Goal: Task Accomplishment & Management: Use online tool/utility

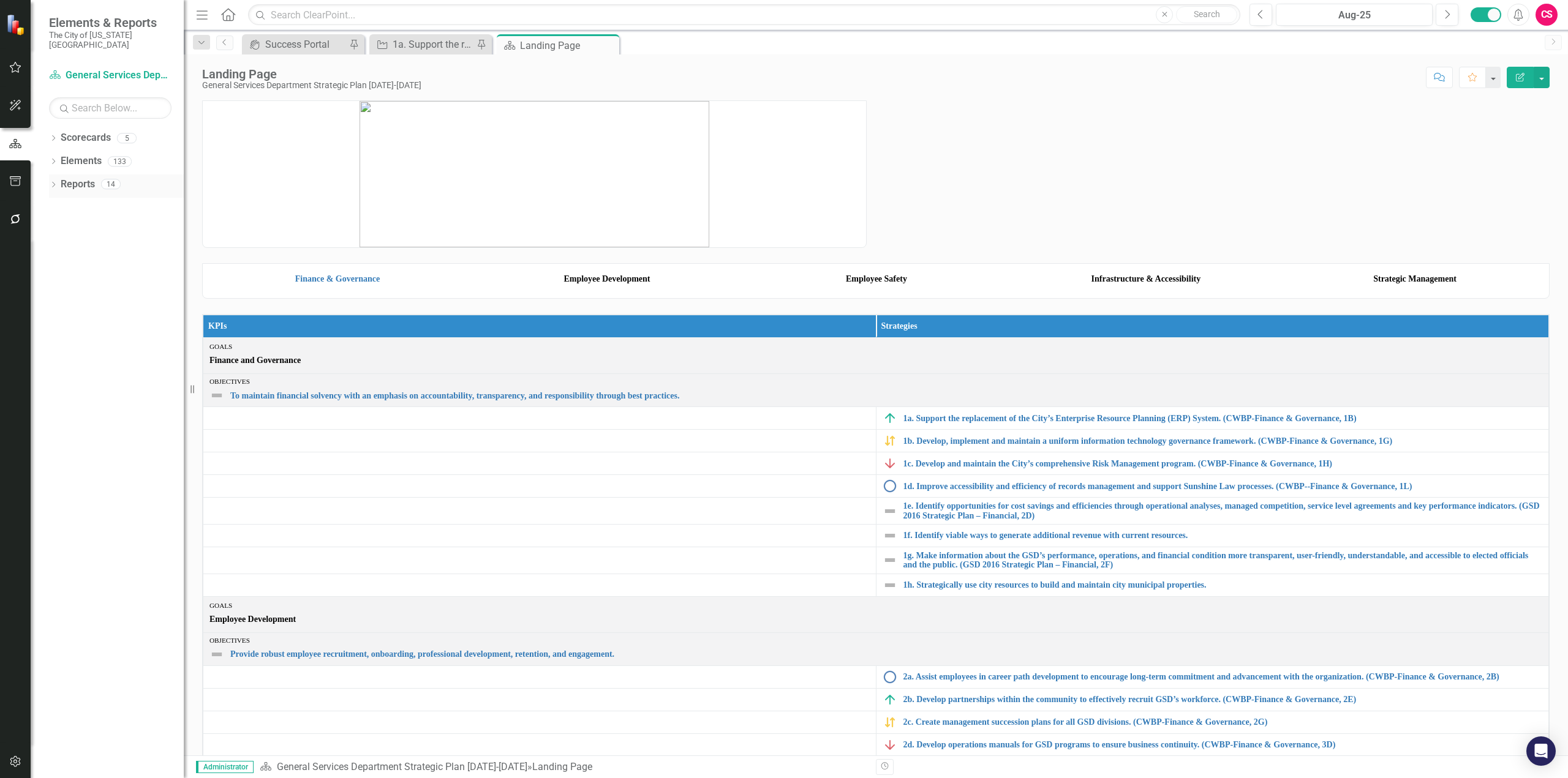
click at [88, 178] on link "Reports" at bounding box center [78, 184] width 34 height 14
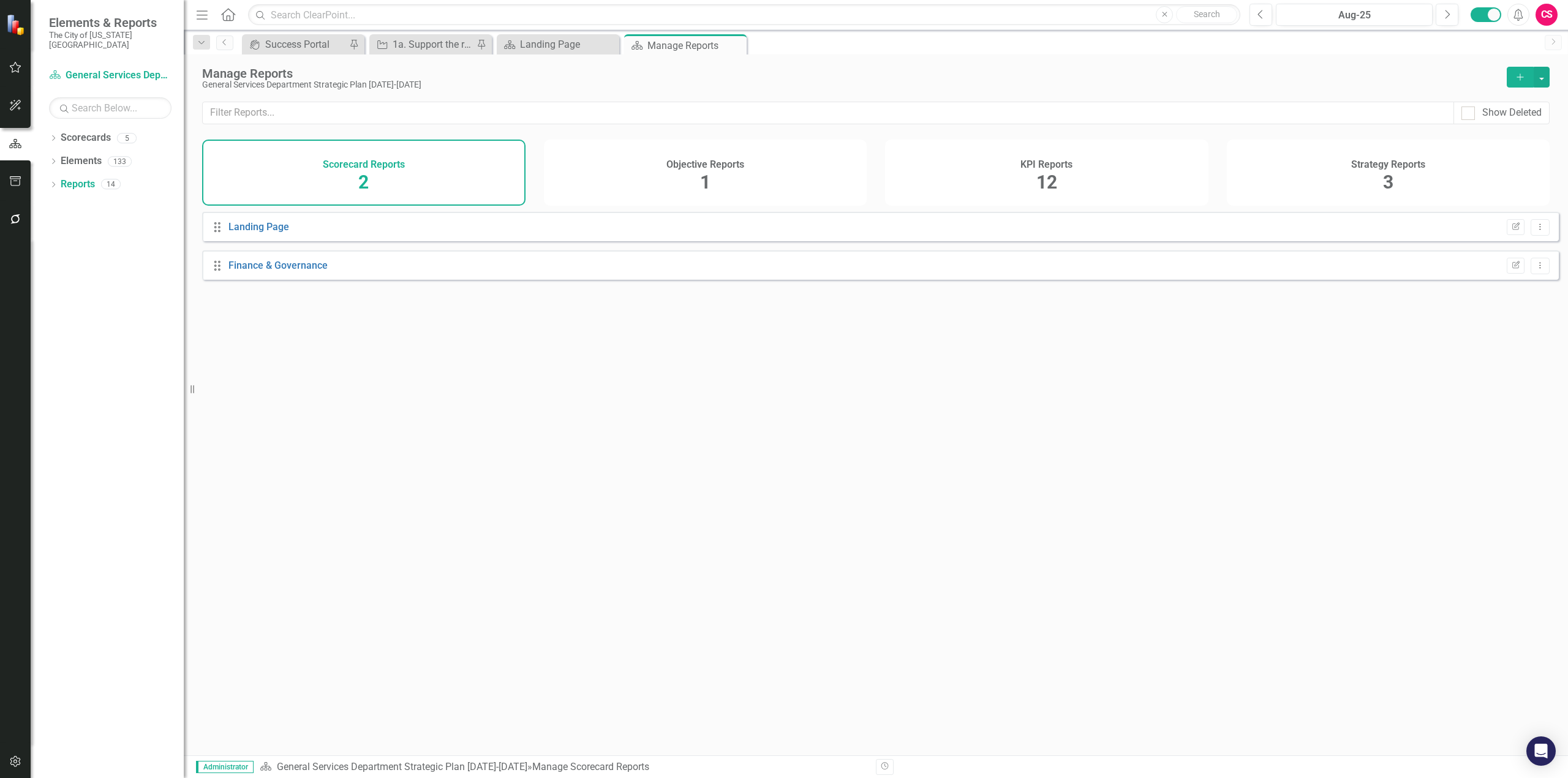
click at [709, 177] on span "1" at bounding box center [705, 182] width 11 height 21
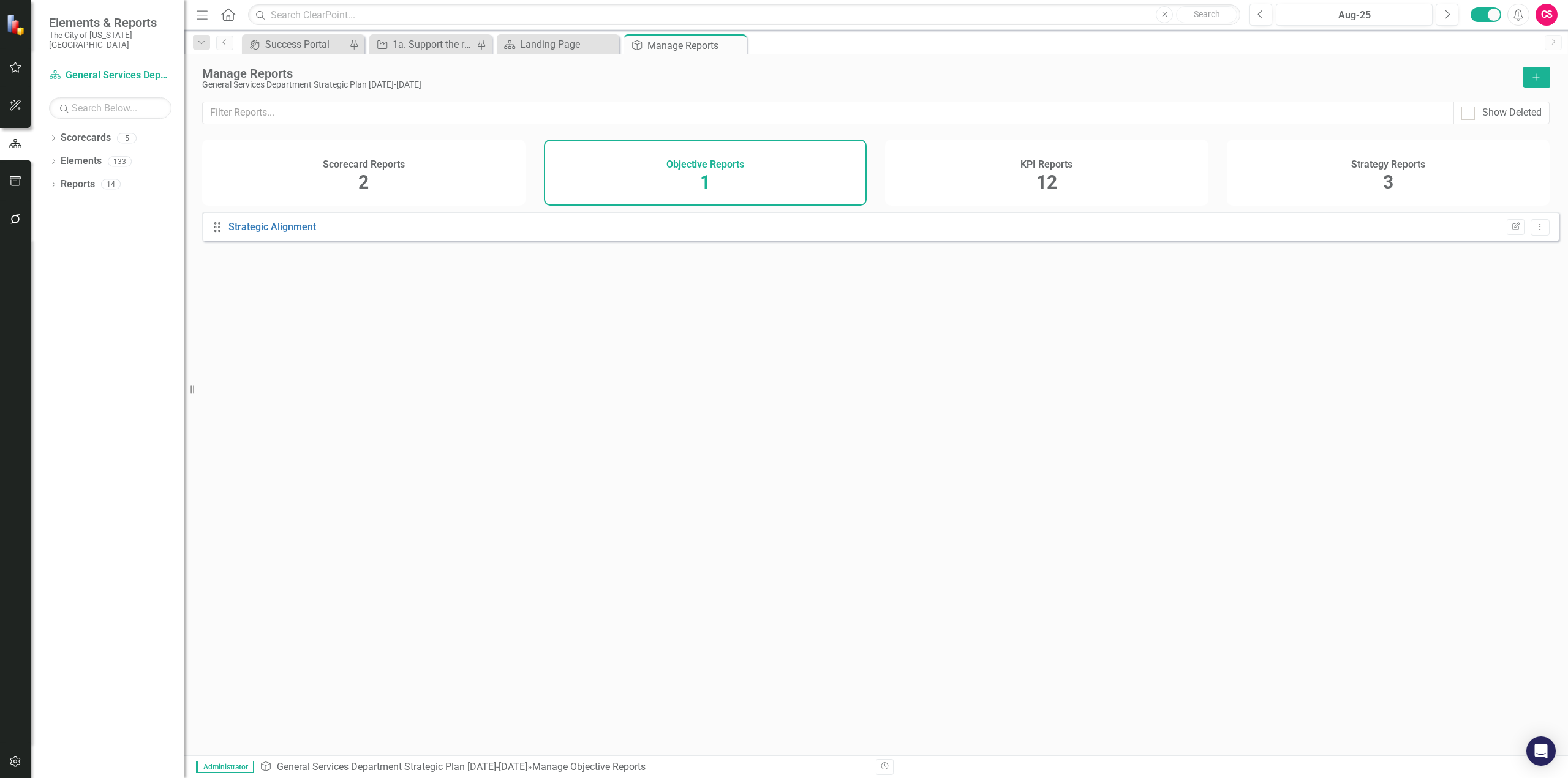
click at [1074, 151] on div "KPI Reports 12" at bounding box center [1047, 173] width 324 height 67
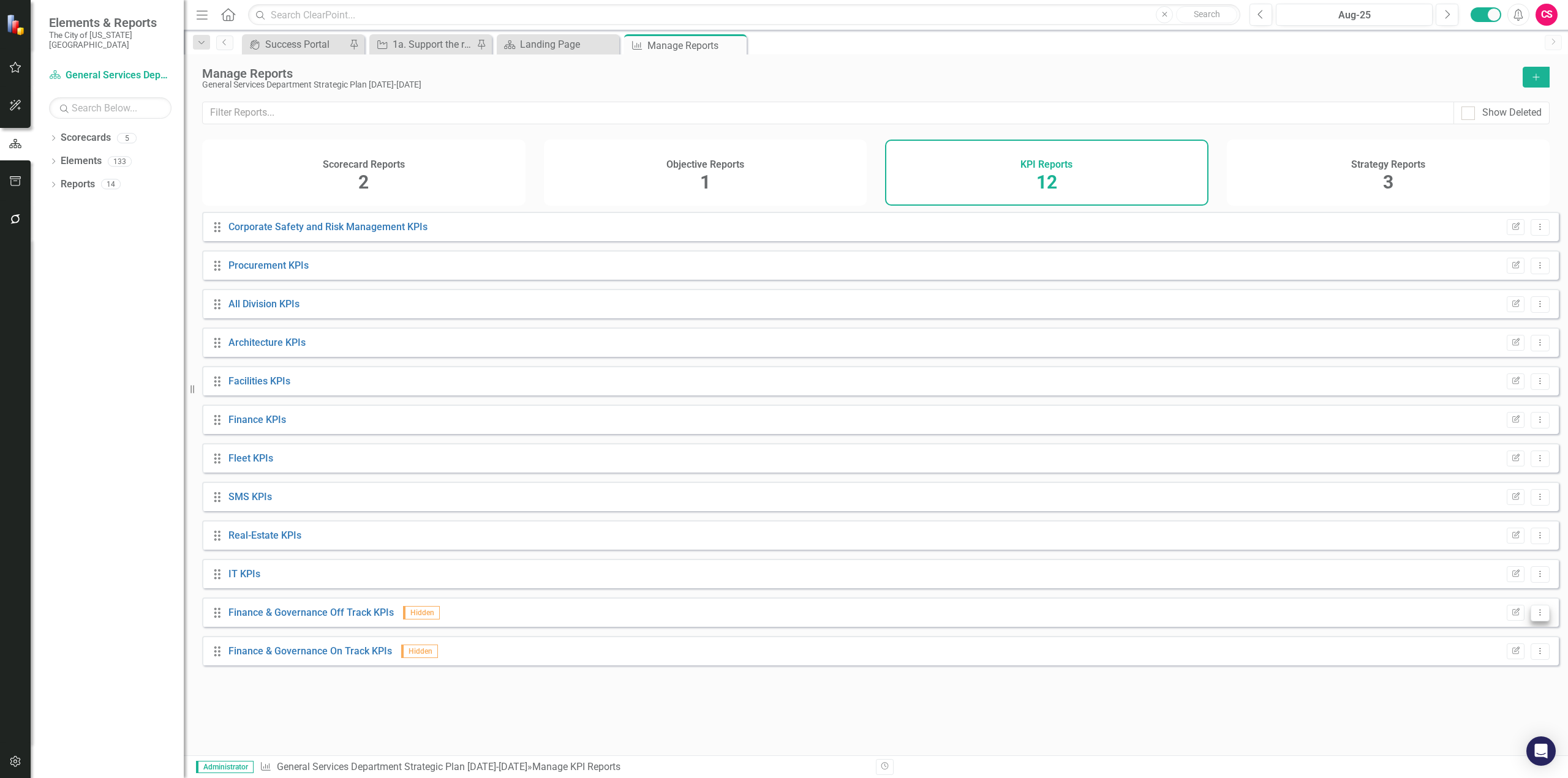
click at [1535, 617] on icon "Dropdown Menu" at bounding box center [1540, 613] width 11 height 8
click at [1491, 688] on link "Copy Duplicate Report" at bounding box center [1489, 688] width 101 height 23
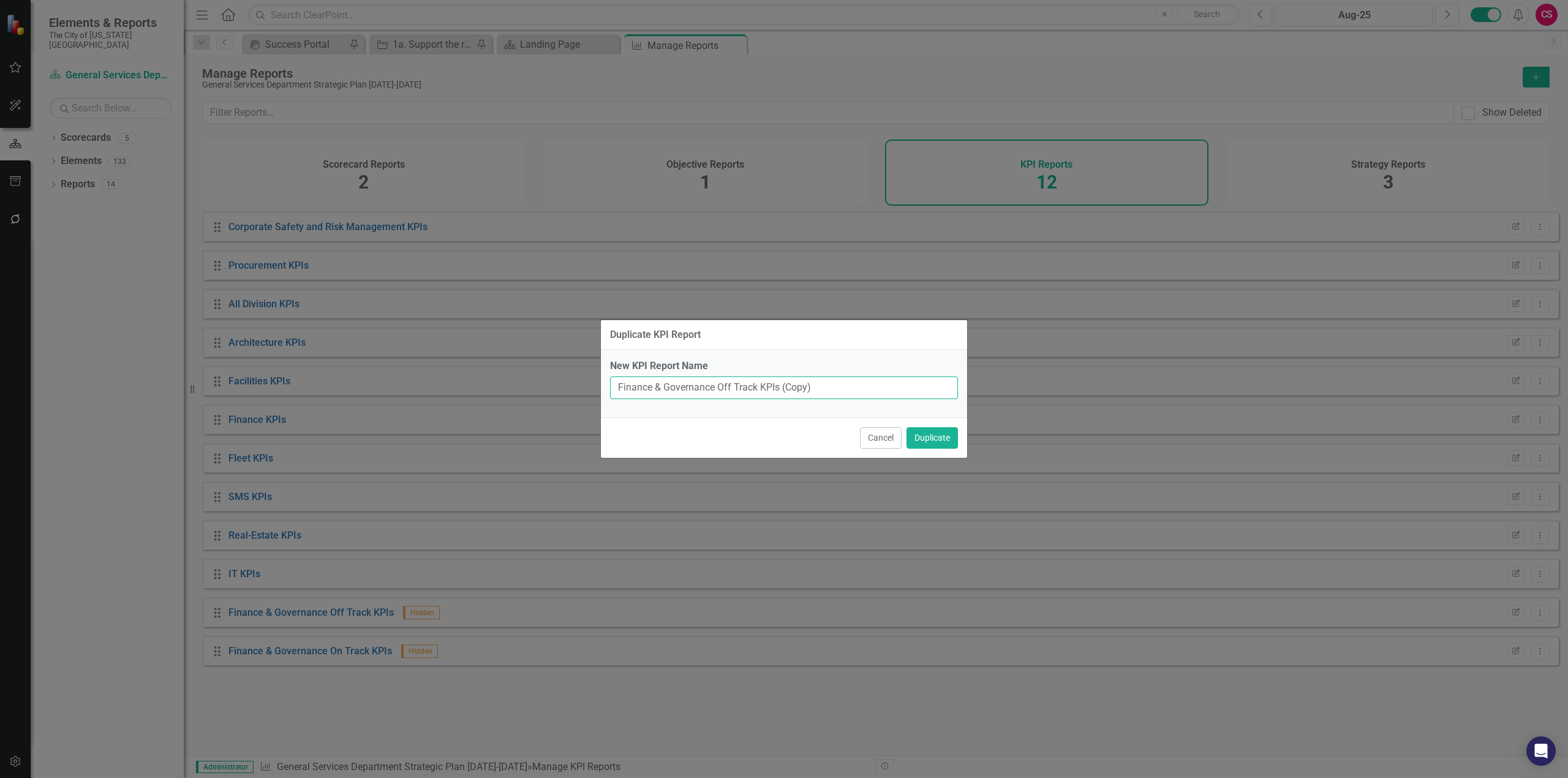
drag, startPoint x: 713, startPoint y: 385, endPoint x: 476, endPoint y: 390, distance: 237.1
click at [476, 390] on div "Duplicate KPI Report New KPI Report Name Finance & Governance Off Track KPIs (C…" at bounding box center [784, 389] width 1568 height 778
drag, startPoint x: 721, startPoint y: 388, endPoint x: 587, endPoint y: 389, distance: 134.0
click at [587, 389] on div "Duplicate KPI Report New KPI Report Name Employee Development Off Track KPIs Ca…" at bounding box center [784, 389] width 1568 height 778
type input "Employee Development Off Track KPIs"
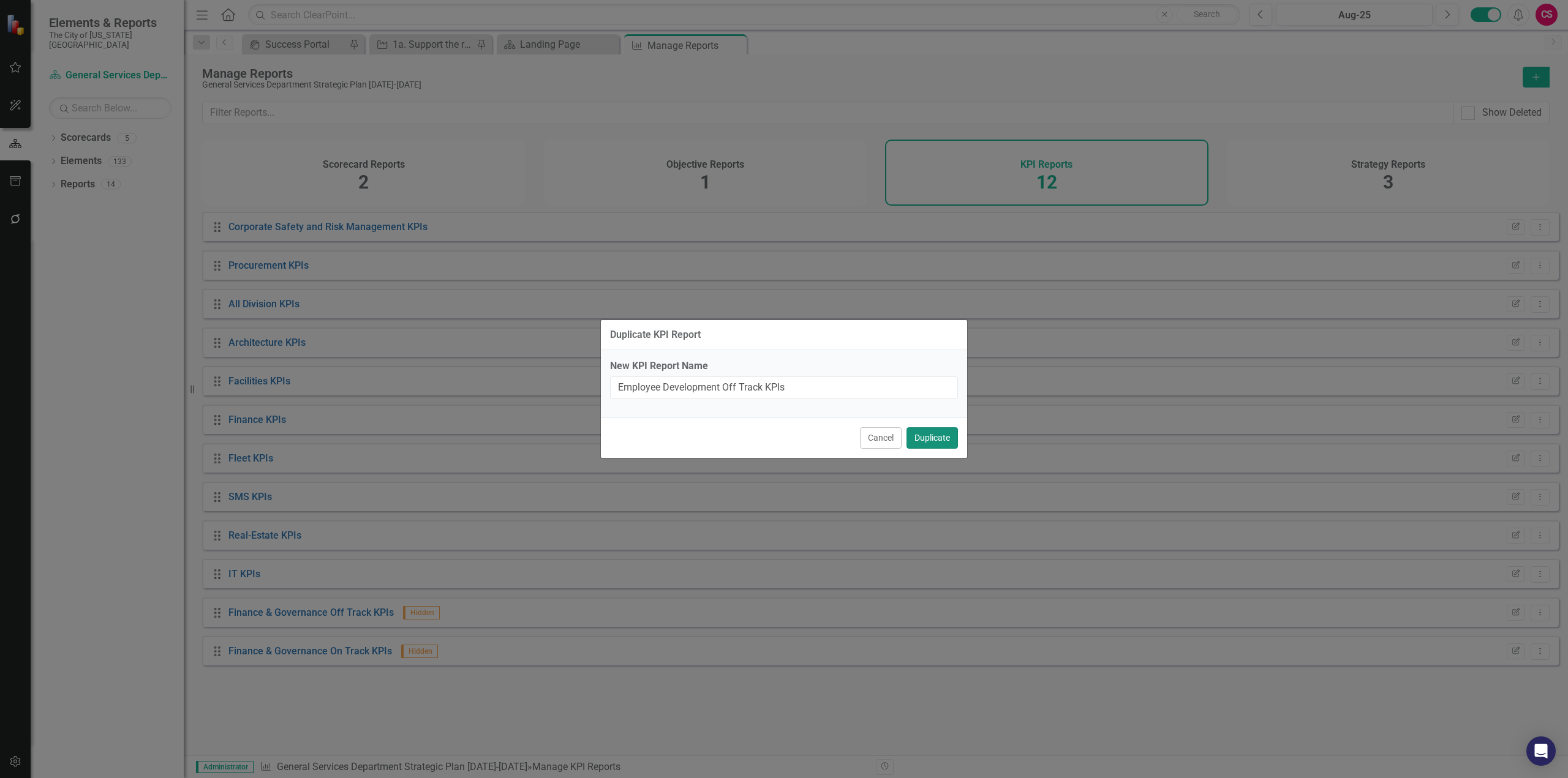
click at [928, 430] on button "Duplicate" at bounding box center [932, 438] width 51 height 21
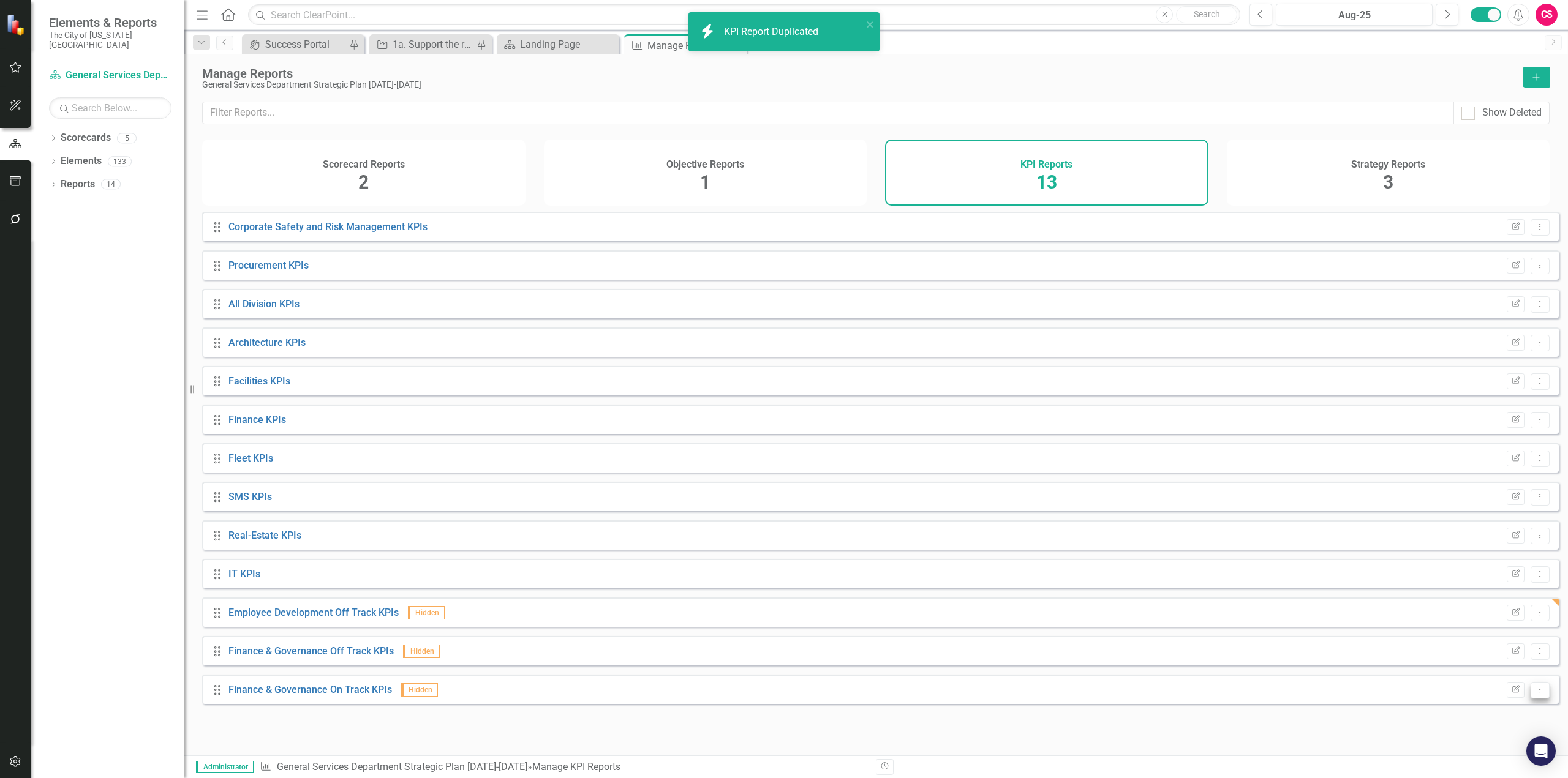
click at [1535, 694] on icon "Dropdown Menu" at bounding box center [1540, 690] width 11 height 8
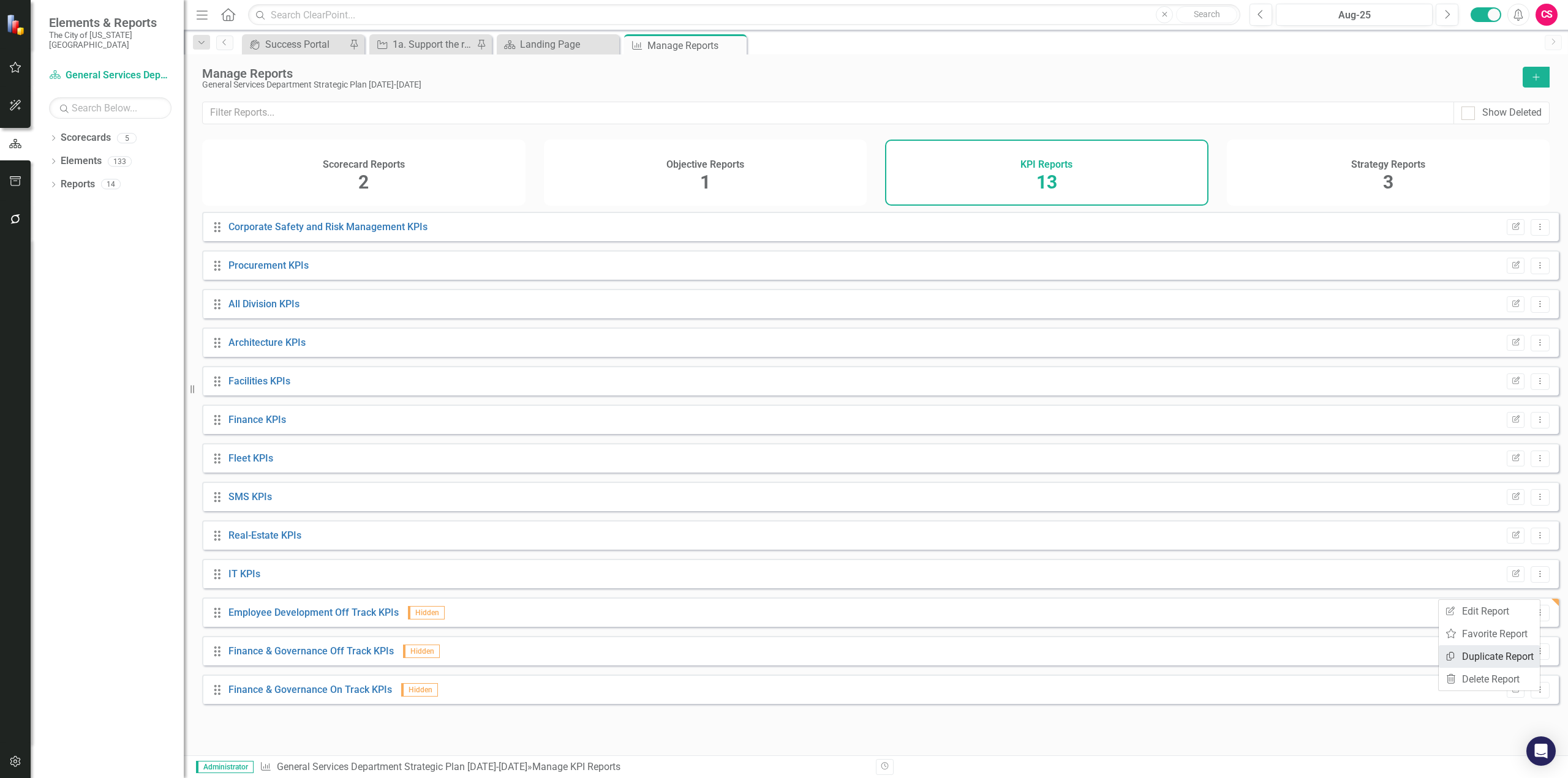
click at [1510, 663] on link "Copy Duplicate Report" at bounding box center [1489, 657] width 101 height 23
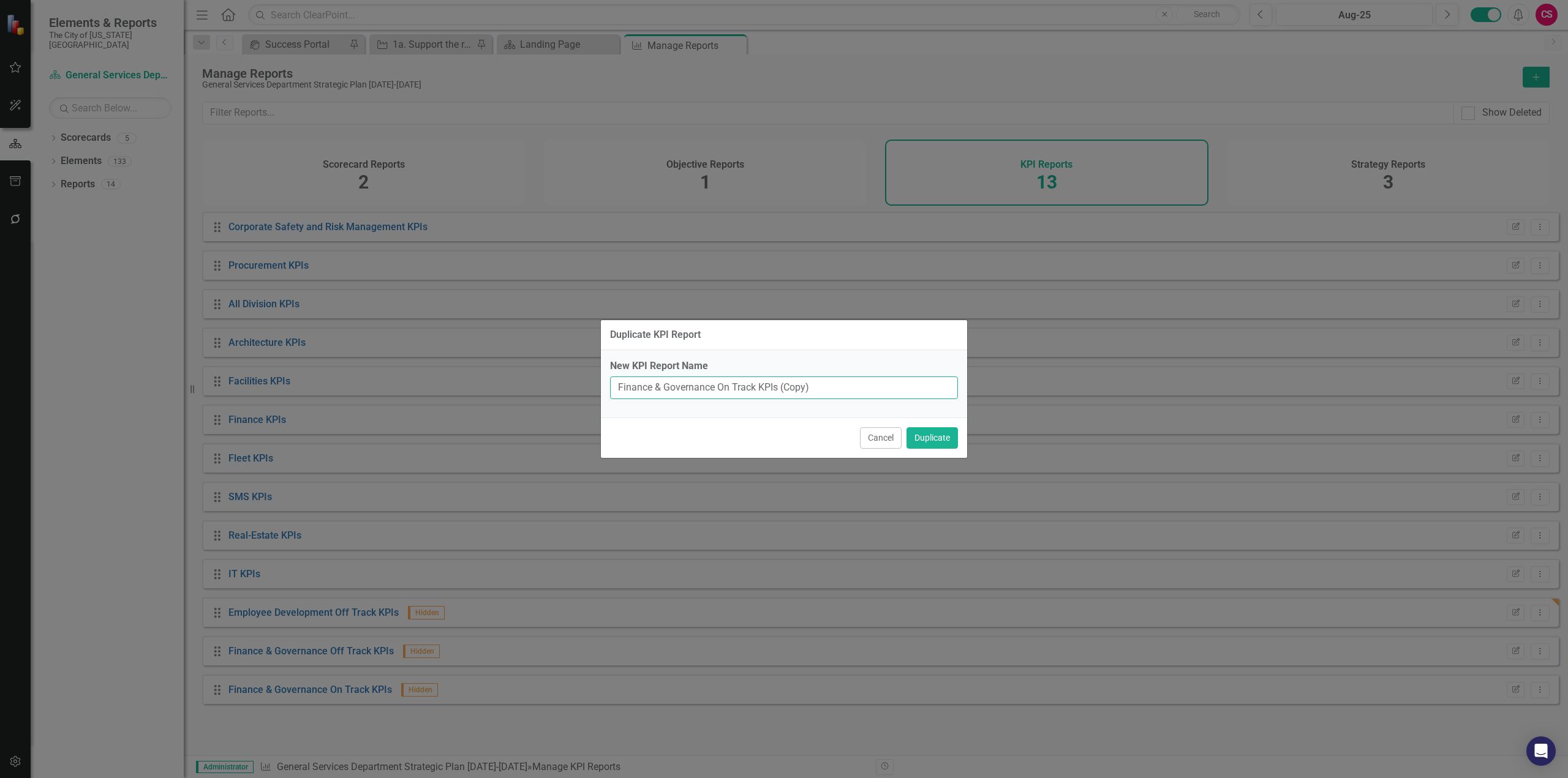
drag, startPoint x: 714, startPoint y: 383, endPoint x: 525, endPoint y: 385, distance: 189.0
click at [525, 385] on div "Duplicate KPI Report New KPI Report Name Finance & Governance On Track KPIs (Co…" at bounding box center [784, 389] width 1568 height 778
paste input "Employee Development"
type input "Employee Development On Track KPIs"
click at [907, 428] on button "Duplicate" at bounding box center [932, 438] width 51 height 21
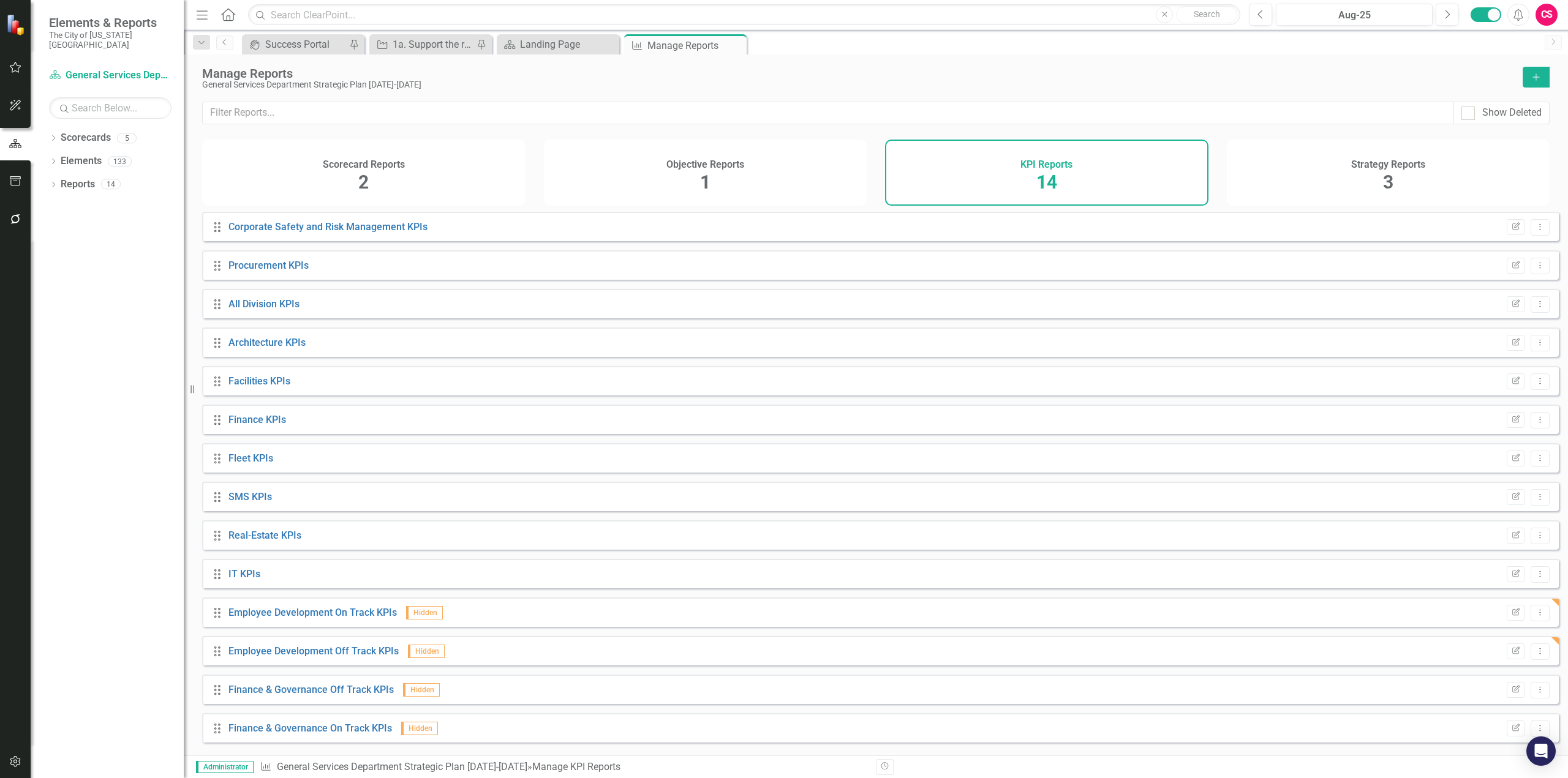
click at [1374, 161] on h4 "Strategy Reports" at bounding box center [1388, 165] width 74 height 11
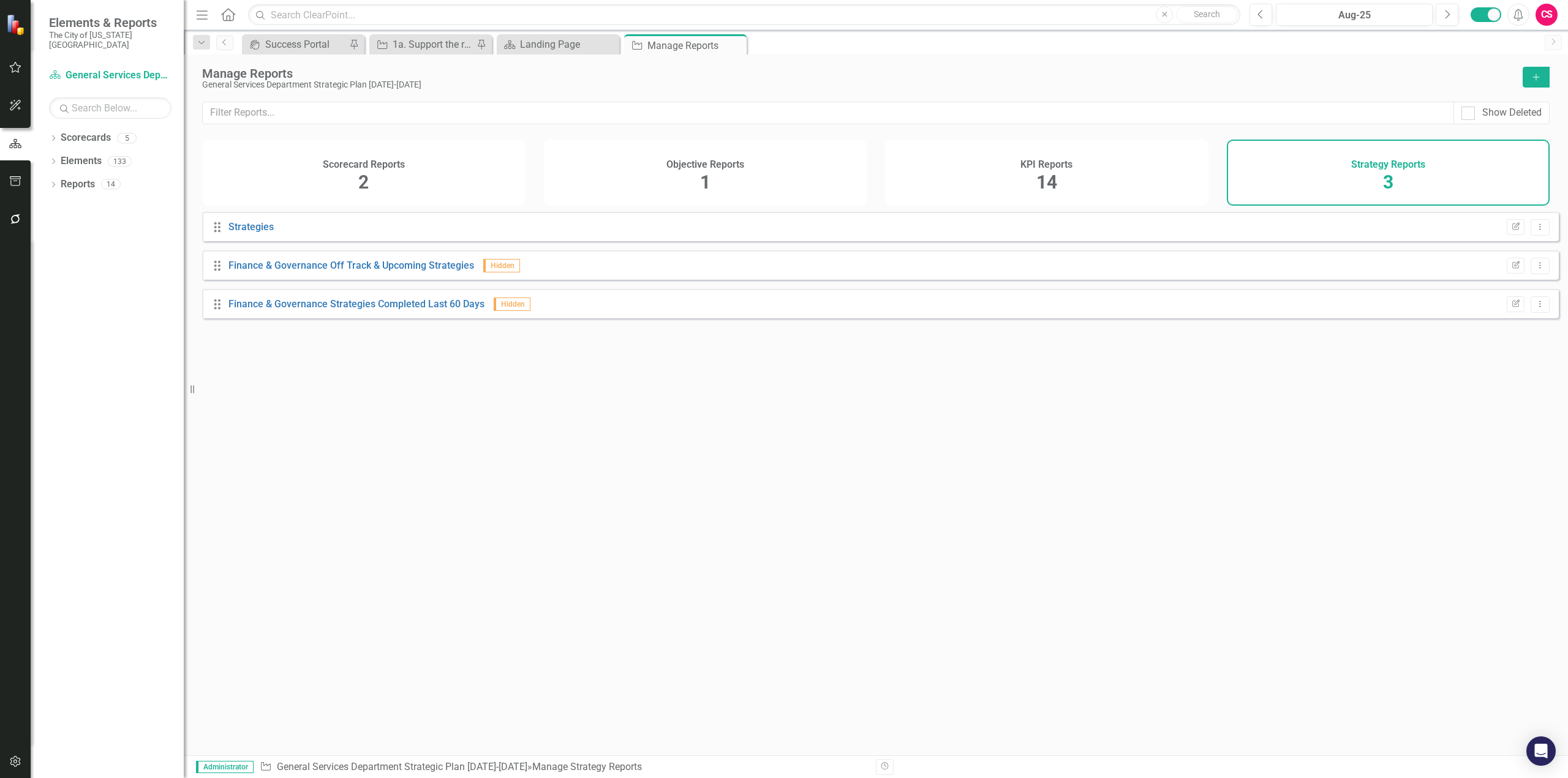
click at [1540, 270] on div "Drag Finance & Governance Off Track & Upcoming Strategies Hidden Edit Report Dr…" at bounding box center [881, 265] width 1357 height 29
click at [1535, 269] on icon "Dropdown Menu" at bounding box center [1540, 265] width 11 height 8
click at [1492, 343] on link "Copy Duplicate Report" at bounding box center [1489, 341] width 101 height 23
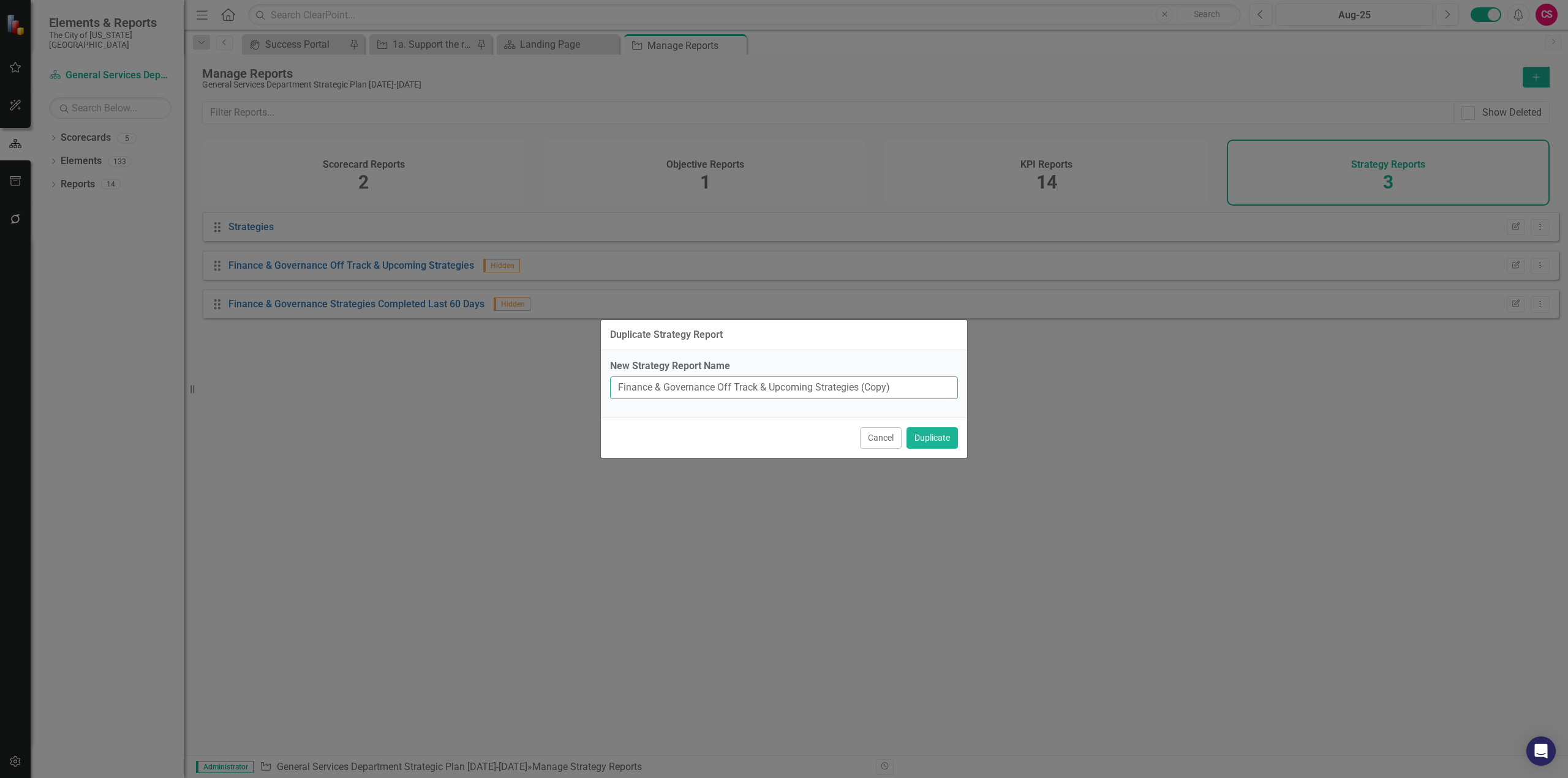
drag, startPoint x: 714, startPoint y: 385, endPoint x: 540, endPoint y: 398, distance: 174.5
click at [540, 398] on div "Duplicate Strategy Report New Strategy Report Name Finance & Governance Off Tra…" at bounding box center [784, 389] width 1568 height 778
paste input "Employee Development"
type input "Employee Development Off Track & Upcoming Strategies"
click at [907, 428] on button "Duplicate" at bounding box center [932, 438] width 51 height 21
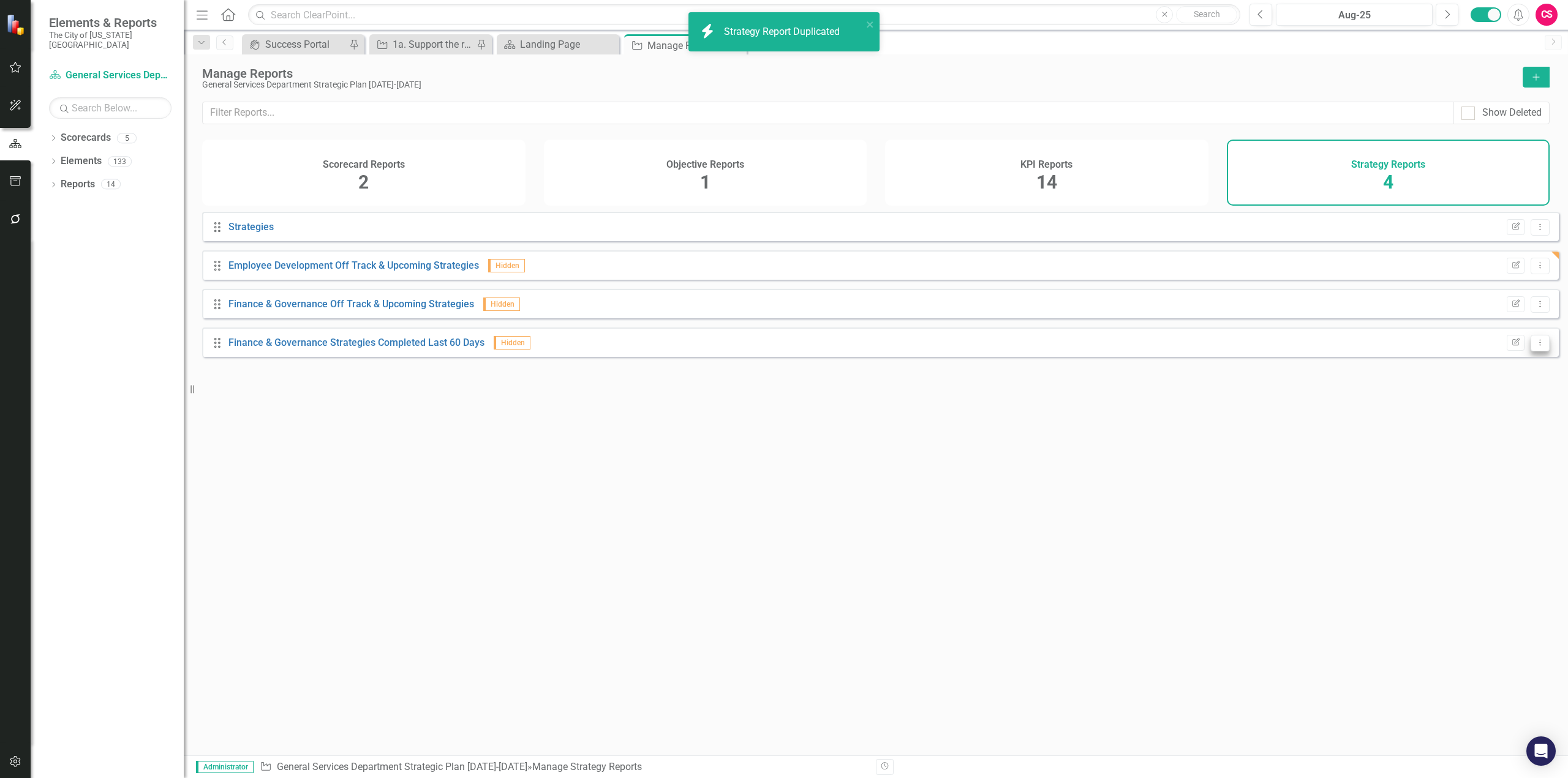
click at [1535, 346] on icon "Dropdown Menu" at bounding box center [1540, 342] width 11 height 8
click at [1453, 411] on div "Copy" at bounding box center [1450, 415] width 10 height 10
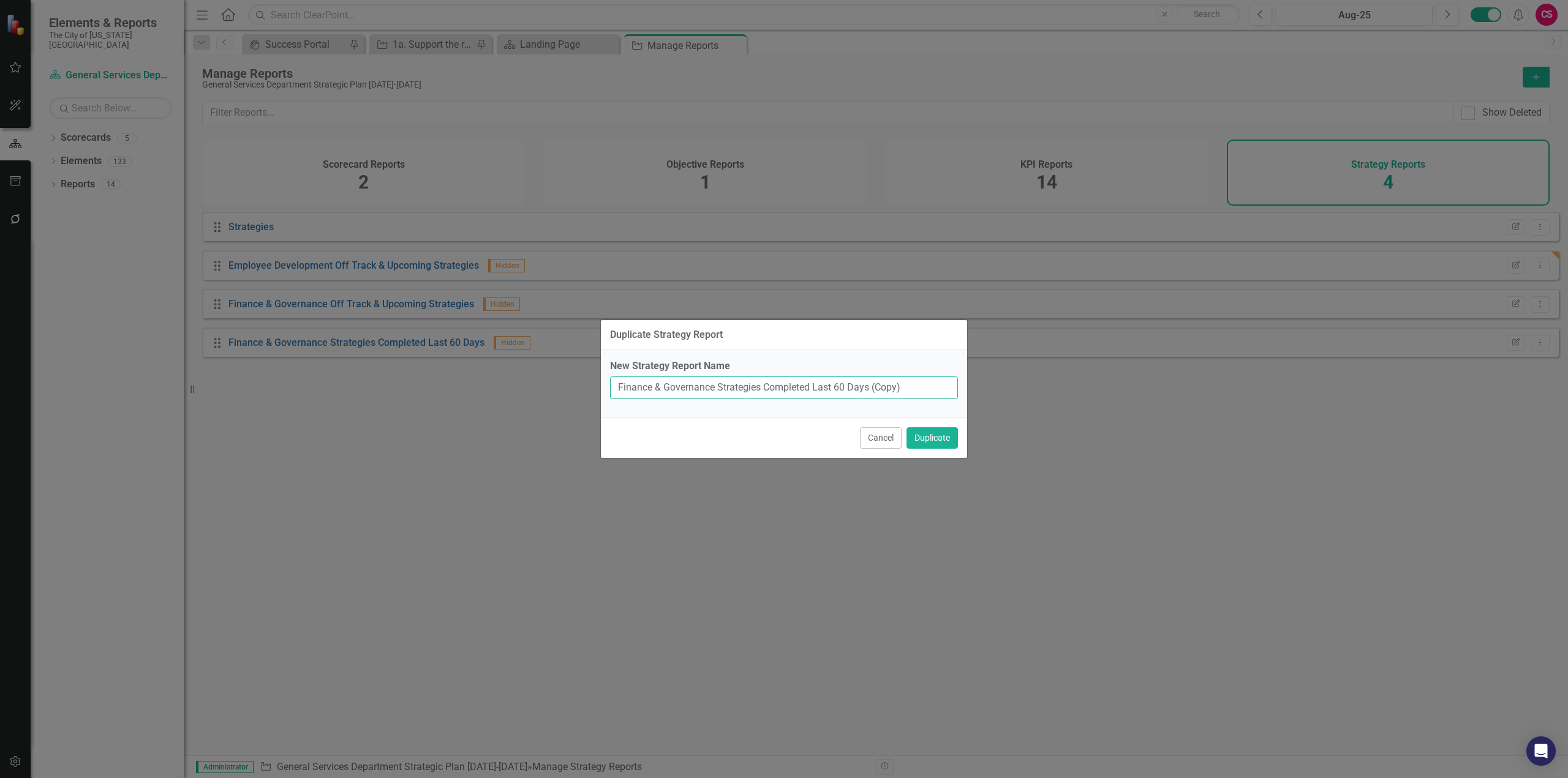
drag, startPoint x: 713, startPoint y: 393, endPoint x: 521, endPoint y: 408, distance: 192.6
click at [521, 408] on div "Duplicate Strategy Report New Strategy Report Name Finance & Governance Strateg…" at bounding box center [784, 389] width 1568 height 778
paste input "Employee Development"
type input "Employee Development Strategies Completed Last 60 Days"
click at [907, 428] on button "Duplicate" at bounding box center [932, 438] width 51 height 21
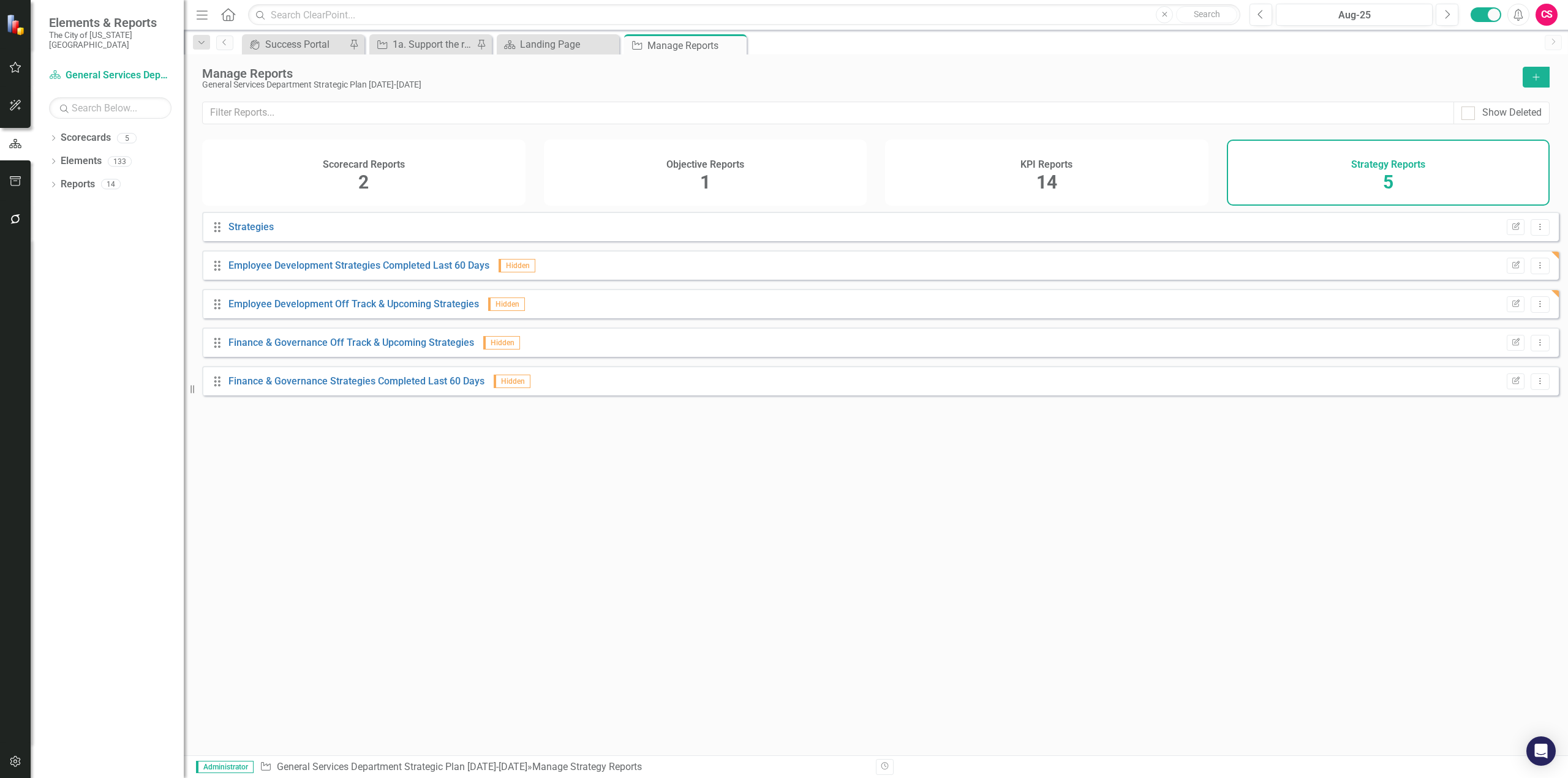
drag, startPoint x: 937, startPoint y: 158, endPoint x: 924, endPoint y: 170, distance: 17.7
click at [937, 158] on div "KPI Reports 14" at bounding box center [1047, 173] width 324 height 67
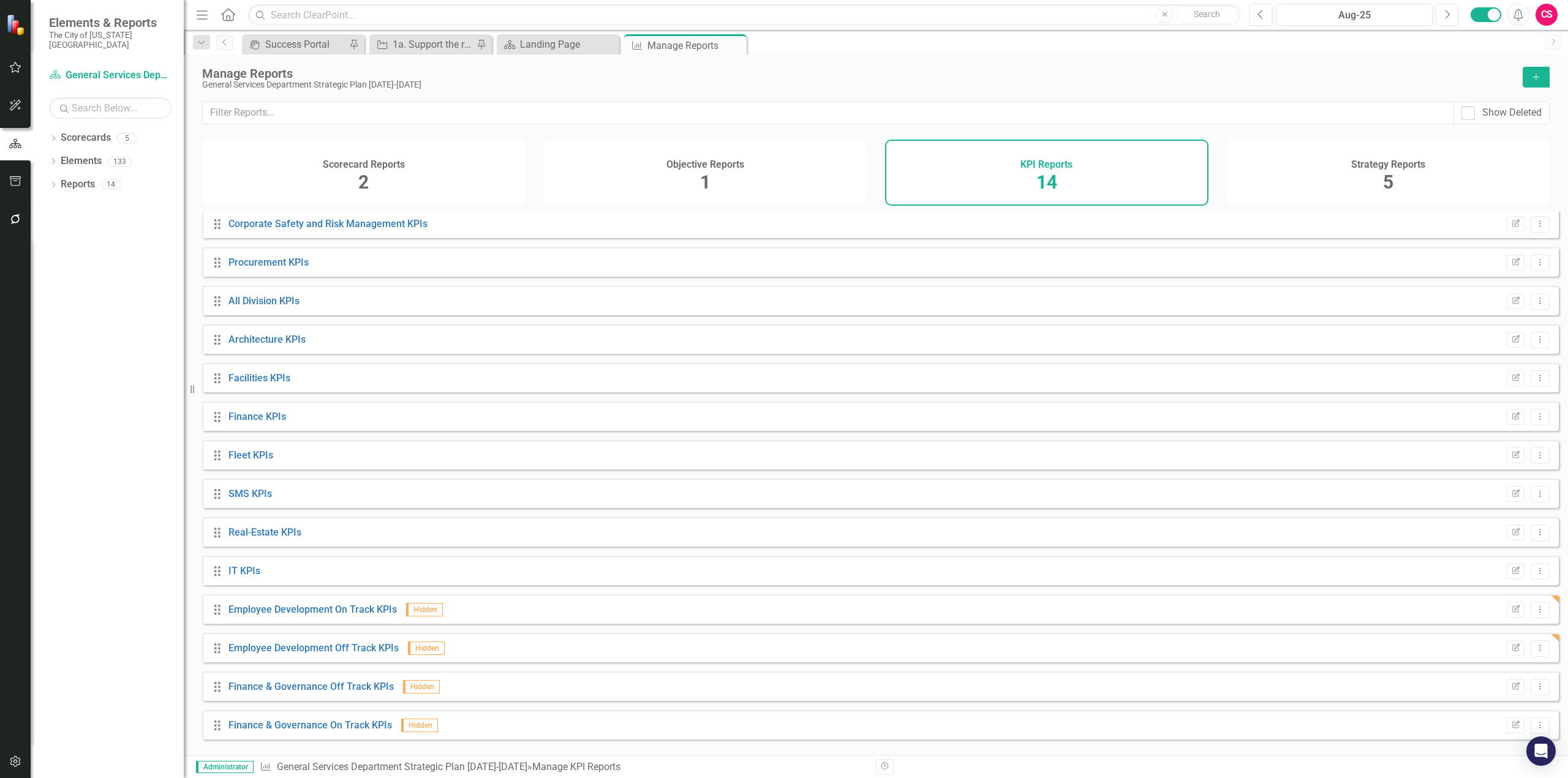
scroll to position [6, 0]
click at [1535, 727] on icon "Dropdown Menu" at bounding box center [1540, 723] width 11 height 8
click at [1485, 691] on link "Copy Duplicate Report" at bounding box center [1489, 690] width 101 height 23
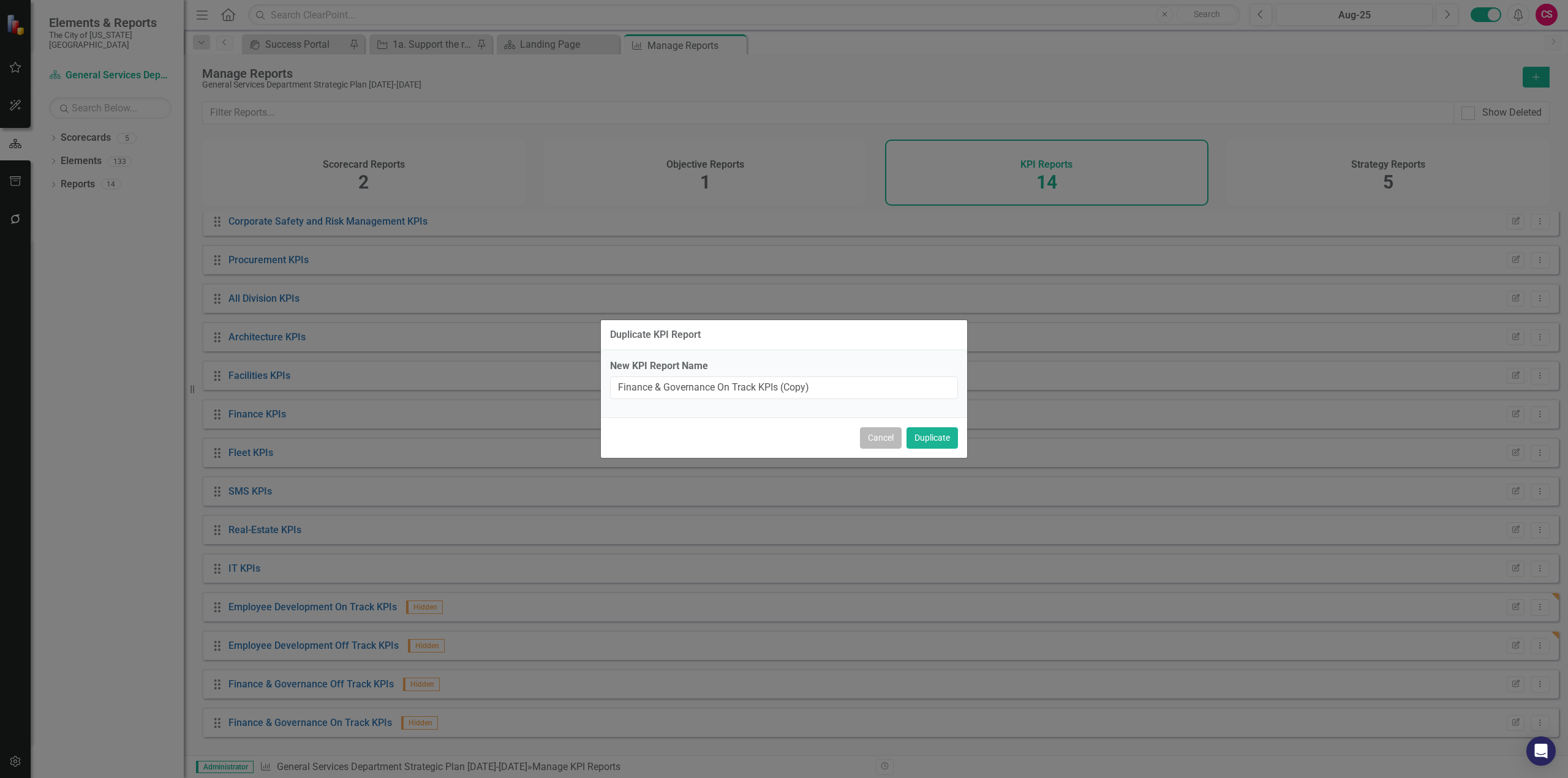
click at [880, 436] on button "Cancel" at bounding box center [881, 438] width 41 height 21
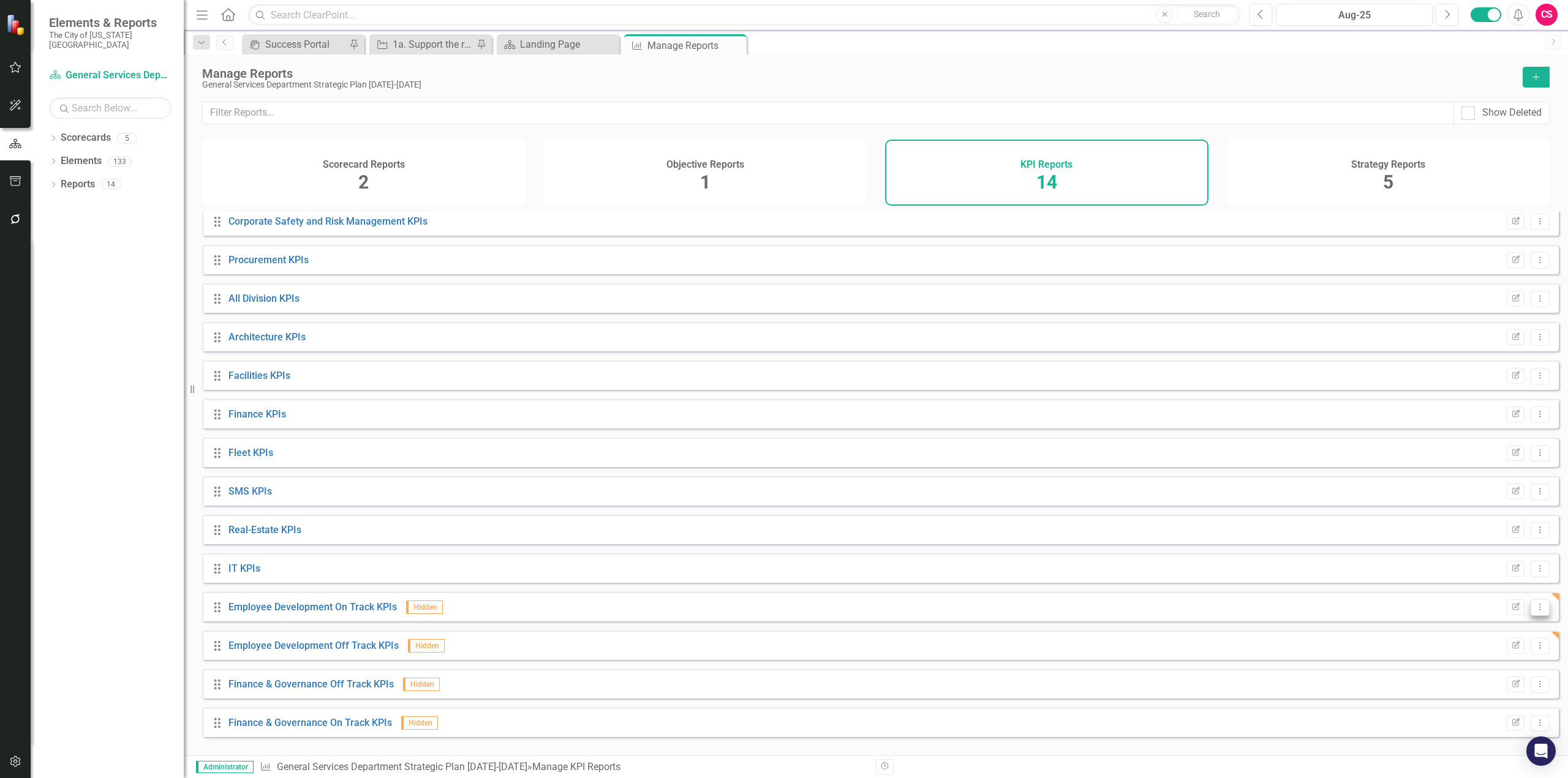
click at [1531, 616] on button "Dropdown Menu" at bounding box center [1540, 608] width 19 height 16
click at [1477, 683] on link "Copy Duplicate Report" at bounding box center [1489, 682] width 101 height 23
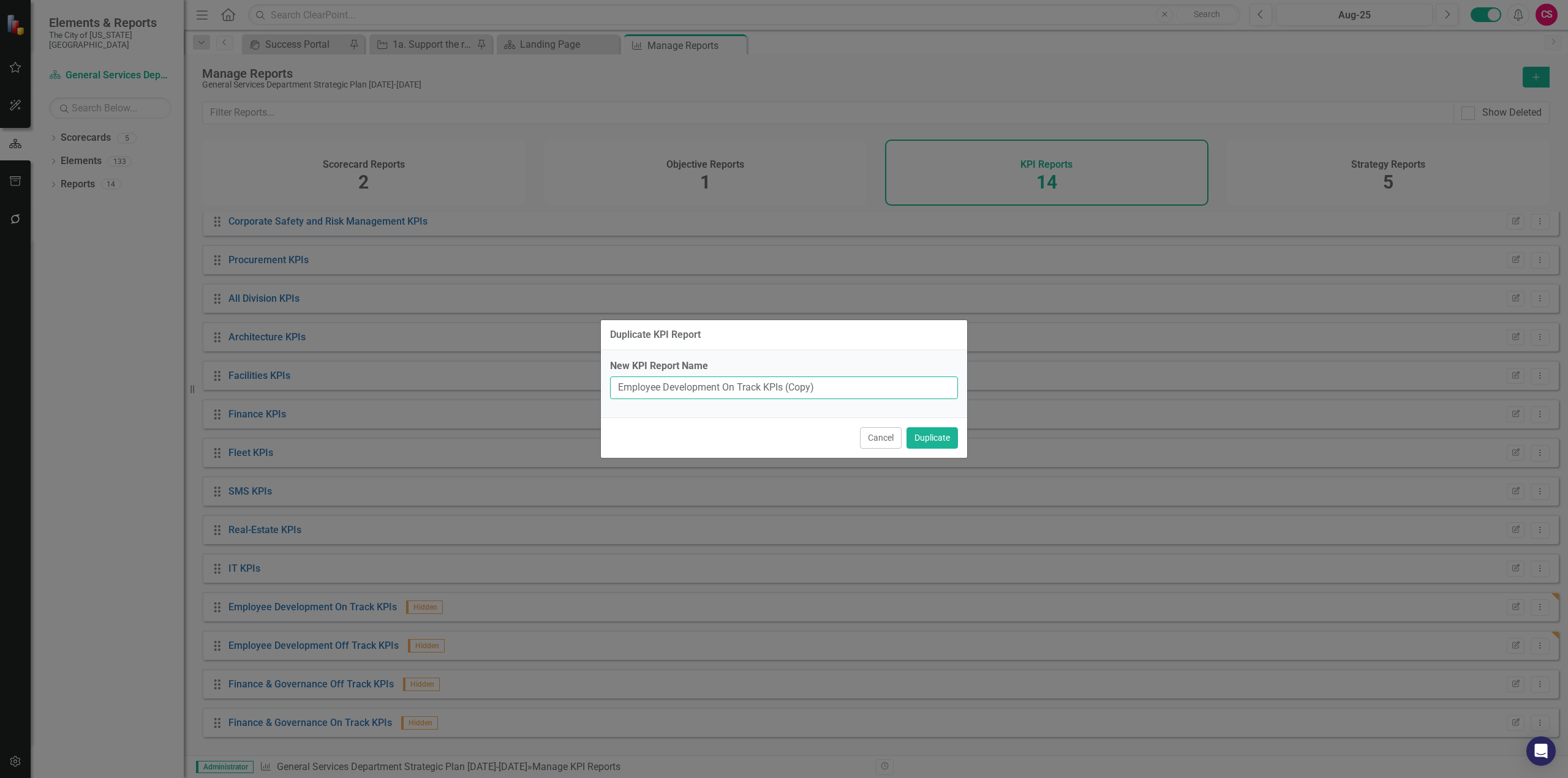
click at [679, 393] on input "Employee Development On Track KPIs (Copy)" at bounding box center [784, 388] width 348 height 23
drag, startPoint x: 691, startPoint y: 388, endPoint x: 548, endPoint y: 380, distance: 143.2
click at [548, 380] on div "Duplicate KPI Report New KPI Report Name Employee Safety On Track KPIs Cancel D…" at bounding box center [784, 389] width 1568 height 778
type input "Employee Safety On Track KPIs"
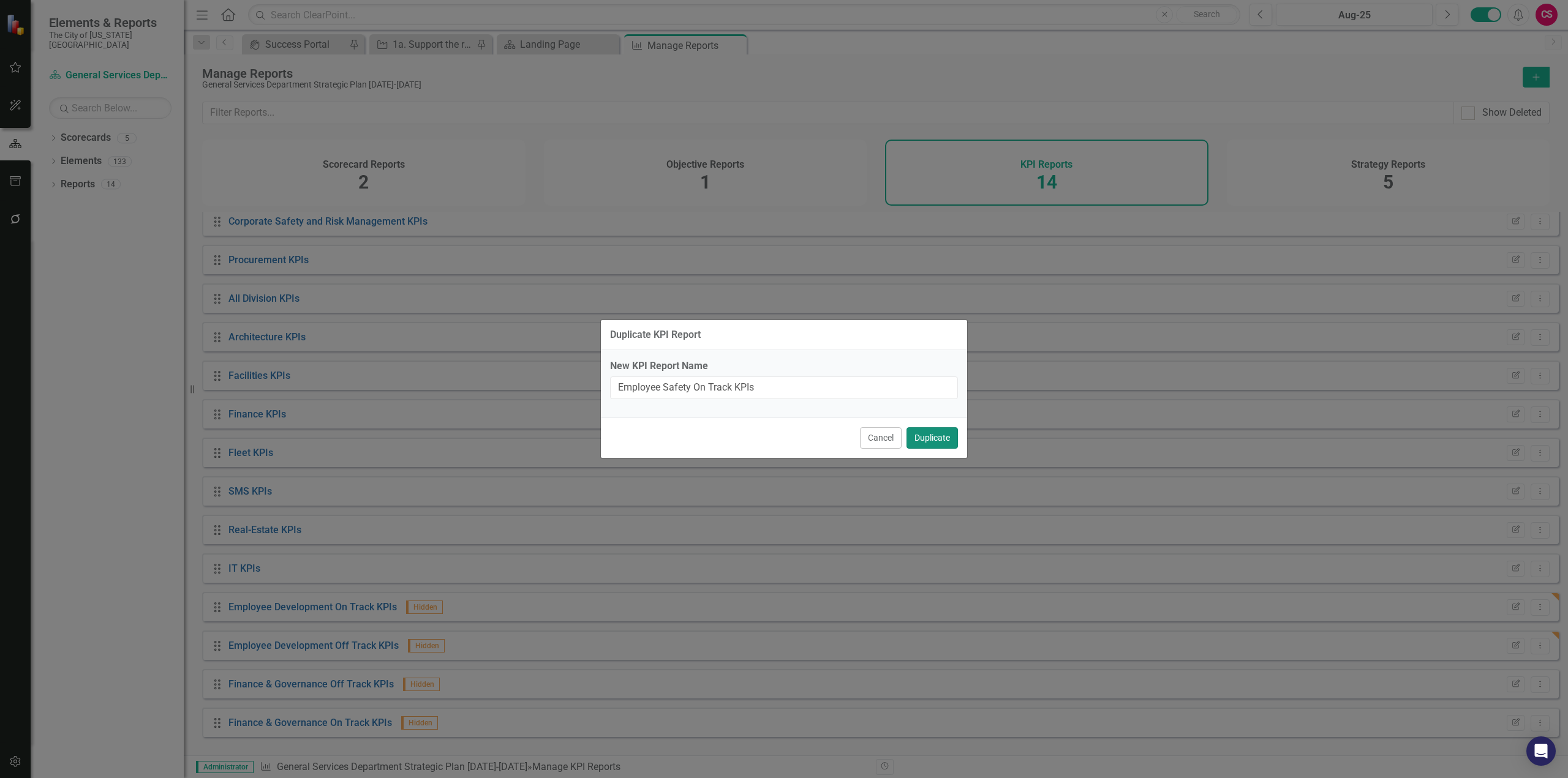
click at [936, 432] on button "Duplicate" at bounding box center [932, 438] width 51 height 21
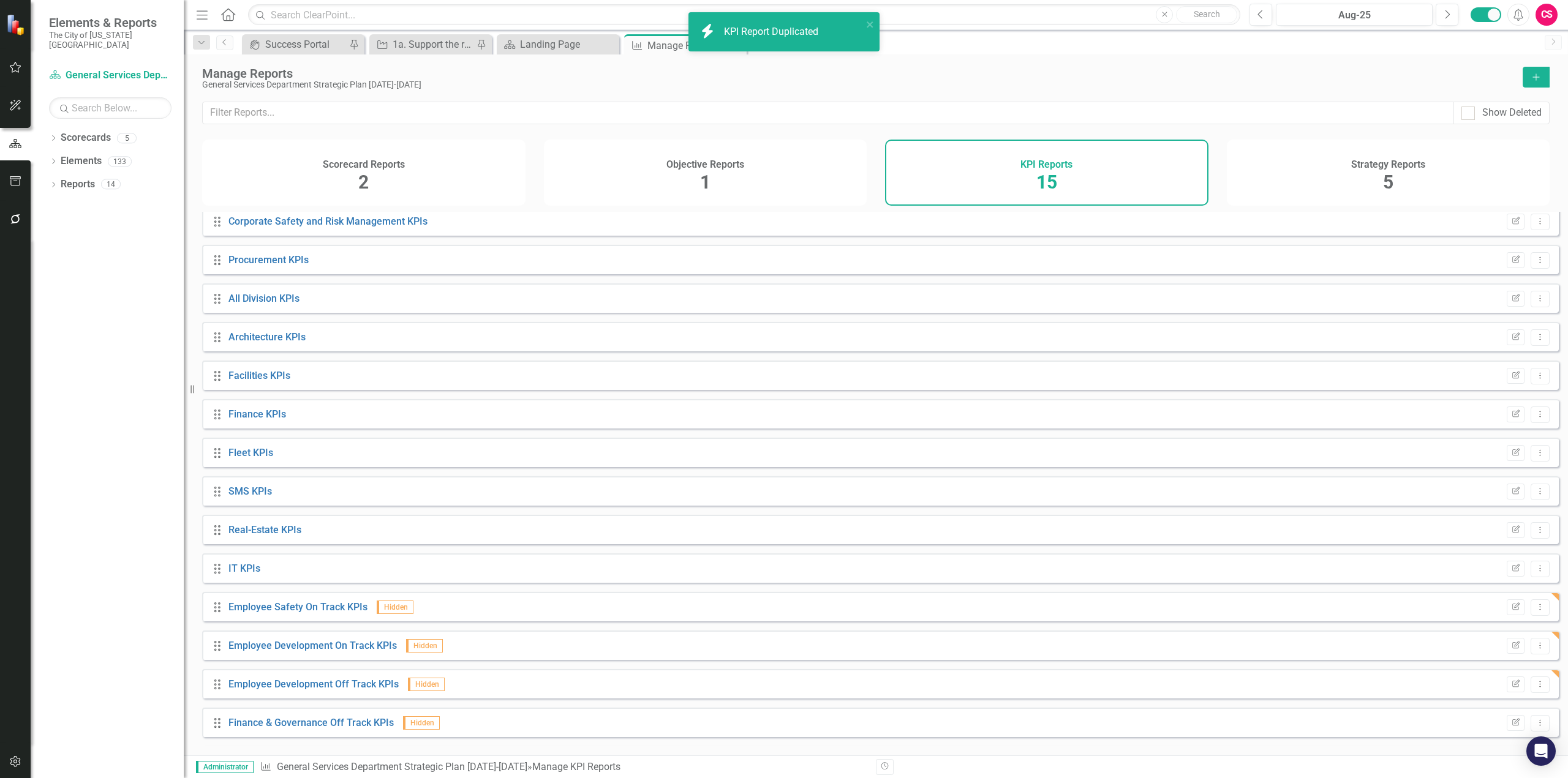
scroll to position [44, 0]
click at [1535, 650] on icon "Dropdown Menu" at bounding box center [1540, 646] width 11 height 8
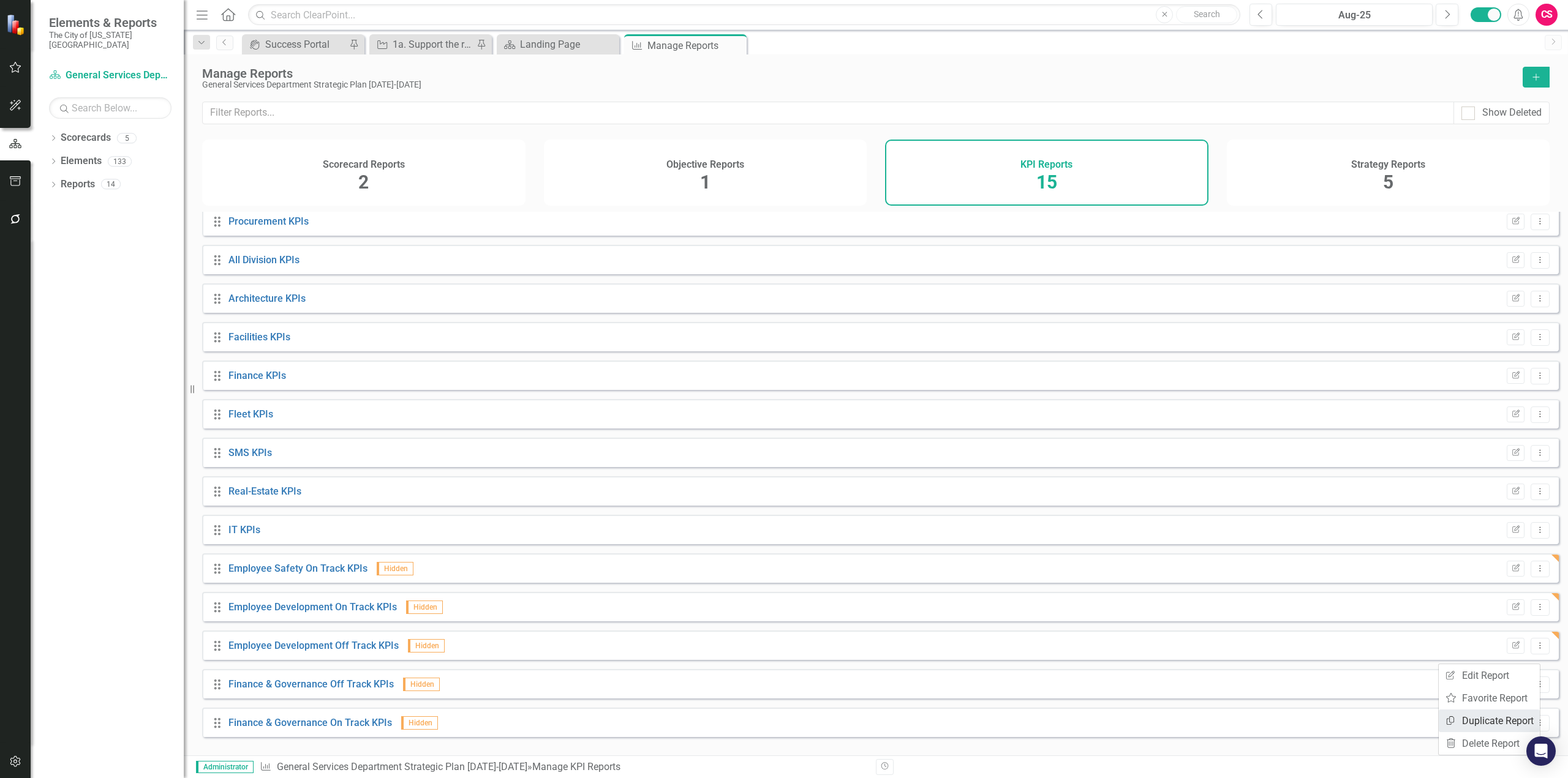
click at [1450, 719] on icon "Copy" at bounding box center [1450, 720] width 11 height 9
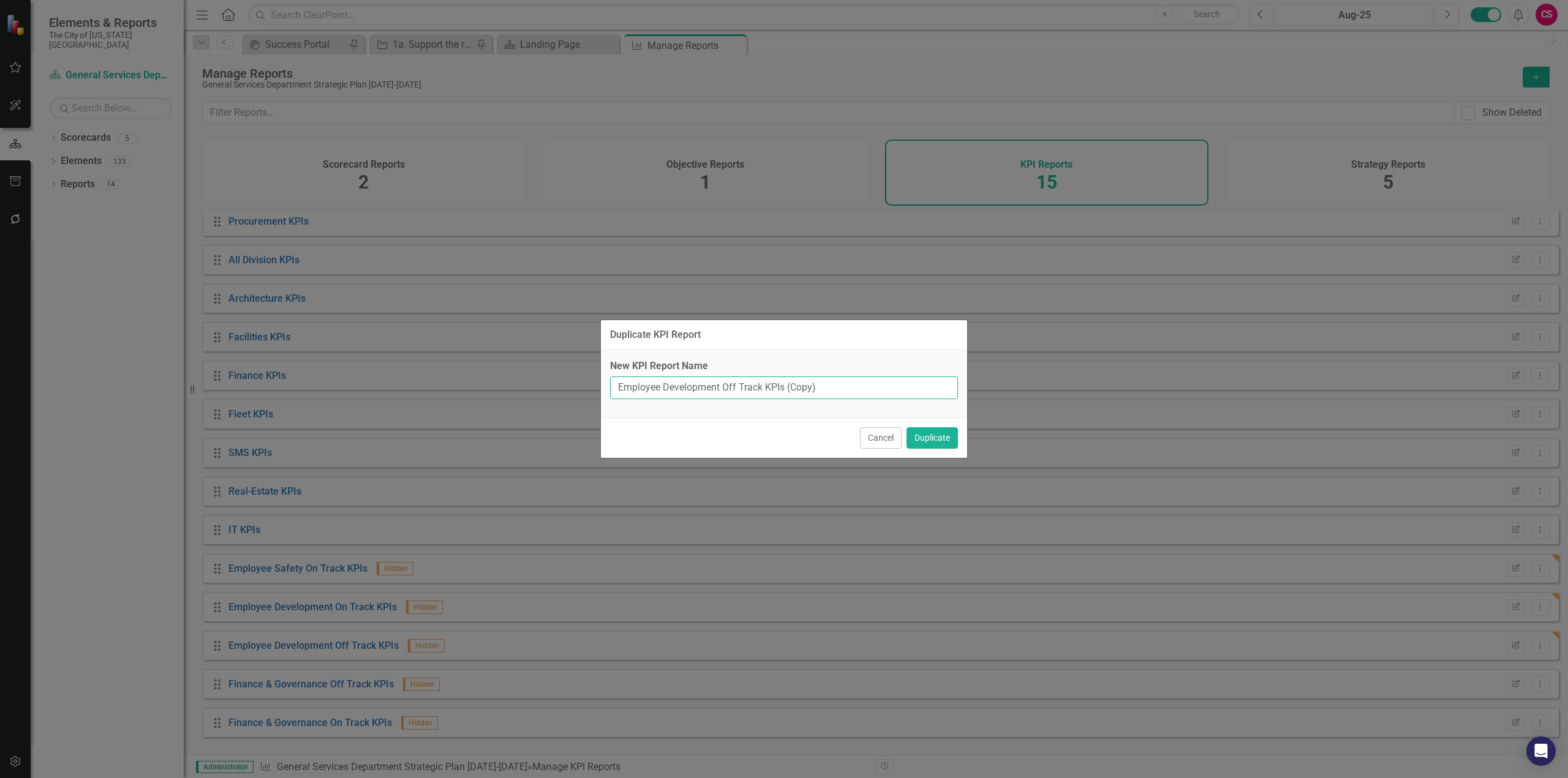
drag, startPoint x: 720, startPoint y: 385, endPoint x: 517, endPoint y: 387, distance: 203.0
click at [517, 387] on div "Duplicate KPI Report New KPI Report Name Employee Development Off Track KPIs (C…" at bounding box center [784, 389] width 1568 height 778
paste input "Safety"
type input "Employee Safety Off Track KPIs"
click at [907, 428] on button "Duplicate" at bounding box center [932, 438] width 51 height 21
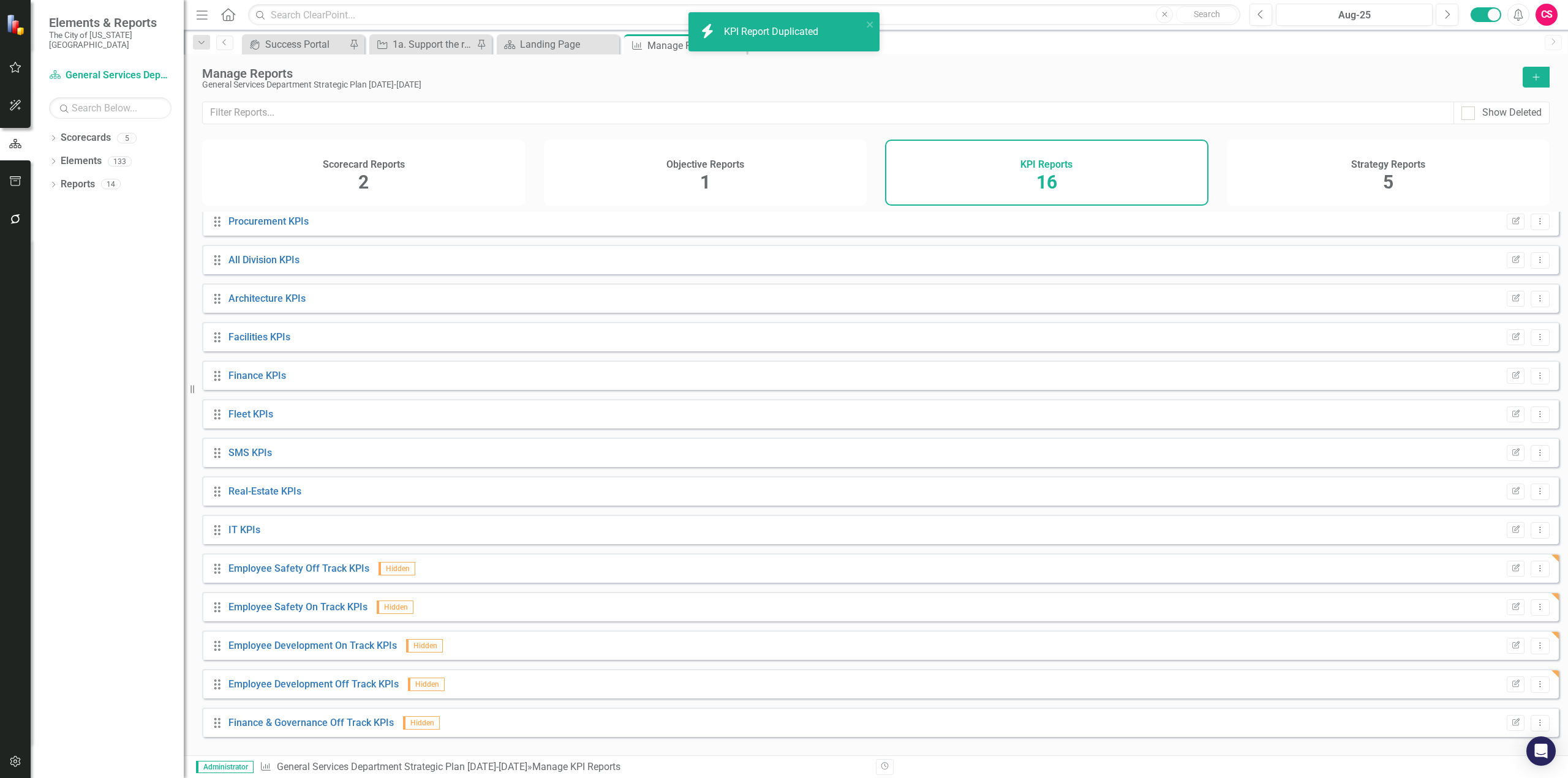
scroll to position [83, 0]
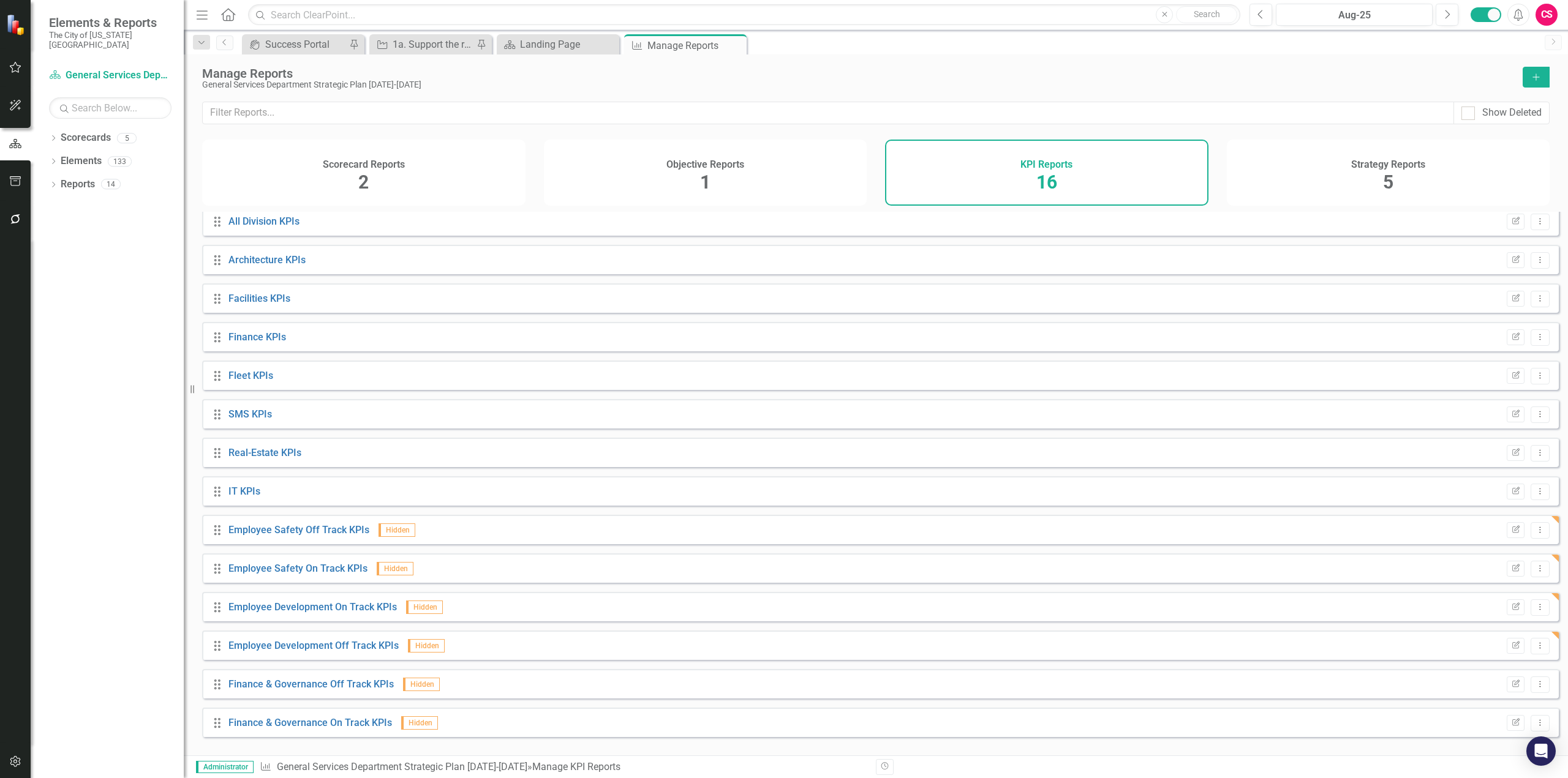
click at [1413, 151] on div "Strategy Reports 5" at bounding box center [1389, 173] width 324 height 67
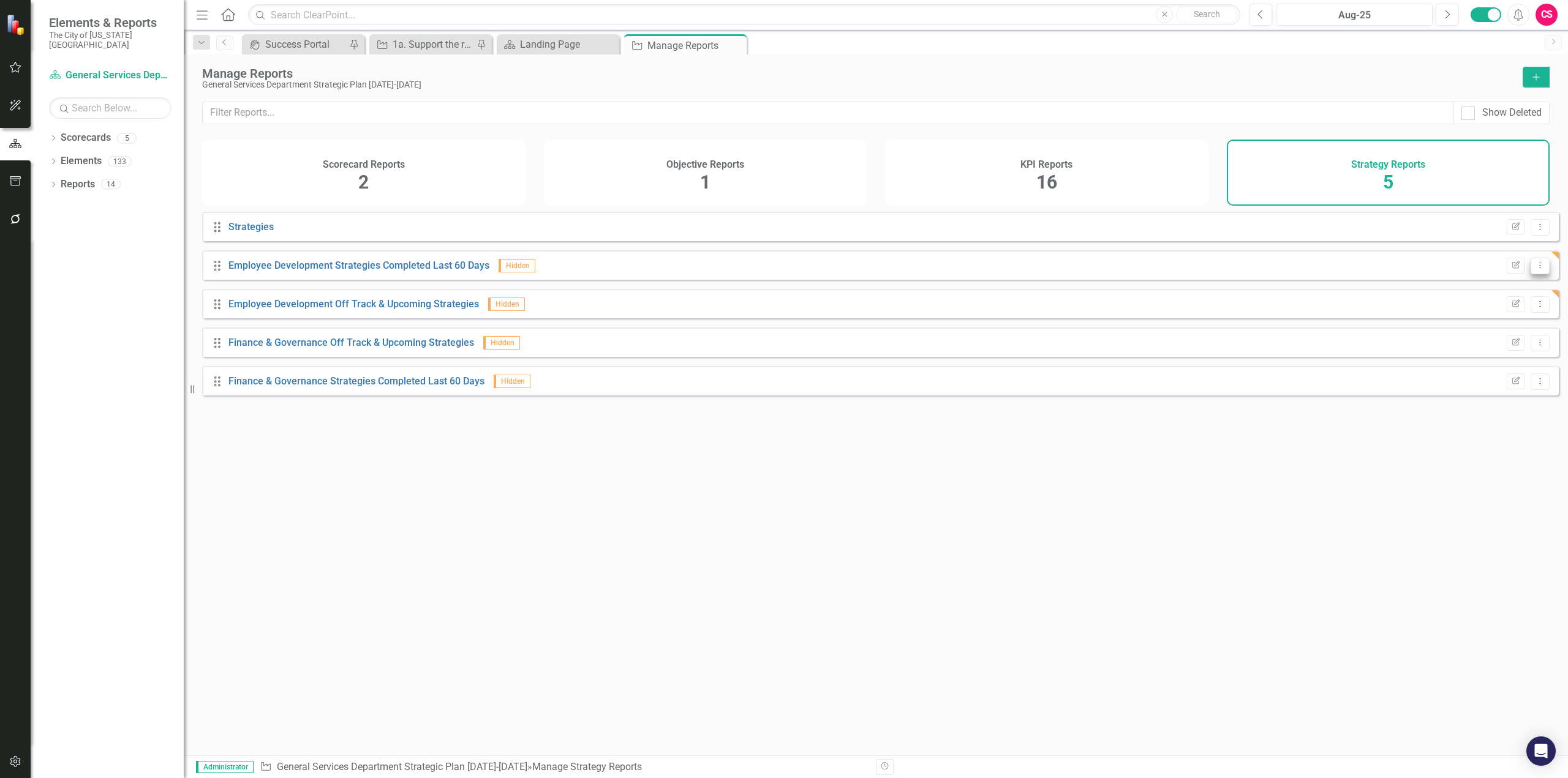
click at [1535, 269] on icon "Dropdown Menu" at bounding box center [1540, 265] width 11 height 8
click at [1494, 342] on link "Copy Duplicate Report" at bounding box center [1489, 341] width 101 height 23
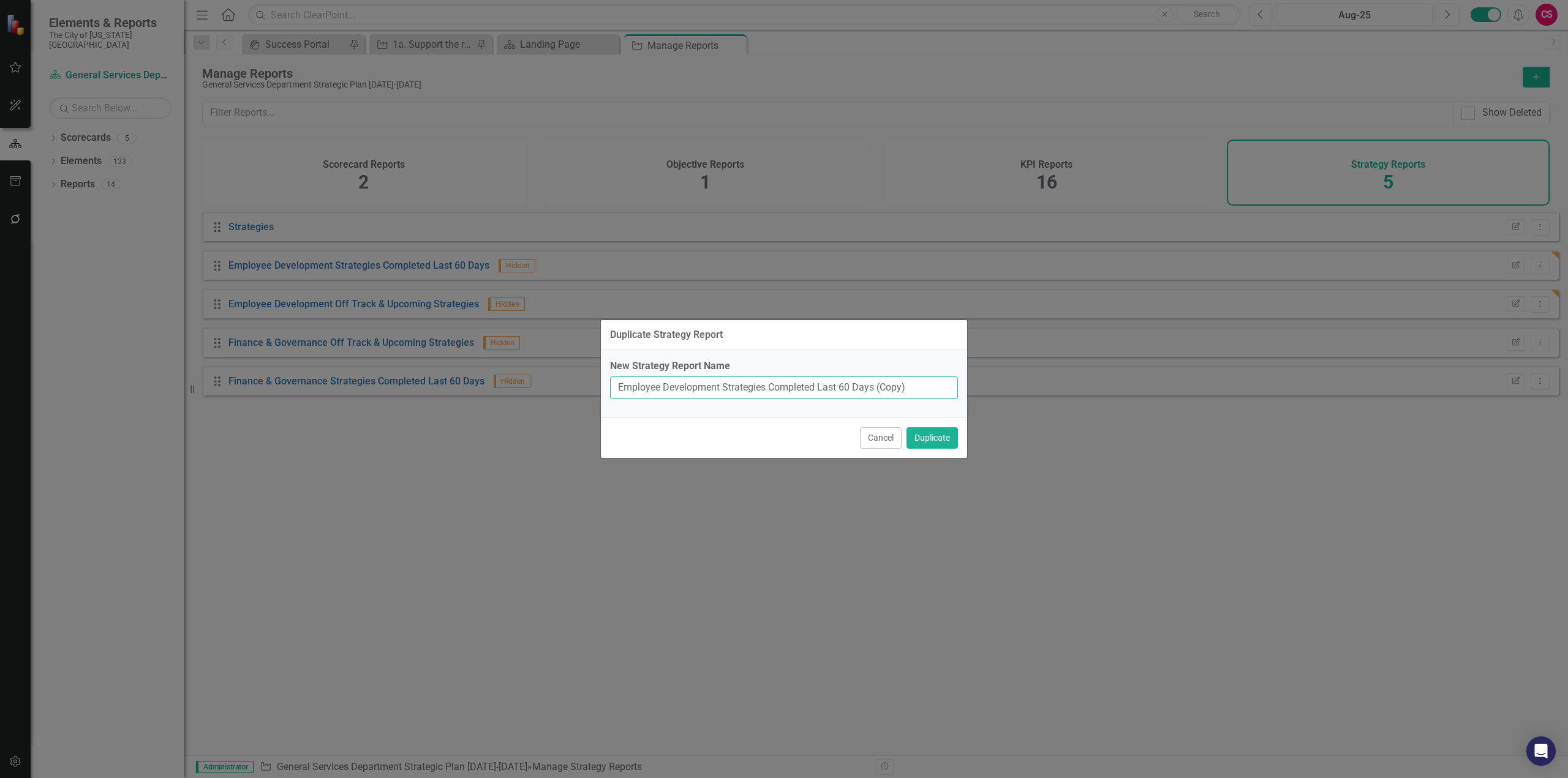
drag, startPoint x: 721, startPoint y: 380, endPoint x: 507, endPoint y: 383, distance: 214.0
click at [507, 383] on div "Duplicate Strategy Report New Strategy Report Name Employee Development Strateg…" at bounding box center [784, 389] width 1568 height 778
paste input "Safety"
type input "Employee Safety Strategies Completed Last 60 Days"
click at [907, 428] on button "Duplicate" at bounding box center [932, 438] width 51 height 21
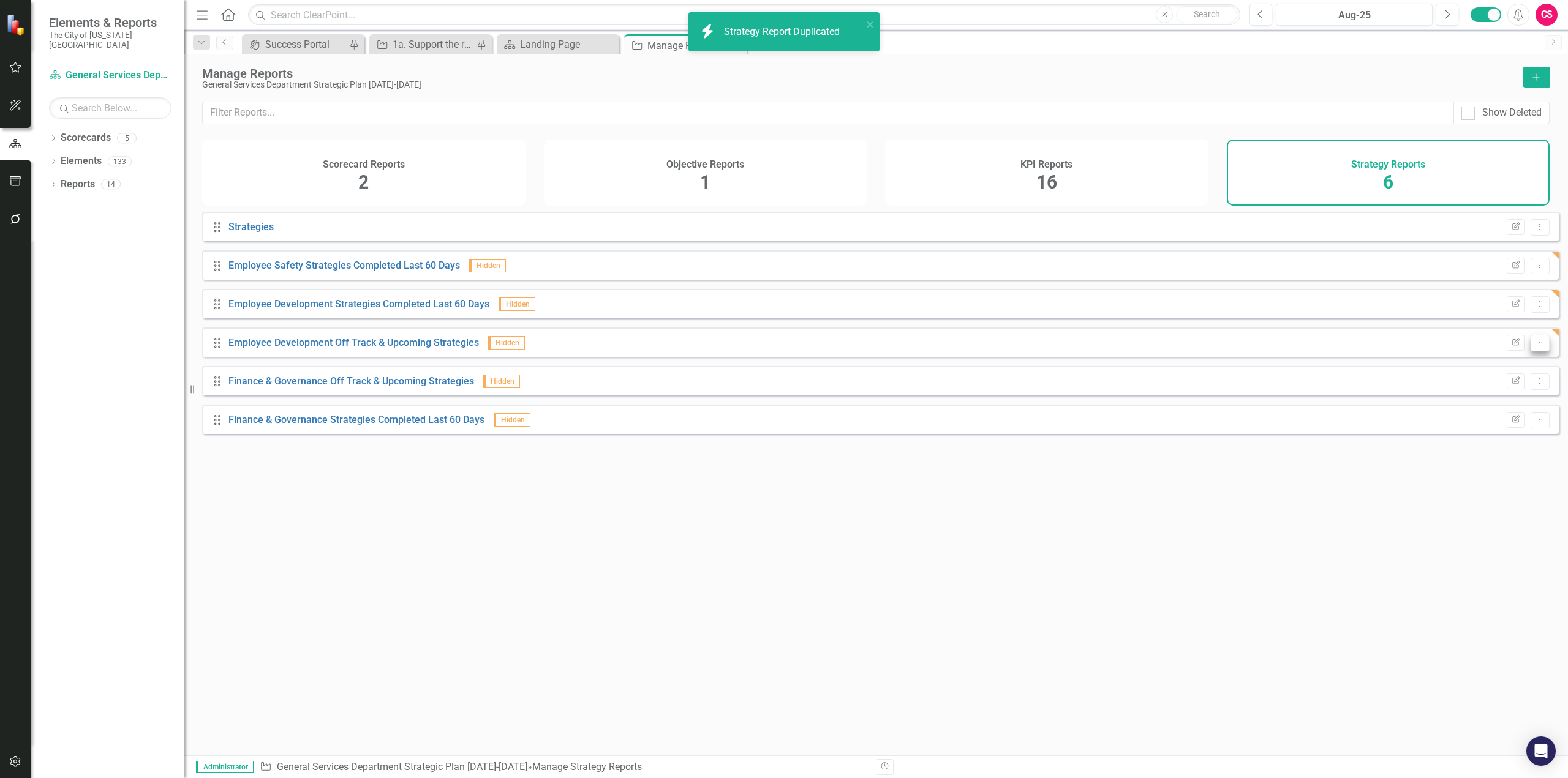
click at [1535, 346] on icon "Dropdown Menu" at bounding box center [1540, 342] width 11 height 8
click at [1471, 420] on link "Copy Duplicate Report" at bounding box center [1489, 418] width 101 height 23
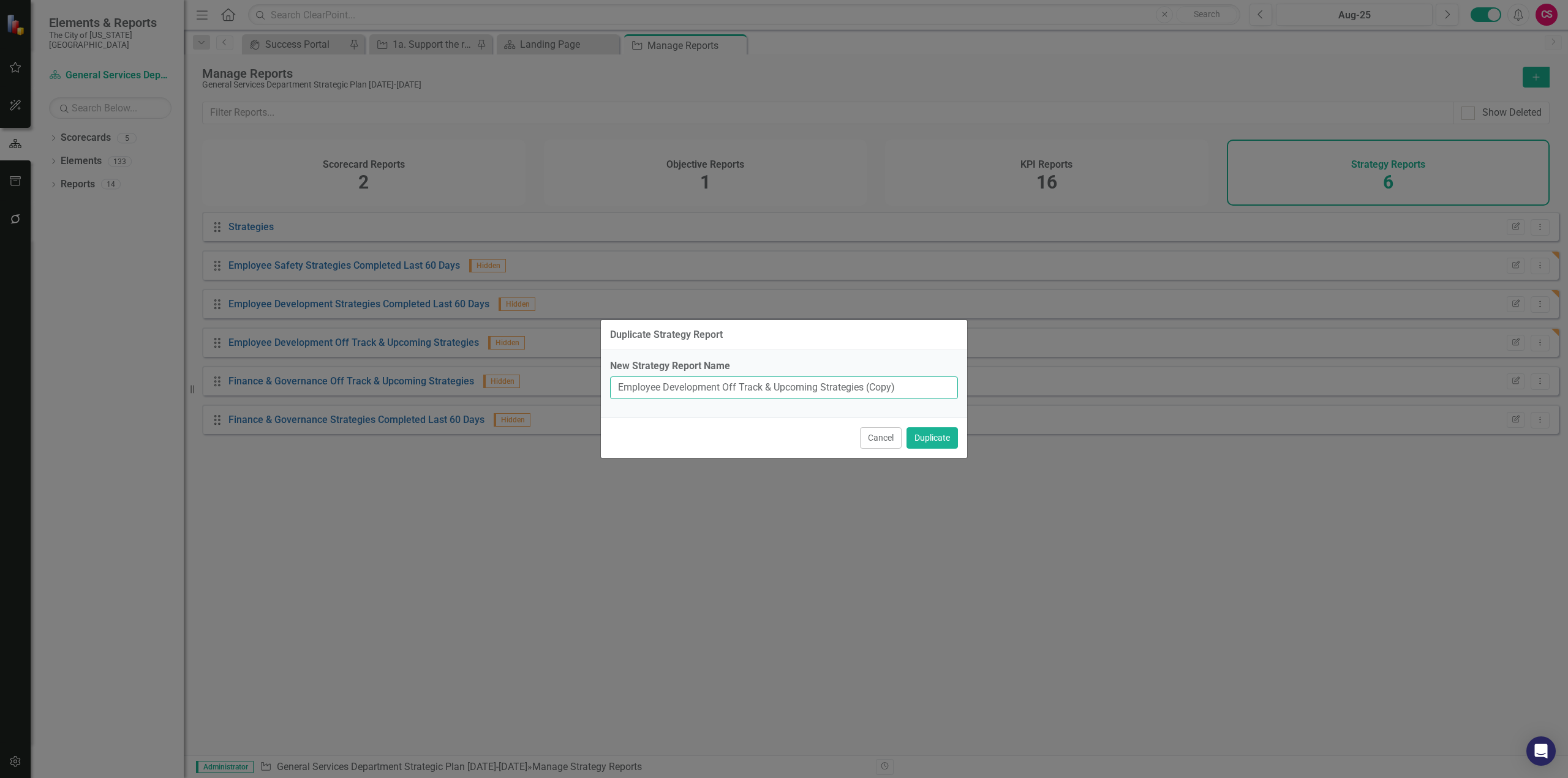
drag, startPoint x: 722, startPoint y: 386, endPoint x: 478, endPoint y: 393, distance: 244.1
click at [478, 393] on div "Duplicate Strategy Report New Strategy Report Name Employee Development Off Tra…" at bounding box center [784, 389] width 1568 height 778
paste input "Safety"
type input "Employee Safety Off Track & Upcoming Strategies"
click at [907, 428] on button "Duplicate" at bounding box center [932, 438] width 51 height 21
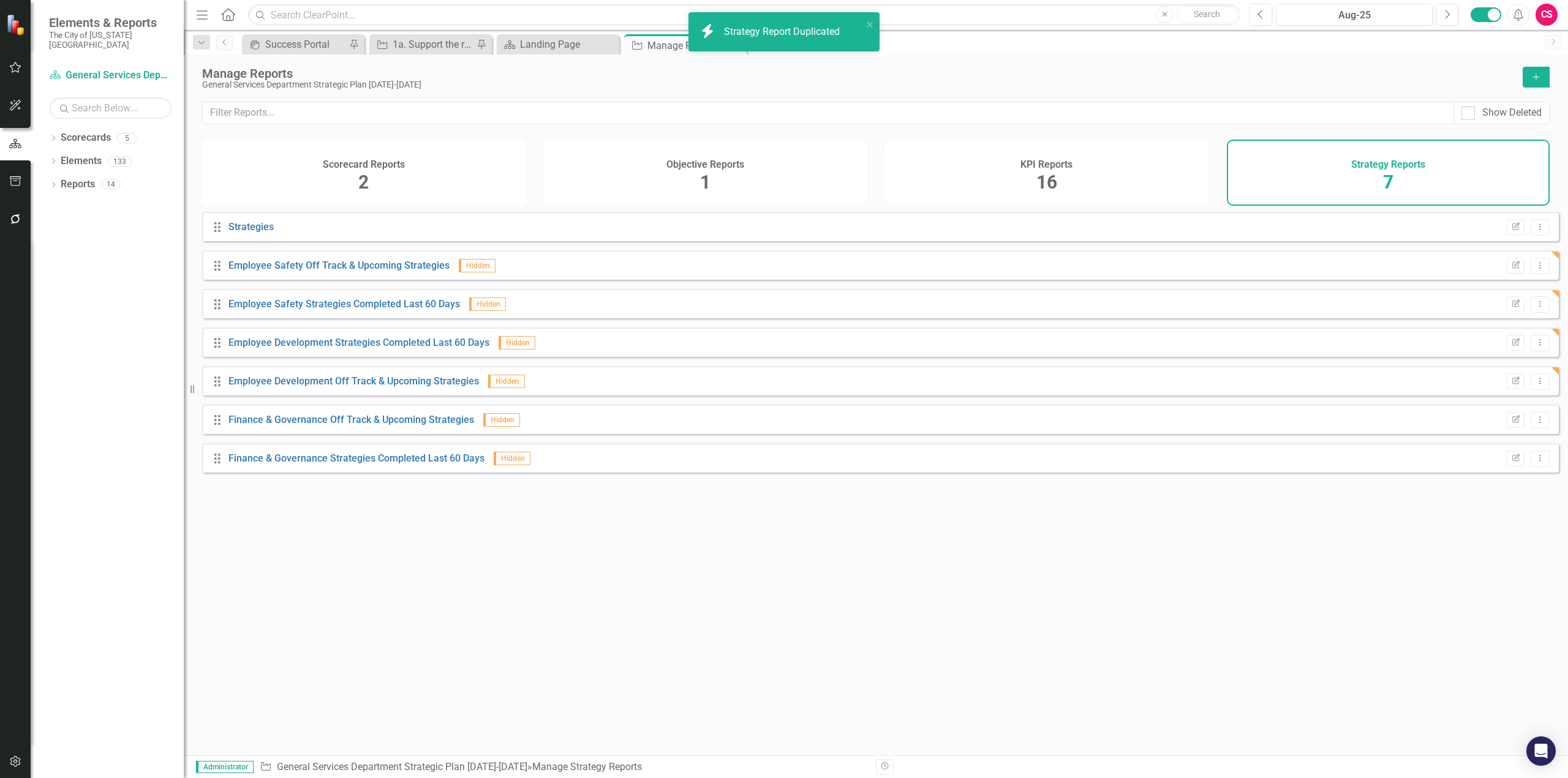
click at [1118, 134] on div "Show Deleted" at bounding box center [876, 120] width 1385 height 38
click at [1094, 182] on div "KPI Reports 16" at bounding box center [1047, 173] width 324 height 67
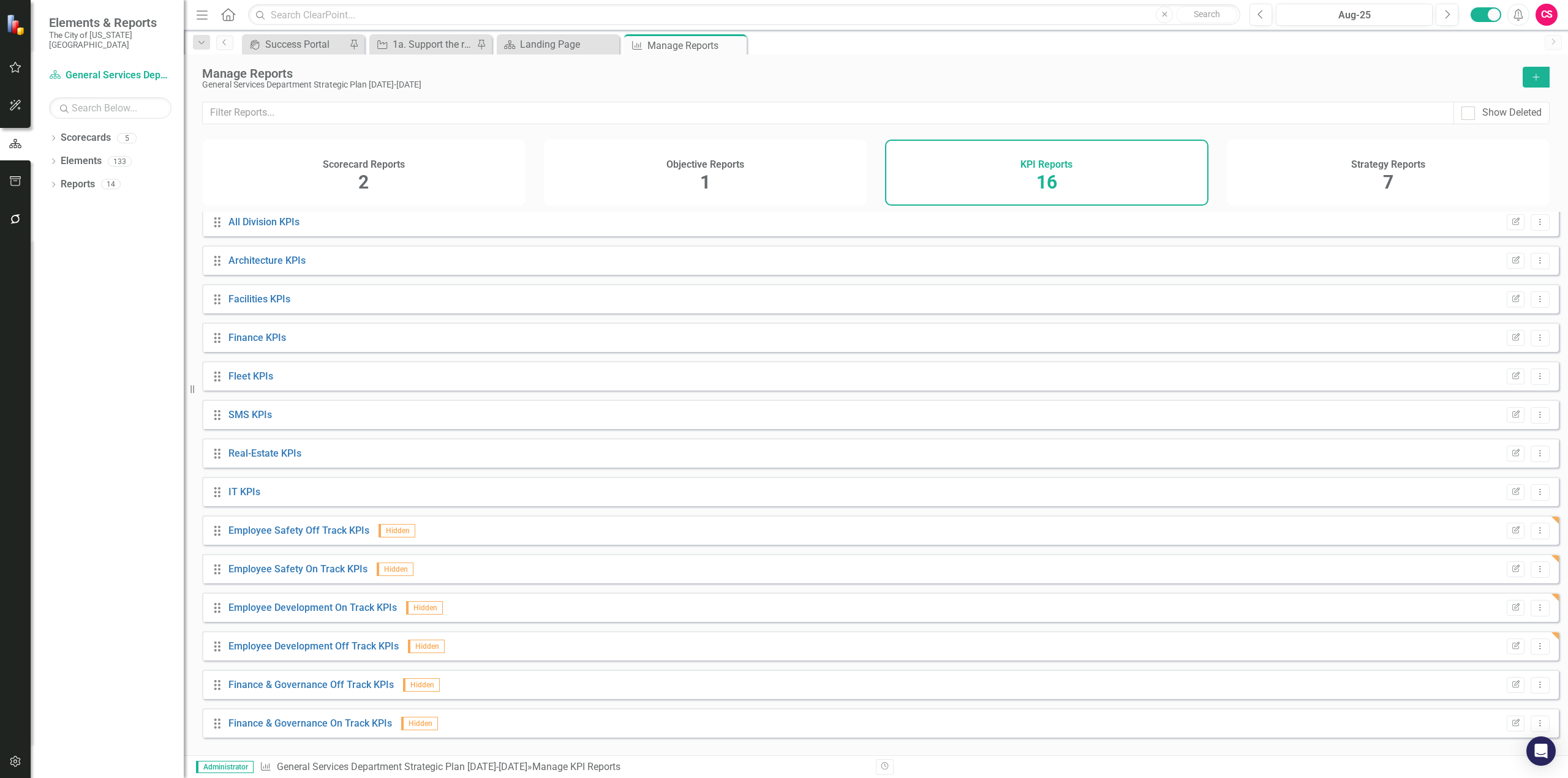
scroll to position [83, 0]
click at [1536, 534] on icon "Dropdown Menu" at bounding box center [1540, 530] width 11 height 8
click at [1509, 595] on link "Copy Duplicate Report" at bounding box center [1489, 605] width 101 height 23
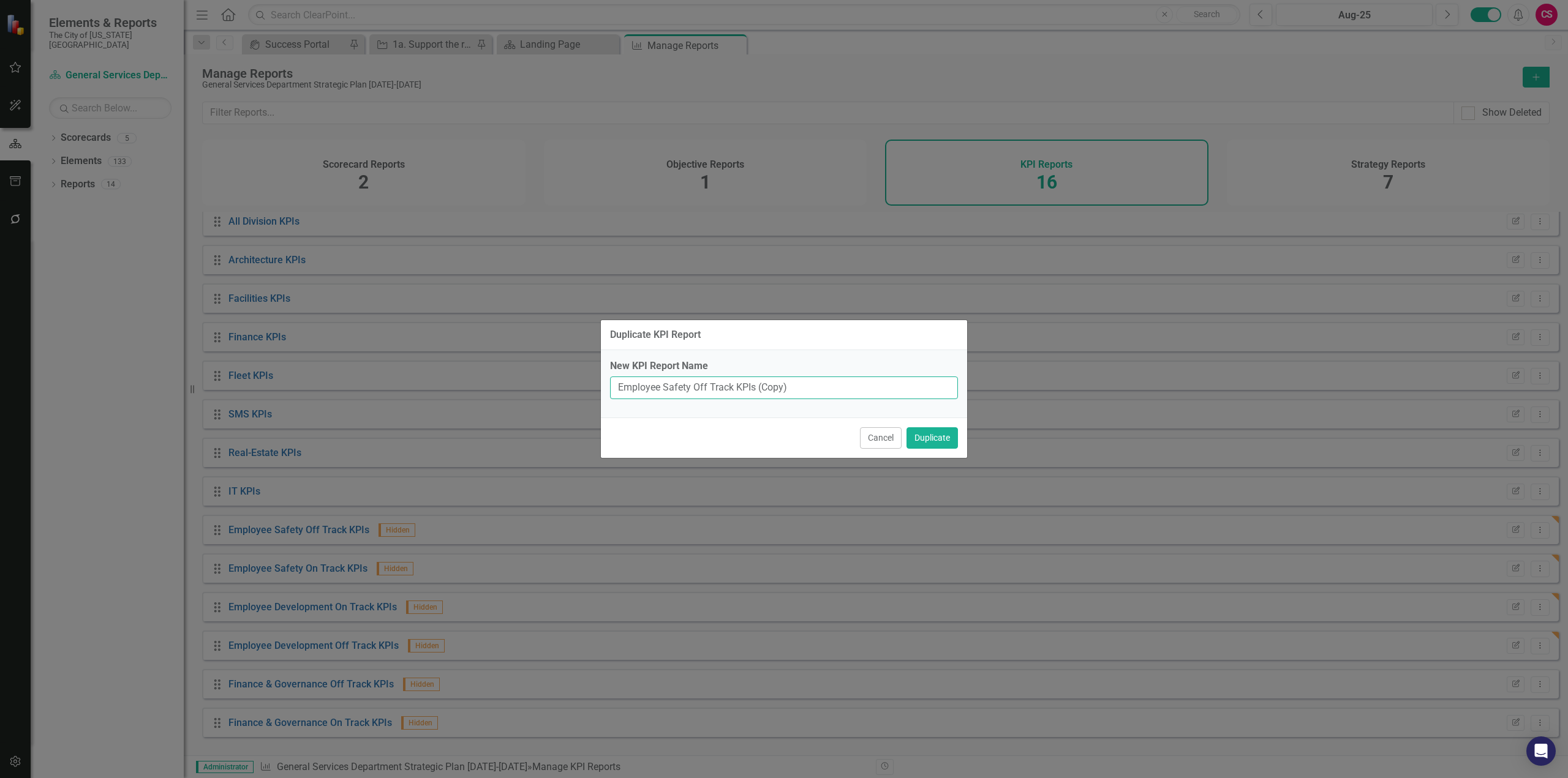
drag, startPoint x: 692, startPoint y: 388, endPoint x: 540, endPoint y: 395, distance: 152.2
click at [540, 395] on div "Duplicate KPI Report New KPI Report Name Employee Safety Off Track KPIs (Copy) …" at bounding box center [784, 389] width 1568 height 778
drag, startPoint x: 743, startPoint y: 386, endPoint x: 575, endPoint y: 410, distance: 169.7
click at [575, 410] on div "Duplicate KPI Report New KPI Report Name Infrastructure & Accessibility Off Tra…" at bounding box center [784, 389] width 1568 height 778
type input "Infrastructure & Accessibility Off Track KPIs"
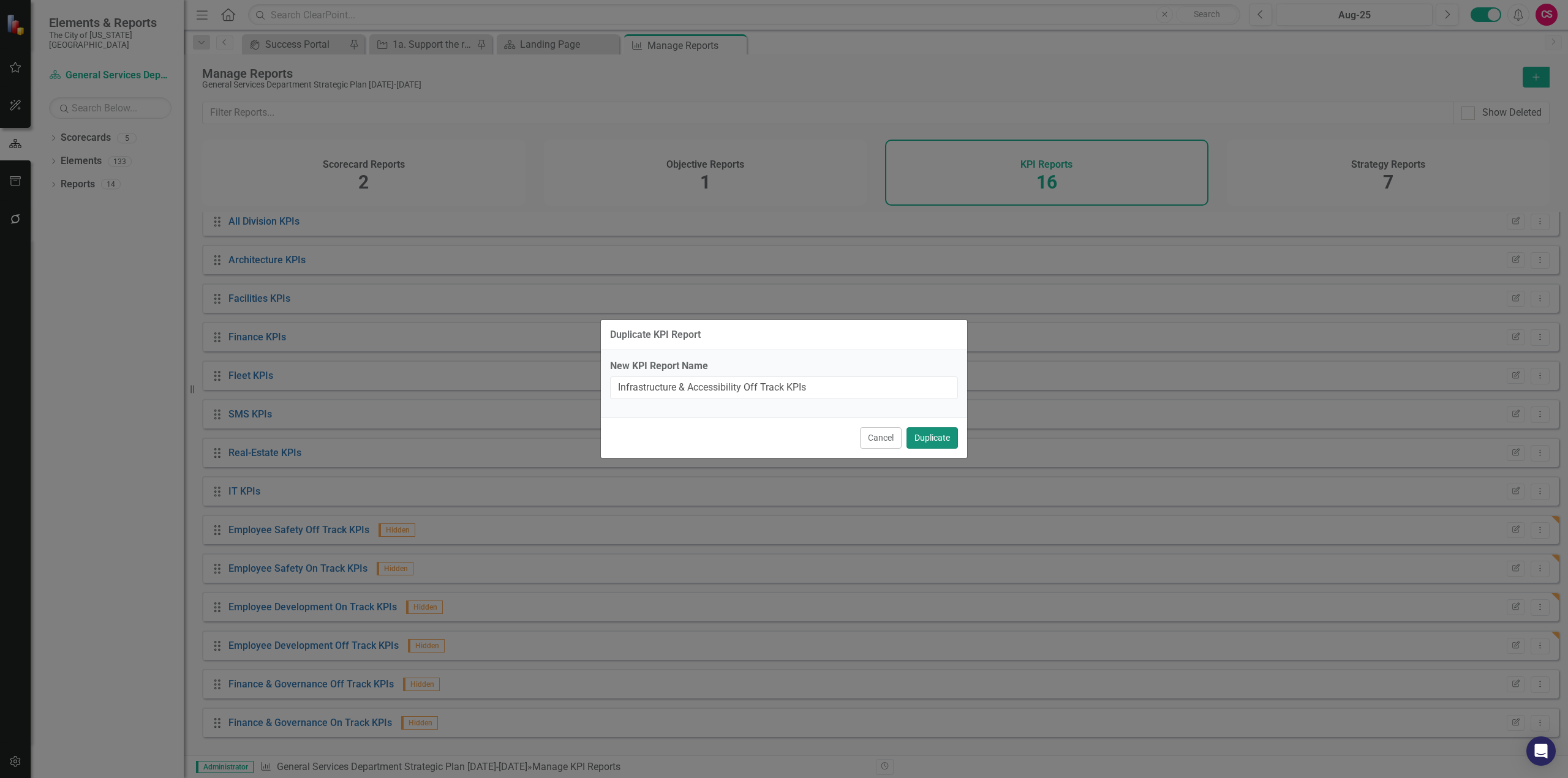
click at [941, 446] on button "Duplicate" at bounding box center [932, 438] width 51 height 21
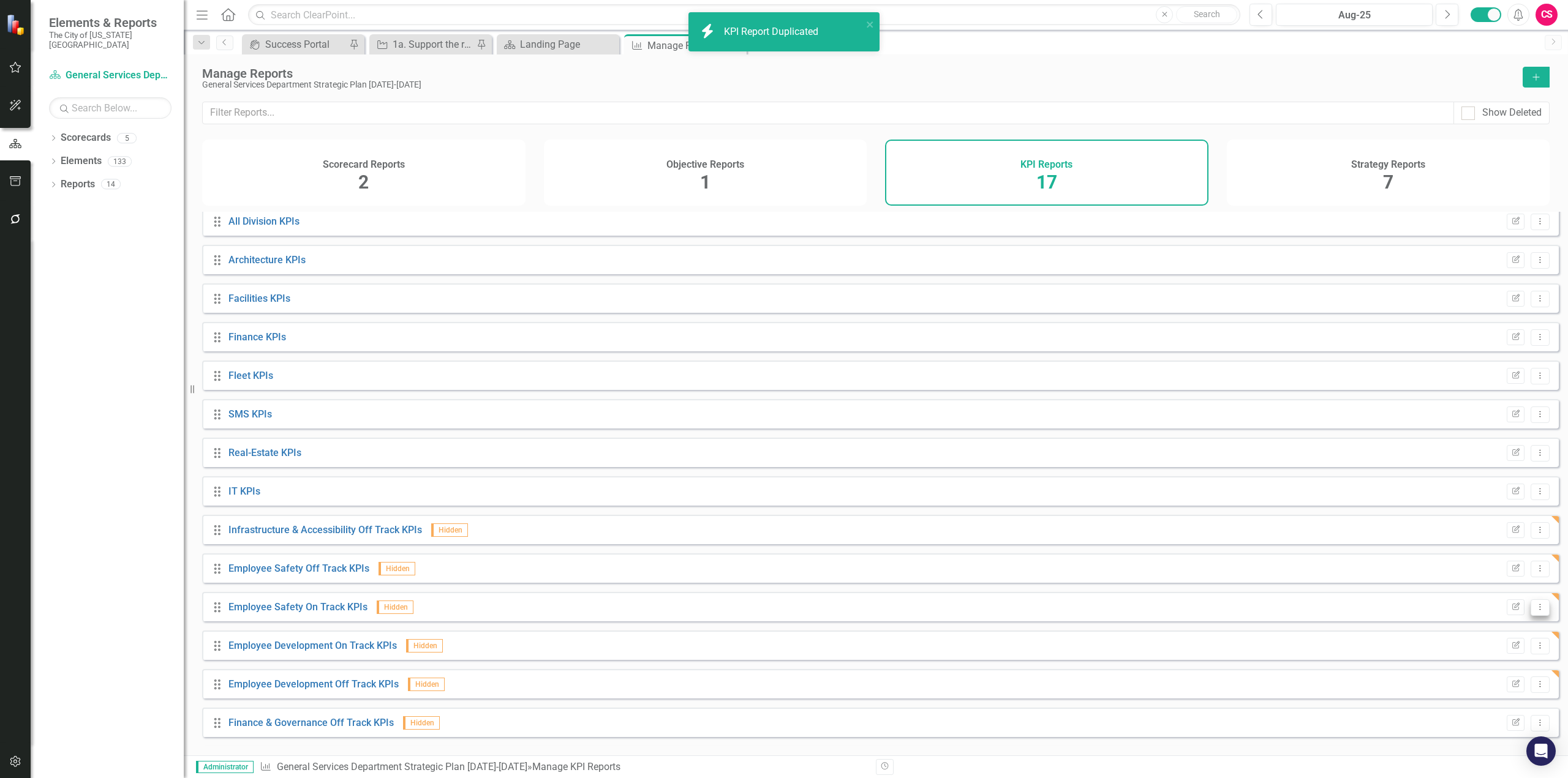
click at [1535, 611] on icon "Dropdown Menu" at bounding box center [1540, 607] width 11 height 8
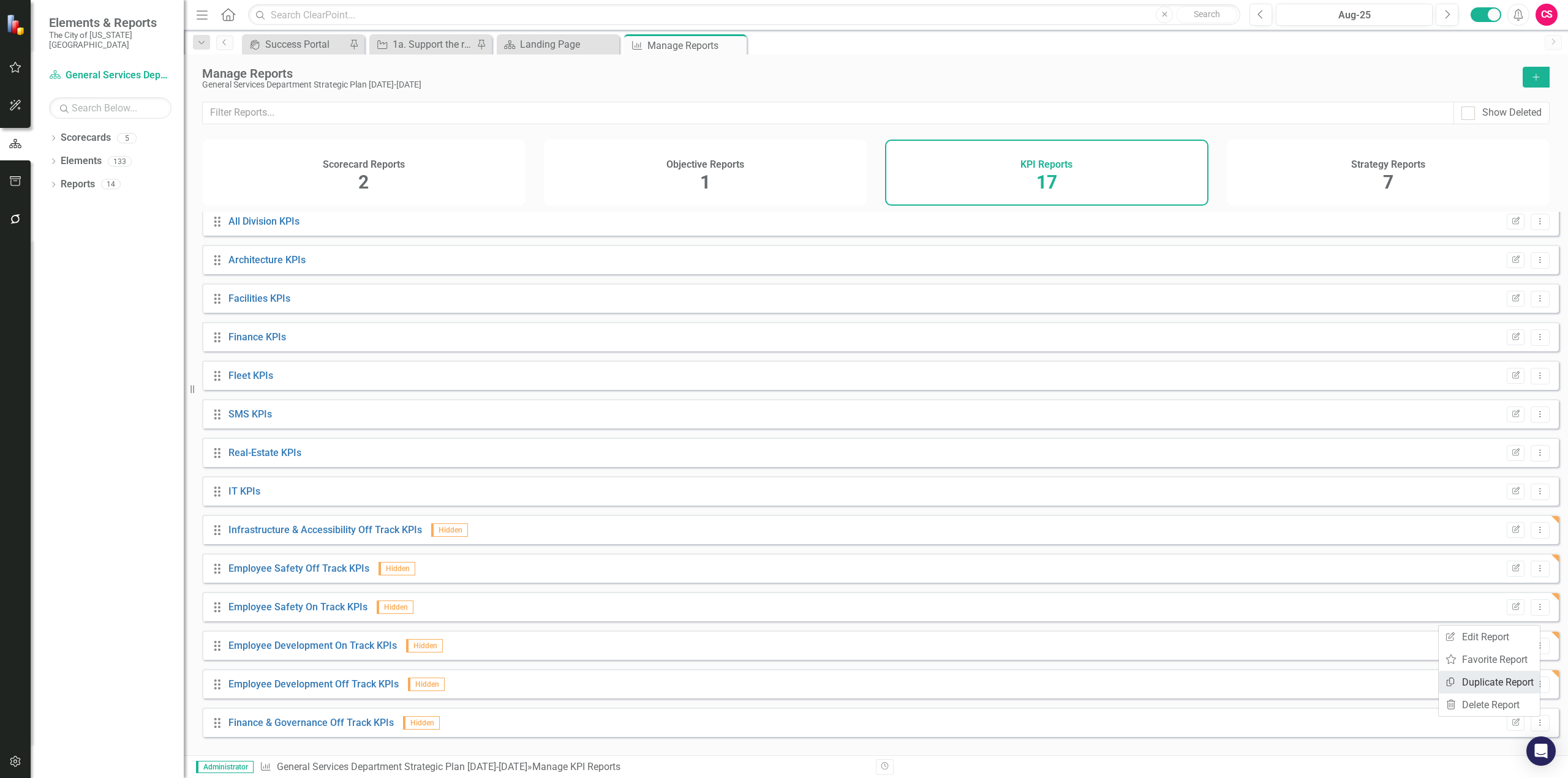
click at [1470, 681] on link "Copy Duplicate Report" at bounding box center [1489, 682] width 101 height 23
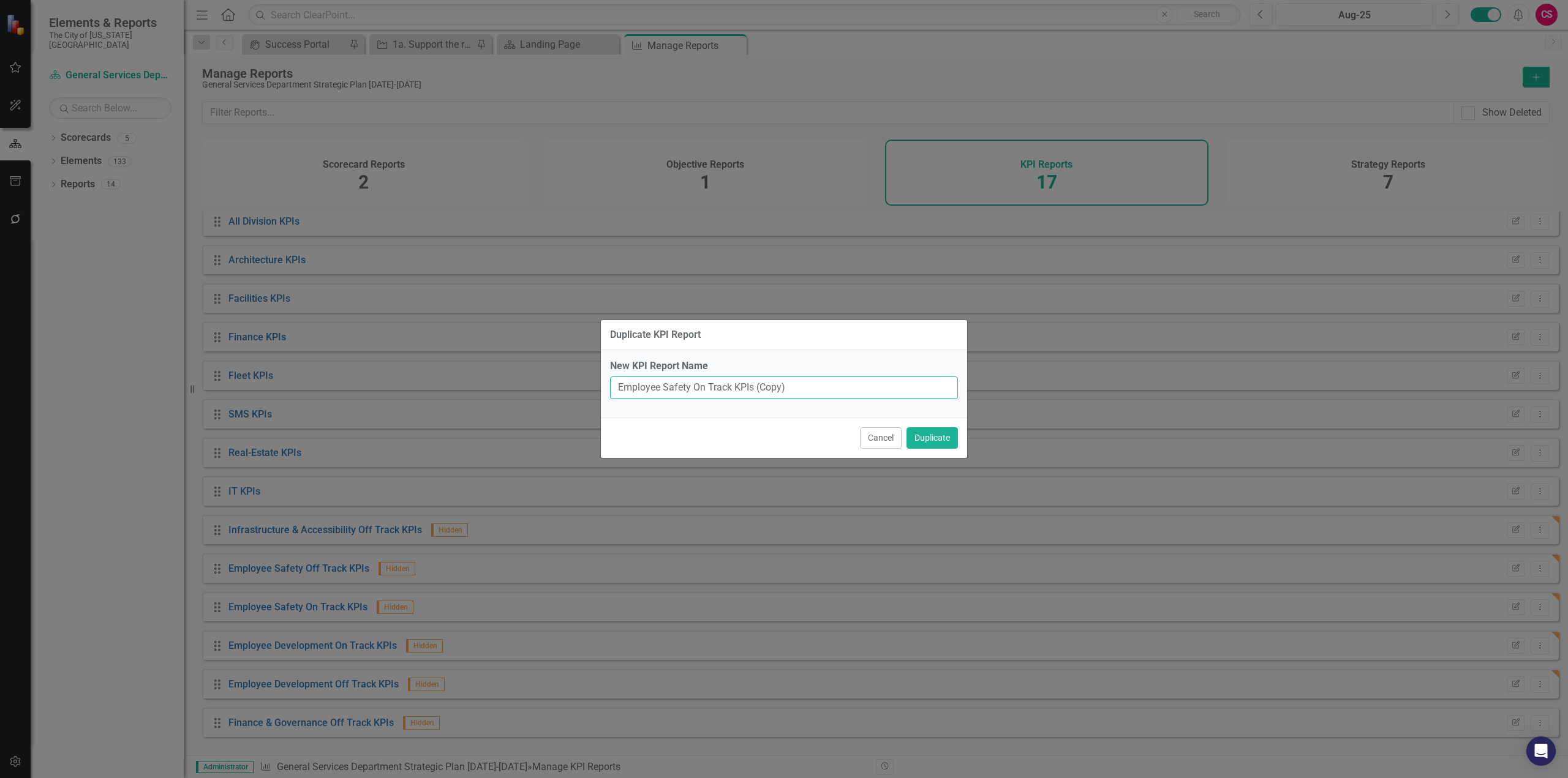
drag, startPoint x: 689, startPoint y: 391, endPoint x: 538, endPoint y: 391, distance: 151.0
click at [538, 391] on div "Duplicate KPI Report New KPI Report Name Employee Safety On Track KPIs (Copy) C…" at bounding box center [784, 389] width 1568 height 778
paste input "Infrastructure & Accessibili"
type input "Infrastructure & Accessibility On Track KPIs"
click at [907, 428] on button "Duplicate" at bounding box center [932, 438] width 51 height 21
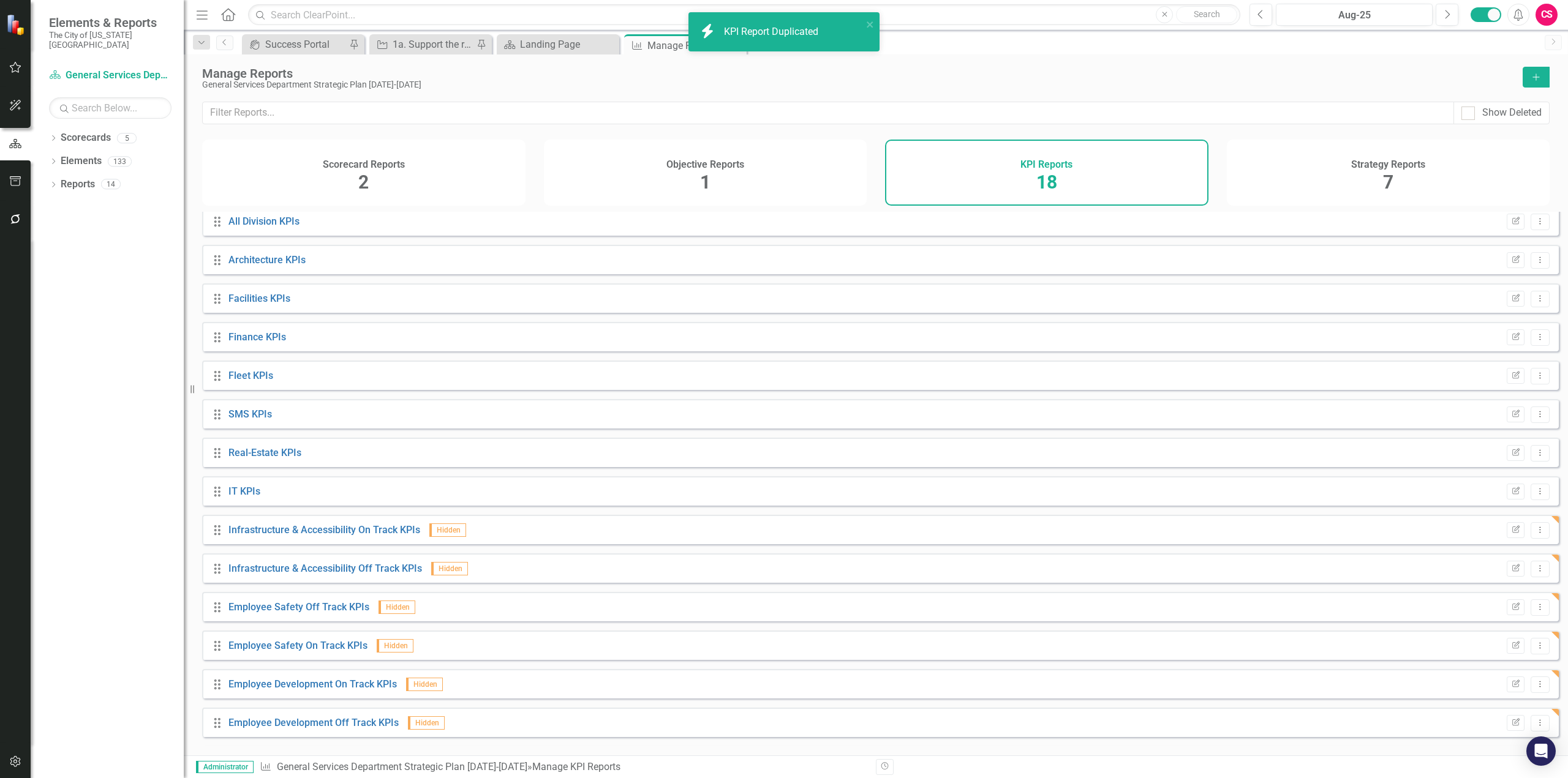
click at [1342, 156] on div "Strategy Reports 7" at bounding box center [1389, 173] width 324 height 67
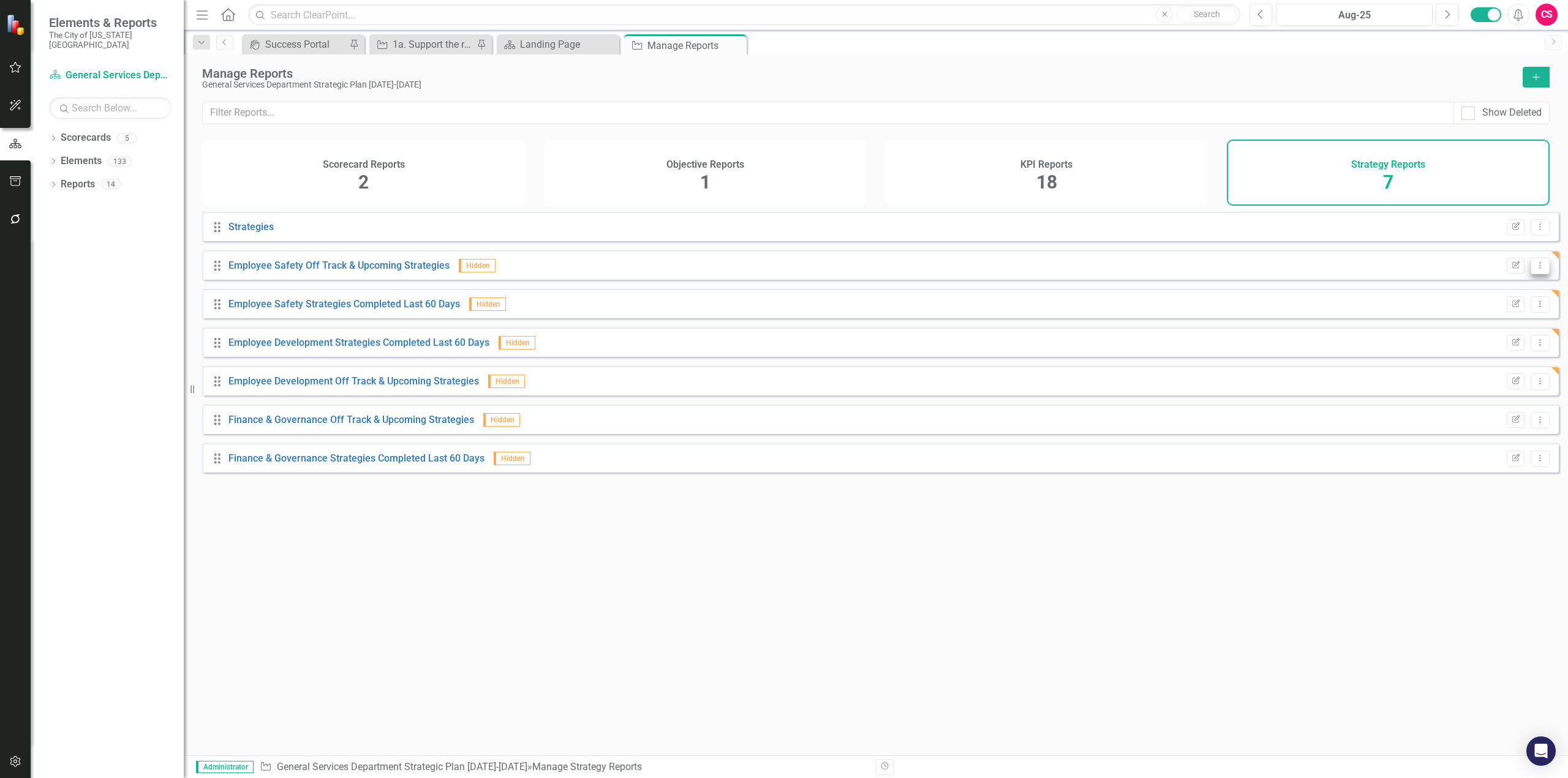
click at [1537, 274] on button "Dropdown Menu" at bounding box center [1540, 266] width 19 height 16
click at [1498, 337] on link "Copy Duplicate Report" at bounding box center [1489, 341] width 101 height 23
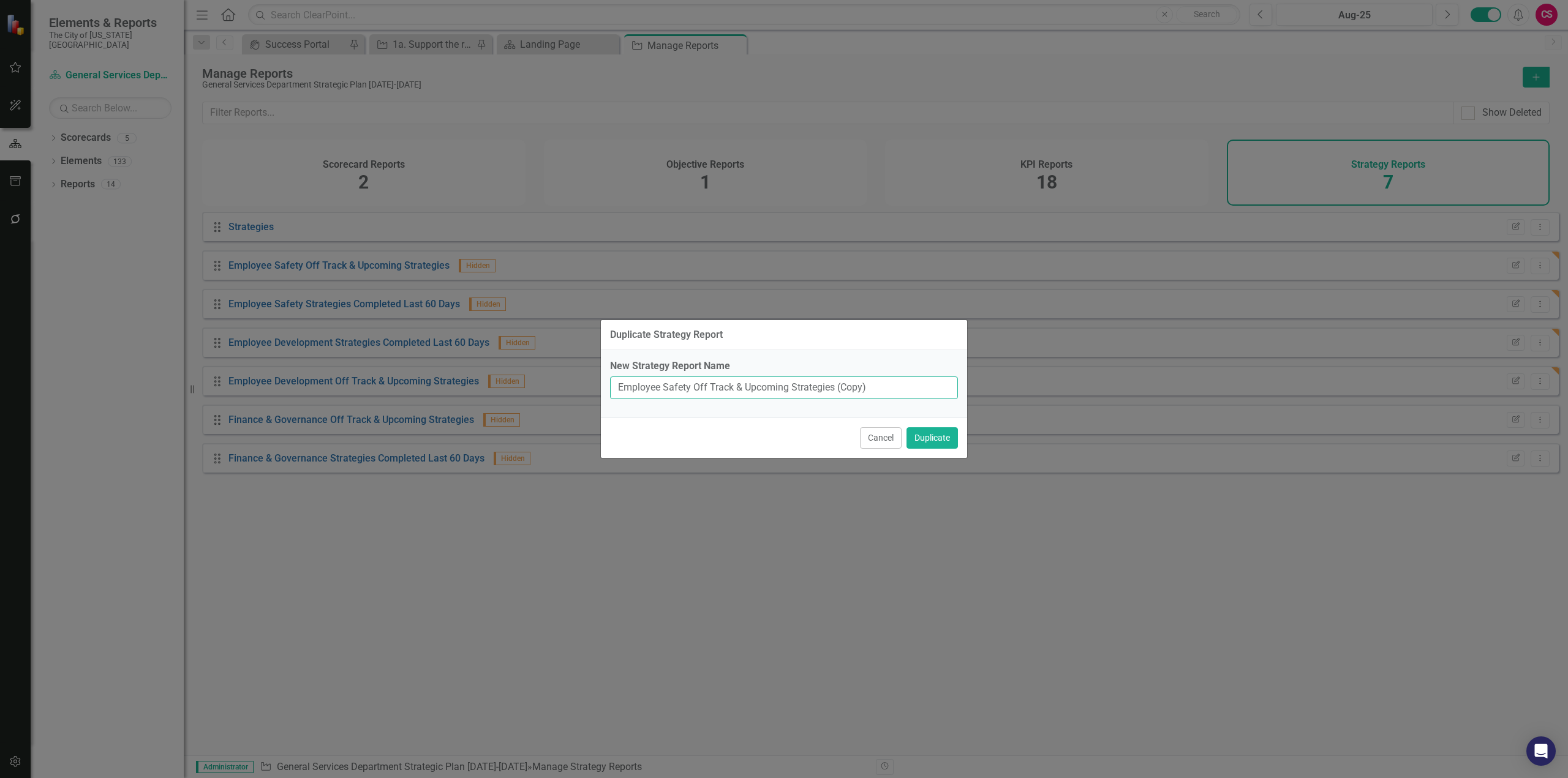
drag, startPoint x: 690, startPoint y: 385, endPoint x: 536, endPoint y: 383, distance: 154.0
click at [536, 383] on div "Duplicate Strategy Report New Strategy Report Name Employee Safety Off Track & …" at bounding box center [784, 389] width 1568 height 778
paste input "Infrastructure & Accessibili"
type input "Infrastructure & Accessibility Off Track & Upcoming Strategies"
click at [907, 428] on button "Duplicate" at bounding box center [932, 438] width 51 height 21
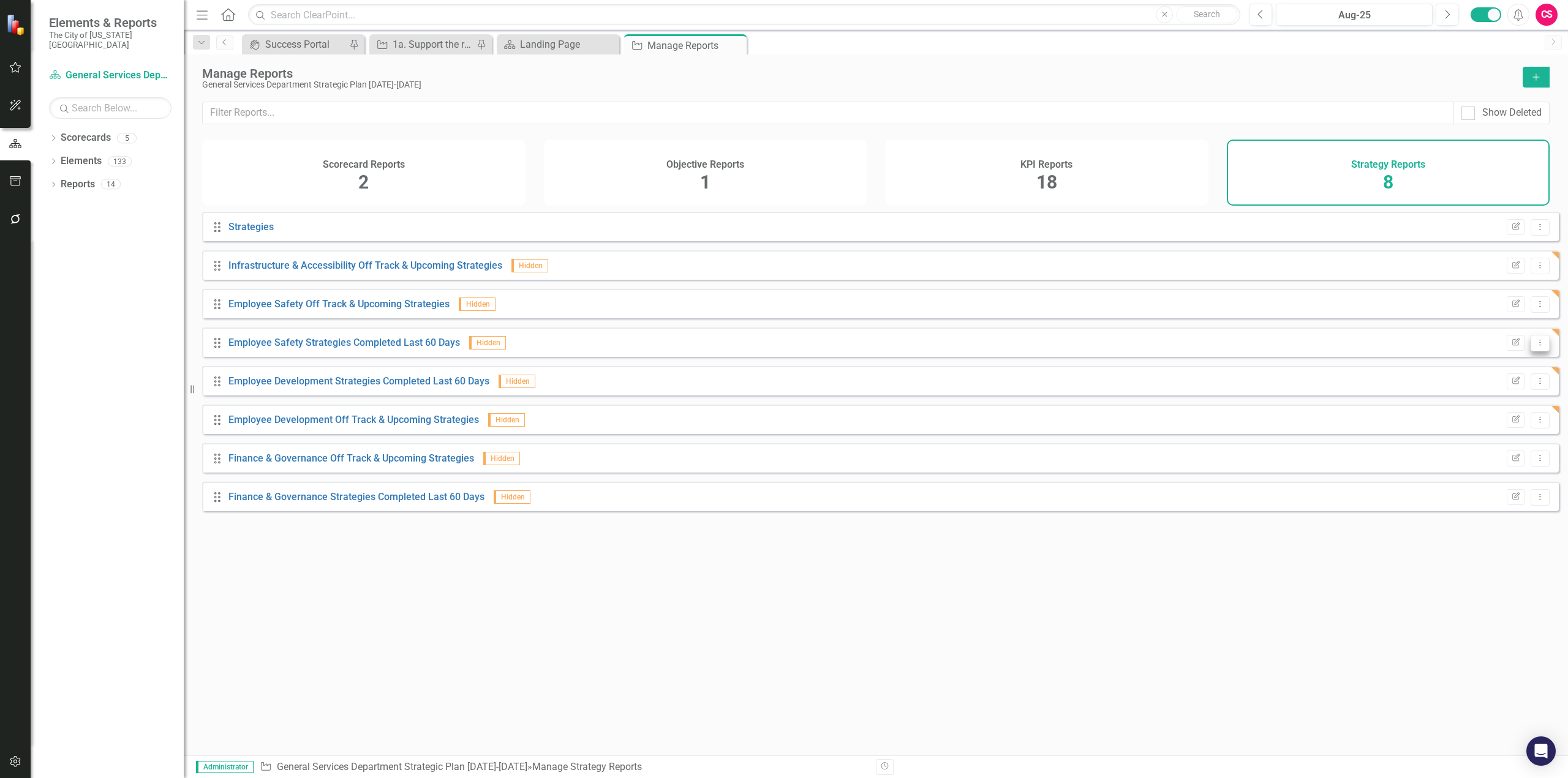
click at [1531, 351] on button "Dropdown Menu" at bounding box center [1540, 343] width 19 height 16
click at [1481, 418] on link "Copy Duplicate Report" at bounding box center [1489, 418] width 101 height 23
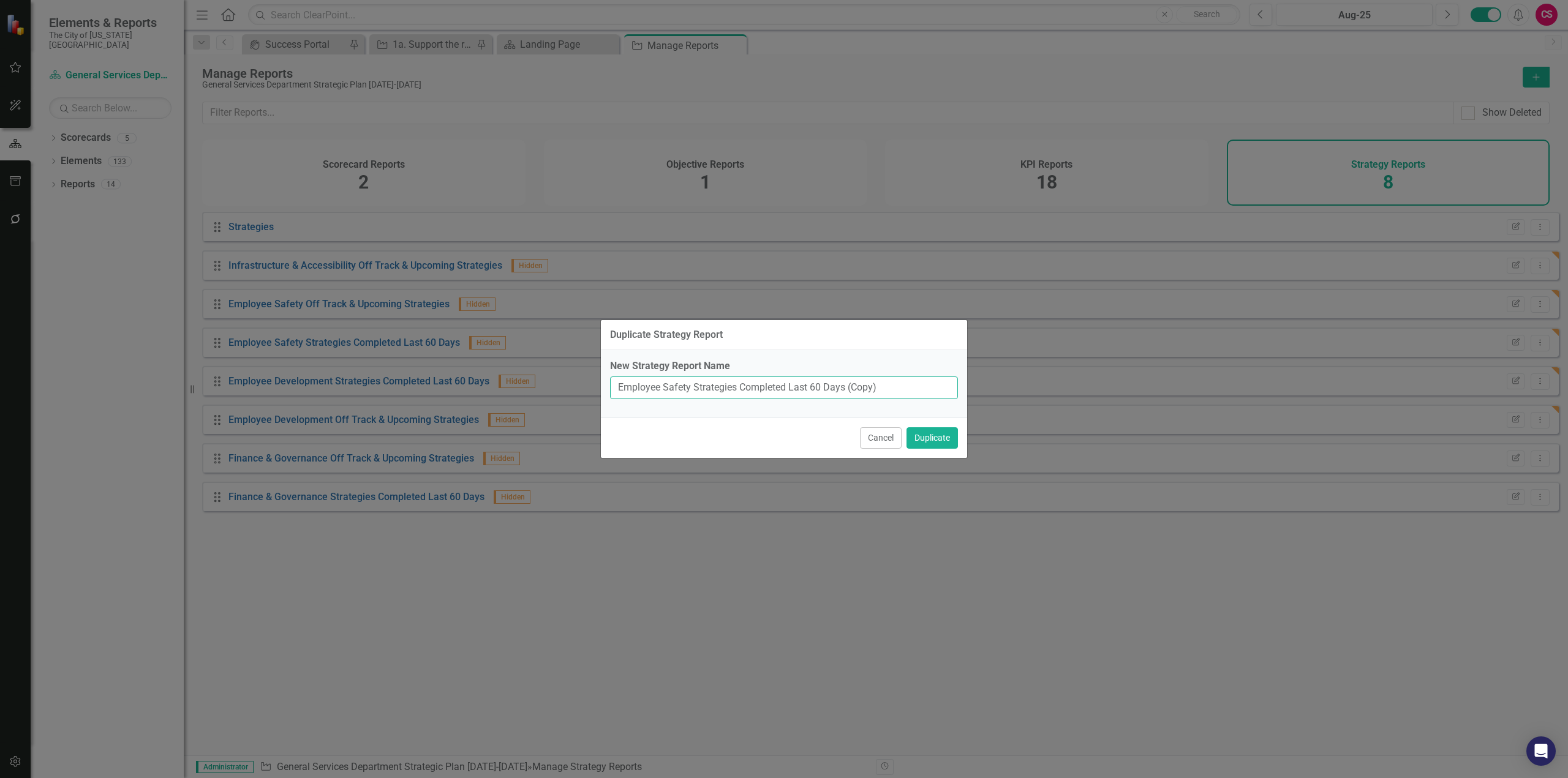
drag, startPoint x: 690, startPoint y: 387, endPoint x: 489, endPoint y: 379, distance: 201.2
click at [489, 379] on div "Duplicate Strategy Report New Strategy Report Name Employee Safety Strategies C…" at bounding box center [784, 389] width 1568 height 778
paste input "Infrastructure & Accessibili"
type input "Infrastructure & Accessibility Strategies Completed Last 60 Days"
click at [907, 428] on button "Duplicate" at bounding box center [932, 438] width 51 height 21
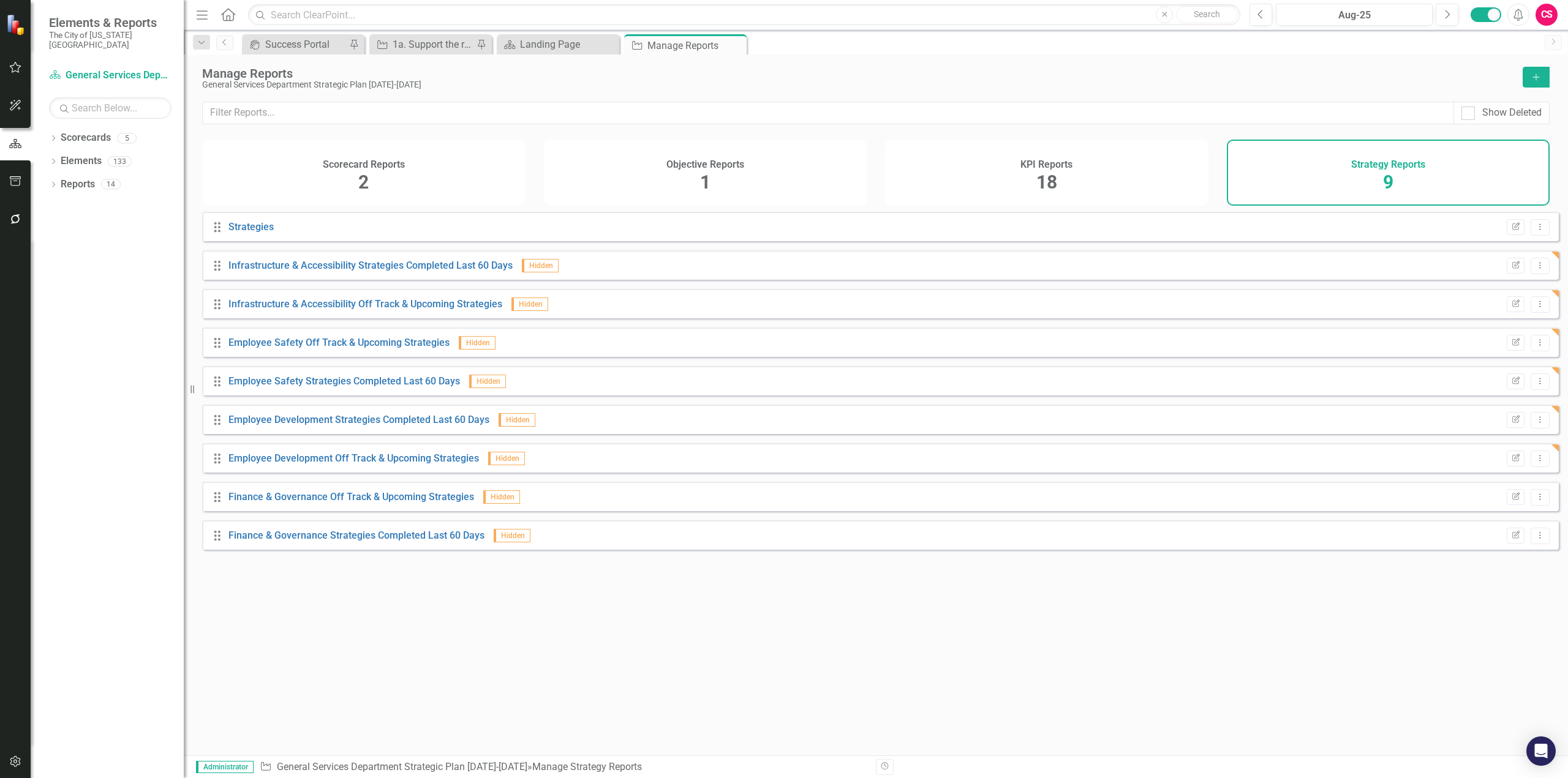
click at [1085, 191] on div "KPI Reports 18" at bounding box center [1047, 173] width 324 height 67
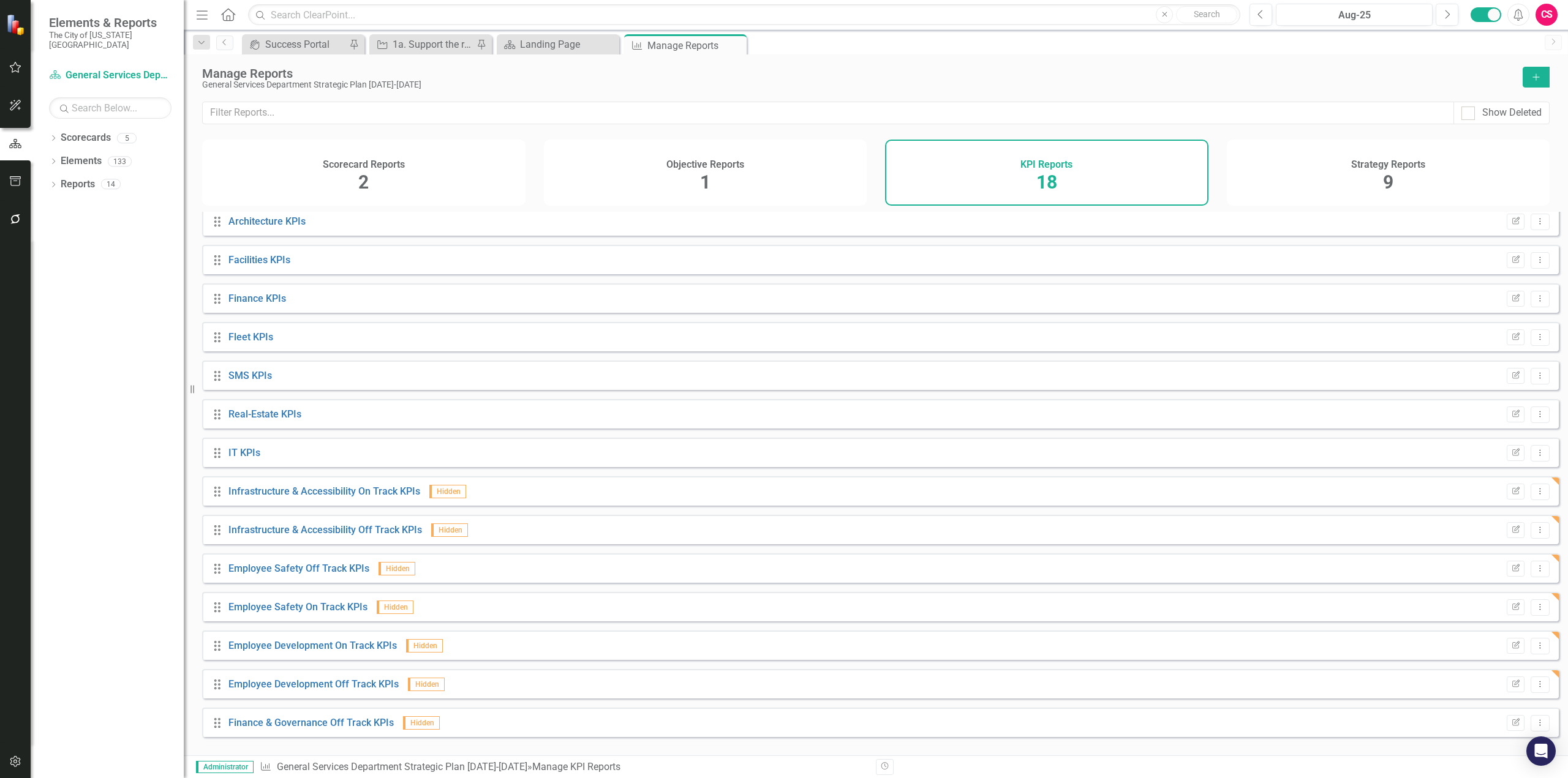
scroll to position [160, 0]
click at [1531, 455] on button "Dropdown Menu" at bounding box center [1540, 453] width 19 height 16
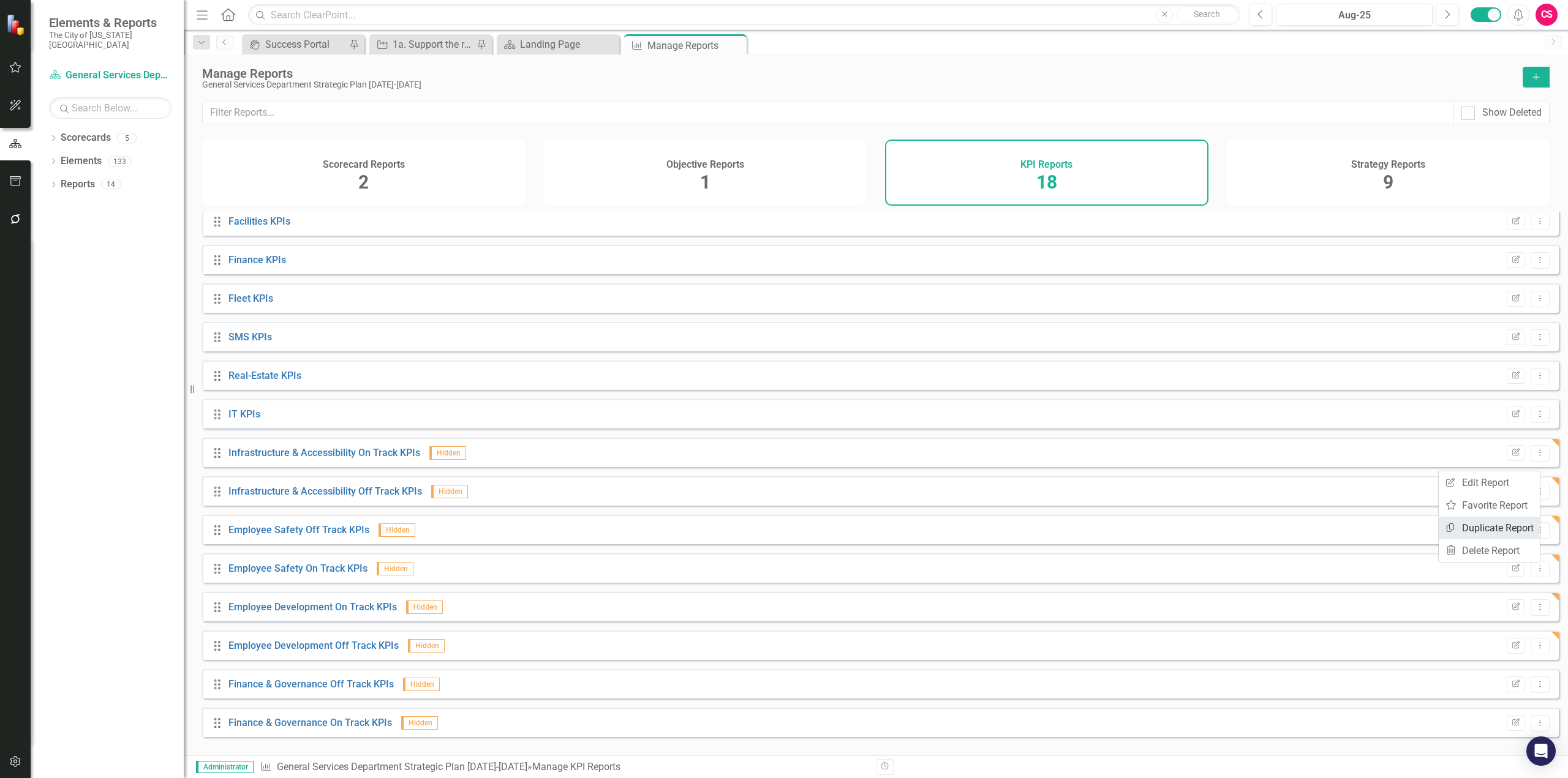
click at [1480, 525] on link "Copy Duplicate Report" at bounding box center [1489, 528] width 101 height 23
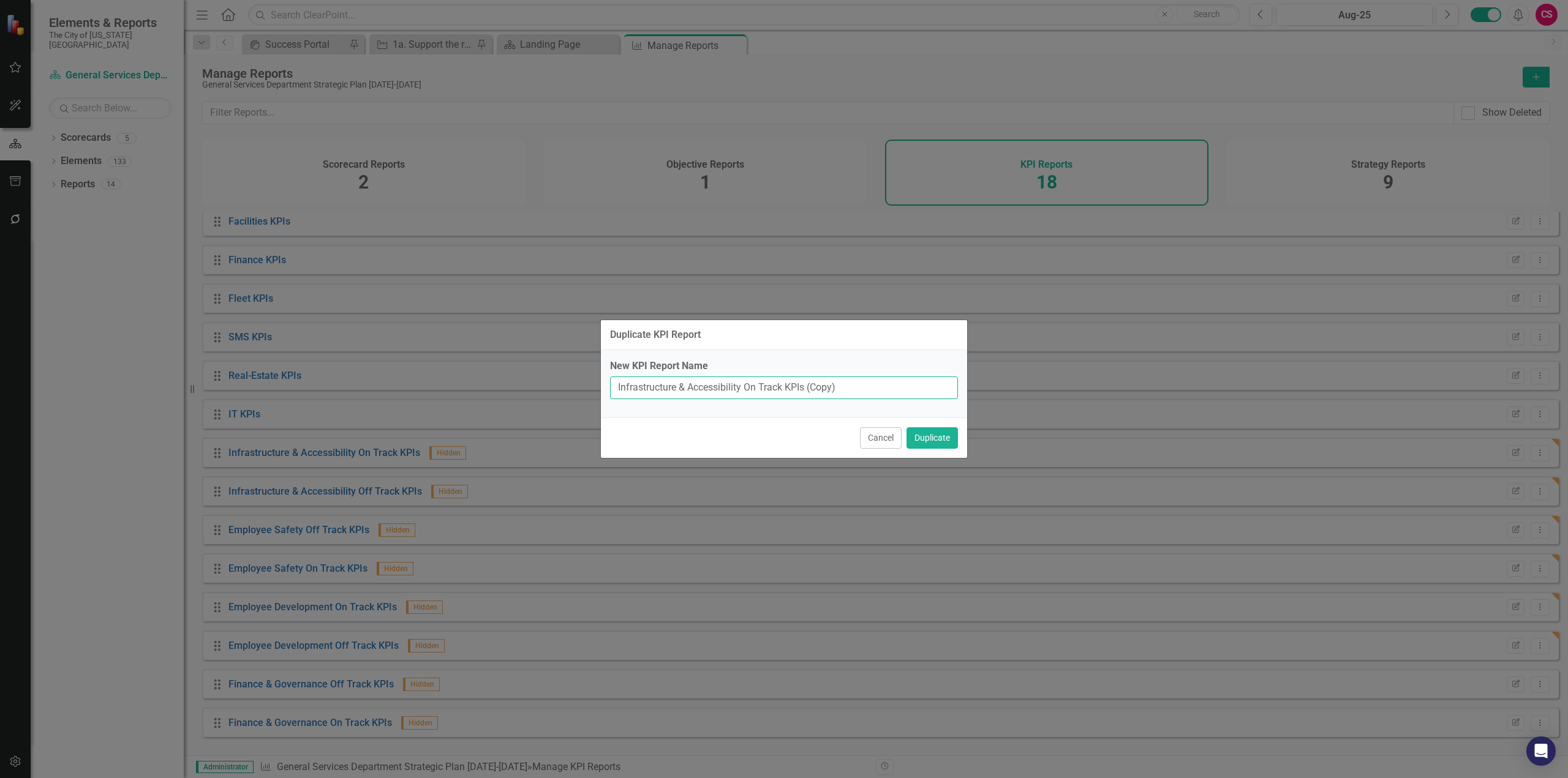
drag, startPoint x: 743, startPoint y: 386, endPoint x: 526, endPoint y: 359, distance: 218.7
click at [526, 359] on div "Duplicate KPI Report New KPI Report Name Infrastructure & Accessibility On Trac…" at bounding box center [784, 389] width 1568 height 778
drag, startPoint x: 717, startPoint y: 385, endPoint x: 541, endPoint y: 393, distance: 176.2
click at [541, 393] on div "Duplicate KPI Report New KPI Report Name Strategic Management On Track KPIs Can…" at bounding box center [784, 389] width 1568 height 778
type input "Strategic Management On Track KPIs"
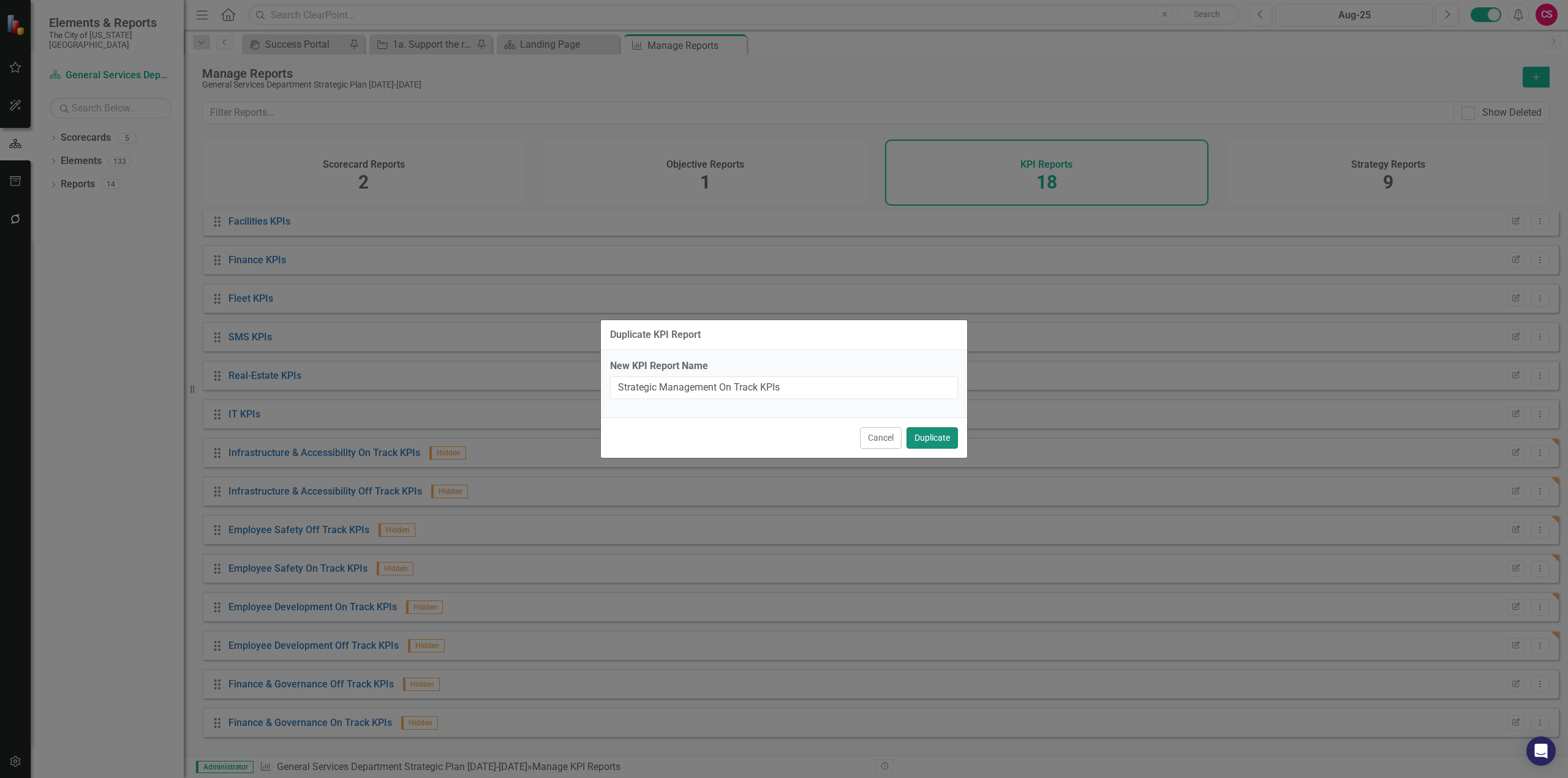
click at [930, 430] on button "Duplicate" at bounding box center [932, 438] width 51 height 21
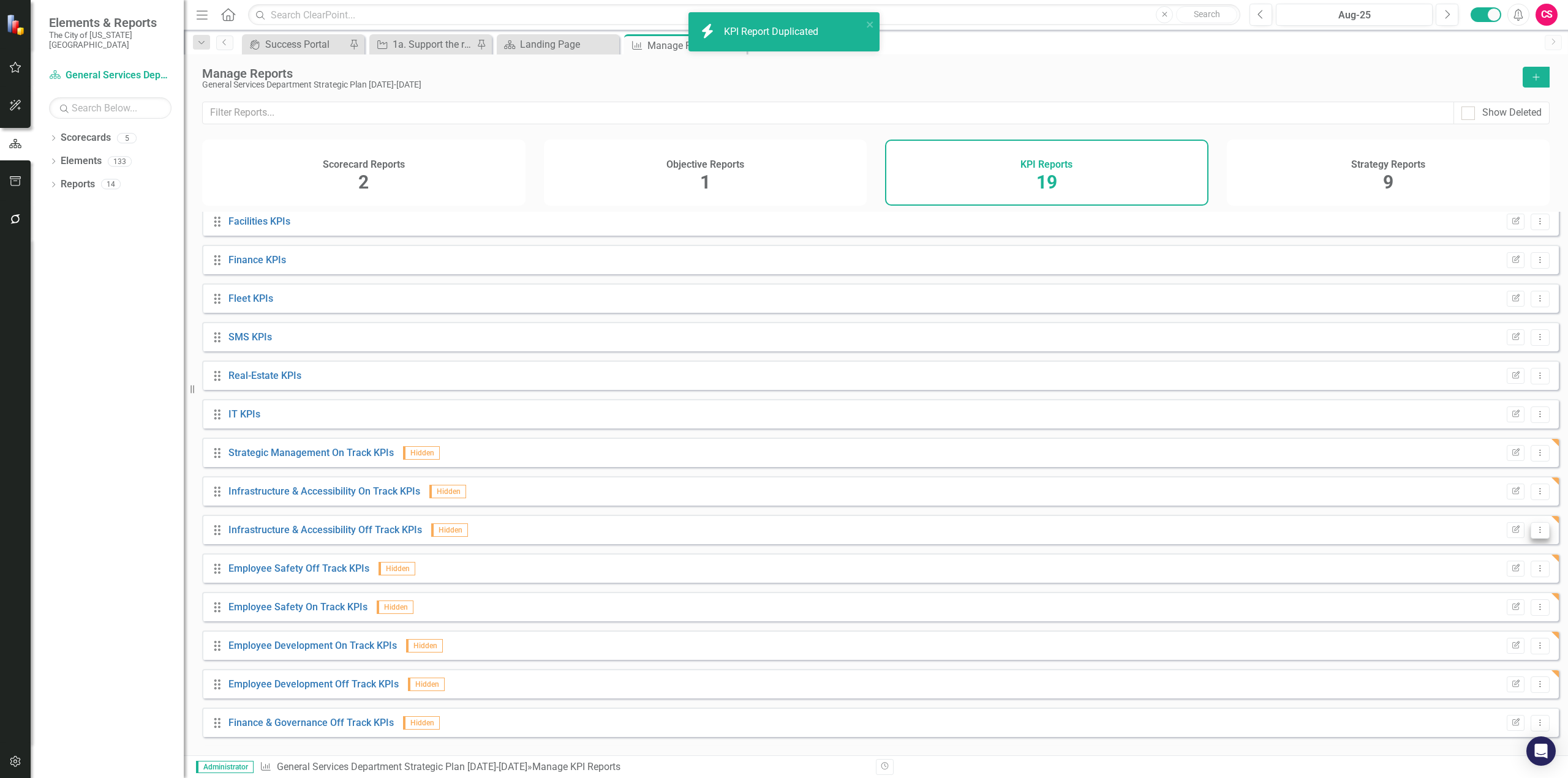
click at [1532, 533] on button "Dropdown Menu" at bounding box center [1540, 531] width 19 height 16
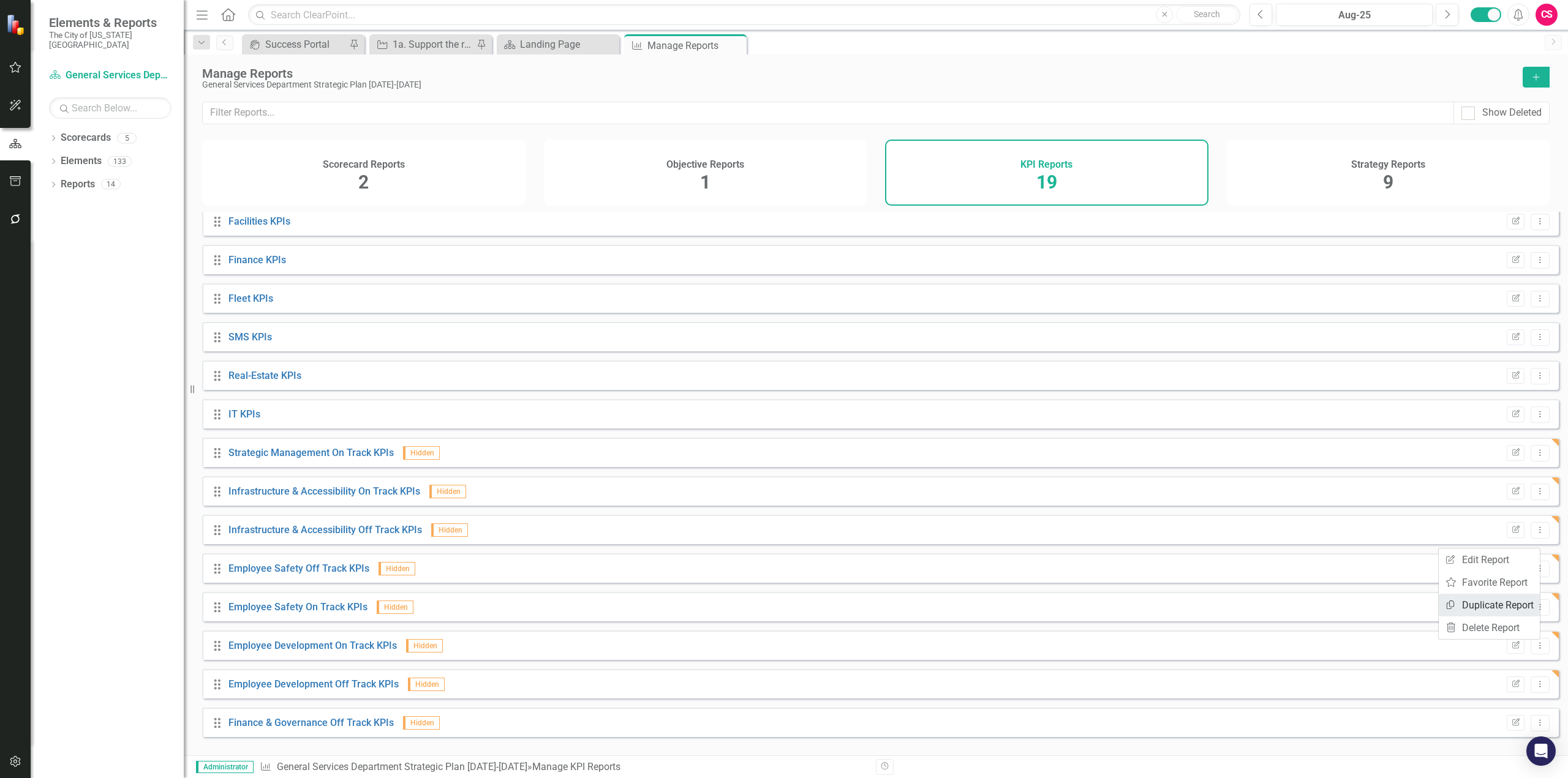
click at [1483, 606] on link "Copy Duplicate Report" at bounding box center [1489, 605] width 101 height 23
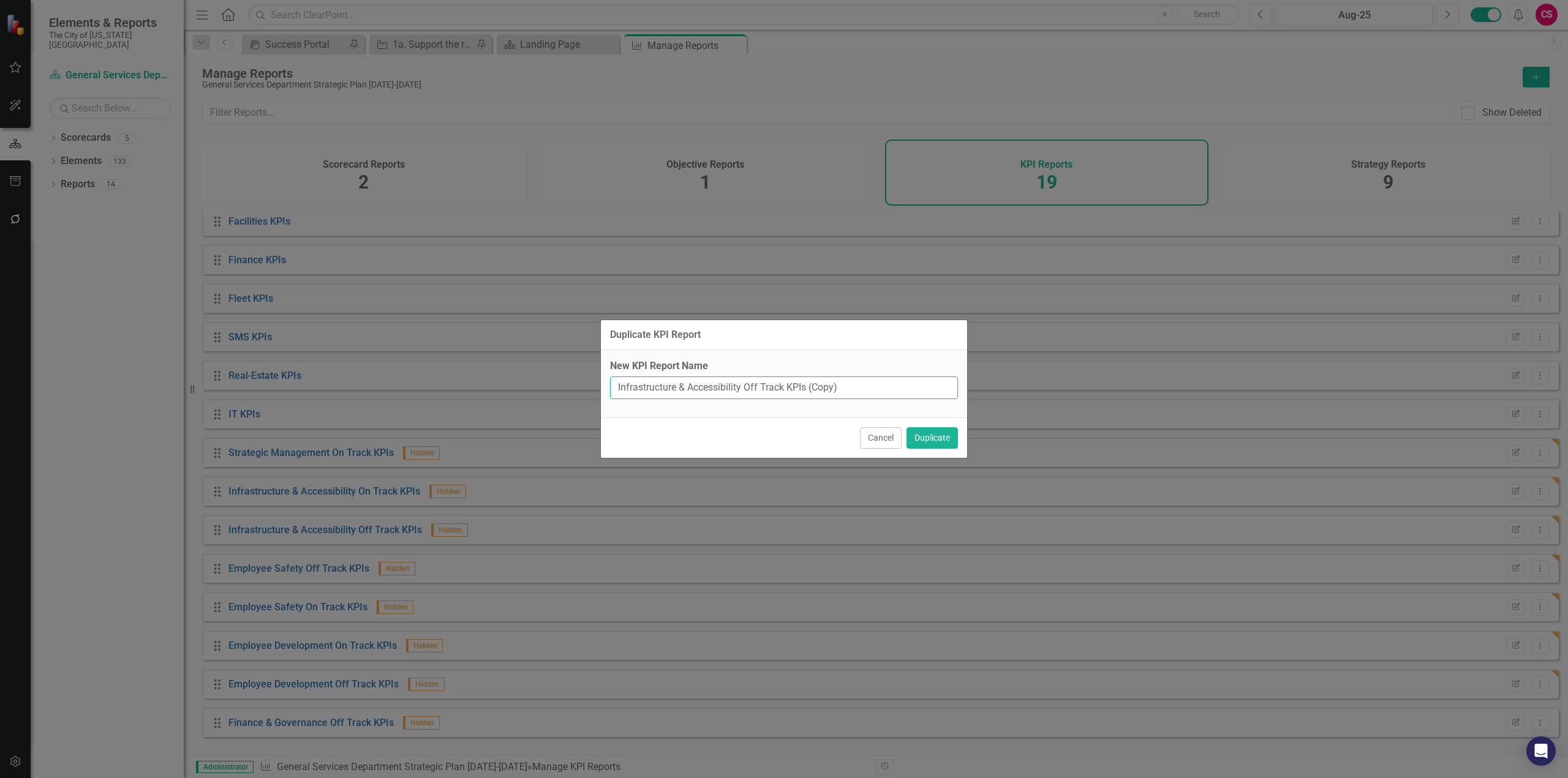
drag, startPoint x: 742, startPoint y: 385, endPoint x: 526, endPoint y: 400, distance: 216.5
click at [526, 400] on div "Duplicate KPI Report New KPI Report Name Infrastructure & Accessibility Off Tra…" at bounding box center [784, 389] width 1568 height 778
paste input "Strategic Management"
type input "Strategic Management Off Track KPIs"
click at [907, 428] on button "Duplicate" at bounding box center [932, 438] width 51 height 21
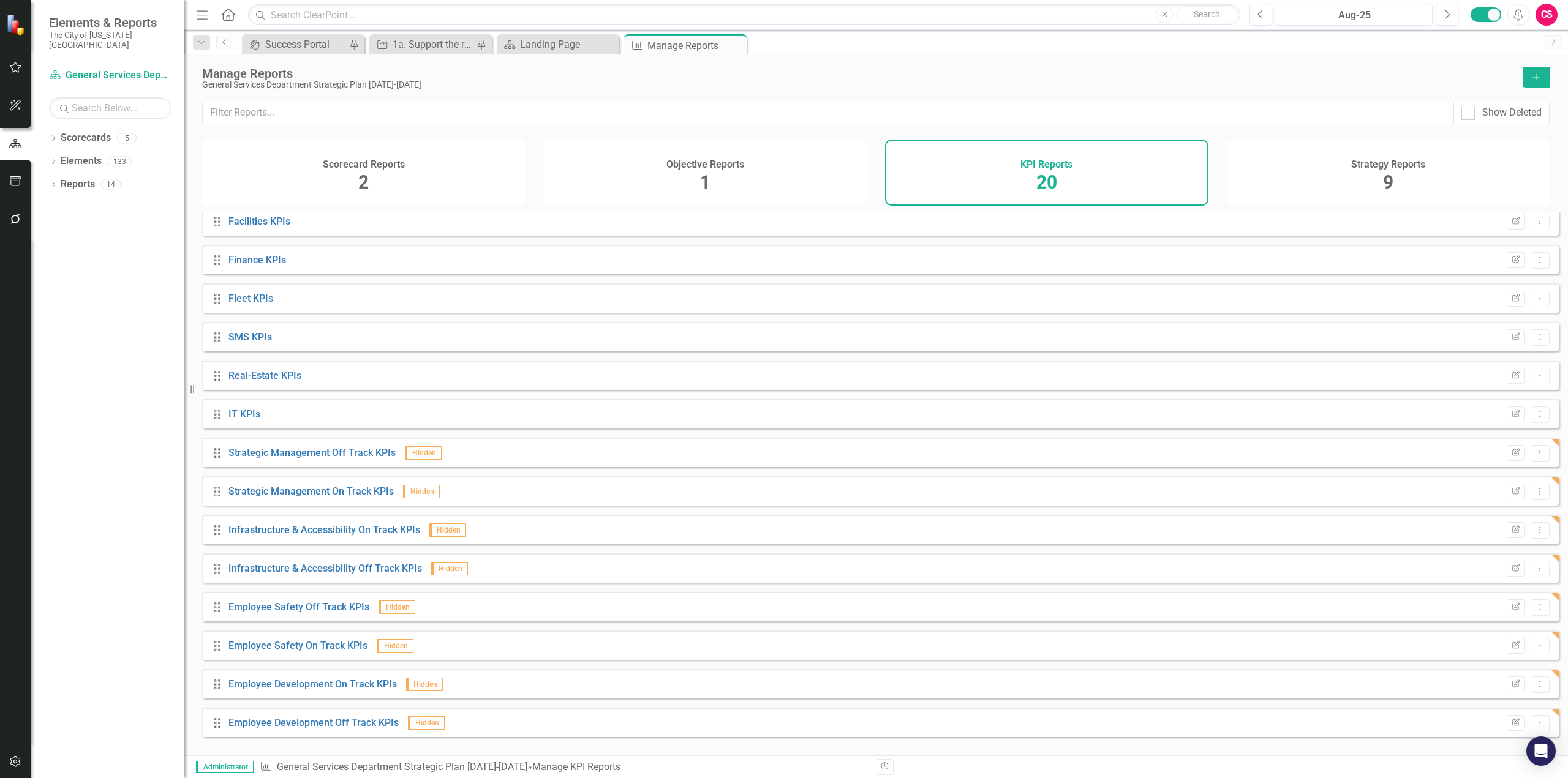
click at [1253, 183] on div "Strategy Reports 9" at bounding box center [1389, 173] width 324 height 67
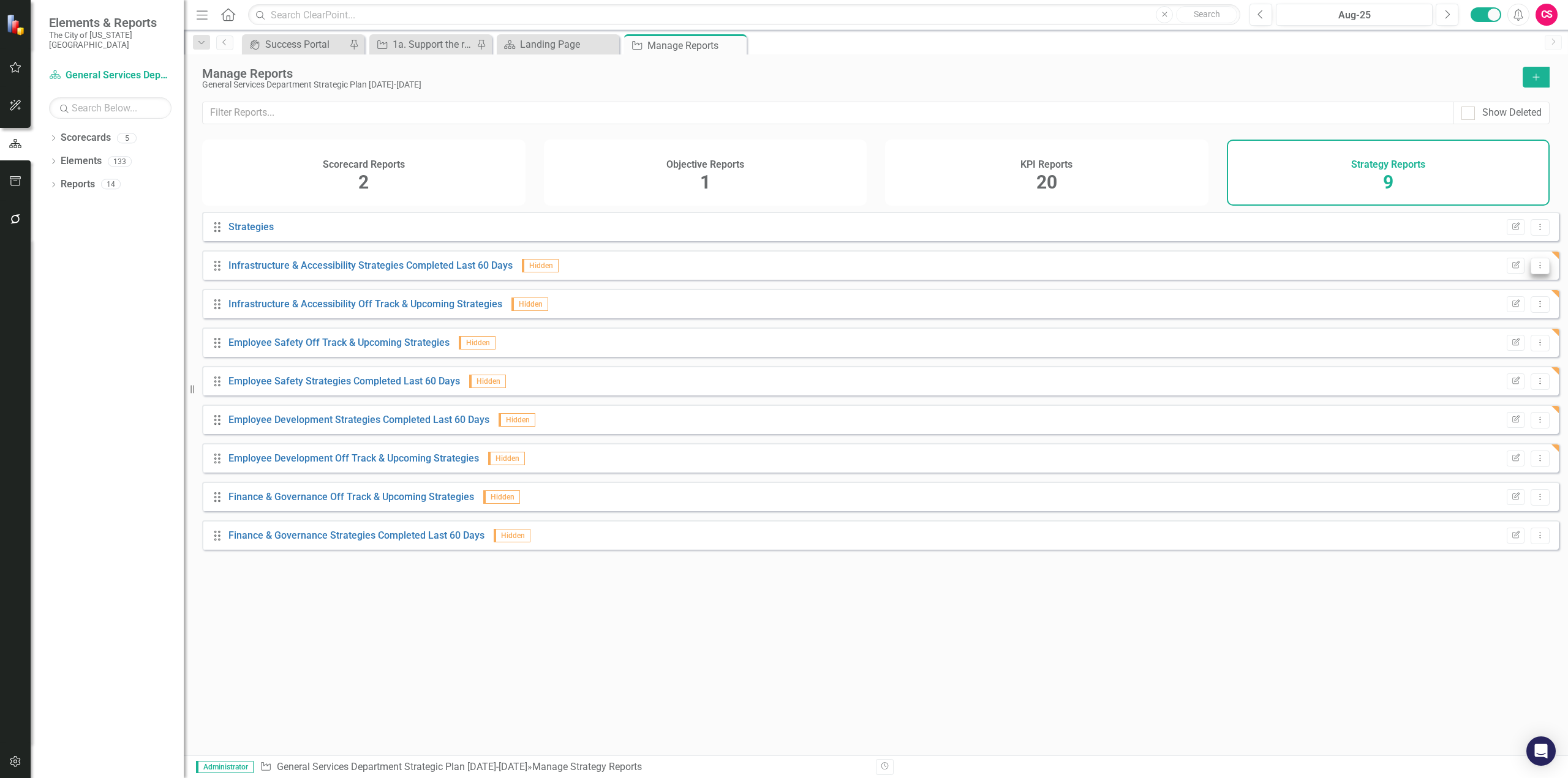
click at [1534, 274] on button "Dropdown Menu" at bounding box center [1540, 266] width 19 height 16
click at [1502, 343] on link "Copy Duplicate Report" at bounding box center [1489, 341] width 101 height 23
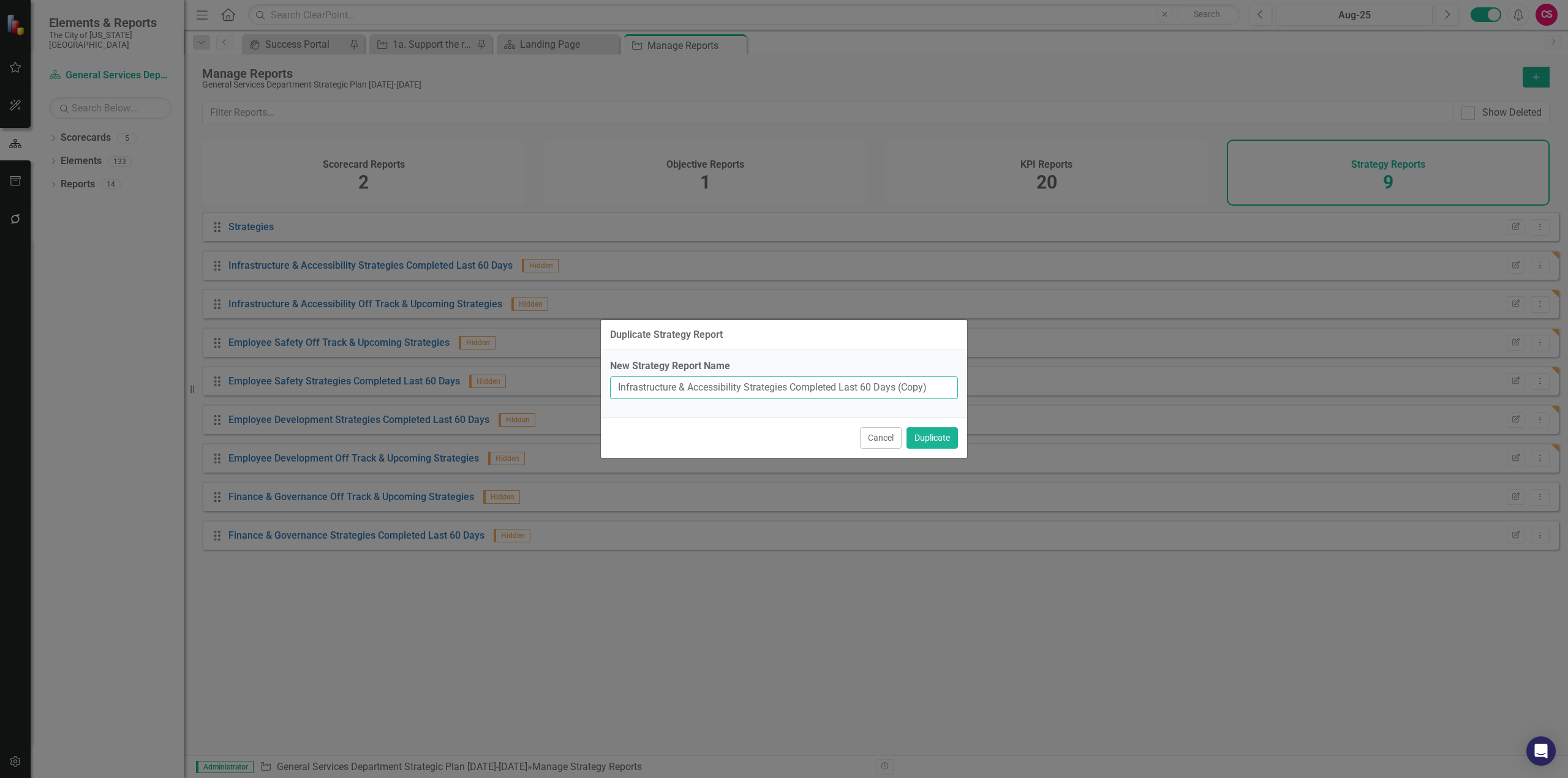
drag, startPoint x: 744, startPoint y: 391, endPoint x: 521, endPoint y: 407, distance: 223.6
click at [521, 406] on div "Duplicate Strategy Report New Strategy Report Name Infrastructure & Accessibili…" at bounding box center [784, 389] width 1568 height 778
paste input "Strategic Management"
type input "Strategic Management Strategies Completed Last 60 Days"
click at [907, 428] on button "Duplicate" at bounding box center [932, 438] width 51 height 21
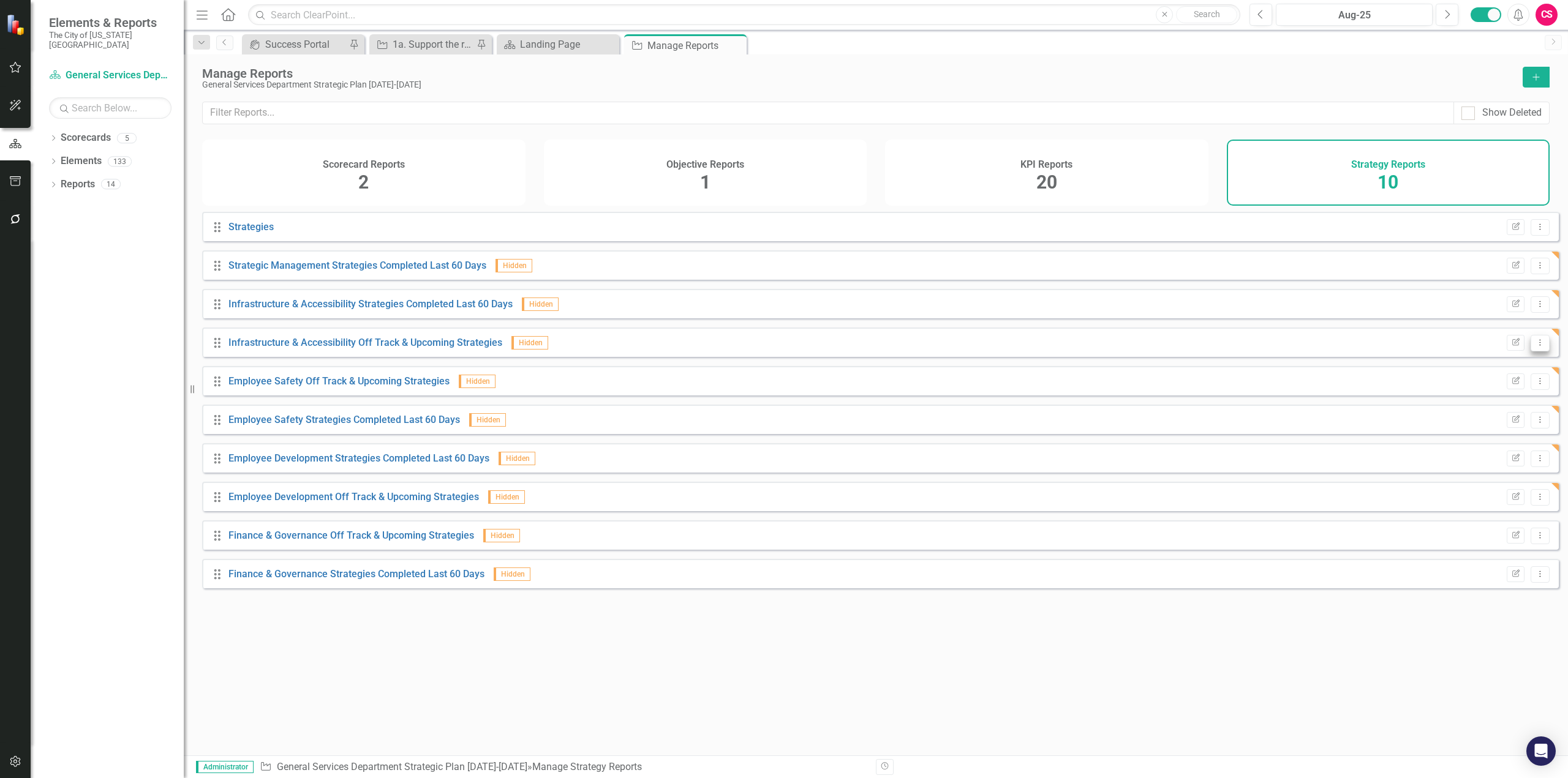
click at [1531, 351] on button "Dropdown Menu" at bounding box center [1540, 343] width 19 height 16
click at [1506, 423] on link "Copy Duplicate Report" at bounding box center [1489, 418] width 101 height 23
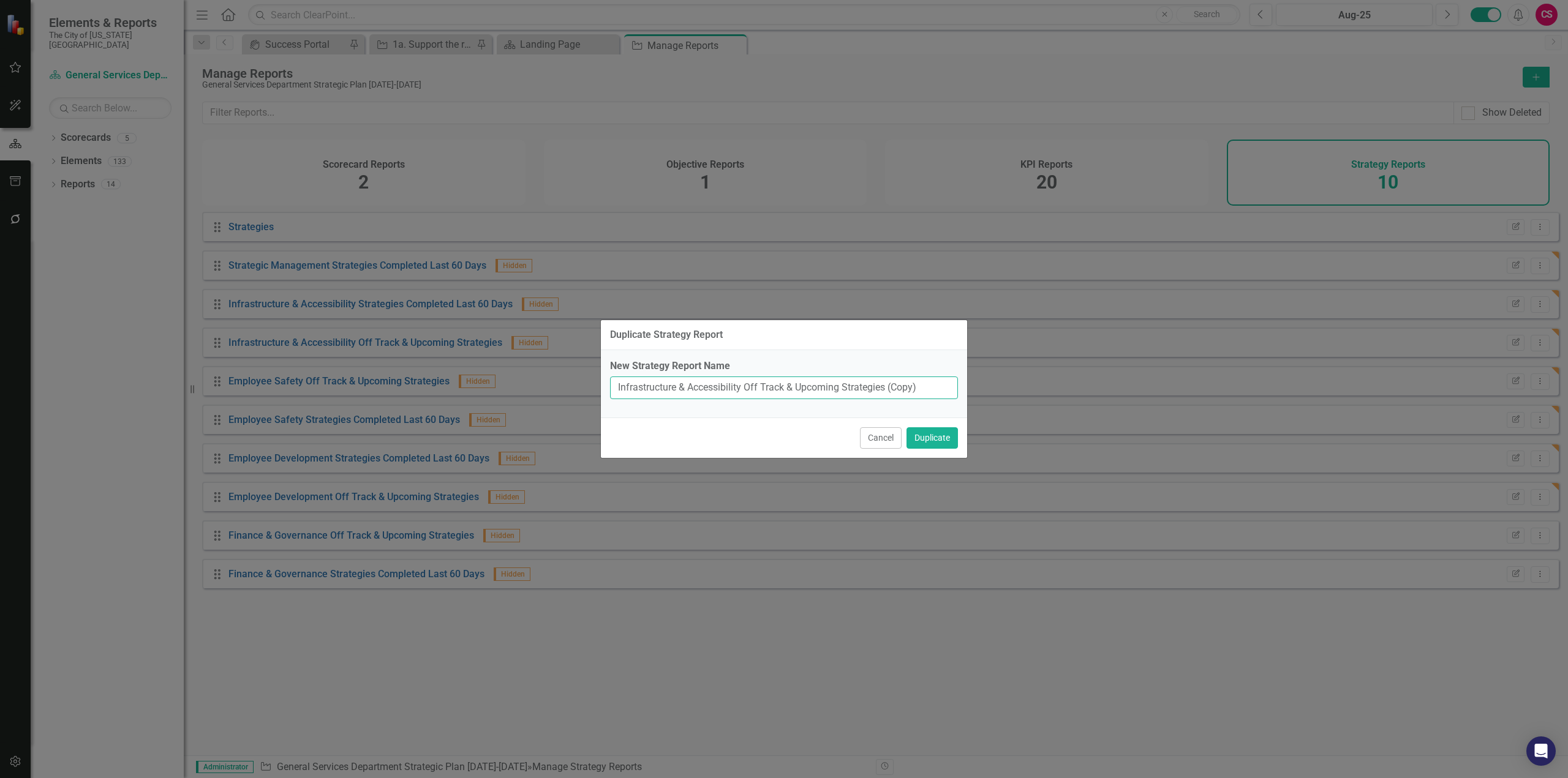
drag, startPoint x: 743, startPoint y: 389, endPoint x: 503, endPoint y: 374, distance: 240.5
click at [503, 374] on div "Duplicate Strategy Report New Strategy Report Name Infrastructure & Accessibili…" at bounding box center [784, 389] width 1568 height 778
paste input "Strategic Management"
type input "Strategic Management Off Track & Upcoming Strategies"
click at [907, 428] on button "Duplicate" at bounding box center [932, 438] width 51 height 21
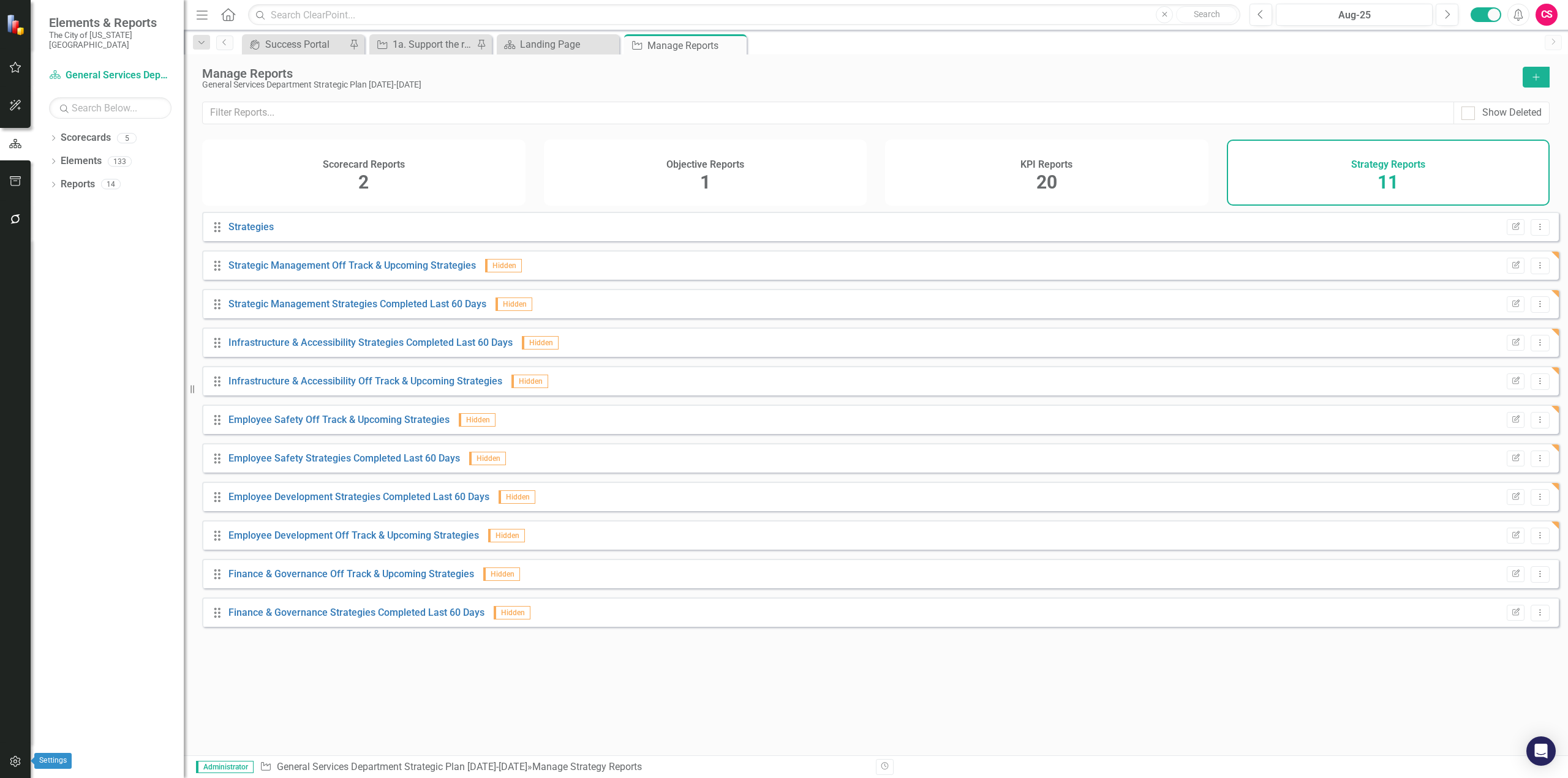
click at [25, 763] on button "button" at bounding box center [15, 763] width 28 height 26
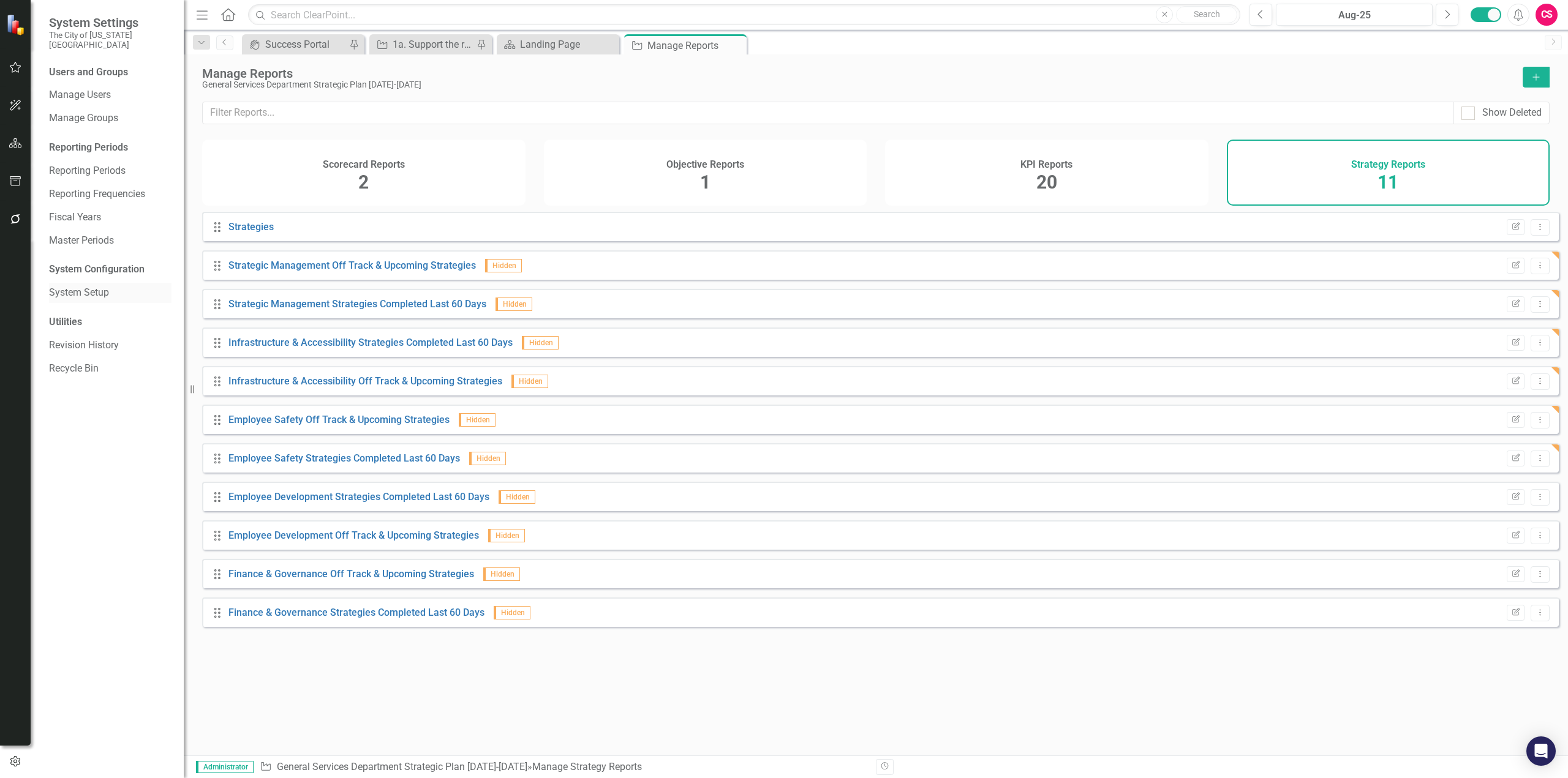
click at [88, 286] on link "System Setup" at bounding box center [110, 292] width 123 height 14
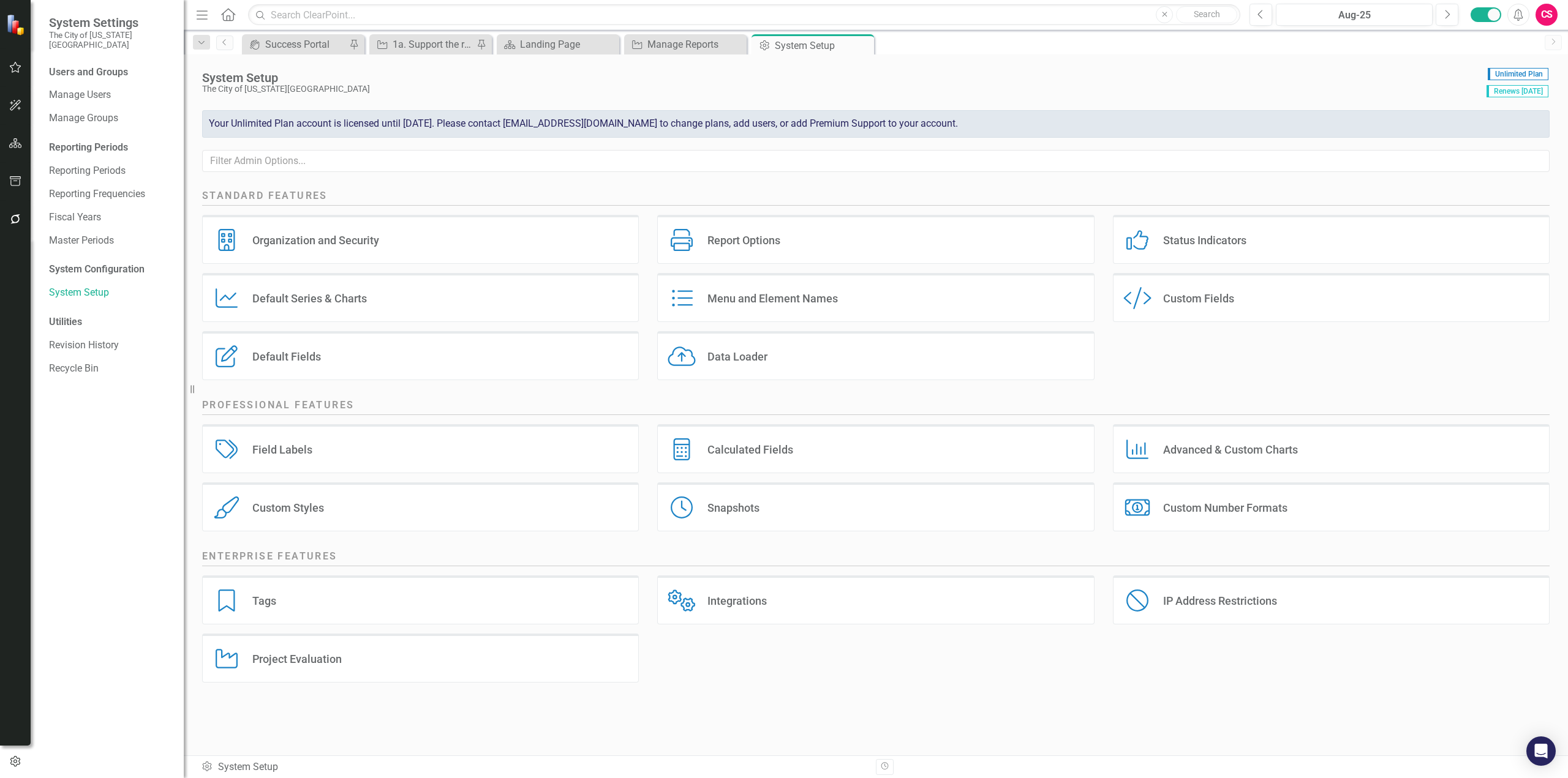
click at [432, 604] on div "Tags Tags" at bounding box center [420, 600] width 437 height 49
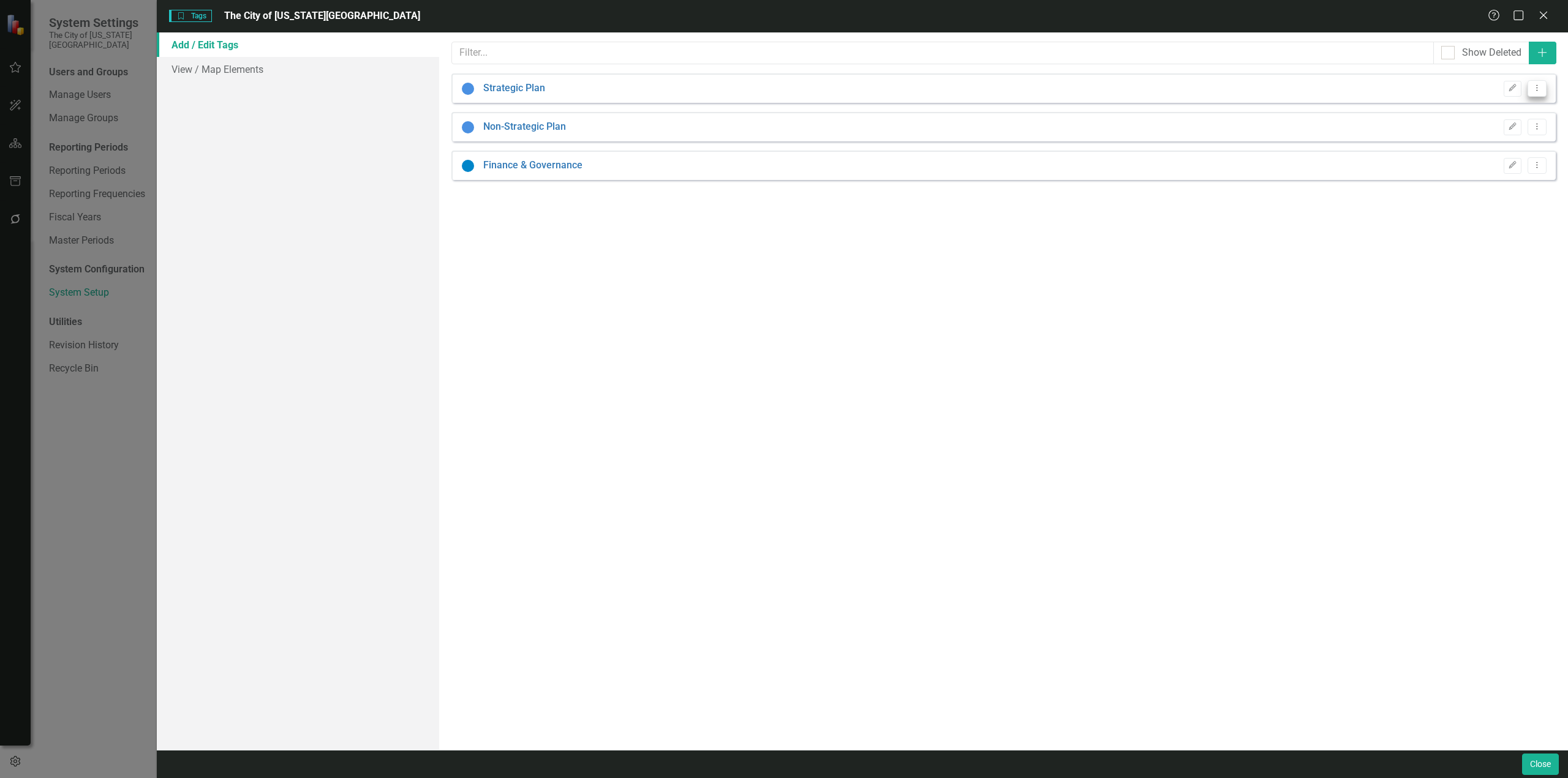
click at [1533, 89] on icon "Dropdown Menu" at bounding box center [1537, 88] width 11 height 8
click at [1300, 273] on div "Tags are ways for you to mark elements that are related across ClearPoint. For …" at bounding box center [1003, 391] width 1129 height 718
click at [1537, 172] on button "Dropdown Menu" at bounding box center [1536, 165] width 19 height 16
click at [1497, 208] on link "Copy Duplicate Tag" at bounding box center [1497, 208] width 97 height 23
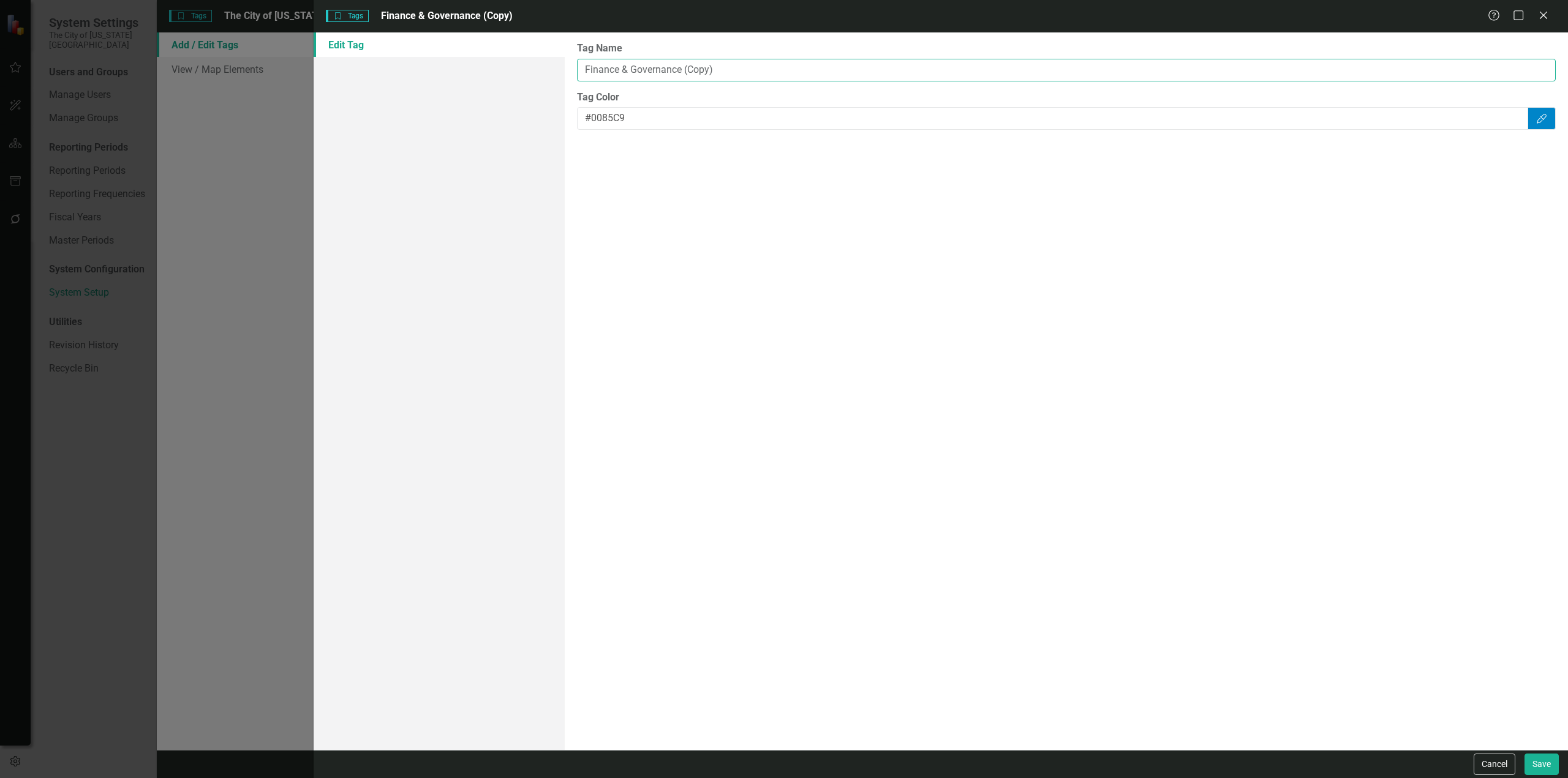
drag, startPoint x: 751, startPoint y: 71, endPoint x: 421, endPoint y: 6, distance: 336.3
click at [421, 6] on form "Tags Tags Finance & Governance (Copy) Help Maximize Close Edit Tag Tag Name Fin…" at bounding box center [941, 389] width 1255 height 778
click at [746, 67] on input "Finance & Governance (Copy)" at bounding box center [1066, 70] width 979 height 23
drag, startPoint x: 746, startPoint y: 67, endPoint x: 339, endPoint y: 44, distance: 407.6
click at [339, 44] on div "Edit Tag Tag Name Finance & Governance (Copy) Tag Color #0085C9 Color Picker" at bounding box center [941, 391] width 1255 height 718
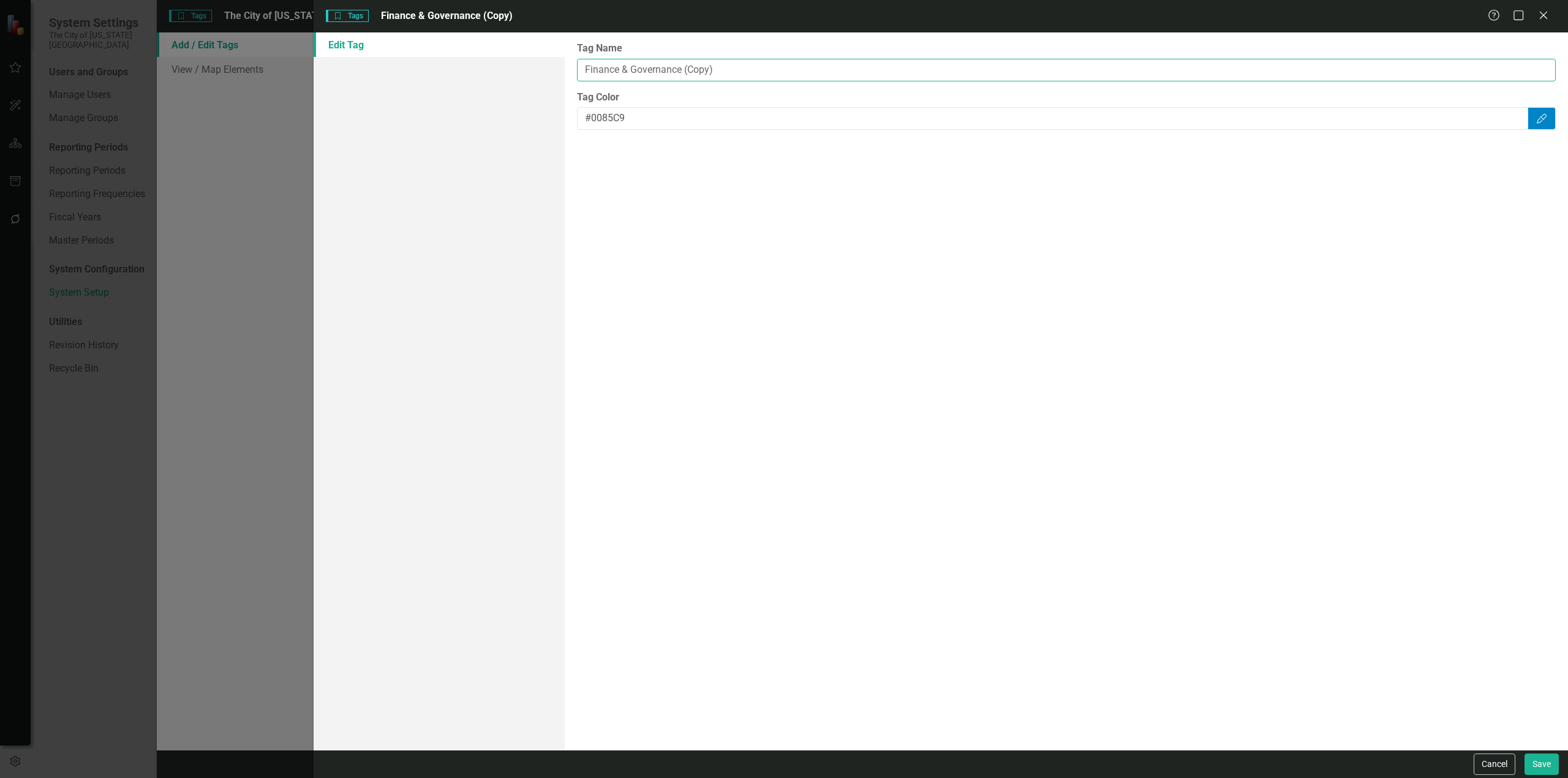
paste input "Employee Development"
type input "Employee Development"
click at [1544, 775] on button "Save" at bounding box center [1542, 764] width 34 height 21
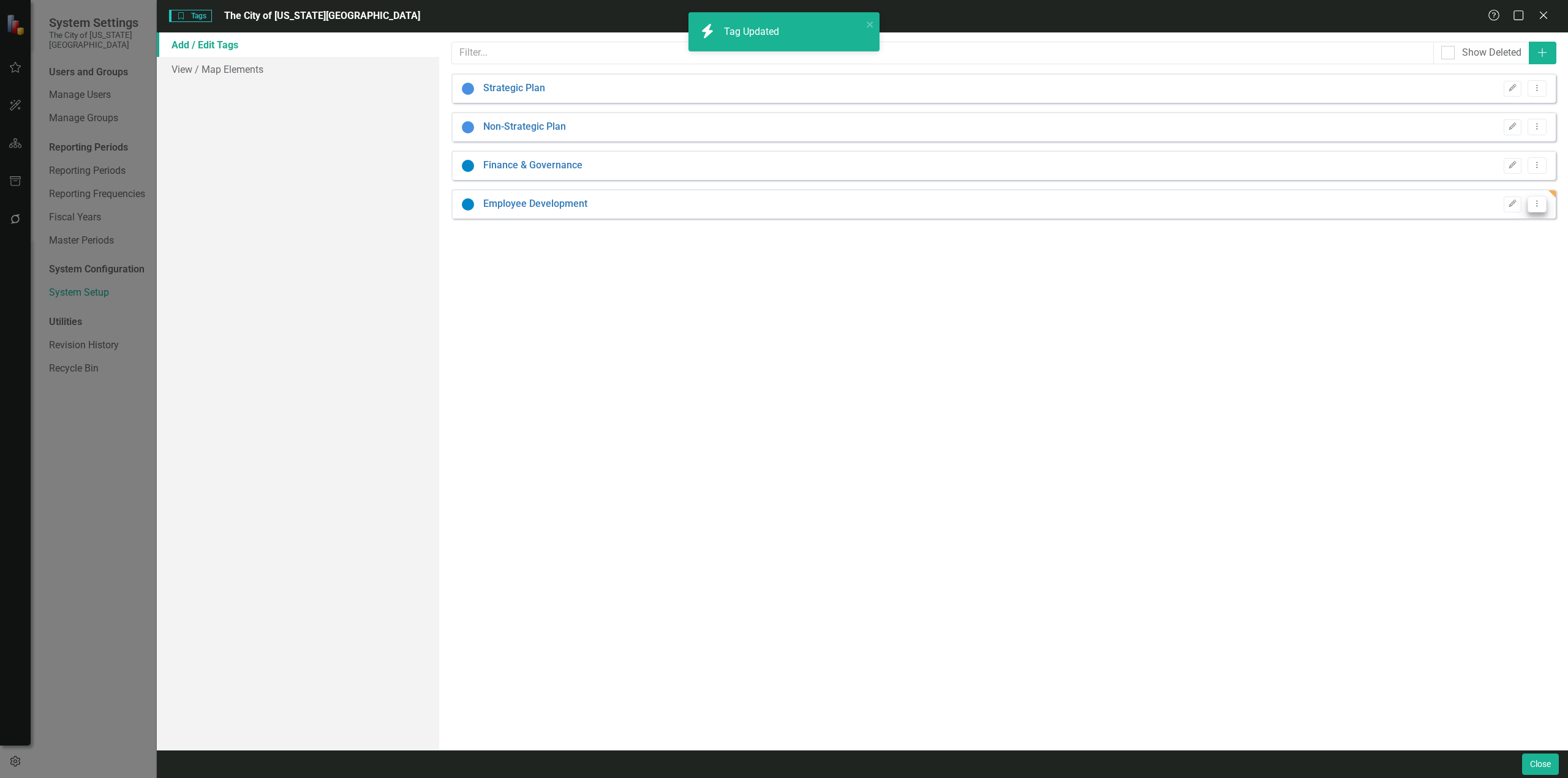
click at [1533, 206] on icon "Dropdown Menu" at bounding box center [1537, 204] width 11 height 8
click at [1504, 251] on link "Copy Duplicate Tag" at bounding box center [1497, 247] width 97 height 23
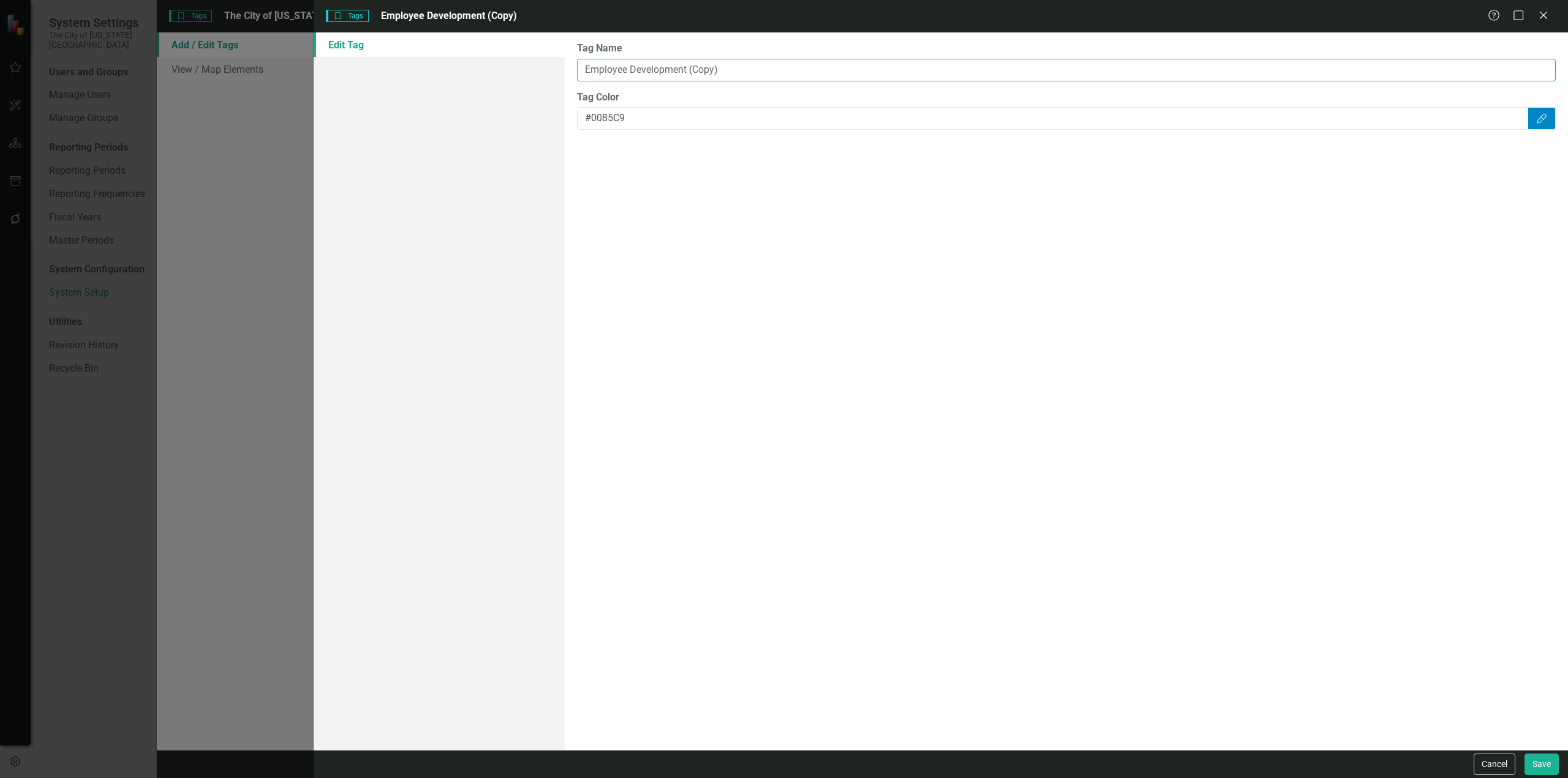
drag, startPoint x: 743, startPoint y: 68, endPoint x: 406, endPoint y: 30, distance: 339.1
click at [408, 28] on form "Tags Tags Employee Development (Copy) Help Maximize Close Edit Tag Tag Name Emp…" at bounding box center [941, 389] width 1255 height 778
paste input "Safety"
type input "Employee Safety"
click at [1544, 773] on button "Save" at bounding box center [1542, 764] width 34 height 21
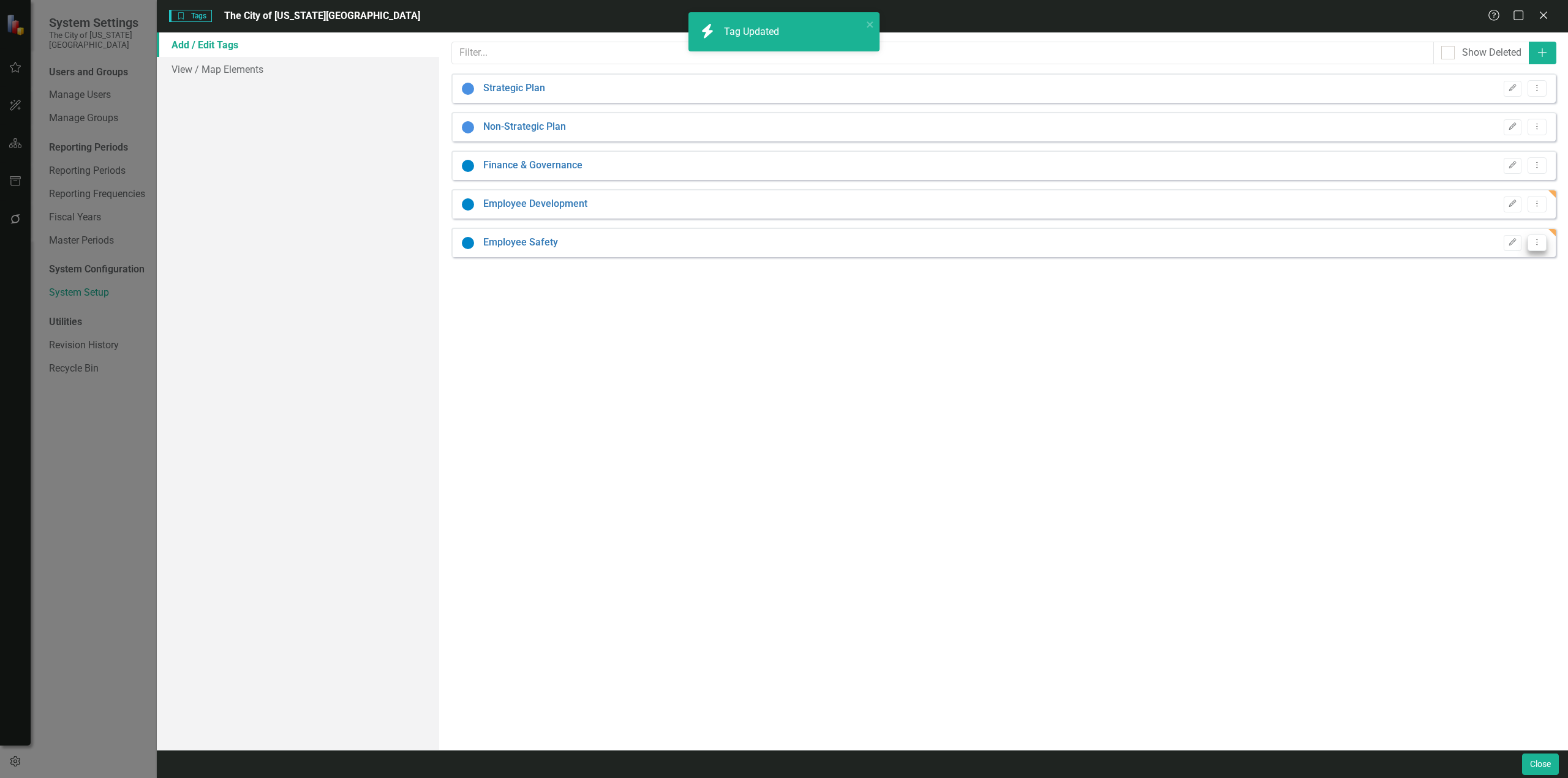
click at [1535, 248] on button "Dropdown Menu" at bounding box center [1536, 243] width 19 height 16
click at [1486, 285] on link "Copy Duplicate Tag" at bounding box center [1497, 286] width 97 height 23
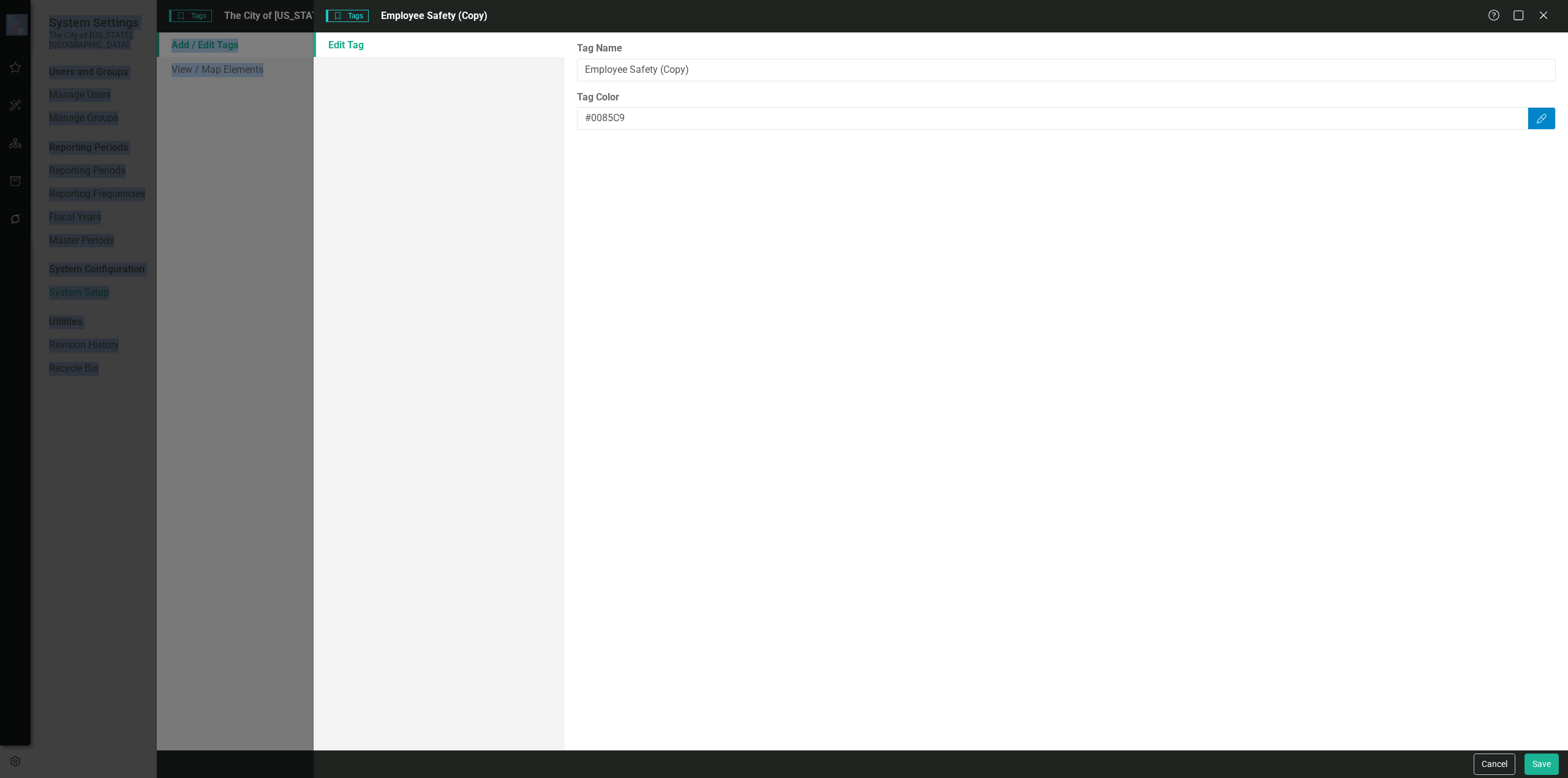
drag, startPoint x: 705, startPoint y: 63, endPoint x: 419, endPoint y: 28, distance: 288.1
click at [418, 28] on body "icon.bolt Tag Updated System Settings The City of Kansas City Users and Groups …" at bounding box center [784, 389] width 1568 height 778
click at [716, 71] on input "Employee Safety (Copy)" at bounding box center [1066, 70] width 979 height 23
drag, startPoint x: 717, startPoint y: 74, endPoint x: 446, endPoint y: 32, distance: 274.2
click at [446, 31] on form "Tags Tags Employee Safety (Copy) Help Maximize Close Edit Tag Tag Name Employee…" at bounding box center [941, 389] width 1255 height 778
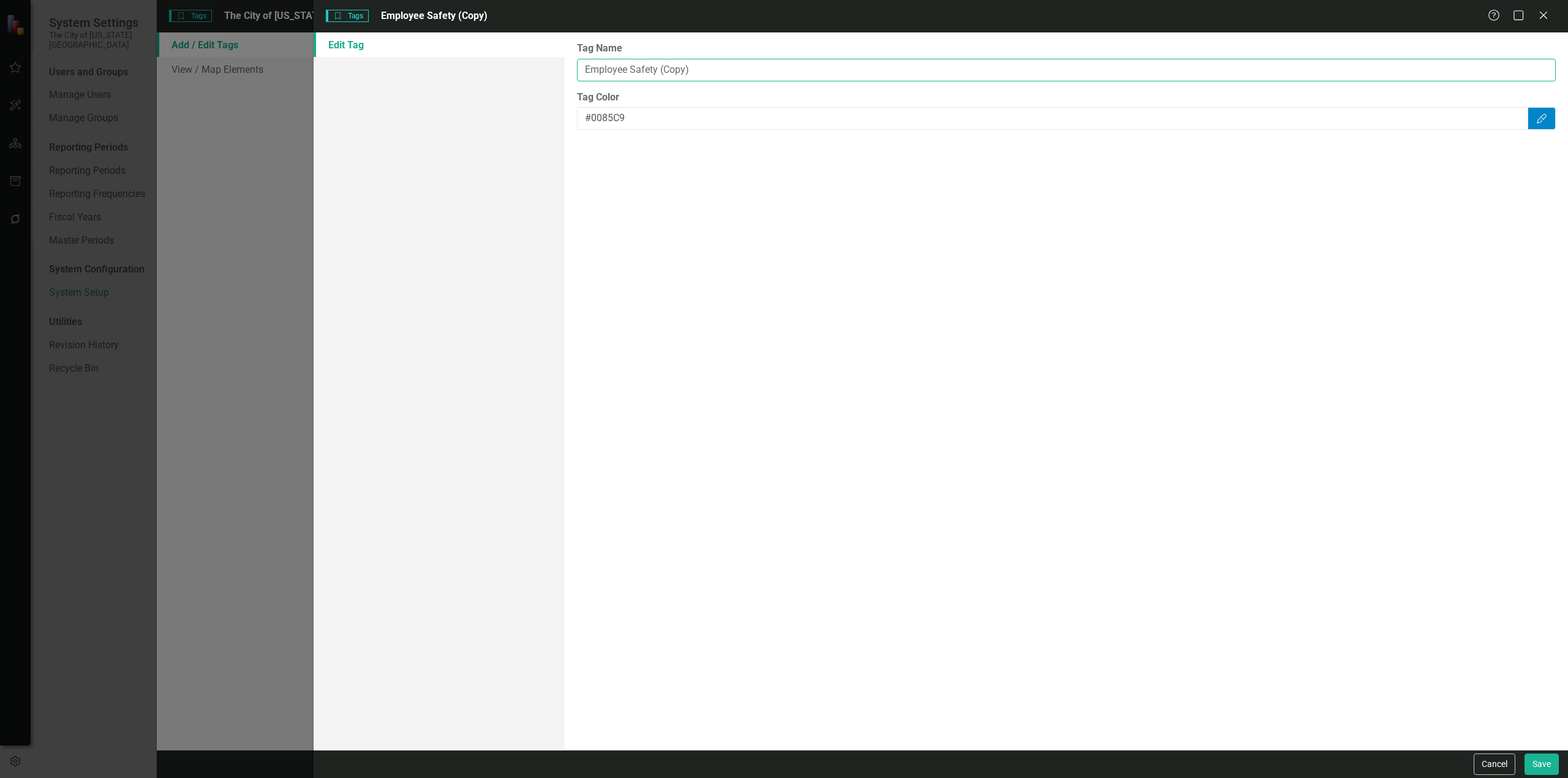
paste input "Infrastructure & Accessibility"
type input "Infrastructure & Accessibility"
click at [1540, 760] on button "Save" at bounding box center [1542, 764] width 34 height 21
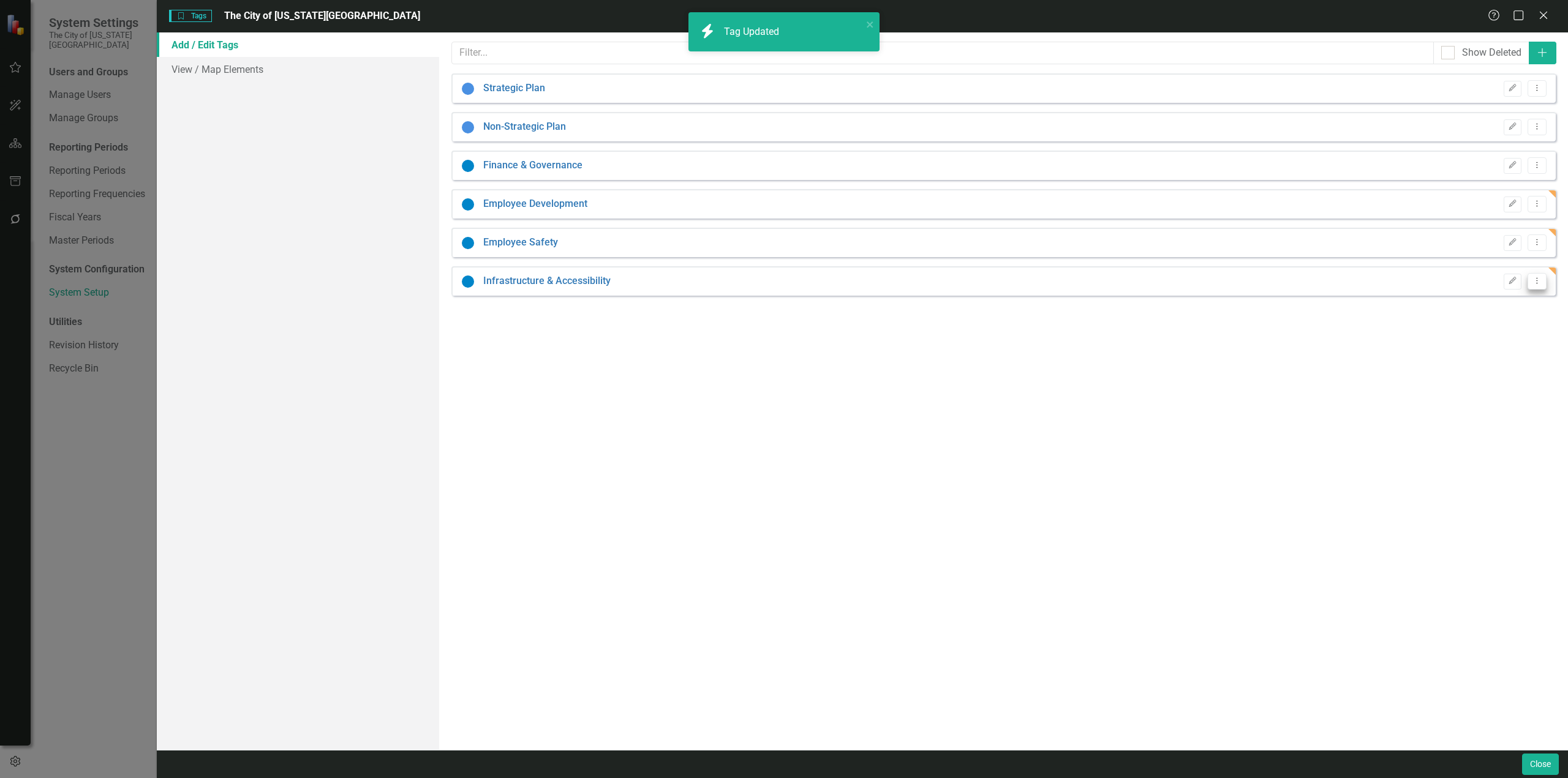
click at [1538, 283] on icon "Dropdown Menu" at bounding box center [1537, 281] width 11 height 8
click at [1509, 333] on link "Copy Duplicate Tag" at bounding box center [1497, 325] width 97 height 23
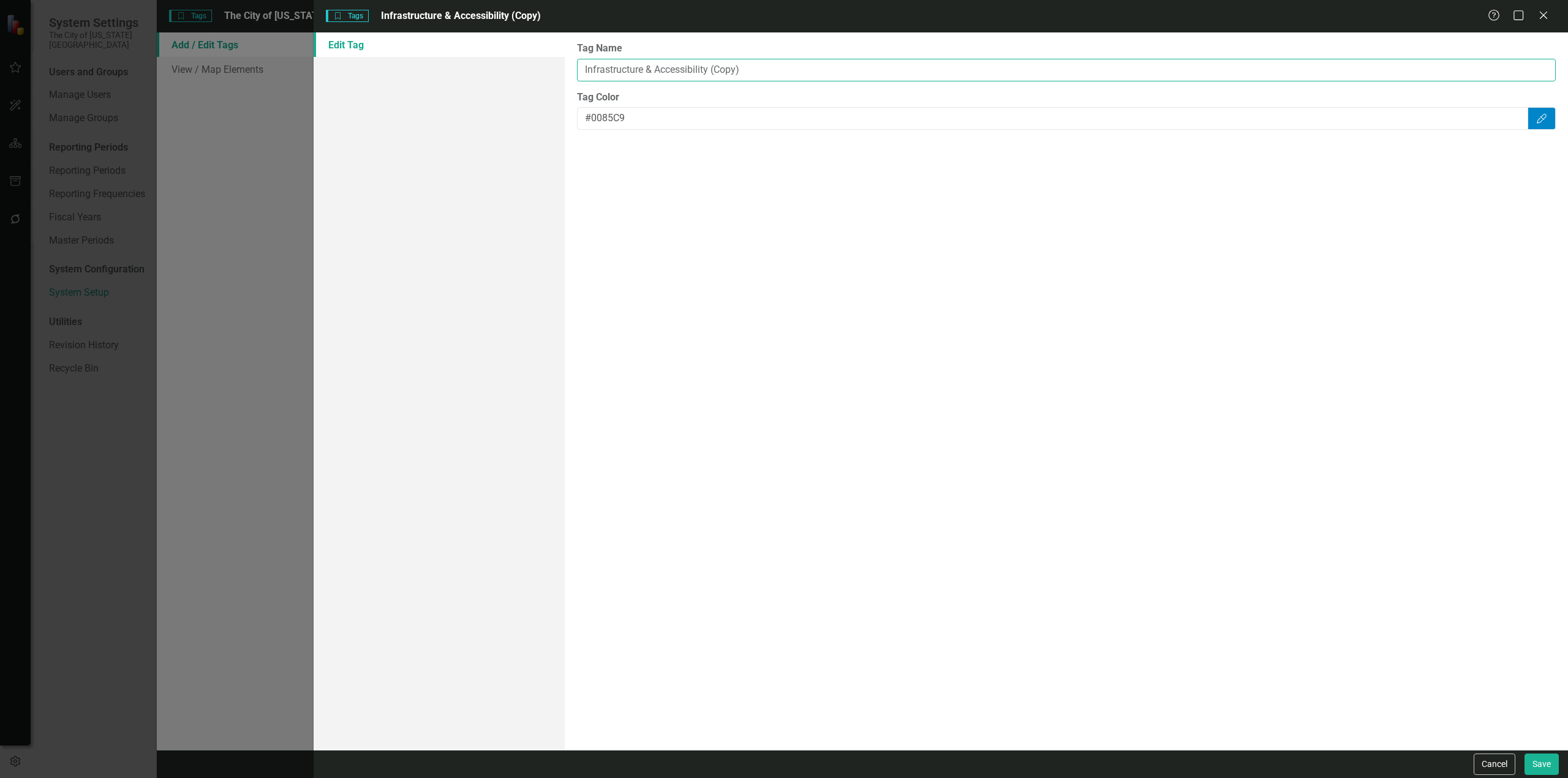
drag, startPoint x: 778, startPoint y: 71, endPoint x: 318, endPoint y: 49, distance: 460.5
click at [324, 41] on div "Edit Tag Tag Name Infrastructure & Accessibility (Copy) Tag Color #0085C9 Color…" at bounding box center [941, 391] width 1255 height 718
paste input "Strategic Management"
type input "Strategic Management"
click at [1544, 754] on button "Save" at bounding box center [1542, 764] width 34 height 21
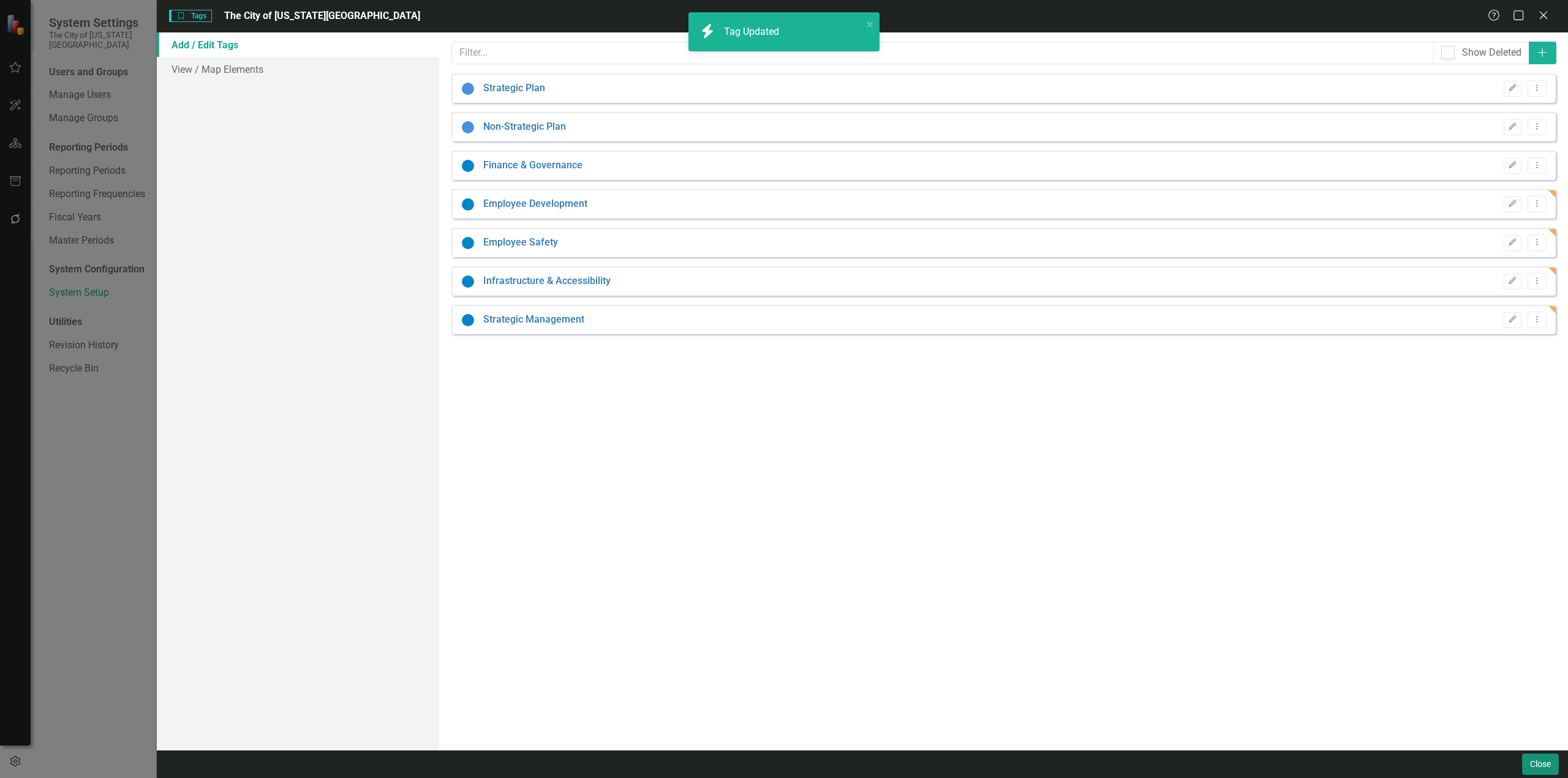
click at [1542, 767] on button "Close" at bounding box center [1540, 764] width 37 height 21
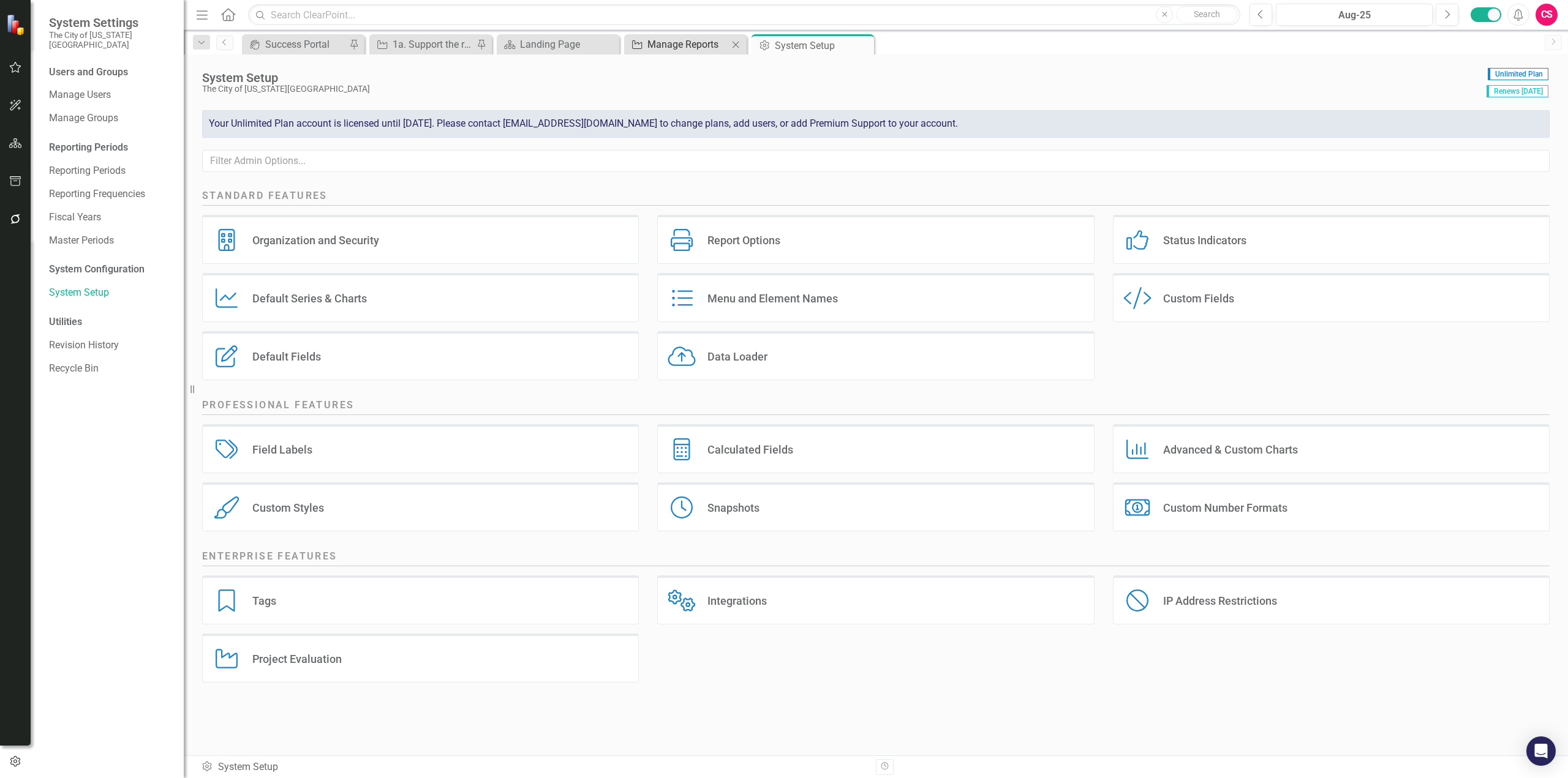
click at [652, 48] on div "Manage Reports" at bounding box center [688, 44] width 81 height 15
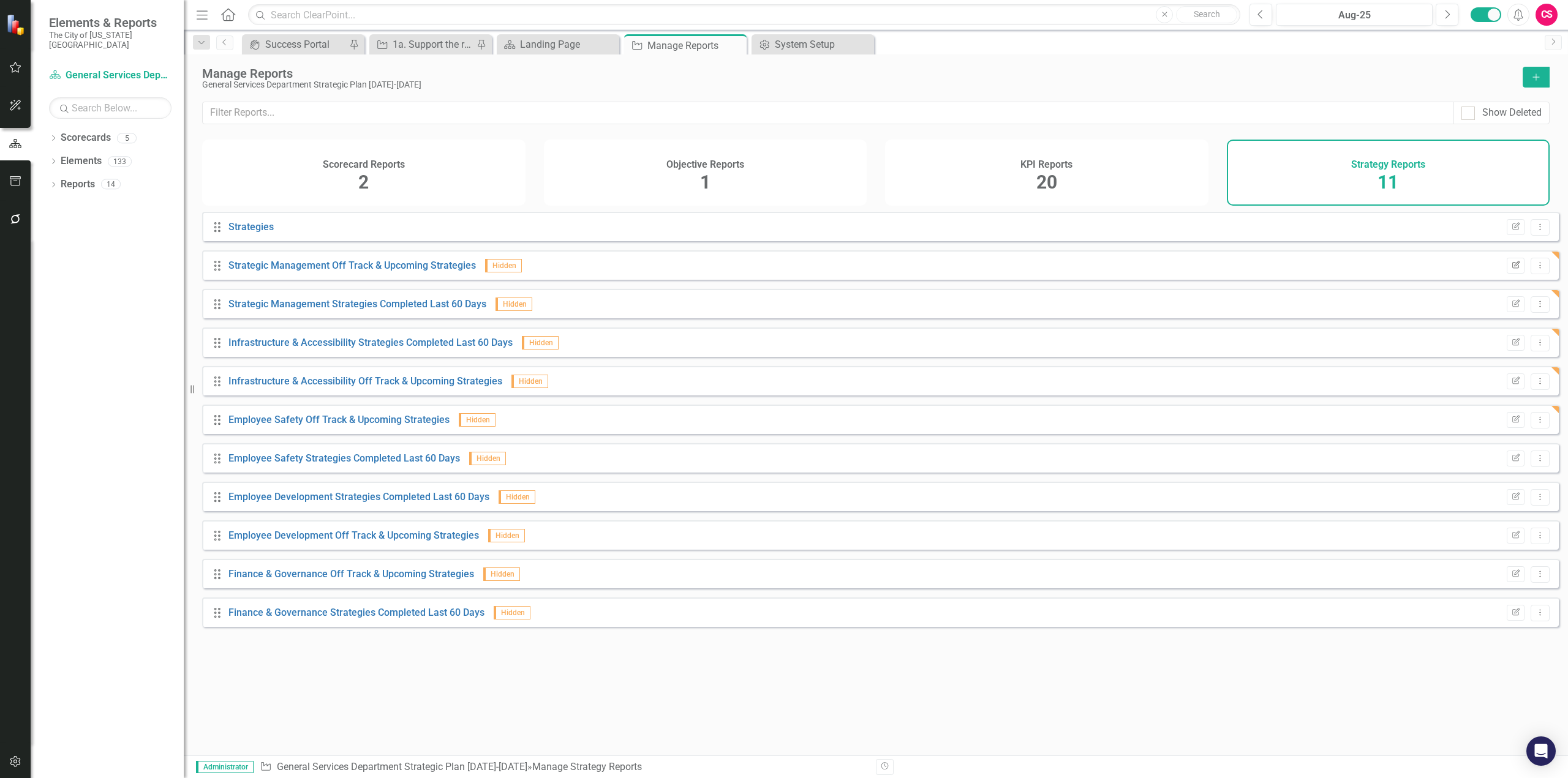
click at [1511, 269] on icon "Edit Report" at bounding box center [1515, 265] width 9 height 7
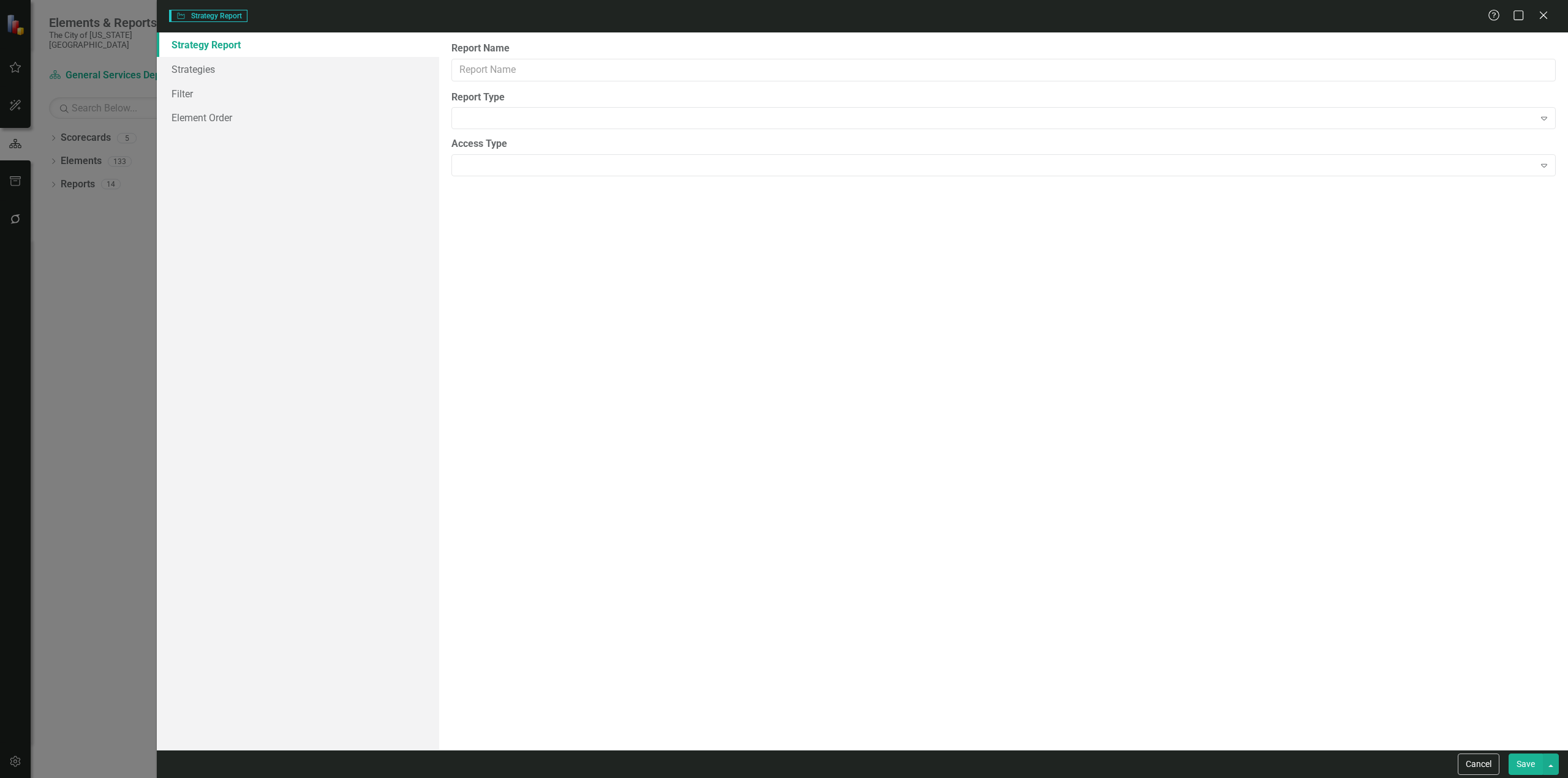
type input "Strategic Management Off Track & Upcoming Strategies"
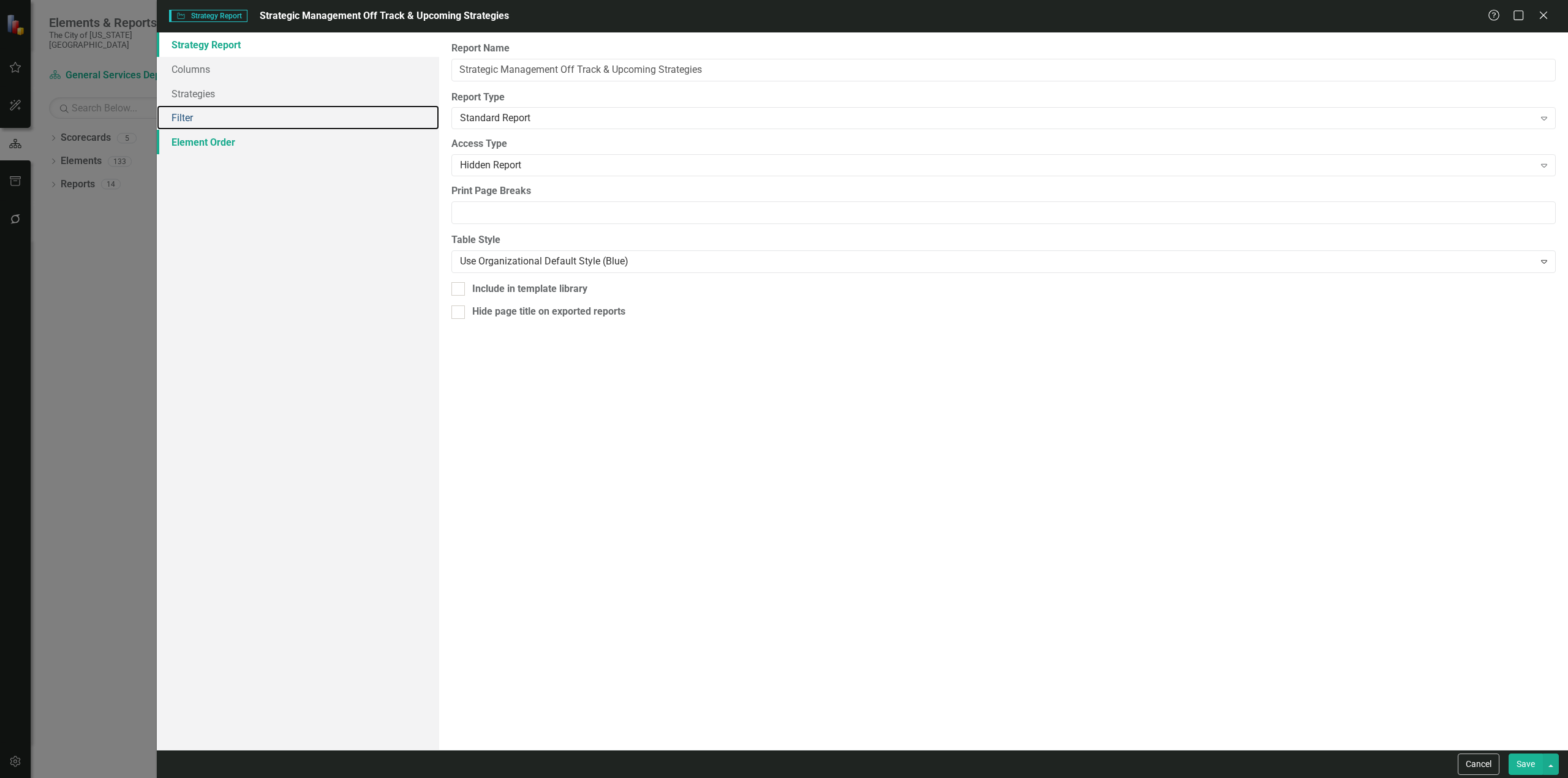
drag, startPoint x: 213, startPoint y: 111, endPoint x: 410, endPoint y: 146, distance: 200.1
click at [212, 111] on link "Filter" at bounding box center [298, 118] width 282 height 24
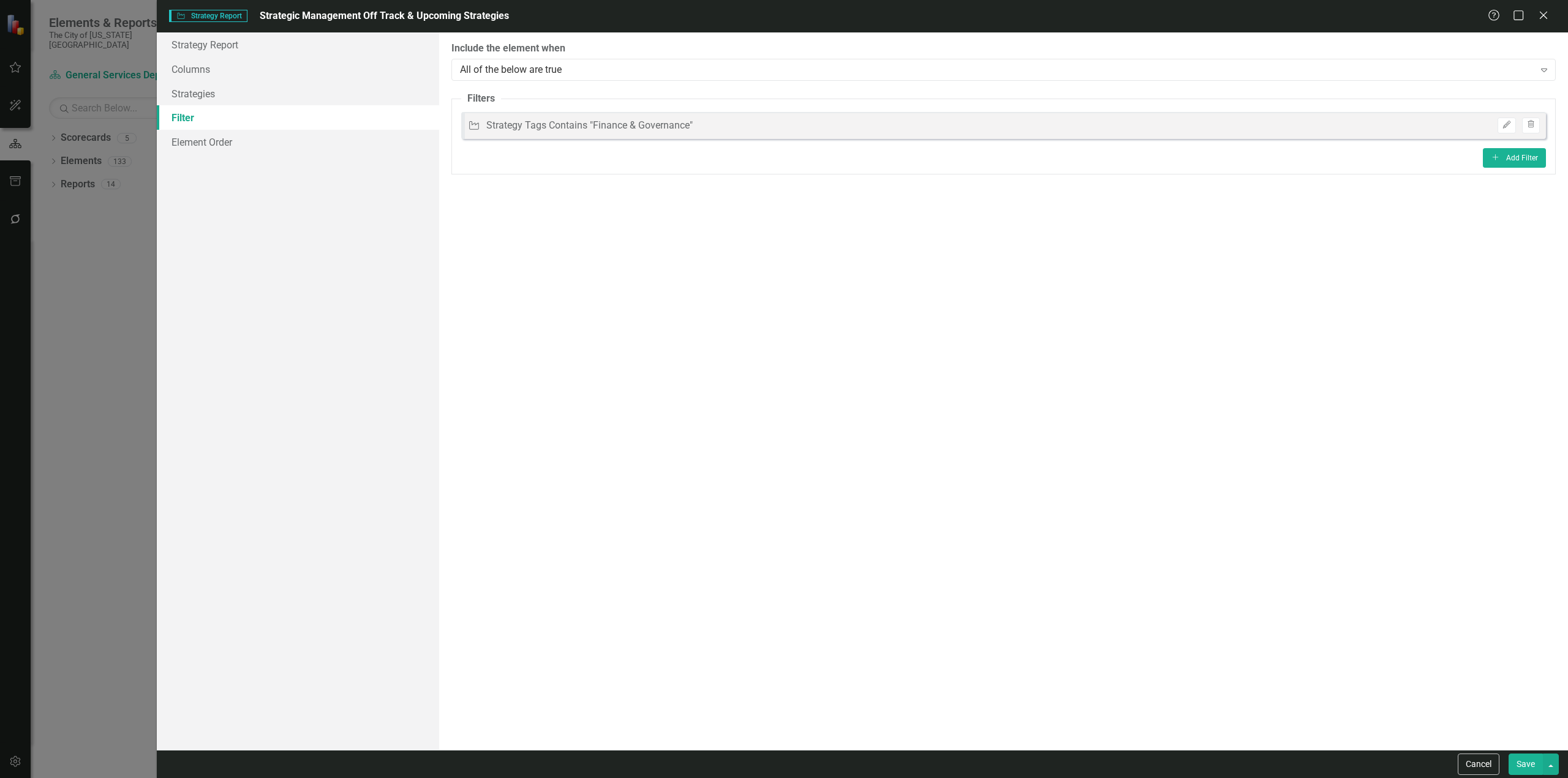
click at [1502, 117] on div "Strategy Strategy Tags Contains "Finance & Governance" Edit Trash" at bounding box center [1003, 125] width 1085 height 27
click at [1505, 123] on icon "Edit" at bounding box center [1506, 124] width 9 height 7
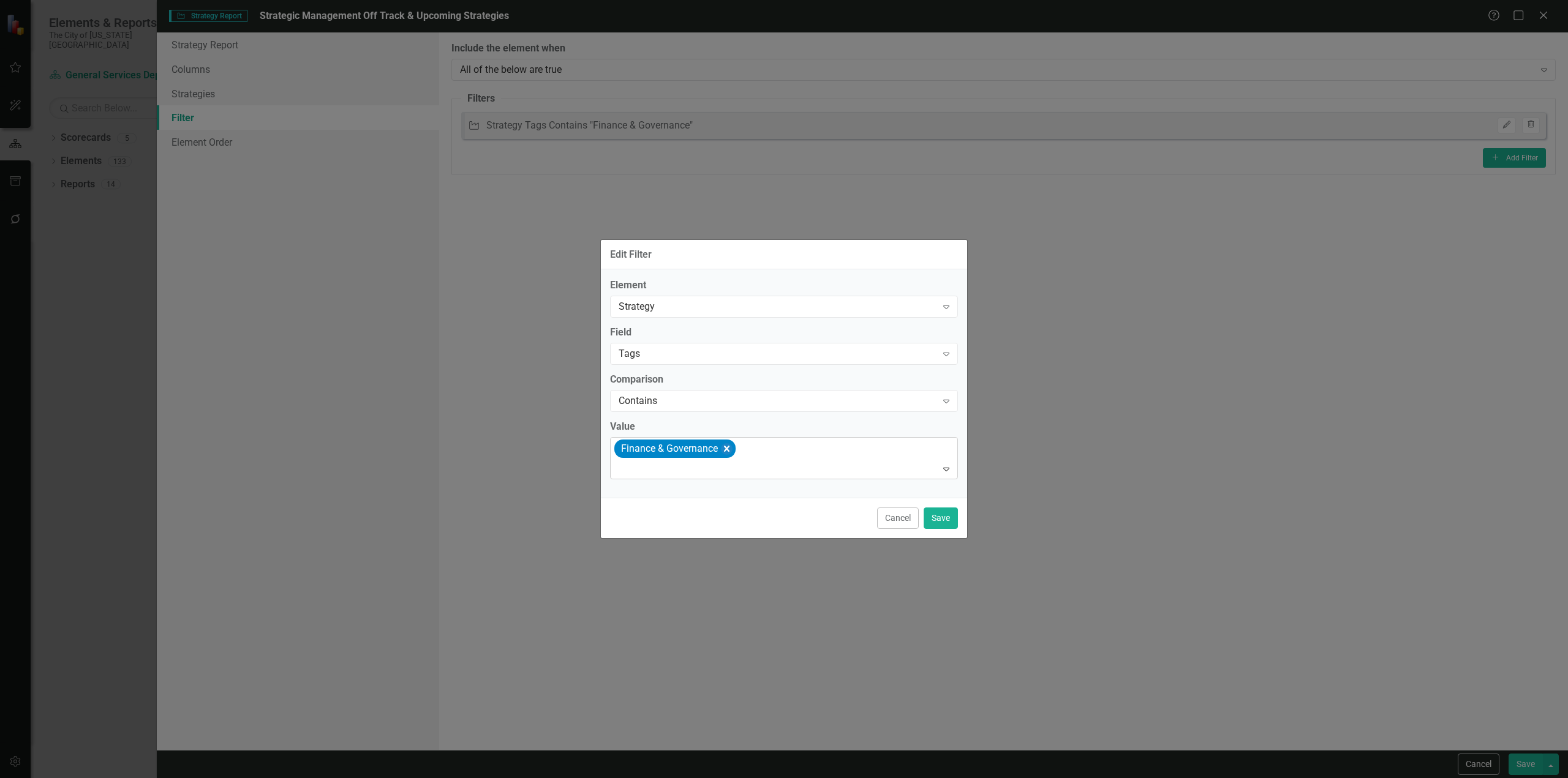
click at [725, 443] on icon "Remove [object Object]" at bounding box center [726, 449] width 11 height 15
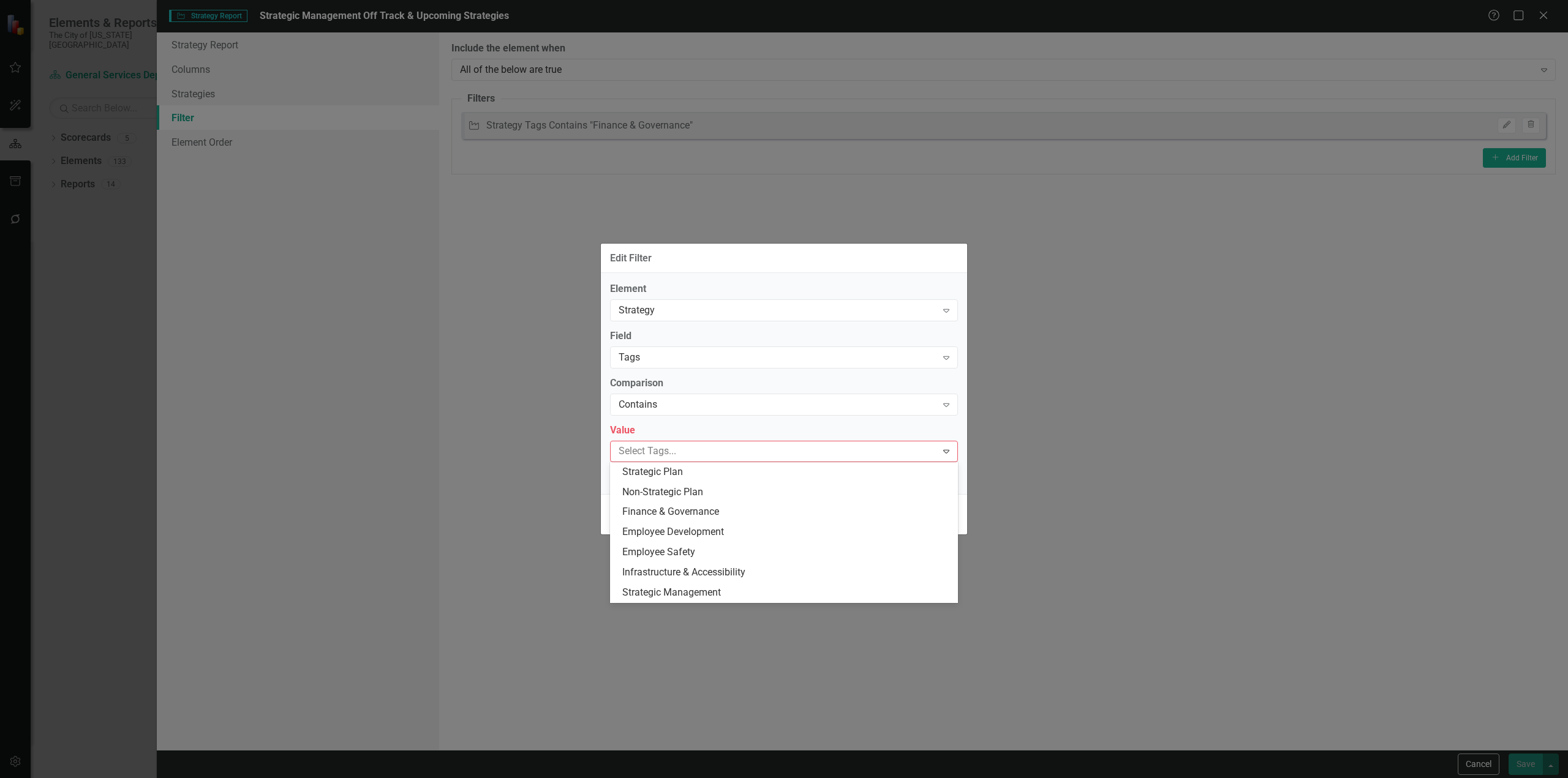
click at [722, 450] on div at bounding box center [775, 451] width 323 height 16
click at [660, 591] on span "Strategic Management" at bounding box center [672, 592] width 99 height 11
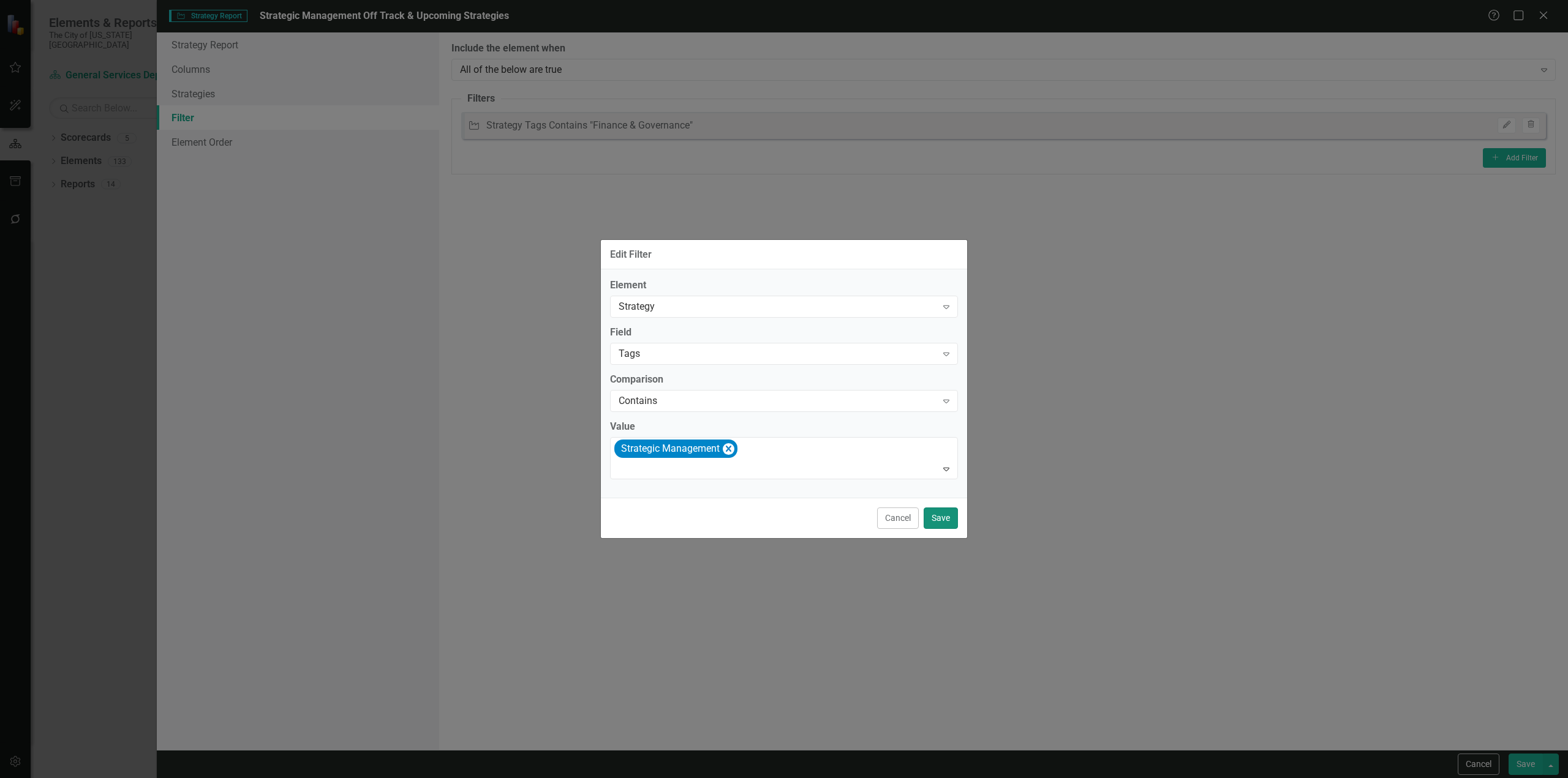
drag, startPoint x: 939, startPoint y: 518, endPoint x: 989, endPoint y: 544, distance: 56.4
click at [940, 519] on button "Save" at bounding box center [941, 518] width 34 height 21
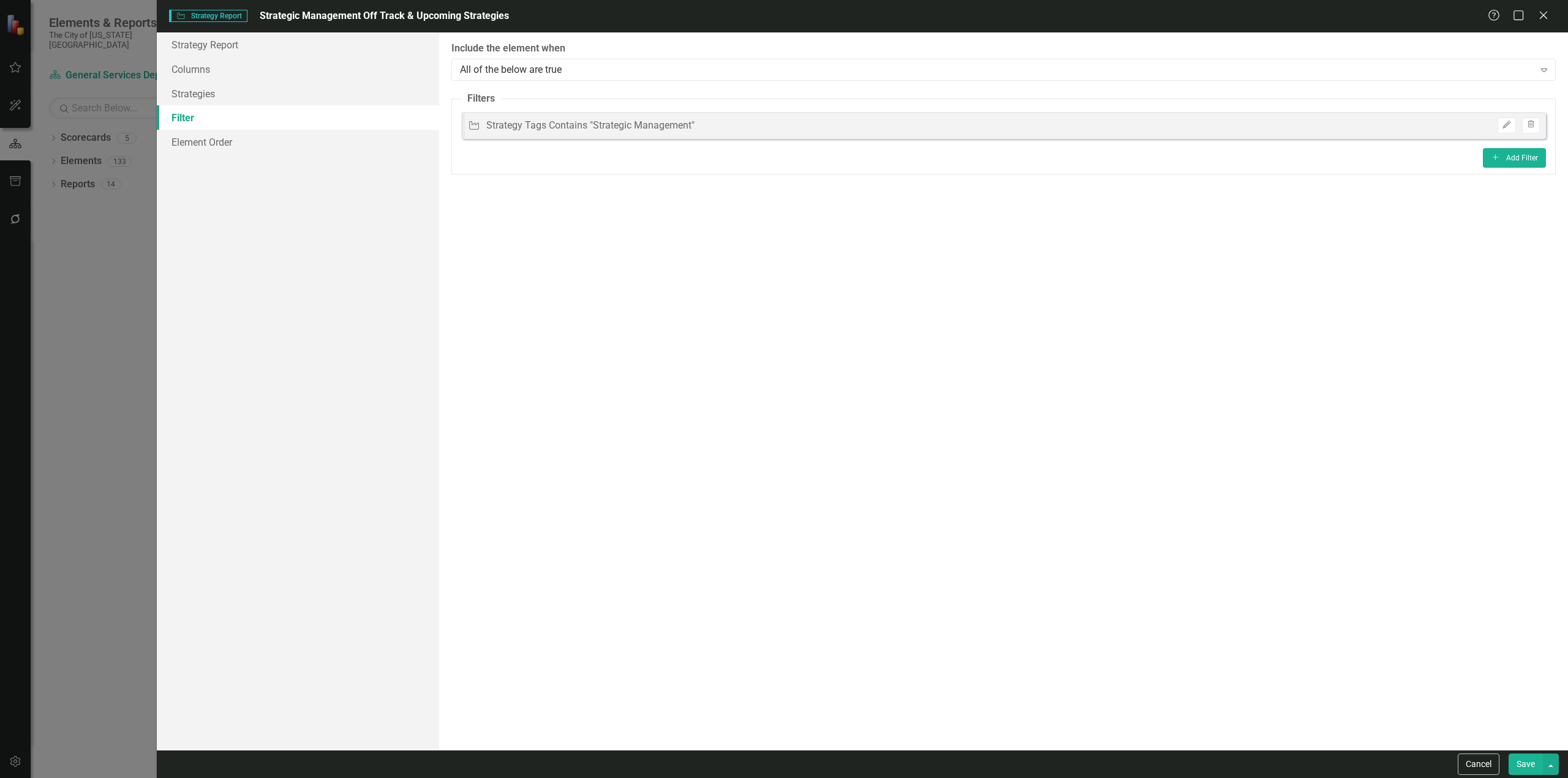
click at [1515, 761] on button "Save" at bounding box center [1526, 764] width 34 height 21
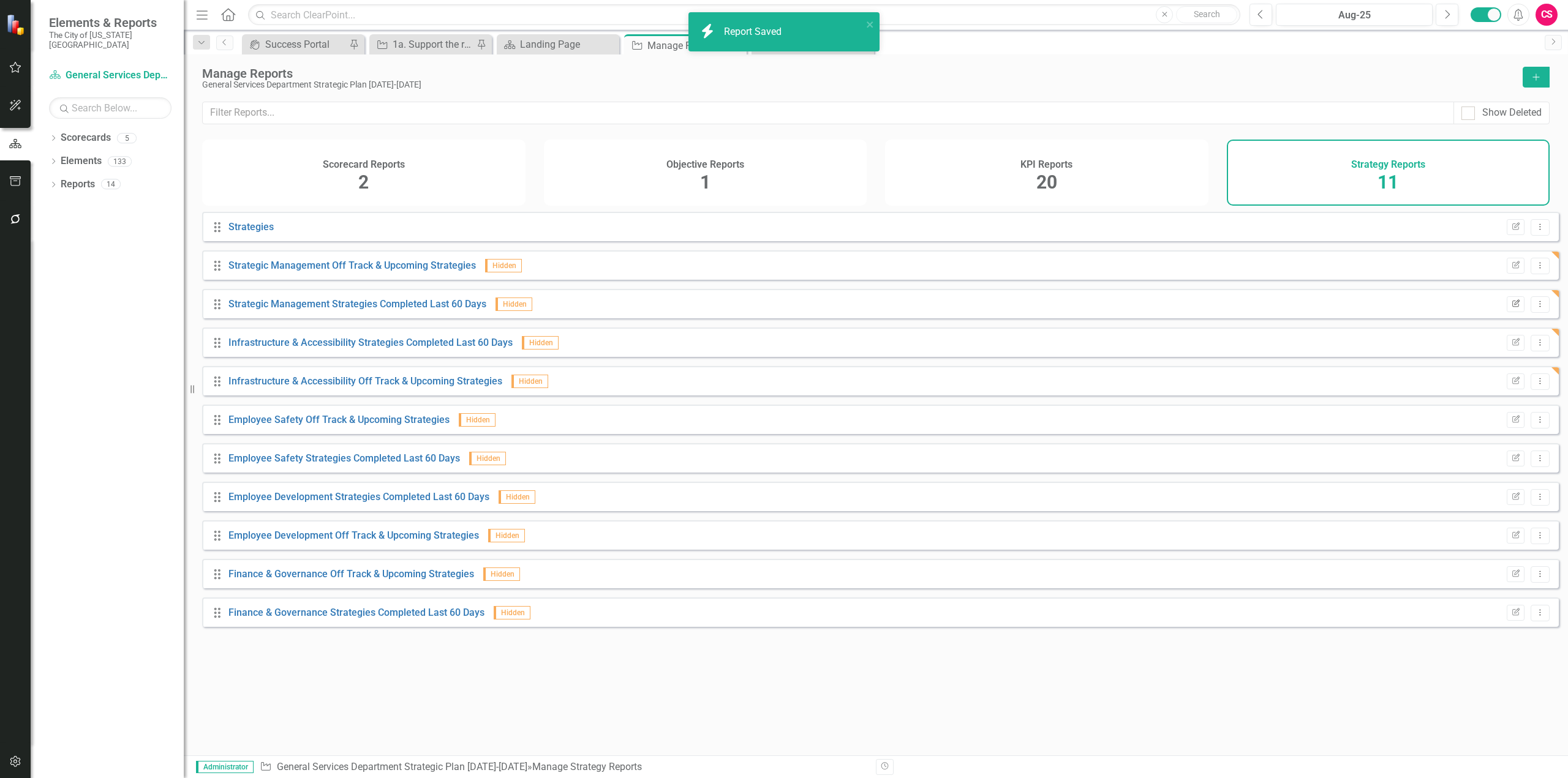
click at [1507, 312] on button "Edit Report" at bounding box center [1516, 304] width 18 height 16
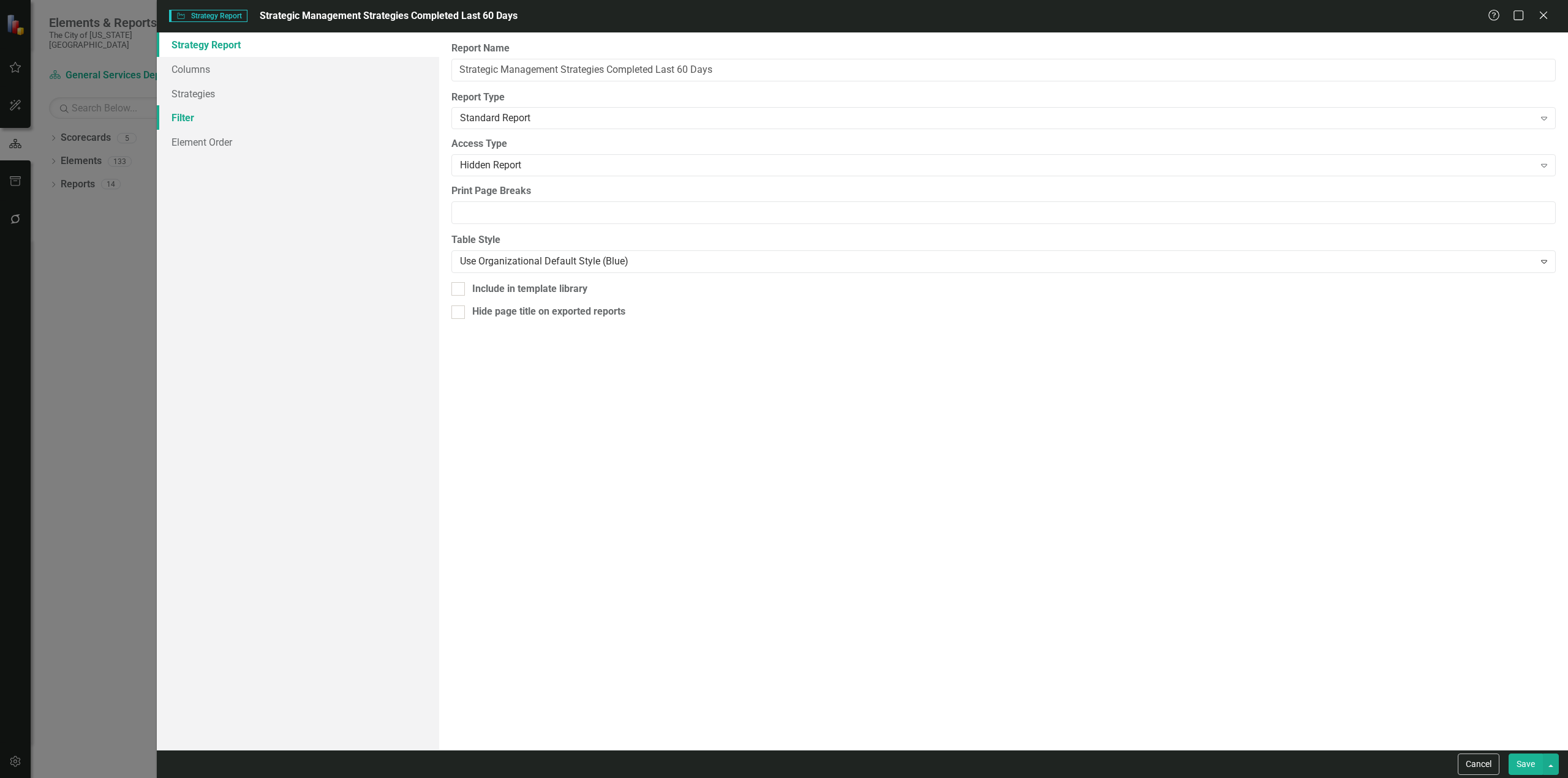
click at [266, 116] on link "Filter" at bounding box center [298, 118] width 282 height 24
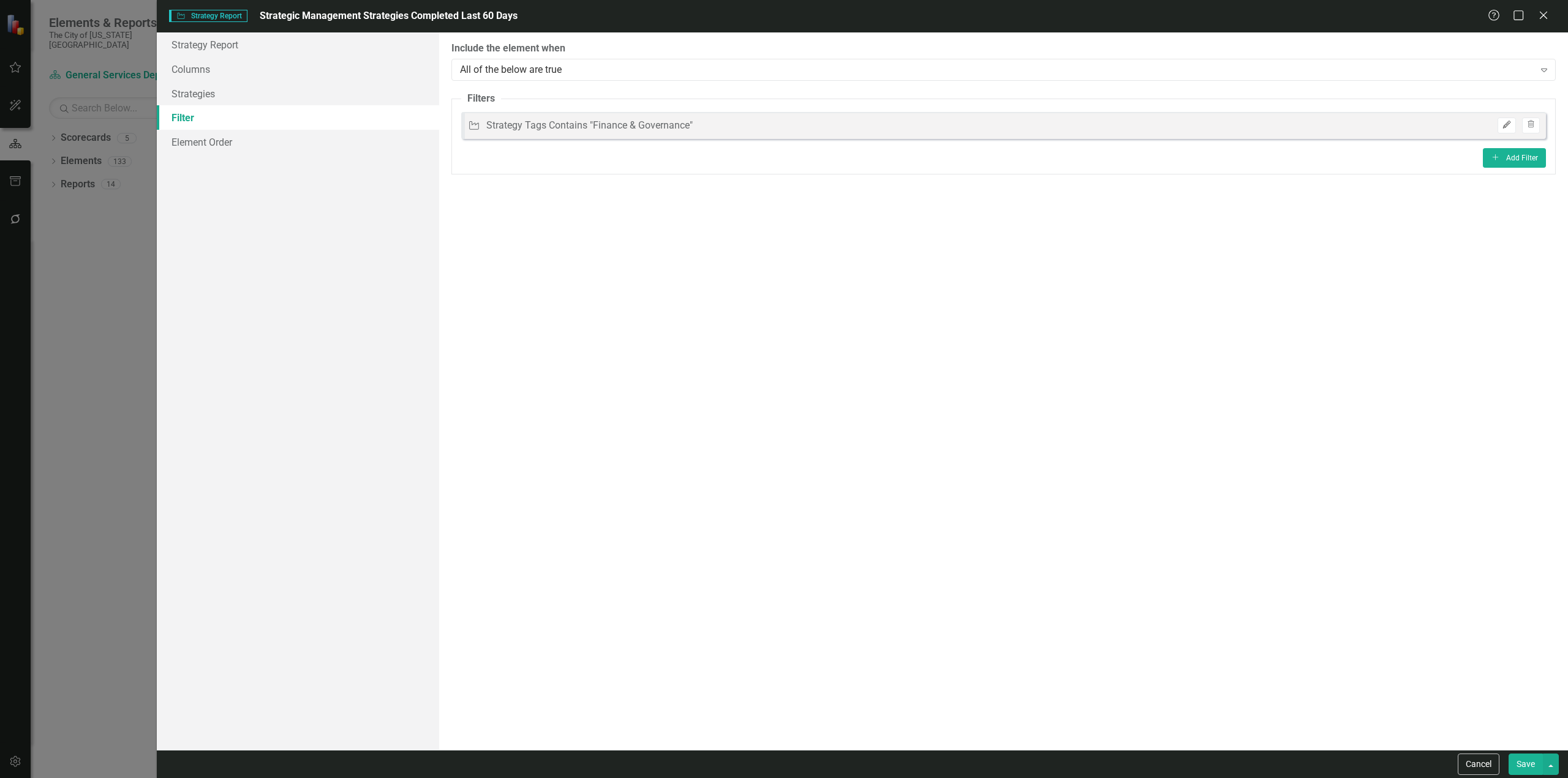
click at [1508, 121] on button "Edit" at bounding box center [1506, 126] width 18 height 16
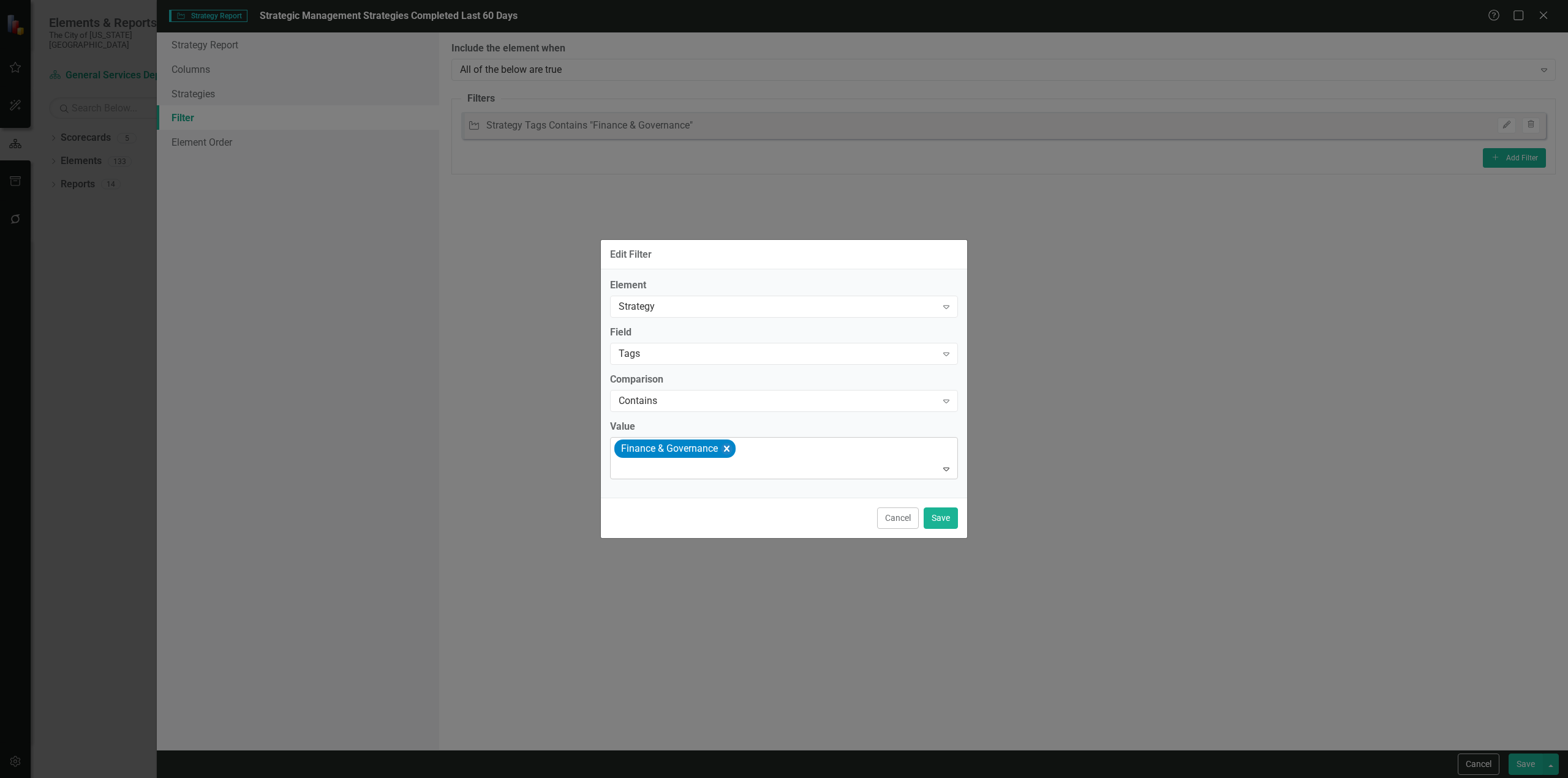
click at [726, 449] on icon "Remove [object Object]" at bounding box center [726, 449] width 11 height 15
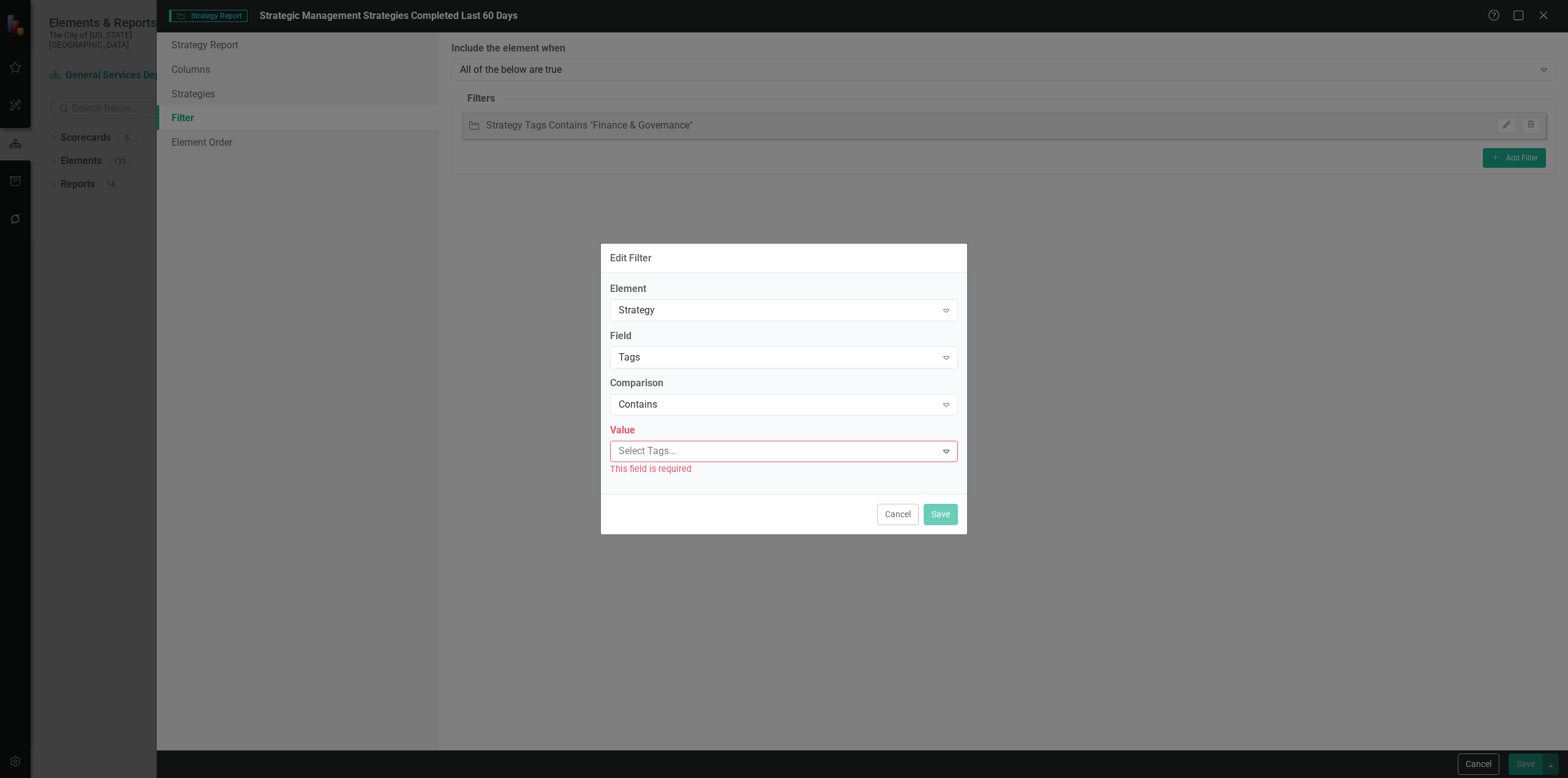
click at [726, 449] on div at bounding box center [775, 451] width 323 height 16
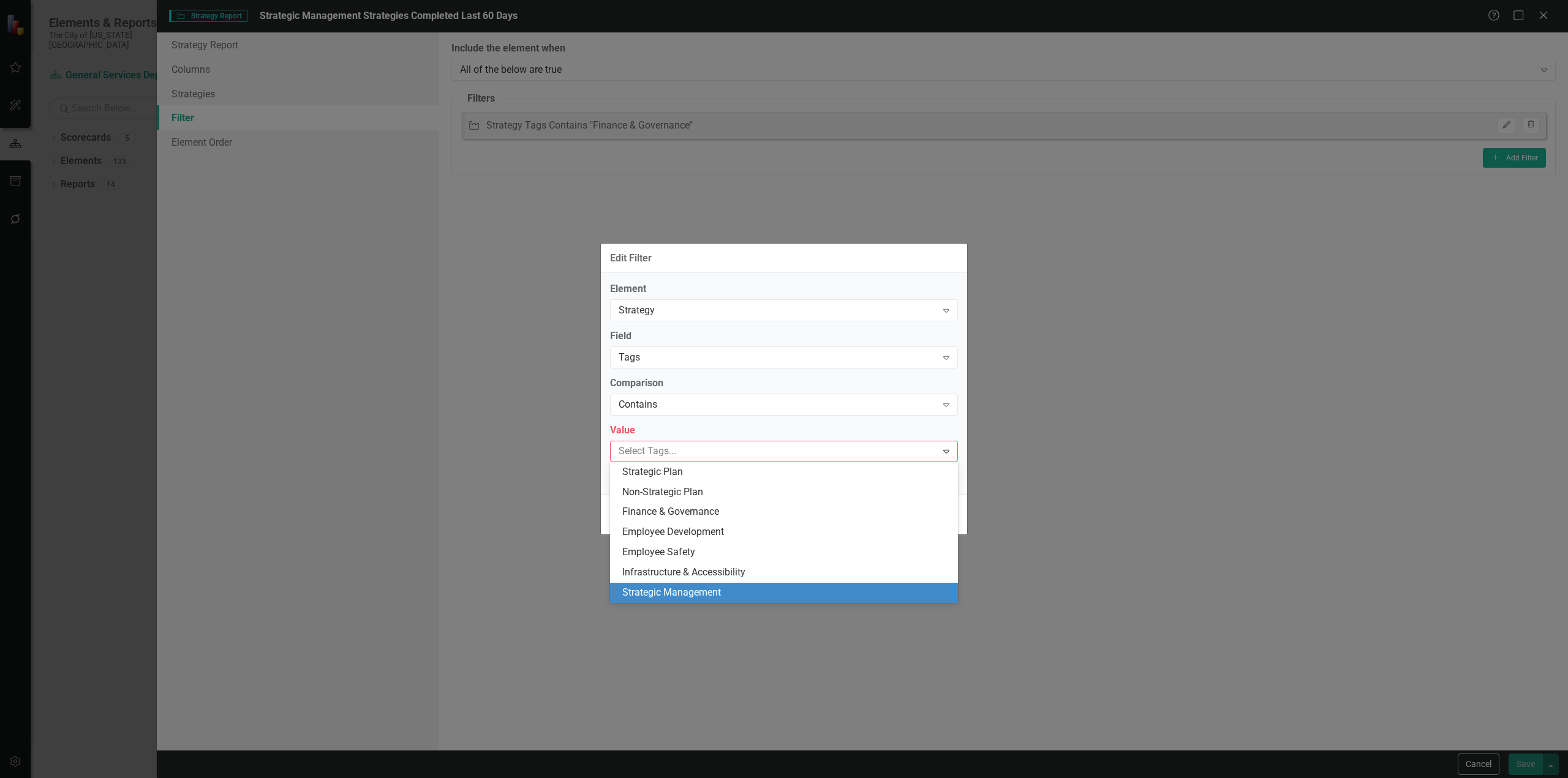
drag, startPoint x: 673, startPoint y: 587, endPoint x: 722, endPoint y: 590, distance: 49.1
click at [674, 588] on span "Strategic Management" at bounding box center [672, 592] width 99 height 11
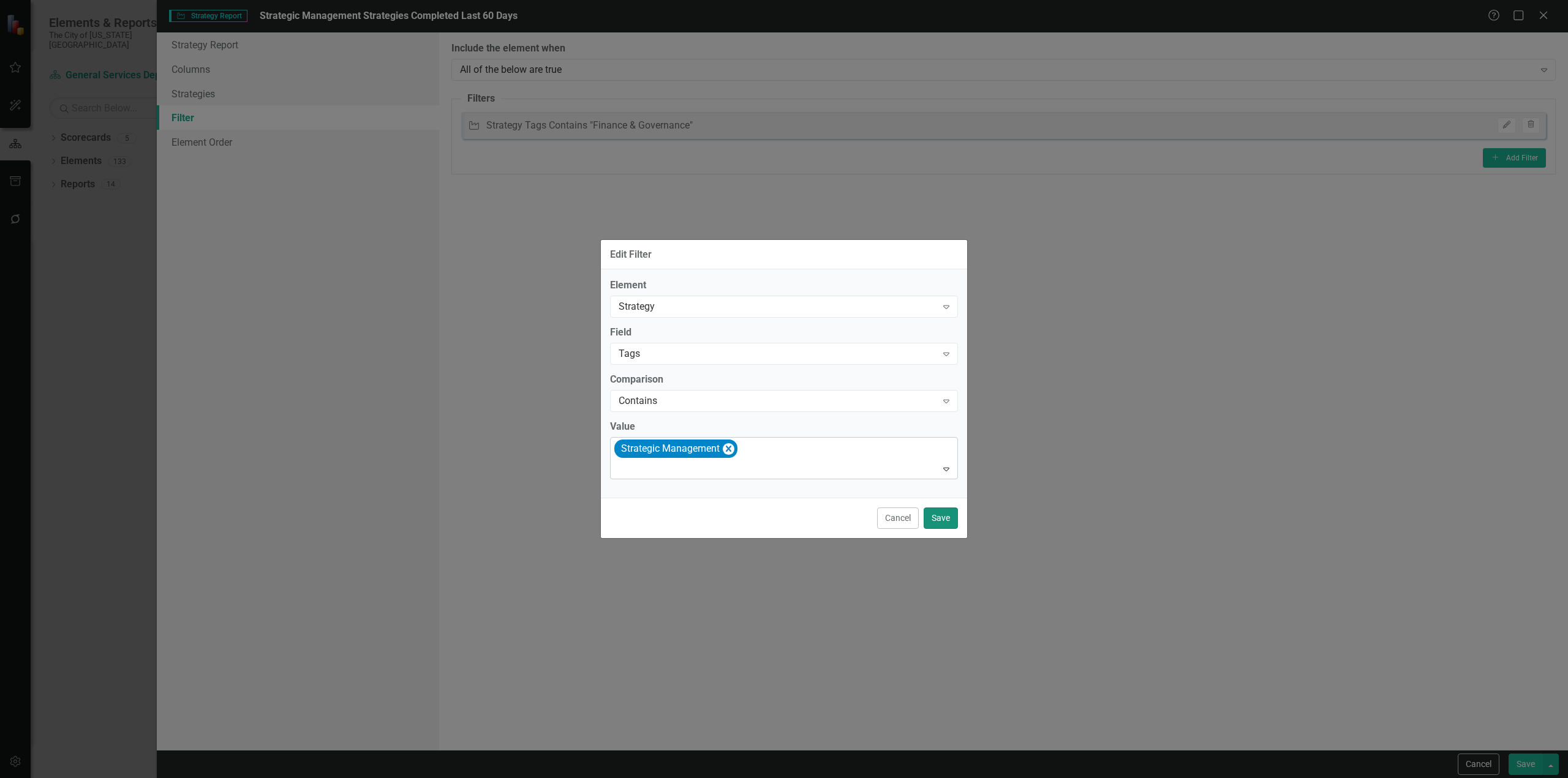
click at [926, 520] on button "Save" at bounding box center [941, 518] width 34 height 21
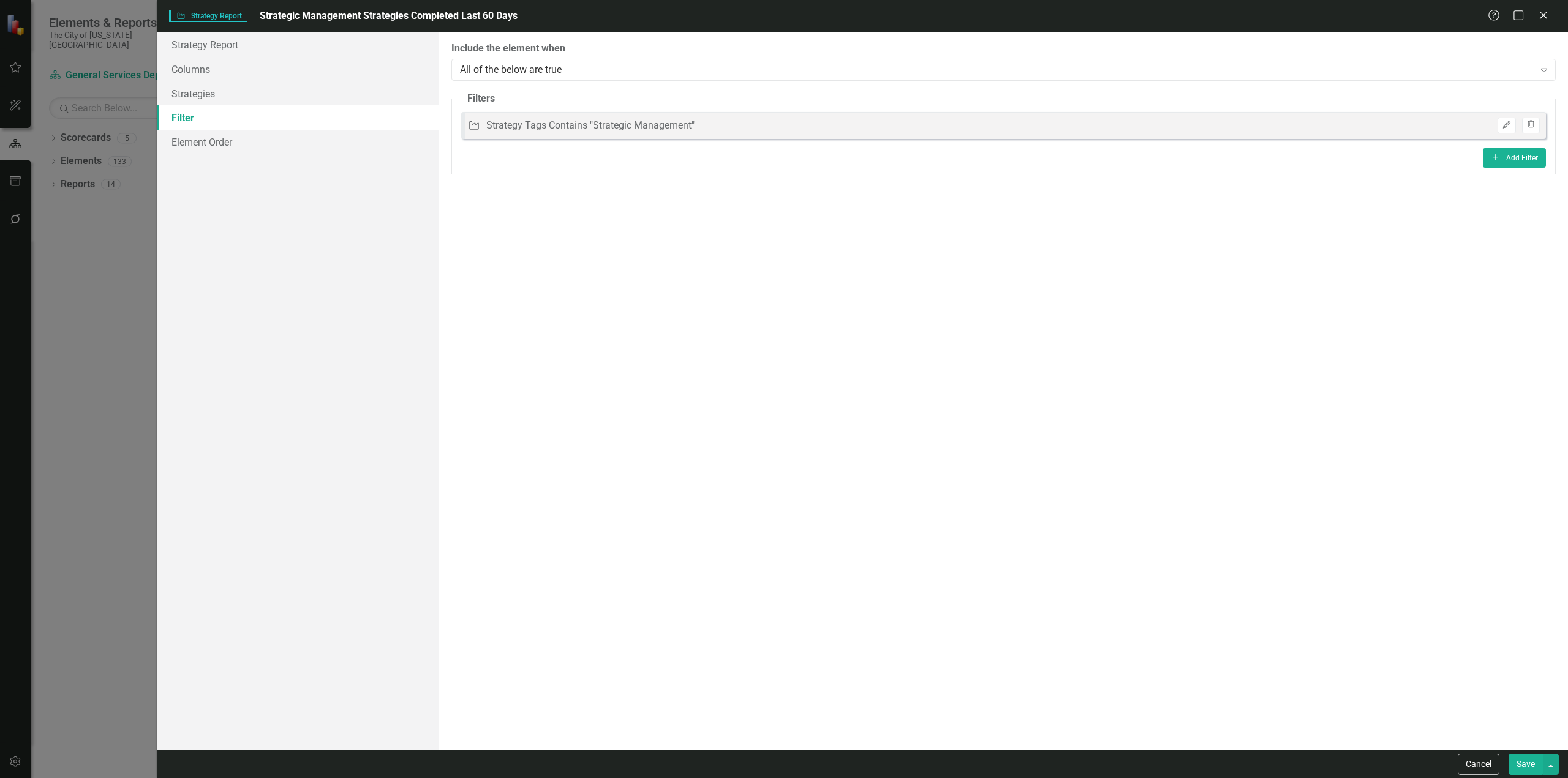
click at [1523, 762] on button "Save" at bounding box center [1526, 764] width 34 height 21
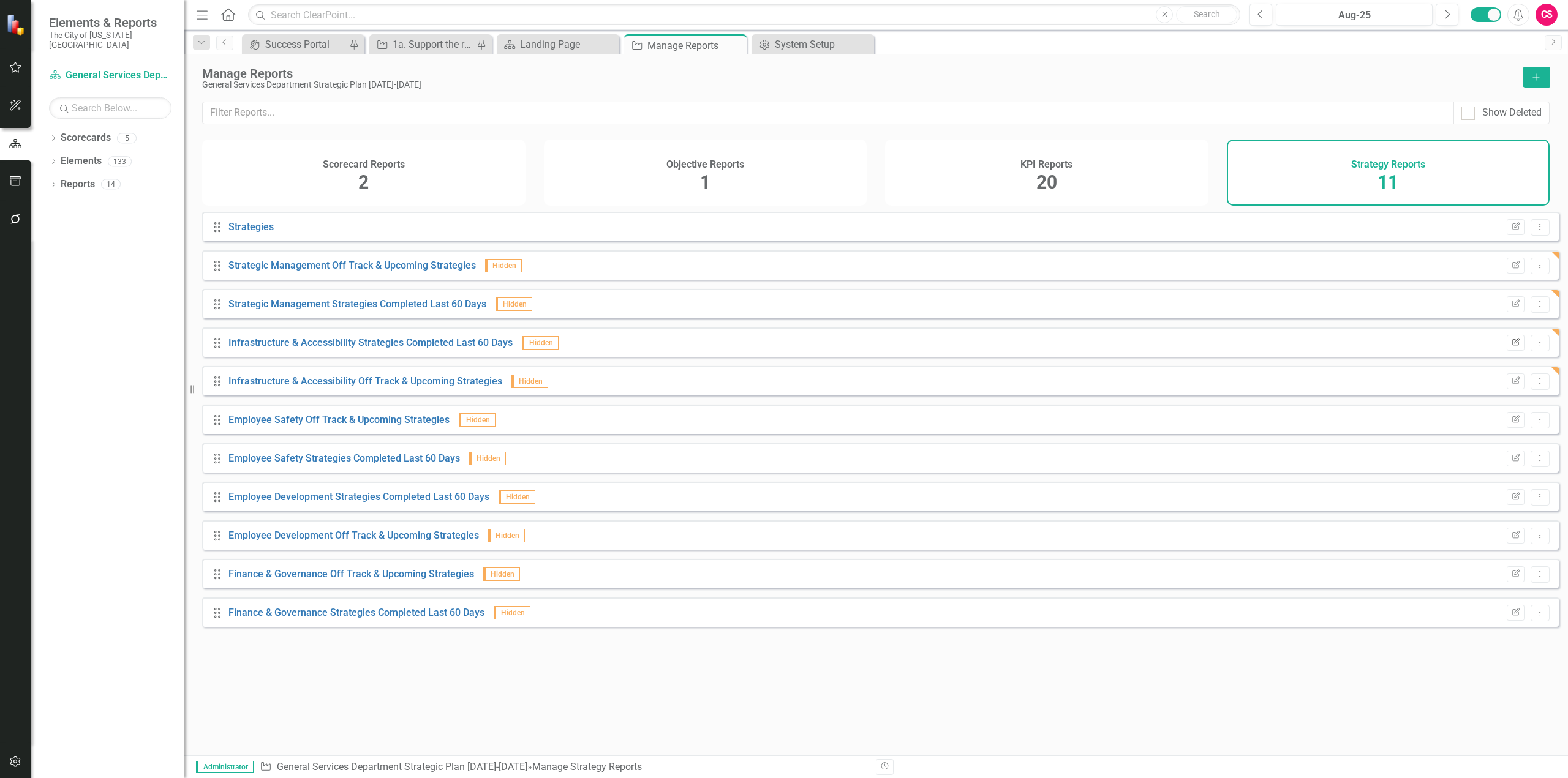
click at [1512, 350] on button "Edit Report" at bounding box center [1516, 343] width 18 height 16
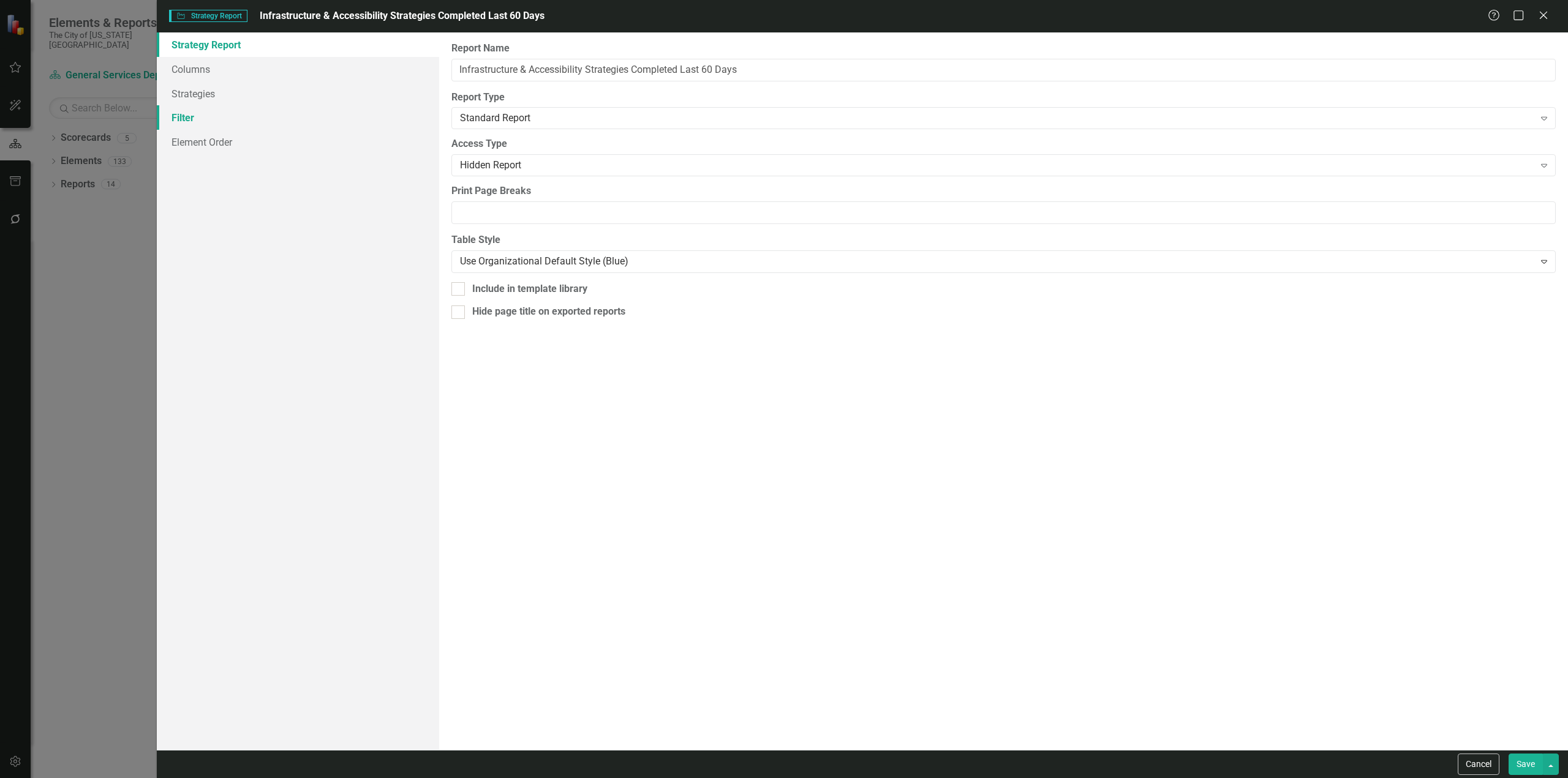
click at [282, 119] on link "Filter" at bounding box center [298, 118] width 282 height 24
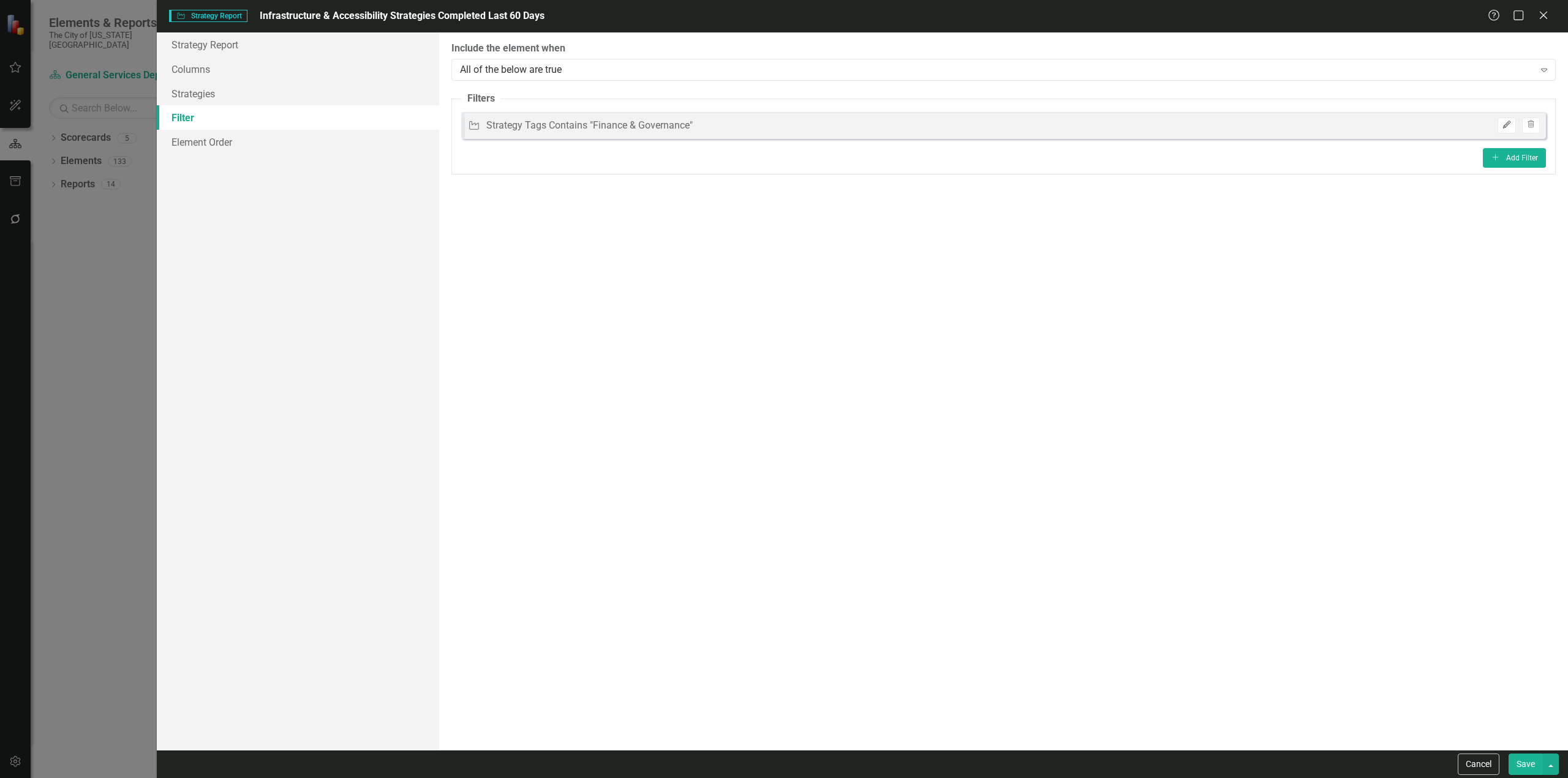
click at [1501, 124] on button "Edit" at bounding box center [1506, 126] width 18 height 16
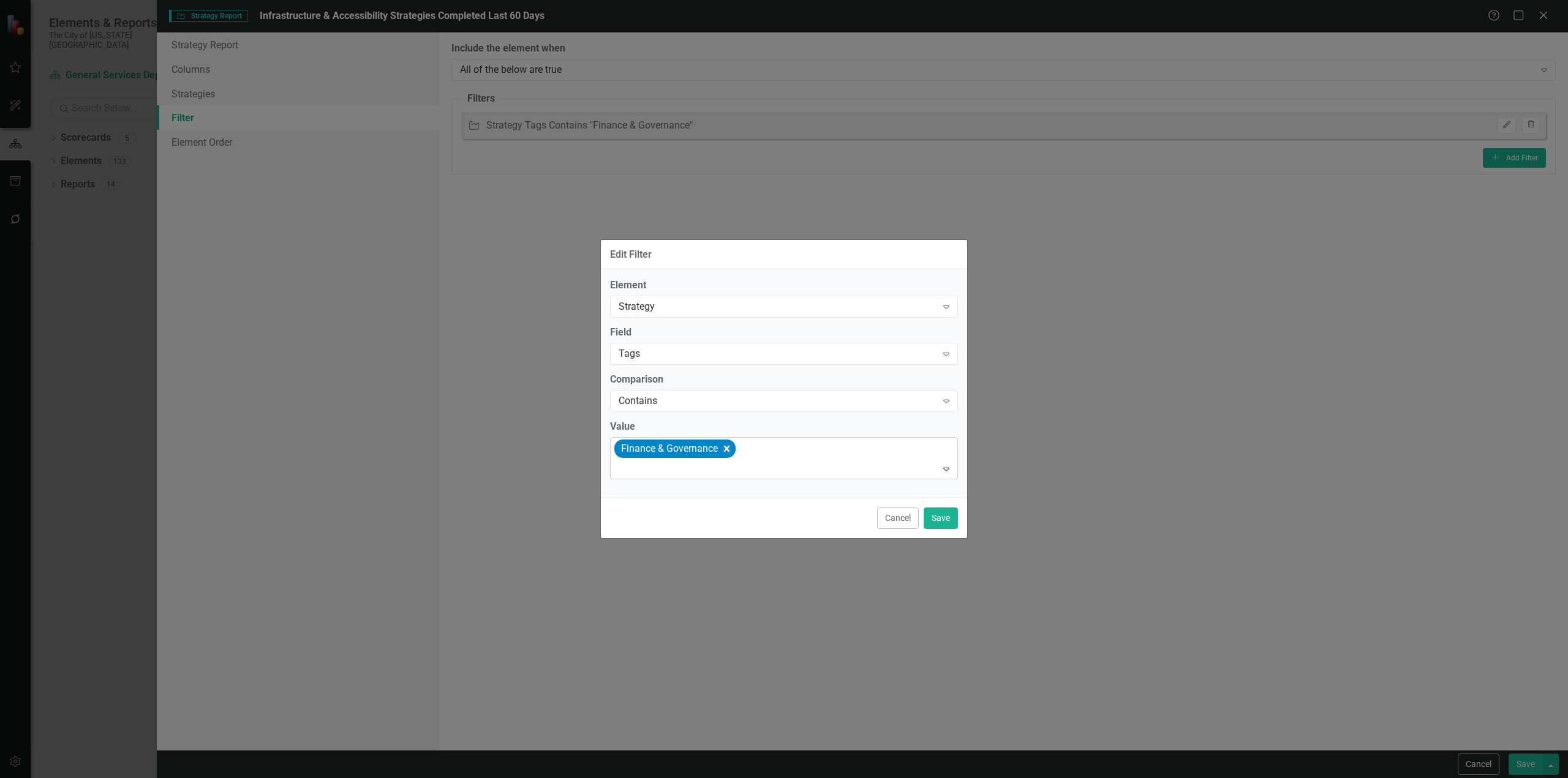
click at [722, 449] on icon "Remove [object Object]" at bounding box center [726, 449] width 11 height 15
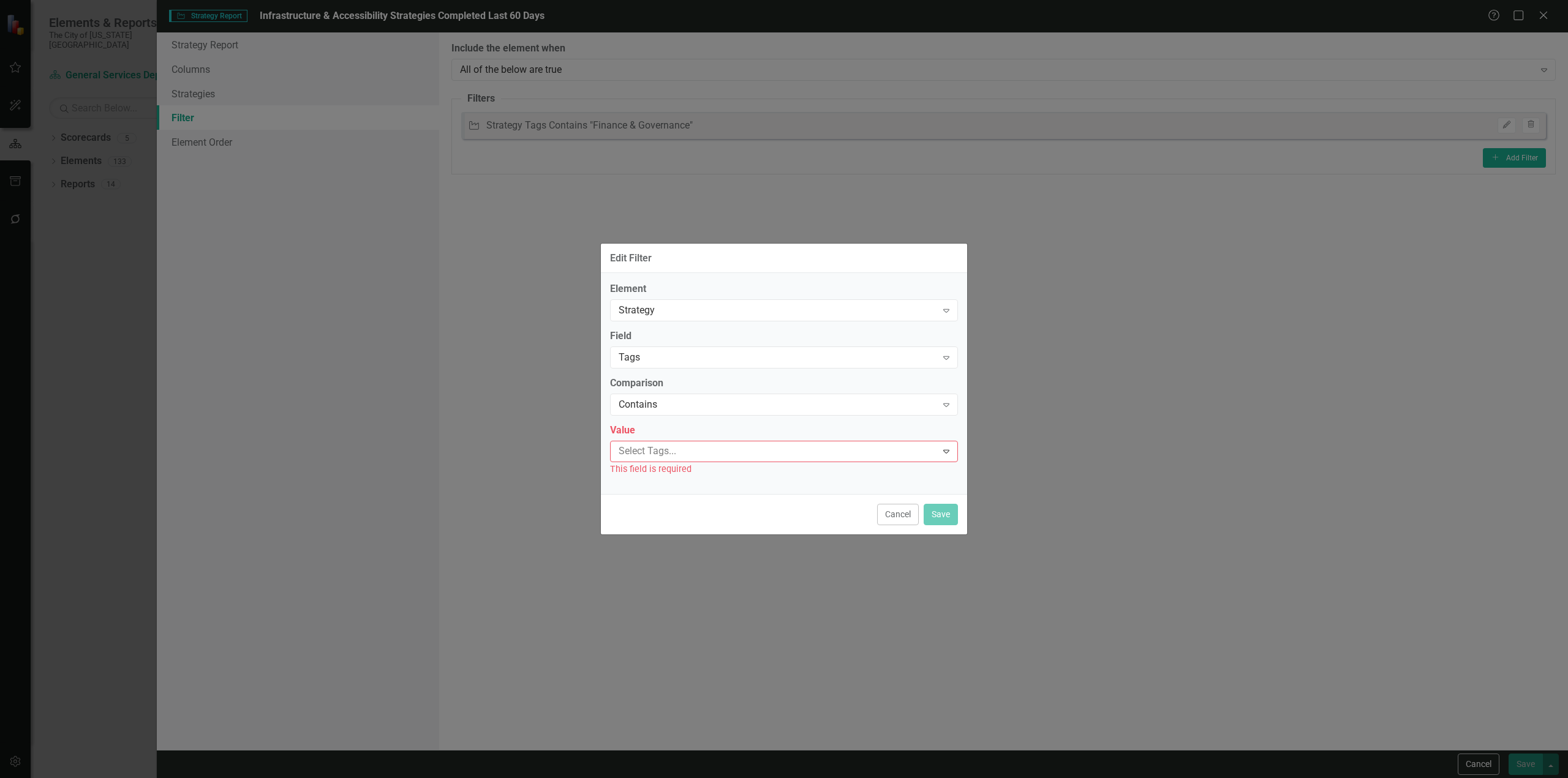
click at [722, 449] on div at bounding box center [775, 451] width 323 height 16
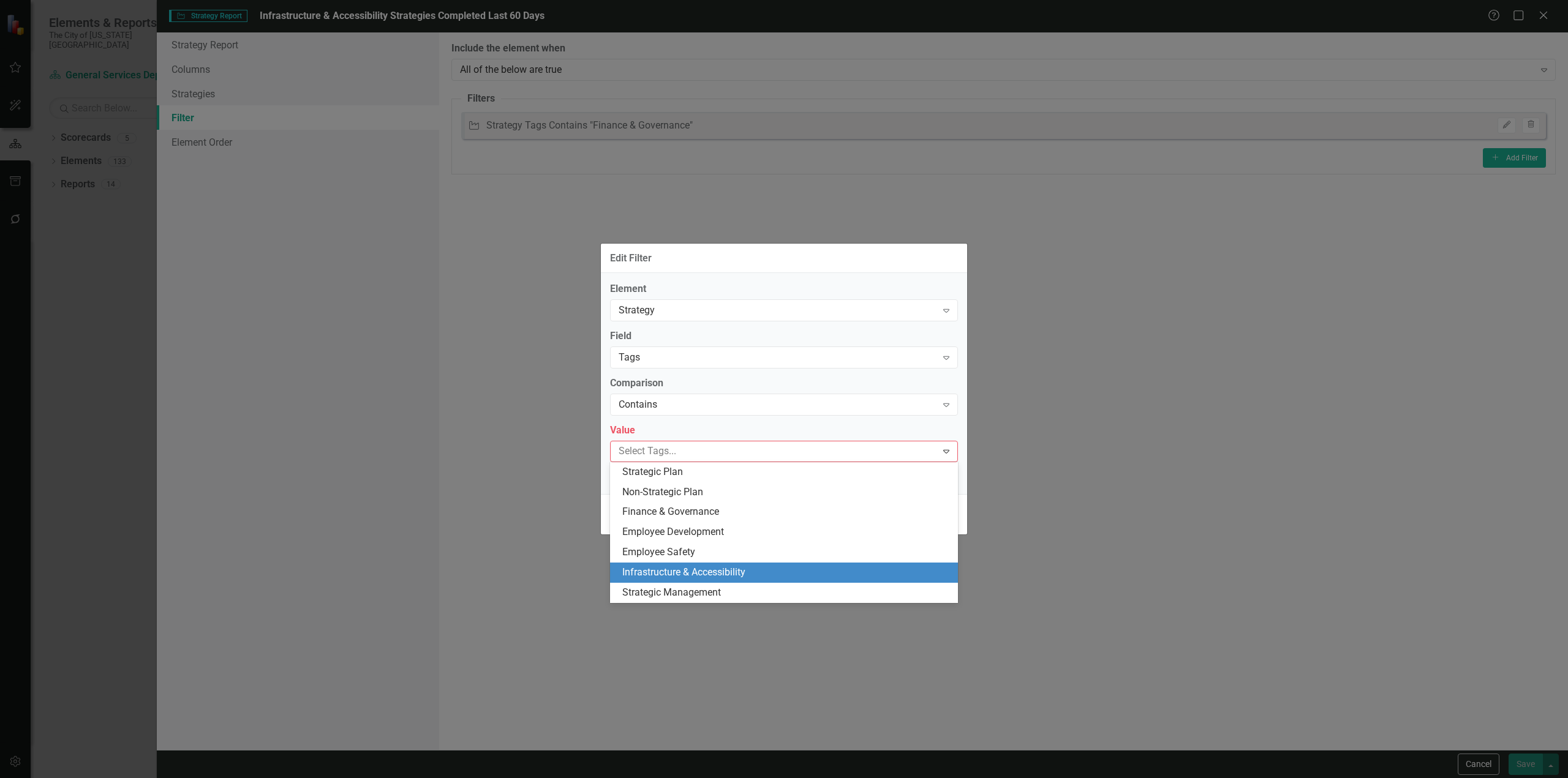
click at [688, 574] on span "Infrastructure & Accessibility" at bounding box center [684, 572] width 123 height 11
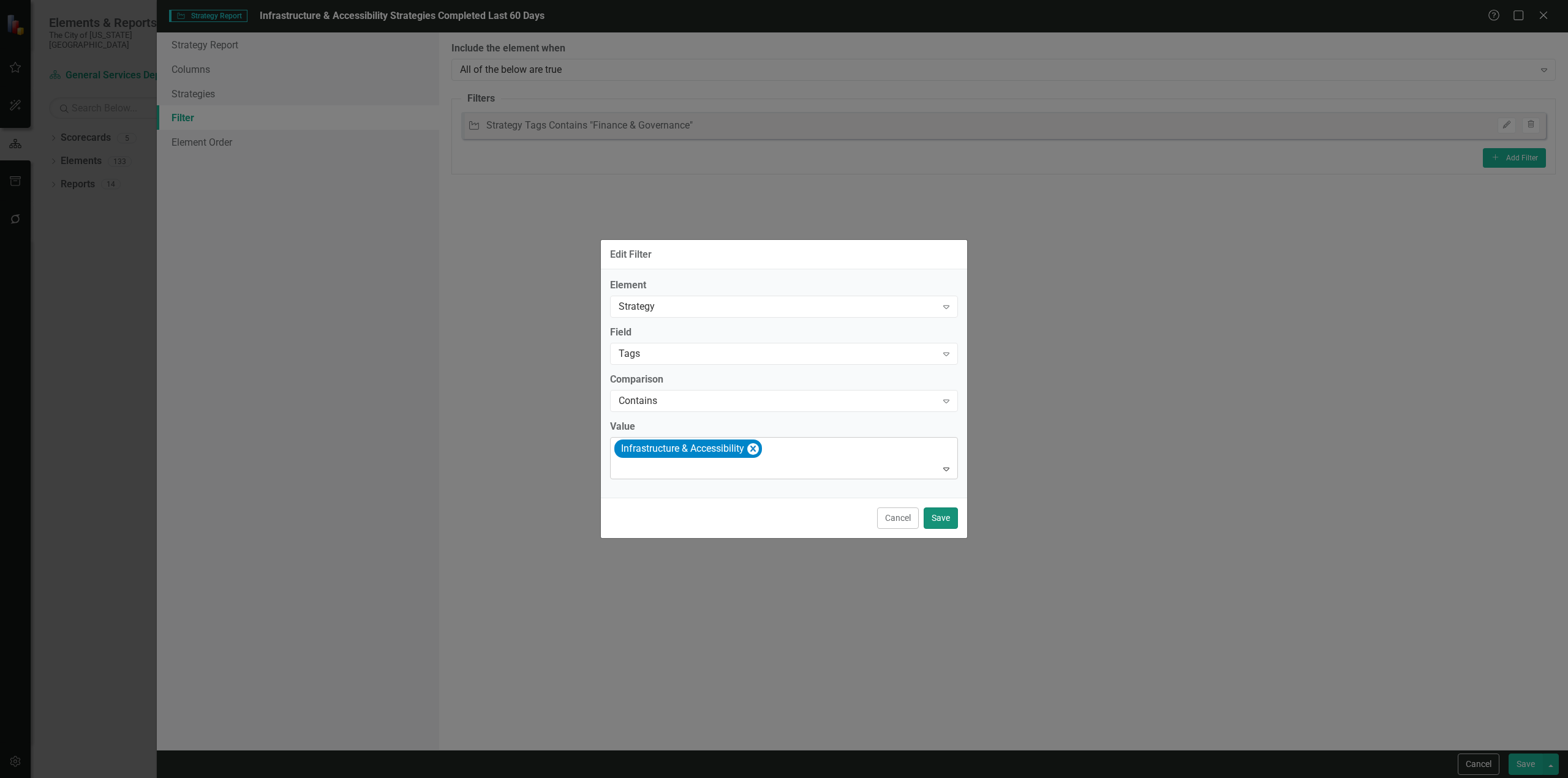
click at [948, 521] on button "Save" at bounding box center [941, 518] width 34 height 21
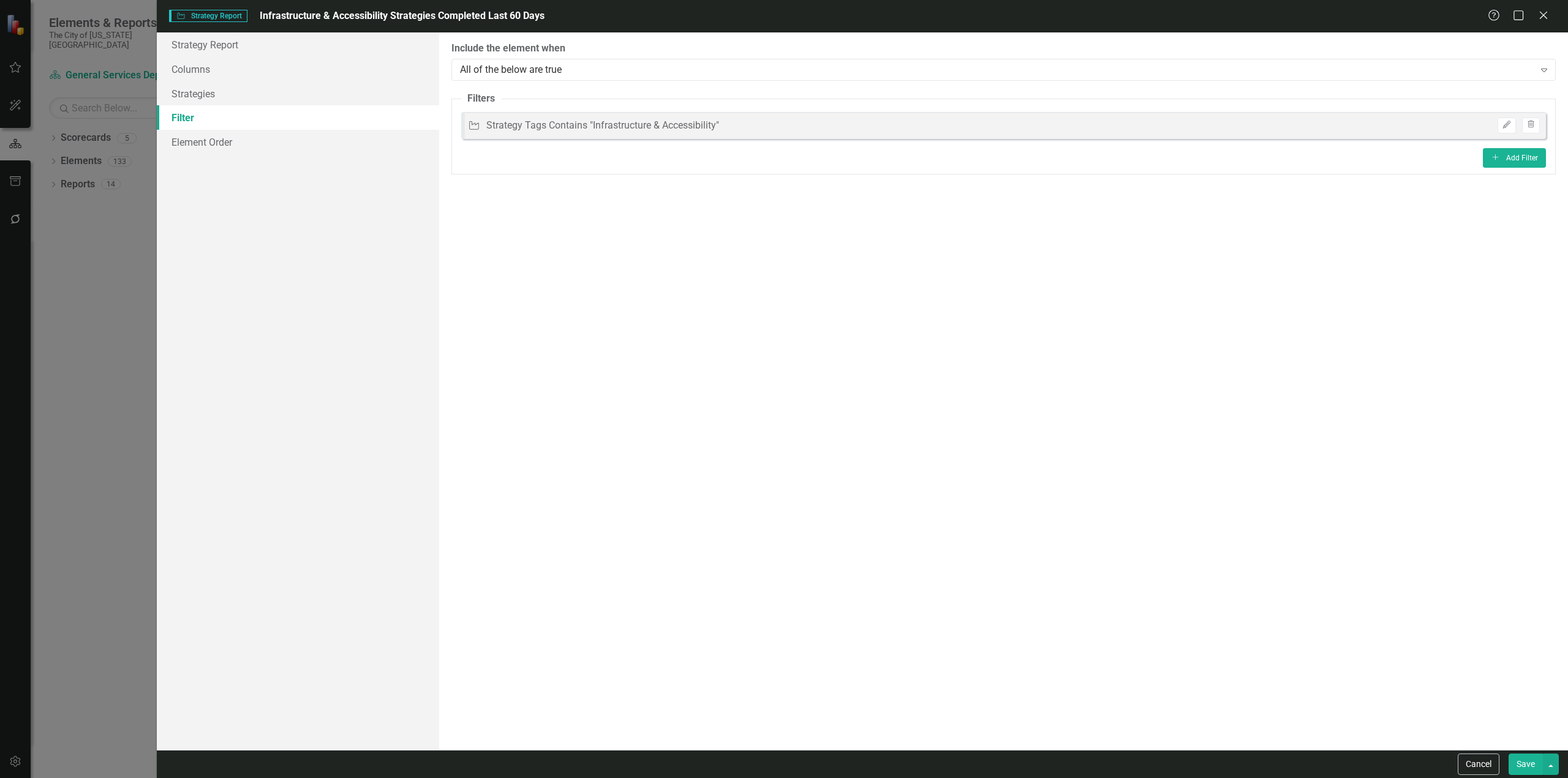
click at [1517, 758] on button "Save" at bounding box center [1526, 764] width 34 height 21
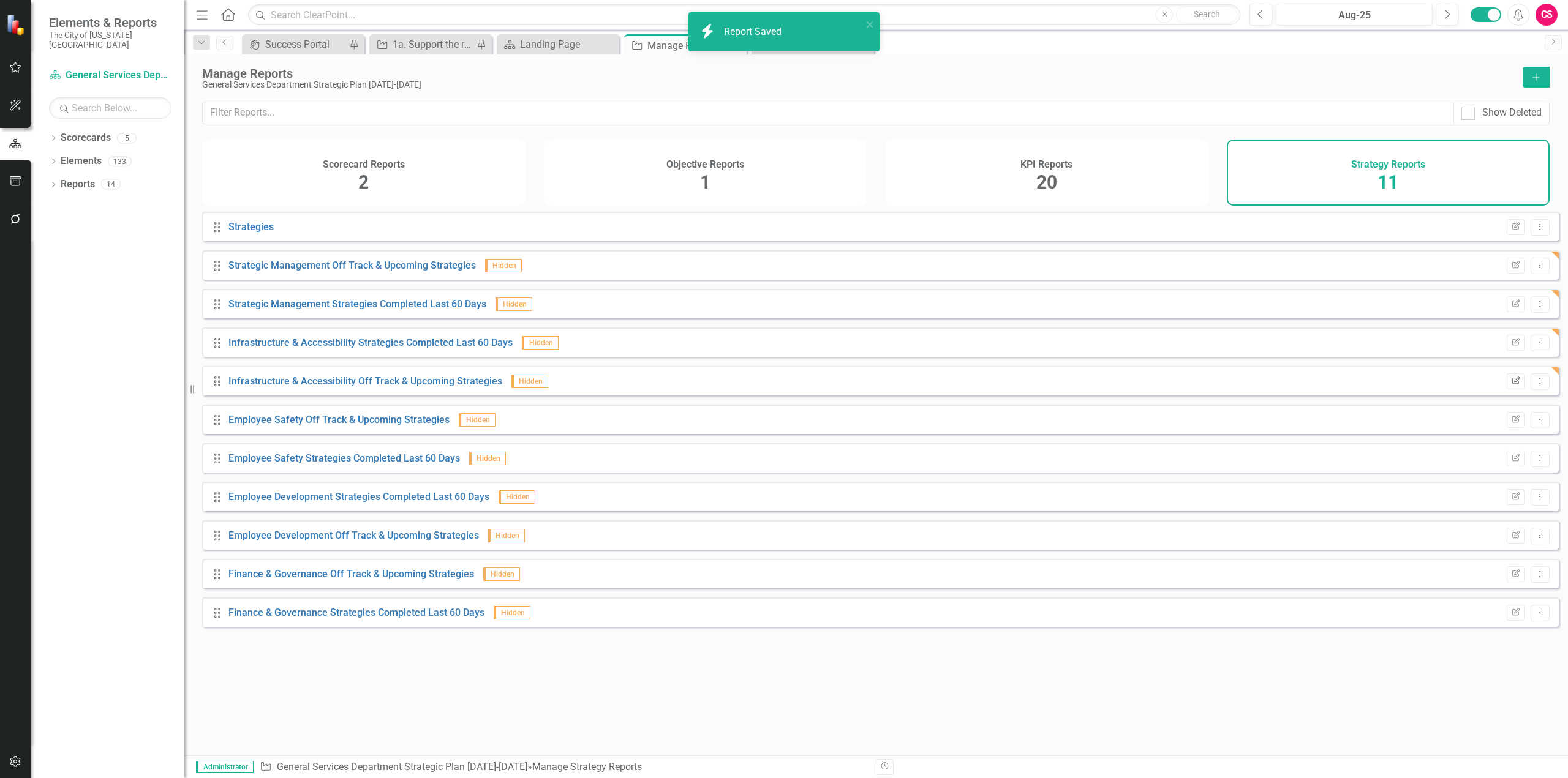
click at [1512, 389] on button "Edit Report" at bounding box center [1516, 381] width 18 height 16
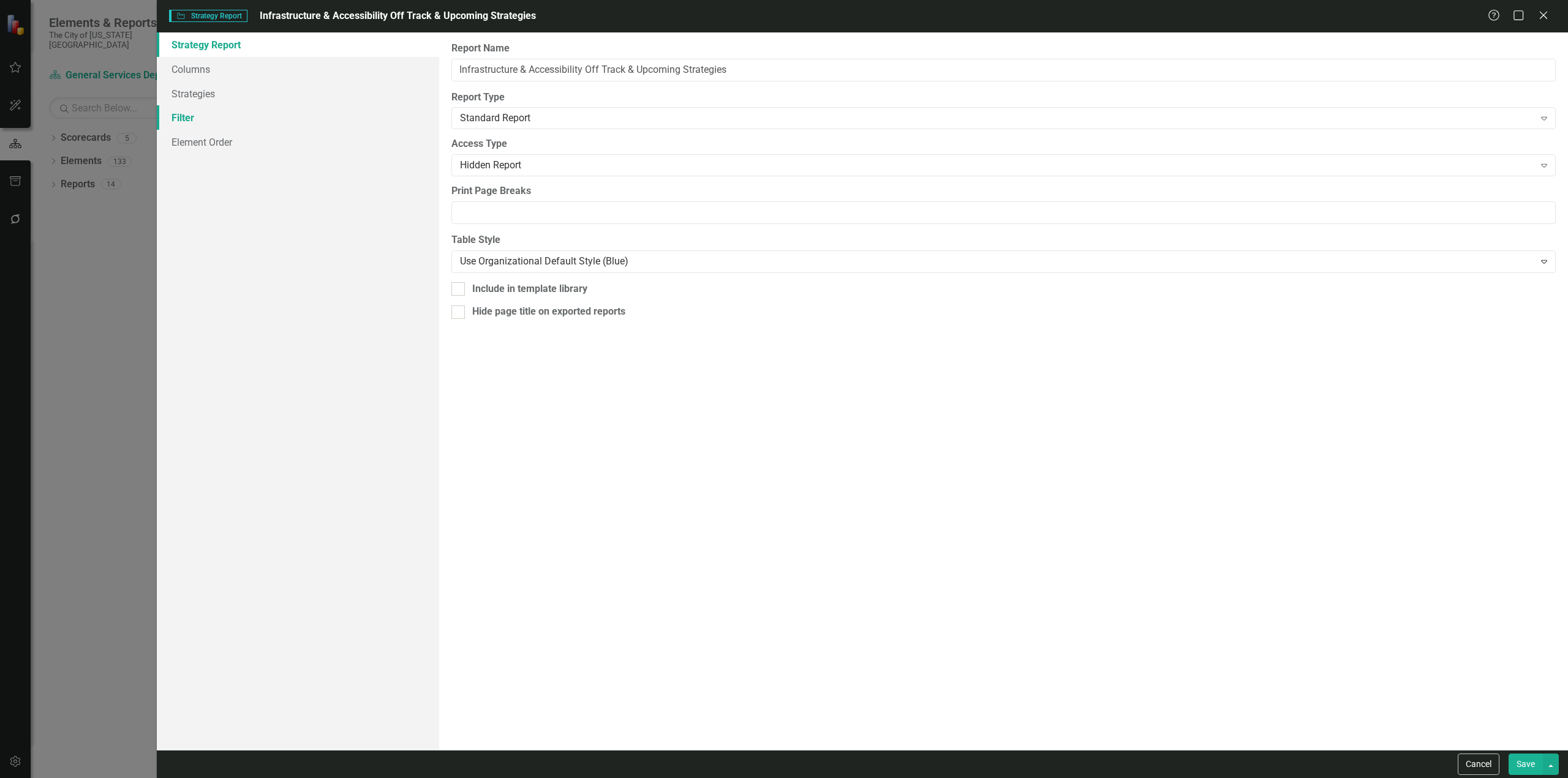
drag, startPoint x: 253, startPoint y: 111, endPoint x: 266, endPoint y: 115, distance: 13.6
click at [253, 110] on link "Filter" at bounding box center [298, 118] width 282 height 24
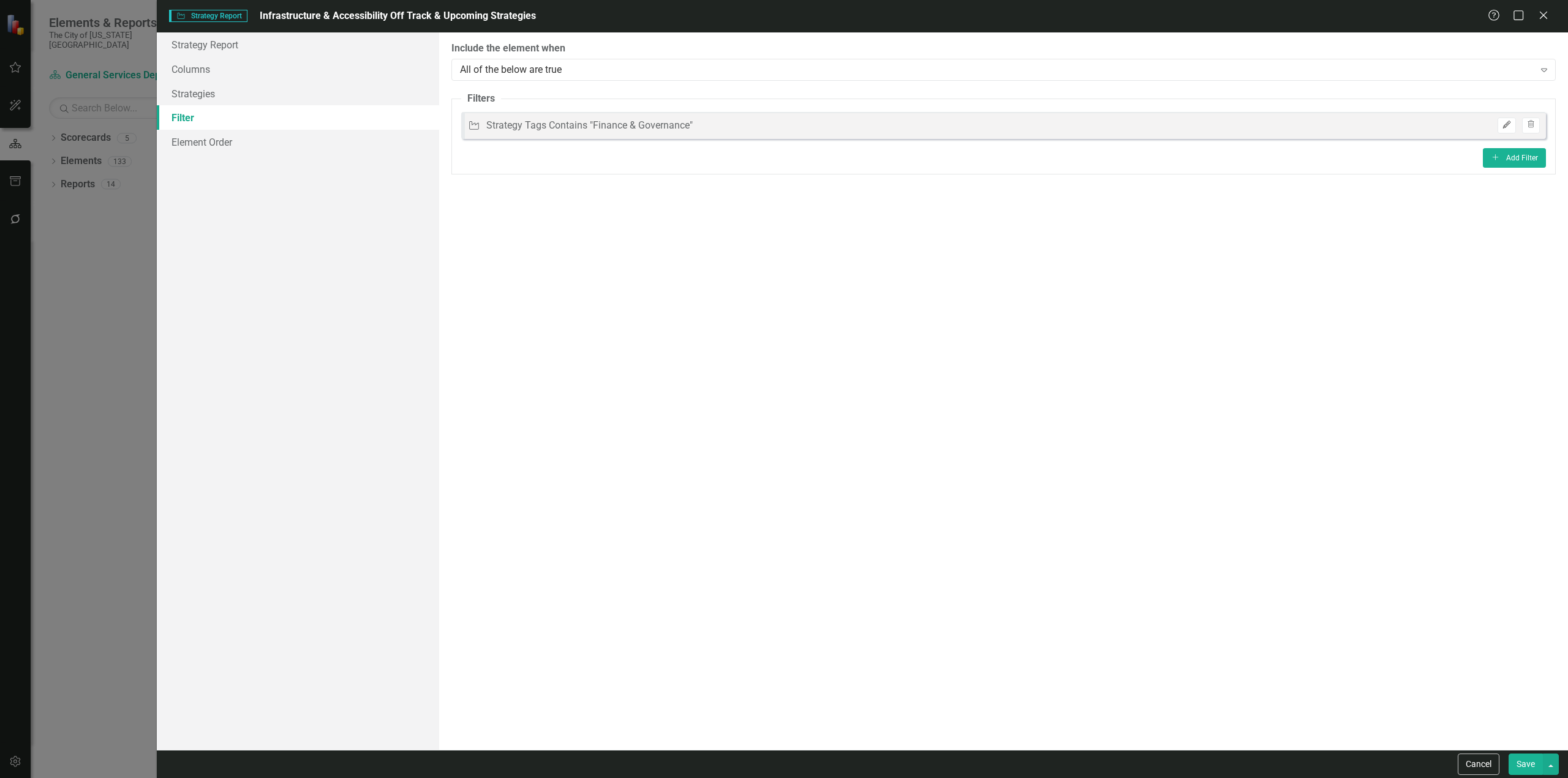
click at [1510, 120] on button "Edit" at bounding box center [1506, 126] width 18 height 16
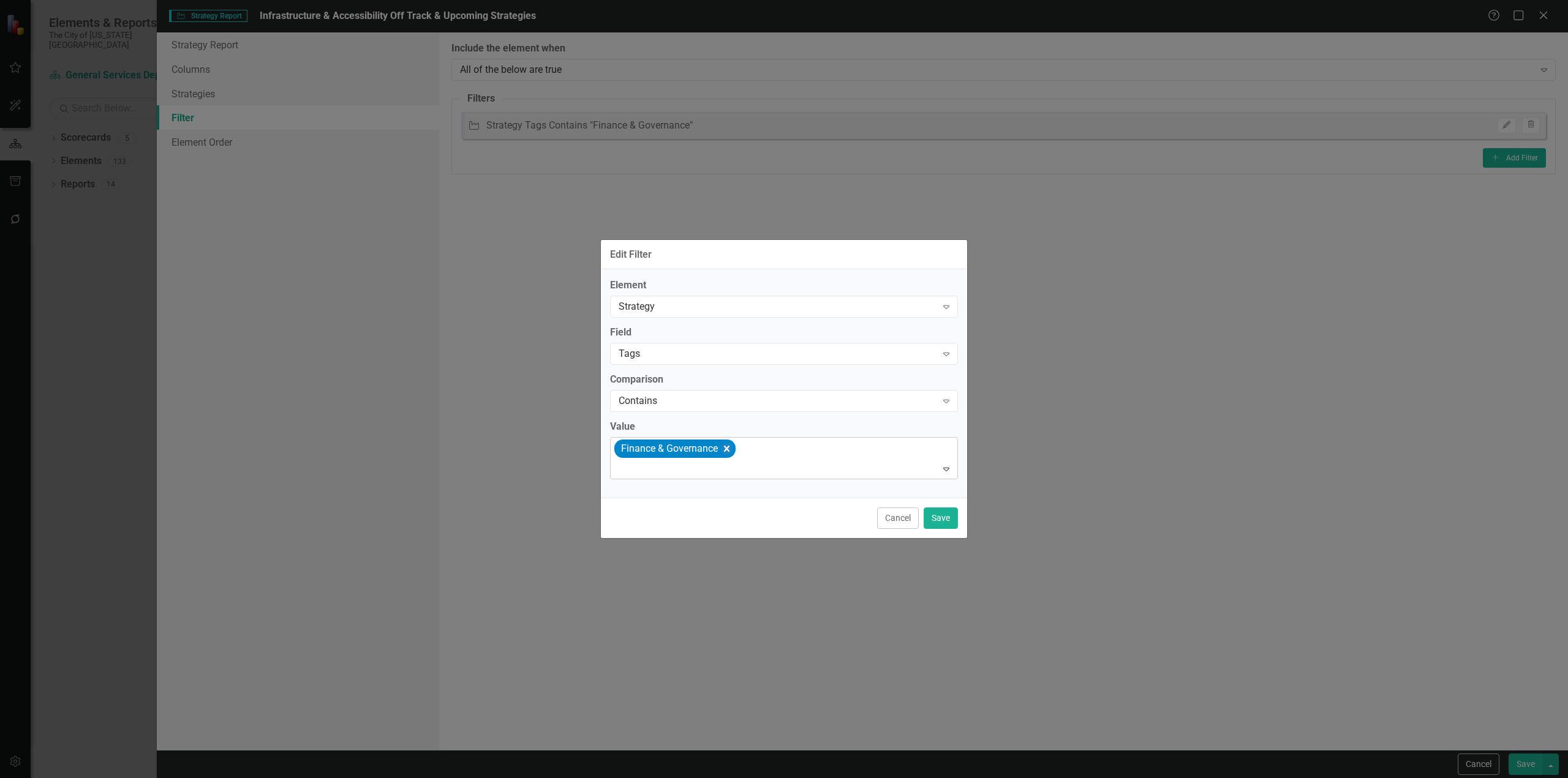
click at [728, 449] on icon "Remove [object Object]" at bounding box center [726, 449] width 6 height 6
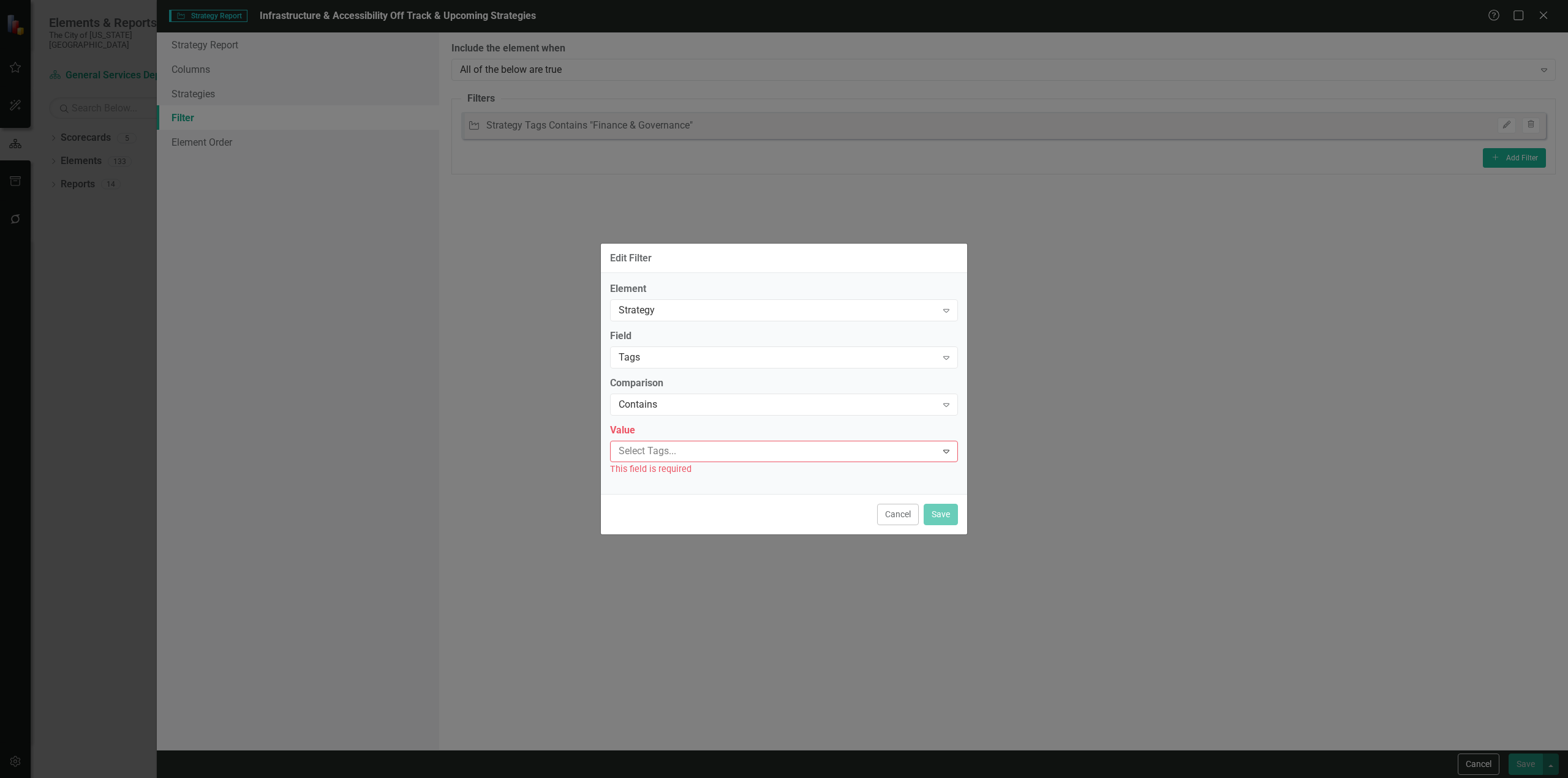
click at [728, 449] on div at bounding box center [775, 451] width 323 height 16
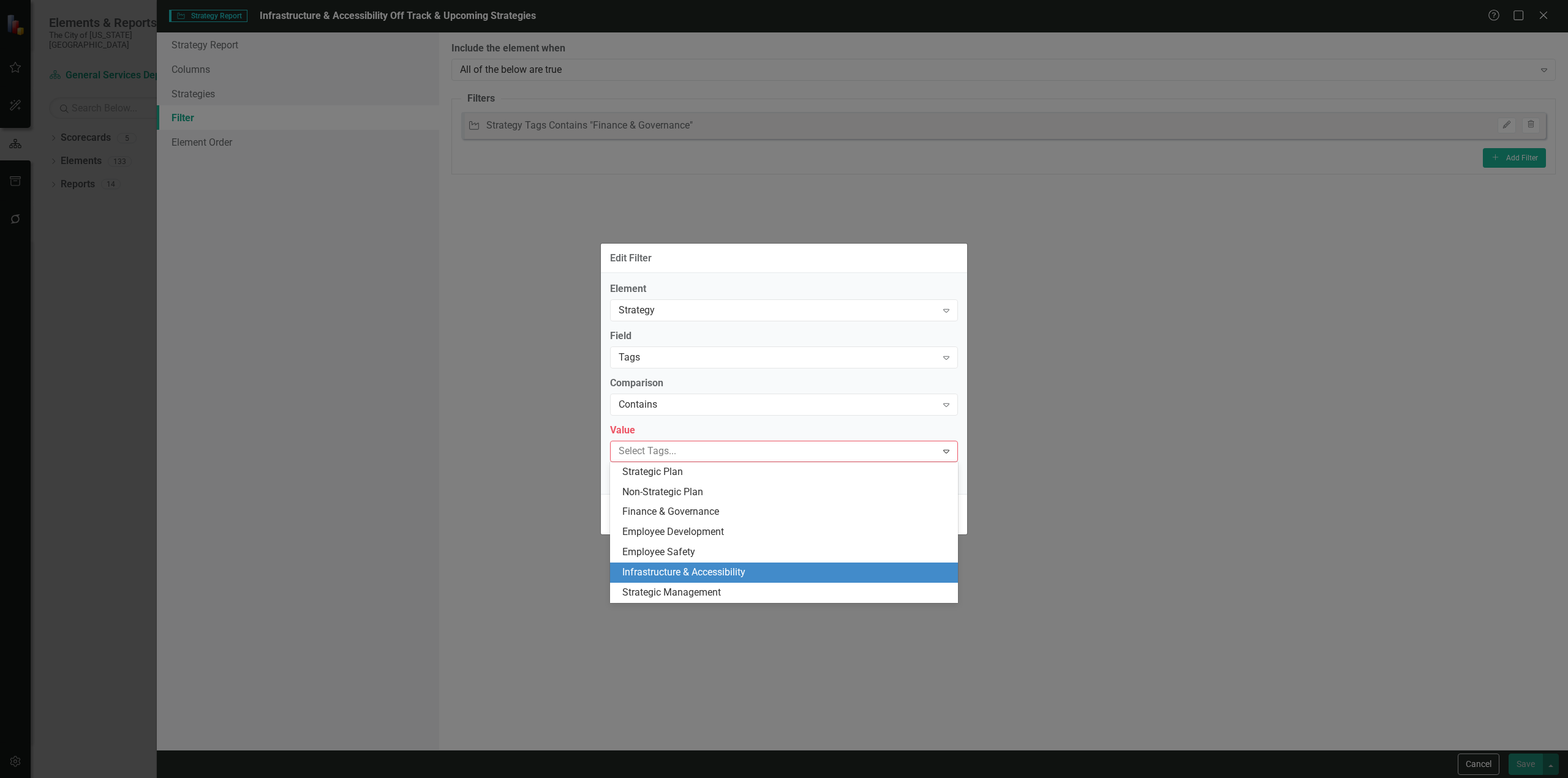
click at [680, 570] on span "Infrastructure & Accessibility" at bounding box center [684, 572] width 123 height 11
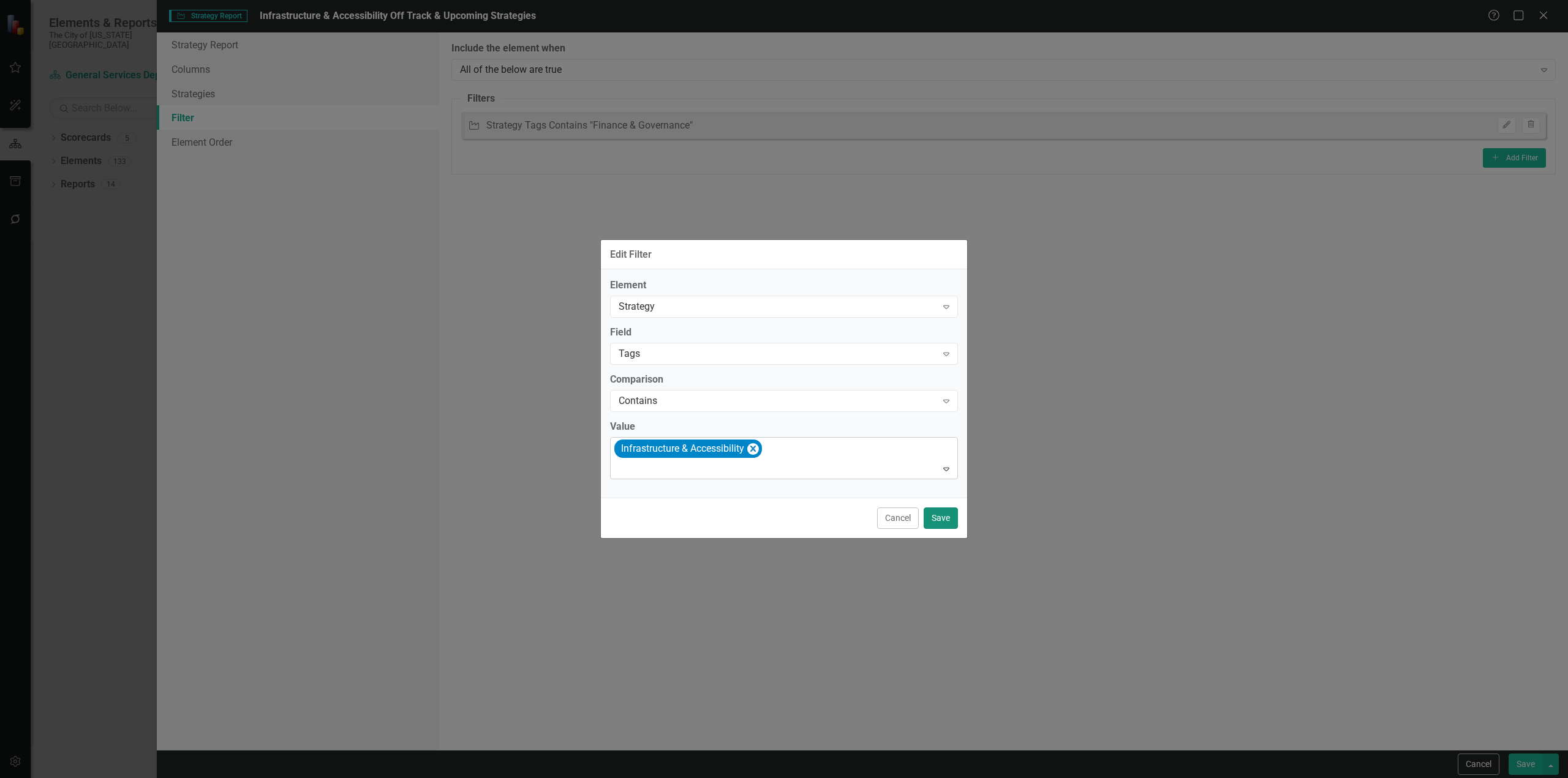
drag, startPoint x: 936, startPoint y: 518, endPoint x: 989, endPoint y: 532, distance: 54.8
click at [936, 517] on button "Save" at bounding box center [941, 518] width 34 height 21
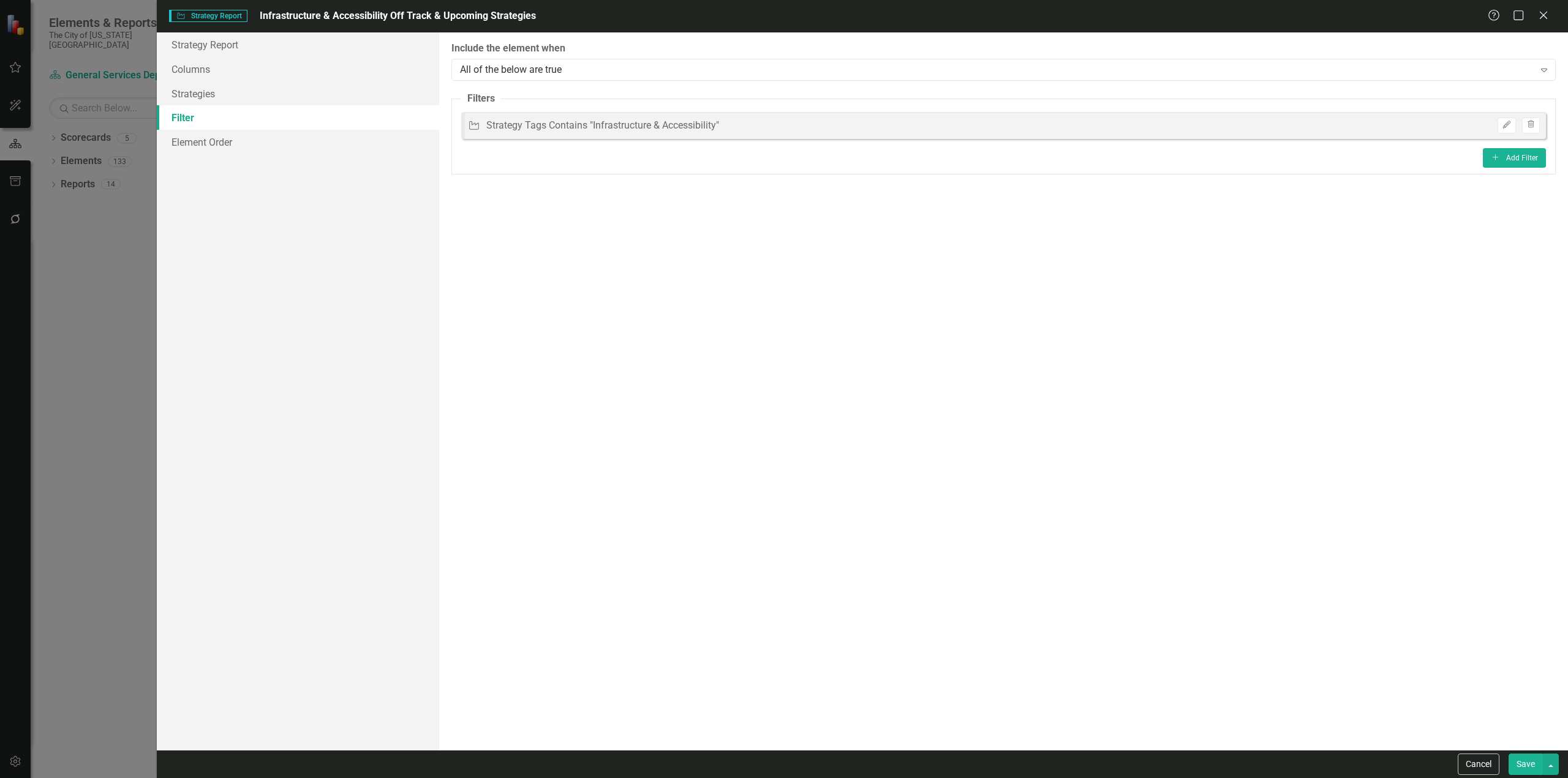
click at [1513, 764] on button "Save" at bounding box center [1526, 764] width 34 height 21
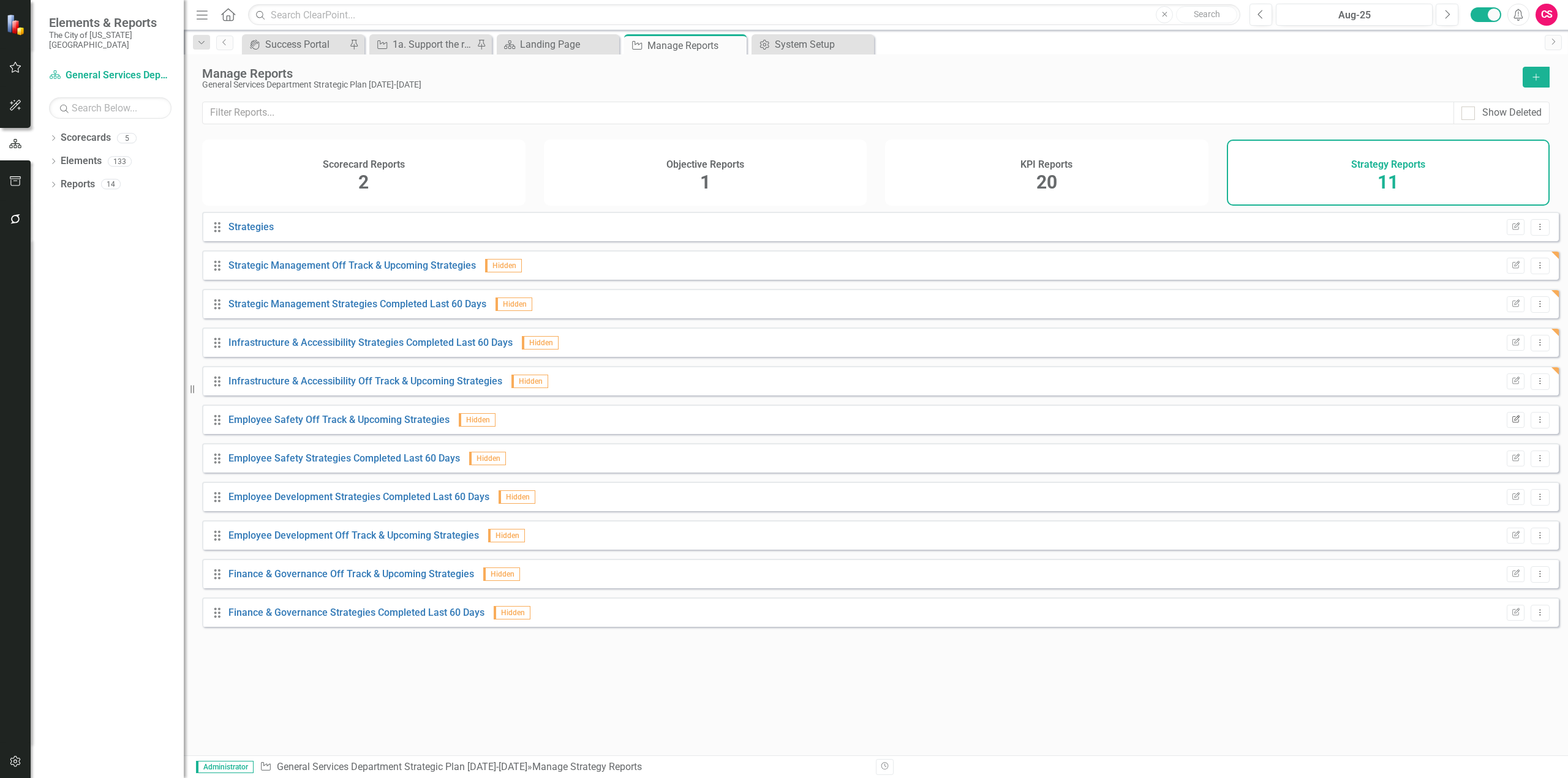
click at [1511, 423] on icon "Edit Report" at bounding box center [1515, 419] width 9 height 7
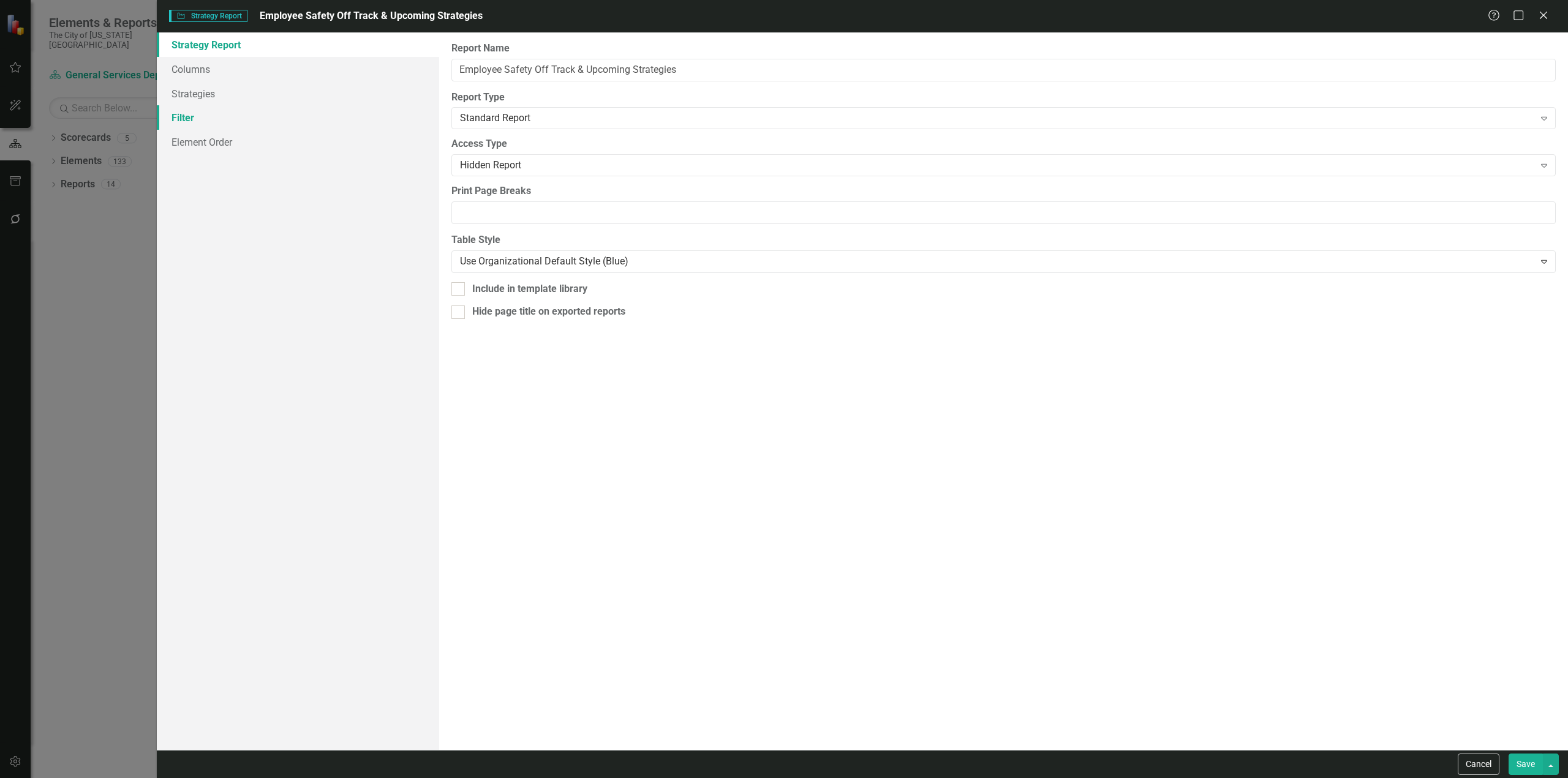
click at [269, 119] on link "Filter" at bounding box center [298, 118] width 282 height 24
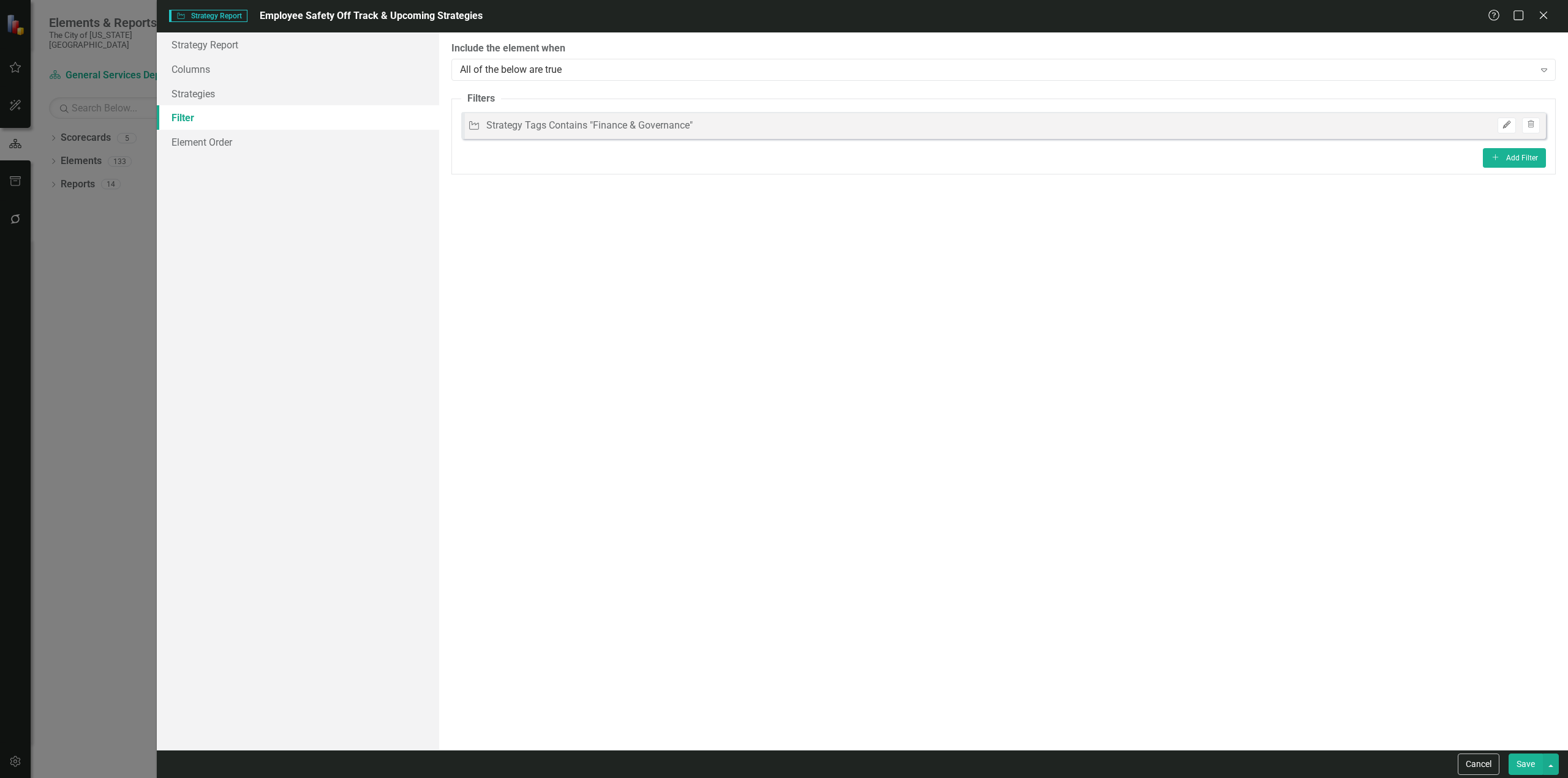
click at [1504, 126] on icon "Edit" at bounding box center [1506, 124] width 9 height 7
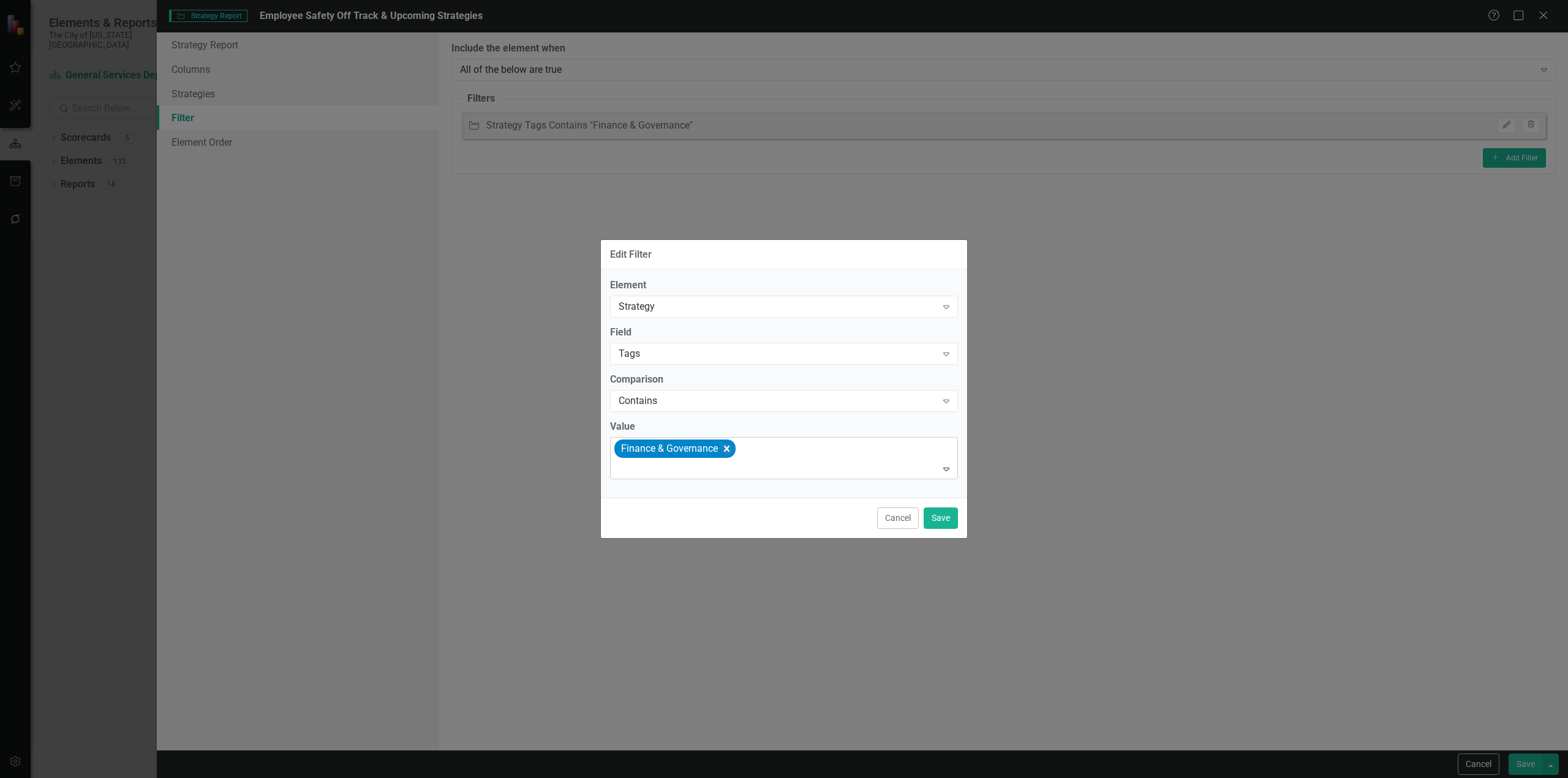
click at [730, 450] on icon "Remove [object Object]" at bounding box center [726, 449] width 11 height 15
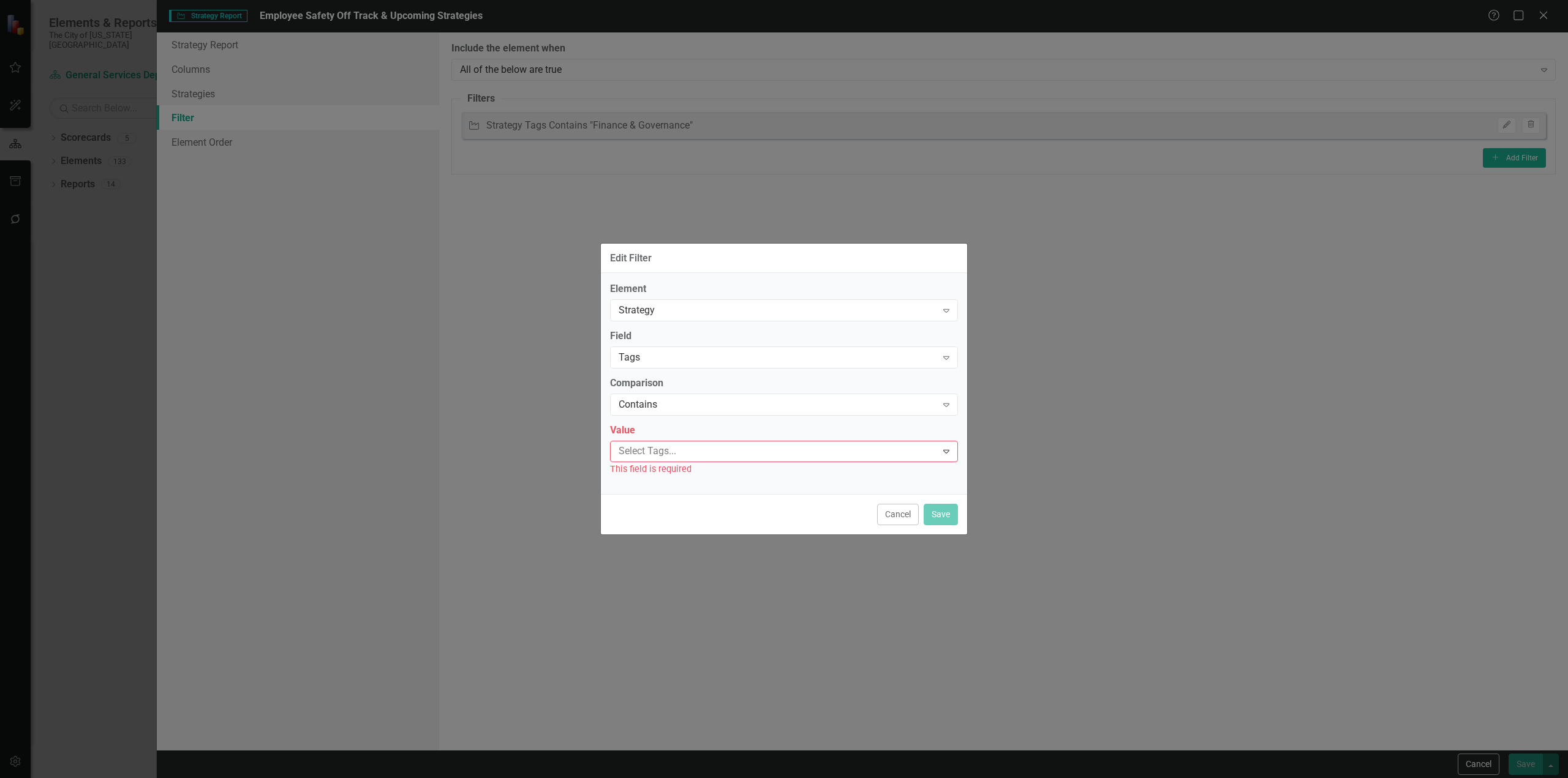
click at [730, 450] on div at bounding box center [775, 451] width 323 height 16
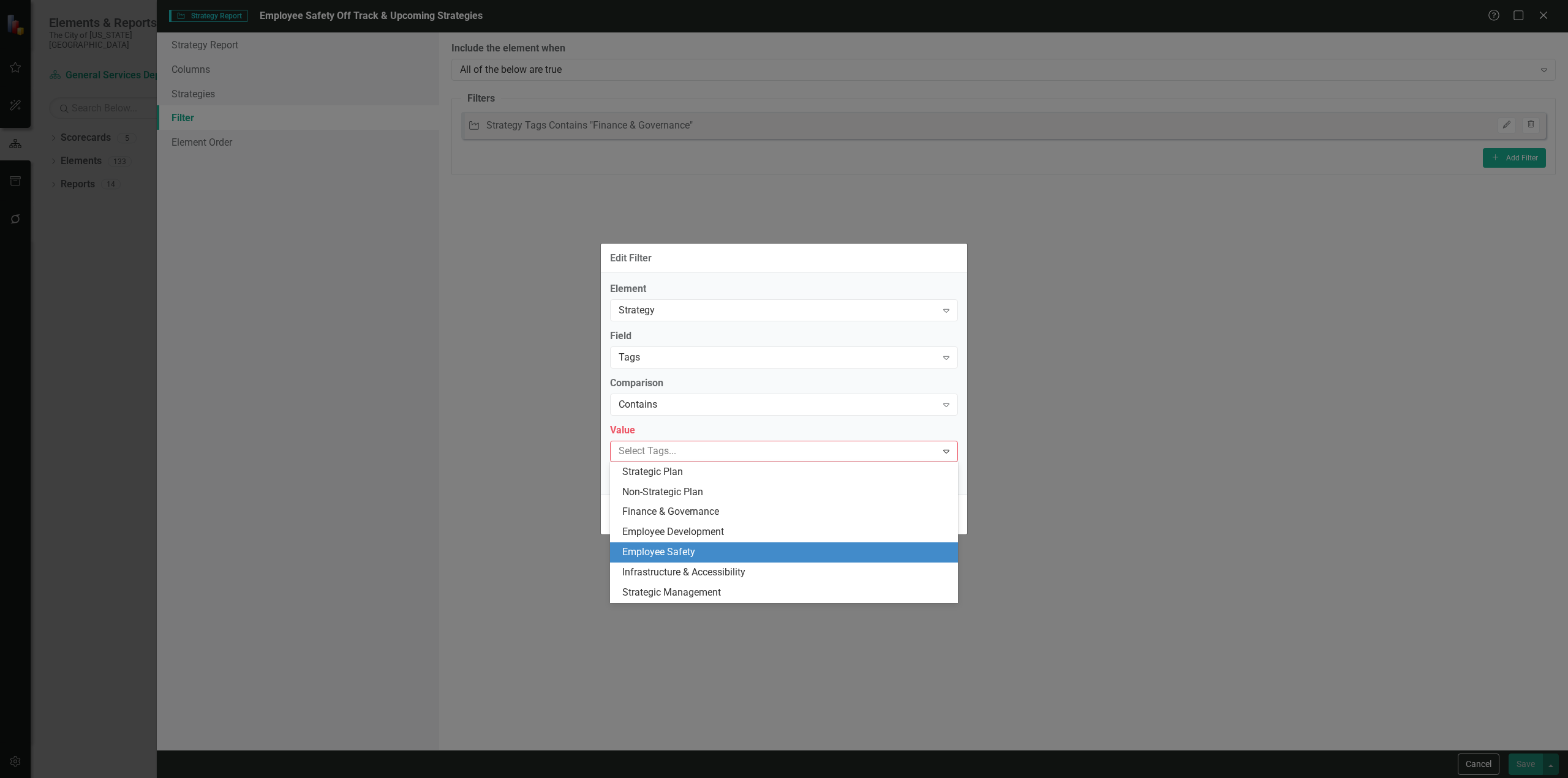
drag, startPoint x: 686, startPoint y: 550, endPoint x: 897, endPoint y: 543, distance: 211.1
click at [687, 550] on span "Employee Safety" at bounding box center [659, 552] width 73 height 11
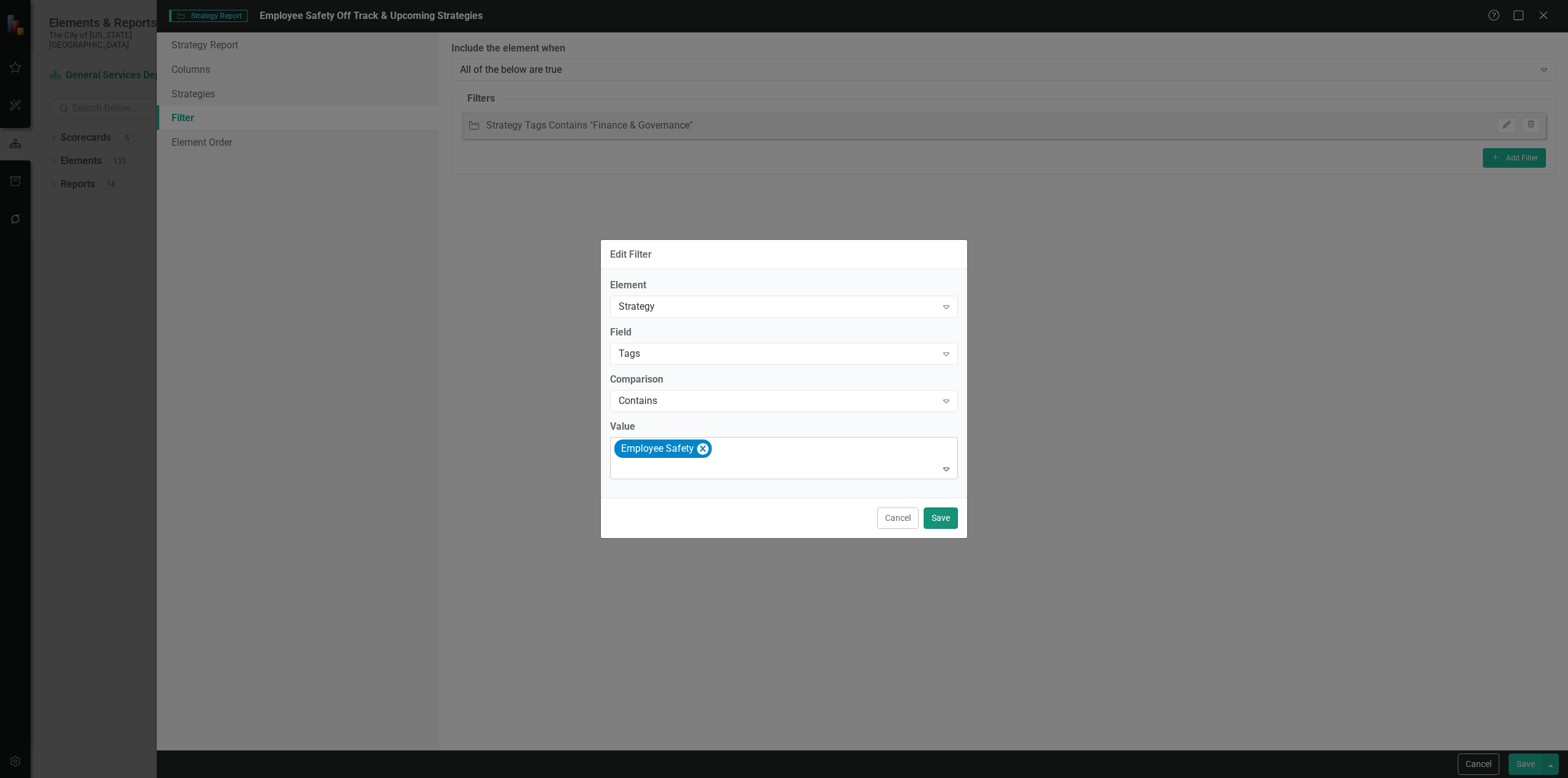
click at [941, 518] on button "Save" at bounding box center [941, 518] width 34 height 21
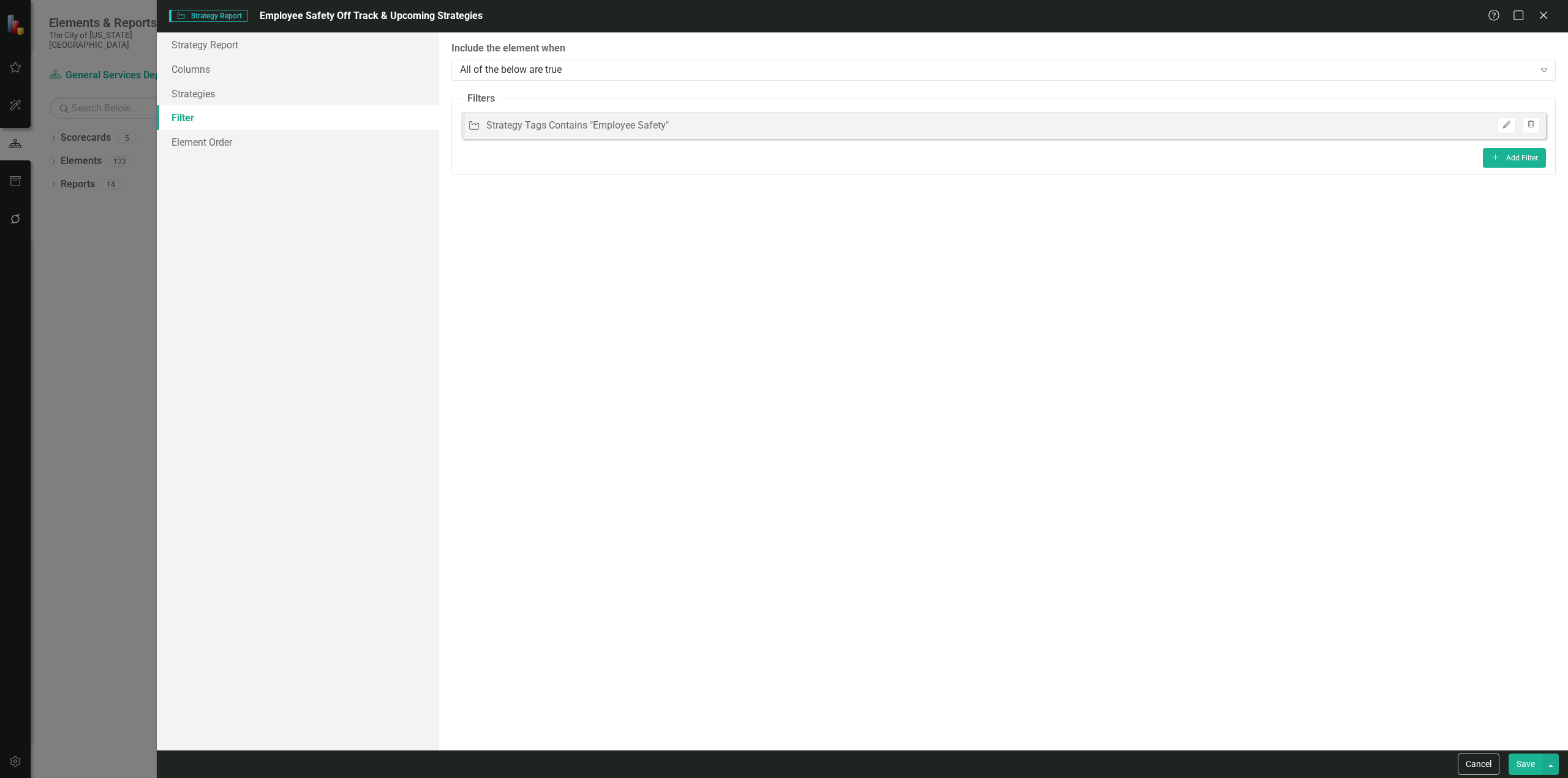
click at [1519, 768] on button "Save" at bounding box center [1526, 764] width 34 height 21
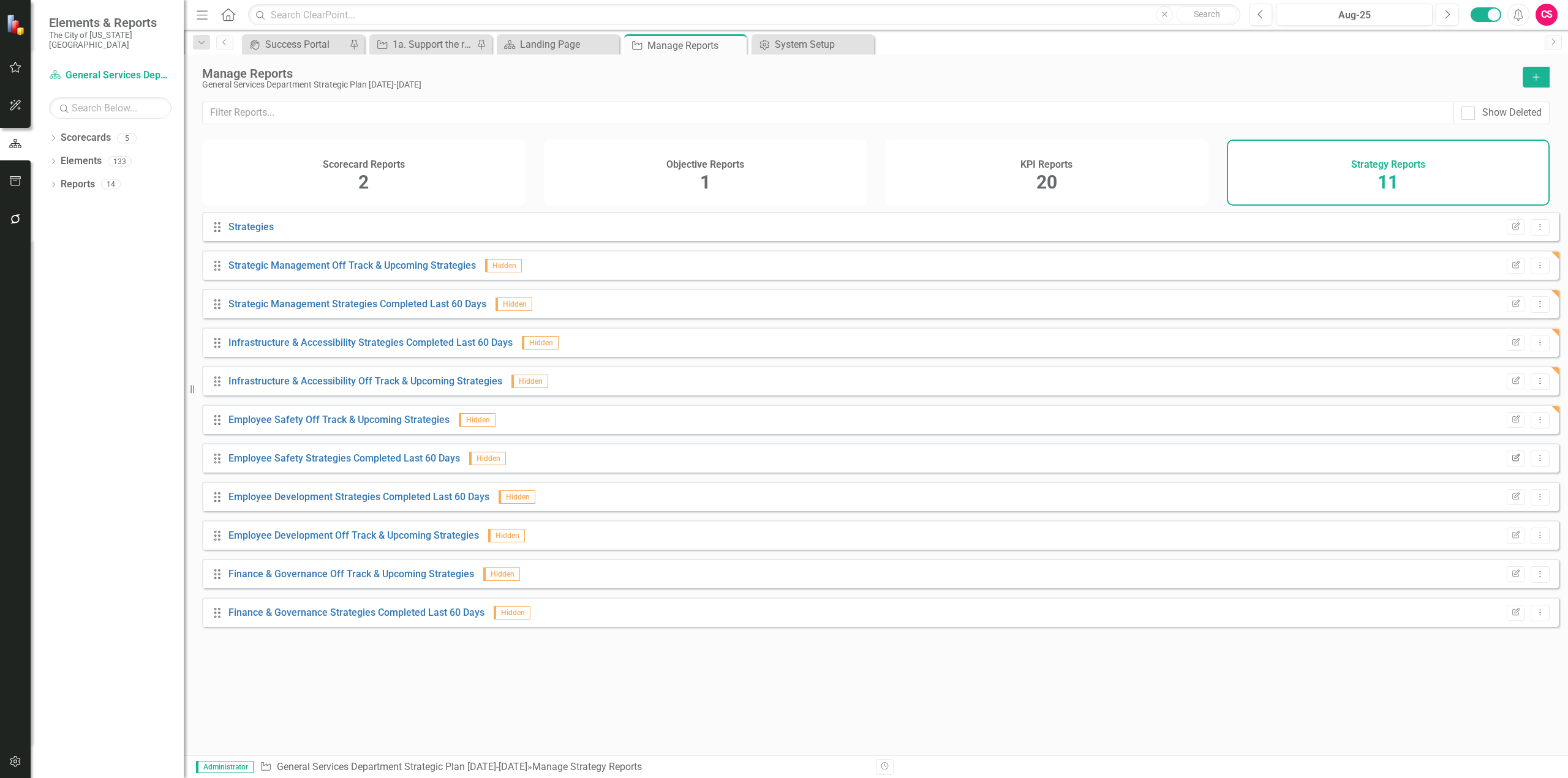
click at [1511, 462] on icon "Edit Report" at bounding box center [1515, 458] width 9 height 7
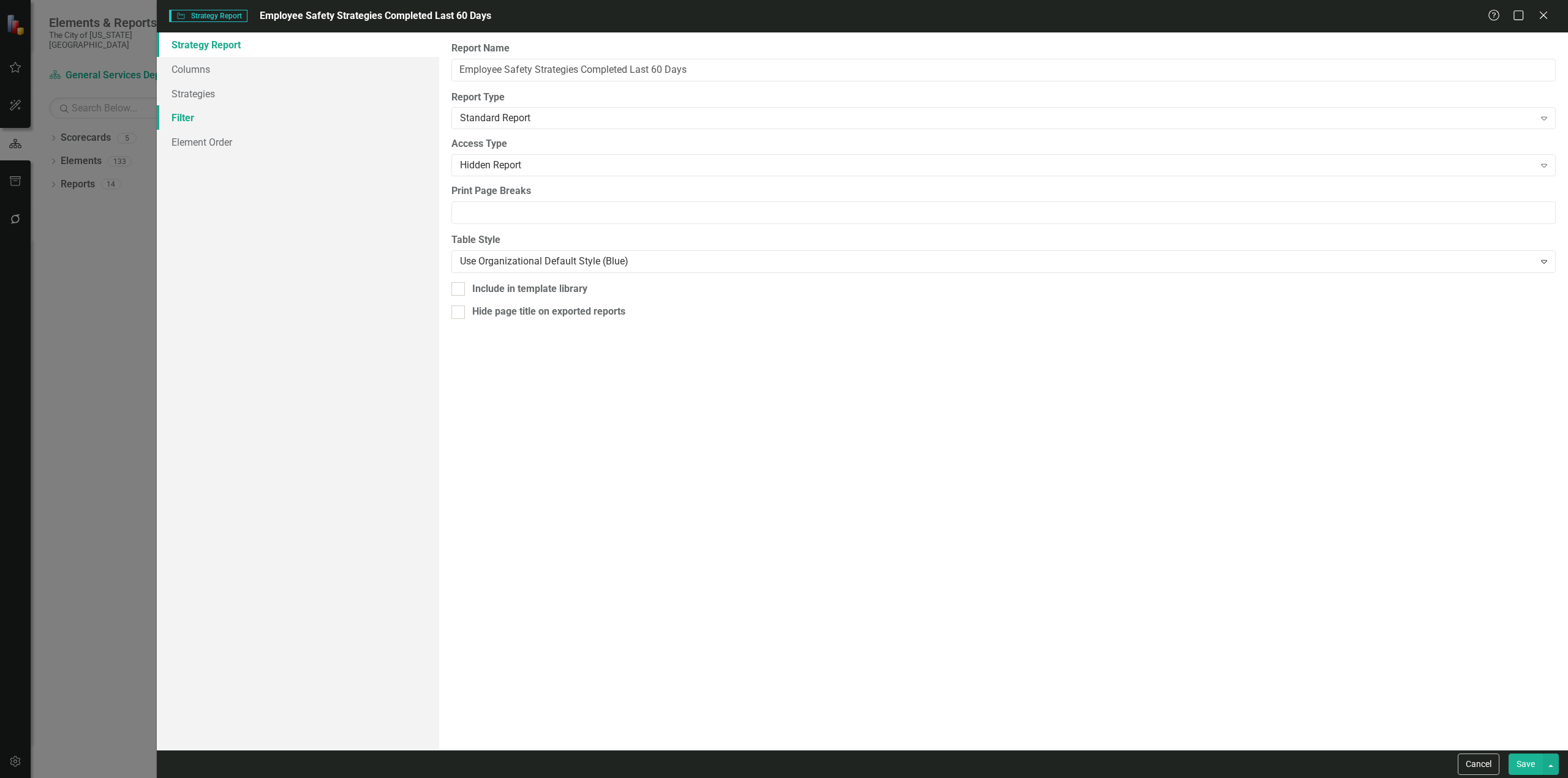
click at [266, 109] on link "Filter" at bounding box center [298, 118] width 282 height 24
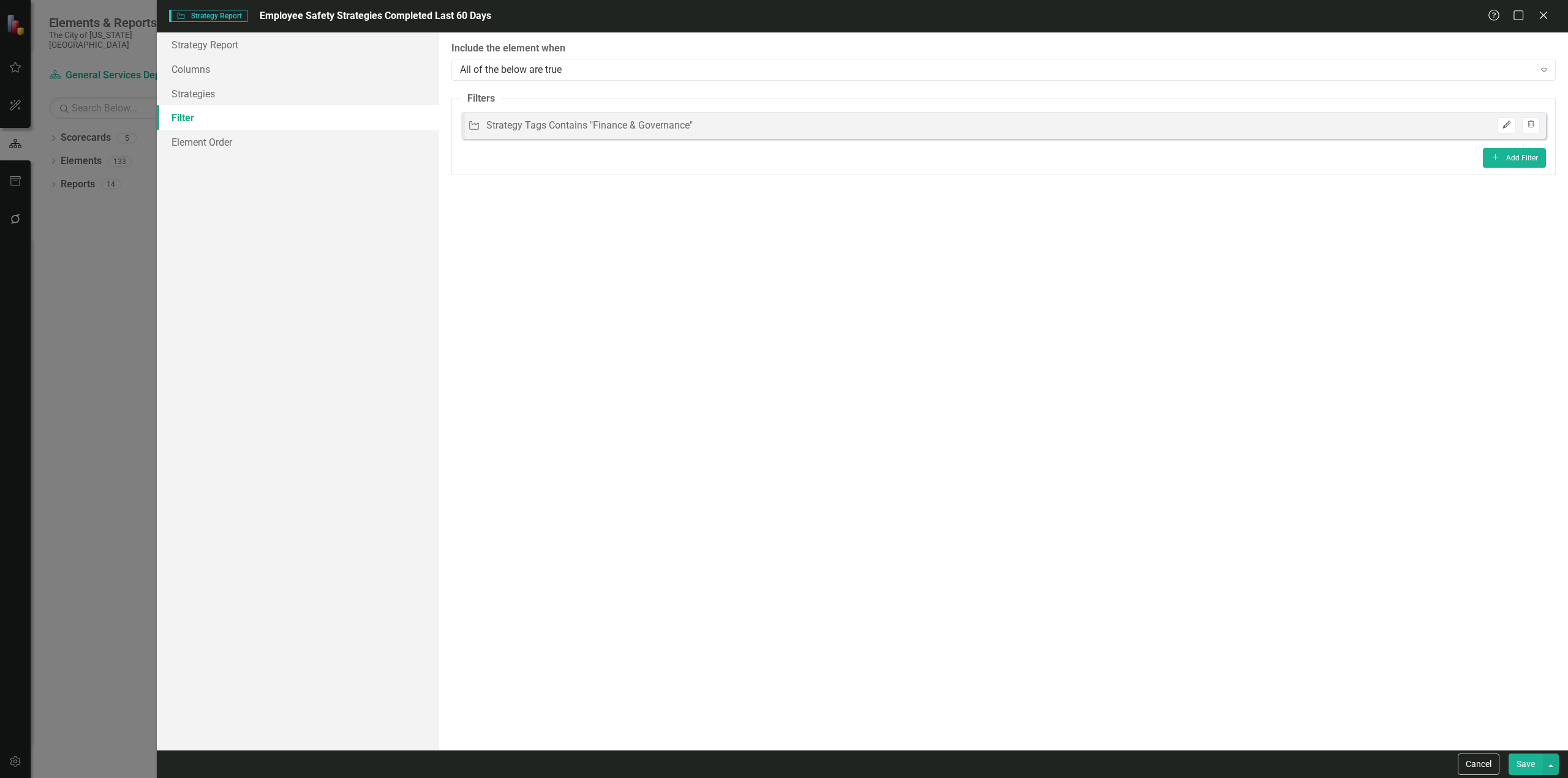
click at [1511, 123] on icon "Edit" at bounding box center [1506, 124] width 9 height 7
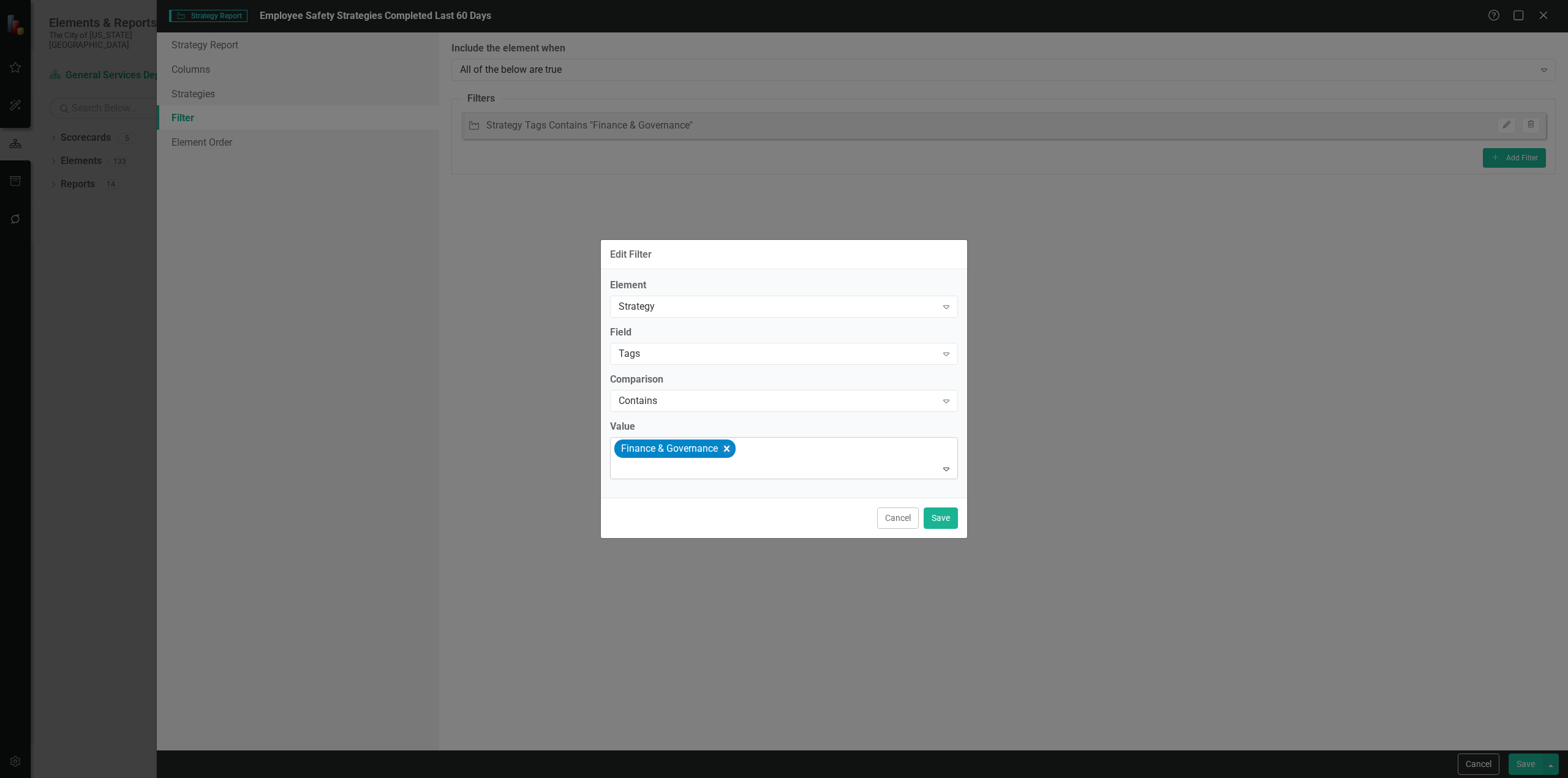
click at [730, 452] on icon "Remove [object Object]" at bounding box center [726, 449] width 11 height 15
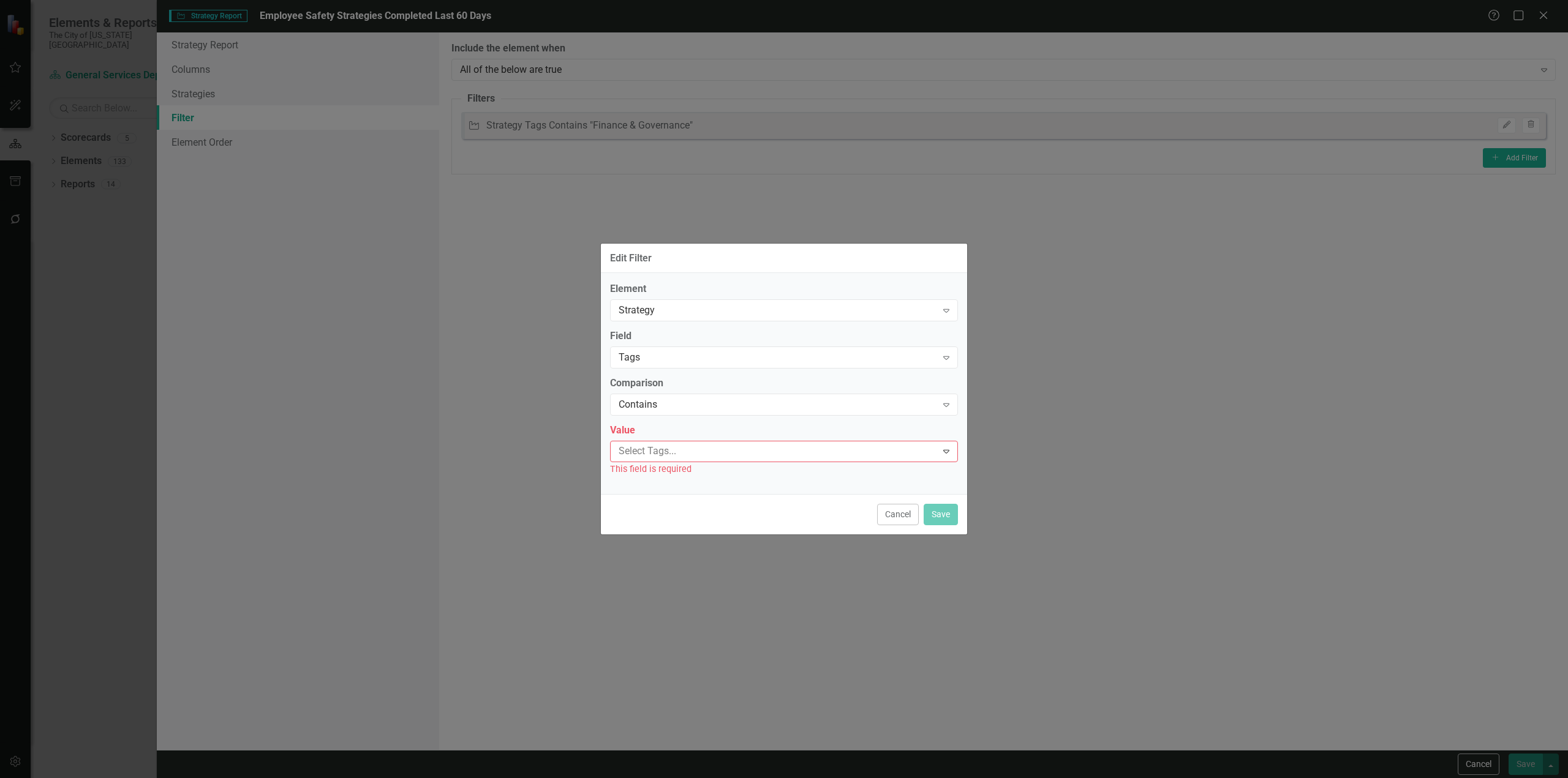
click at [730, 452] on div at bounding box center [775, 451] width 323 height 16
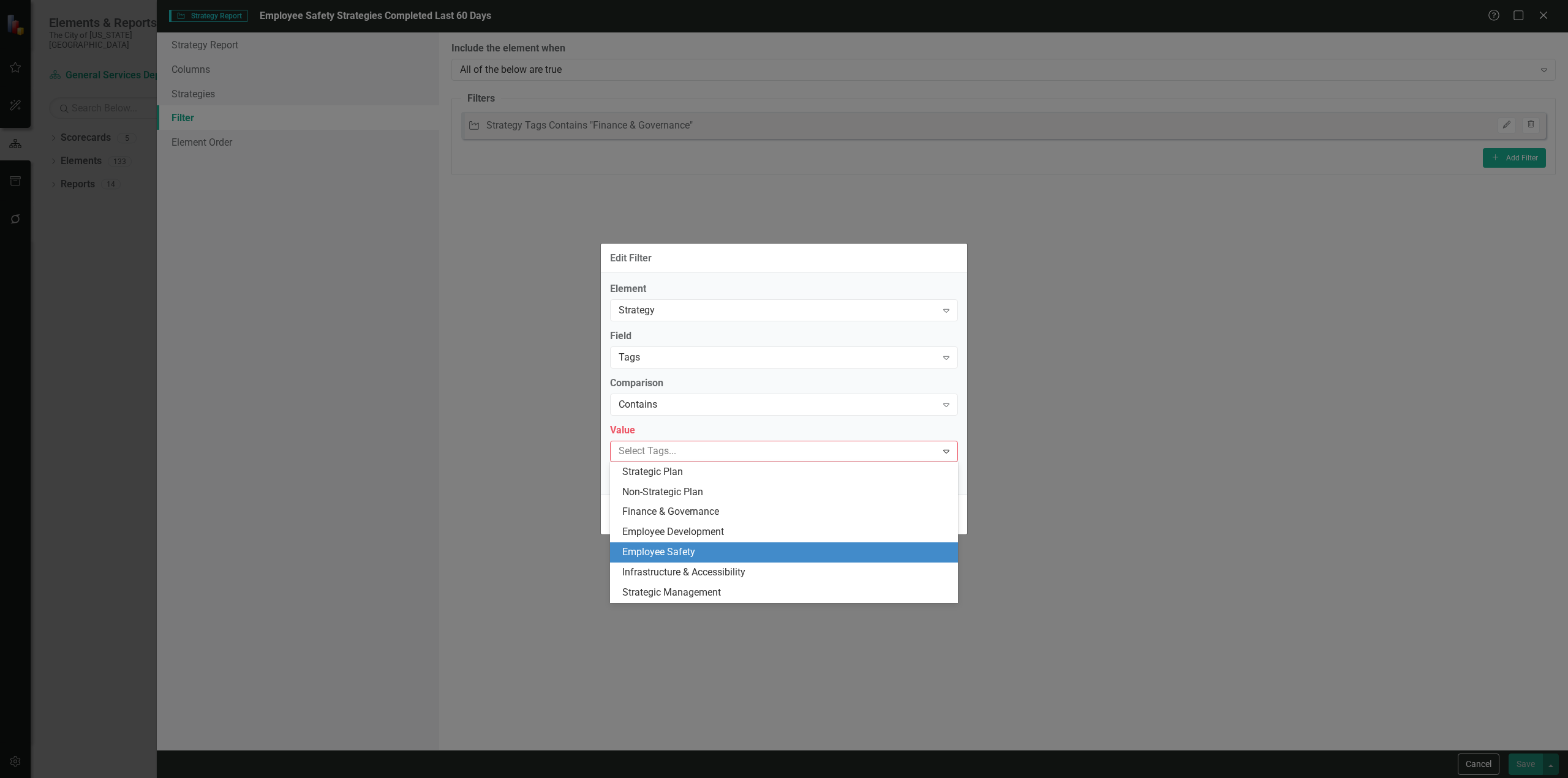
drag, startPoint x: 678, startPoint y: 545, endPoint x: 858, endPoint y: 561, distance: 180.7
click at [678, 545] on div "Employee Safety" at bounding box center [786, 552] width 329 height 14
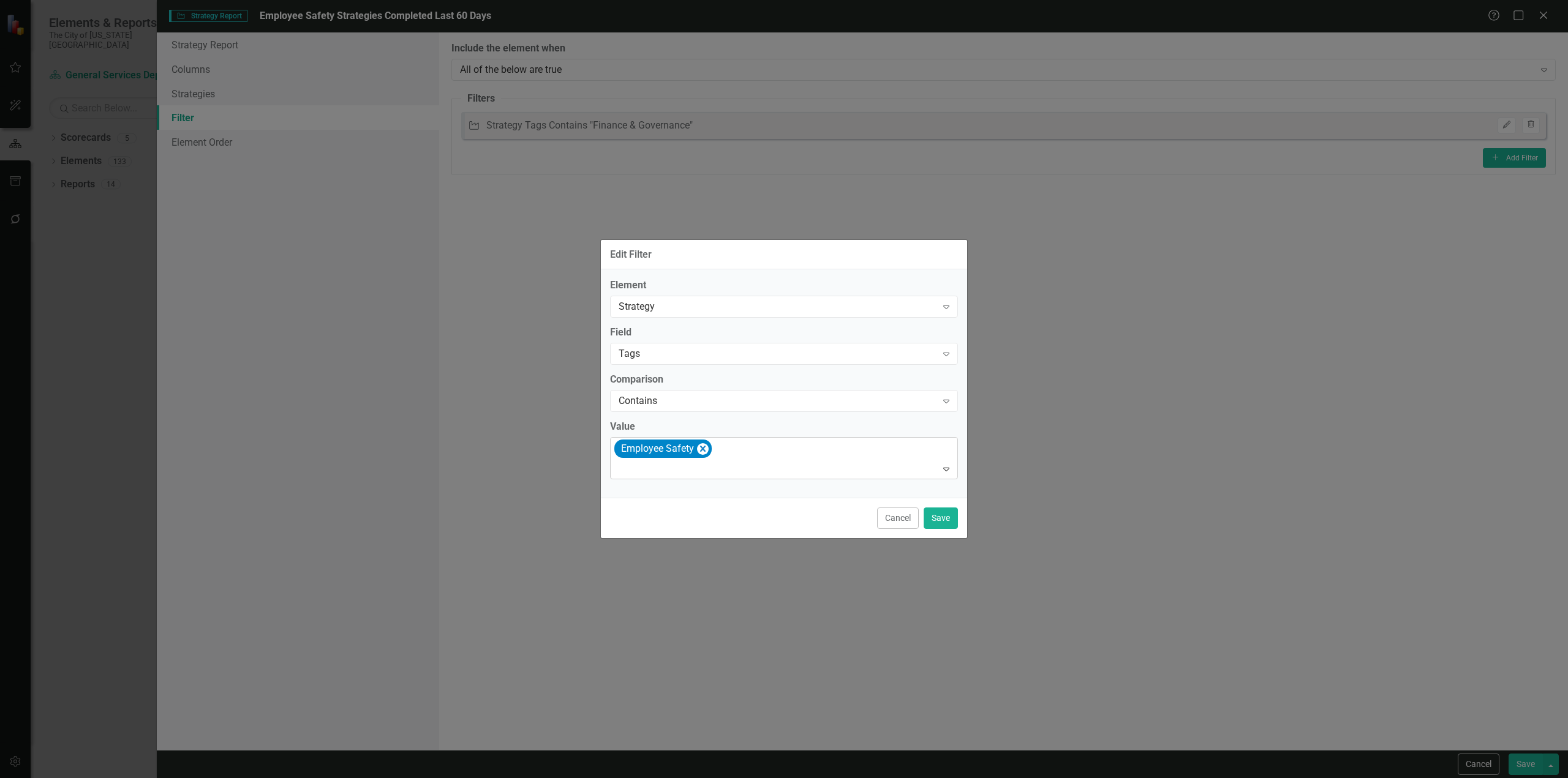
click at [920, 516] on div "Cancel Save" at bounding box center [783, 518] width 366 height 41
click at [937, 521] on button "Save" at bounding box center [941, 518] width 34 height 21
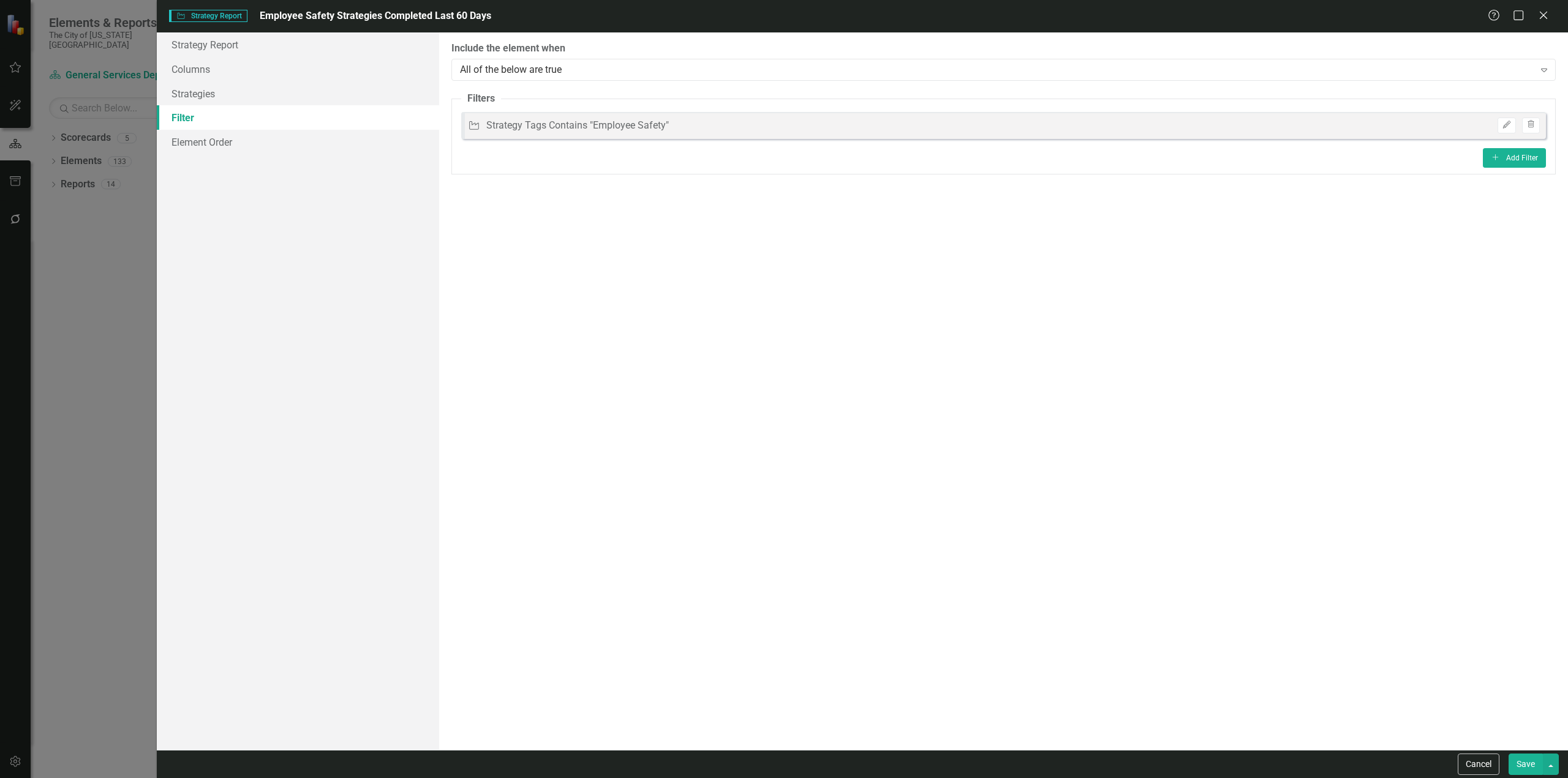
click at [1521, 766] on button "Save" at bounding box center [1526, 764] width 34 height 21
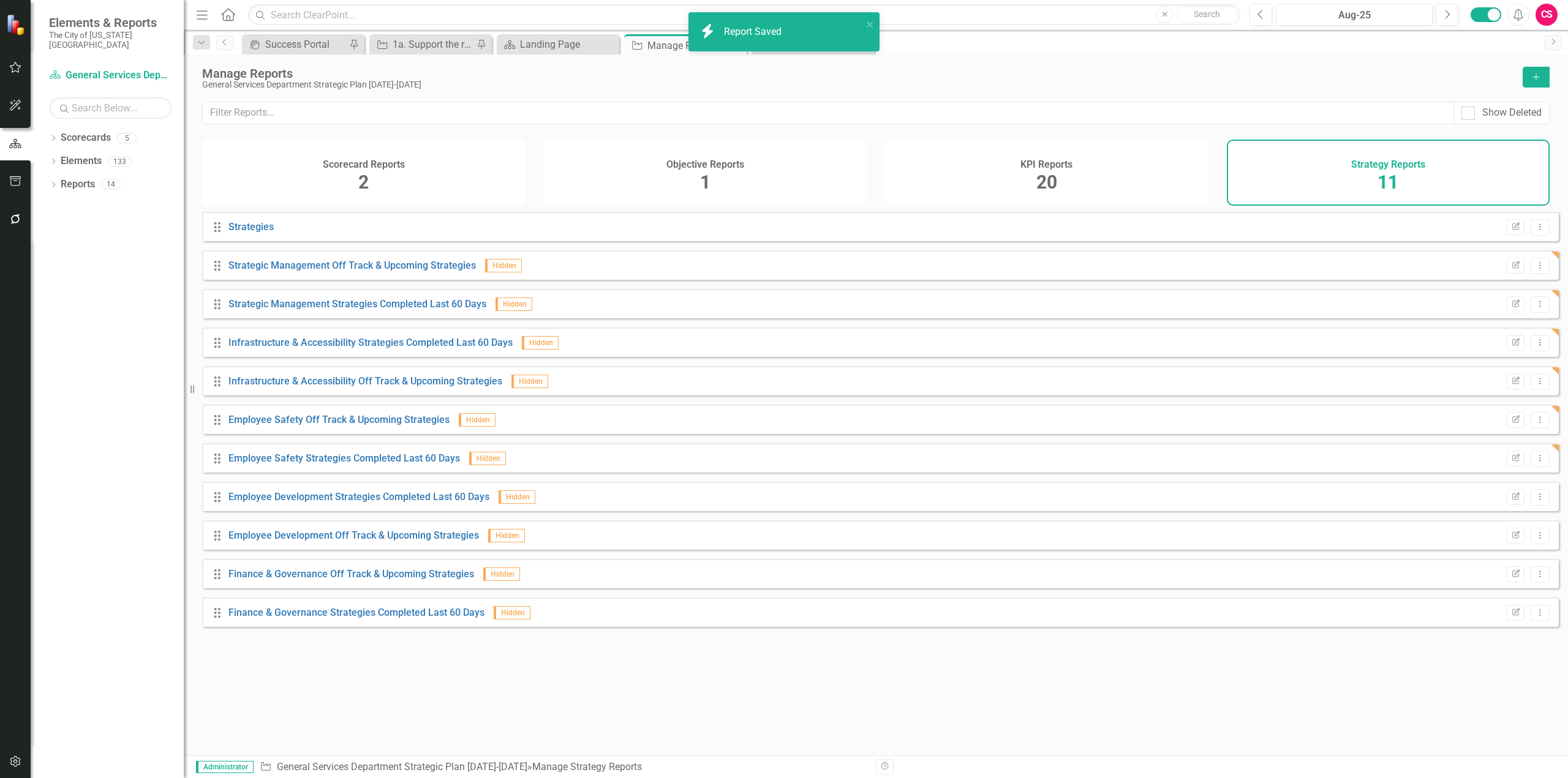
click at [1507, 511] on div "Drag Employee Development Strategies Completed Last 60 Days Hidden Edit Report …" at bounding box center [881, 496] width 1357 height 29
click at [1507, 505] on button "Edit Report" at bounding box center [1516, 497] width 18 height 16
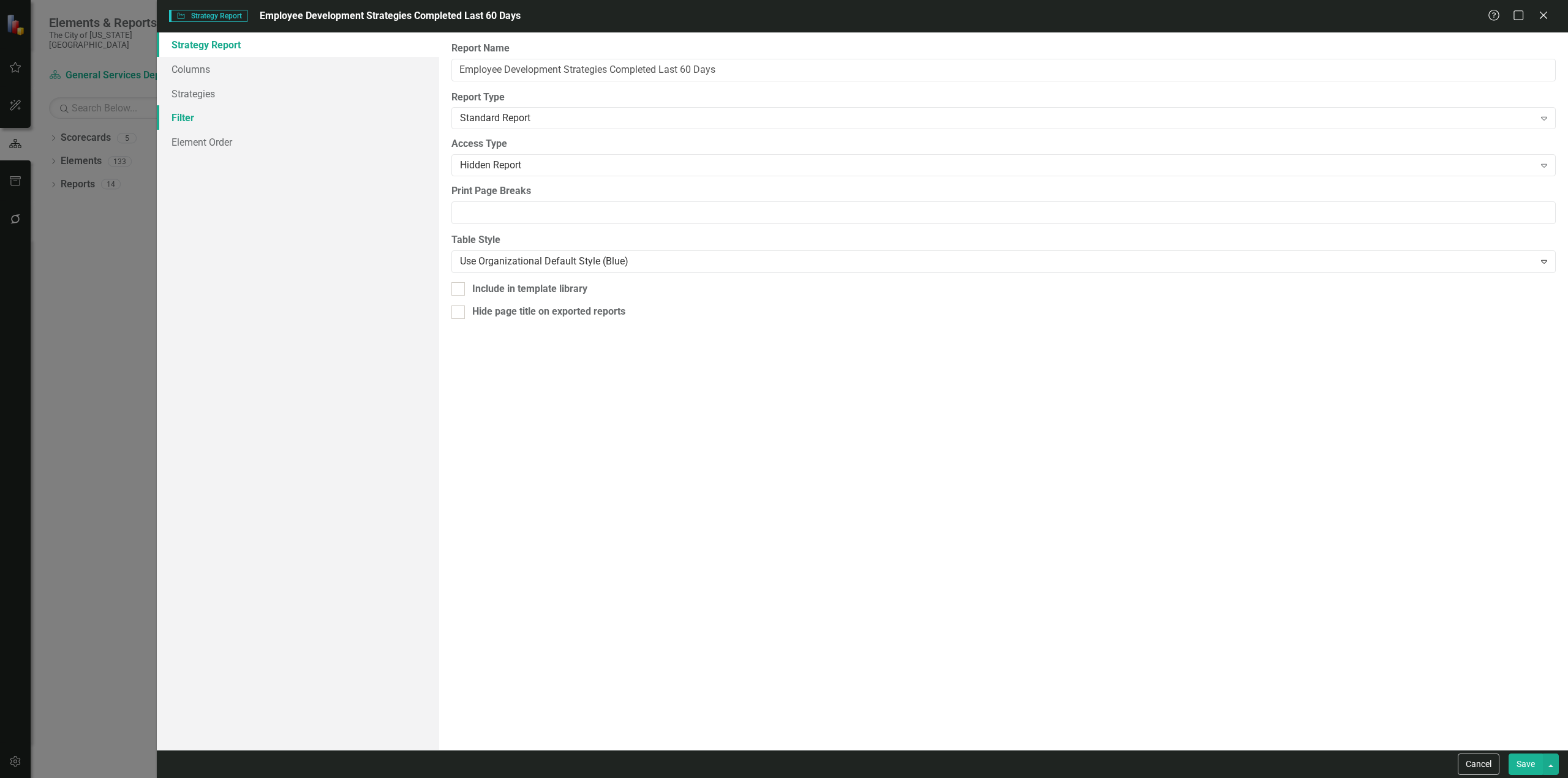
click at [301, 116] on link "Filter" at bounding box center [298, 118] width 282 height 24
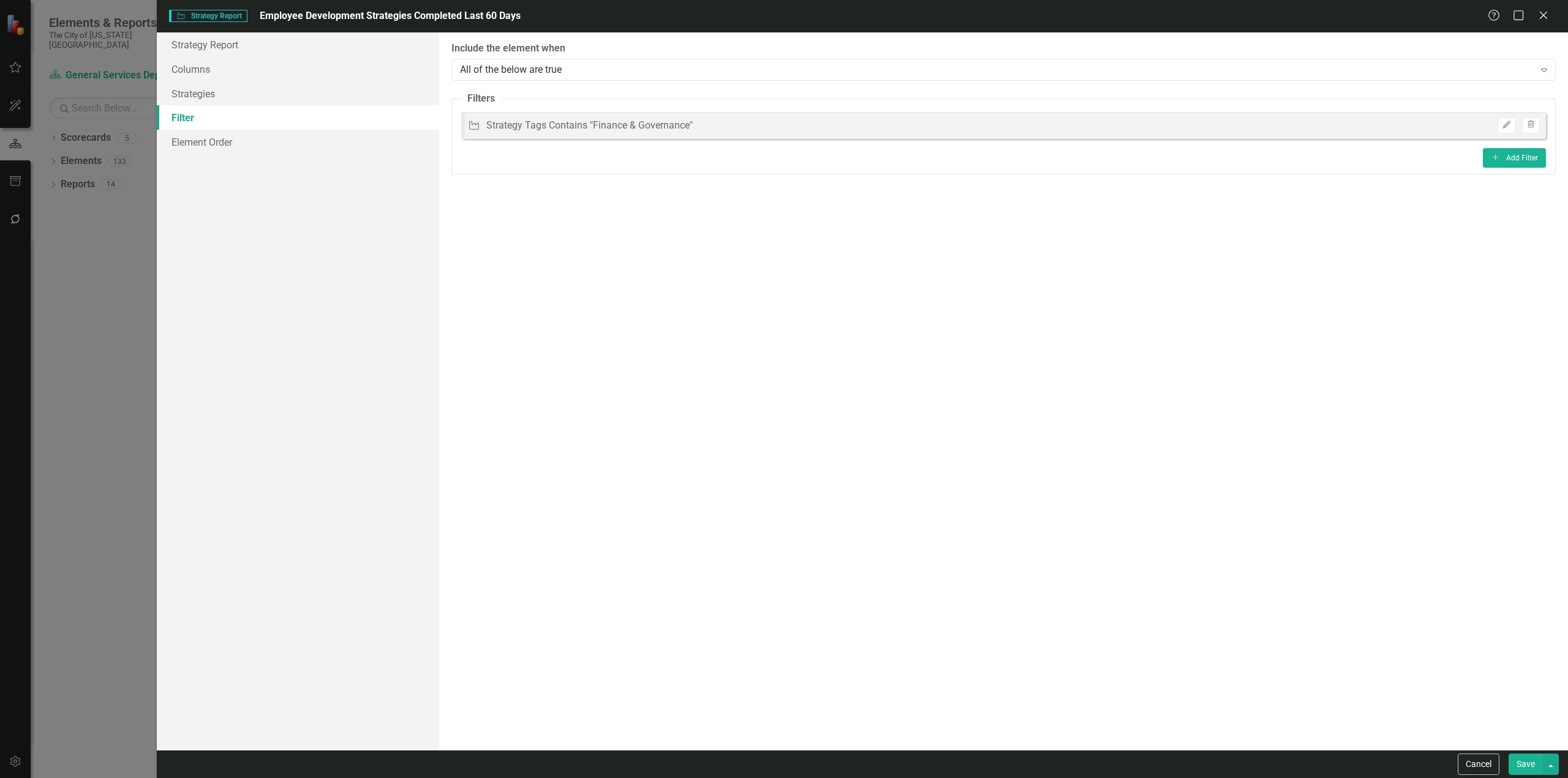
click at [1517, 128] on div "Edit Trash" at bounding box center [1516, 126] width 49 height 16
click at [1505, 130] on button "Edit" at bounding box center [1506, 126] width 18 height 16
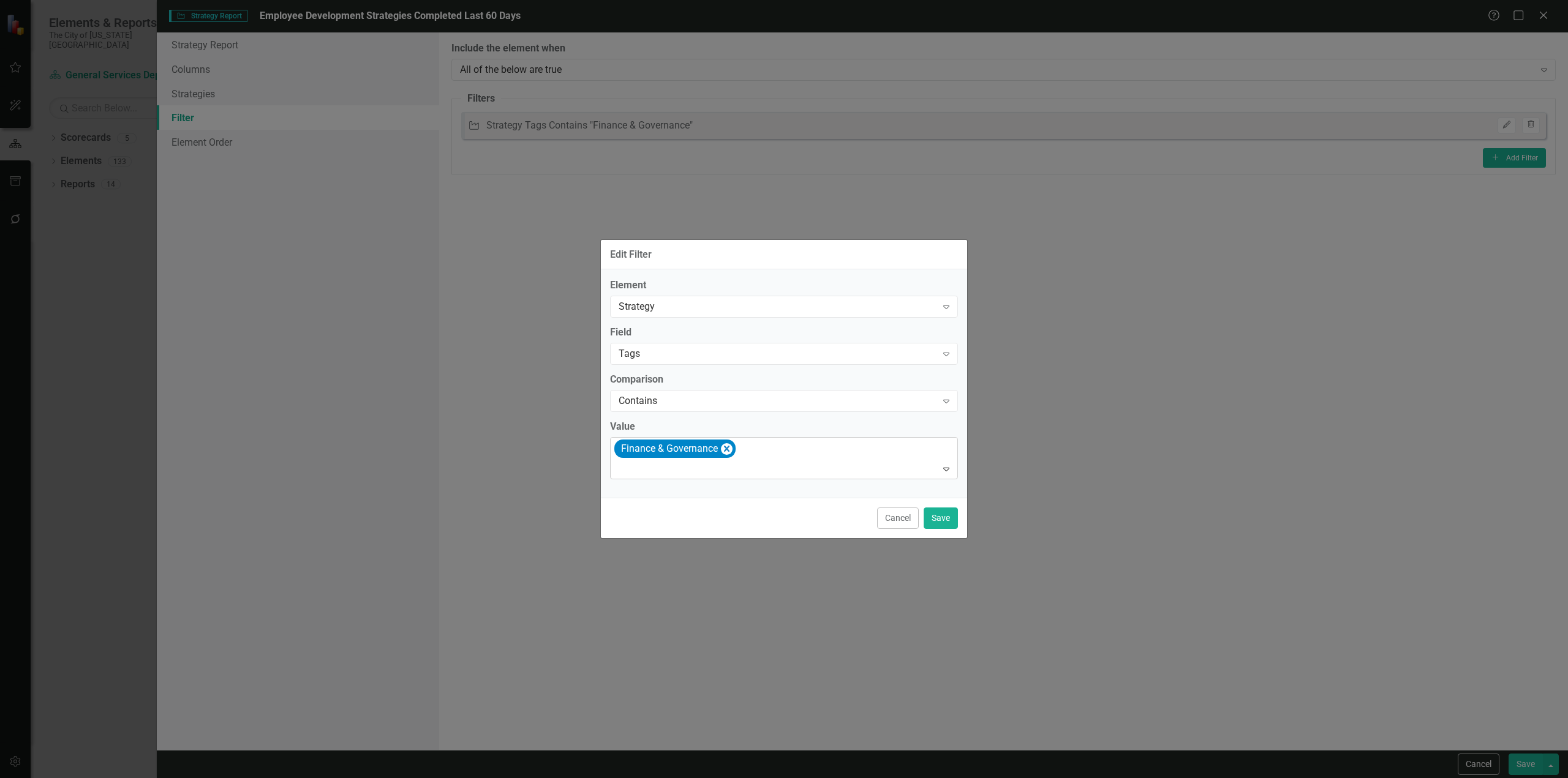
click at [724, 446] on icon "Remove [object Object]" at bounding box center [726, 449] width 11 height 15
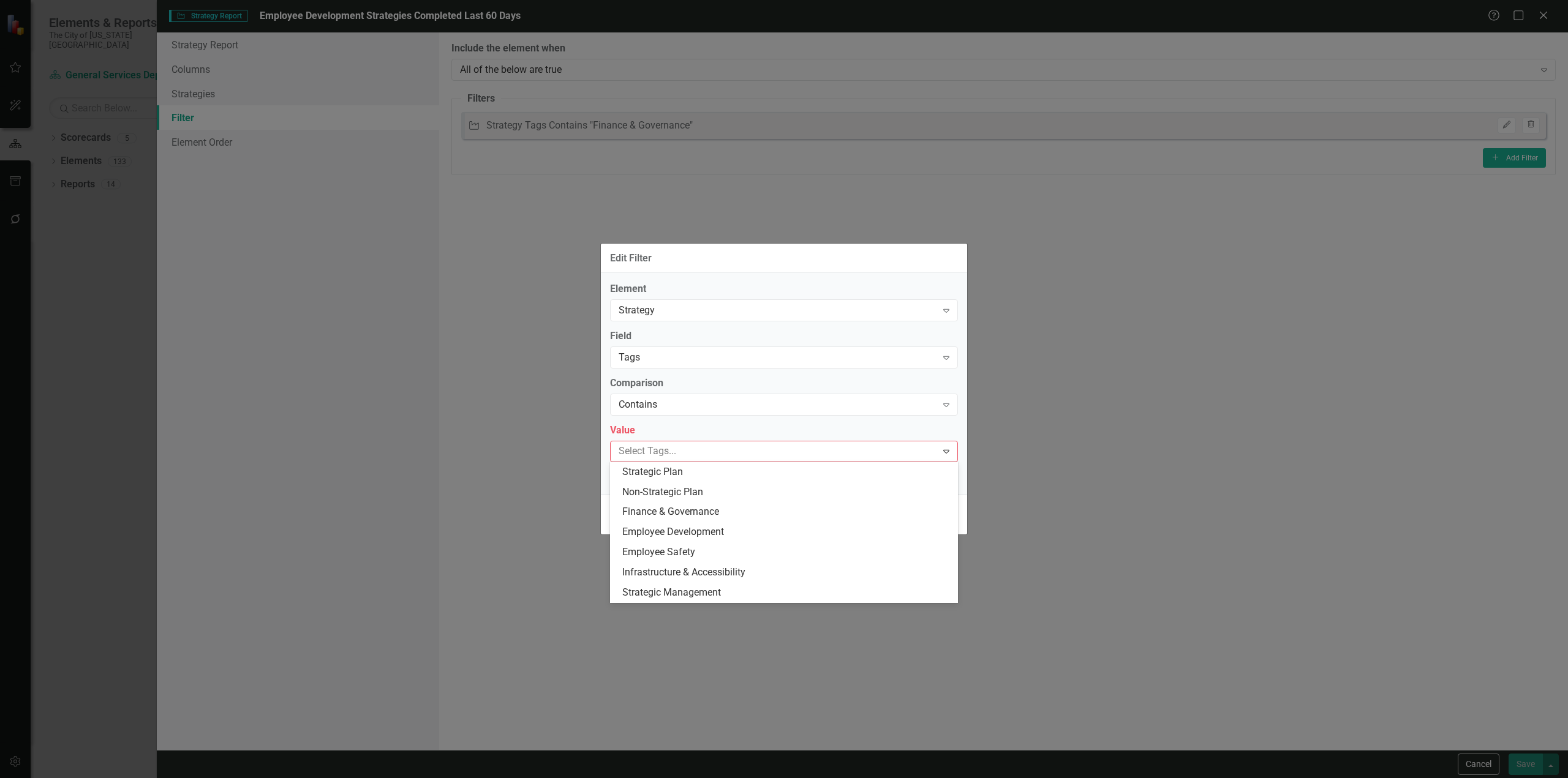
click at [723, 448] on div at bounding box center [775, 451] width 323 height 16
click at [704, 540] on div "Employee Development" at bounding box center [784, 532] width 348 height 20
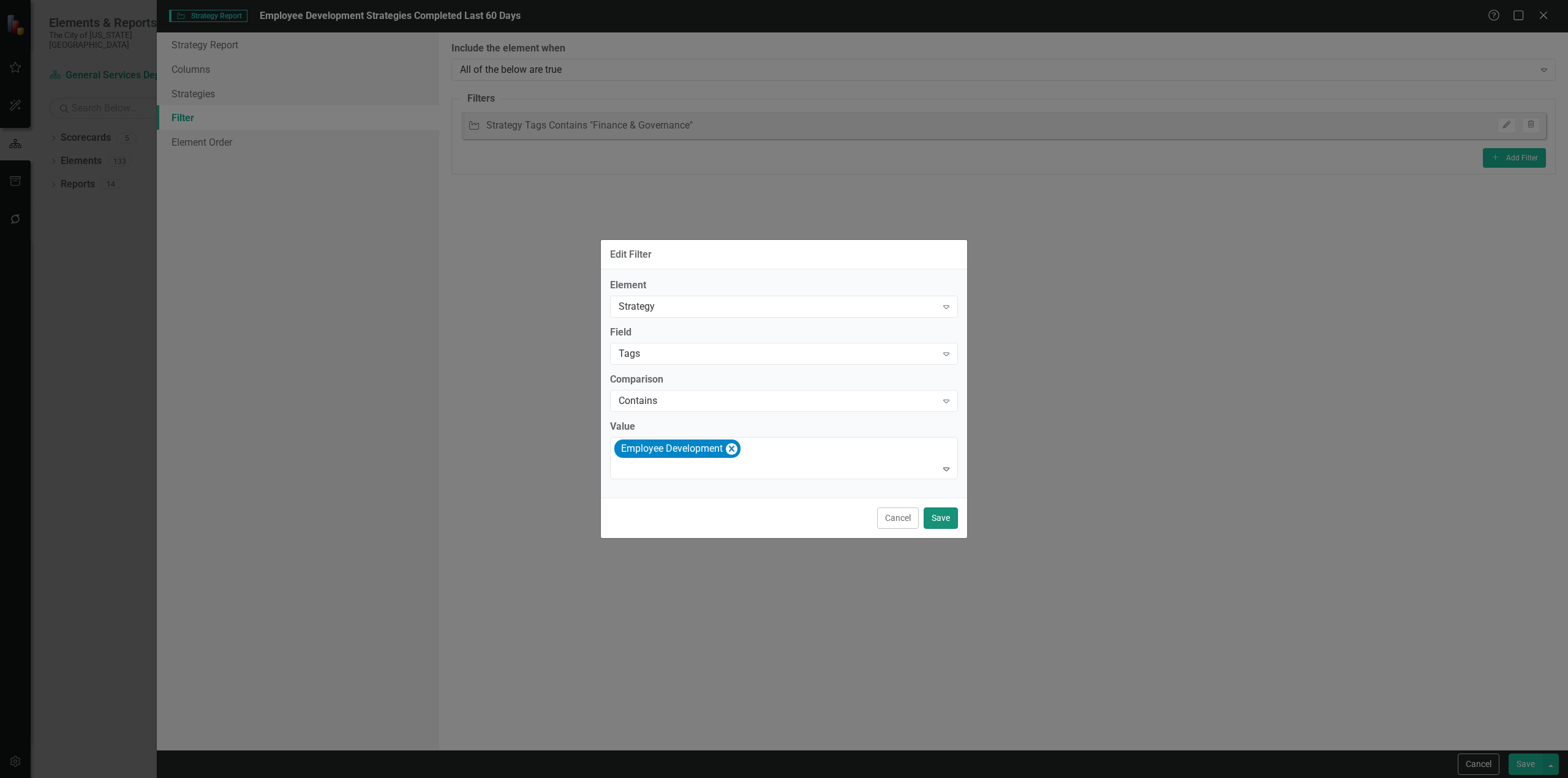
drag, startPoint x: 946, startPoint y: 514, endPoint x: 1148, endPoint y: 536, distance: 203.2
click at [948, 513] on button "Save" at bounding box center [941, 518] width 34 height 21
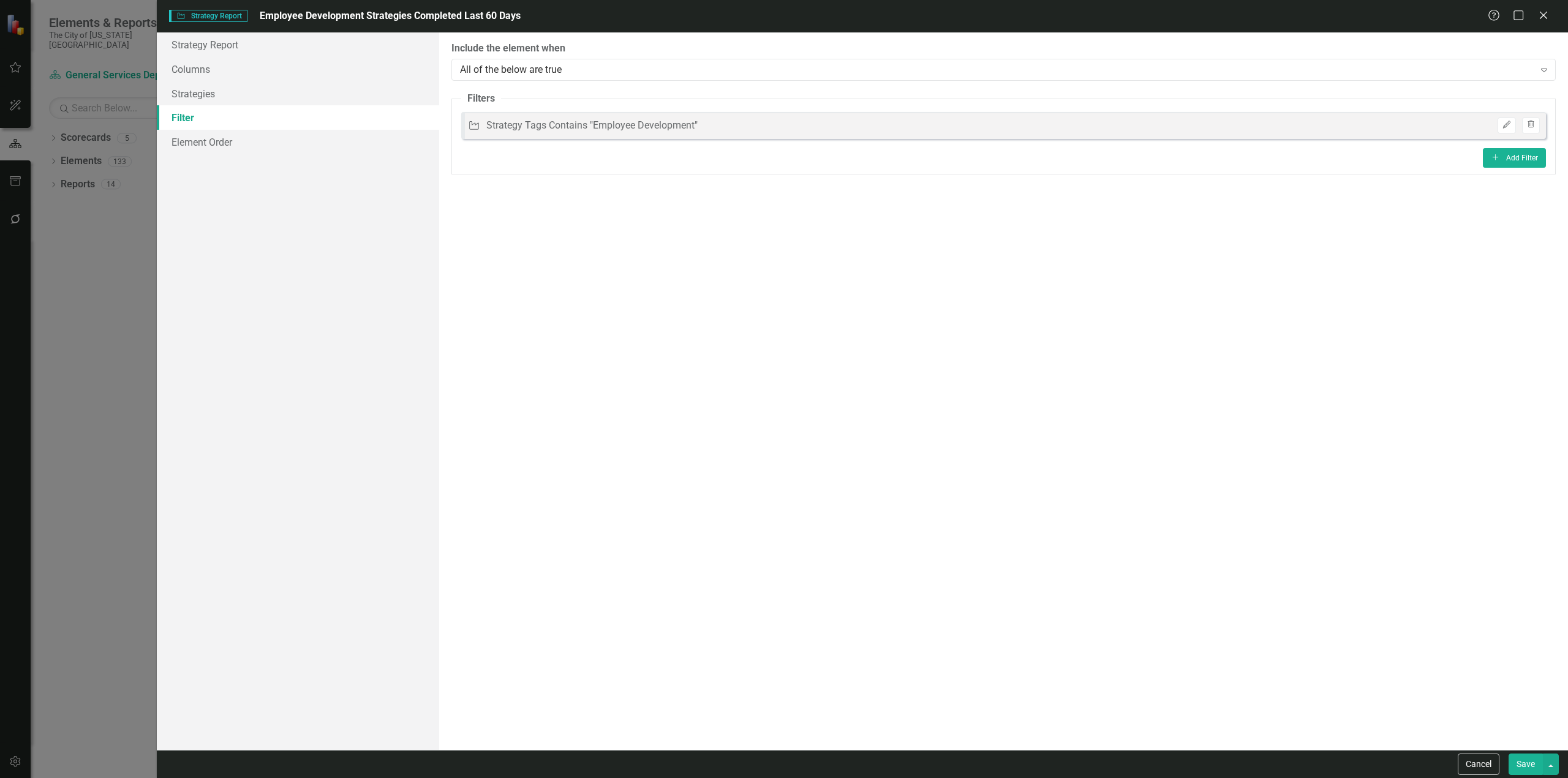
click at [1530, 771] on button "Save" at bounding box center [1526, 764] width 34 height 21
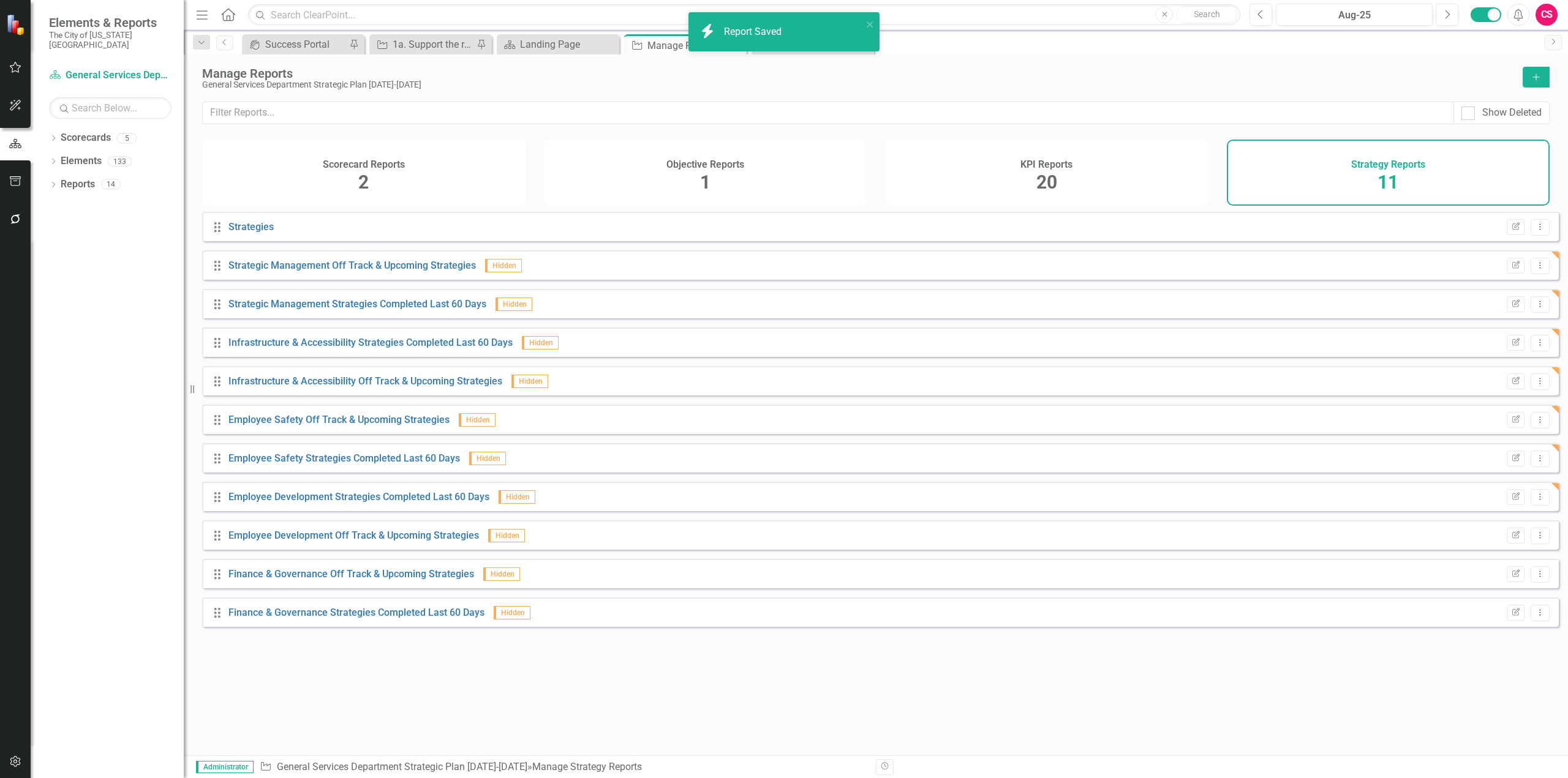
click at [1506, 535] on div "Drag Employee Development Off Track & Upcoming Strategies Hidden Edit Report Dr…" at bounding box center [881, 535] width 1357 height 29
click at [1511, 539] on icon "Edit Report" at bounding box center [1515, 535] width 9 height 7
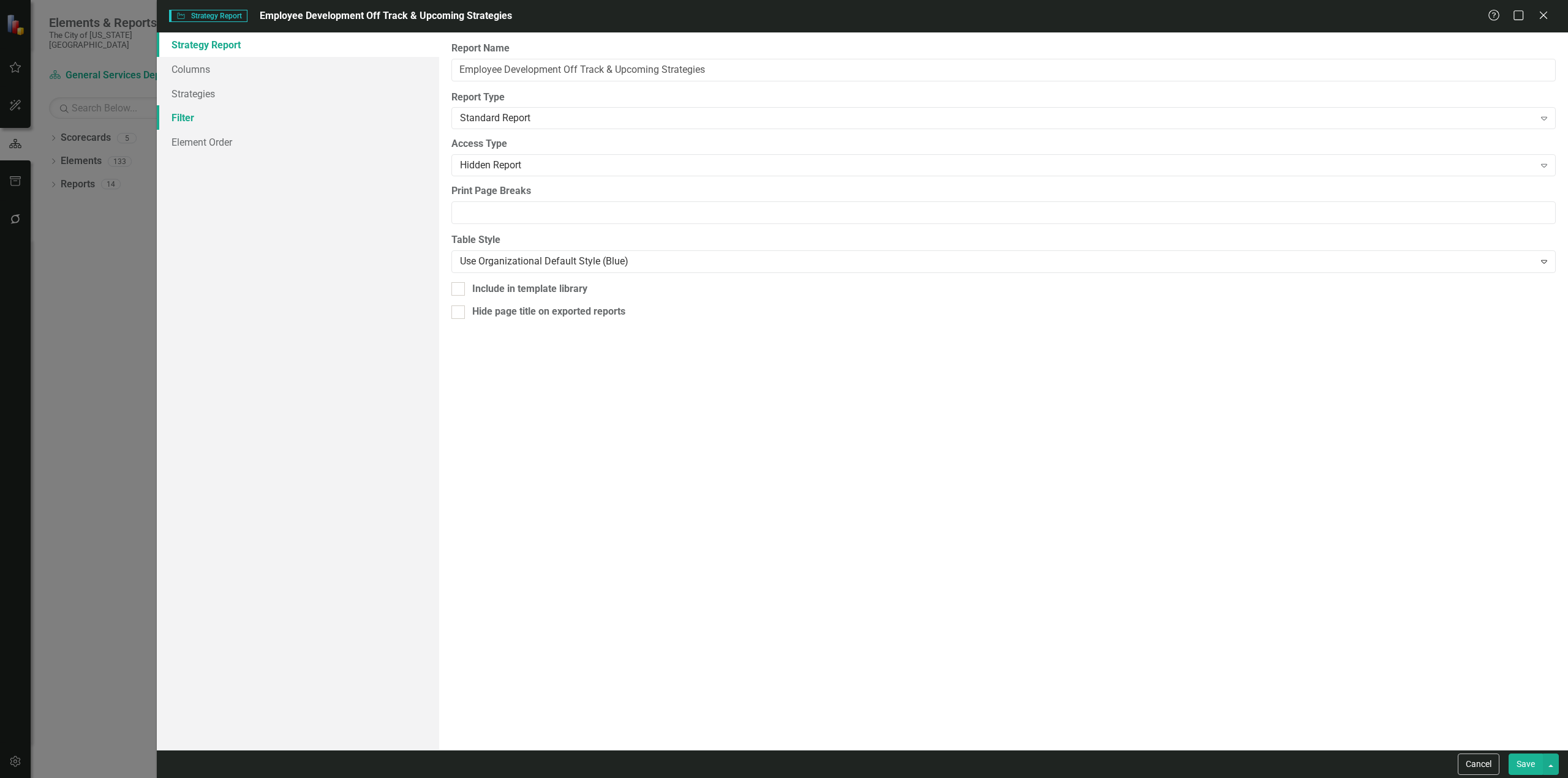
click at [188, 118] on link "Filter" at bounding box center [298, 118] width 282 height 24
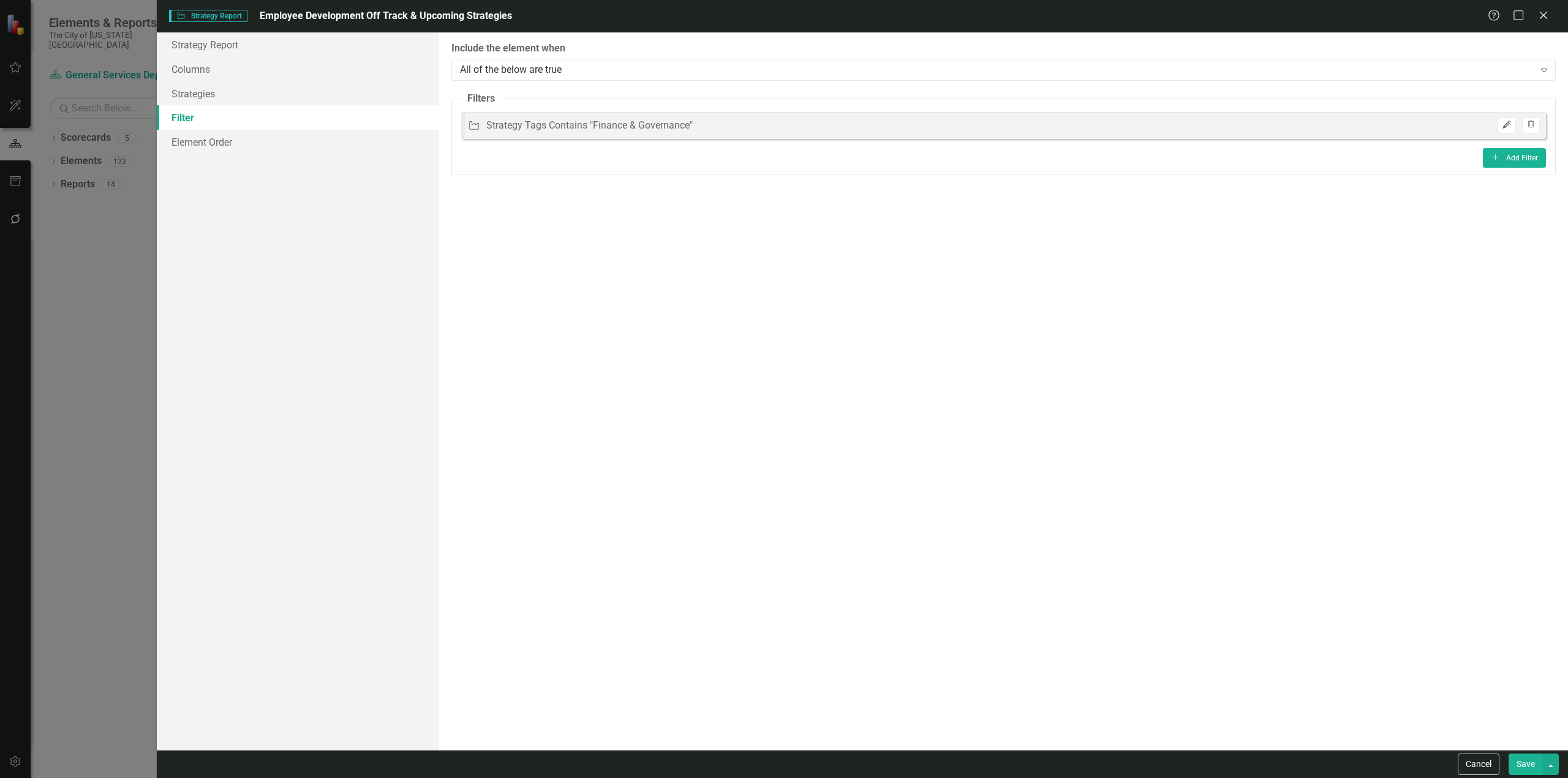
click at [1507, 128] on icon "Edit" at bounding box center [1506, 124] width 9 height 7
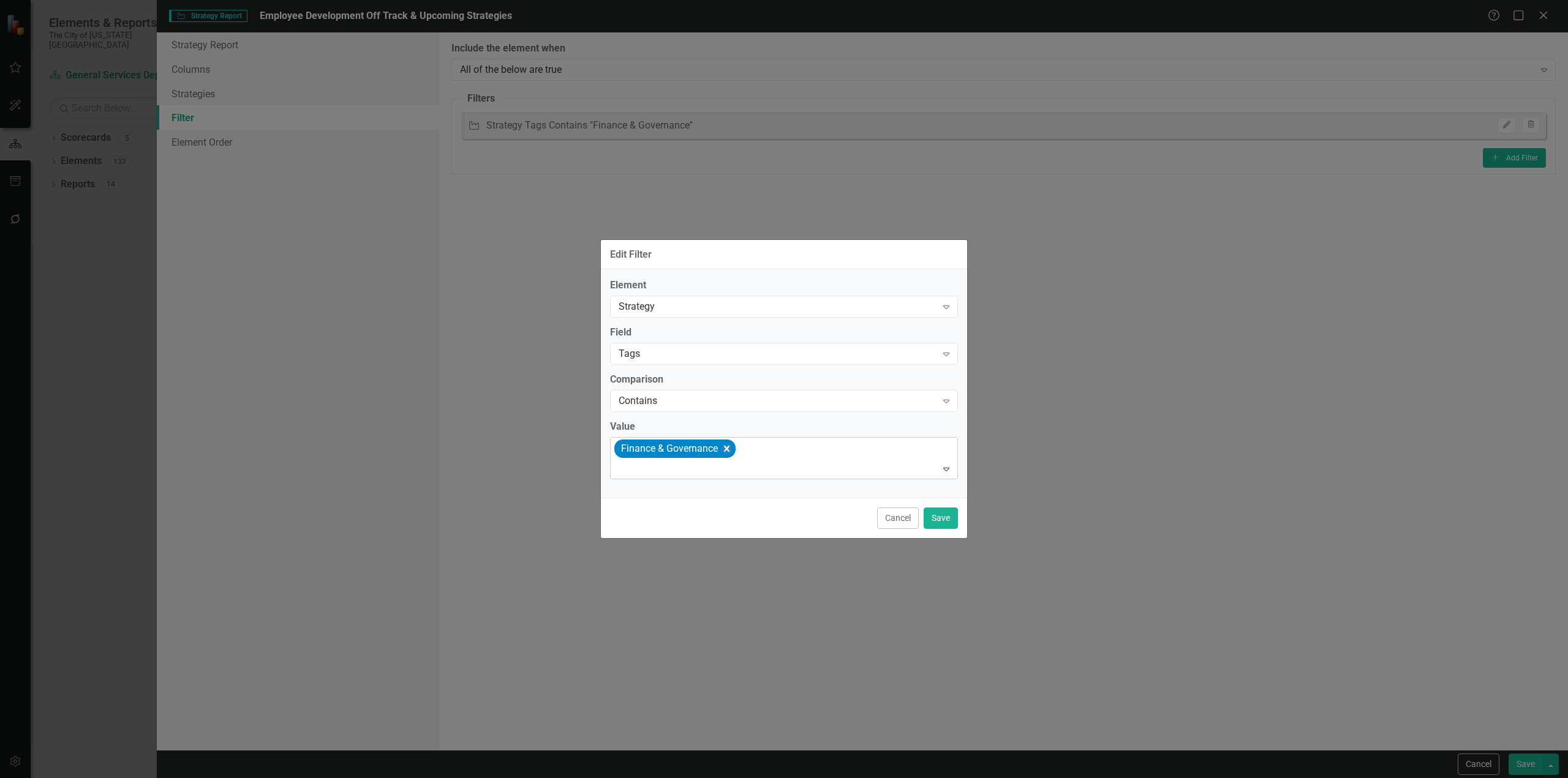
click at [725, 449] on icon "Remove [object Object]" at bounding box center [726, 449] width 11 height 15
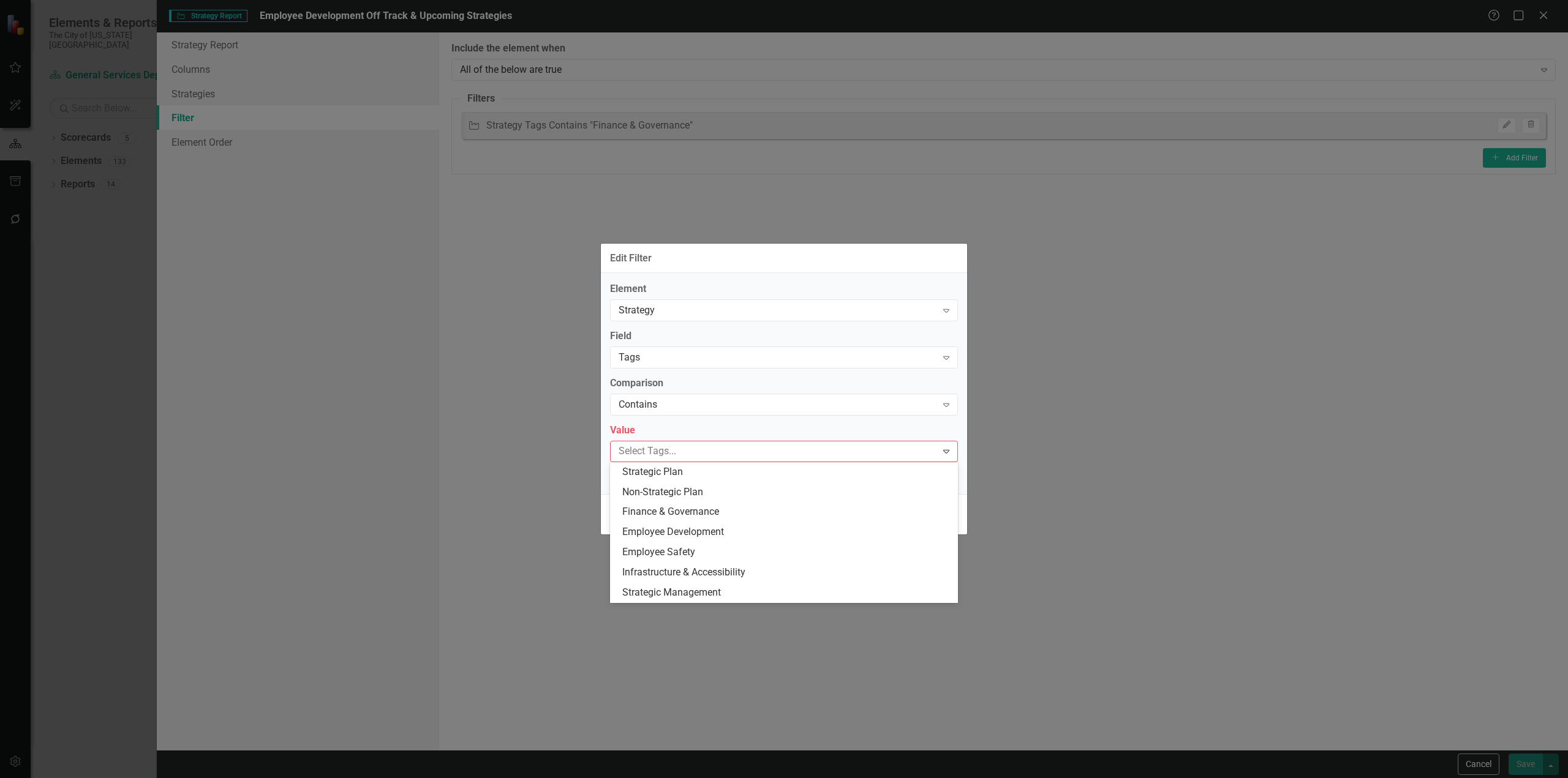
click at [725, 449] on div at bounding box center [775, 451] width 323 height 16
click at [711, 531] on span "Employee Development" at bounding box center [673, 531] width 101 height 11
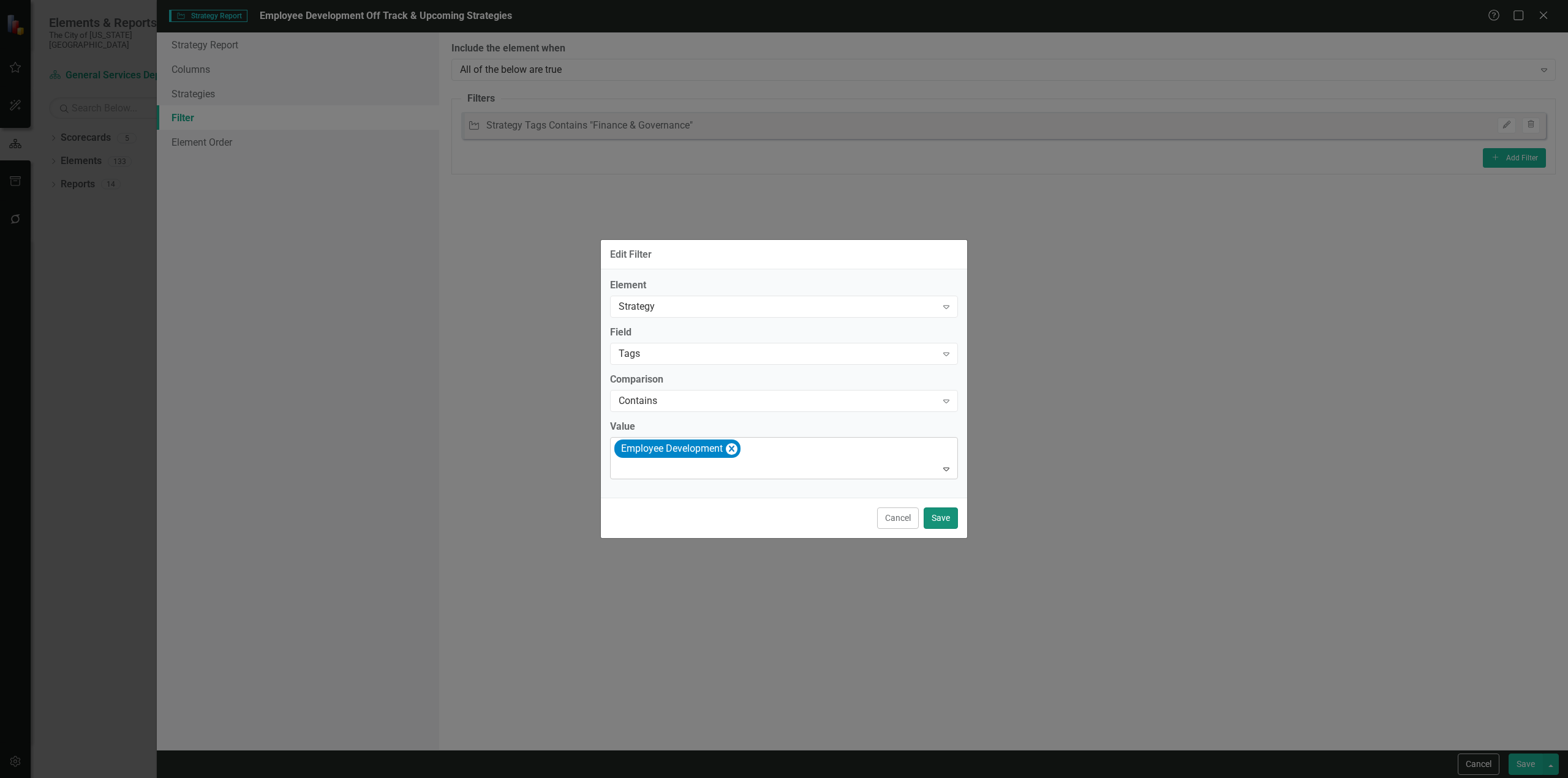
click at [946, 518] on button "Save" at bounding box center [941, 518] width 34 height 21
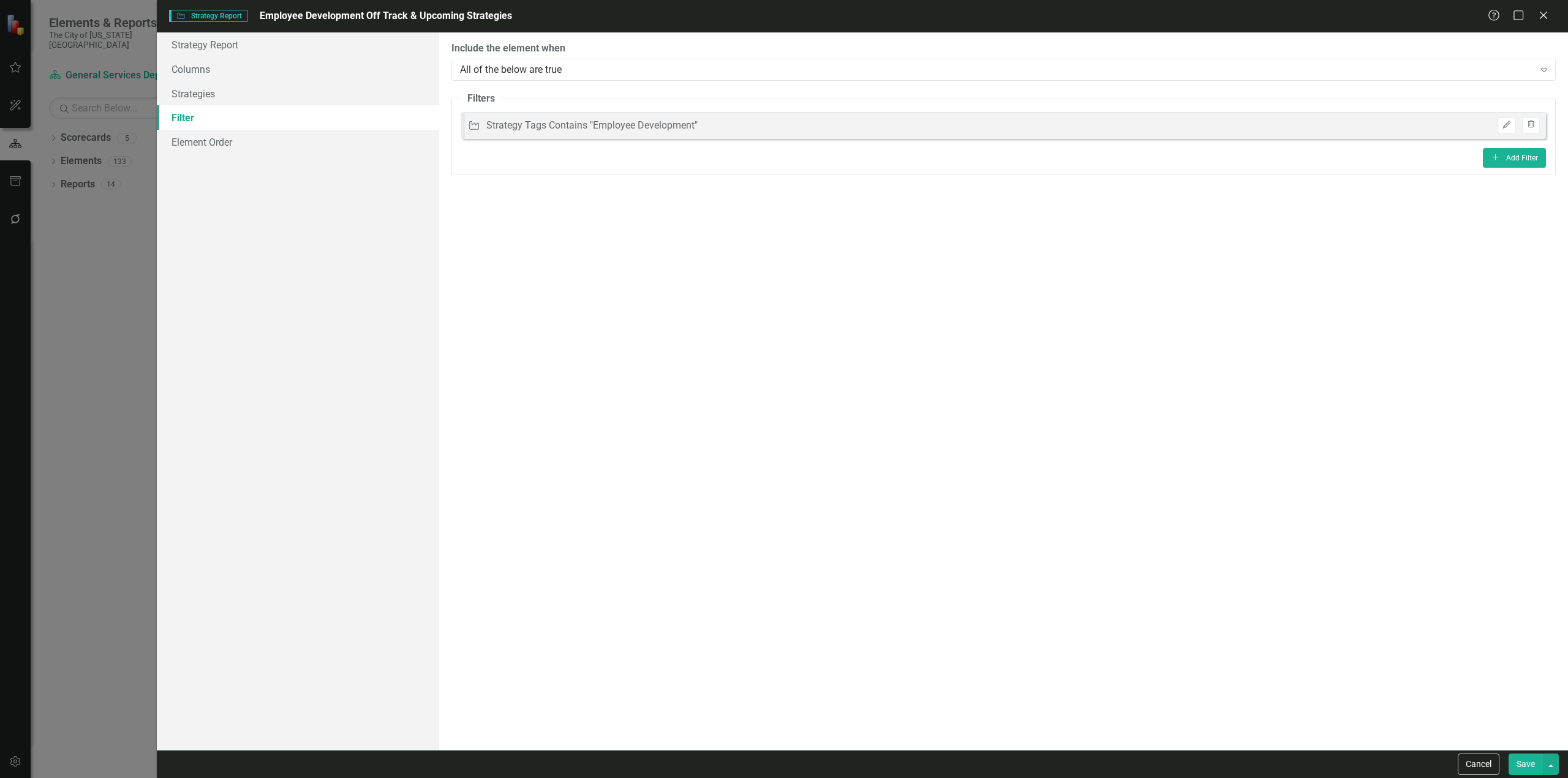
click at [1520, 763] on button "Save" at bounding box center [1526, 764] width 34 height 21
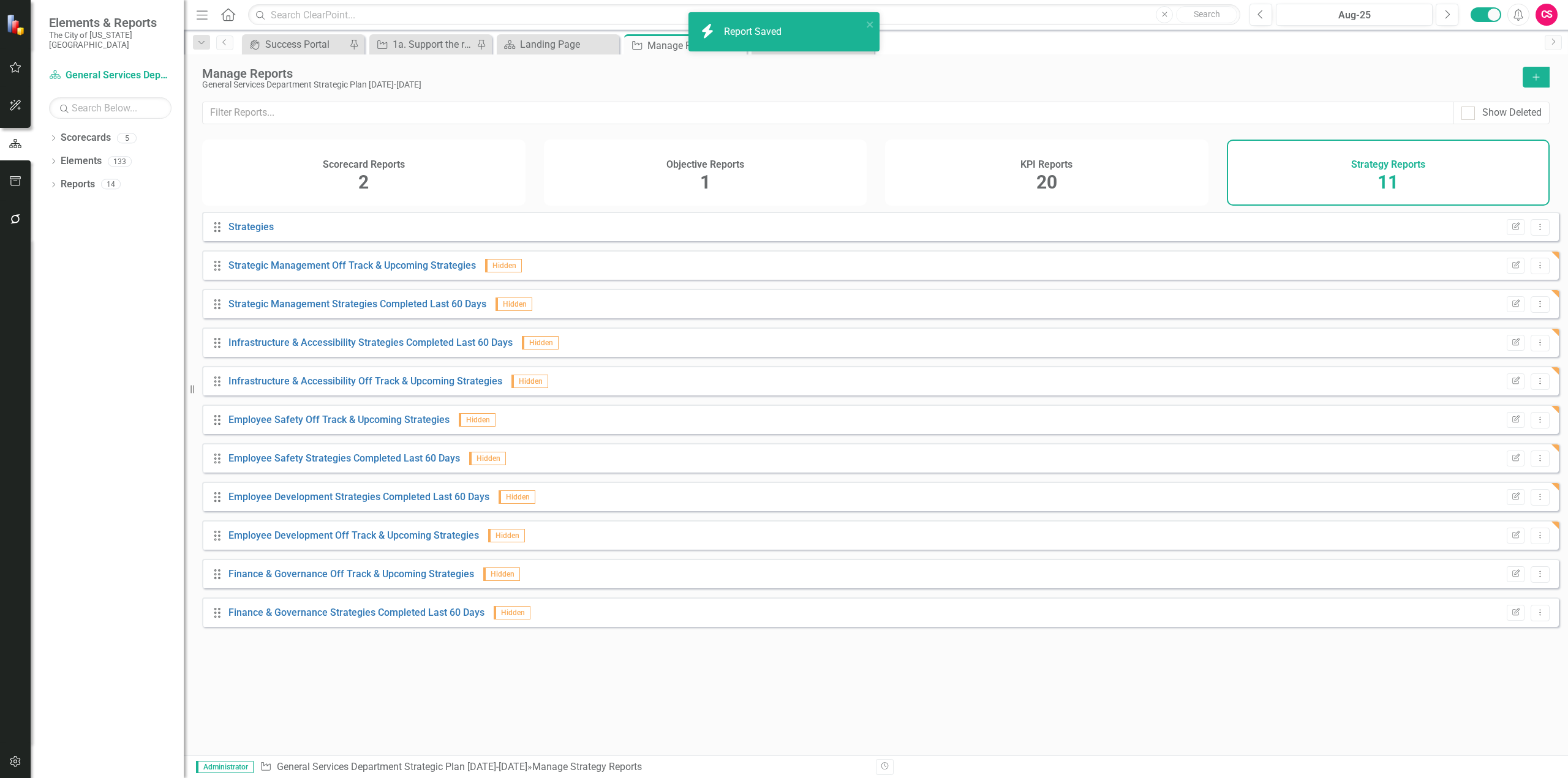
drag, startPoint x: 1133, startPoint y: 196, endPoint x: 1134, endPoint y: 203, distance: 7.1
click at [1133, 195] on div "KPI Reports 20" at bounding box center [1047, 173] width 324 height 67
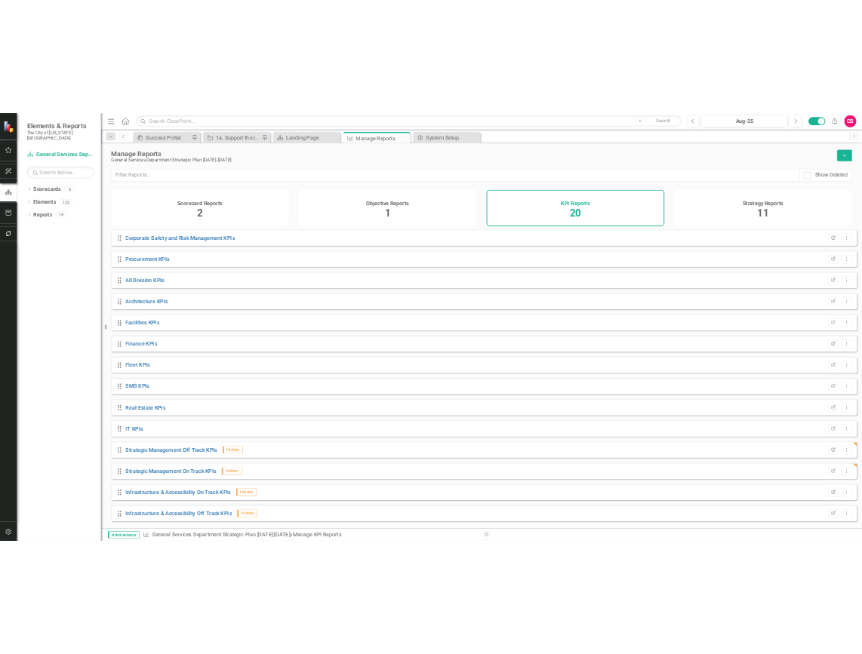
scroll to position [292, 0]
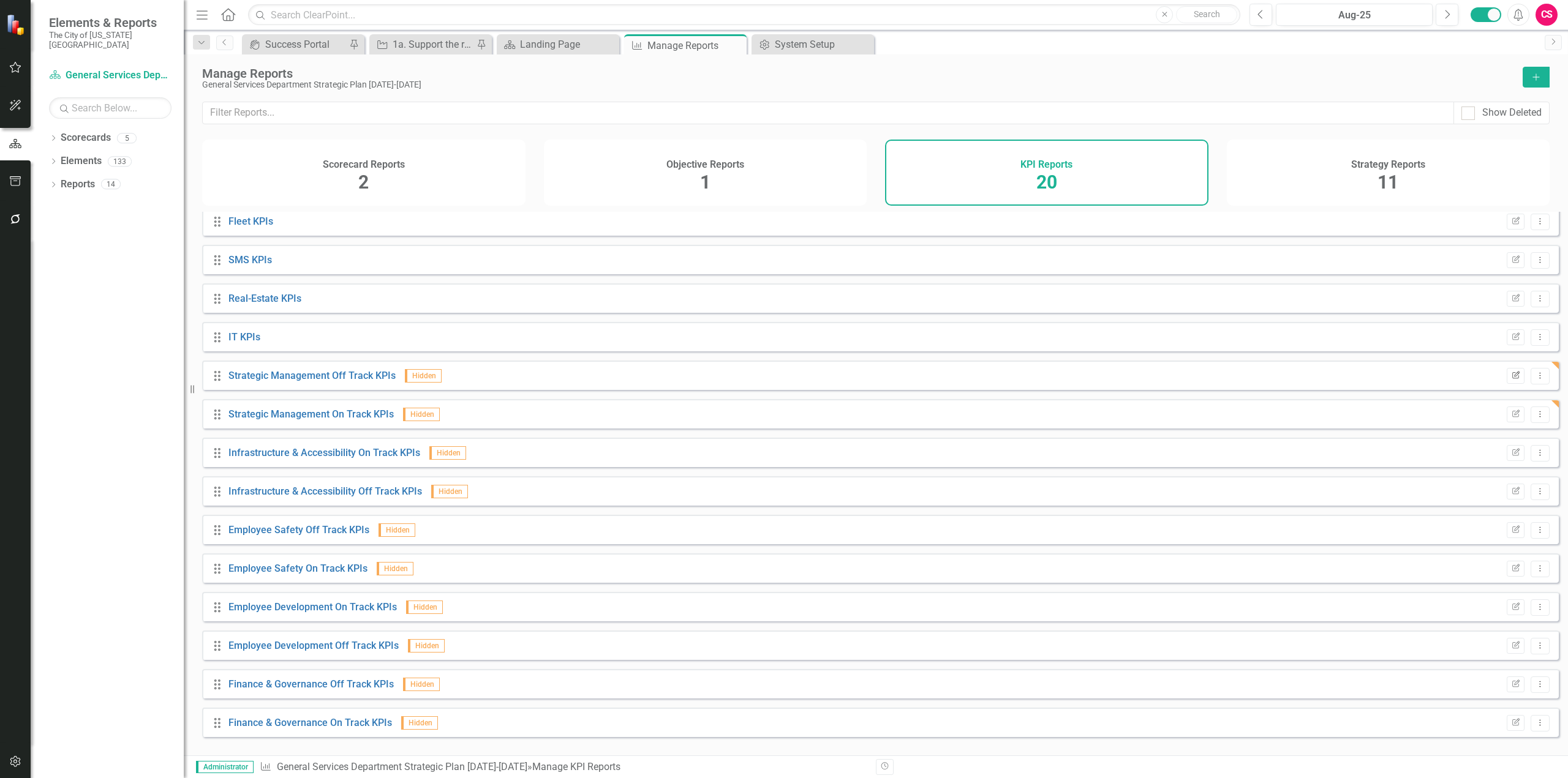
click at [1511, 380] on icon "Edit Report" at bounding box center [1515, 376] width 9 height 7
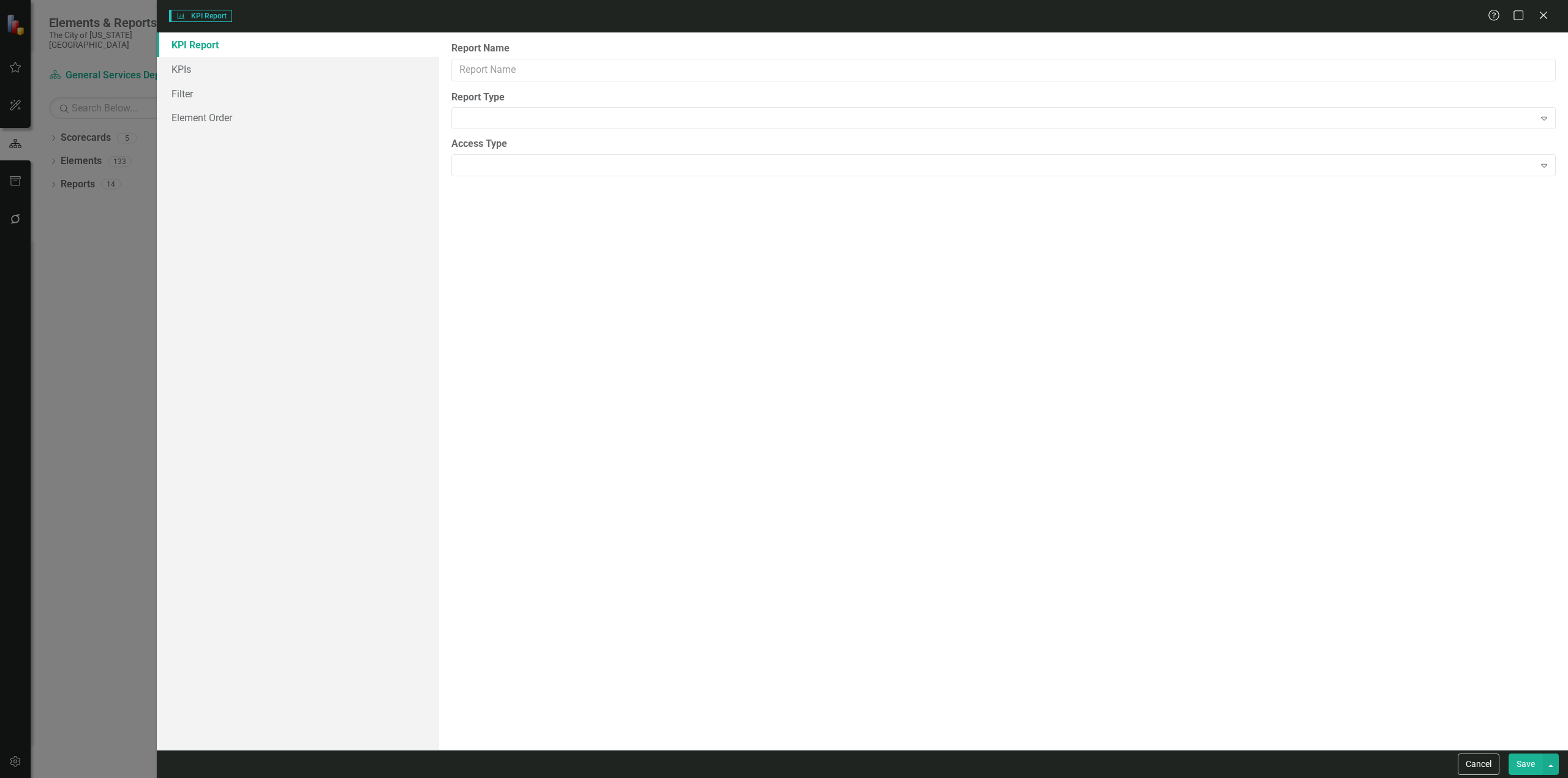
type input "Strategic Management Off Track KPIs"
click at [268, 101] on link "Filter" at bounding box center [298, 93] width 282 height 24
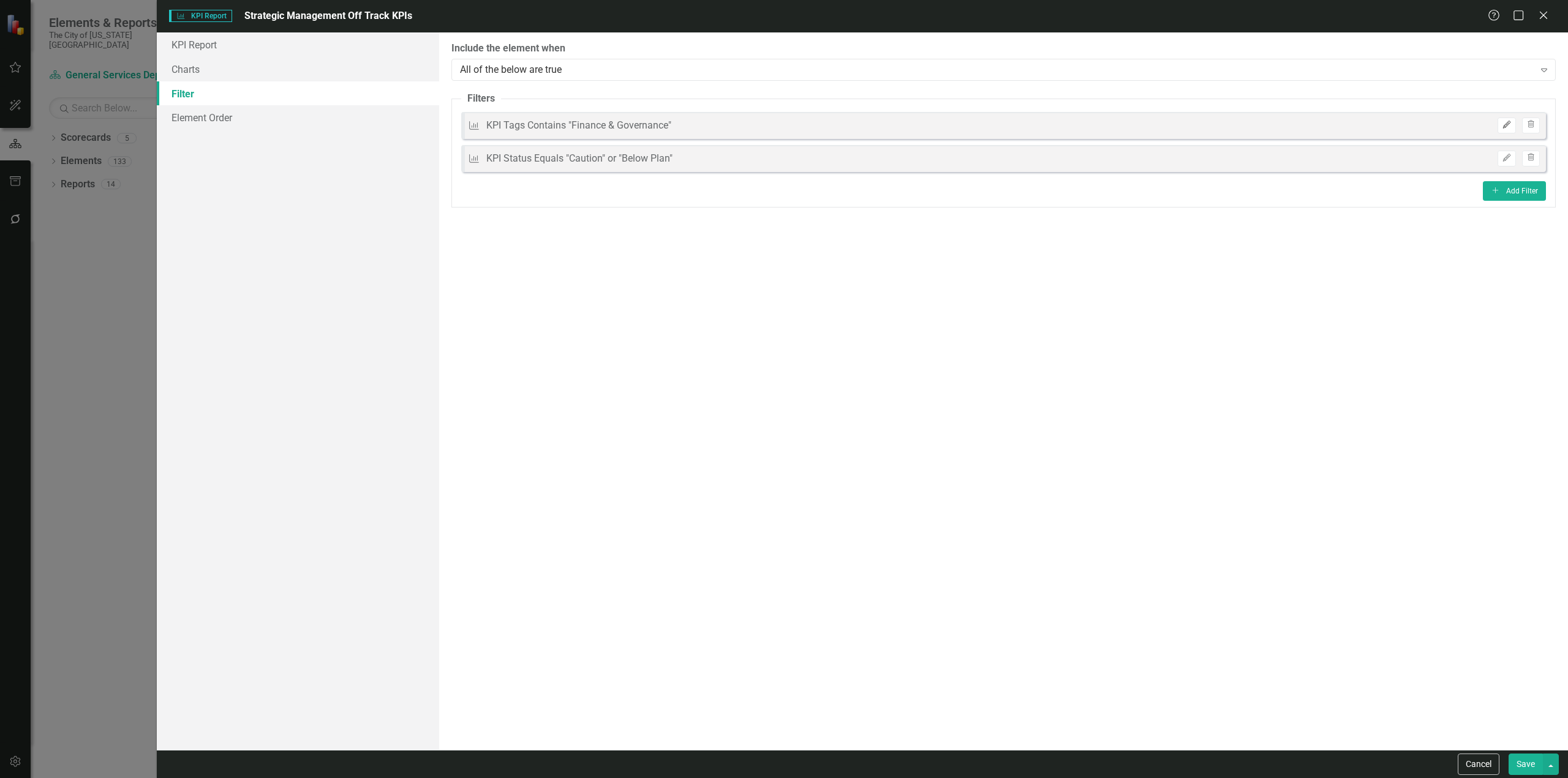
click at [1506, 125] on icon "Edit" at bounding box center [1506, 124] width 9 height 7
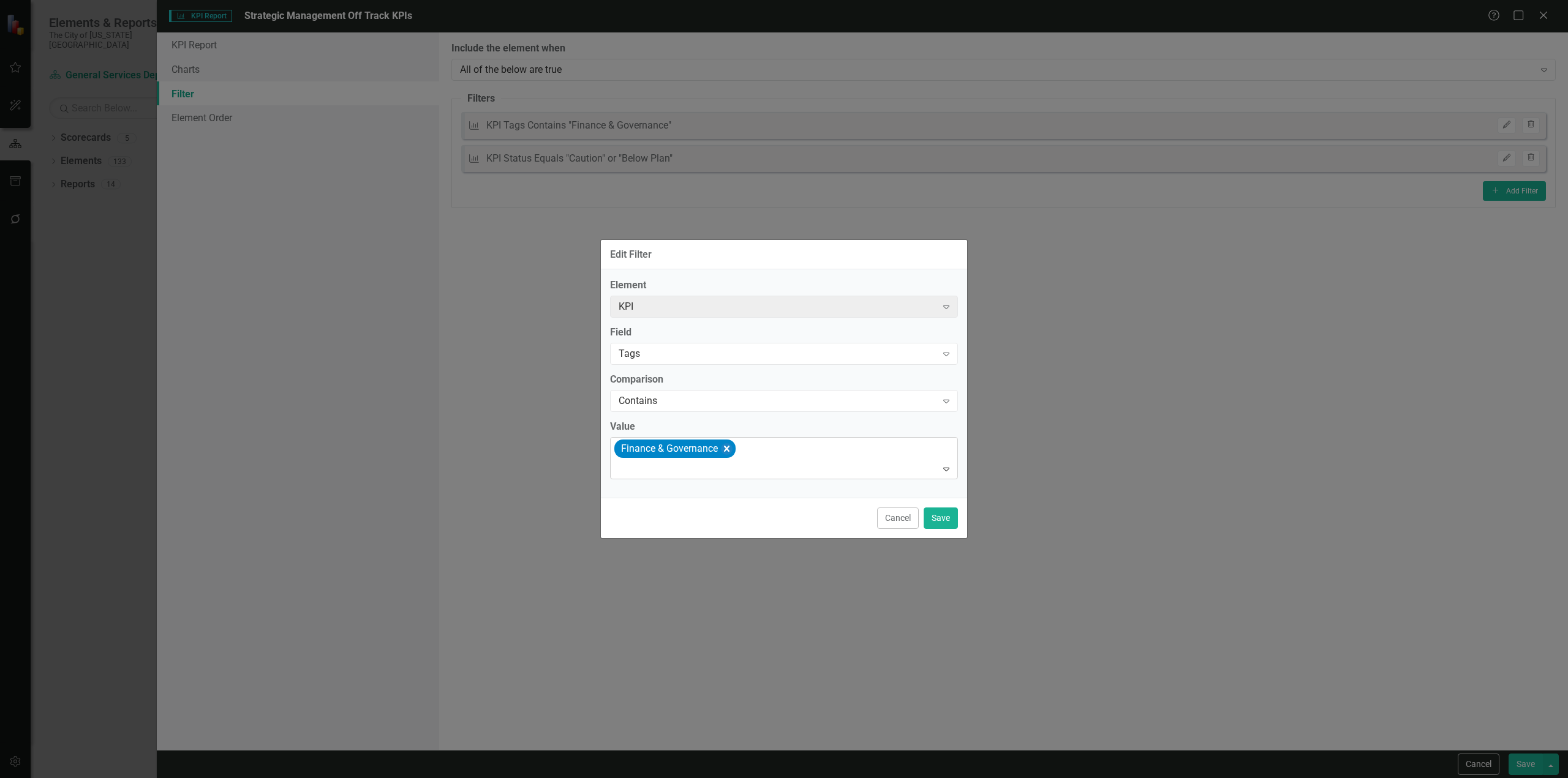
click at [725, 450] on icon "Remove [object Object]" at bounding box center [726, 449] width 11 height 15
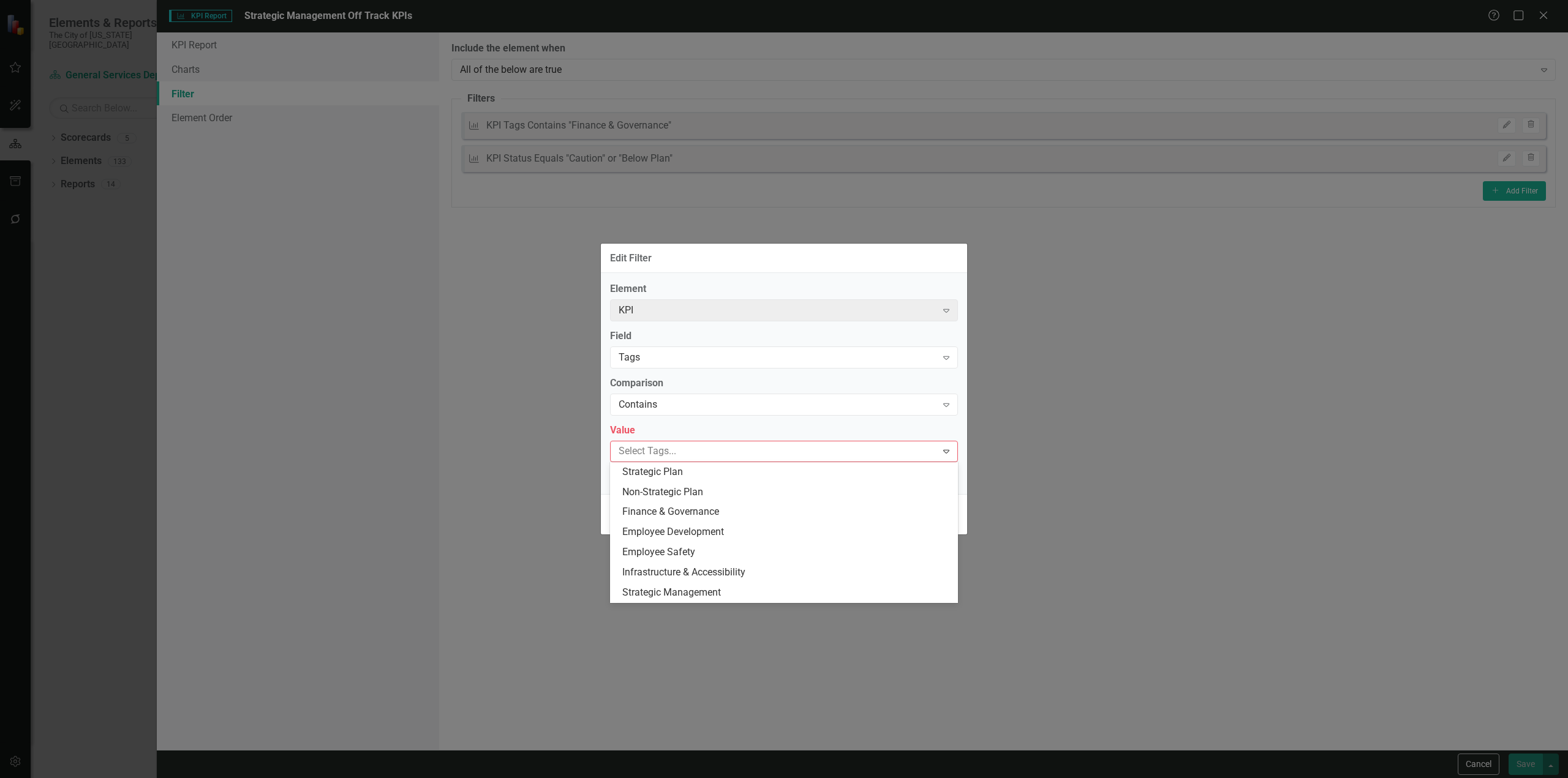
click at [726, 450] on div at bounding box center [775, 451] width 323 height 16
click at [680, 589] on span "Strategic Management" at bounding box center [672, 592] width 99 height 11
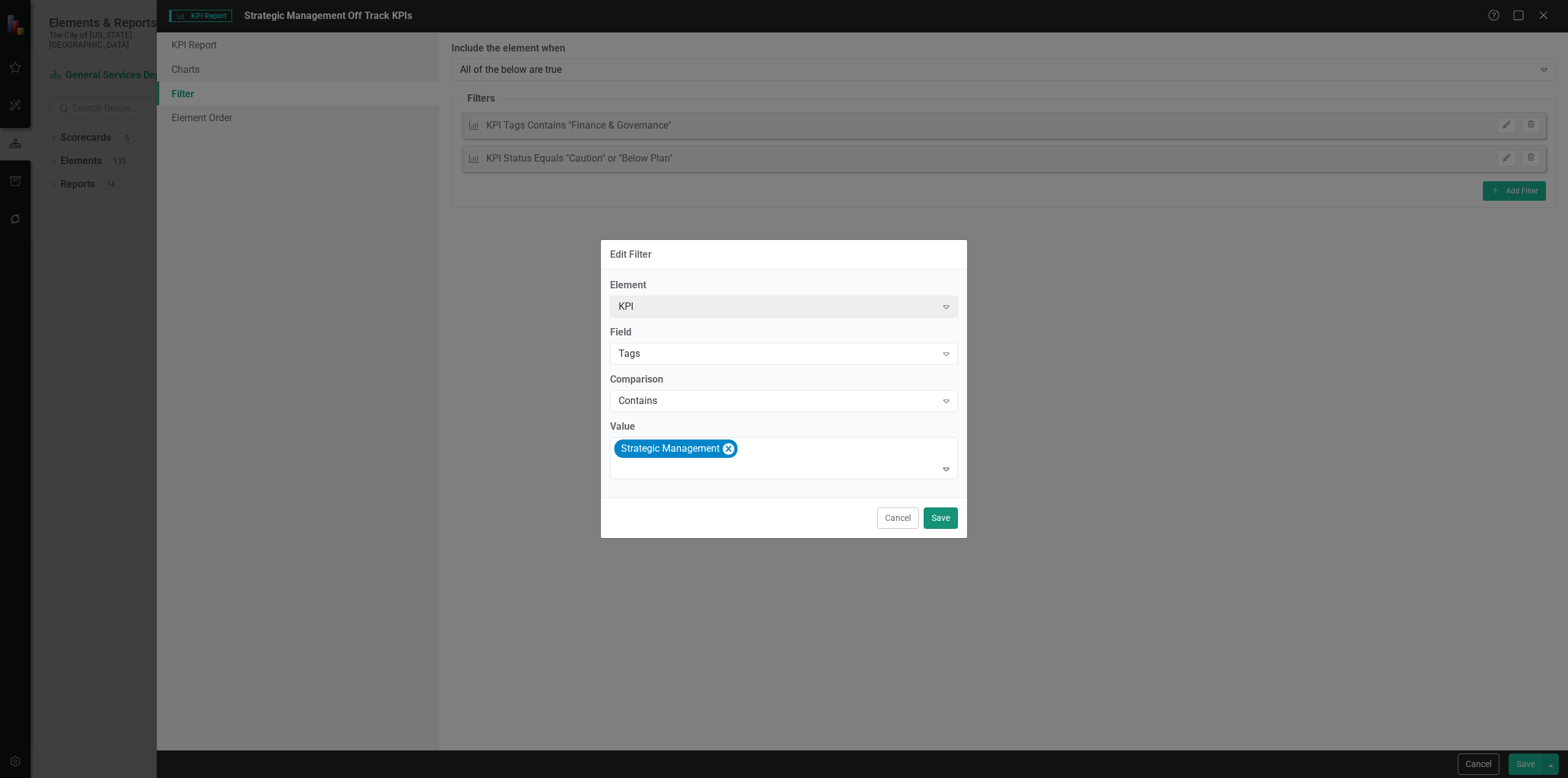
click at [928, 516] on button "Save" at bounding box center [941, 518] width 34 height 21
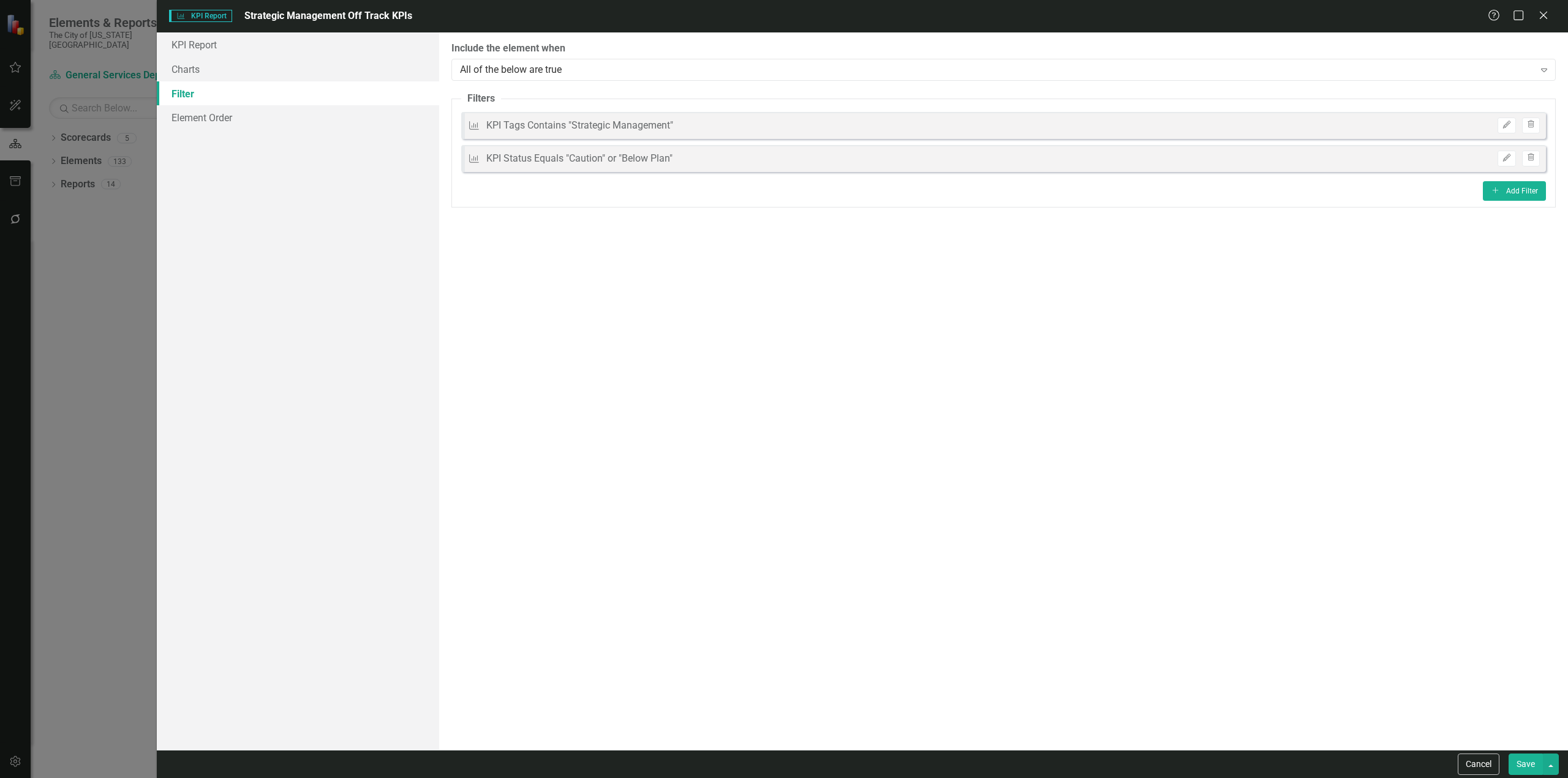
click at [1527, 773] on button "Save" at bounding box center [1526, 764] width 34 height 21
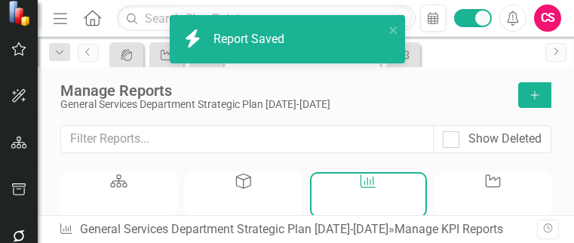
drag, startPoint x: 5, startPoint y: 242, endPoint x: -44, endPoint y: 270, distance: 56.5
click at [0, 243] on html "icon.bolt Report Saved Elements & Reports The City of Kansas City Scorecard Gen…" at bounding box center [287, 121] width 574 height 243
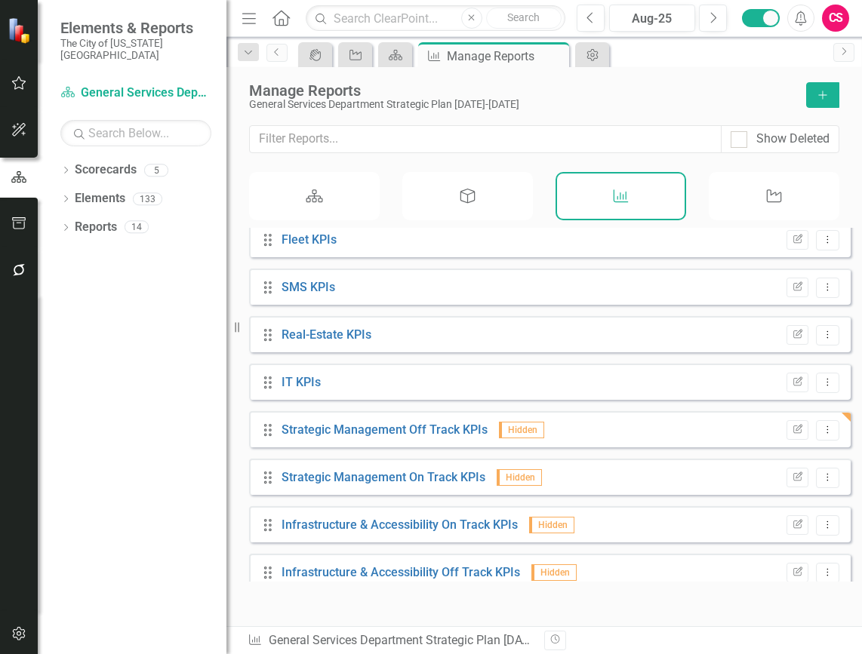
scroll to position [443, 0]
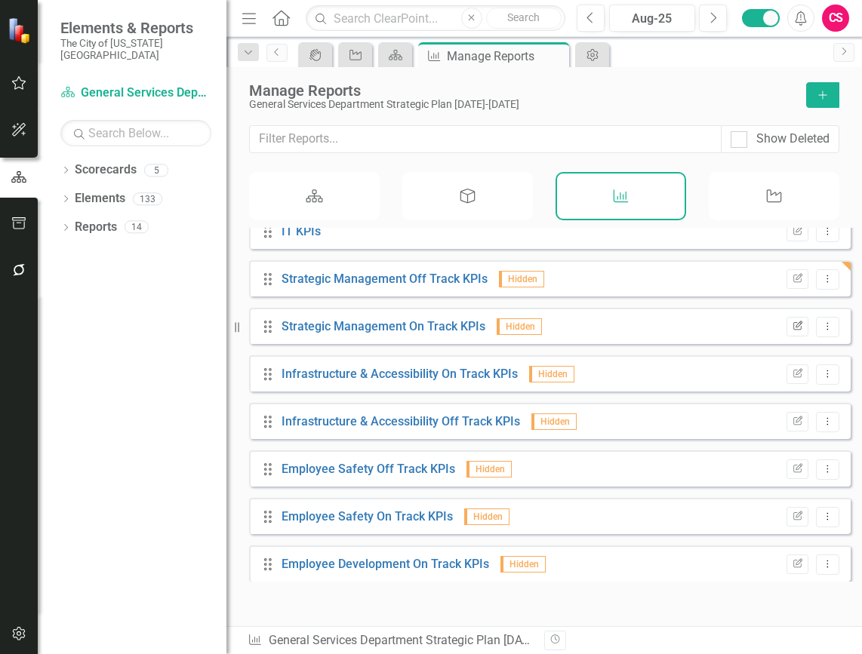
click at [792, 331] on icon "Edit Report" at bounding box center [797, 326] width 11 height 9
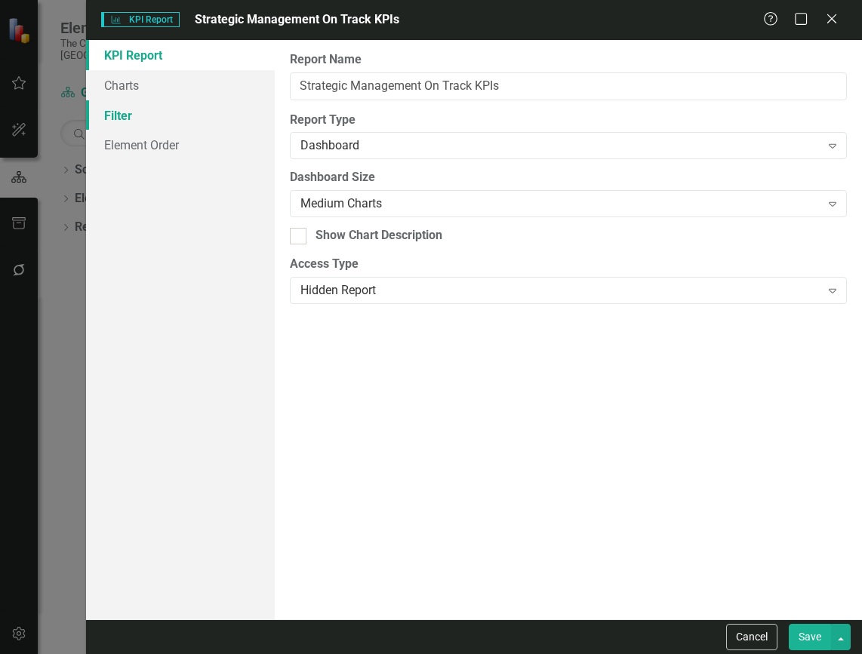
click at [161, 107] on link "Filter" at bounding box center [180, 115] width 189 height 30
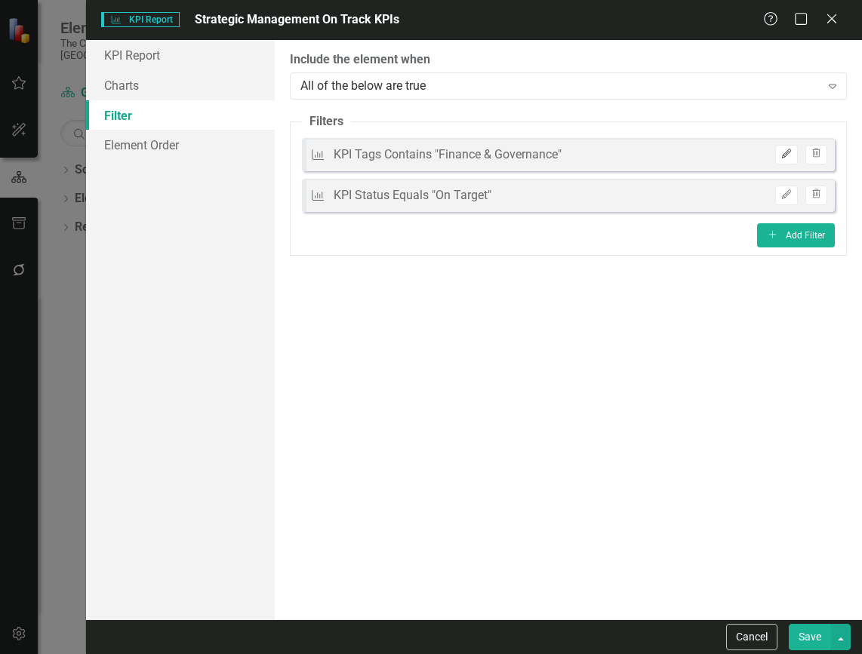
click at [785, 149] on icon "Edit" at bounding box center [785, 153] width 11 height 9
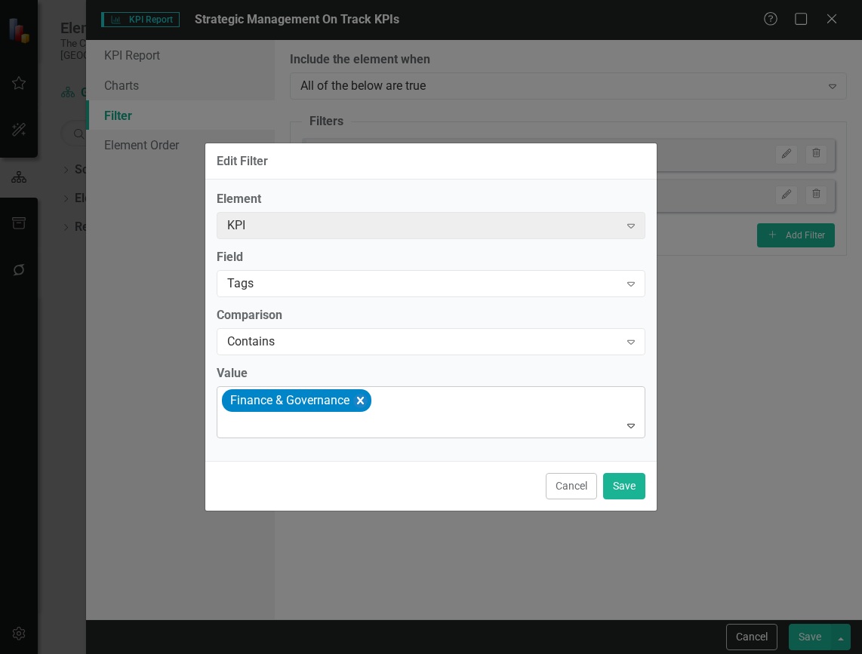
click at [365, 407] on icon "Remove [object Object]" at bounding box center [360, 401] width 14 height 19
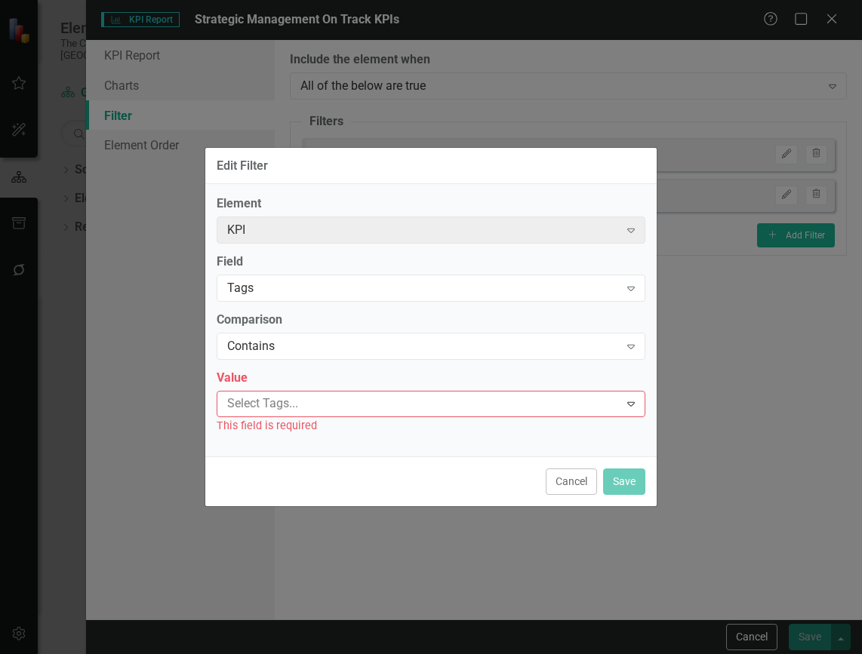
click at [365, 407] on div at bounding box center [420, 404] width 398 height 20
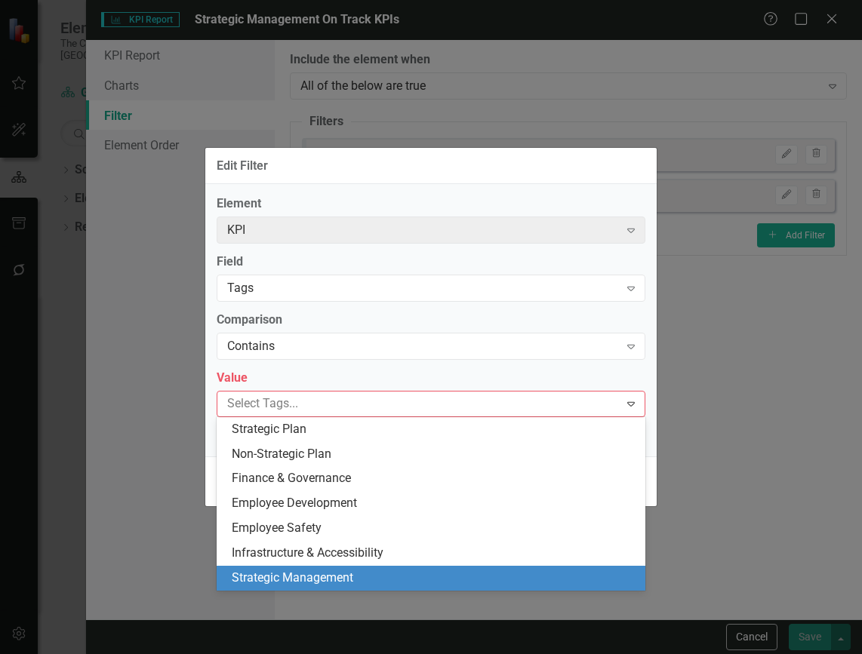
click at [329, 570] on div "Strategic Management" at bounding box center [434, 578] width 405 height 17
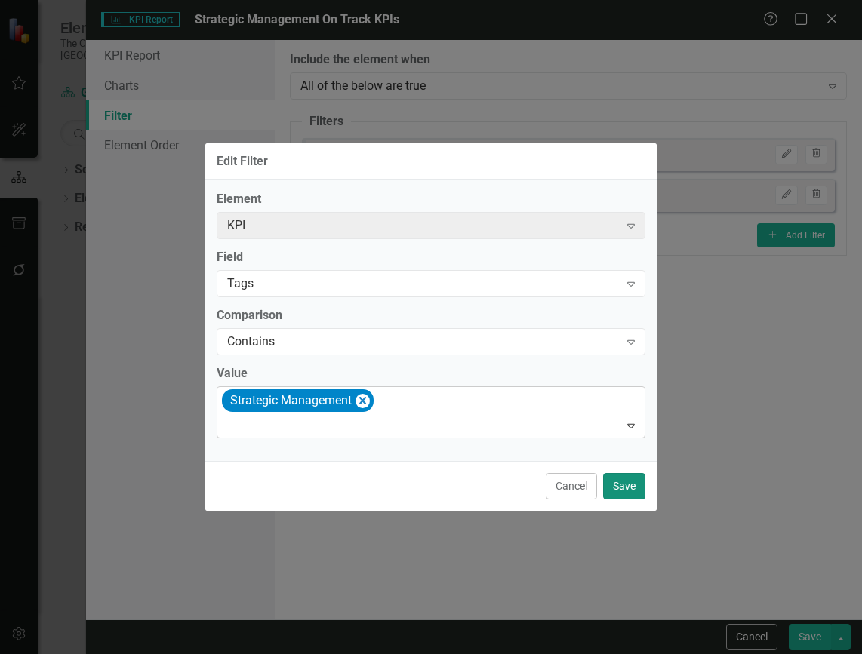
click at [629, 484] on button "Save" at bounding box center [624, 486] width 42 height 26
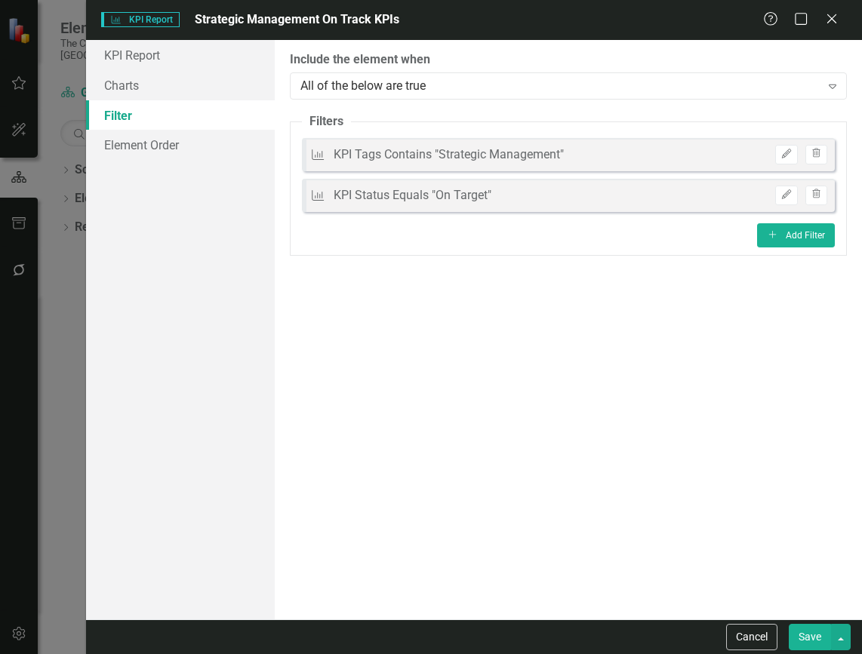
click at [818, 639] on button "Save" at bounding box center [810, 637] width 42 height 26
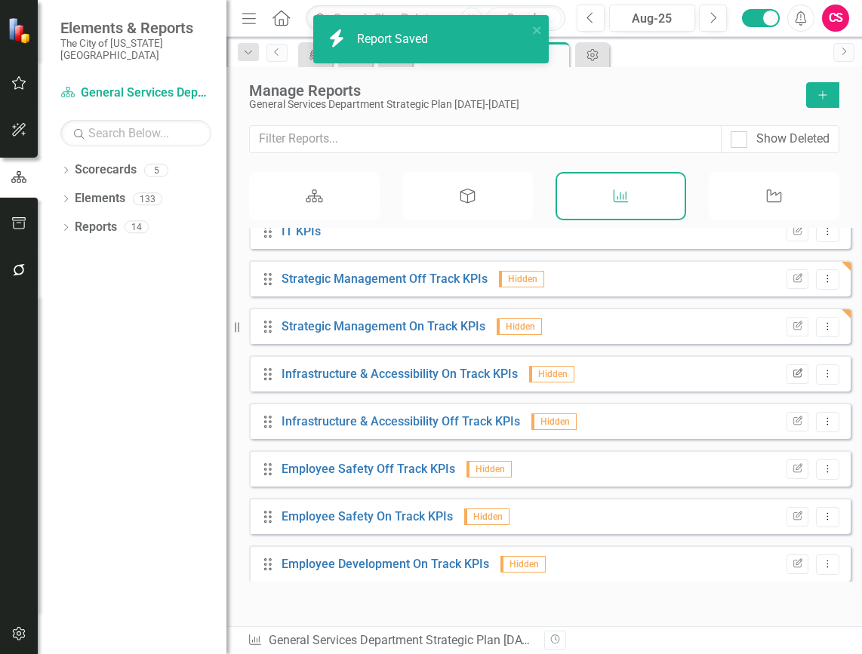
click at [792, 384] on button "Edit Report" at bounding box center [797, 375] width 22 height 20
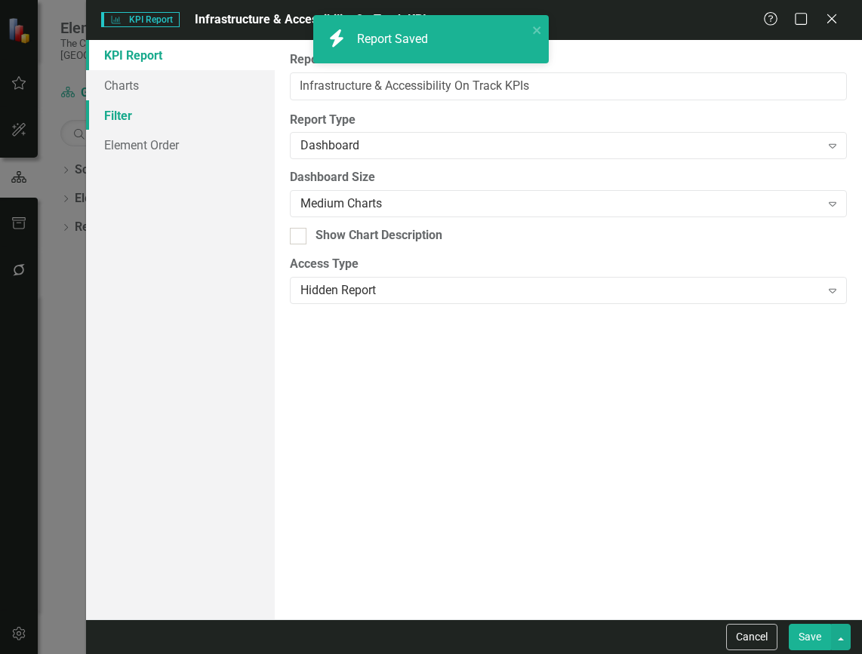
click at [95, 122] on link "Filter" at bounding box center [180, 115] width 189 height 30
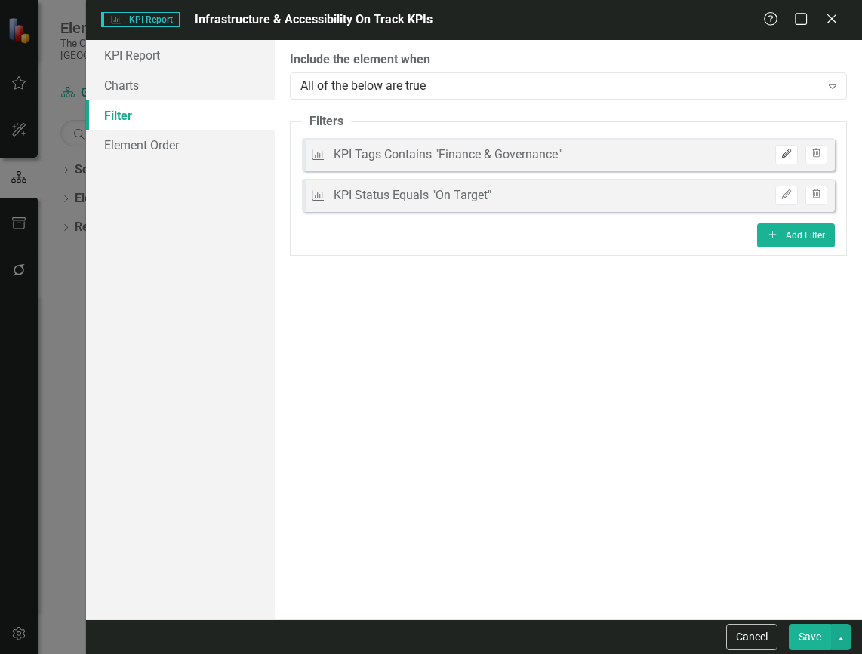
click at [786, 158] on icon "Edit" at bounding box center [785, 153] width 11 height 9
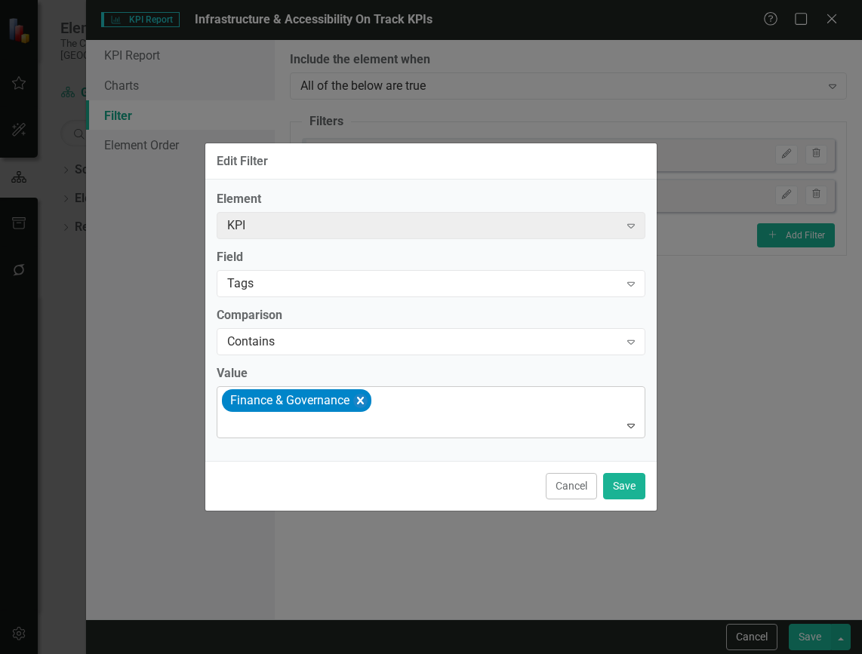
click at [365, 405] on icon "Remove [object Object]" at bounding box center [360, 401] width 14 height 19
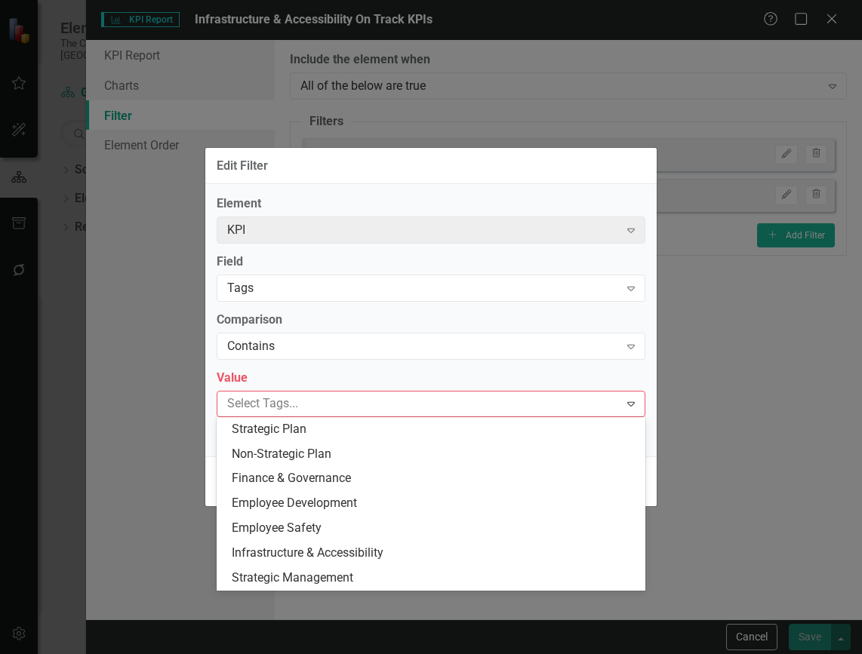
click at [365, 406] on div at bounding box center [420, 404] width 398 height 20
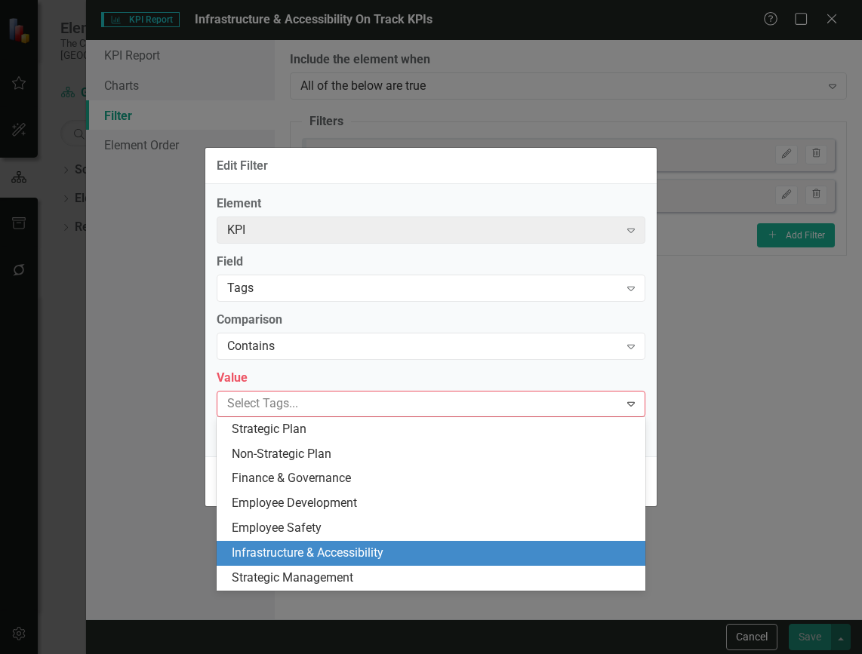
click at [312, 555] on span "Infrastructure & Accessibility" at bounding box center [308, 553] width 152 height 14
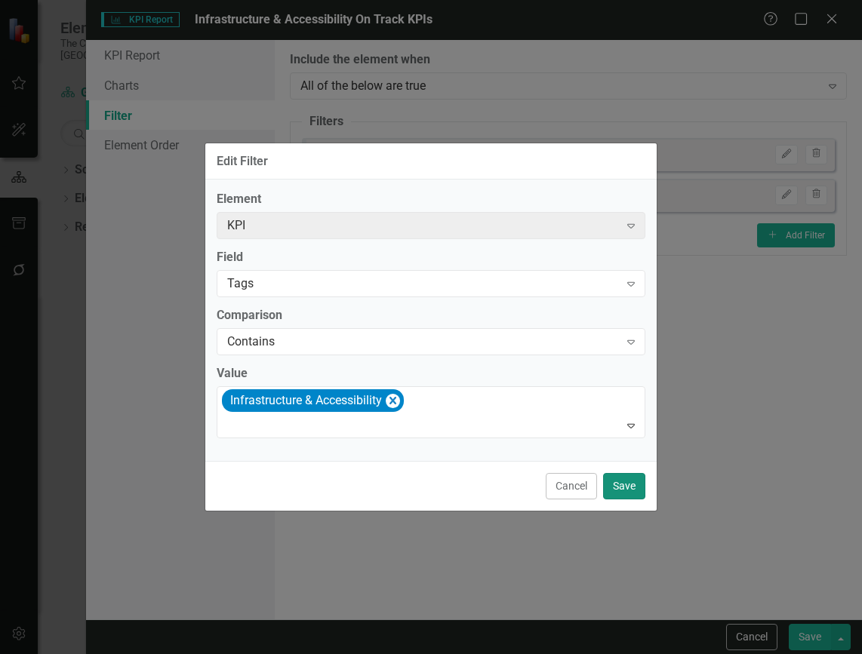
drag, startPoint x: 623, startPoint y: 488, endPoint x: 652, endPoint y: 488, distance: 29.4
click at [628, 486] on button "Save" at bounding box center [624, 486] width 42 height 26
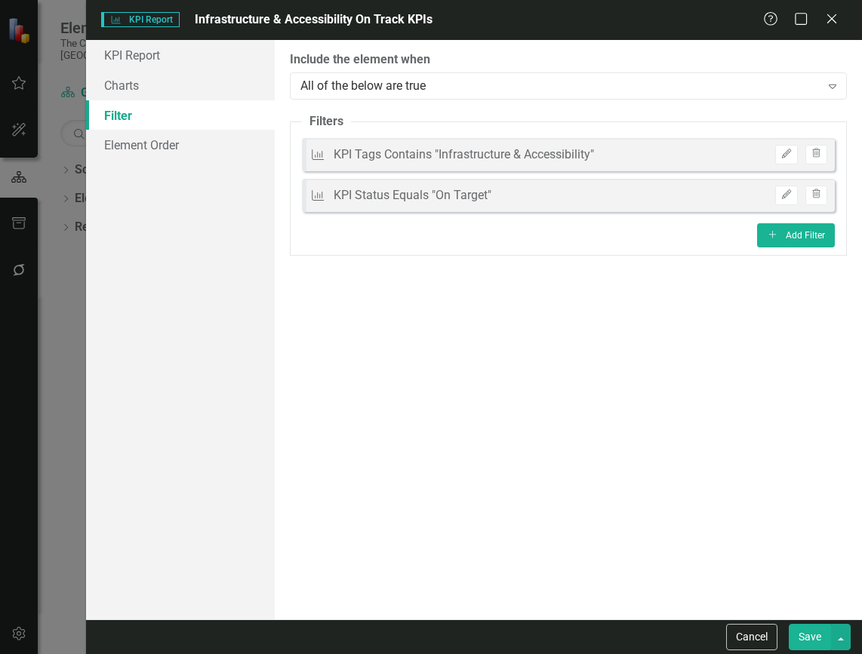
click at [811, 636] on button "Save" at bounding box center [810, 637] width 42 height 26
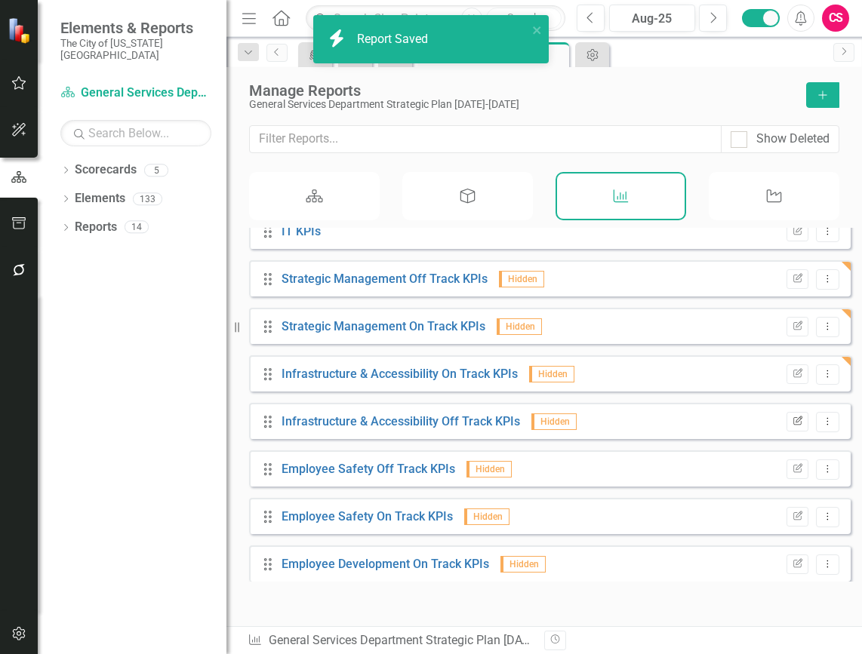
click at [788, 426] on button "Edit Report" at bounding box center [797, 422] width 22 height 20
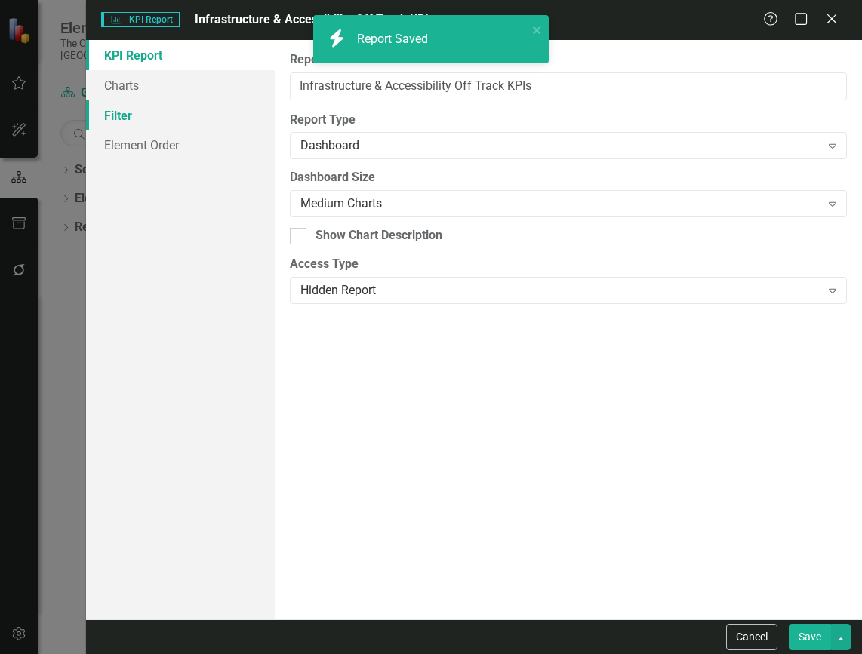
click at [158, 104] on link "Filter" at bounding box center [180, 115] width 189 height 30
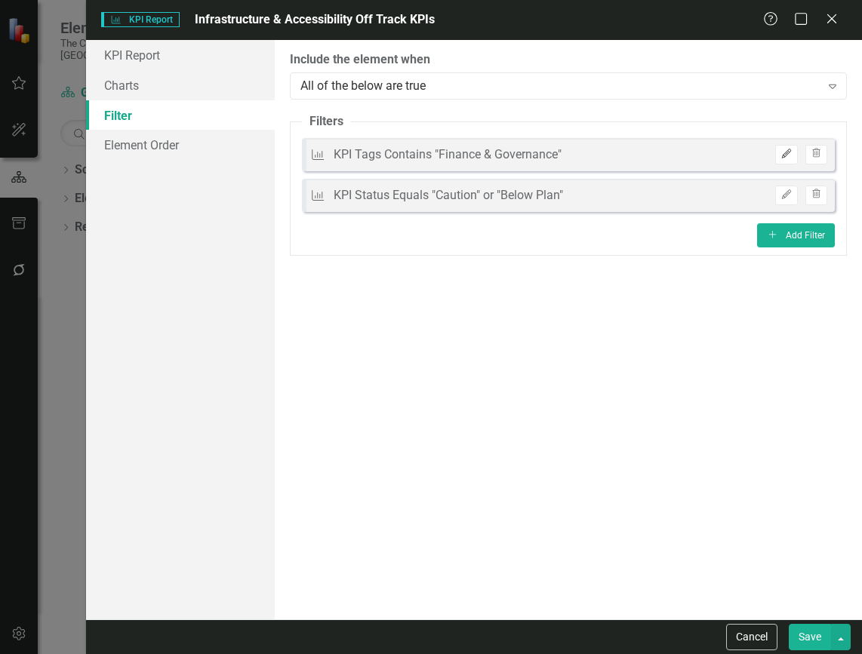
click at [786, 158] on icon "Edit" at bounding box center [785, 153] width 11 height 9
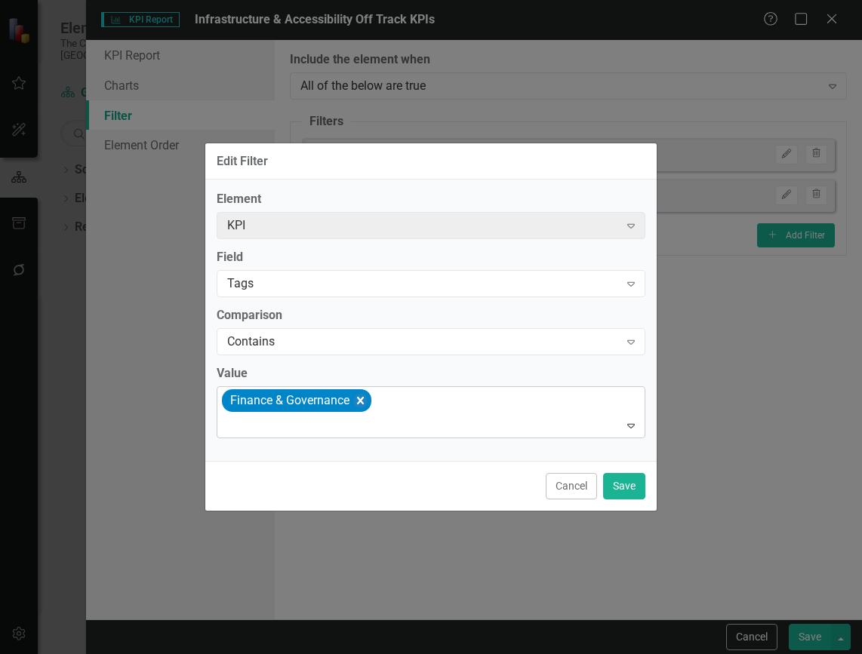
click at [363, 399] on icon "Remove [object Object]" at bounding box center [360, 401] width 7 height 8
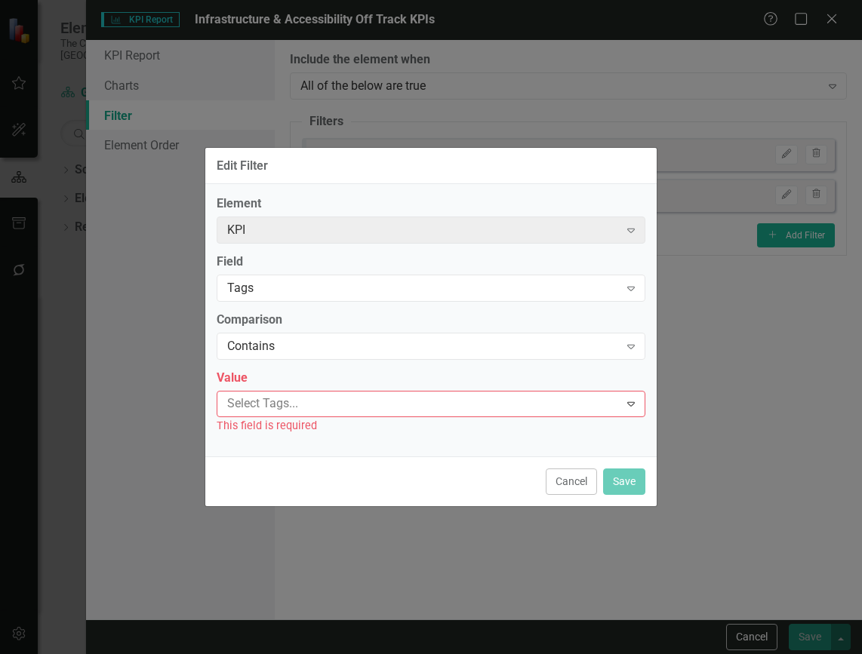
click at [364, 398] on div at bounding box center [420, 404] width 398 height 20
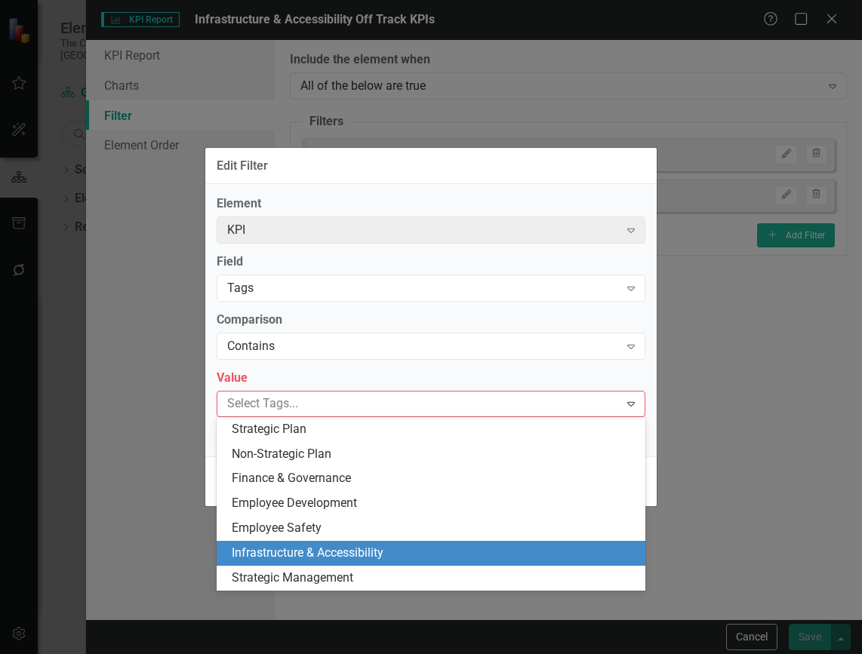
drag, startPoint x: 326, startPoint y: 546, endPoint x: 379, endPoint y: 525, distance: 56.6
click at [327, 546] on span "Infrastructure & Accessibility" at bounding box center [308, 553] width 152 height 14
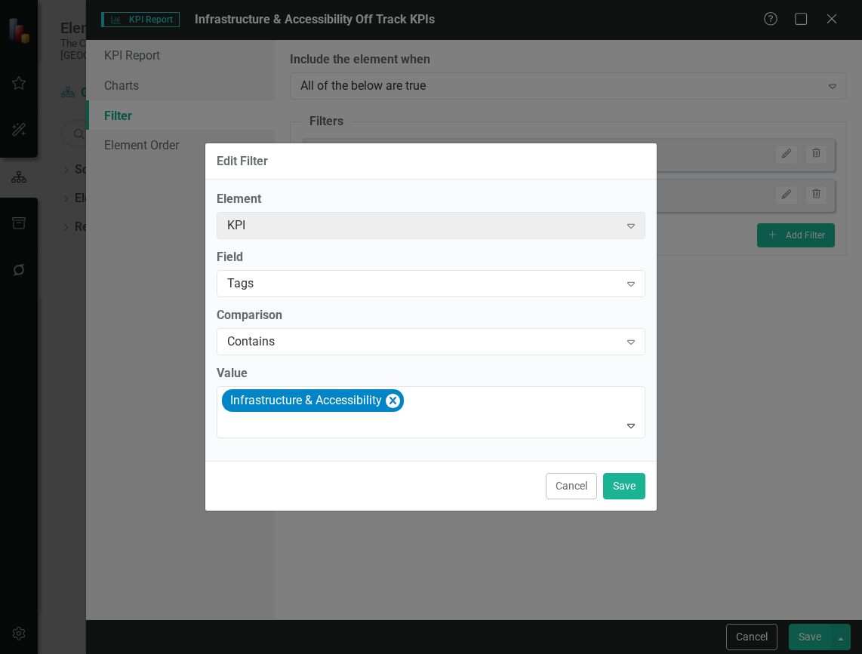
click at [627, 472] on div "Cancel Save" at bounding box center [430, 486] width 451 height 50
click at [632, 480] on button "Save" at bounding box center [624, 486] width 42 height 26
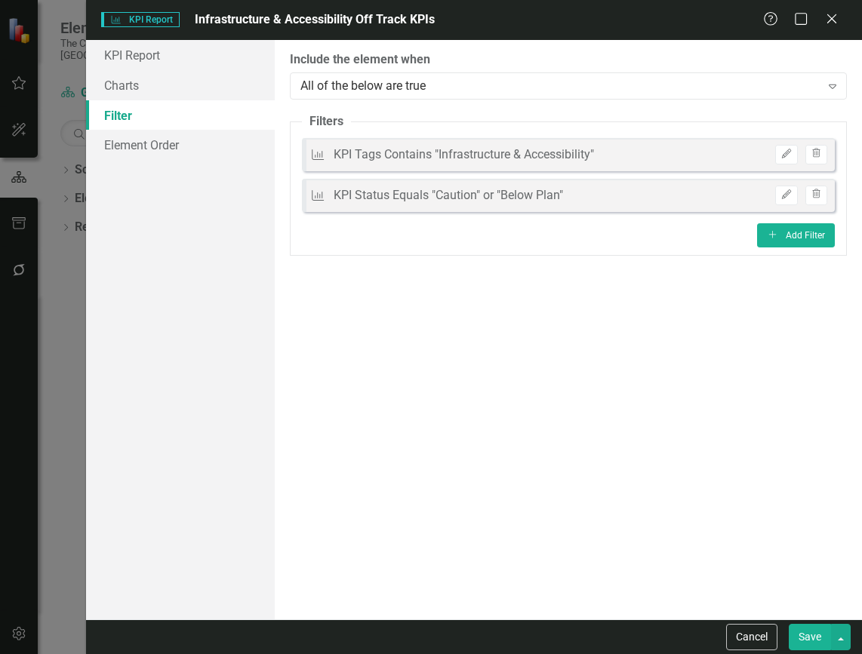
click at [814, 630] on button "Save" at bounding box center [810, 637] width 42 height 26
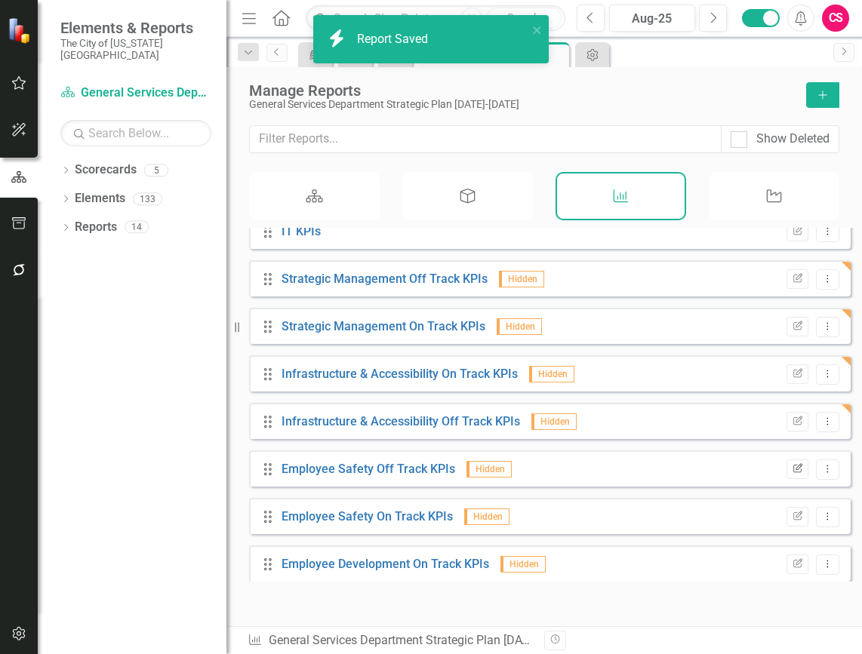
click at [792, 474] on icon "Edit Report" at bounding box center [797, 469] width 11 height 9
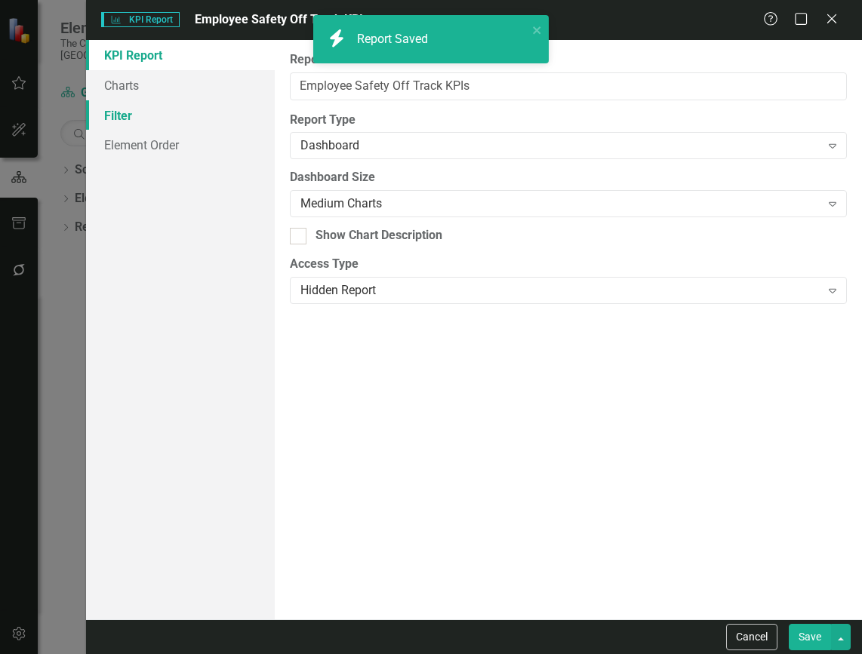
click at [150, 110] on link "Filter" at bounding box center [180, 115] width 189 height 30
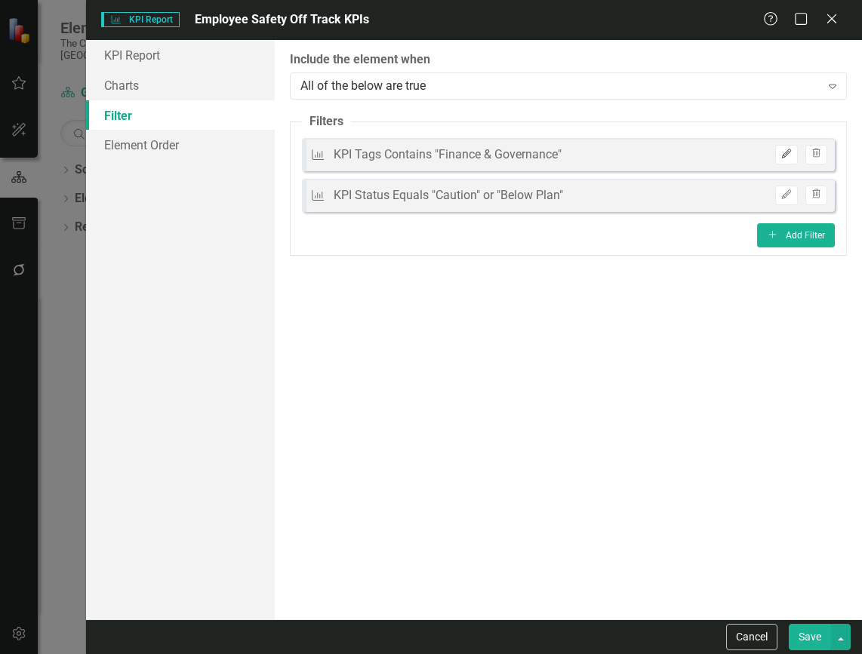
click at [779, 157] on button "Edit" at bounding box center [786, 155] width 22 height 20
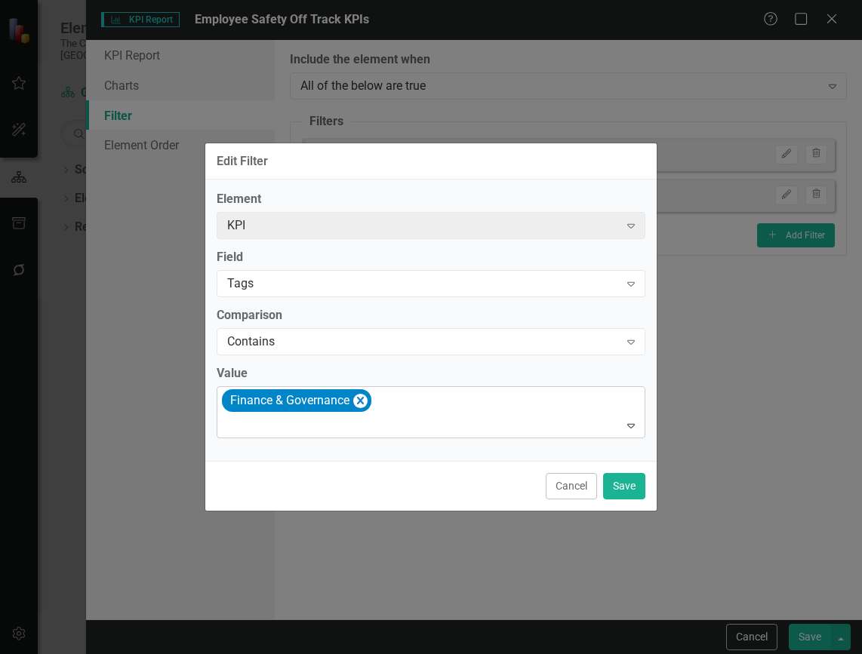
click at [363, 402] on icon "Remove [object Object]" at bounding box center [360, 401] width 14 height 19
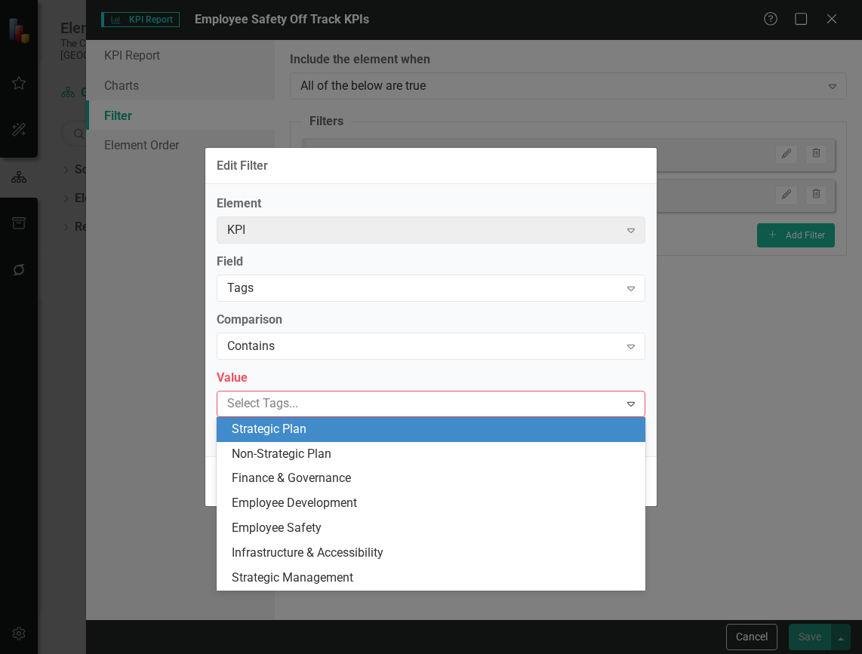
click at [363, 401] on div at bounding box center [420, 404] width 398 height 20
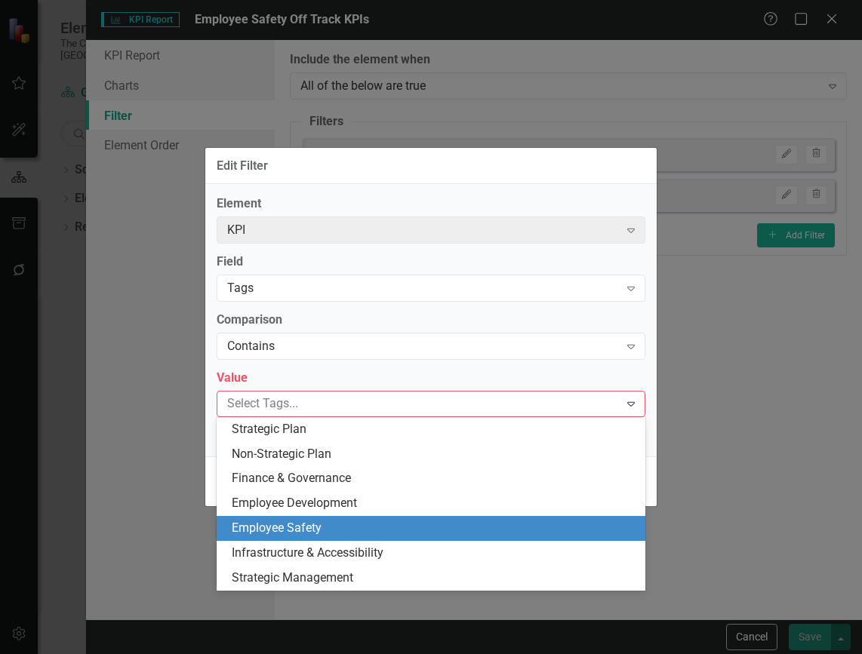
drag, startPoint x: 315, startPoint y: 524, endPoint x: 534, endPoint y: 478, distance: 222.9
click at [319, 517] on div "Employee Safety" at bounding box center [431, 528] width 429 height 25
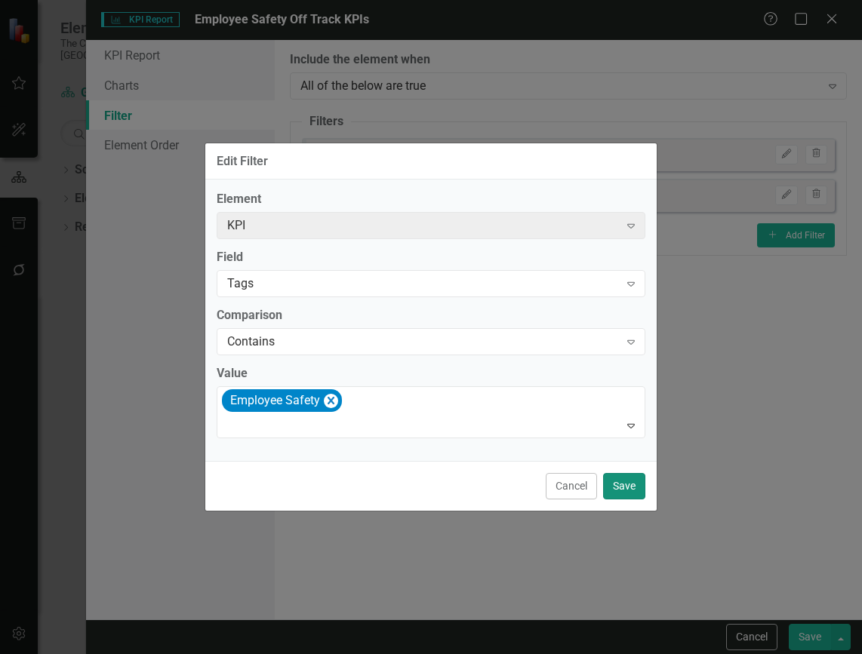
drag, startPoint x: 630, startPoint y: 482, endPoint x: 759, endPoint y: 557, distance: 148.5
click at [631, 482] on button "Save" at bounding box center [624, 486] width 42 height 26
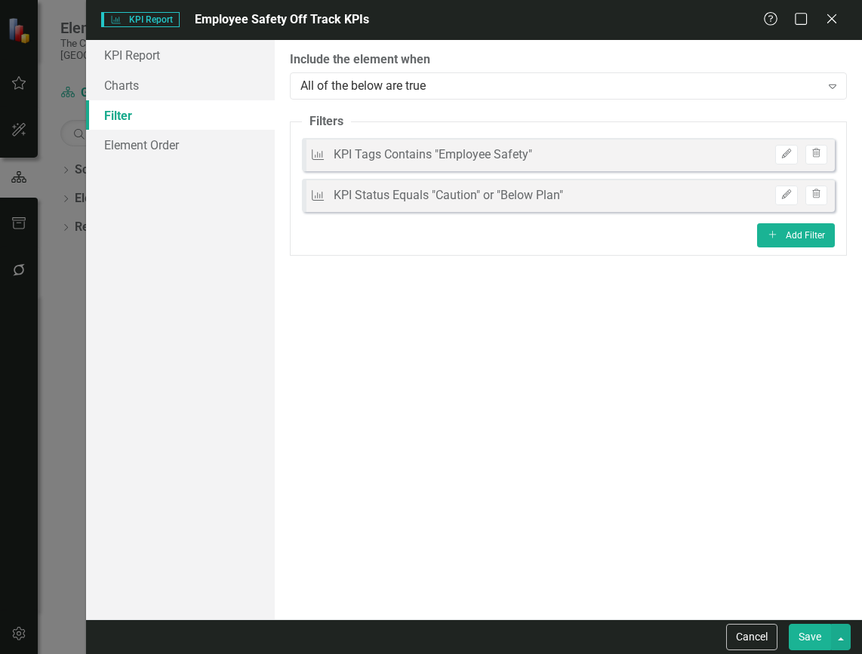
click at [799, 630] on button "Save" at bounding box center [810, 637] width 42 height 26
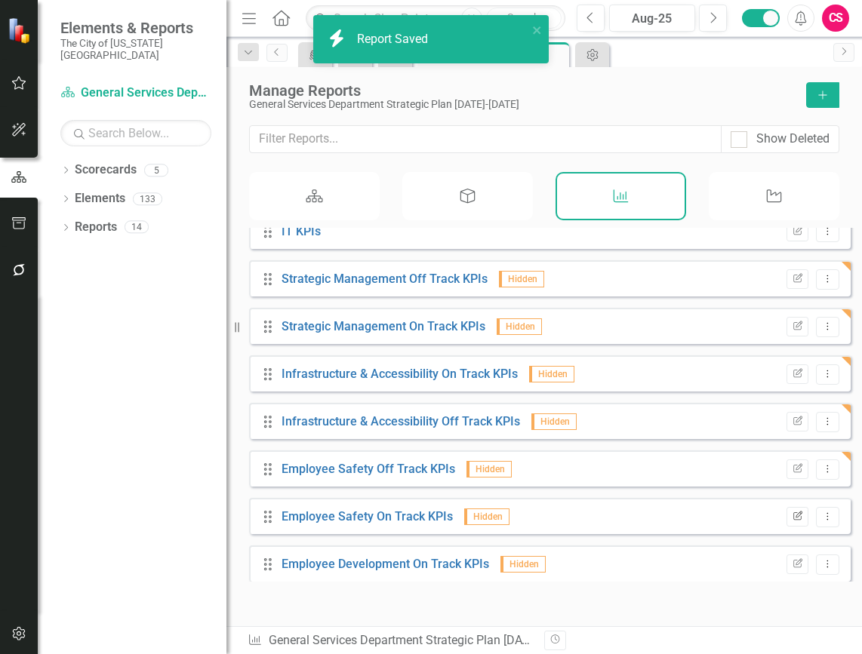
click at [788, 522] on button "Edit Report" at bounding box center [797, 517] width 22 height 20
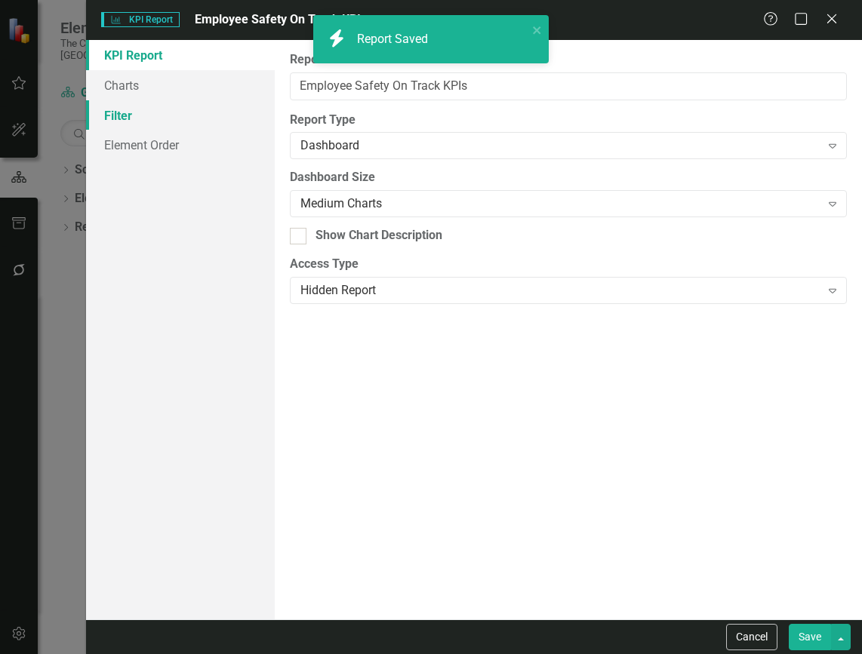
click at [195, 120] on link "Filter" at bounding box center [180, 115] width 189 height 30
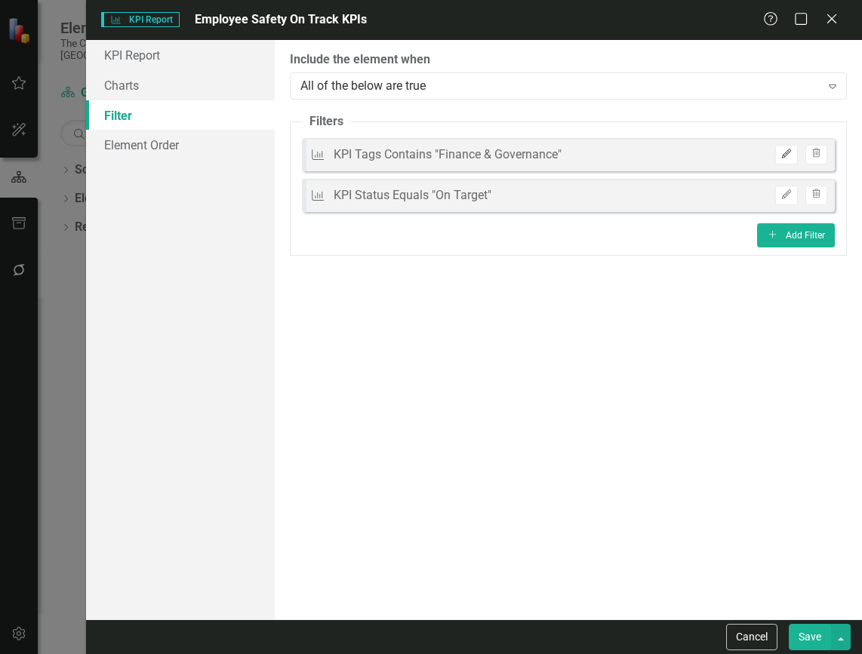
click at [783, 165] on button "Edit" at bounding box center [786, 155] width 22 height 20
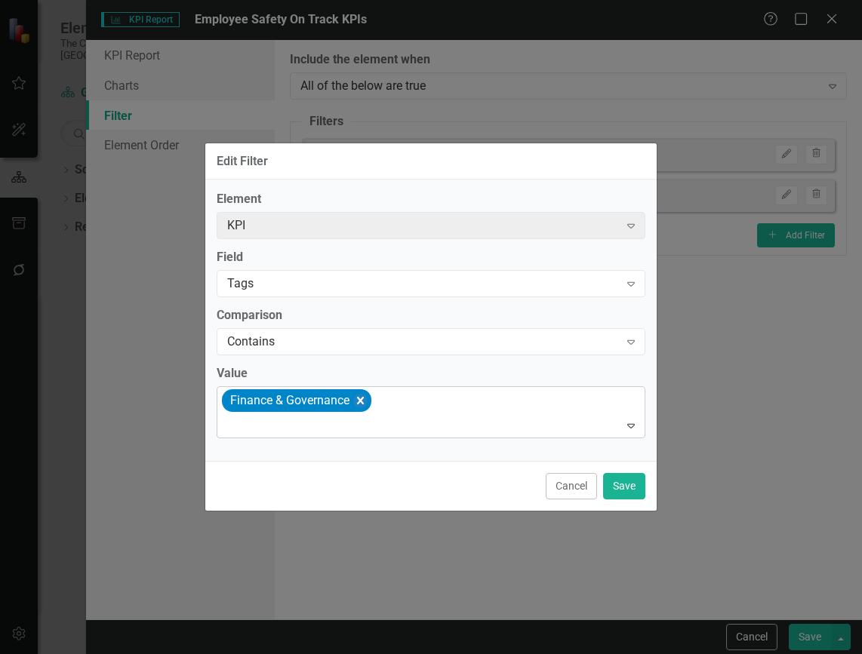
click at [367, 396] on icon "Remove [object Object]" at bounding box center [360, 401] width 14 height 19
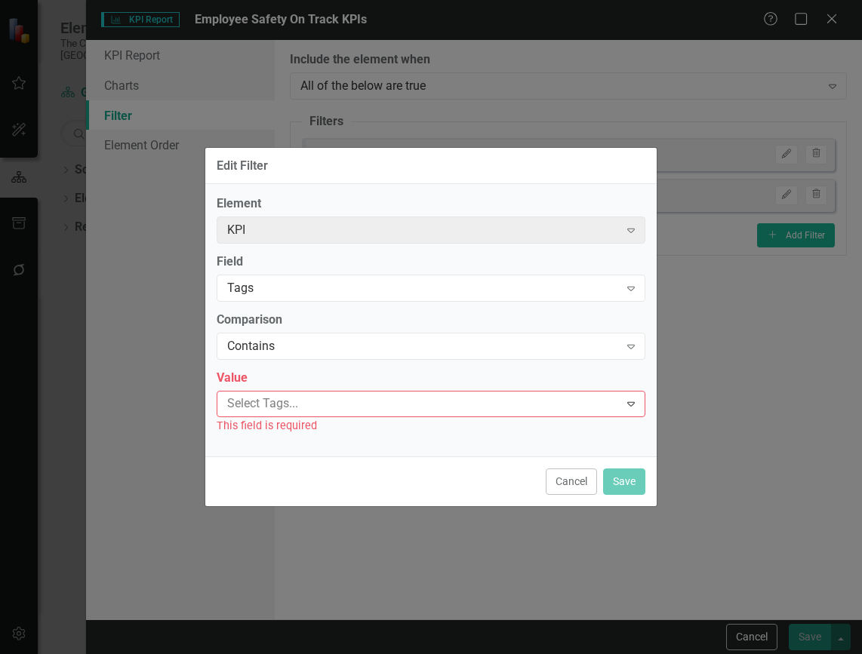
click at [367, 396] on div at bounding box center [420, 404] width 398 height 20
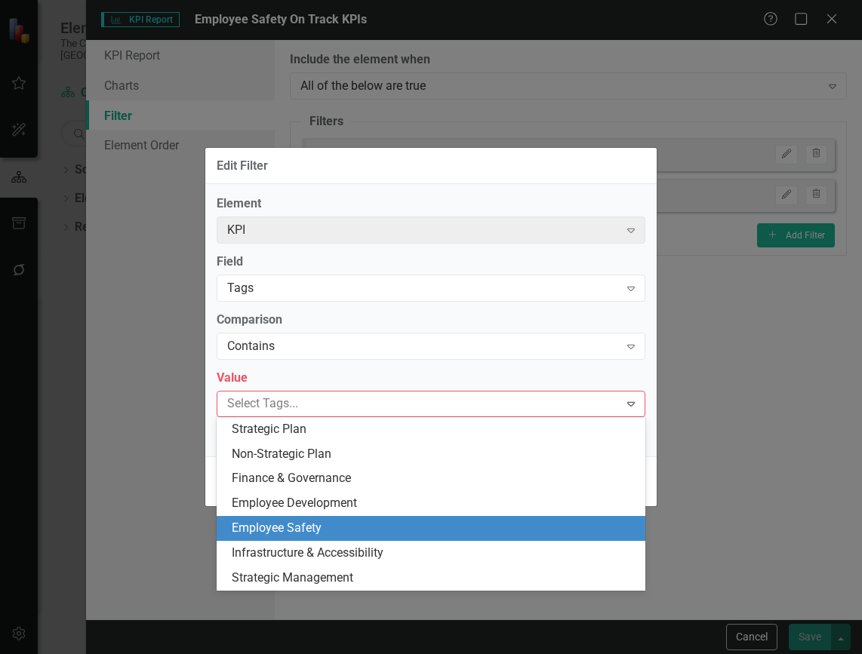
click at [333, 531] on div "Employee Safety" at bounding box center [434, 528] width 405 height 17
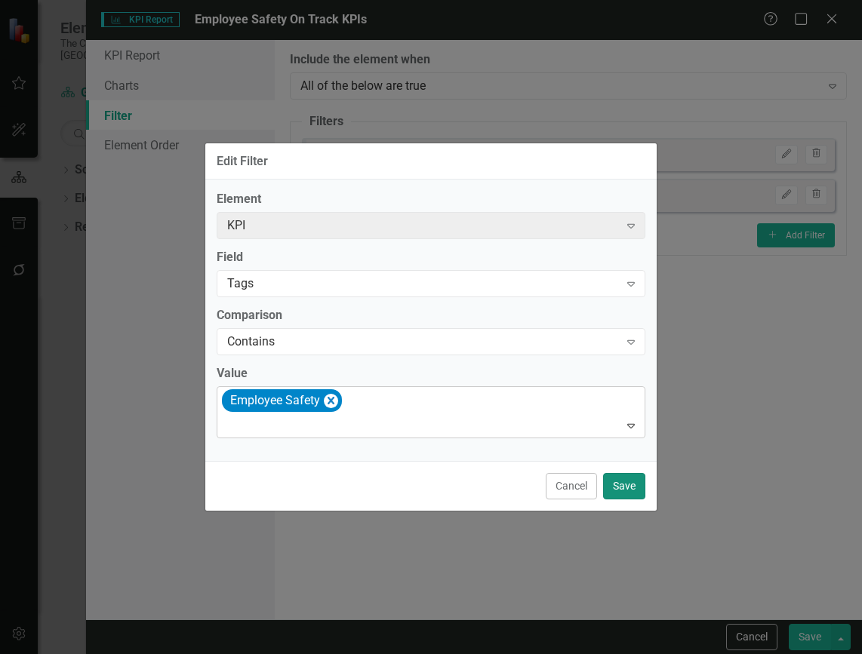
click at [626, 490] on button "Save" at bounding box center [624, 486] width 42 height 26
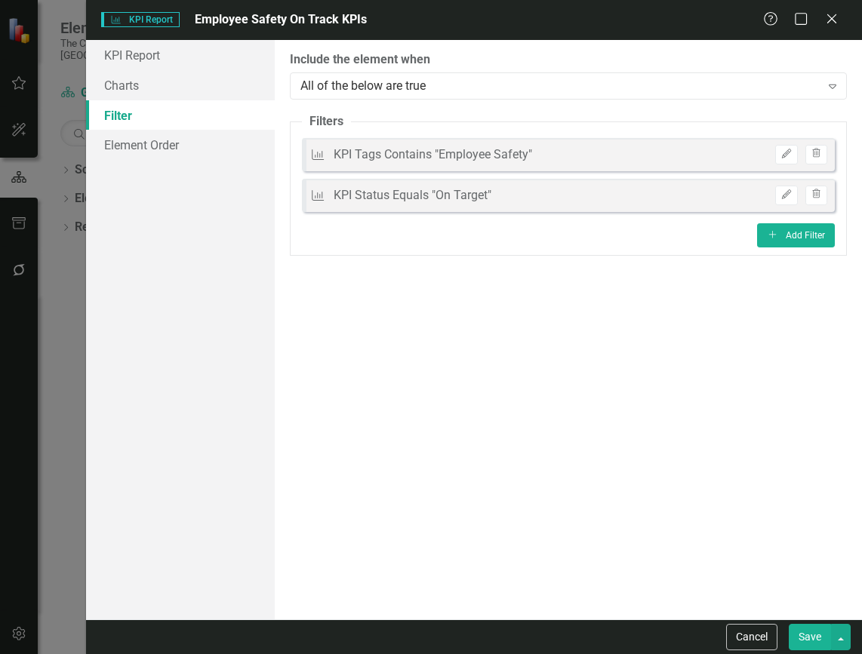
click at [809, 636] on button "Save" at bounding box center [810, 637] width 42 height 26
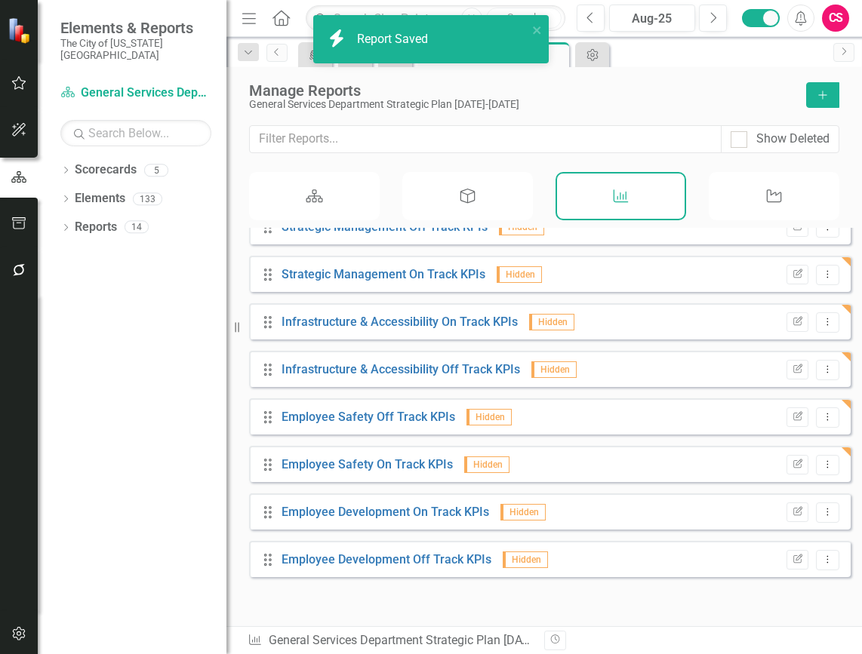
scroll to position [519, 0]
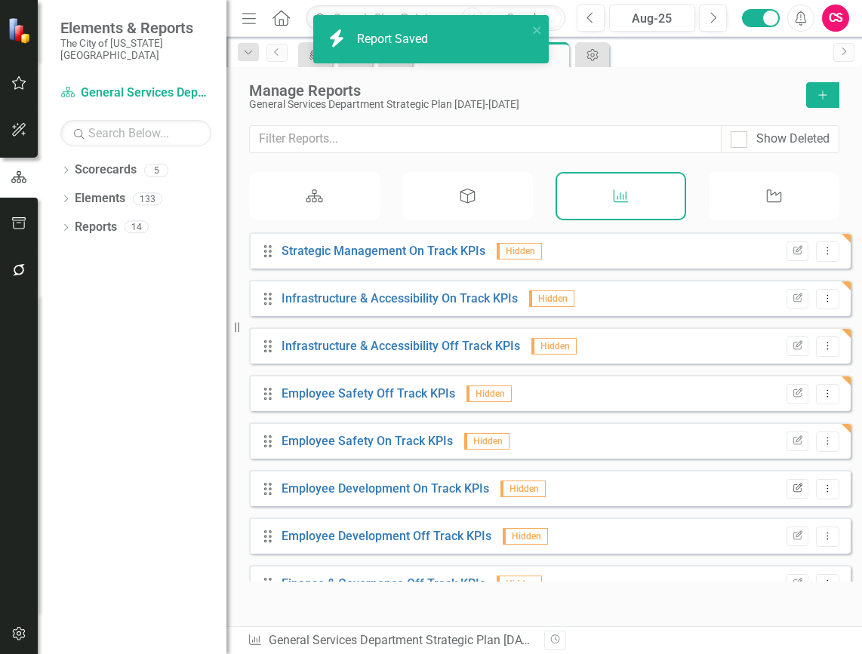
click at [792, 494] on icon "Edit Report" at bounding box center [797, 489] width 11 height 9
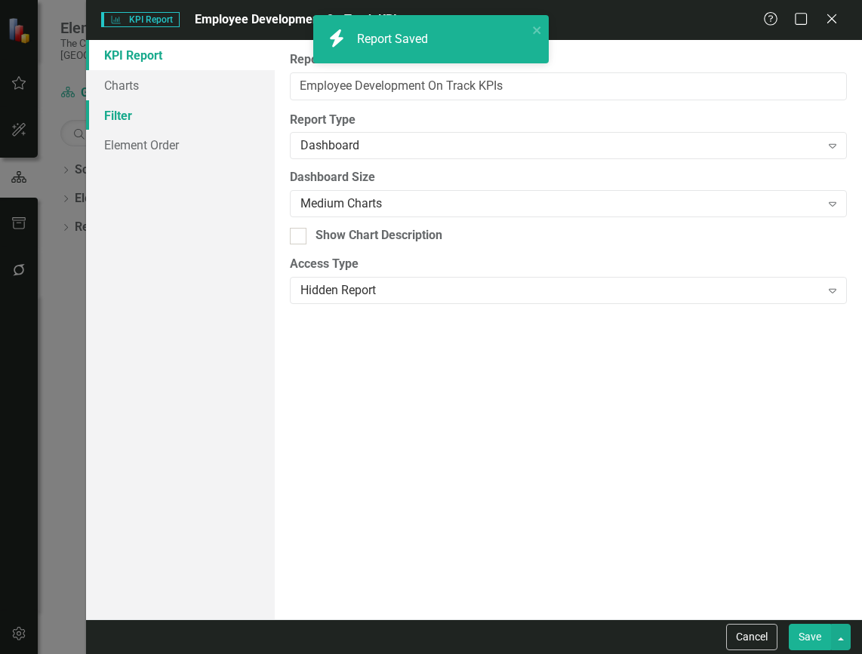
drag, startPoint x: 168, startPoint y: 111, endPoint x: 269, endPoint y: 131, distance: 103.2
click at [168, 110] on link "Filter" at bounding box center [180, 115] width 189 height 30
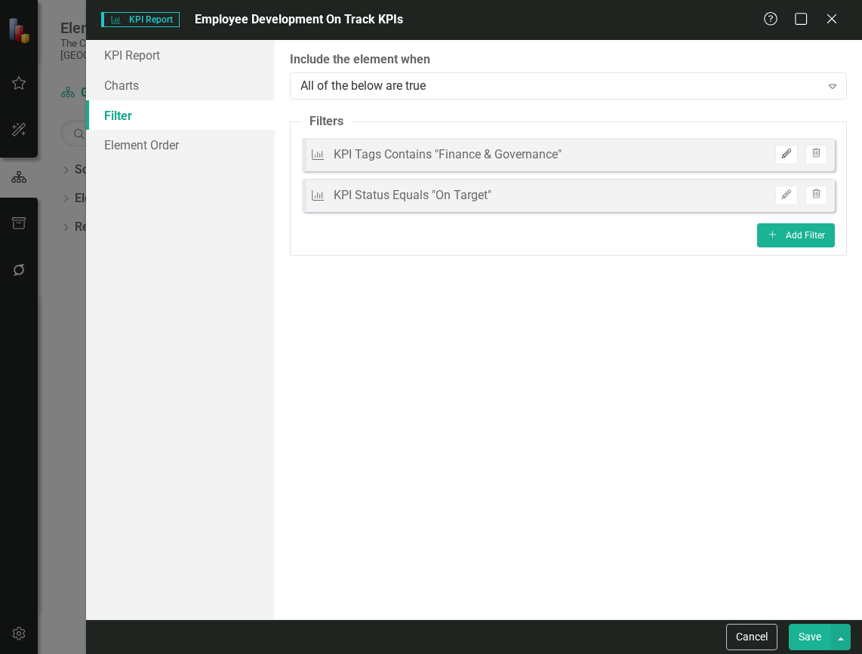
click at [788, 149] on button "Edit" at bounding box center [786, 155] width 22 height 20
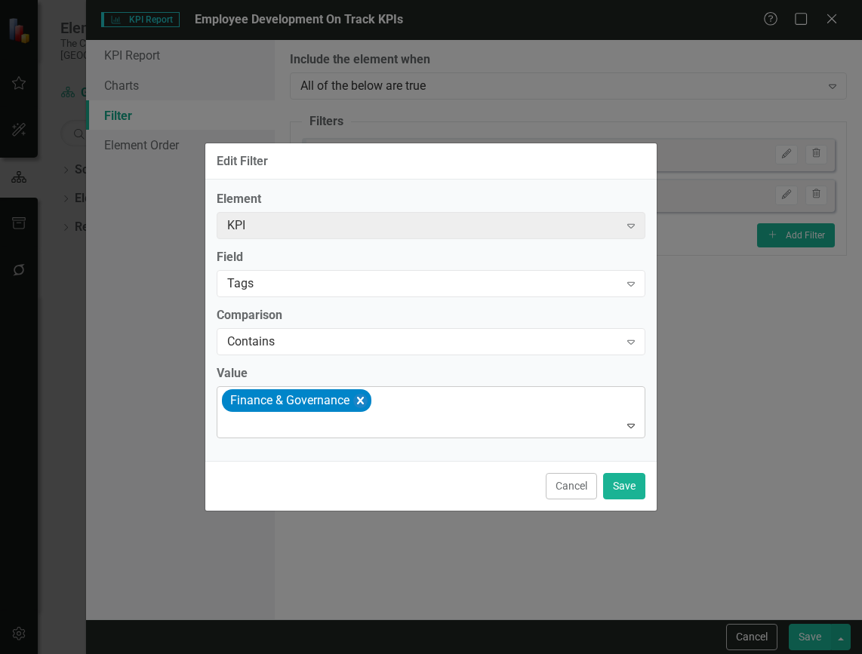
click at [365, 406] on icon "Remove [object Object]" at bounding box center [360, 401] width 14 height 19
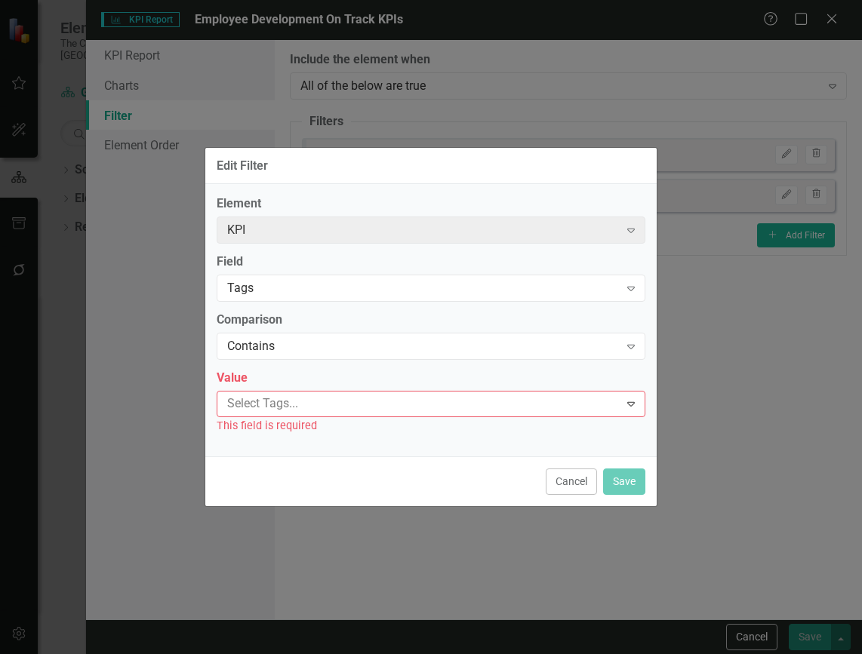
click at [365, 406] on div at bounding box center [420, 404] width 398 height 20
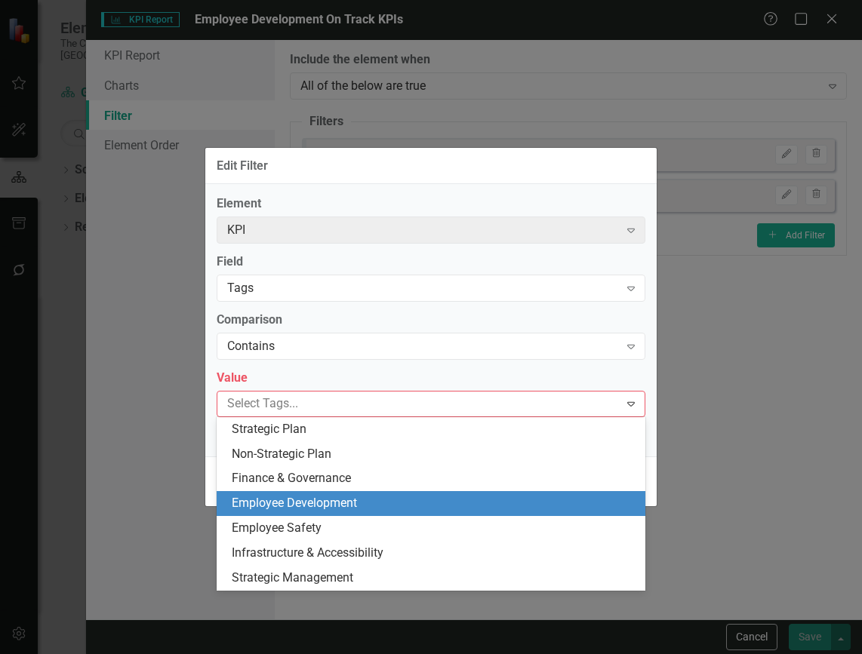
click at [337, 500] on span "Employee Development" at bounding box center [294, 503] width 125 height 14
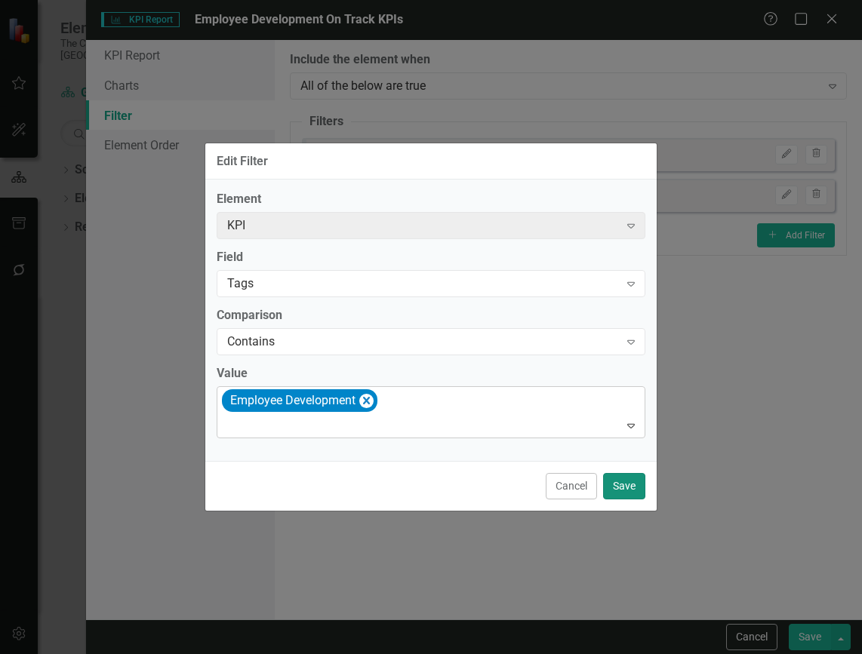
click at [637, 480] on button "Save" at bounding box center [624, 486] width 42 height 26
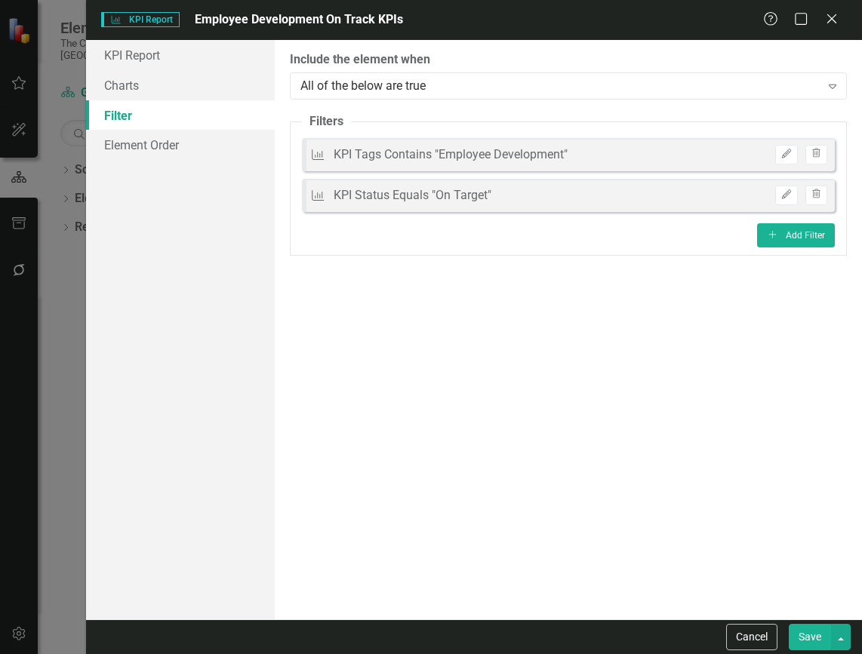
click at [811, 635] on button "Save" at bounding box center [810, 637] width 42 height 26
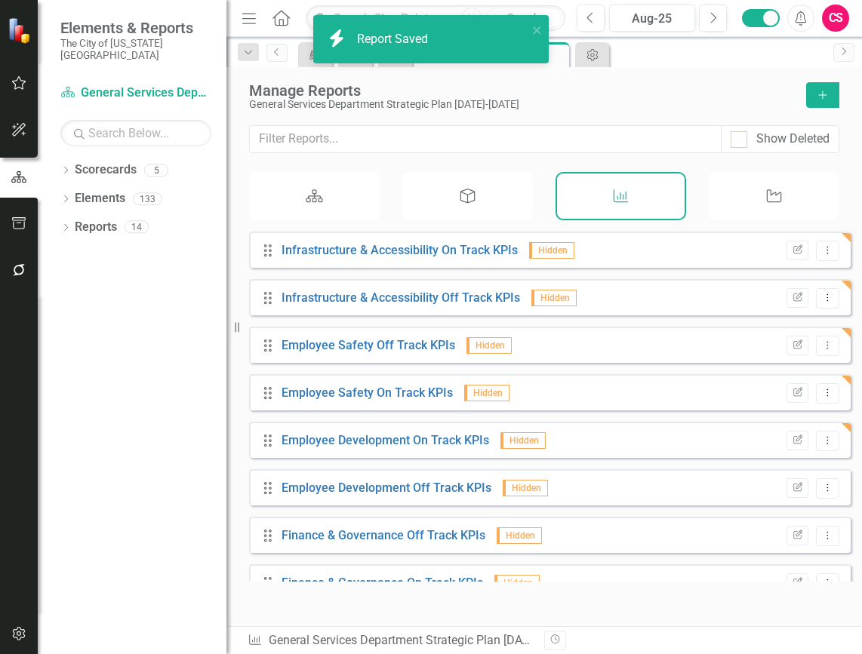
scroll to position [594, 0]
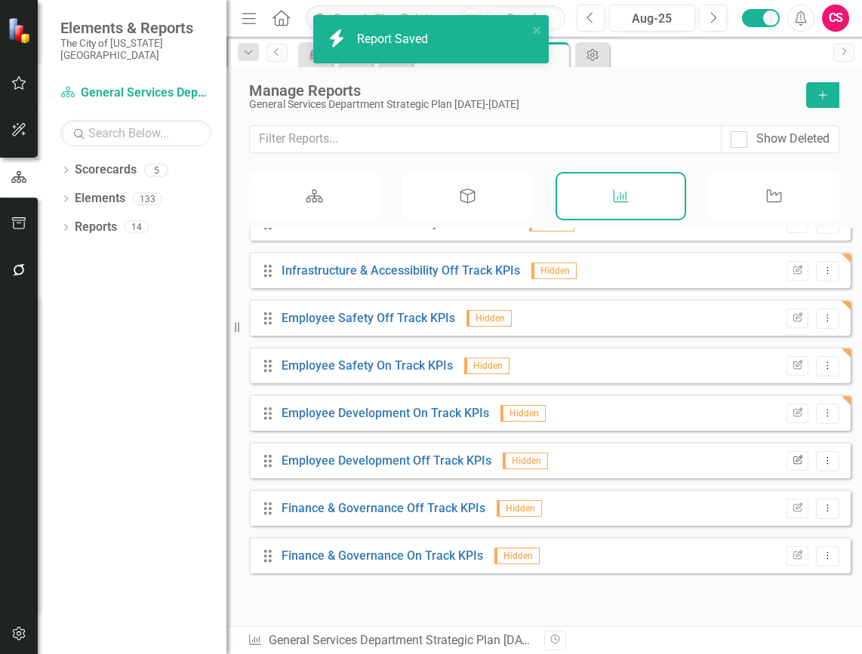
click at [792, 466] on icon "Edit Report" at bounding box center [797, 461] width 11 height 9
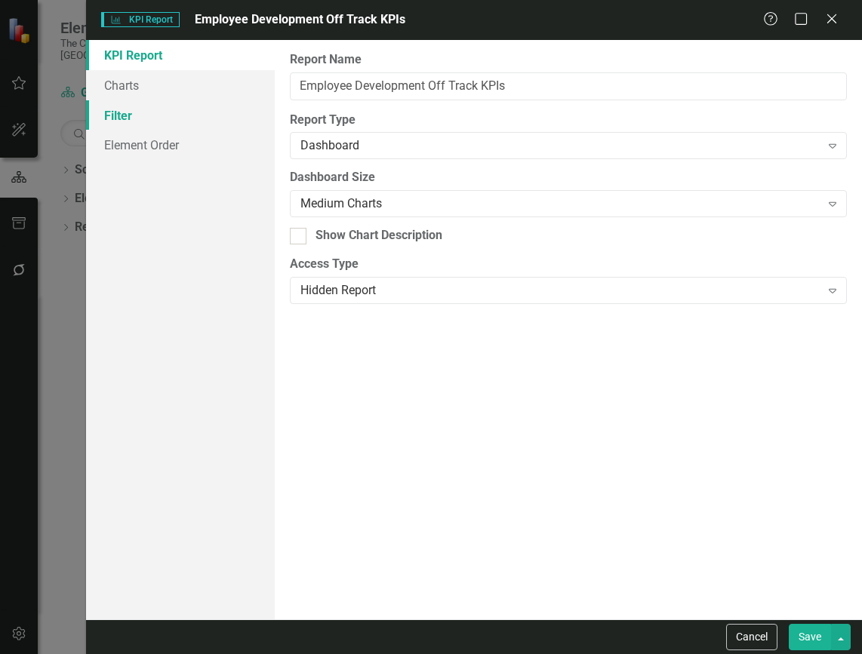
click at [137, 102] on link "Filter" at bounding box center [180, 115] width 189 height 30
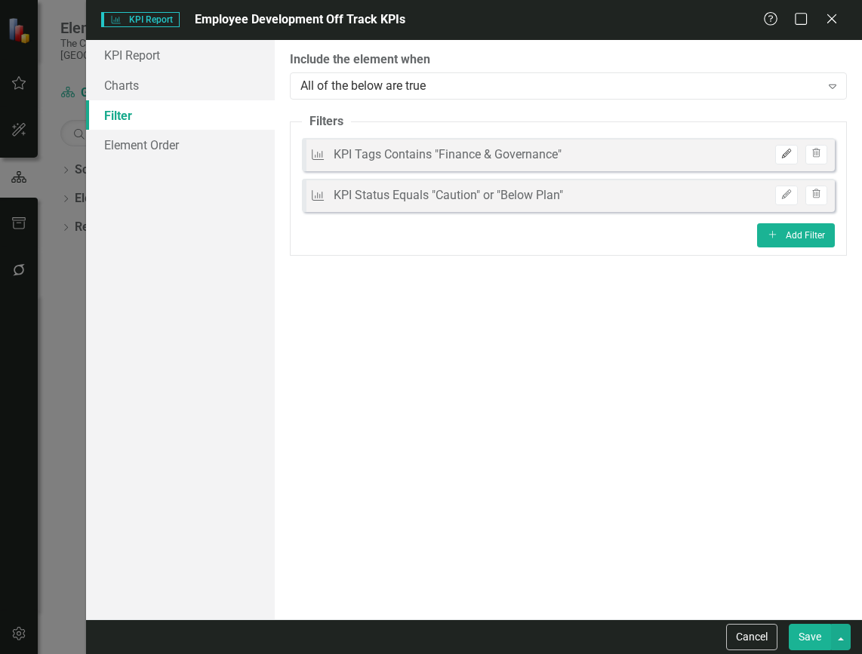
click at [789, 155] on icon "Edit" at bounding box center [785, 153] width 11 height 9
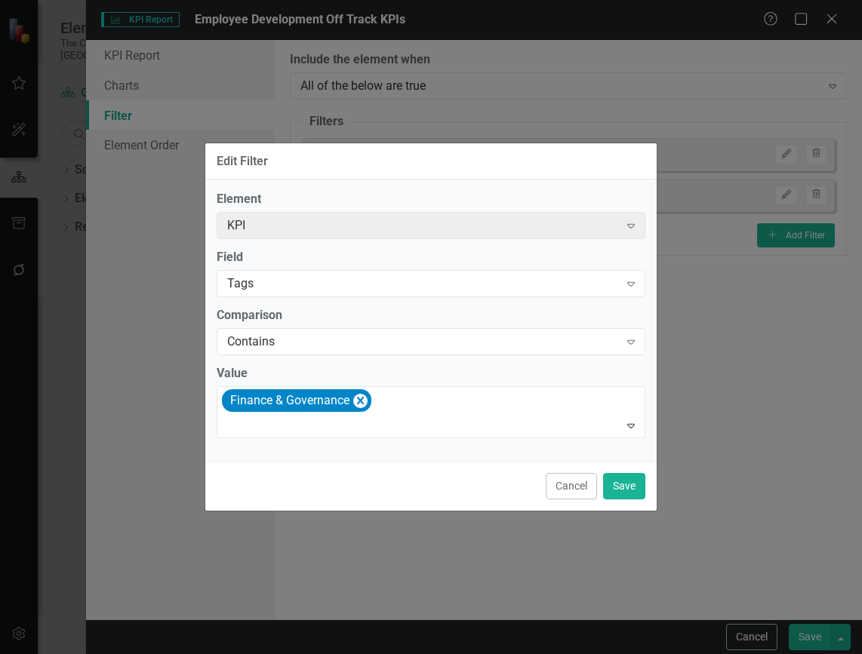
click at [361, 395] on icon "Remove [object Object]" at bounding box center [360, 401] width 14 height 19
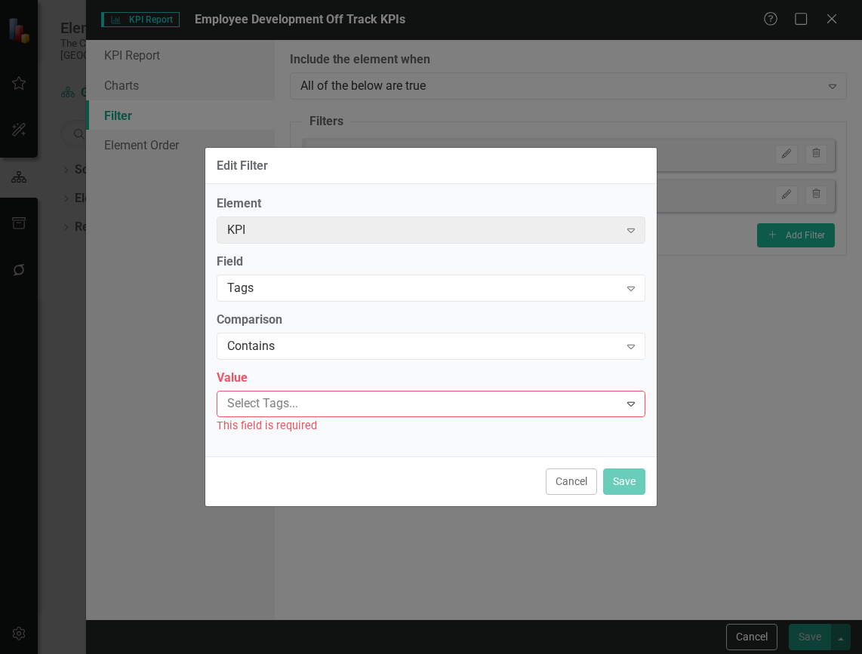
click at [361, 395] on div at bounding box center [420, 404] width 398 height 20
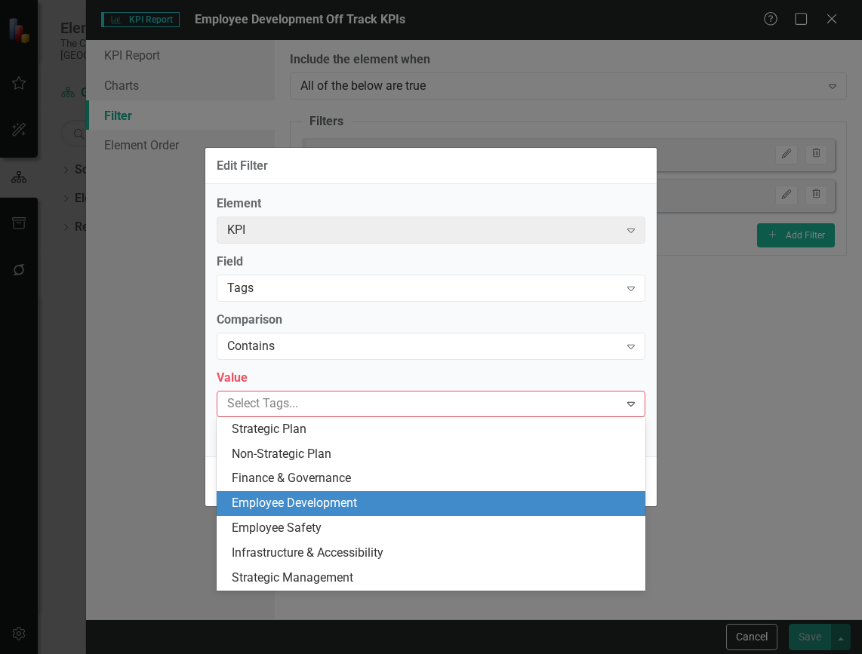
click at [345, 506] on span "Employee Development" at bounding box center [294, 503] width 125 height 14
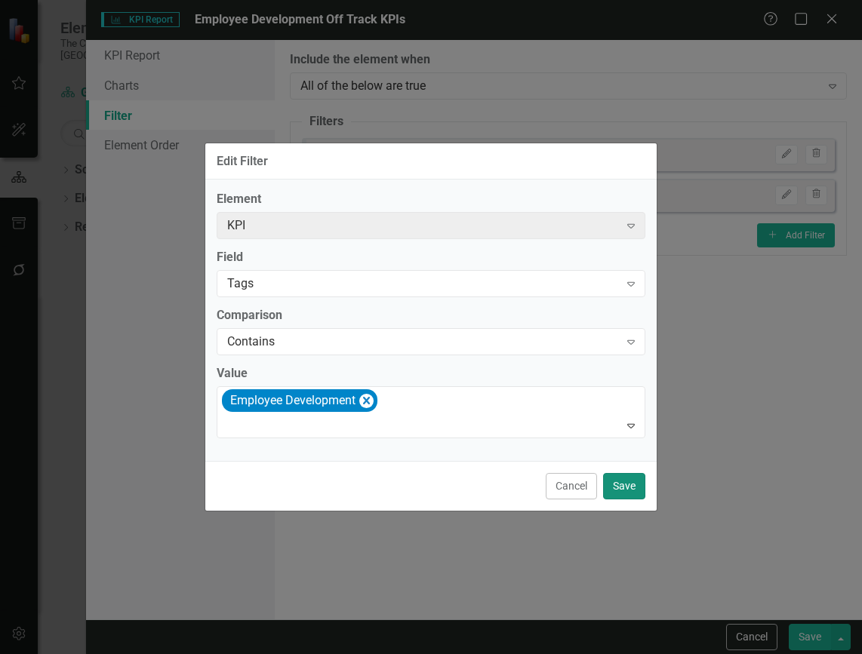
click at [640, 488] on button "Save" at bounding box center [624, 486] width 42 height 26
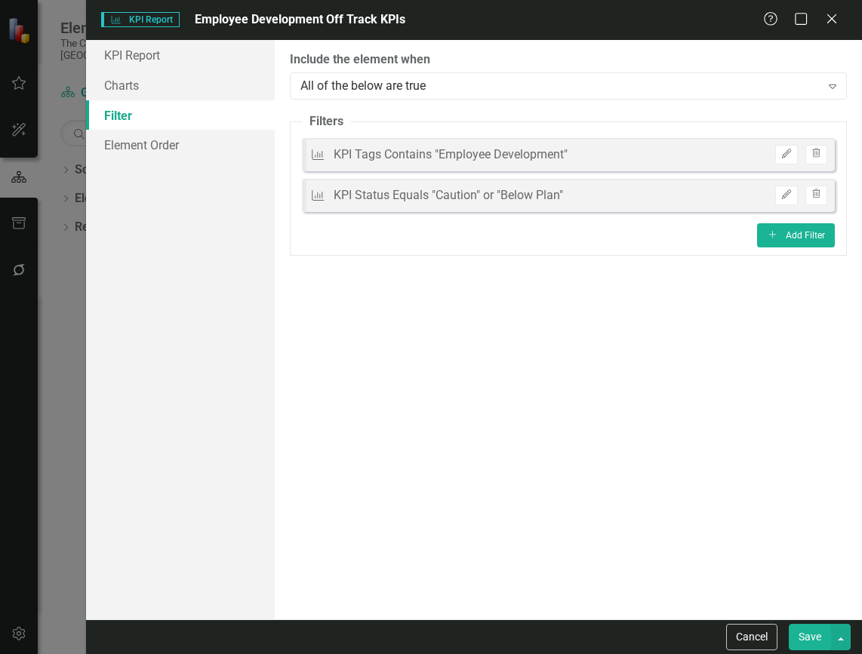
click at [814, 645] on button "Save" at bounding box center [810, 637] width 42 height 26
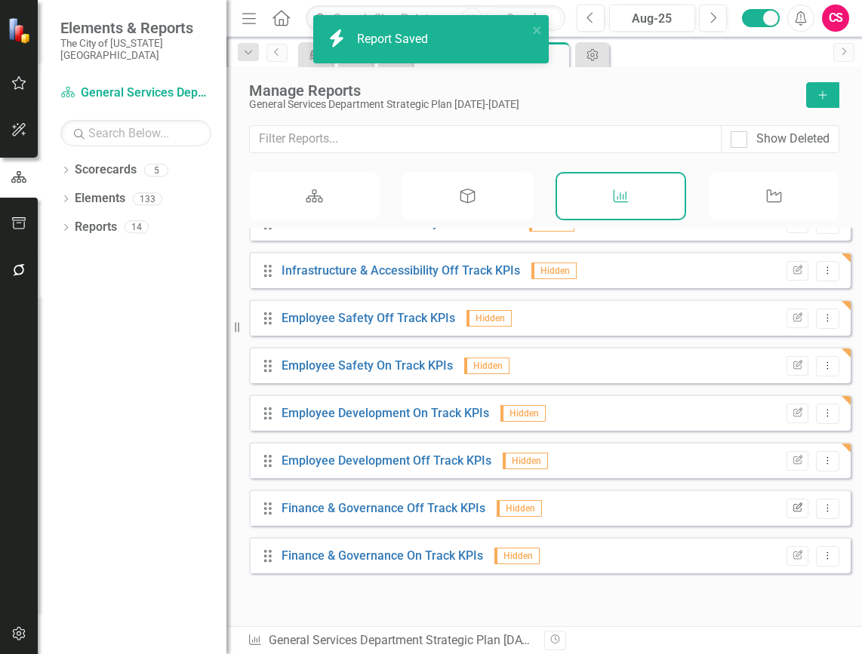
click at [792, 519] on button "Edit Report" at bounding box center [797, 509] width 22 height 20
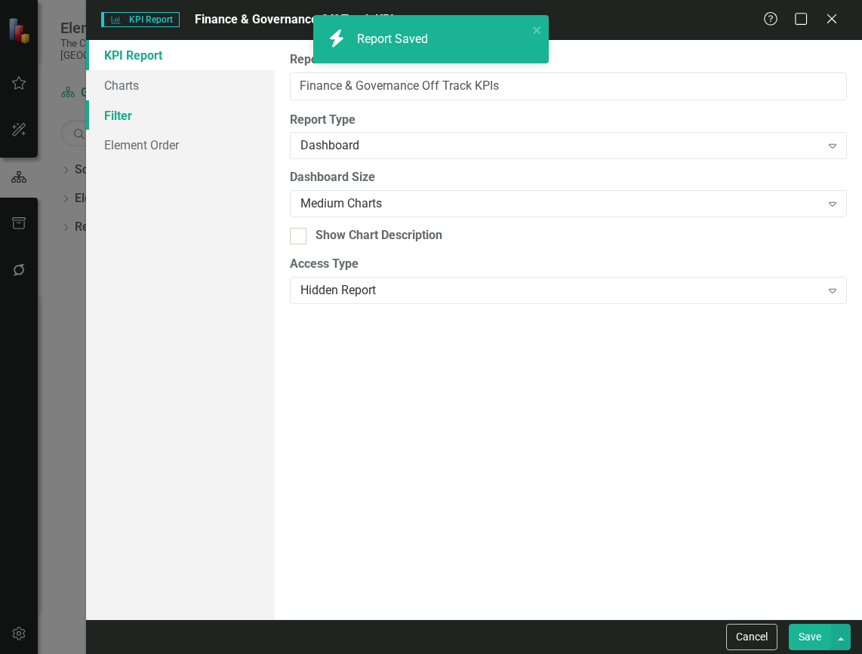
click at [189, 121] on link "Filter" at bounding box center [180, 115] width 189 height 30
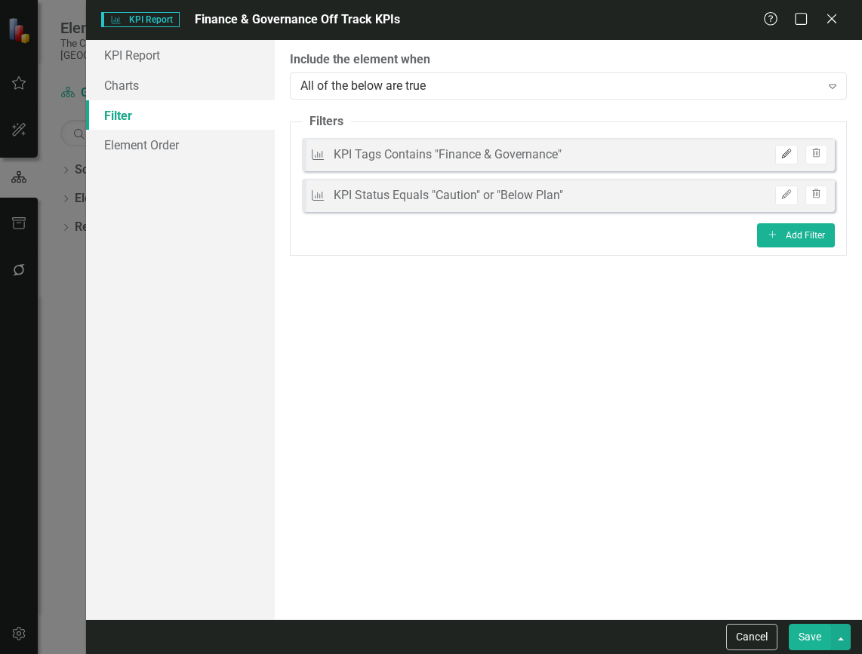
click at [779, 149] on button "Edit" at bounding box center [786, 155] width 22 height 20
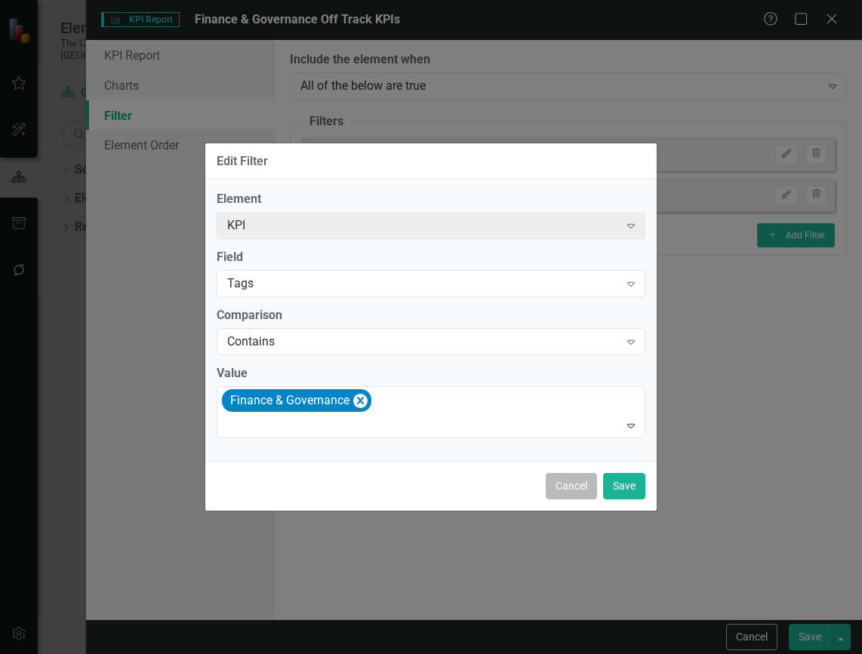
click at [594, 493] on button "Cancel" at bounding box center [571, 486] width 51 height 26
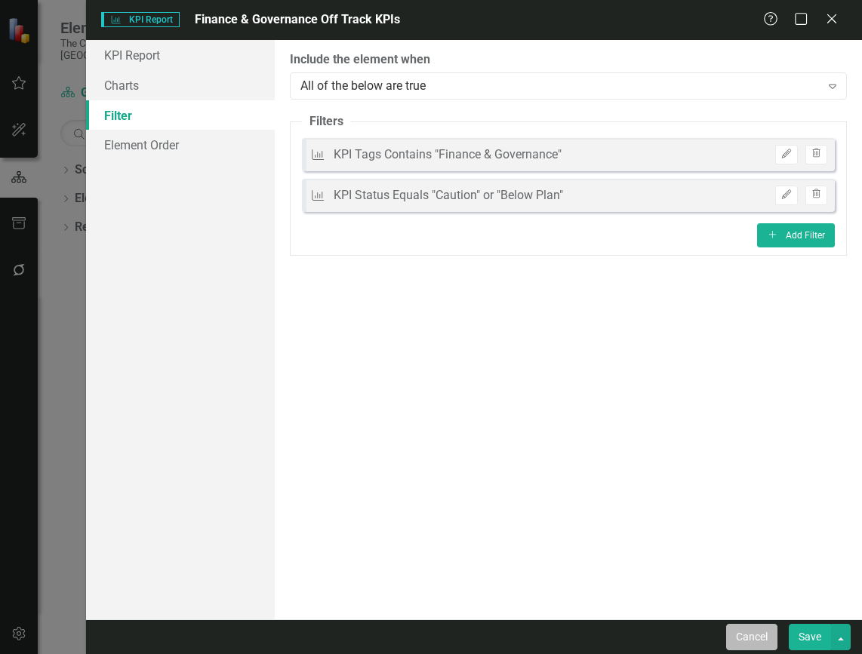
click at [764, 636] on button "Cancel" at bounding box center [751, 637] width 51 height 26
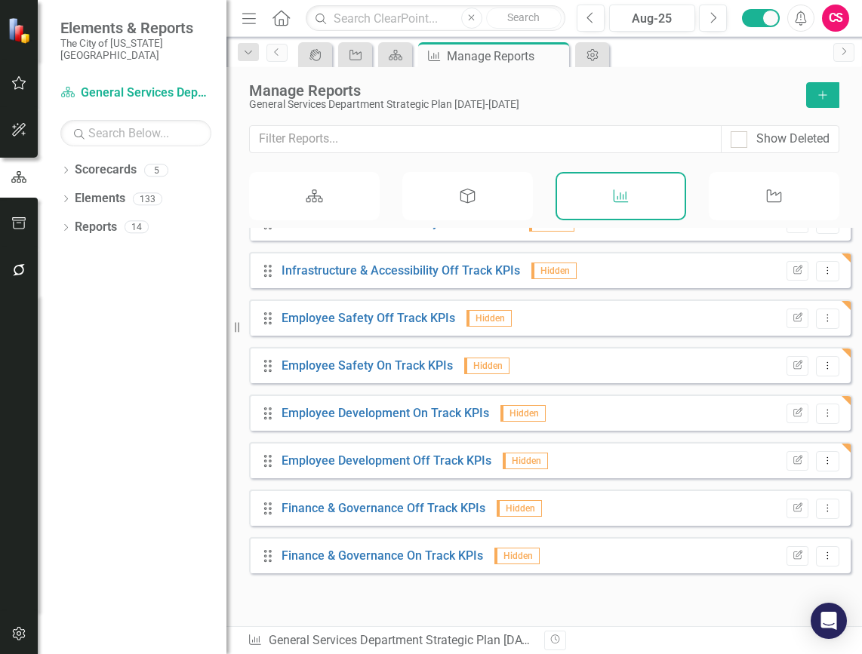
click at [335, 208] on div "Scorecard" at bounding box center [314, 196] width 131 height 48
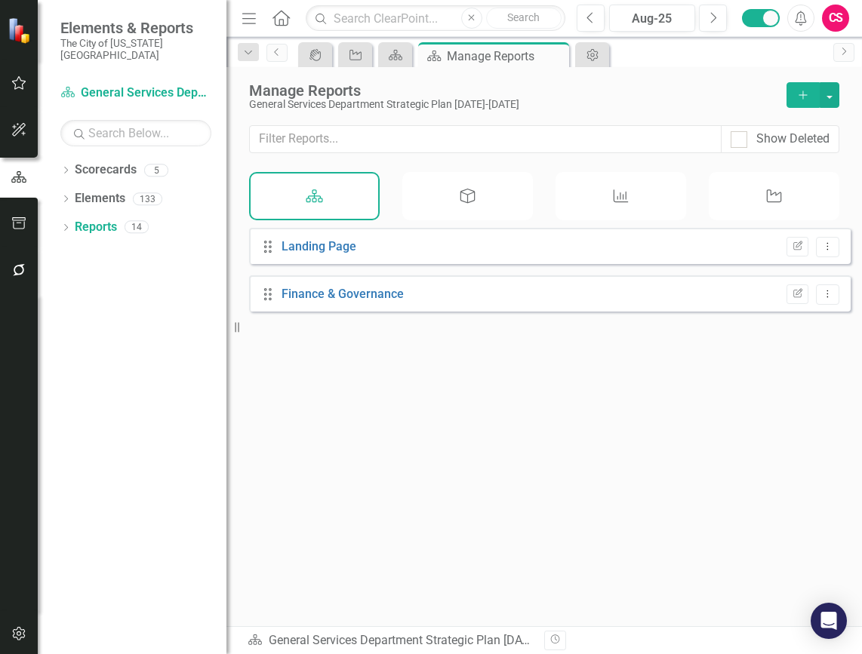
click at [812, 88] on button "Add" at bounding box center [802, 95] width 33 height 26
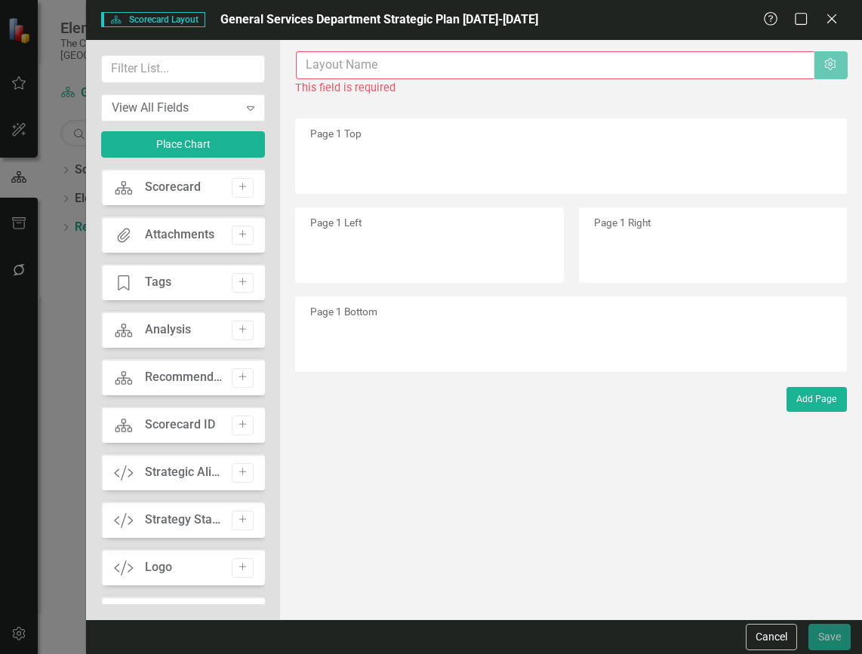
click at [448, 68] on input "text" at bounding box center [555, 65] width 518 height 28
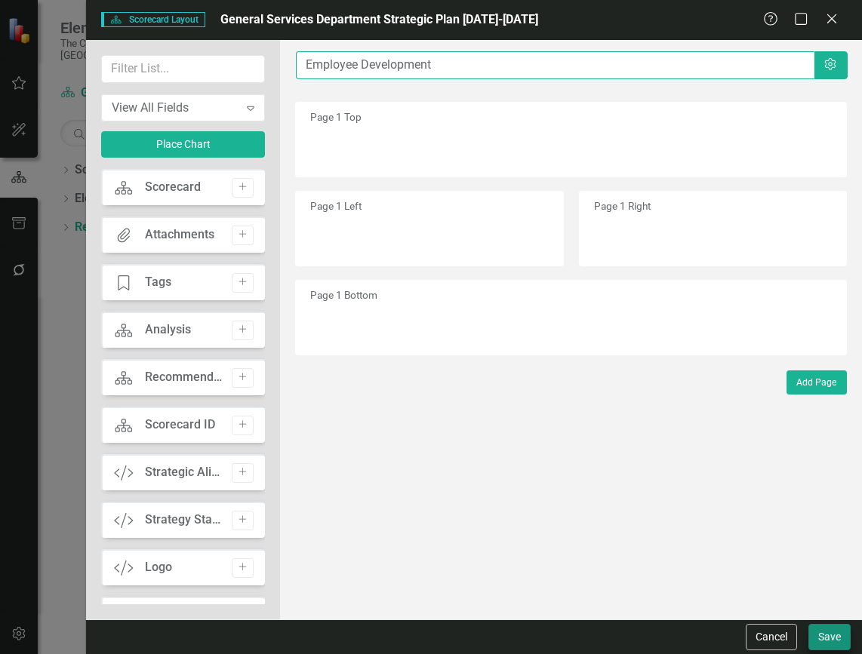
type input "Employee Development"
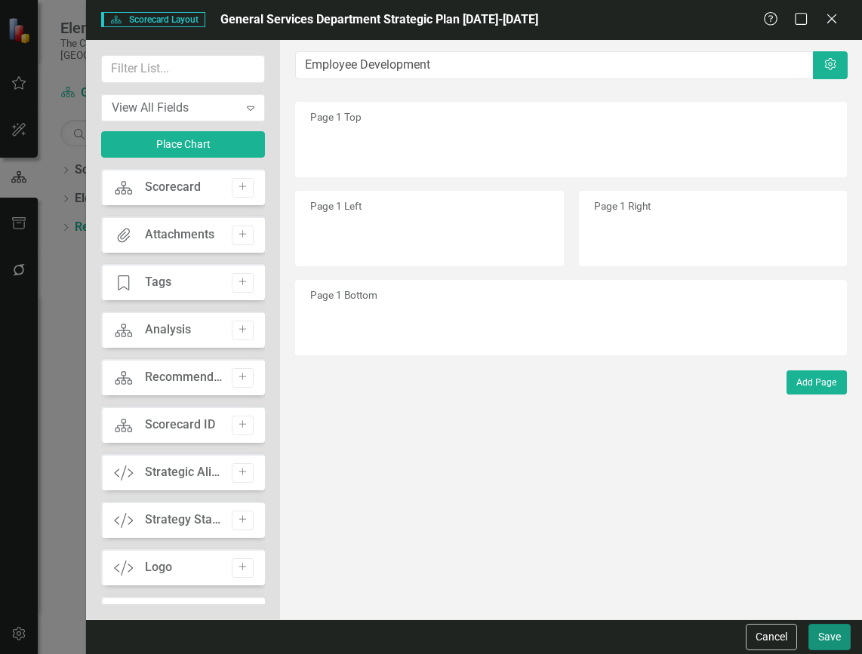
click at [836, 639] on button "Save" at bounding box center [829, 637] width 42 height 26
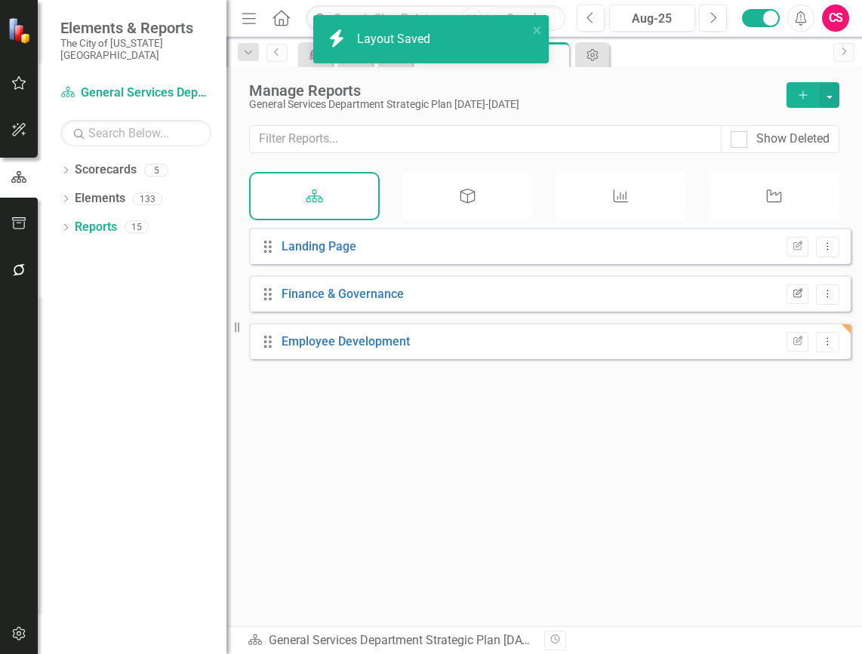
click at [786, 300] on button "Edit Report" at bounding box center [797, 295] width 22 height 20
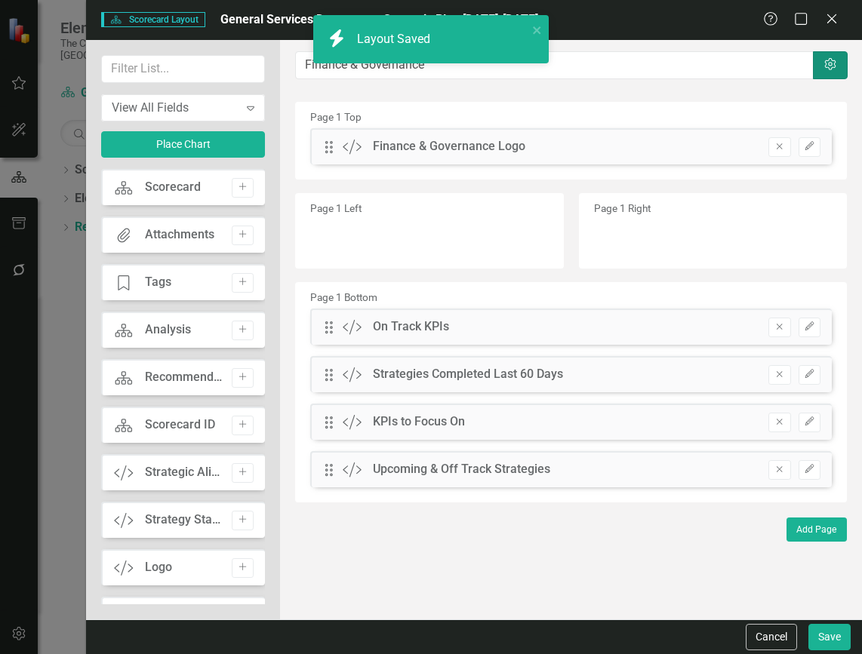
click at [833, 55] on button "Settings" at bounding box center [830, 65] width 35 height 28
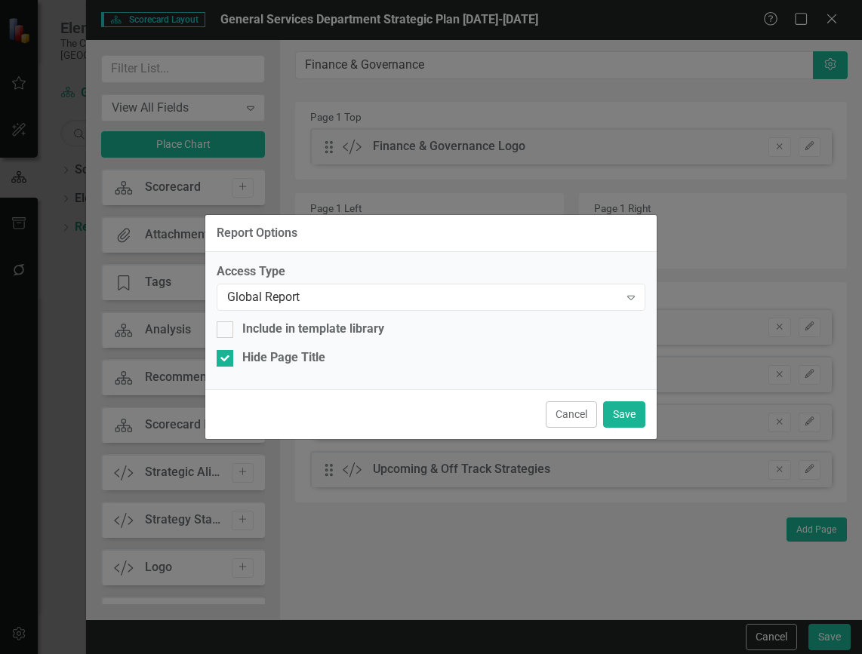
click at [586, 430] on div "Cancel Save" at bounding box center [430, 414] width 451 height 50
click at [586, 426] on button "Cancel" at bounding box center [571, 415] width 51 height 26
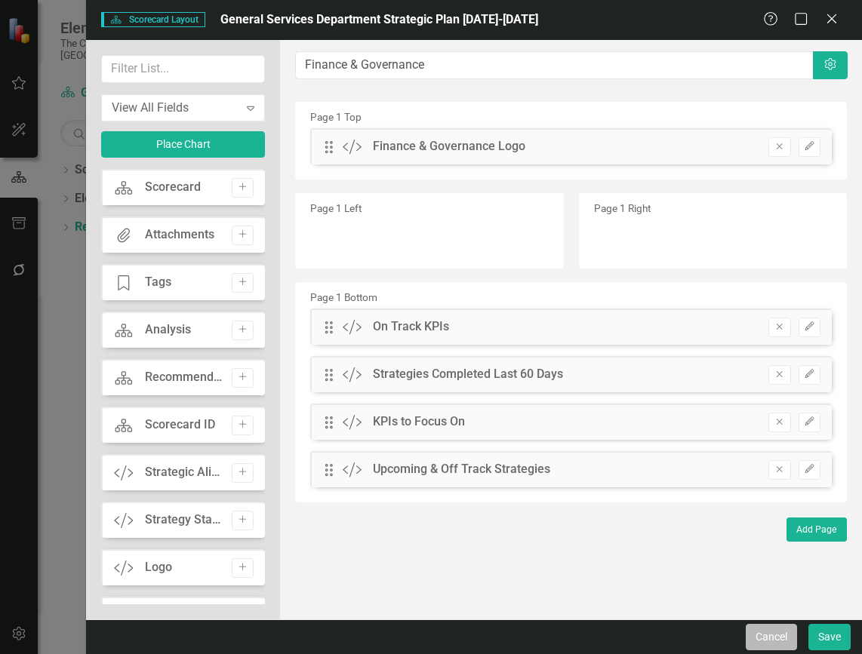
click at [777, 631] on button "Cancel" at bounding box center [771, 637] width 51 height 26
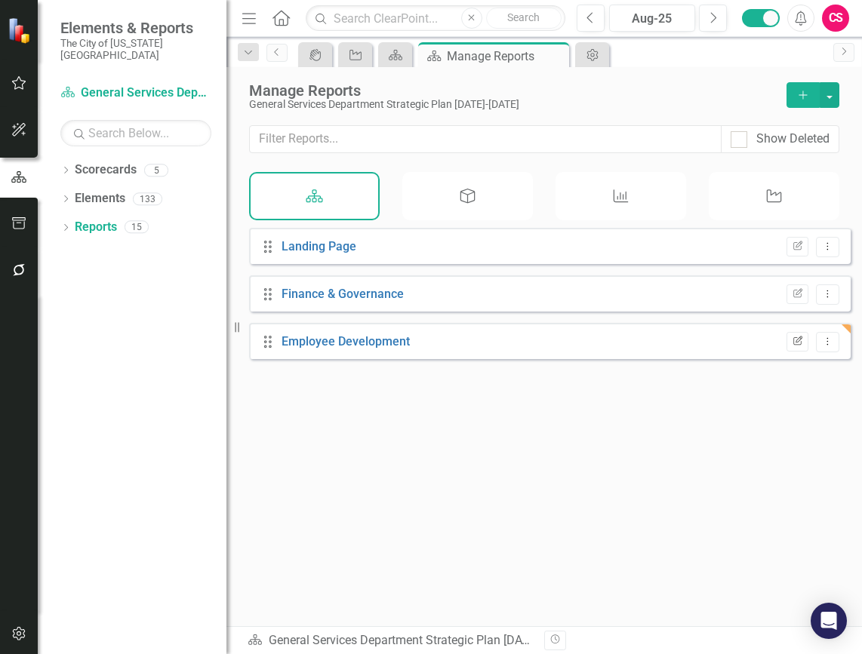
click at [790, 352] on button "Edit Report" at bounding box center [797, 342] width 22 height 20
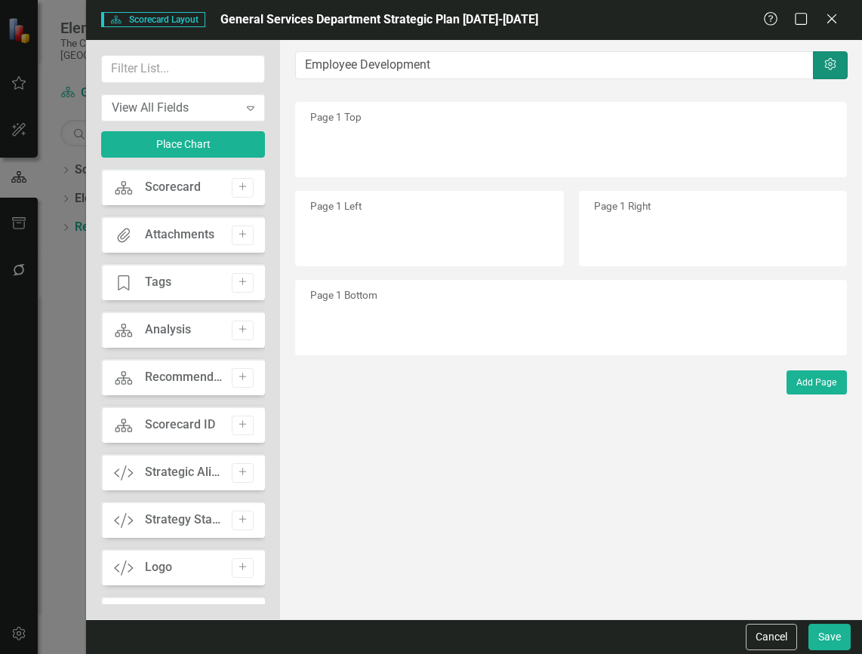
click at [825, 61] on icon "button" at bounding box center [829, 64] width 11 height 12
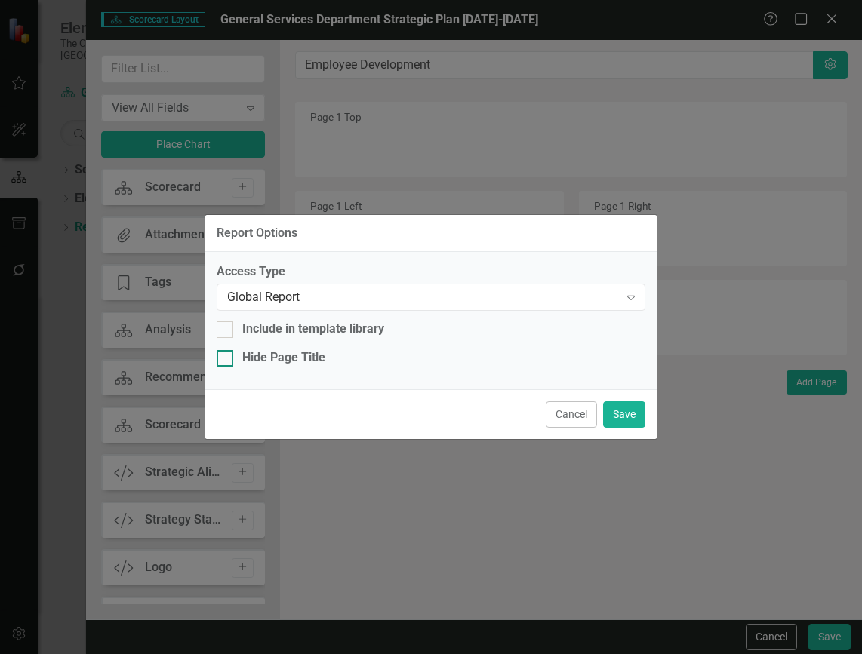
click at [302, 353] on div "Hide Page Title" at bounding box center [283, 357] width 83 height 17
click at [226, 353] on input "Hide Page Title" at bounding box center [222, 355] width 10 height 10
checkbox input "true"
click at [625, 415] on button "Save" at bounding box center [624, 415] width 42 height 26
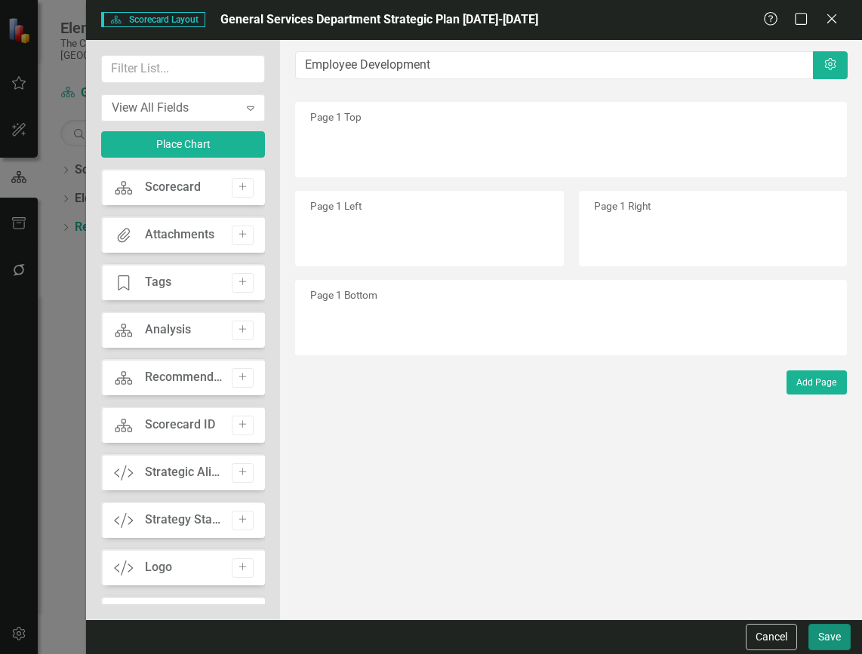
click at [829, 629] on button "Save" at bounding box center [829, 637] width 42 height 26
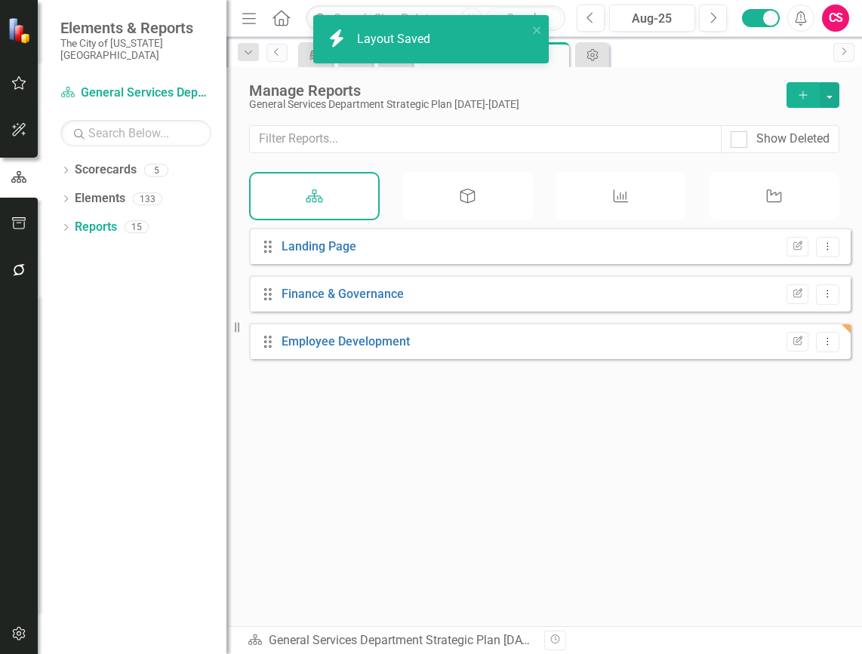
click at [803, 105] on button "Add" at bounding box center [802, 95] width 33 height 26
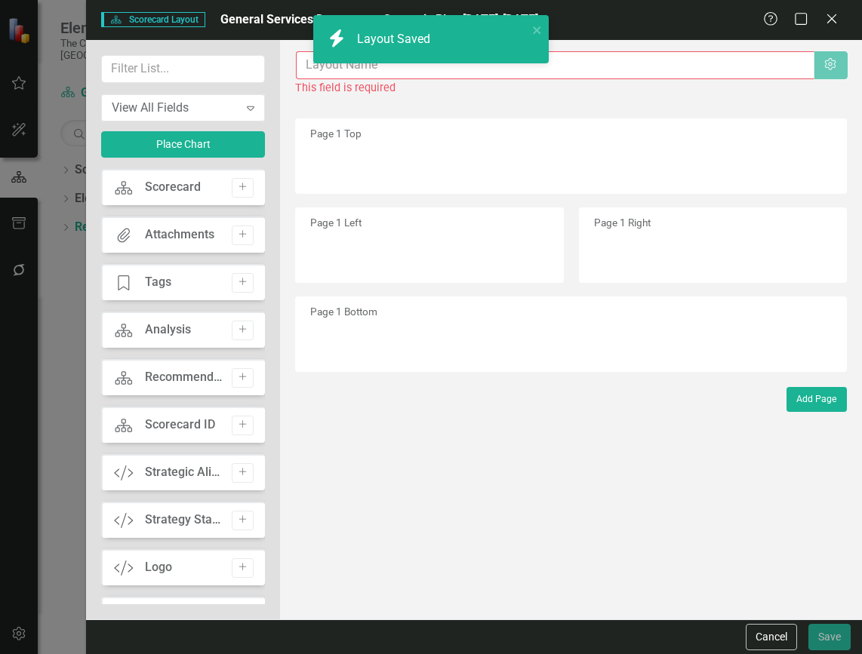
click at [298, 55] on input "text" at bounding box center [555, 65] width 518 height 28
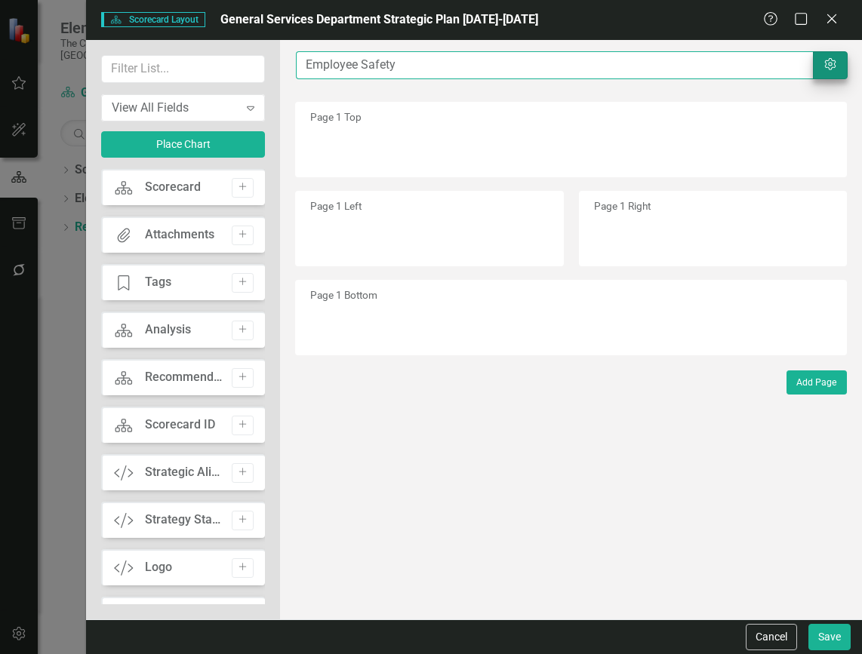
type input "Employee Safety"
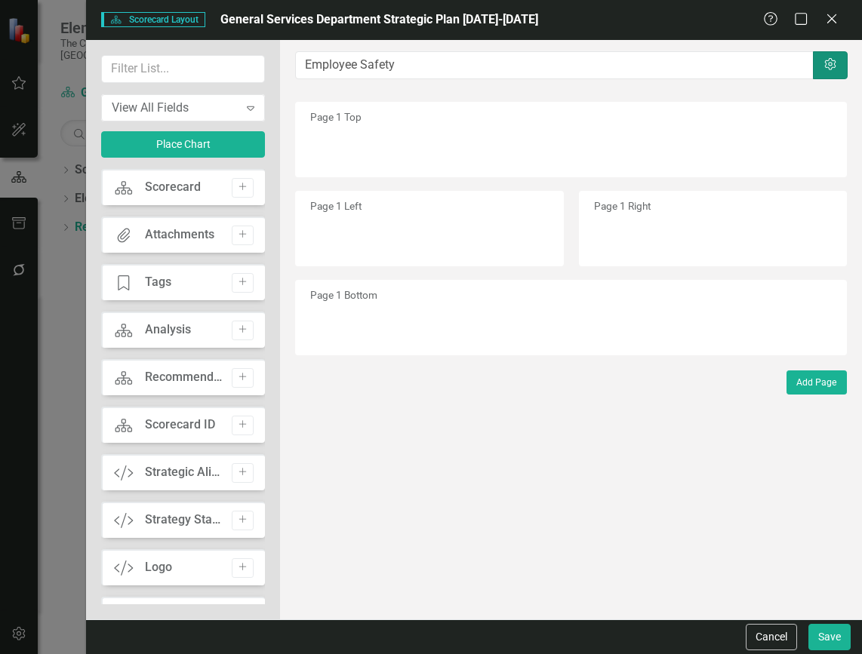
click at [833, 69] on icon "Settings" at bounding box center [830, 65] width 15 height 12
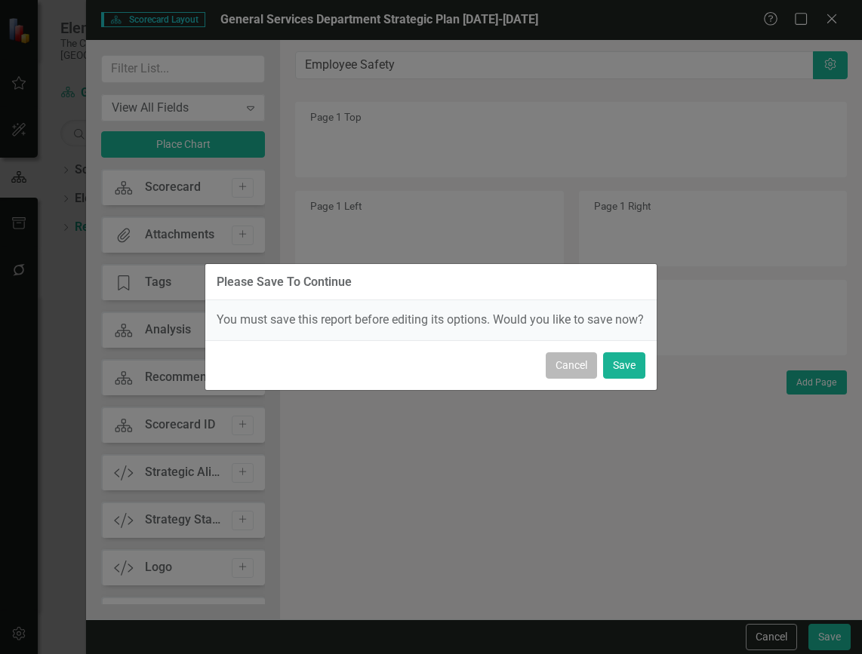
click at [586, 375] on button "Cancel" at bounding box center [571, 365] width 51 height 26
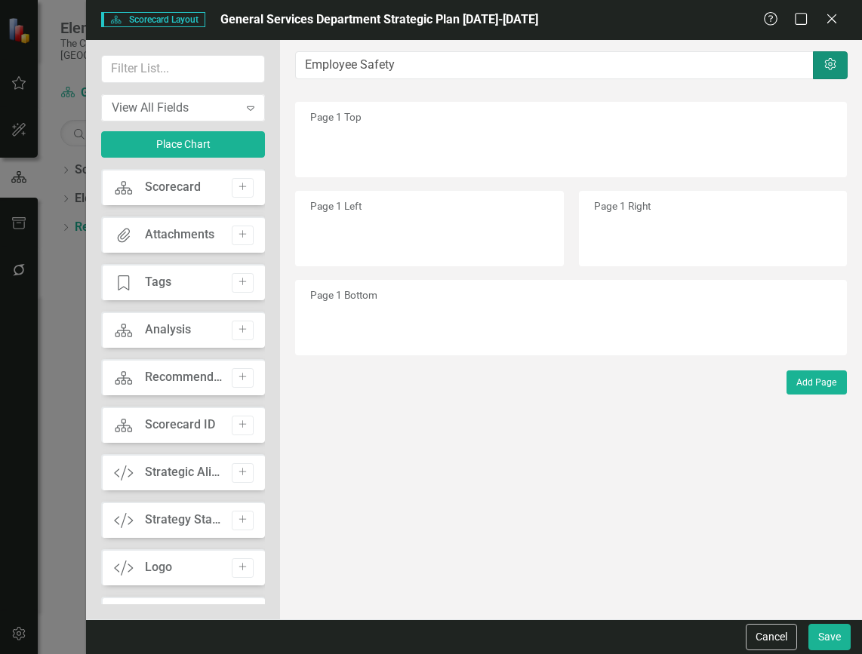
click at [835, 52] on button "Settings" at bounding box center [830, 65] width 35 height 28
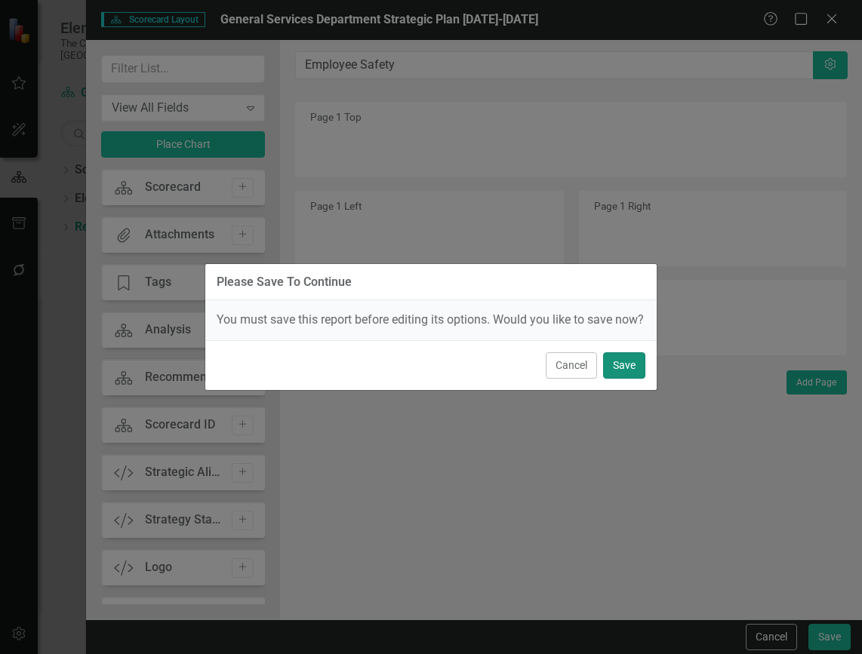
click at [638, 371] on button "Save" at bounding box center [624, 365] width 42 height 26
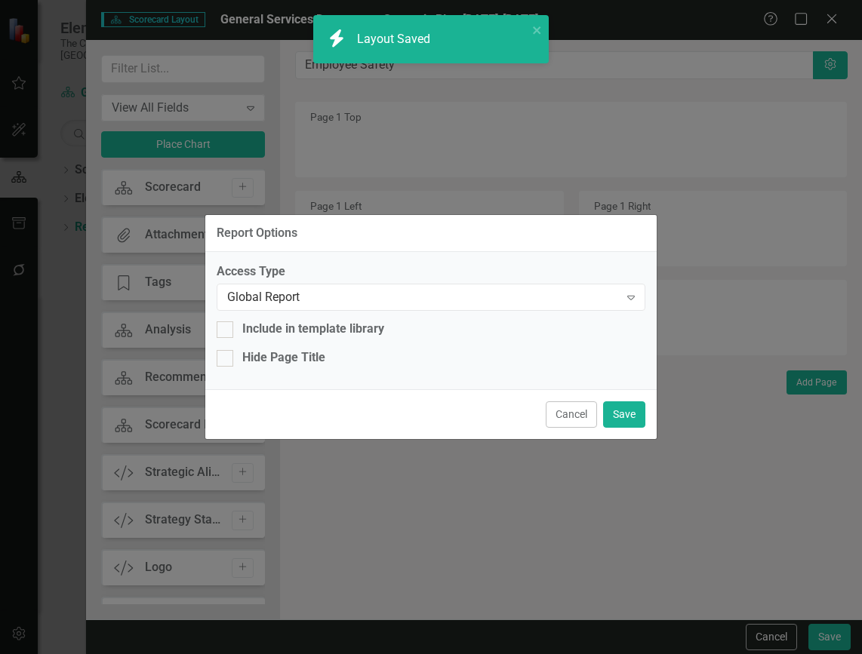
click at [310, 370] on div "Access Type Global Report Expand Include in template library Hide Page Title" at bounding box center [430, 321] width 451 height 138
click at [319, 356] on div "Hide Page Title" at bounding box center [283, 357] width 83 height 17
click at [226, 356] on input "Hide Page Title" at bounding box center [222, 355] width 10 height 10
checkbox input "true"
click at [614, 418] on button "Save" at bounding box center [624, 415] width 42 height 26
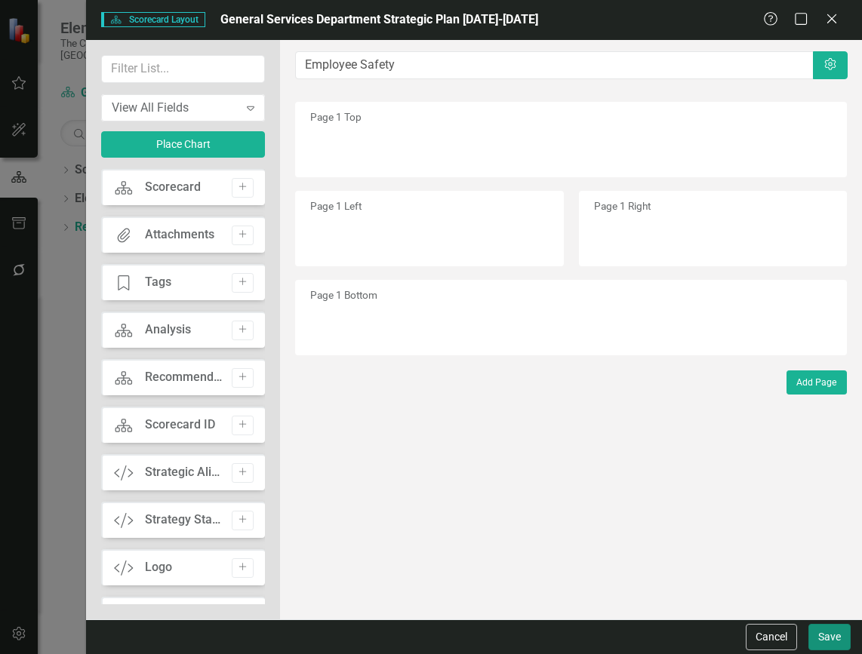
click at [839, 638] on button "Save" at bounding box center [829, 637] width 42 height 26
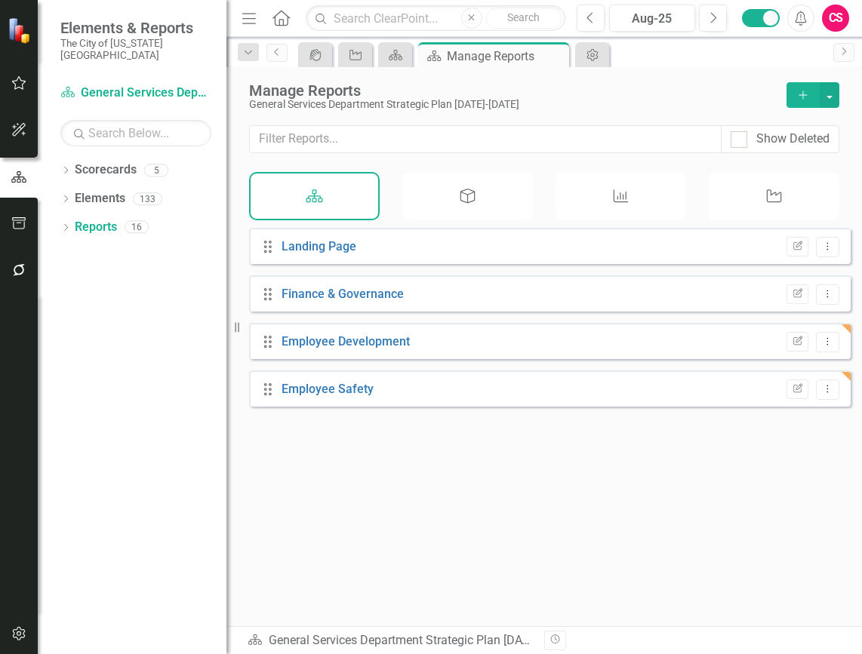
click at [799, 94] on icon "Add" at bounding box center [803, 95] width 14 height 11
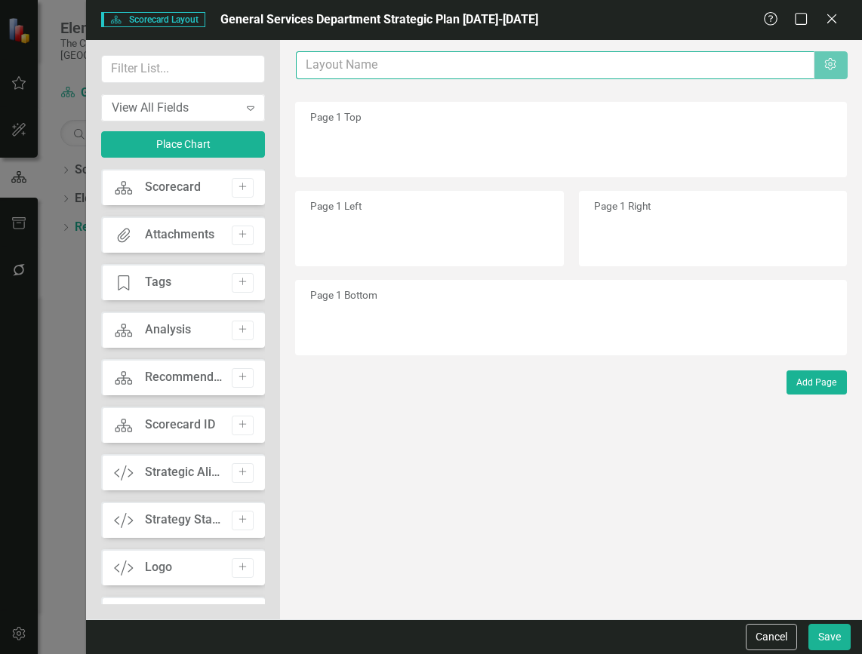
click at [370, 50] on div "The fields (or pods) that are available for you to include on the detail page a…" at bounding box center [571, 330] width 582 height 580
type input "Infrastructure & Accessibility"
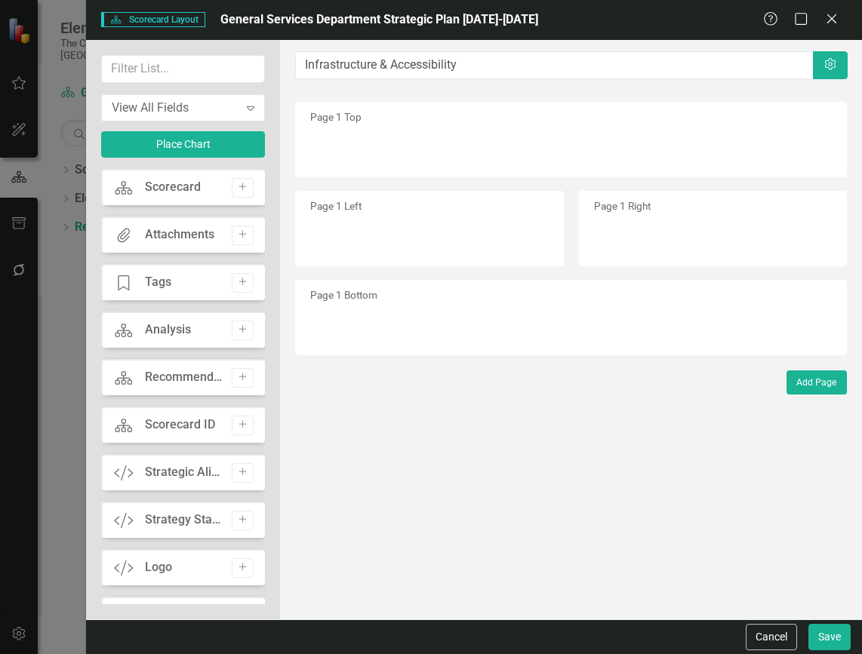
click at [824, 102] on div "Page 1 Top" at bounding box center [571, 139] width 552 height 75
click at [841, 68] on button "Settings" at bounding box center [830, 65] width 35 height 28
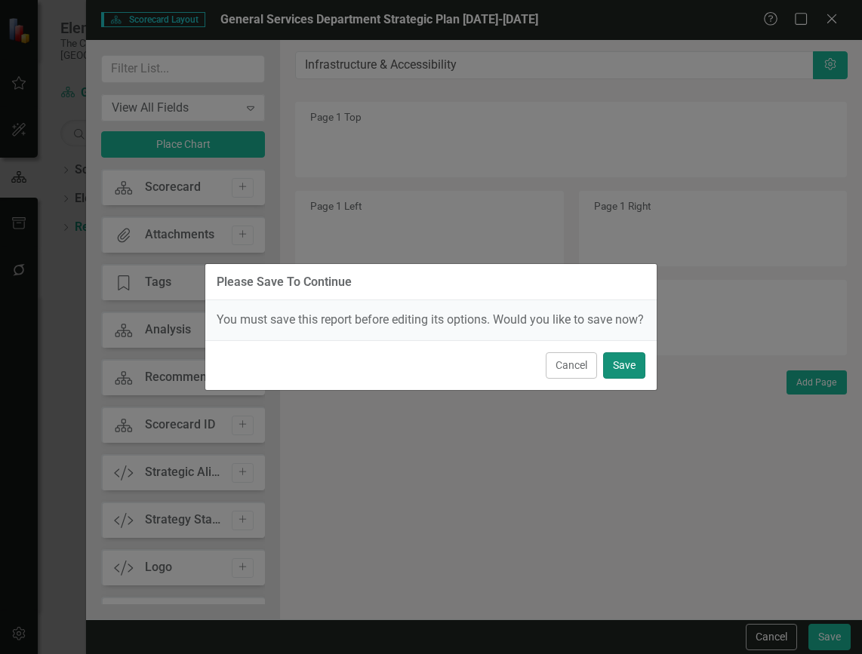
click at [617, 366] on button "Save" at bounding box center [624, 365] width 42 height 26
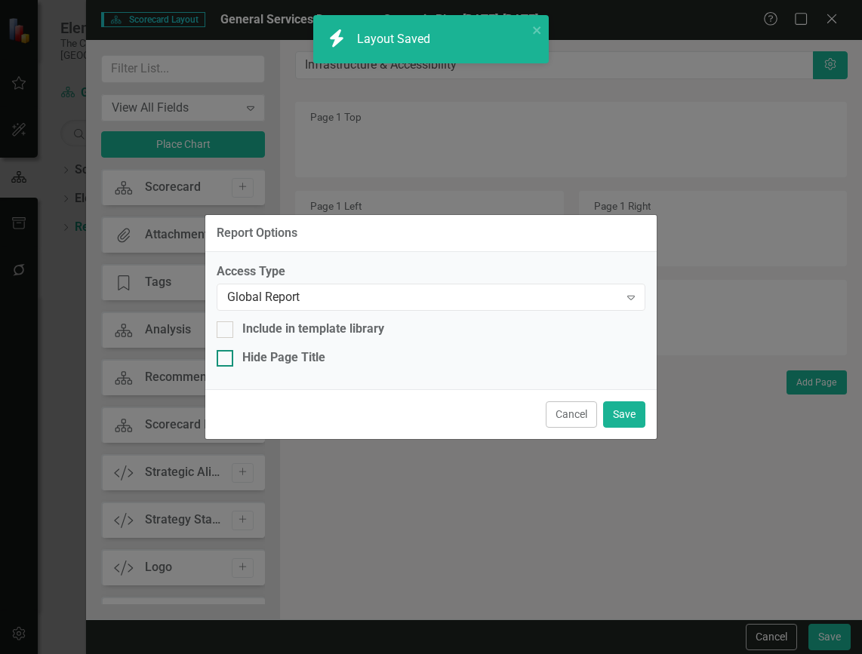
click at [315, 359] on div "Hide Page Title" at bounding box center [283, 357] width 83 height 17
click at [226, 359] on input "Hide Page Title" at bounding box center [222, 355] width 10 height 10
checkbox input "true"
click at [604, 411] on button "Save" at bounding box center [624, 415] width 42 height 26
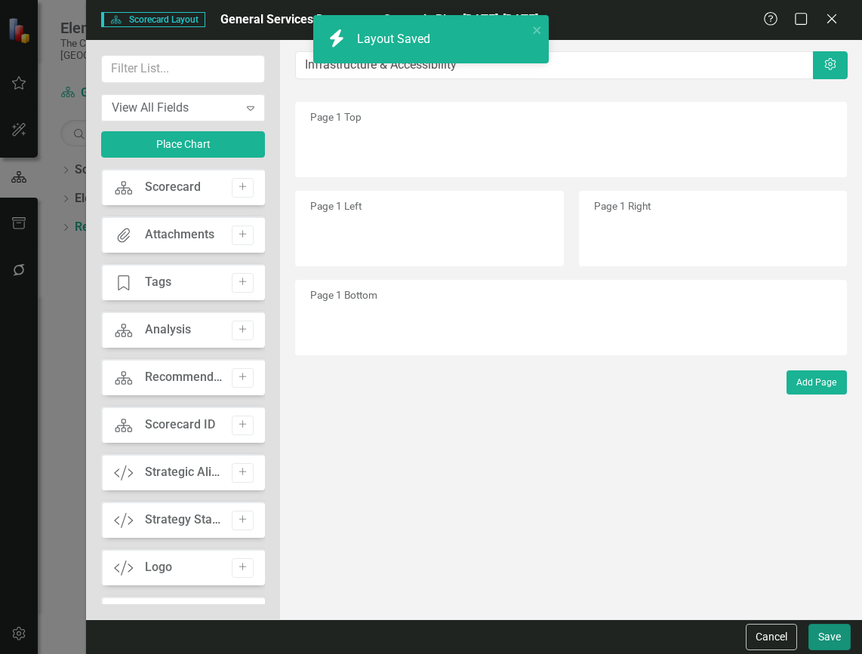
click at [832, 646] on button "Save" at bounding box center [829, 637] width 42 height 26
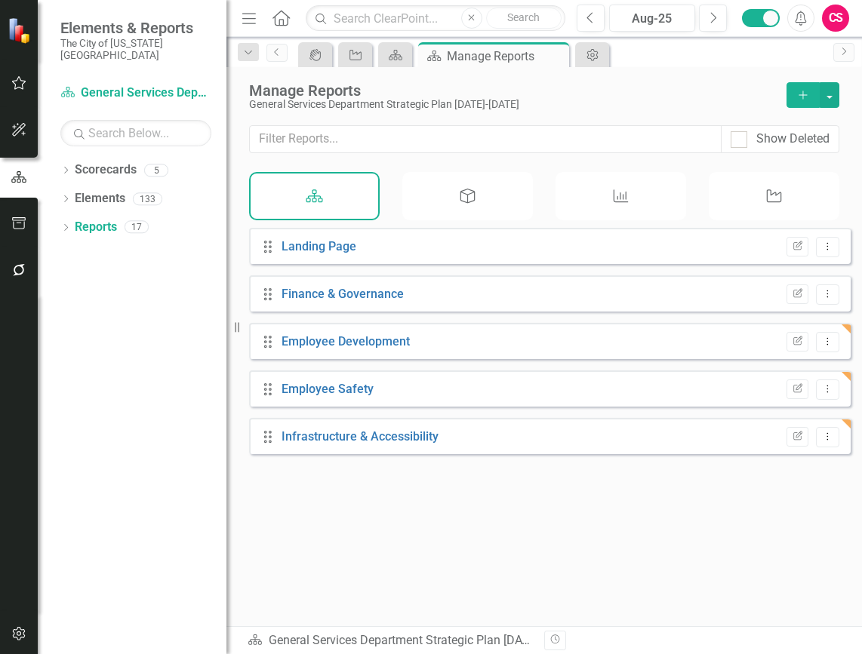
click at [810, 86] on button "Add" at bounding box center [802, 95] width 33 height 26
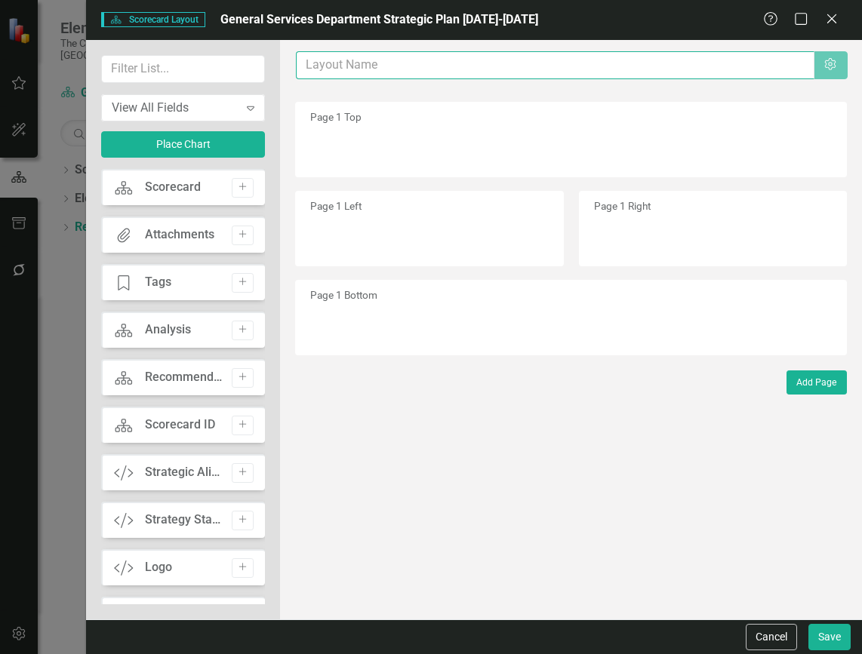
click at [398, 65] on input "text" at bounding box center [555, 65] width 518 height 28
type input "Strategic Management"
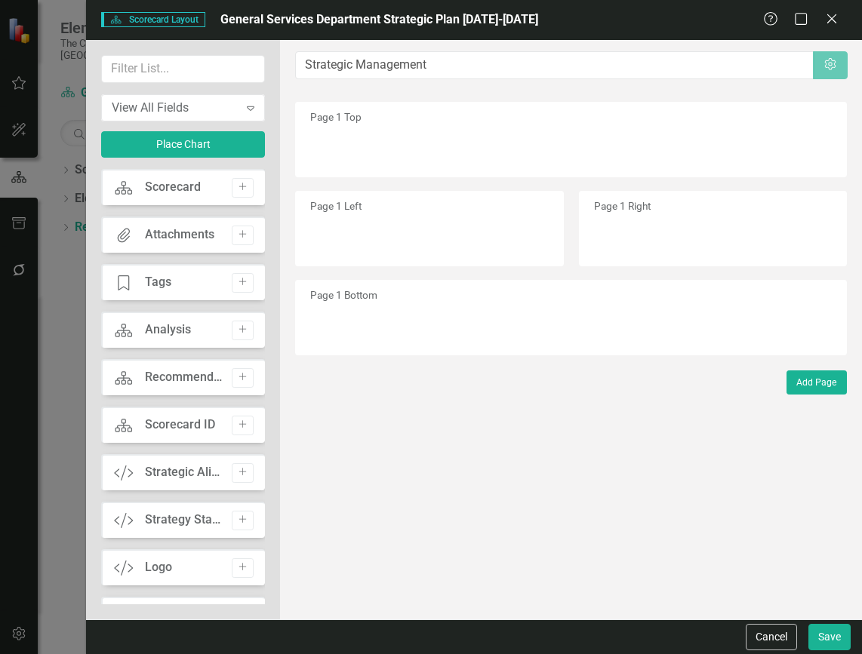
click at [602, 208] on small "Page 1 Right" at bounding box center [622, 206] width 57 height 12
click at [820, 634] on button "Save" at bounding box center [829, 637] width 42 height 26
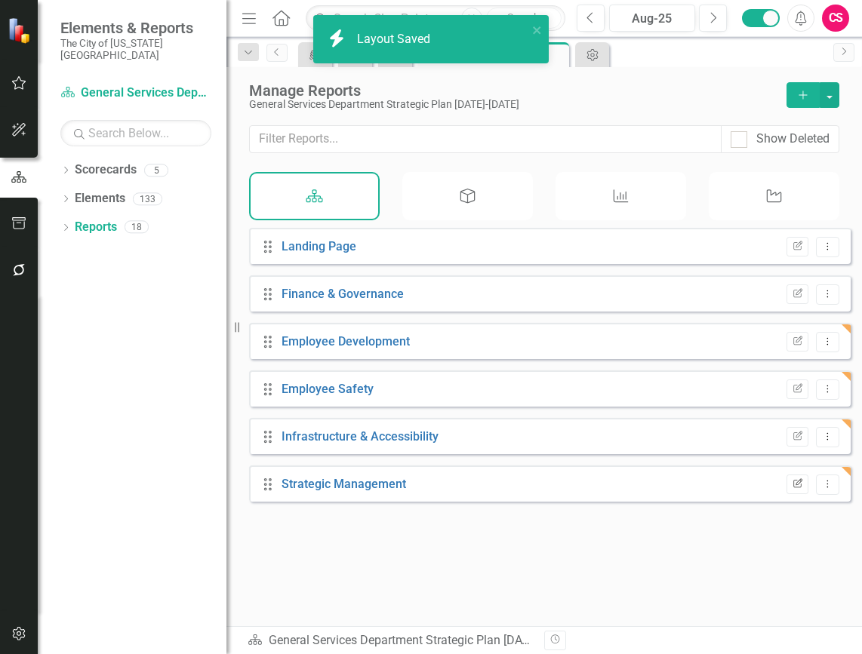
click at [796, 494] on button "Edit Report" at bounding box center [797, 485] width 22 height 20
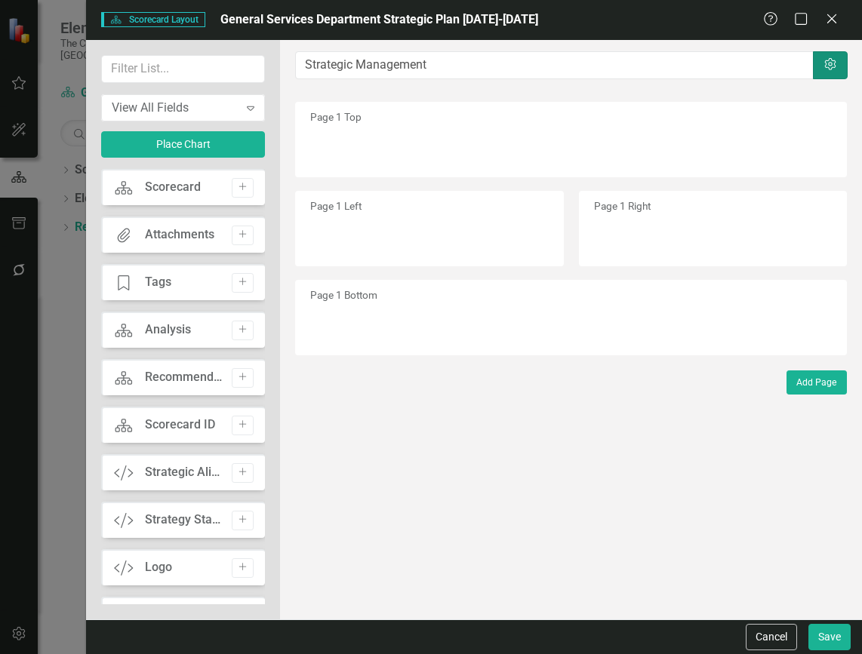
click at [825, 66] on icon "button" at bounding box center [829, 64] width 11 height 12
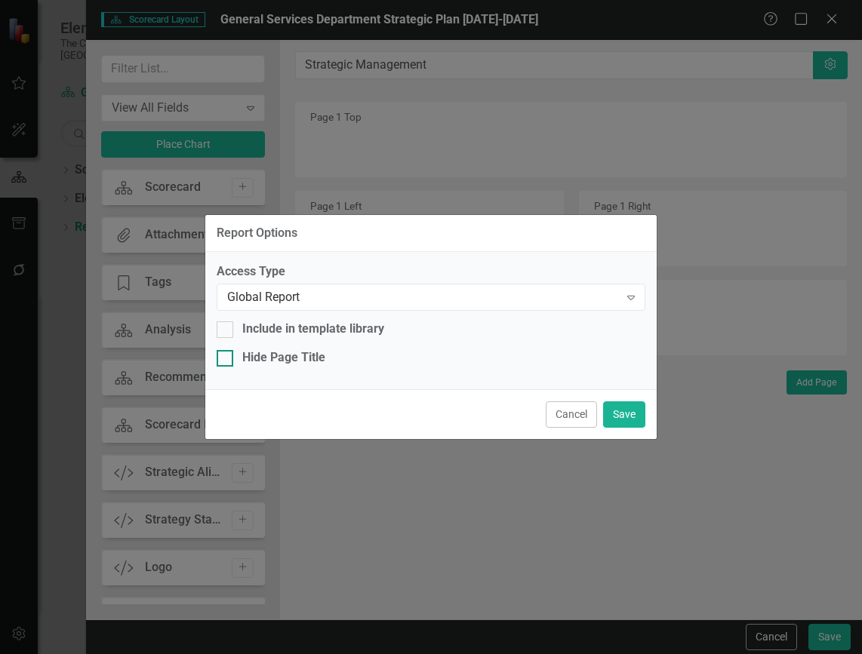
click at [313, 358] on div "Hide Page Title" at bounding box center [283, 357] width 83 height 17
click at [226, 358] on input "Hide Page Title" at bounding box center [222, 355] width 10 height 10
checkbox input "true"
click at [622, 407] on button "Save" at bounding box center [624, 415] width 42 height 26
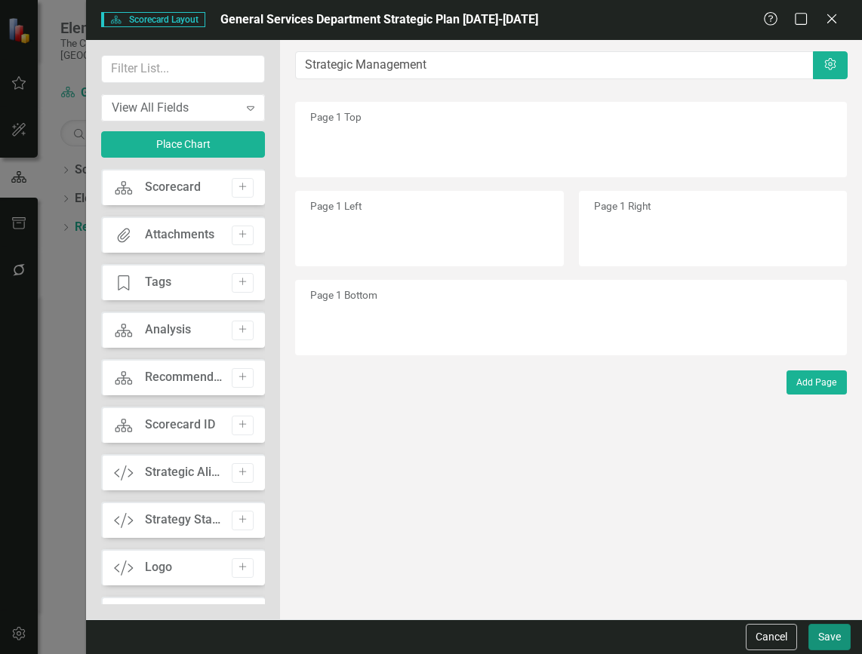
click at [826, 649] on button "Save" at bounding box center [829, 637] width 42 height 26
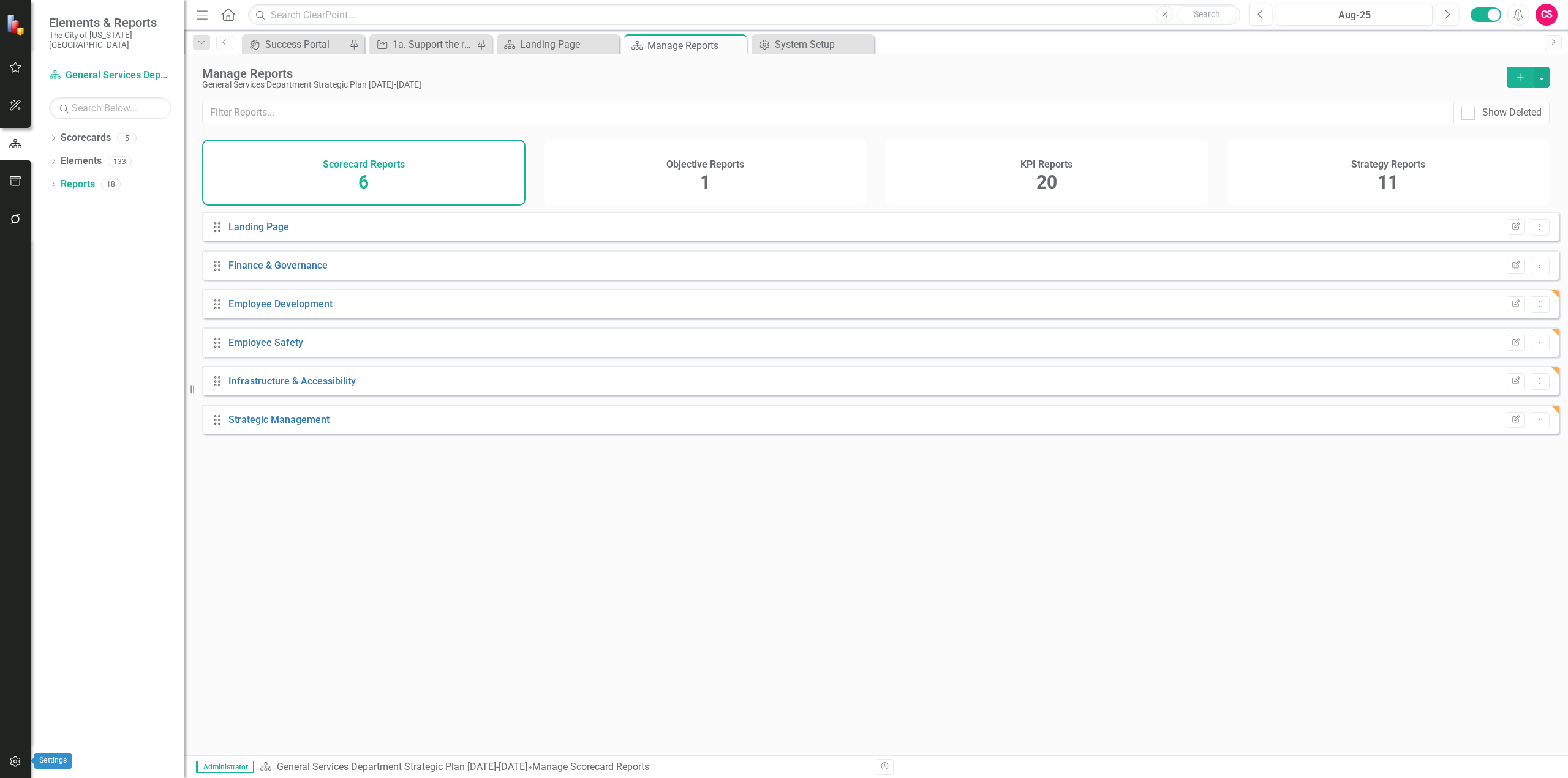
click at [21, 770] on button "button" at bounding box center [15, 763] width 28 height 26
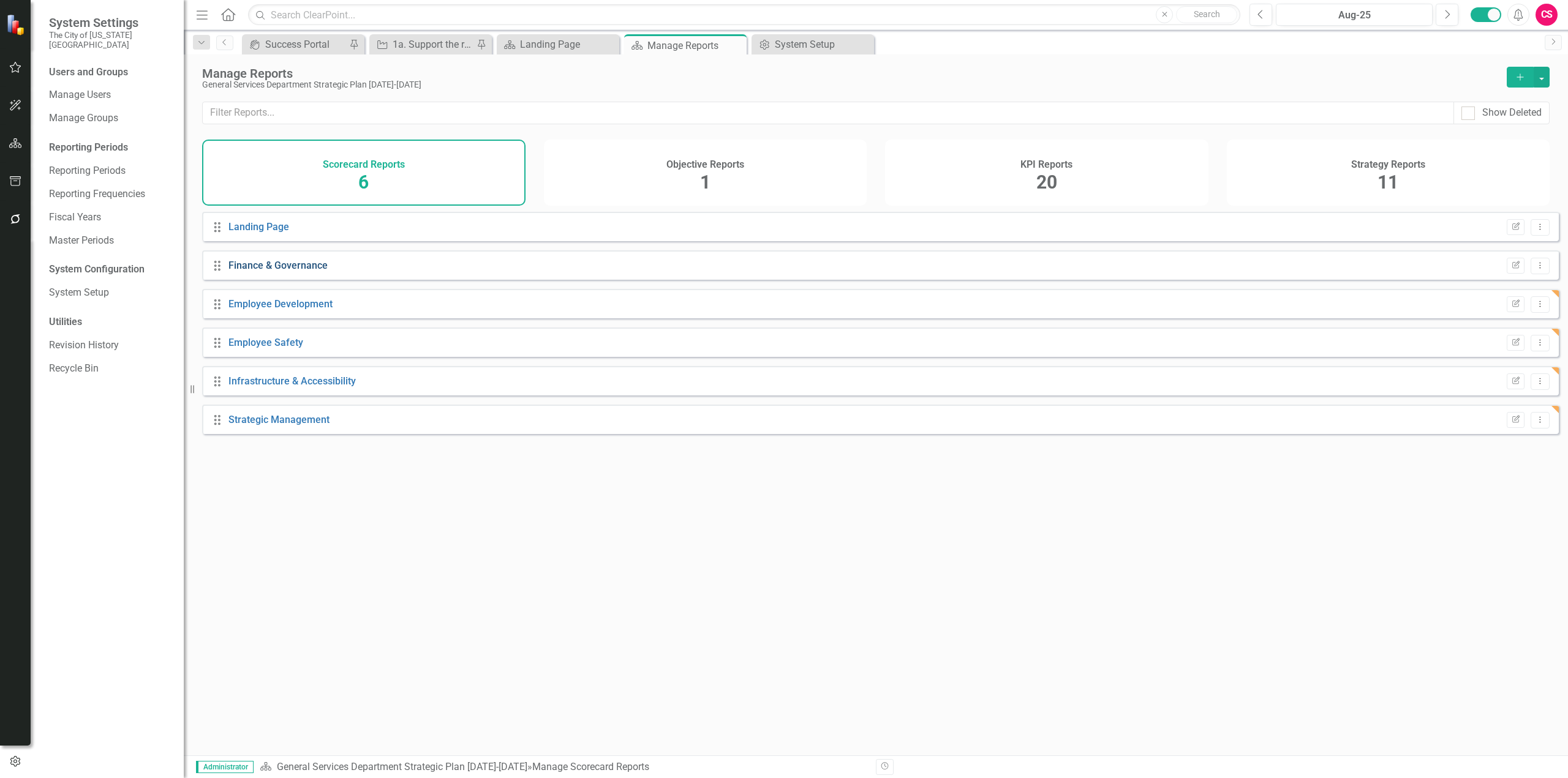
click at [300, 271] on link "Finance & Governance" at bounding box center [278, 265] width 99 height 11
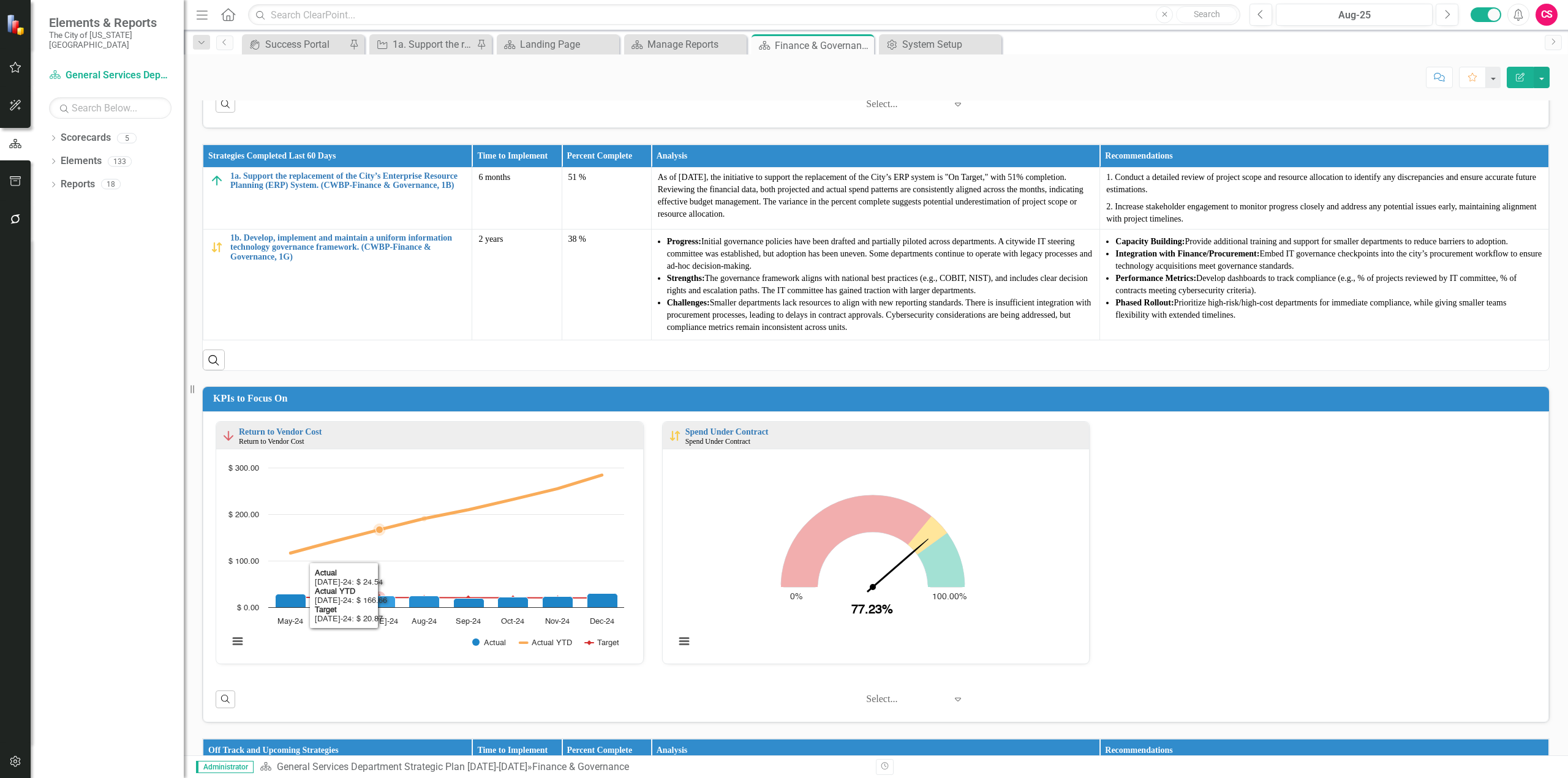
scroll to position [1, 0]
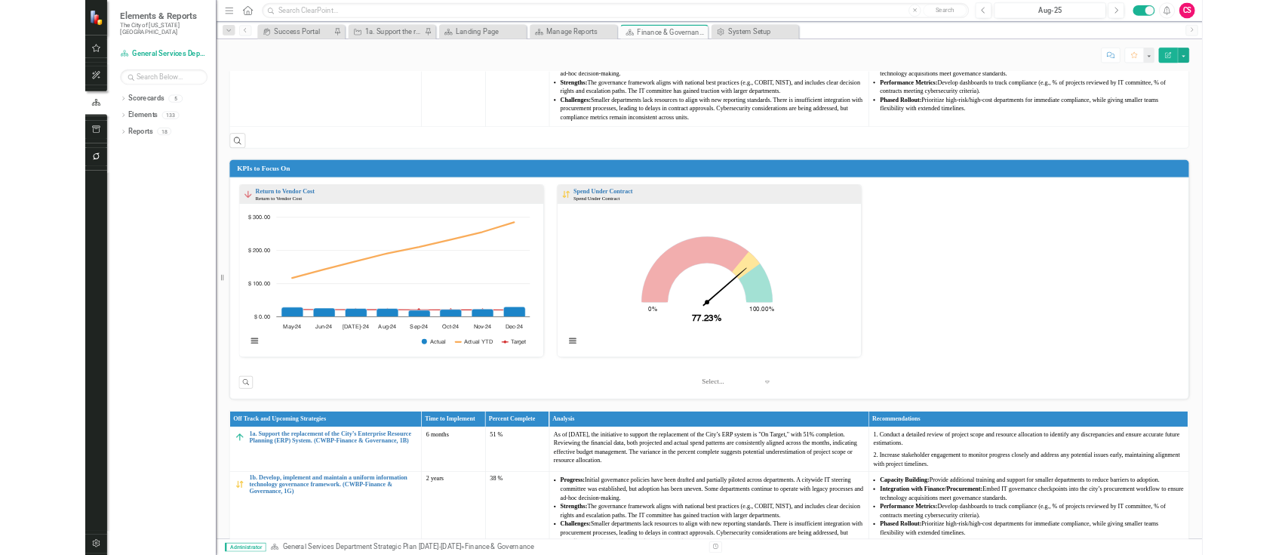
scroll to position [755, 0]
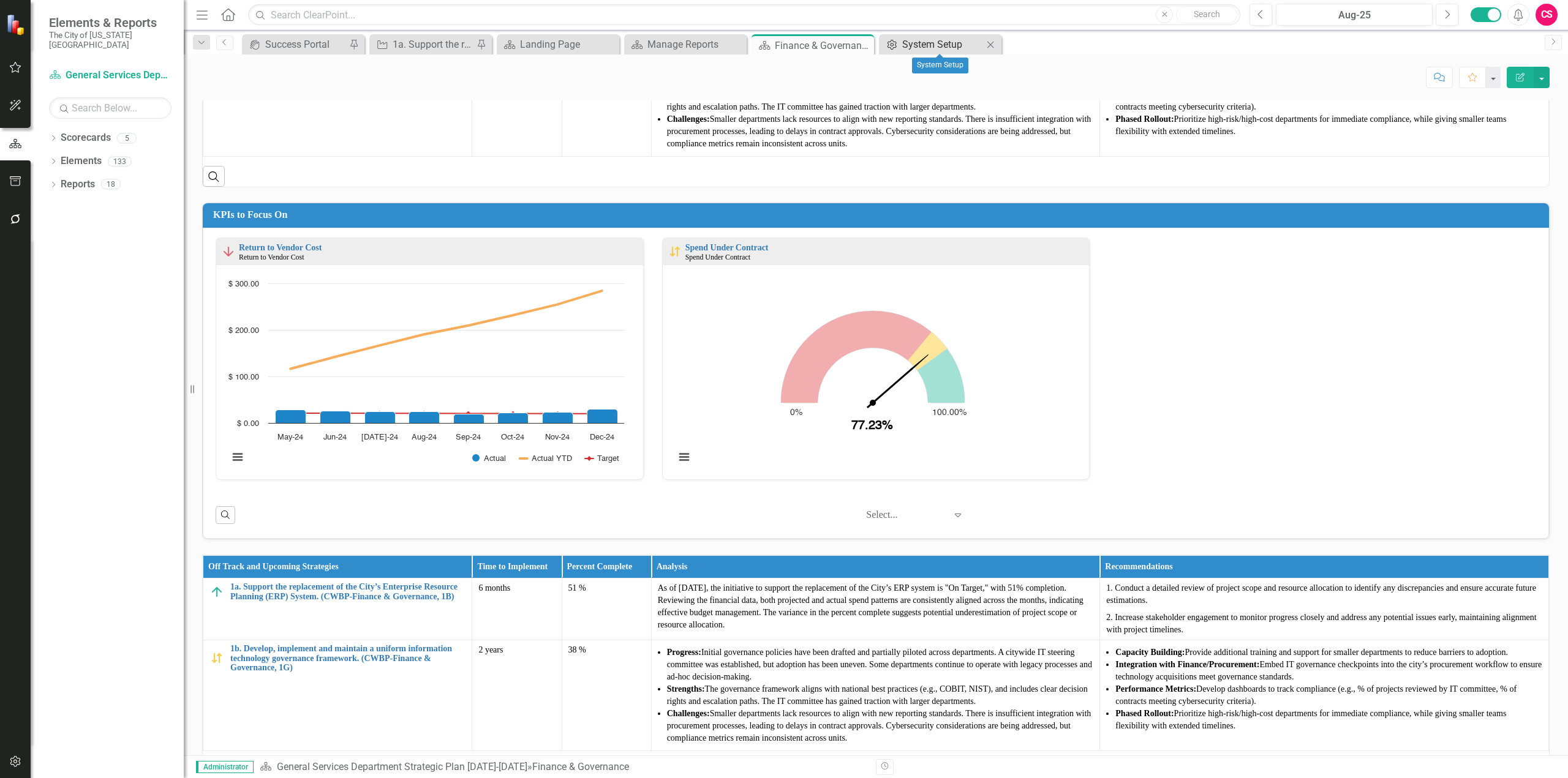
click at [941, 45] on div "System Setup" at bounding box center [943, 44] width 81 height 15
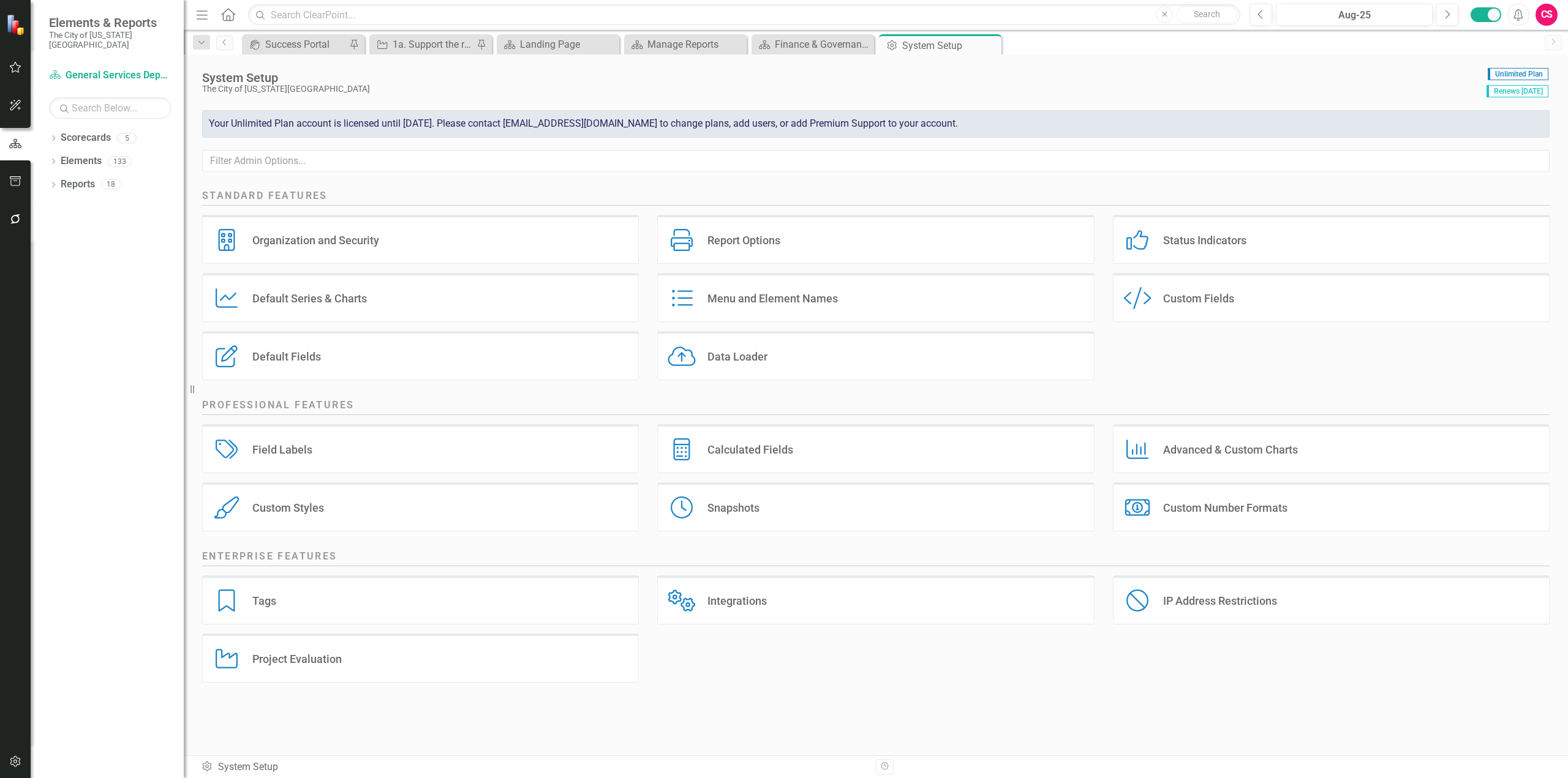
click at [1162, 311] on div "Custom Style Custom Fields" at bounding box center [1331, 298] width 437 height 49
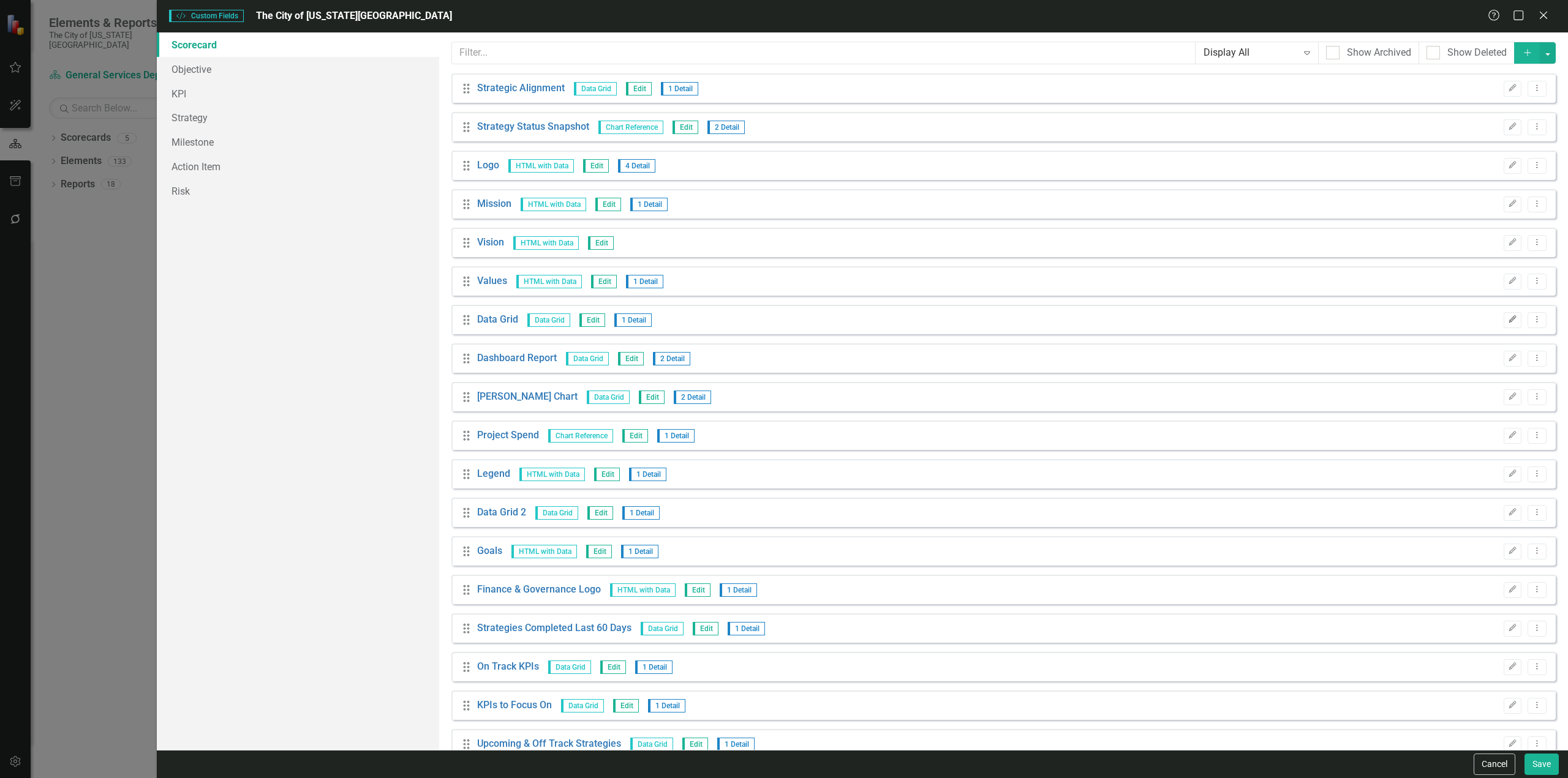
click at [1504, 314] on button "Edit" at bounding box center [1513, 320] width 18 height 16
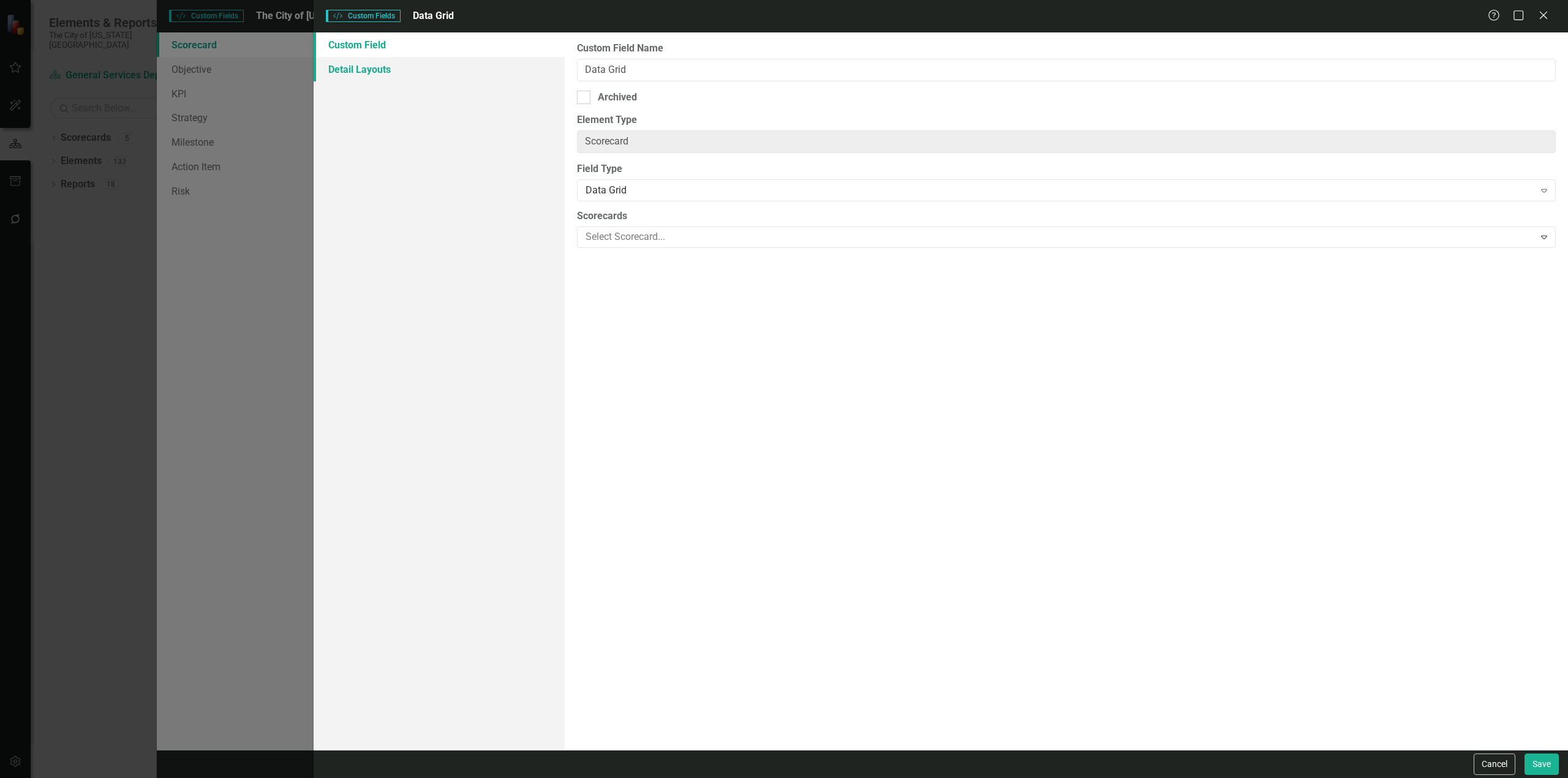
click at [394, 75] on link "Detail Layouts" at bounding box center [438, 69] width 251 height 24
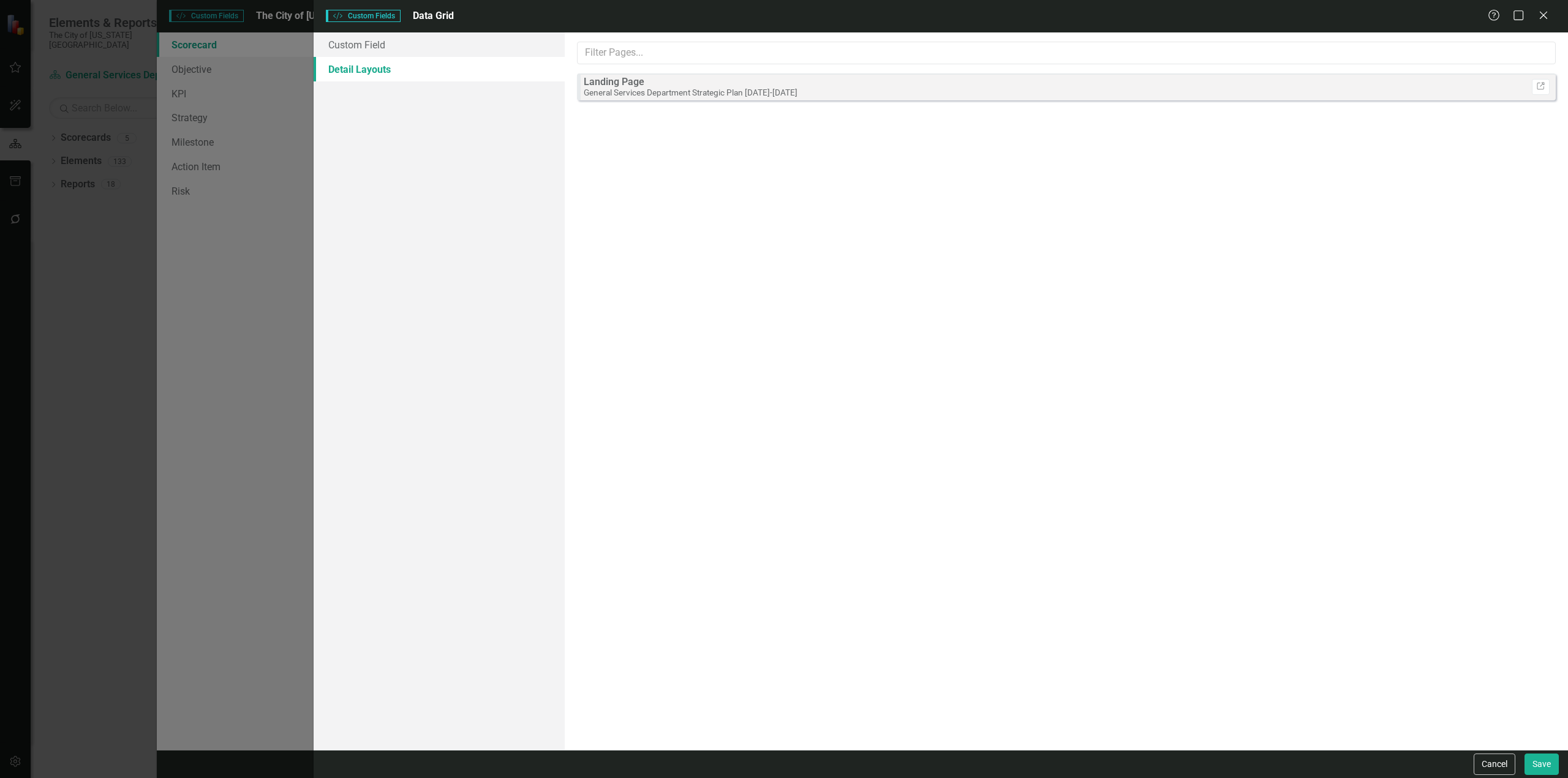
click at [1540, 12] on icon at bounding box center [1543, 15] width 7 height 7
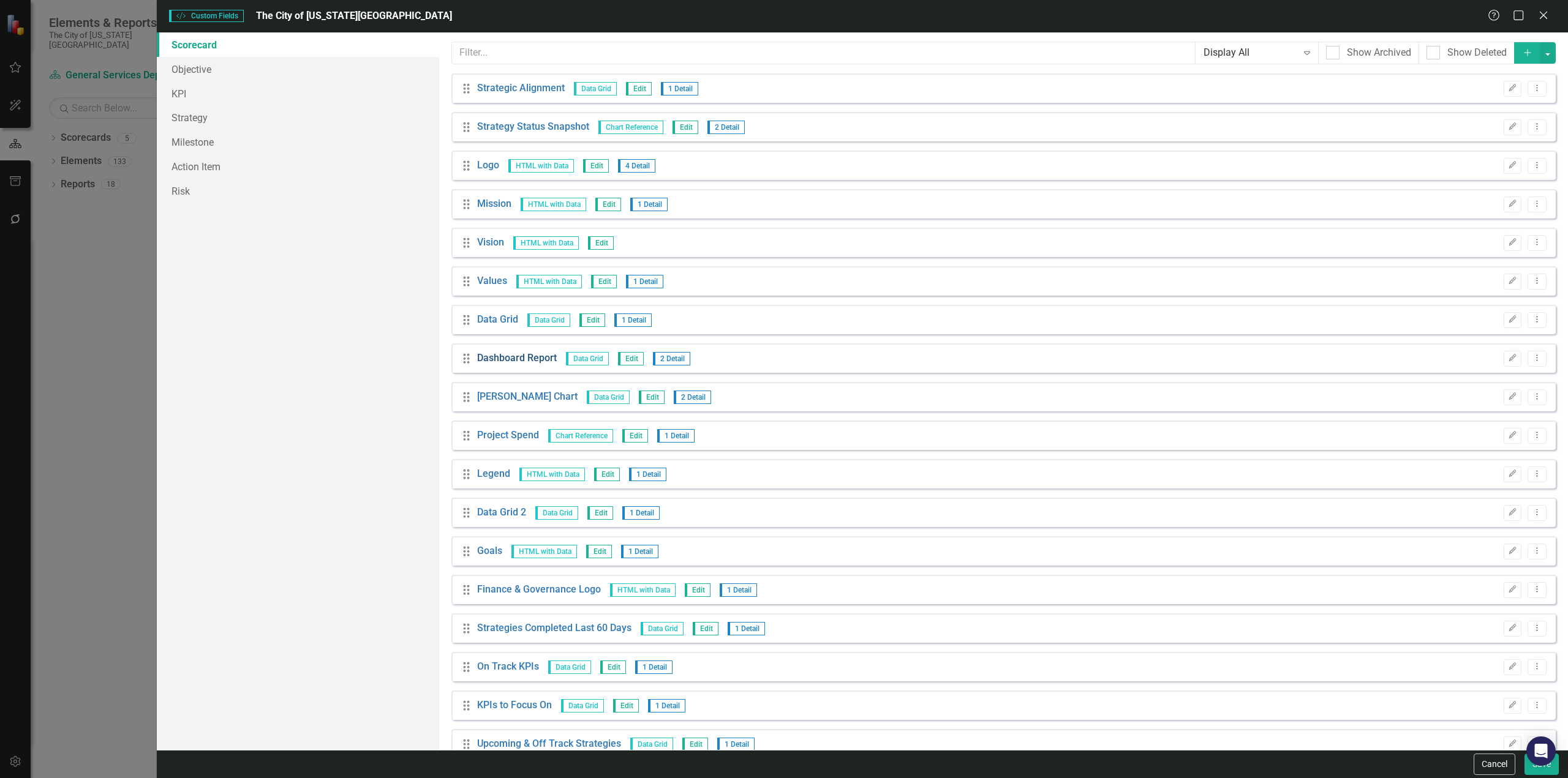
click at [532, 363] on link "Dashboard Report" at bounding box center [517, 358] width 80 height 14
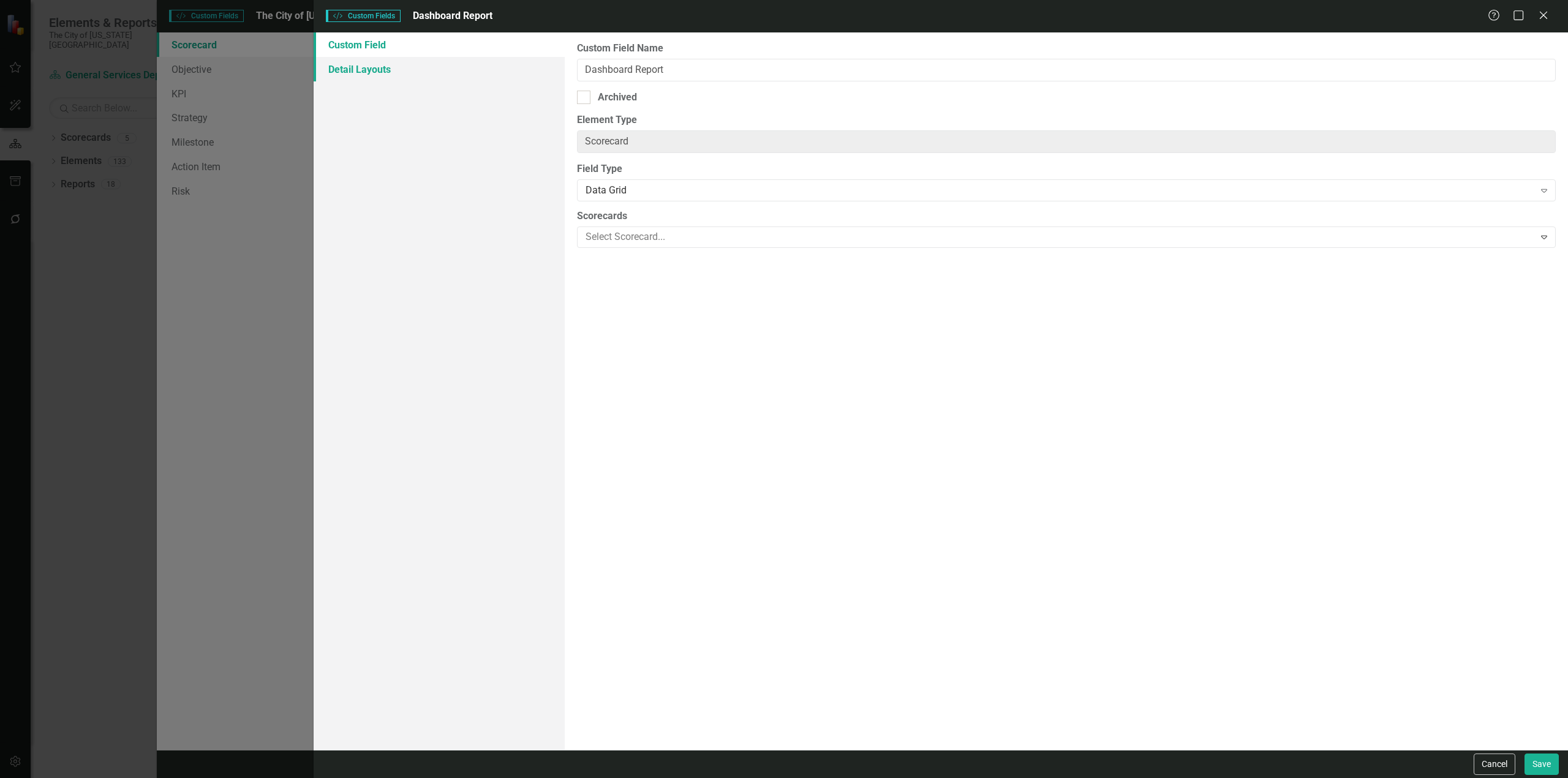
click at [440, 74] on link "Detail Layouts" at bounding box center [438, 69] width 251 height 24
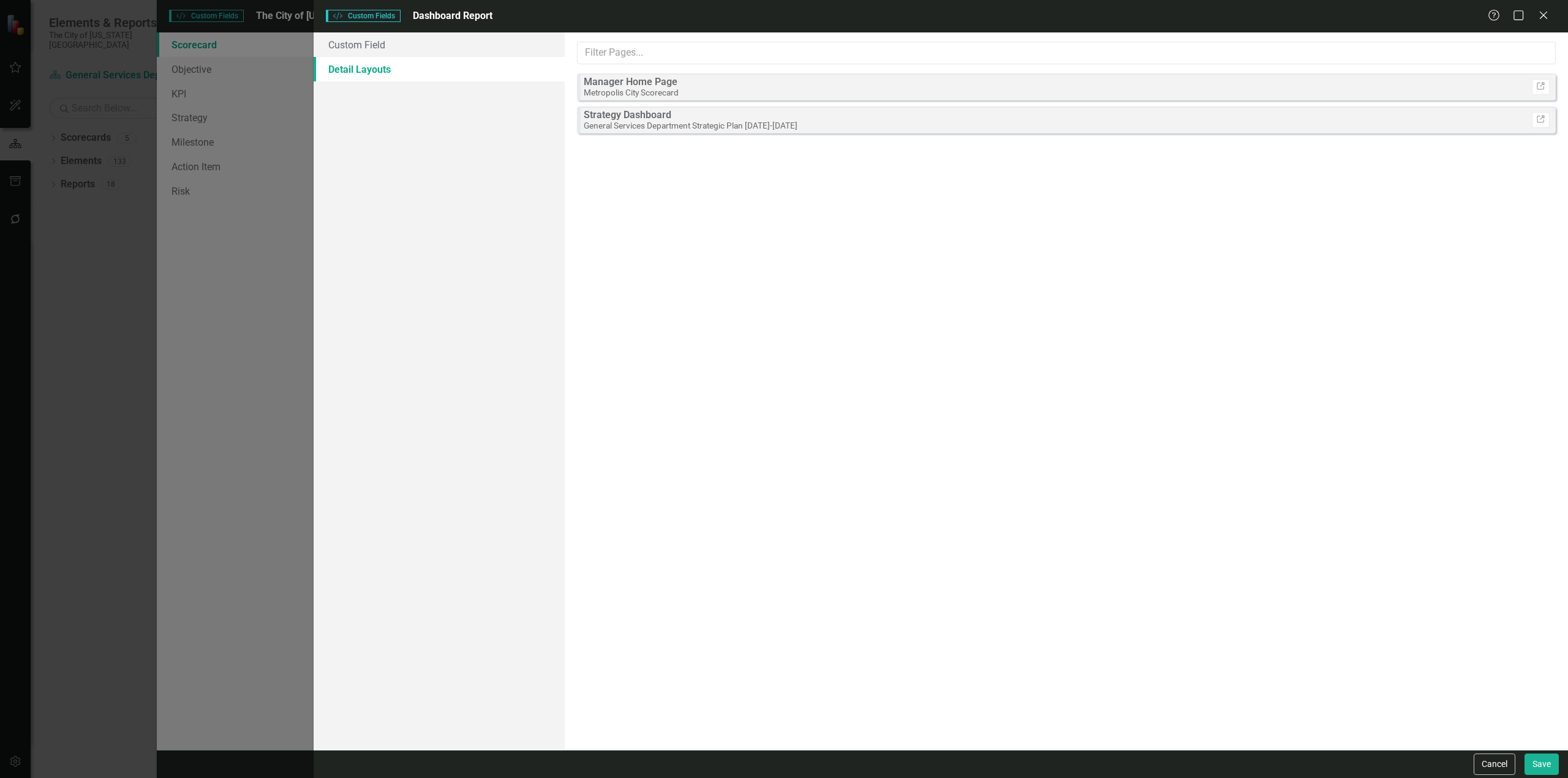
click at [1540, 14] on icon "Close" at bounding box center [1543, 15] width 12 height 10
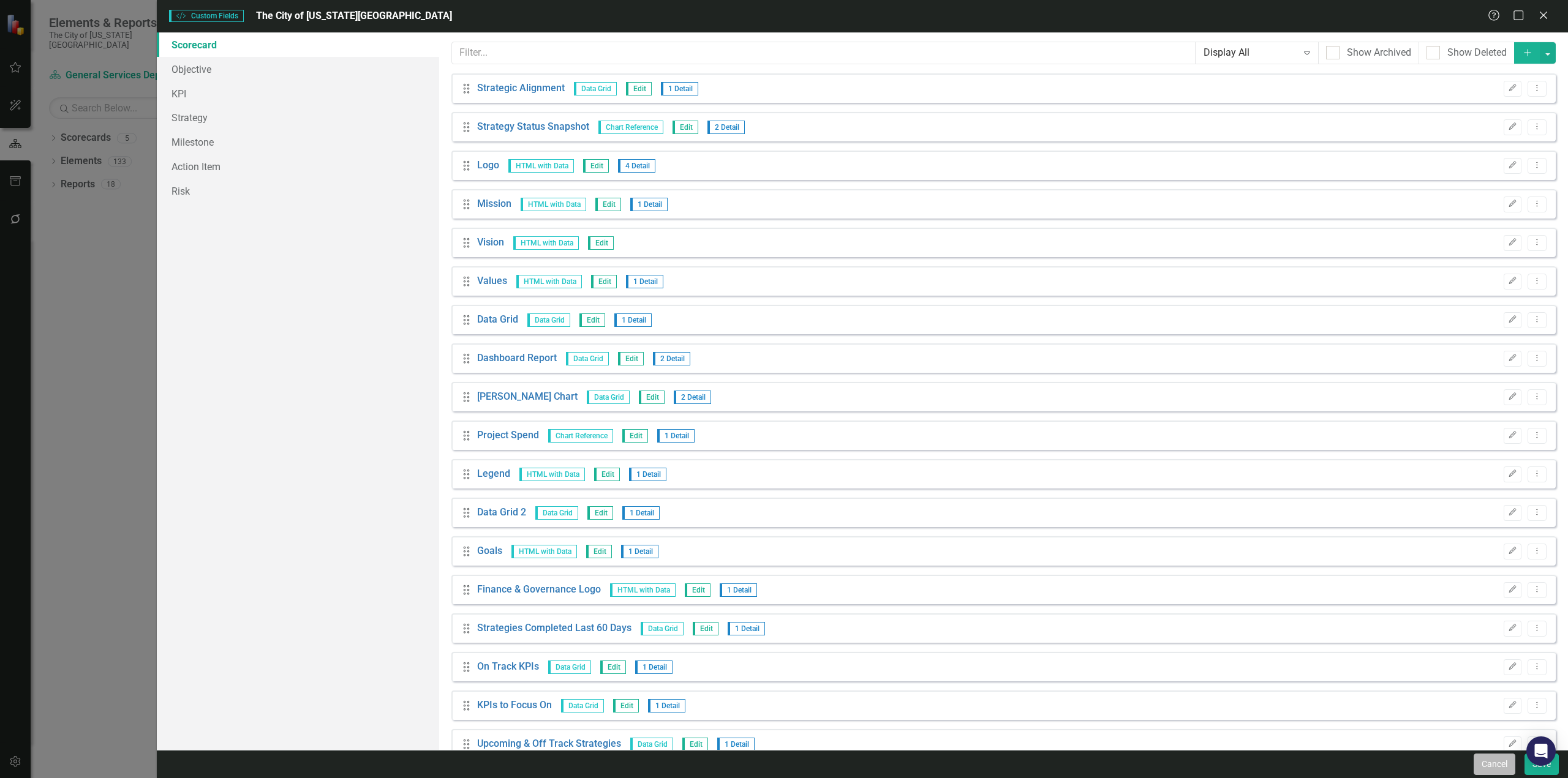
click at [1493, 770] on button "Cancel" at bounding box center [1494, 764] width 41 height 21
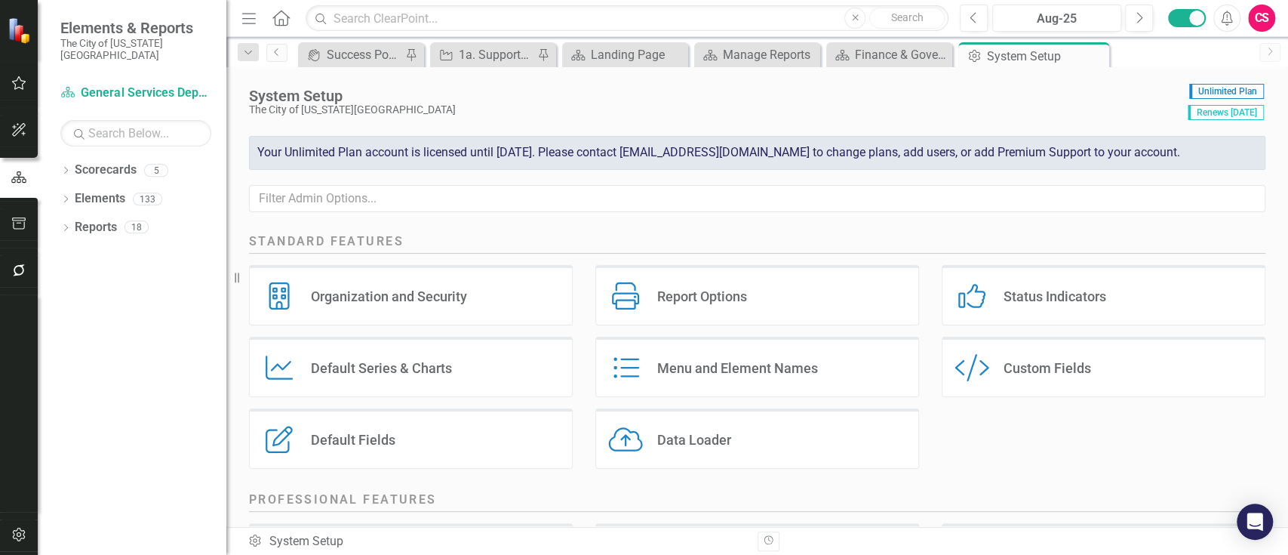
click at [1067, 384] on div "Custom Style Custom Fields" at bounding box center [1104, 367] width 324 height 60
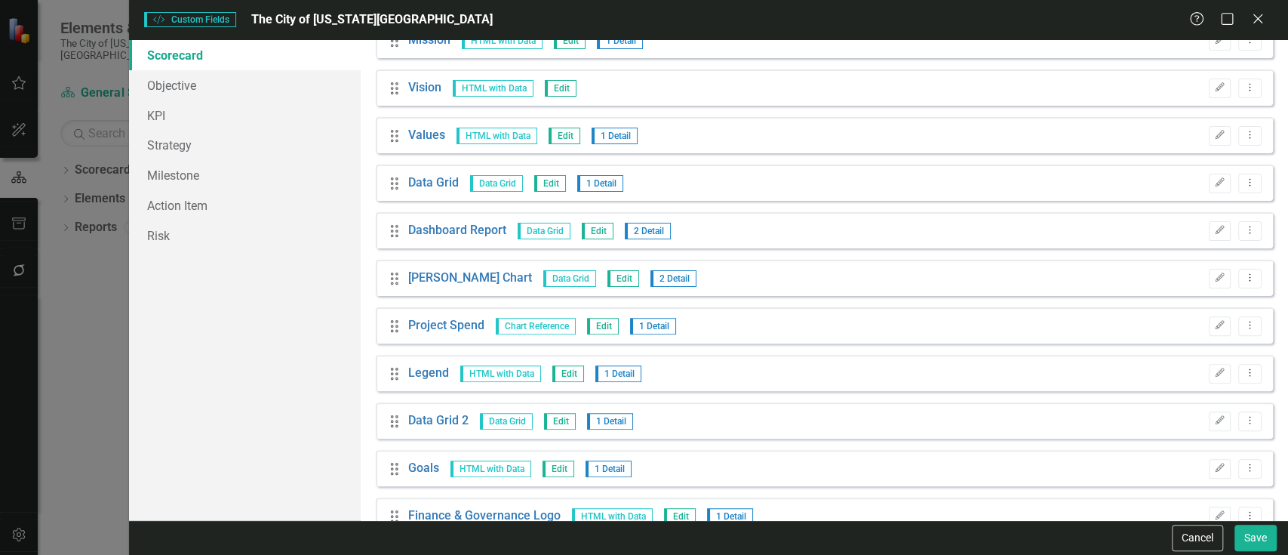
scroll to position [202, 0]
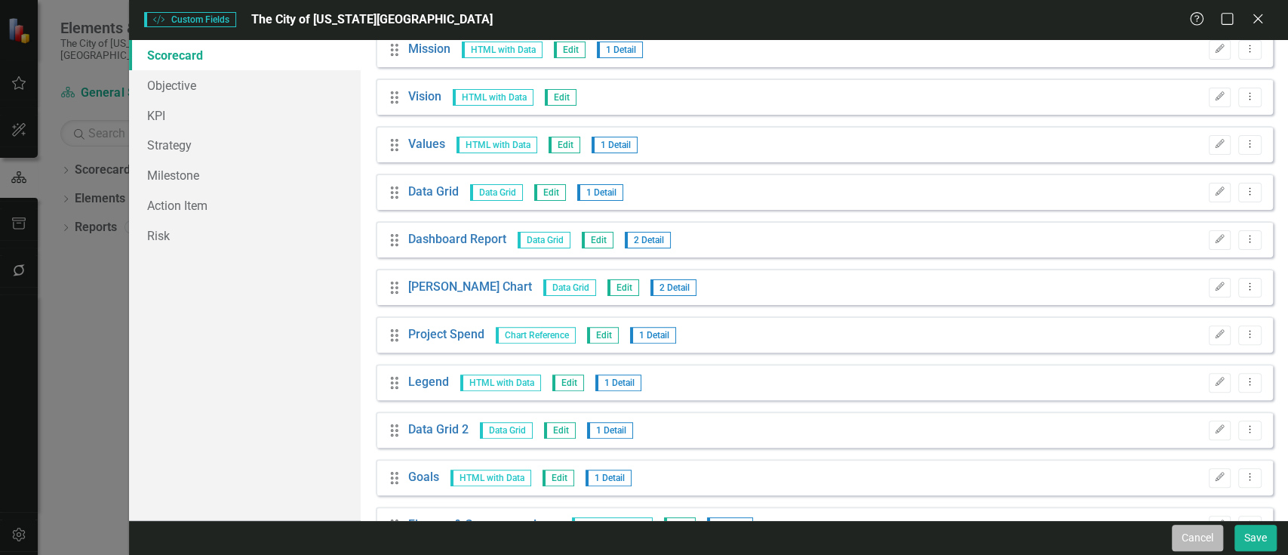
click at [1189, 531] on button "Cancel" at bounding box center [1197, 538] width 51 height 26
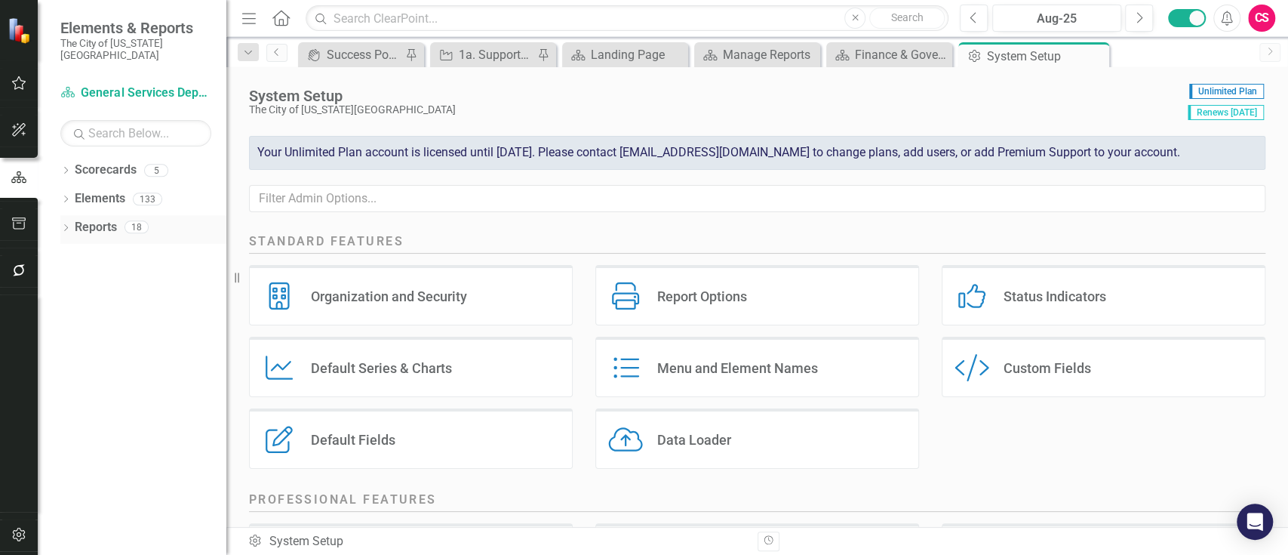
click at [69, 225] on icon "Dropdown" at bounding box center [65, 229] width 11 height 8
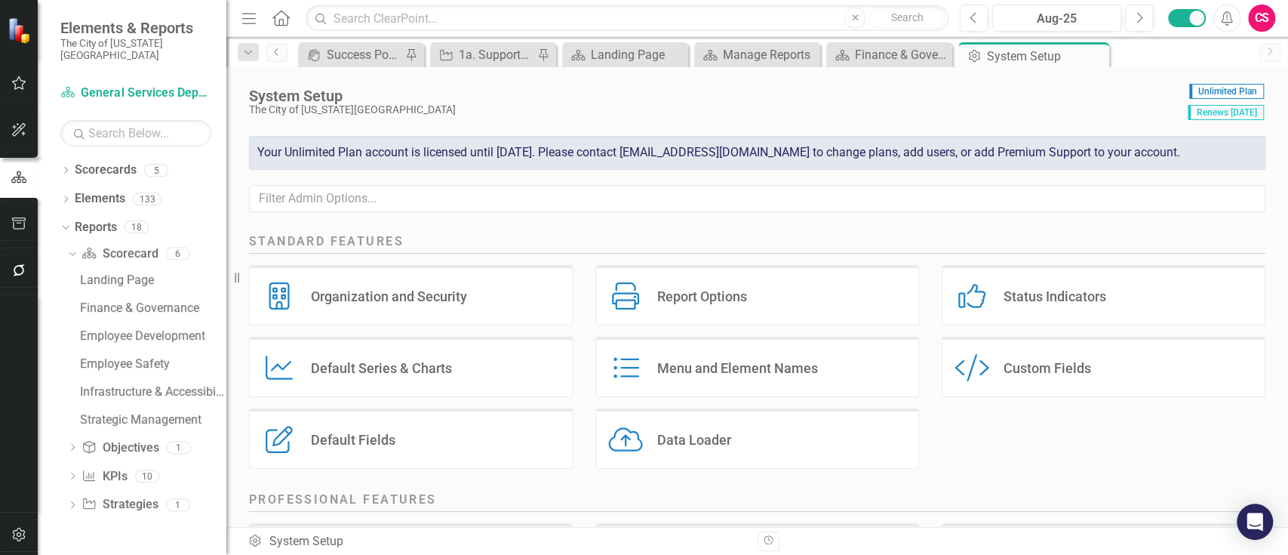
click at [1012, 373] on div "Custom Fields" at bounding box center [1048, 367] width 88 height 17
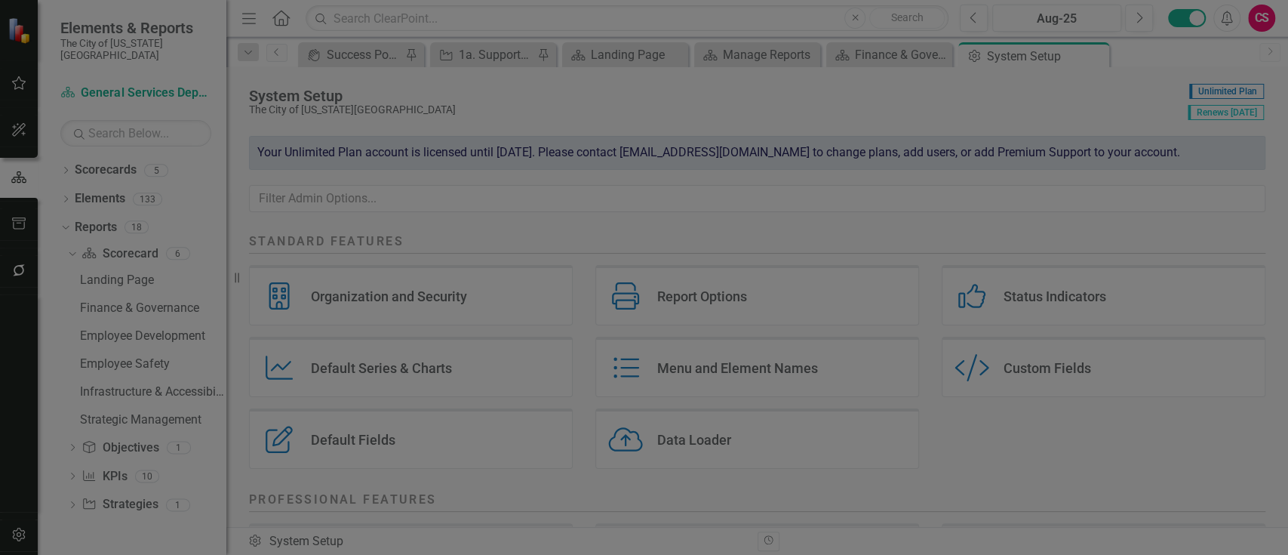
scroll to position [257, 0]
click at [451, 178] on link "Dashboard Report" at bounding box center [457, 185] width 98 height 17
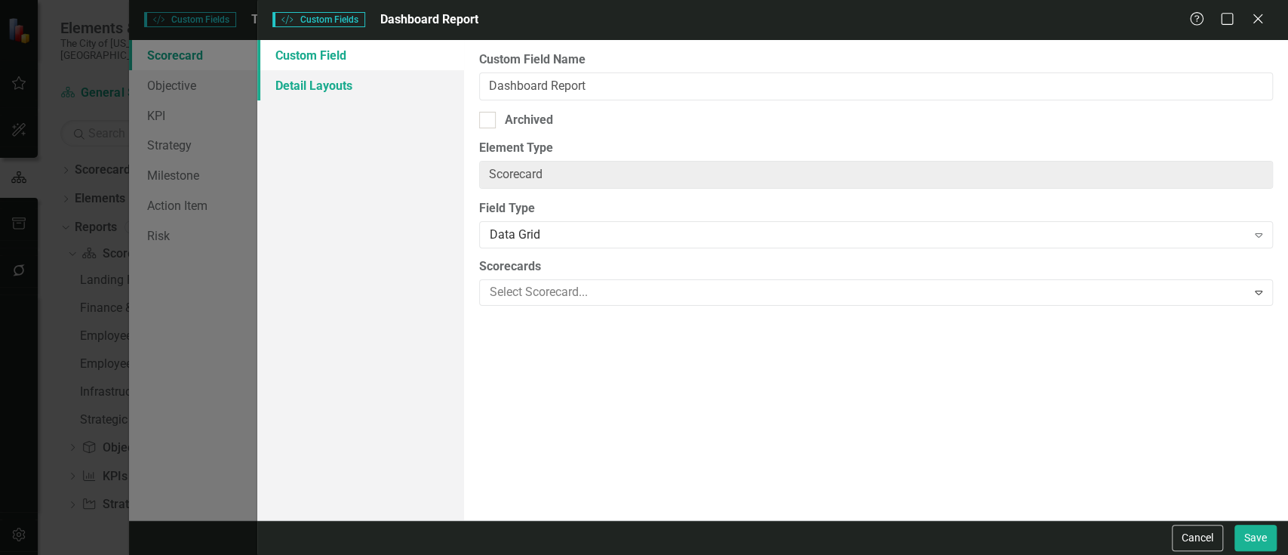
click at [392, 95] on link "Detail Layouts" at bounding box center [360, 85] width 206 height 30
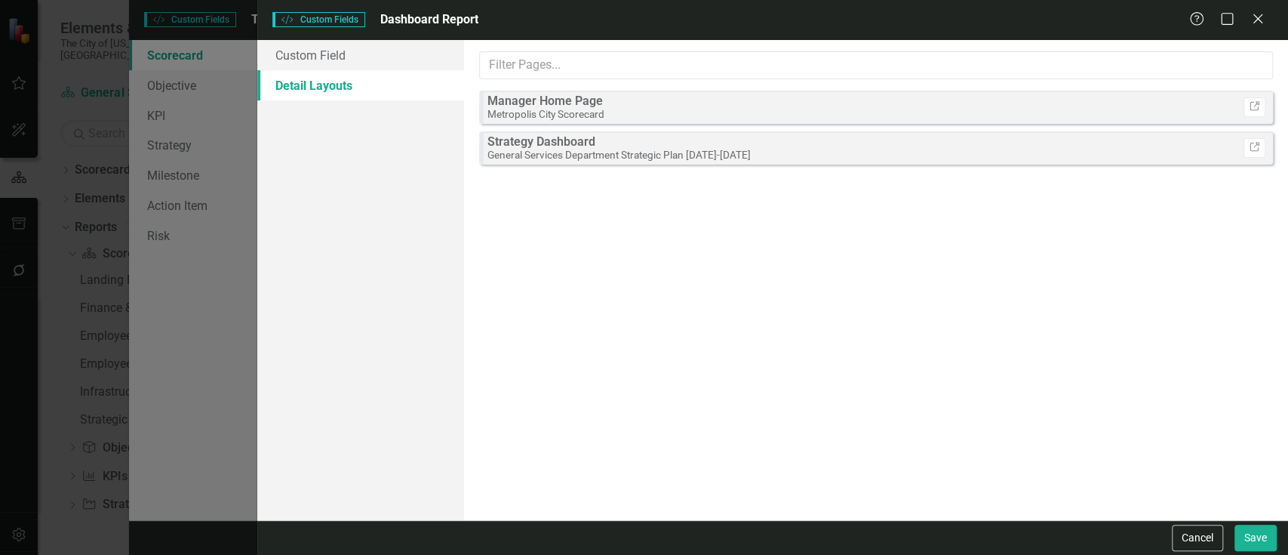
click at [1262, 29] on div "Custom Style Custom Fields Dashboard Report Help Maximize Close" at bounding box center [772, 20] width 1031 height 40
click at [1252, 20] on icon "Close" at bounding box center [1257, 18] width 19 height 14
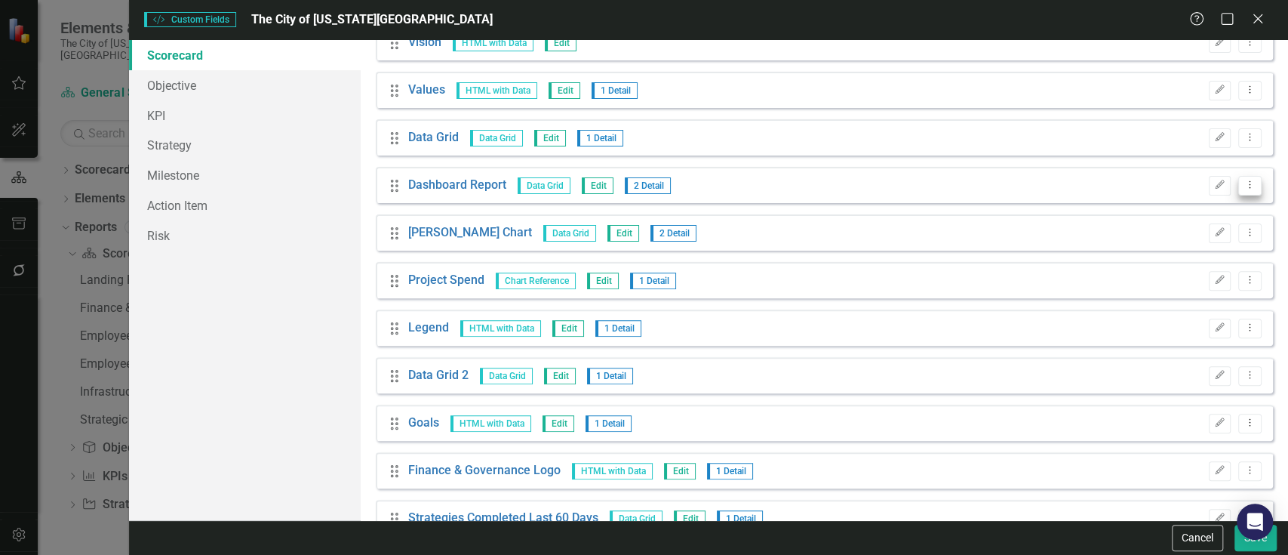
click at [1244, 186] on icon "Dropdown Menu" at bounding box center [1250, 185] width 13 height 10
click at [1182, 263] on link "Trash Delete Custom Field" at bounding box center [1170, 265] width 160 height 28
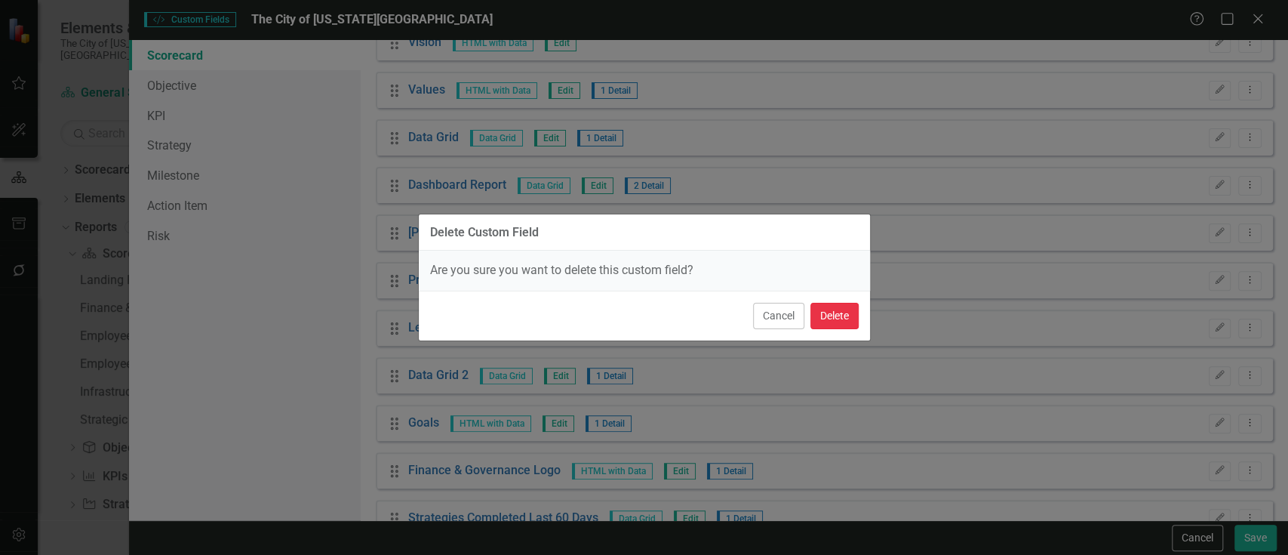
click at [831, 315] on button "Delete" at bounding box center [835, 316] width 48 height 26
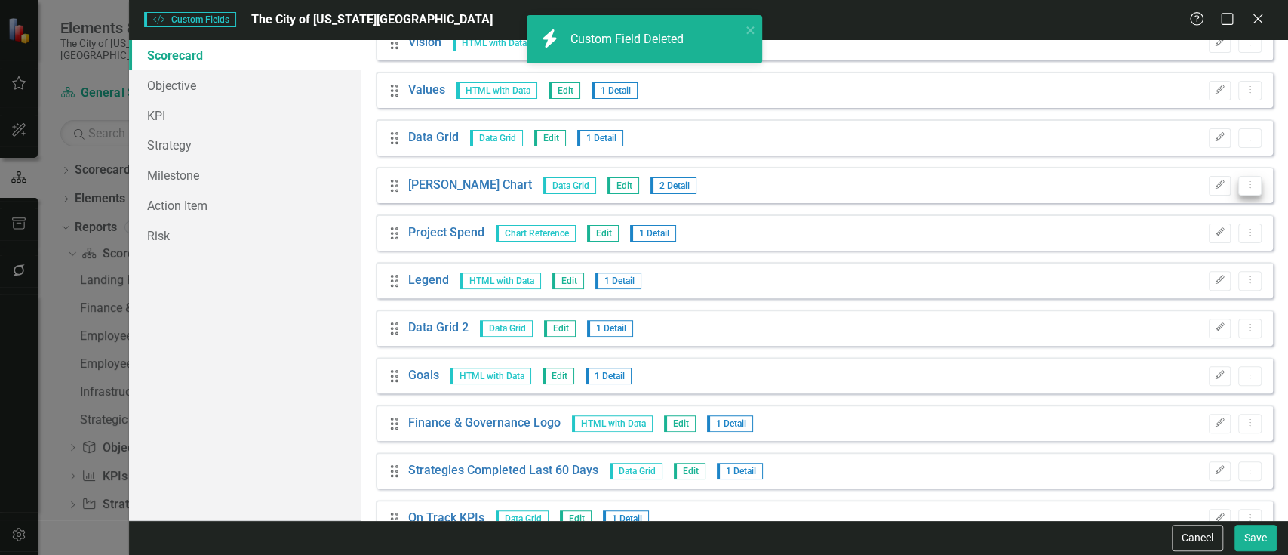
click at [1244, 187] on icon "Dropdown Menu" at bounding box center [1250, 185] width 13 height 10
click at [1171, 258] on link "Trash Delete Custom Field" at bounding box center [1170, 265] width 160 height 28
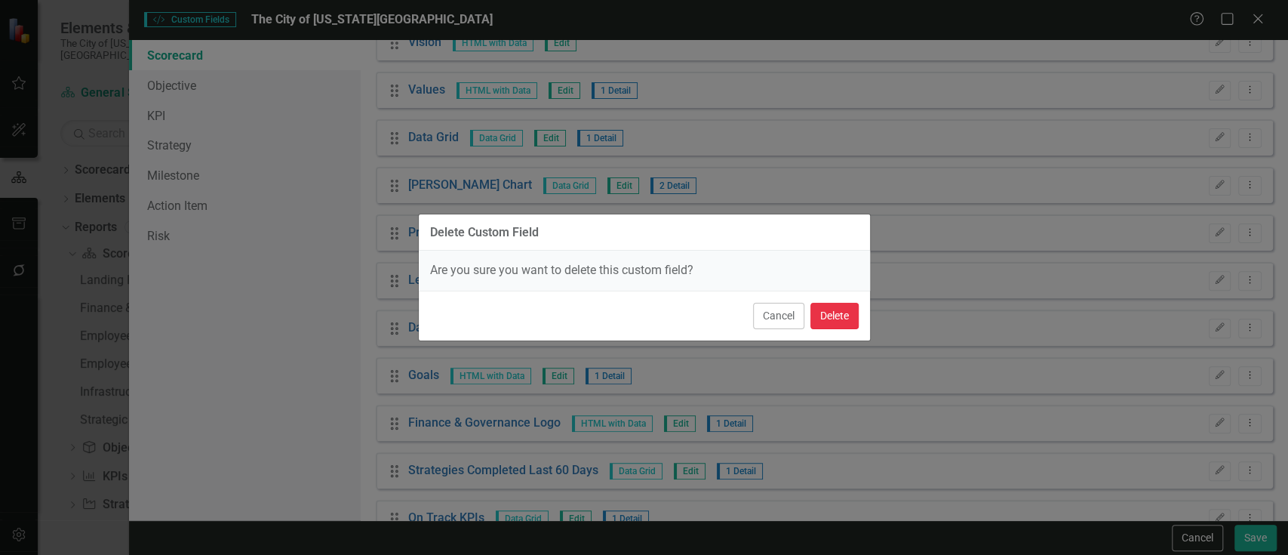
click at [845, 315] on button "Delete" at bounding box center [835, 316] width 48 height 26
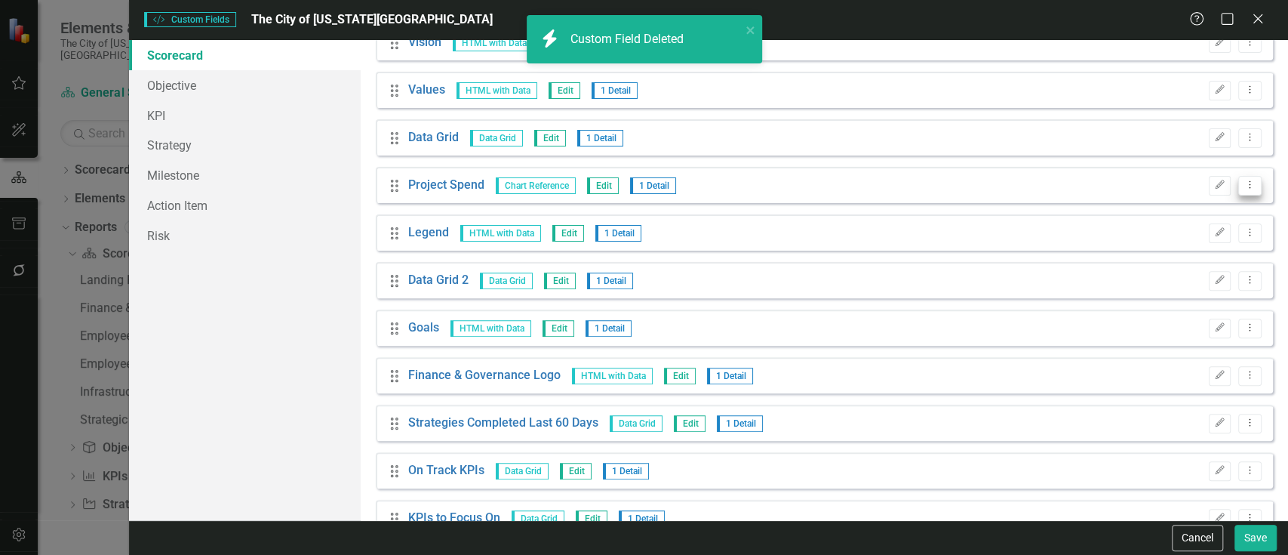
click at [1244, 185] on icon "Dropdown Menu" at bounding box center [1250, 185] width 13 height 10
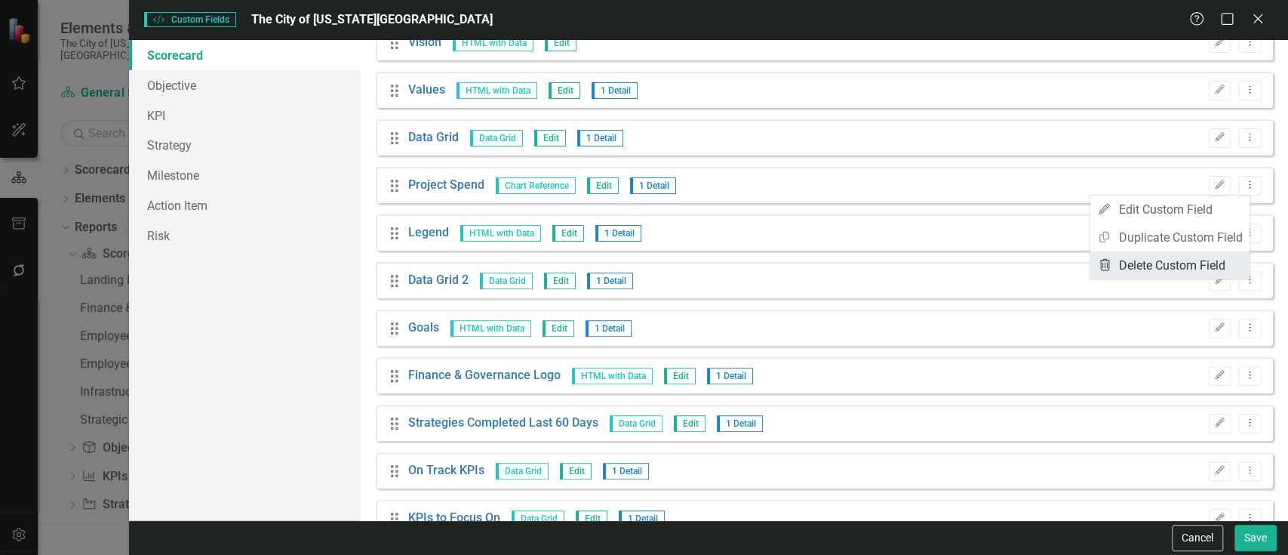
click at [1180, 263] on link "Trash Delete Custom Field" at bounding box center [1170, 265] width 160 height 28
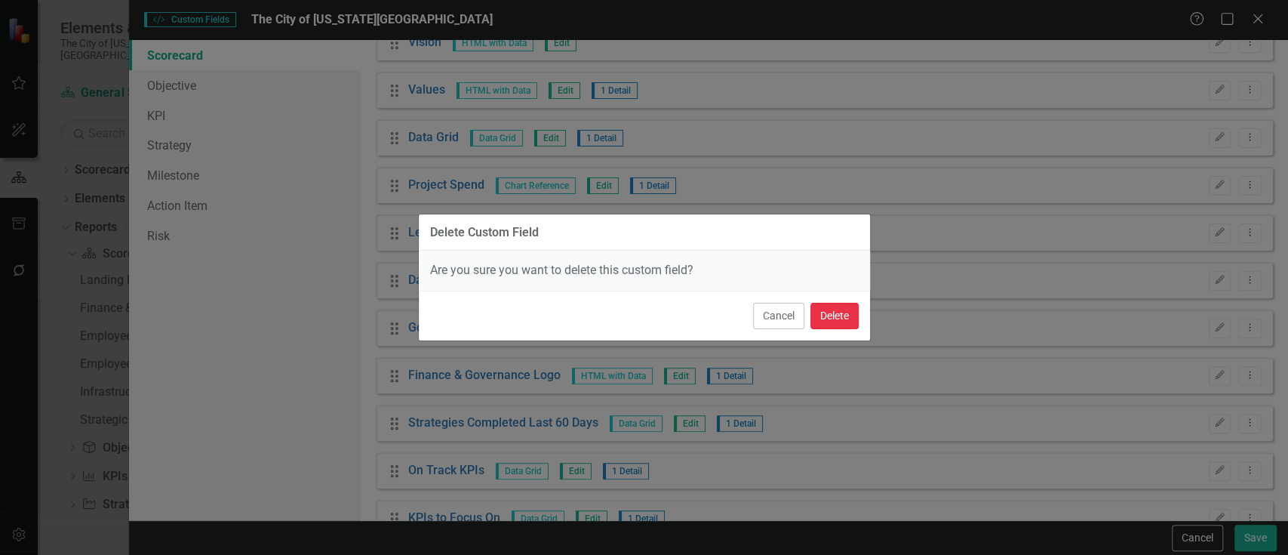
click at [832, 323] on button "Delete" at bounding box center [835, 316] width 48 height 26
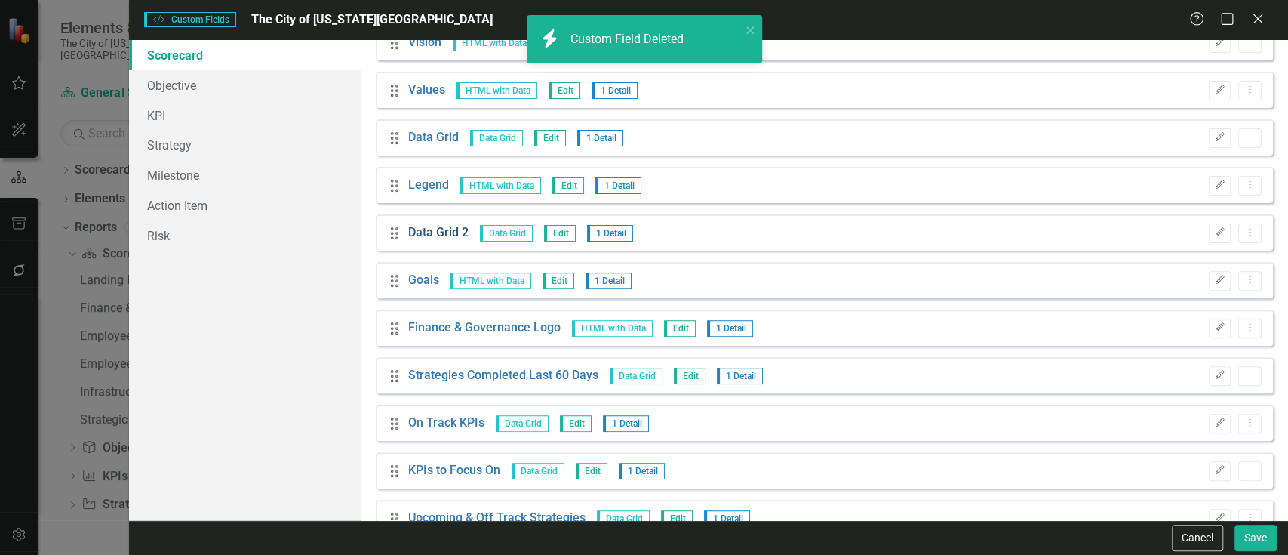
click at [438, 232] on link "Data Grid 2" at bounding box center [438, 232] width 60 height 17
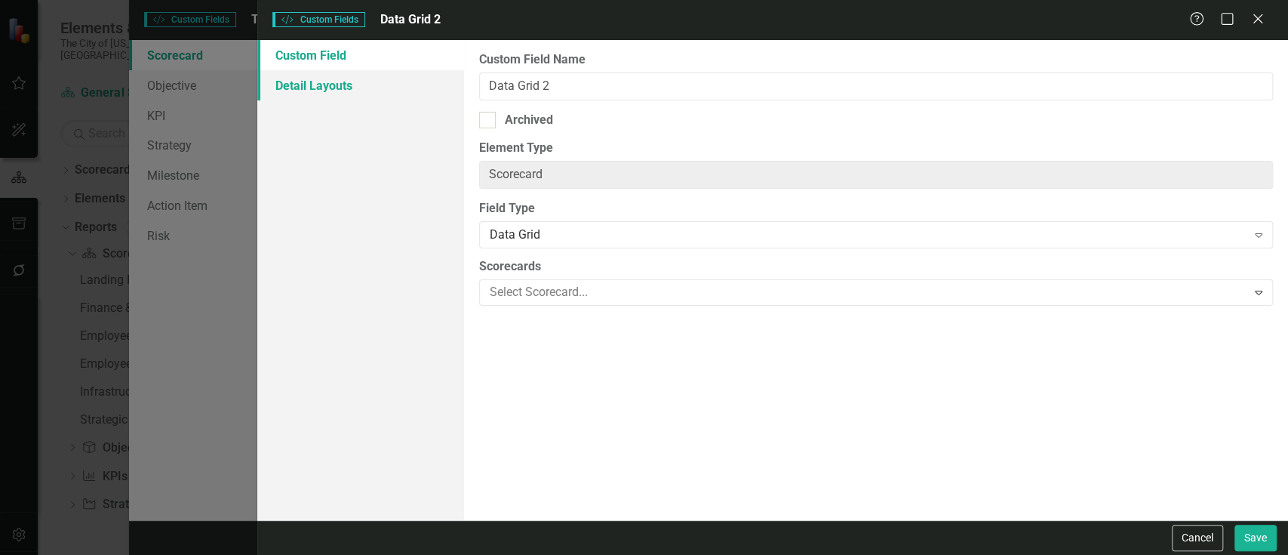
click at [343, 75] on link "Detail Layouts" at bounding box center [360, 85] width 206 height 30
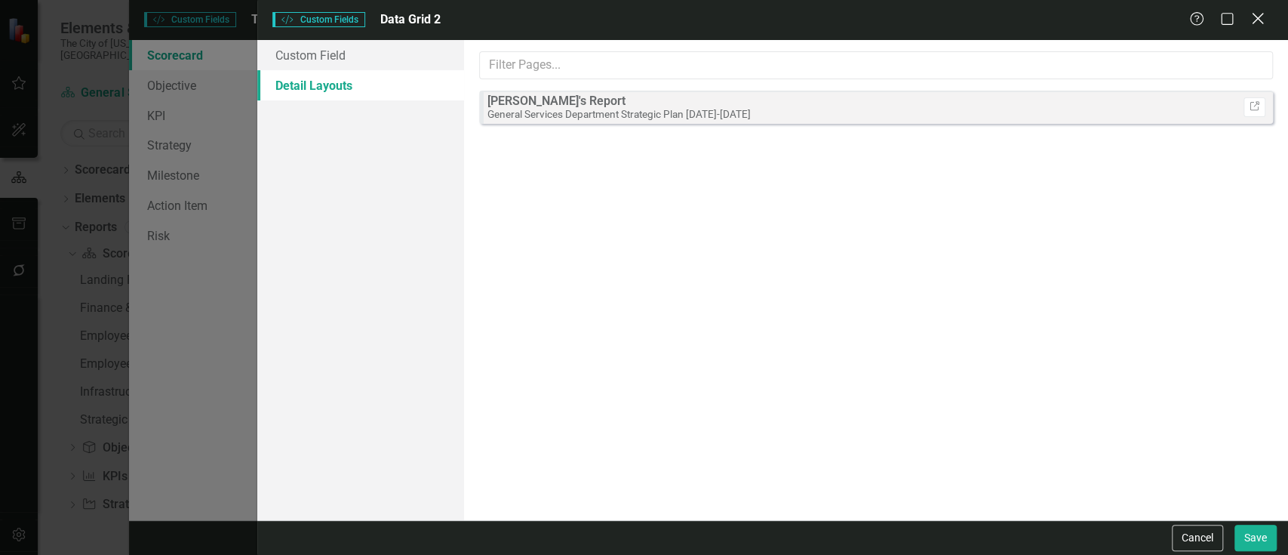
click at [1260, 13] on icon "Close" at bounding box center [1257, 18] width 19 height 14
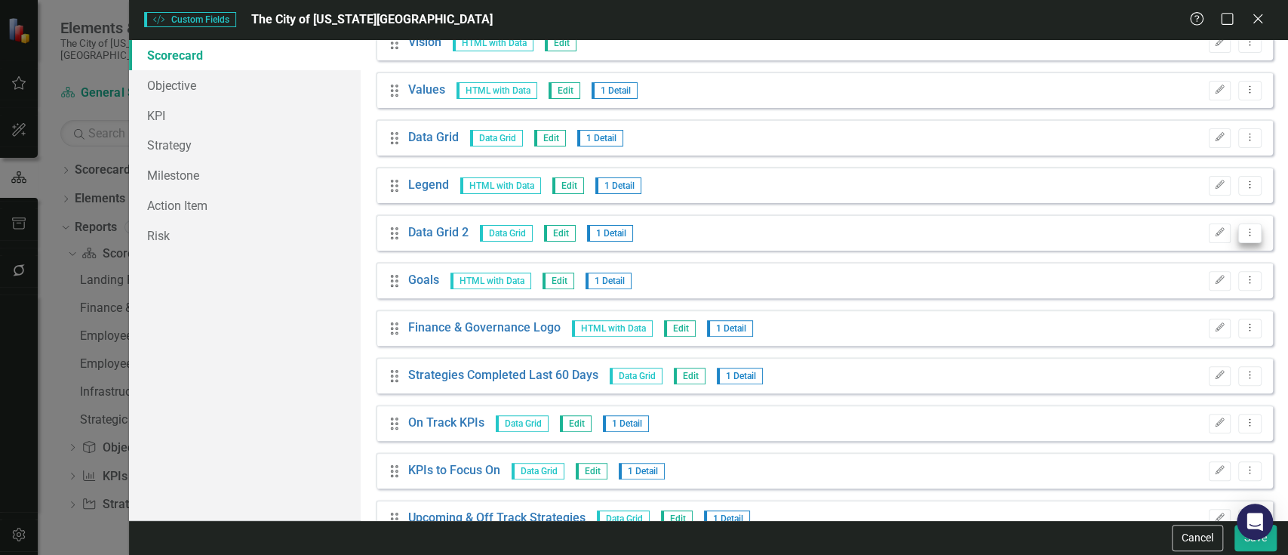
click at [1244, 229] on icon "Dropdown Menu" at bounding box center [1250, 232] width 13 height 10
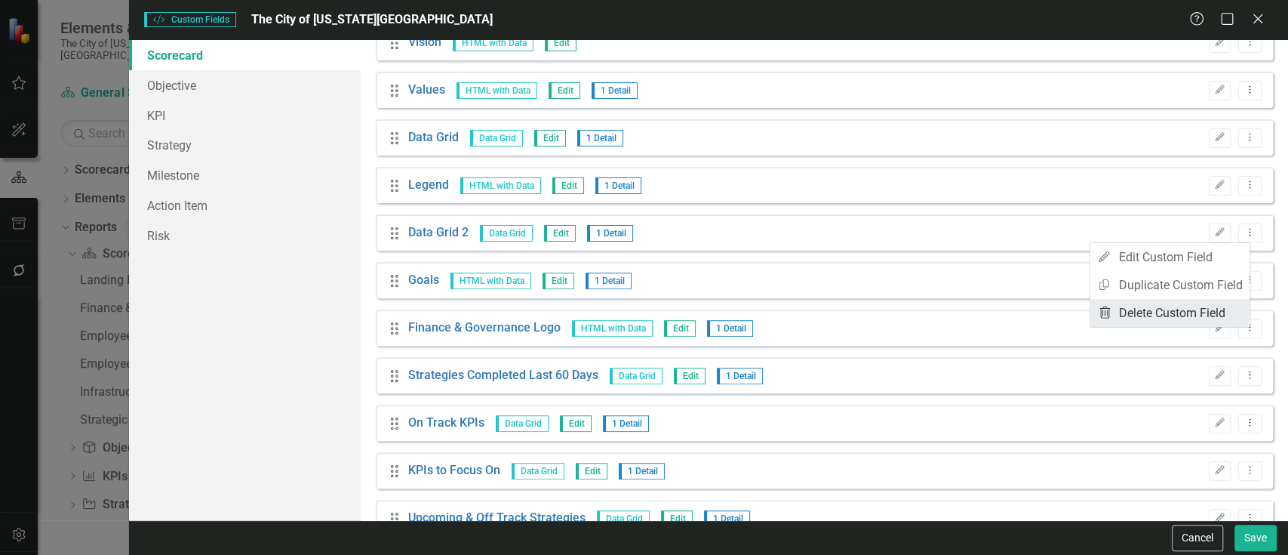
click at [1148, 321] on link "Trash Delete Custom Field" at bounding box center [1170, 313] width 160 height 28
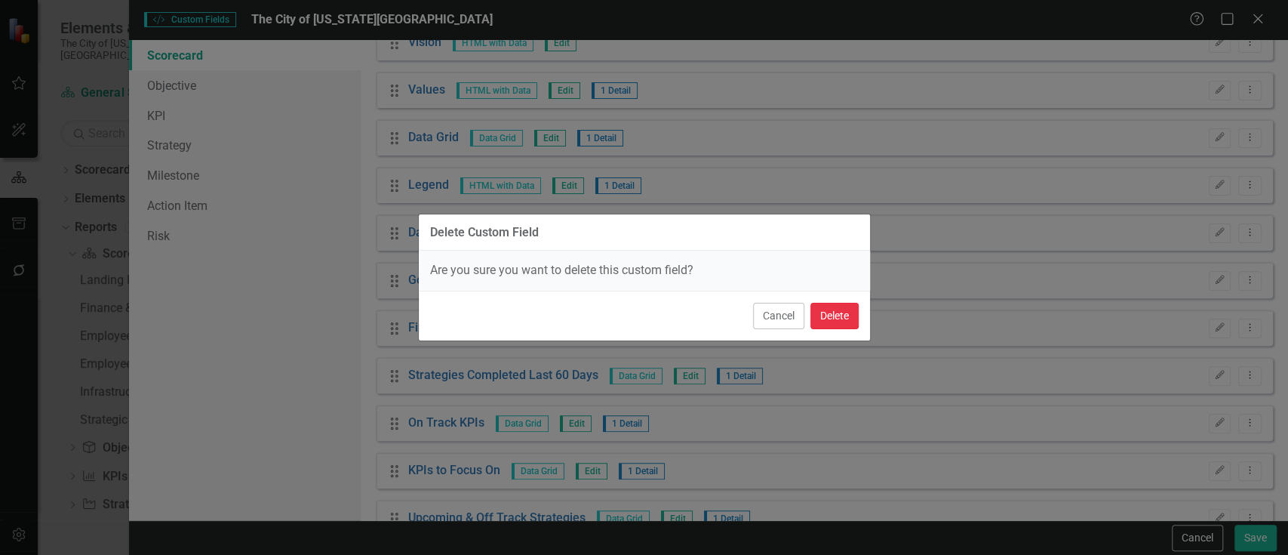
click at [829, 311] on button "Delete" at bounding box center [835, 316] width 48 height 26
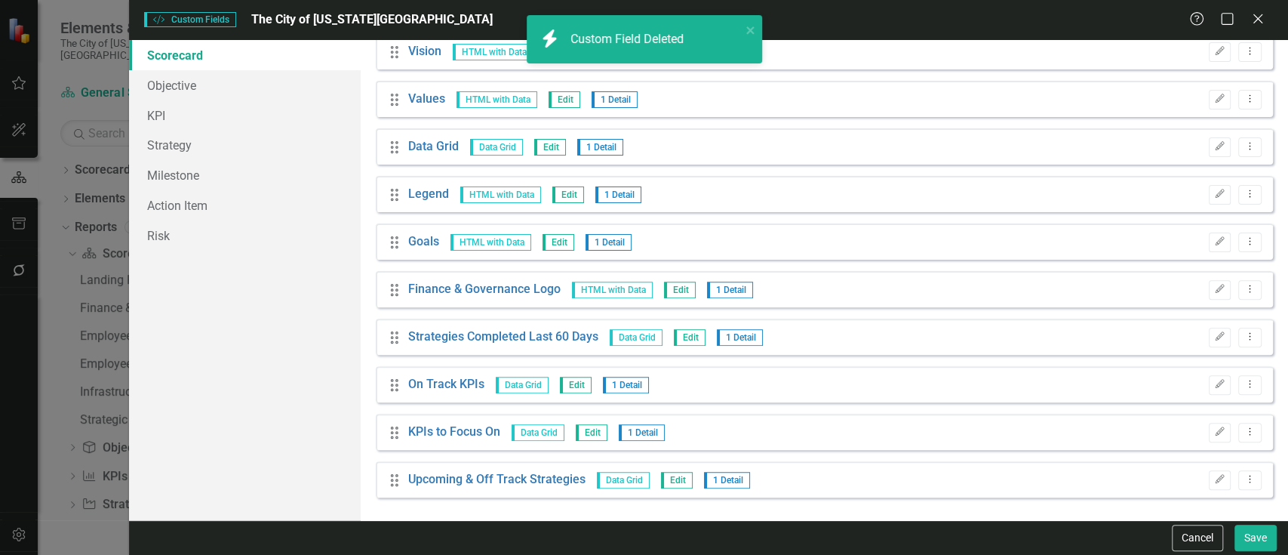
scroll to position [247, 0]
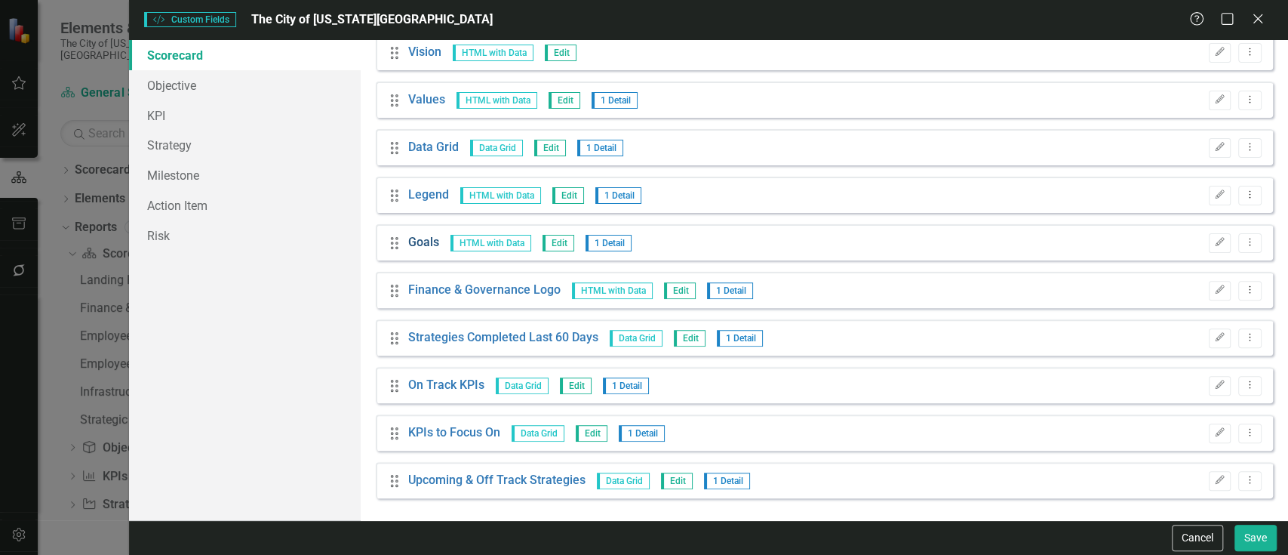
click at [415, 245] on link "Goals" at bounding box center [423, 242] width 31 height 17
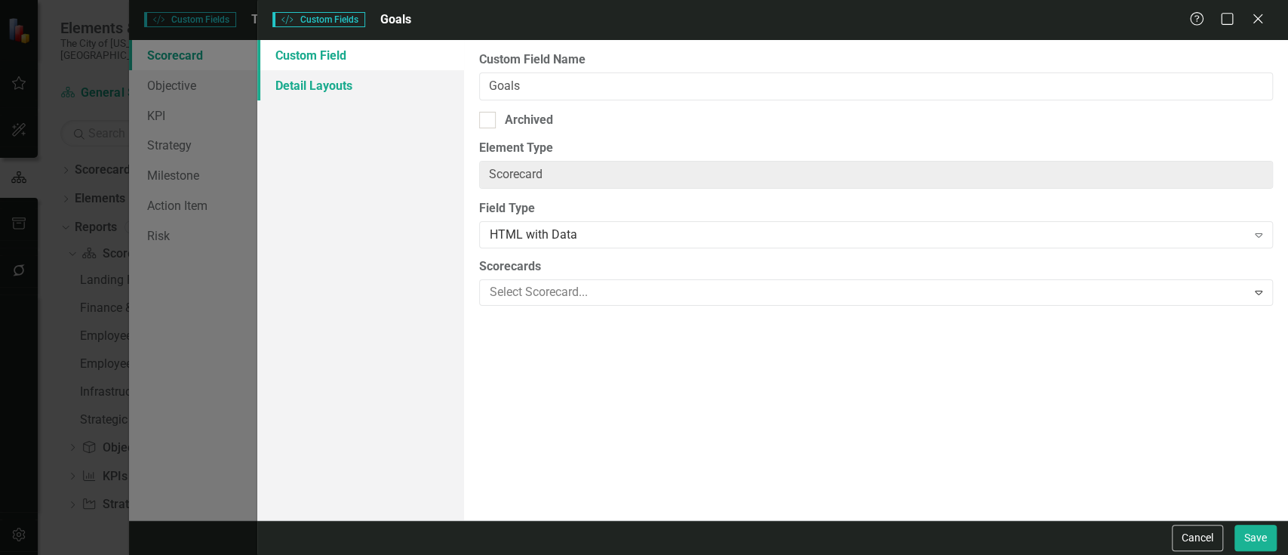
click at [383, 93] on link "Detail Layouts" at bounding box center [360, 85] width 206 height 30
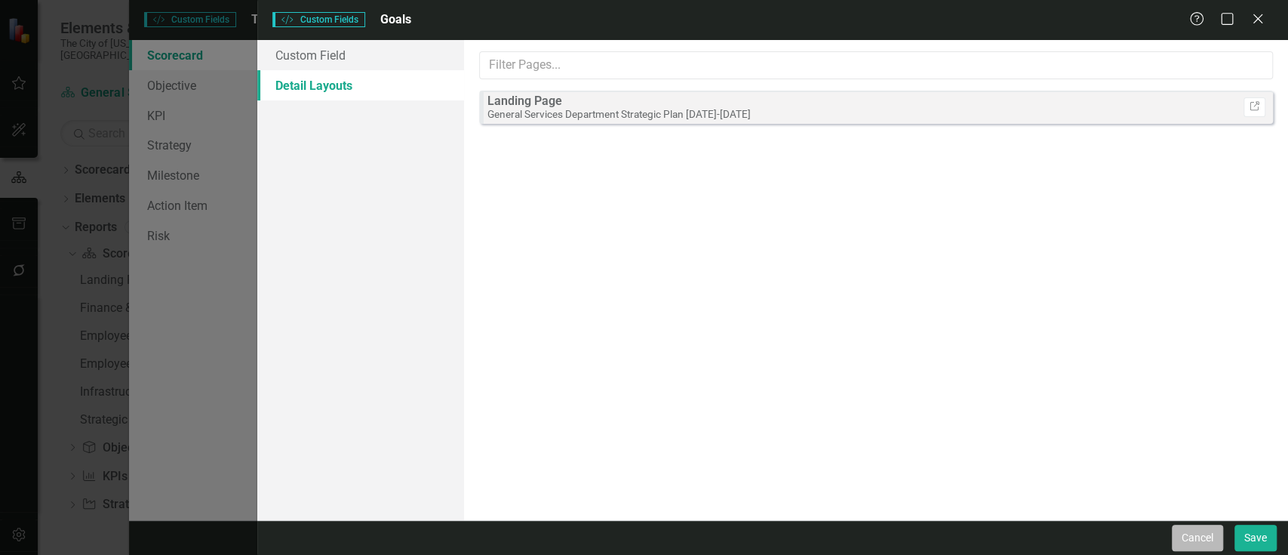
click at [1190, 531] on button "Cancel" at bounding box center [1197, 538] width 51 height 26
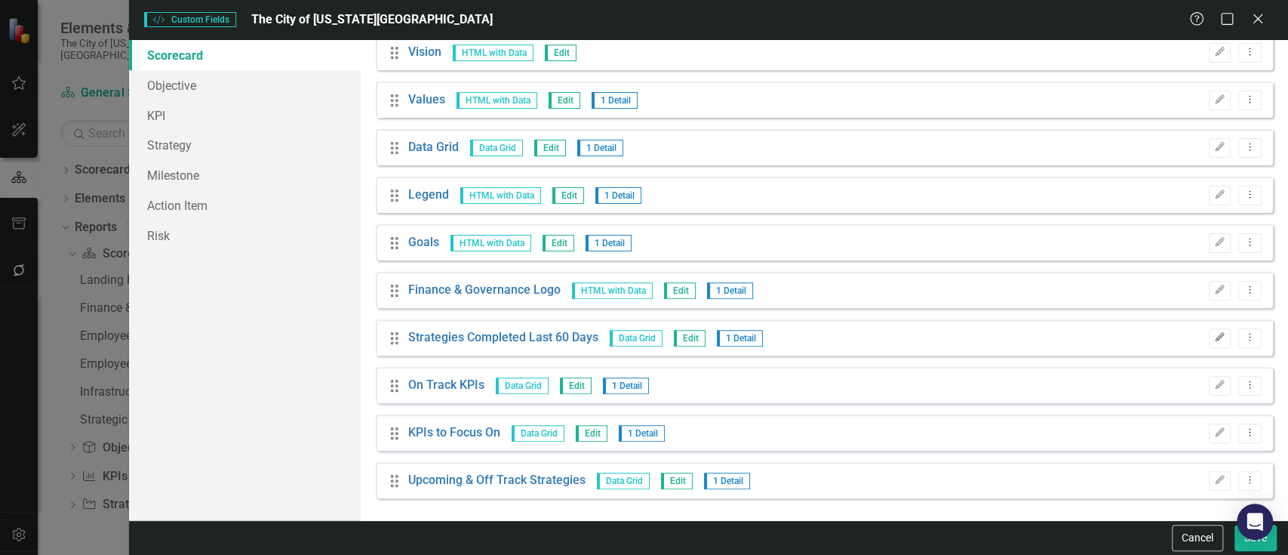
click at [1214, 336] on icon "Edit" at bounding box center [1219, 337] width 11 height 9
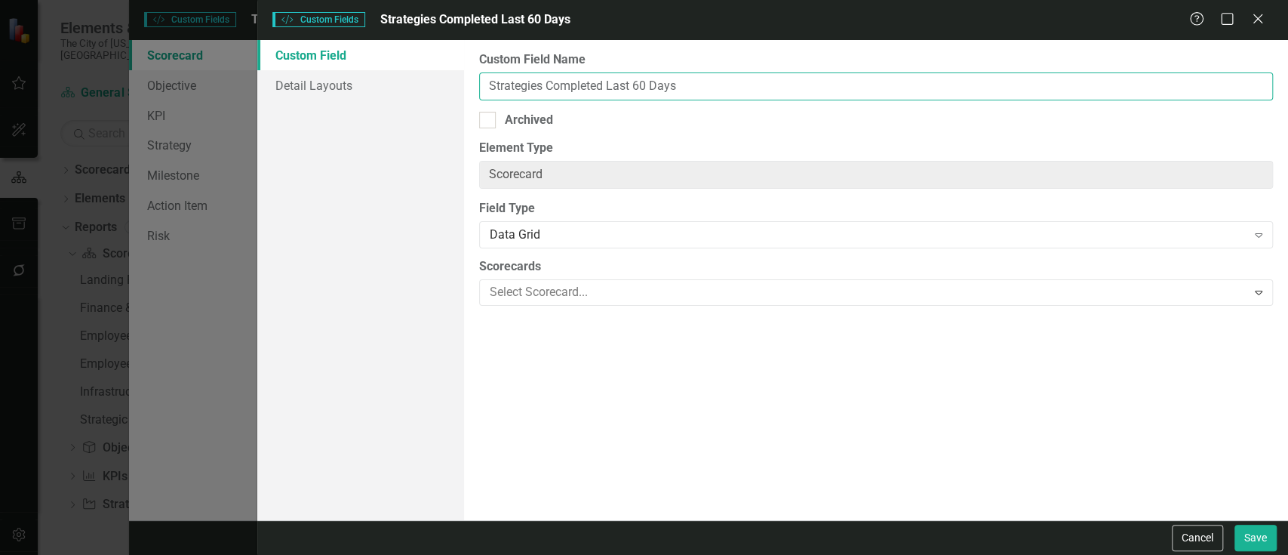
click at [494, 92] on input "Strategies Completed Last 60 Days" at bounding box center [876, 86] width 794 height 28
type input "F&G Strategies Completed Last 60 Days"
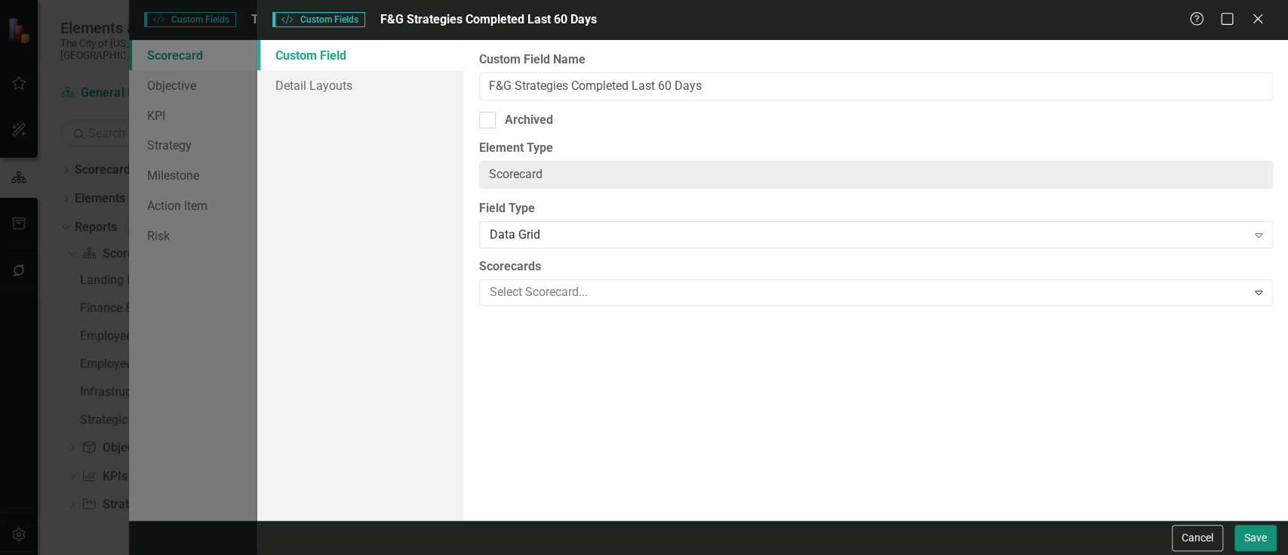
click at [1243, 542] on button "Save" at bounding box center [1256, 538] width 42 height 26
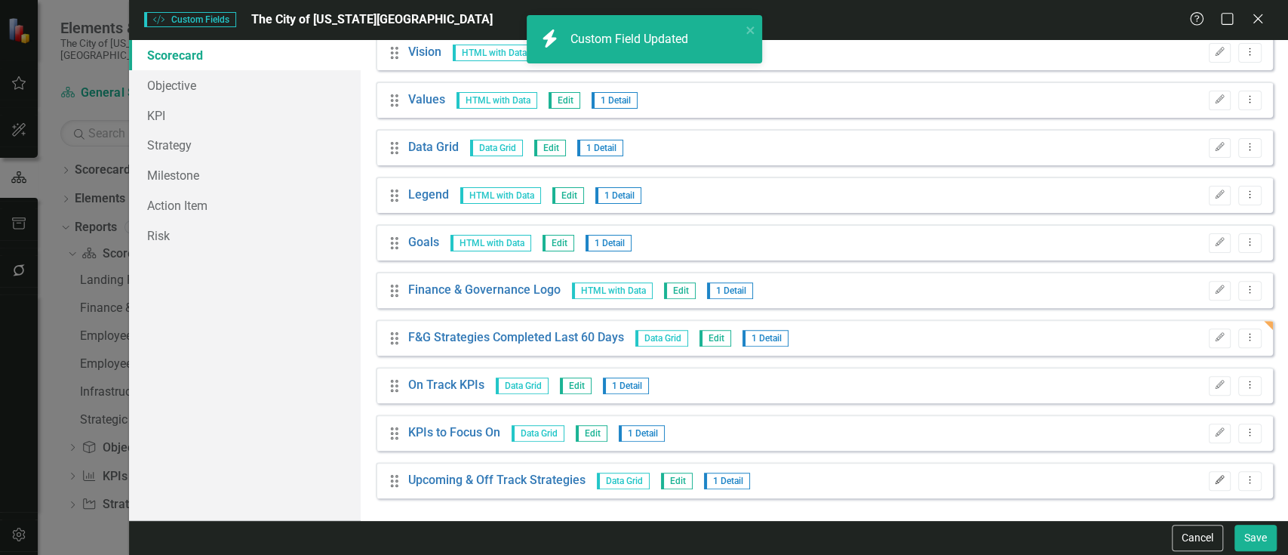
click at [1214, 473] on button "Edit" at bounding box center [1220, 481] width 22 height 20
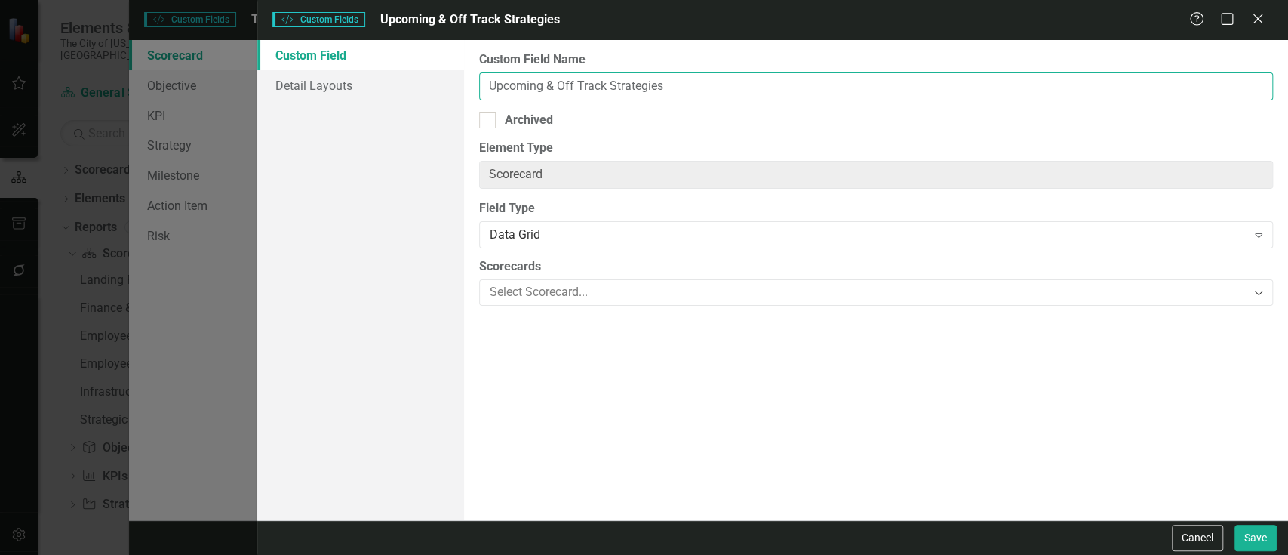
click at [491, 87] on input "Upcoming & Off Track Strategies" at bounding box center [876, 86] width 794 height 28
type input "F&G Upcoming & Off Track Strategies"
click at [1235, 525] on button "Save" at bounding box center [1256, 538] width 42 height 26
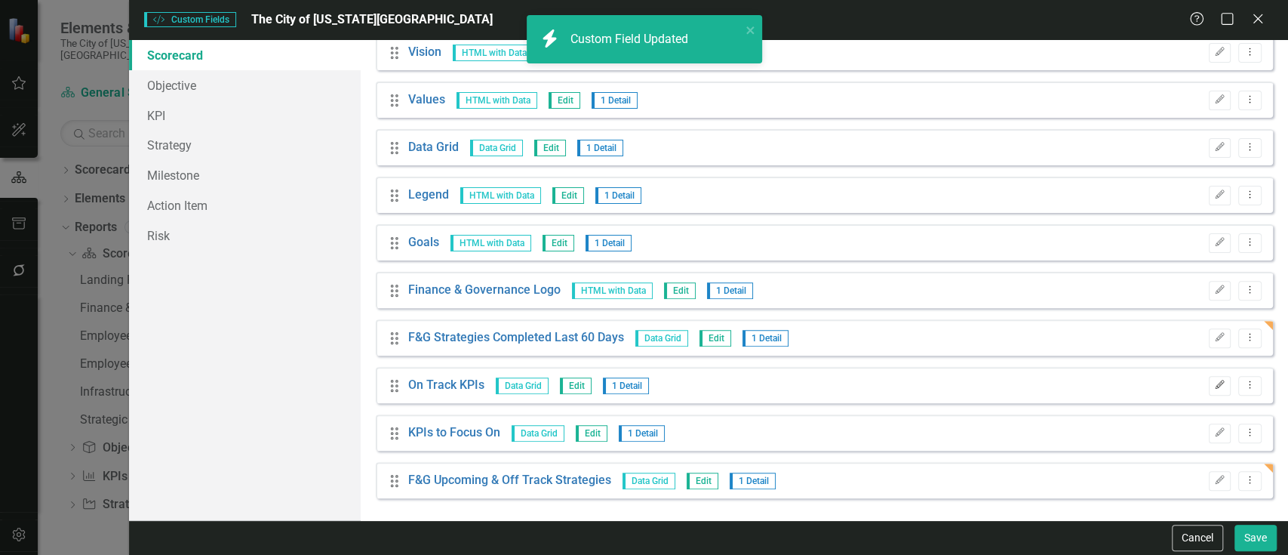
click at [1209, 386] on button "Edit" at bounding box center [1220, 386] width 22 height 20
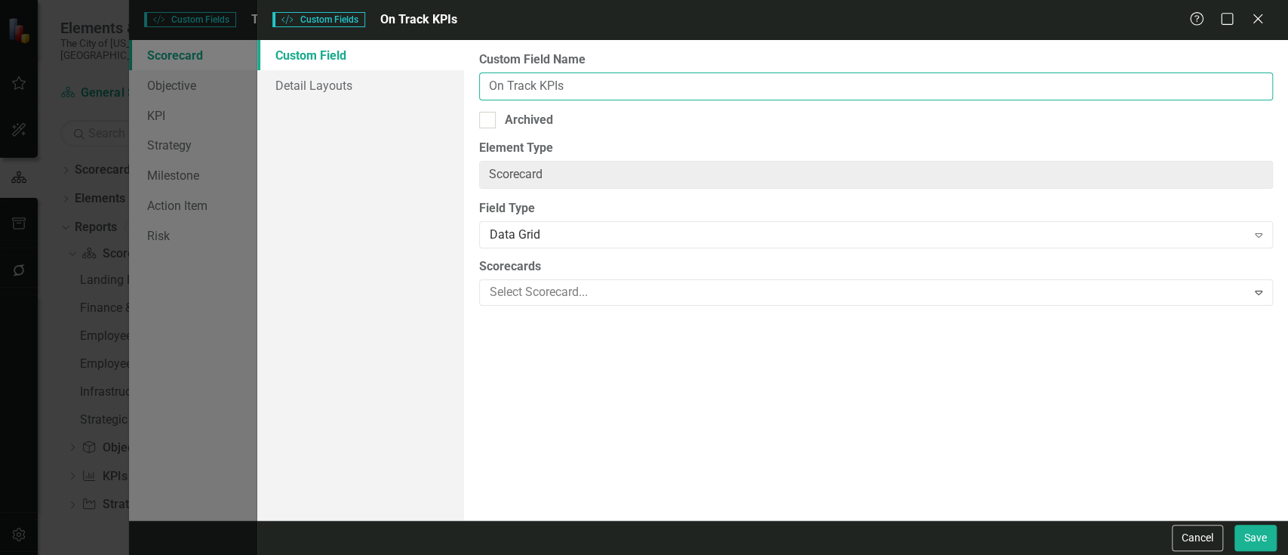
click at [487, 94] on input "On Track KPIs" at bounding box center [876, 86] width 794 height 28
type input "Finance & Governance On Track KPIs"
click at [1235, 525] on button "Save" at bounding box center [1256, 538] width 42 height 26
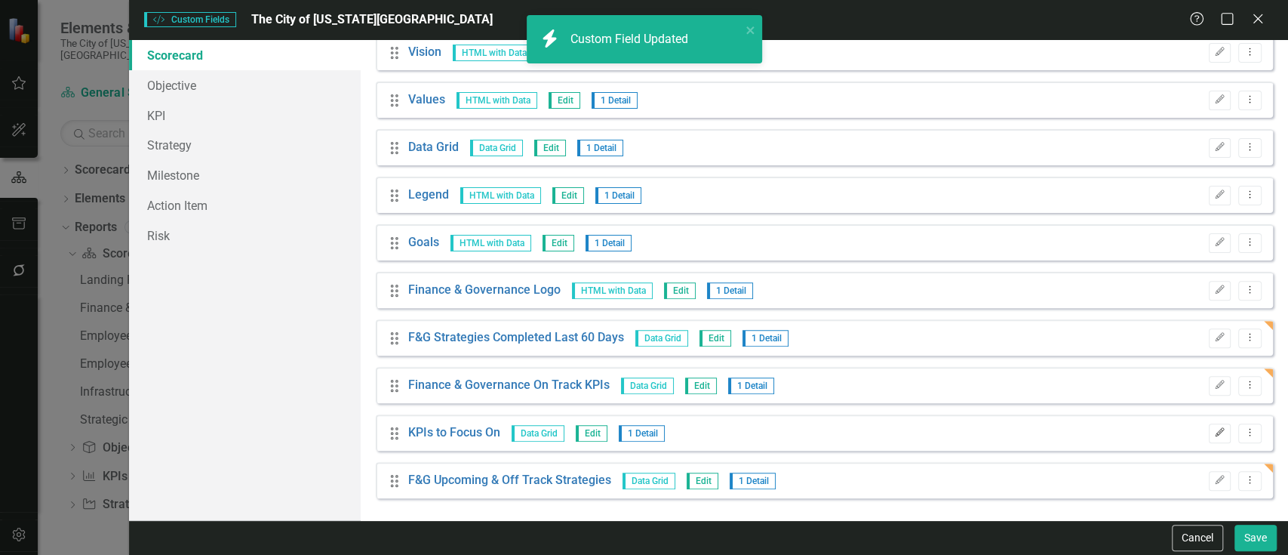
click at [1214, 436] on icon "Edit" at bounding box center [1219, 432] width 11 height 9
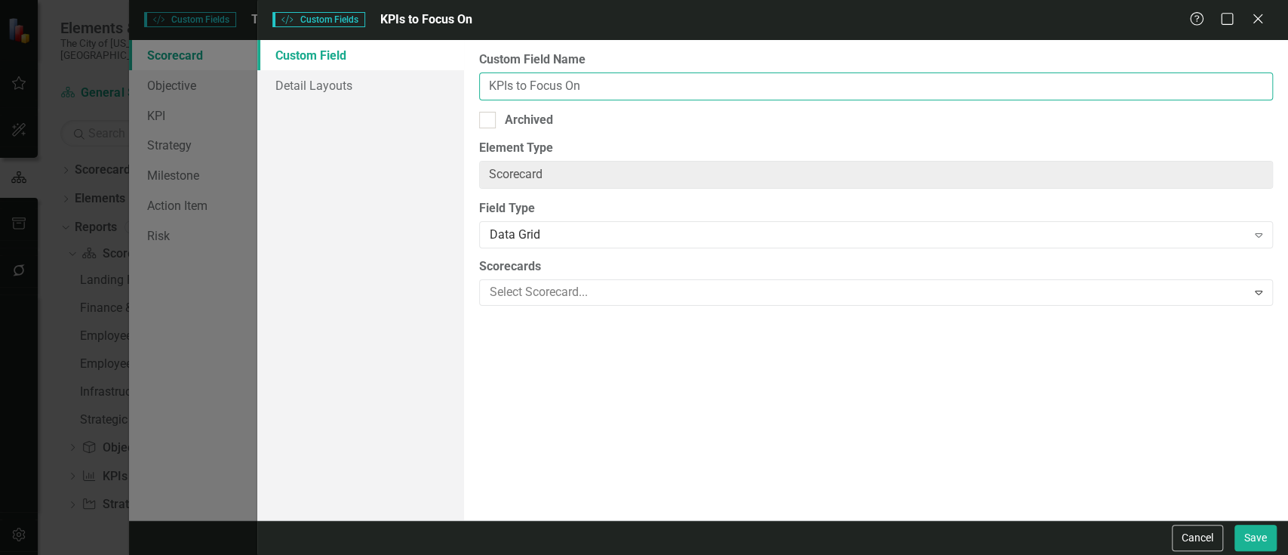
click at [484, 72] on input "KPIs to Focus On" at bounding box center [876, 86] width 794 height 28
type input "Finance & Governance KPIs to Focus On"
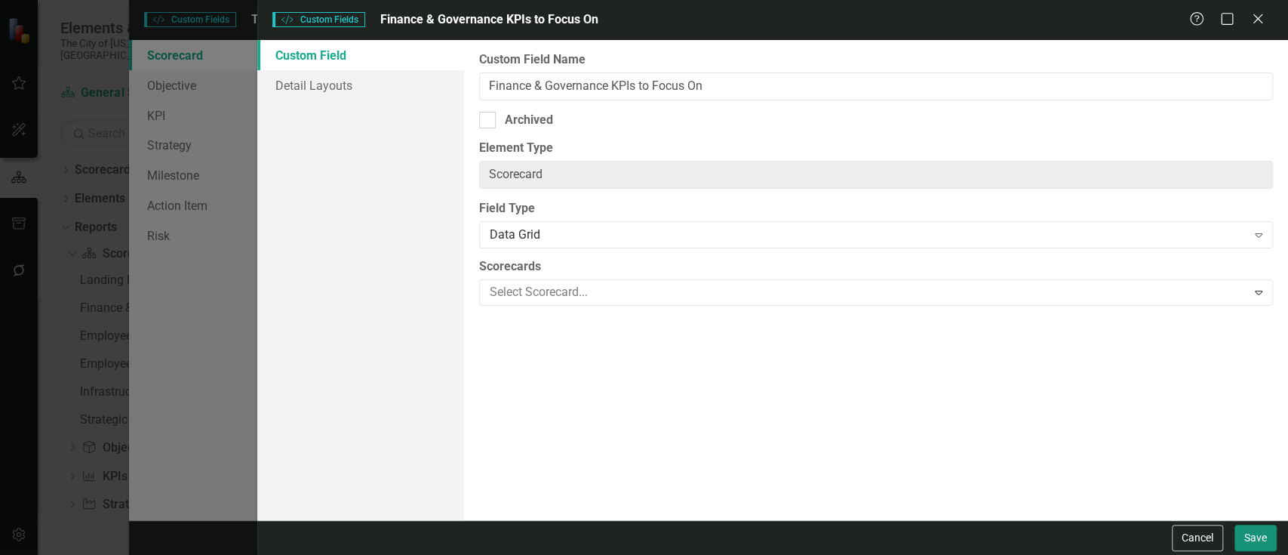
click at [1251, 534] on button "Save" at bounding box center [1256, 538] width 42 height 26
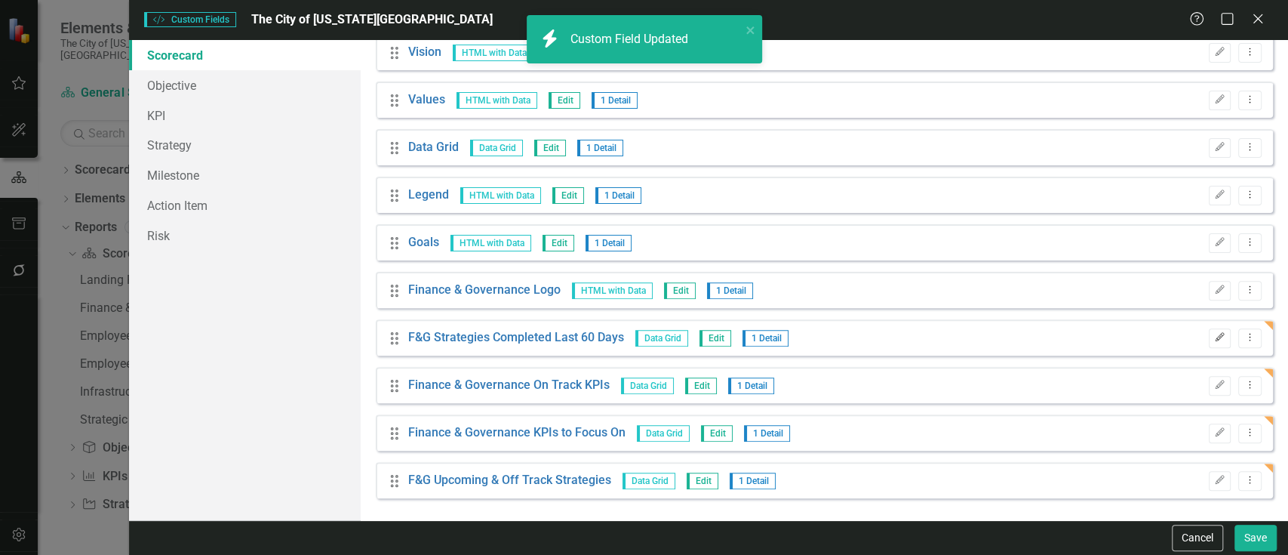
click at [1210, 343] on button "Edit" at bounding box center [1220, 338] width 22 height 20
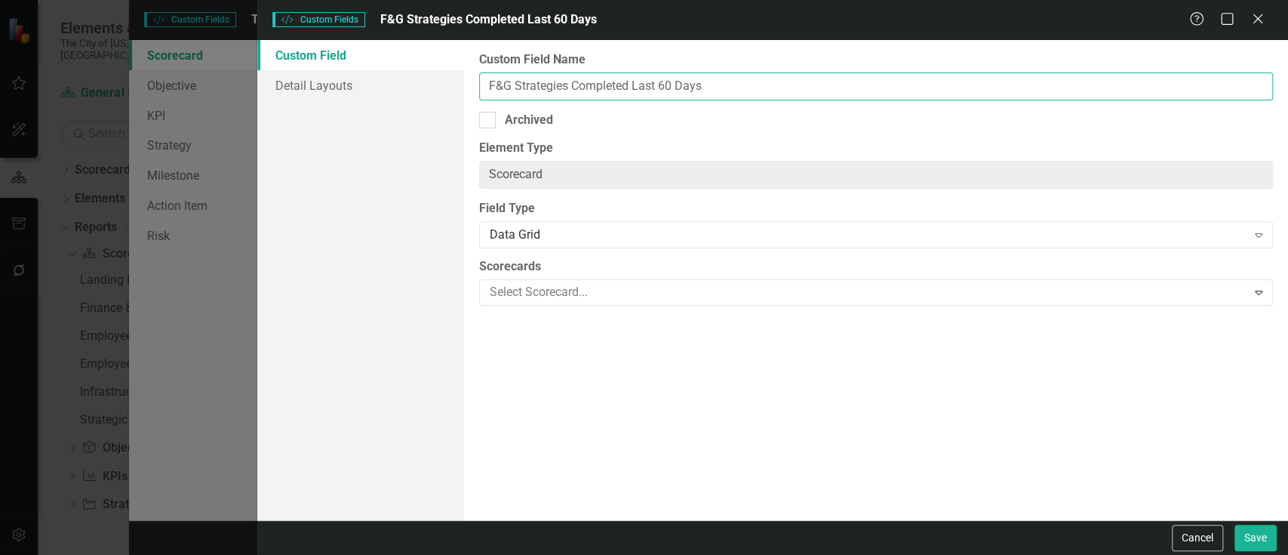
drag, startPoint x: 512, startPoint y: 89, endPoint x: 464, endPoint y: 63, distance: 54.0
click at [464, 63] on div "Custom Field Name F&G Strategies Completed Last 60 Days Archived Element Type S…" at bounding box center [876, 280] width 824 height 480
type input "Finance & Governance Strategies Completed Last 60 Days"
click at [1235, 525] on button "Save" at bounding box center [1256, 538] width 42 height 26
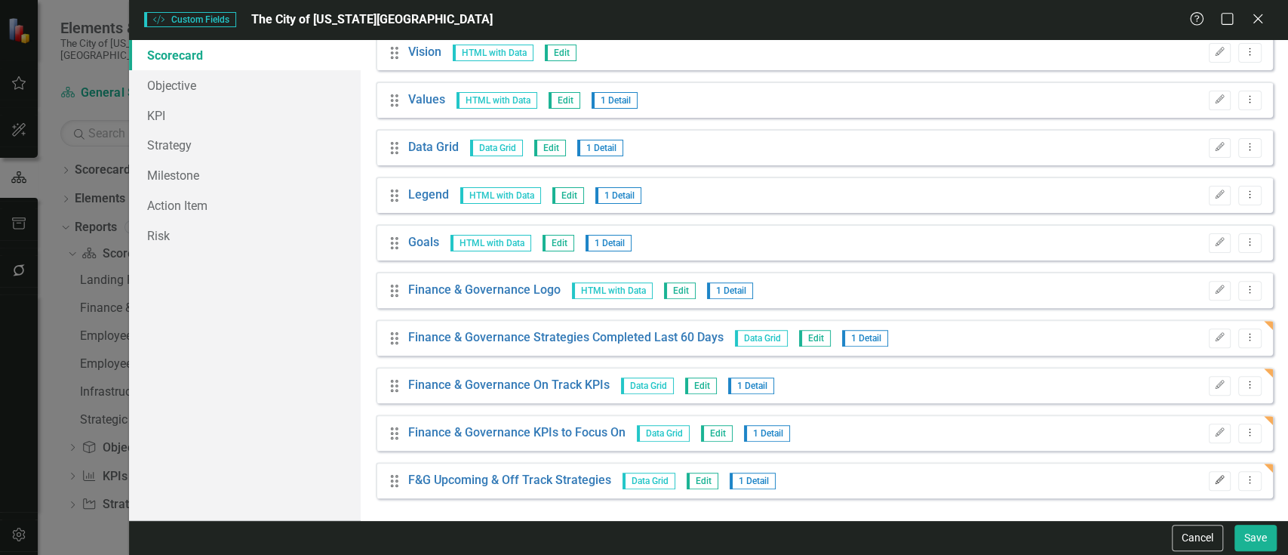
click at [1211, 474] on button "Edit" at bounding box center [1220, 481] width 22 height 20
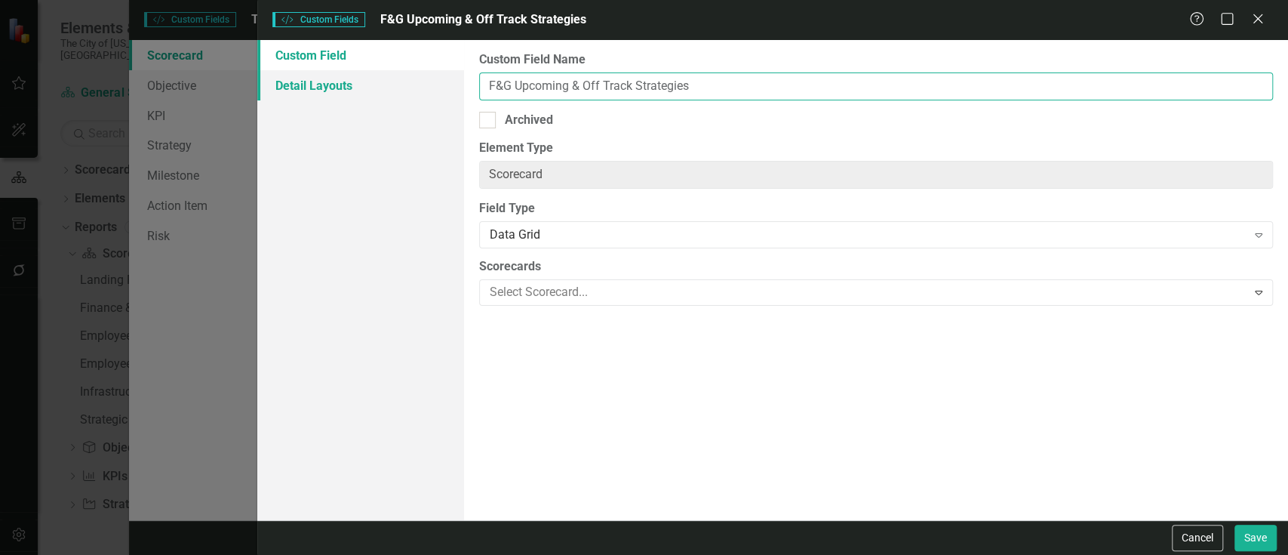
drag, startPoint x: 509, startPoint y: 90, endPoint x: 447, endPoint y: 91, distance: 62.6
click at [447, 91] on div "Custom Field Detail Layouts Custom Field Name F&G Upcoming & Off Track Strategi…" at bounding box center [772, 280] width 1031 height 480
type input "Finance & Governance Upcoming & Off Track Strategies"
click at [1235, 525] on button "Save" at bounding box center [1256, 538] width 42 height 26
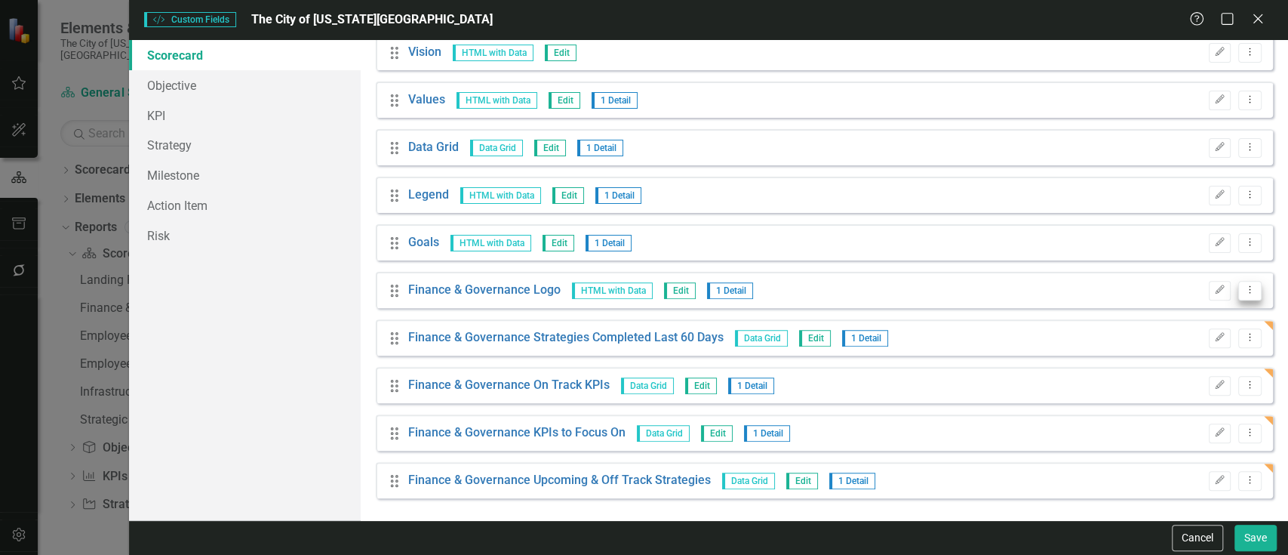
click at [1244, 292] on icon "Dropdown Menu" at bounding box center [1250, 290] width 13 height 10
click at [1190, 340] on link "Copy Duplicate Custom Field" at bounding box center [1170, 342] width 160 height 28
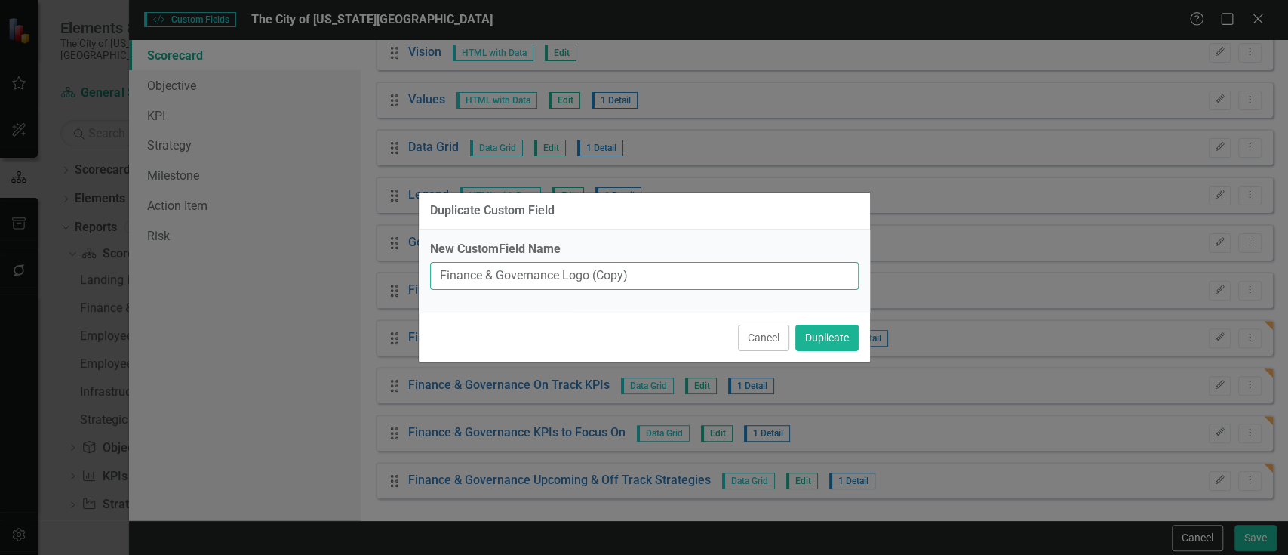
drag, startPoint x: 558, startPoint y: 274, endPoint x: 402, endPoint y: 249, distance: 158.2
click at [402, 249] on div "Duplicate Custom Field New CustomField Name Finance & Governance Logo (Copy) Ca…" at bounding box center [644, 277] width 1288 height 555
paste input "Employee Development"
type input "Employee Development Logo"
click at [796, 325] on button "Duplicate" at bounding box center [827, 338] width 63 height 26
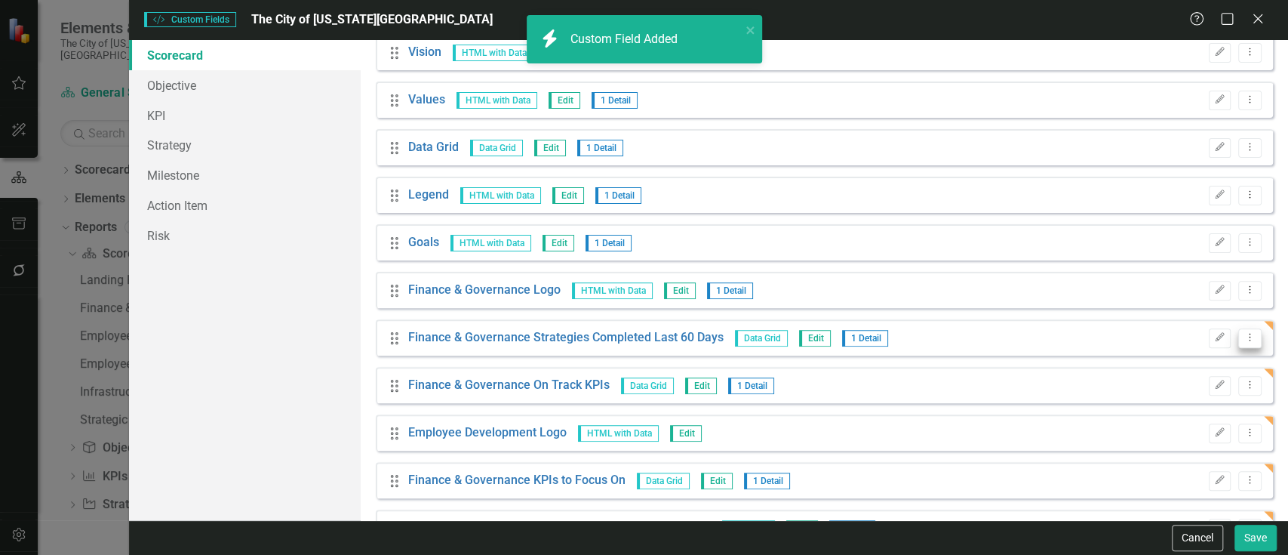
click at [1239, 343] on button "Dropdown Menu" at bounding box center [1250, 338] width 23 height 20
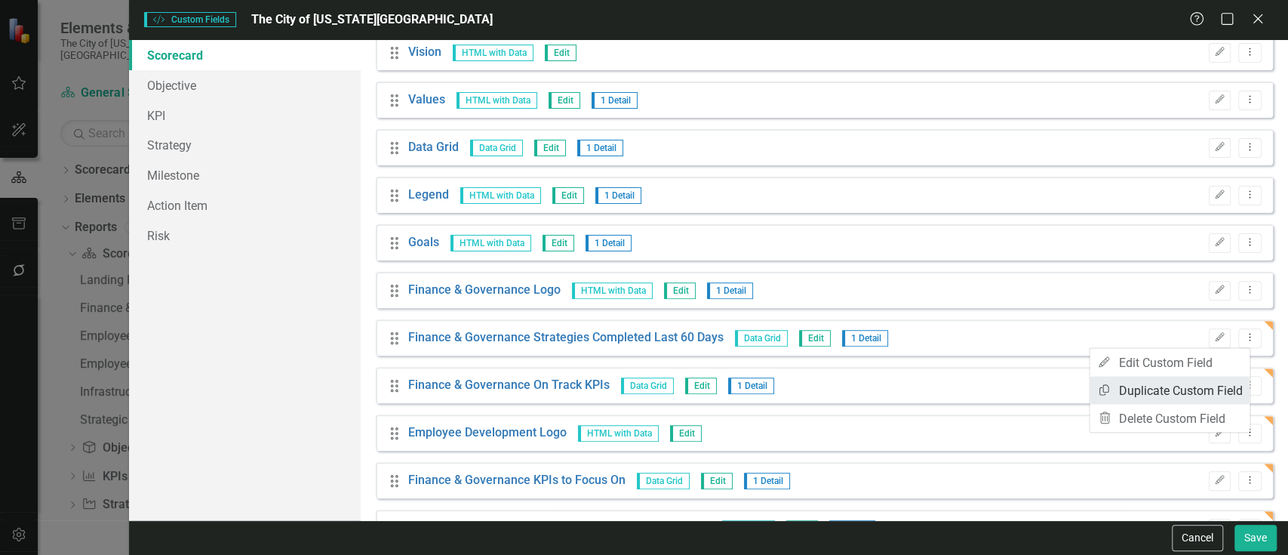
click at [1196, 383] on link "Copy Duplicate Custom Field" at bounding box center [1170, 390] width 160 height 28
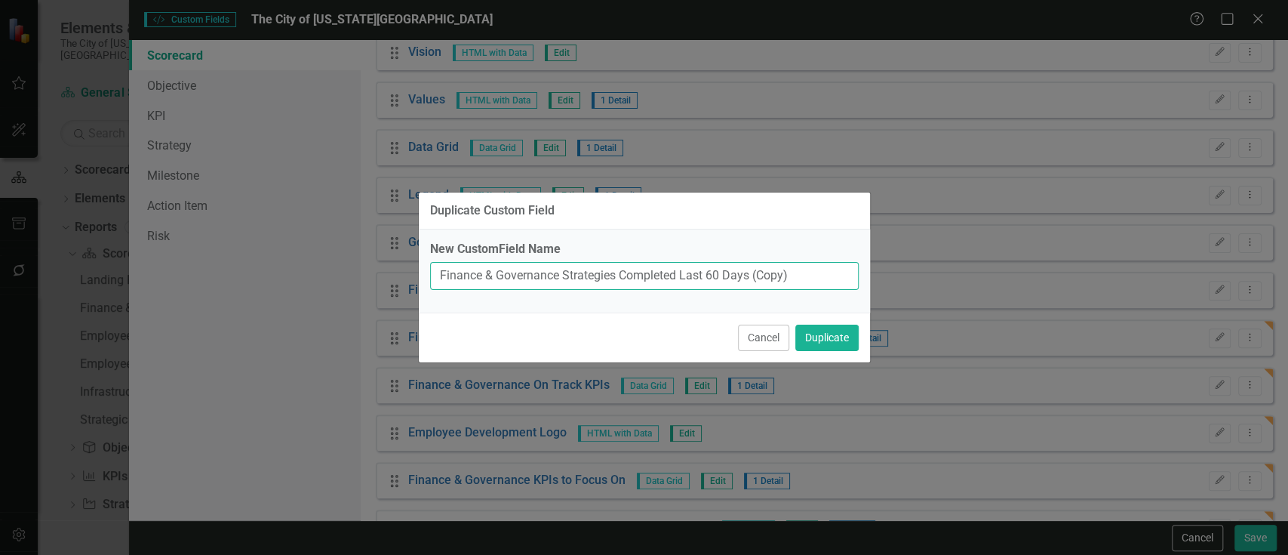
drag, startPoint x: 559, startPoint y: 278, endPoint x: 381, endPoint y: 271, distance: 177.5
click at [381, 271] on div "Duplicate Custom Field New CustomField Name Finance & Governance Strategies Com…" at bounding box center [644, 277] width 1288 height 555
paste input "Employee Development"
type input "Employee Development Strategies Completed Last 60 Days"
click at [796, 325] on button "Duplicate" at bounding box center [827, 338] width 63 height 26
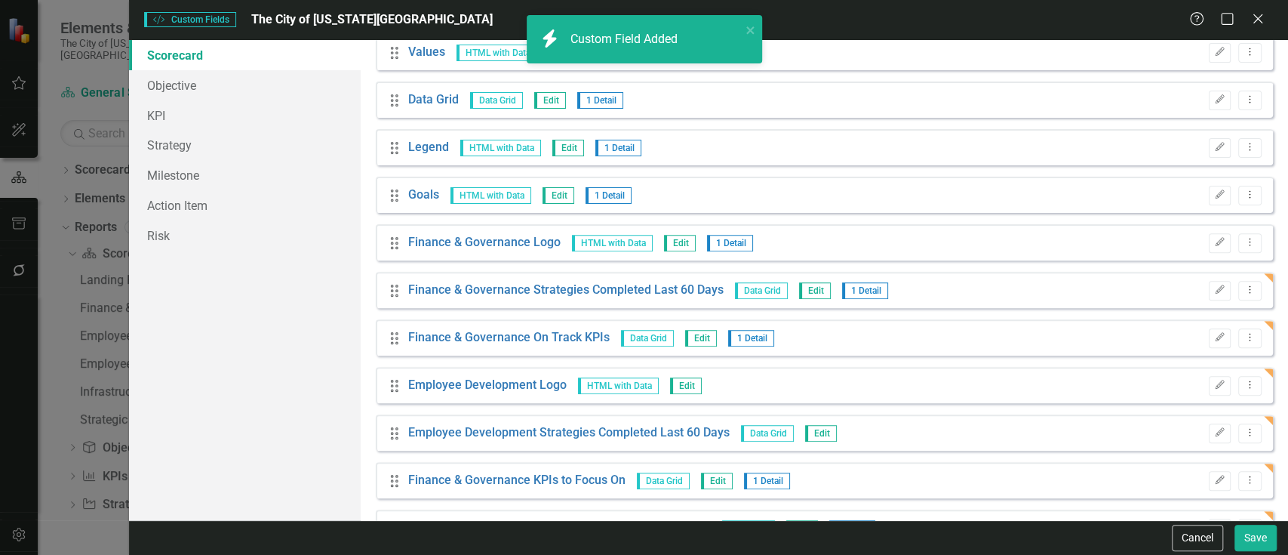
scroll to position [342, 0]
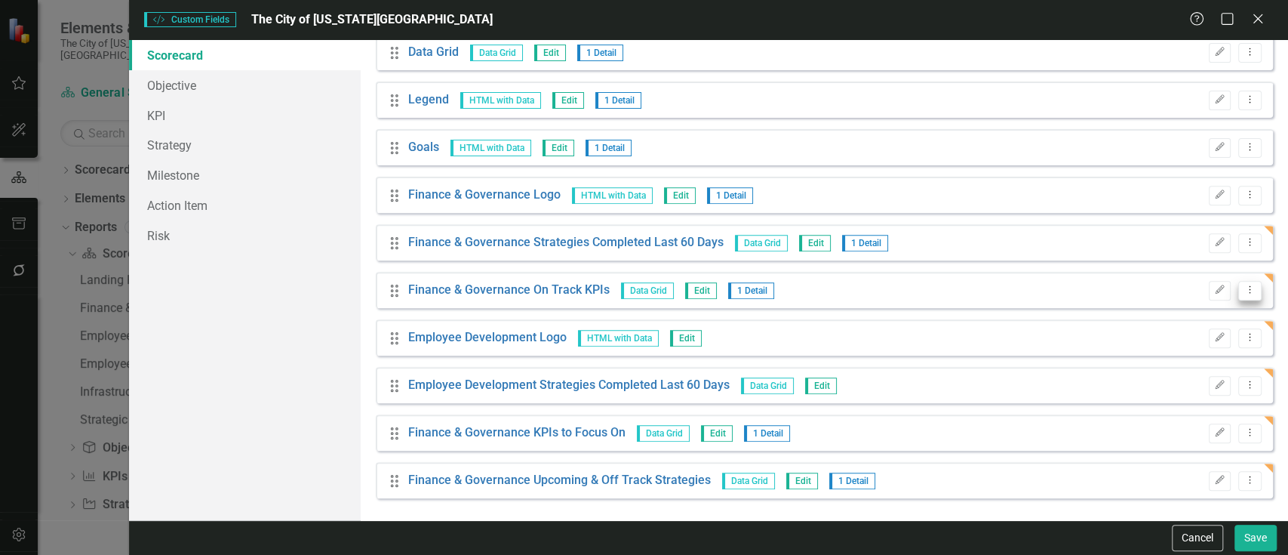
click at [1244, 289] on icon "Dropdown Menu" at bounding box center [1250, 290] width 13 height 10
click at [1177, 344] on link "Copy Duplicate Custom Field" at bounding box center [1170, 342] width 160 height 28
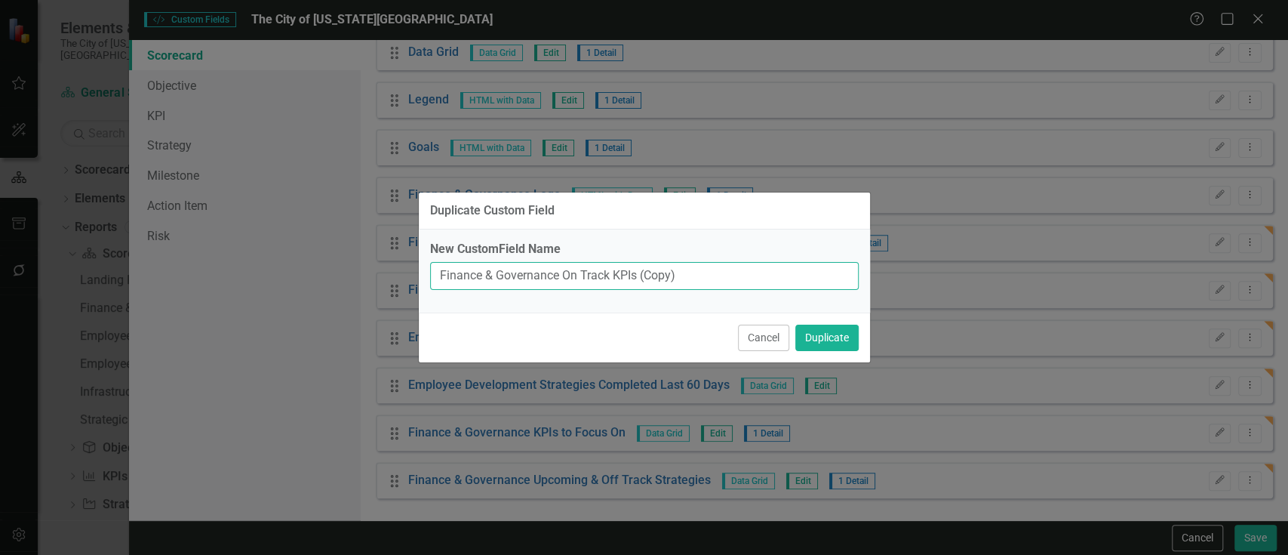
drag, startPoint x: 562, startPoint y: 275, endPoint x: 402, endPoint y: 266, distance: 160.2
click at [402, 266] on div "Duplicate Custom Field New CustomField Name Finance & Governance On Track KPIs …" at bounding box center [644, 277] width 1288 height 555
paste input "Employee Development"
type input "Employee Development On Track KPIs"
click at [796, 325] on button "Duplicate" at bounding box center [827, 338] width 63 height 26
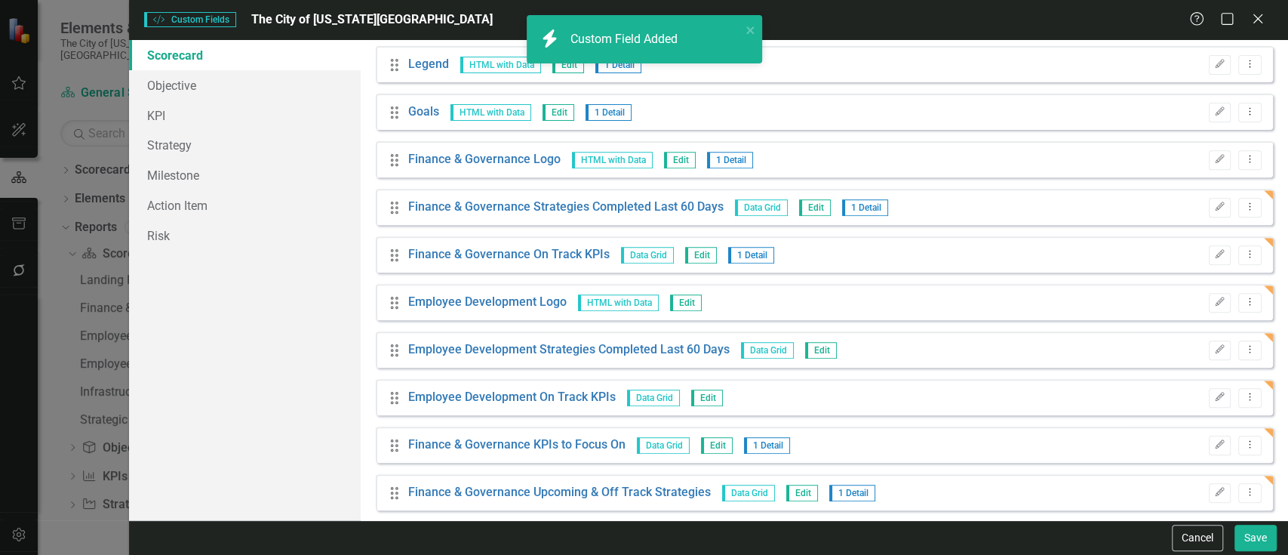
scroll to position [389, 0]
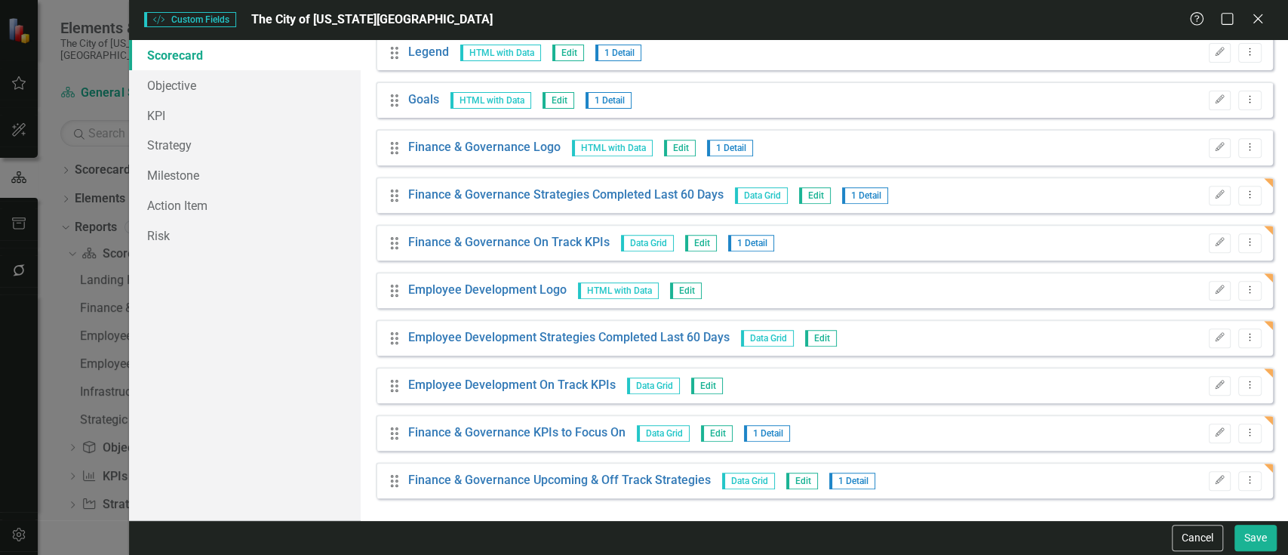
click at [389, 297] on div "Drag Employee Development Logo HTML with Data Edit" at bounding box center [547, 290] width 317 height 17
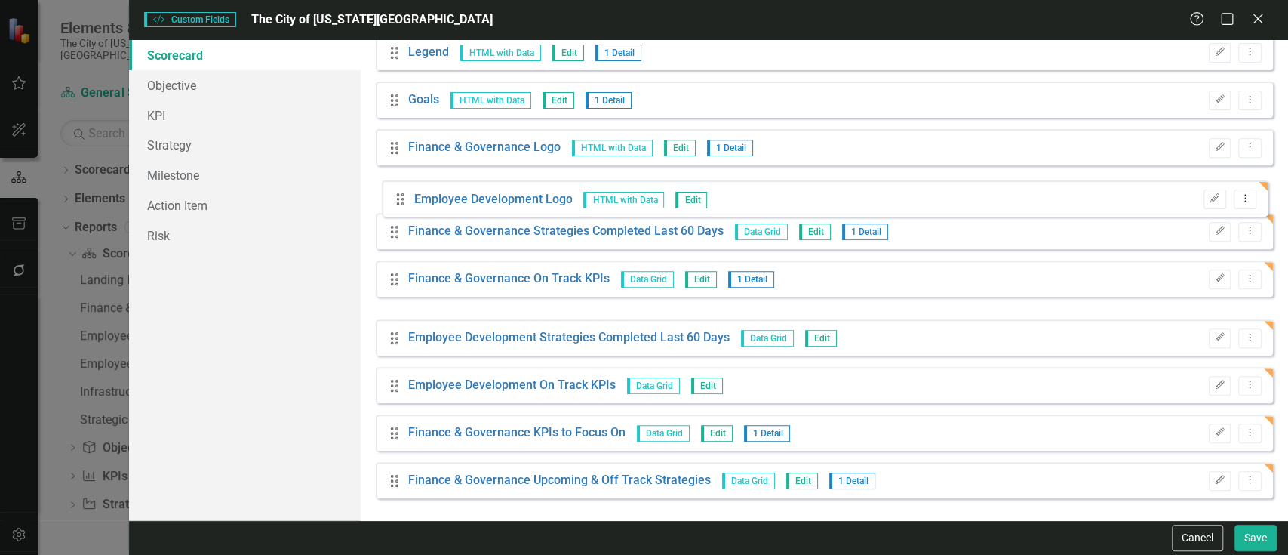
drag, startPoint x: 395, startPoint y: 293, endPoint x: 399, endPoint y: 201, distance: 92.2
click at [399, 201] on div "Drag Strategic Alignment Data Grid Edit 1 Detail Edit Dropdown Menu Drag Strate…" at bounding box center [824, 99] width 897 height 797
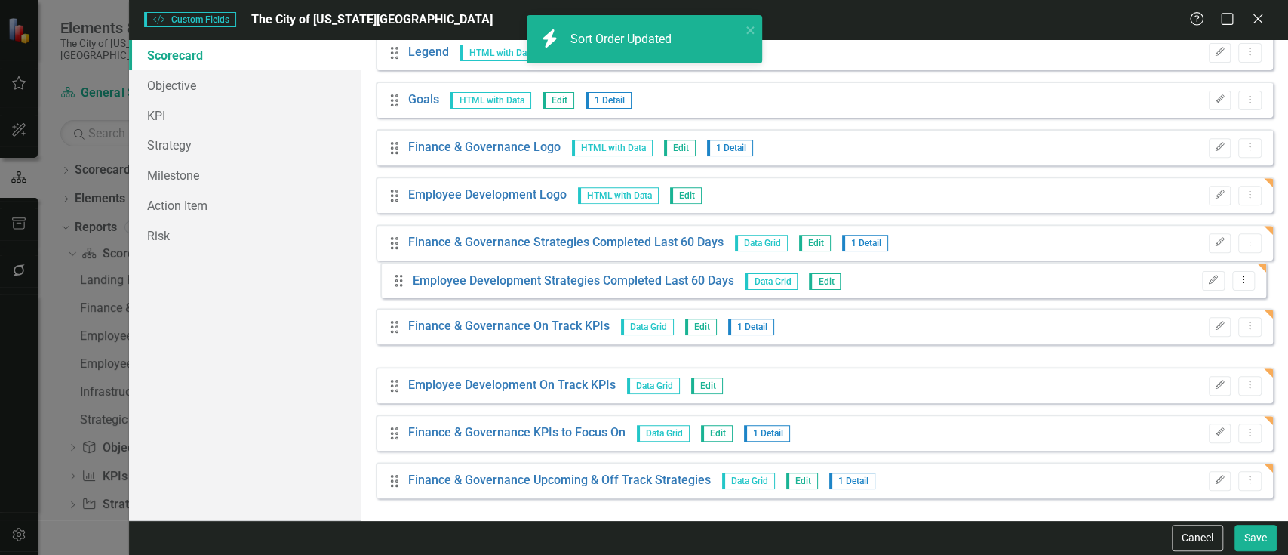
drag, startPoint x: 393, startPoint y: 337, endPoint x: 398, endPoint y: 280, distance: 56.8
click at [398, 280] on div "Drag Strategic Alignment Data Grid Edit 1 Detail Edit Dropdown Menu Drag Strate…" at bounding box center [824, 99] width 897 height 797
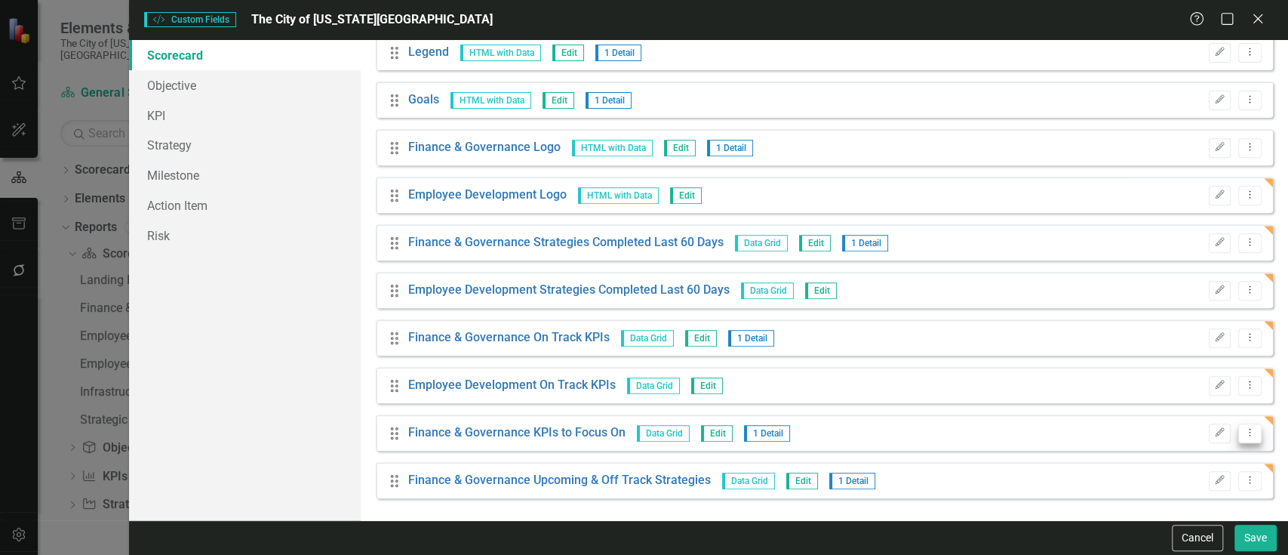
click at [1244, 435] on icon "Dropdown Menu" at bounding box center [1250, 432] width 13 height 10
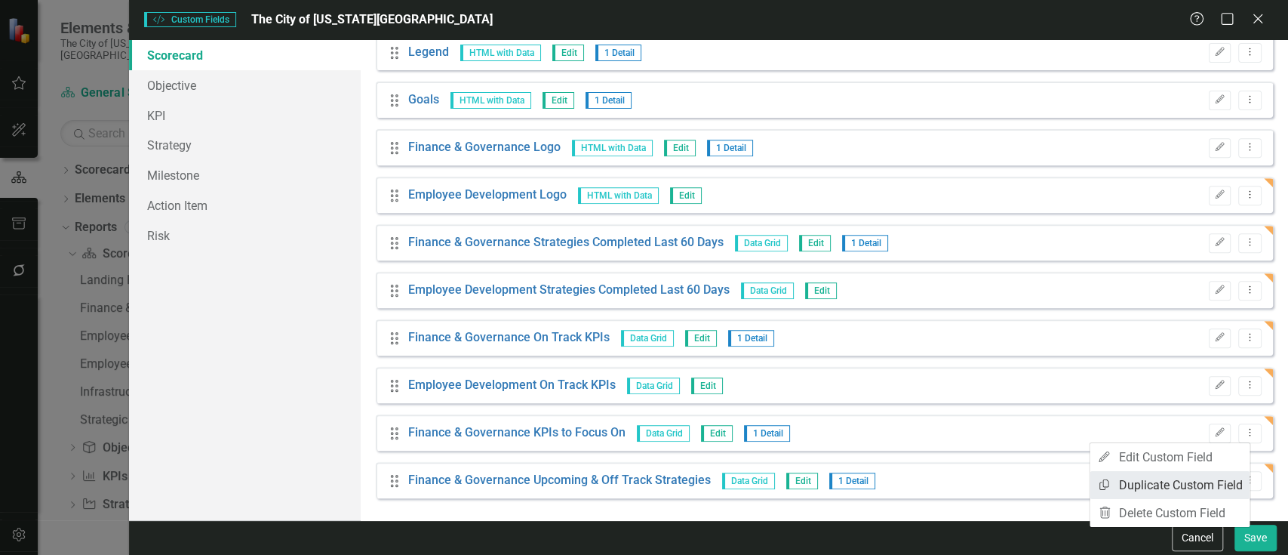
click at [1168, 487] on link "Copy Duplicate Custom Field" at bounding box center [1170, 485] width 160 height 28
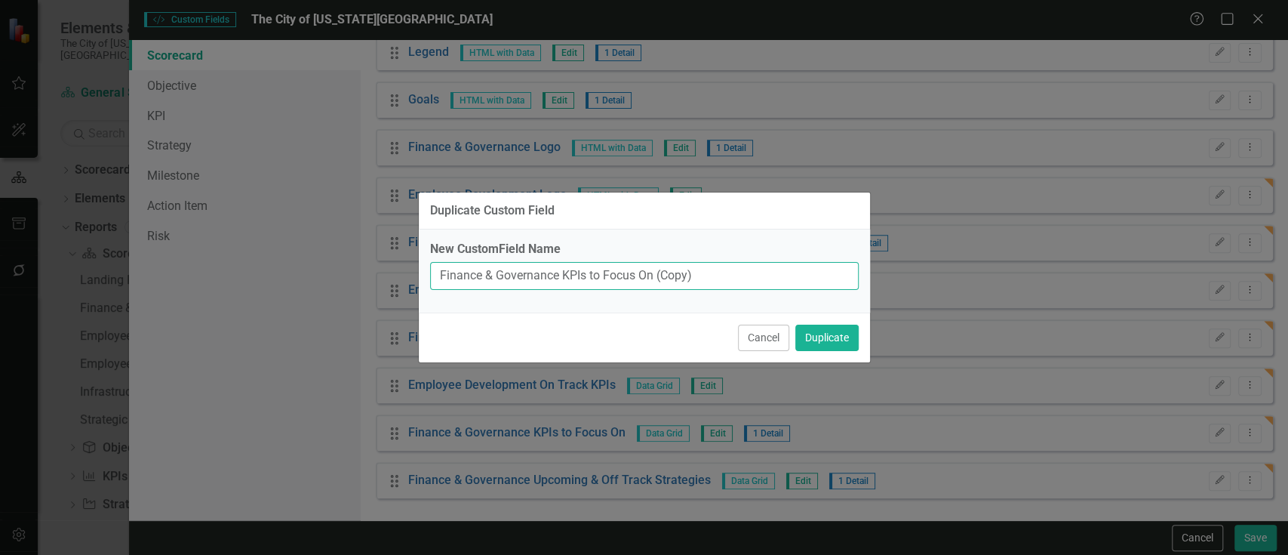
drag, startPoint x: 559, startPoint y: 272, endPoint x: 462, endPoint y: 260, distance: 98.1
click at [462, 260] on div "New CustomField Name Finance & Governance KPIs to Focus On (Copy)" at bounding box center [644, 265] width 429 height 49
paste input "Employee Development"
type input "Employee Development KPIs to Focus On"
click at [796, 325] on button "Duplicate" at bounding box center [827, 338] width 63 height 26
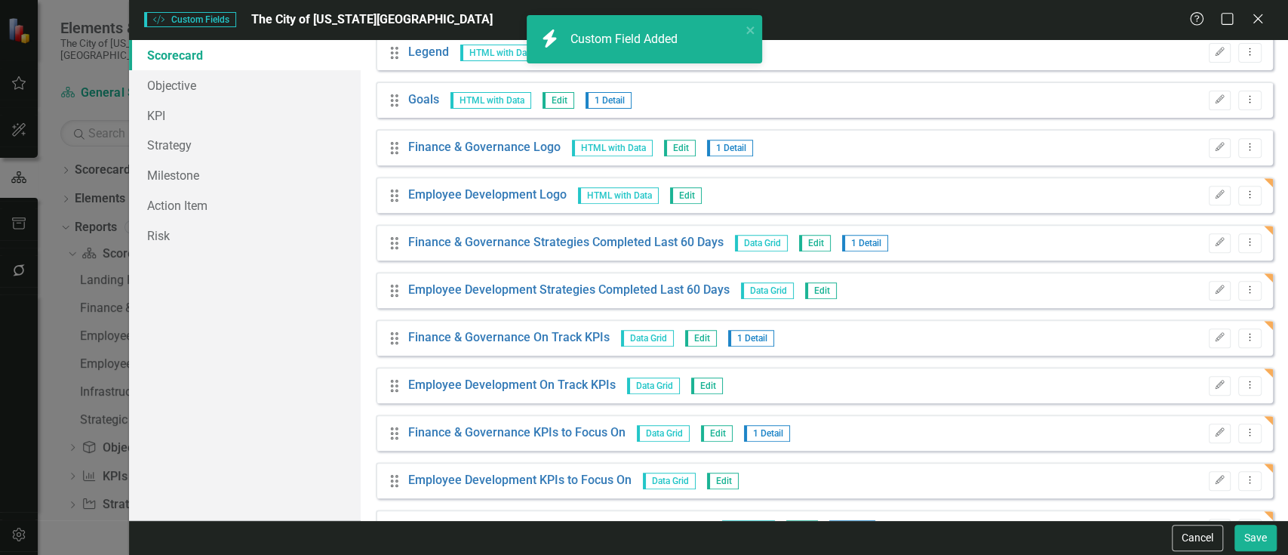
scroll to position [437, 0]
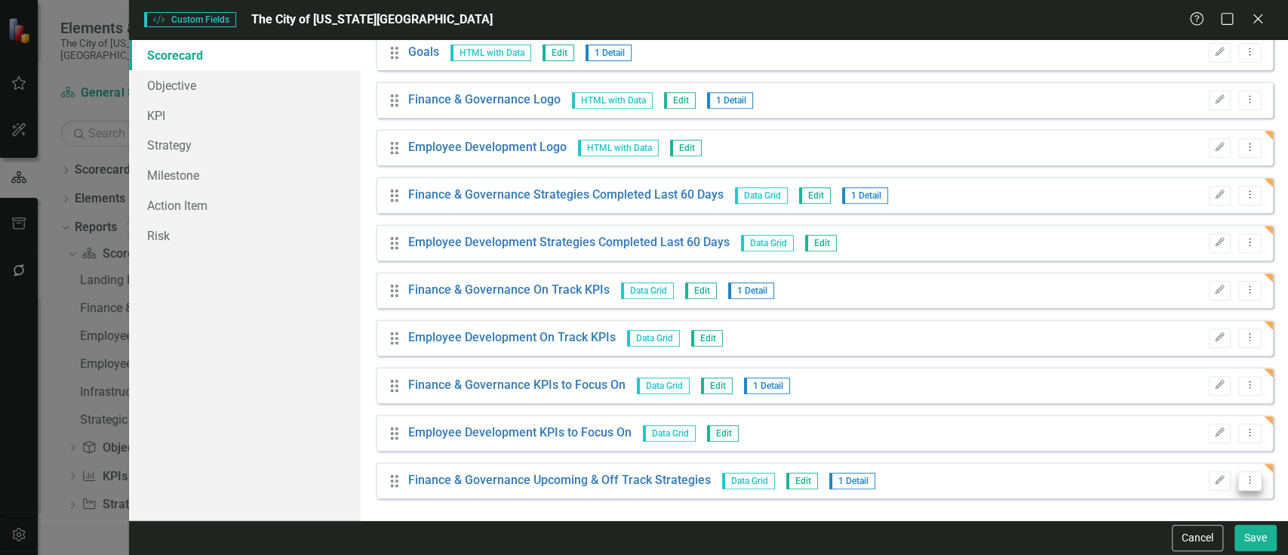
click at [1240, 473] on button "Dropdown Menu" at bounding box center [1250, 481] width 23 height 20
click at [1161, 433] on link "Copy Duplicate Custom Field" at bounding box center [1170, 428] width 160 height 28
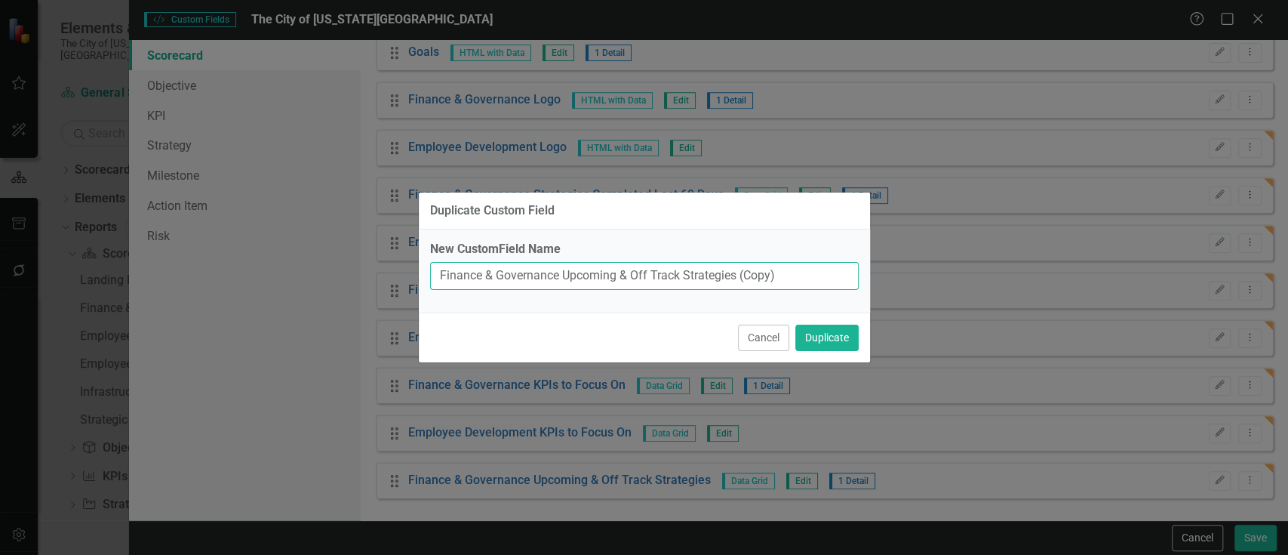
drag, startPoint x: 559, startPoint y: 272, endPoint x: 392, endPoint y: 260, distance: 167.2
click at [392, 260] on div "Duplicate Custom Field New CustomField Name Finance & Governance Upcoming & Off…" at bounding box center [644, 277] width 1288 height 555
paste input "Employee Development"
type input "Employee Development Upcoming & Off Track Strategies"
click at [796, 325] on button "Duplicate" at bounding box center [827, 338] width 63 height 26
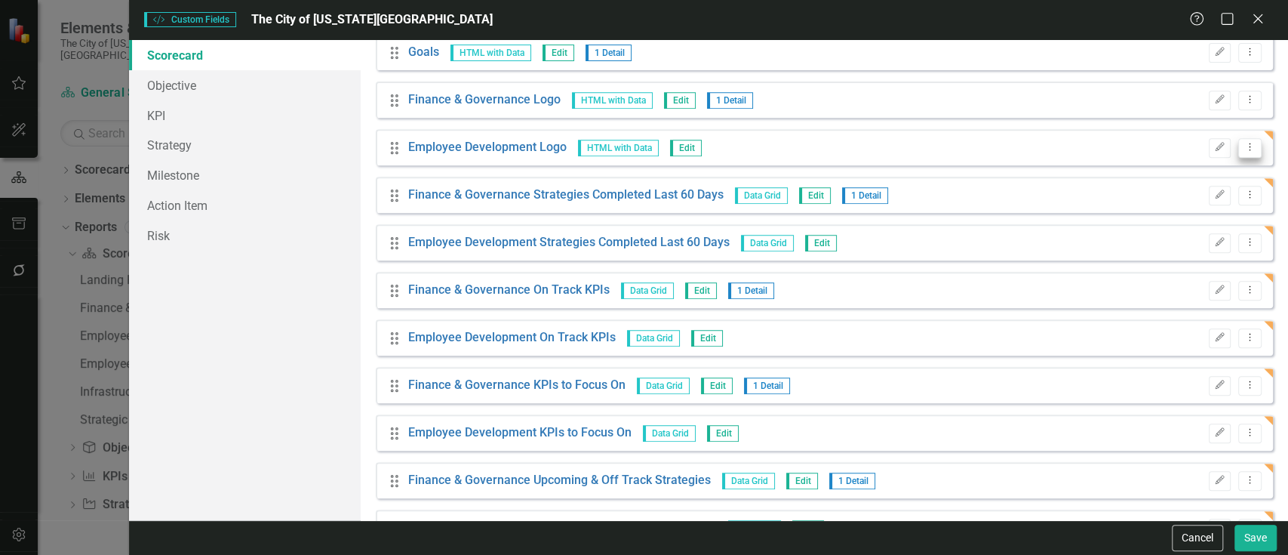
click at [1244, 146] on icon "Dropdown Menu" at bounding box center [1250, 147] width 13 height 10
click at [1201, 194] on link "Copy Duplicate Custom Field" at bounding box center [1170, 200] width 160 height 28
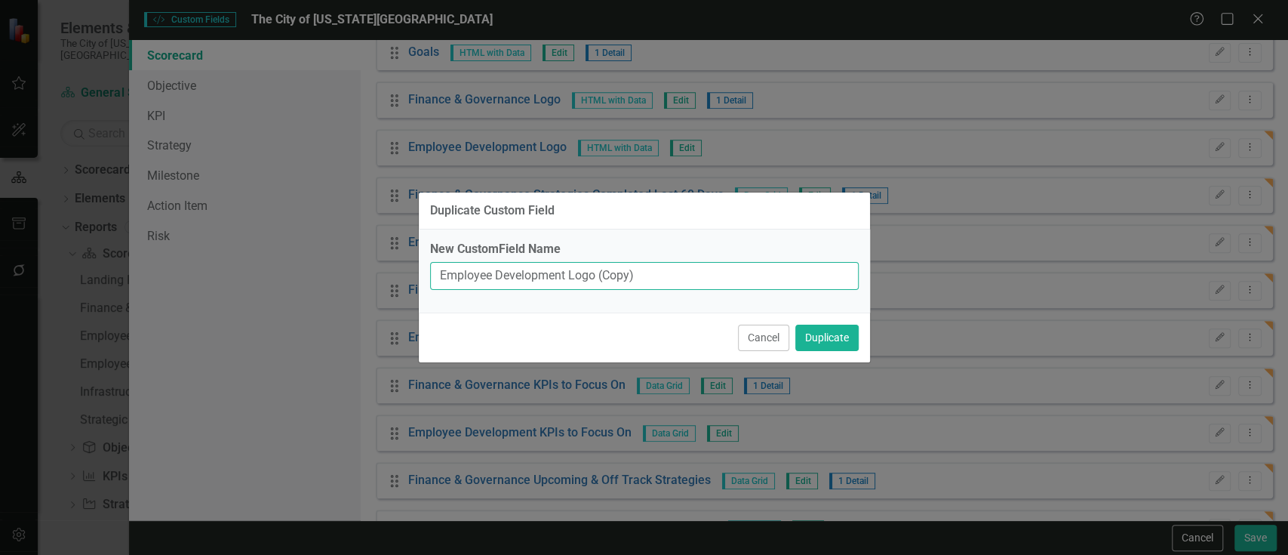
click at [527, 276] on input "Employee Development Logo (Copy)" at bounding box center [644, 276] width 429 height 28
type input "Employee Safety Logo"
click at [796, 325] on button "Duplicate" at bounding box center [827, 338] width 63 height 26
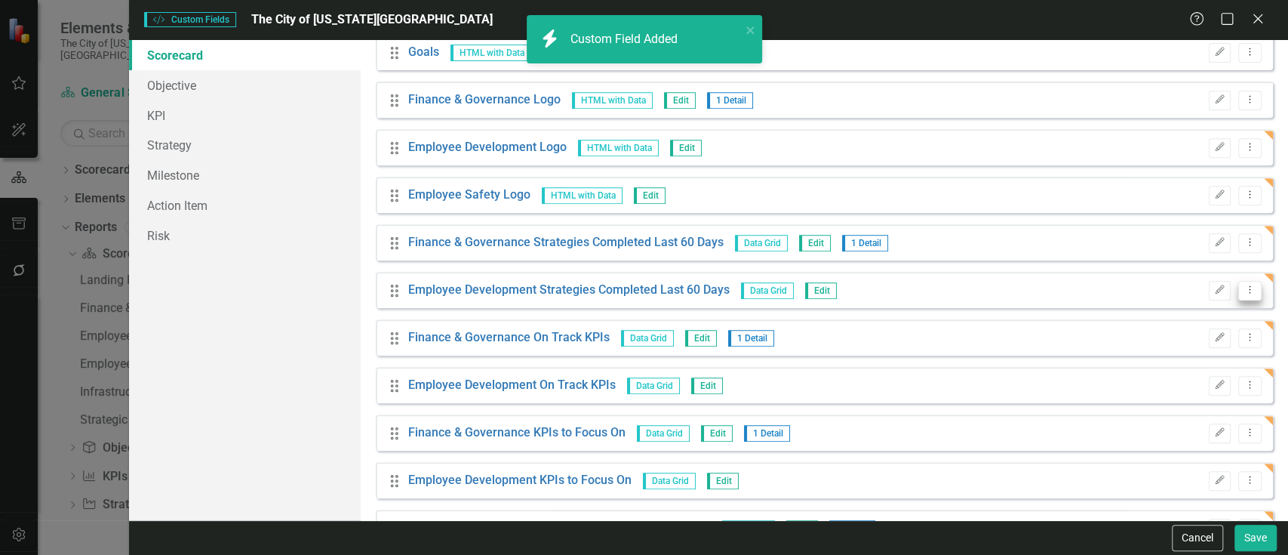
click at [1244, 289] on icon "Dropdown Menu" at bounding box center [1250, 290] width 13 height 10
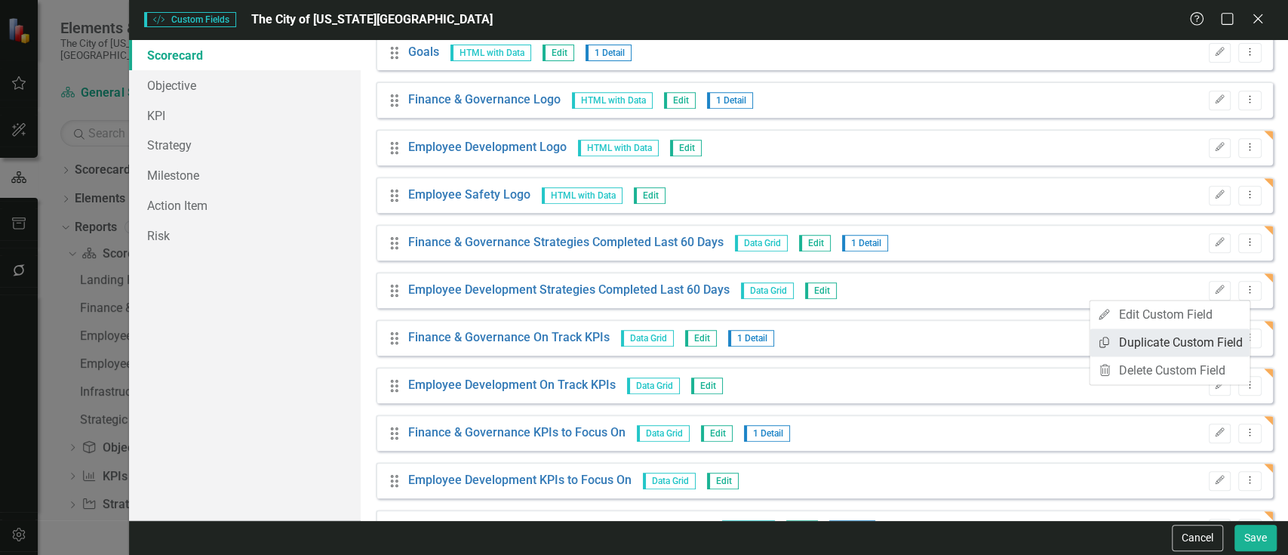
click at [1207, 328] on link "Copy Duplicate Custom Field" at bounding box center [1170, 342] width 160 height 28
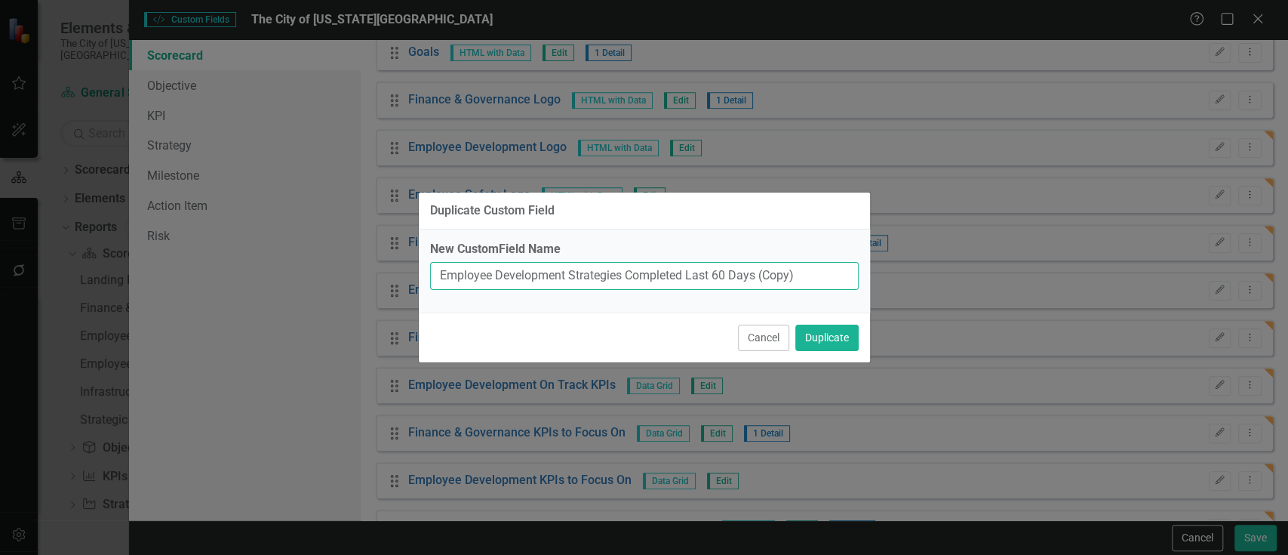
click at [535, 278] on input "Employee Development Strategies Completed Last 60 Days (Copy)" at bounding box center [644, 276] width 429 height 28
type input "Employee Safety Strategies Completed Last 60 Days"
click at [796, 325] on button "Duplicate" at bounding box center [827, 338] width 63 height 26
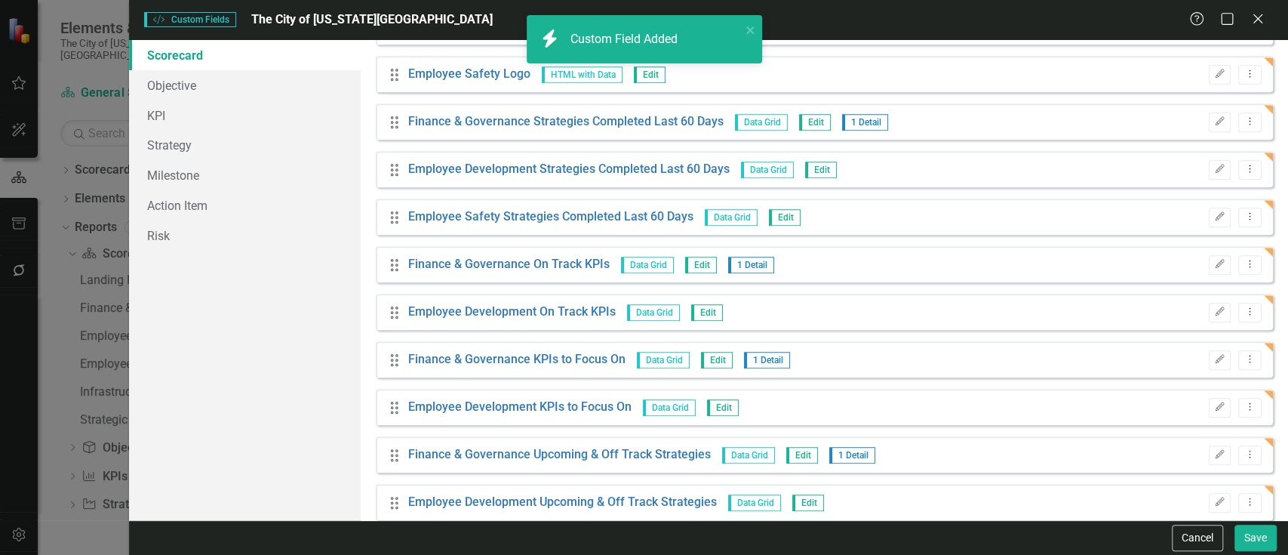
scroll to position [572, 0]
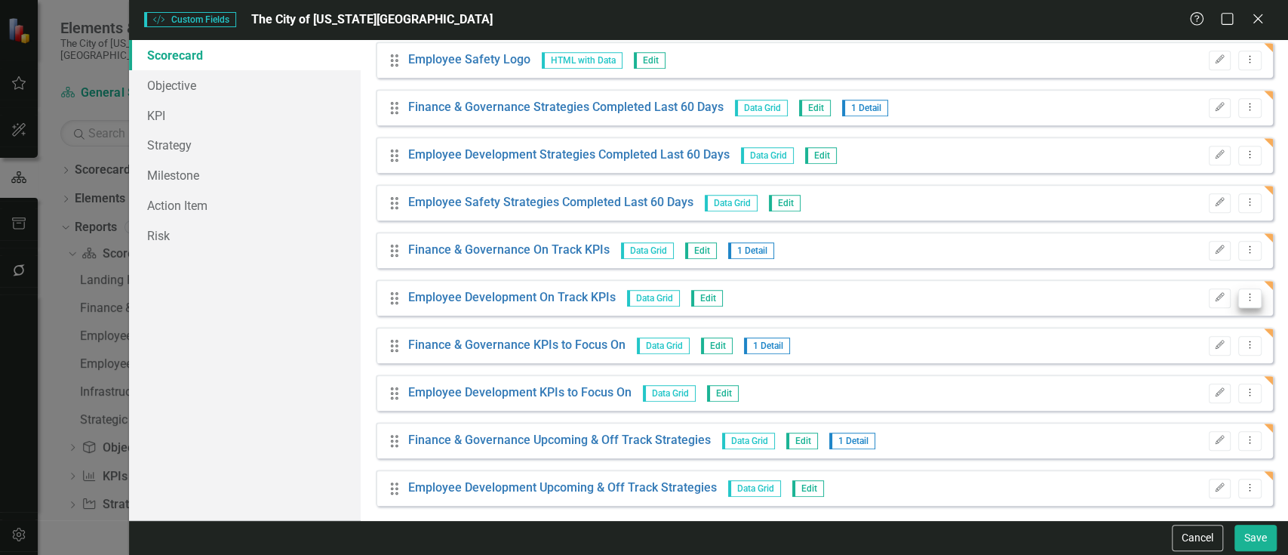
click at [1244, 297] on icon "Dropdown Menu" at bounding box center [1250, 297] width 13 height 10
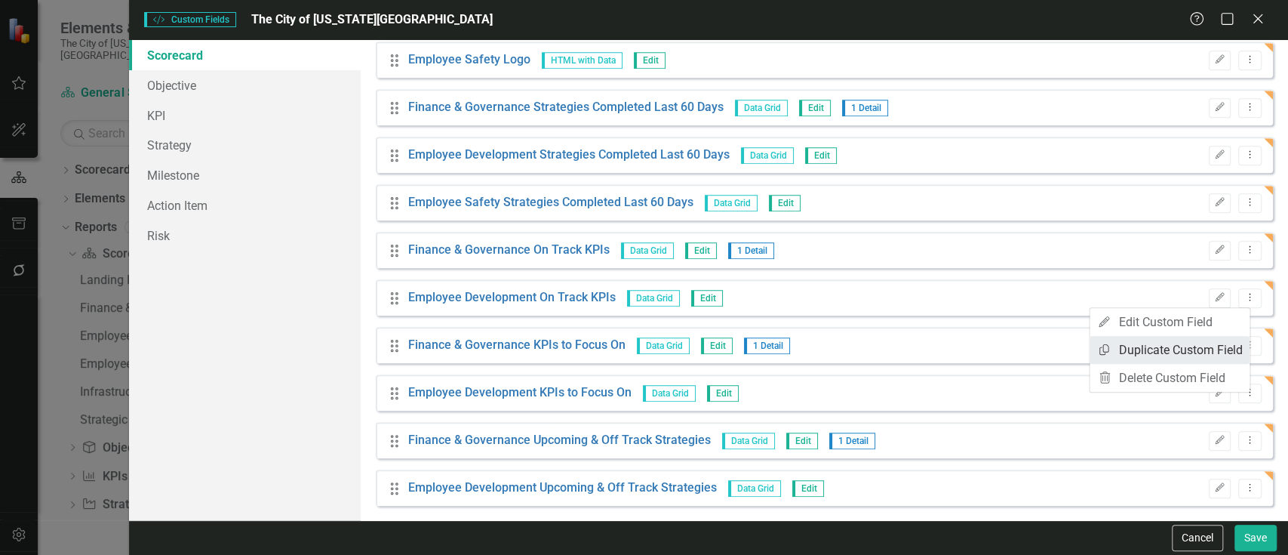
click at [1186, 346] on link "Copy Duplicate Custom Field" at bounding box center [1170, 350] width 160 height 28
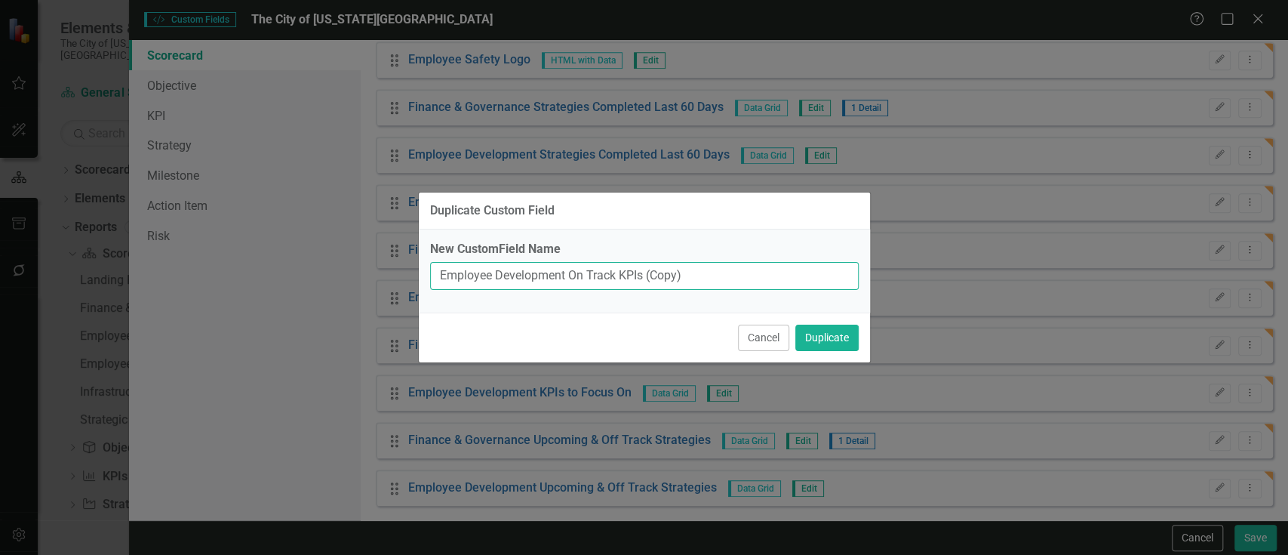
click at [527, 280] on input "Employee Development On Track KPIs (Copy)" at bounding box center [644, 276] width 429 height 28
type input "Employee Safety On Track KPIs"
click at [796, 325] on button "Duplicate" at bounding box center [827, 338] width 63 height 26
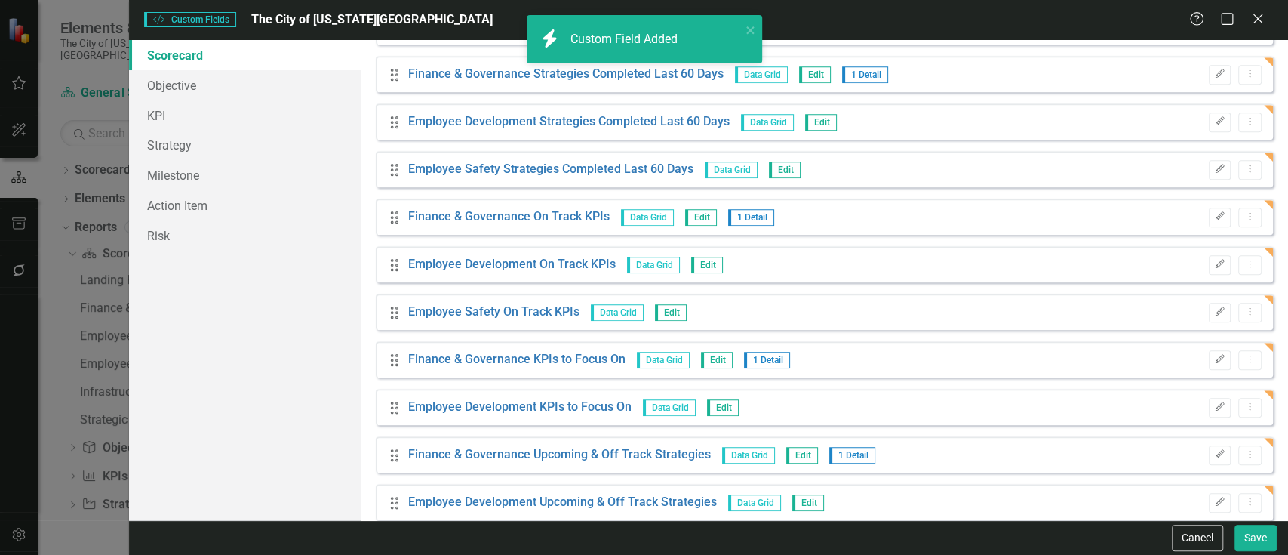
scroll to position [627, 0]
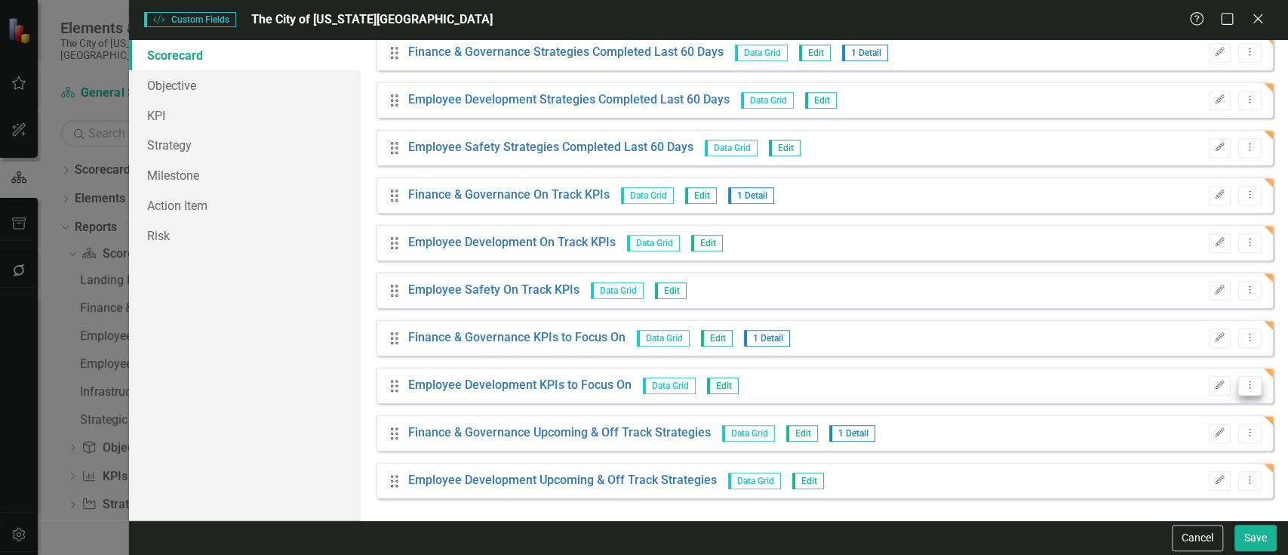
click at [1244, 382] on icon "Dropdown Menu" at bounding box center [1250, 385] width 13 height 10
click at [1151, 430] on link "Copy Duplicate Custom Field" at bounding box center [1170, 438] width 160 height 28
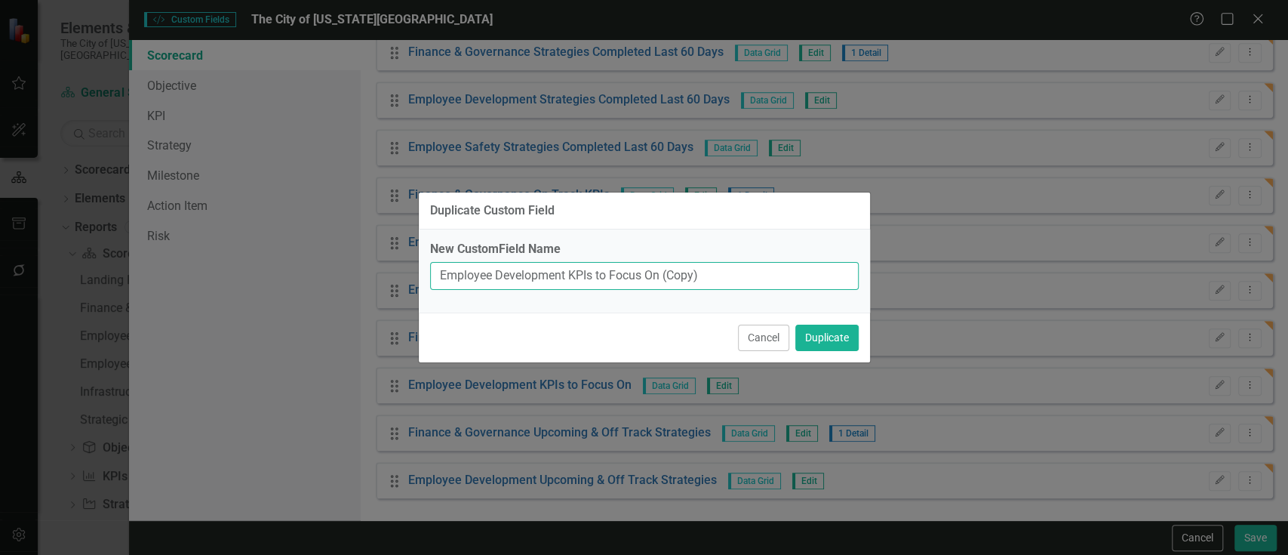
click at [515, 275] on input "Employee Development KPIs to Focus On (Copy)" at bounding box center [644, 276] width 429 height 28
type input "Employee Safety KPIs to Focus On"
click at [796, 325] on button "Duplicate" at bounding box center [827, 338] width 63 height 26
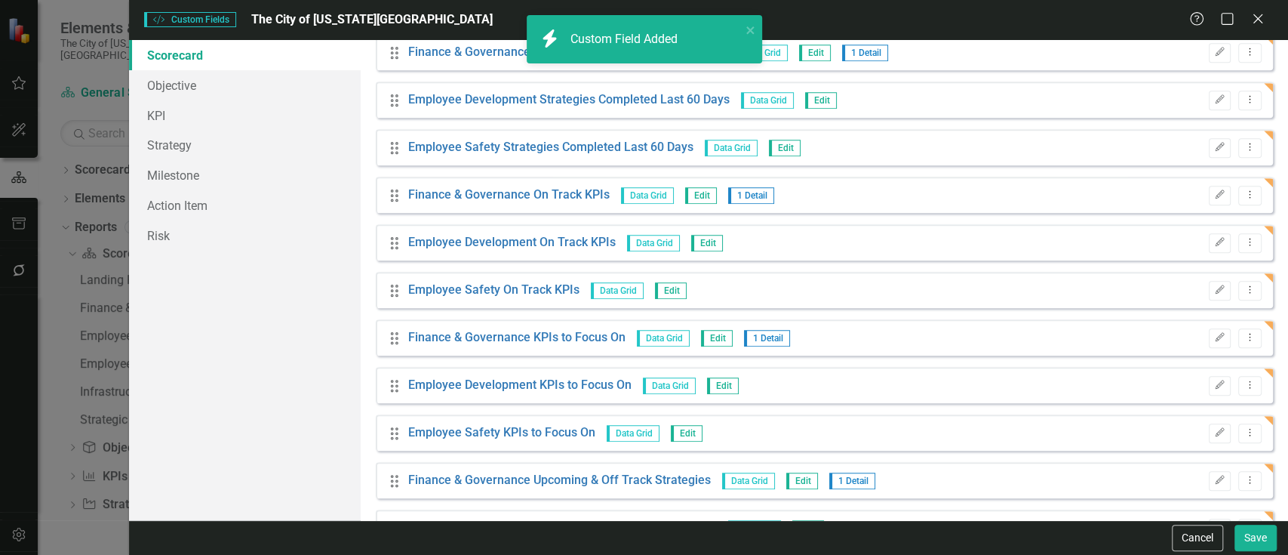
scroll to position [675, 0]
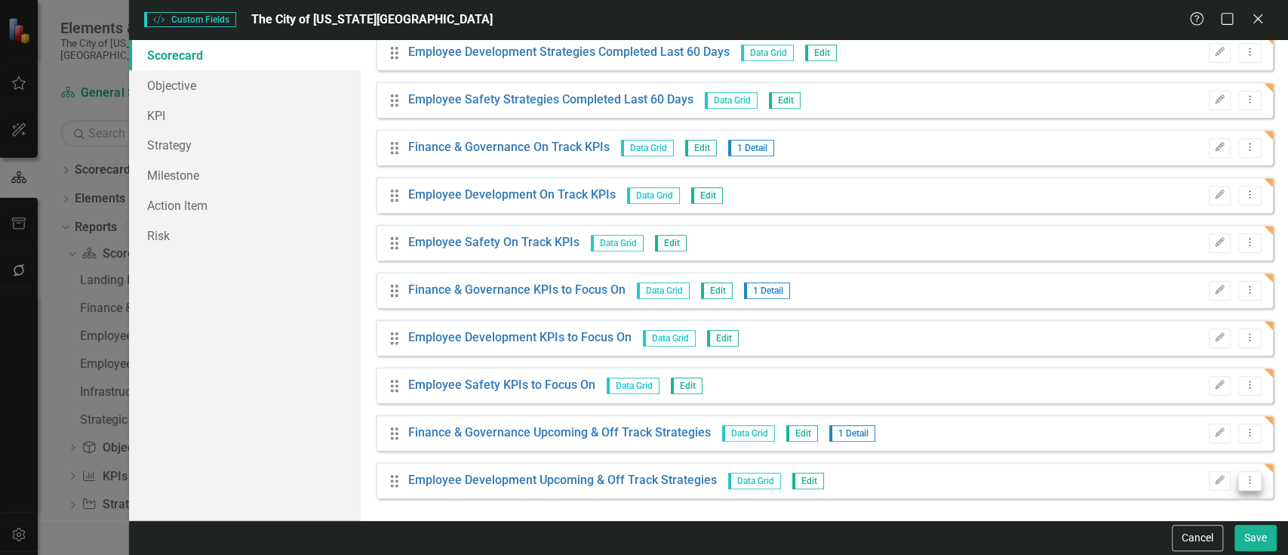
click at [1244, 486] on button "Dropdown Menu" at bounding box center [1250, 481] width 23 height 20
click at [1168, 423] on link "Copy Duplicate Custom Field" at bounding box center [1170, 428] width 160 height 28
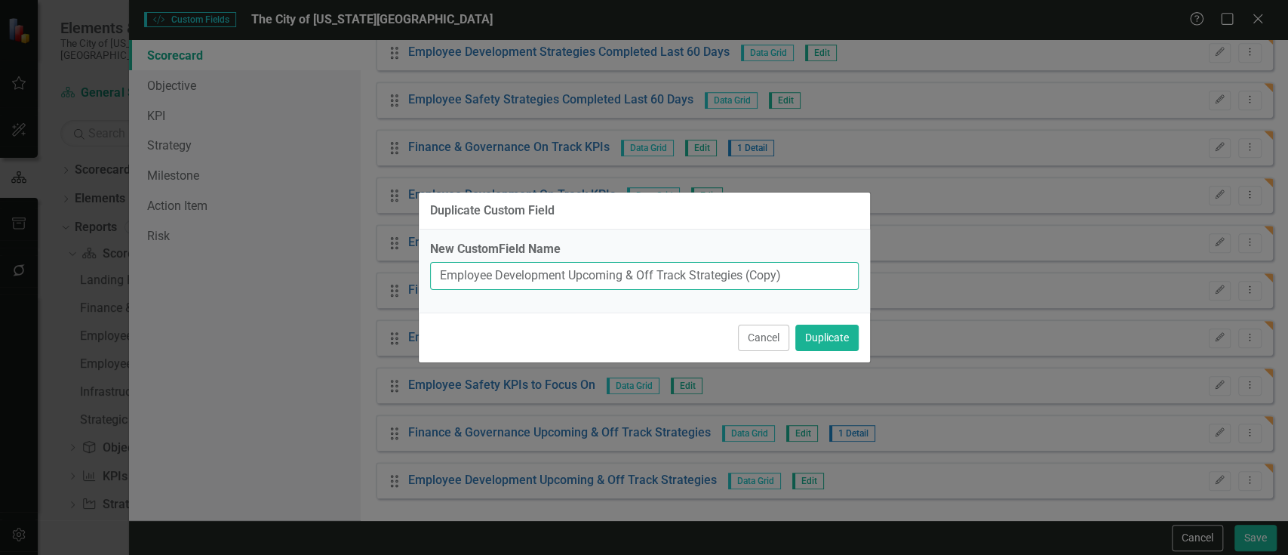
click at [528, 279] on input "Employee Development Upcoming & Off Track Strategies (Copy)" at bounding box center [644, 276] width 429 height 28
type input "Employee Safety Upcoming & Off Track Strategies"
click at [837, 335] on button "Duplicate" at bounding box center [827, 338] width 63 height 26
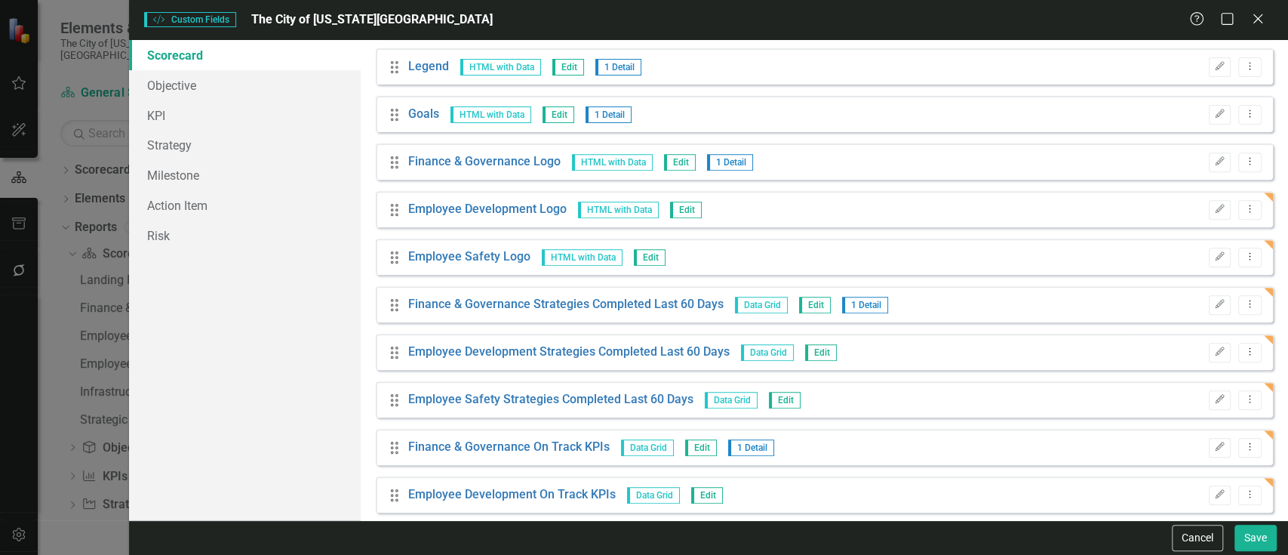
scroll to position [374, 0]
click at [1244, 257] on icon "Dropdown Menu" at bounding box center [1250, 257] width 13 height 10
click at [1135, 306] on link "Copy Duplicate Custom Field" at bounding box center [1170, 311] width 160 height 28
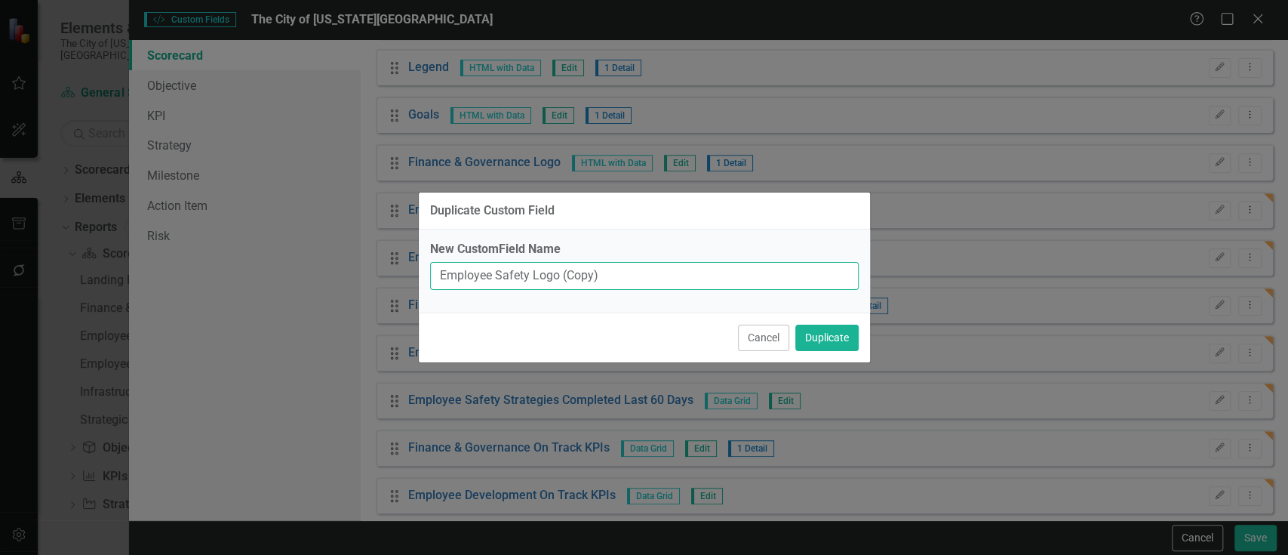
drag, startPoint x: 526, startPoint y: 272, endPoint x: 383, endPoint y: 285, distance: 143.2
click at [383, 285] on div "Duplicate Custom Field New CustomField Name Employee Safety Logo (Copy) Cancel …" at bounding box center [644, 277] width 1288 height 555
paste input "Infrastructure & Accessibili"
type input "Infrastructure & Accessibility Logo"
click at [796, 325] on button "Duplicate" at bounding box center [827, 338] width 63 height 26
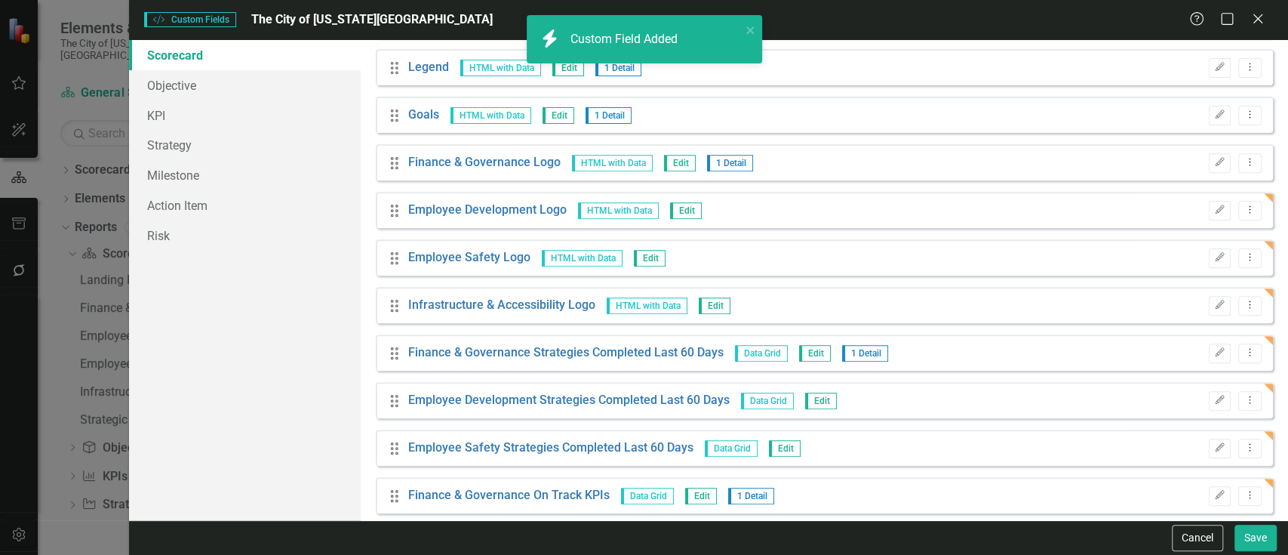
scroll to position [521, 0]
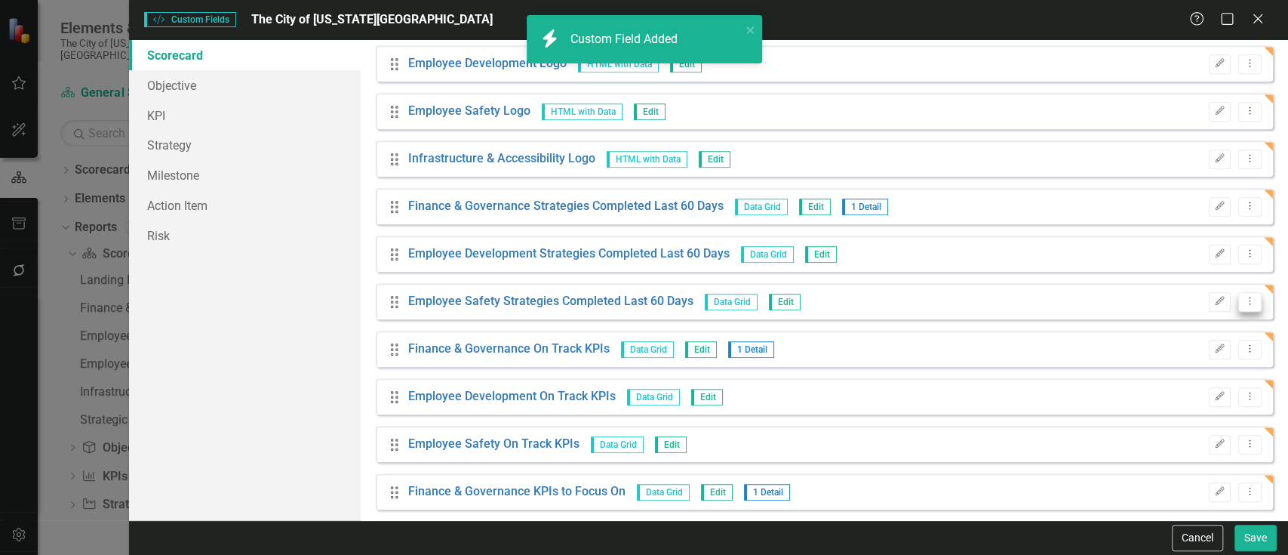
click at [1244, 296] on icon "Dropdown Menu" at bounding box center [1250, 301] width 13 height 10
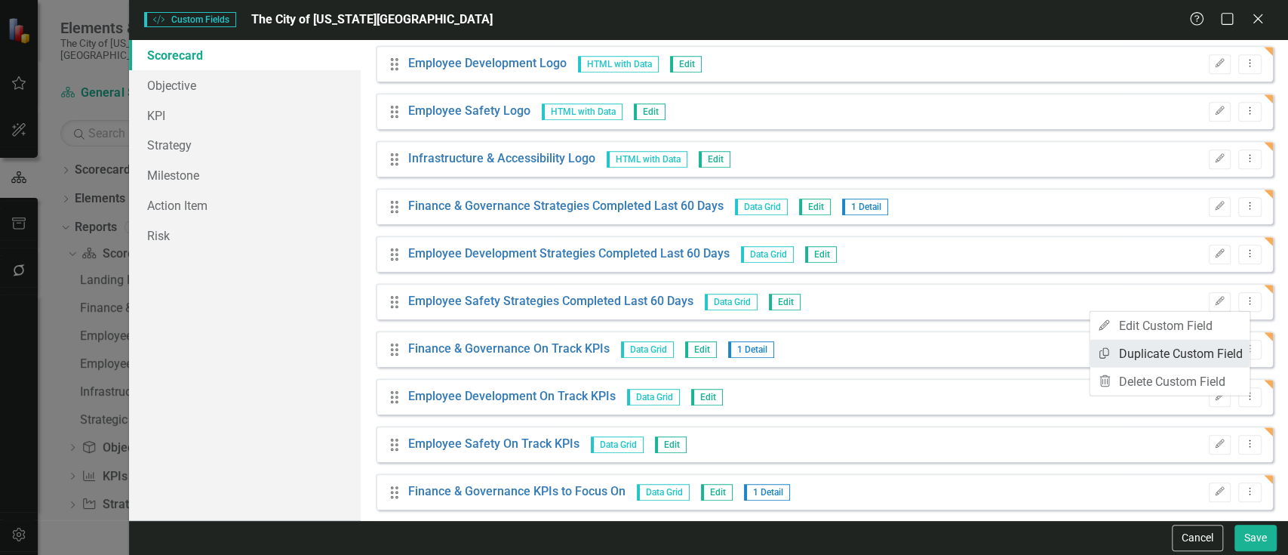
click at [1182, 347] on link "Copy Duplicate Custom Field" at bounding box center [1170, 354] width 160 height 28
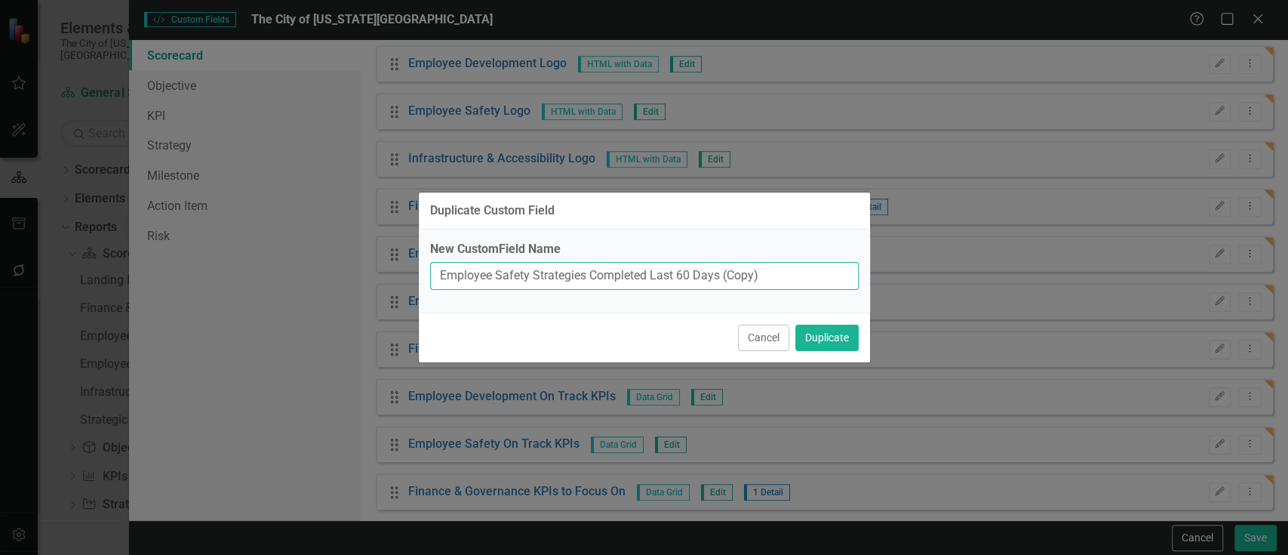
drag, startPoint x: 530, startPoint y: 271, endPoint x: 374, endPoint y: 257, distance: 156.1
click at [374, 257] on div "Duplicate Custom Field New CustomField Name Employee Safety Strategies Complete…" at bounding box center [644, 277] width 1288 height 555
paste input "Infrastructure & Accessibili"
type input "Infrastructure & Accessibility Strategies Completed Last 60 Days"
click at [796, 325] on button "Duplicate" at bounding box center [827, 338] width 63 height 26
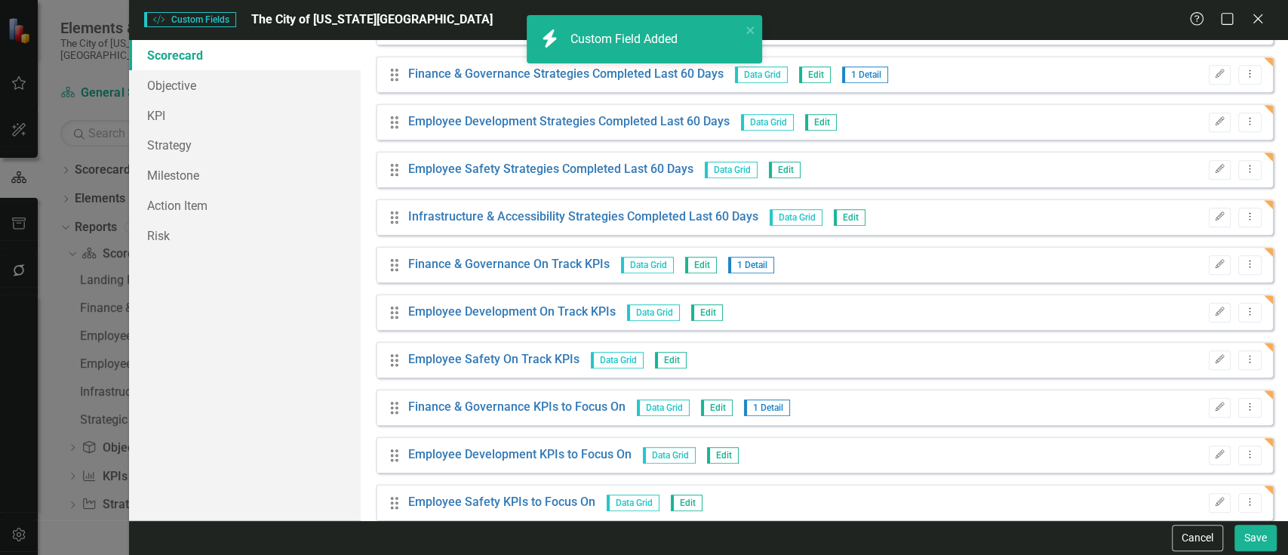
scroll to position [654, 0]
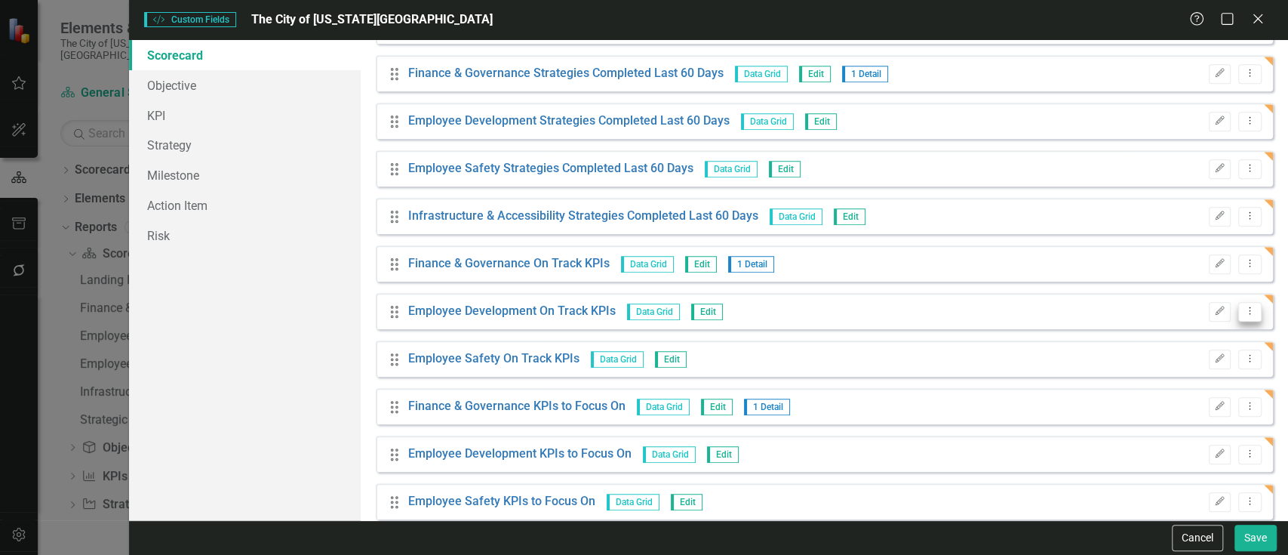
click at [1244, 306] on icon "Dropdown Menu" at bounding box center [1250, 311] width 13 height 10
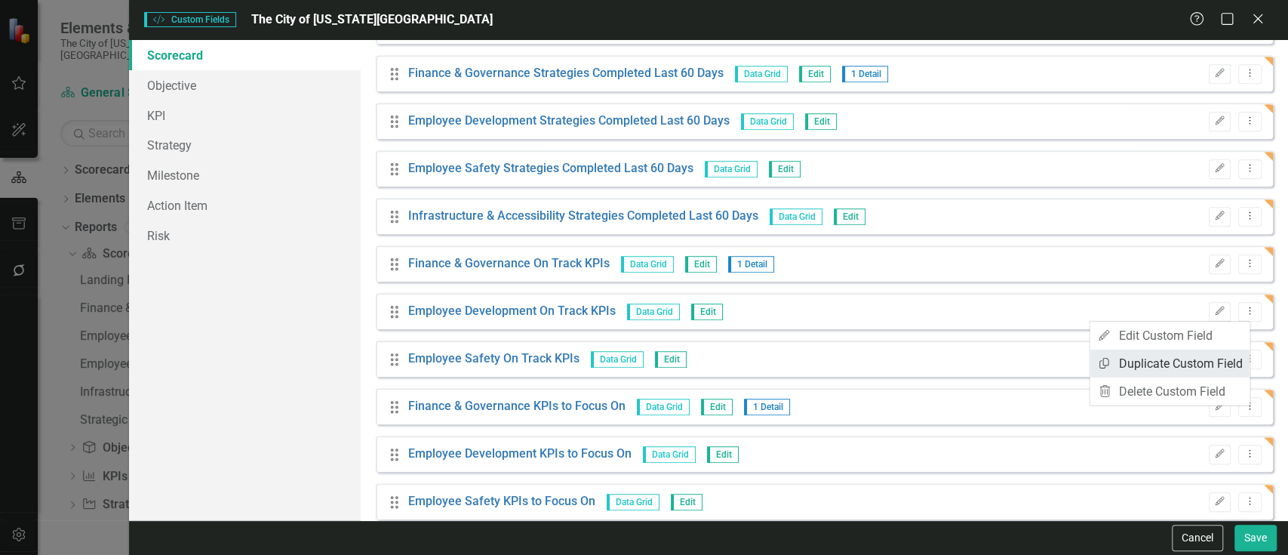
click at [1190, 360] on link "Copy Duplicate Custom Field" at bounding box center [1170, 363] width 160 height 28
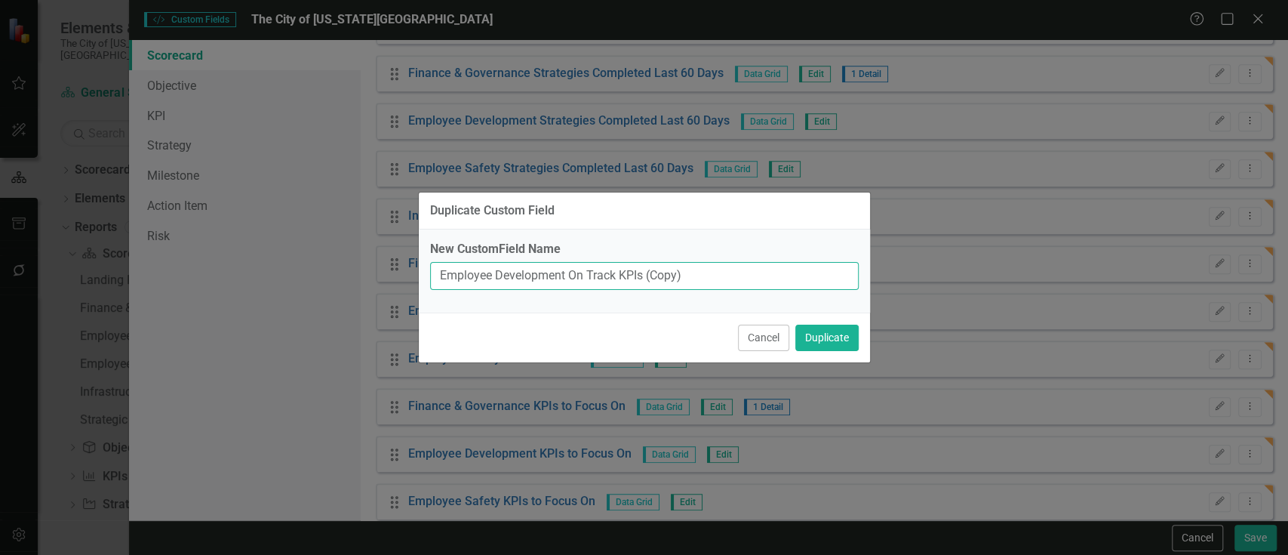
drag, startPoint x: 565, startPoint y: 273, endPoint x: 340, endPoint y: 254, distance: 226.5
click at [340, 254] on div "Duplicate Custom Field New CustomField Name Employee Development On Track KPIs …" at bounding box center [644, 277] width 1288 height 555
paste input "Infrastructure & Accessibility"
type input "Infrastructure & Accessibility On Track KPIs"
click at [796, 325] on button "Duplicate" at bounding box center [827, 338] width 63 height 26
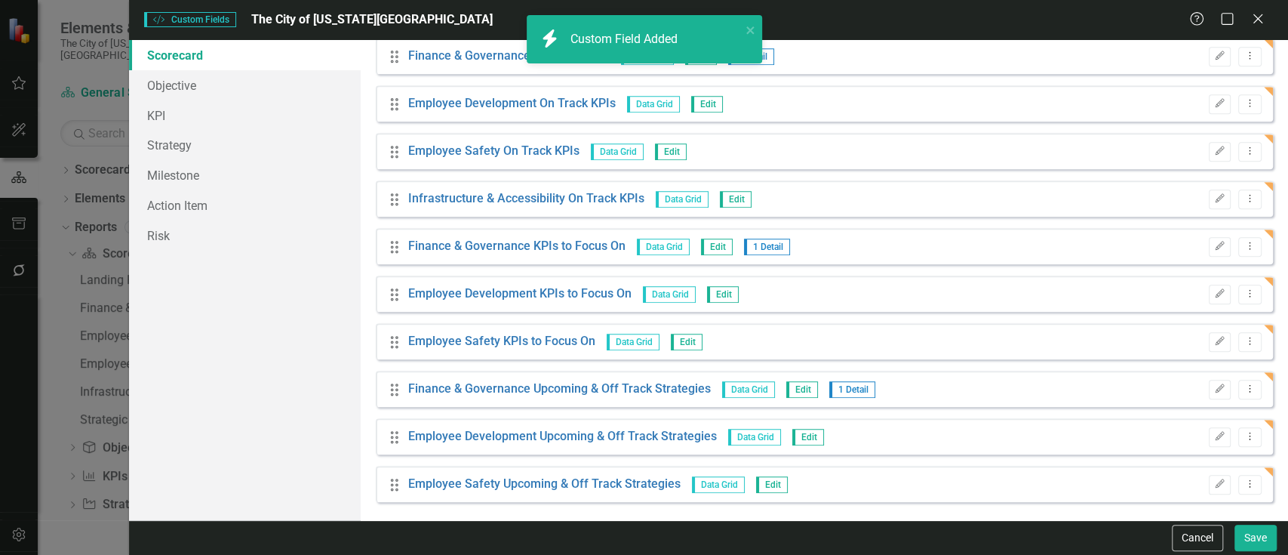
scroll to position [864, 0]
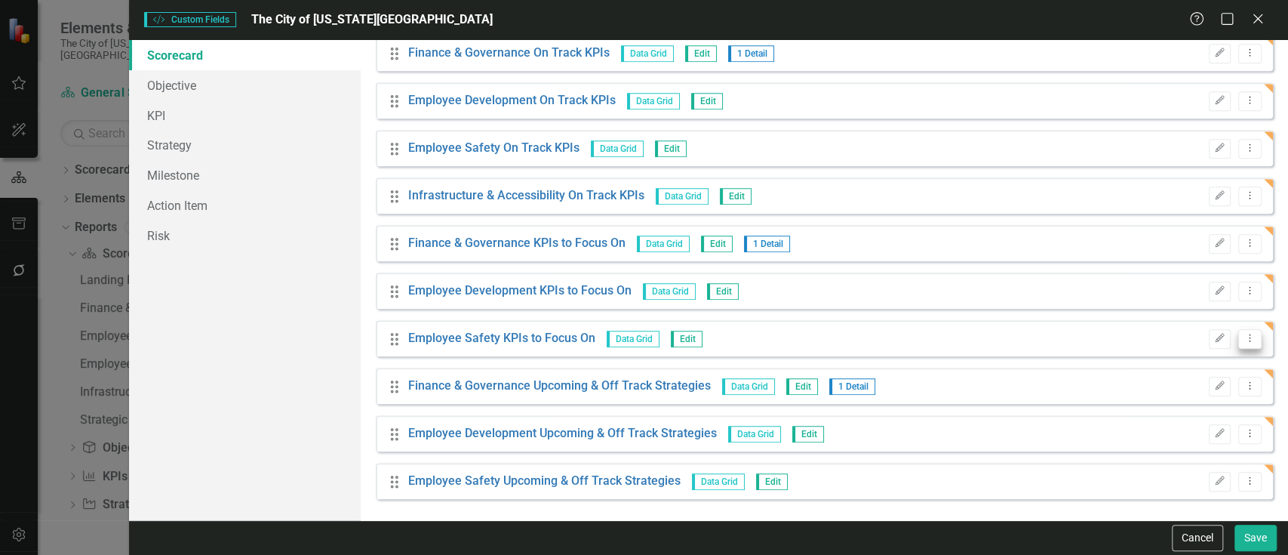
click at [1244, 335] on icon "Dropdown Menu" at bounding box center [1250, 338] width 13 height 10
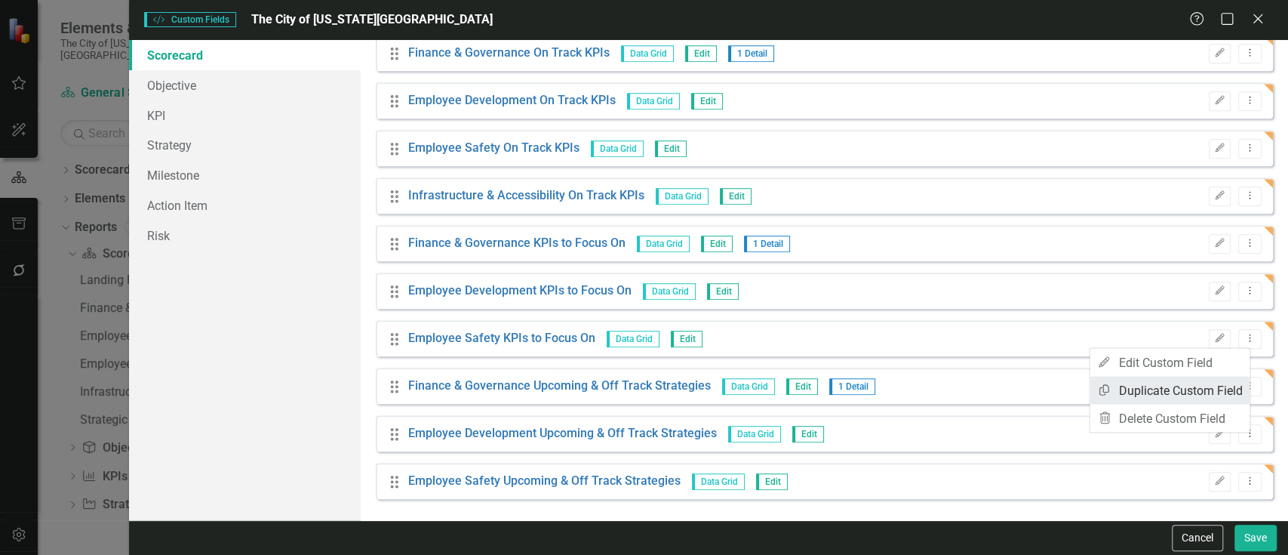
click at [1185, 384] on link "Copy Duplicate Custom Field" at bounding box center [1170, 390] width 160 height 28
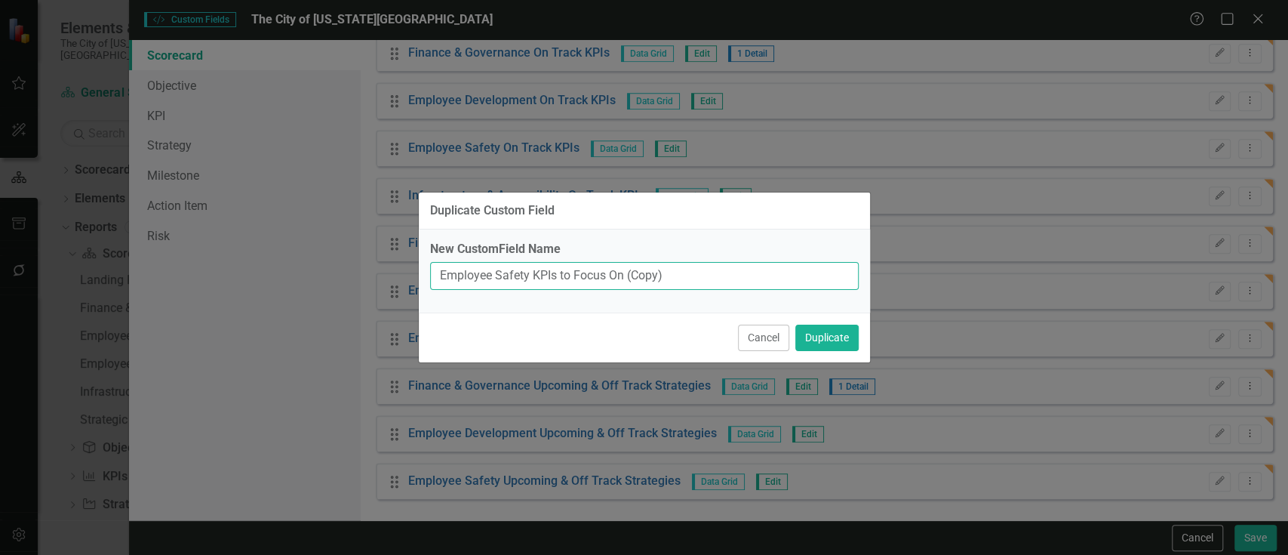
drag, startPoint x: 529, startPoint y: 275, endPoint x: 362, endPoint y: 272, distance: 166.8
click at [362, 272] on div "Duplicate Custom Field New CustomField Name Employee Safety KPIs to Focus On (C…" at bounding box center [644, 277] width 1288 height 555
paste input "Infrastructure & Accessibili"
type input "Infrastructure & Accessibility KPIs to Focus On"
click at [796, 325] on button "Duplicate" at bounding box center [827, 338] width 63 height 26
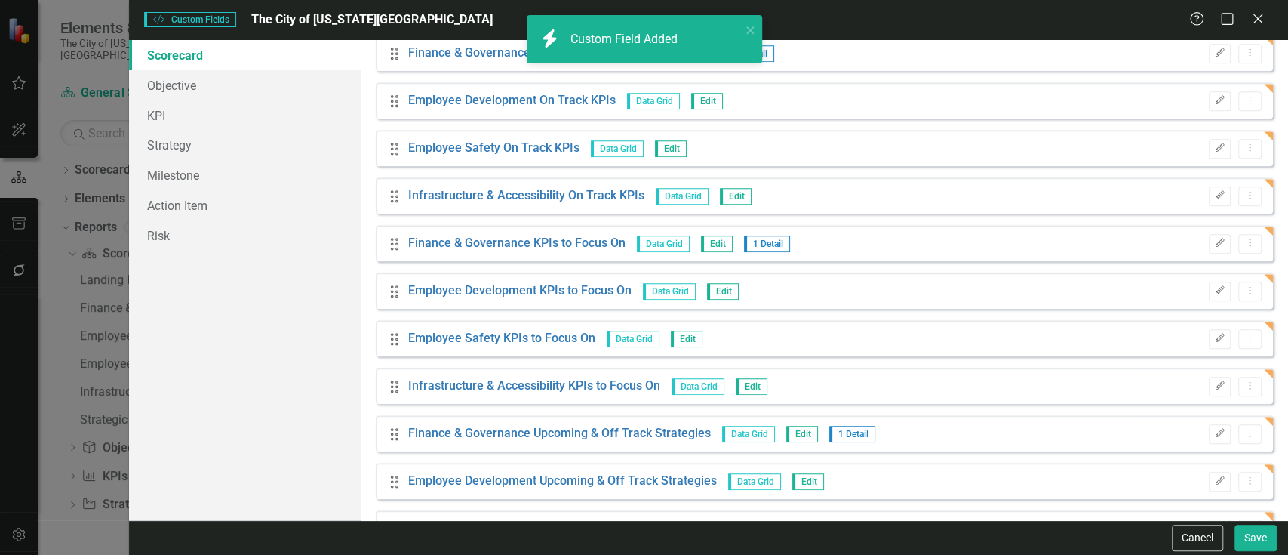
scroll to position [912, 0]
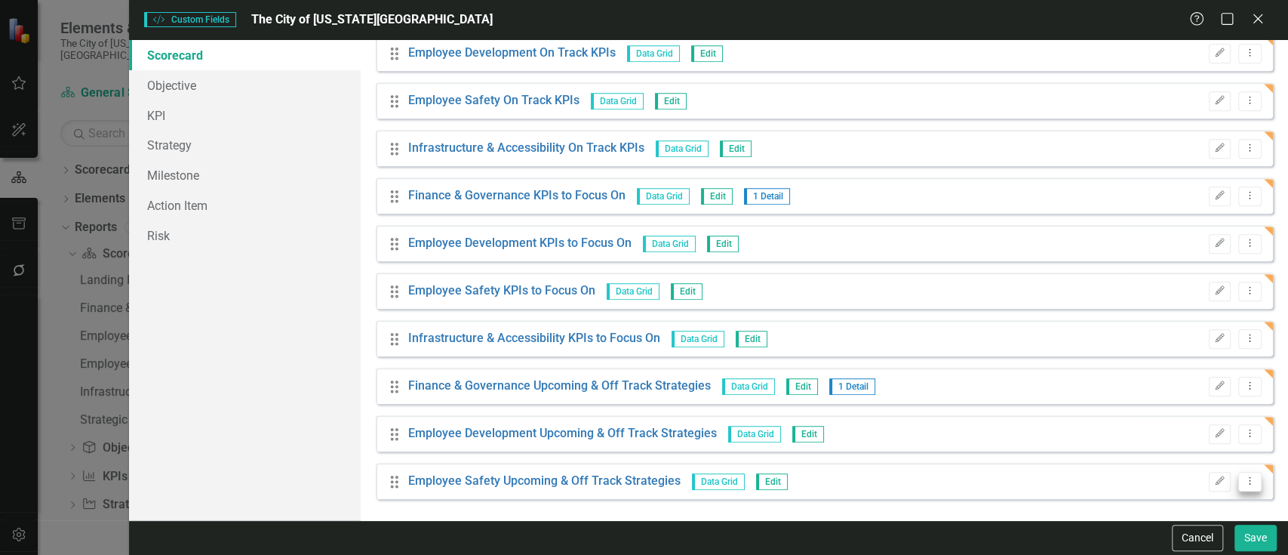
click at [1244, 480] on icon "Dropdown Menu" at bounding box center [1250, 480] width 13 height 10
click at [1183, 432] on link "Copy Duplicate Custom Field" at bounding box center [1170, 428] width 160 height 28
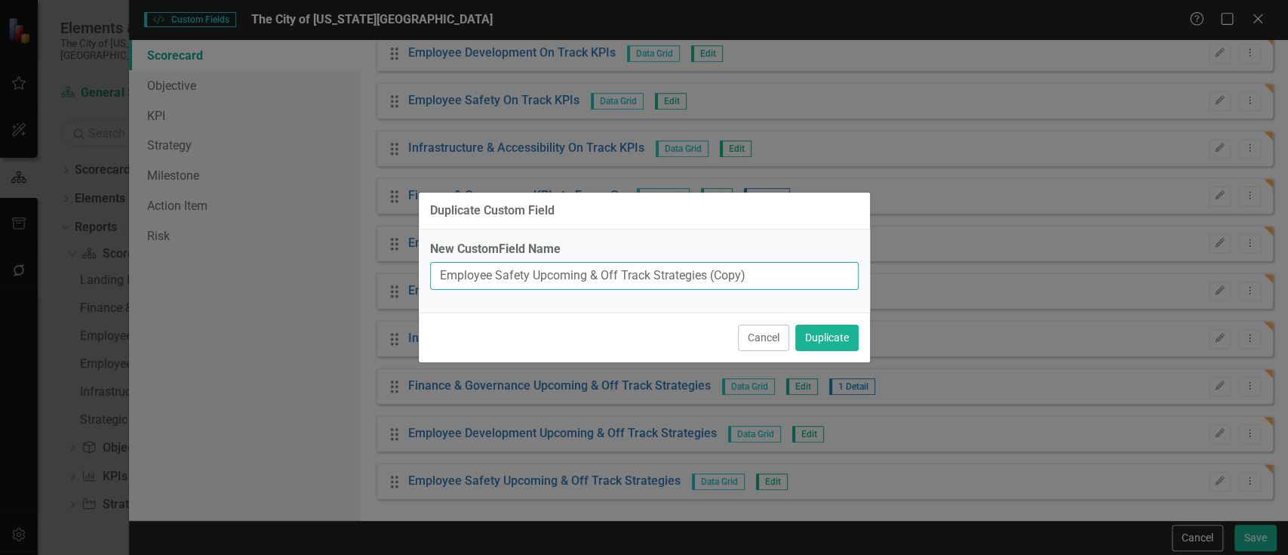
drag, startPoint x: 528, startPoint y: 269, endPoint x: 325, endPoint y: 263, distance: 203.1
click at [325, 263] on div "Duplicate Custom Field New CustomField Name Employee Safety Upcoming & Off Trac…" at bounding box center [644, 277] width 1288 height 555
paste input "Infrastructure & Accessibili"
type input "Infrastructure & Accessibility Upcoming & Off Track Strategies"
click at [796, 325] on button "Duplicate" at bounding box center [827, 338] width 63 height 26
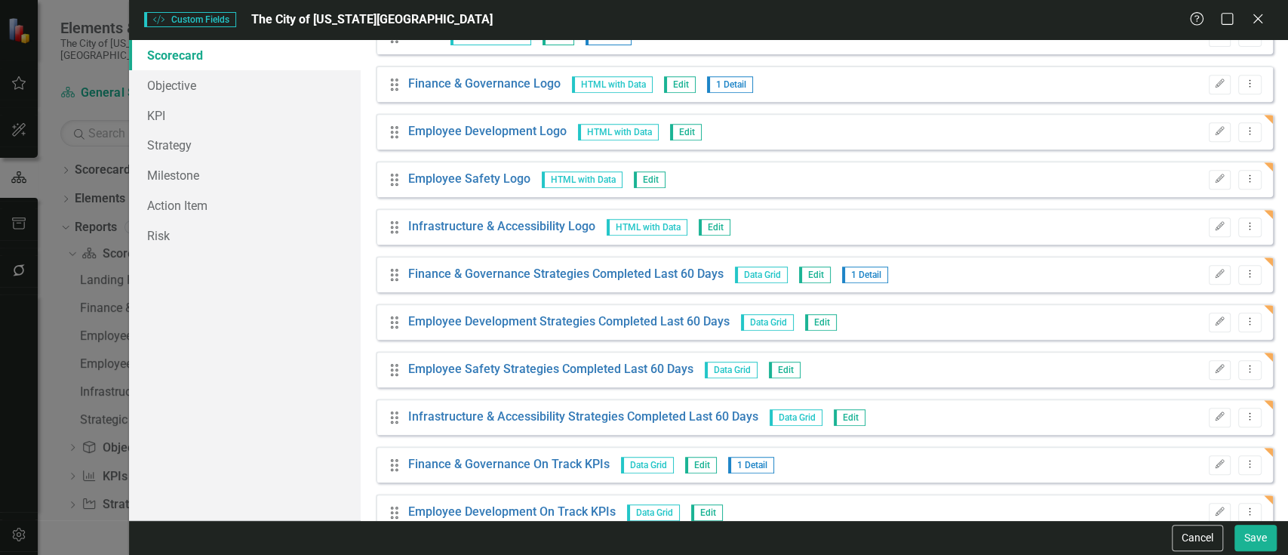
scroll to position [371, 0]
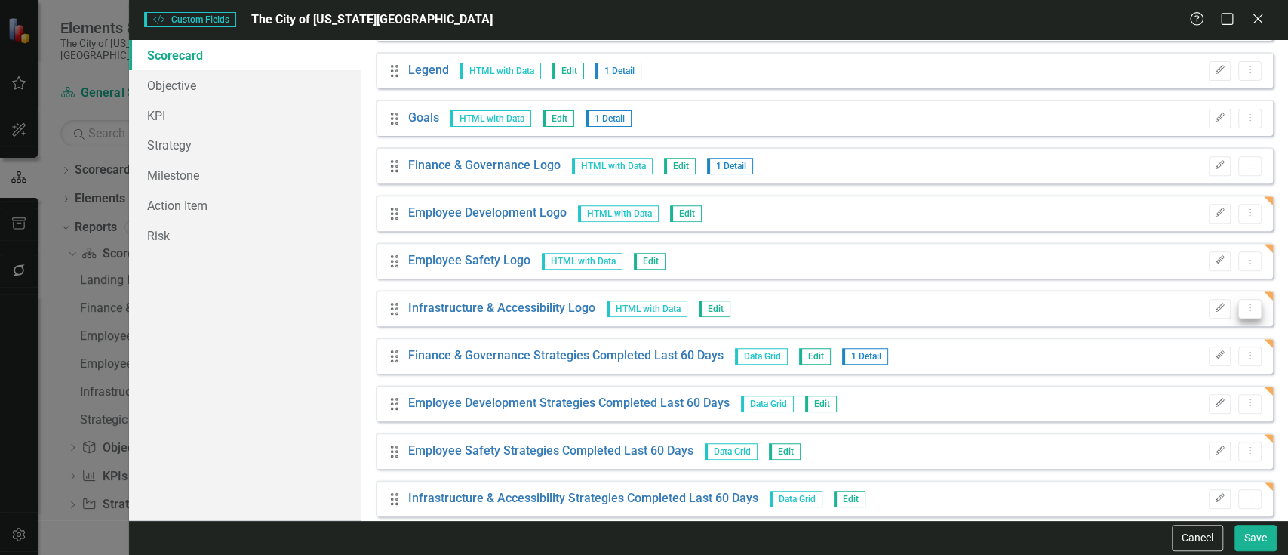
click at [1239, 300] on button "Dropdown Menu" at bounding box center [1250, 309] width 23 height 20
click at [1131, 354] on link "Copy Duplicate Custom Field" at bounding box center [1170, 360] width 160 height 28
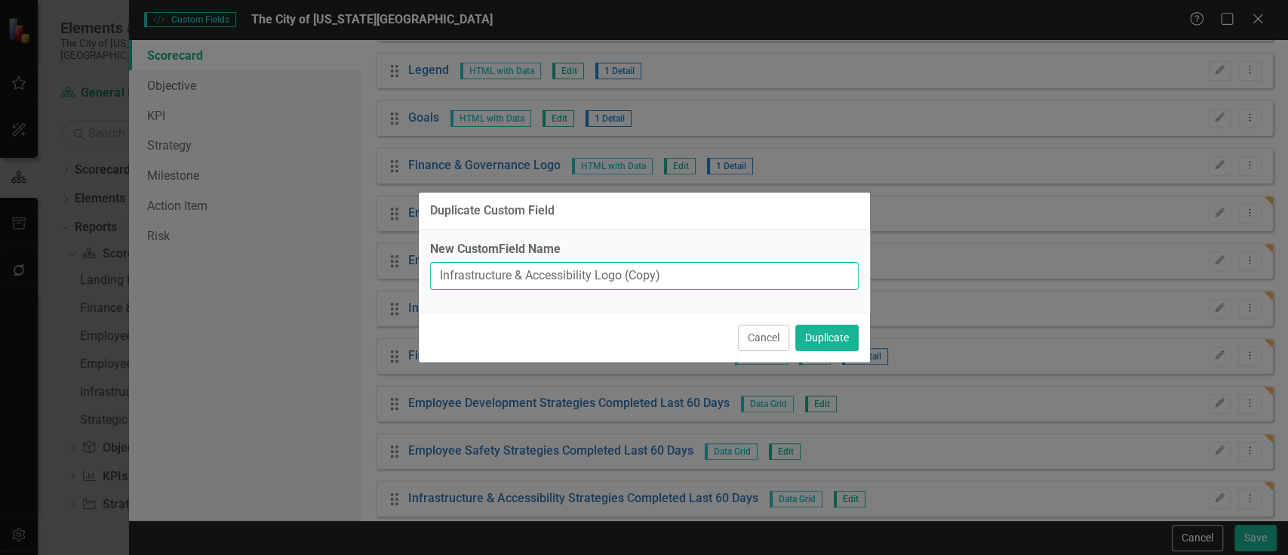
drag, startPoint x: 592, startPoint y: 284, endPoint x: 387, endPoint y: 289, distance: 205.4
click at [387, 289] on div "Duplicate Custom Field New CustomField Name Infrastructure & Accessibility Logo…" at bounding box center [644, 277] width 1288 height 555
paste input "Strategic Management"
type input "Strategic Management Logo"
click at [796, 325] on button "Duplicate" at bounding box center [827, 338] width 63 height 26
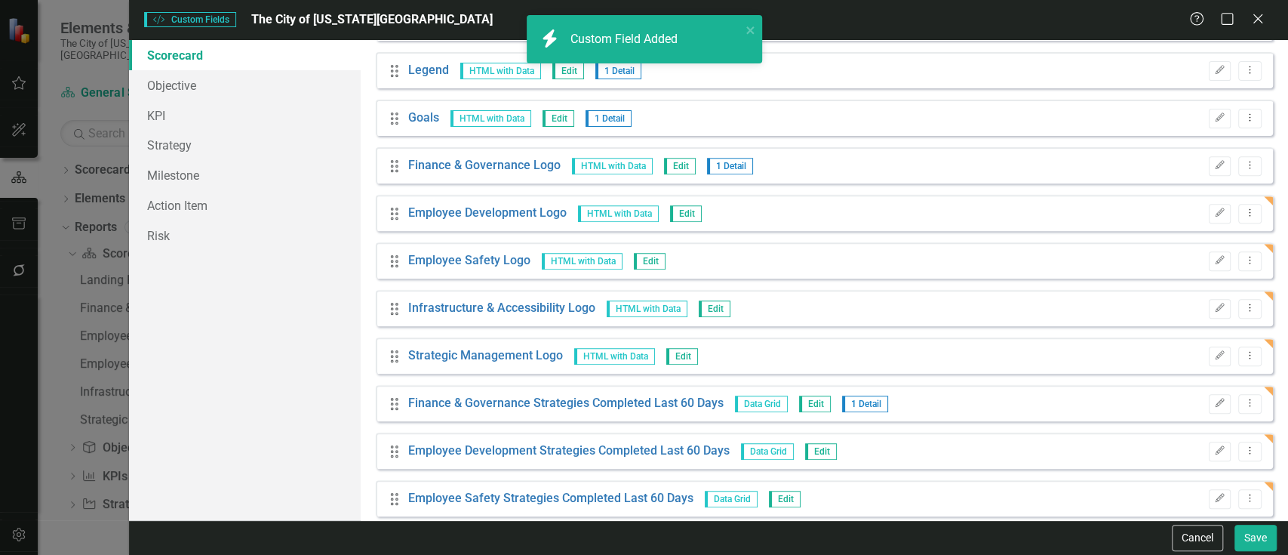
scroll to position [577, 0]
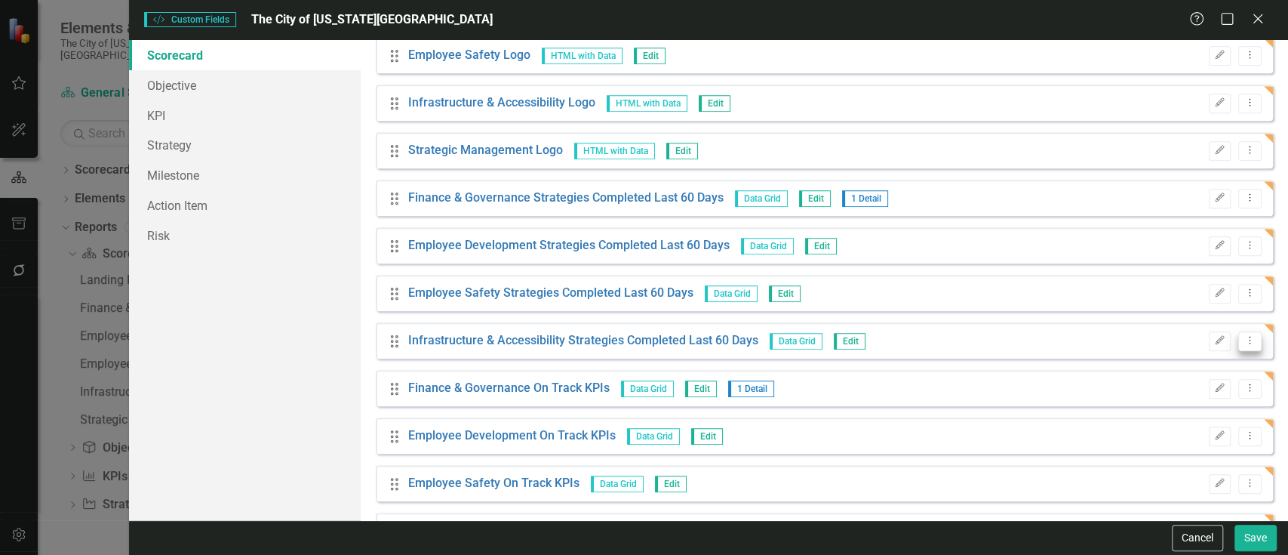
click at [1250, 342] on icon at bounding box center [1251, 341] width 2 height 8
click at [1186, 387] on link "Copy Duplicate Custom Field" at bounding box center [1170, 393] width 160 height 28
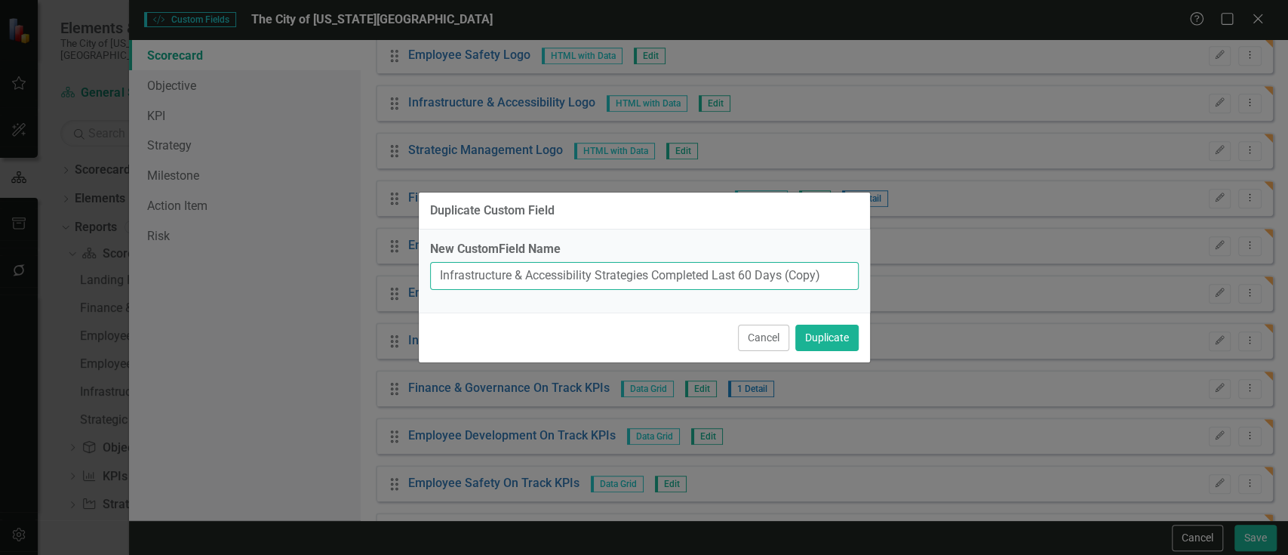
drag, startPoint x: 594, startPoint y: 274, endPoint x: 349, endPoint y: 267, distance: 245.4
click at [349, 267] on div "Duplicate Custom Field New CustomField Name Infrastructure & Accessibility Stra…" at bounding box center [644, 277] width 1288 height 555
paste input "Strategic Management"
type input "Strategic Management Strategies Completed Last 60 Days"
click at [796, 325] on button "Duplicate" at bounding box center [827, 338] width 63 height 26
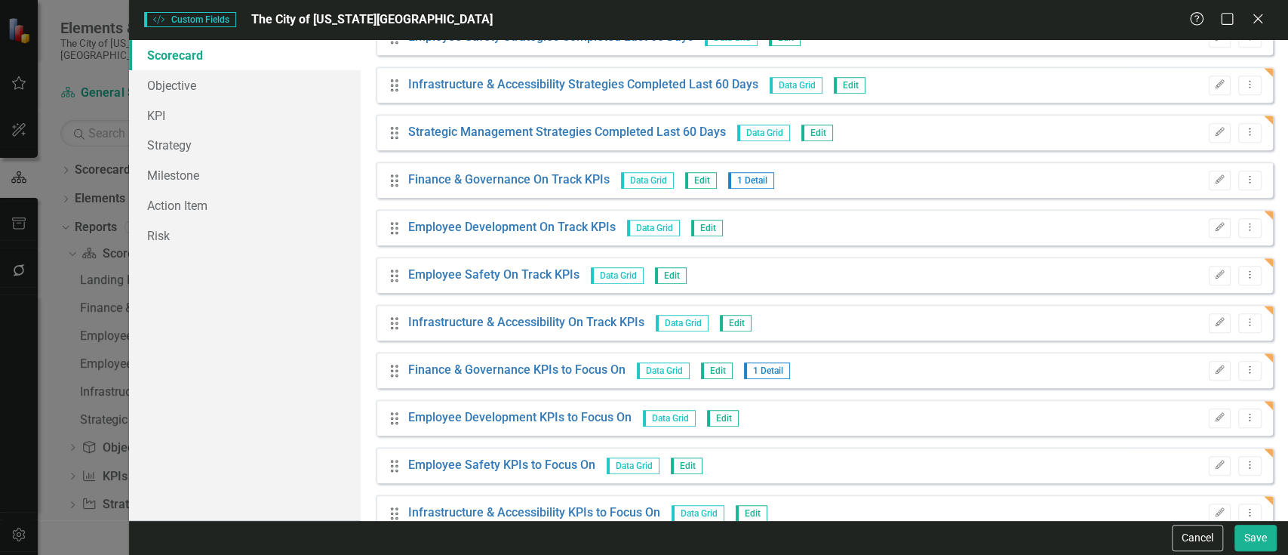
scroll to position [833, 0]
click at [1239, 318] on button "Dropdown Menu" at bounding box center [1250, 322] width 23 height 20
click at [1200, 373] on link "Copy Duplicate Custom Field" at bounding box center [1170, 374] width 160 height 28
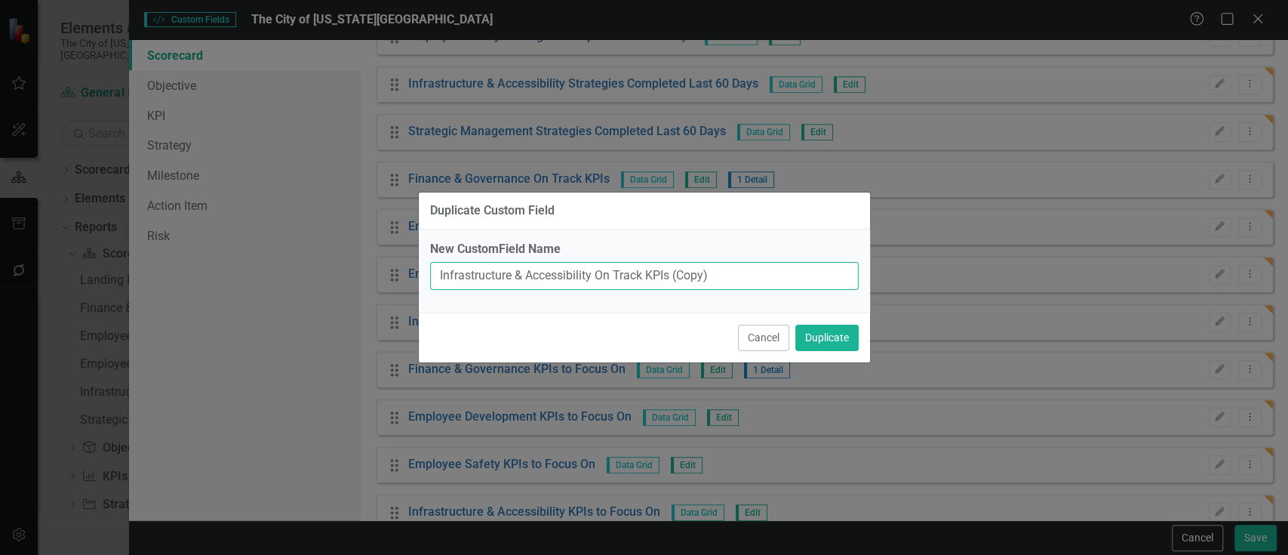
drag, startPoint x: 593, startPoint y: 279, endPoint x: 338, endPoint y: 271, distance: 255.2
click at [338, 271] on div "Duplicate Custom Field New CustomField Name Infrastructure & Accessibility On T…" at bounding box center [644, 277] width 1288 height 555
paste input "Strategic Management"
type input "Strategic Management On Track KPIs"
click at [796, 325] on button "Duplicate" at bounding box center [827, 338] width 63 height 26
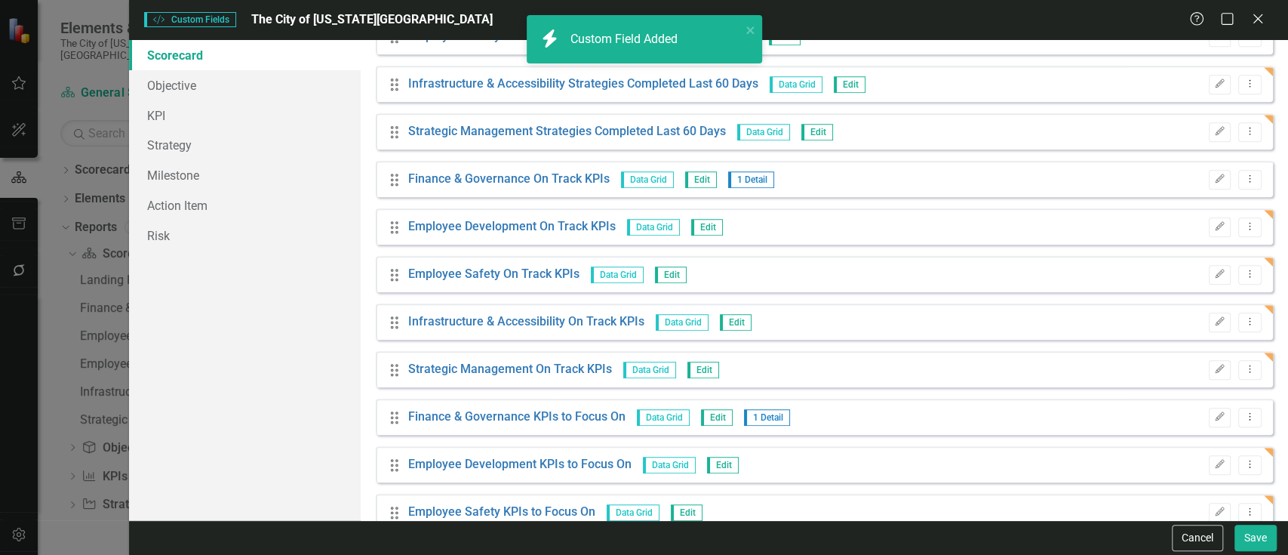
scroll to position [1026, 0]
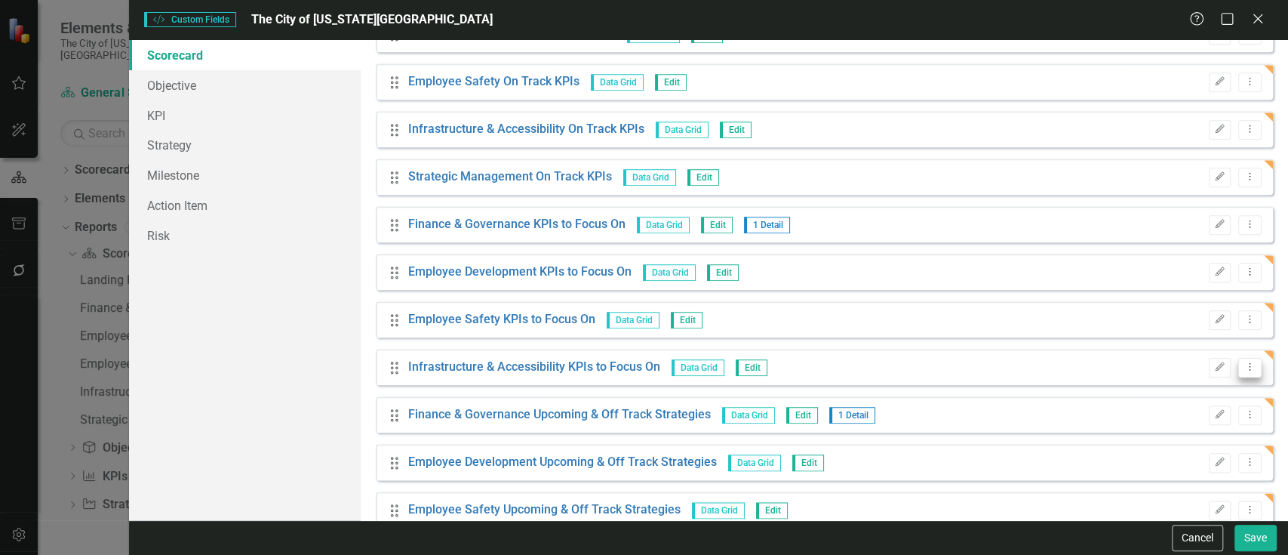
click at [1239, 359] on button "Dropdown Menu" at bounding box center [1250, 368] width 23 height 20
click at [1183, 419] on link "Copy Duplicate Custom Field" at bounding box center [1170, 420] width 160 height 28
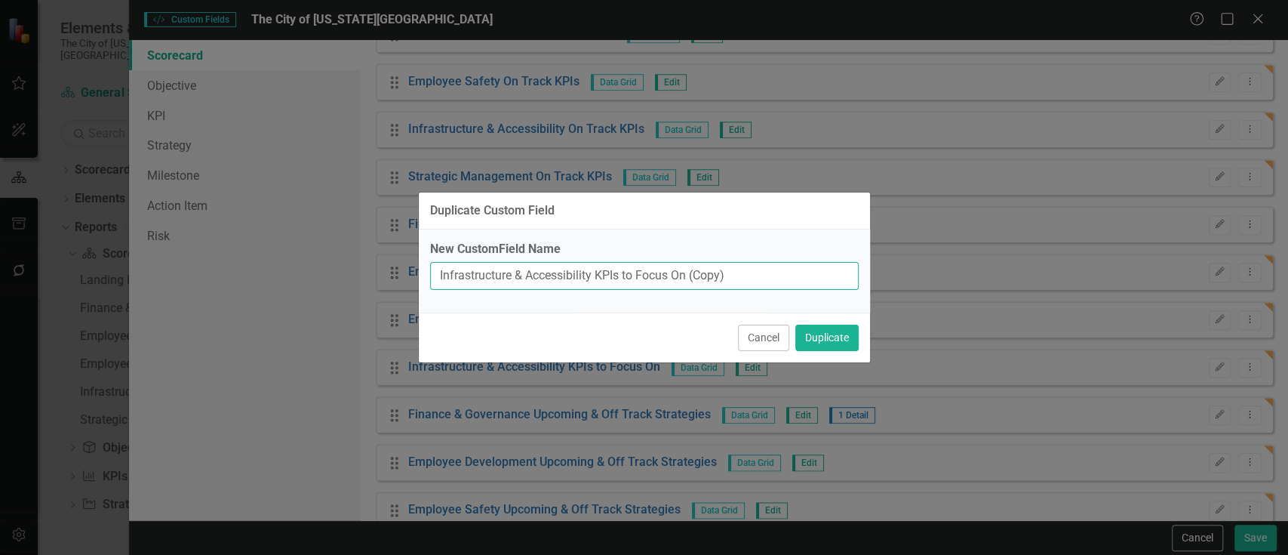
drag, startPoint x: 591, startPoint y: 272, endPoint x: 303, endPoint y: 267, distance: 287.6
click at [303, 267] on div "Duplicate Custom Field New CustomField Name Infrastructure & Accessibility KPIs…" at bounding box center [644, 277] width 1288 height 555
paste input "Strategic Management"
type input "Strategic Management KPIs to Focus On"
click at [796, 325] on button "Duplicate" at bounding box center [827, 338] width 63 height 26
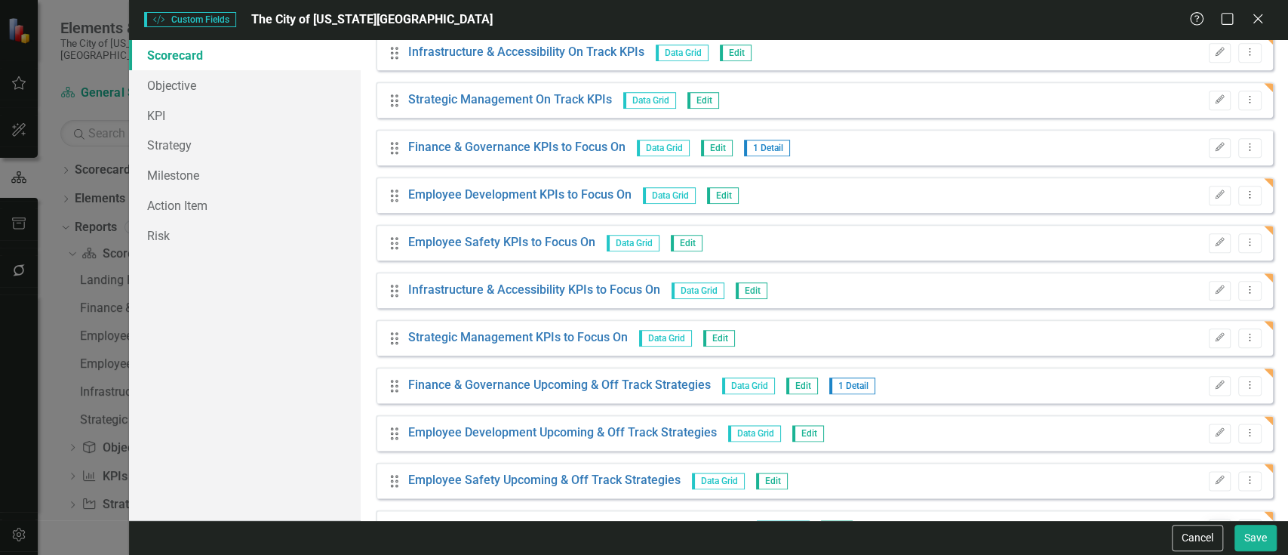
scroll to position [1150, 0]
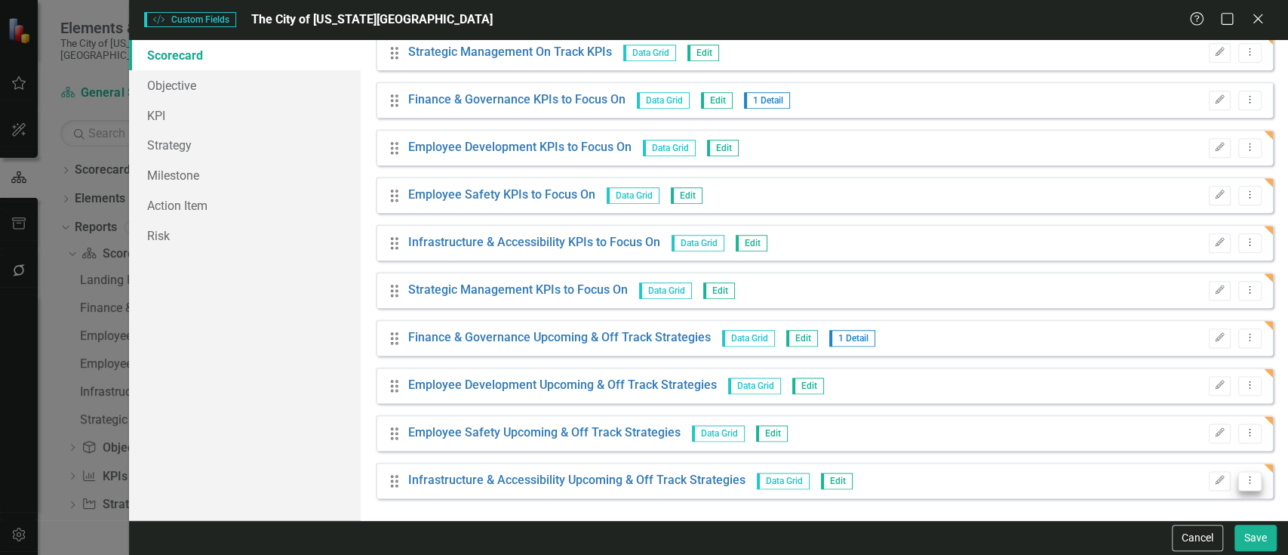
click at [1244, 479] on icon "Dropdown Menu" at bounding box center [1250, 480] width 13 height 10
click at [1157, 420] on link "Copy Duplicate Custom Field" at bounding box center [1170, 428] width 160 height 28
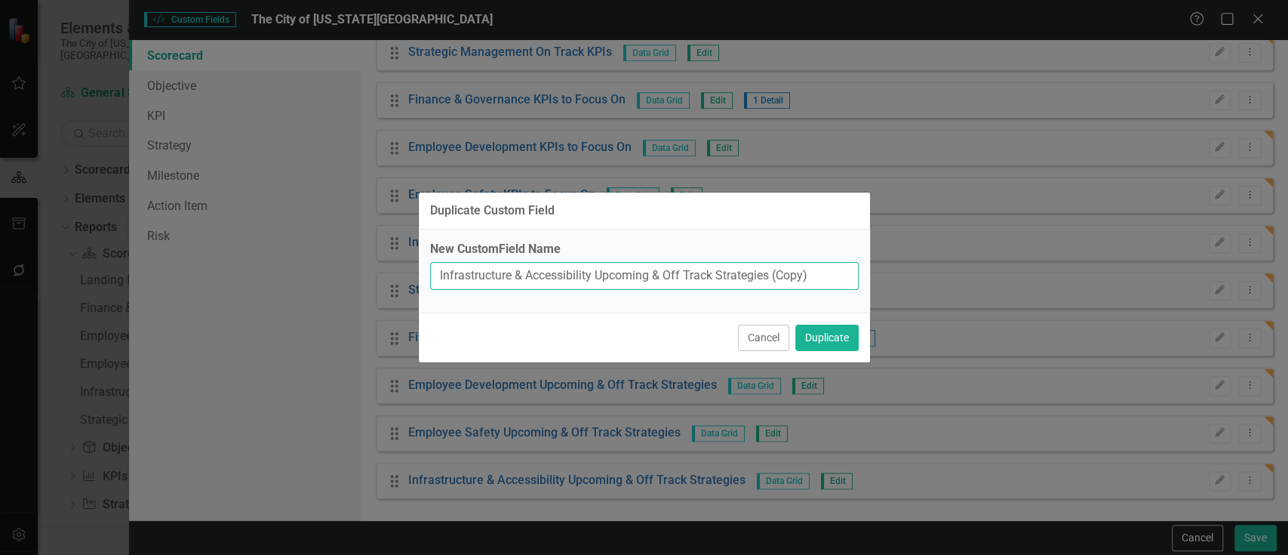
drag, startPoint x: 592, startPoint y: 276, endPoint x: 315, endPoint y: 321, distance: 280.6
click at [315, 321] on div "Duplicate Custom Field New CustomField Name Infrastructure & Accessibility Upco…" at bounding box center [644, 277] width 1288 height 555
paste input "Strategic Management"
type input "Strategic Management Upcoming & Off Track Strategies"
click at [796, 325] on button "Duplicate" at bounding box center [827, 338] width 63 height 26
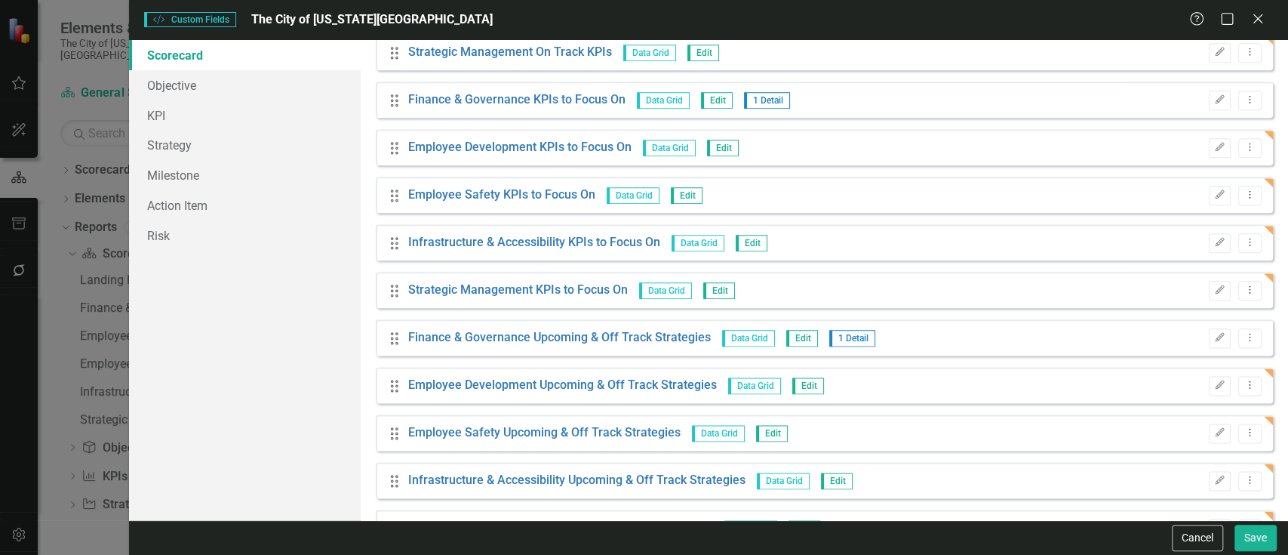
scroll to position [1198, 0]
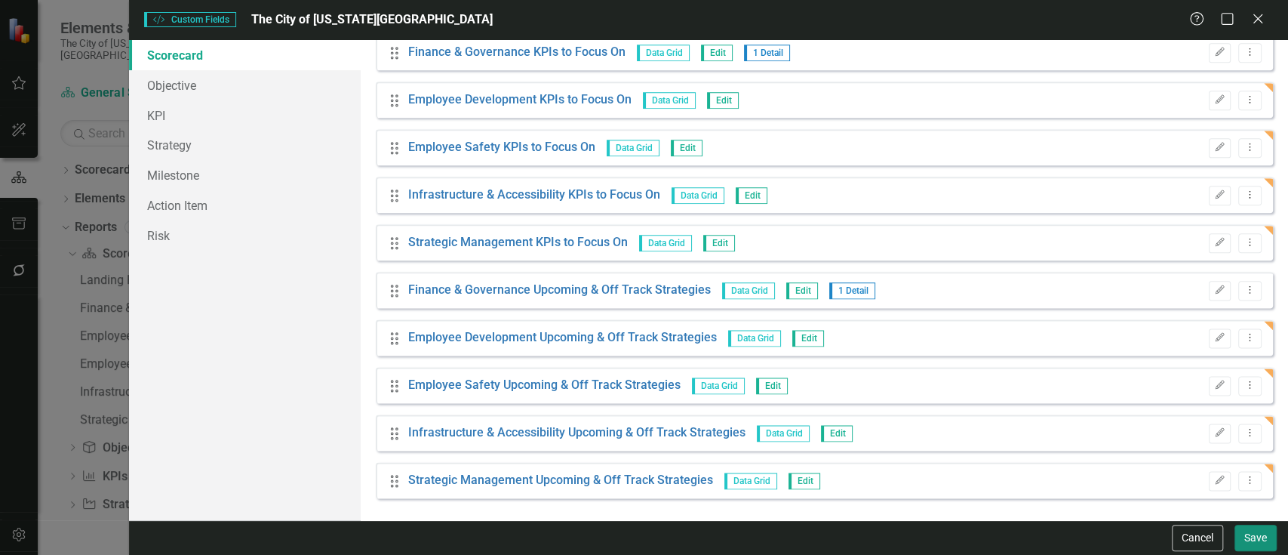
click at [1259, 547] on button "Save" at bounding box center [1256, 538] width 42 height 26
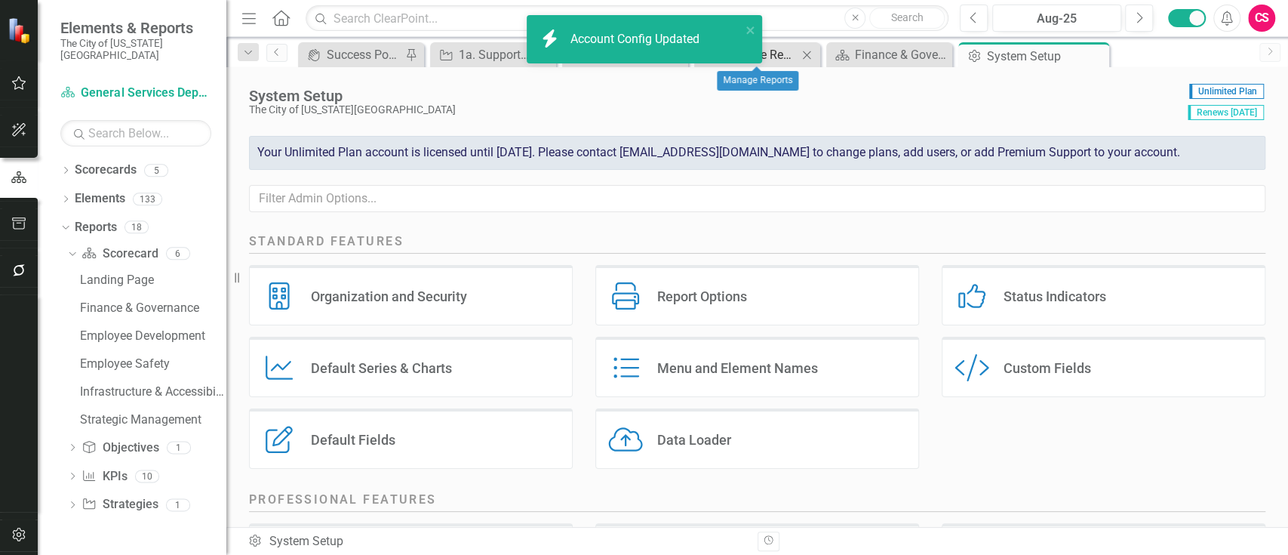
click at [768, 53] on div "Manage Reports" at bounding box center [760, 54] width 75 height 19
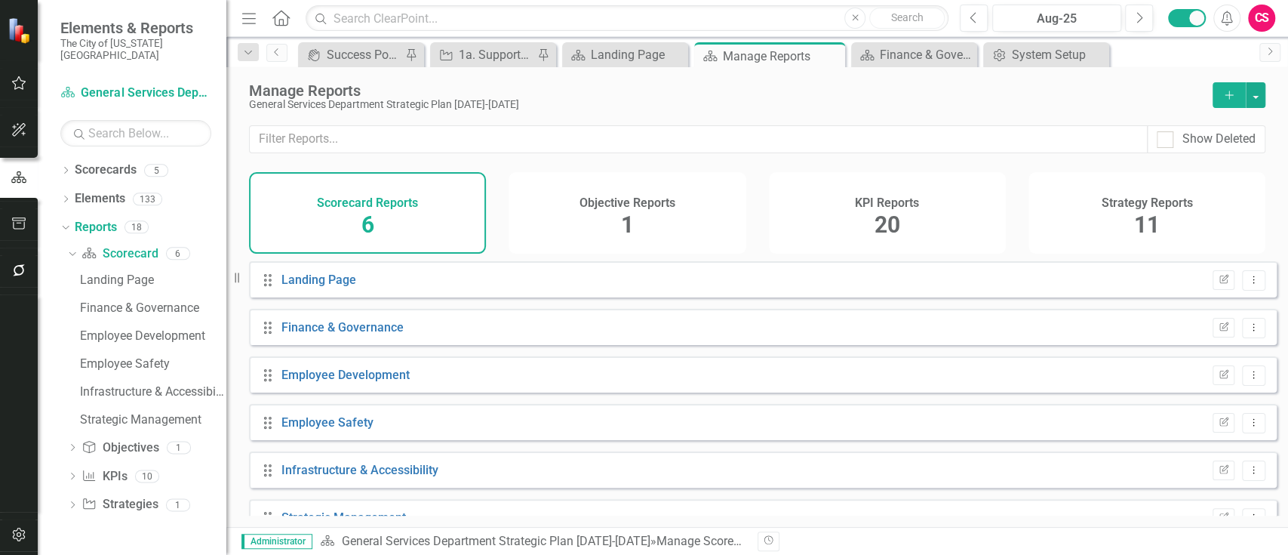
scroll to position [30, 0]
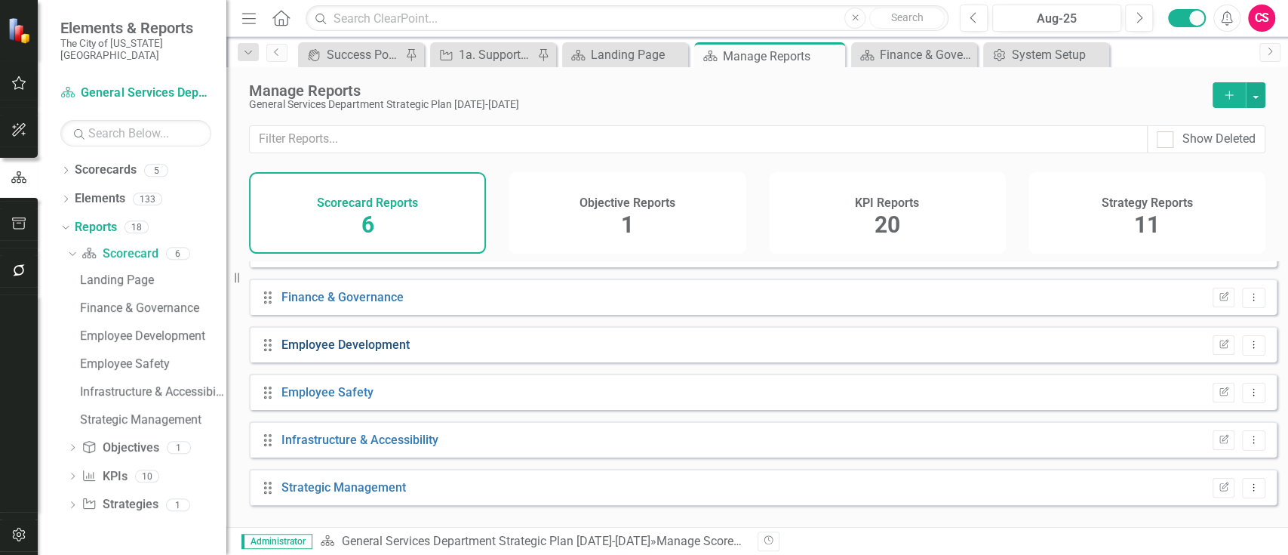
click at [377, 352] on link "Employee Development" at bounding box center [346, 344] width 128 height 14
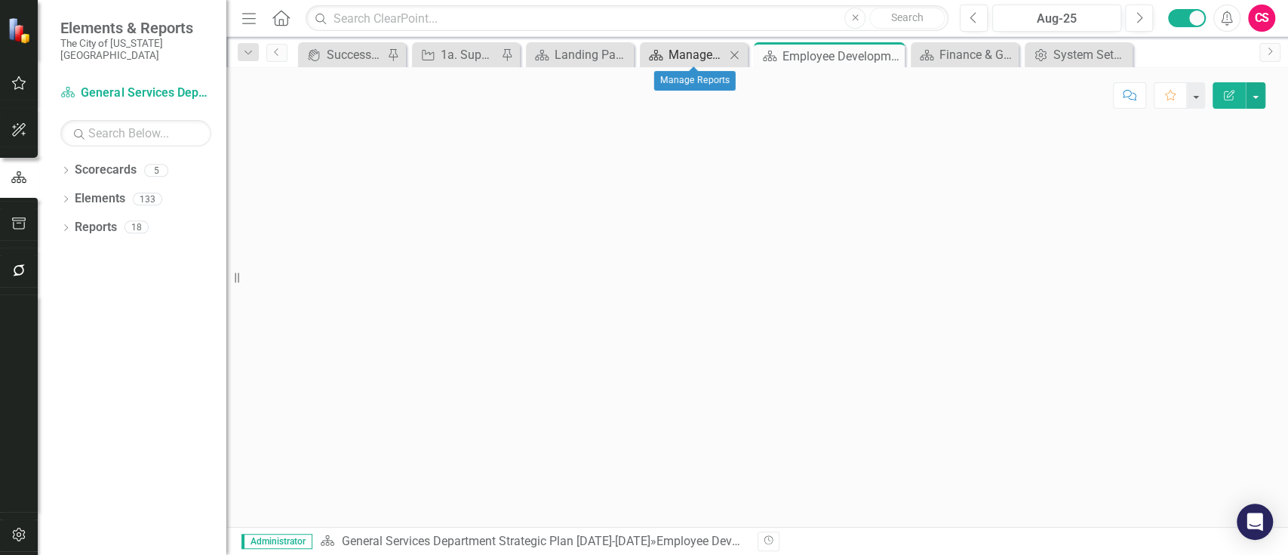
click at [693, 51] on div "Manage Reports" at bounding box center [697, 54] width 57 height 19
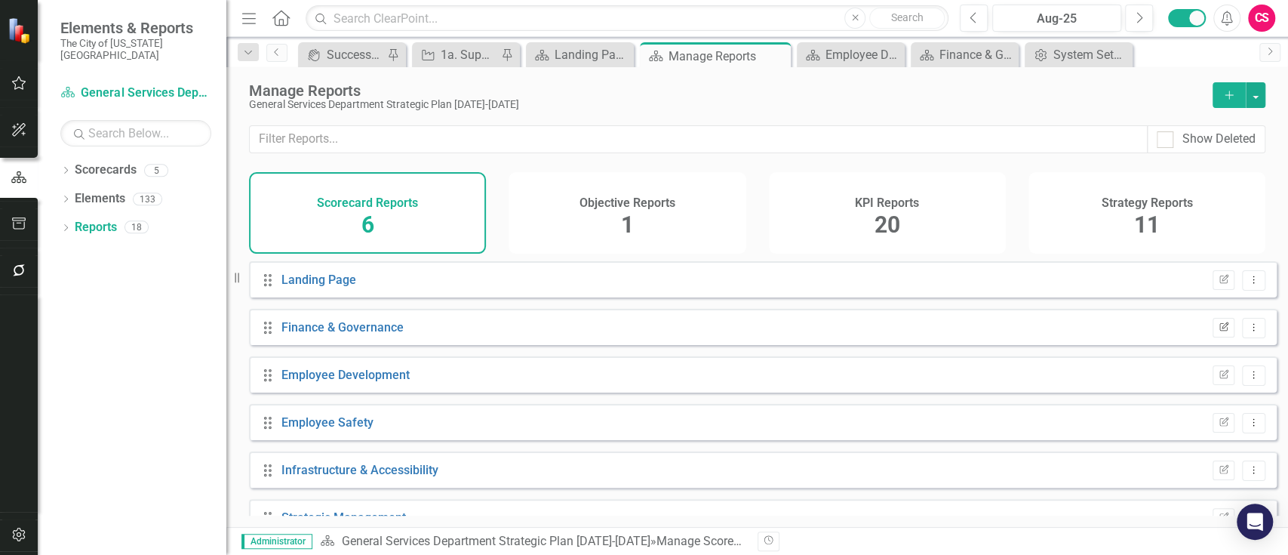
click at [1218, 332] on icon "Edit Report" at bounding box center [1223, 327] width 11 height 9
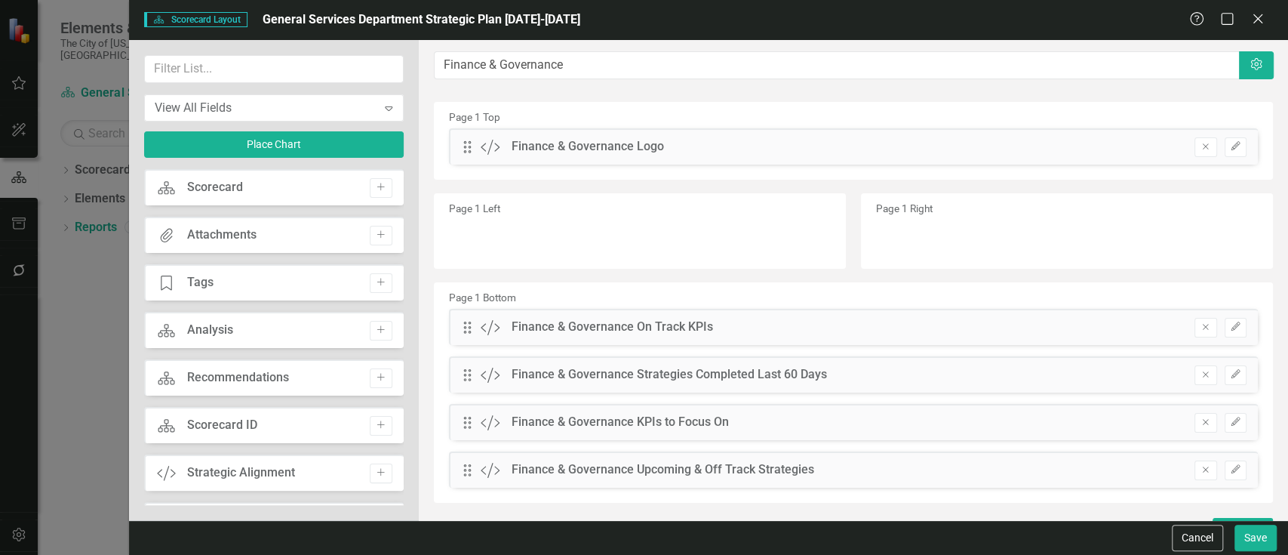
scroll to position [25, 0]
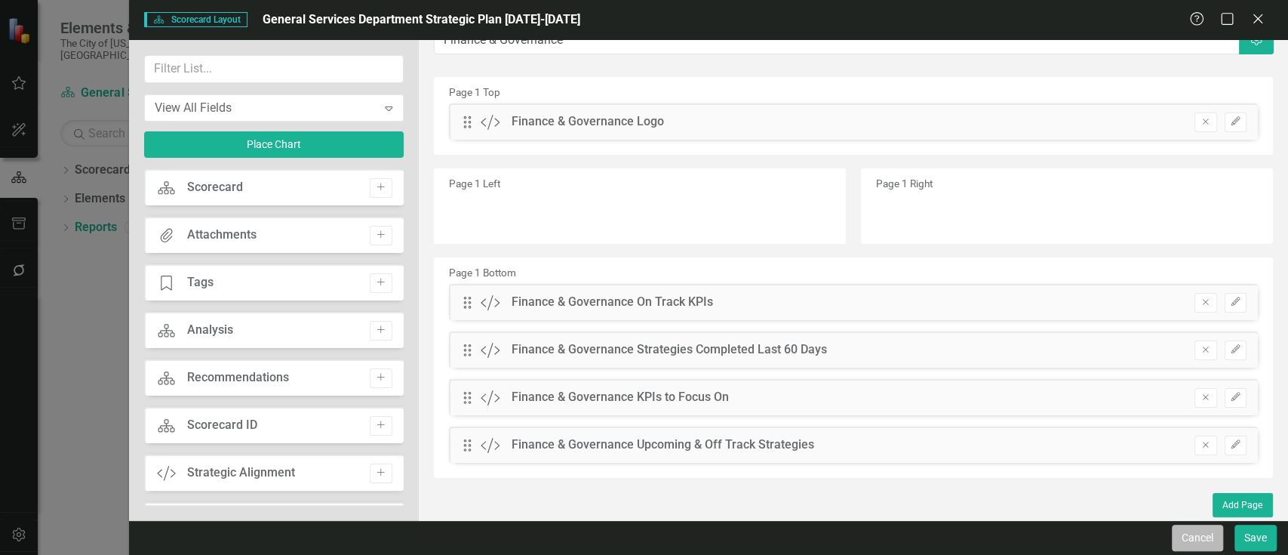
click at [1196, 540] on button "Cancel" at bounding box center [1197, 538] width 51 height 26
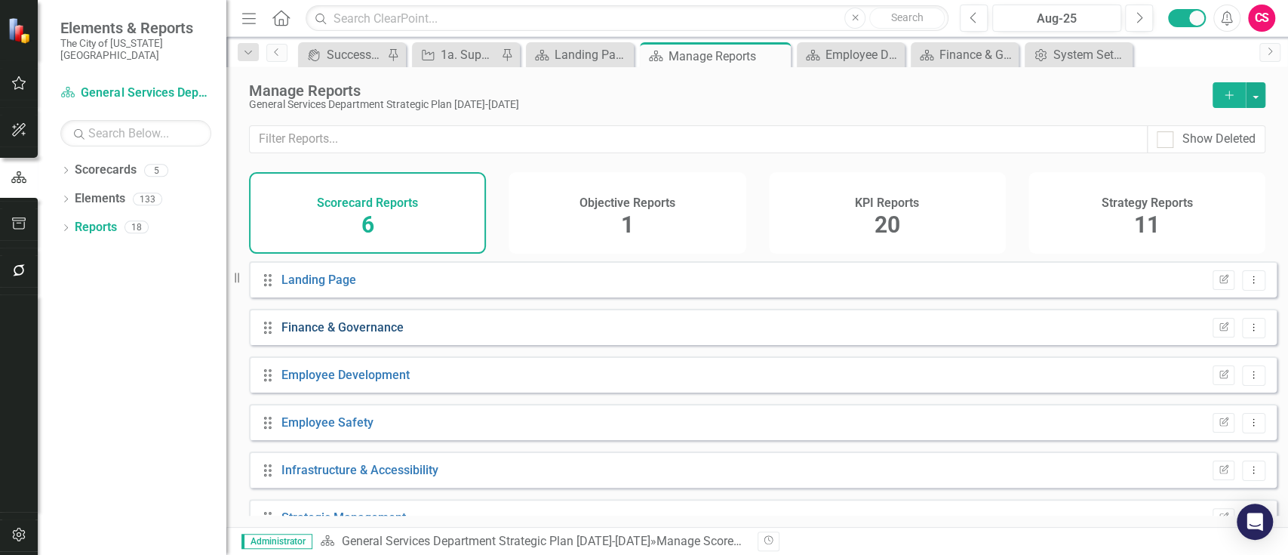
click at [354, 332] on link "Finance & Governance" at bounding box center [343, 327] width 122 height 14
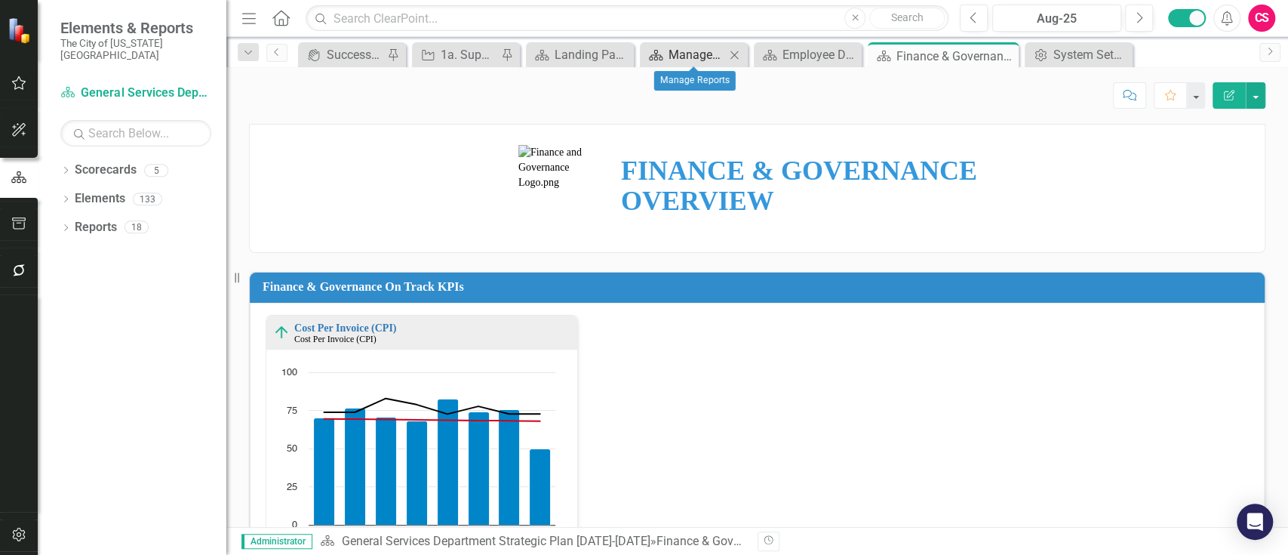
click at [701, 56] on div "Manage Reports" at bounding box center [697, 54] width 57 height 19
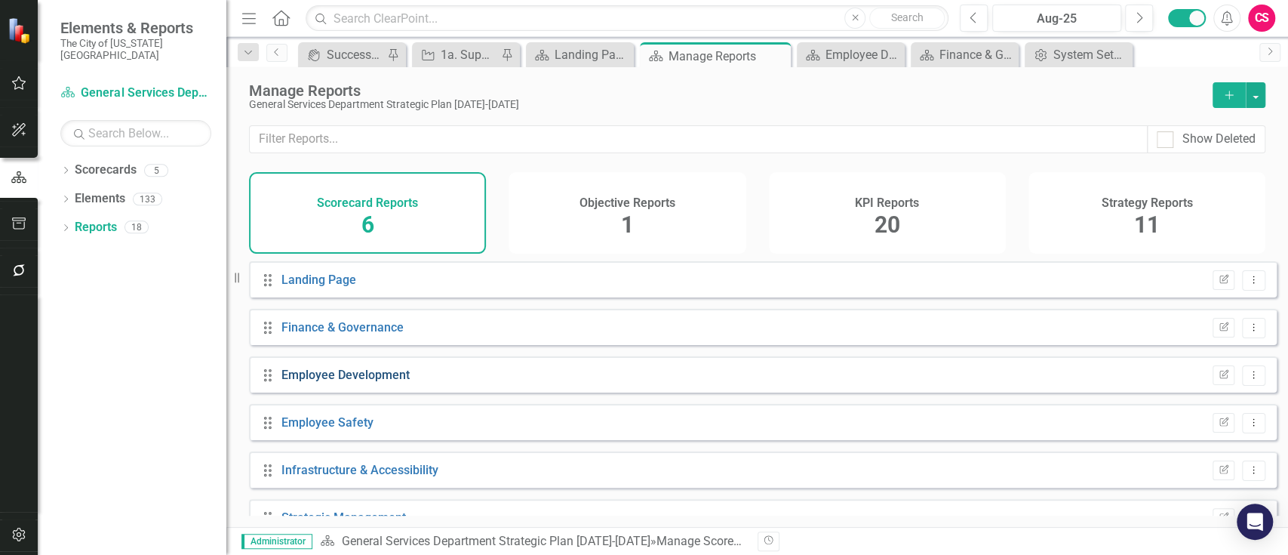
click at [348, 382] on link "Employee Development" at bounding box center [346, 375] width 128 height 14
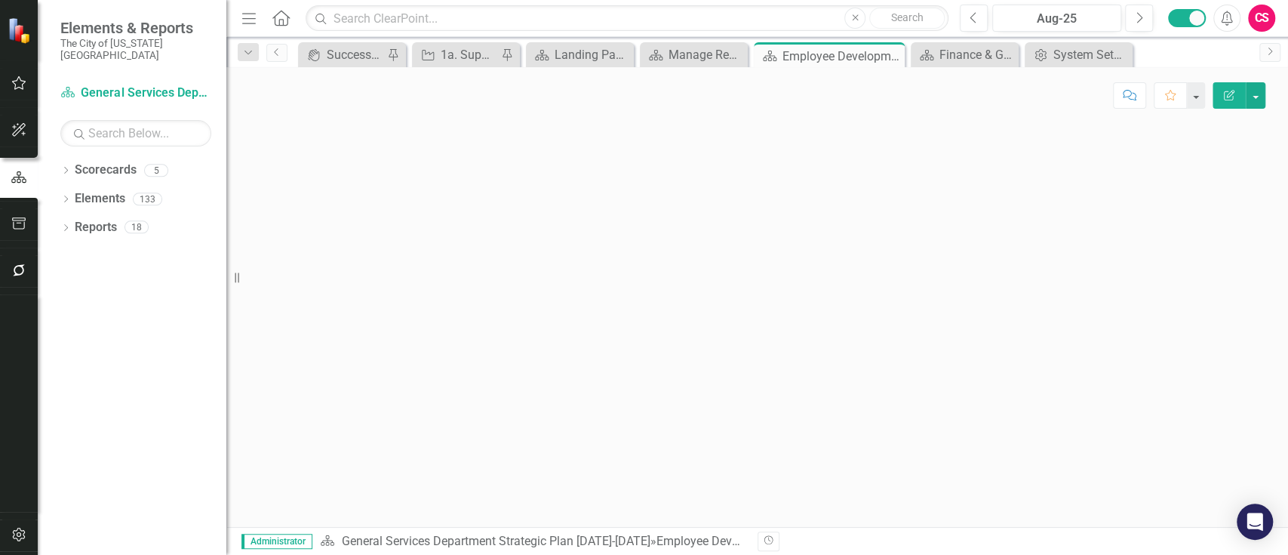
click at [1220, 91] on button "Edit Report" at bounding box center [1229, 95] width 33 height 26
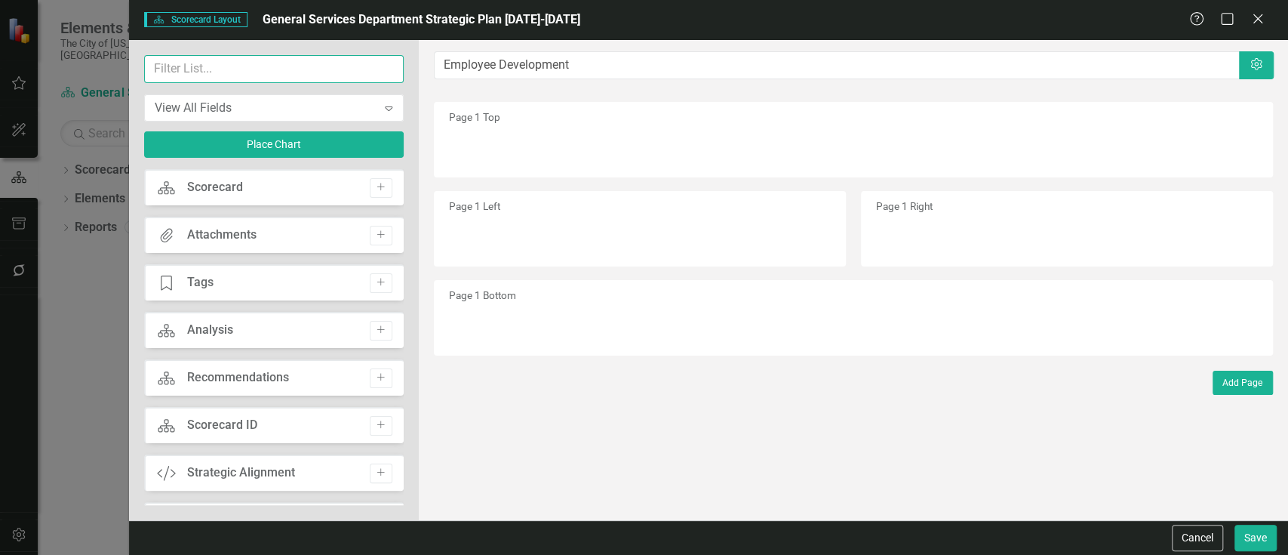
click at [327, 69] on input "text" at bounding box center [274, 69] width 260 height 28
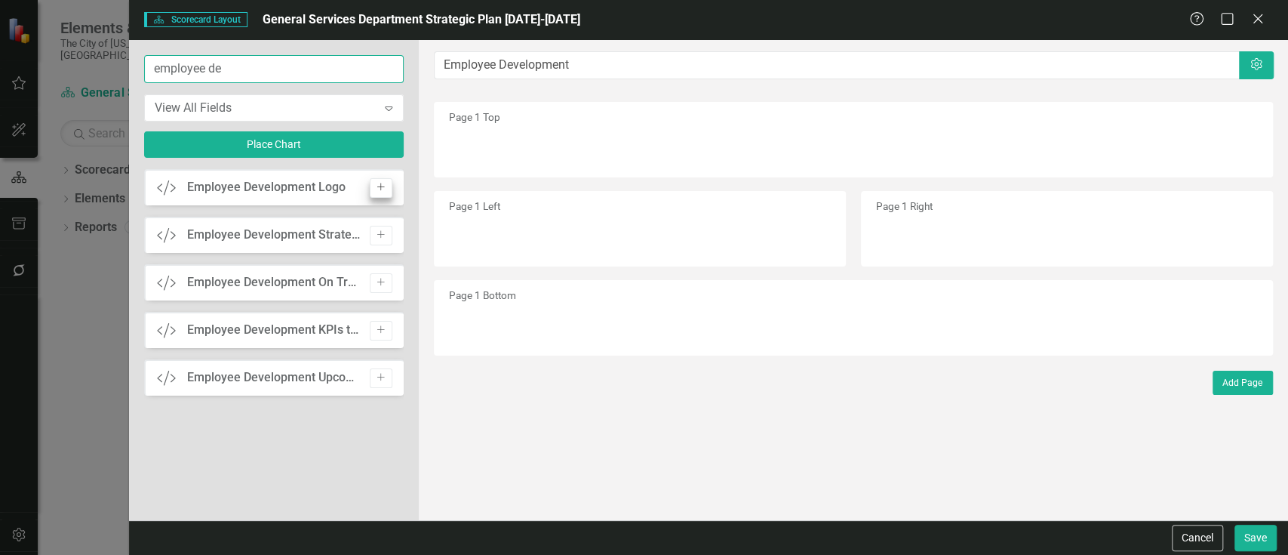
type input "employee de"
click at [380, 179] on button "Add" at bounding box center [381, 188] width 22 height 20
click at [380, 226] on button "Add" at bounding box center [381, 236] width 22 height 20
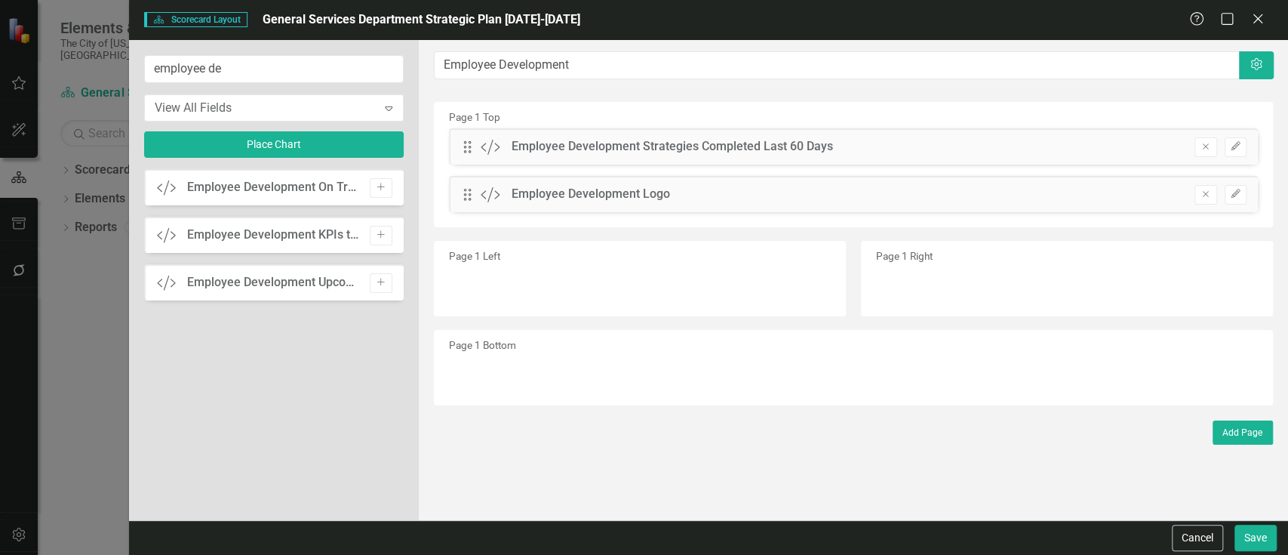
click at [380, 179] on button "Add" at bounding box center [381, 188] width 22 height 20
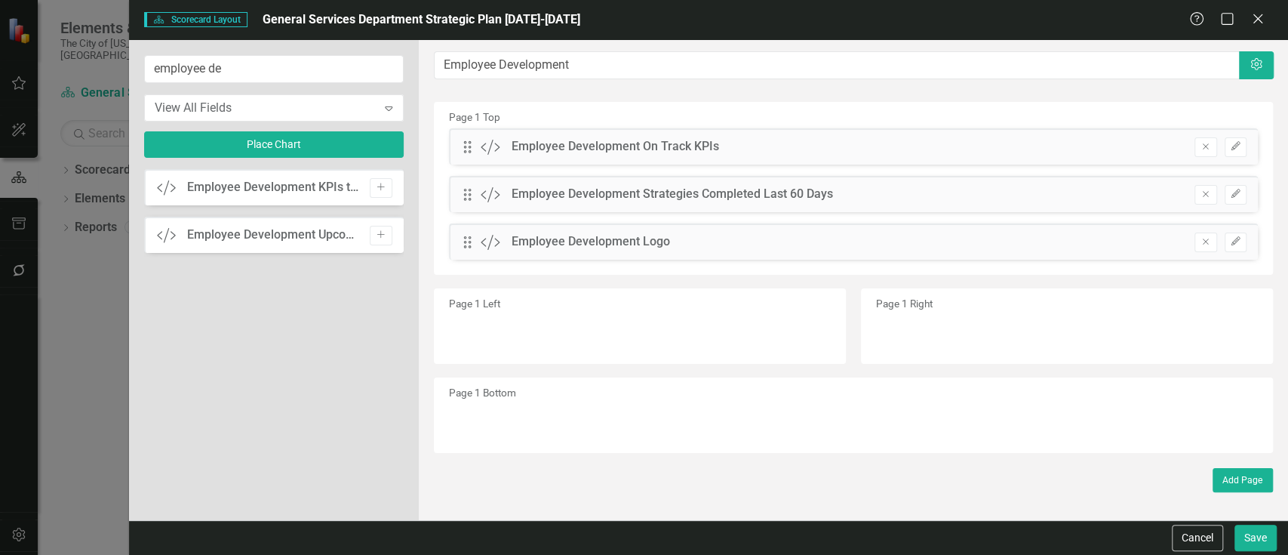
click at [380, 179] on button "Add" at bounding box center [381, 188] width 22 height 20
click at [380, 226] on button "Add" at bounding box center [381, 236] width 22 height 20
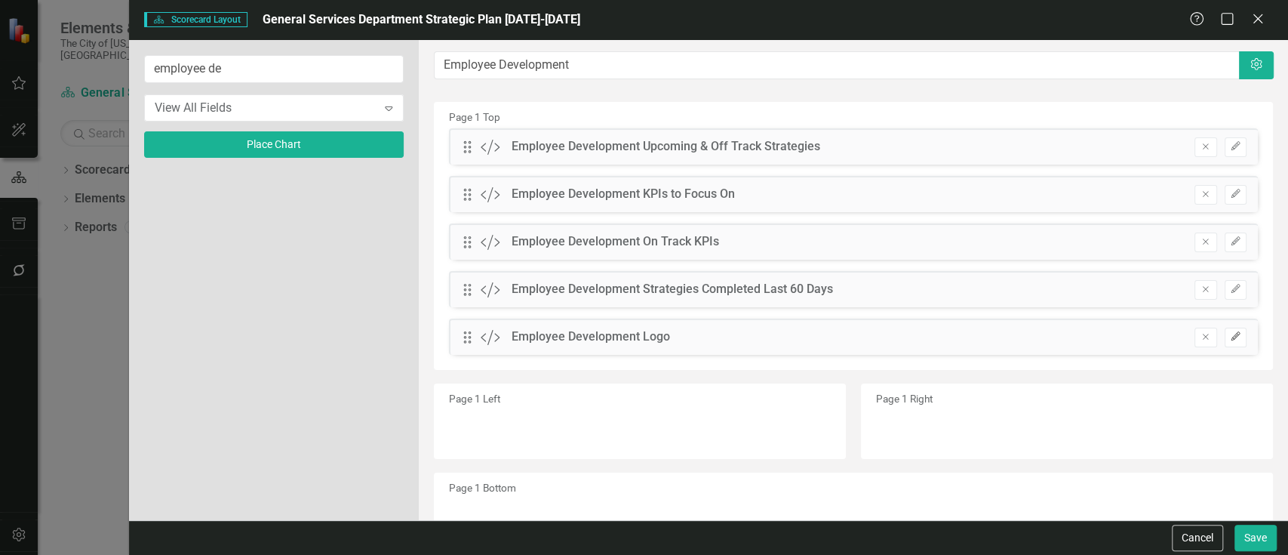
click at [1232, 337] on button "Edit" at bounding box center [1236, 338] width 22 height 20
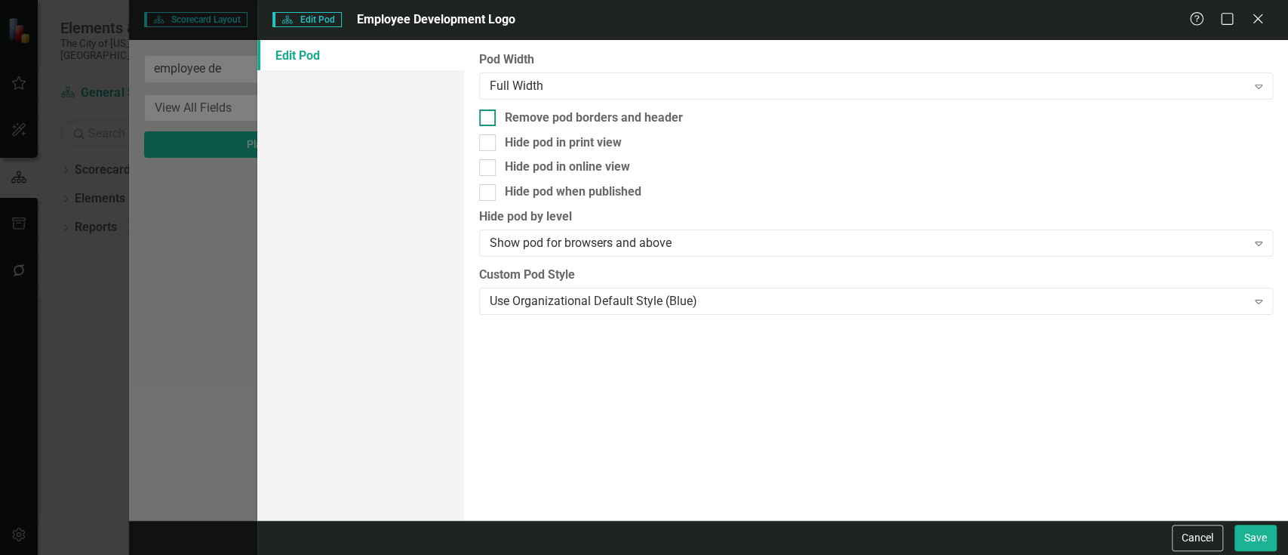
click at [591, 122] on div "Remove pod borders and header" at bounding box center [594, 117] width 178 height 17
click at [489, 119] on input "Remove pod borders and header" at bounding box center [484, 114] width 10 height 10
checkbox input "true"
click at [1260, 540] on button "Save" at bounding box center [1256, 538] width 42 height 26
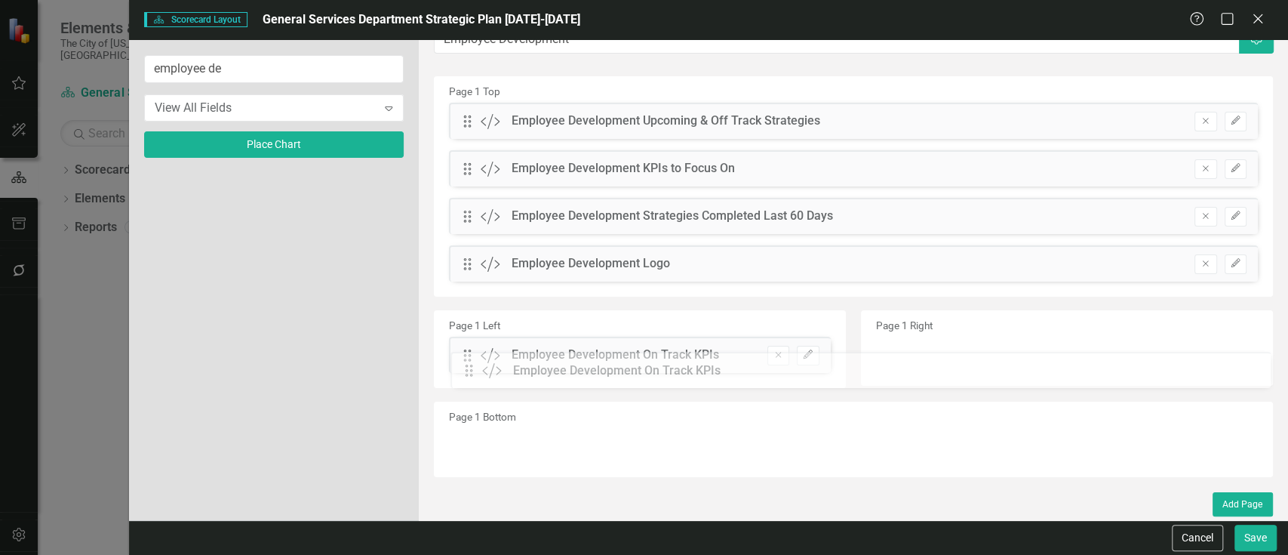
scroll to position [25, 0]
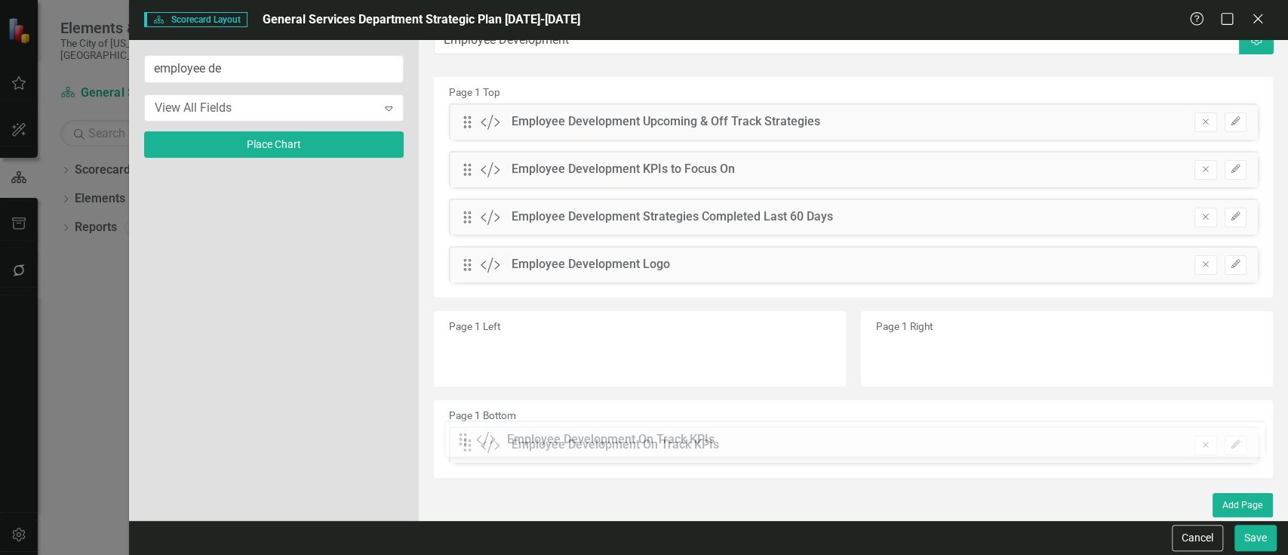
drag, startPoint x: 464, startPoint y: 172, endPoint x: 471, endPoint y: 440, distance: 268.0
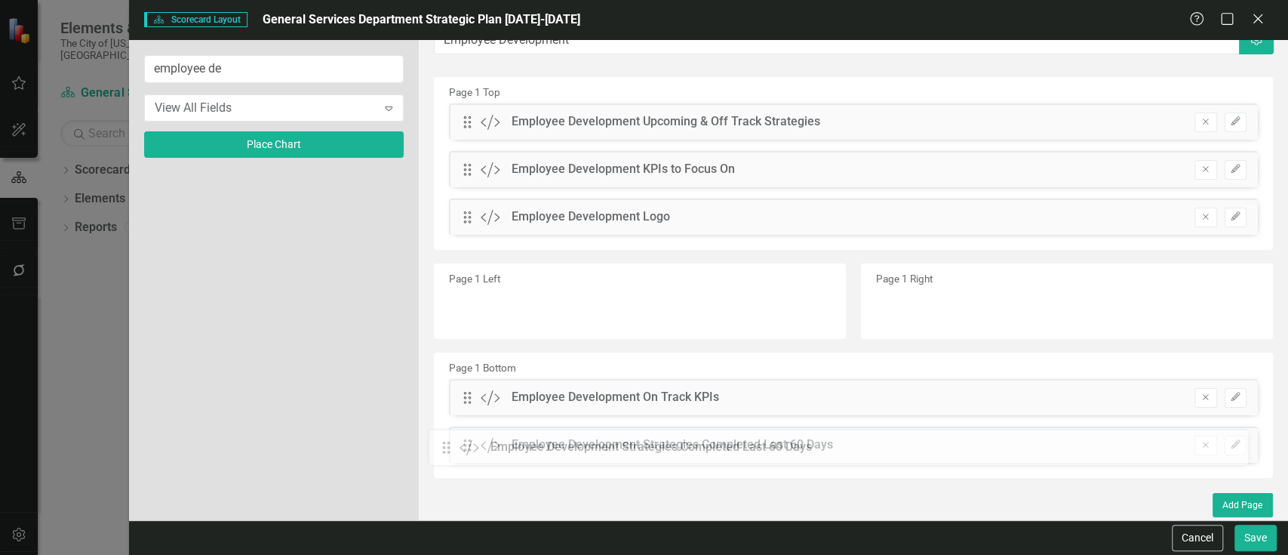
drag, startPoint x: 468, startPoint y: 219, endPoint x: 457, endPoint y: 448, distance: 228.9
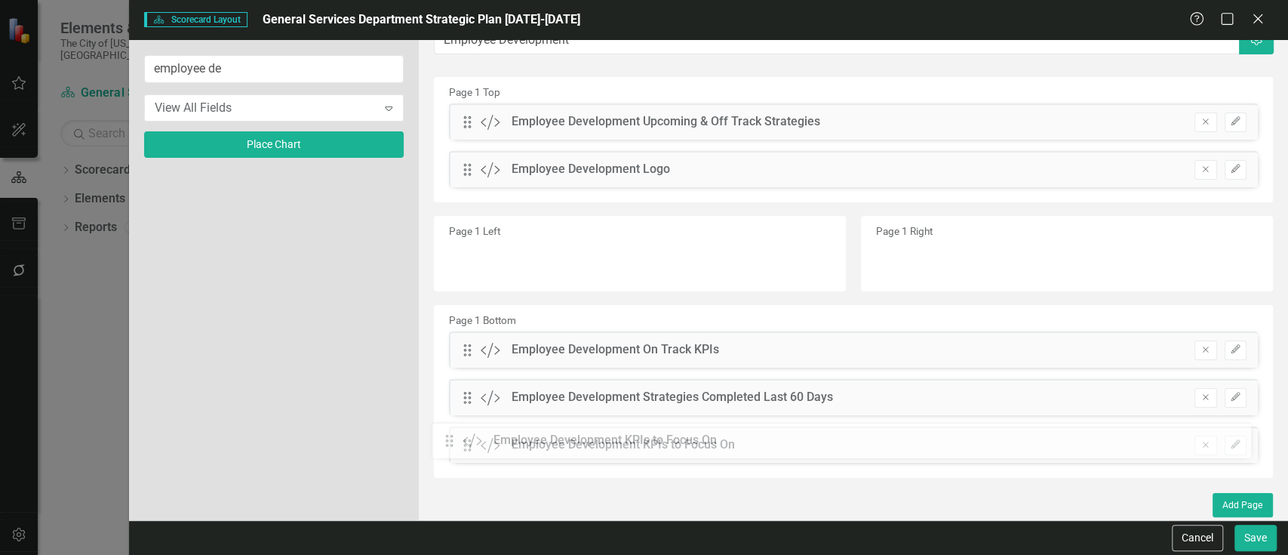
drag, startPoint x: 470, startPoint y: 166, endPoint x: 464, endPoint y: 438, distance: 271.8
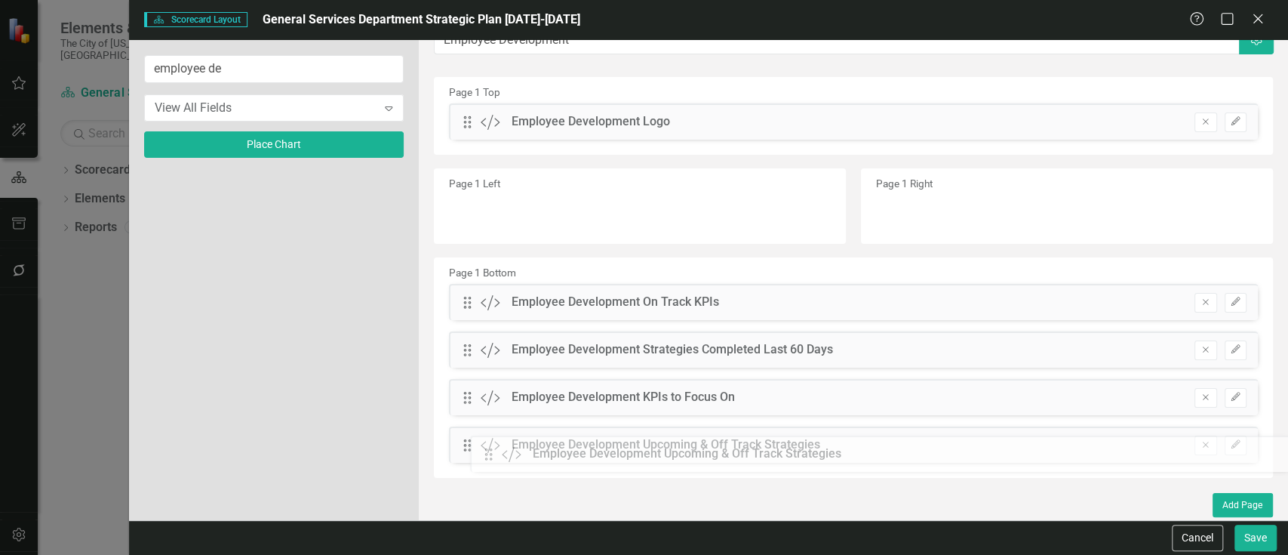
drag, startPoint x: 469, startPoint y: 125, endPoint x: 501, endPoint y: 458, distance: 334.4
click at [1230, 349] on icon "Edit" at bounding box center [1235, 349] width 11 height 9
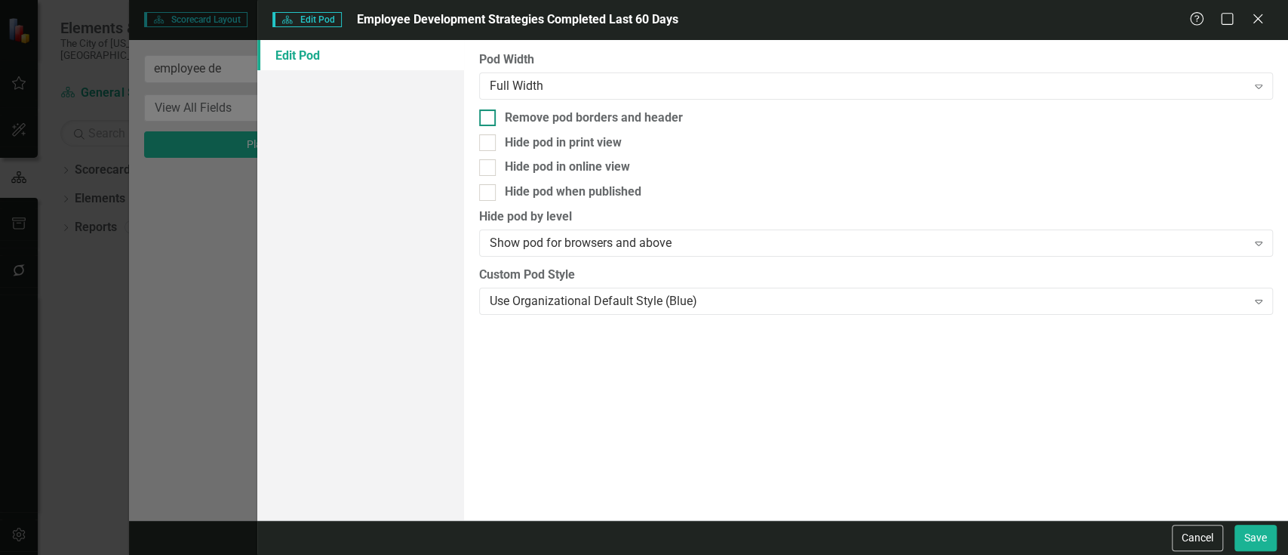
click at [581, 121] on div "Remove pod borders and header" at bounding box center [594, 117] width 178 height 17
click at [489, 119] on input "Remove pod borders and header" at bounding box center [484, 114] width 10 height 10
checkbox input "true"
click at [1253, 533] on button "Save" at bounding box center [1256, 538] width 42 height 26
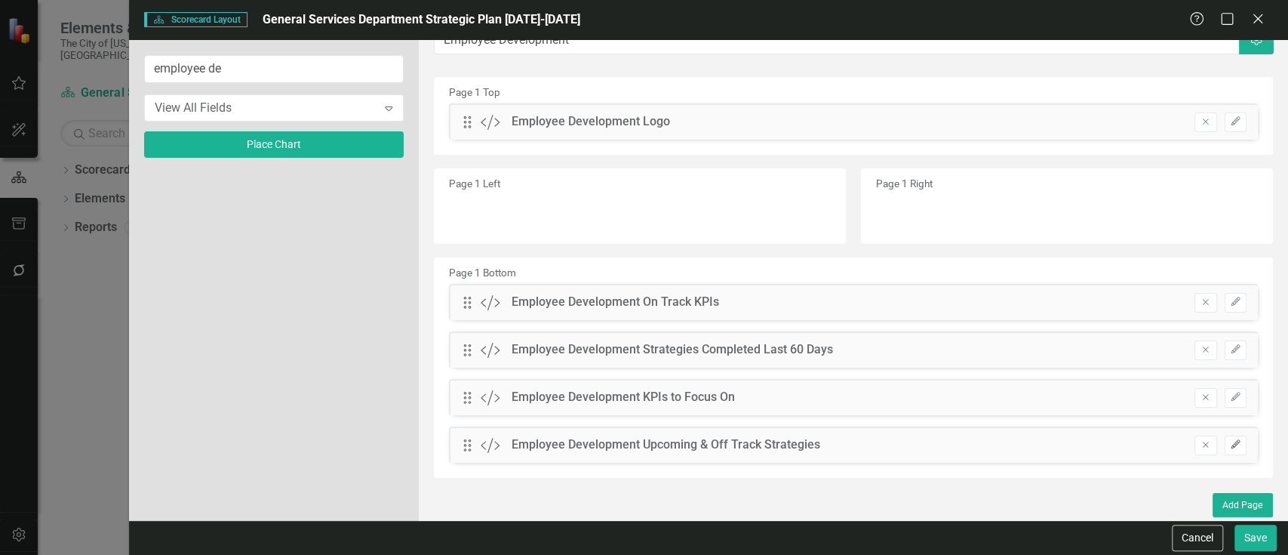
click at [1230, 453] on button "Edit" at bounding box center [1236, 445] width 22 height 20
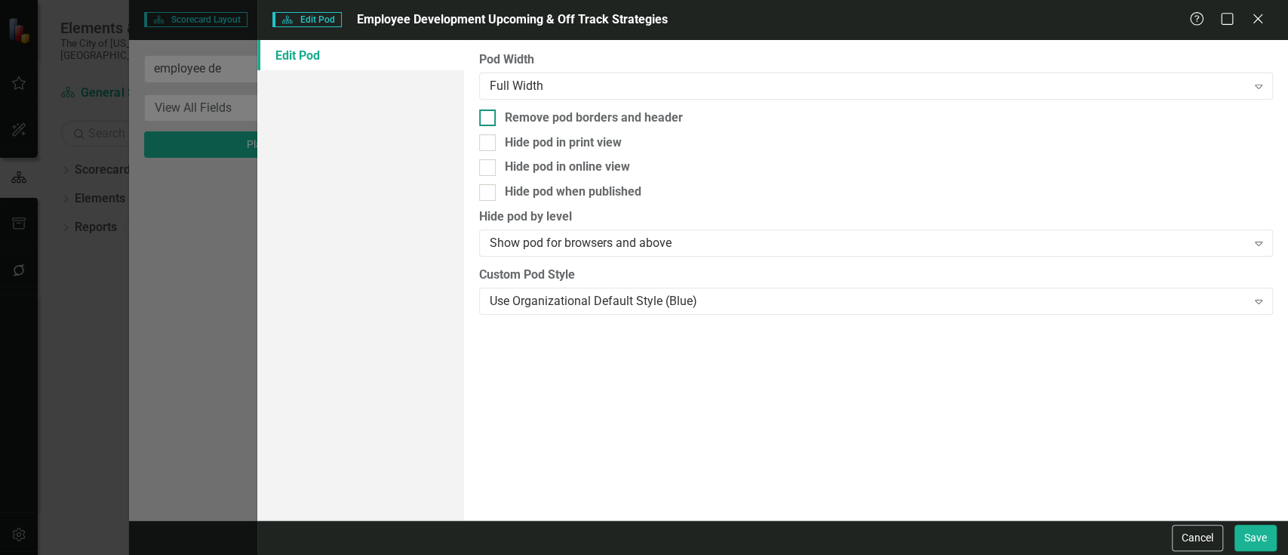
click at [586, 112] on div "Remove pod borders and header" at bounding box center [594, 117] width 178 height 17
click at [489, 112] on input "Remove pod borders and header" at bounding box center [484, 114] width 10 height 10
checkbox input "true"
click at [1255, 545] on button "Save" at bounding box center [1256, 538] width 42 height 26
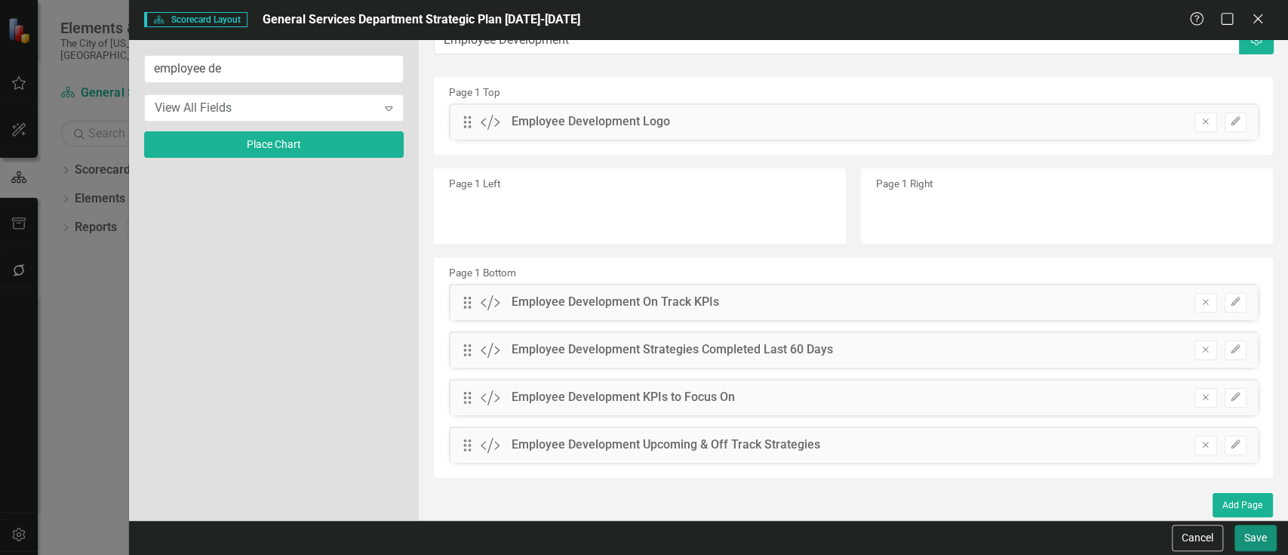
click at [1255, 545] on button "Save" at bounding box center [1256, 538] width 42 height 26
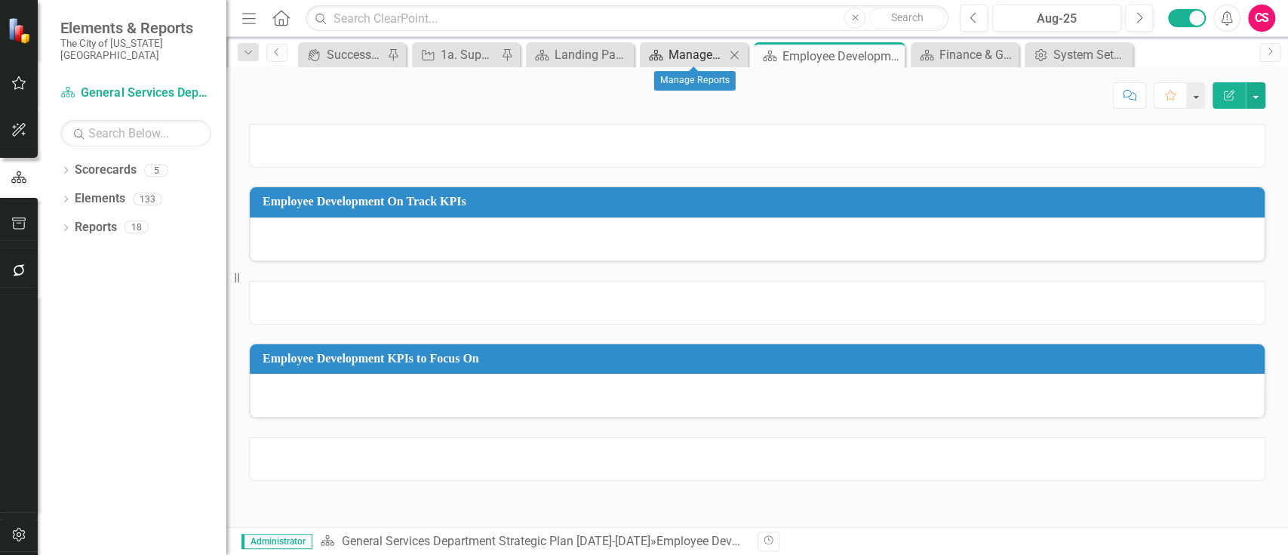
click at [688, 61] on div "Manage Reports" at bounding box center [697, 54] width 57 height 19
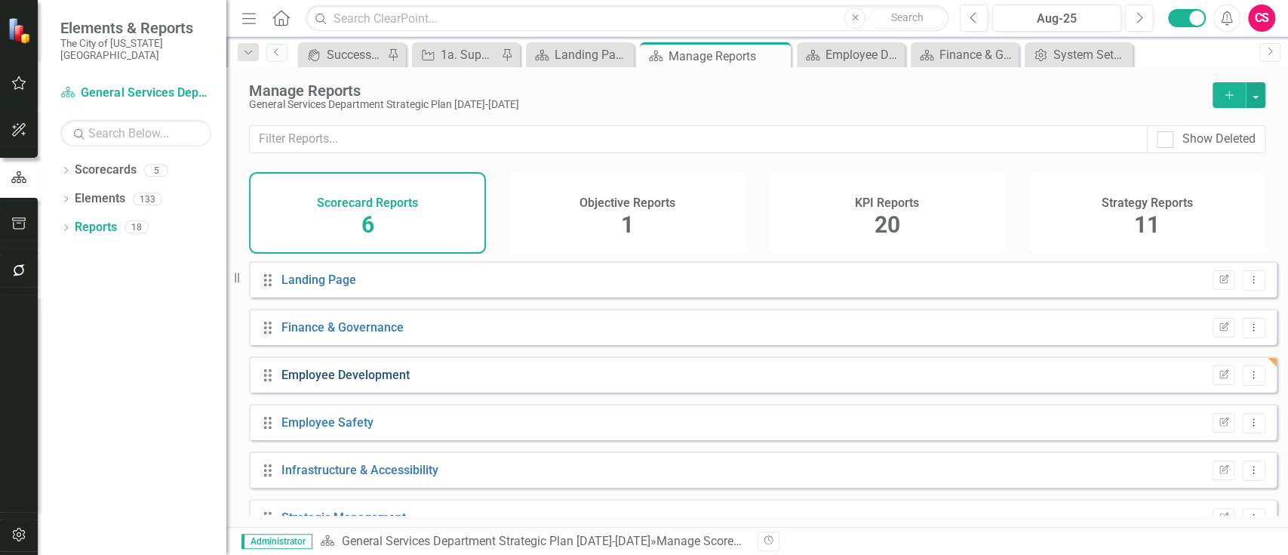
click at [390, 382] on link "Employee Development" at bounding box center [346, 375] width 128 height 14
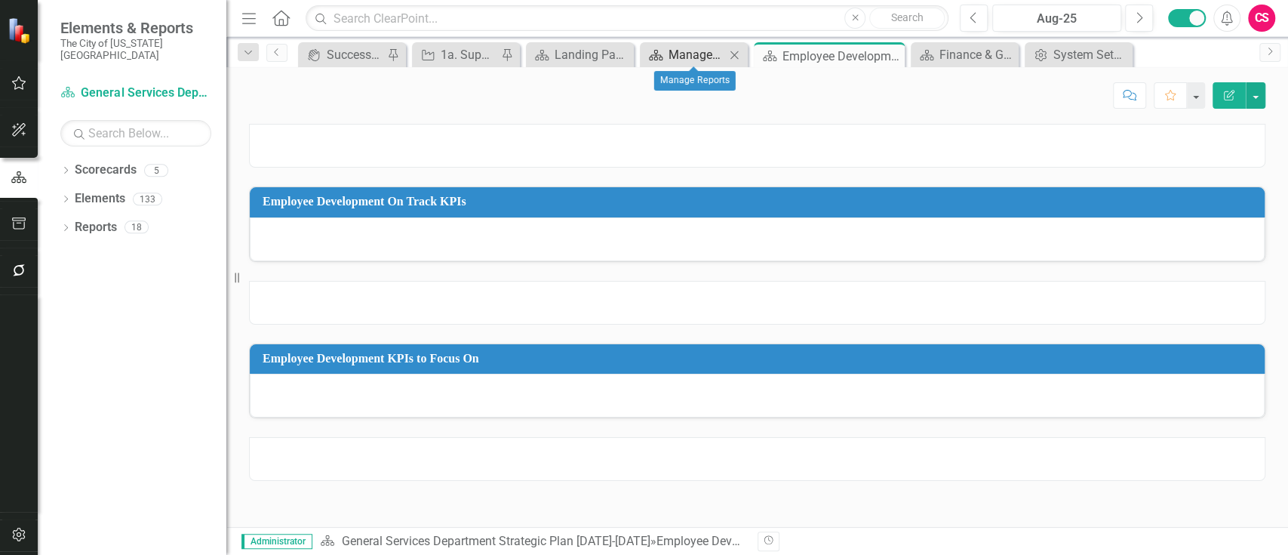
click at [664, 51] on link "Scorecard Manage Reports" at bounding box center [685, 54] width 82 height 19
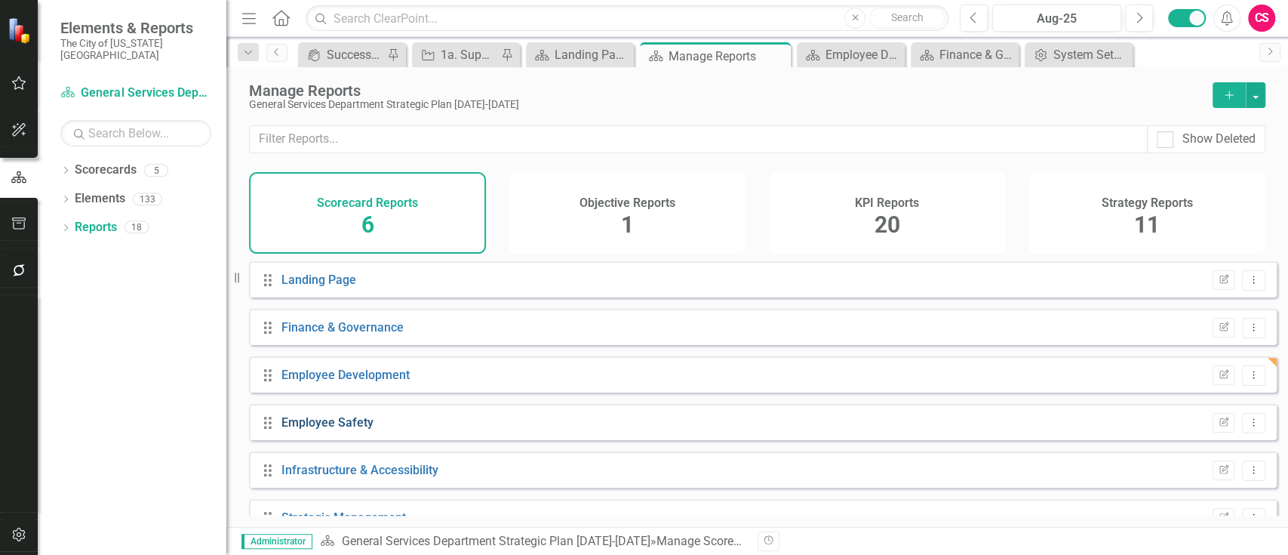
click at [344, 428] on link "Employee Safety" at bounding box center [328, 422] width 92 height 14
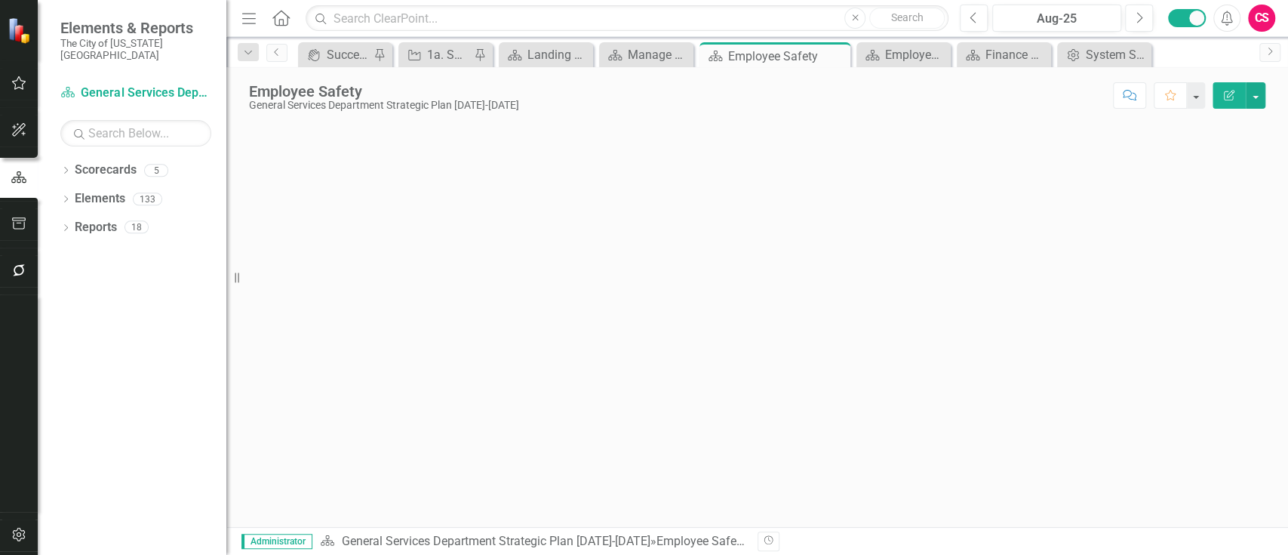
click at [1235, 94] on icon "Edit Report" at bounding box center [1230, 95] width 14 height 11
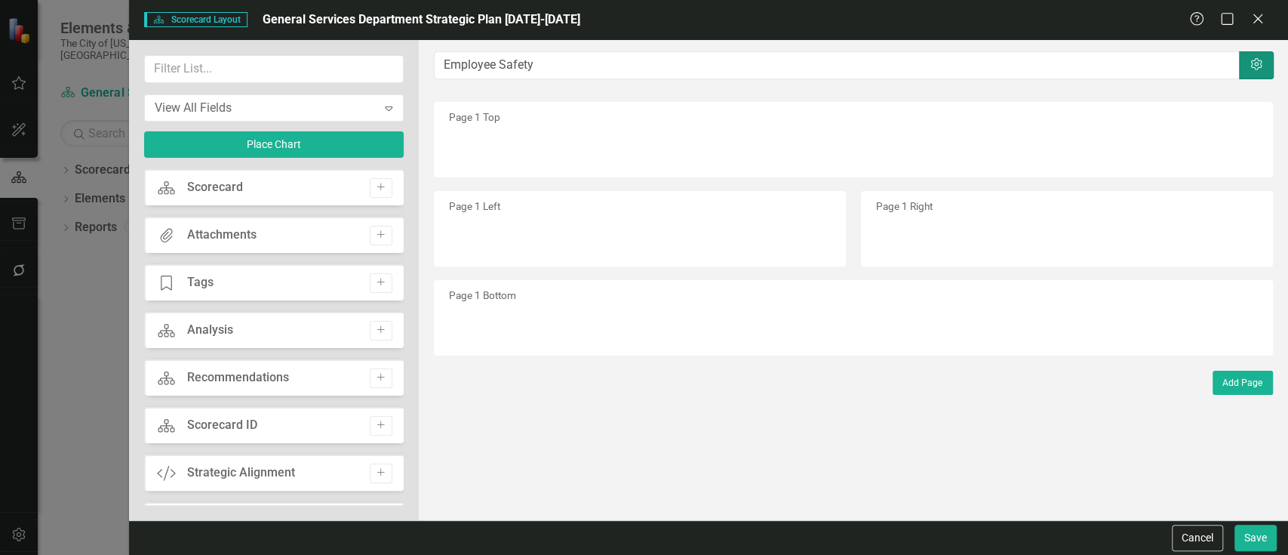
click at [1249, 72] on button "Settings" at bounding box center [1256, 65] width 35 height 28
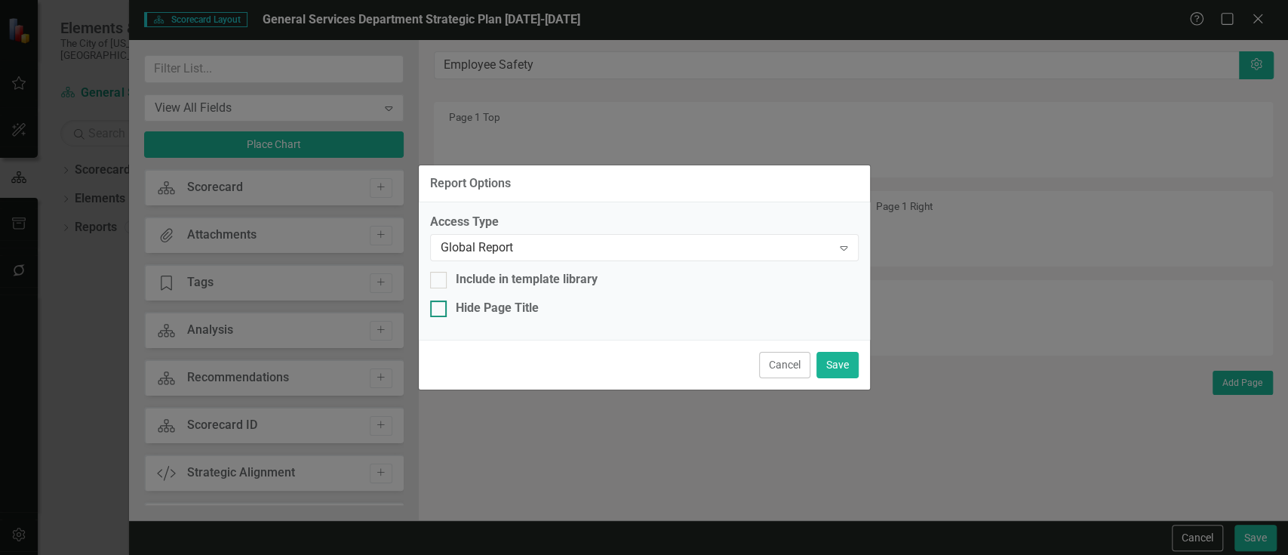
click at [510, 303] on div "Hide Page Title" at bounding box center [497, 308] width 83 height 17
click at [440, 303] on input "Hide Page Title" at bounding box center [435, 305] width 10 height 10
checkbox input "true"
click at [824, 360] on button "Save" at bounding box center [838, 365] width 42 height 26
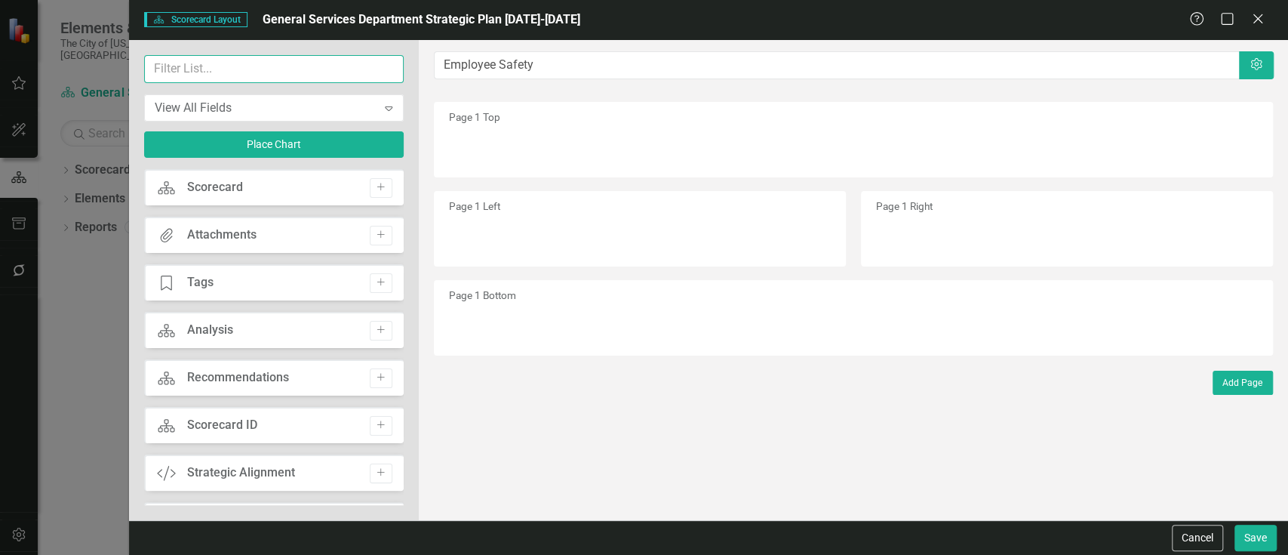
click at [235, 63] on input "text" at bounding box center [274, 69] width 260 height 28
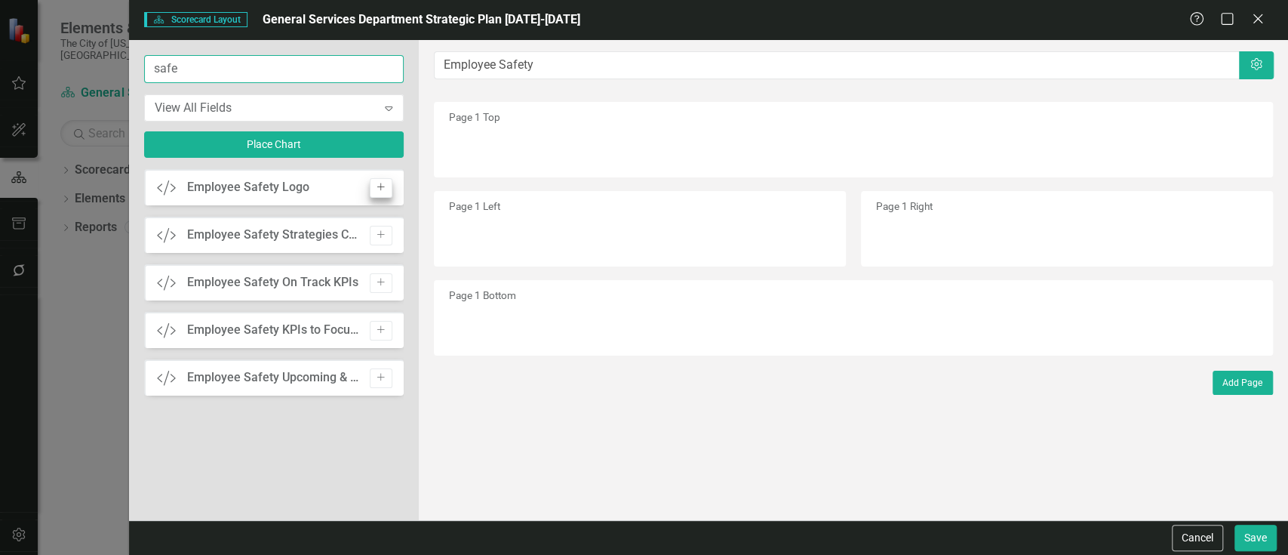
type input "safe"
click at [384, 180] on button "Add" at bounding box center [381, 188] width 22 height 20
click at [384, 226] on button "Add" at bounding box center [381, 236] width 22 height 20
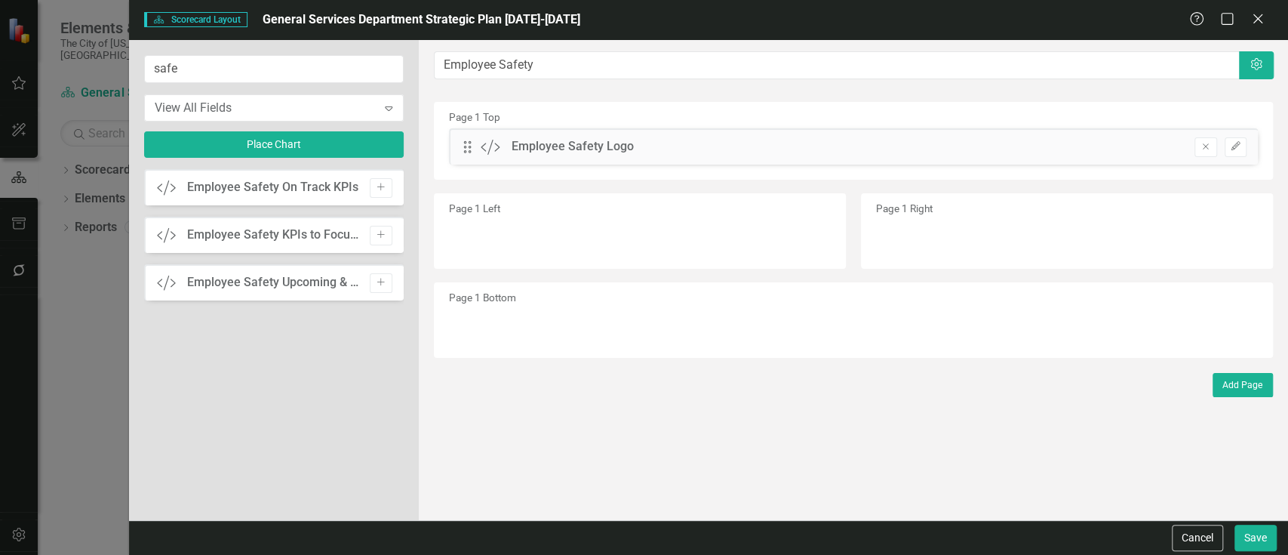
click at [384, 180] on button "Add" at bounding box center [381, 188] width 22 height 20
click at [384, 226] on button "Add" at bounding box center [381, 236] width 22 height 20
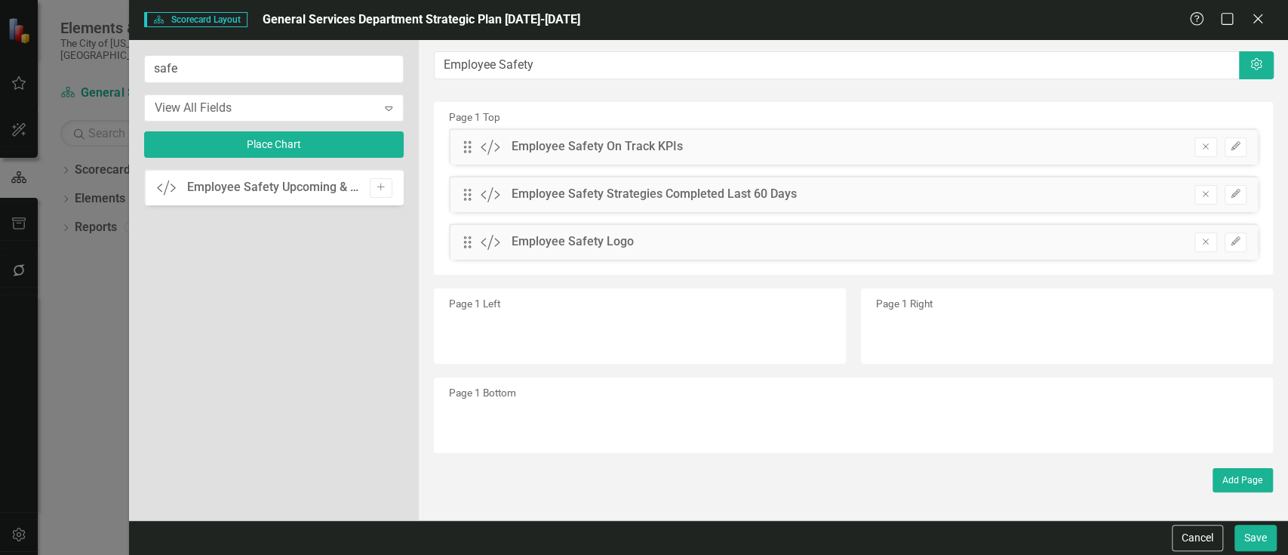
click at [384, 180] on button "Add" at bounding box center [381, 188] width 22 height 20
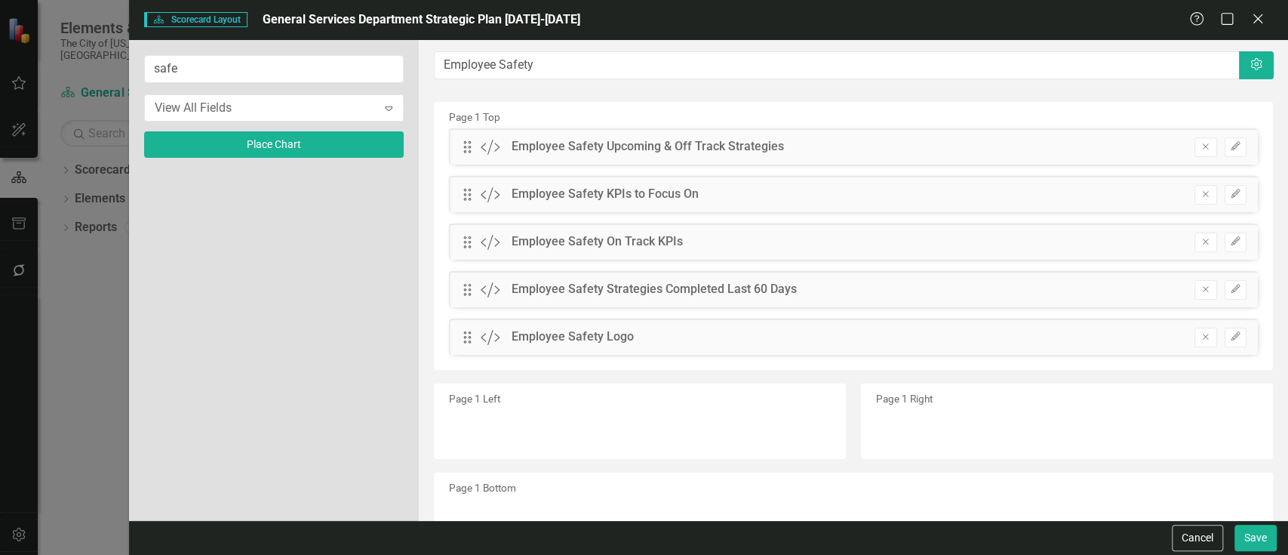
click at [384, 180] on div at bounding box center [274, 337] width 260 height 336
click at [1233, 337] on button "Edit" at bounding box center [1236, 338] width 22 height 20
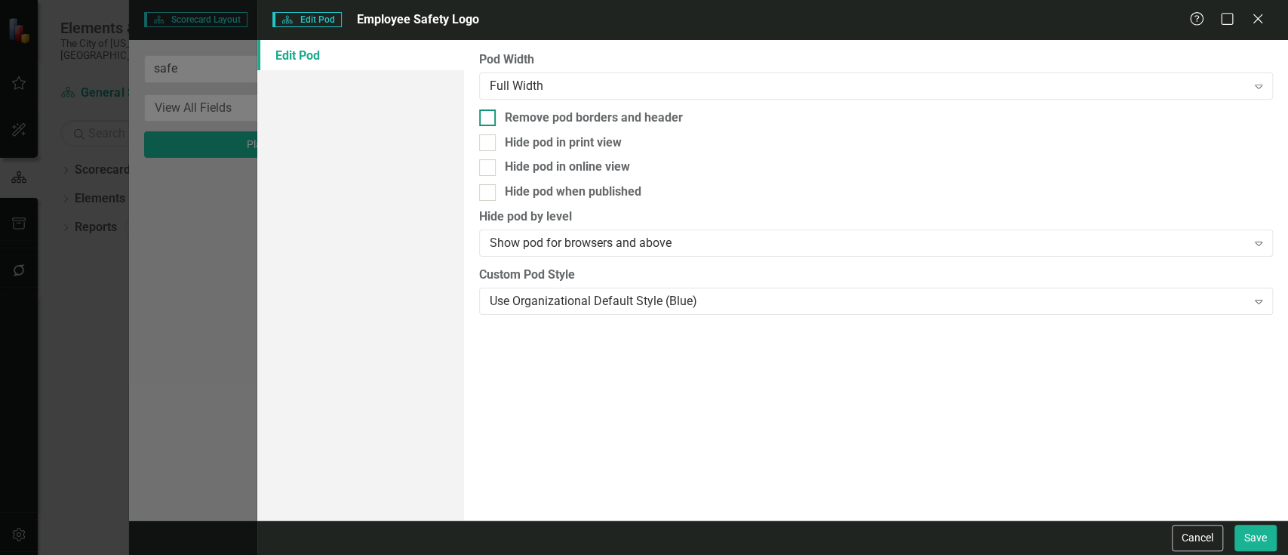
click at [503, 117] on div "Remove pod borders and header" at bounding box center [876, 117] width 794 height 17
click at [489, 117] on input "Remove pod borders and header" at bounding box center [484, 114] width 10 height 10
checkbox input "true"
click at [1248, 527] on button "Save" at bounding box center [1256, 538] width 42 height 26
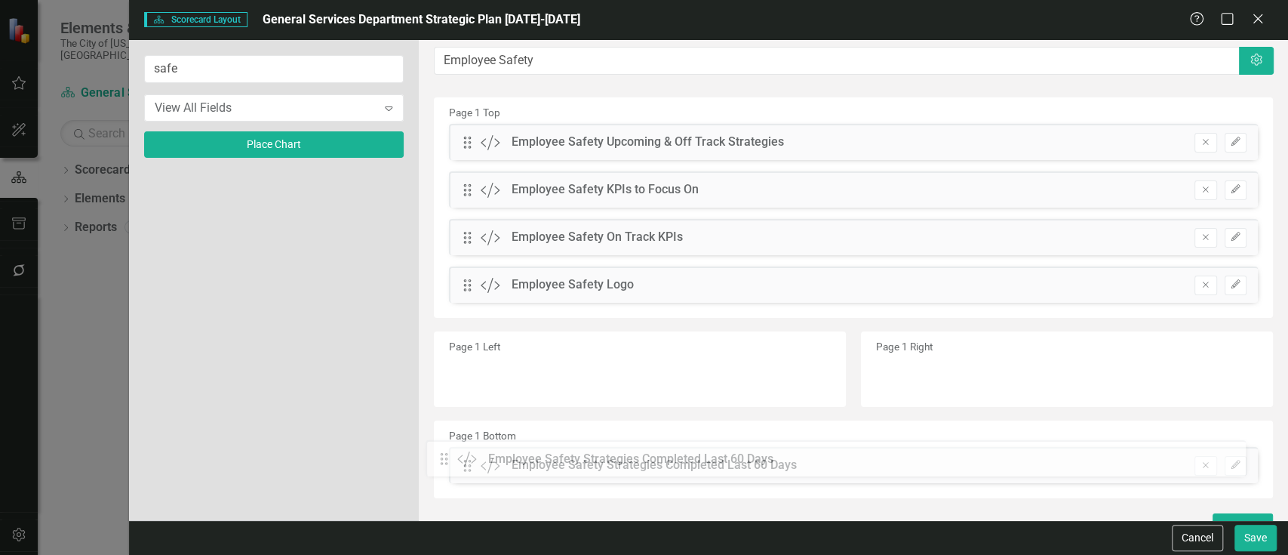
scroll to position [25, 0]
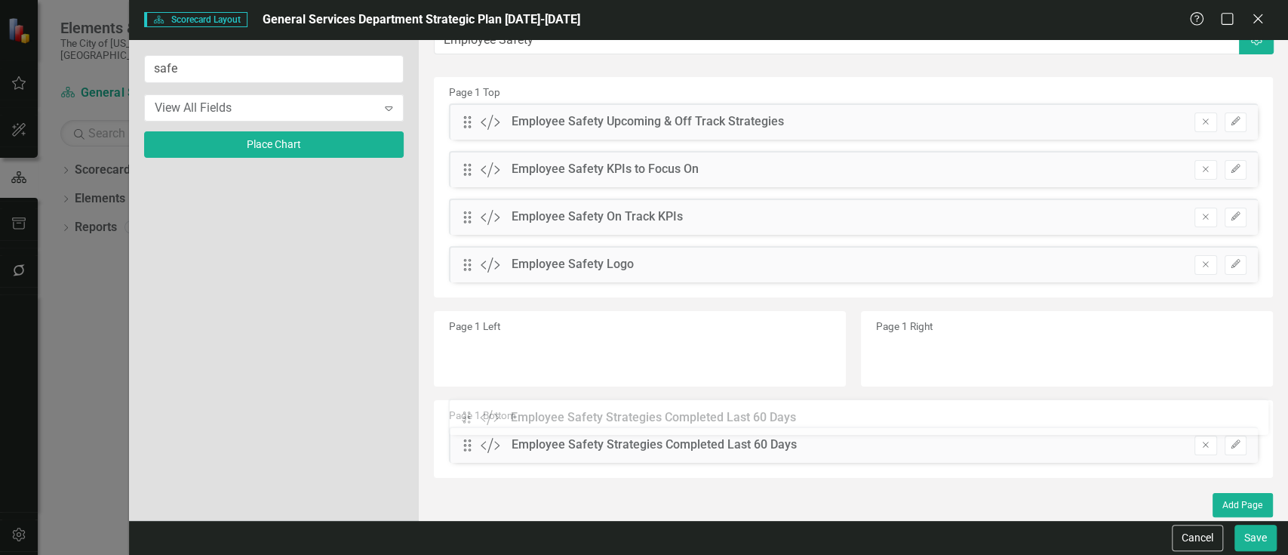
drag, startPoint x: 475, startPoint y: 291, endPoint x: 485, endPoint y: 420, distance: 129.5
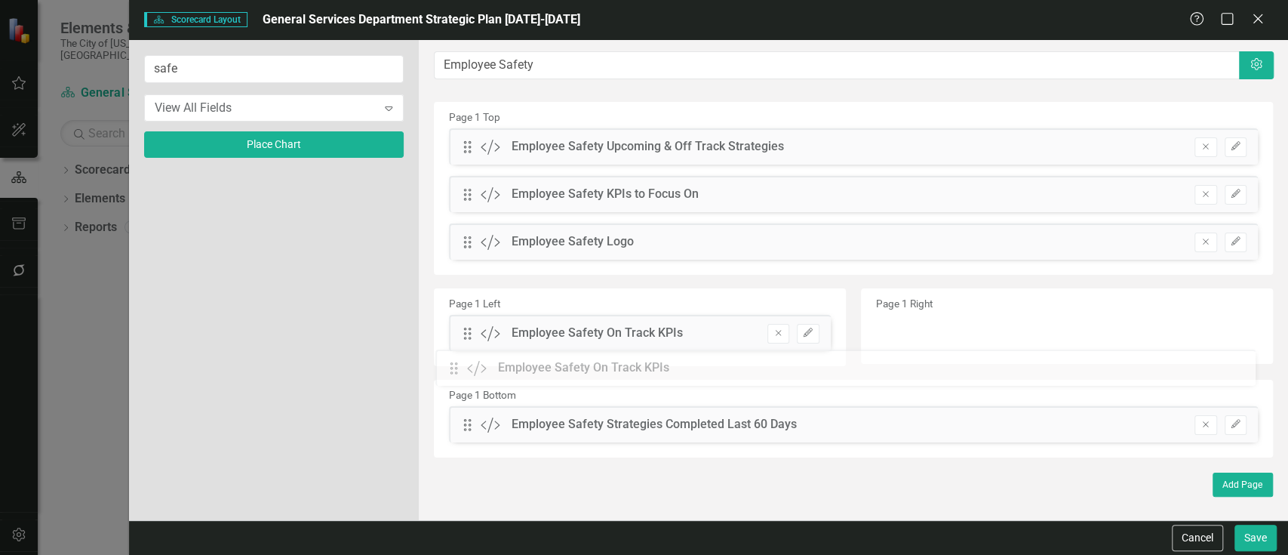
scroll to position [0, 0]
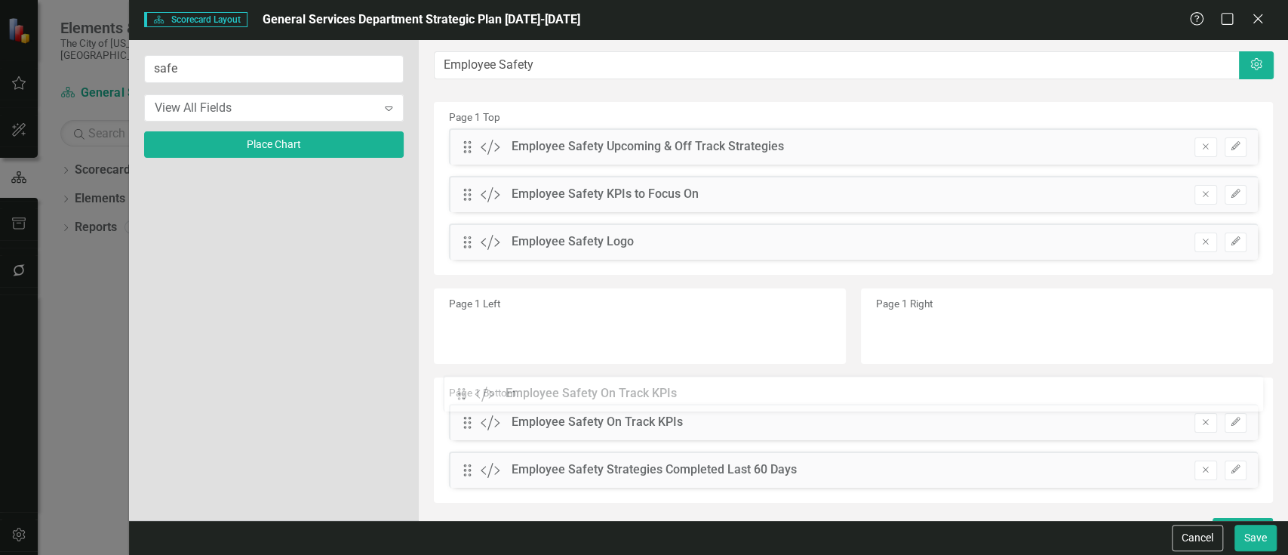
drag, startPoint x: 466, startPoint y: 220, endPoint x: 472, endPoint y: 399, distance: 178.2
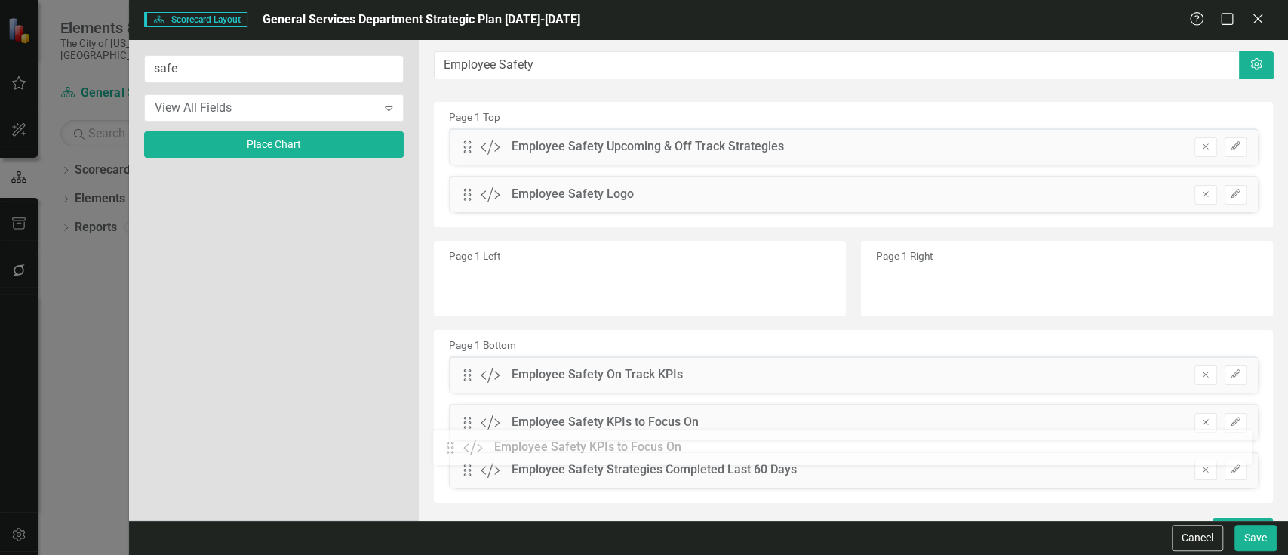
scroll to position [25, 0]
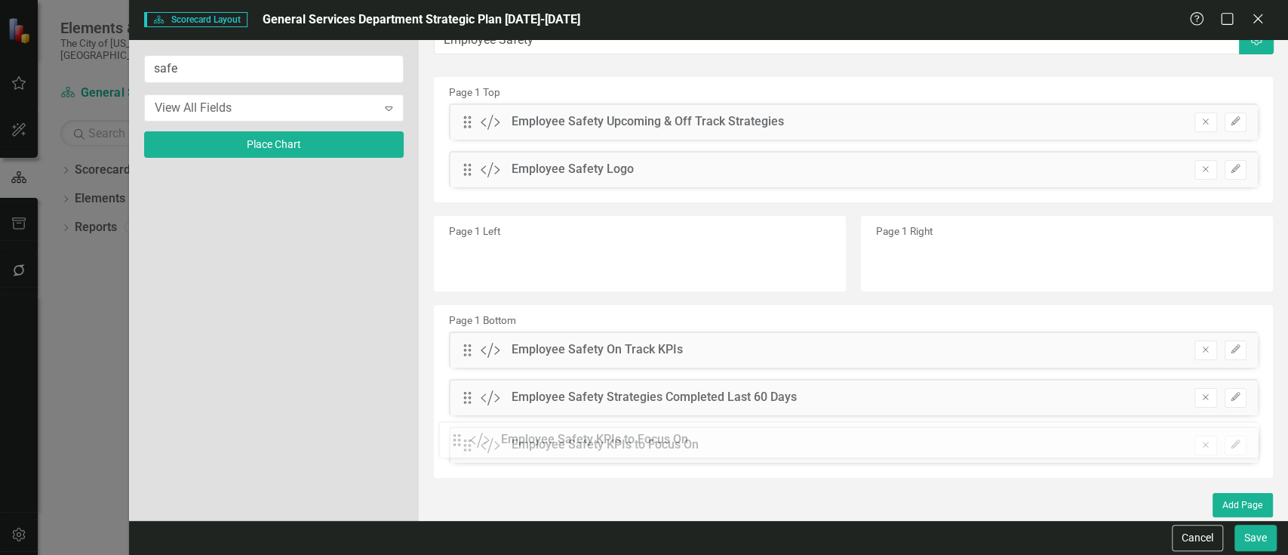
drag, startPoint x: 469, startPoint y: 163, endPoint x: 469, endPoint y: 434, distance: 271.0
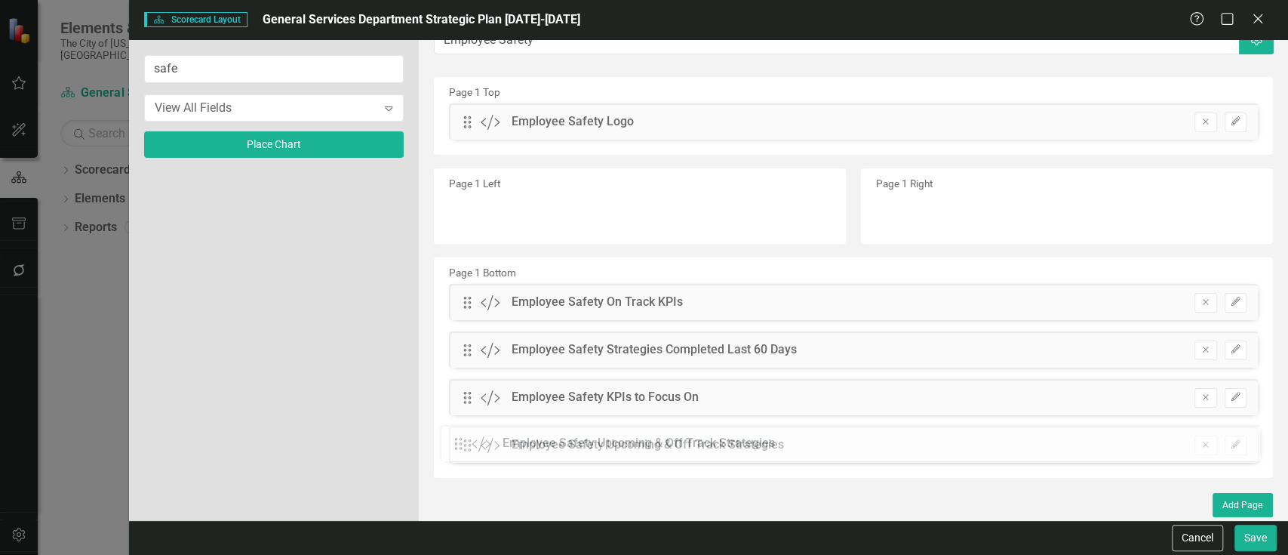
drag, startPoint x: 472, startPoint y: 120, endPoint x: 474, endPoint y: 442, distance: 322.3
click at [1225, 346] on button "Edit" at bounding box center [1236, 350] width 22 height 20
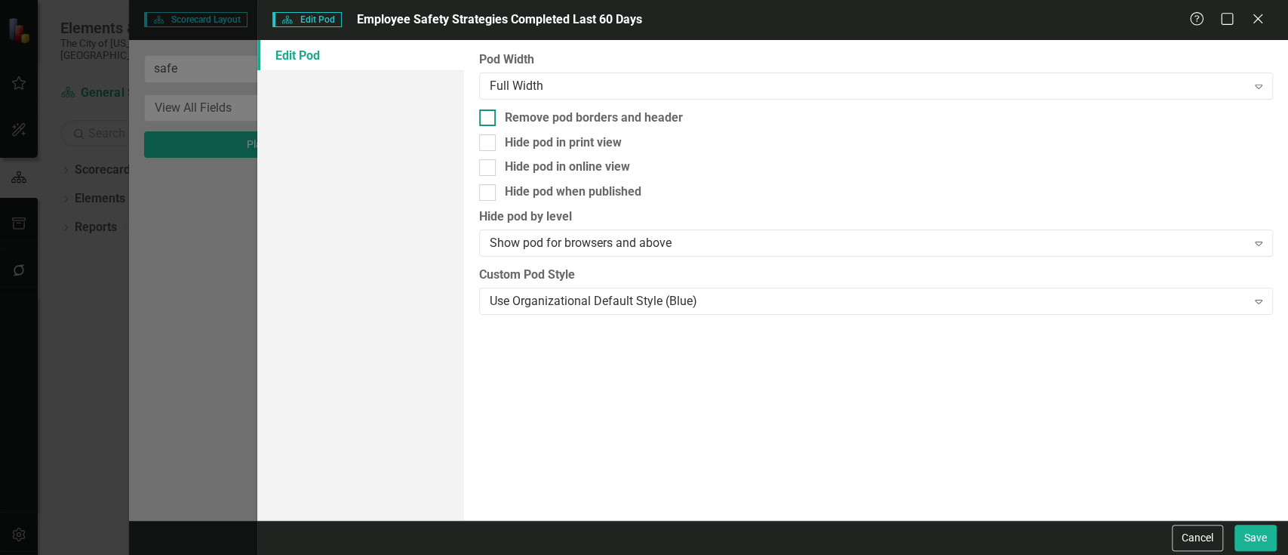
click at [565, 119] on div "Remove pod borders and header" at bounding box center [594, 117] width 178 height 17
click at [489, 119] on input "Remove pod borders and header" at bounding box center [484, 114] width 10 height 10
checkbox input "true"
click at [1236, 534] on button "Save" at bounding box center [1256, 538] width 42 height 26
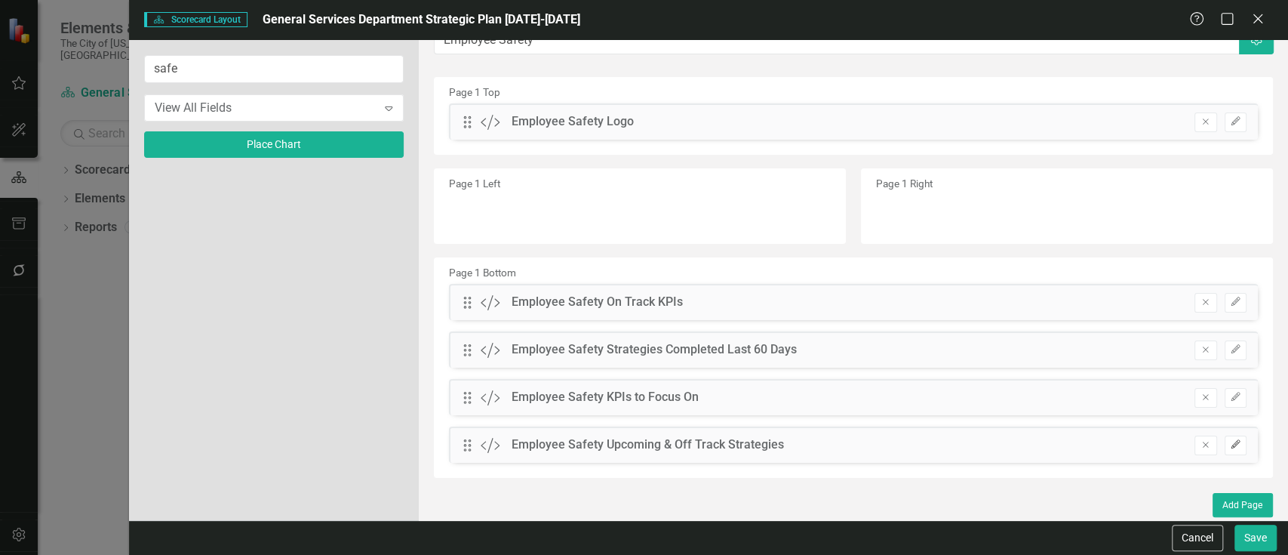
click at [1230, 440] on icon "Edit" at bounding box center [1235, 444] width 11 height 9
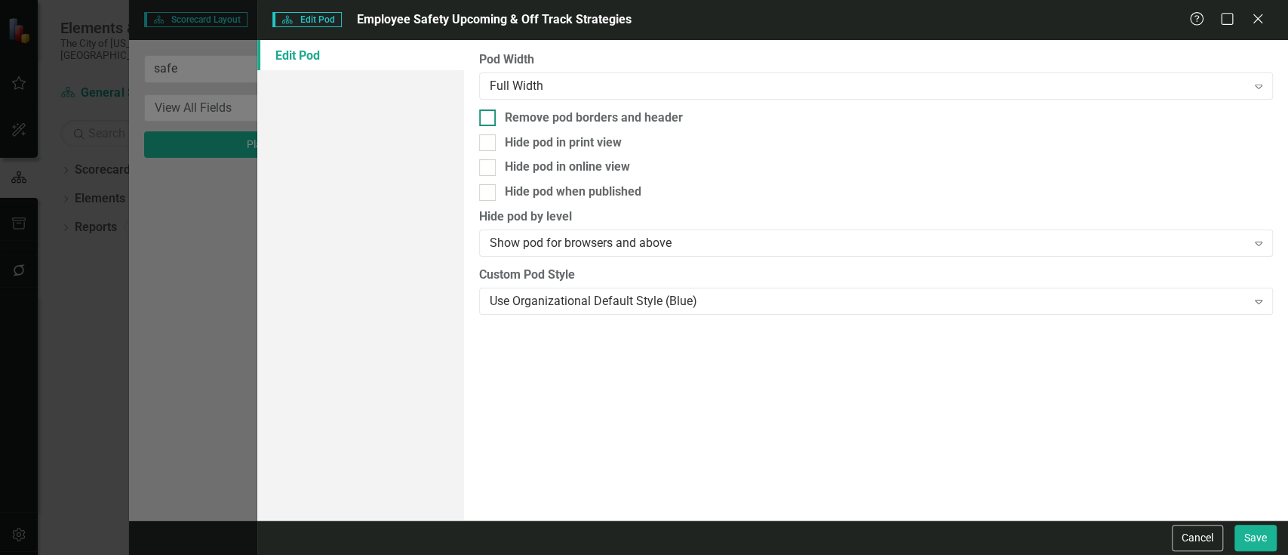
click at [543, 118] on div "Remove pod borders and header" at bounding box center [594, 117] width 178 height 17
click at [489, 118] on input "Remove pod borders and header" at bounding box center [484, 114] width 10 height 10
checkbox input "true"
click at [1270, 532] on button "Save" at bounding box center [1256, 538] width 42 height 26
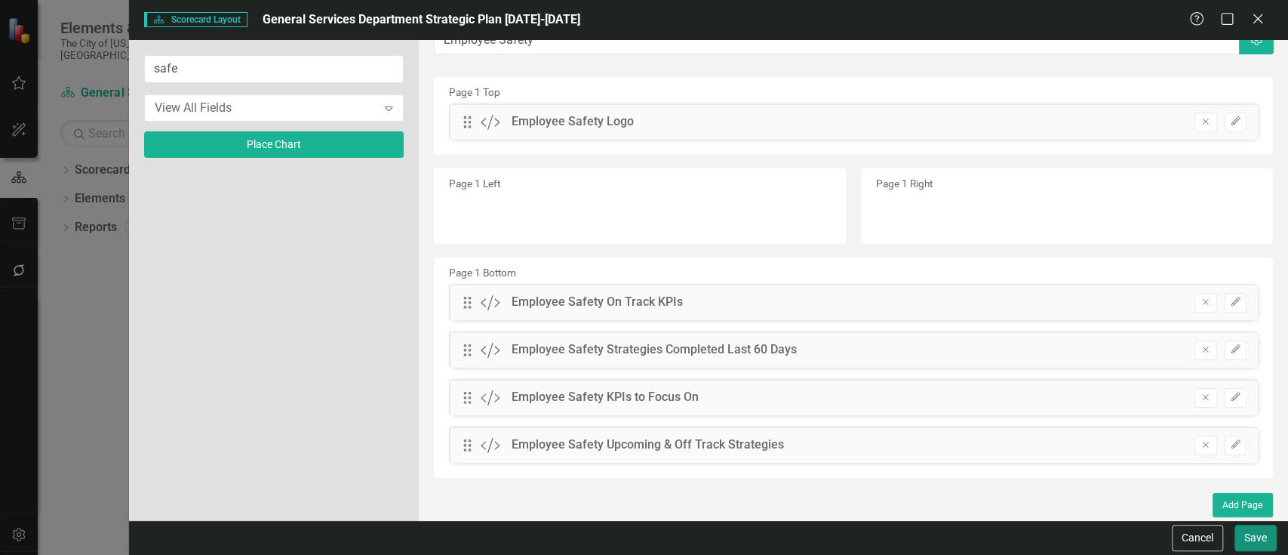
click at [1260, 531] on button "Save" at bounding box center [1256, 538] width 42 height 26
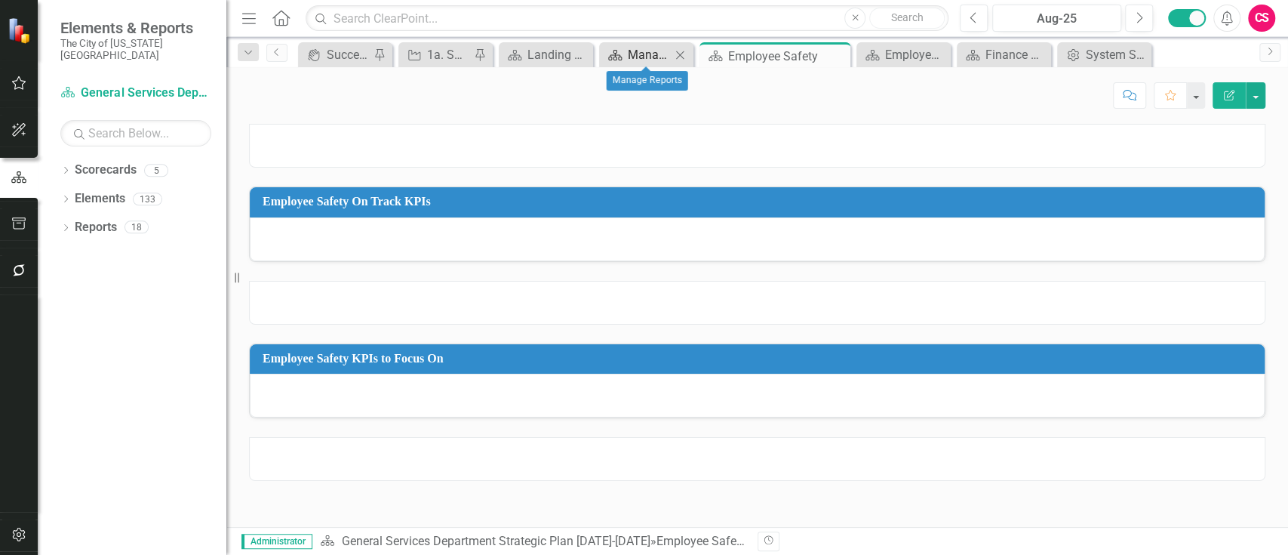
click at [644, 51] on div "Manage Reports" at bounding box center [649, 54] width 43 height 19
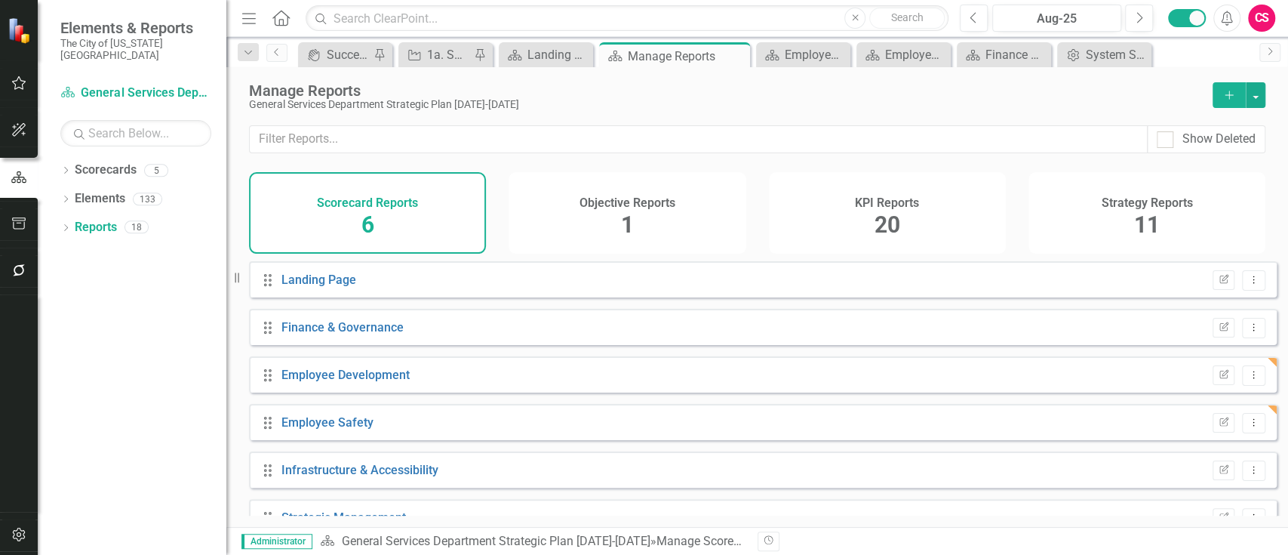
scroll to position [30, 0]
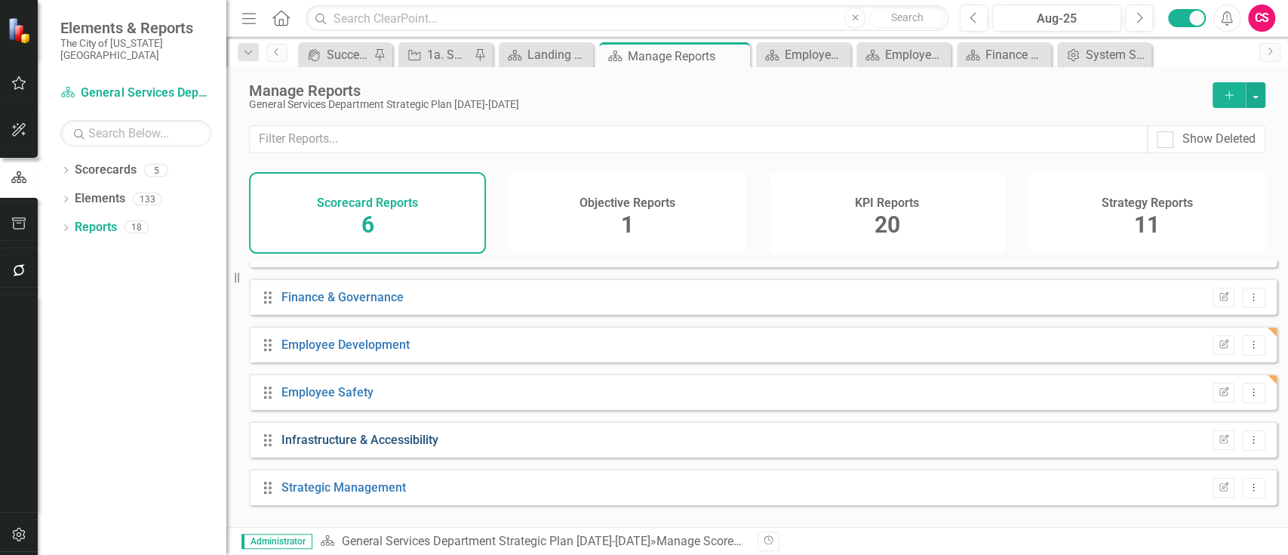
click at [396, 445] on link "Infrastructure & Accessibility" at bounding box center [360, 439] width 157 height 14
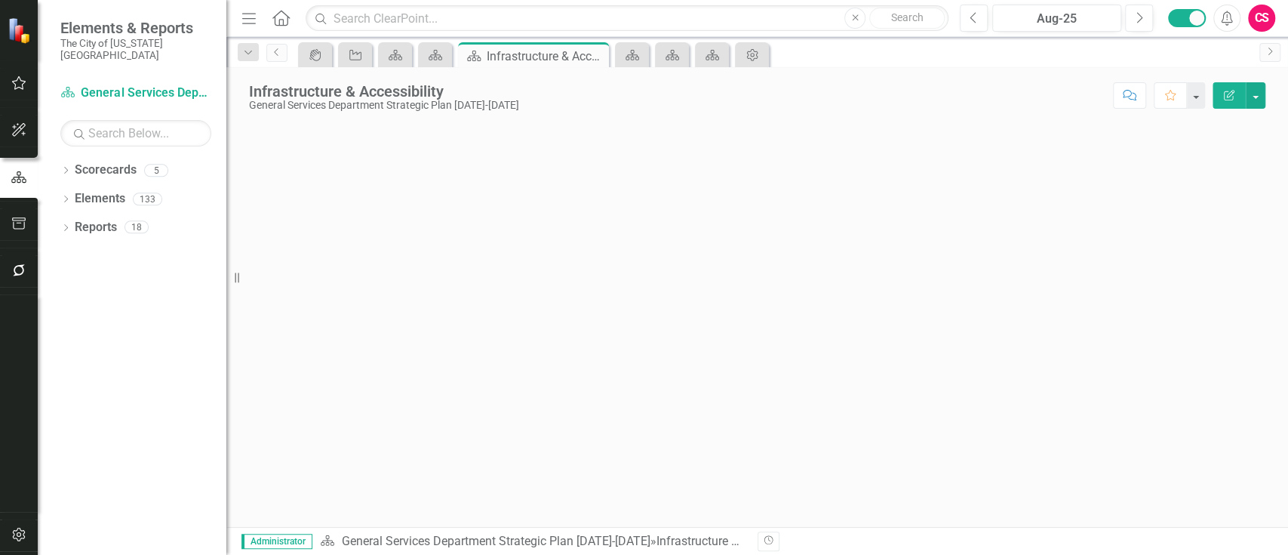
click at [1230, 94] on icon "Edit Report" at bounding box center [1230, 95] width 14 height 11
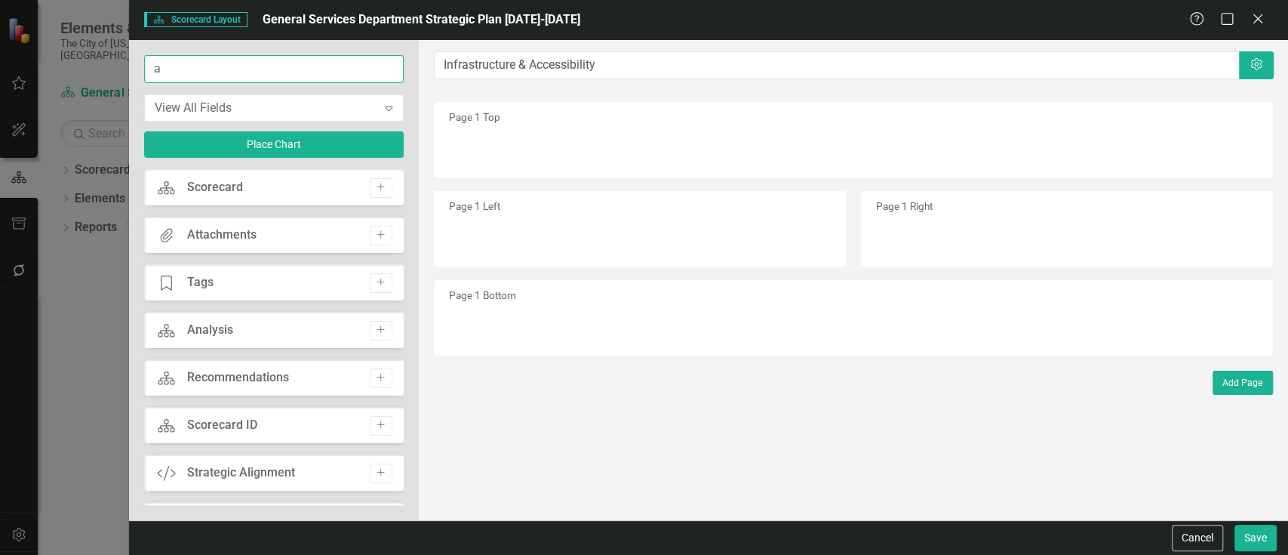
click at [365, 75] on input "a" at bounding box center [274, 69] width 260 height 28
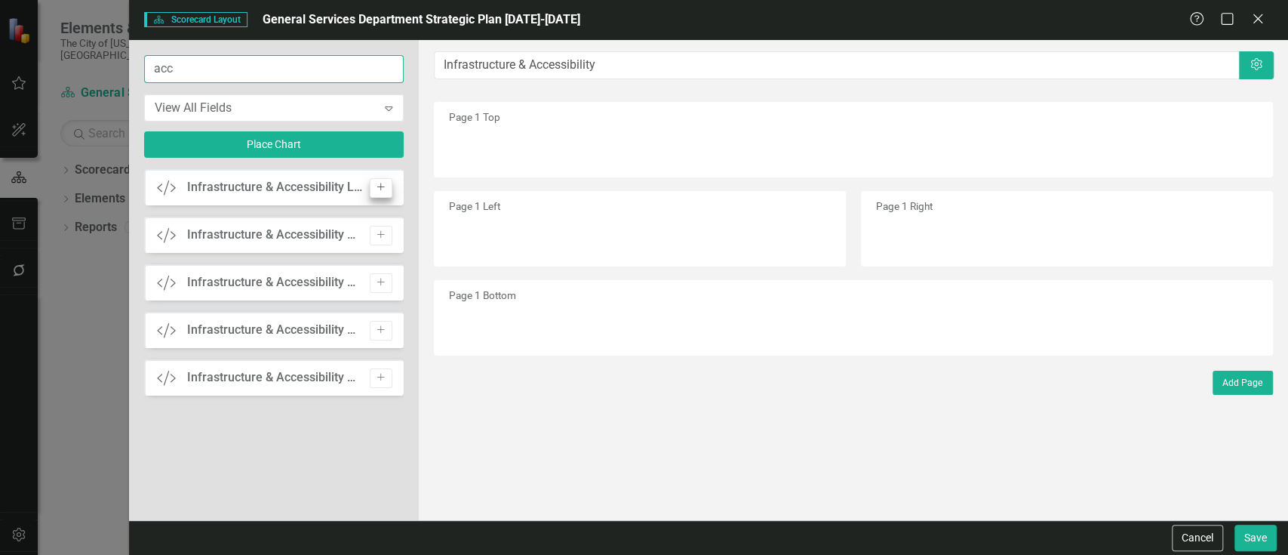
type input "acc"
click at [371, 190] on button "Add" at bounding box center [381, 188] width 22 height 20
click at [371, 226] on button "Add" at bounding box center [381, 236] width 22 height 20
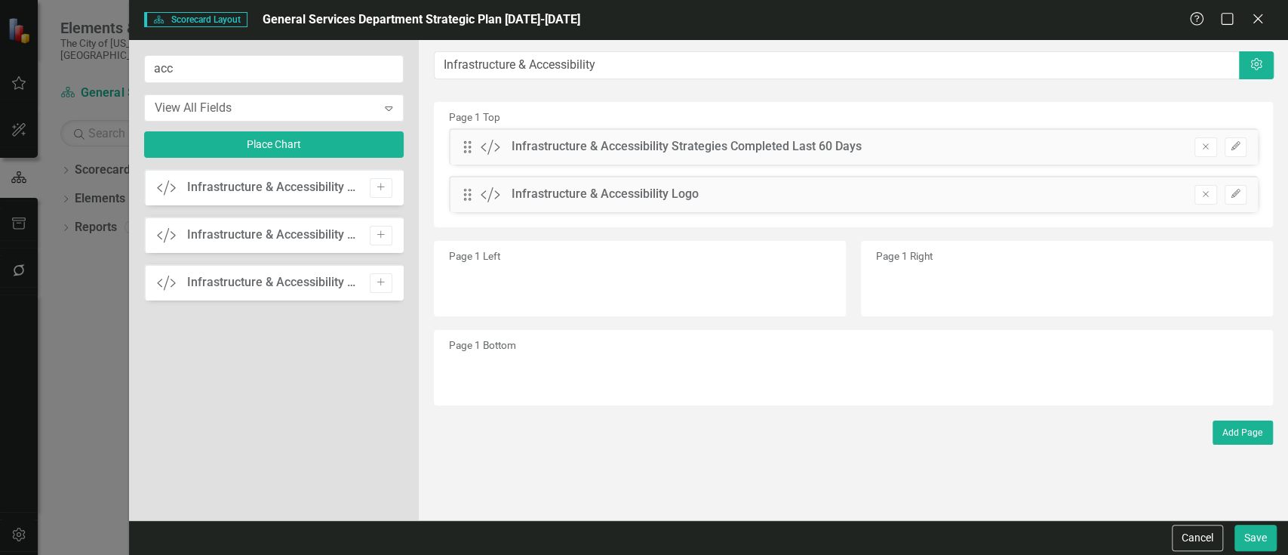
click at [371, 190] on button "Add" at bounding box center [381, 188] width 22 height 20
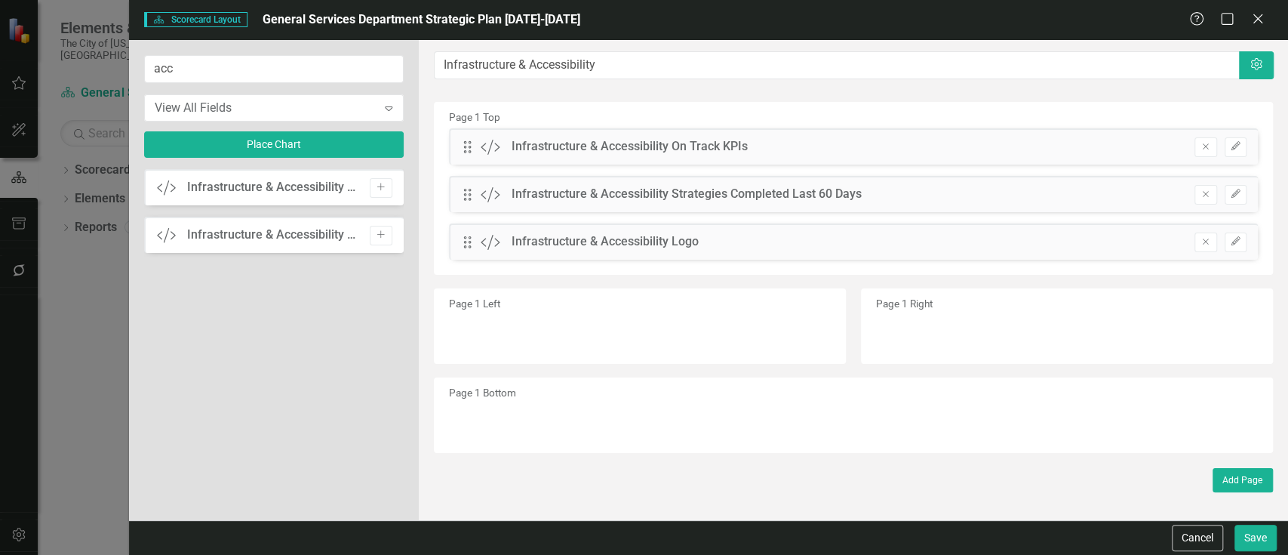
click at [371, 190] on button "Add" at bounding box center [381, 188] width 22 height 20
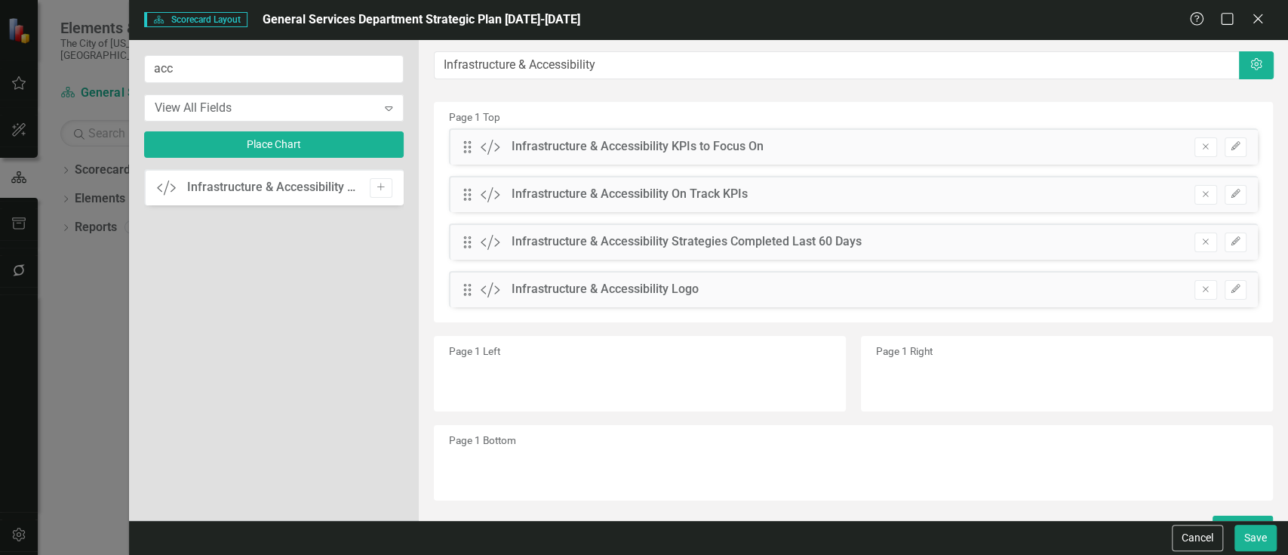
click at [371, 190] on button "Add" at bounding box center [381, 188] width 22 height 20
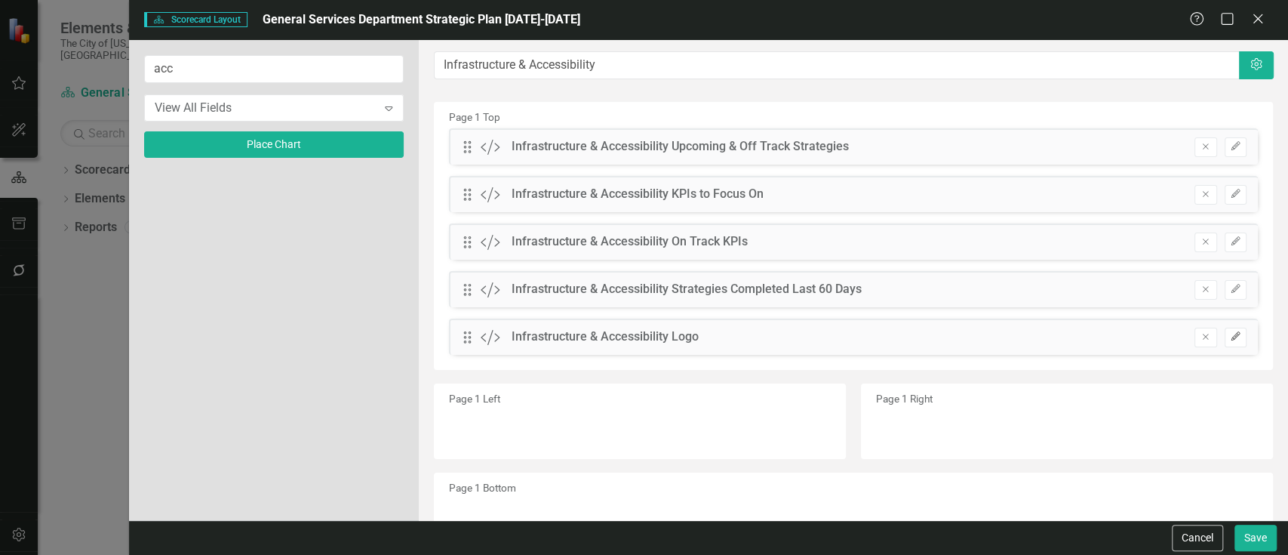
click at [1230, 340] on icon "Edit" at bounding box center [1235, 336] width 11 height 9
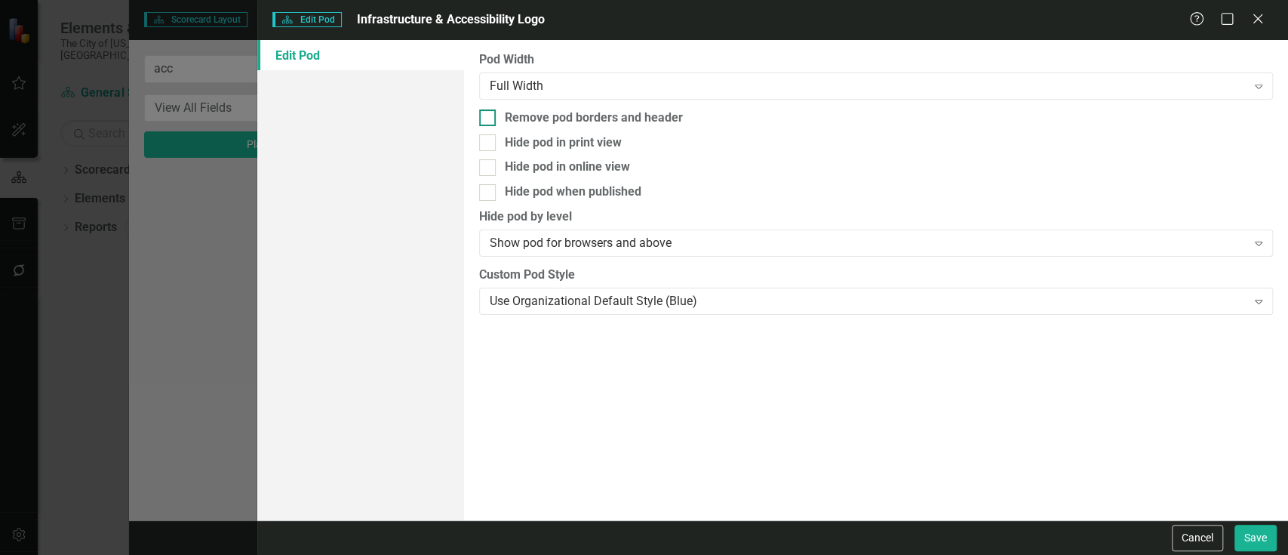
click at [645, 124] on div "Remove pod borders and header" at bounding box center [594, 117] width 178 height 17
click at [489, 119] on input "Remove pod borders and header" at bounding box center [484, 114] width 10 height 10
checkbox input "true"
click at [1261, 529] on button "Save" at bounding box center [1256, 538] width 42 height 26
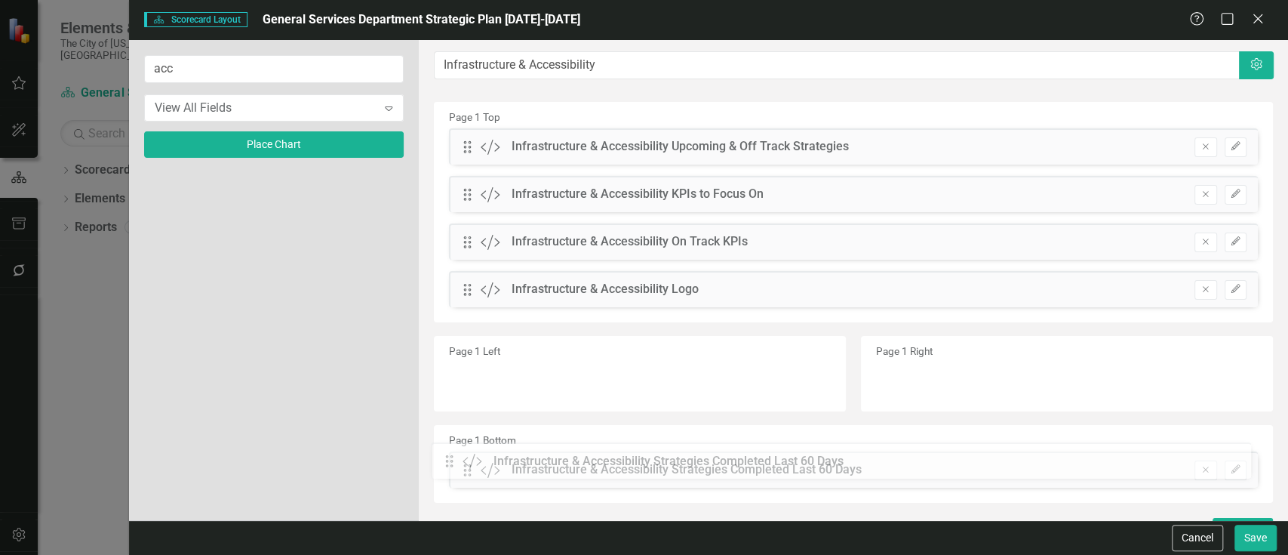
scroll to position [25, 0]
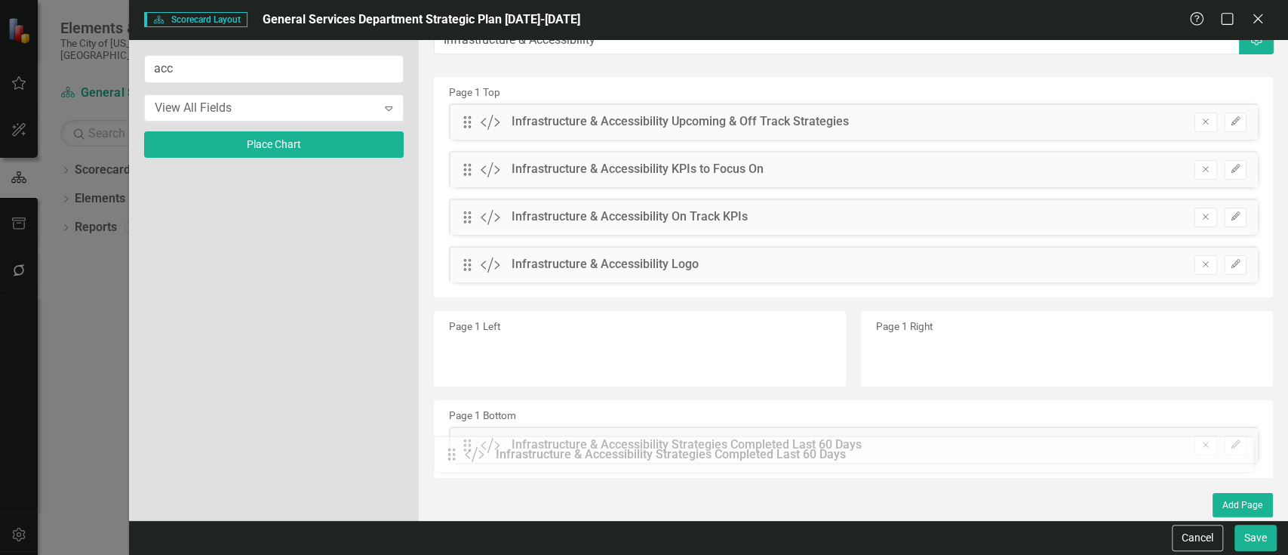
drag, startPoint x: 468, startPoint y: 290, endPoint x: 463, endPoint y: 455, distance: 165.4
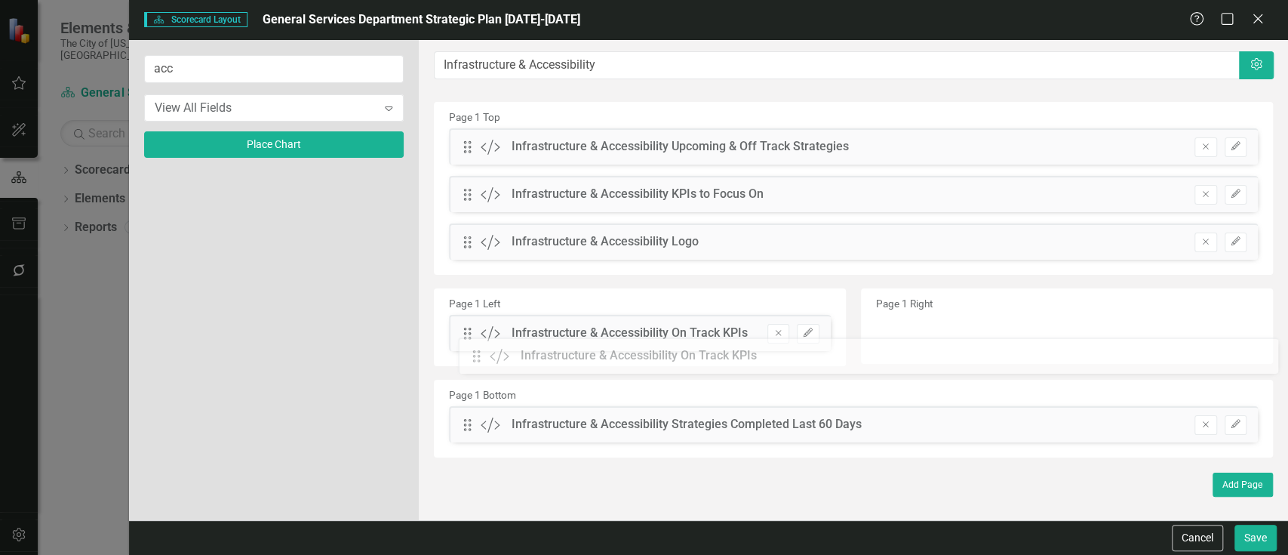
scroll to position [0, 0]
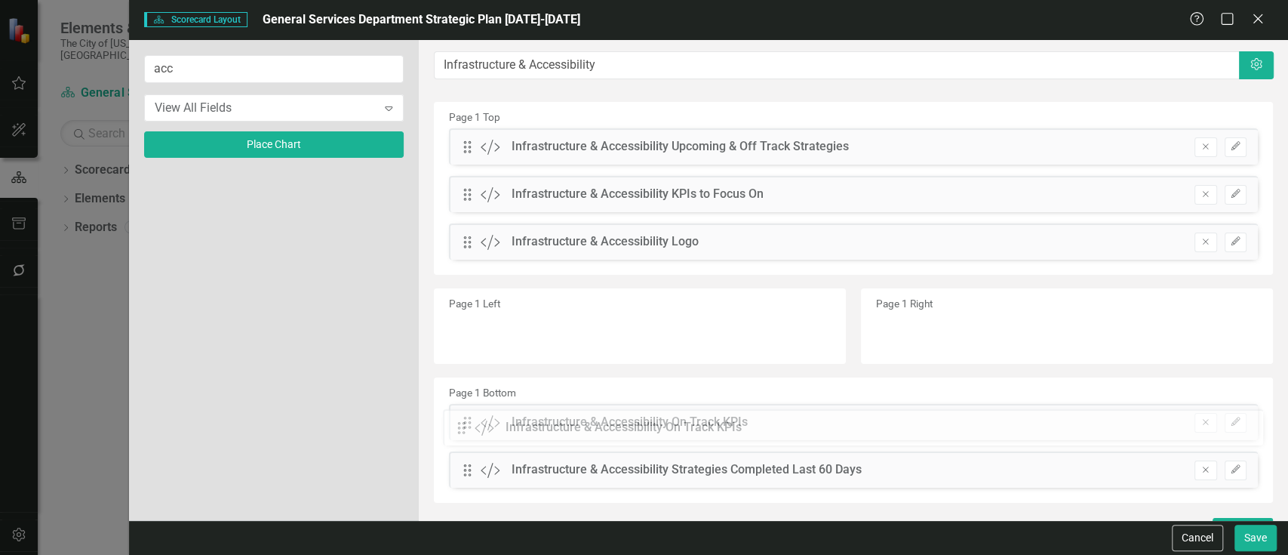
drag, startPoint x: 466, startPoint y: 208, endPoint x: 471, endPoint y: 419, distance: 210.6
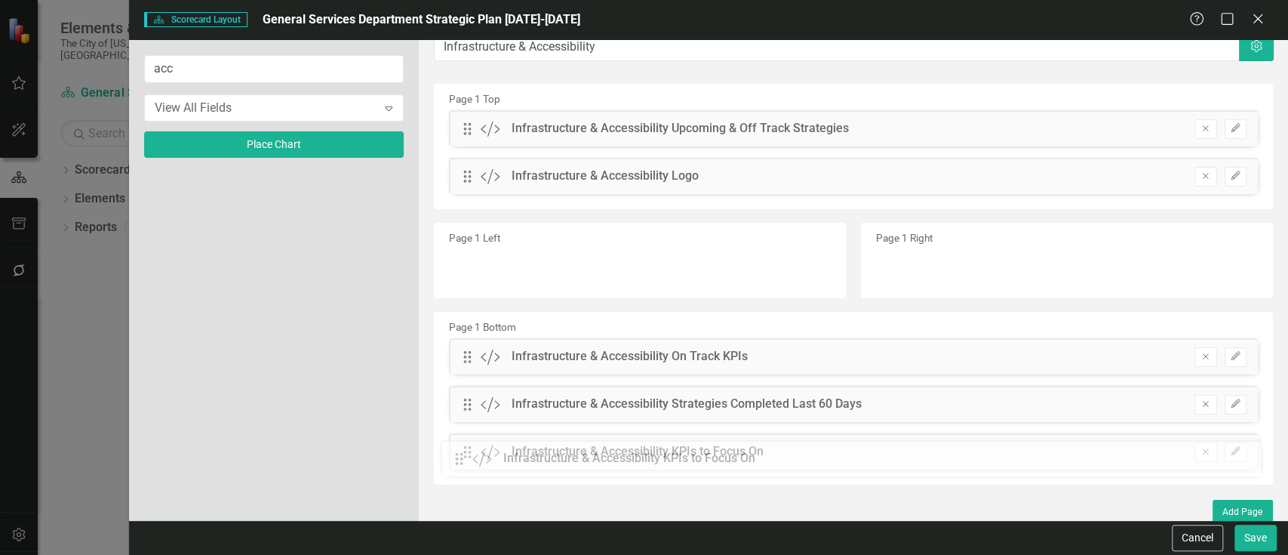
scroll to position [25, 0]
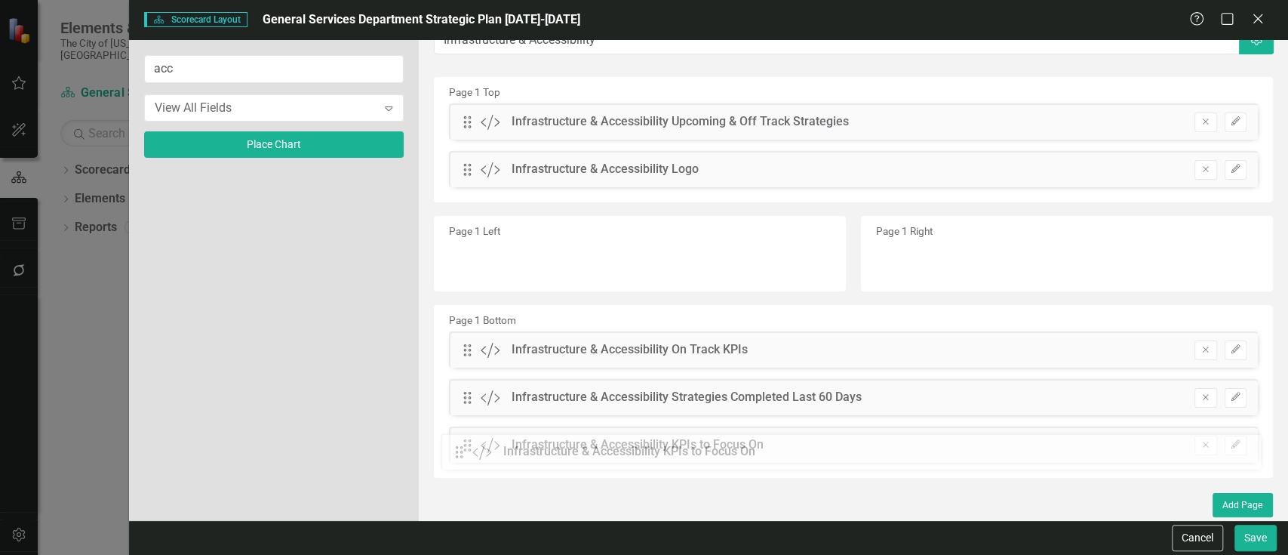
drag, startPoint x: 465, startPoint y: 174, endPoint x: 468, endPoint y: 457, distance: 282.3
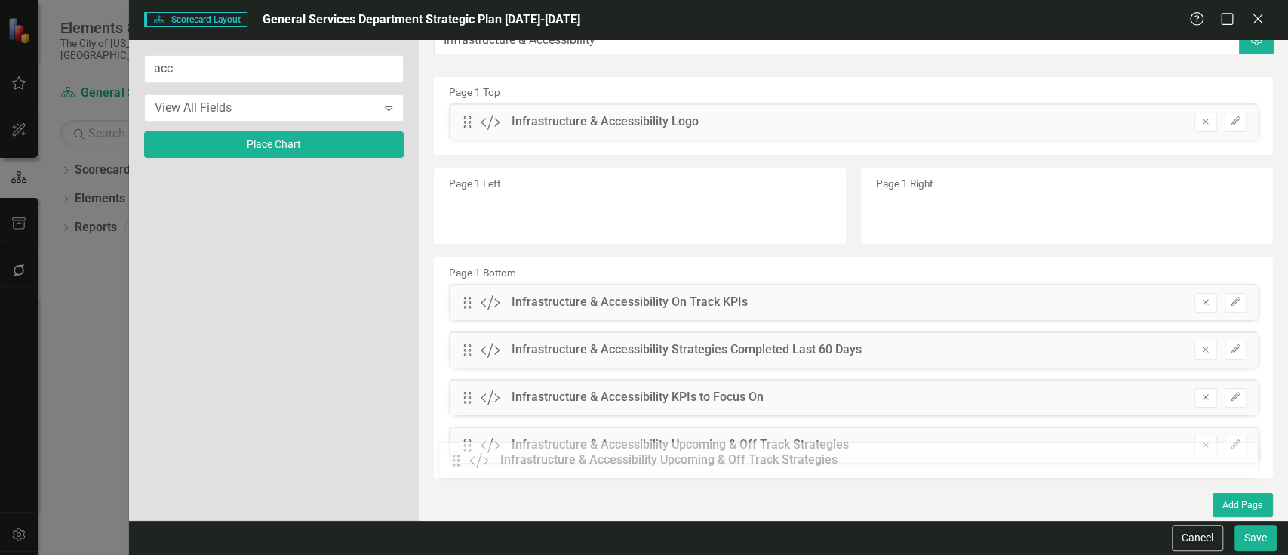
drag, startPoint x: 473, startPoint y: 117, endPoint x: 473, endPoint y: 456, distance: 338.9
click at [1225, 343] on button "Edit" at bounding box center [1236, 350] width 22 height 20
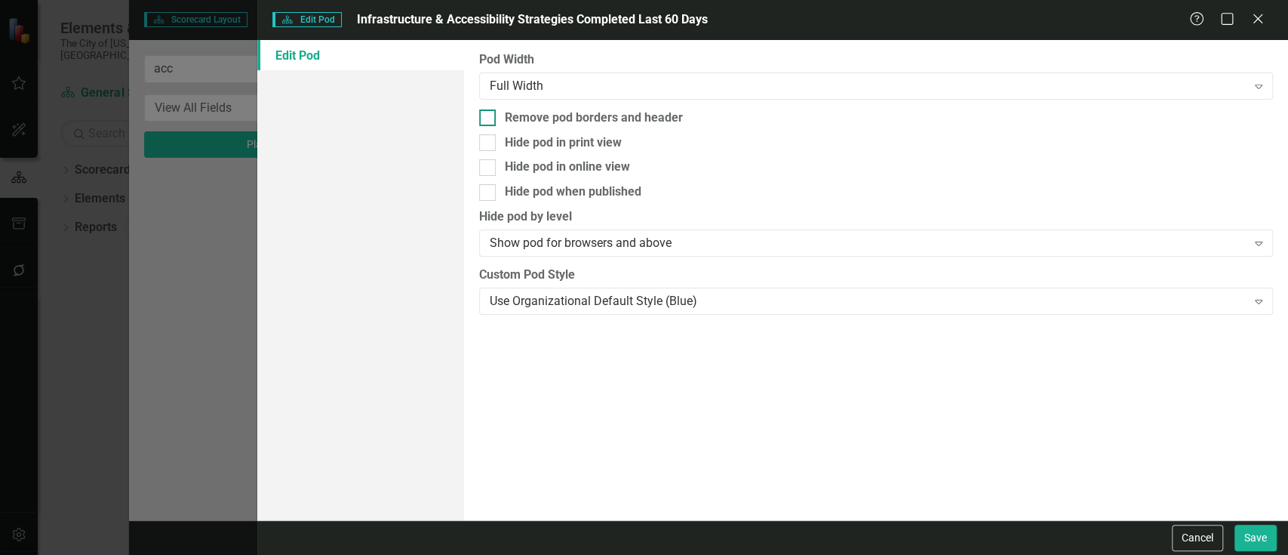
click at [598, 120] on div "Remove pod borders and header" at bounding box center [594, 117] width 178 height 17
click at [489, 119] on input "Remove pod borders and header" at bounding box center [484, 114] width 10 height 10
checkbox input "true"
click at [1260, 546] on button "Save" at bounding box center [1256, 538] width 42 height 26
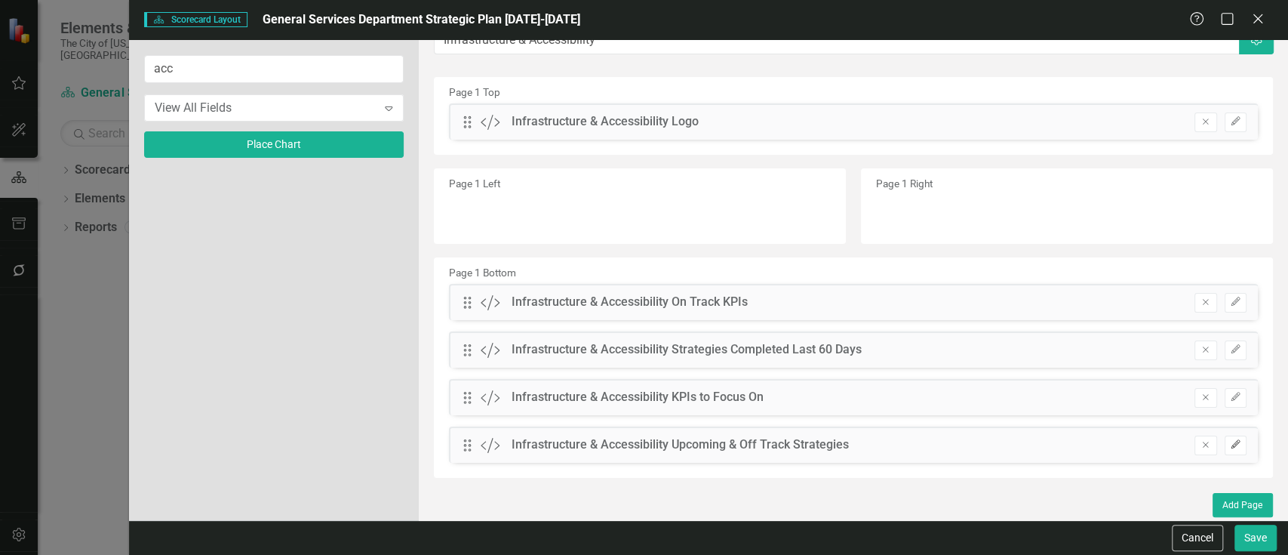
click at [1230, 451] on button "Edit" at bounding box center [1236, 445] width 22 height 20
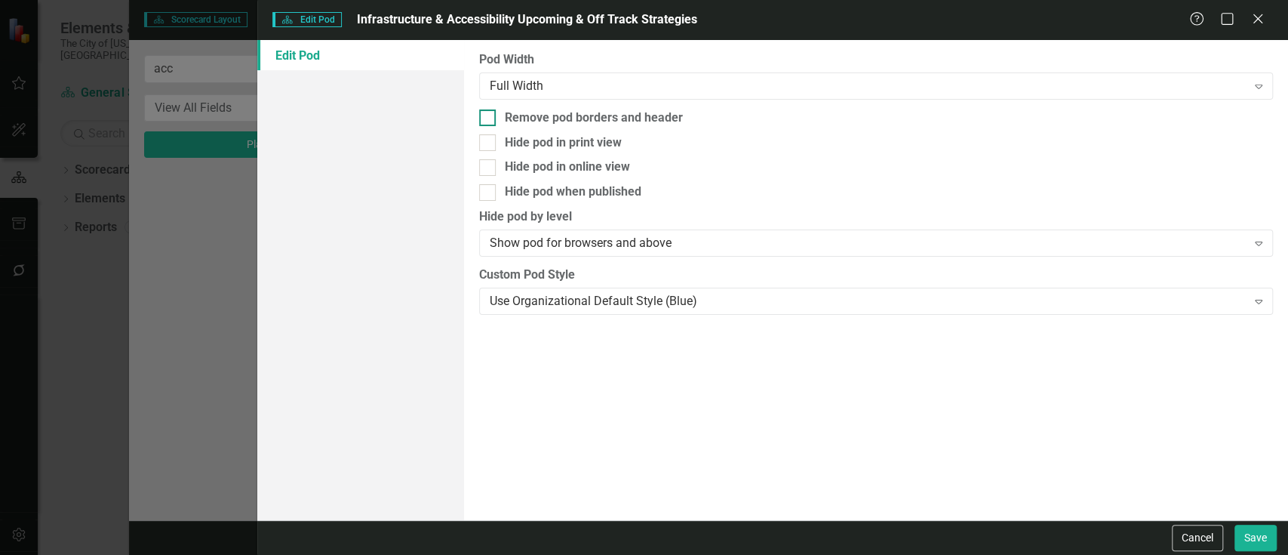
click at [583, 114] on div "Remove pod borders and header" at bounding box center [594, 117] width 178 height 17
click at [489, 114] on input "Remove pod borders and header" at bounding box center [484, 114] width 10 height 10
checkbox input "true"
click at [1259, 532] on button "Save" at bounding box center [1256, 538] width 42 height 26
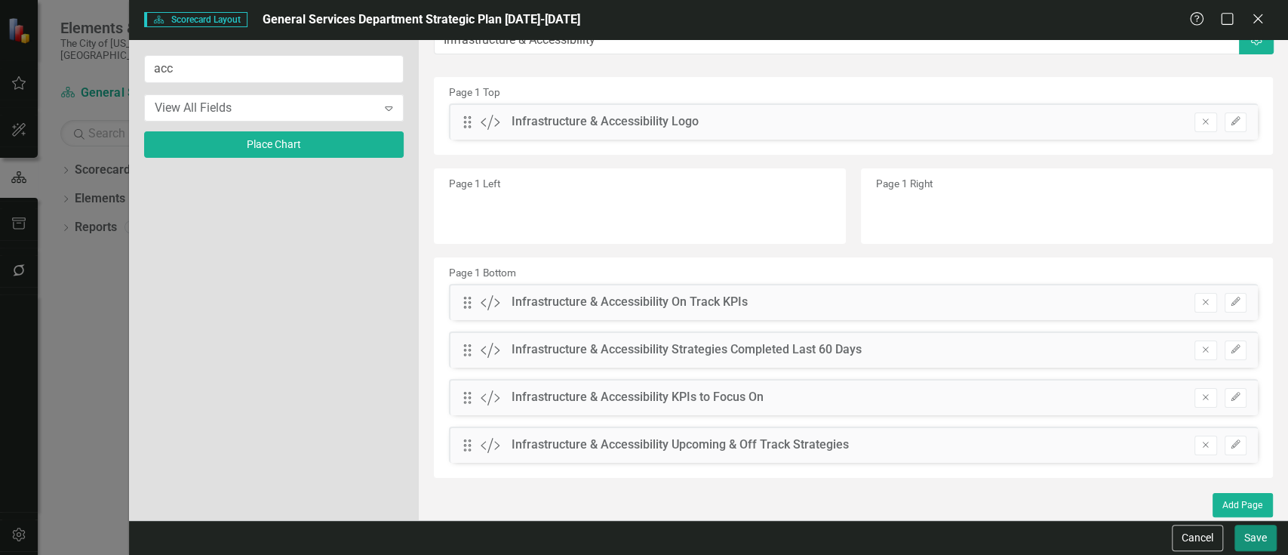
click at [1259, 532] on button "Save" at bounding box center [1256, 538] width 42 height 26
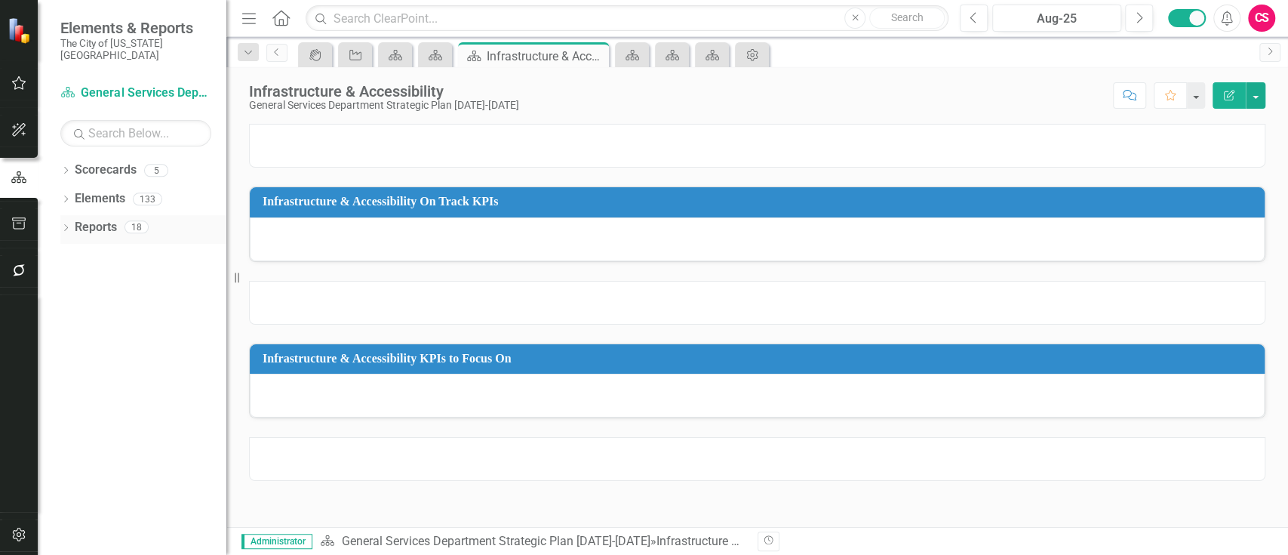
click at [63, 225] on icon "Dropdown" at bounding box center [65, 229] width 11 height 8
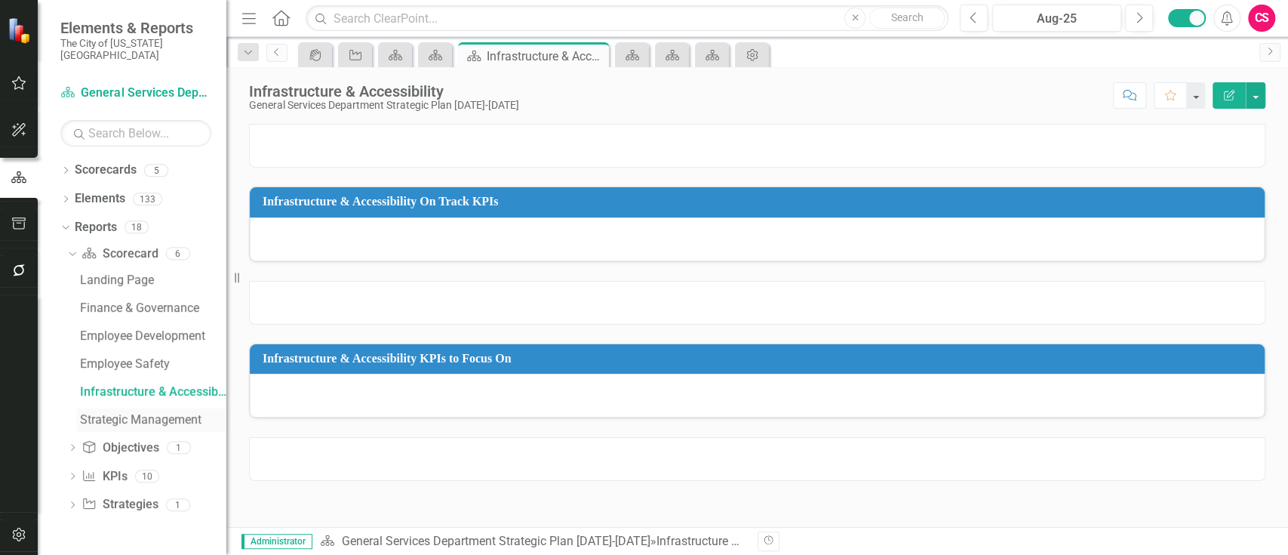
click at [128, 413] on div "Strategic Management" at bounding box center [153, 420] width 146 height 14
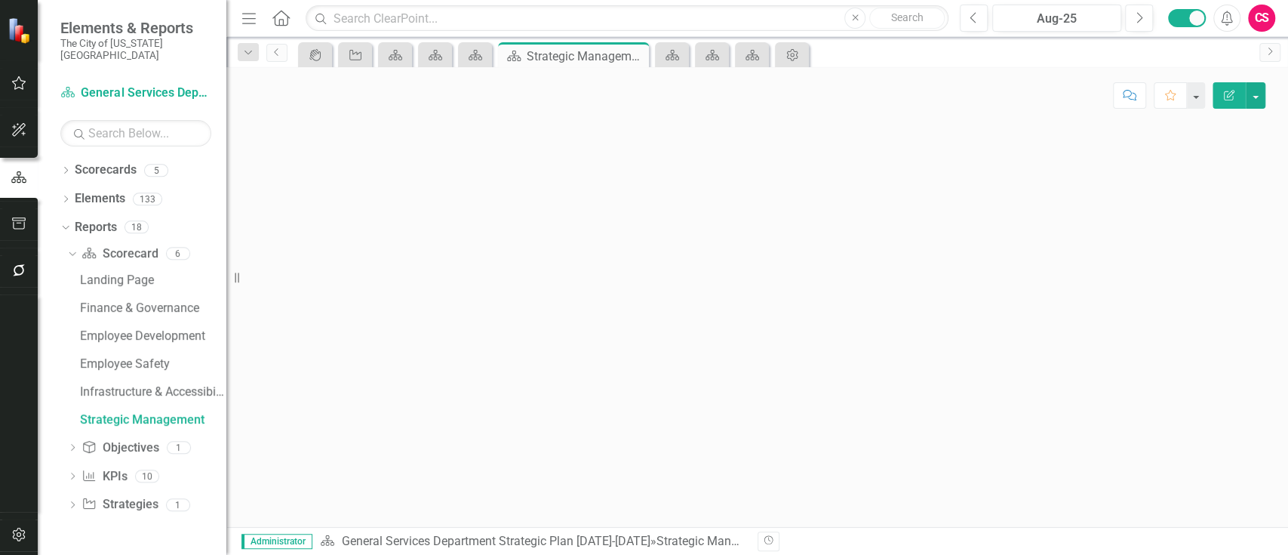
click at [1228, 94] on icon "Edit Report" at bounding box center [1230, 95] width 14 height 11
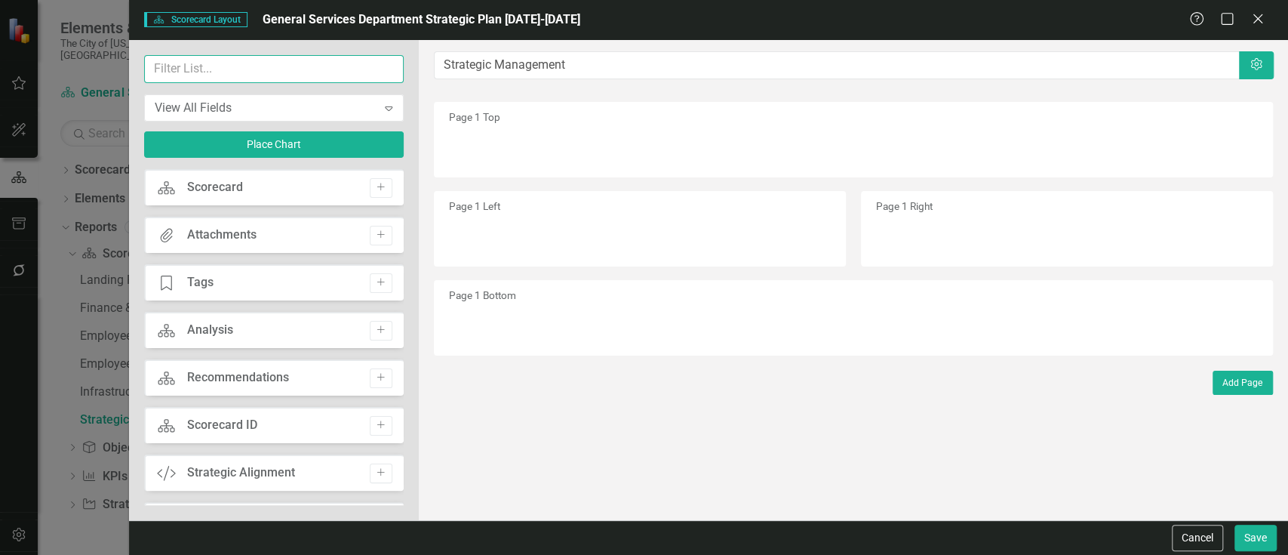
click at [284, 72] on input "text" at bounding box center [274, 69] width 260 height 28
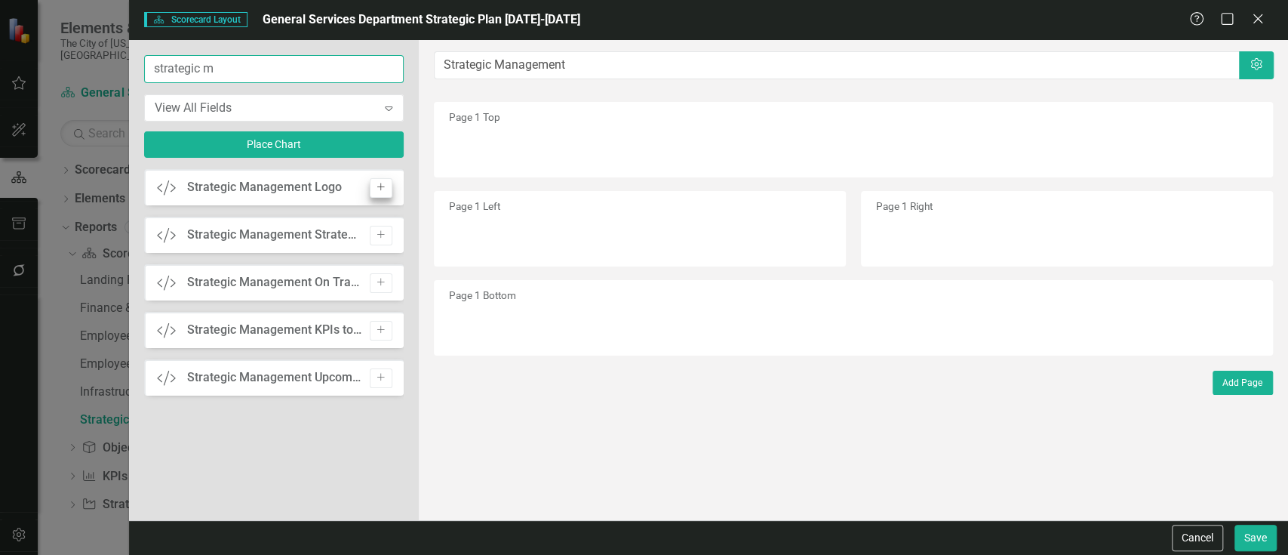
type input "strategic m"
click at [381, 183] on icon "Add" at bounding box center [380, 187] width 11 height 9
click at [381, 230] on icon "Add" at bounding box center [380, 234] width 11 height 9
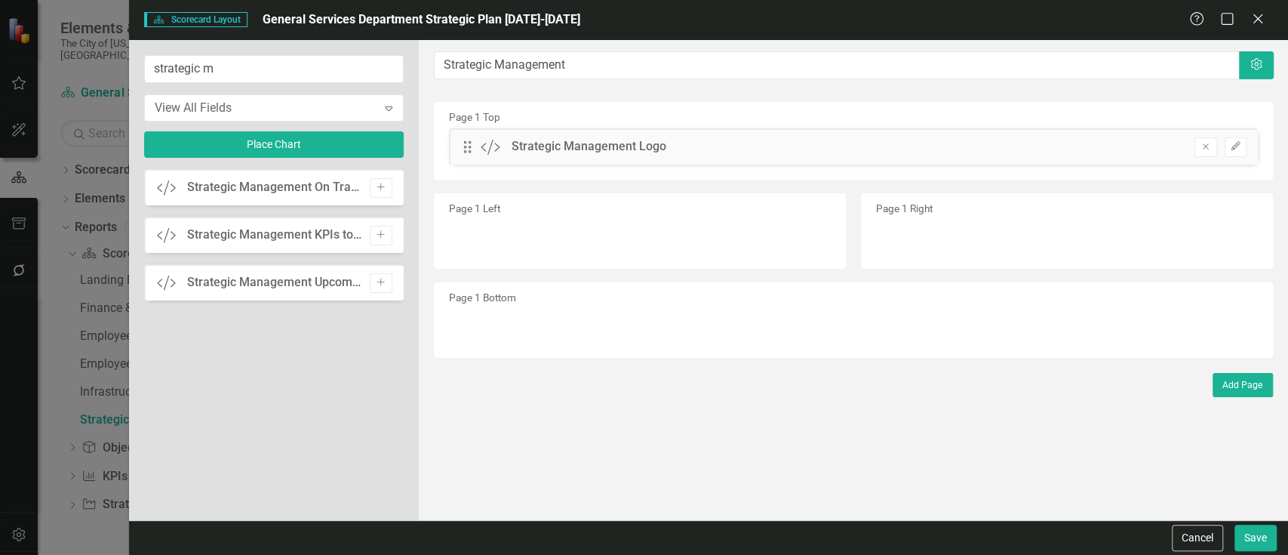
click at [381, 183] on icon "Add" at bounding box center [380, 187] width 11 height 9
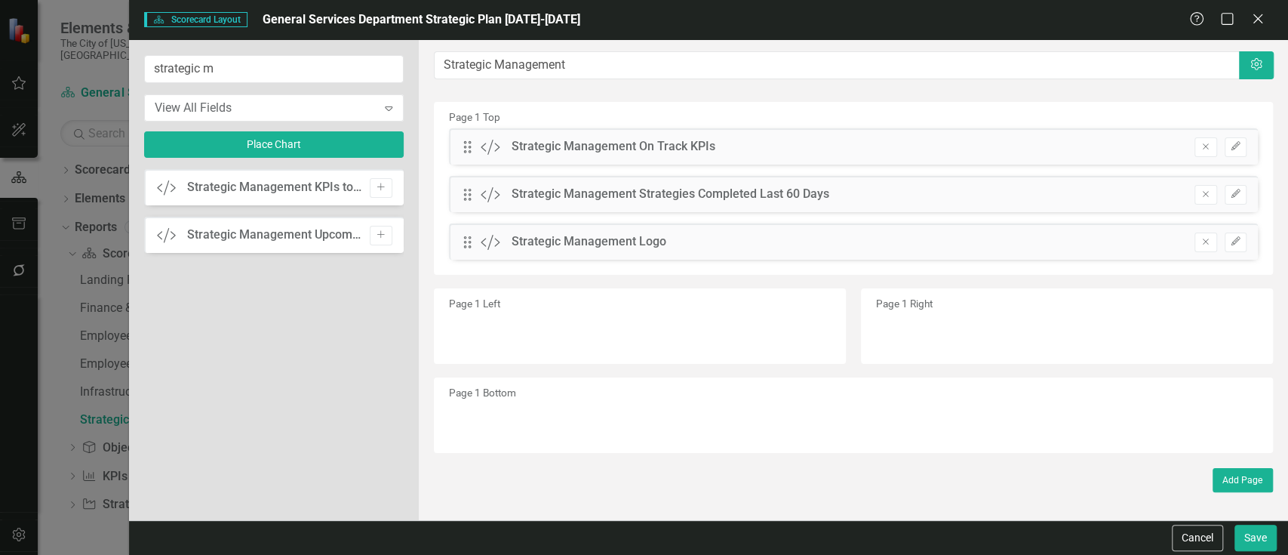
click at [381, 183] on icon "Add" at bounding box center [380, 187] width 11 height 9
click at [381, 230] on icon "Add" at bounding box center [380, 234] width 11 height 9
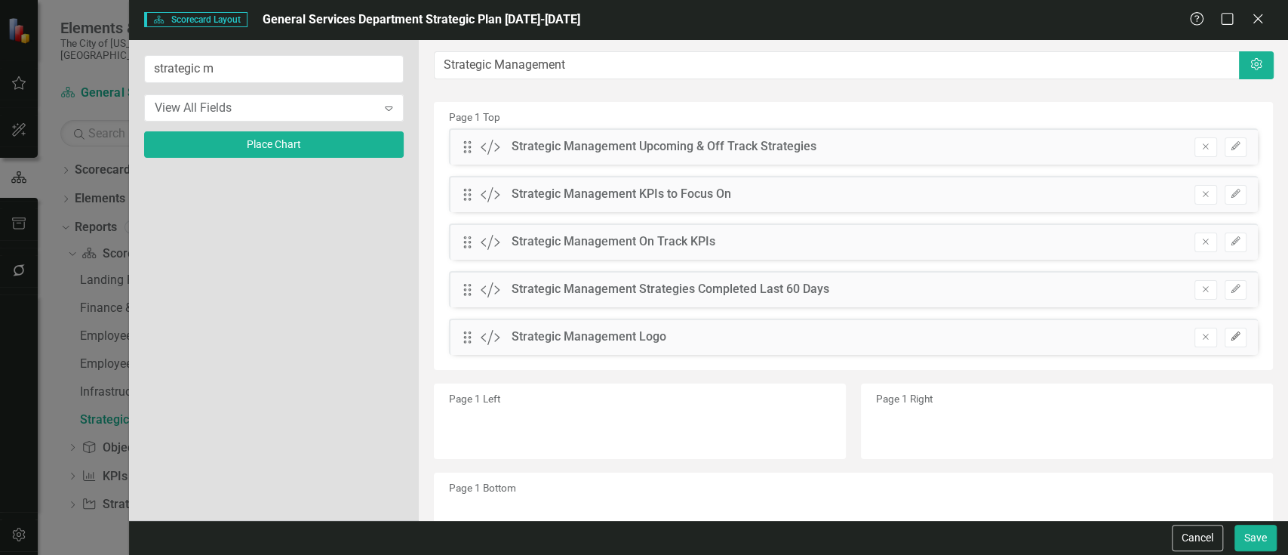
click at [1225, 338] on button "Edit" at bounding box center [1236, 338] width 22 height 20
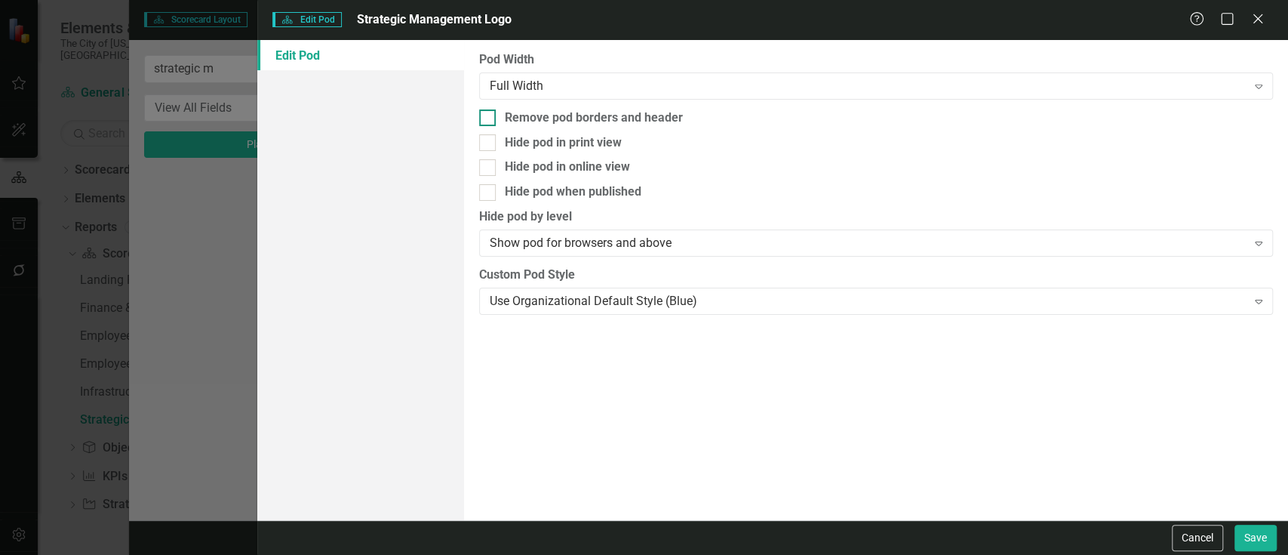
click at [555, 116] on div "Remove pod borders and header" at bounding box center [594, 117] width 178 height 17
click at [489, 116] on input "Remove pod borders and header" at bounding box center [484, 114] width 10 height 10
checkbox input "true"
click at [1245, 530] on button "Save" at bounding box center [1256, 538] width 42 height 26
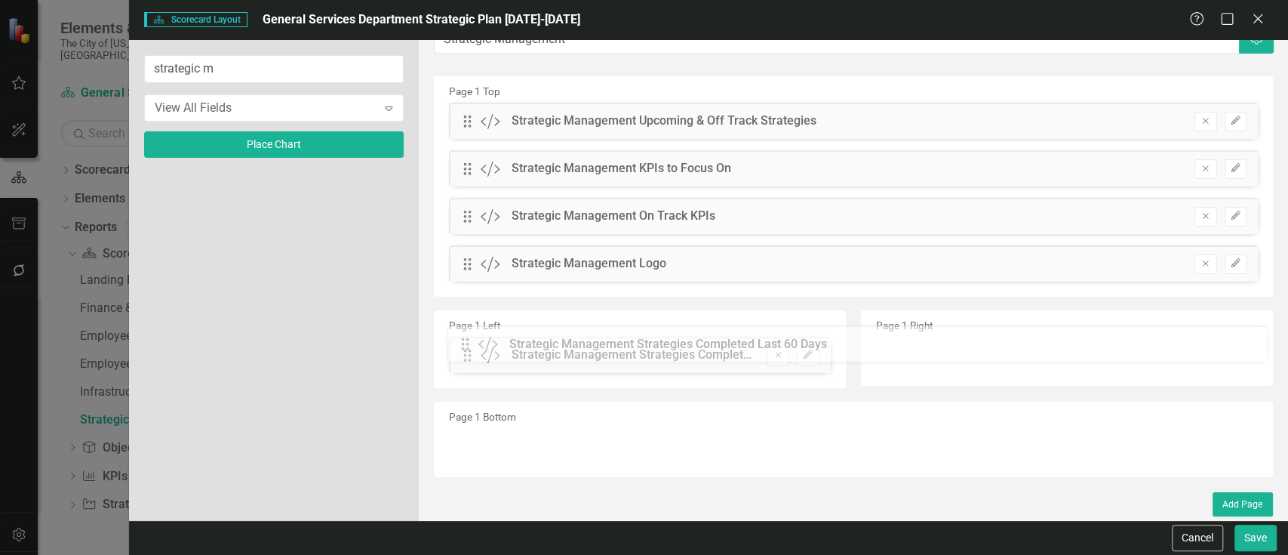
scroll to position [25, 0]
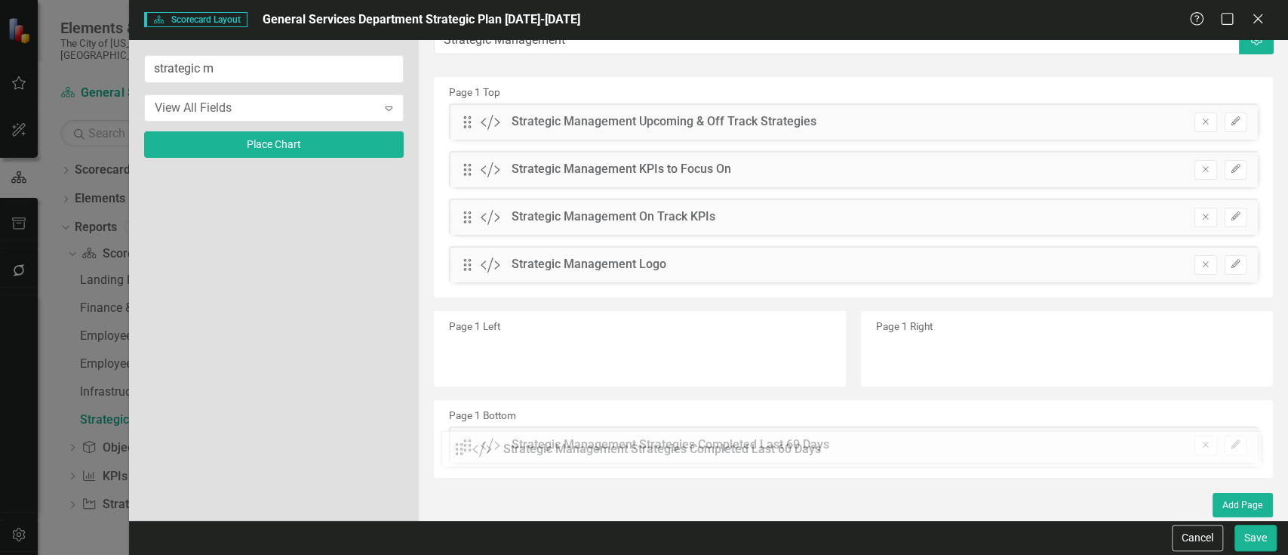
drag, startPoint x: 469, startPoint y: 219, endPoint x: 472, endPoint y: 449, distance: 230.2
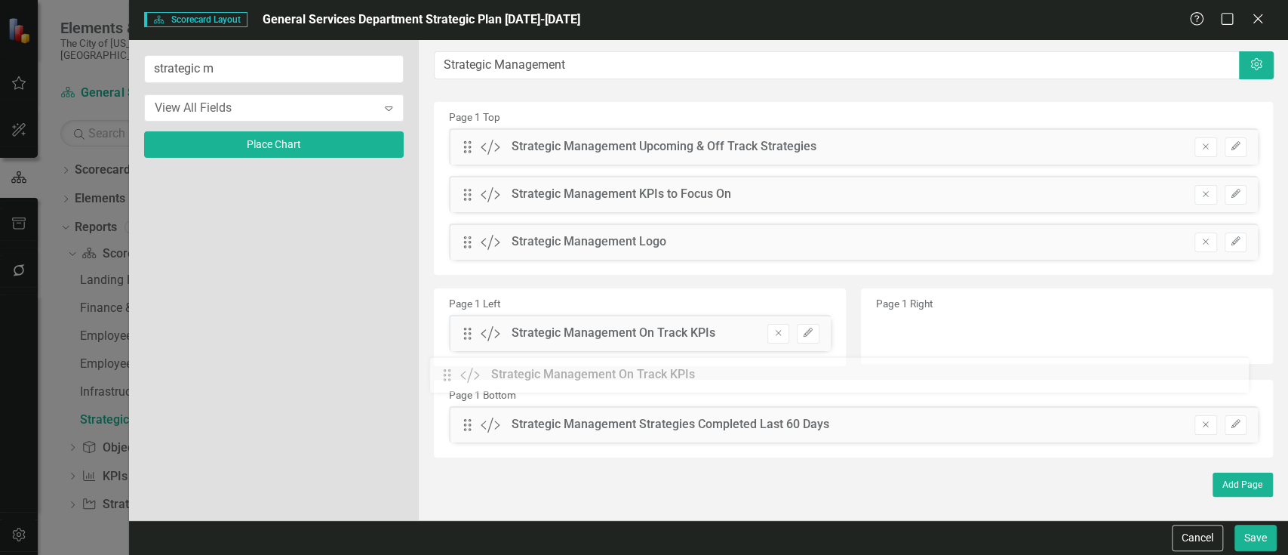
scroll to position [0, 0]
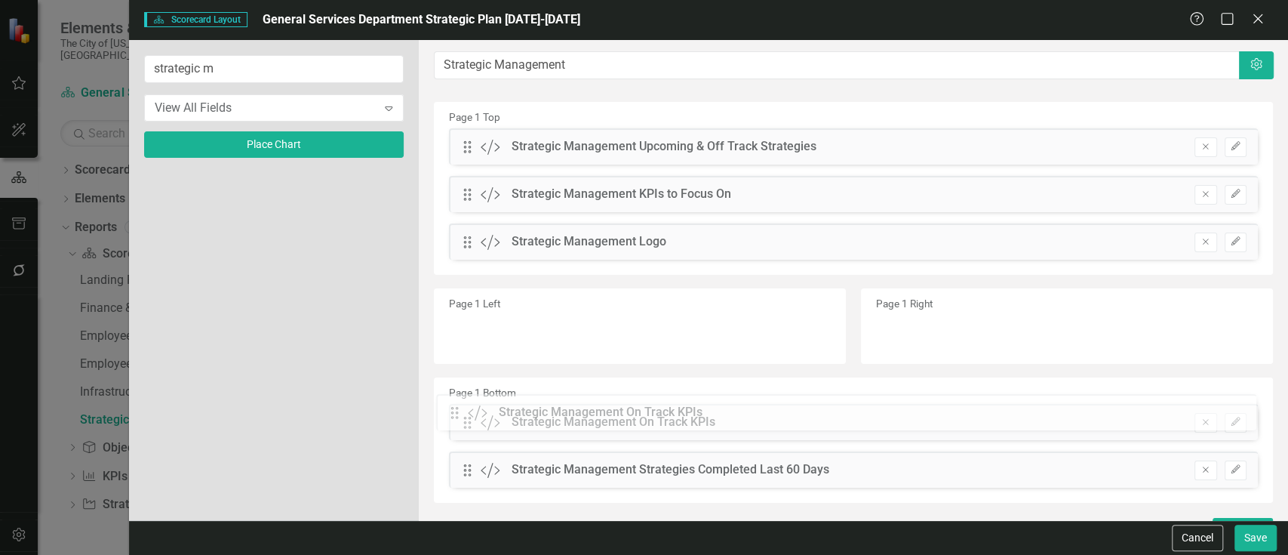
drag, startPoint x: 460, startPoint y: 212, endPoint x: 459, endPoint y: 408, distance: 195.5
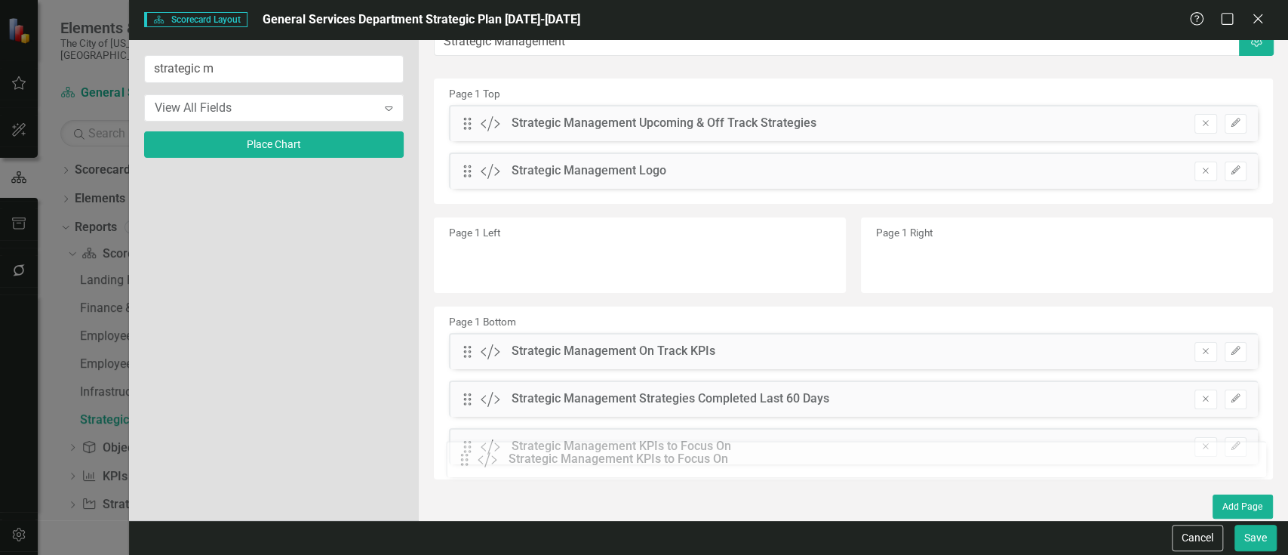
scroll to position [25, 0]
drag, startPoint x: 467, startPoint y: 171, endPoint x: 475, endPoint y: 449, distance: 277.9
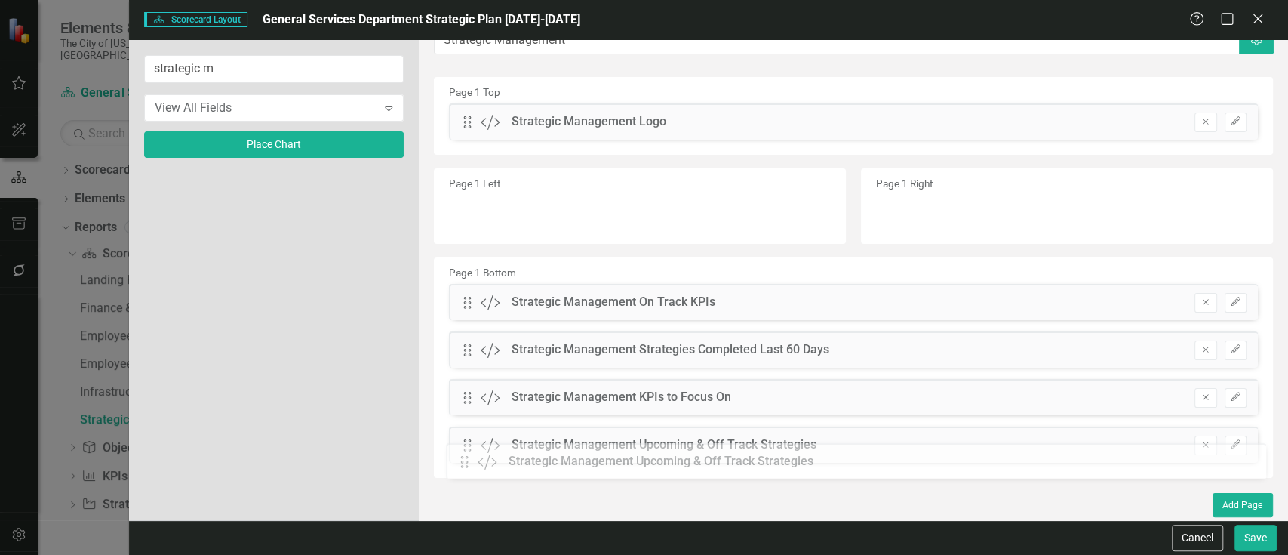
drag, startPoint x: 464, startPoint y: 127, endPoint x: 472, endPoint y: 467, distance: 340.5
click at [1230, 347] on icon "Edit" at bounding box center [1235, 349] width 11 height 9
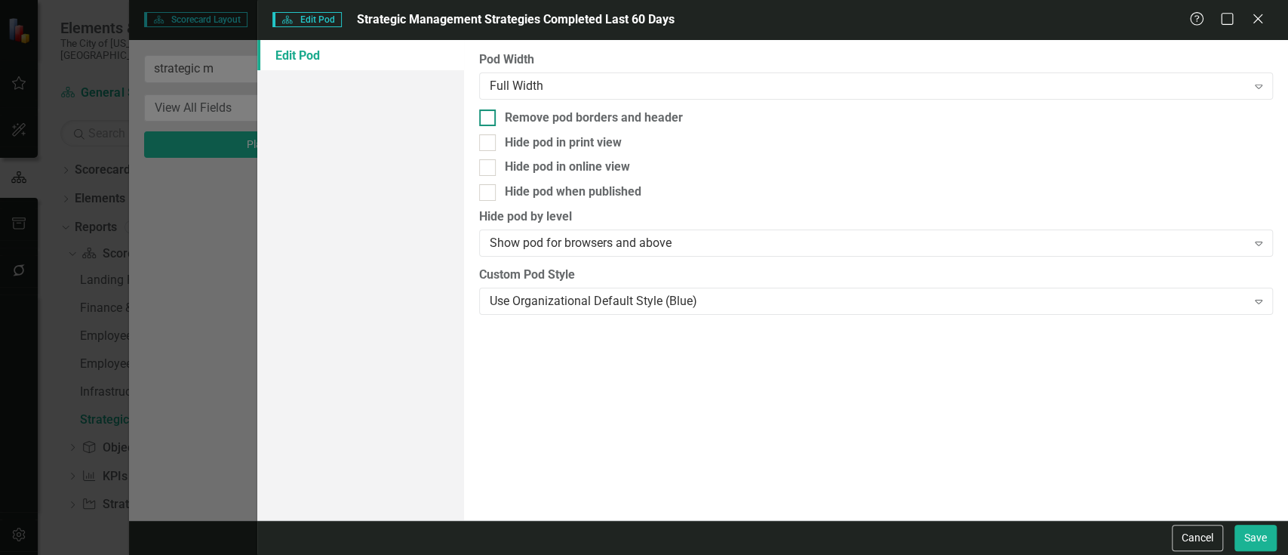
click at [639, 114] on div "Remove pod borders and header" at bounding box center [594, 117] width 178 height 17
click at [489, 114] on input "Remove pod borders and header" at bounding box center [484, 114] width 10 height 10
checkbox input "true"
click at [1262, 541] on button "Save" at bounding box center [1256, 538] width 42 height 26
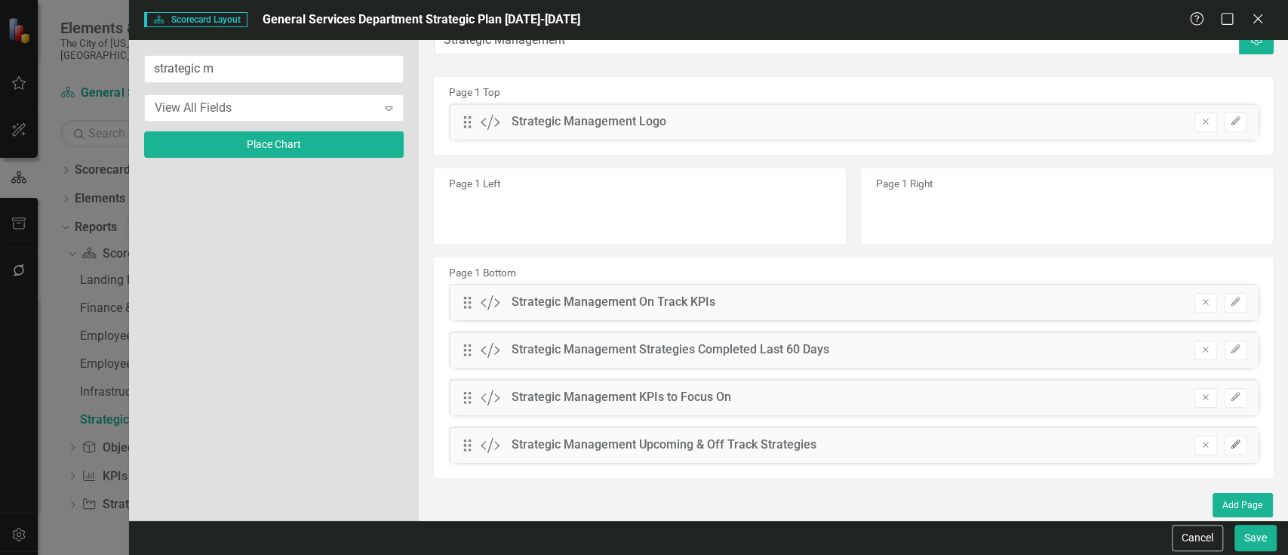
click at [1230, 440] on icon "Edit" at bounding box center [1235, 444] width 11 height 9
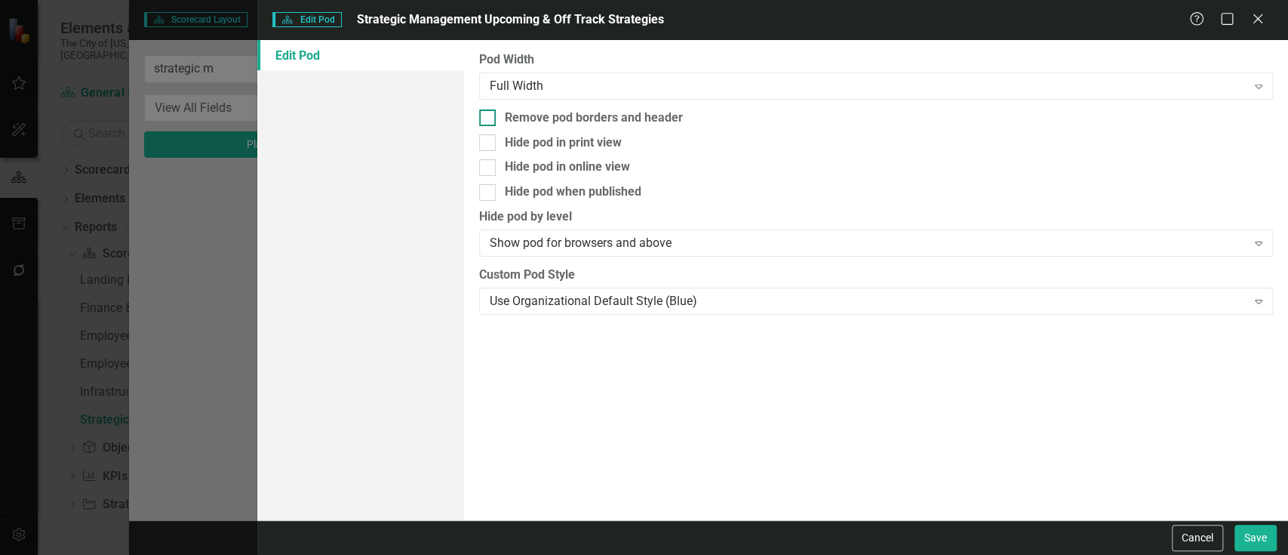
click at [614, 111] on div "Remove pod borders and header" at bounding box center [594, 117] width 178 height 17
click at [489, 111] on input "Remove pod borders and header" at bounding box center [484, 114] width 10 height 10
checkbox input "true"
click at [1238, 534] on button "Save" at bounding box center [1256, 538] width 42 height 26
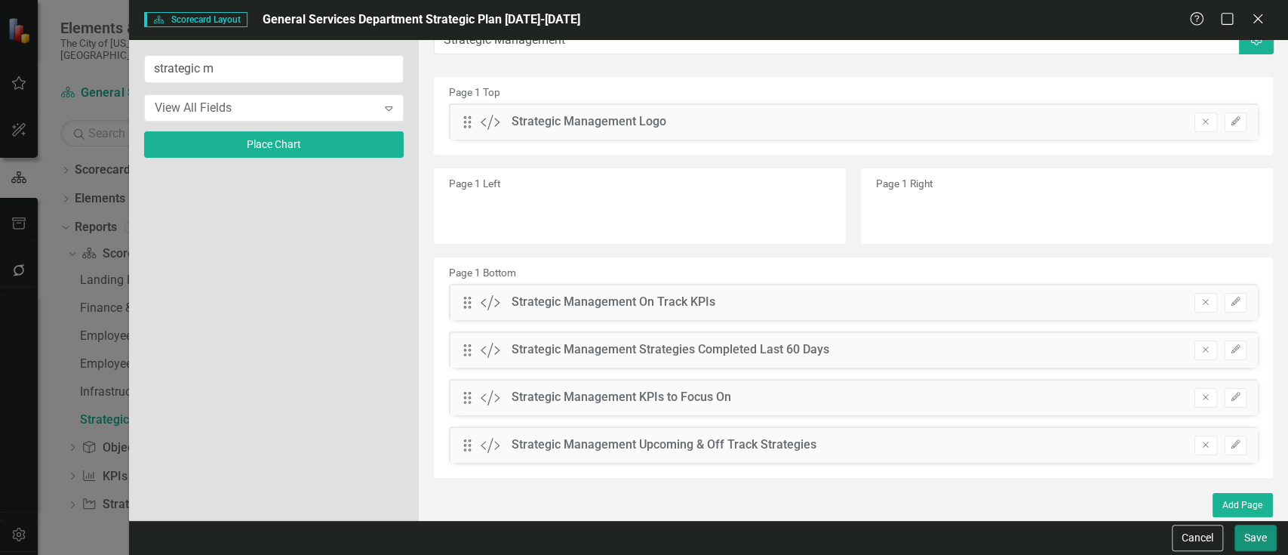
click at [1250, 540] on button "Save" at bounding box center [1256, 538] width 42 height 26
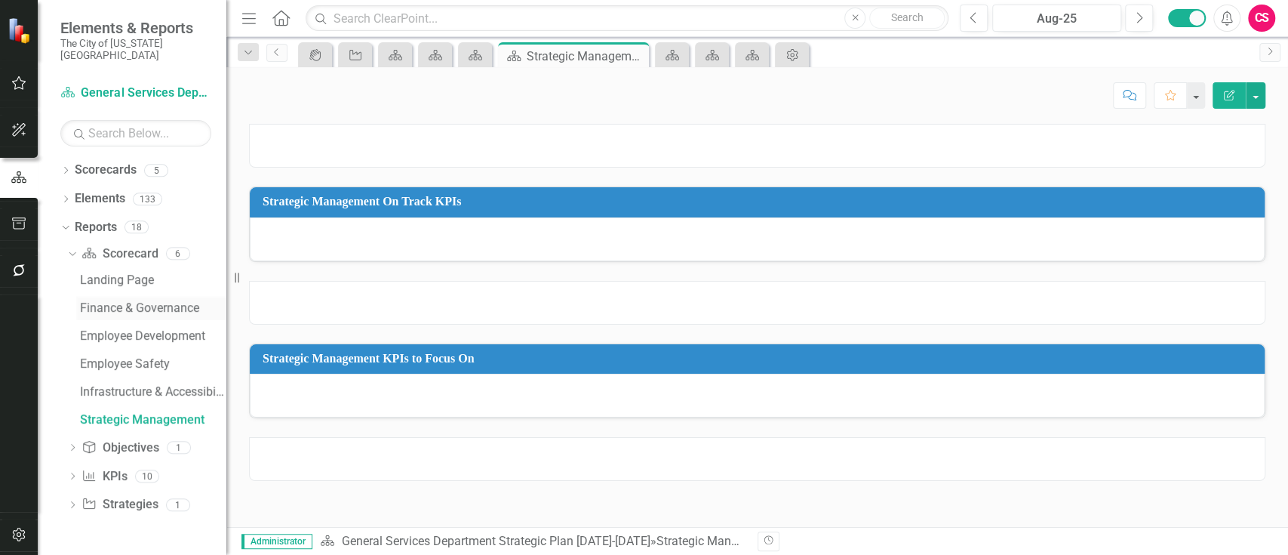
click at [145, 301] on div "Finance & Governance" at bounding box center [153, 308] width 146 height 14
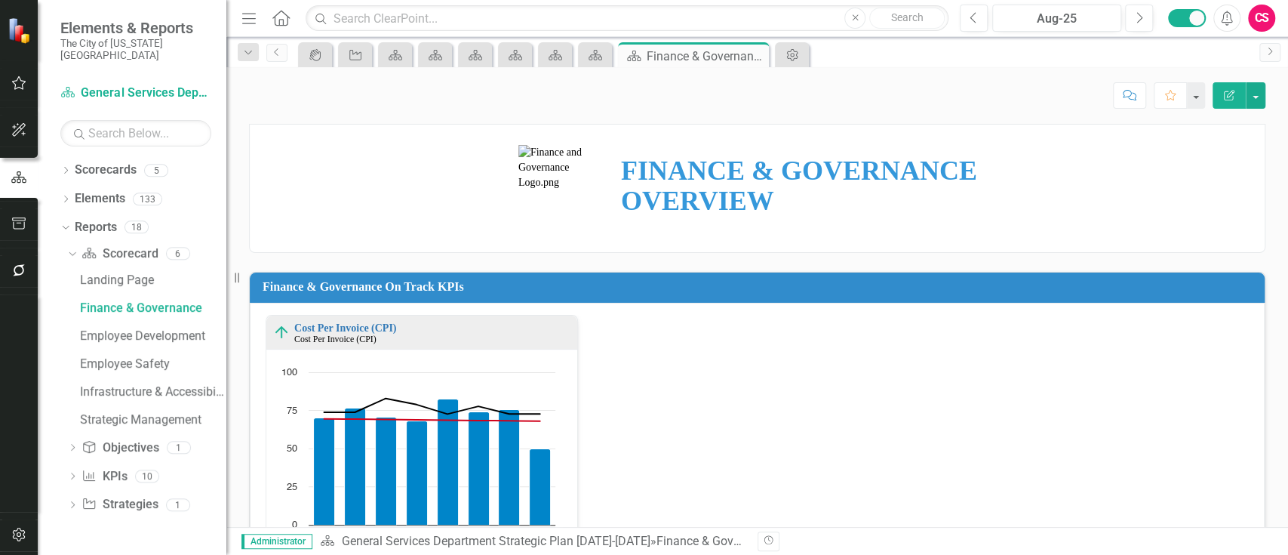
click at [712, 206] on strong "FINANCE & GOVERNANCE OVERVIEW" at bounding box center [799, 185] width 356 height 60
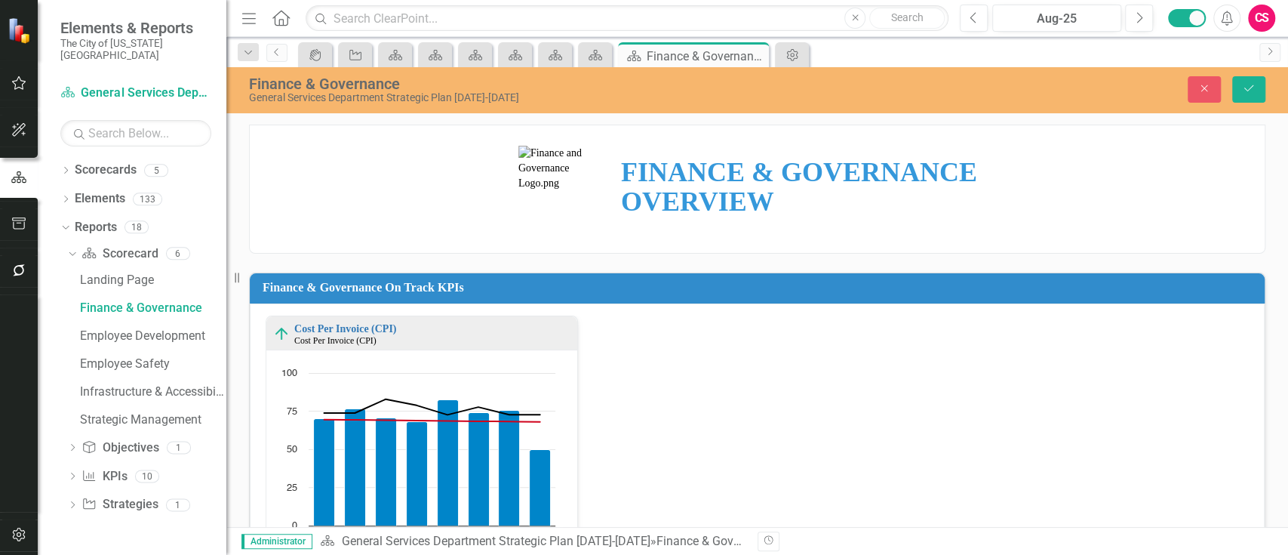
click at [713, 206] on strong "FINANCE & GOVERNANCE OVERVIEW" at bounding box center [799, 187] width 356 height 60
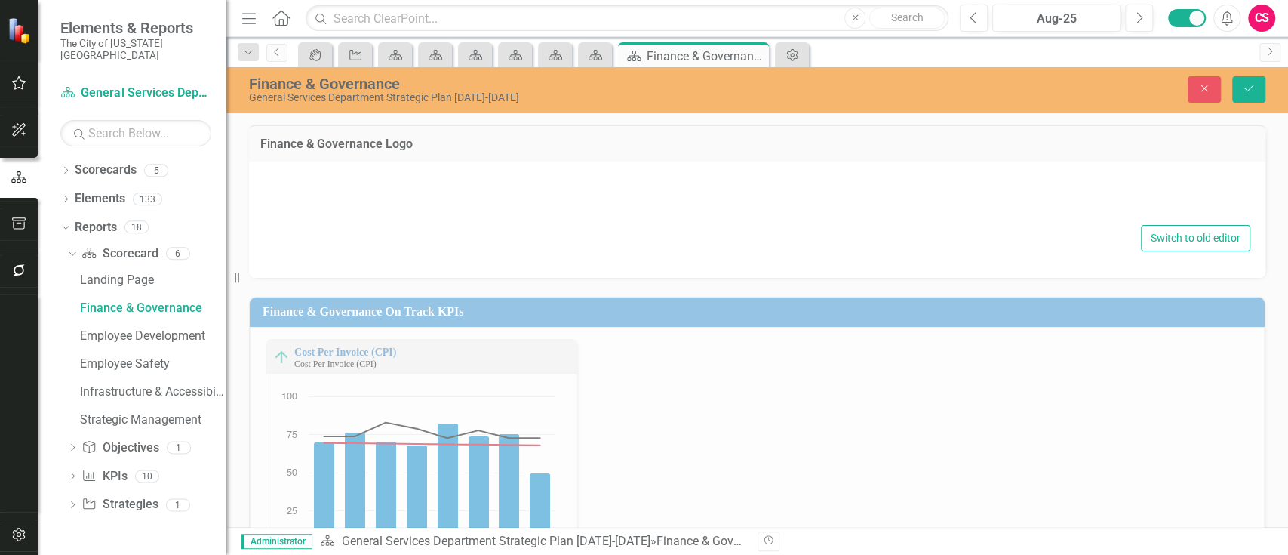
type textarea "<table style="border-collapse: collapse; width: 49.3196%; height: 169px; margin…"
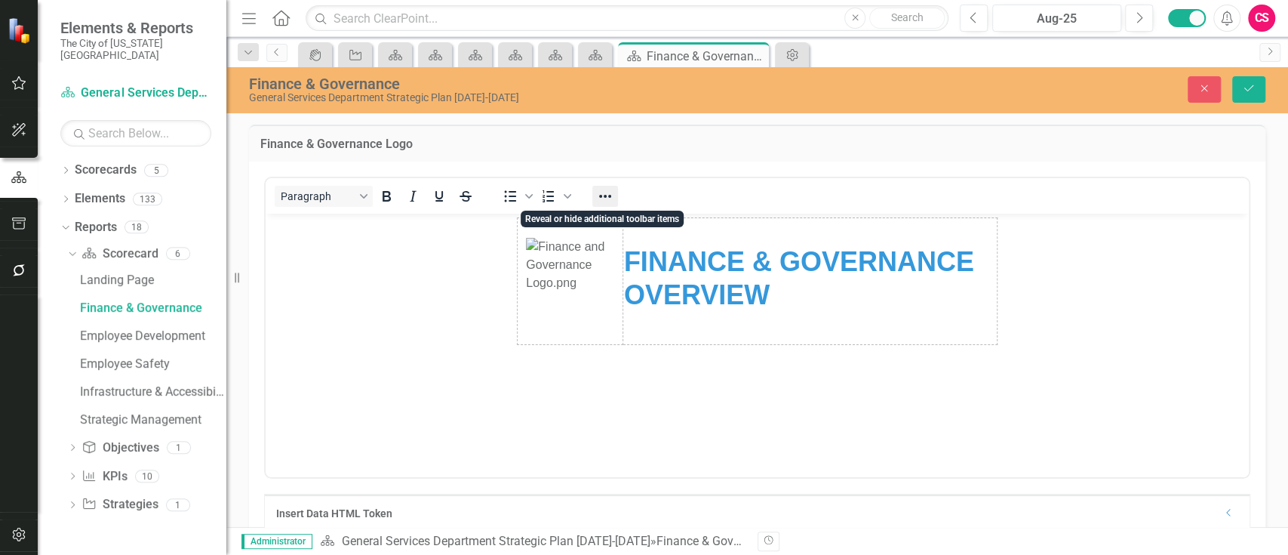
click at [596, 203] on icon "Reveal or hide additional toolbar items" at bounding box center [605, 196] width 18 height 18
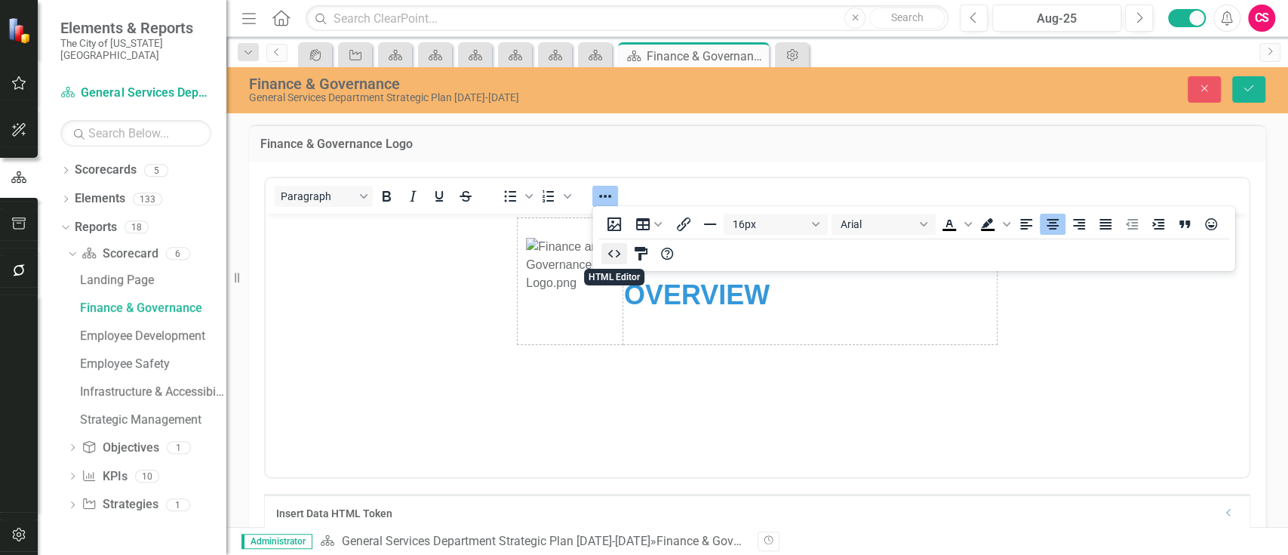
click at [607, 259] on icon "HTML Editor" at bounding box center [614, 254] width 18 height 18
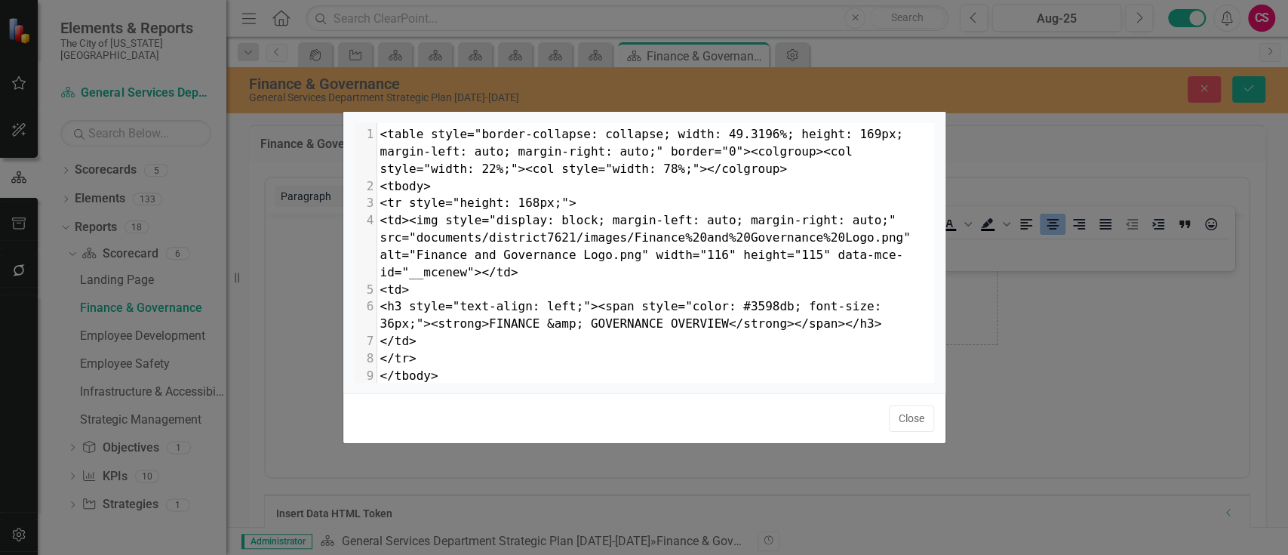
scroll to position [6, 0]
click at [577, 242] on span "<td><img style="display: block; margin-left: auto; margin-right: auto;" src="do…" at bounding box center [649, 246] width 538 height 66
click at [700, 260] on span "<td><img style="display: block; margin-left: auto; margin-right: auto;" src="do…" at bounding box center [649, 246] width 538 height 66
type textarea "<table style="border-collapse: collapse; width: 49.3196%; height: 169px; margin…"
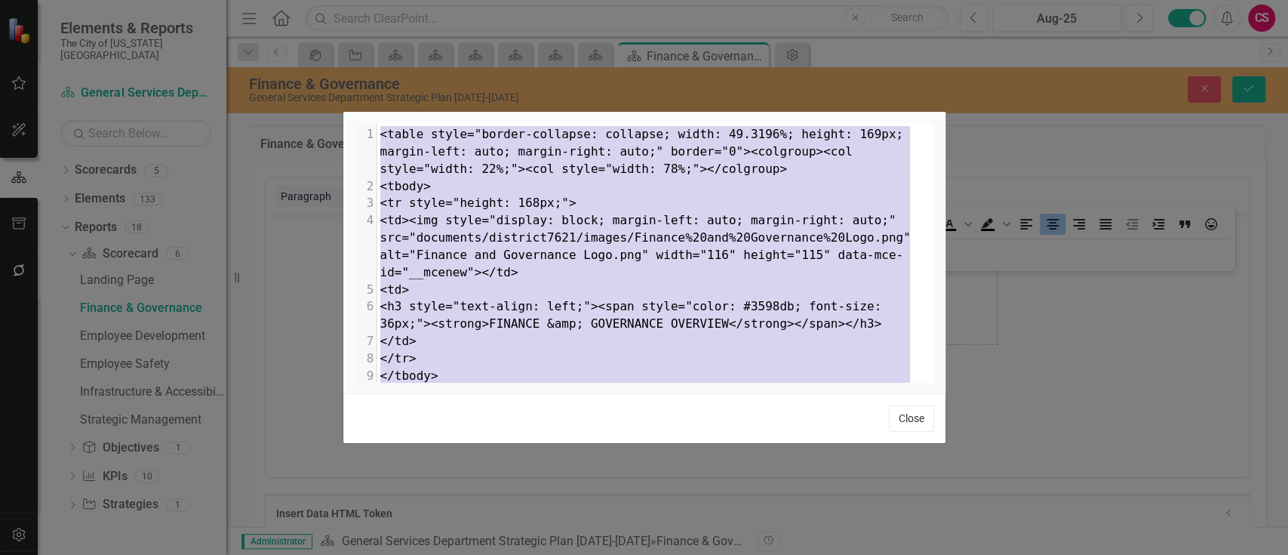
click at [897, 413] on button "Close" at bounding box center [911, 418] width 45 height 26
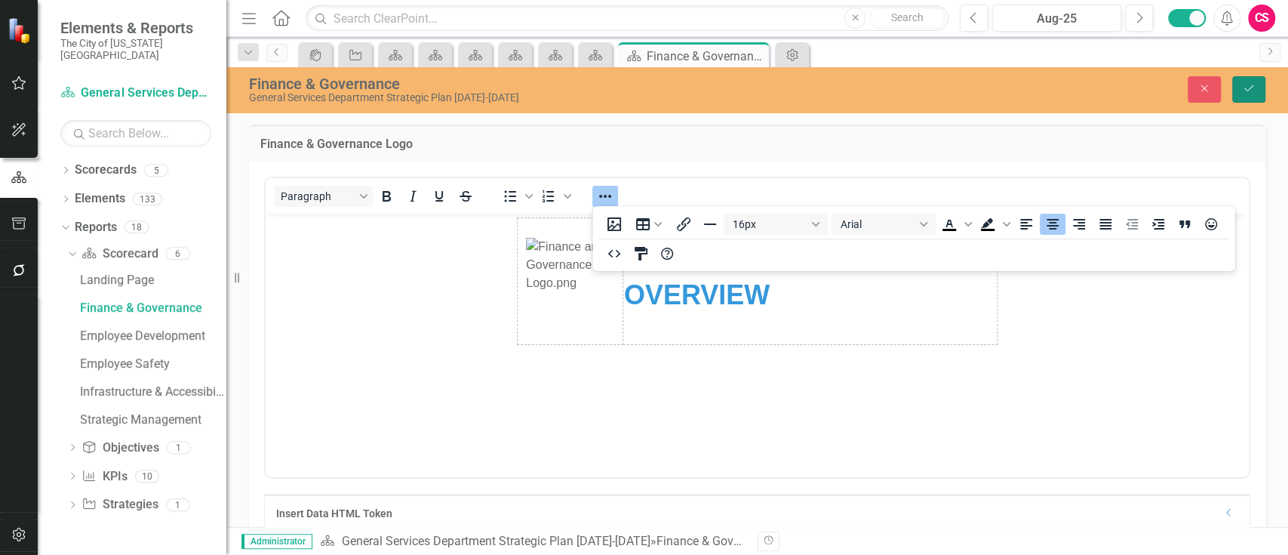
click at [1246, 94] on button "Save" at bounding box center [1249, 89] width 33 height 26
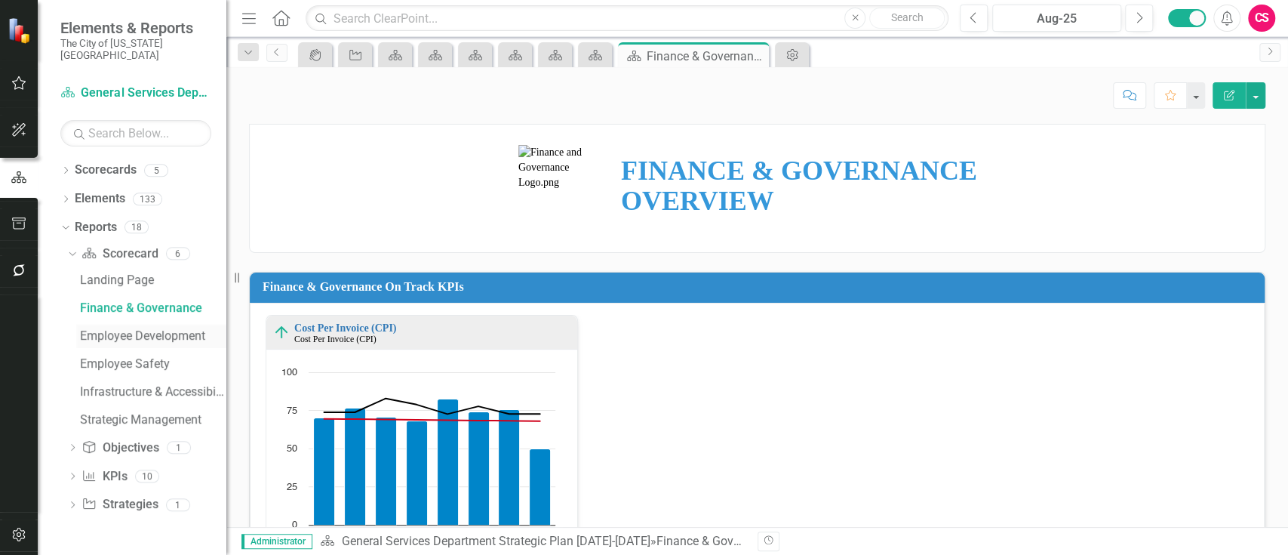
click at [148, 329] on div "Employee Development" at bounding box center [153, 336] width 146 height 14
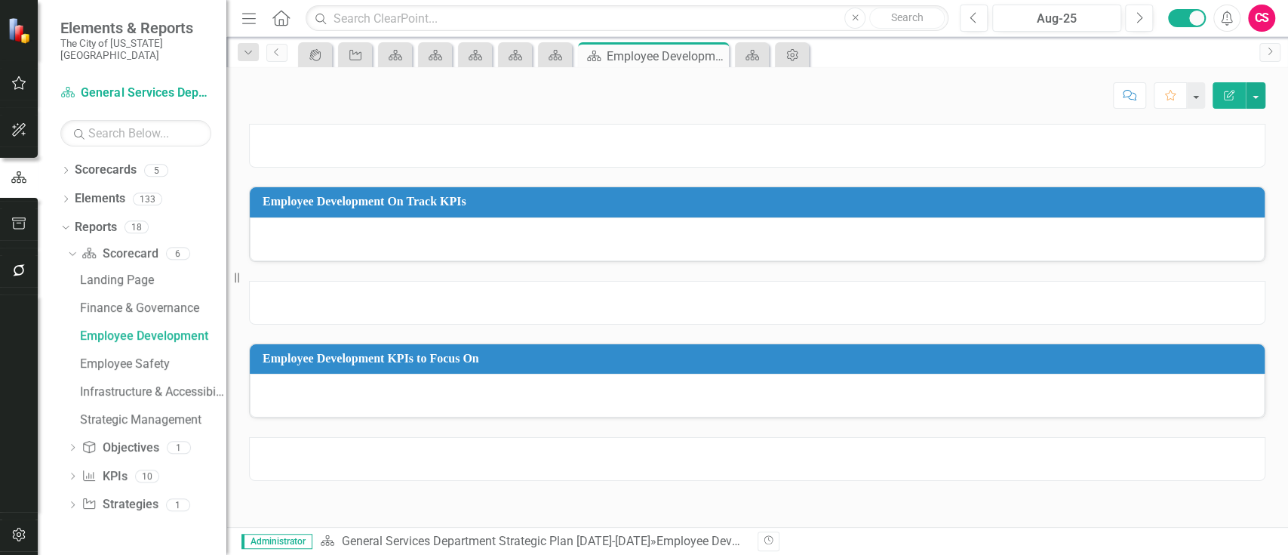
click at [768, 141] on div at bounding box center [757, 146] width 1017 height 44
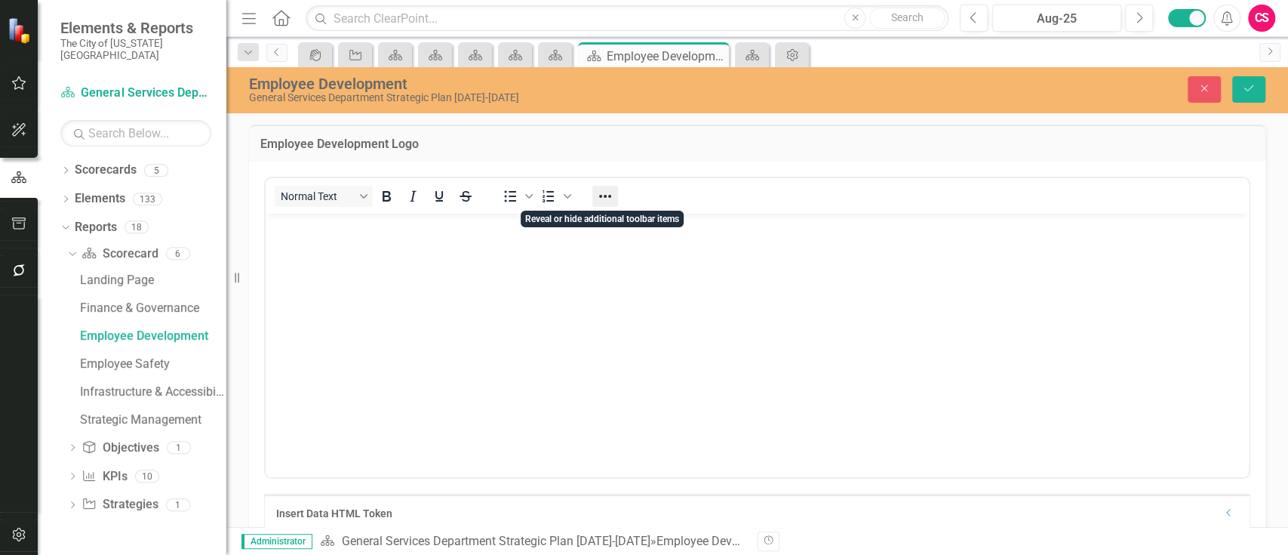
click at [612, 196] on icon "Reveal or hide additional toolbar items" at bounding box center [605, 196] width 18 height 18
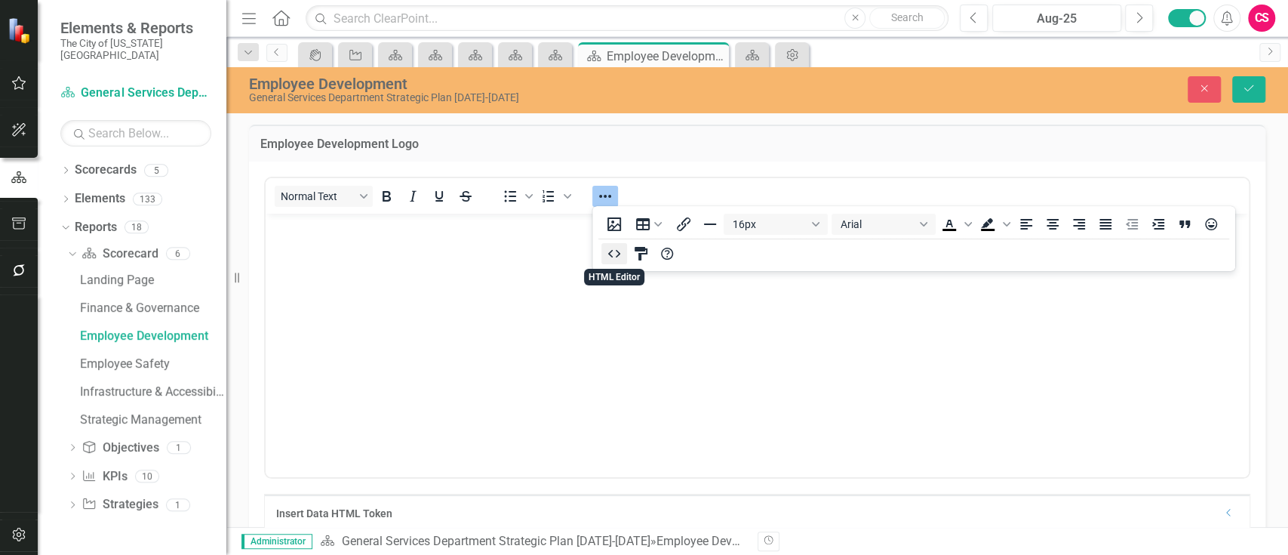
click at [623, 257] on button "HTML Editor" at bounding box center [615, 253] width 26 height 21
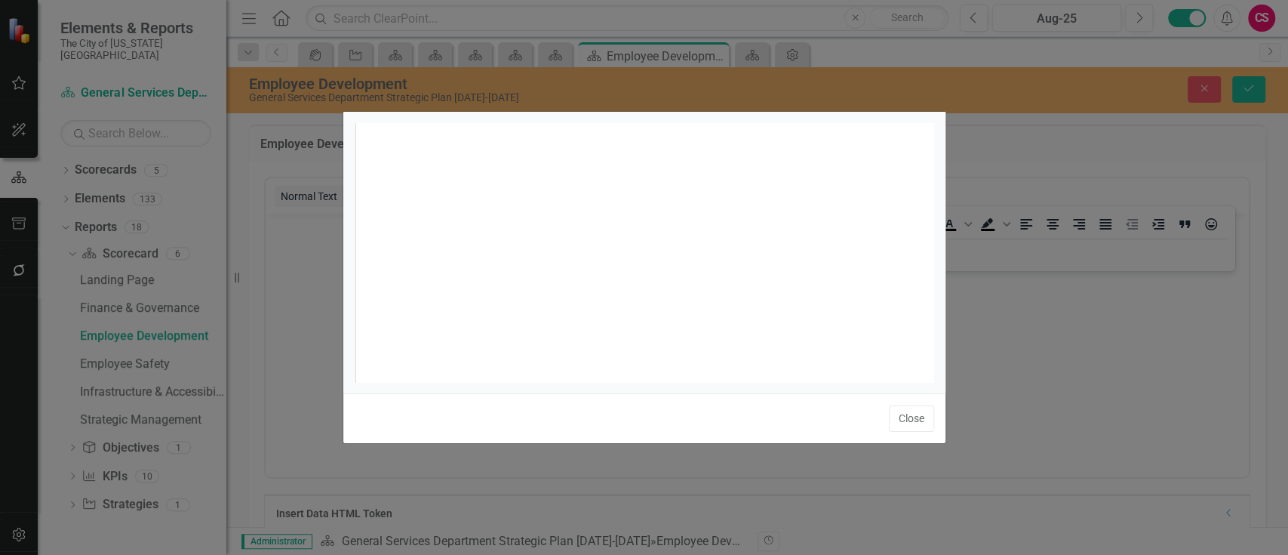
scroll to position [6, 0]
click at [623, 257] on div "xxxxxxxxxx 1 1 ​" at bounding box center [663, 271] width 617 height 297
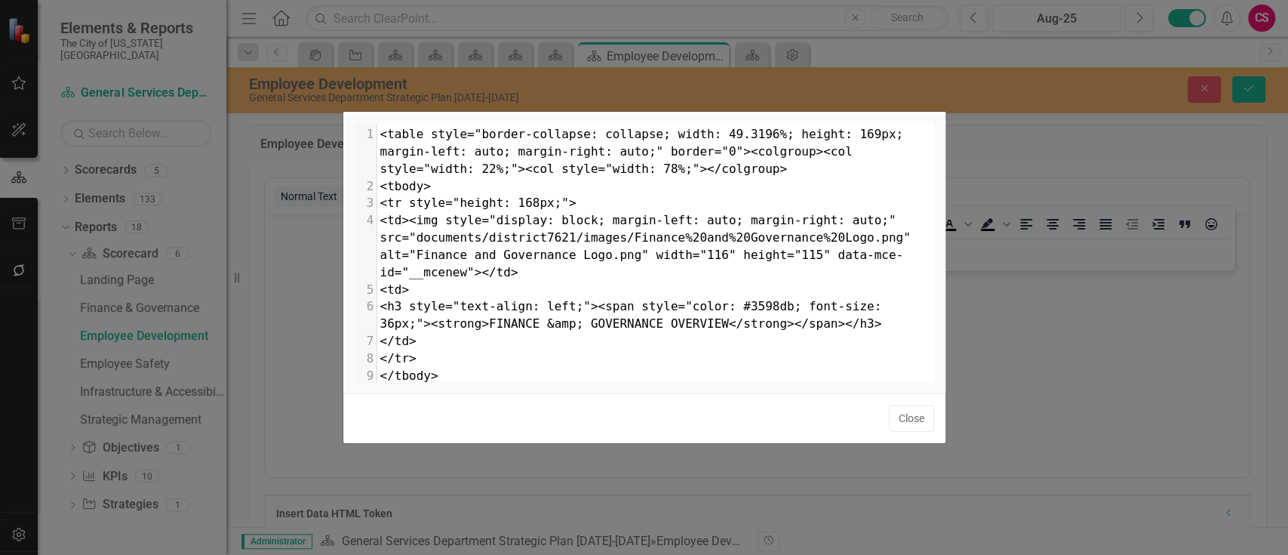
scroll to position [33, 0]
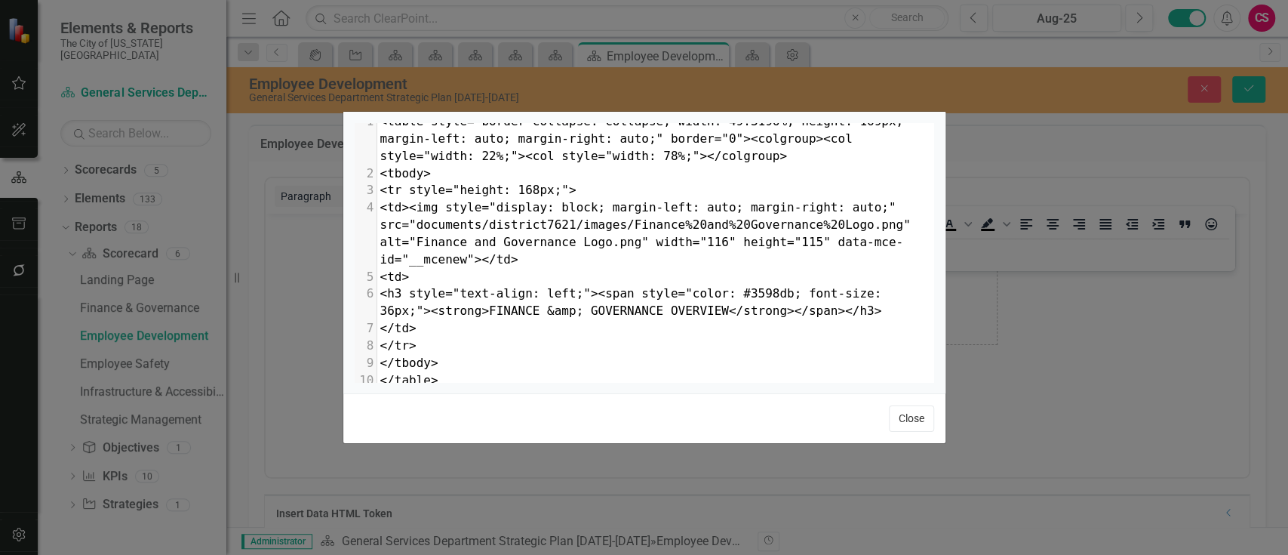
click at [913, 414] on button "Close" at bounding box center [911, 418] width 45 height 26
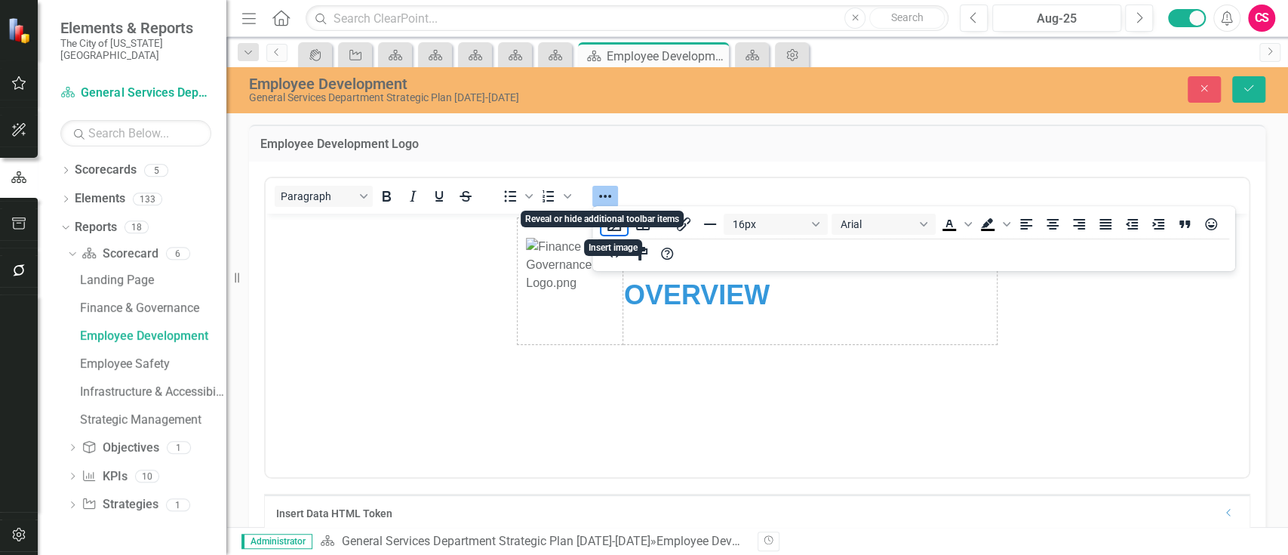
click at [610, 195] on icon "Reveal or hide additional toolbar items" at bounding box center [605, 196] width 12 height 3
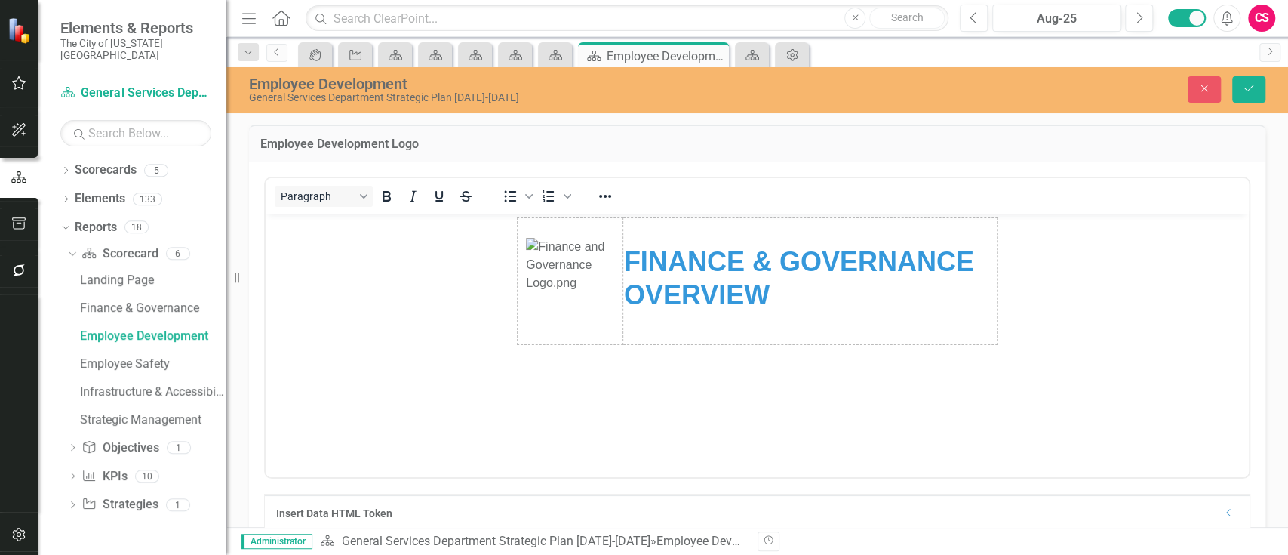
click at [851, 254] on strong "FINANCE & GOVERNANCE OVERVIEW" at bounding box center [799, 277] width 350 height 63
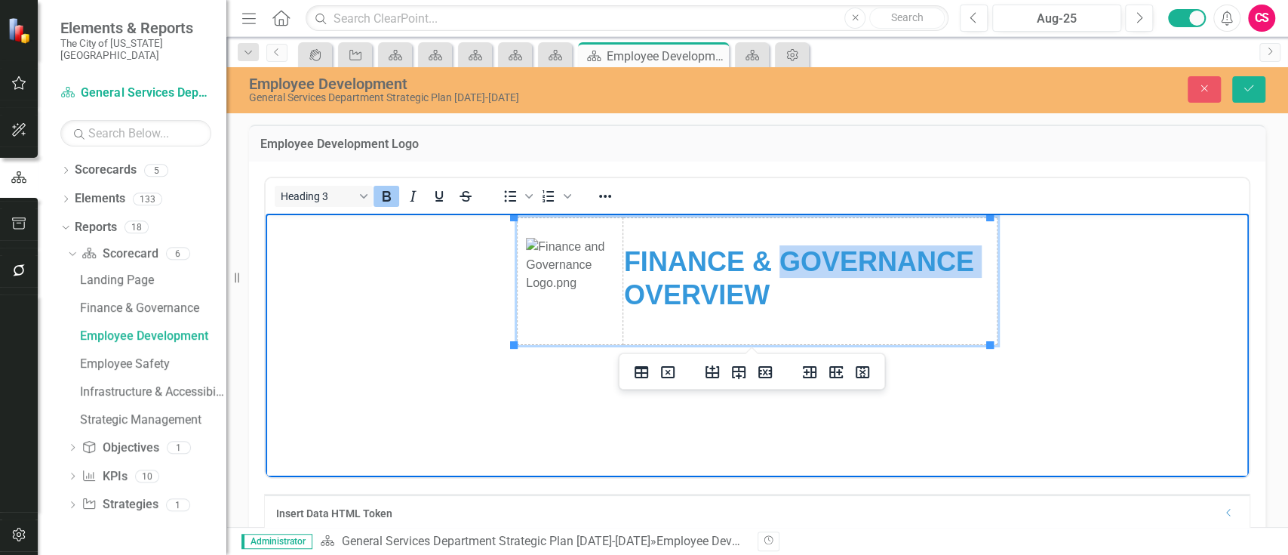
click at [851, 254] on strong "FINANCE & GOVERNANCE OVERVIEW" at bounding box center [799, 277] width 350 height 63
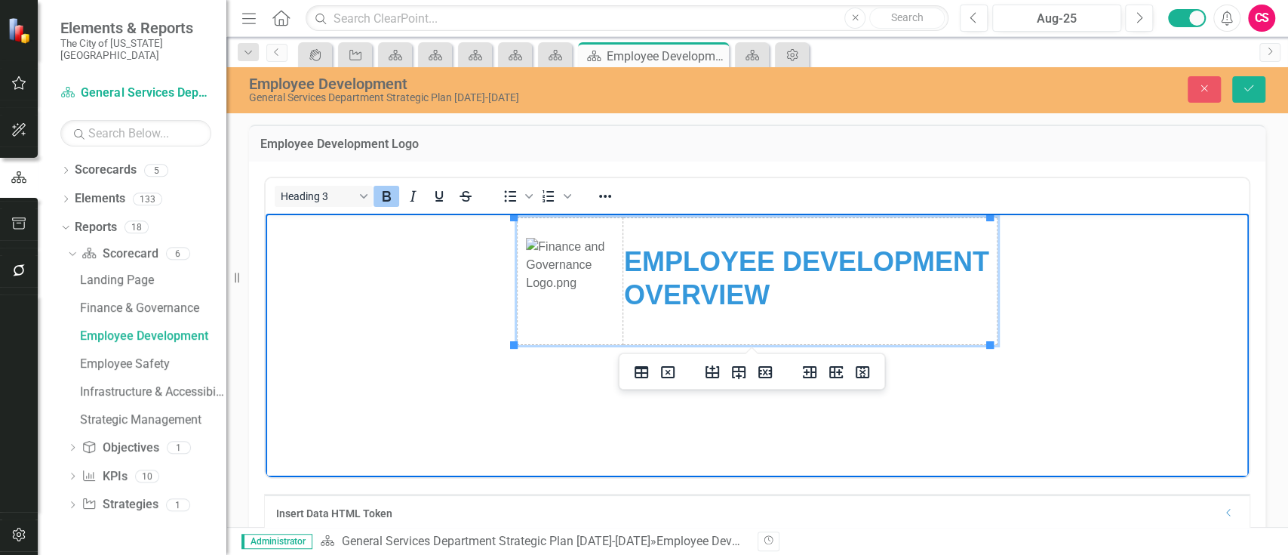
click at [601, 268] on img "Rich Text Area. Press ALT-0 for help." at bounding box center [570, 281] width 88 height 87
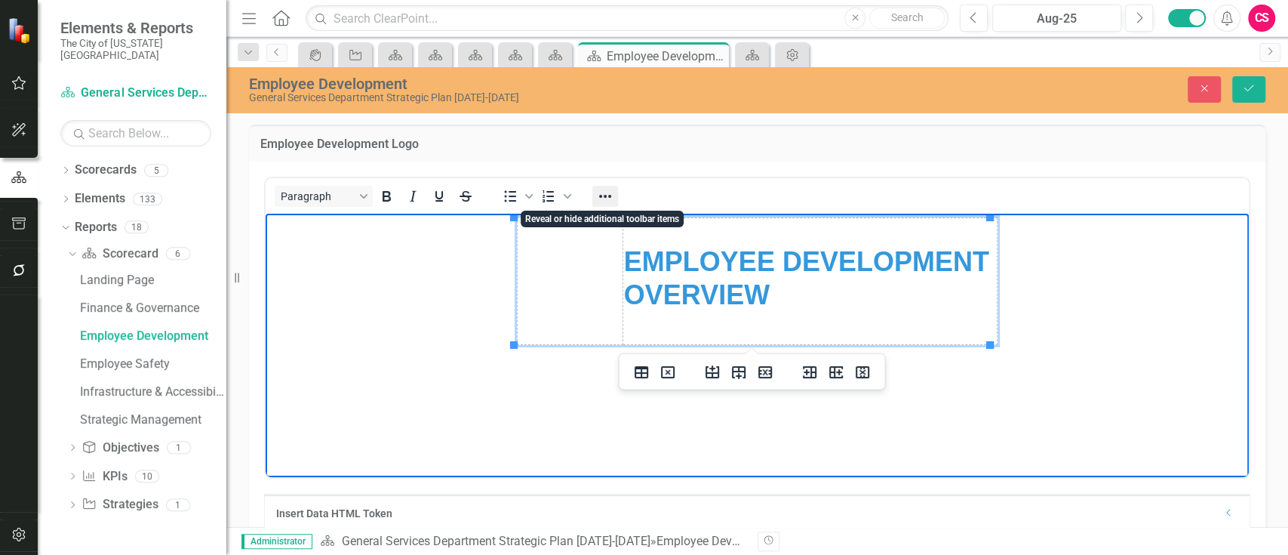
click at [602, 202] on icon "Reveal or hide additional toolbar items" at bounding box center [605, 196] width 18 height 18
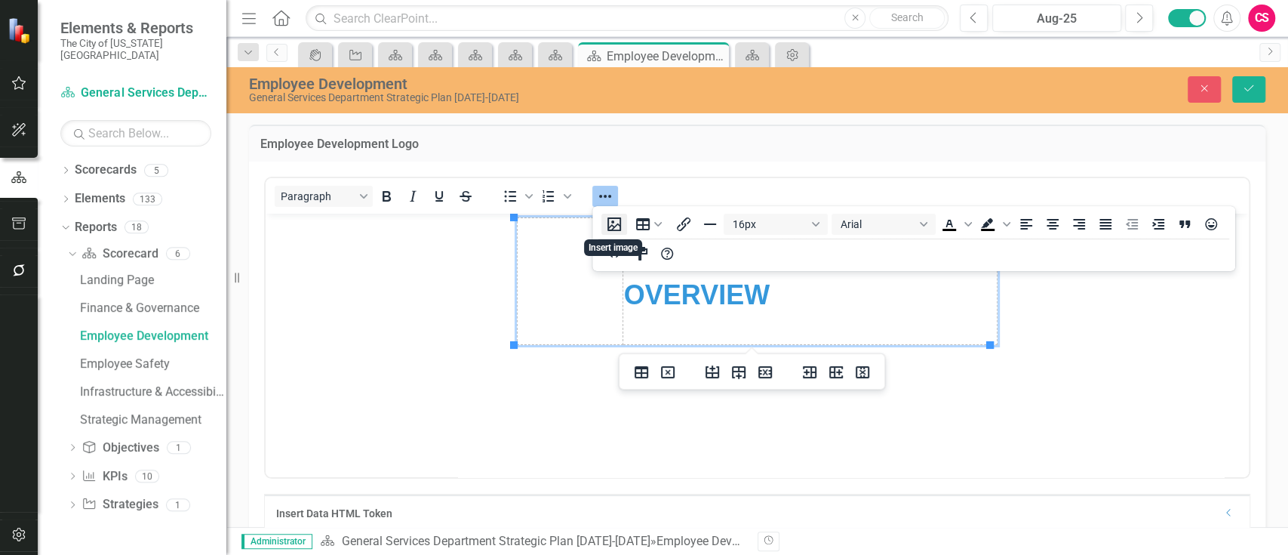
click at [616, 226] on button "Insert image" at bounding box center [615, 224] width 26 height 21
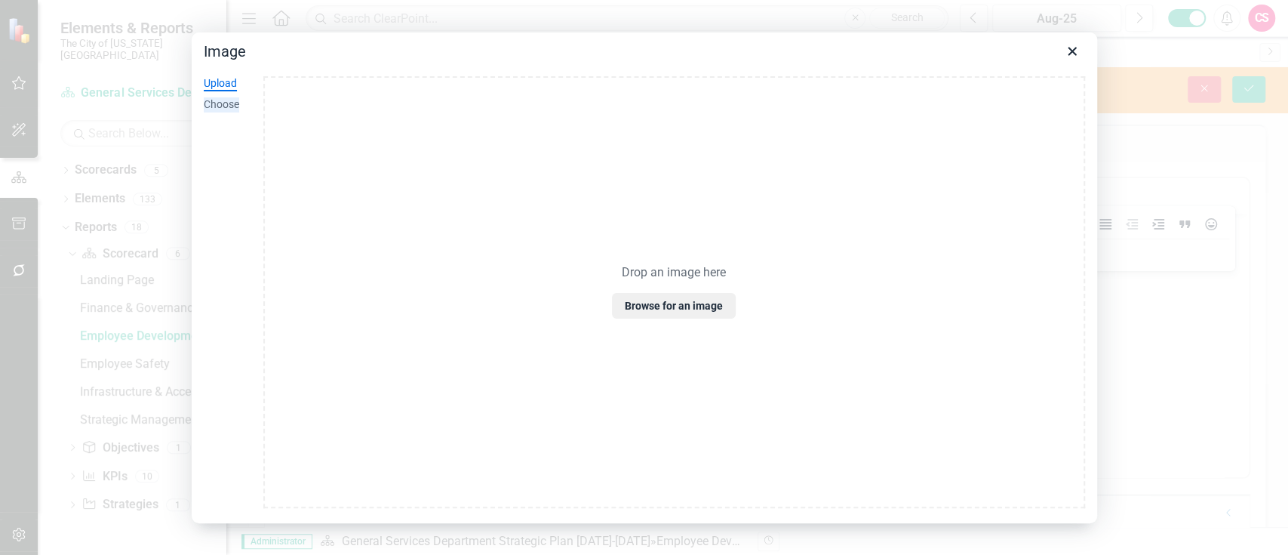
click at [232, 105] on div "Choose" at bounding box center [221, 104] width 35 height 15
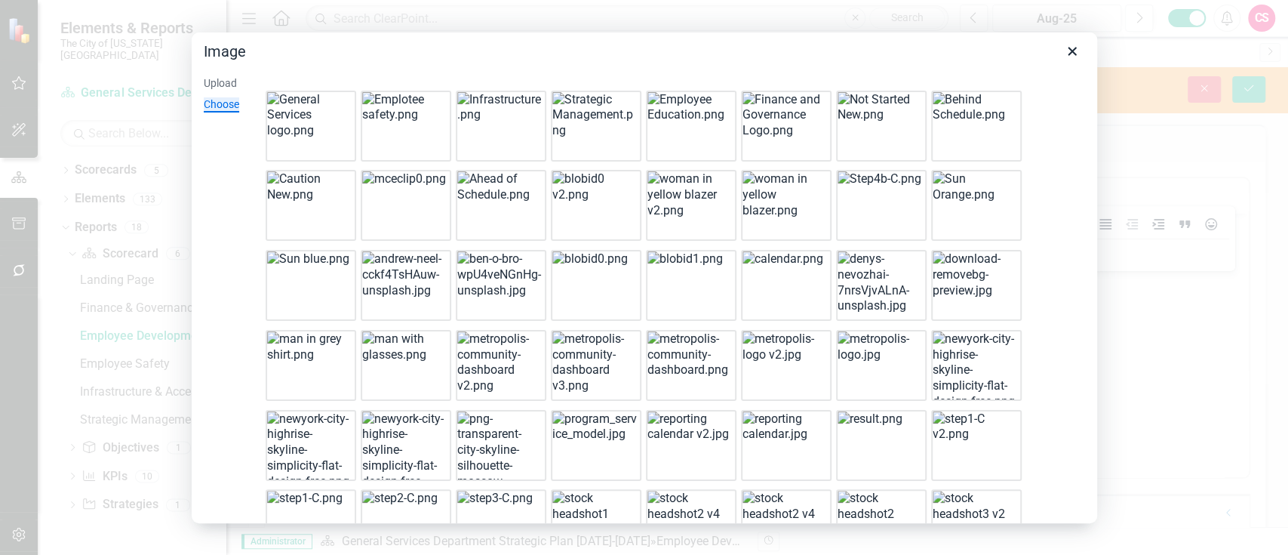
click at [672, 124] on img at bounding box center [690, 108] width 85 height 32
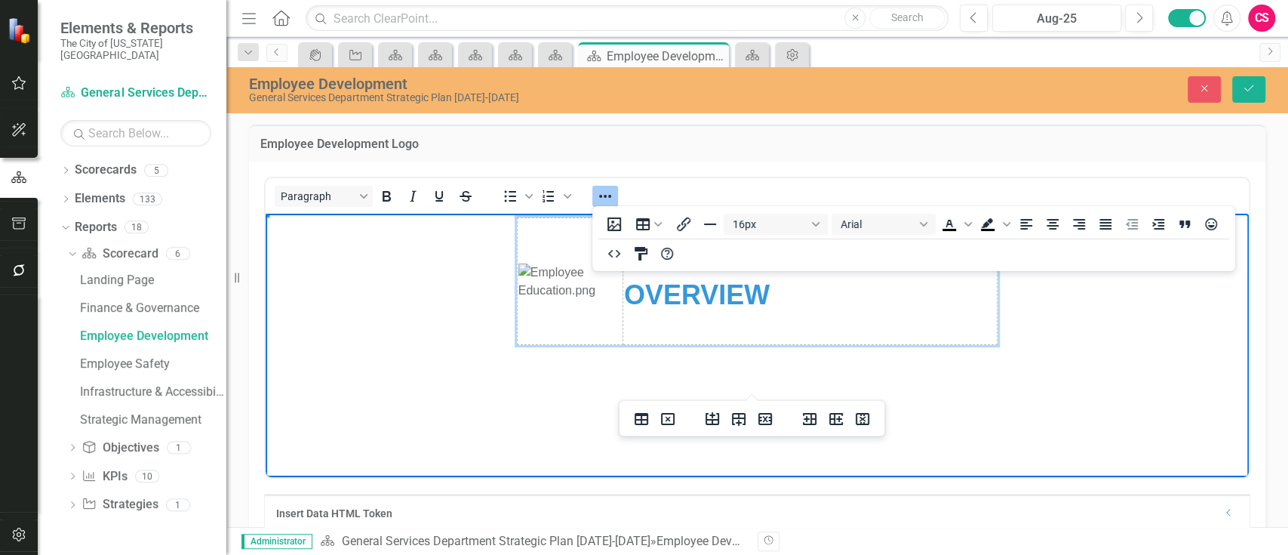
click at [602, 300] on img "Rich Text Area. Press ALT-0 for help." at bounding box center [570, 281] width 103 height 36
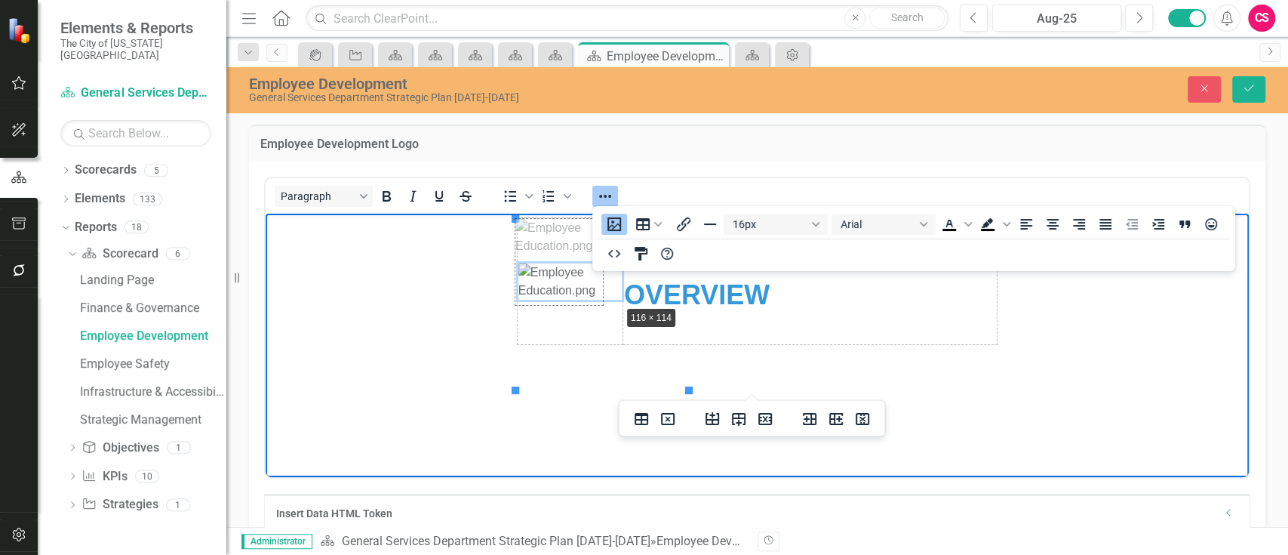
drag, startPoint x: 685, startPoint y: 389, endPoint x: 593, endPoint y: 276, distance: 145.9
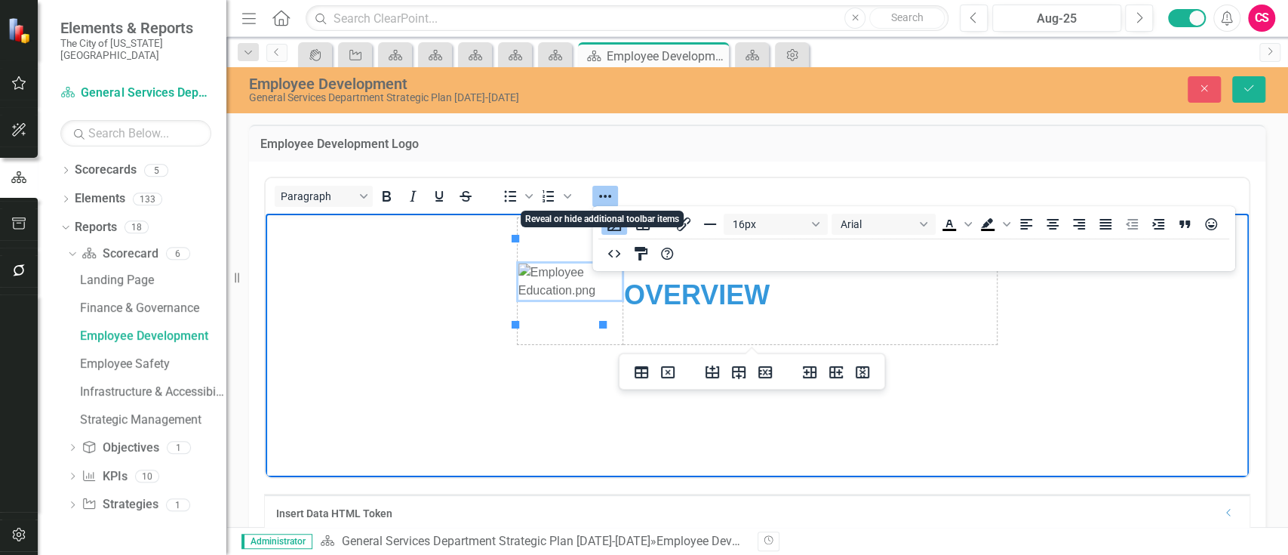
click at [606, 187] on icon "Reveal or hide additional toolbar items" at bounding box center [605, 196] width 18 height 18
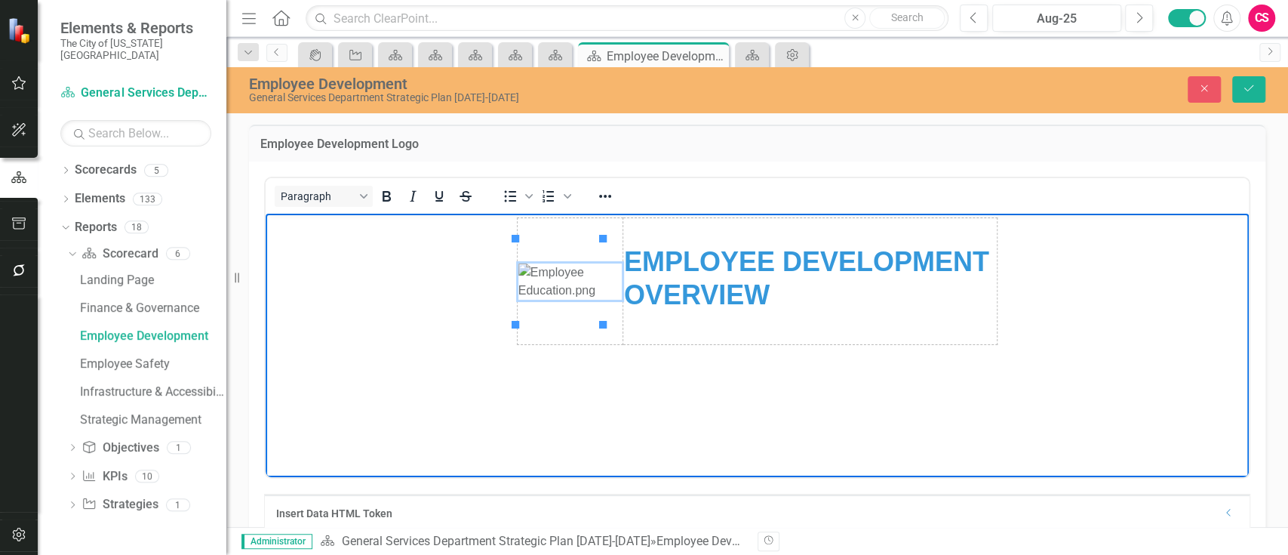
click at [569, 263] on img "Rich Text Area. Press ALT-0 for help." at bounding box center [570, 281] width 103 height 36
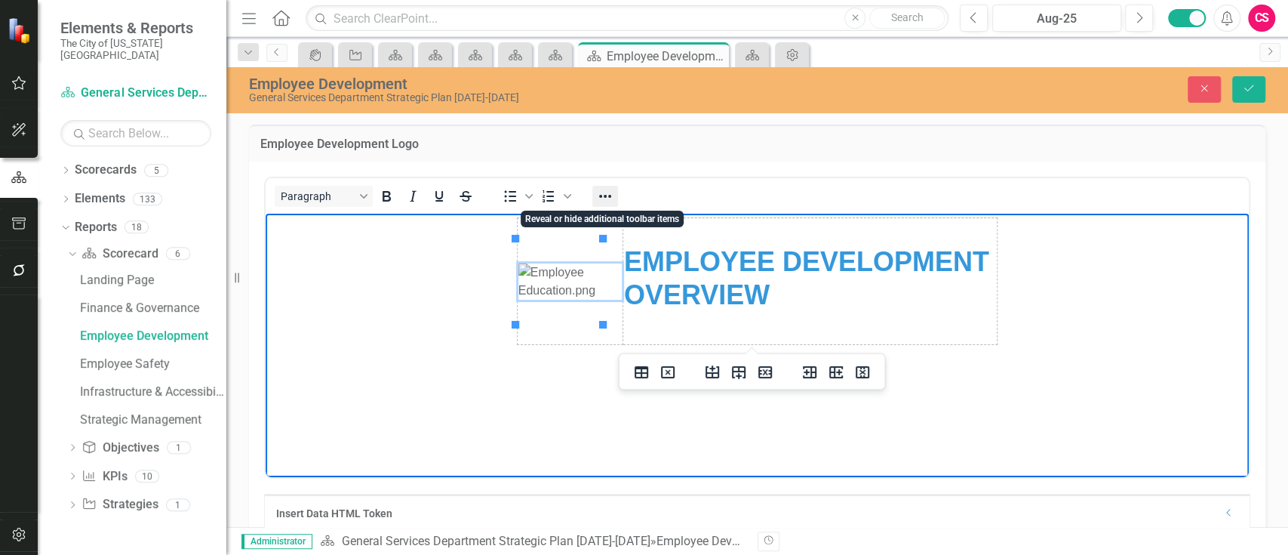
click at [599, 199] on icon "Reveal or hide additional toolbar items" at bounding box center [605, 196] width 18 height 18
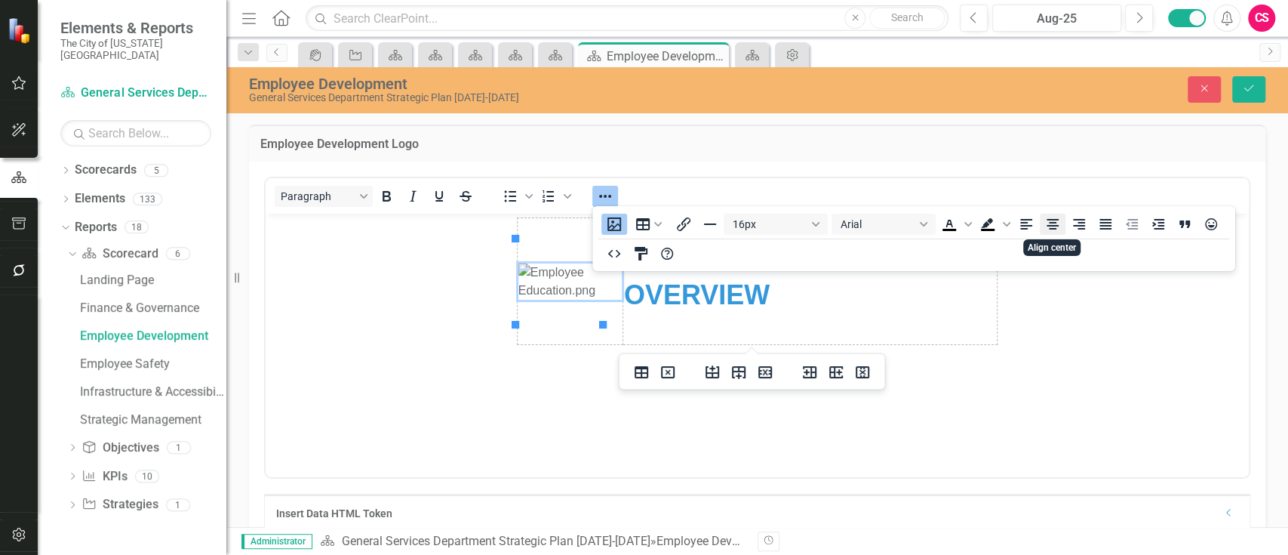
click at [1055, 223] on icon "Align center" at bounding box center [1053, 224] width 12 height 11
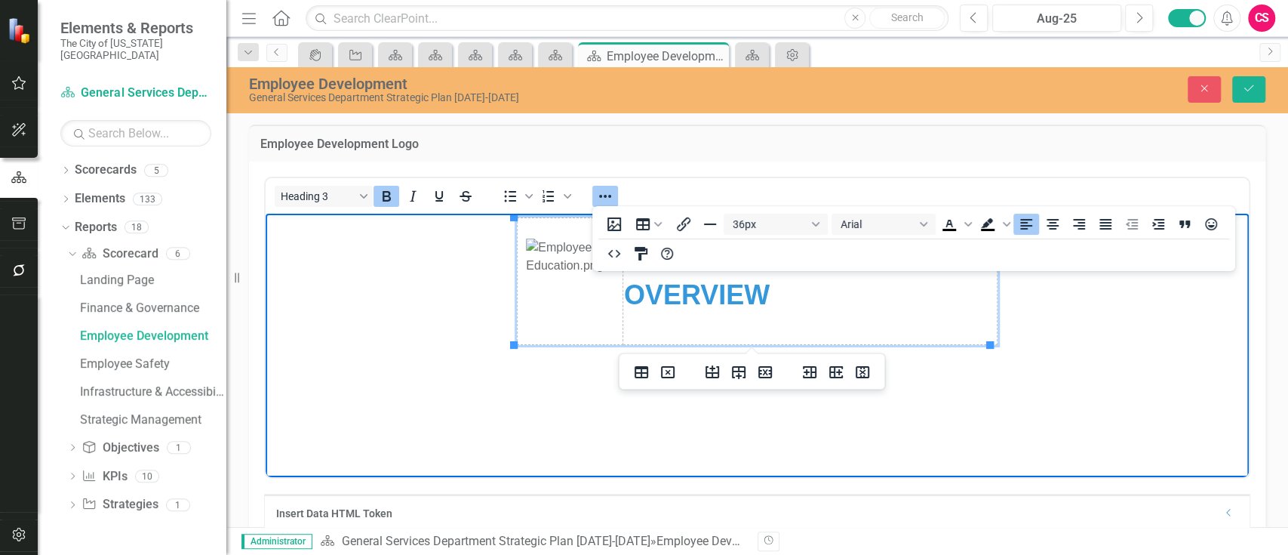
click at [926, 306] on h3 "EMPLOYEE DEVELOPMENT OVERVIEW" at bounding box center [810, 277] width 373 height 65
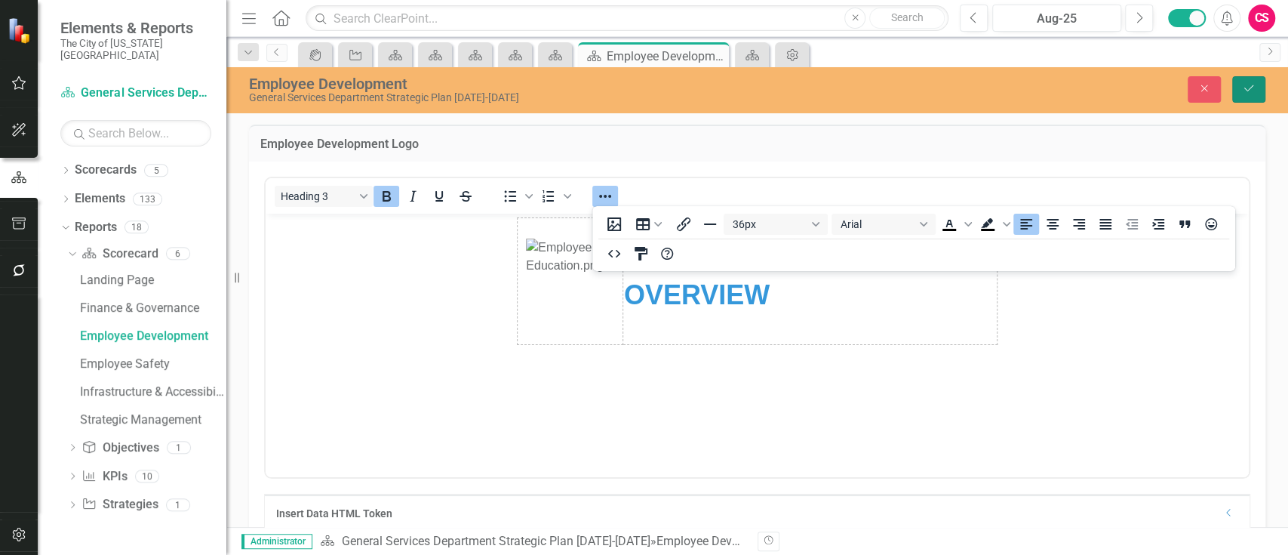
click at [1254, 91] on icon "Save" at bounding box center [1249, 88] width 14 height 11
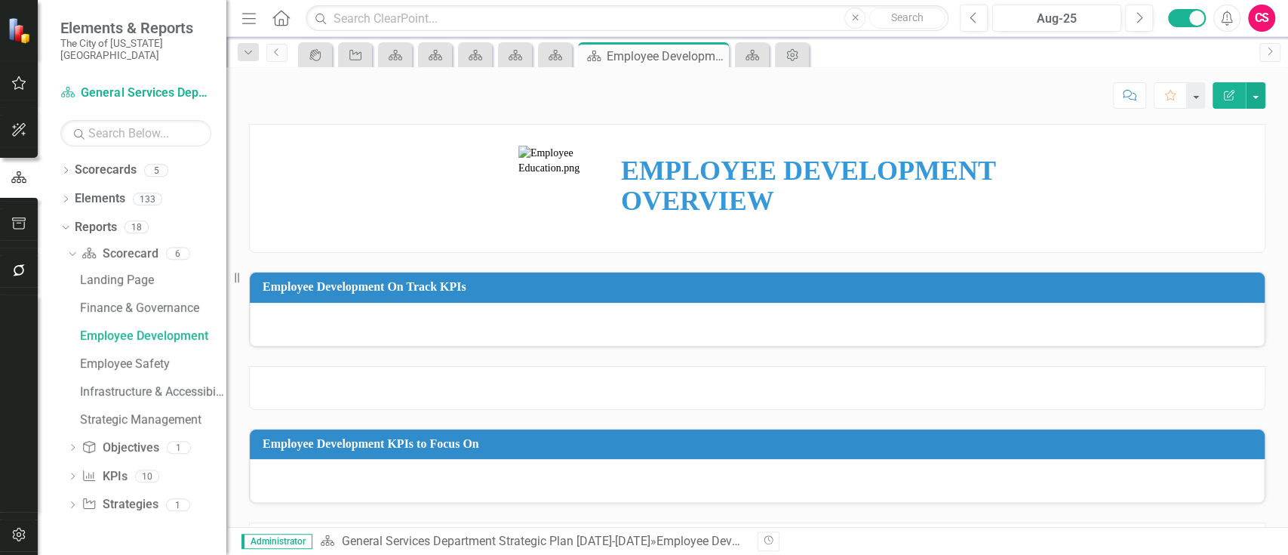
click at [831, 204] on h3 "EMPLOYEE DEVELOPMENT OVERVIEW" at bounding box center [812, 186] width 383 height 60
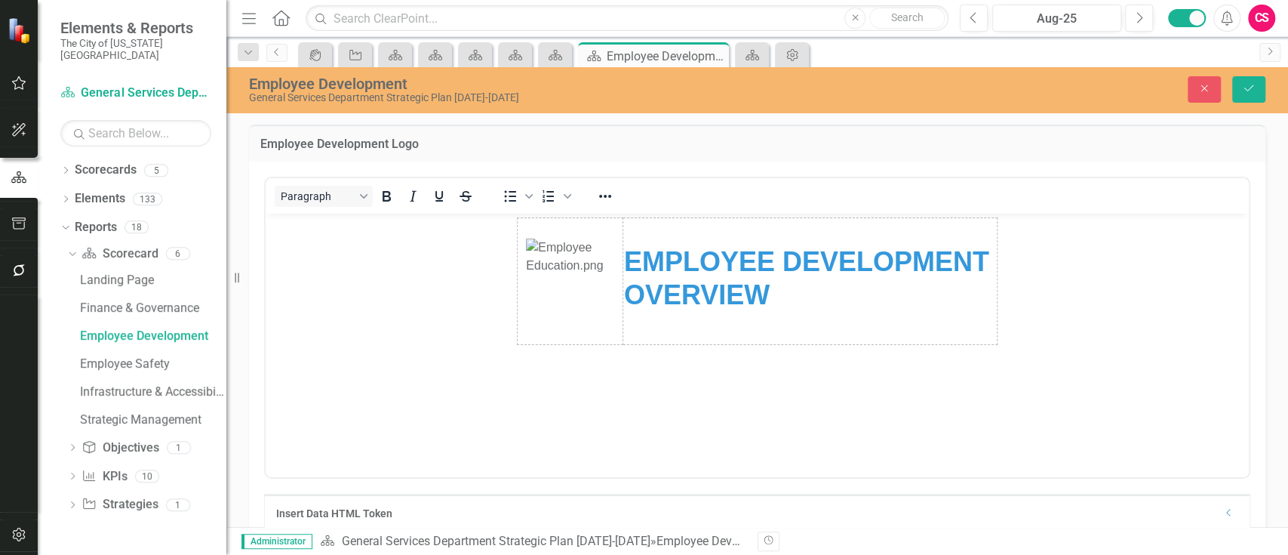
scroll to position [0, 0]
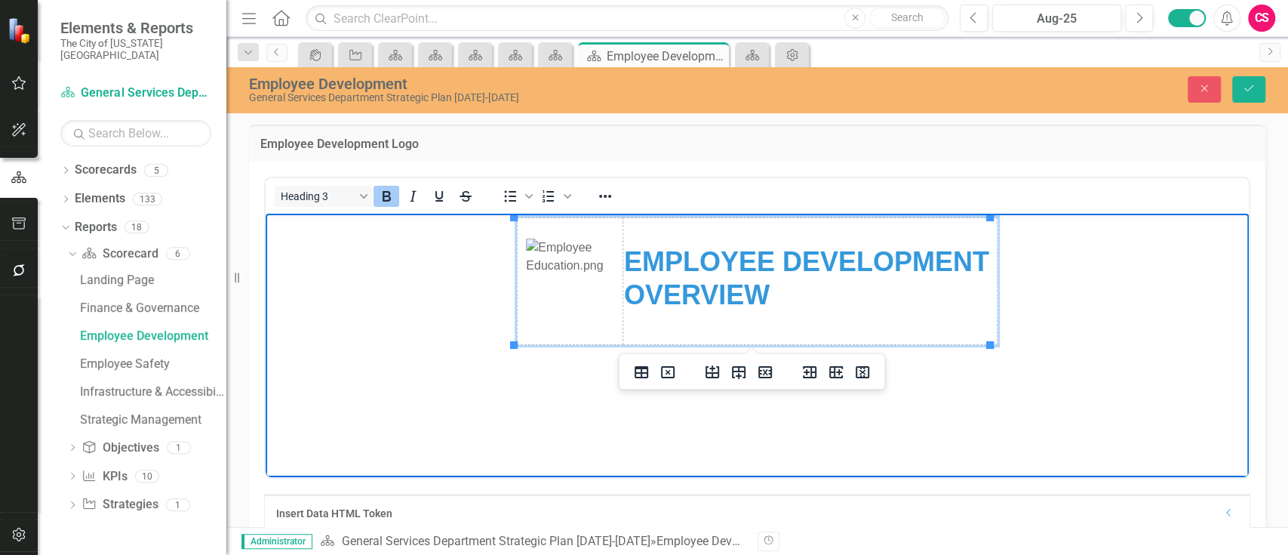
click at [803, 274] on strong "EMPLOYEE DEVELOPMENT OVERVIEW" at bounding box center [806, 277] width 365 height 63
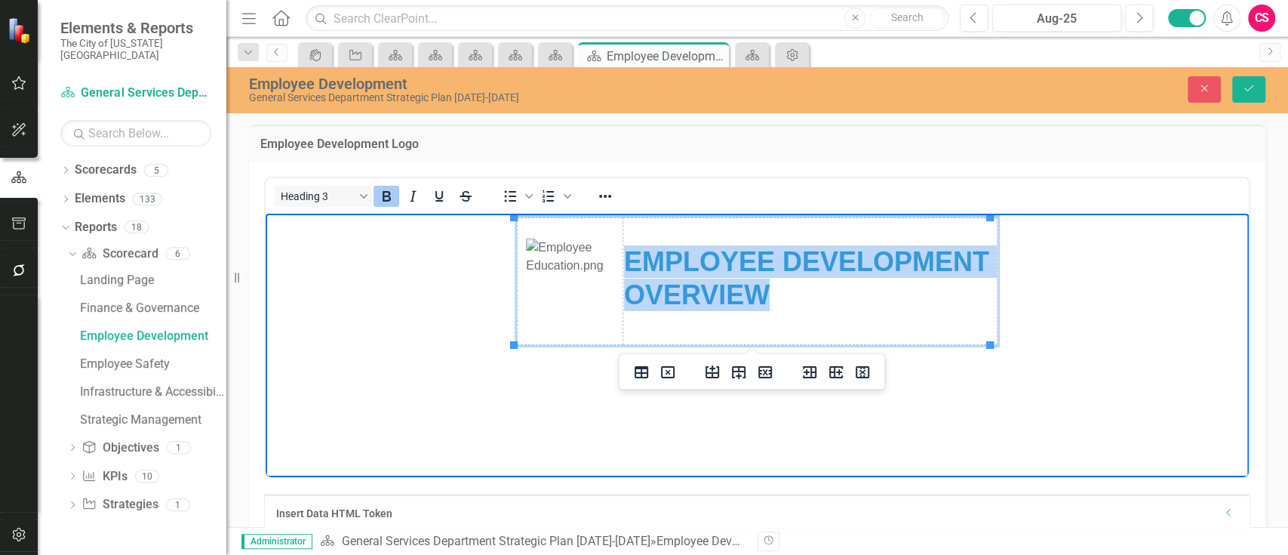
click at [803, 274] on strong "EMPLOYEE DEVELOPMENT OVERVIEW" at bounding box center [806, 277] width 365 height 63
click at [605, 202] on icon "Reveal or hide additional toolbar items" at bounding box center [605, 196] width 18 height 18
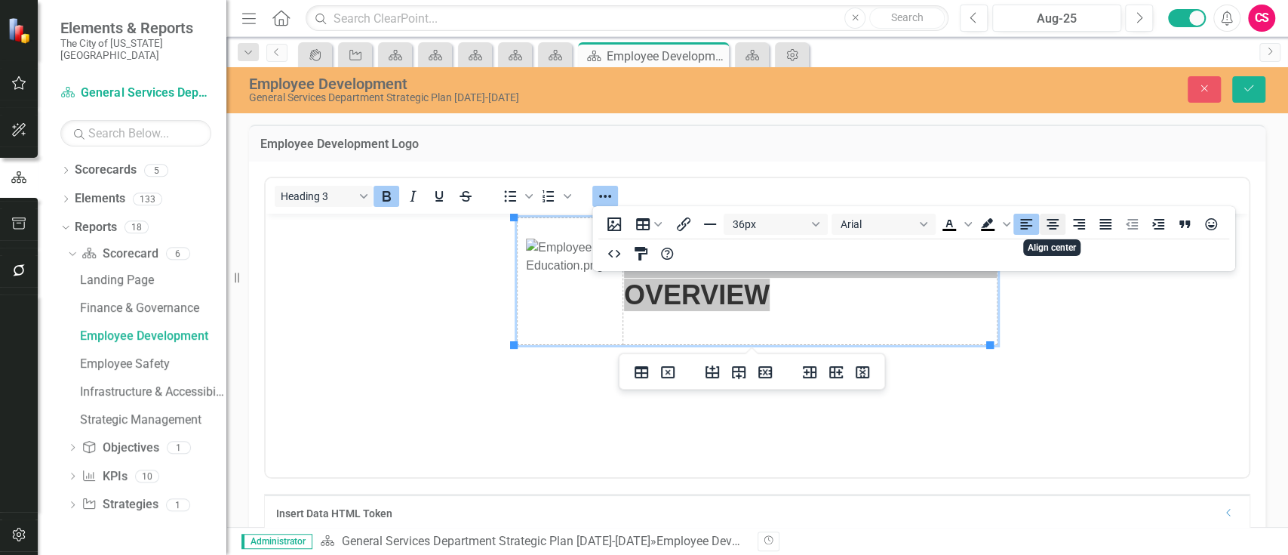
click at [1046, 229] on icon "Align center" at bounding box center [1053, 224] width 18 height 18
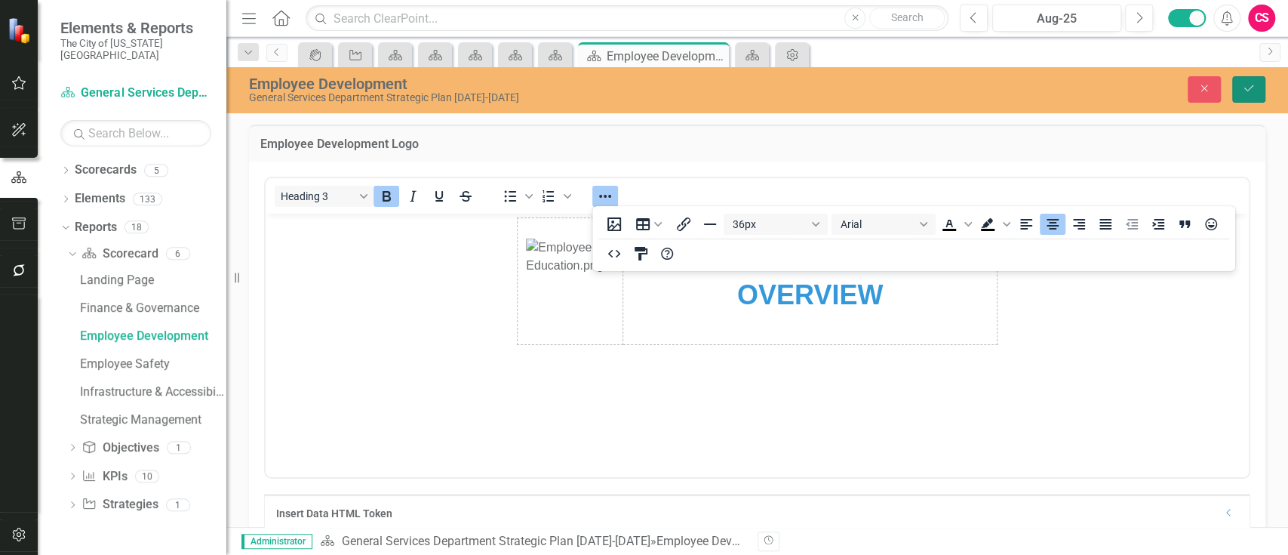
click at [1240, 82] on button "Save" at bounding box center [1249, 89] width 33 height 26
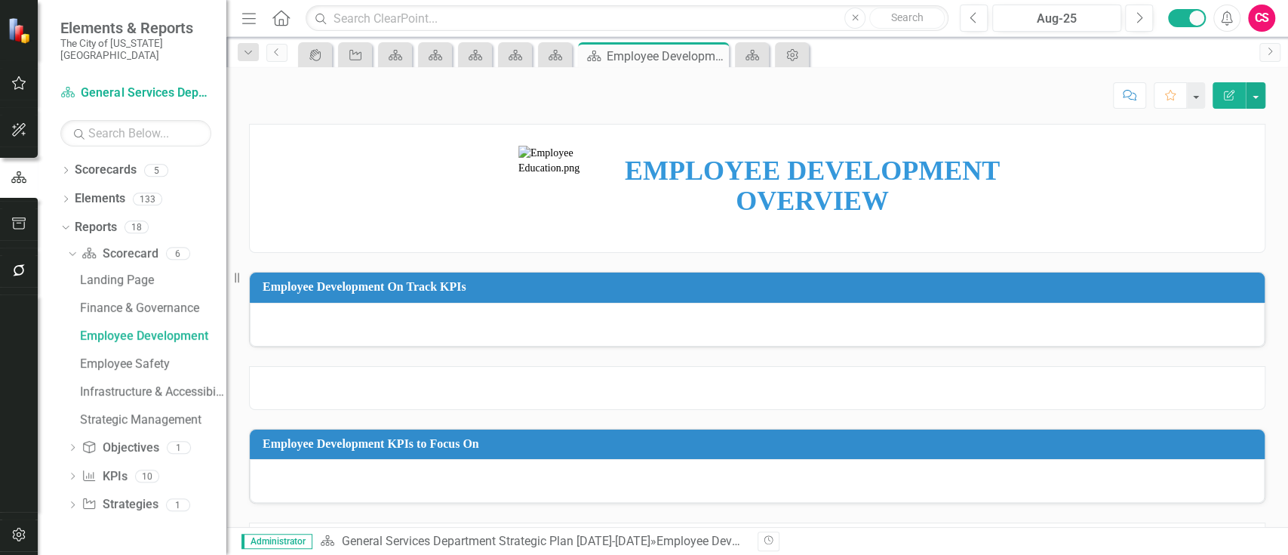
click at [730, 184] on strong "EMPLOYEE DEVELOPMENT OVERVIEW" at bounding box center [812, 185] width 375 height 60
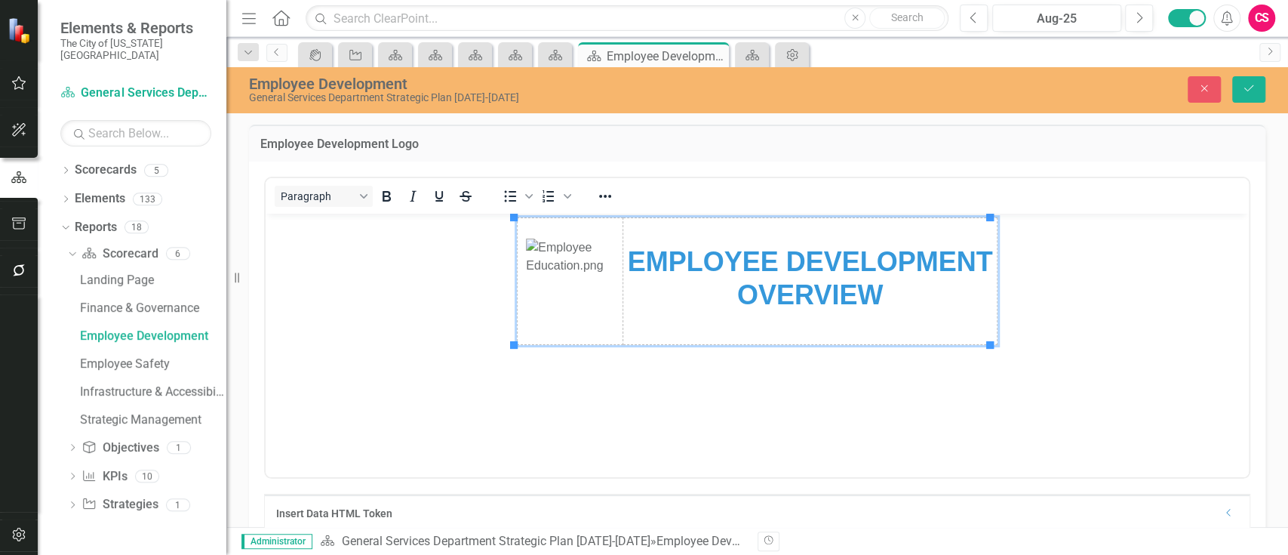
click at [737, 286] on strong "EMPLOYEE DEVELOPMENT OVERVIEW" at bounding box center [809, 277] width 365 height 63
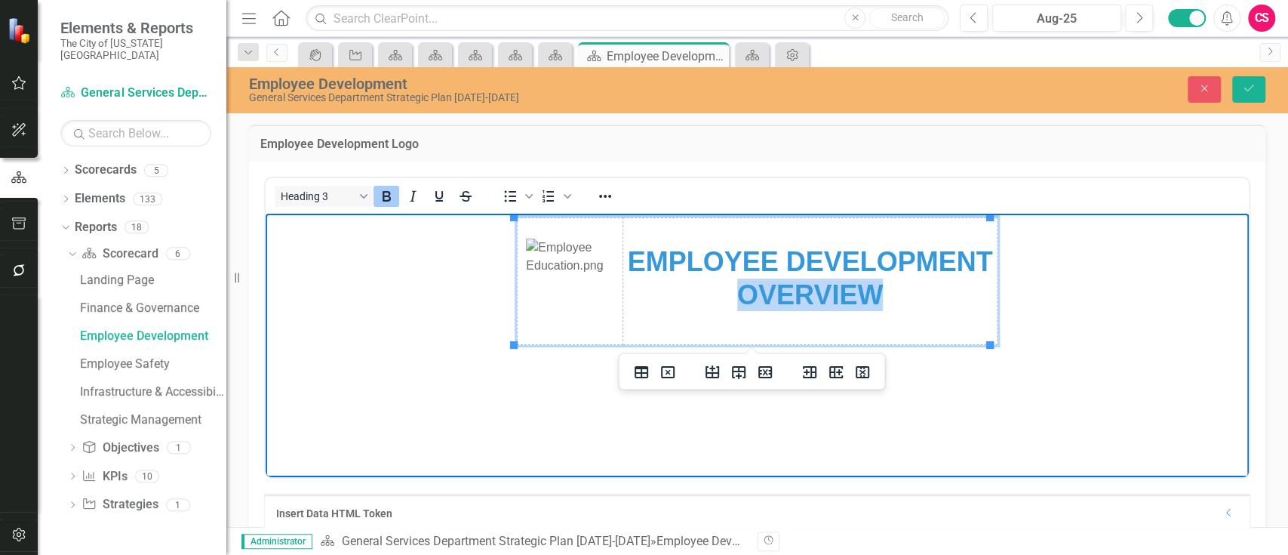
click at [737, 286] on strong "EMPLOYEE DEVELOPMENT OVERVIEW" at bounding box center [809, 277] width 365 height 63
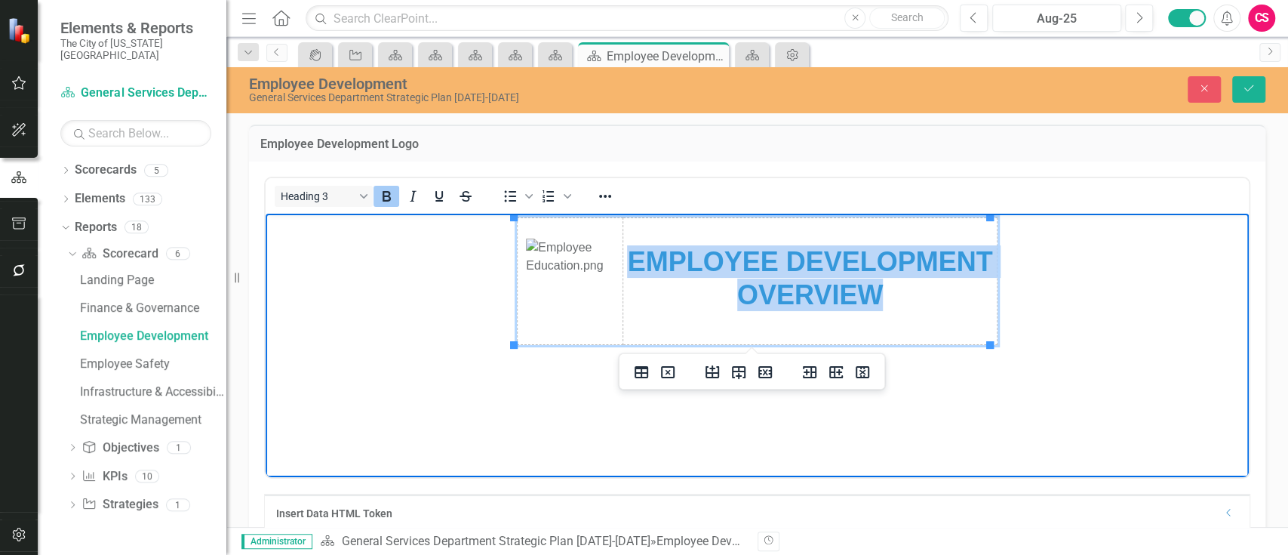
click at [737, 286] on strong "EMPLOYEE DEVELOPMENT OVERVIEW" at bounding box center [809, 277] width 365 height 63
click at [608, 192] on icon "Reveal or hide additional toolbar items" at bounding box center [605, 196] width 18 height 18
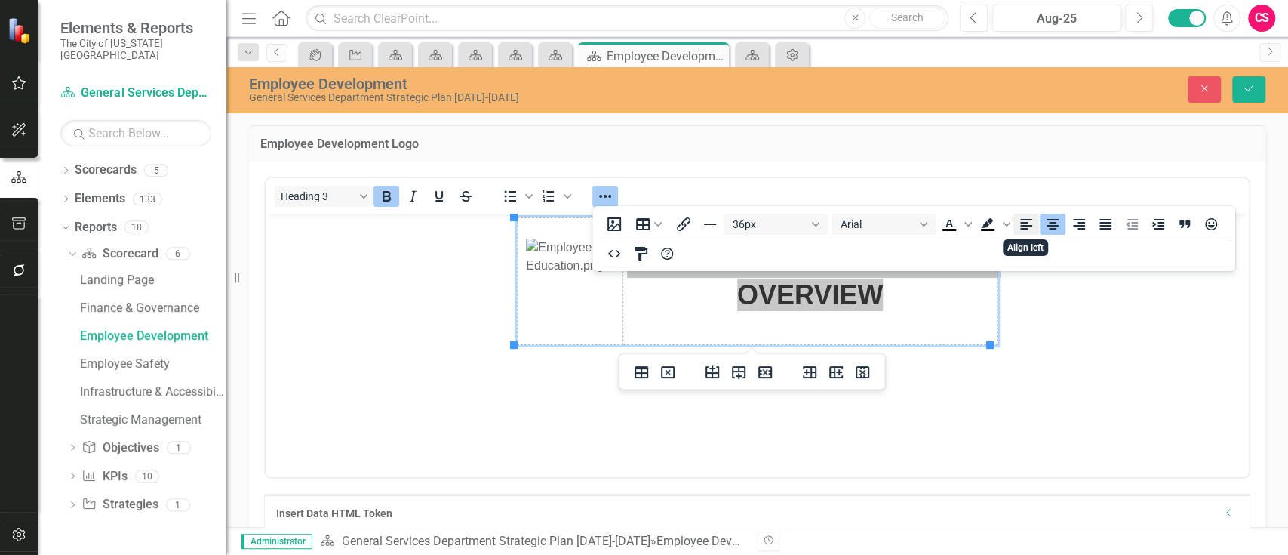
click at [1027, 232] on icon "Align left" at bounding box center [1026, 224] width 18 height 18
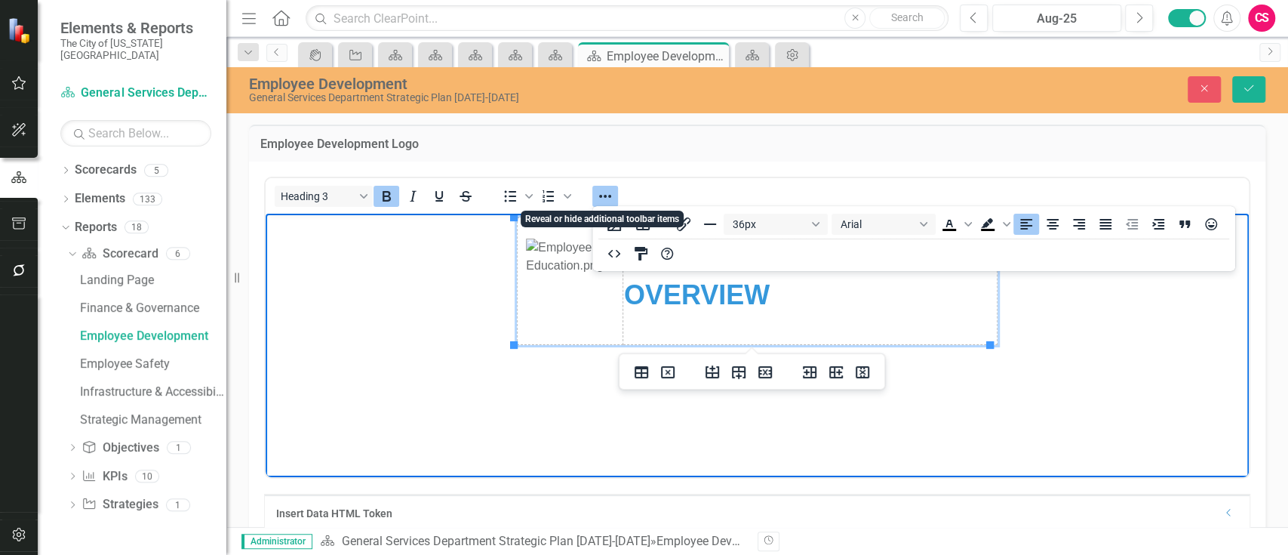
click at [597, 192] on icon "Reveal or hide additional toolbar items" at bounding box center [605, 196] width 18 height 18
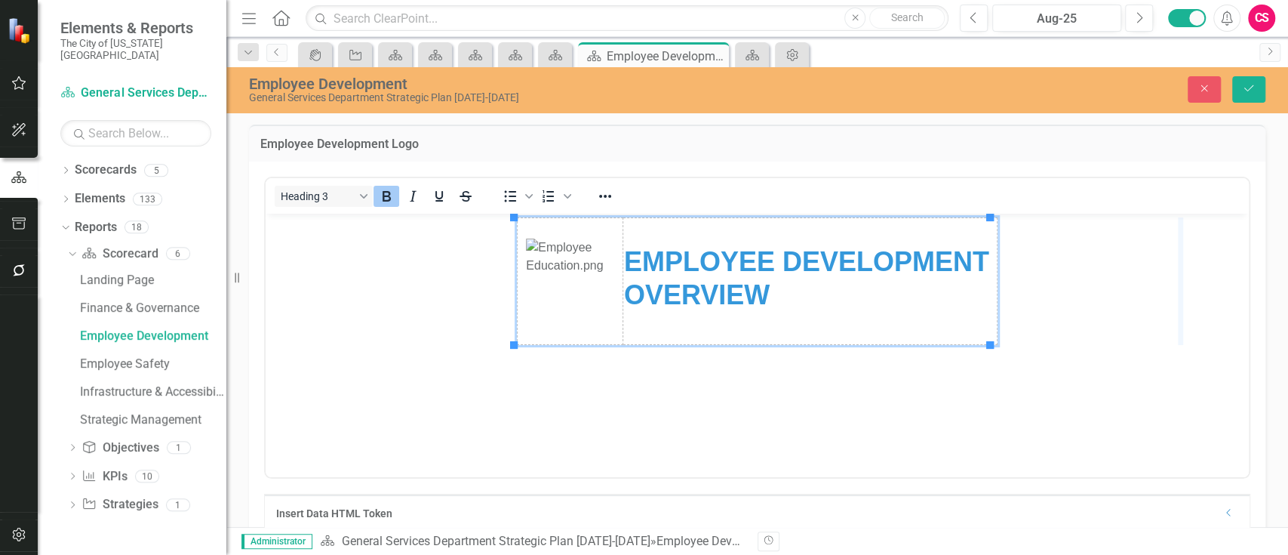
drag, startPoint x: 989, startPoint y: 279, endPoint x: 1187, endPoint y: 260, distance: 198.6
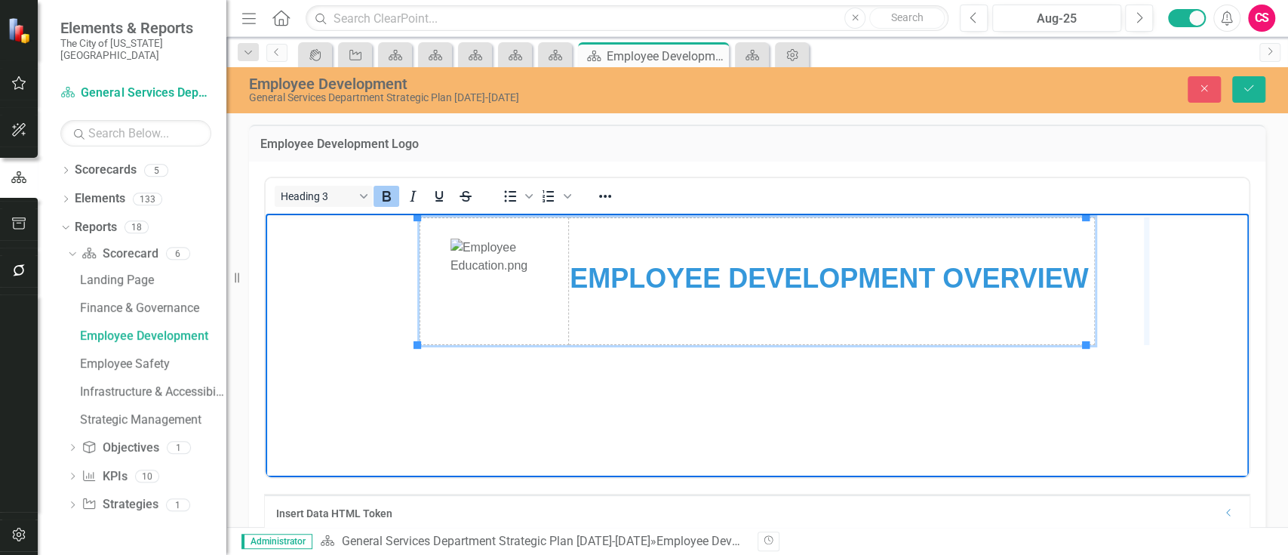
drag, startPoint x: 1086, startPoint y: 291, endPoint x: 1150, endPoint y: 275, distance: 65.4
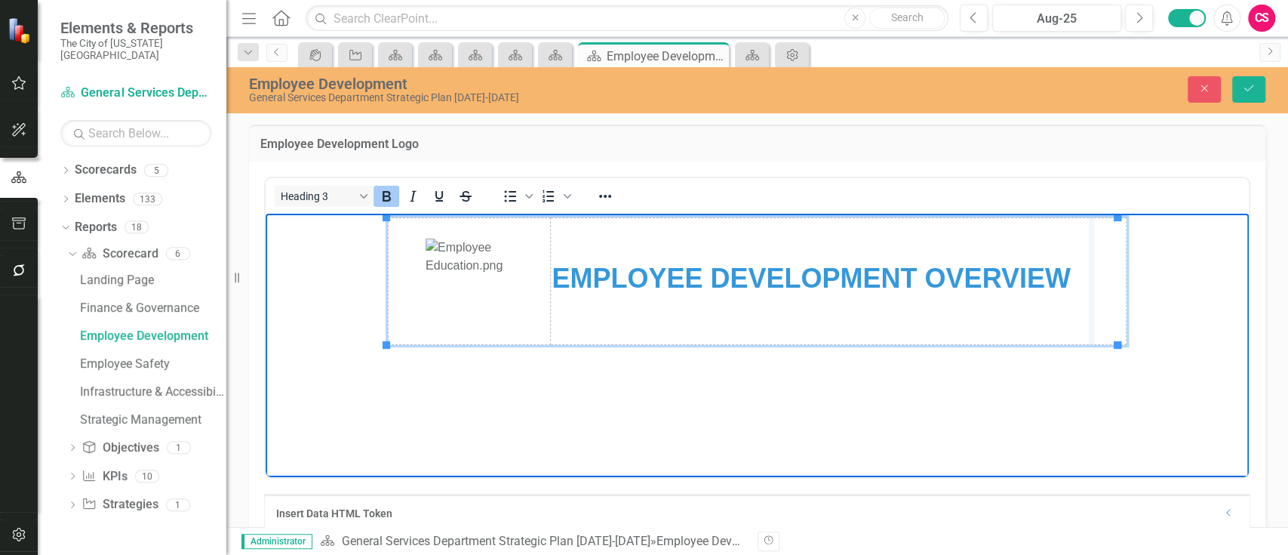
drag, startPoint x: 1116, startPoint y: 286, endPoint x: 1085, endPoint y: 287, distance: 31.0
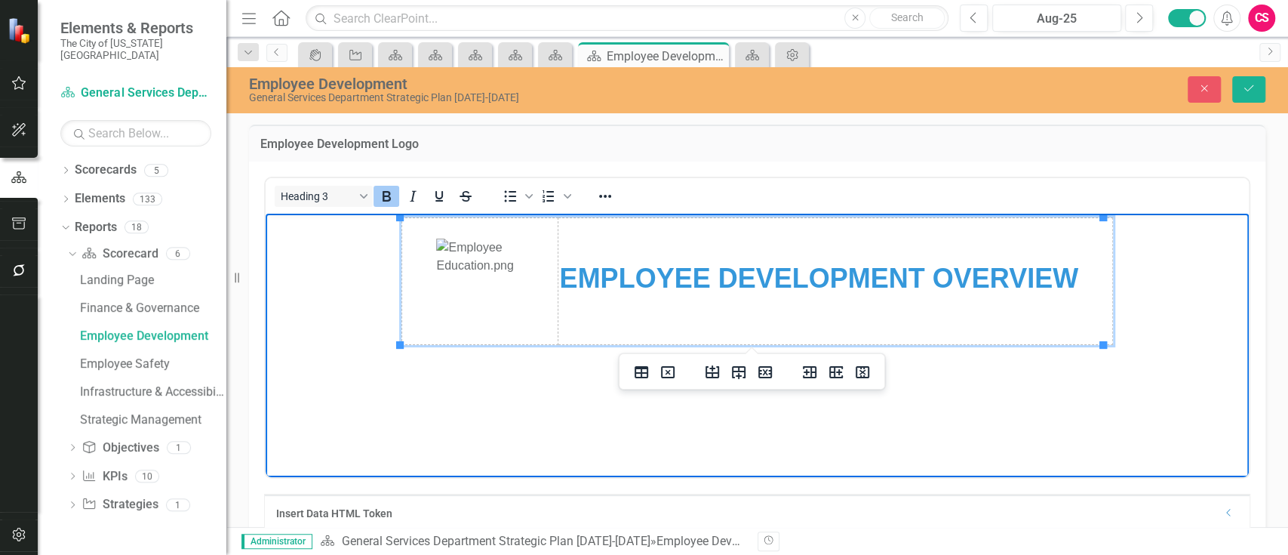
click at [837, 271] on strong "EMPLOYEE DEVELOPMENT OVERVIEW" at bounding box center [818, 278] width 519 height 31
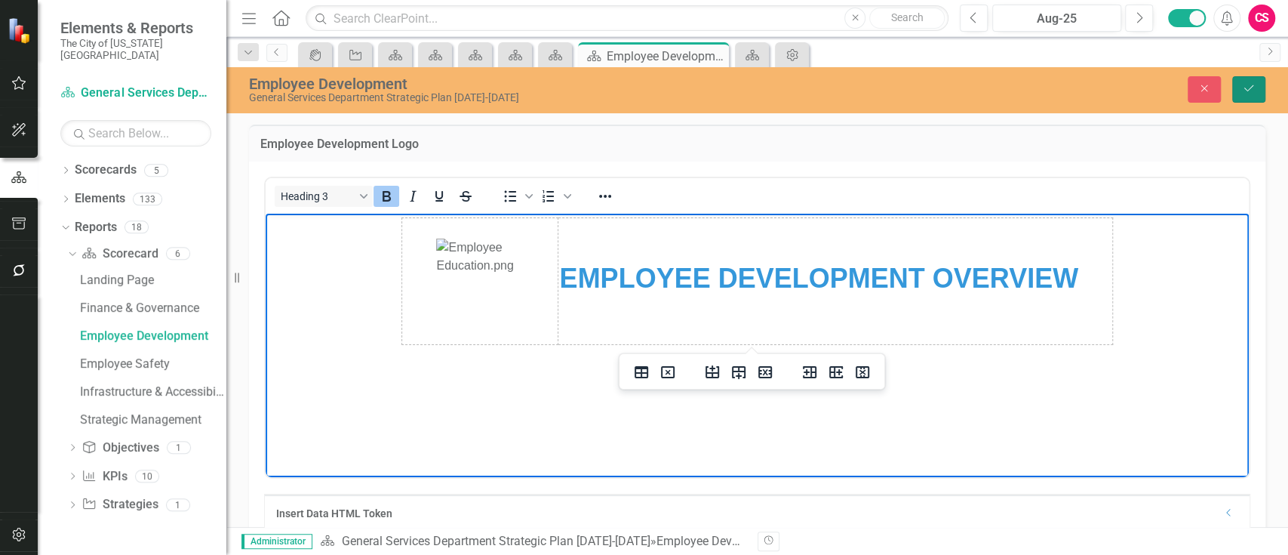
click at [1240, 94] on button "Save" at bounding box center [1249, 89] width 33 height 26
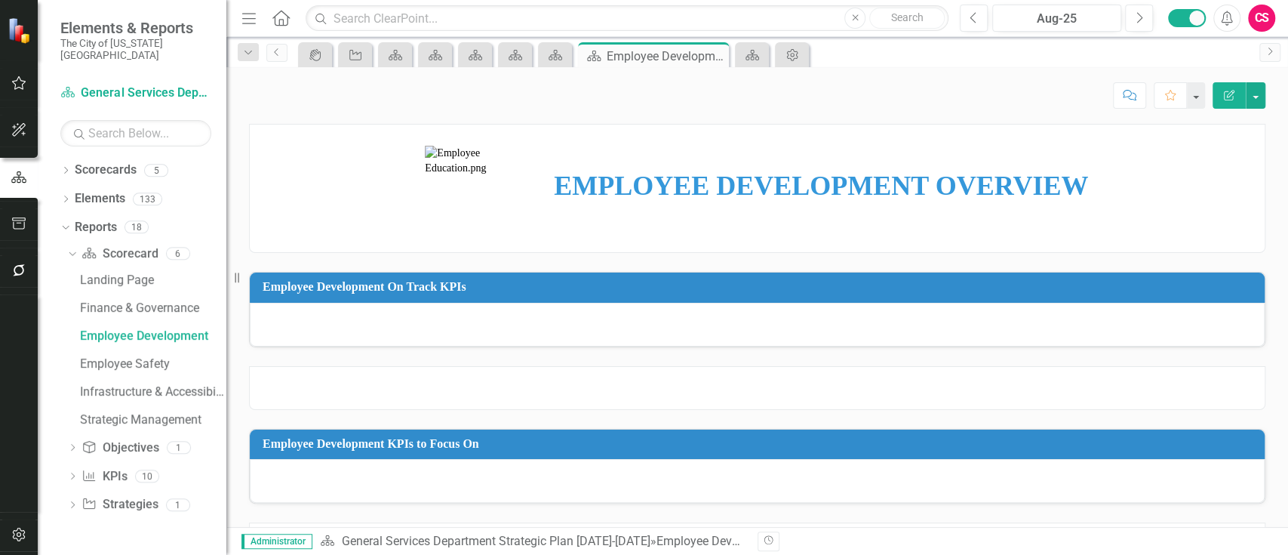
click at [894, 193] on strong "EMPLOYEE DEVELOPMENT OVERVIEW" at bounding box center [821, 186] width 534 height 30
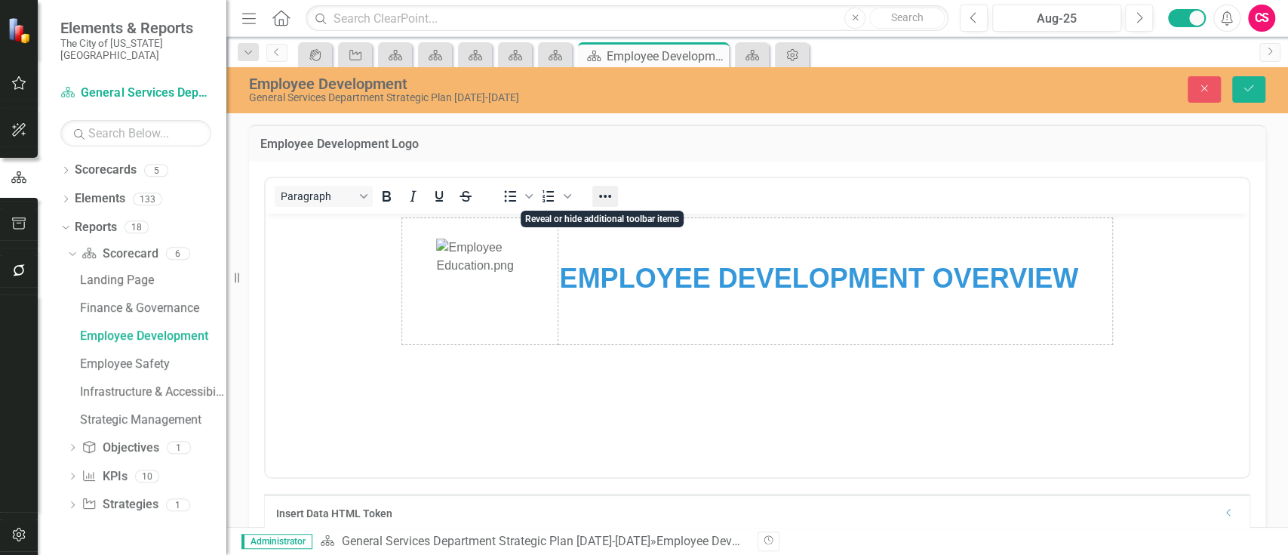
click at [608, 205] on button "Reveal or hide additional toolbar items" at bounding box center [605, 196] width 26 height 21
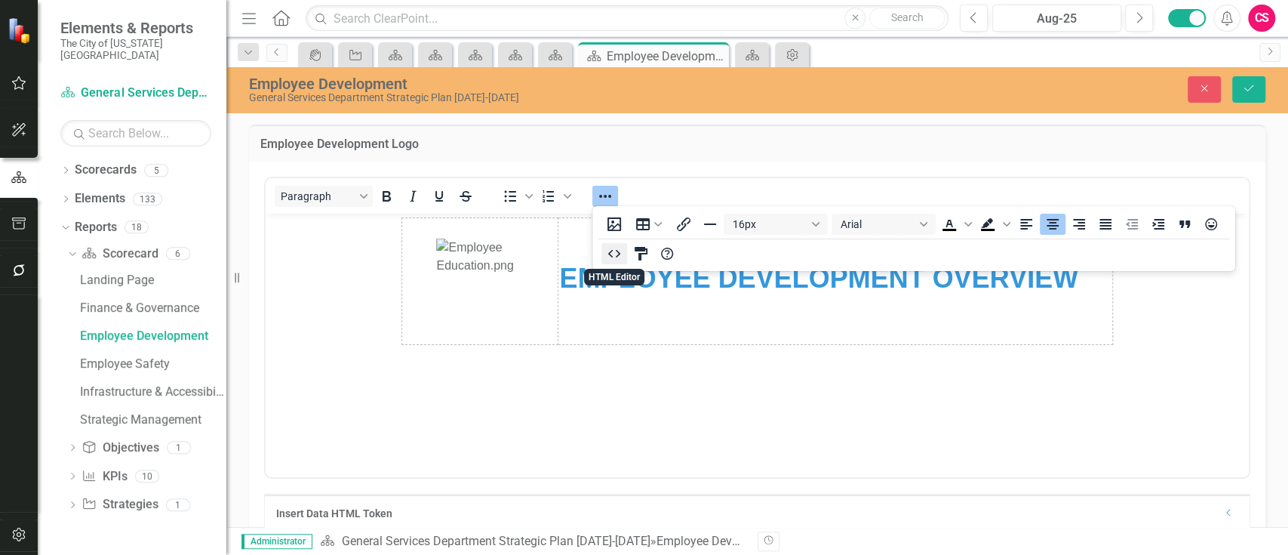
click at [615, 263] on button "HTML Editor" at bounding box center [615, 253] width 26 height 21
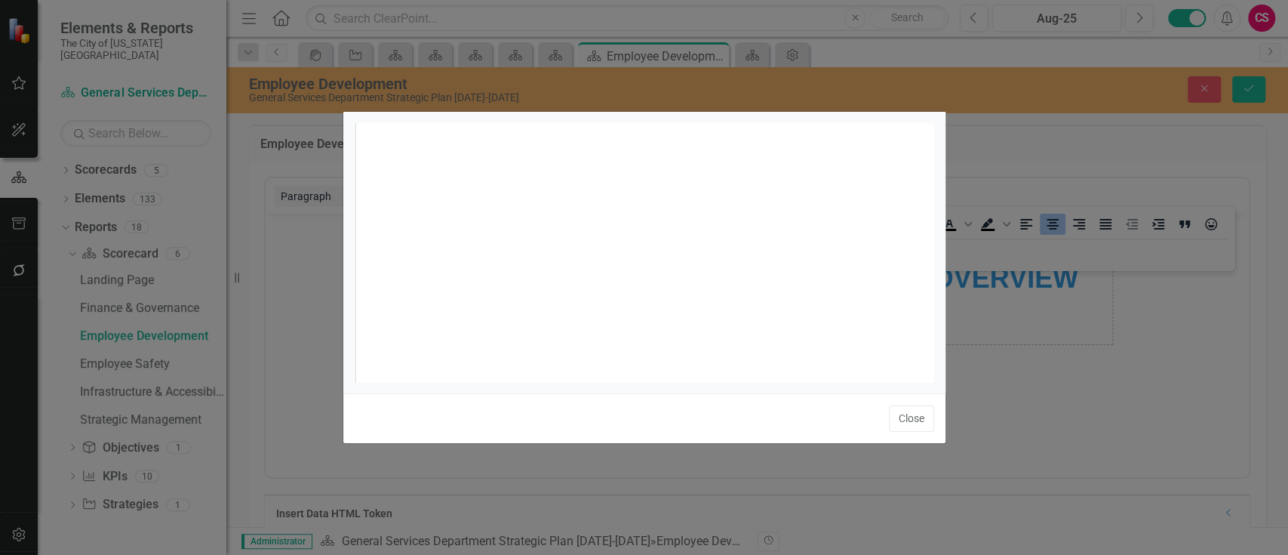
scroll to position [6, 0]
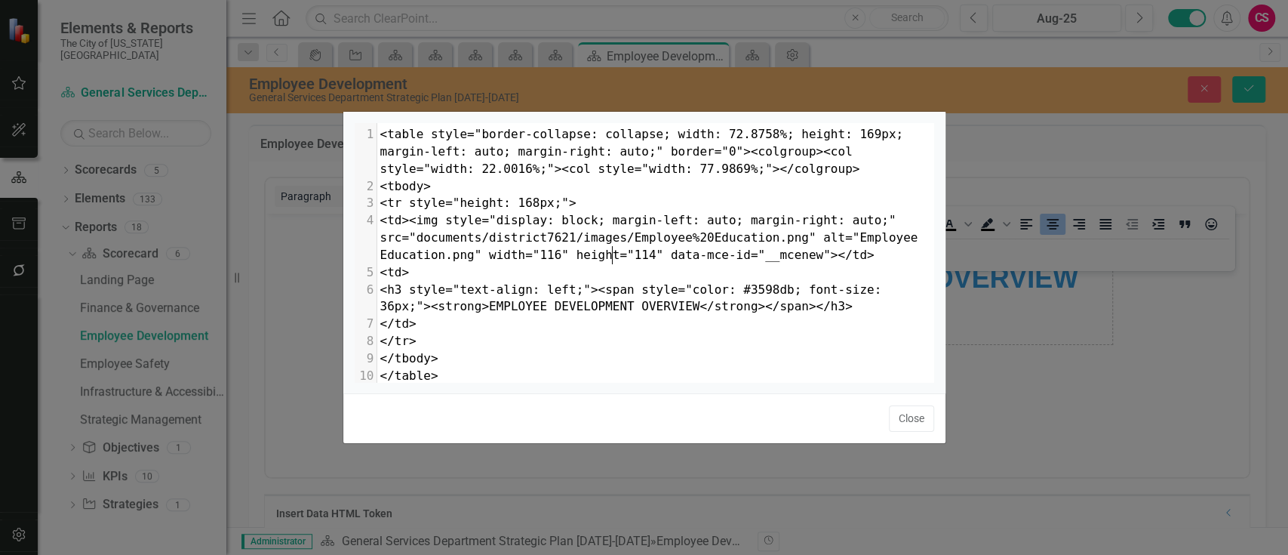
click at [615, 264] on pre "<td>" at bounding box center [655, 272] width 557 height 17
type textarea "<table style="border-collapse: collapse; width: 72.8758%; height: 169px; margin…"
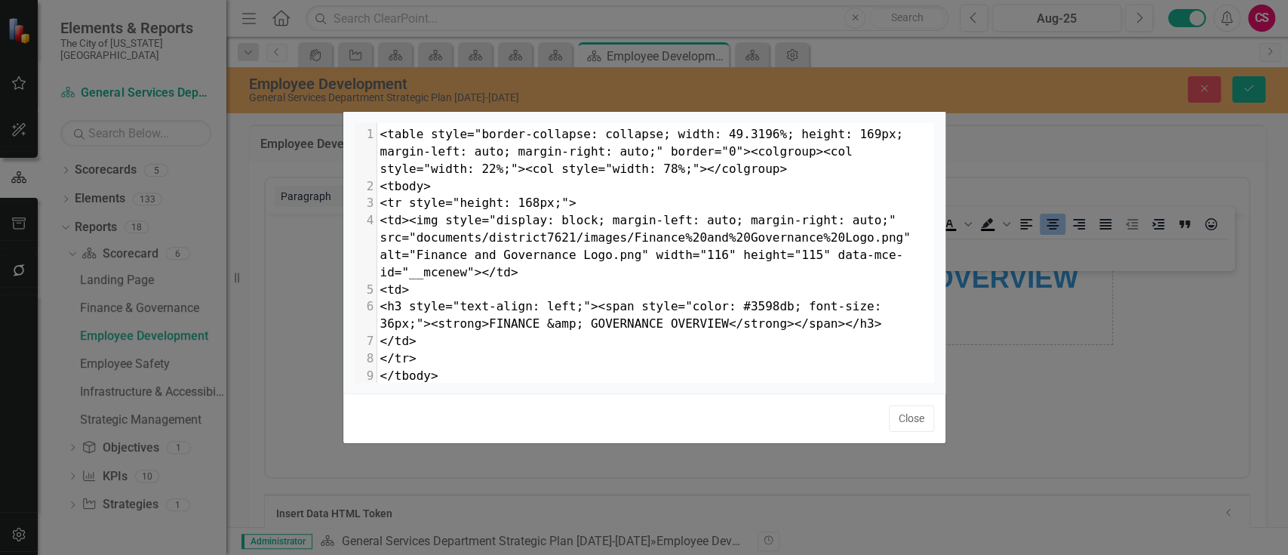
scroll to position [33, 0]
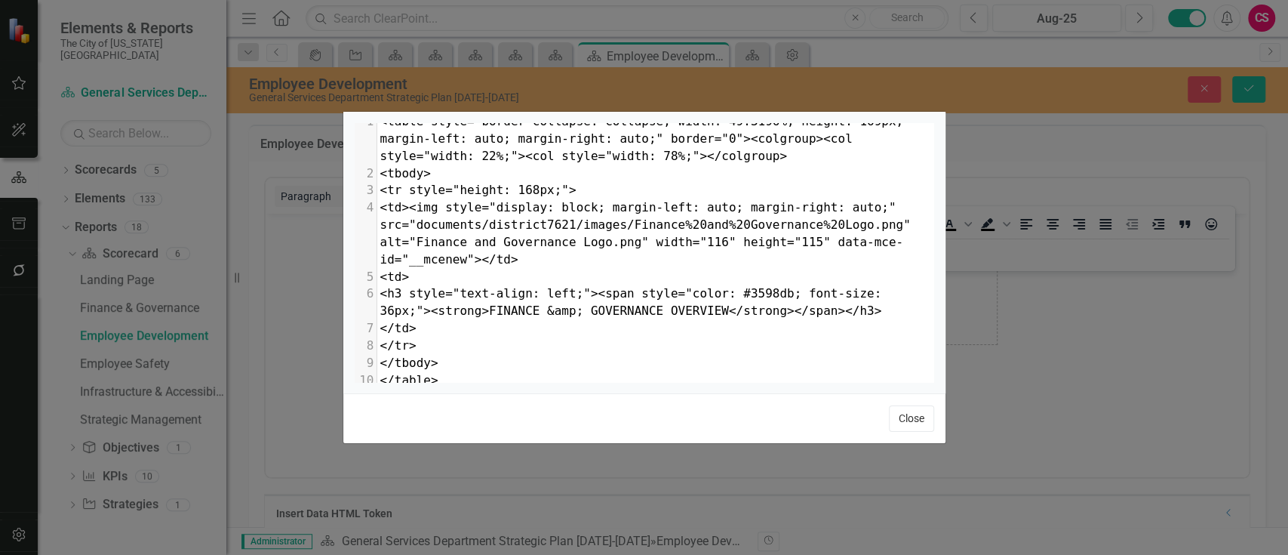
click at [896, 428] on button "Close" at bounding box center [911, 418] width 45 height 26
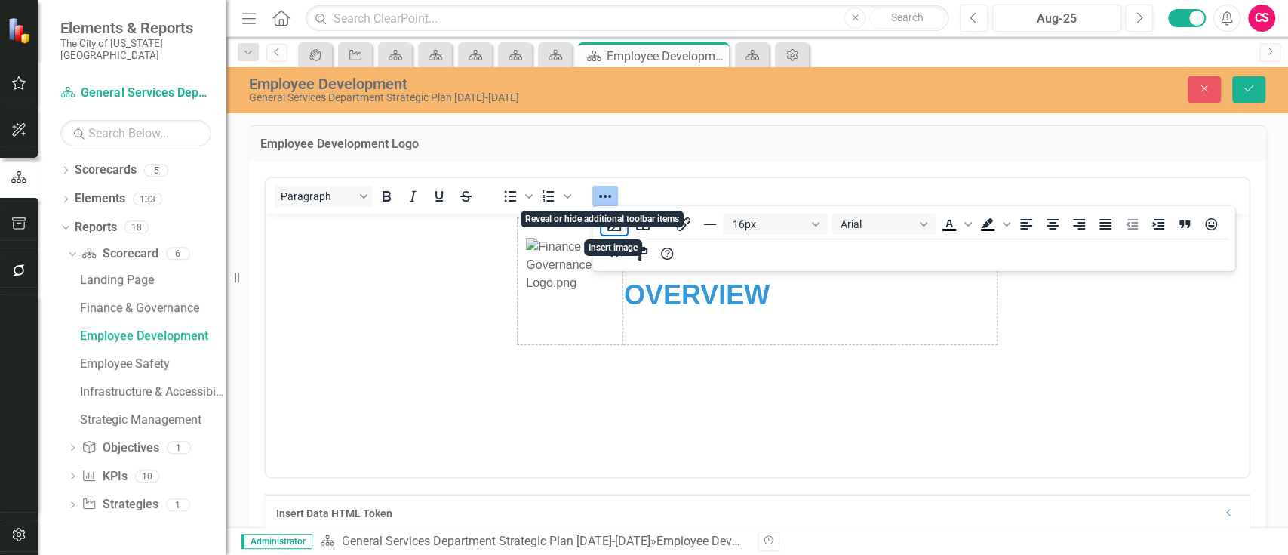
click at [604, 201] on icon "Reveal or hide additional toolbar items" at bounding box center [605, 196] width 18 height 18
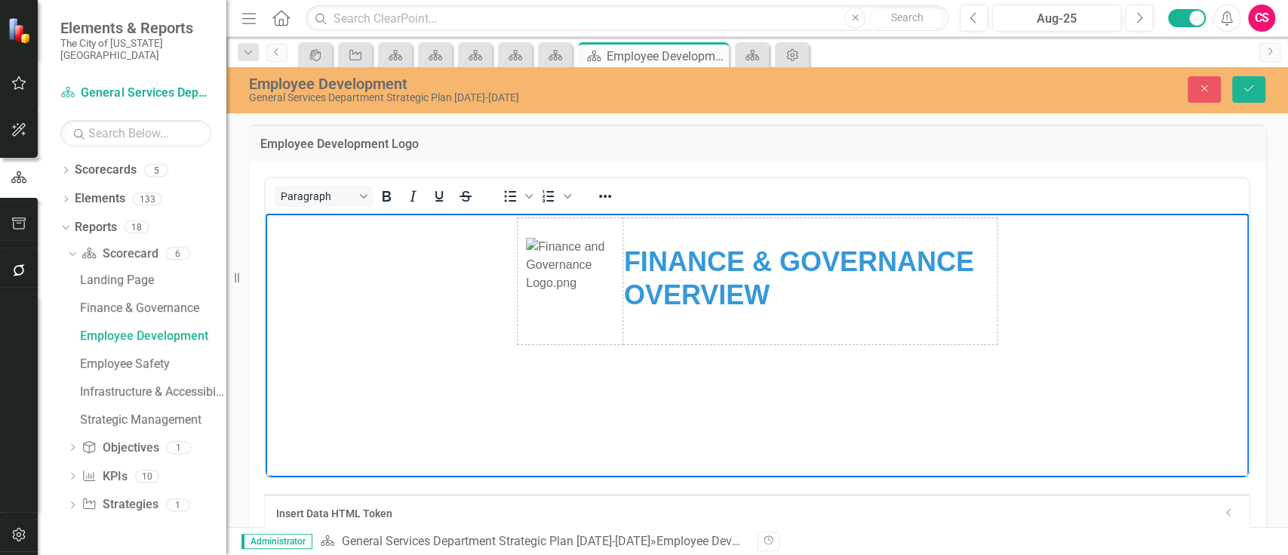
click at [552, 291] on img "Rich Text Area. Press ALT-0 for help." at bounding box center [570, 281] width 88 height 87
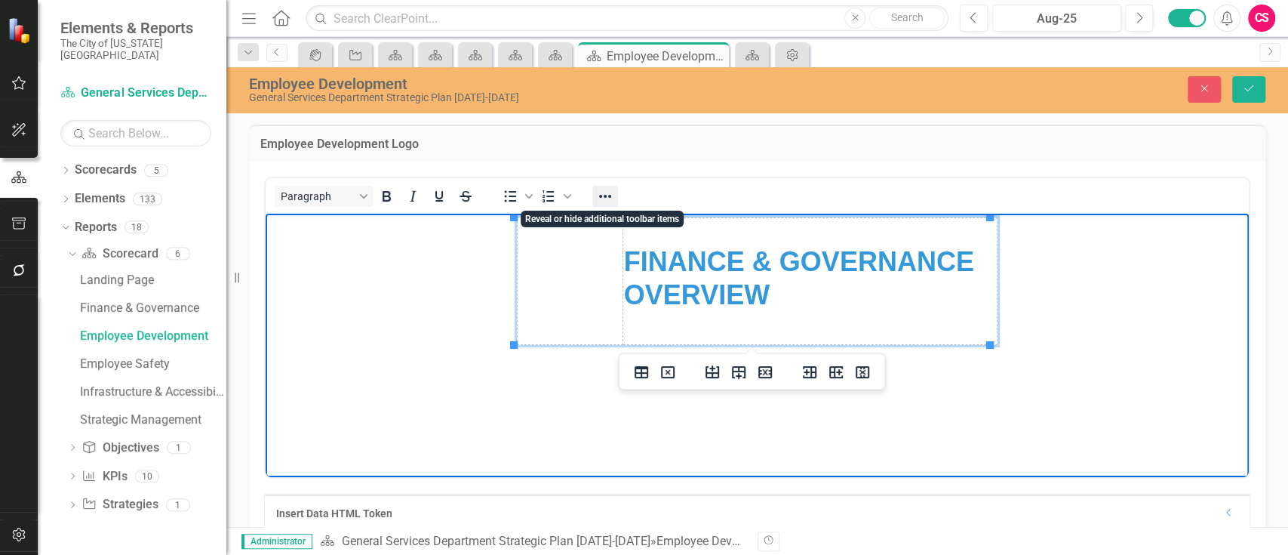
click at [603, 195] on icon "Reveal or hide additional toolbar items" at bounding box center [605, 196] width 18 height 18
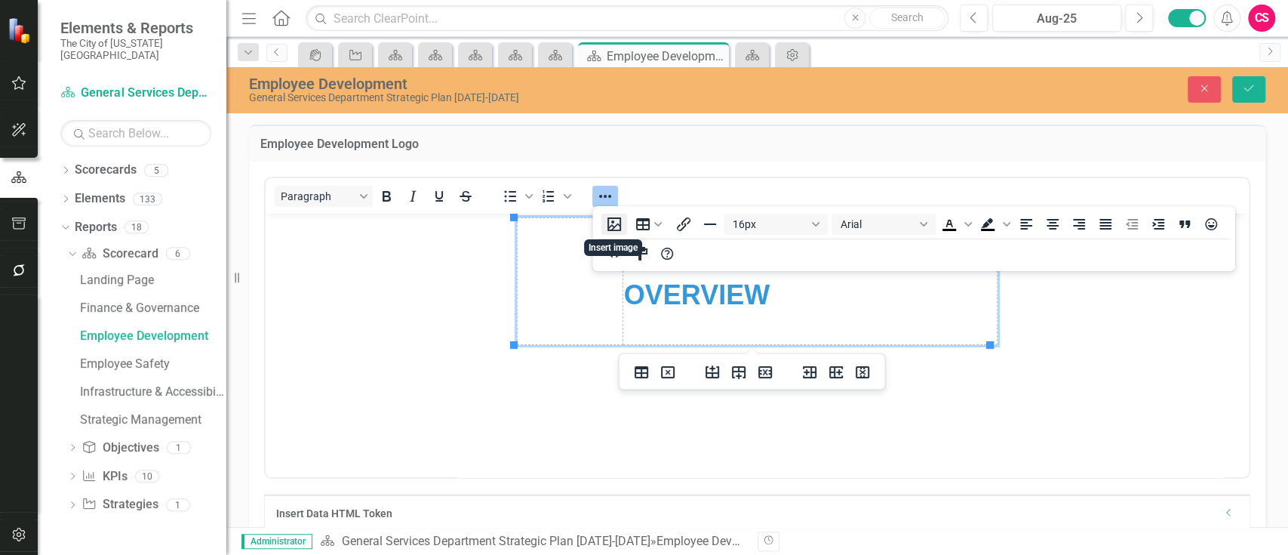
click at [616, 232] on button "Insert image" at bounding box center [615, 224] width 26 height 21
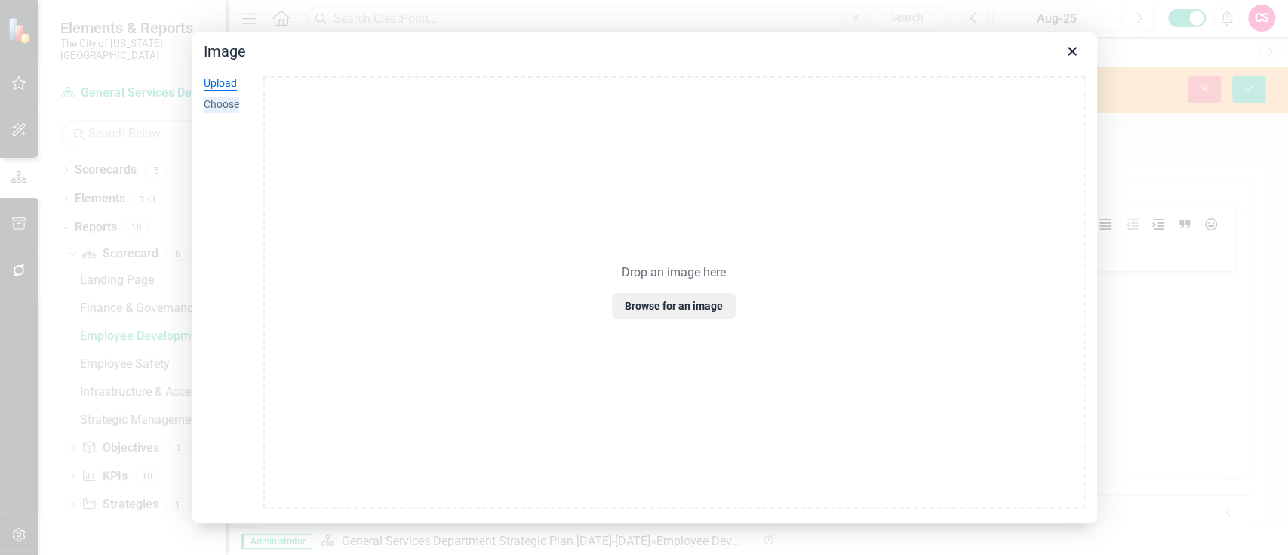
click at [213, 105] on div "Choose" at bounding box center [221, 104] width 35 height 15
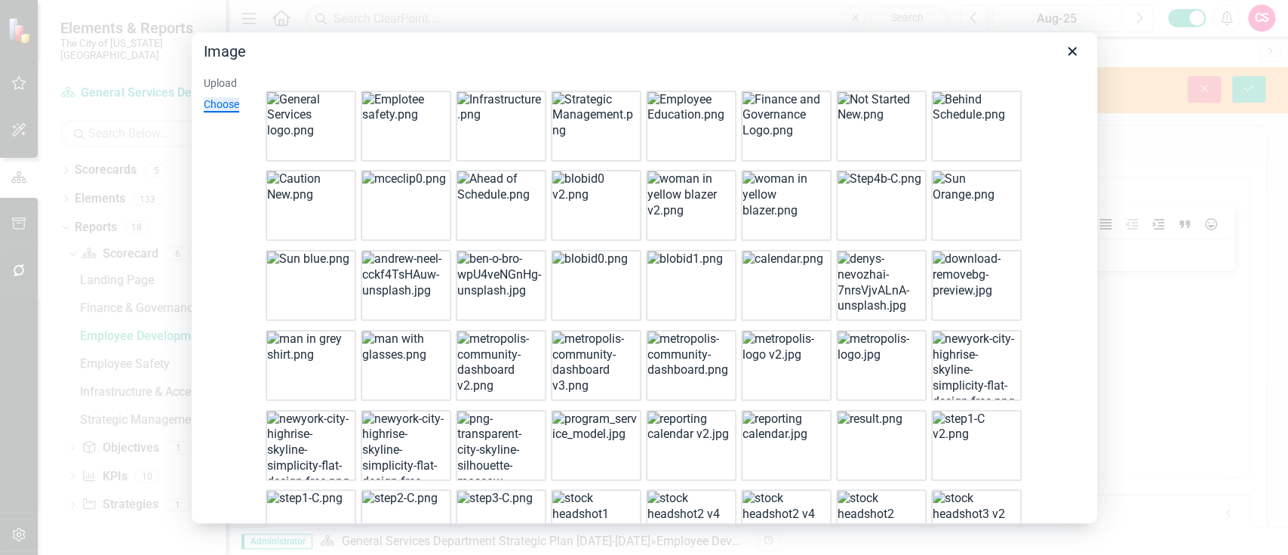
click at [693, 109] on img at bounding box center [690, 108] width 85 height 32
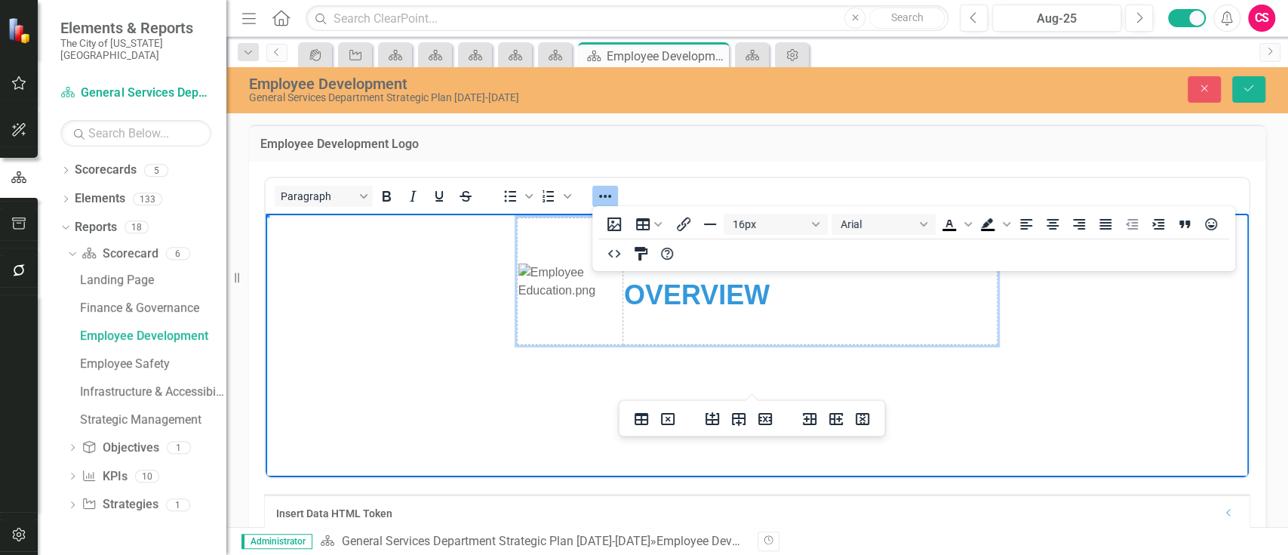
click at [620, 300] on img "Rich Text Area. Press ALT-0 for help." at bounding box center [570, 281] width 103 height 36
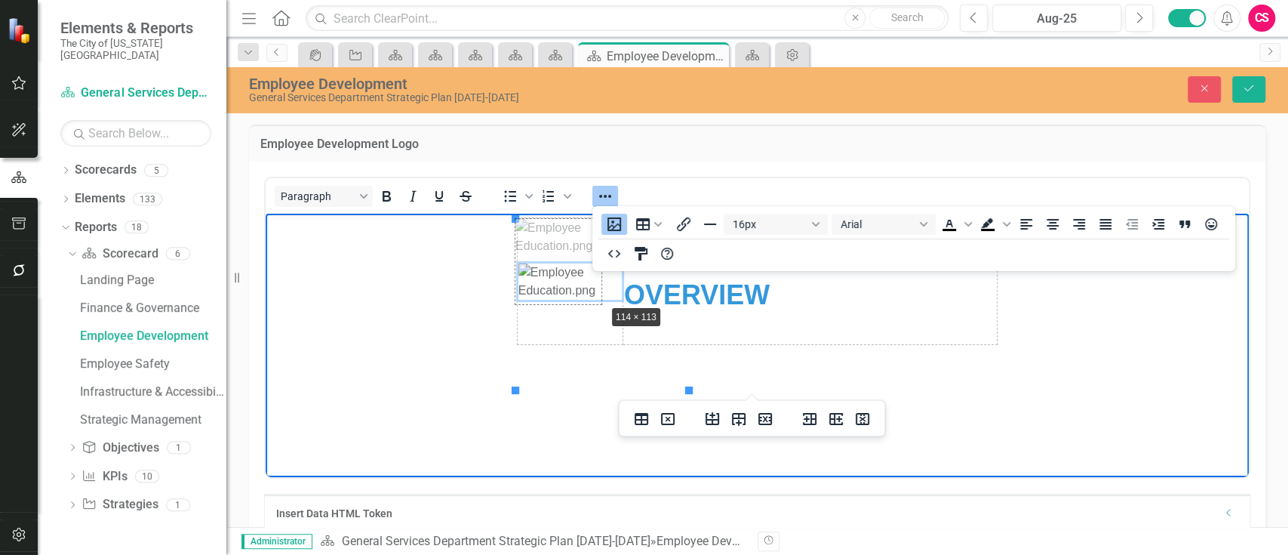
drag, startPoint x: 688, startPoint y: 387, endPoint x: 575, endPoint y: 272, distance: 161.2
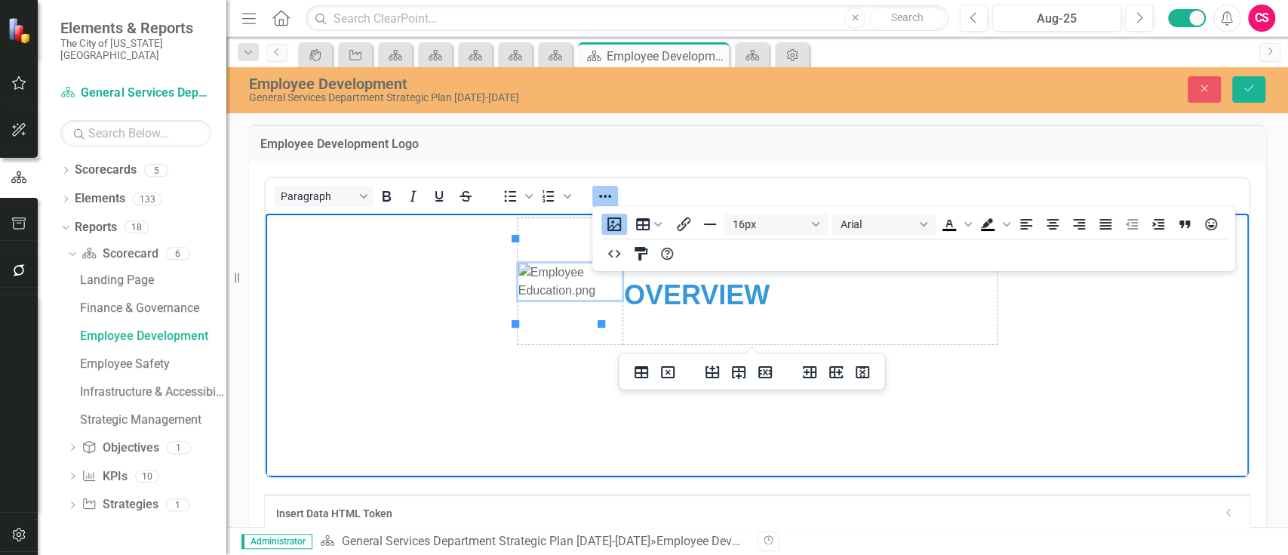
click at [567, 275] on img "Rich Text Area. Press ALT-0 for help." at bounding box center [570, 281] width 103 height 36
click at [1063, 220] on button "Align center" at bounding box center [1053, 224] width 26 height 21
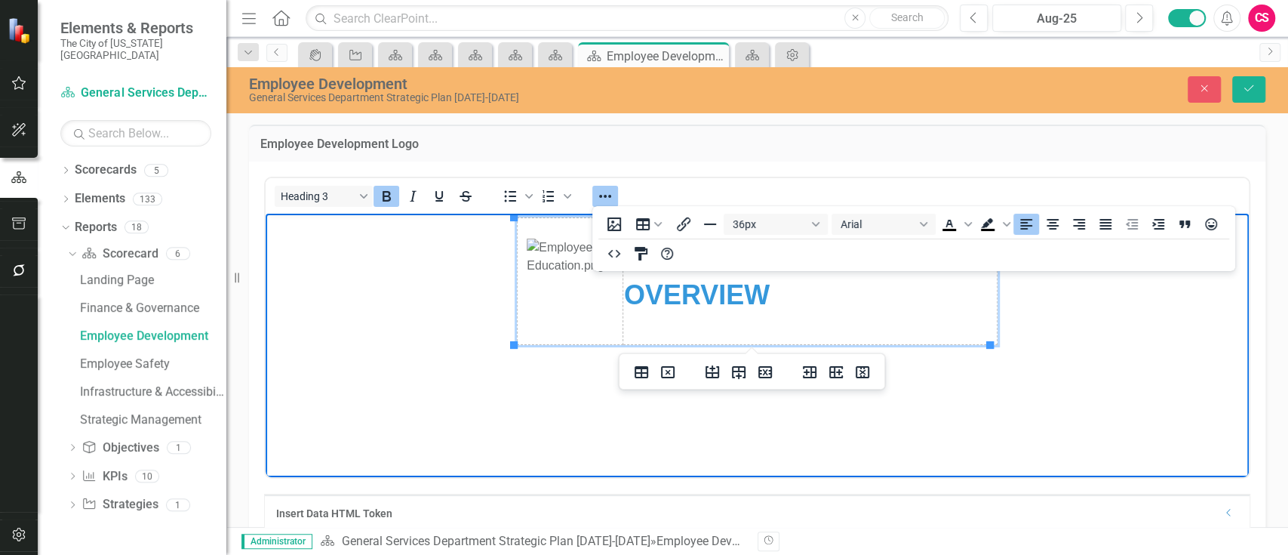
click at [791, 299] on h3 "FINANCE & GOVERNANCE OVERVIEW" at bounding box center [810, 277] width 373 height 65
click at [613, 192] on icon "Reveal or hide additional toolbar items" at bounding box center [605, 196] width 18 height 18
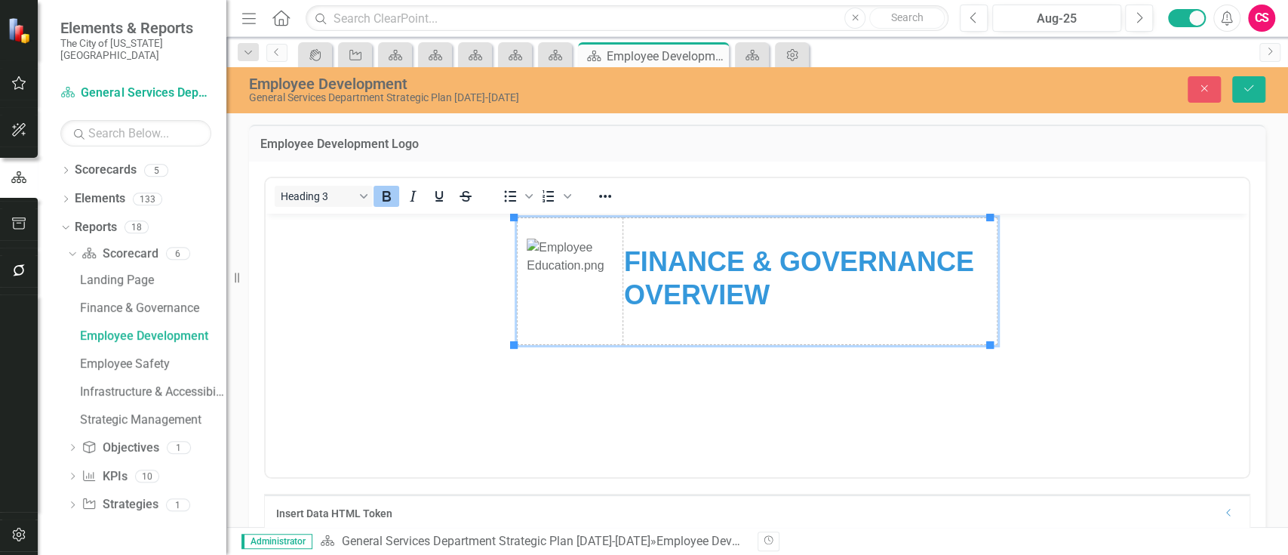
click at [796, 260] on strong "FINANCE & GOVERNANCE OVERVIEW" at bounding box center [799, 277] width 350 height 63
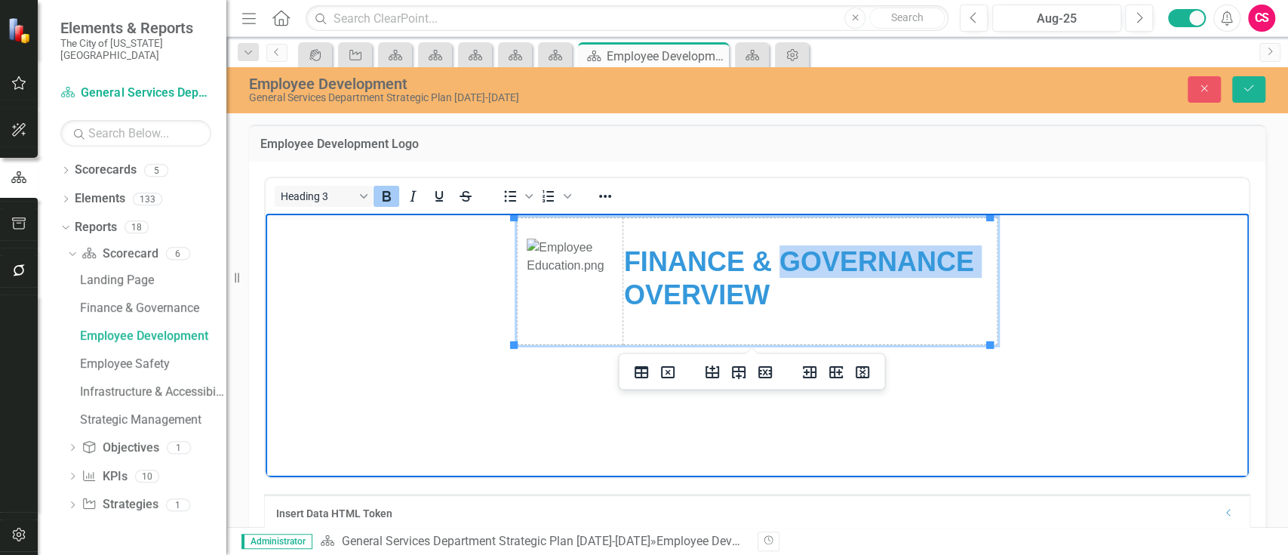
click at [796, 260] on strong "FINANCE & GOVERNANCE OVERVIEW" at bounding box center [799, 277] width 350 height 63
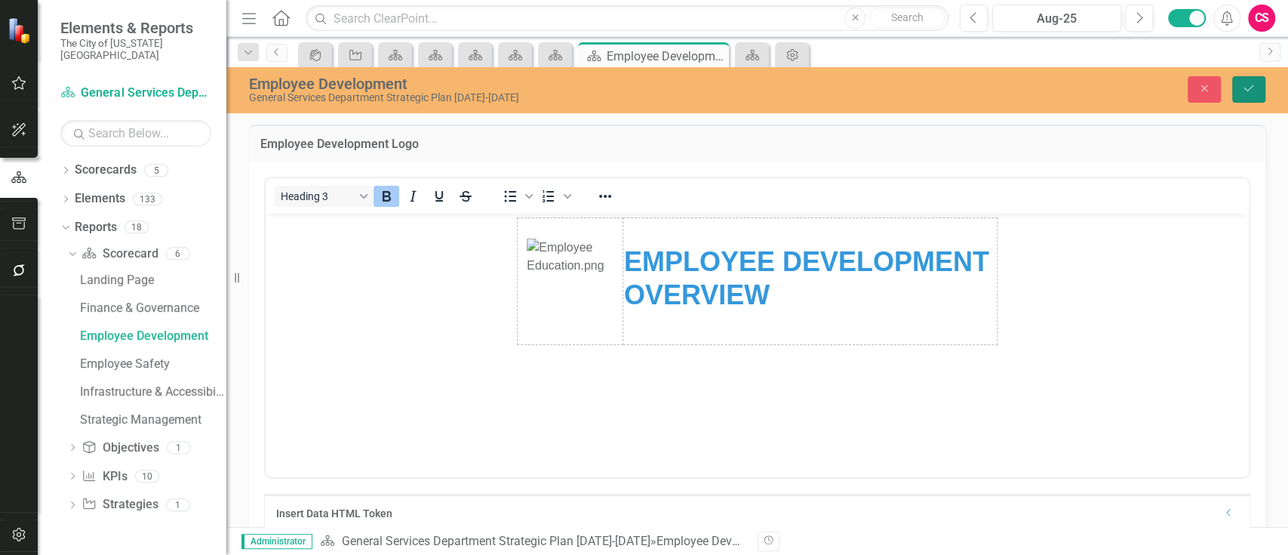
click at [1262, 88] on button "Save" at bounding box center [1249, 89] width 33 height 26
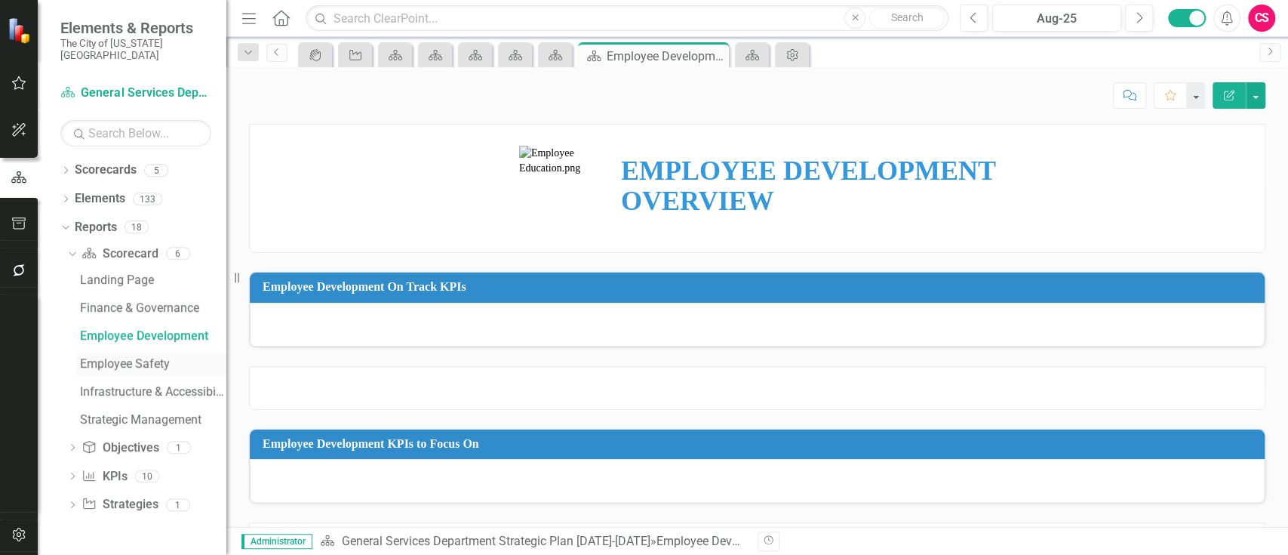
click at [94, 357] on div "Employee Safety" at bounding box center [153, 364] width 146 height 14
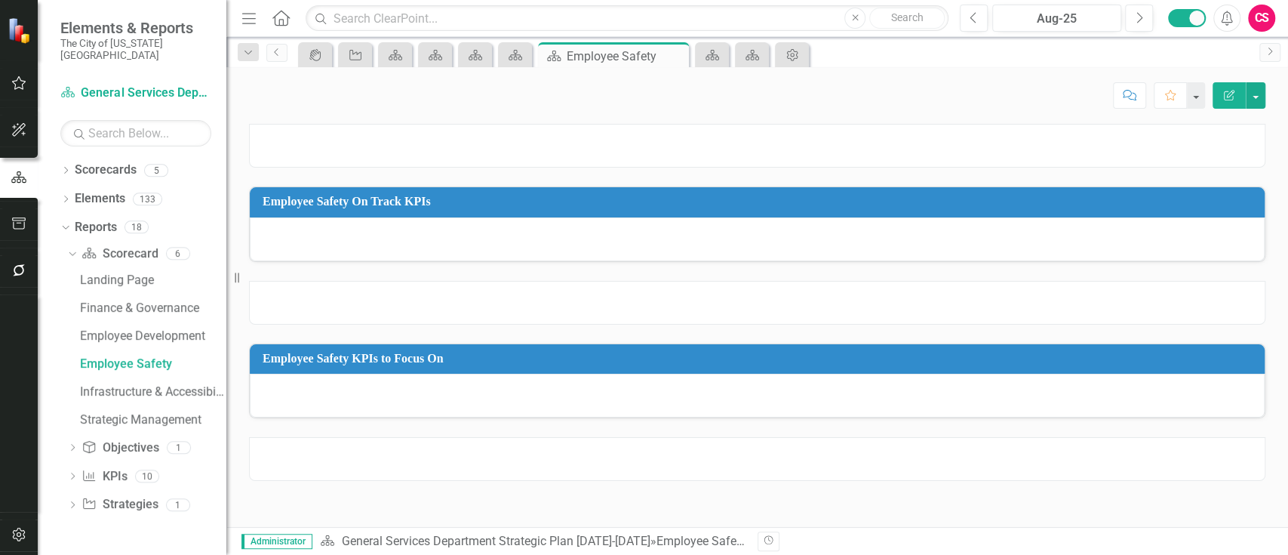
click at [685, 139] on div at bounding box center [757, 146] width 1017 height 44
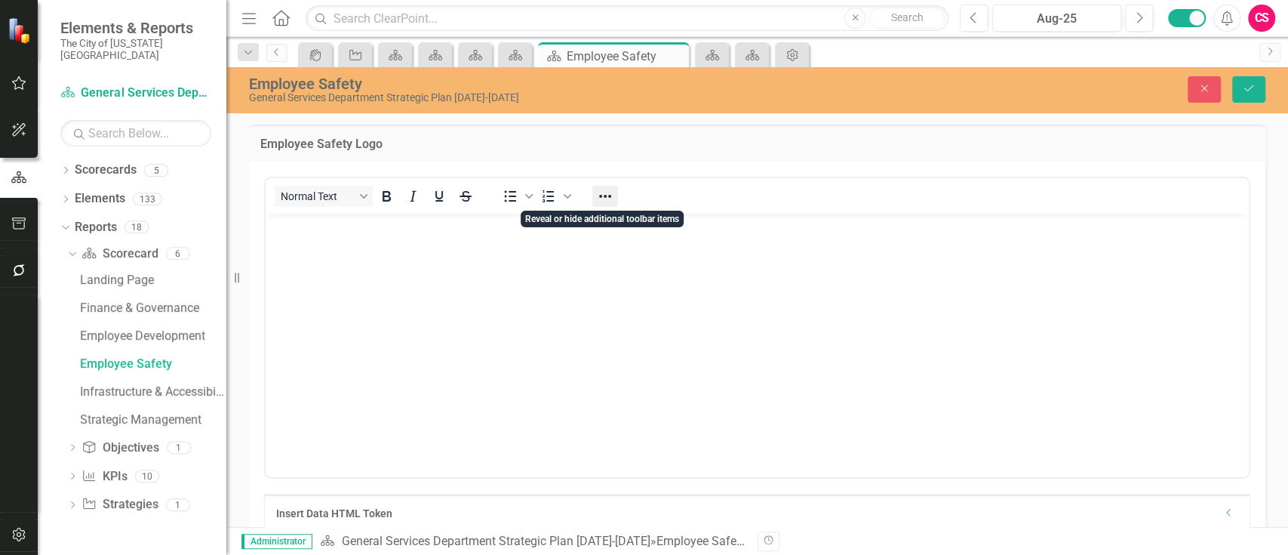
click at [596, 194] on icon "Reveal or hide additional toolbar items" at bounding box center [605, 196] width 18 height 18
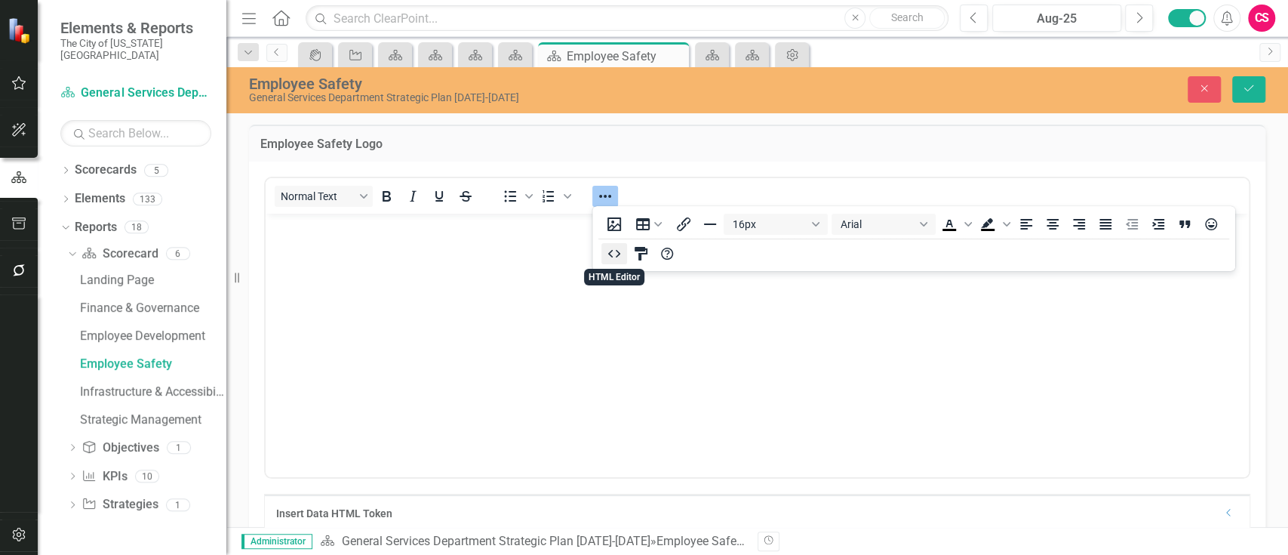
click at [622, 257] on icon "HTML Editor" at bounding box center [614, 254] width 18 height 18
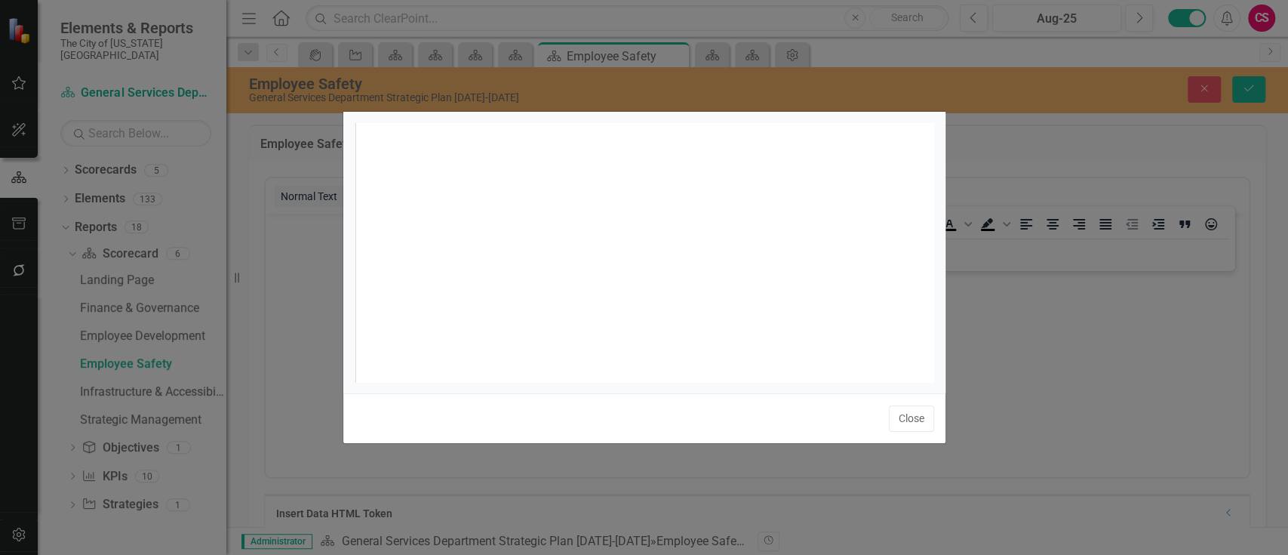
scroll to position [6, 0]
click at [622, 257] on div "xxxxxxxxxx 1" at bounding box center [663, 271] width 617 height 297
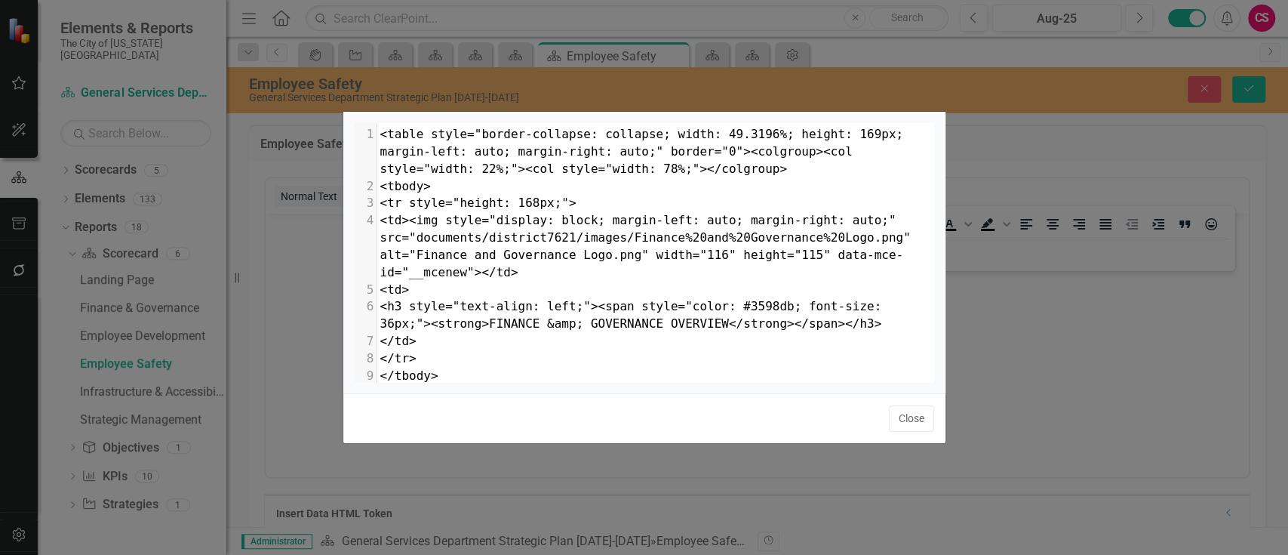
scroll to position [33, 0]
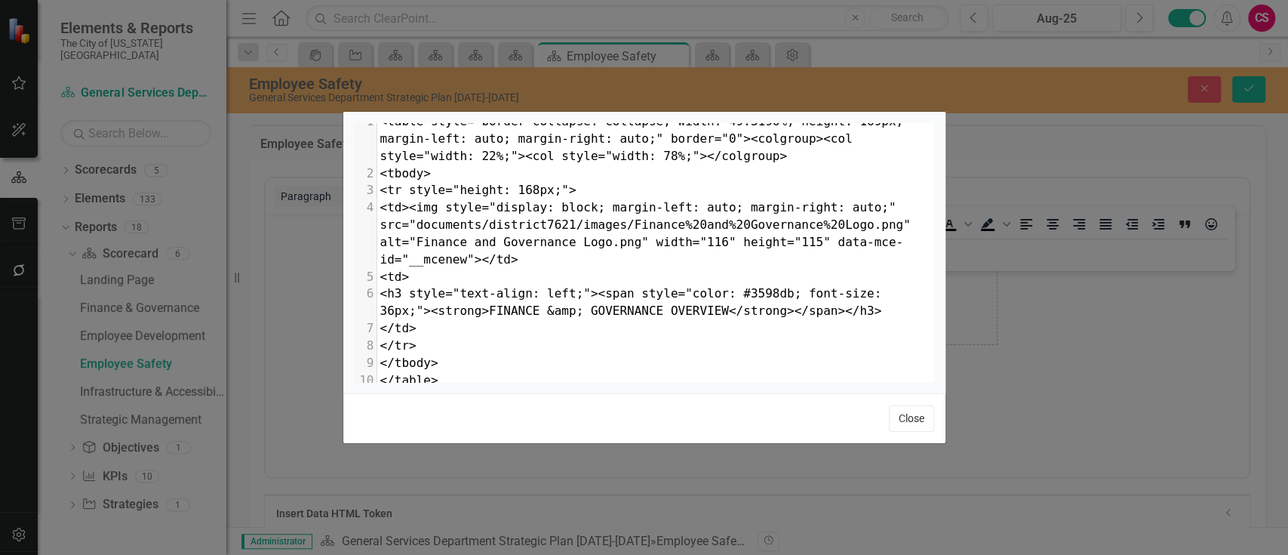
click at [923, 423] on button "Close" at bounding box center [911, 418] width 45 height 26
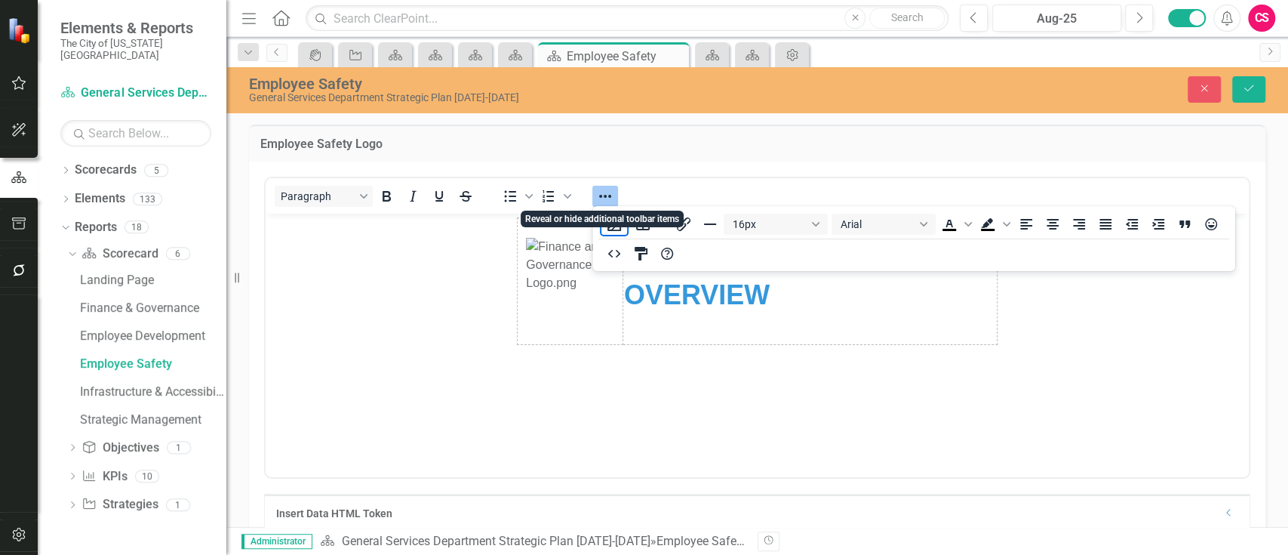
click at [610, 187] on icon "Reveal or hide additional toolbar items" at bounding box center [605, 196] width 18 height 18
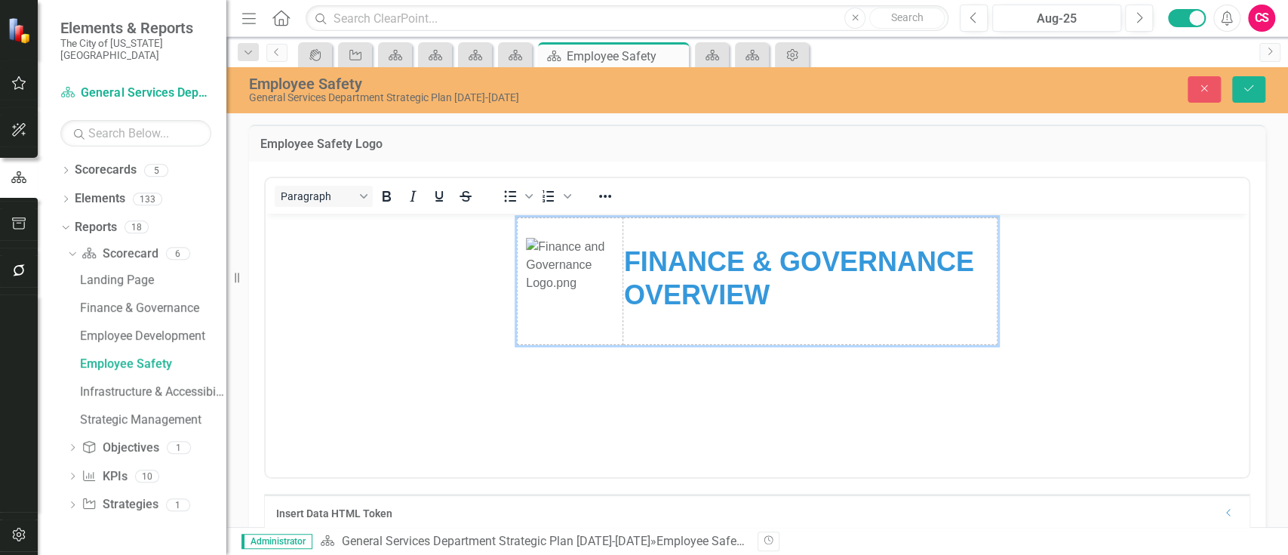
click at [814, 260] on strong "FINANCE & GOVERNANCE OVERVIEW" at bounding box center [799, 277] width 350 height 63
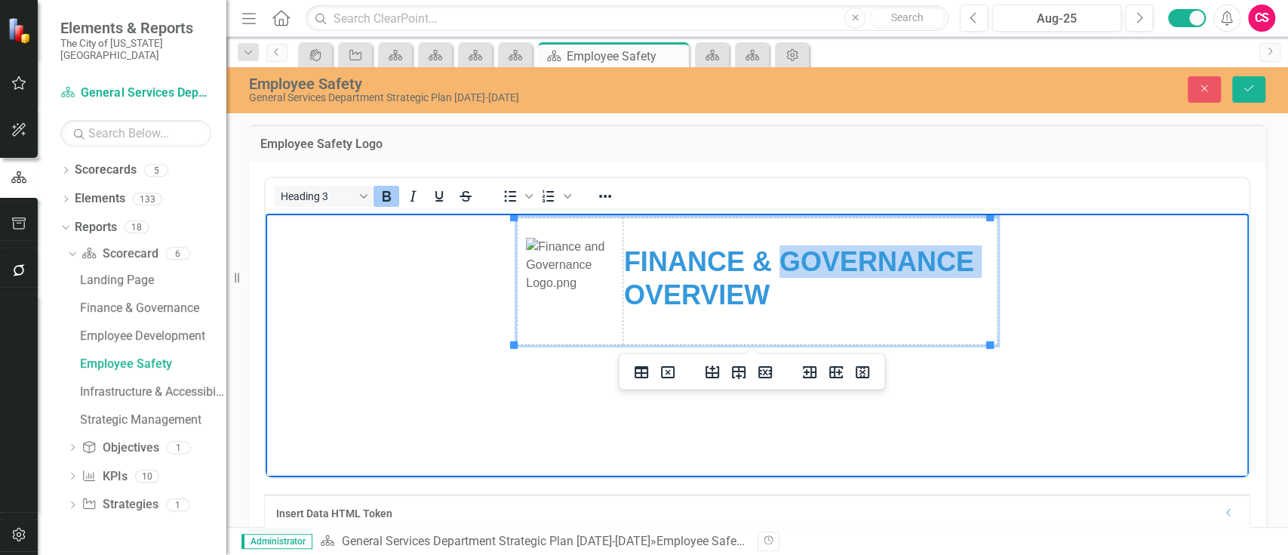
click at [814, 260] on td "FINANCE & GOVERNANCE OVERVIEW" at bounding box center [810, 281] width 375 height 127
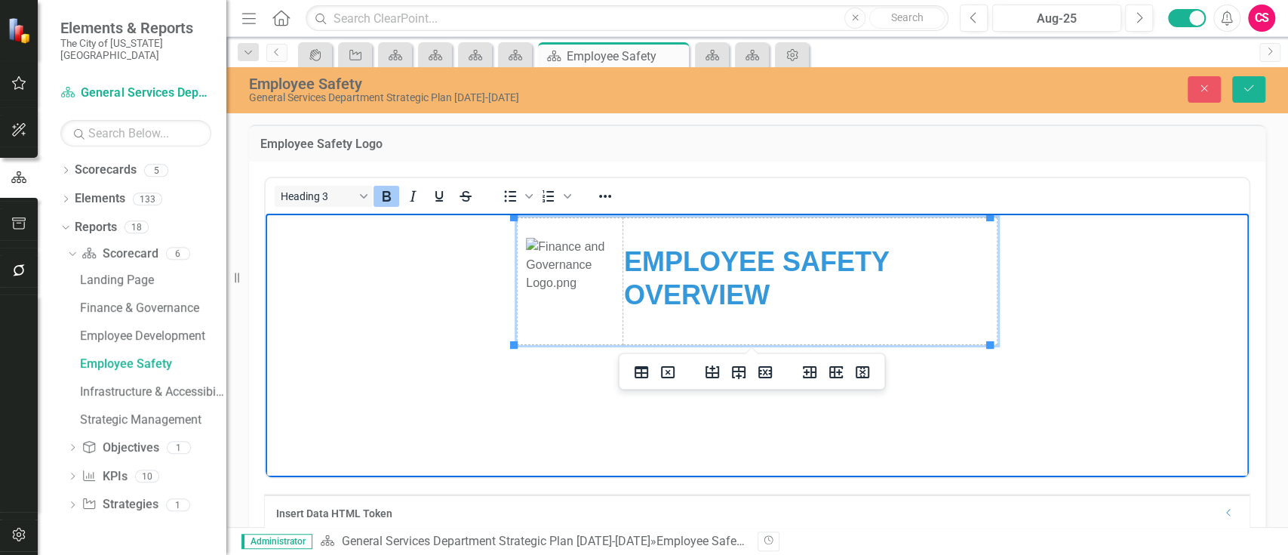
click at [575, 272] on img "Rich Text Area. Press ALT-0 for help." at bounding box center [570, 281] width 88 height 87
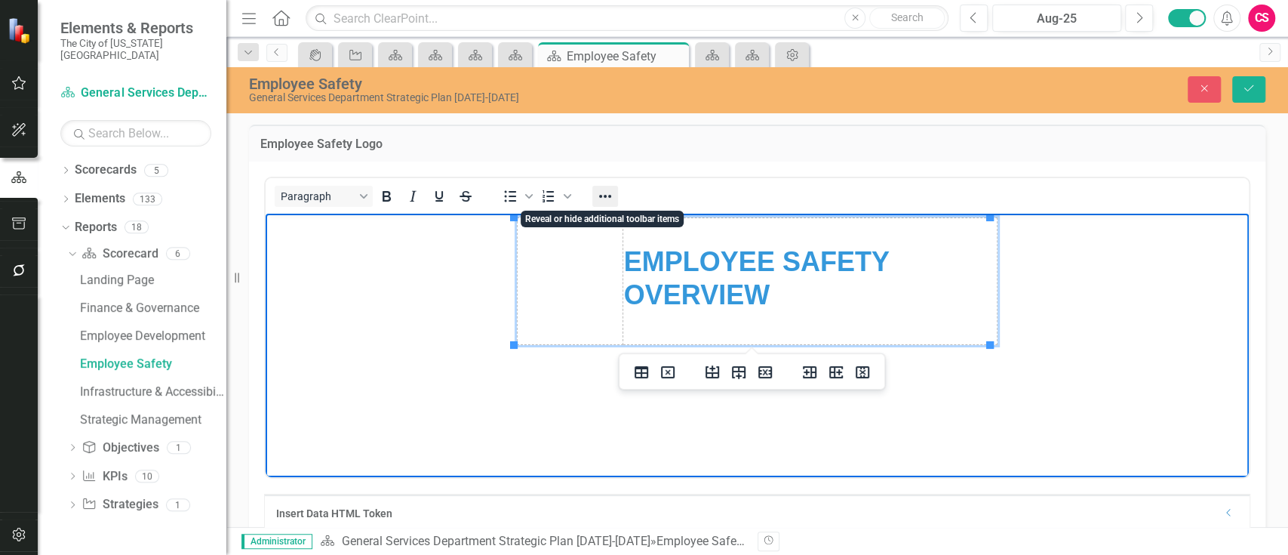
click at [604, 198] on icon "Reveal or hide additional toolbar items" at bounding box center [605, 196] width 18 height 18
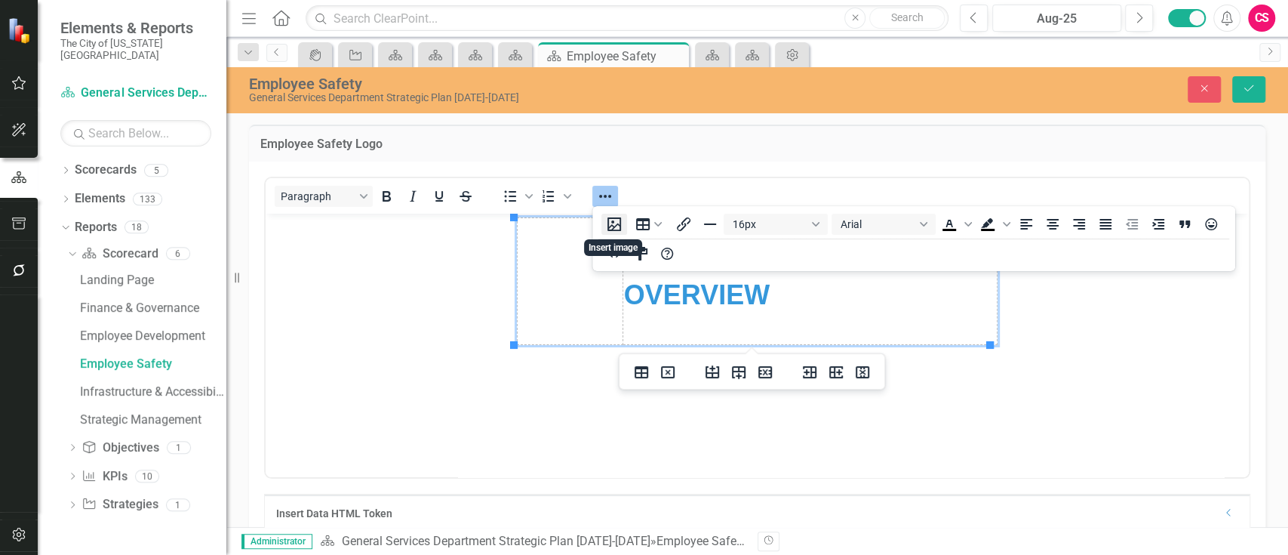
click at [612, 224] on button "Insert image" at bounding box center [615, 224] width 26 height 21
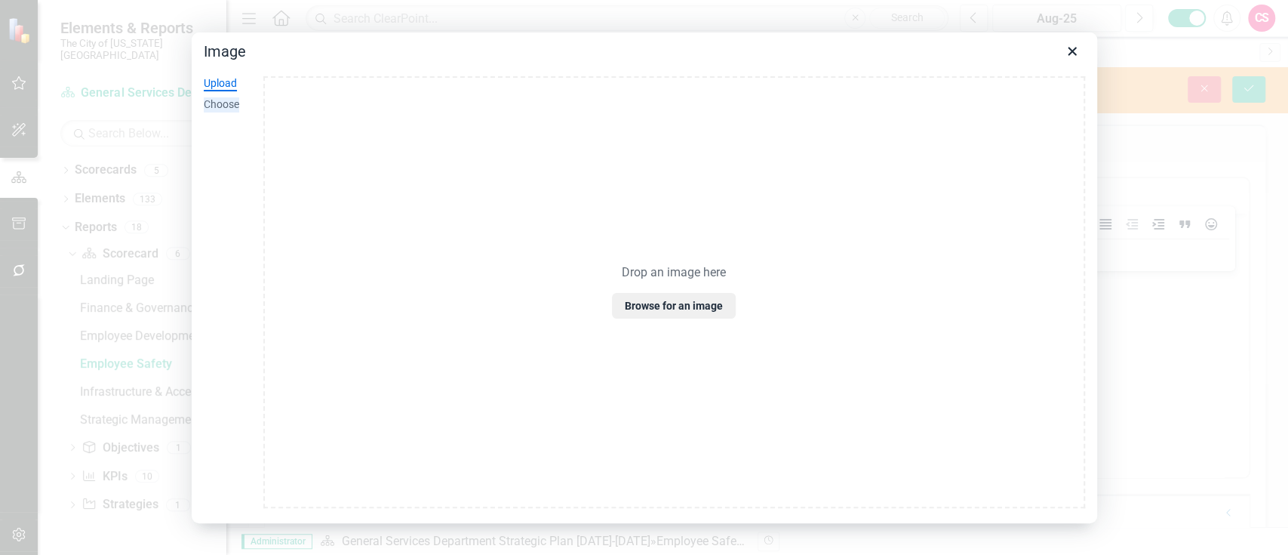
click at [226, 103] on div "Choose" at bounding box center [221, 104] width 35 height 15
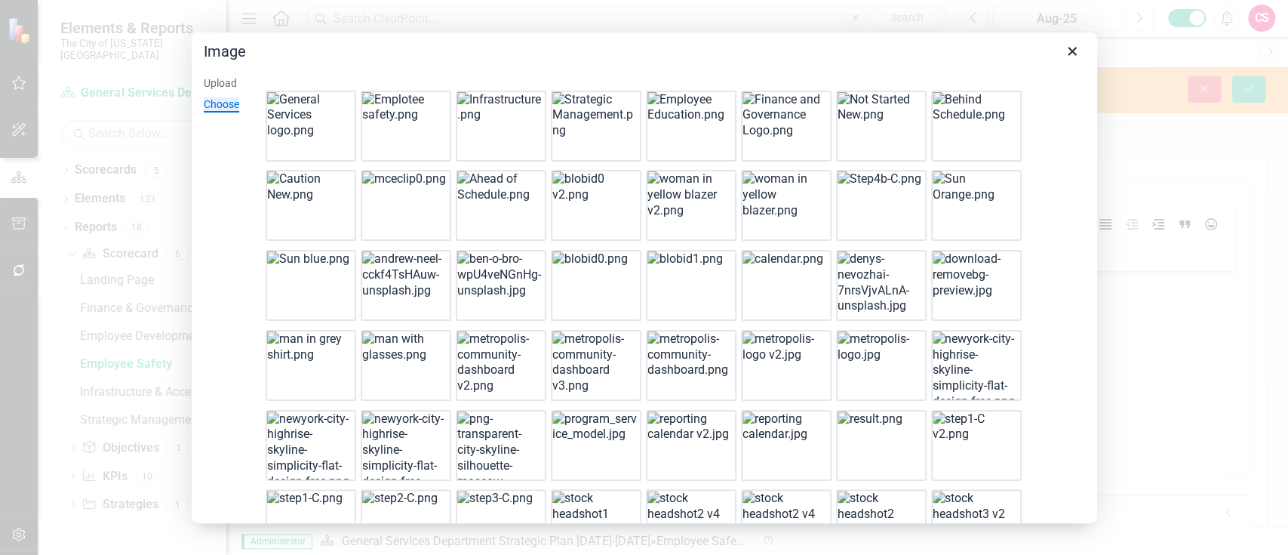
click at [598, 139] on img at bounding box center [594, 115] width 85 height 47
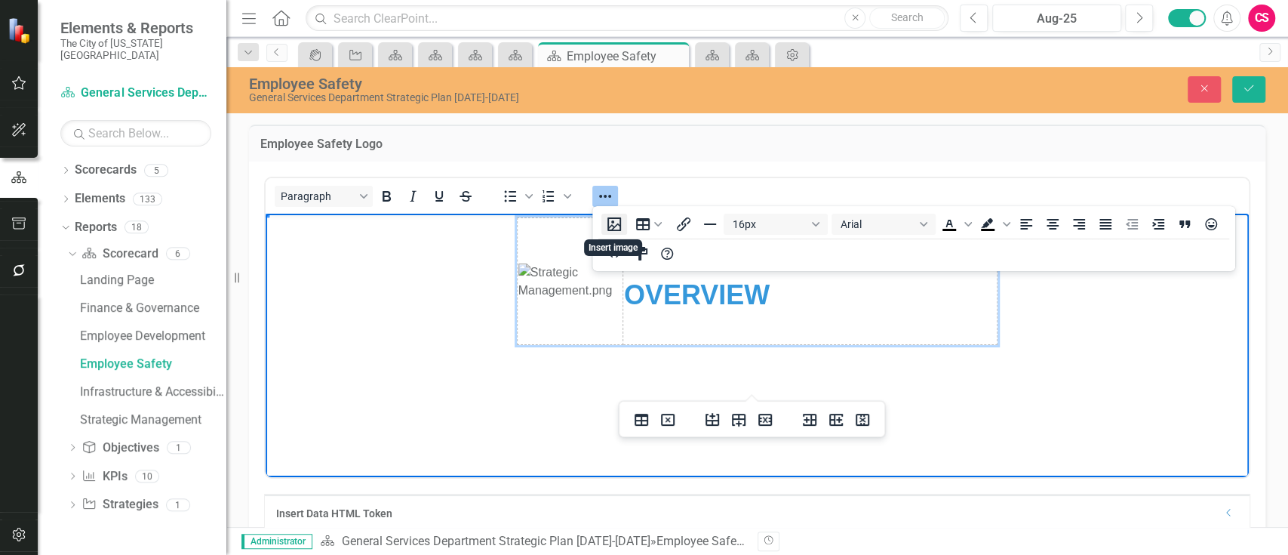
click at [618, 224] on icon "Insert image" at bounding box center [615, 224] width 14 height 14
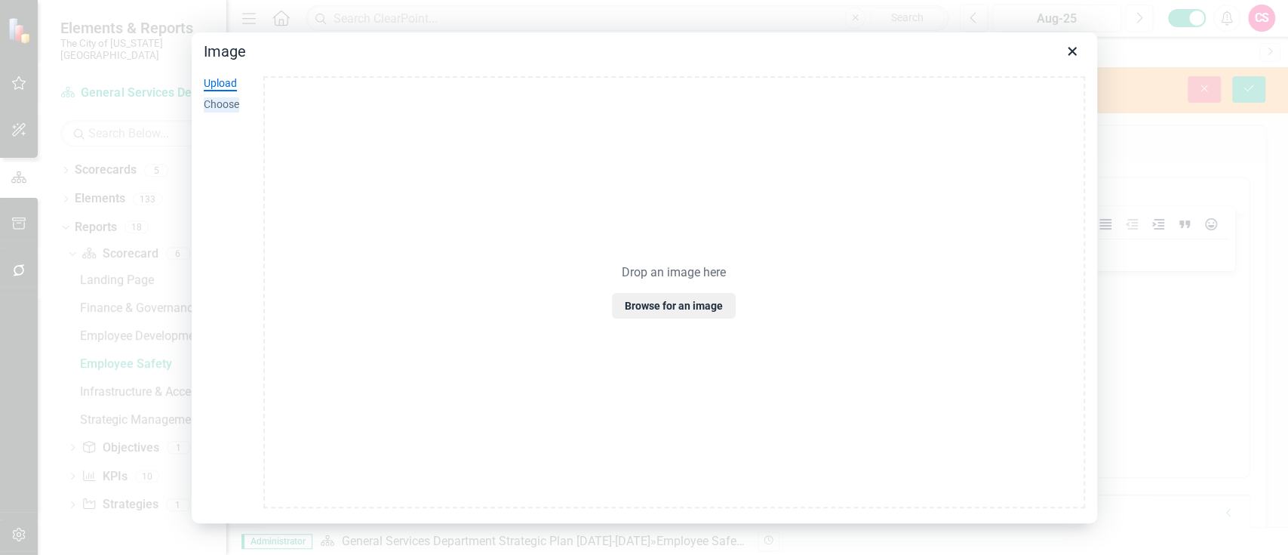
click at [226, 100] on div "Choose" at bounding box center [221, 104] width 35 height 15
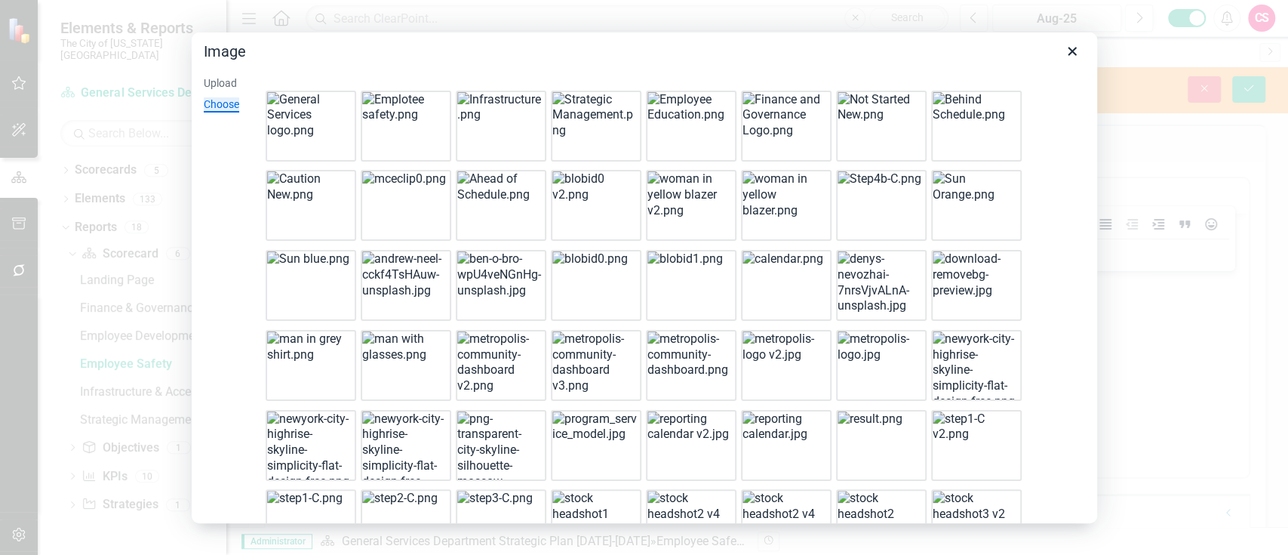
click at [387, 100] on img at bounding box center [404, 108] width 85 height 32
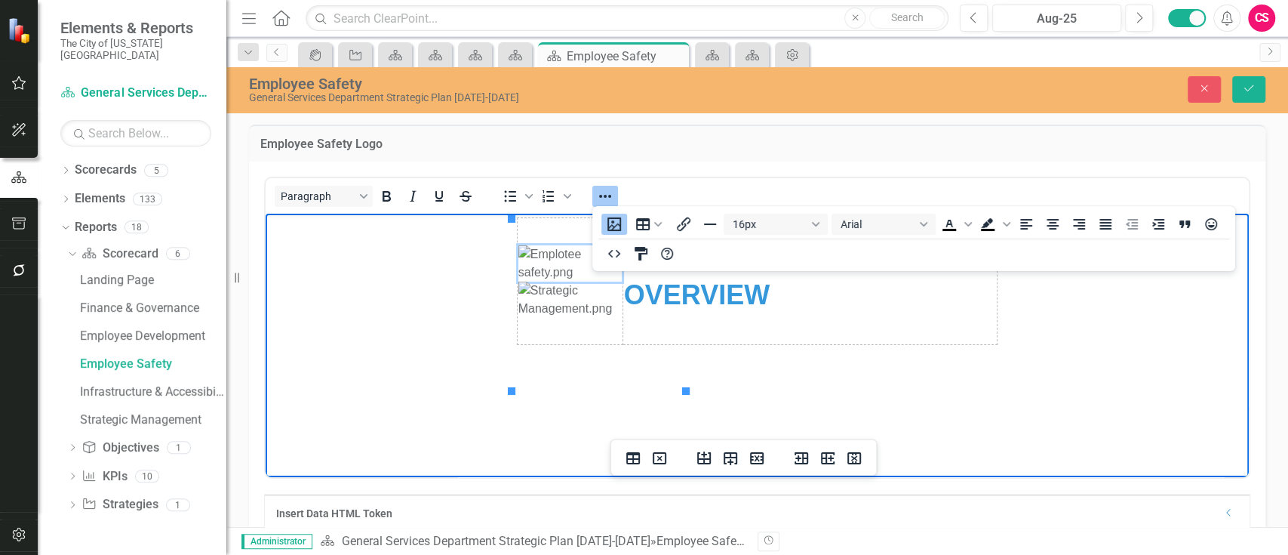
click at [591, 318] on img "Rich Text Area. Press ALT-0 for help." at bounding box center [570, 300] width 103 height 36
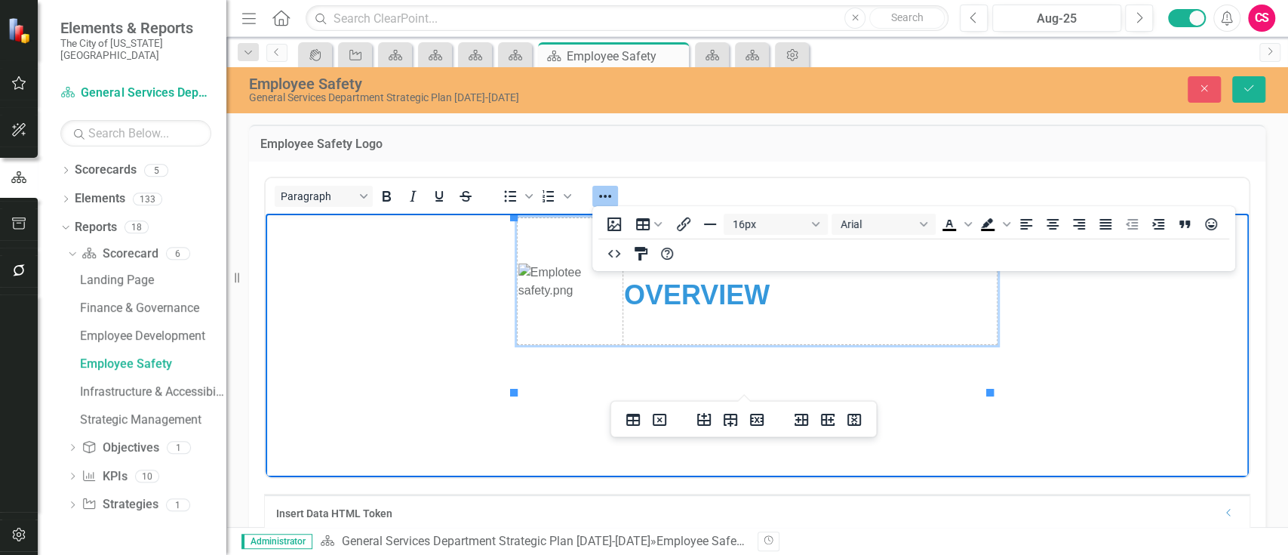
click at [620, 300] on img "Rich Text Area. Press ALT-0 for help." at bounding box center [570, 281] width 103 height 36
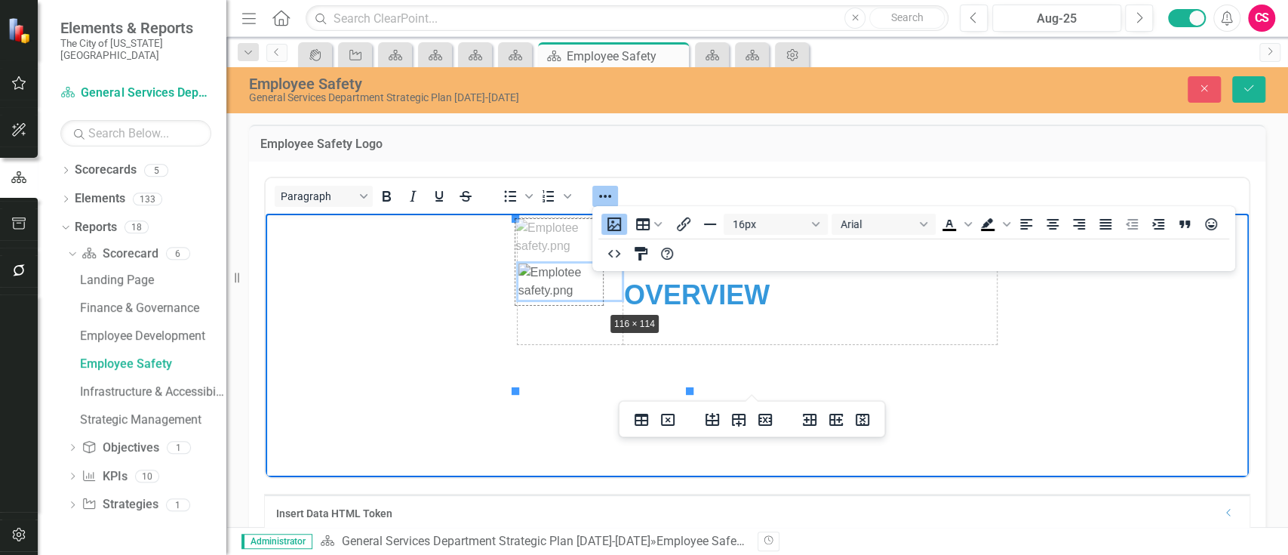
drag, startPoint x: 690, startPoint y: 387, endPoint x: 575, endPoint y: 280, distance: 157.0
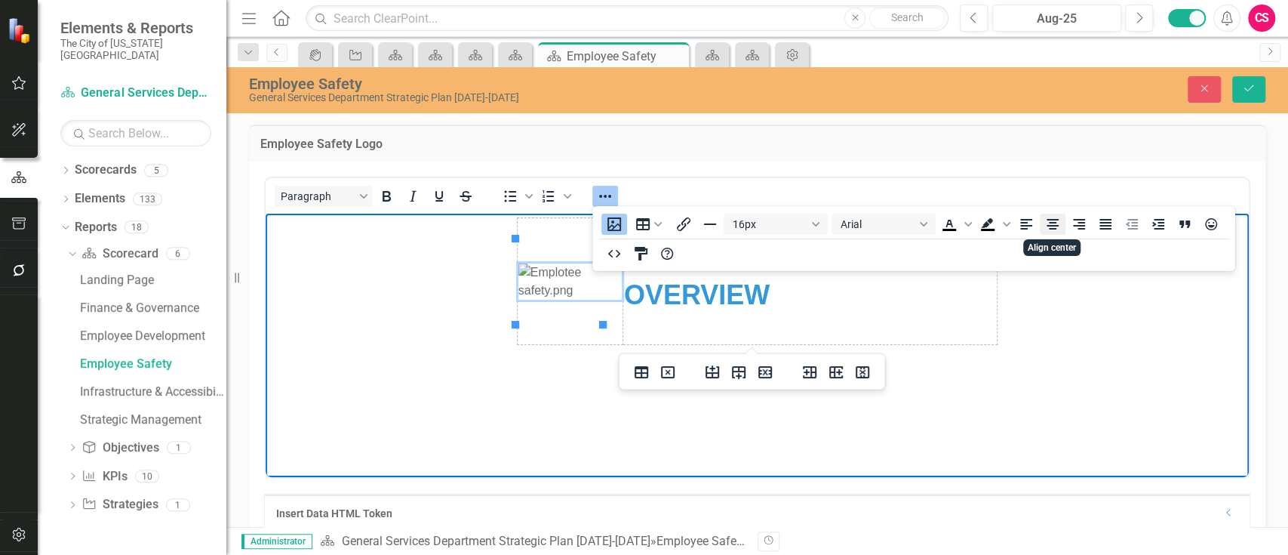
click at [1046, 223] on icon "Align center" at bounding box center [1053, 224] width 18 height 18
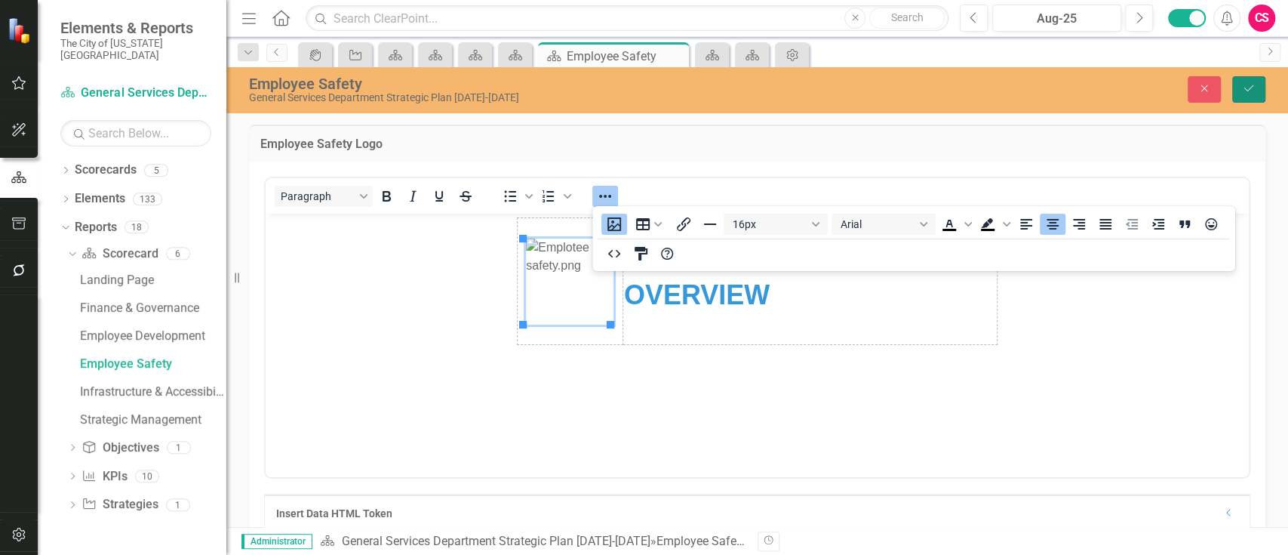
click at [1247, 94] on button "Save" at bounding box center [1249, 89] width 33 height 26
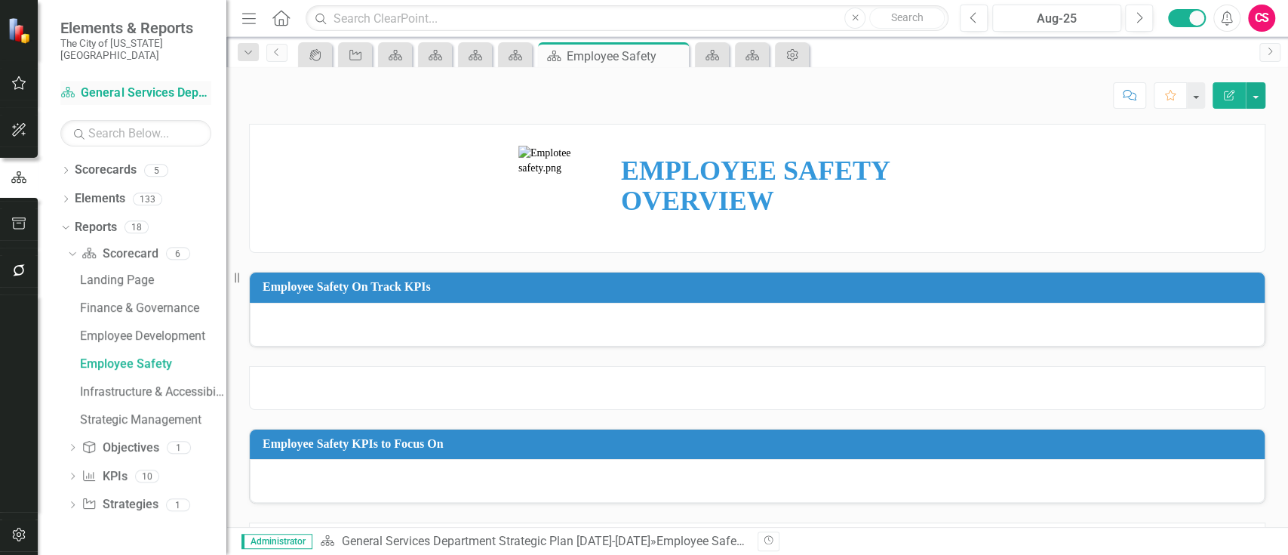
click at [157, 81] on div "Scorecard General Services Department Strategic Plan [DATE]-[DATE]" at bounding box center [135, 93] width 151 height 25
click at [119, 85] on link "Scorecard General Services Department Strategic Plan [DATE]-[DATE]" at bounding box center [135, 93] width 151 height 17
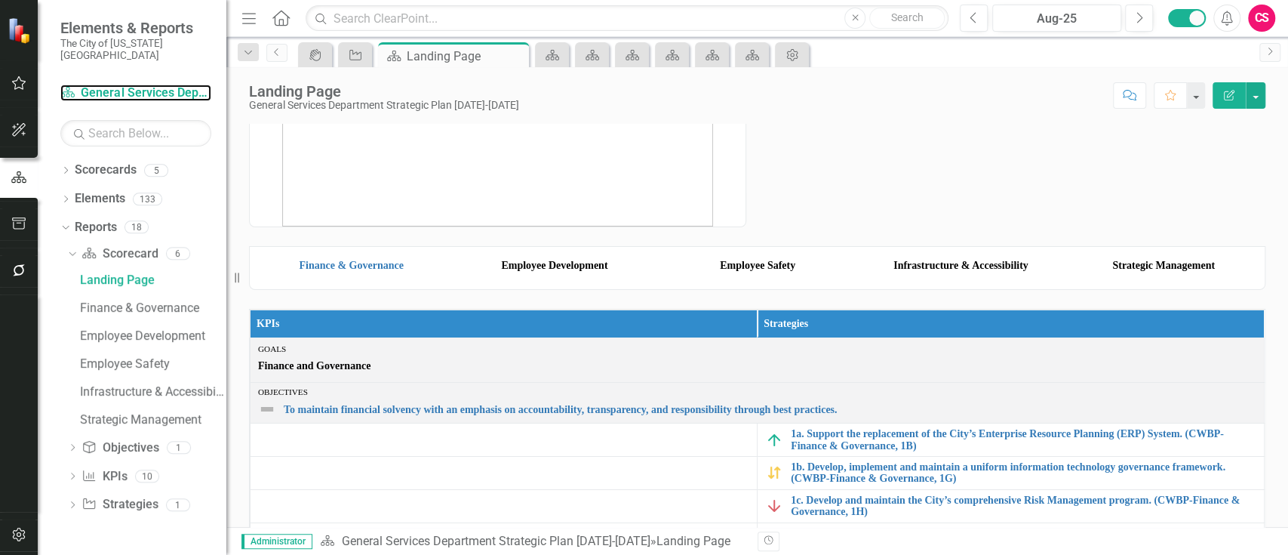
scroll to position [79, 0]
click at [160, 385] on div "Infrastructure & Accessibility" at bounding box center [153, 392] width 146 height 14
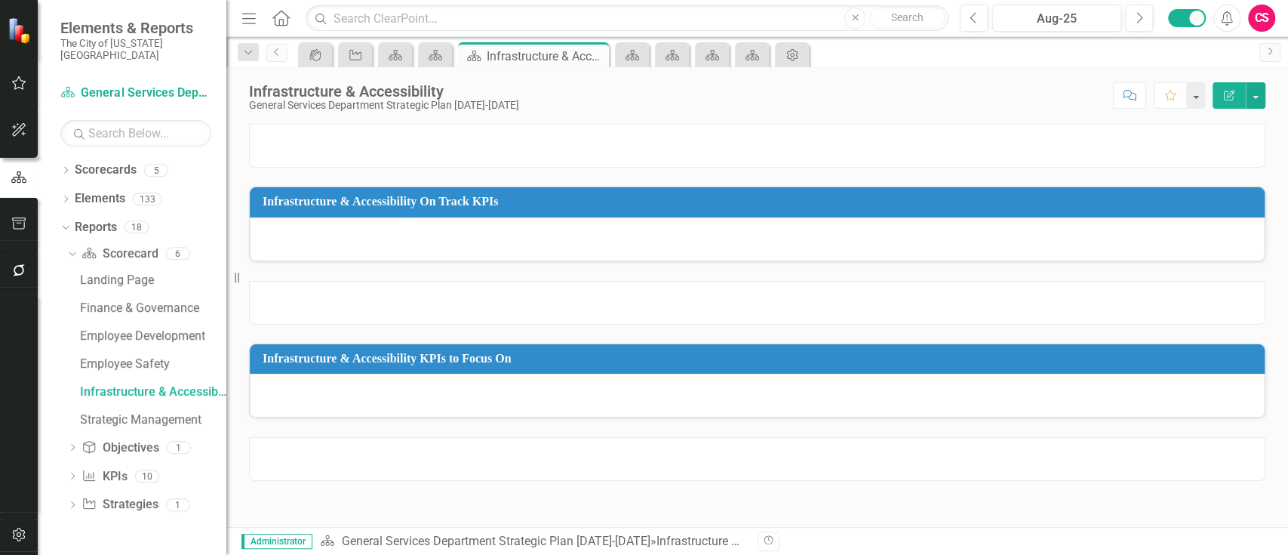
click at [605, 148] on div at bounding box center [757, 146] width 1017 height 44
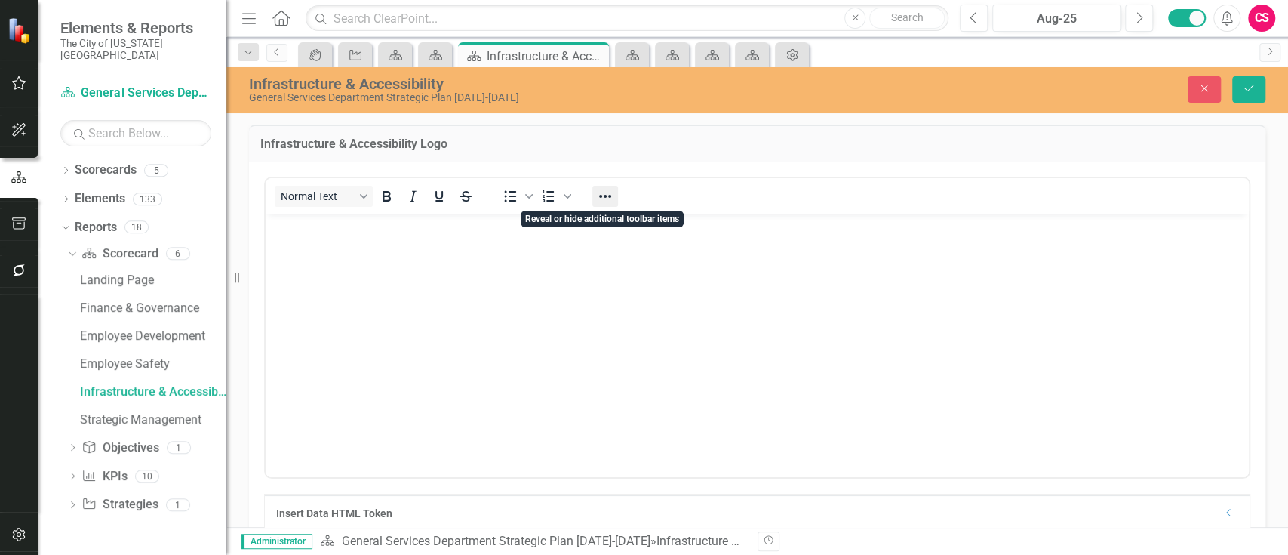
click at [604, 192] on icon "Reveal or hide additional toolbar items" at bounding box center [605, 196] width 18 height 18
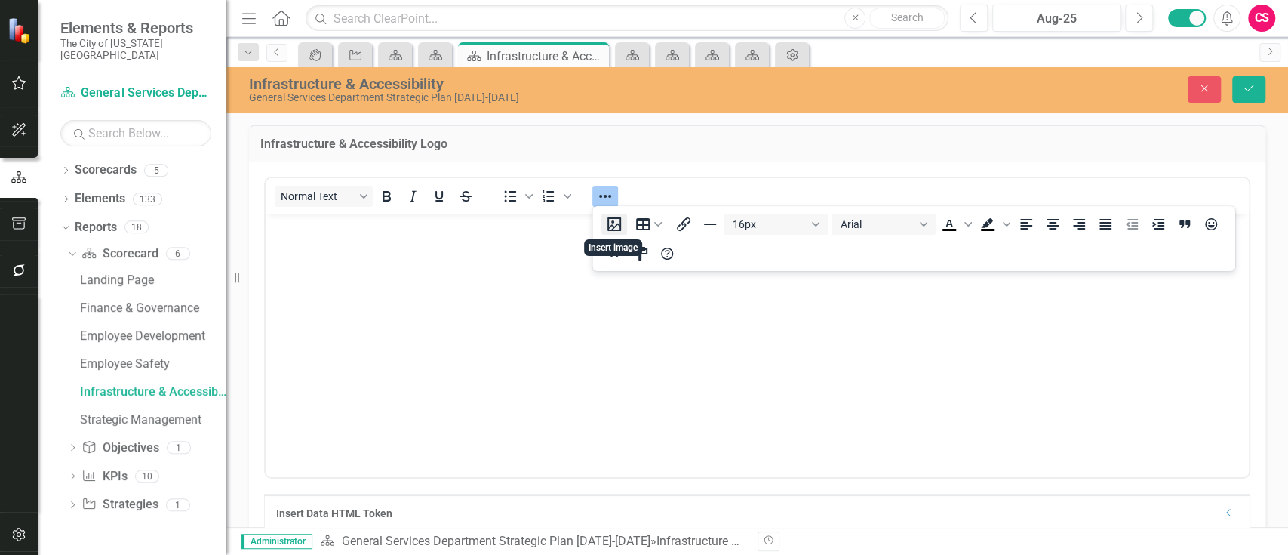
click at [602, 229] on button "Insert image" at bounding box center [615, 224] width 26 height 21
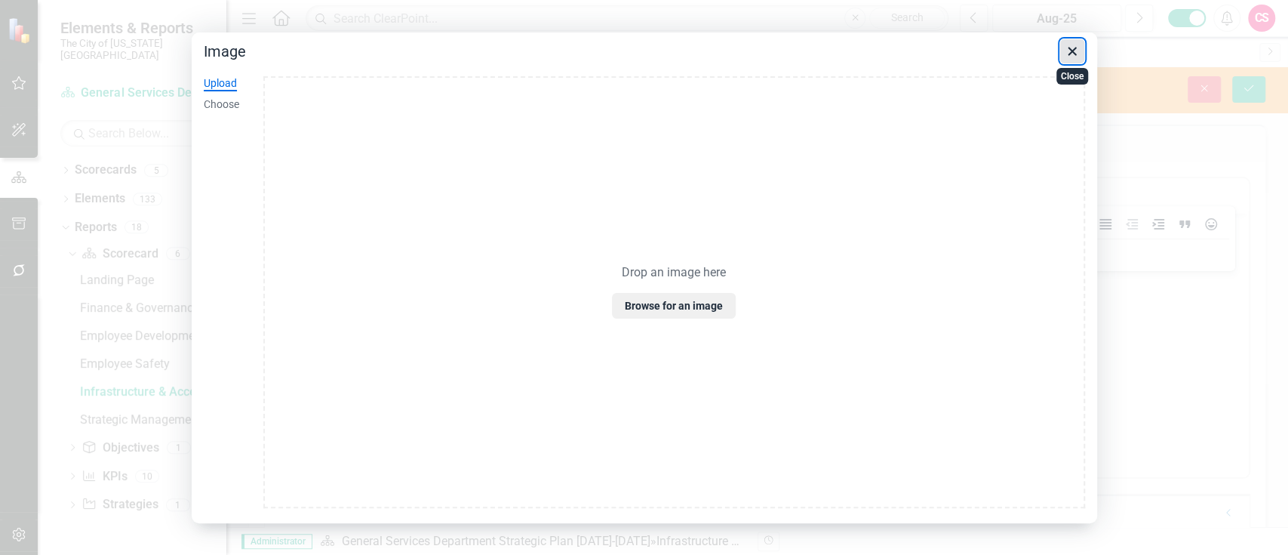
click at [1083, 58] on button "Close" at bounding box center [1073, 51] width 26 height 26
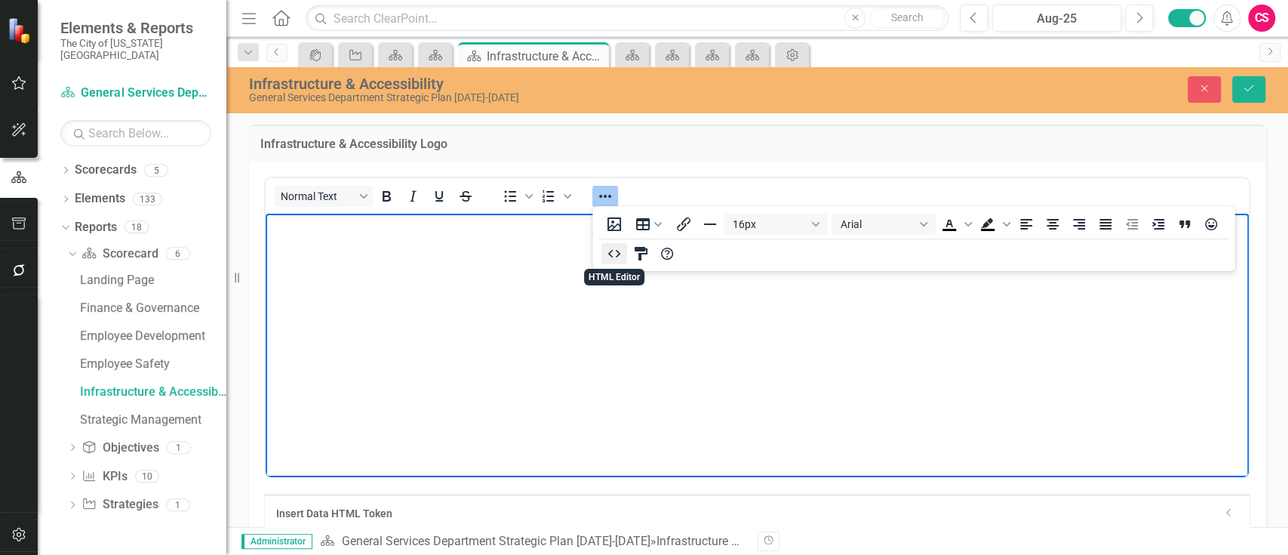
click at [616, 254] on icon "HTML Editor" at bounding box center [614, 254] width 18 height 18
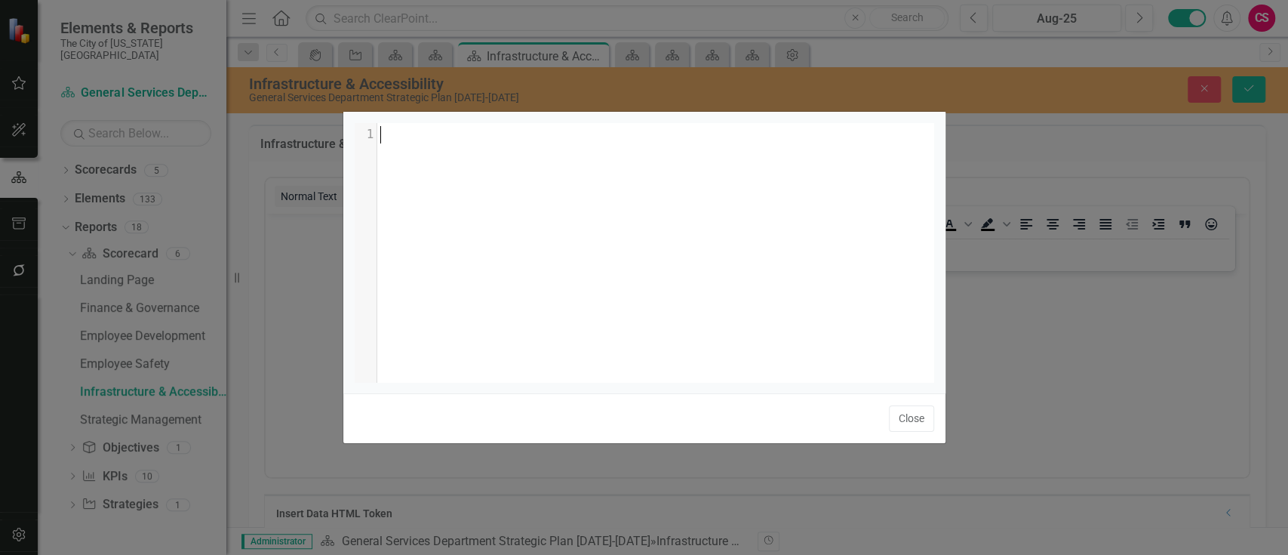
scroll to position [6, 0]
click at [669, 258] on div "xxxxxxxxxx 1 1 ​" at bounding box center [663, 271] width 617 height 297
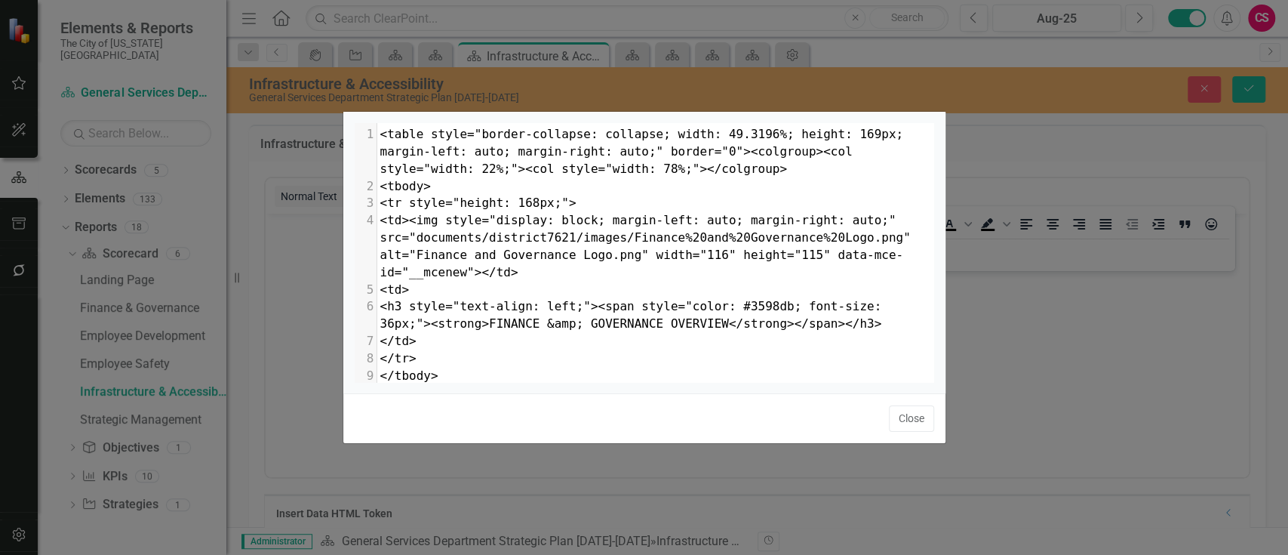
scroll to position [33, 0]
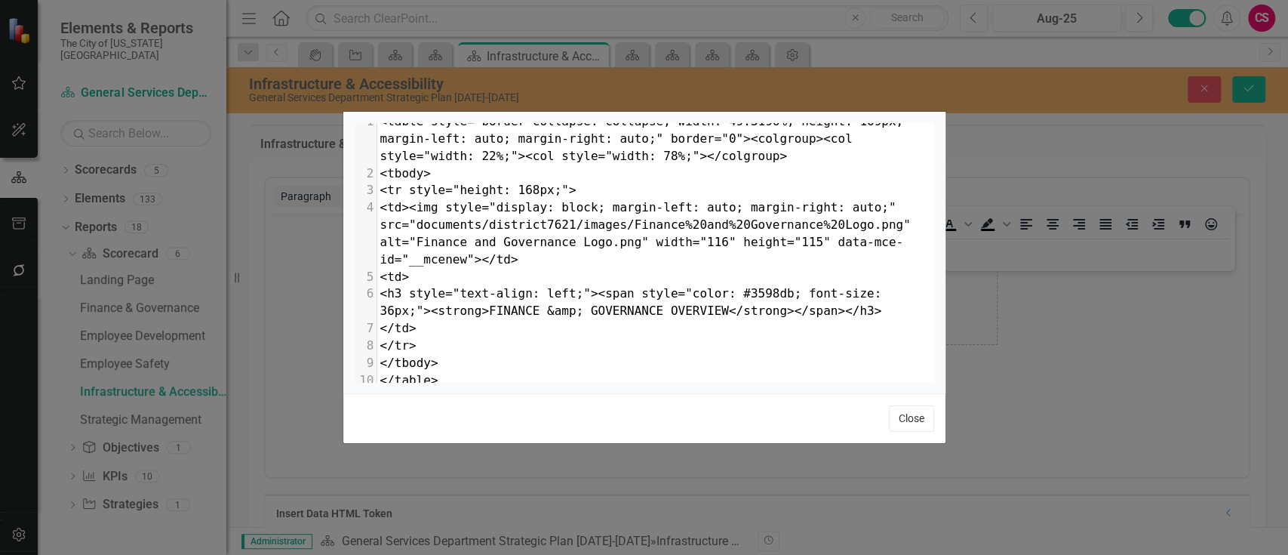
click at [918, 413] on button "Close" at bounding box center [911, 418] width 45 height 26
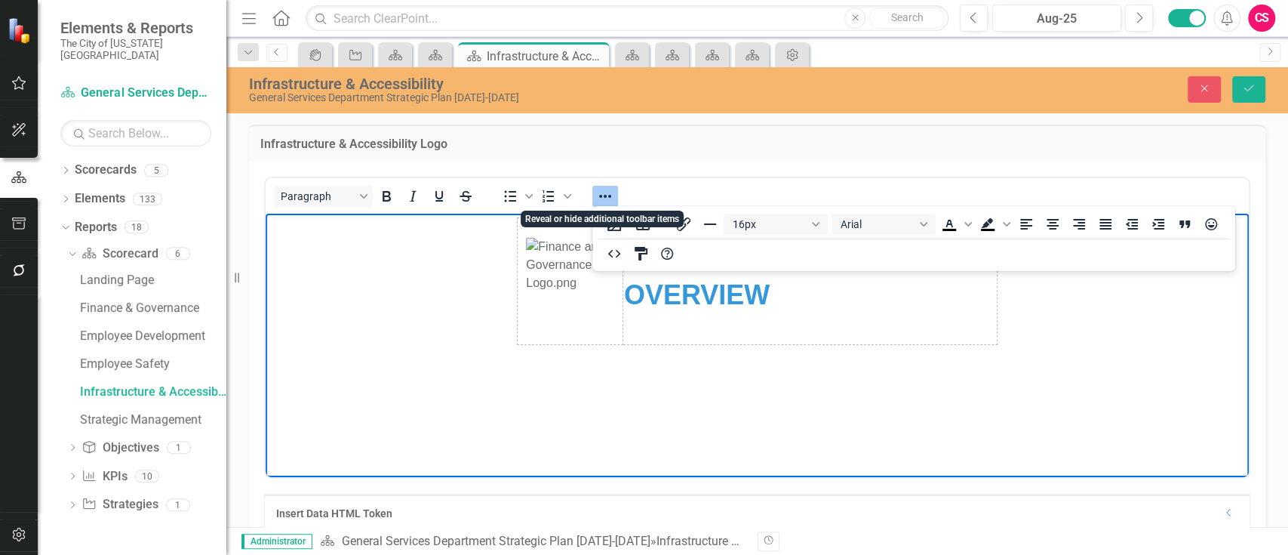
click at [606, 187] on icon "Reveal or hide additional toolbar items" at bounding box center [605, 196] width 18 height 18
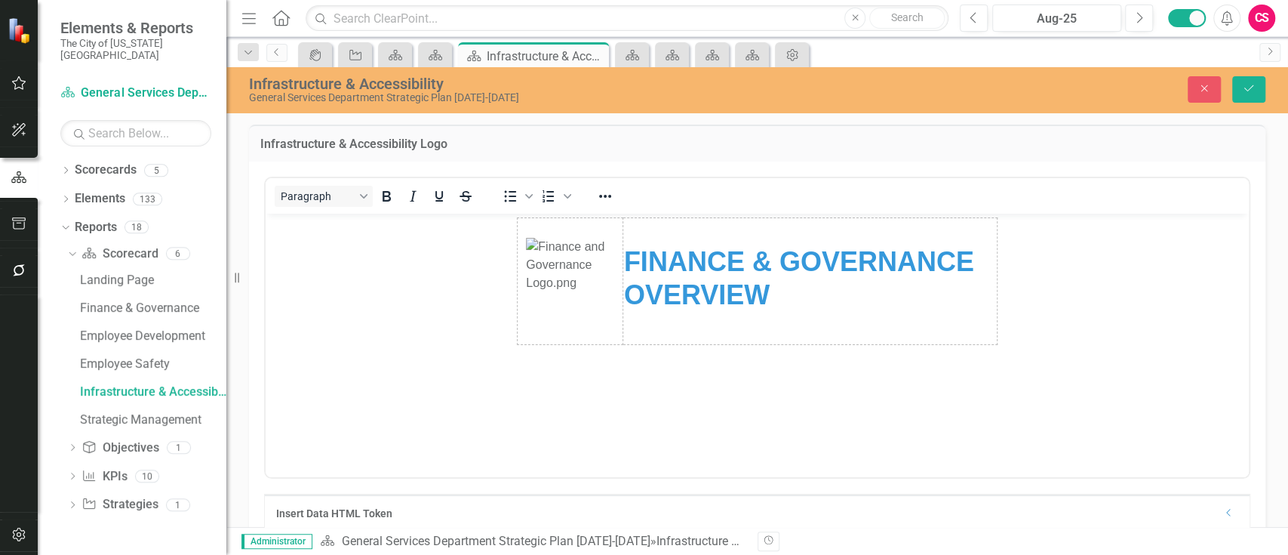
click at [834, 249] on strong "FINANCE & GOVERNANCE OVERVIEW" at bounding box center [799, 277] width 350 height 63
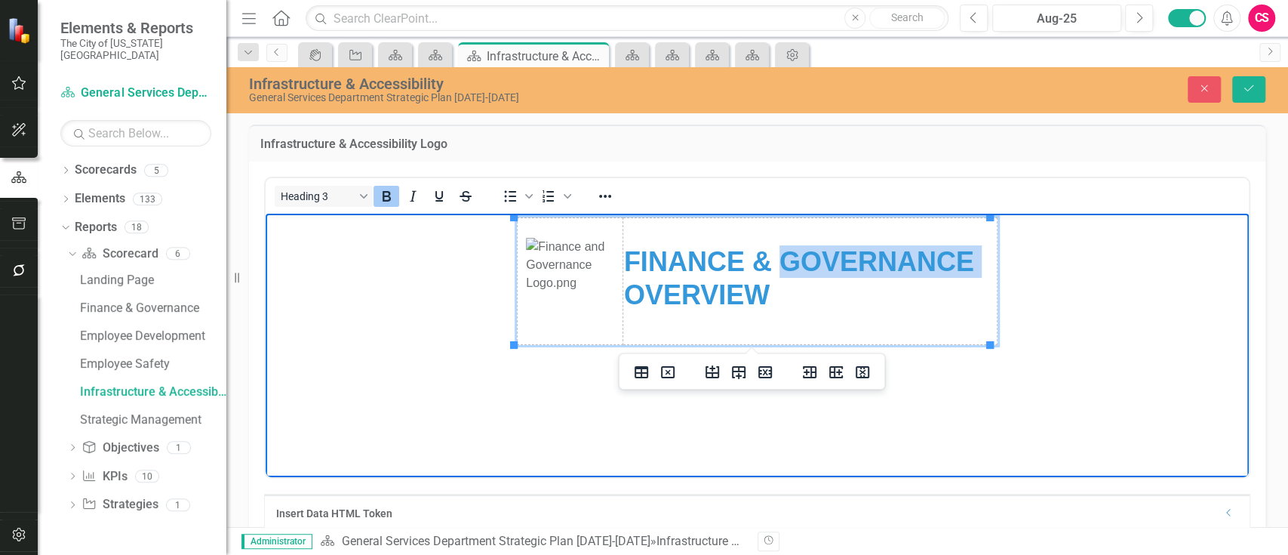
click at [834, 249] on strong "FINANCE & GOVERNANCE OVERVIEW" at bounding box center [799, 277] width 350 height 63
click at [653, 260] on strong "FINANCE & ACCESSIBILITY OVERVIEW" at bounding box center [804, 277] width 361 height 63
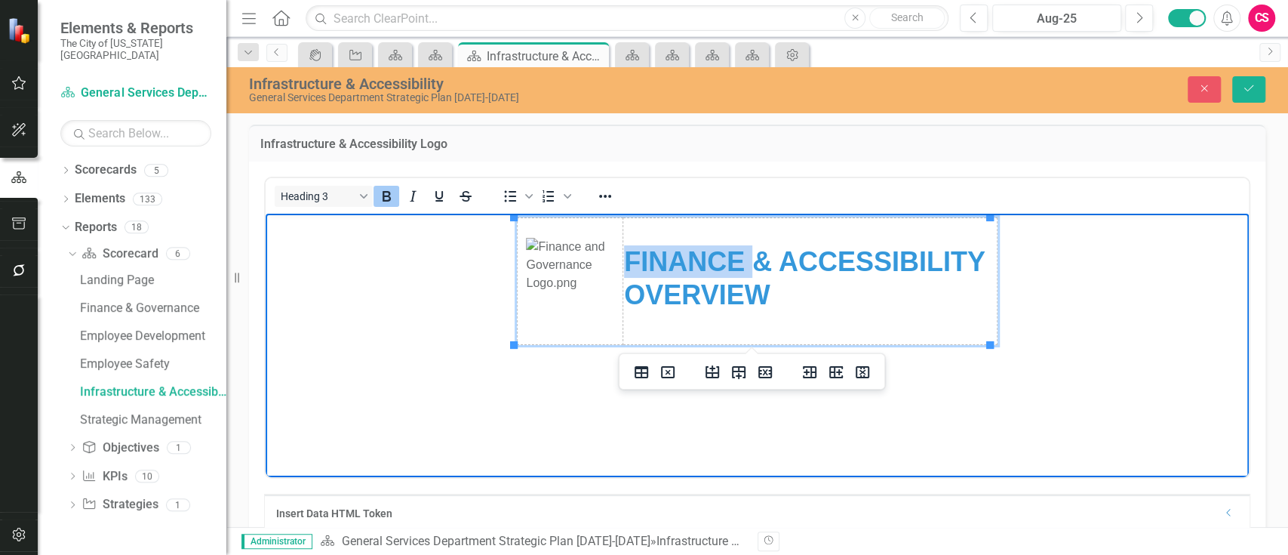
click at [653, 260] on strong "FINANCE & ACCESSIBILITY OVERVIEW" at bounding box center [804, 277] width 361 height 63
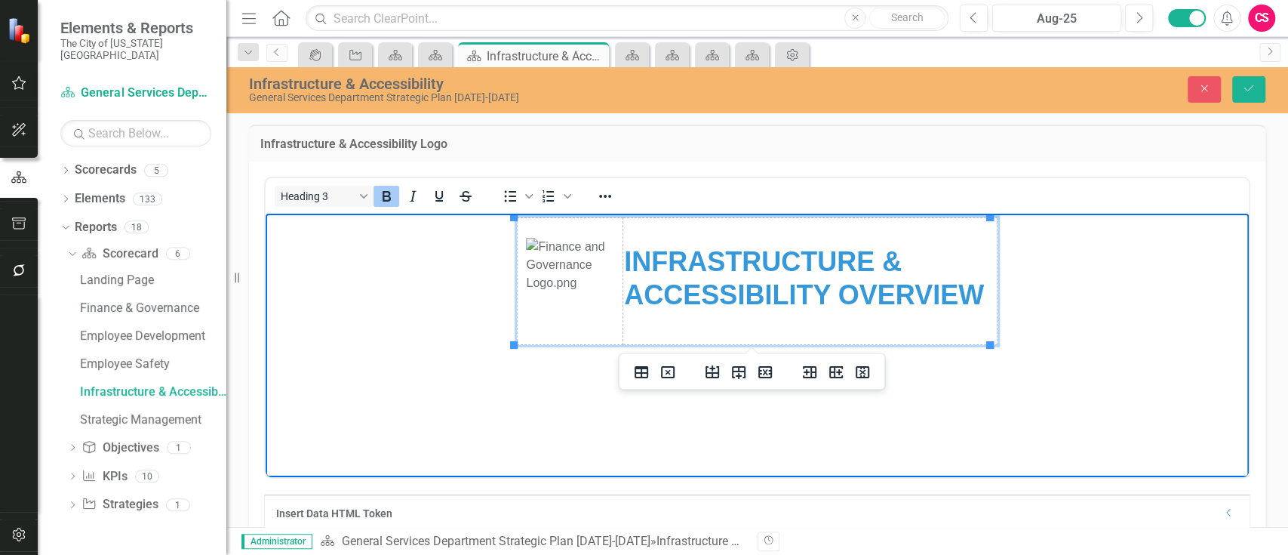
click at [580, 273] on img "Rich Text Area. Press ALT-0 for help." at bounding box center [570, 281] width 88 height 87
click at [600, 203] on icon "Reveal or hide additional toolbar items" at bounding box center [605, 196] width 18 height 18
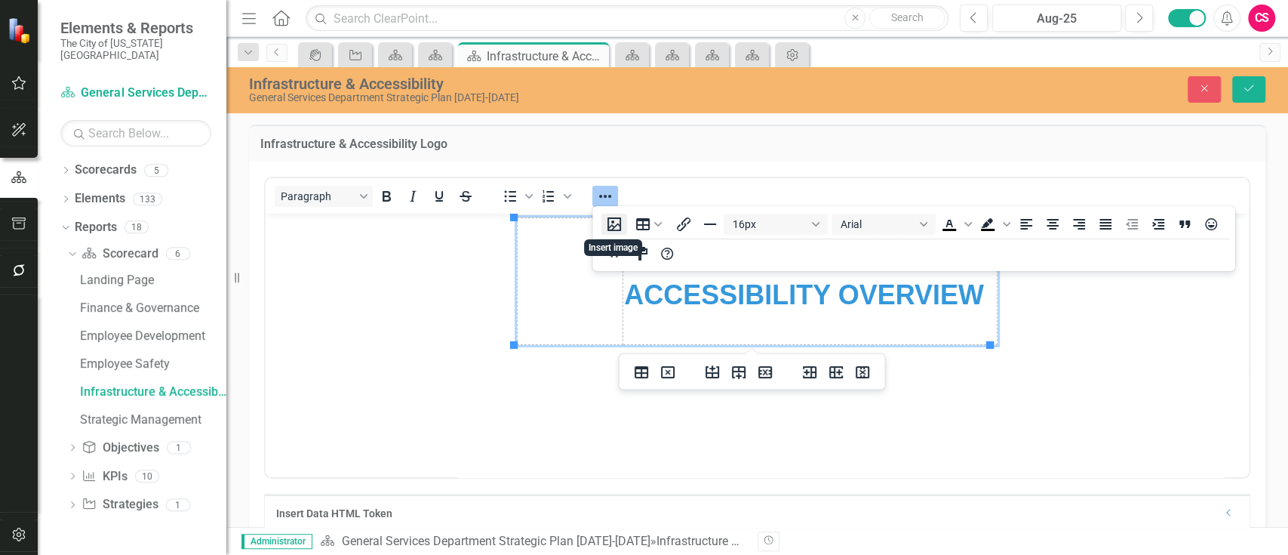
click at [614, 227] on button "Insert image" at bounding box center [615, 224] width 26 height 21
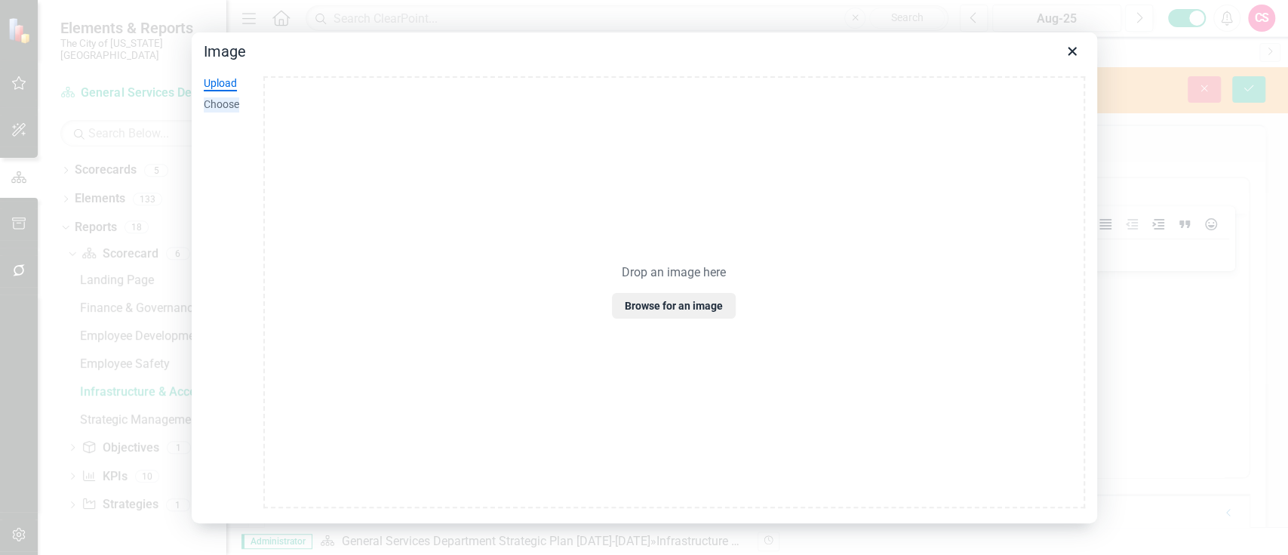
click at [232, 97] on div "Choose" at bounding box center [221, 104] width 35 height 15
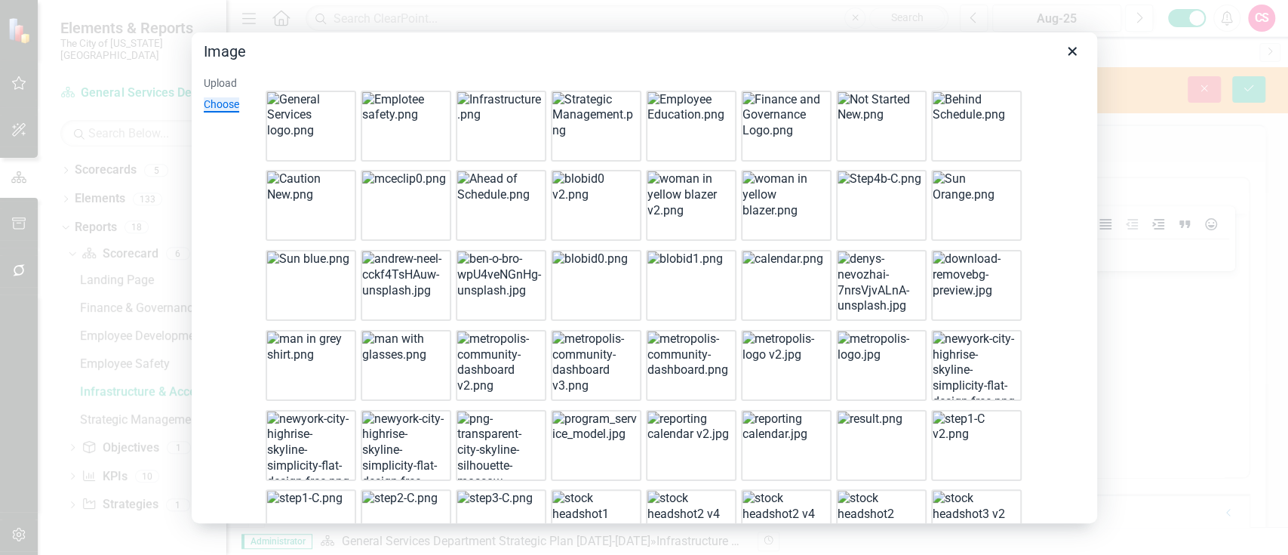
click at [493, 115] on img at bounding box center [499, 108] width 85 height 32
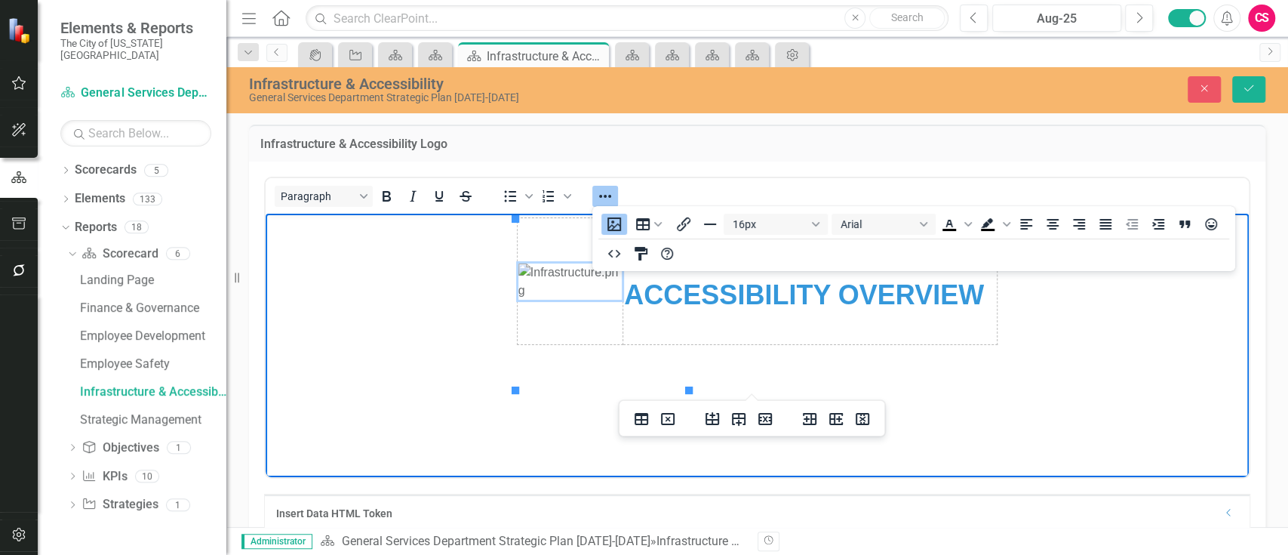
click at [623, 300] on img "Rich Text Area. Press ALT-0 for help." at bounding box center [571, 281] width 104 height 36
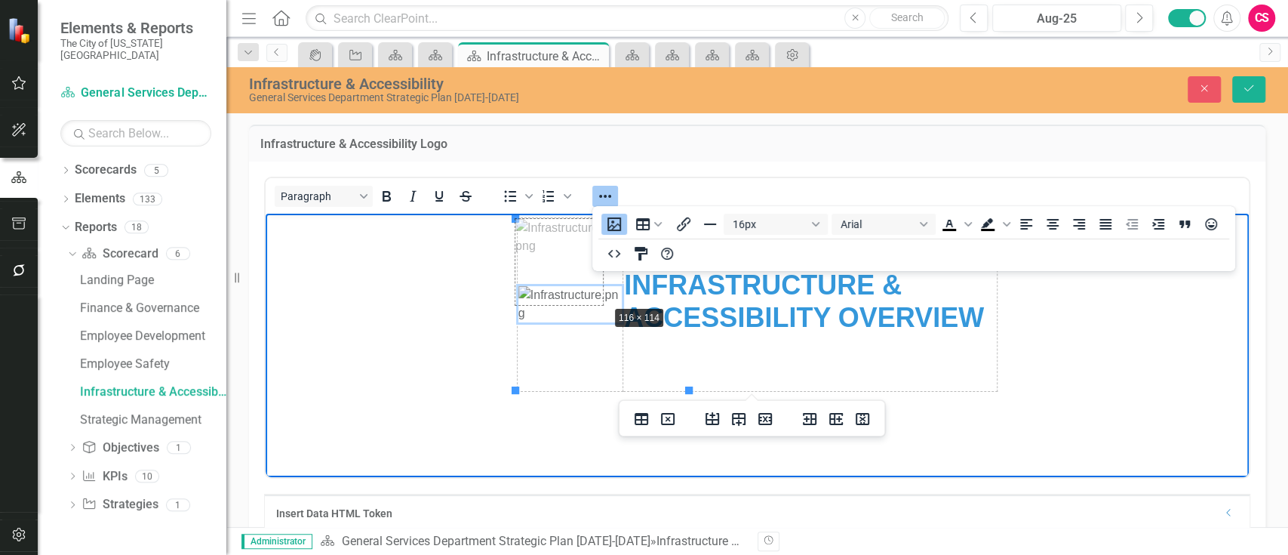
drag, startPoint x: 689, startPoint y: 389, endPoint x: 580, endPoint y: 275, distance: 158.0
click at [1051, 222] on icon "Align center" at bounding box center [1053, 224] width 18 height 18
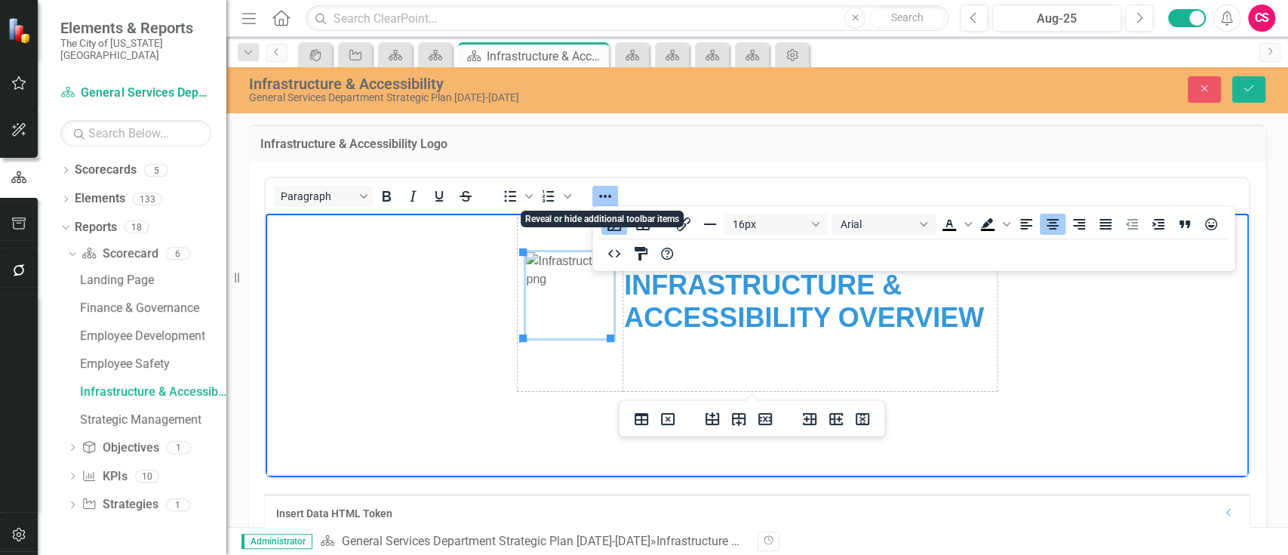
click at [610, 187] on icon "Reveal or hide additional toolbar items" at bounding box center [605, 196] width 18 height 18
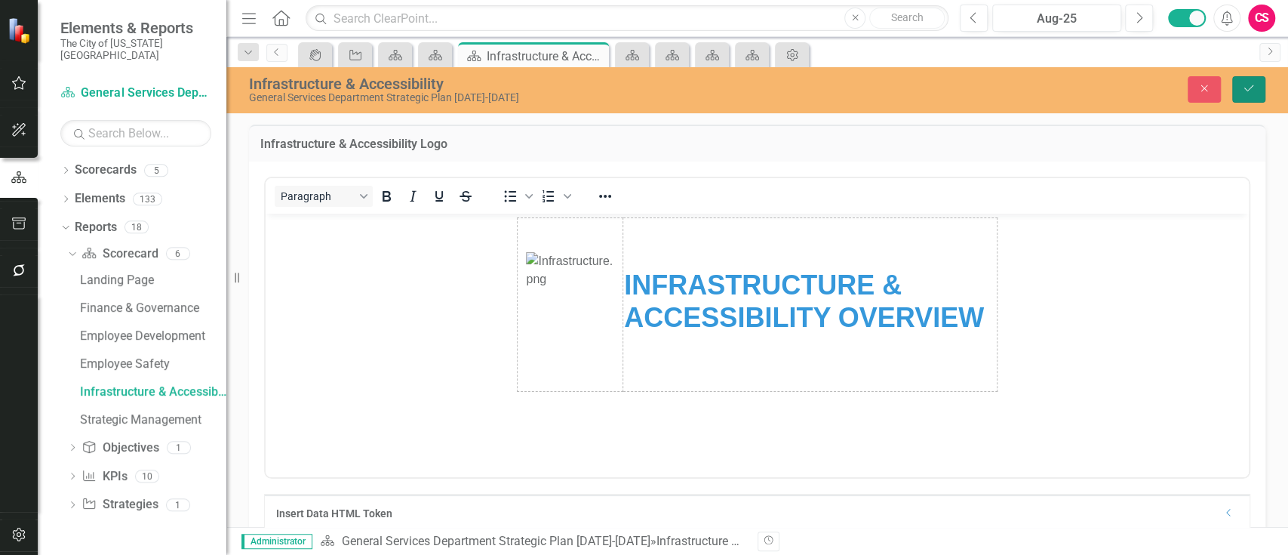
click at [1262, 92] on button "Save" at bounding box center [1249, 89] width 33 height 26
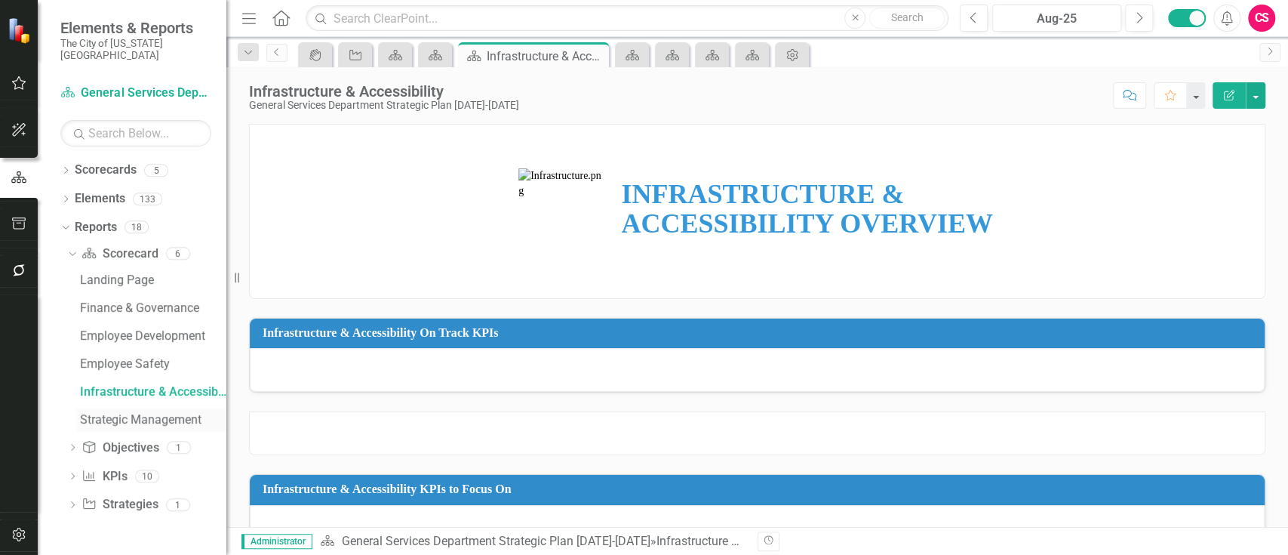
click at [93, 413] on div "Strategic Management" at bounding box center [153, 420] width 146 height 14
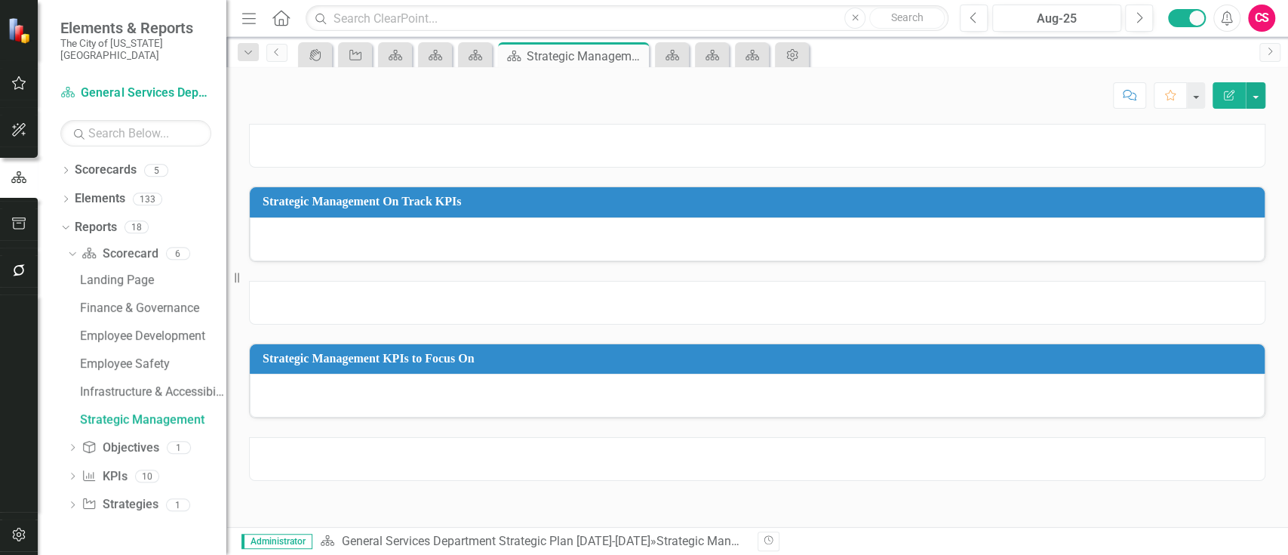
click at [713, 139] on div at bounding box center [757, 146] width 1017 height 44
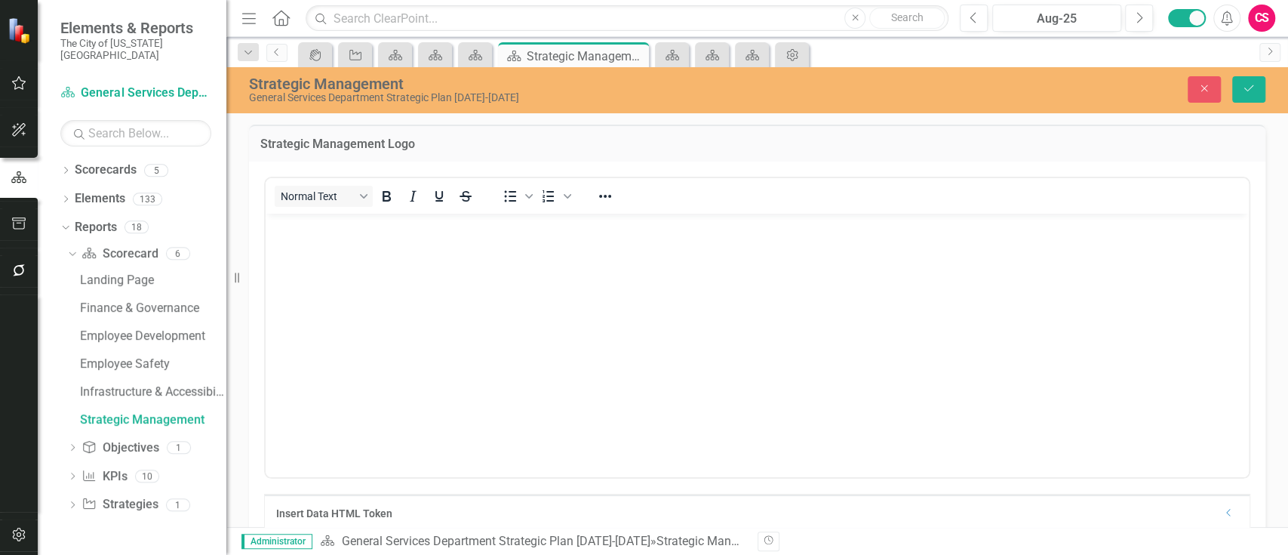
click at [619, 197] on div at bounding box center [605, 195] width 44 height 29
click at [616, 197] on button "Reveal or hide additional toolbar items" at bounding box center [605, 196] width 26 height 21
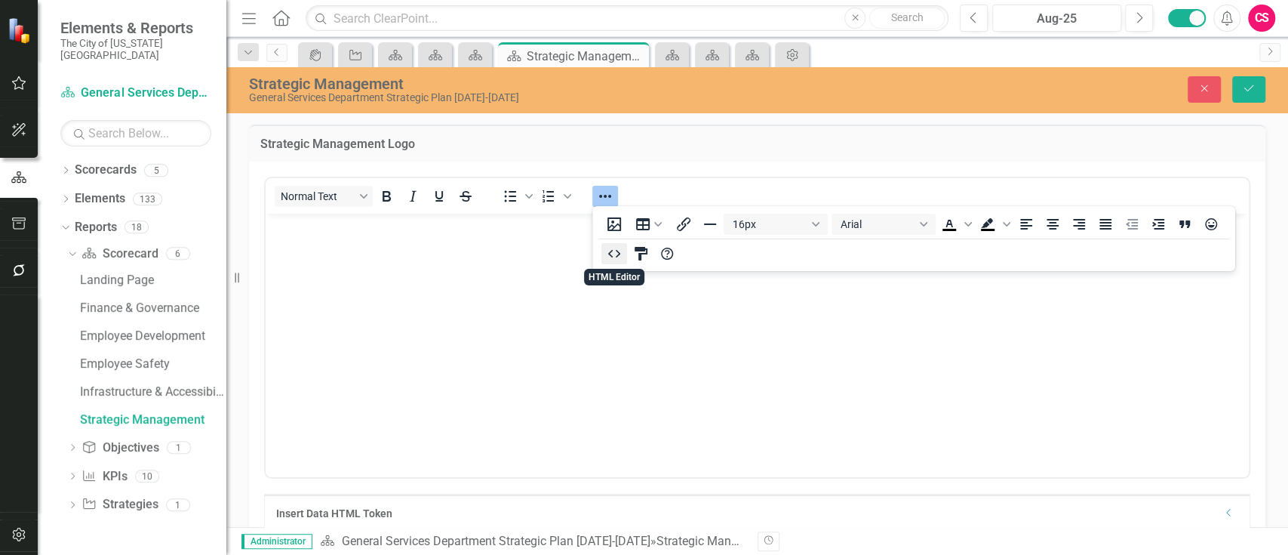
click at [606, 258] on icon "HTML Editor" at bounding box center [614, 254] width 18 height 18
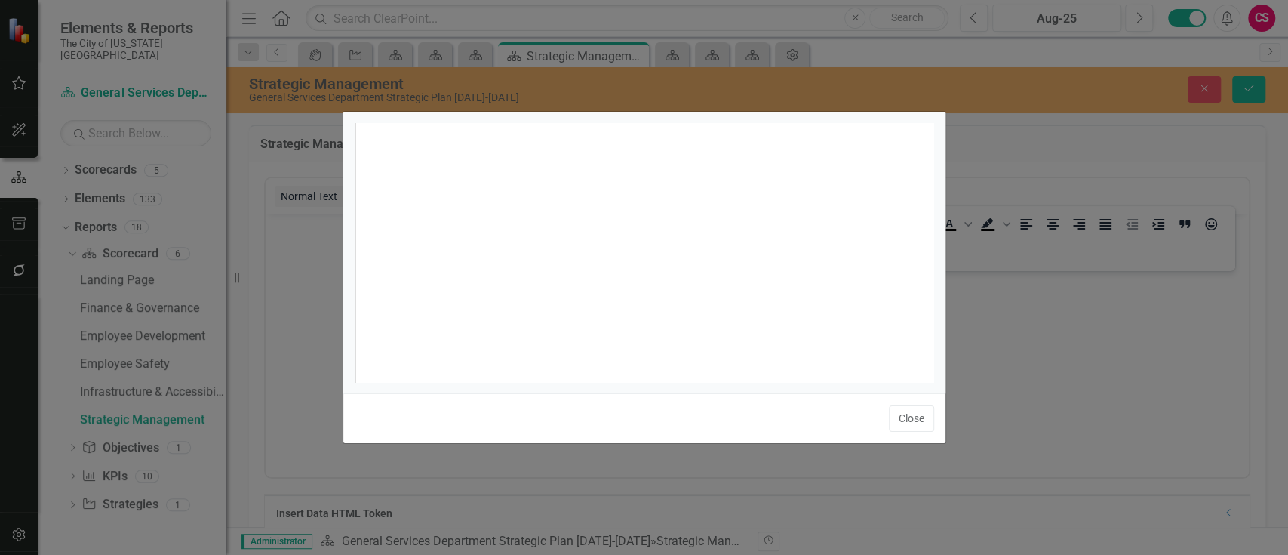
scroll to position [6, 0]
click at [606, 258] on div "xxxxxxxxxx 1 1 ​" at bounding box center [663, 271] width 617 height 297
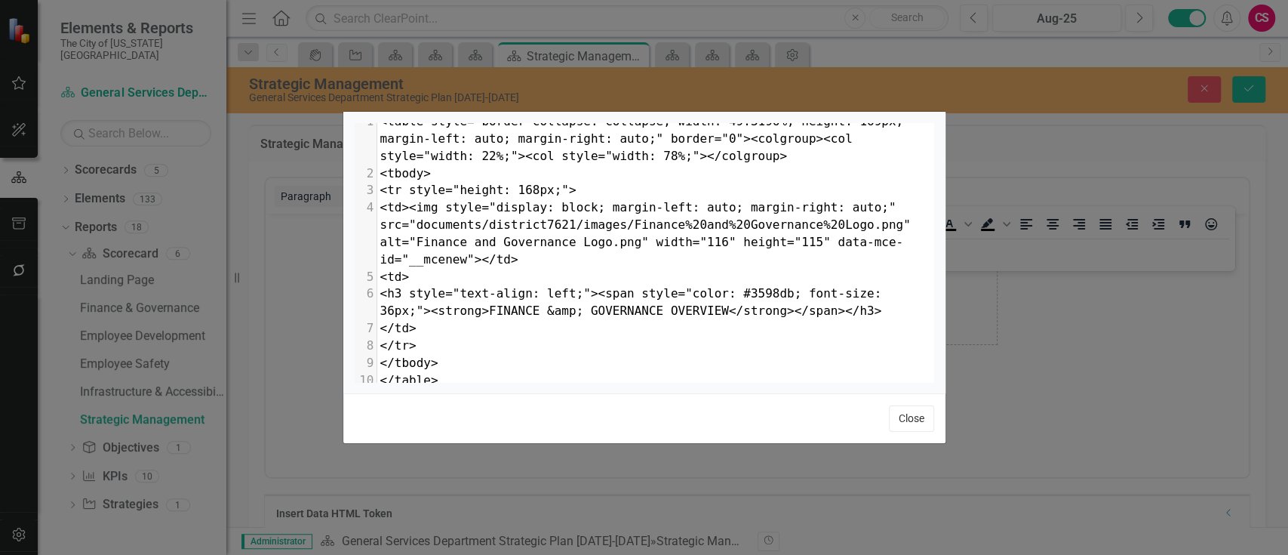
click at [908, 418] on button "Close" at bounding box center [911, 418] width 45 height 26
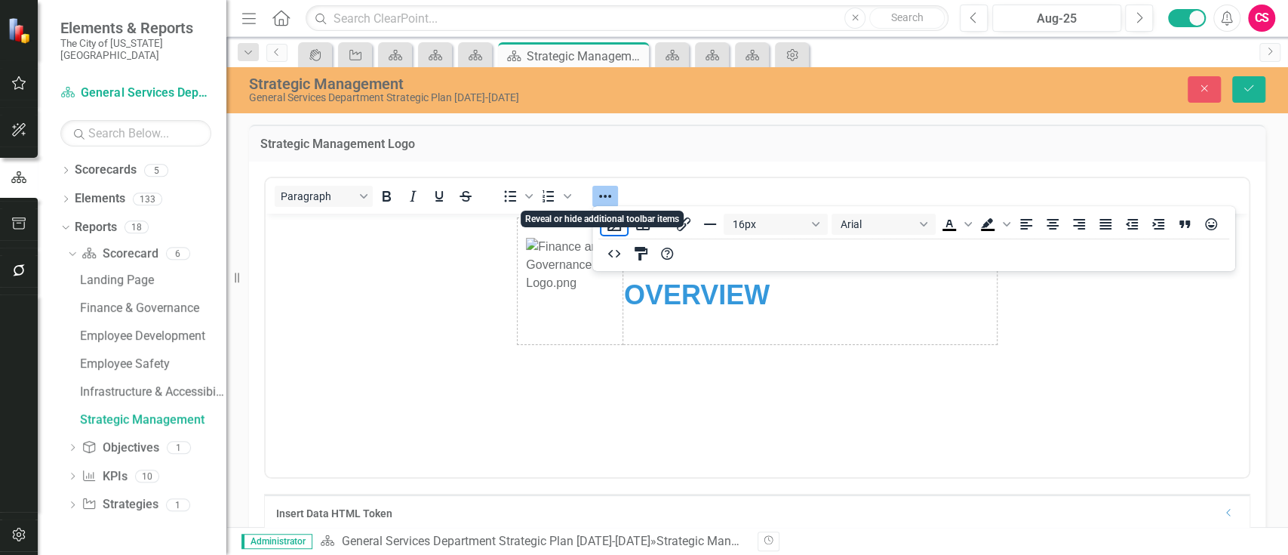
click at [600, 191] on icon "Reveal or hide additional toolbar items" at bounding box center [605, 196] width 18 height 18
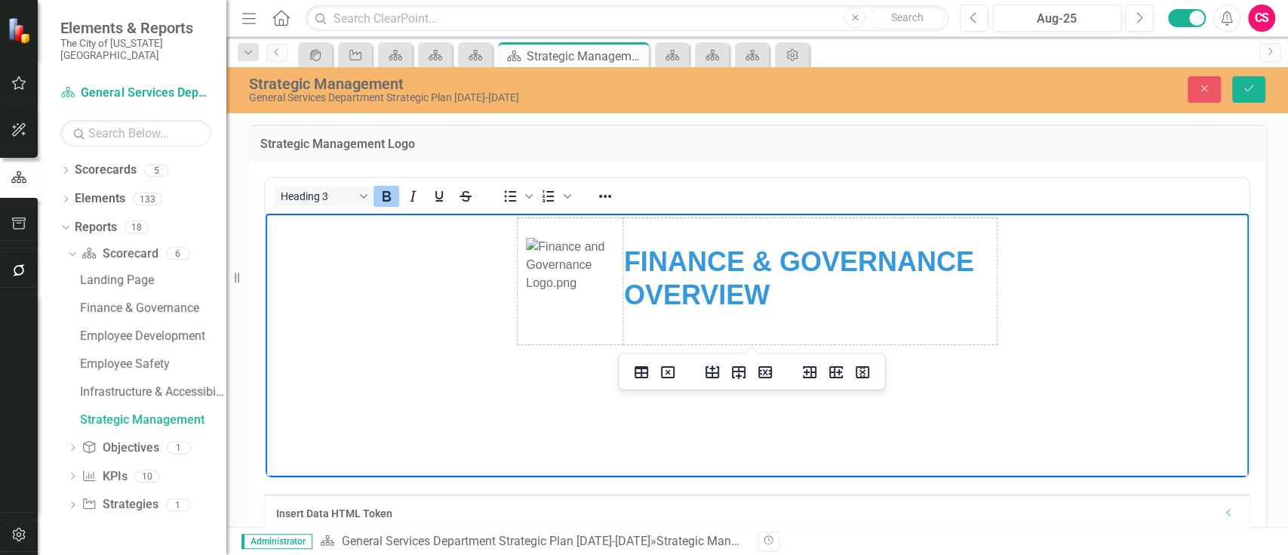
click at [694, 264] on strong "FINANCE & GOVERNANCE OVERVIEW" at bounding box center [799, 277] width 350 height 63
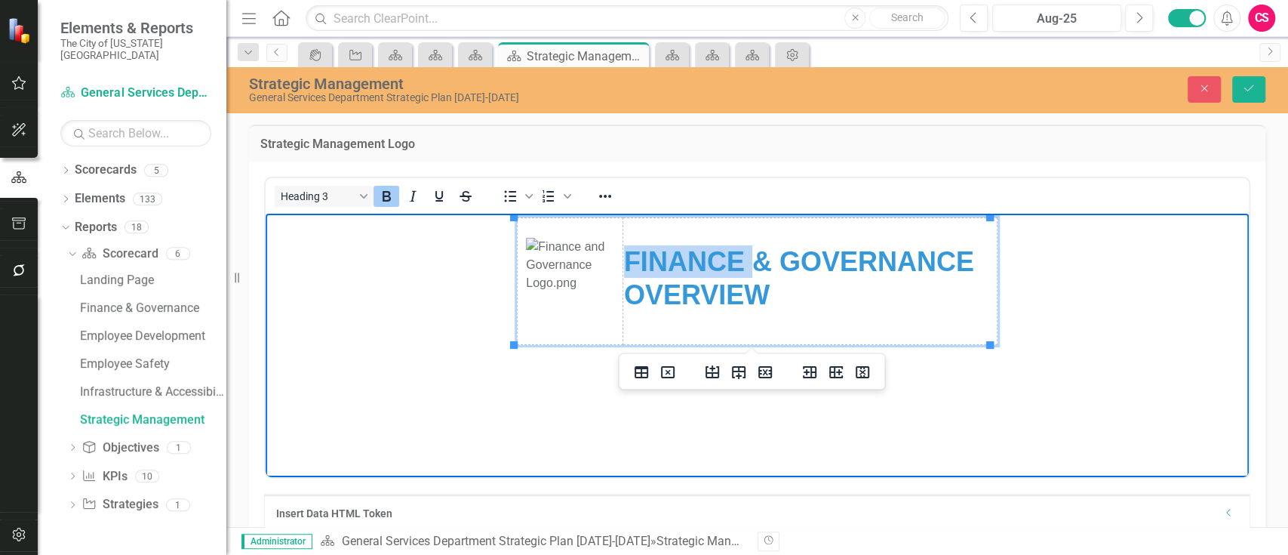
click at [694, 264] on strong "FINANCE & GOVERNANCE OVERVIEW" at bounding box center [799, 277] width 350 height 63
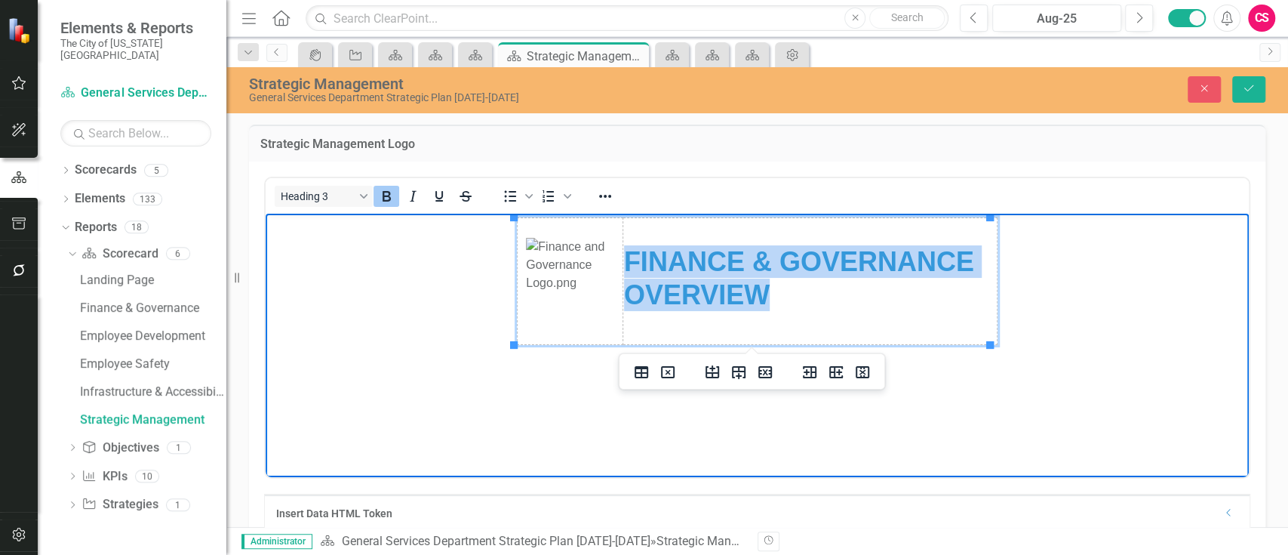
click at [694, 264] on strong "FINANCE & GOVERNANCE OVERVIEW" at bounding box center [799, 277] width 350 height 63
drag, startPoint x: 971, startPoint y: 263, endPoint x: 621, endPoint y: 269, distance: 350.2
click at [621, 269] on html "FINANCE & GOVERNANCE OVERVIEW" at bounding box center [757, 327] width 983 height 226
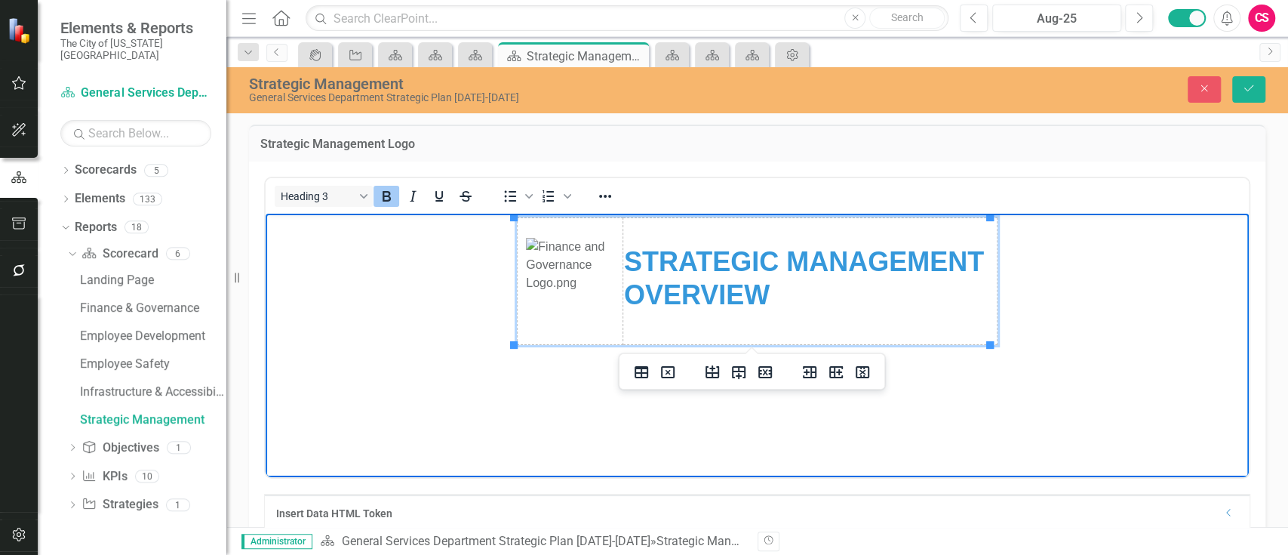
click at [601, 272] on img "Rich Text Area. Press ALT-0 for help." at bounding box center [570, 281] width 88 height 87
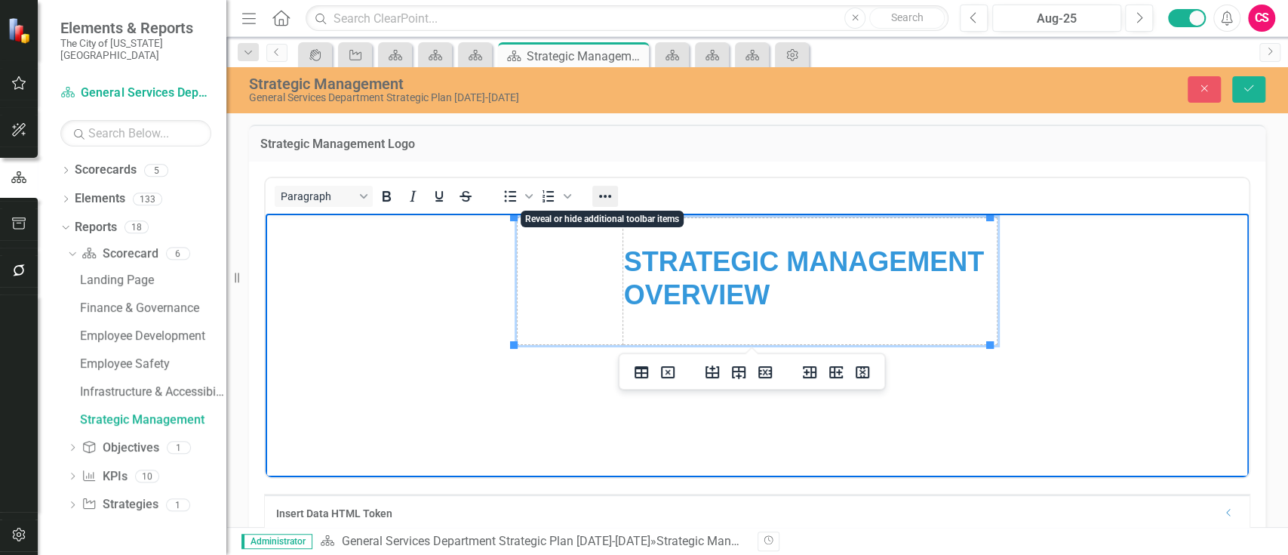
click at [599, 199] on icon "Reveal or hide additional toolbar items" at bounding box center [605, 196] width 18 height 18
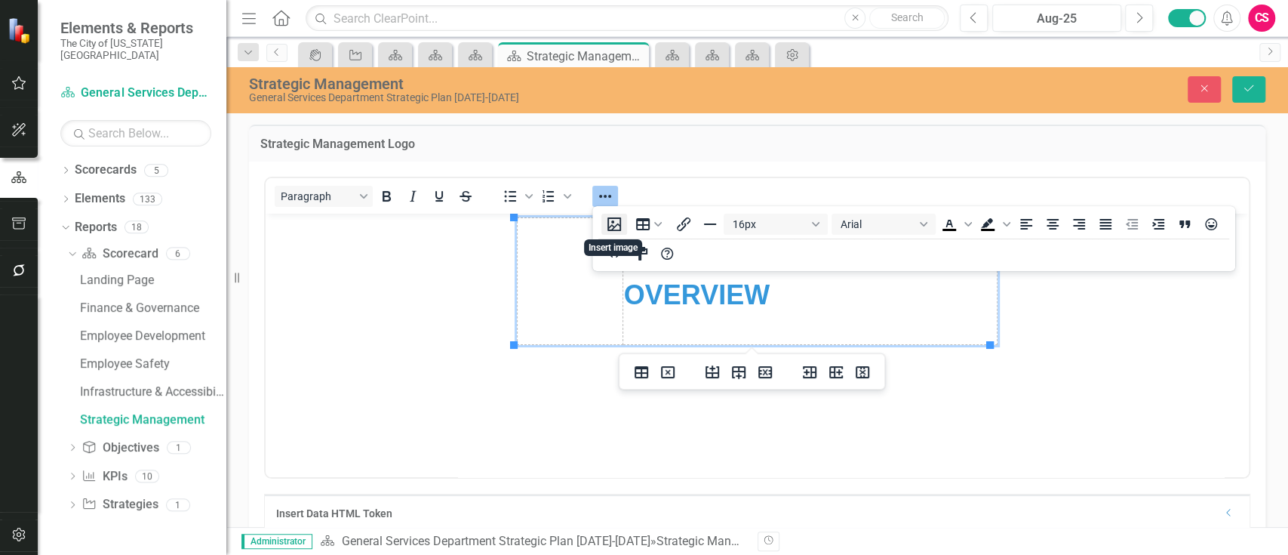
click at [605, 226] on button "Insert image" at bounding box center [615, 224] width 26 height 21
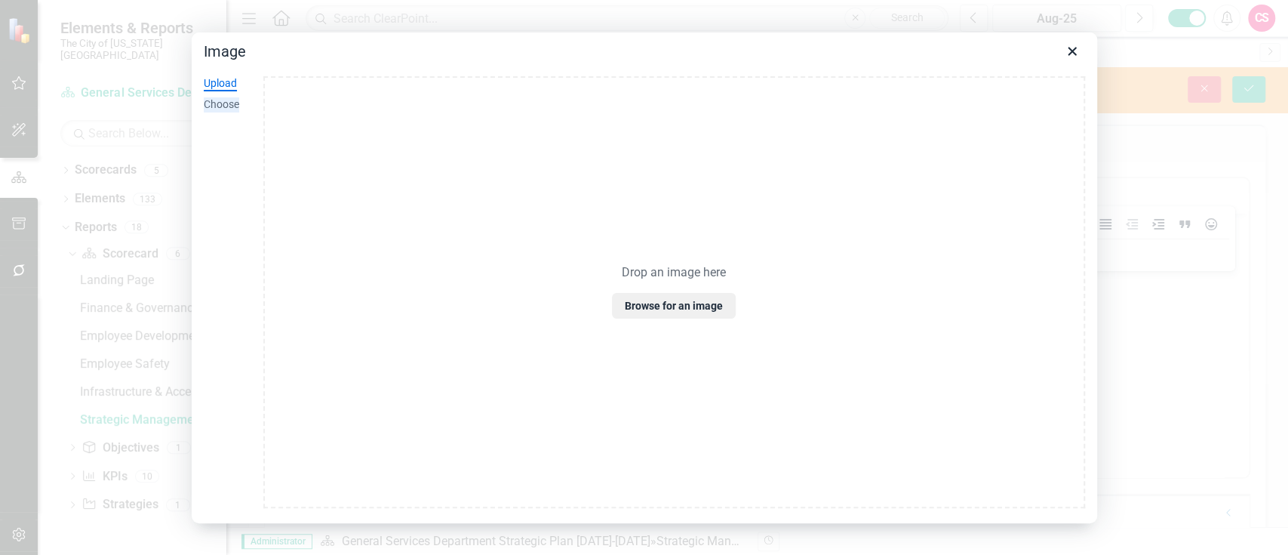
click at [220, 99] on div "Choose" at bounding box center [221, 104] width 35 height 15
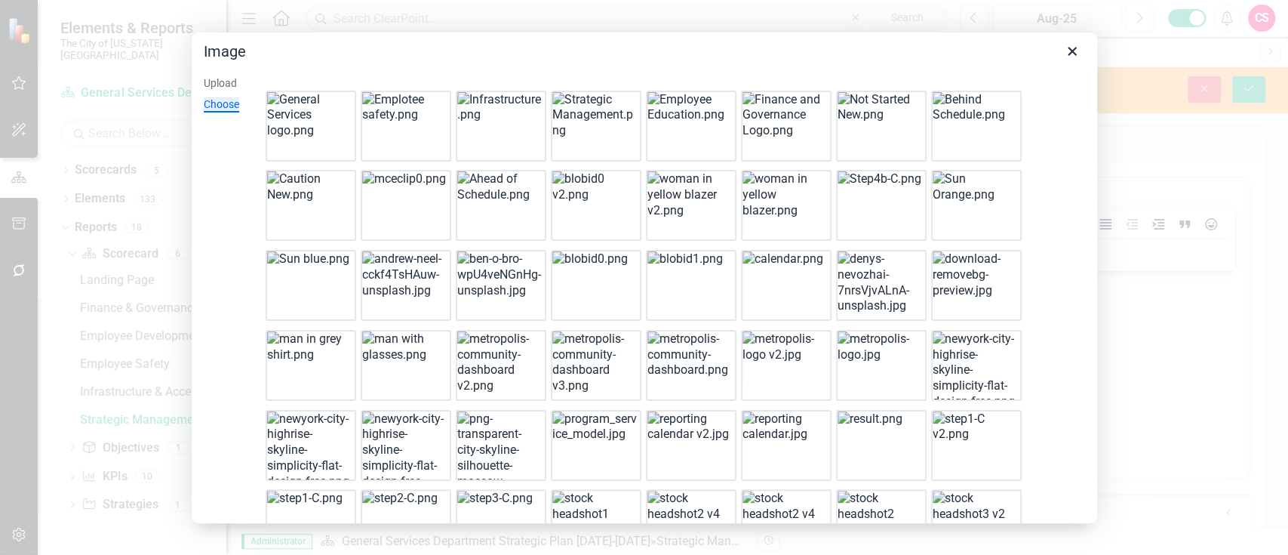
click at [568, 139] on img at bounding box center [594, 115] width 85 height 47
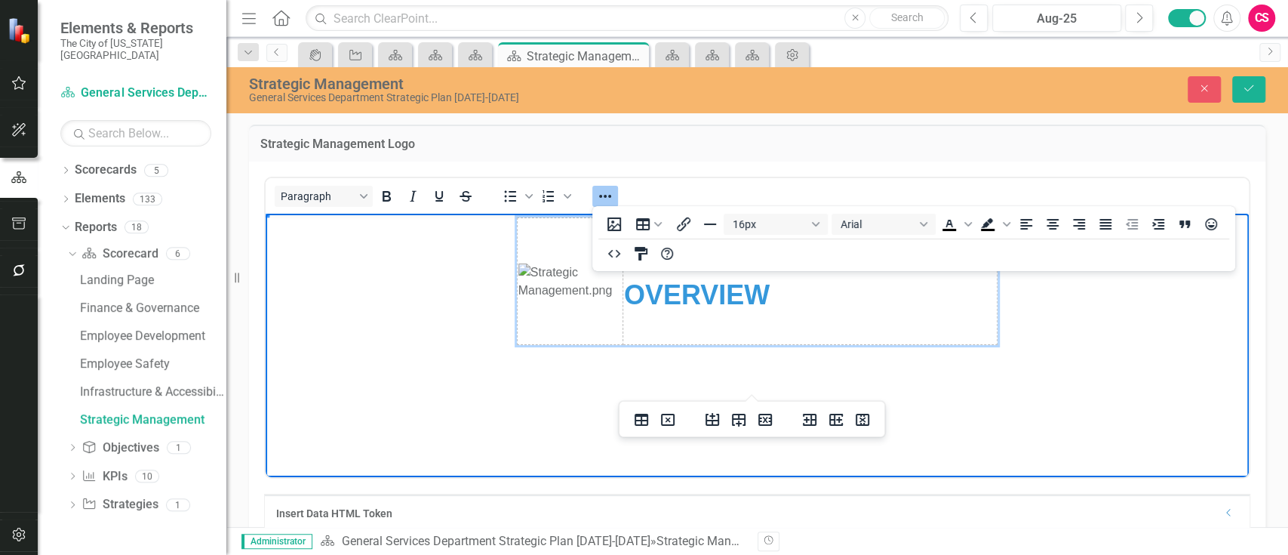
click at [621, 300] on img "Rich Text Area. Press ALT-0 for help." at bounding box center [570, 281] width 103 height 36
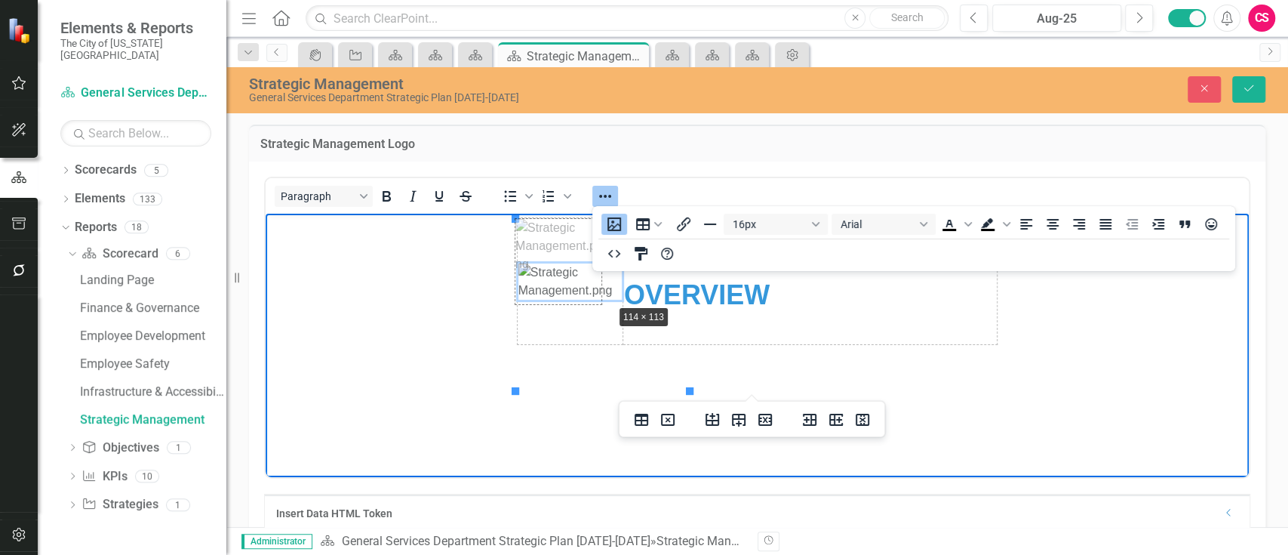
drag, startPoint x: 685, startPoint y: 393, endPoint x: 582, endPoint y: 279, distance: 154.4
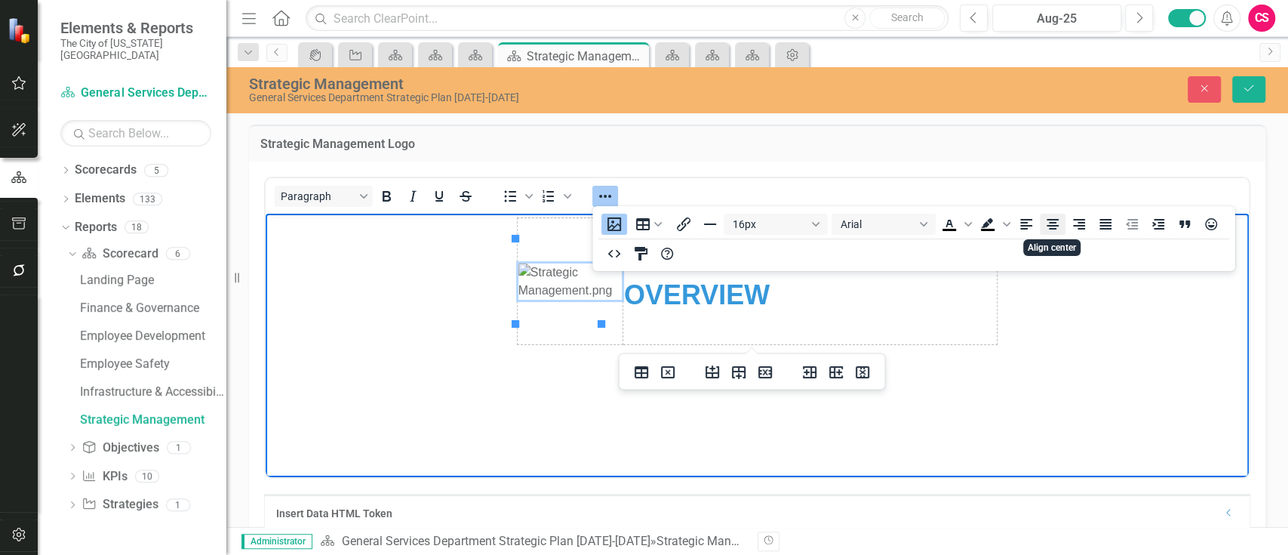
click at [1045, 220] on icon "Align center" at bounding box center [1053, 224] width 18 height 18
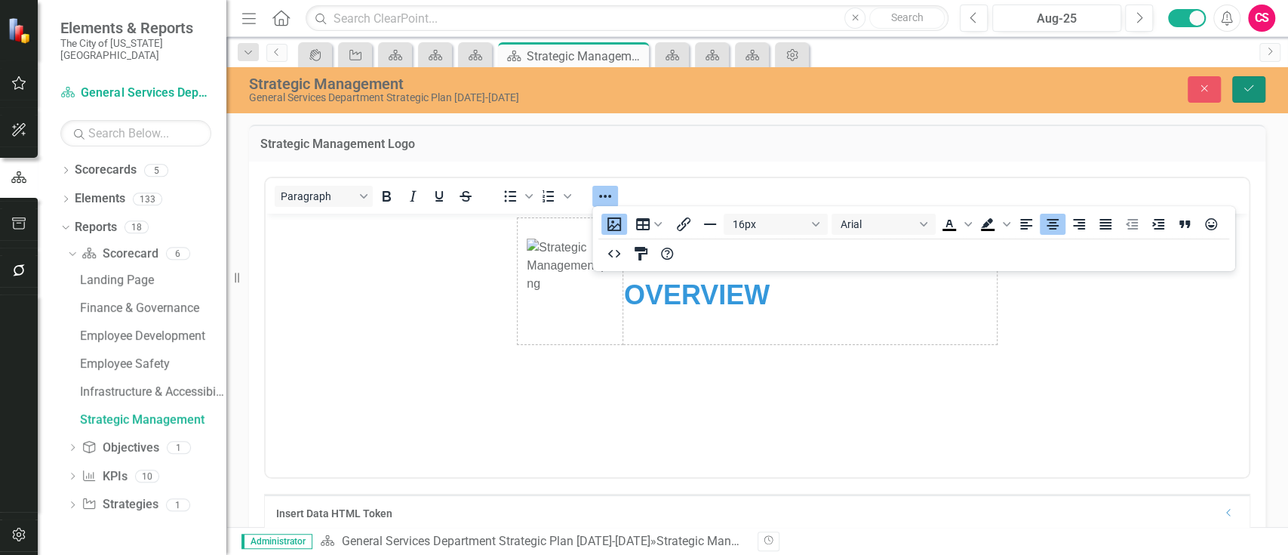
click at [1254, 78] on button "Save" at bounding box center [1249, 89] width 33 height 26
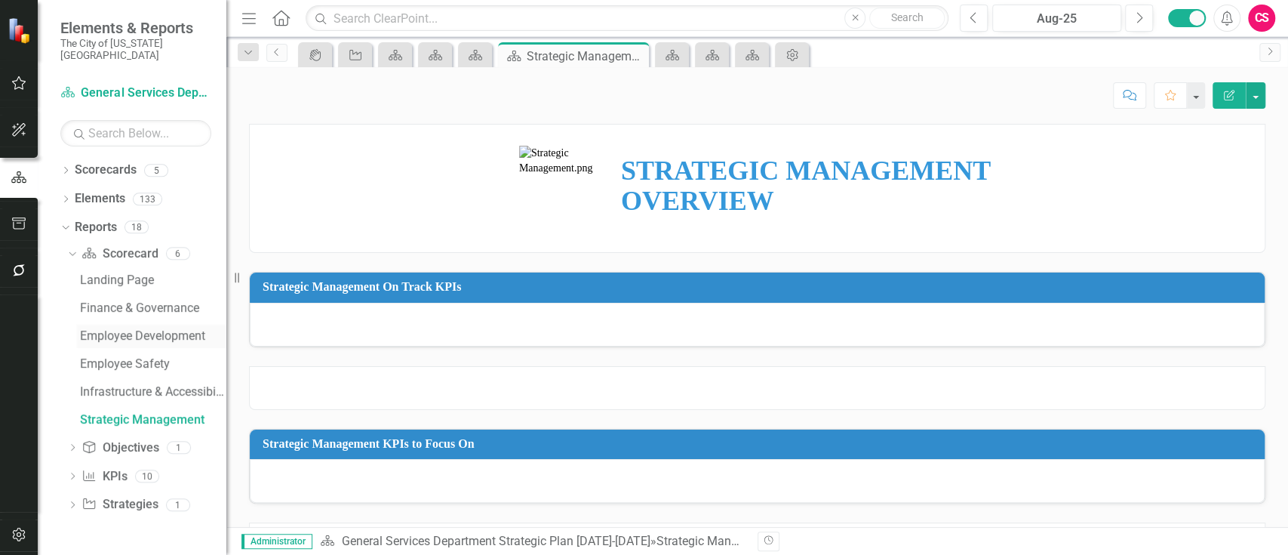
click at [148, 329] on div "Employee Development" at bounding box center [153, 336] width 146 height 14
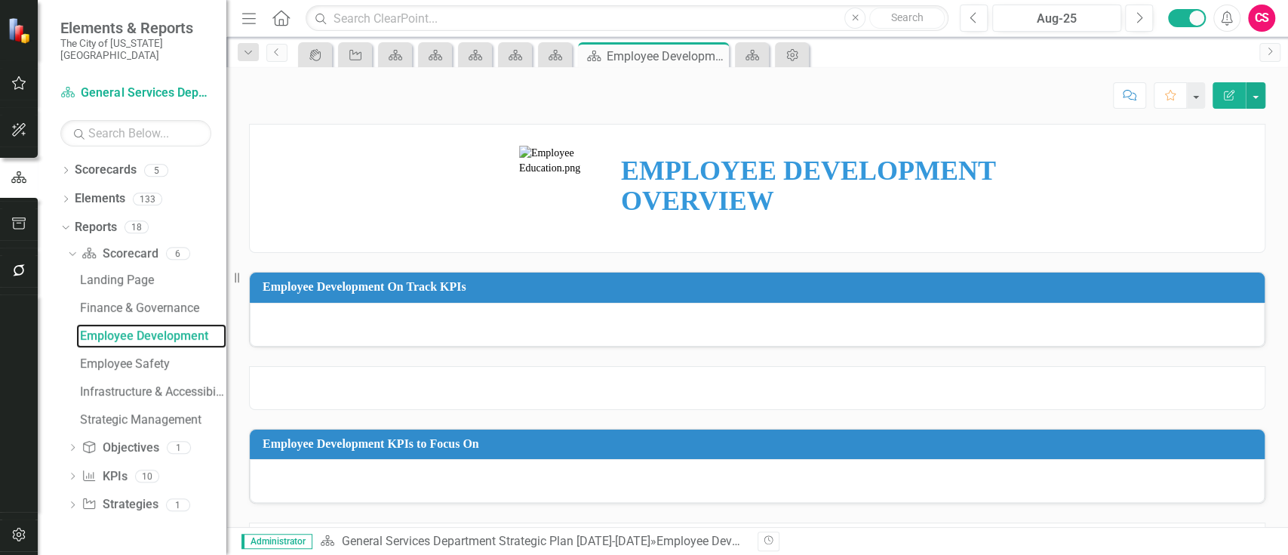
scroll to position [54, 0]
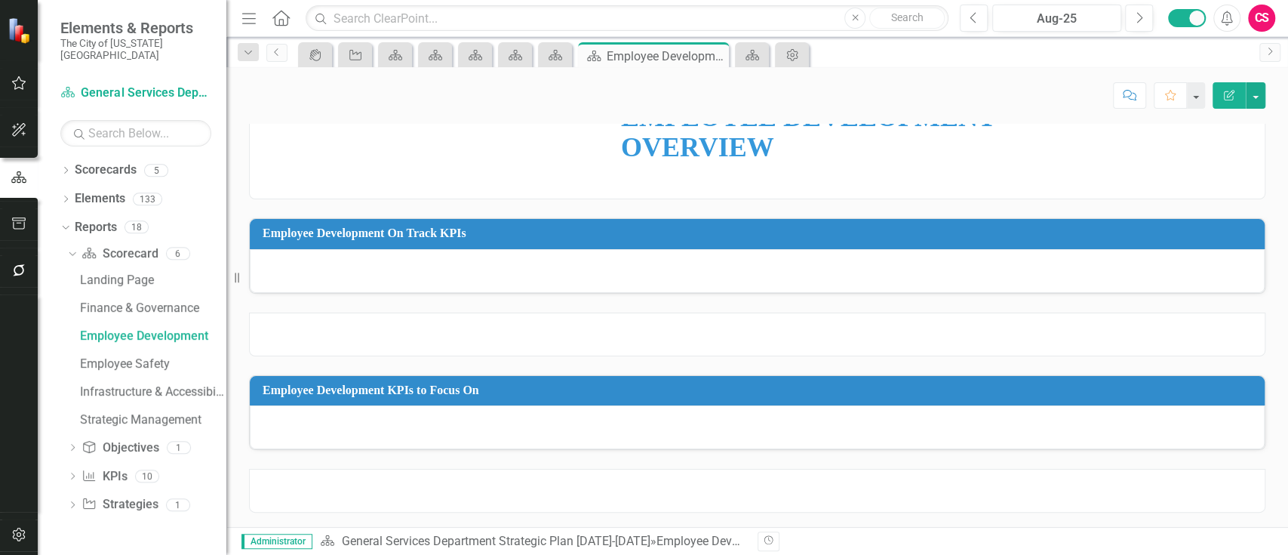
click at [789, 242] on td "Employee Development On Track KPIs" at bounding box center [760, 235] width 995 height 25
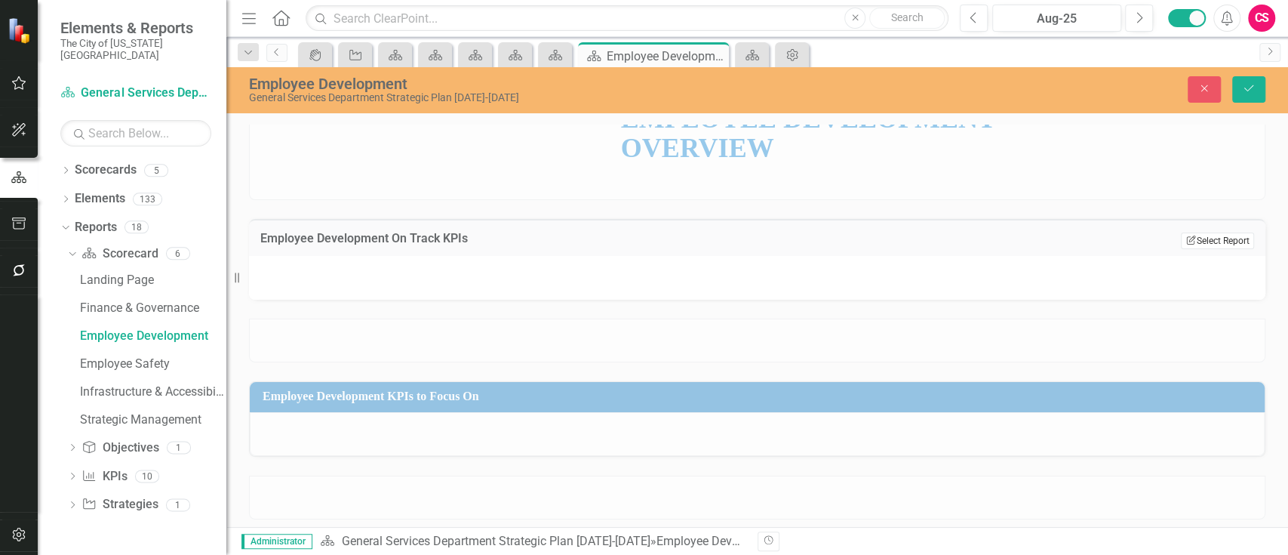
click at [1186, 241] on icon "Edit Report" at bounding box center [1191, 239] width 11 height 9
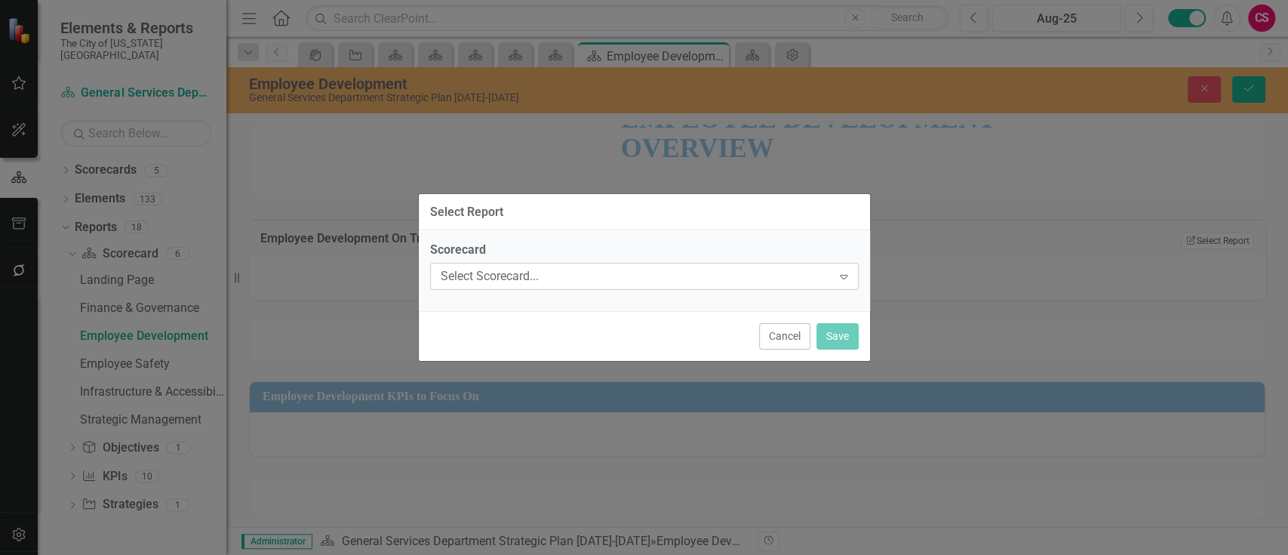
click at [608, 275] on div "Select Scorecard..." at bounding box center [637, 276] width 392 height 17
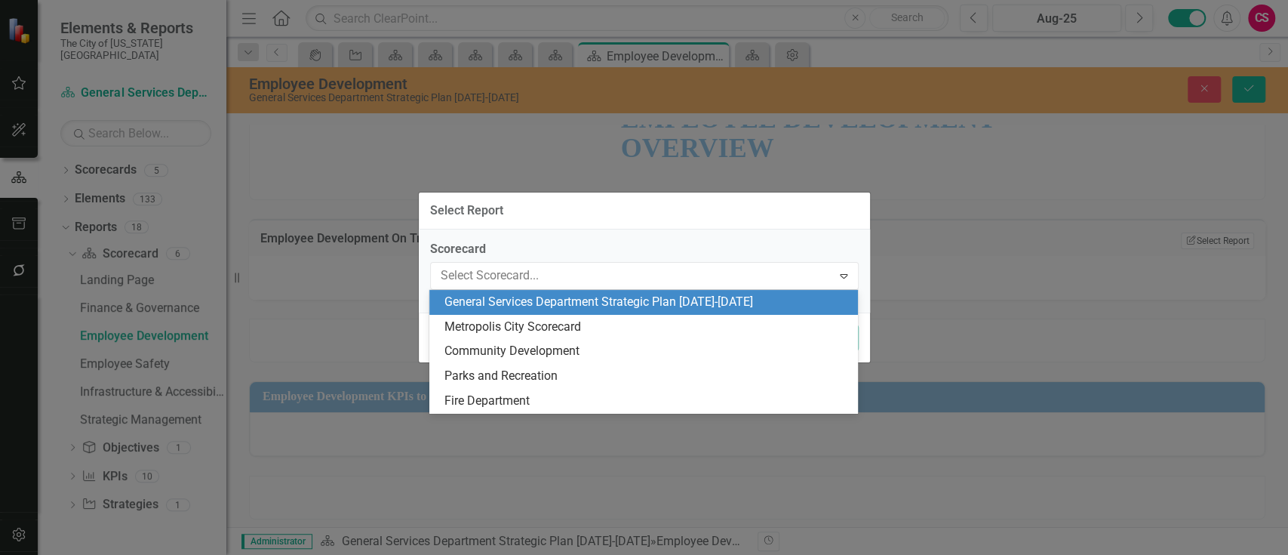
click at [556, 303] on div "General Services Department Strategic Plan [DATE]-[DATE]" at bounding box center [647, 302] width 405 height 17
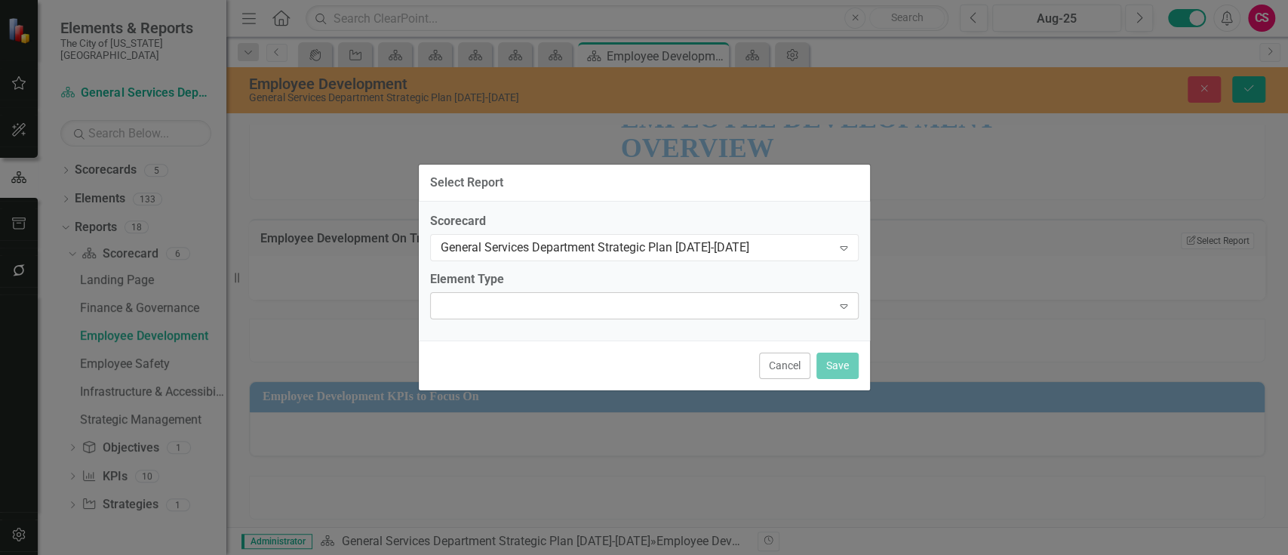
click at [541, 306] on div at bounding box center [632, 305] width 398 height 3
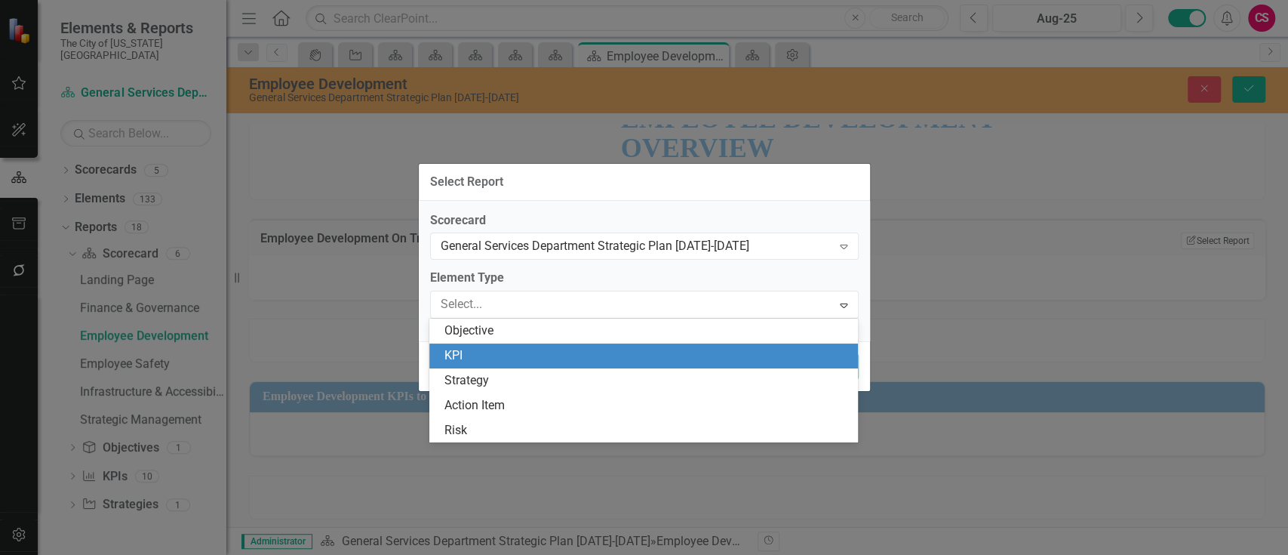
click at [490, 349] on div "KPI" at bounding box center [647, 355] width 405 height 17
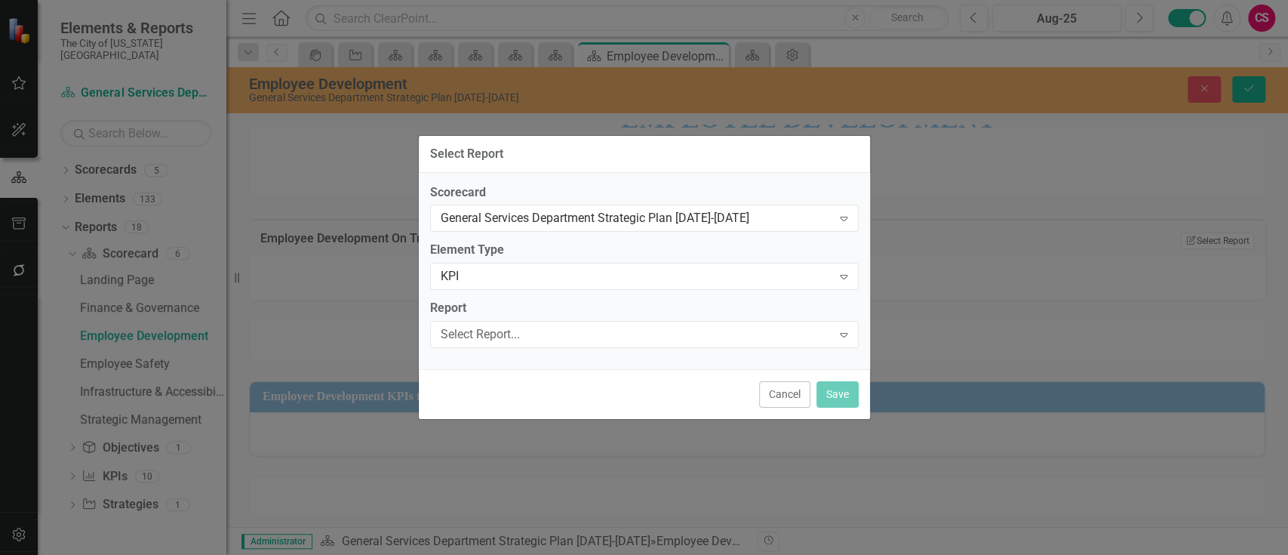
click at [505, 321] on span "Select Report... Expand" at bounding box center [644, 334] width 429 height 27
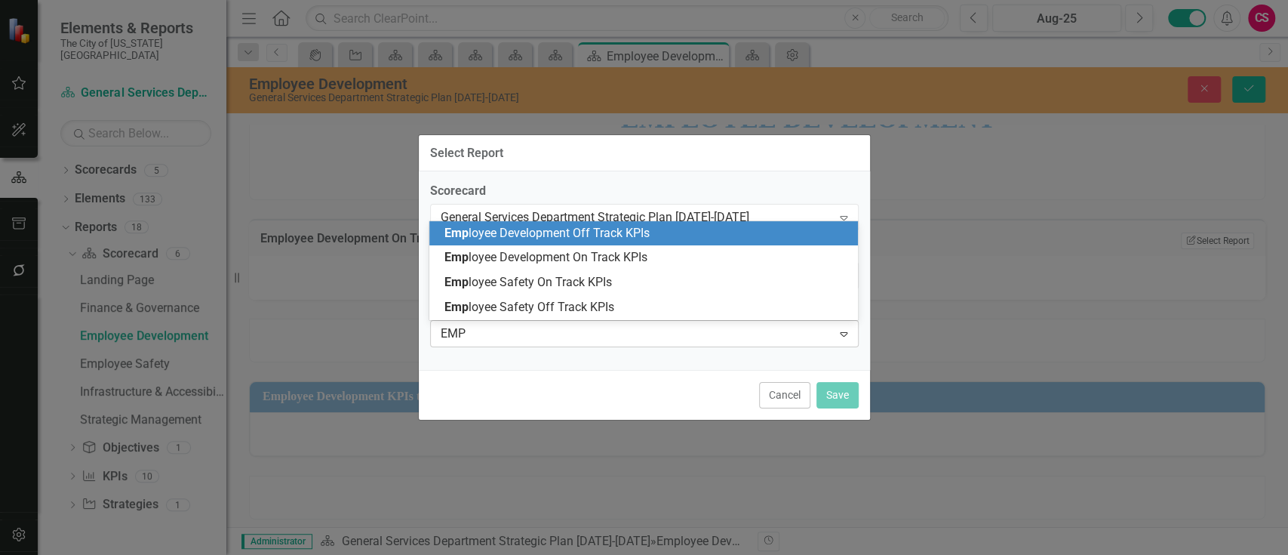
type input "EMPL"
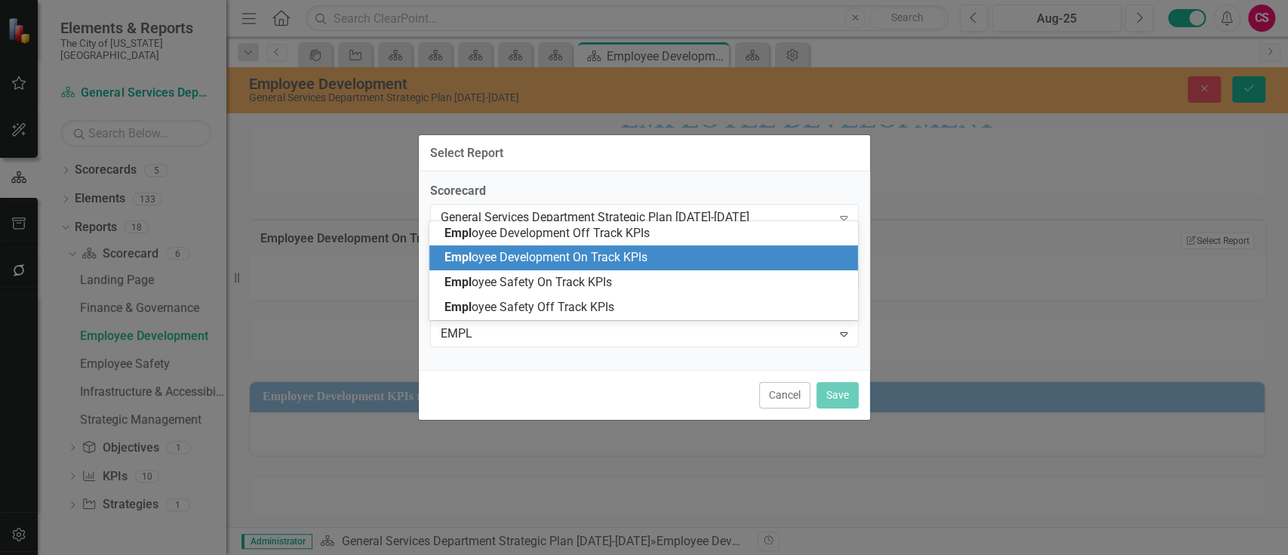
click at [531, 256] on span "Empl oyee Development On Track KPIs" at bounding box center [546, 257] width 203 height 14
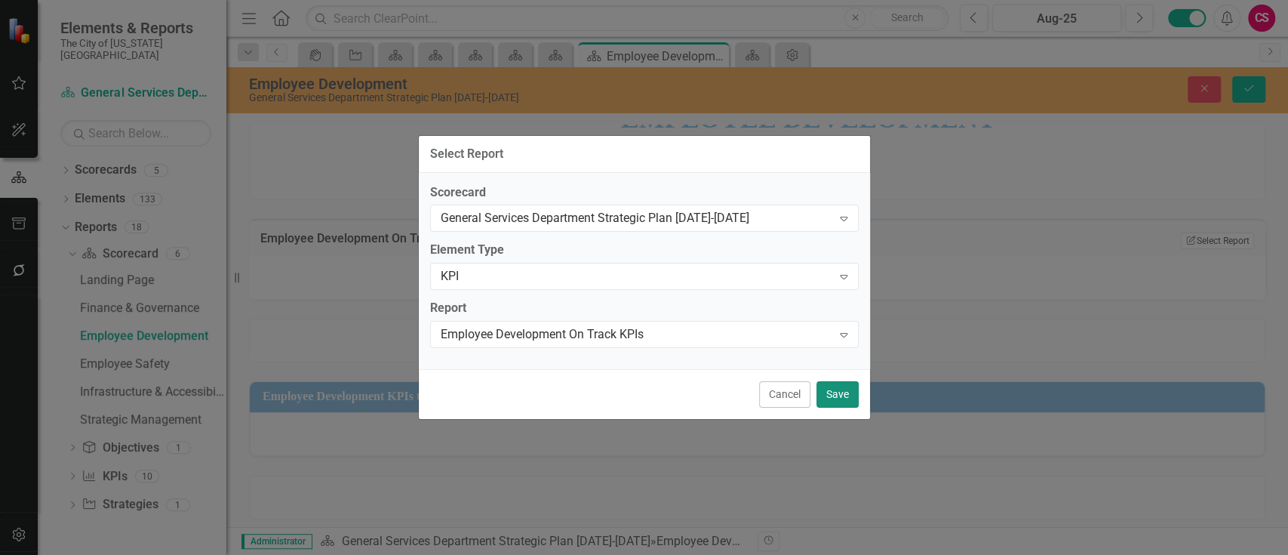
click at [832, 392] on button "Save" at bounding box center [838, 394] width 42 height 26
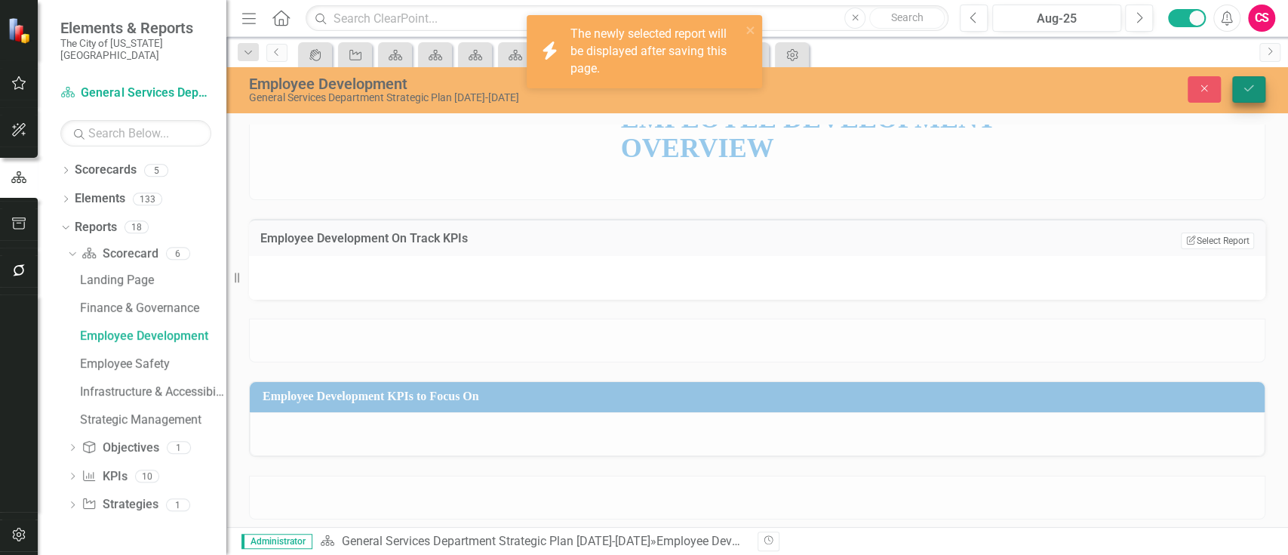
drag, startPoint x: 1250, startPoint y: 102, endPoint x: 1250, endPoint y: 94, distance: 8.3
click at [1250, 94] on div "Employee Development General Services Department Strategic Plan 2025-2029 Close…" at bounding box center [757, 89] width 1062 height 29
click at [1250, 94] on button "Save" at bounding box center [1249, 89] width 33 height 26
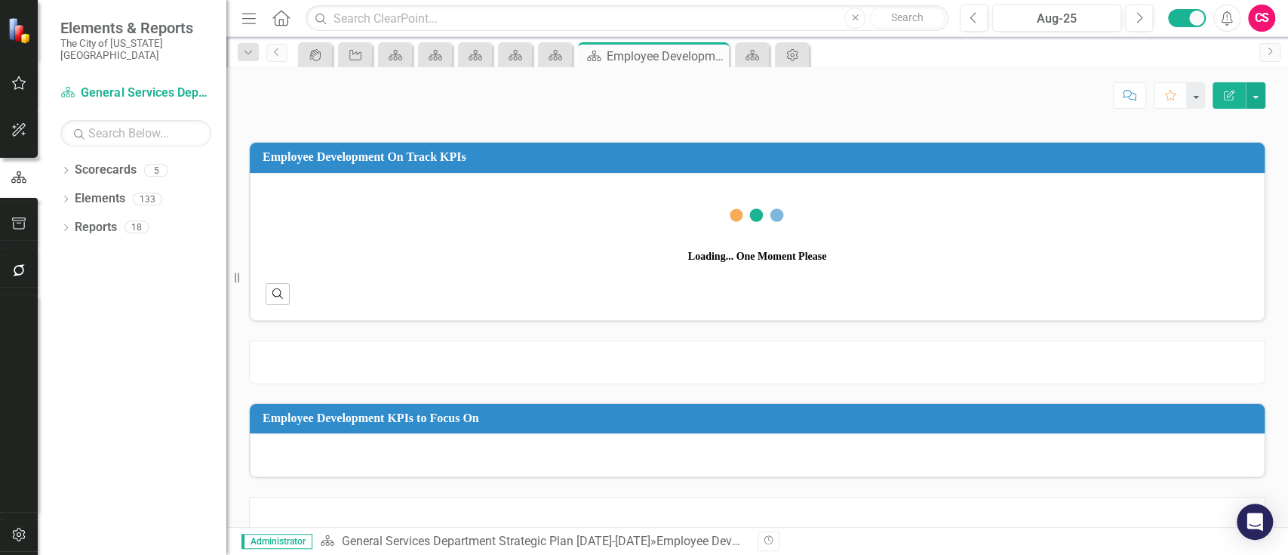
scroll to position [74, 0]
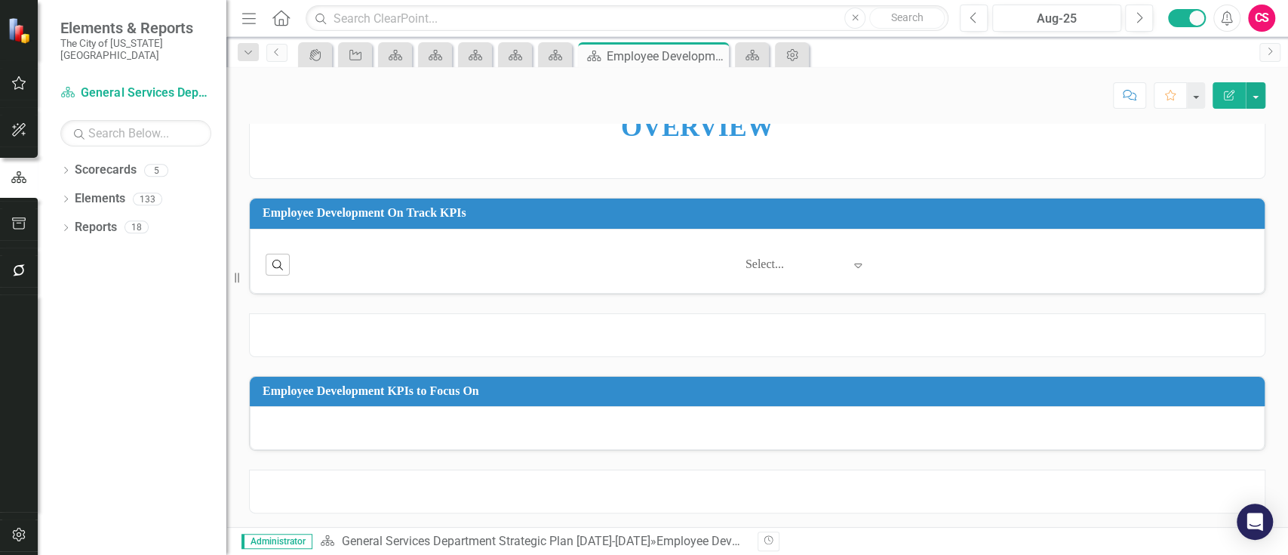
click at [615, 345] on div at bounding box center [757, 335] width 1017 height 44
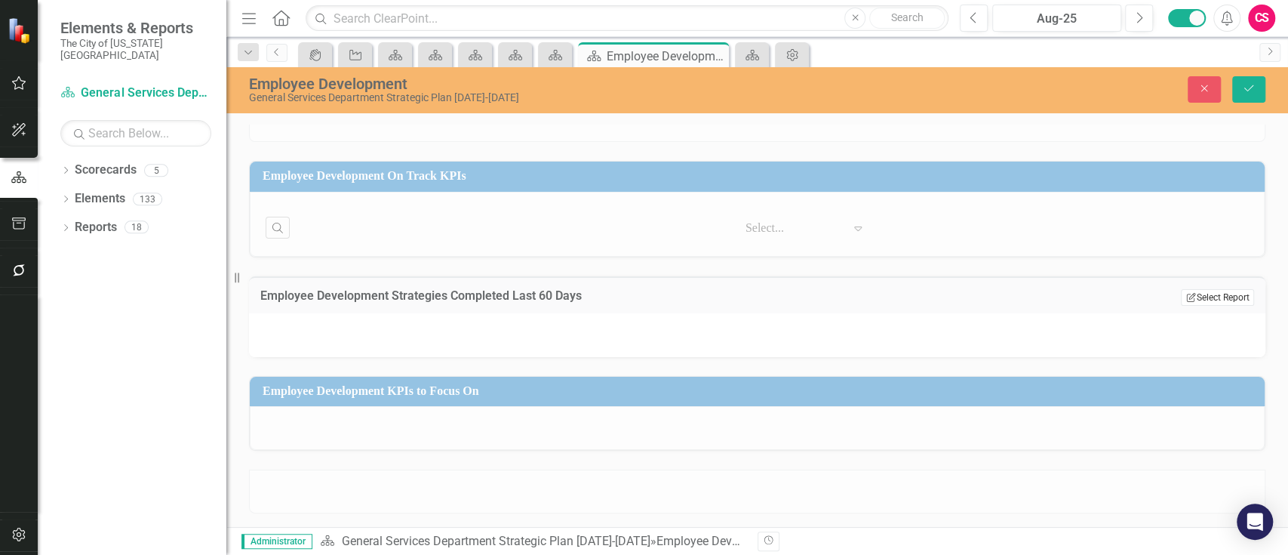
click at [1213, 291] on button "Edit Report Select Report" at bounding box center [1217, 297] width 73 height 17
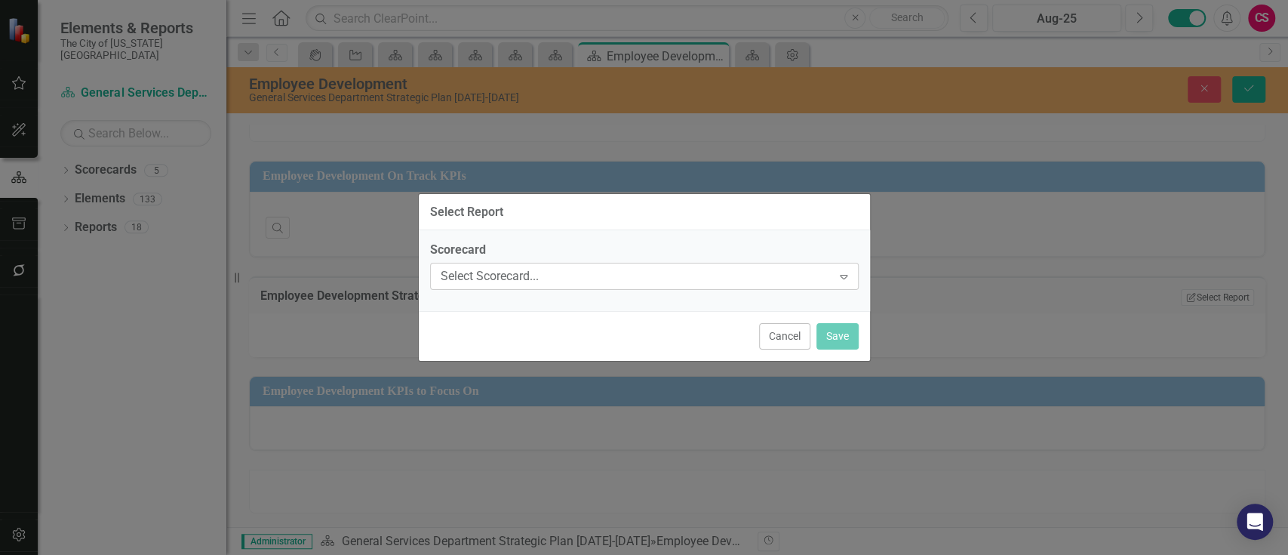
click at [528, 285] on div "Select Scorecard... Expand" at bounding box center [644, 276] width 429 height 27
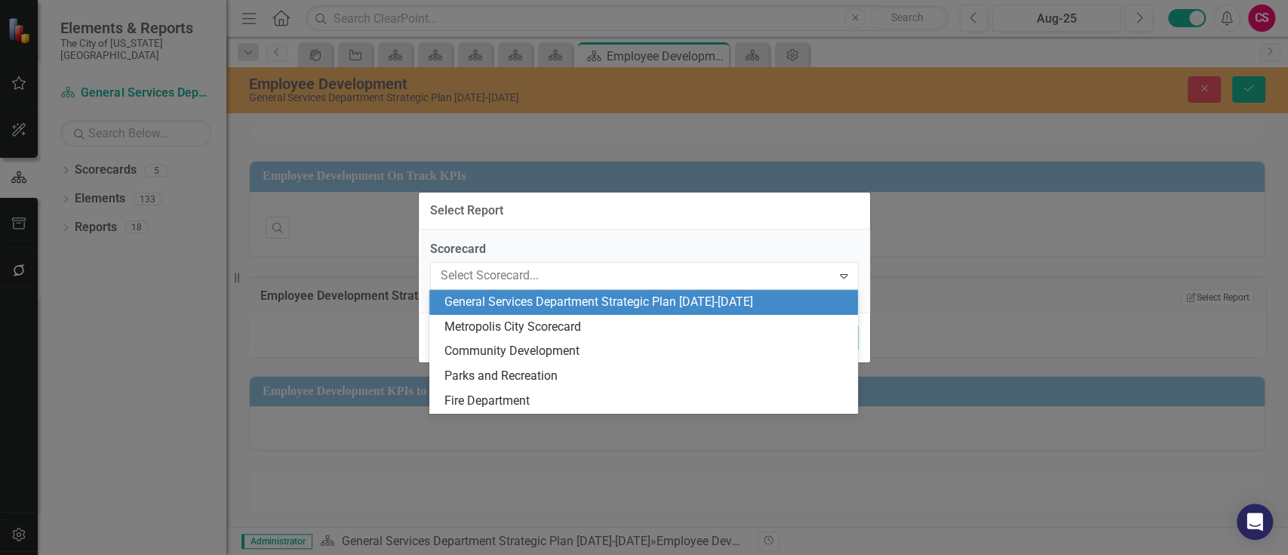
click at [524, 306] on div "General Services Department Strategic Plan [DATE]-[DATE]" at bounding box center [647, 302] width 405 height 17
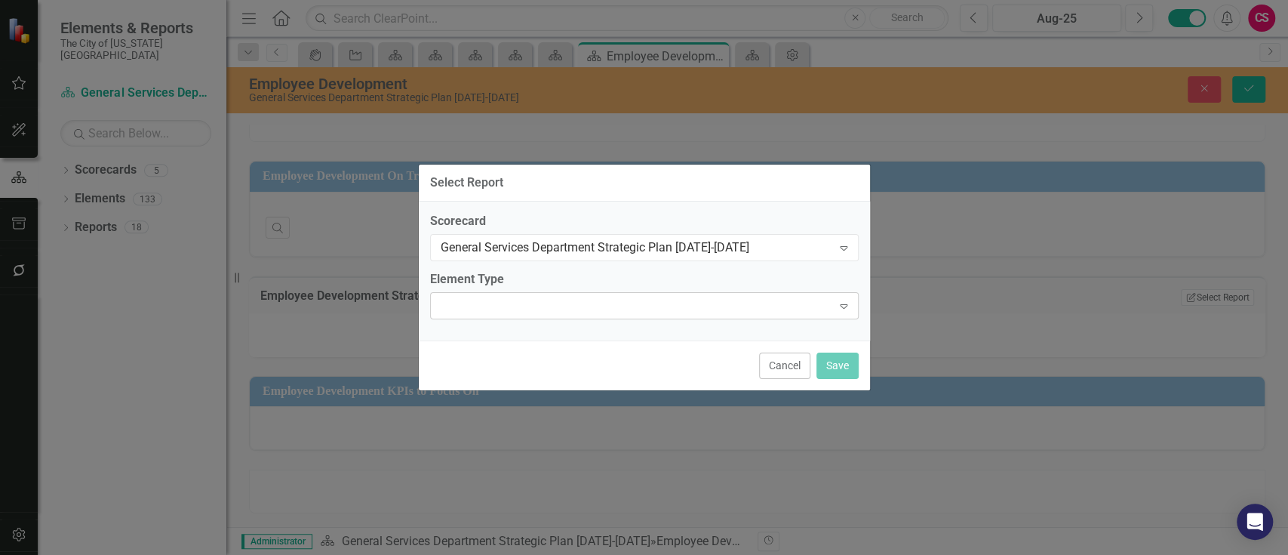
click at [520, 314] on div "Expand" at bounding box center [644, 305] width 429 height 27
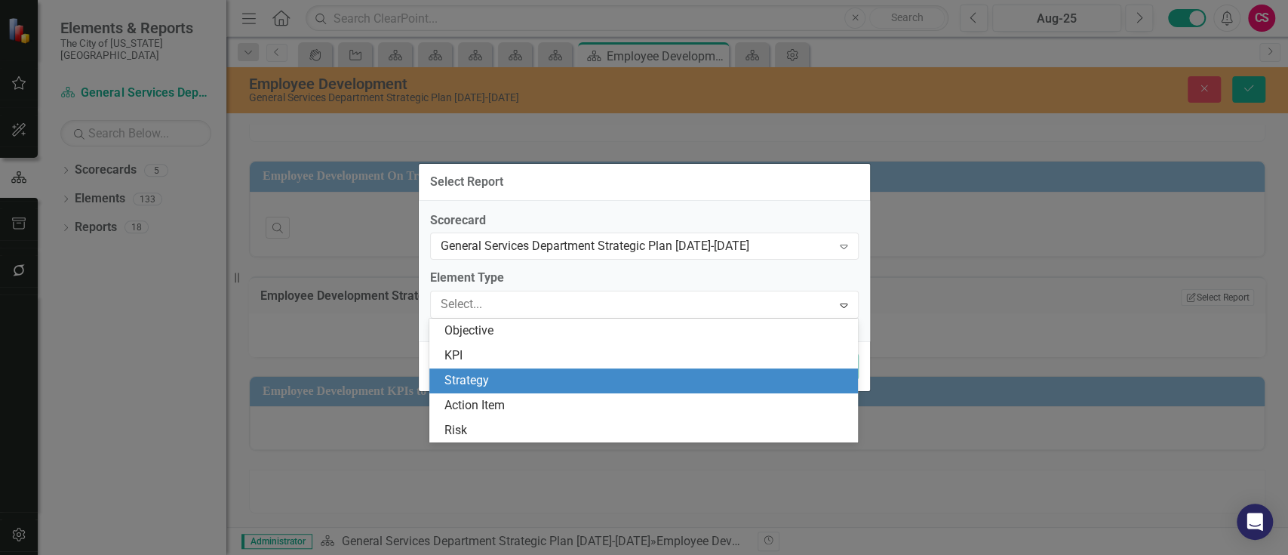
click at [489, 382] on div "Strategy" at bounding box center [647, 380] width 405 height 17
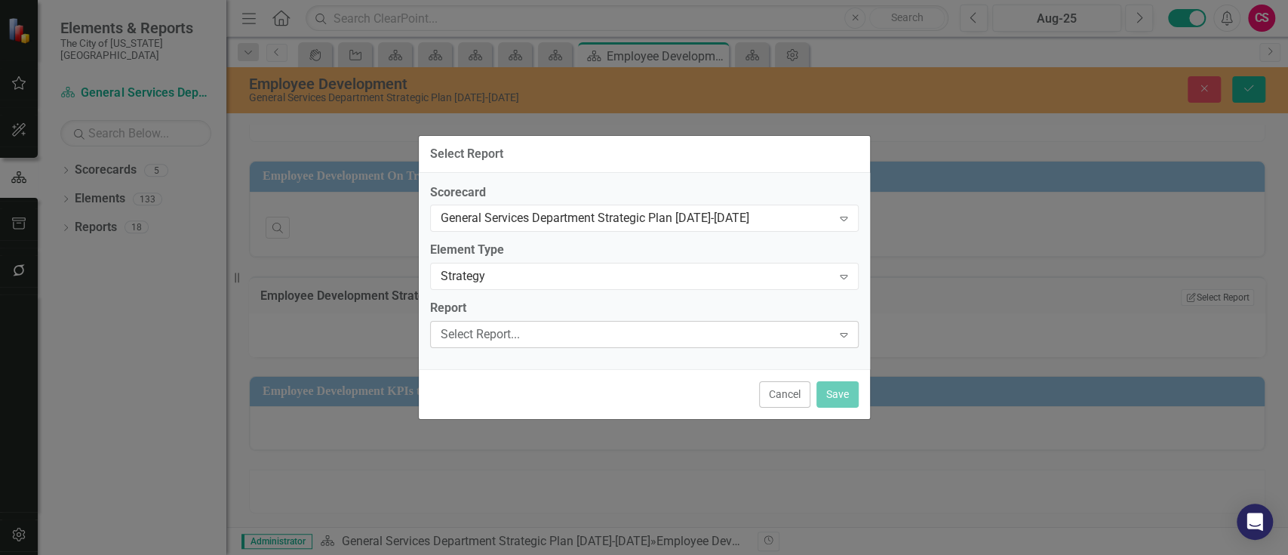
click at [497, 335] on div "Select Report..." at bounding box center [637, 334] width 392 height 17
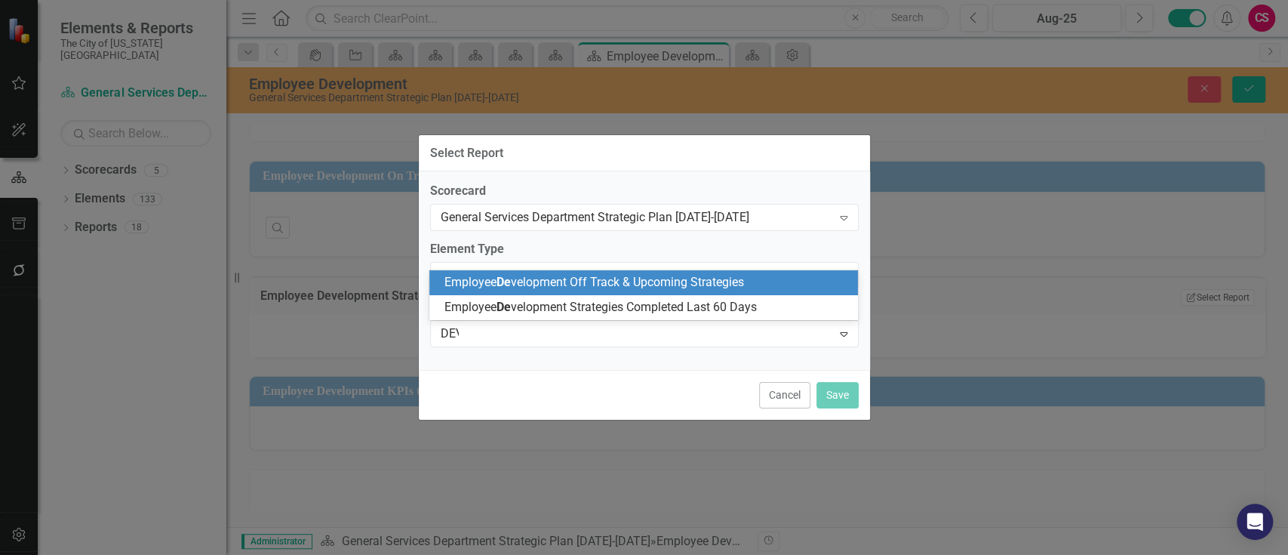
type input "DEVE"
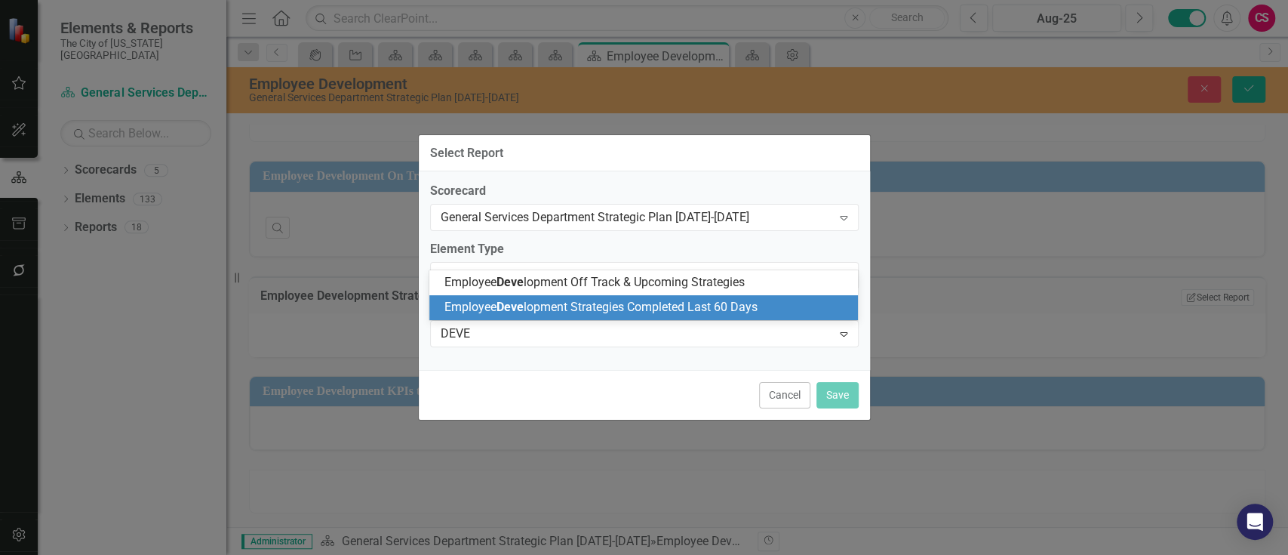
click at [546, 304] on span "Employee Deve lopment Strategies Completed Last 60 Days" at bounding box center [601, 307] width 313 height 14
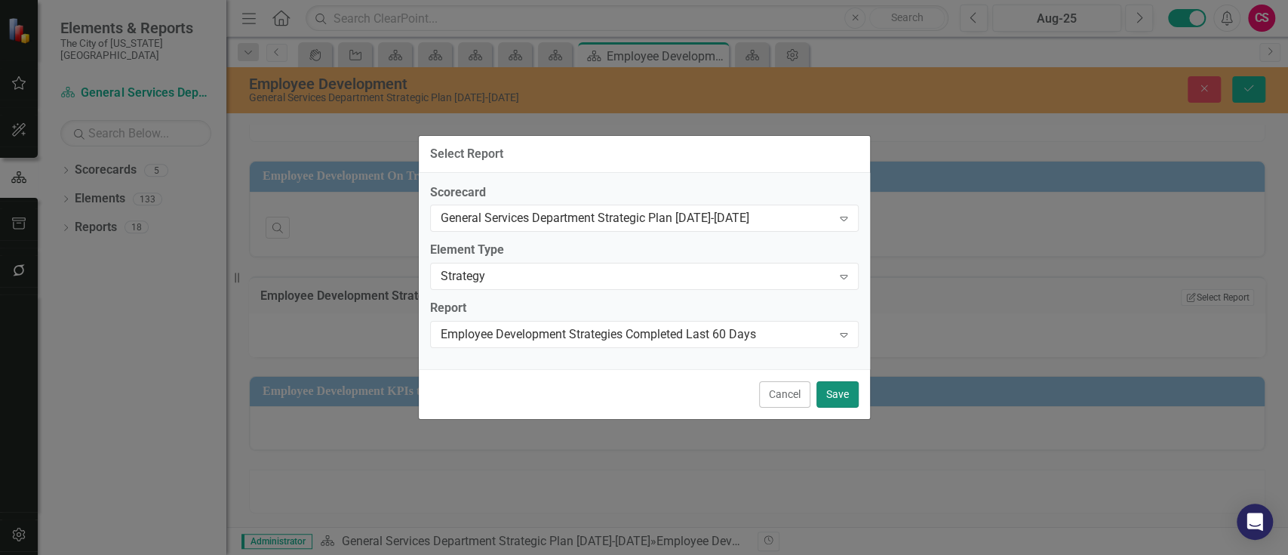
click at [826, 395] on button "Save" at bounding box center [838, 394] width 42 height 26
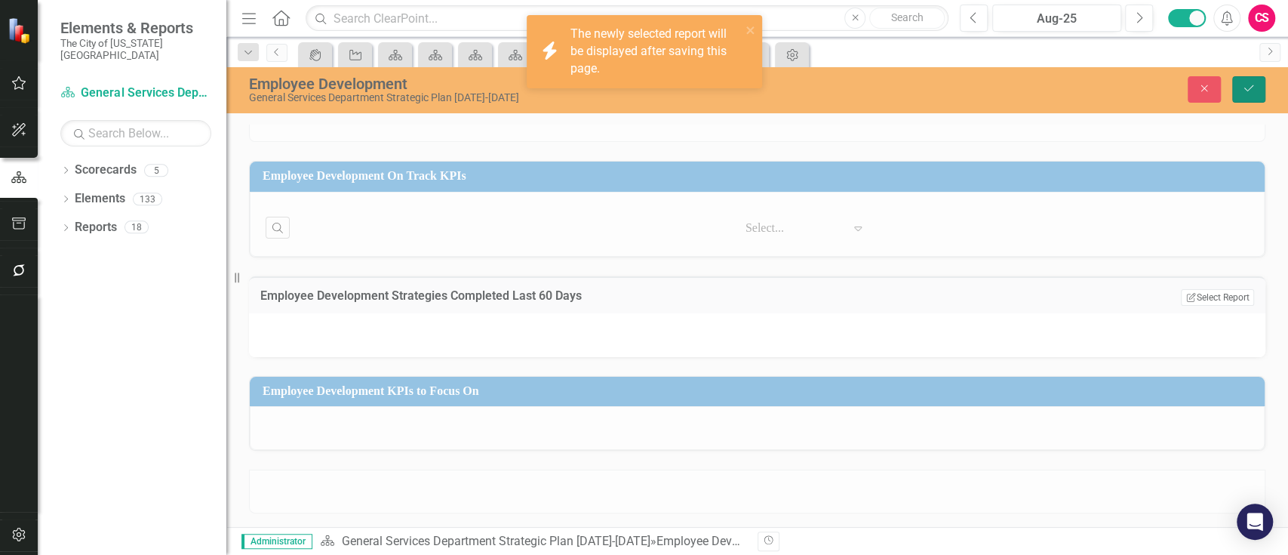
click at [1251, 76] on button "Save" at bounding box center [1249, 89] width 33 height 26
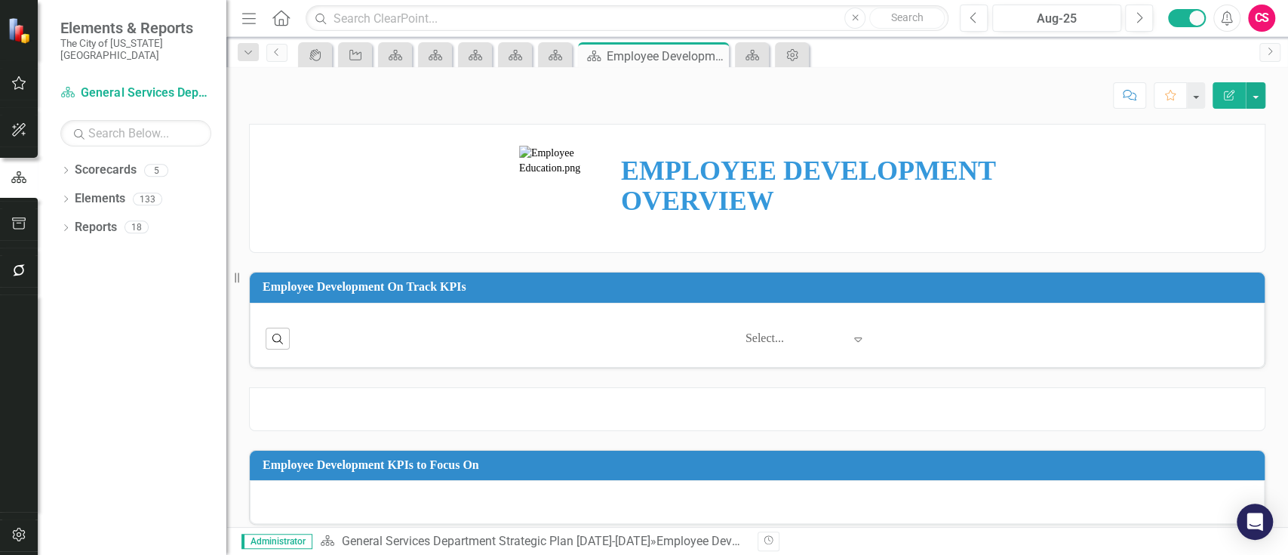
scroll to position [74, 0]
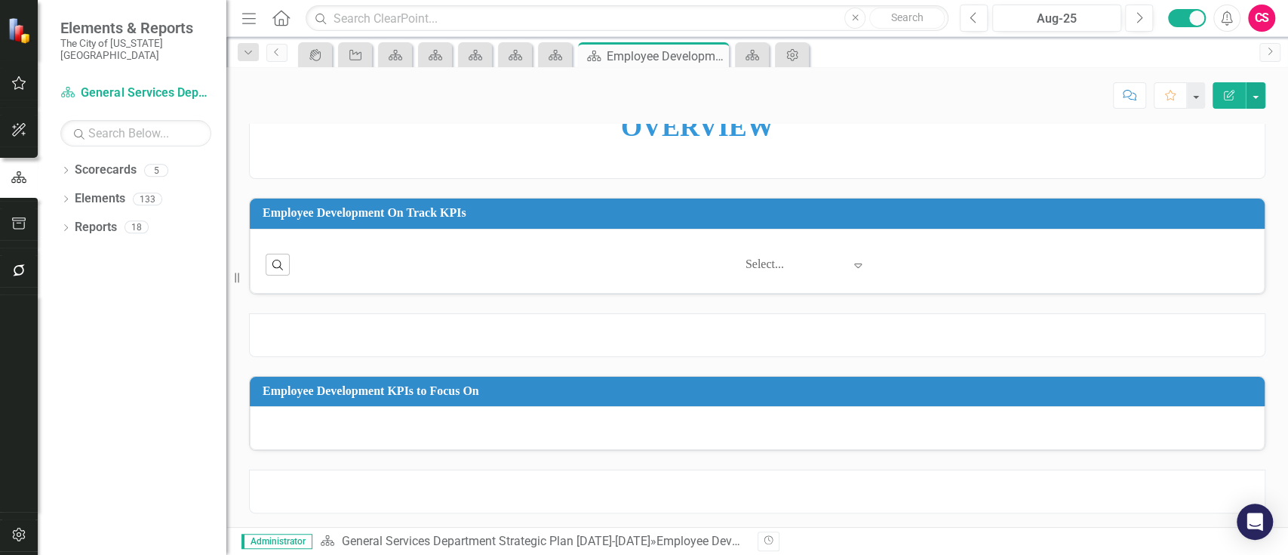
click at [680, 393] on h3 "Employee Development KPIs to Focus On" at bounding box center [760, 391] width 995 height 14
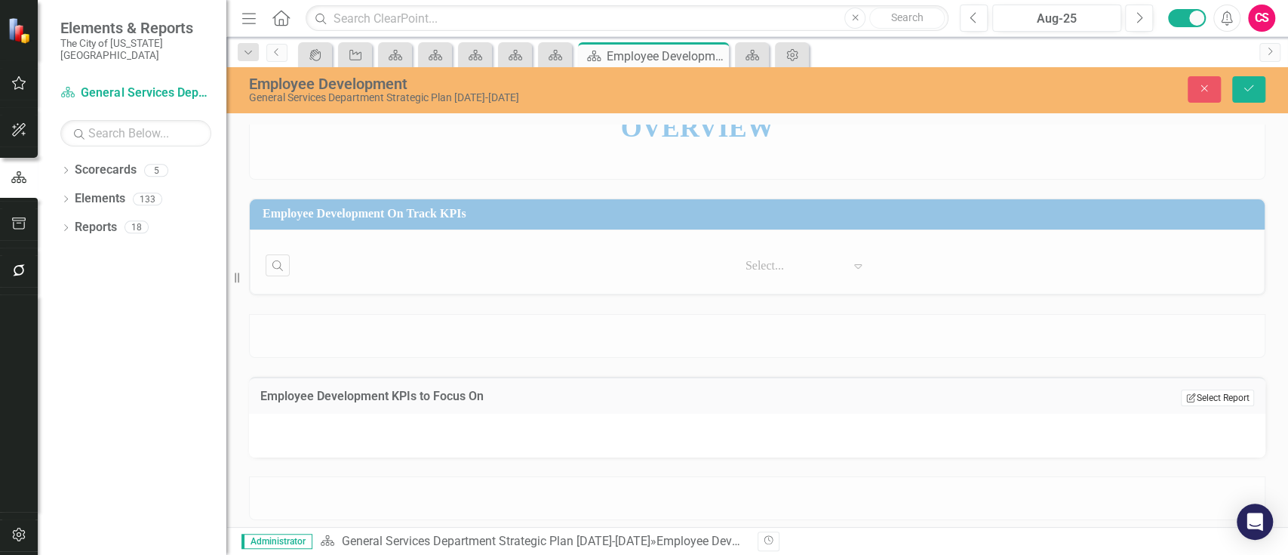
click at [1189, 399] on button "Edit Report Select Report" at bounding box center [1217, 397] width 73 height 17
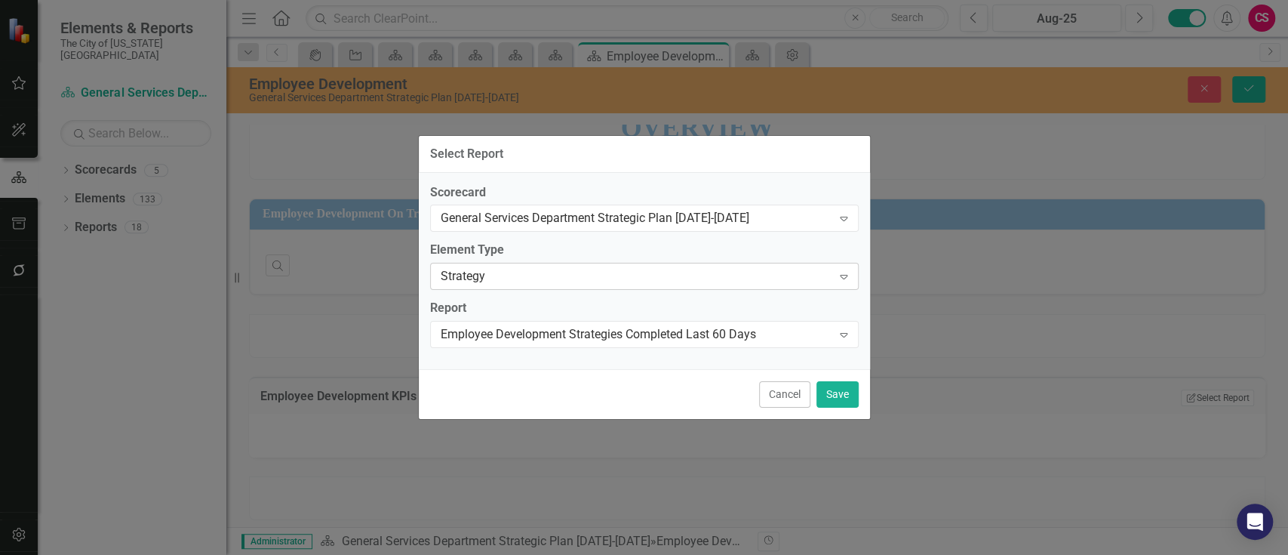
click at [500, 275] on div "Strategy" at bounding box center [637, 276] width 392 height 17
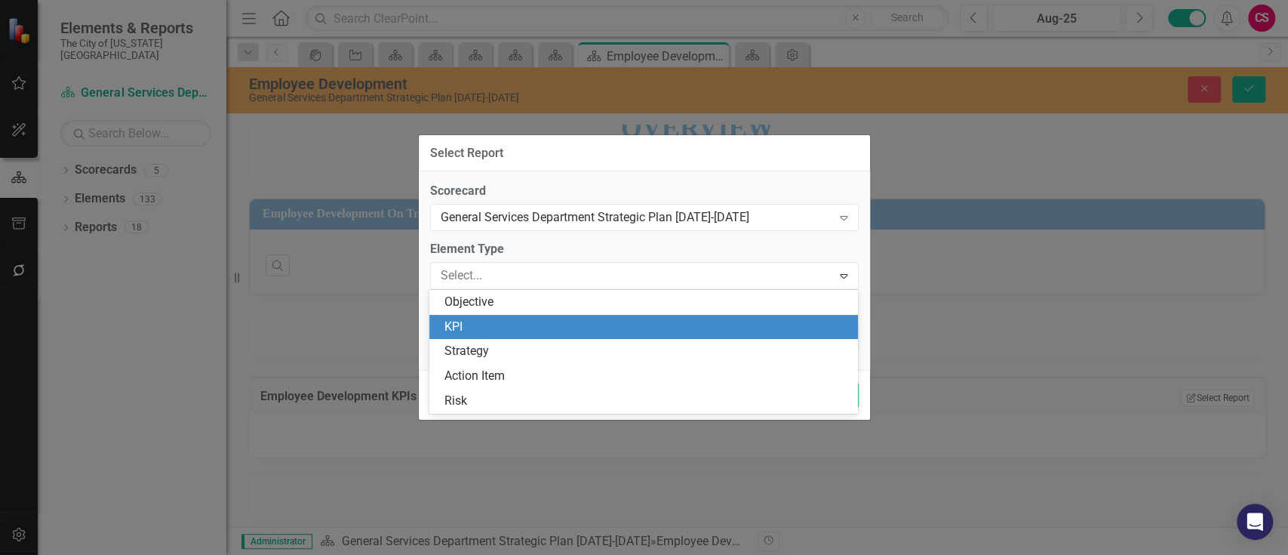
click at [494, 319] on div "KPI" at bounding box center [647, 327] width 405 height 17
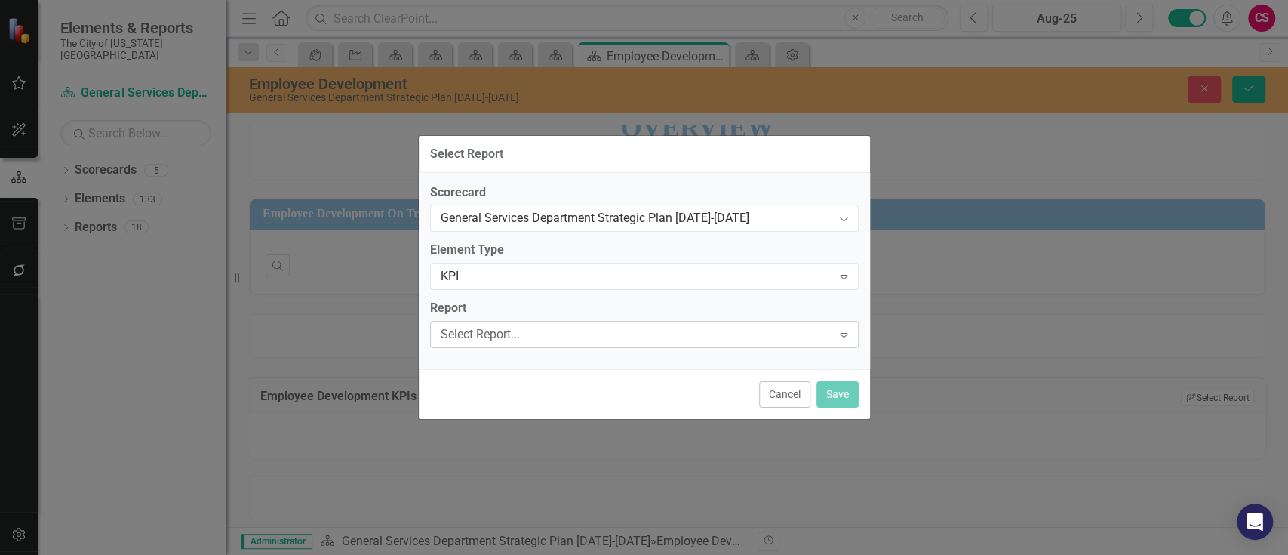
click at [501, 336] on div "Select Report..." at bounding box center [637, 334] width 392 height 17
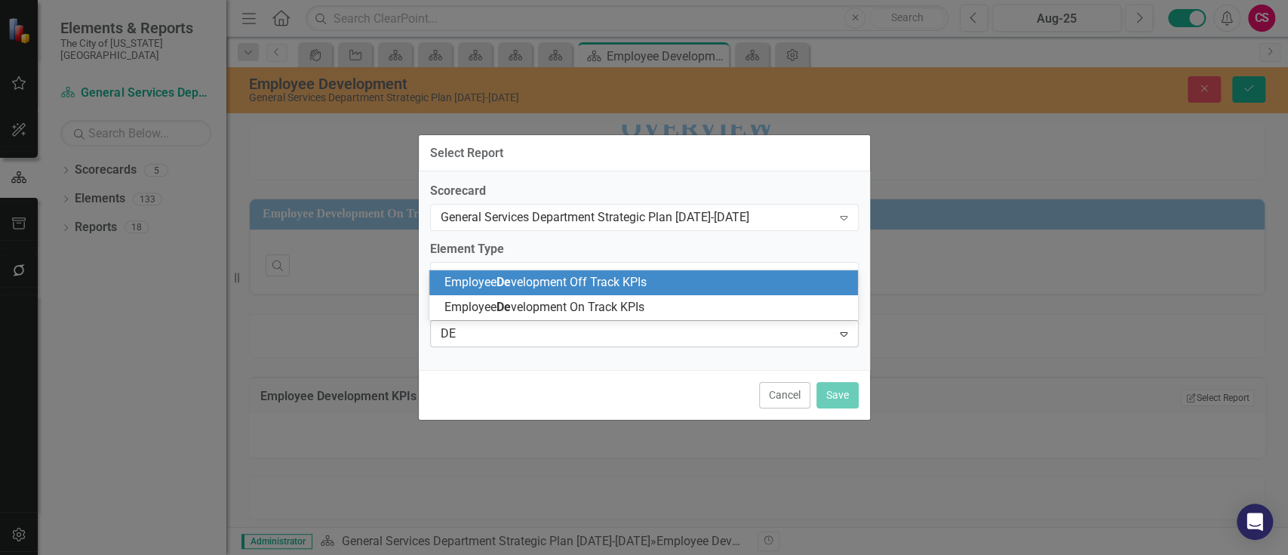
type input "DEV"
click at [540, 287] on span "Employee Dev elopment Off Track KPIs" at bounding box center [546, 282] width 202 height 14
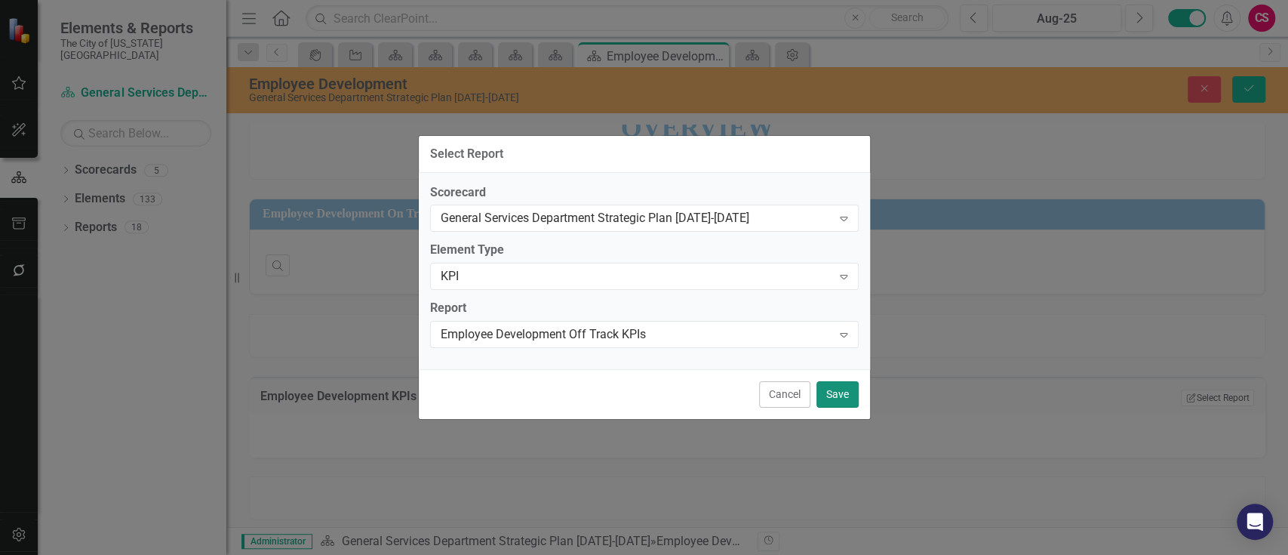
click at [839, 392] on button "Save" at bounding box center [838, 394] width 42 height 26
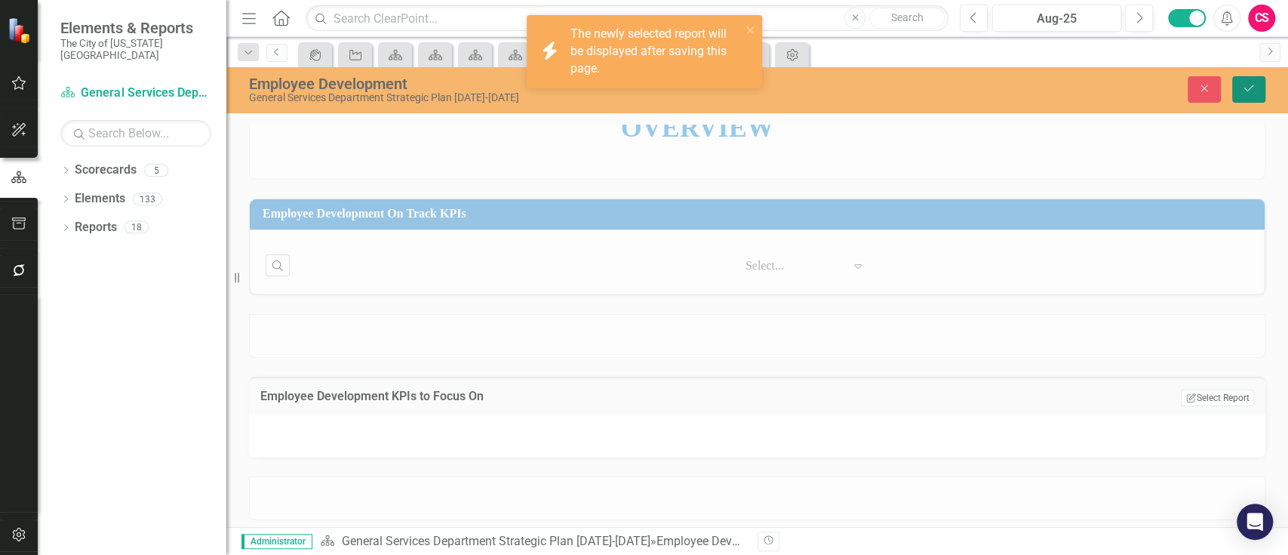
click at [1250, 88] on icon "Save" at bounding box center [1249, 88] width 14 height 11
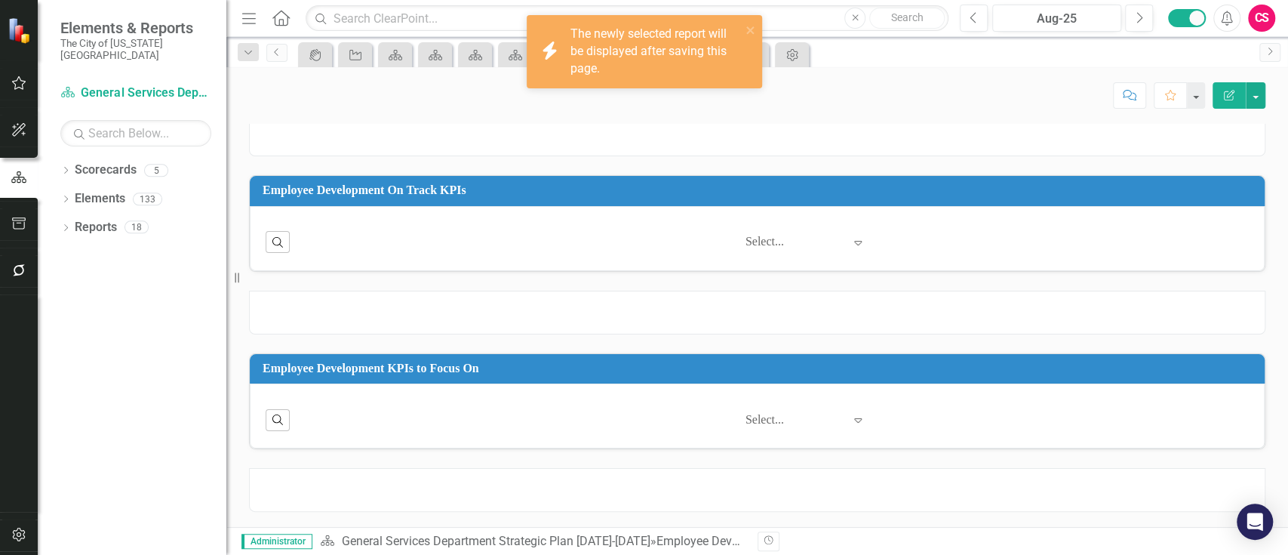
scroll to position [95, 0]
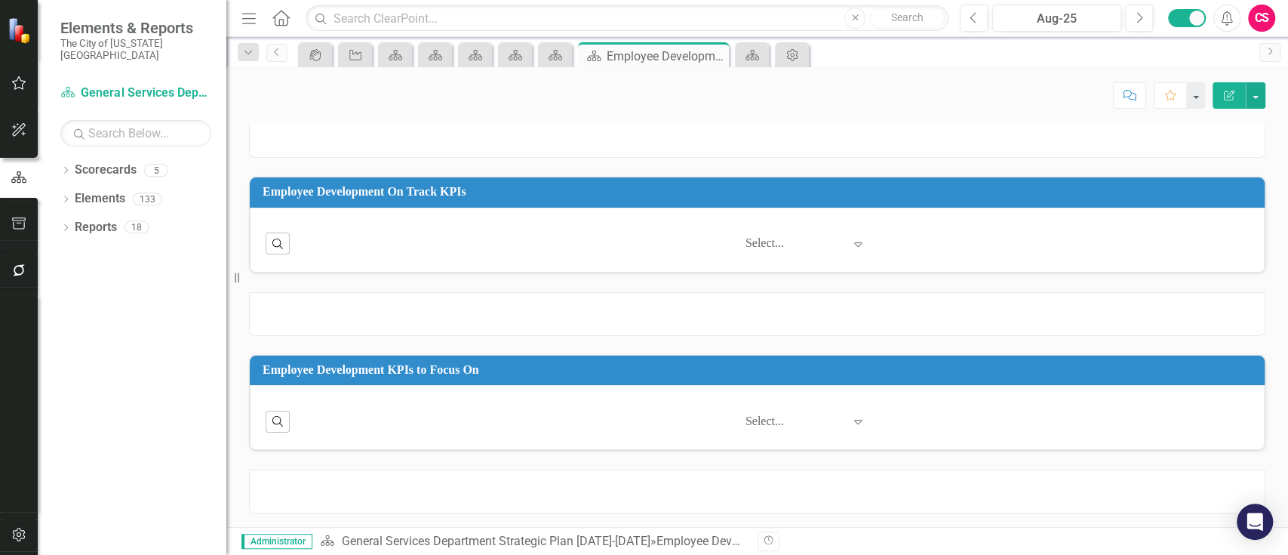
click at [954, 490] on div at bounding box center [757, 491] width 1017 height 44
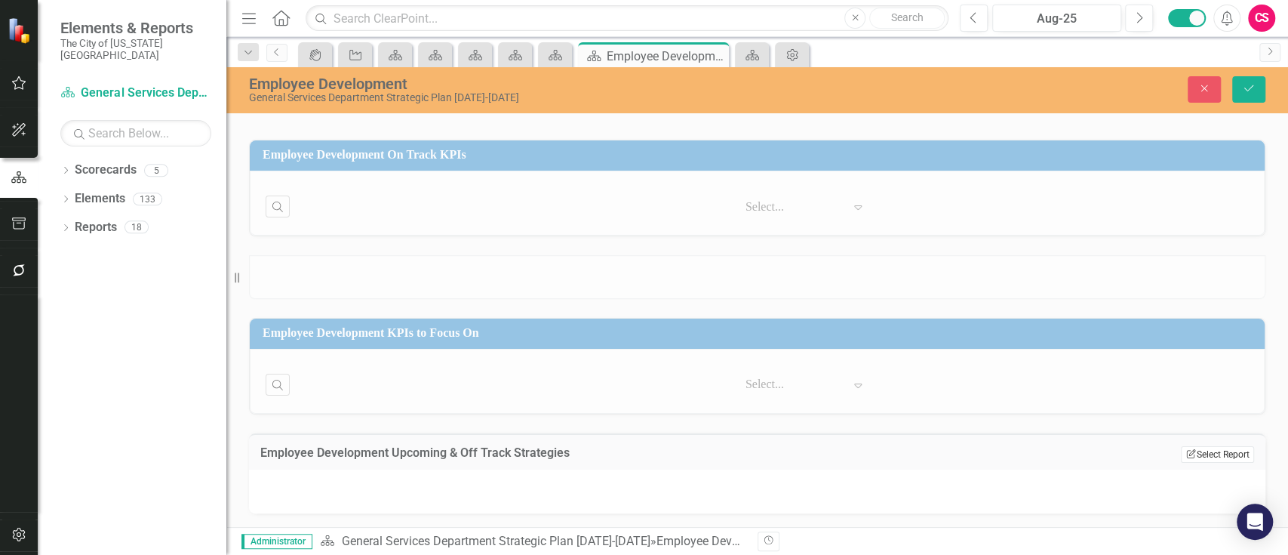
click at [1186, 456] on icon "Edit Report" at bounding box center [1191, 453] width 11 height 9
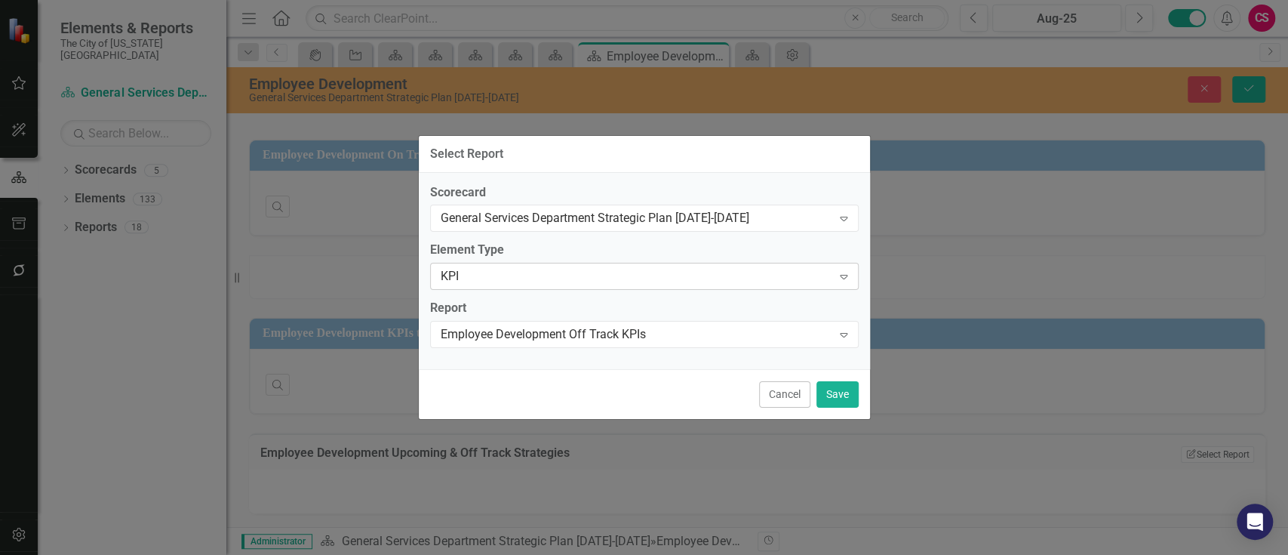
click at [582, 269] on div "KPI" at bounding box center [637, 276] width 392 height 17
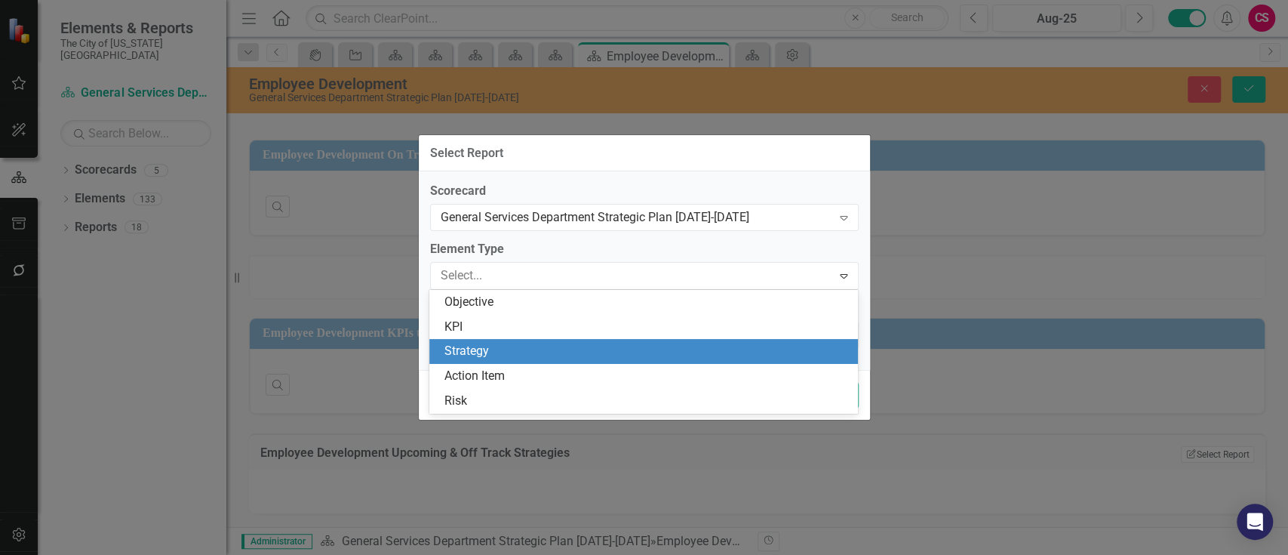
click at [522, 362] on div "Strategy" at bounding box center [643, 351] width 429 height 25
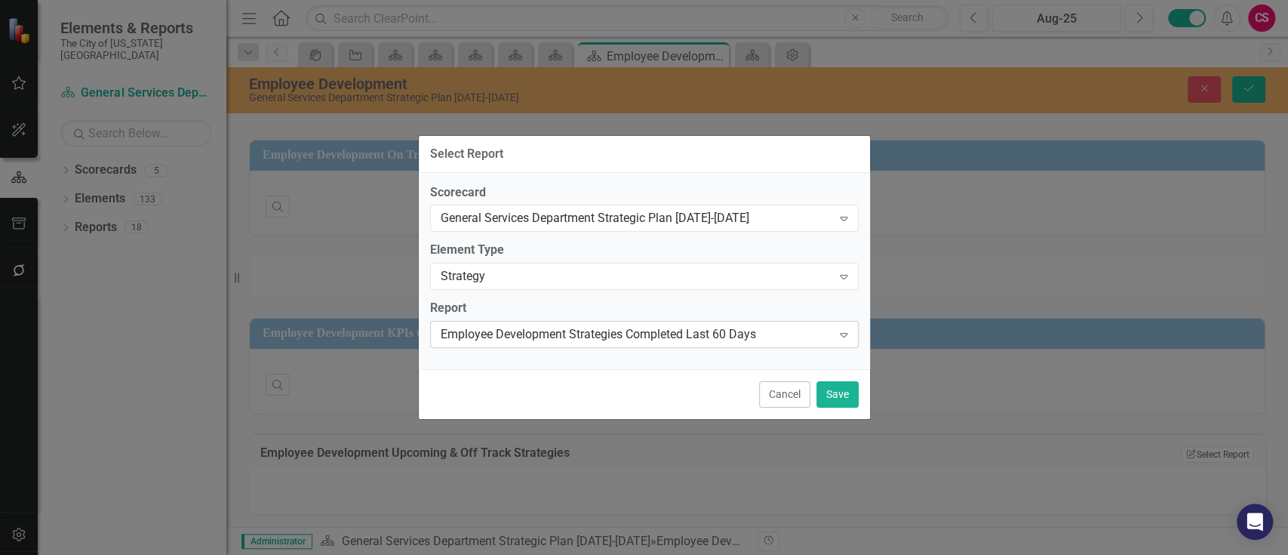
click at [527, 343] on div "Employee Development Strategies Completed Last 60 Days Expand" at bounding box center [644, 334] width 429 height 27
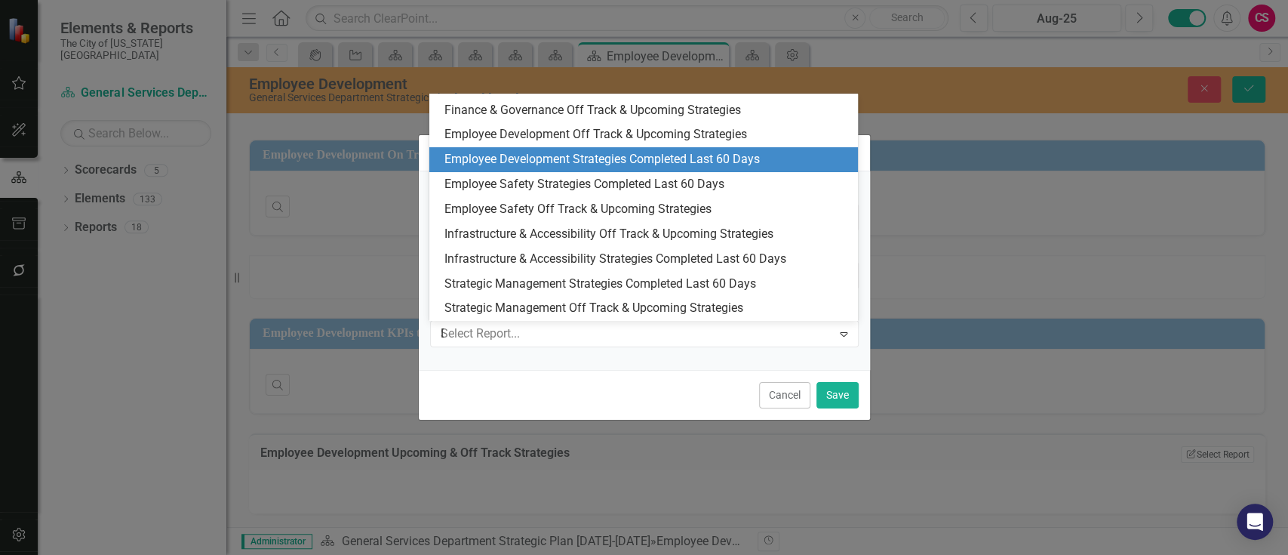
scroll to position [0, 0]
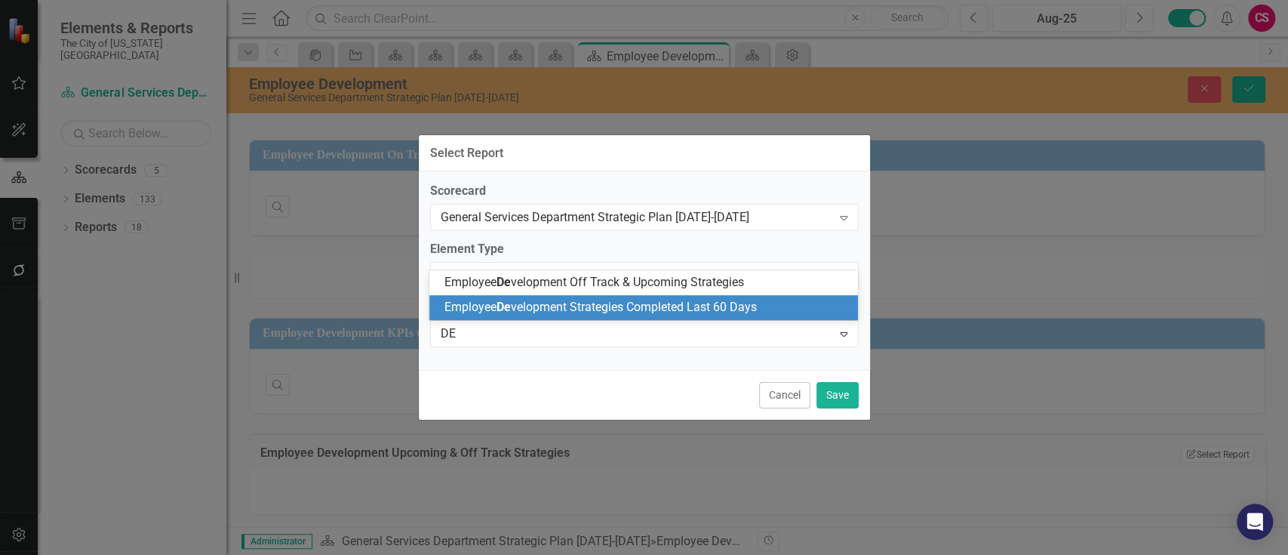
type input "DEV"
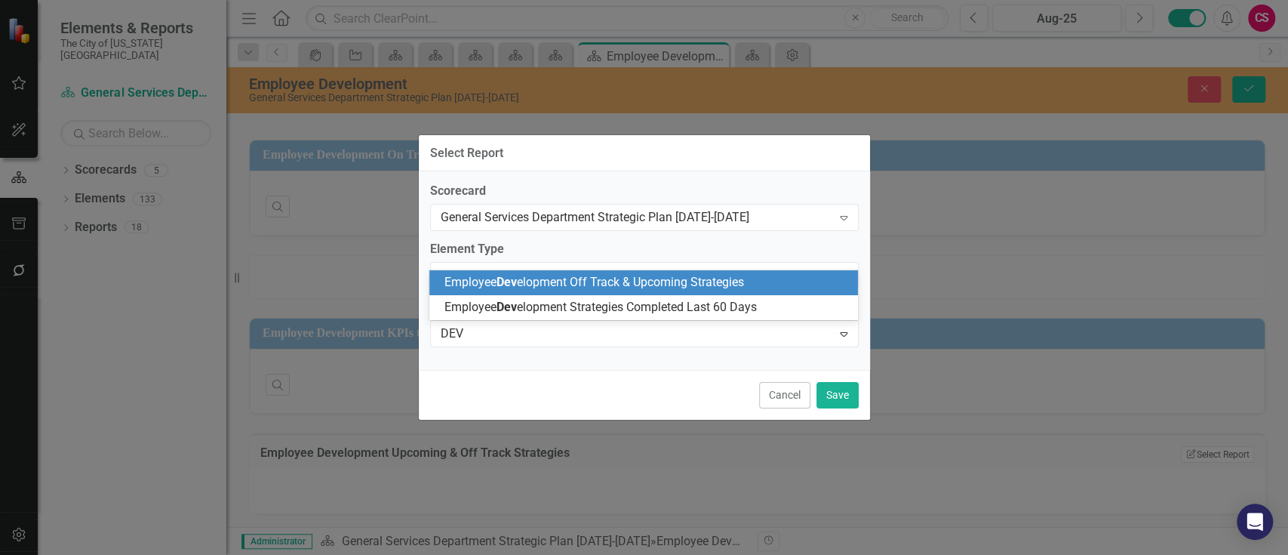
click at [568, 281] on span "Employee Dev elopment Off Track & Upcoming Strategies" at bounding box center [595, 282] width 300 height 14
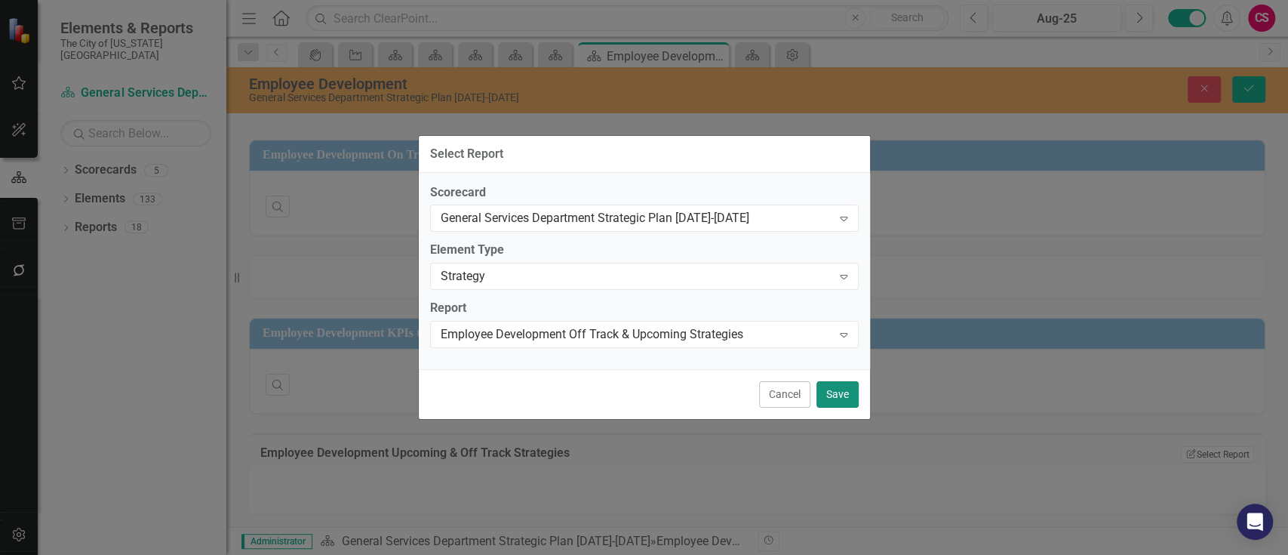
click at [827, 389] on button "Save" at bounding box center [838, 394] width 42 height 26
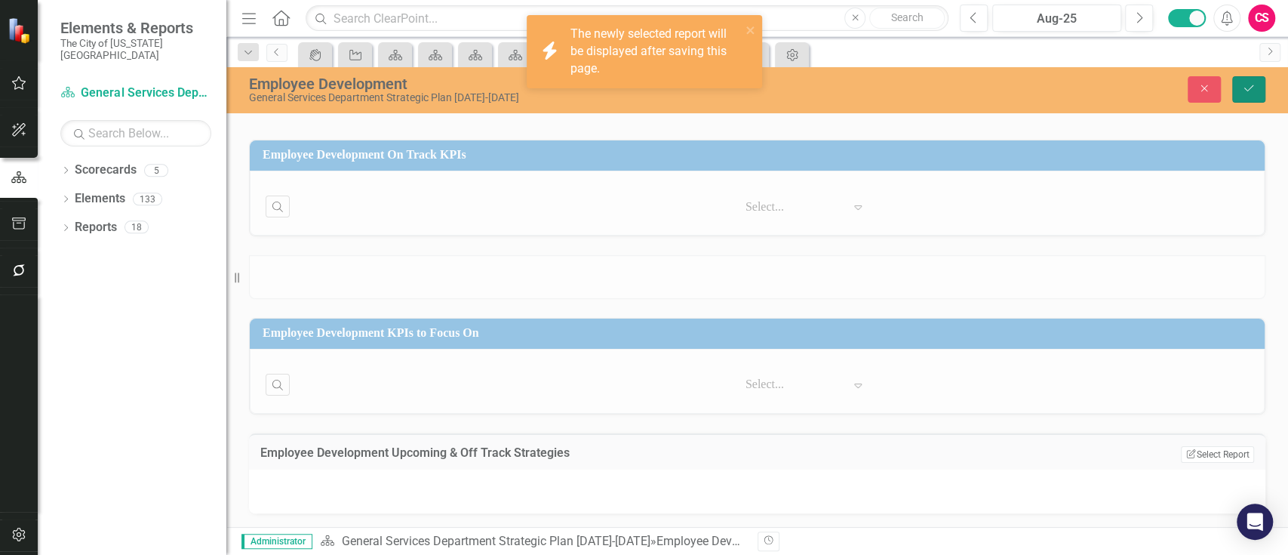
click at [1238, 89] on button "Save" at bounding box center [1249, 89] width 33 height 26
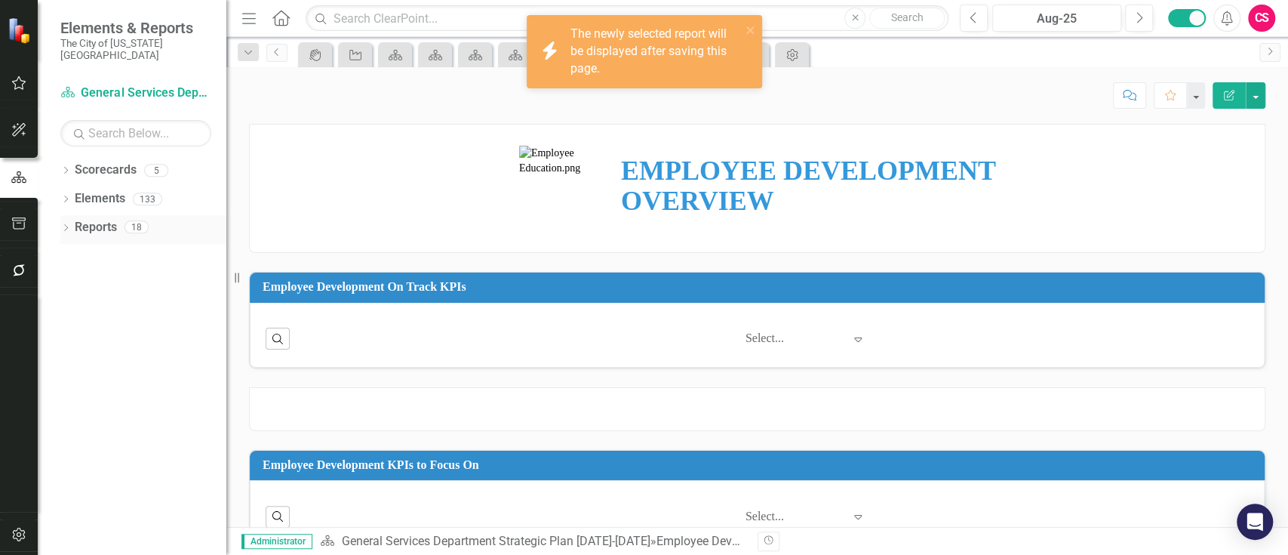
click at [61, 225] on icon "Dropdown" at bounding box center [65, 229] width 11 height 8
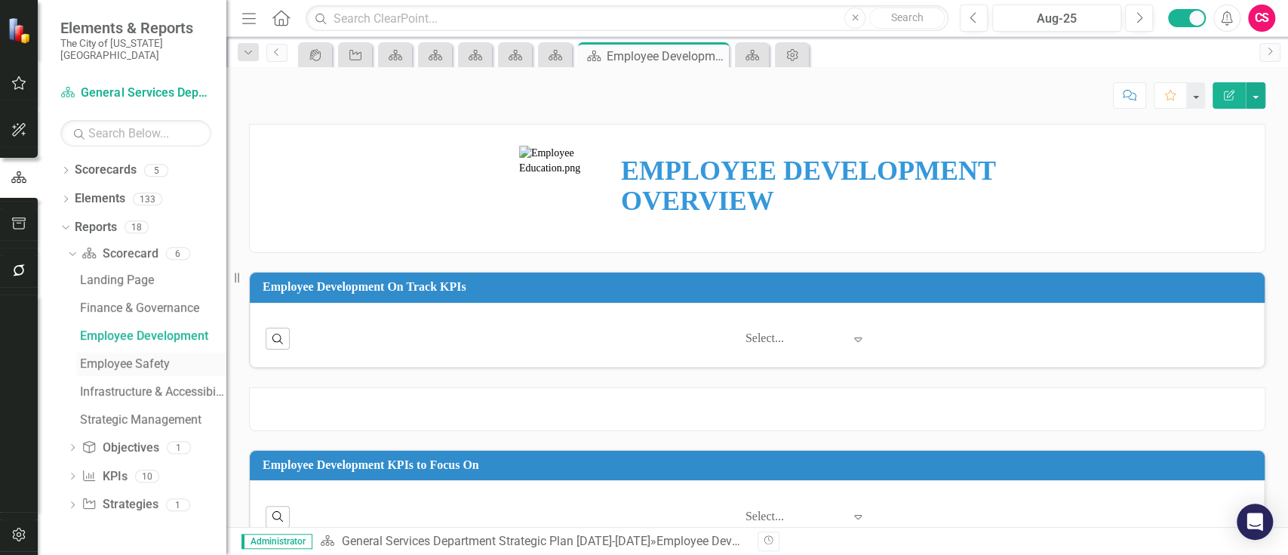
click at [104, 357] on div "Employee Safety" at bounding box center [153, 364] width 146 height 14
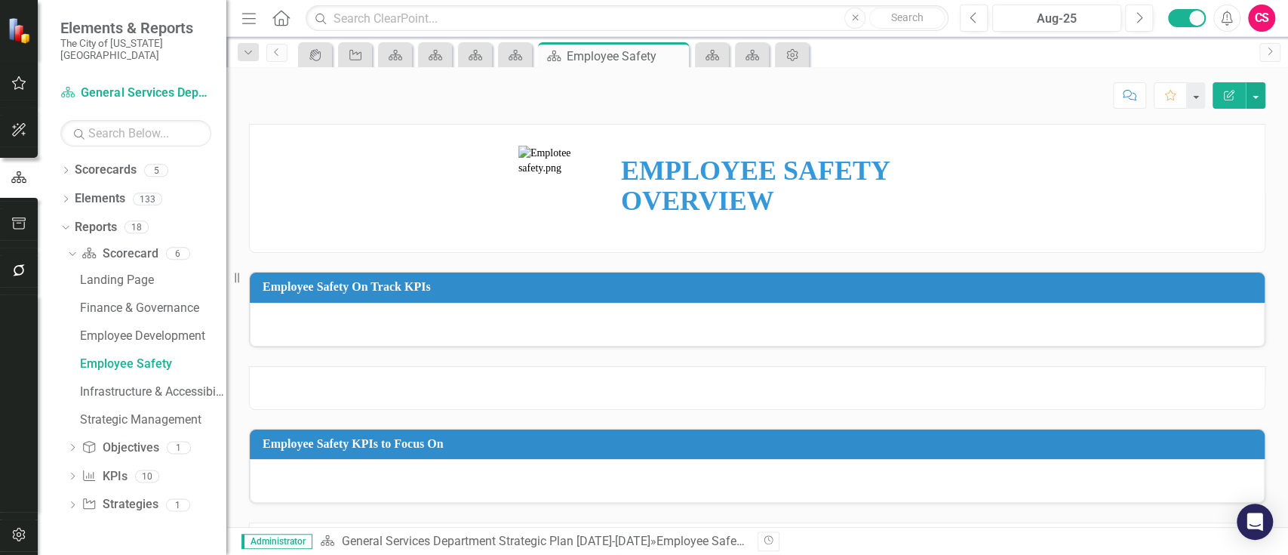
click at [848, 272] on div "Employee Safety On Track KPIs" at bounding box center [757, 287] width 1015 height 30
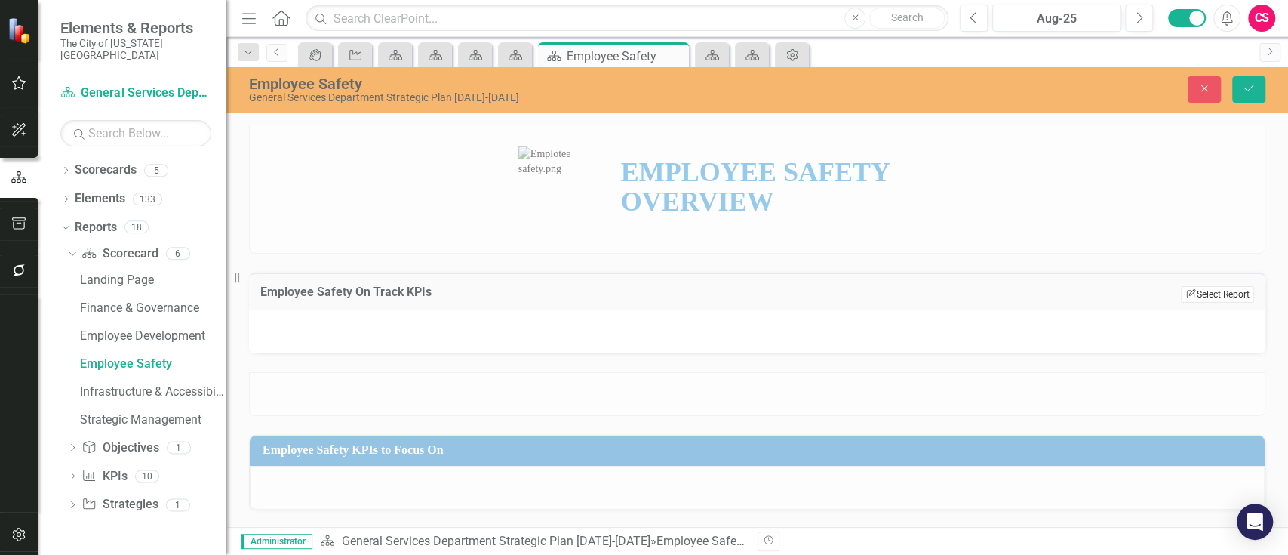
click at [1197, 292] on button "Edit Report Select Report" at bounding box center [1217, 294] width 73 height 17
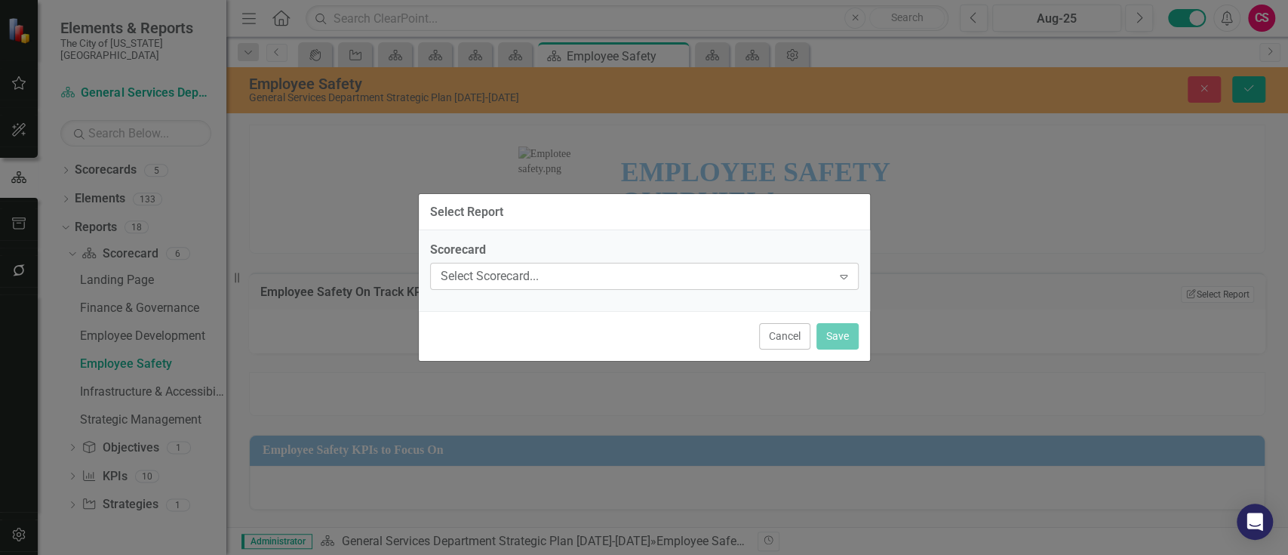
click at [637, 281] on div "Select Scorecard..." at bounding box center [637, 276] width 392 height 17
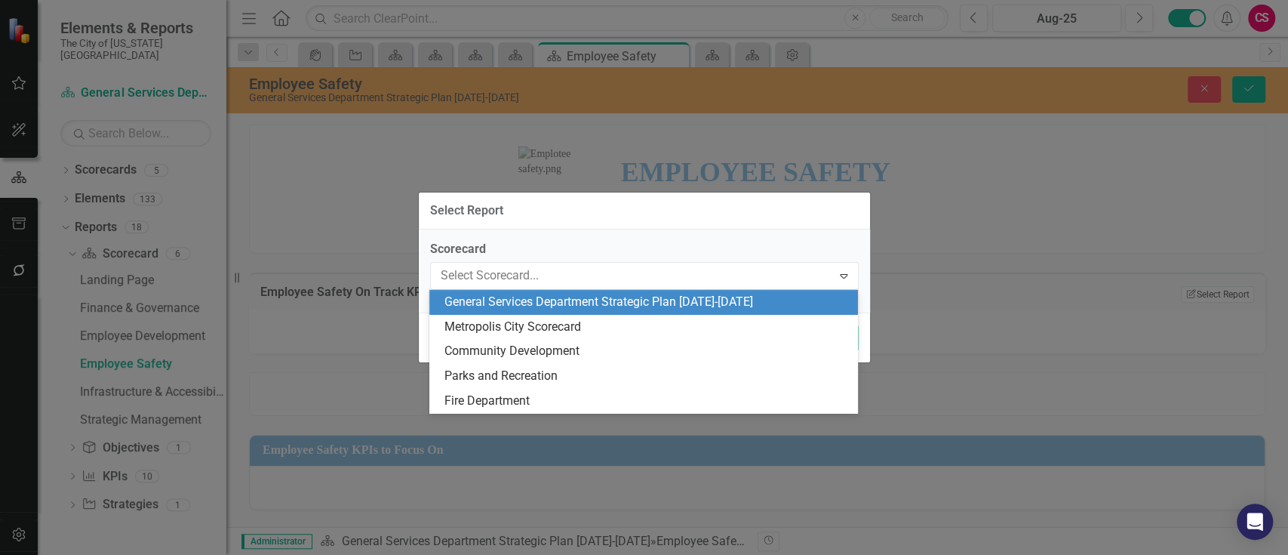
click at [592, 299] on div "General Services Department Strategic Plan [DATE]-[DATE]" at bounding box center [647, 302] width 405 height 17
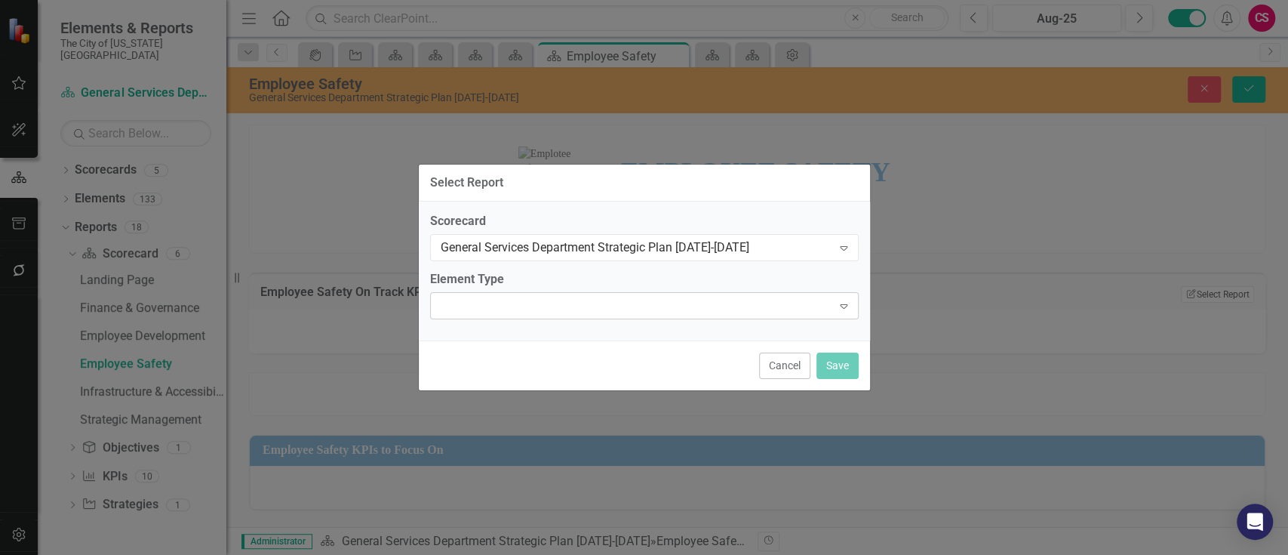
click at [570, 311] on div "Expand" at bounding box center [644, 305] width 429 height 27
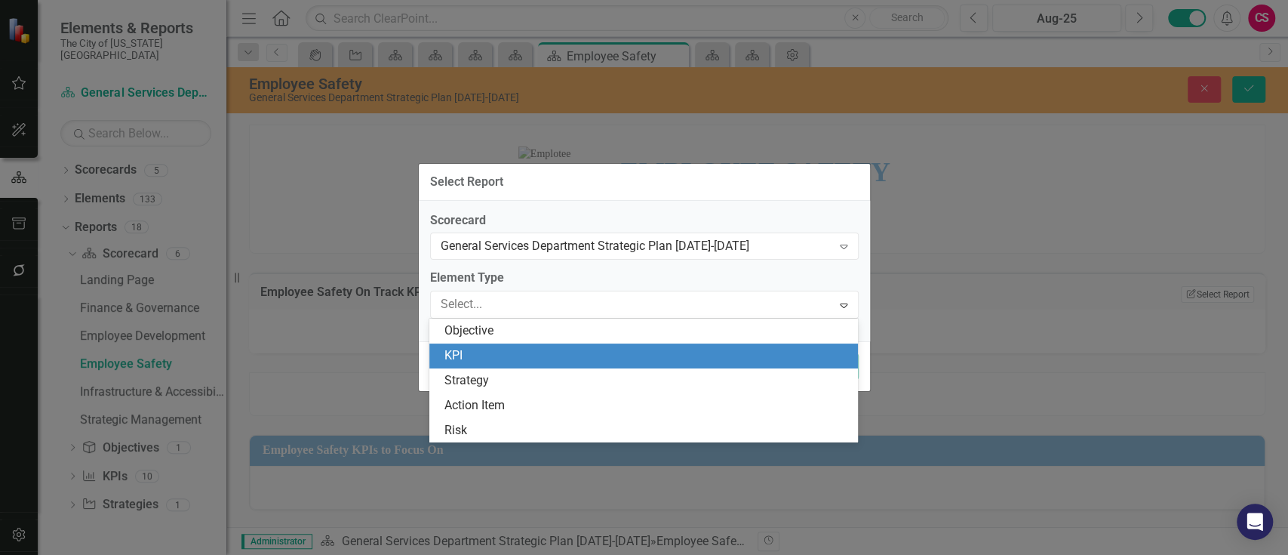
click at [541, 359] on div "KPI" at bounding box center [647, 355] width 405 height 17
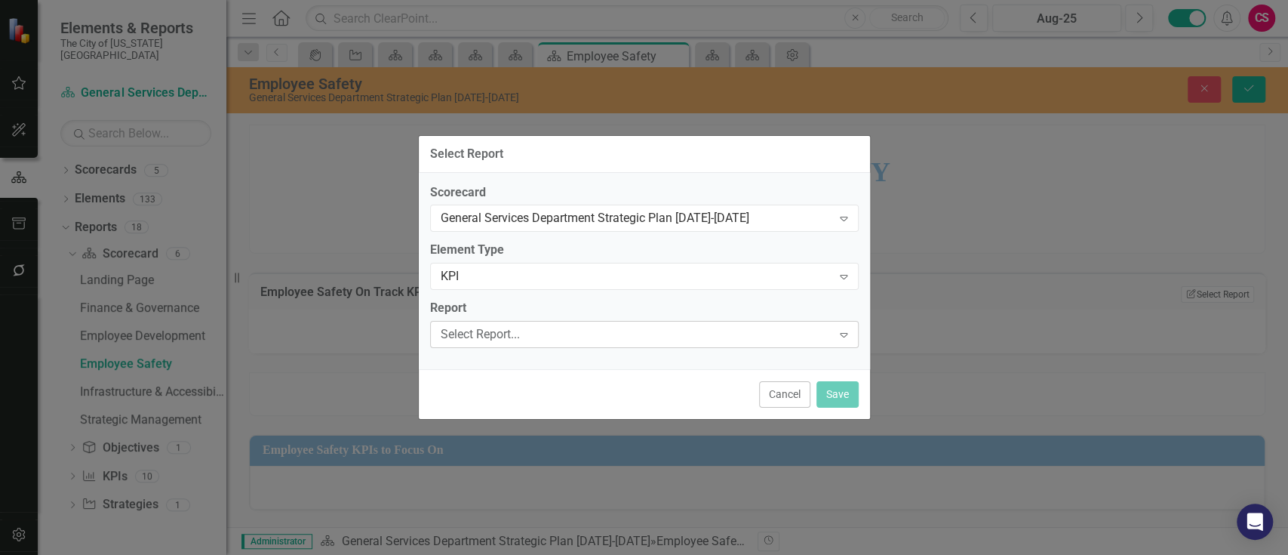
click at [549, 328] on div "Select Report..." at bounding box center [637, 334] width 392 height 17
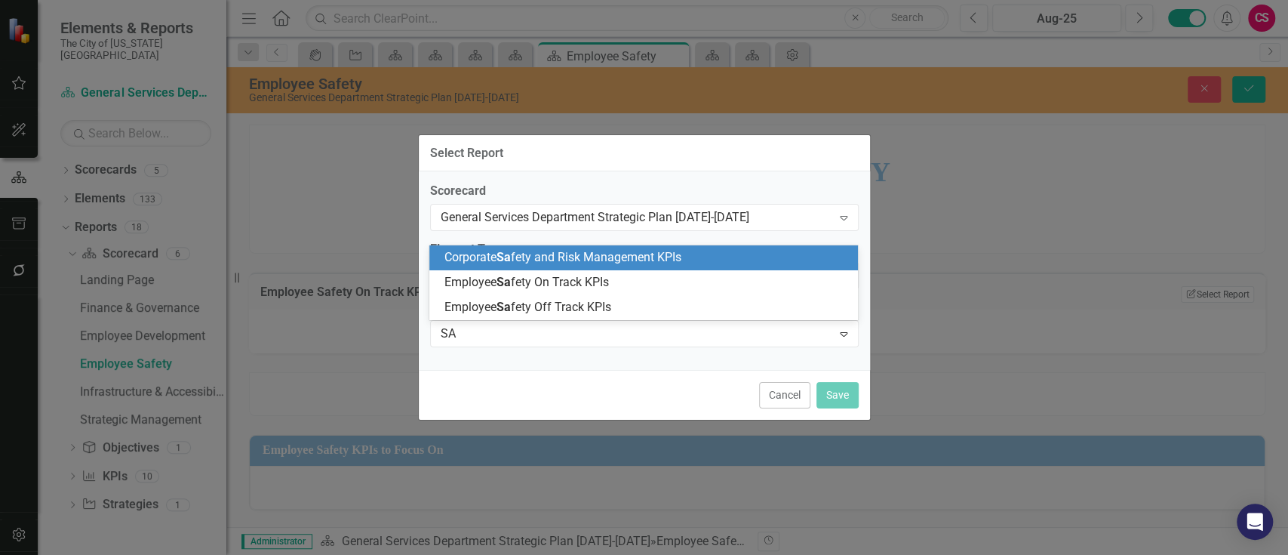
type input "SAF"
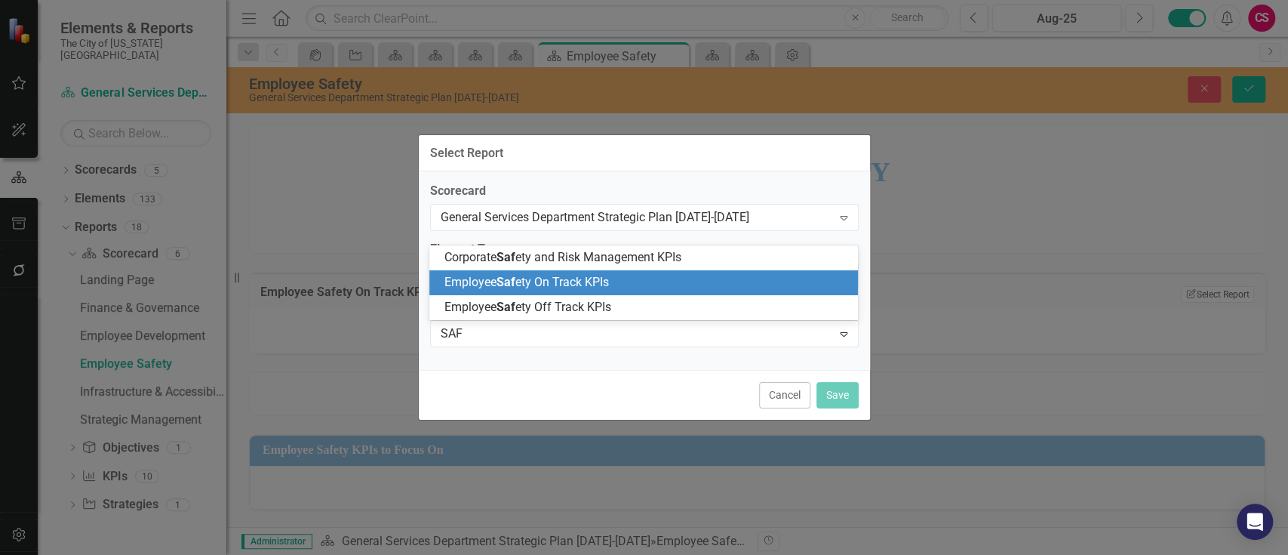
click at [567, 287] on span "Employee Saf ety On Track KPIs" at bounding box center [527, 282] width 165 height 14
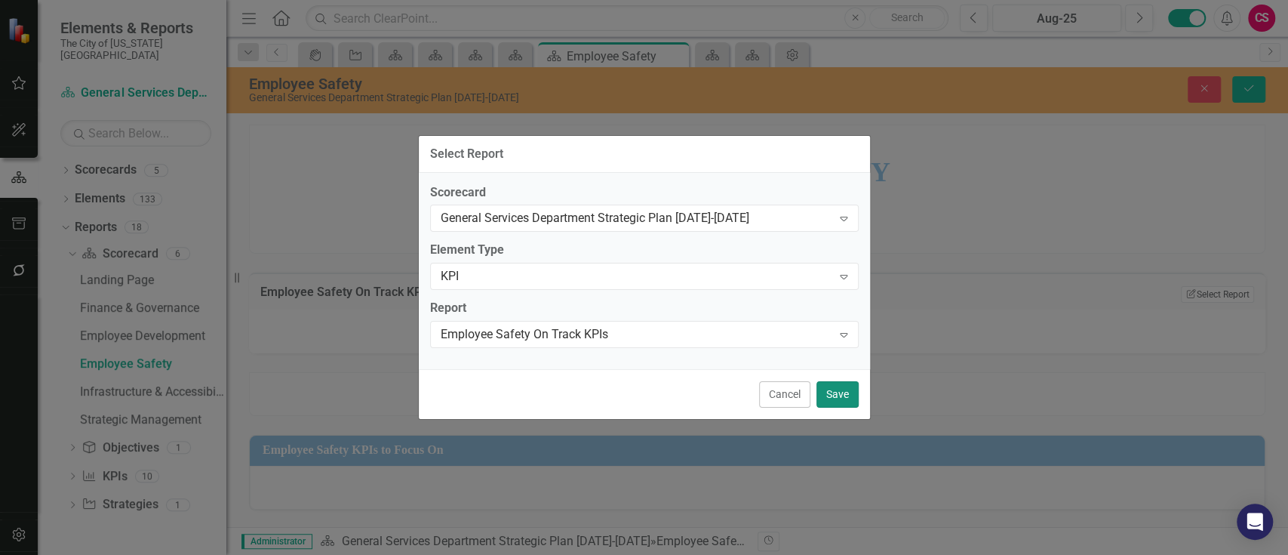
click at [827, 382] on button "Save" at bounding box center [838, 394] width 42 height 26
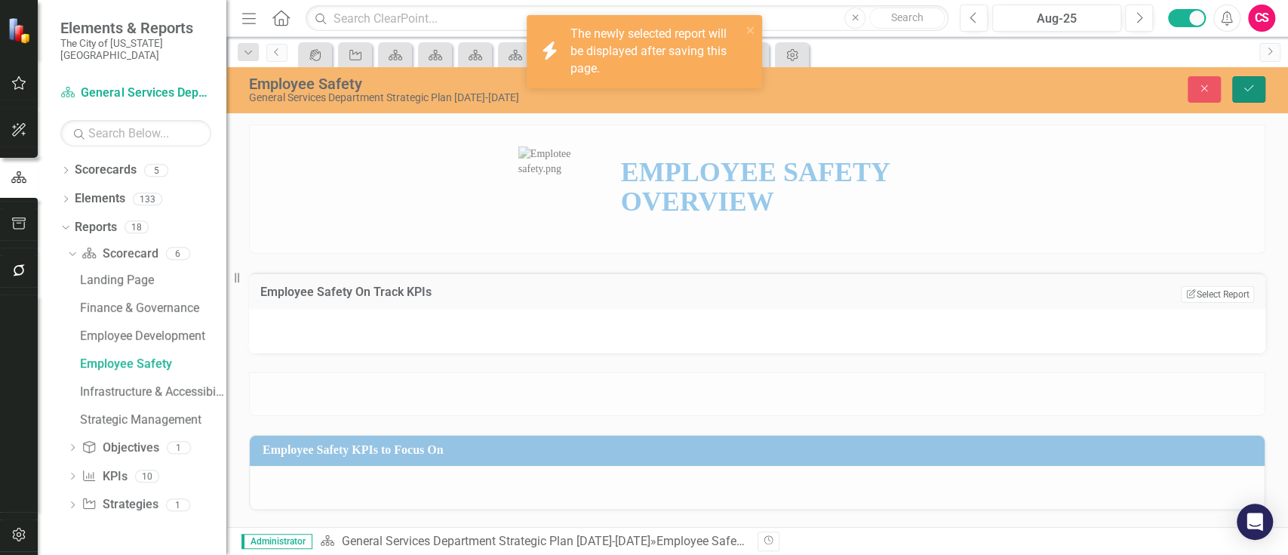
click at [1236, 88] on button "Save" at bounding box center [1249, 89] width 33 height 26
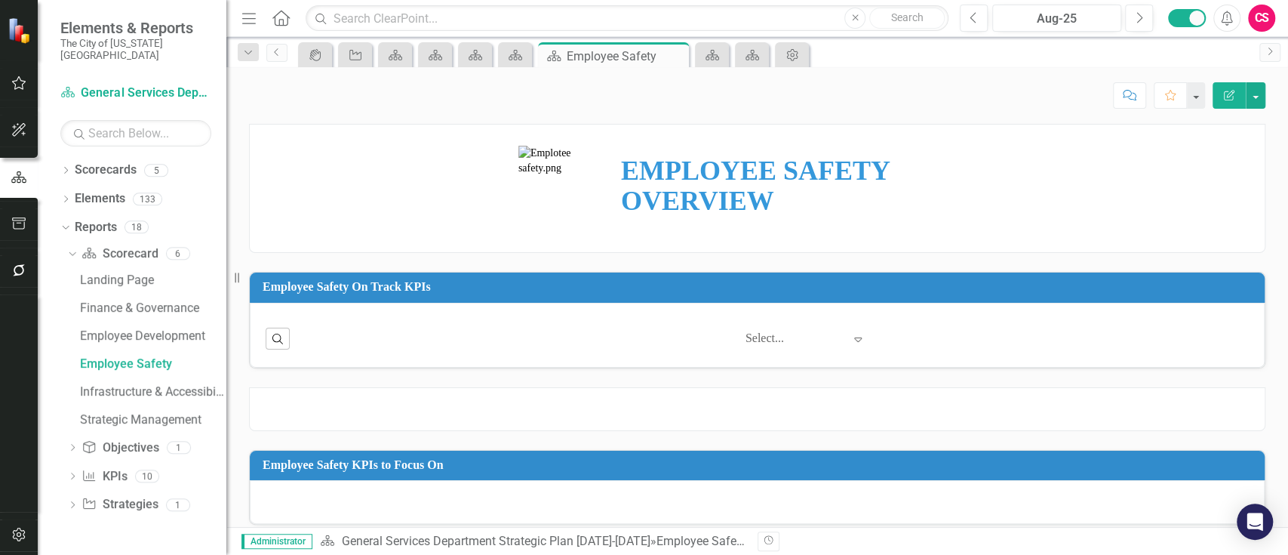
scroll to position [74, 0]
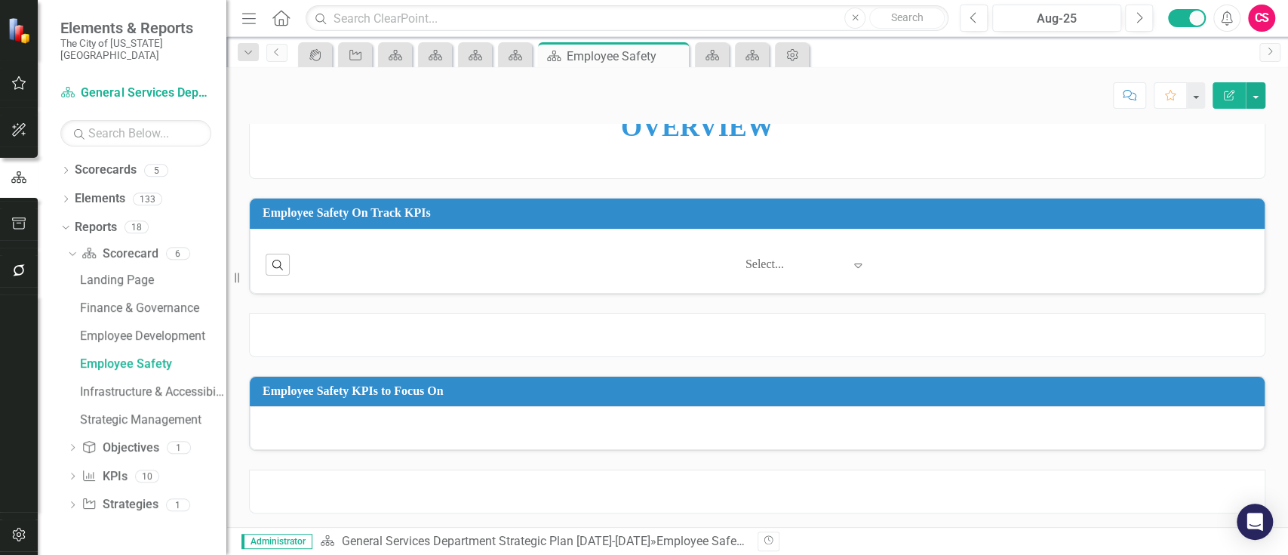
click at [912, 406] on div at bounding box center [757, 428] width 1015 height 44
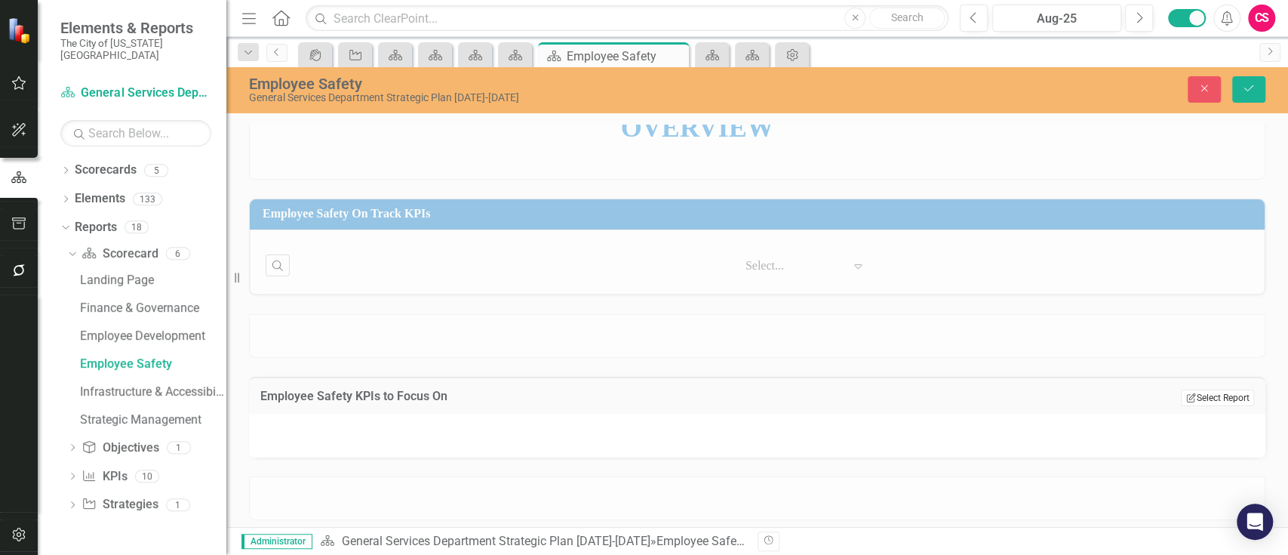
click at [1186, 399] on icon "Edit Report" at bounding box center [1191, 397] width 11 height 9
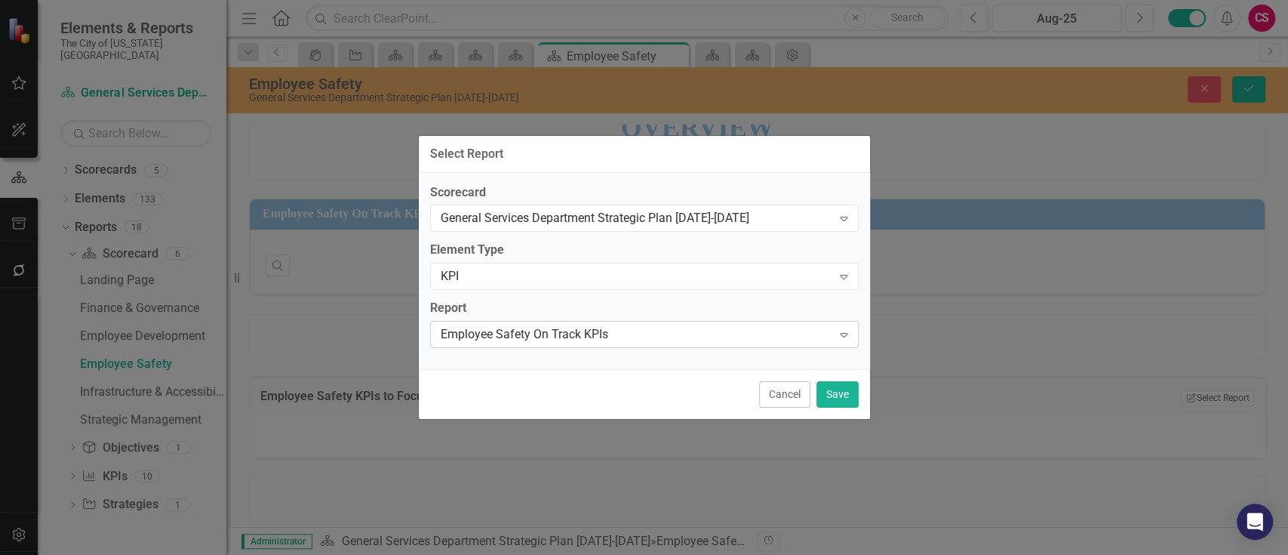
click at [589, 335] on div "Employee Safety On Track KPIs" at bounding box center [637, 334] width 392 height 17
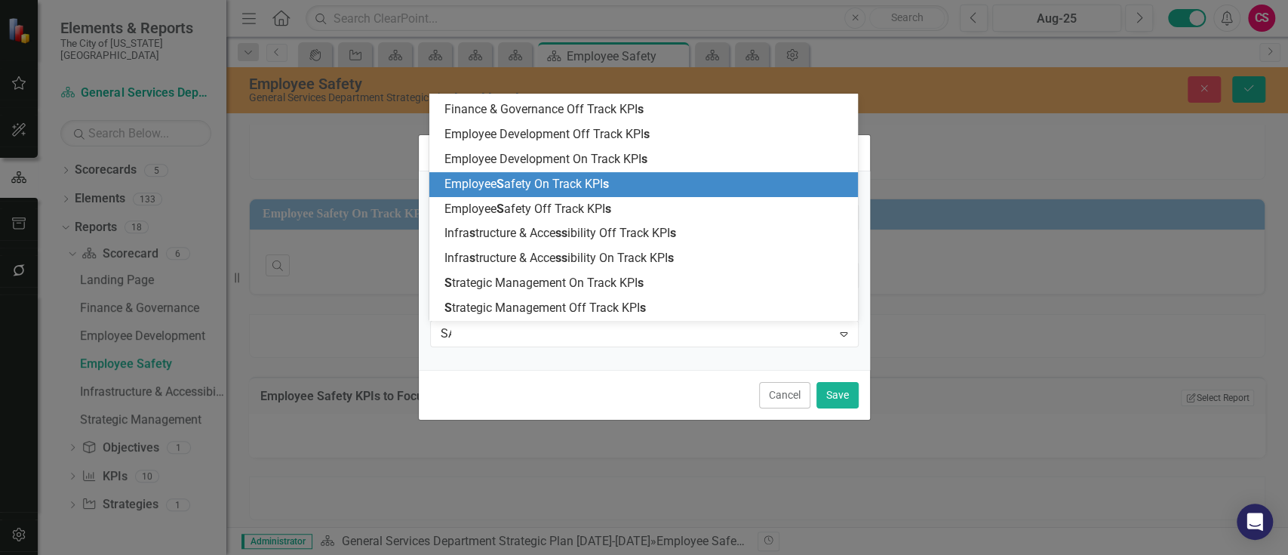
scroll to position [0, 0]
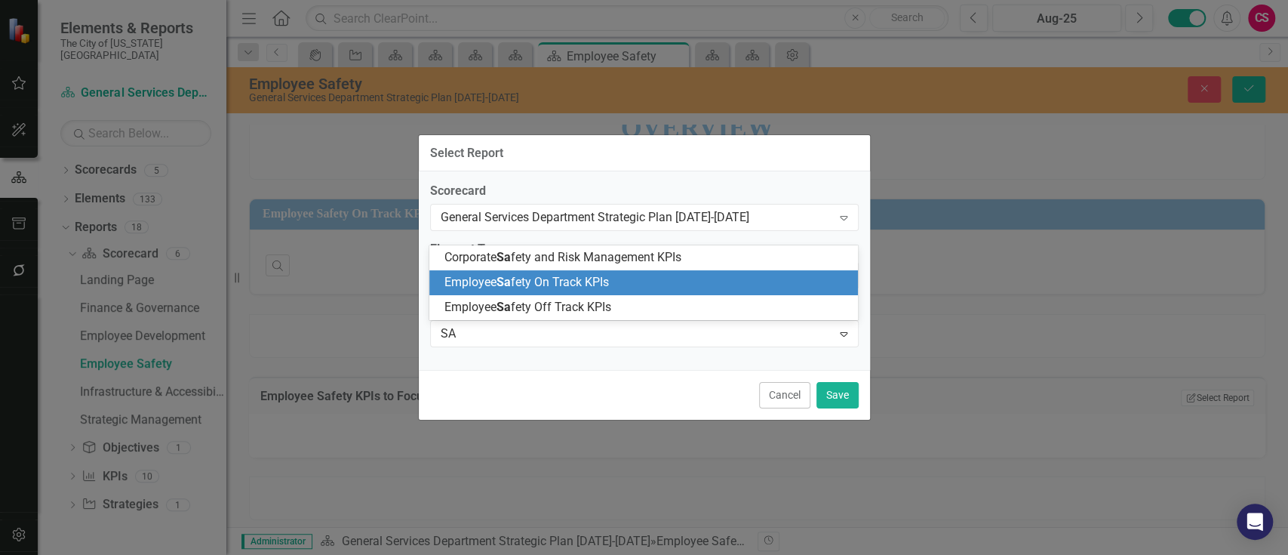
type input "SAF"
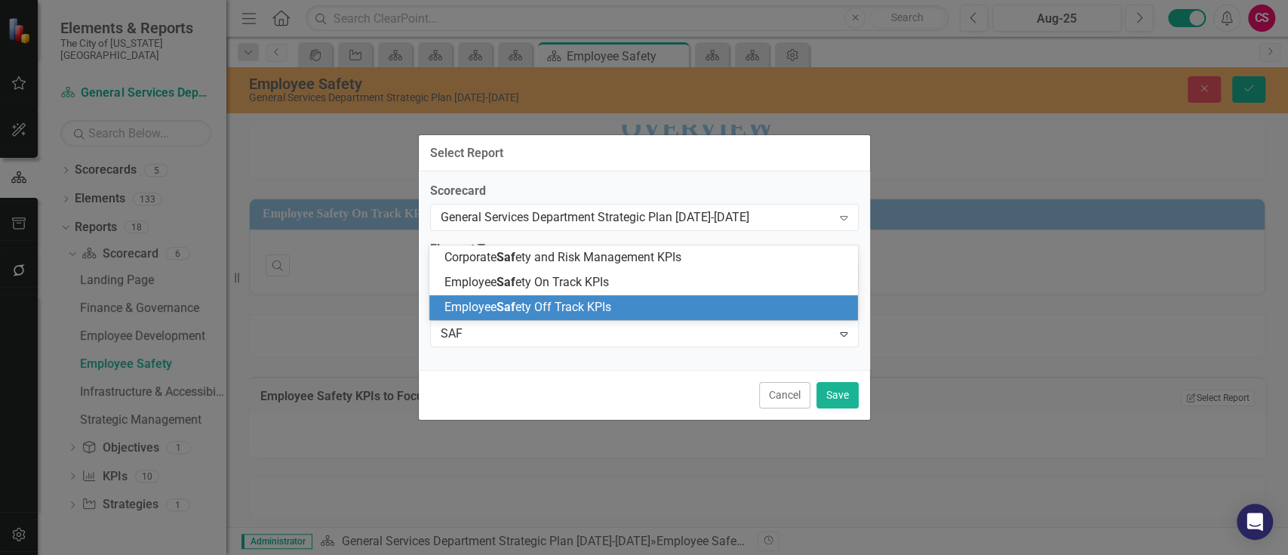
click at [598, 313] on span "Employee Saf ety Off Track KPIs" at bounding box center [528, 307] width 167 height 14
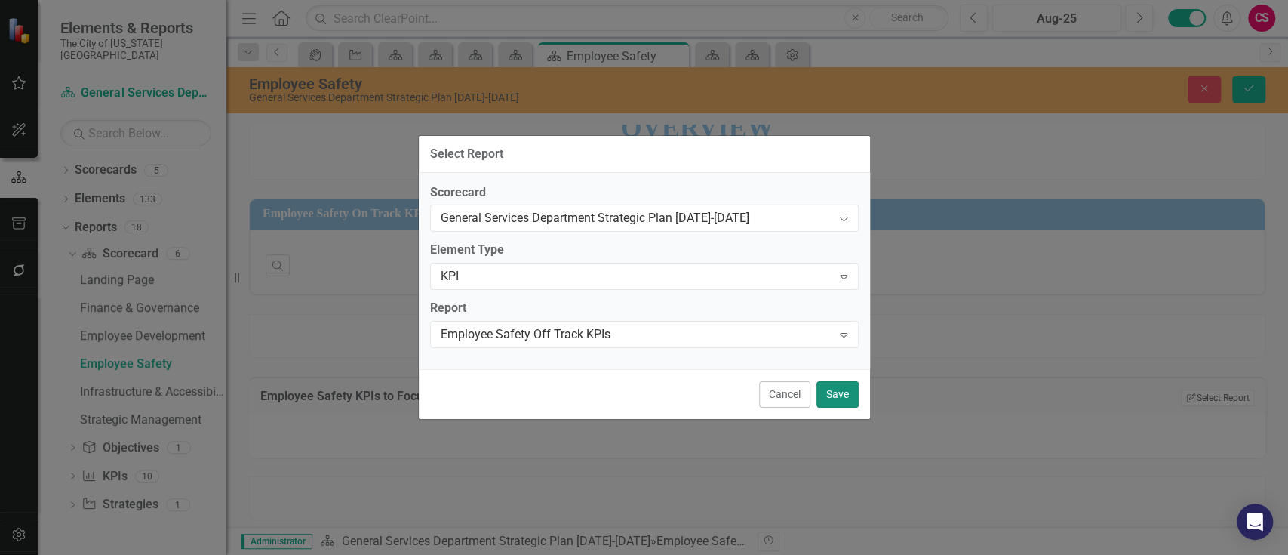
click at [835, 395] on button "Save" at bounding box center [838, 394] width 42 height 26
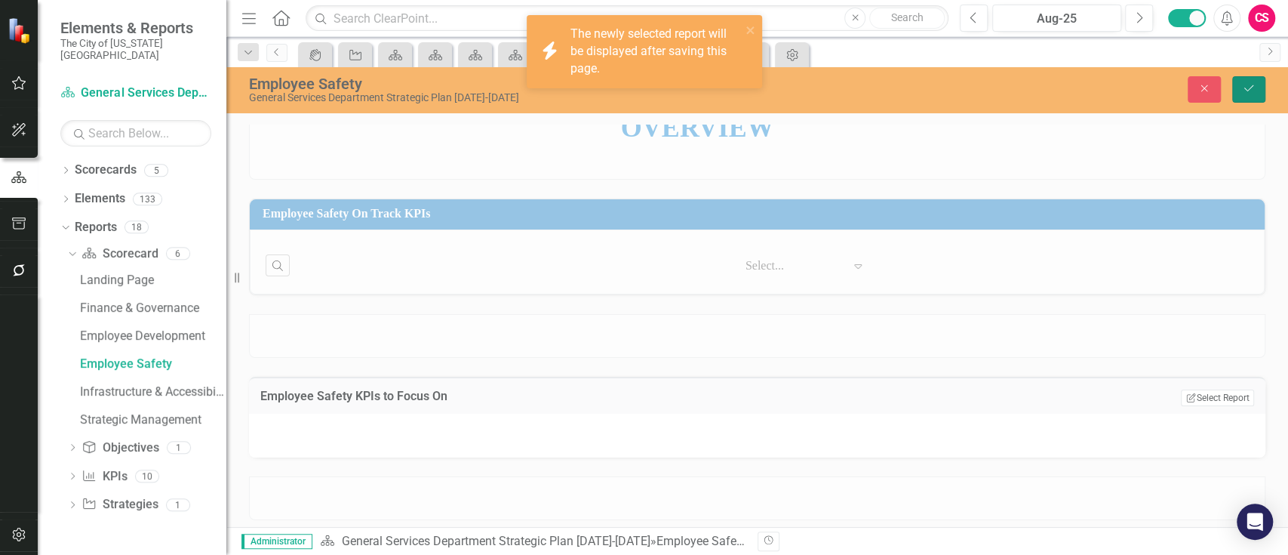
click at [1245, 85] on icon "Save" at bounding box center [1249, 88] width 14 height 11
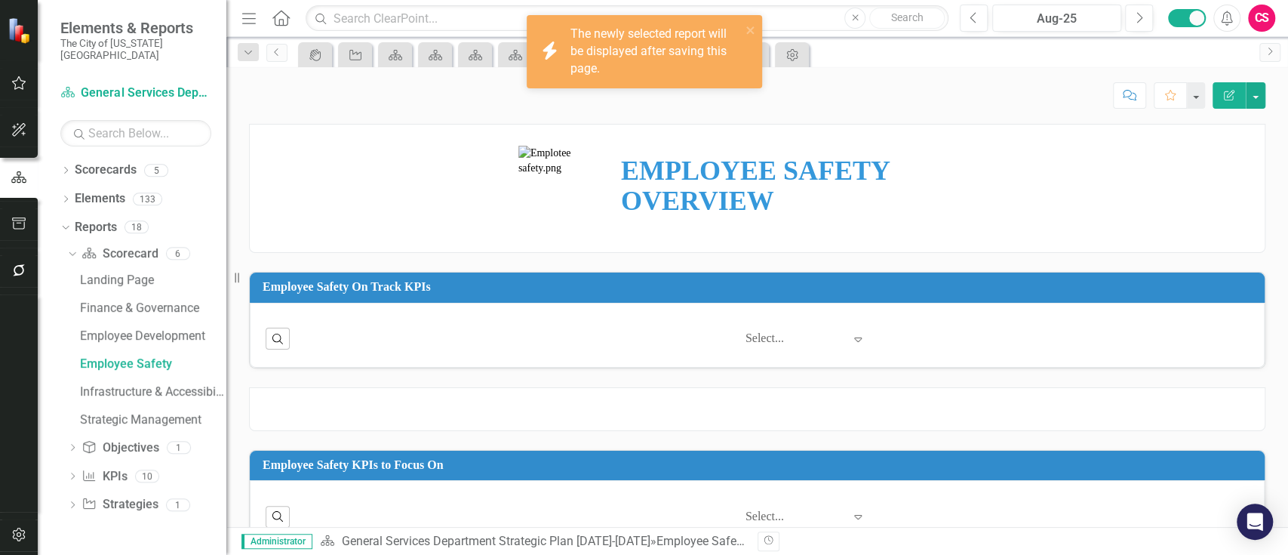
scroll to position [95, 0]
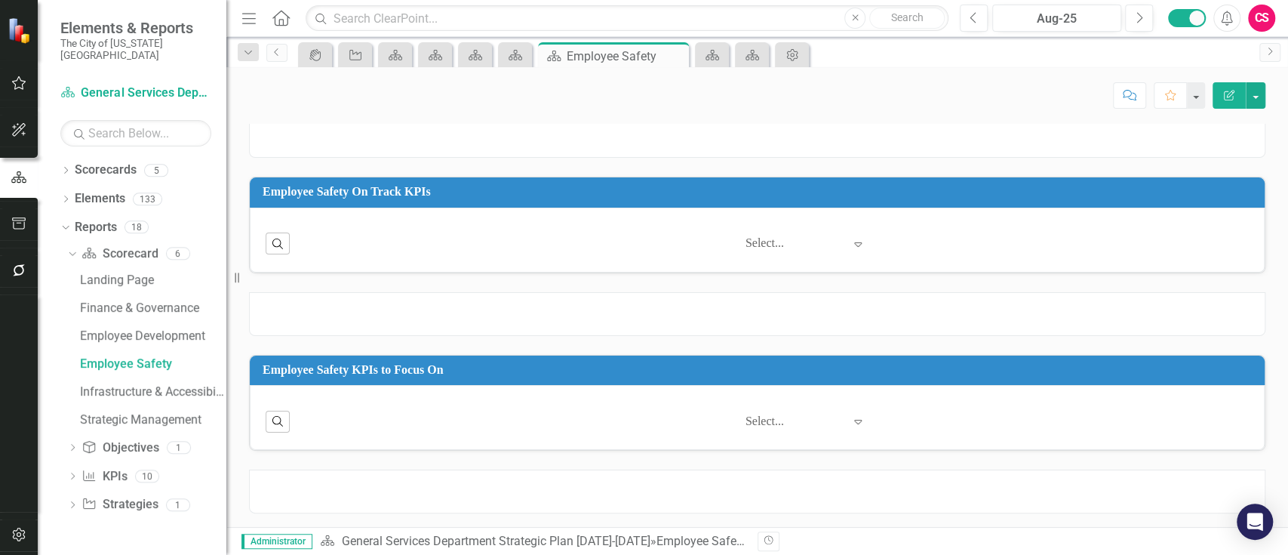
click at [968, 302] on div at bounding box center [757, 314] width 1017 height 44
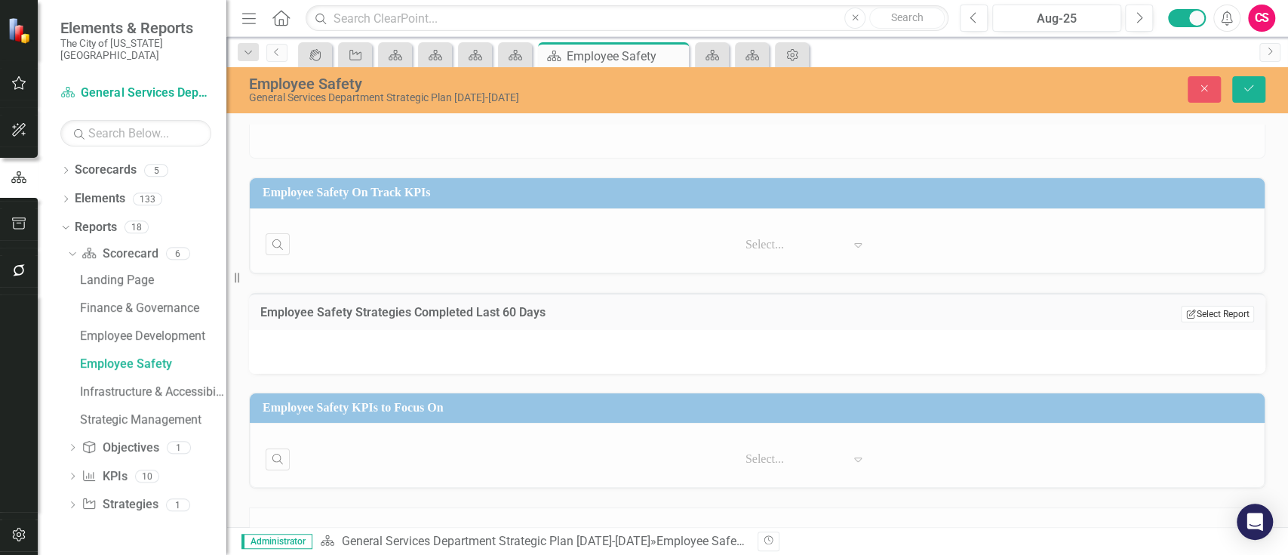
click at [1187, 306] on button "Edit Report Select Report" at bounding box center [1217, 314] width 73 height 17
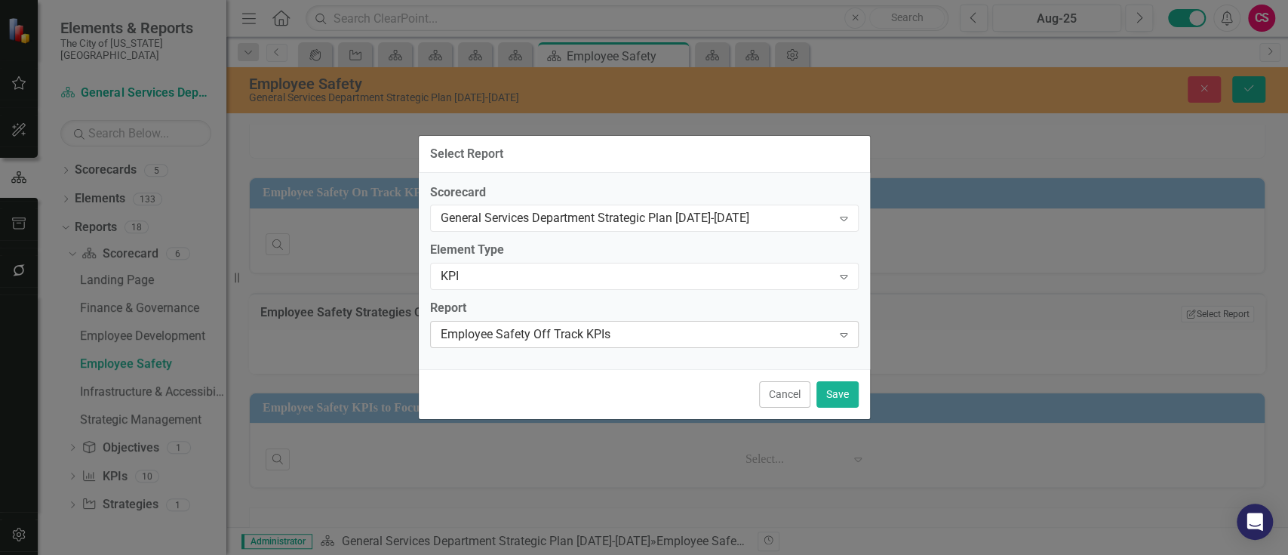
click at [614, 322] on div "Employee Safety Off Track KPIs Expand" at bounding box center [644, 334] width 429 height 27
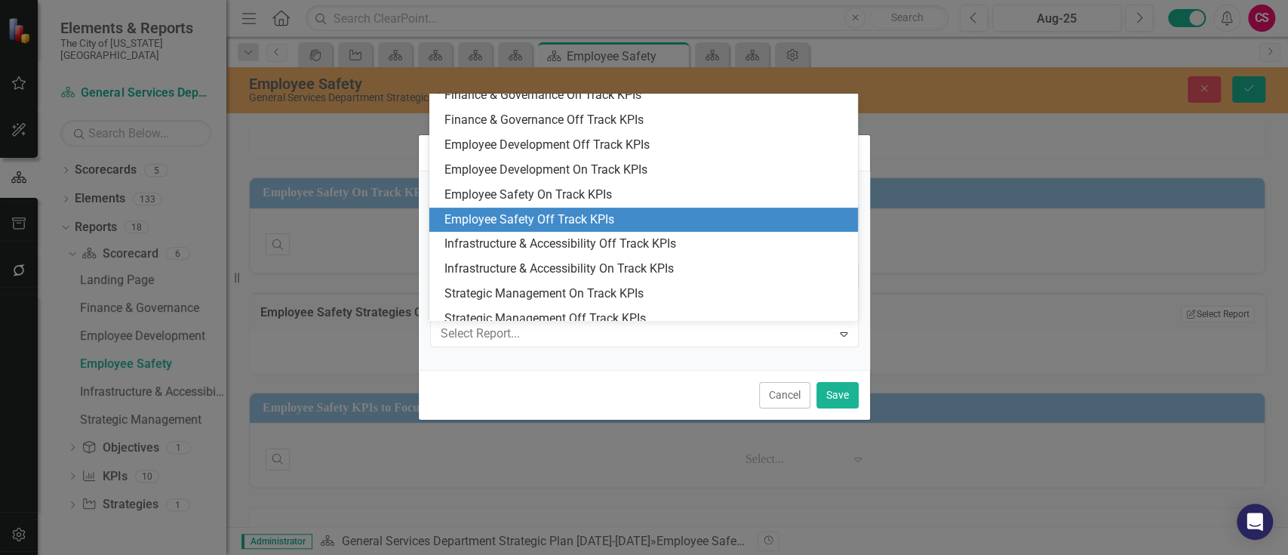
scroll to position [269, 0]
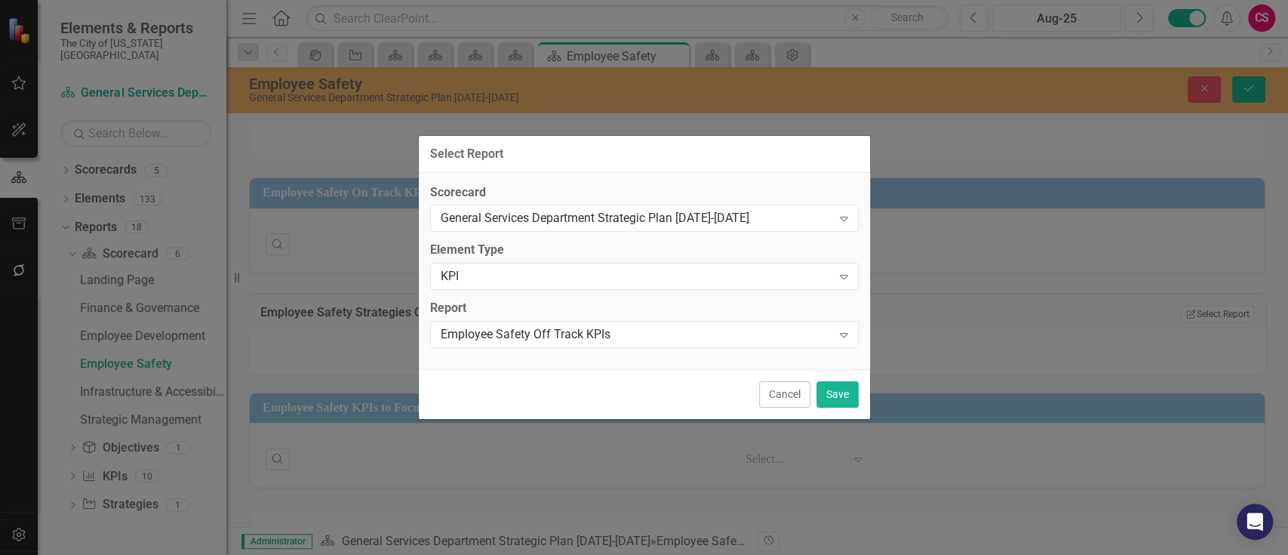
click at [632, 377] on div "Cancel Save" at bounding box center [644, 394] width 451 height 50
click at [639, 269] on div "KPI" at bounding box center [637, 276] width 392 height 17
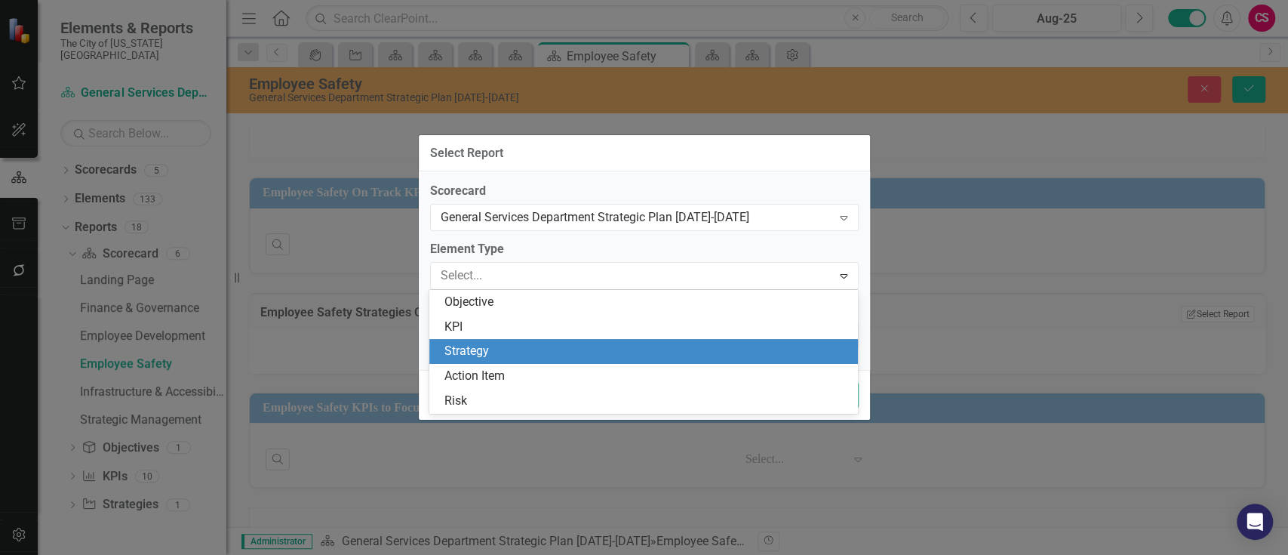
click at [574, 347] on div "Strategy" at bounding box center [647, 351] width 405 height 17
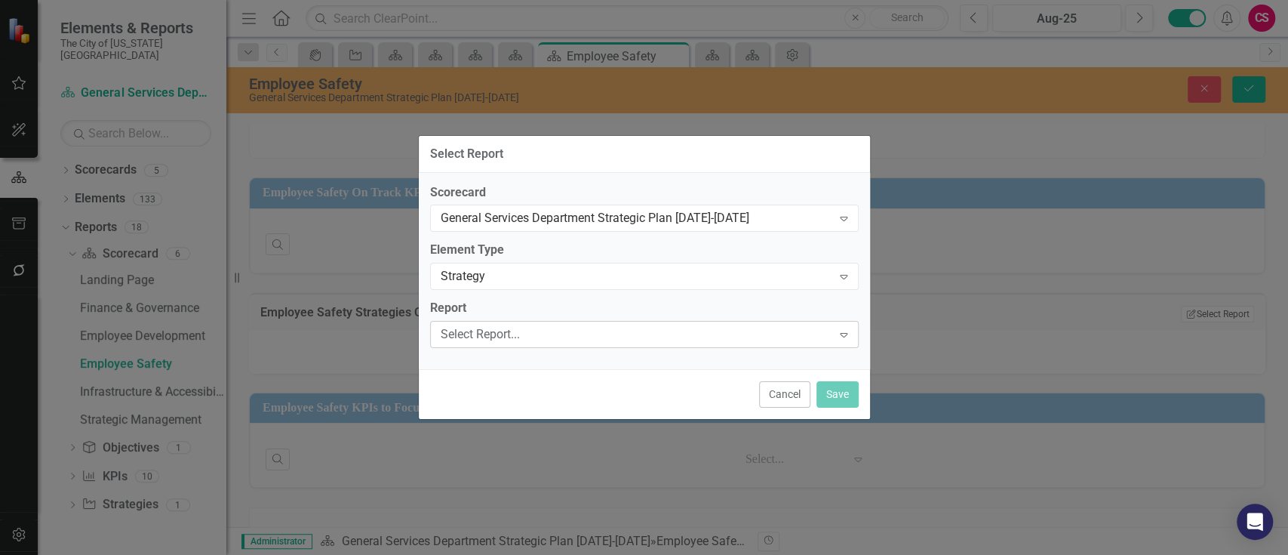
click at [580, 335] on div "Select Report..." at bounding box center [637, 334] width 392 height 17
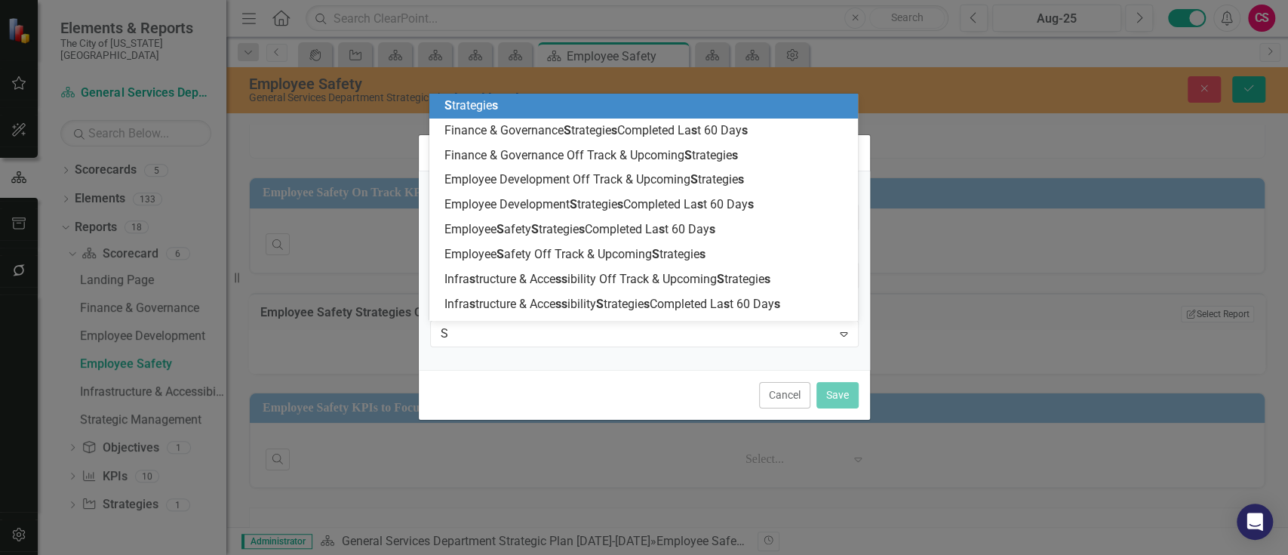
type input "SA"
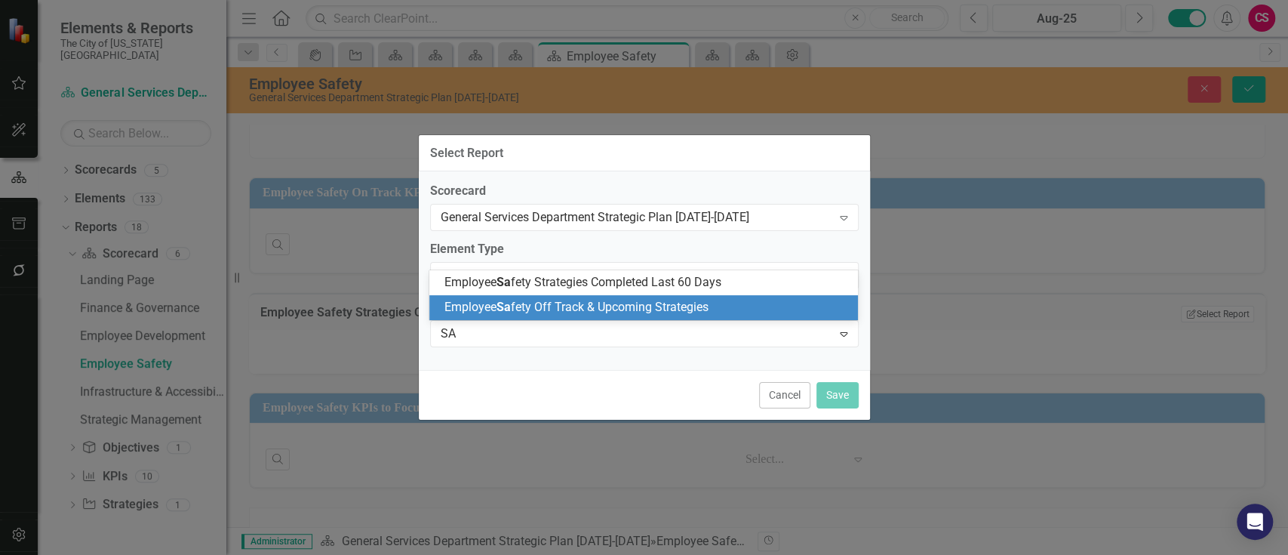
click at [591, 310] on span "Employee [PERSON_NAME] Off Track & Upcoming Strategies" at bounding box center [577, 307] width 264 height 14
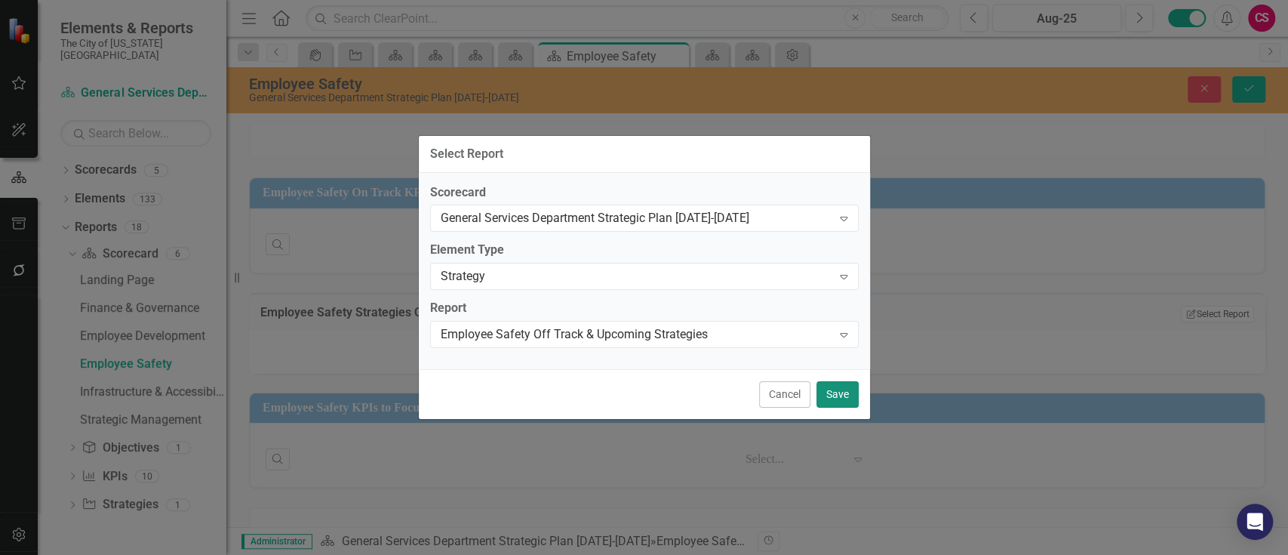
click at [833, 399] on button "Save" at bounding box center [838, 394] width 42 height 26
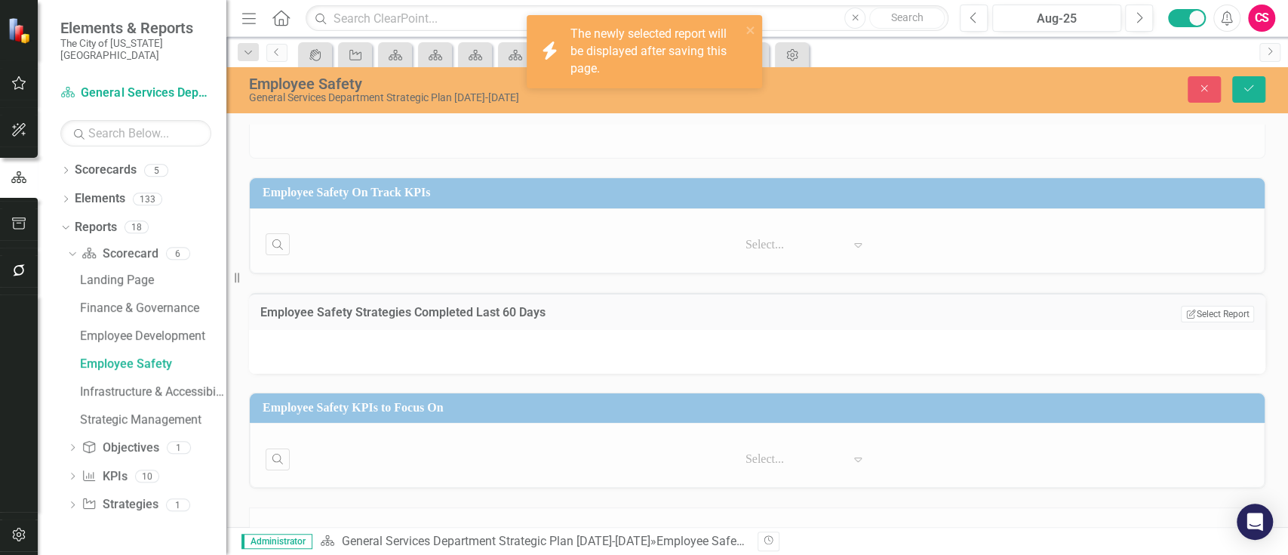
scroll to position [133, 0]
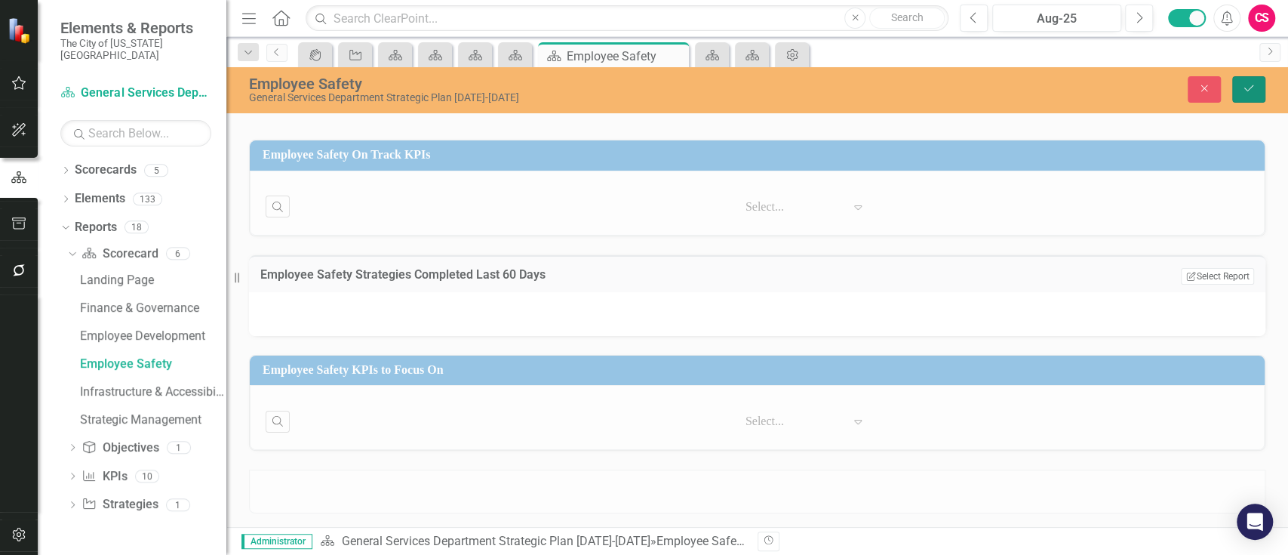
click at [1257, 76] on button "Save" at bounding box center [1249, 89] width 33 height 26
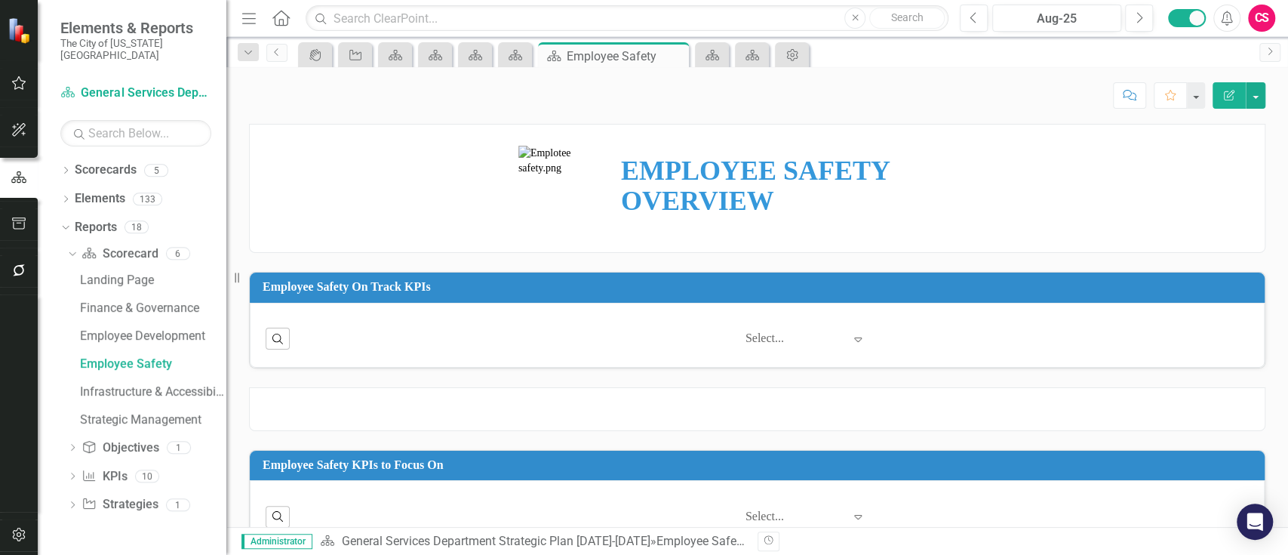
scroll to position [95, 0]
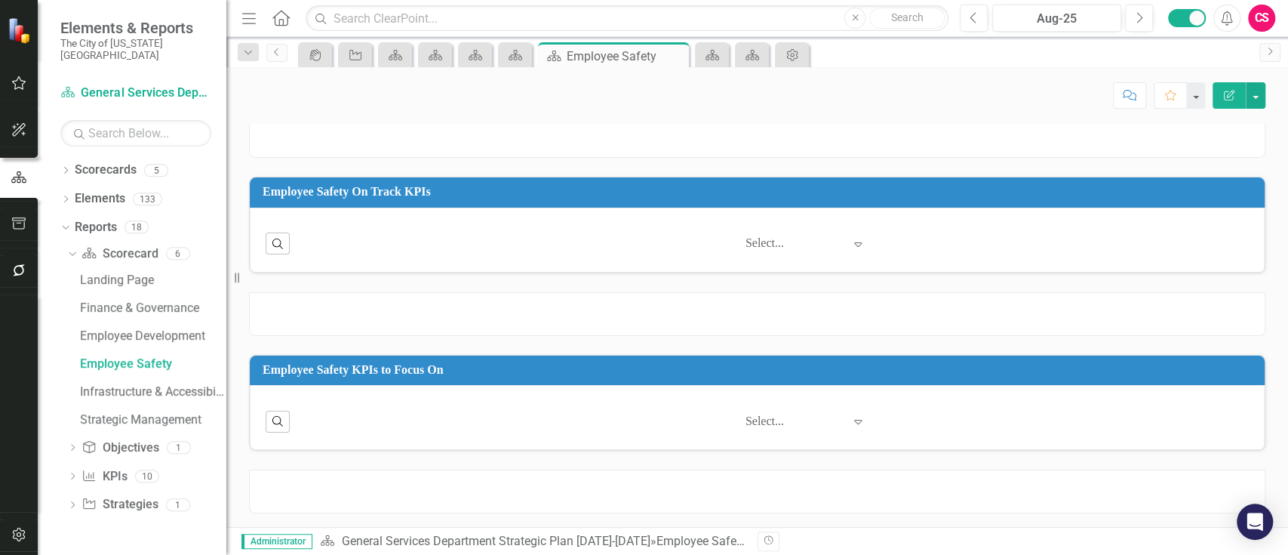
click at [984, 475] on div at bounding box center [757, 491] width 1017 height 44
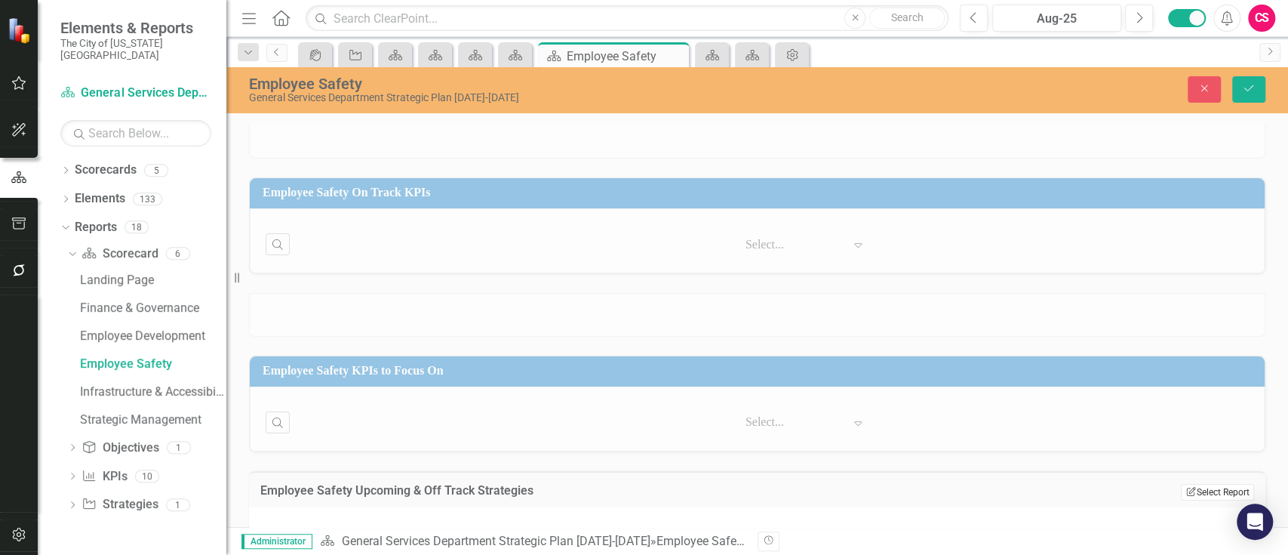
click at [1188, 490] on button "Edit Report Select Report" at bounding box center [1217, 492] width 73 height 17
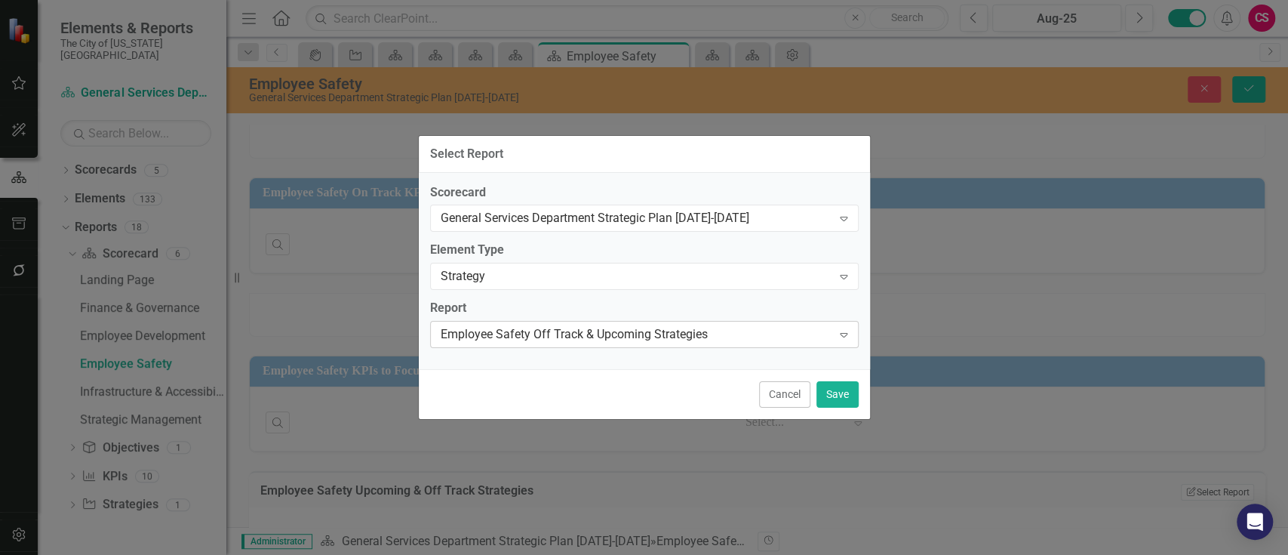
click at [583, 334] on div "Employee Safety Off Track & Upcoming Strategies" at bounding box center [637, 334] width 392 height 17
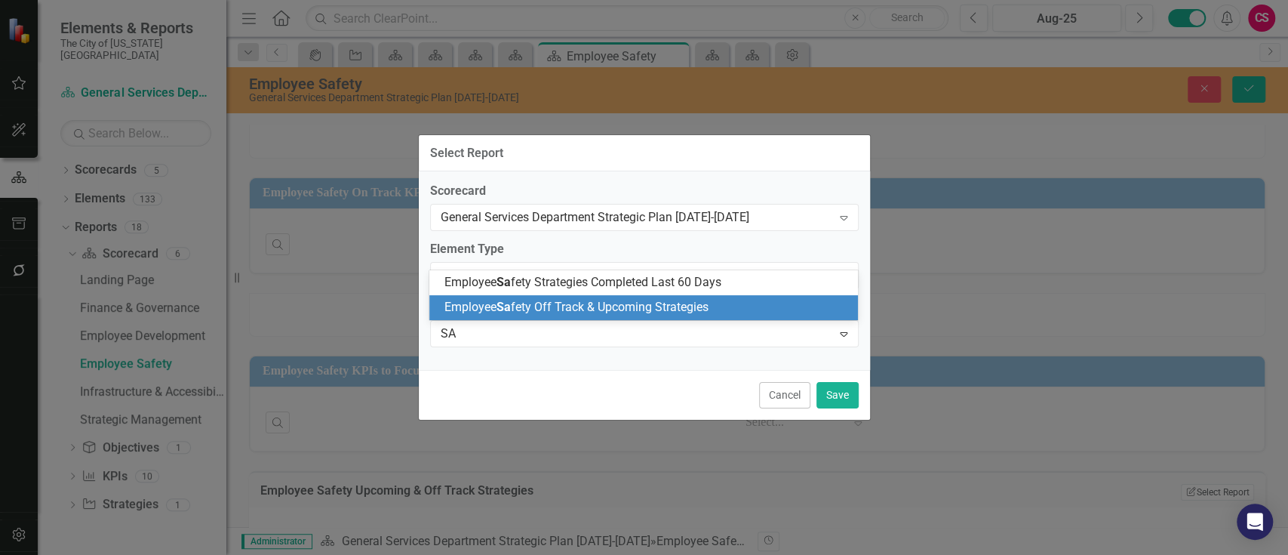
scroll to position [0, 0]
type input "SAF"
click at [582, 306] on span "Employee Saf ety Off Track & Upcoming Strategies" at bounding box center [577, 307] width 264 height 14
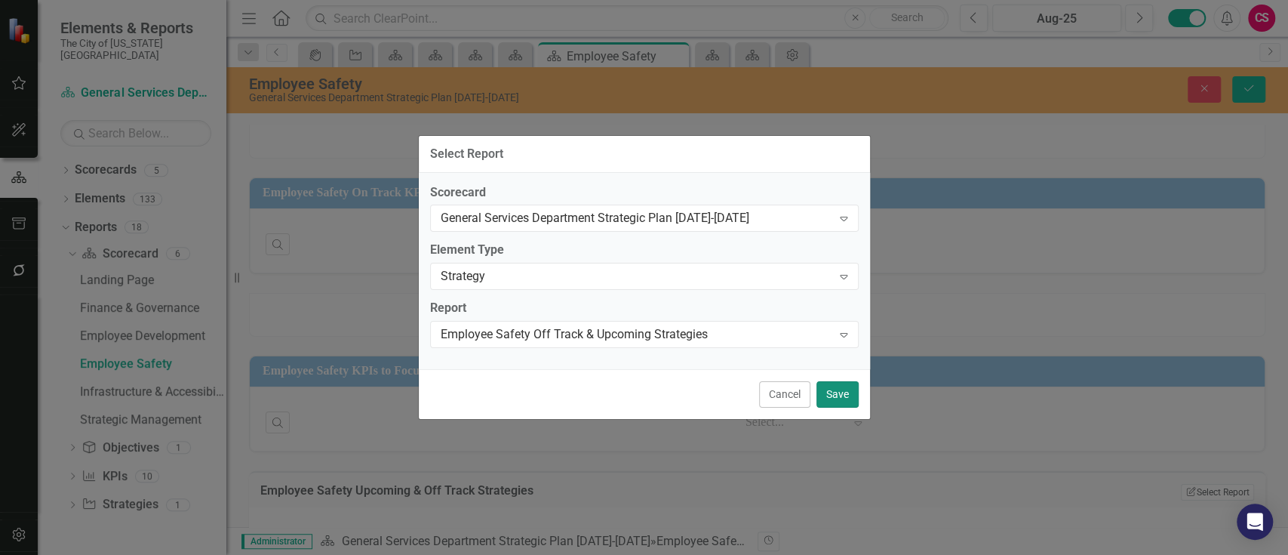
click at [842, 387] on button "Save" at bounding box center [838, 394] width 42 height 26
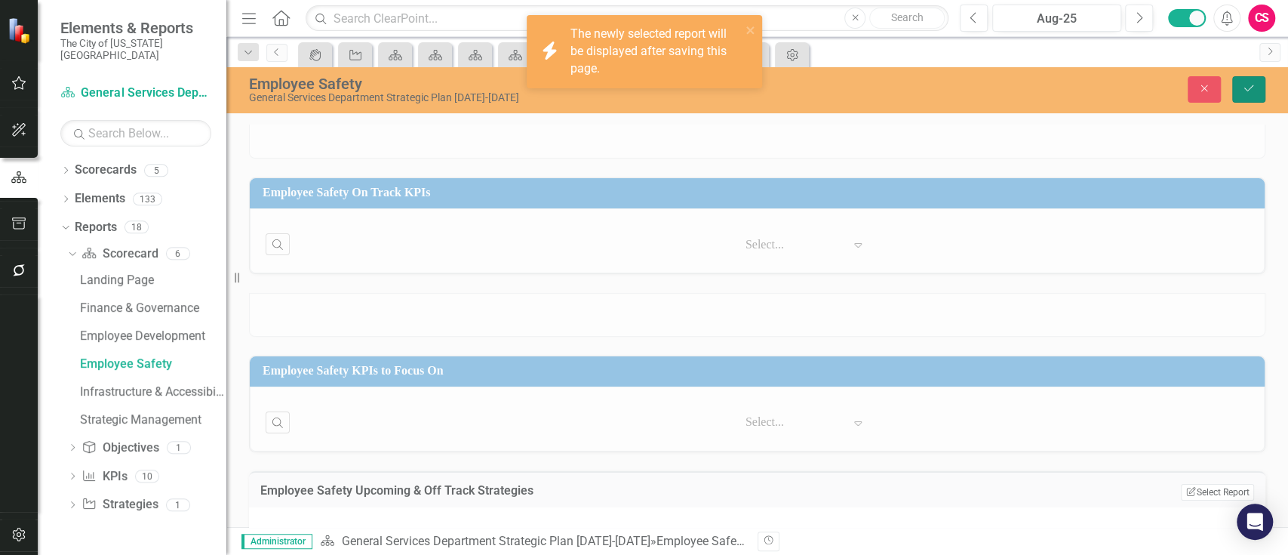
click at [1233, 81] on button "Save" at bounding box center [1249, 89] width 33 height 26
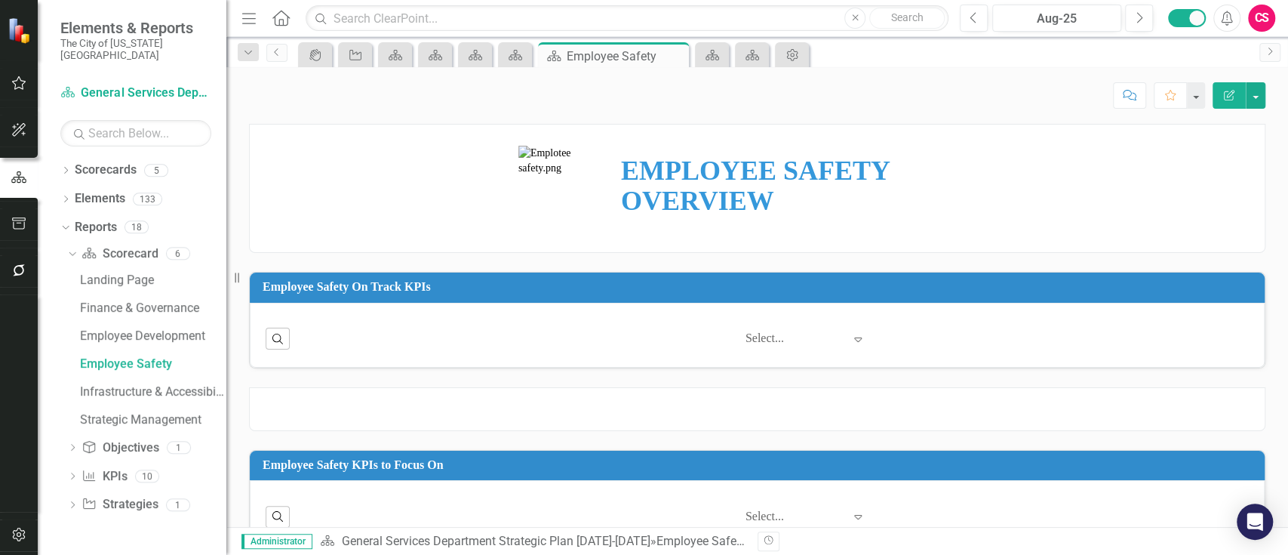
click at [976, 402] on div at bounding box center [757, 409] width 1017 height 44
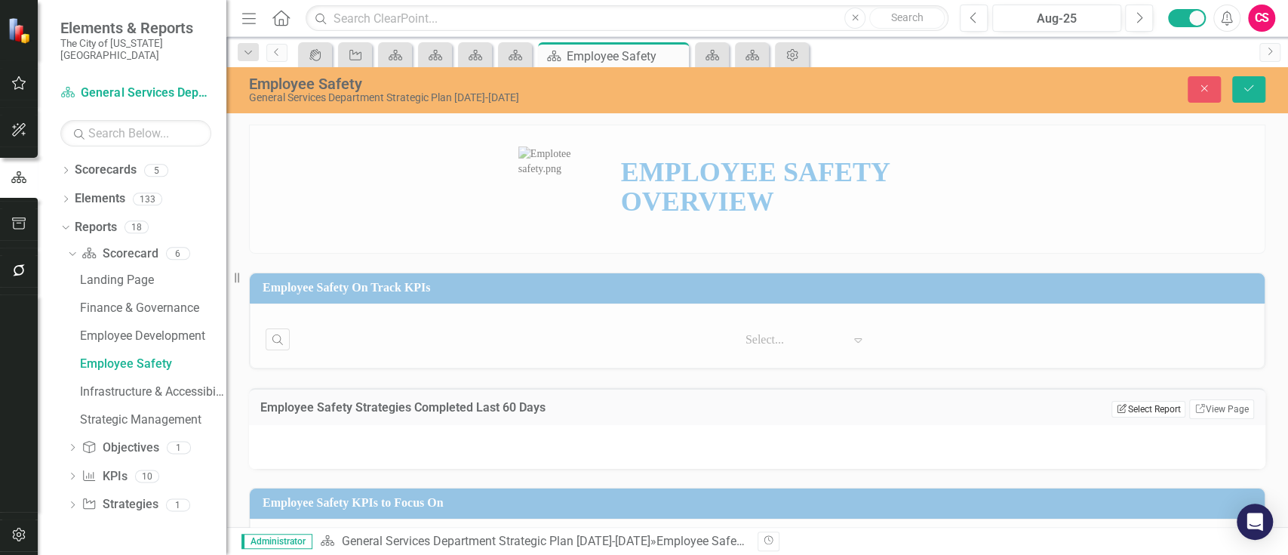
click at [1136, 414] on button "Edit Report Select Report" at bounding box center [1148, 409] width 73 height 17
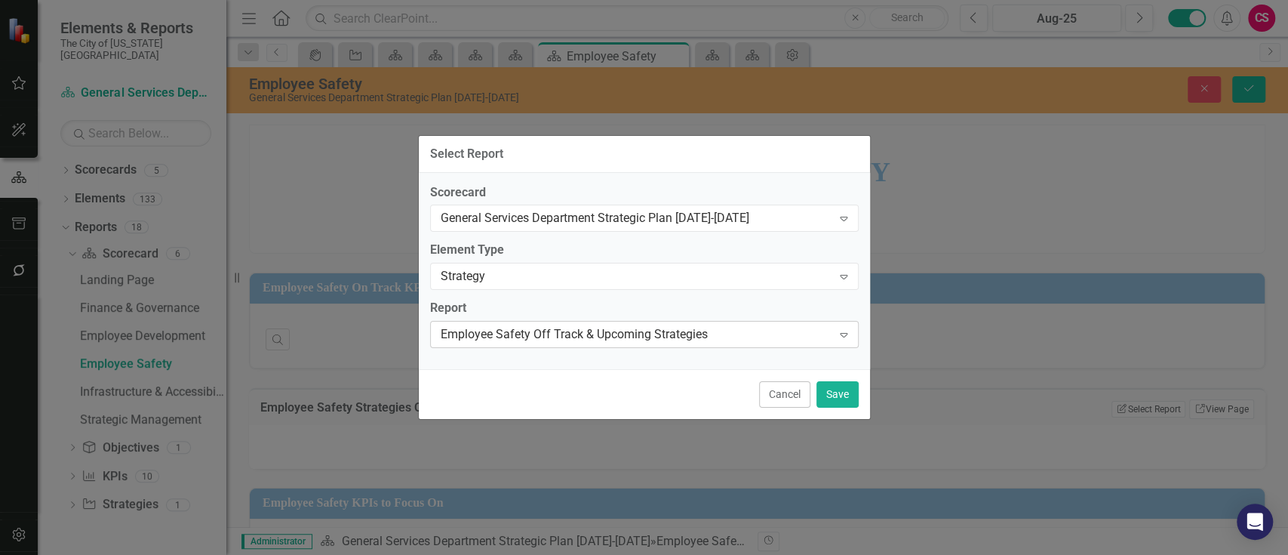
click at [738, 338] on div "Employee Safety Off Track & Upcoming Strategies" at bounding box center [637, 334] width 392 height 17
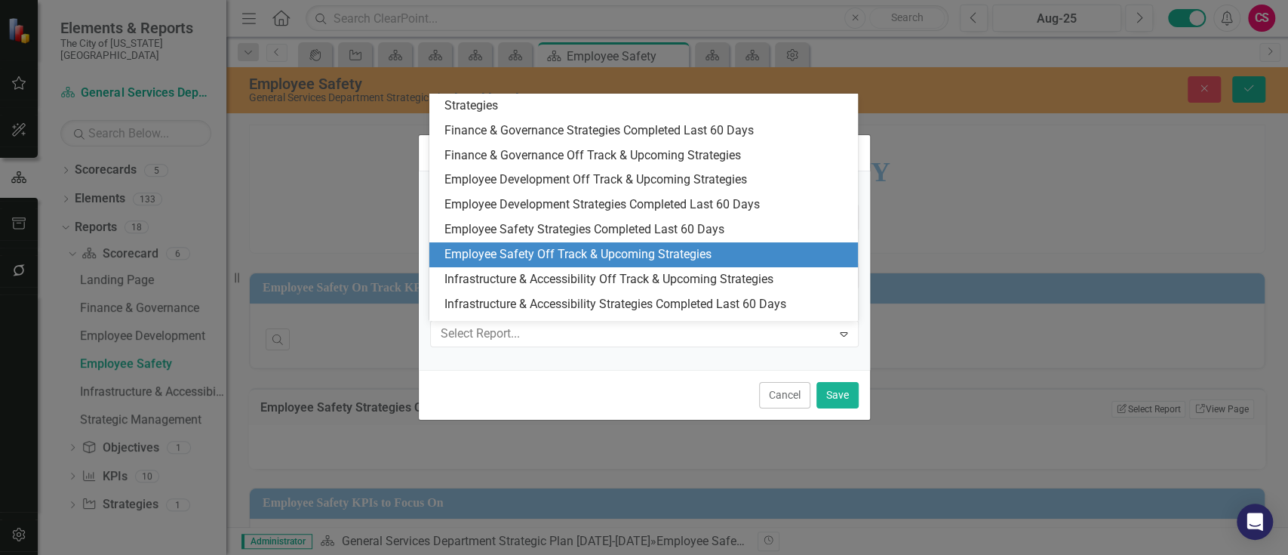
scroll to position [45, 0]
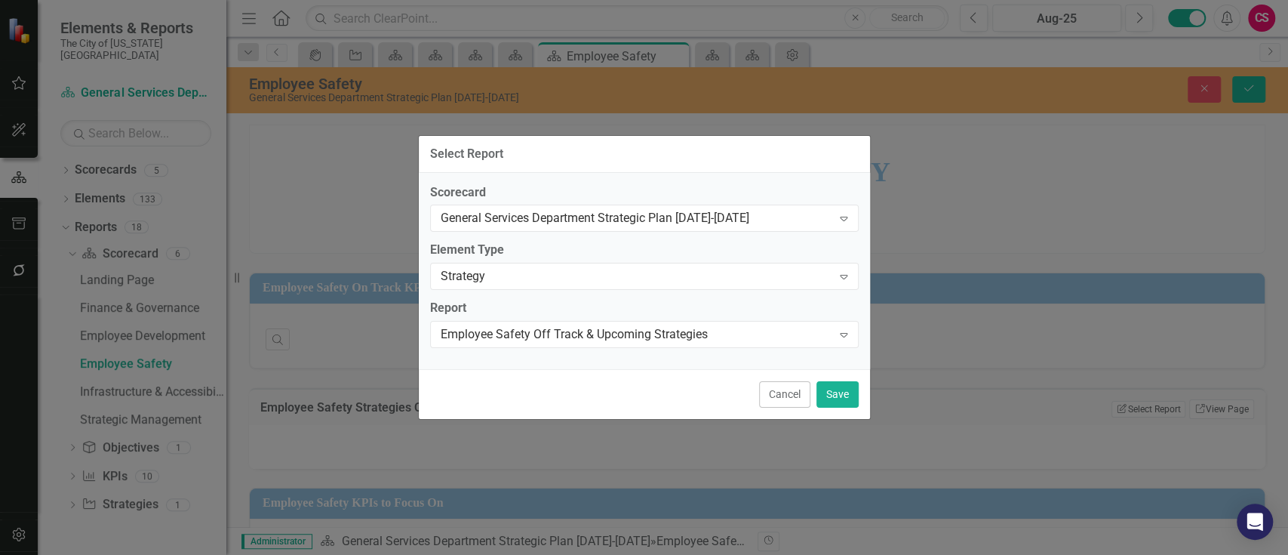
click at [738, 338] on div "Employee Safety Off Track & Upcoming Strategies" at bounding box center [637, 334] width 392 height 17
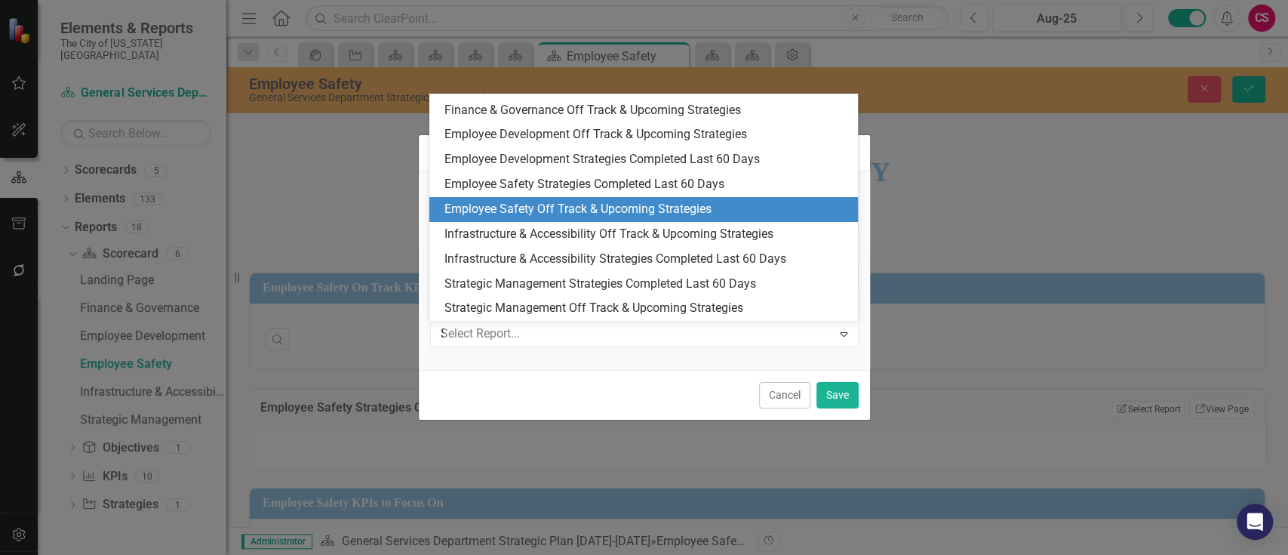
type input "SA"
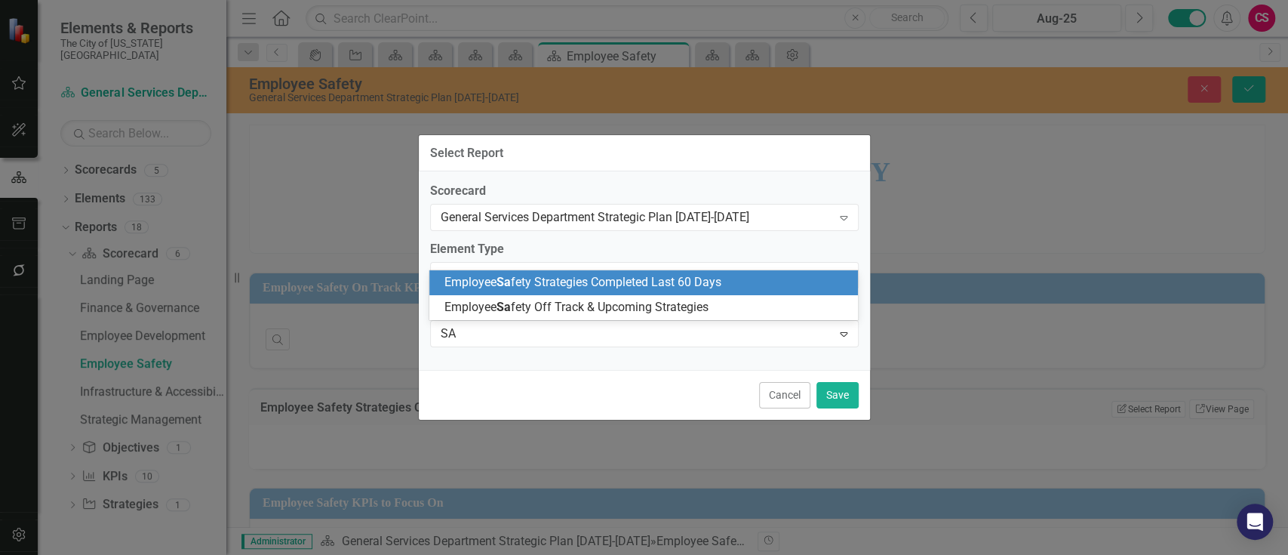
click at [715, 280] on span "Employee [PERSON_NAME] Strategies Completed Last 60 Days" at bounding box center [583, 282] width 277 height 14
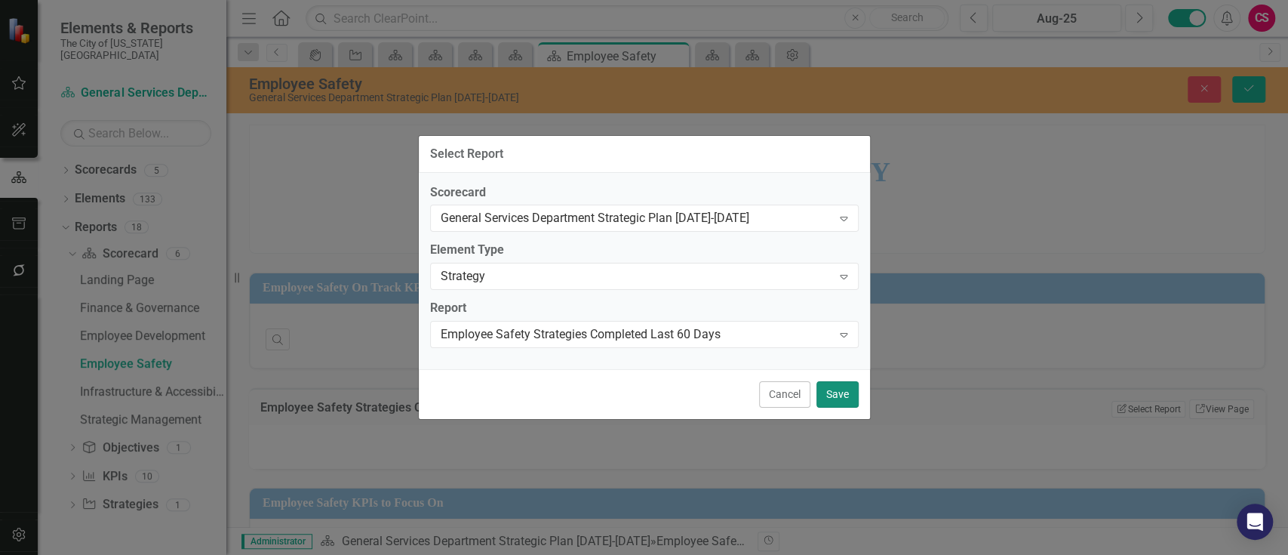
click at [845, 390] on button "Save" at bounding box center [838, 394] width 42 height 26
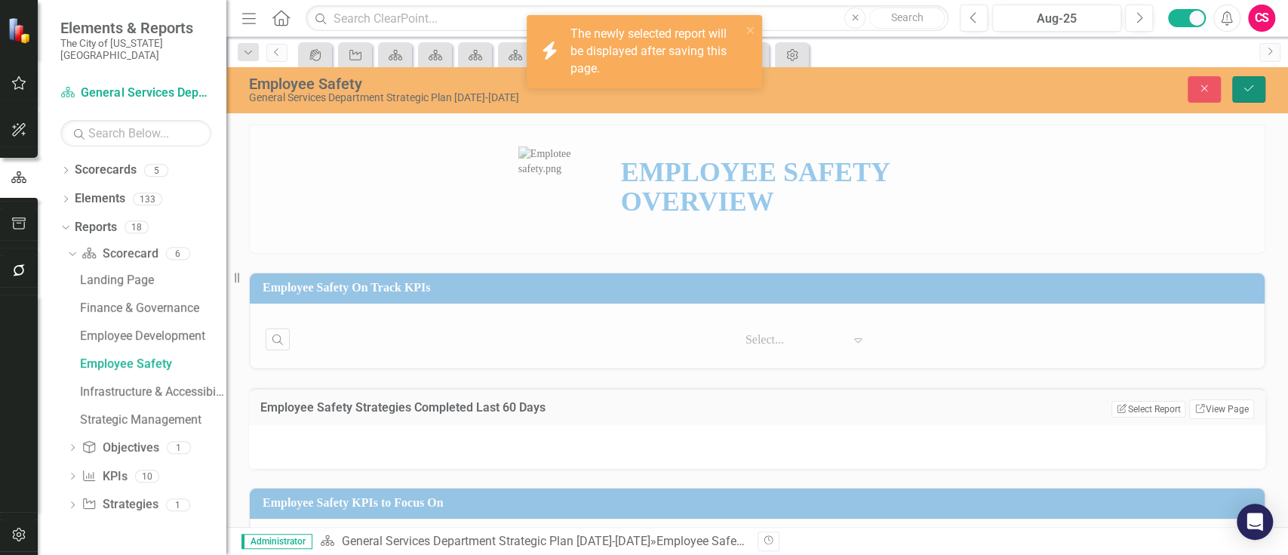
click at [1248, 87] on icon "Save" at bounding box center [1249, 88] width 14 height 11
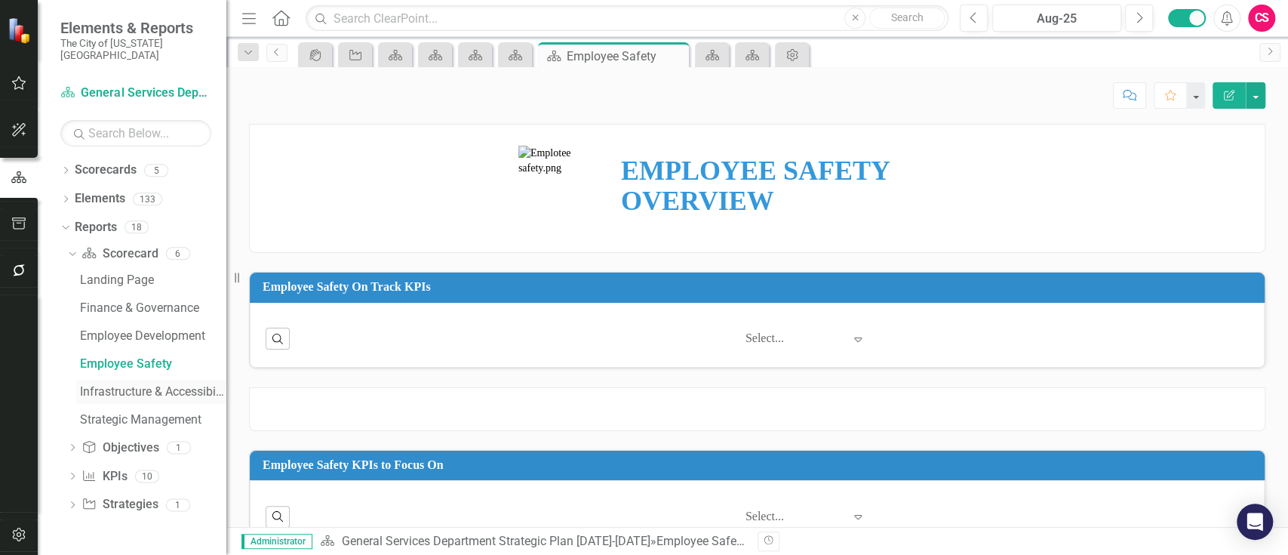
click at [123, 385] on div "Infrastructure & Accessibility" at bounding box center [153, 392] width 146 height 14
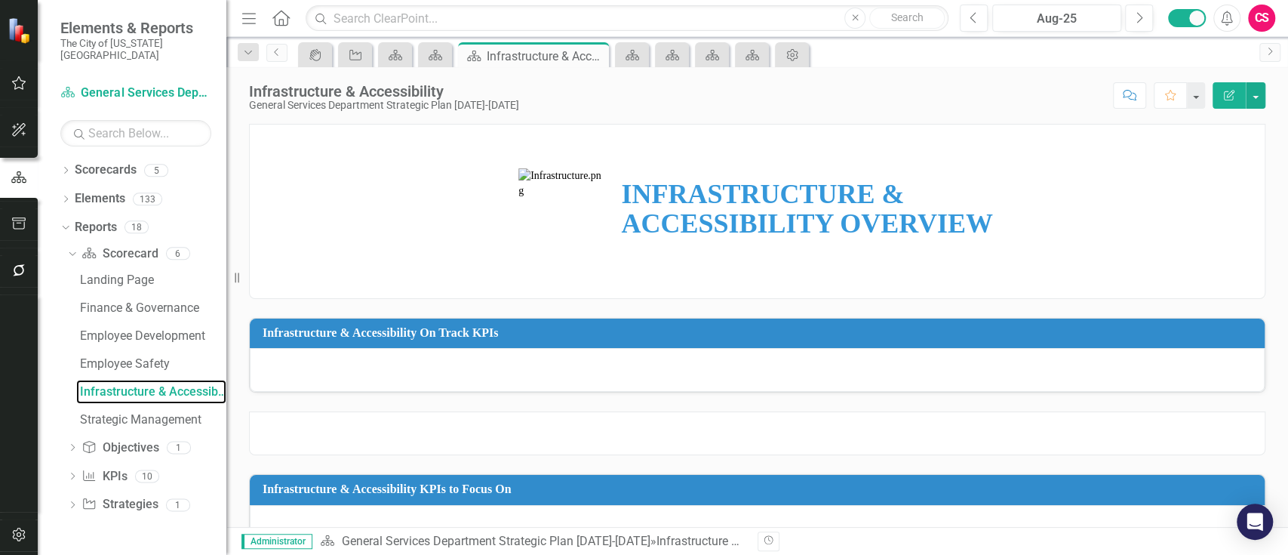
scroll to position [99, 0]
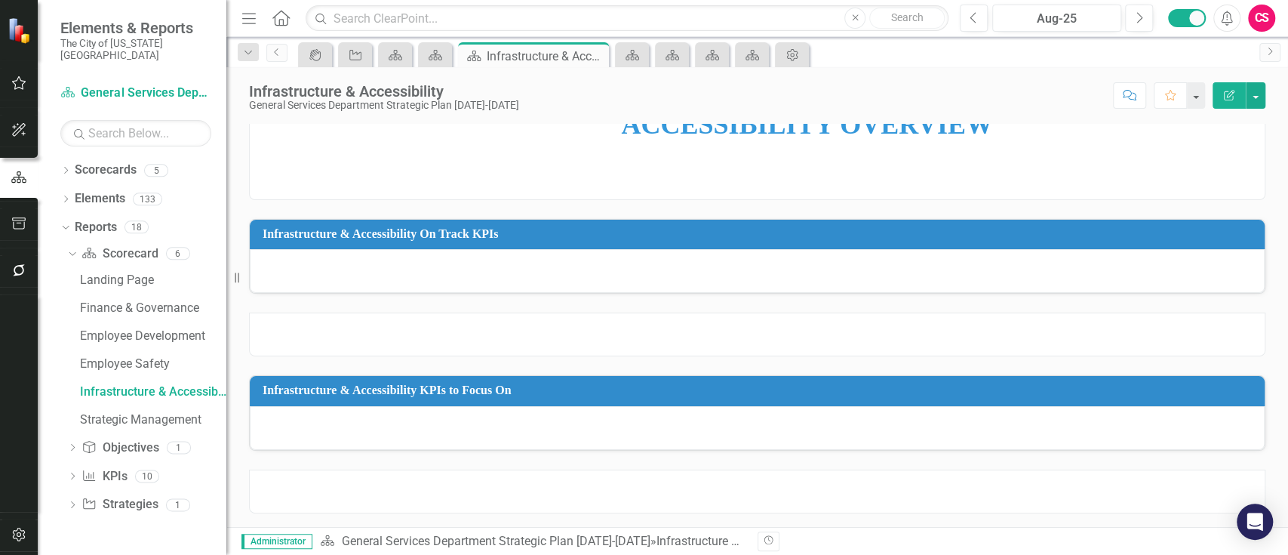
click at [836, 269] on div at bounding box center [757, 271] width 1015 height 44
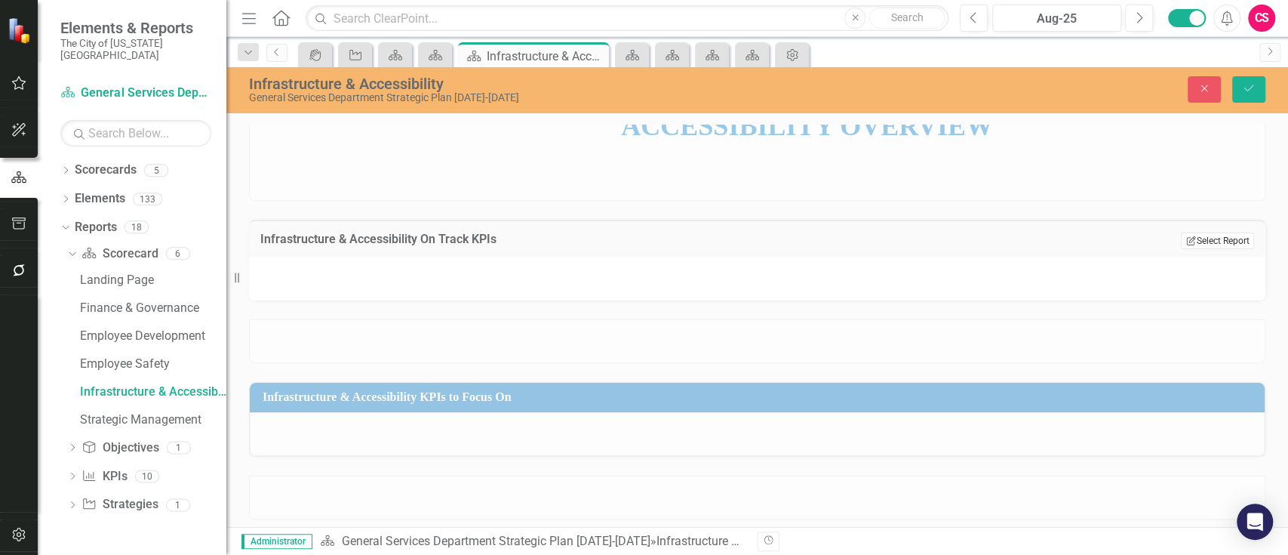
click at [1213, 243] on button "Edit Report Select Report" at bounding box center [1217, 240] width 73 height 17
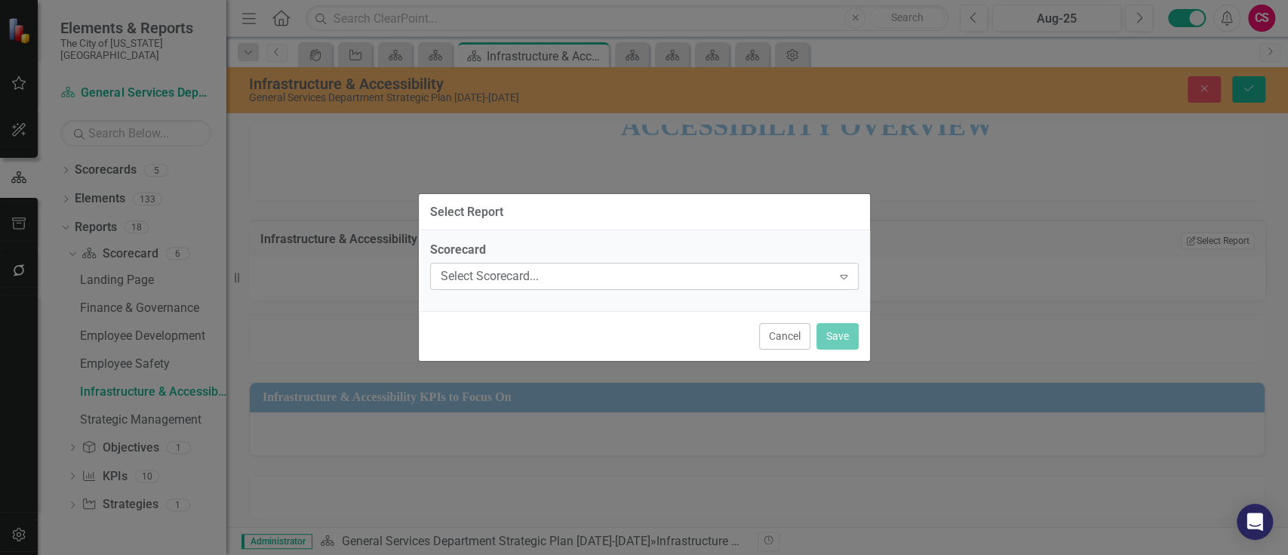
click at [537, 279] on div "Select Scorecard..." at bounding box center [637, 276] width 392 height 17
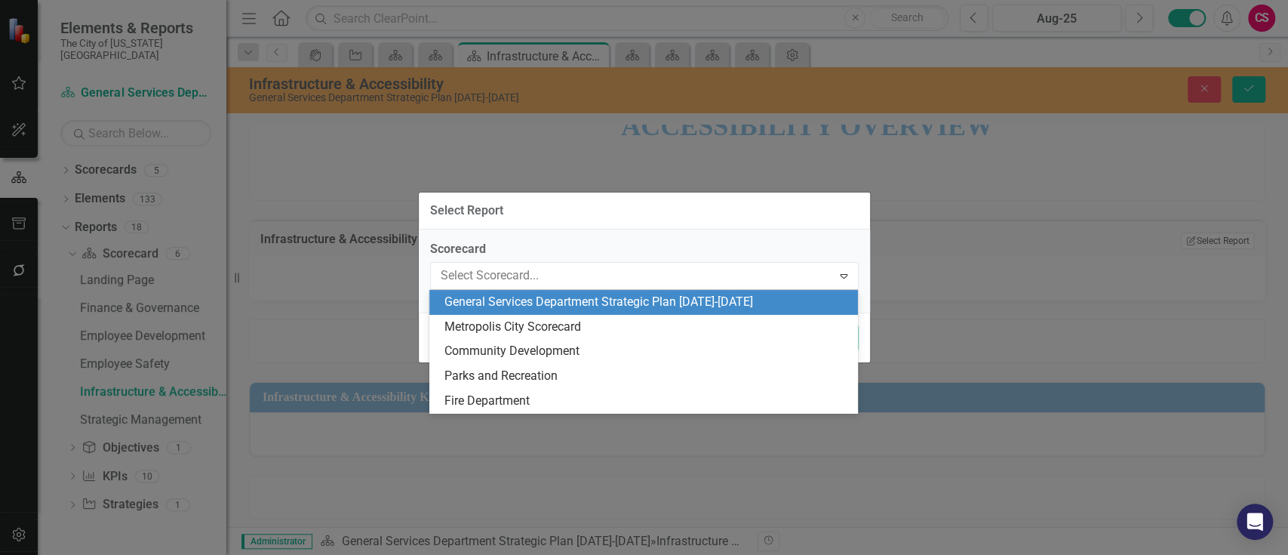
click at [521, 297] on div "General Services Department Strategic Plan [DATE]-[DATE]" at bounding box center [647, 302] width 405 height 17
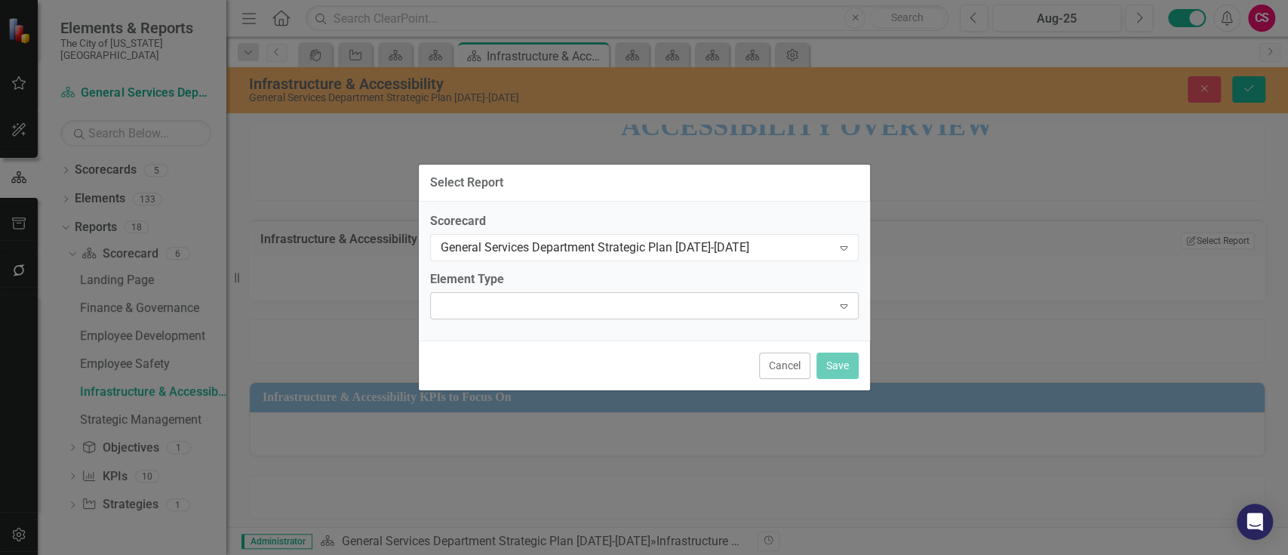
click at [517, 307] on div "Expand" at bounding box center [644, 305] width 429 height 27
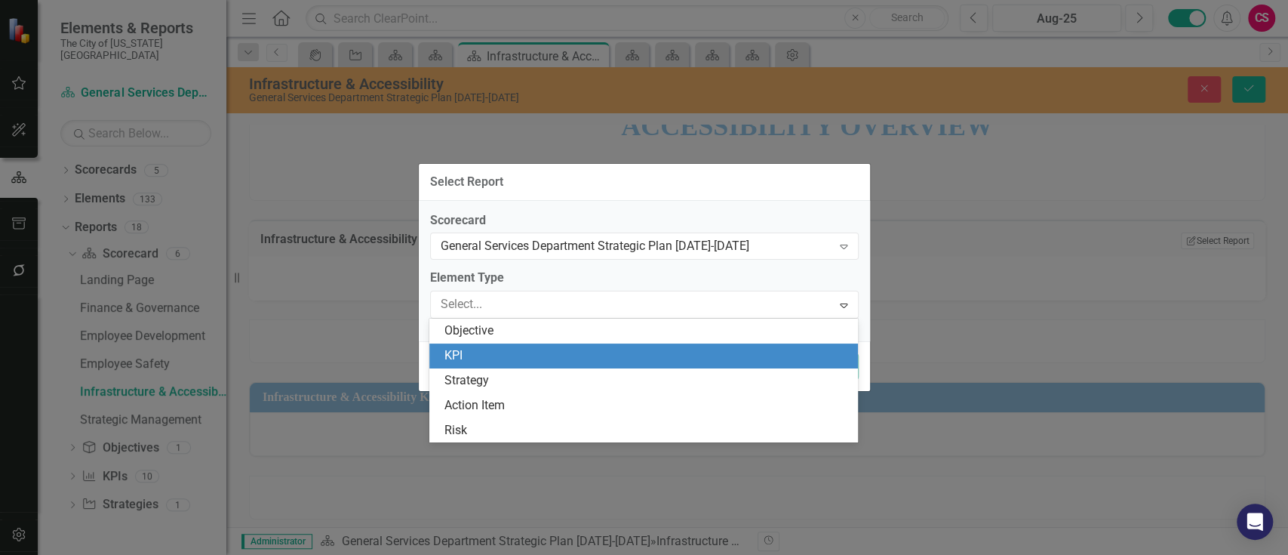
click at [501, 350] on div "KPI" at bounding box center [647, 355] width 405 height 17
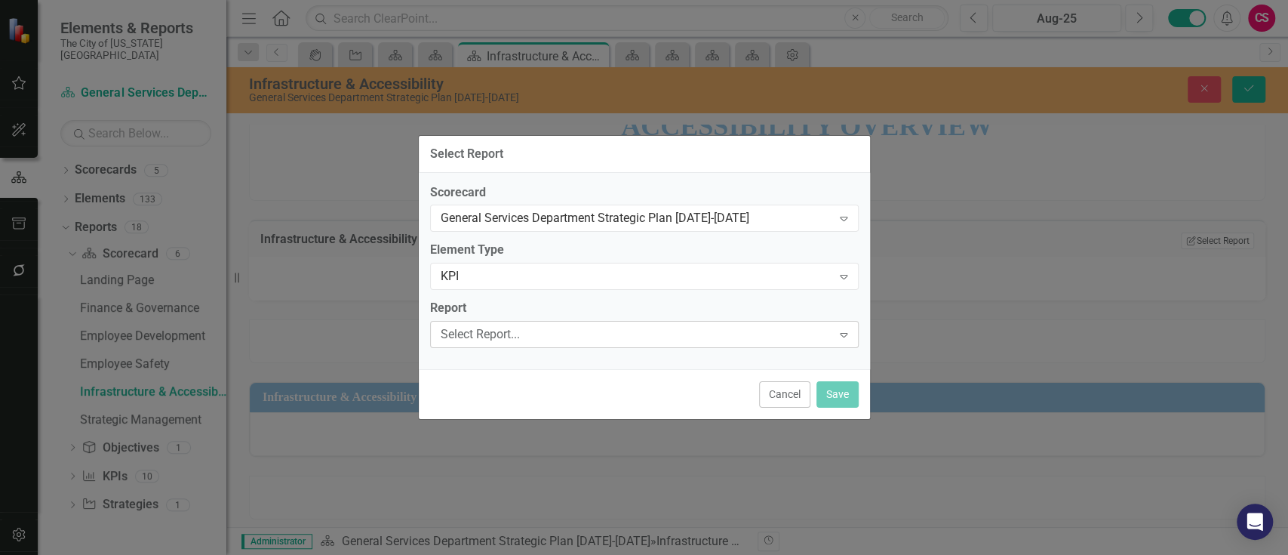
click at [515, 325] on div "Select Report... Expand" at bounding box center [644, 334] width 429 height 27
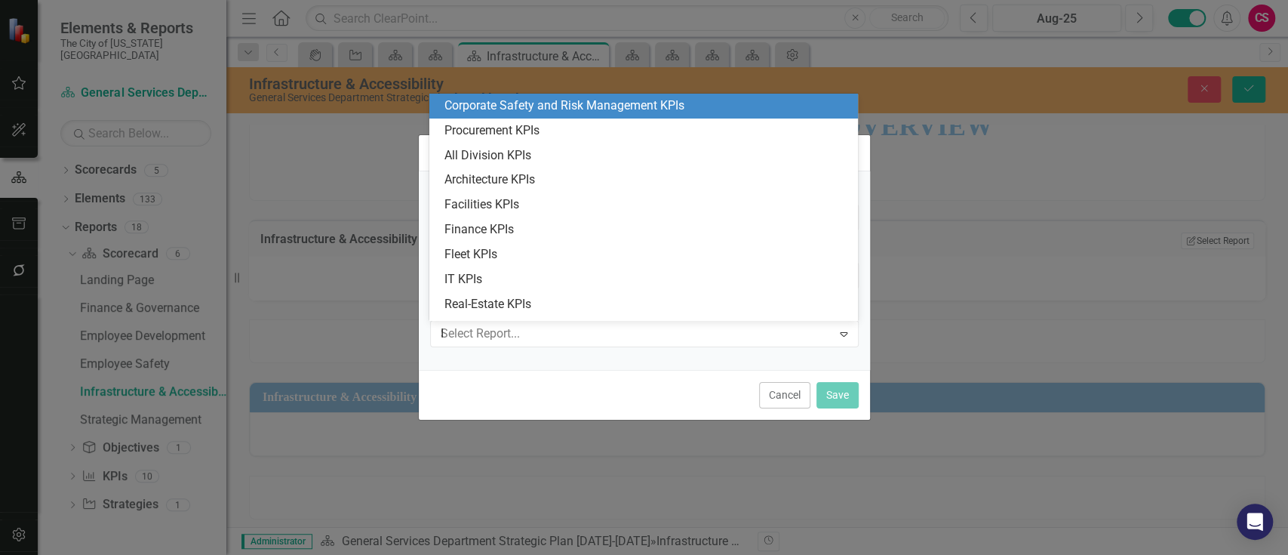
type input "IN"
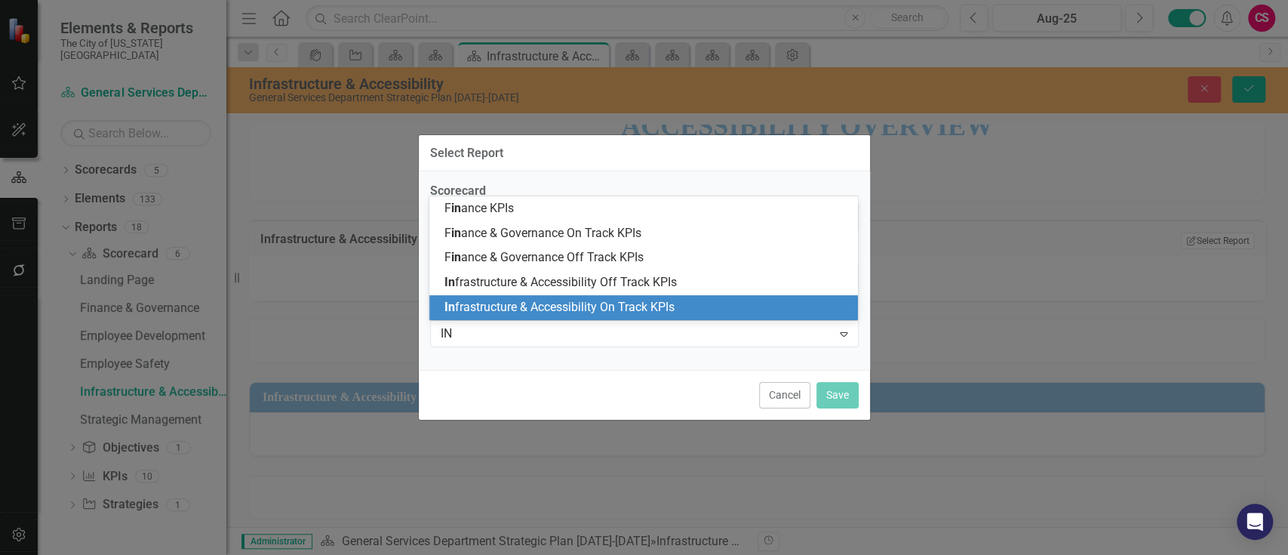
click at [528, 299] on div "In frastructure & Accessibility On Track KPIs" at bounding box center [647, 307] width 405 height 17
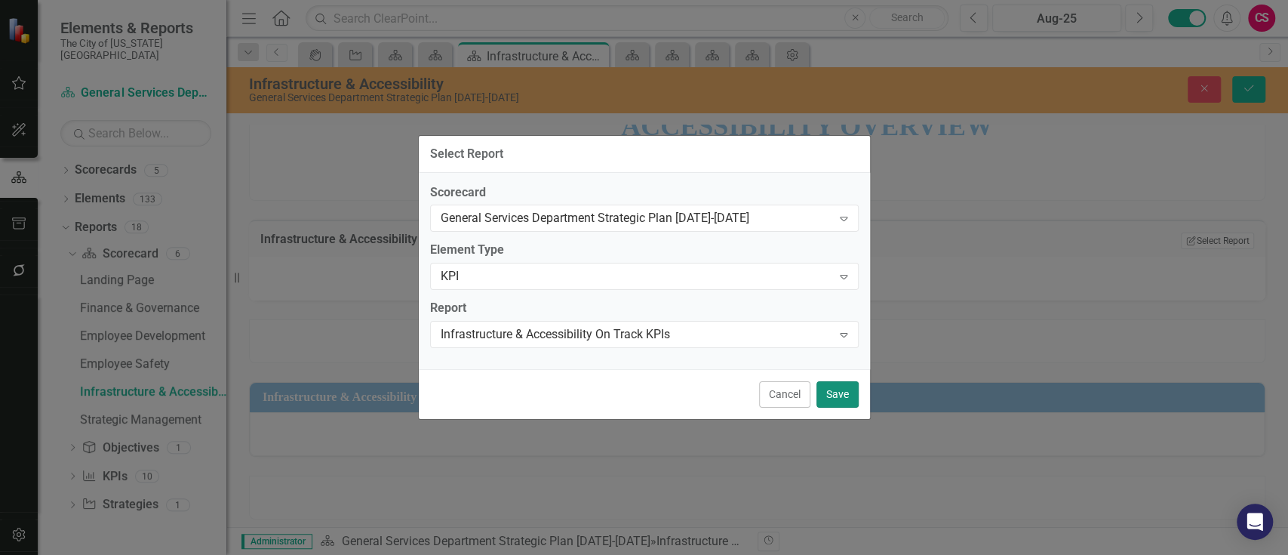
click at [826, 391] on button "Save" at bounding box center [838, 394] width 42 height 26
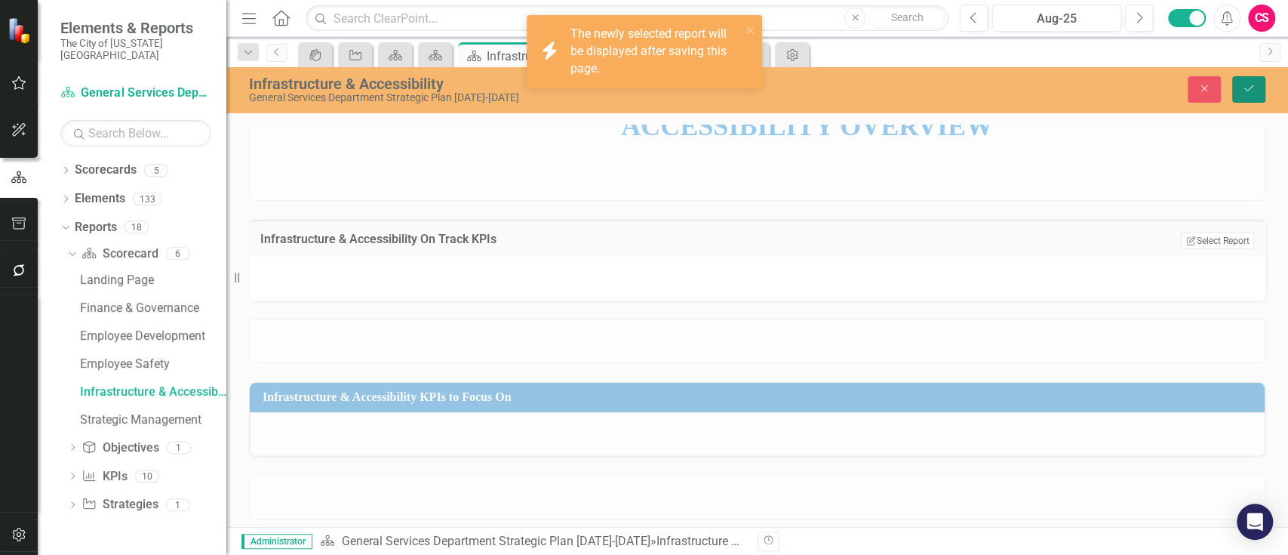
click at [1248, 91] on icon "Save" at bounding box center [1249, 88] width 14 height 11
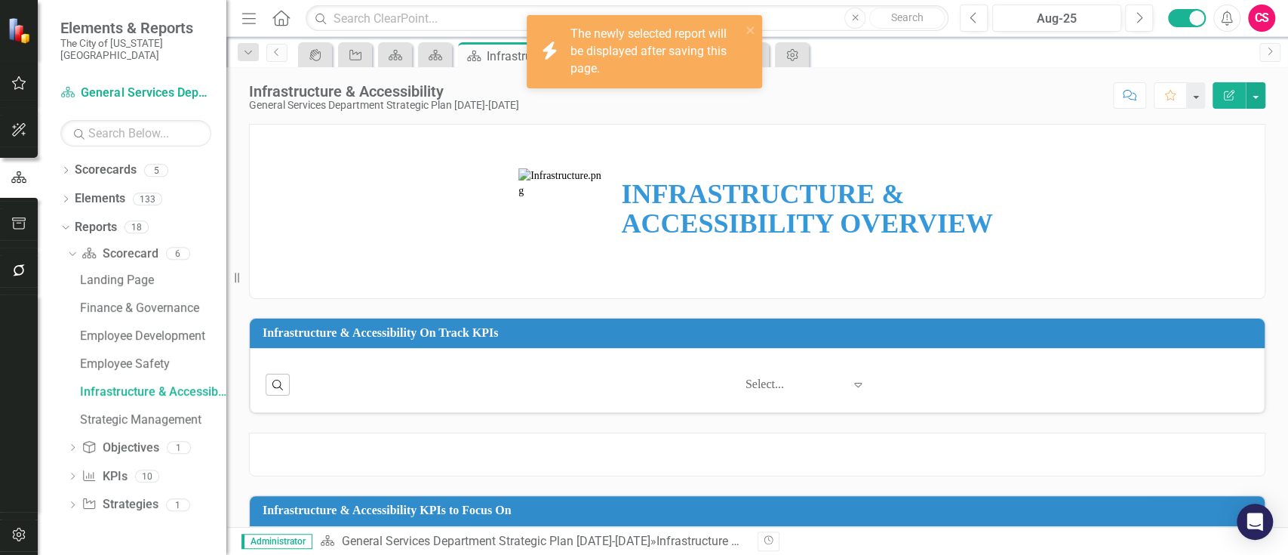
scroll to position [120, 0]
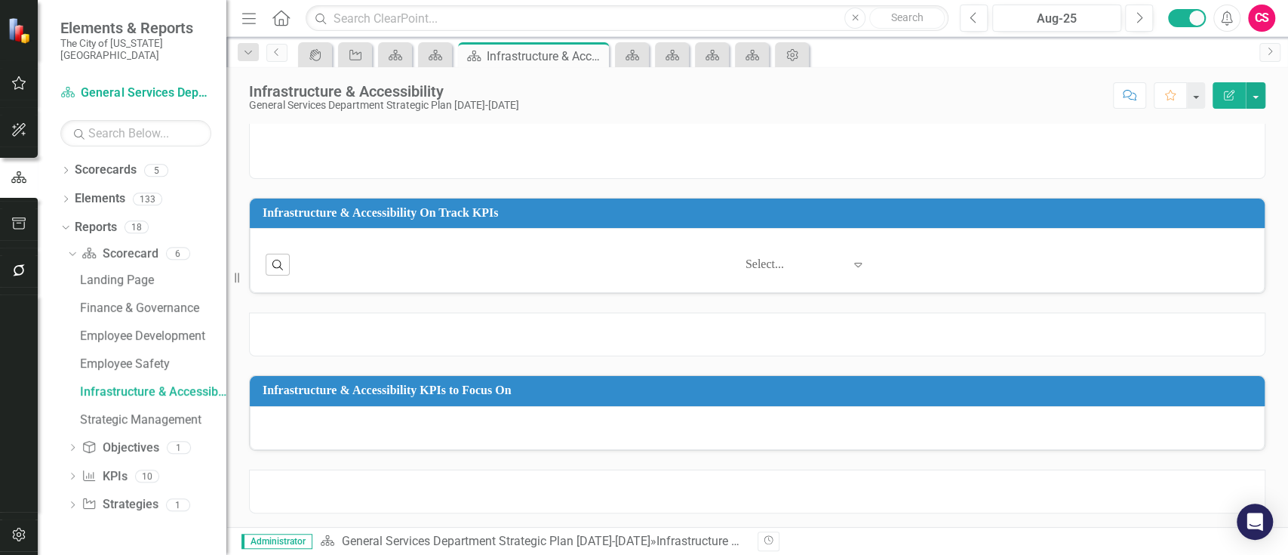
click at [898, 403] on td "Infrastructure & Accessibility KPIs to Focus On" at bounding box center [760, 392] width 995 height 25
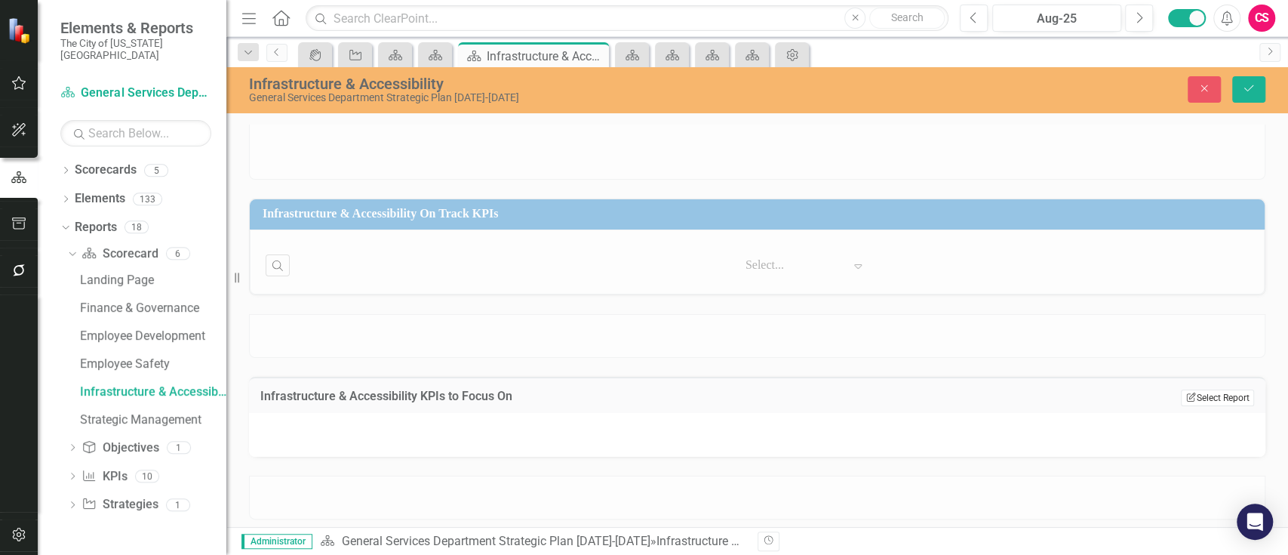
click at [1202, 392] on button "Edit Report Select Report" at bounding box center [1217, 397] width 73 height 17
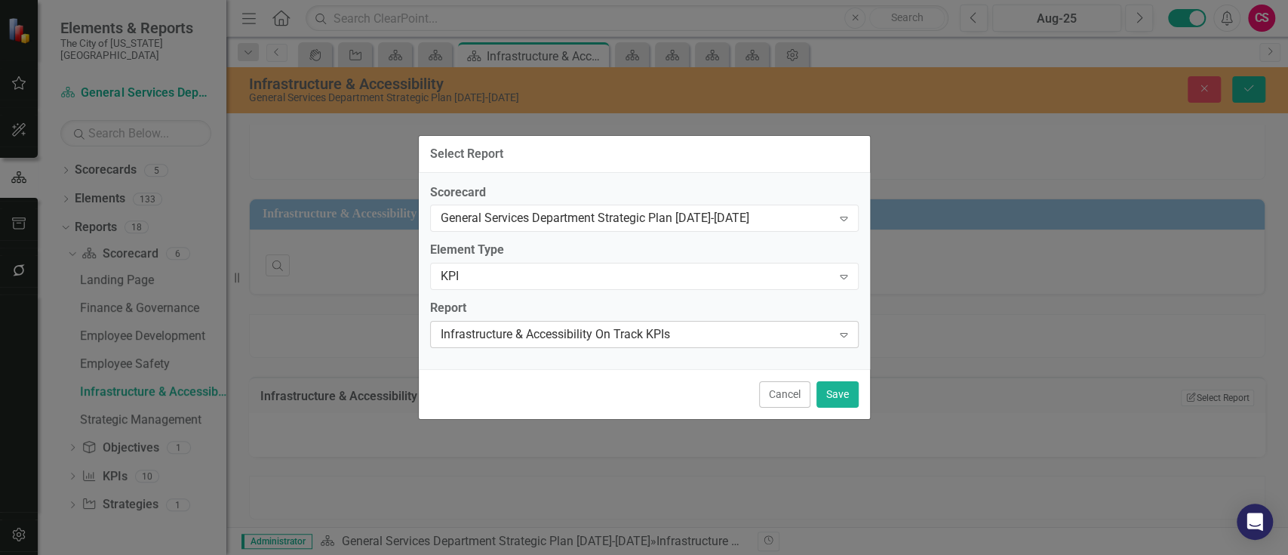
click at [560, 335] on div "Infrastructure & Accessibility On Track KPIs" at bounding box center [637, 334] width 392 height 17
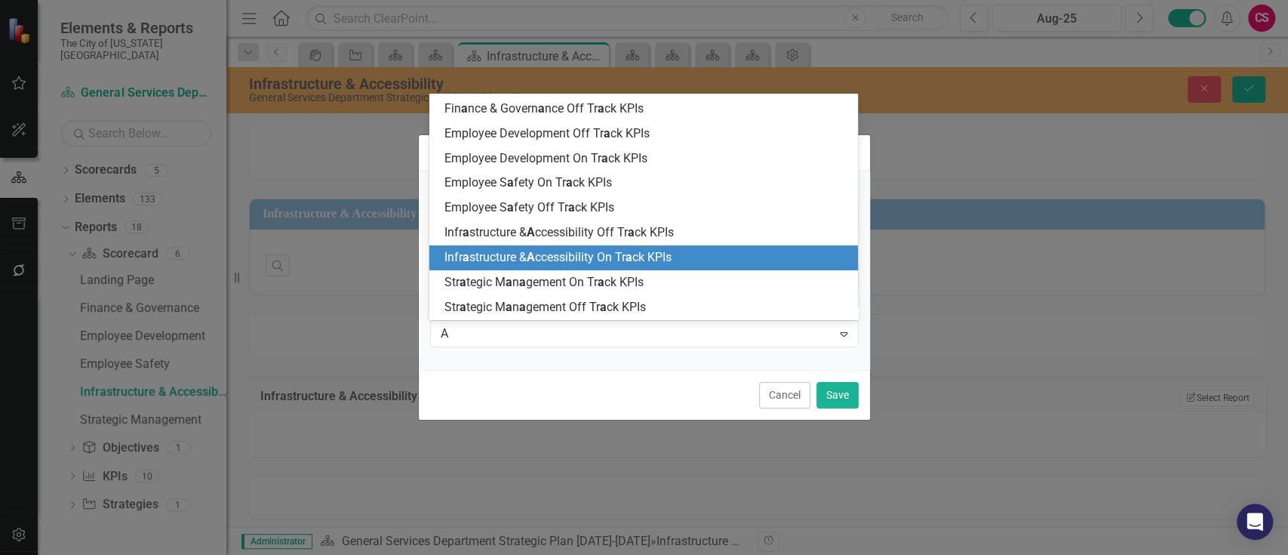
scroll to position [169, 0]
type input "ACC"
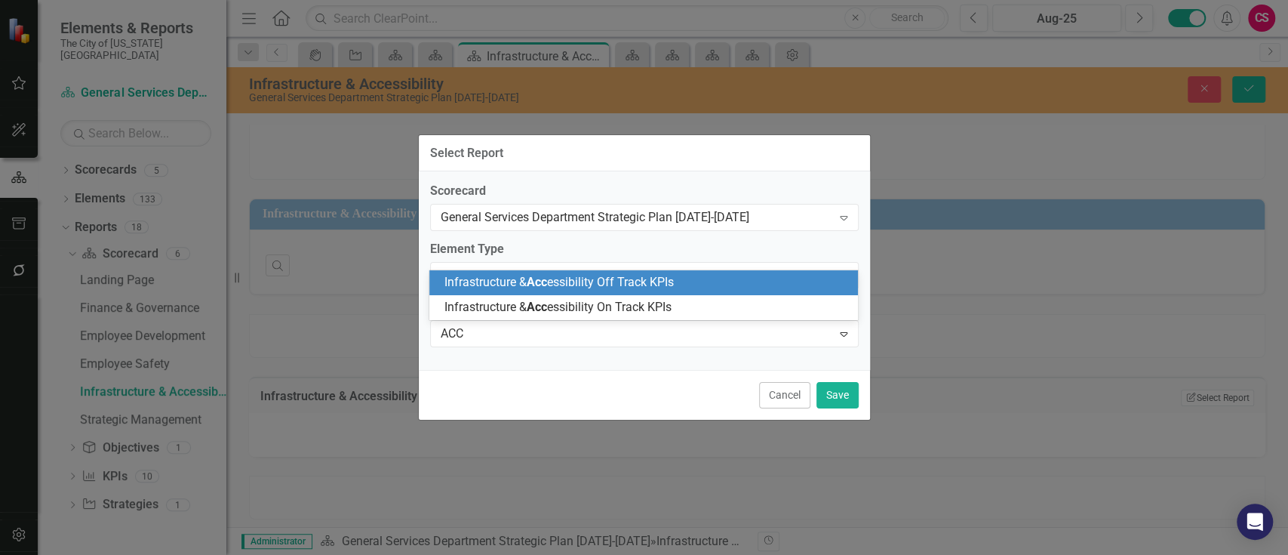
click at [585, 292] on div "Infrastructure & Acc essibility Off Track KPIs" at bounding box center [643, 282] width 429 height 25
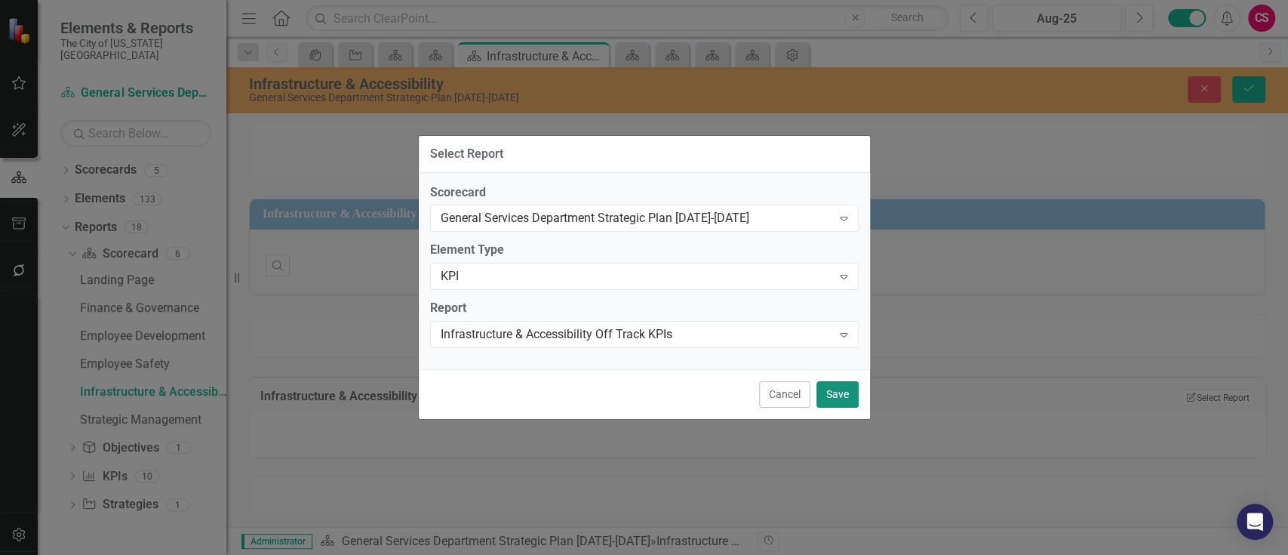
click at [839, 399] on button "Save" at bounding box center [838, 394] width 42 height 26
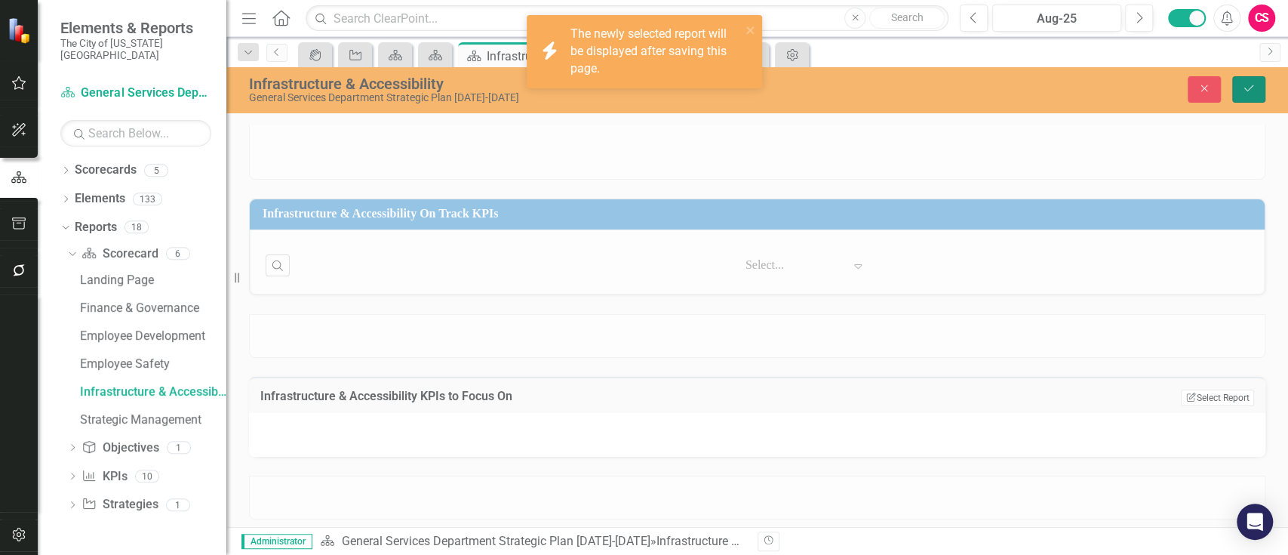
click at [1252, 90] on icon "Save" at bounding box center [1249, 88] width 14 height 11
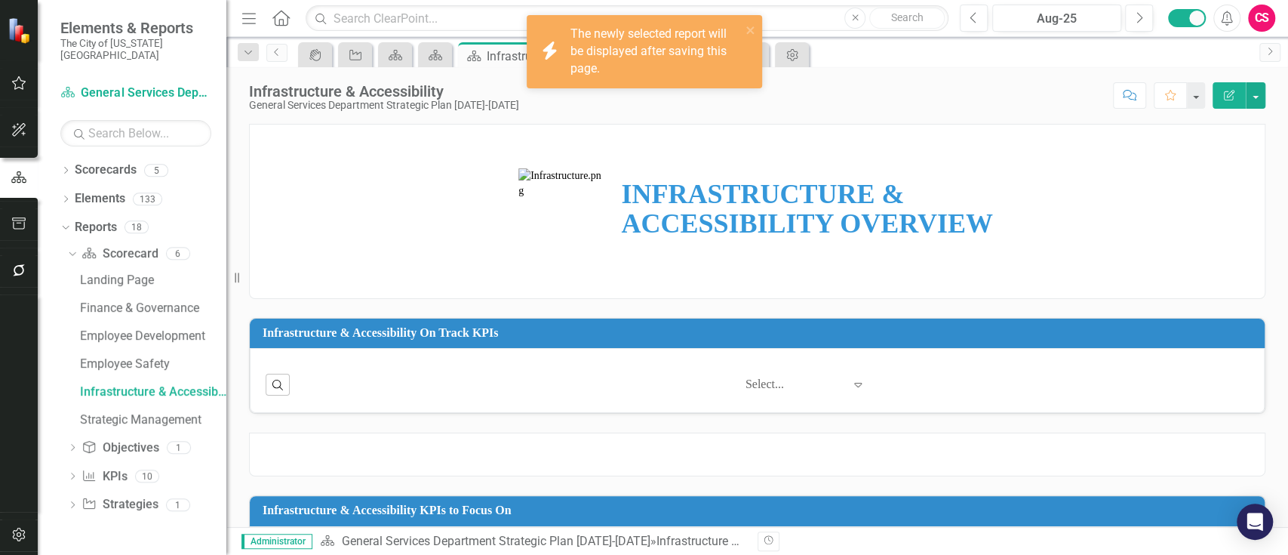
scroll to position [120, 0]
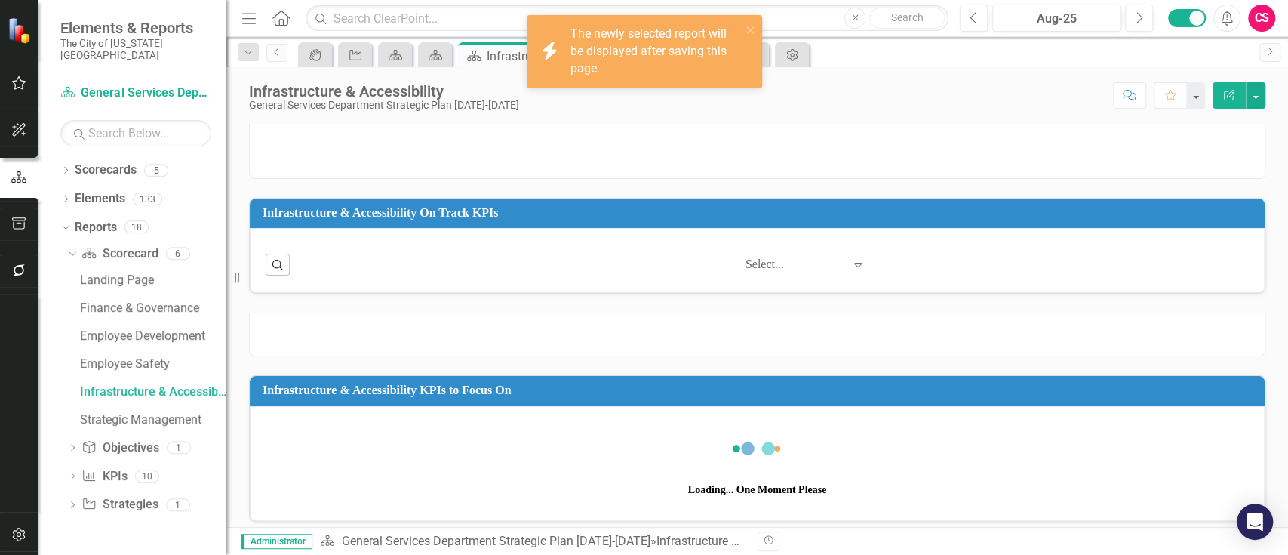
click at [747, 335] on div at bounding box center [757, 334] width 1017 height 44
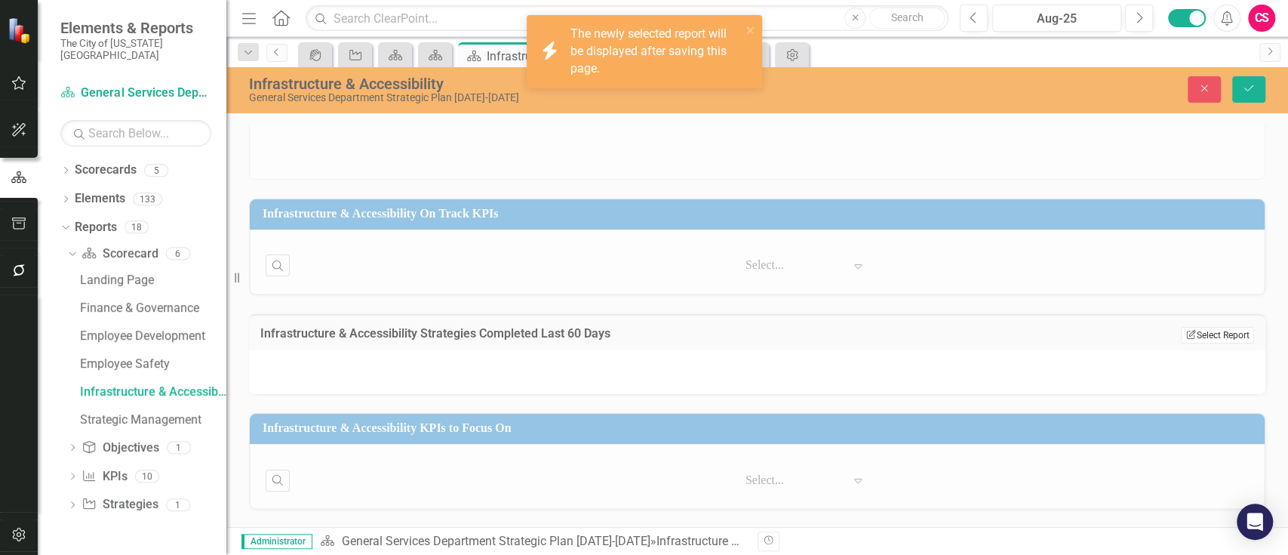
click at [1206, 336] on button "Edit Report Select Report" at bounding box center [1217, 335] width 73 height 17
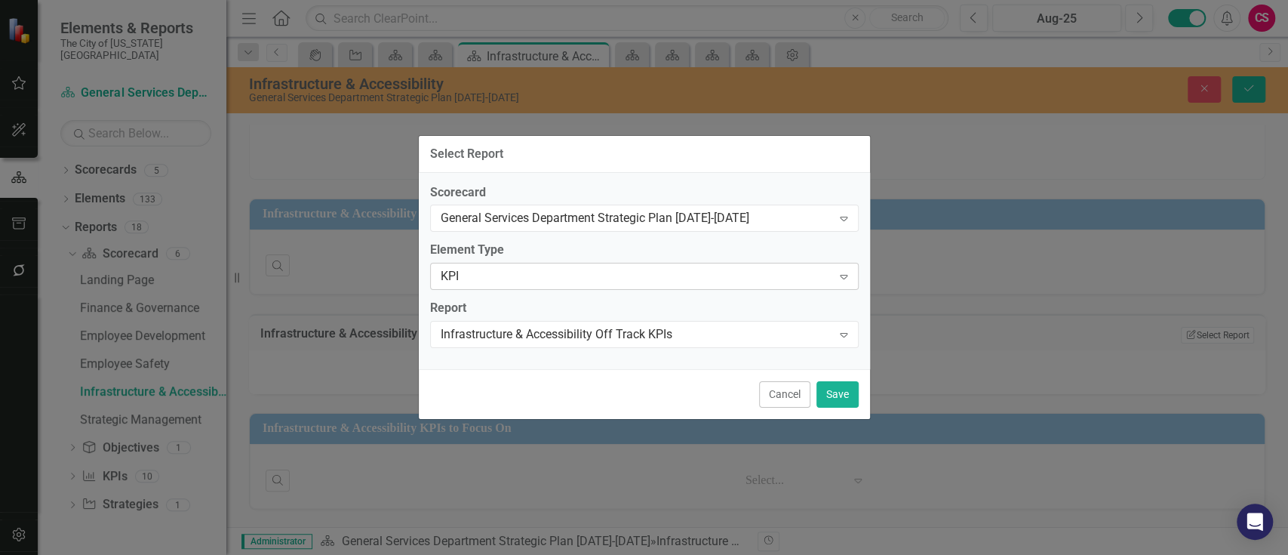
click at [570, 288] on div "KPI Expand" at bounding box center [644, 276] width 429 height 27
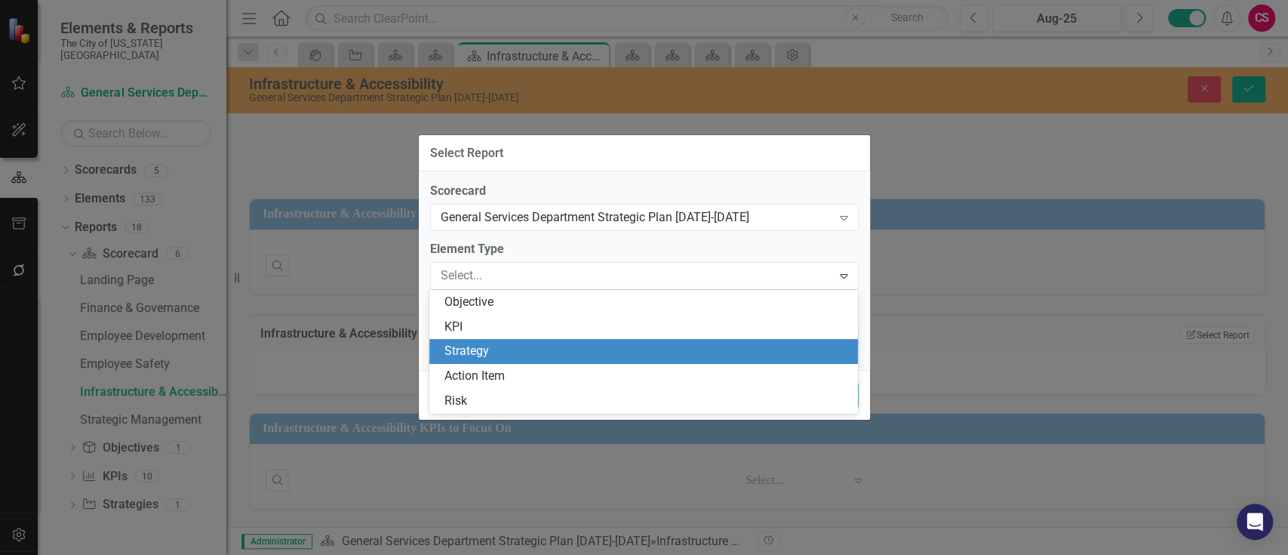
click at [500, 347] on div "Strategy" at bounding box center [647, 351] width 405 height 17
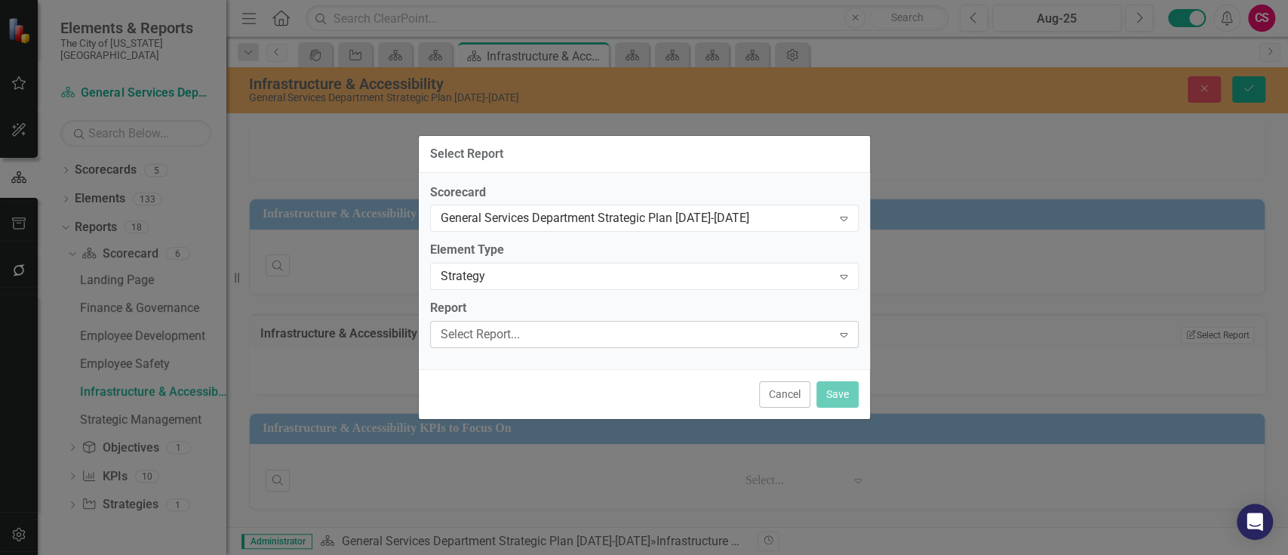
click at [501, 331] on div "Select Report..." at bounding box center [637, 334] width 392 height 17
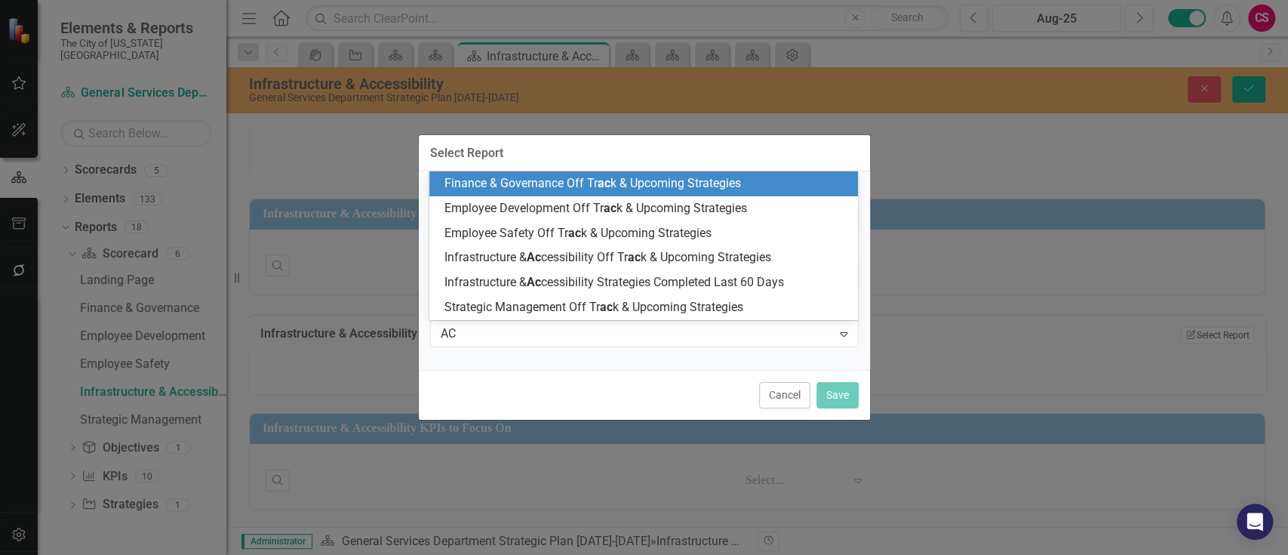
type input "ACC"
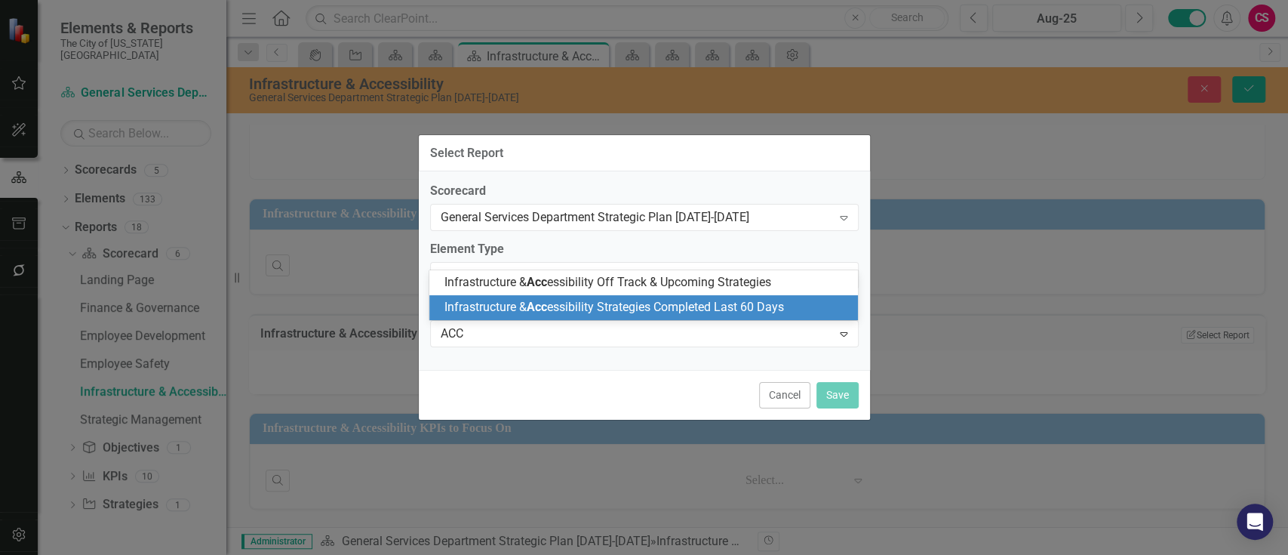
click at [518, 308] on span "Infrastructure & Acc essibility Strategies Completed Last 60 Days" at bounding box center [615, 307] width 340 height 14
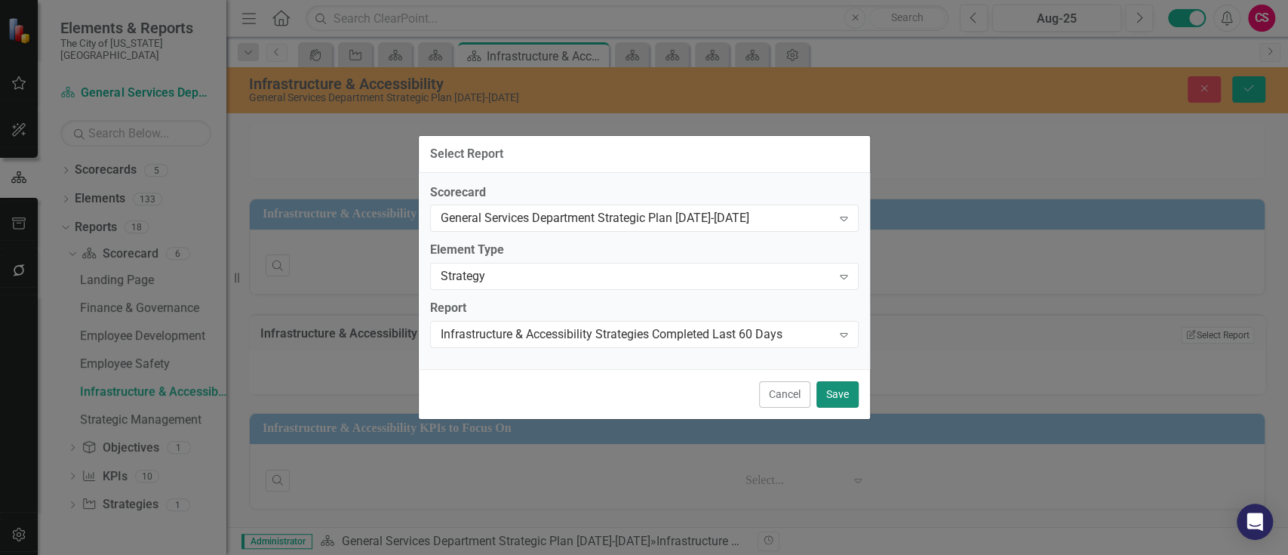
click at [851, 389] on button "Save" at bounding box center [838, 394] width 42 height 26
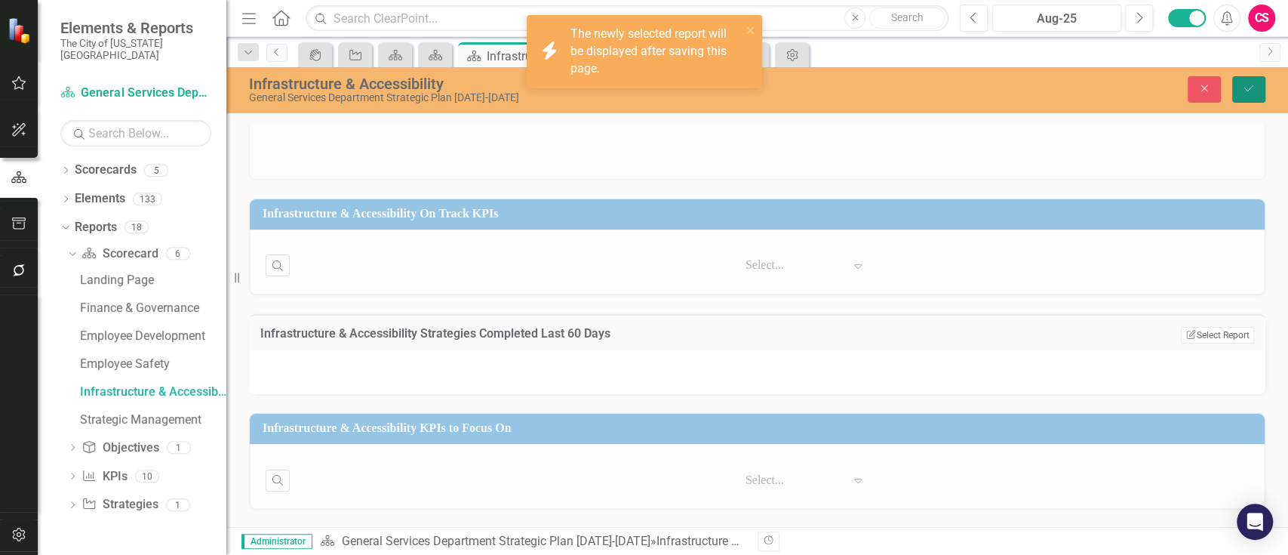
click at [1247, 92] on icon "Save" at bounding box center [1249, 88] width 14 height 11
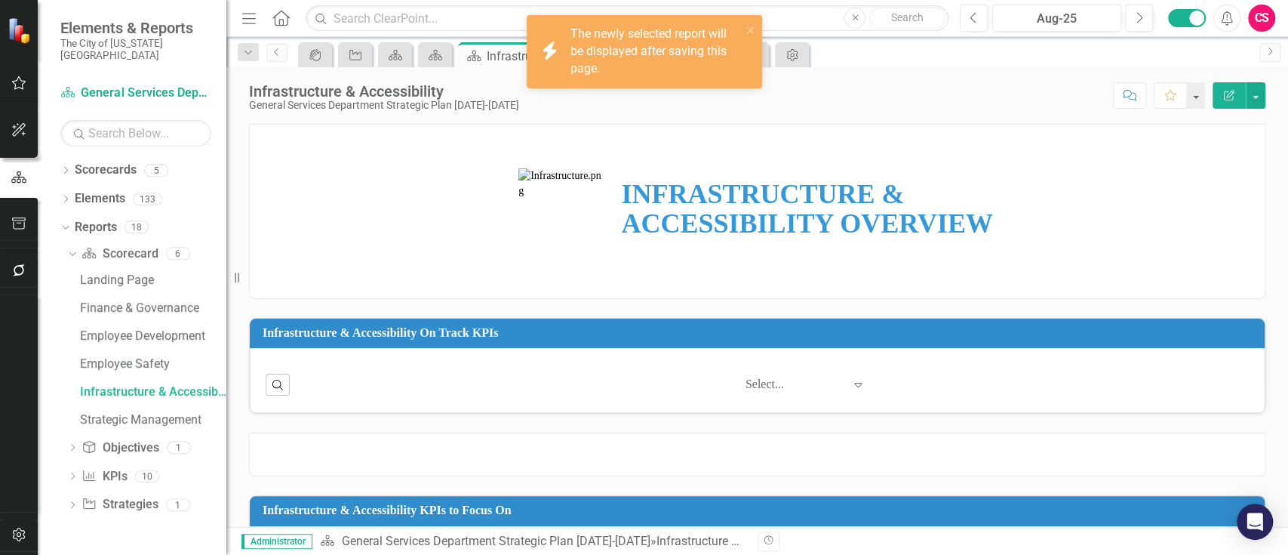
scroll to position [140, 0]
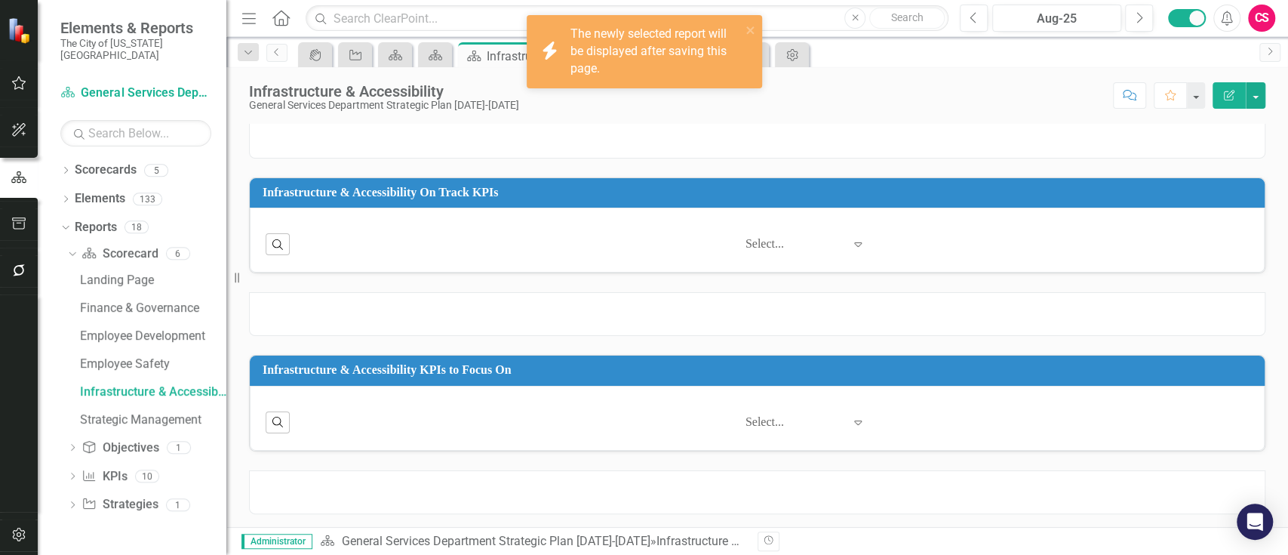
click at [1020, 498] on div at bounding box center [757, 492] width 1017 height 44
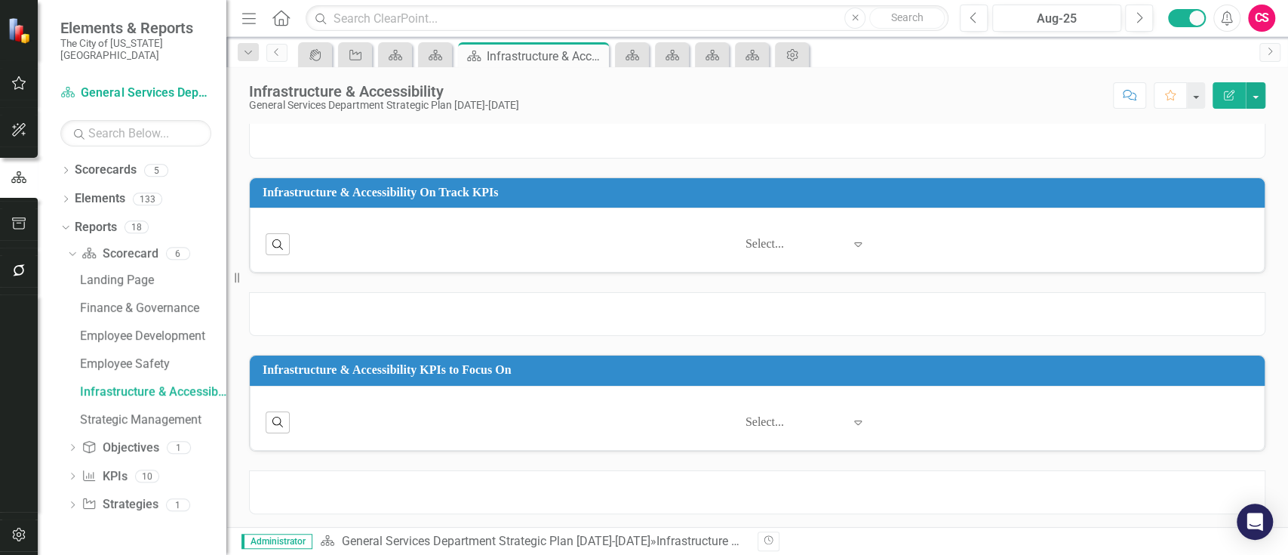
click at [1020, 498] on div at bounding box center [757, 492] width 1017 height 44
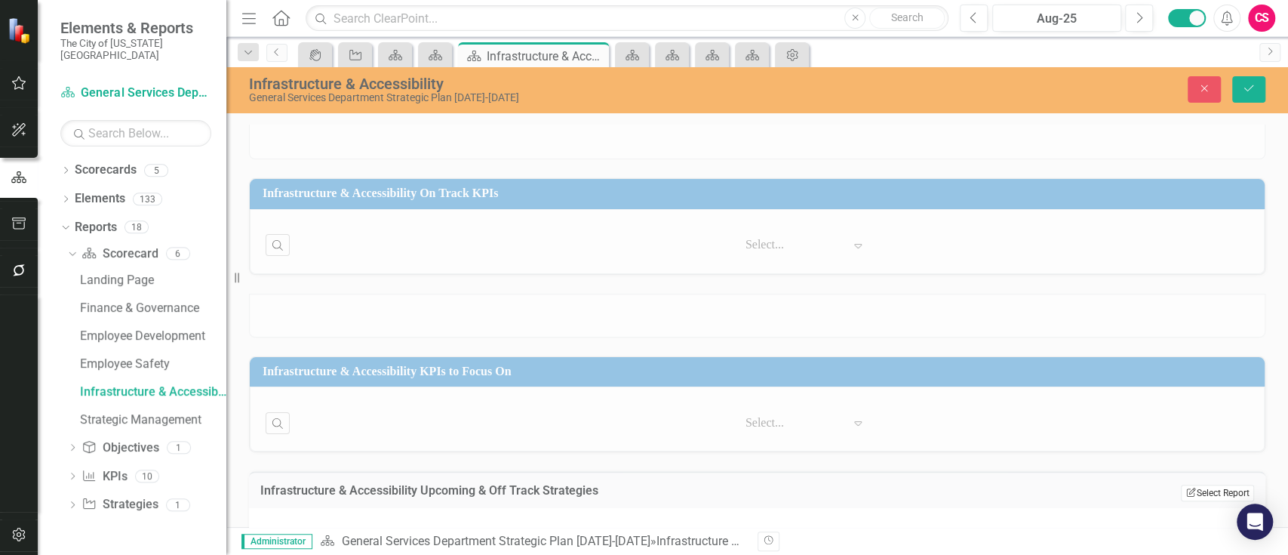
click at [1188, 487] on button "Edit Report Select Report" at bounding box center [1217, 493] width 73 height 17
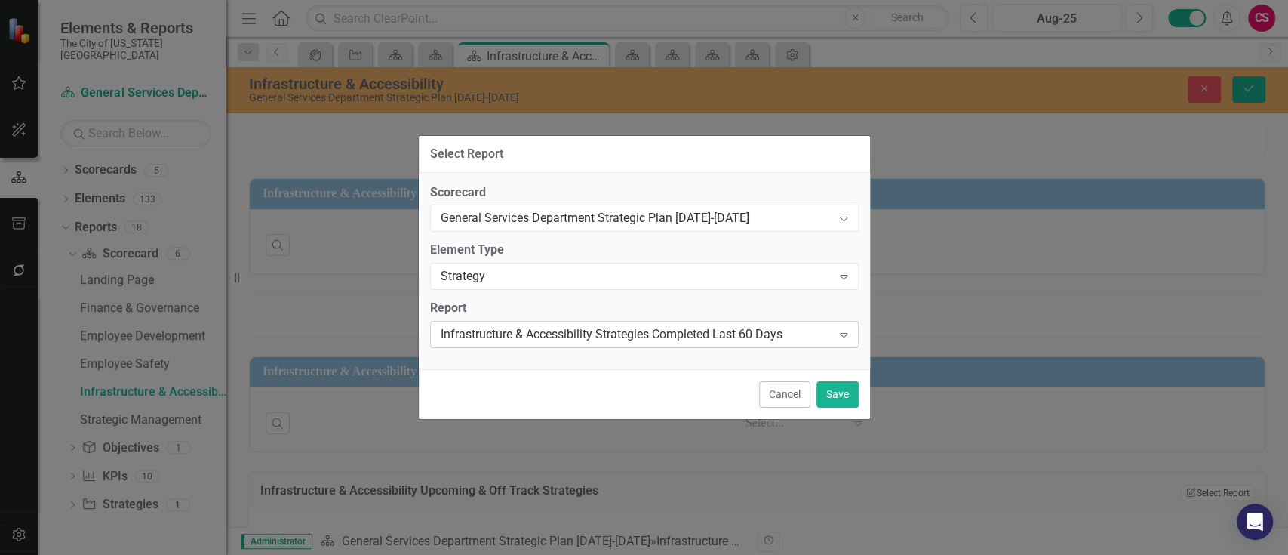
click at [562, 335] on div "Infrastructure & Accessibility Strategies Completed Last 60 Days" at bounding box center [637, 334] width 392 height 17
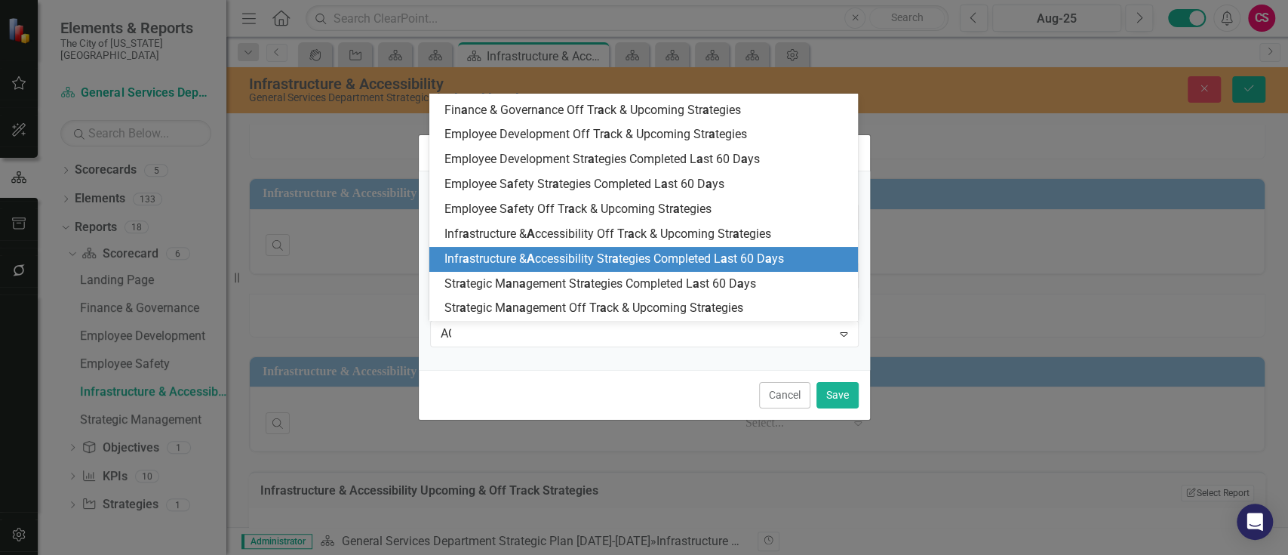
scroll to position [0, 0]
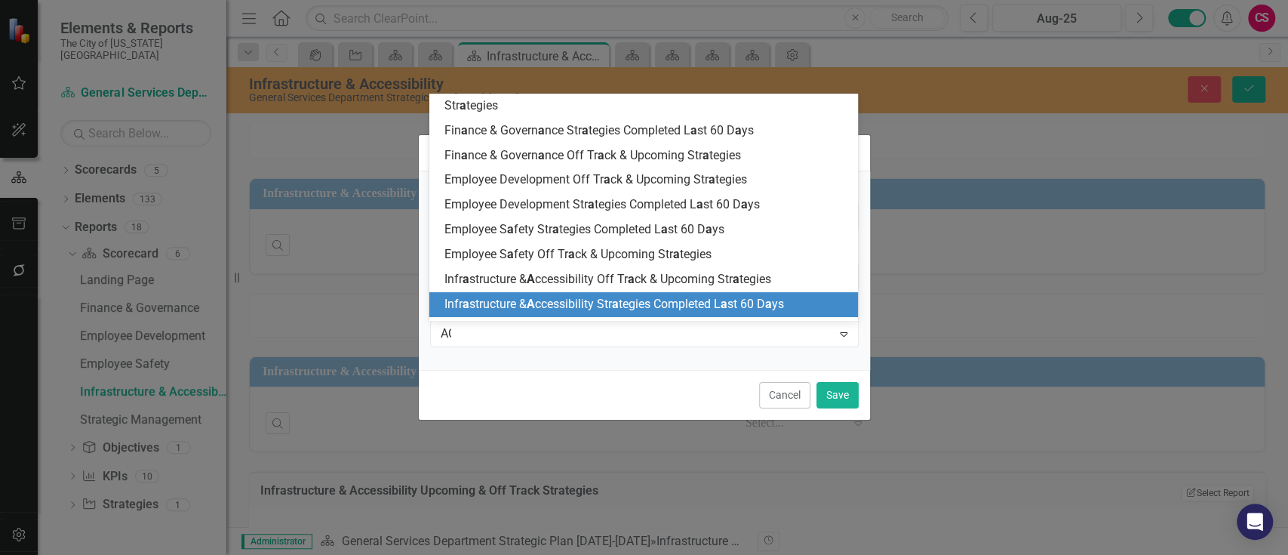
type input "ACC"
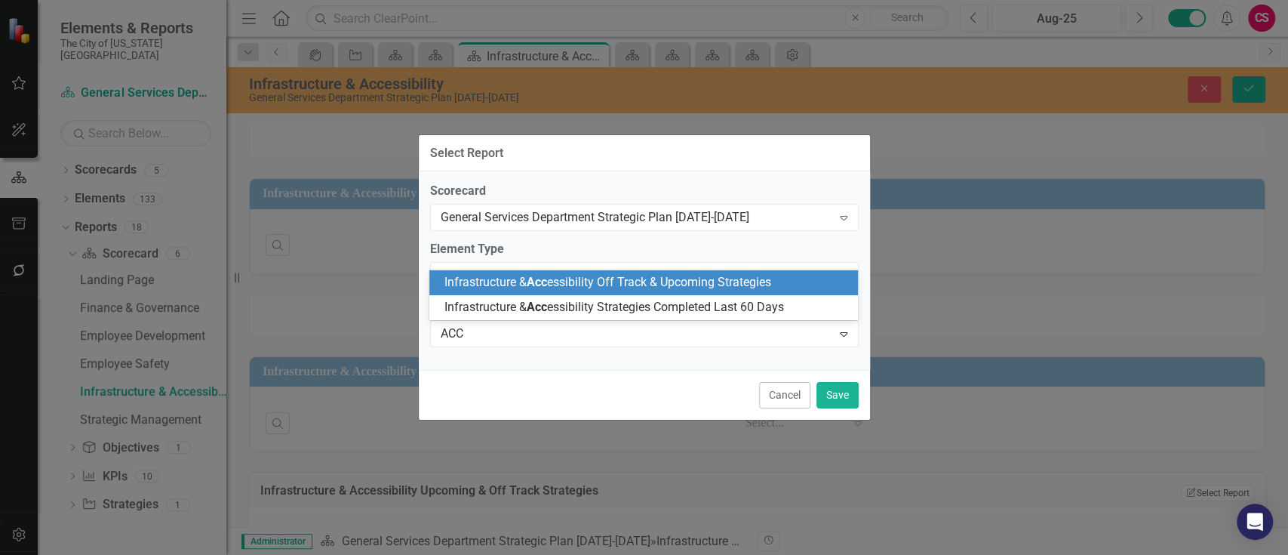
click at [580, 290] on div "Infrastructure & Acc essibility Off Track & Upcoming Strategies" at bounding box center [647, 282] width 405 height 17
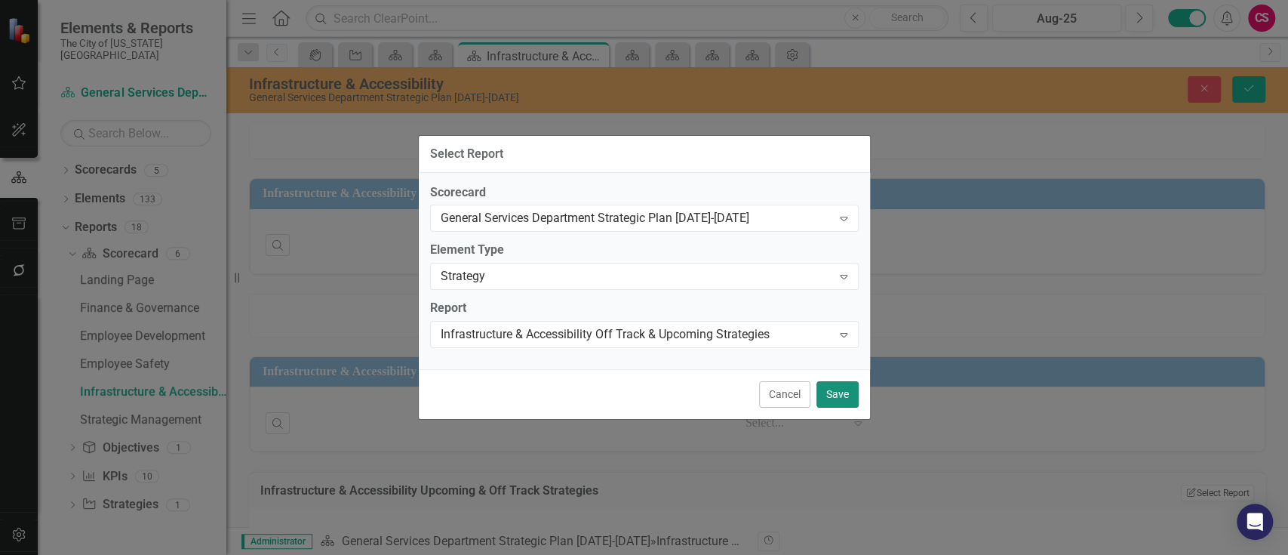
click at [851, 396] on button "Save" at bounding box center [838, 394] width 42 height 26
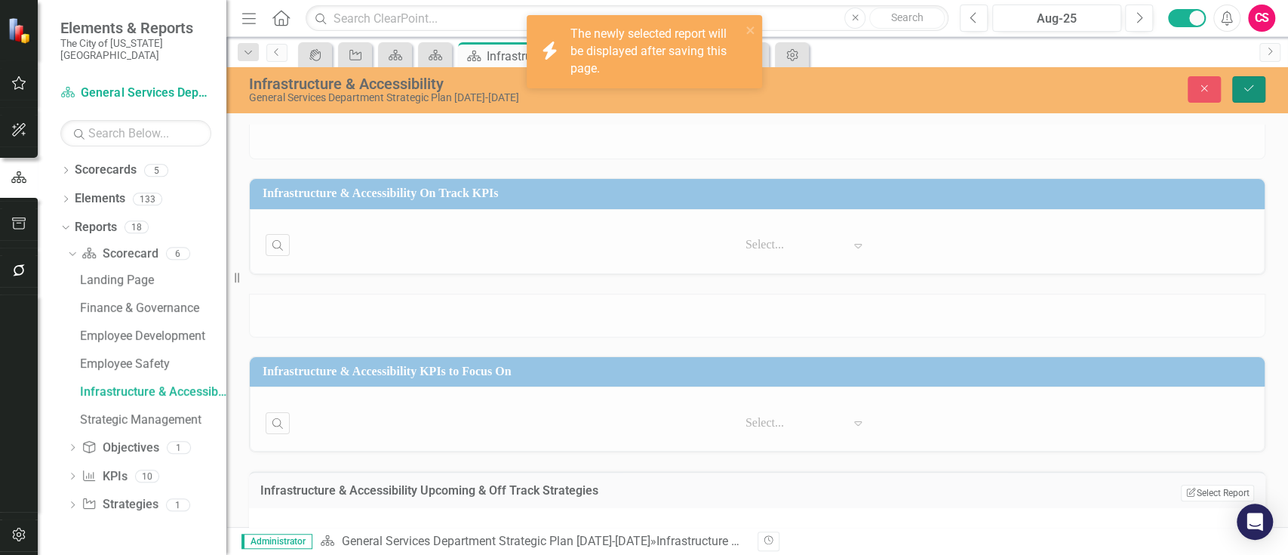
click at [1250, 88] on icon "Save" at bounding box center [1249, 88] width 14 height 11
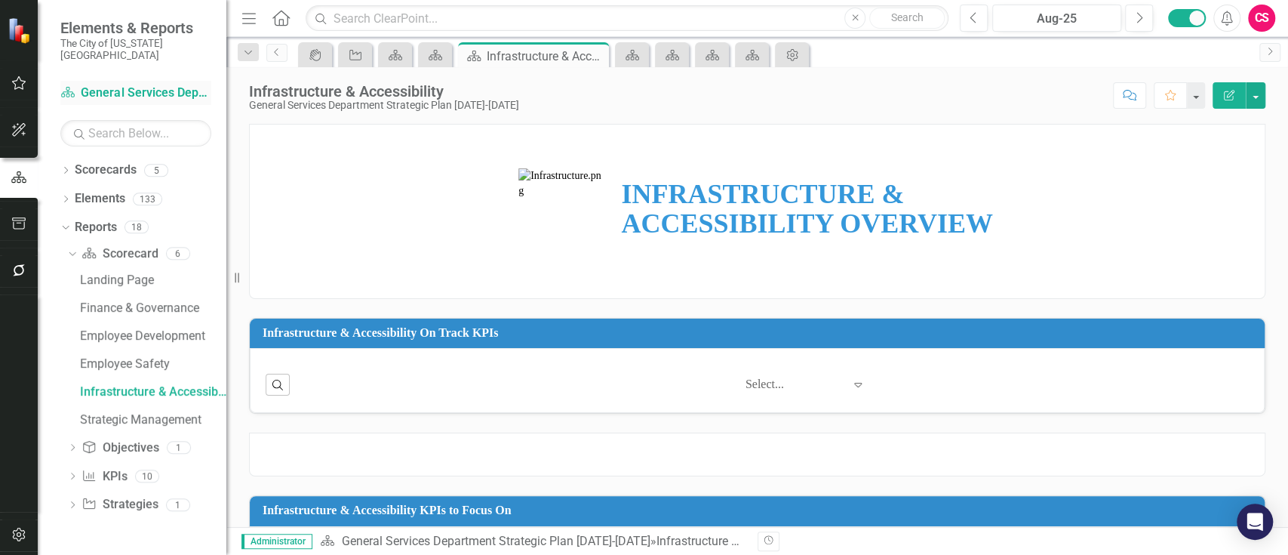
click at [110, 85] on link "Scorecard General Services Department Strategic Plan [DATE]-[DATE]" at bounding box center [135, 93] width 151 height 17
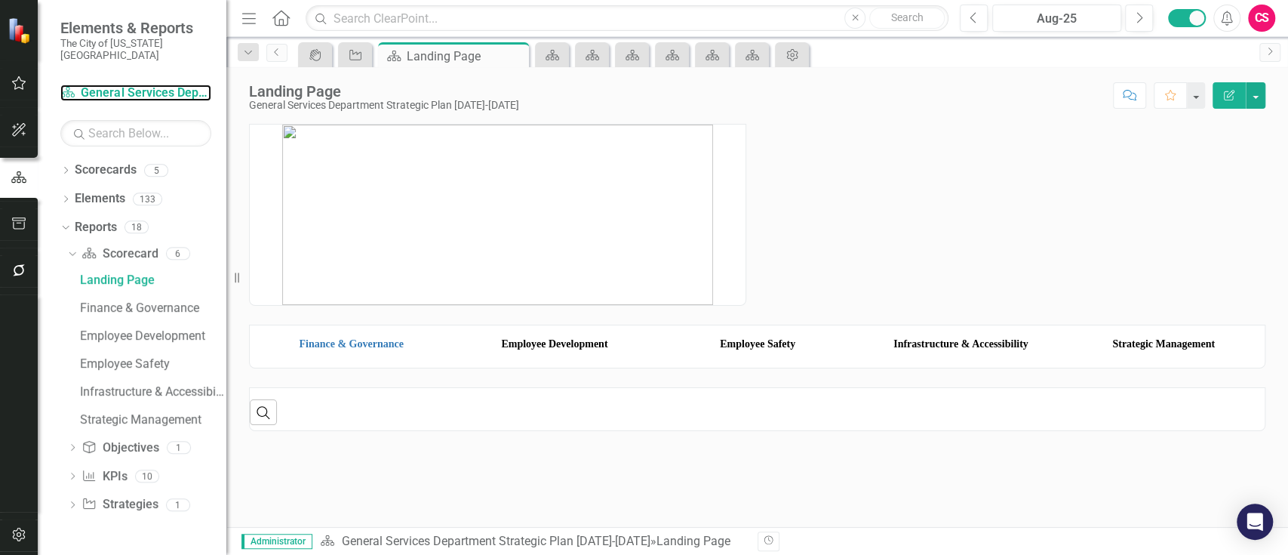
scroll to position [78, 0]
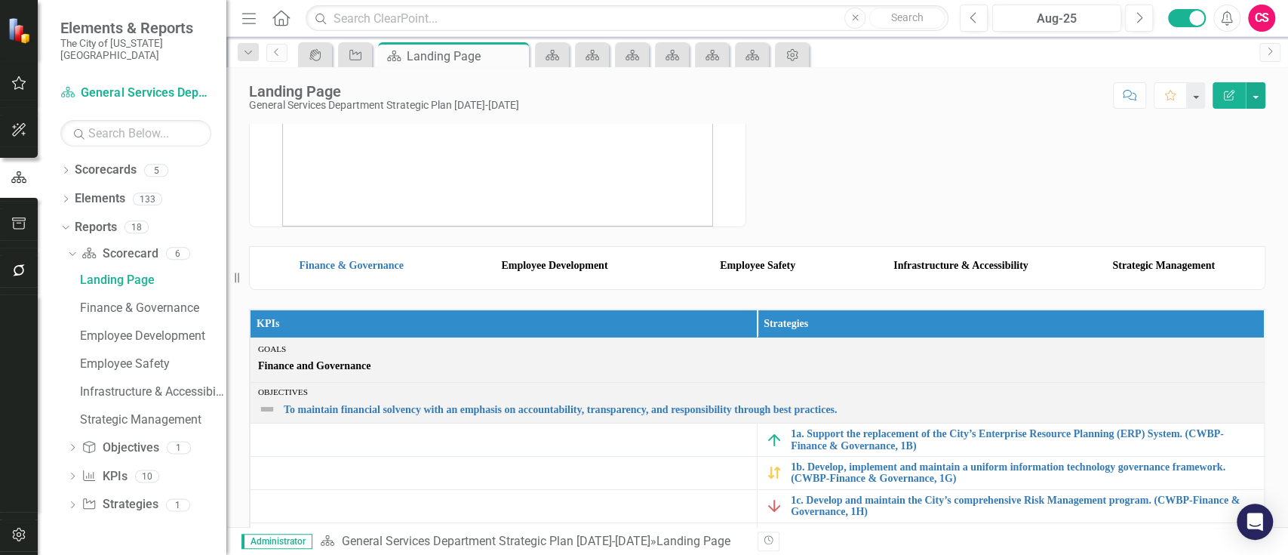
click at [629, 251] on img at bounding box center [554, 251] width 195 height 0
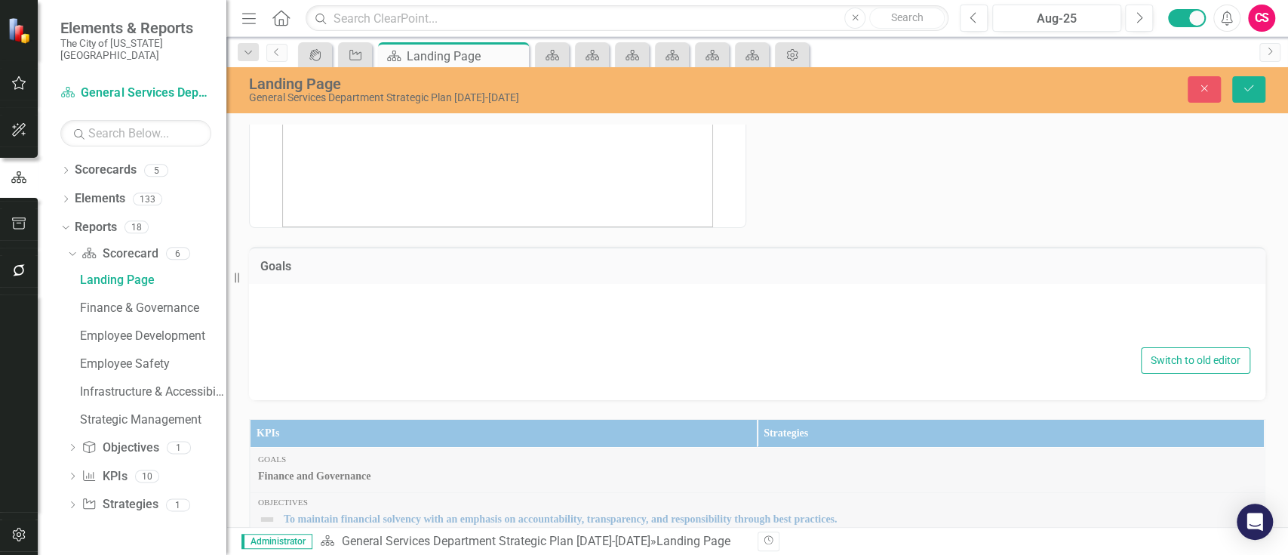
type textarea "<table style="border-collapse: collapse; width: 100.009%;" border="0"><colgroup…"
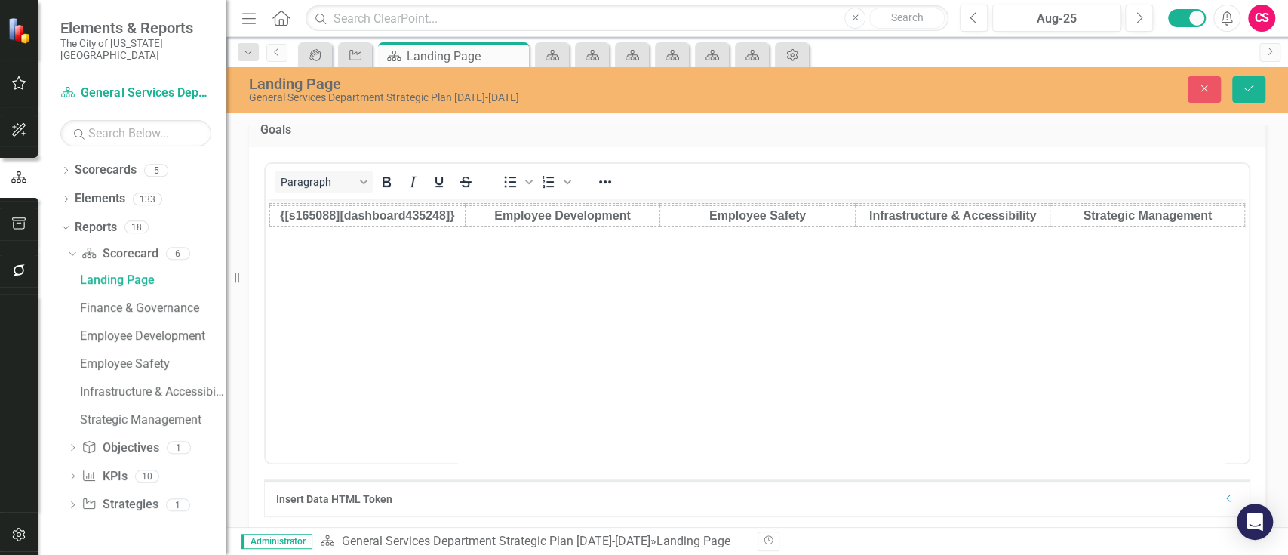
scroll to position [217, 0]
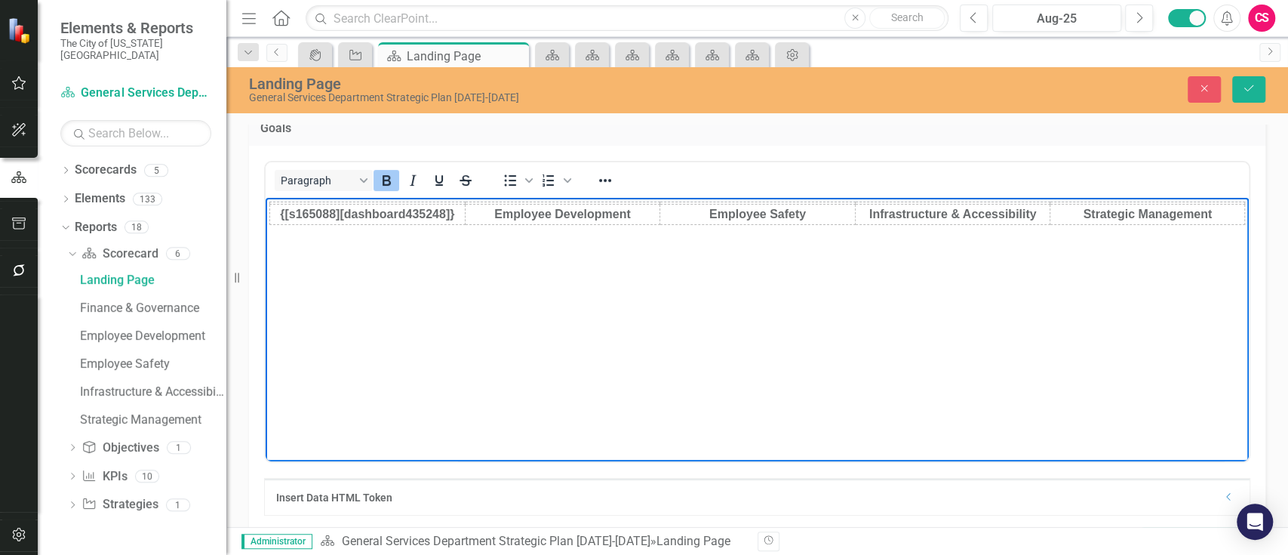
click at [548, 220] on strong "Employee Development" at bounding box center [562, 214] width 137 height 13
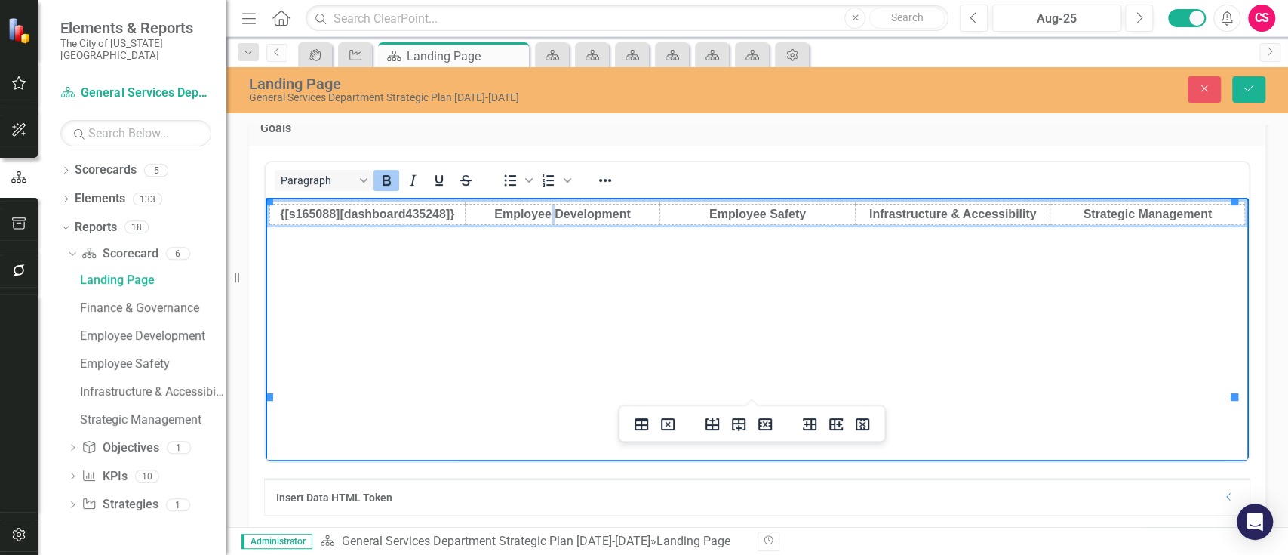
click at [548, 220] on strong "Employee Development" at bounding box center [562, 214] width 137 height 13
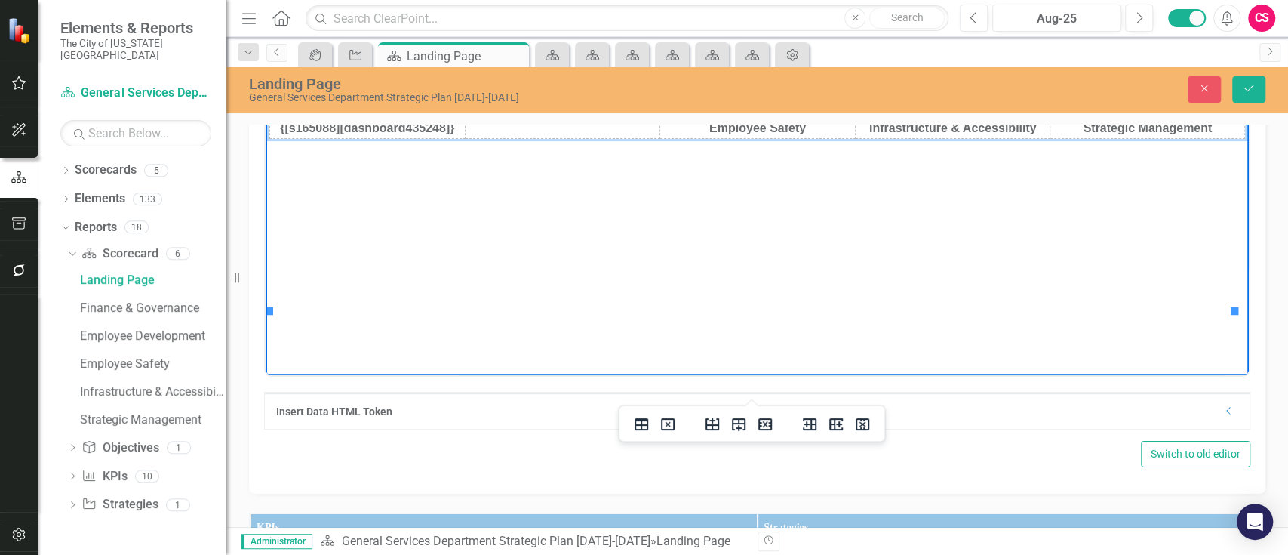
scroll to position [305, 0]
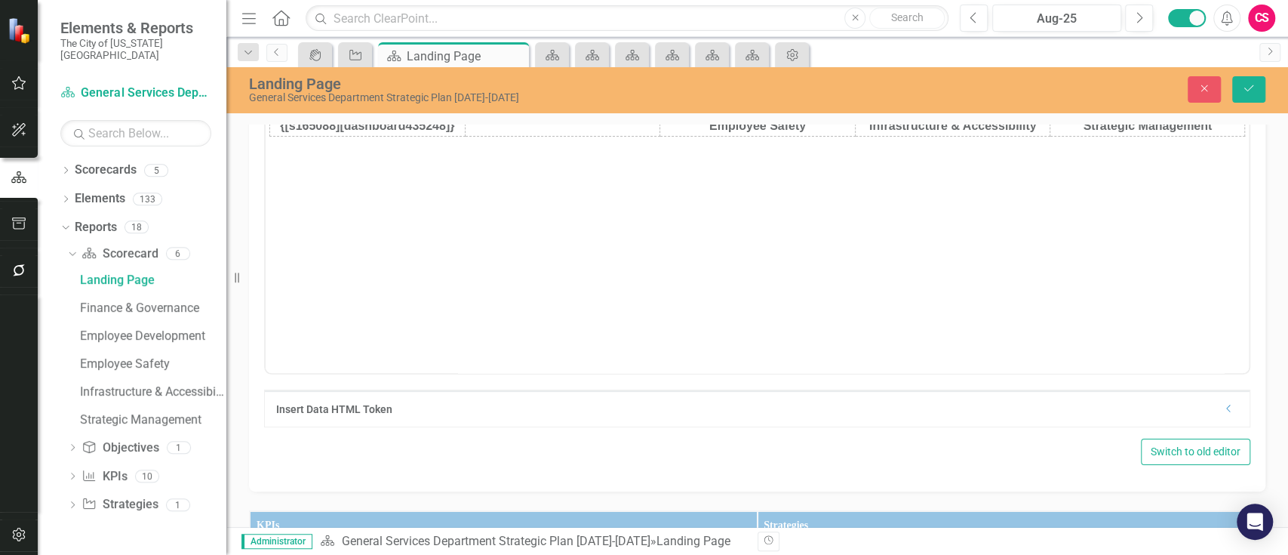
click at [1223, 408] on icon "Dropdown" at bounding box center [1228, 408] width 11 height 9
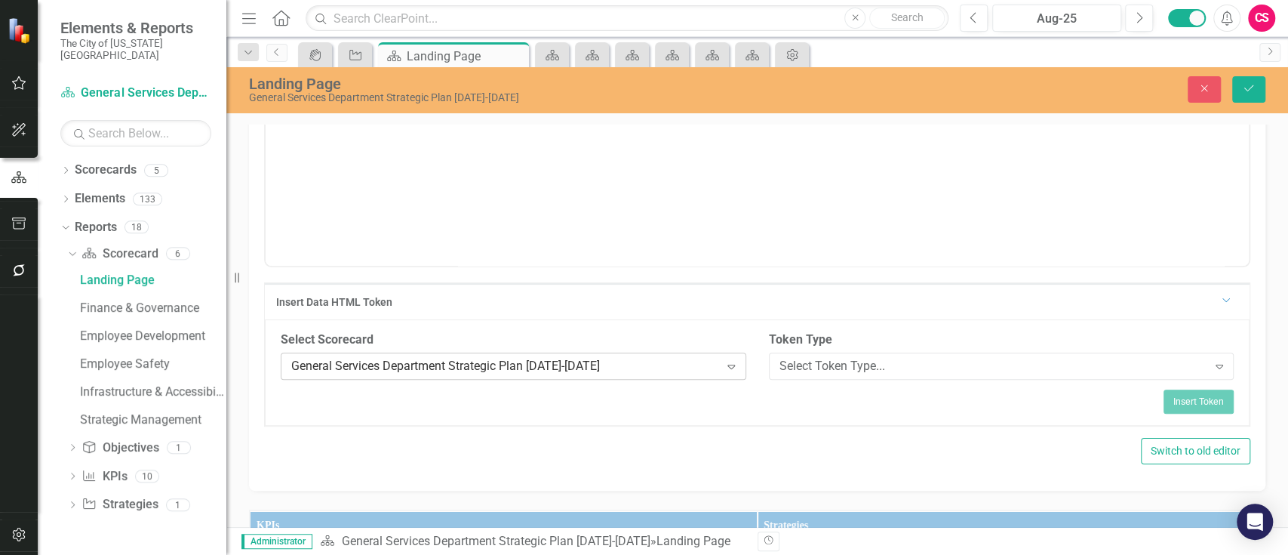
scroll to position [414, 0]
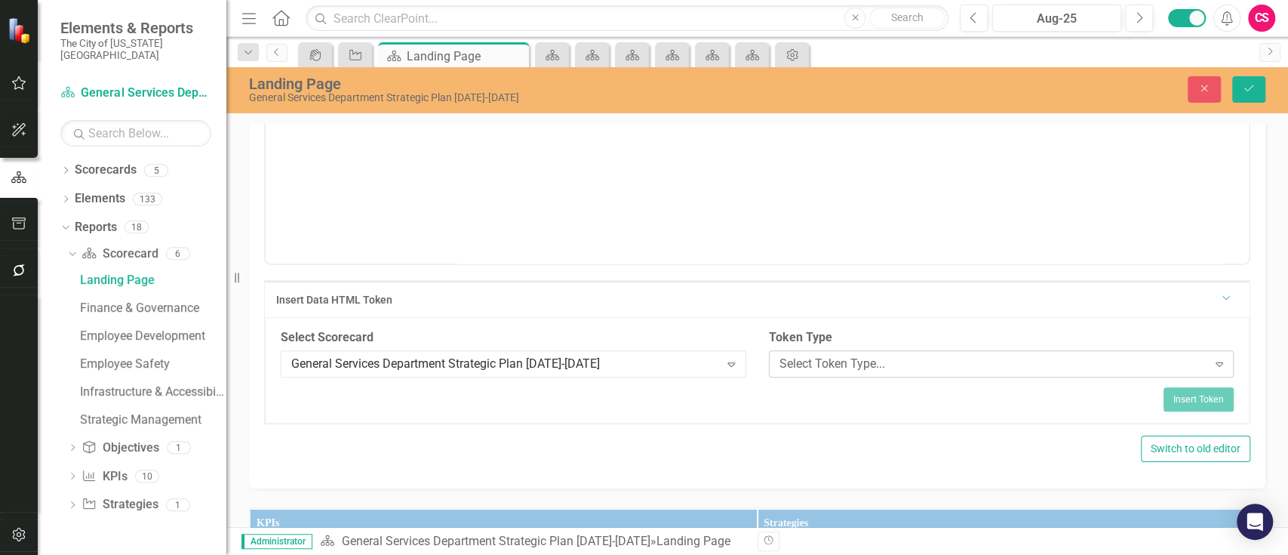
click at [825, 358] on div "Select Token Type..." at bounding box center [994, 363] width 428 height 17
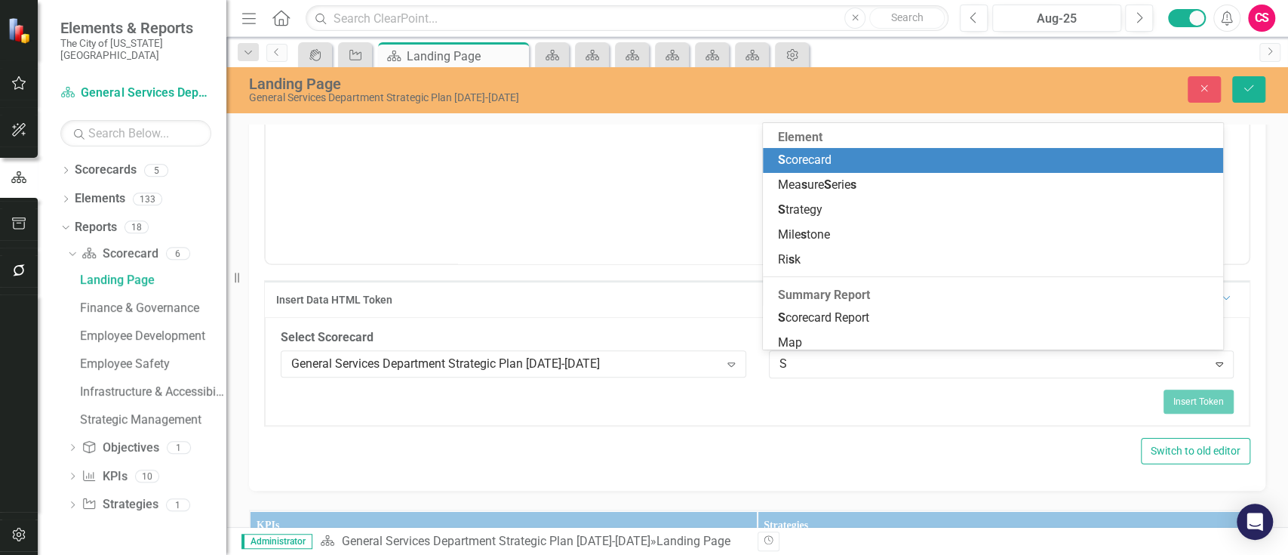
type input "SC"
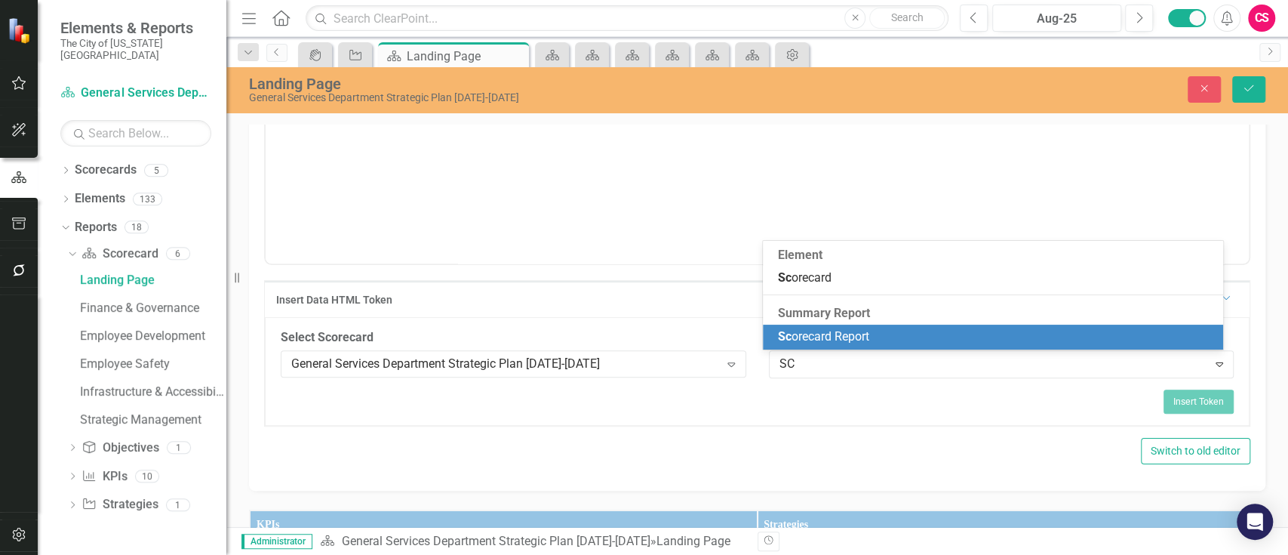
click at [827, 341] on span "Sc orecard Report" at bounding box center [823, 336] width 91 height 14
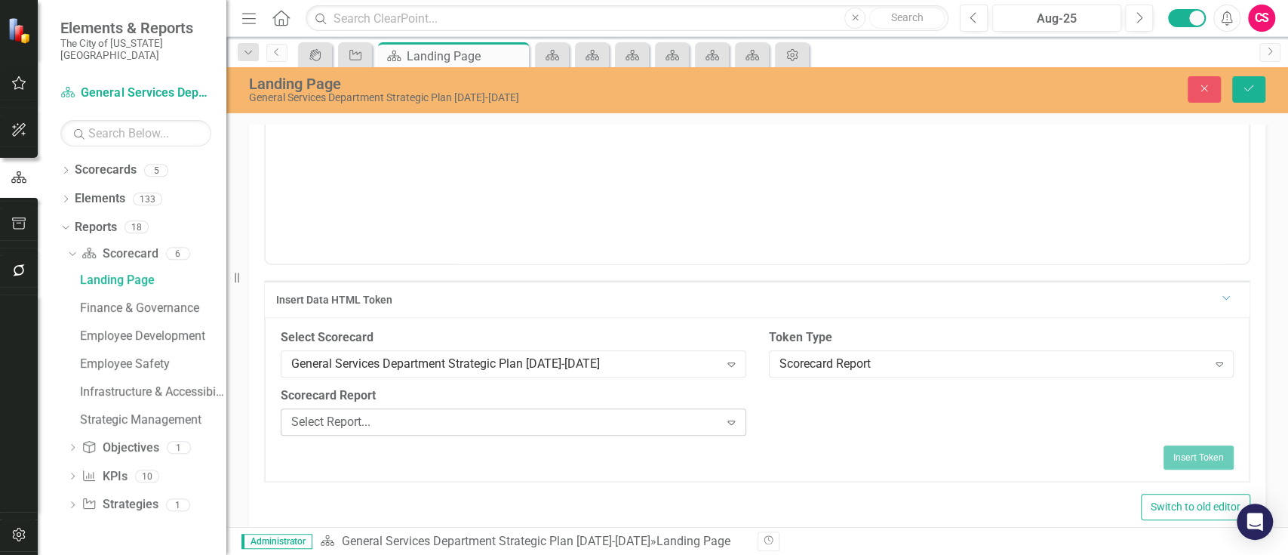
click at [510, 415] on div "Select Report..." at bounding box center [505, 421] width 428 height 17
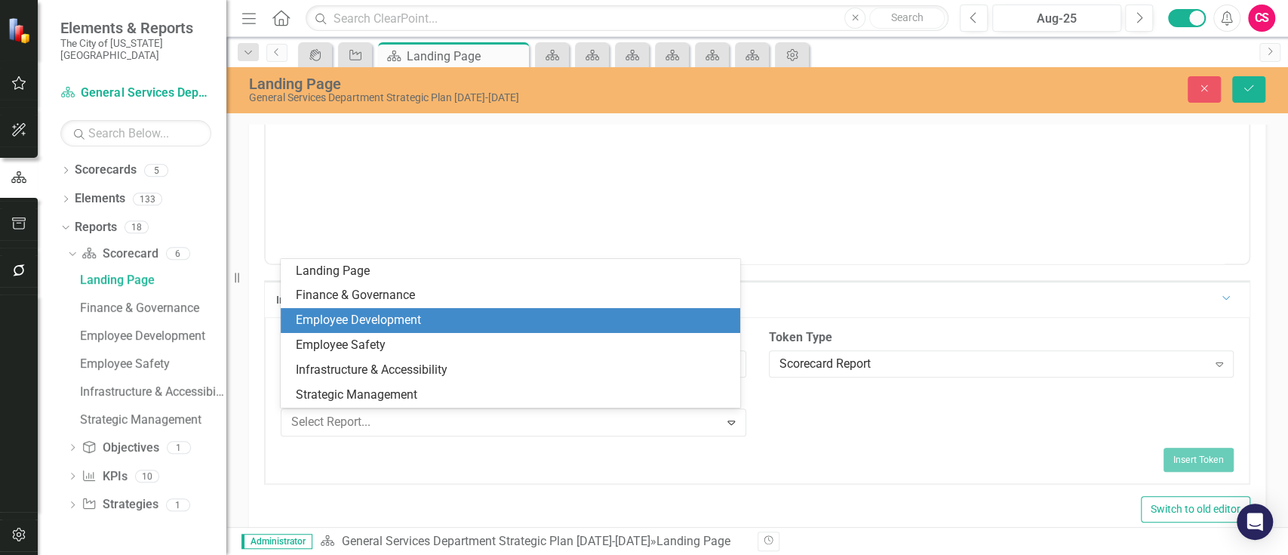
click at [506, 318] on div "Employee Development" at bounding box center [513, 320] width 435 height 17
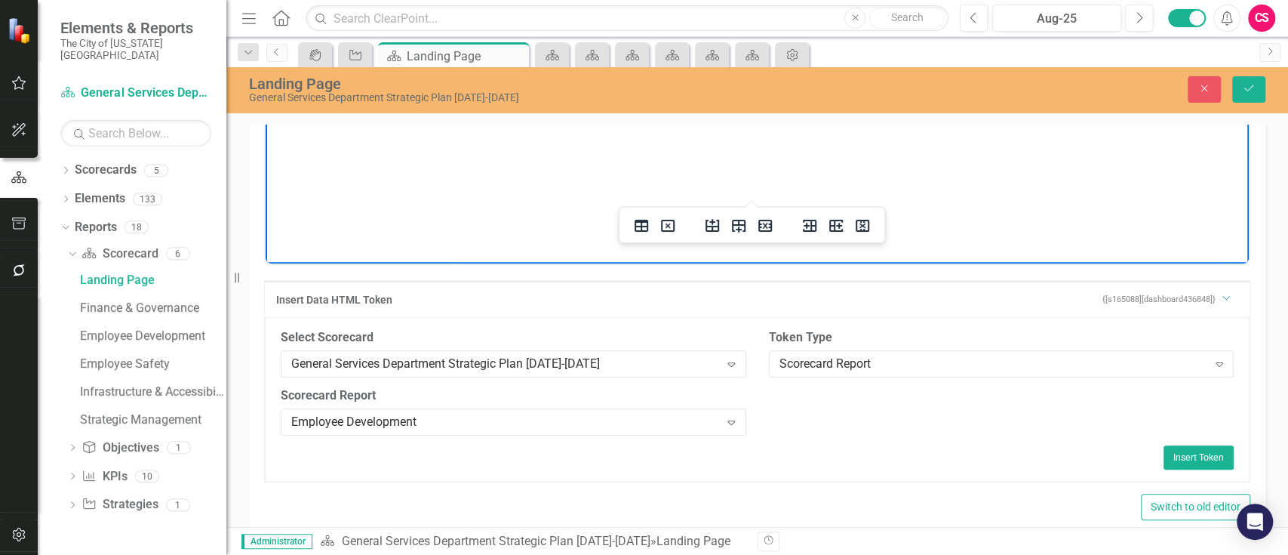
click at [551, 27] on td "﻿" at bounding box center [562, 17] width 195 height 20
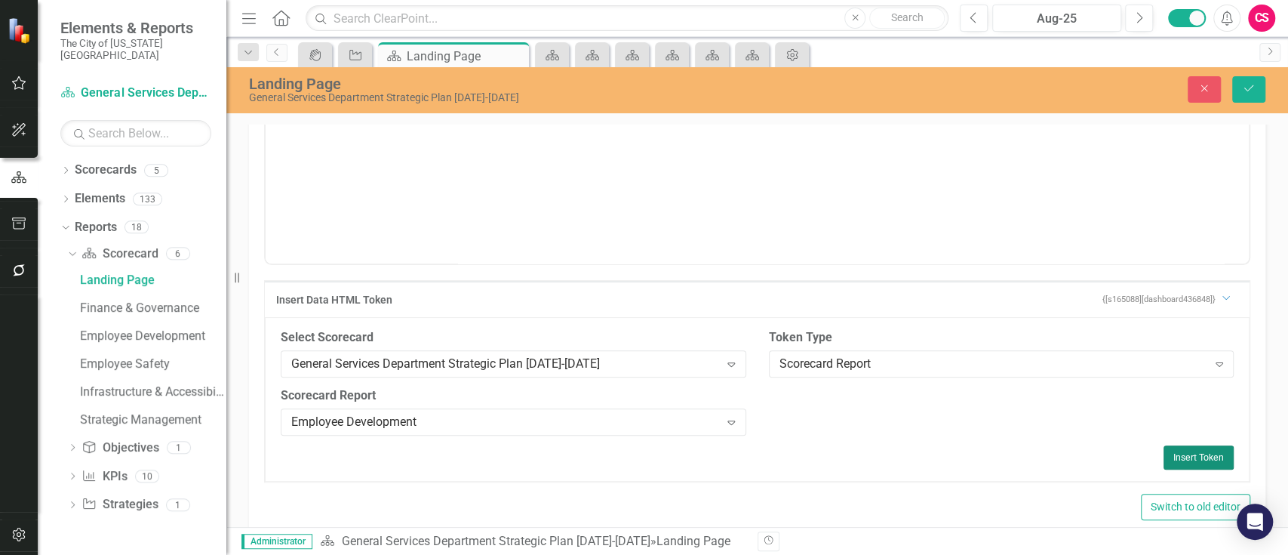
click at [1174, 450] on button "Insert Token" at bounding box center [1199, 457] width 70 height 24
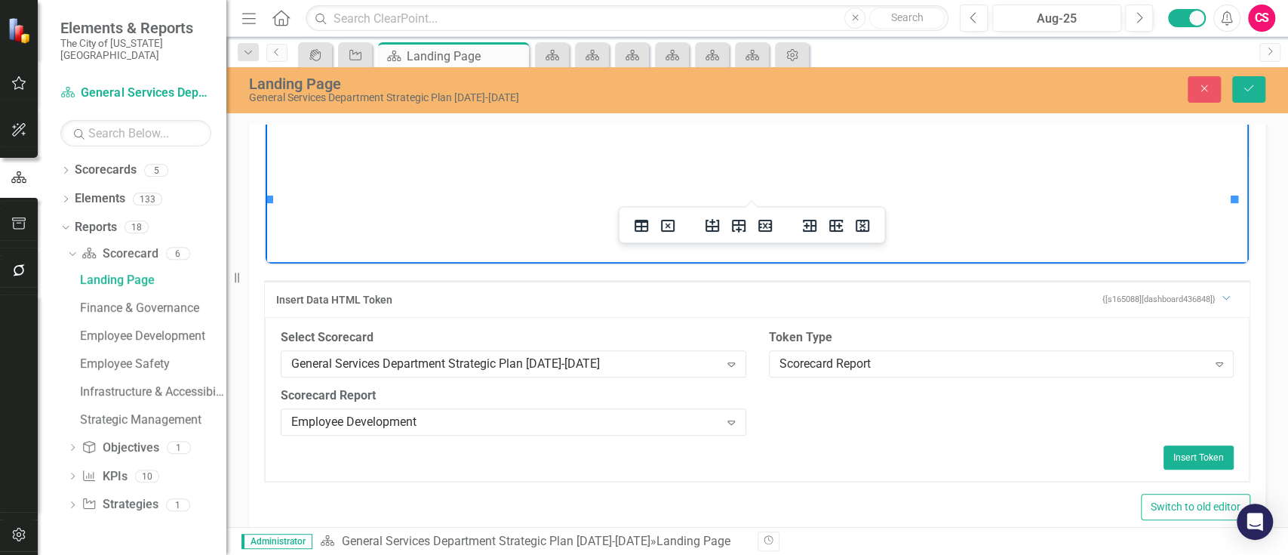
click at [766, 23] on strong "Employee Safety" at bounding box center [757, 16] width 97 height 13
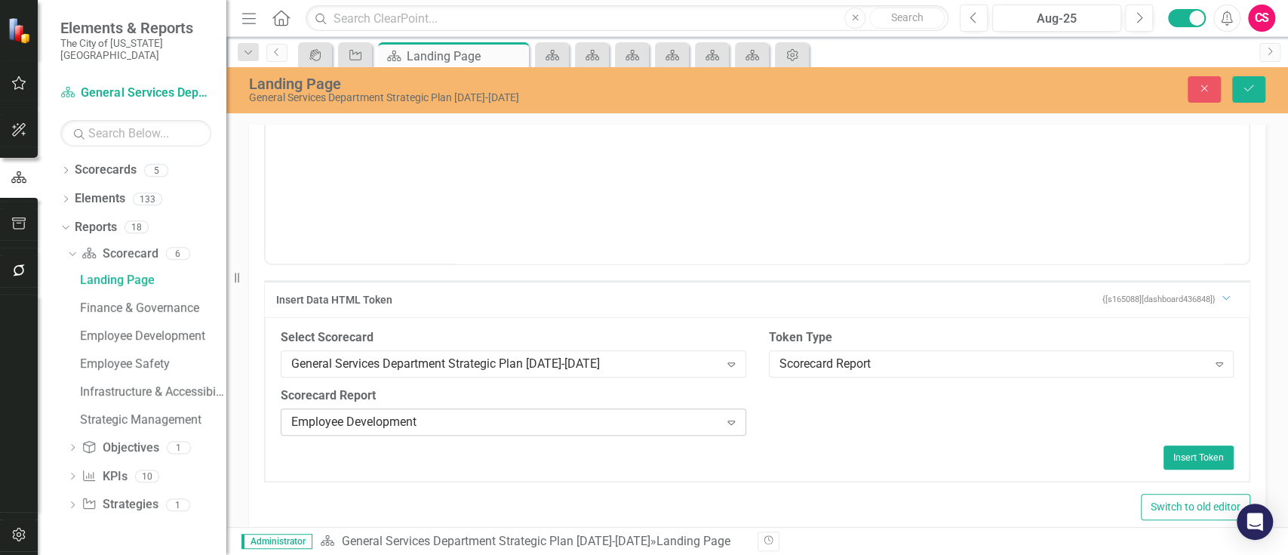
click at [575, 420] on div "Employee Development" at bounding box center [505, 421] width 428 height 17
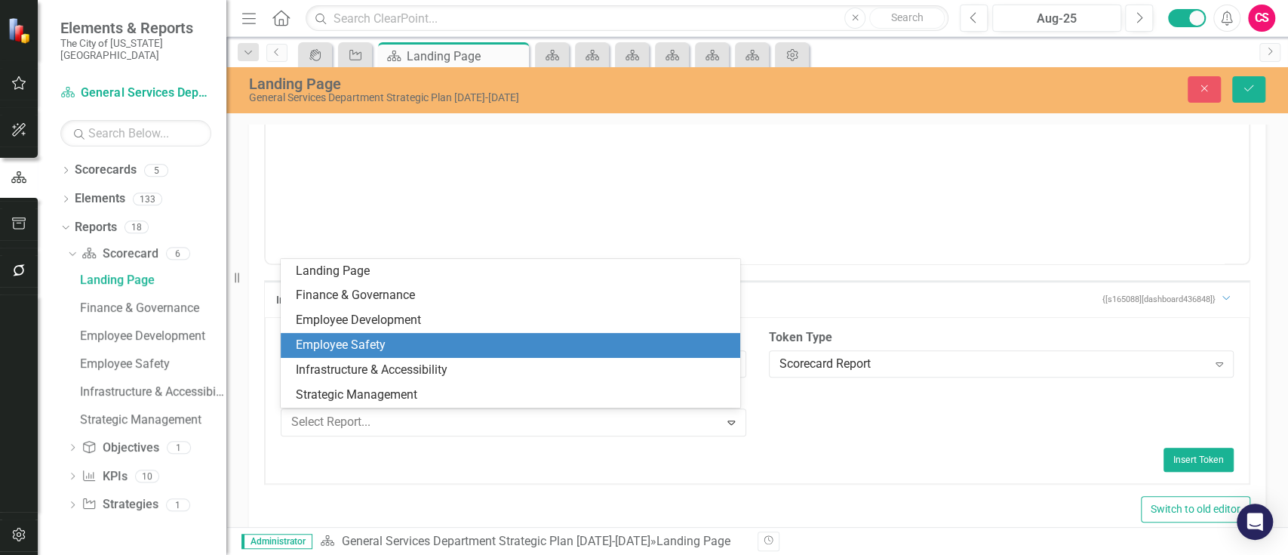
drag, startPoint x: 559, startPoint y: 341, endPoint x: 432, endPoint y: 253, distance: 154.5
click at [559, 341] on div "Employee Safety" at bounding box center [513, 345] width 435 height 17
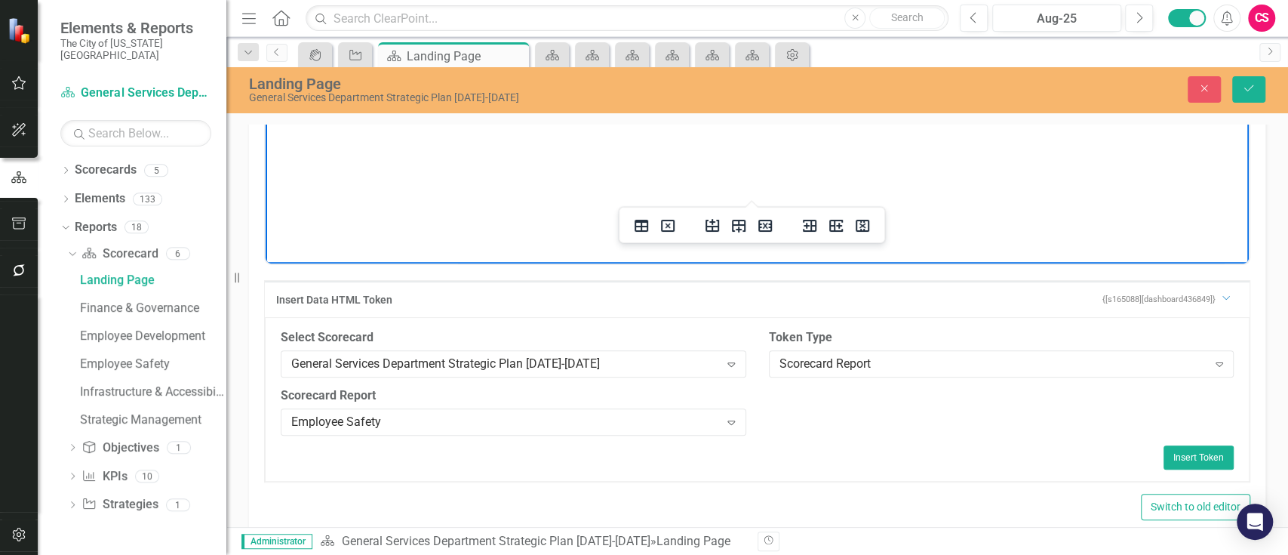
click at [741, 27] on td "﻿" at bounding box center [757, 17] width 195 height 20
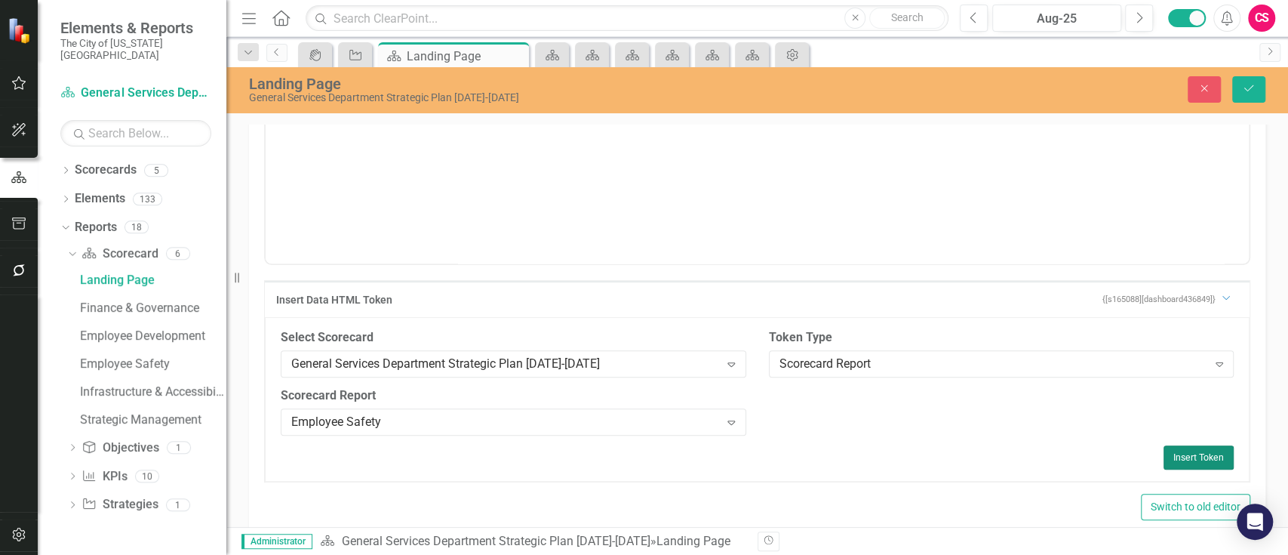
click at [1164, 462] on button "Insert Token" at bounding box center [1199, 457] width 70 height 24
click at [581, 415] on div "Employee Safety" at bounding box center [505, 421] width 428 height 17
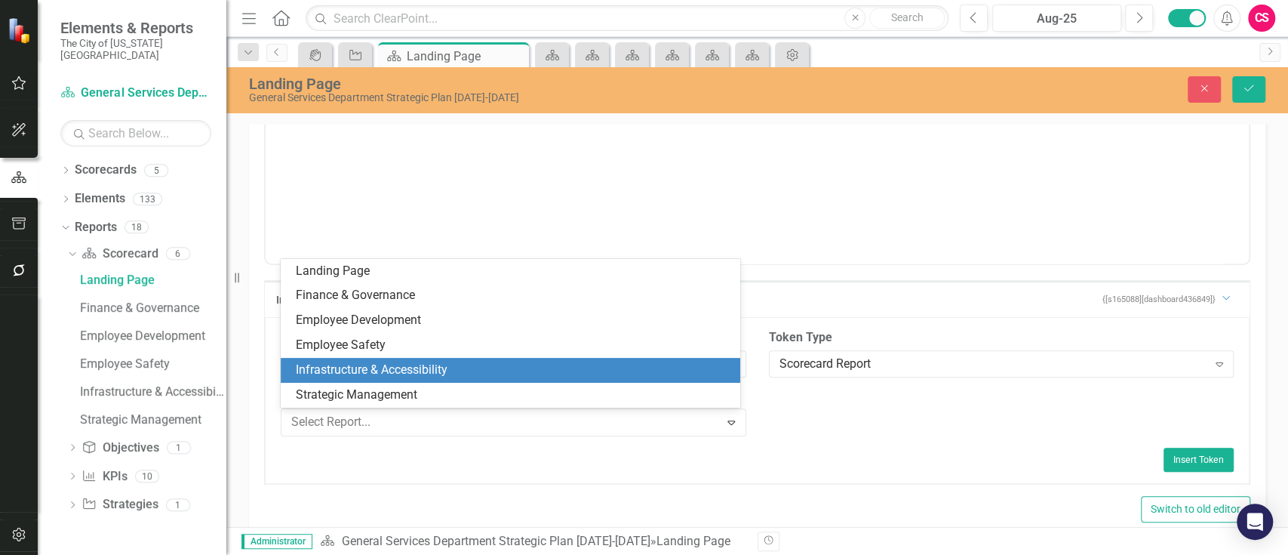
click at [565, 368] on div "Infrastructure & Accessibility" at bounding box center [513, 370] width 435 height 17
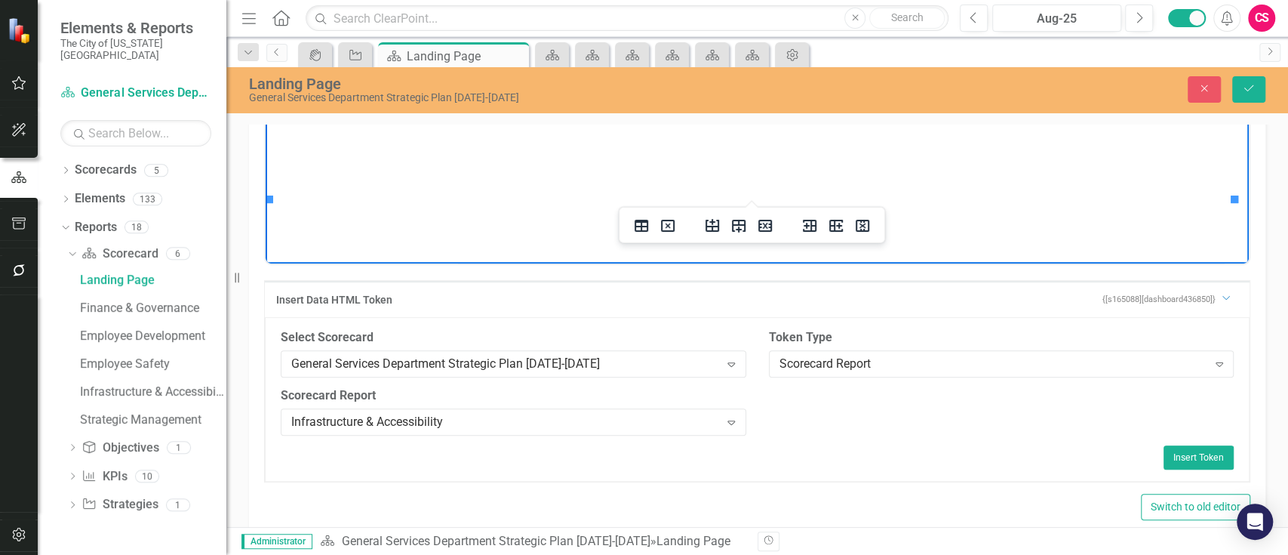
click at [916, 23] on strong "Infrastructure & Accessibility" at bounding box center [953, 16] width 168 height 13
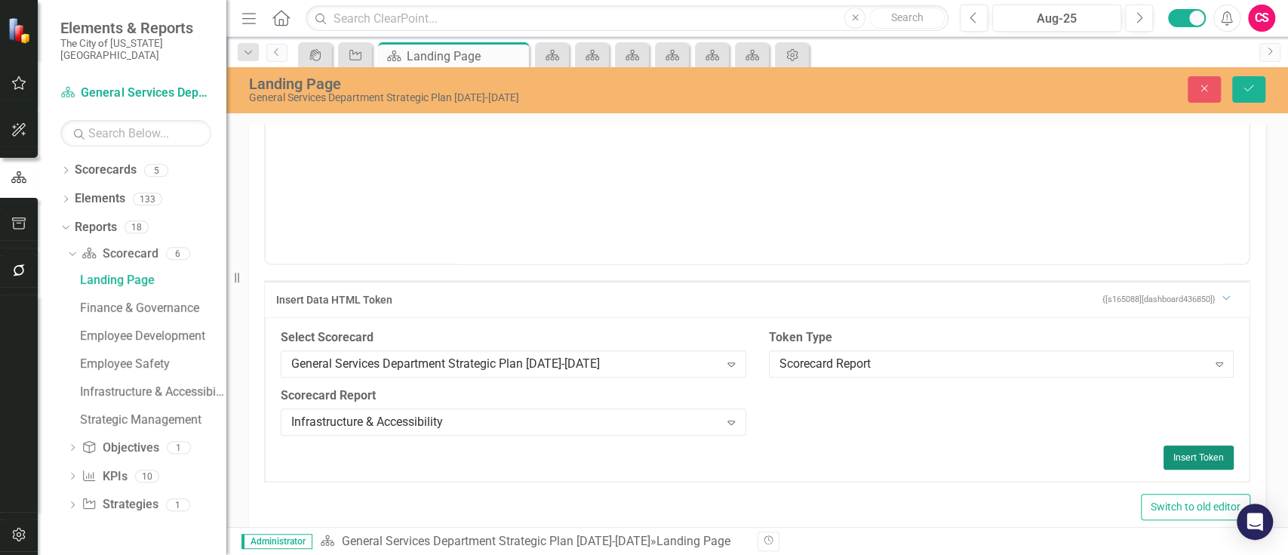
click at [1181, 452] on button "Insert Token" at bounding box center [1199, 457] width 70 height 24
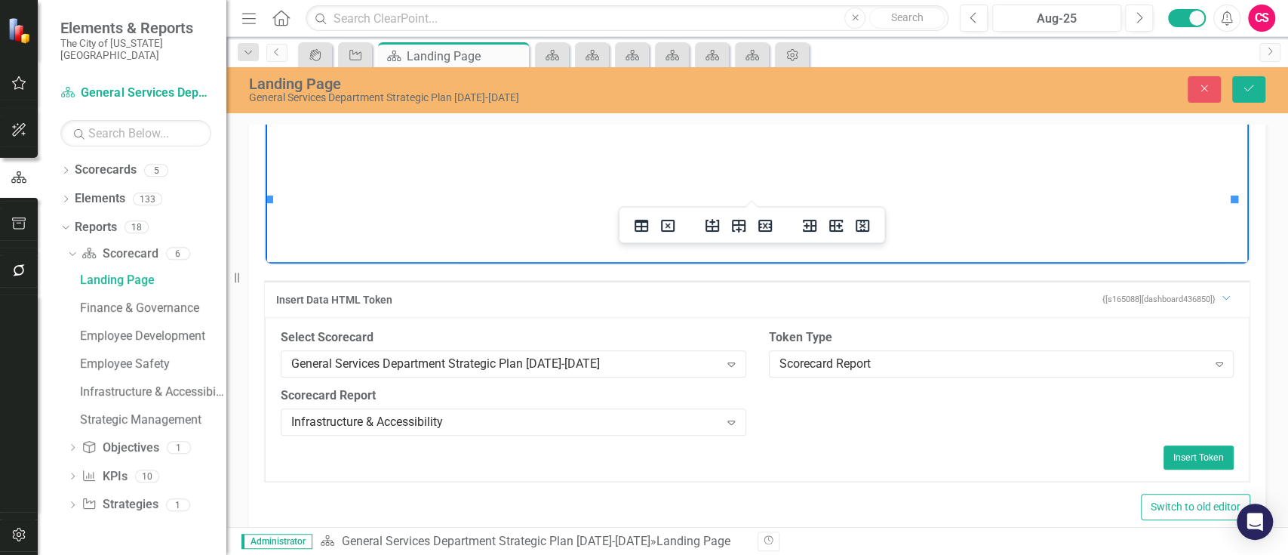
click at [1144, 23] on strong "Strategic Management" at bounding box center [1147, 16] width 129 height 13
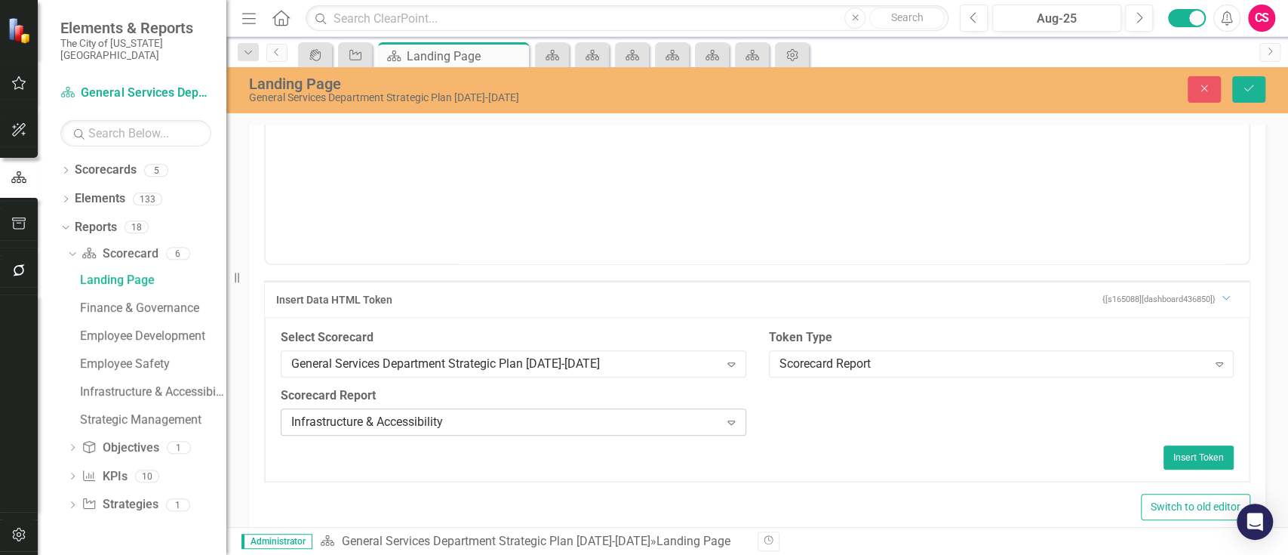
click at [454, 415] on div "Infrastructure & Accessibility" at bounding box center [505, 421] width 428 height 17
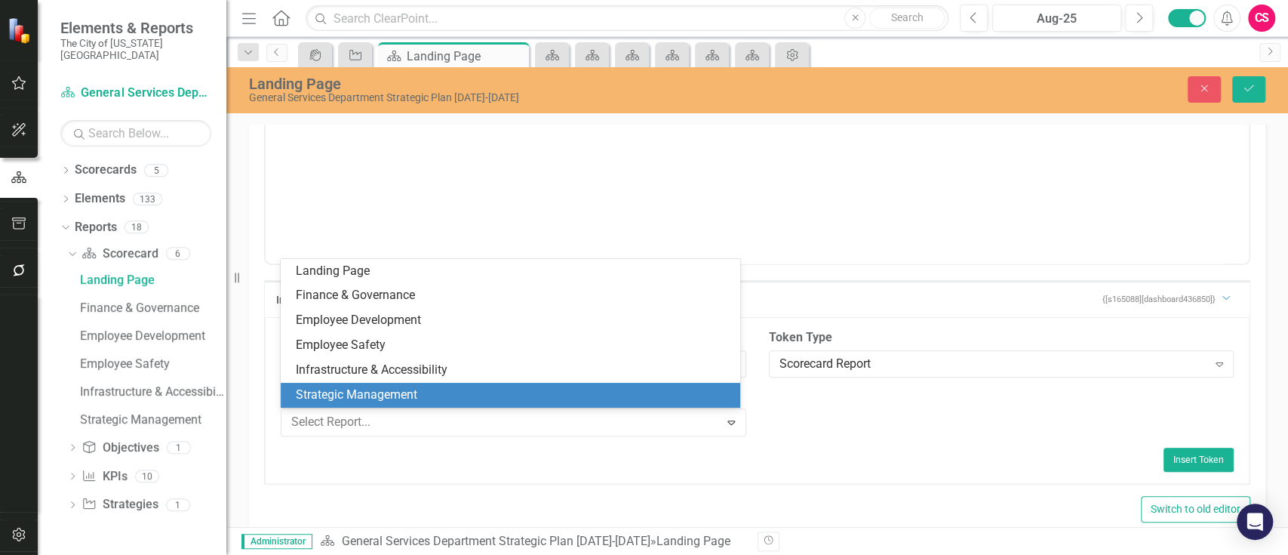
click at [466, 397] on div "Strategic Management" at bounding box center [513, 394] width 435 height 17
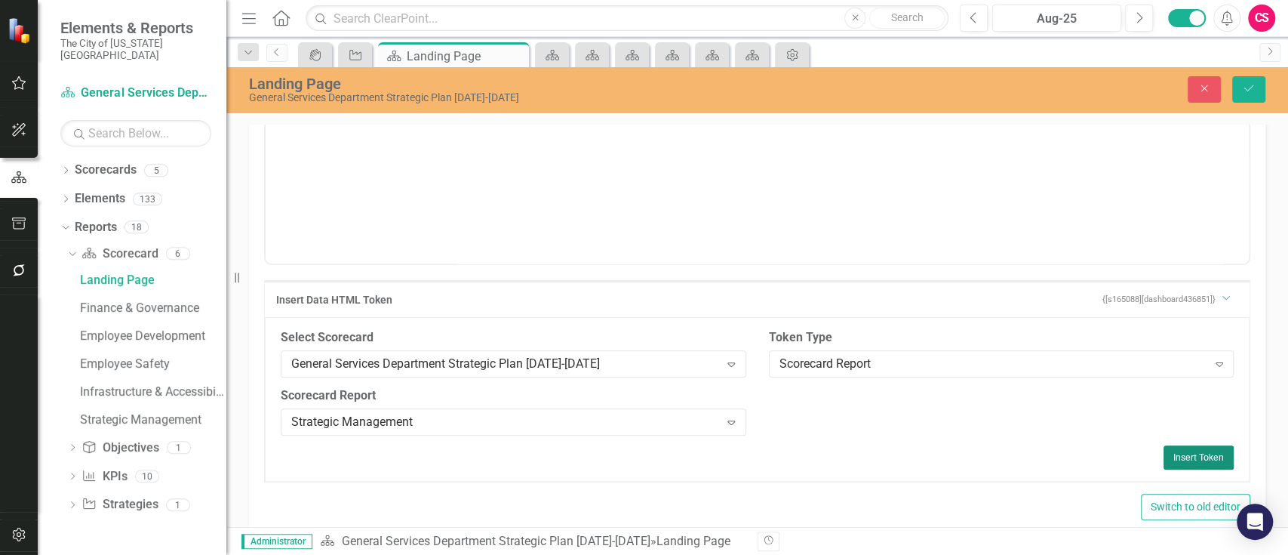
click at [1167, 448] on button "Insert Token" at bounding box center [1199, 457] width 70 height 24
click at [1253, 100] on button "Save" at bounding box center [1249, 89] width 33 height 26
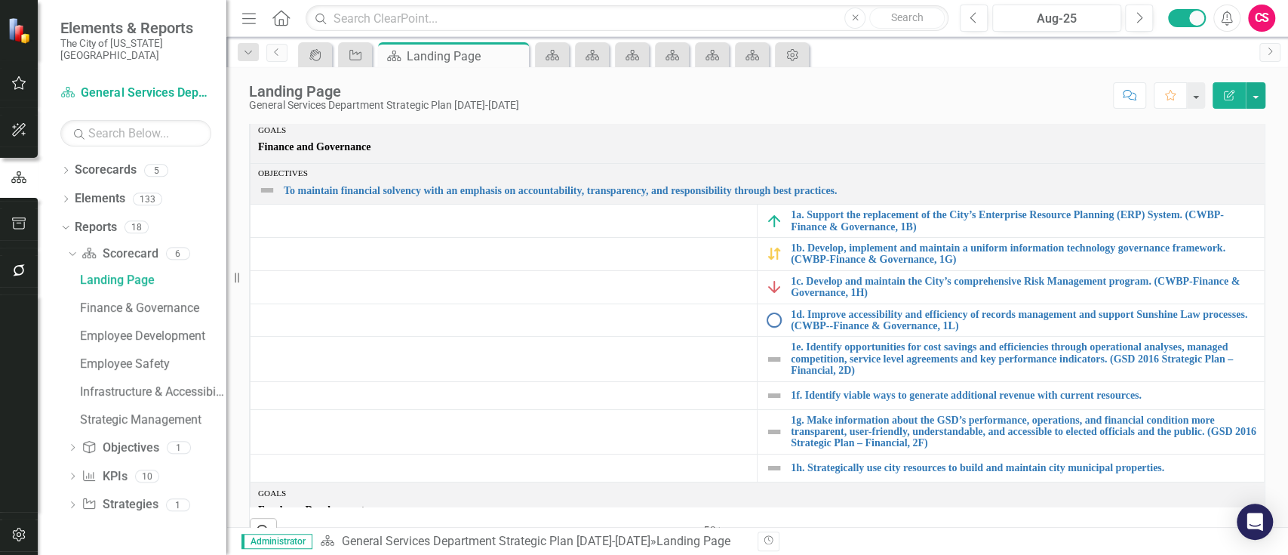
scroll to position [0, 0]
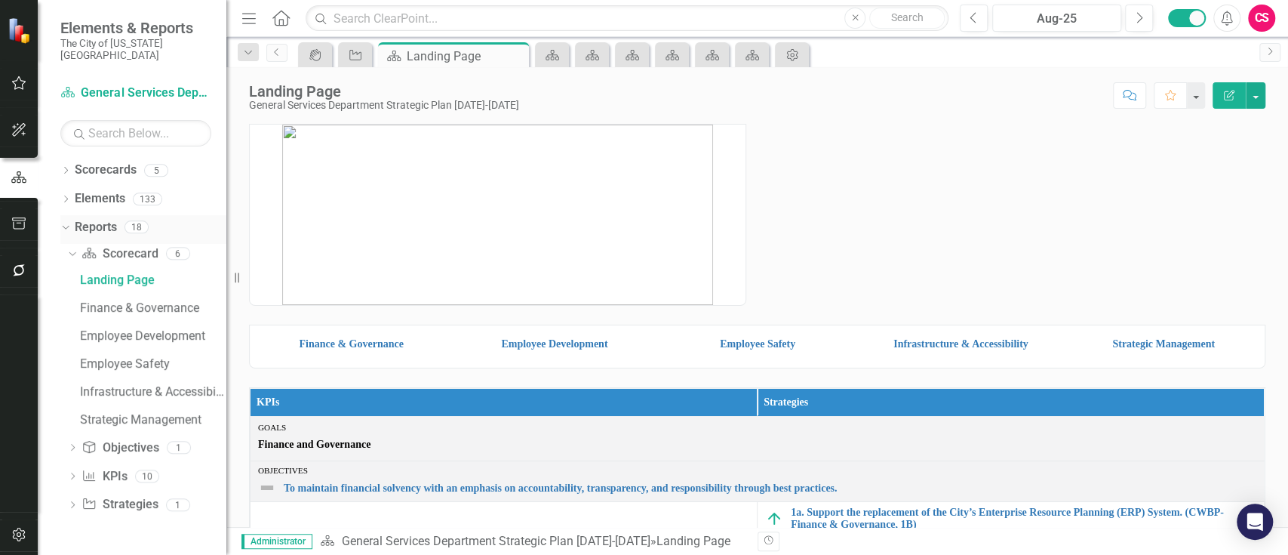
click at [102, 219] on link "Reports" at bounding box center [96, 227] width 42 height 17
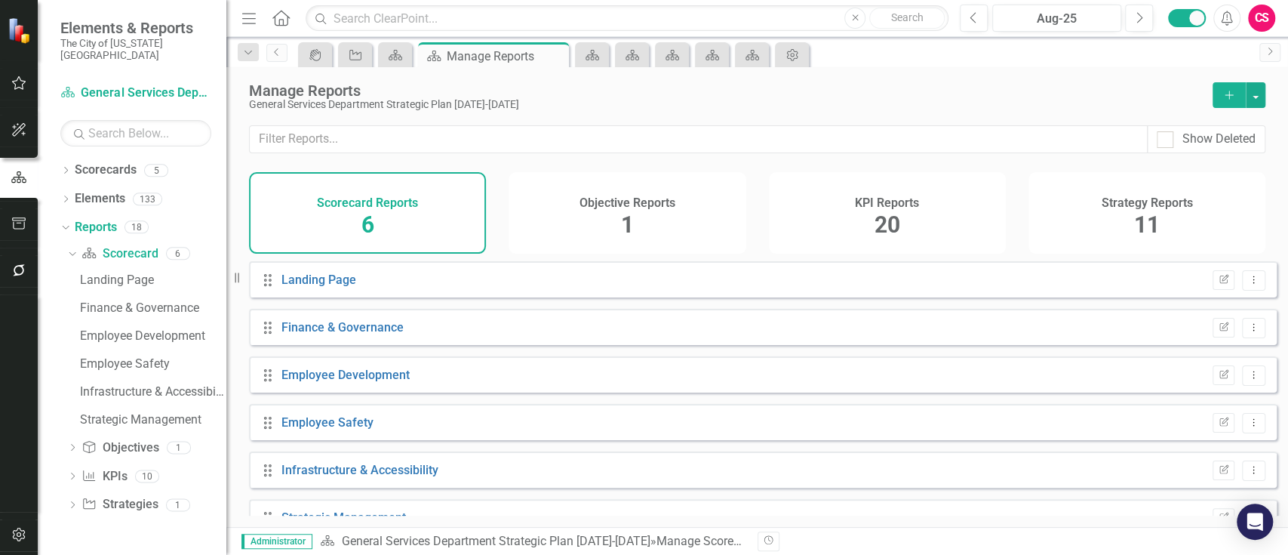
click at [850, 208] on div "KPI Reports 20" at bounding box center [887, 213] width 237 height 82
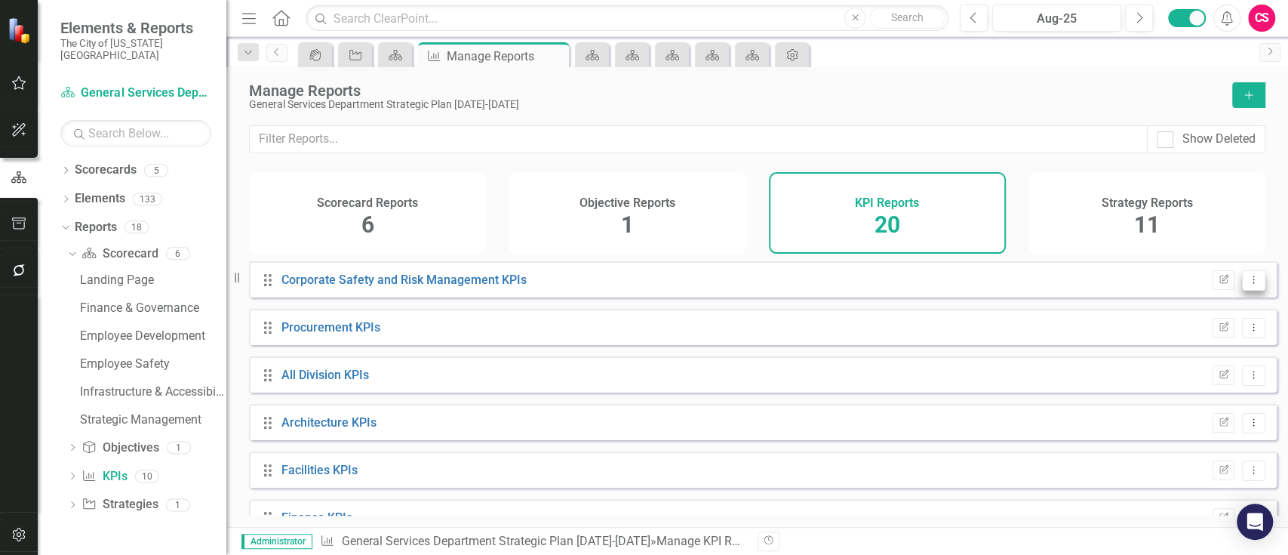
click at [1248, 285] on icon "Dropdown Menu" at bounding box center [1254, 280] width 13 height 10
click at [1157, 398] on link "Trash Delete Report" at bounding box center [1192, 399] width 125 height 28
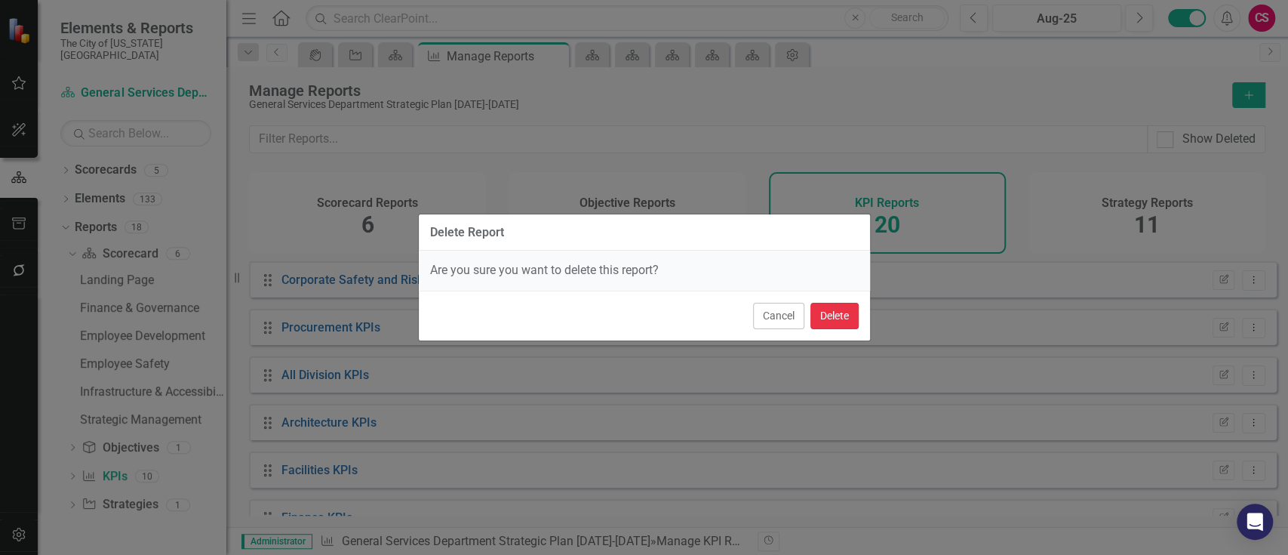
click at [817, 317] on button "Delete" at bounding box center [835, 316] width 48 height 26
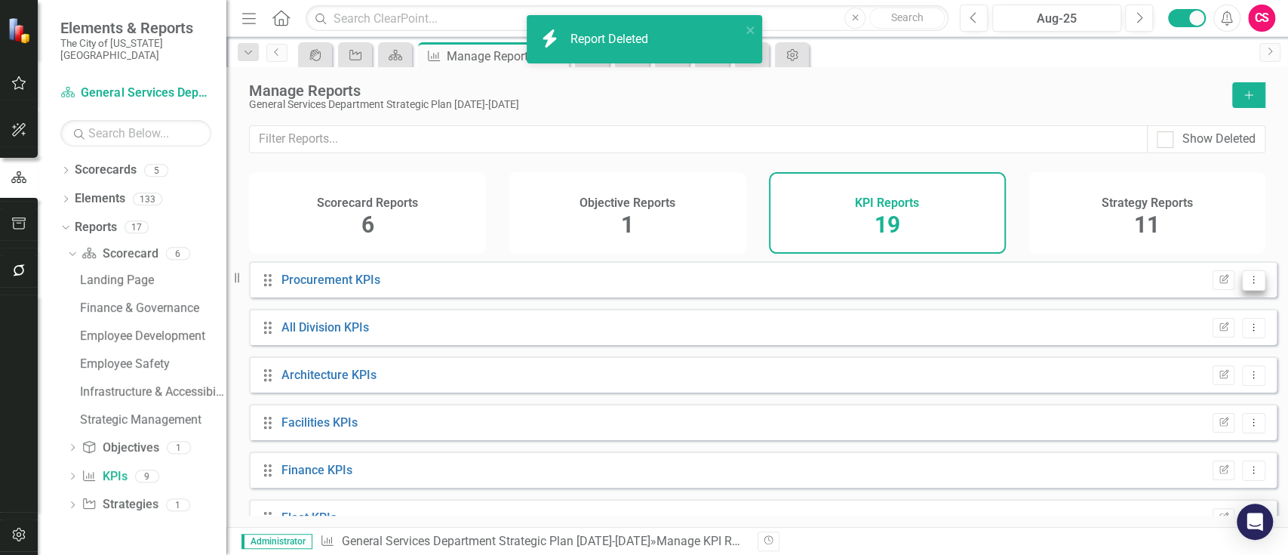
click at [1248, 285] on icon "Dropdown Menu" at bounding box center [1254, 280] width 13 height 10
click at [1173, 401] on link "Trash Delete Report" at bounding box center [1192, 399] width 125 height 28
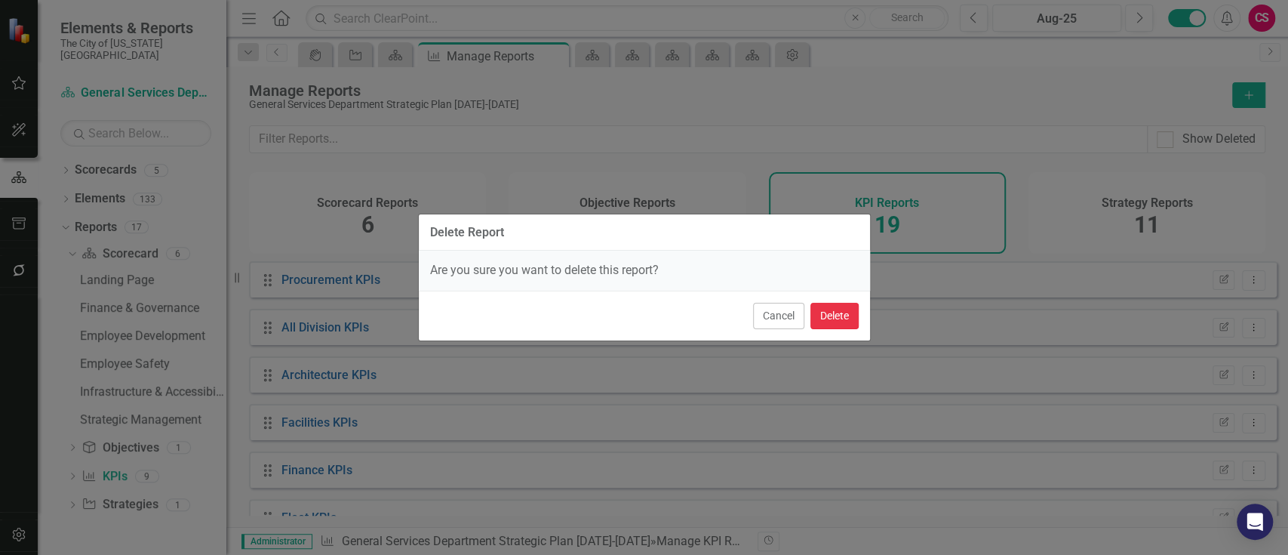
click at [821, 303] on button "Delete" at bounding box center [835, 316] width 48 height 26
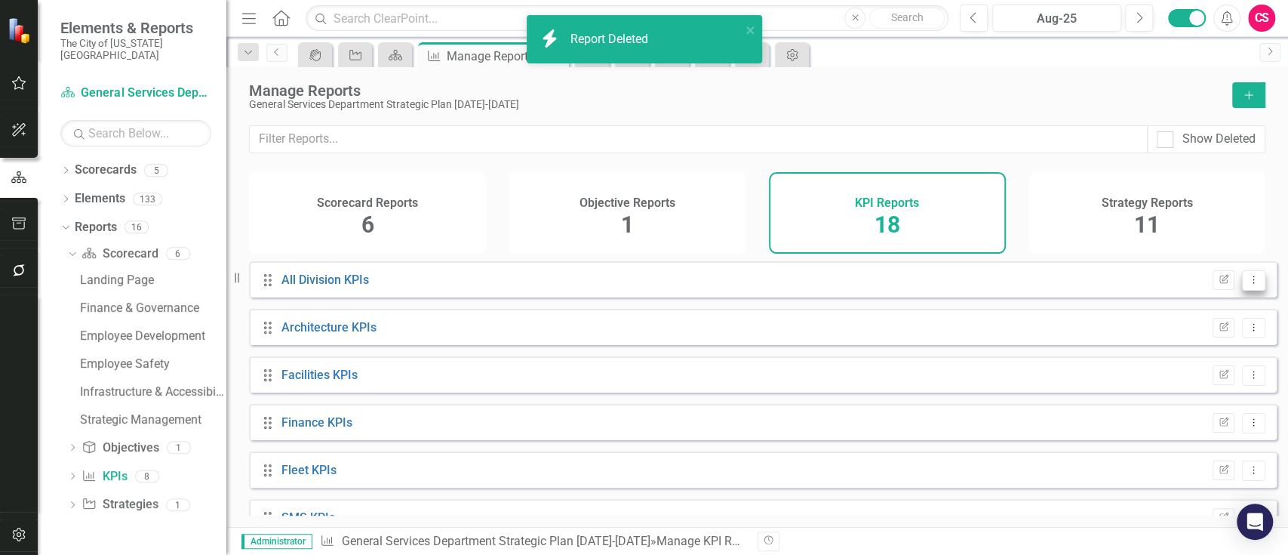
click at [1250, 291] on button "Dropdown Menu" at bounding box center [1253, 280] width 23 height 20
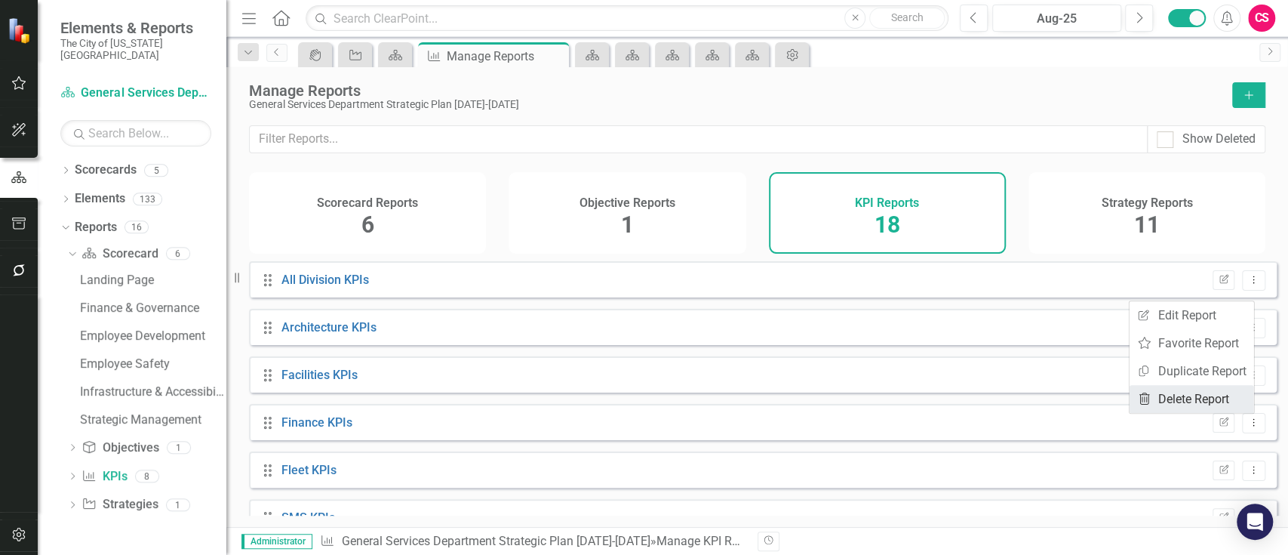
click at [1155, 407] on link "Trash Delete Report" at bounding box center [1192, 399] width 125 height 28
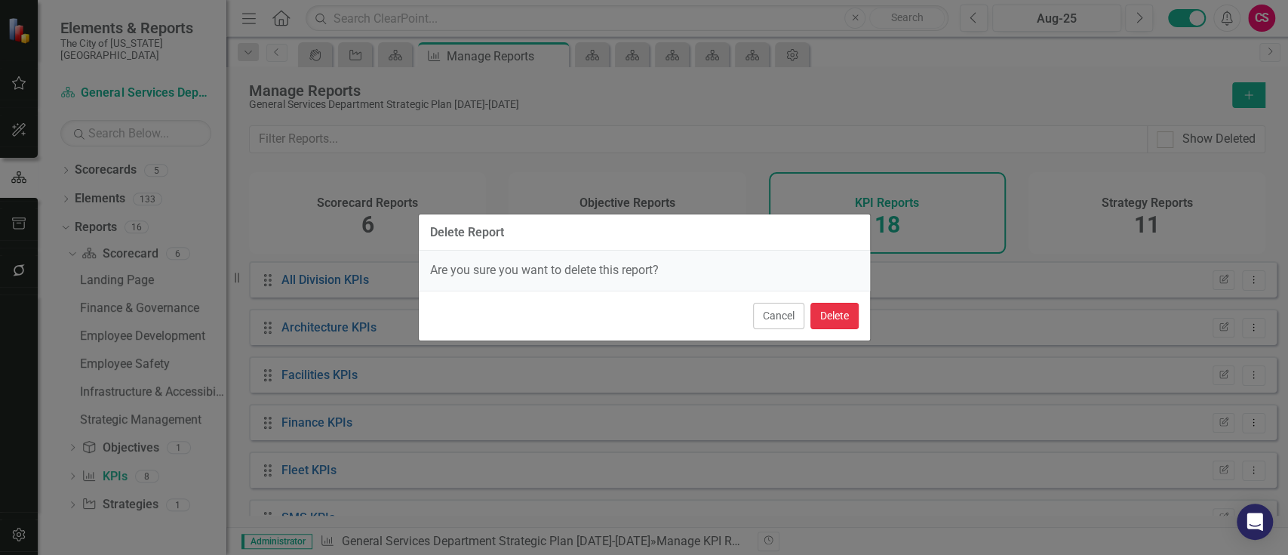
click at [842, 309] on button "Delete" at bounding box center [835, 316] width 48 height 26
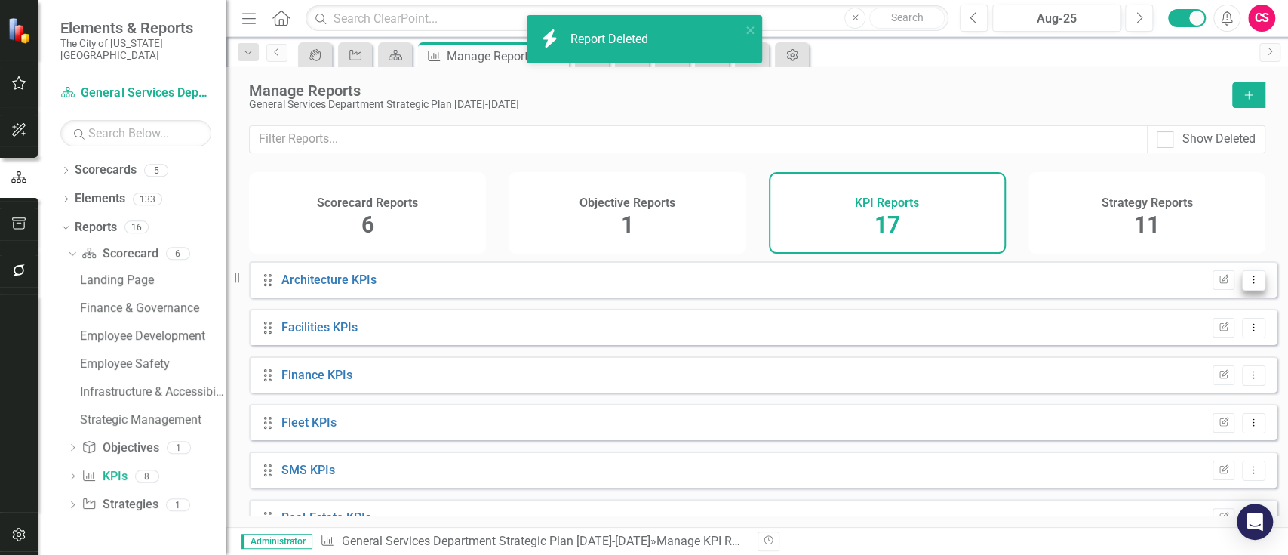
click at [1248, 285] on icon "Dropdown Menu" at bounding box center [1254, 280] width 13 height 10
click at [1149, 398] on icon "Trash" at bounding box center [1144, 398] width 15 height 12
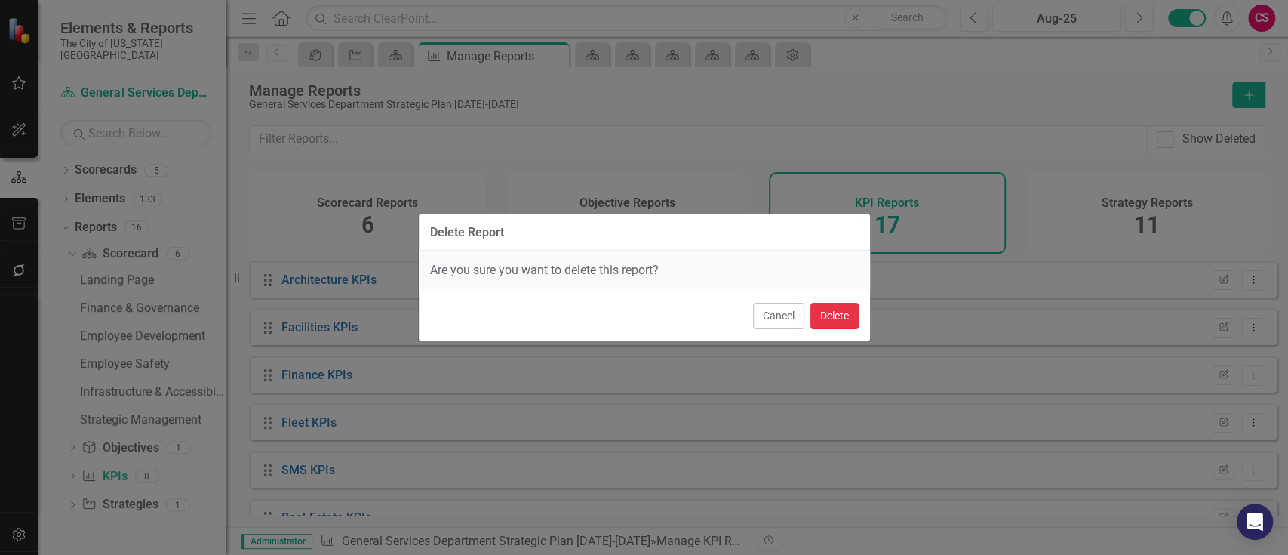
click at [821, 315] on button "Delete" at bounding box center [835, 316] width 48 height 26
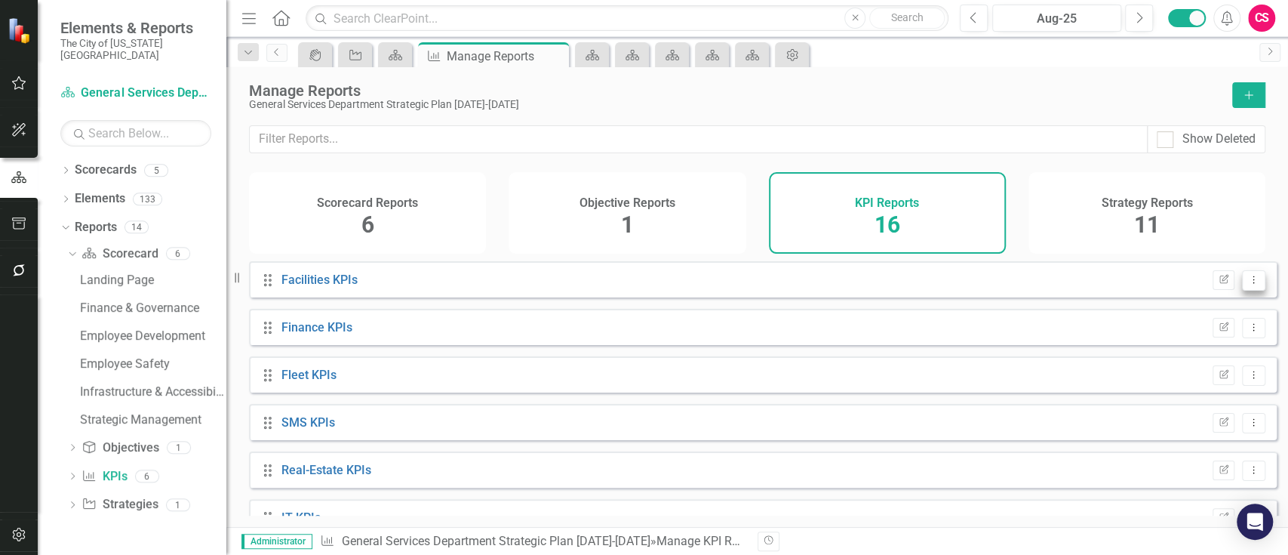
click at [1242, 288] on button "Dropdown Menu" at bounding box center [1253, 280] width 23 height 20
click at [1179, 399] on link "Trash Delete Report" at bounding box center [1192, 399] width 125 height 28
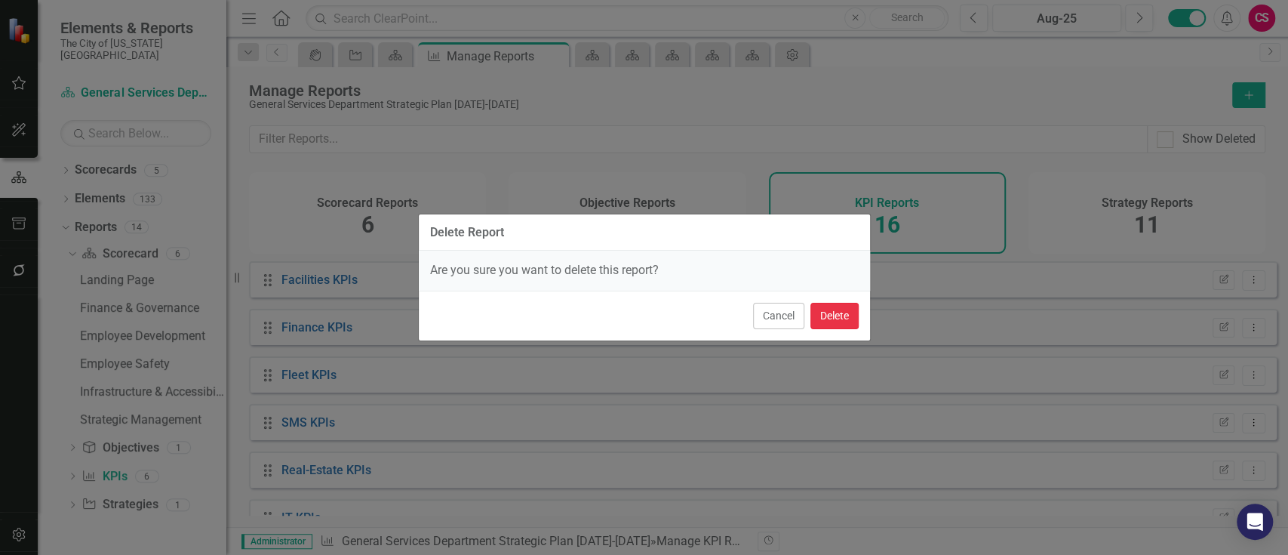
click at [849, 321] on button "Delete" at bounding box center [835, 316] width 48 height 26
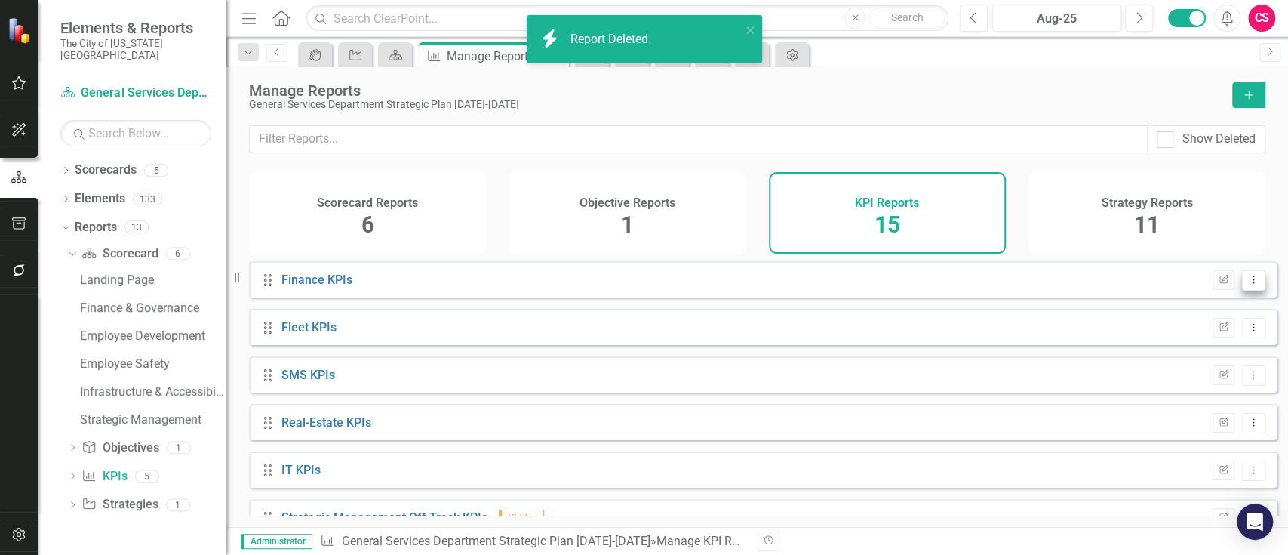
click at [1248, 285] on icon "Dropdown Menu" at bounding box center [1254, 280] width 13 height 10
click at [1183, 404] on link "Trash Delete Report" at bounding box center [1192, 399] width 125 height 28
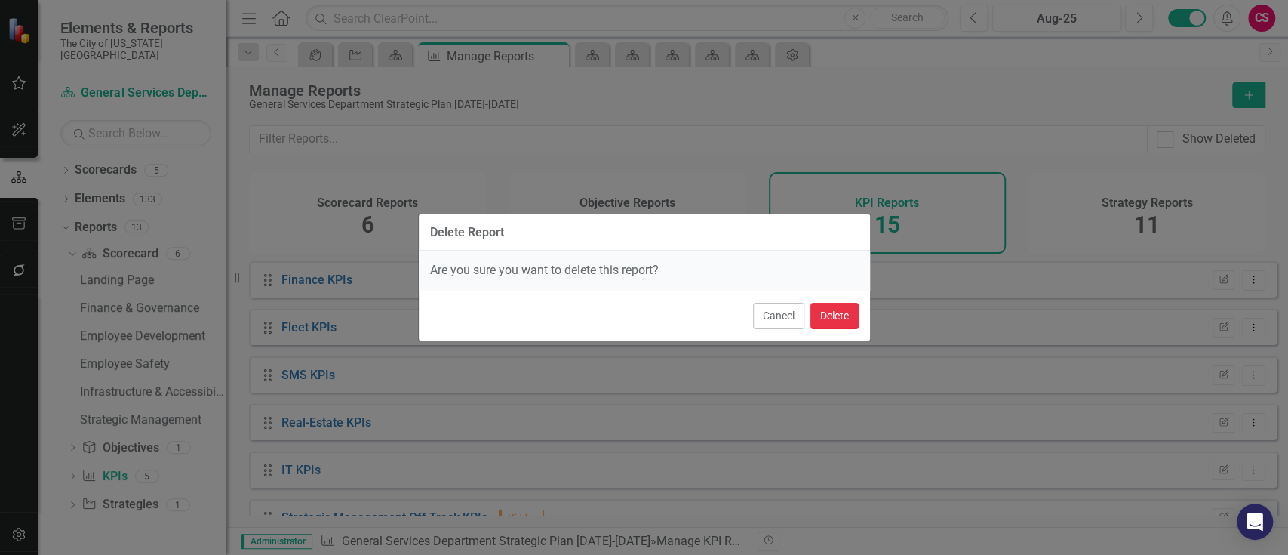
click at [838, 323] on button "Delete" at bounding box center [835, 316] width 48 height 26
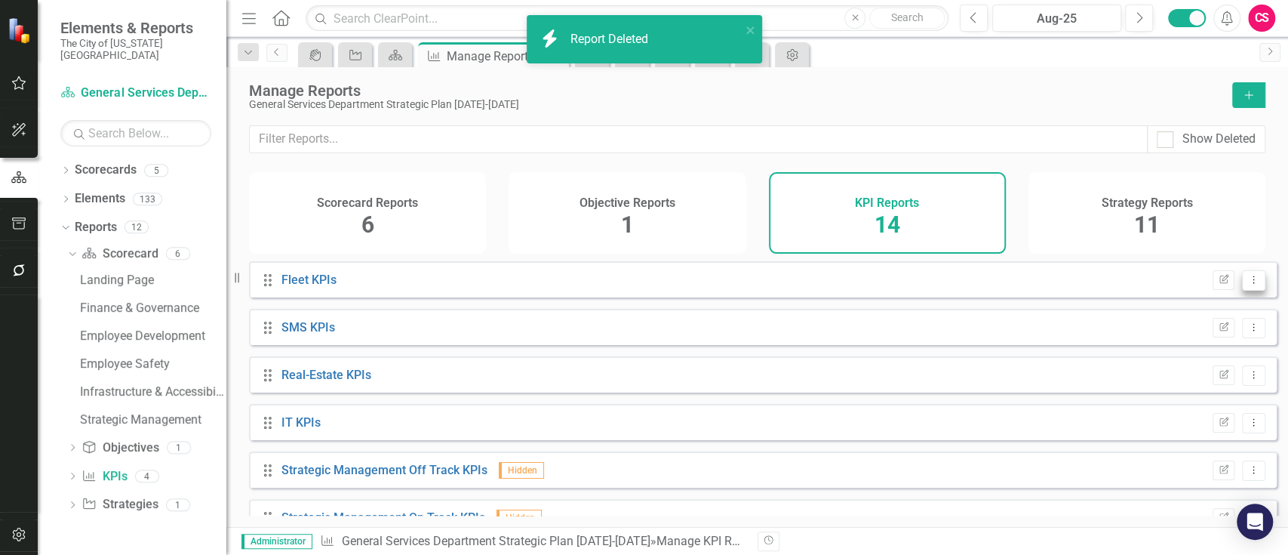
click at [1251, 291] on button "Dropdown Menu" at bounding box center [1253, 280] width 23 height 20
click at [1180, 408] on link "Trash Delete Report" at bounding box center [1192, 399] width 125 height 28
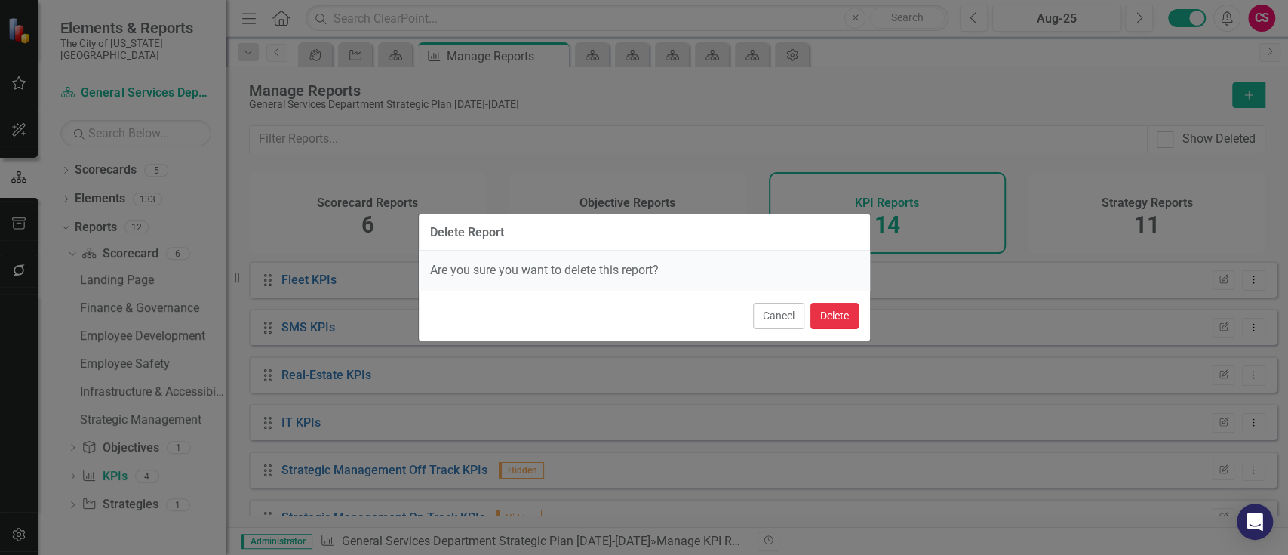
click at [843, 320] on button "Delete" at bounding box center [835, 316] width 48 height 26
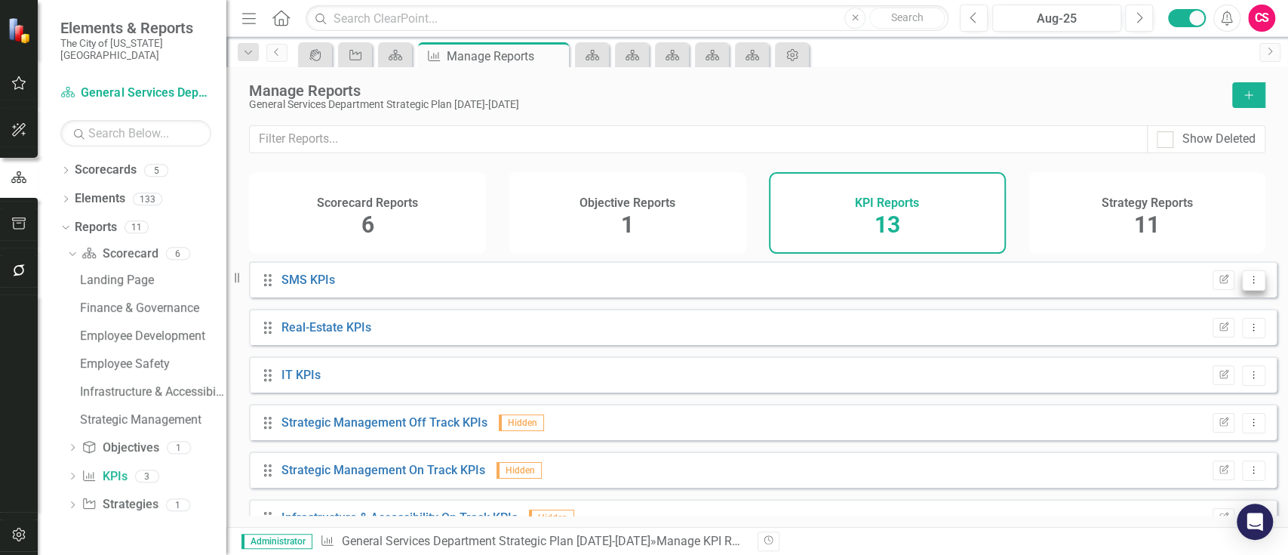
click at [1248, 285] on icon "Dropdown Menu" at bounding box center [1254, 280] width 13 height 10
click at [1170, 395] on link "Trash Delete Report" at bounding box center [1192, 399] width 125 height 28
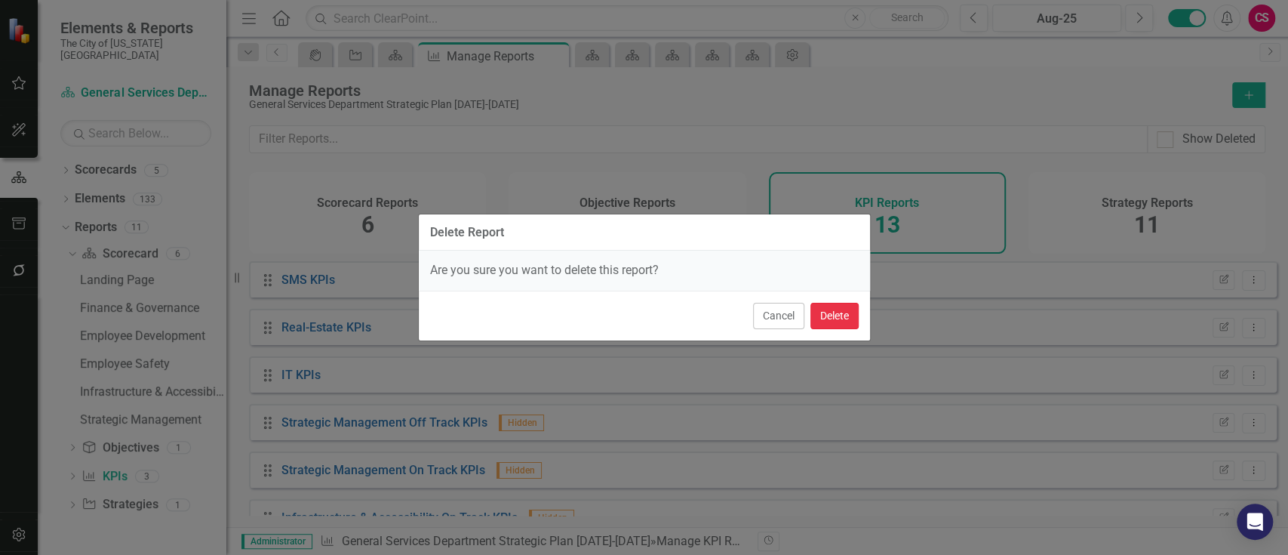
click at [841, 311] on button "Delete" at bounding box center [835, 316] width 48 height 26
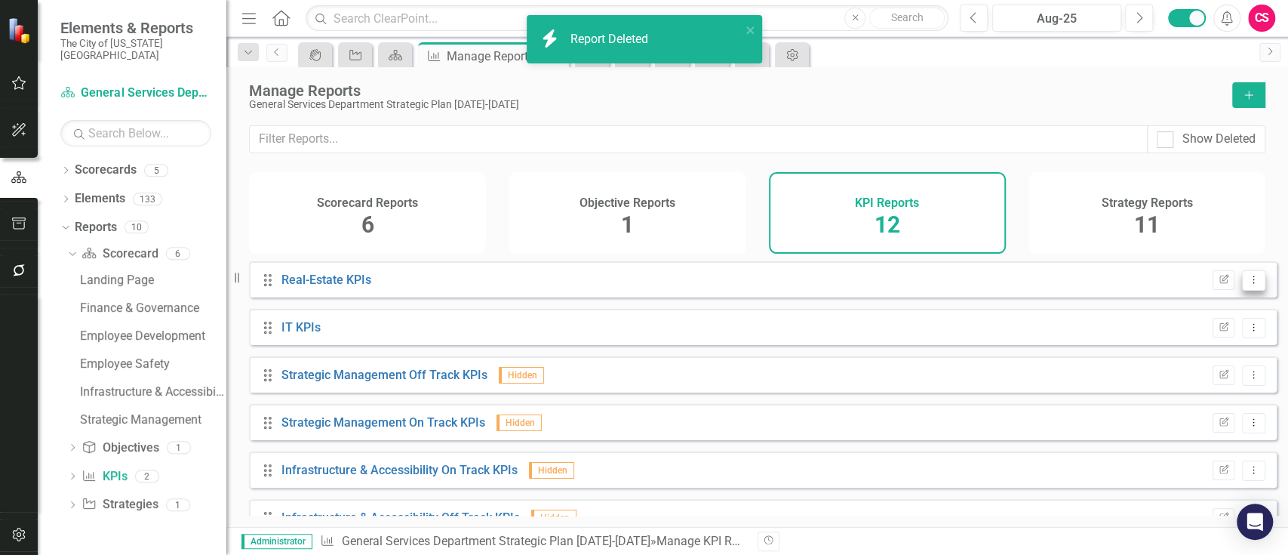
click at [1250, 291] on button "Dropdown Menu" at bounding box center [1253, 280] width 23 height 20
click at [1181, 397] on link "Trash Delete Report" at bounding box center [1192, 399] width 125 height 28
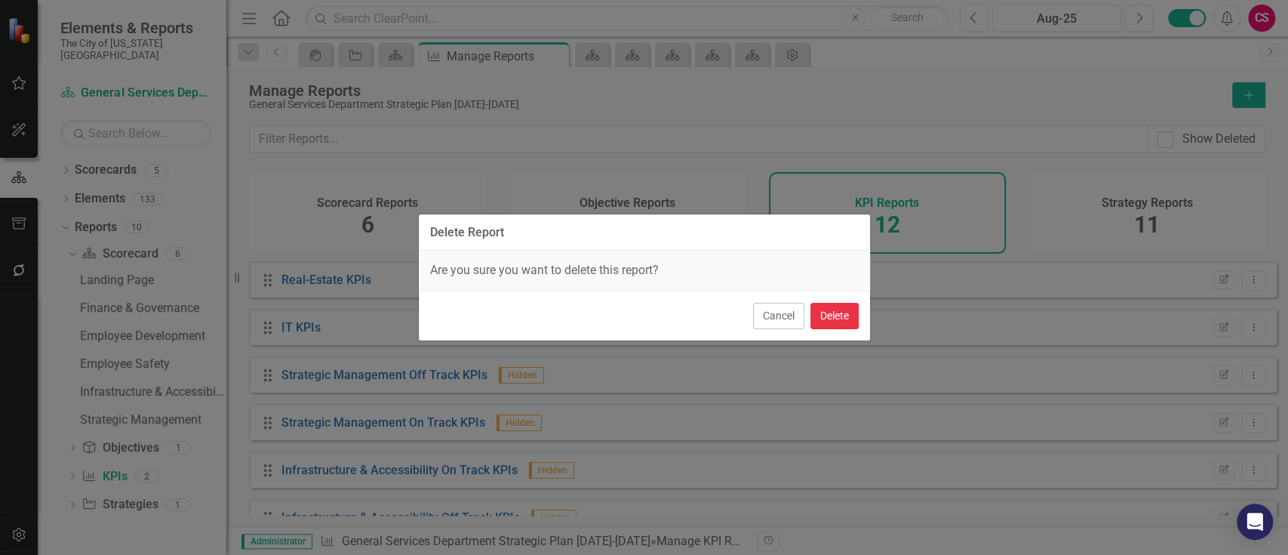
click at [834, 326] on button "Delete" at bounding box center [835, 316] width 48 height 26
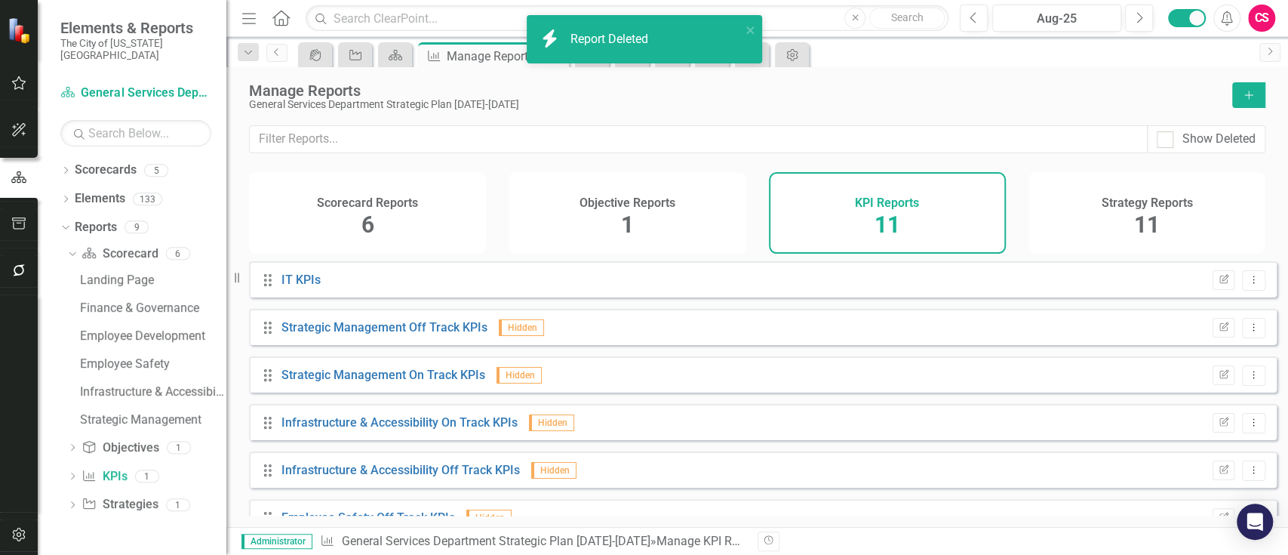
click at [1250, 291] on button "Dropdown Menu" at bounding box center [1253, 280] width 23 height 20
click at [1171, 389] on link "Trash Delete Report" at bounding box center [1192, 399] width 125 height 28
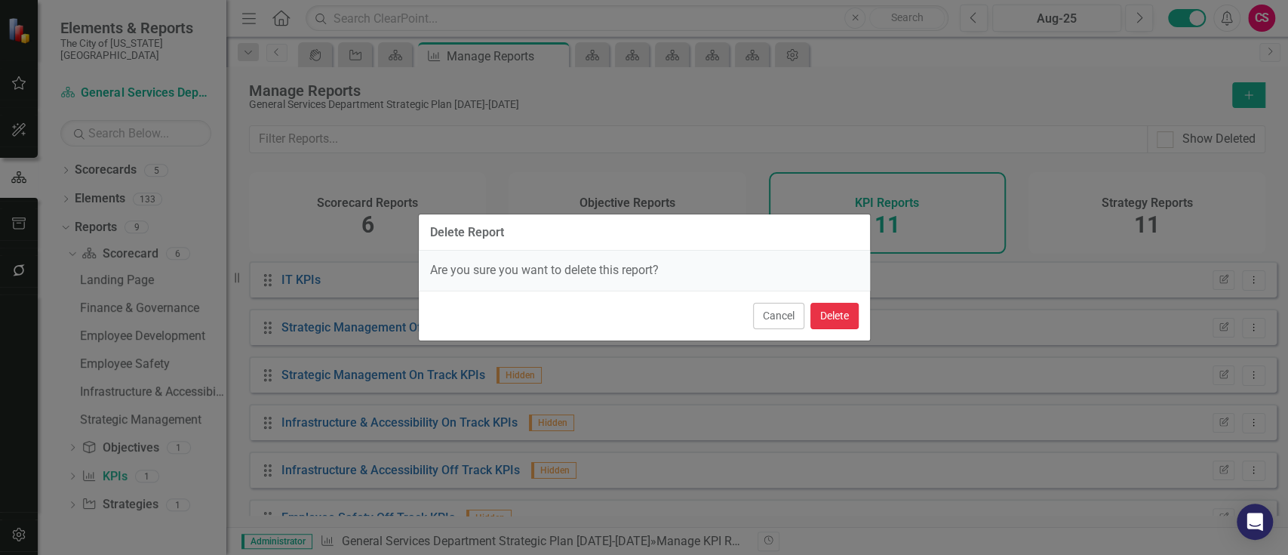
click at [836, 315] on button "Delete" at bounding box center [835, 316] width 48 height 26
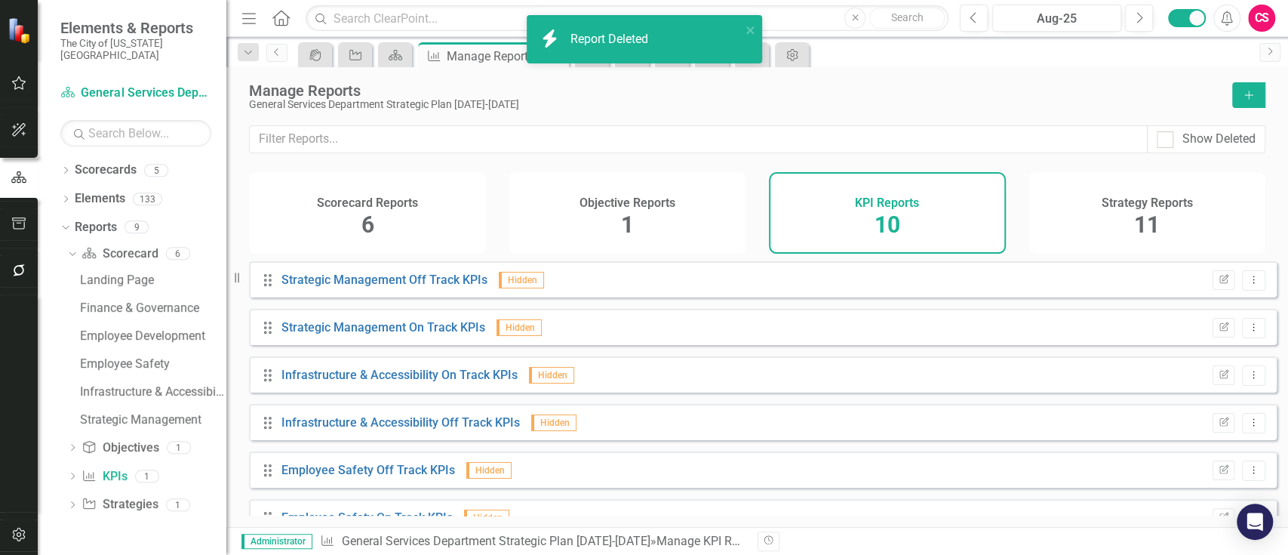
click at [1177, 184] on div "Strategy Reports 11" at bounding box center [1147, 213] width 237 height 82
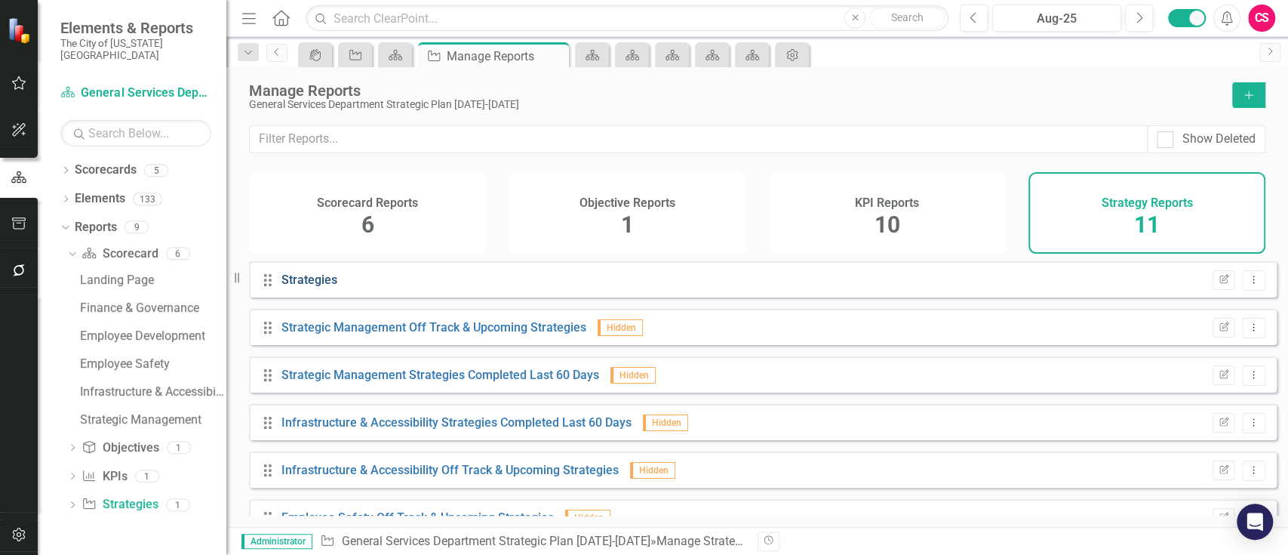
click at [312, 287] on link "Strategies" at bounding box center [310, 279] width 56 height 14
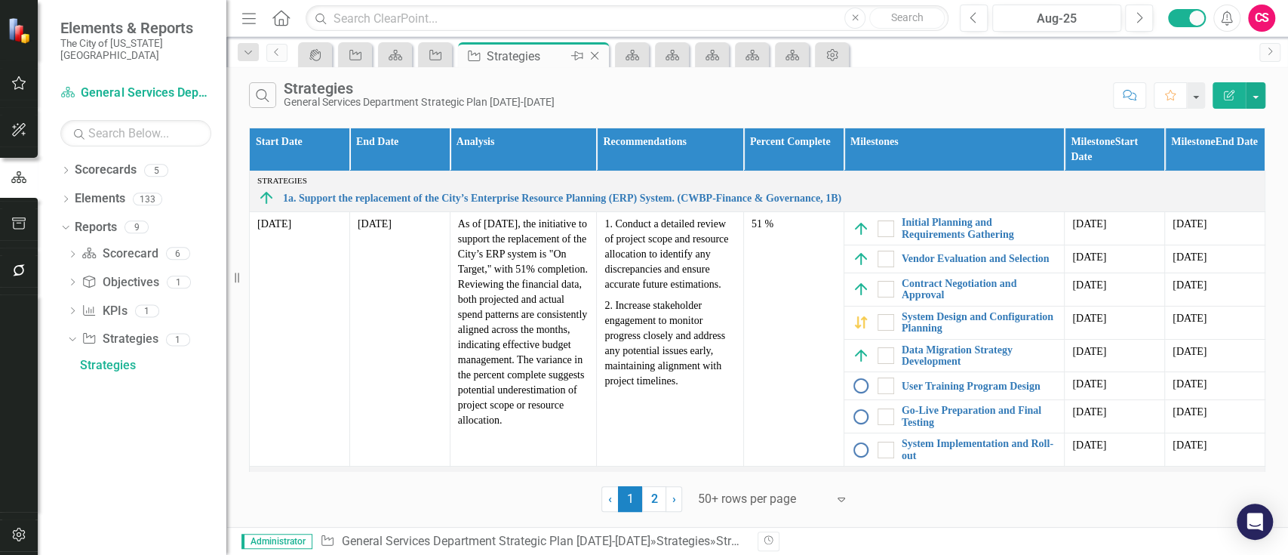
click at [592, 57] on icon at bounding box center [595, 56] width 8 height 8
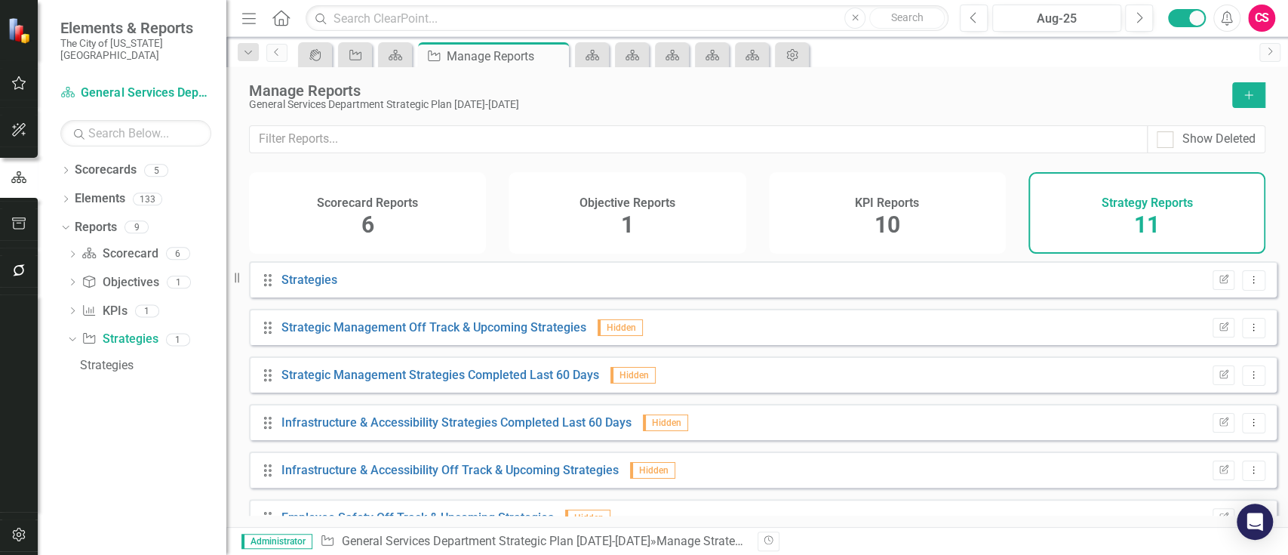
click at [950, 105] on div "General Services Department Strategic Plan [DATE]-[DATE]" at bounding box center [733, 104] width 968 height 11
click at [1248, 285] on icon "Dropdown Menu" at bounding box center [1254, 280] width 13 height 10
click at [1171, 406] on link "Trash Delete Report" at bounding box center [1192, 399] width 125 height 28
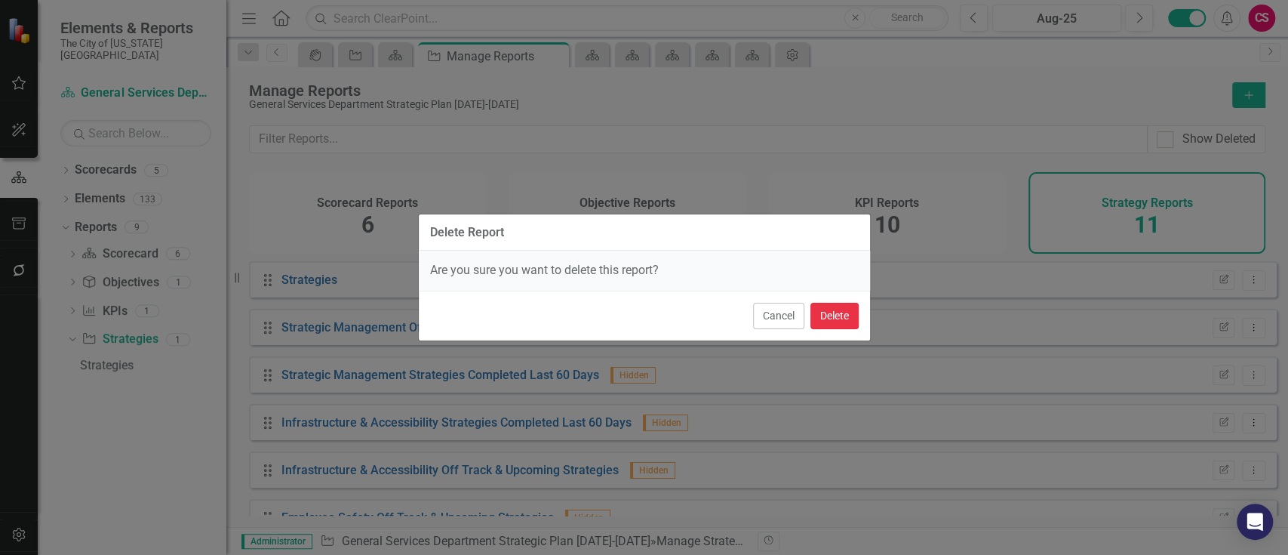
click at [834, 321] on button "Delete" at bounding box center [835, 316] width 48 height 26
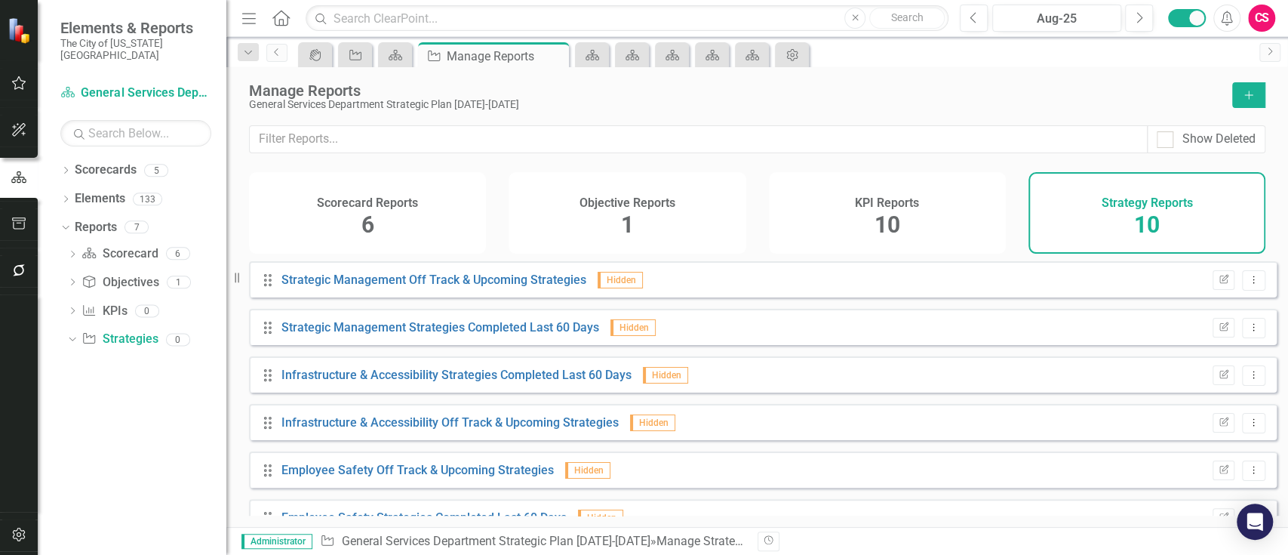
click at [873, 204] on h4 "KPI Reports" at bounding box center [887, 203] width 64 height 14
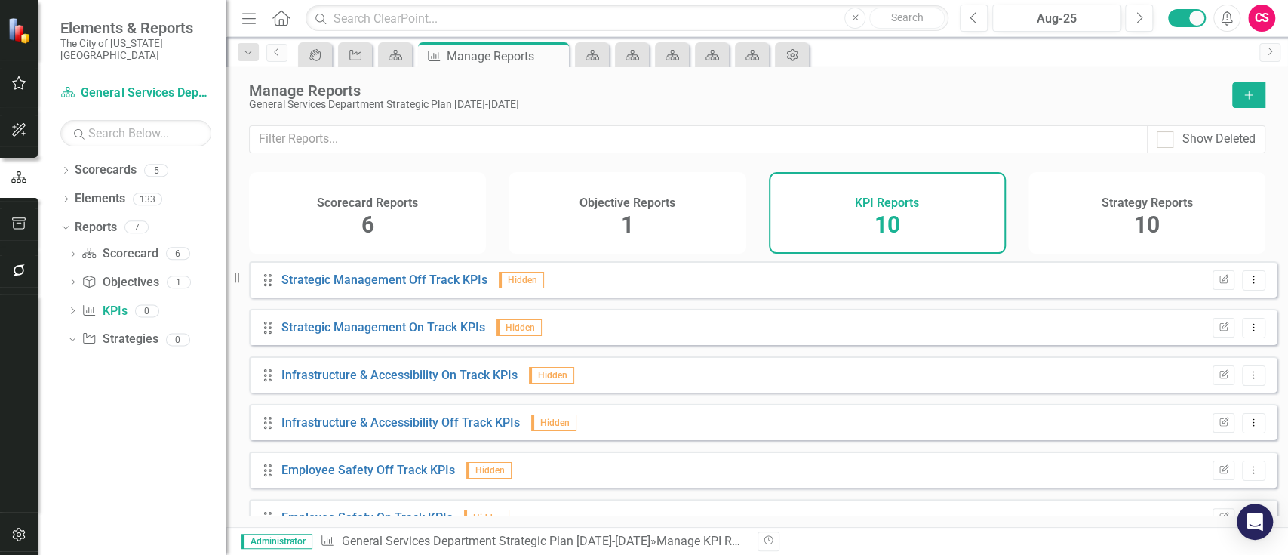
click at [675, 112] on div "Manage Reports General Services Department Strategic Plan [DATE]-[DATE] Add" at bounding box center [757, 96] width 1062 height 58
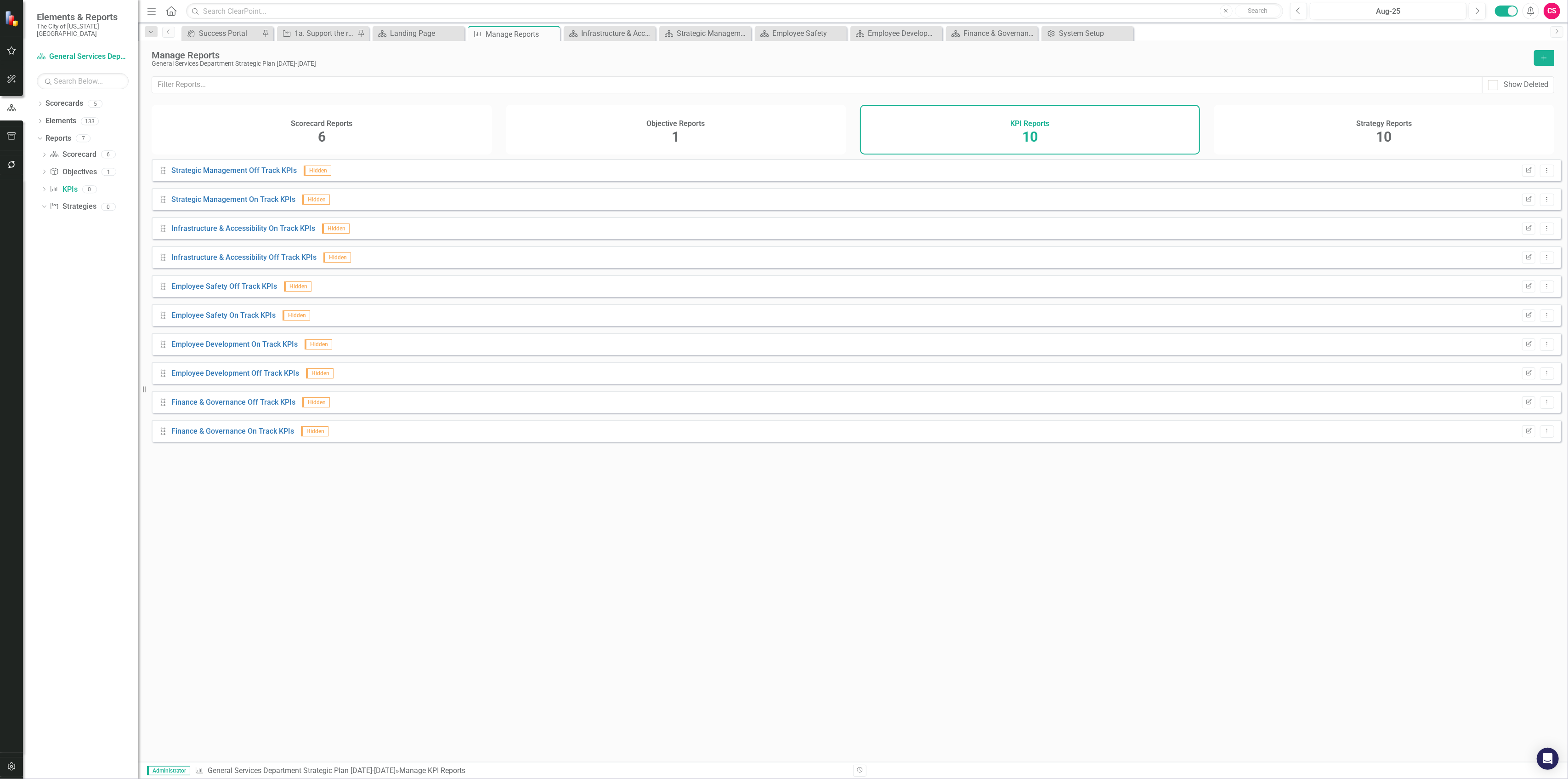
click at [395, 337] on div "Drag Strategic Management Off Track KPIs Hidden Edit Report Dropdown Menu Drag …" at bounding box center [853, 457] width 1430 height 596
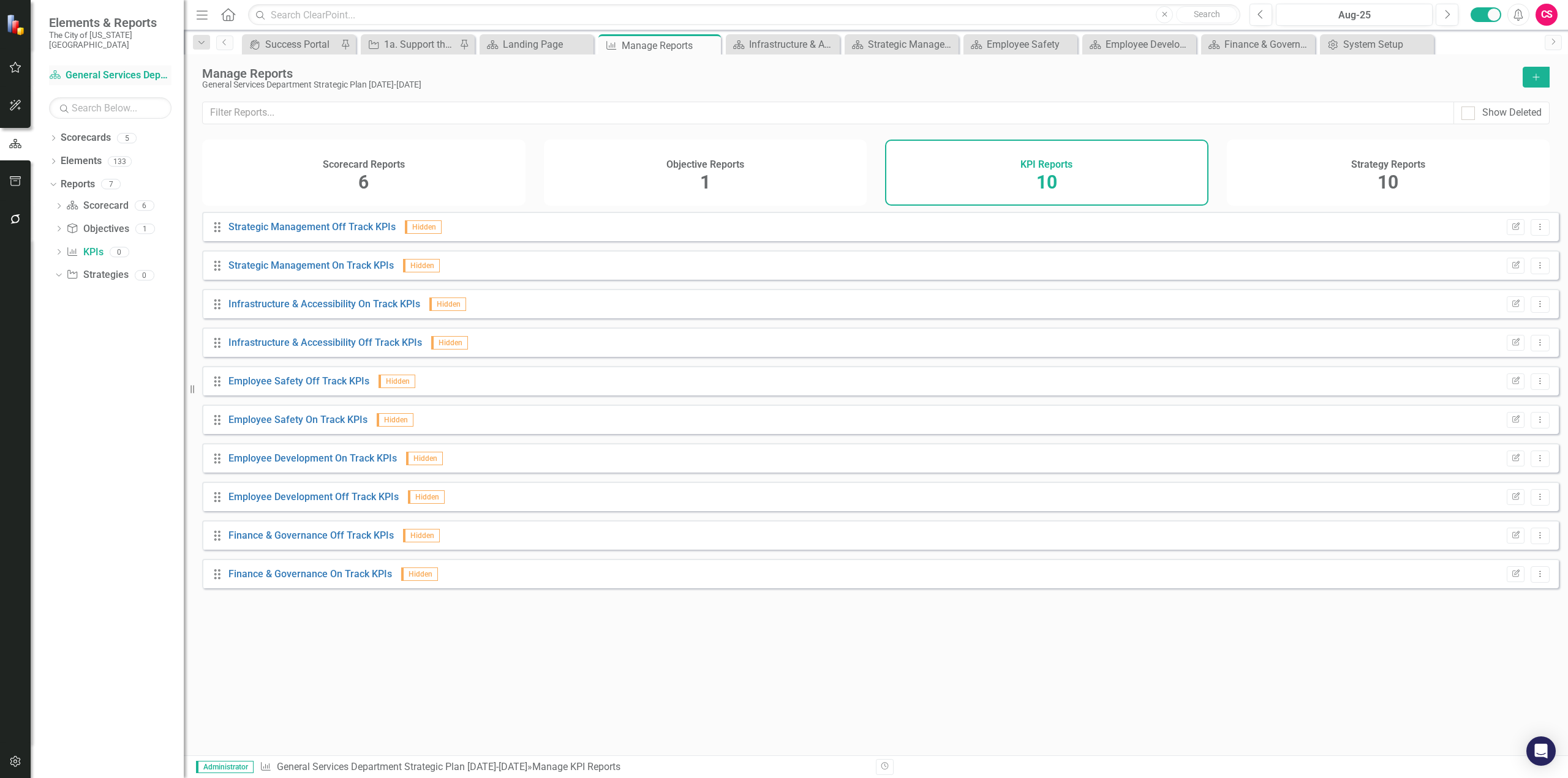
click at [104, 69] on link "Scorecard General Services Department Strategic Plan [DATE]-[DATE]" at bounding box center [110, 75] width 123 height 14
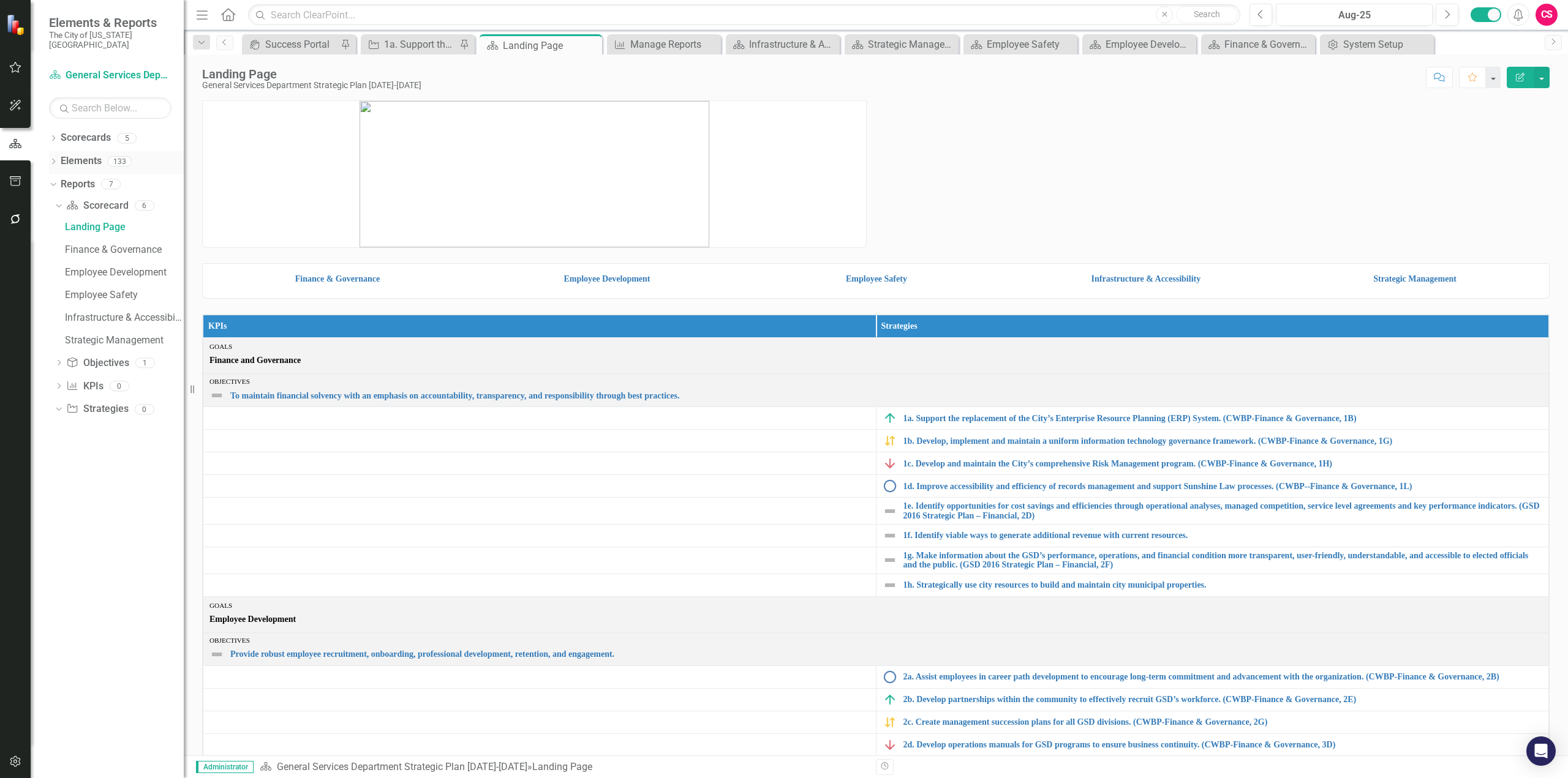
click at [80, 155] on link "Elements" at bounding box center [81, 161] width 41 height 14
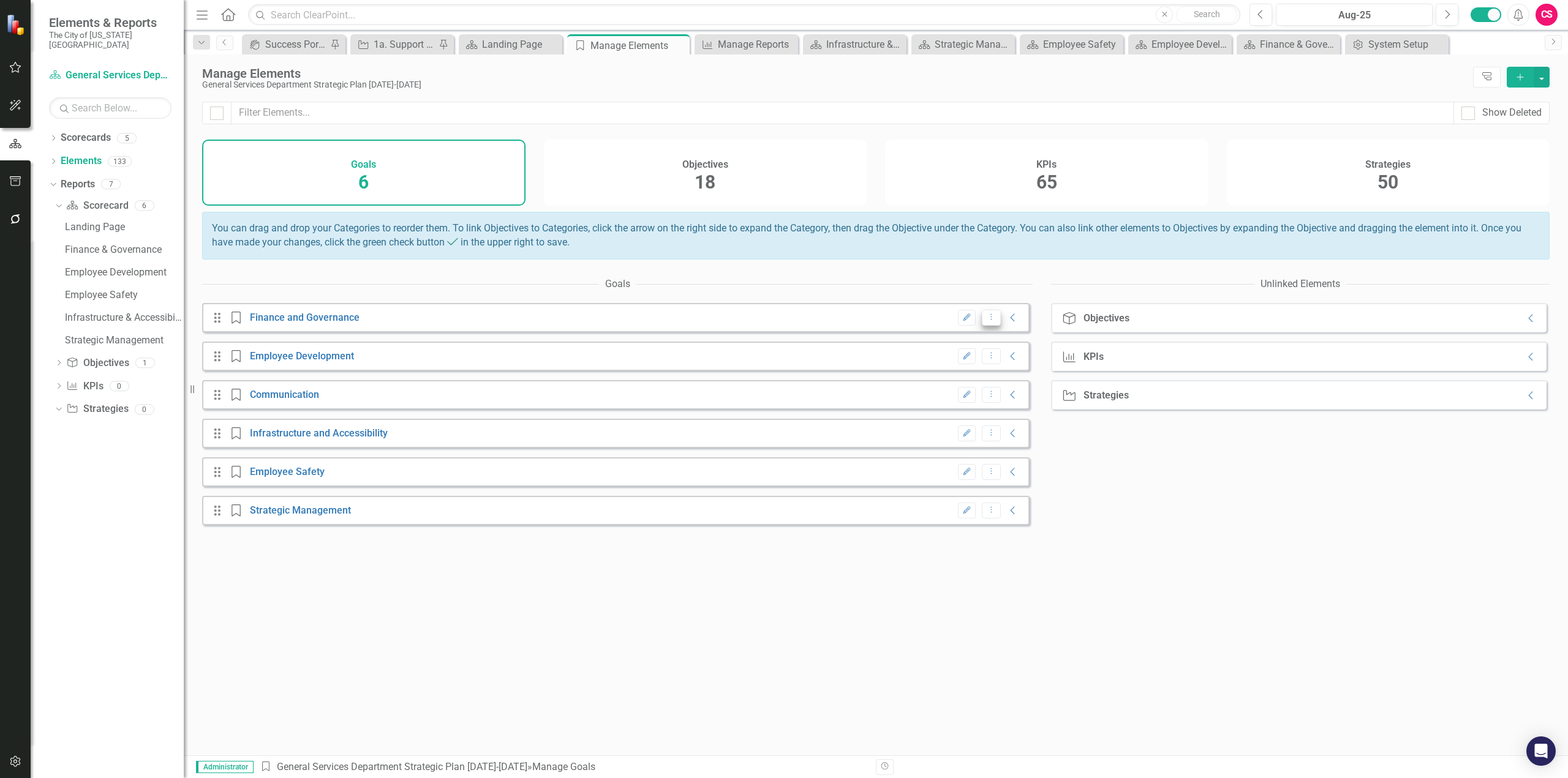
click at [982, 325] on button "Dropdown Menu" at bounding box center [991, 318] width 19 height 16
click at [1008, 376] on link "Trash Delete Goal" at bounding box center [1021, 370] width 97 height 23
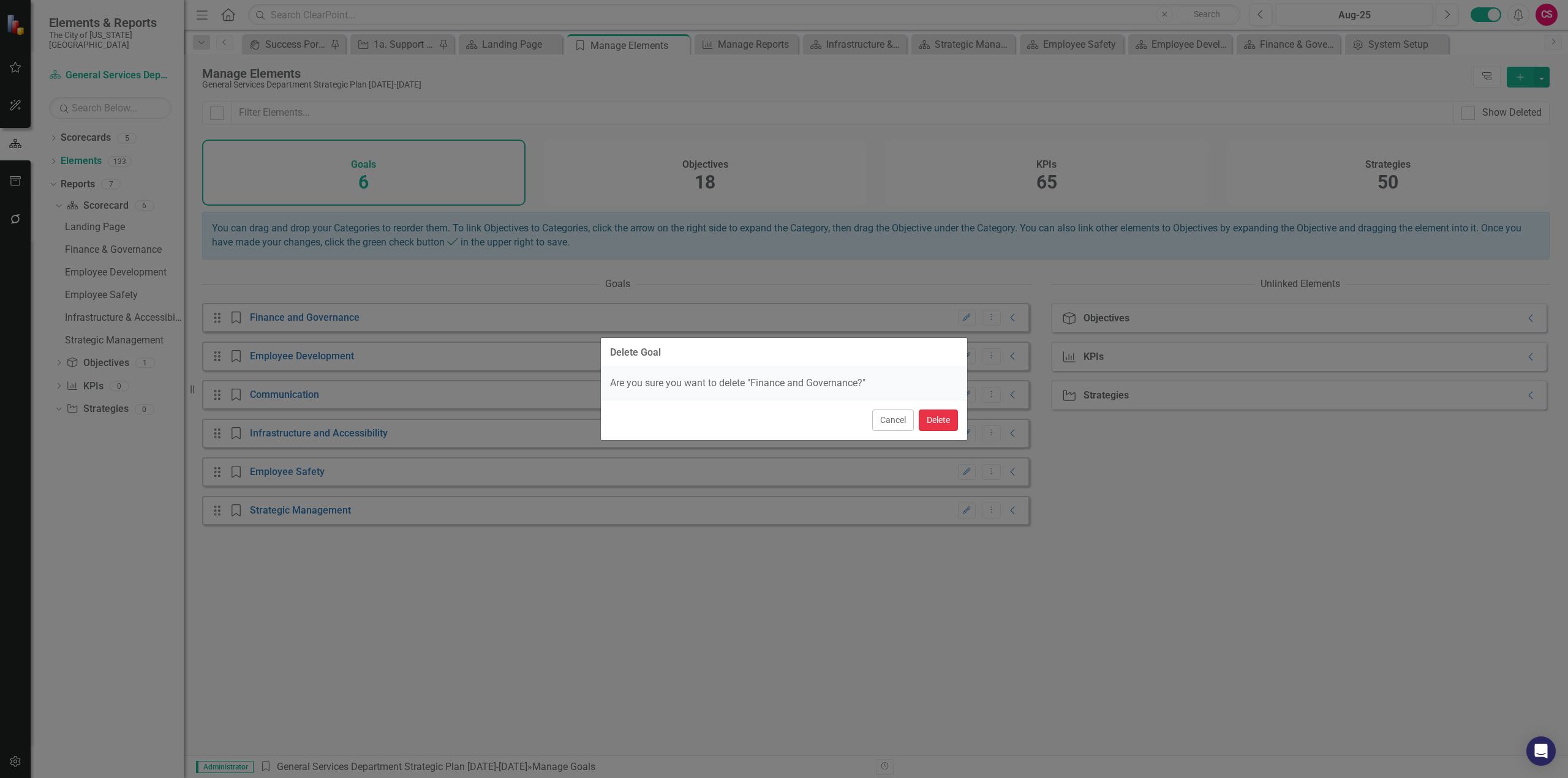
click at [930, 421] on button "Delete" at bounding box center [938, 420] width 39 height 21
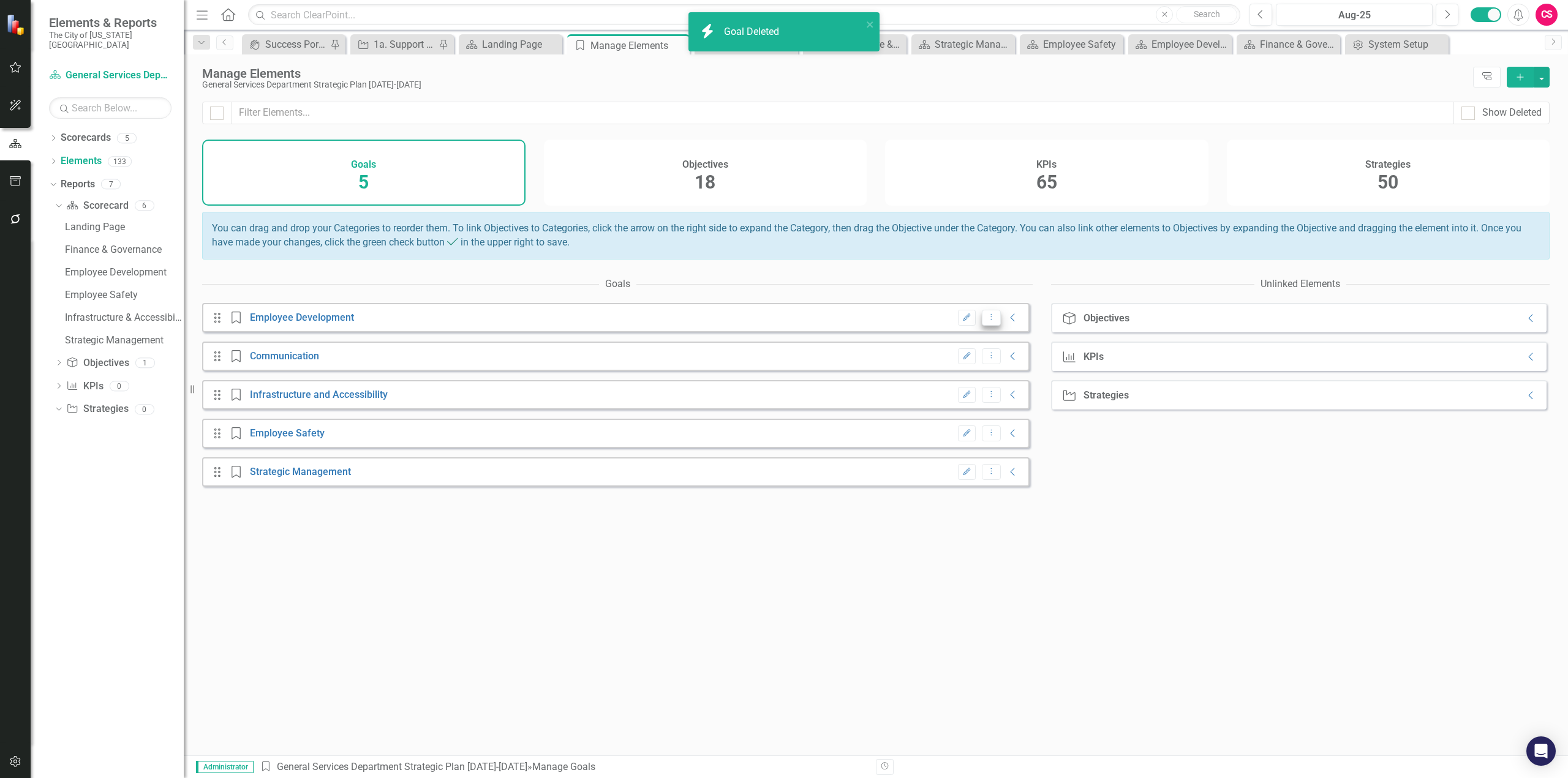
click at [982, 326] on button "Dropdown Menu" at bounding box center [991, 318] width 19 height 16
click at [983, 372] on icon "Trash" at bounding box center [985, 369] width 12 height 10
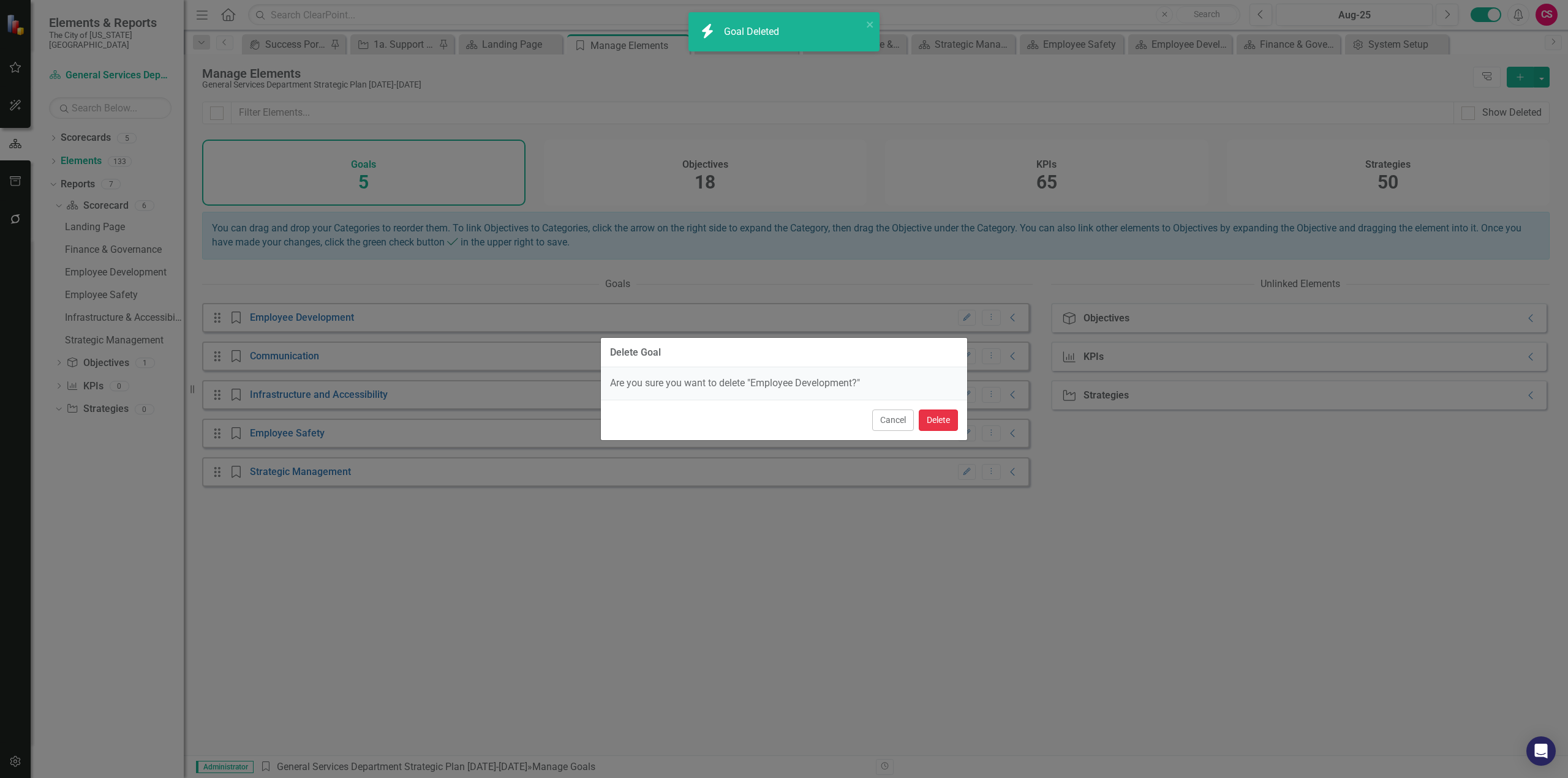
click at [941, 419] on button "Delete" at bounding box center [938, 420] width 39 height 21
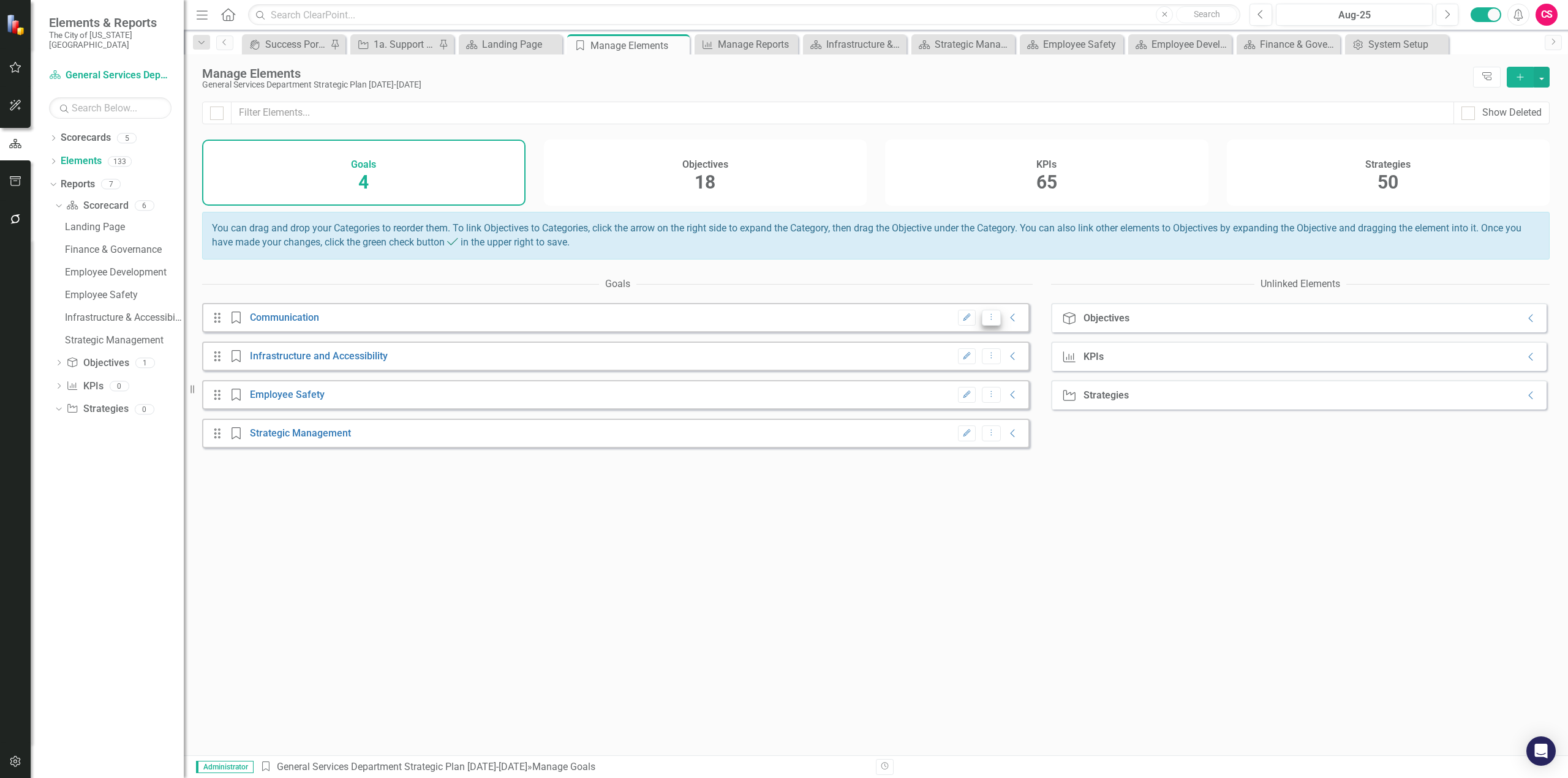
click at [986, 320] on icon "Dropdown Menu" at bounding box center [991, 317] width 11 height 8
click at [995, 372] on link "Trash Delete Goal" at bounding box center [1021, 370] width 97 height 23
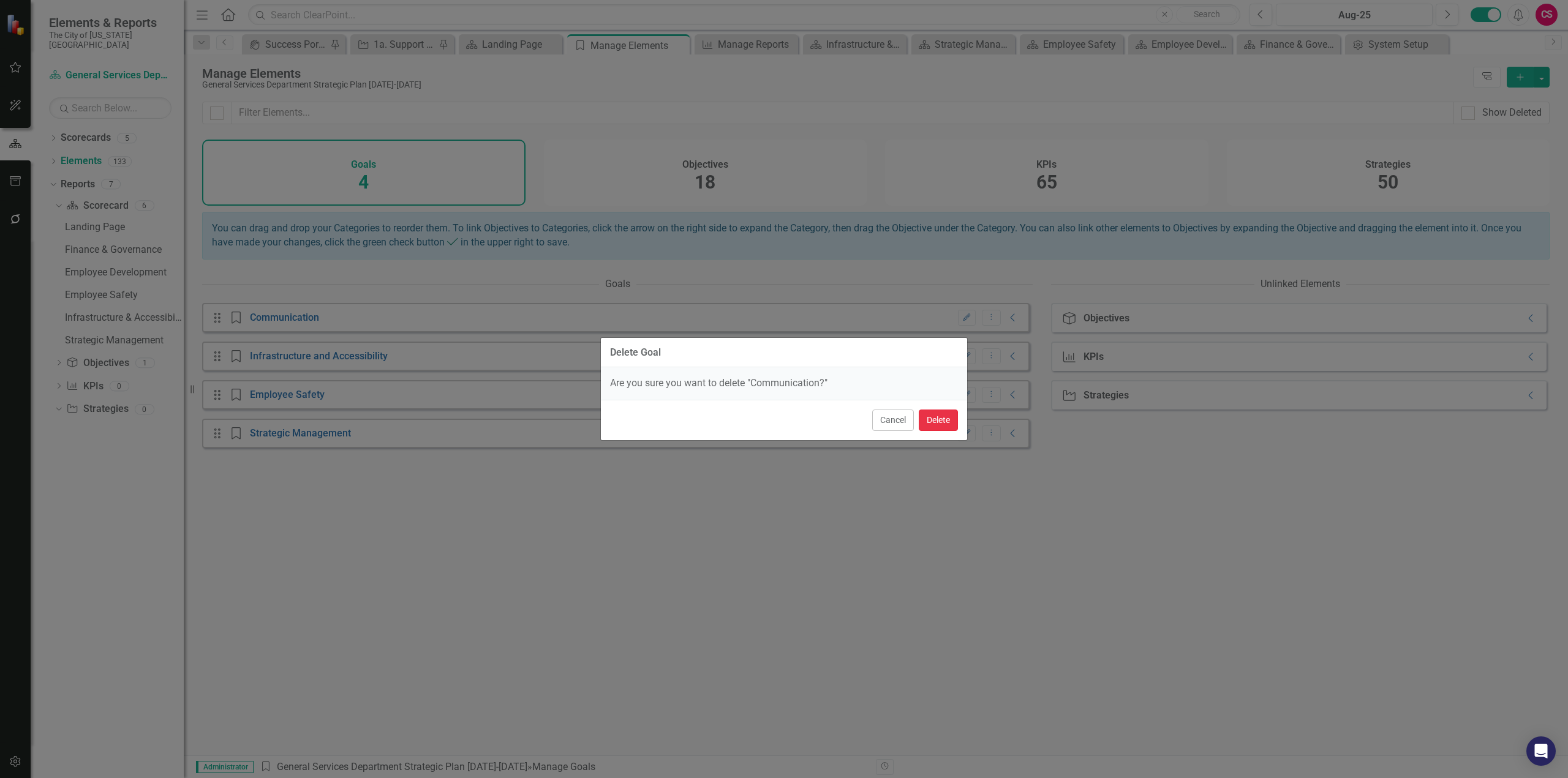
click at [938, 419] on button "Delete" at bounding box center [938, 420] width 39 height 21
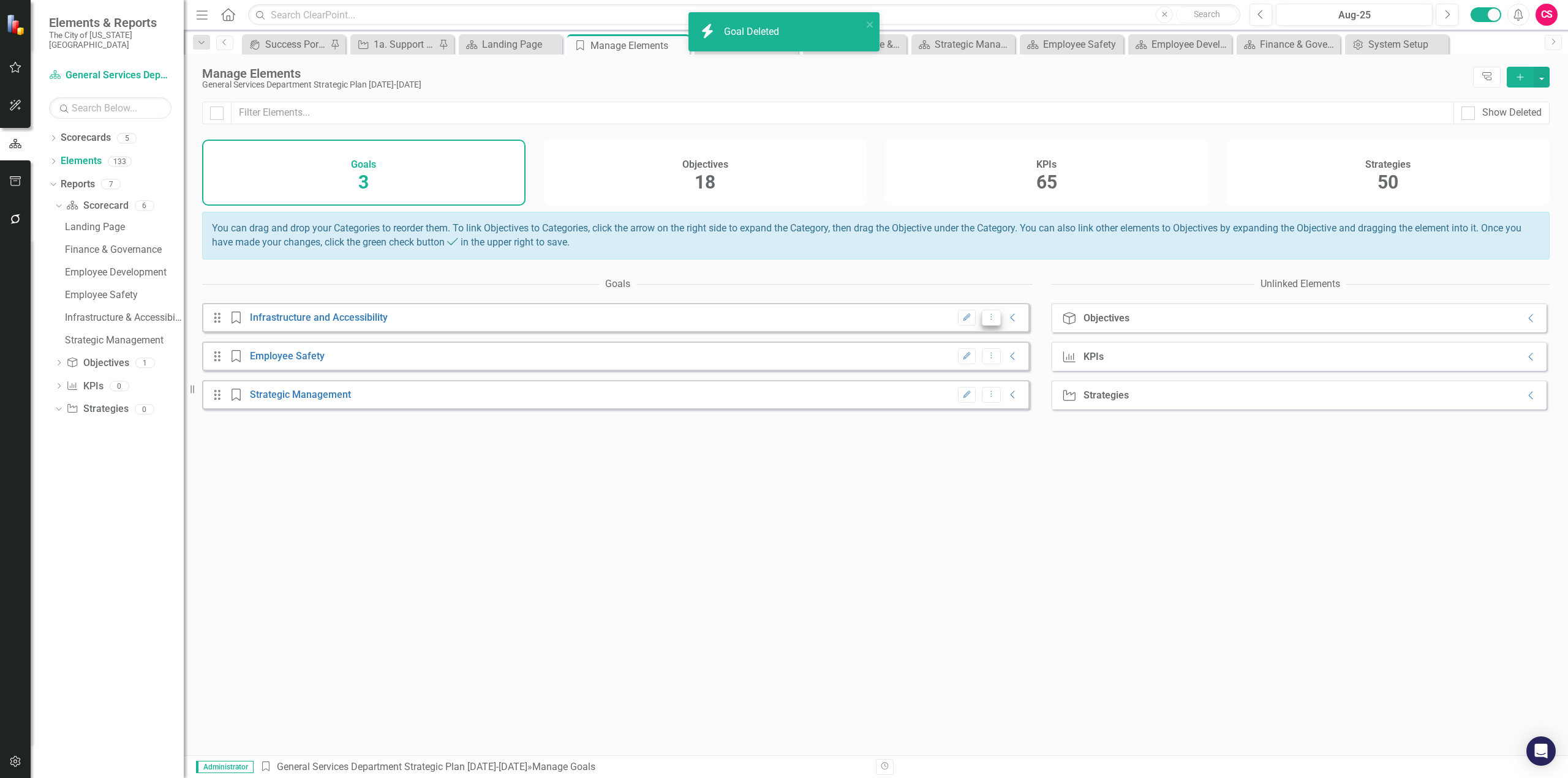
click at [984, 326] on button "Dropdown Menu" at bounding box center [991, 318] width 19 height 16
click at [974, 368] on link "Trash Delete Goal" at bounding box center [1021, 370] width 97 height 23
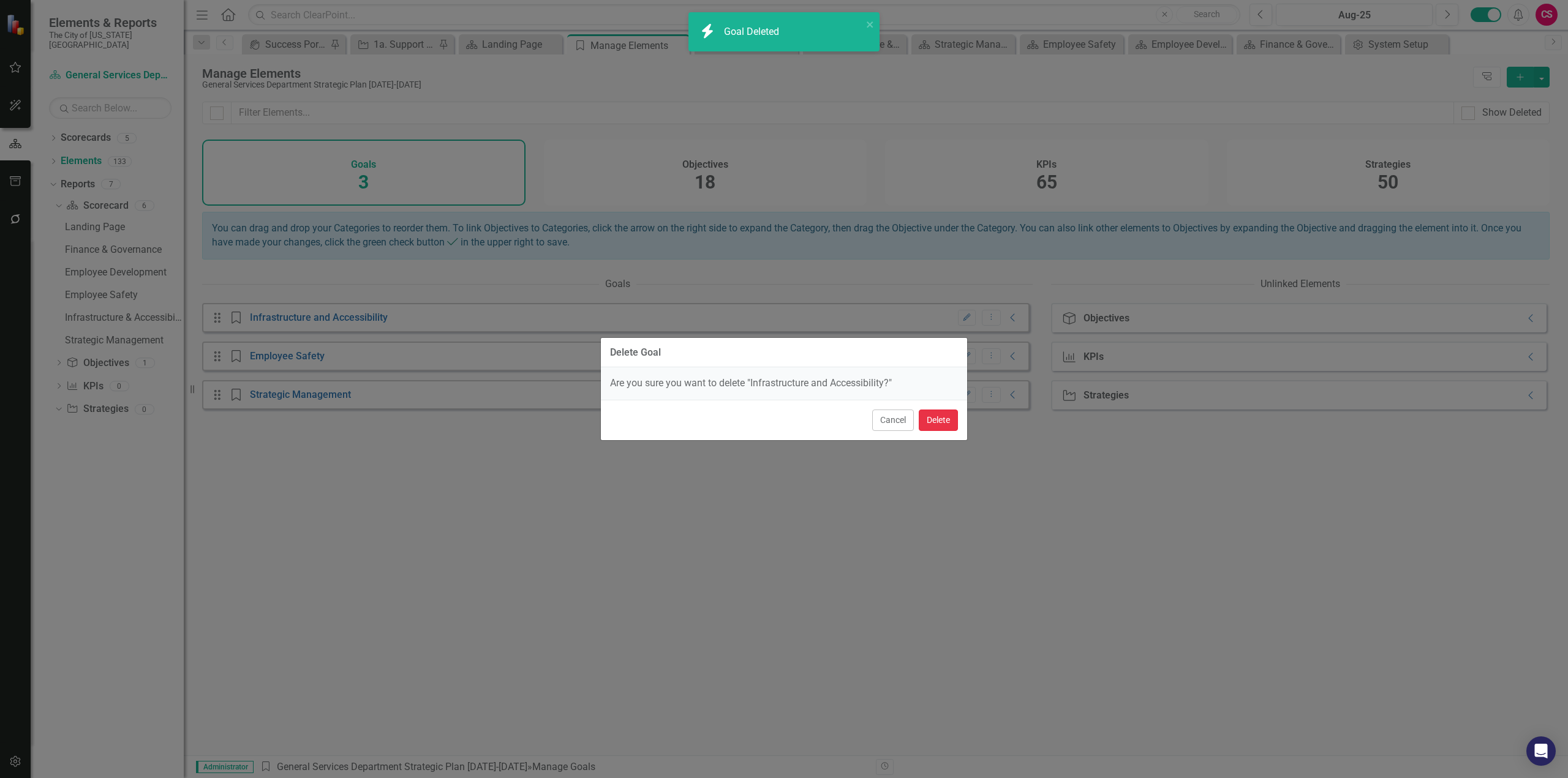
click at [935, 419] on button "Delete" at bounding box center [938, 420] width 39 height 21
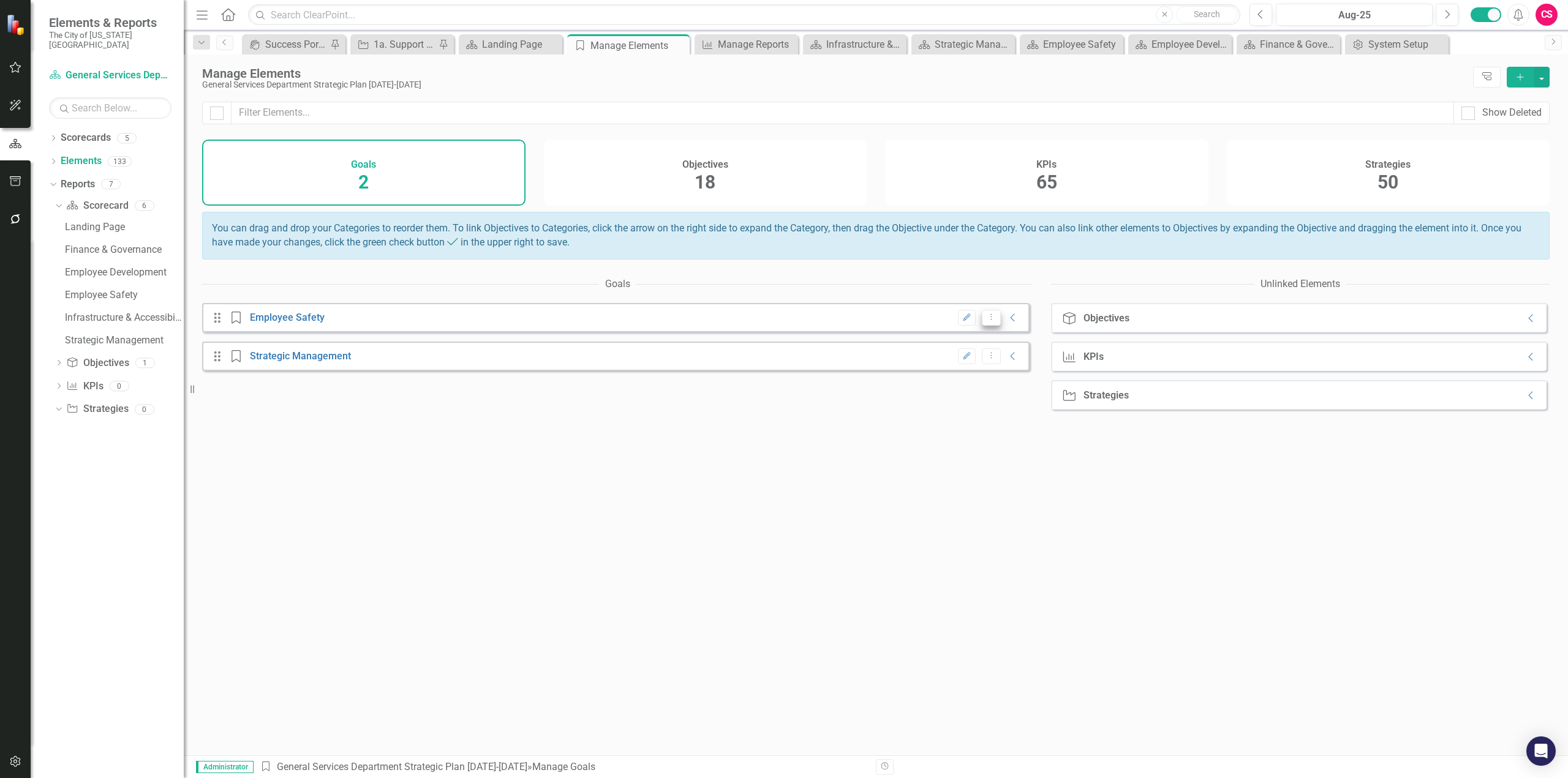
click at [986, 320] on icon "Dropdown Menu" at bounding box center [991, 317] width 11 height 8
click at [988, 372] on icon at bounding box center [985, 369] width 9 height 10
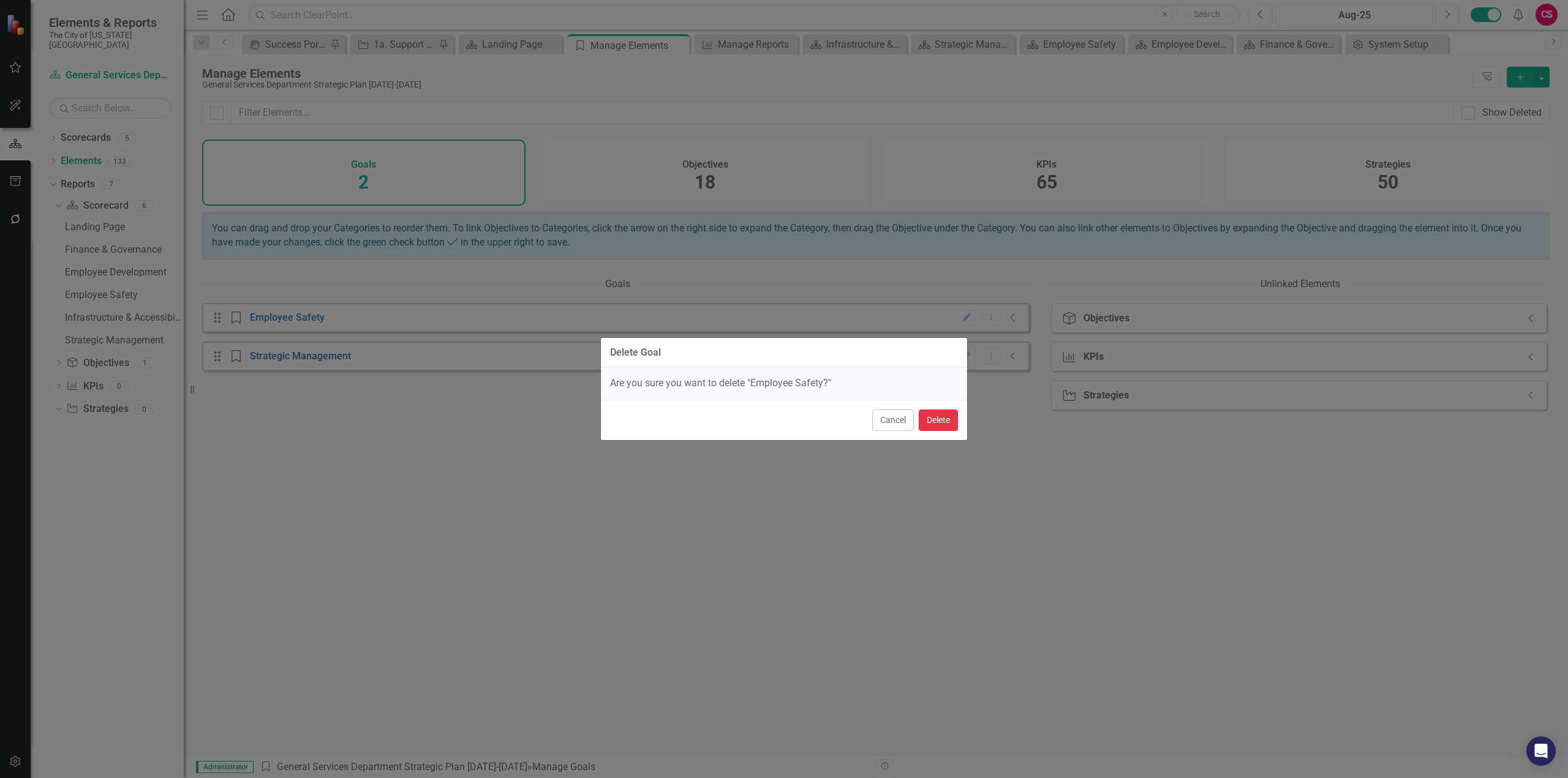
click at [941, 413] on button "Delete" at bounding box center [938, 420] width 39 height 21
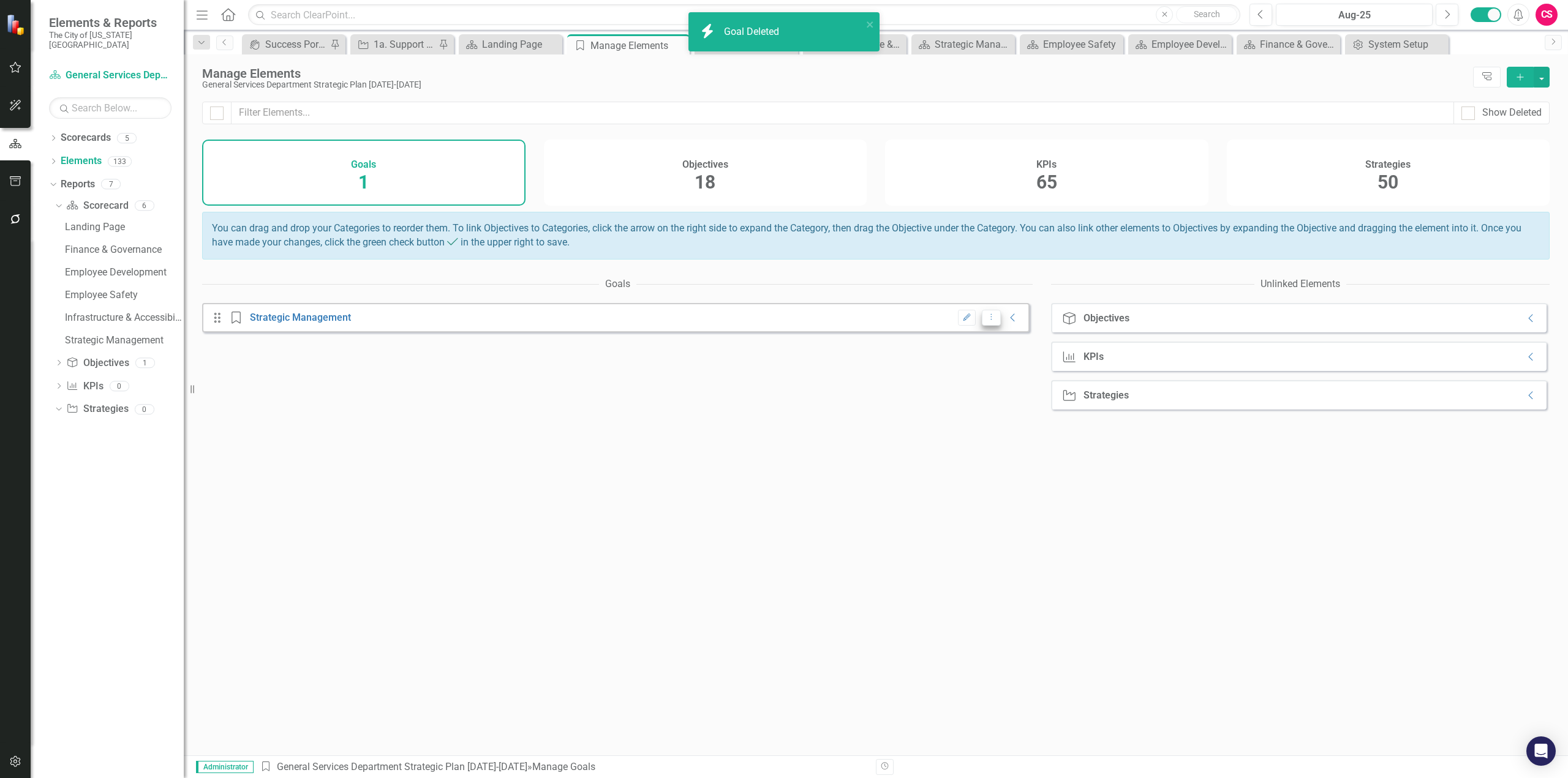
click at [984, 326] on button "Dropdown Menu" at bounding box center [991, 318] width 19 height 16
click at [985, 373] on icon at bounding box center [985, 369] width 9 height 10
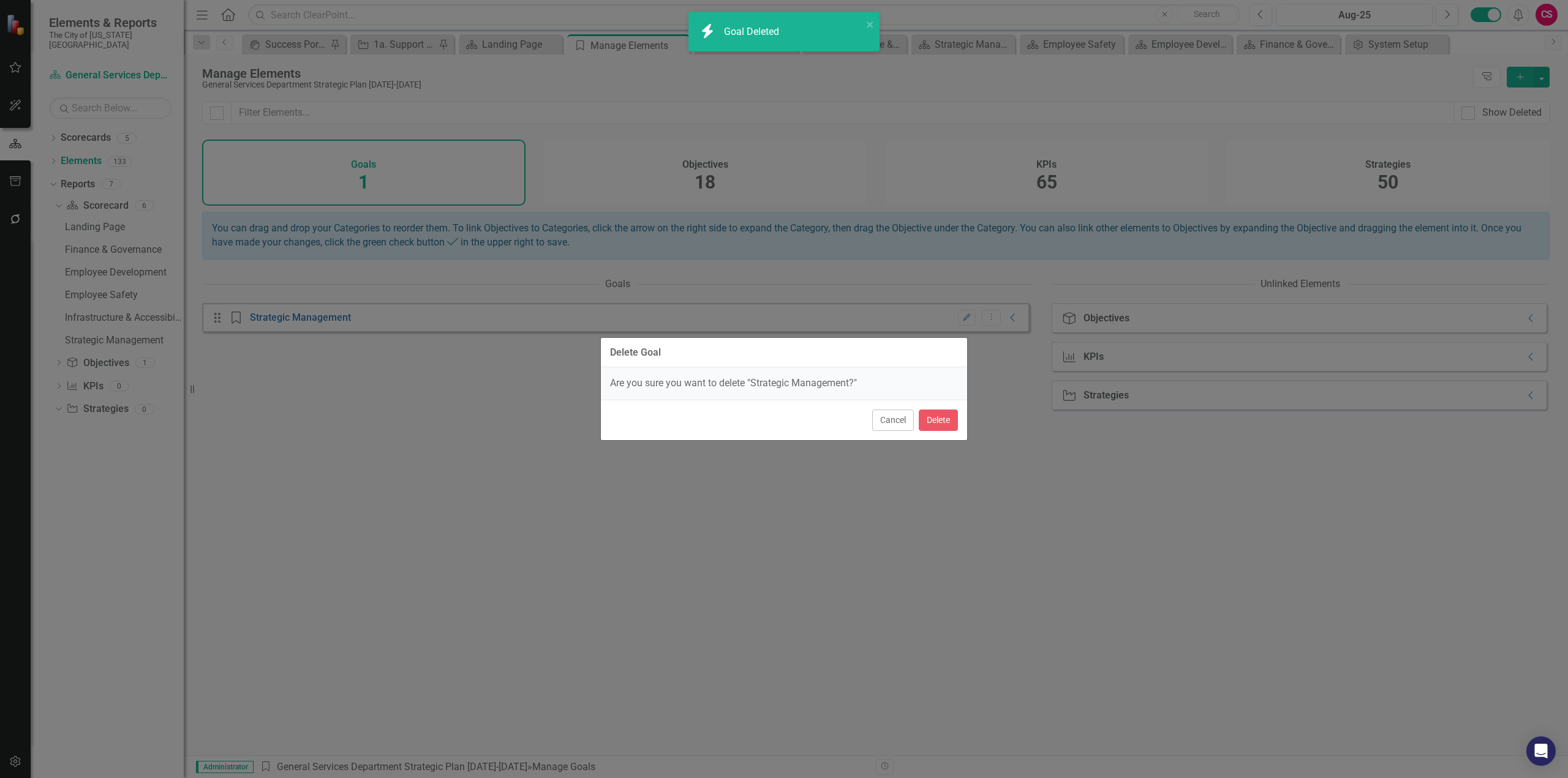
click at [935, 408] on div "Cancel Delete" at bounding box center [783, 420] width 366 height 41
click at [936, 414] on button "Delete" at bounding box center [938, 420] width 39 height 21
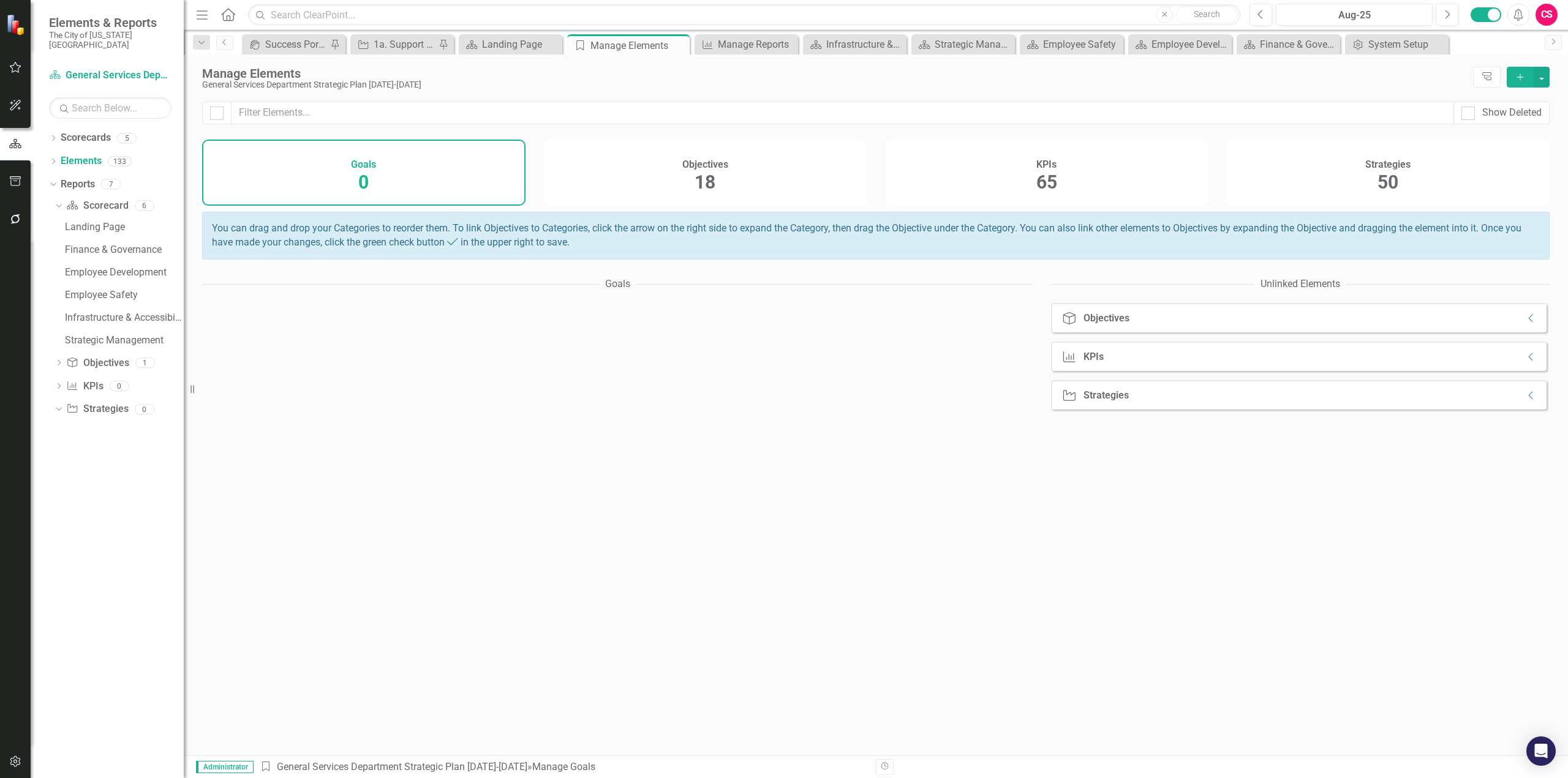
click at [771, 186] on div "Objectives 18" at bounding box center [705, 173] width 324 height 67
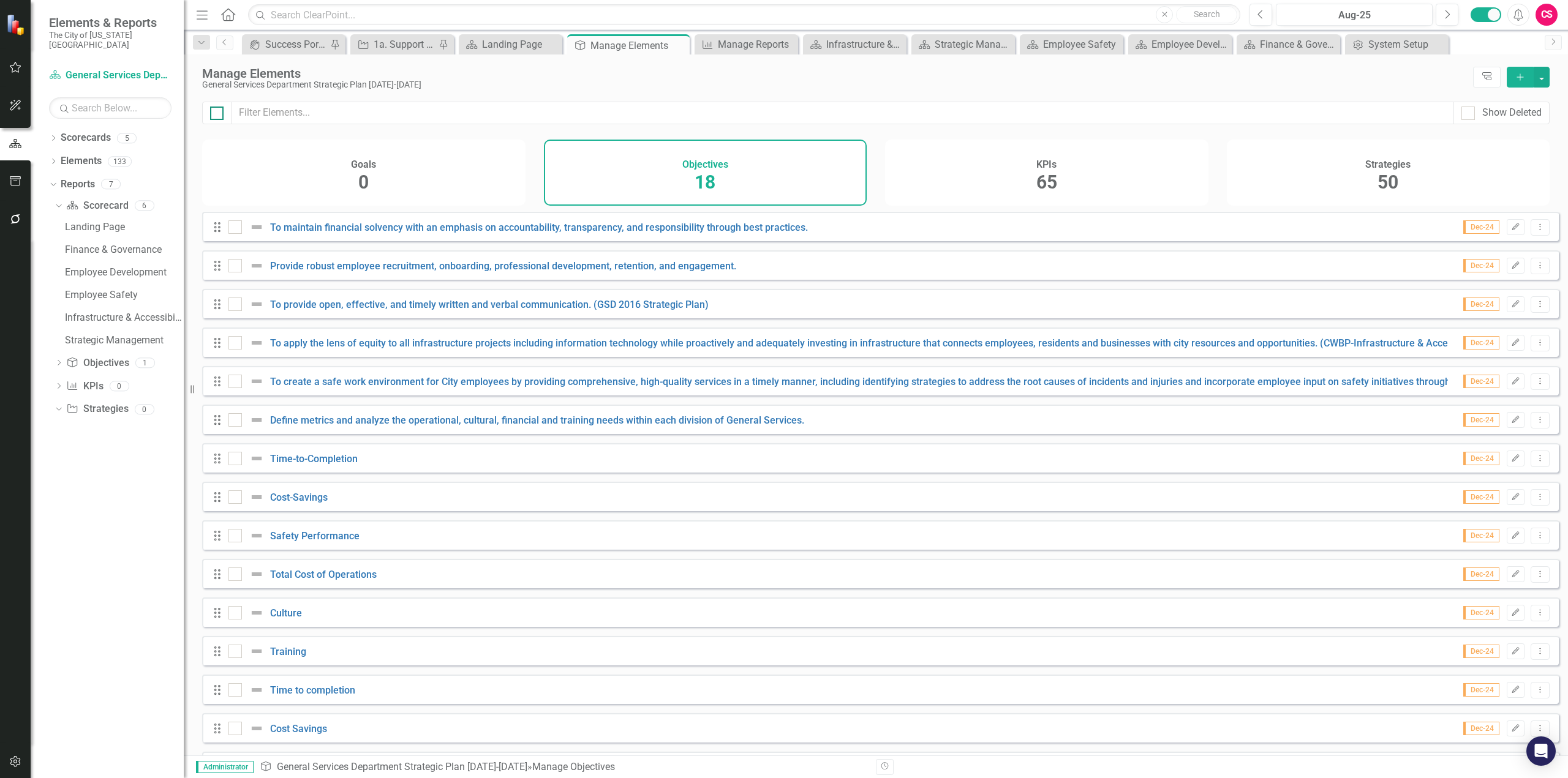
click at [216, 111] on input "checkbox" at bounding box center [214, 110] width 8 height 8
checkbox input "true"
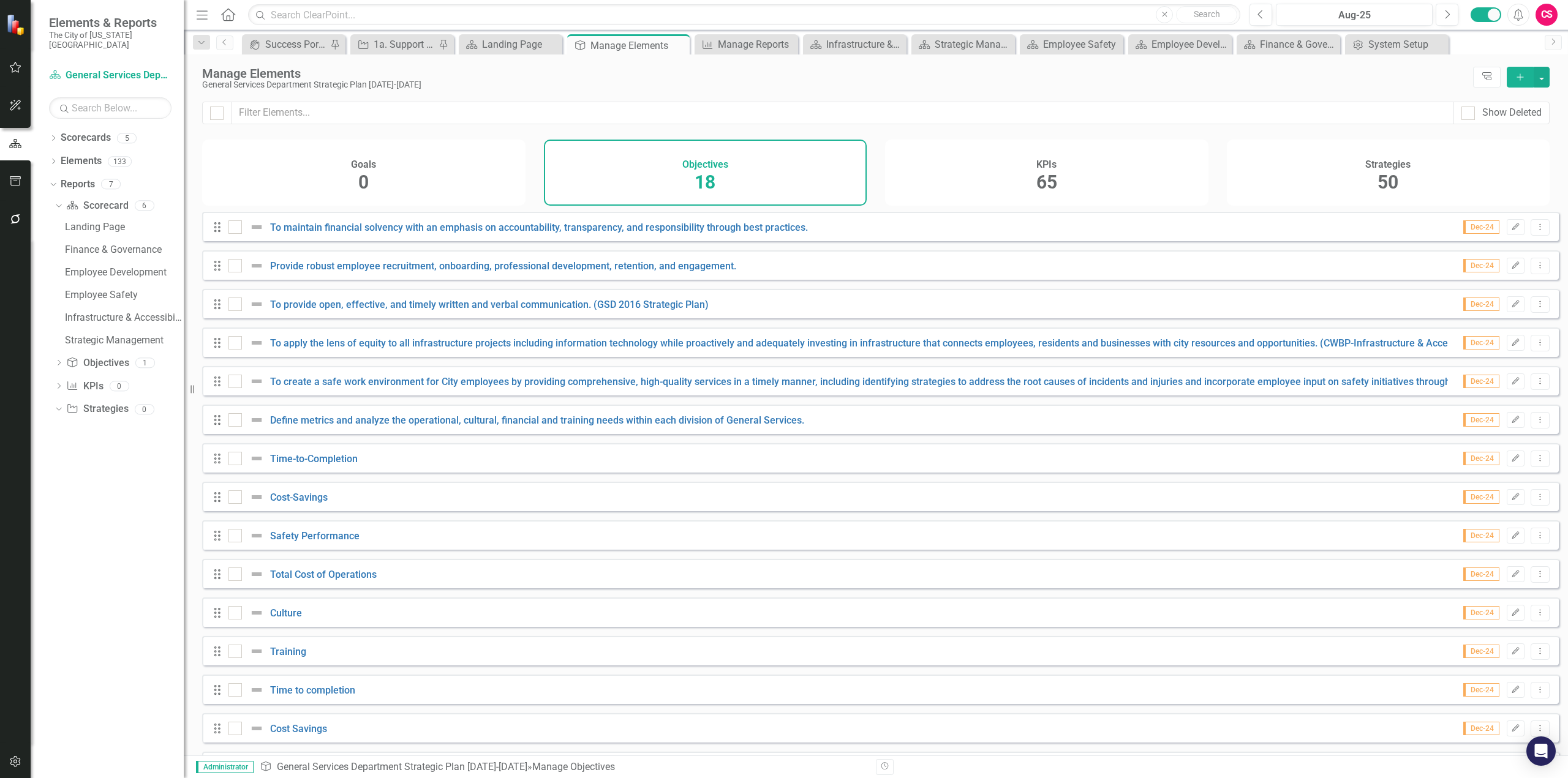
checkbox input "true"
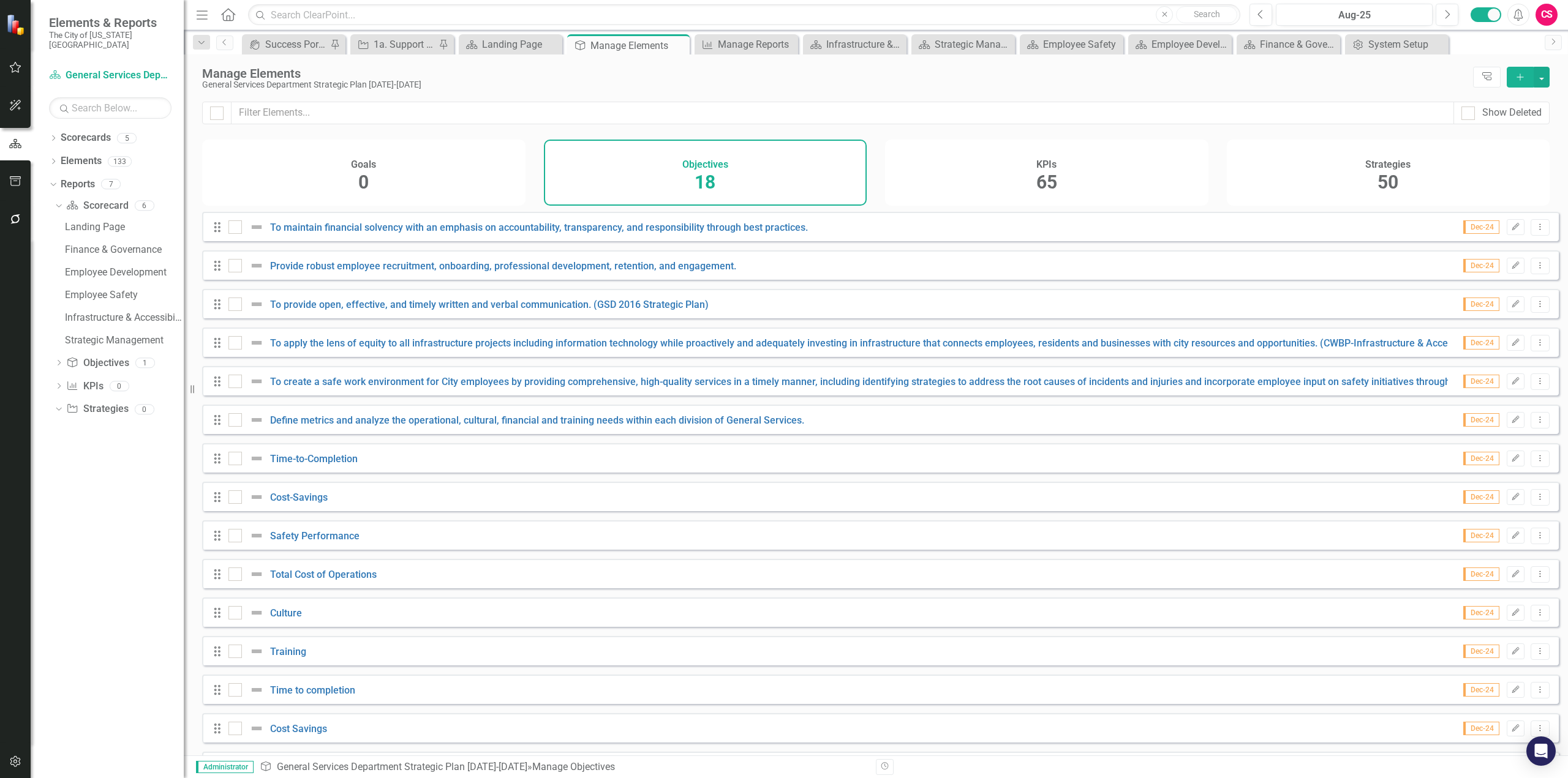
checkbox input "true"
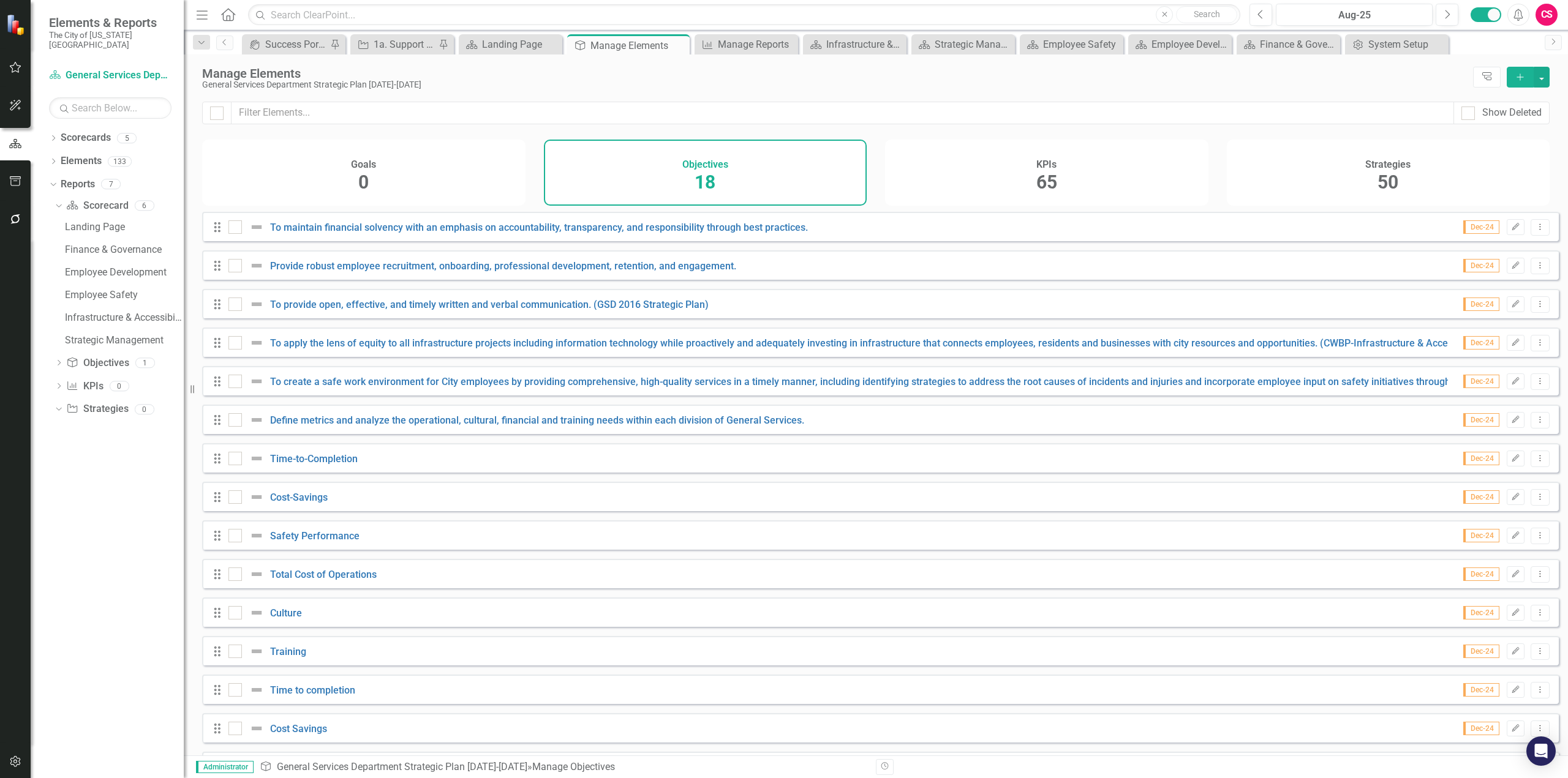
checkbox input "true"
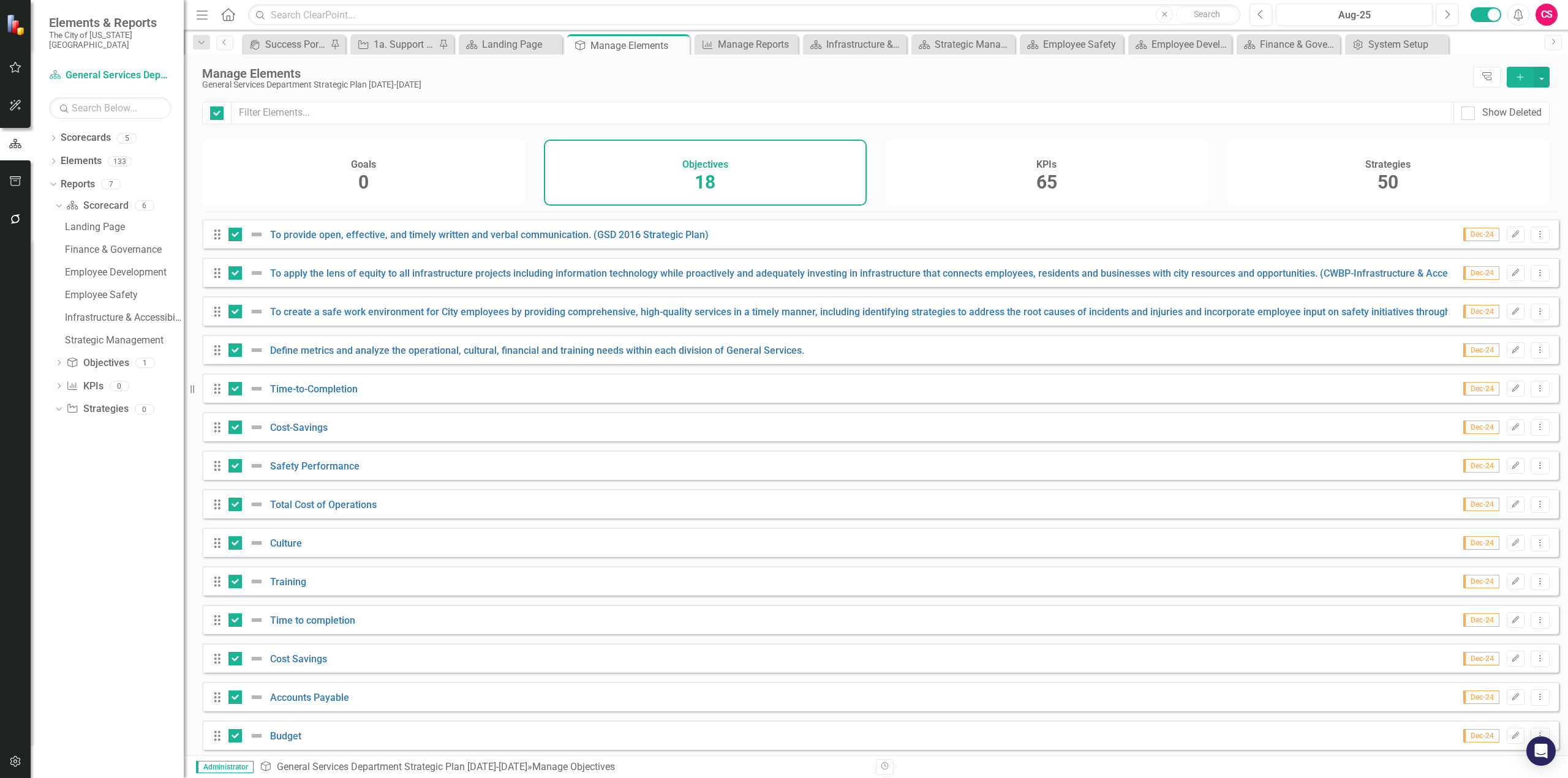
scroll to position [160, 0]
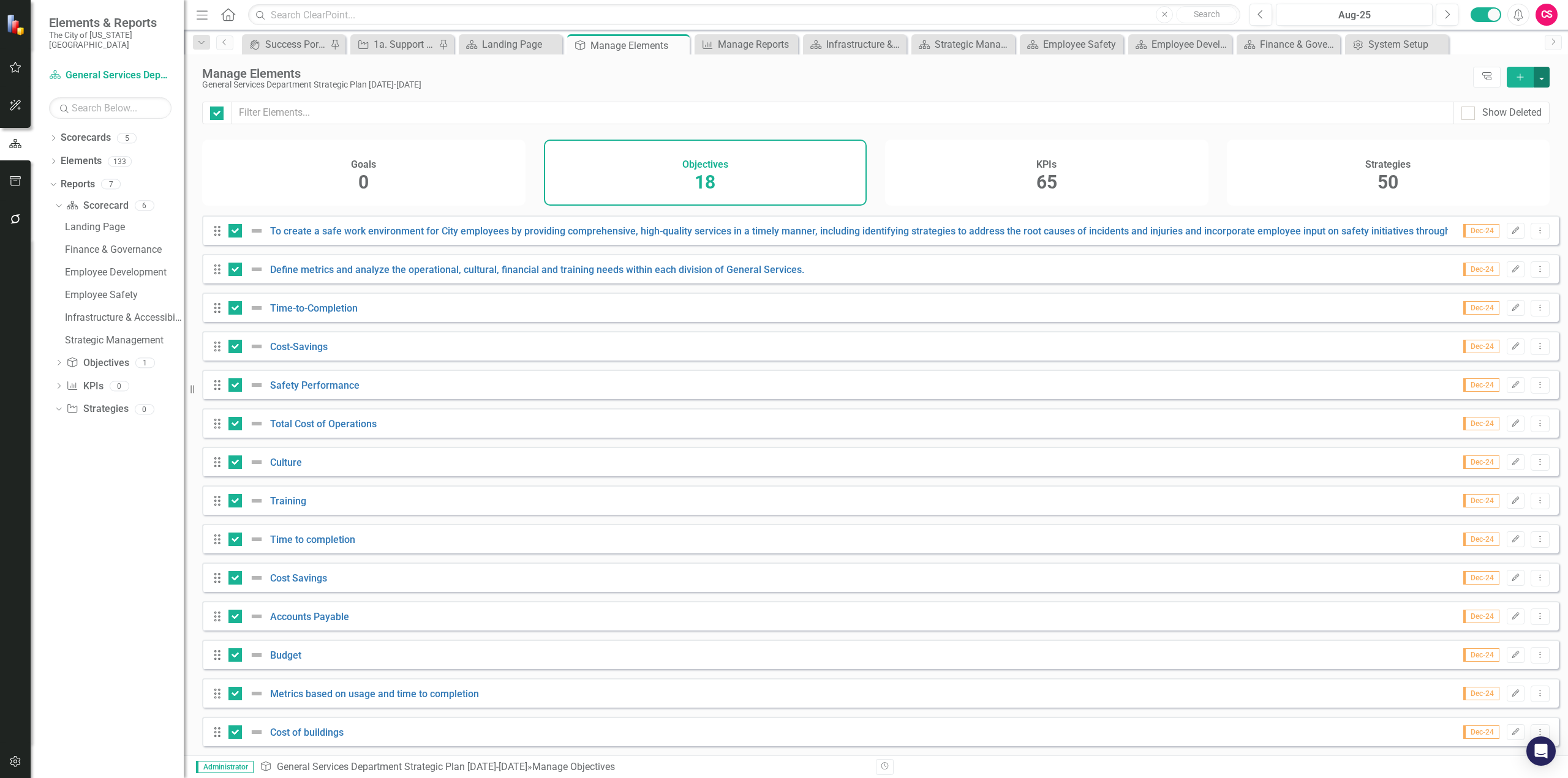
click at [1045, 73] on button "button" at bounding box center [1542, 77] width 16 height 21
click at [1045, 160] on link "Trash Delete Multiple" at bounding box center [1501, 167] width 97 height 23
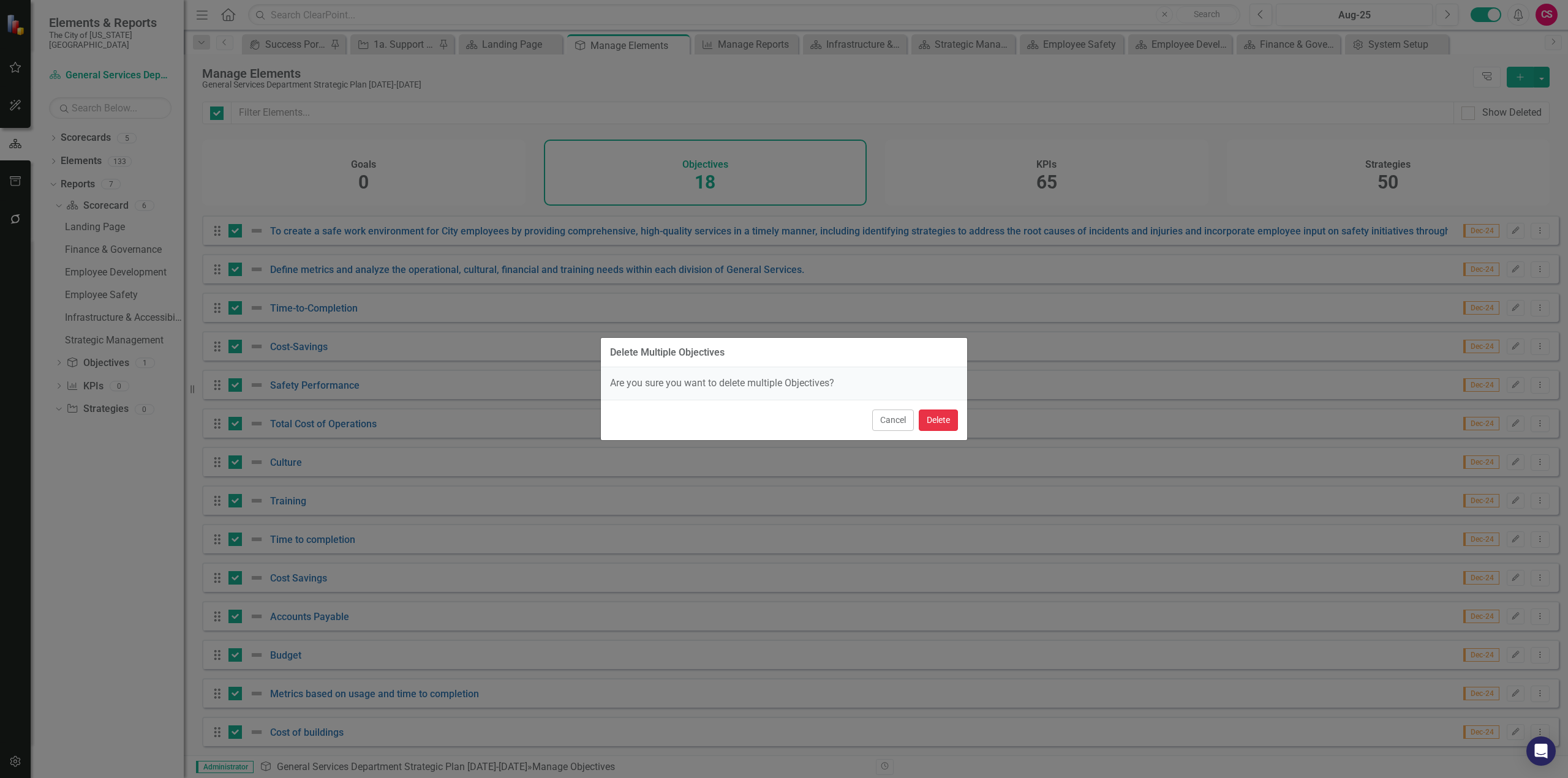
click at [945, 425] on button "Delete" at bounding box center [938, 420] width 39 height 21
checkbox input "false"
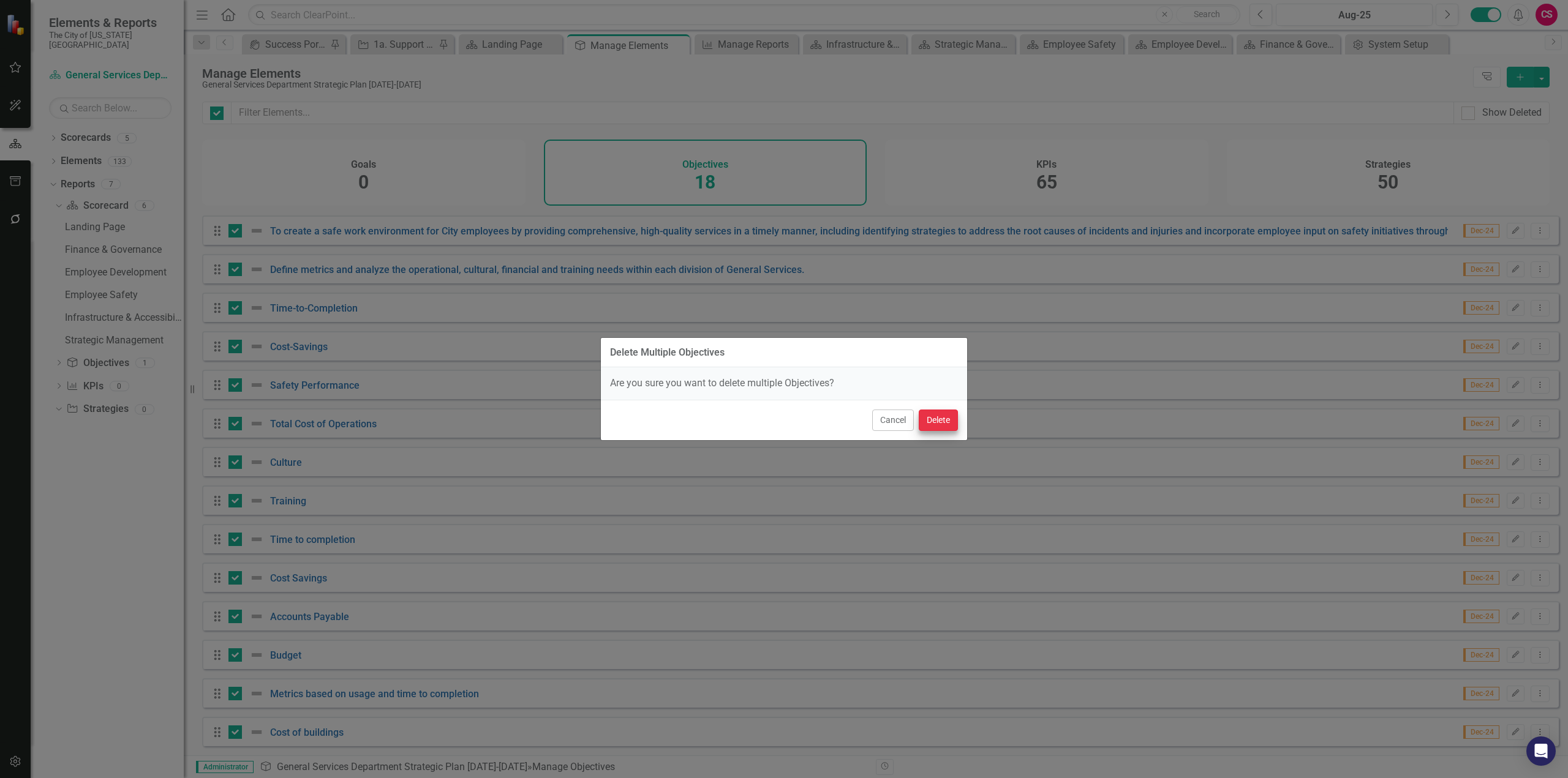
checkbox input "false"
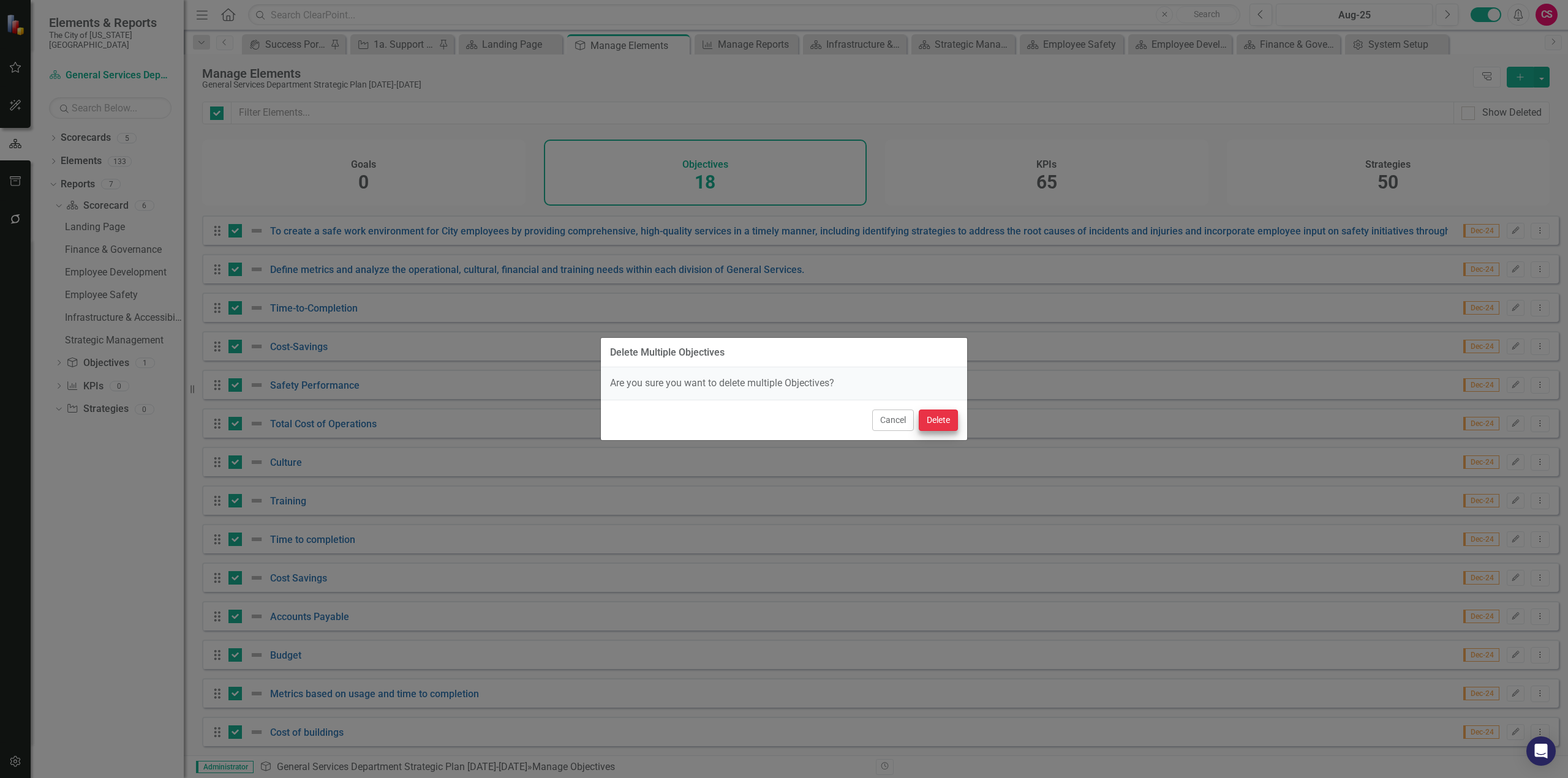
checkbox input "false"
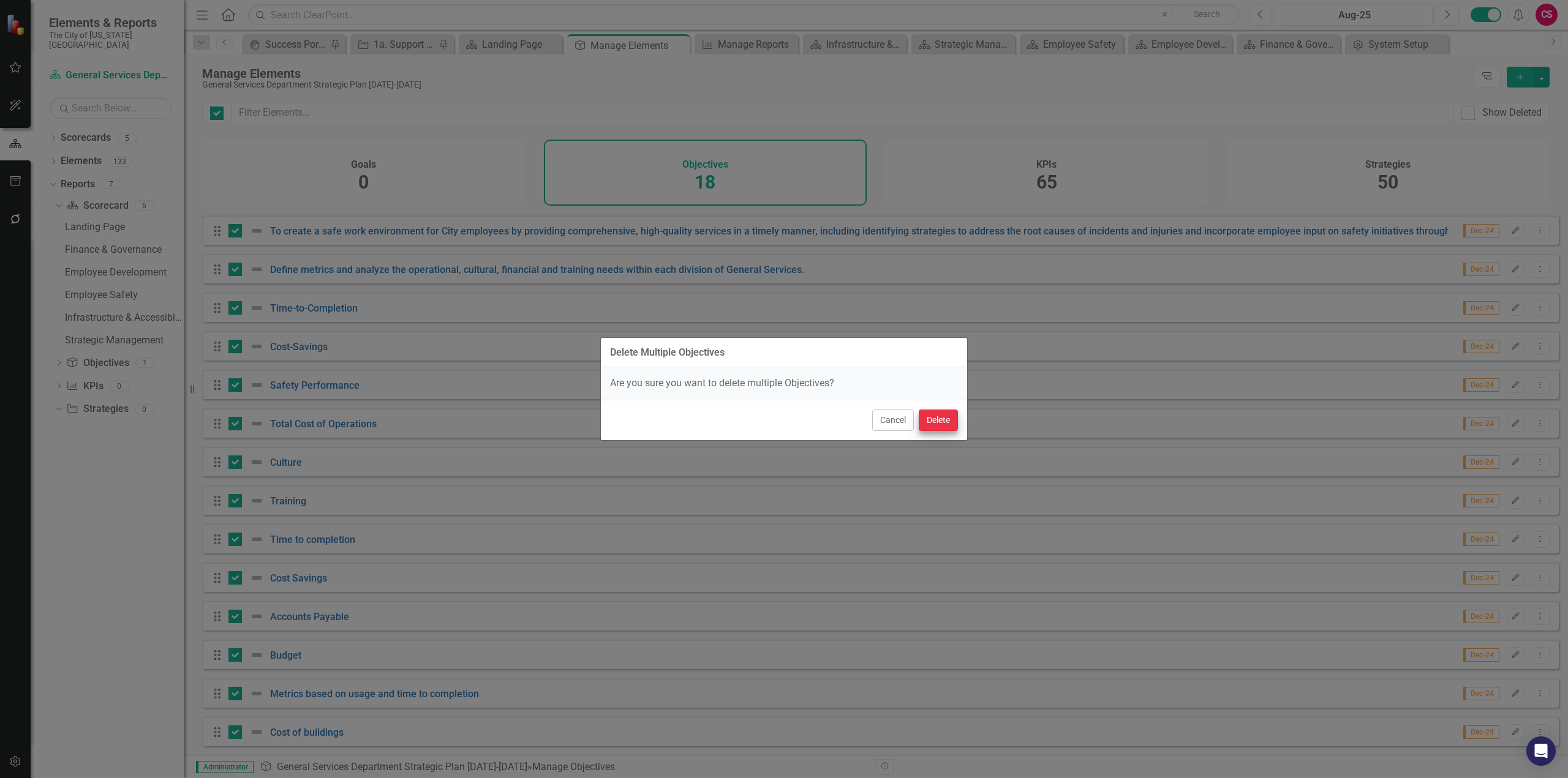
checkbox input "false"
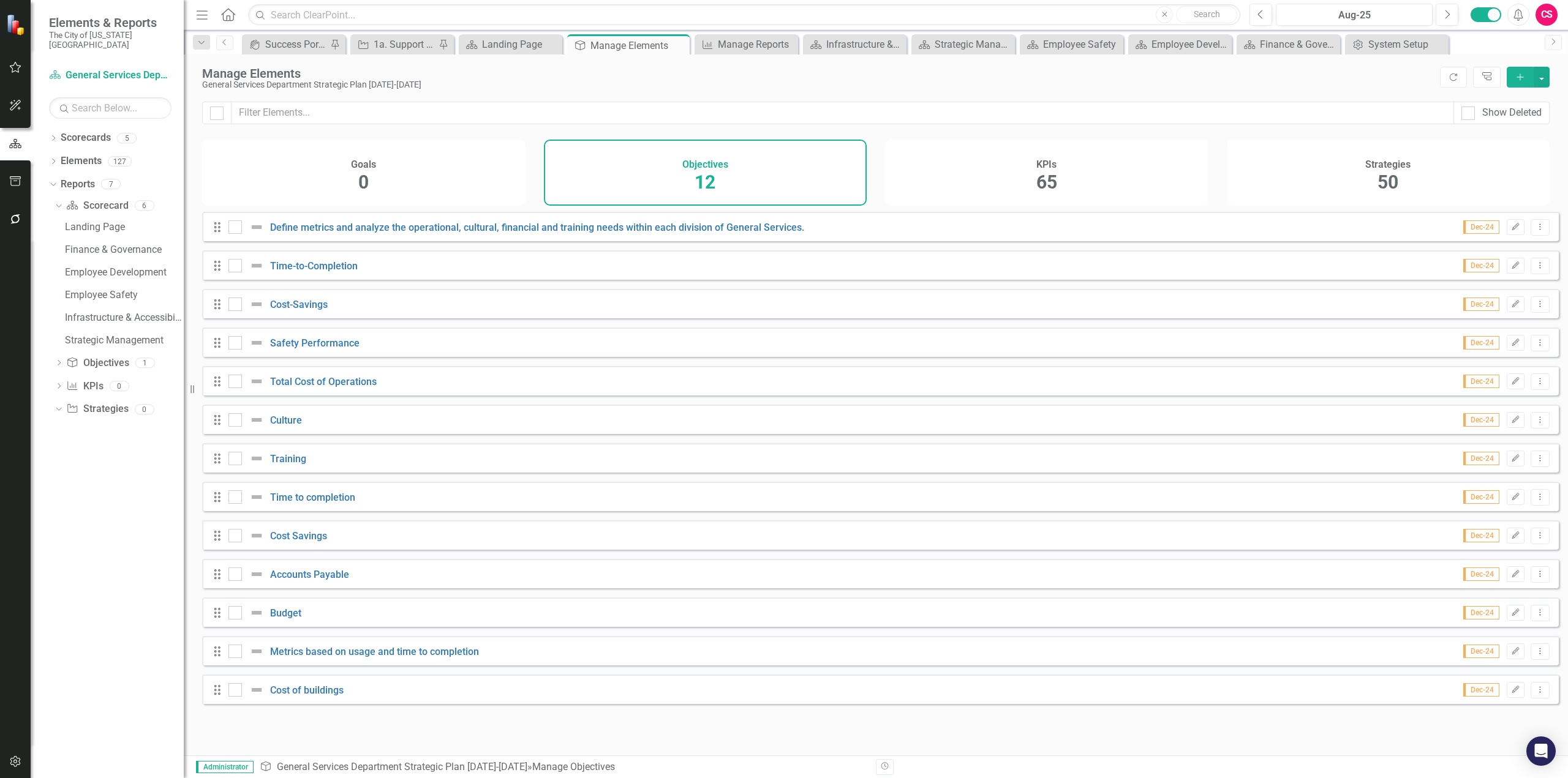
scroll to position [0, 0]
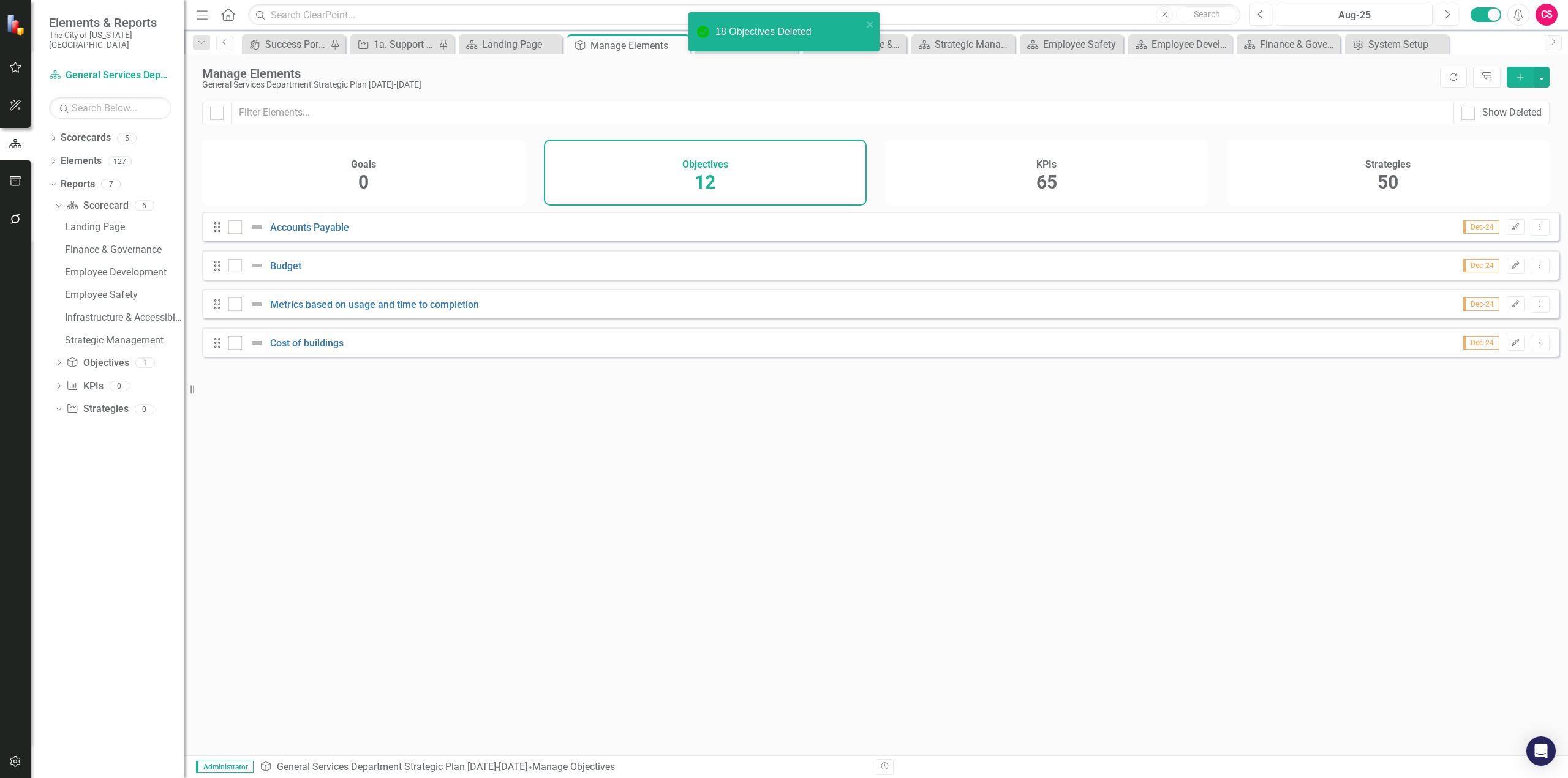
click at [1015, 191] on div "KPIs 65" at bounding box center [1047, 173] width 324 height 67
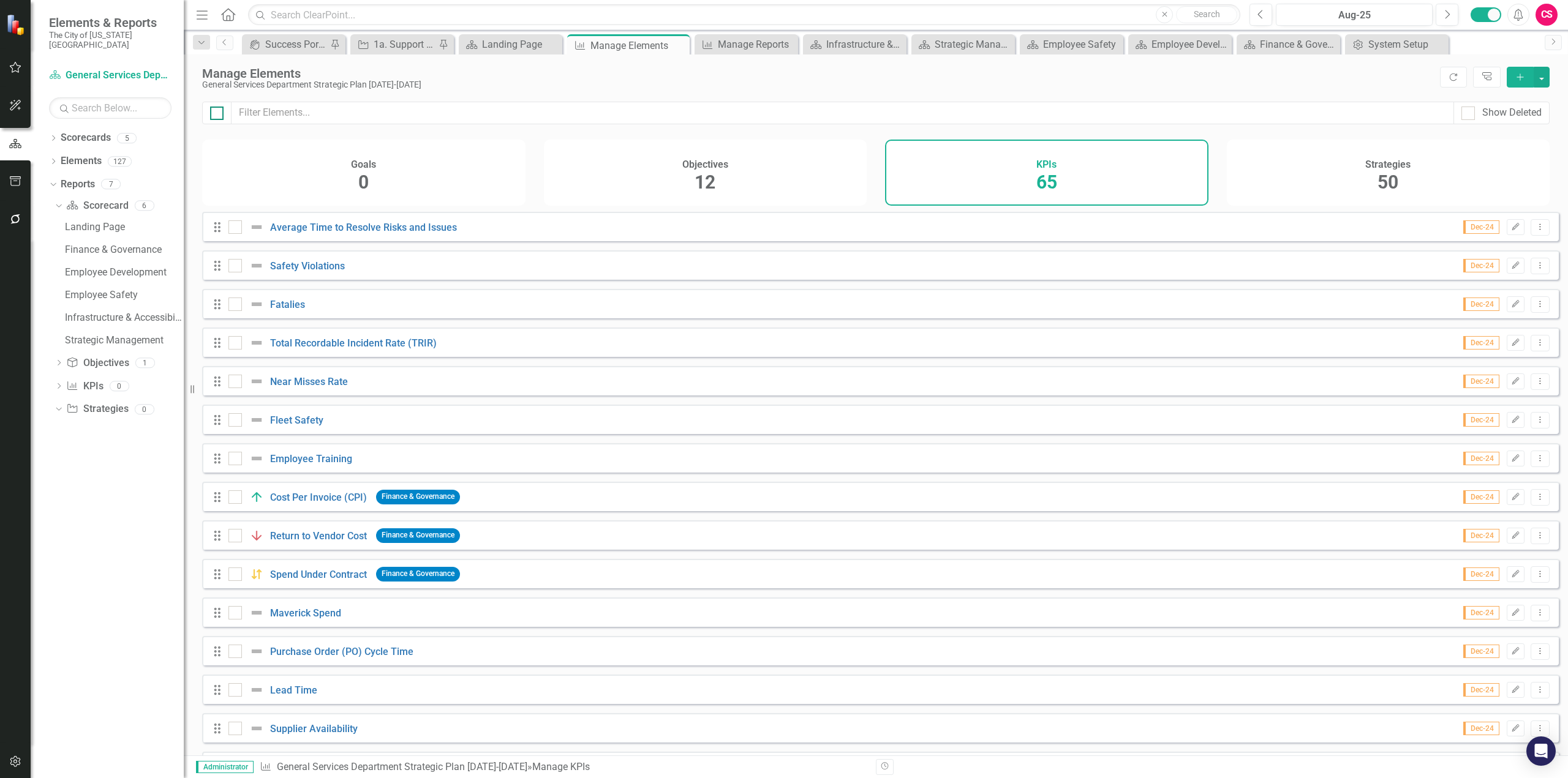
click at [218, 116] on div at bounding box center [217, 113] width 14 height 14
click at [218, 114] on input "checkbox" at bounding box center [214, 110] width 8 height 8
checkbox input "true"
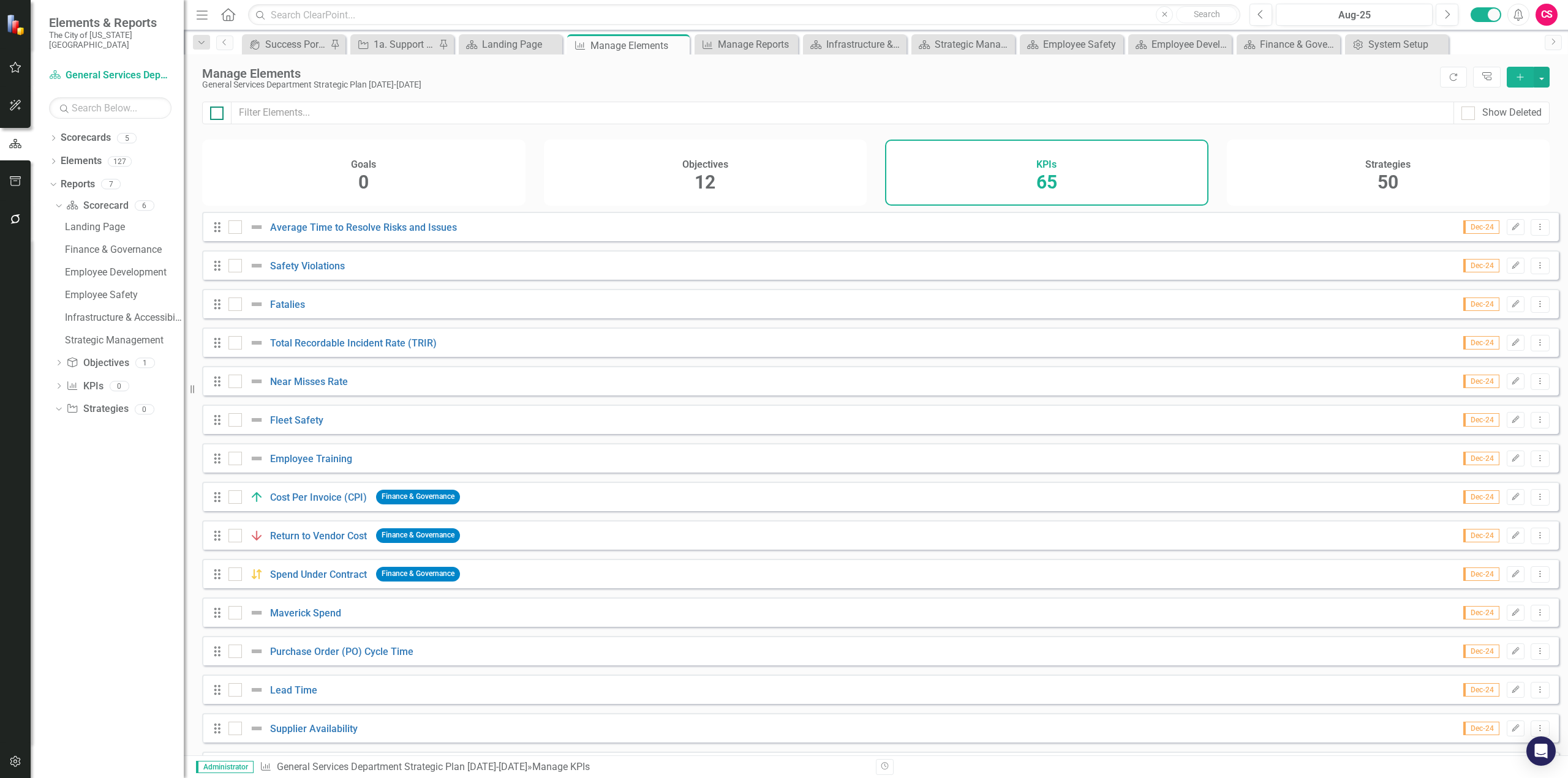
checkbox input "true"
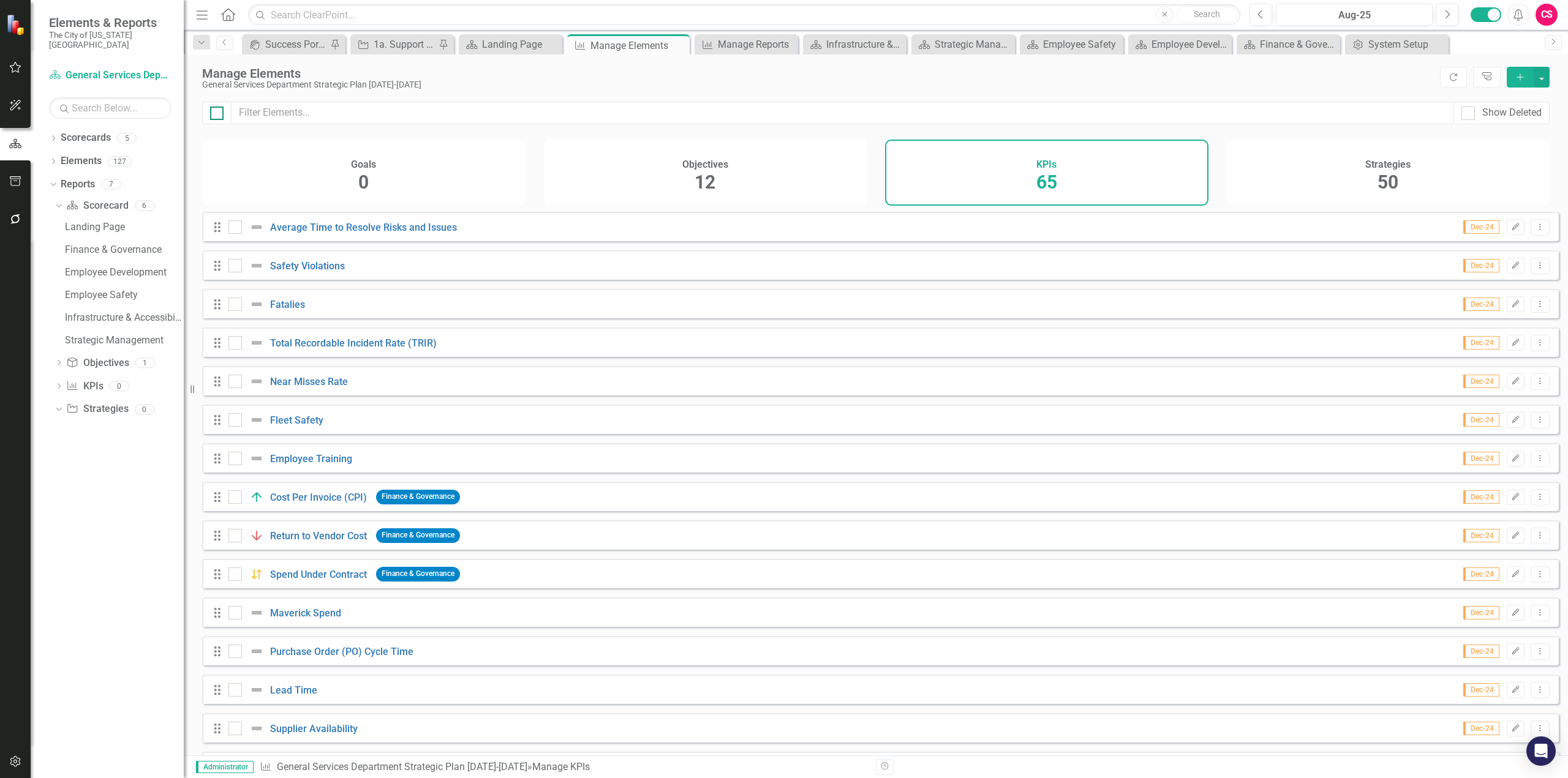
checkbox input "true"
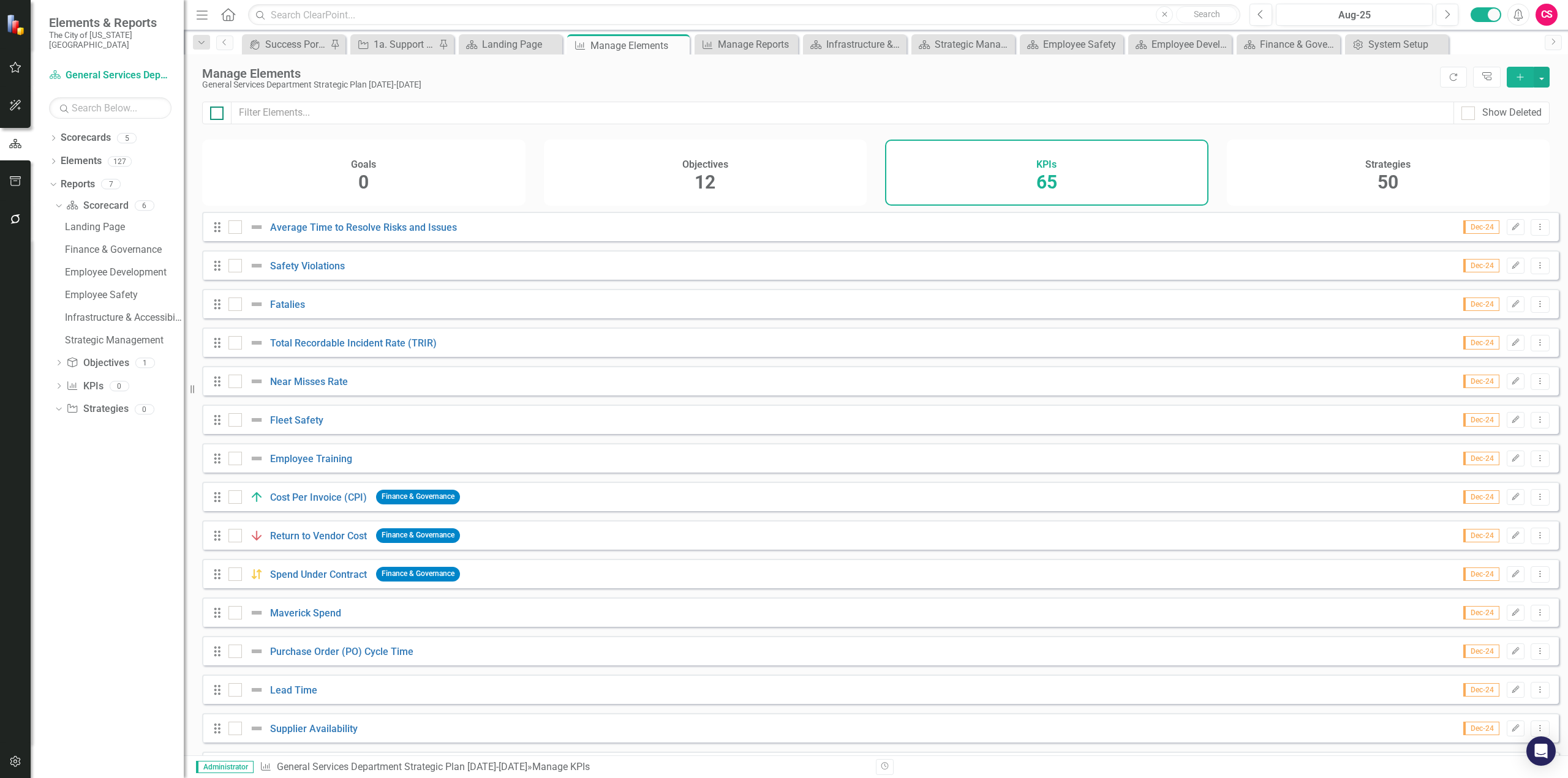
checkbox input "true"
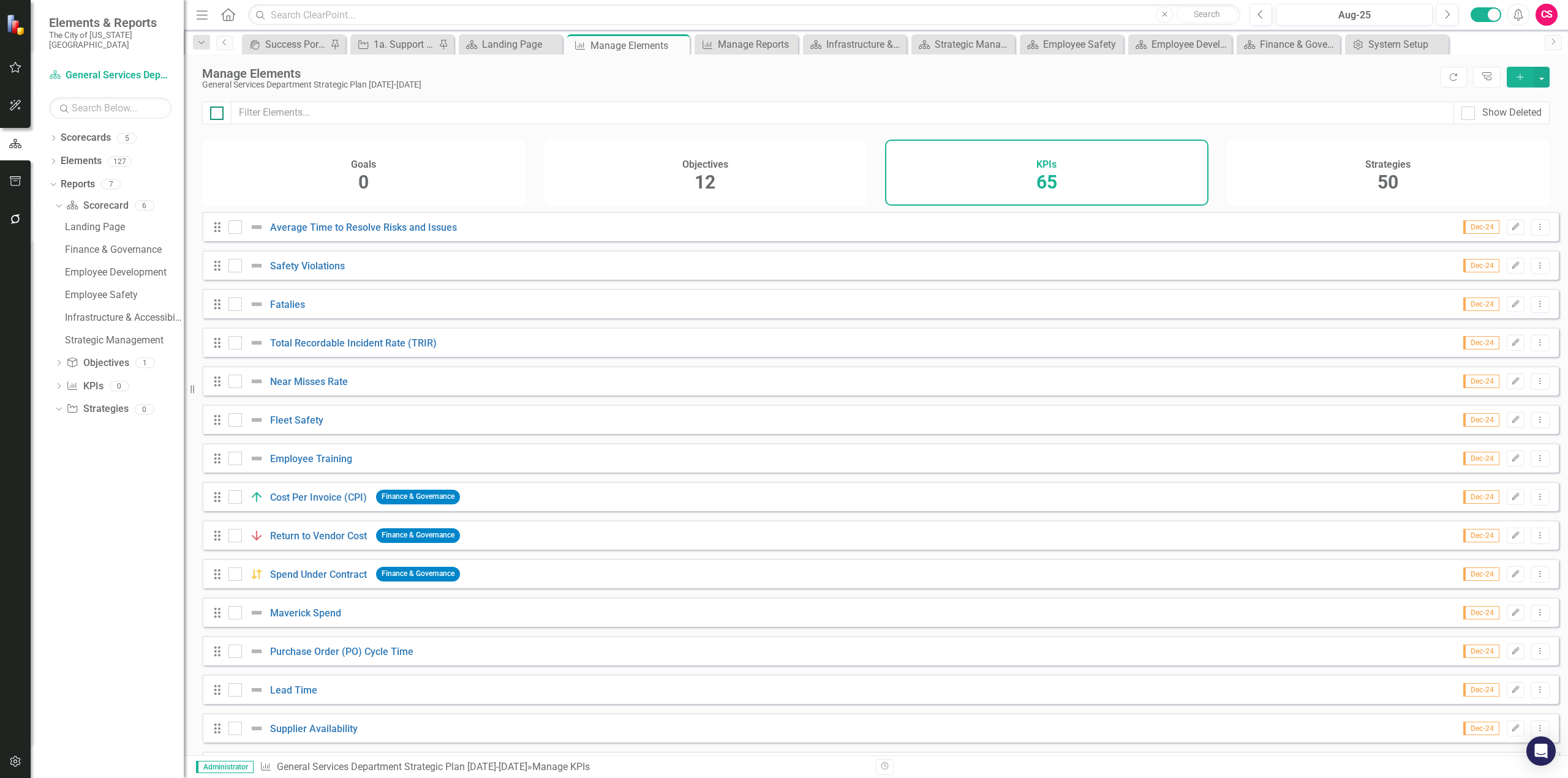
checkbox input "true"
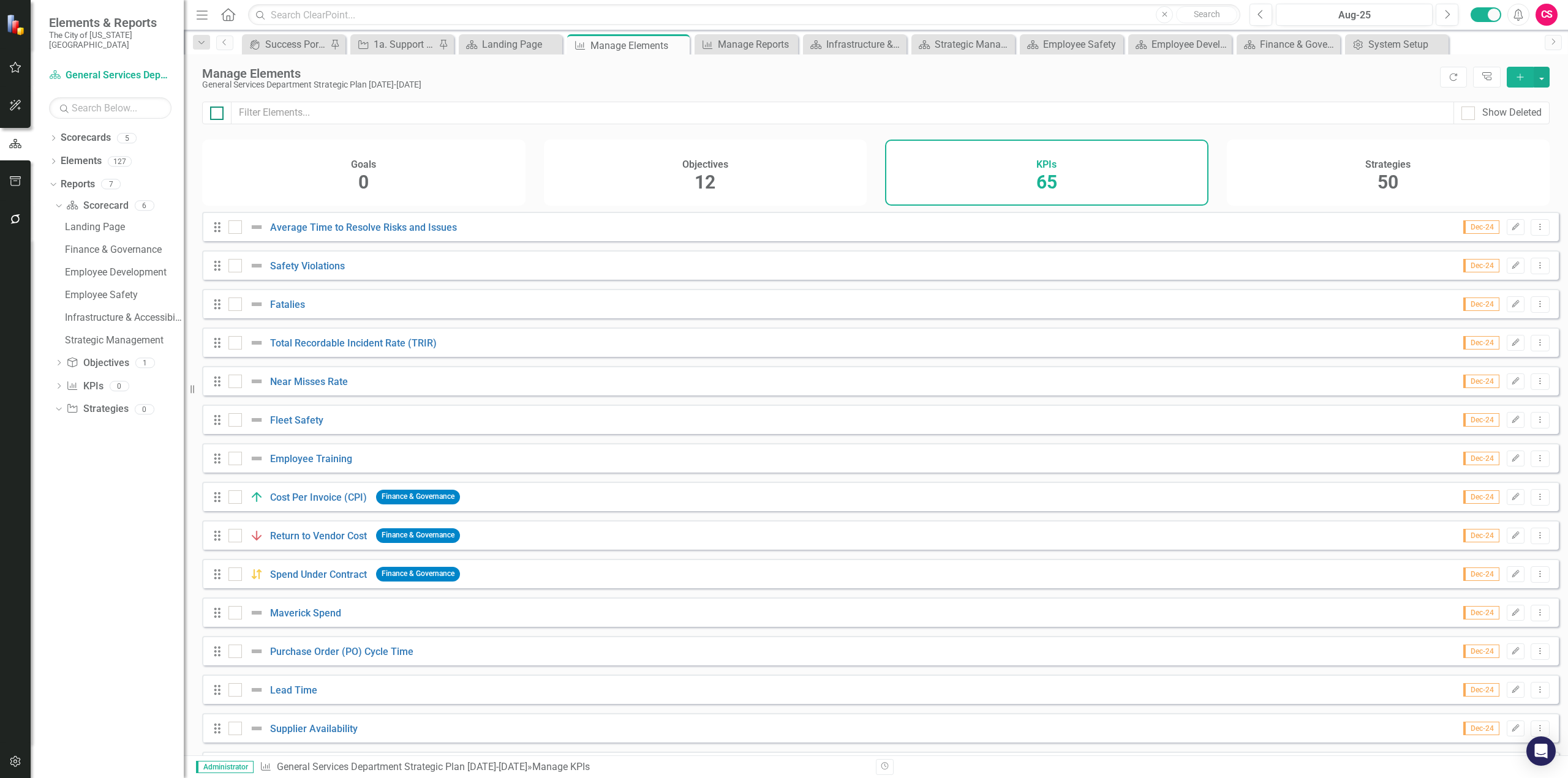
checkbox input "true"
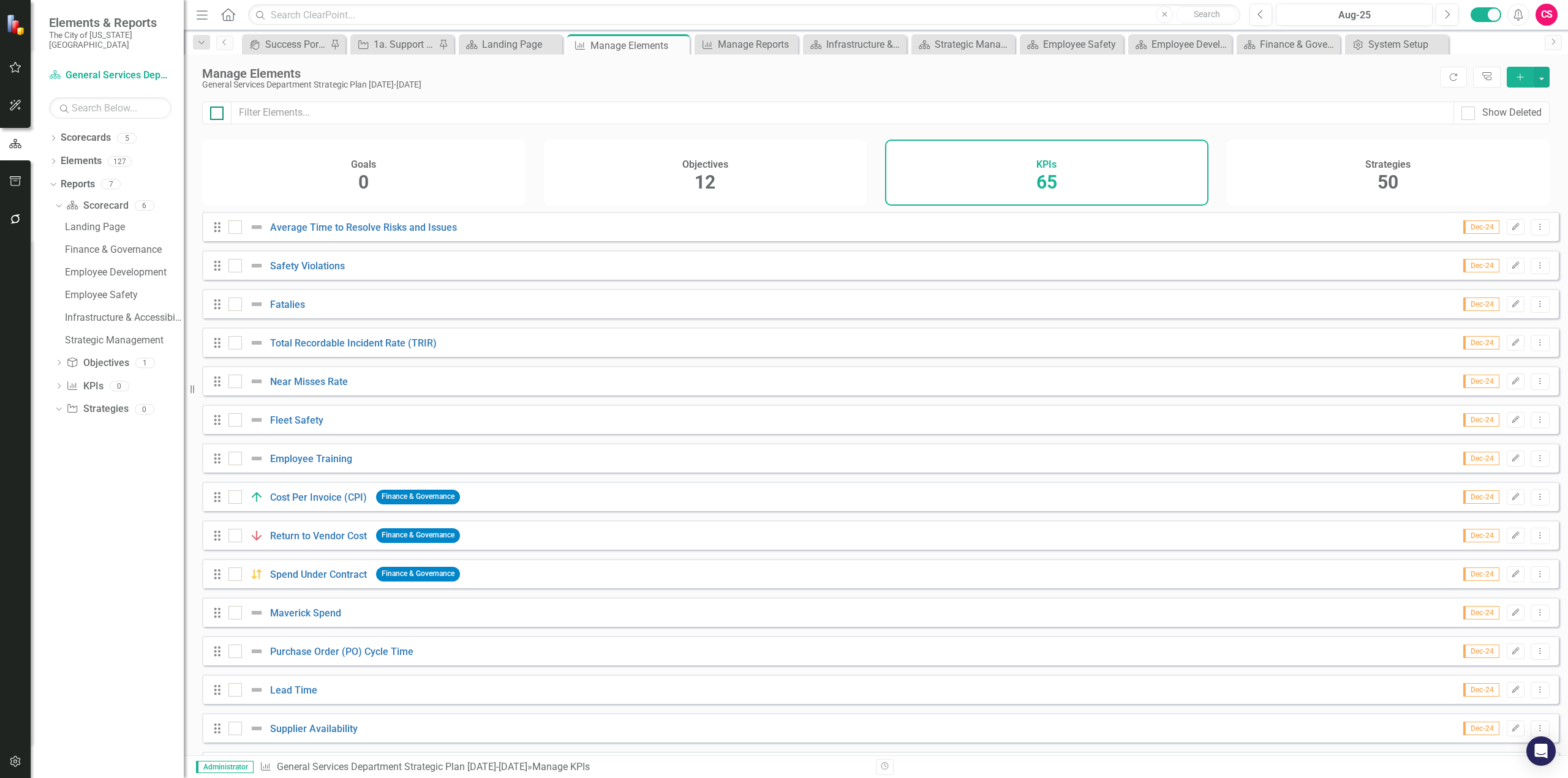
checkbox input "true"
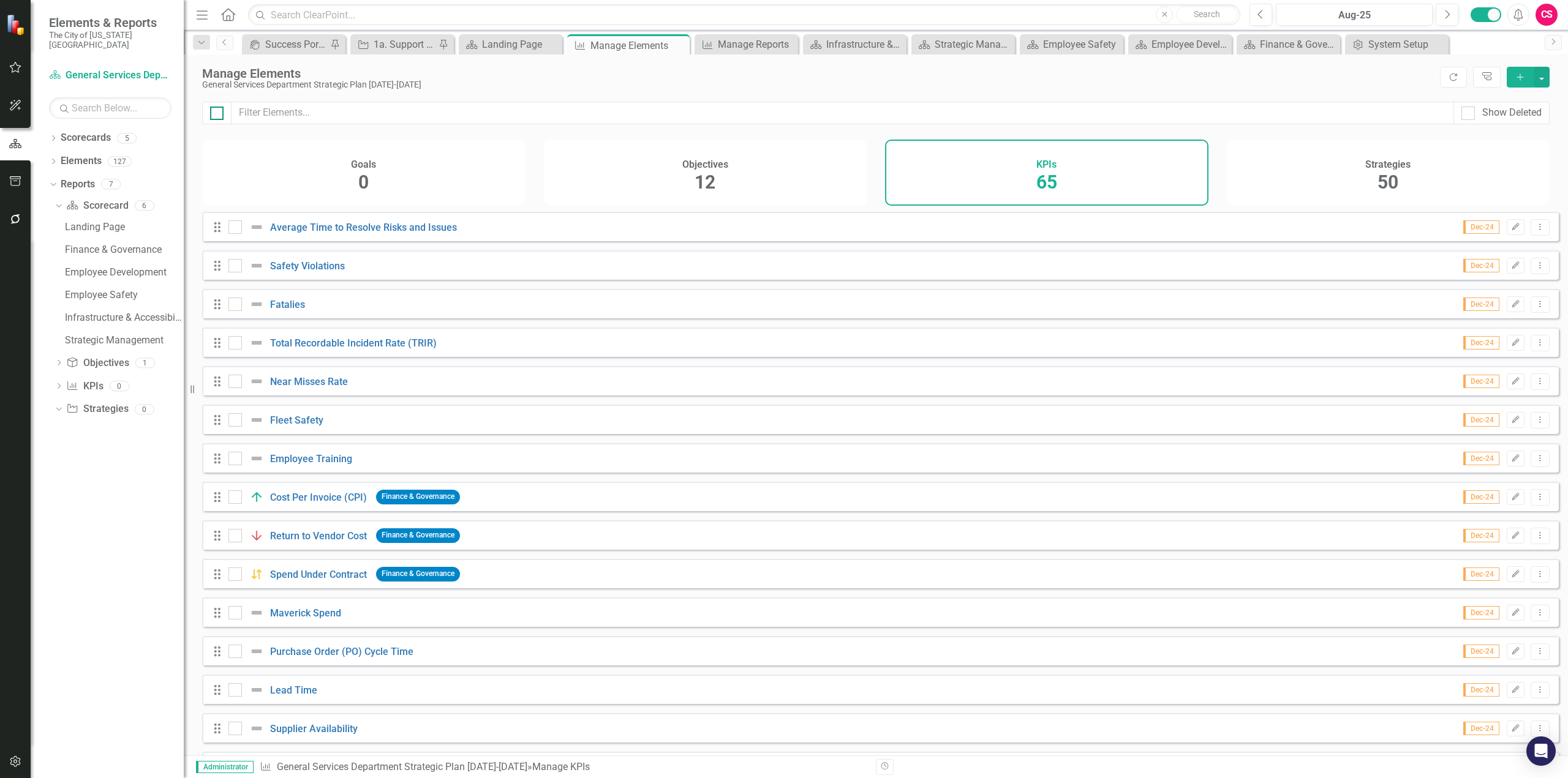
checkbox input "true"
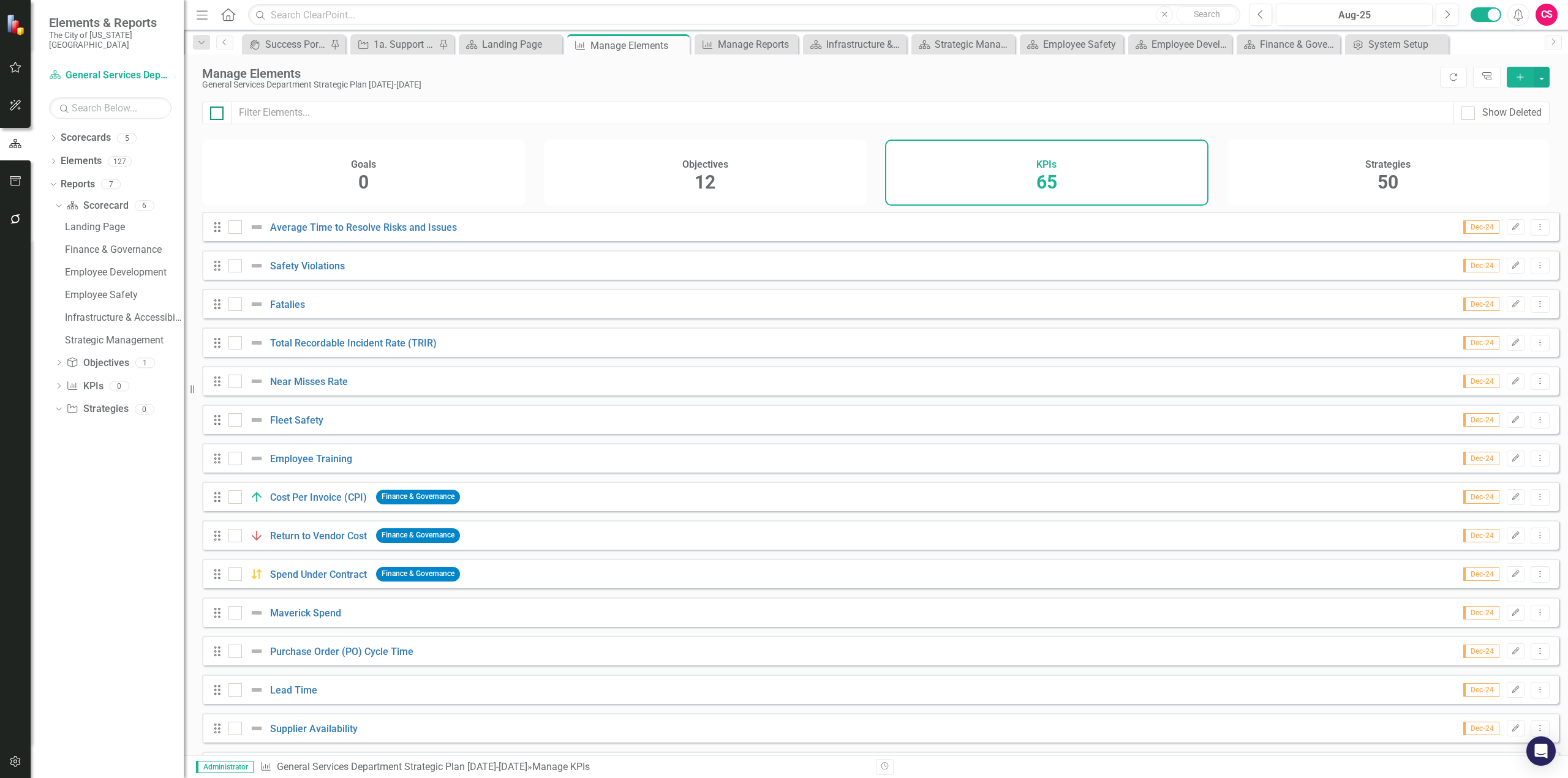
checkbox input "true"
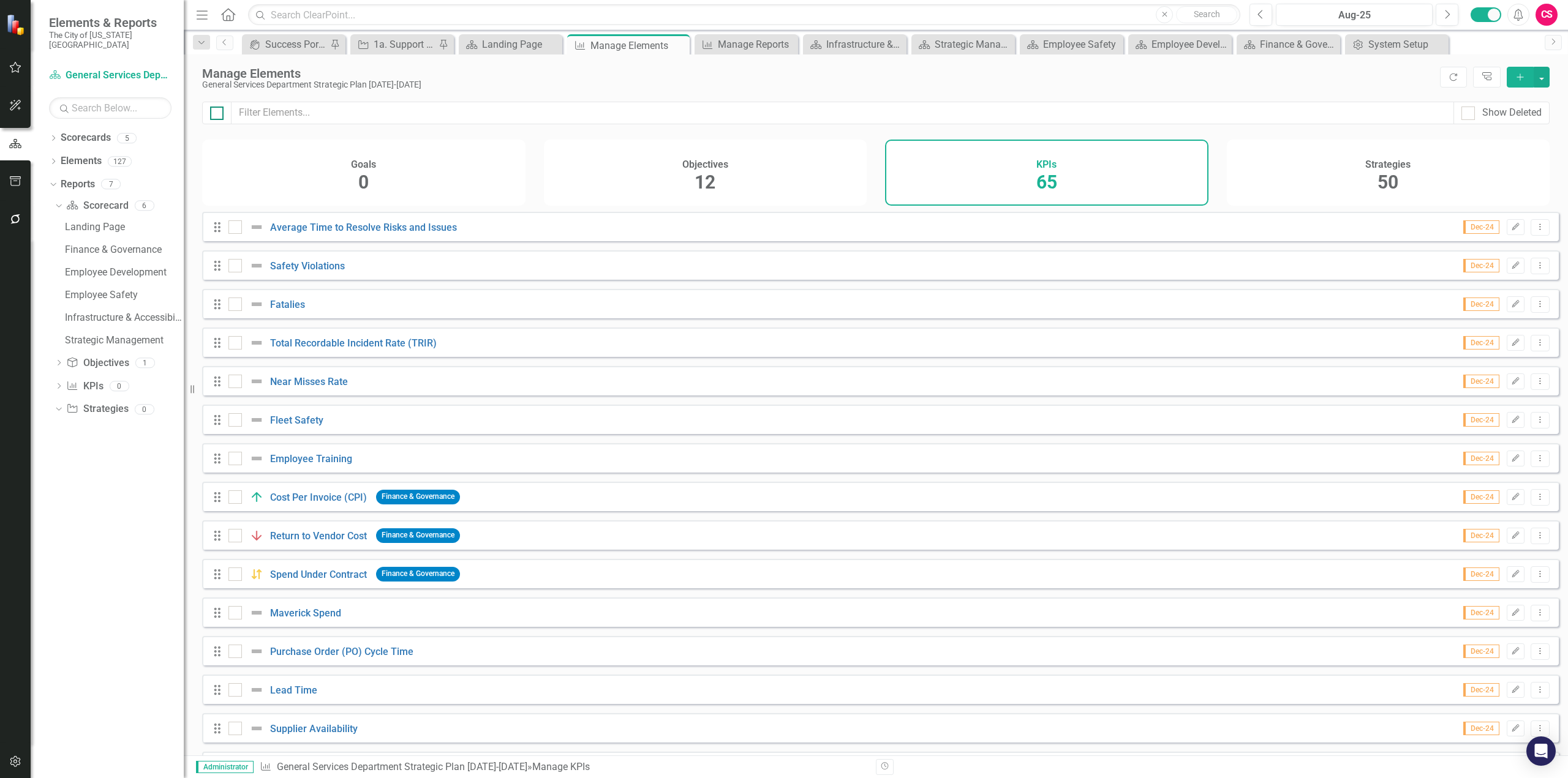
checkbox input "true"
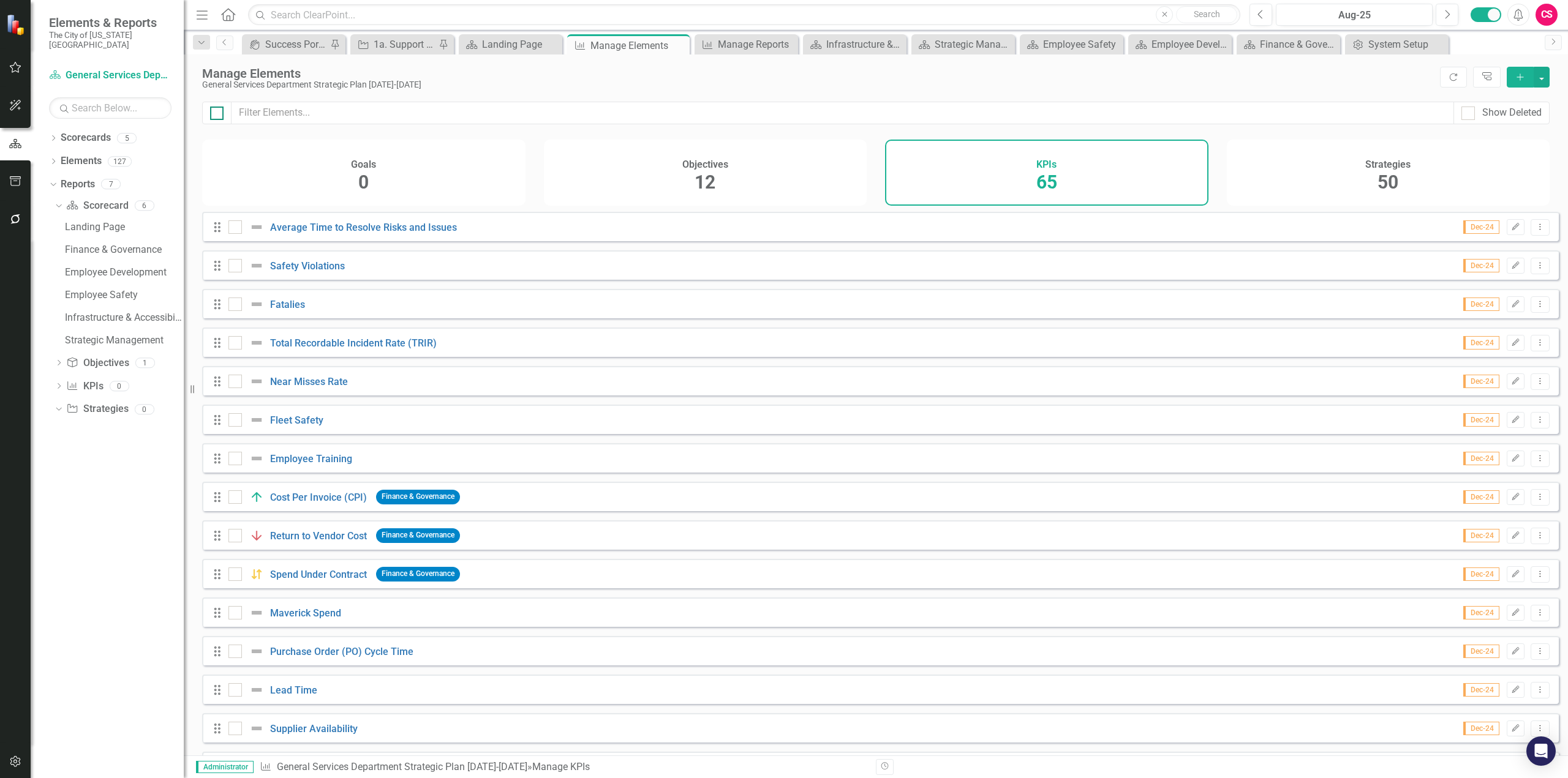
checkbox input "true"
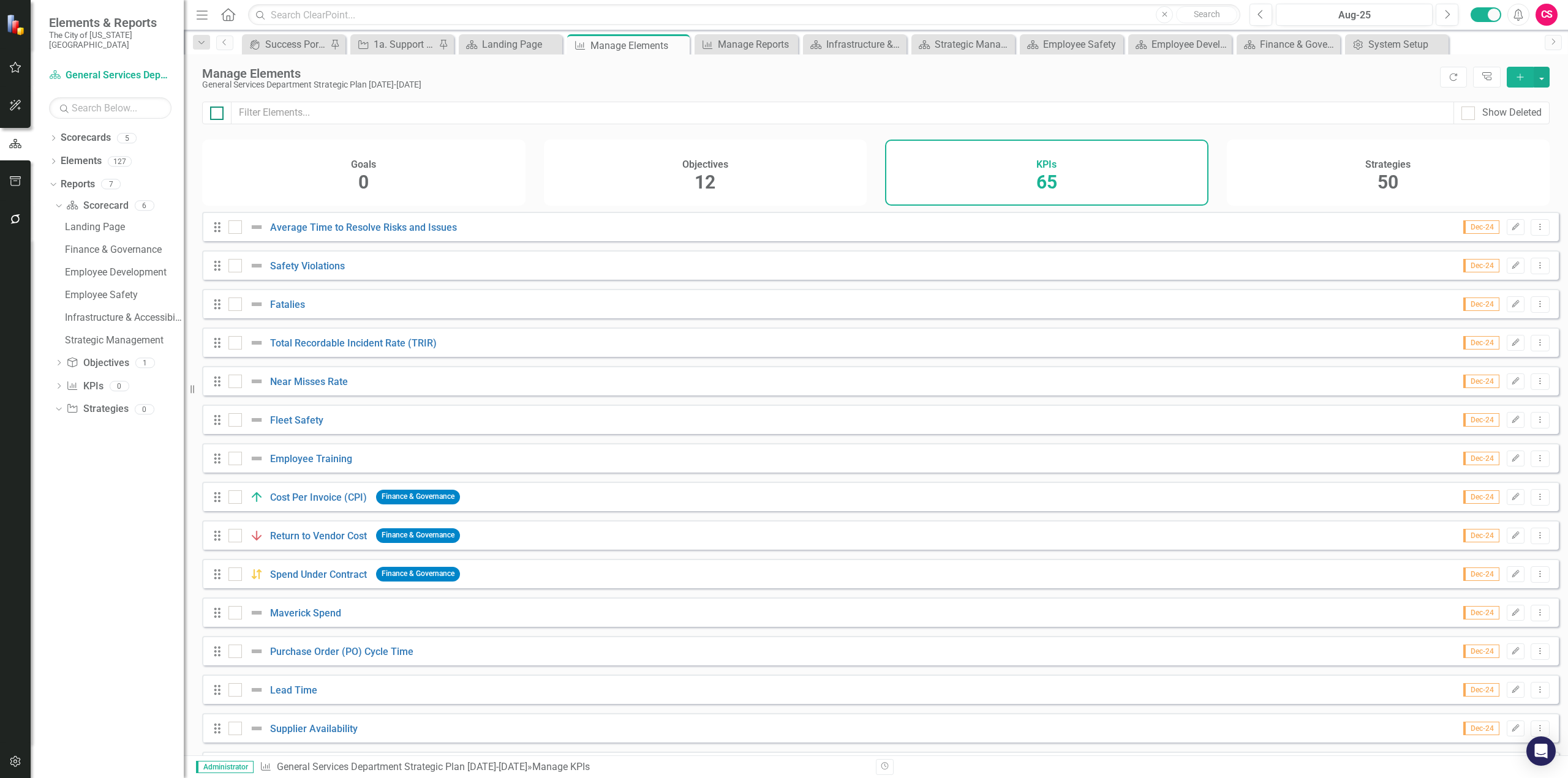
checkbox input "true"
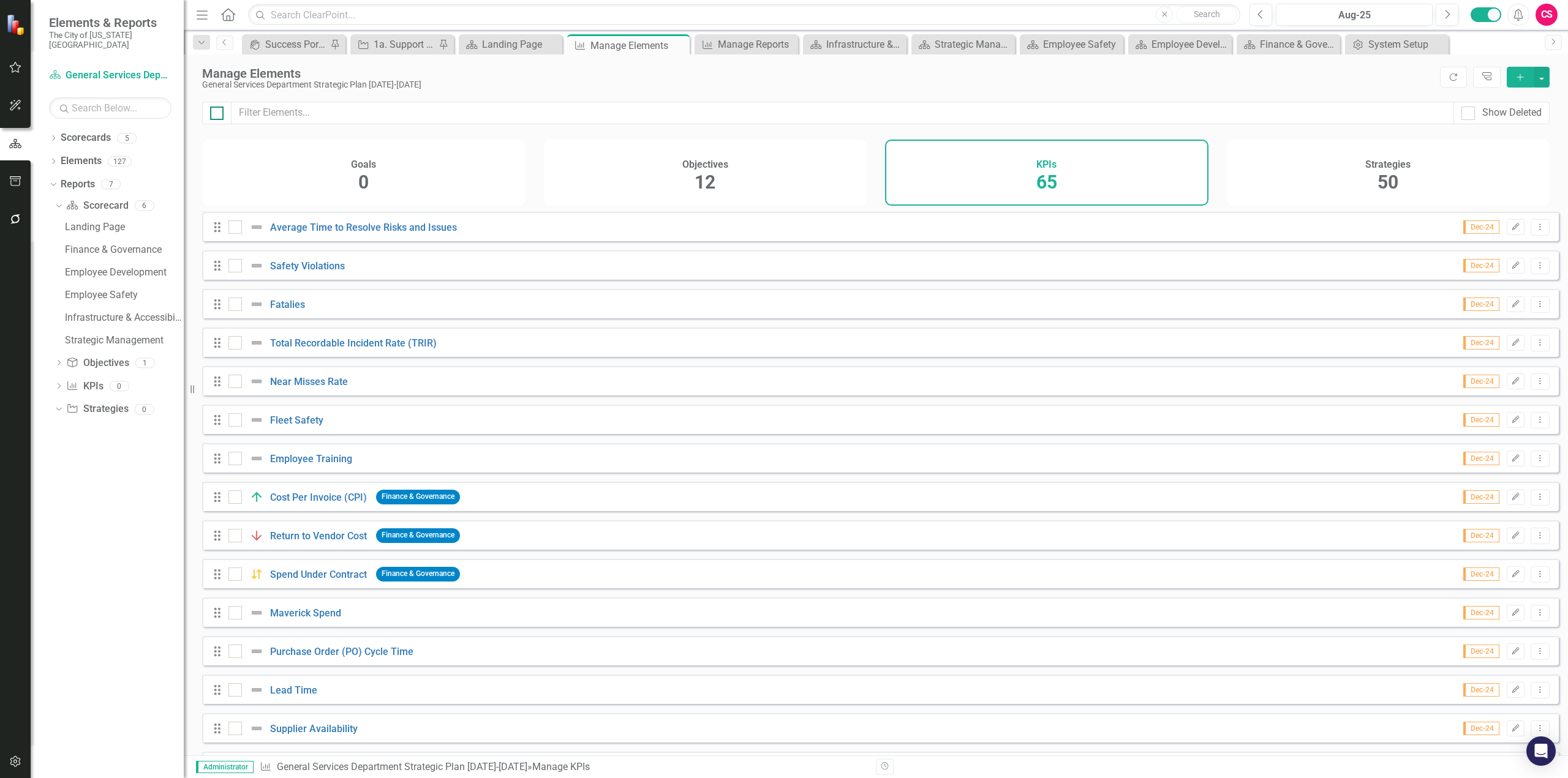
checkbox input "true"
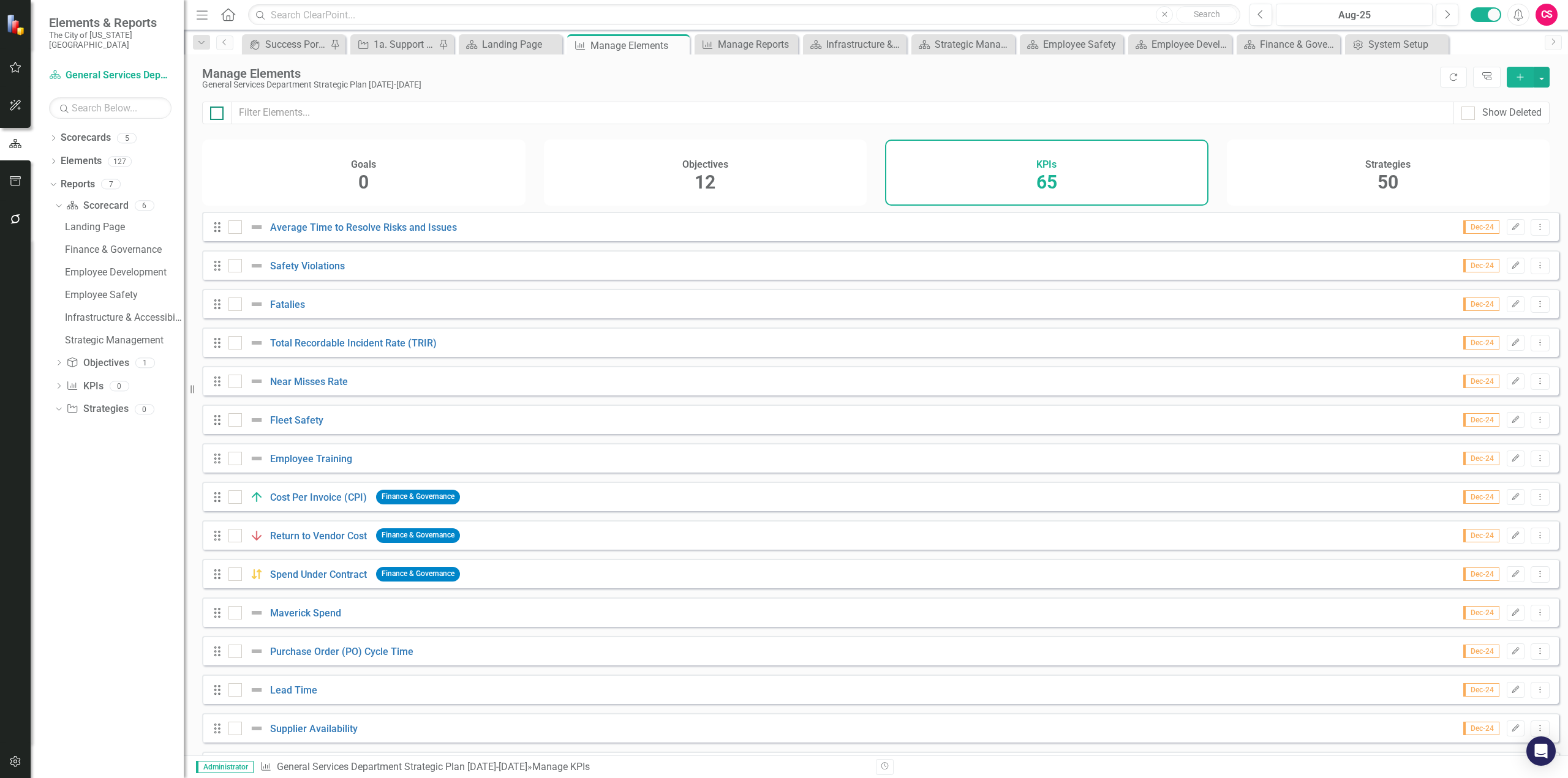
checkbox input "true"
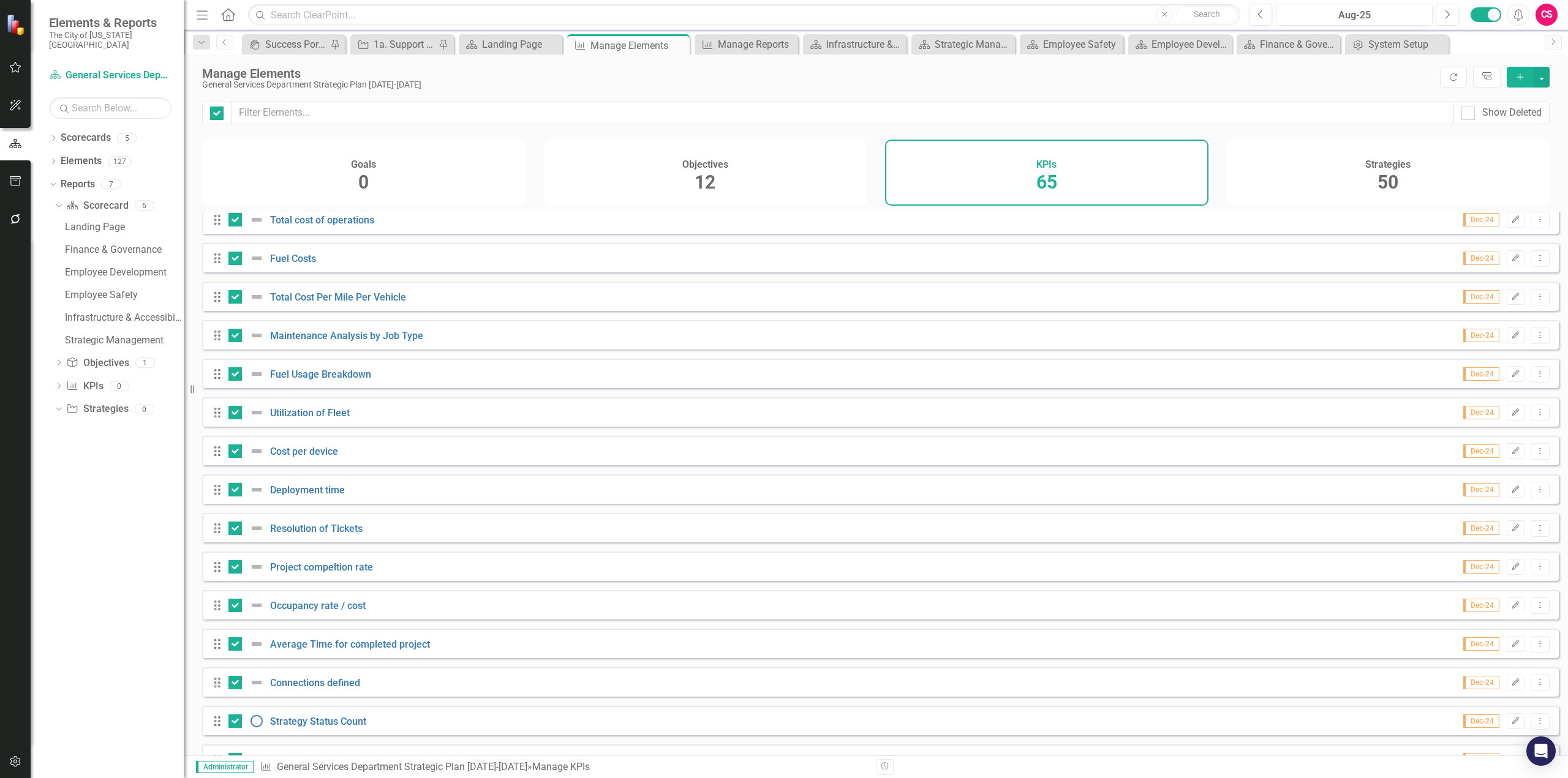
scroll to position [1973, 0]
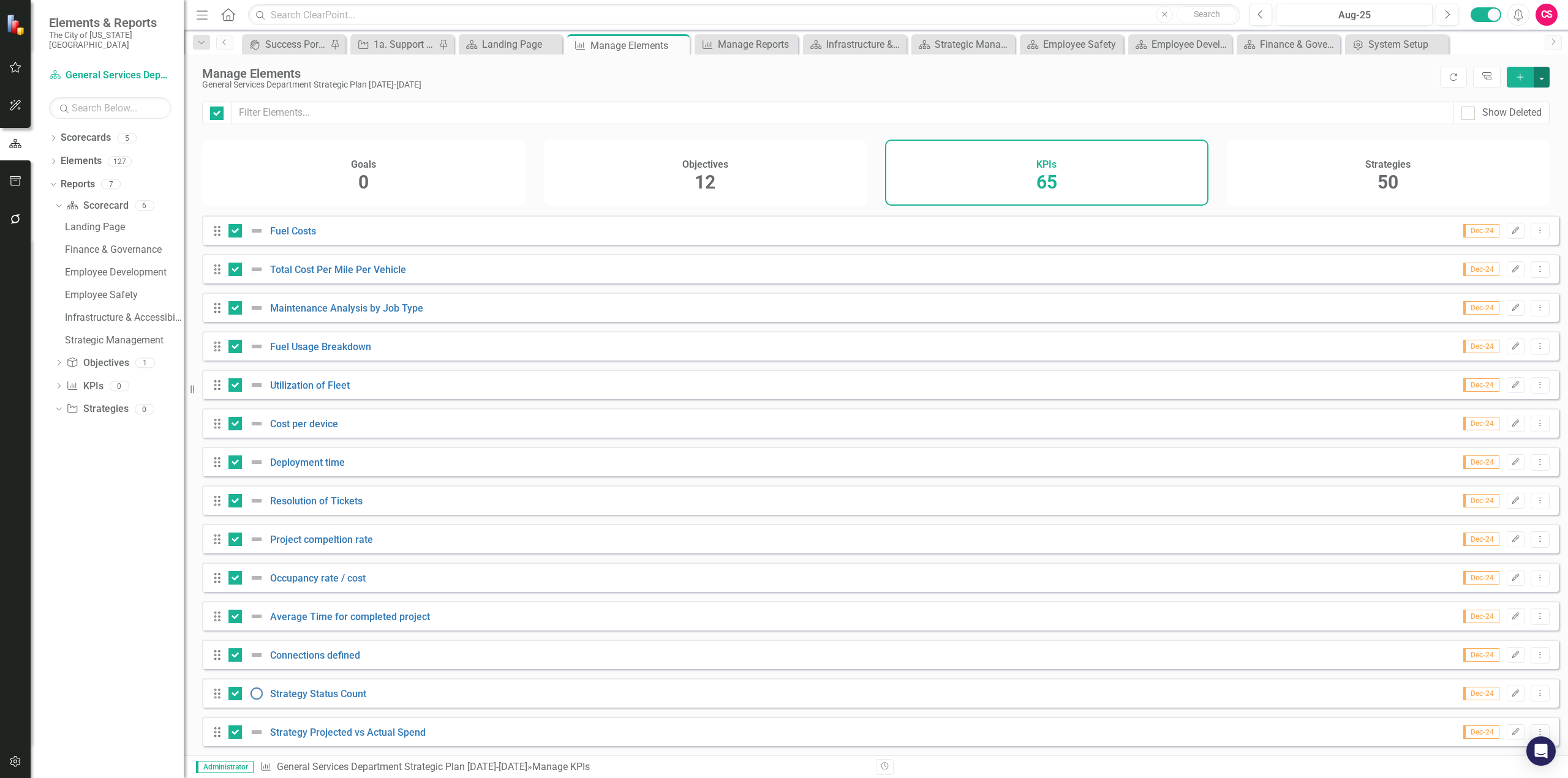
click at [1045, 80] on button "button" at bounding box center [1542, 77] width 16 height 21
click at [1045, 166] on link "Trash Delete Multiple" at bounding box center [1501, 167] width 97 height 23
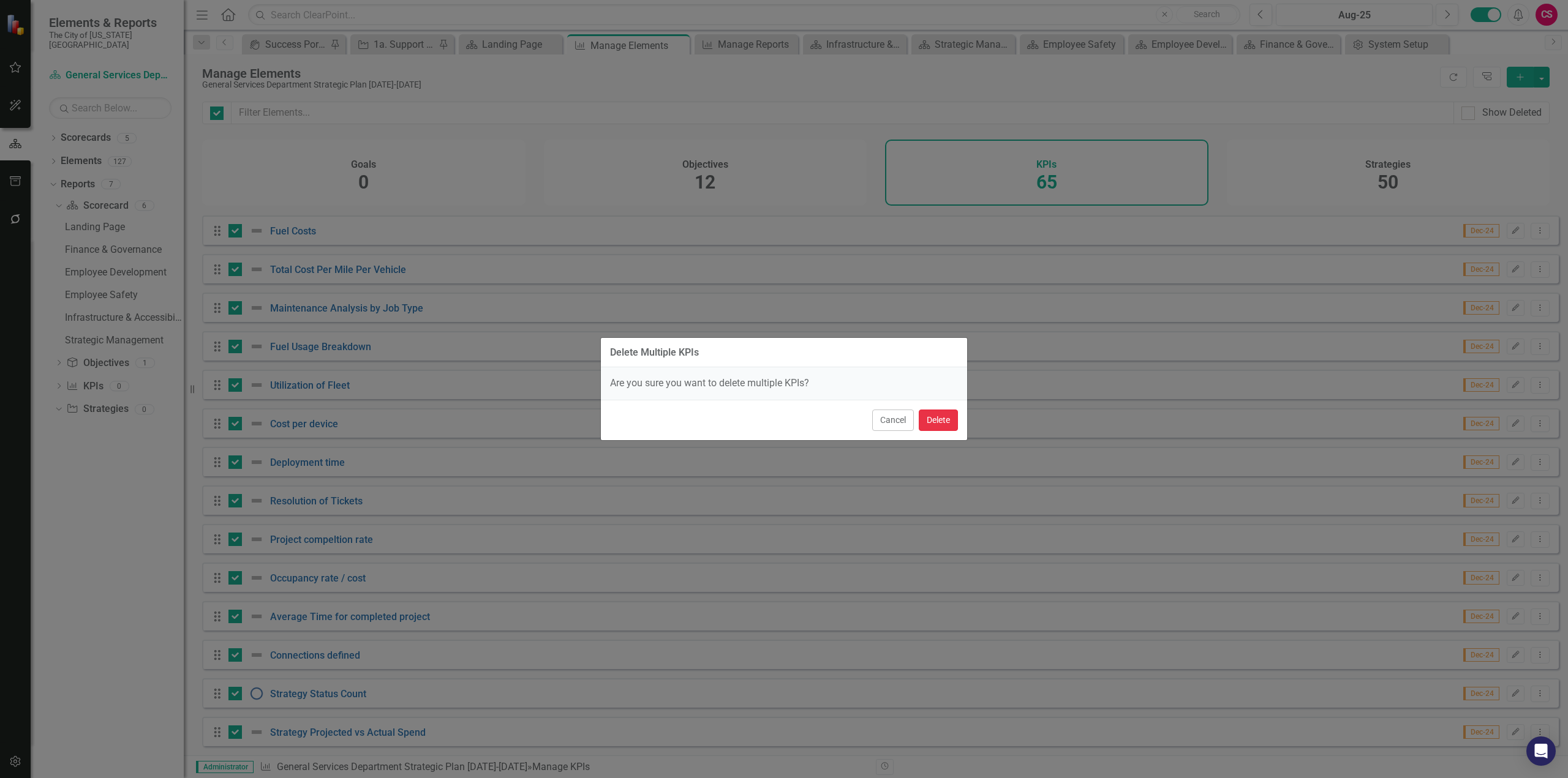
click at [948, 427] on button "Delete" at bounding box center [938, 420] width 39 height 21
checkbox input "false"
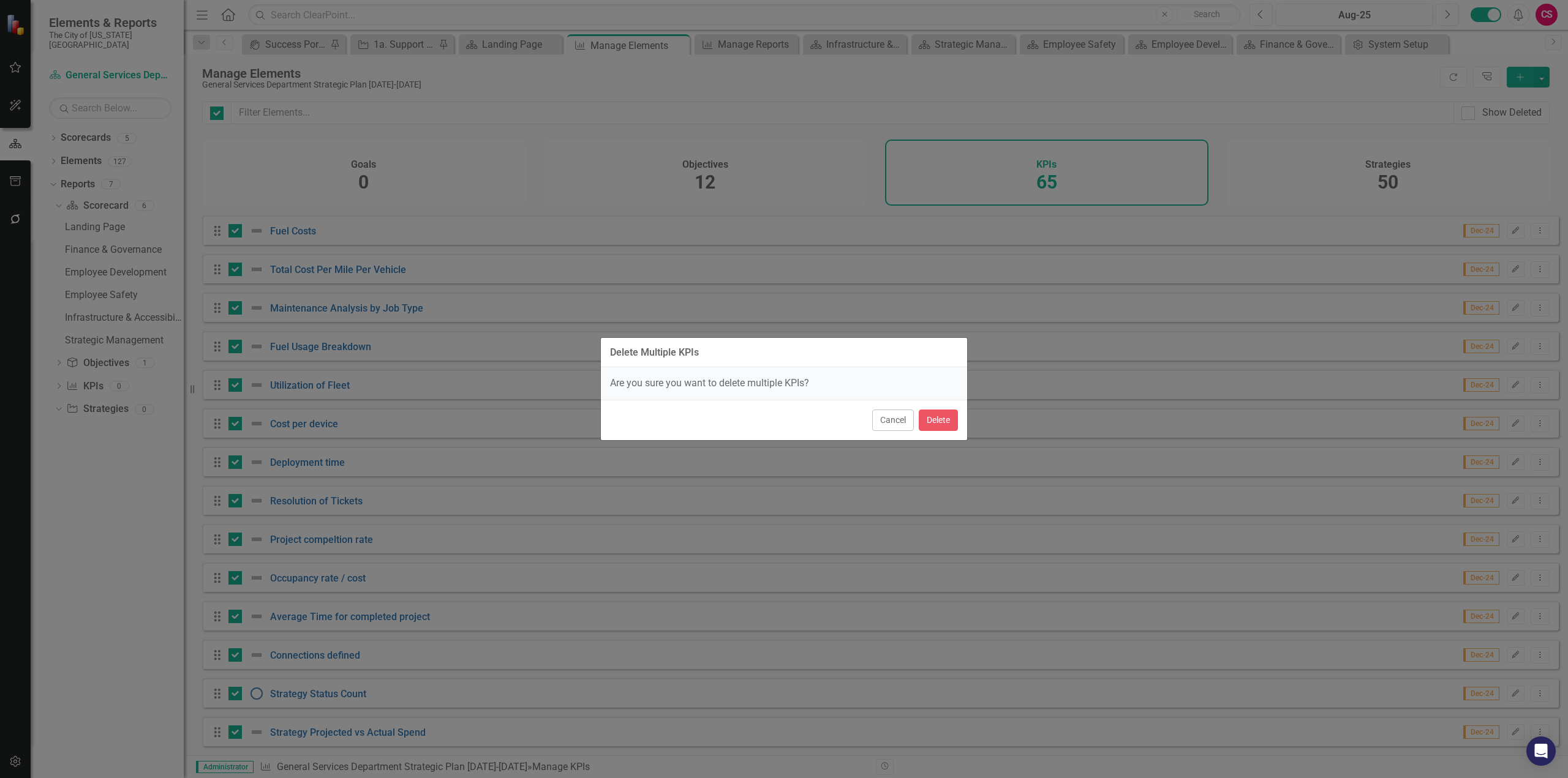
checkbox input "false"
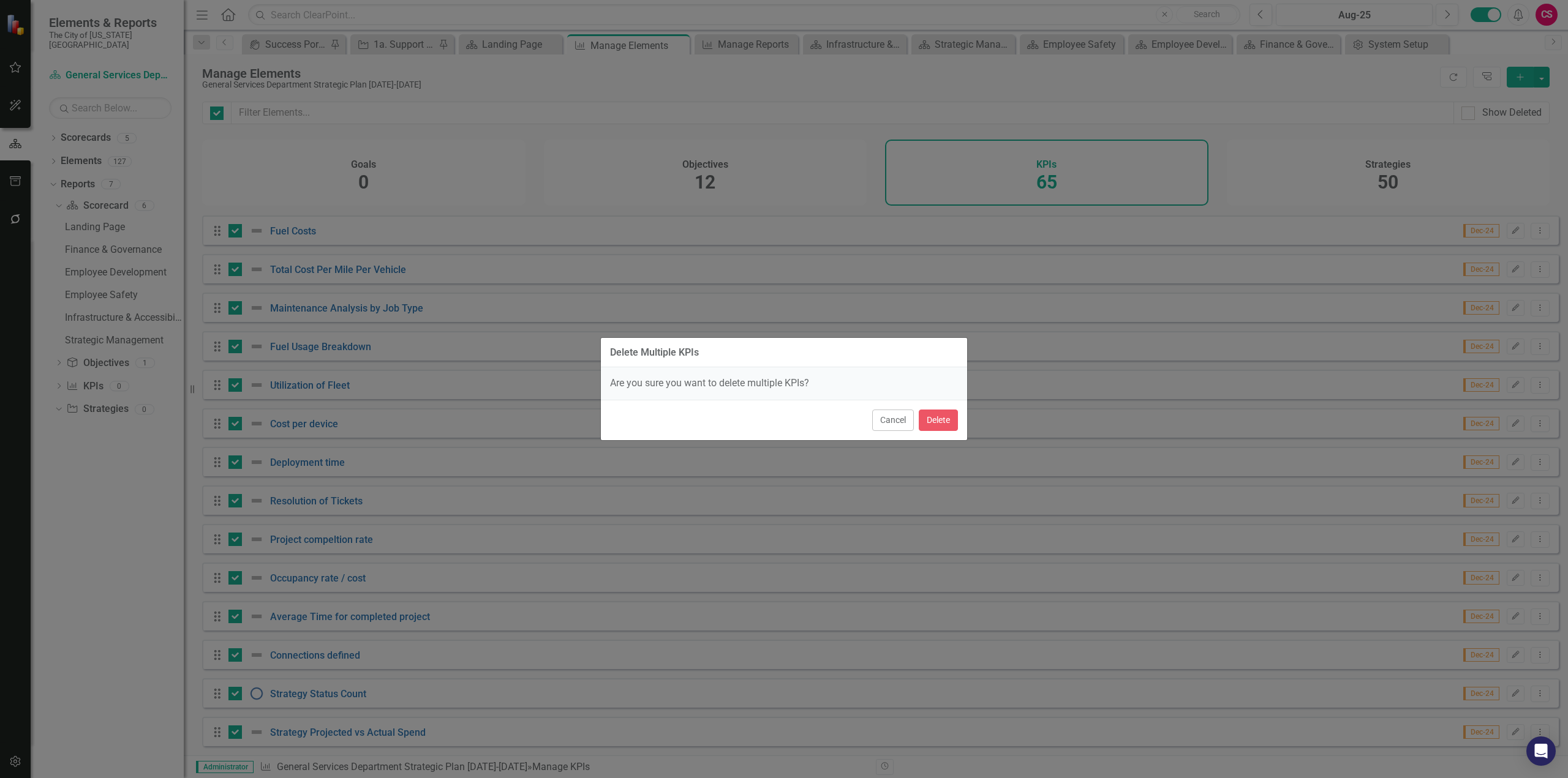
checkbox input "false"
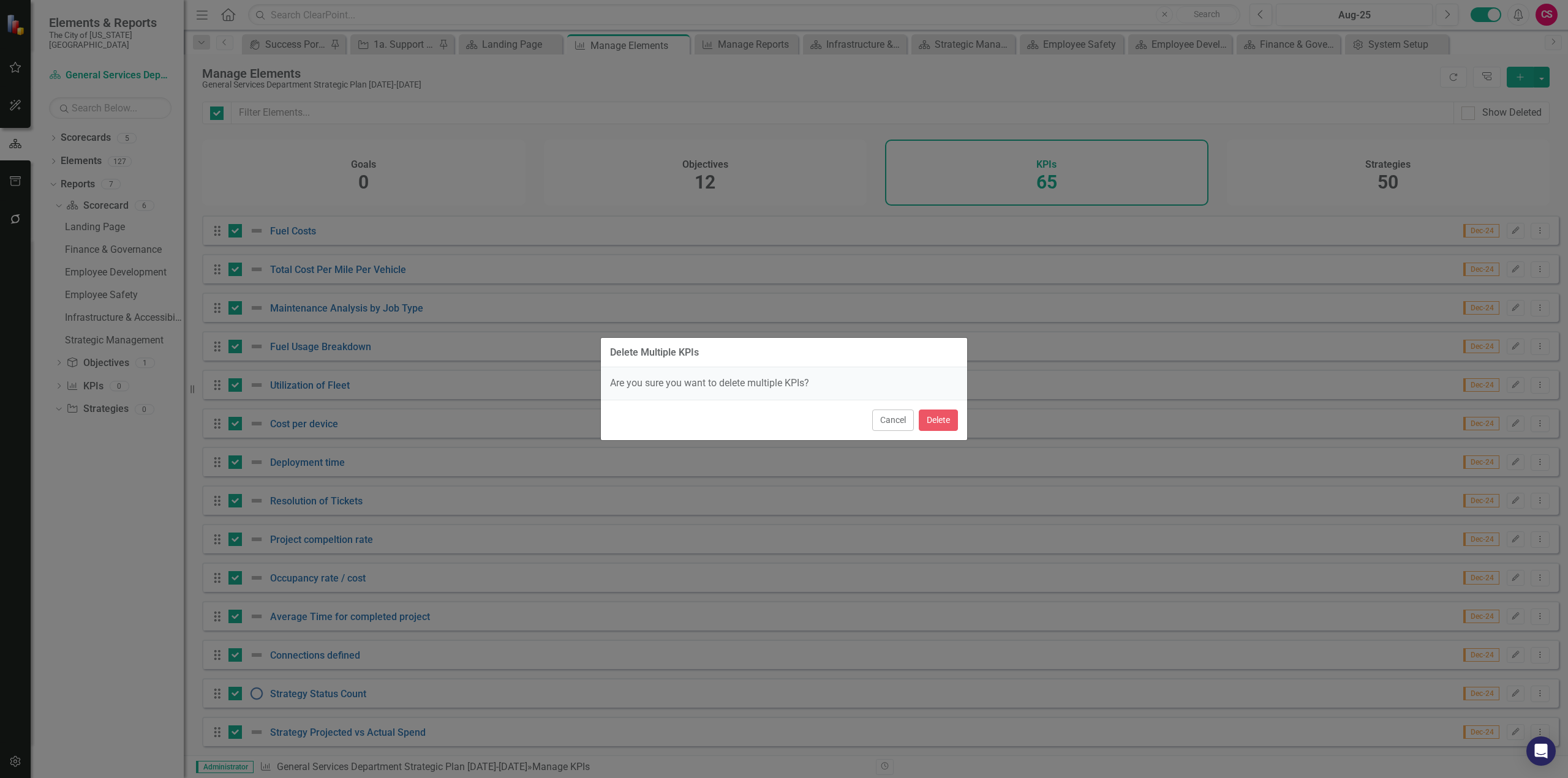
checkbox input "false"
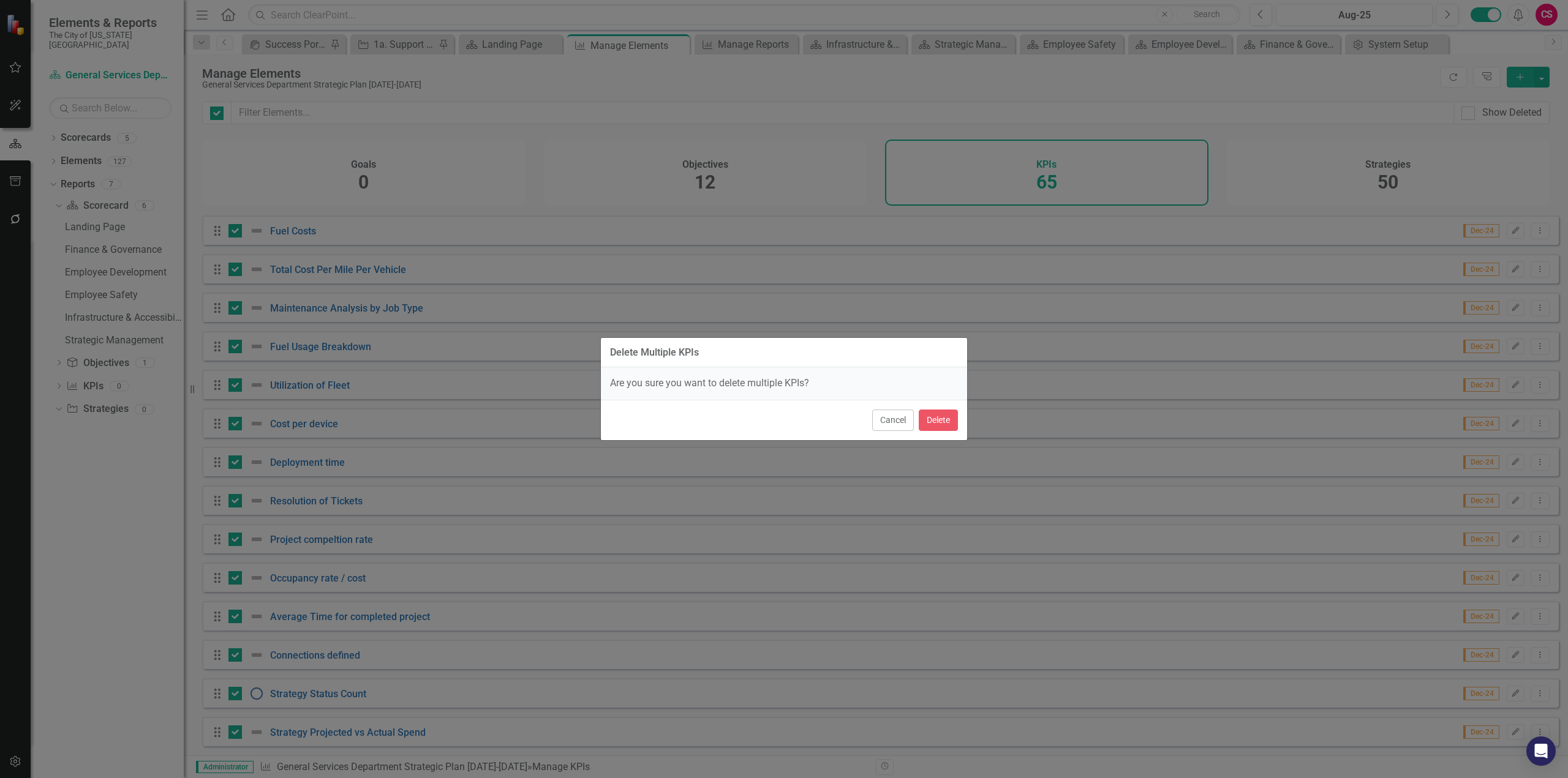
checkbox input "false"
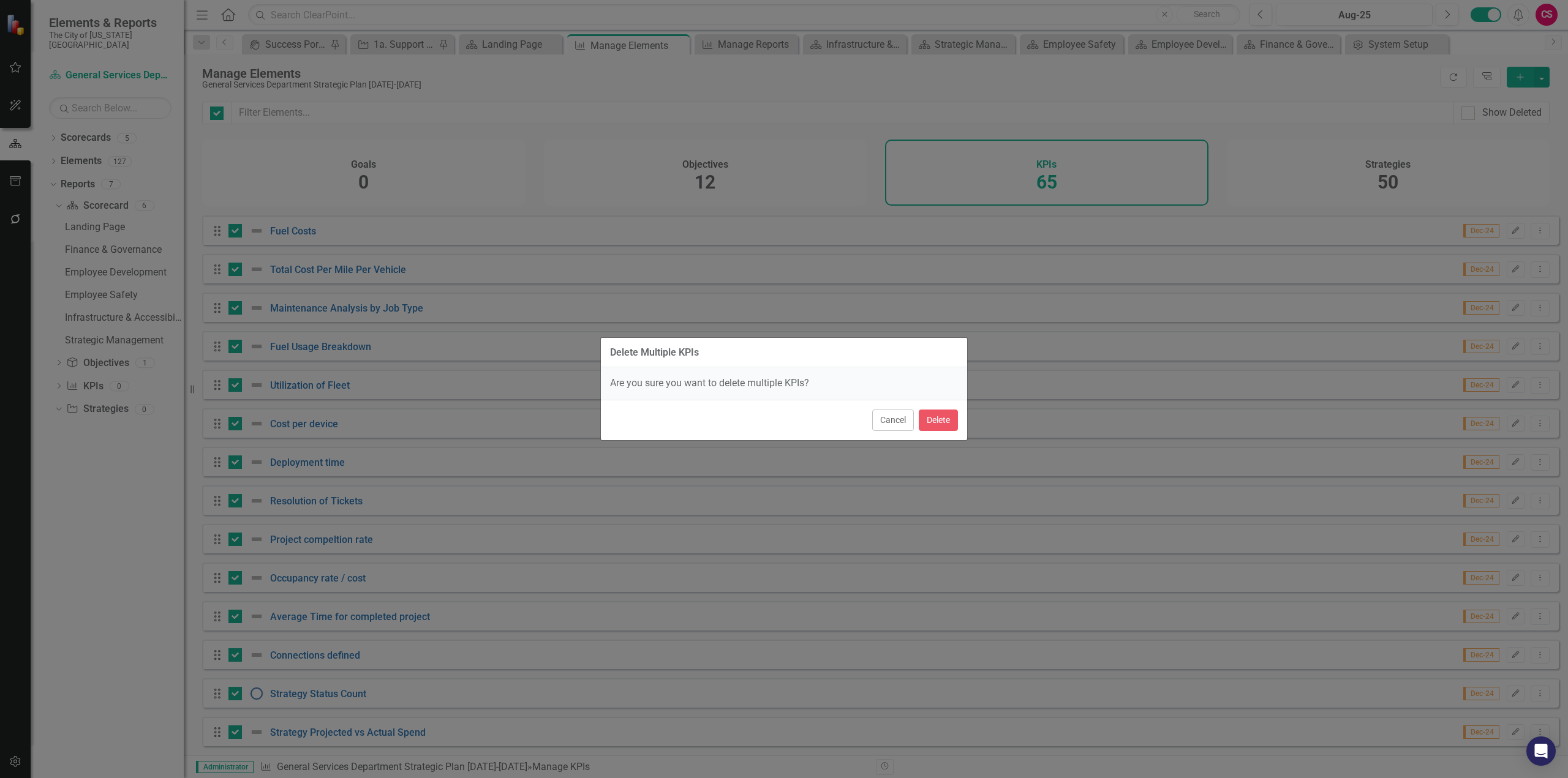
checkbox input "false"
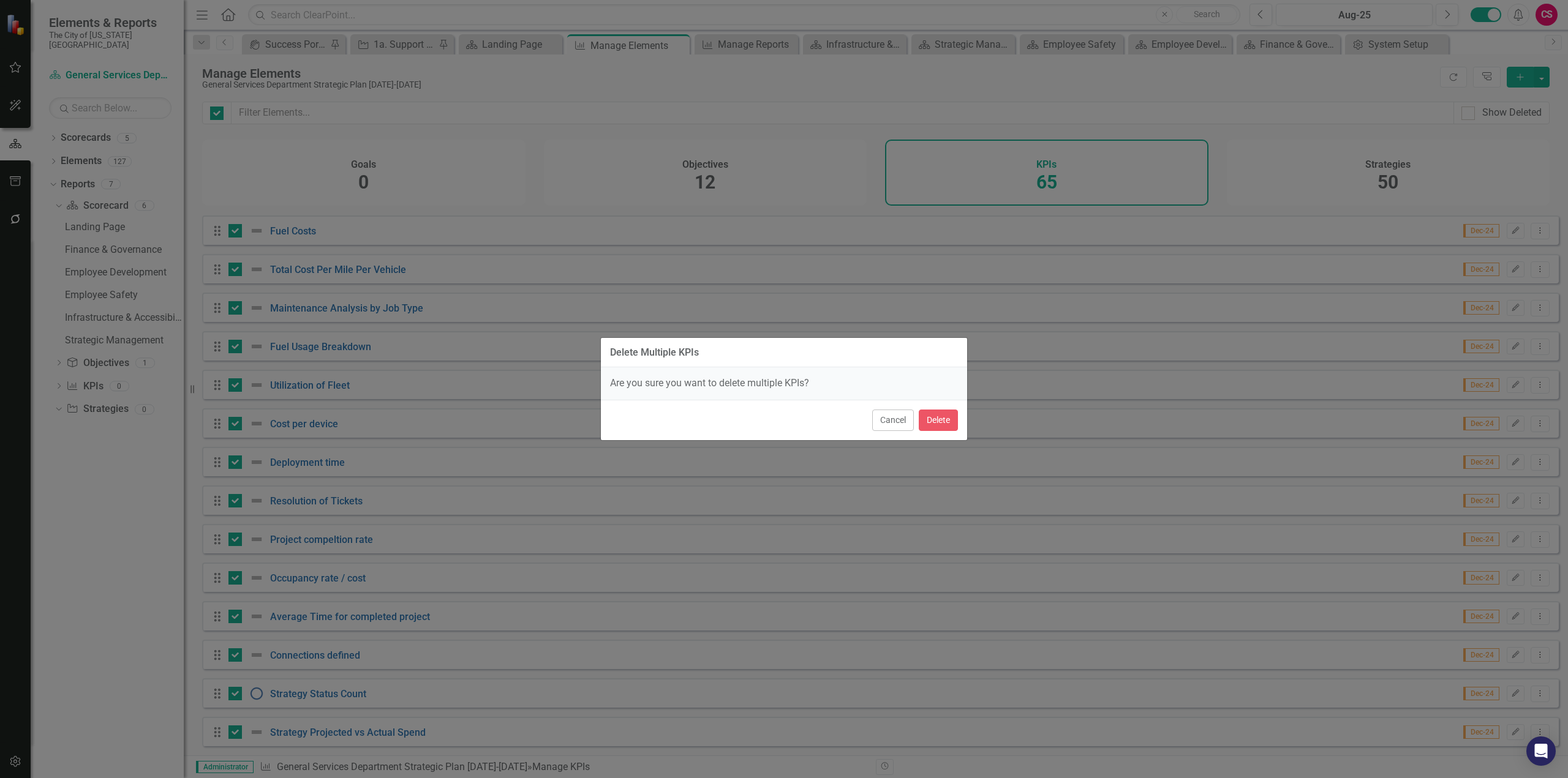
checkbox input "false"
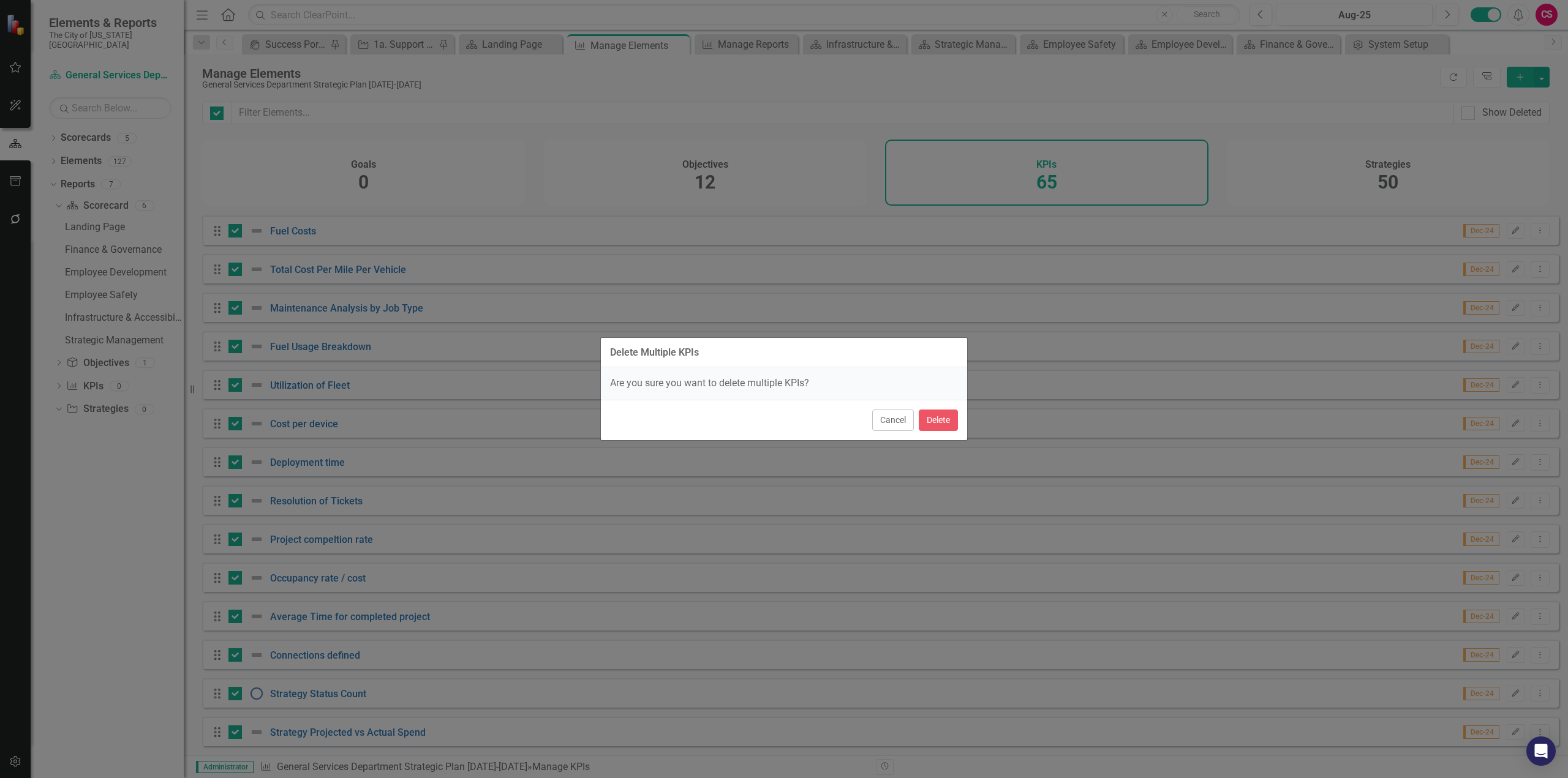
checkbox input "false"
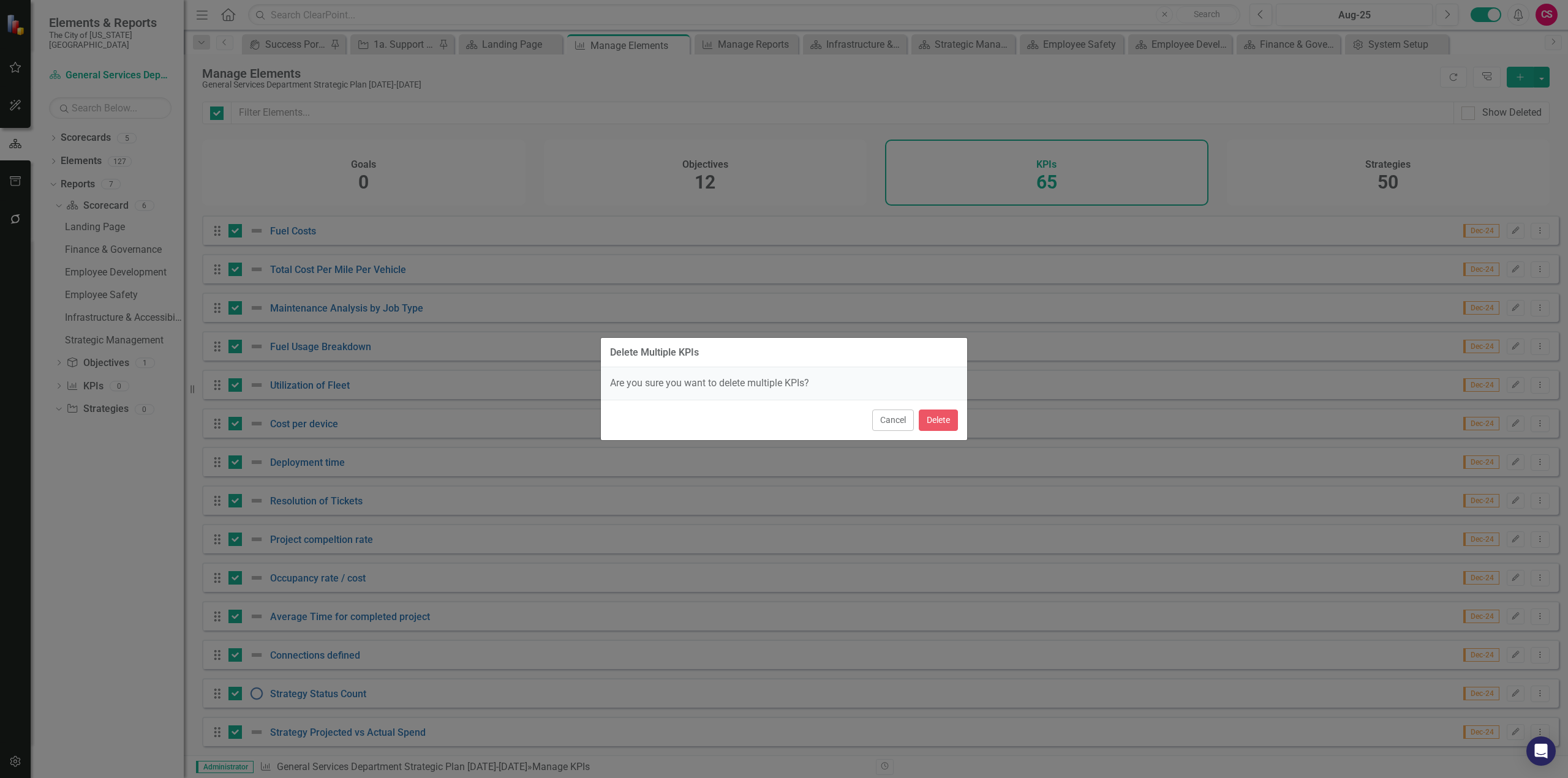
checkbox input "false"
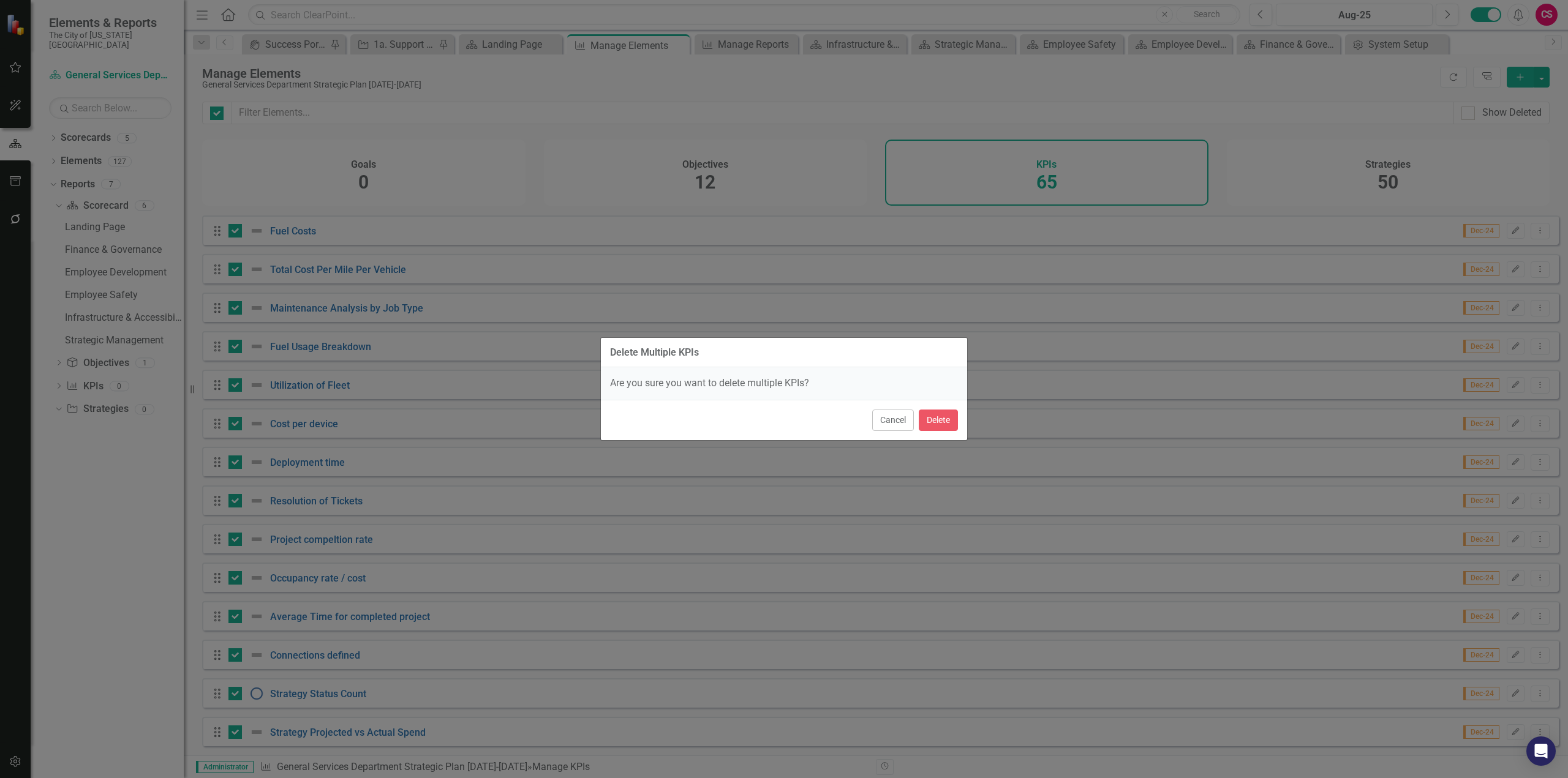
checkbox input "false"
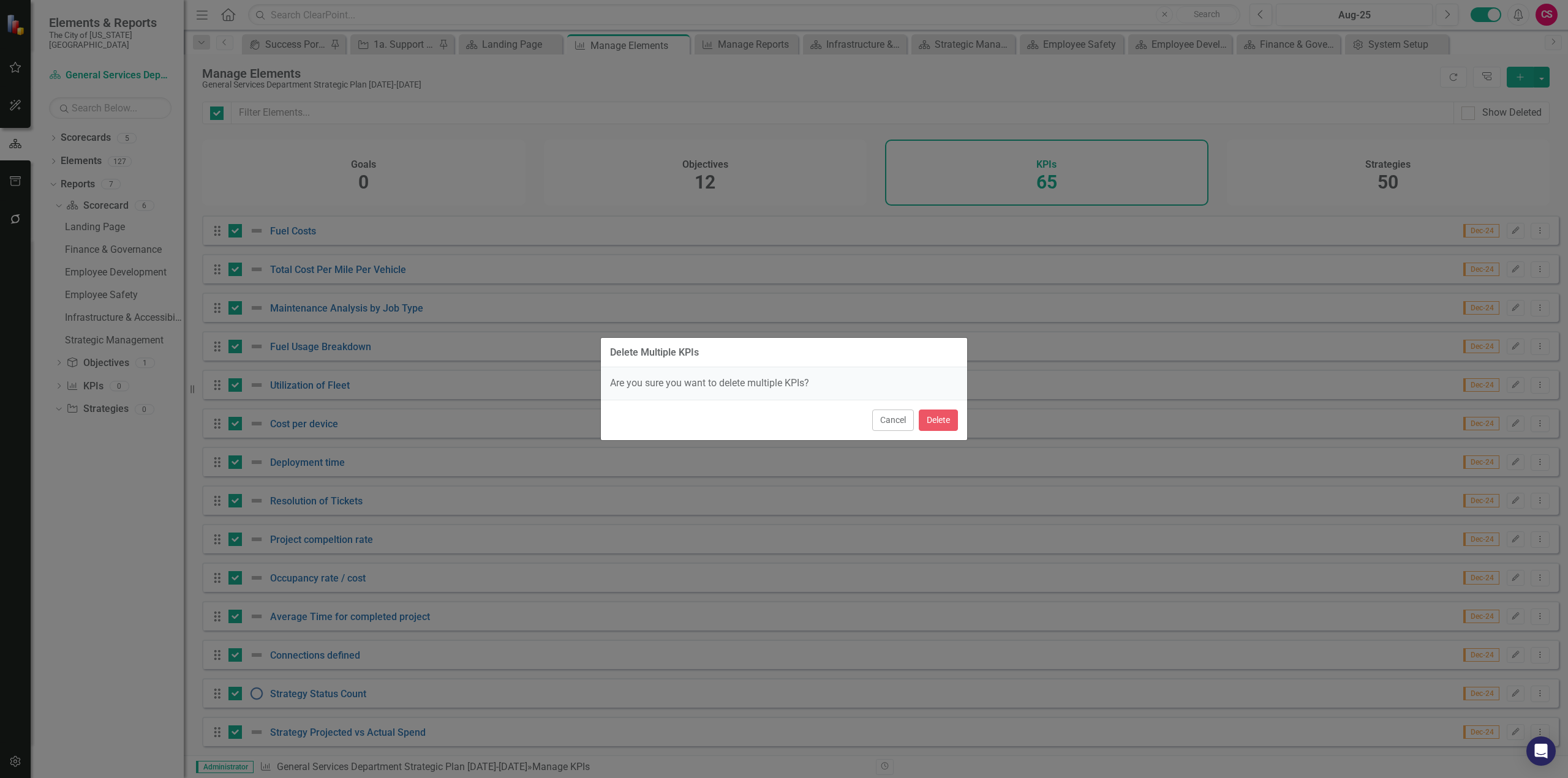
checkbox input "false"
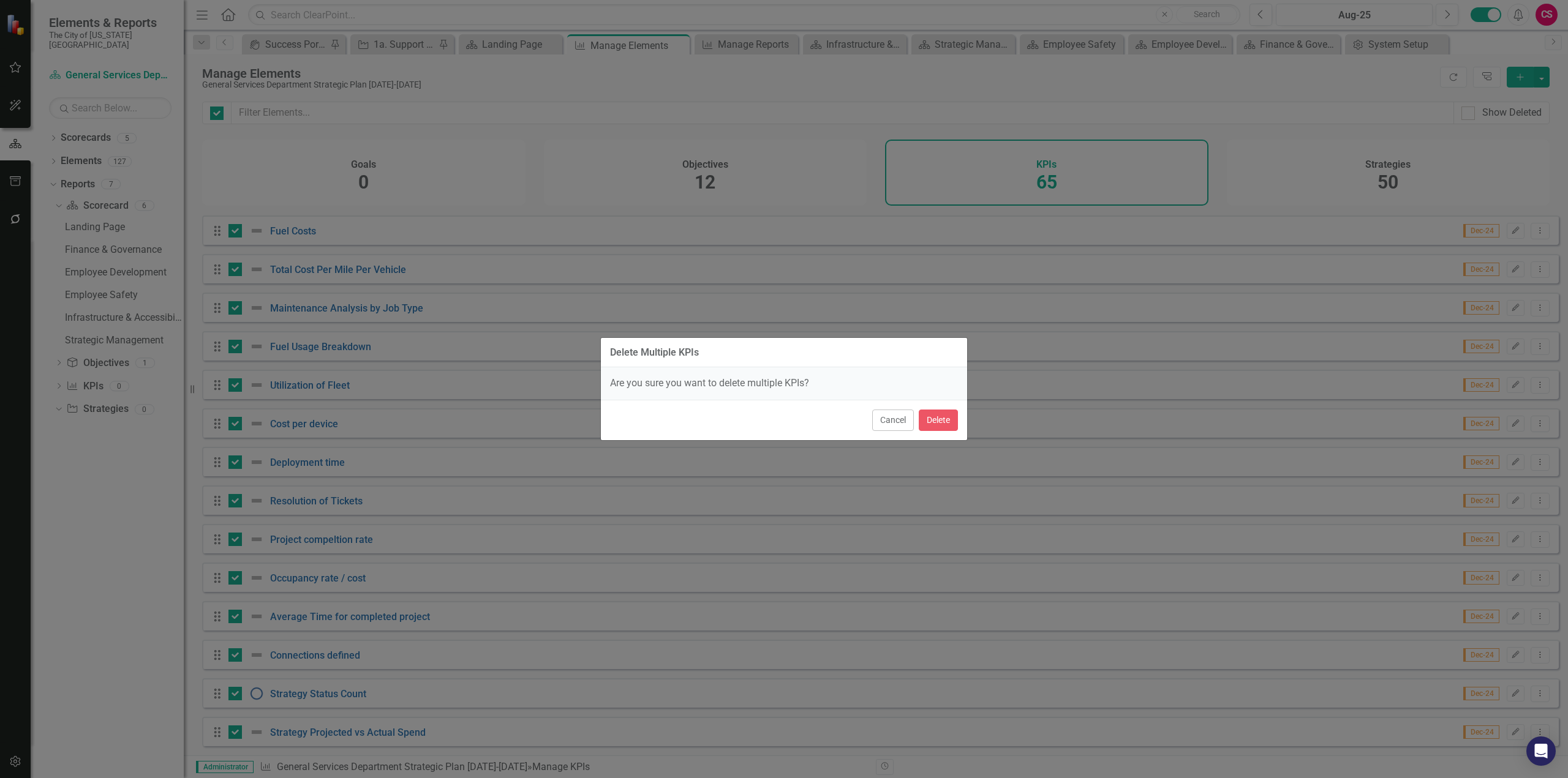
checkbox input "false"
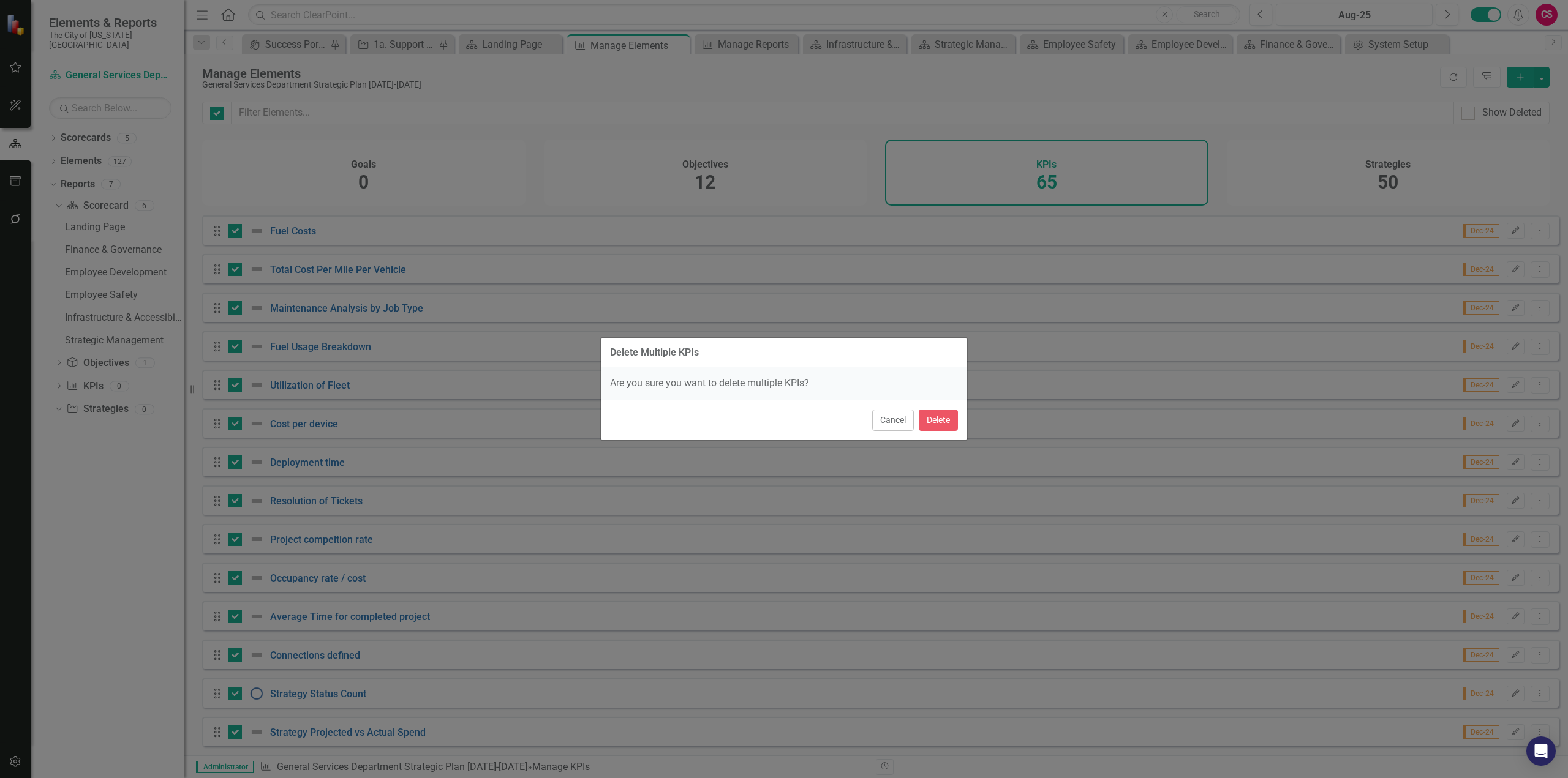
checkbox input "false"
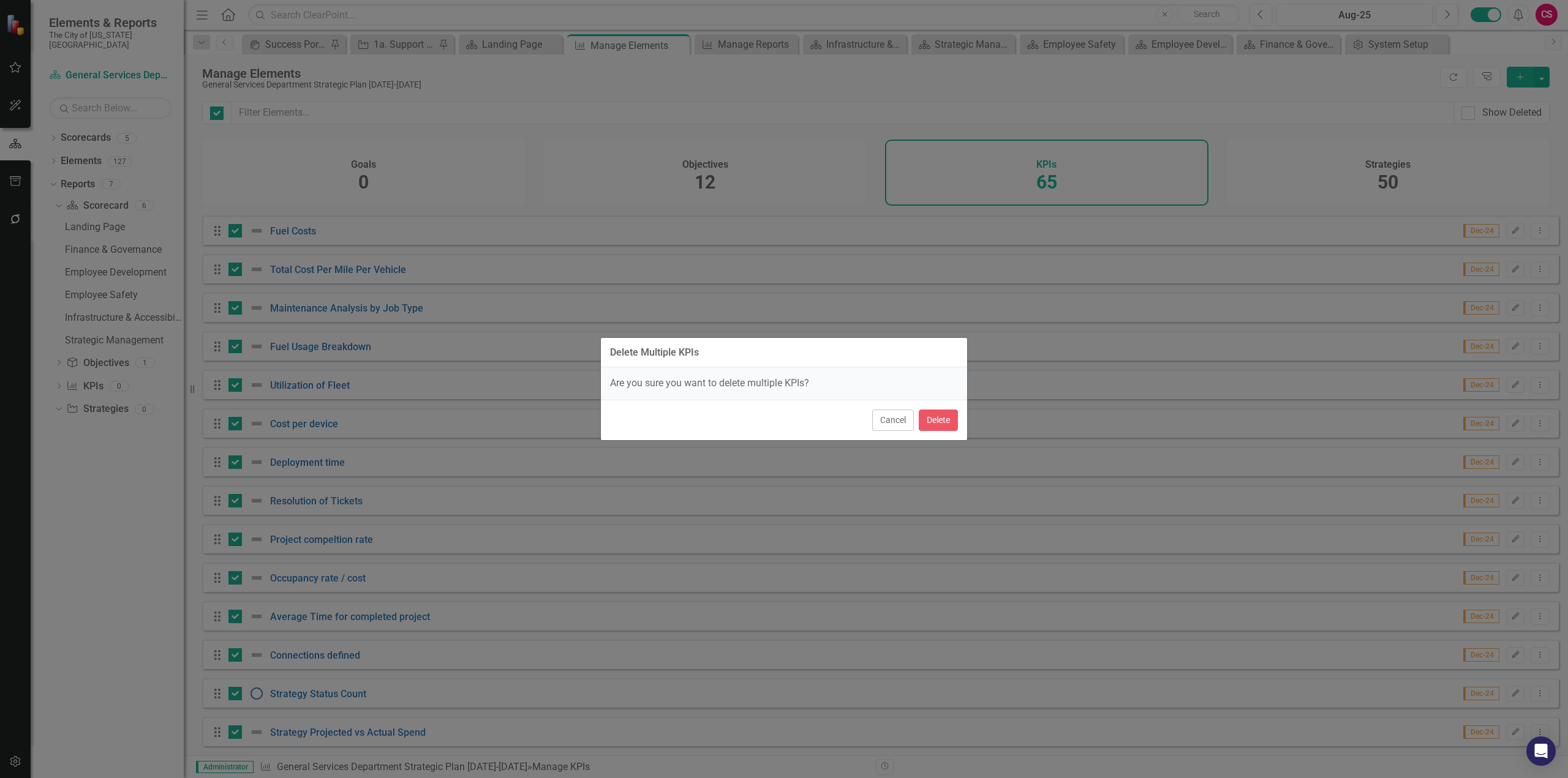
checkbox input "false"
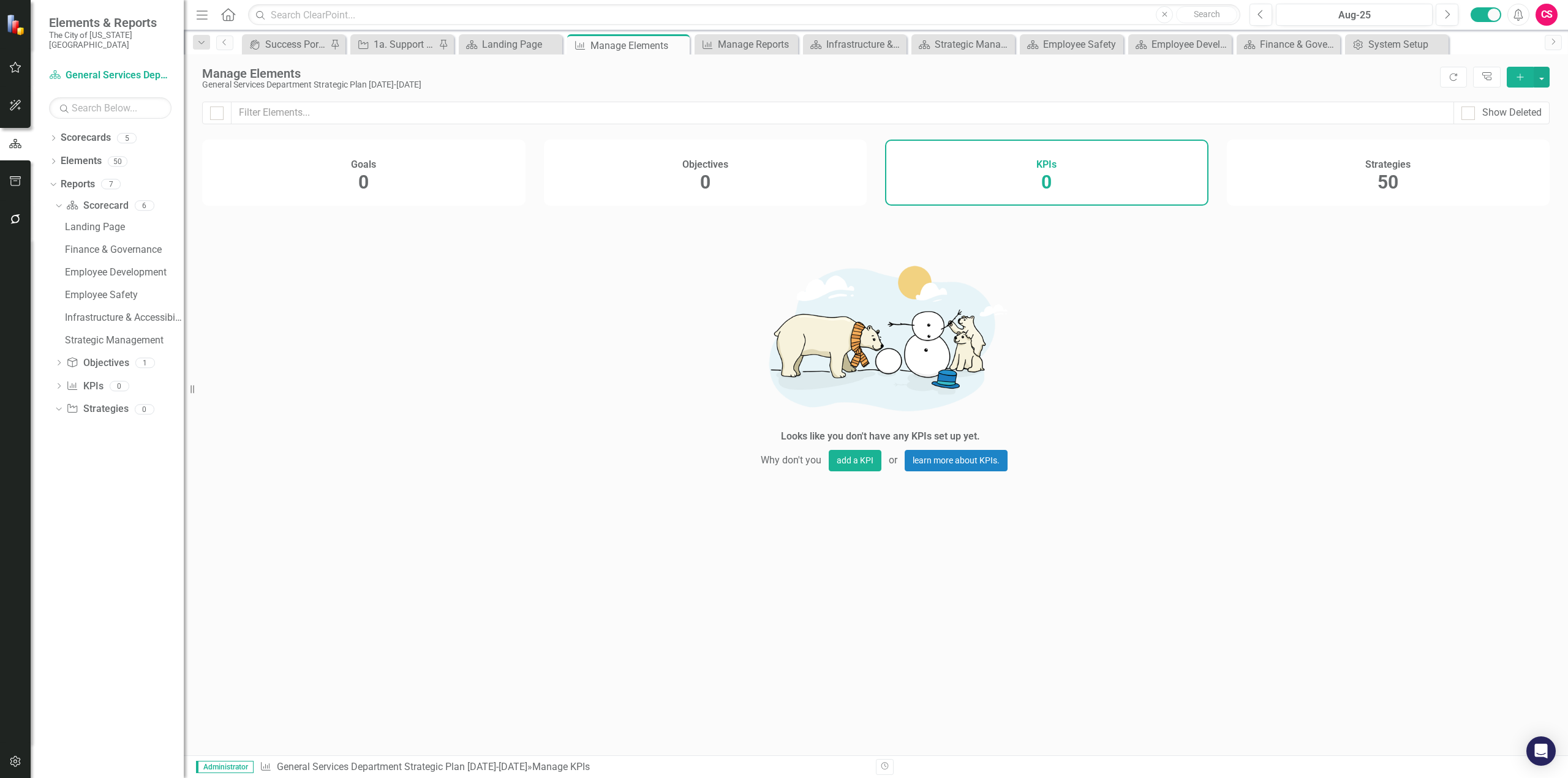
click at [1045, 188] on div "Strategies 50" at bounding box center [1389, 173] width 324 height 67
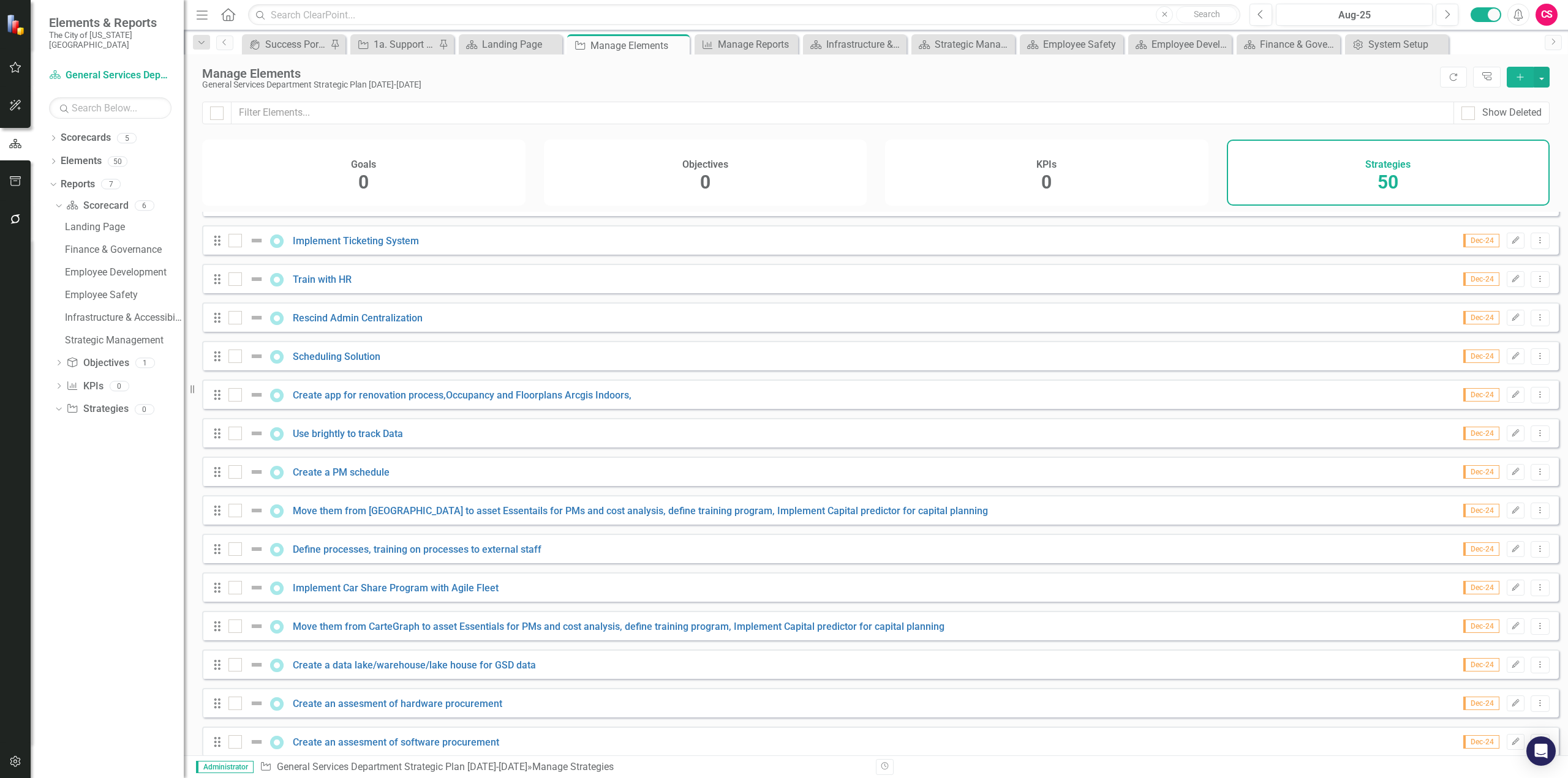
scroll to position [1395, 0]
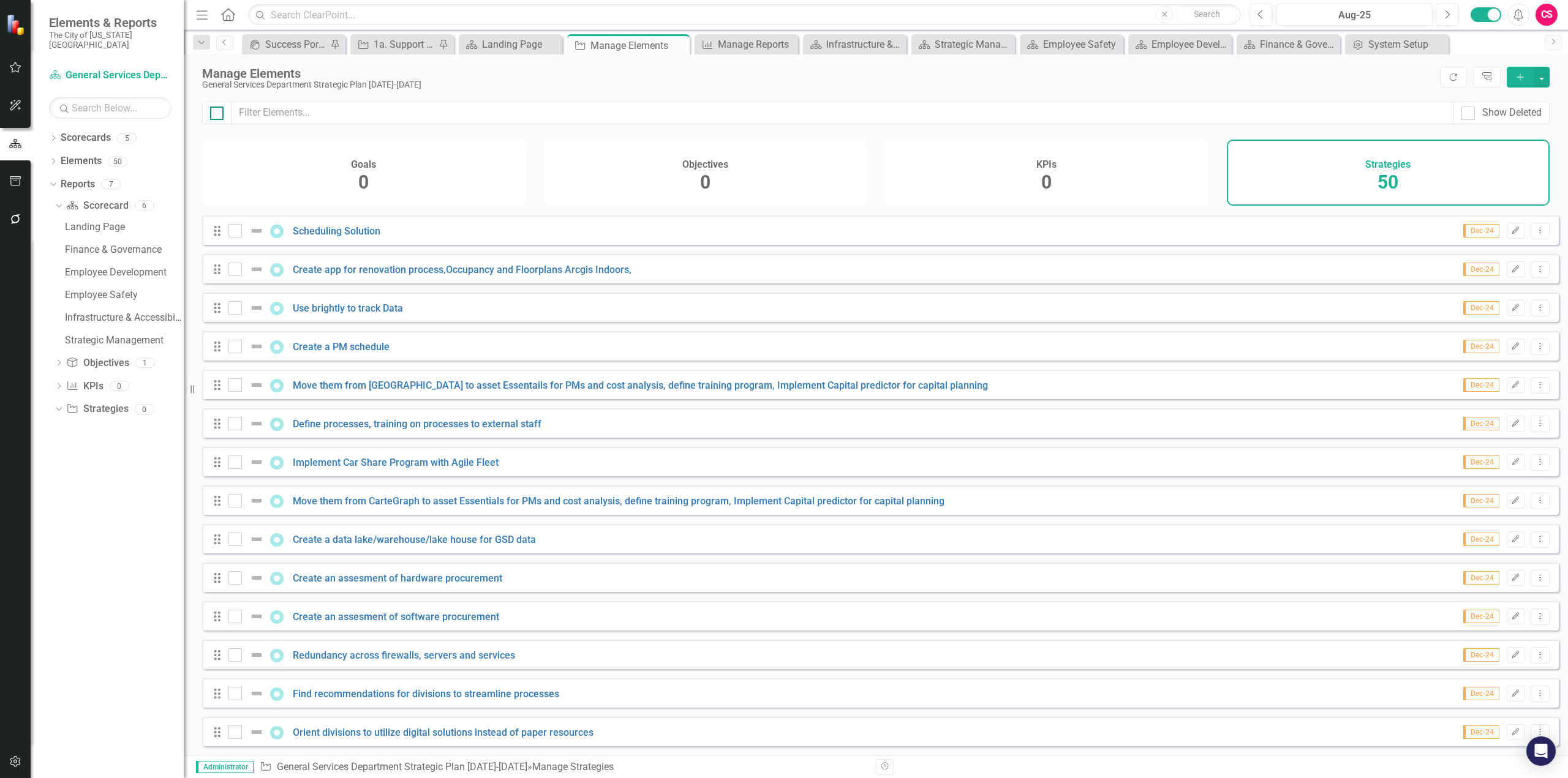
click at [222, 118] on div at bounding box center [217, 113] width 14 height 14
click at [218, 114] on input "checkbox" at bounding box center [214, 110] width 8 height 8
checkbox input "true"
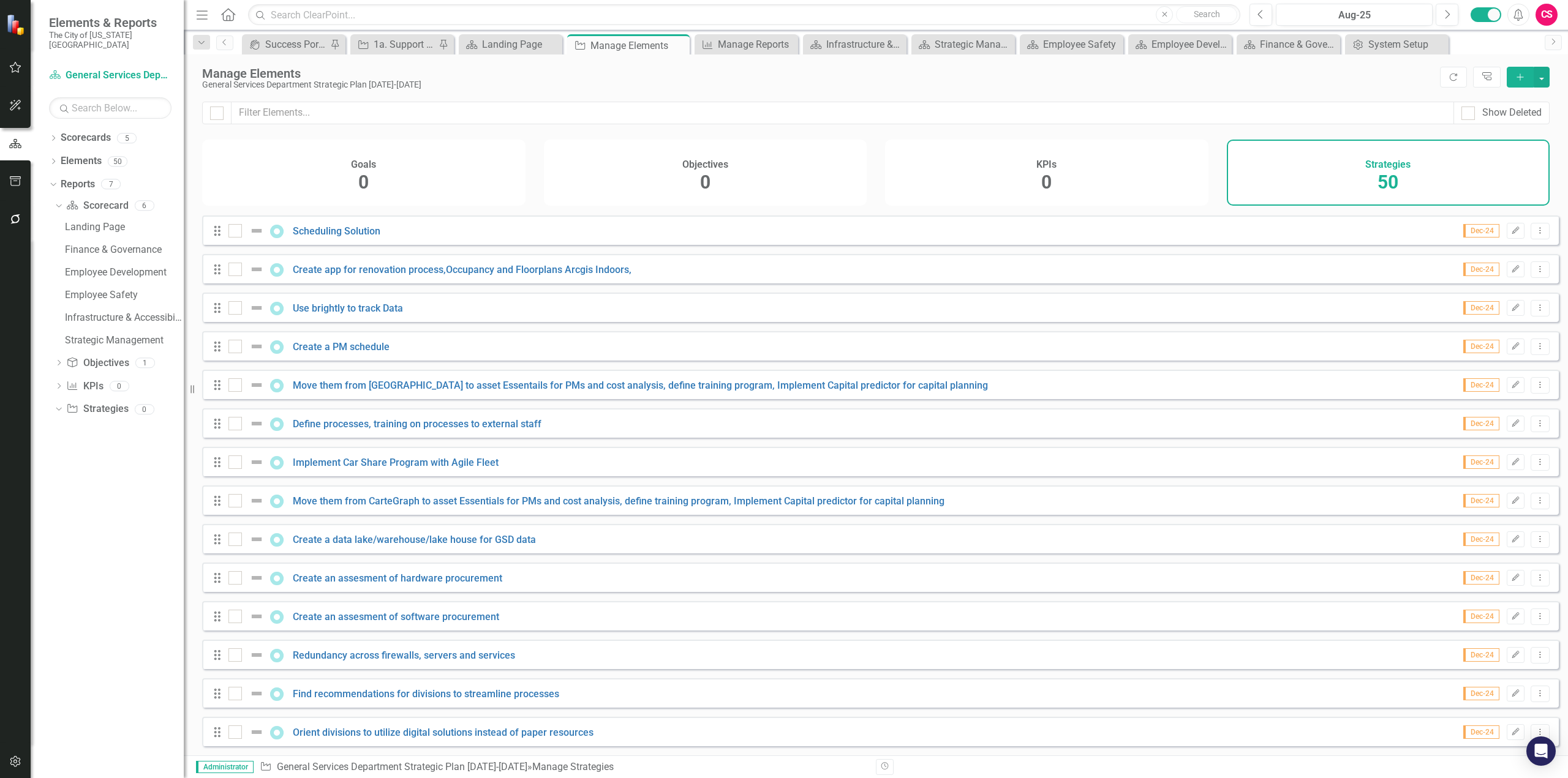
checkbox input "true"
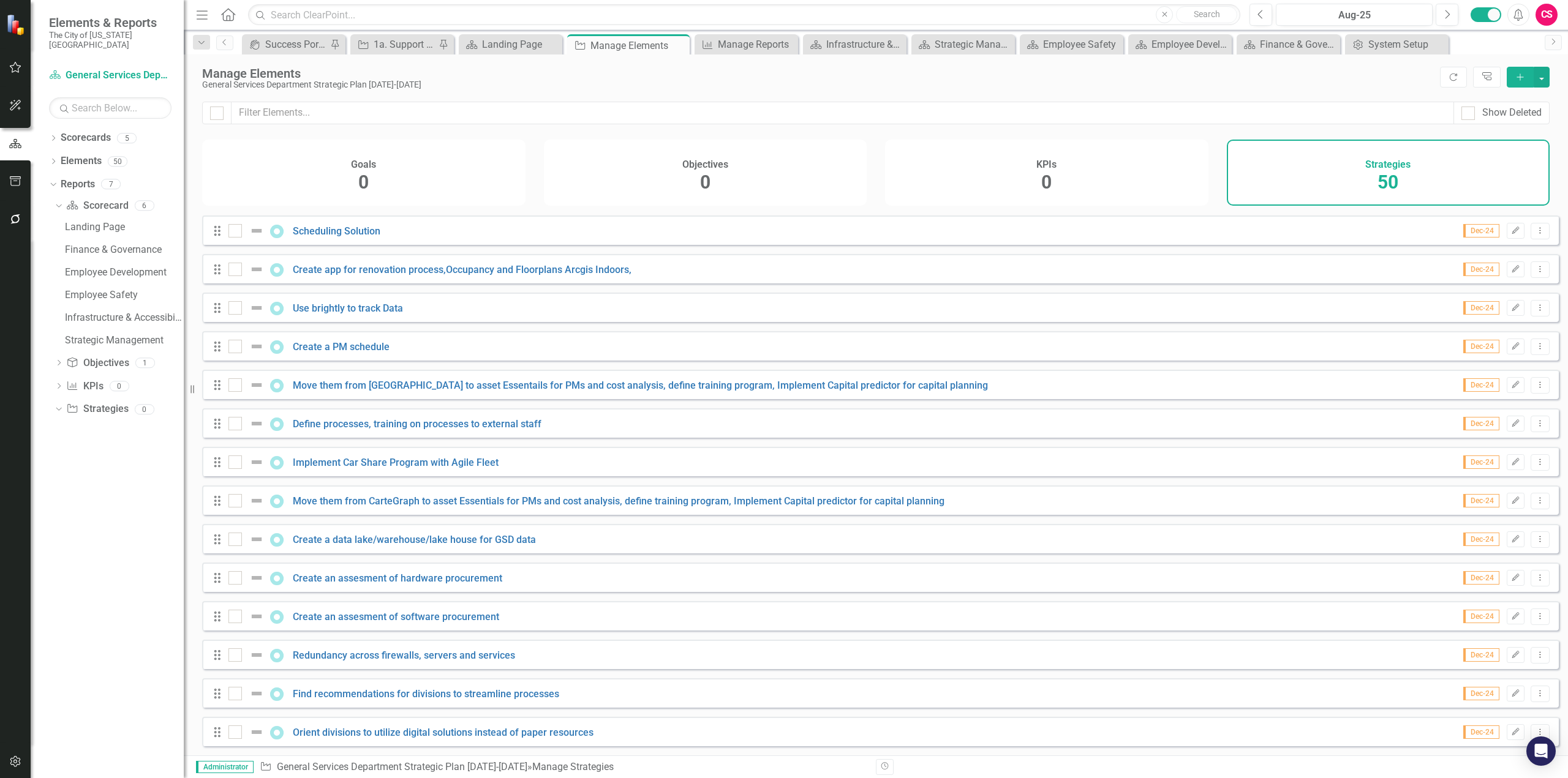
checkbox input "true"
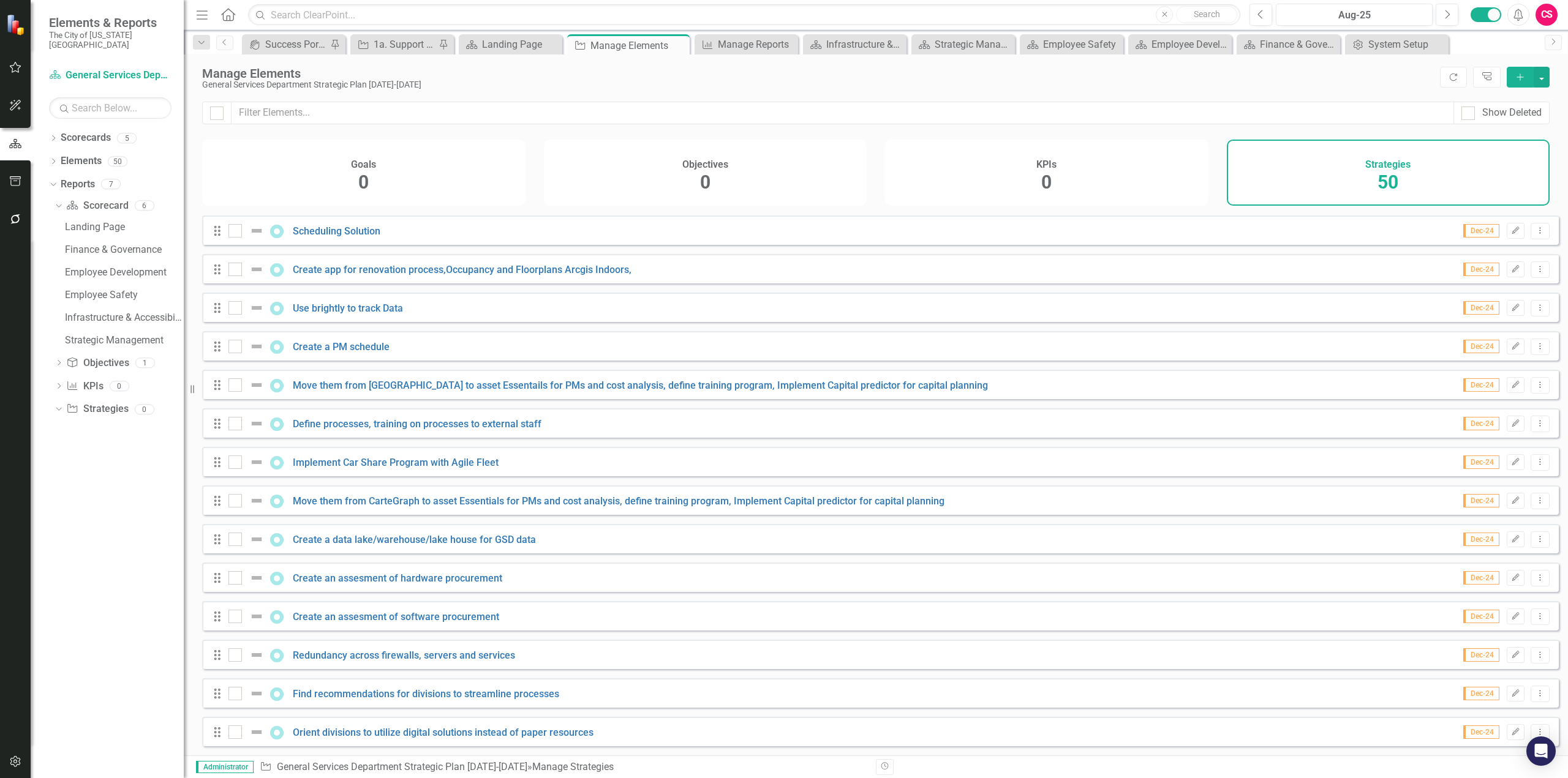
checkbox input "true"
click at [1045, 72] on button "button" at bounding box center [1542, 77] width 16 height 21
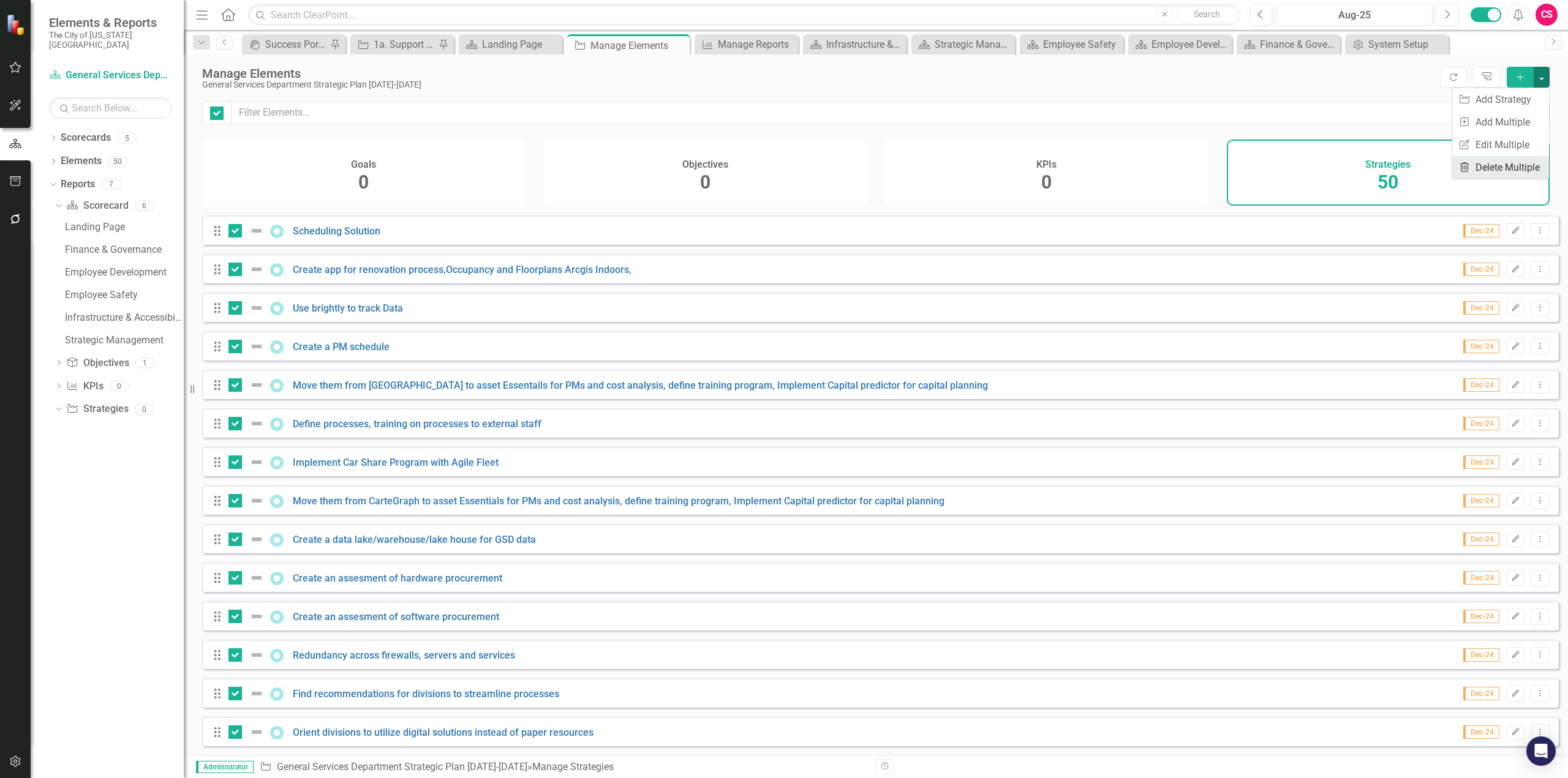
click at [1045, 159] on link "Trash Delete Multiple" at bounding box center [1501, 167] width 97 height 23
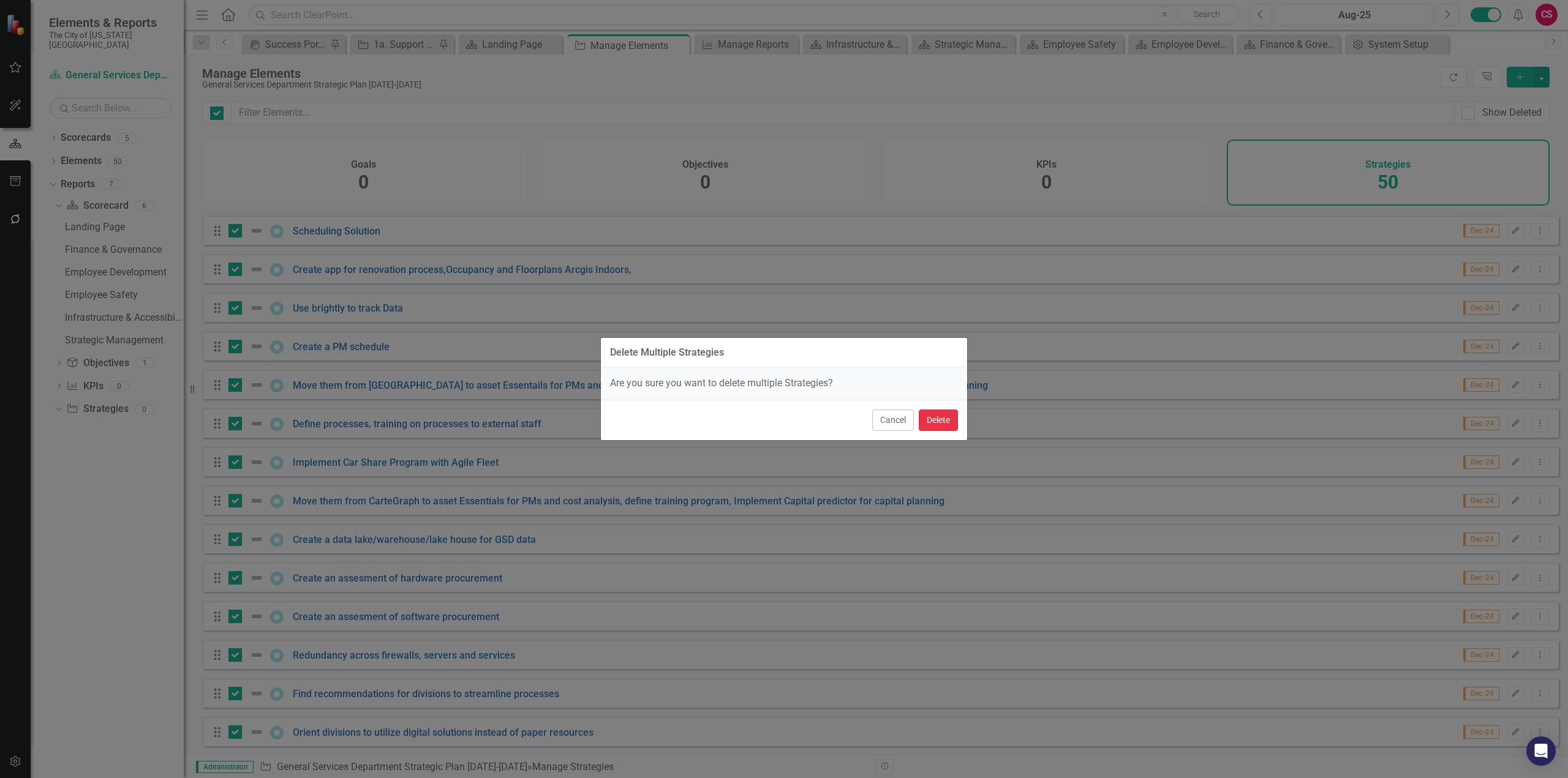
click at [943, 413] on button "Delete" at bounding box center [938, 420] width 39 height 21
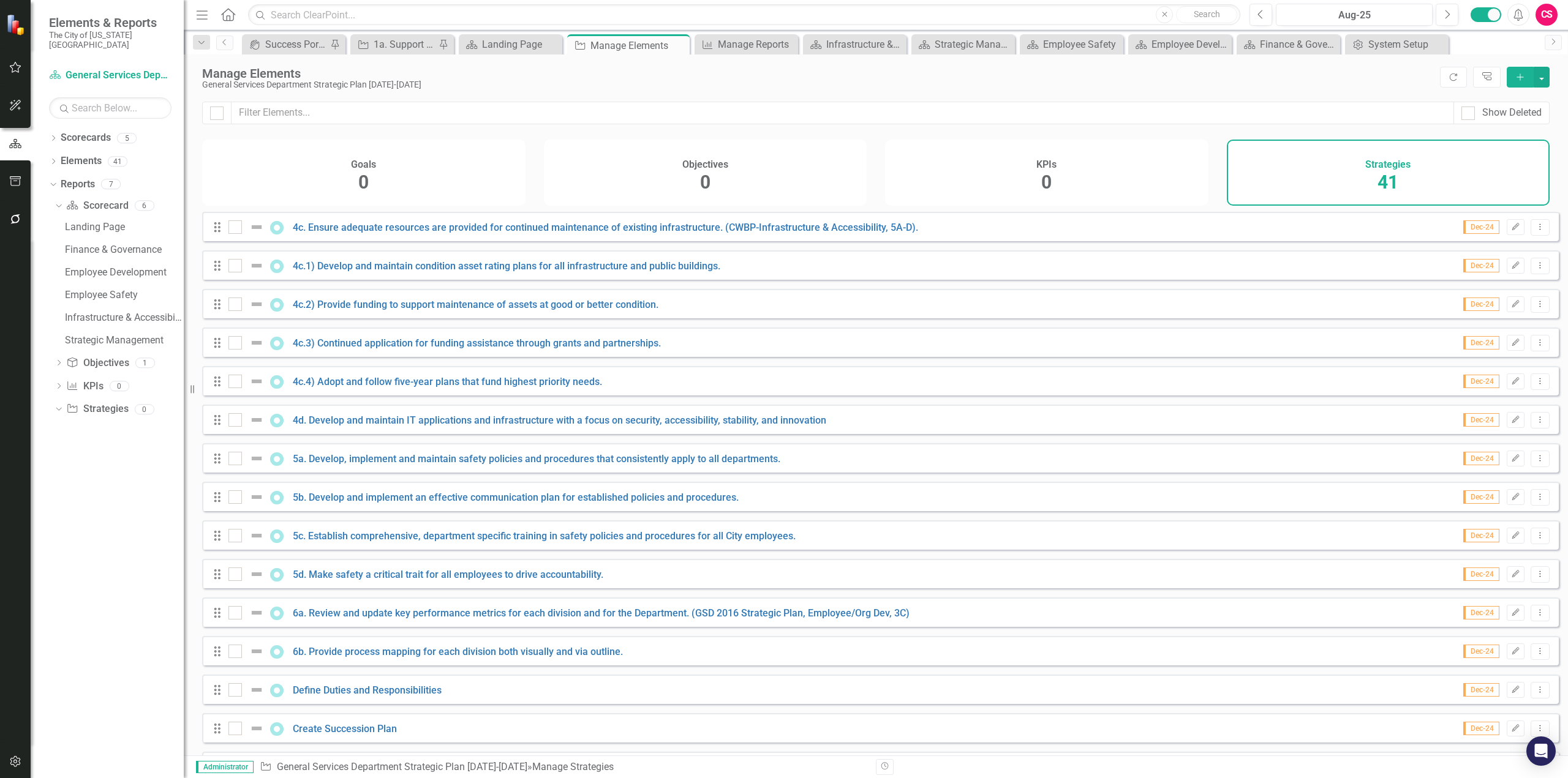
click at [19, 449] on icon "button" at bounding box center [15, 762] width 11 height 11
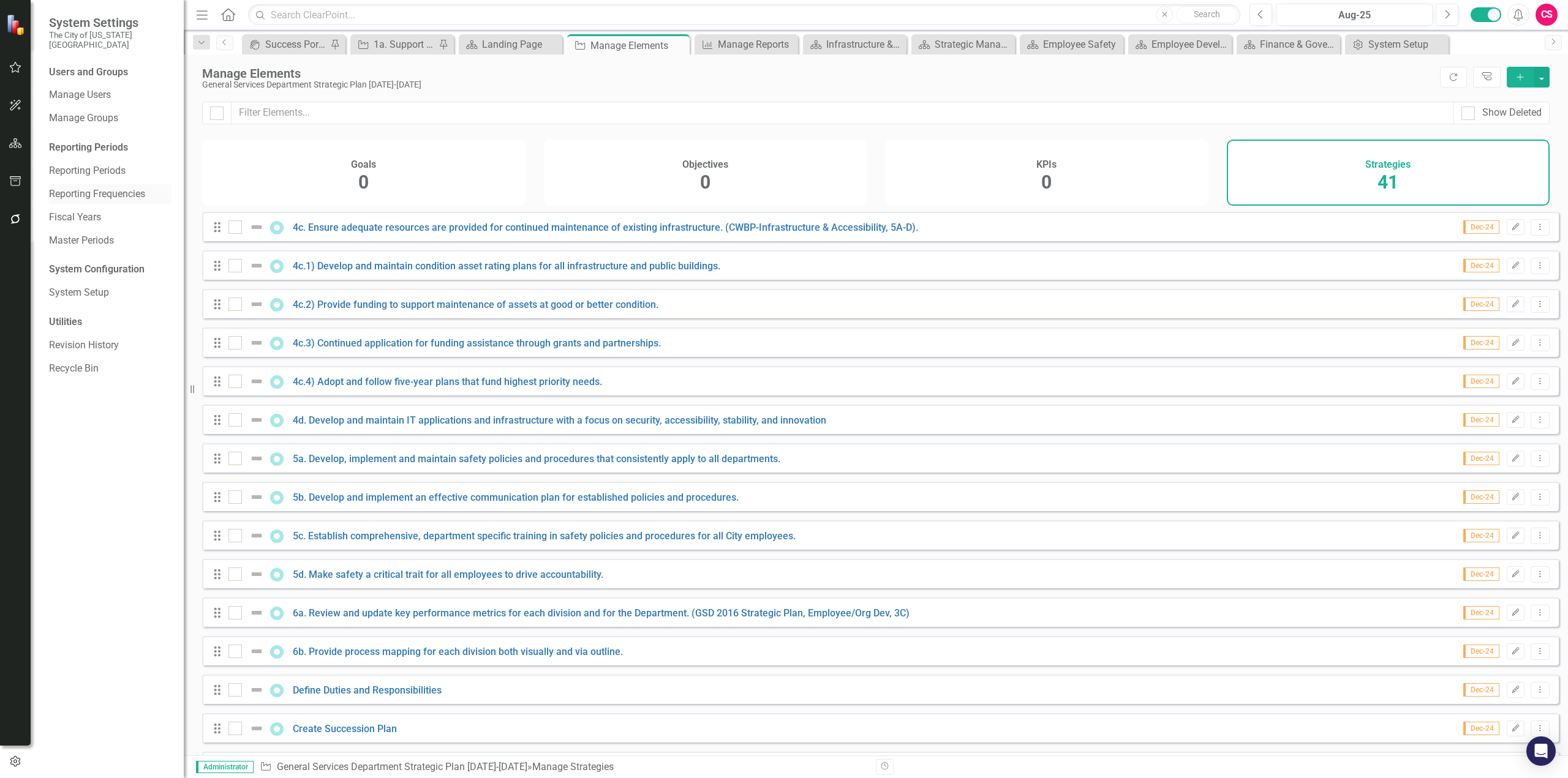
click at [106, 187] on link "Reporting Frequencies" at bounding box center [110, 194] width 123 height 14
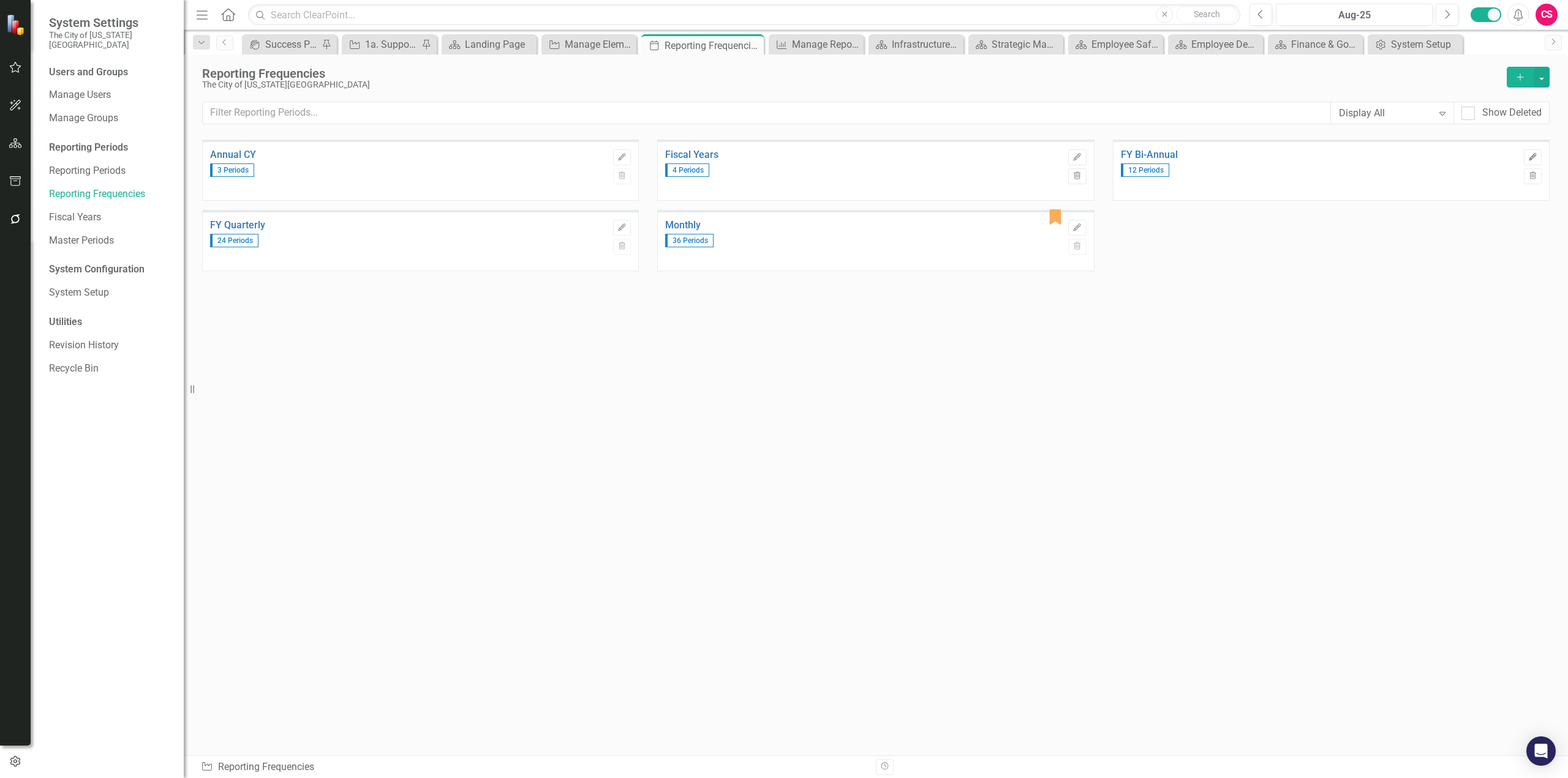
click at [1045, 155] on icon "Edit" at bounding box center [1532, 157] width 9 height 7
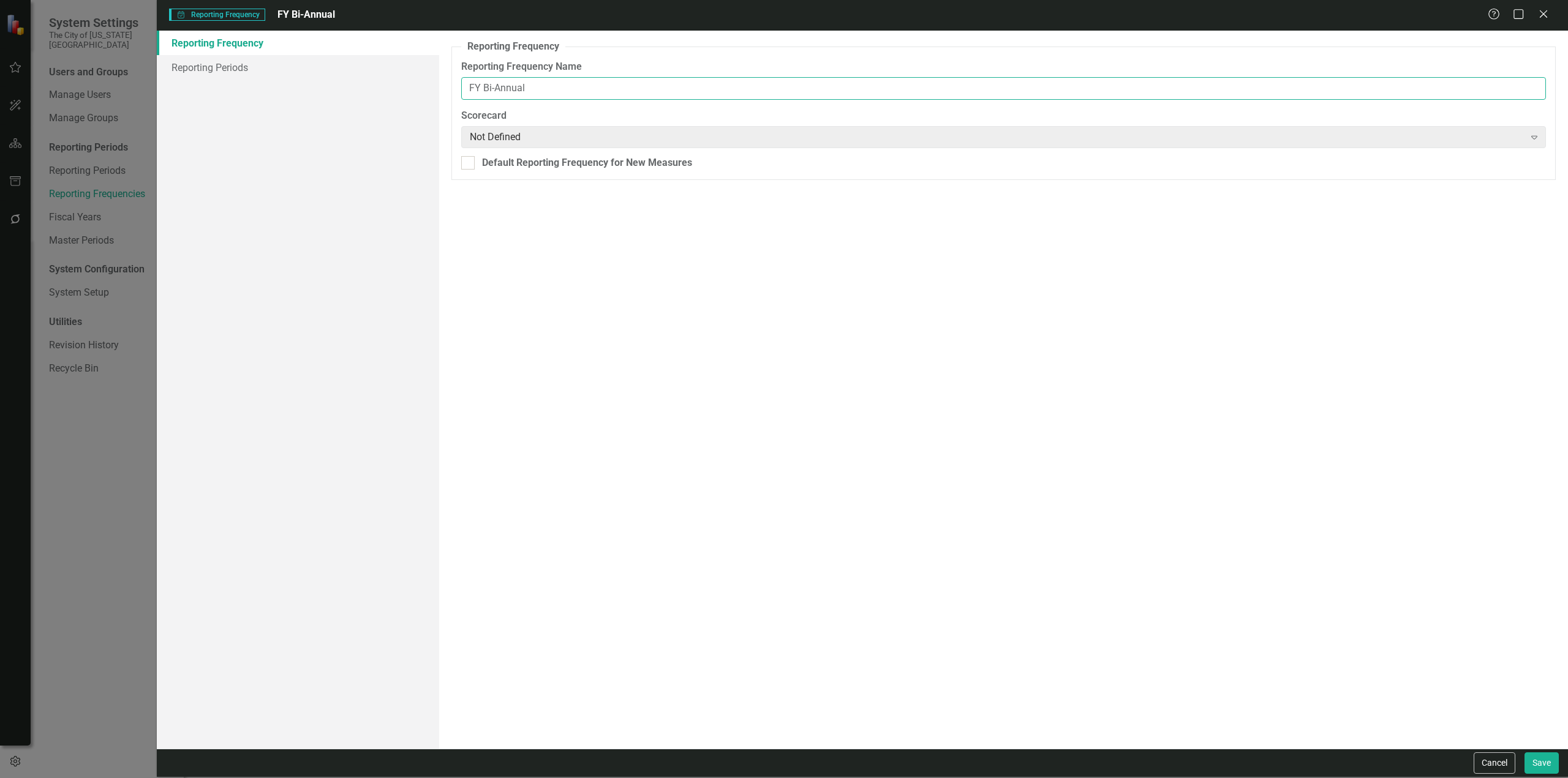
click at [496, 91] on input "FY Bi-Annual" at bounding box center [1003, 88] width 1085 height 23
click at [489, 90] on input "Bianual" at bounding box center [1003, 88] width 1085 height 23
click at [1045, 449] on button "Save" at bounding box center [1542, 763] width 34 height 21
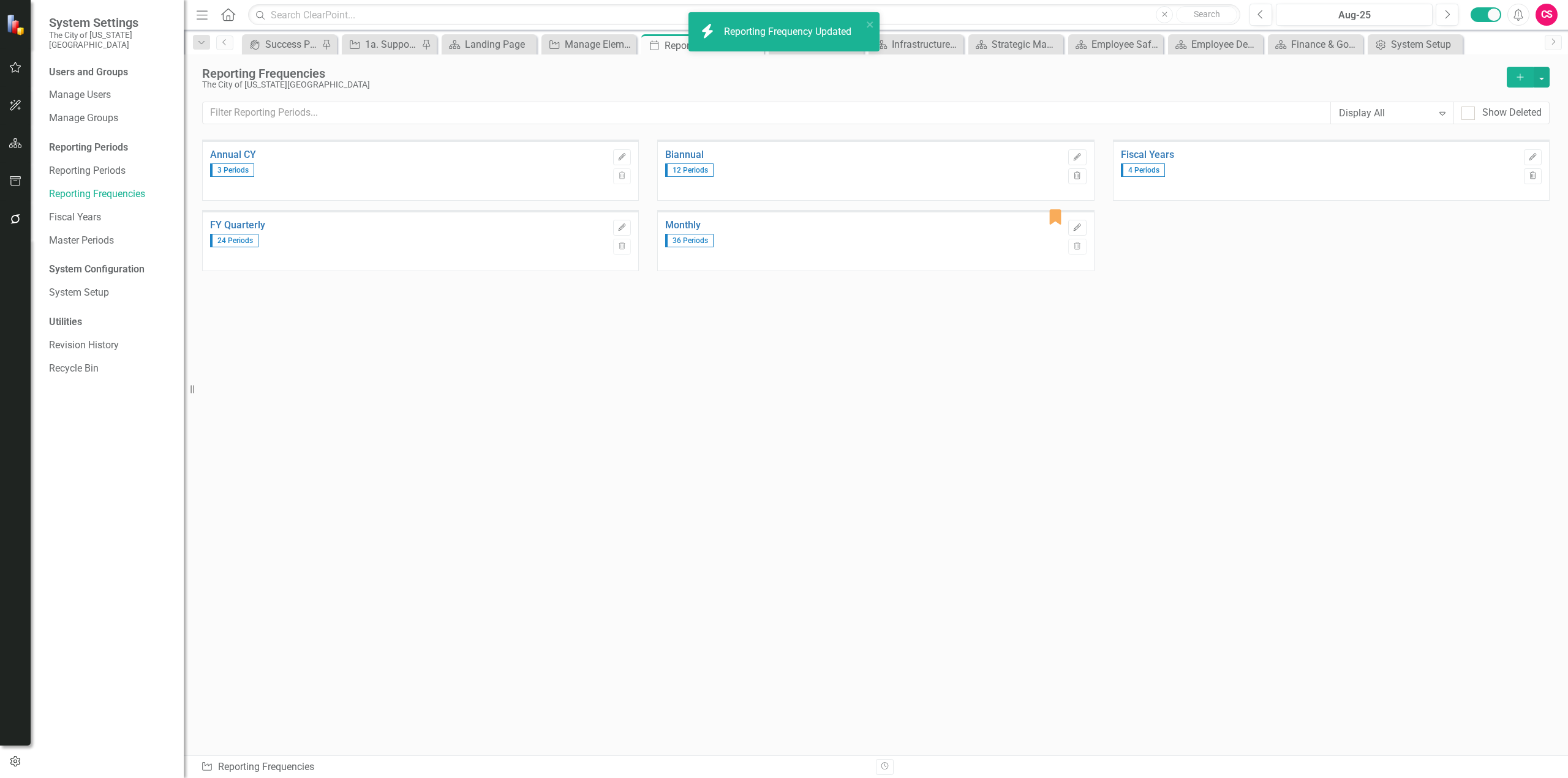
click at [697, 393] on div "Annual CY 3 Periods Edit Trash Biannual 12 Periods Edit Trash Fiscal Years 4 Pe…" at bounding box center [876, 423] width 1347 height 568
click at [1045, 153] on button "Edit" at bounding box center [1533, 157] width 18 height 16
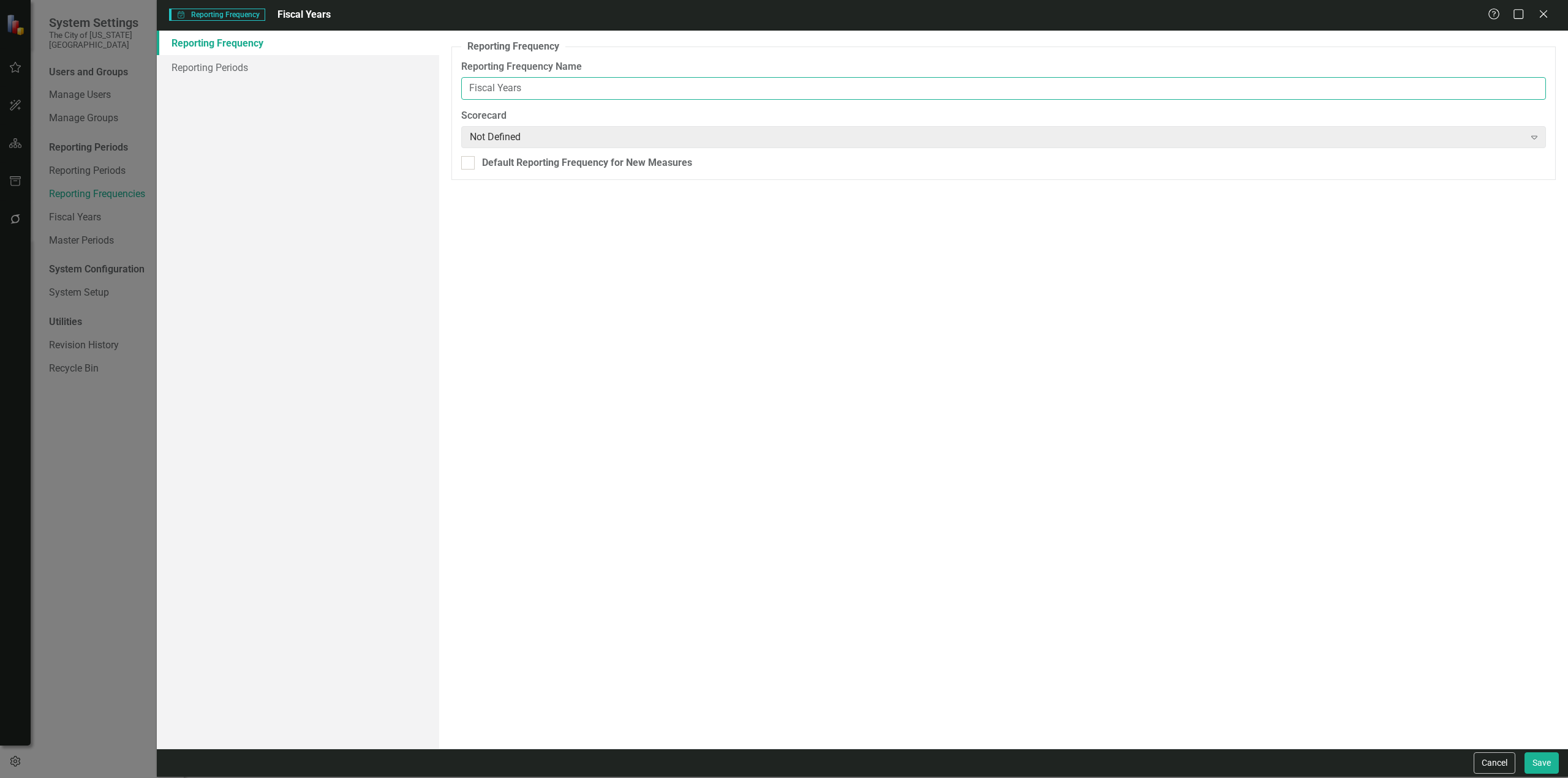
drag, startPoint x: 496, startPoint y: 112, endPoint x: 276, endPoint y: 162, distance: 225.6
click at [276, 161] on div "Reporting Frequency Reporting Periods Reporting Frequency Reporting Frequency N…" at bounding box center [862, 389] width 1411 height 718
click at [1045, 449] on button "Save" at bounding box center [1542, 763] width 34 height 21
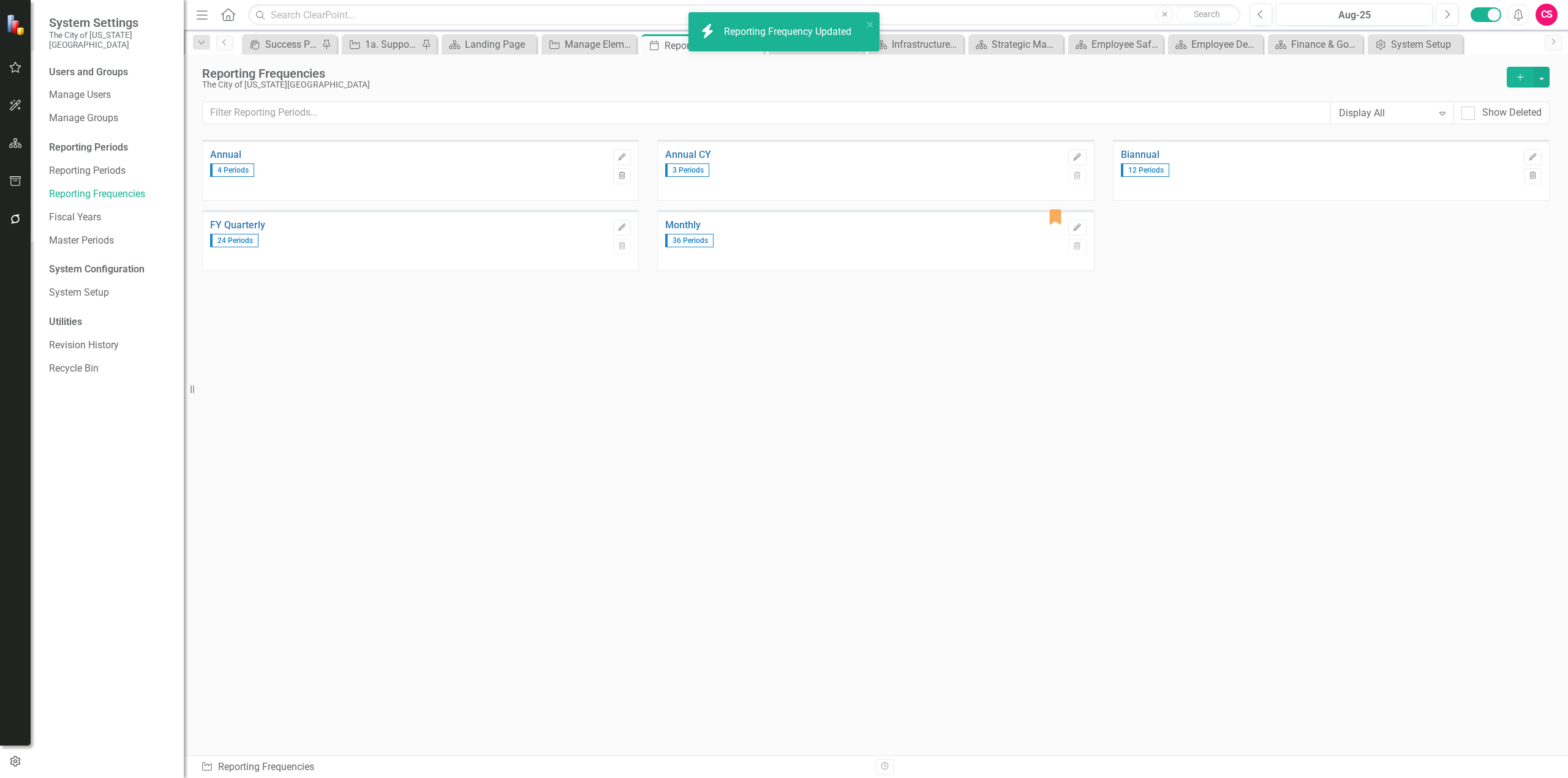
click at [756, 449] on div "Annual 4 Periods Edit Trash Annual CY 3 Periods Edit Trash Biannual 12 Periods …" at bounding box center [876, 423] width 1347 height 568
click at [21, 144] on icon "button" at bounding box center [15, 144] width 13 height 10
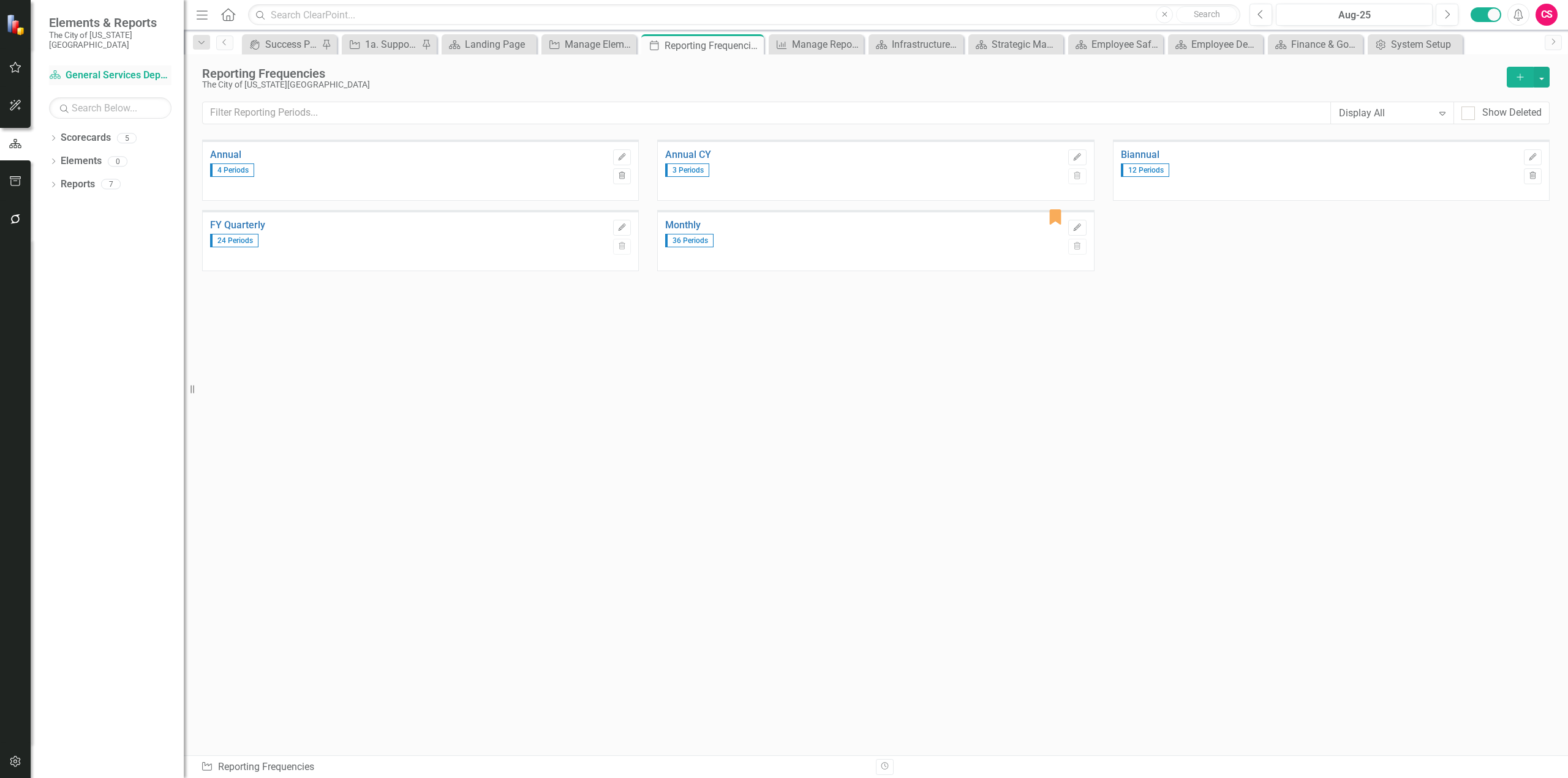
click at [104, 69] on link "Scorecard General Services Department Strategic Plan [DATE]-[DATE]" at bounding box center [110, 75] width 123 height 14
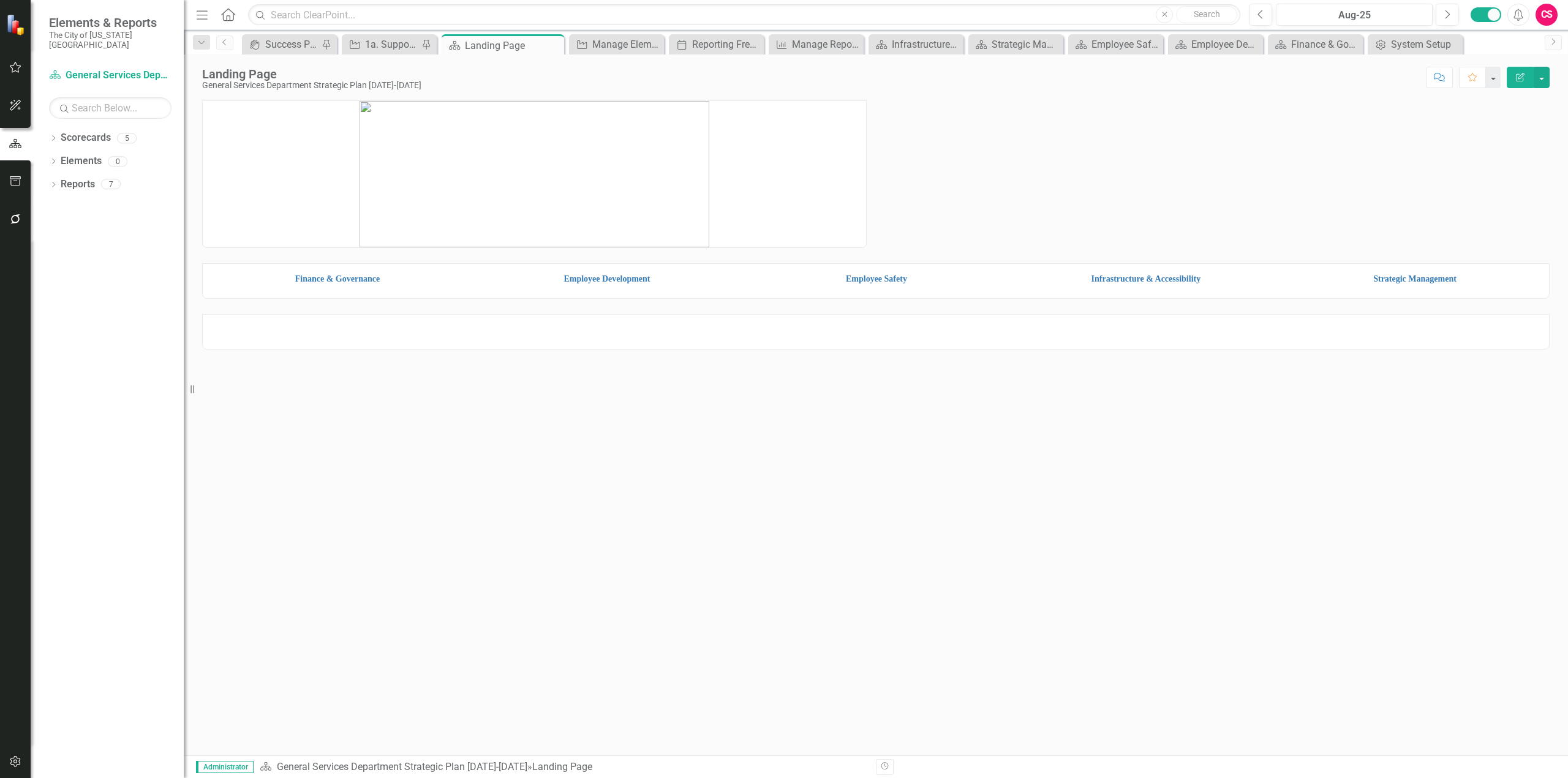
click at [24, 449] on button "button" at bounding box center [15, 763] width 28 height 26
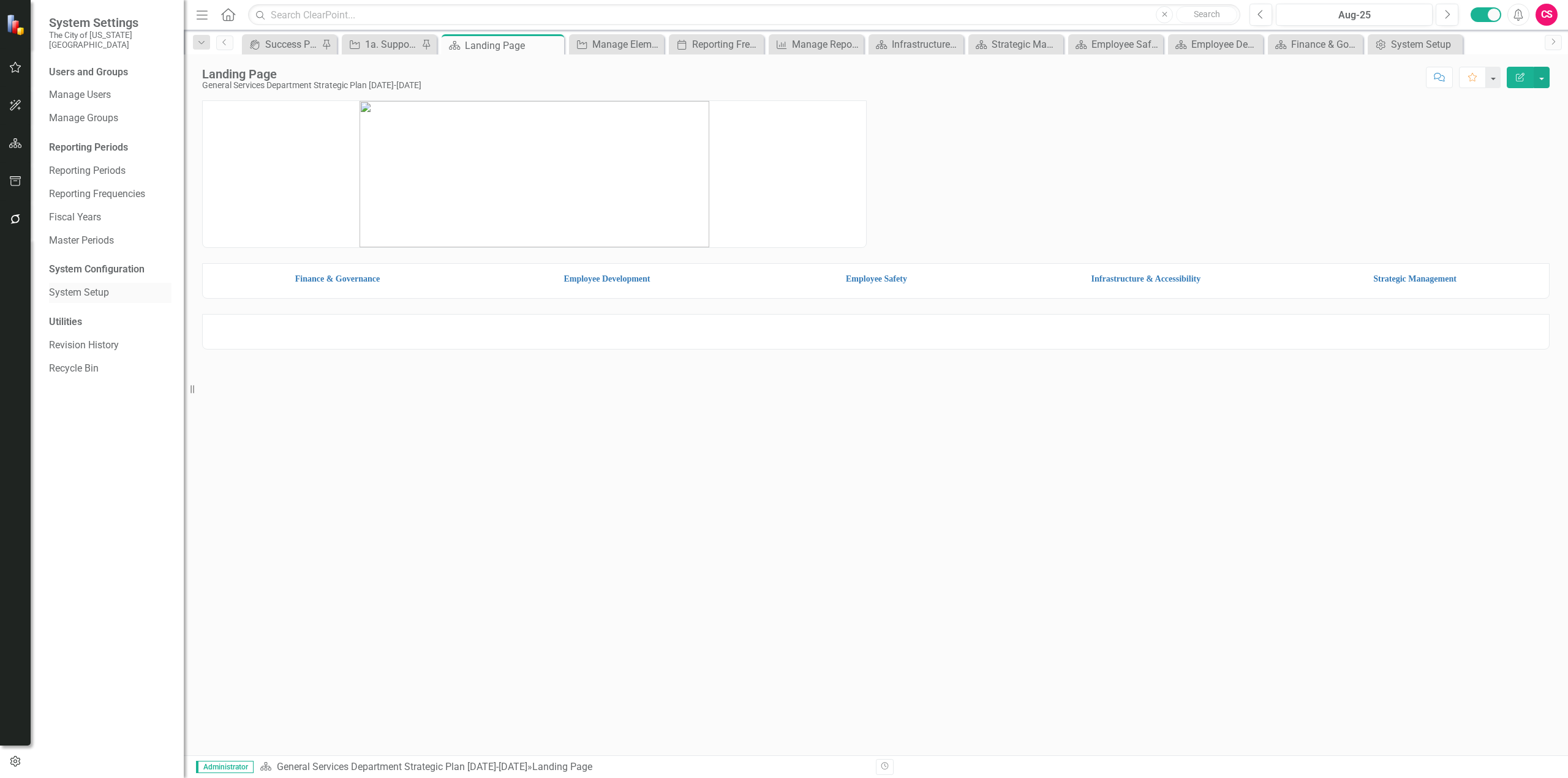
click at [72, 289] on link "System Setup" at bounding box center [110, 292] width 123 height 14
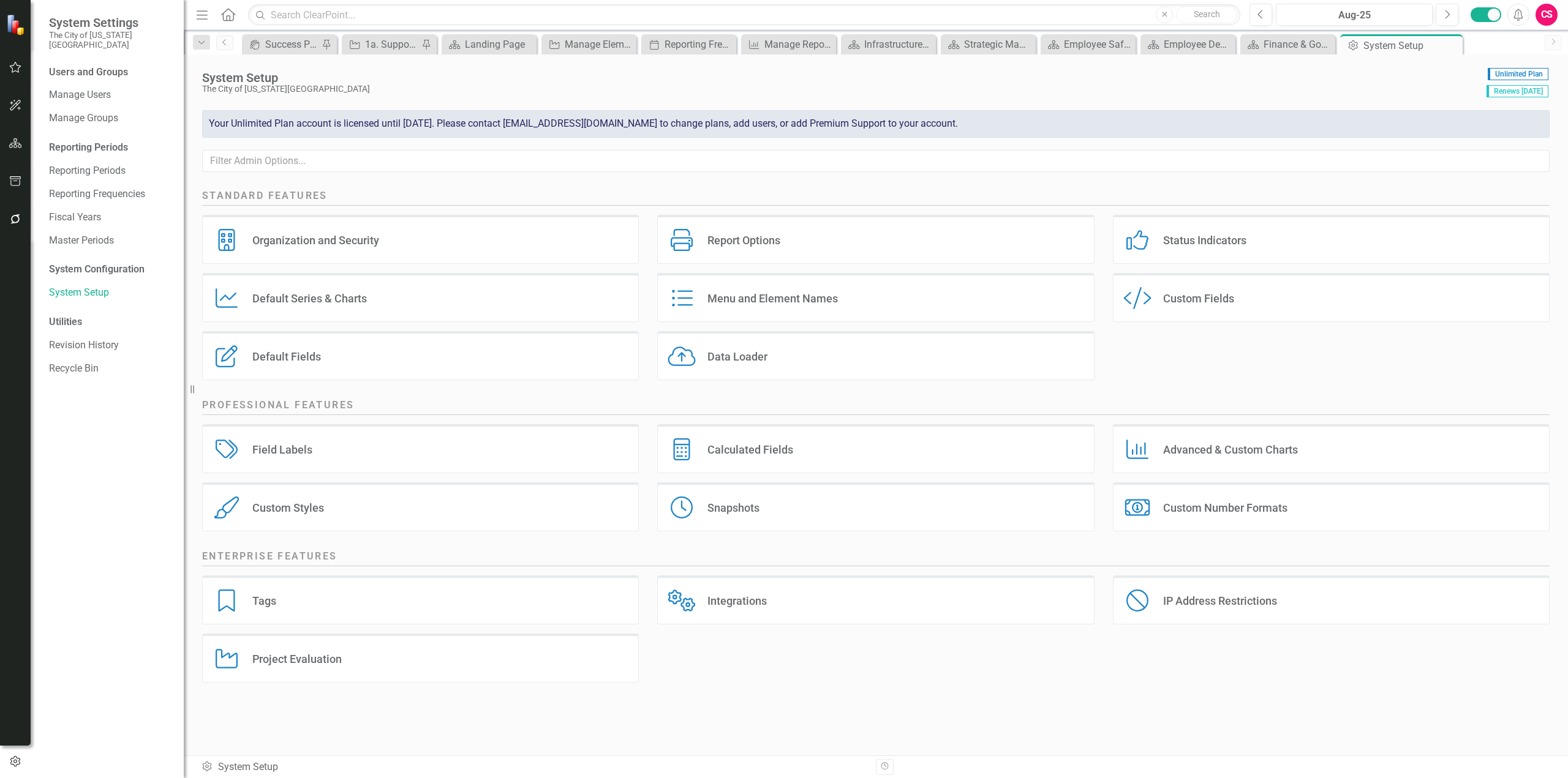
click at [390, 449] on div "Tags Tags" at bounding box center [420, 600] width 437 height 49
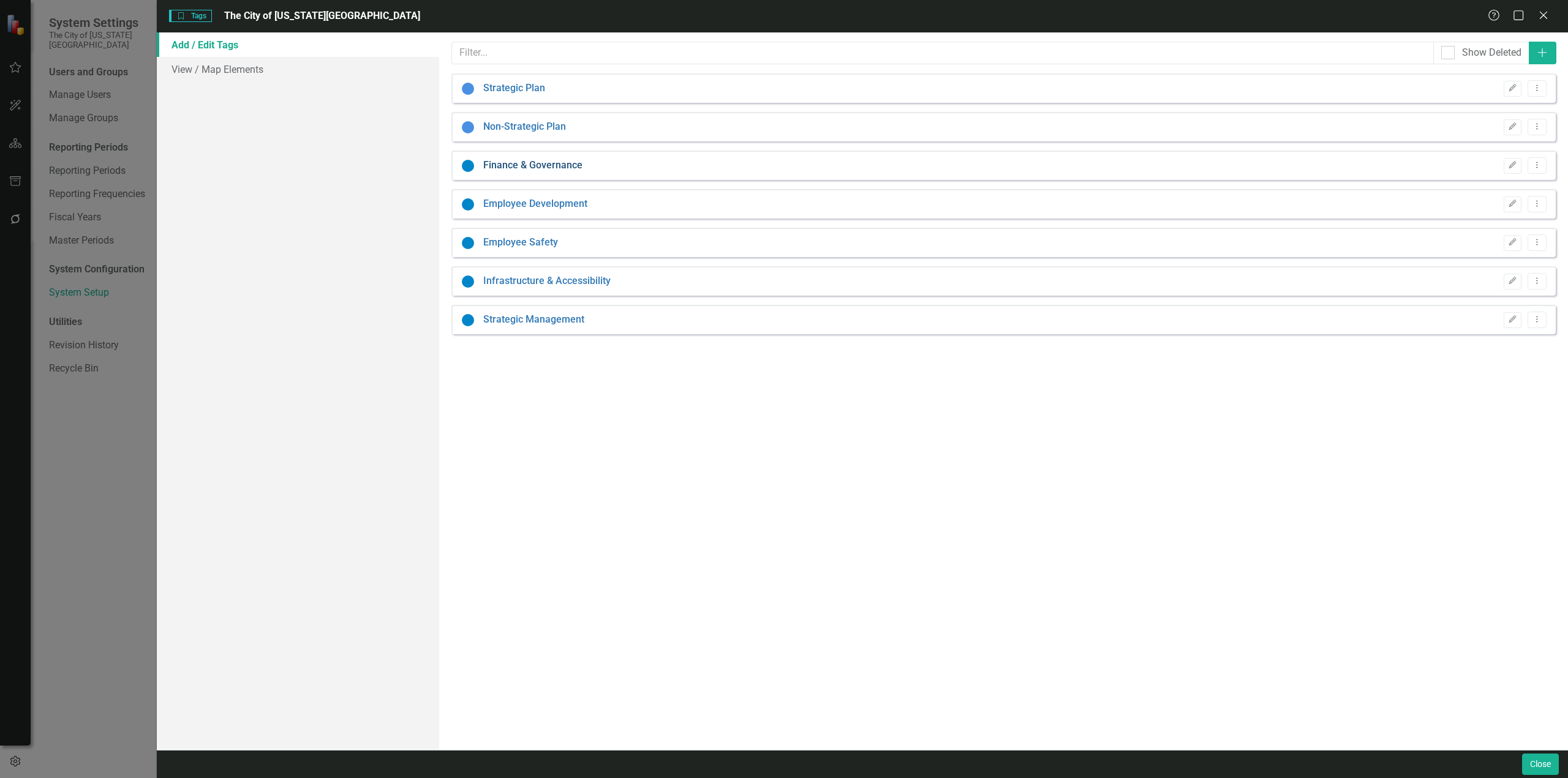
click at [520, 168] on link "Finance & Governance" at bounding box center [533, 165] width 99 height 14
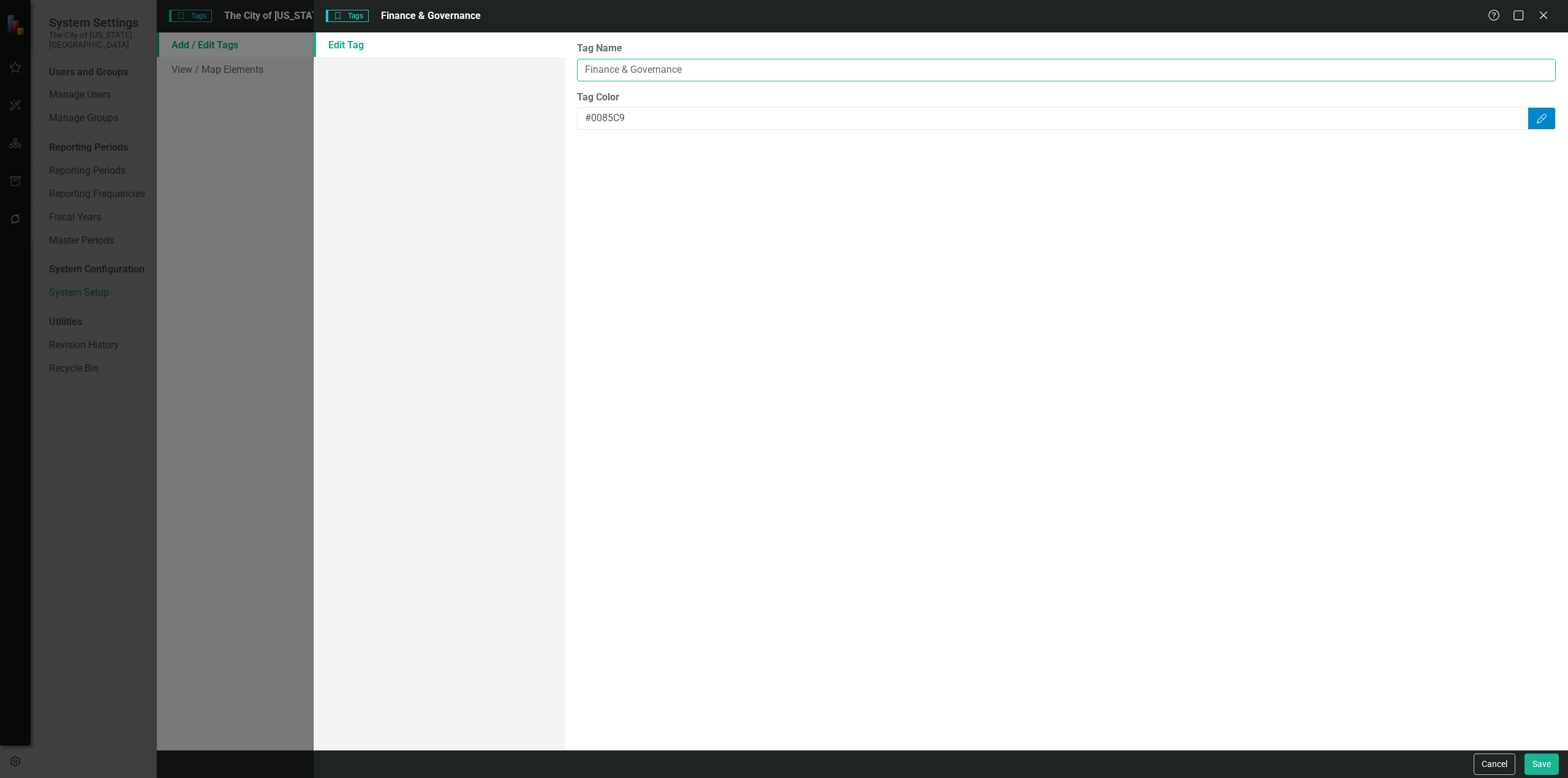
drag, startPoint x: 715, startPoint y: 69, endPoint x: 486, endPoint y: 78, distance: 229.2
click at [486, 78] on div "Edit Tag Tag Name Finance & Governance Tag Color #0085C9 Color Picker" at bounding box center [941, 391] width 1255 height 718
click at [1045, 449] on button "Save" at bounding box center [1542, 764] width 34 height 21
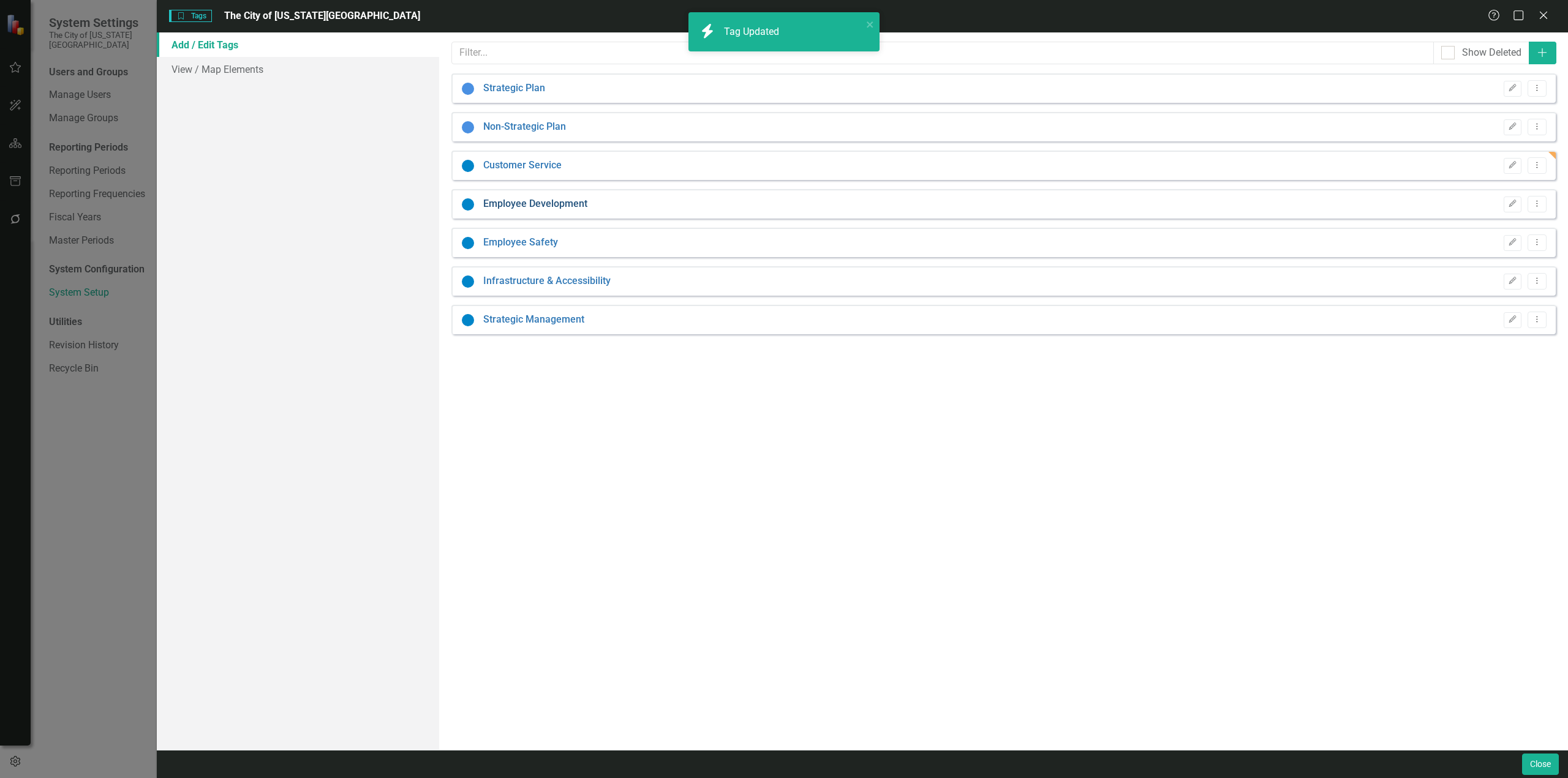
click at [541, 206] on link "Employee Development" at bounding box center [536, 204] width 104 height 14
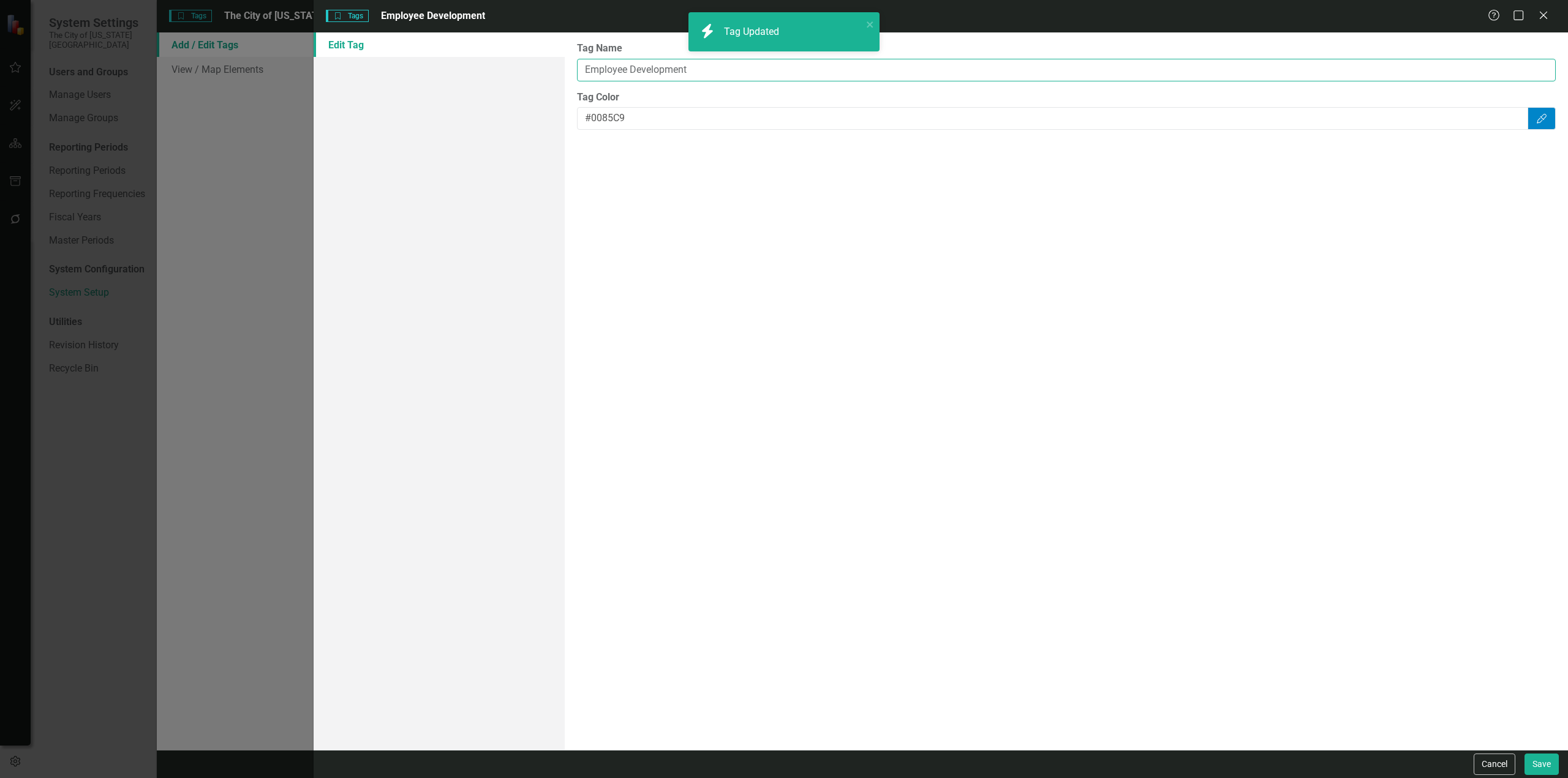
drag, startPoint x: 698, startPoint y: 72, endPoint x: 523, endPoint y: 87, distance: 175.6
click at [523, 87] on div "Edit Tag Tag Name Employee Development Tag Color #0085C9 Color Picker" at bounding box center [941, 391] width 1255 height 718
click at [1045, 449] on button "Save" at bounding box center [1542, 764] width 34 height 21
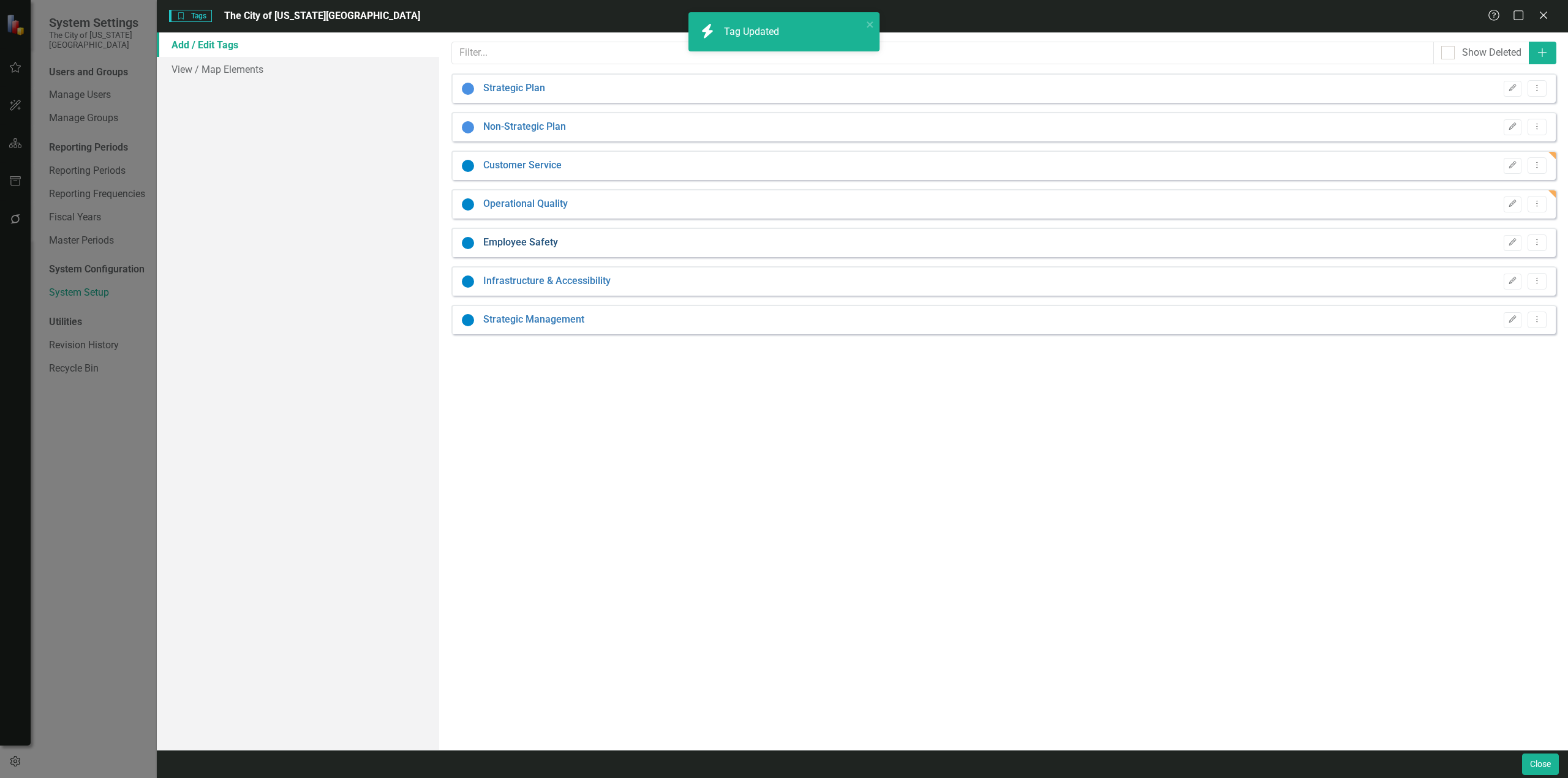
click at [507, 241] on link "Employee Safety" at bounding box center [521, 243] width 75 height 14
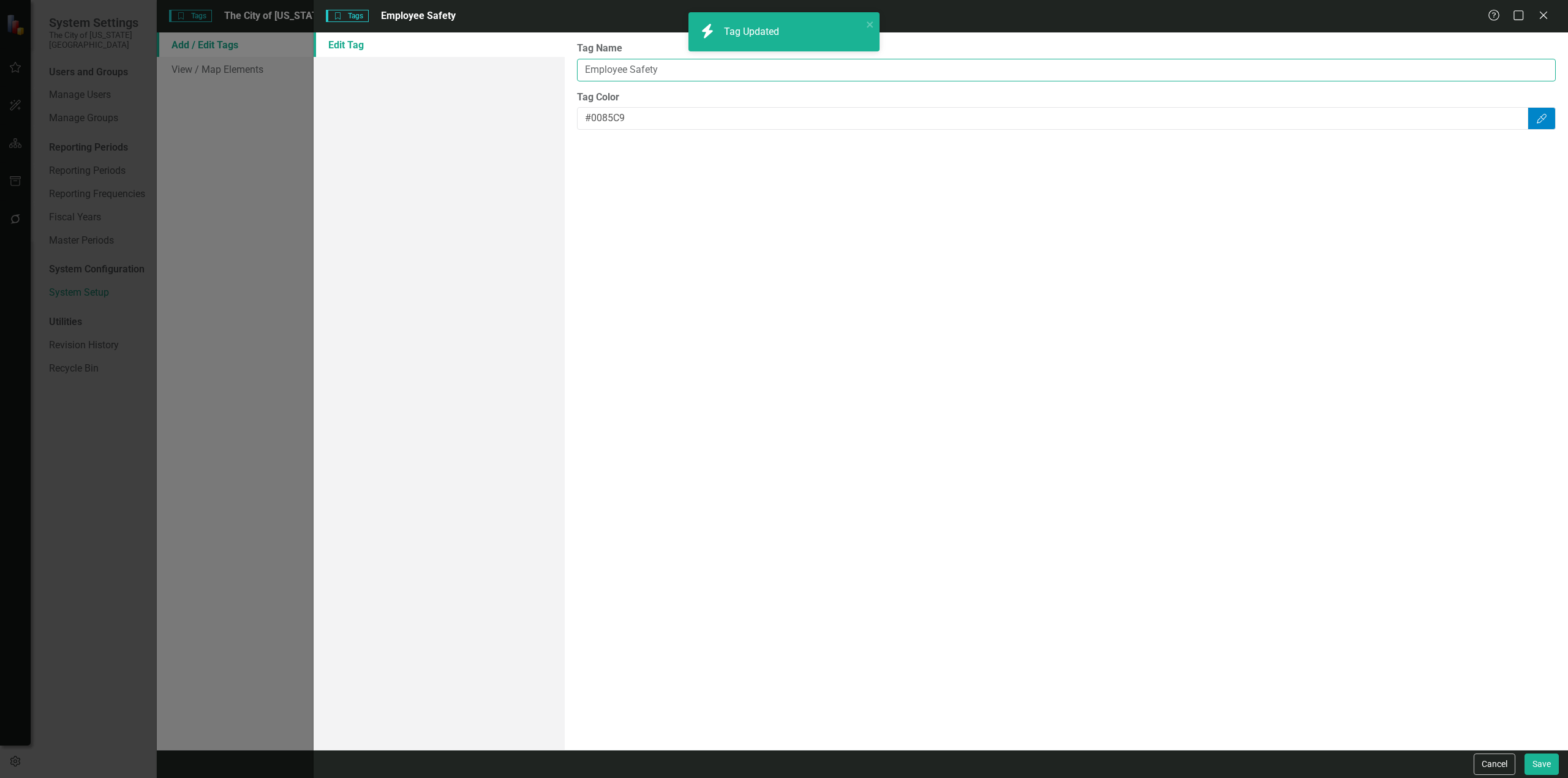
drag, startPoint x: 702, startPoint y: 75, endPoint x: 407, endPoint y: 81, distance: 295.1
click at [407, 81] on div "Edit Tag Tag Name Employee Safety Tag Color #0085C9 Color Picker" at bounding box center [941, 391] width 1255 height 718
click at [1045, 449] on button "Save" at bounding box center [1542, 764] width 34 height 21
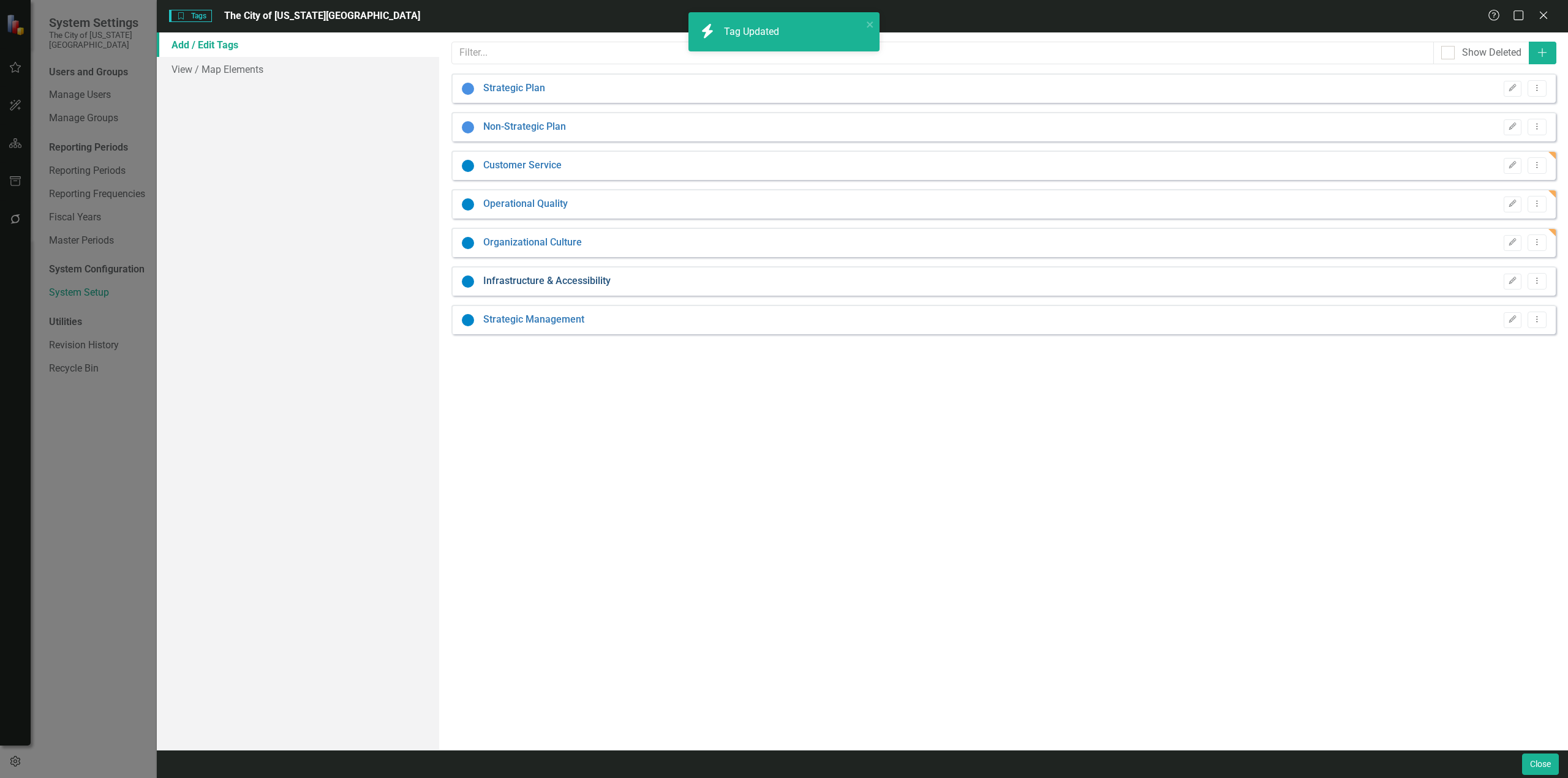
click at [515, 277] on link "Infrastructure & Accessibility" at bounding box center [547, 281] width 127 height 14
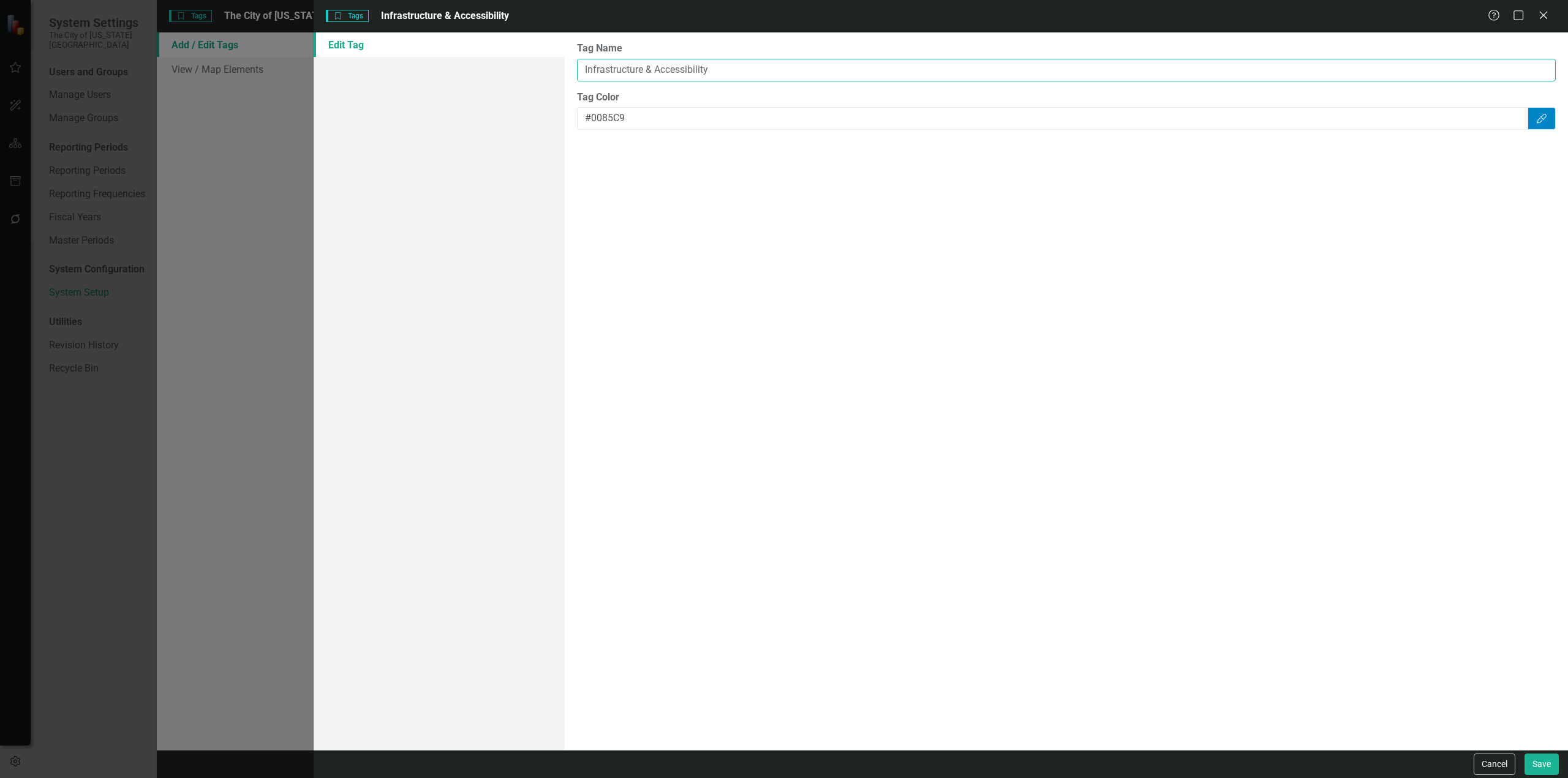
drag, startPoint x: 726, startPoint y: 71, endPoint x: 458, endPoint y: 91, distance: 268.7
click at [458, 91] on div "Edit Tag Tag Name Infrastructure & Accessibility Tag Color #0085C9 Color Picker" at bounding box center [941, 391] width 1255 height 718
click at [1045, 449] on button "Save" at bounding box center [1542, 764] width 34 height 21
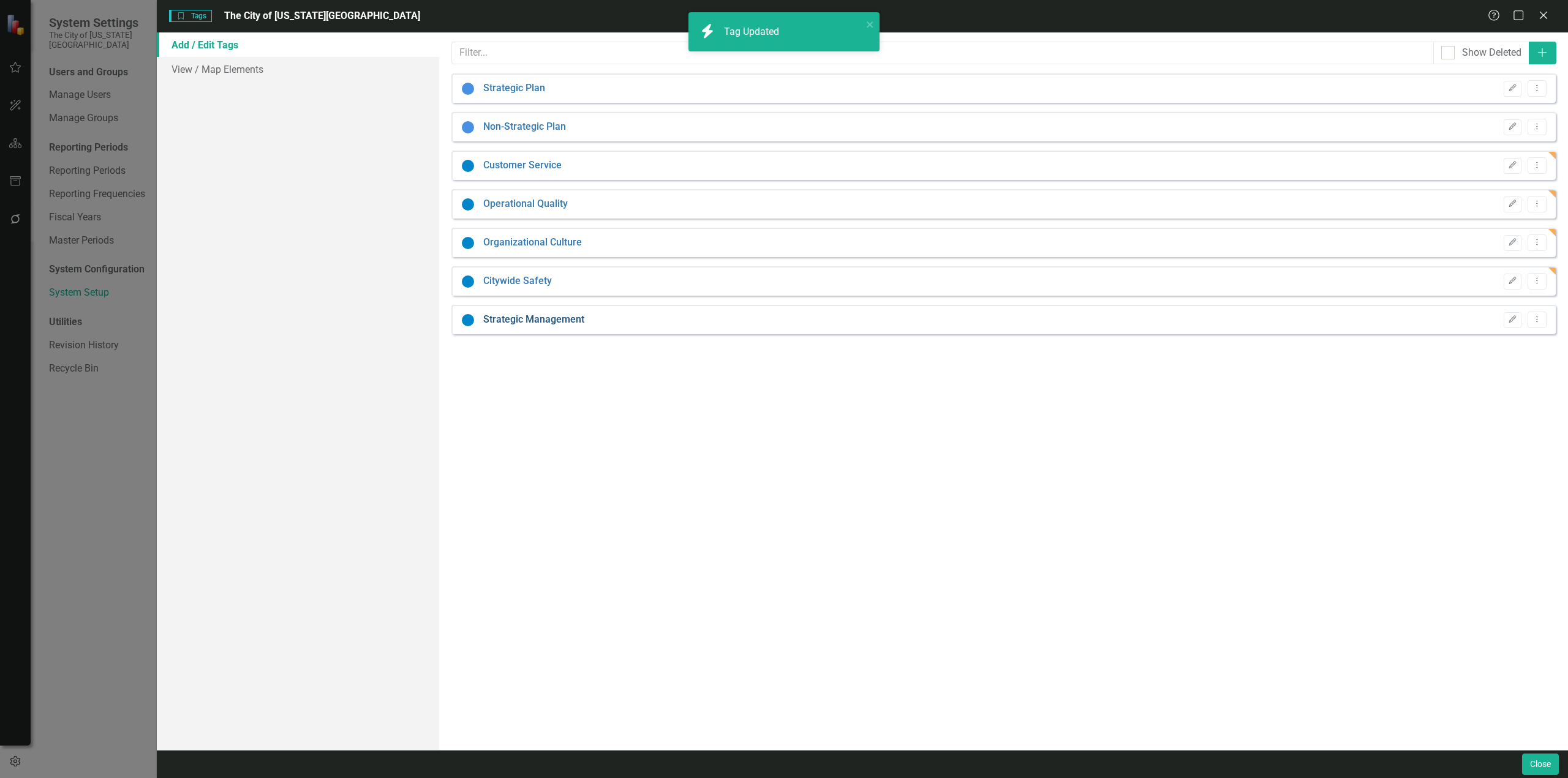
click at [534, 324] on link "Strategic Management" at bounding box center [534, 320] width 101 height 14
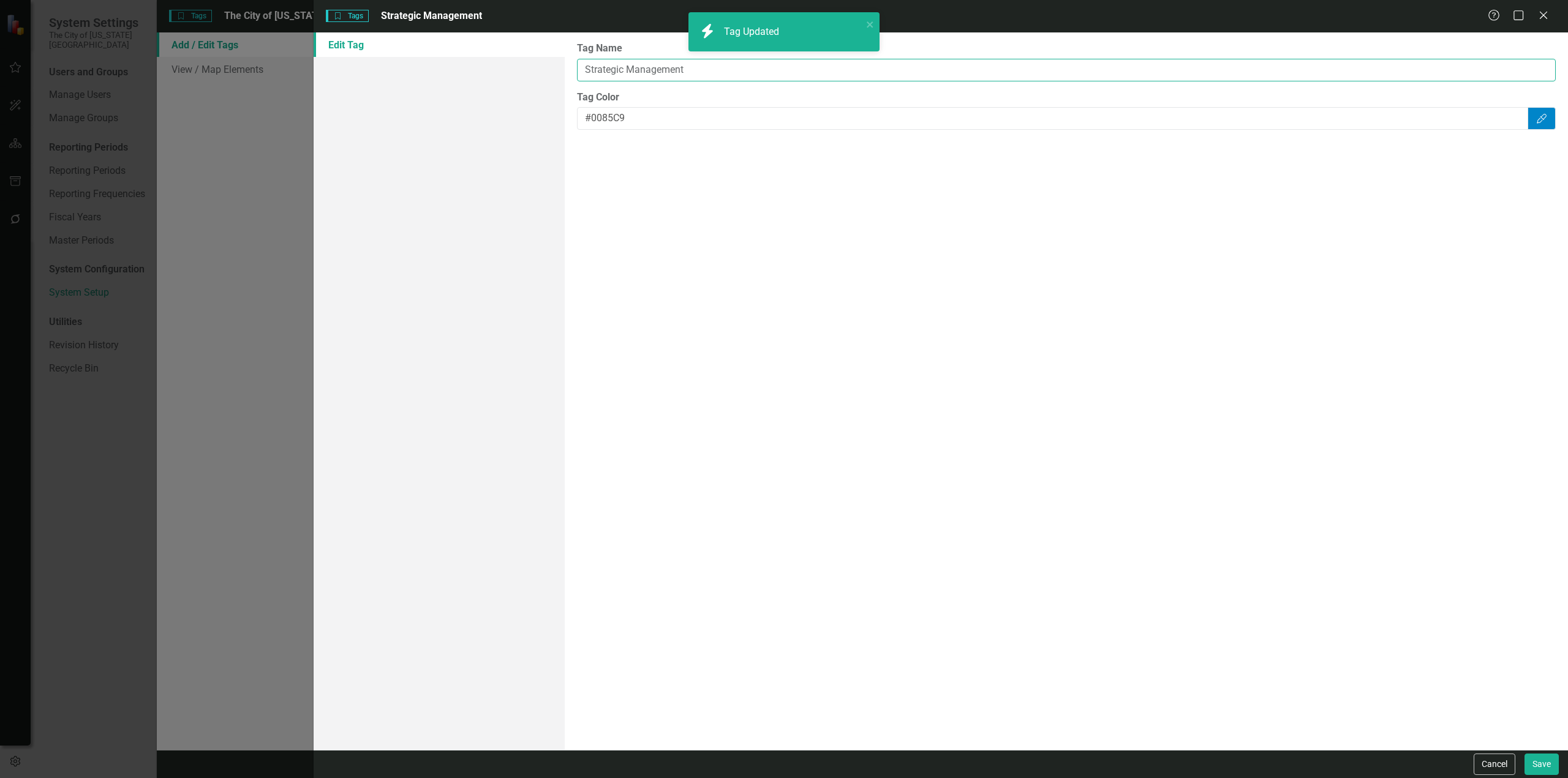
drag, startPoint x: 713, startPoint y: 74, endPoint x: 468, endPoint y: 87, distance: 245.3
click at [468, 87] on div "Edit Tag Tag Name Strategic Management Tag Color #0085C9 Color Picker" at bounding box center [941, 391] width 1255 height 718
click at [1045, 449] on button "Save" at bounding box center [1542, 764] width 34 height 21
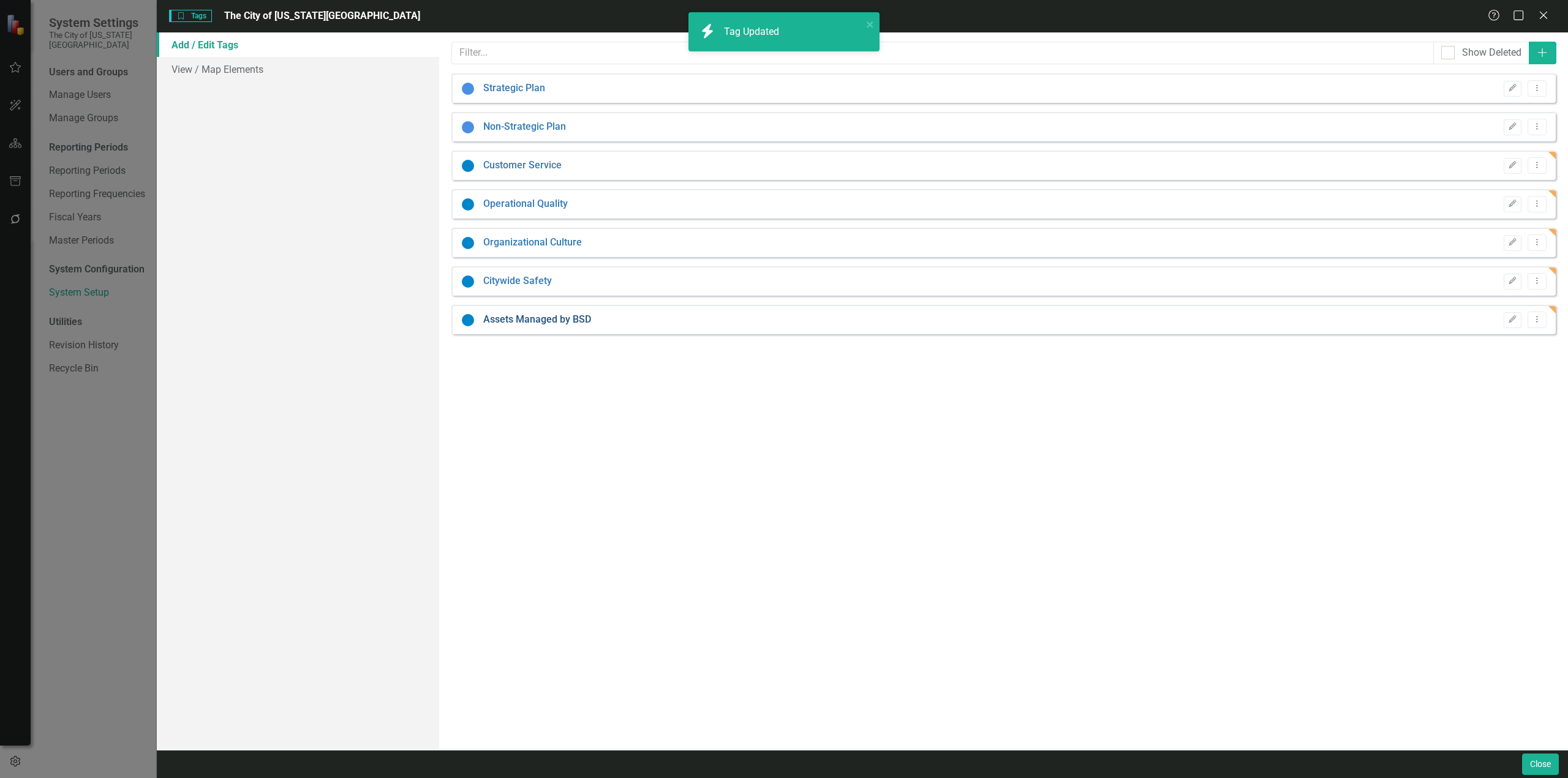
click at [566, 323] on link "Assets Managed by BSD" at bounding box center [537, 320] width 108 height 14
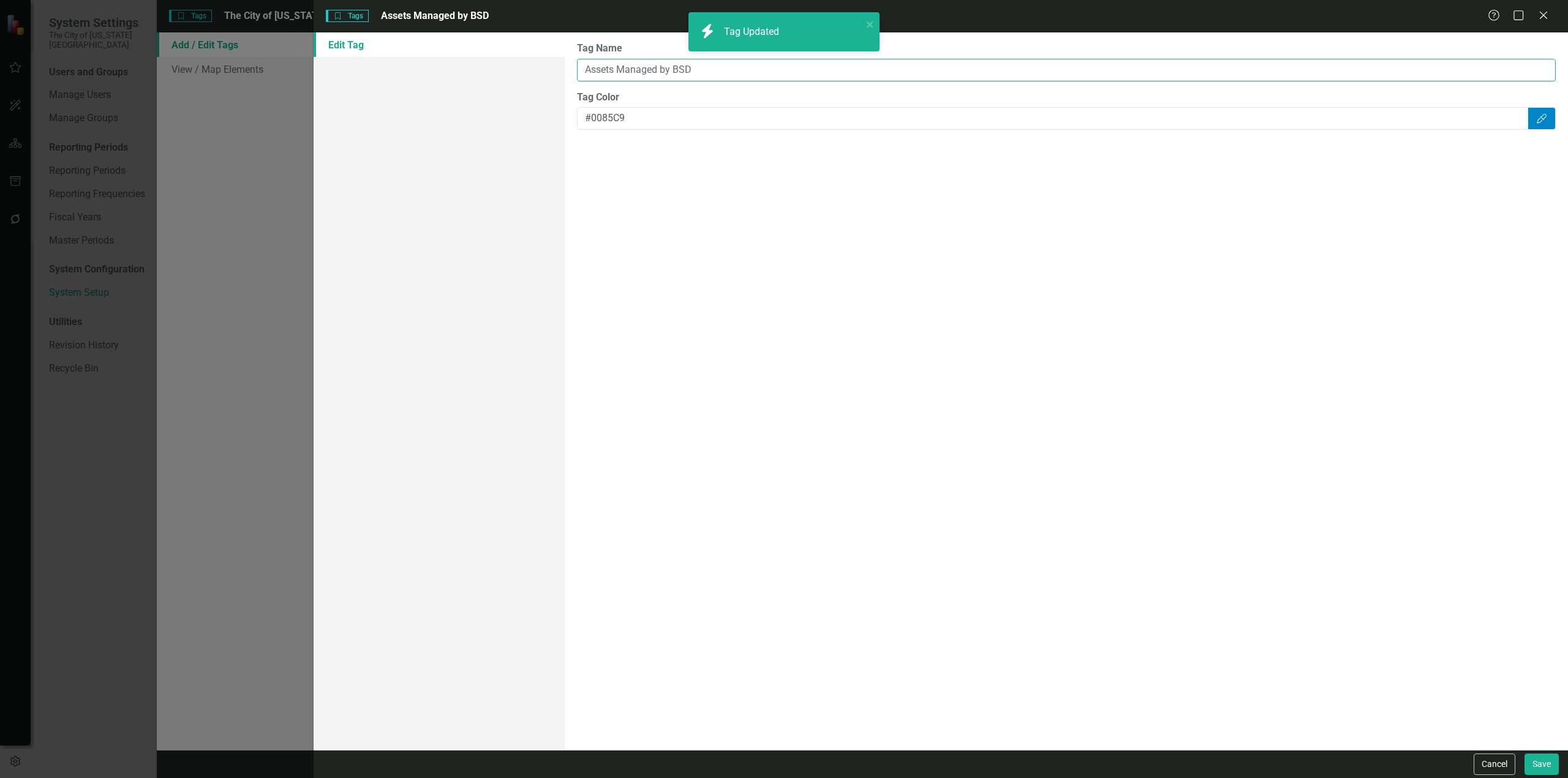
click at [678, 67] on input "Assets Managed by BSD" at bounding box center [1066, 70] width 979 height 23
click at [1045, 449] on button "Save" at bounding box center [1542, 764] width 34 height 21
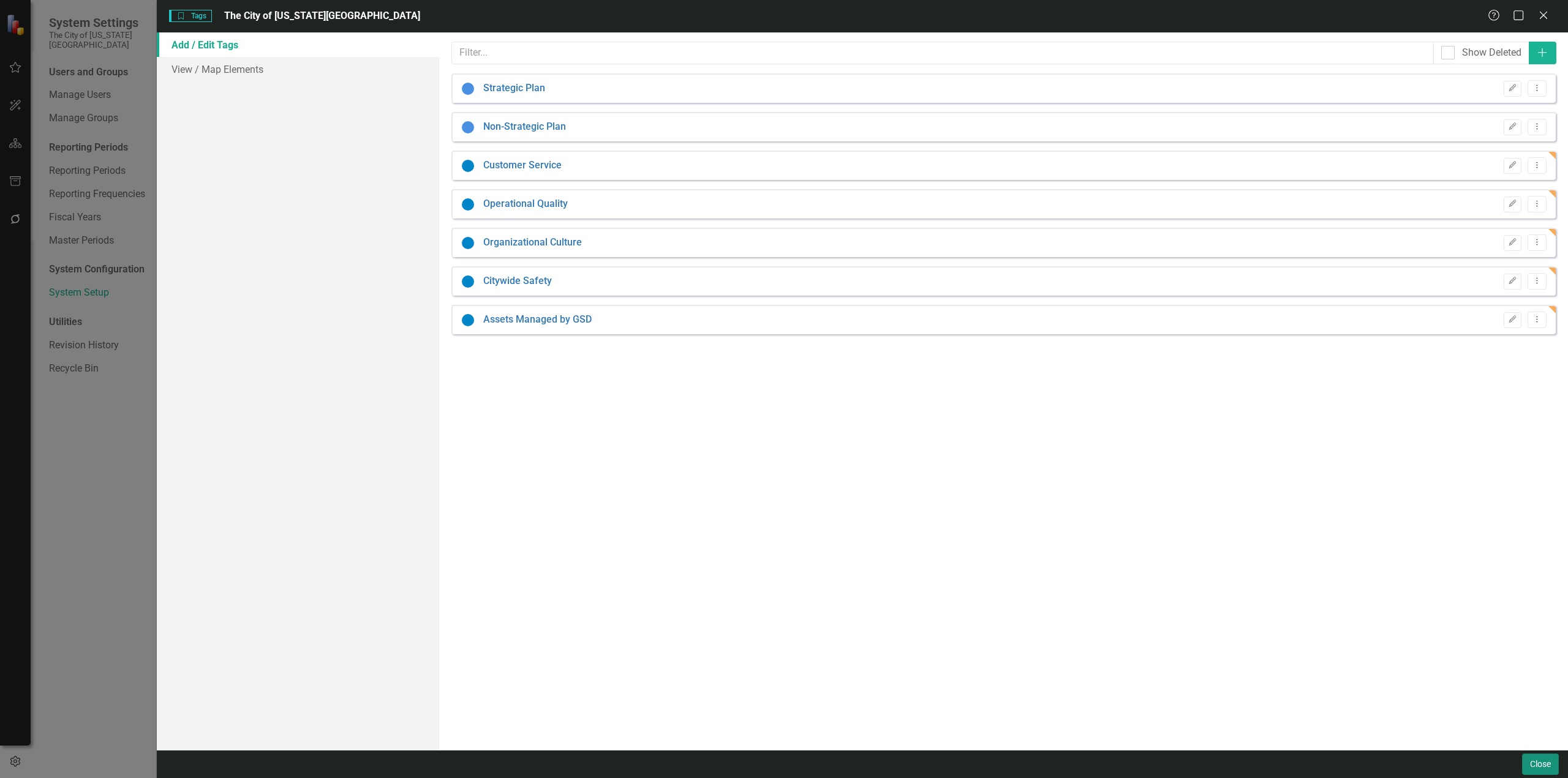
click at [1045, 449] on button "Close" at bounding box center [1540, 764] width 37 height 21
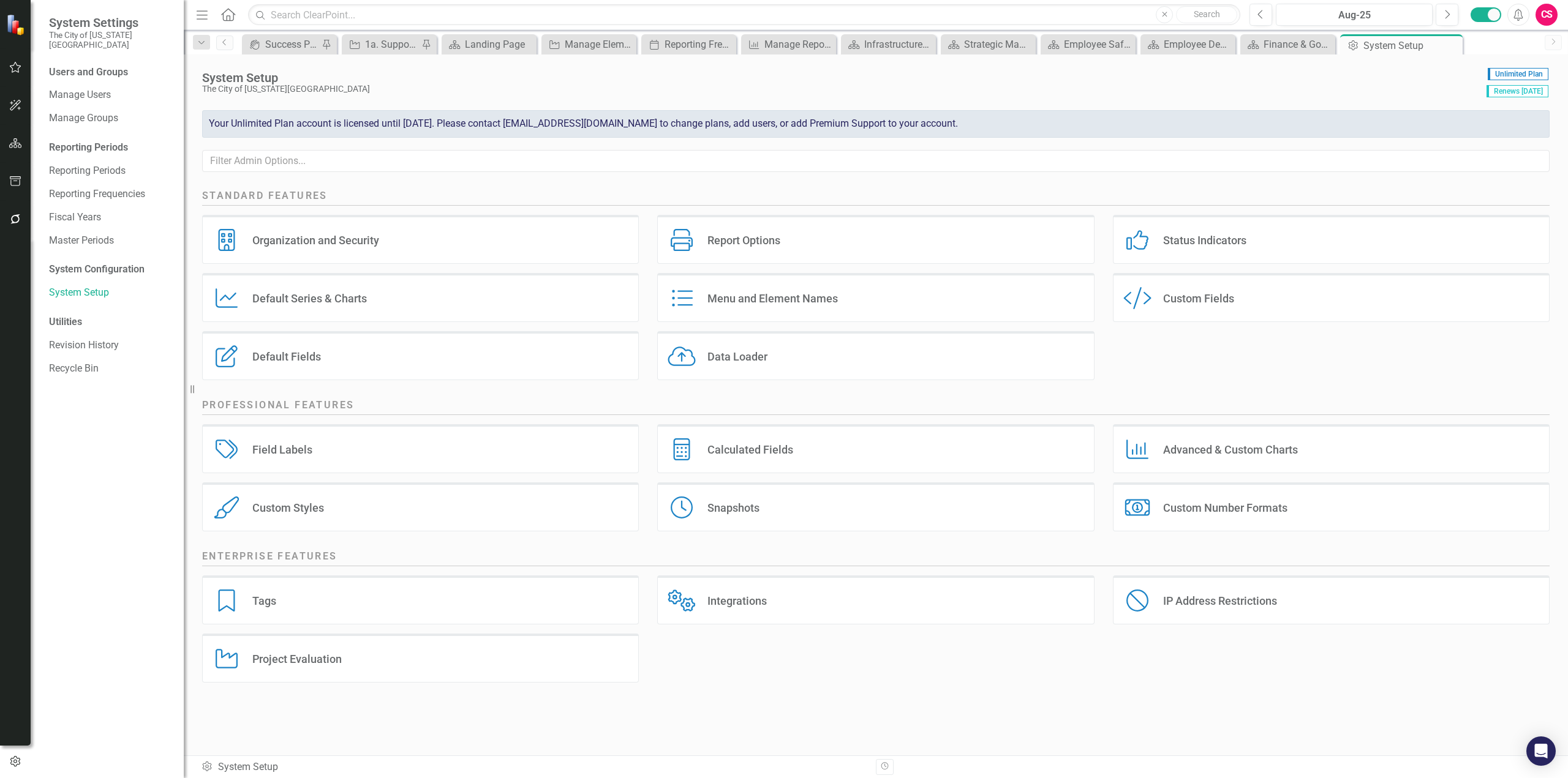
click at [1045, 298] on div "Custom Fields" at bounding box center [1199, 298] width 71 height 14
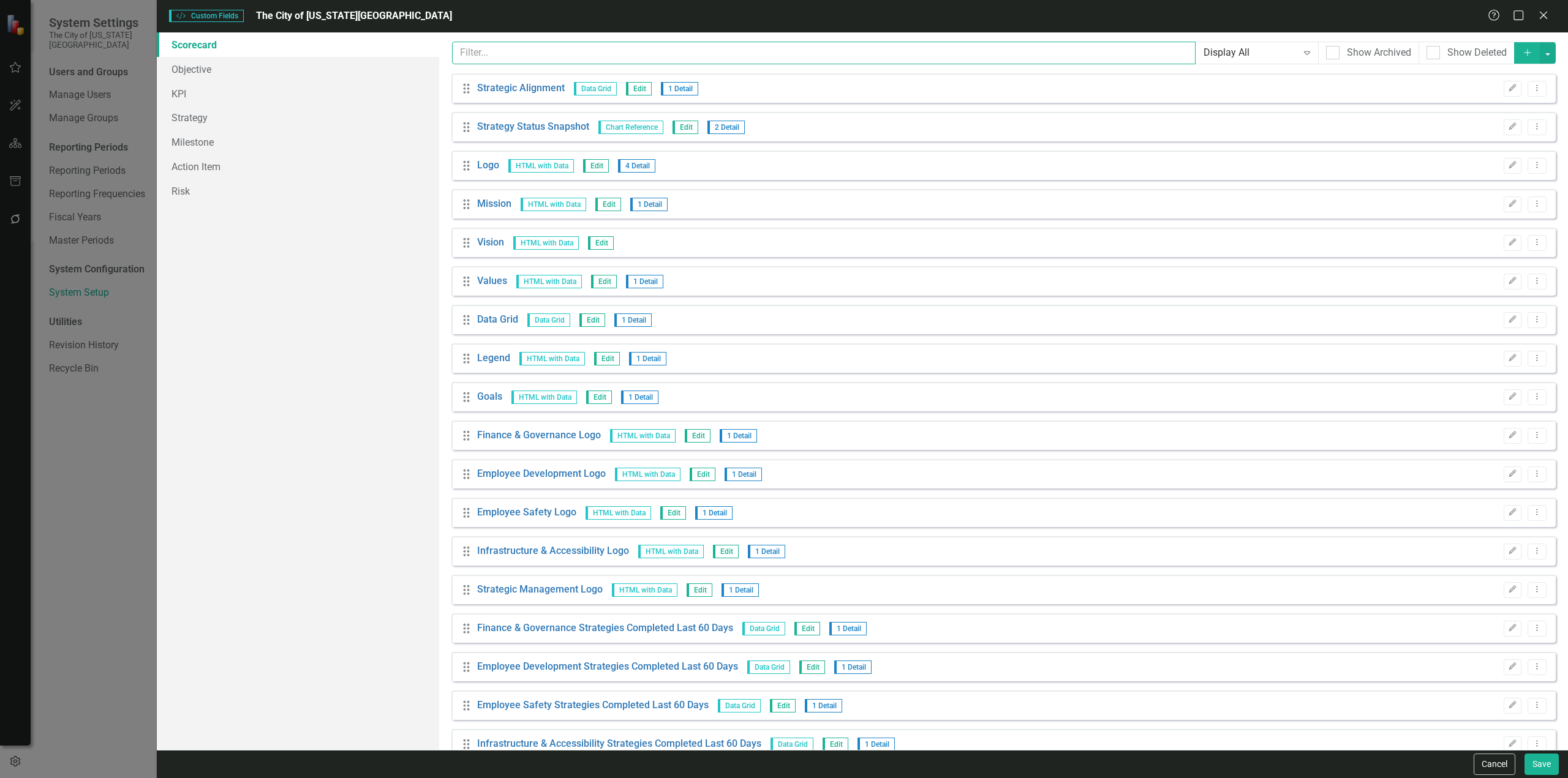
click at [599, 60] on input "text" at bounding box center [824, 53] width 743 height 23
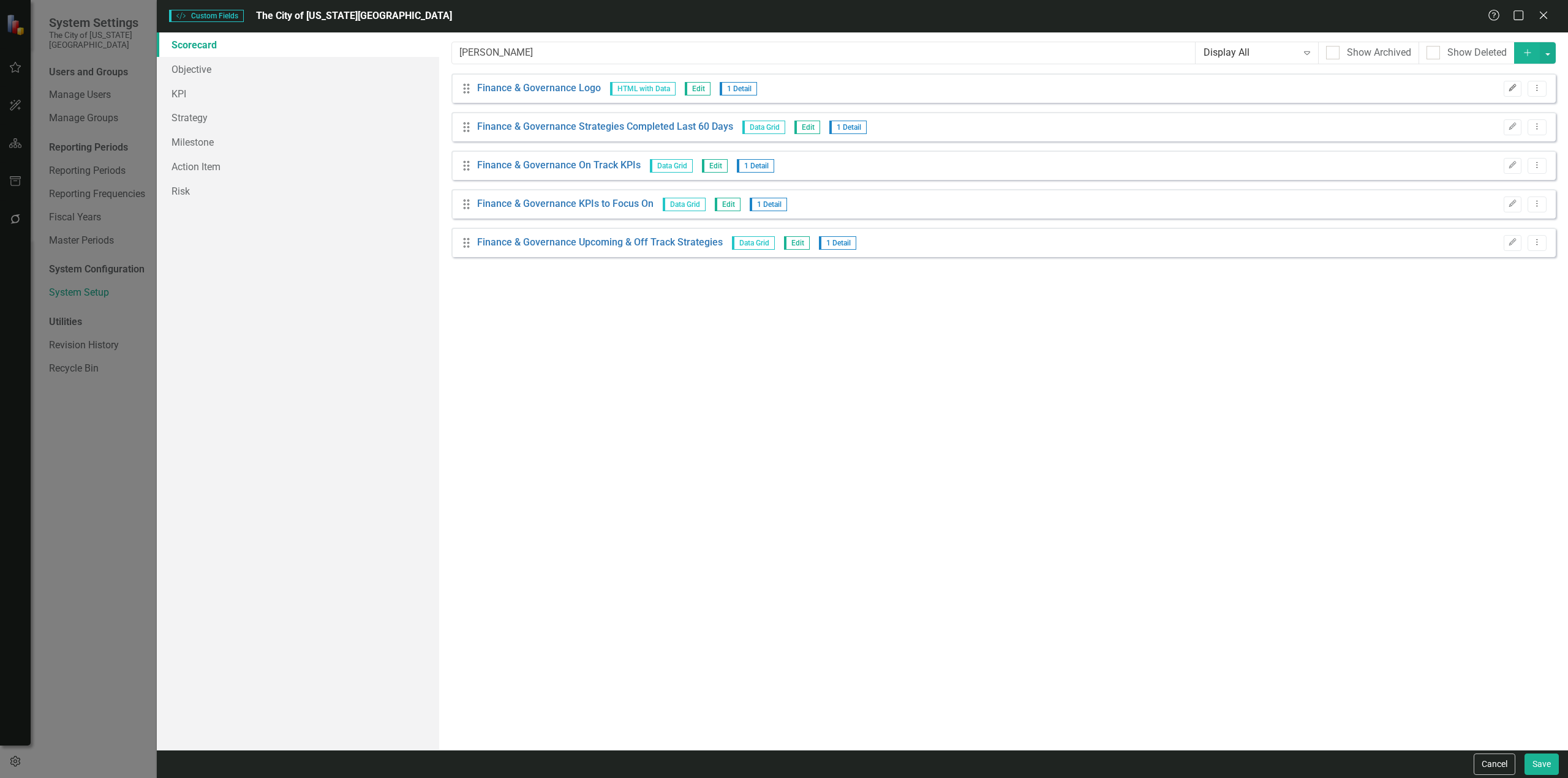
click at [1045, 84] on button "Edit" at bounding box center [1513, 89] width 18 height 16
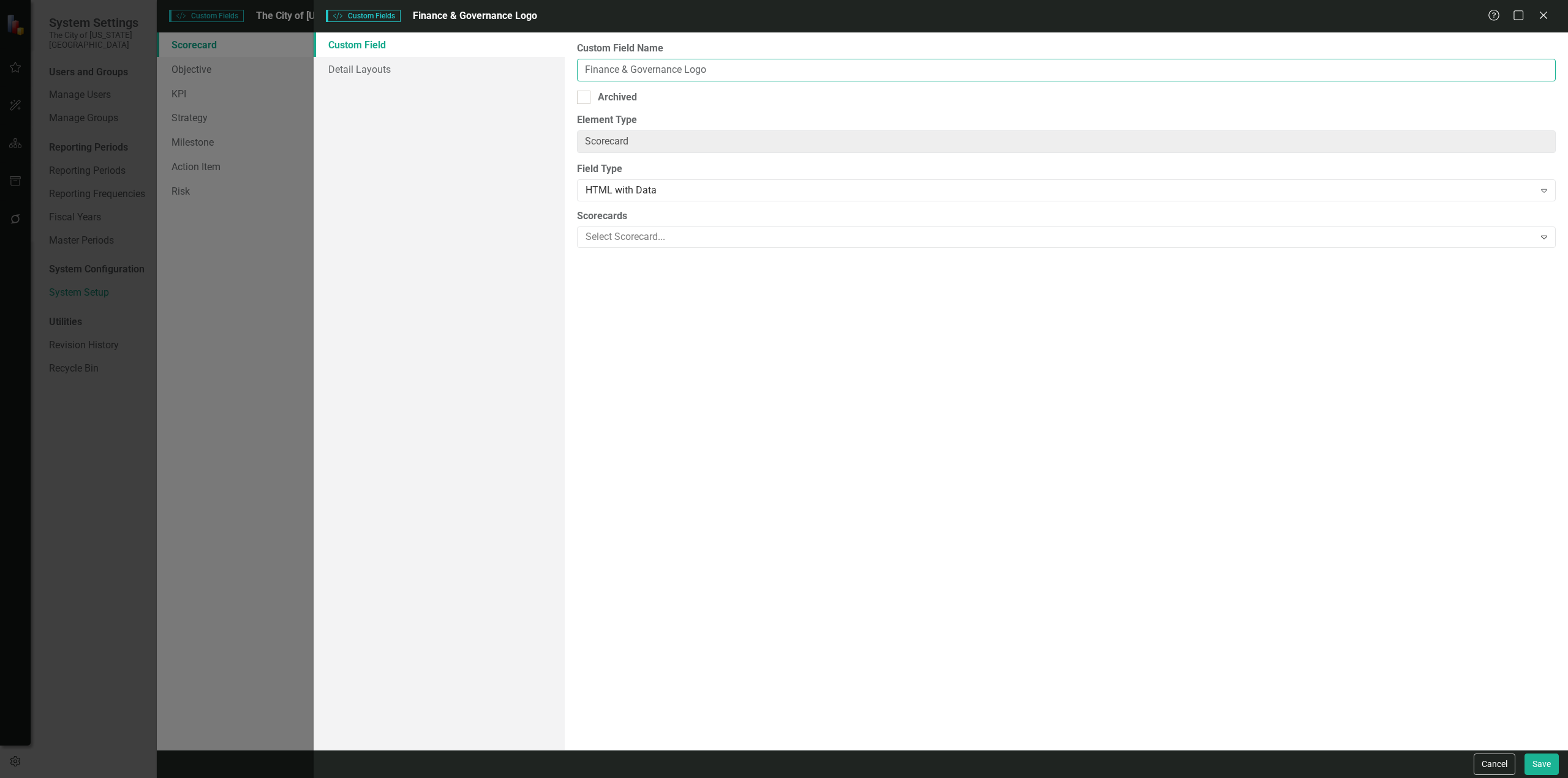
drag, startPoint x: 682, startPoint y: 69, endPoint x: 470, endPoint y: 89, distance: 212.9
click at [470, 89] on div "Custom Field Detail Layouts Custom Field Name Finance & Governance Logo Archive…" at bounding box center [941, 391] width 1255 height 718
paste input "Customer Servi"
click at [1045, 449] on button "Save" at bounding box center [1542, 764] width 34 height 21
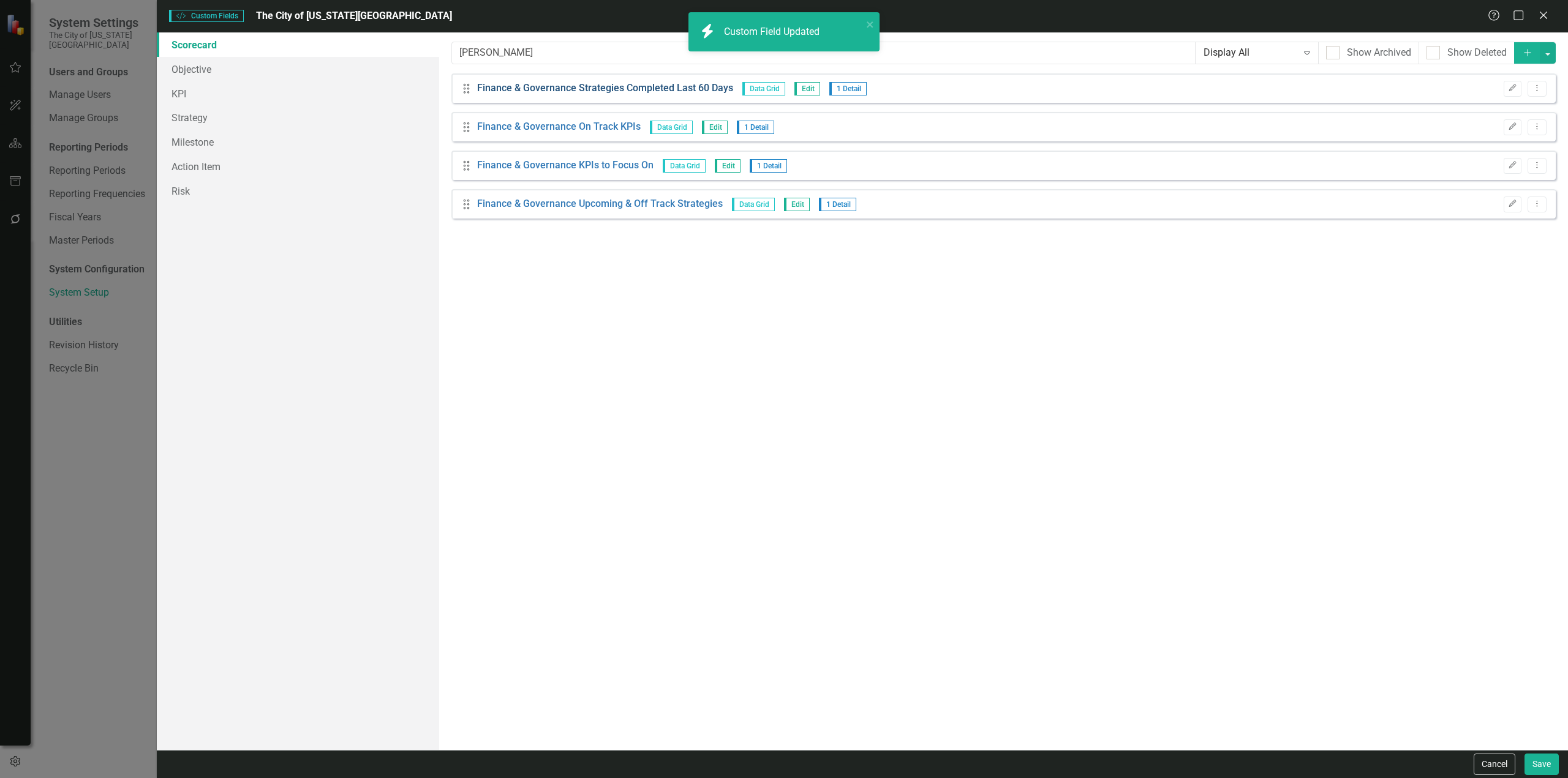
click at [667, 92] on link "Finance & Governance Strategies Completed Last 60 Days" at bounding box center [605, 88] width 256 height 14
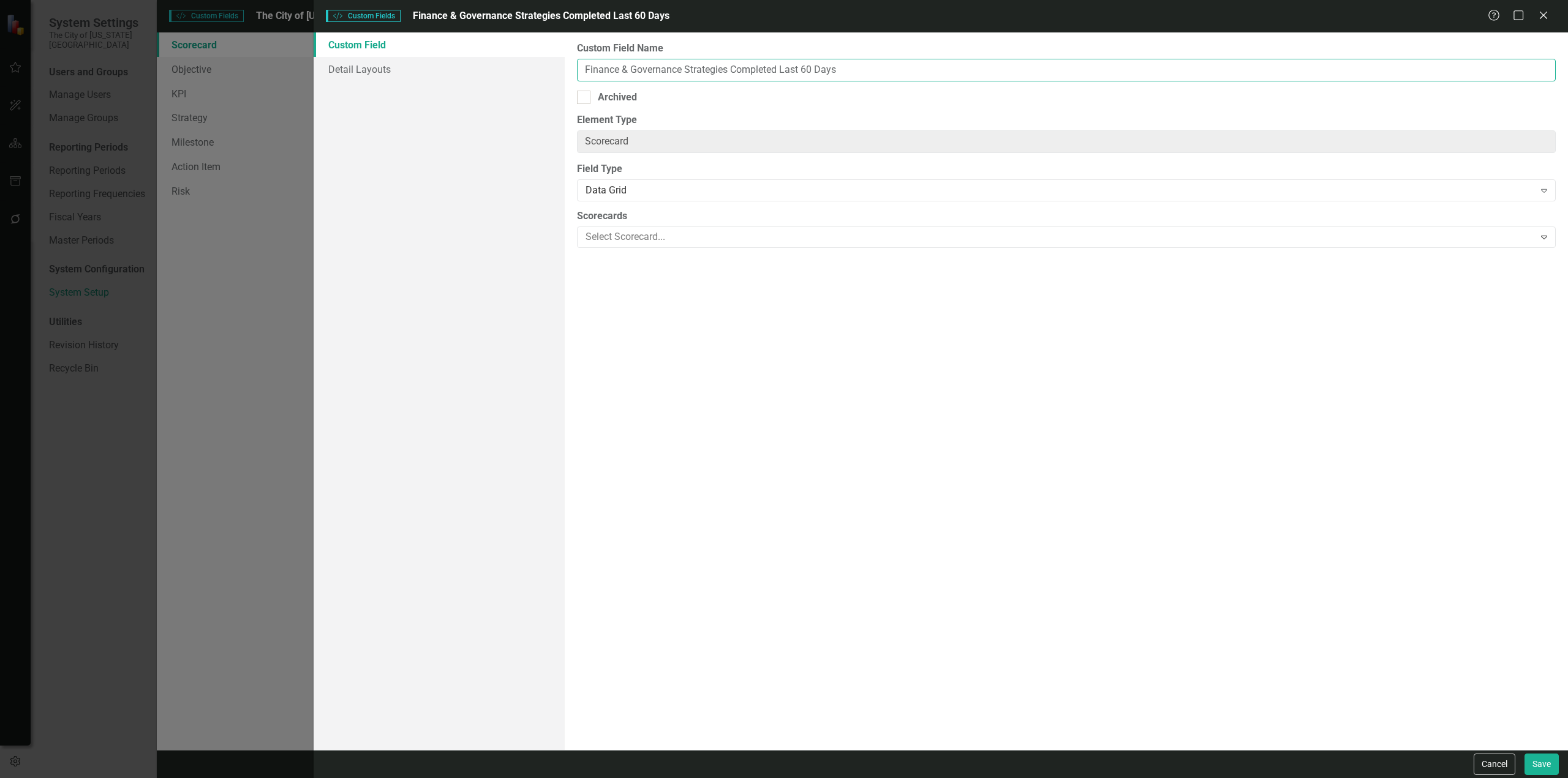
drag, startPoint x: 681, startPoint y: 71, endPoint x: 509, endPoint y: 96, distance: 173.8
click at [509, 96] on div "Custom Field Detail Layouts Custom Field Name Finance & Governance Strategies C…" at bounding box center [941, 391] width 1255 height 718
paste input "Customer Servi"
click at [1045, 449] on button "Save" at bounding box center [1542, 764] width 34 height 21
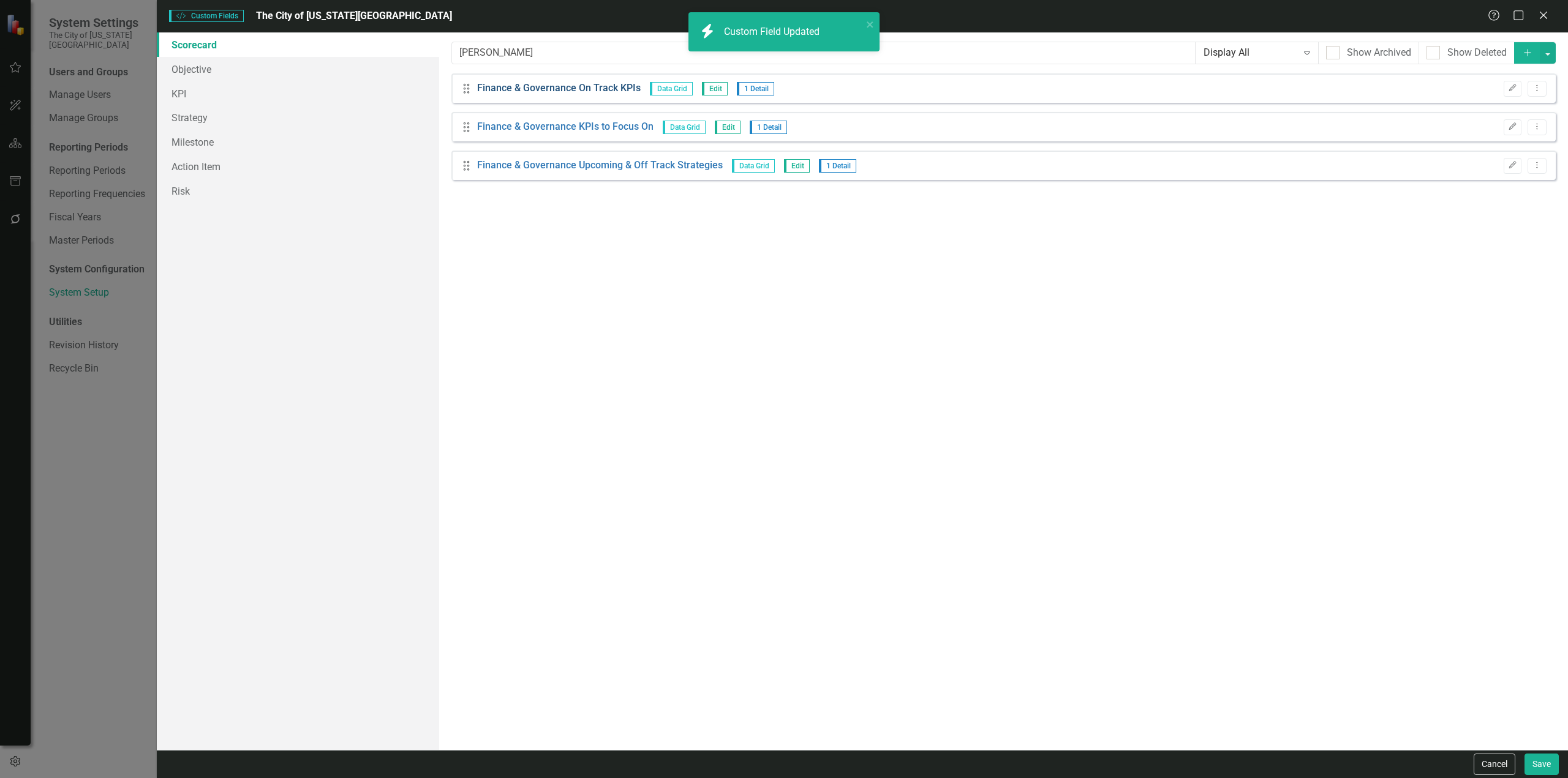
click at [598, 85] on link "Finance & Governance On Track KPIs" at bounding box center [559, 88] width 164 height 14
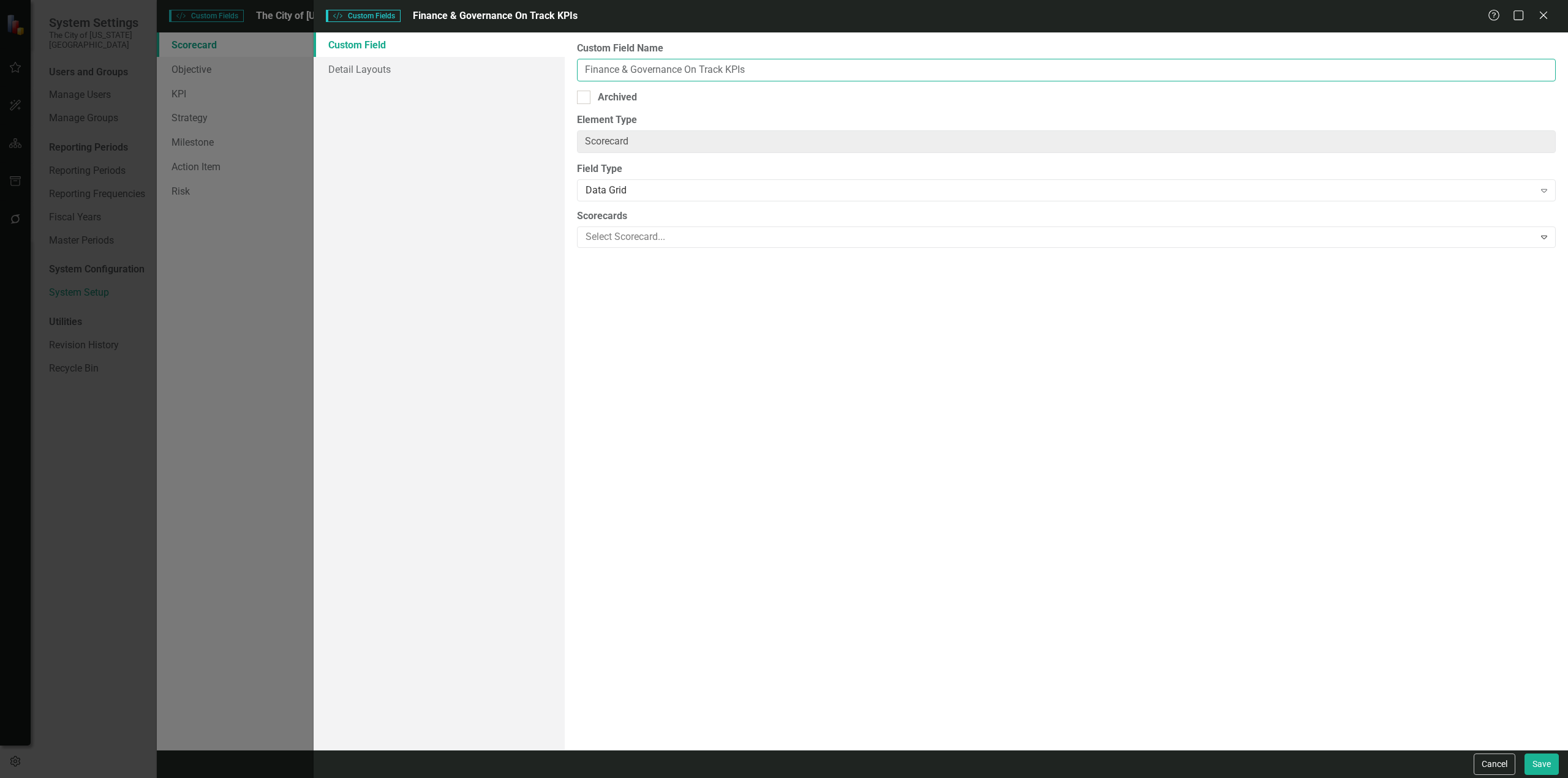
drag, startPoint x: 683, startPoint y: 69, endPoint x: 473, endPoint y: 98, distance: 212.0
click at [473, 98] on div "Custom Field Detail Layouts Custom Field Name Finance & Governance On Track KPI…" at bounding box center [941, 391] width 1255 height 718
paste input "Customer Servi"
click at [1045, 449] on button "Save" at bounding box center [1542, 764] width 34 height 21
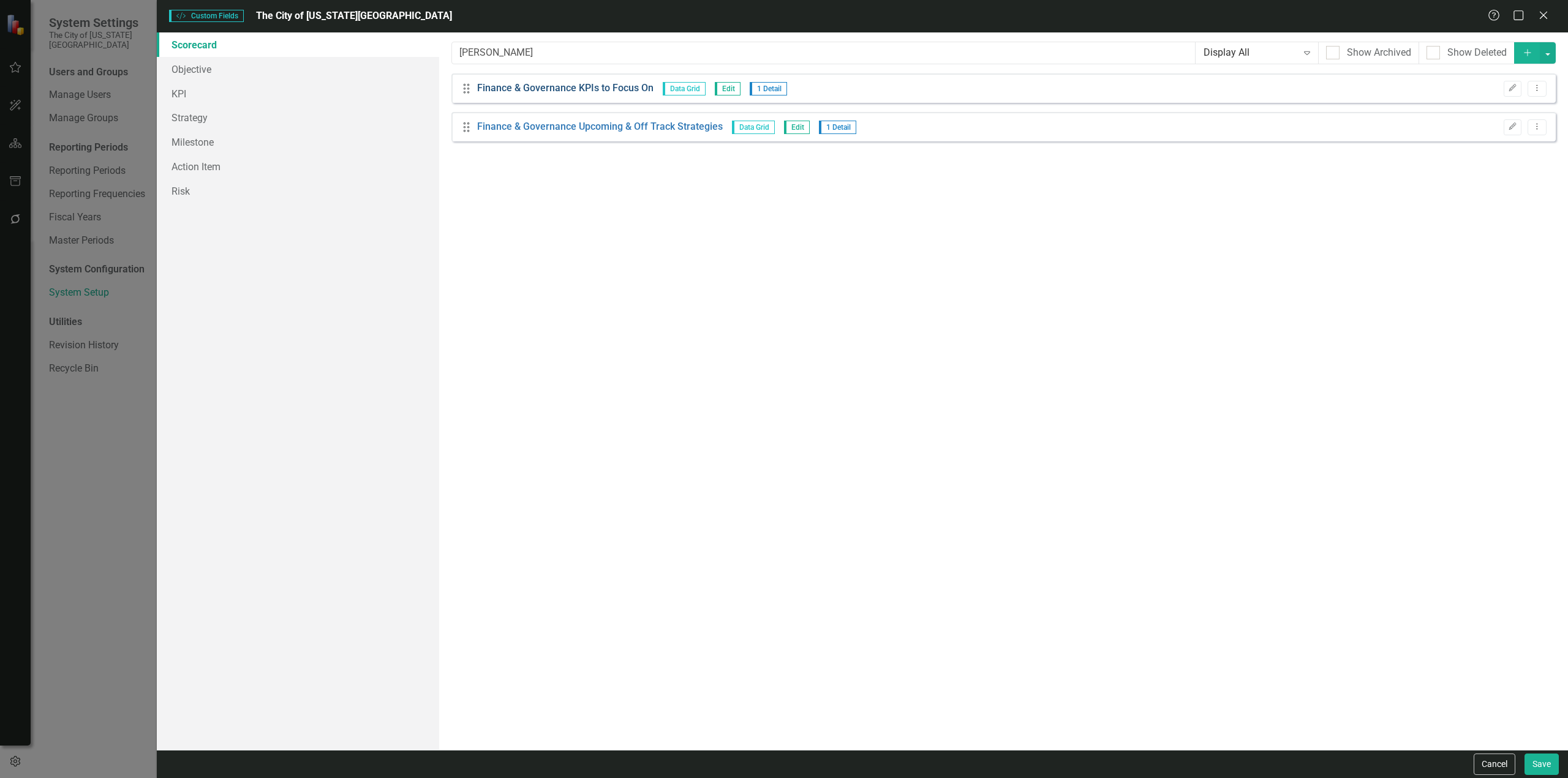
click at [603, 82] on link "Finance & Governance KPIs to Focus On" at bounding box center [565, 88] width 176 height 14
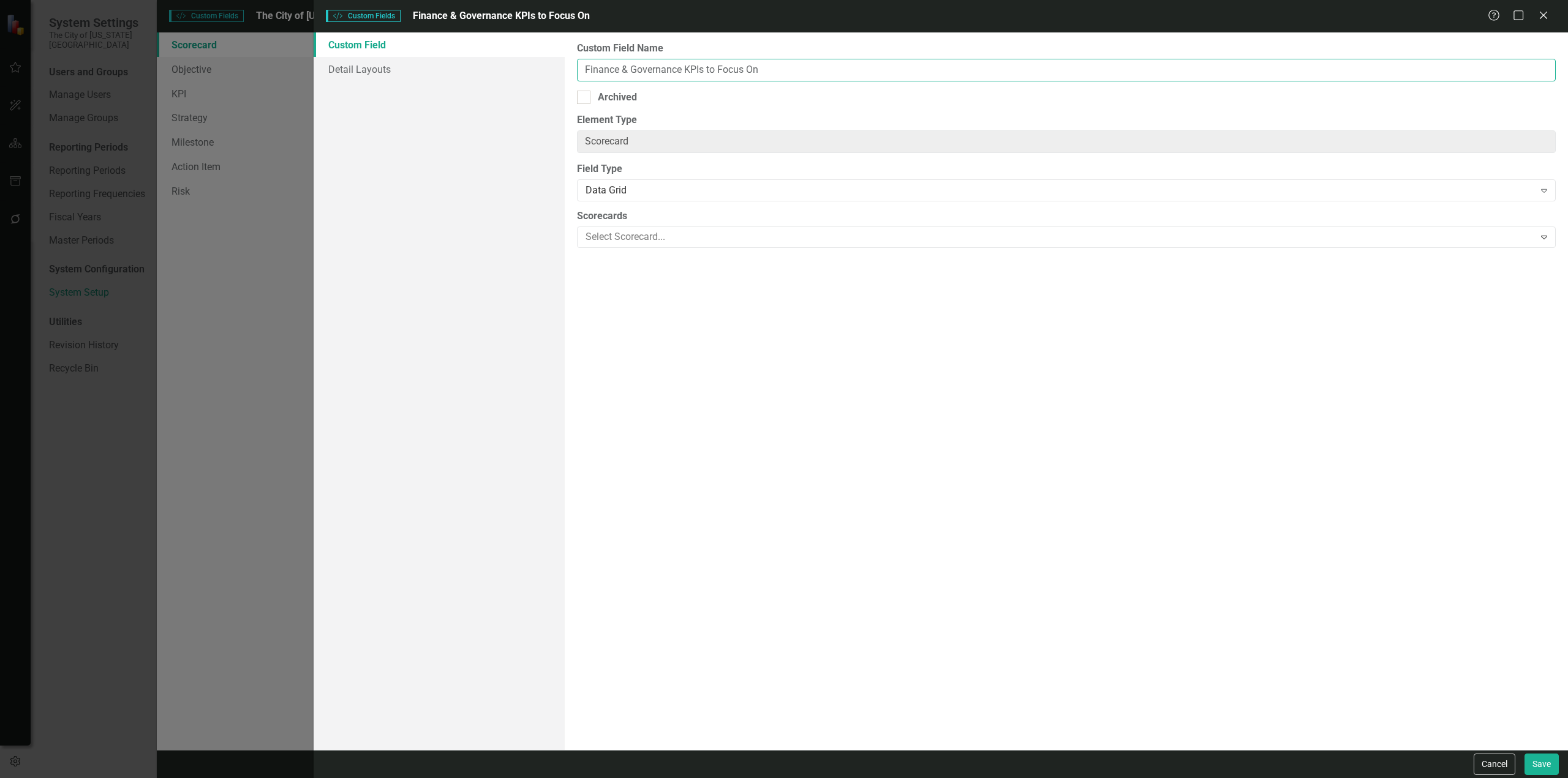
drag, startPoint x: 682, startPoint y: 71, endPoint x: 491, endPoint y: 97, distance: 192.8
click at [491, 97] on div "Custom Field Detail Layouts Custom Field Name Finance & Governance KPIs to Focu…" at bounding box center [941, 391] width 1255 height 718
paste input "Customer Servi"
click at [1045, 449] on button "Save" at bounding box center [1542, 764] width 34 height 21
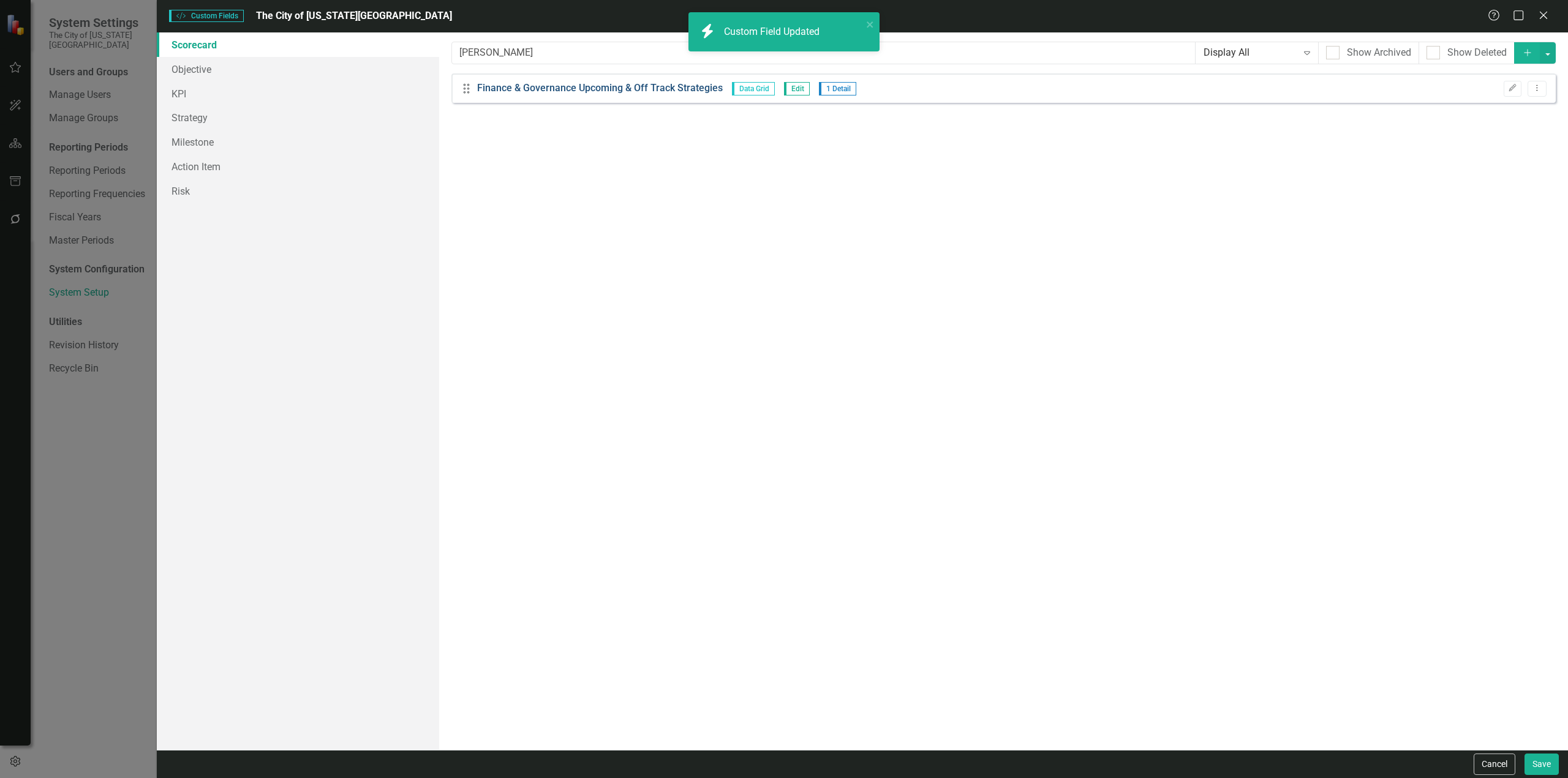
click at [608, 84] on link "Finance & Governance Upcoming & Off Track Strategies" at bounding box center [600, 88] width 246 height 14
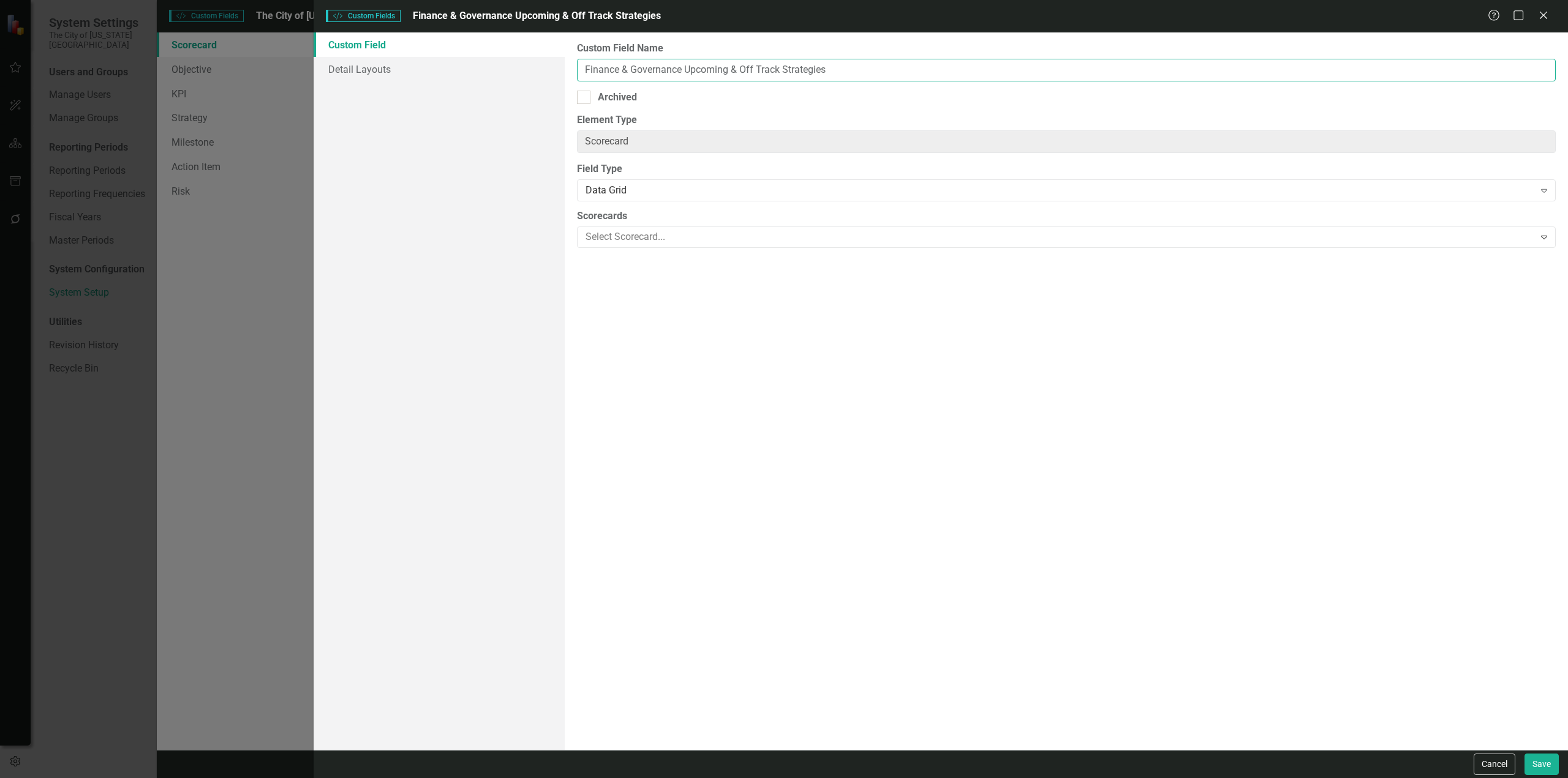
drag, startPoint x: 683, startPoint y: 65, endPoint x: 462, endPoint y: 91, distance: 222.5
click at [462, 91] on div "Custom Field Detail Layouts Custom Field Name Finance & Governance Upcoming & O…" at bounding box center [941, 391] width 1255 height 718
paste input "Customer Servi"
click at [1045, 449] on button "Save" at bounding box center [1542, 764] width 34 height 21
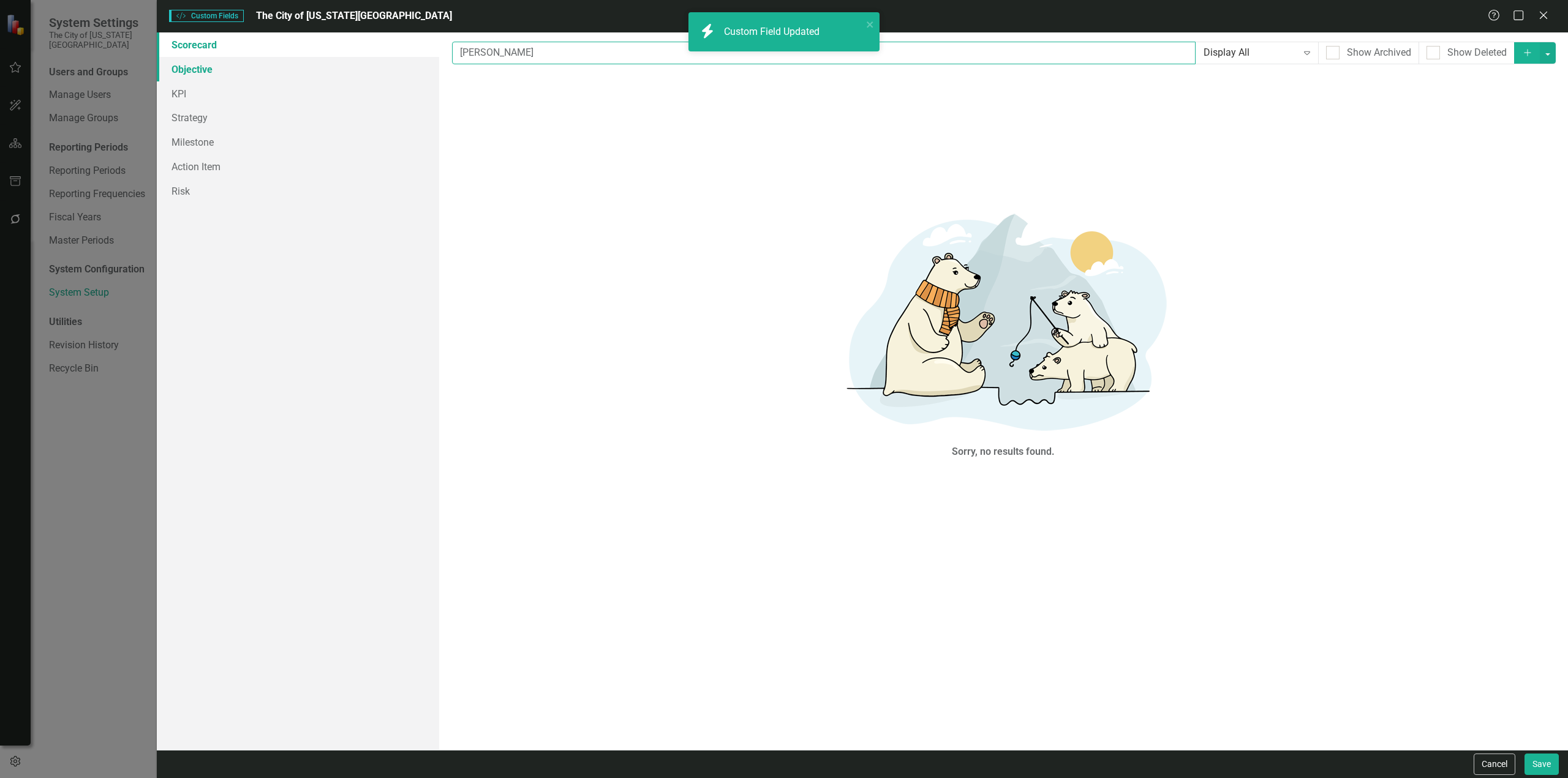
drag, startPoint x: 503, startPoint y: 49, endPoint x: 390, endPoint y: 58, distance: 113.4
click at [390, 58] on div "Scorecard Objective KPI Strategy Milestone Action Item Risk Custom fields are o…" at bounding box center [862, 391] width 1411 height 718
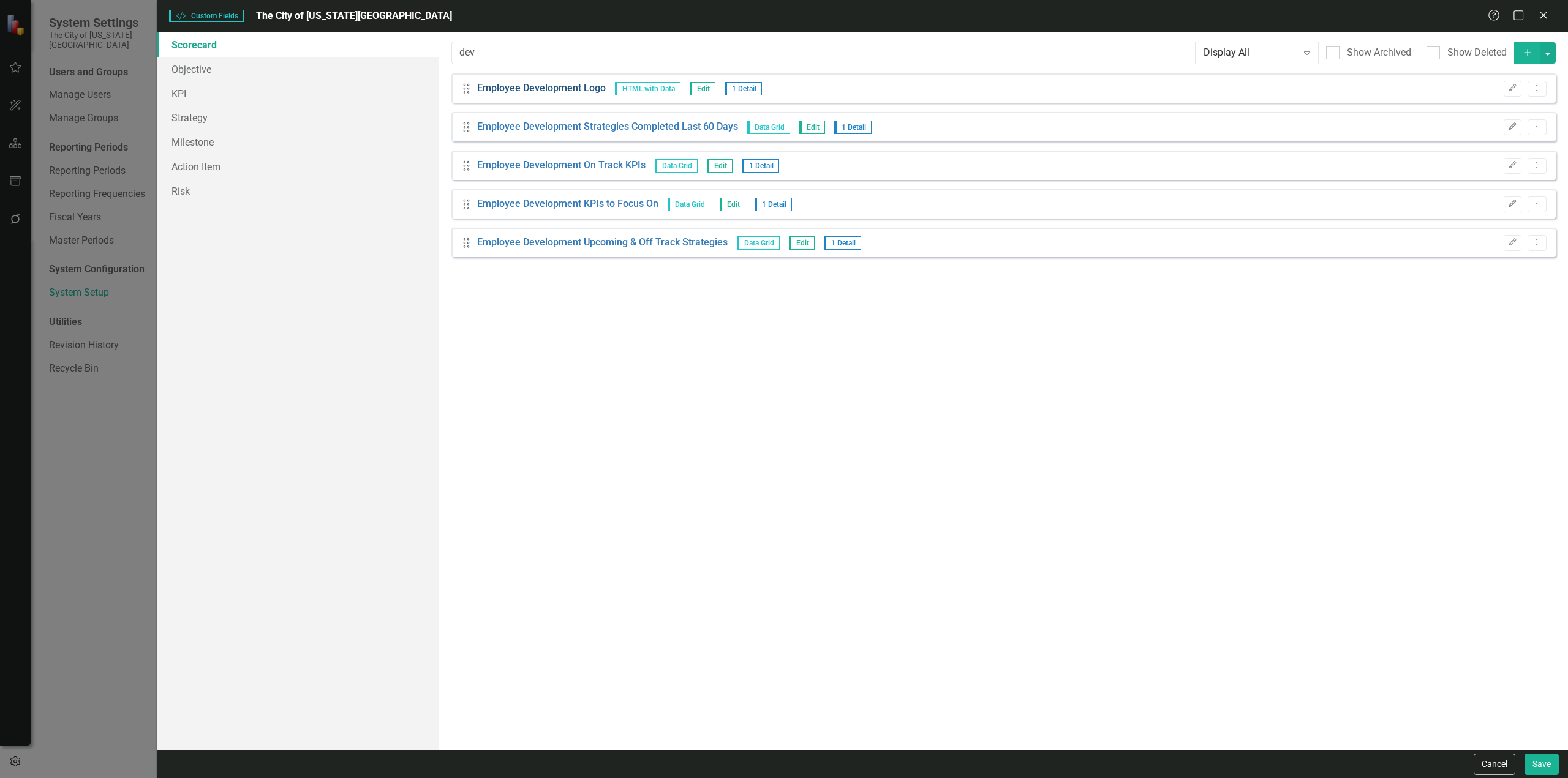
click at [579, 84] on link "Employee Development Logo" at bounding box center [541, 88] width 128 height 14
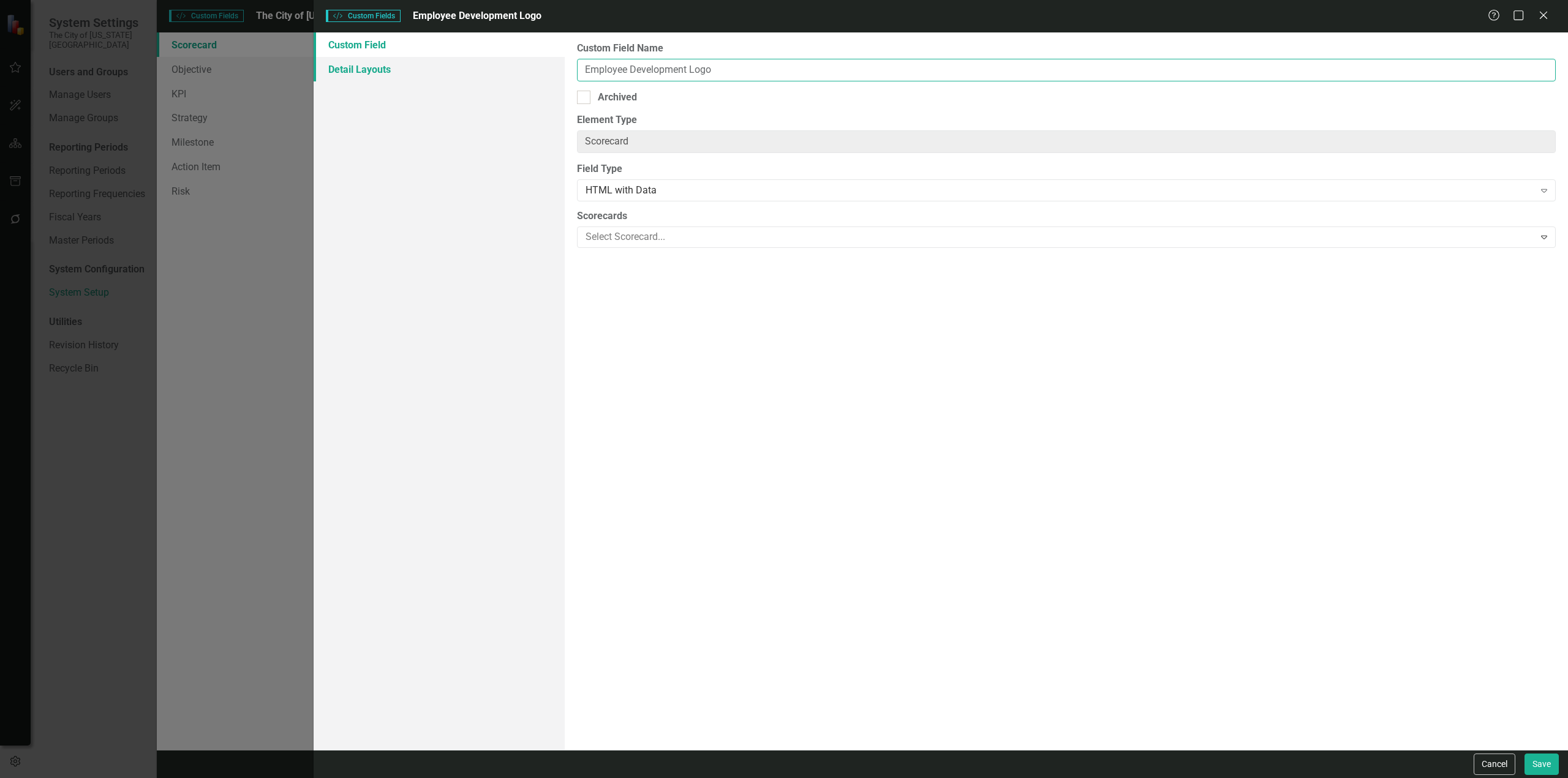
drag, startPoint x: 688, startPoint y: 64, endPoint x: 443, endPoint y: 79, distance: 245.5
click at [443, 79] on div "Custom Field Detail Layouts Custom Field Name Employee Development Logo Archive…" at bounding box center [941, 391] width 1255 height 718
paste input "Operational Quality"
click at [1045, 449] on button "Save" at bounding box center [1542, 764] width 34 height 21
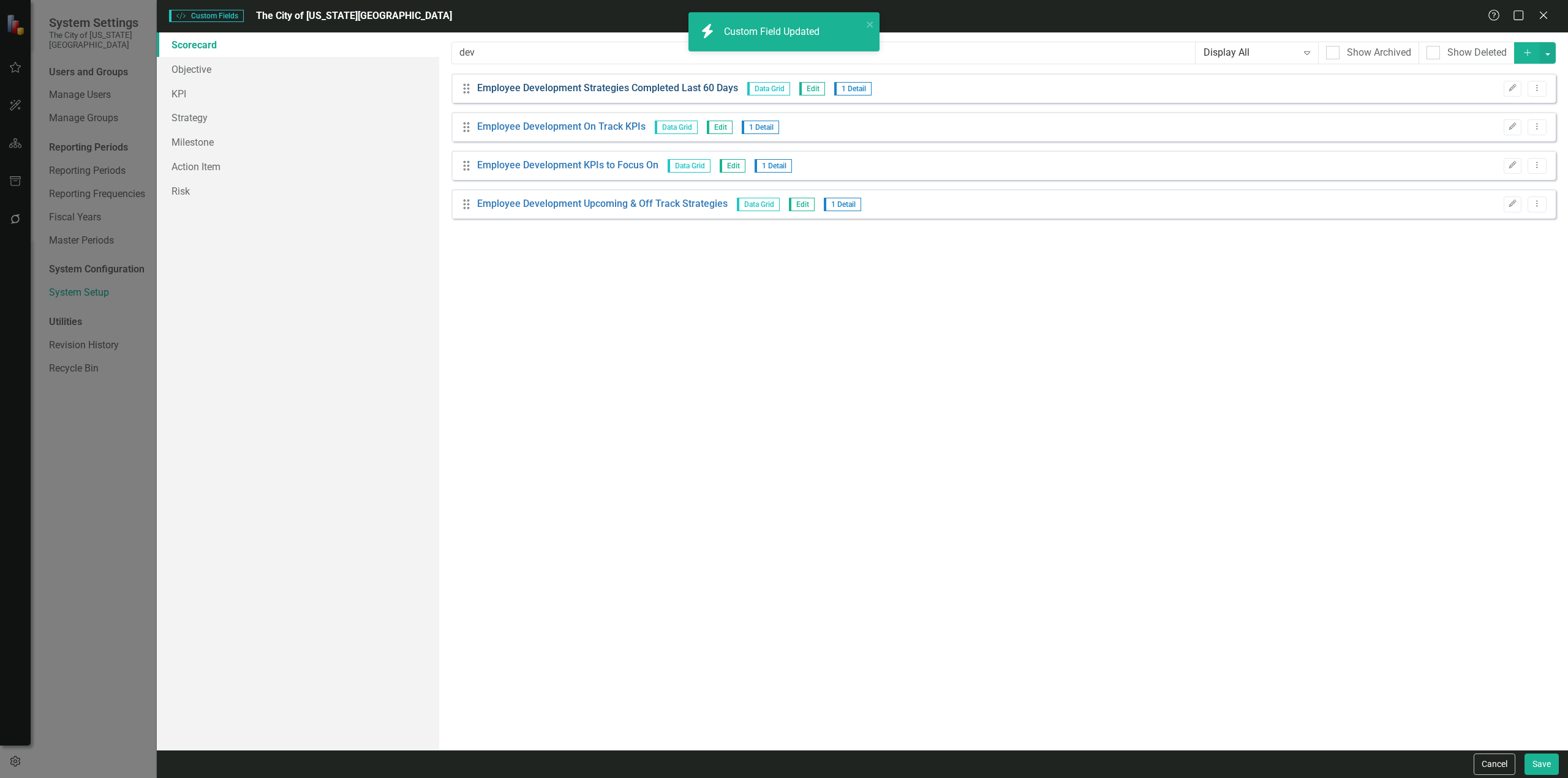
click at [567, 89] on link "Employee Development Strategies Completed Last 60 Days" at bounding box center [608, 88] width 261 height 14
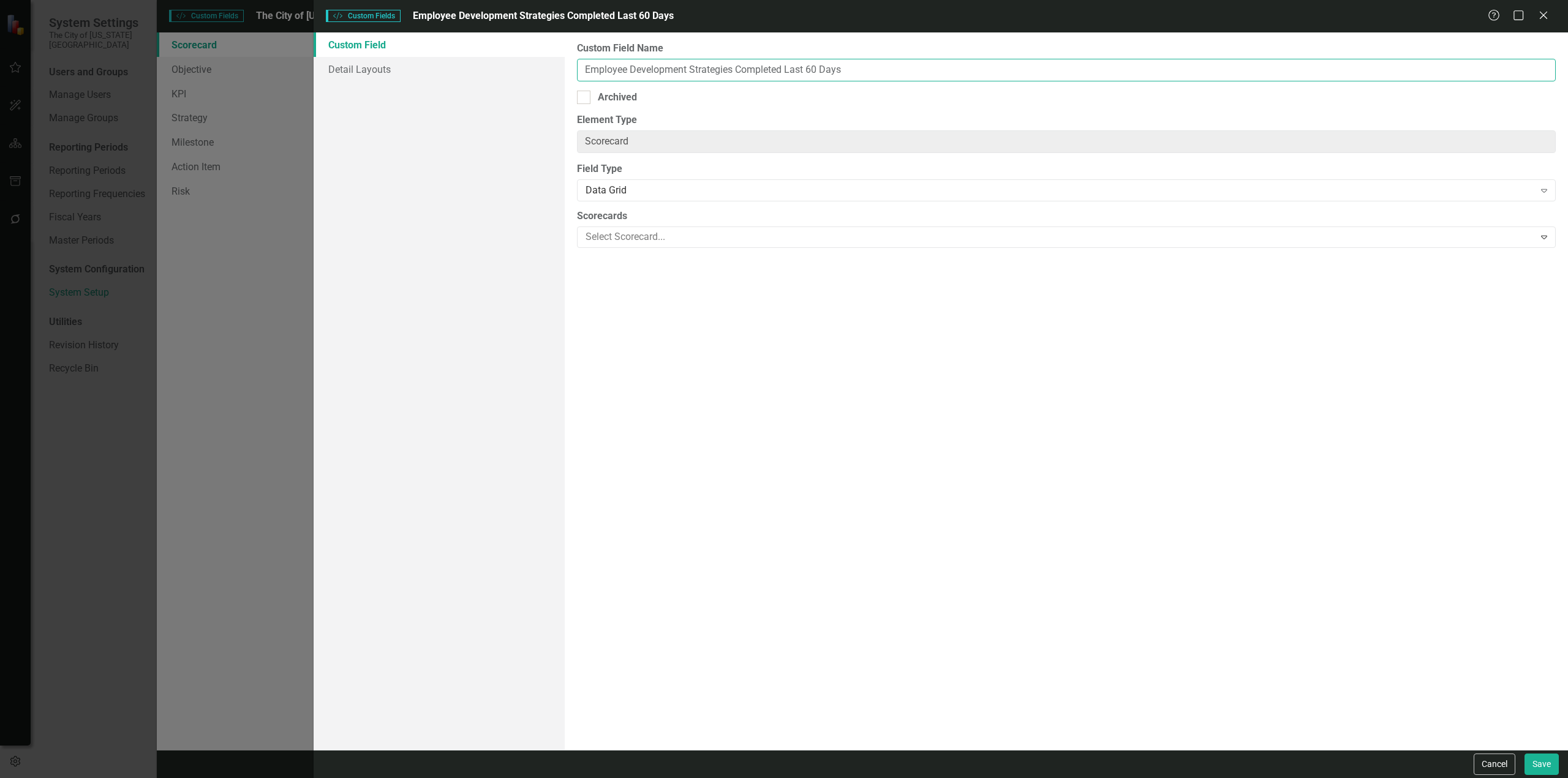
drag, startPoint x: 688, startPoint y: 71, endPoint x: 444, endPoint y: 111, distance: 247.3
click at [444, 111] on div "Custom Field Detail Layouts Custom Field Name Employee Development Strategies C…" at bounding box center [941, 391] width 1255 height 718
paste input "Operational Quality"
click at [1045, 449] on button "Save" at bounding box center [1542, 764] width 34 height 21
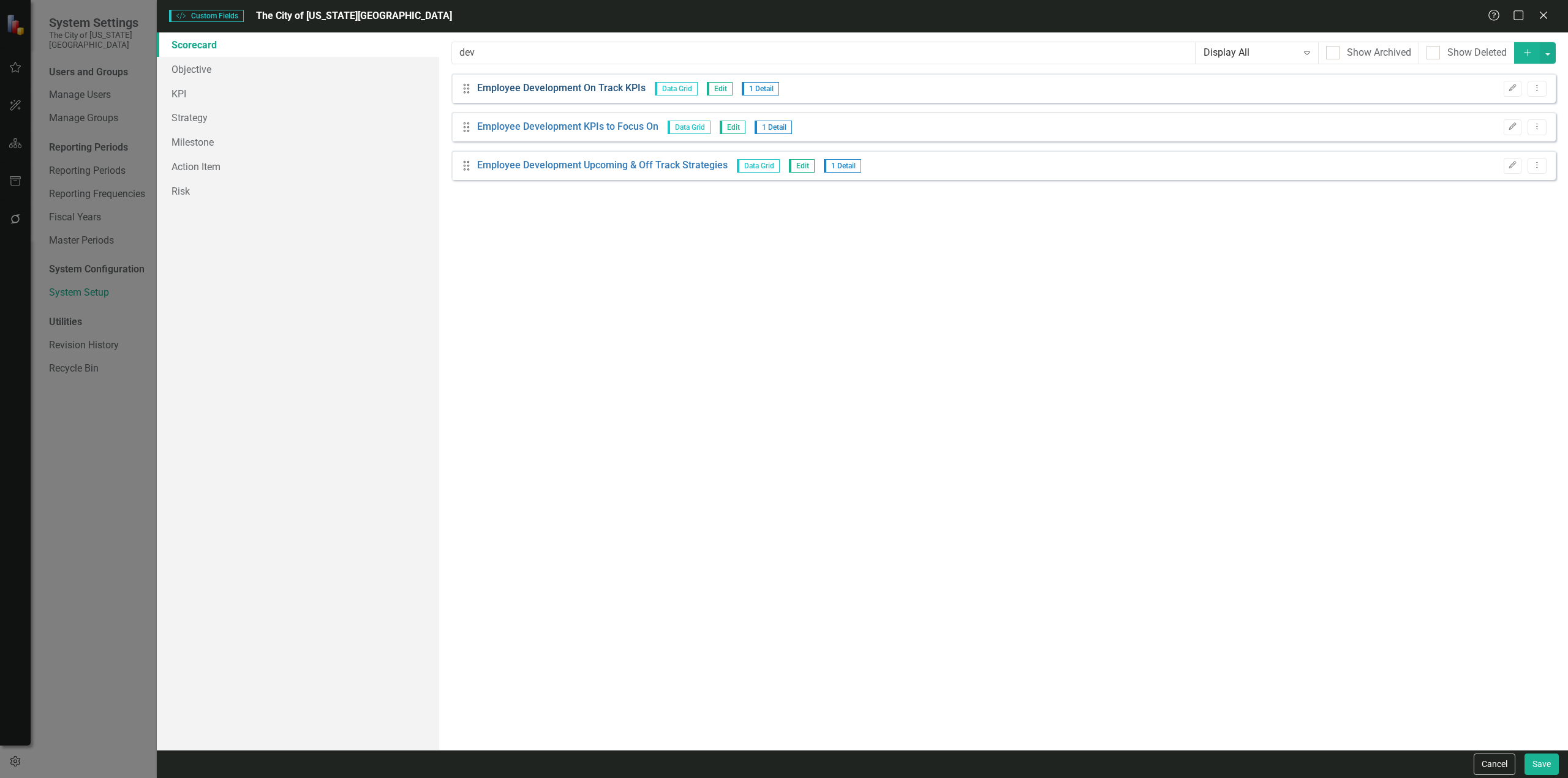
click at [535, 88] on link "Employee Development On Track KPIs" at bounding box center [562, 88] width 169 height 14
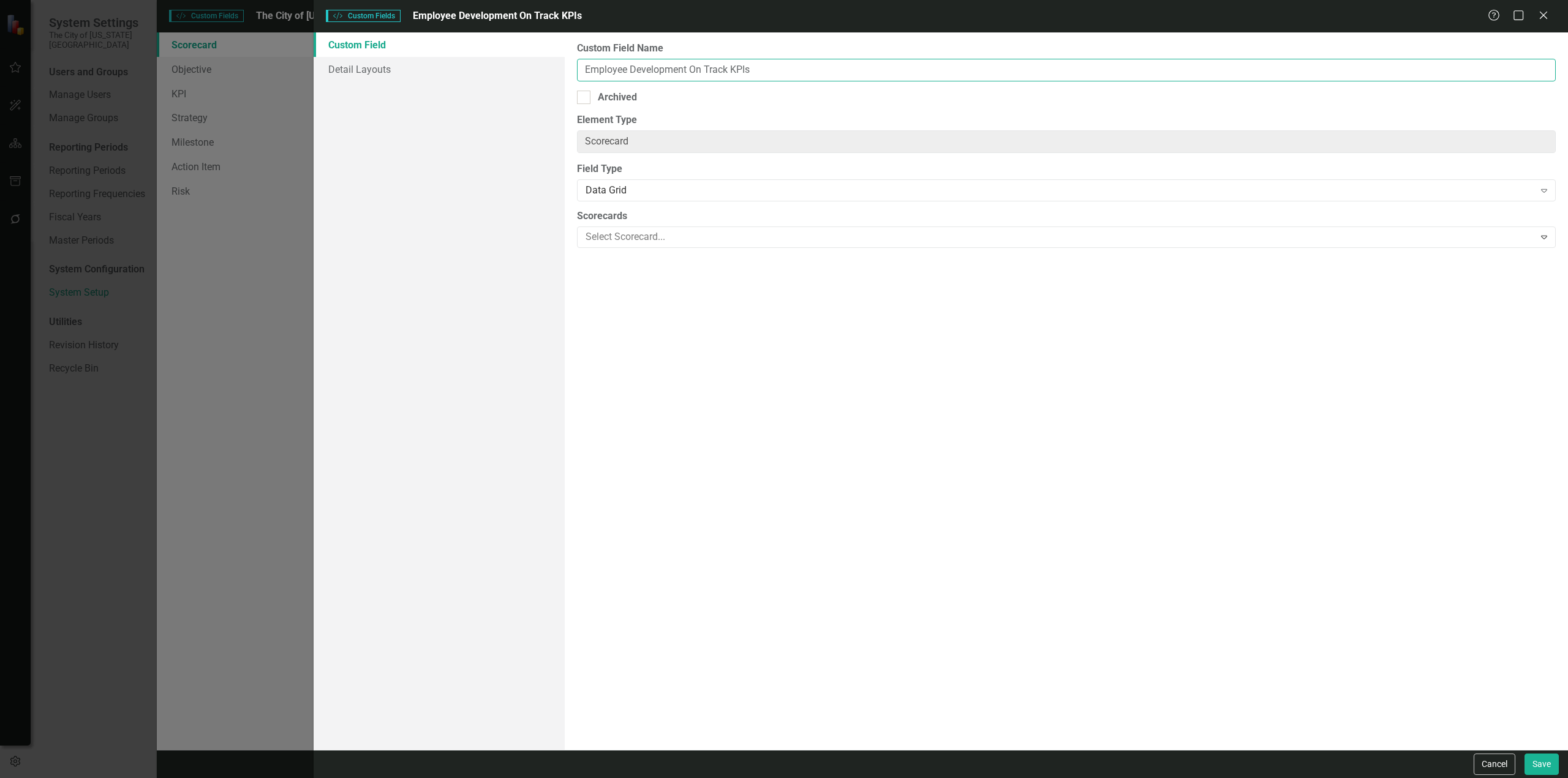
drag, startPoint x: 688, startPoint y: 72, endPoint x: 489, endPoint y: 105, distance: 201.7
click at [489, 105] on div "Custom Field Detail Layouts Custom Field Name Employee Development On Track KPI…" at bounding box center [941, 391] width 1255 height 718
paste input "Operational Quality"
click at [1045, 449] on button "Save" at bounding box center [1542, 764] width 34 height 21
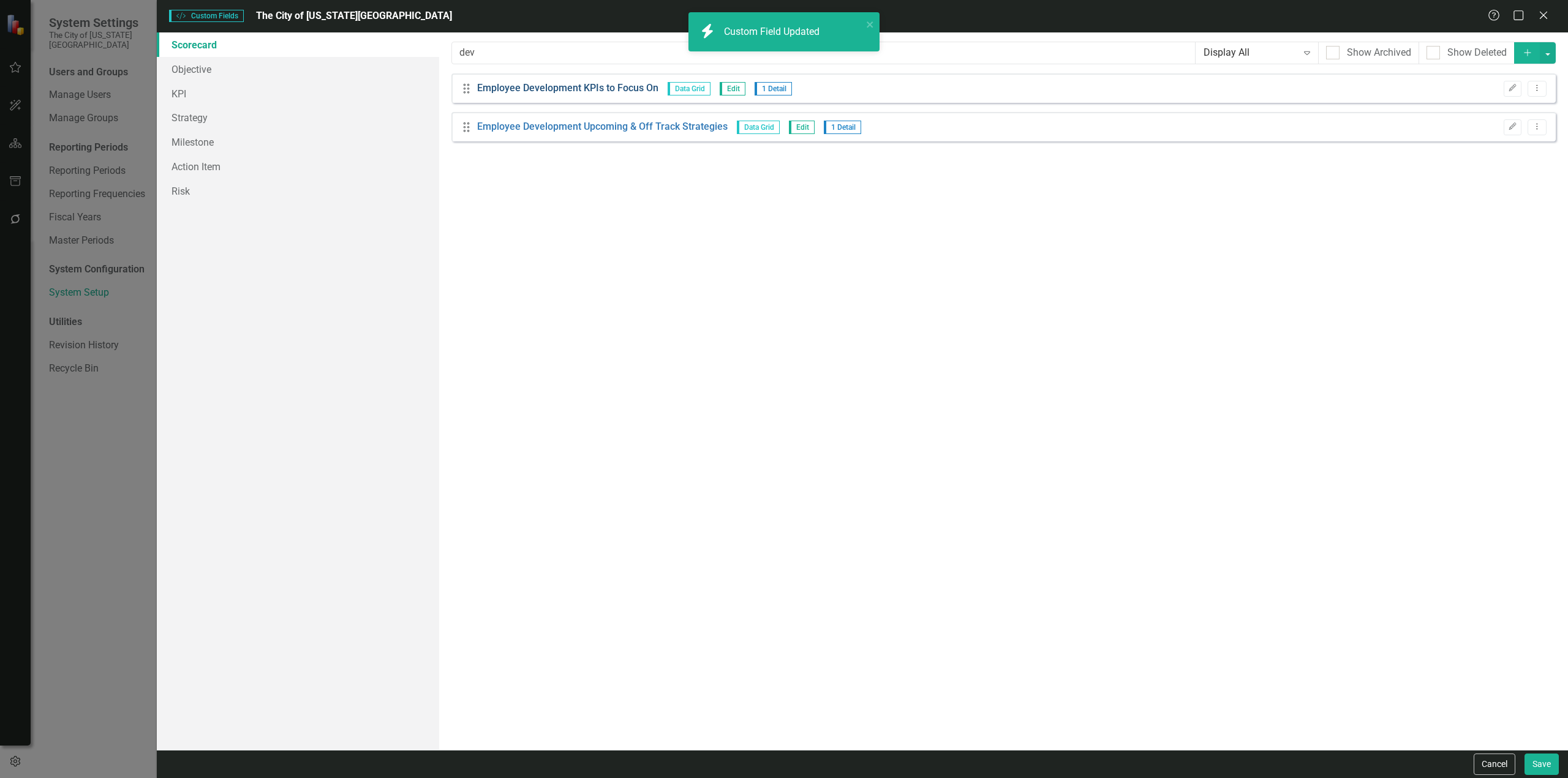
click at [553, 86] on link "Employee Development KPIs to Focus On" at bounding box center [567, 88] width 181 height 14
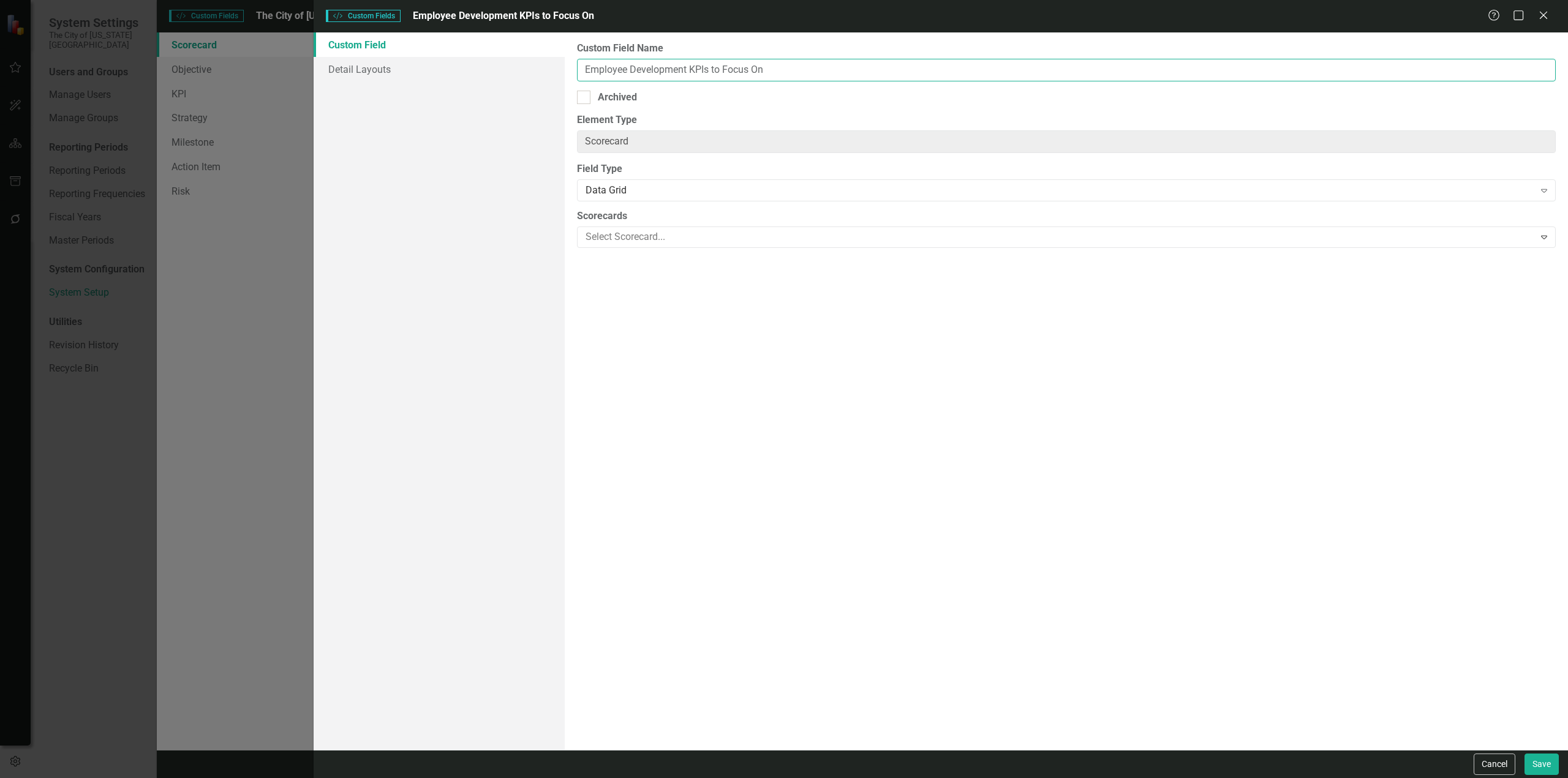
drag, startPoint x: 687, startPoint y: 67, endPoint x: 463, endPoint y: 107, distance: 227.5
click at [463, 107] on div "Custom Field Detail Layouts Custom Field Name Employee Development KPIs to Focu…" at bounding box center [941, 391] width 1255 height 718
paste input "Operational Quality"
click at [1045, 449] on button "Save" at bounding box center [1542, 764] width 34 height 21
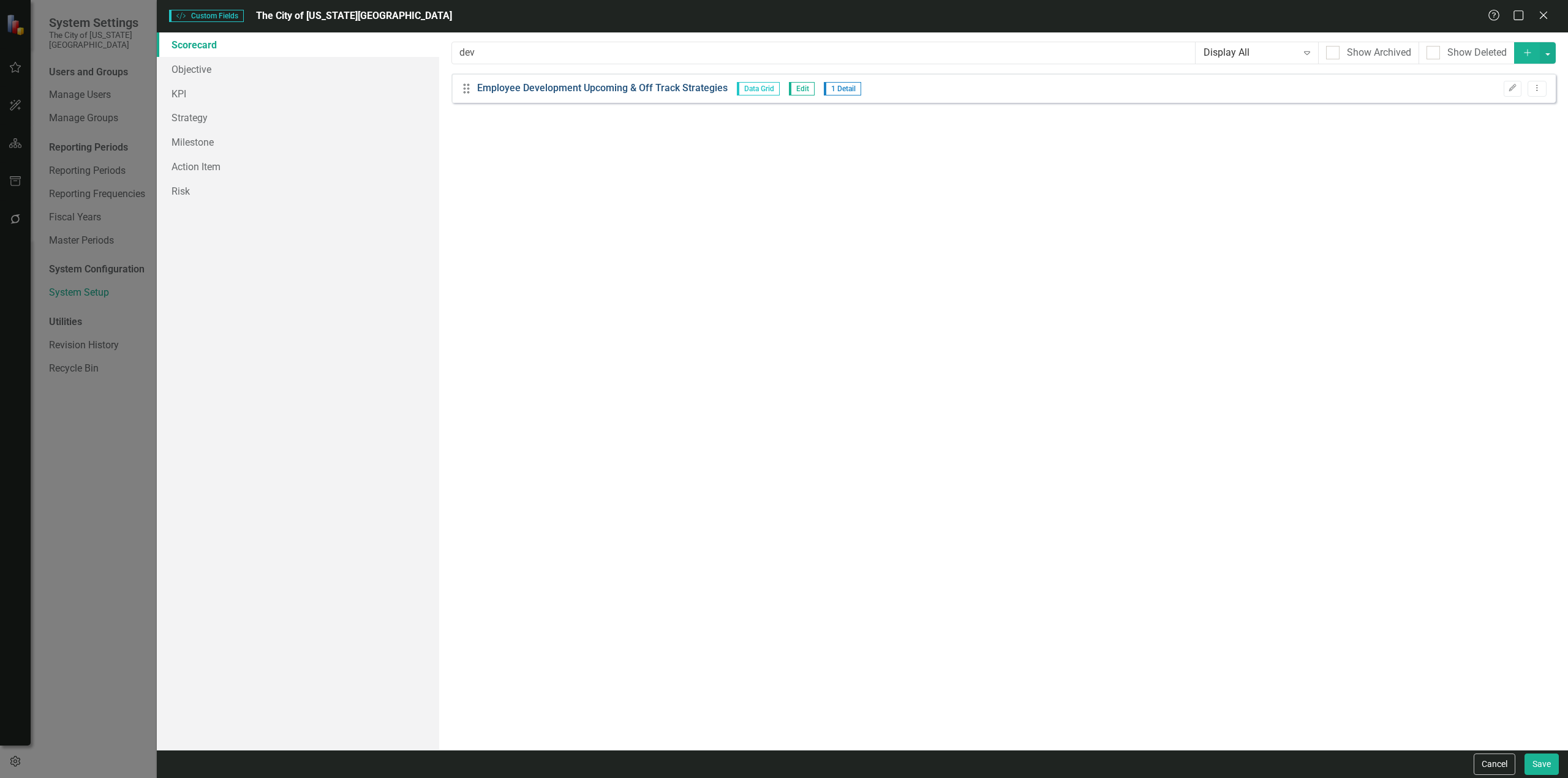
click at [571, 84] on link "Employee Development Upcoming & Off Track Strategies" at bounding box center [602, 88] width 251 height 14
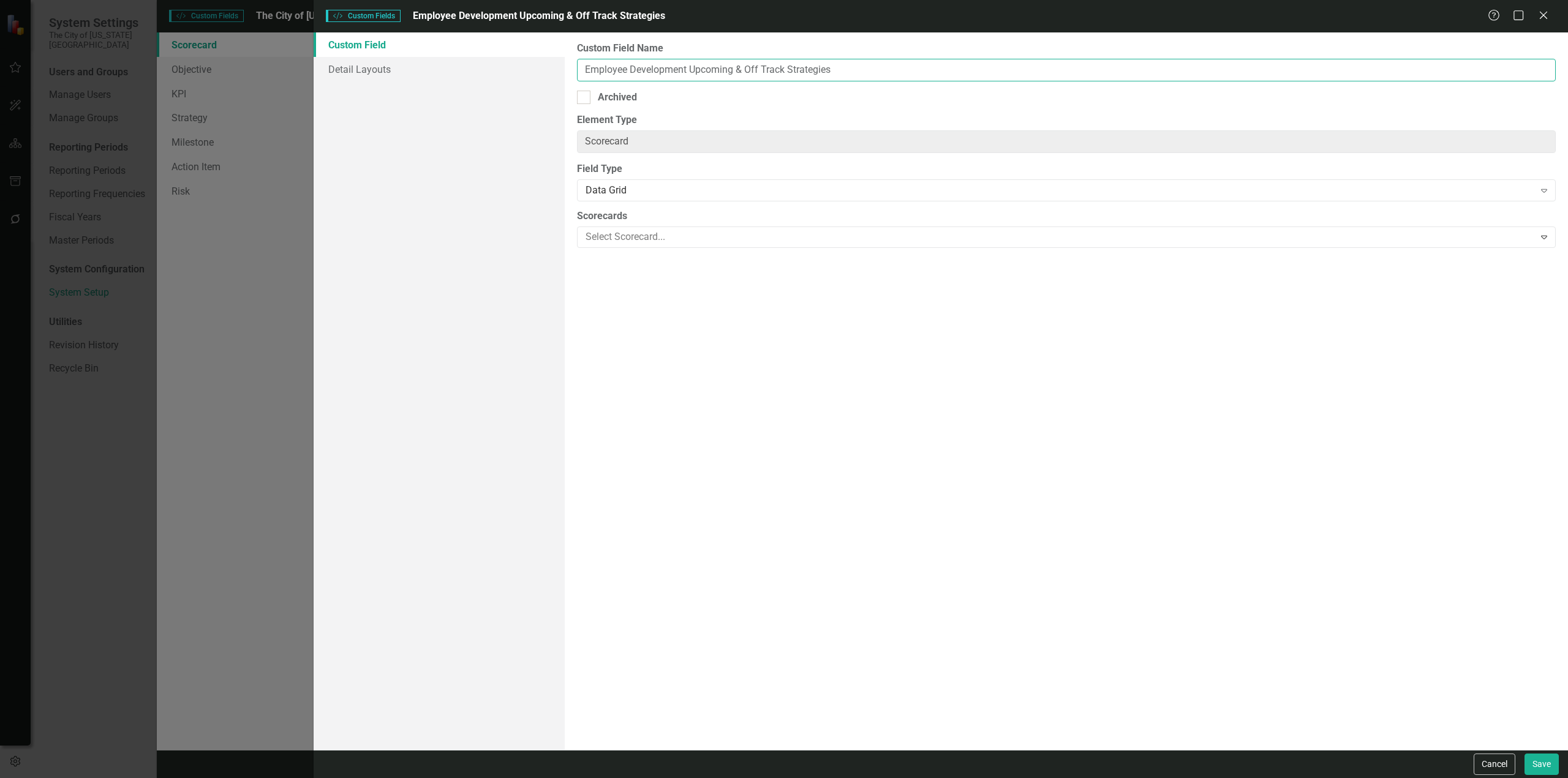
drag, startPoint x: 687, startPoint y: 71, endPoint x: 445, endPoint y: 104, distance: 244.2
click at [445, 104] on div "Custom Field Detail Layouts Custom Field Name Employee Development Upcoming & O…" at bounding box center [941, 391] width 1255 height 718
paste input "Operational Quality"
click at [1045, 449] on button "Save" at bounding box center [1542, 764] width 34 height 21
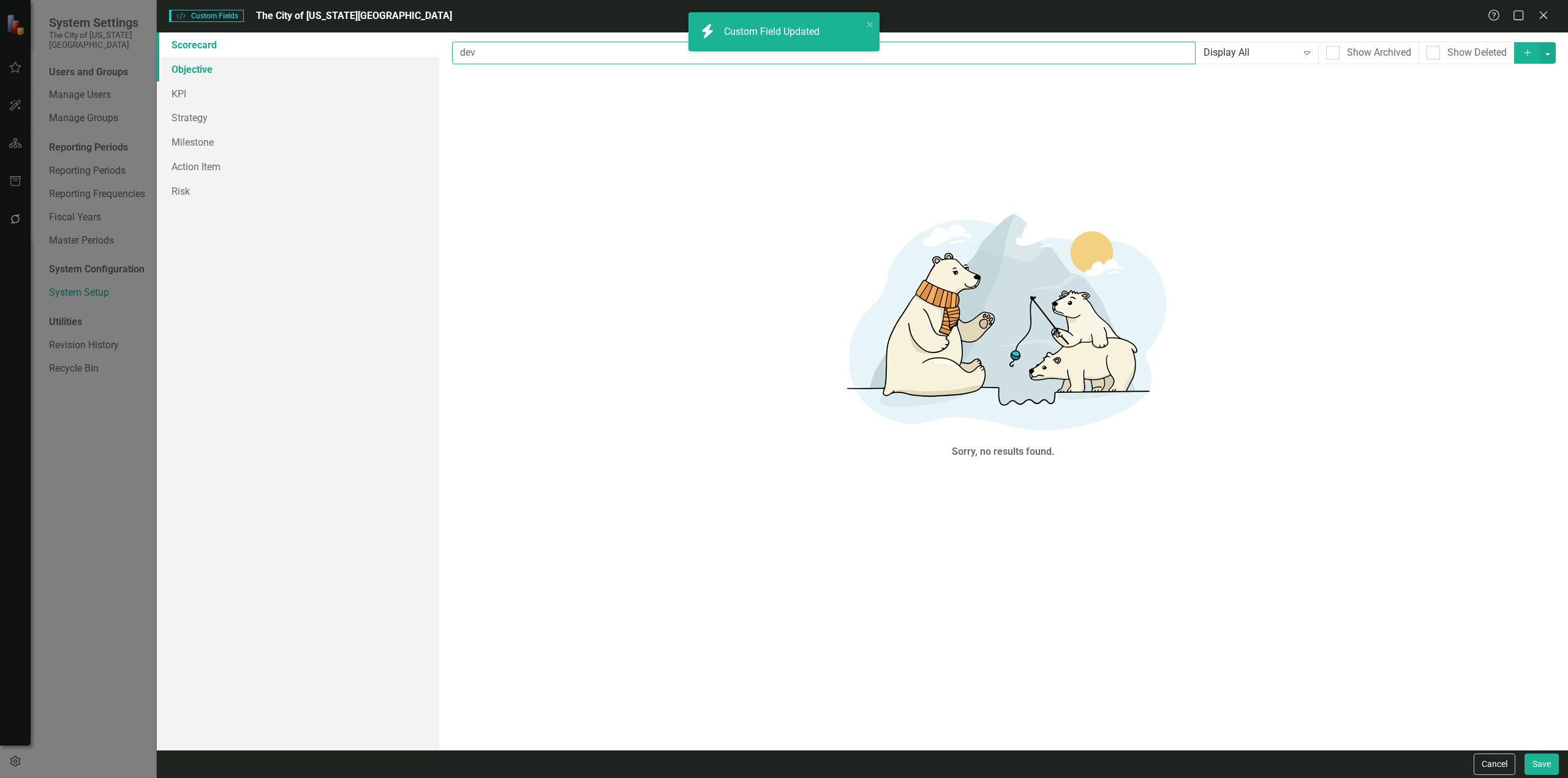
drag, startPoint x: 480, startPoint y: 53, endPoint x: 403, endPoint y: 71, distance: 79.1
click at [403, 71] on div "Scorecard Objective KPI Strategy Milestone Action Item Risk Custom fields are o…" at bounding box center [862, 391] width 1411 height 718
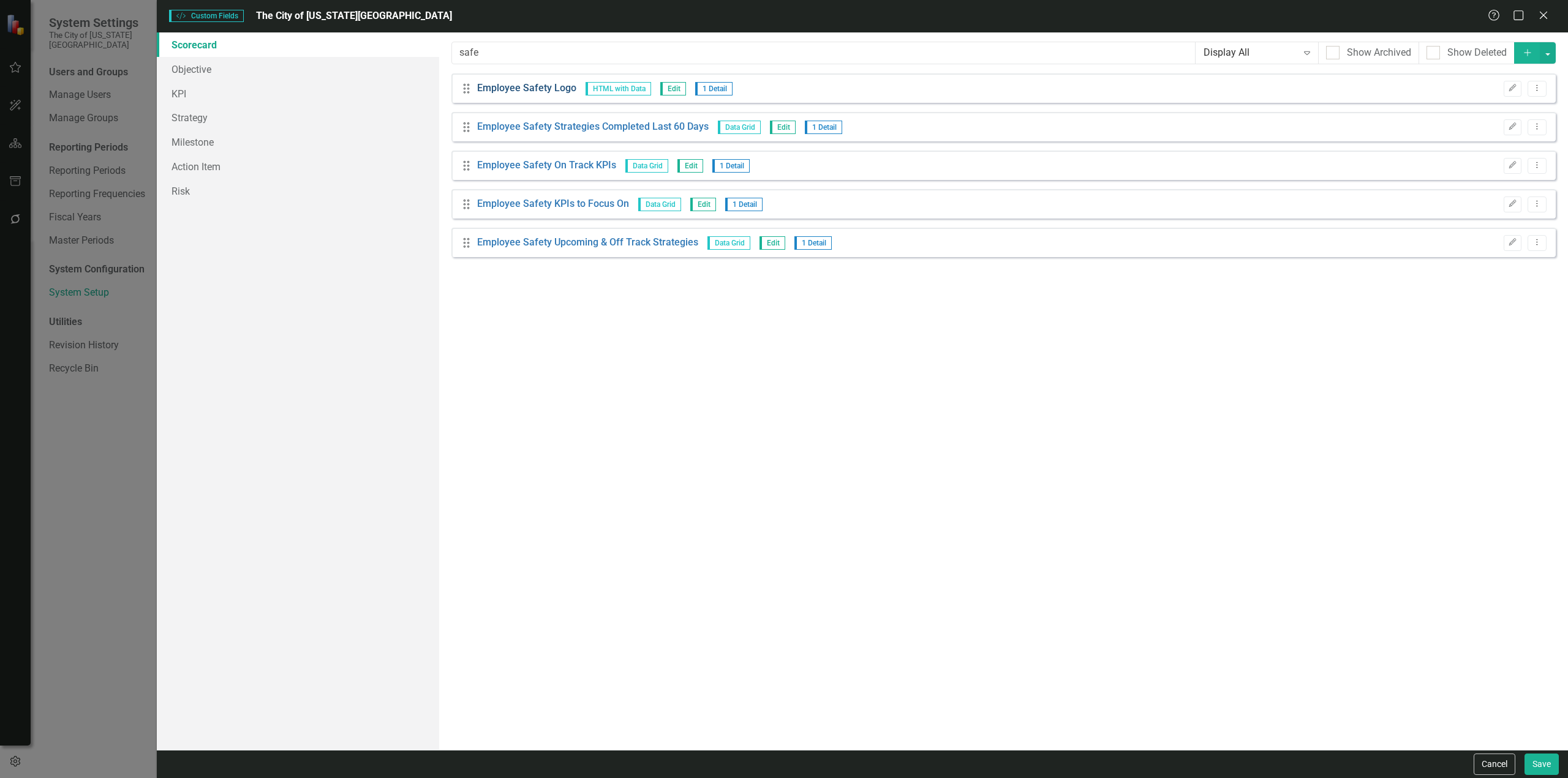
click at [524, 88] on link "Employee Safety Logo" at bounding box center [527, 88] width 99 height 14
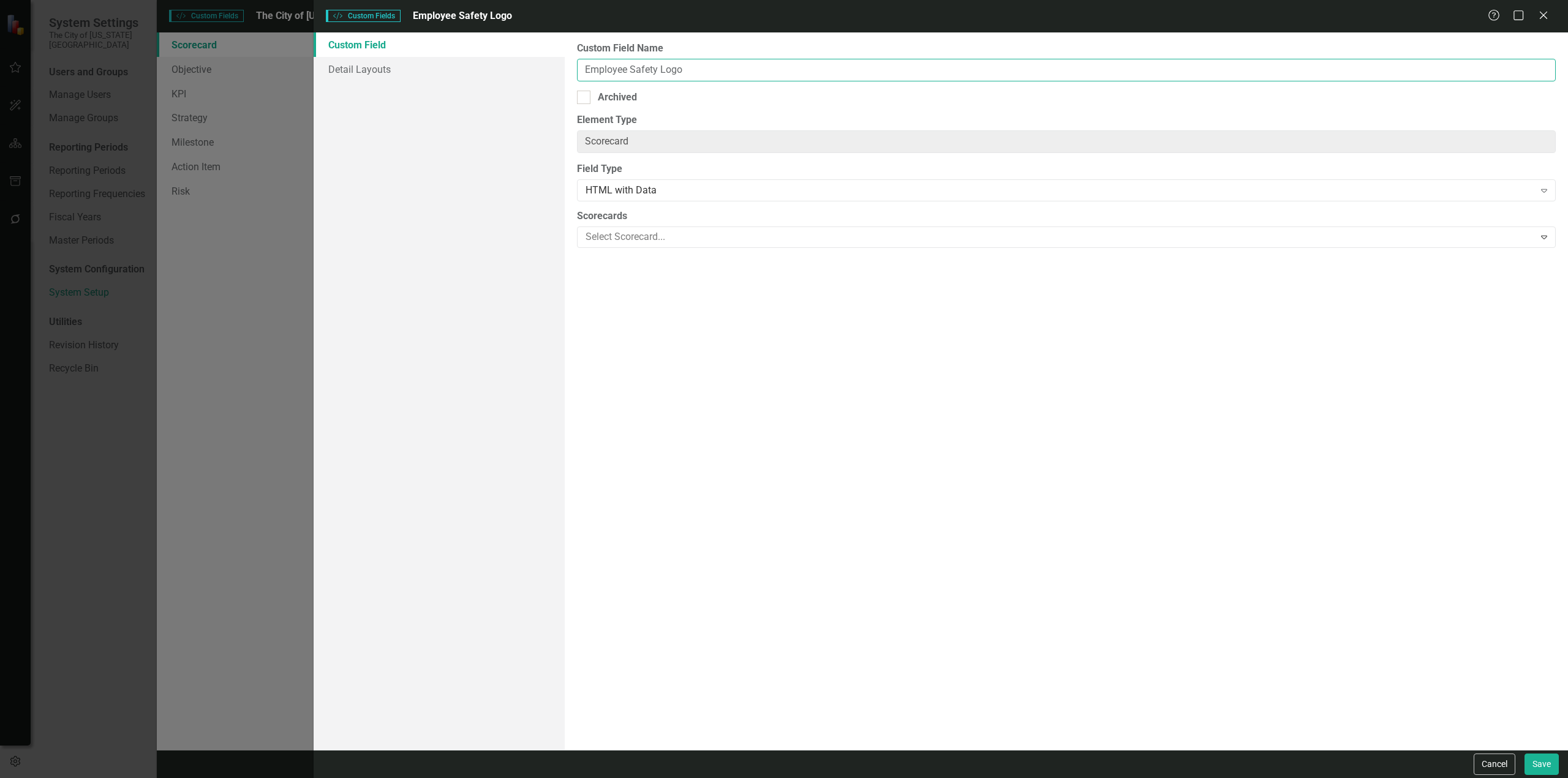
drag, startPoint x: 658, startPoint y: 71, endPoint x: 500, endPoint y: 91, distance: 159.3
click at [500, 91] on div "Custom Field Detail Layouts Custom Field Name Employee Safety Logo Archived Ele…" at bounding box center [941, 391] width 1255 height 718
paste input "Organizational Culture"
click at [1045, 449] on button "Save" at bounding box center [1542, 764] width 34 height 21
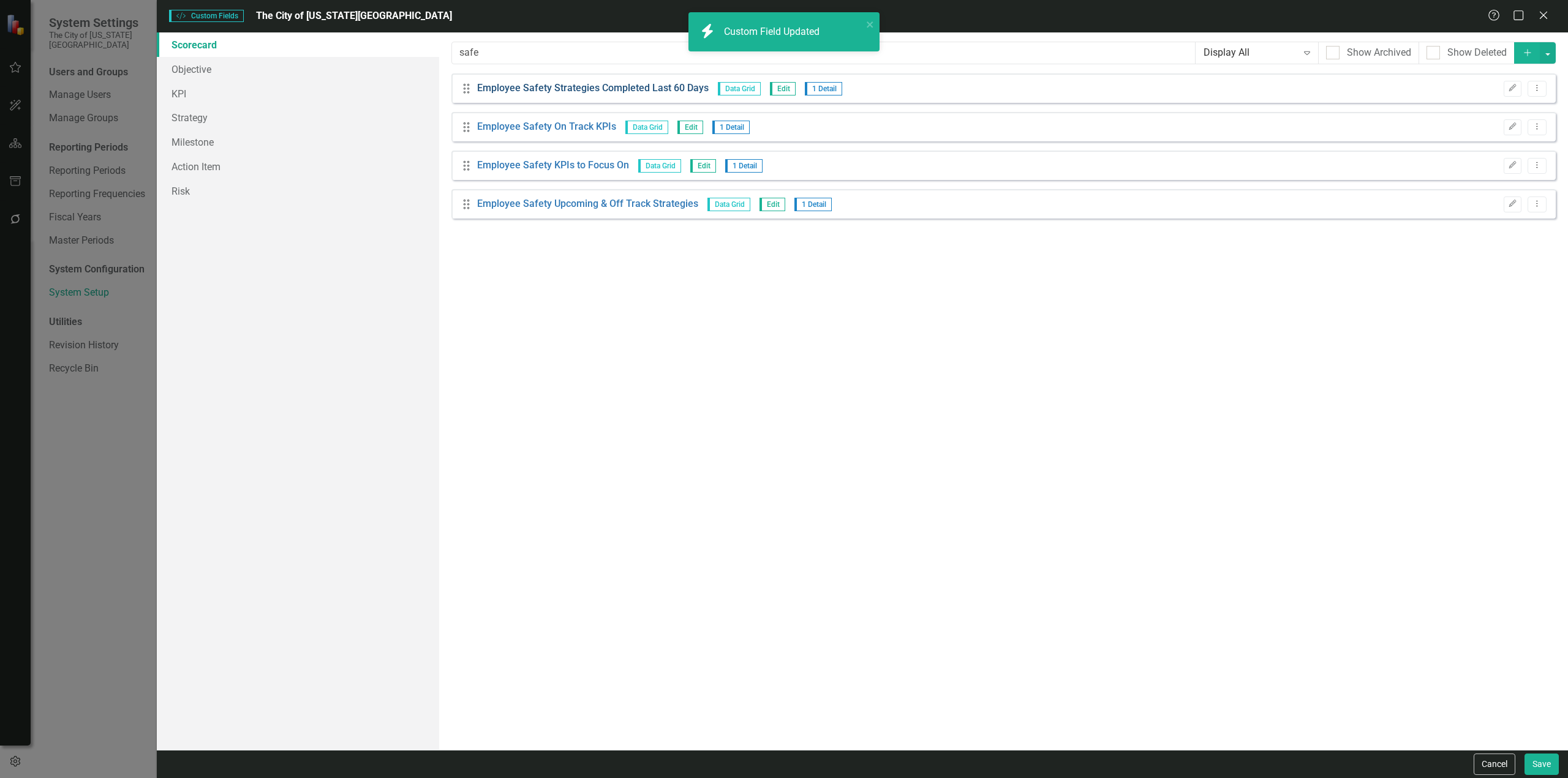
click at [538, 89] on link "Employee Safety Strategies Completed Last 60 Days" at bounding box center [592, 88] width 231 height 14
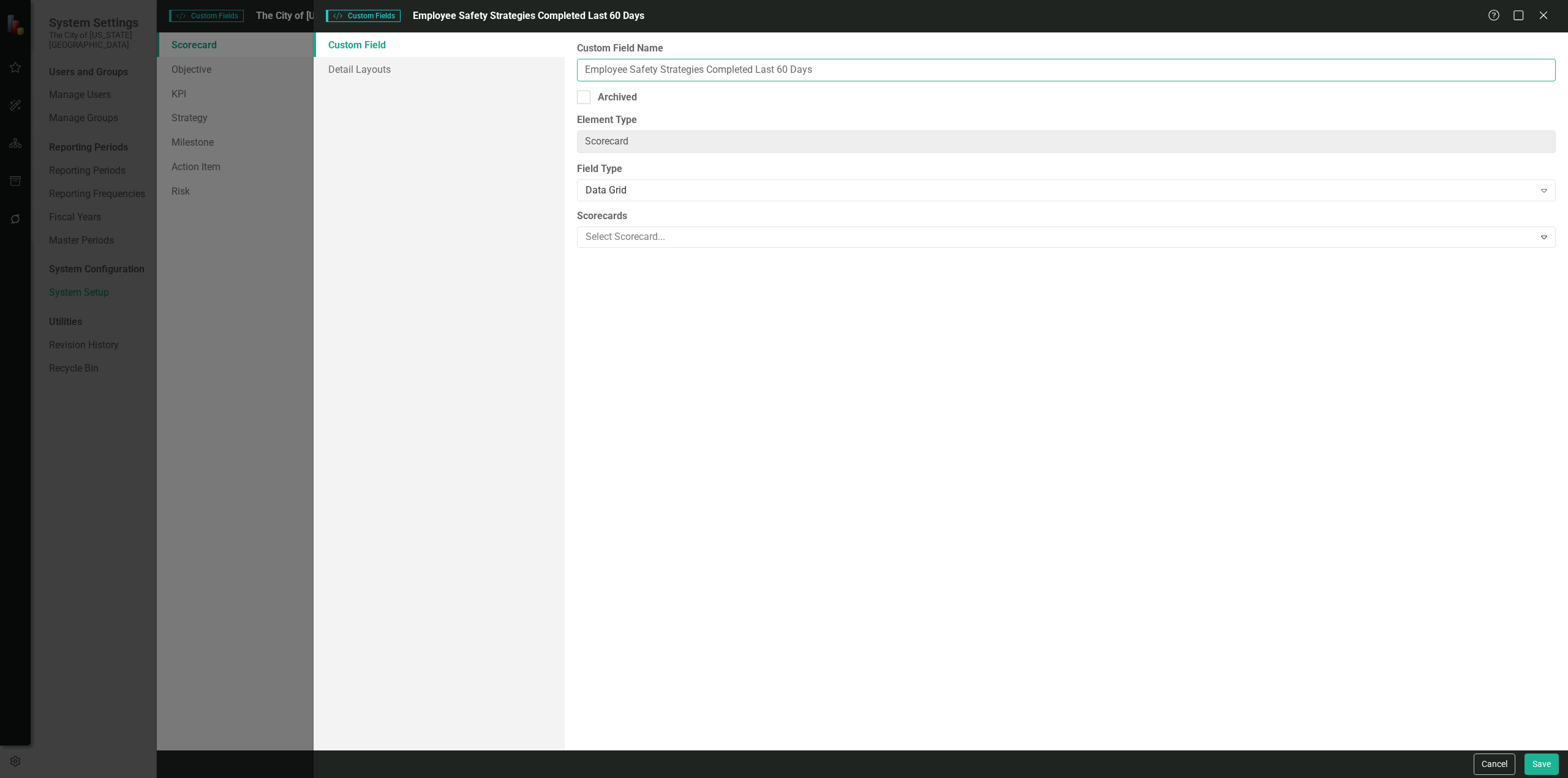
drag, startPoint x: 657, startPoint y: 69, endPoint x: 489, endPoint y: 96, distance: 170.2
click at [489, 96] on div "Custom Field Detail Layouts Custom Field Name Employee Safety Strategies Comple…" at bounding box center [941, 391] width 1255 height 718
paste input "Organizational Culture"
click at [1045, 449] on button "Save" at bounding box center [1542, 764] width 34 height 21
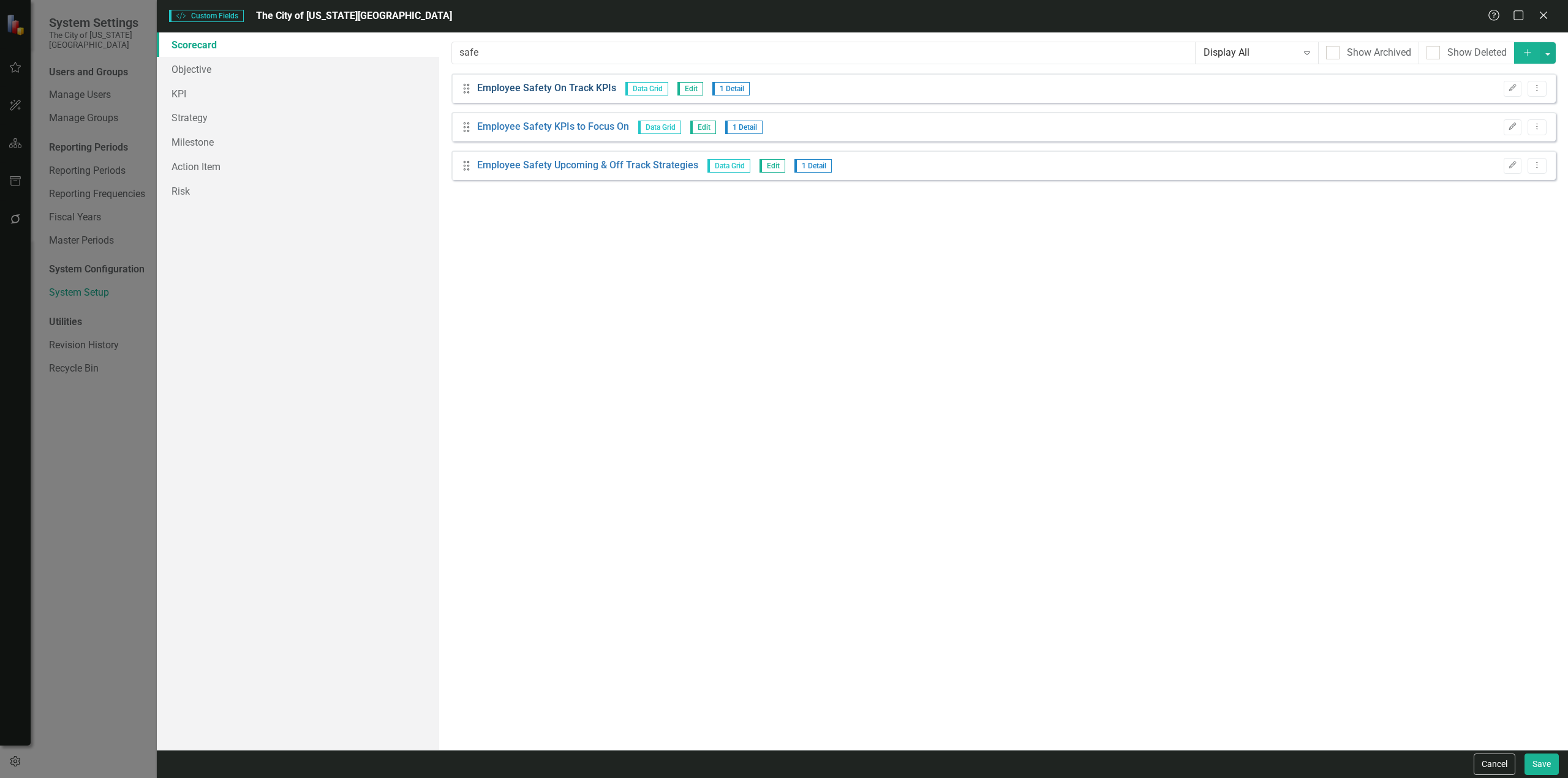
click at [557, 92] on link "Employee Safety On Track KPIs" at bounding box center [546, 88] width 139 height 14
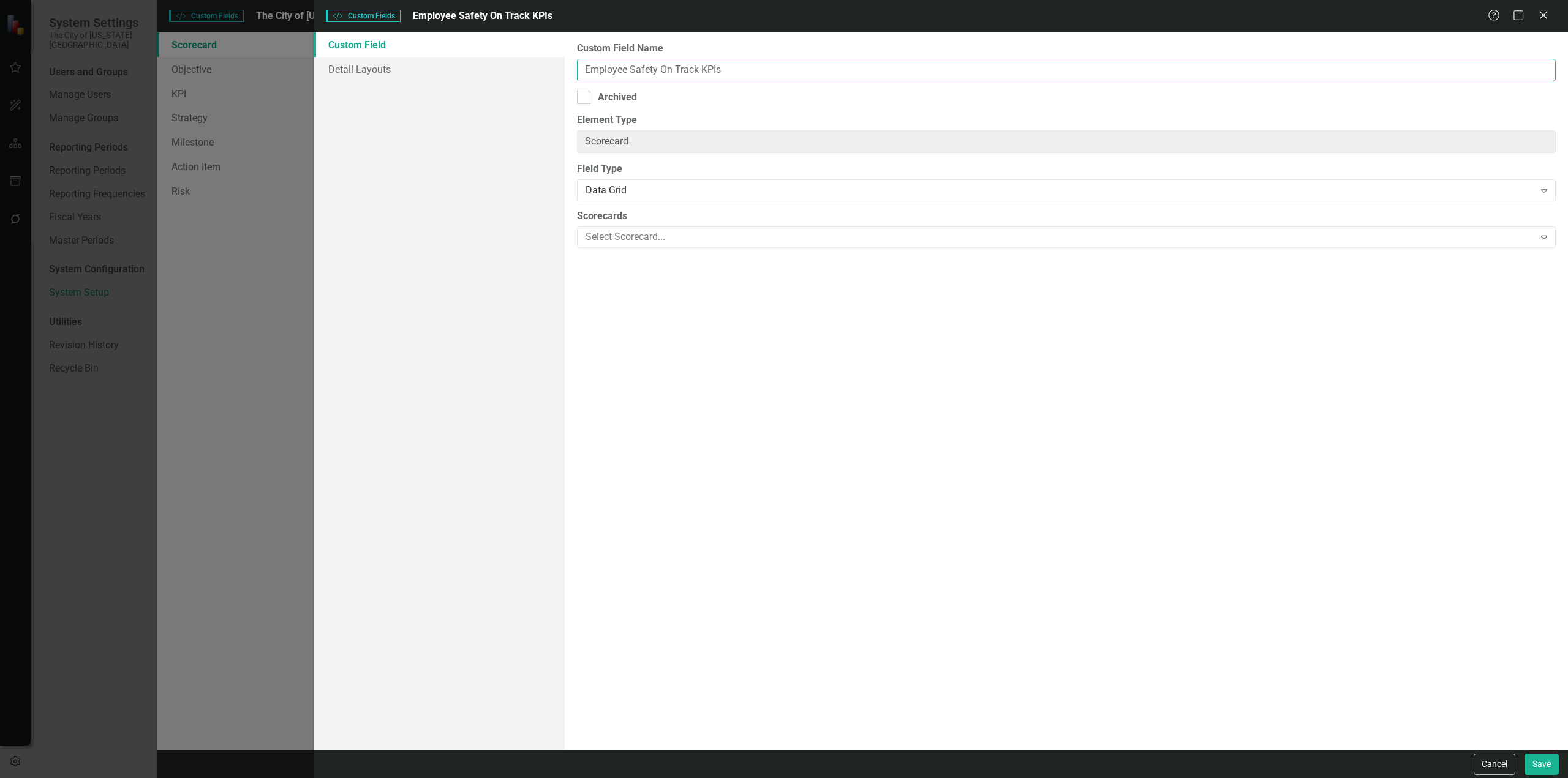
drag, startPoint x: 658, startPoint y: 67, endPoint x: 481, endPoint y: 88, distance: 178.2
click at [481, 88] on div "Custom Field Detail Layouts Custom Field Name Employee Safety On Track KPIs Arc…" at bounding box center [941, 391] width 1255 height 718
paste input "Organizational Culture"
click at [1045, 449] on button "Save" at bounding box center [1542, 764] width 34 height 21
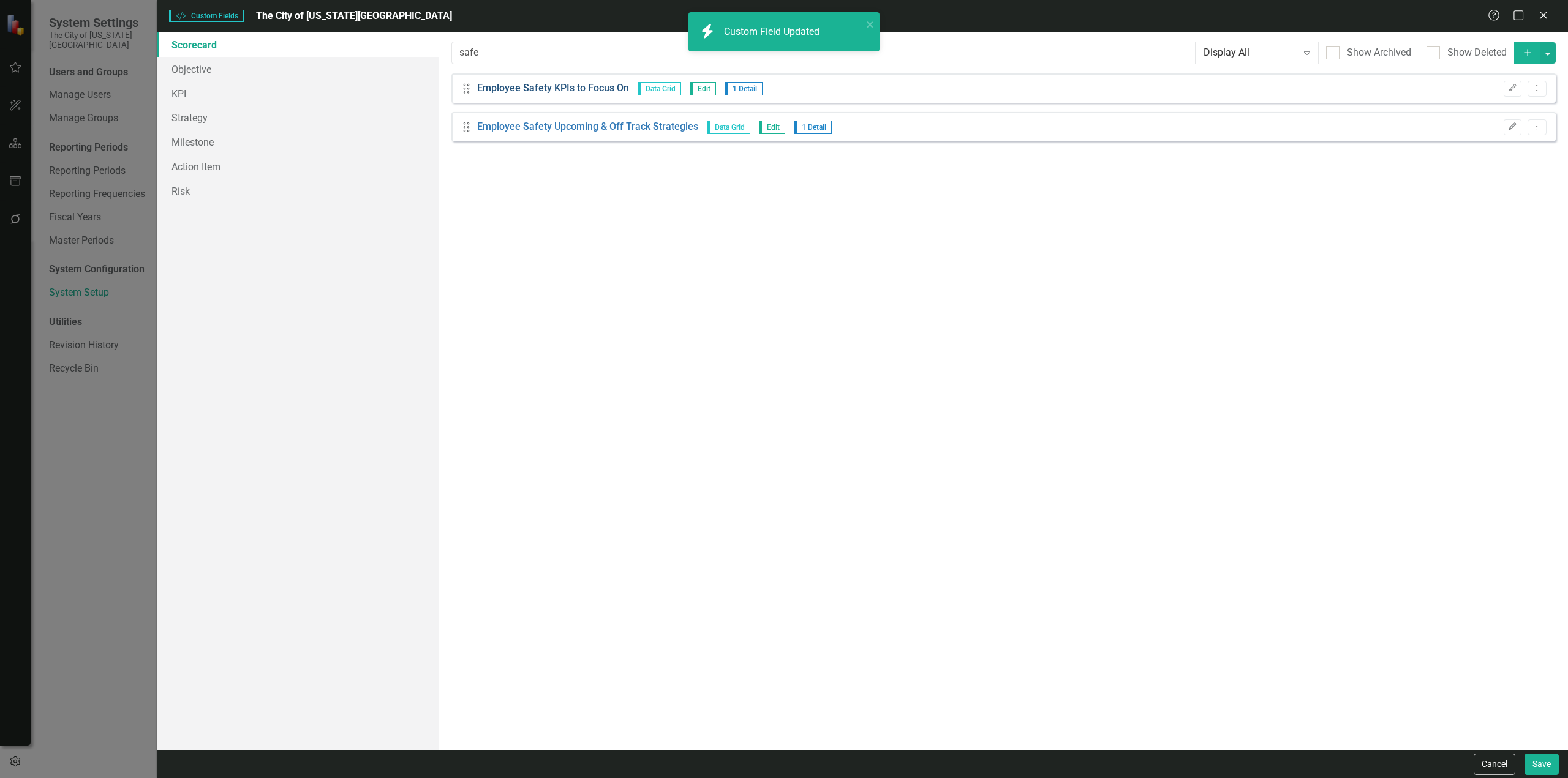
click at [548, 91] on link "Employee Safety KPIs to Focus On" at bounding box center [553, 88] width 152 height 14
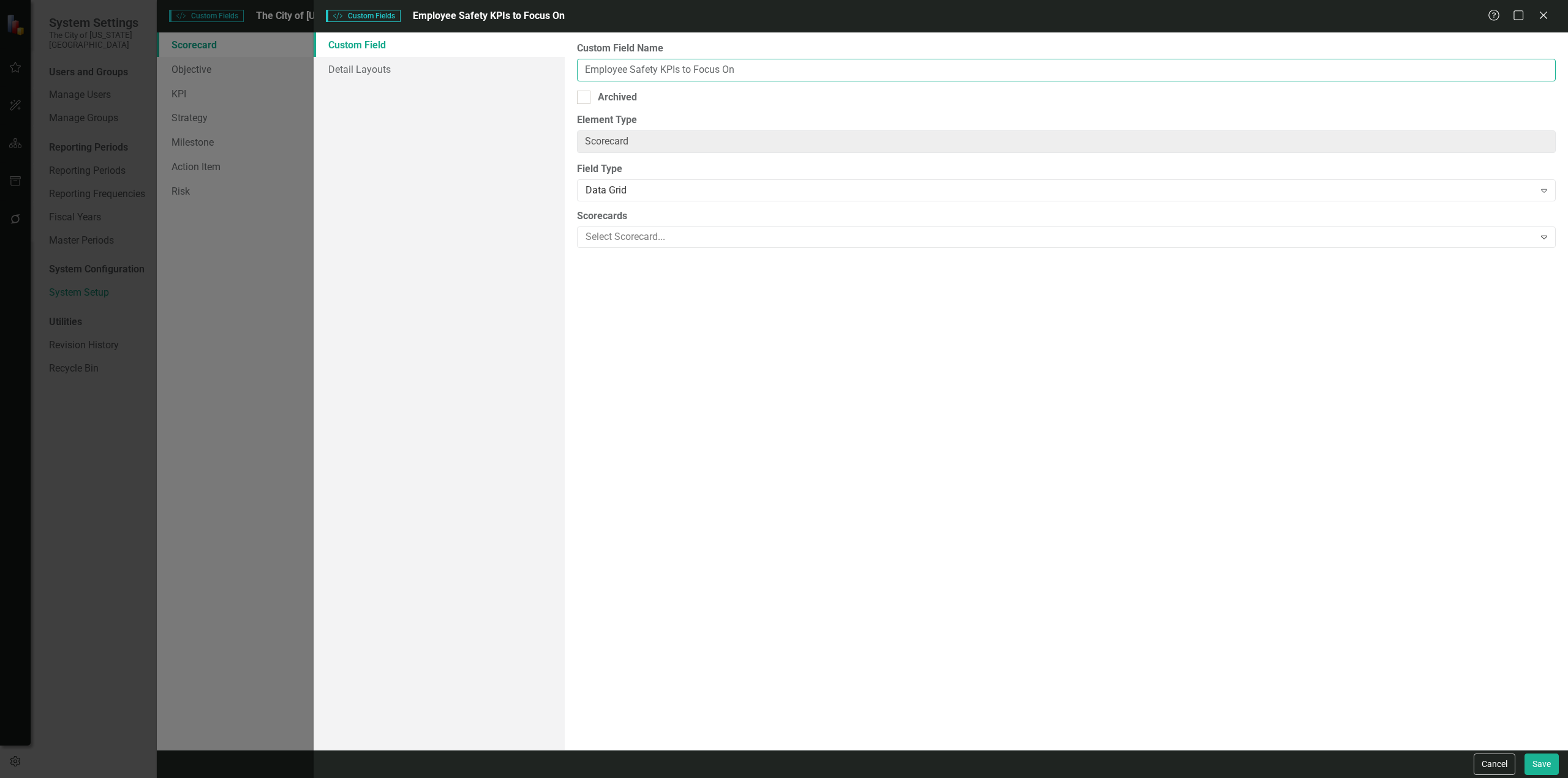
drag, startPoint x: 655, startPoint y: 74, endPoint x: 448, endPoint y: 115, distance: 211.0
click at [448, 114] on div "Custom Field Detail Layouts Custom Field Name Employee Safety KPIs to Focus On …" at bounding box center [941, 391] width 1255 height 718
paste input "Organizational Culture"
click at [1045, 449] on button "Save" at bounding box center [1542, 764] width 34 height 21
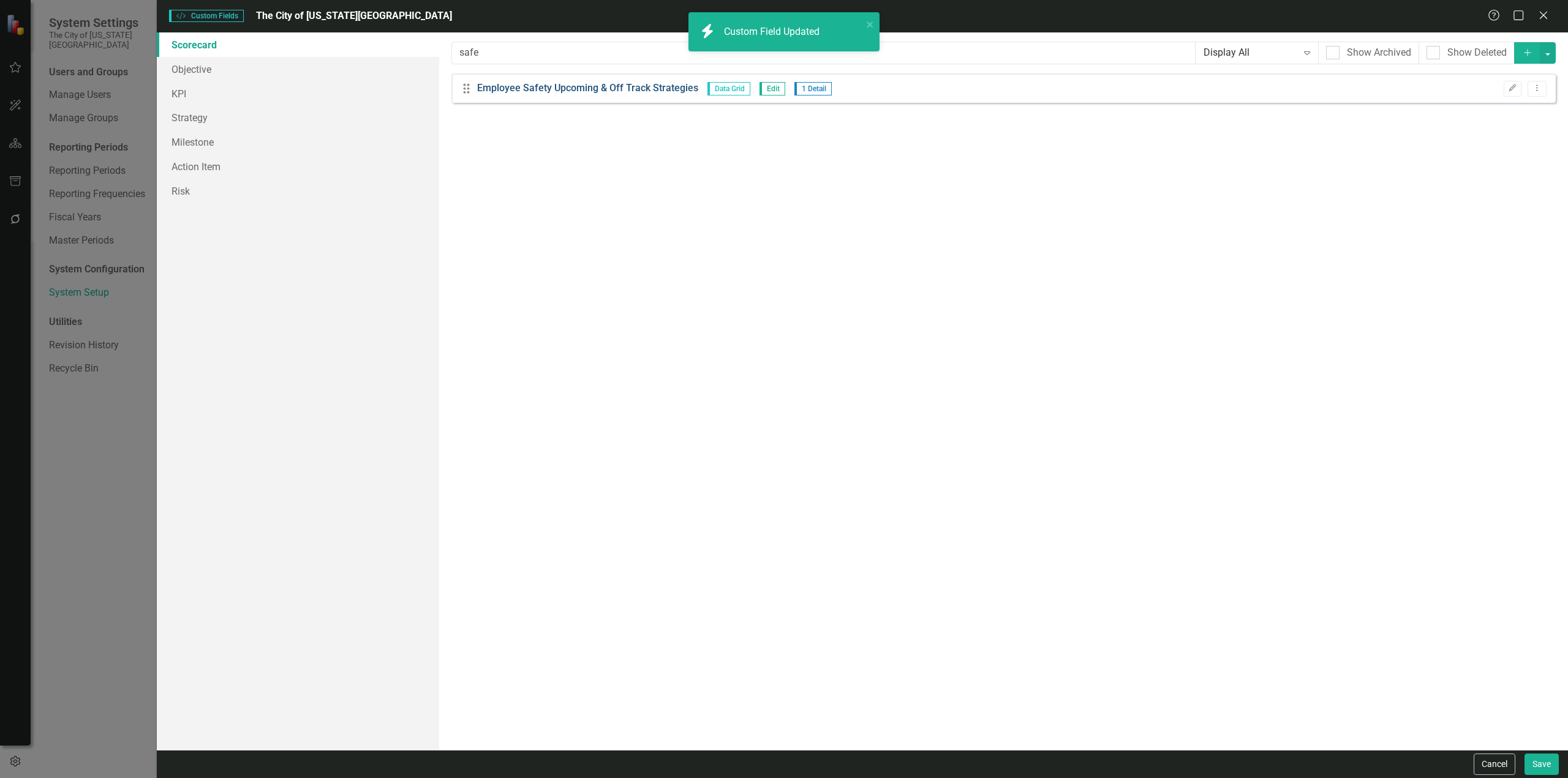
click at [519, 86] on link "Employee Safety Upcoming & Off Track Strategies" at bounding box center [588, 88] width 221 height 14
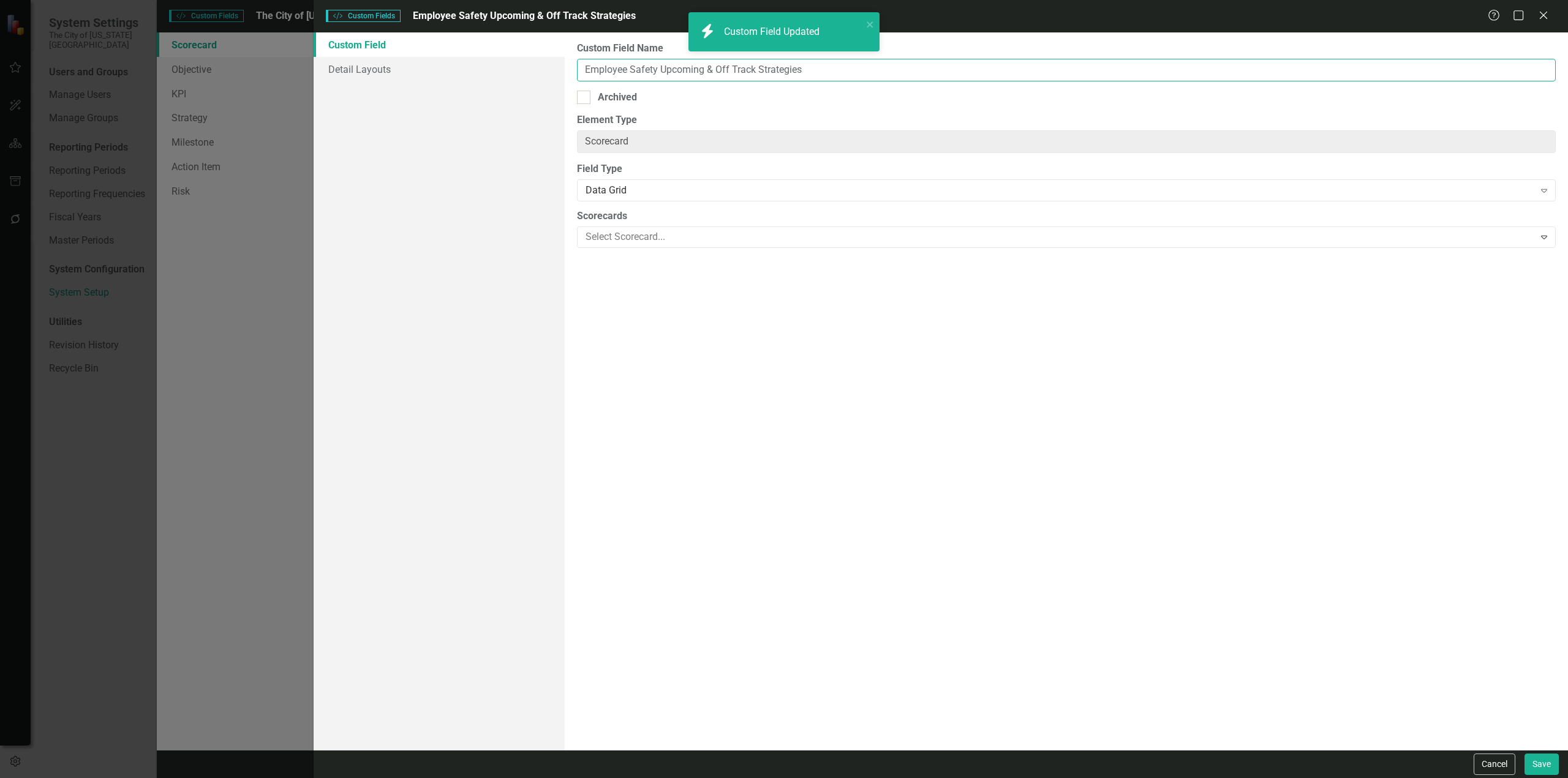
drag, startPoint x: 657, startPoint y: 71, endPoint x: 479, endPoint y: 102, distance: 180.7
click at [479, 102] on div "Custom Field Detail Layouts Custom Field Name Employee Safety Upcoming & Off Tr…" at bounding box center [941, 391] width 1255 height 718
paste input "Organizational Culture"
click at [1045, 449] on button "Save" at bounding box center [1542, 764] width 34 height 21
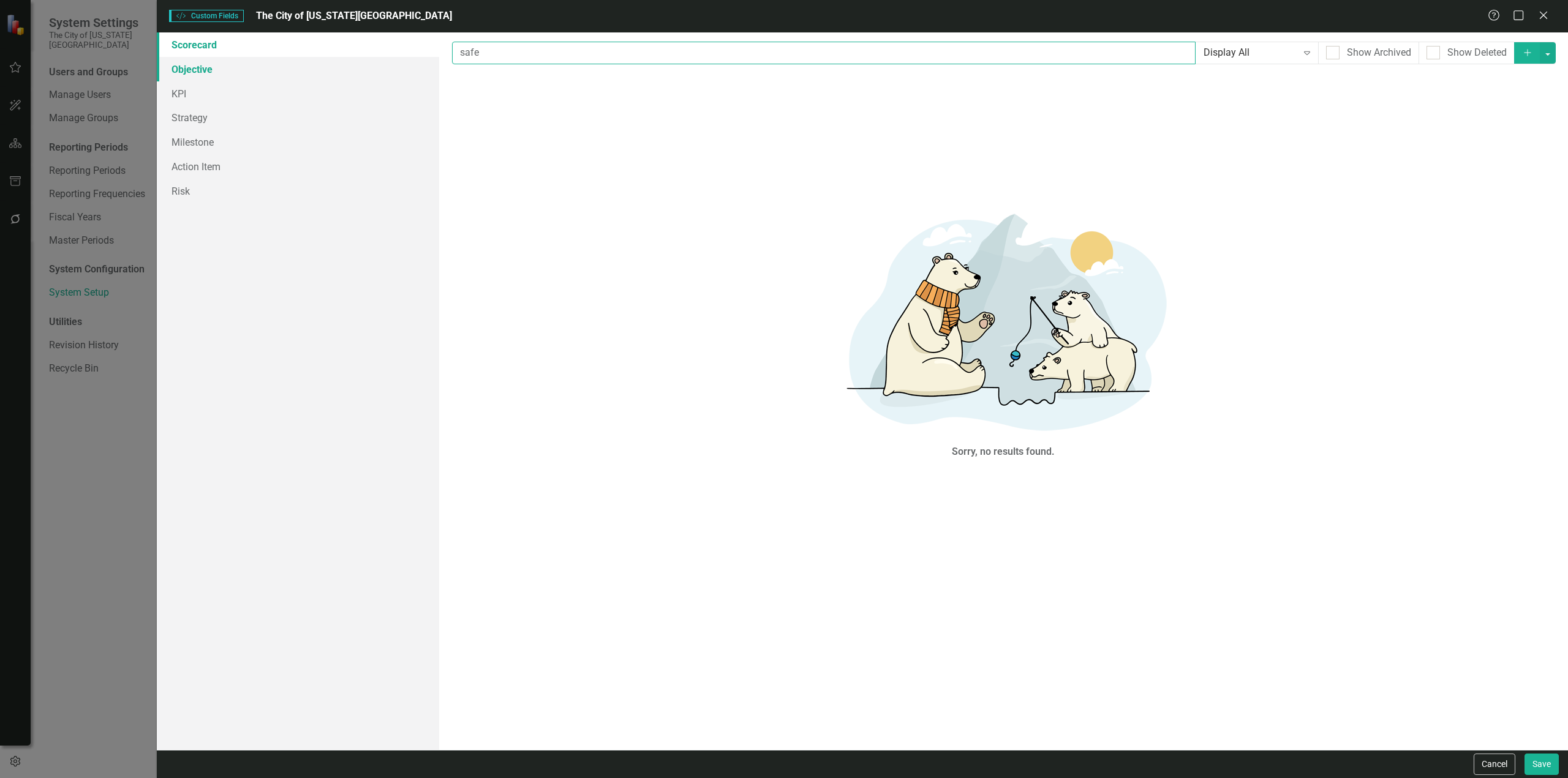
drag, startPoint x: 496, startPoint y: 52, endPoint x: 379, endPoint y: 67, distance: 118.0
click at [379, 67] on div "Scorecard Objective KPI Strategy Milestone Action Item Risk Custom fields are o…" at bounding box center [862, 391] width 1411 height 718
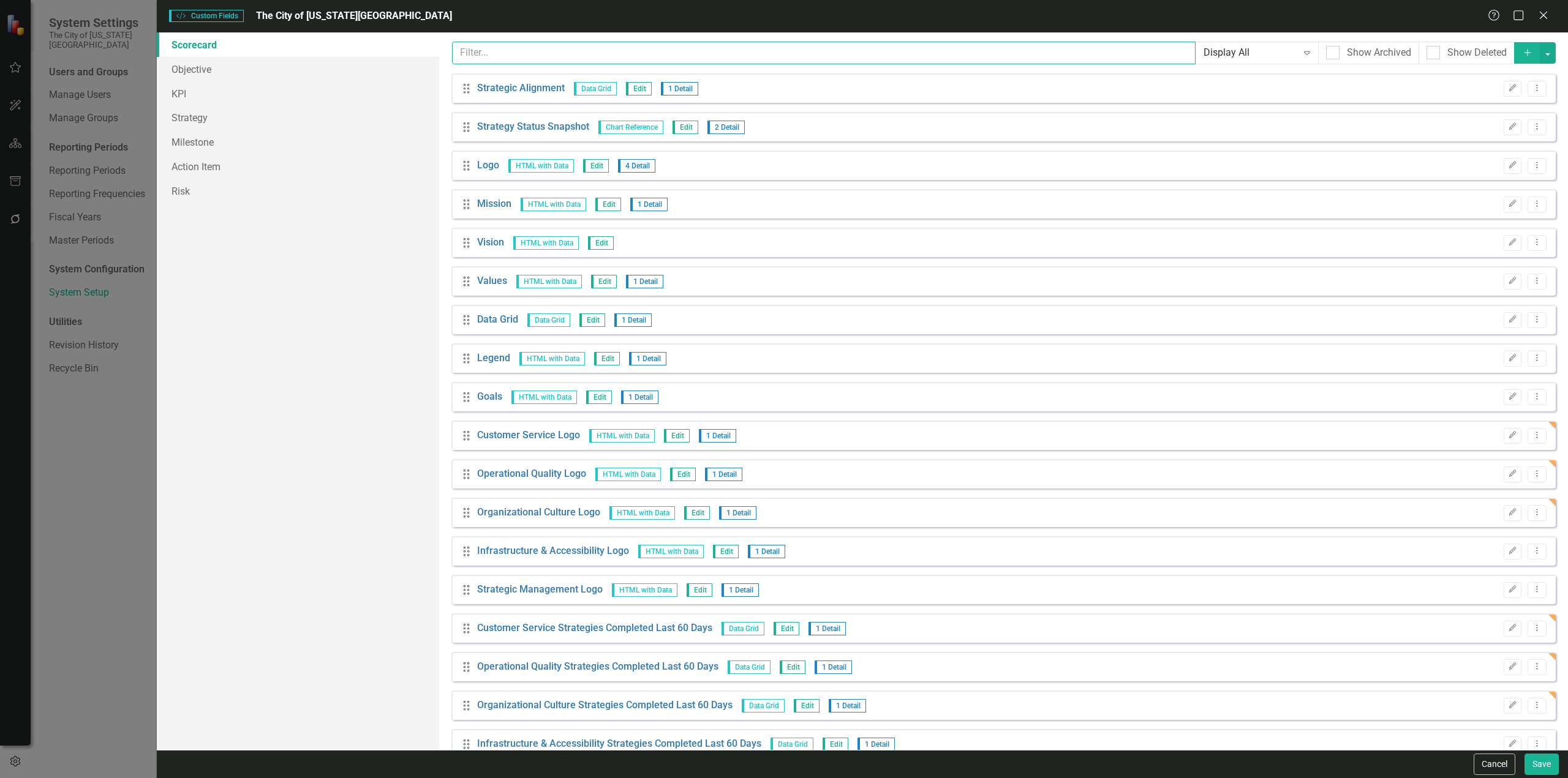
click at [580, 58] on input "text" at bounding box center [824, 53] width 743 height 23
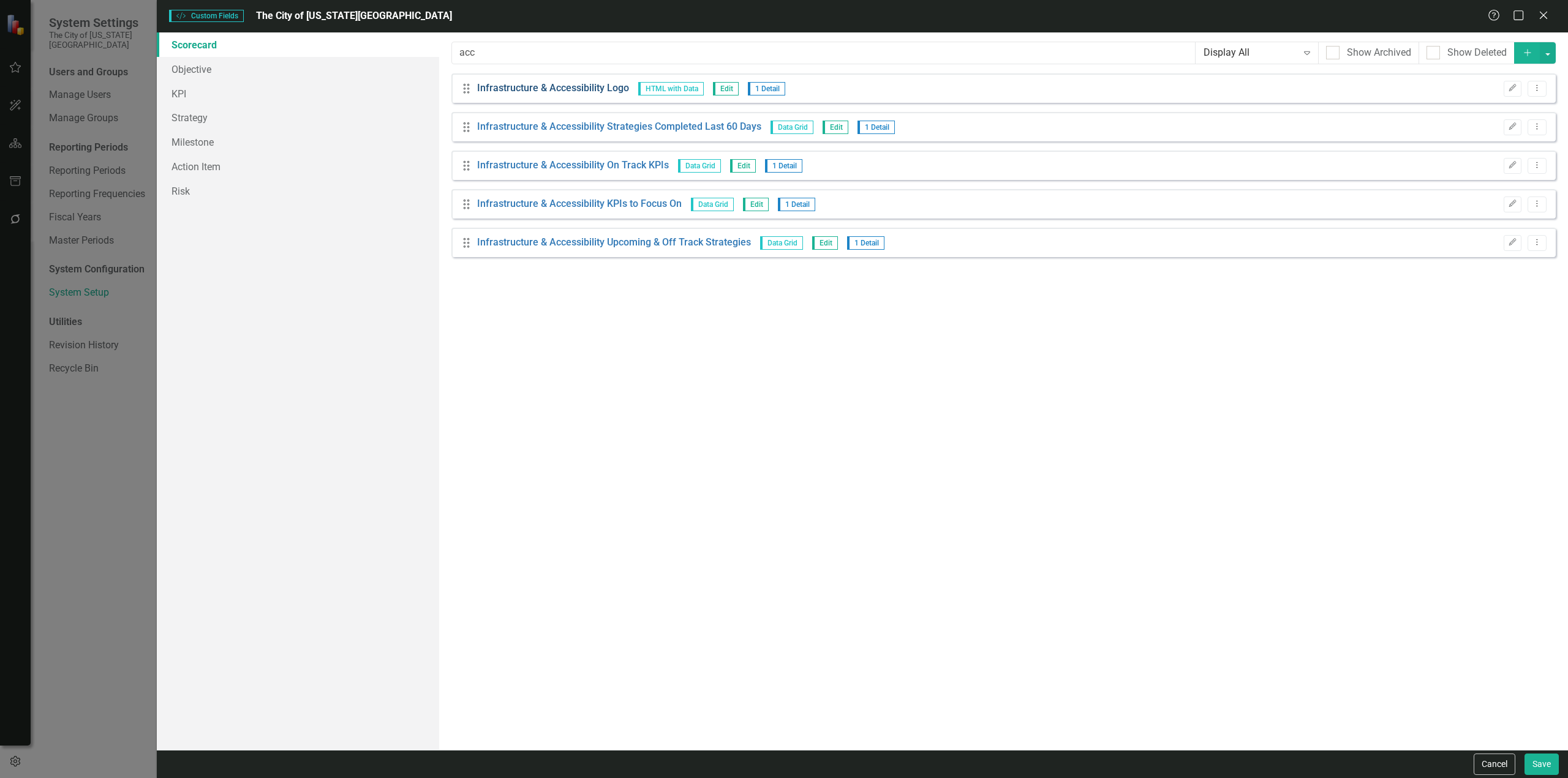
click at [563, 91] on link "Infrastructure & Accessibility Logo" at bounding box center [553, 88] width 152 height 14
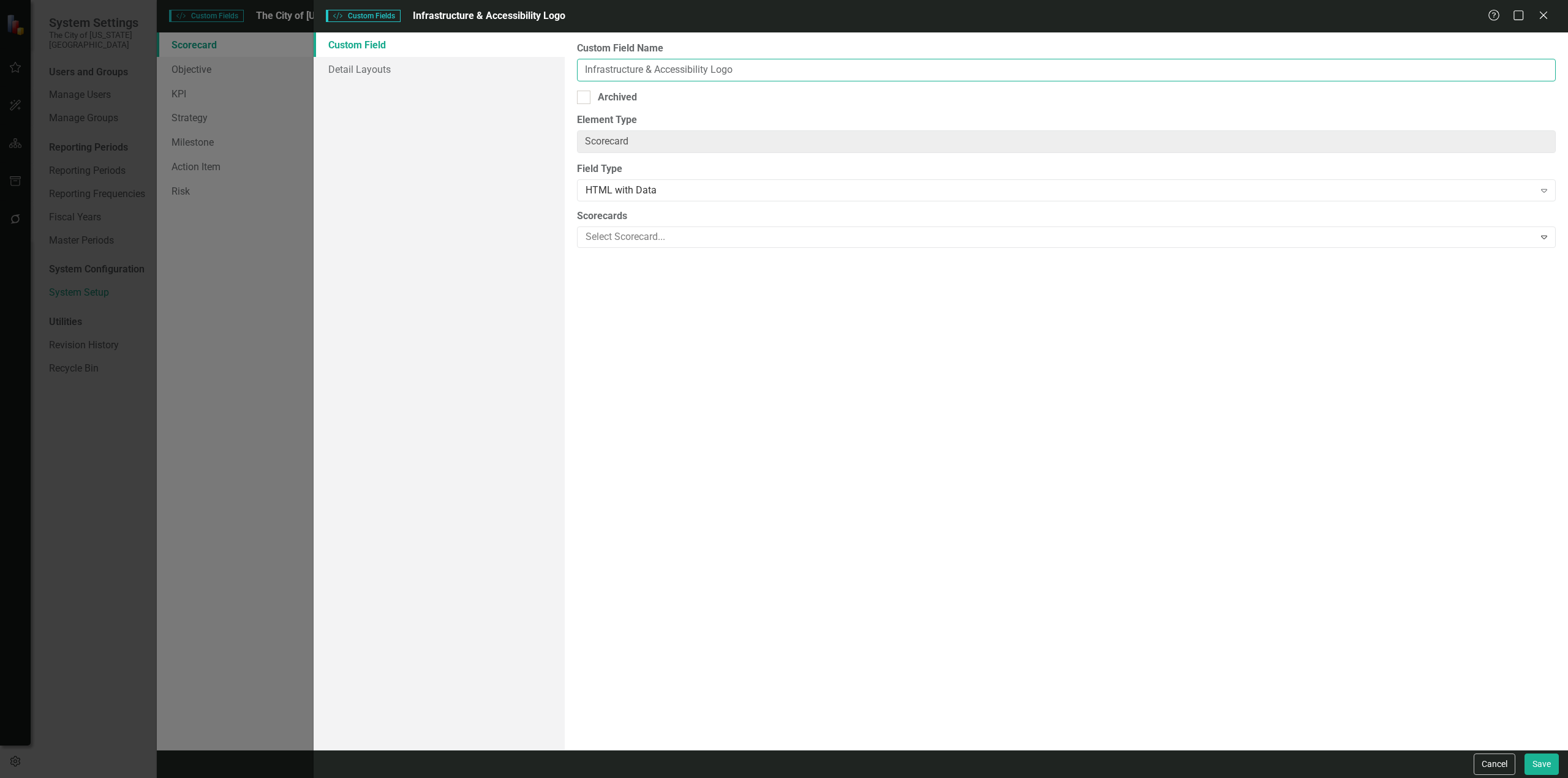
drag, startPoint x: 709, startPoint y: 69, endPoint x: 470, endPoint y: 84, distance: 239.5
click at [470, 84] on div "Custom Field Detail Layouts Custom Field Name Infrastructure & Accessibility Lo…" at bounding box center [941, 391] width 1255 height 718
paste input "Citywide Safe"
click at [1045, 449] on button "Save" at bounding box center [1542, 764] width 34 height 21
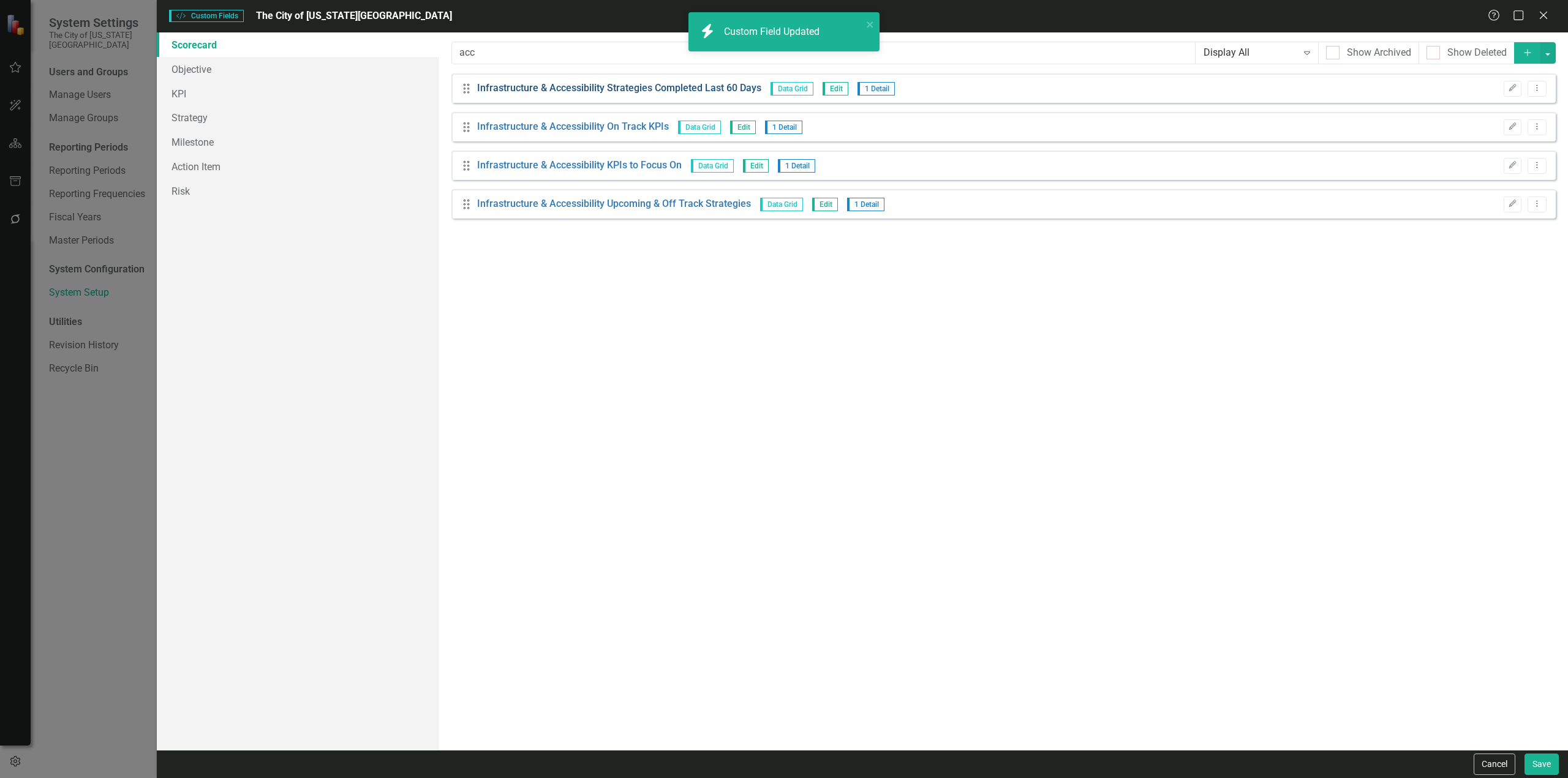
click at [640, 89] on link "Infrastructure & Accessibility Strategies Completed Last 60 Days" at bounding box center [619, 88] width 284 height 14
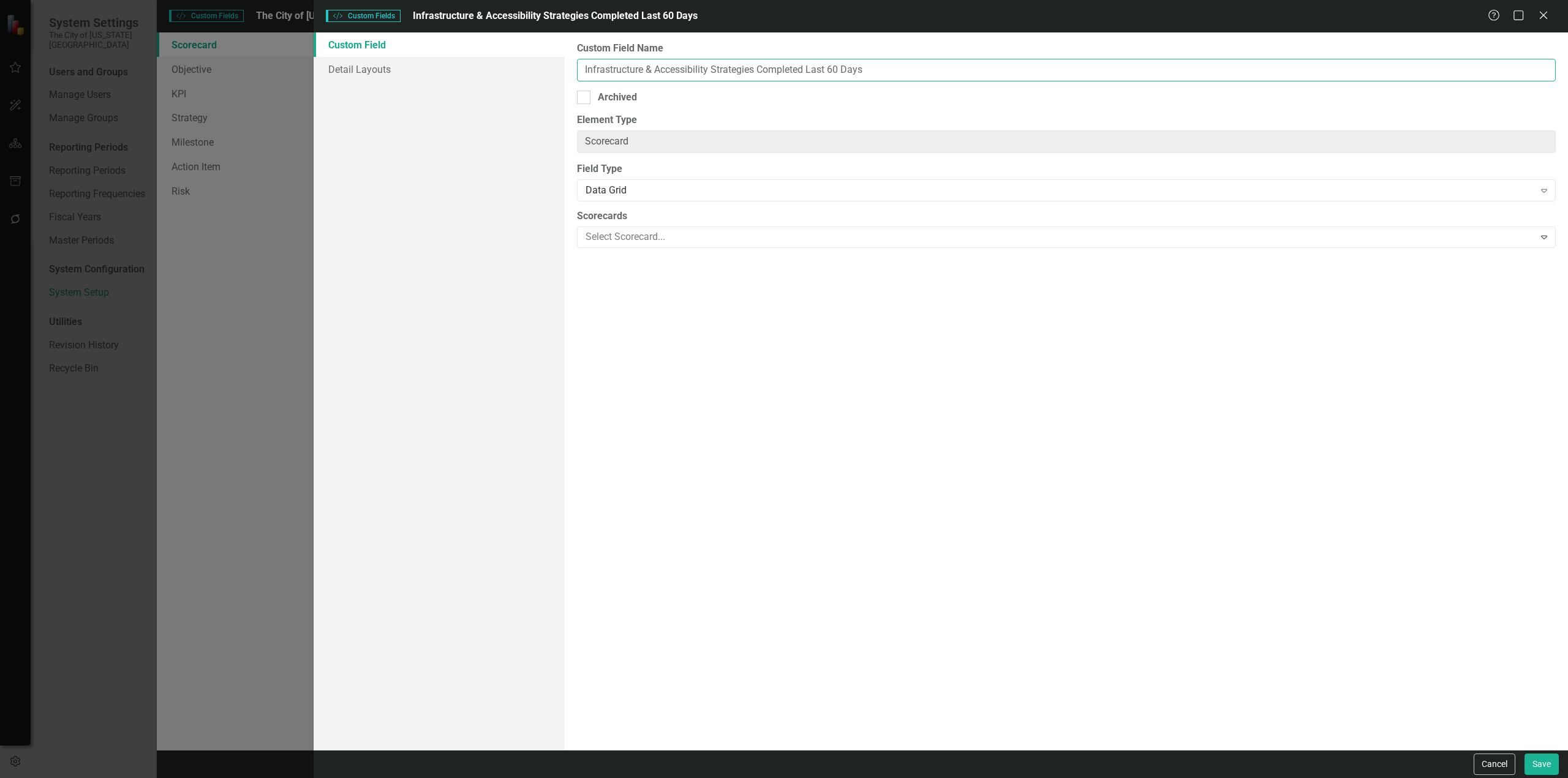
drag, startPoint x: 711, startPoint y: 69, endPoint x: 406, endPoint y: 118, distance: 308.9
click at [406, 118] on div "Custom Field Detail Layouts Custom Field Name Infrastructure & Accessibility St…" at bounding box center [941, 391] width 1255 height 718
paste input "Citywide Safe"
click at [1045, 449] on button "Save" at bounding box center [1542, 764] width 34 height 21
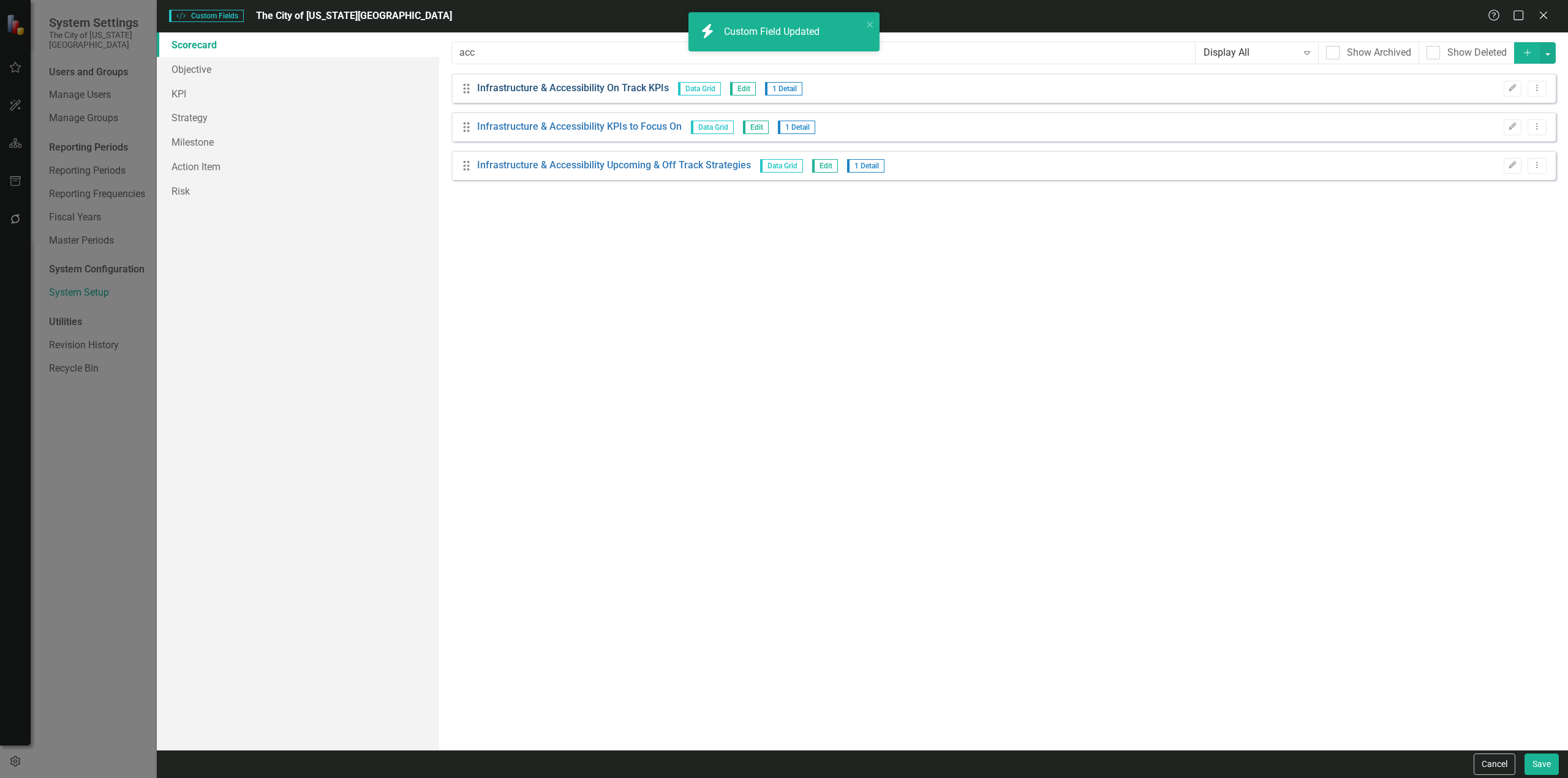
click at [549, 84] on link "Infrastructure & Accessibility On Track KPIs" at bounding box center [573, 88] width 192 height 14
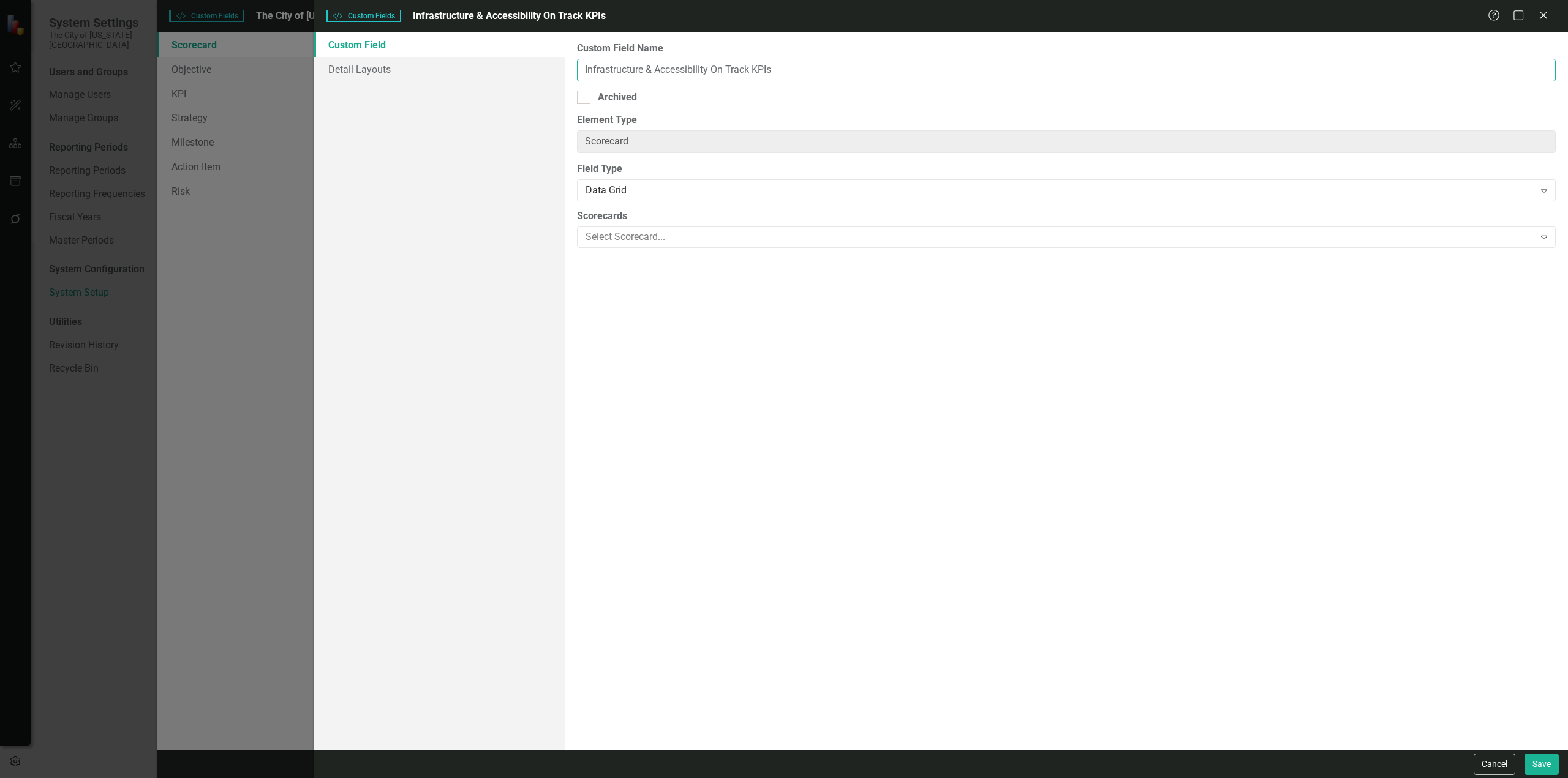
drag, startPoint x: 709, startPoint y: 66, endPoint x: 390, endPoint y: 101, distance: 320.9
click at [390, 101] on div "Custom Field Detail Layouts Custom Field Name Infrastructure & Accessibility On…" at bounding box center [941, 391] width 1255 height 718
paste input "Citywide Safe"
click at [1045, 449] on button "Save" at bounding box center [1542, 764] width 34 height 21
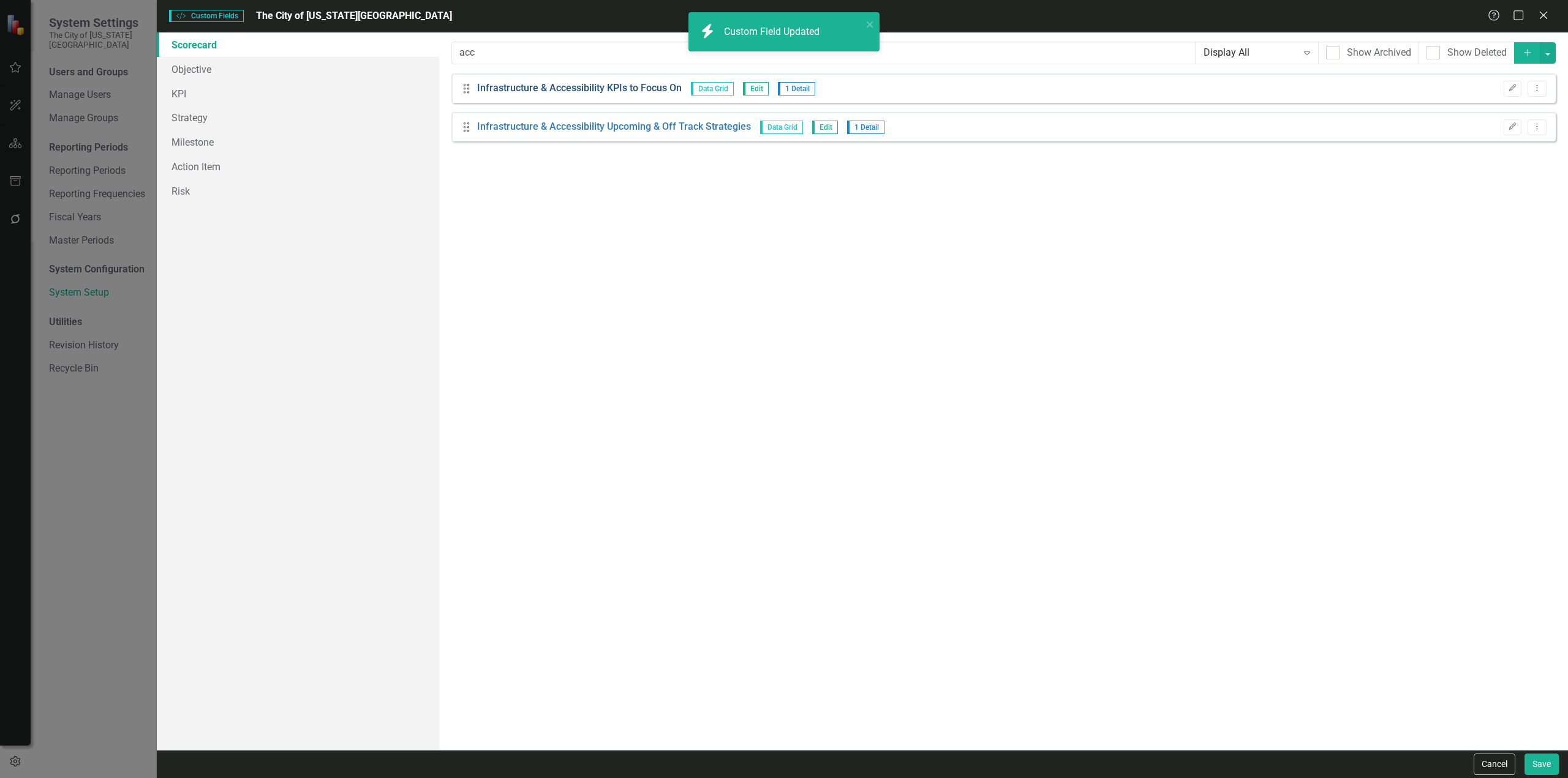
click at [543, 95] on link "Infrastructure & Accessibility KPIs to Focus On" at bounding box center [579, 88] width 205 height 14
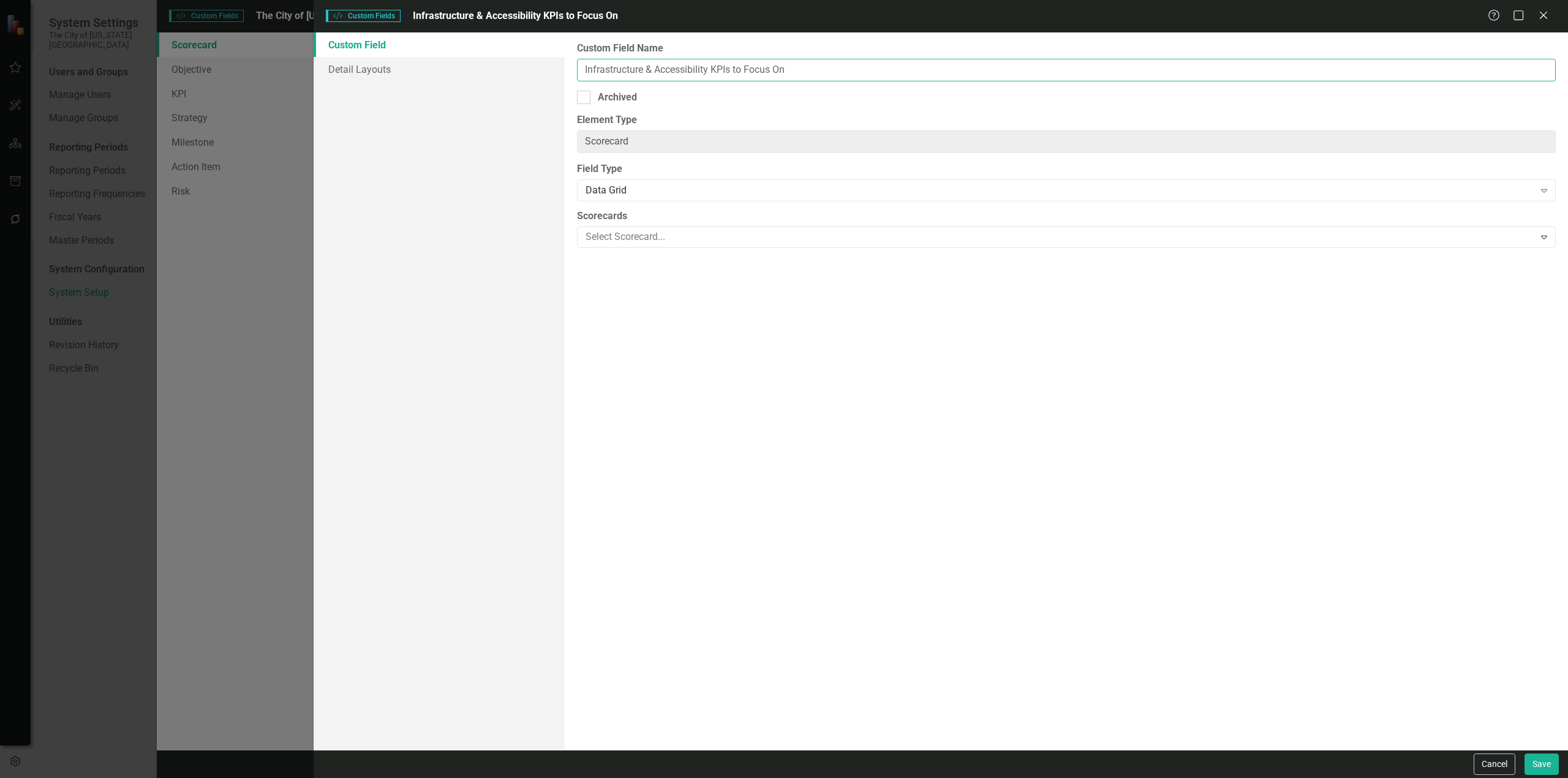
drag, startPoint x: 711, startPoint y: 71, endPoint x: 398, endPoint y: 131, distance: 318.7
click at [398, 131] on div "Custom Field Detail Layouts Custom Field Name Infrastructure & Accessibility KP…" at bounding box center [941, 391] width 1255 height 718
paste input "Citywide Safe"
click at [1045, 449] on button "Save" at bounding box center [1542, 764] width 34 height 21
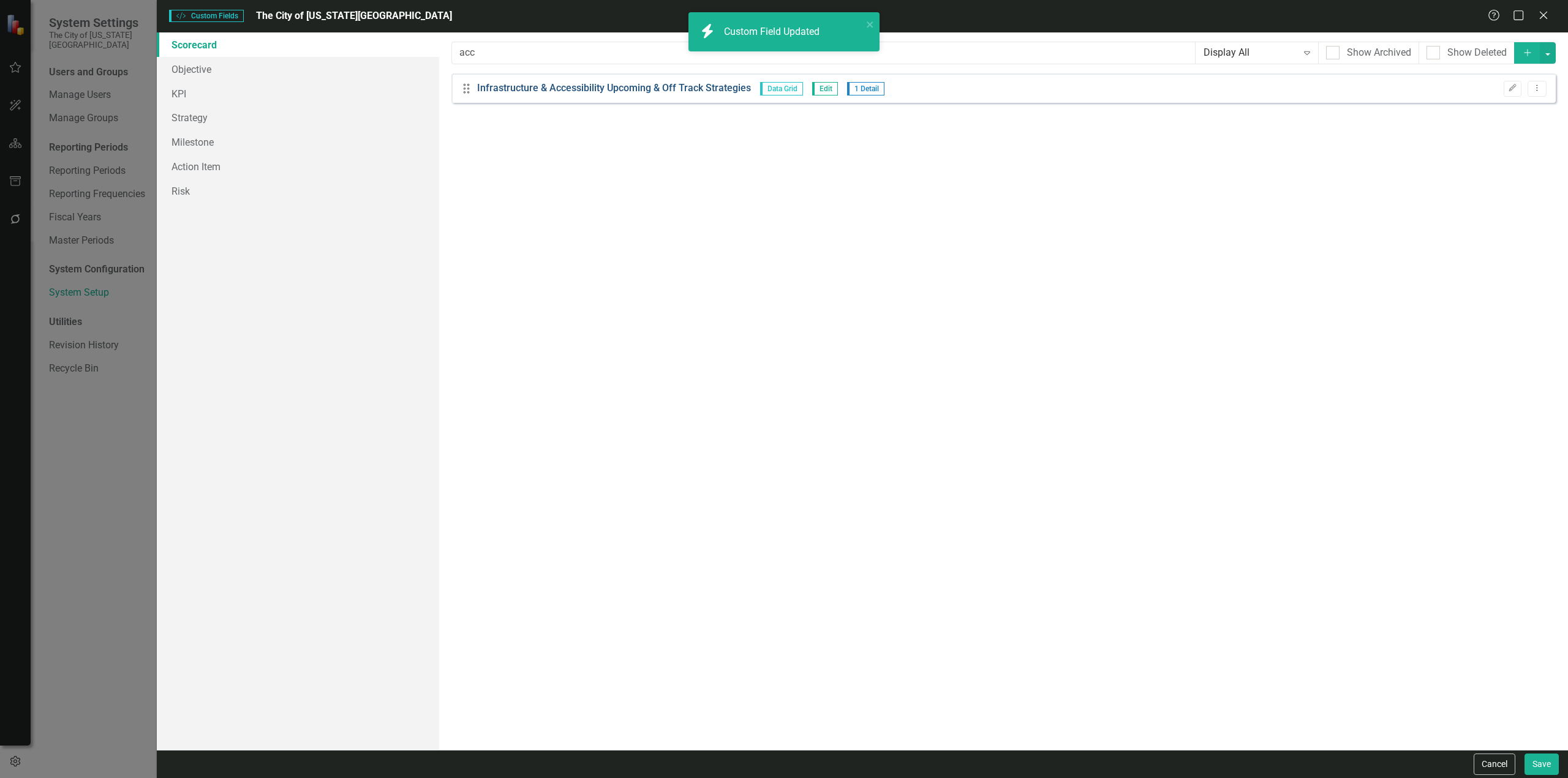
click at [595, 88] on link "Infrastructure & Accessibility Upcoming & Off Track Strategies" at bounding box center [614, 88] width 274 height 14
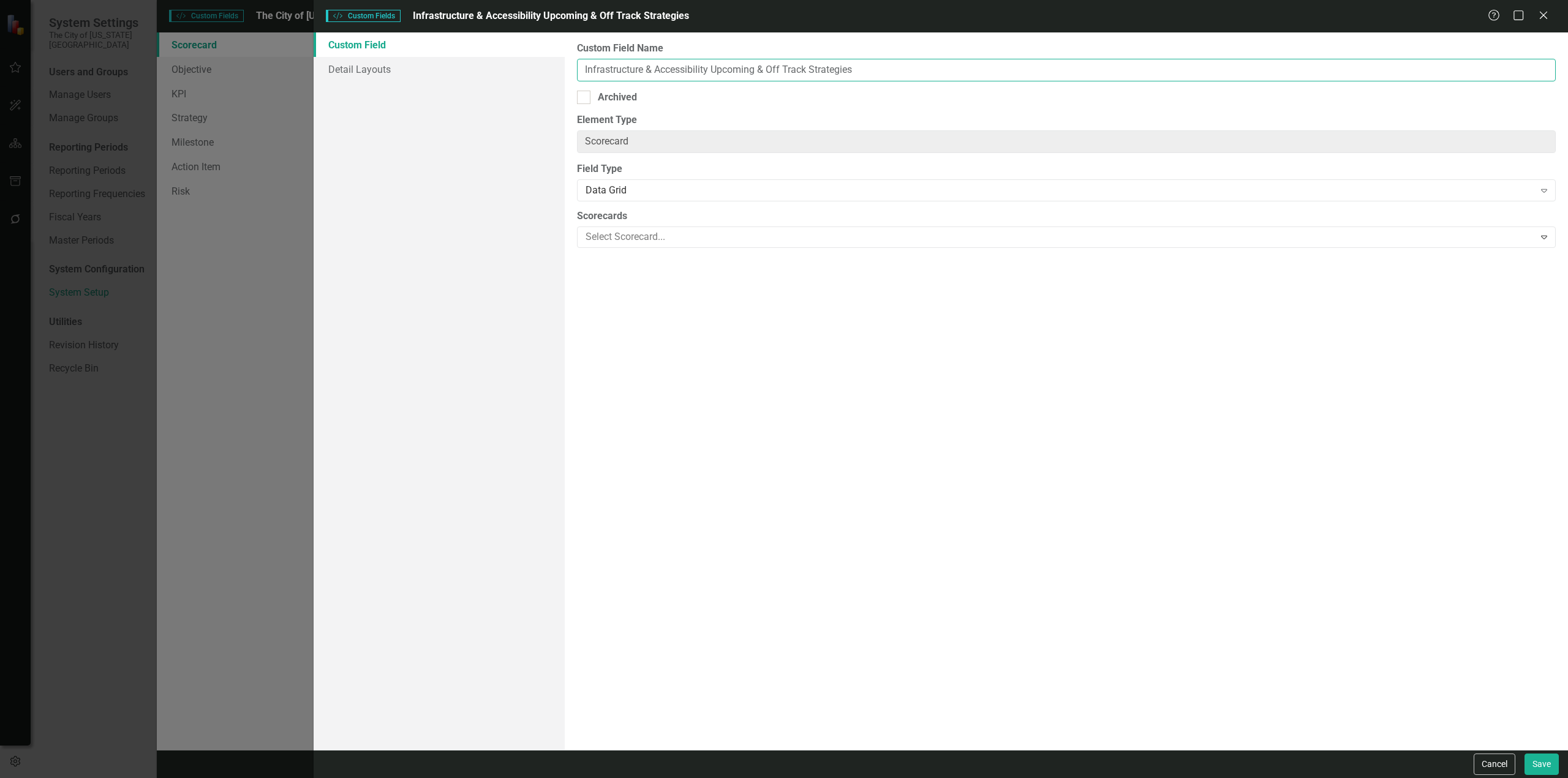
drag, startPoint x: 709, startPoint y: 65, endPoint x: 336, endPoint y: 135, distance: 379.5
click at [336, 135] on div "Custom Field Detail Layouts Custom Field Name Infrastructure & Accessibility Up…" at bounding box center [941, 391] width 1255 height 718
paste input "Citywide Safe"
click at [1045, 449] on button "Save" at bounding box center [1542, 764] width 34 height 21
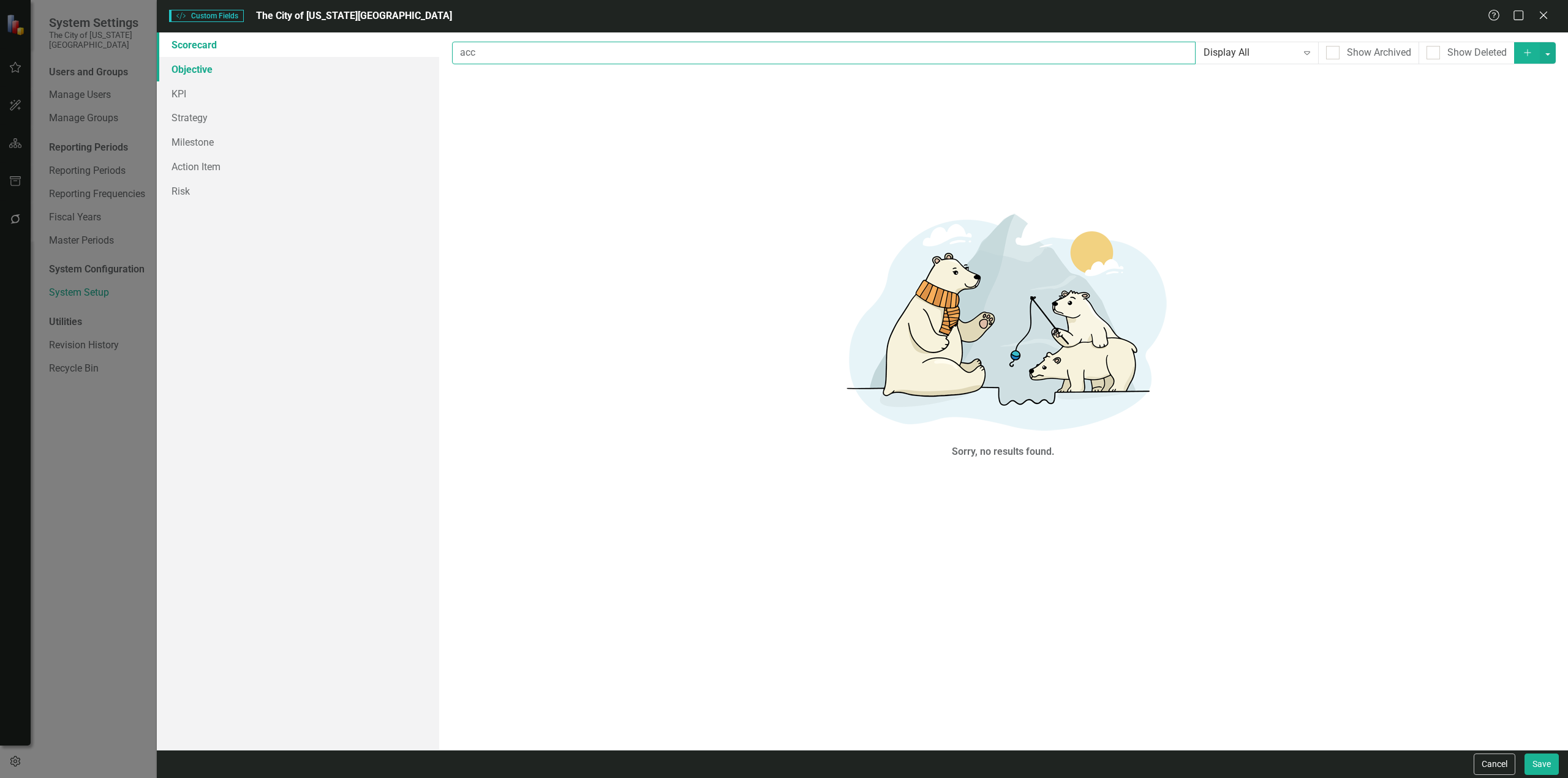
drag, startPoint x: 505, startPoint y: 56, endPoint x: 398, endPoint y: 76, distance: 108.9
click at [398, 76] on div "Scorecard Objective KPI Strategy Milestone Action Item Risk Custom fields are o…" at bounding box center [862, 391] width 1411 height 718
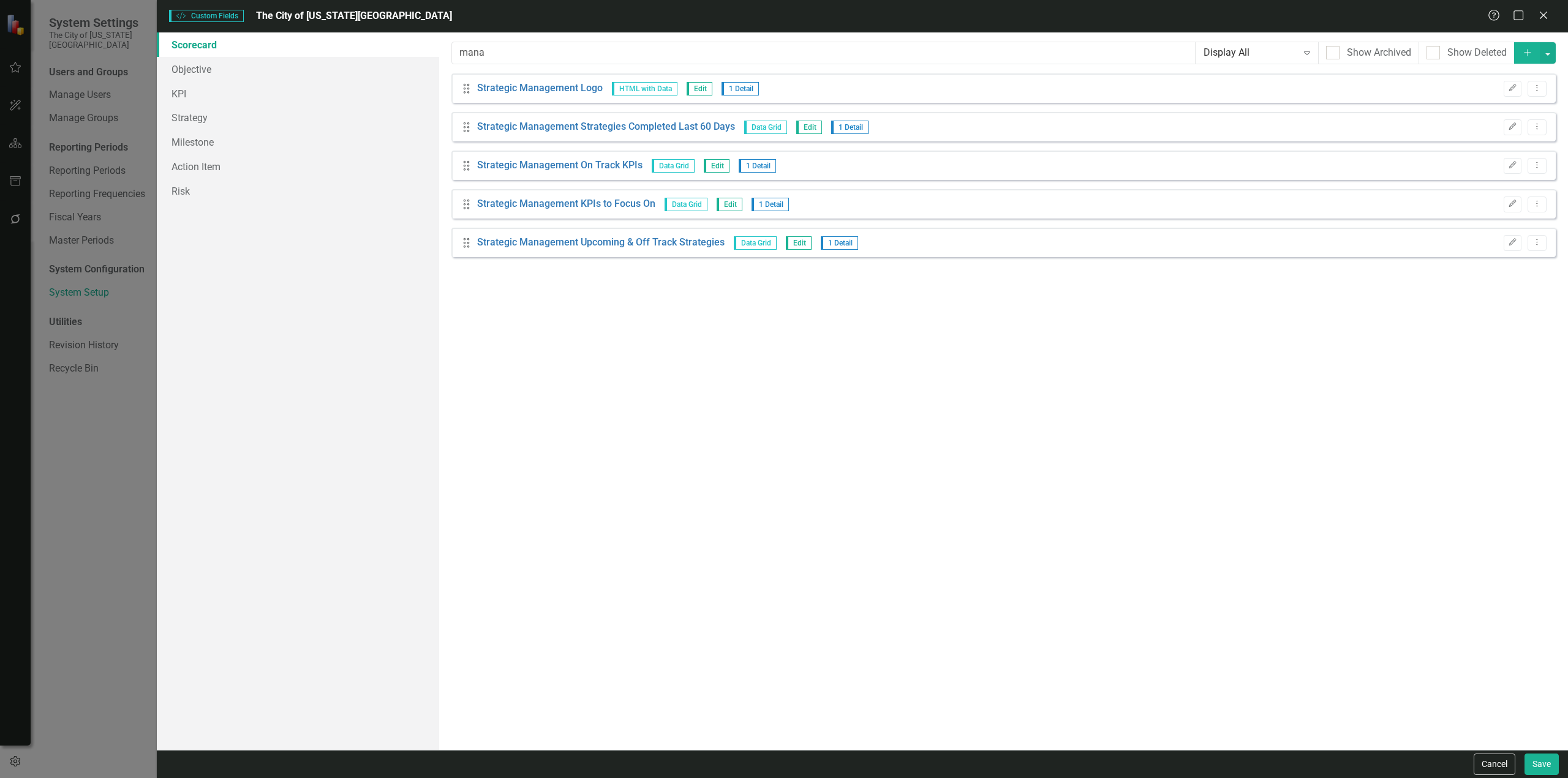
click at [571, 78] on div "Drag Strategic Management Logo HTML with Data Edit 1 Detail Edit Dropdown Menu" at bounding box center [1003, 88] width 1105 height 29
click at [566, 83] on link "Strategic Management Logo" at bounding box center [540, 88] width 126 height 14
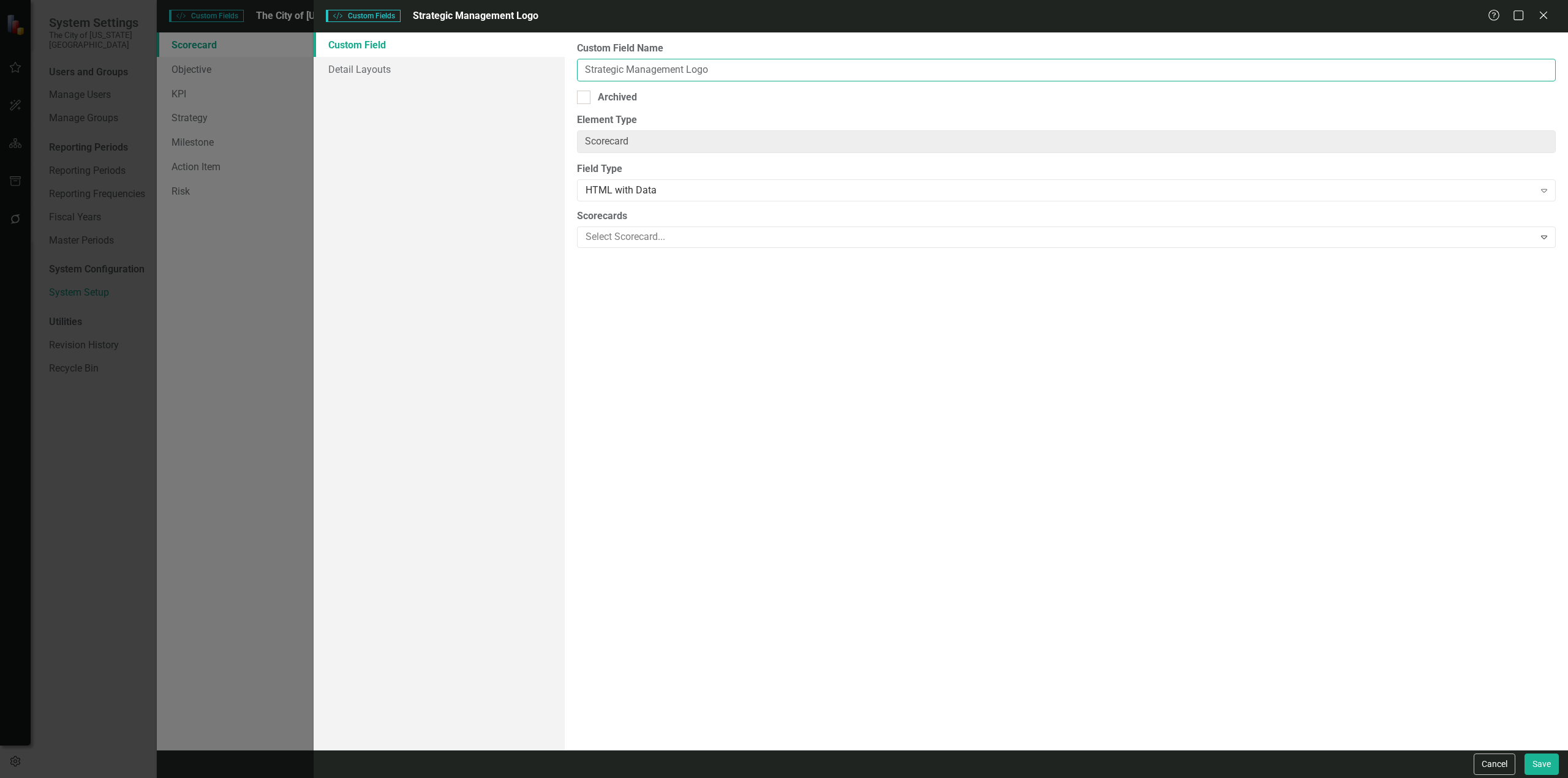
drag, startPoint x: 684, startPoint y: 74, endPoint x: 483, endPoint y: 106, distance: 203.5
click at [483, 106] on div "Custom Field Detail Layouts Custom Field Name Strategic Management Logo Archive…" at bounding box center [941, 391] width 1255 height 718
paste input "Assets Managed by GSD"
click at [1045, 449] on button "Save" at bounding box center [1542, 764] width 34 height 21
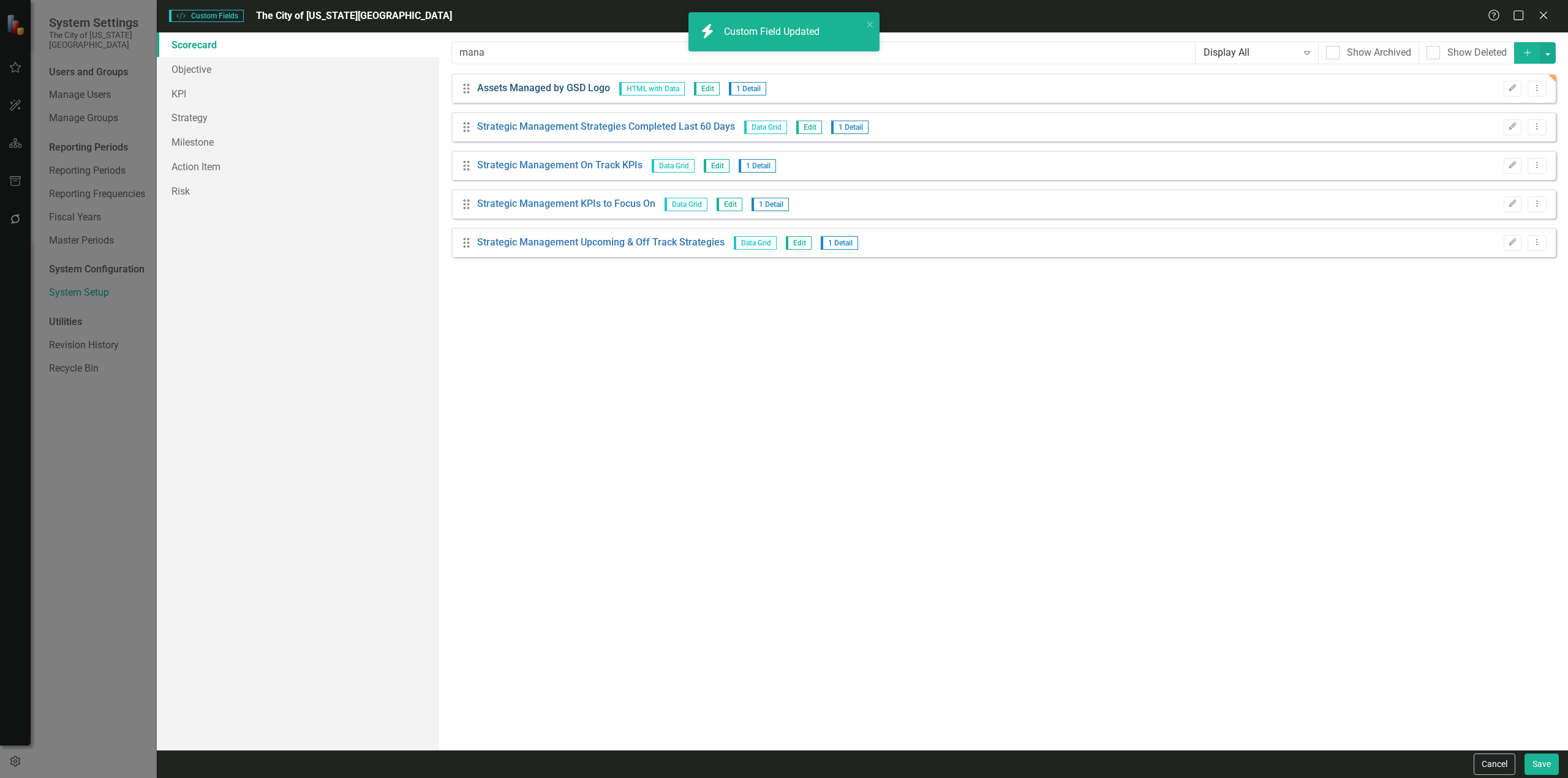
click at [532, 89] on link "Assets Managed by GSD Logo" at bounding box center [544, 88] width 133 height 14
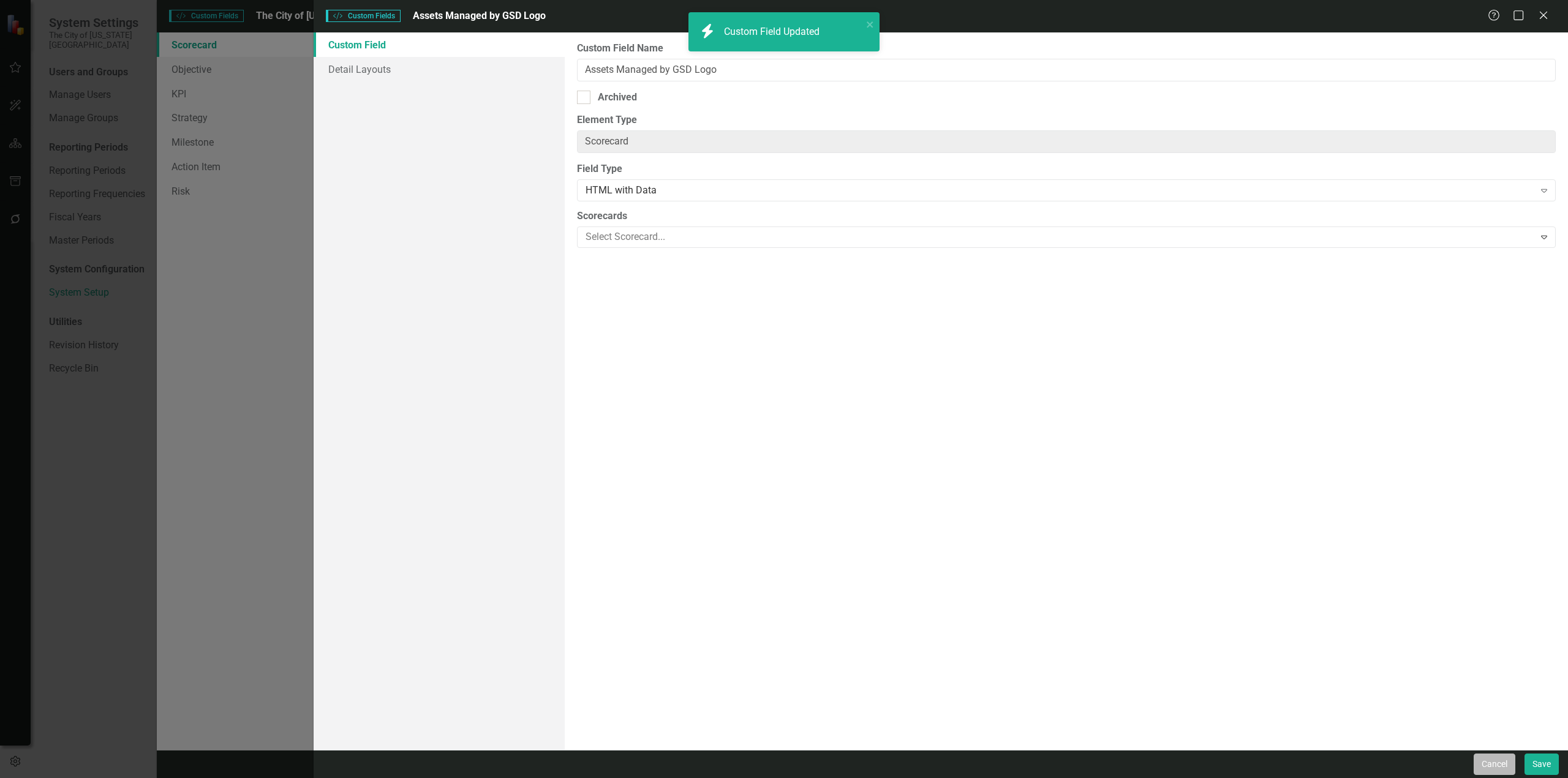
click at [1045, 449] on button "Cancel" at bounding box center [1494, 764] width 41 height 21
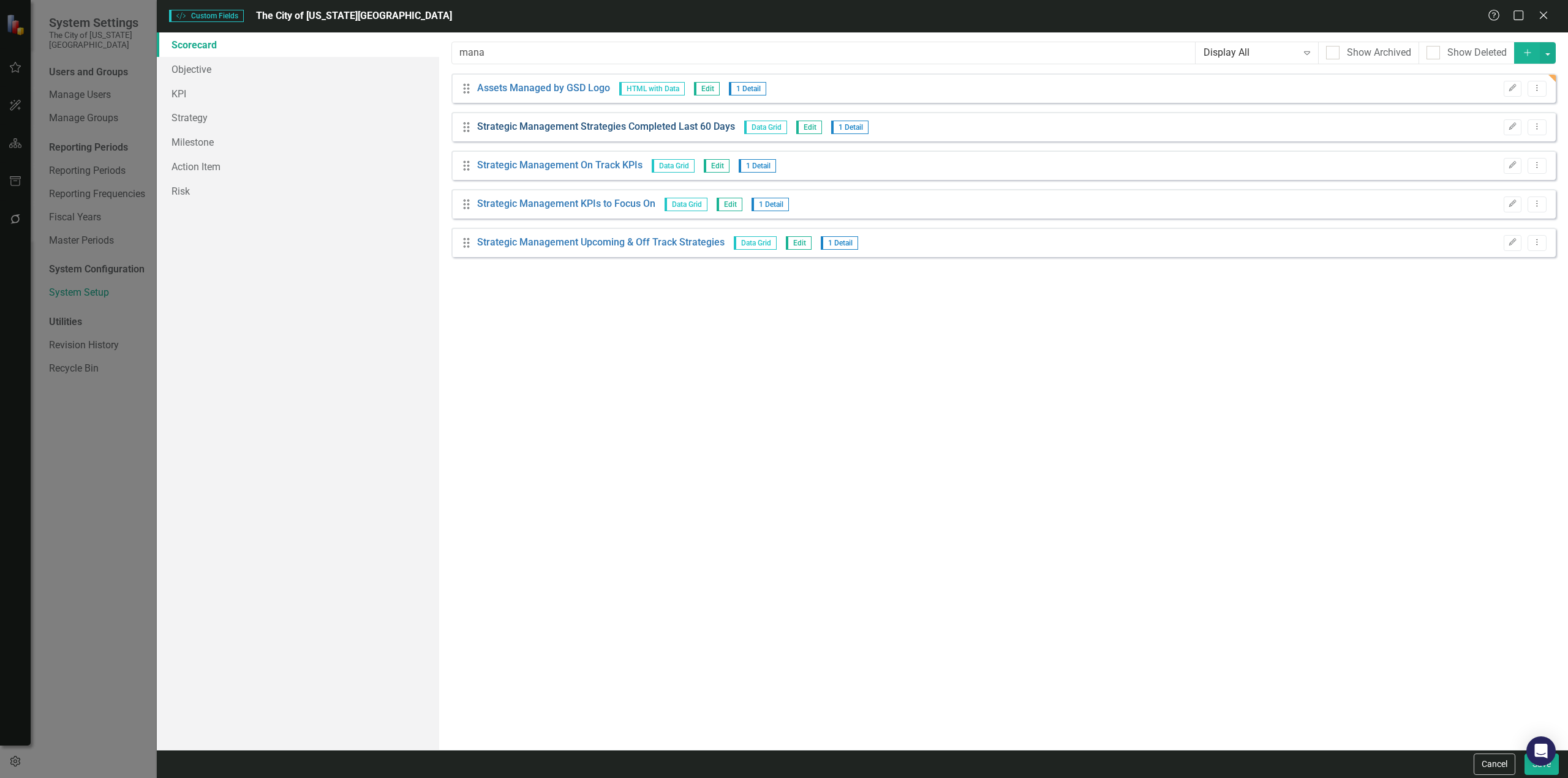
click at [572, 127] on link "Strategic Management Strategies Completed Last 60 Days" at bounding box center [606, 127] width 258 height 14
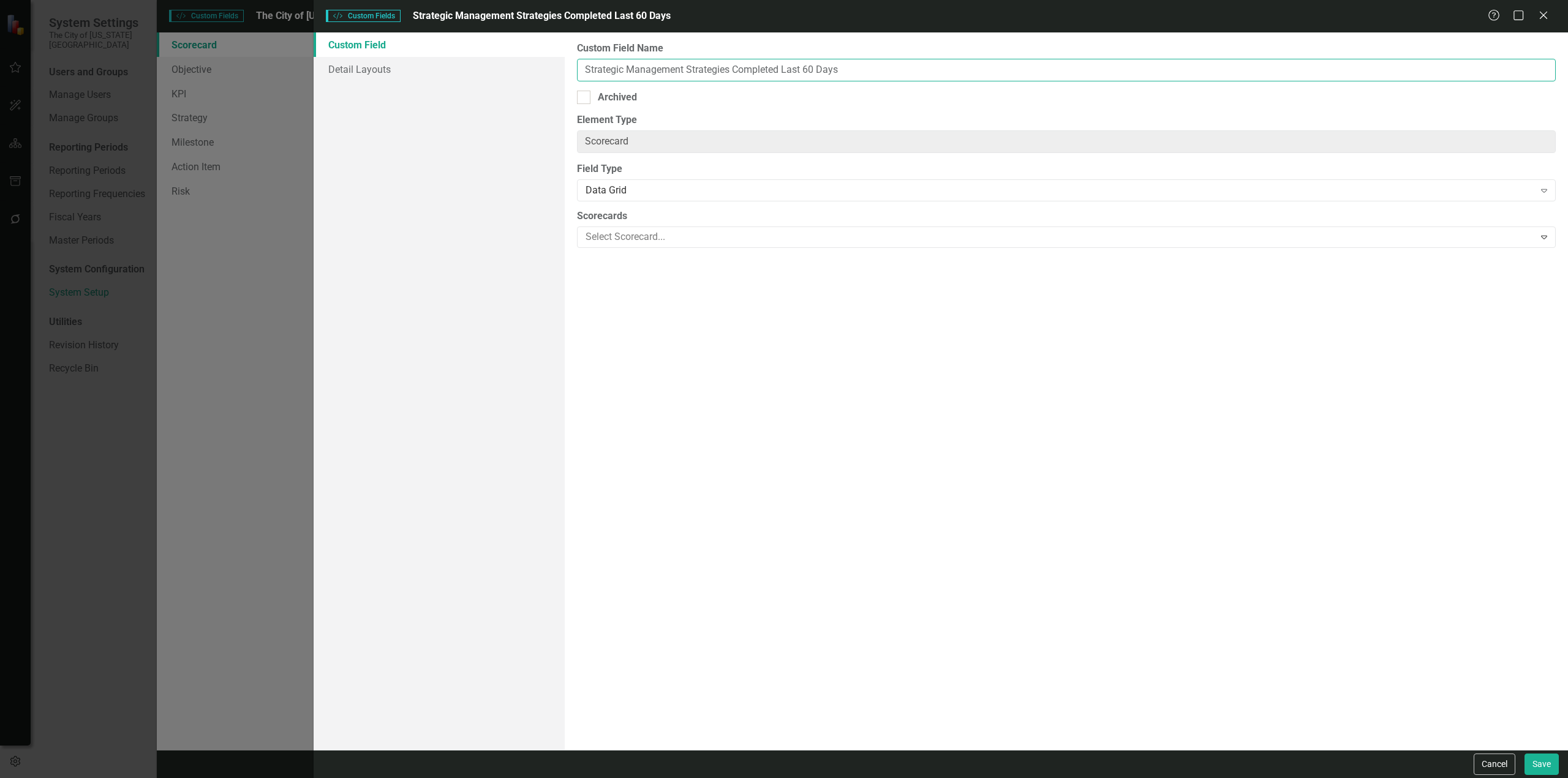
drag, startPoint x: 684, startPoint y: 71, endPoint x: 448, endPoint y: 120, distance: 241.0
click at [448, 119] on div "Custom Field Detail Layouts Custom Field Name Strategic Management Strategies C…" at bounding box center [941, 391] width 1255 height 718
paste input "Assets Managed by GSD"
click at [1045, 449] on button "Save" at bounding box center [1542, 764] width 34 height 21
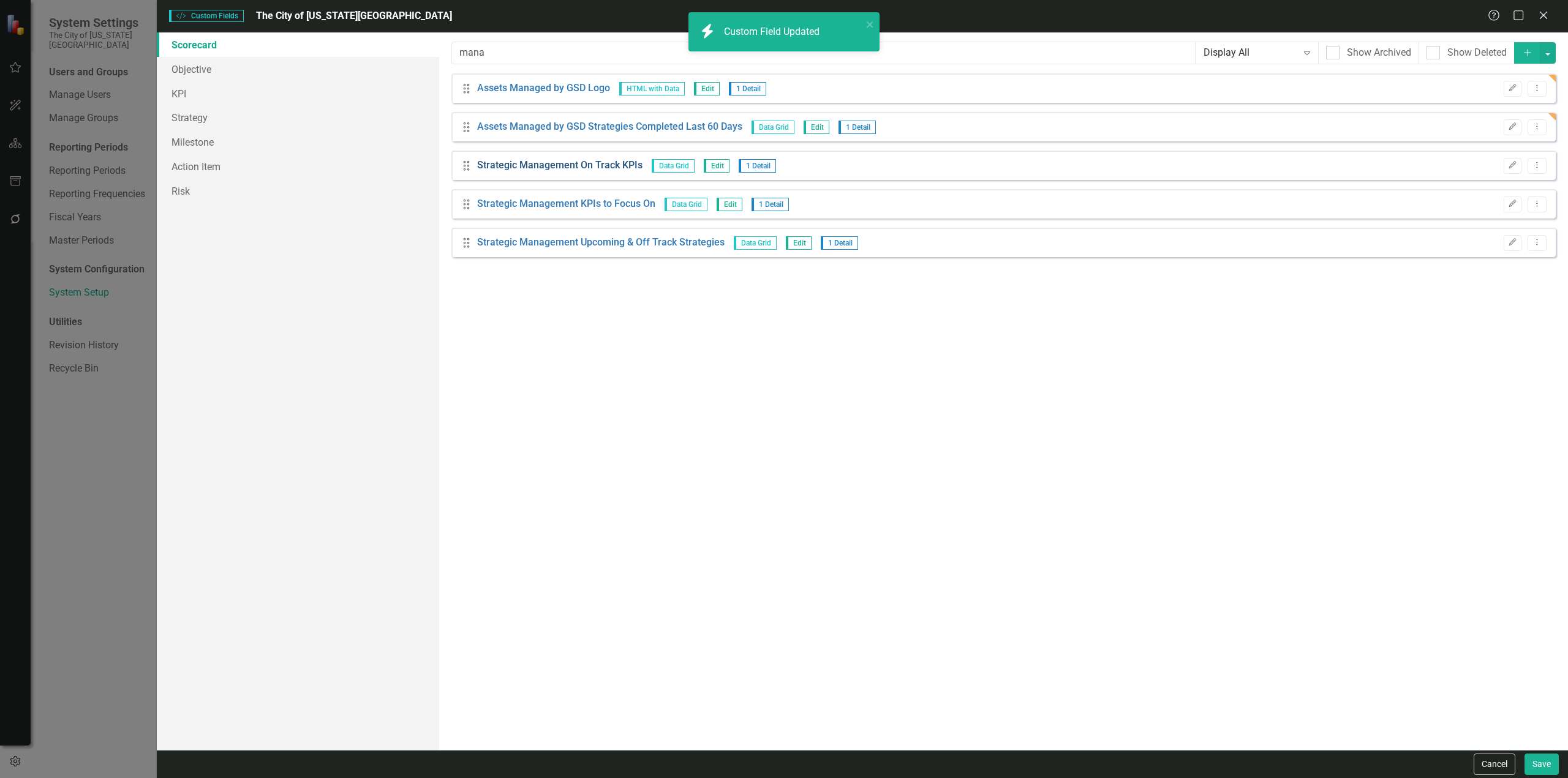
click at [519, 161] on link "Strategic Management On Track KPIs" at bounding box center [560, 165] width 166 height 14
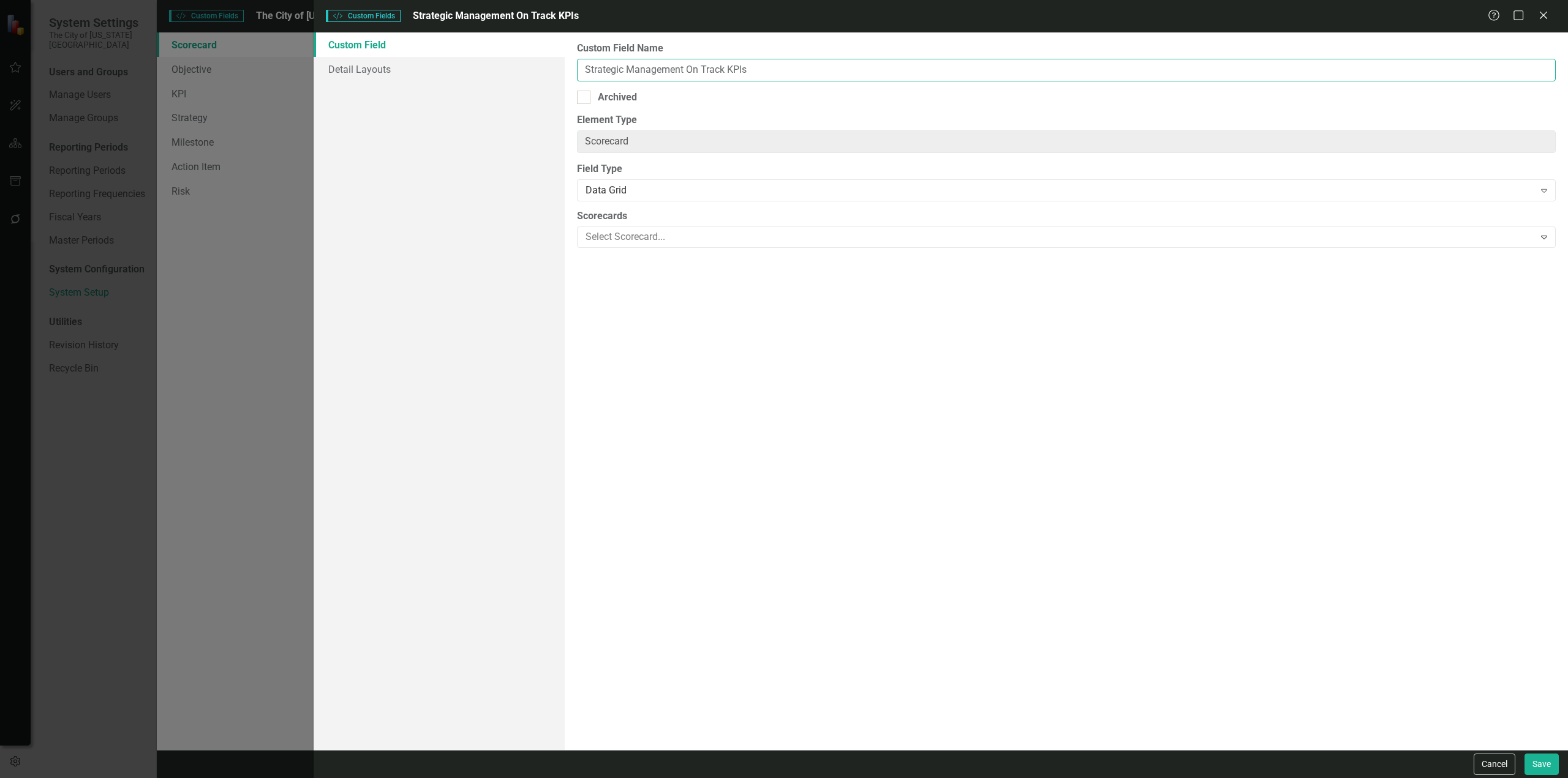
drag, startPoint x: 683, startPoint y: 67, endPoint x: 498, endPoint y: 100, distance: 187.9
click at [498, 100] on div "Custom Field Detail Layouts Custom Field Name Strategic Management On Track KPI…" at bounding box center [941, 391] width 1255 height 718
paste input "Assets Managed by GSD"
click at [1045, 449] on button "Save" at bounding box center [1542, 764] width 34 height 21
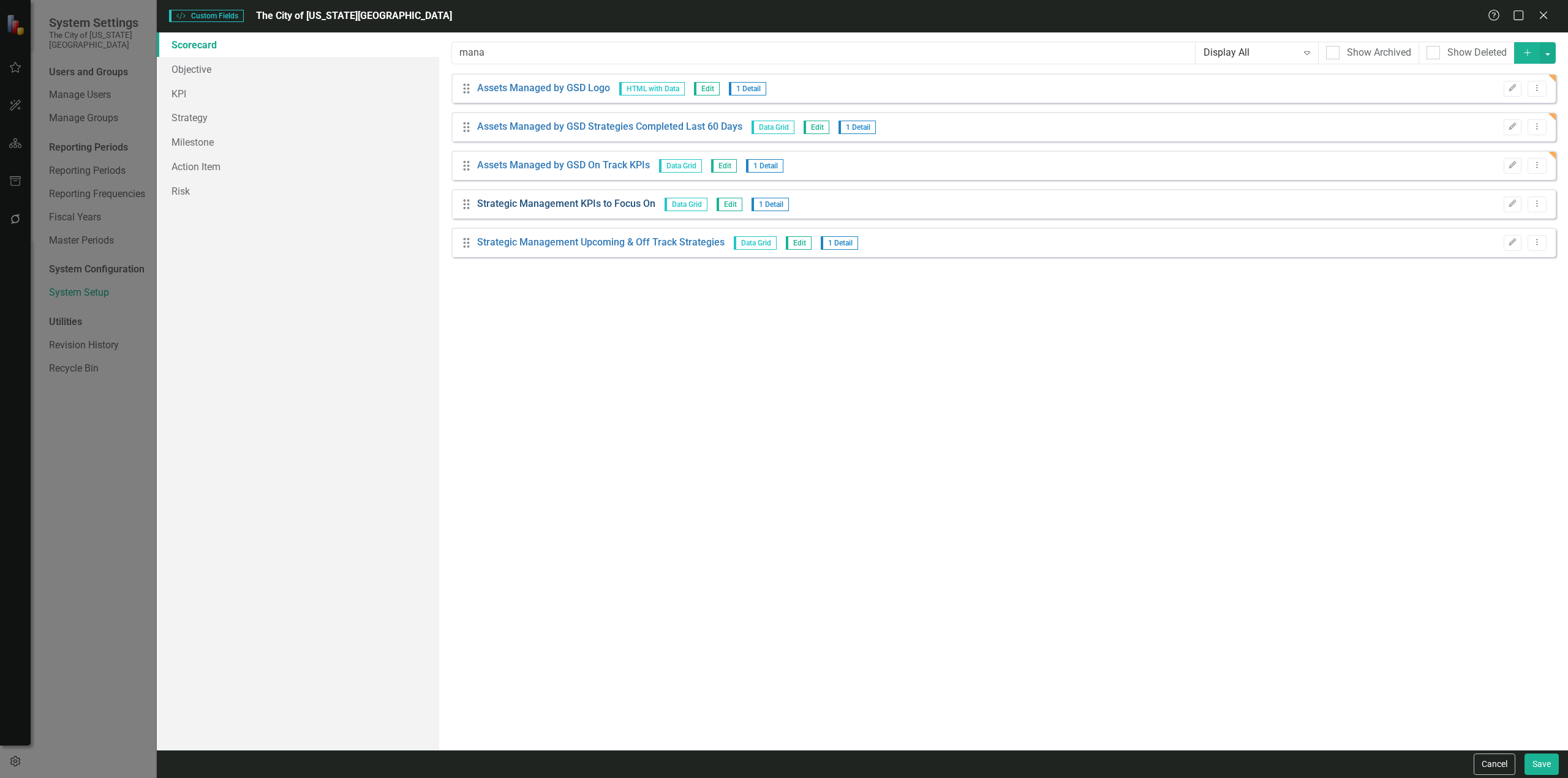
click at [542, 208] on link "Strategic Management KPIs to Focus On" at bounding box center [566, 204] width 179 height 14
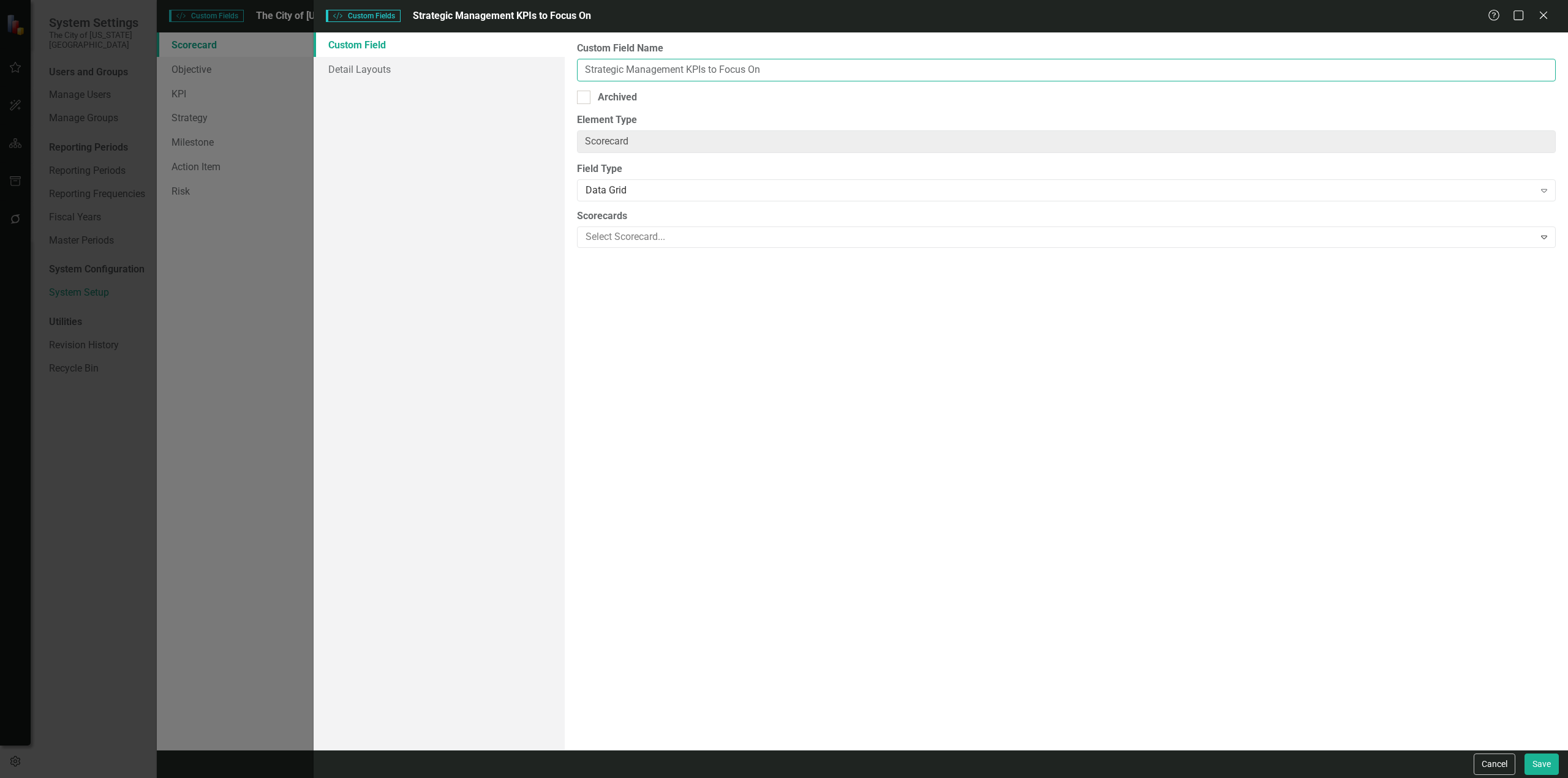
drag, startPoint x: 683, startPoint y: 71, endPoint x: 434, endPoint y: 116, distance: 253.0
click at [434, 116] on div "Custom Field Detail Layouts Custom Field Name Strategic Management KPIs to Focu…" at bounding box center [941, 391] width 1255 height 718
paste input "Assets Managed by GSD"
click at [1045, 449] on button "Save" at bounding box center [1542, 764] width 34 height 21
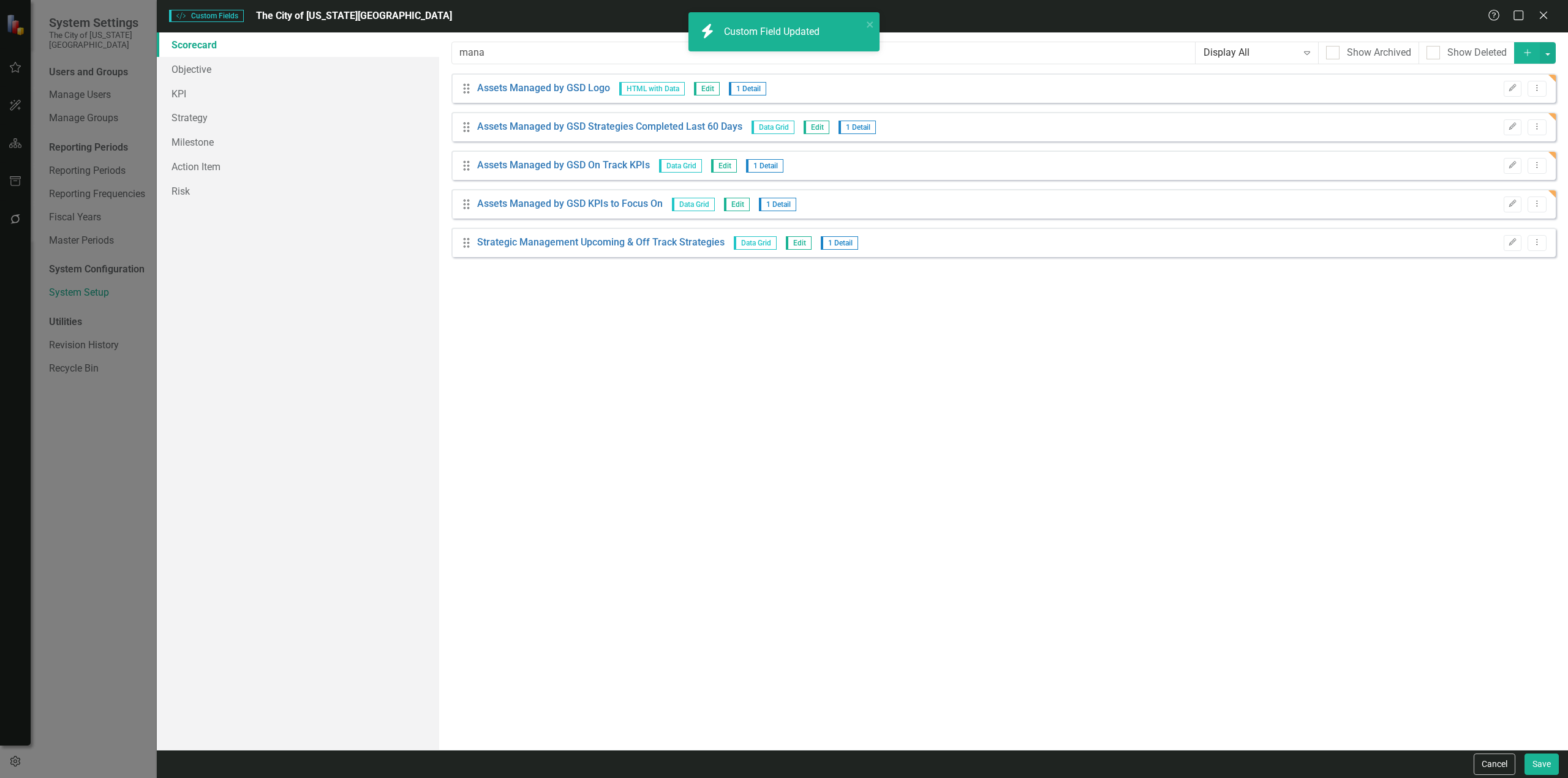
click at [528, 234] on div "Drag Strategic Management Upcoming & Off Track Strategies Data Grid Edit 1 Deta…" at bounding box center [1003, 243] width 1105 height 29
click at [523, 244] on link "Strategic Management Upcoming & Off Track Strategies" at bounding box center [601, 243] width 248 height 14
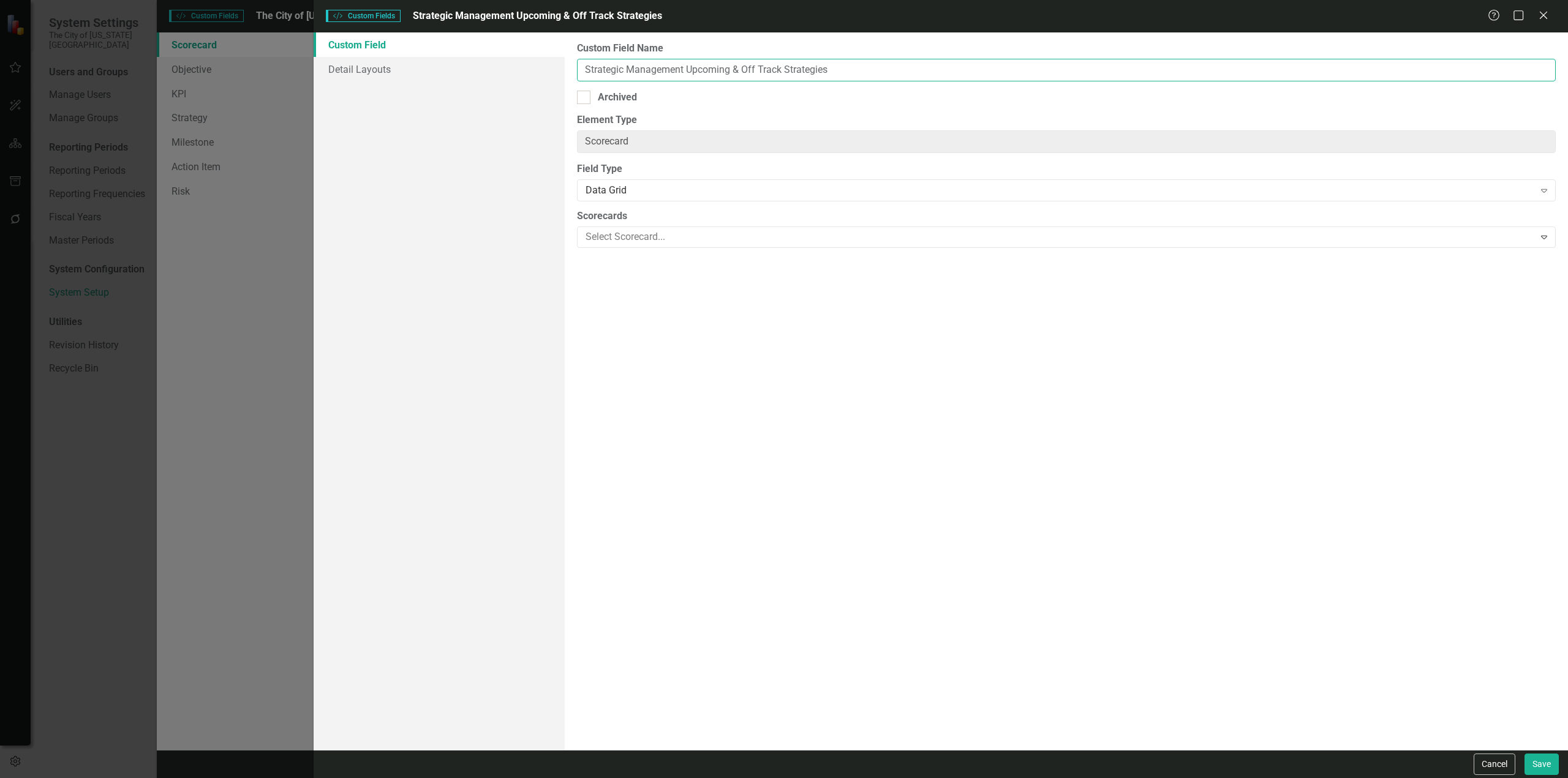
drag, startPoint x: 686, startPoint y: 71, endPoint x: 476, endPoint y: 115, distance: 214.6
click at [476, 114] on div "Custom Field Detail Layouts Custom Field Name Strategic Management Upcoming & O…" at bounding box center [941, 391] width 1255 height 718
paste input "Assets Managed by GSD"
click at [1045, 449] on button "Save" at bounding box center [1542, 764] width 34 height 21
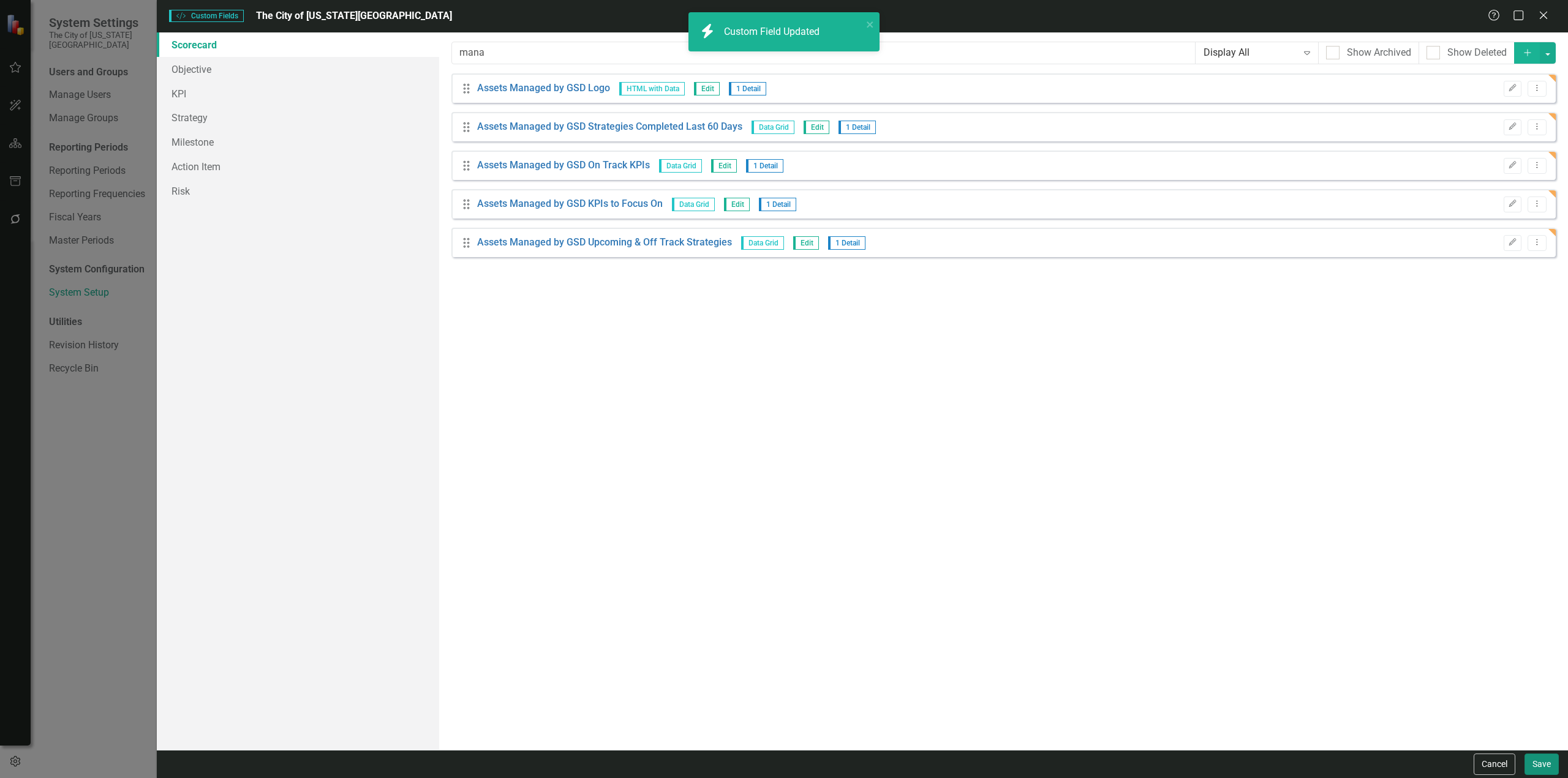
drag, startPoint x: 1548, startPoint y: 767, endPoint x: 1531, endPoint y: 737, distance: 34.5
click at [1045, 449] on button "Save" at bounding box center [1542, 764] width 34 height 21
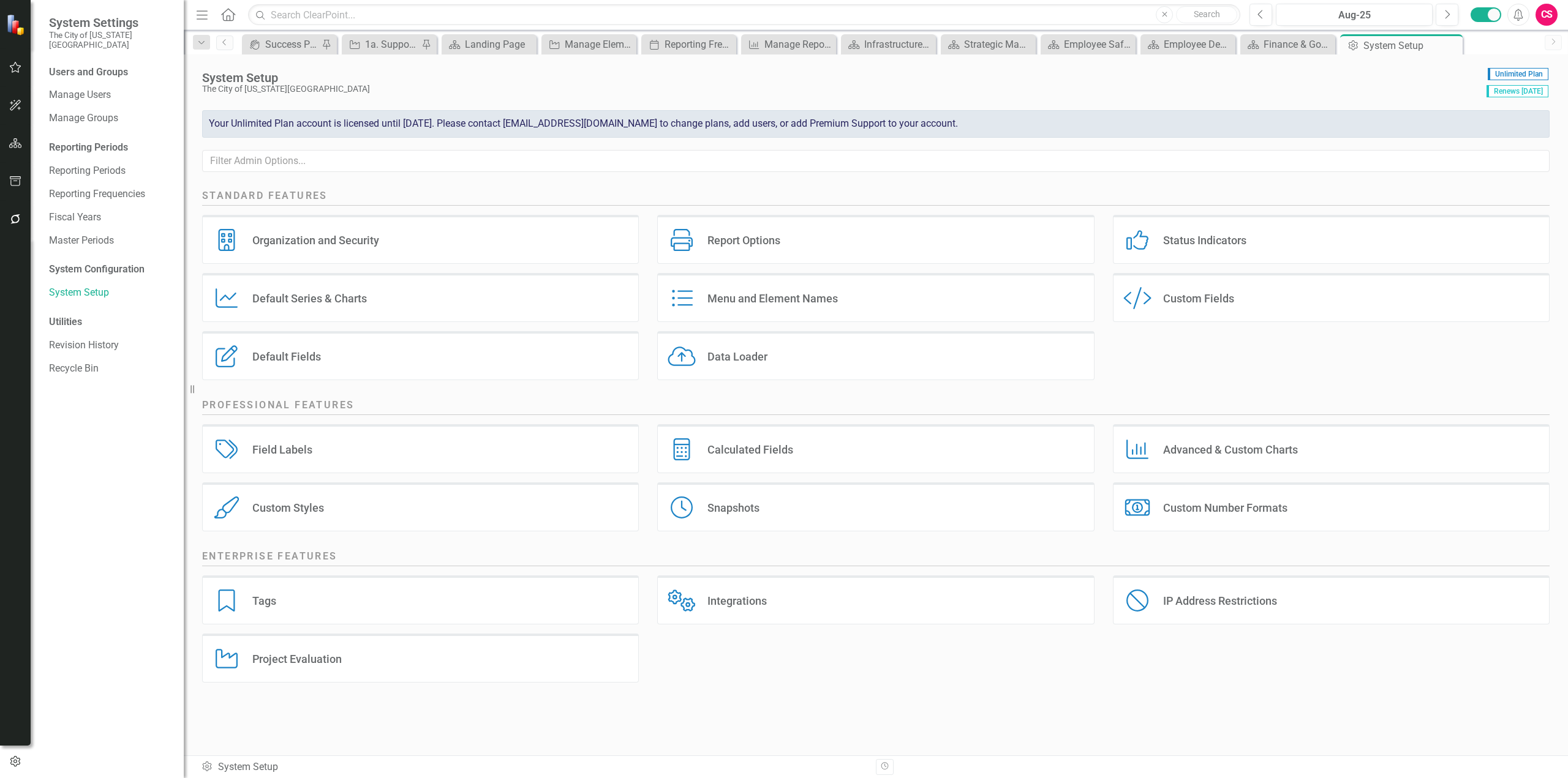
click at [19, 147] on icon "button" at bounding box center [15, 144] width 13 height 10
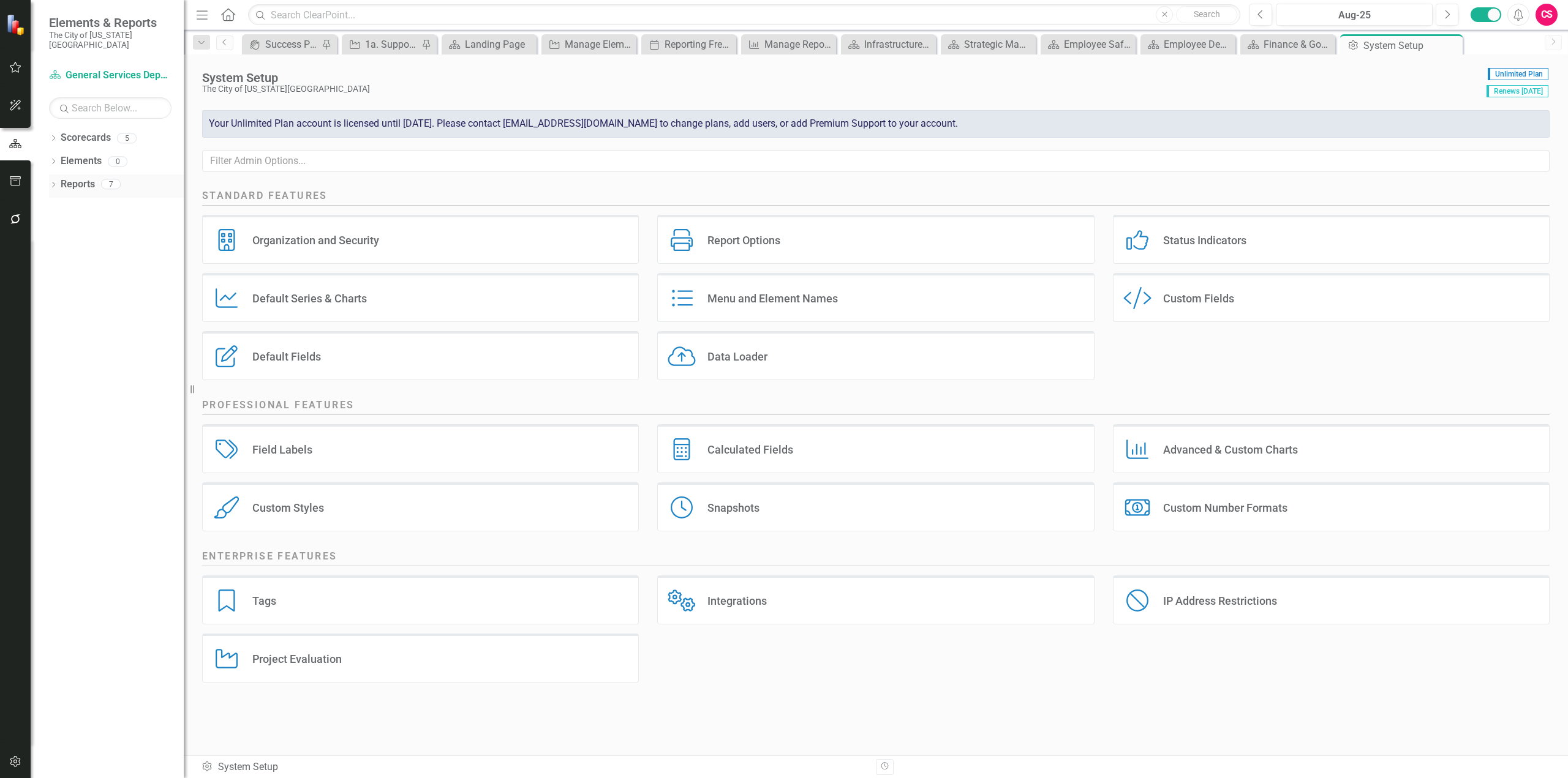
click at [87, 178] on link "Reports" at bounding box center [78, 184] width 34 height 14
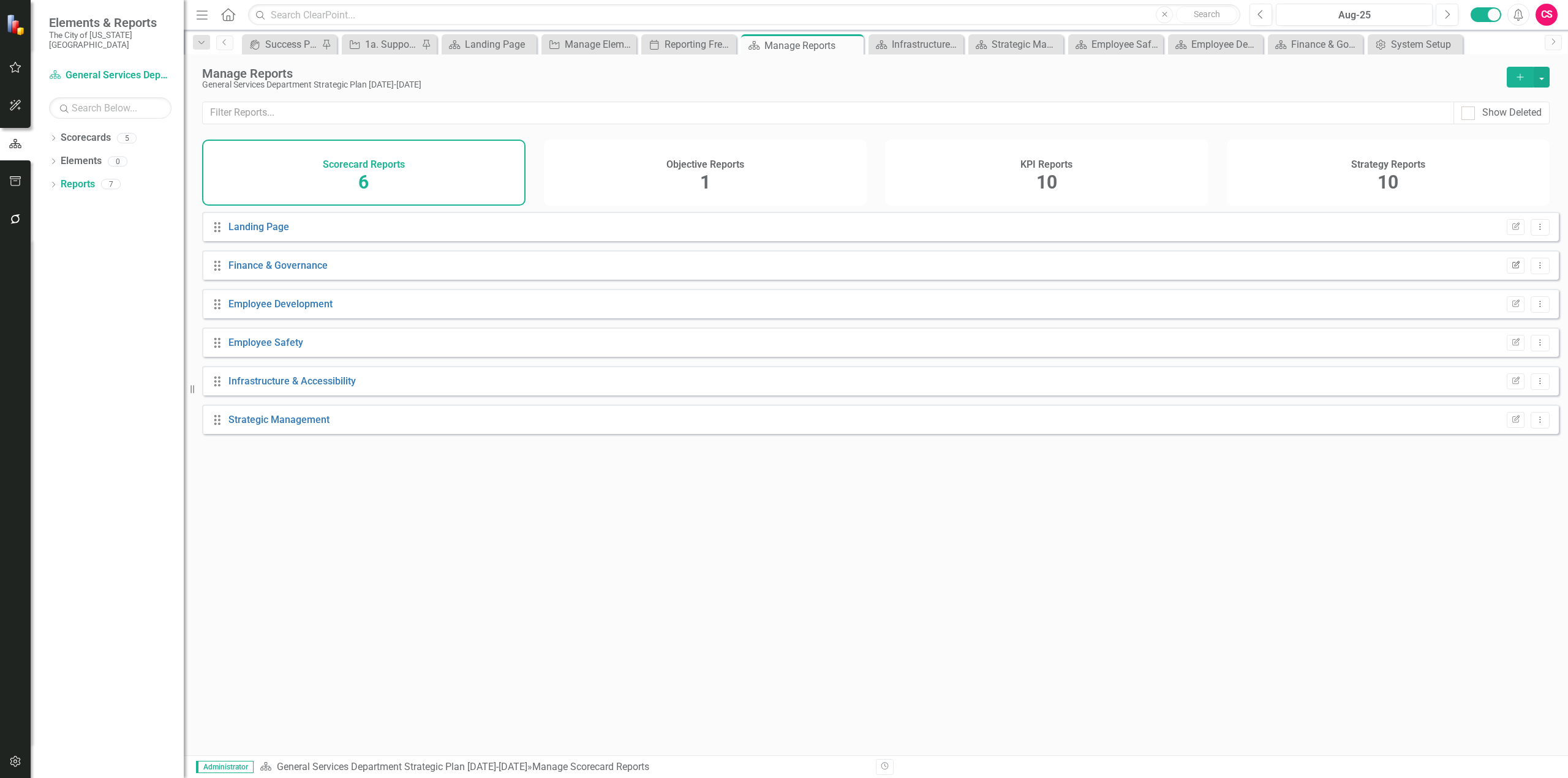
click at [1045, 271] on button "Edit Report" at bounding box center [1516, 266] width 18 height 16
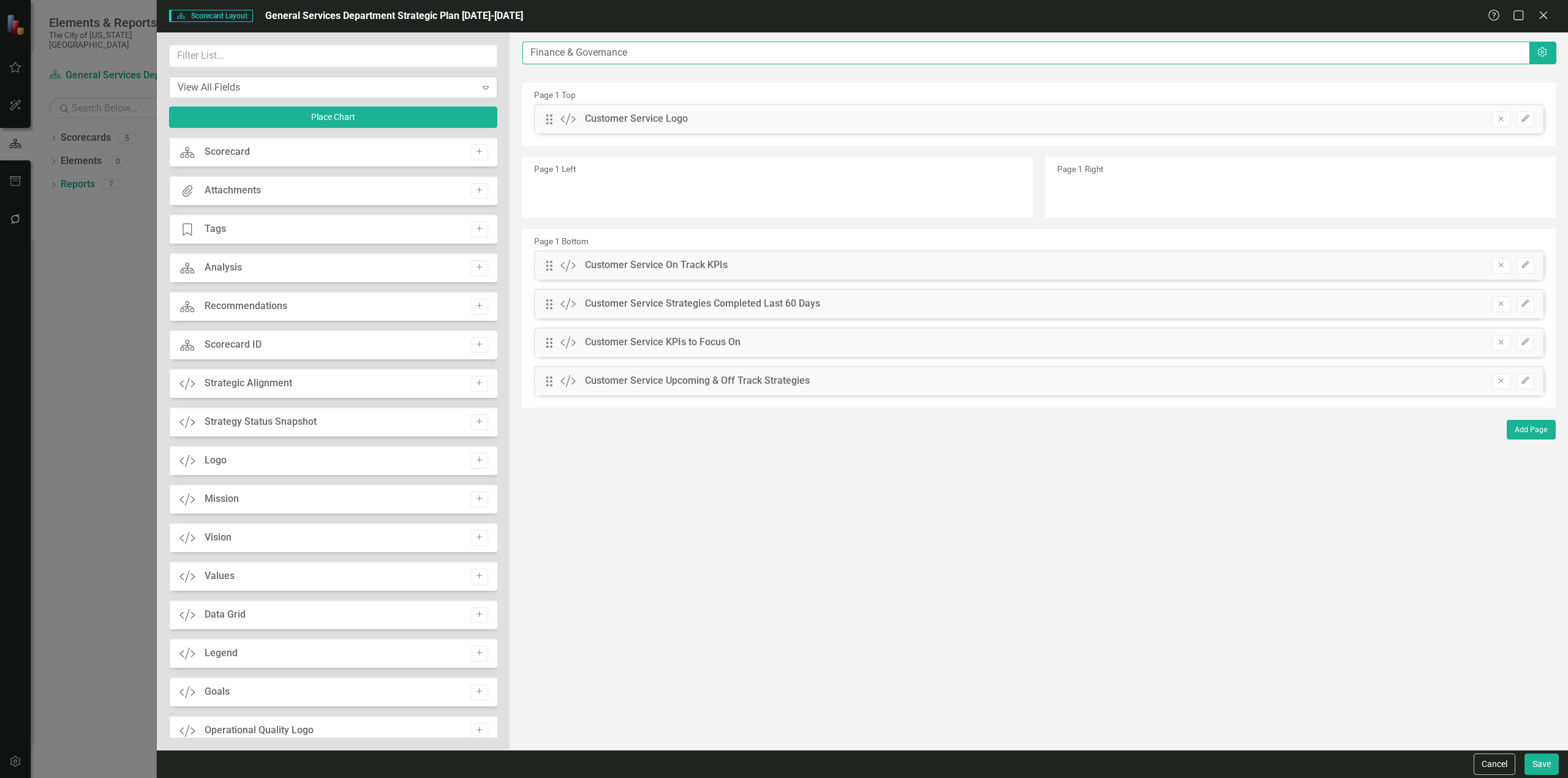
drag, startPoint x: 575, startPoint y: 69, endPoint x: 404, endPoint y: 95, distance: 173.0
click at [404, 95] on div "View All Fields Expand Place Chart Scorecard Scorecard Add Attachments Attachme…" at bounding box center [862, 391] width 1411 height 718
click at [1045, 449] on button "Save" at bounding box center [1542, 764] width 34 height 21
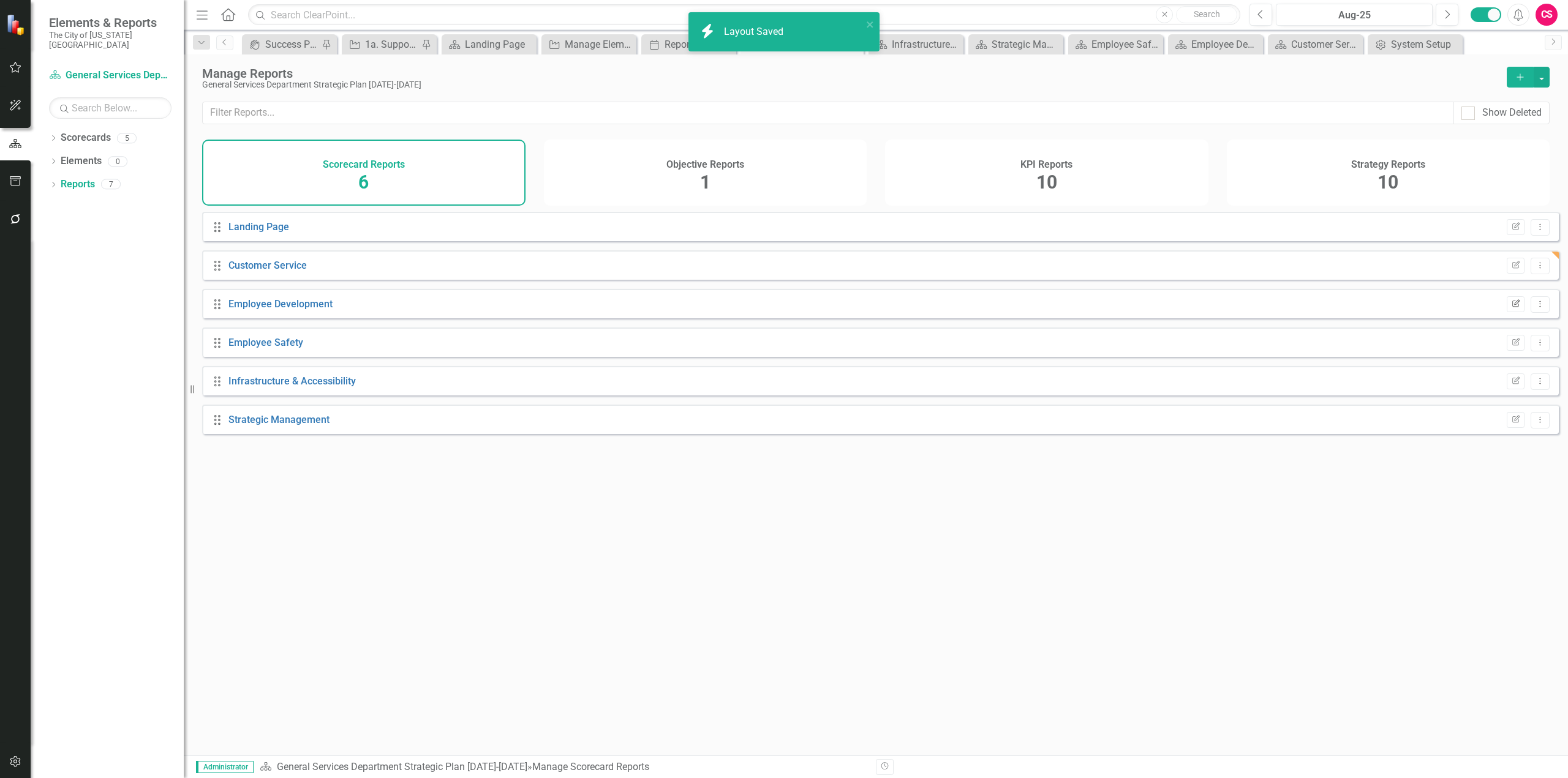
click at [1045, 307] on button "Edit Report" at bounding box center [1516, 304] width 18 height 16
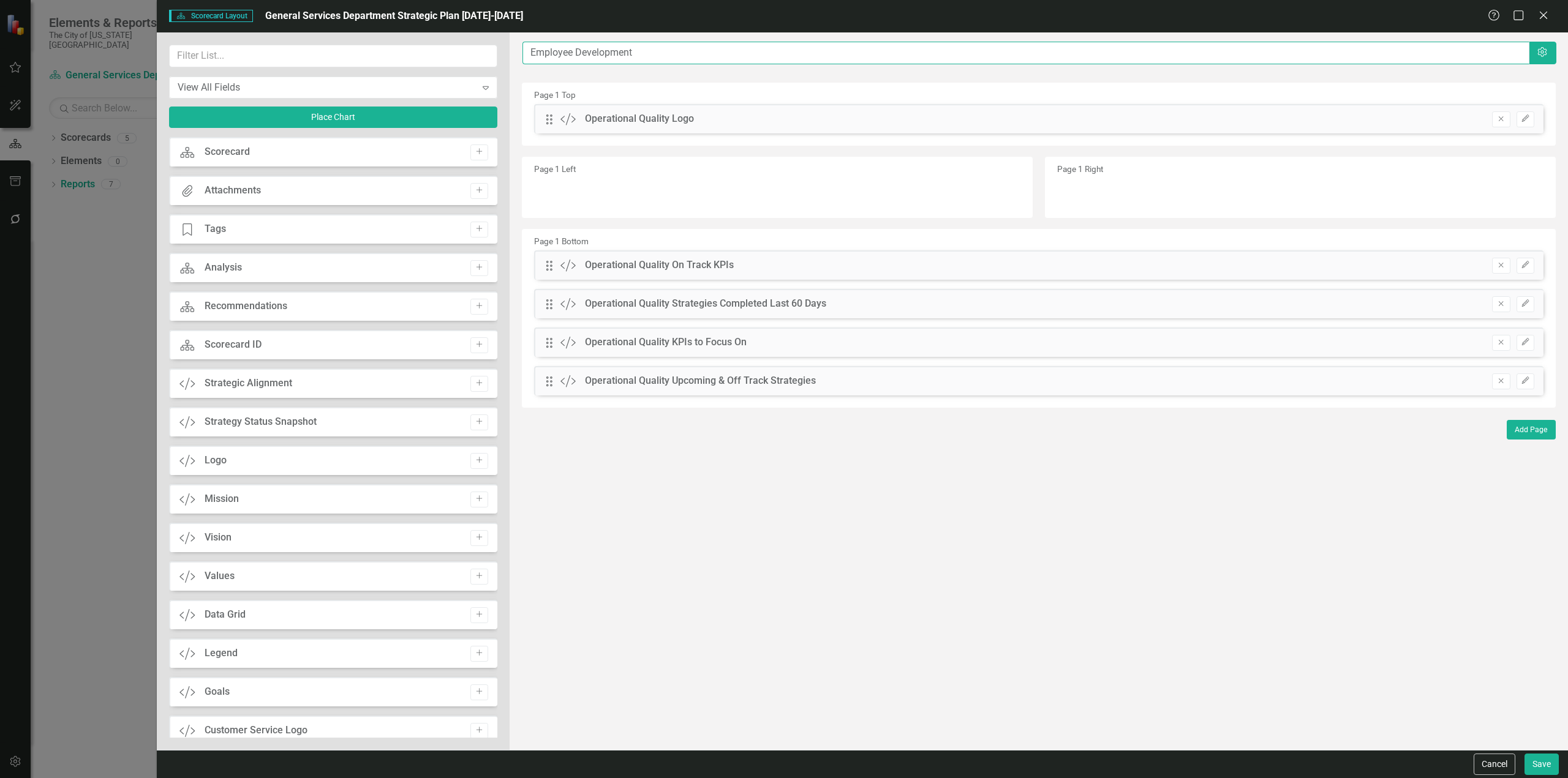
drag, startPoint x: 644, startPoint y: 49, endPoint x: 383, endPoint y: 74, distance: 262.2
click at [383, 74] on div "View All Fields Expand Place Chart Scorecard Scorecard Add Attachments Attachme…" at bounding box center [862, 391] width 1411 height 718
click at [1045, 449] on button "Save" at bounding box center [1542, 764] width 34 height 21
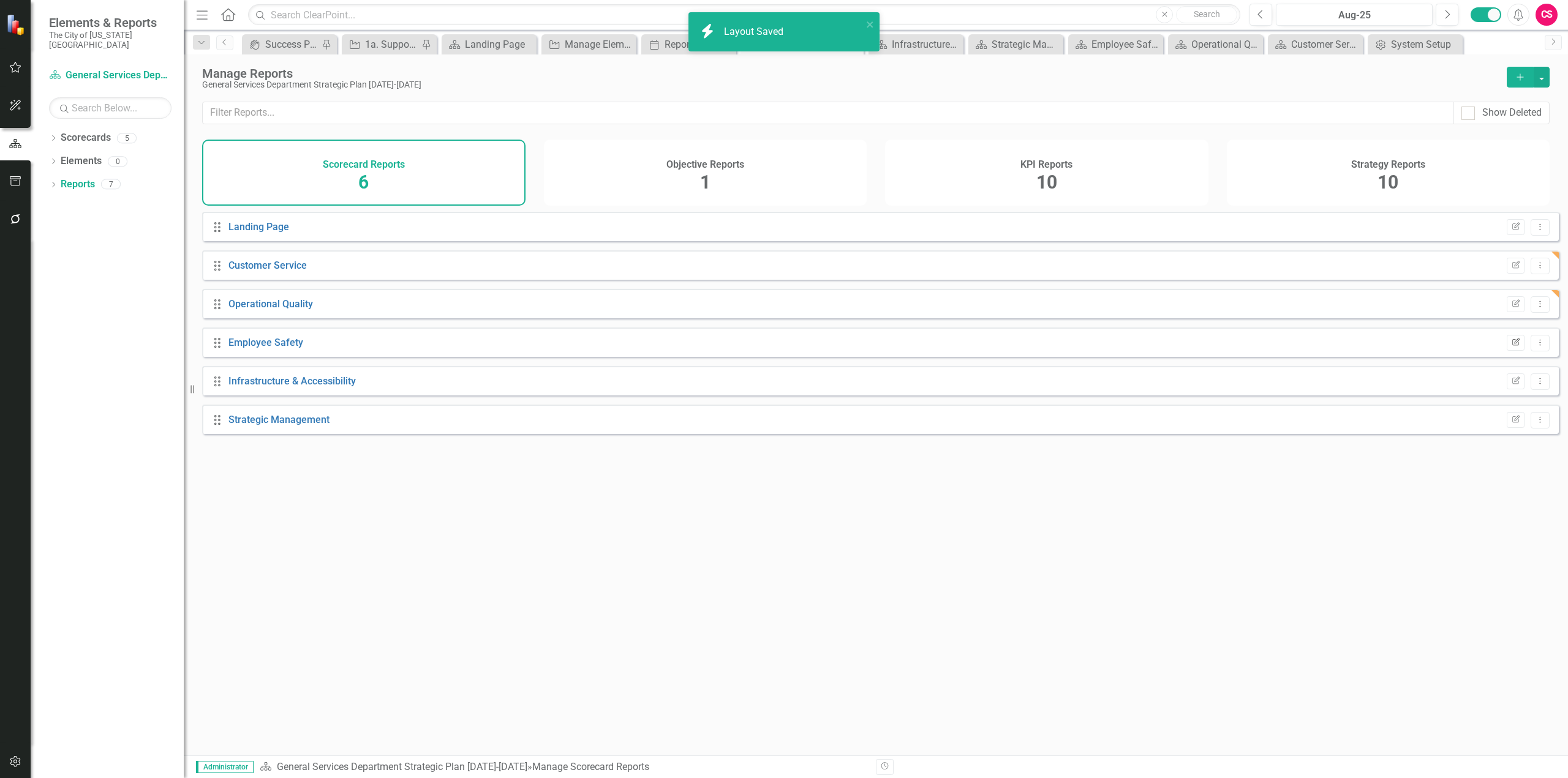
click at [1045, 346] on icon "Edit Report" at bounding box center [1515, 342] width 9 height 7
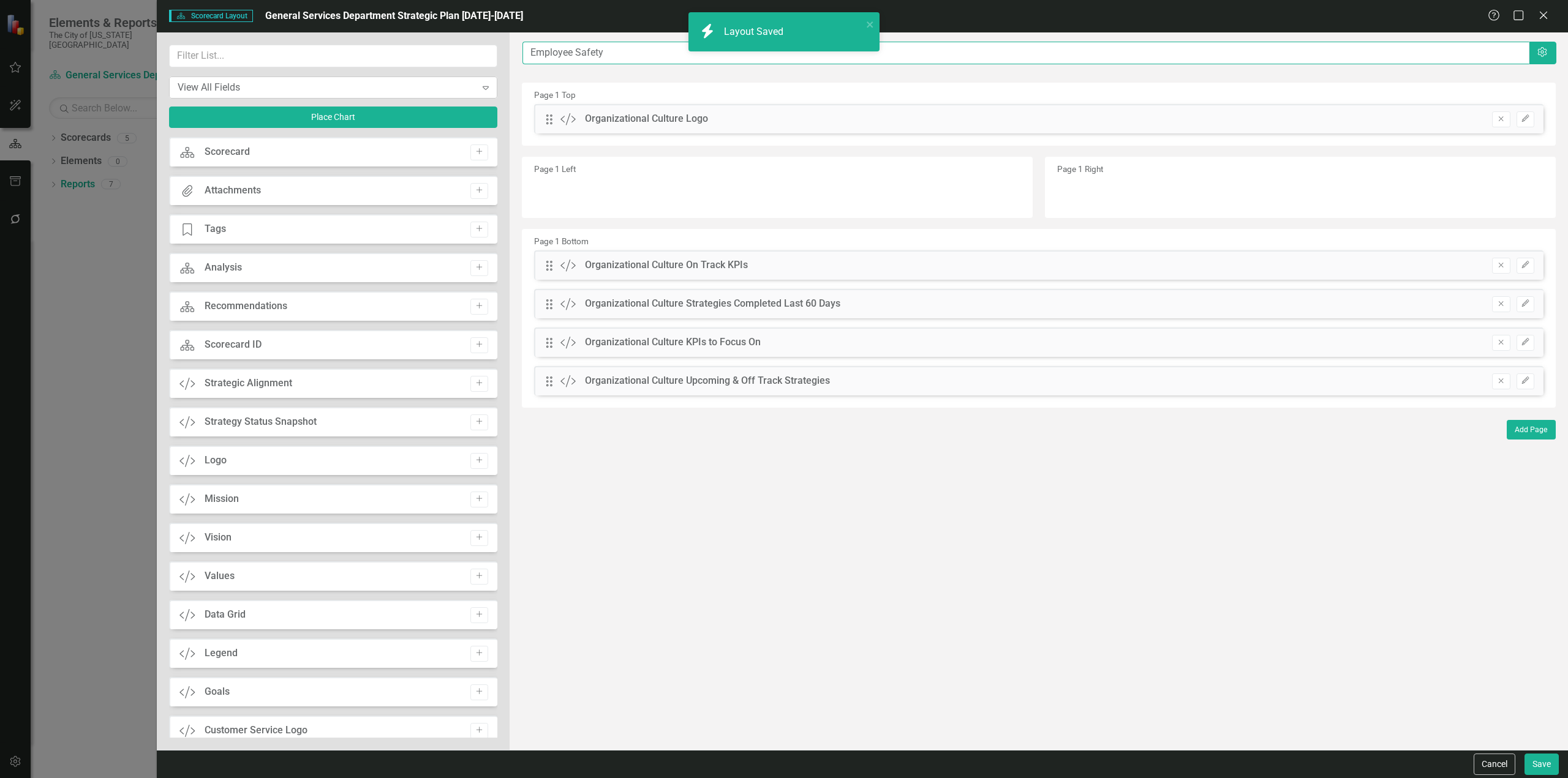
drag, startPoint x: 601, startPoint y: 57, endPoint x: 394, endPoint y: 76, distance: 207.9
click at [389, 76] on div "View All Fields Expand Place Chart Scorecard Scorecard Add Attachments Attachme…" at bounding box center [862, 391] width 1411 height 718
paste input "Organizational Culture"
click at [1045, 449] on button "Save" at bounding box center [1542, 764] width 34 height 21
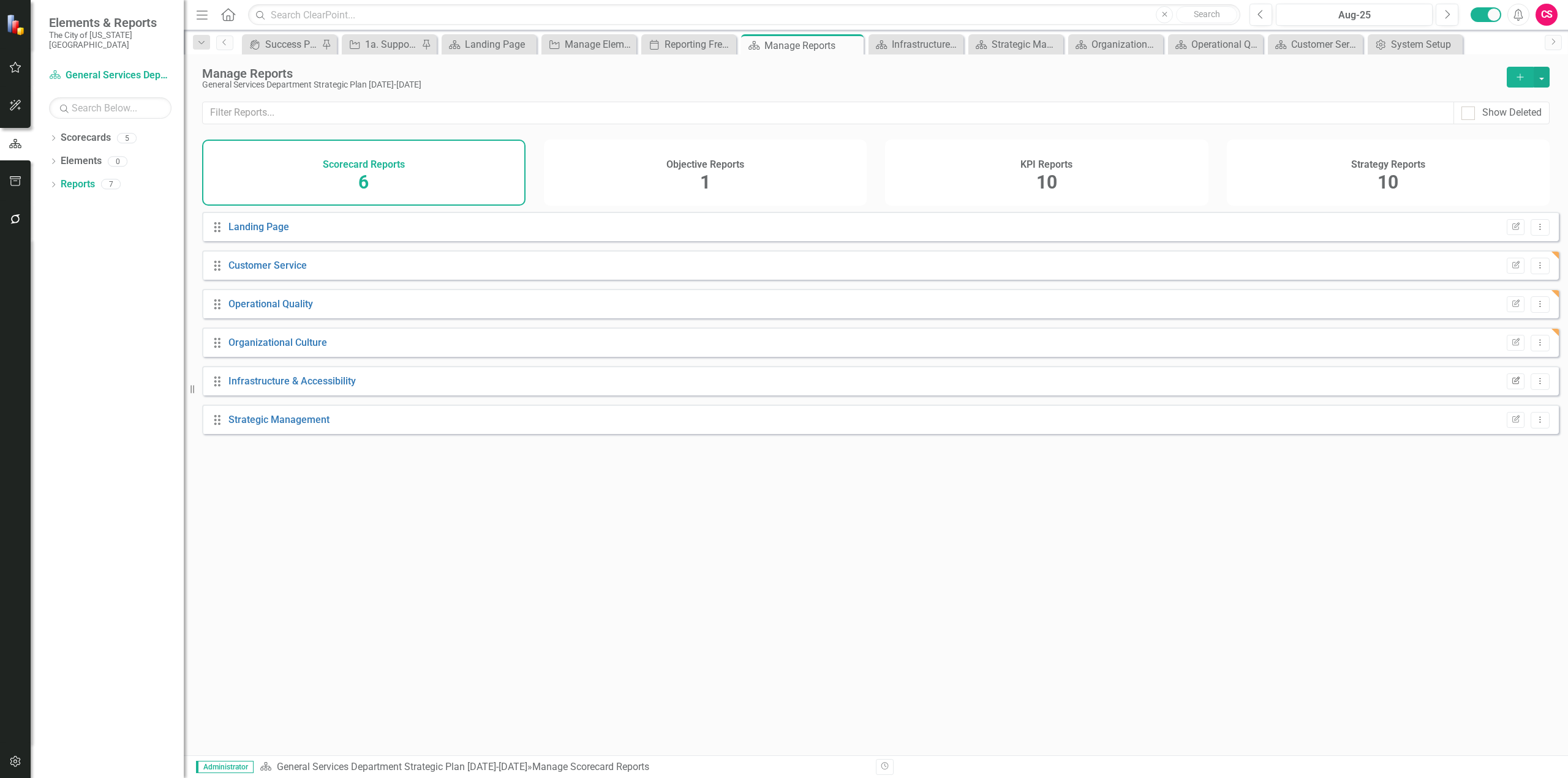
click at [1045, 389] on button "Edit Report" at bounding box center [1516, 381] width 18 height 16
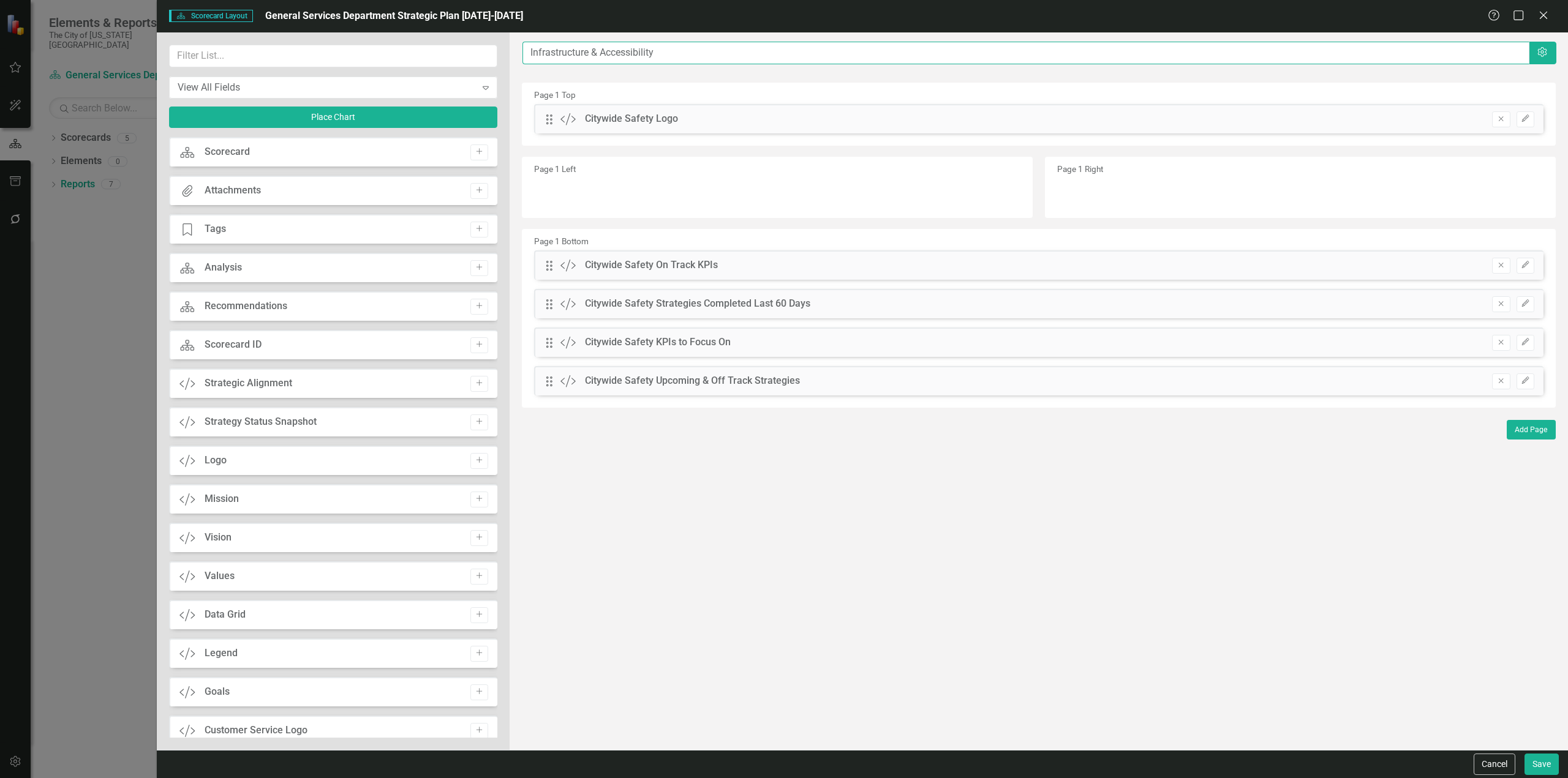
drag, startPoint x: 448, startPoint y: 65, endPoint x: 338, endPoint y: 74, distance: 110.4
click at [338, 73] on div "View All Fields Expand Place Chart Scorecard Scorecard Add Attachments Attachme…" at bounding box center [862, 391] width 1411 height 718
paste input "Citywide Safe"
type input "Citywide Safety"
click at [1548, 765] on button "Save" at bounding box center [1542, 764] width 34 height 21
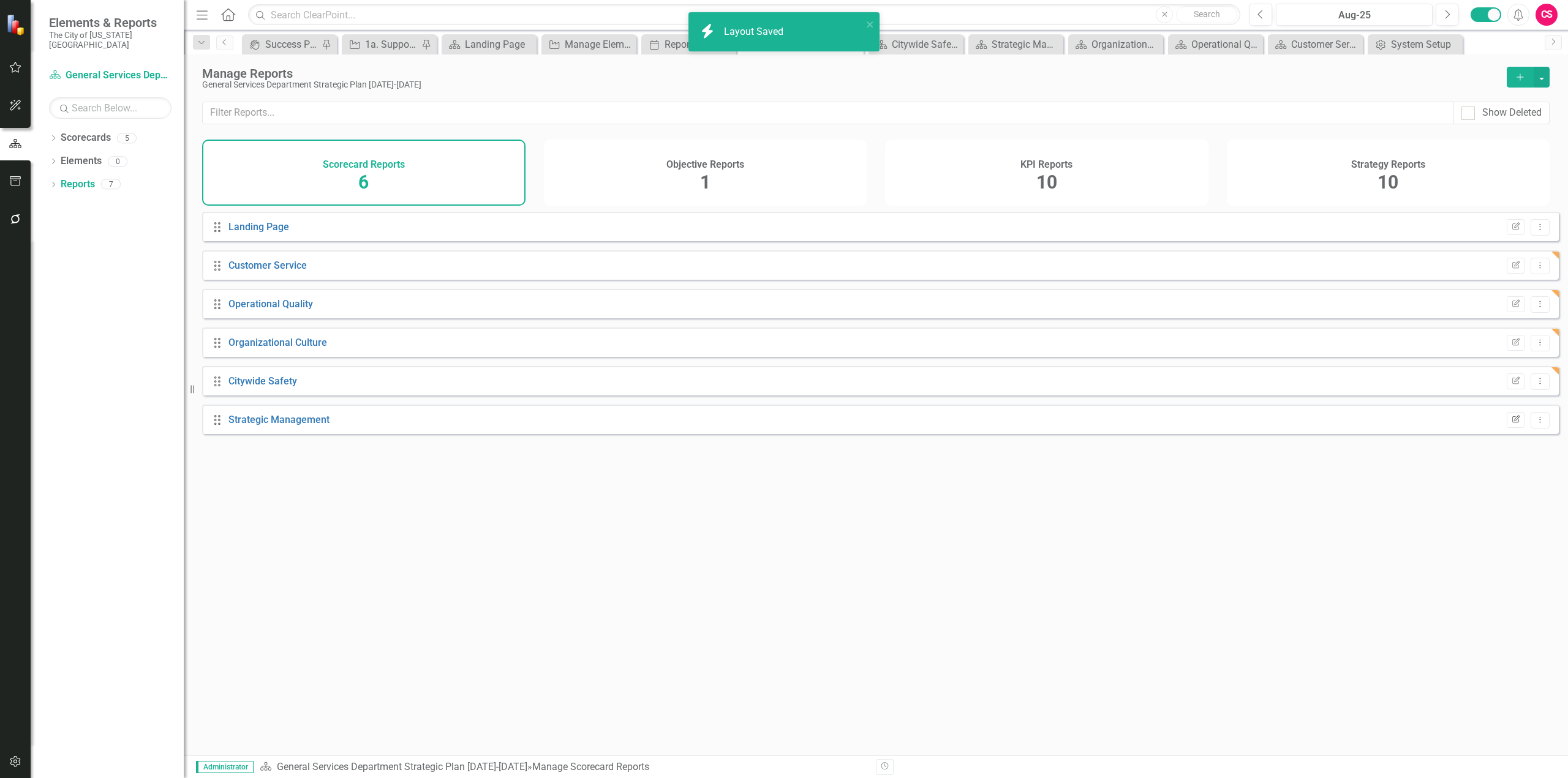
click at [1511, 423] on icon "Edit Report" at bounding box center [1515, 419] width 9 height 7
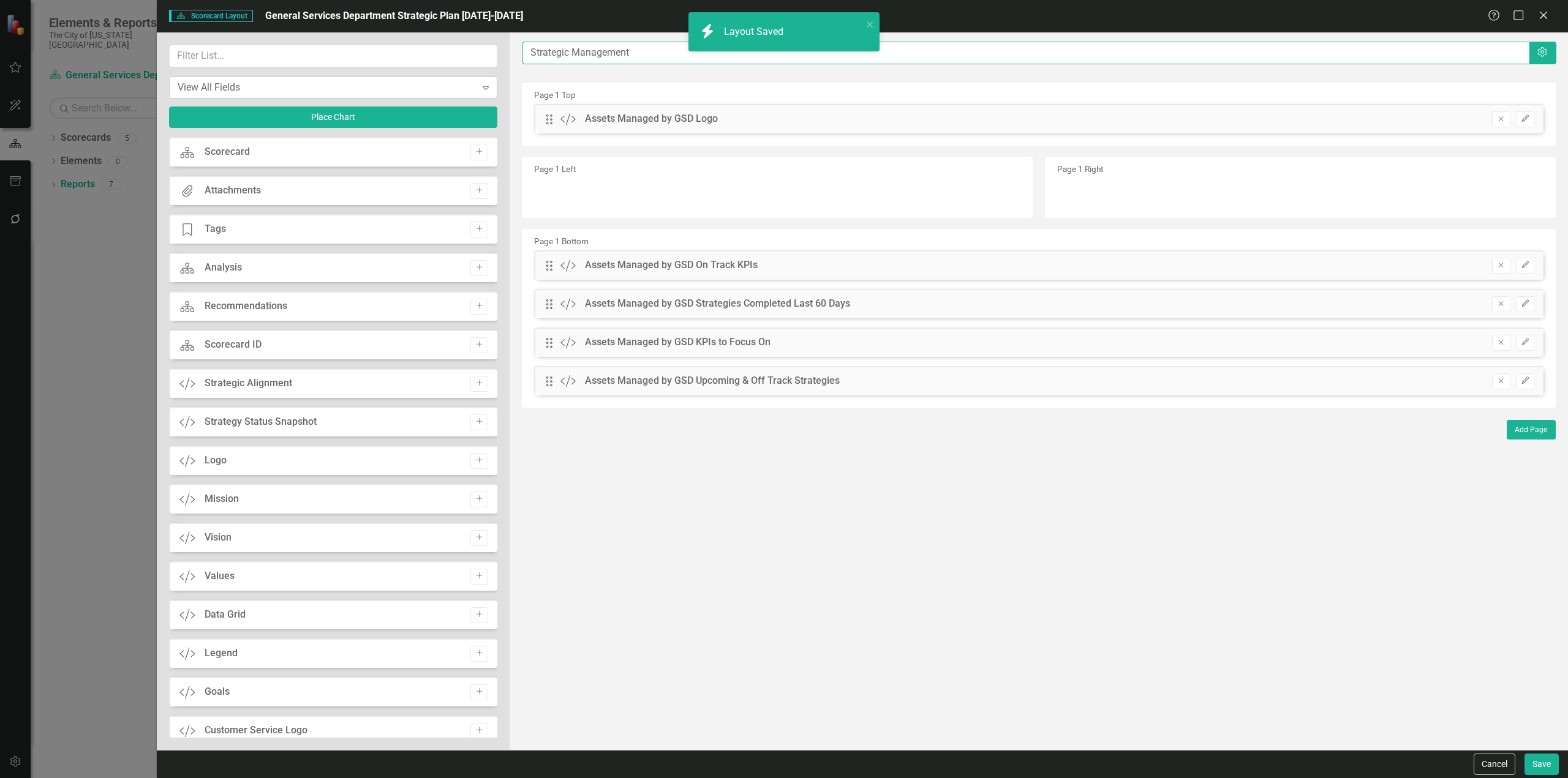
drag, startPoint x: 588, startPoint y: 66, endPoint x: 389, endPoint y: 86, distance: 200.0
click at [389, 85] on div "View All Fields Expand Place Chart Scorecard Scorecard Add Attachments Attachme…" at bounding box center [862, 391] width 1411 height 718
paste input "Assets Managed by GSD"
type input "Assets Managed by GSD"
click at [1525, 754] on button "Save" at bounding box center [1542, 764] width 34 height 21
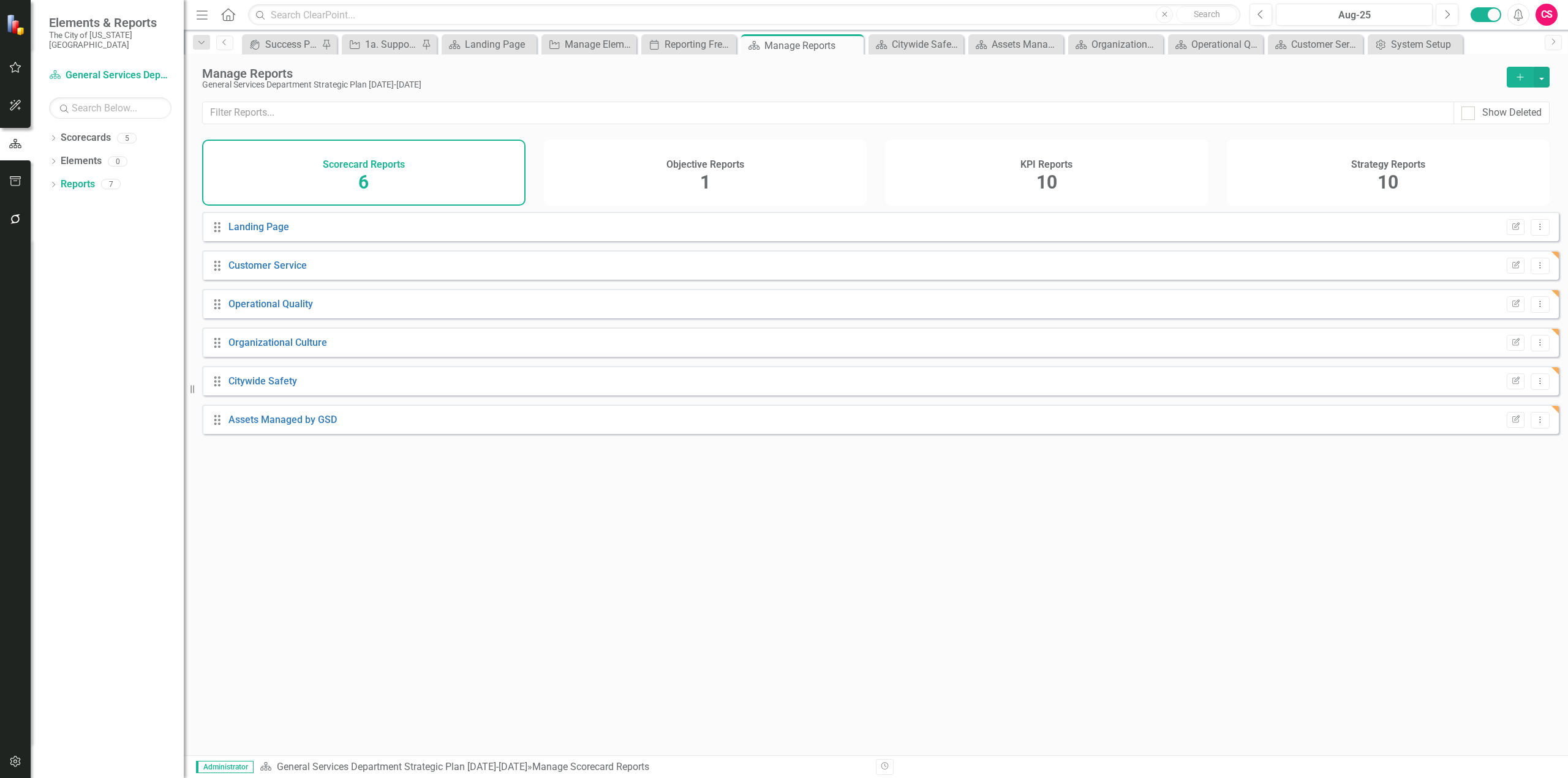
click at [537, 521] on div "Drag Landing Page Edit Report Dropdown Menu Drag Customer Service Edit Report D…" at bounding box center [876, 479] width 1385 height 535
click at [267, 233] on link "Landing Page" at bounding box center [259, 226] width 61 height 11
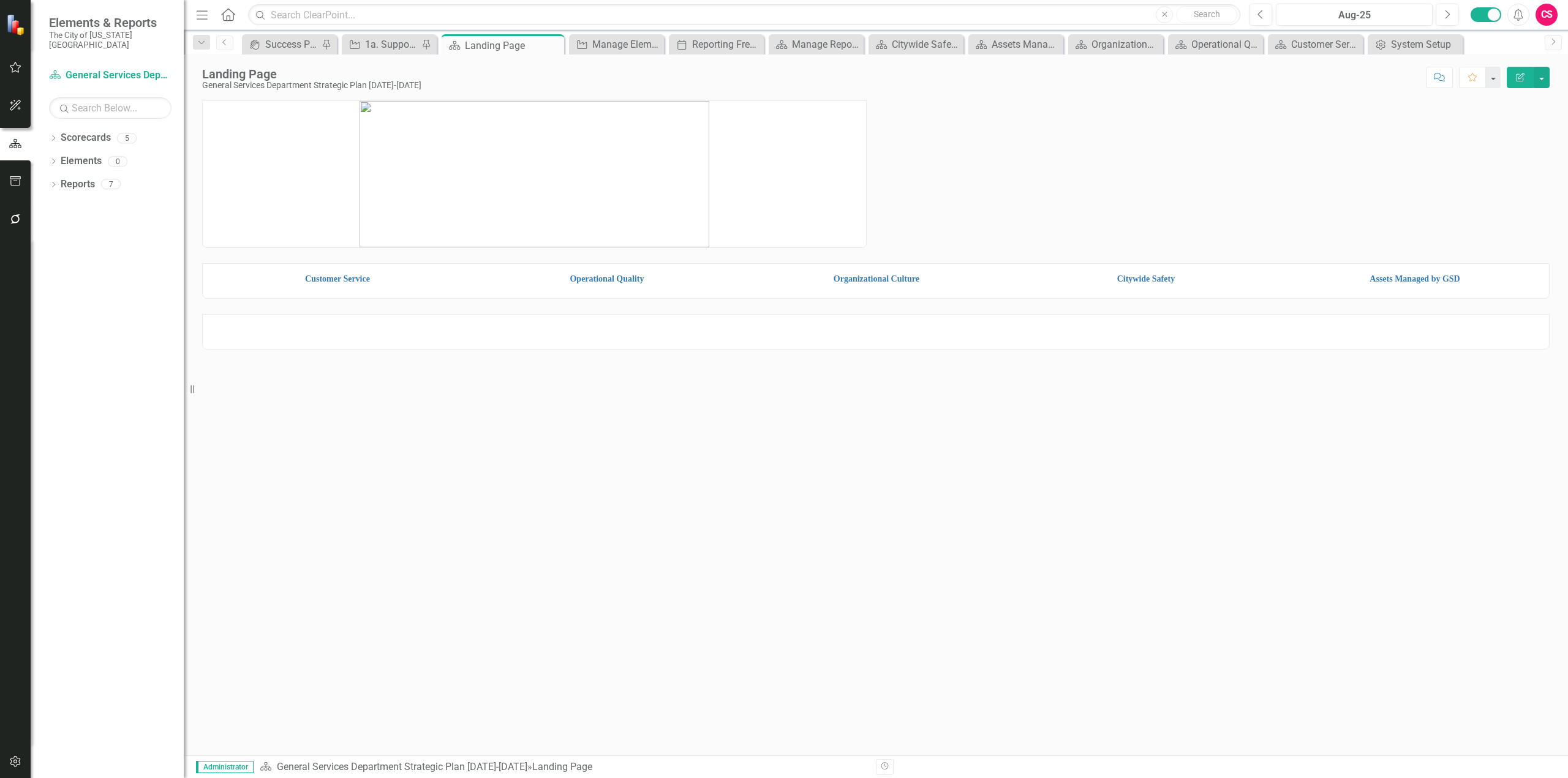
click at [1426, 267] on img at bounding box center [1415, 267] width 262 height 0
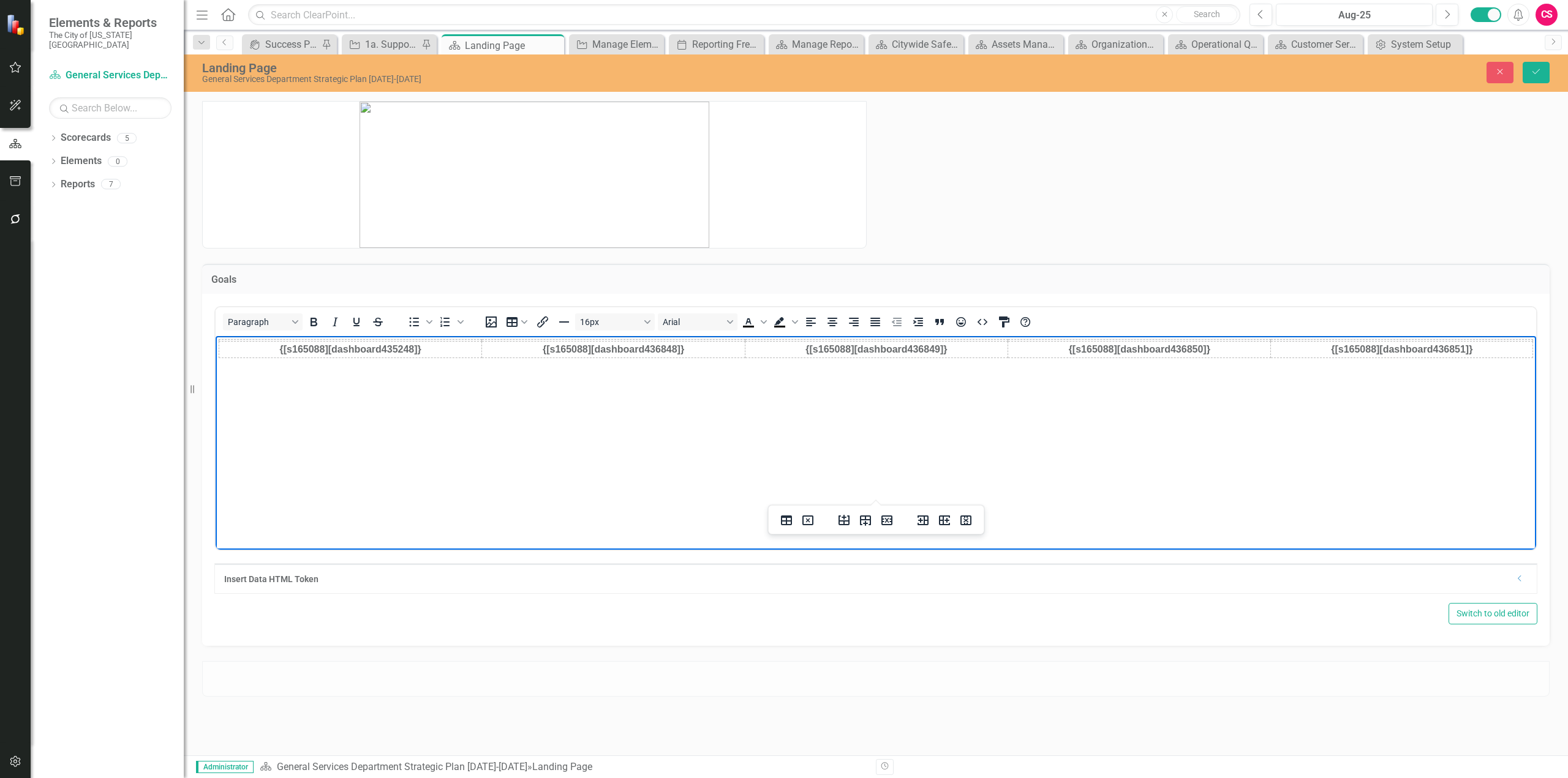
click at [1405, 340] on img "Rich Text Area. Press ALT-0 for help." at bounding box center [1402, 340] width 261 height 0
click at [651, 340] on img "Rich Text Area. Press ALT-0 for help." at bounding box center [614, 340] width 261 height 0
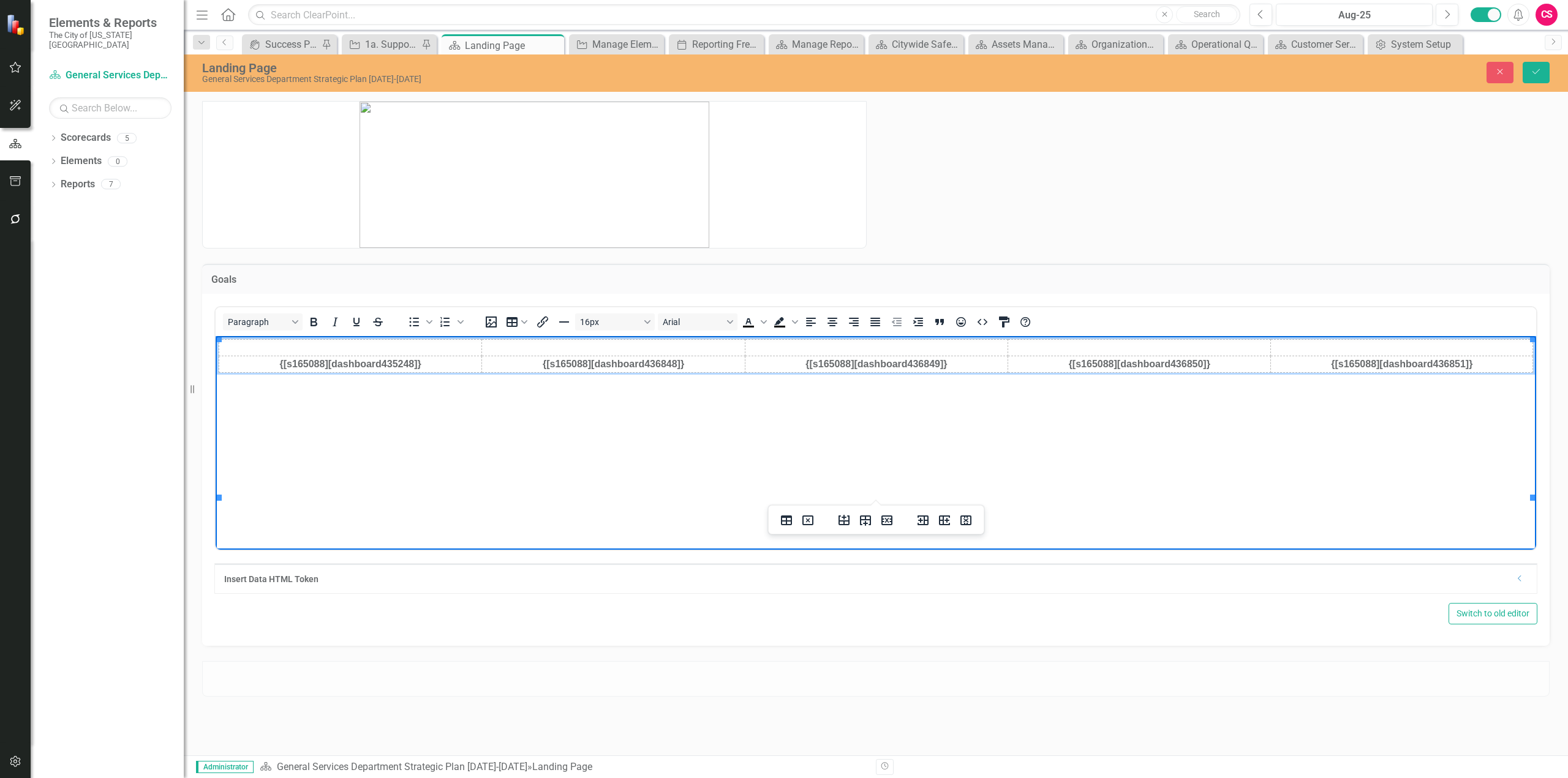
click at [483, 348] on img "Rich Text Area. Press ALT-0 for help." at bounding box center [483, 348] width 0 height 0
click at [834, 326] on icon "Align center" at bounding box center [833, 322] width 10 height 9
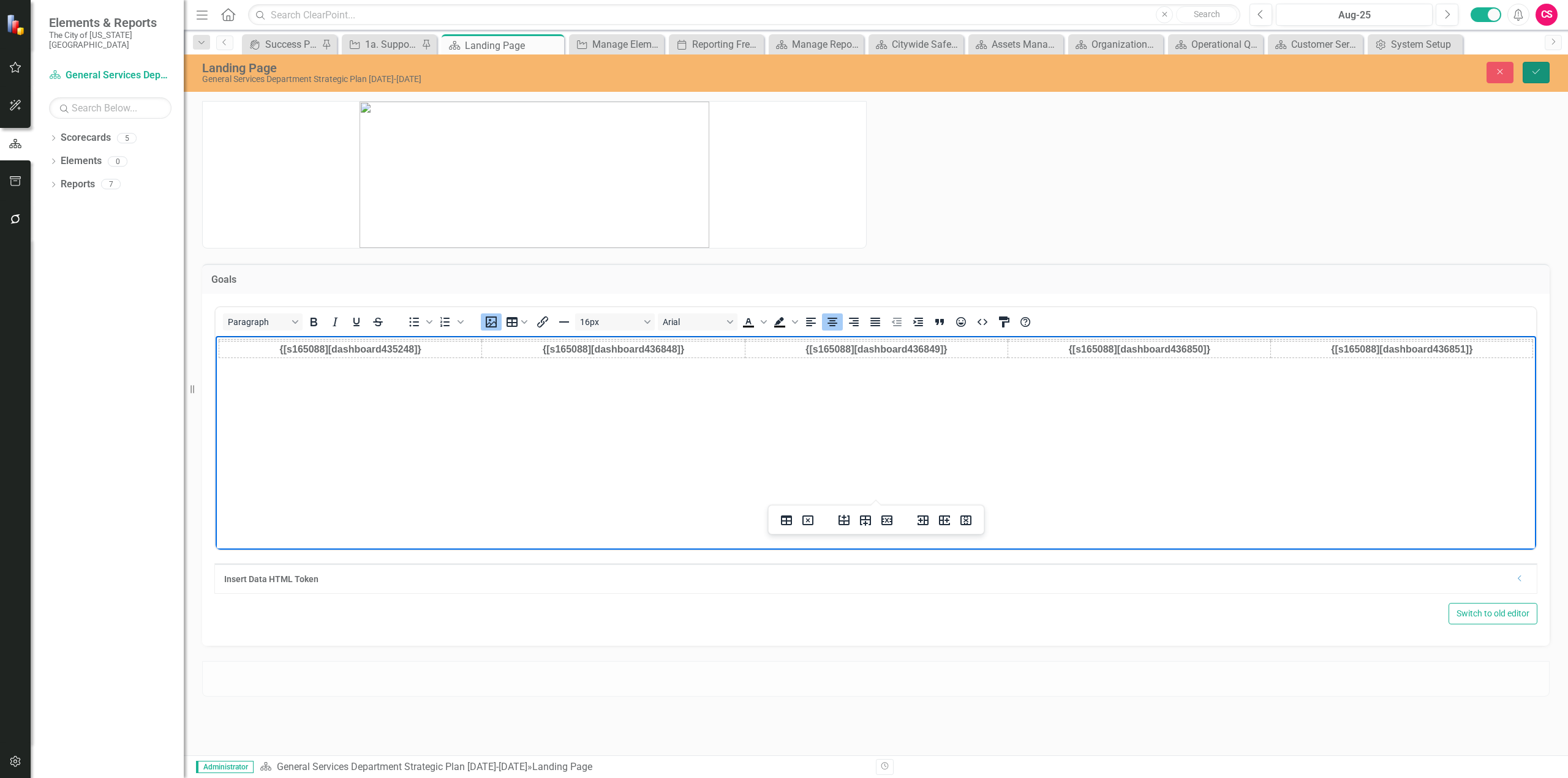
click at [1540, 81] on button "Save" at bounding box center [1536, 72] width 27 height 21
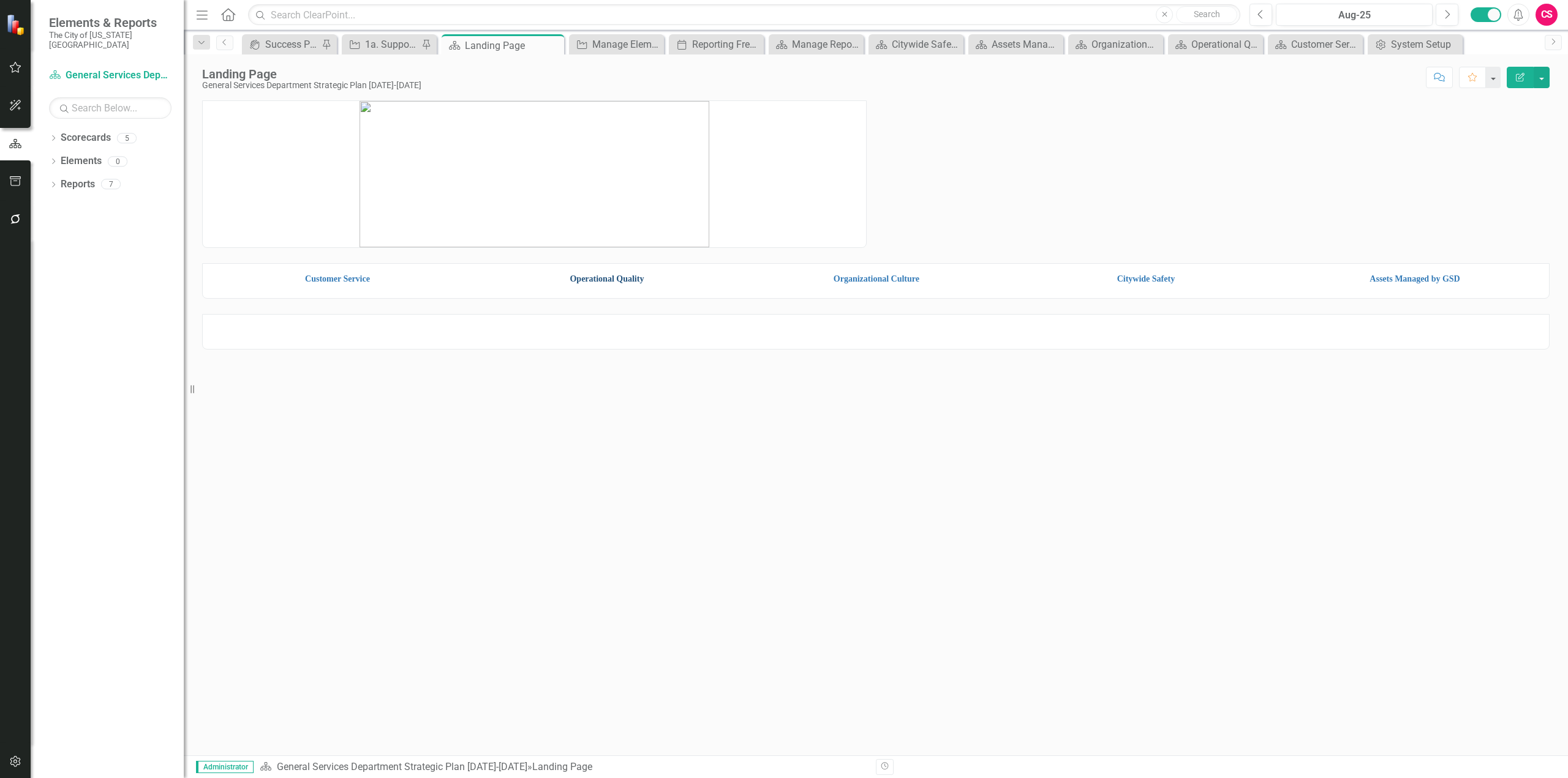
click at [608, 283] on link "Operational Quality" at bounding box center [606, 278] width 74 height 9
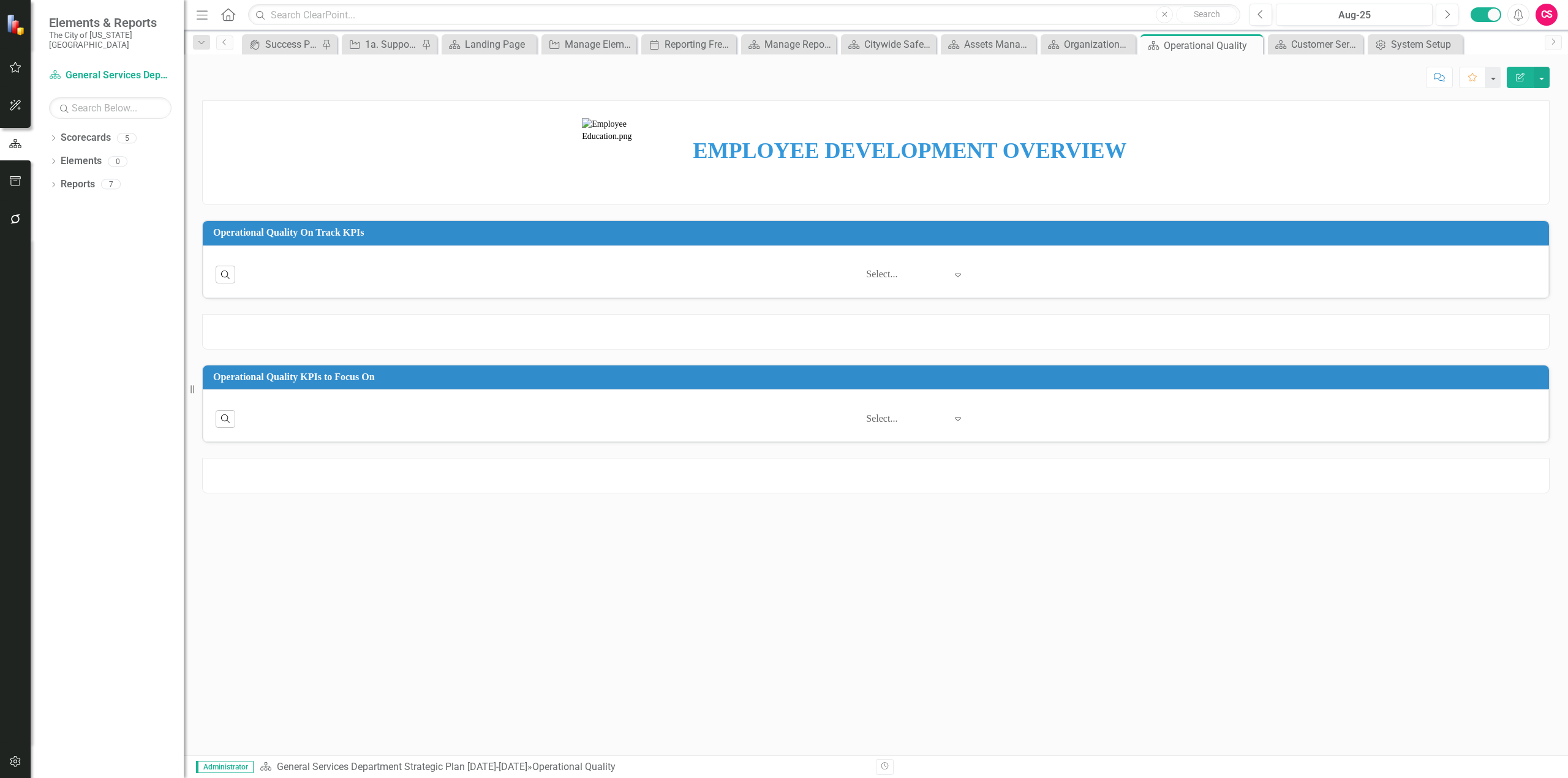
click at [597, 158] on img at bounding box center [617, 153] width 70 height 69
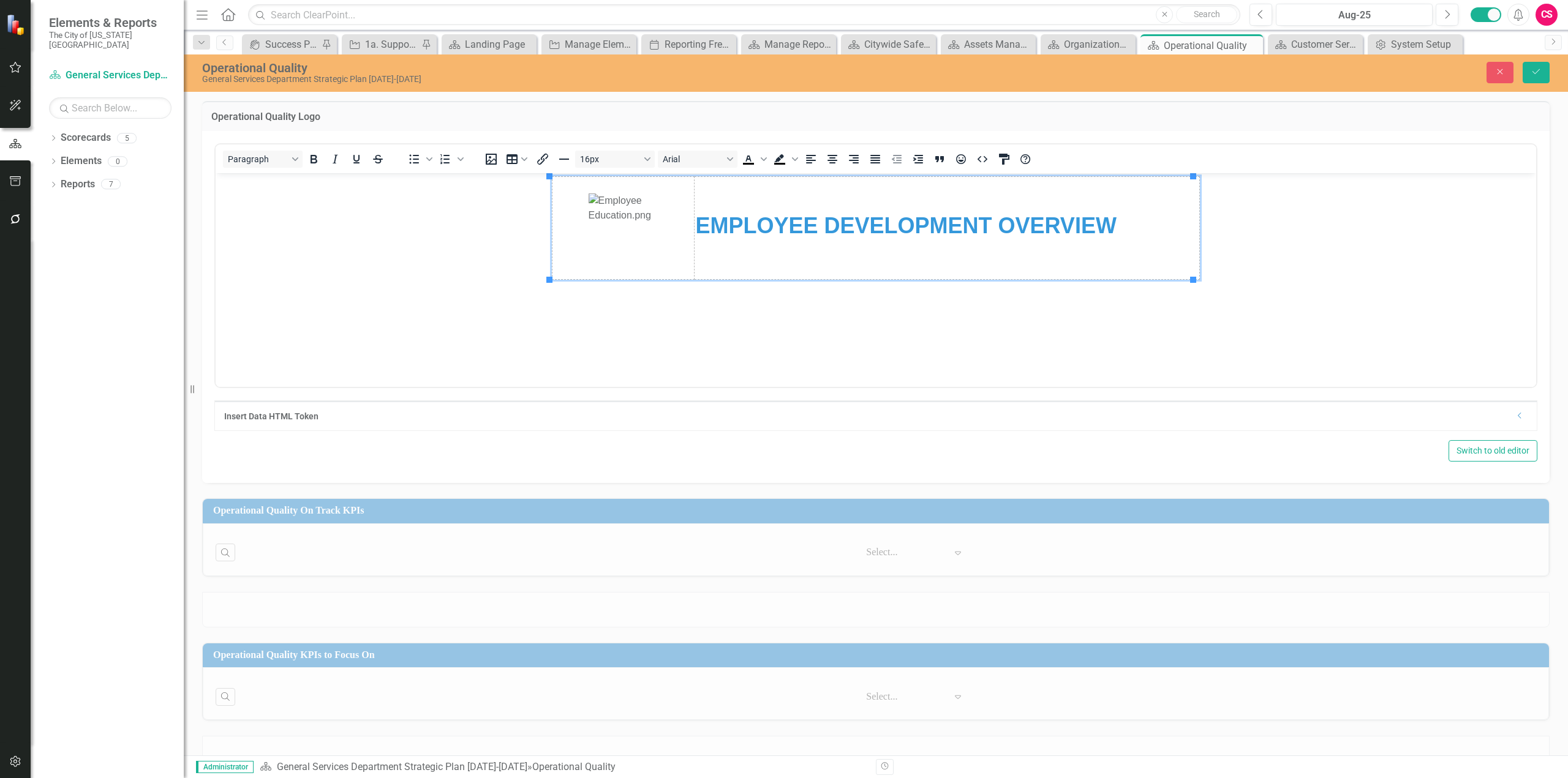
drag, startPoint x: 866, startPoint y: 228, endPoint x: 873, endPoint y: 228, distance: 7.0
click at [866, 227] on strong "EMPLOYEE DEVELOPMENT OVERVIEW" at bounding box center [906, 225] width 421 height 25
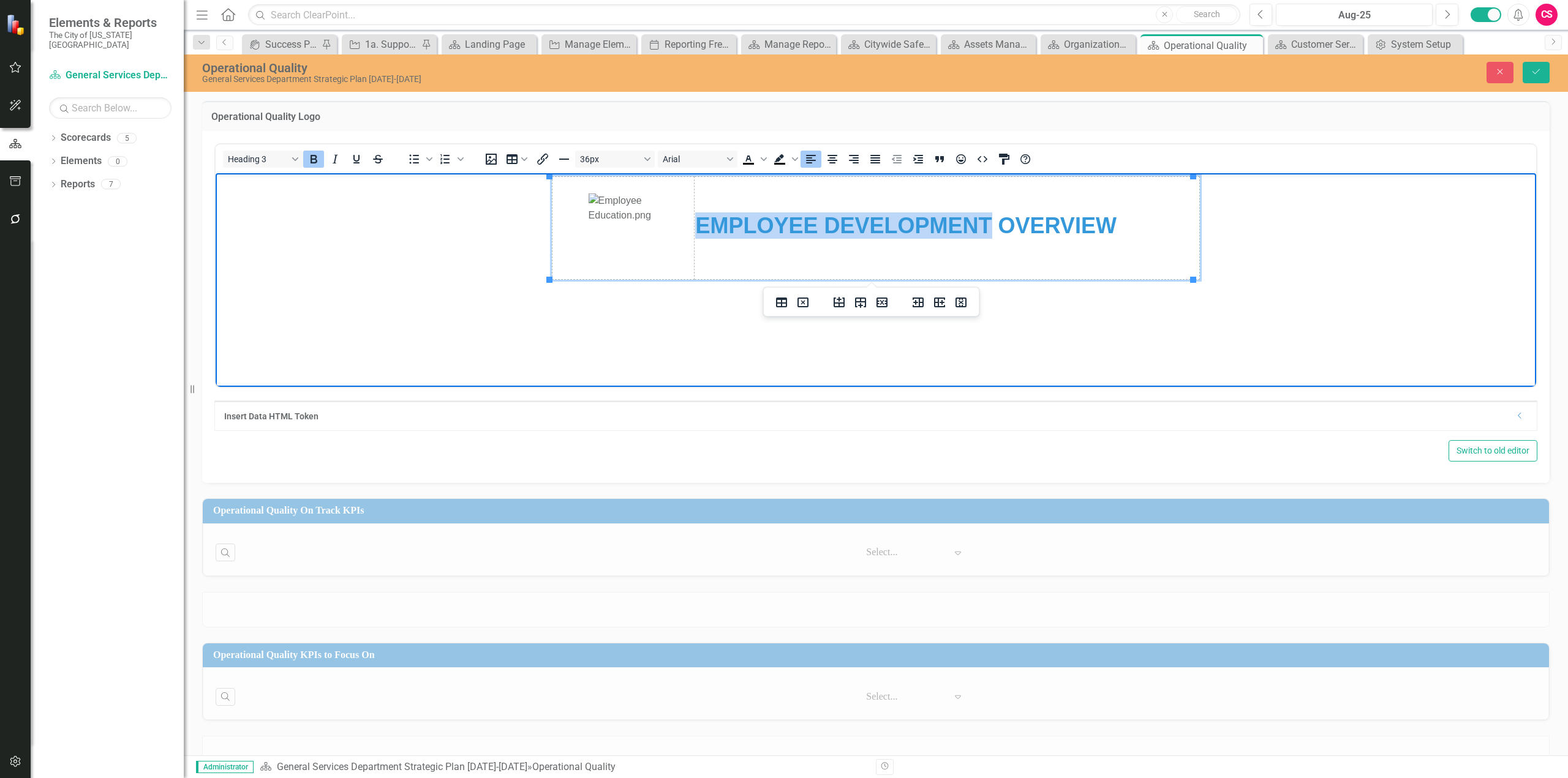
drag, startPoint x: 992, startPoint y: 224, endPoint x: 698, endPoint y: 219, distance: 294.0
click at [698, 218] on strong "EMPLOYEE DEVELOPMENT OVERVIEW" at bounding box center [906, 225] width 421 height 25
click at [636, 239] on img "Rich Text Area. Press ALT-0 for help." at bounding box center [623, 227] width 70 height 69
click at [492, 163] on icon "Insert image" at bounding box center [491, 159] width 15 height 15
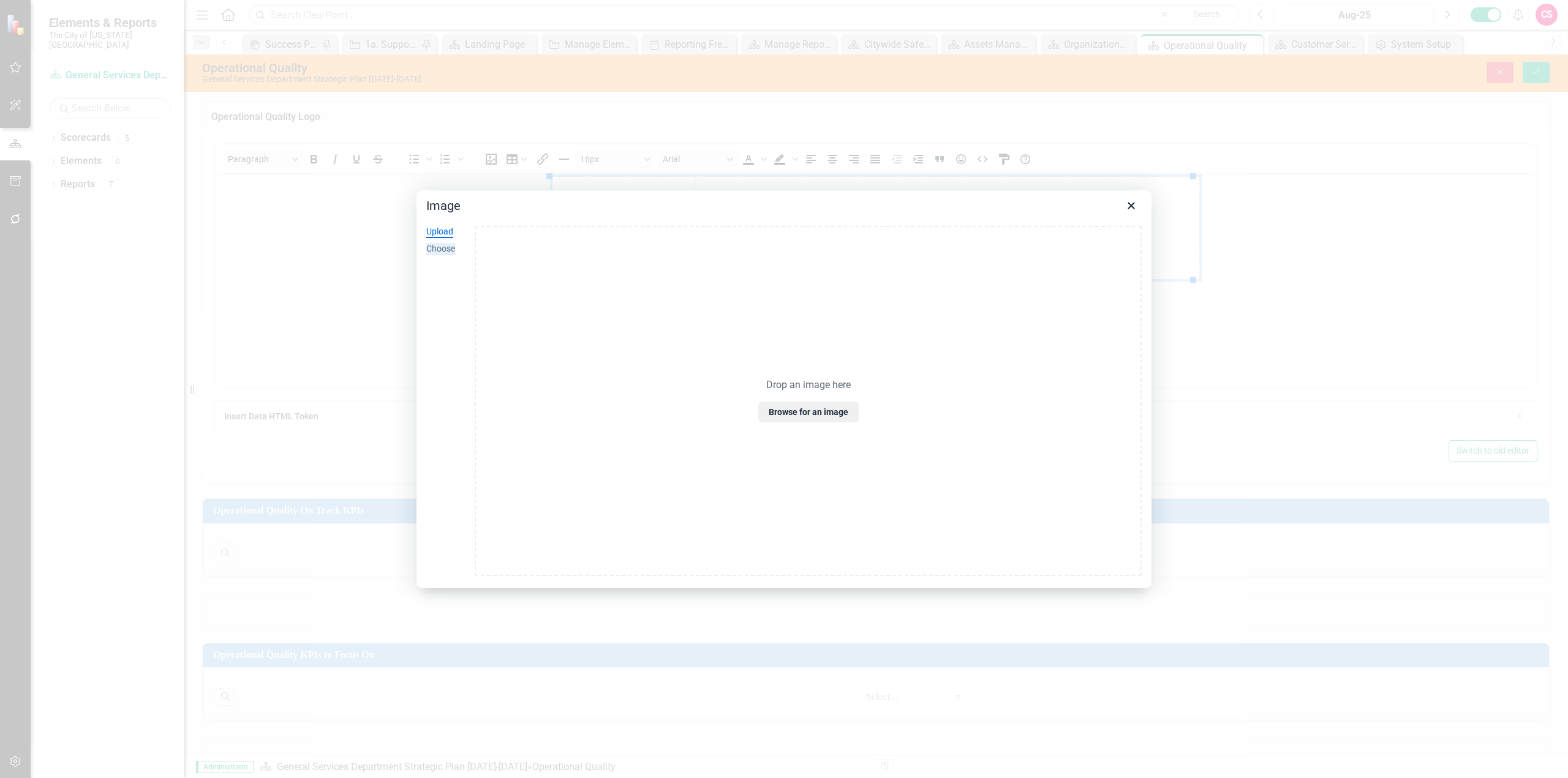
click at [452, 248] on div "Choose" at bounding box center [440, 249] width 28 height 12
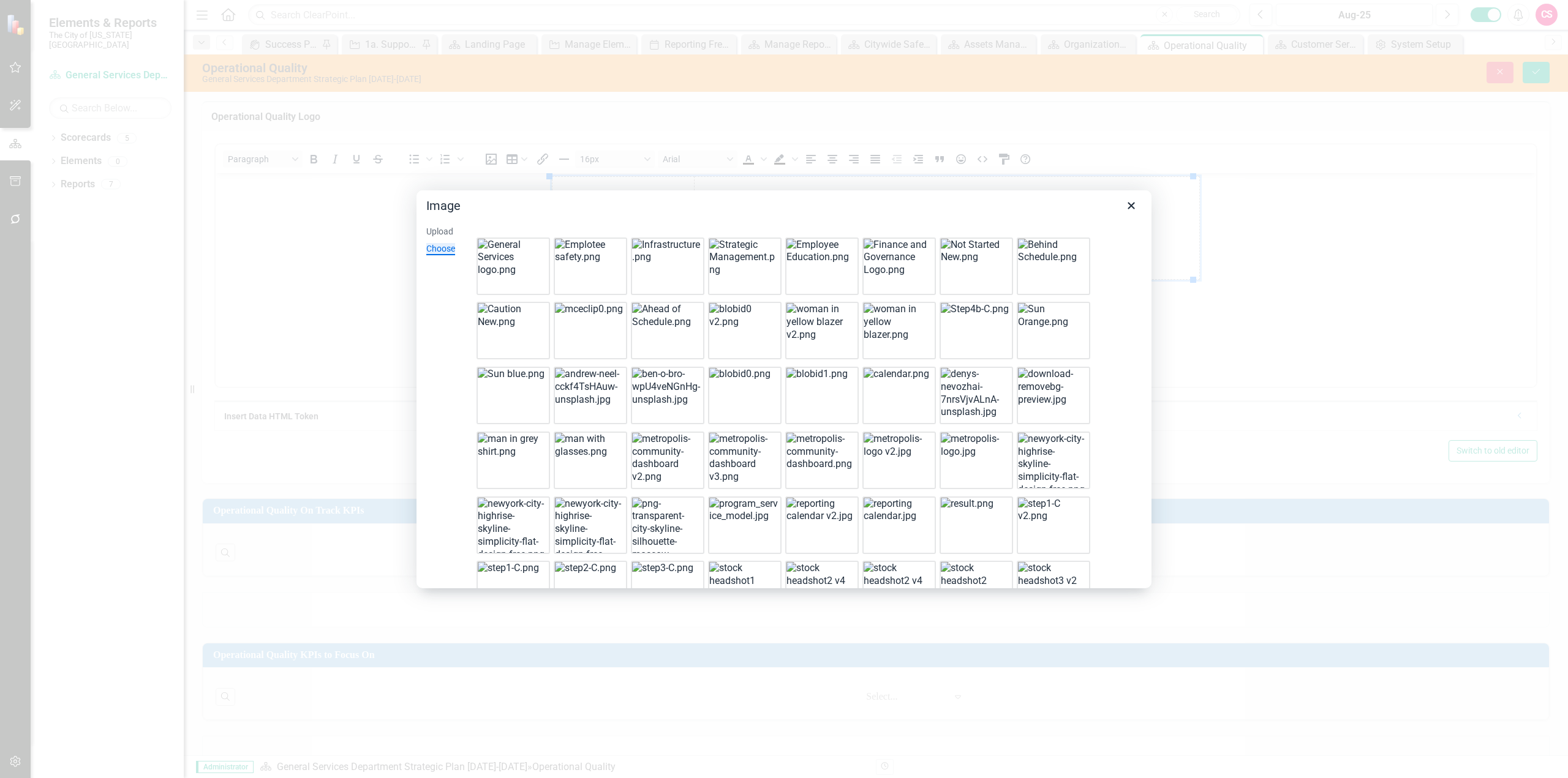
click at [741, 273] on img at bounding box center [743, 257] width 69 height 38
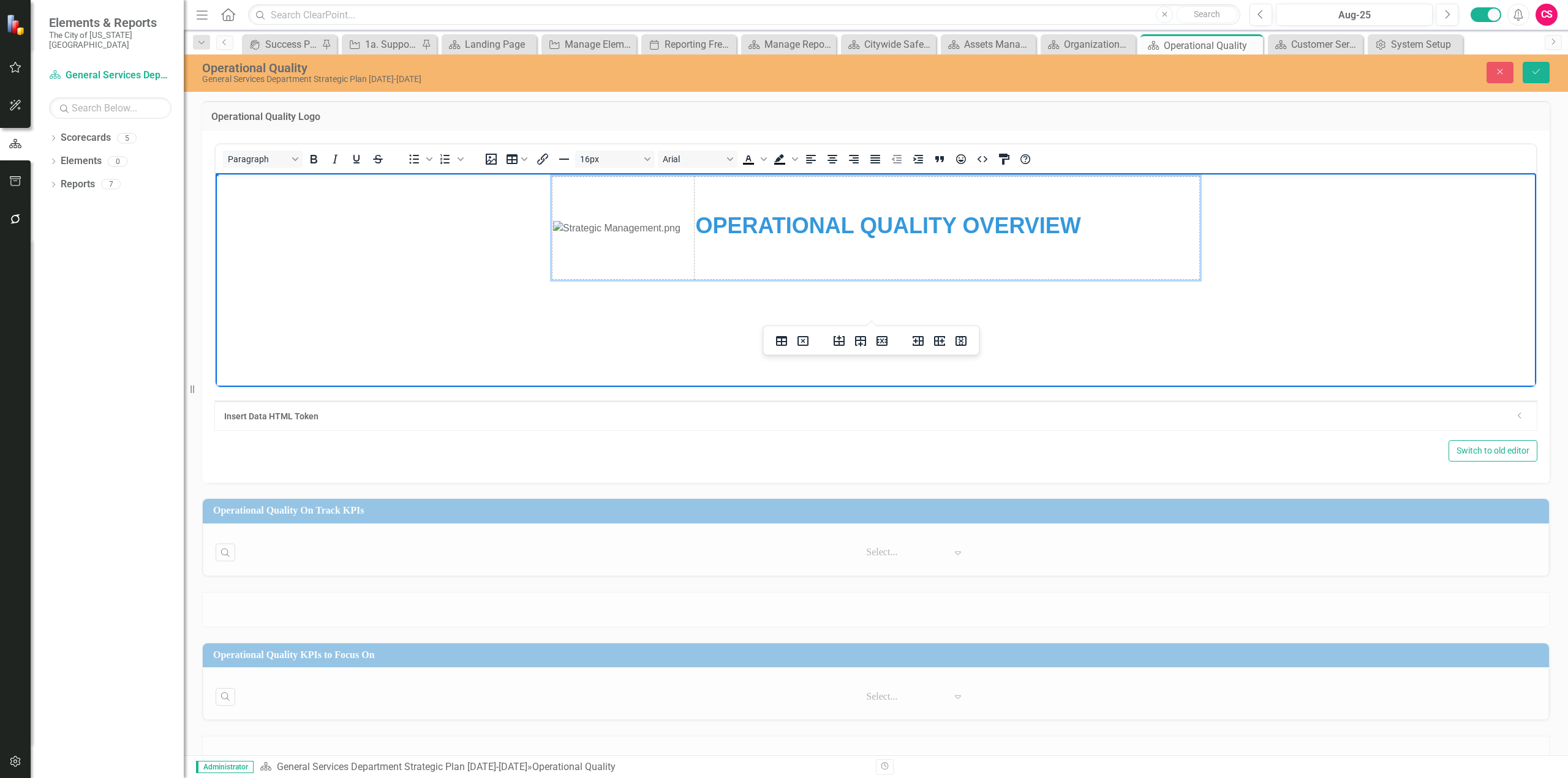
drag, startPoint x: 662, startPoint y: 259, endPoint x: 670, endPoint y: 270, distance: 13.6
click at [663, 235] on img "Rich Text Area. Press ALT-0 for help." at bounding box center [617, 228] width 127 height 15
drag, startPoint x: 693, startPoint y: 317, endPoint x: 640, endPoint y: 278, distance: 65.8
click at [603, 234] on img "Rich Text Area. Press ALT-0 for help." at bounding box center [617, 228] width 127 height 15
click at [830, 167] on button "Align center" at bounding box center [833, 159] width 21 height 17
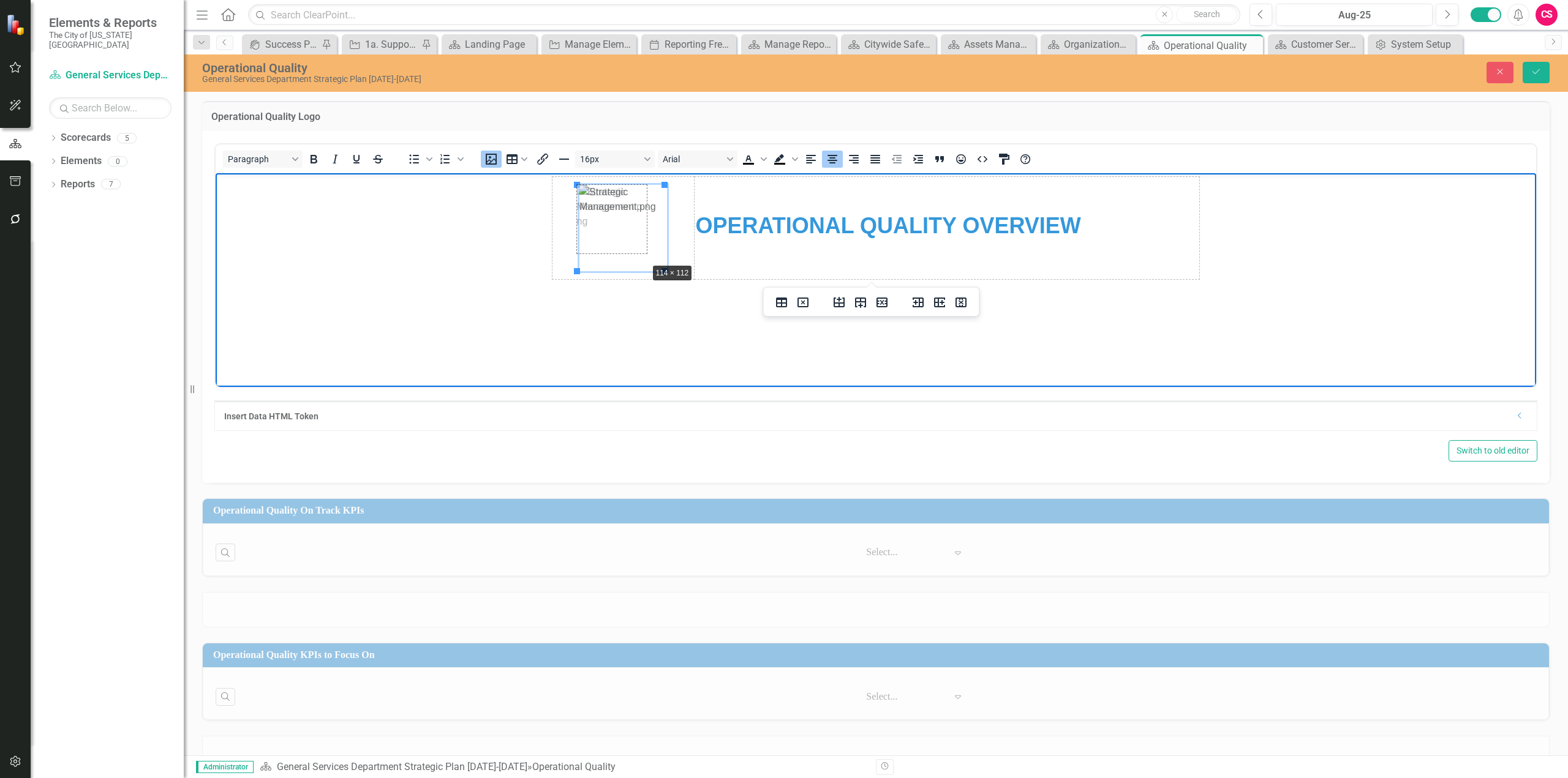
drag, startPoint x: 666, startPoint y: 271, endPoint x: 648, endPoint y: 263, distance: 19.7
click at [1525, 76] on button "Save" at bounding box center [1536, 72] width 27 height 21
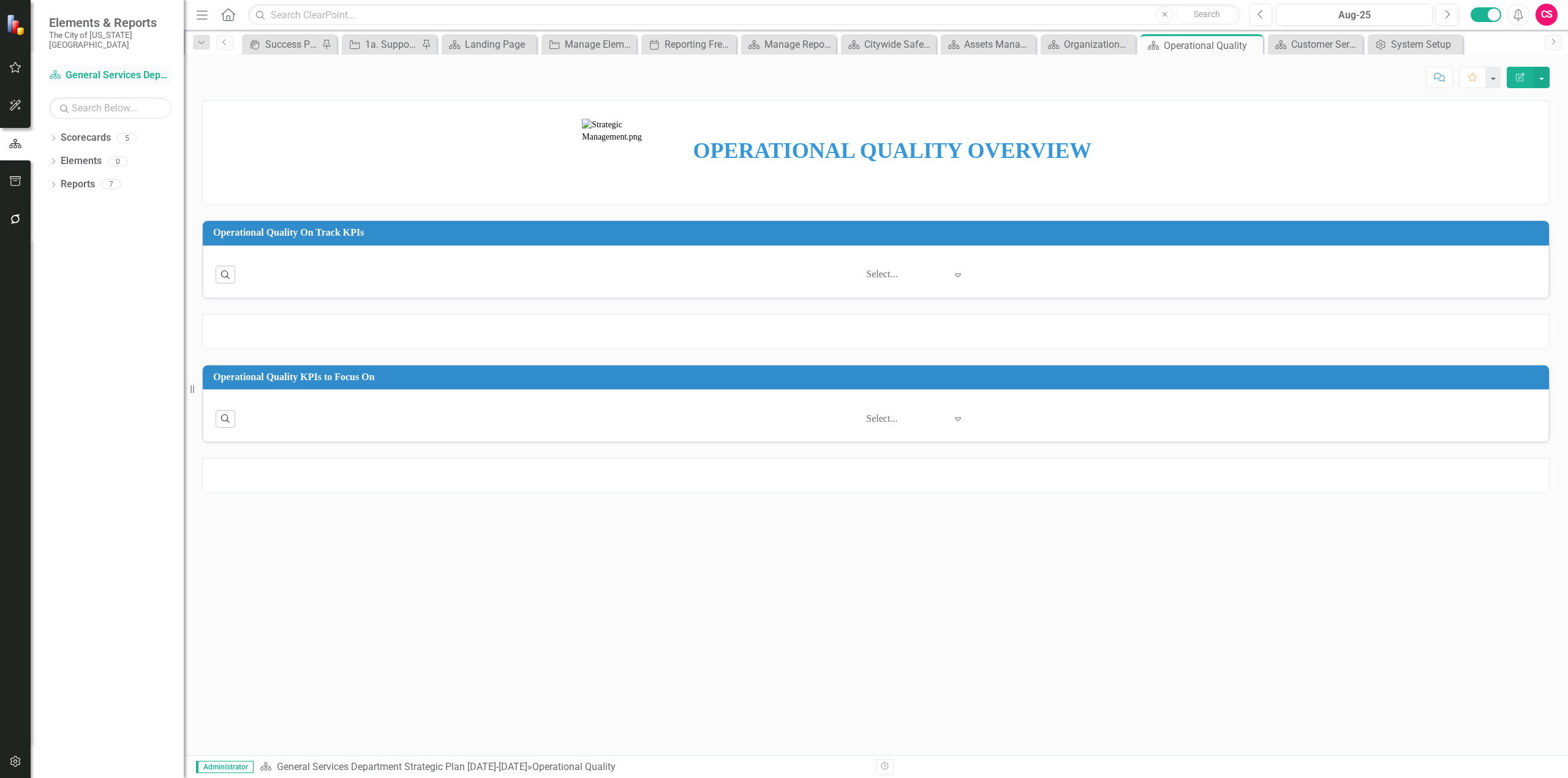
click at [83, 71] on link "Scorecard General Services Department Strategic Plan [DATE]-[DATE]" at bounding box center [110, 75] width 123 height 14
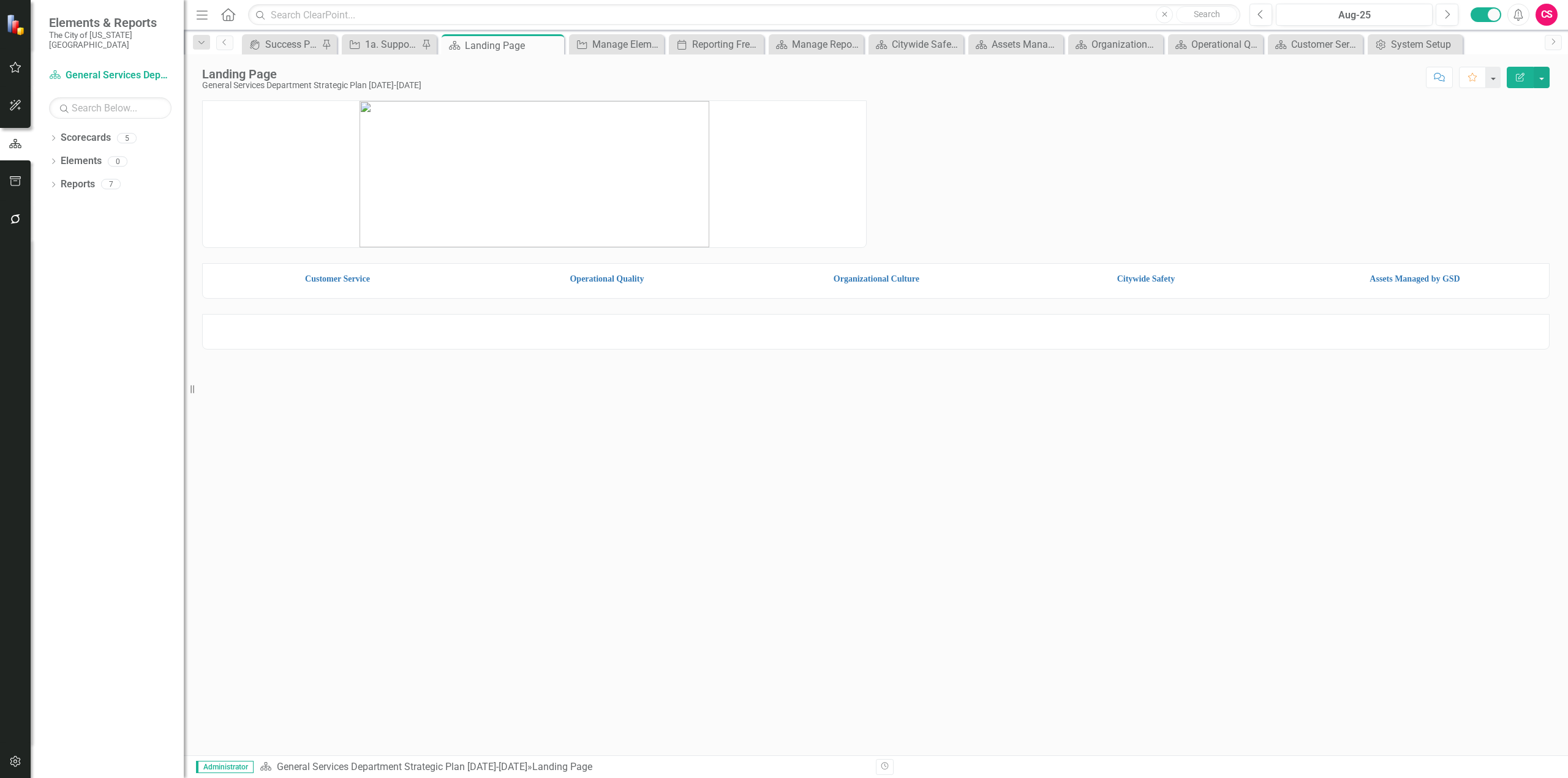
click at [928, 267] on img at bounding box center [877, 267] width 264 height 0
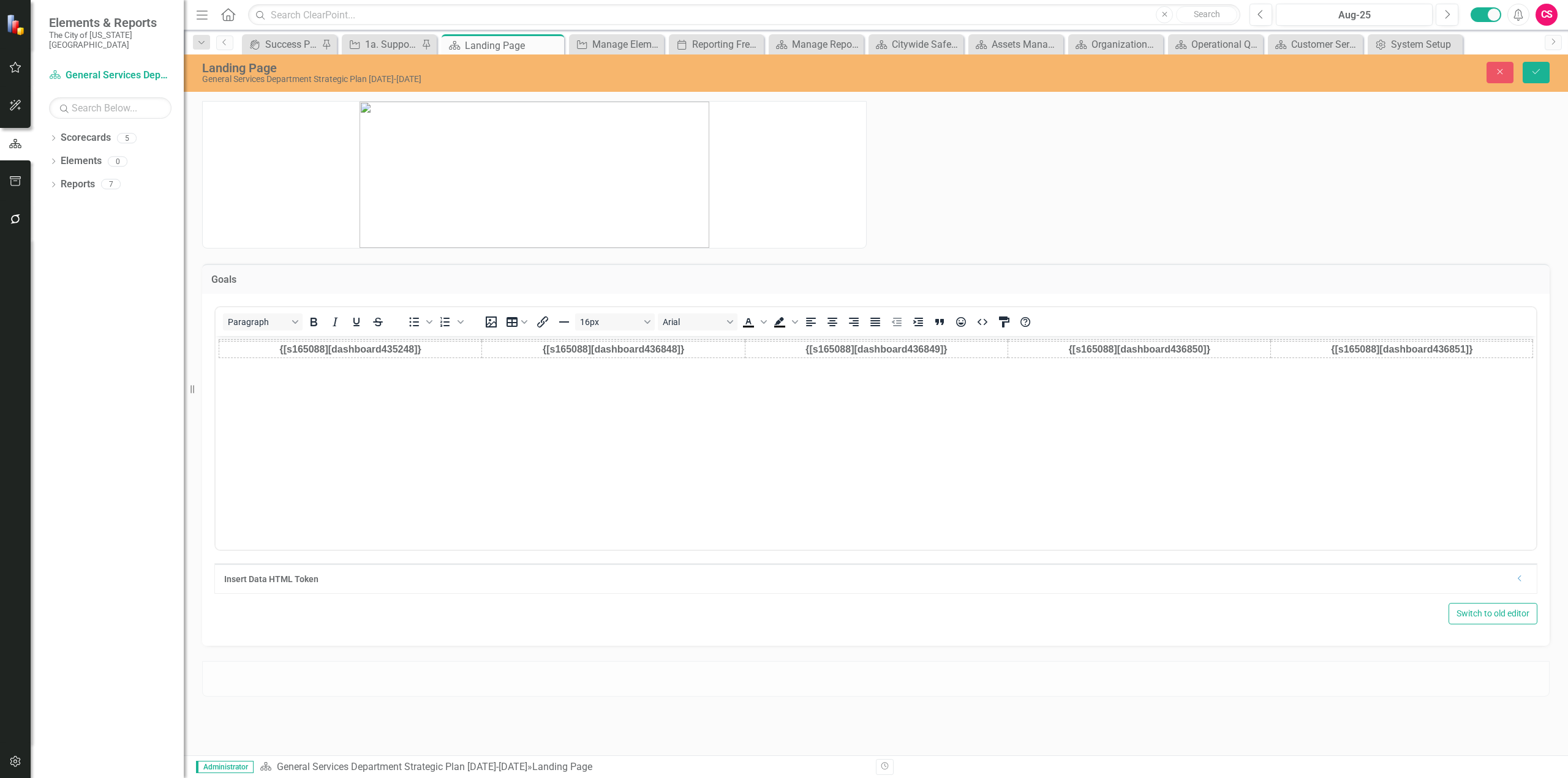
click at [915, 340] on img "Rich Text Area. Press ALT-0 for help." at bounding box center [877, 340] width 261 height 0
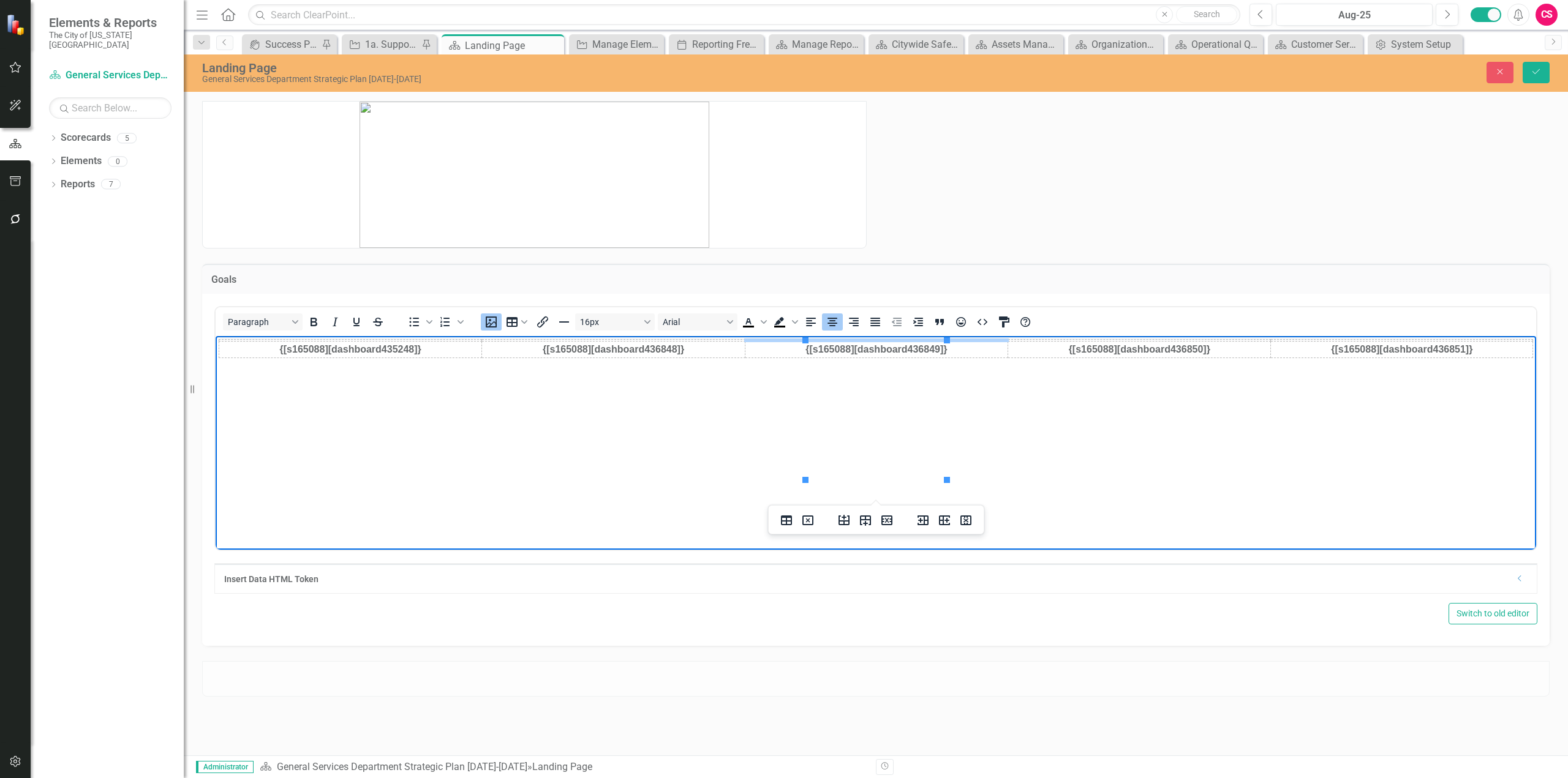
click at [1170, 340] on img "Rich Text Area. Press ALT-0 for help." at bounding box center [1139, 340] width 261 height 0
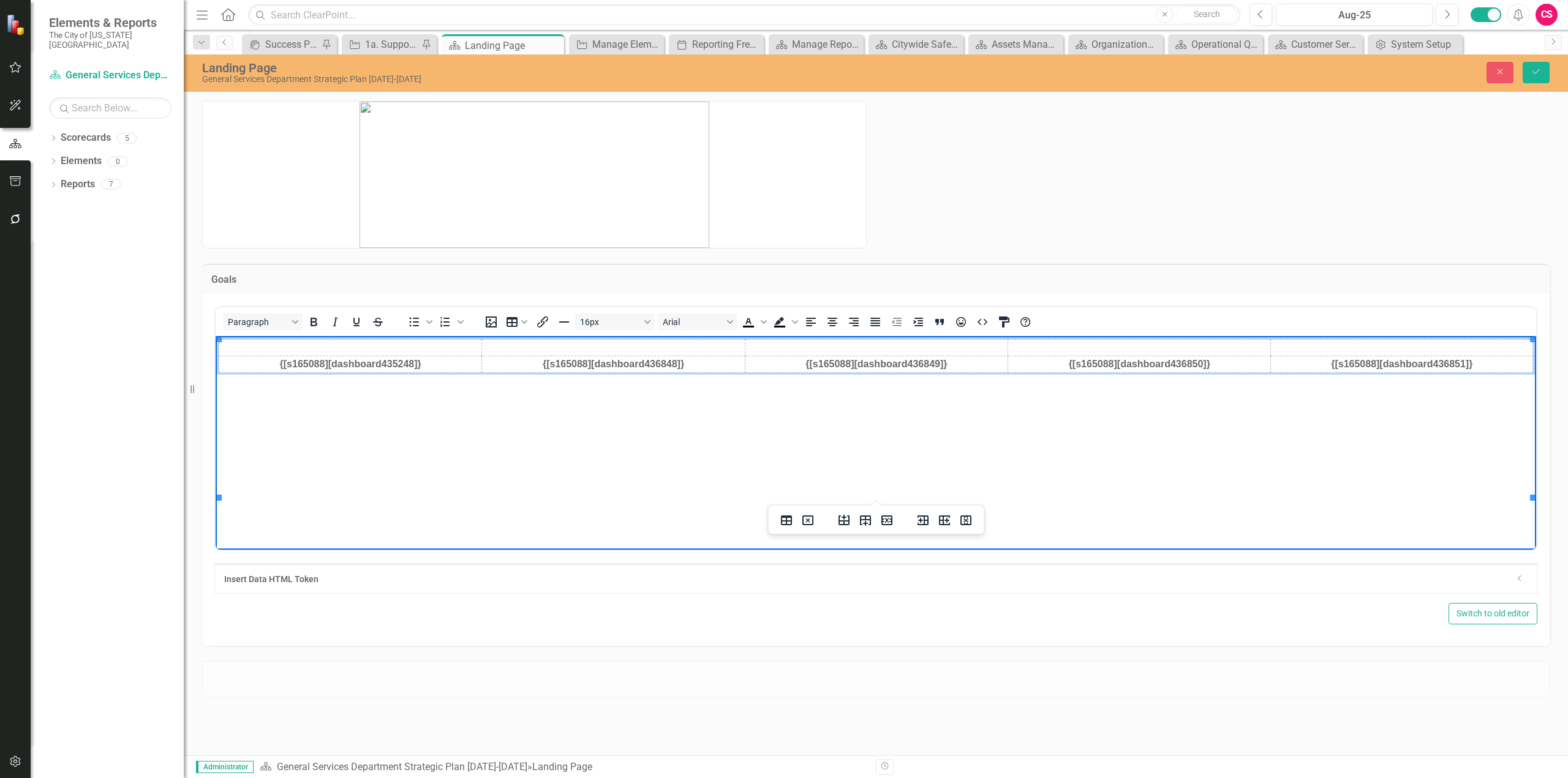
click at [890, 347] on img "Rich Text Area. Press ALT-0 for help." at bounding box center [877, 347] width 261 height 0
click at [1009, 348] on img "Rich Text Area. Press ALT-0 for help." at bounding box center [1009, 348] width 0 height 0
drag, startPoint x: 838, startPoint y: 326, endPoint x: 855, endPoint y: 325, distance: 17.0
click at [838, 326] on icon "Align center" at bounding box center [833, 322] width 15 height 15
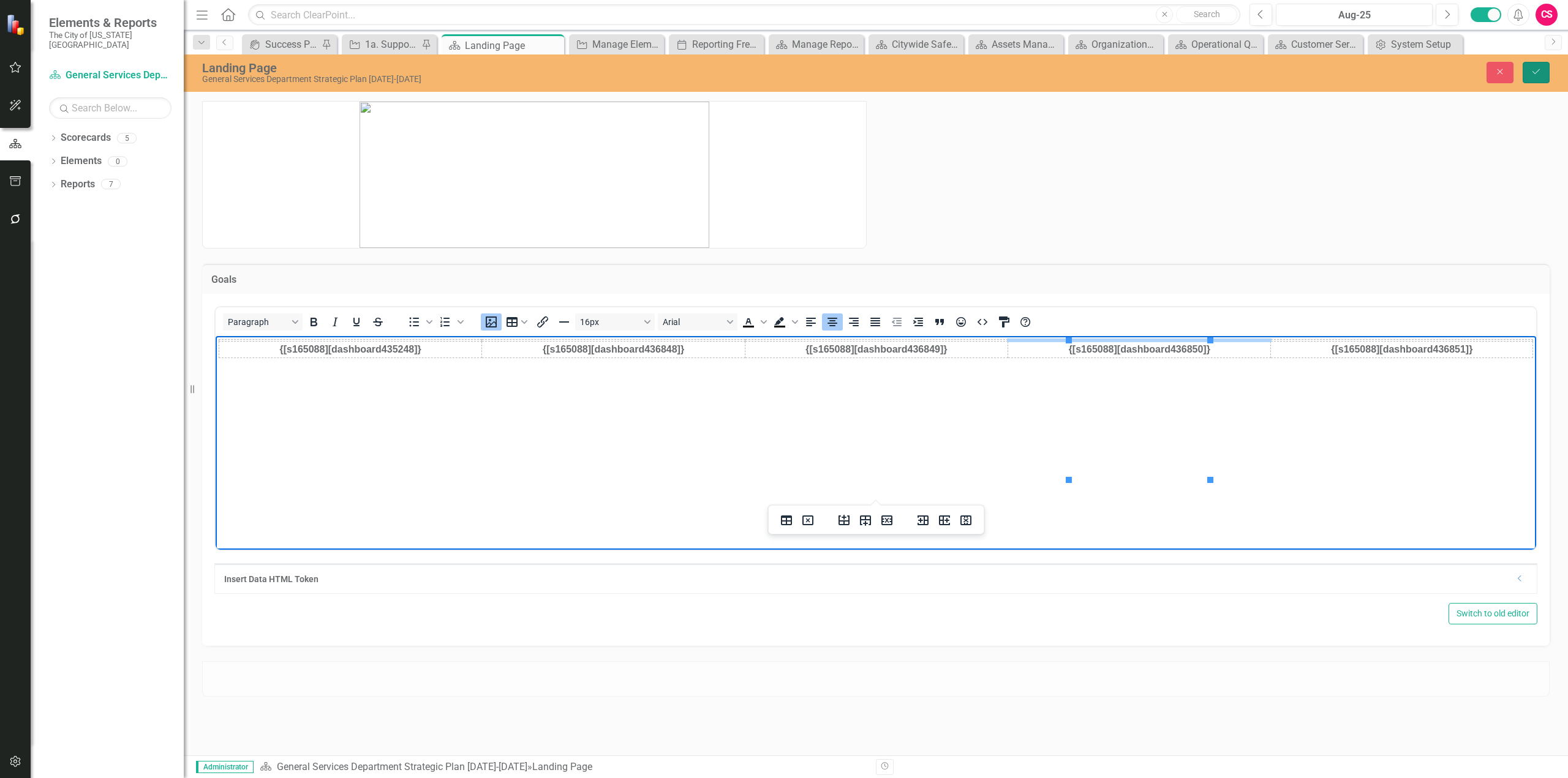
click at [1548, 71] on button "Save" at bounding box center [1536, 72] width 27 height 21
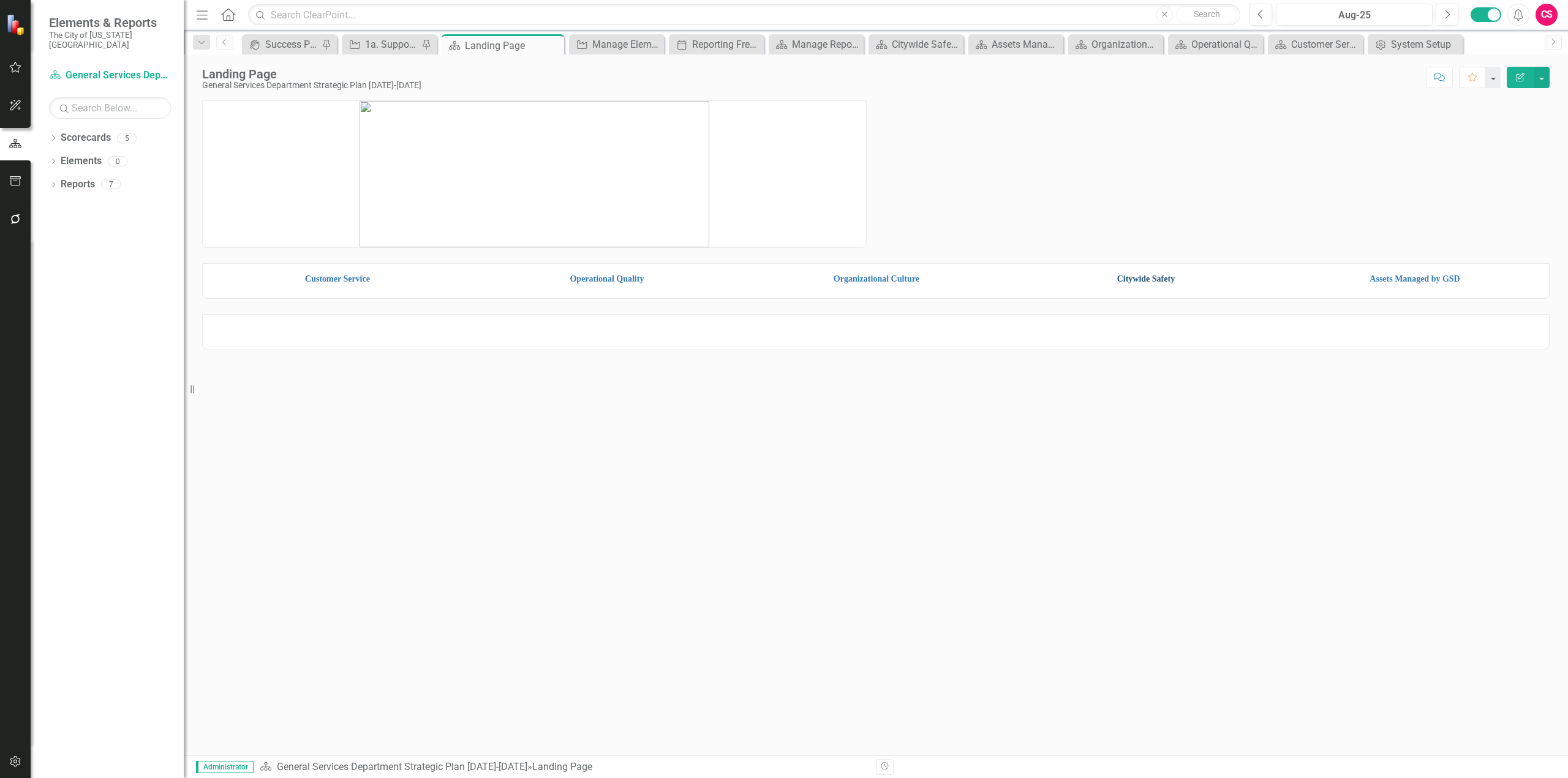
click at [1165, 283] on link "Citywide Safety" at bounding box center [1147, 278] width 58 height 9
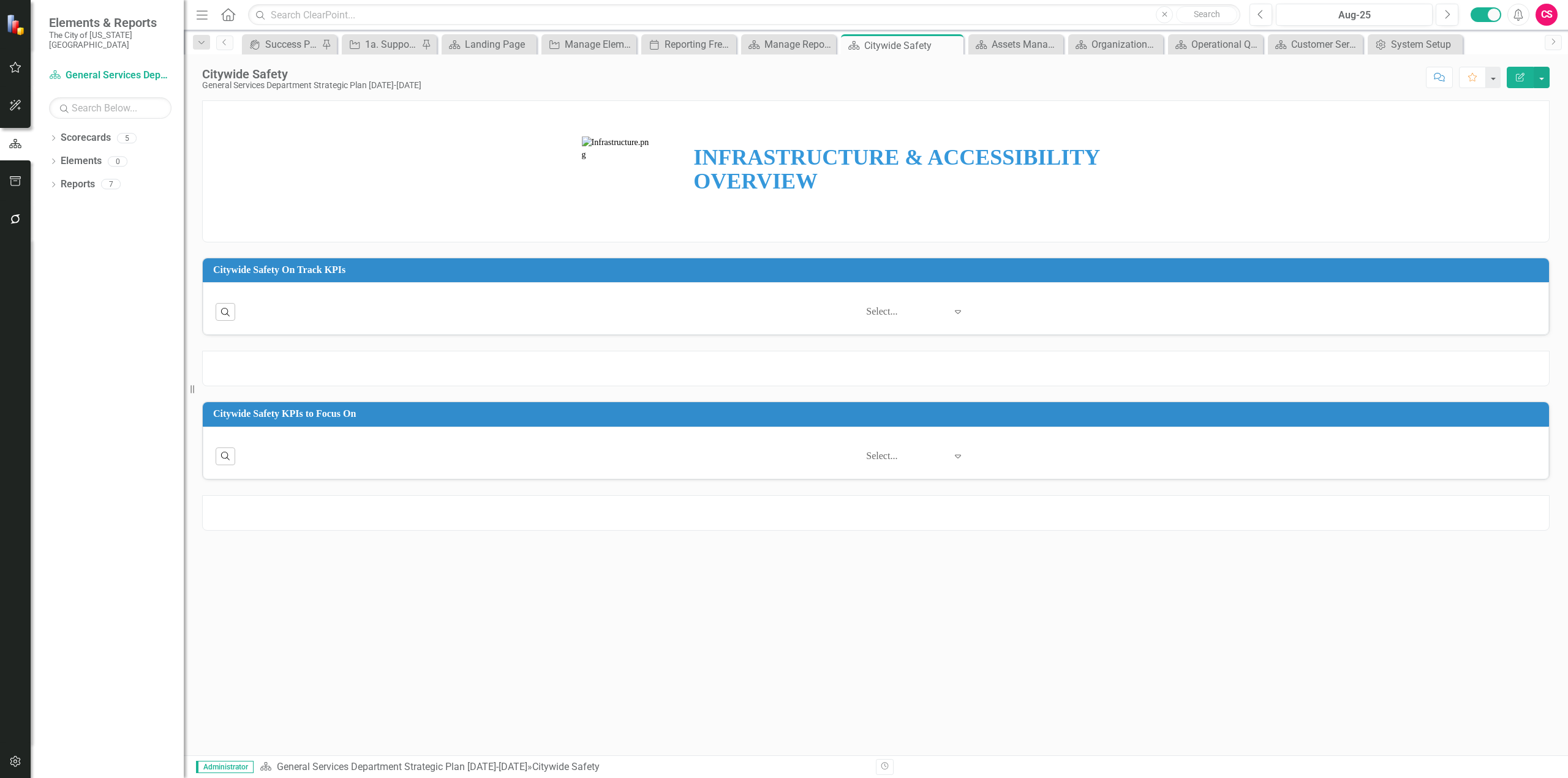
click at [663, 154] on td at bounding box center [617, 172] width 146 height 141
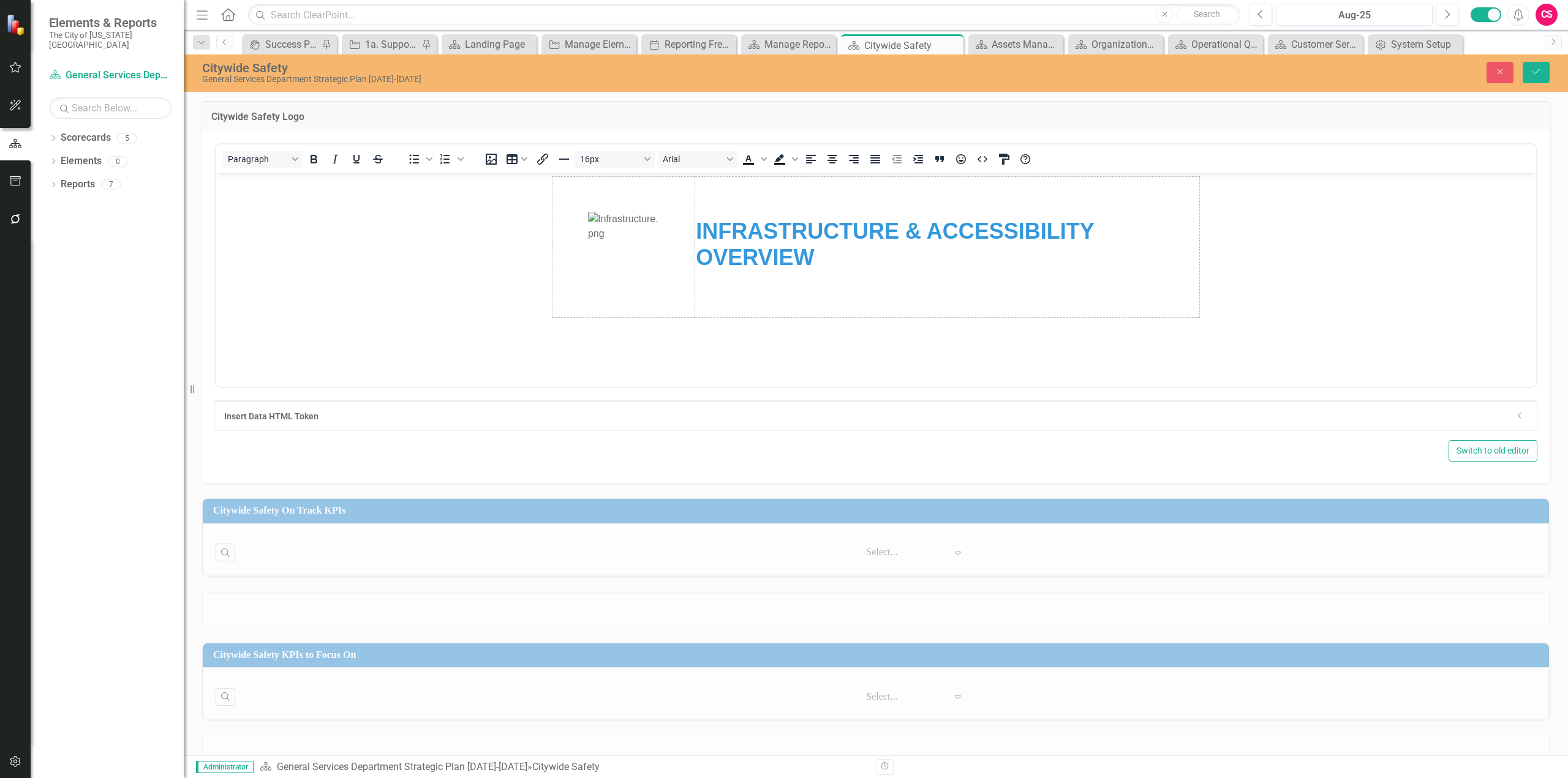
click at [627, 243] on img "Rich Text Area. Press ALT-0 for help." at bounding box center [624, 246] width 71 height 70
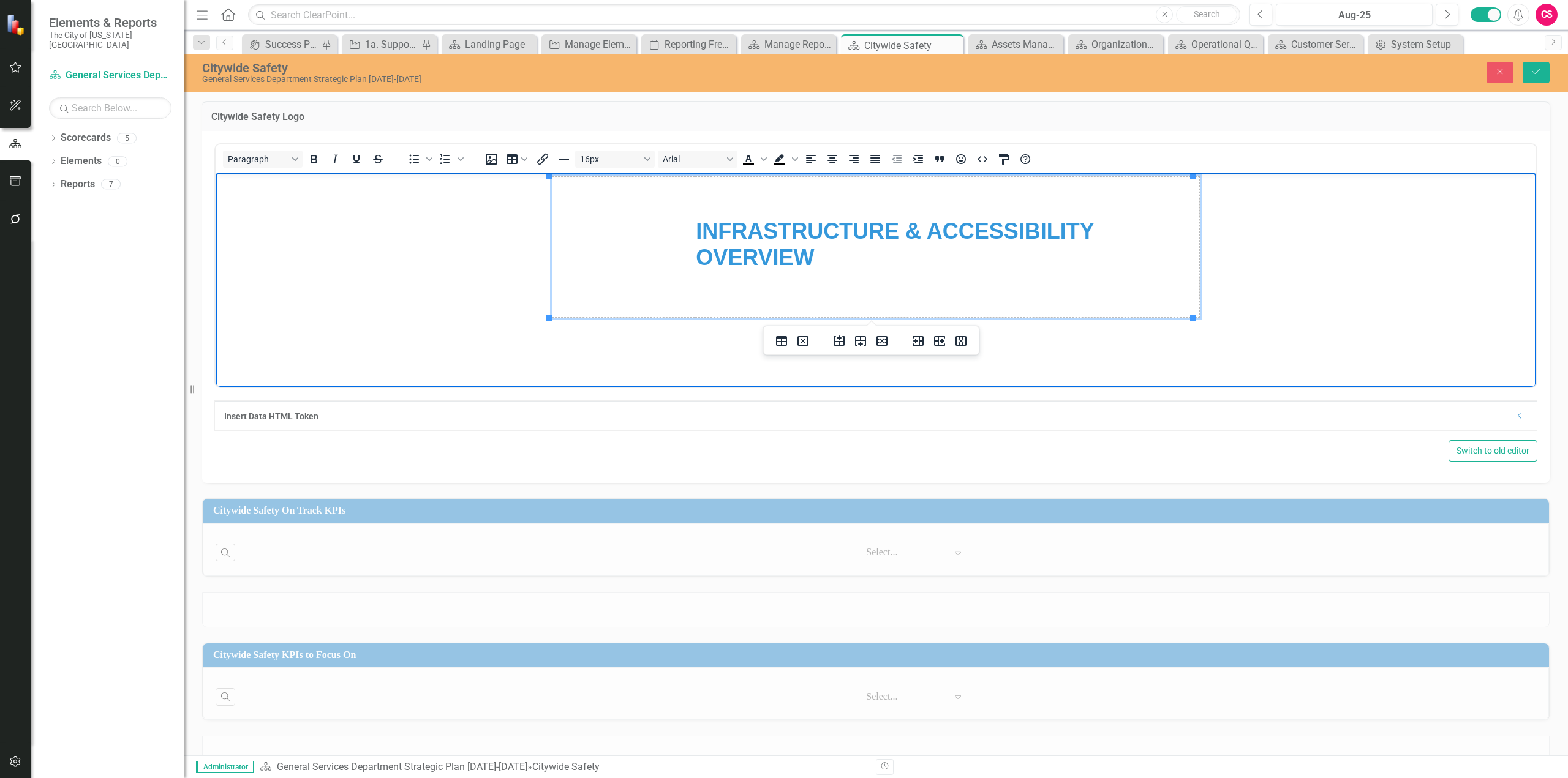
click at [554, 247] on img "Rich Text Area. Press ALT-0 for help." at bounding box center [554, 247] width 0 height 0
drag, startPoint x: 690, startPoint y: 316, endPoint x: 618, endPoint y: 260, distance: 91.2
drag, startPoint x: 608, startPoint y: 261, endPoint x: 618, endPoint y: 254, distance: 12.2
click at [608, 260] on img "Rich Text Area. Press ALT-0 for help." at bounding box center [589, 246] width 71 height 70
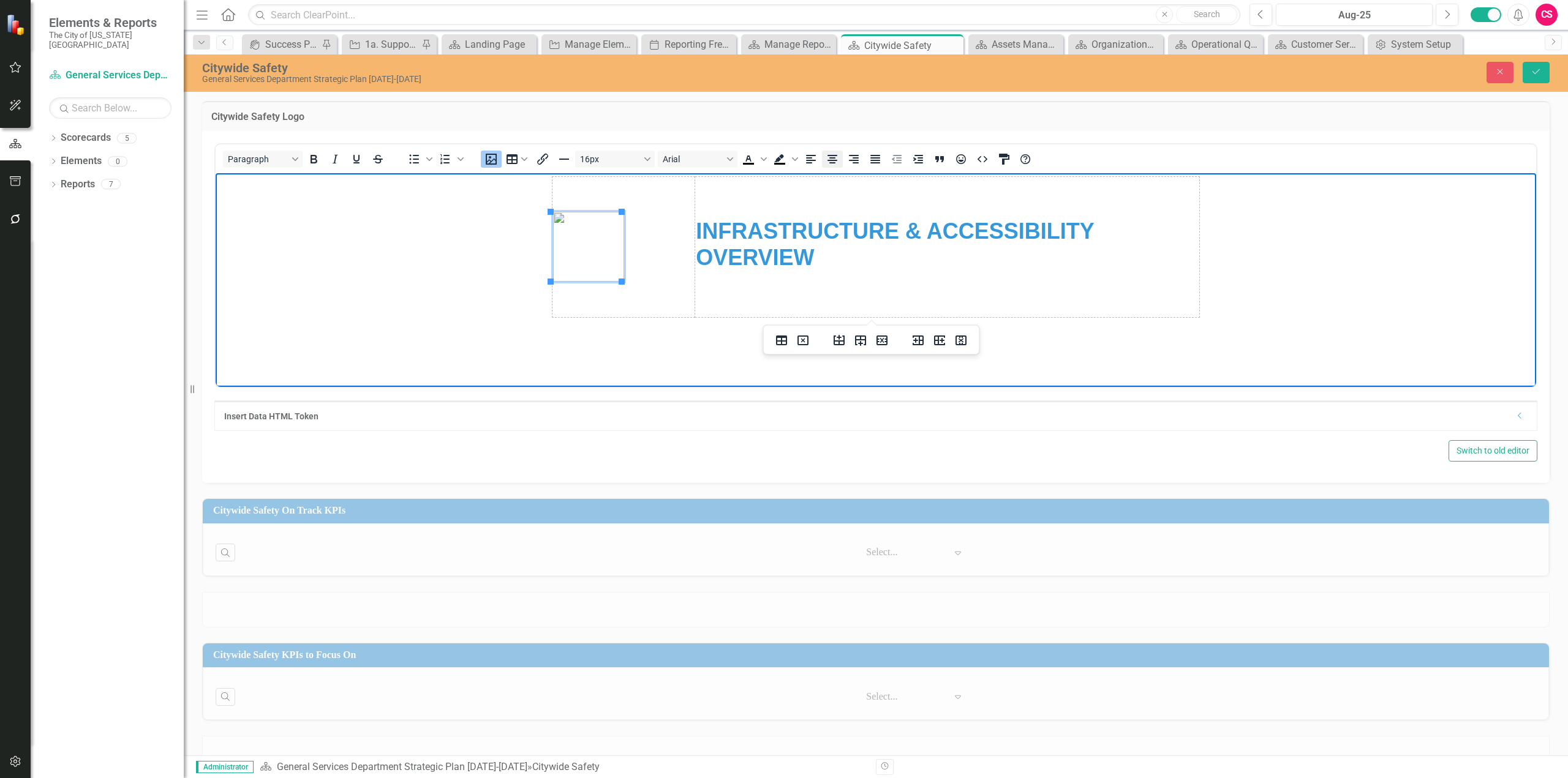
click at [829, 158] on icon "Align center" at bounding box center [833, 159] width 15 height 15
drag, startPoint x: 1087, startPoint y: 236, endPoint x: 694, endPoint y: 224, distance: 393.2
click at [696, 224] on strong "INFRASTRUCTURE & ACCESSIBILITY OVERVIEW" at bounding box center [894, 243] width 398 height 51
click at [963, 225] on strong "INFRASTRUCTURE & ACCESSIBILITY OVERVIEW" at bounding box center [894, 243] width 398 height 51
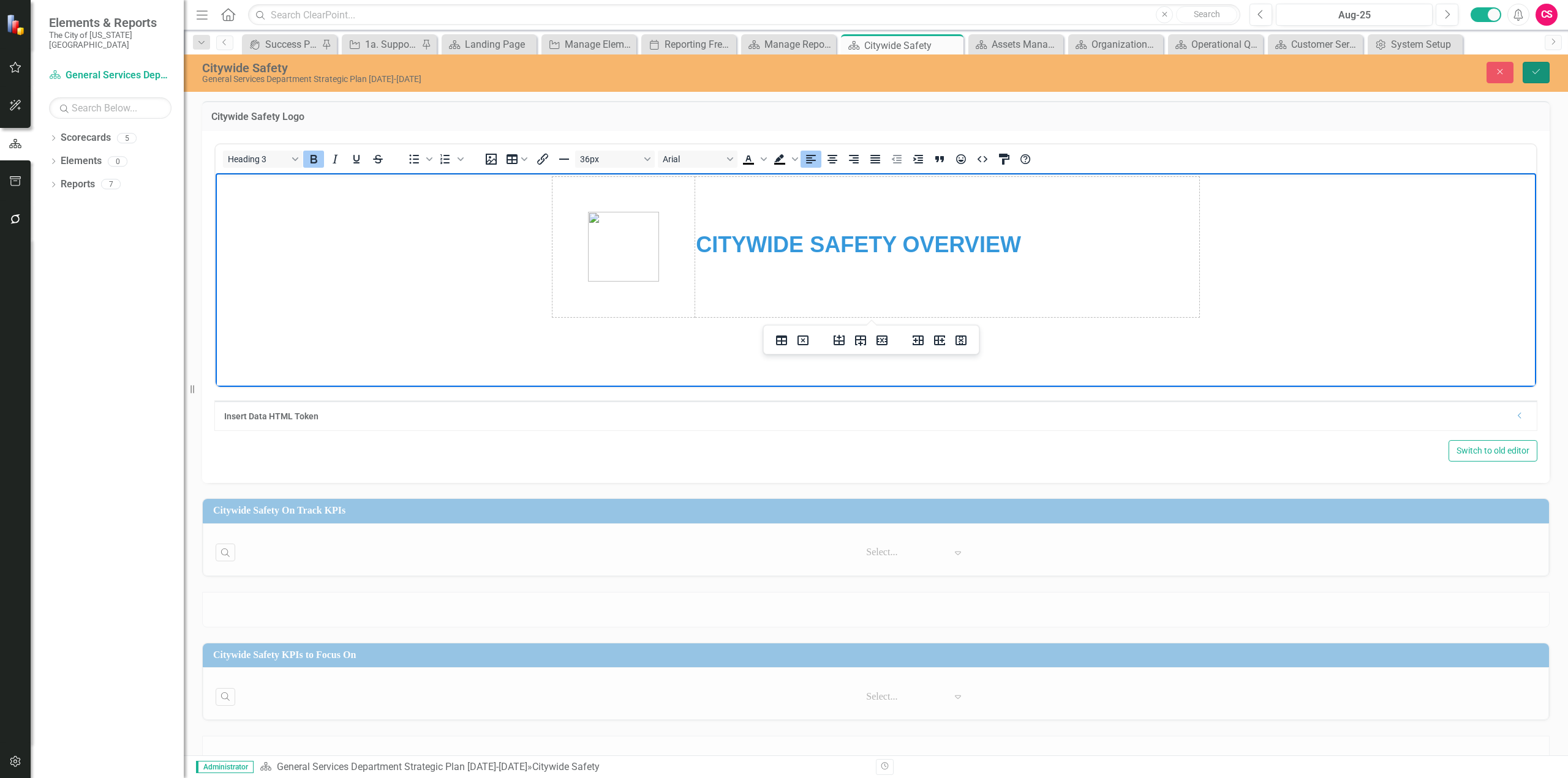
click at [1547, 71] on button "Save" at bounding box center [1536, 72] width 27 height 21
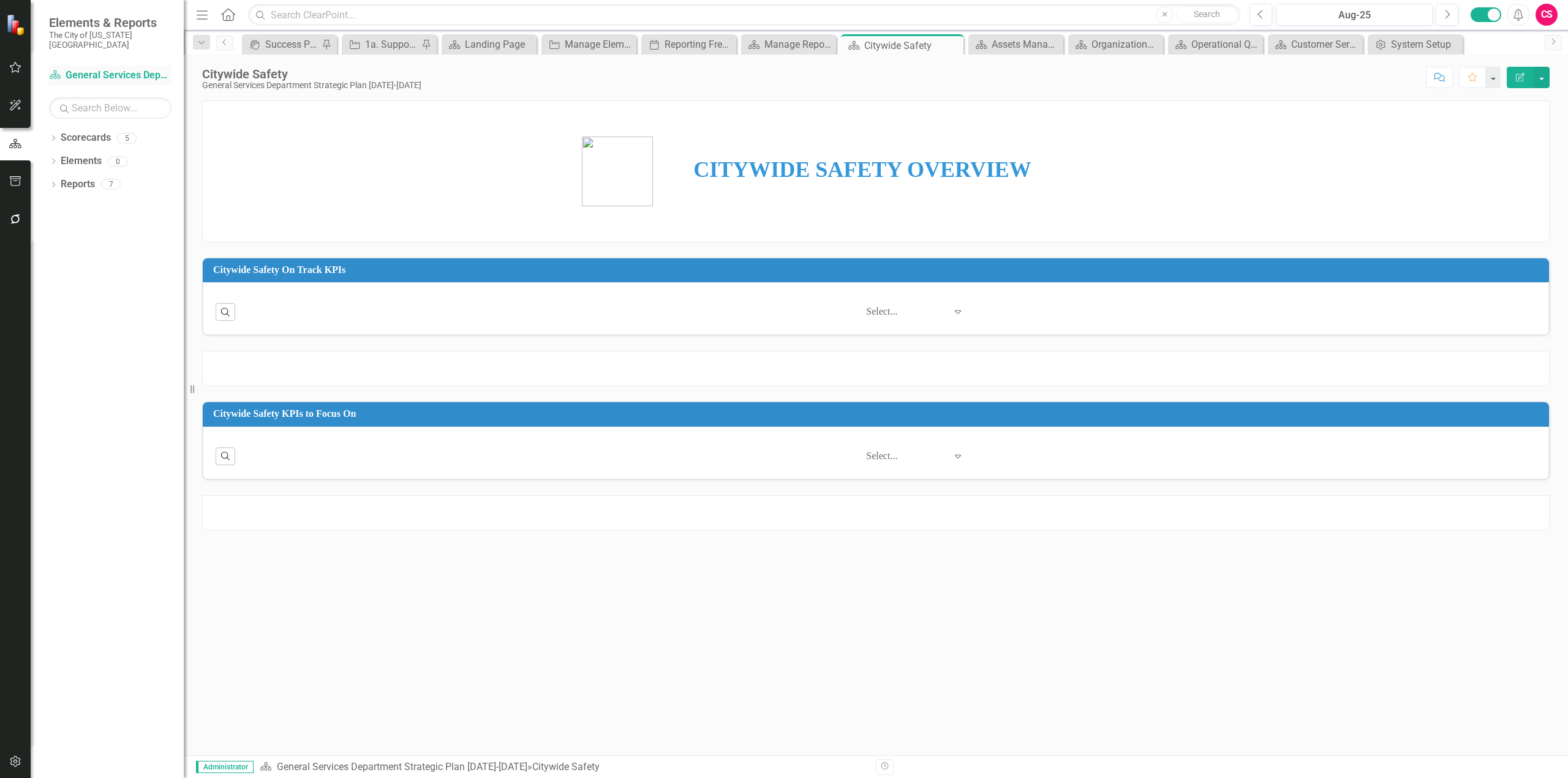
click at [152, 69] on link "Scorecard General Services Department Strategic Plan [DATE]-[DATE]" at bounding box center [110, 75] width 123 height 14
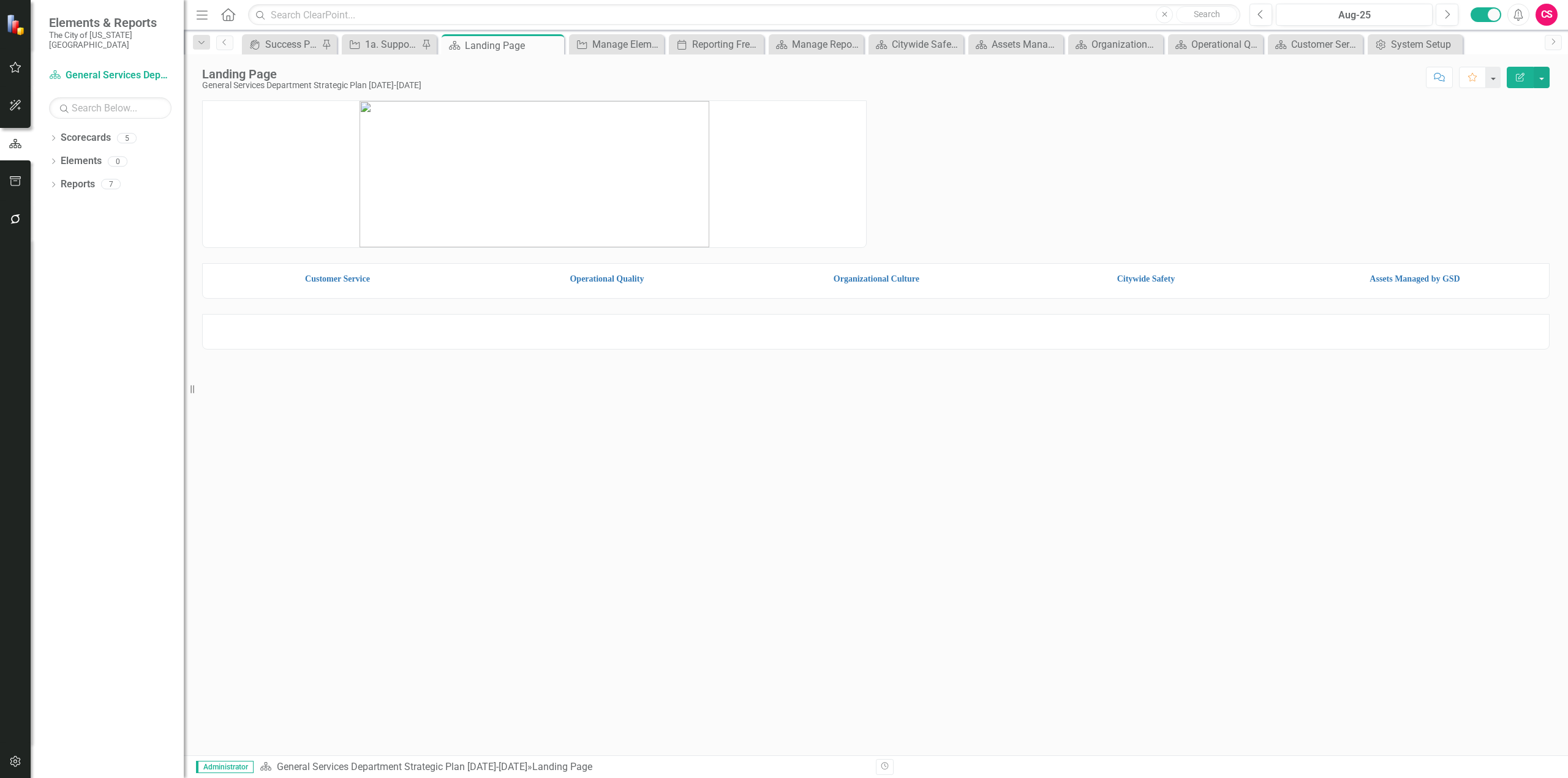
click at [1368, 267] on img at bounding box center [1415, 267] width 262 height 0
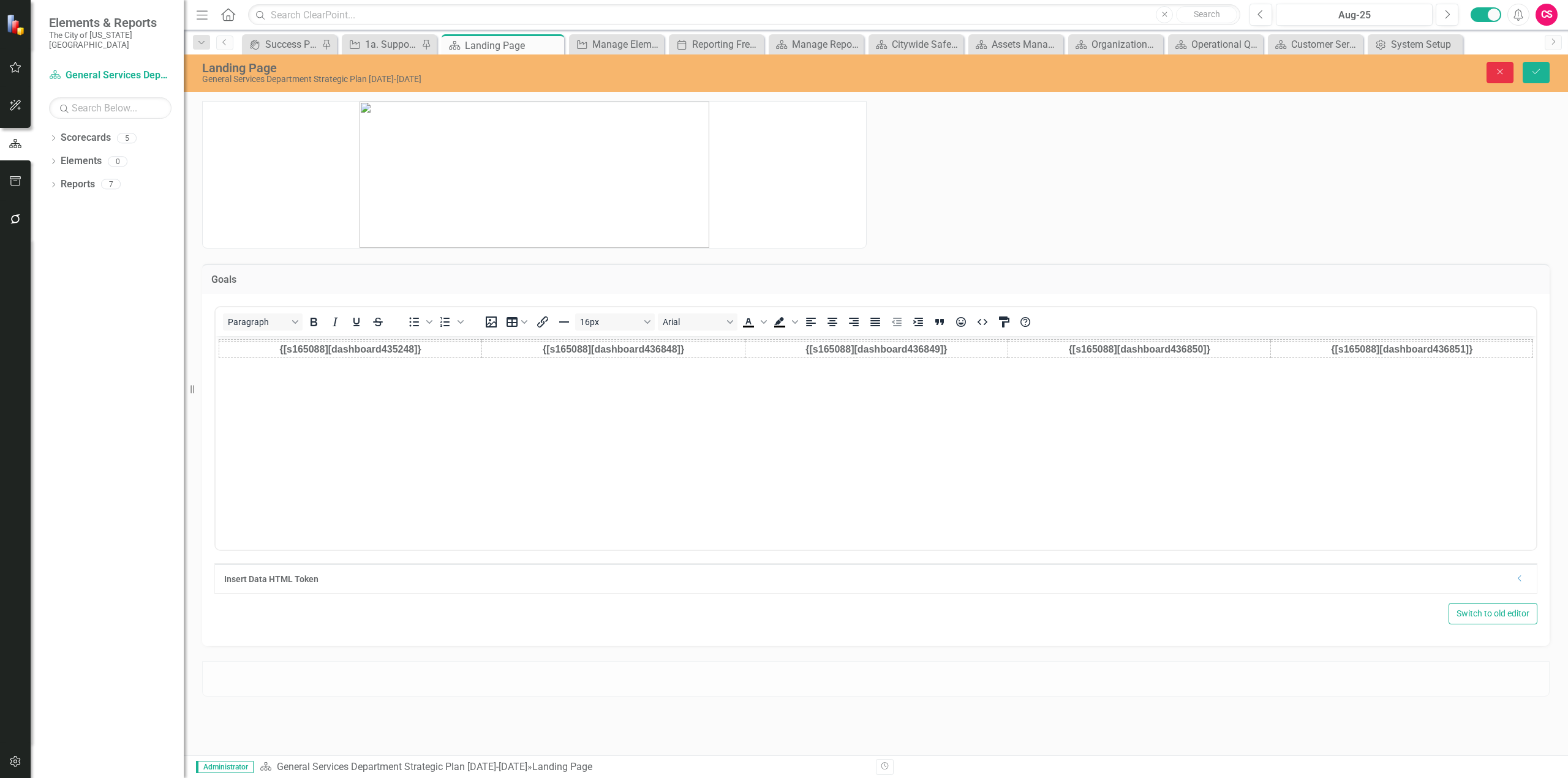
click at [1505, 75] on icon "Close" at bounding box center [1501, 71] width 11 height 9
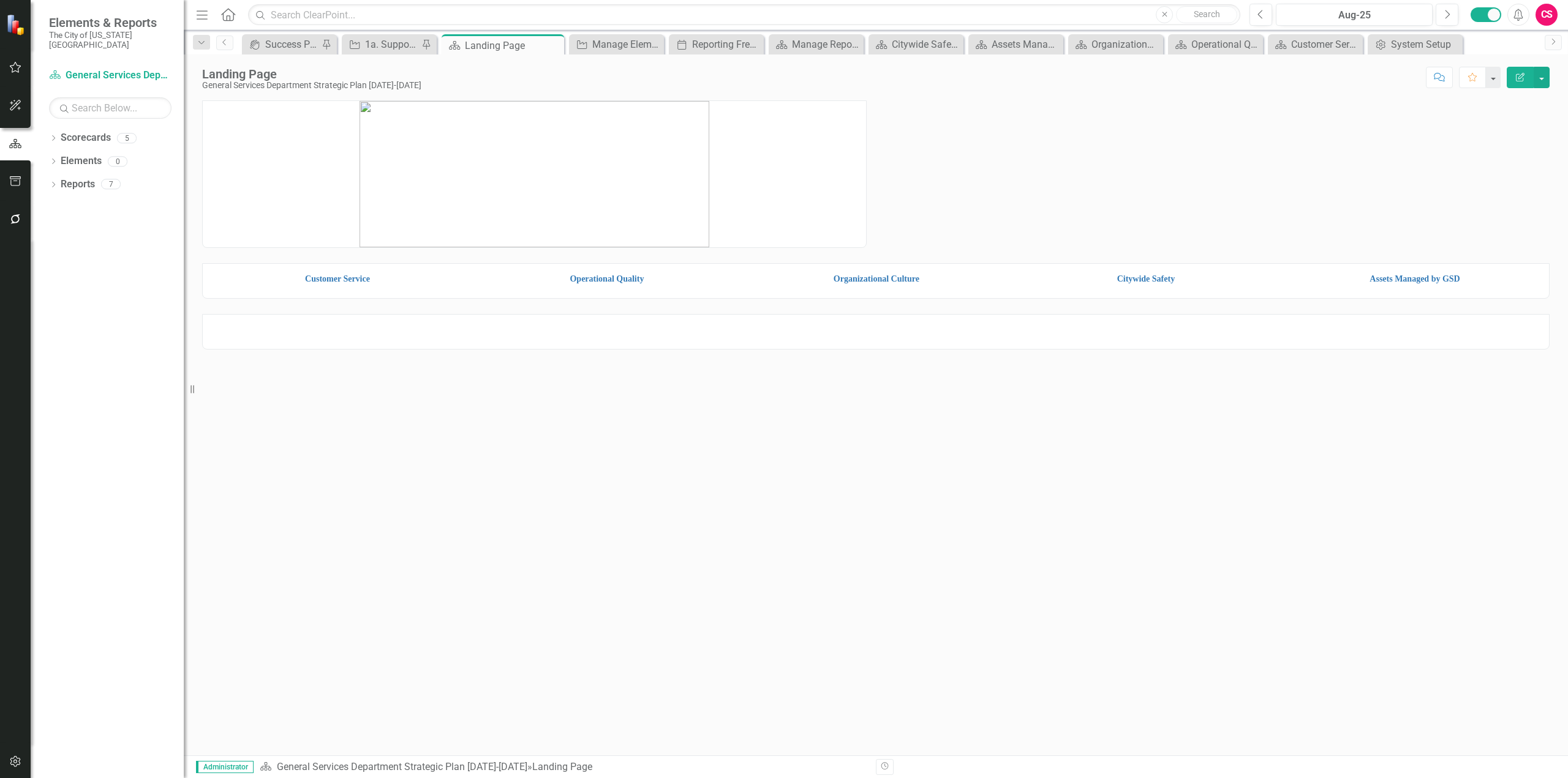
click at [627, 267] on img at bounding box center [607, 267] width 264 height 0
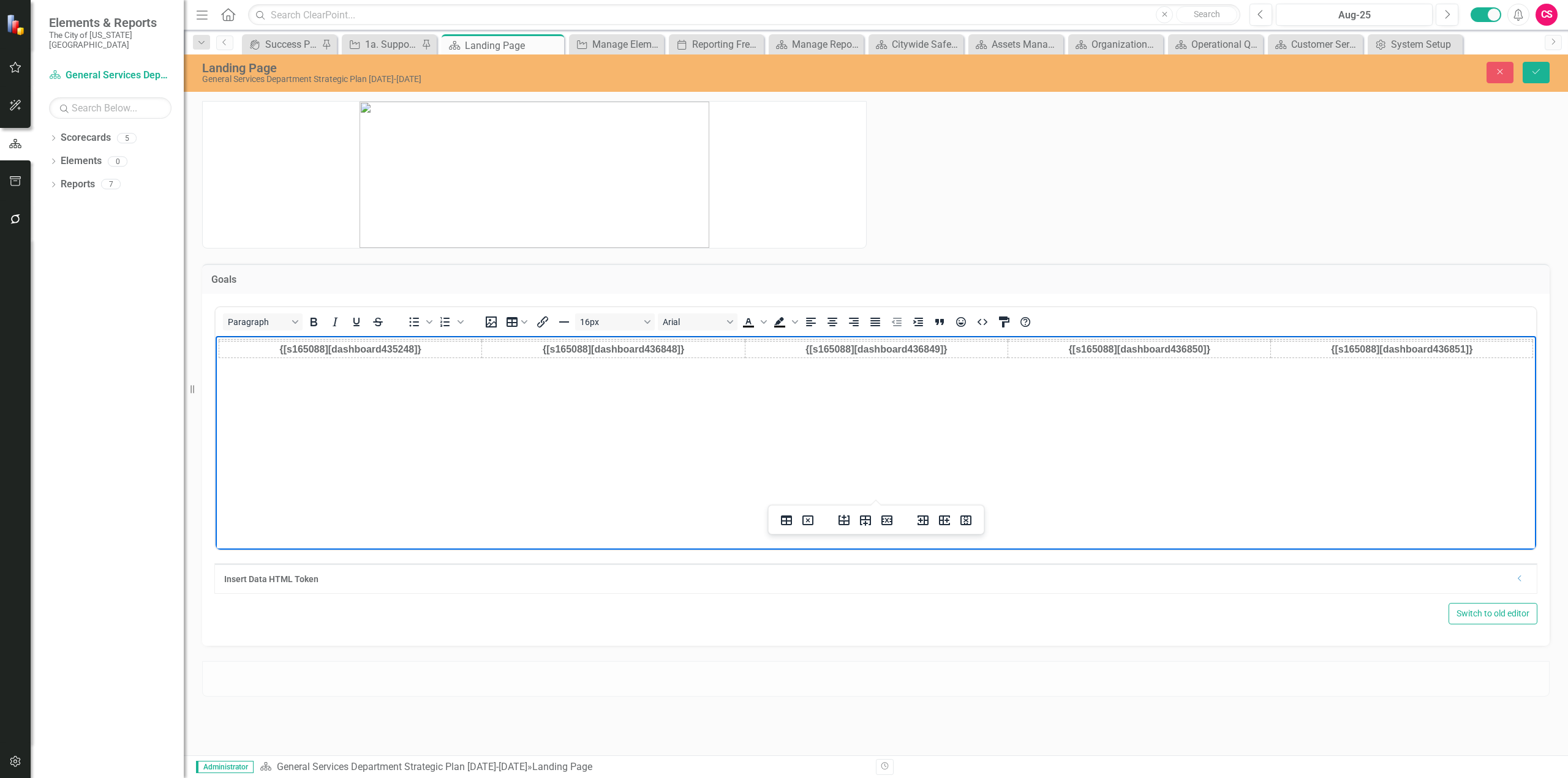
click at [640, 340] on img "Rich Text Area. Press ALT-0 for help." at bounding box center [614, 340] width 261 height 0
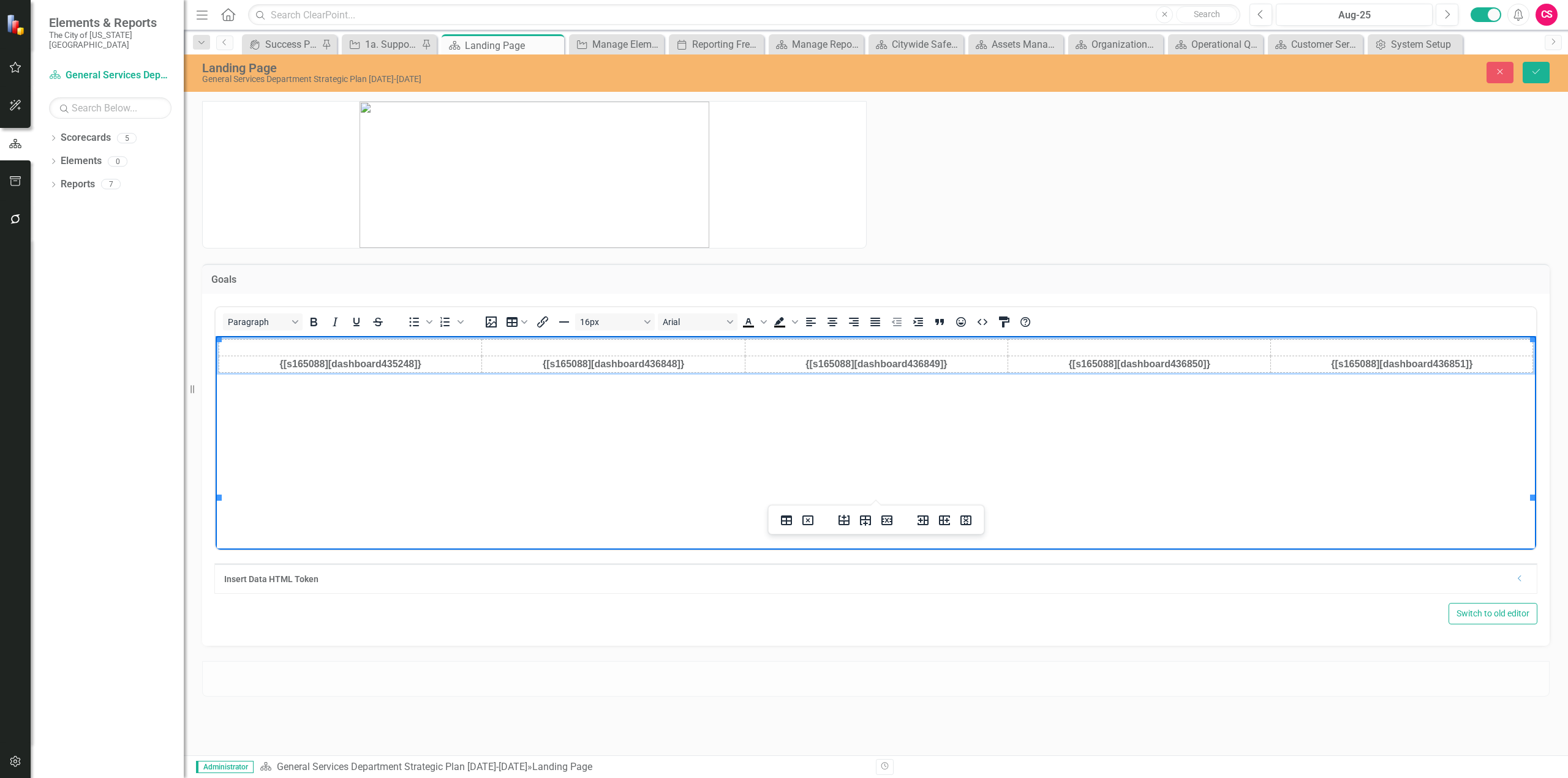
click at [875, 347] on img "Rich Text Area. Press ALT-0 for help." at bounding box center [877, 347] width 261 height 0
click at [746, 348] on img "Rich Text Area. Press ALT-0 for help." at bounding box center [746, 348] width 0 height 0
click at [837, 330] on button "Align center" at bounding box center [833, 321] width 21 height 17
click at [899, 347] on img "Rich Text Area. Press ALT-0 for help." at bounding box center [877, 347] width 261 height 0
click at [644, 356] on td "Rich Text Area. Press ALT-0 for help." at bounding box center [614, 347] width 263 height 16
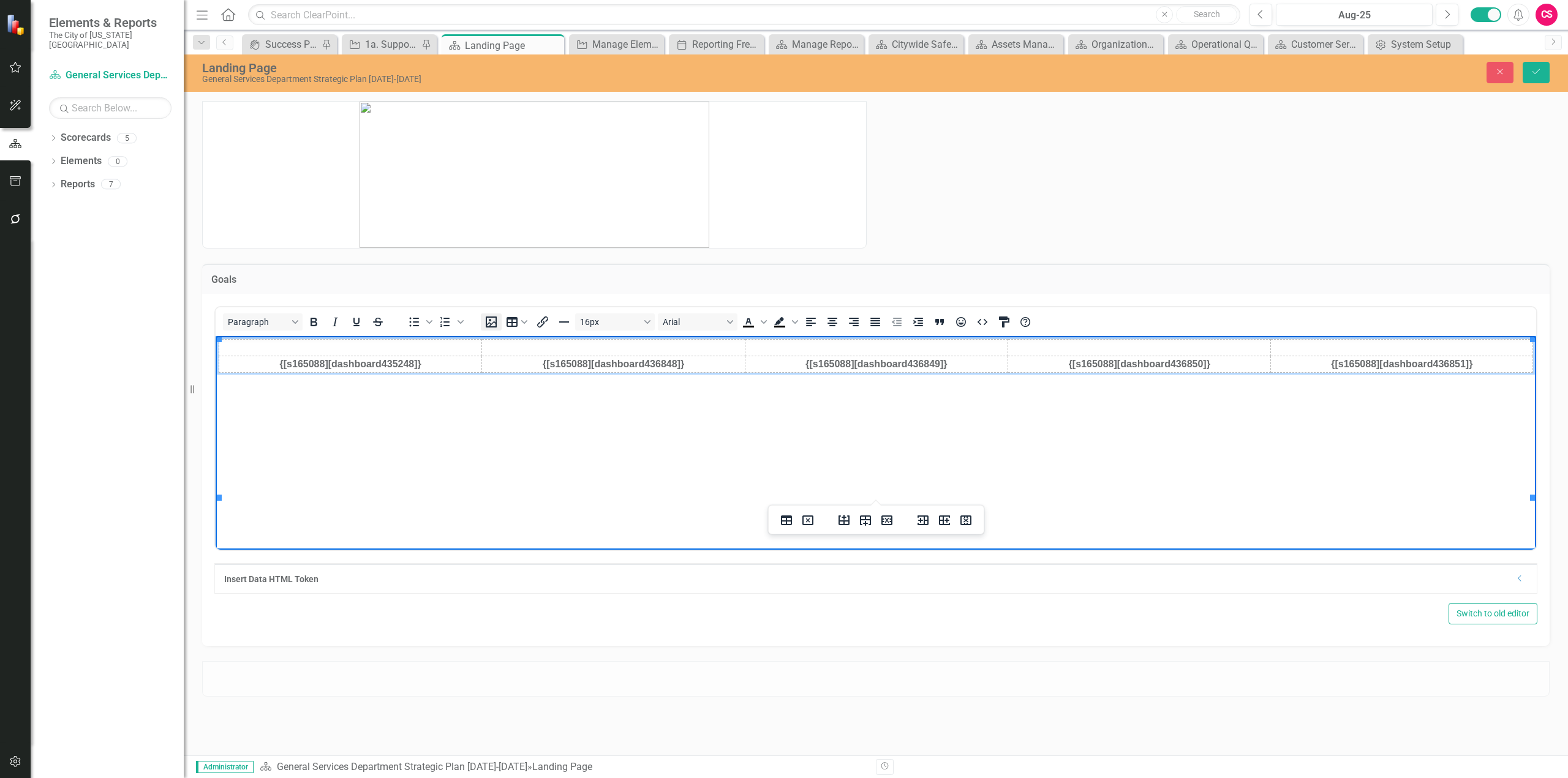
click at [496, 322] on icon "Insert image" at bounding box center [491, 322] width 15 height 15
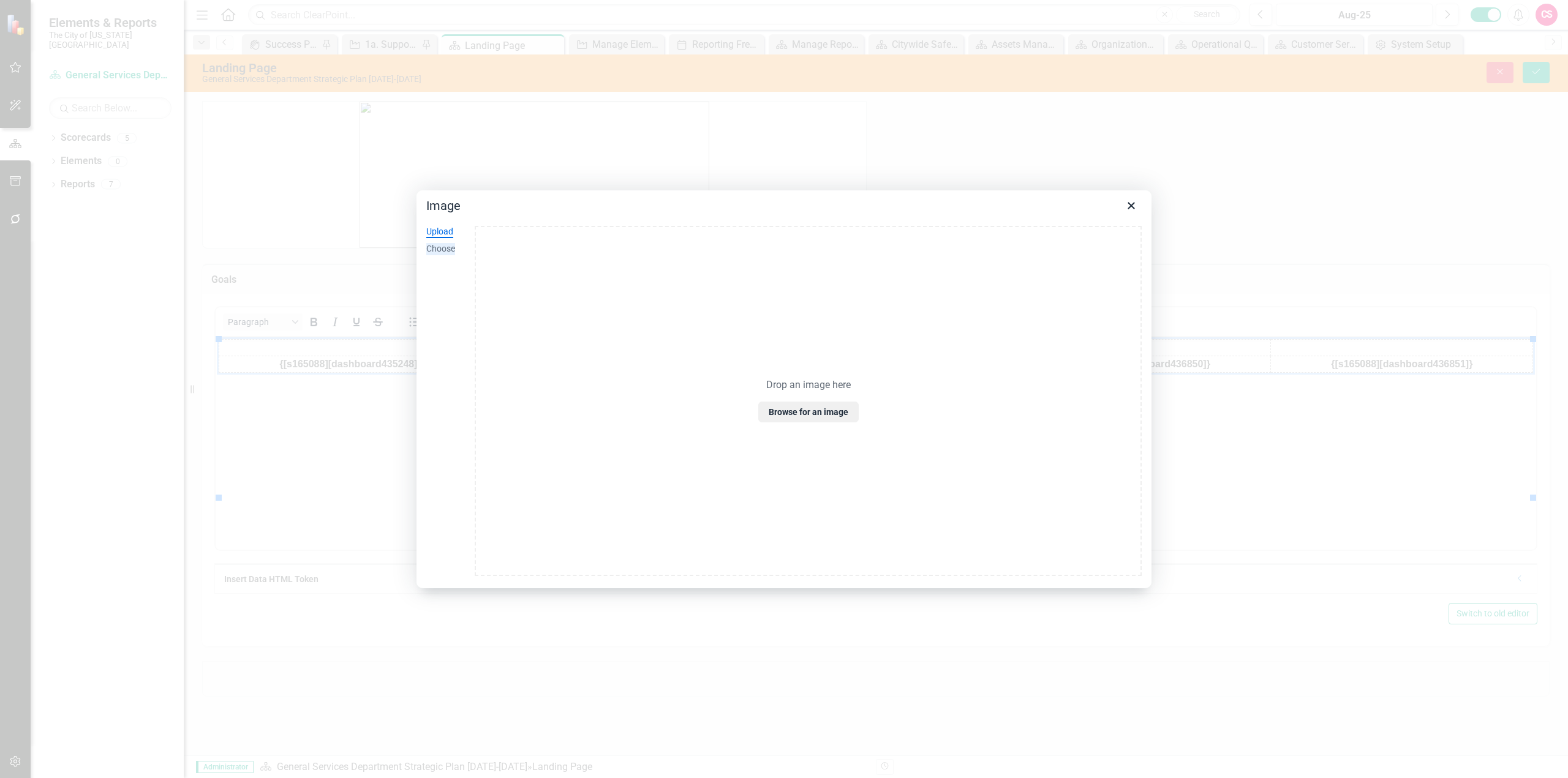
click at [439, 243] on div "Choose" at bounding box center [440, 249] width 28 height 12
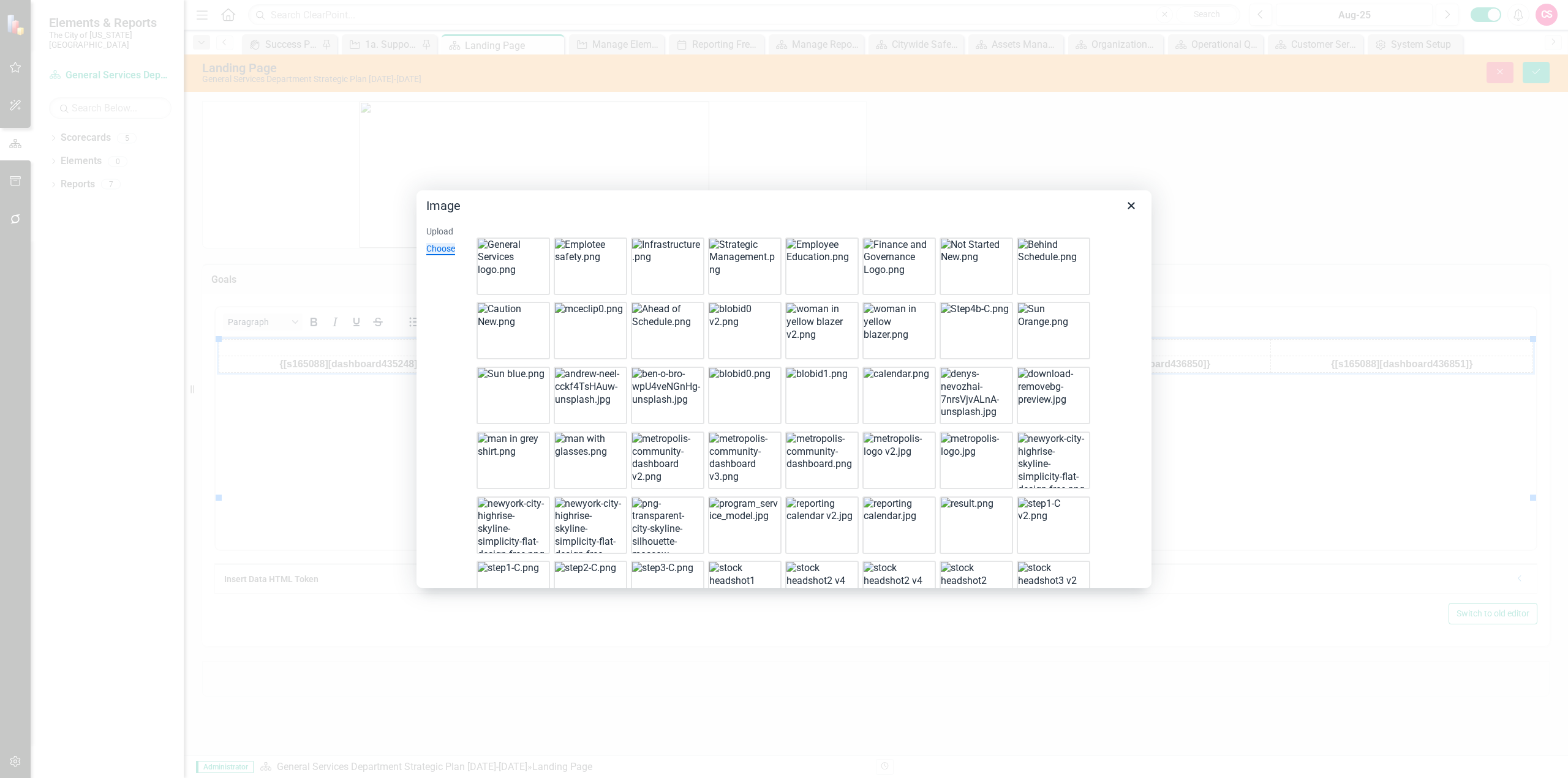
click at [658, 264] on img at bounding box center [666, 251] width 69 height 26
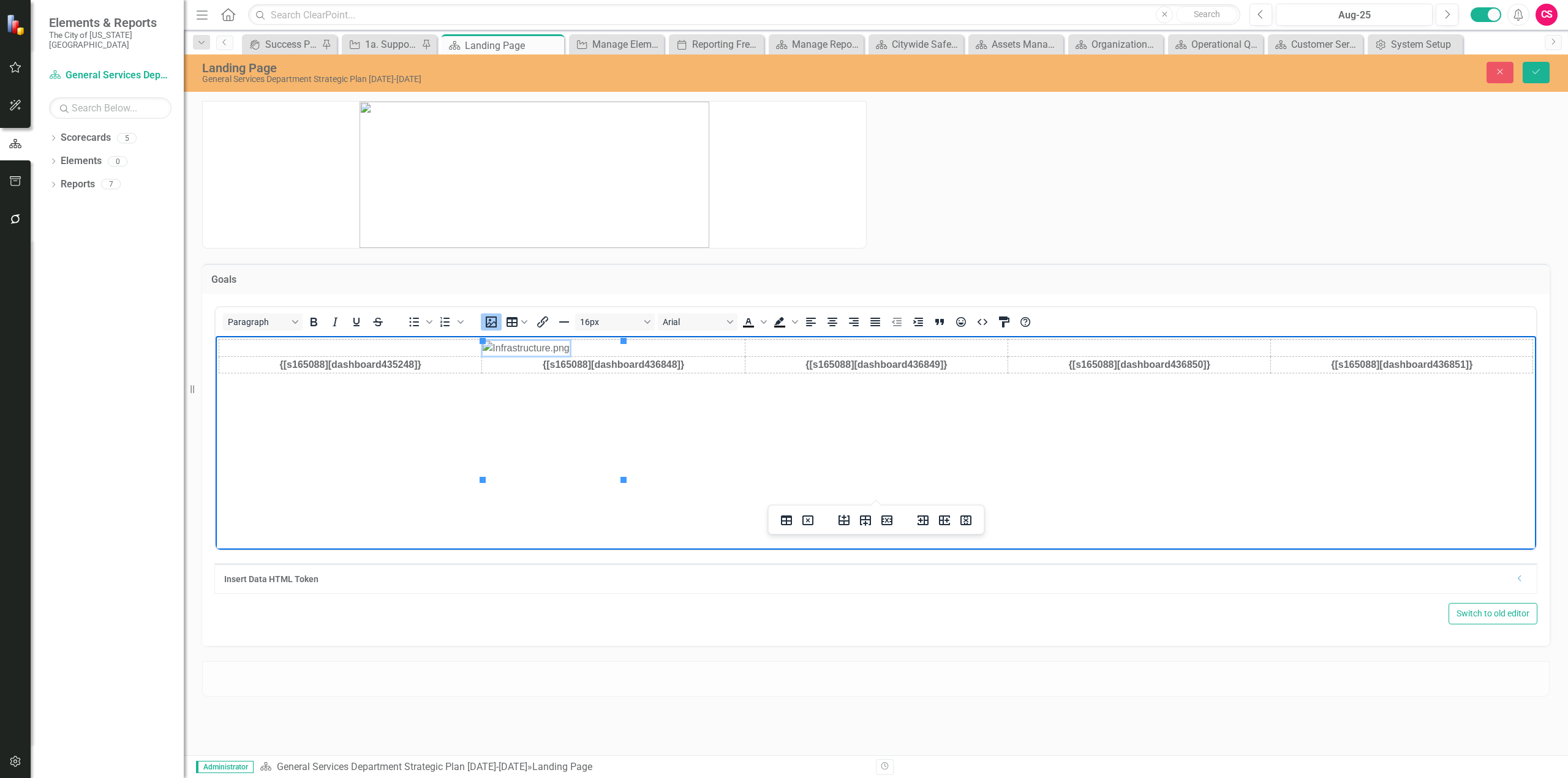
click at [569, 355] on img "Rich Text Area. Press ALT-0 for help." at bounding box center [526, 348] width 86 height 15
click at [834, 322] on icon "Align center" at bounding box center [833, 322] width 15 height 15
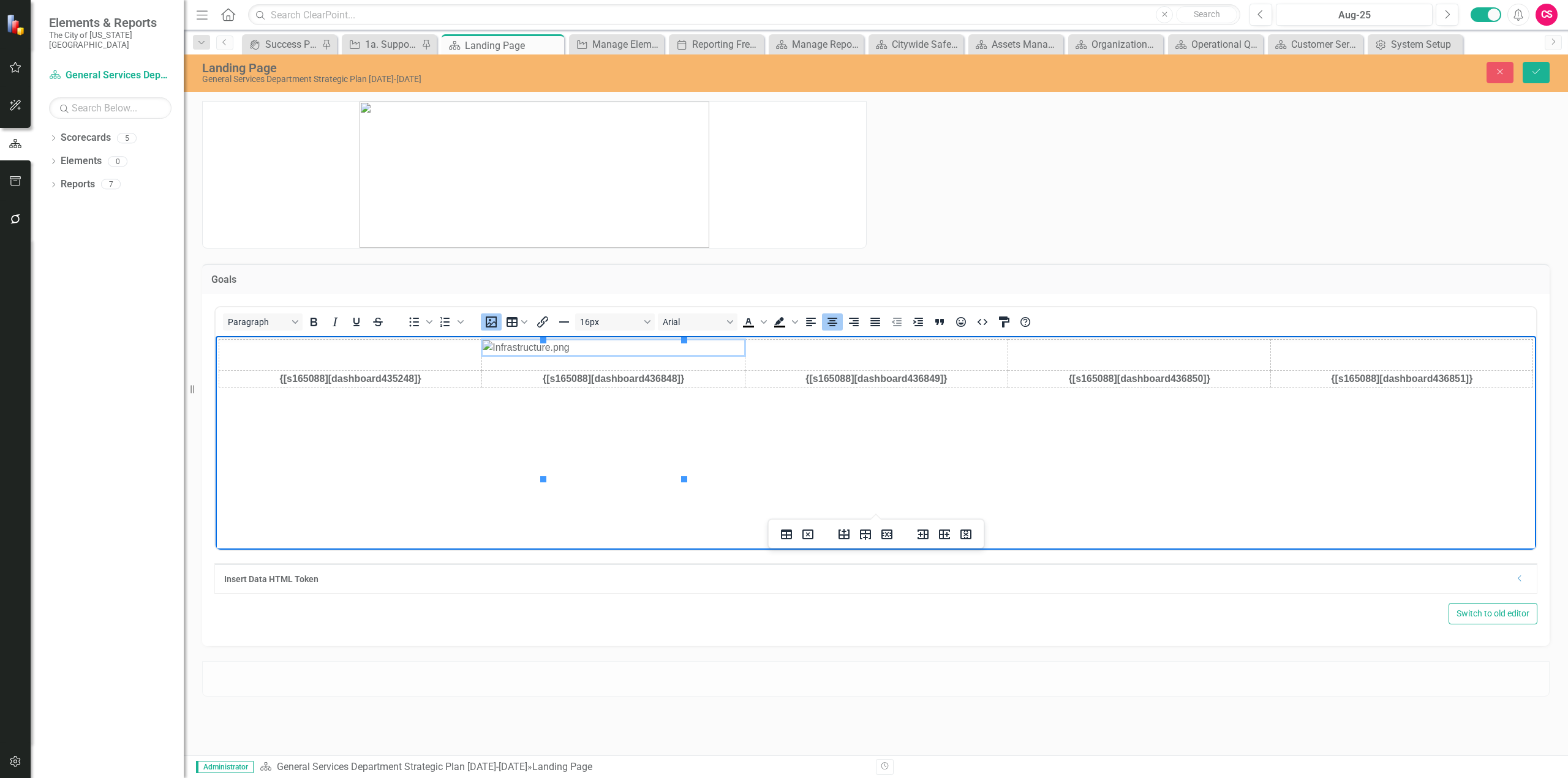
click at [640, 371] on td "Rich Text Area. Press ALT-0 for help." at bounding box center [614, 355] width 263 height 31
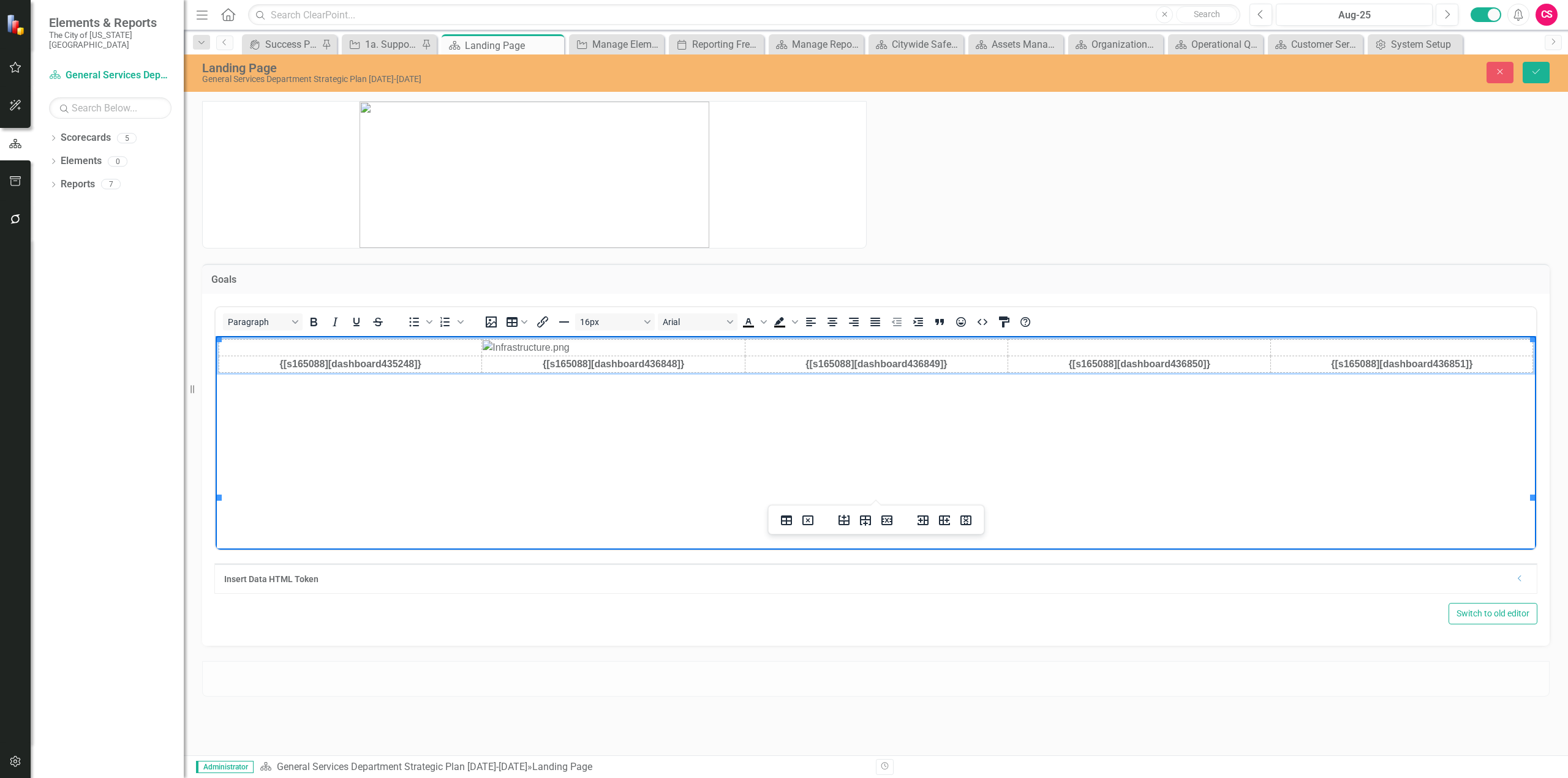
click at [601, 355] on img "Rich Text Area. Press ALT-0 for help." at bounding box center [614, 347] width 261 height 15
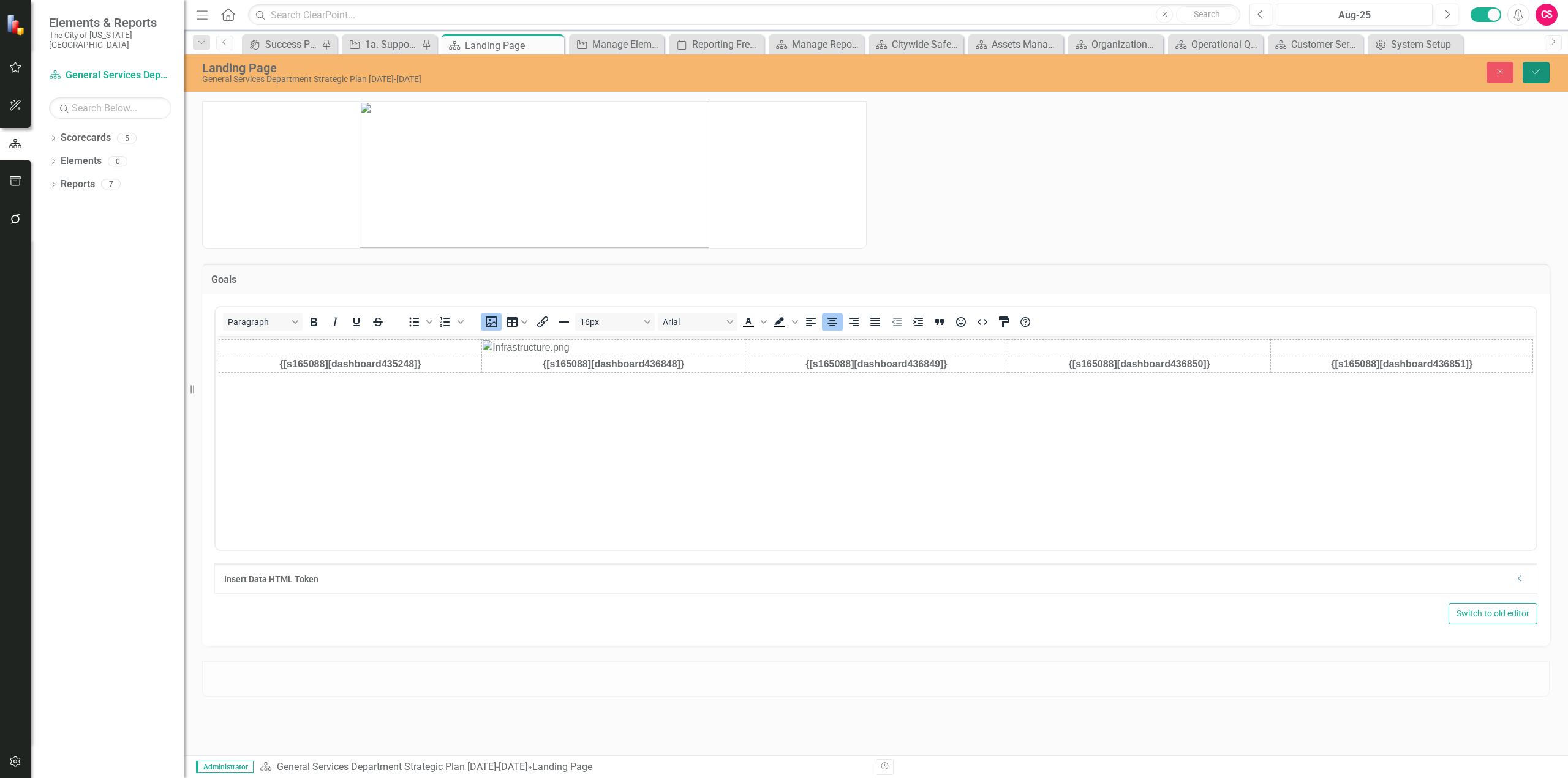
click at [1528, 75] on button "Save" at bounding box center [1536, 72] width 27 height 21
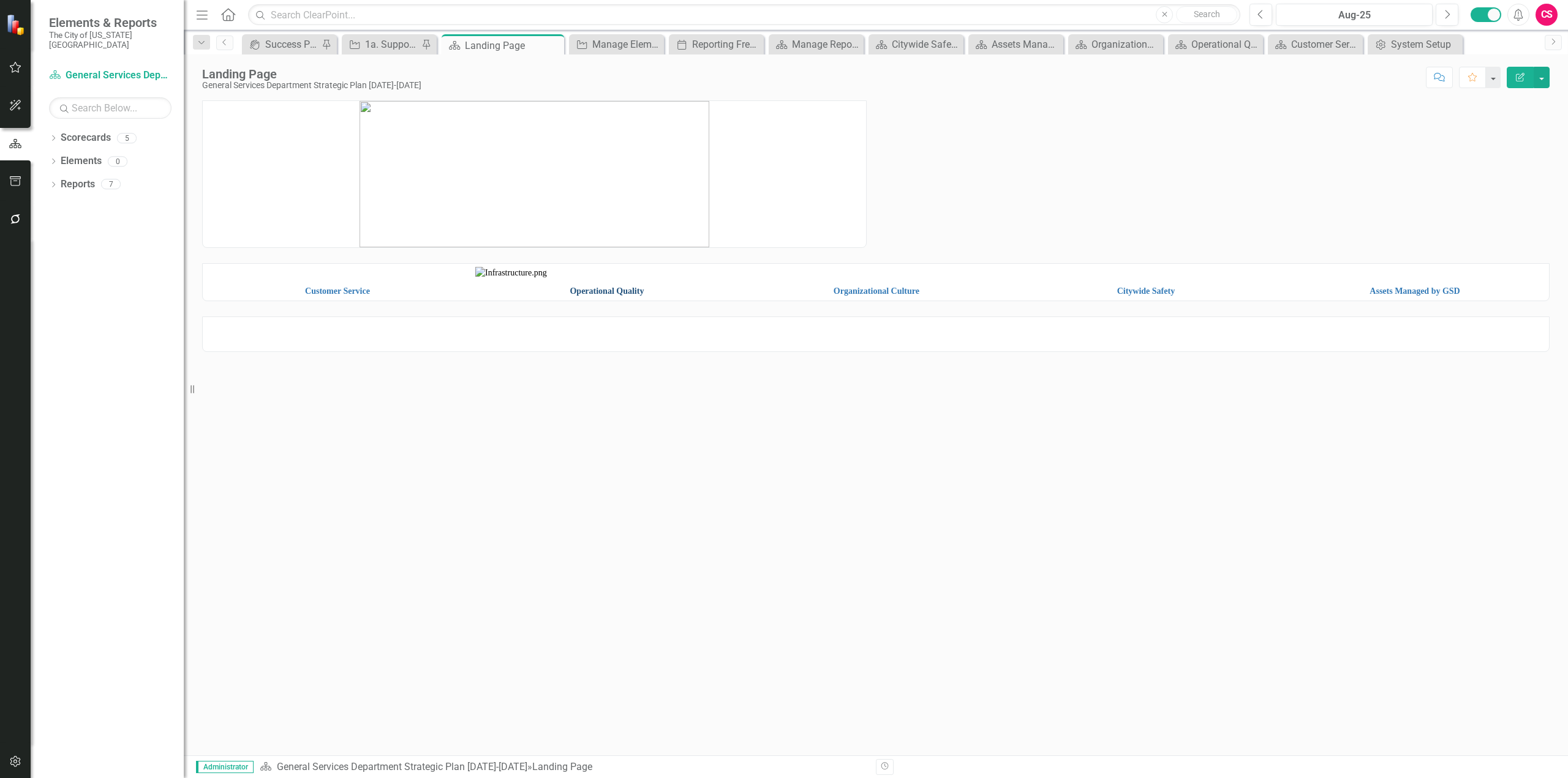
click at [600, 296] on link "Operational Quality" at bounding box center [606, 290] width 74 height 9
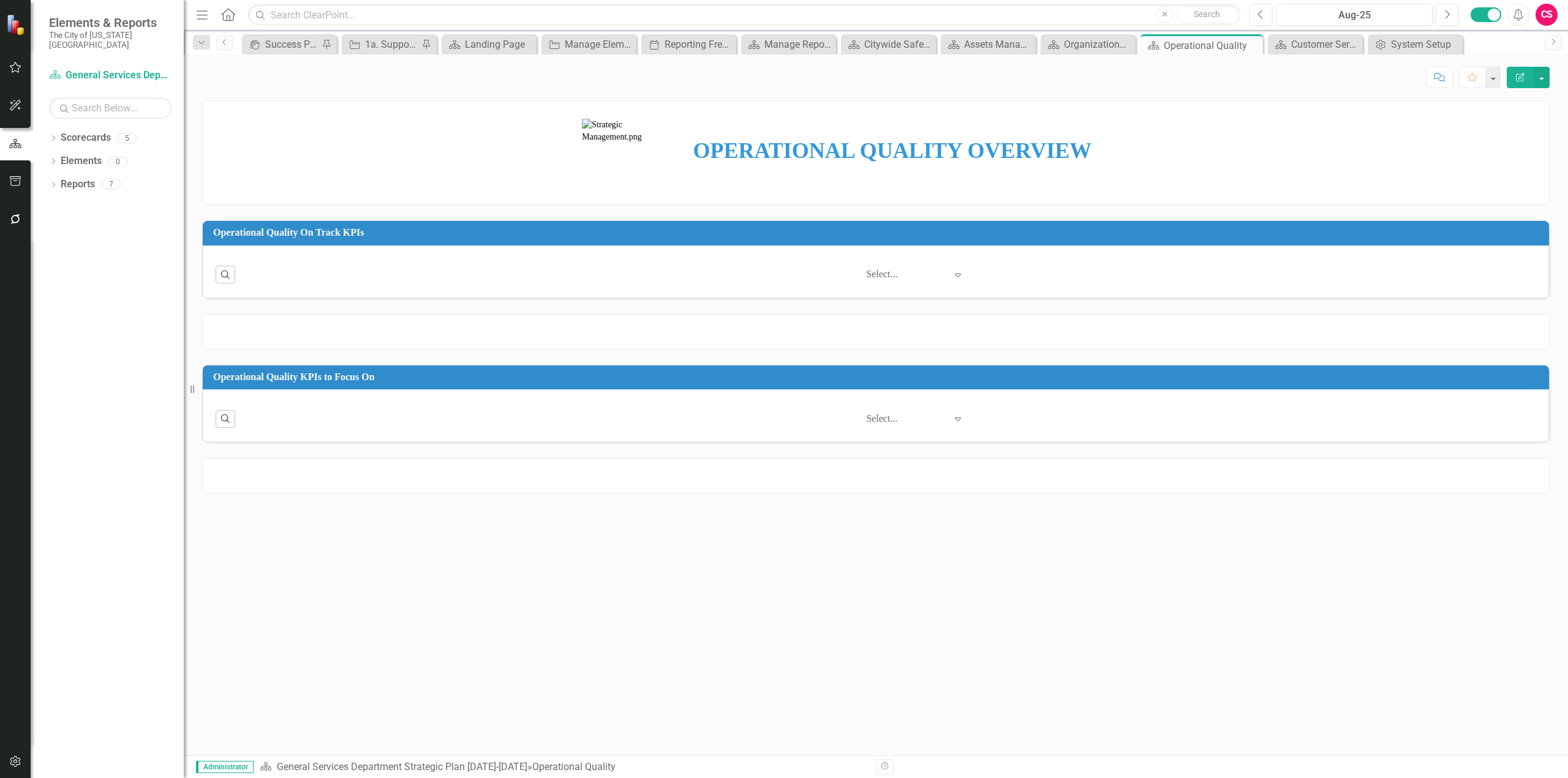
click at [644, 174] on img at bounding box center [617, 153] width 70 height 69
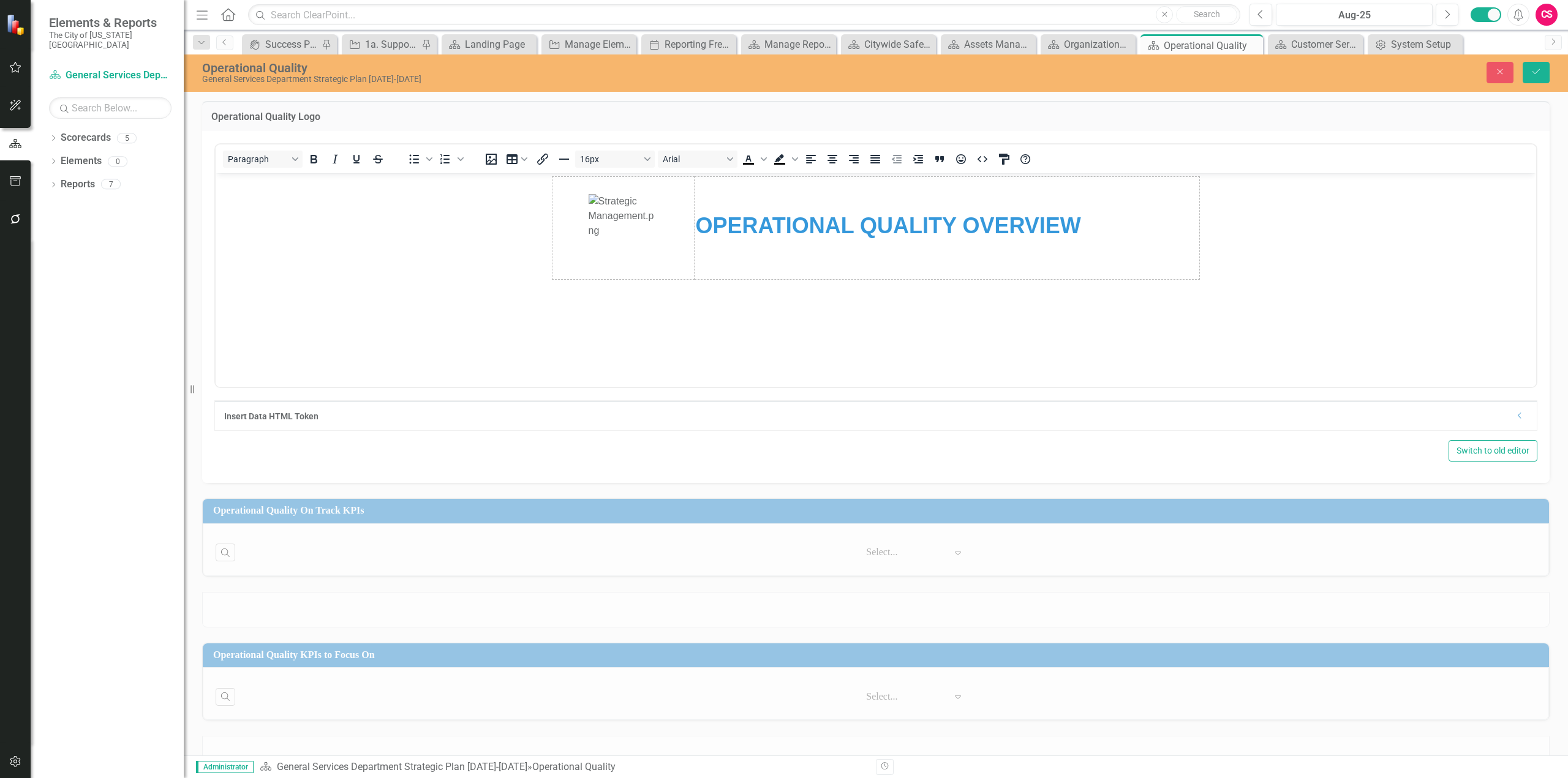
click at [635, 247] on img "Rich Text Area. Press ALT-0 for help." at bounding box center [623, 228] width 70 height 69
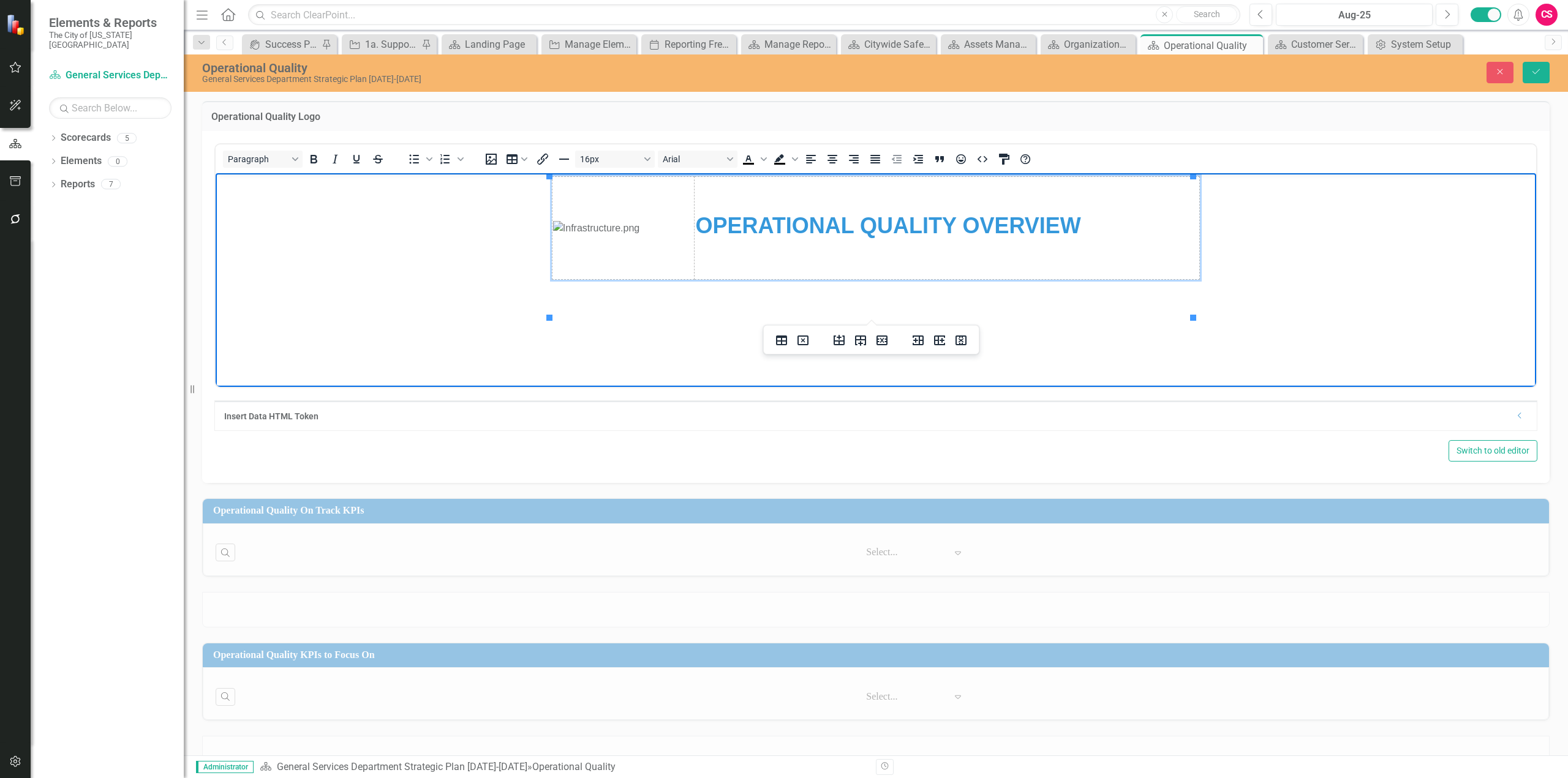
click at [635, 235] on img "Rich Text Area. Press ALT-0 for help." at bounding box center [597, 228] width 86 height 15
drag, startPoint x: 691, startPoint y: 314, endPoint x: 621, endPoint y: 252, distance: 93.5
click at [834, 161] on icon "Align center" at bounding box center [833, 159] width 15 height 15
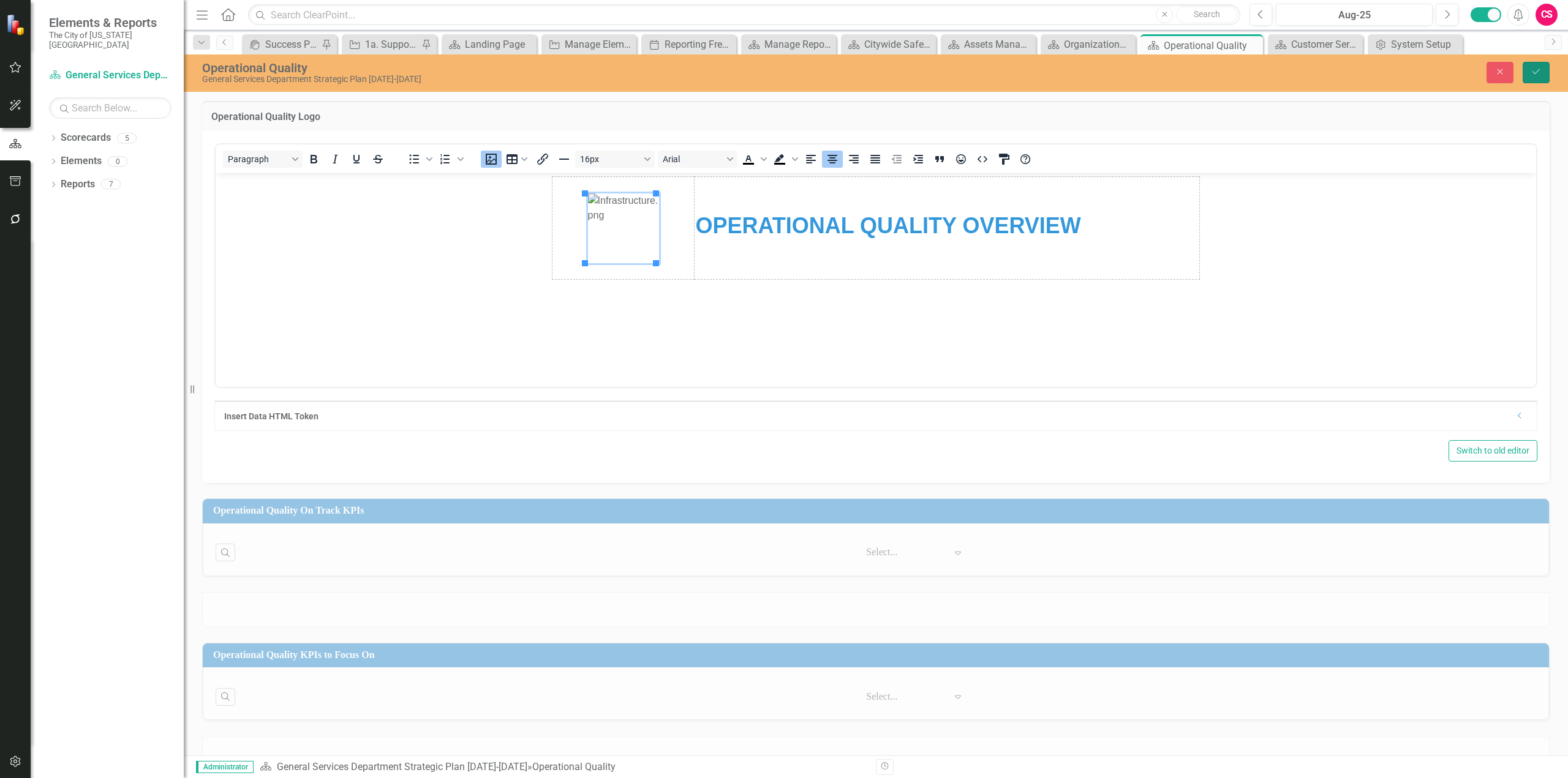
click at [1530, 74] on button "Save" at bounding box center [1536, 72] width 27 height 21
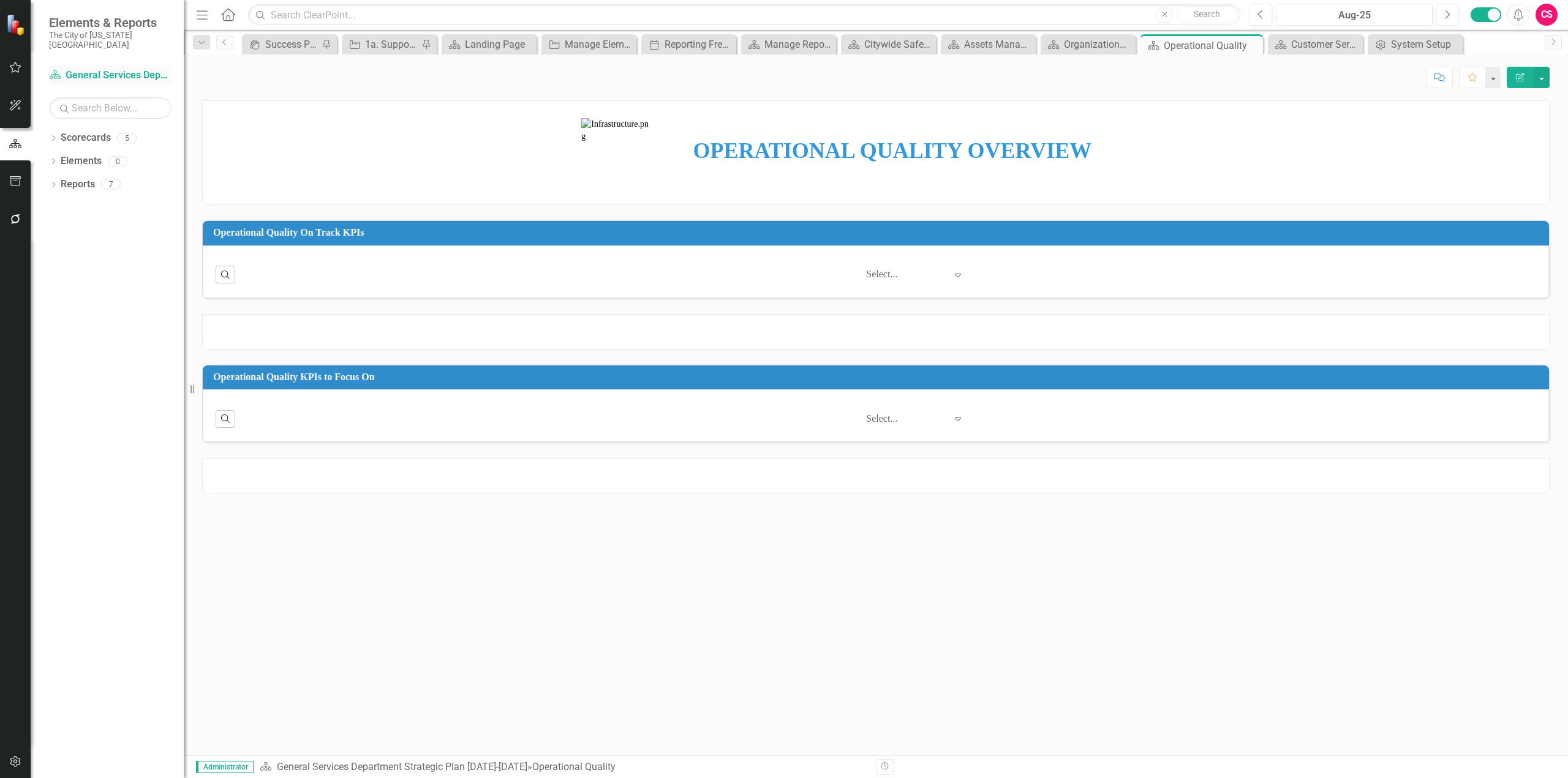
click at [125, 71] on link "Scorecard General Services Department Strategic Plan [DATE]-[DATE]" at bounding box center [110, 75] width 123 height 14
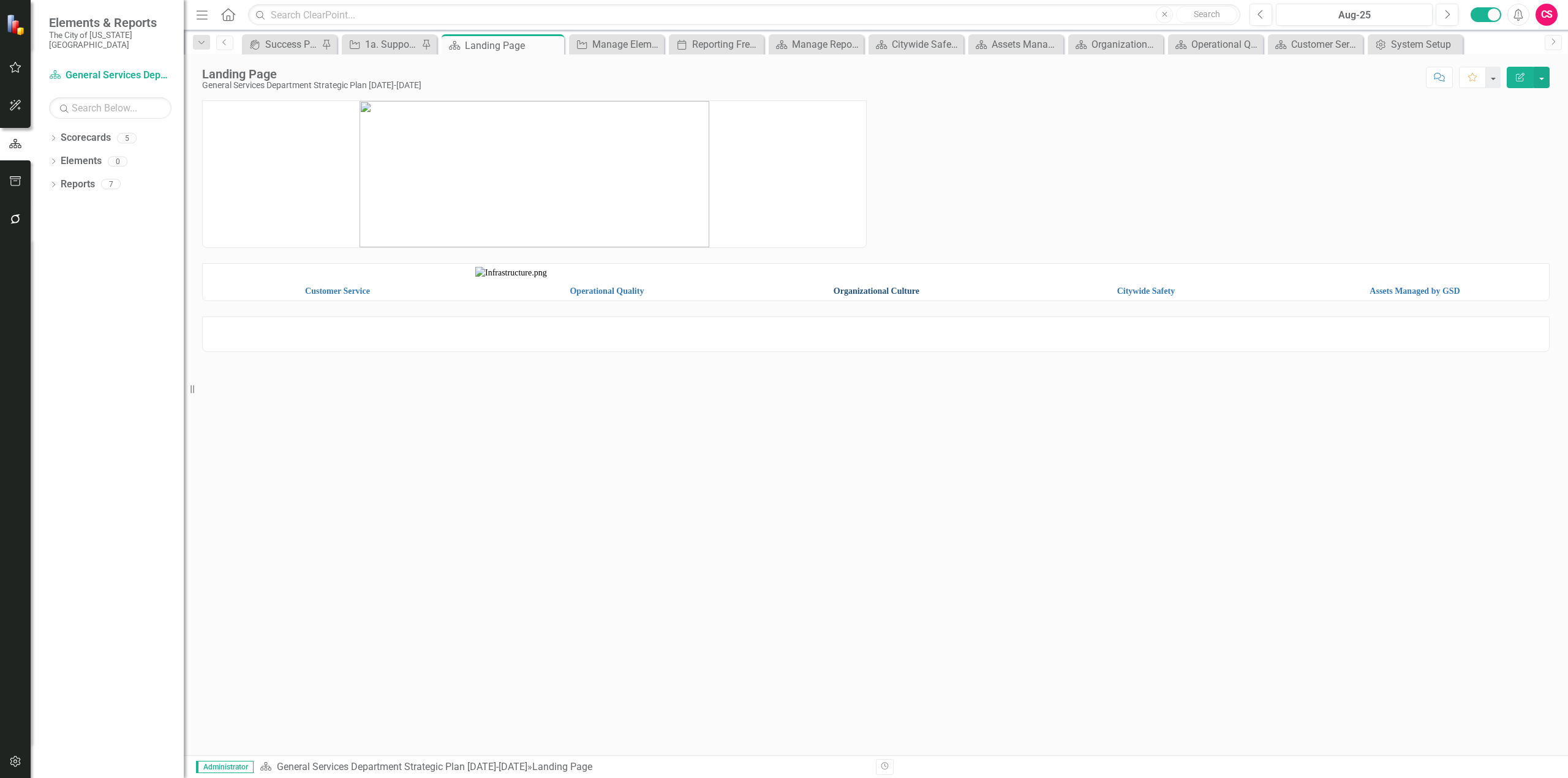
click at [871, 296] on link "Organizational Culture" at bounding box center [877, 290] width 86 height 9
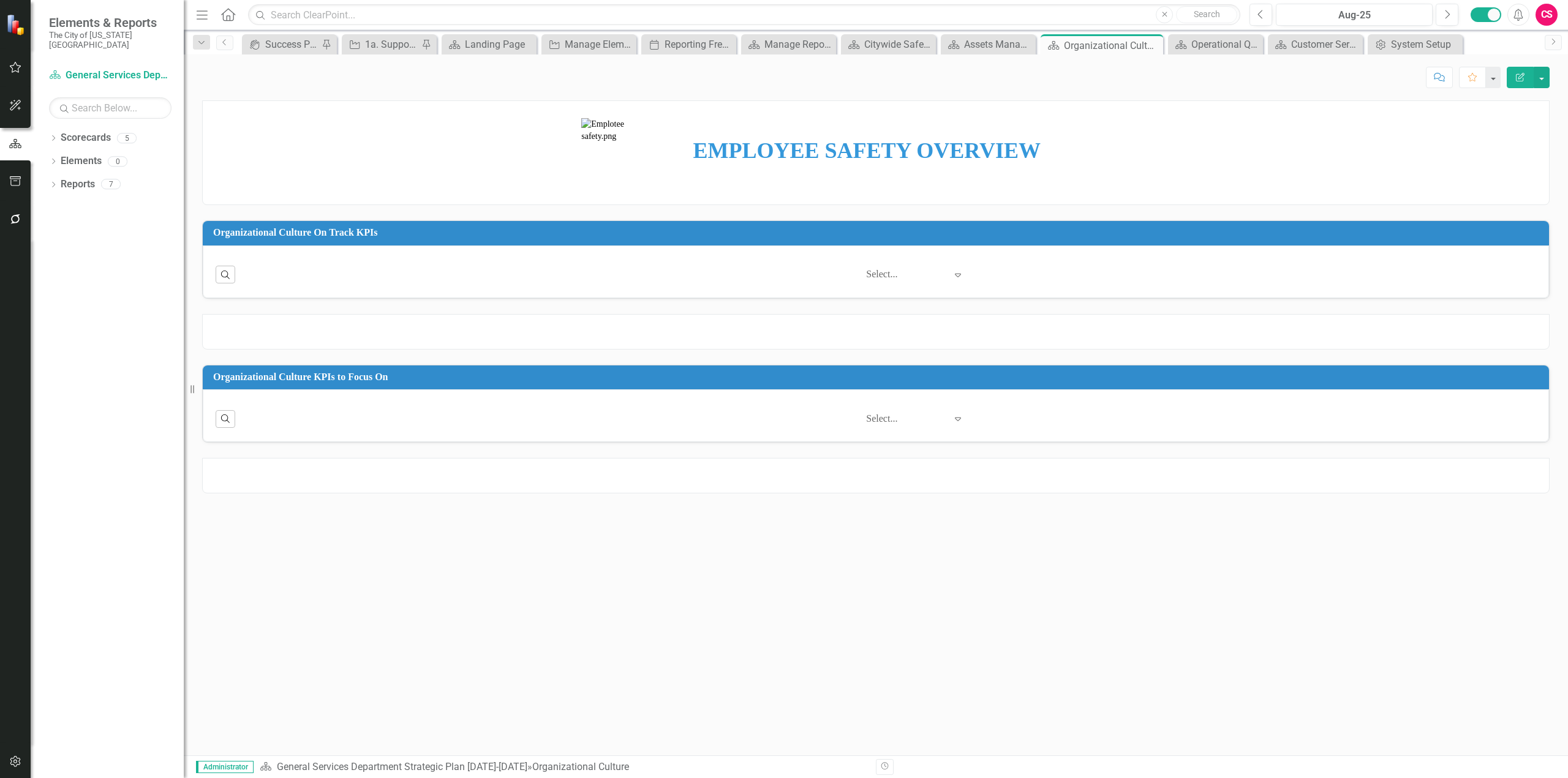
click at [716, 159] on strong "EMPLOYEE SAFETY OVERVIEW" at bounding box center [867, 151] width 347 height 24
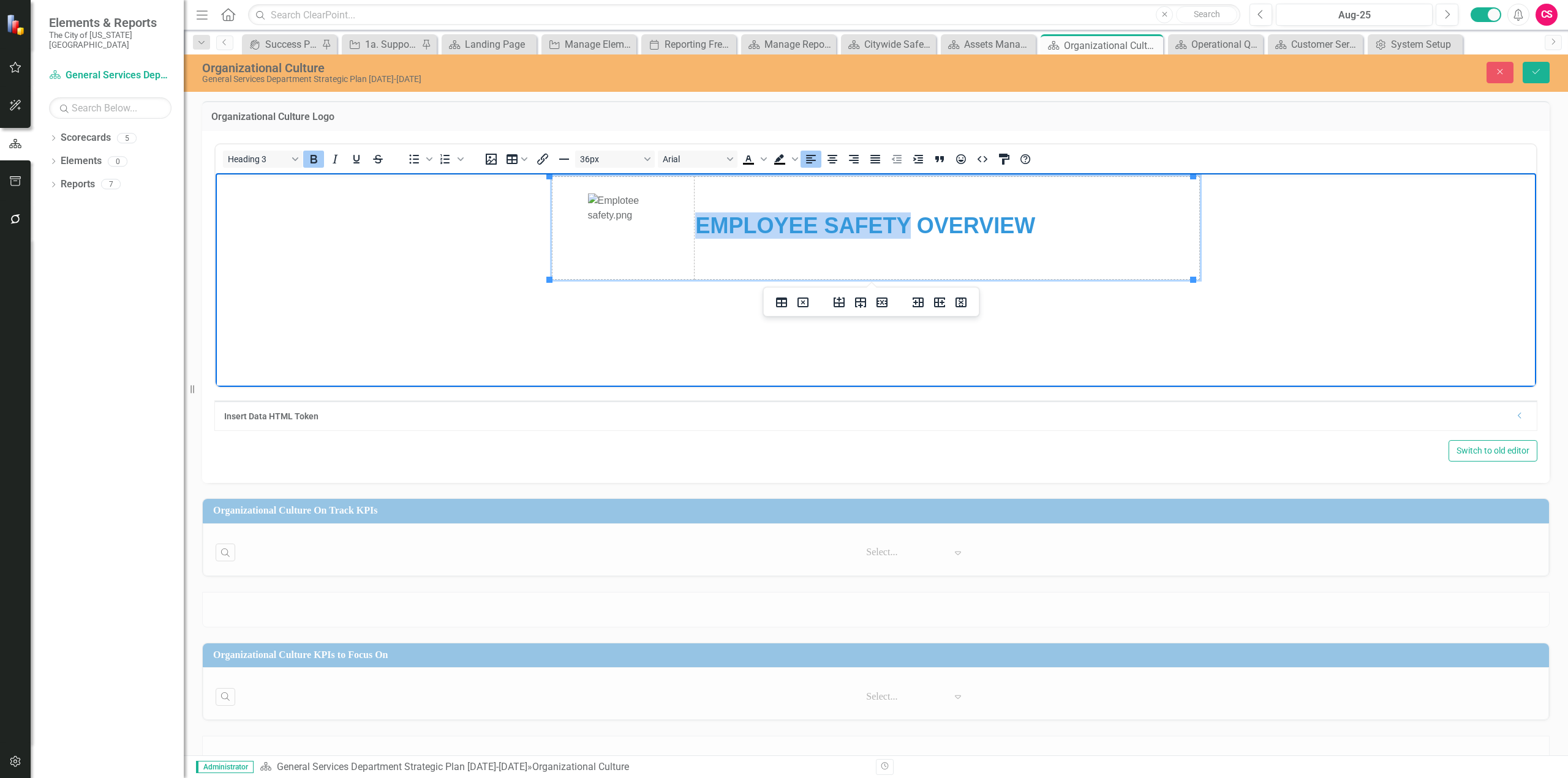
drag, startPoint x: 909, startPoint y: 221, endPoint x: 698, endPoint y: 226, distance: 211.1
click at [698, 226] on strong "EMPLOYEE SAFETY OVERVIEW" at bounding box center [865, 225] width 340 height 25
click at [639, 230] on img "Rich Text Area. Press ALT-0 for help." at bounding box center [624, 228] width 71 height 70
click at [493, 157] on icon "Insert image" at bounding box center [491, 159] width 15 height 15
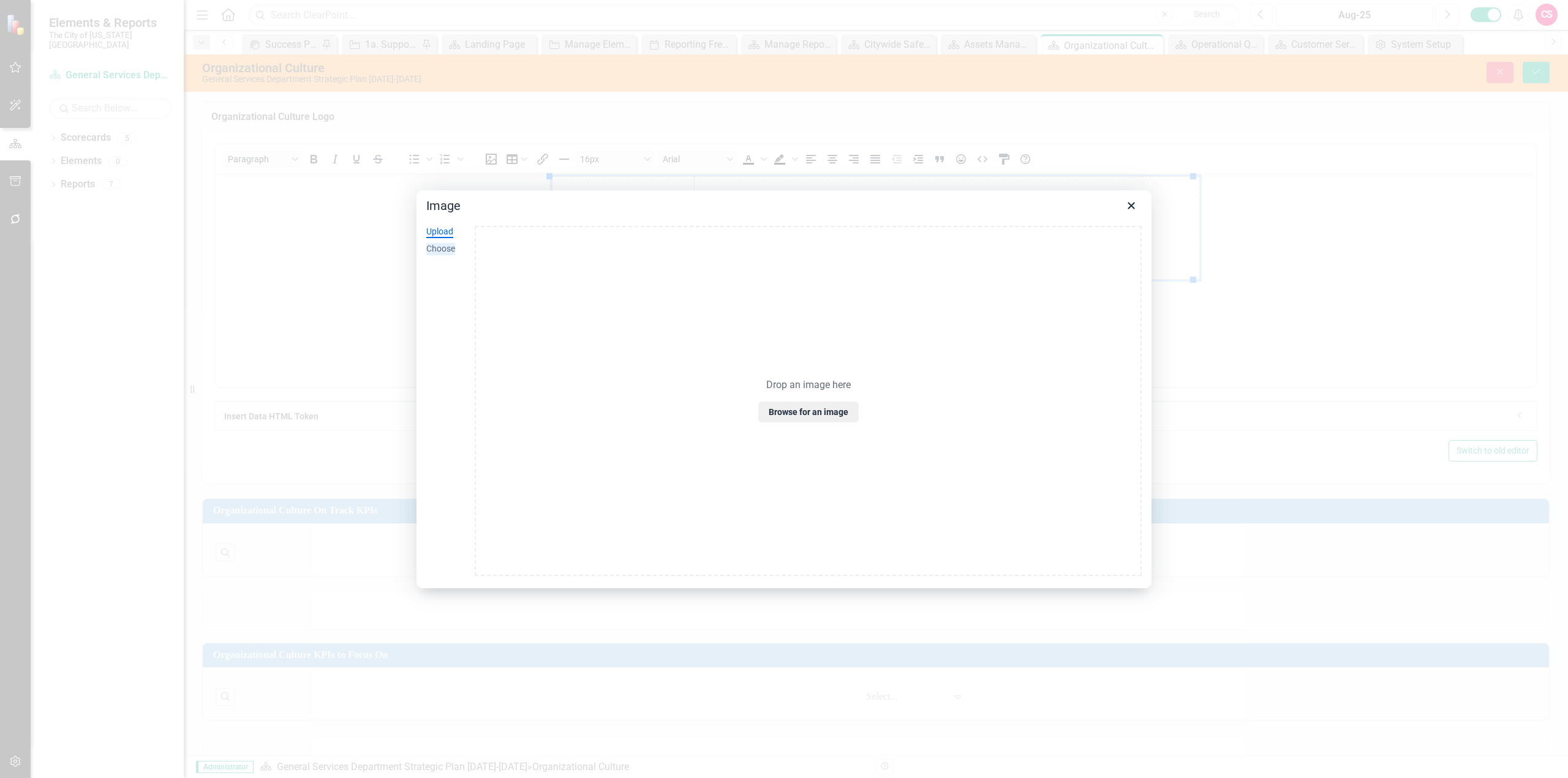
click at [442, 250] on div "Choose" at bounding box center [440, 249] width 28 height 12
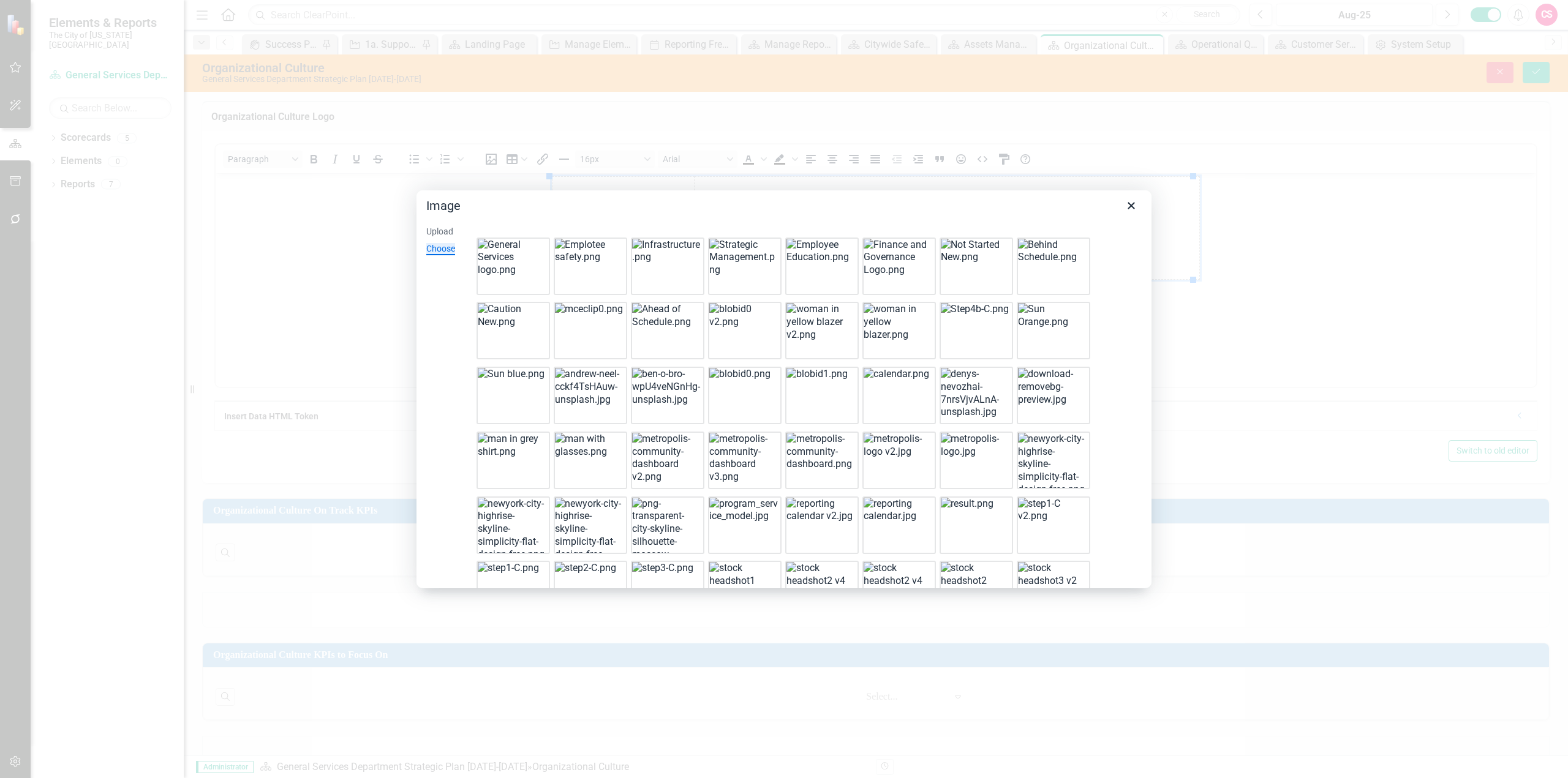
click at [727, 277] on img at bounding box center [743, 257] width 69 height 38
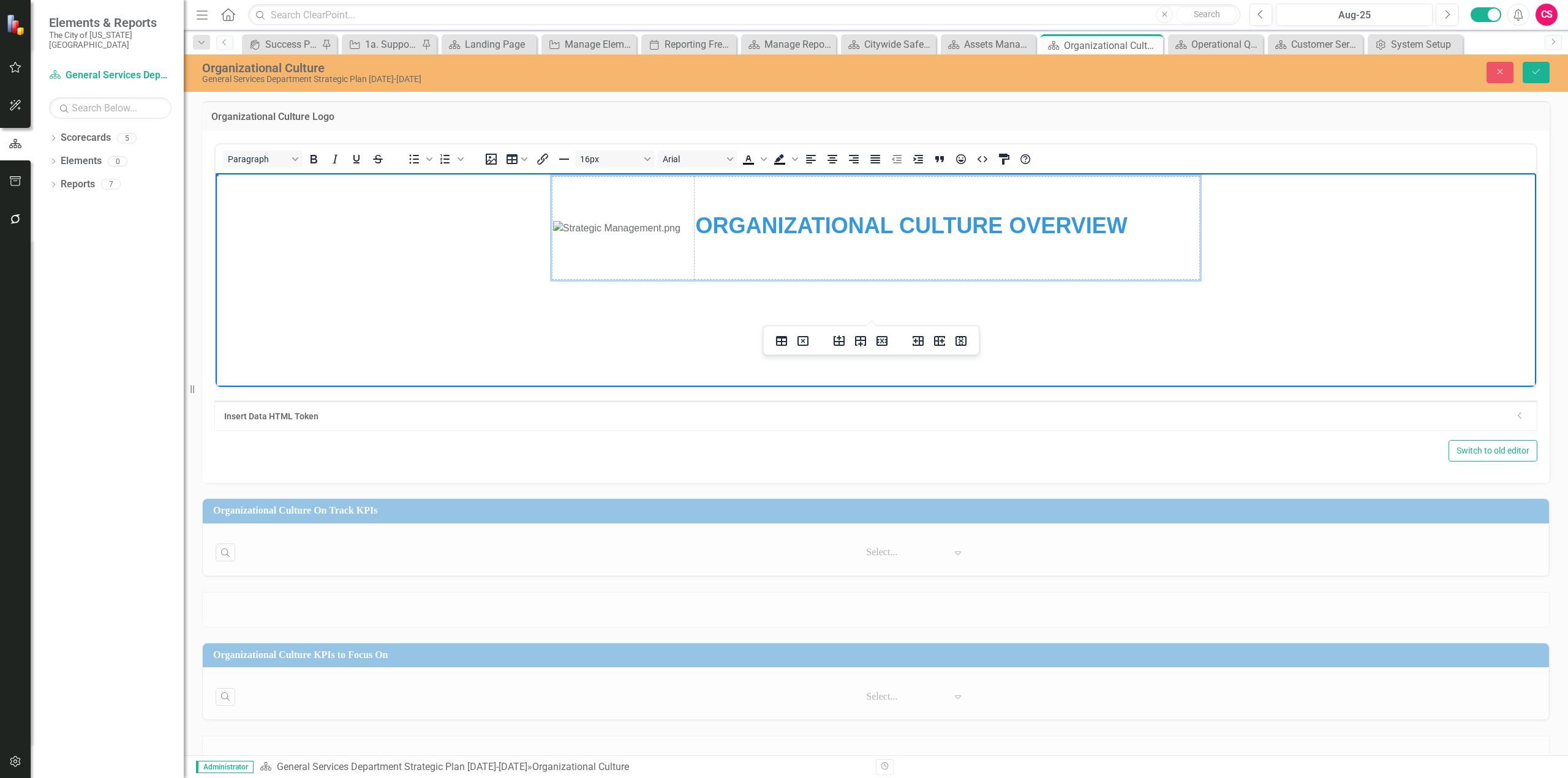
click at [658, 235] on img "Rich Text Area. Press ALT-0 for help." at bounding box center [617, 228] width 127 height 15
drag, startPoint x: 692, startPoint y: 317, endPoint x: 622, endPoint y: 259, distance: 90.9
click at [605, 235] on img "Rich Text Area. Press ALT-0 for help." at bounding box center [617, 228] width 127 height 15
click at [833, 166] on icon "Align center" at bounding box center [833, 159] width 15 height 15
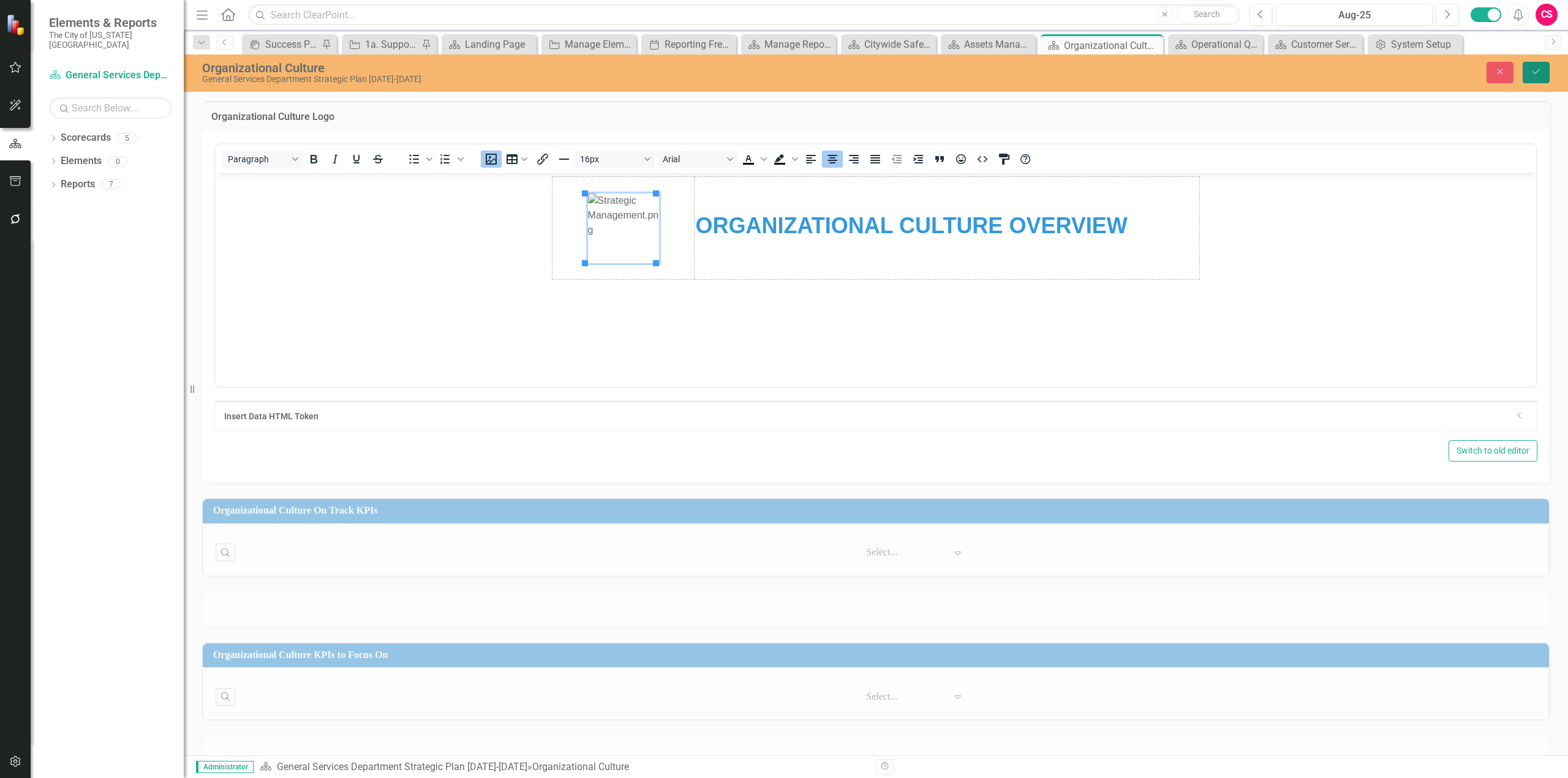
click at [1544, 65] on button "Save" at bounding box center [1536, 72] width 27 height 21
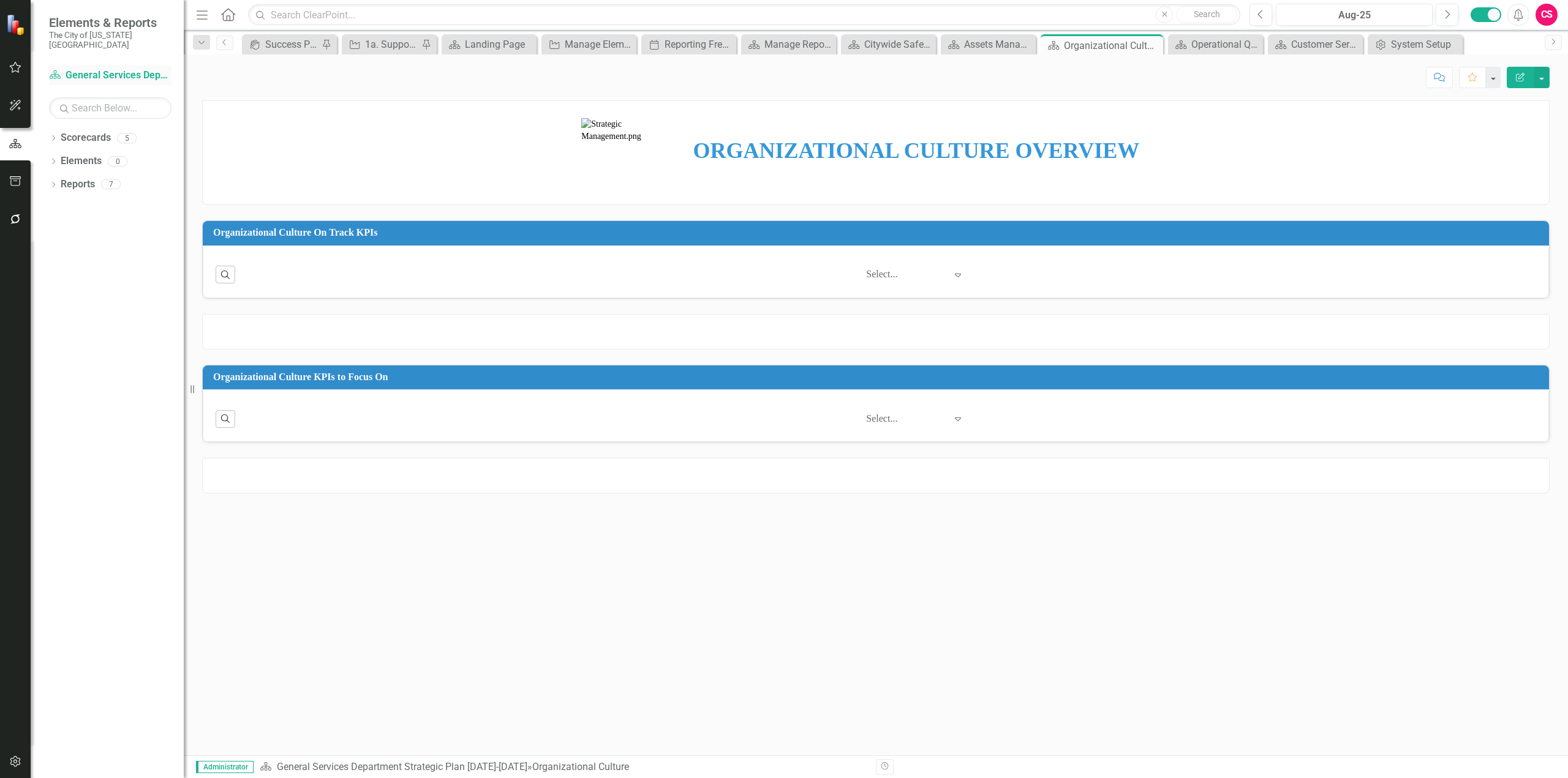
click at [88, 69] on link "Scorecard General Services Department Strategic Plan [DATE]-[DATE]" at bounding box center [110, 75] width 123 height 14
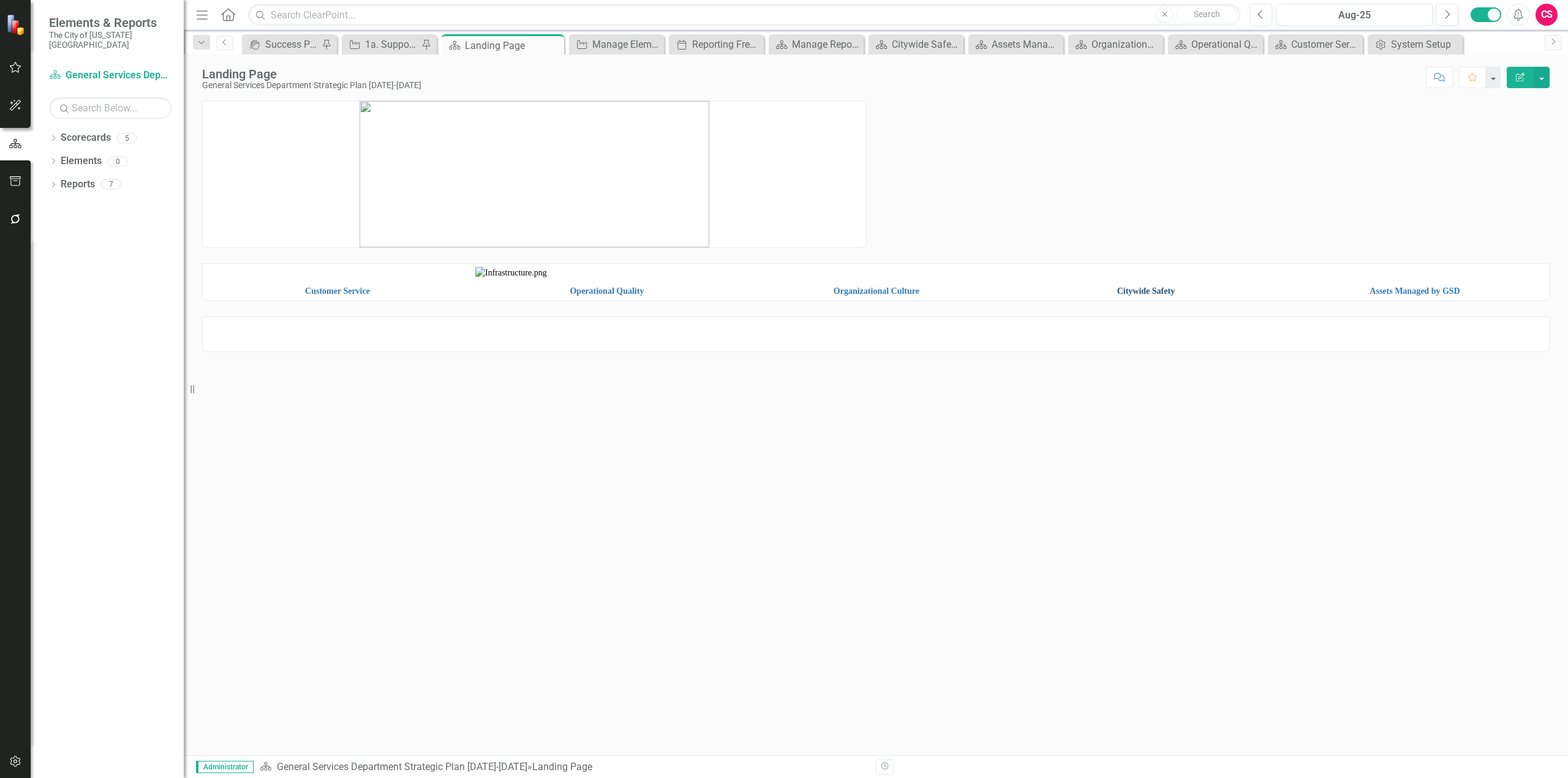
click at [1137, 296] on link "Citywide Safety" at bounding box center [1147, 290] width 58 height 9
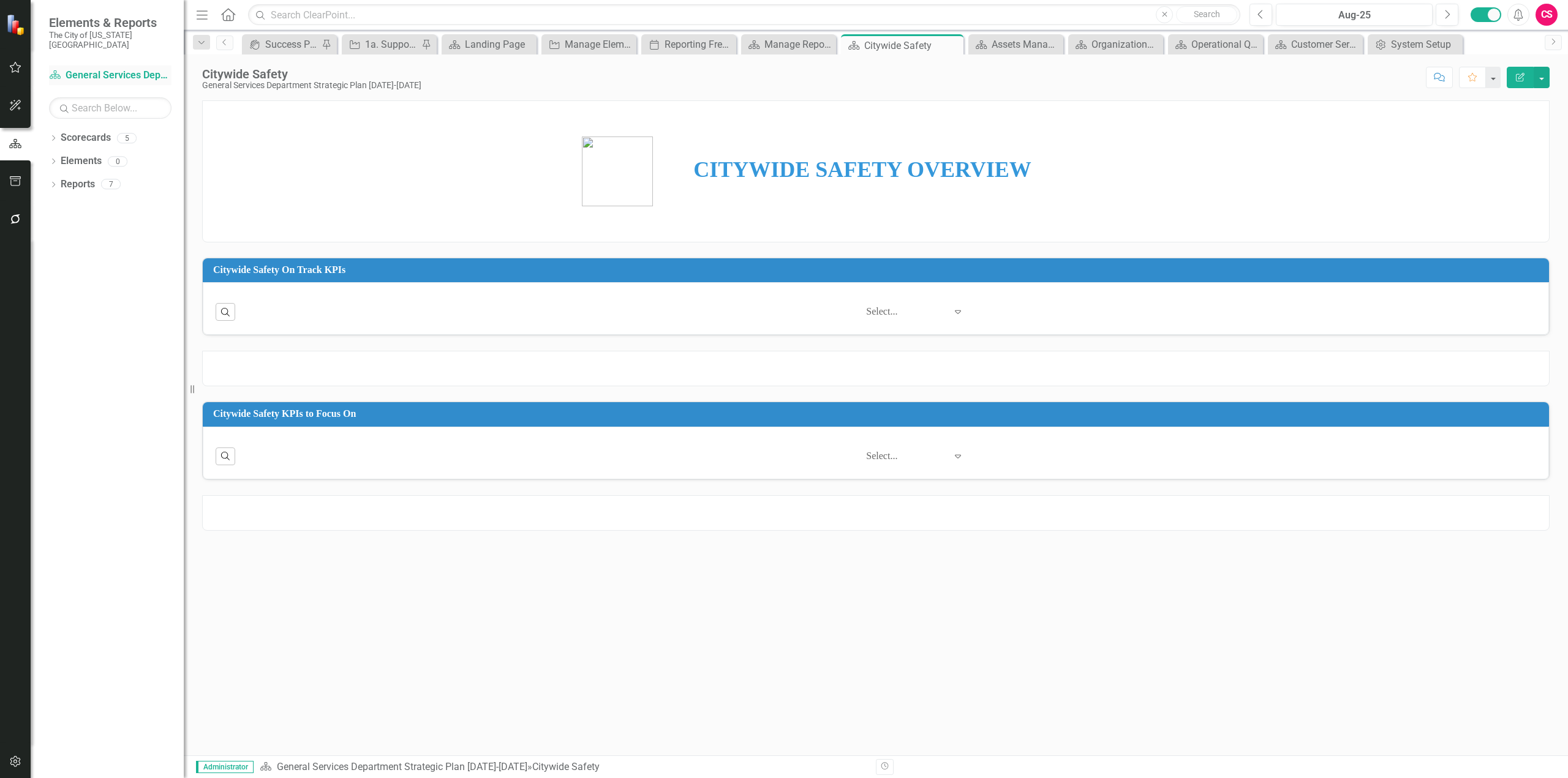
click at [87, 69] on link "Scorecard General Services Department Strategic Plan [DATE]-[DATE]" at bounding box center [110, 75] width 123 height 14
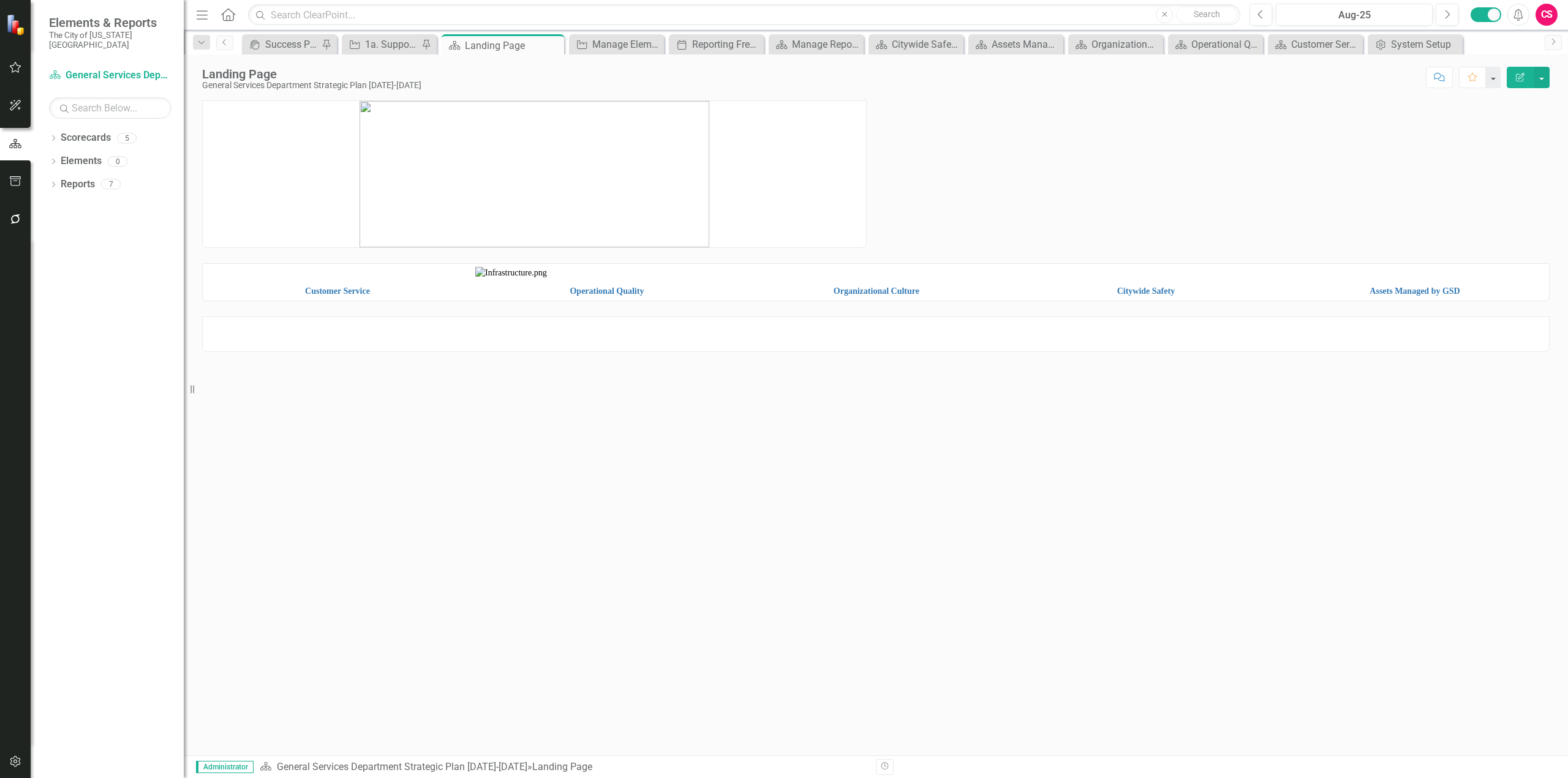
click at [359, 273] on img at bounding box center [338, 273] width 264 height 0
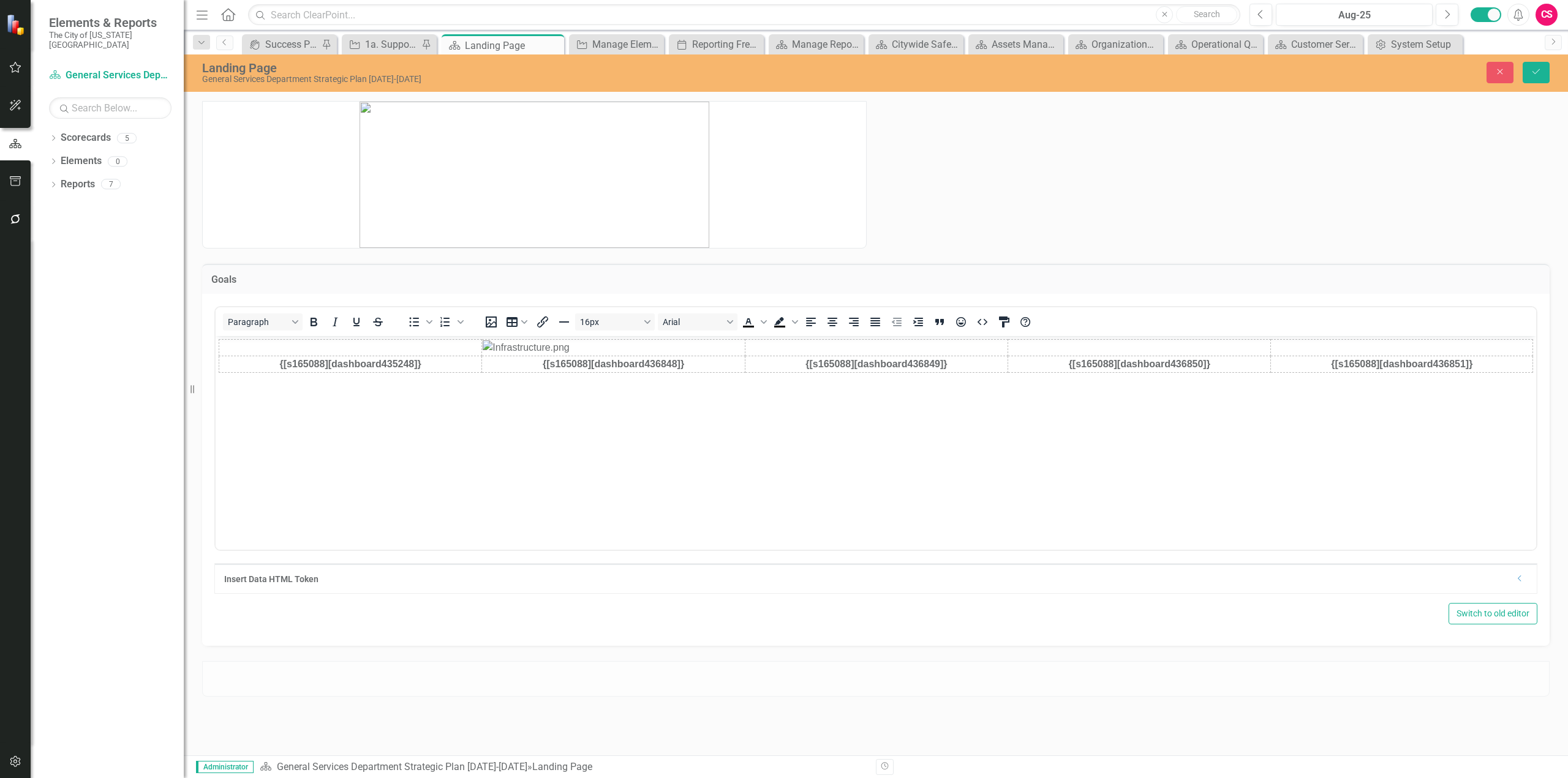
click at [351, 347] on img "Rich Text Area. Press ALT-0 for help." at bounding box center [351, 347] width 261 height 0
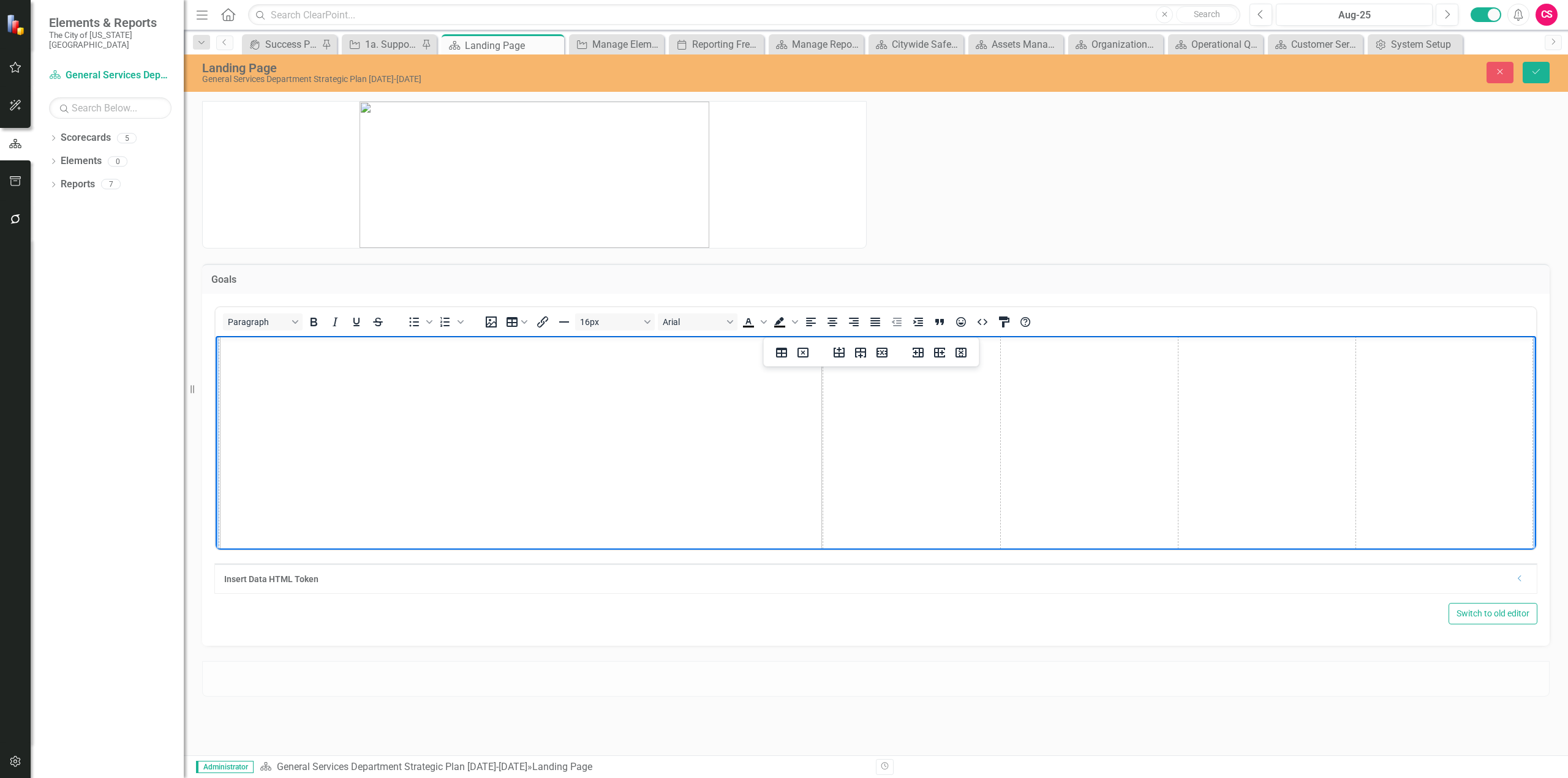
scroll to position [393, 0]
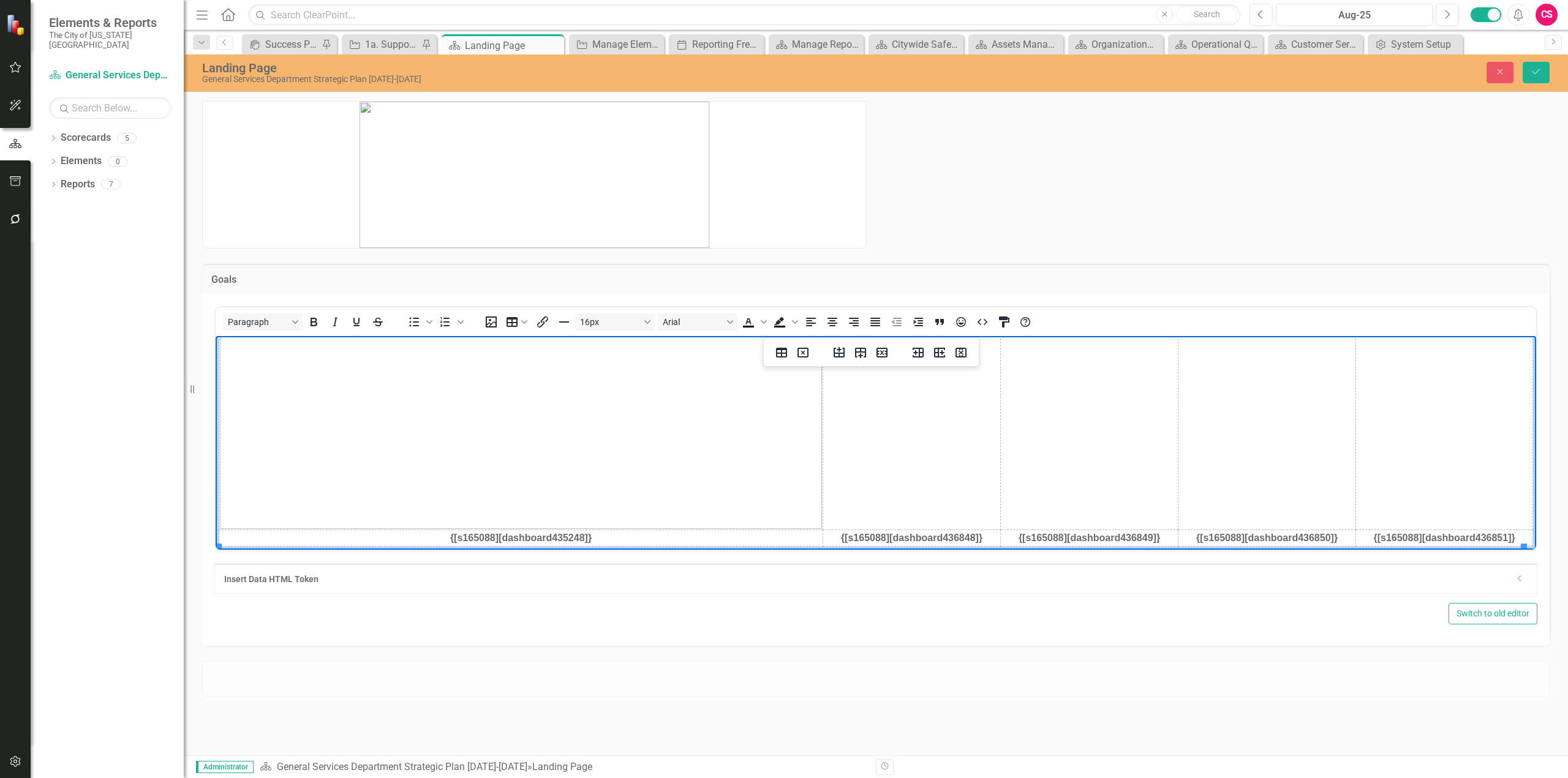
click at [700, 436] on img "Rich Text Area. Press ALT-0 for help." at bounding box center [521, 238] width 602 height 581
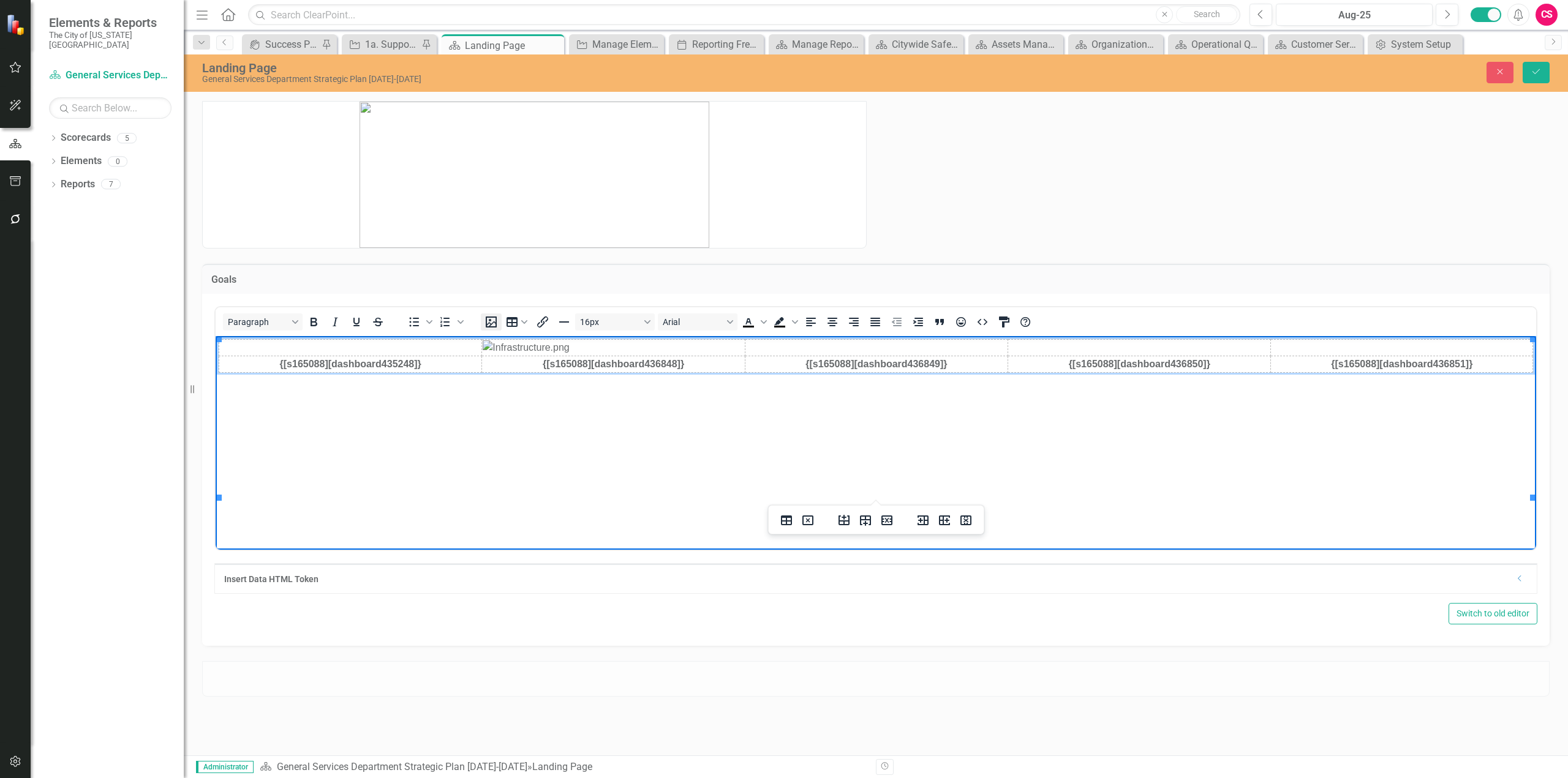
click at [498, 325] on icon "Insert image" at bounding box center [491, 322] width 15 height 15
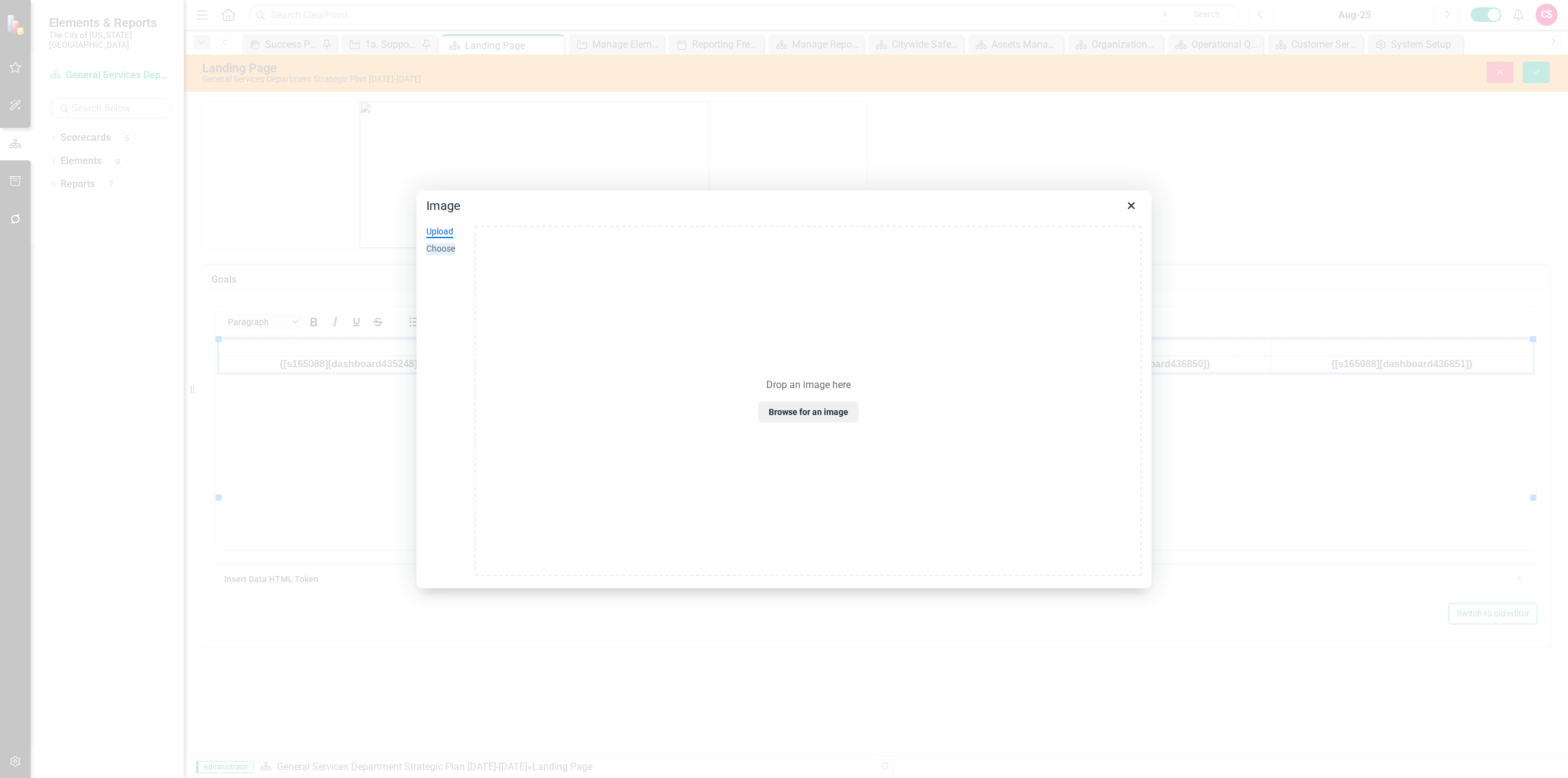
click at [451, 252] on div "Choose" at bounding box center [440, 249] width 28 height 12
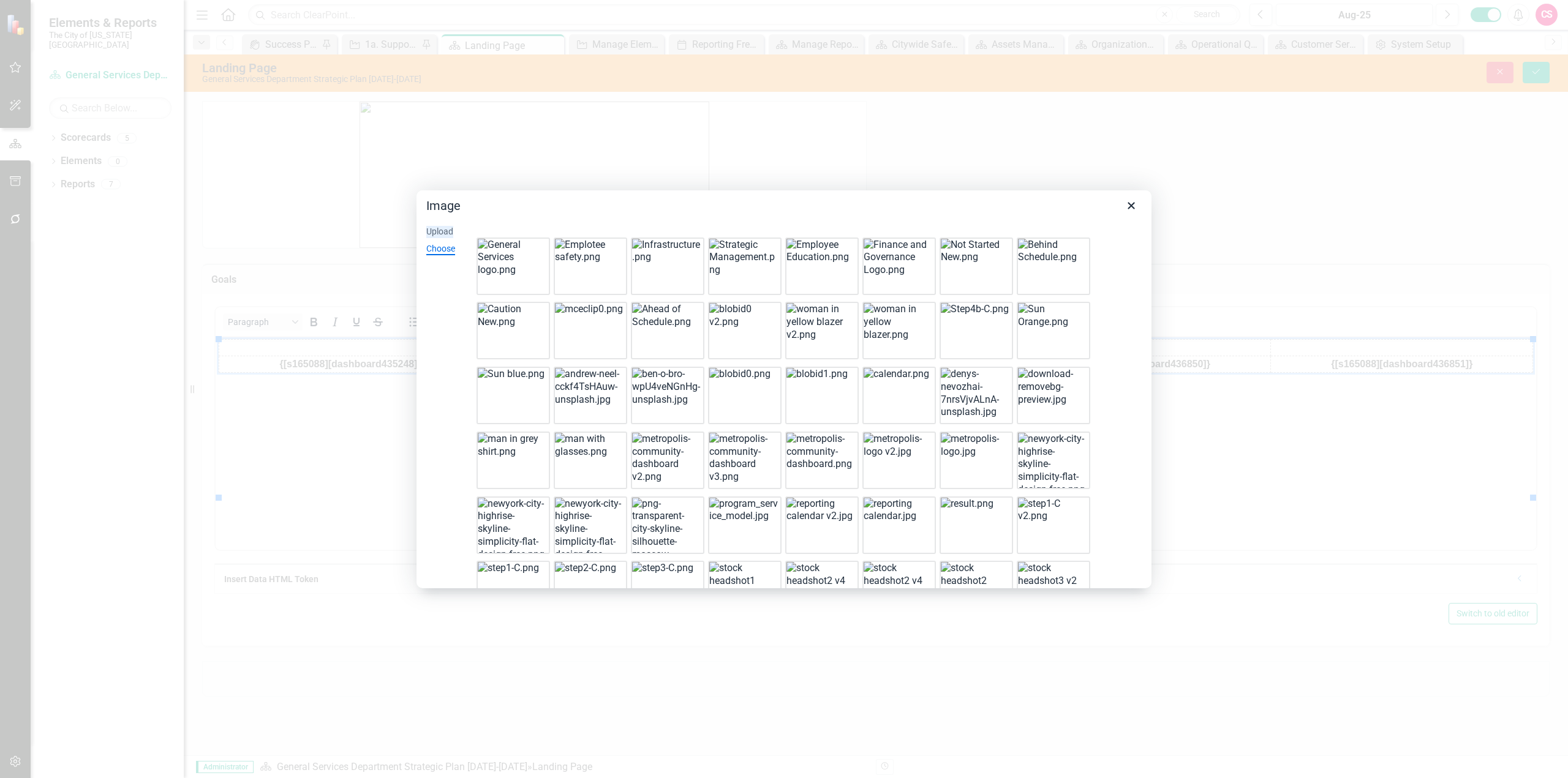
click at [426, 226] on div "Upload" at bounding box center [439, 232] width 27 height 12
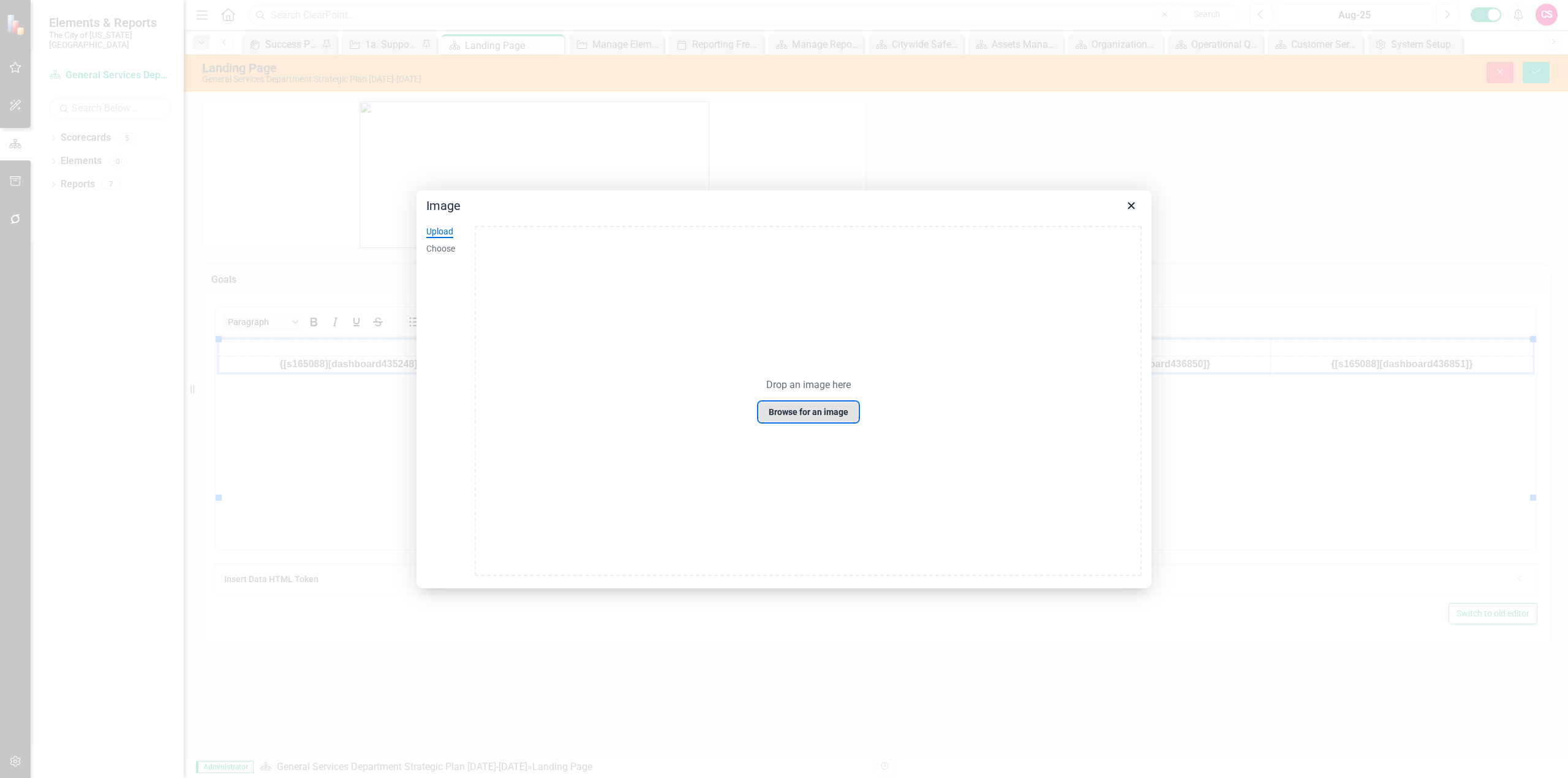
click at [799, 410] on button "Browse for an image" at bounding box center [808, 412] width 101 height 21
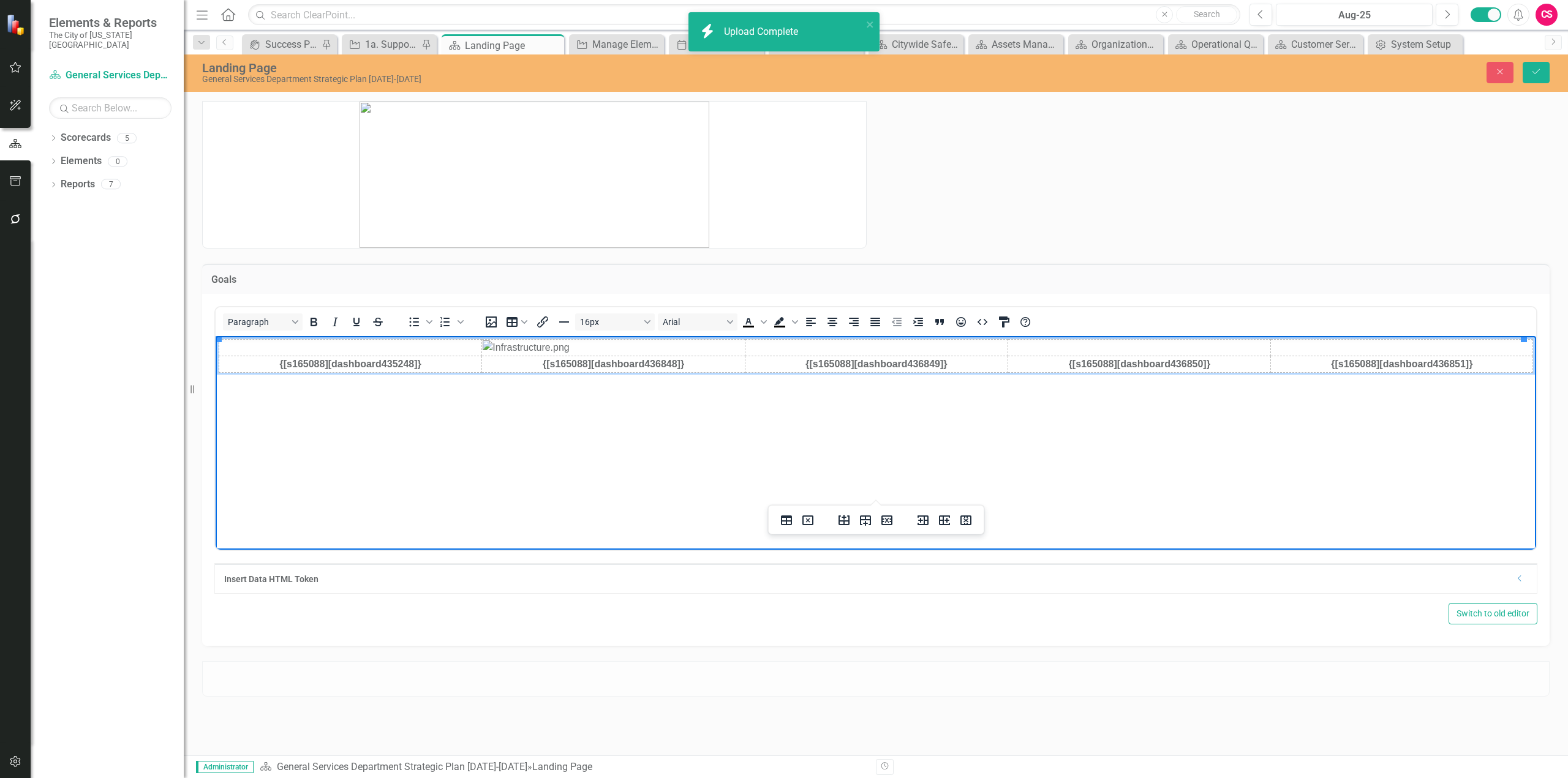
click at [220, 348] on img "Rich Text Area. Press ALT-0 for help." at bounding box center [220, 348] width 0 height 0
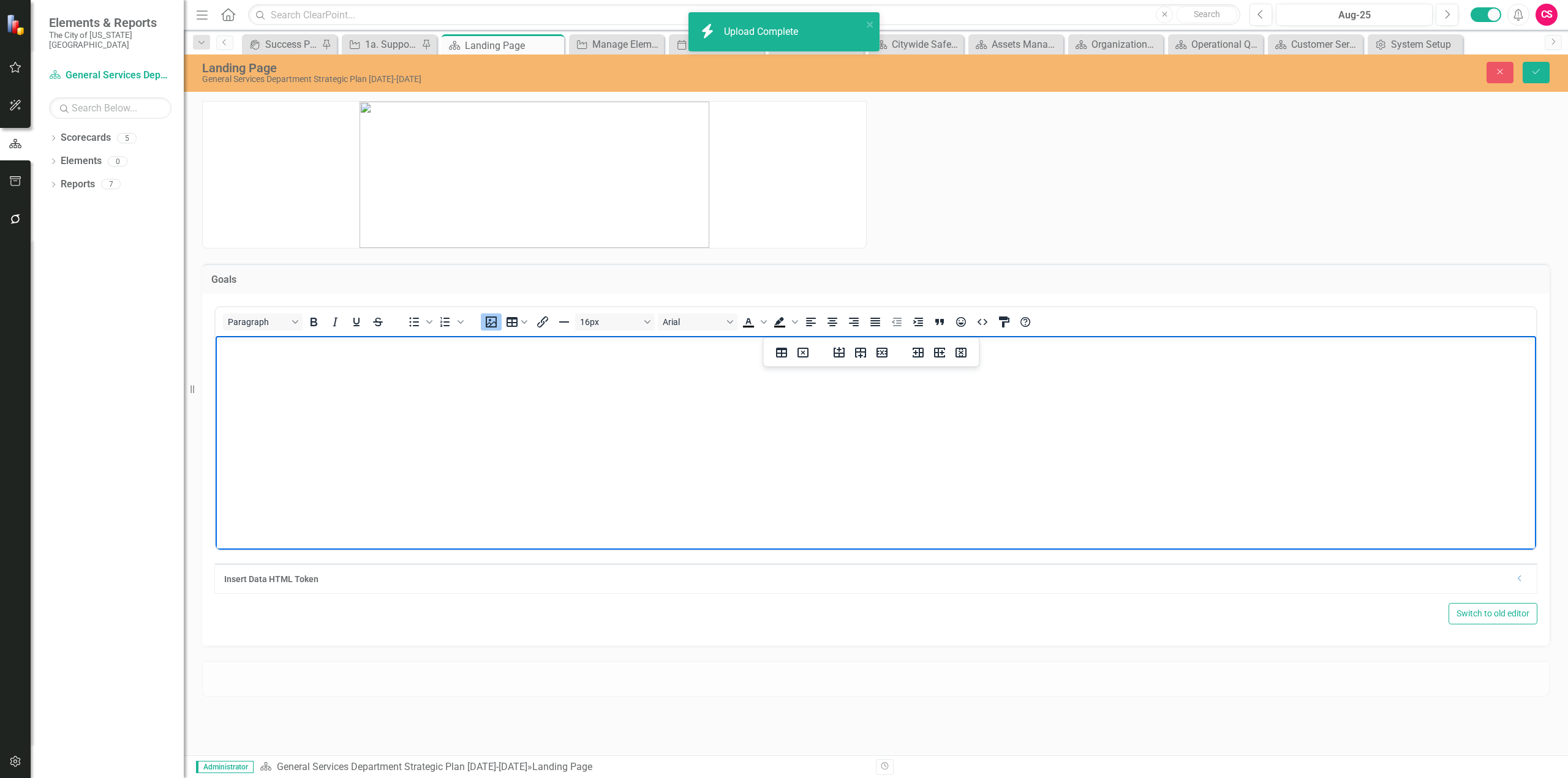
scroll to position [393, 0]
drag, startPoint x: 821, startPoint y: 530, endPoint x: 536, endPoint y: 376, distance: 323.9
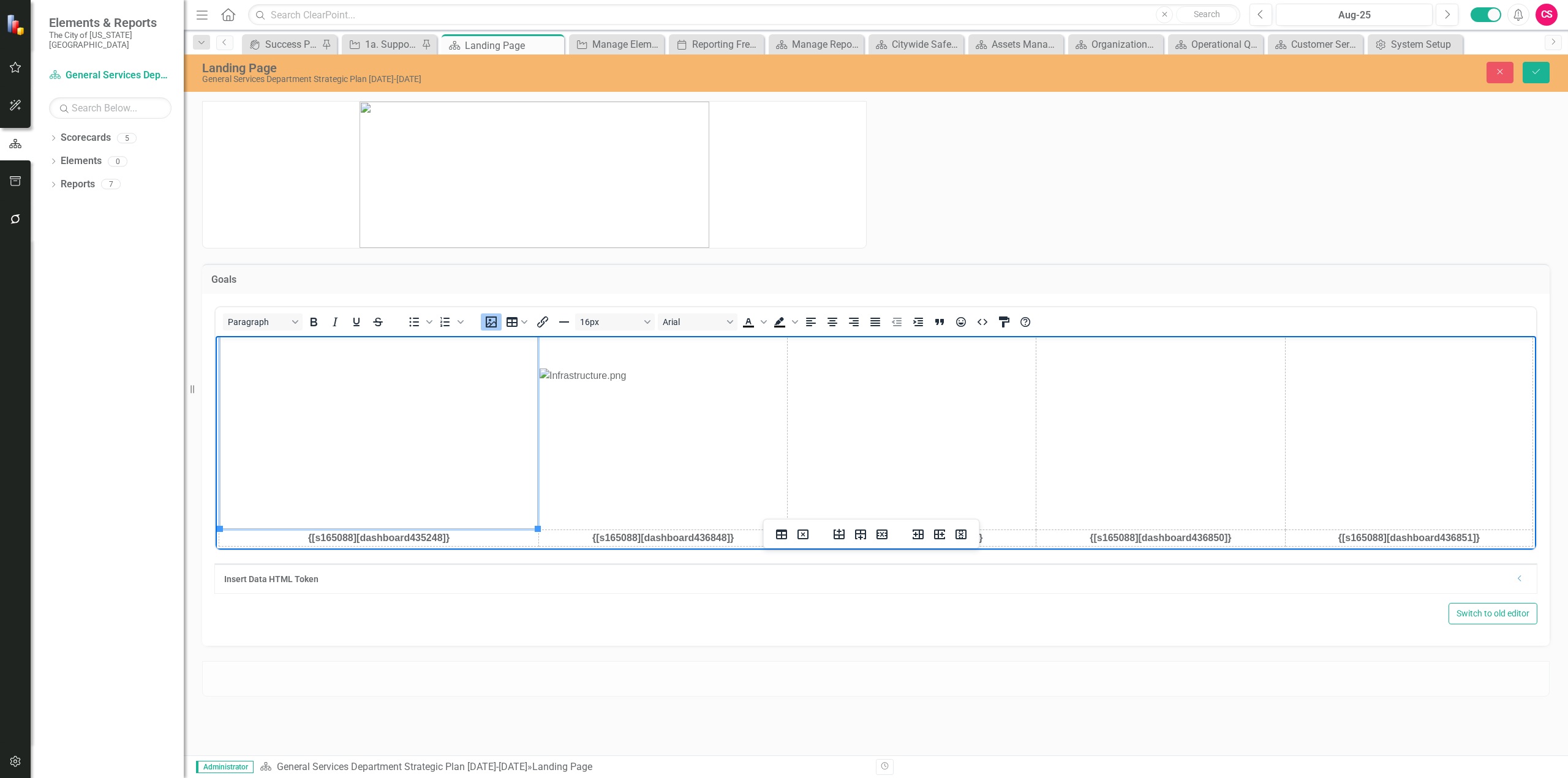
scroll to position [118, 0]
drag, startPoint x: 536, startPoint y: 526, endPoint x: 343, endPoint y: 337, distance: 270.1
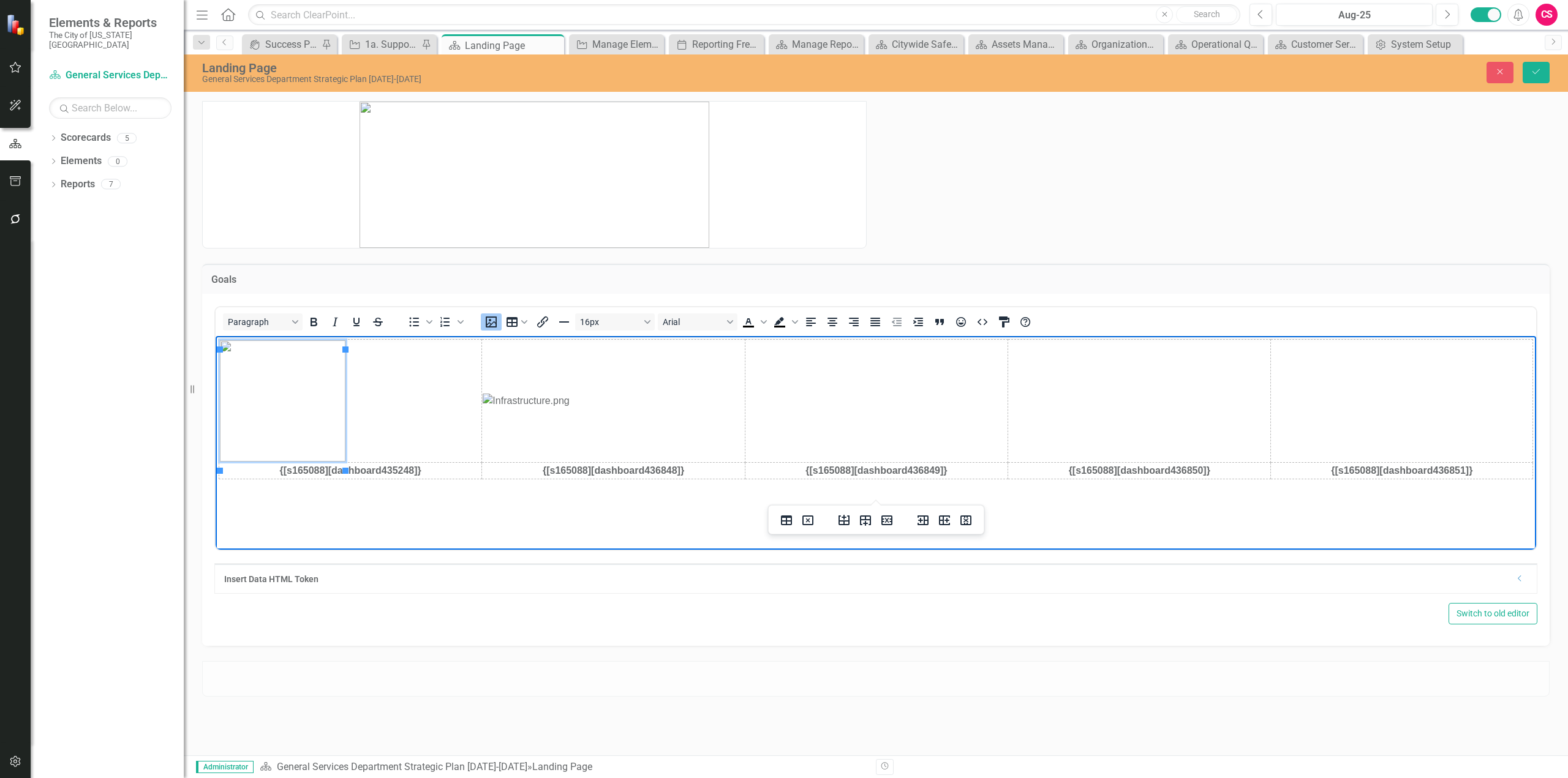
click at [316, 429] on img "Rich Text Area. Press ALT-0 for help." at bounding box center [282, 400] width 126 height 121
click at [830, 320] on icon "Align center" at bounding box center [833, 322] width 10 height 9
click at [669, 408] on img "Rich Text Area. Press ALT-0 for help." at bounding box center [614, 401] width 261 height 15
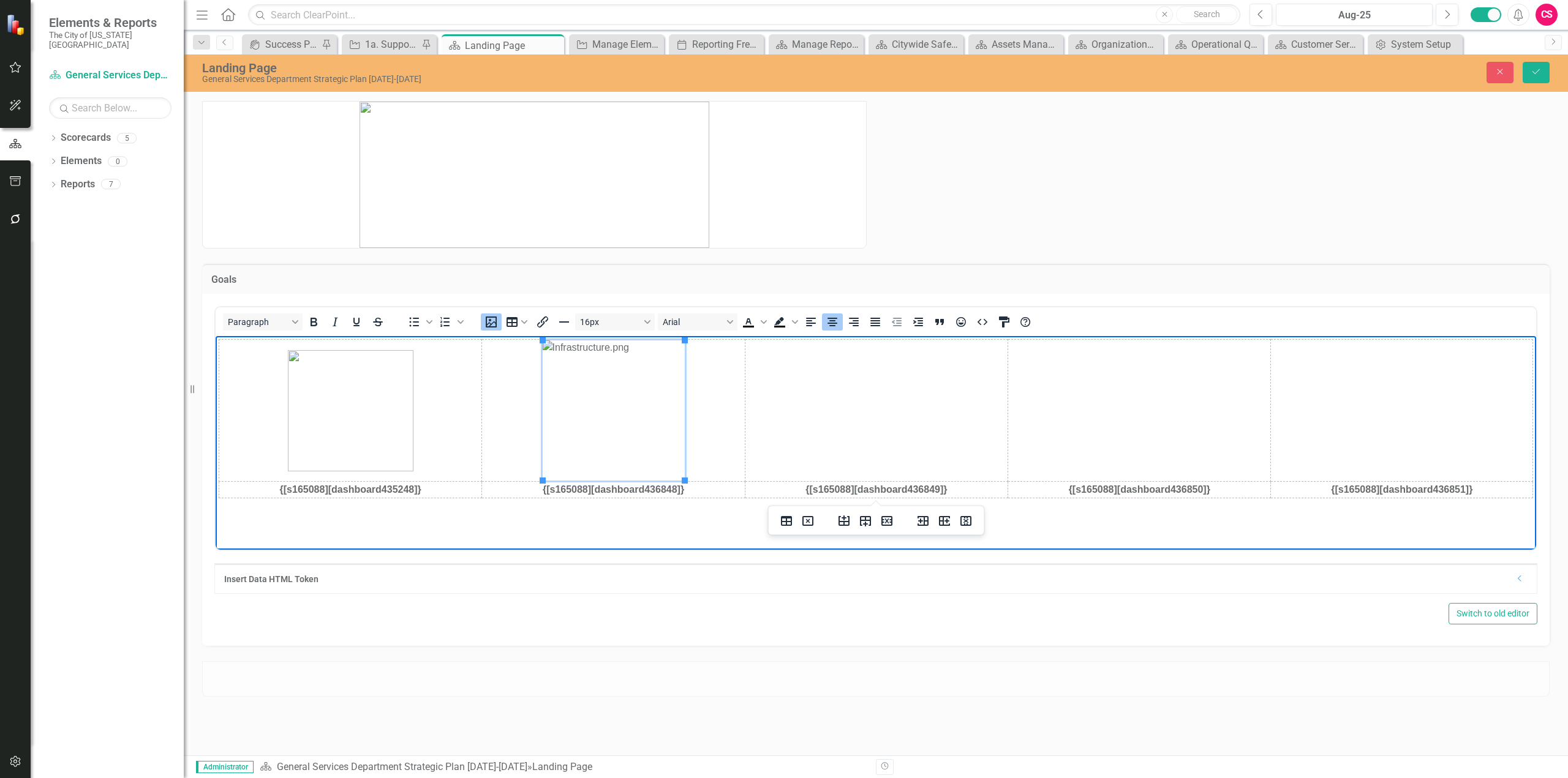
click at [401, 439] on img "Rich Text Area. Press ALT-0 for help." at bounding box center [351, 410] width 126 height 121
drag, startPoint x: 415, startPoint y: 473, endPoint x: 429, endPoint y: 486, distance: 19.1
click at [1535, 70] on icon "Save" at bounding box center [1536, 71] width 11 height 9
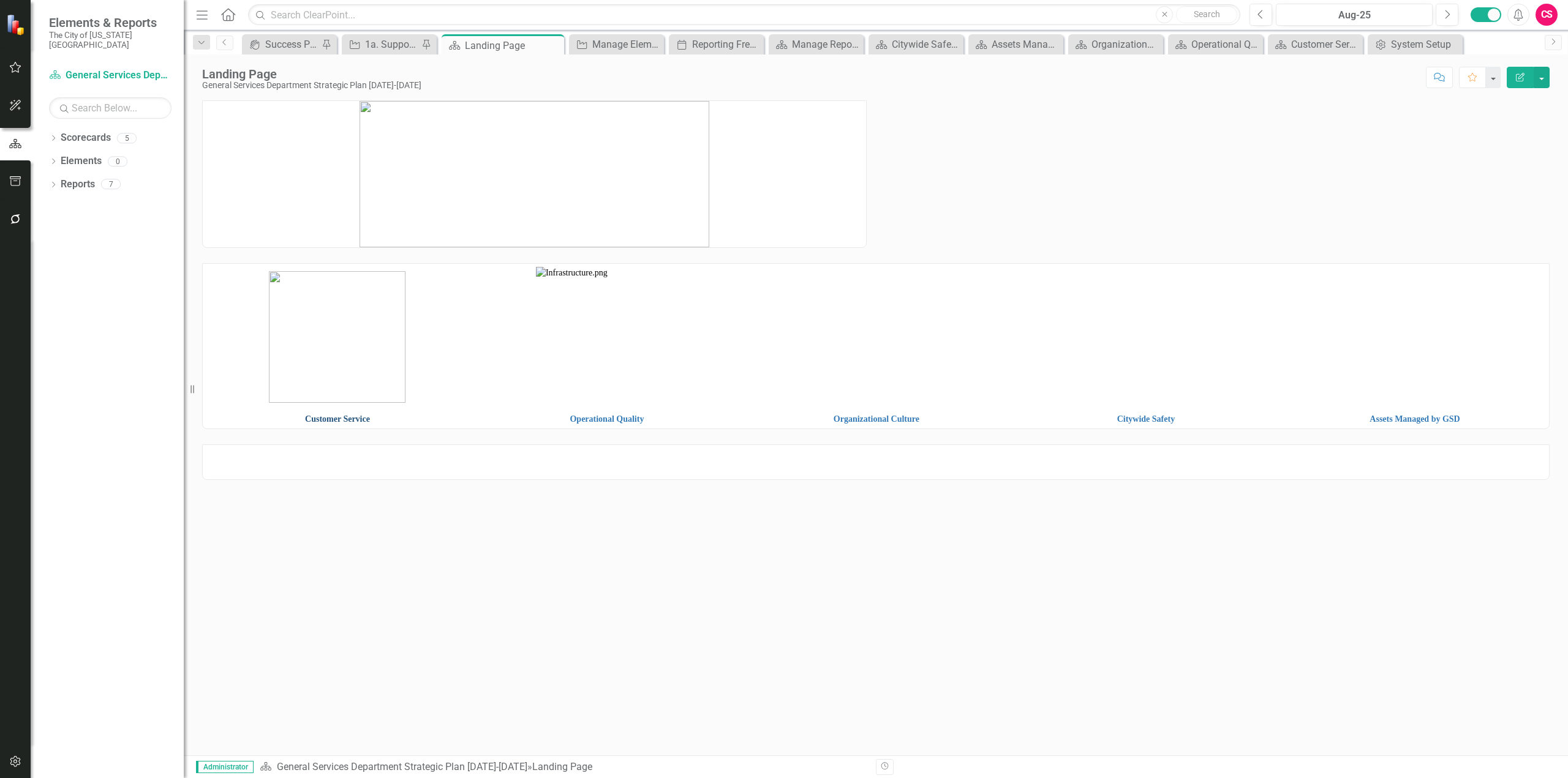
click at [344, 421] on link "Customer Service" at bounding box center [338, 419] width 65 height 9
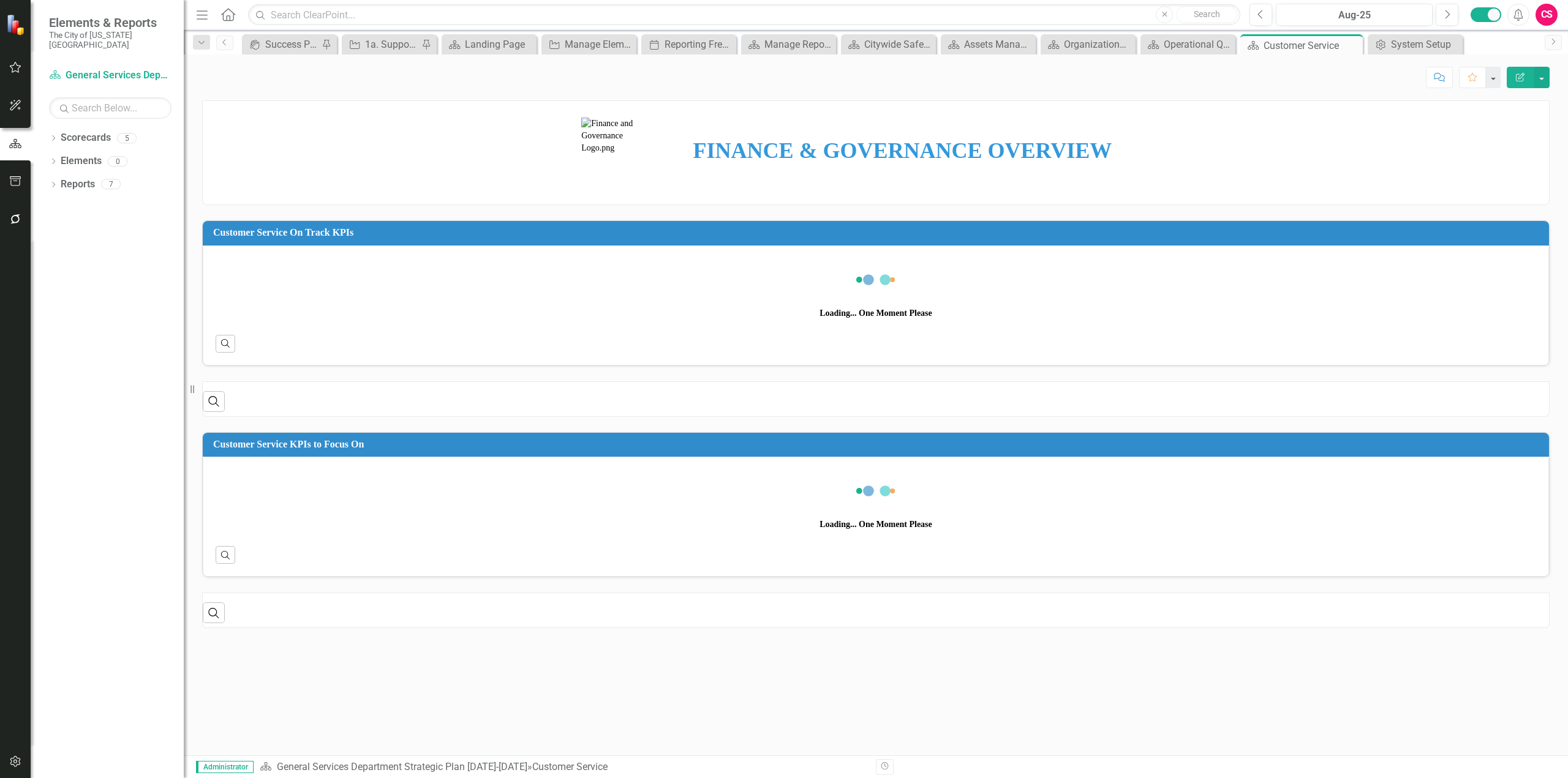
click at [640, 141] on img at bounding box center [617, 153] width 71 height 71
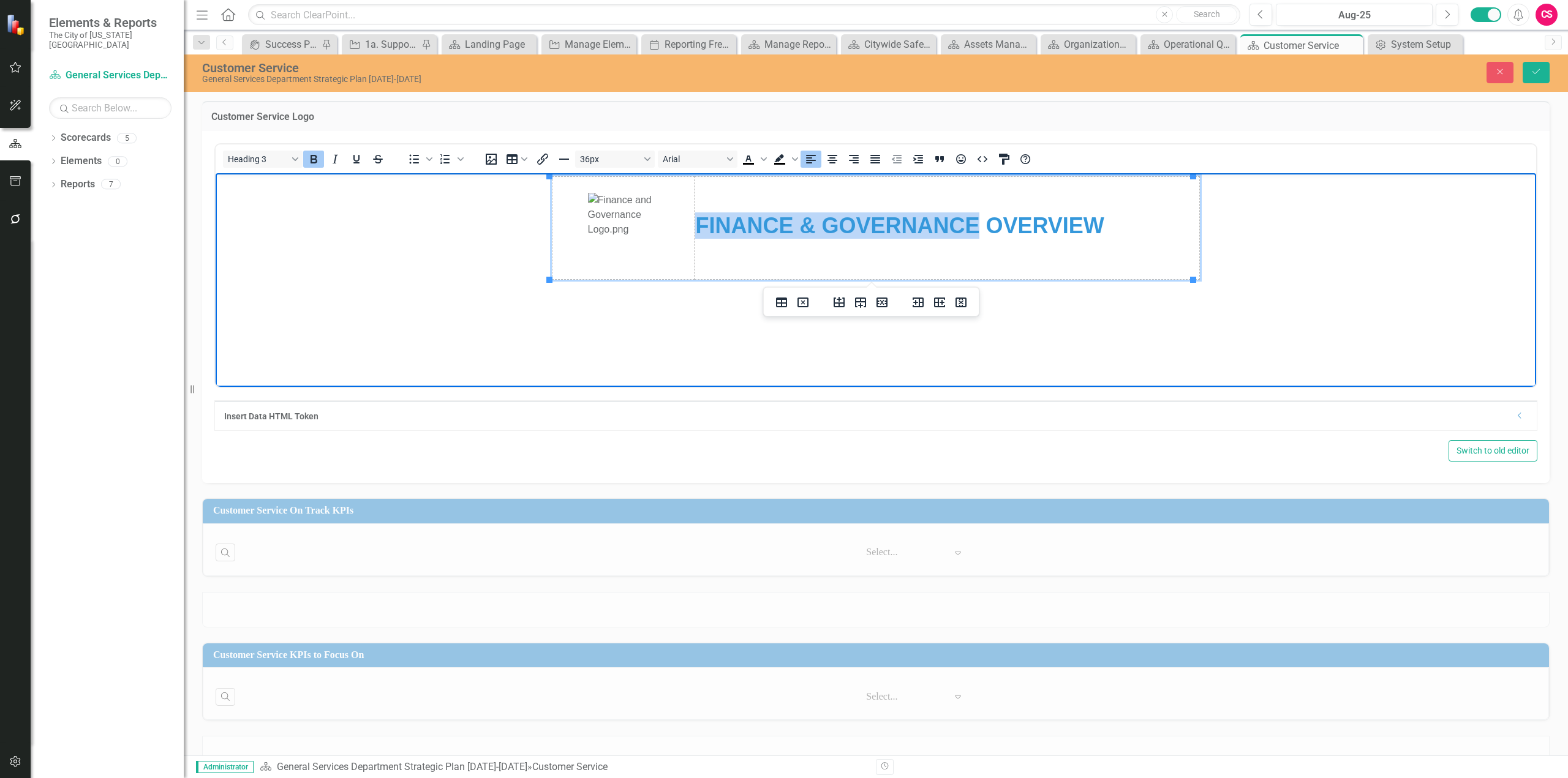
drag, startPoint x: 977, startPoint y: 224, endPoint x: 697, endPoint y: 223, distance: 280.0
click at [697, 223] on strong "FINANCE & GOVERNANCE OVERVIEW" at bounding box center [899, 225] width 408 height 25
click at [642, 237] on img "Rich Text Area. Press ALT-0 for help." at bounding box center [624, 227] width 71 height 71
click at [486, 162] on icon "Insert image" at bounding box center [492, 159] width 11 height 11
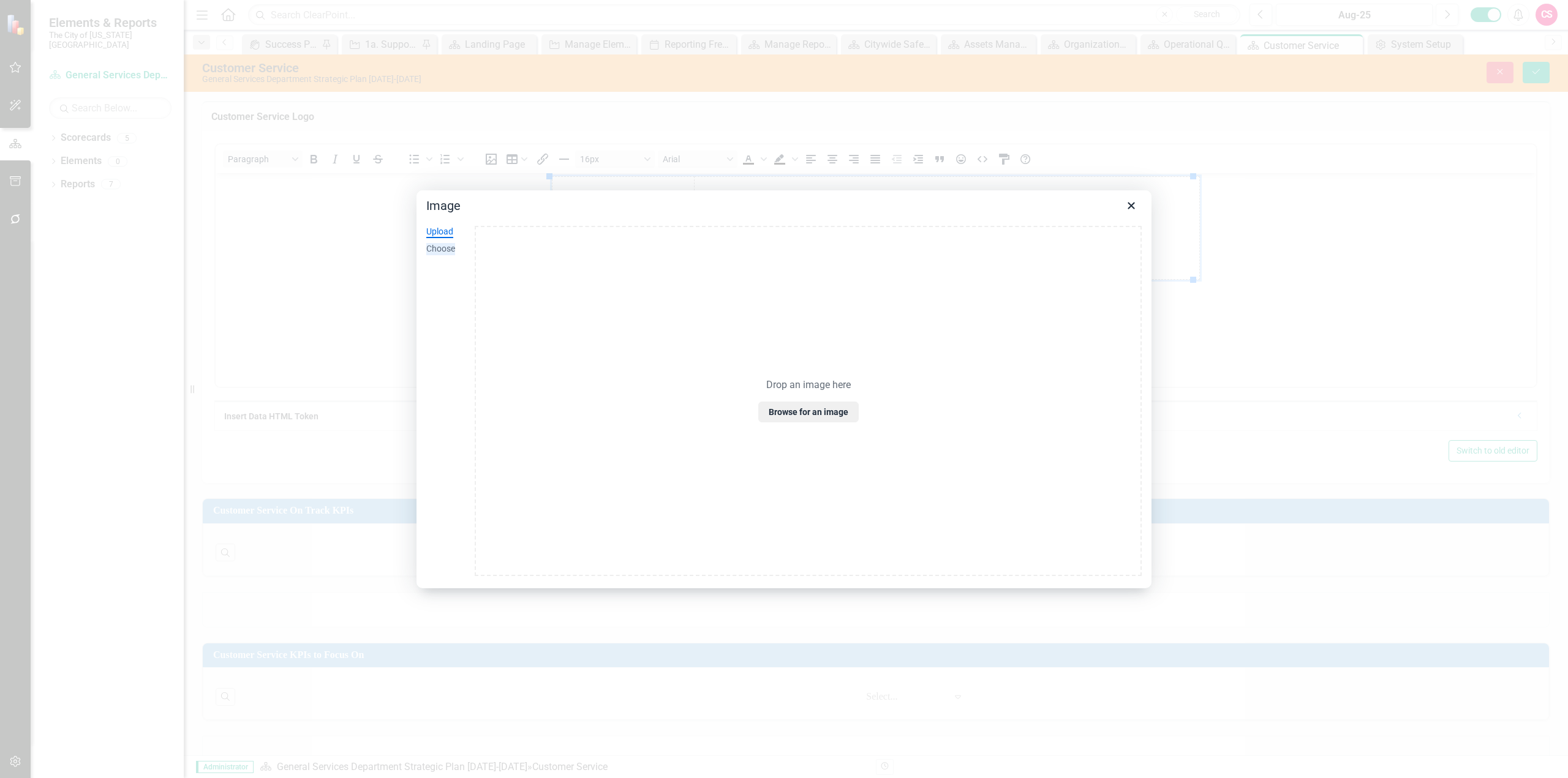
click at [446, 251] on div "Choose" at bounding box center [440, 249] width 28 height 12
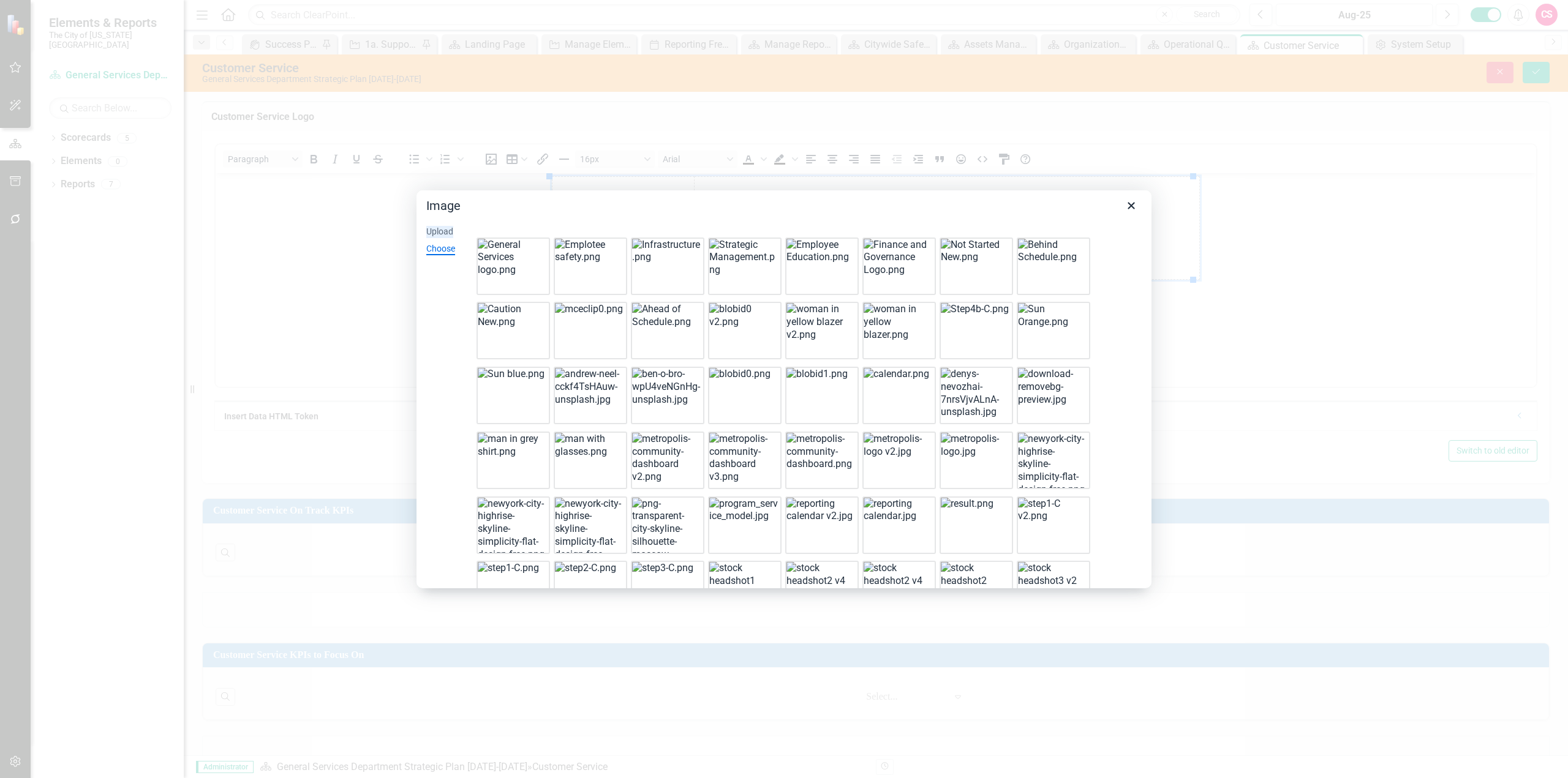
click at [438, 234] on div "Upload" at bounding box center [439, 232] width 27 height 12
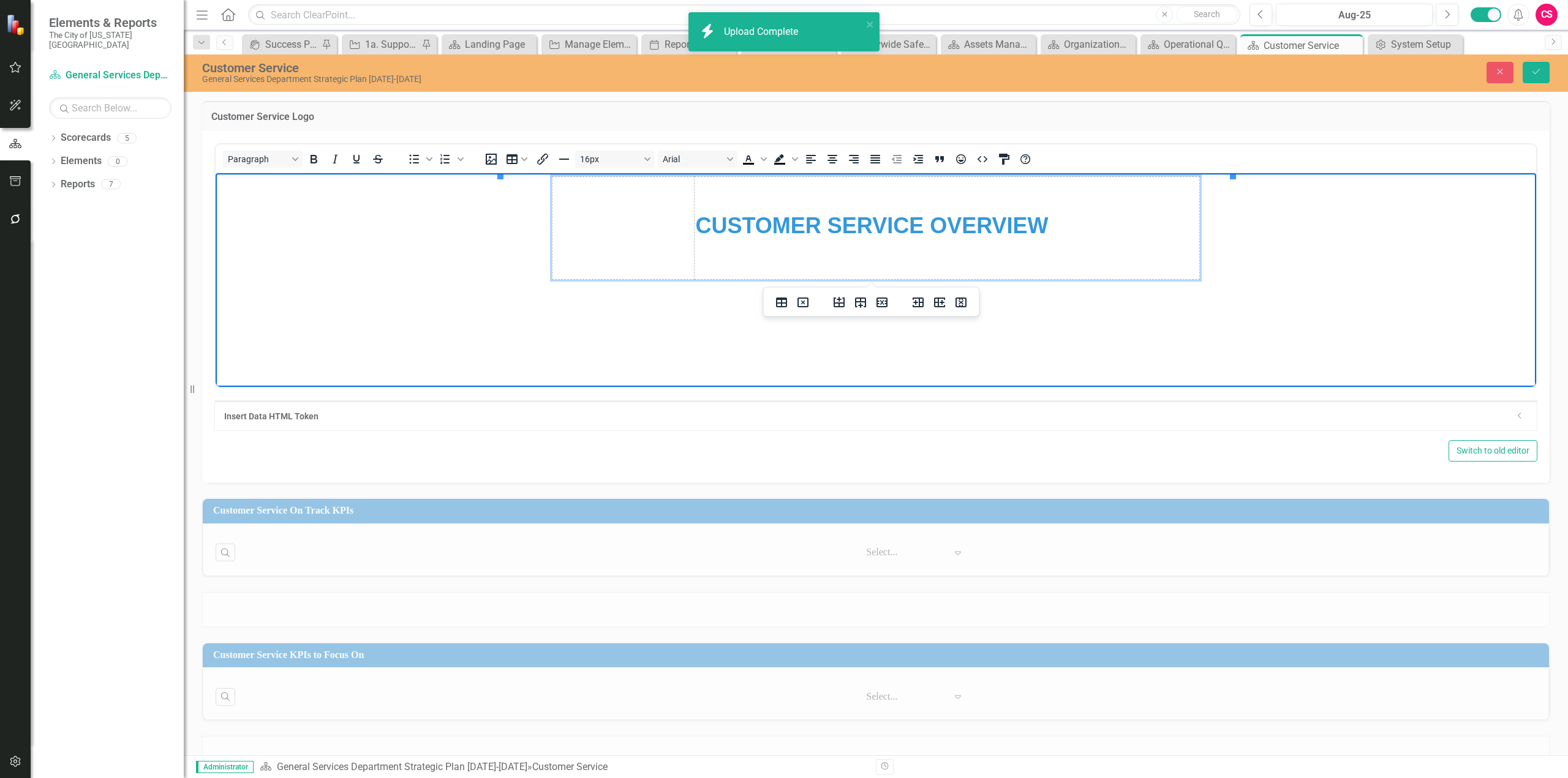
click at [554, 228] on img "Rich Text Area. Press ALT-0 for help." at bounding box center [554, 228] width 0 height 0
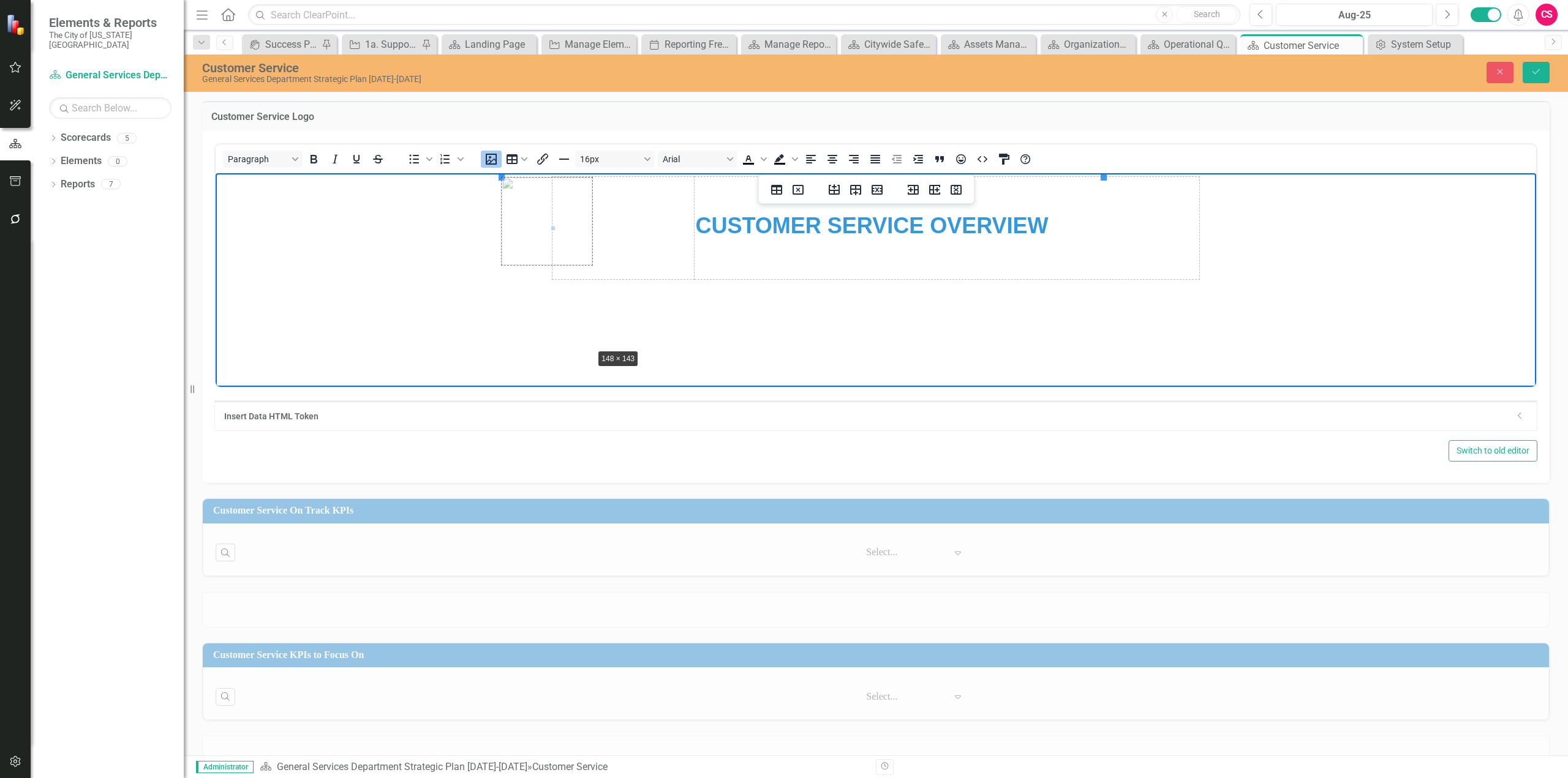
drag, startPoint x: 1105, startPoint y: 178, endPoint x: 576, endPoint y: 343, distance: 554.1
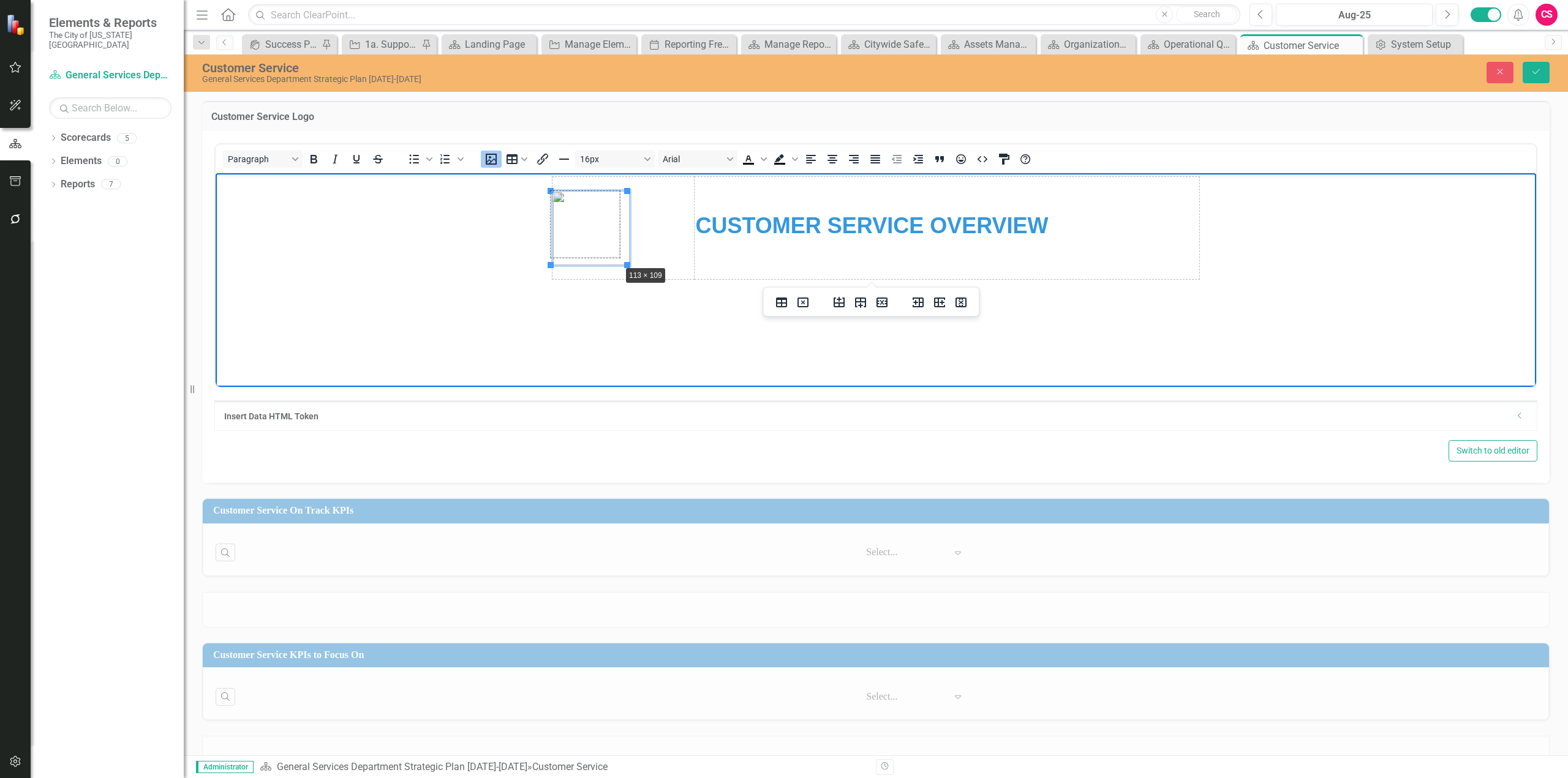
drag, startPoint x: 626, startPoint y: 264, endPoint x: 618, endPoint y: 264, distance: 8.0
click at [605, 243] on img "Rich Text Area. Press ALT-0 for help." at bounding box center [588, 227] width 69 height 67
click at [838, 155] on icon "Align center" at bounding box center [833, 159] width 15 height 15
click at [1537, 72] on icon "Save" at bounding box center [1536, 71] width 11 height 9
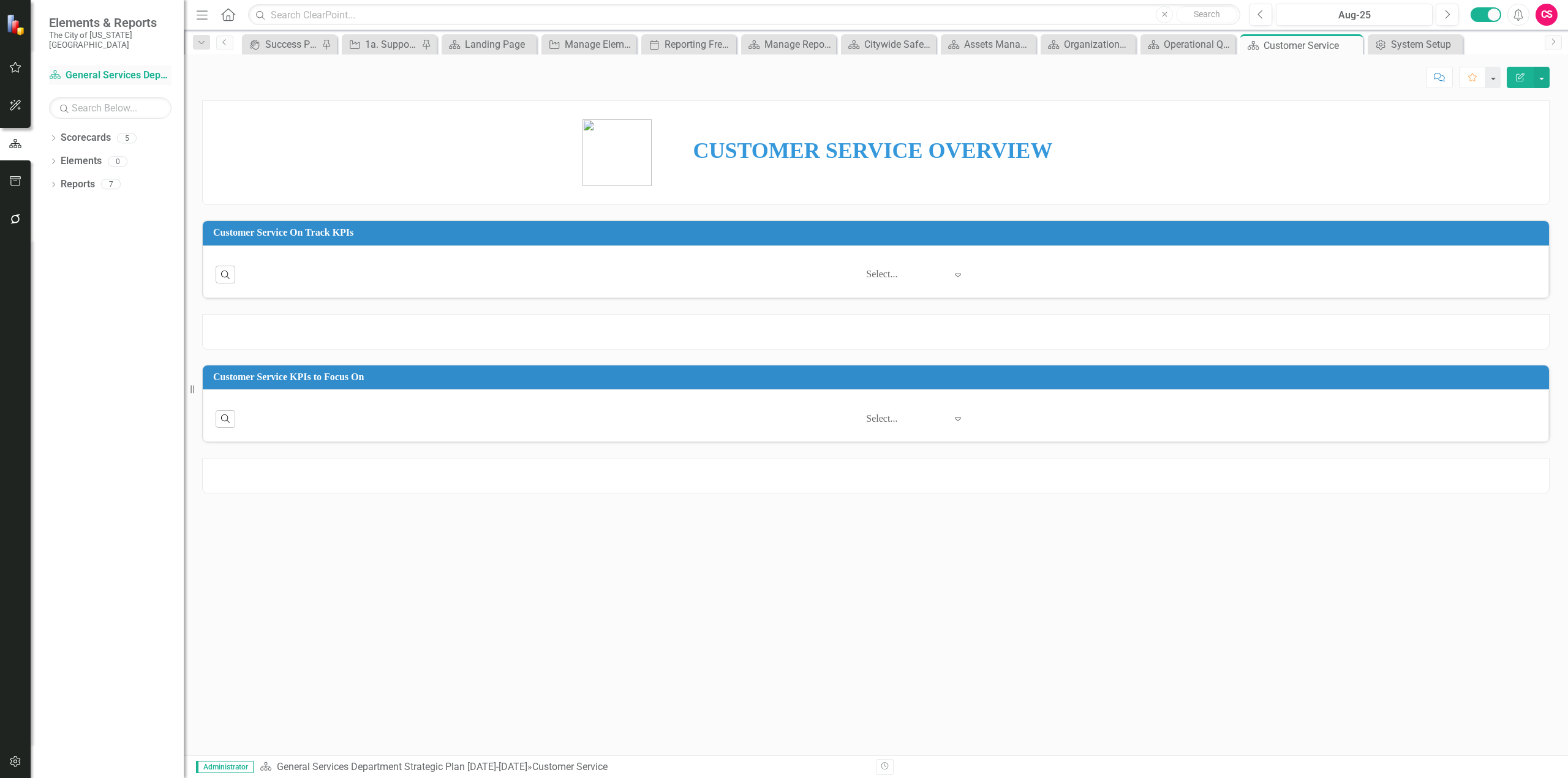
click at [118, 69] on link "Scorecard General Services Department Strategic Plan [DATE]-[DATE]" at bounding box center [110, 75] width 123 height 14
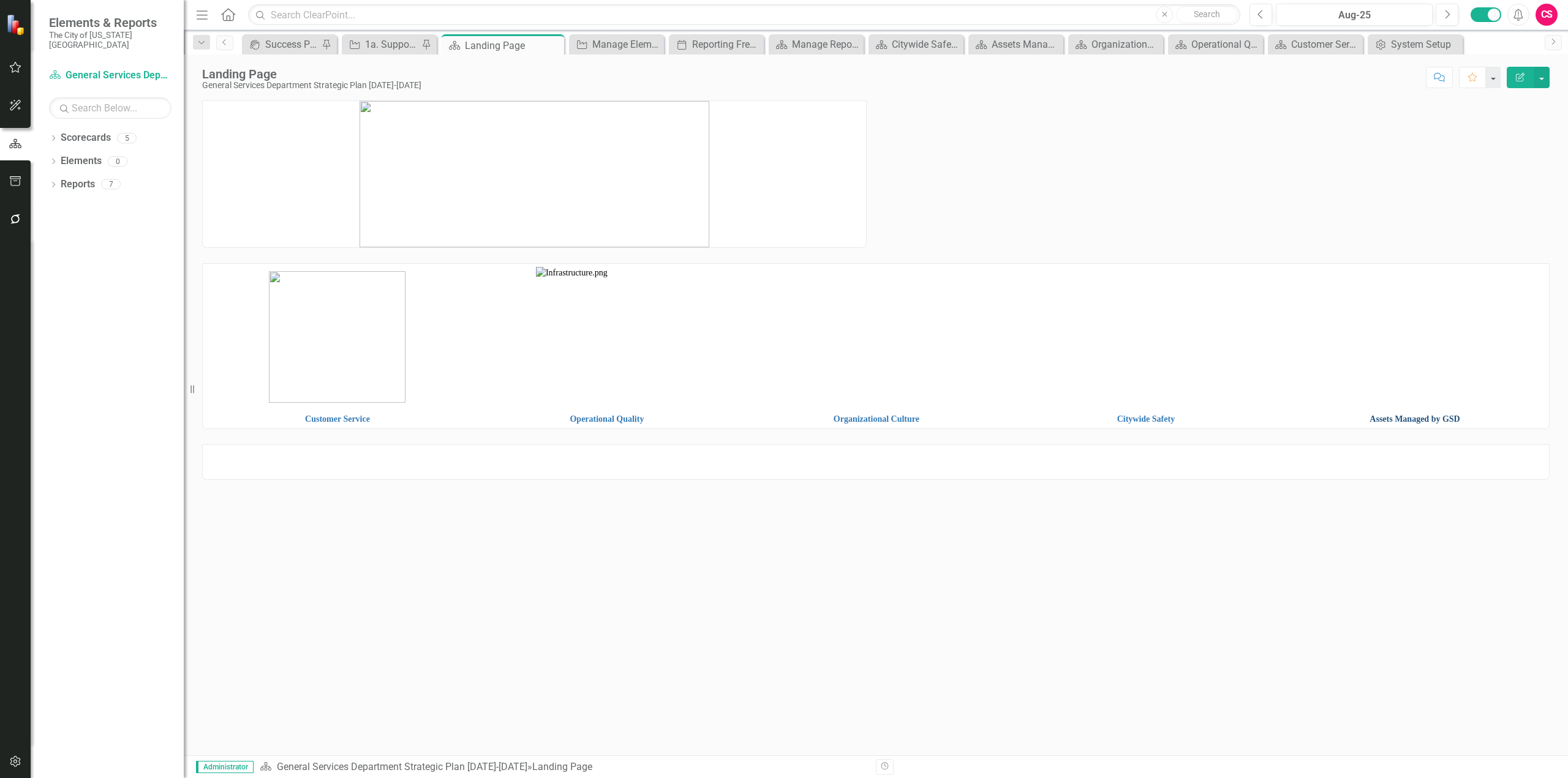
click at [1445, 417] on link "Assets Managed by GSD" at bounding box center [1415, 419] width 90 height 9
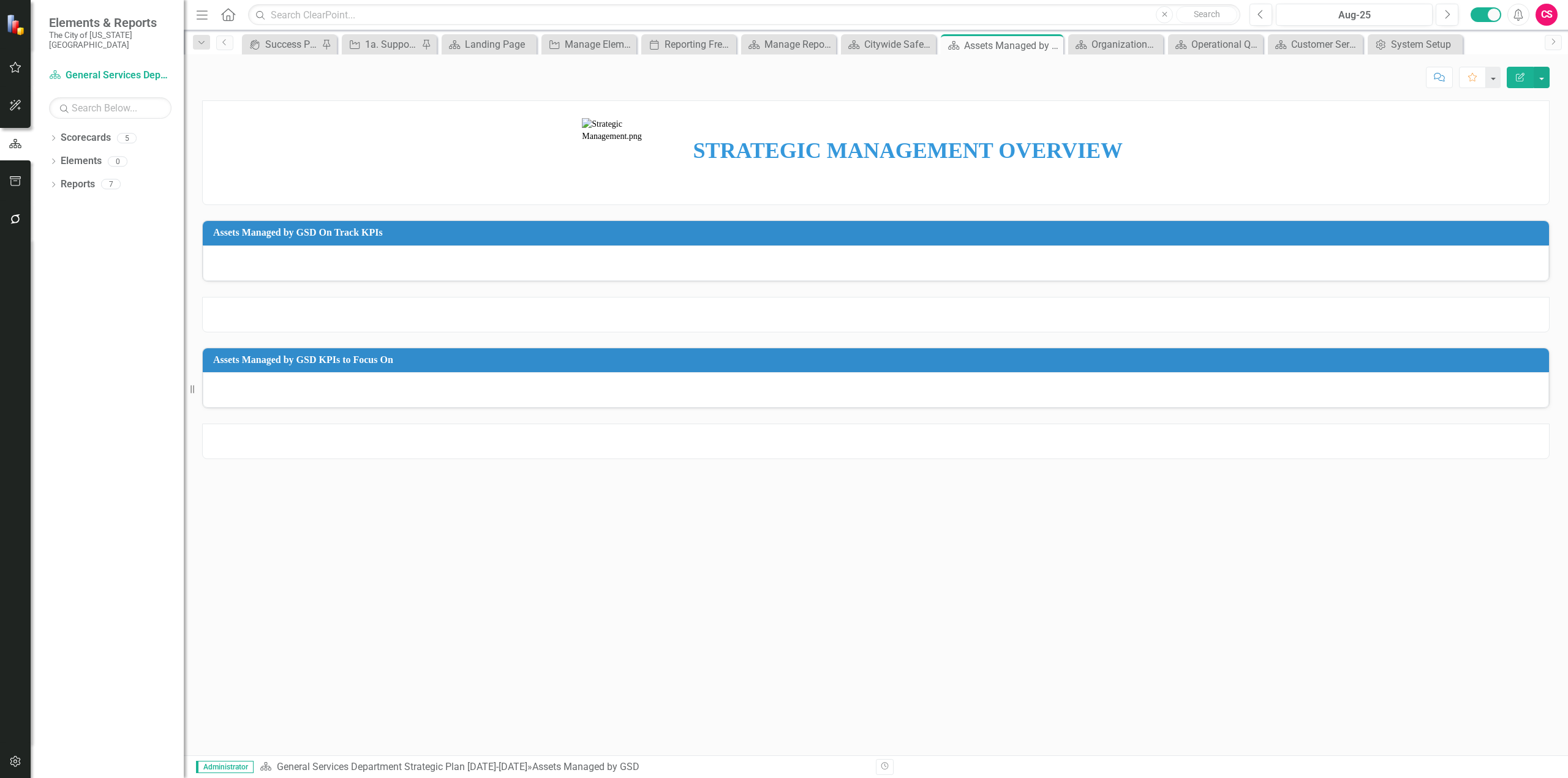
click at [721, 118] on td "STRATEGIC MANAGEMENT OVERVIEW" at bounding box center [949, 153] width 519 height 104
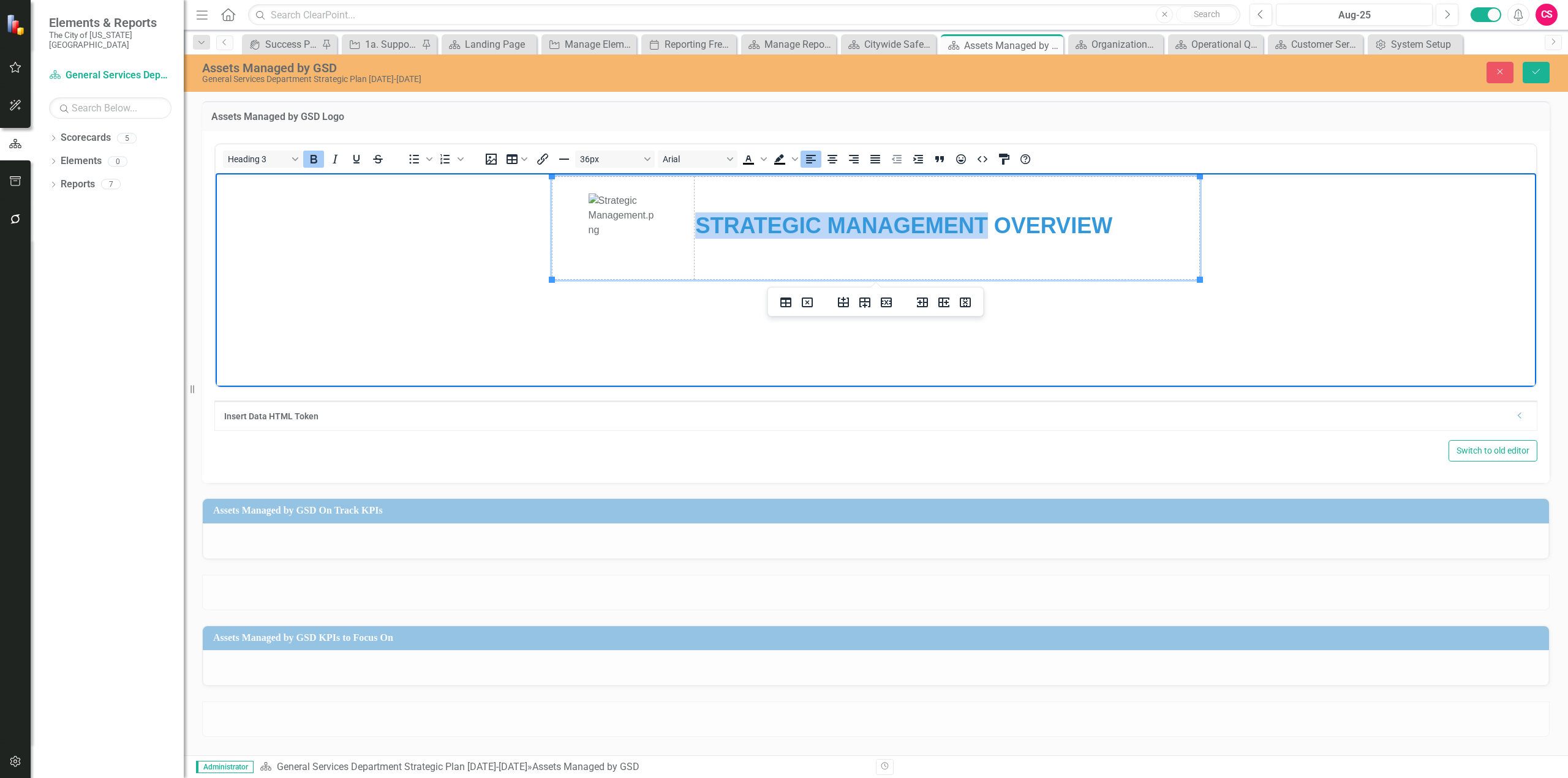
drag, startPoint x: 985, startPoint y: 222, endPoint x: 700, endPoint y: 217, distance: 285.0
click at [700, 217] on strong "STRATEGIC MANAGEMENT OVERVIEW" at bounding box center [904, 225] width 417 height 25
click at [1539, 77] on button "Save" at bounding box center [1536, 72] width 27 height 21
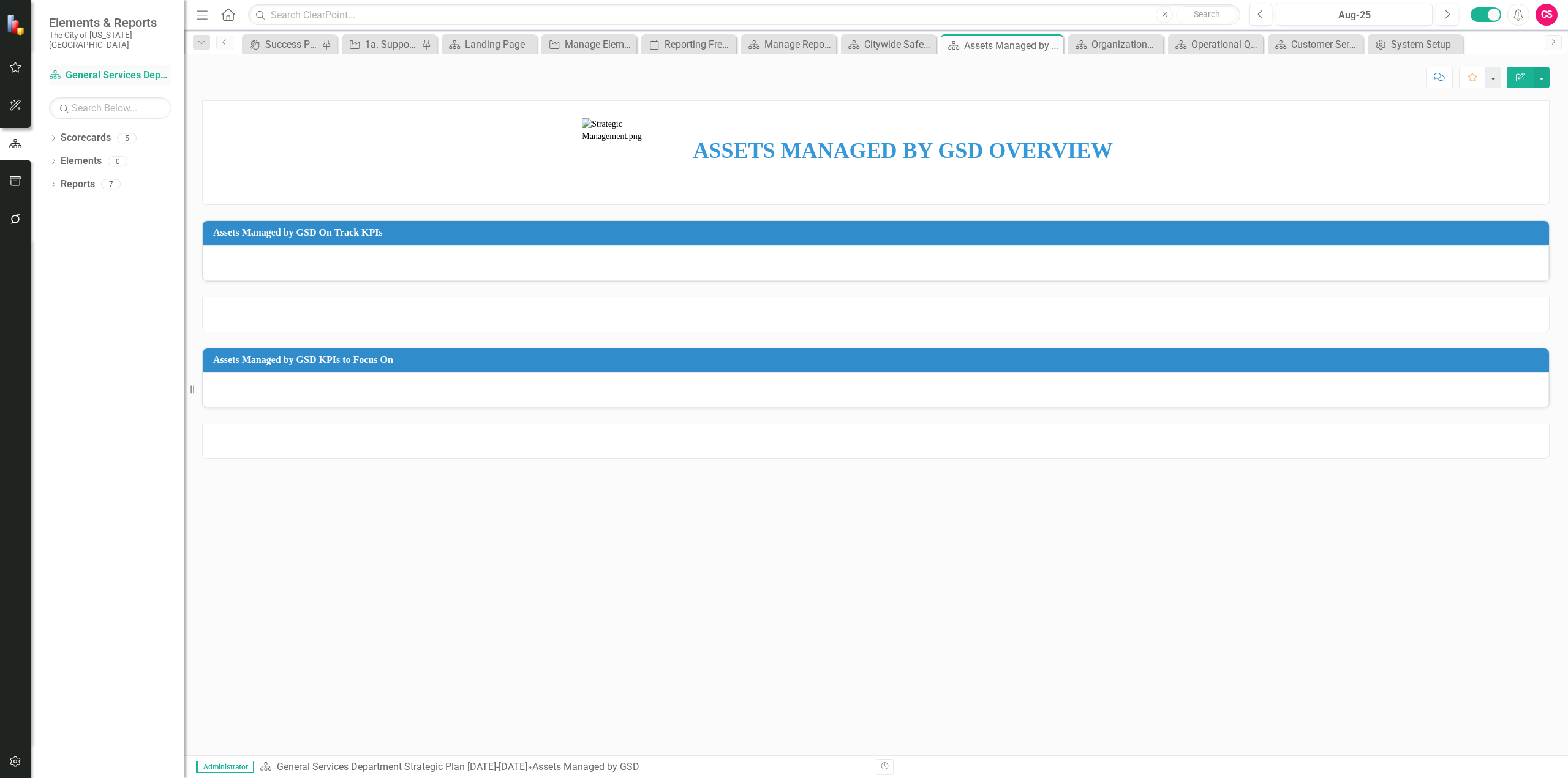
click at [124, 69] on link "Scorecard General Services Department Strategic Plan [DATE]-[DATE]" at bounding box center [110, 75] width 123 height 14
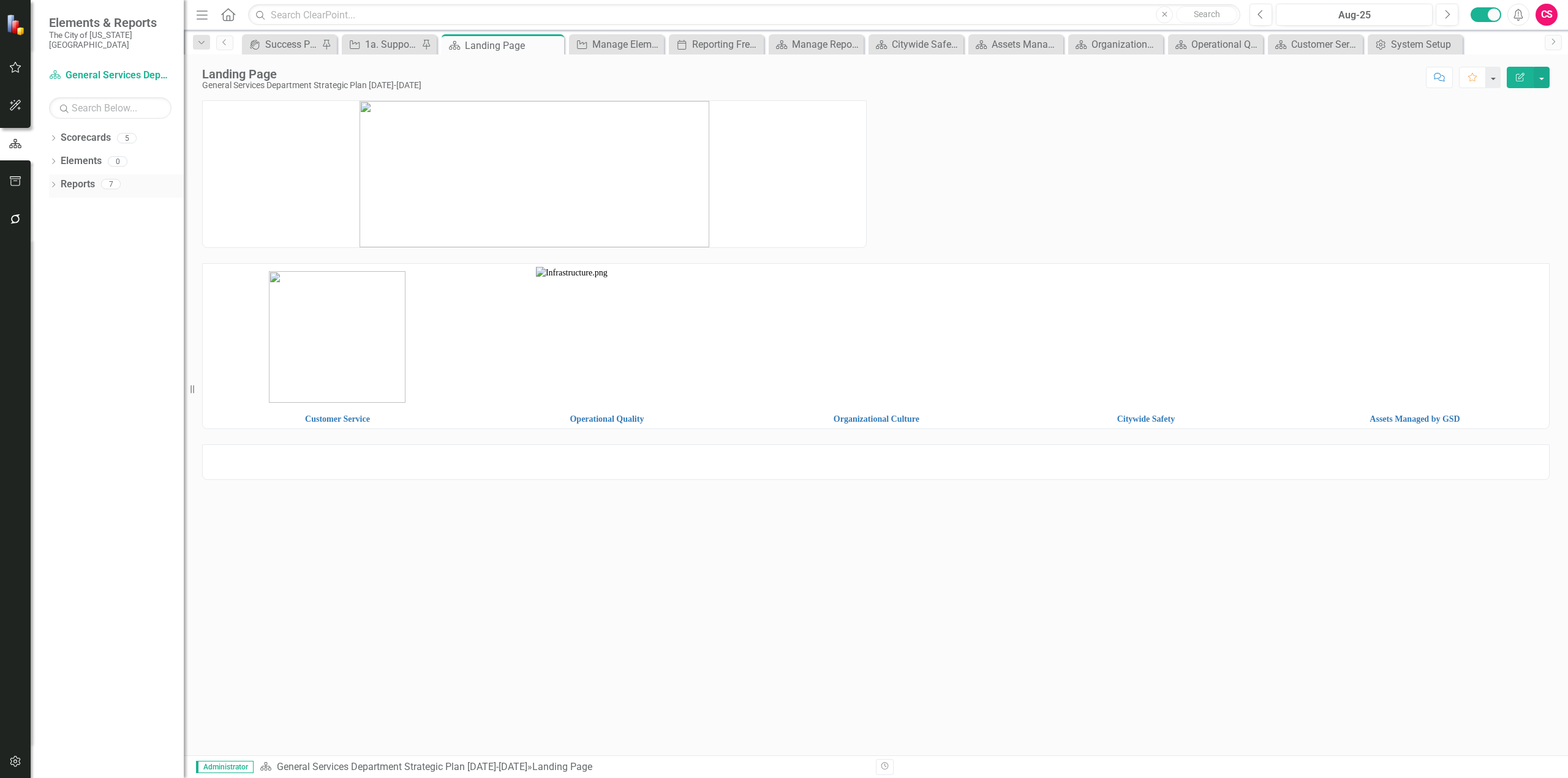
click at [90, 179] on link "Reports" at bounding box center [78, 184] width 34 height 14
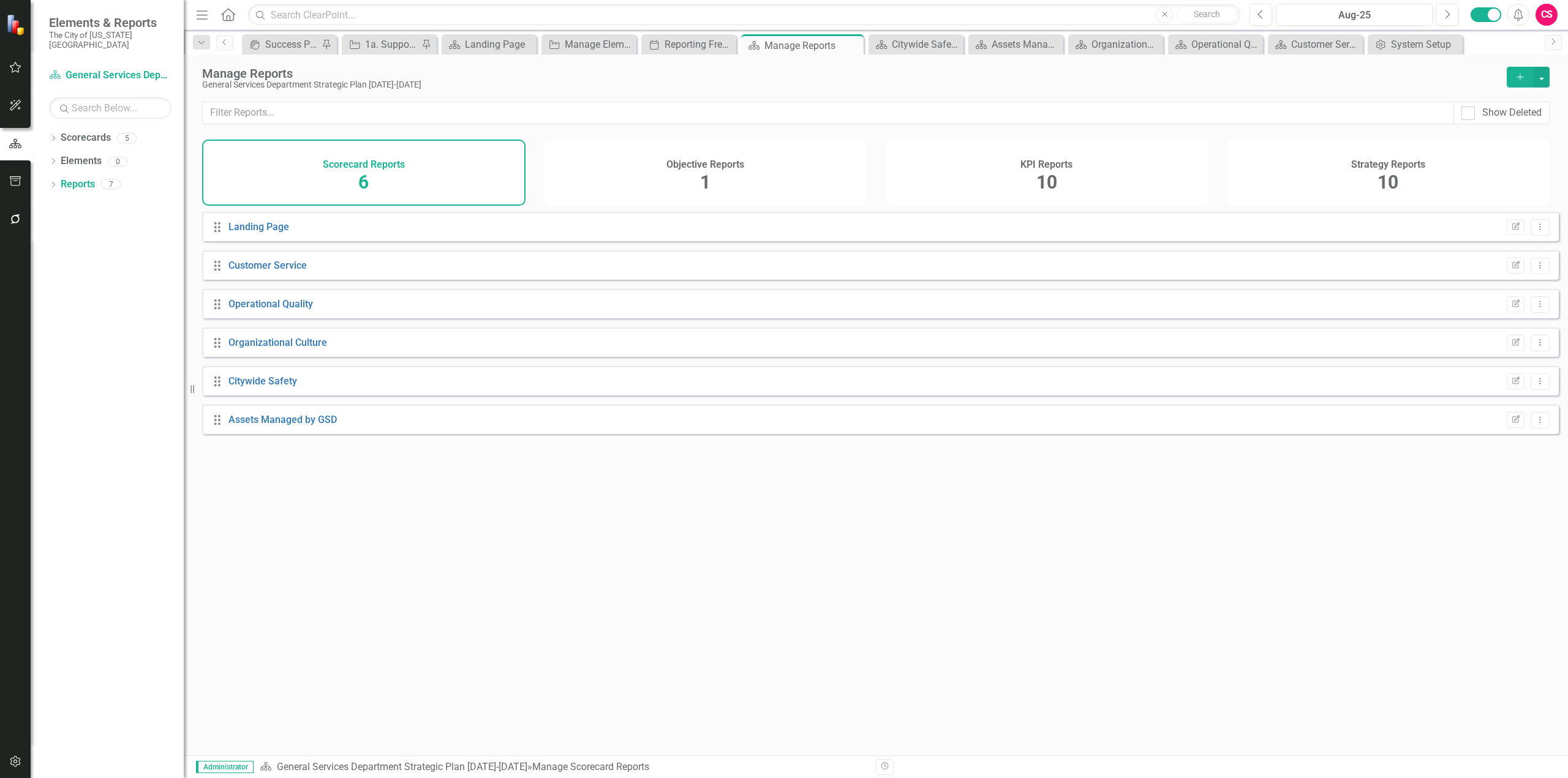
click at [993, 188] on div "KPI Reports 10" at bounding box center [1047, 173] width 324 height 67
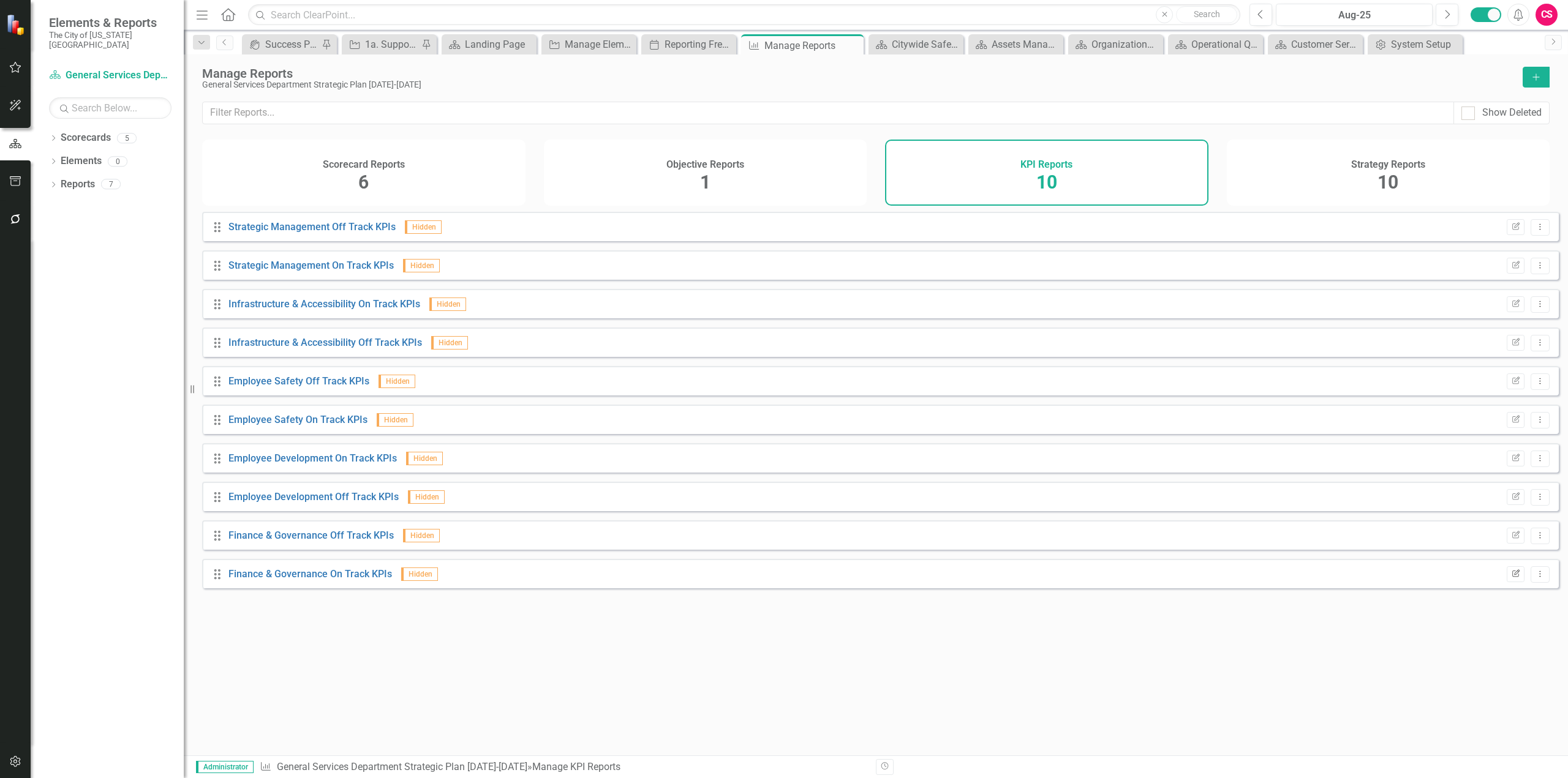
click at [1511, 578] on icon "Edit Report" at bounding box center [1515, 574] width 9 height 7
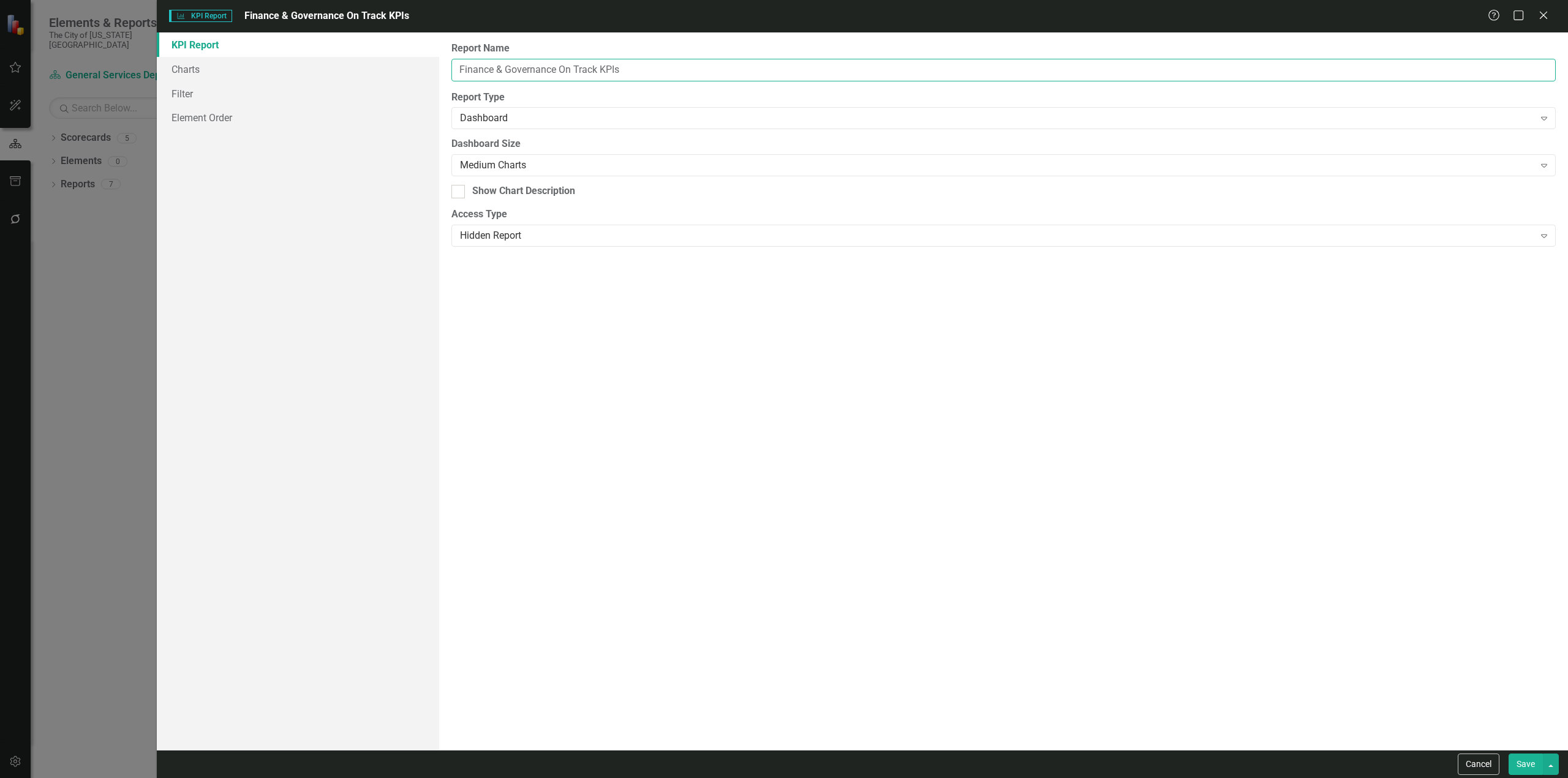
paste input "Customer Servi"
drag, startPoint x: 557, startPoint y: 67, endPoint x: 411, endPoint y: 48, distance: 147.2
click at [411, 48] on div "KPI Report Charts Filter Element Order Report Name Customer Service On Track KP…" at bounding box center [862, 391] width 1411 height 718
type input "Customer Service On Track KPIs"
click at [1509, 754] on button "Save" at bounding box center [1526, 764] width 34 height 21
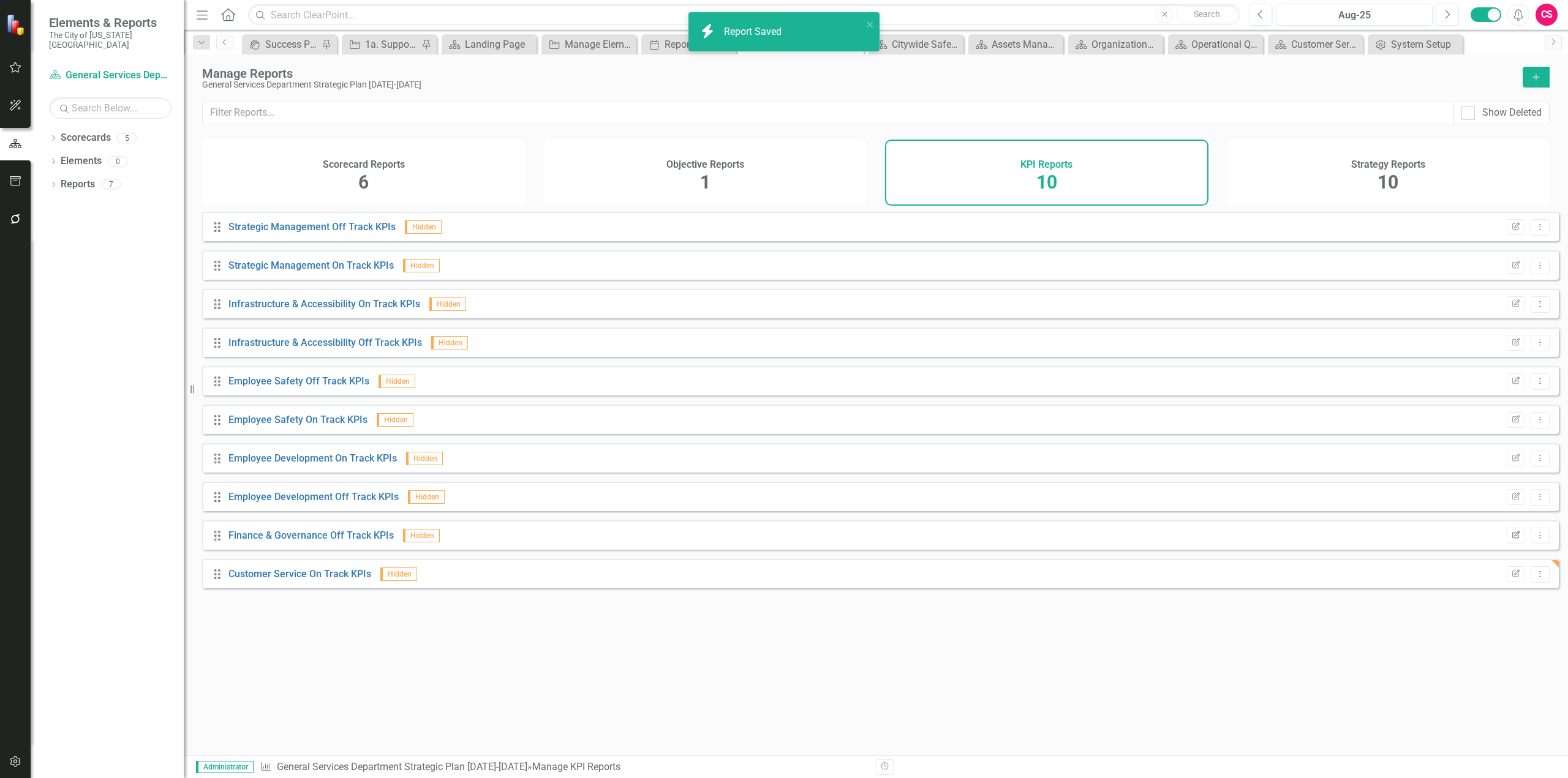
click at [1507, 540] on button "Edit Report" at bounding box center [1516, 536] width 18 height 16
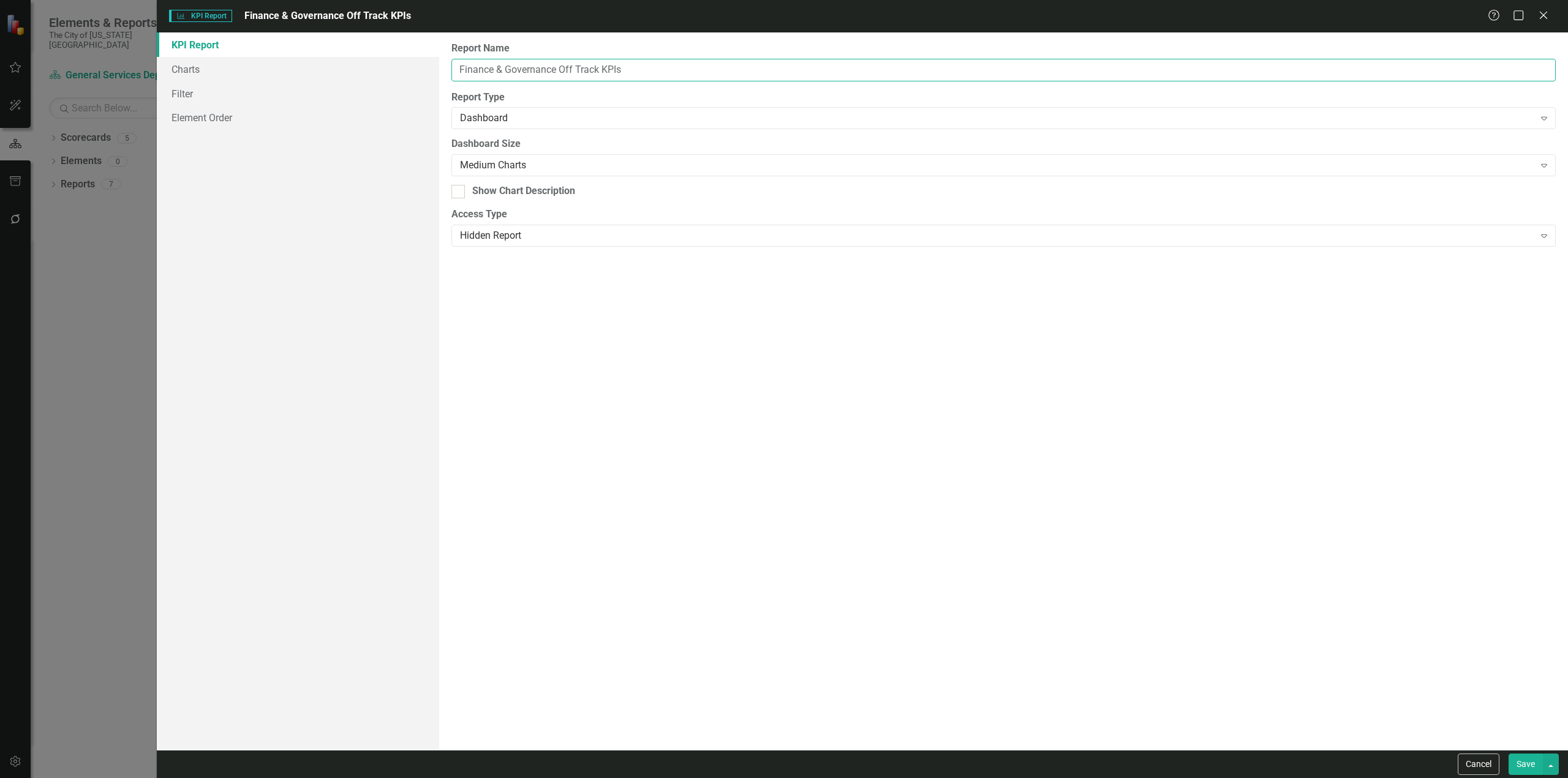
drag, startPoint x: 555, startPoint y: 67, endPoint x: 373, endPoint y: 41, distance: 183.8
click at [373, 41] on div "KPI Report Charts Filter Element Order Report Name Finance & Governance Off Tra…" at bounding box center [862, 391] width 1411 height 718
paste input "Customer Servi"
type input "Customer Service Off Track KPIs"
click at [1509, 754] on button "Save" at bounding box center [1526, 764] width 34 height 21
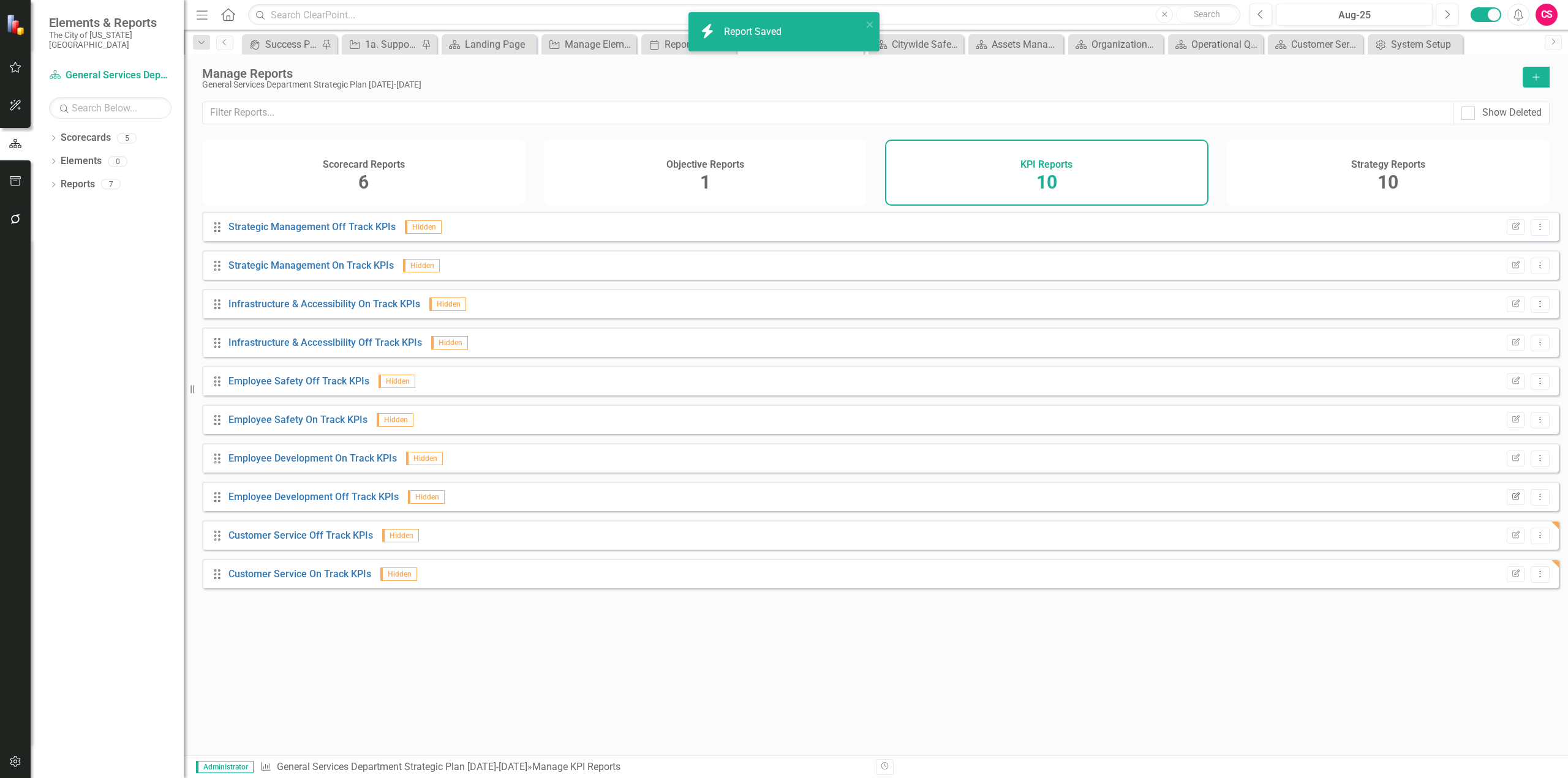
click at [1511, 501] on icon "Edit Report" at bounding box center [1515, 496] width 9 height 7
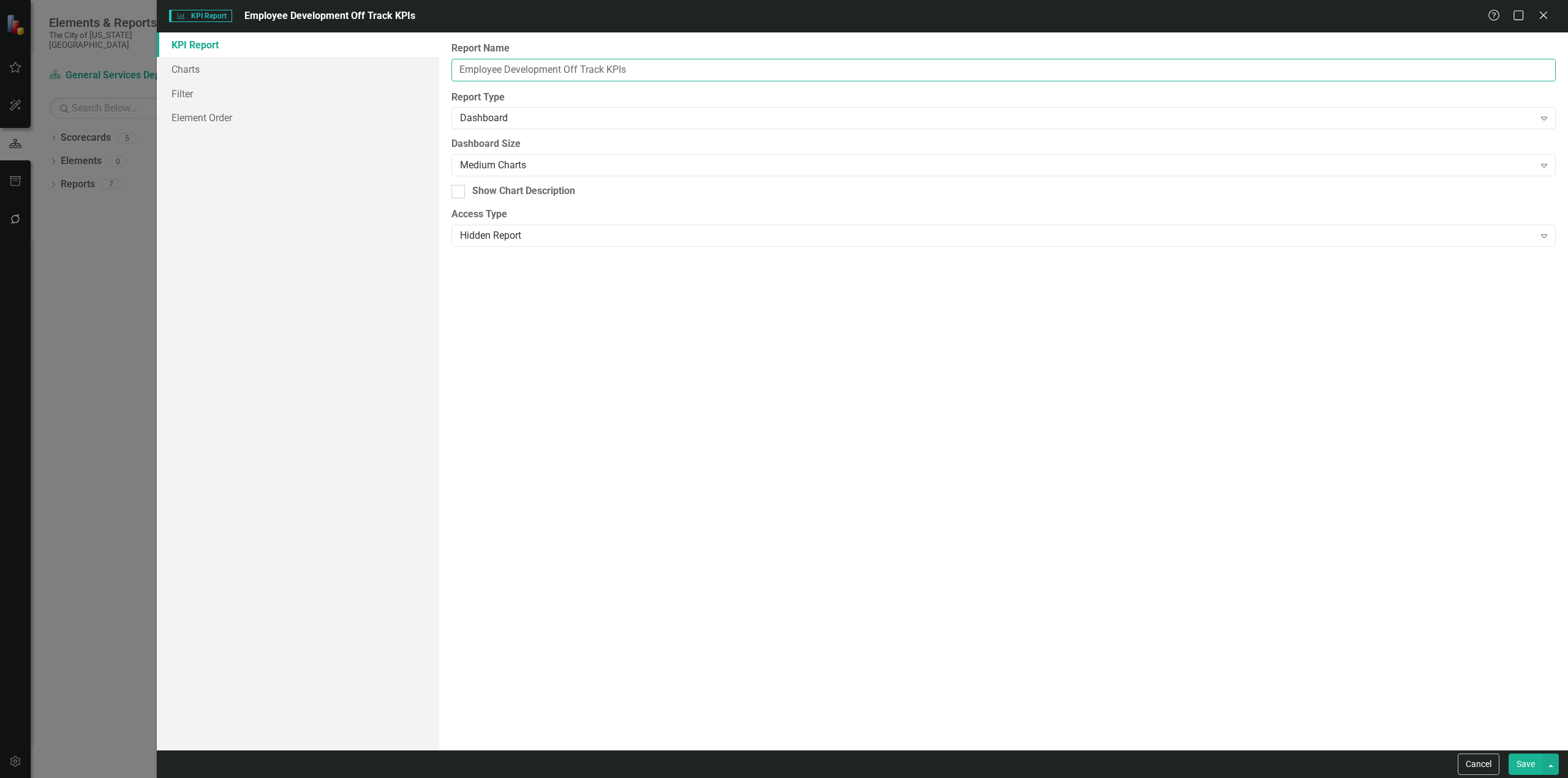
drag, startPoint x: 561, startPoint y: 67, endPoint x: 381, endPoint y: 49, distance: 180.9
click at [381, 49] on div "KPI Report Charts Filter Element Order Report Name Employee Development Off Tra…" at bounding box center [862, 391] width 1411 height 718
paste input "Operational Quality"
type input "Operational Quality Off Track KPIs"
click at [1509, 754] on button "Save" at bounding box center [1526, 764] width 34 height 21
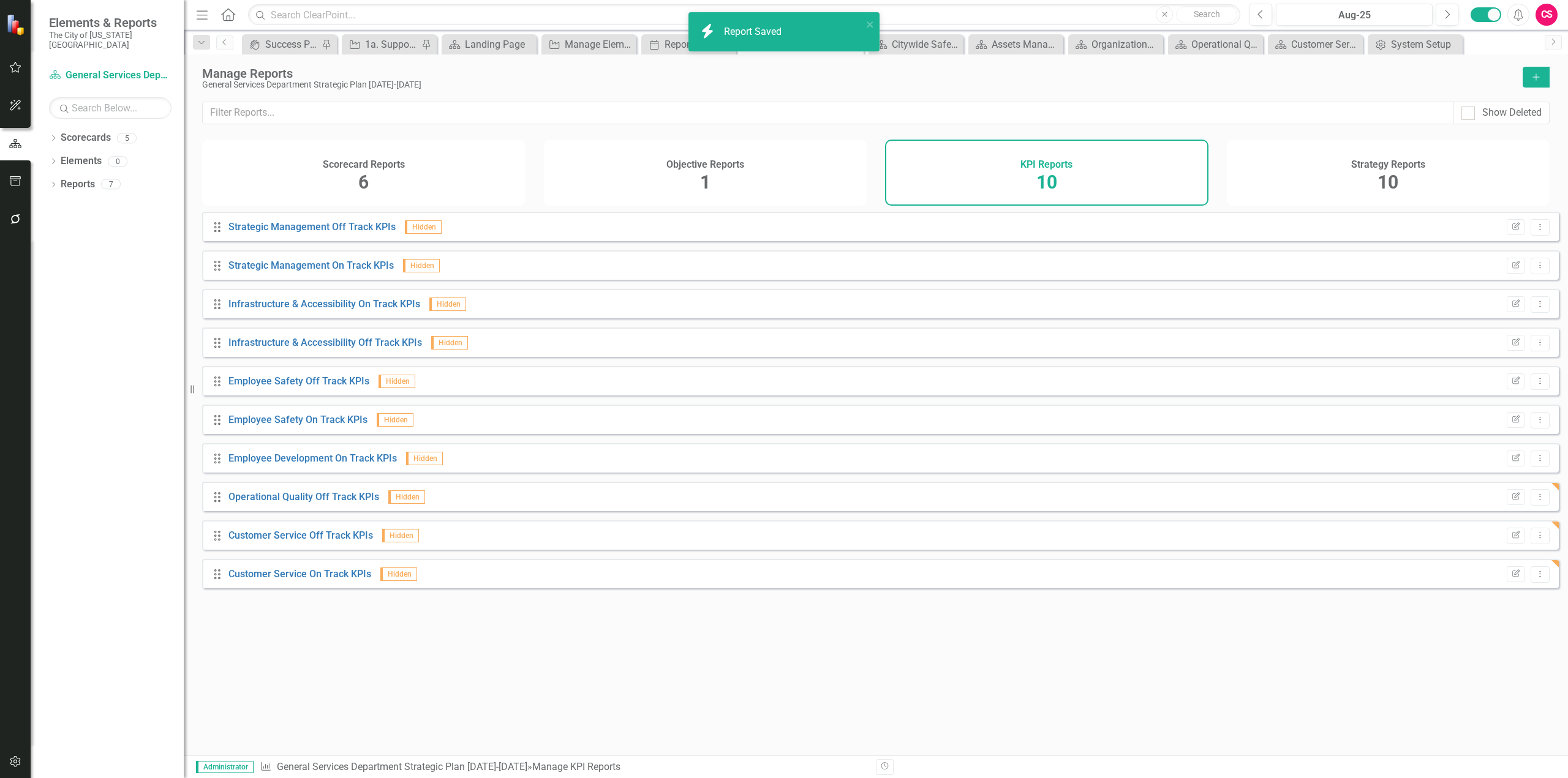
click at [1518, 467] on div "Edit Report Dropdown Menu" at bounding box center [1525, 459] width 49 height 16
click at [1513, 461] on icon "button" at bounding box center [1516, 457] width 7 height 7
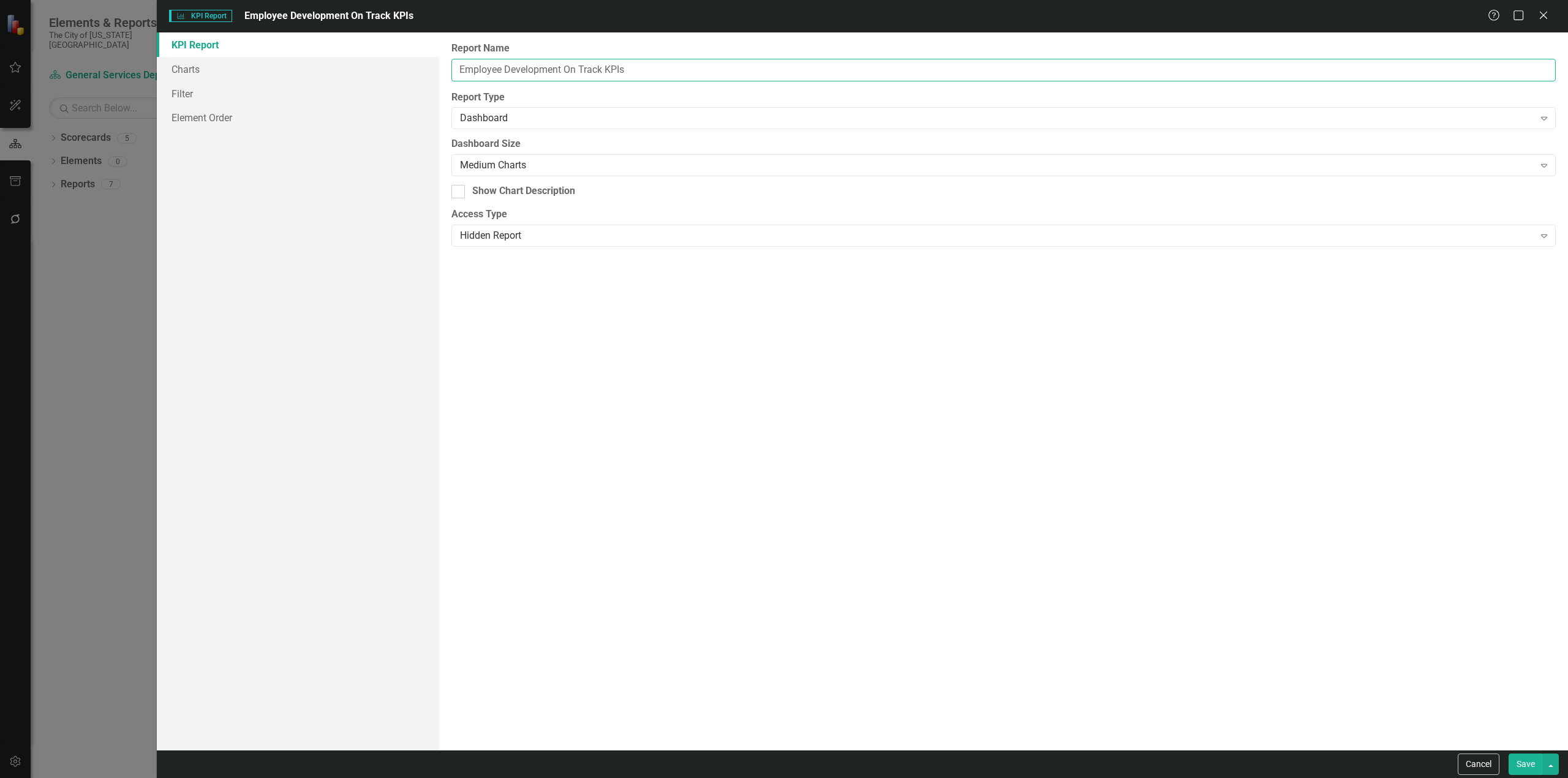
drag, startPoint x: 563, startPoint y: 63, endPoint x: 356, endPoint y: 39, distance: 208.4
click at [356, 37] on div "KPI Report Charts Filter Element Order Report Name Employee Development On Trac…" at bounding box center [862, 391] width 1411 height 718
paste input "Operational Quality"
type input "Operational Quality On Track KPIs"
click at [1509, 754] on button "Save" at bounding box center [1526, 764] width 34 height 21
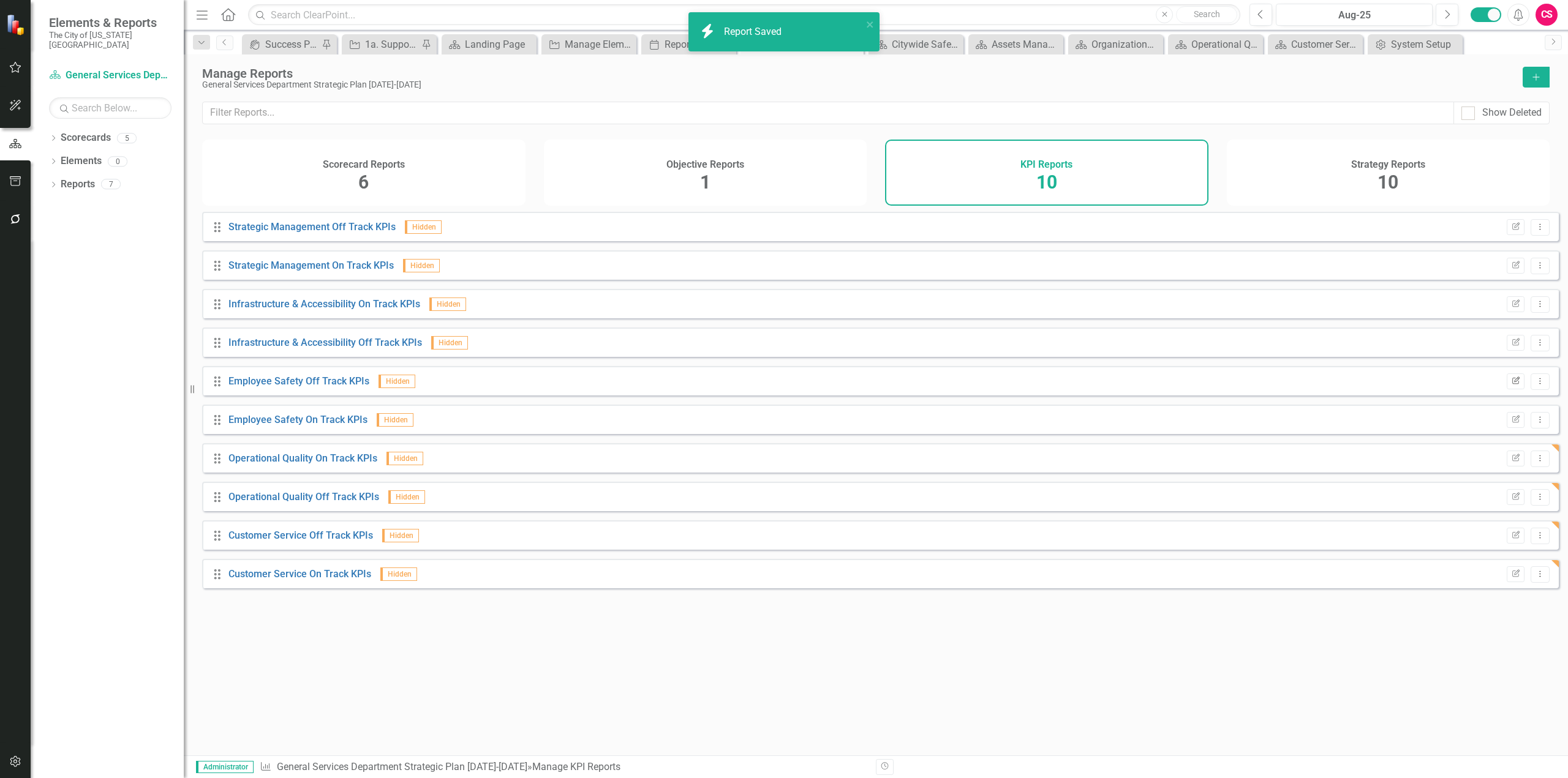
click at [1511, 385] on icon "Edit Report" at bounding box center [1515, 381] width 9 height 7
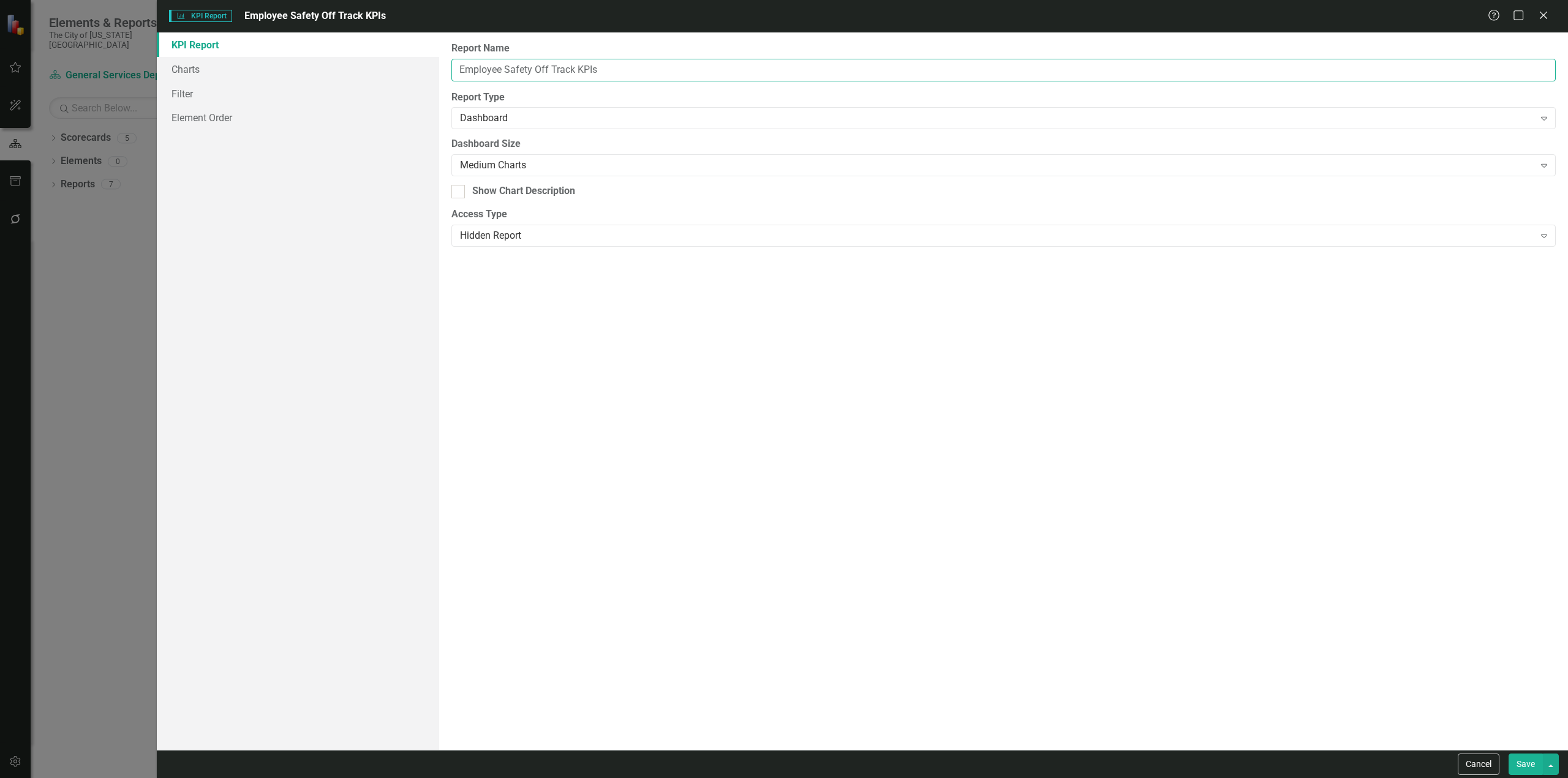
paste input "Organizational Culture"
drag, startPoint x: 531, startPoint y: 65, endPoint x: 347, endPoint y: 44, distance: 185.2
click at [347, 44] on div "KPI Report Charts Filter Element Order Report Name Employee Safety Off Track KP…" at bounding box center [862, 391] width 1411 height 718
type input "Organizational Culture Off Track KPIs"
click at [1509, 754] on button "Save" at bounding box center [1526, 764] width 34 height 21
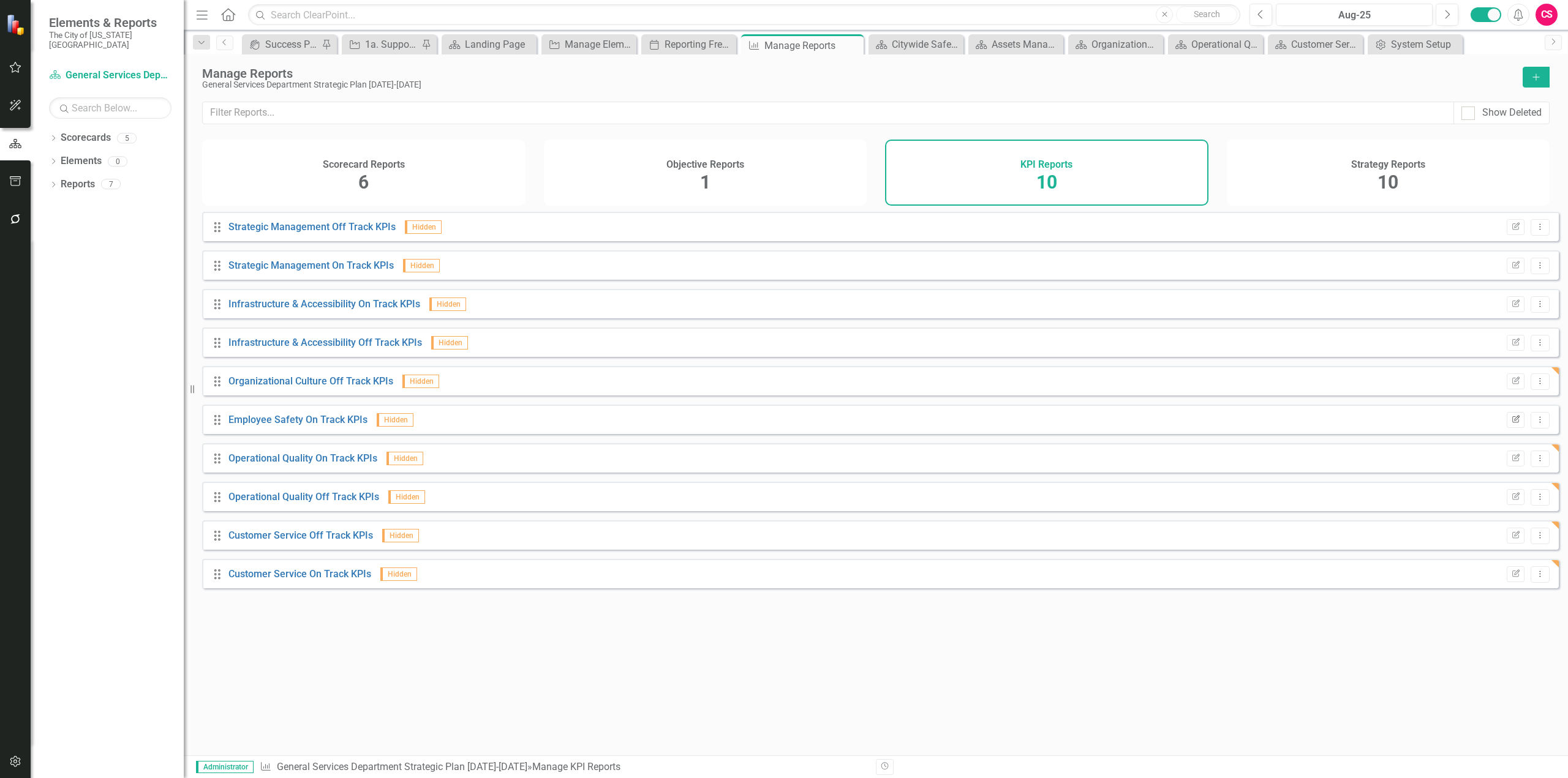
click at [1507, 428] on button "Edit Report" at bounding box center [1516, 420] width 18 height 16
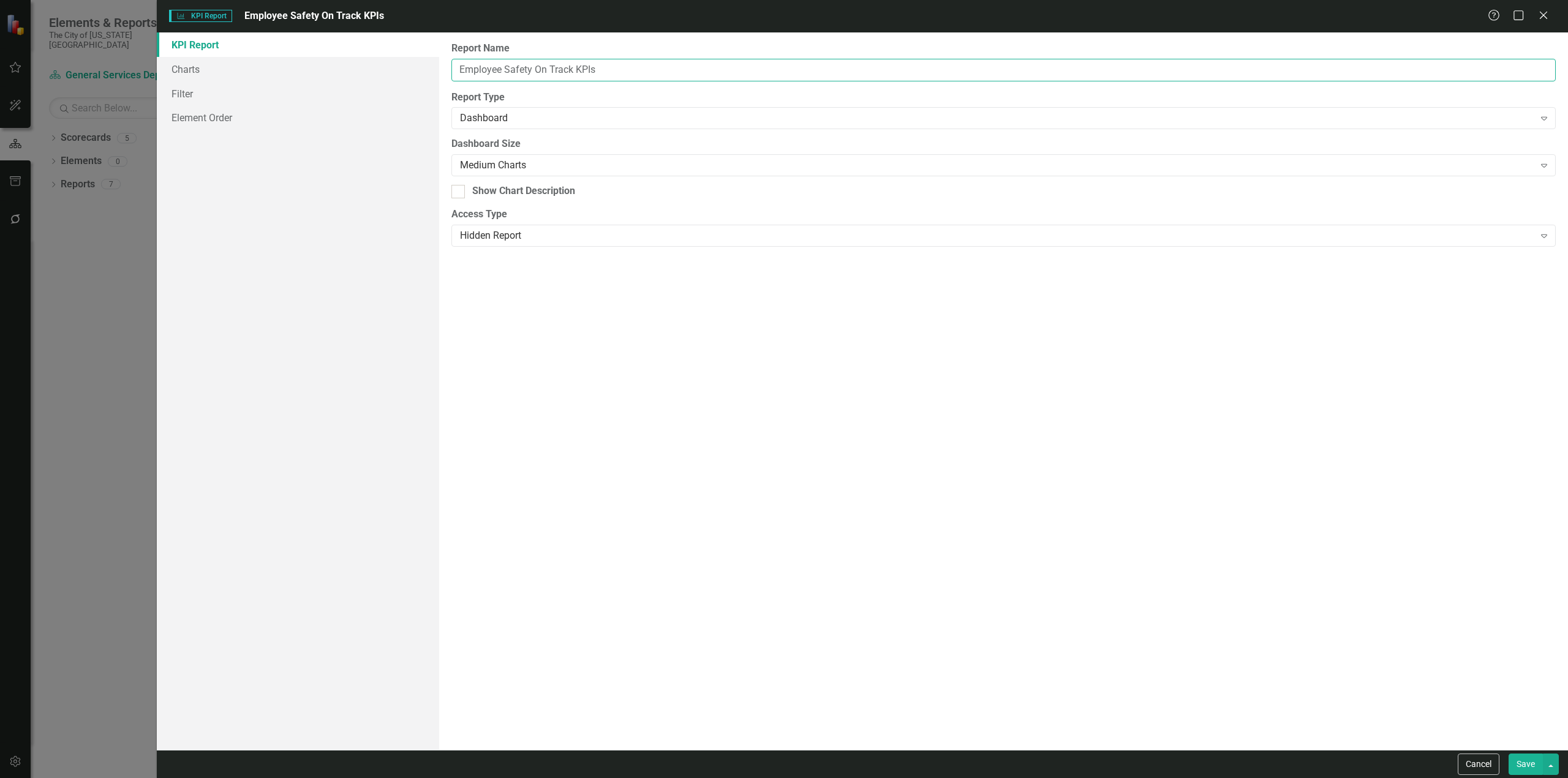
drag, startPoint x: 531, startPoint y: 68, endPoint x: 364, endPoint y: 54, distance: 167.6
click at [364, 54] on div "KPI Report Charts Filter Element Order Report Name Employee Safety On Track KPI…" at bounding box center [862, 391] width 1411 height 718
paste input "Organizational Culture"
type input "Organizational Culture On Track KPIs"
click at [1509, 754] on button "Save" at bounding box center [1526, 764] width 34 height 21
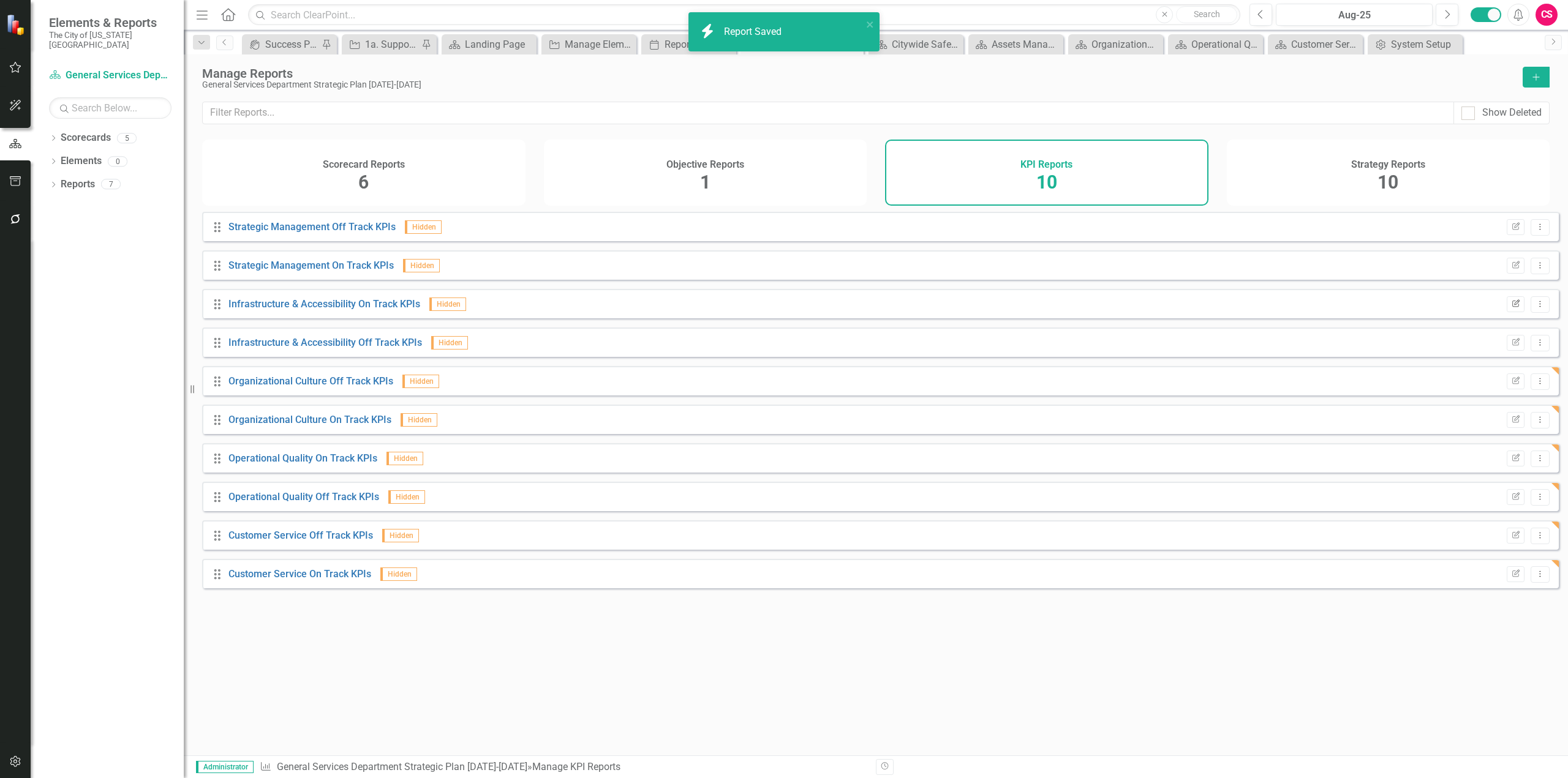
click at [1511, 308] on icon "Edit Report" at bounding box center [1515, 304] width 9 height 7
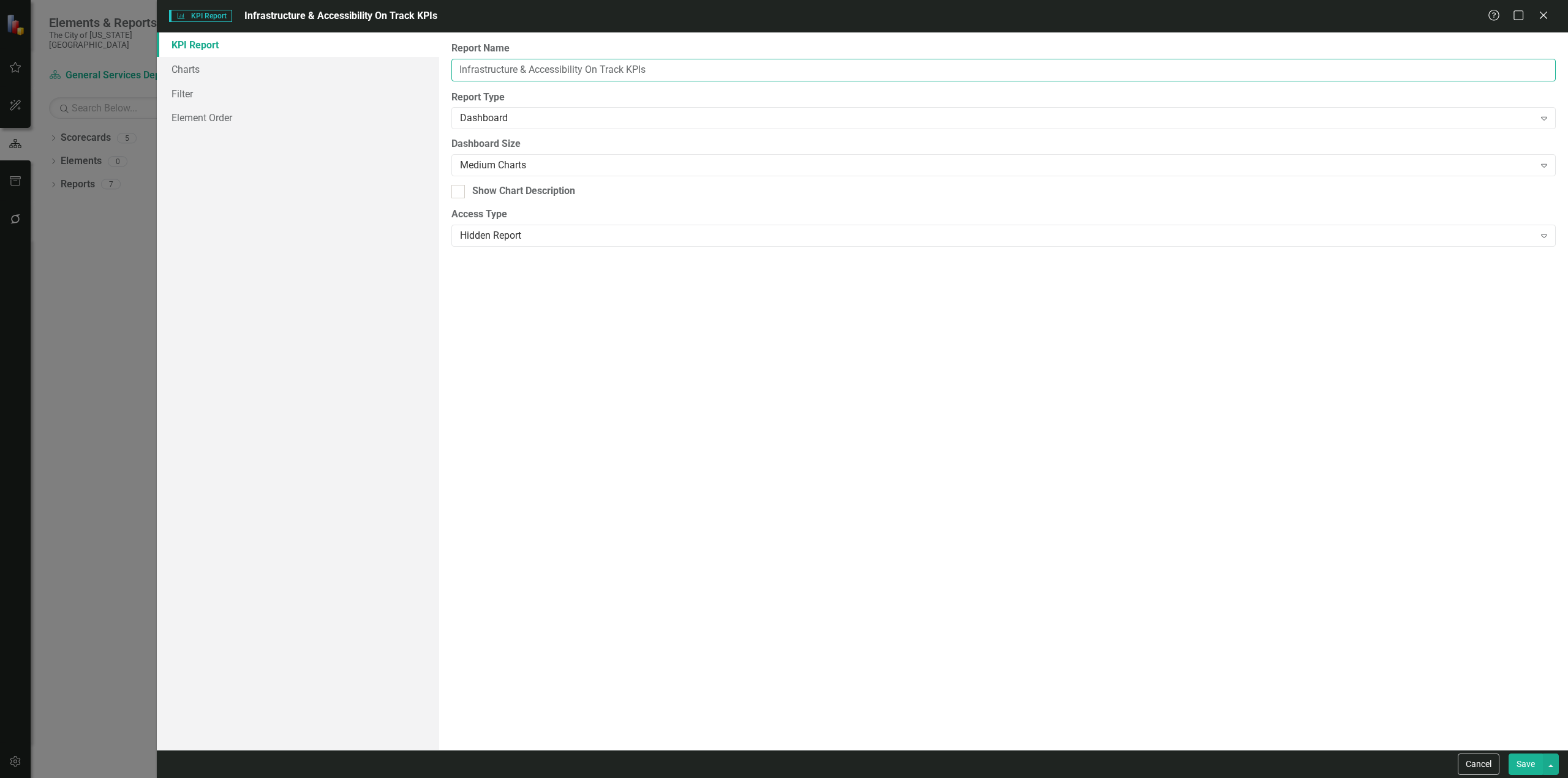
drag, startPoint x: 584, startPoint y: 71, endPoint x: 397, endPoint y: 46, distance: 188.7
click at [397, 46] on div "KPI Report Charts Filter Element Order Report Name Infrastructure & Accessibili…" at bounding box center [862, 391] width 1411 height 718
paste input "Citywide Safe"
type input "Citywide Safety On Track KPIs"
click at [360, 89] on link "Filter" at bounding box center [298, 93] width 282 height 24
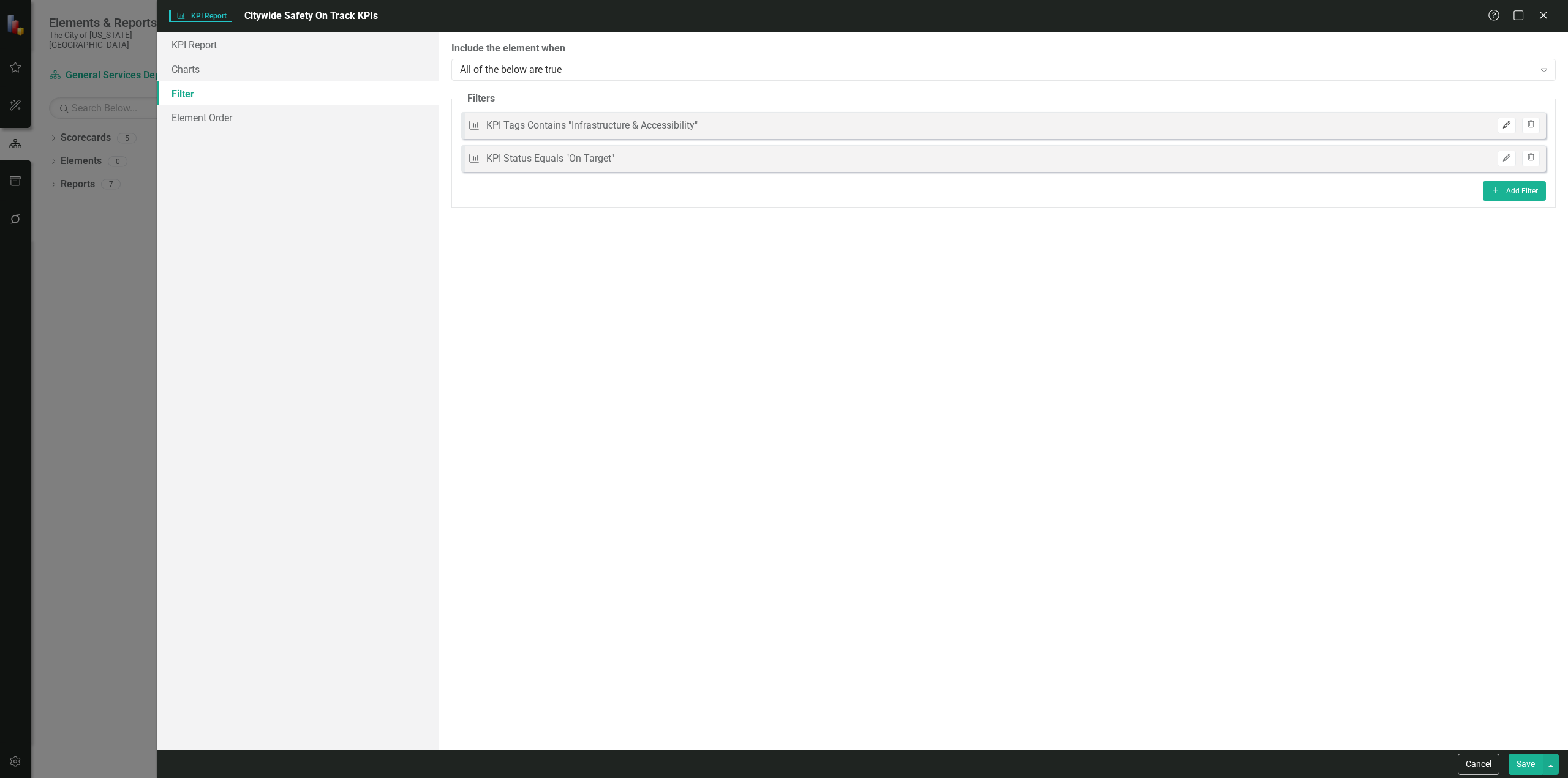
click at [1509, 123] on icon "button" at bounding box center [1506, 124] width 7 height 7
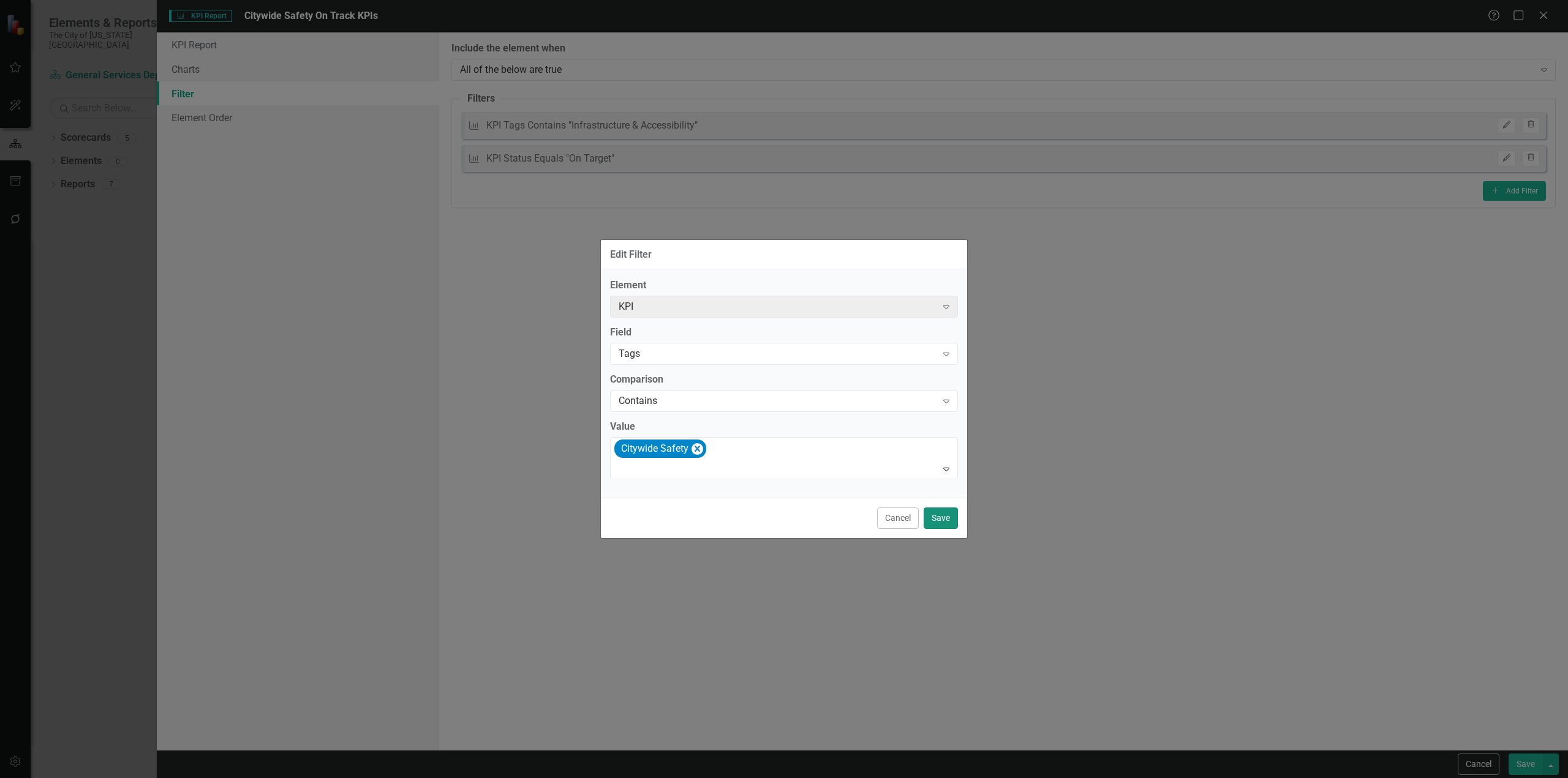
drag, startPoint x: 942, startPoint y: 523, endPoint x: 1131, endPoint y: 622, distance: 213.4
click at [943, 523] on button "Save" at bounding box center [941, 518] width 34 height 21
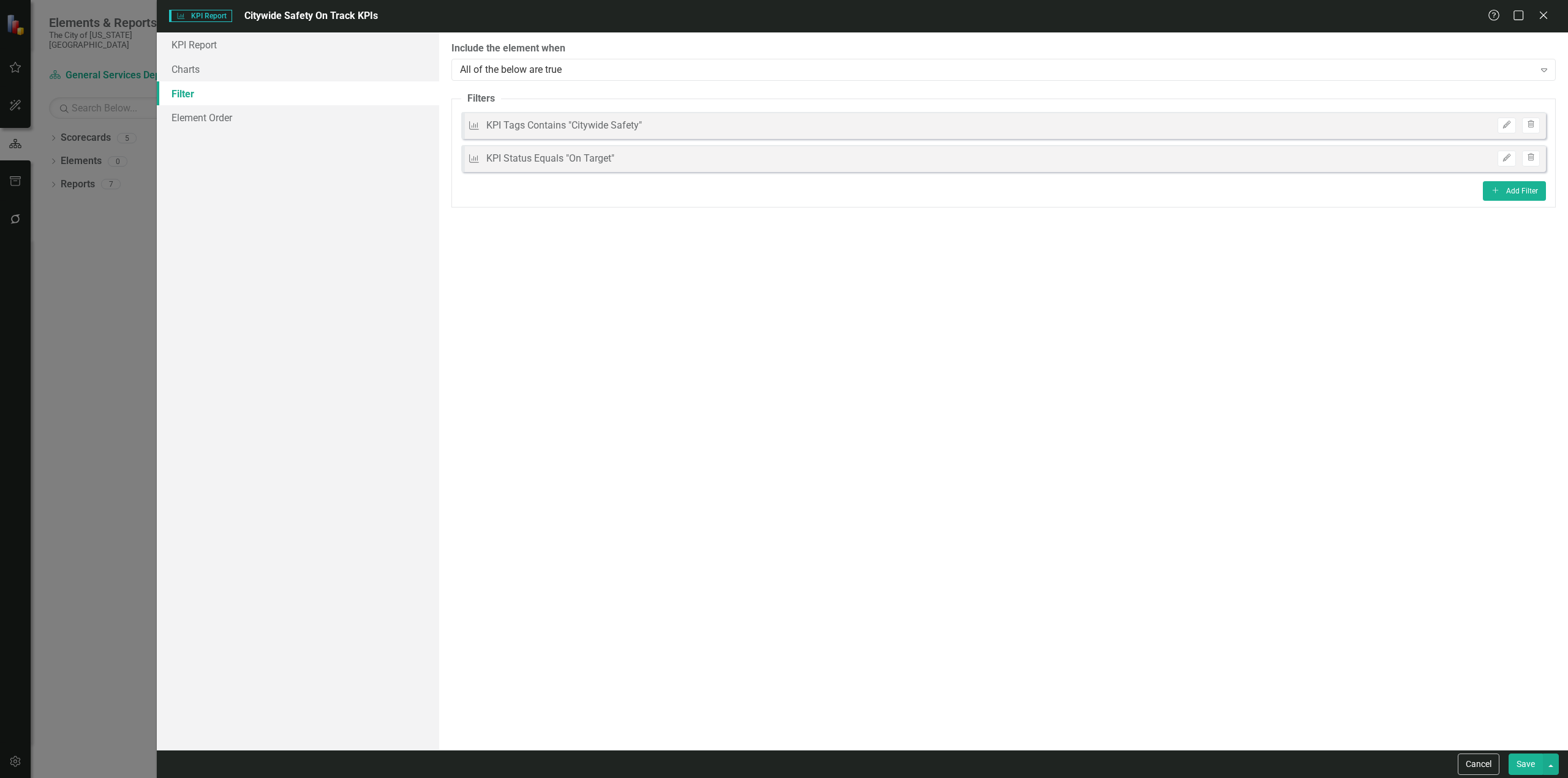
click at [1525, 764] on button "Save" at bounding box center [1526, 764] width 34 height 21
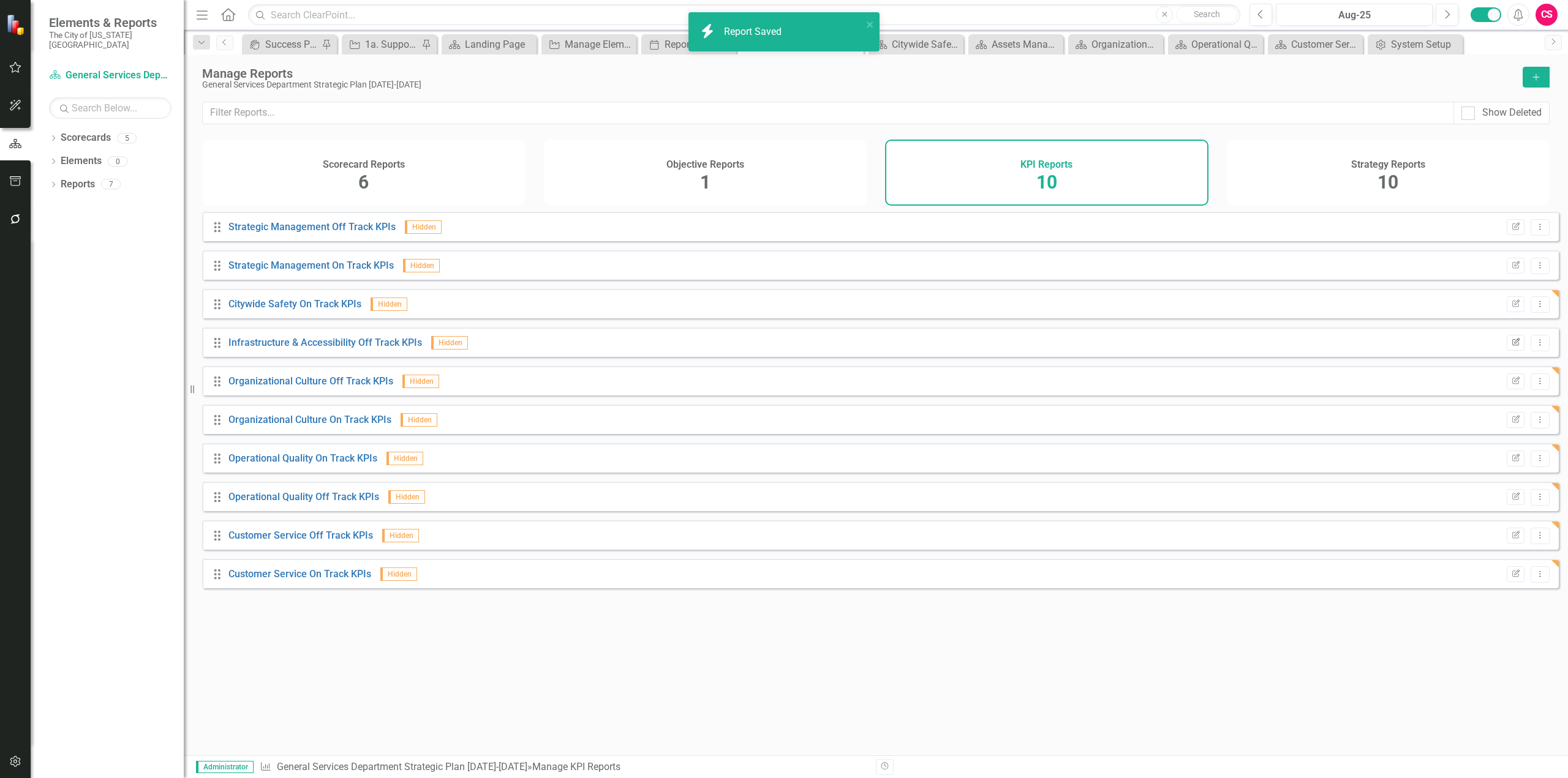
click at [1508, 350] on button "Edit Report" at bounding box center [1516, 343] width 18 height 16
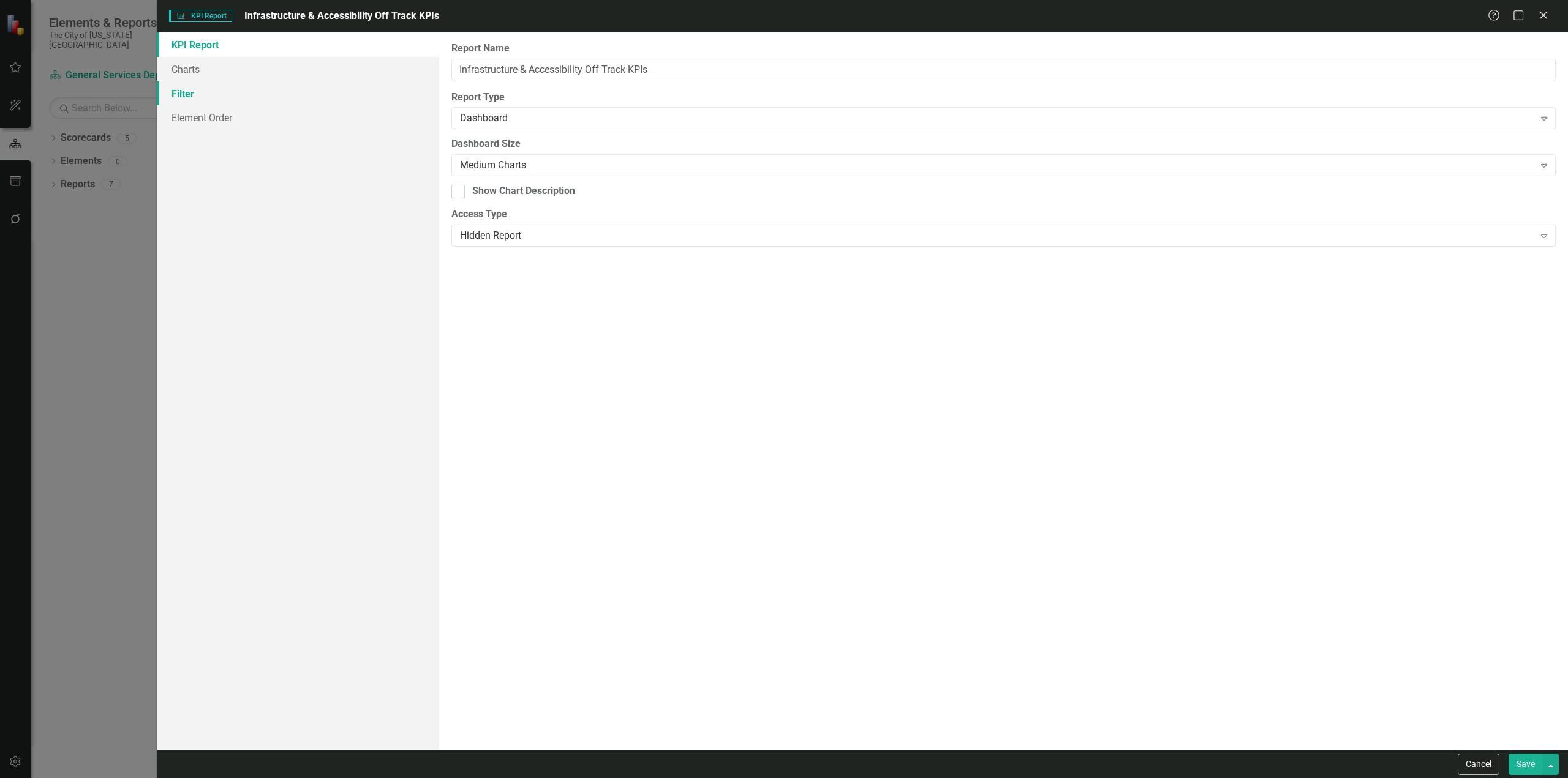
click at [294, 96] on link "Filter" at bounding box center [298, 93] width 282 height 24
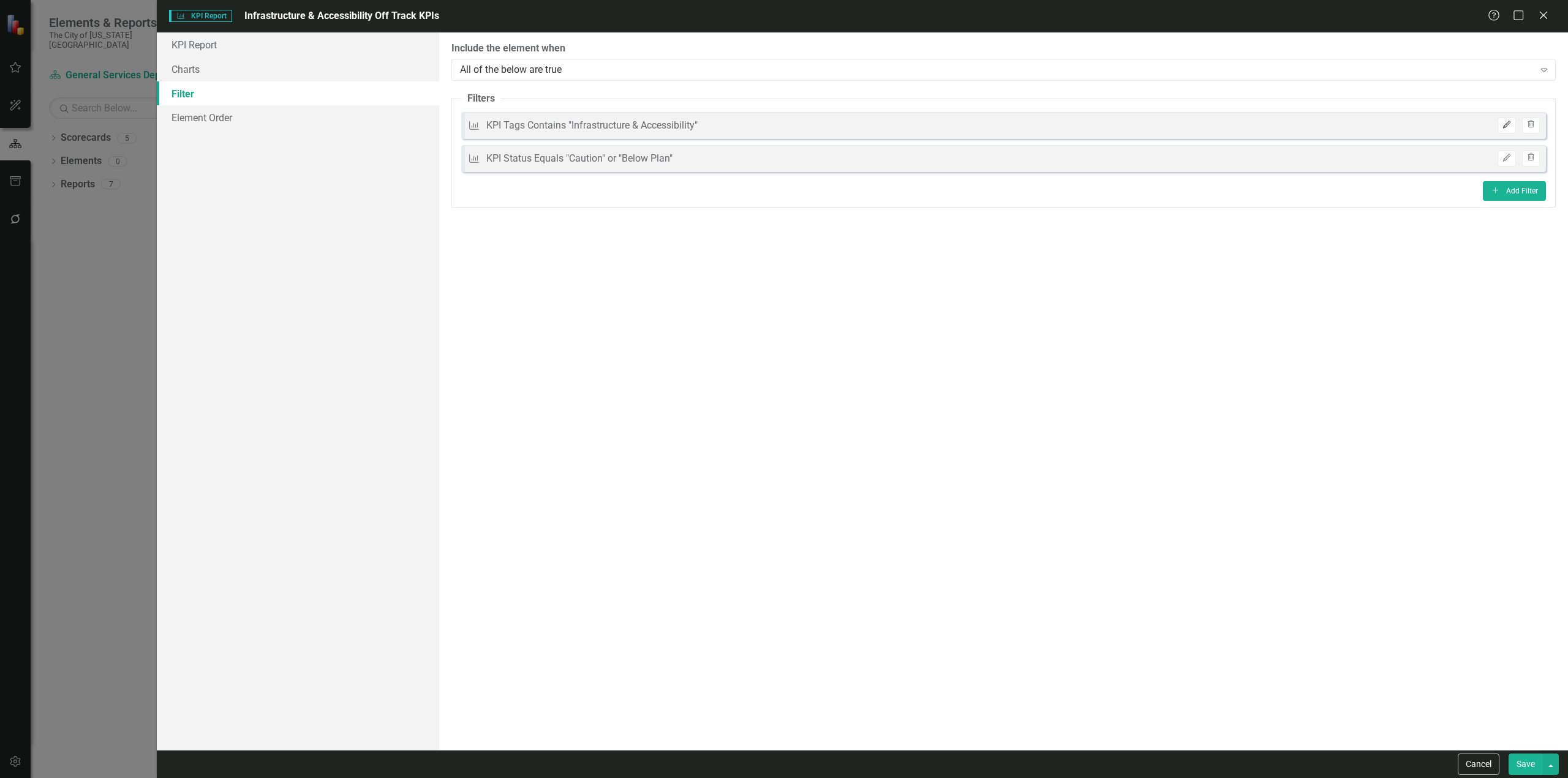
click at [1510, 129] on button "Edit" at bounding box center [1506, 126] width 18 height 16
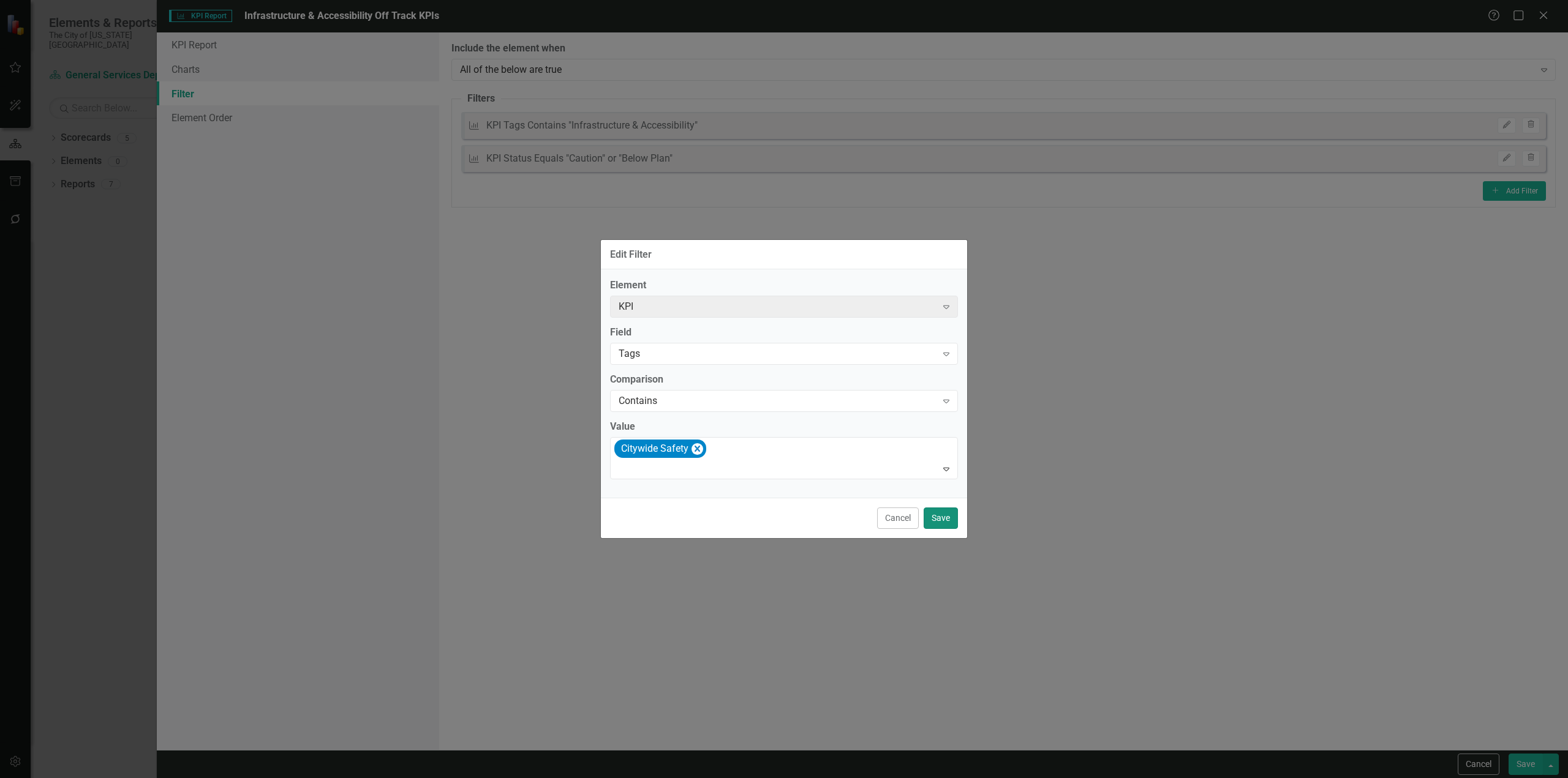
click at [940, 515] on button "Save" at bounding box center [941, 518] width 34 height 21
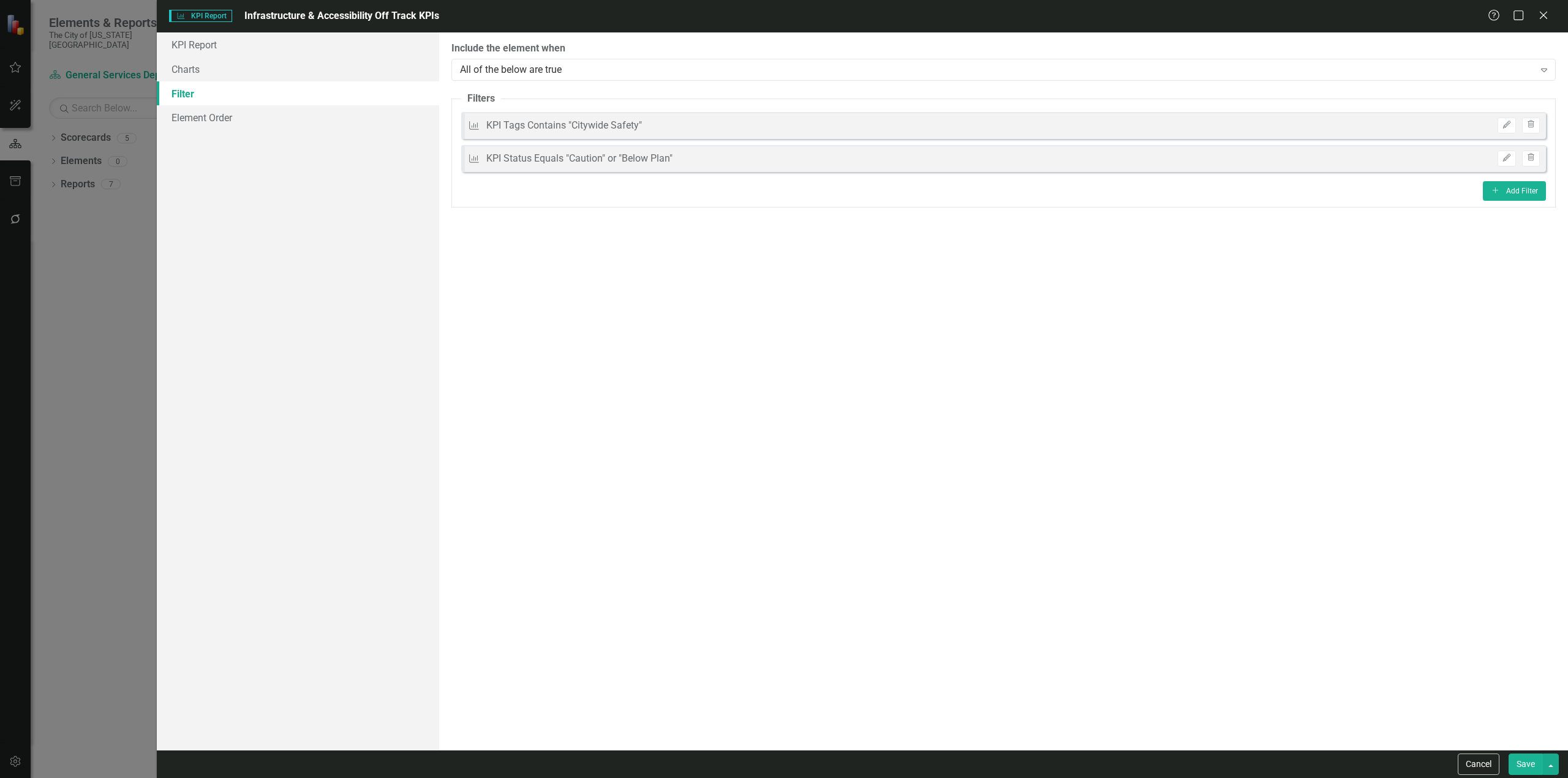
click at [1527, 761] on button "Save" at bounding box center [1526, 764] width 34 height 21
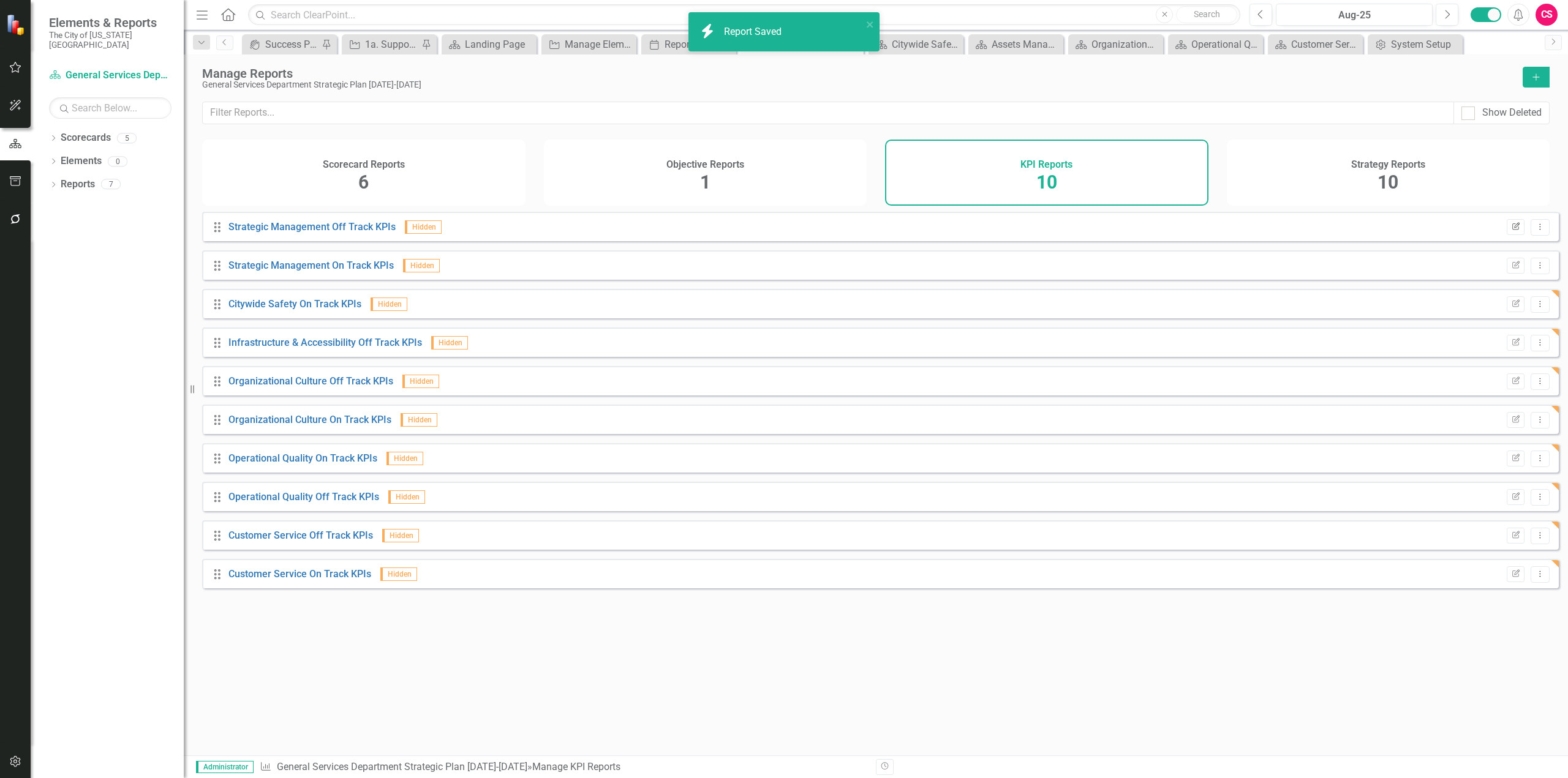
click at [1511, 231] on icon "Edit Report" at bounding box center [1515, 226] width 9 height 7
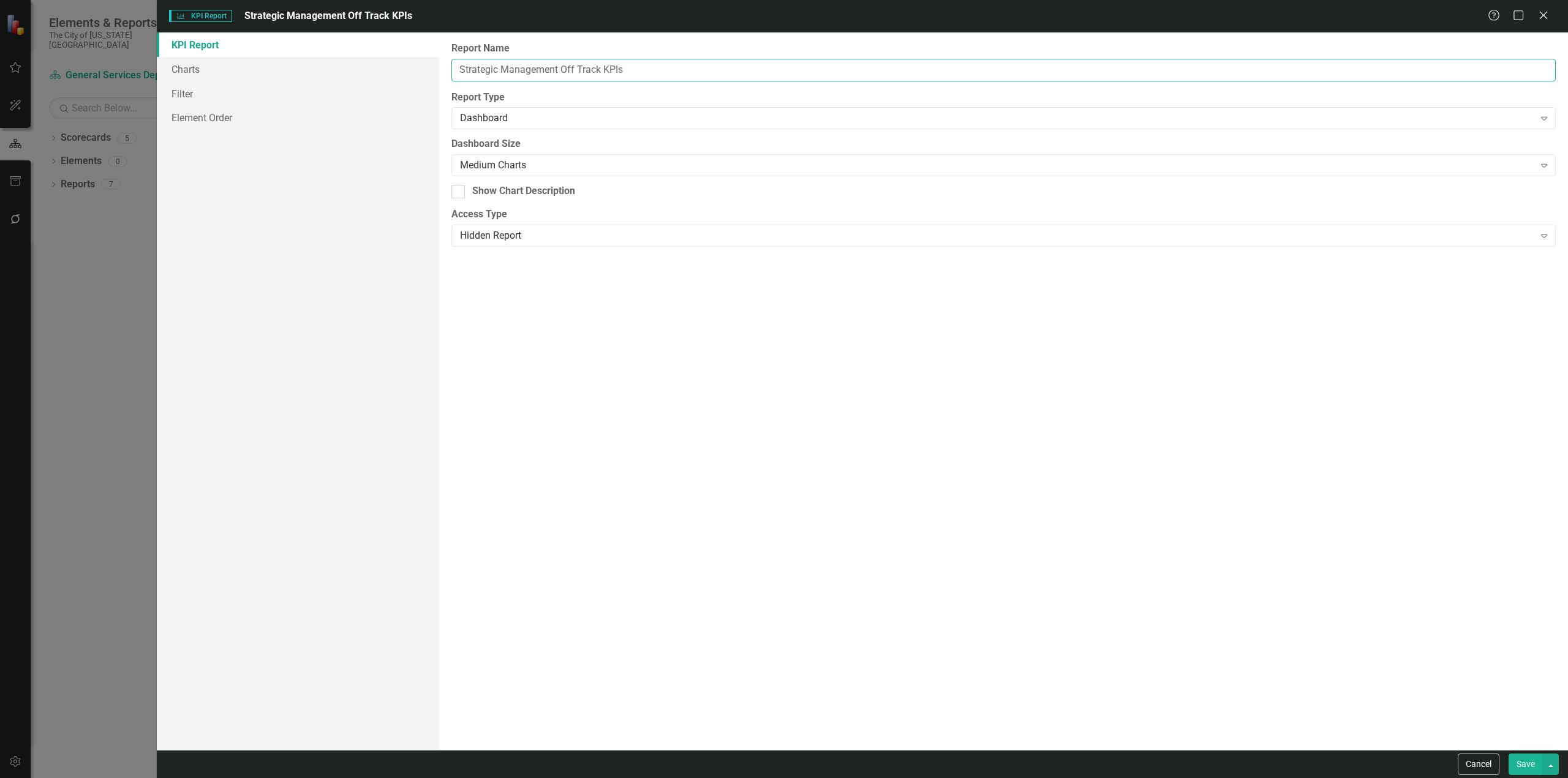
paste input "Assets Managed by GSD"
drag, startPoint x: 558, startPoint y: 66, endPoint x: 328, endPoint y: 47, distance: 230.8
click at [328, 47] on div "KPI Report Charts Filter Element Order Report Name Assets Managed by GSD Off Tr…" at bounding box center [862, 391] width 1411 height 718
type input "Assets Managed by GSD Off Track KPIs"
drag, startPoint x: 291, startPoint y: 97, endPoint x: 364, endPoint y: 112, distance: 74.5
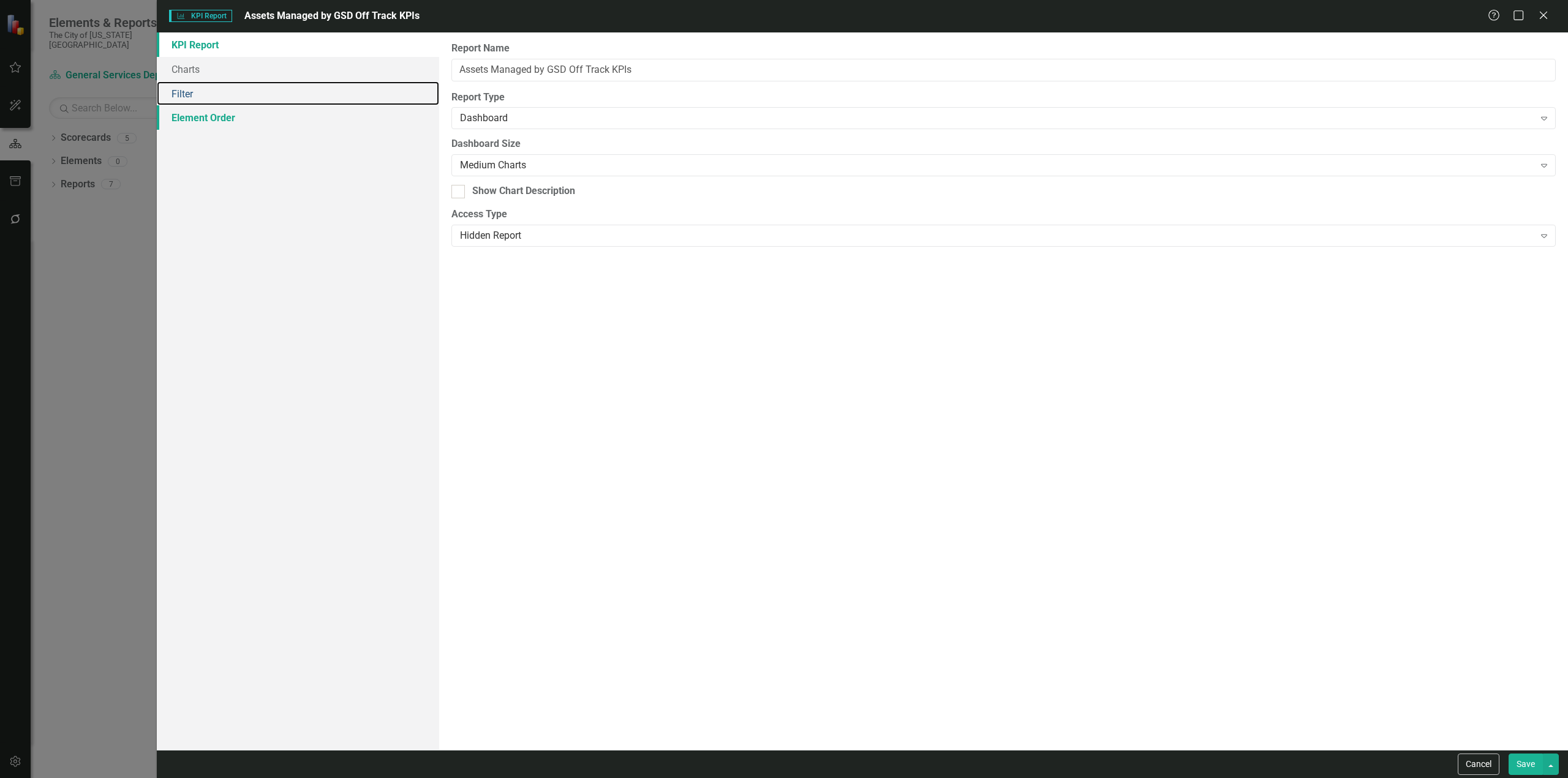
click at [291, 98] on link "Filter" at bounding box center [298, 93] width 282 height 24
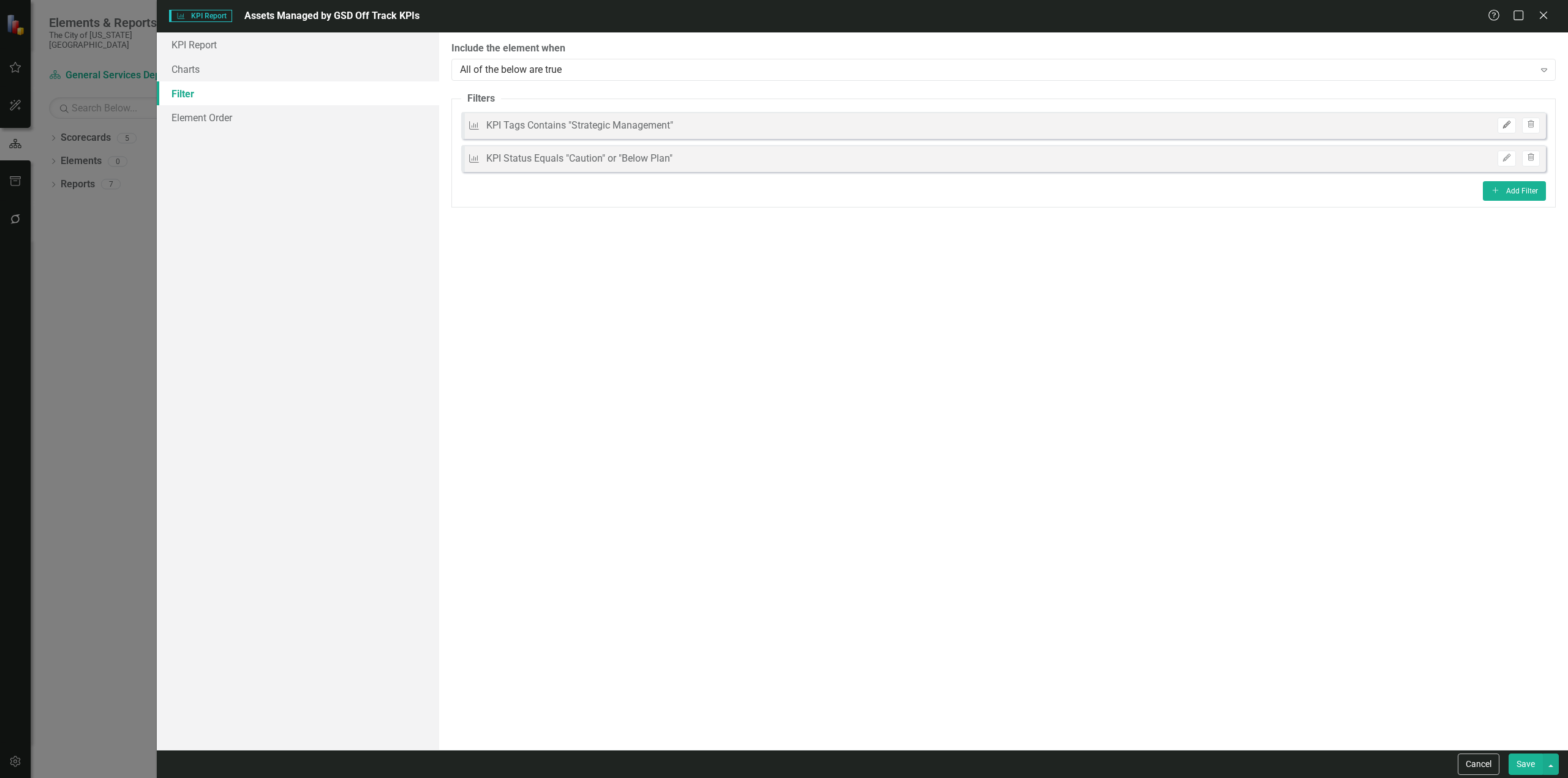
click at [1514, 118] on button "Edit" at bounding box center [1506, 126] width 18 height 16
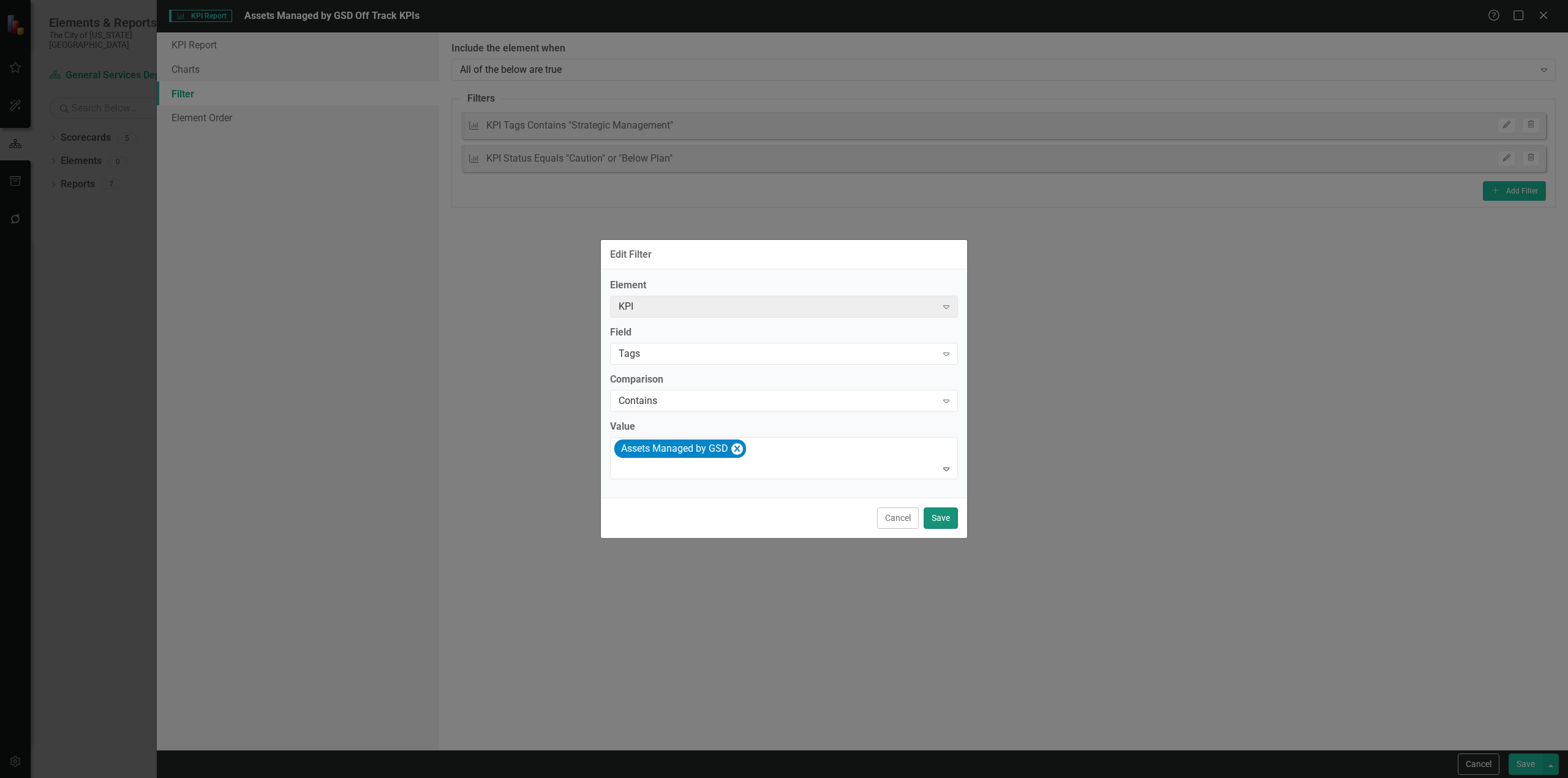
drag, startPoint x: 950, startPoint y: 522, endPoint x: 1250, endPoint y: 647, distance: 325.0
click at [954, 523] on button "Save" at bounding box center [941, 518] width 34 height 21
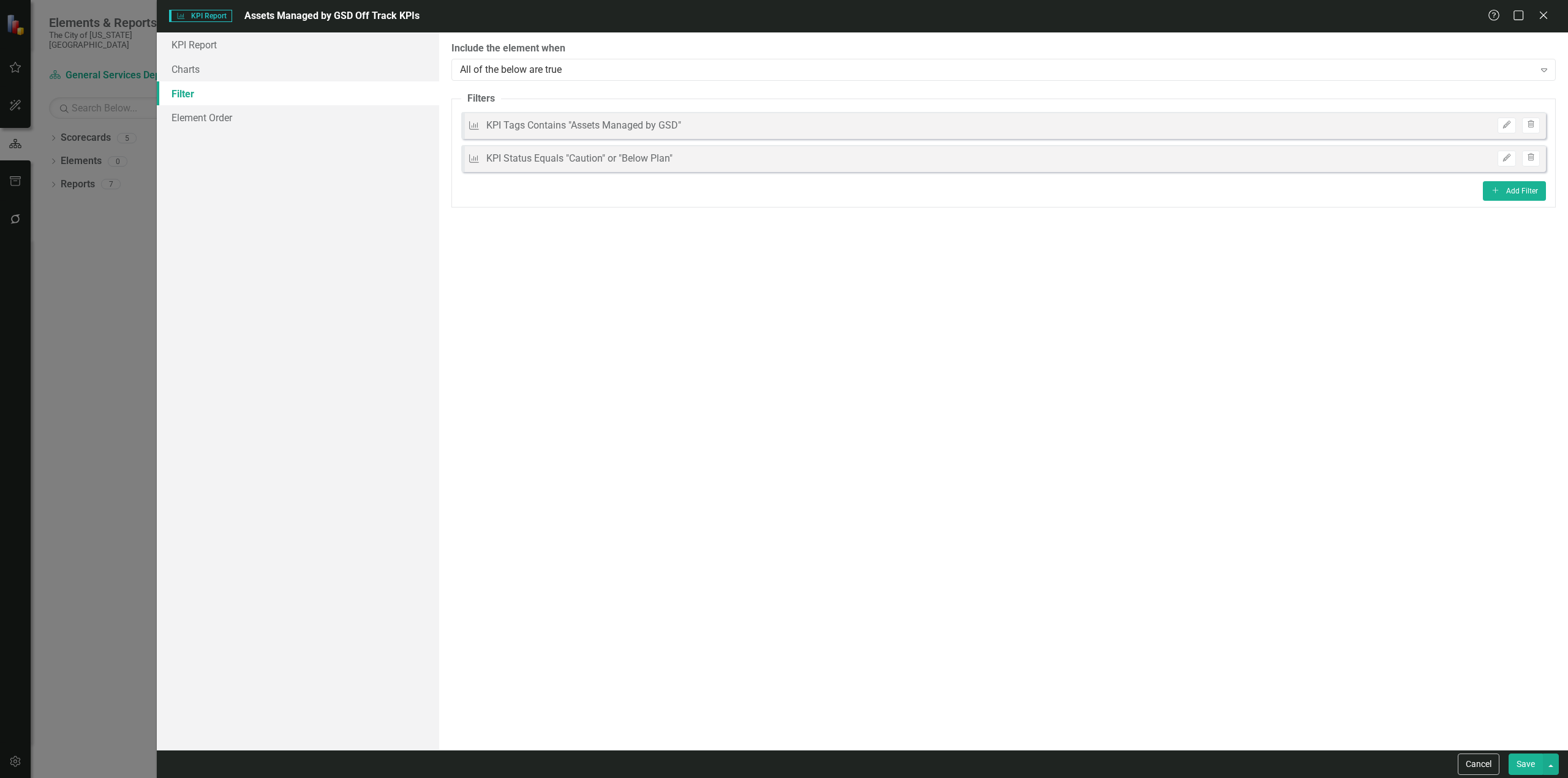
click at [1518, 760] on button "Save" at bounding box center [1526, 764] width 34 height 21
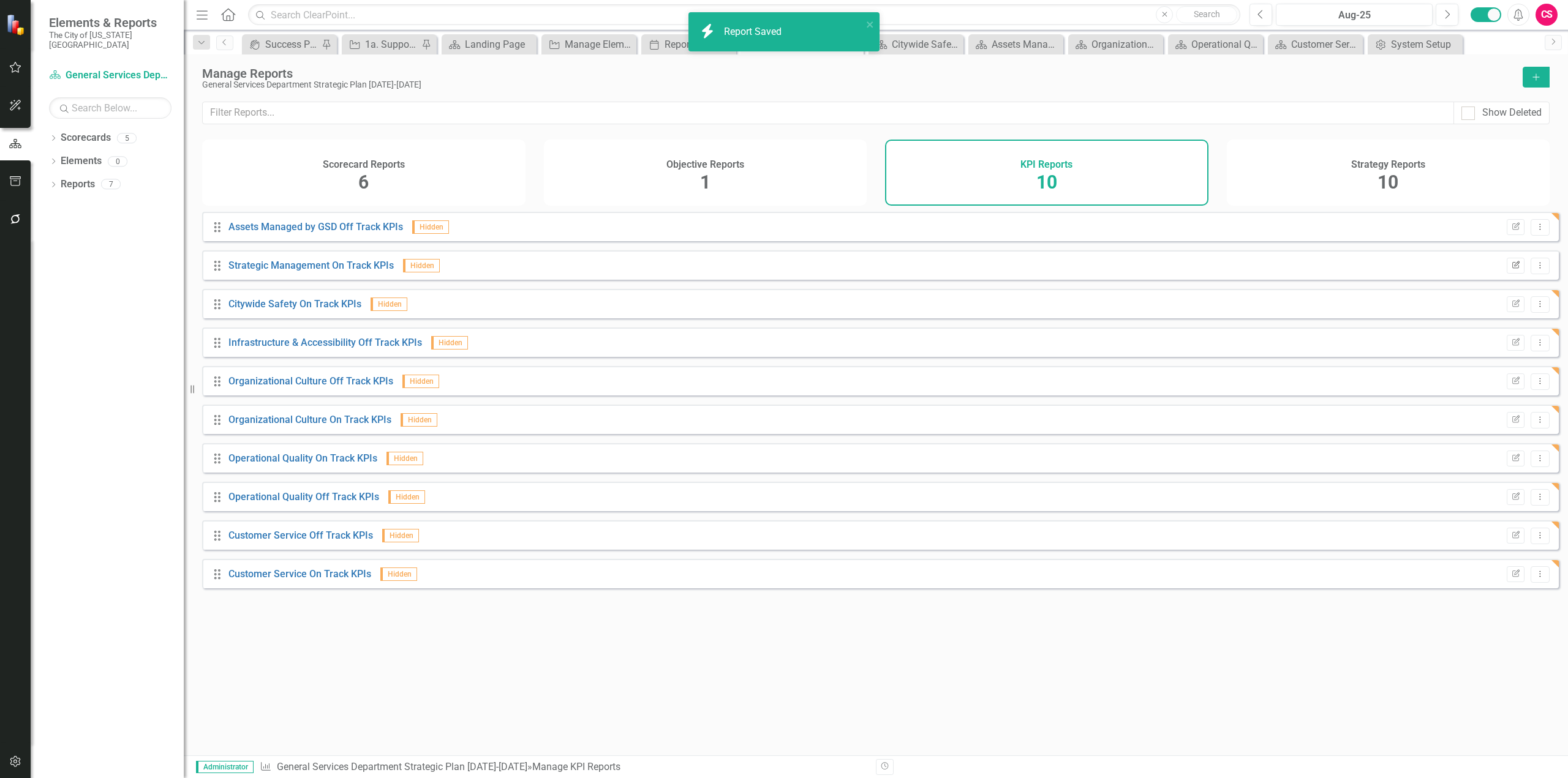
click at [1513, 269] on icon "button" at bounding box center [1516, 264] width 7 height 7
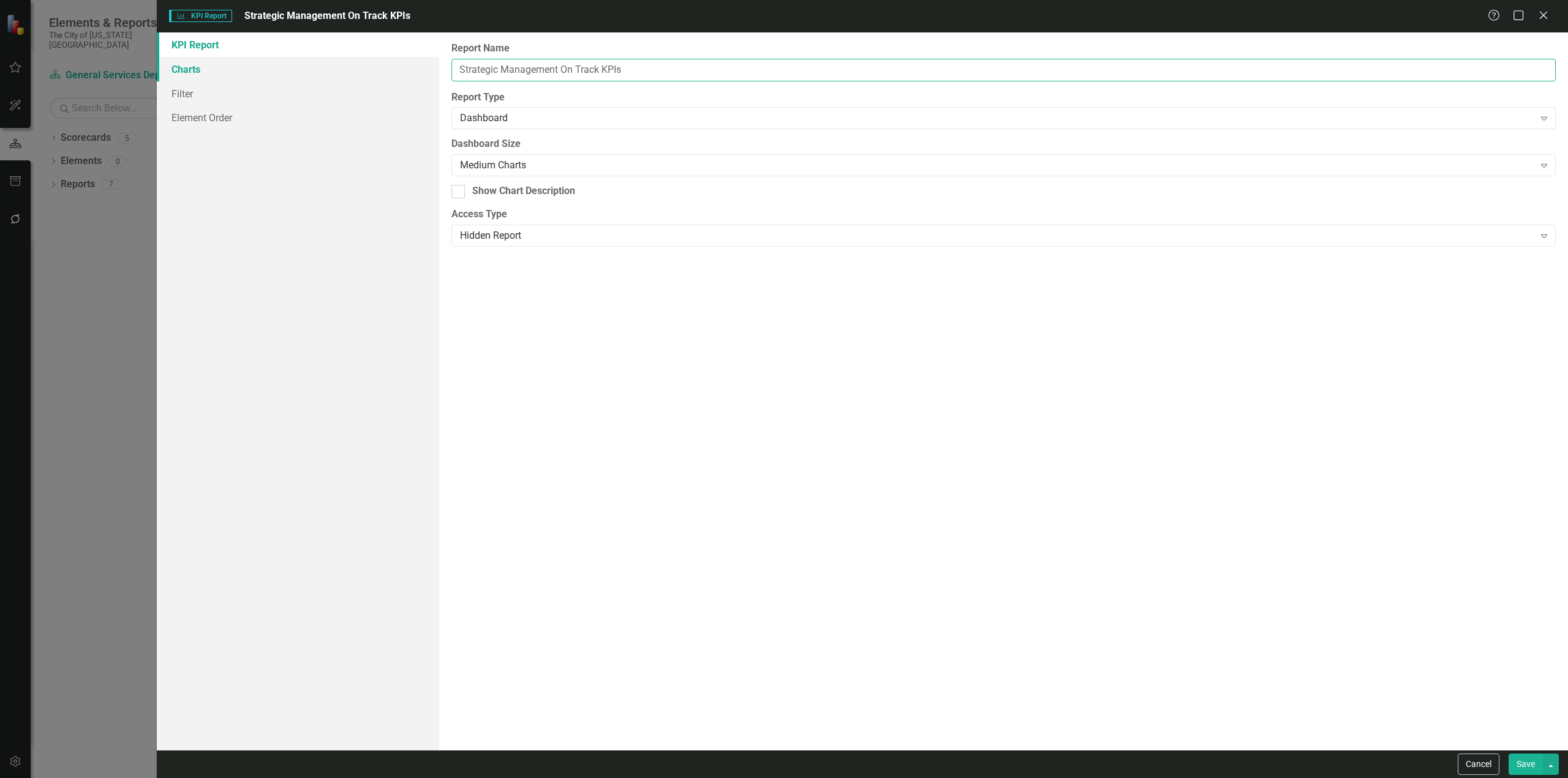
paste input "Assets Managed by GSD"
drag, startPoint x: 560, startPoint y: 71, endPoint x: 373, endPoint y: 58, distance: 187.5
click at [373, 58] on div "KPI Report Charts Filter Element Order Report Name Assets Managed by GSDOn Trac…" at bounding box center [862, 391] width 1411 height 718
type input "Assets Managed by GSD On Track KPIs"
click at [248, 96] on link "Filter" at bounding box center [298, 93] width 282 height 24
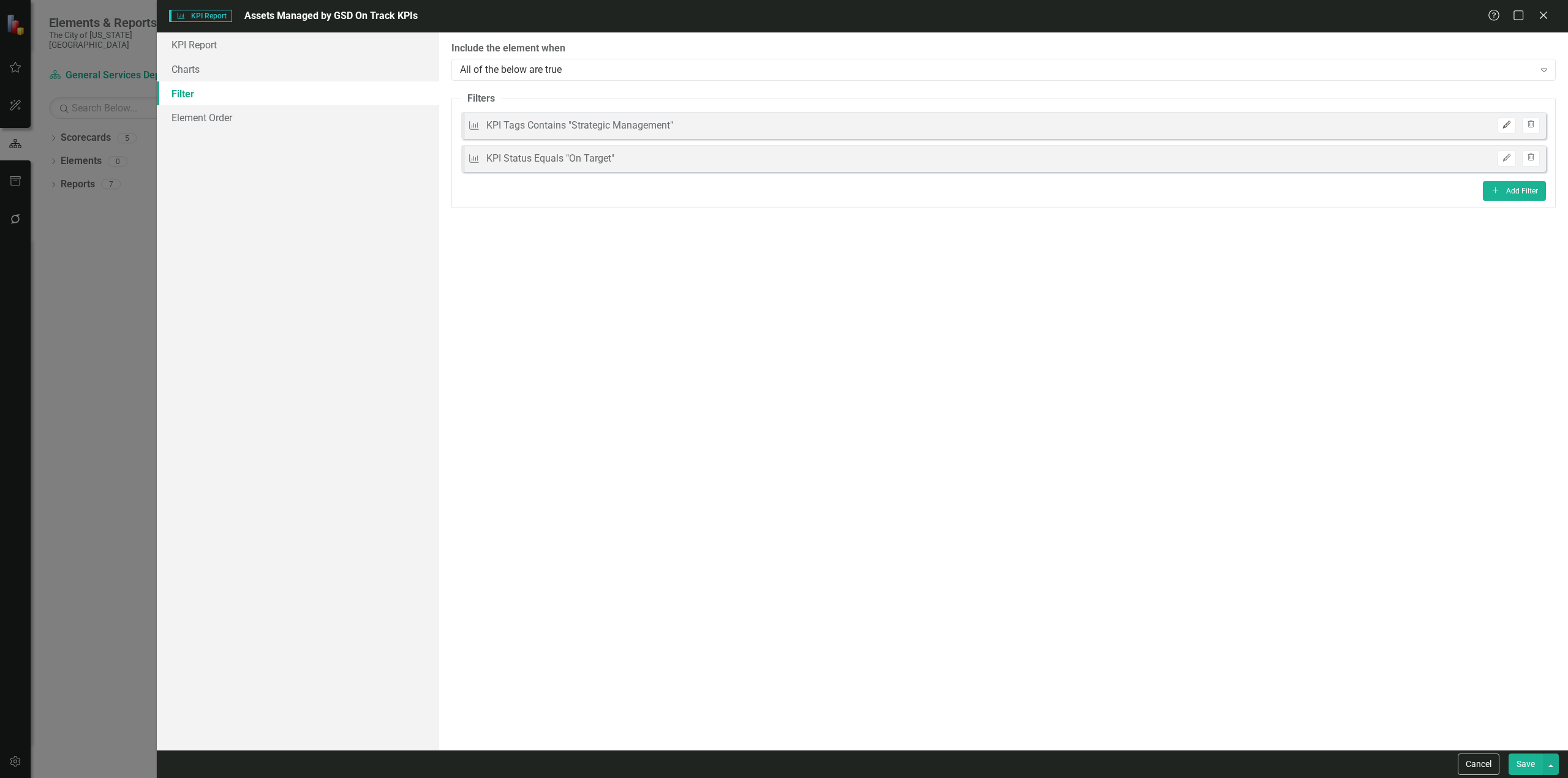
click at [1507, 123] on icon "button" at bounding box center [1506, 124] width 7 height 7
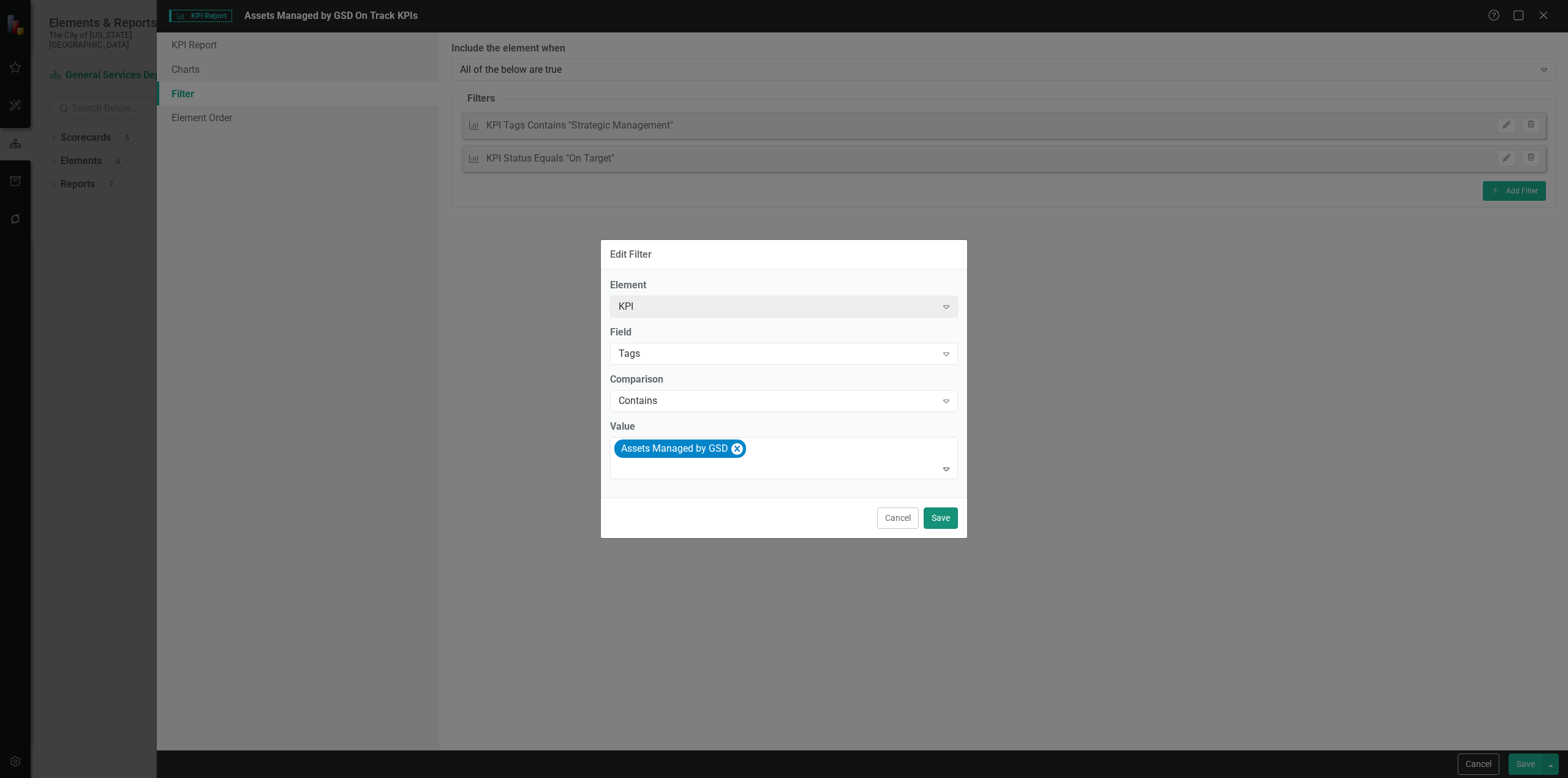
click at [952, 514] on button "Save" at bounding box center [941, 518] width 34 height 21
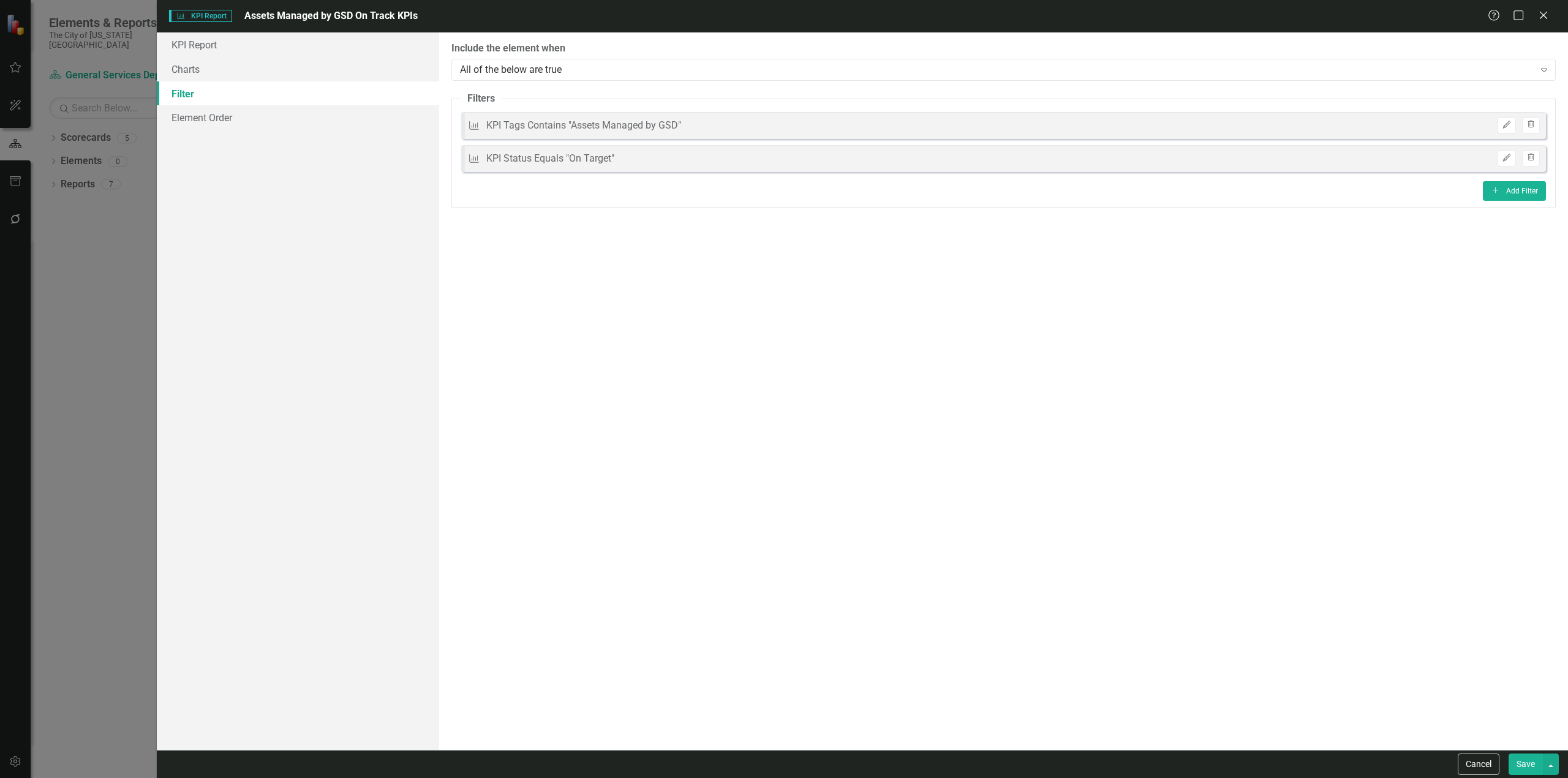
click at [1515, 758] on button "Save" at bounding box center [1526, 764] width 34 height 21
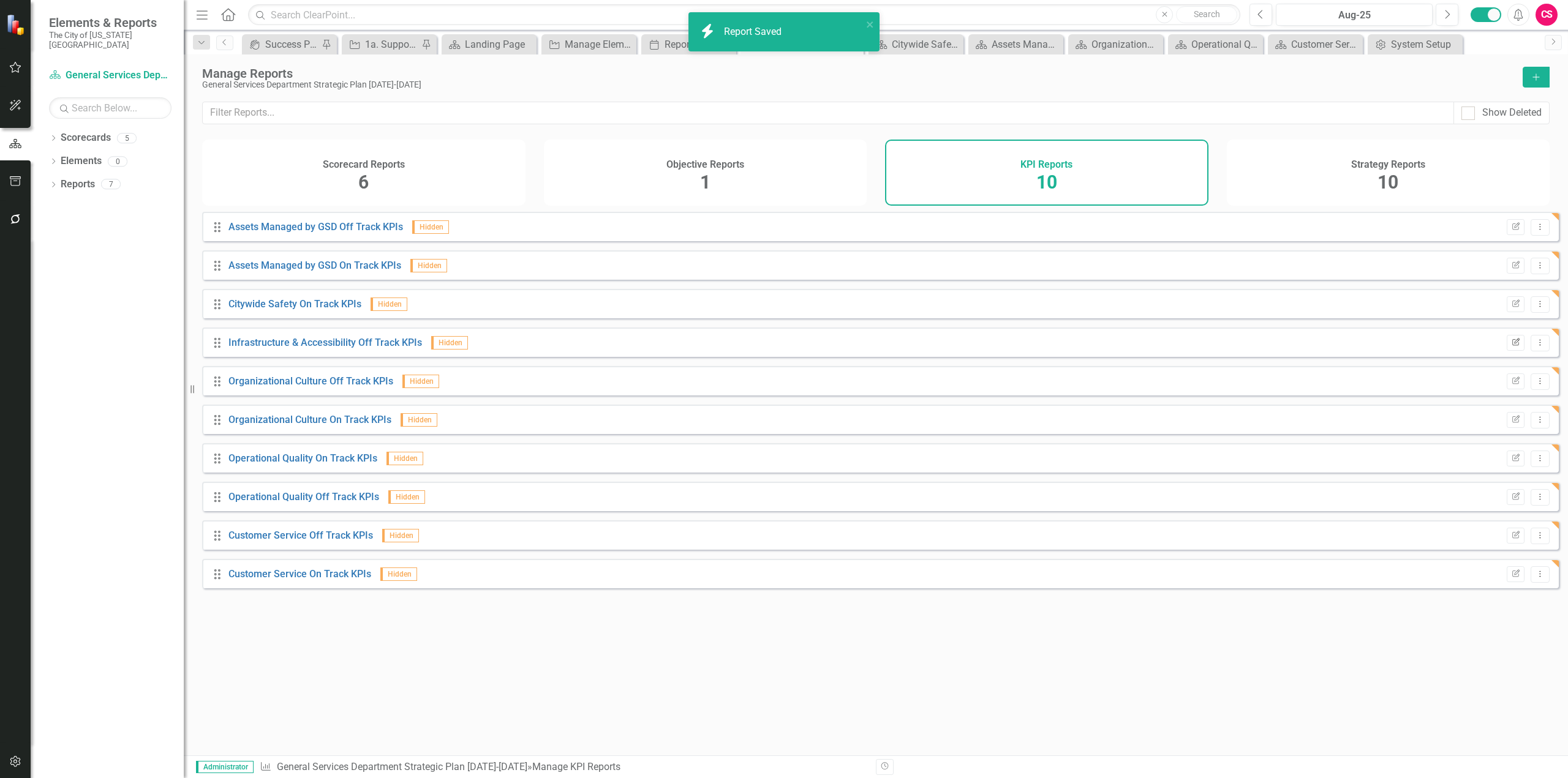
click at [1515, 350] on button "Edit Report" at bounding box center [1516, 343] width 18 height 16
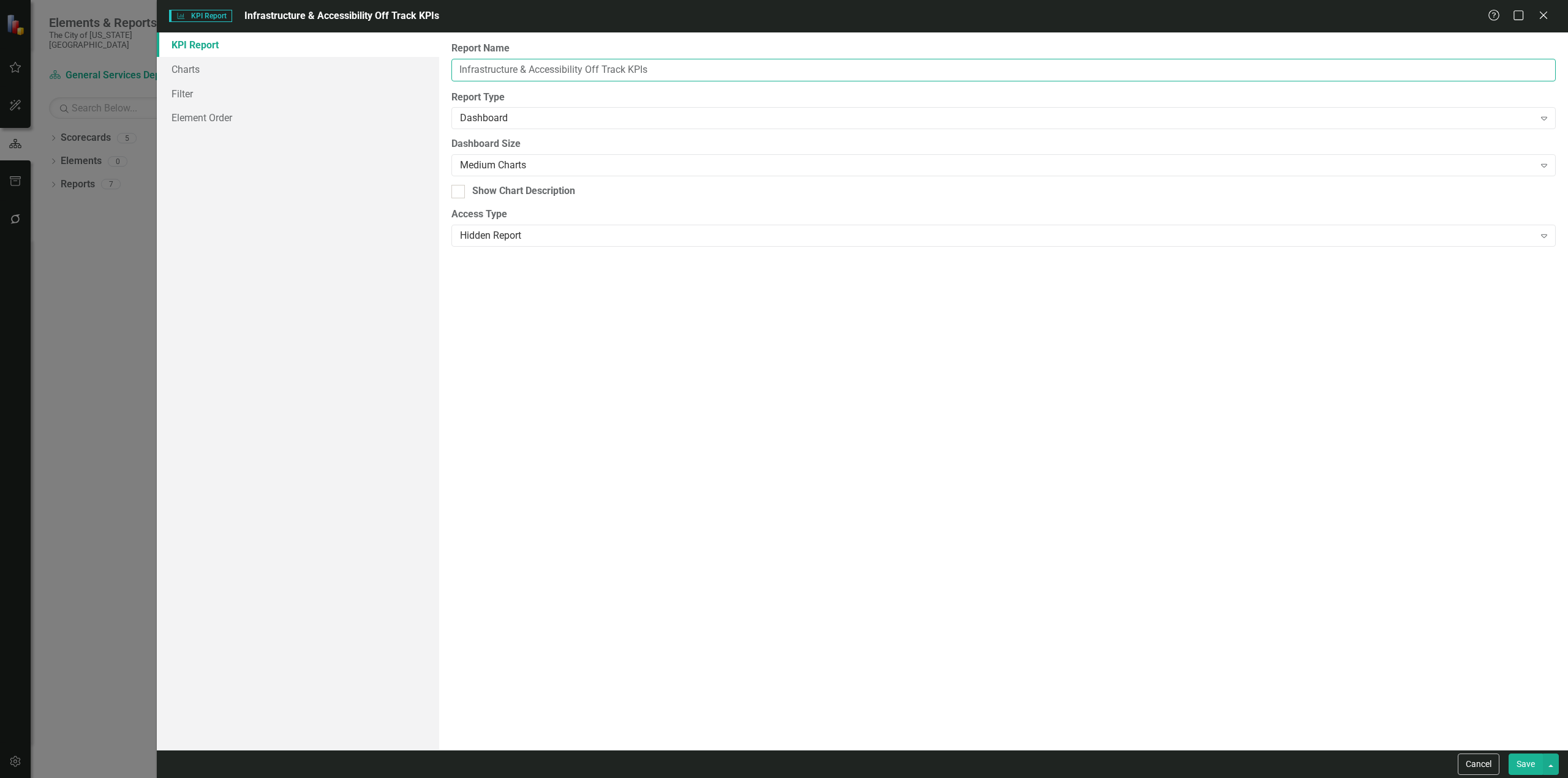
drag, startPoint x: 584, startPoint y: 67, endPoint x: 373, endPoint y: 43, distance: 212.4
click at [373, 42] on div "KPI Report Charts Filter Element Order Report Name Infrastructure & Accessibili…" at bounding box center [862, 391] width 1411 height 718
paste input "Citywide Safe"
type input "Citywide Safety Off Track KPIs"
click at [305, 93] on link "Filter" at bounding box center [298, 93] width 282 height 24
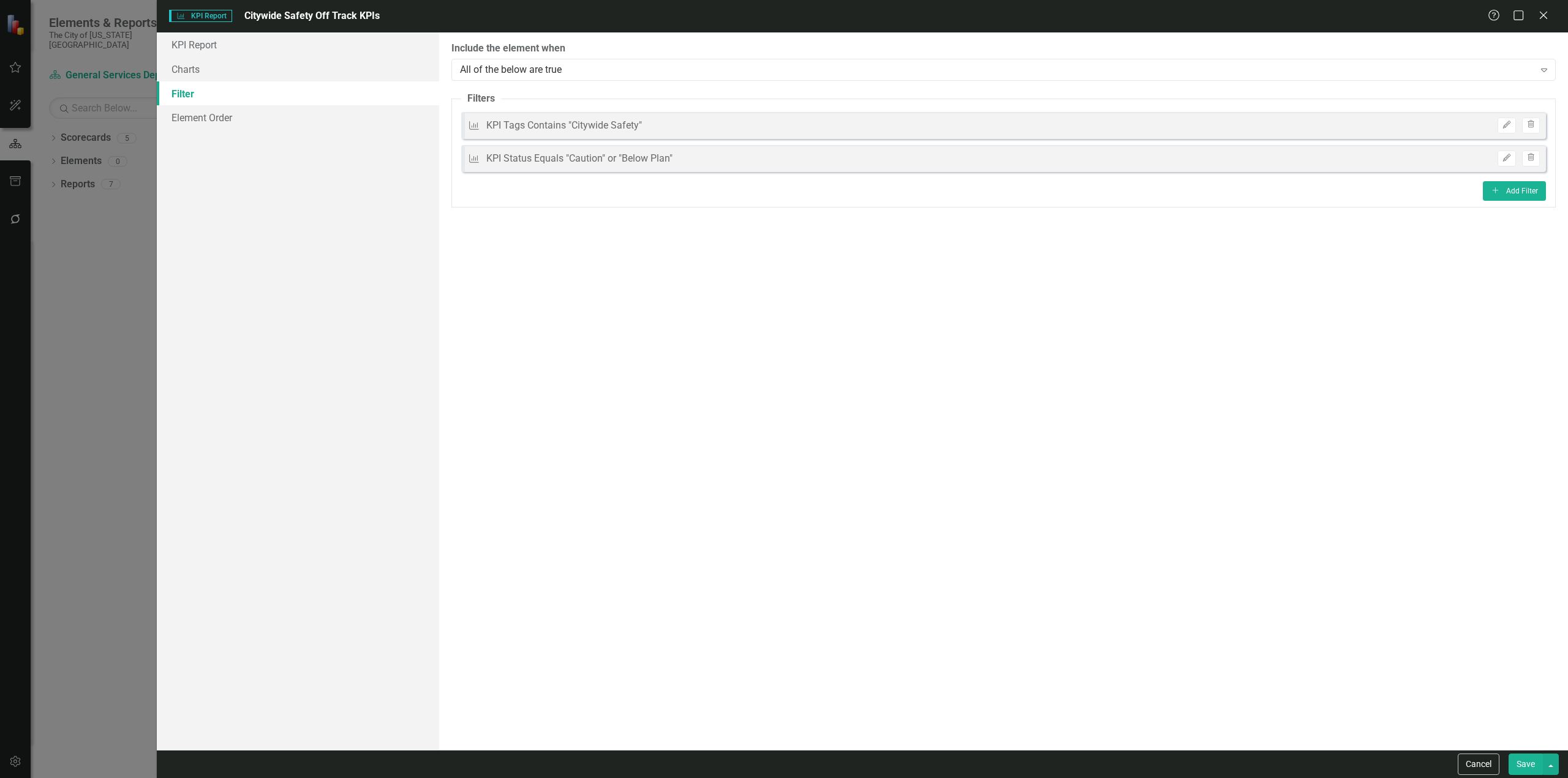
click at [1540, 767] on button "Save" at bounding box center [1526, 764] width 34 height 21
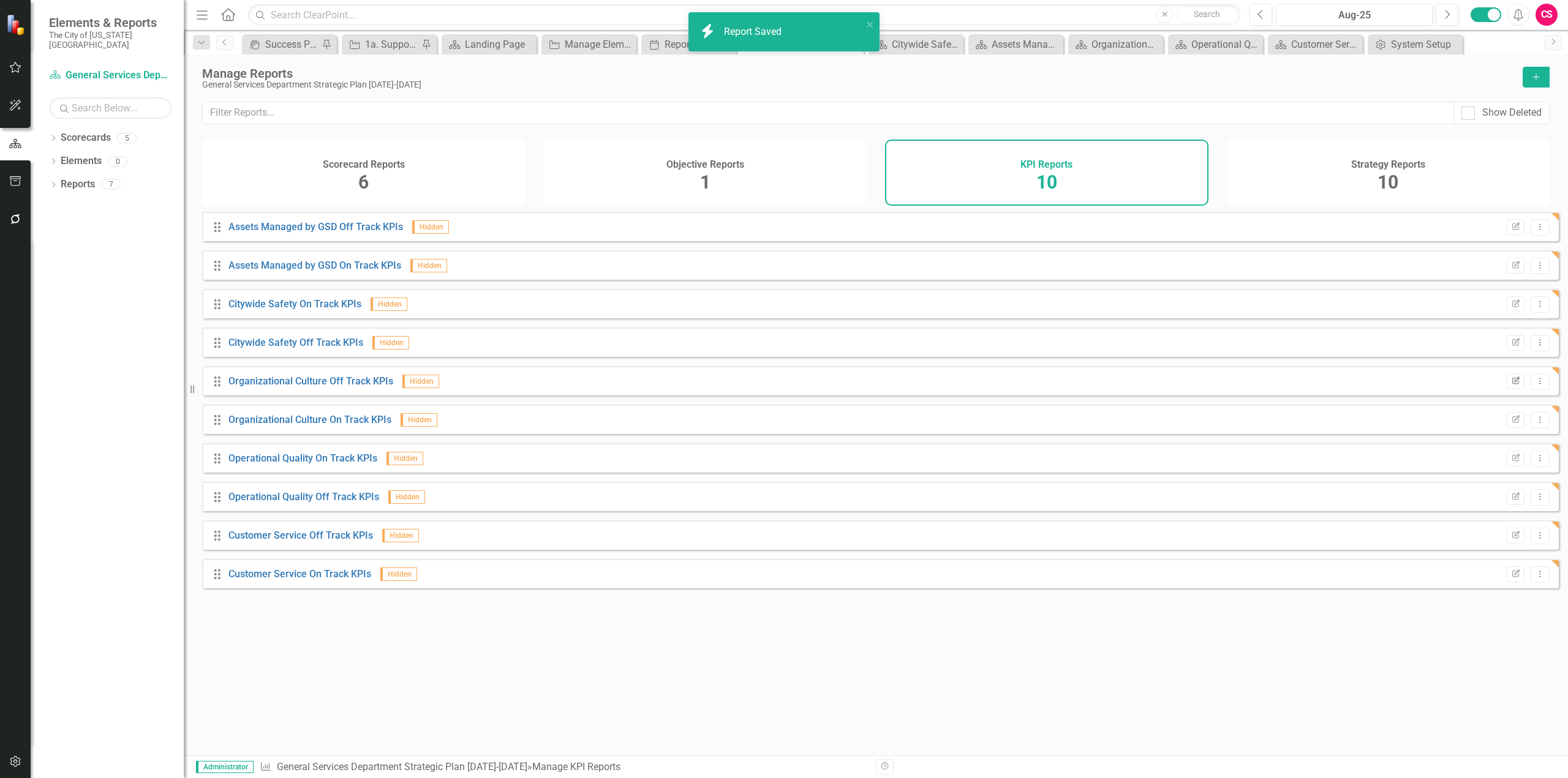
click at [1507, 383] on button "Edit Report" at bounding box center [1516, 381] width 18 height 16
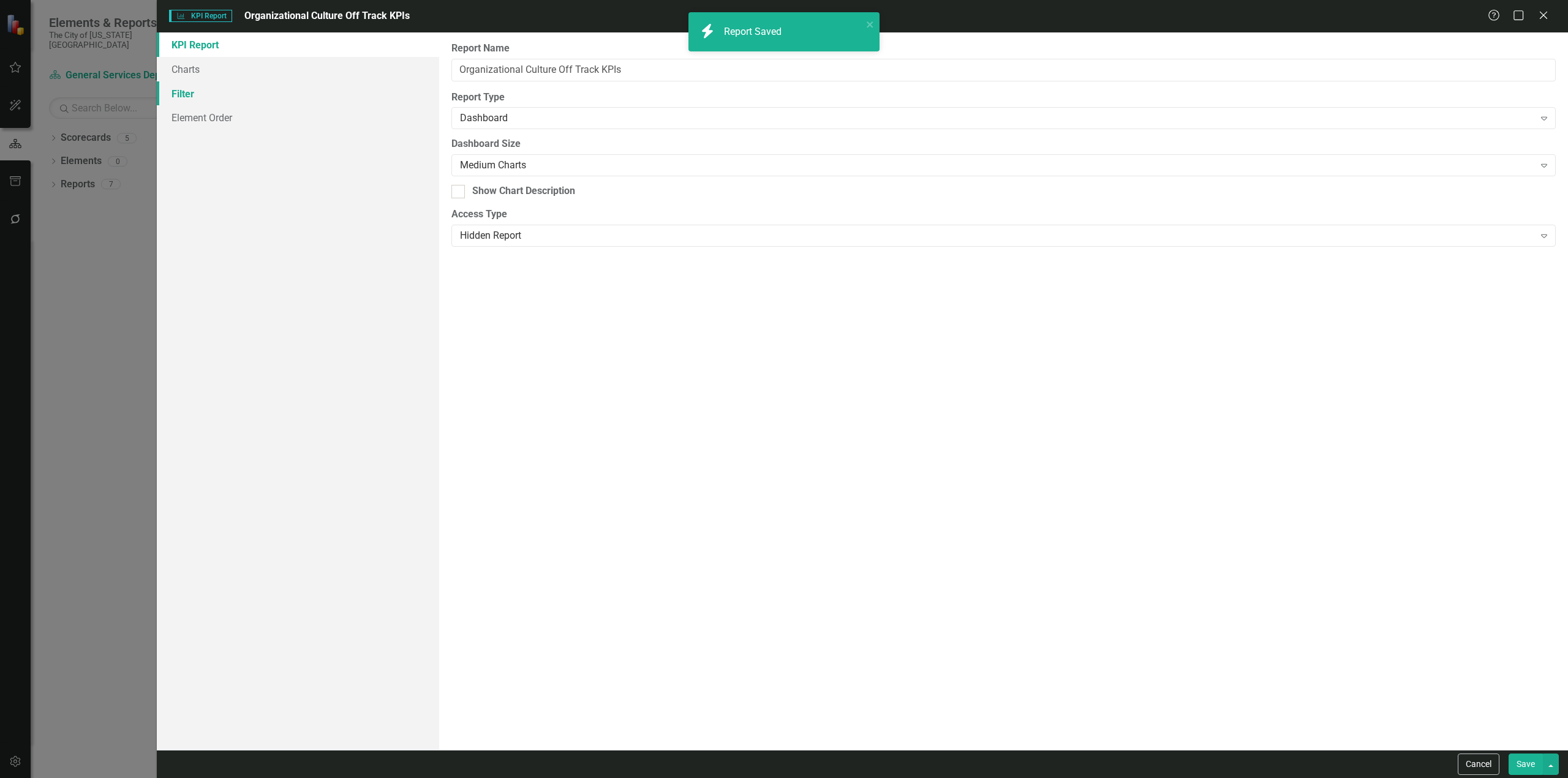
click at [308, 91] on link "Filter" at bounding box center [298, 93] width 282 height 24
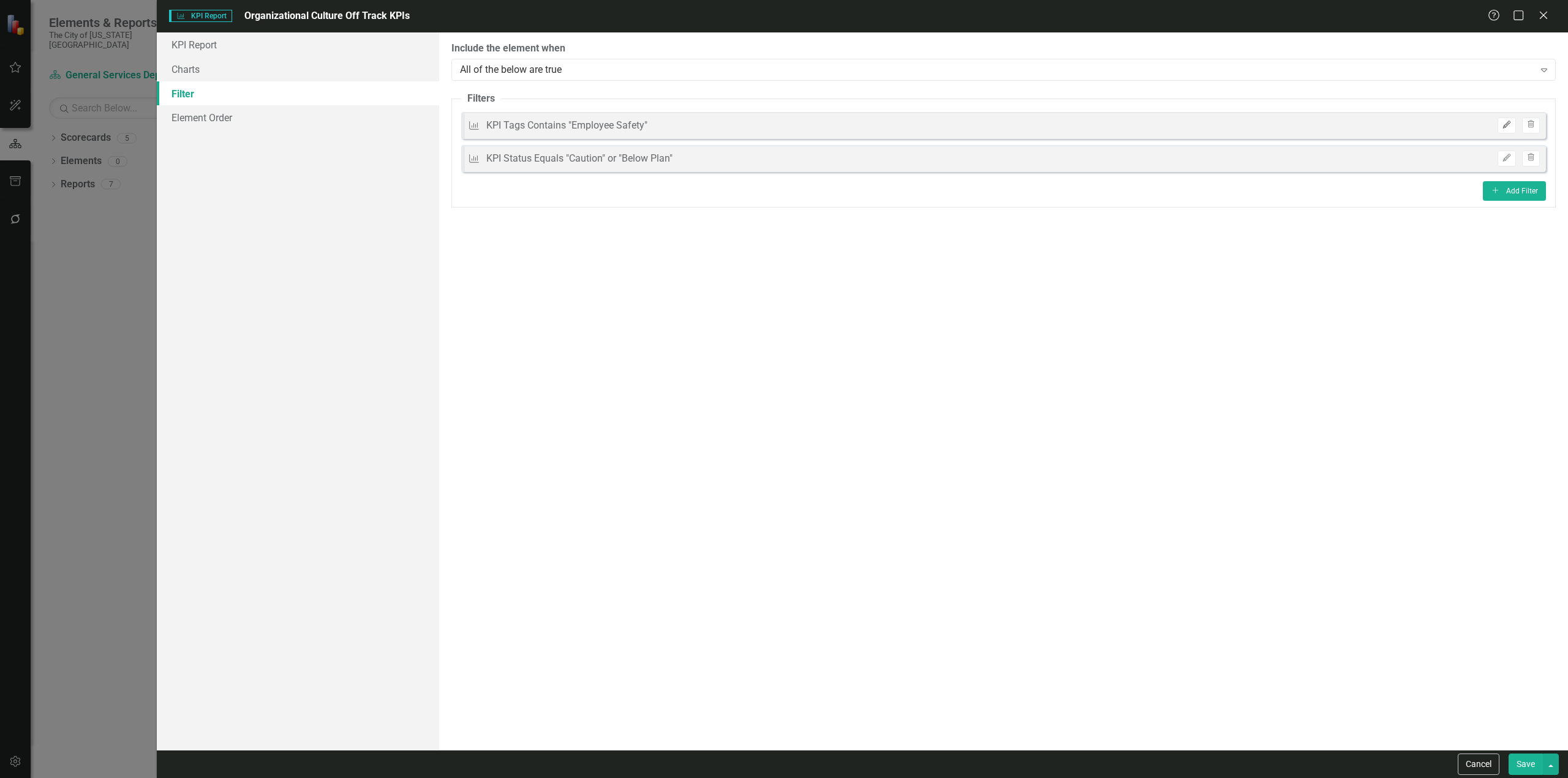
click at [1500, 127] on button "Edit" at bounding box center [1506, 126] width 18 height 16
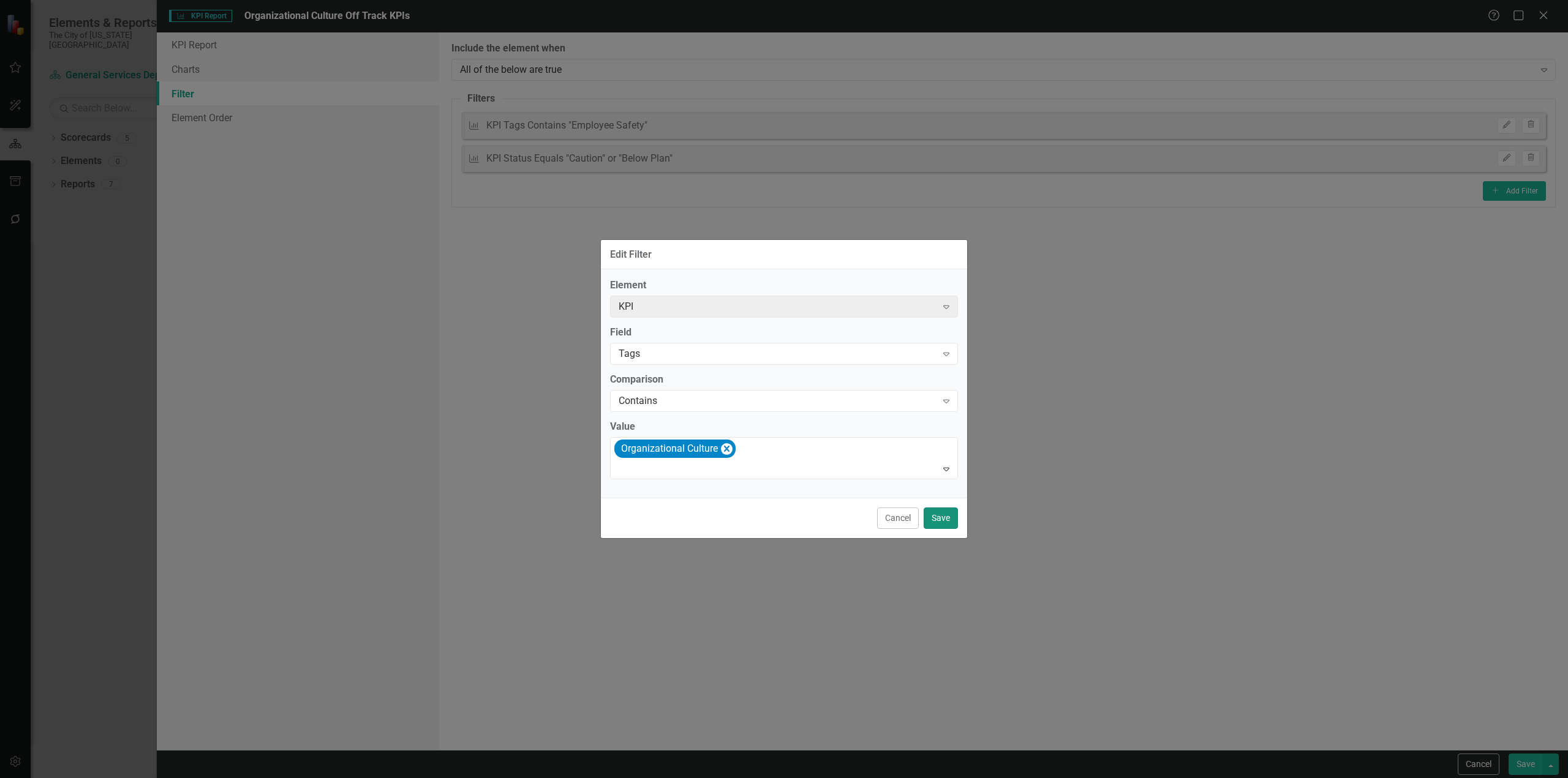
click at [938, 518] on button "Save" at bounding box center [941, 518] width 34 height 21
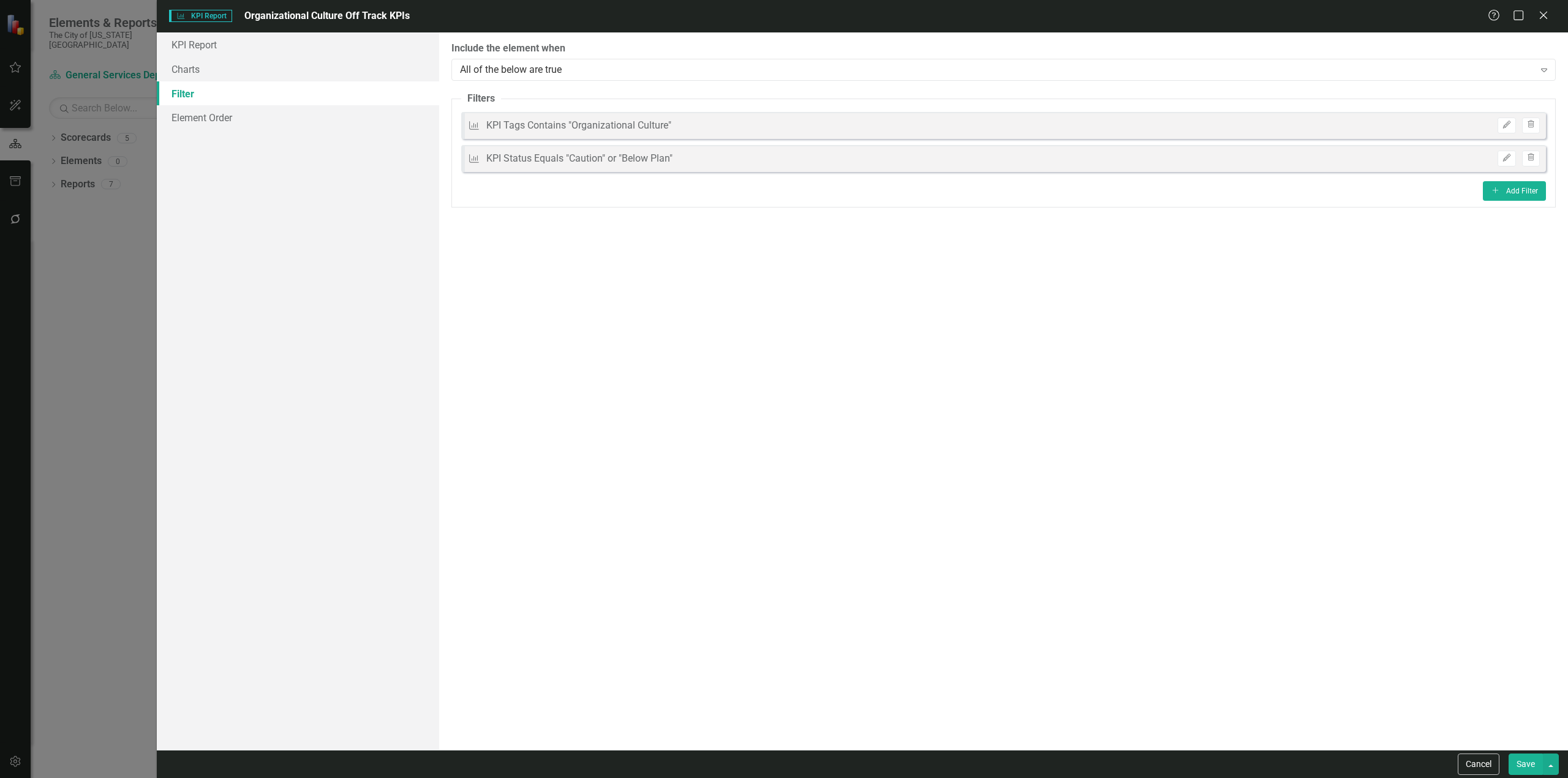
click at [1534, 762] on button "Save" at bounding box center [1526, 764] width 34 height 21
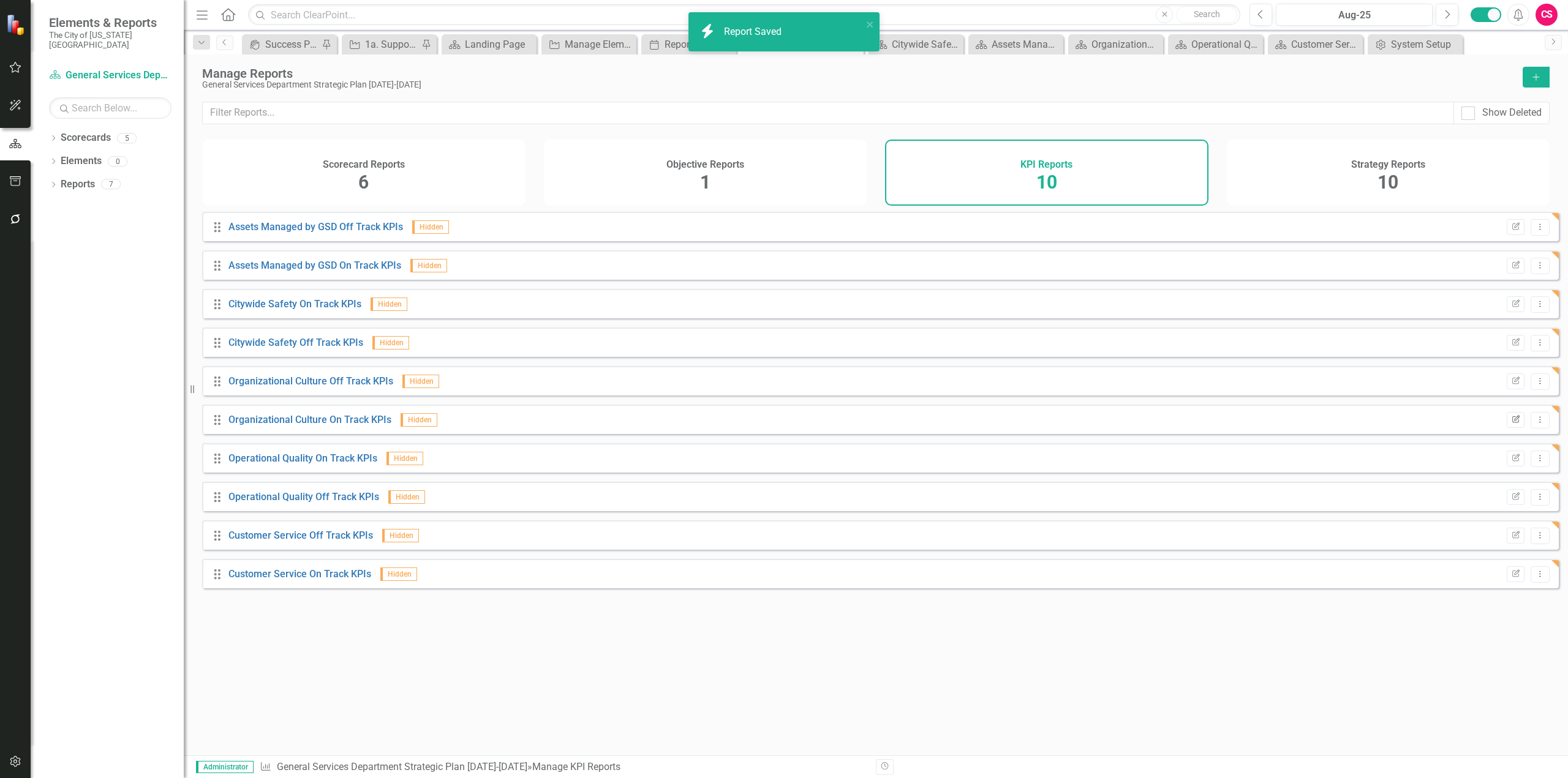
click at [1511, 423] on icon "Edit Report" at bounding box center [1515, 419] width 9 height 7
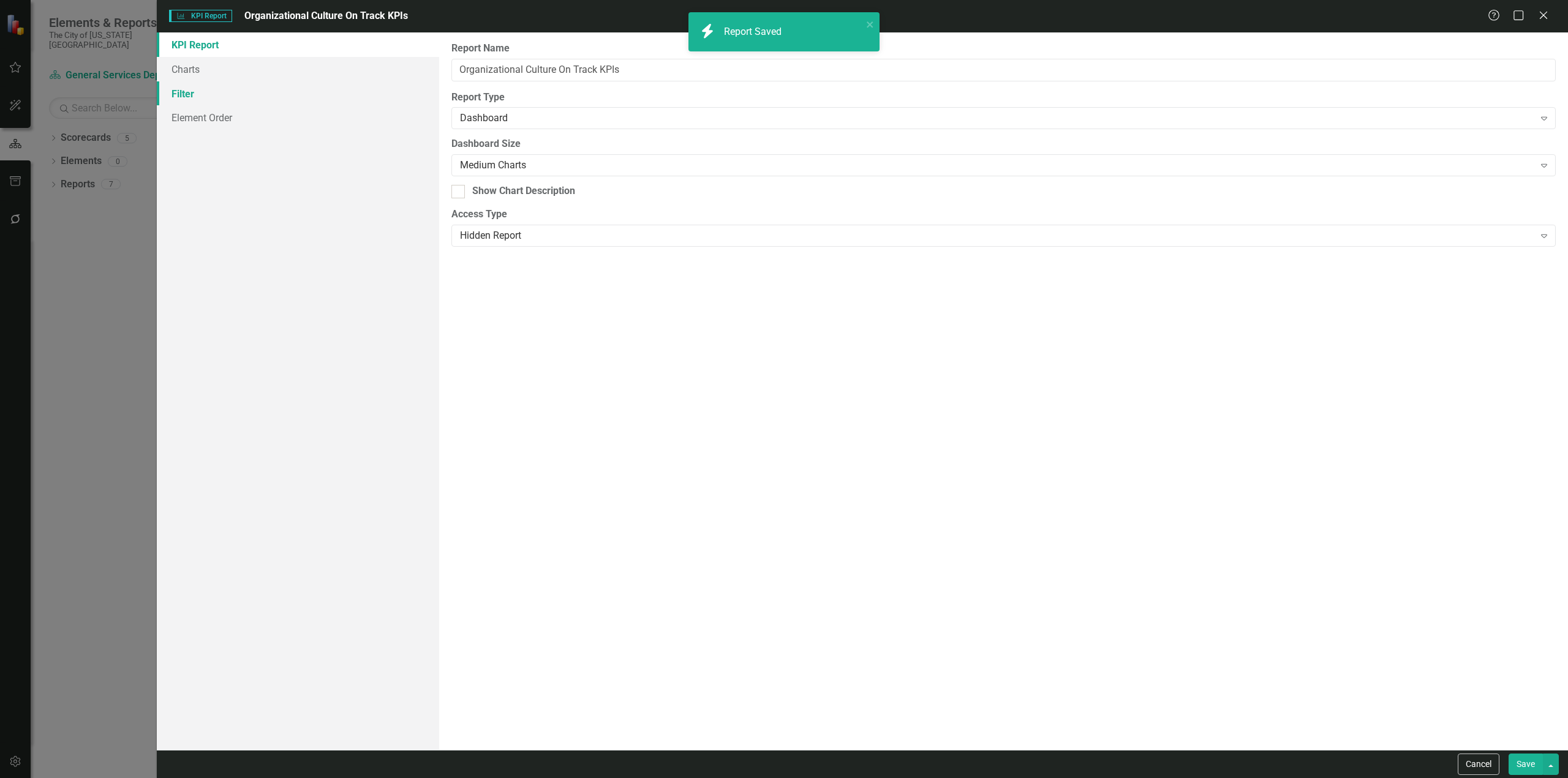
click at [277, 101] on link "Filter" at bounding box center [298, 93] width 282 height 24
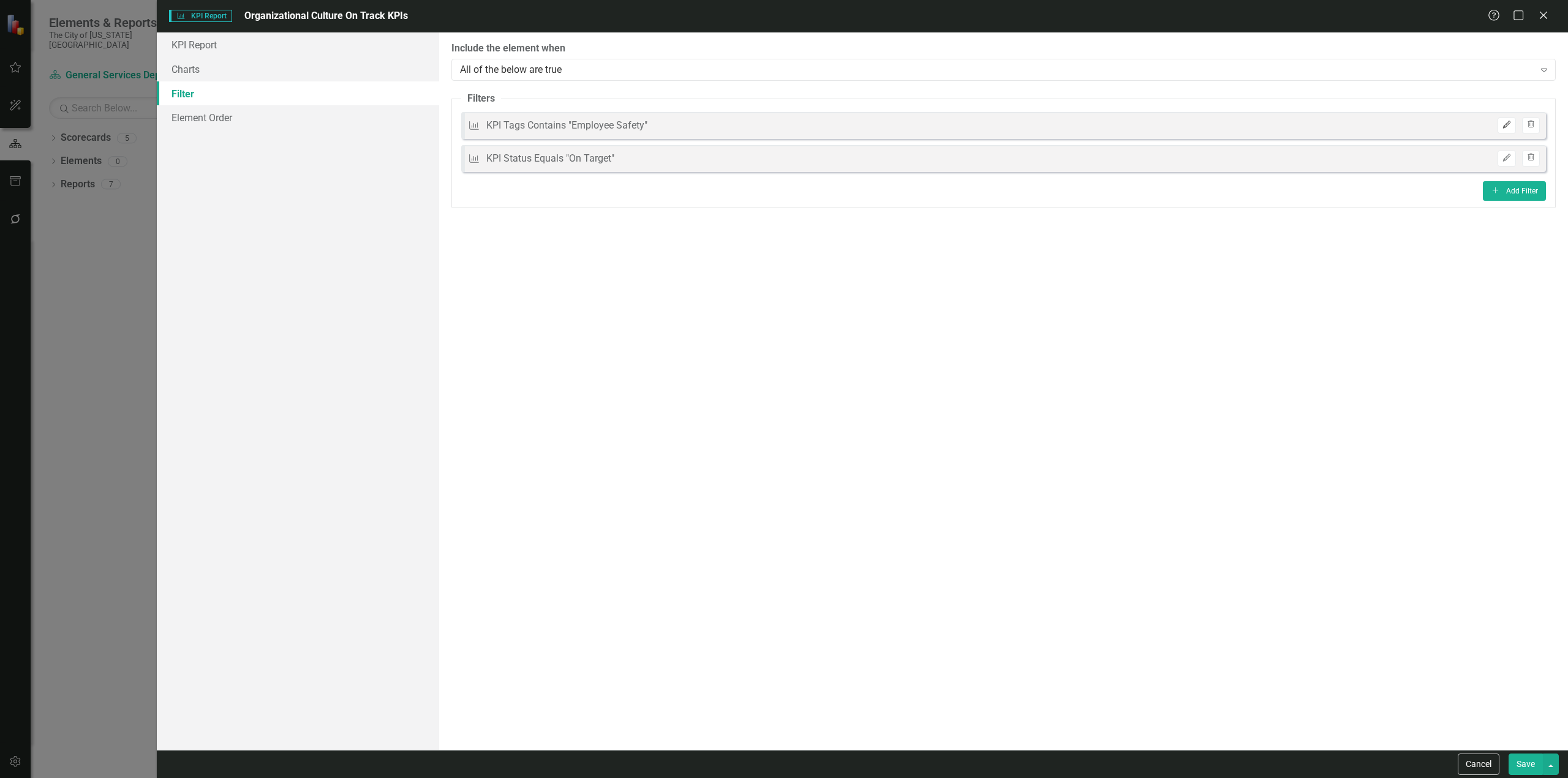
click at [1503, 131] on button "Edit" at bounding box center [1506, 126] width 18 height 16
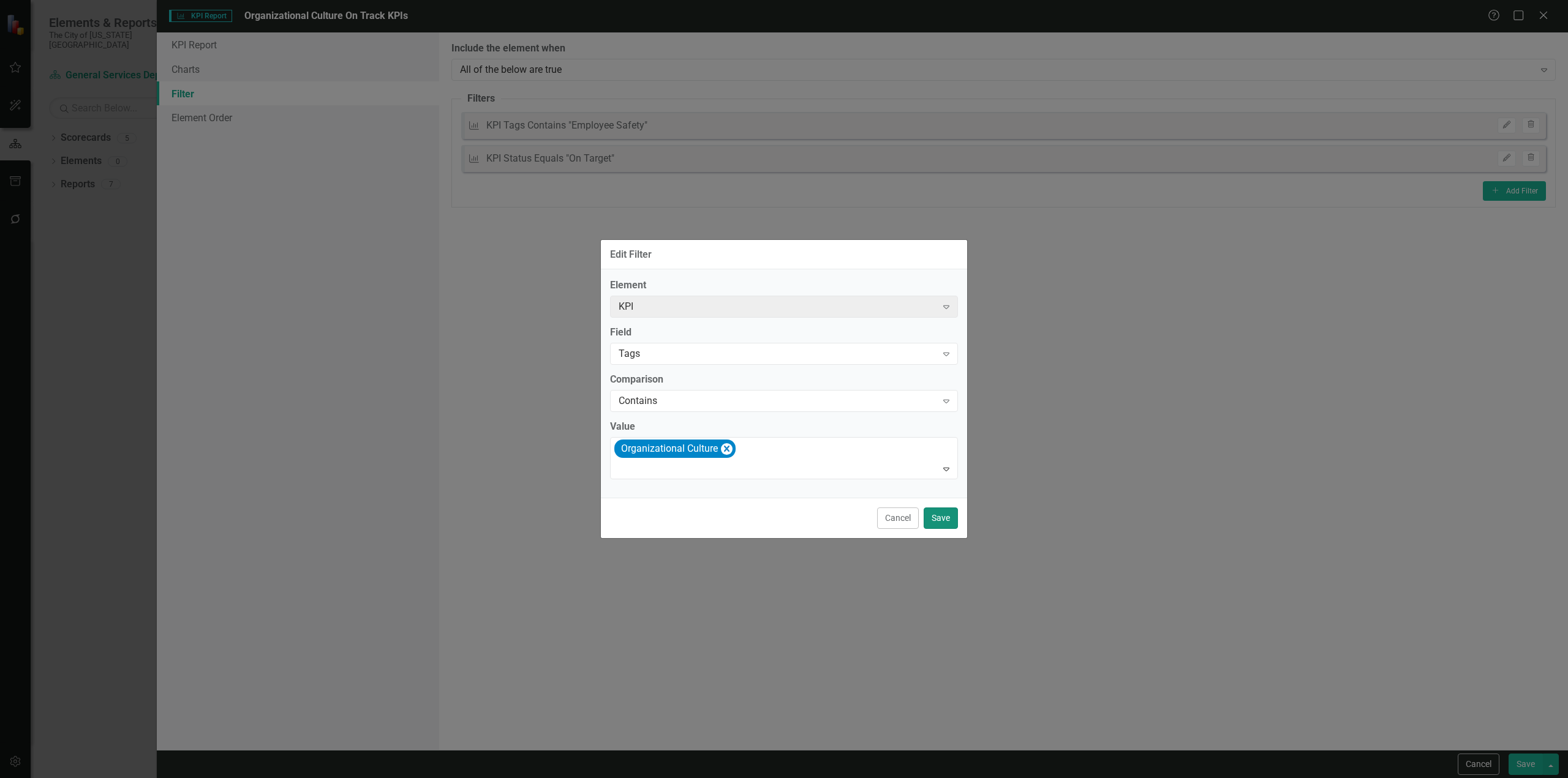
click at [938, 516] on button "Save" at bounding box center [941, 518] width 34 height 21
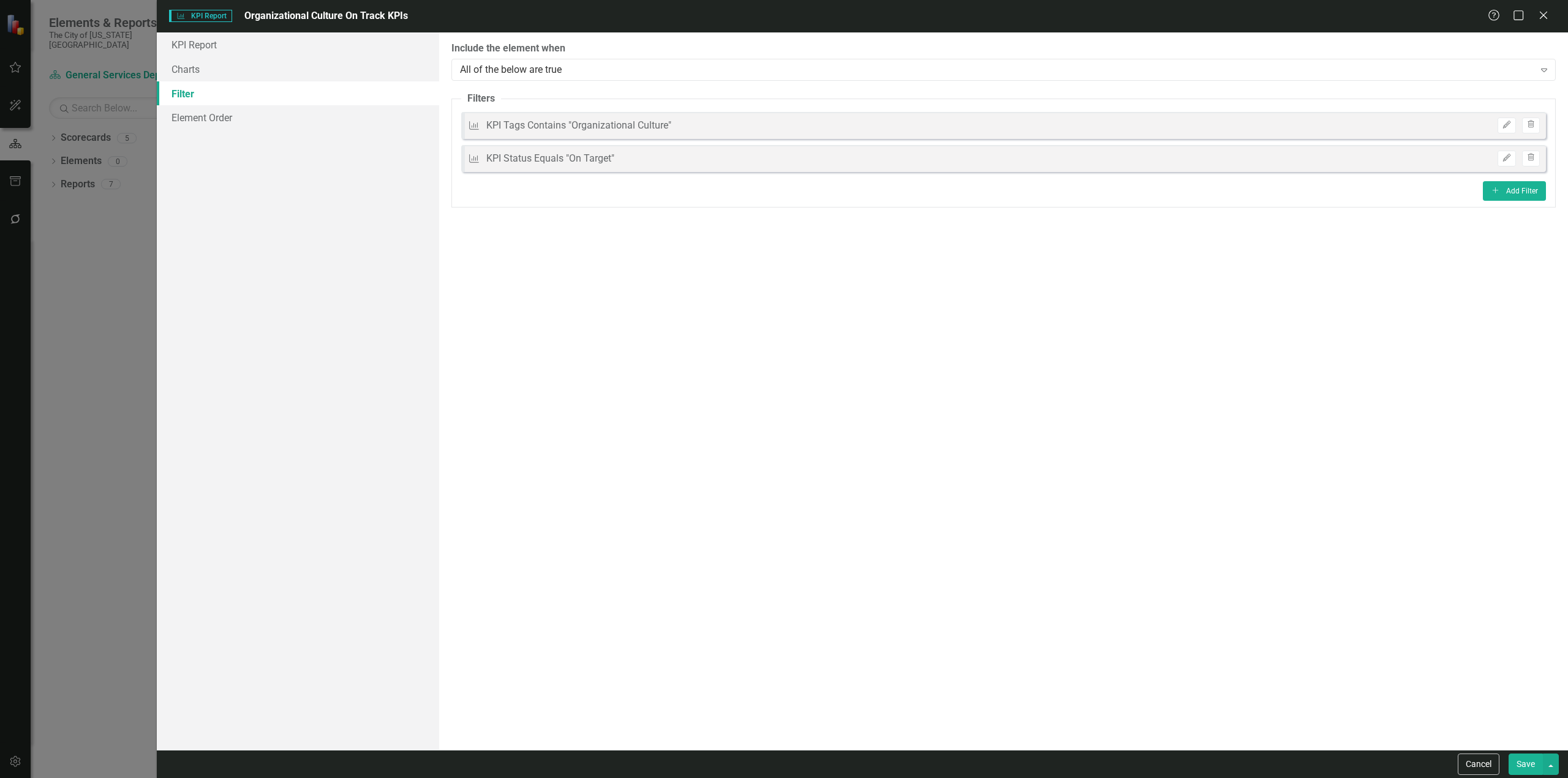
click at [1532, 763] on button "Save" at bounding box center [1526, 764] width 34 height 21
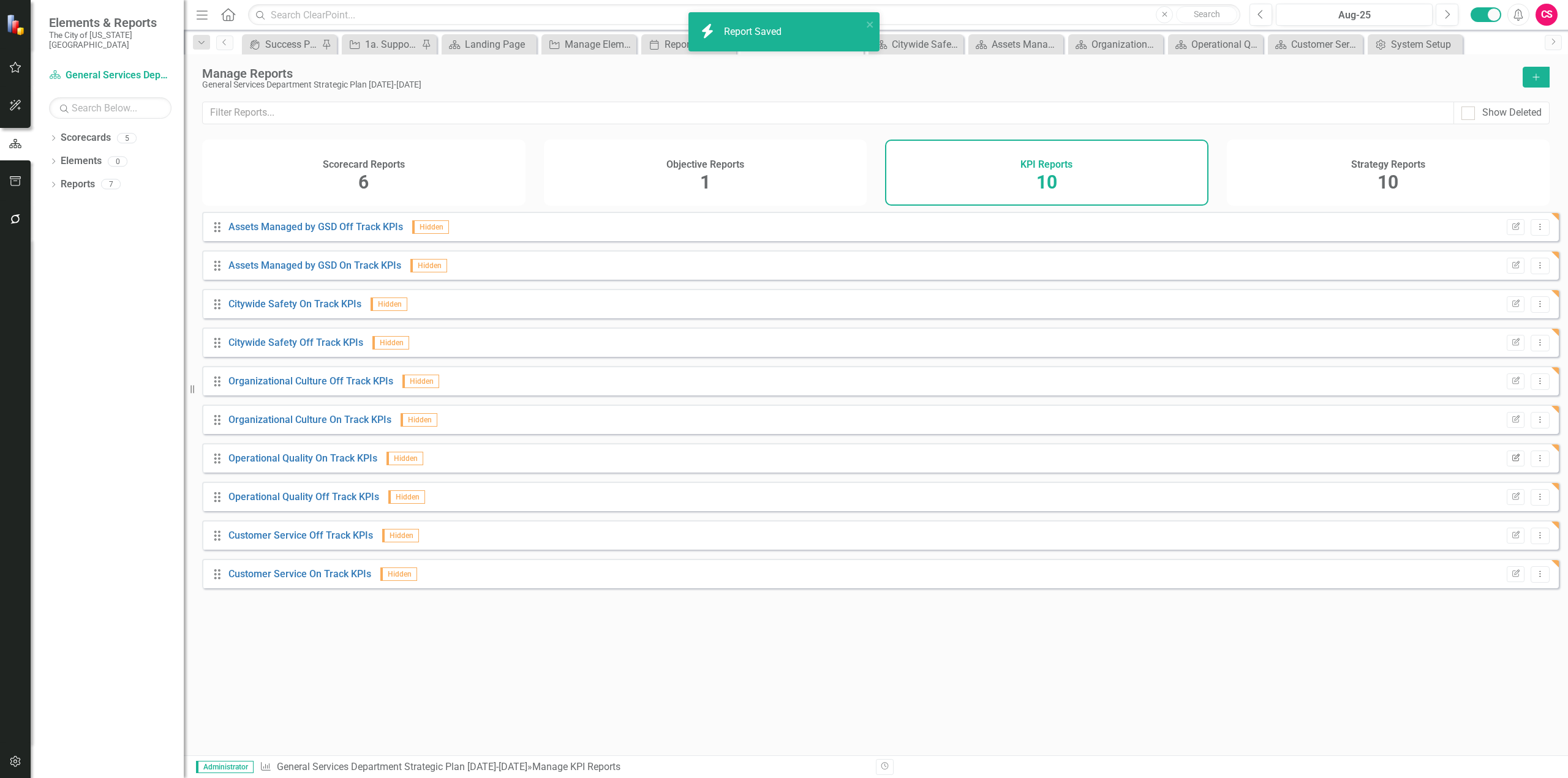
click at [1512, 466] on button "Edit Report" at bounding box center [1516, 459] width 18 height 16
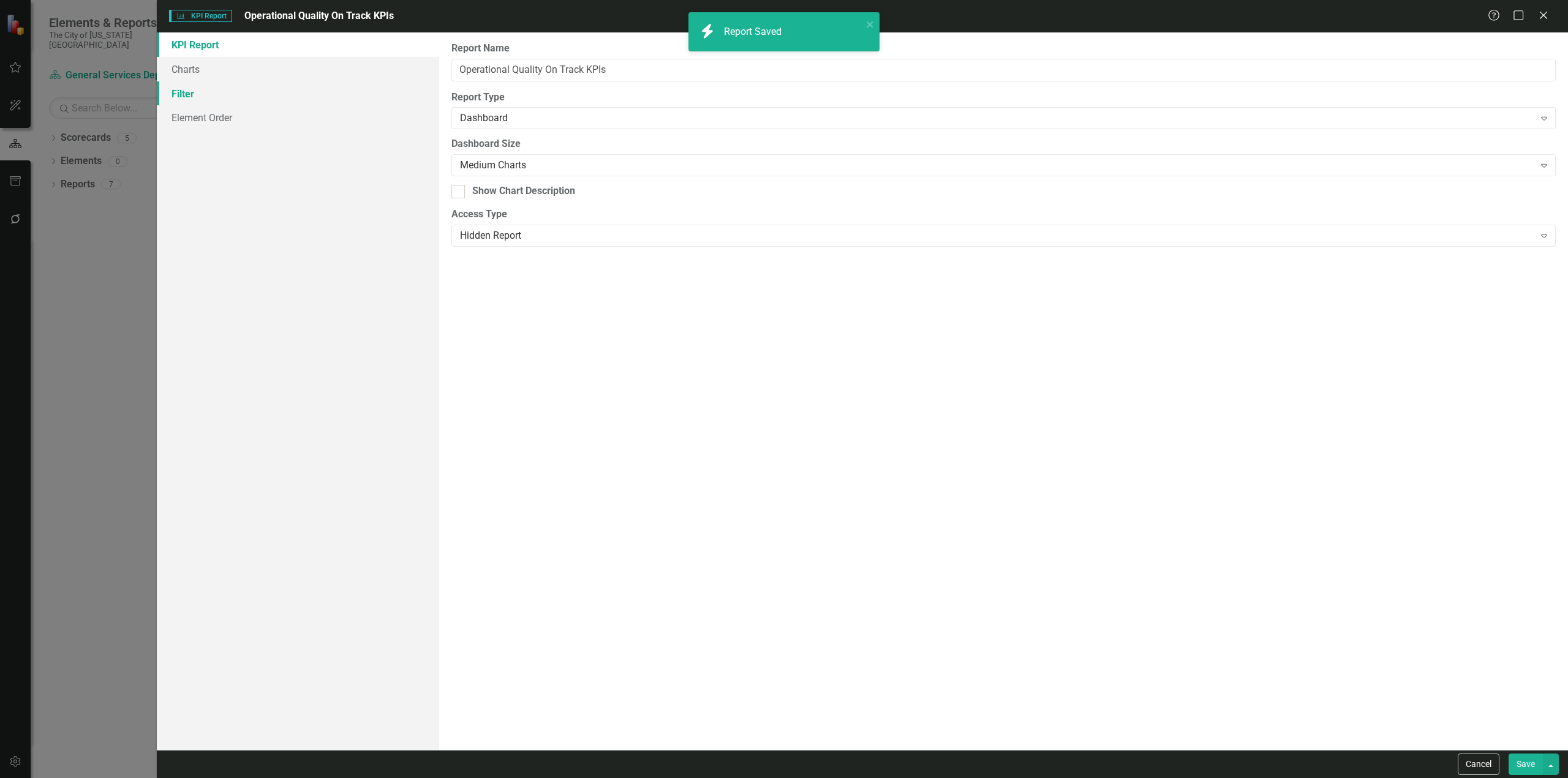
click at [219, 92] on link "Filter" at bounding box center [298, 93] width 282 height 24
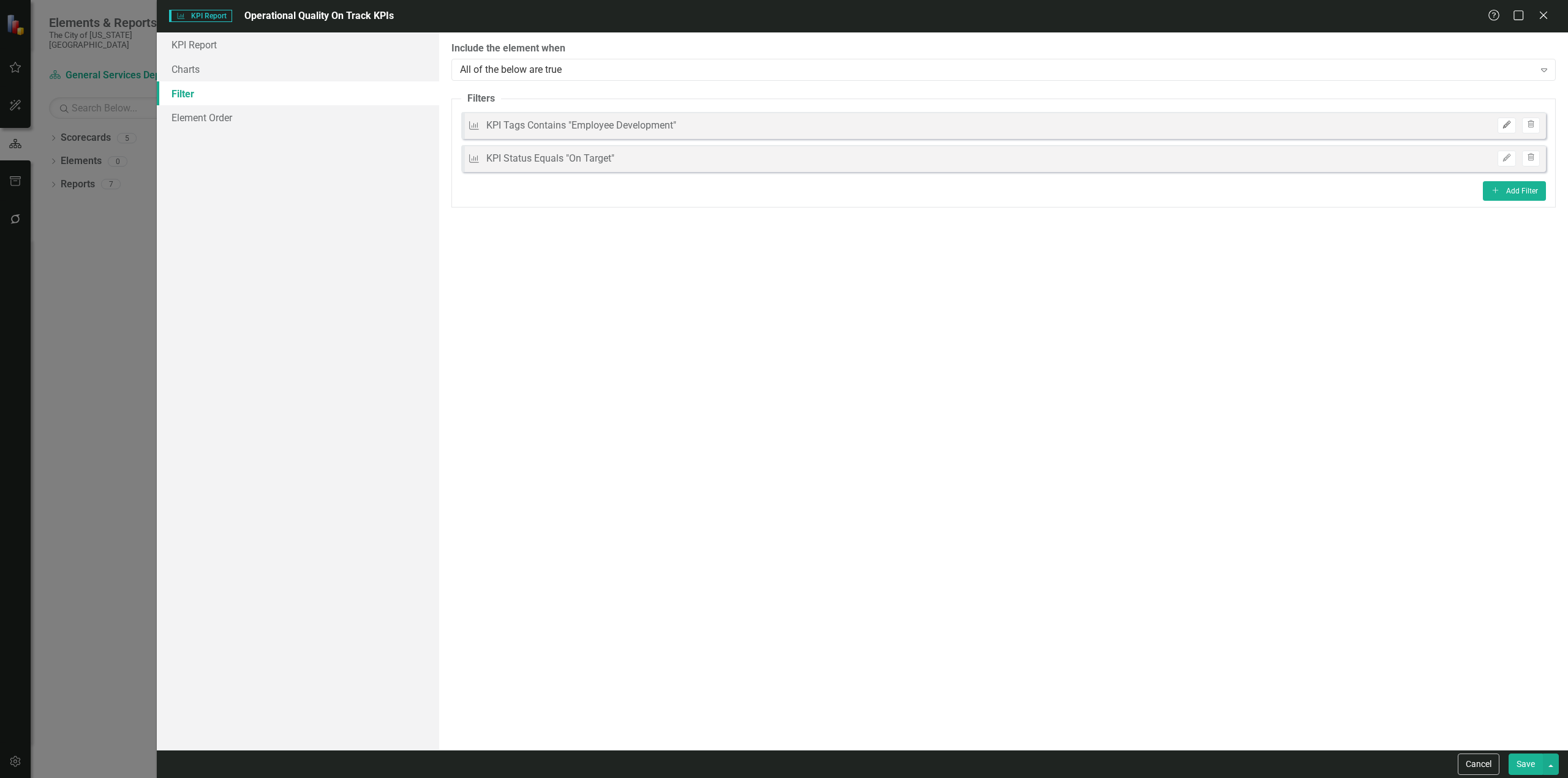
click at [1502, 125] on button "Edit" at bounding box center [1506, 126] width 18 height 16
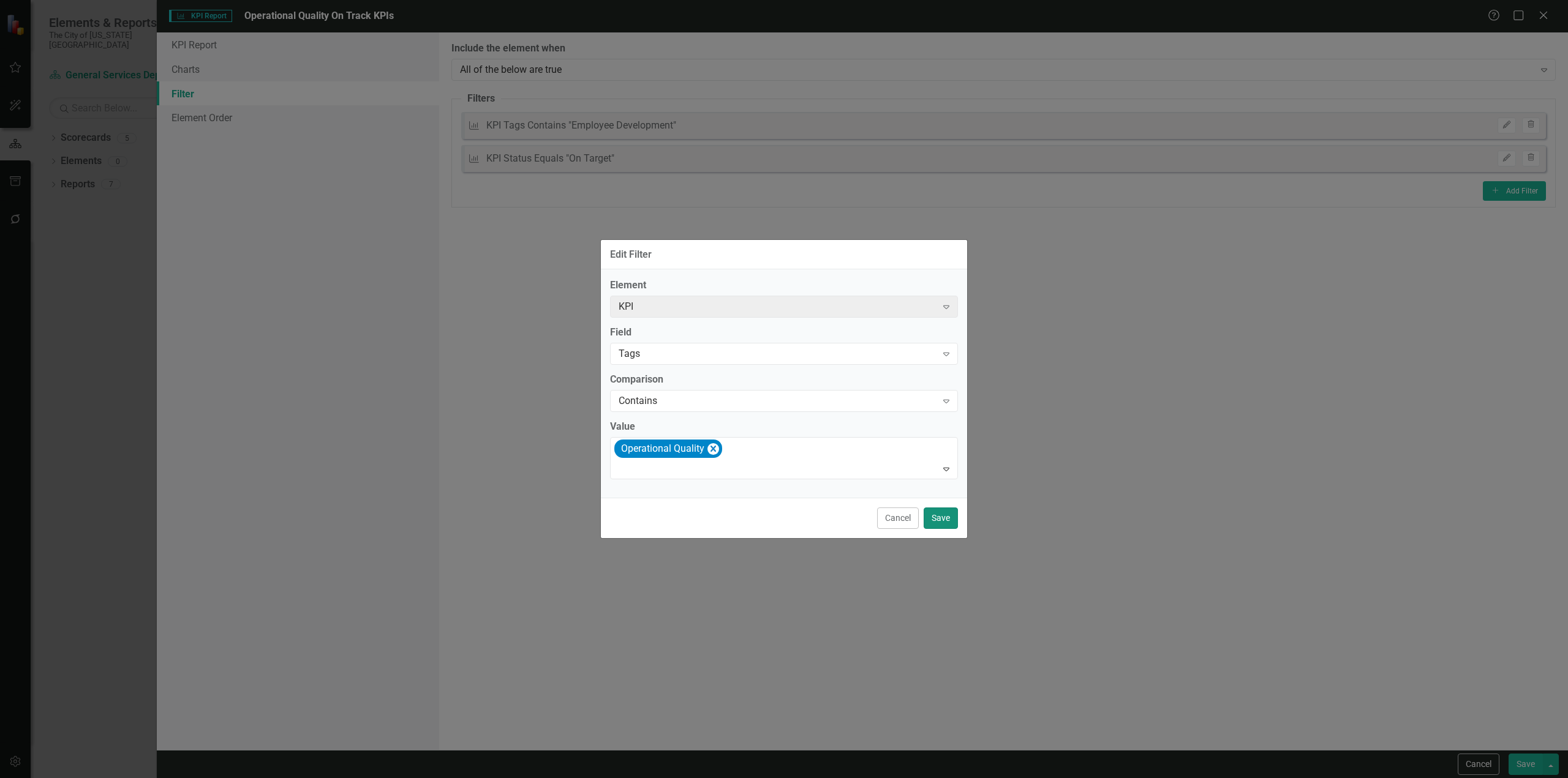
click at [948, 516] on button "Save" at bounding box center [941, 518] width 34 height 21
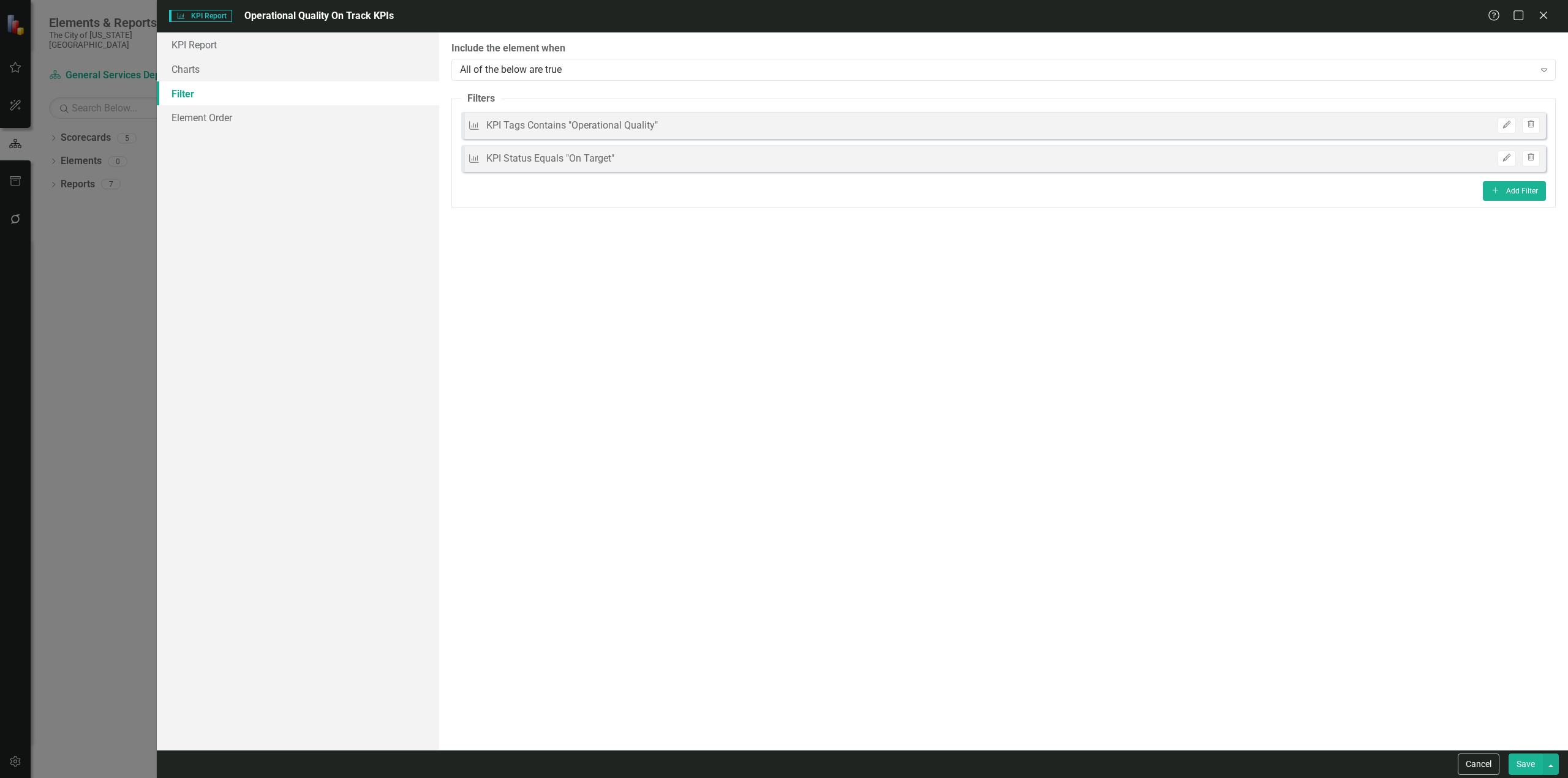
click at [1534, 765] on button "Save" at bounding box center [1526, 764] width 34 height 21
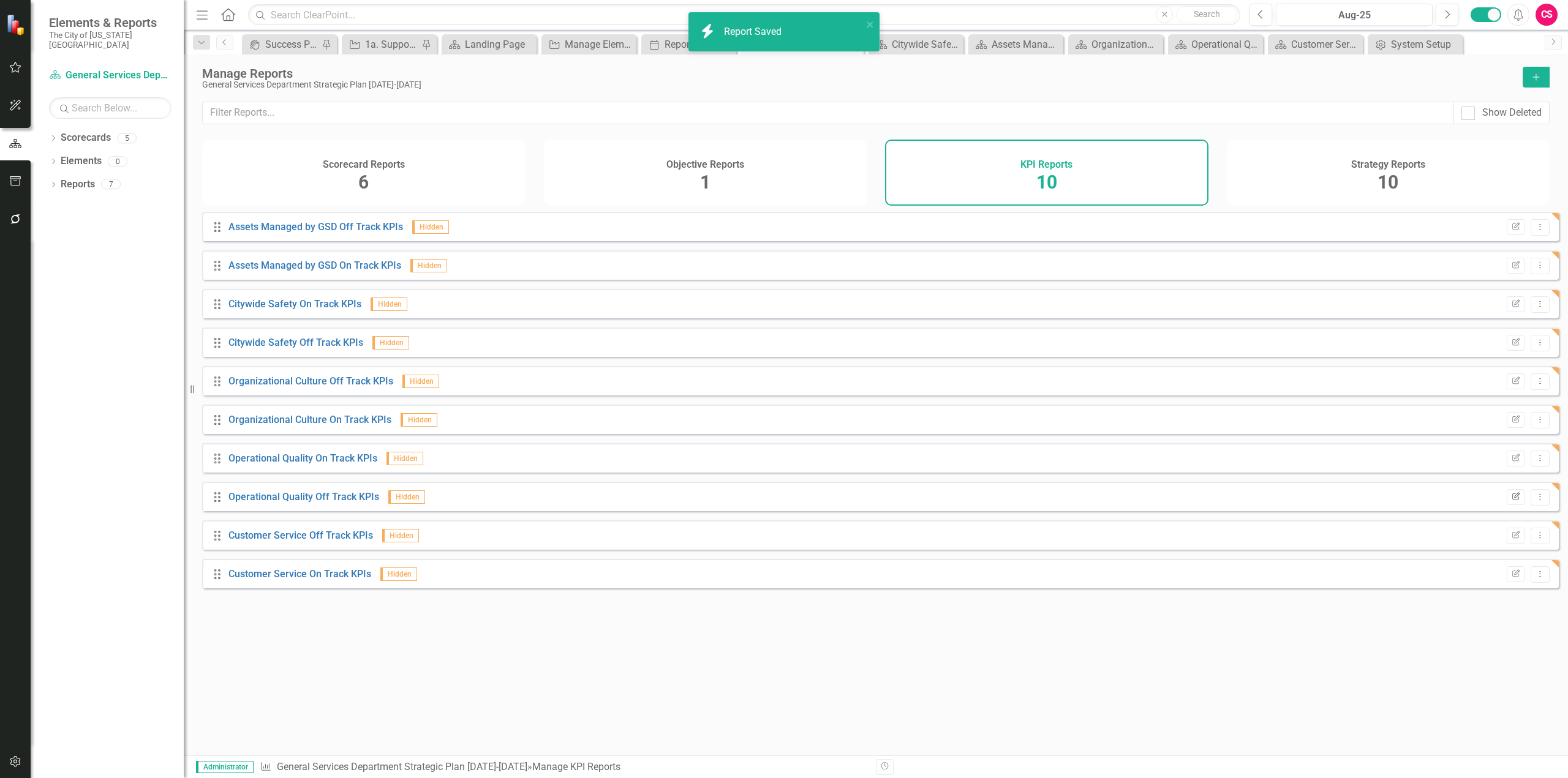
click at [1511, 500] on button "Edit Report" at bounding box center [1516, 497] width 18 height 16
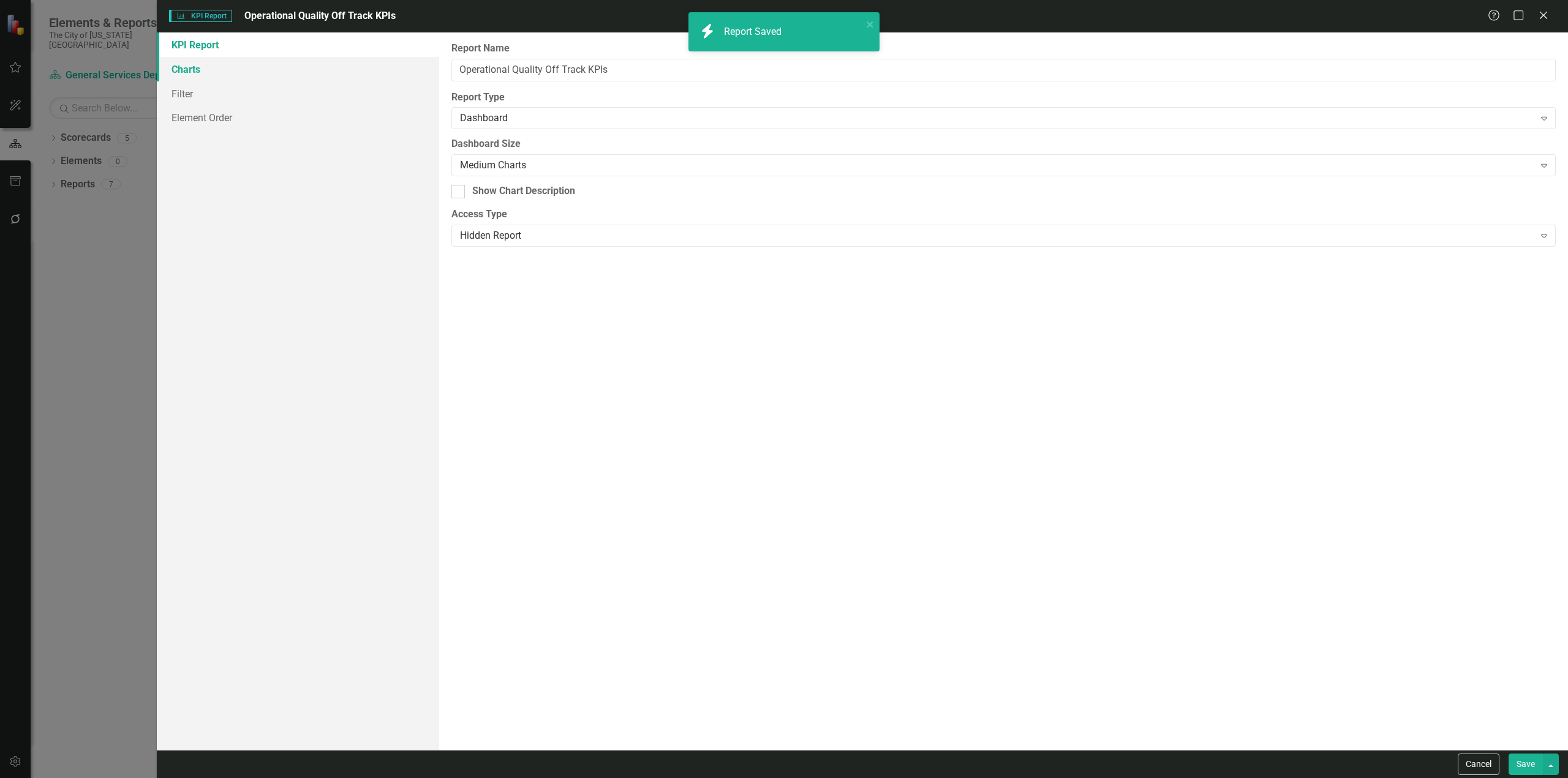
click at [211, 77] on link "Charts" at bounding box center [298, 69] width 282 height 24
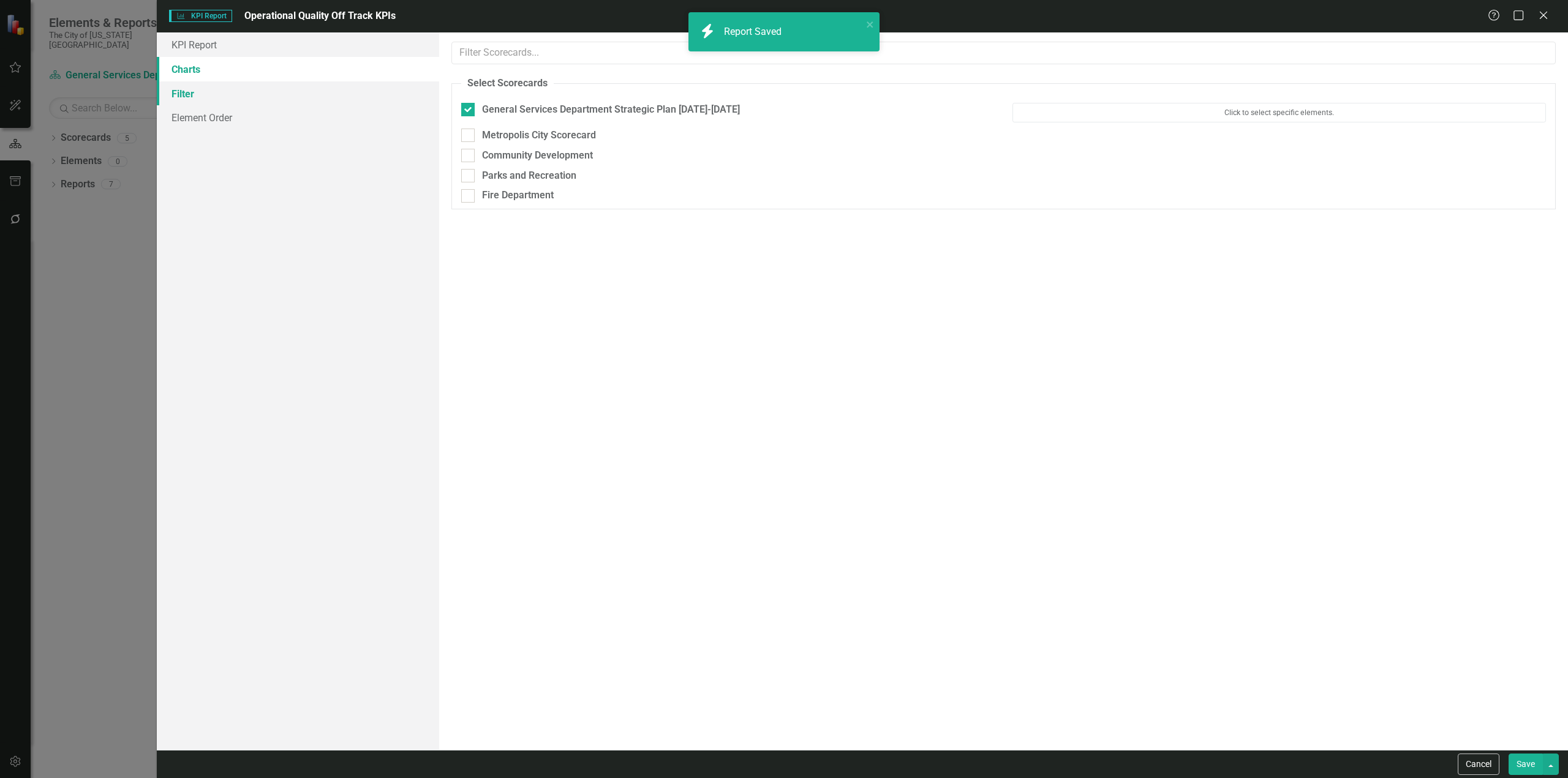
click at [201, 88] on link "Filter" at bounding box center [298, 93] width 282 height 24
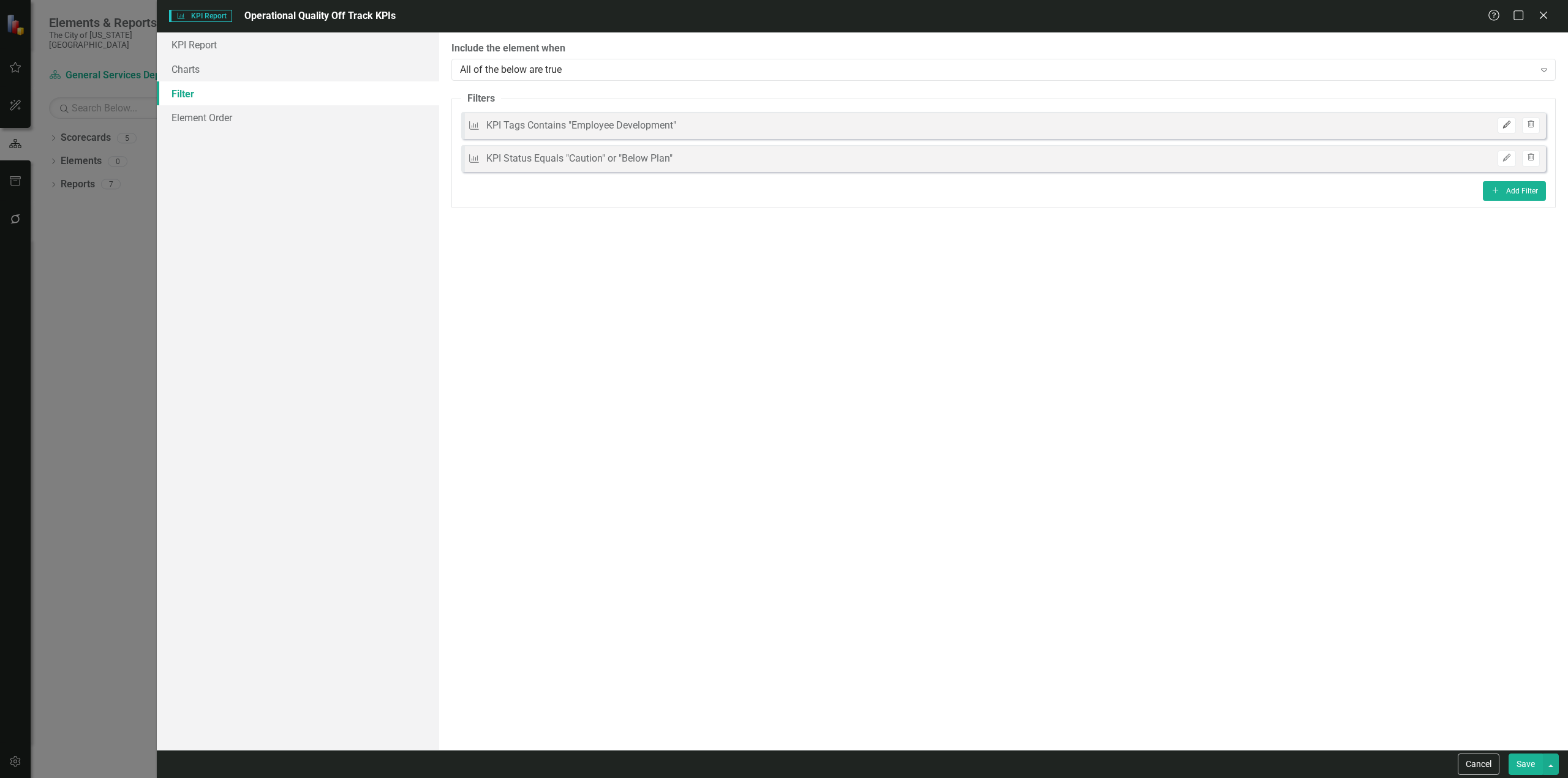
click at [1510, 123] on icon "Edit" at bounding box center [1506, 124] width 9 height 7
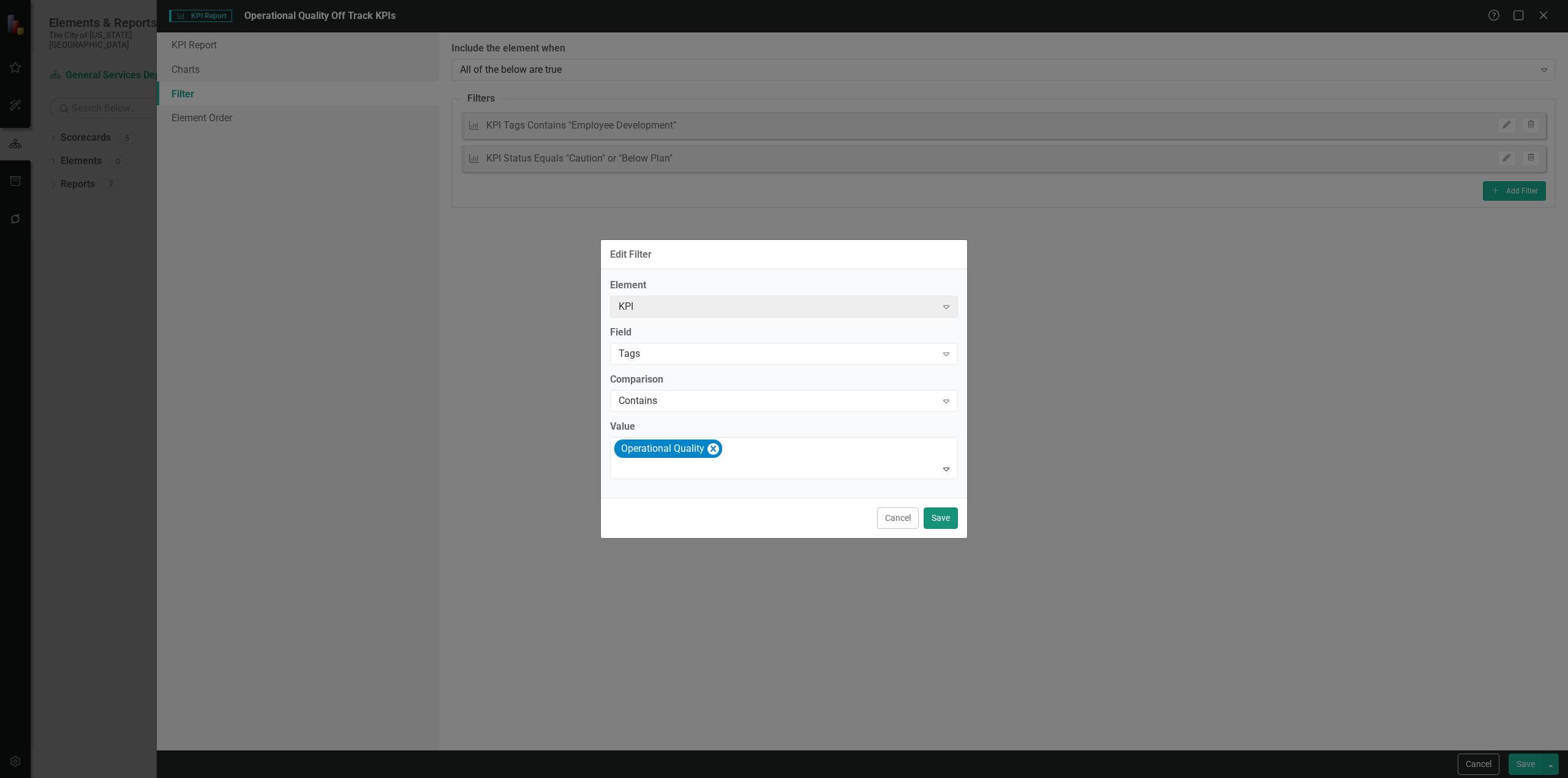
drag, startPoint x: 941, startPoint y: 516, endPoint x: 1018, endPoint y: 429, distance: 116.2
click at [941, 515] on button "Save" at bounding box center [941, 518] width 34 height 21
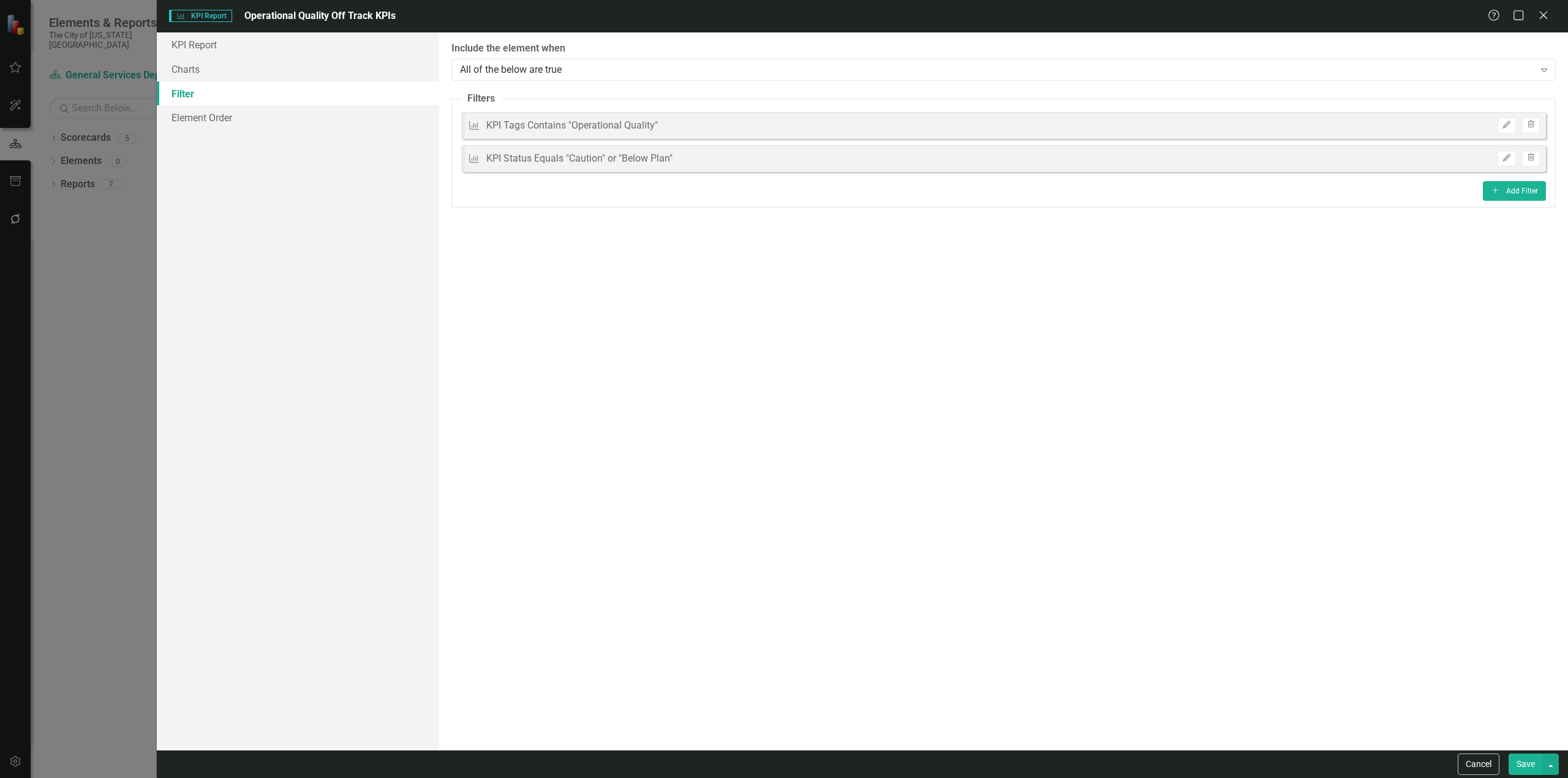
click at [1527, 768] on button "Save" at bounding box center [1526, 764] width 34 height 21
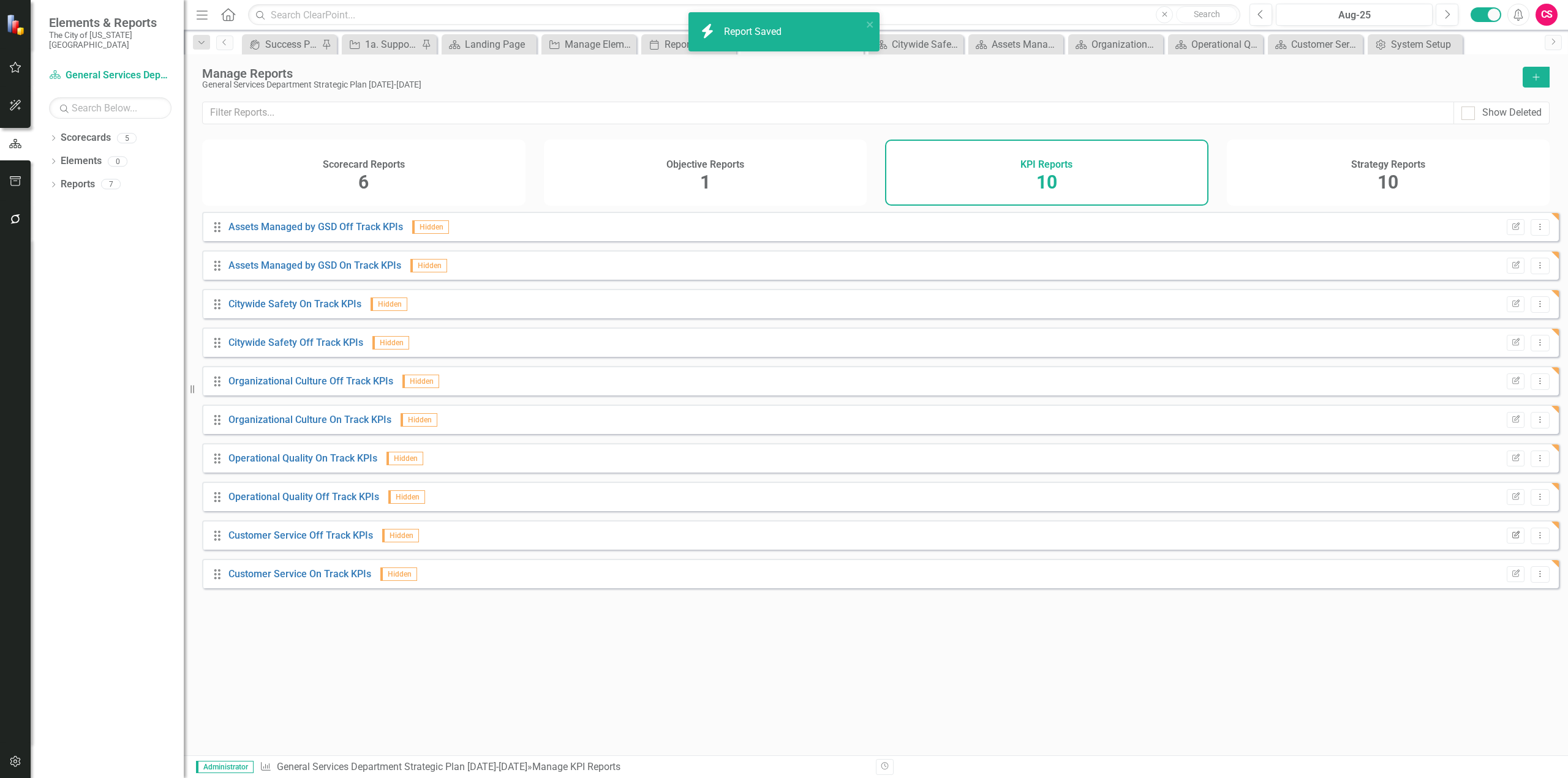
click at [1507, 540] on button "Edit Report" at bounding box center [1516, 536] width 18 height 16
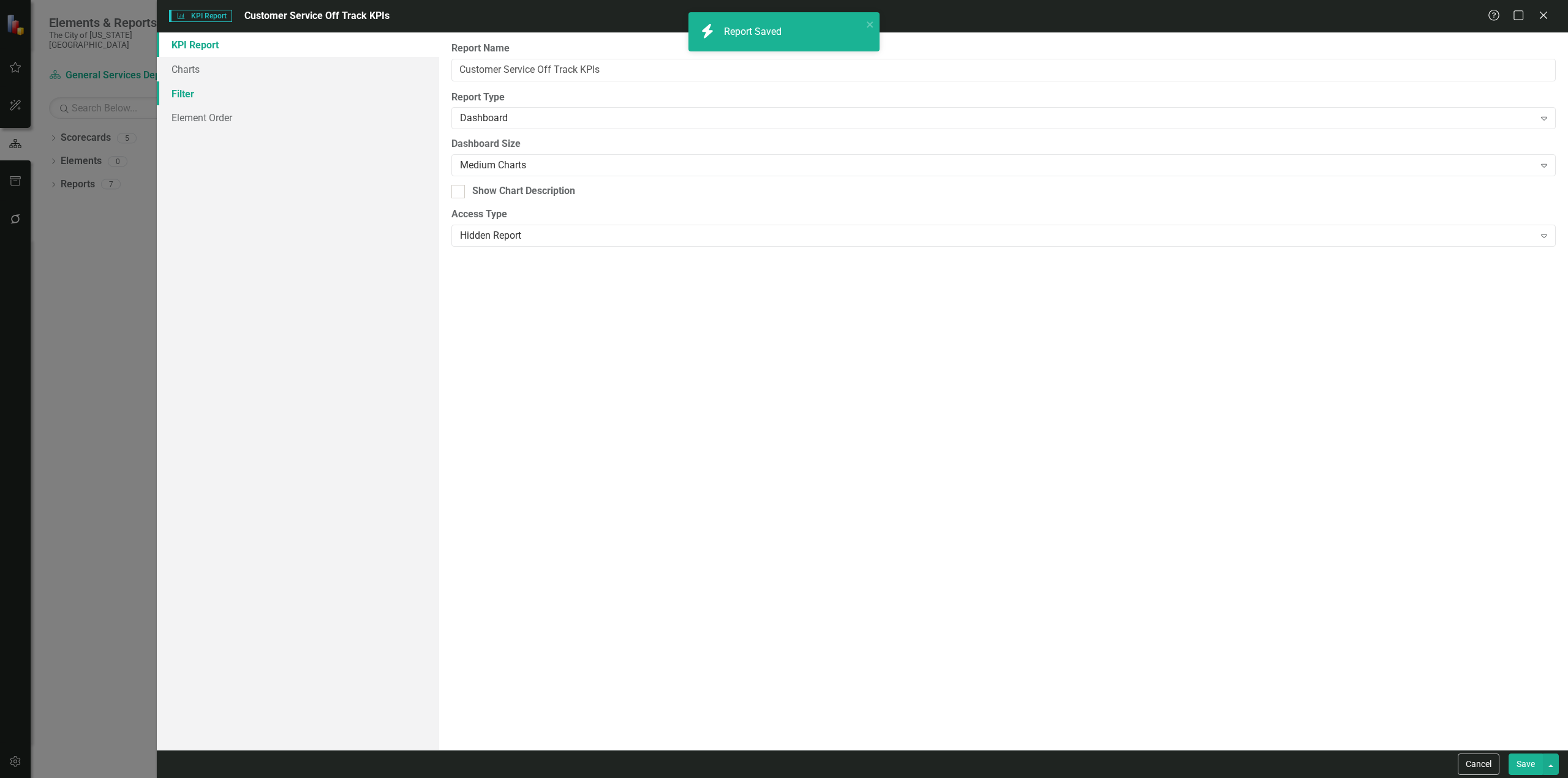
click at [305, 91] on link "Filter" at bounding box center [298, 93] width 282 height 24
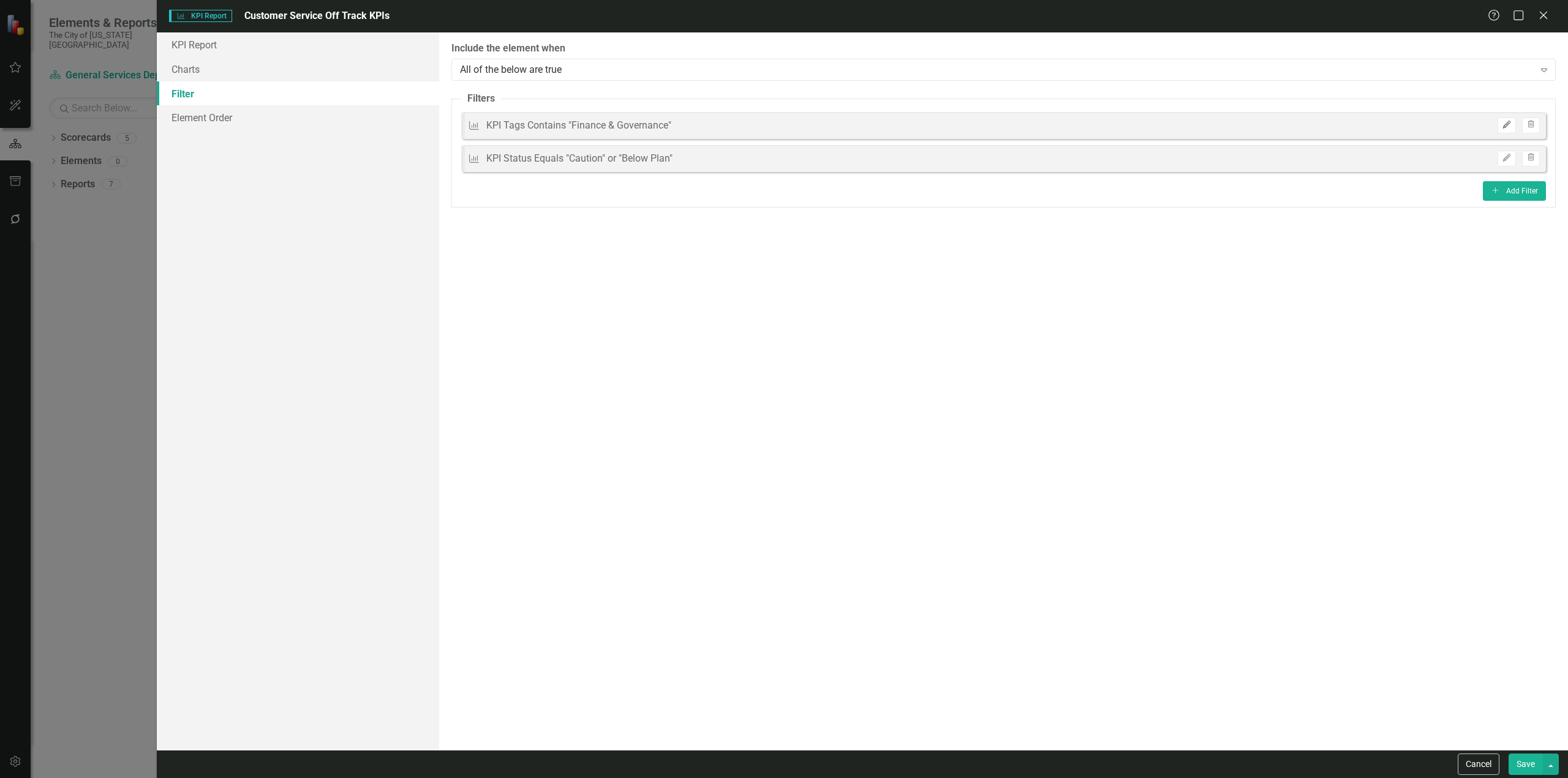
click at [1510, 125] on icon "Edit" at bounding box center [1506, 124] width 9 height 7
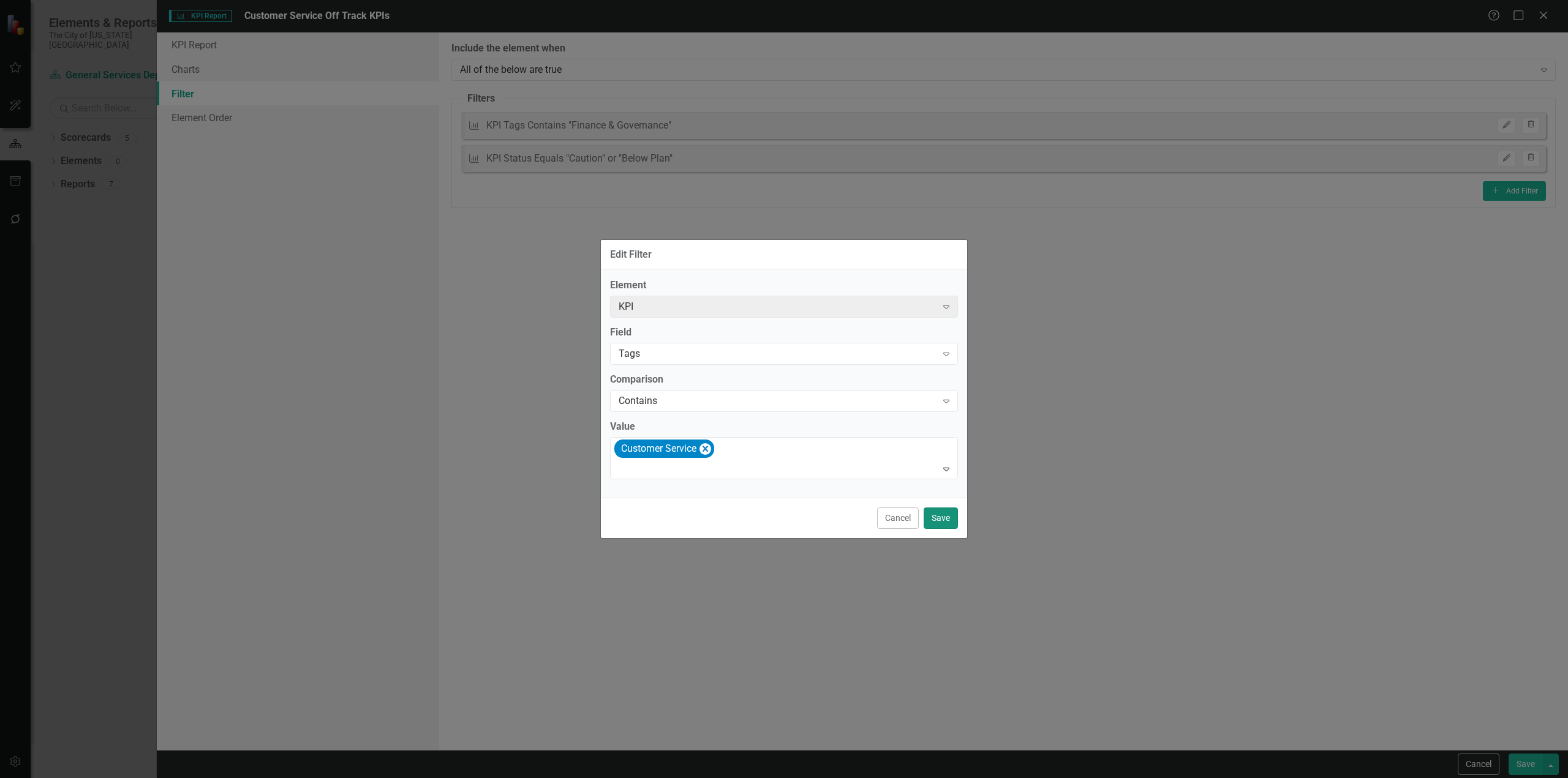
click at [941, 526] on button "Save" at bounding box center [941, 518] width 34 height 21
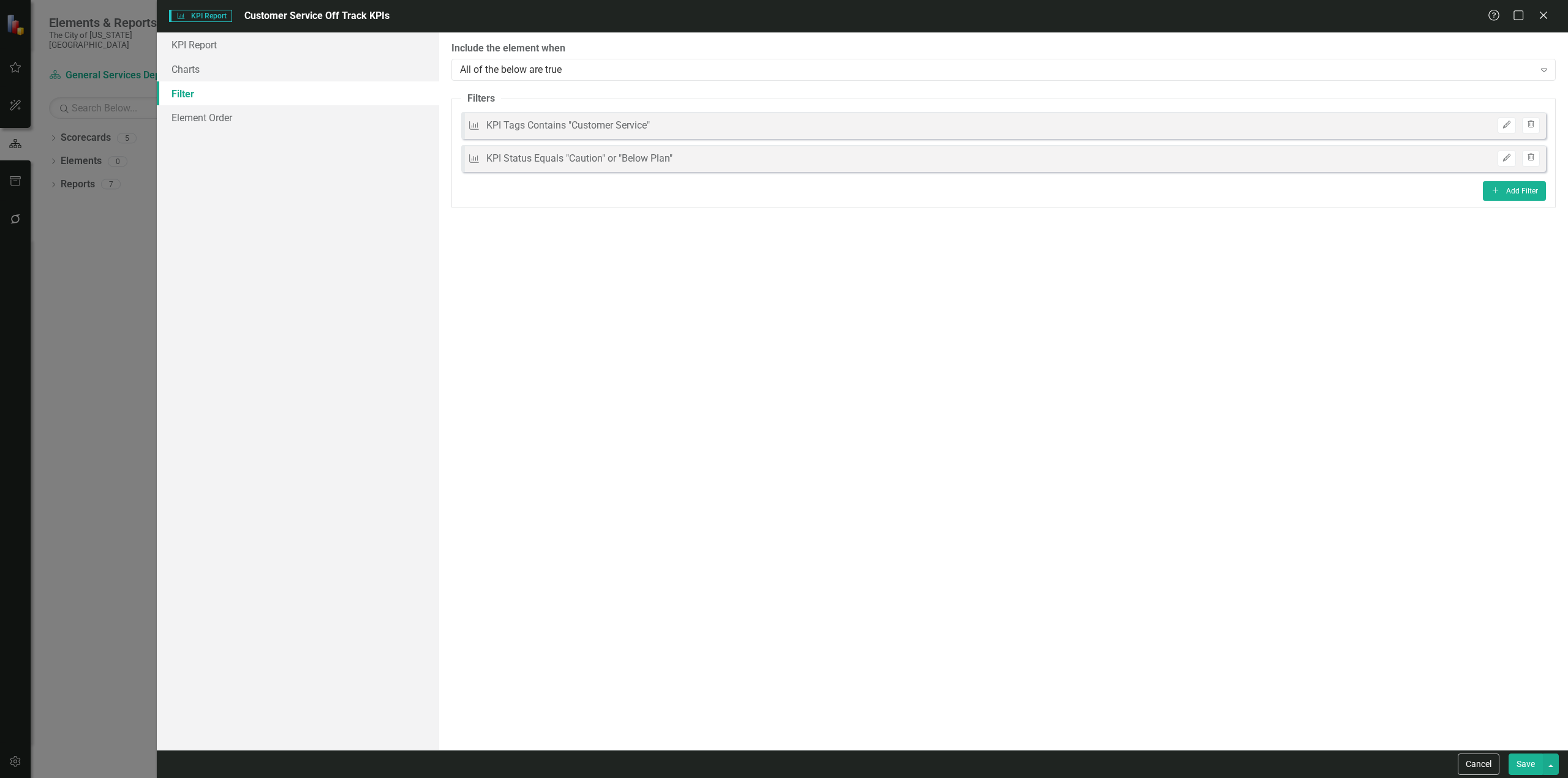
click at [1527, 763] on button "Save" at bounding box center [1526, 764] width 34 height 21
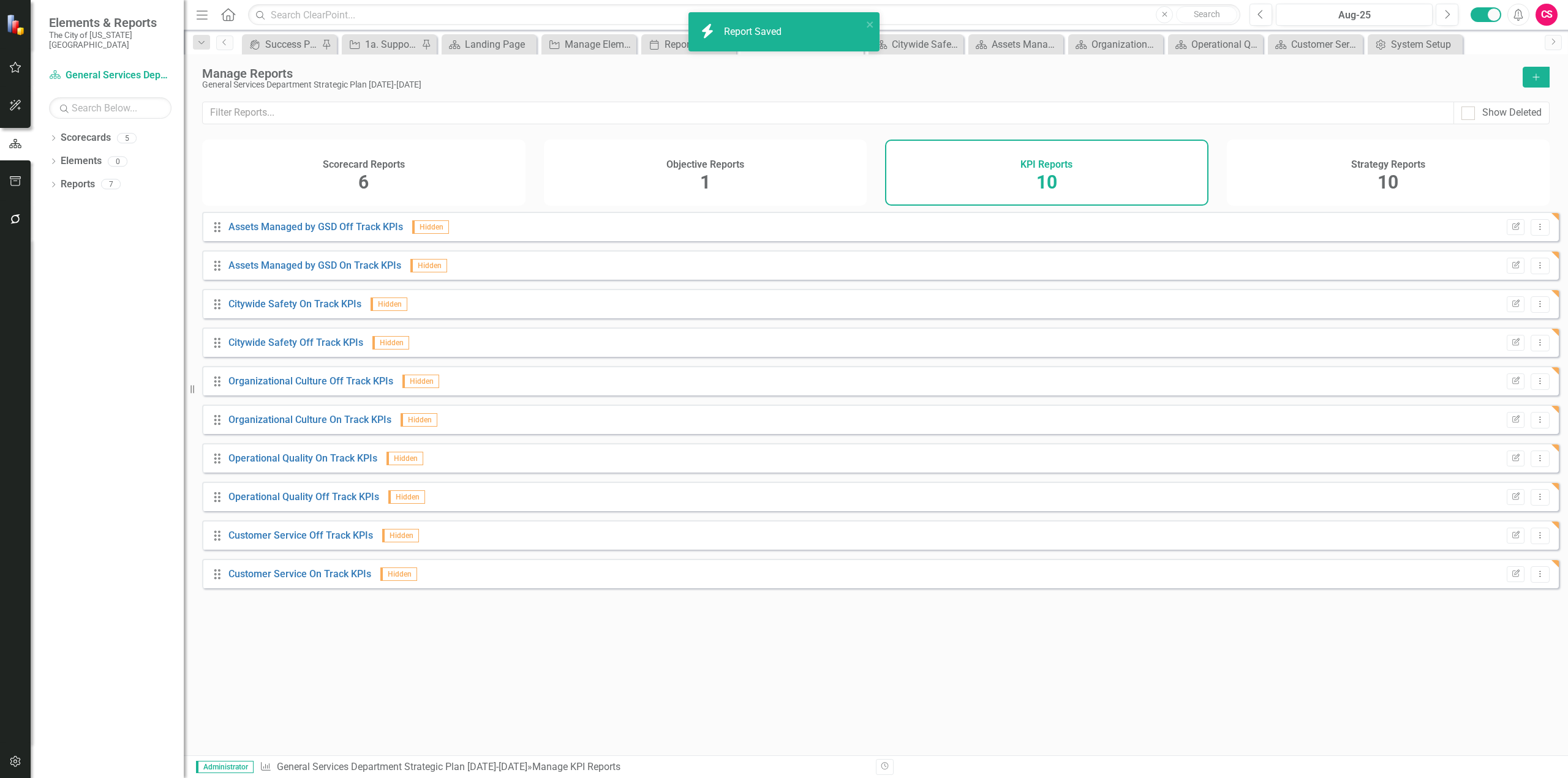
click at [1501, 581] on div "Edit Report Dropdown Menu" at bounding box center [1525, 574] width 49 height 16
click at [1511, 578] on icon "Edit Report" at bounding box center [1515, 574] width 9 height 7
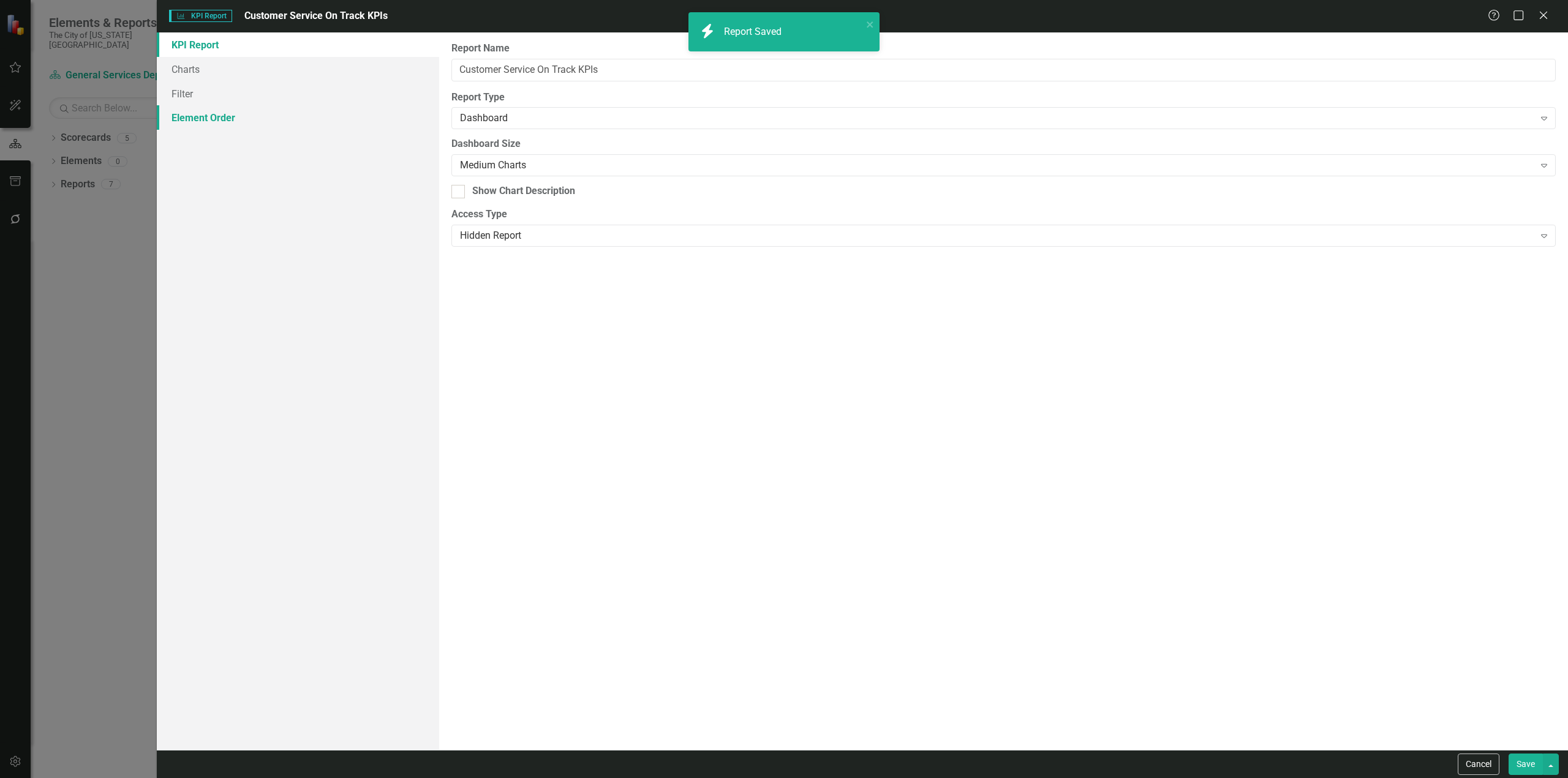
click at [328, 118] on link "Element Order" at bounding box center [298, 118] width 282 height 24
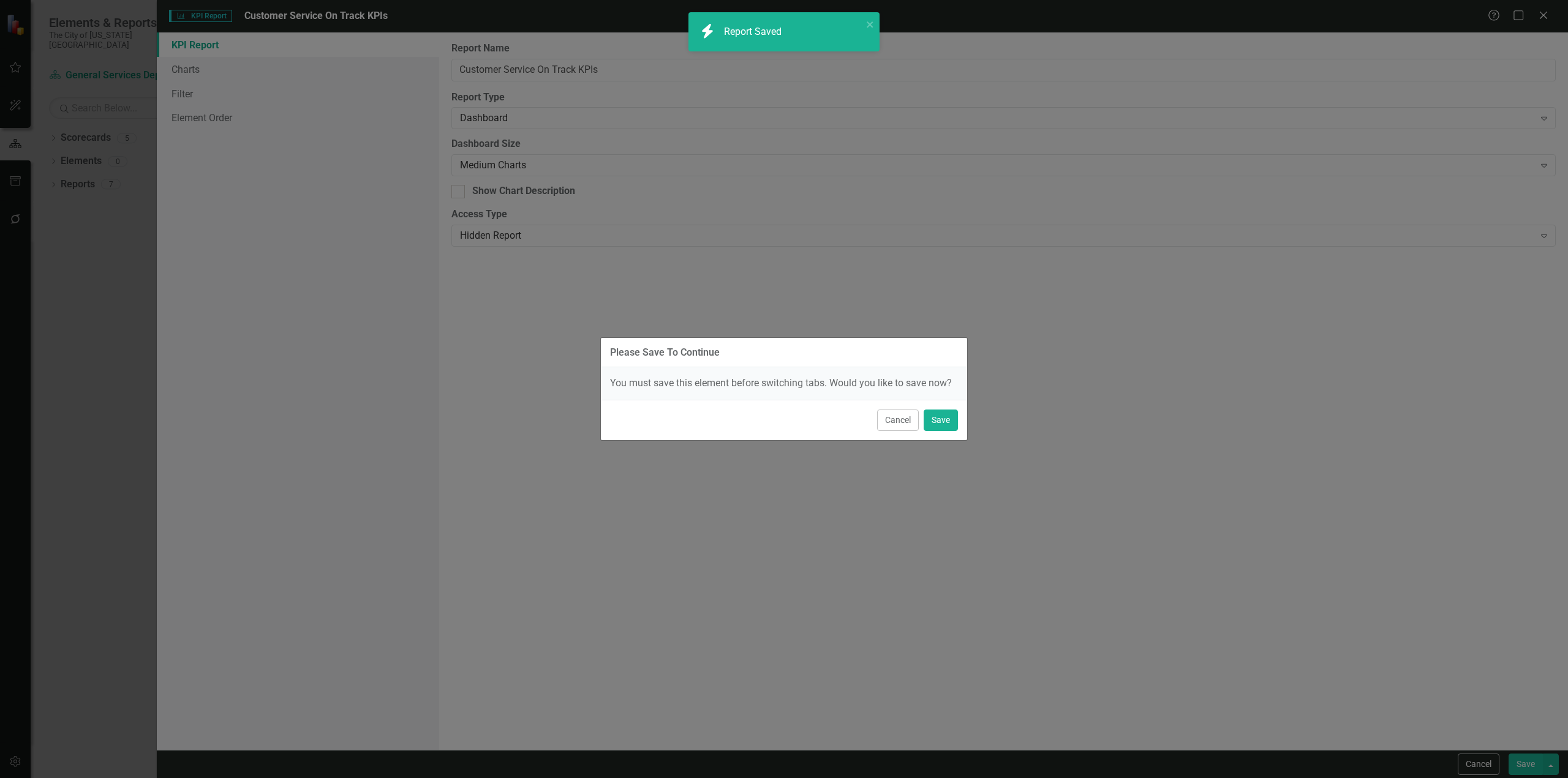
drag, startPoint x: 283, startPoint y: 71, endPoint x: 492, endPoint y: 226, distance: 260.2
click at [282, 71] on div "Please Save To Continue You must save this element before switching tabs. Would…" at bounding box center [784, 389] width 1568 height 778
click at [898, 419] on button "Cancel" at bounding box center [898, 420] width 41 height 21
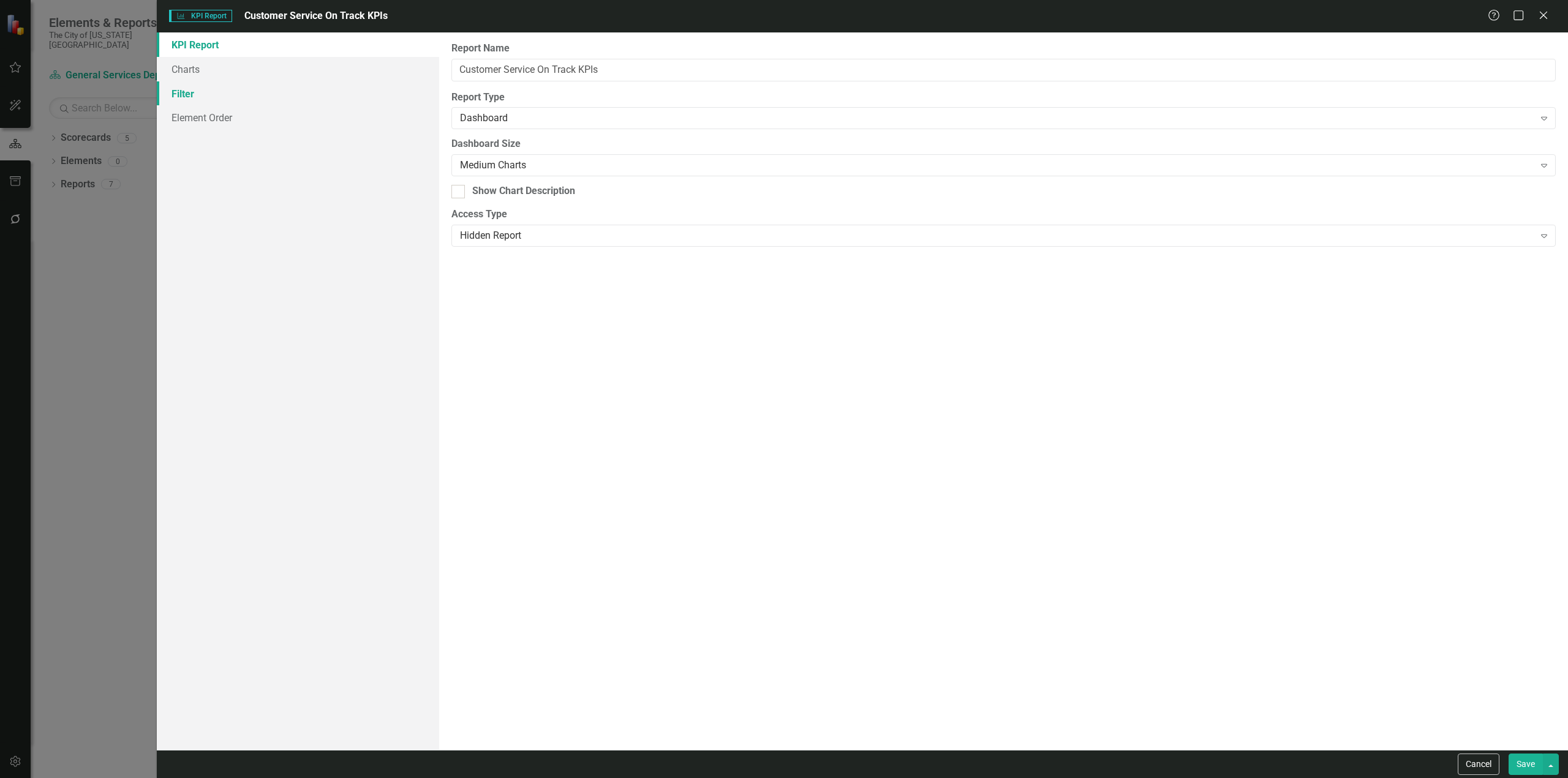
click at [205, 95] on link "Filter" at bounding box center [298, 93] width 282 height 24
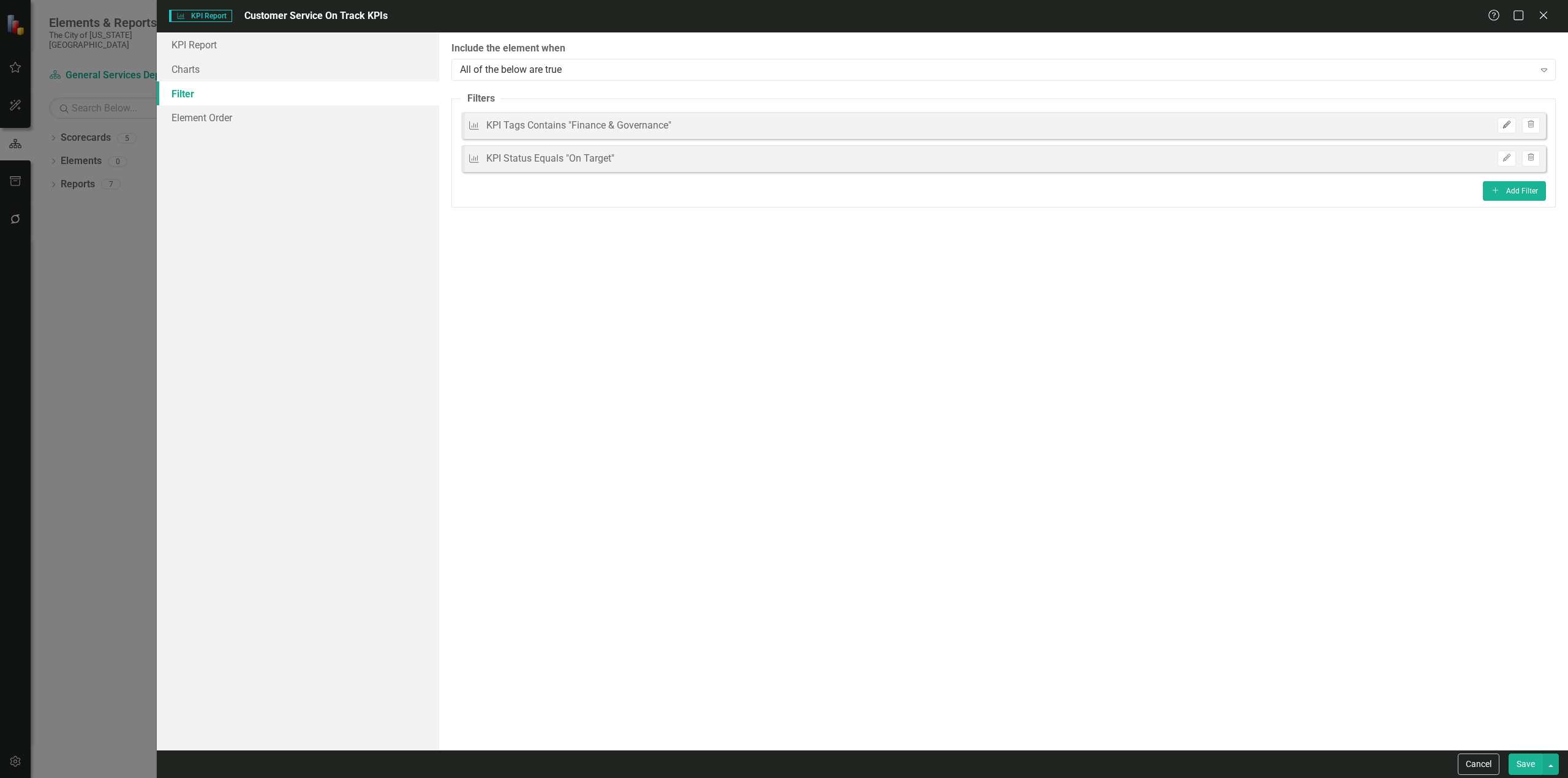
click at [1513, 129] on button "Edit" at bounding box center [1506, 126] width 18 height 16
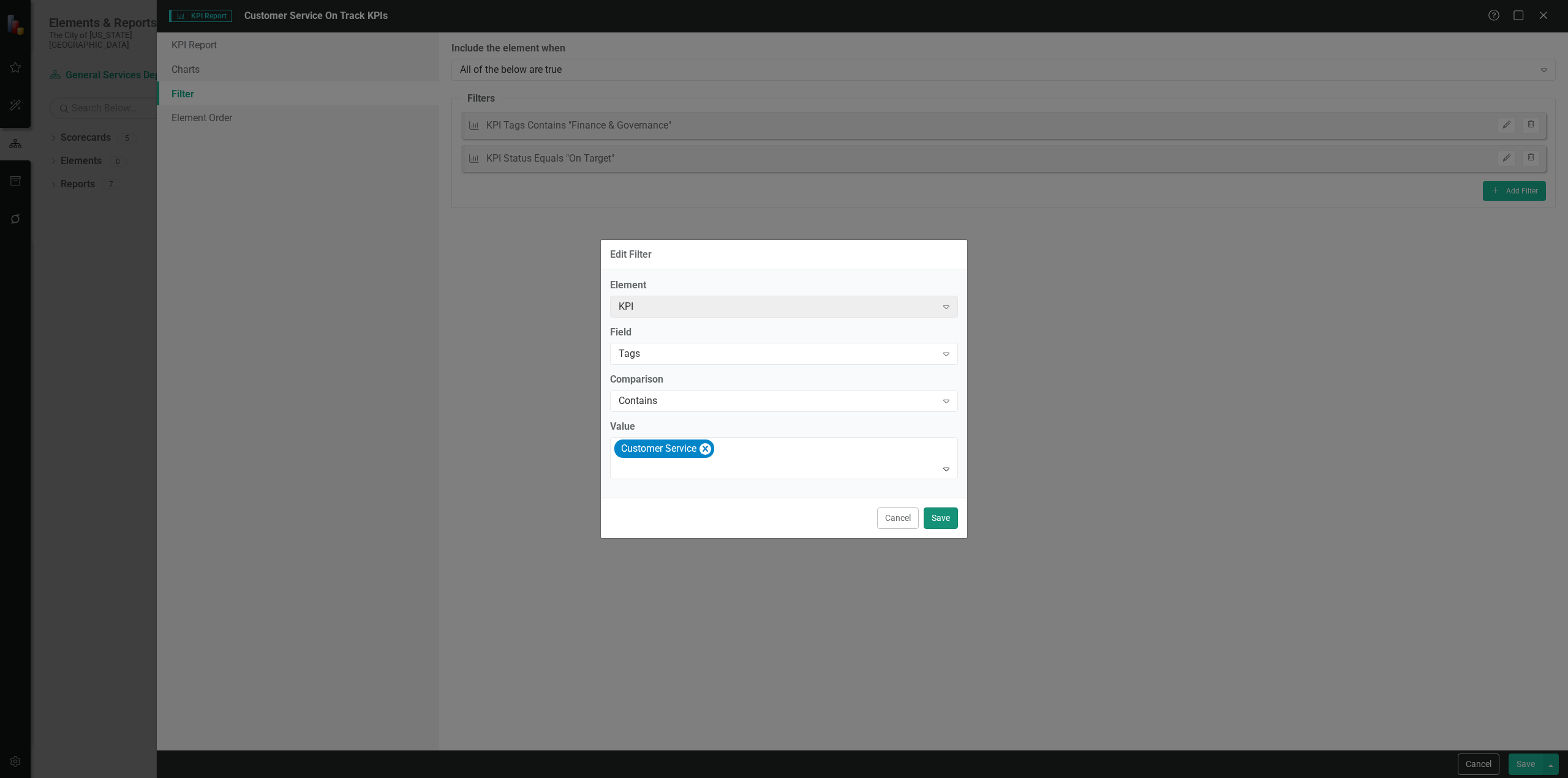
click at [938, 516] on button "Save" at bounding box center [941, 518] width 34 height 21
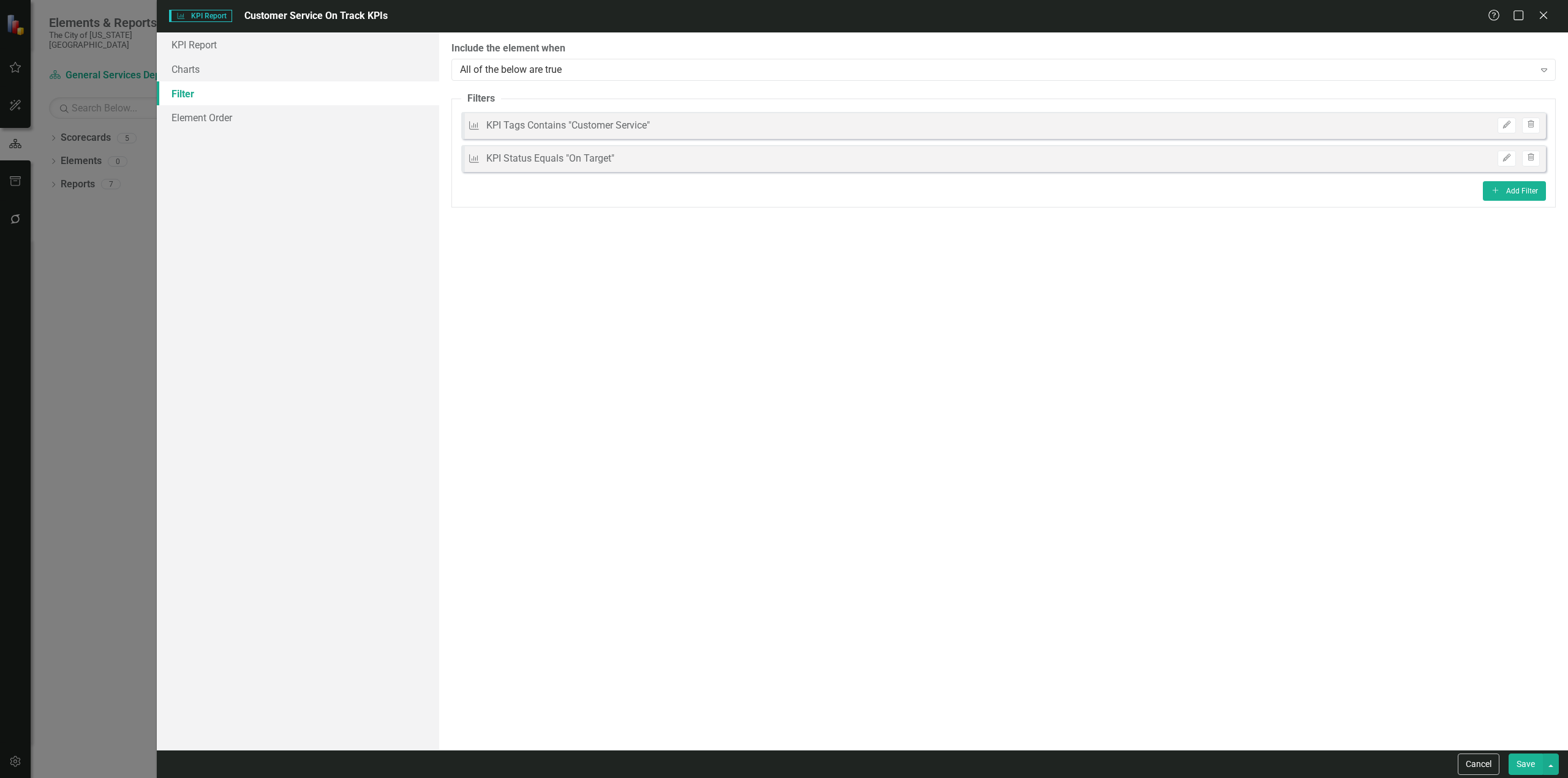
click at [1525, 763] on button "Save" at bounding box center [1526, 764] width 34 height 21
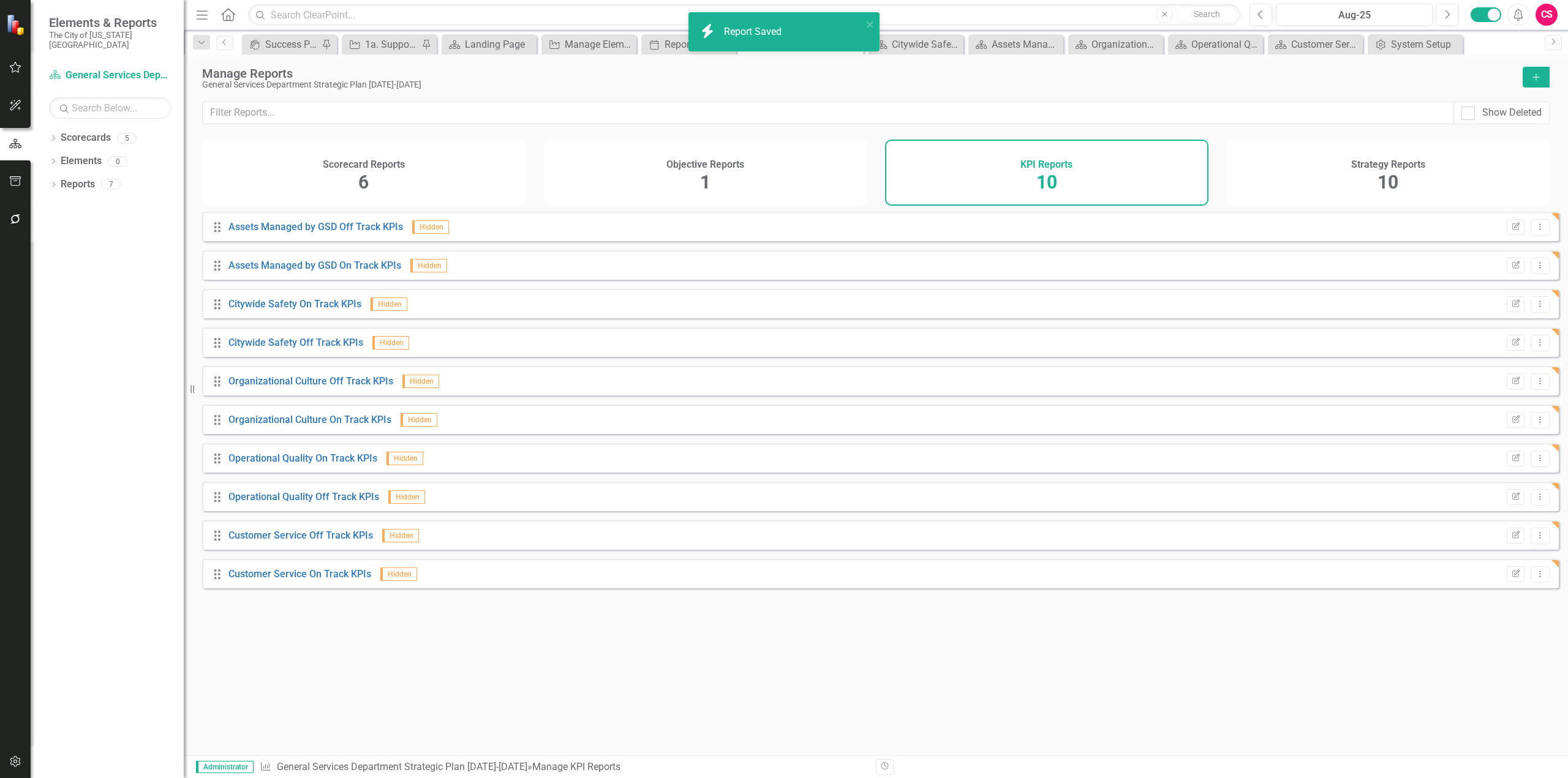
click at [1418, 186] on div "Strategy Reports 10" at bounding box center [1389, 173] width 324 height 67
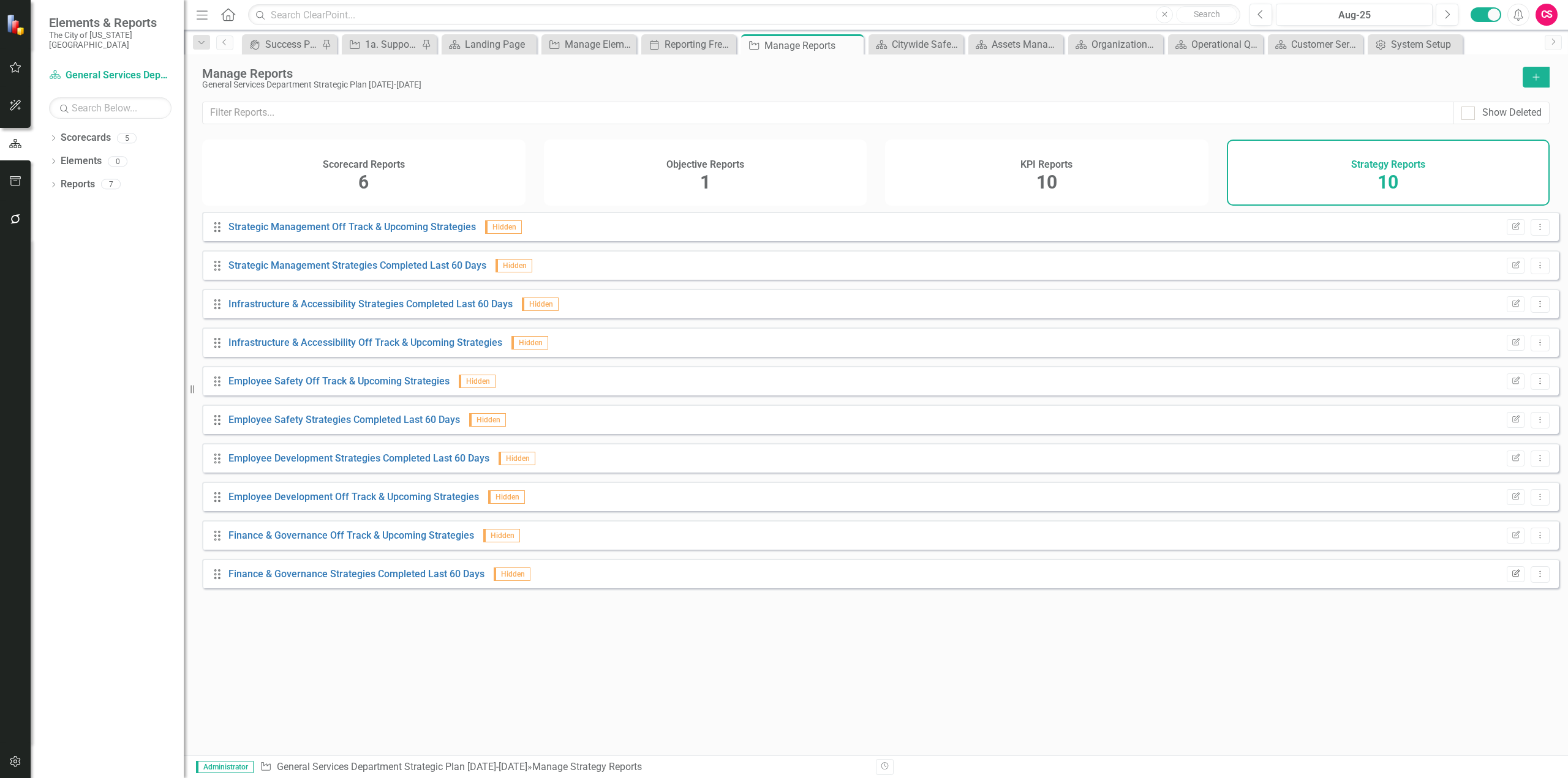
click at [1511, 578] on icon "Edit Report" at bounding box center [1515, 574] width 9 height 7
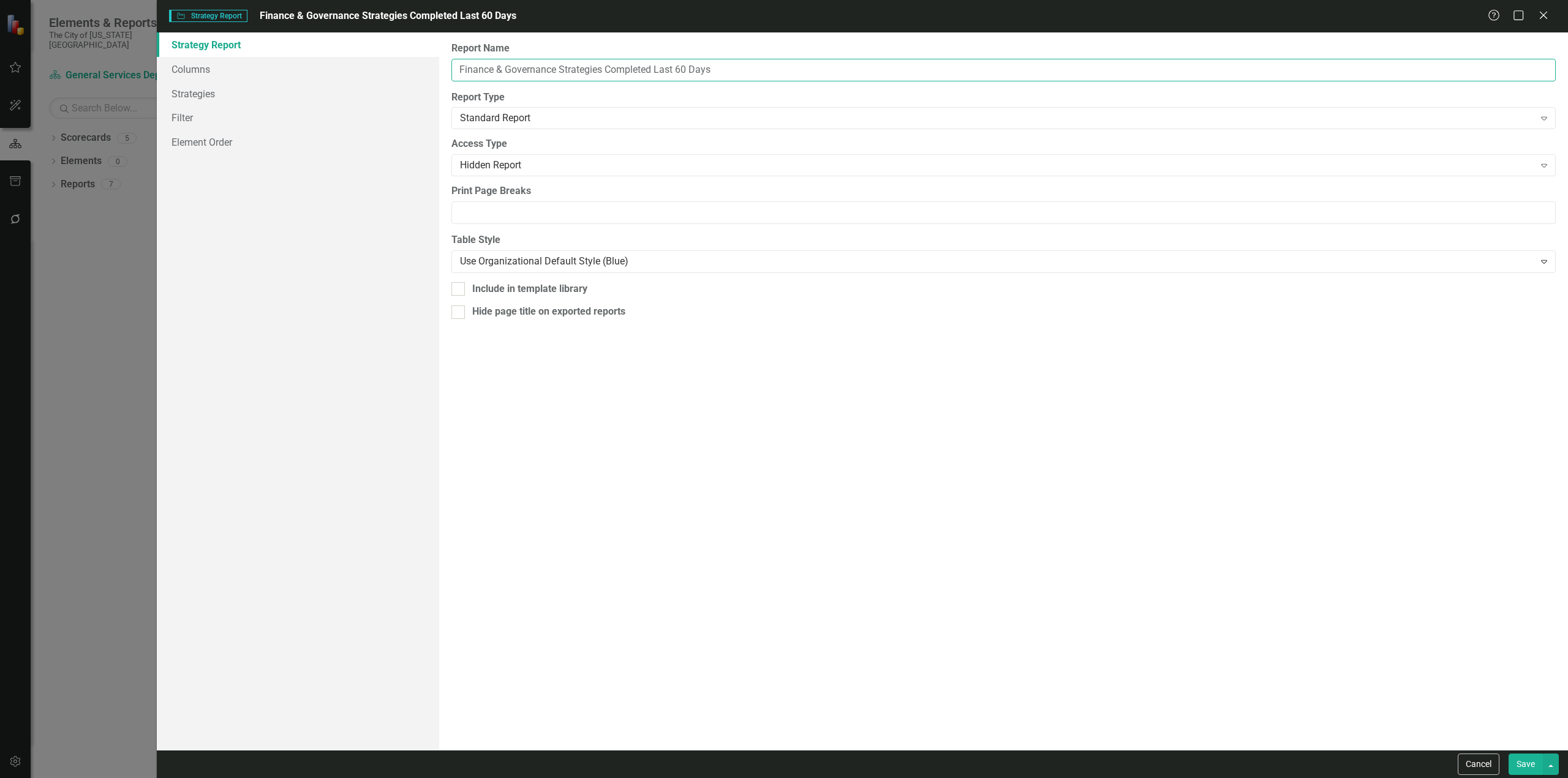
drag, startPoint x: 555, startPoint y: 67, endPoint x: 401, endPoint y: 54, distance: 154.5
click at [401, 54] on div "Strategy Report Columns Strategies Filter Element Order Report Name Finance & G…" at bounding box center [862, 391] width 1411 height 718
paste input "Customer Servi"
type input "Customer Service Strategies Completed Last 60 Days"
drag, startPoint x: 292, startPoint y: 125, endPoint x: 378, endPoint y: 157, distance: 91.8
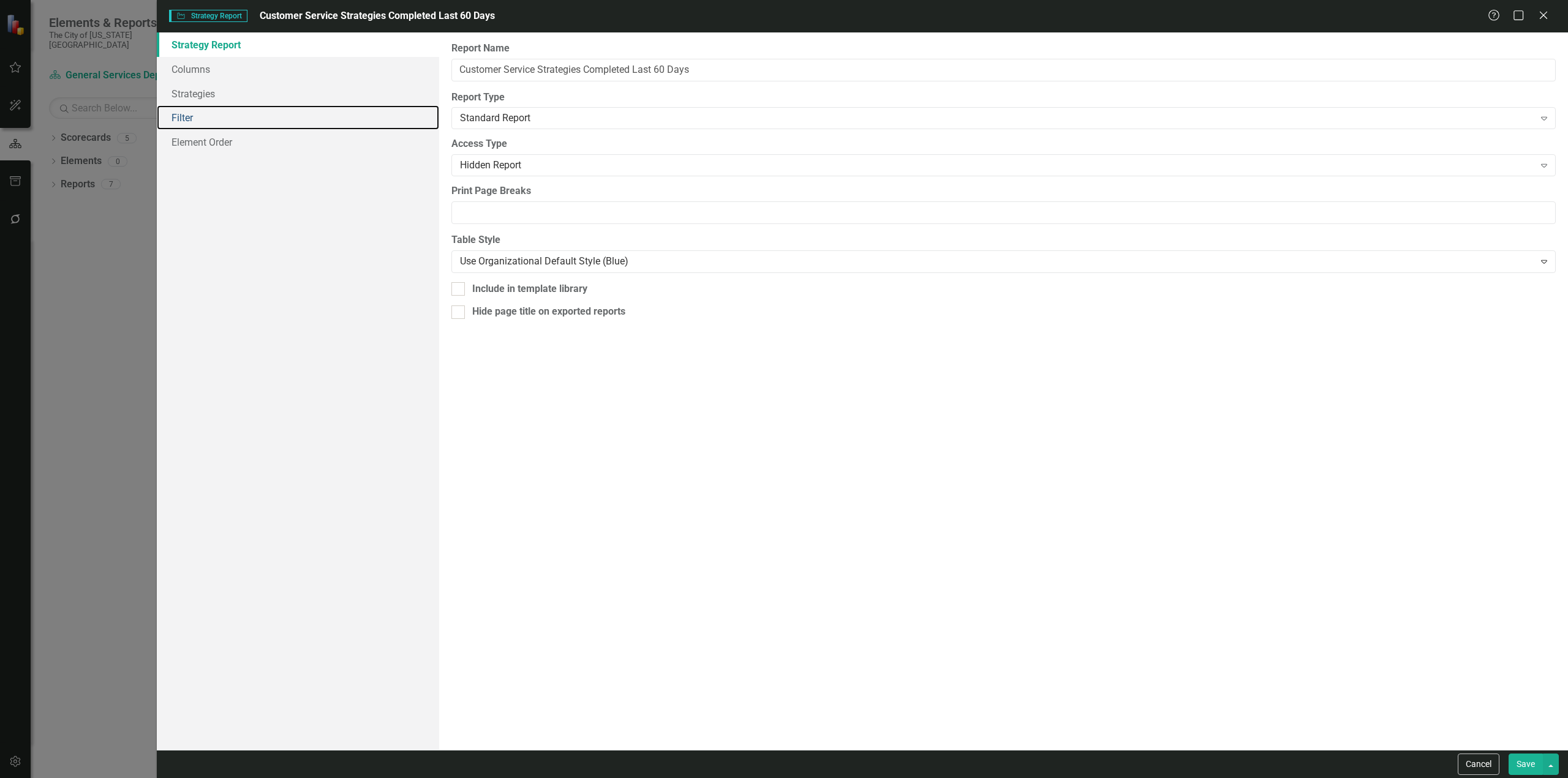
click at [292, 126] on link "Filter" at bounding box center [298, 118] width 282 height 24
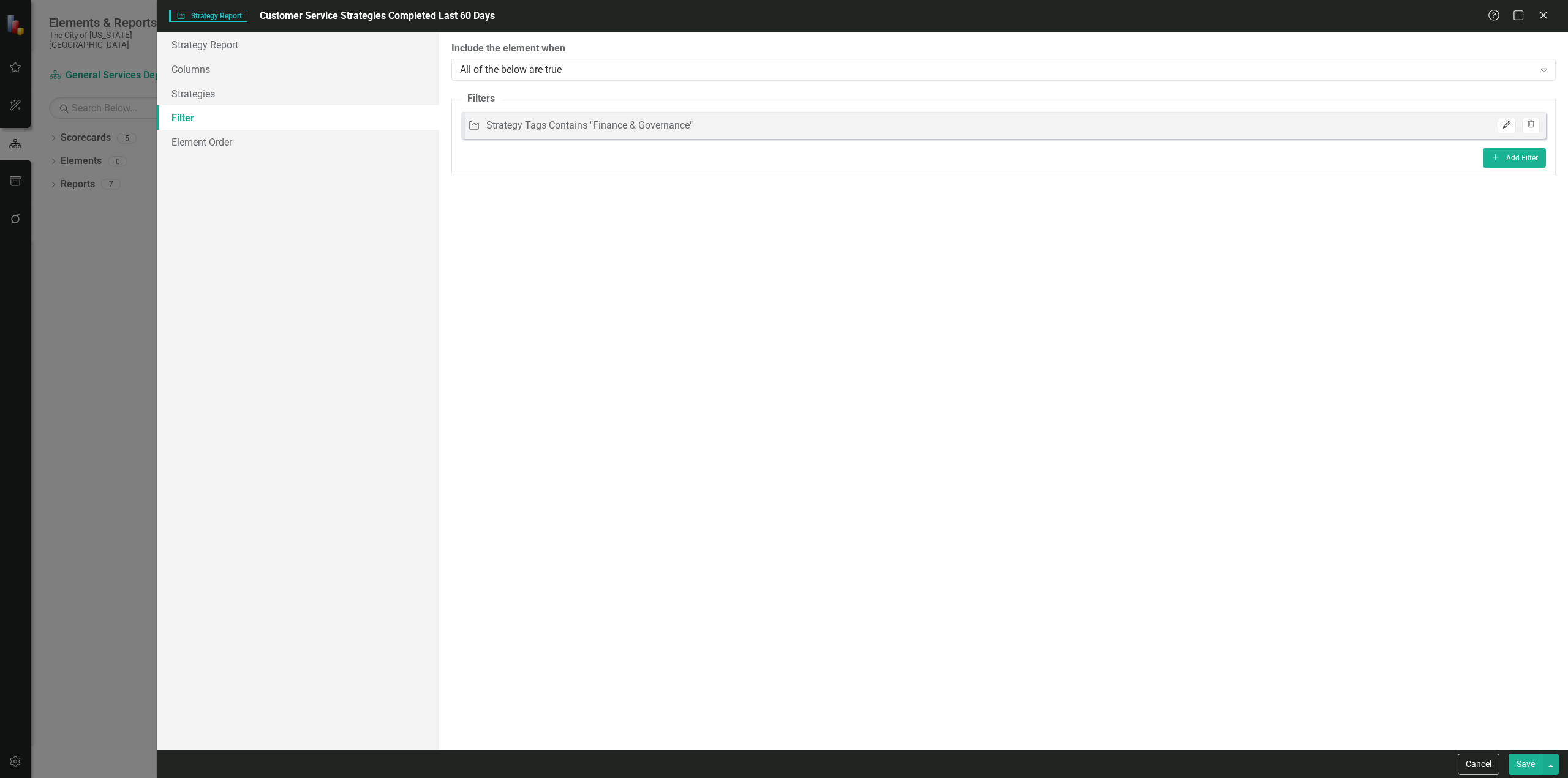
click at [1511, 126] on icon "Edit" at bounding box center [1506, 124] width 9 height 7
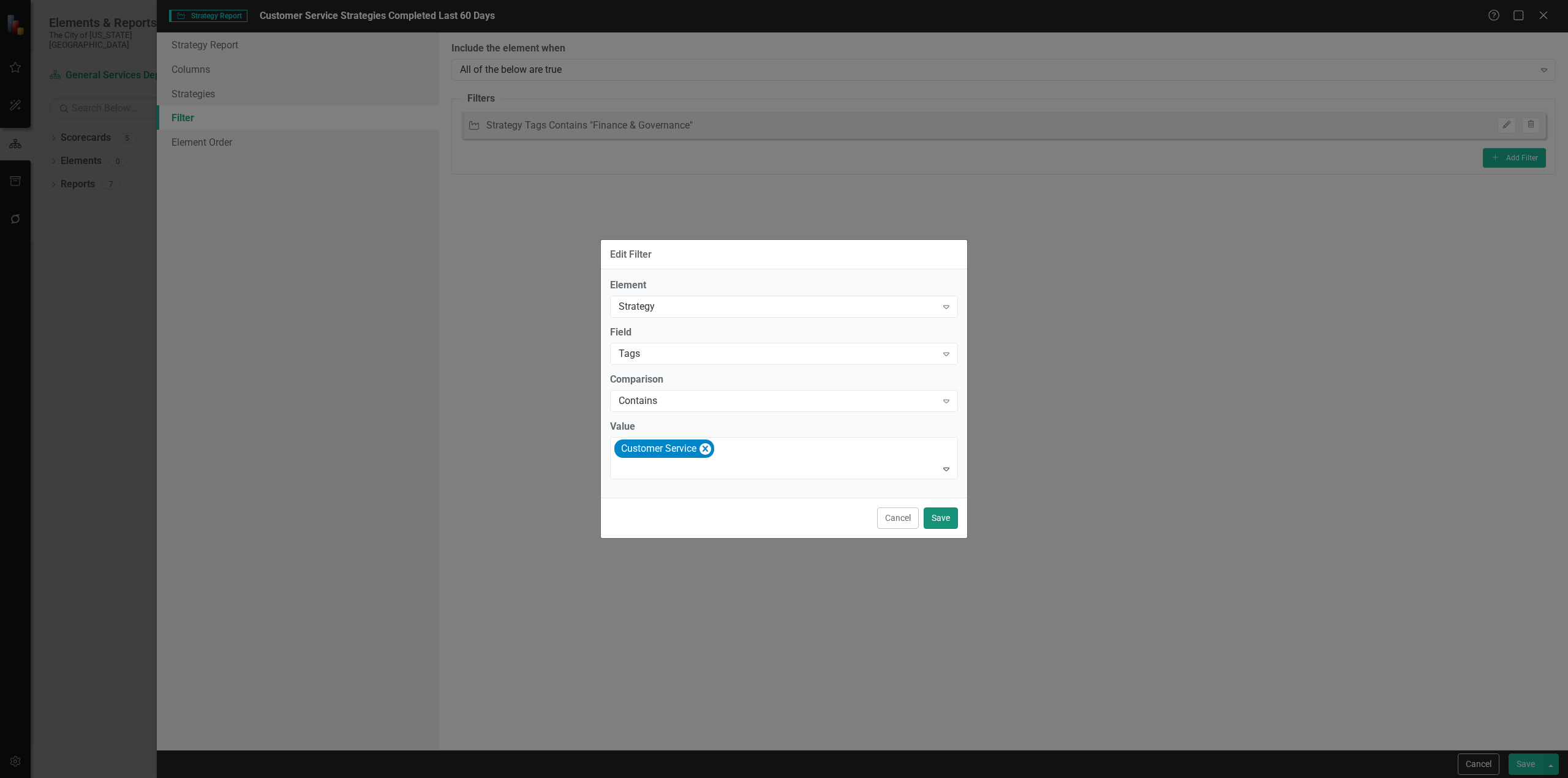
click at [933, 524] on button "Save" at bounding box center [941, 518] width 34 height 21
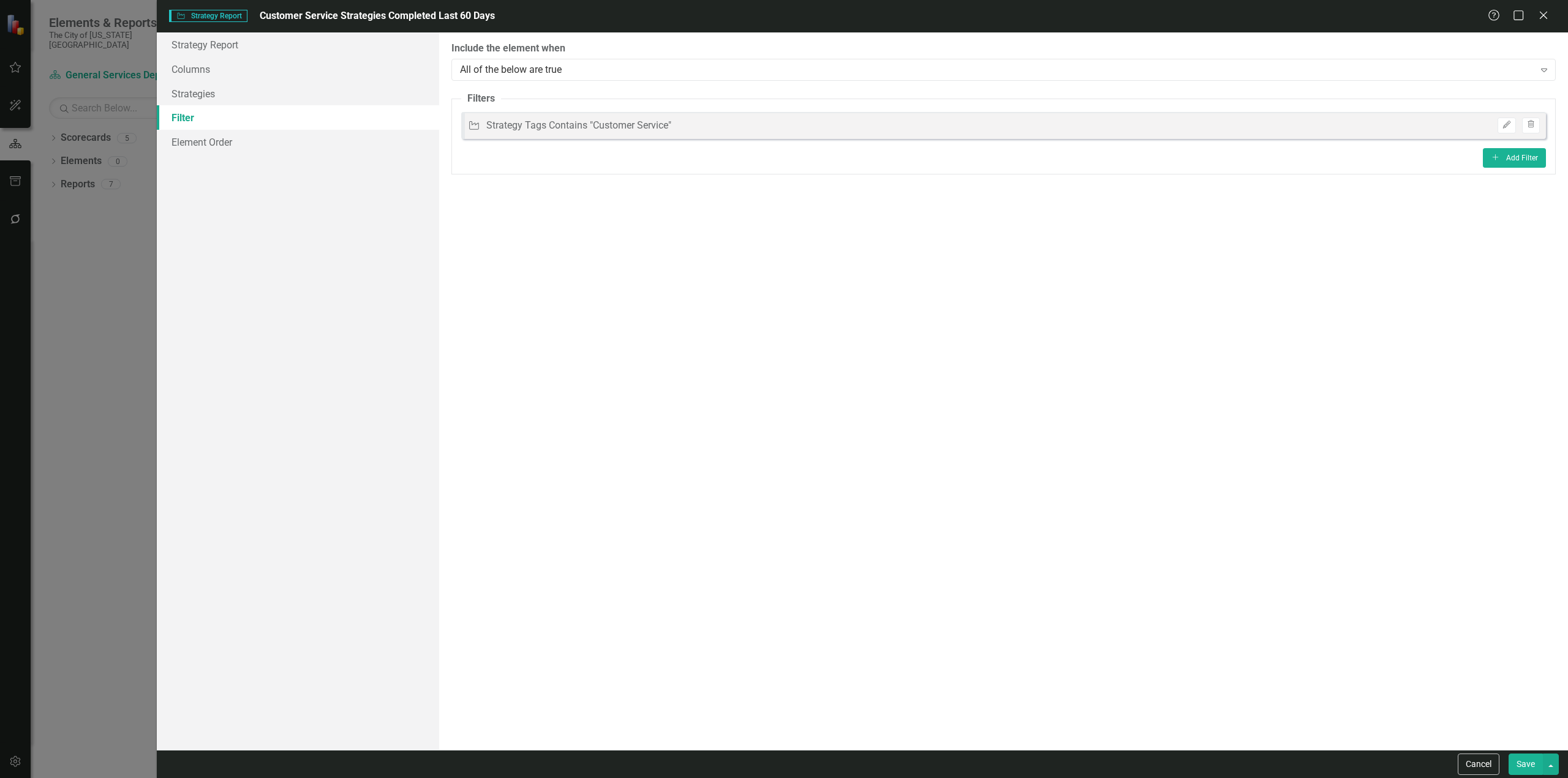
click at [1530, 762] on button "Save" at bounding box center [1526, 764] width 34 height 21
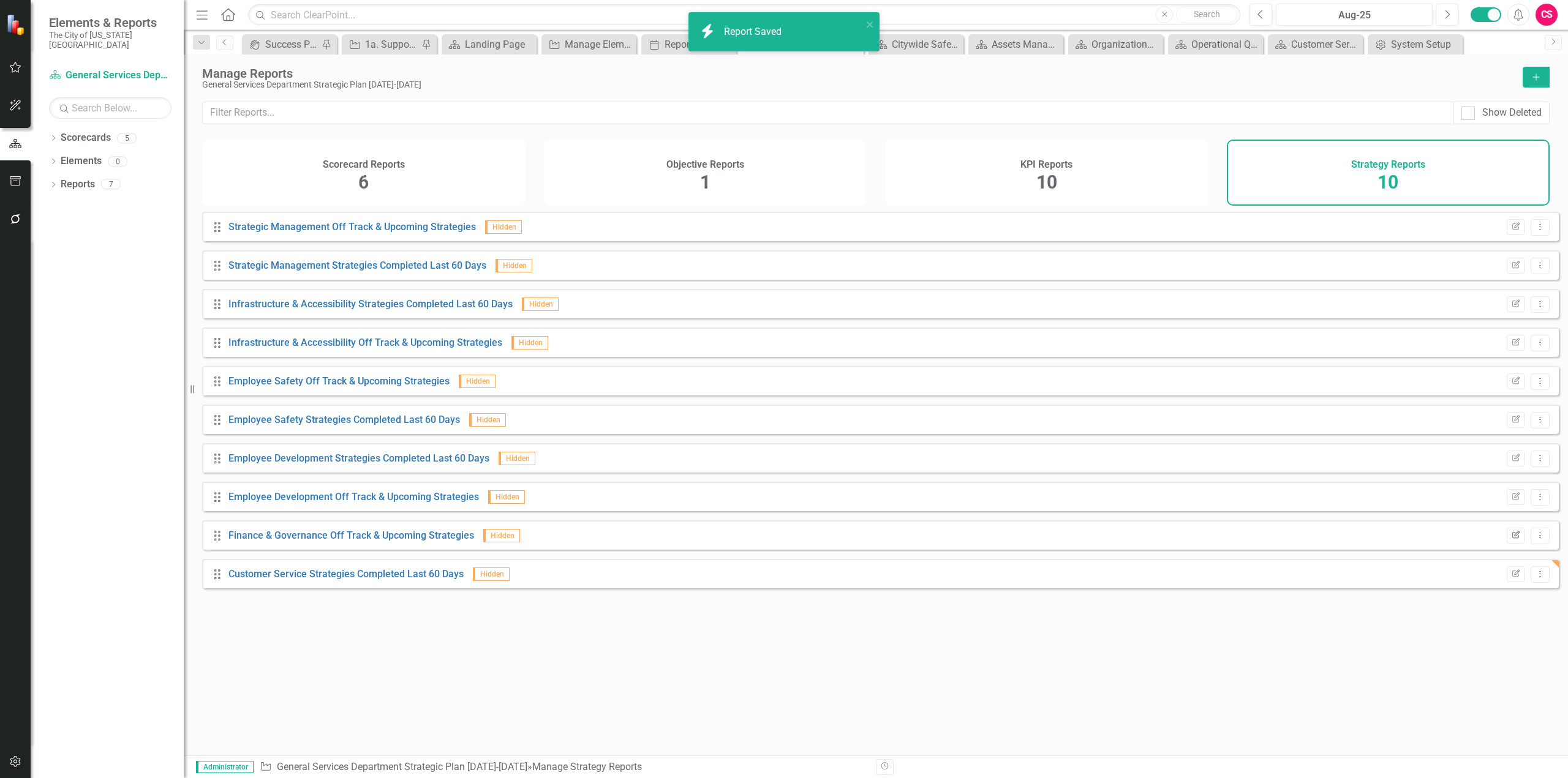
click at [1511, 539] on icon "Edit Report" at bounding box center [1515, 535] width 9 height 7
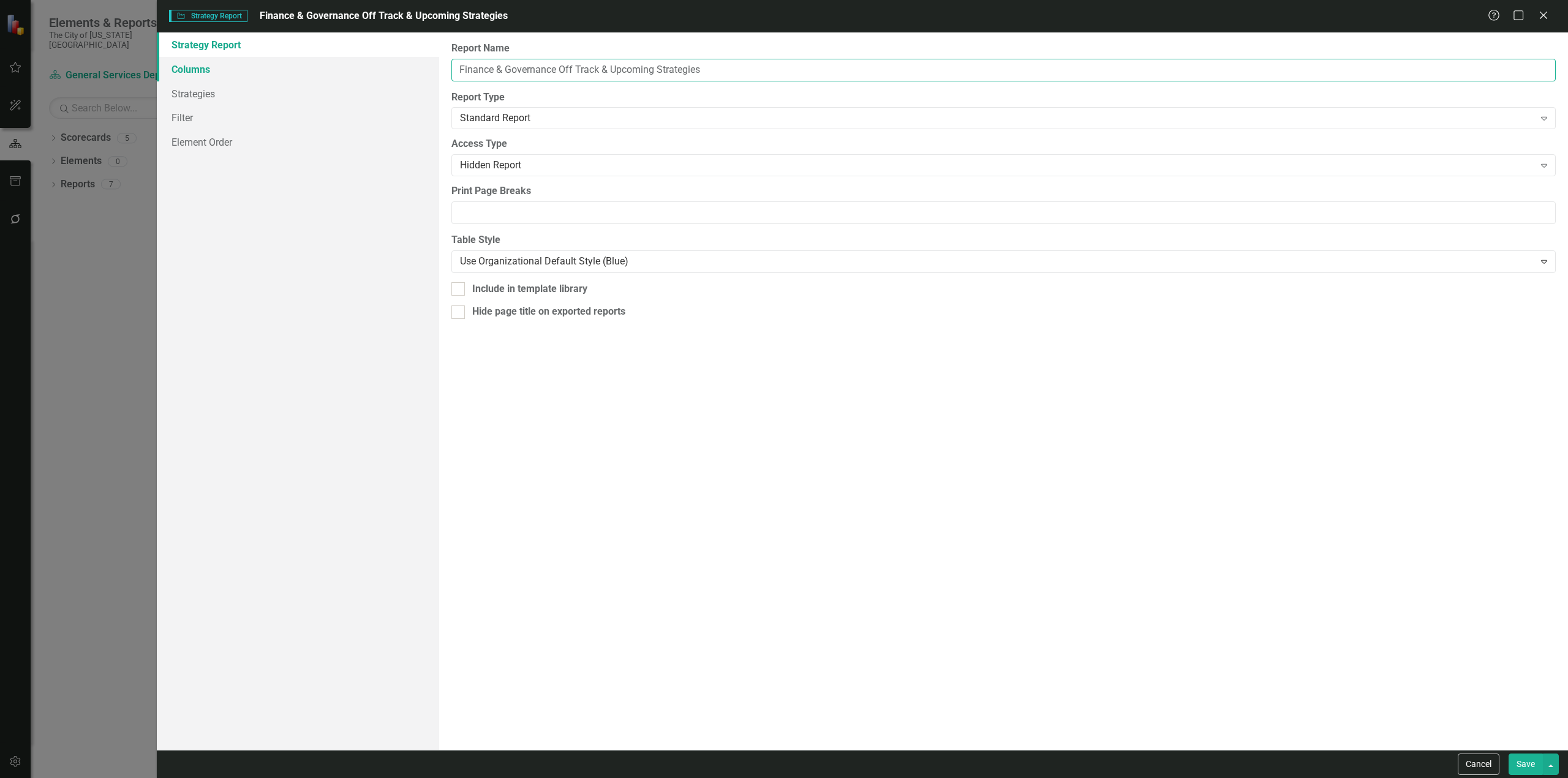
drag, startPoint x: 555, startPoint y: 69, endPoint x: 376, endPoint y: 74, distance: 179.1
click at [376, 74] on div "Strategy Report Columns Strategies Filter Element Order Report Name Finance & G…" at bounding box center [862, 391] width 1411 height 718
paste input "Customer Servi"
type input "Customer Service Off Track & Upcoming Strategies"
drag, startPoint x: 245, startPoint y: 123, endPoint x: 403, endPoint y: 161, distance: 162.5
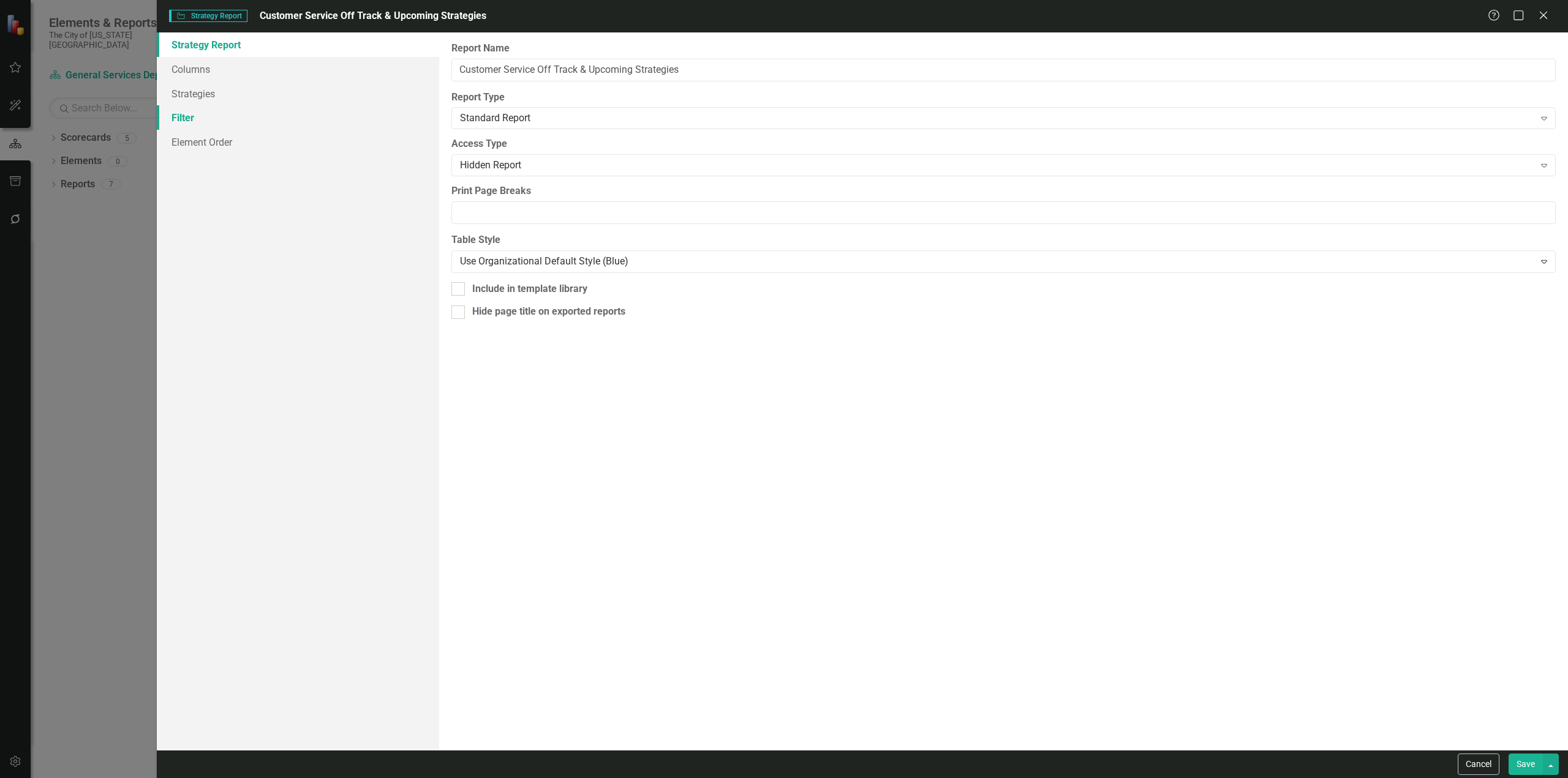
click at [245, 123] on link "Filter" at bounding box center [298, 118] width 282 height 24
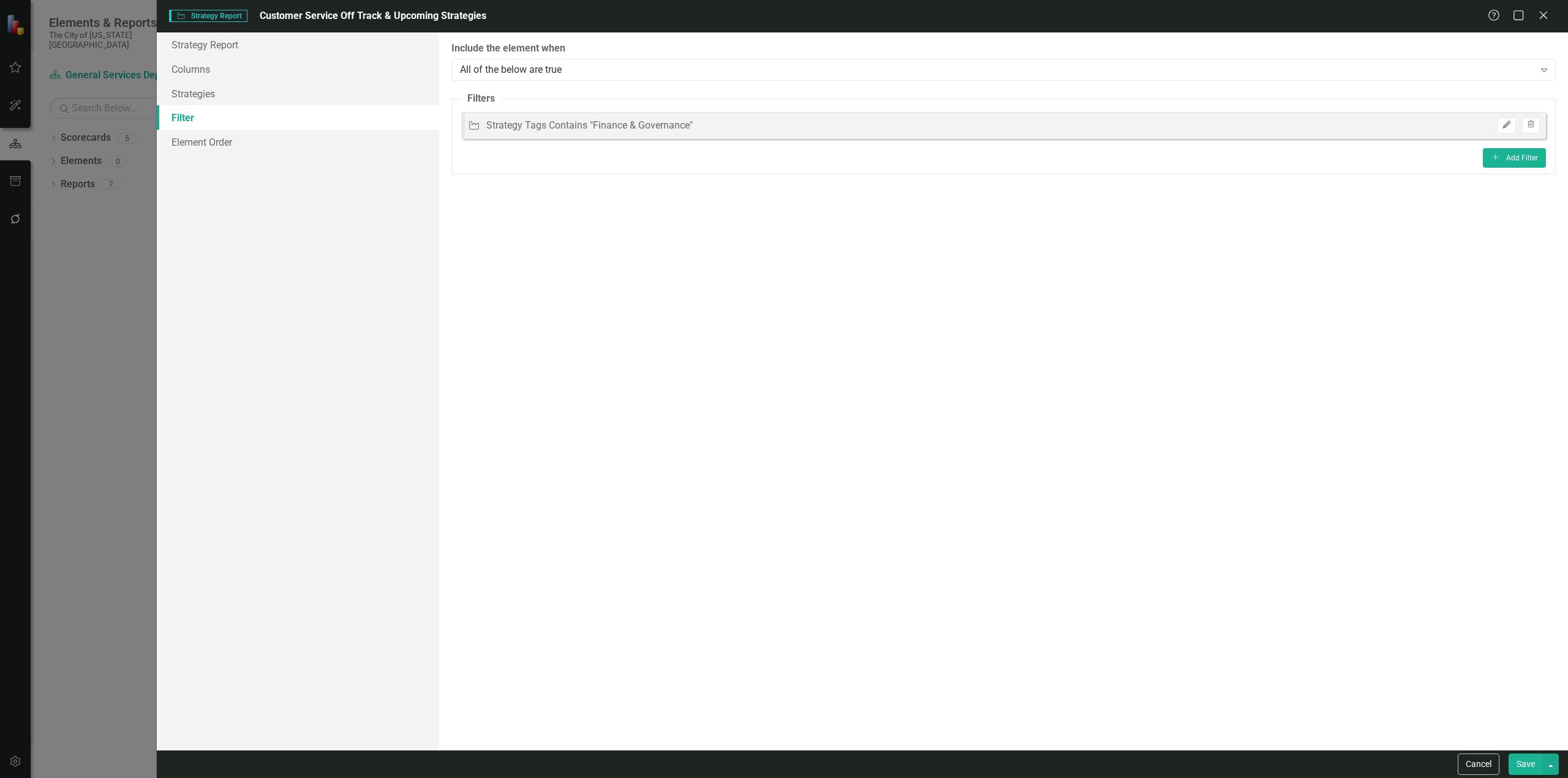
click at [1505, 128] on icon "Edit" at bounding box center [1506, 124] width 9 height 7
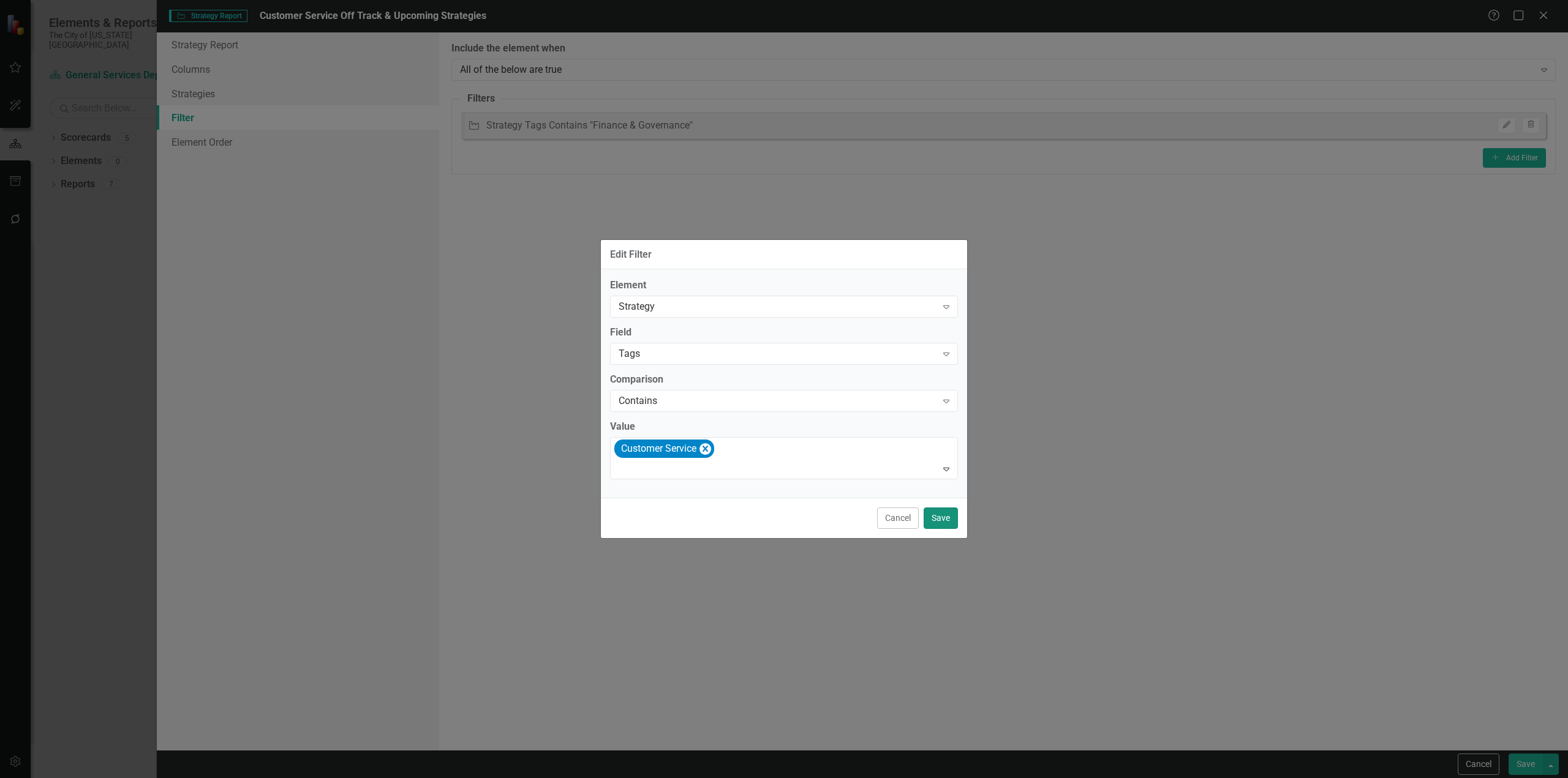
click at [946, 528] on button "Save" at bounding box center [941, 518] width 34 height 21
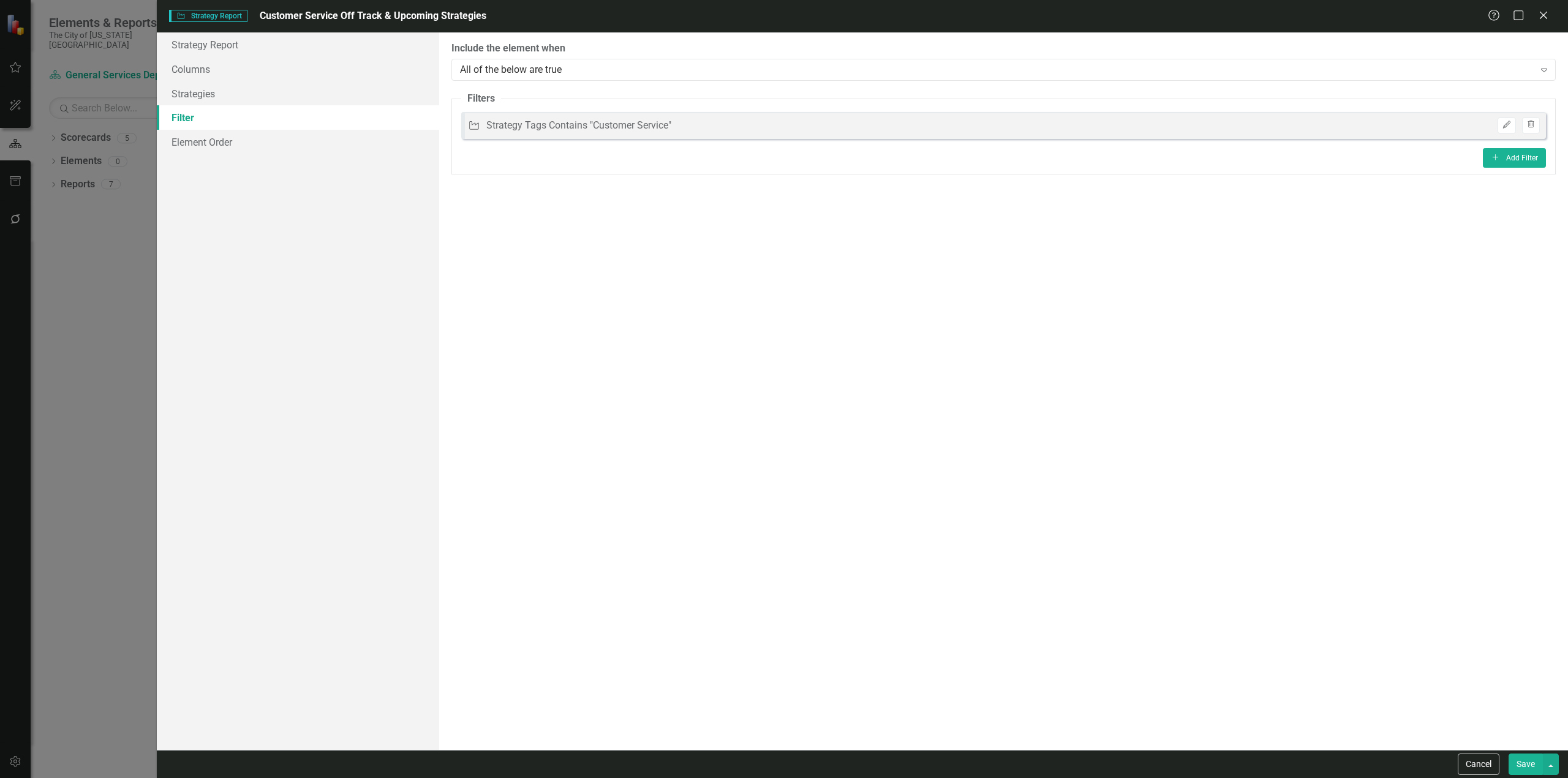
click at [1533, 761] on button "Save" at bounding box center [1526, 764] width 34 height 21
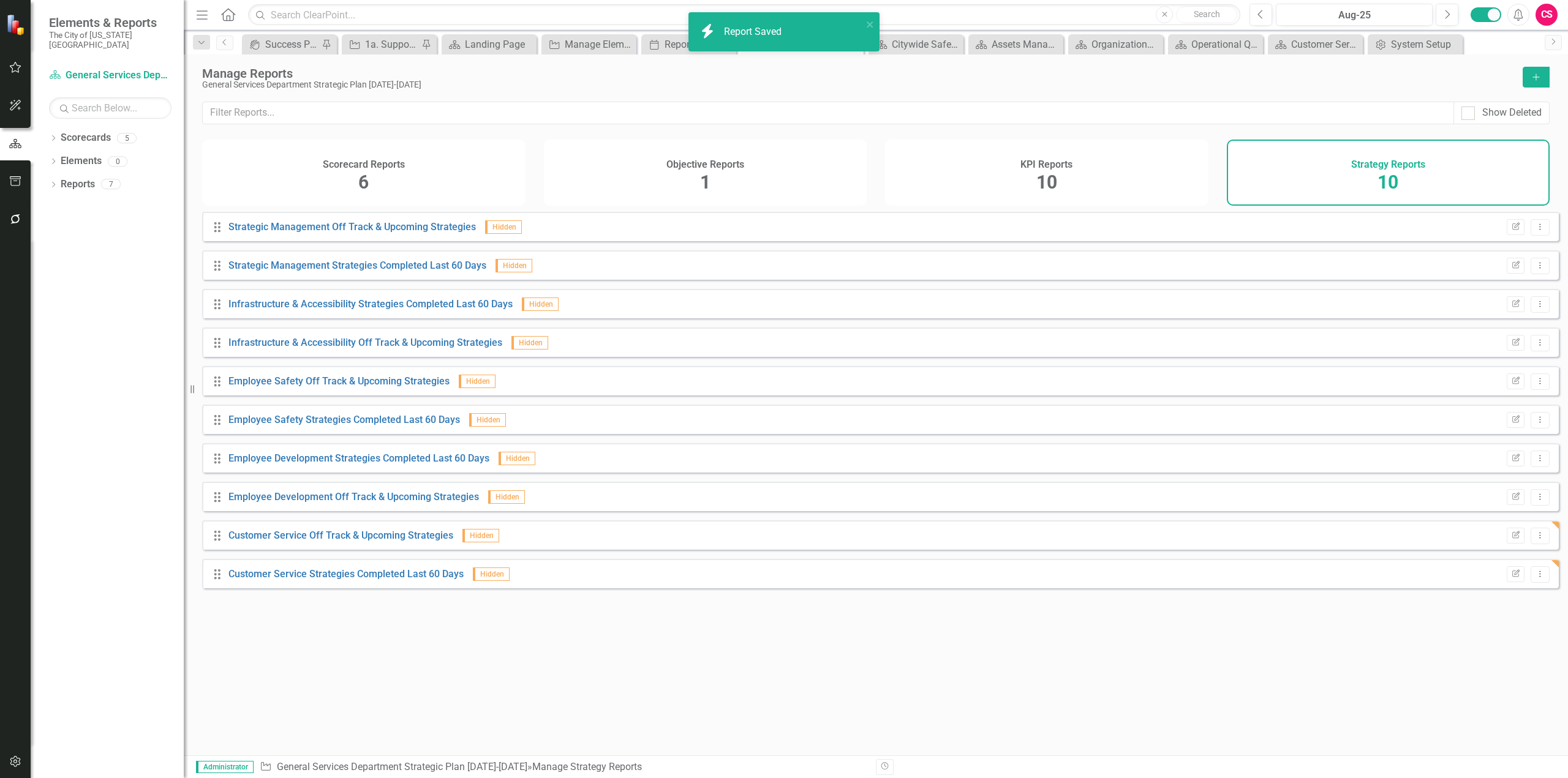
click at [1079, 746] on div "Drag Strategic Management Off Track & Upcoming Strategies Hidden Edit Report Dr…" at bounding box center [876, 479] width 1385 height 535
click at [1513, 500] on icon "button" at bounding box center [1516, 496] width 7 height 7
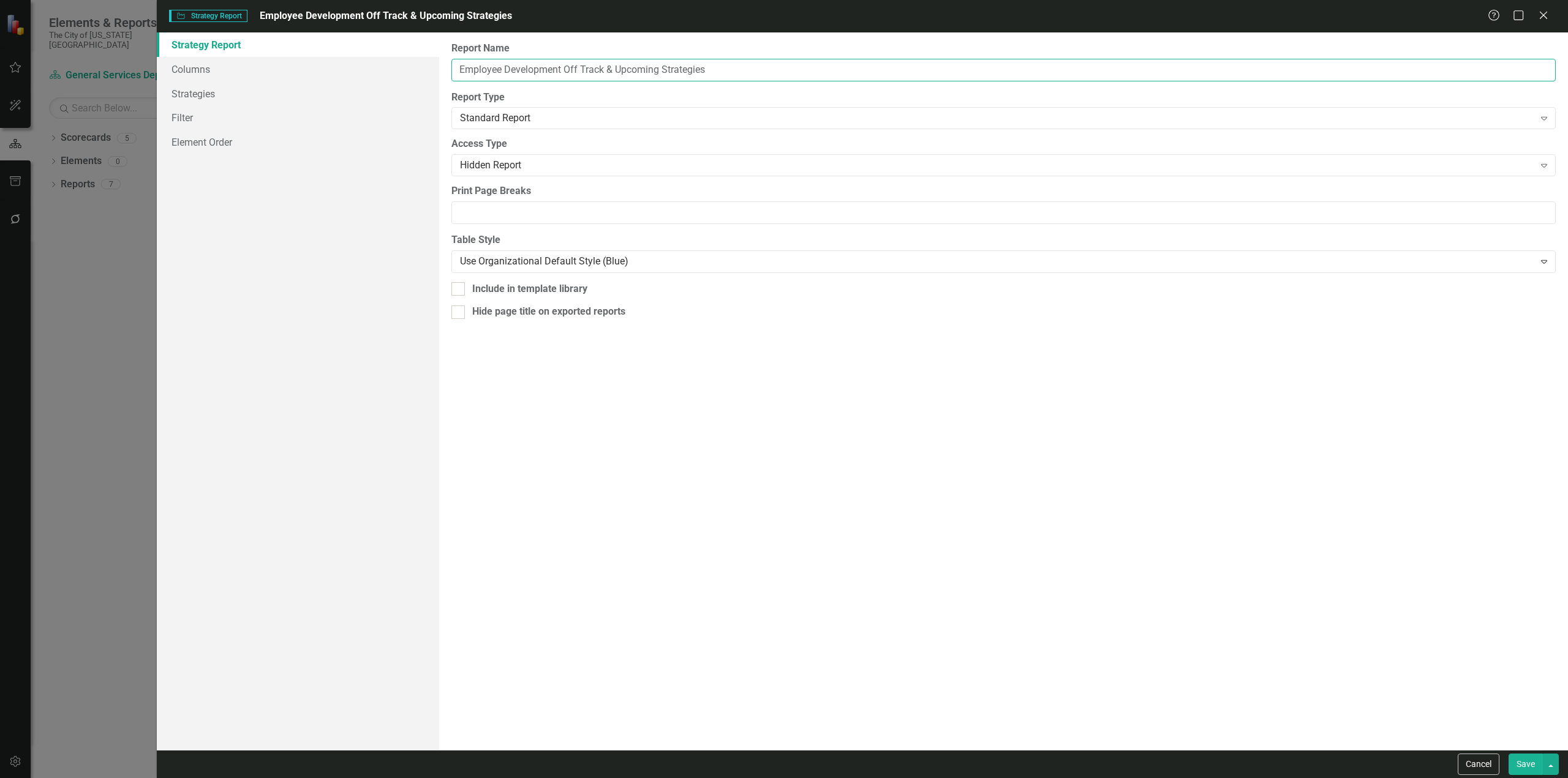
drag, startPoint x: 562, startPoint y: 68, endPoint x: 381, endPoint y: 50, distance: 181.9
click at [381, 49] on div "Strategy Report Columns Strategies Filter Element Order Report Name Employee De…" at bounding box center [862, 391] width 1411 height 718
paste input "Operational Quality"
type input "Operational Quality Off Track & Upcoming Strategies"
click at [298, 106] on link "Filter" at bounding box center [298, 118] width 282 height 24
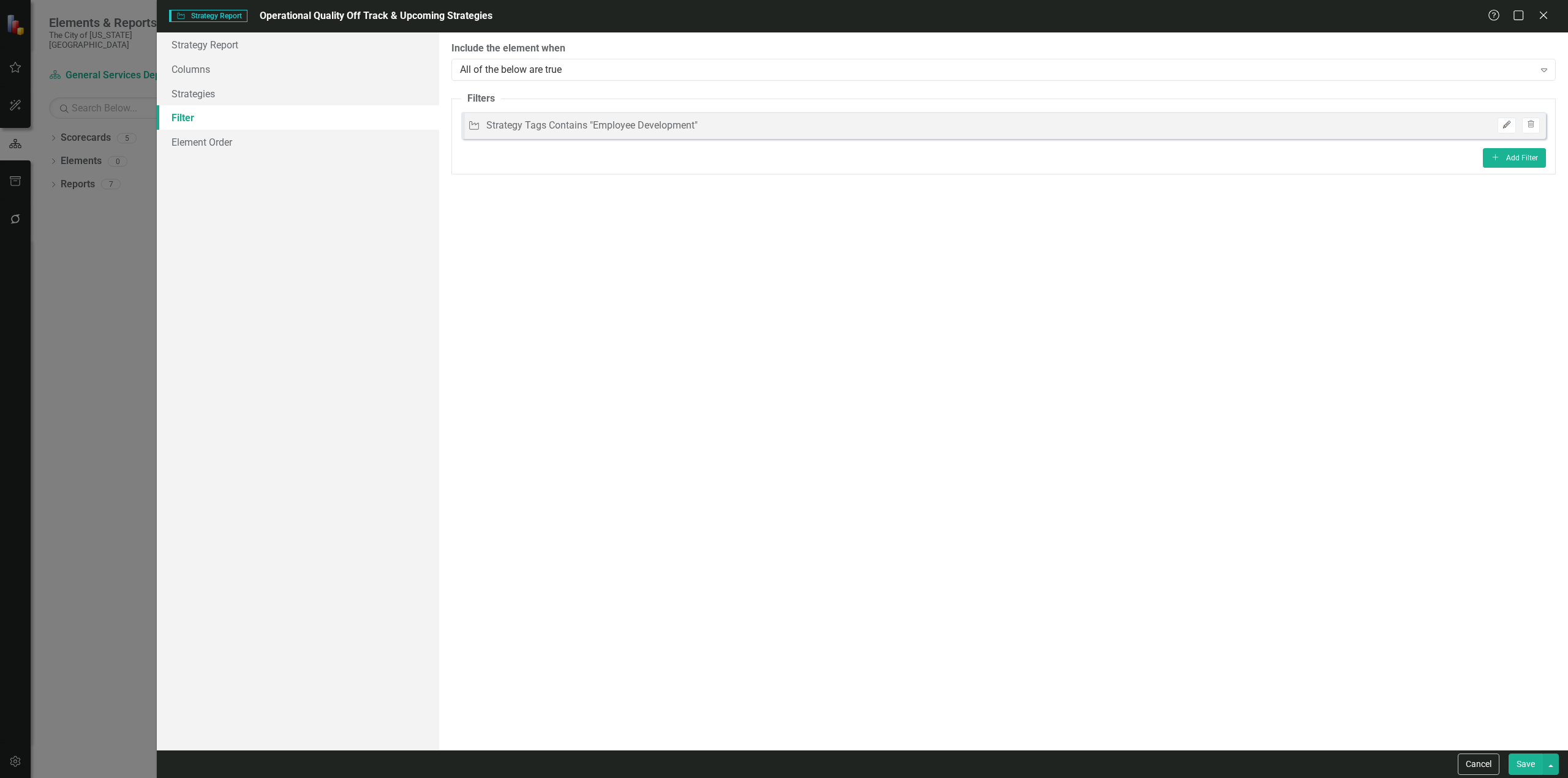
click at [1504, 132] on button "Edit" at bounding box center [1506, 126] width 18 height 16
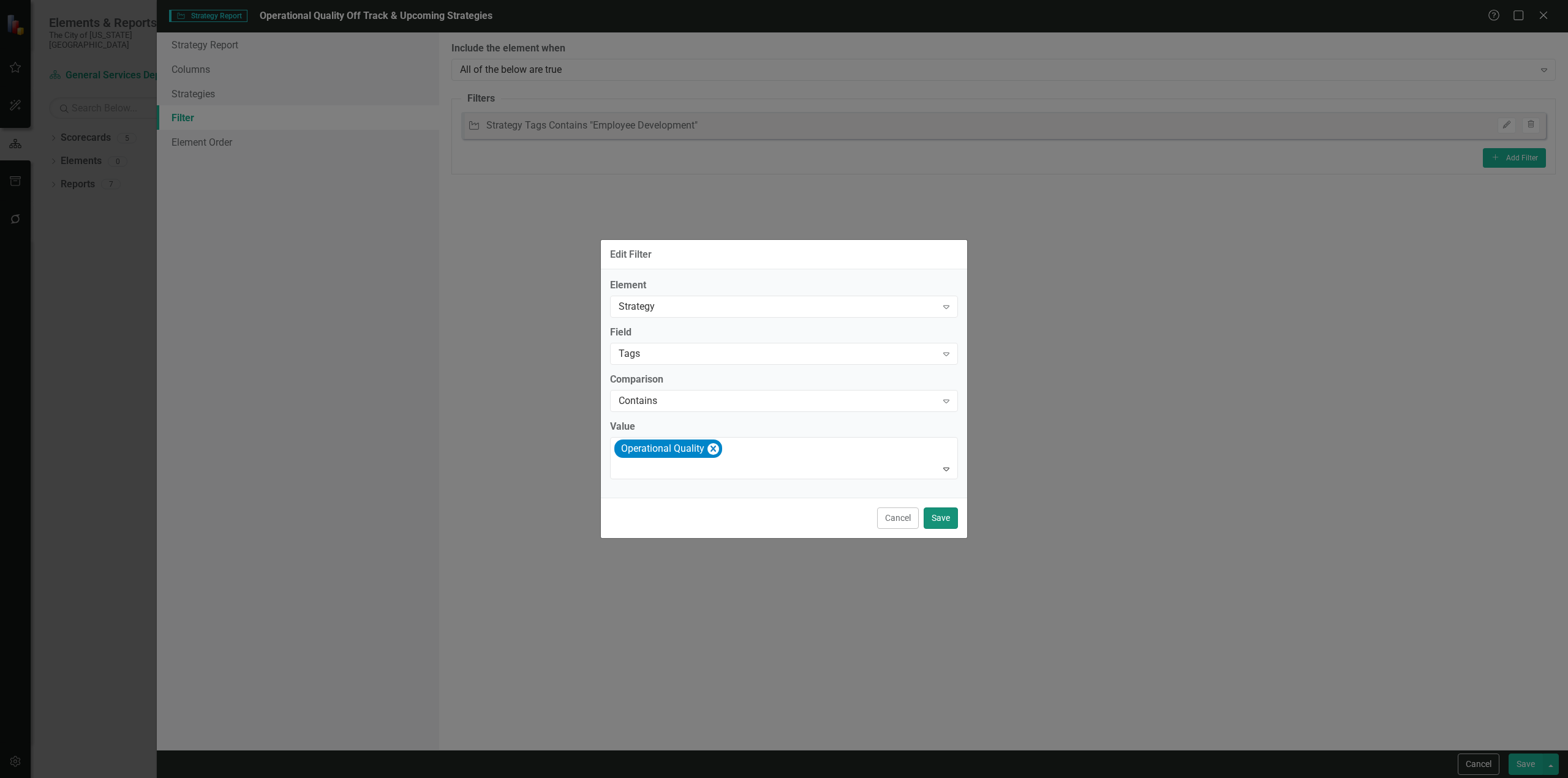
click at [943, 527] on button "Save" at bounding box center [941, 518] width 34 height 21
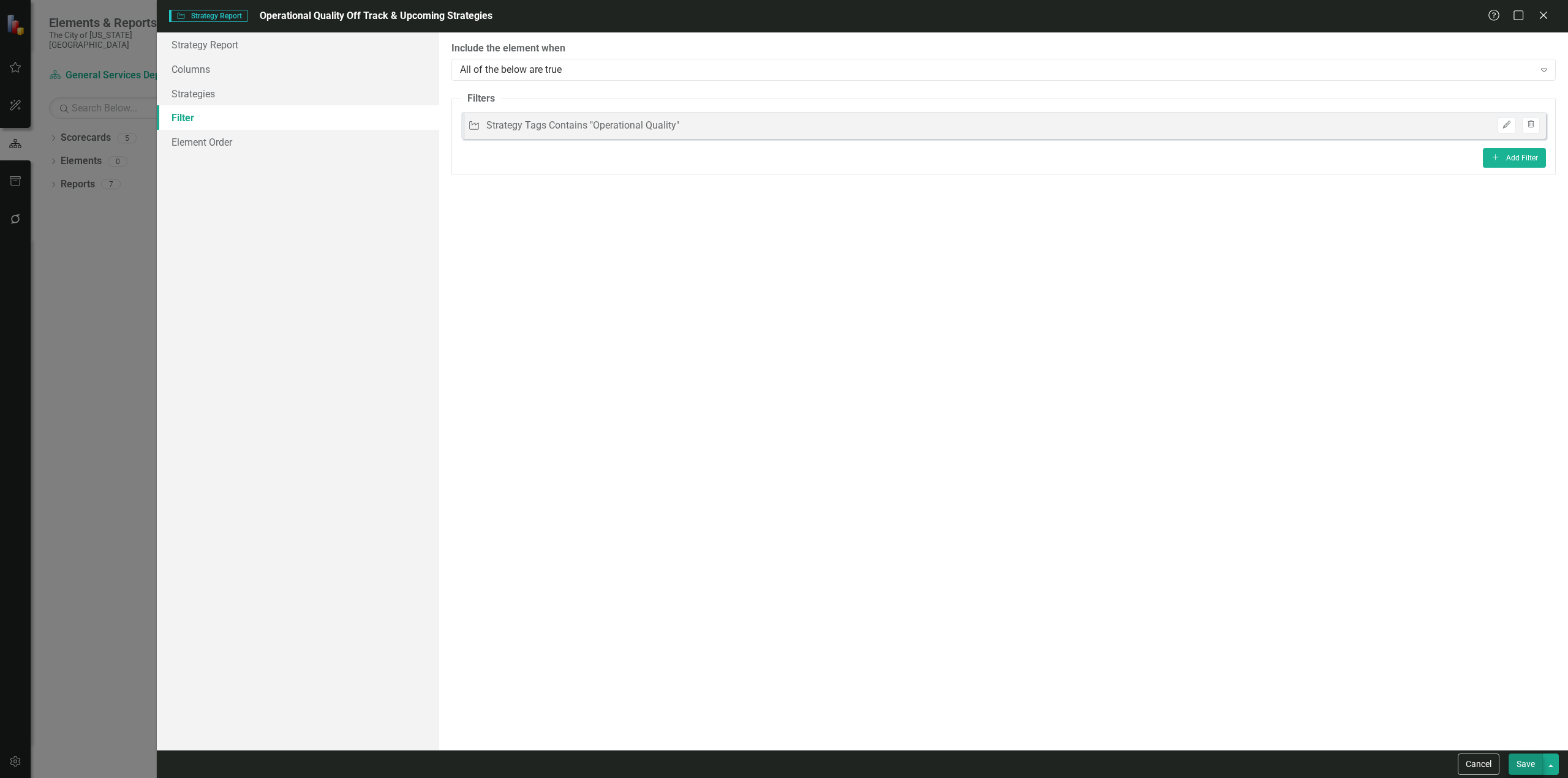
drag, startPoint x: 1523, startPoint y: 746, endPoint x: 1531, endPoint y: 763, distance: 18.8
click at [1528, 757] on form "Strategy Strategy Report Operational Quality Off Track & Upcoming Strategies He…" at bounding box center [862, 389] width 1411 height 778
click at [1532, 765] on button "Save" at bounding box center [1526, 764] width 34 height 21
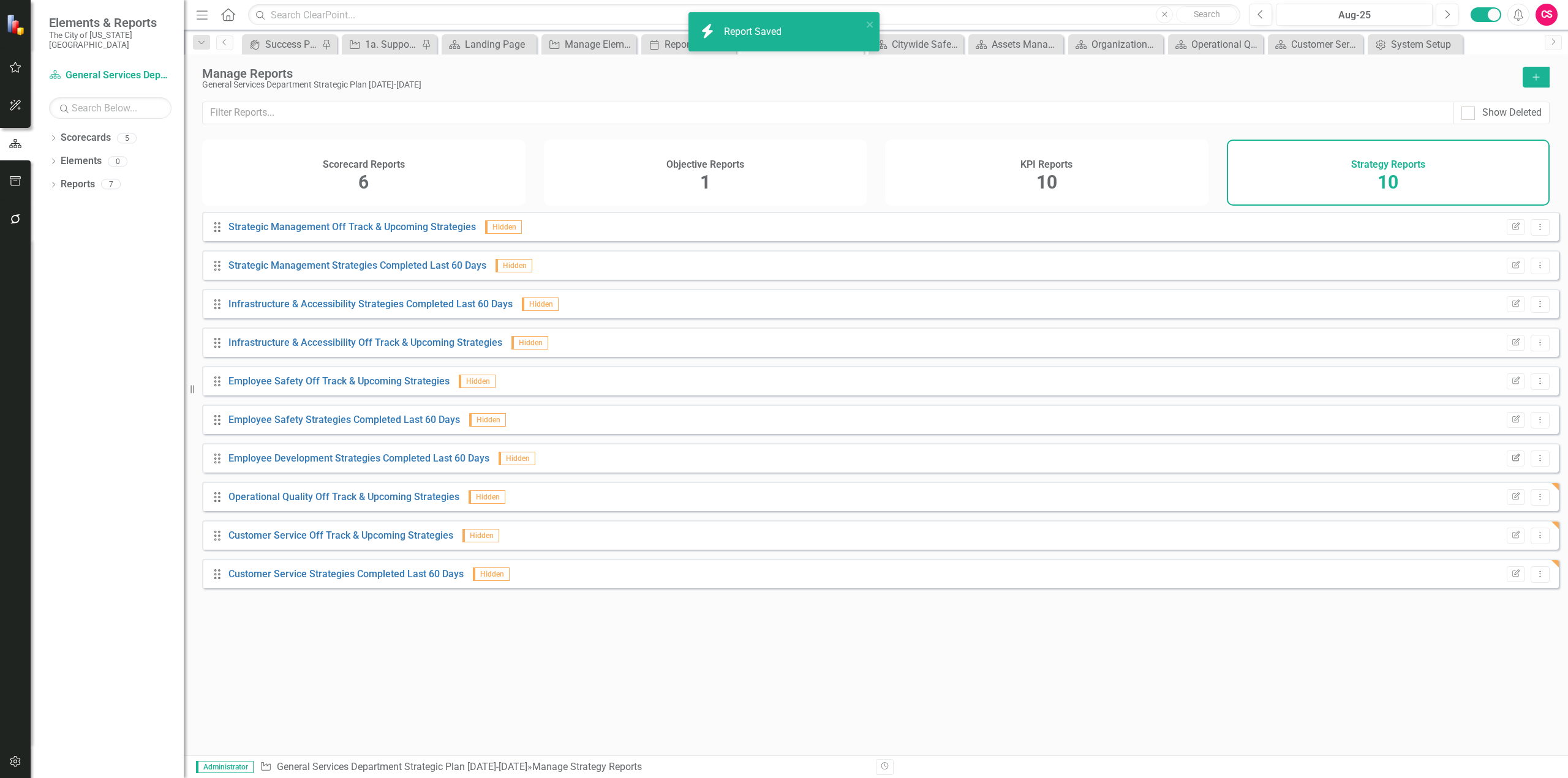
click at [1507, 466] on button "Edit Report" at bounding box center [1516, 459] width 18 height 16
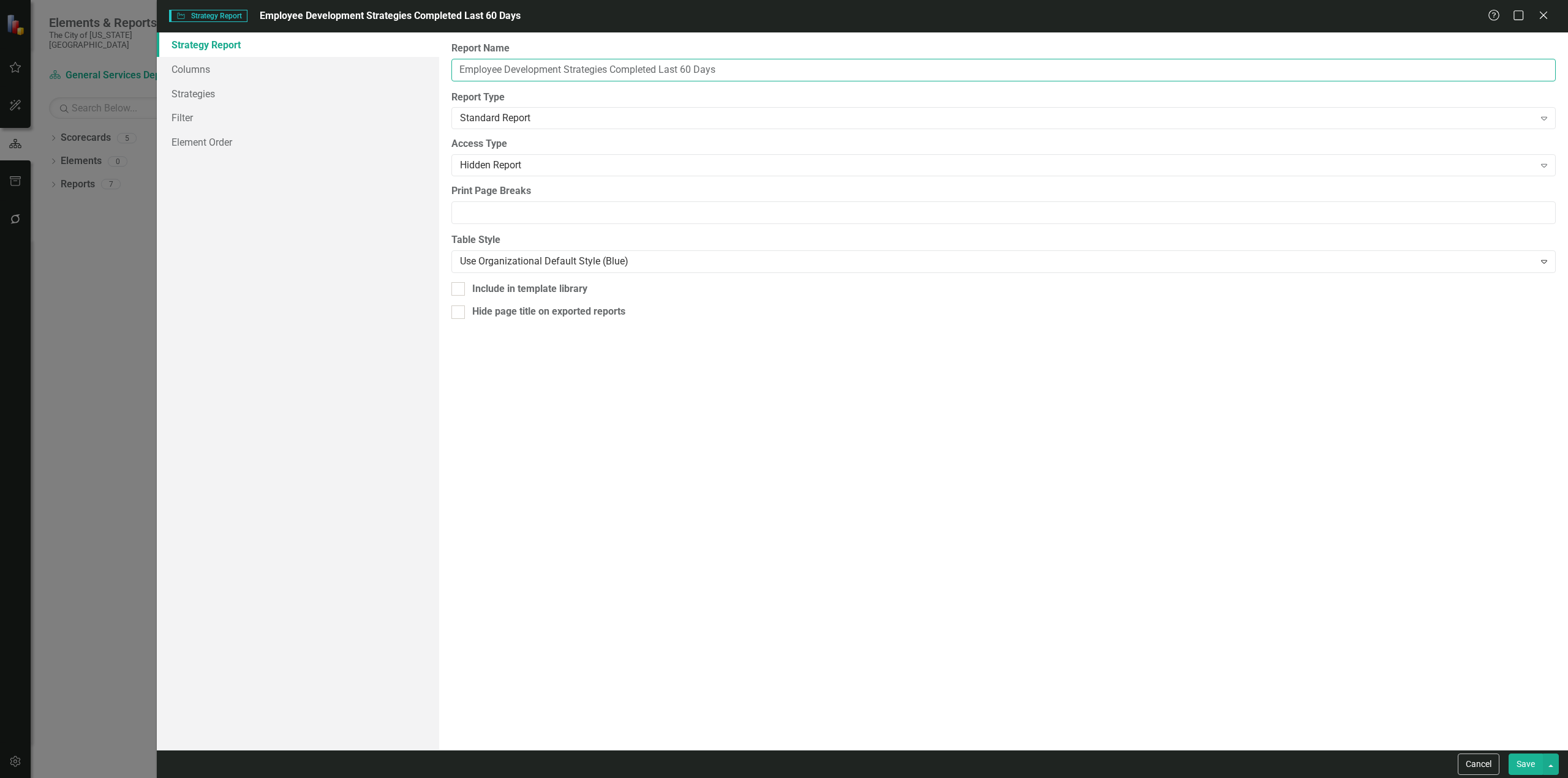
drag, startPoint x: 562, startPoint y: 66, endPoint x: 353, endPoint y: 45, distance: 210.1
click at [353, 45] on div "Strategy Report Columns Strategies Filter Element Order Report Name Employee De…" at bounding box center [862, 391] width 1411 height 718
paste input "Operational Quality"
type input "Operational Quality Strategies Completed Last 60 Days"
click at [314, 114] on link "Filter" at bounding box center [298, 118] width 282 height 24
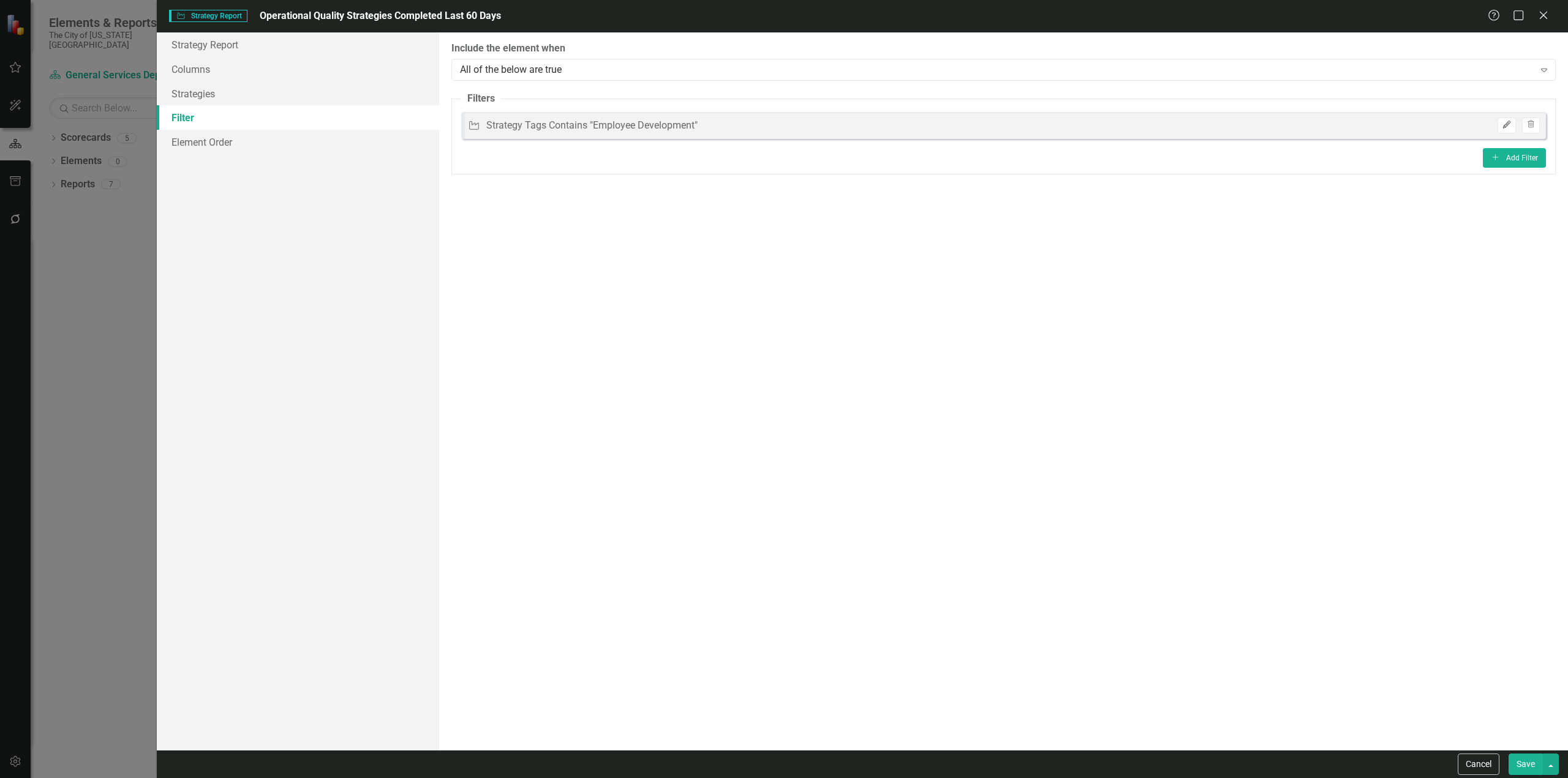
click at [1502, 123] on icon "Edit" at bounding box center [1506, 124] width 9 height 7
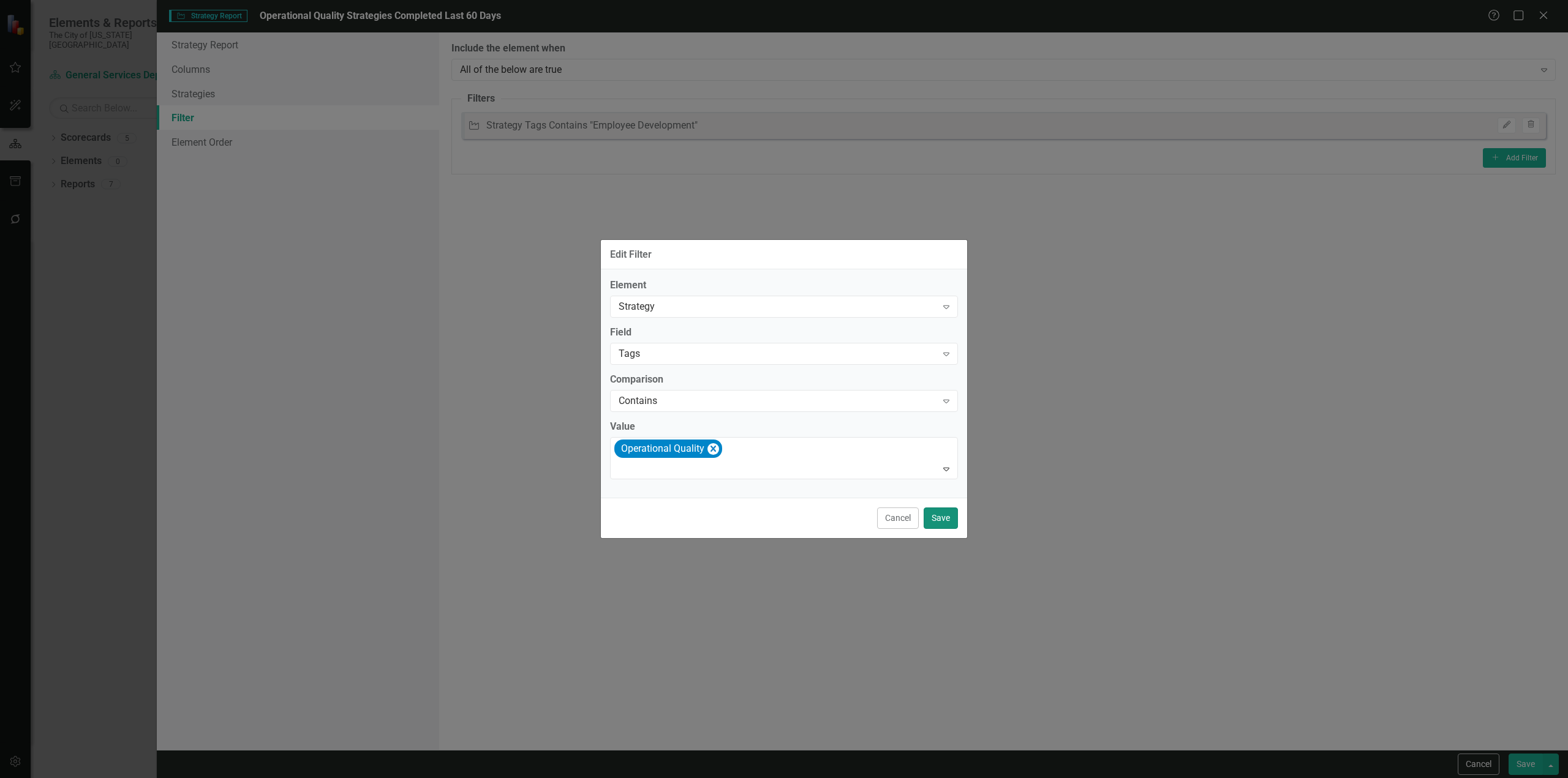
drag, startPoint x: 947, startPoint y: 522, endPoint x: 1263, endPoint y: 612, distance: 328.6
click at [948, 522] on button "Save" at bounding box center [941, 518] width 34 height 21
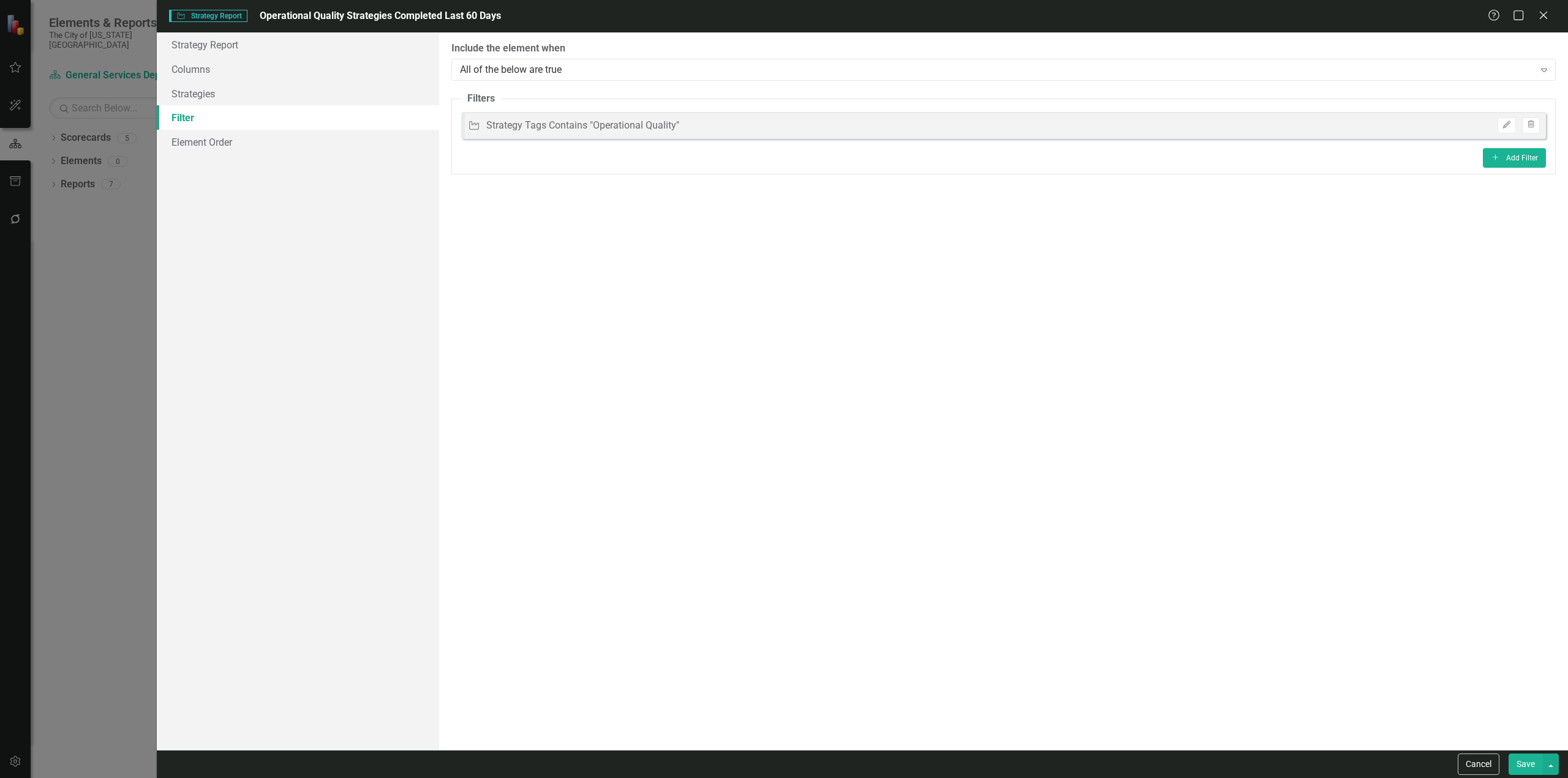
click at [1525, 772] on button "Save" at bounding box center [1526, 764] width 34 height 21
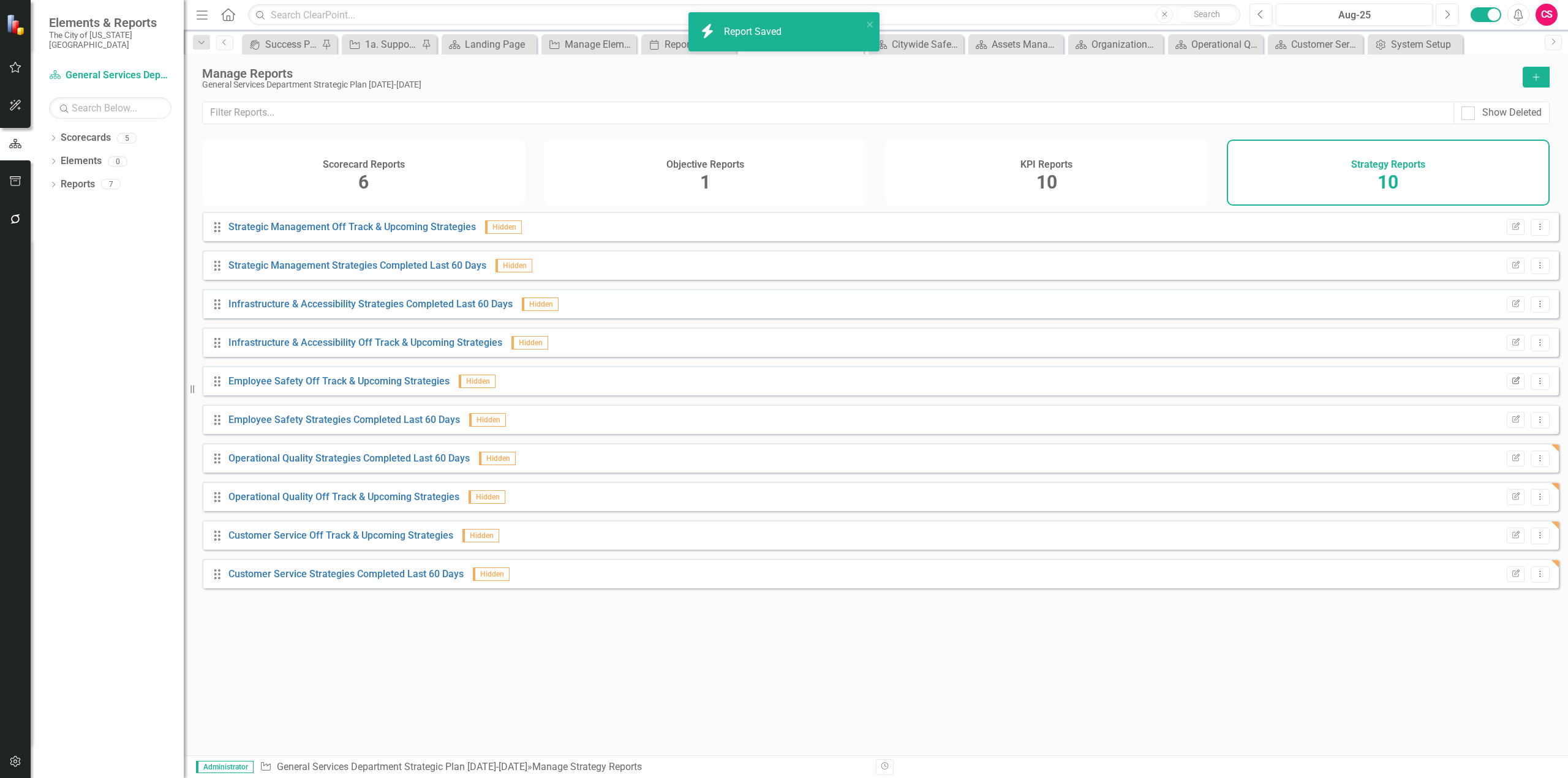
click at [1511, 385] on icon "Edit Report" at bounding box center [1515, 381] width 9 height 7
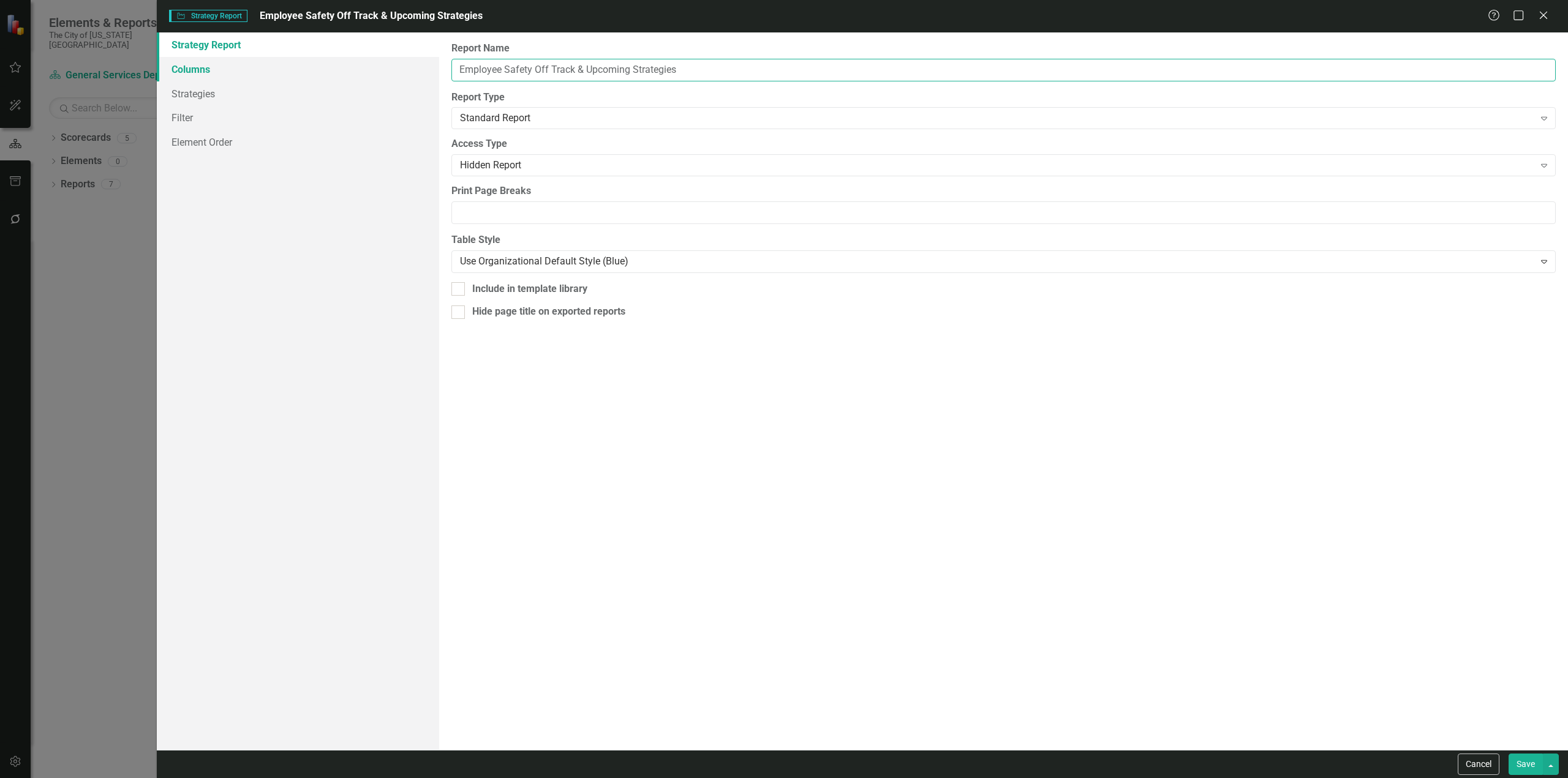
drag, startPoint x: 534, startPoint y: 69, endPoint x: 393, endPoint y: 59, distance: 141.4
click at [393, 58] on div "Strategy Report Columns Strategies Filter Element Order Report Name Employee Sa…" at bounding box center [862, 391] width 1411 height 718
paste input "Organizational Culture"
type input "Organizational Culture Off Track & Upcoming Strategies"
click at [313, 118] on link "Filter" at bounding box center [298, 118] width 282 height 24
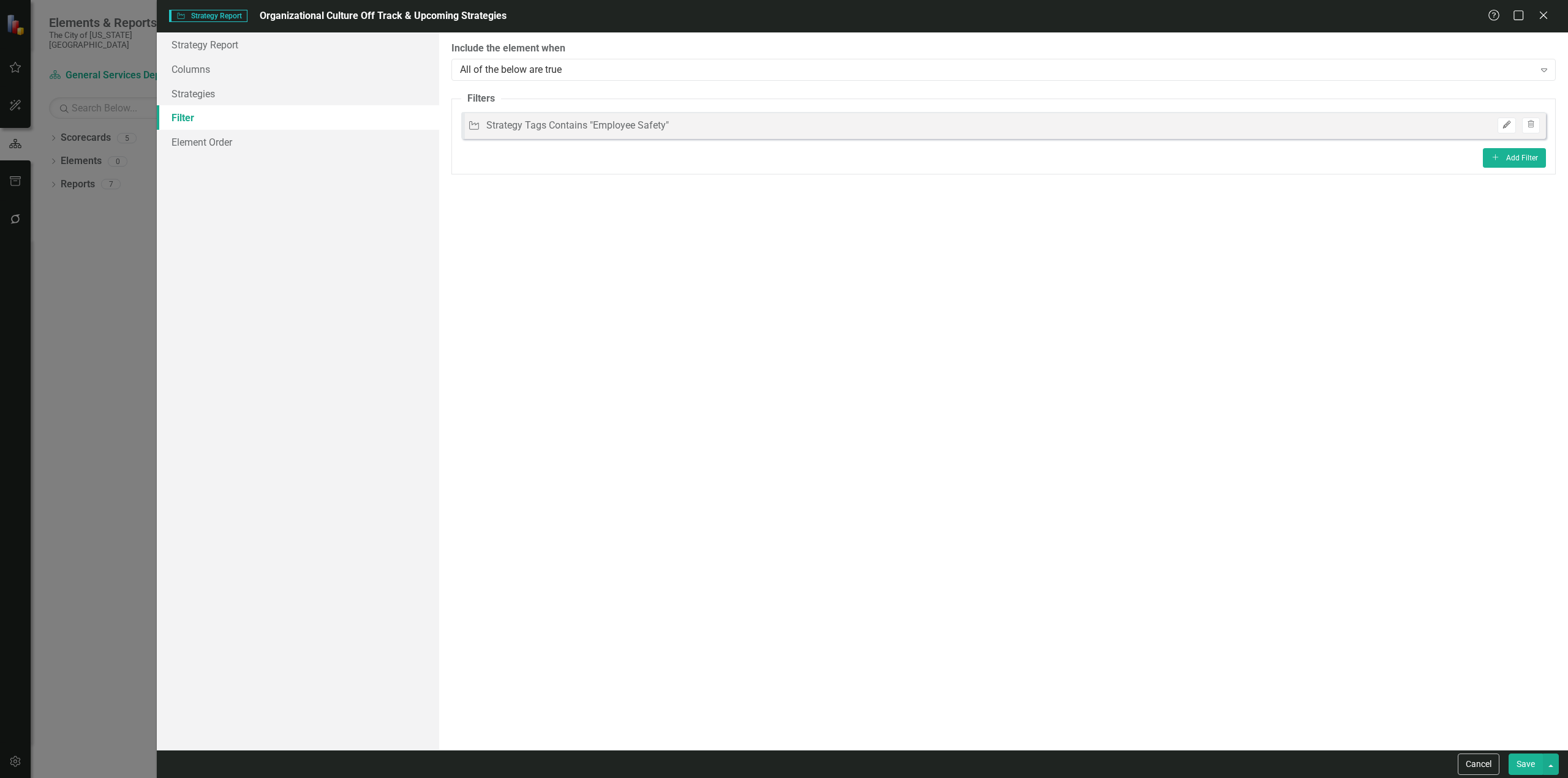
click at [1506, 126] on icon "Edit" at bounding box center [1506, 124] width 9 height 7
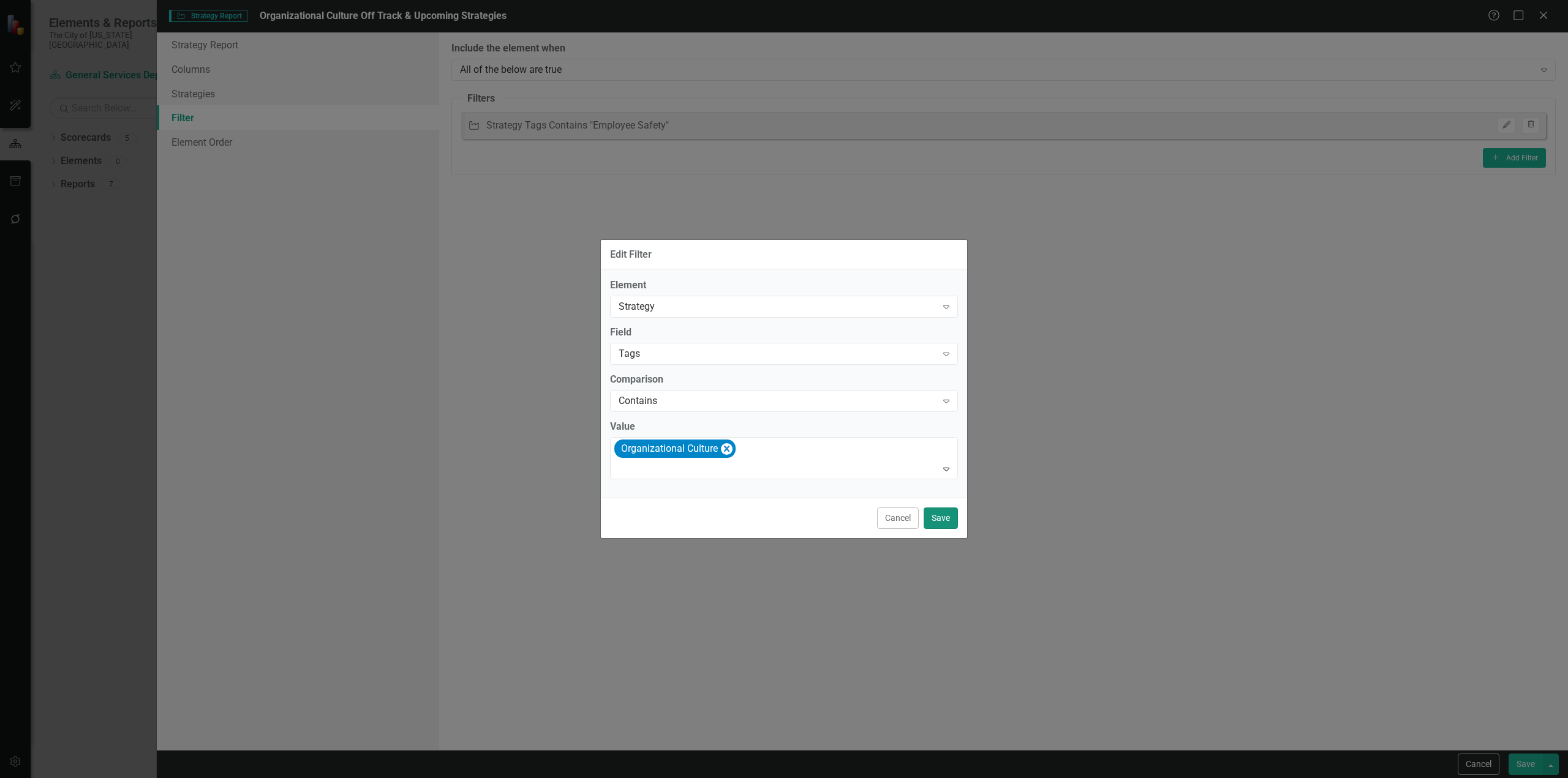
click at [928, 522] on button "Save" at bounding box center [941, 518] width 34 height 21
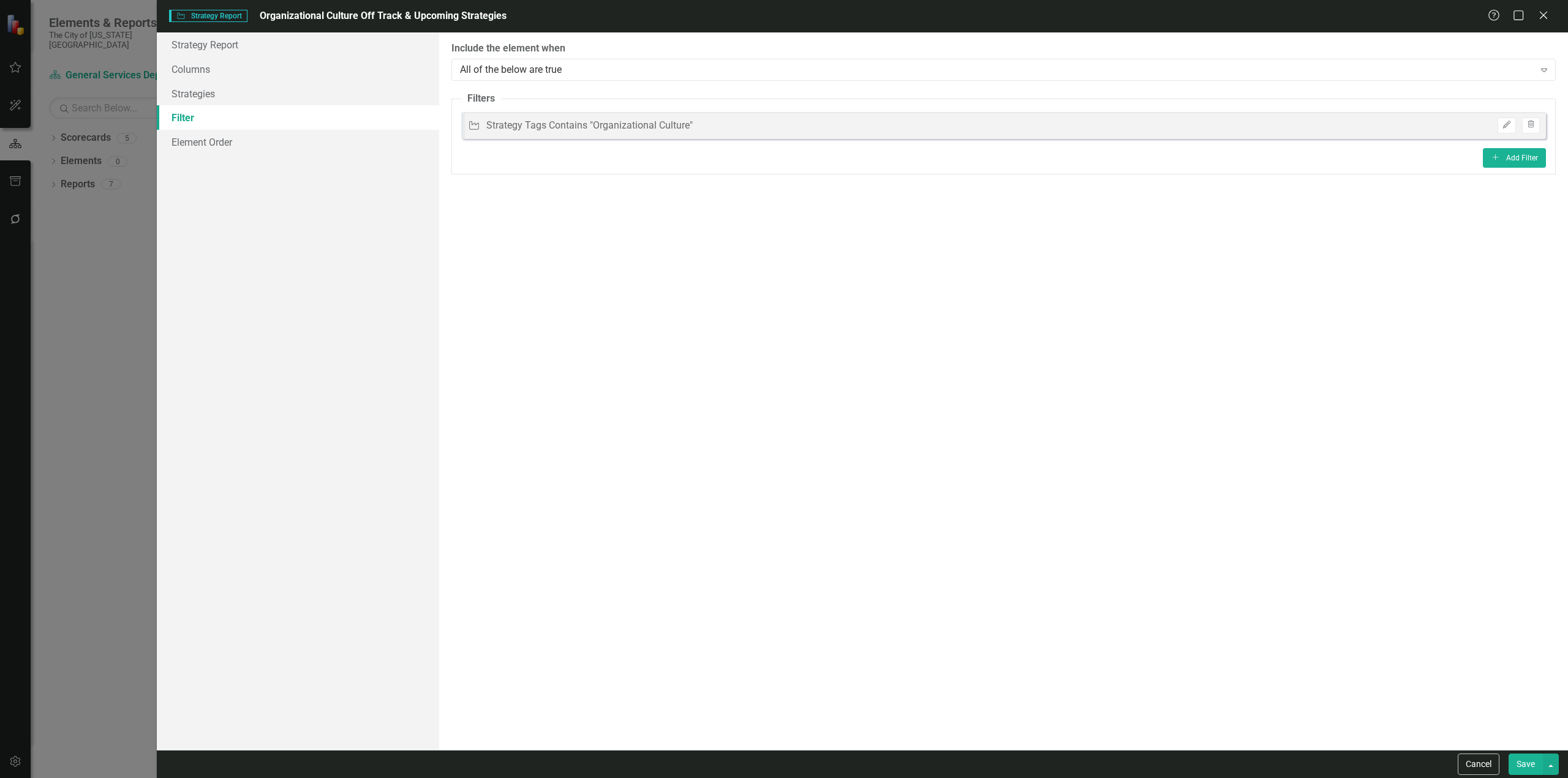
click at [1529, 762] on button "Save" at bounding box center [1526, 764] width 34 height 21
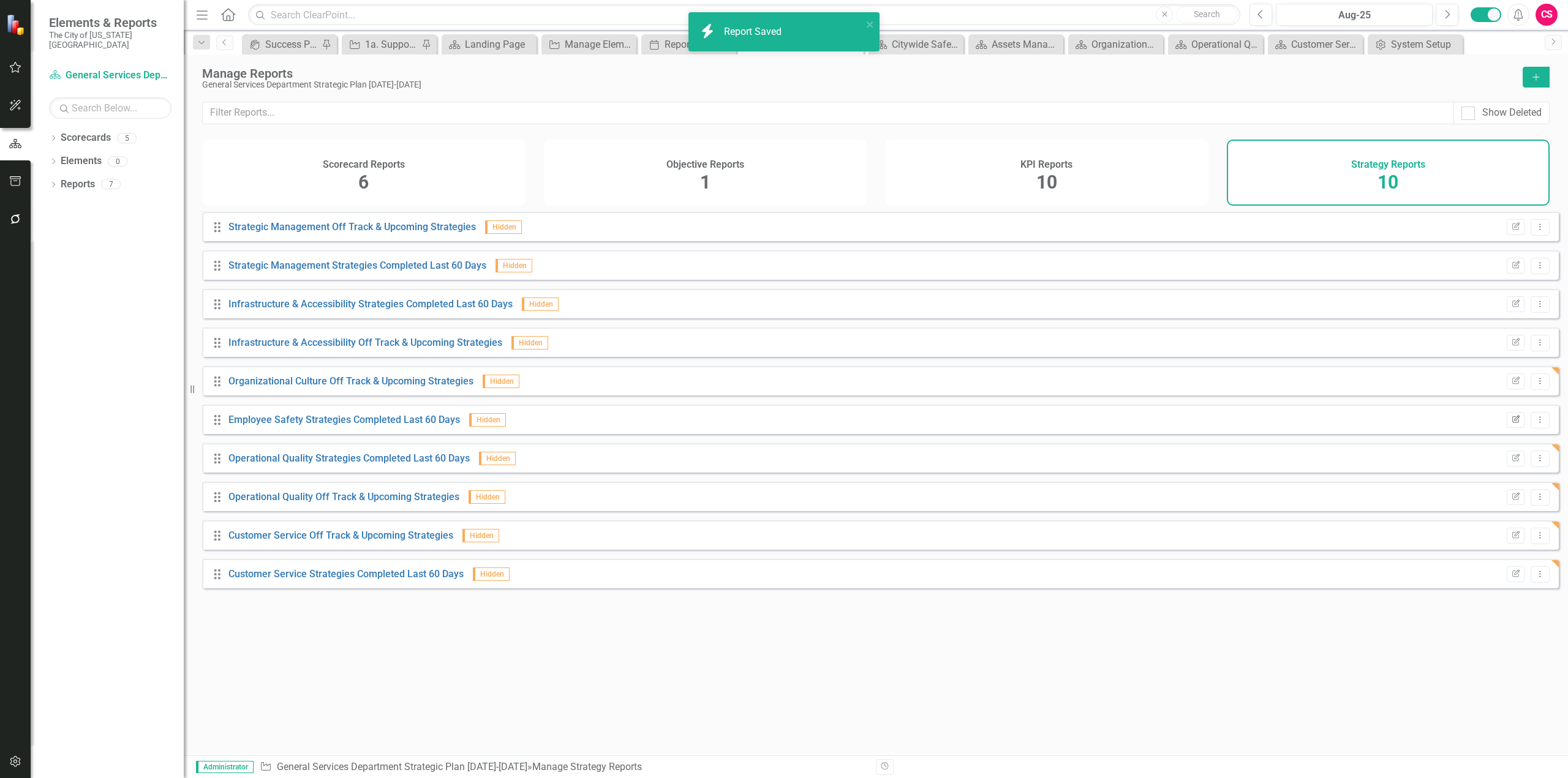
click at [1511, 423] on icon "Edit Report" at bounding box center [1515, 419] width 9 height 7
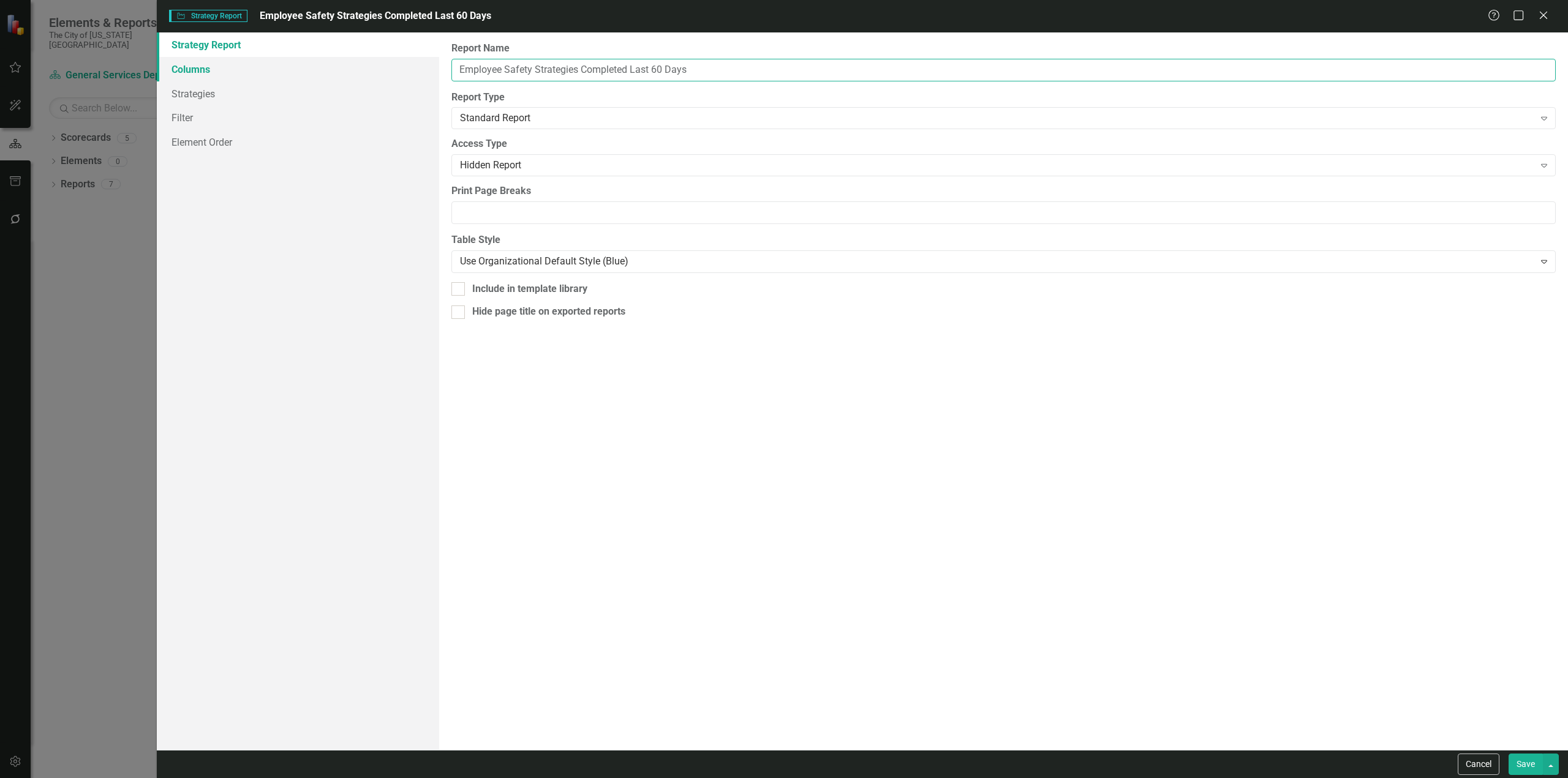
drag, startPoint x: 533, startPoint y: 67, endPoint x: 378, endPoint y: 61, distance: 155.1
click at [378, 61] on div "Strategy Report Columns Strategies Filter Element Order Report Name Employee Sa…" at bounding box center [862, 391] width 1411 height 718
paste input "Organizational Culture"
type input "Organizational Culture Strategies Completed Last 60 Days"
click at [266, 115] on link "Filter" at bounding box center [298, 118] width 282 height 24
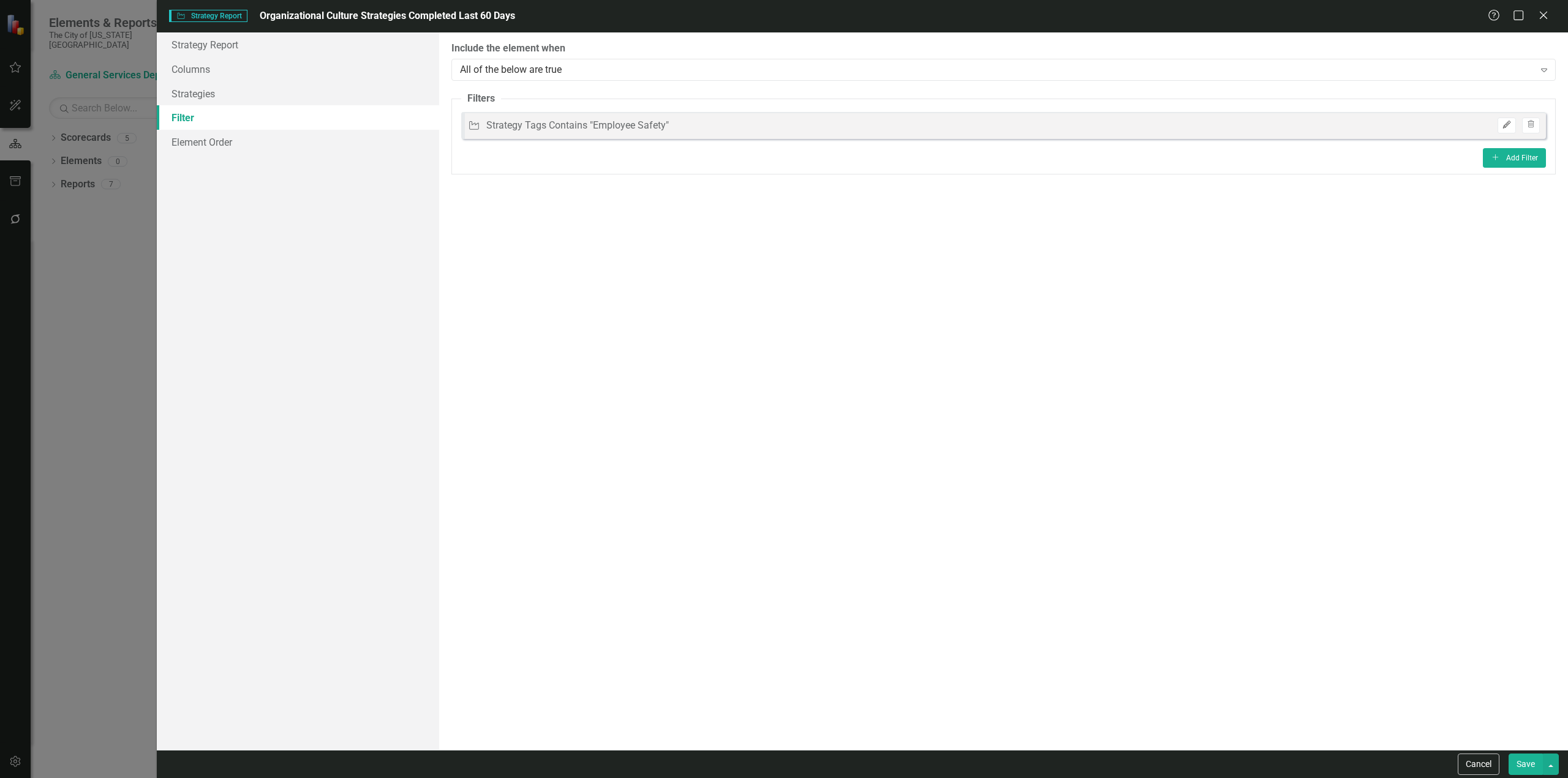
click at [1498, 131] on button "Edit" at bounding box center [1506, 126] width 18 height 16
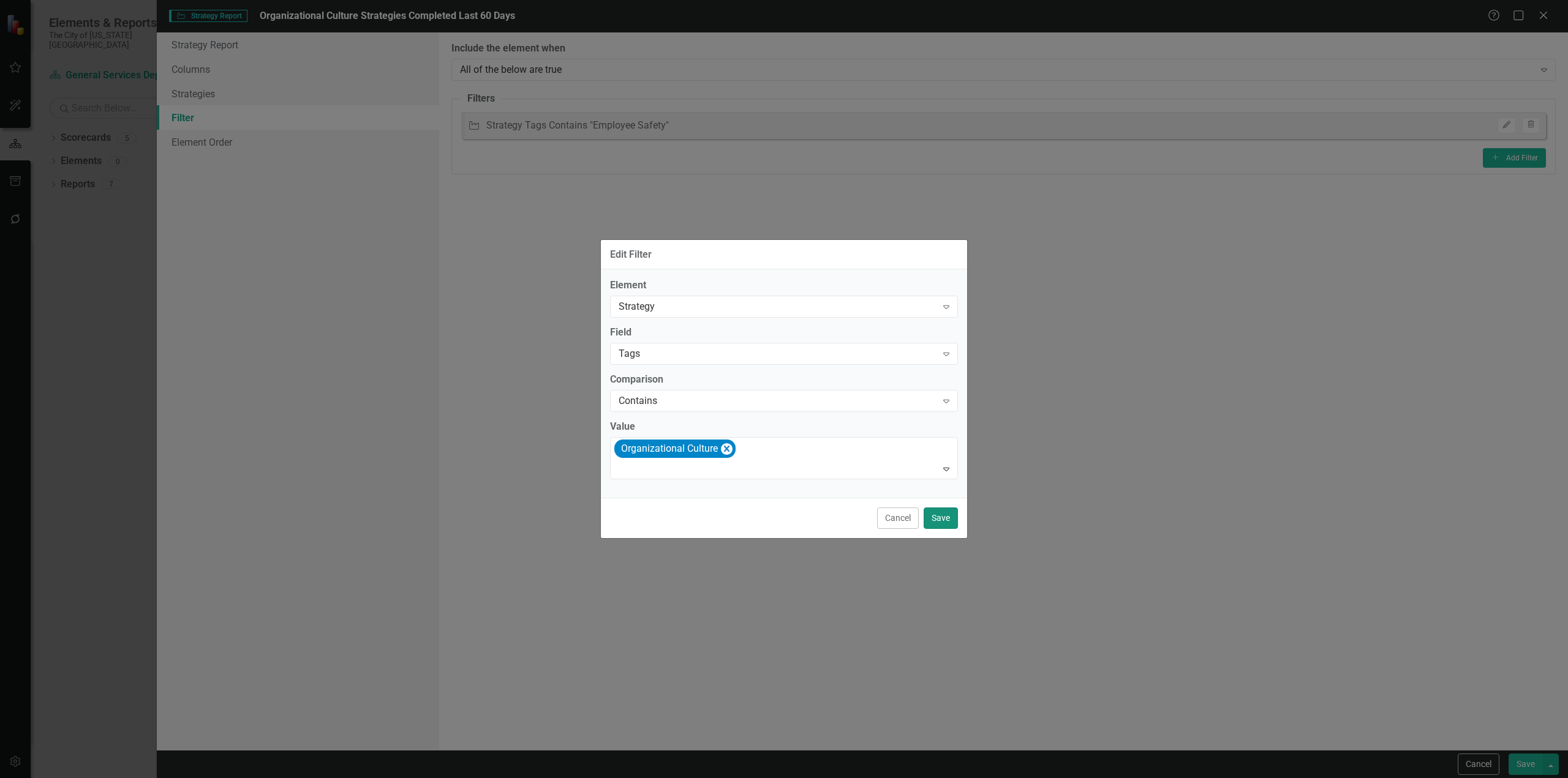
click at [955, 518] on button "Save" at bounding box center [941, 518] width 34 height 21
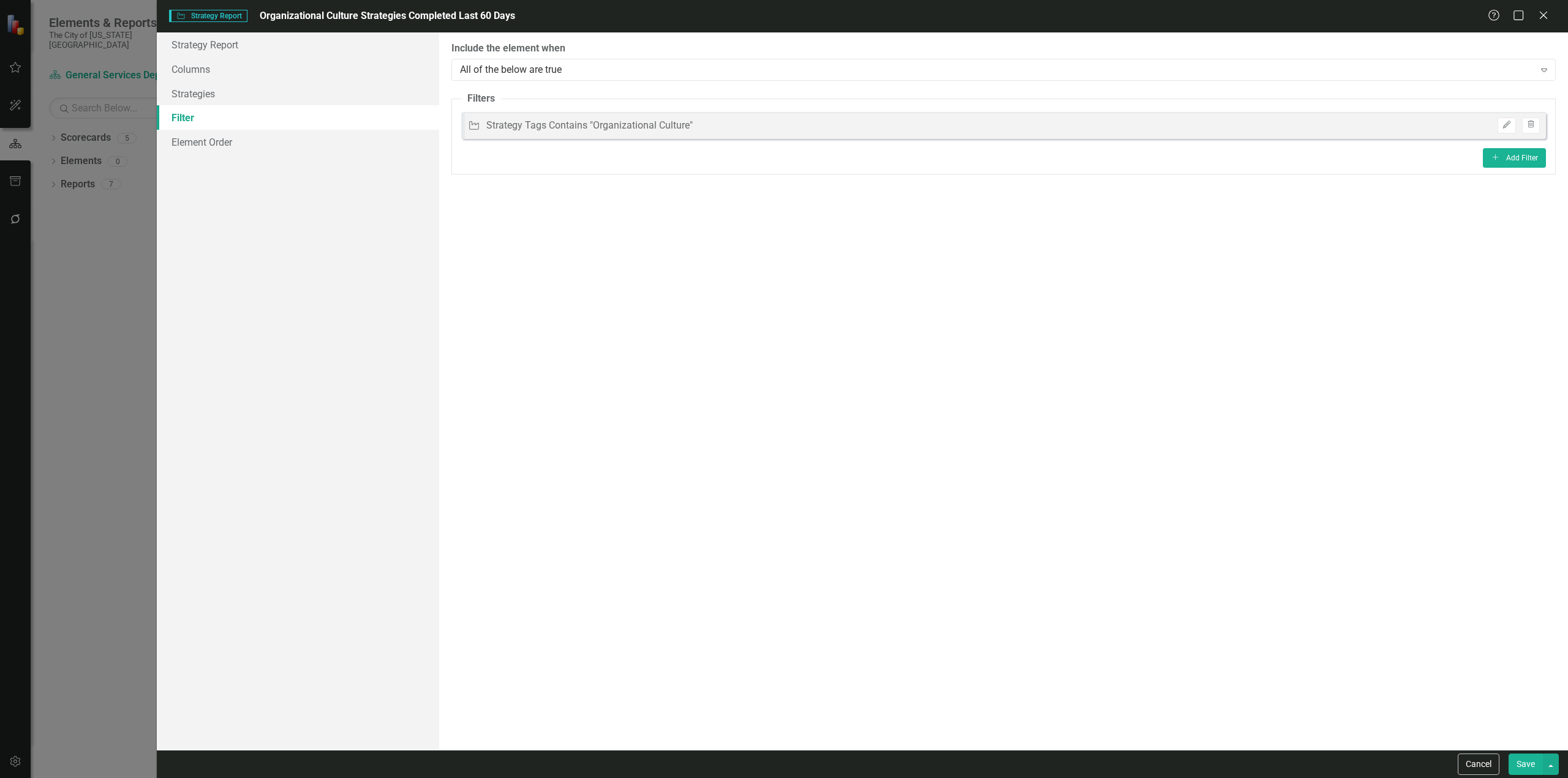
click at [1526, 767] on button "Save" at bounding box center [1526, 764] width 34 height 21
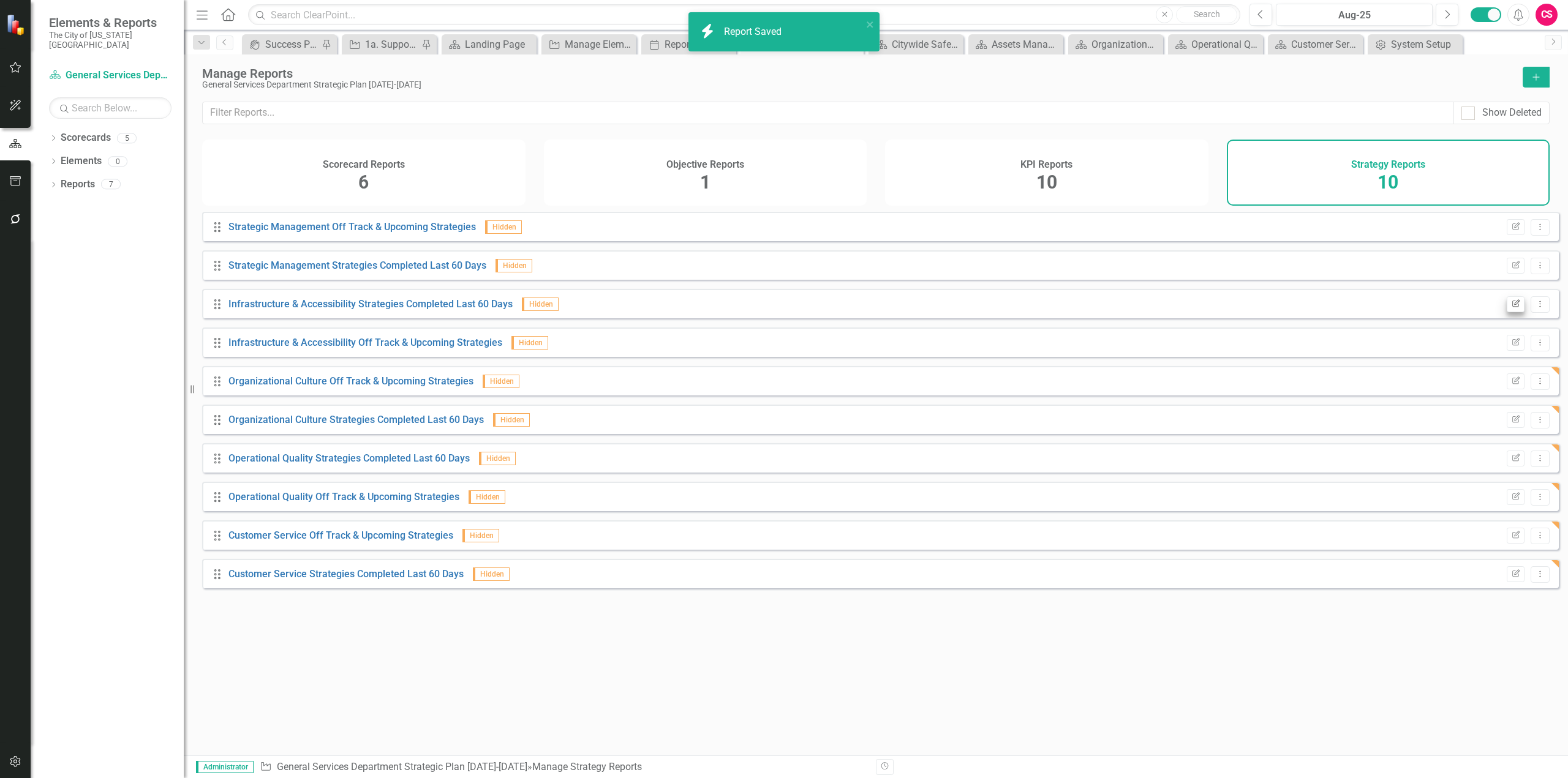
click at [1515, 313] on div "Edit Report Dropdown Menu" at bounding box center [1525, 304] width 49 height 16
click at [1511, 308] on icon "Edit Report" at bounding box center [1515, 304] width 9 height 7
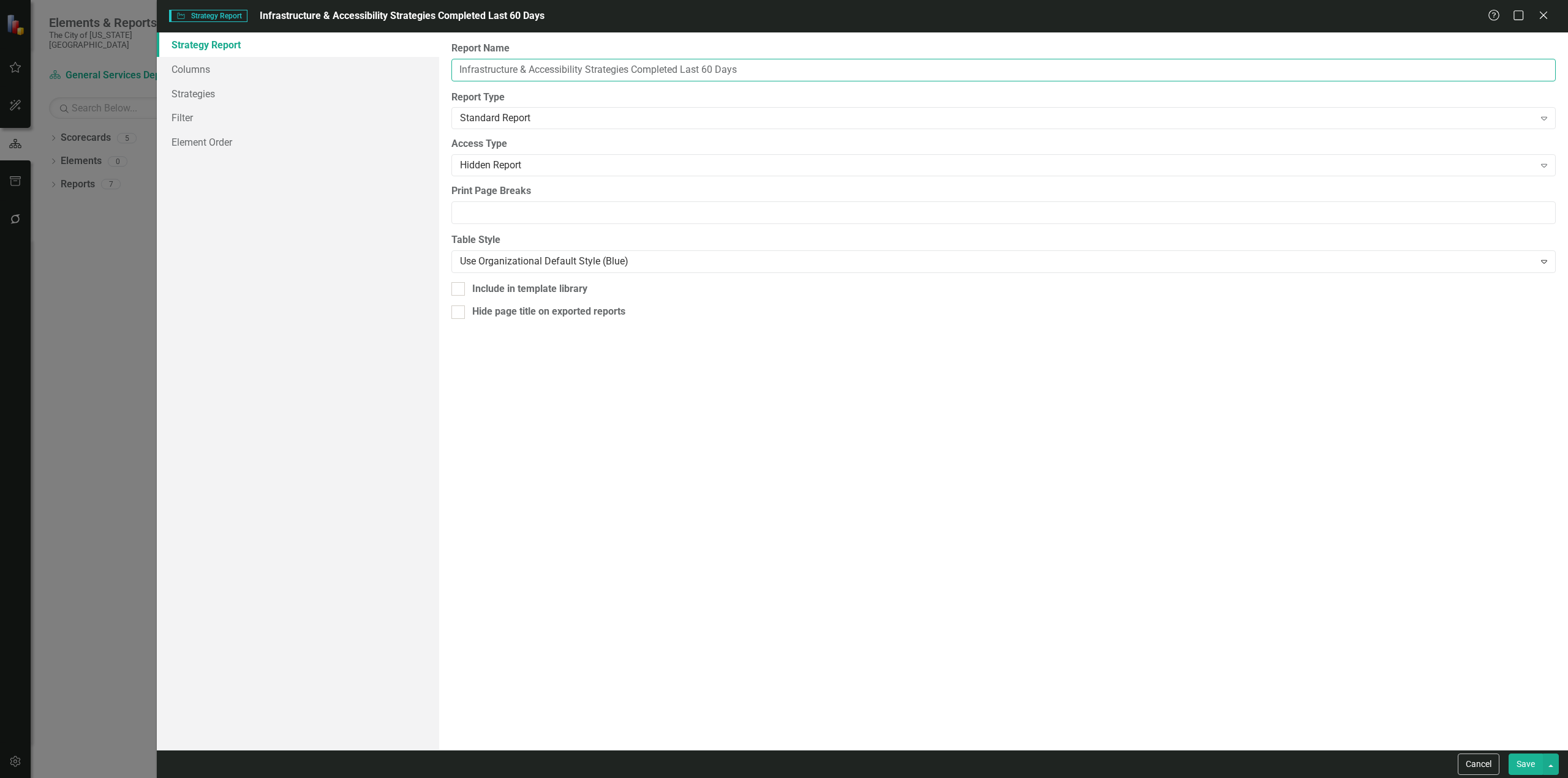
drag, startPoint x: 583, startPoint y: 74, endPoint x: 377, endPoint y: 52, distance: 207.2
click at [377, 51] on div "Strategy Report Columns Strategies Filter Element Order Report Name Infrastruct…" at bounding box center [862, 391] width 1411 height 718
paste input "Citywide Safe"
type input "Citywide Safety Strategies Completed Last 60 Days"
click at [278, 120] on link "Filter" at bounding box center [298, 118] width 282 height 24
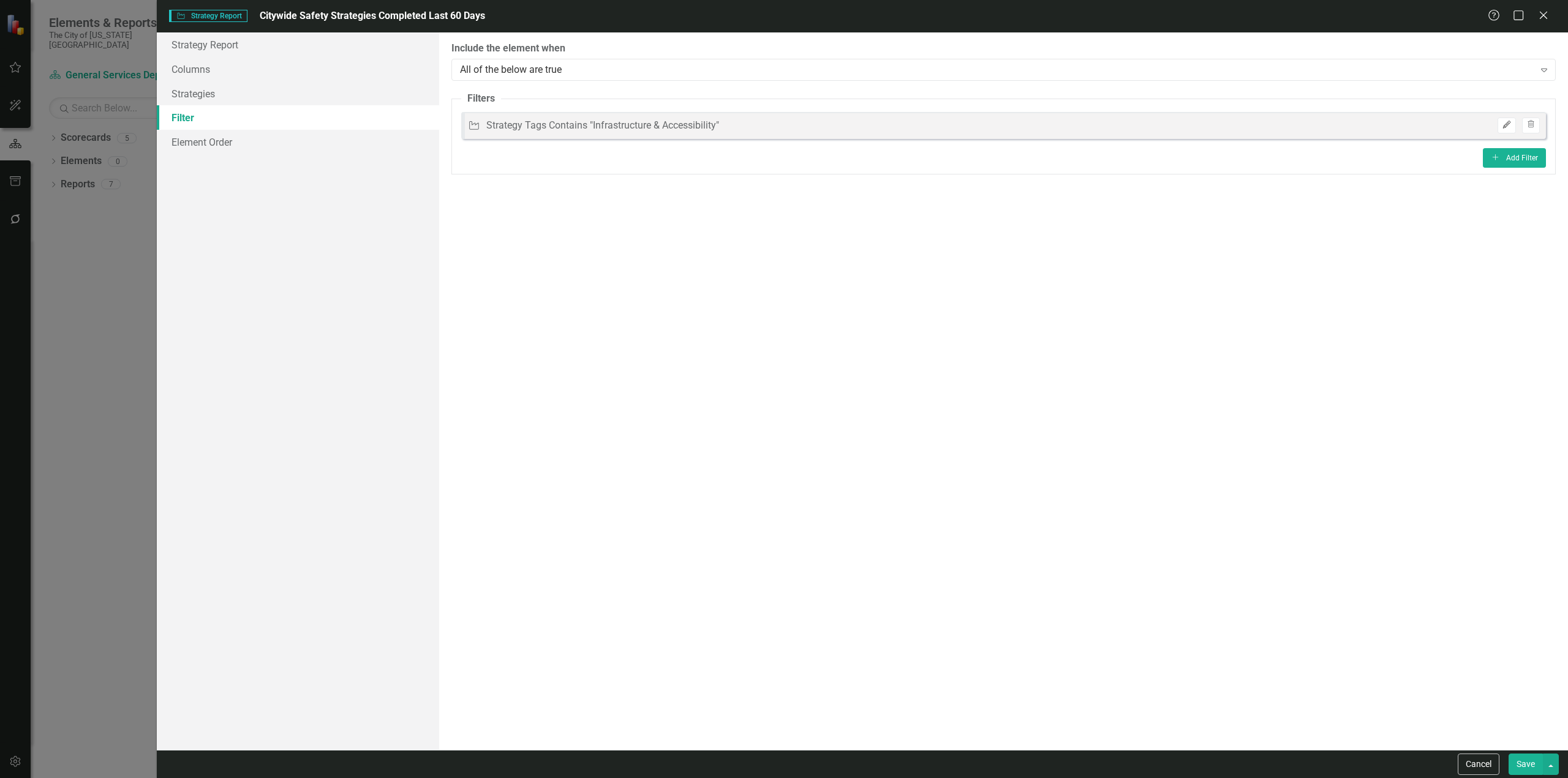
click at [1503, 123] on icon "Edit" at bounding box center [1506, 124] width 9 height 7
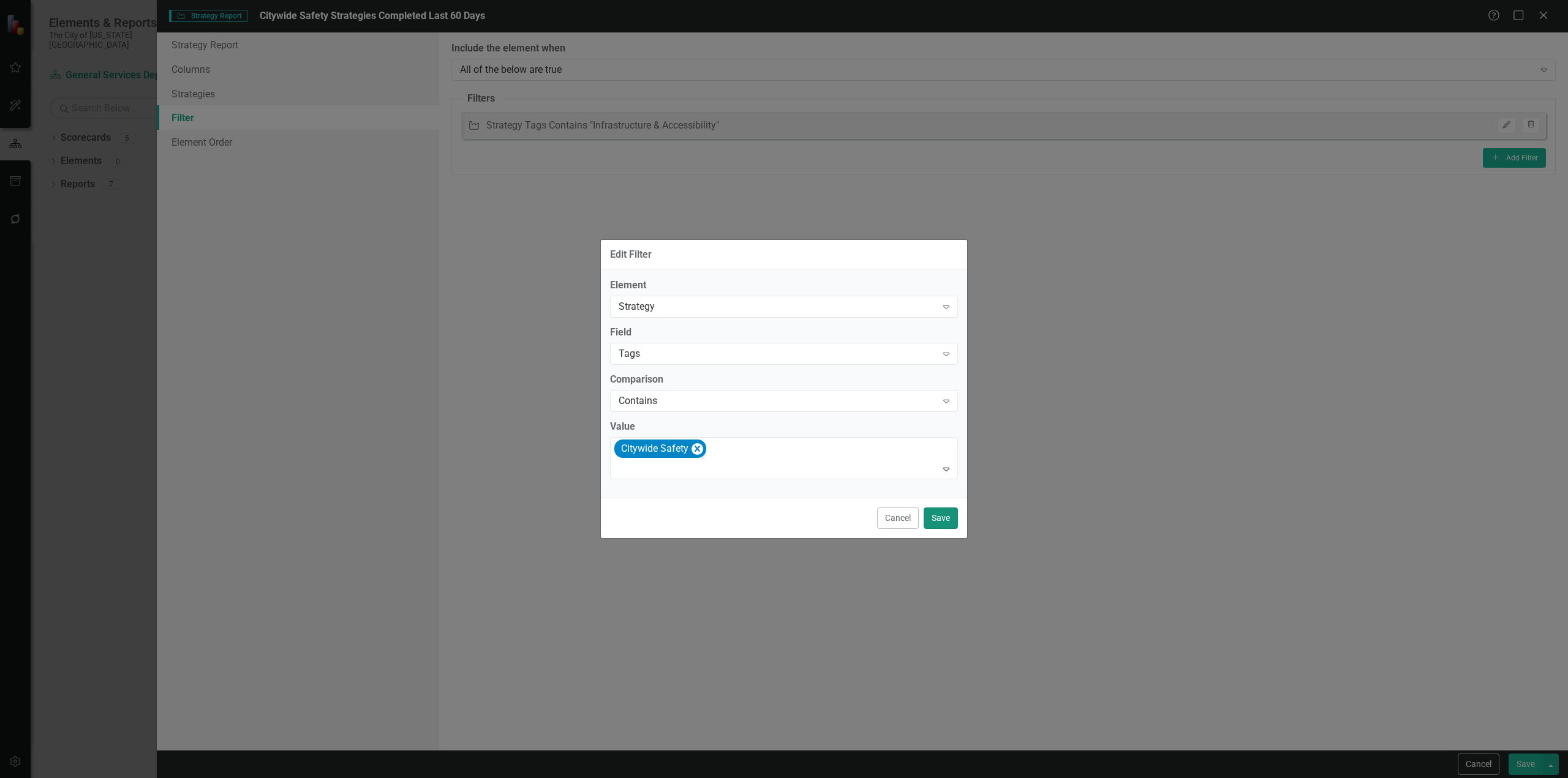
click at [941, 512] on button "Save" at bounding box center [941, 518] width 34 height 21
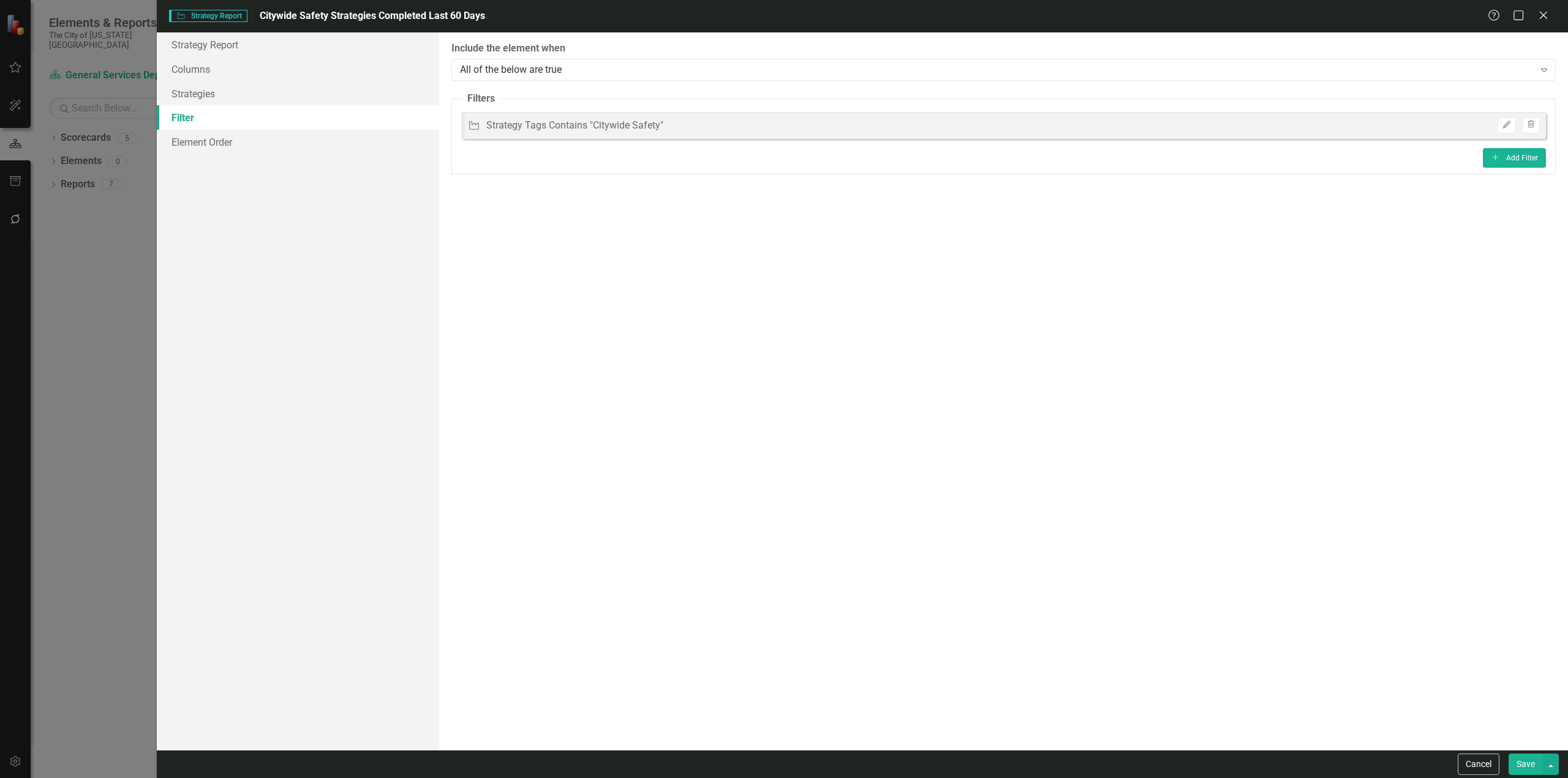
click at [1540, 757] on button "Save" at bounding box center [1526, 764] width 34 height 21
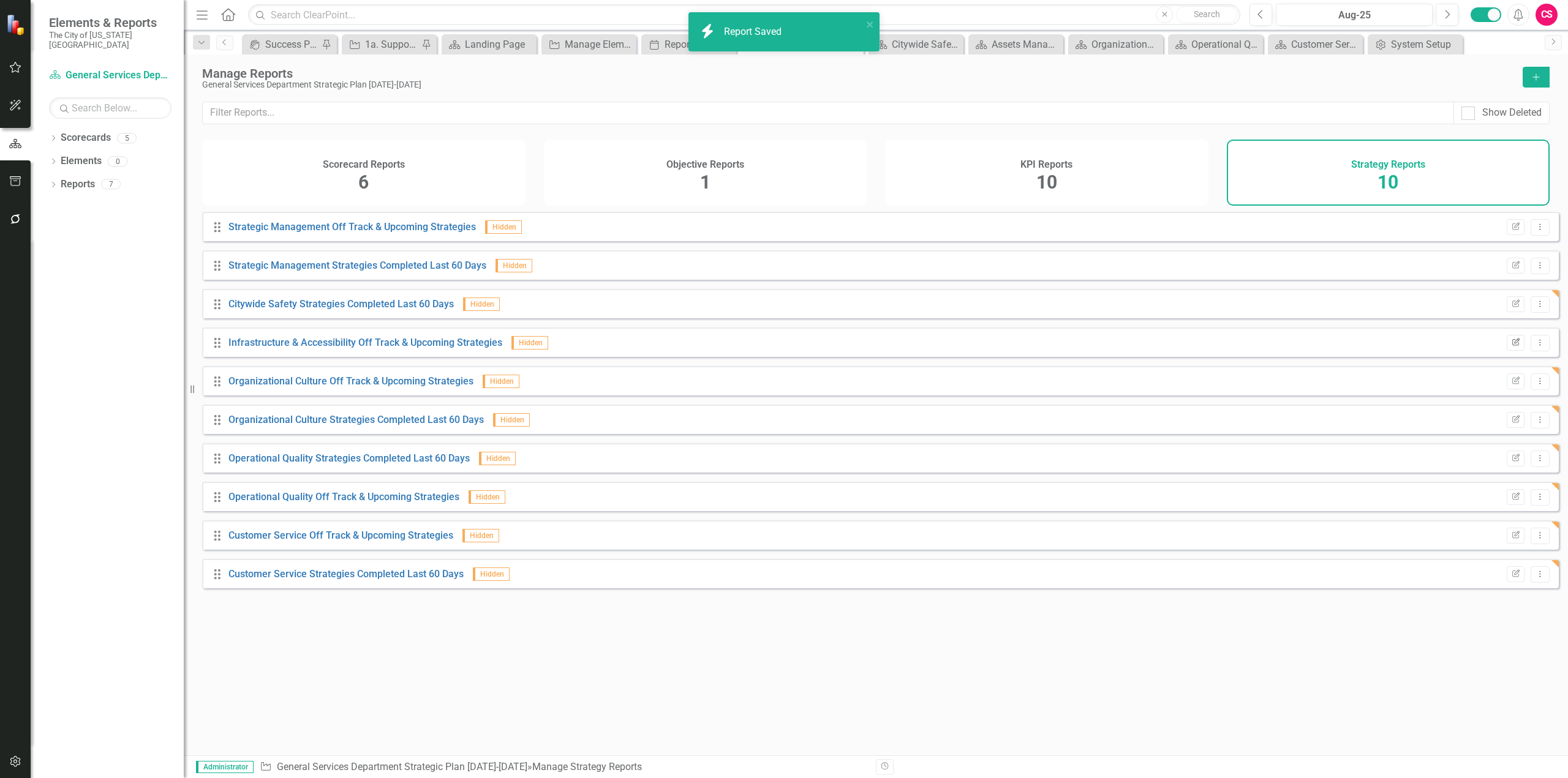
click at [1507, 350] on button "Edit Report" at bounding box center [1516, 343] width 18 height 16
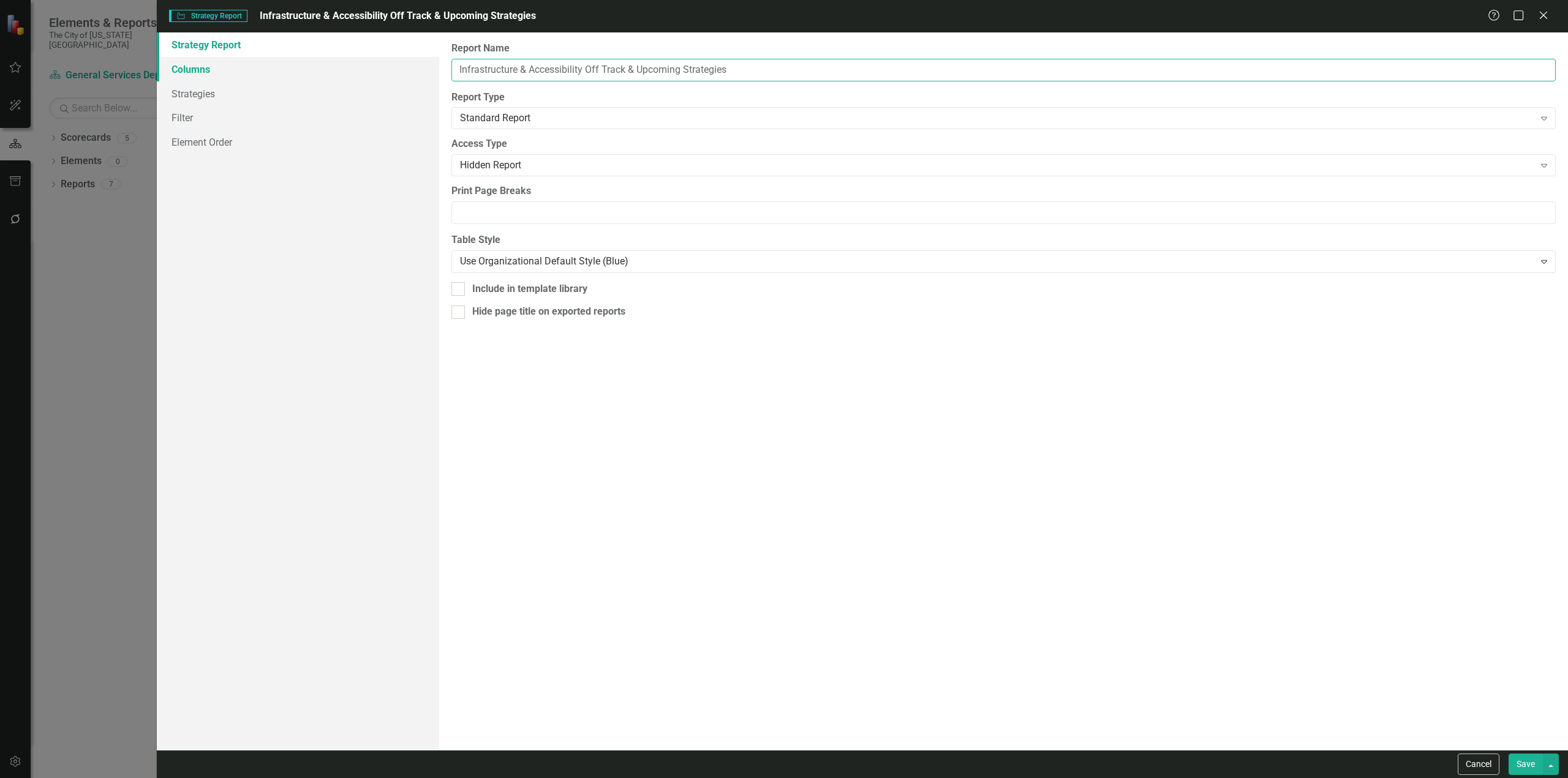
paste input "Citywide Safe"
drag, startPoint x: 584, startPoint y: 70, endPoint x: 383, endPoint y: 93, distance: 202.3
click at [395, 84] on div "Strategy Report Columns Strategies Filter Element Order Report Name Citywide Sa…" at bounding box center [862, 391] width 1411 height 718
type input "Citywide Safety Off Track & Upcoming Strategies"
click at [232, 123] on link "Filter" at bounding box center [298, 118] width 282 height 24
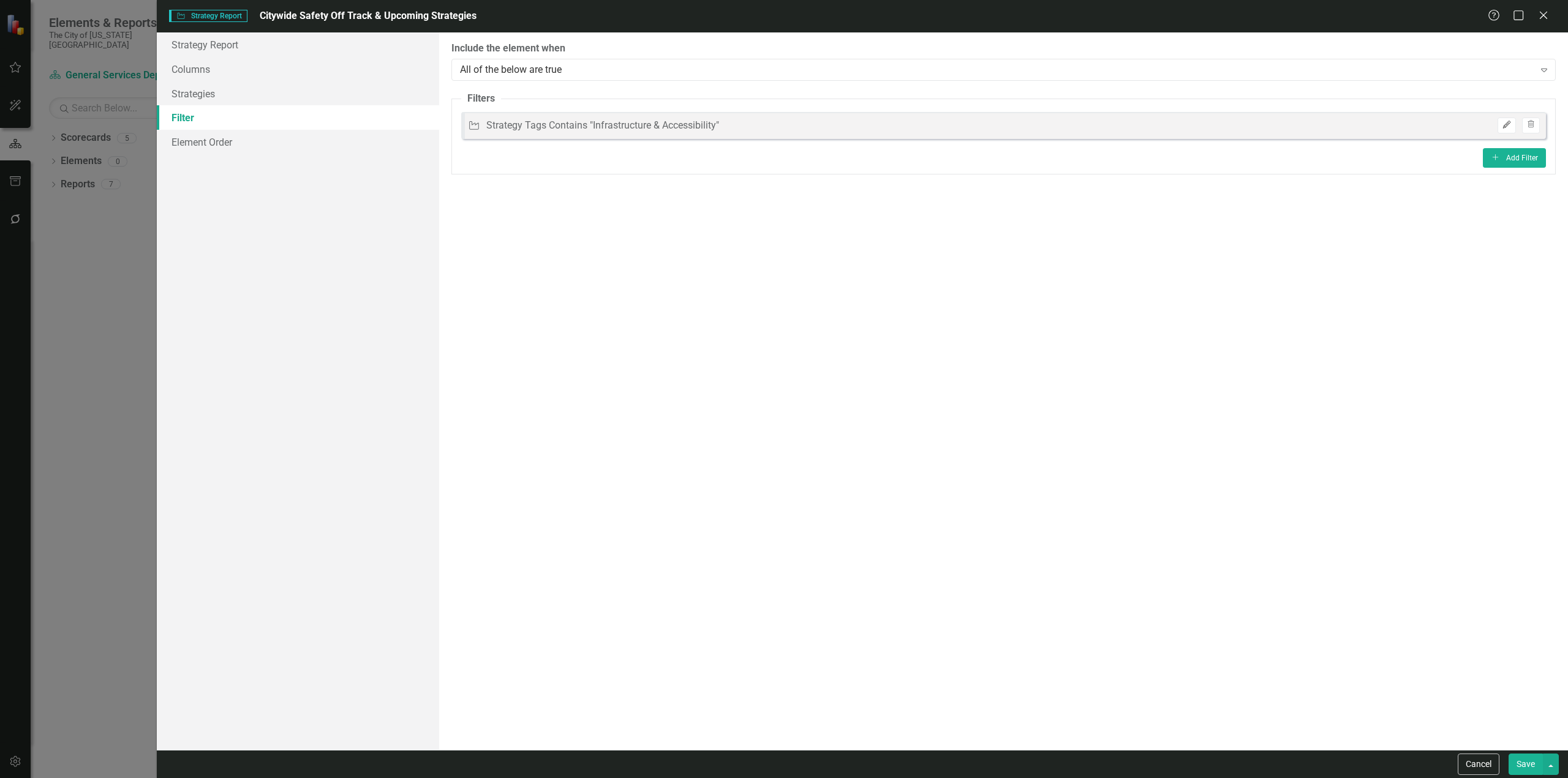
click at [1506, 131] on button "Edit" at bounding box center [1506, 126] width 18 height 16
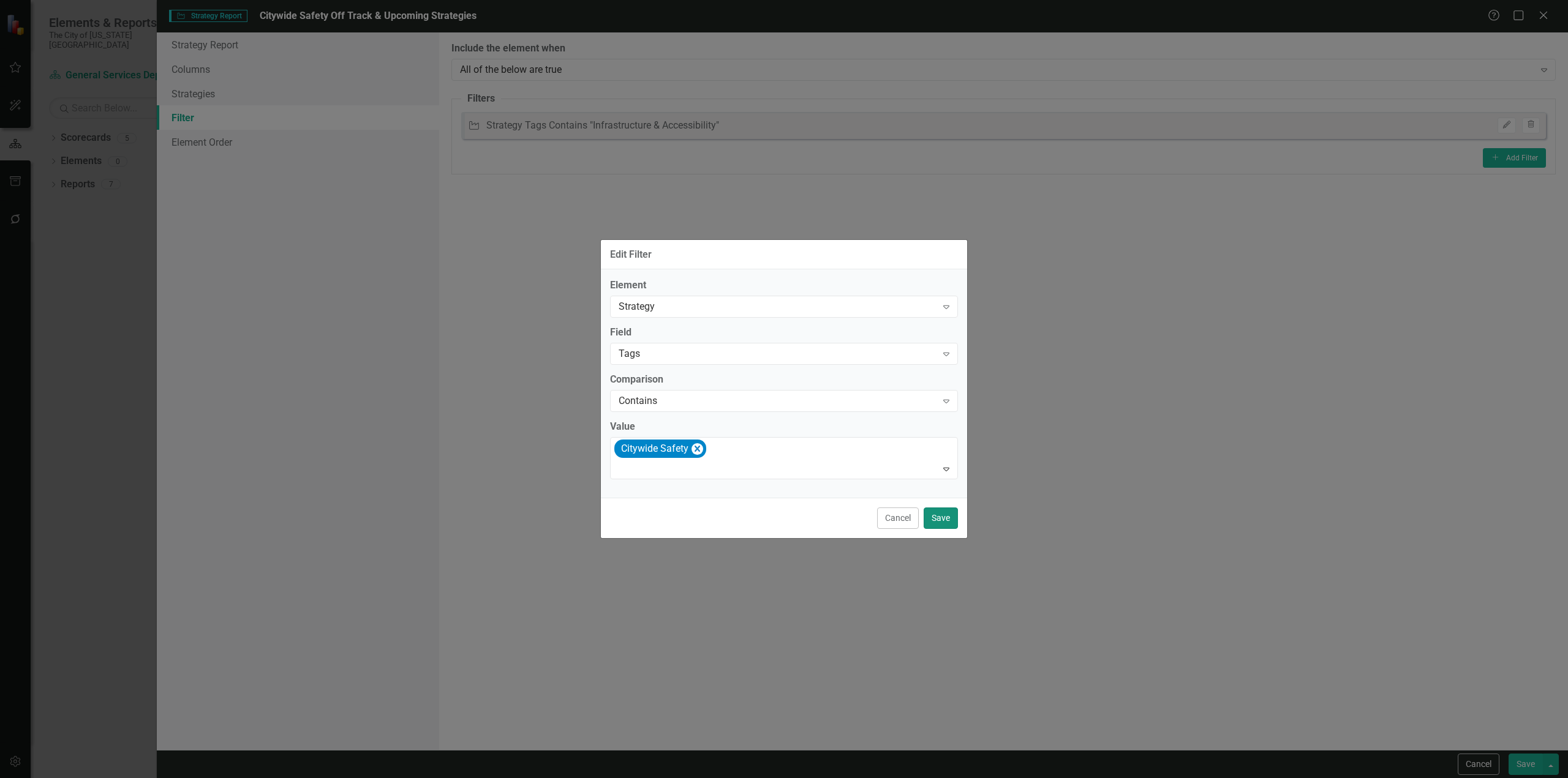
drag, startPoint x: 942, startPoint y: 522, endPoint x: 1150, endPoint y: 599, distance: 221.8
click at [943, 522] on button "Save" at bounding box center [941, 518] width 34 height 21
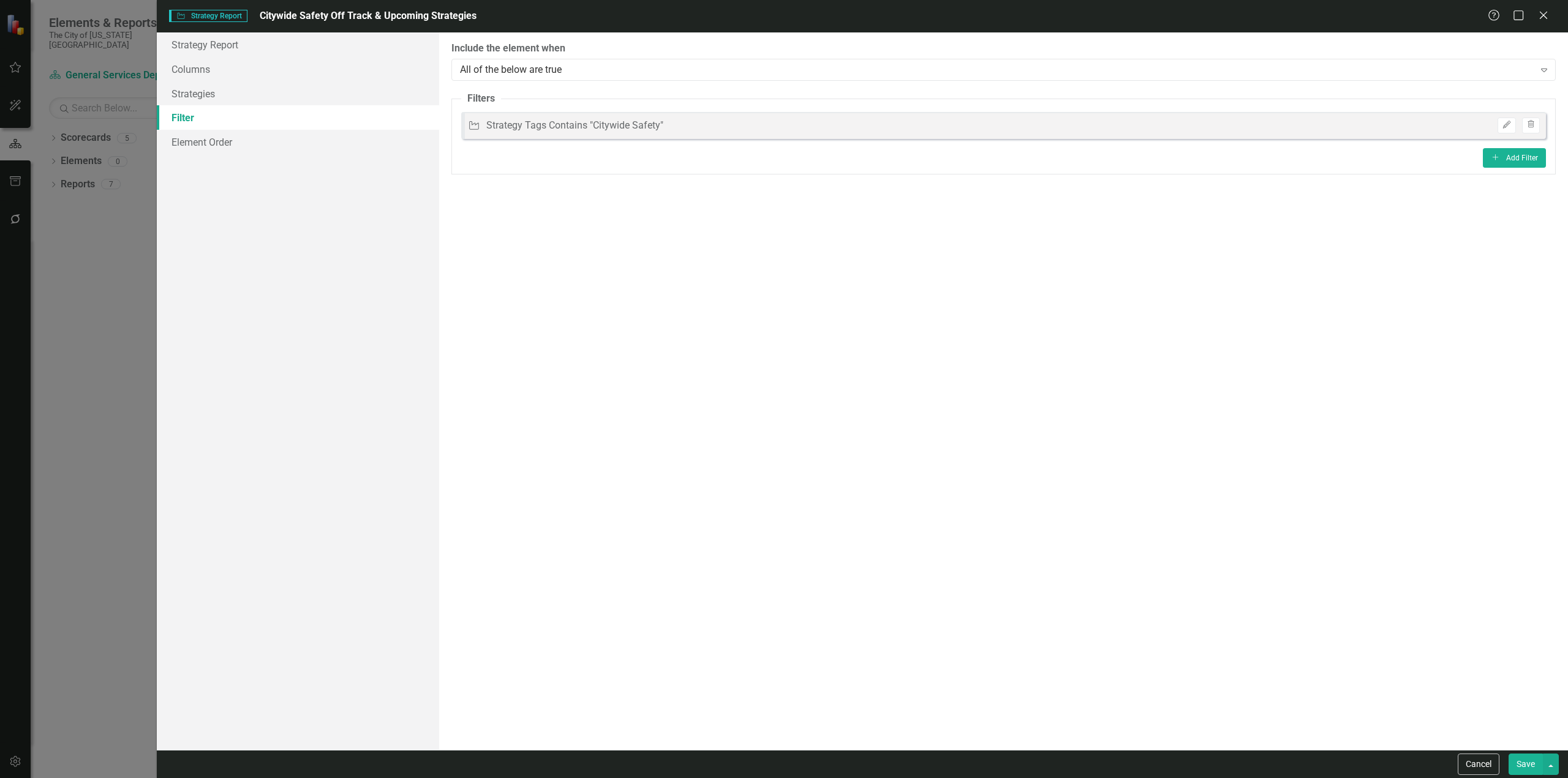
click at [1529, 767] on button "Save" at bounding box center [1526, 764] width 34 height 21
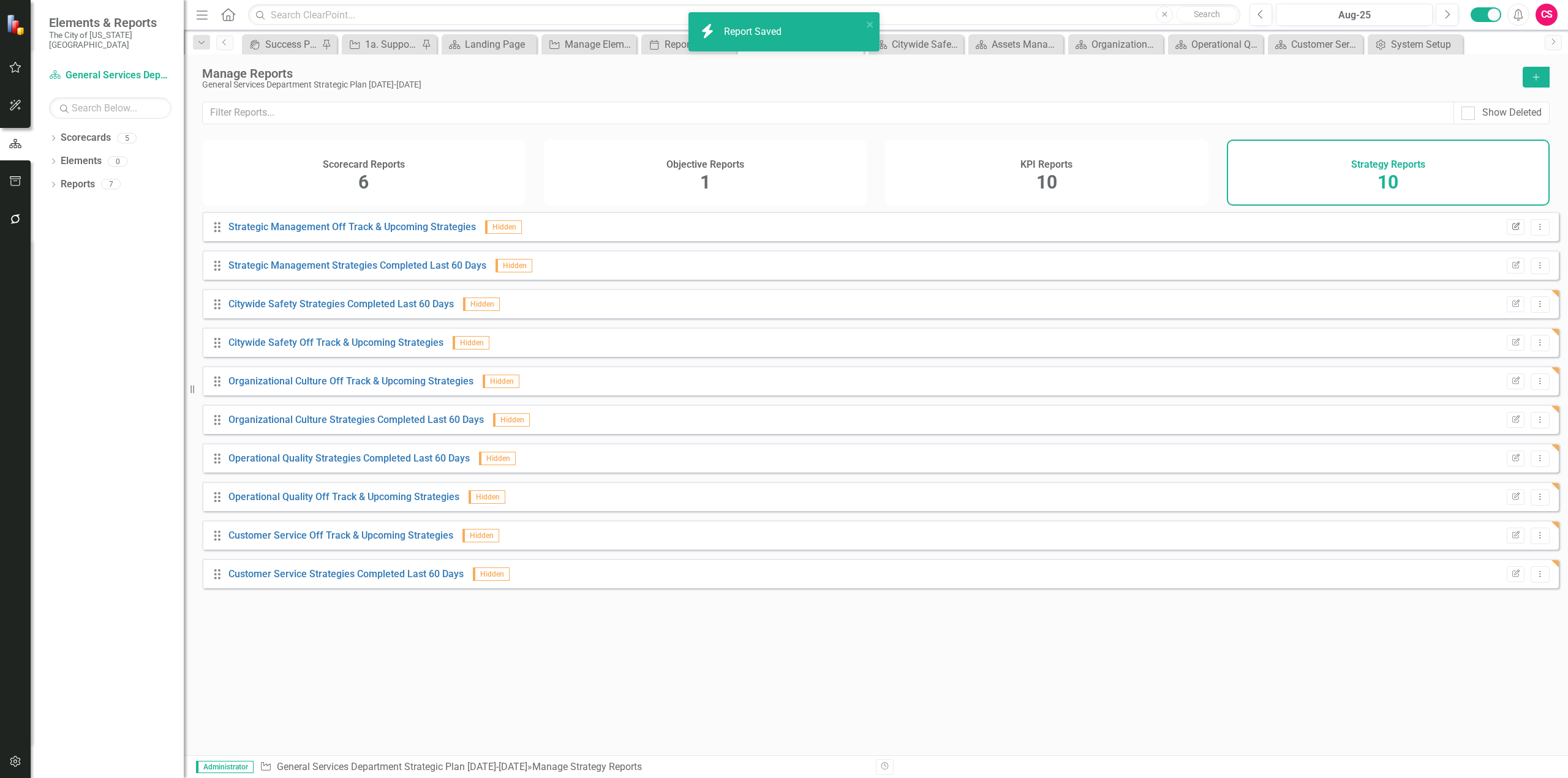
click at [1507, 235] on button "Edit Report" at bounding box center [1516, 227] width 18 height 16
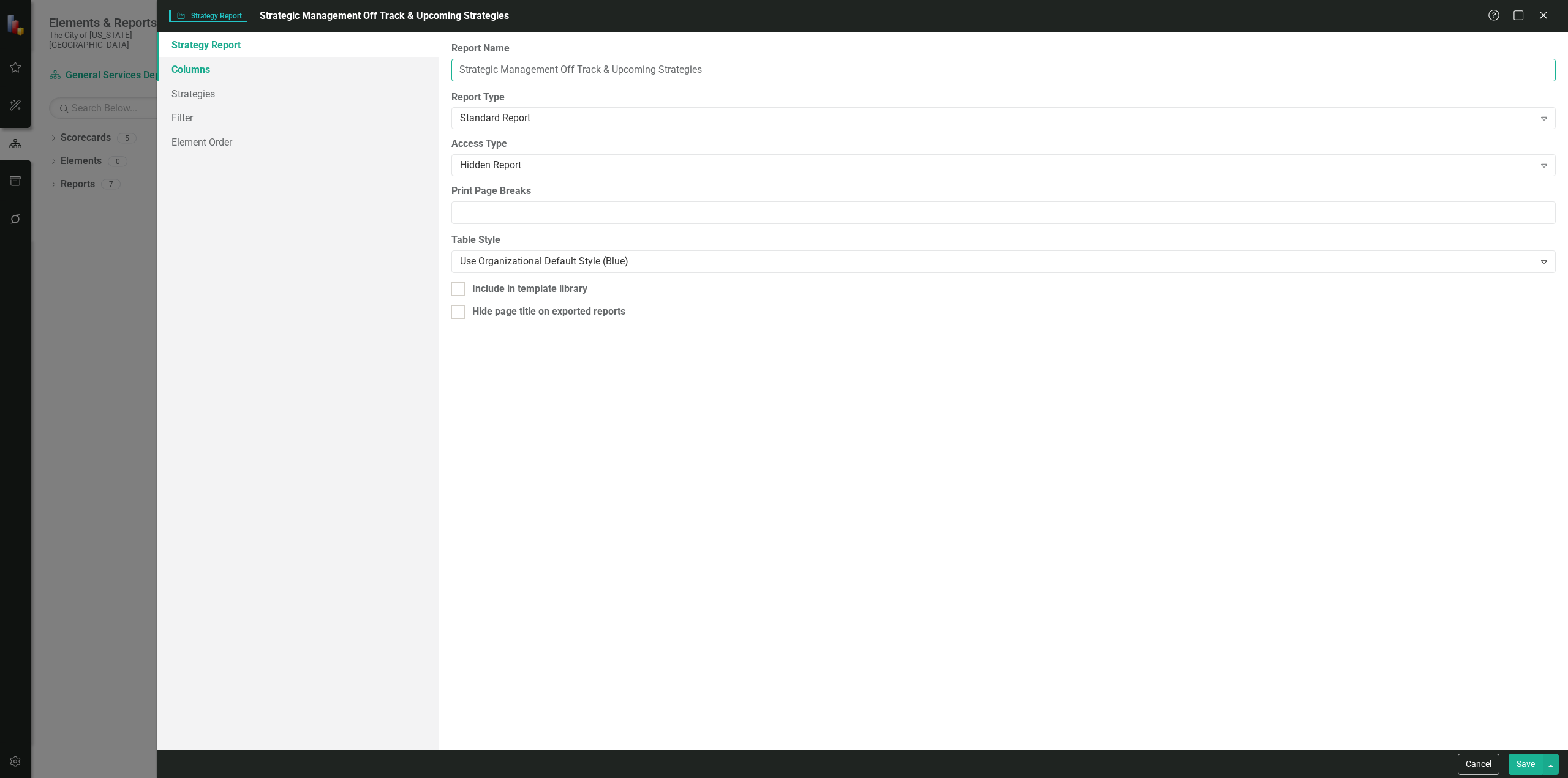
drag, startPoint x: 559, startPoint y: 70, endPoint x: 359, endPoint y: 56, distance: 200.5
click at [360, 56] on div "Strategy Report Columns Strategies Filter Element Order Report Name Strategic M…" at bounding box center [862, 391] width 1411 height 718
paste input "Assets Managed by GSD"
type input "Assets Managed by GSD Off Track & Upcoming Strategies"
click at [278, 113] on link "Filter" at bounding box center [298, 118] width 282 height 24
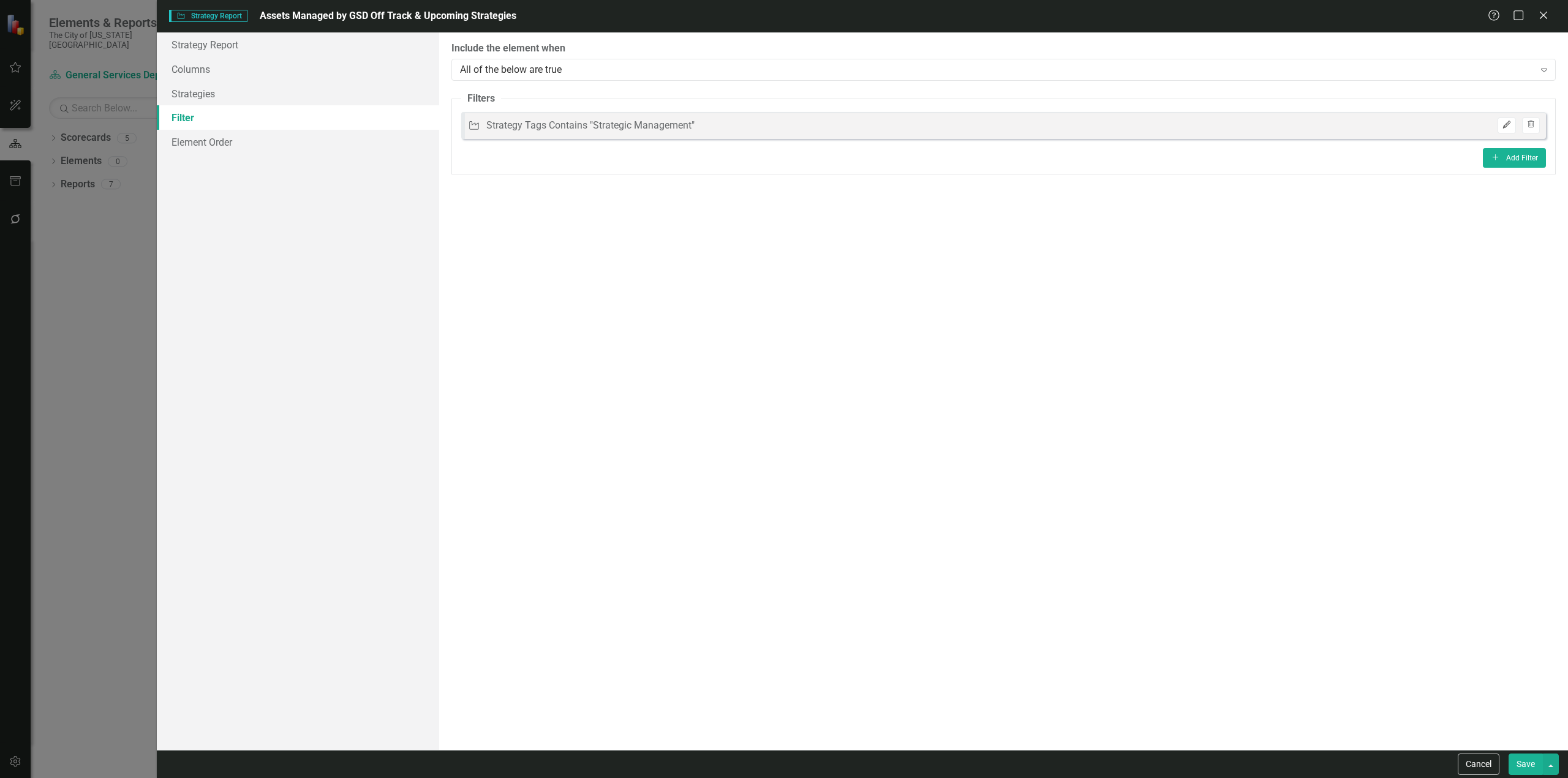
click at [1504, 118] on button "Edit" at bounding box center [1506, 126] width 18 height 16
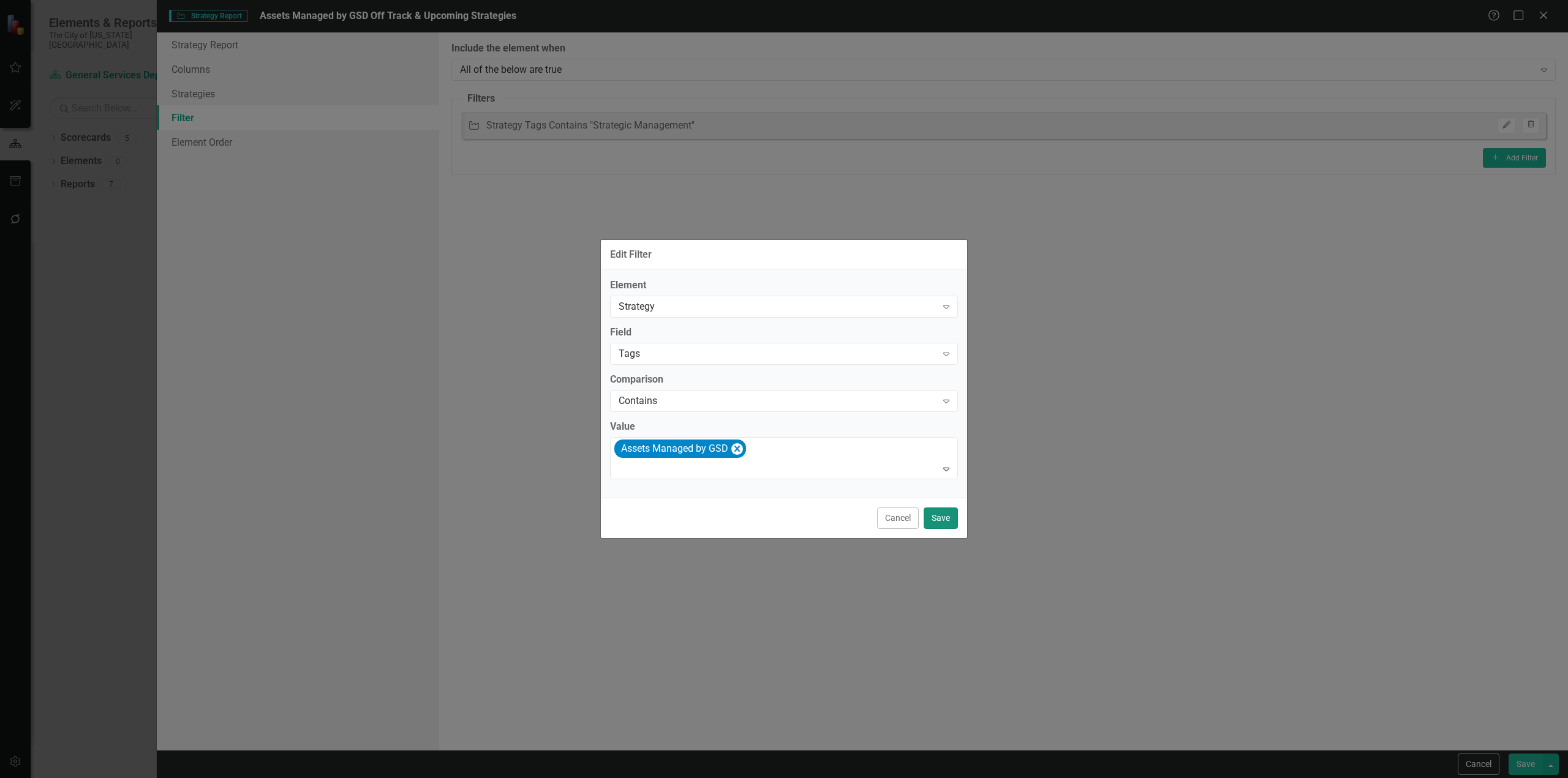
click at [935, 516] on button "Save" at bounding box center [941, 518] width 34 height 21
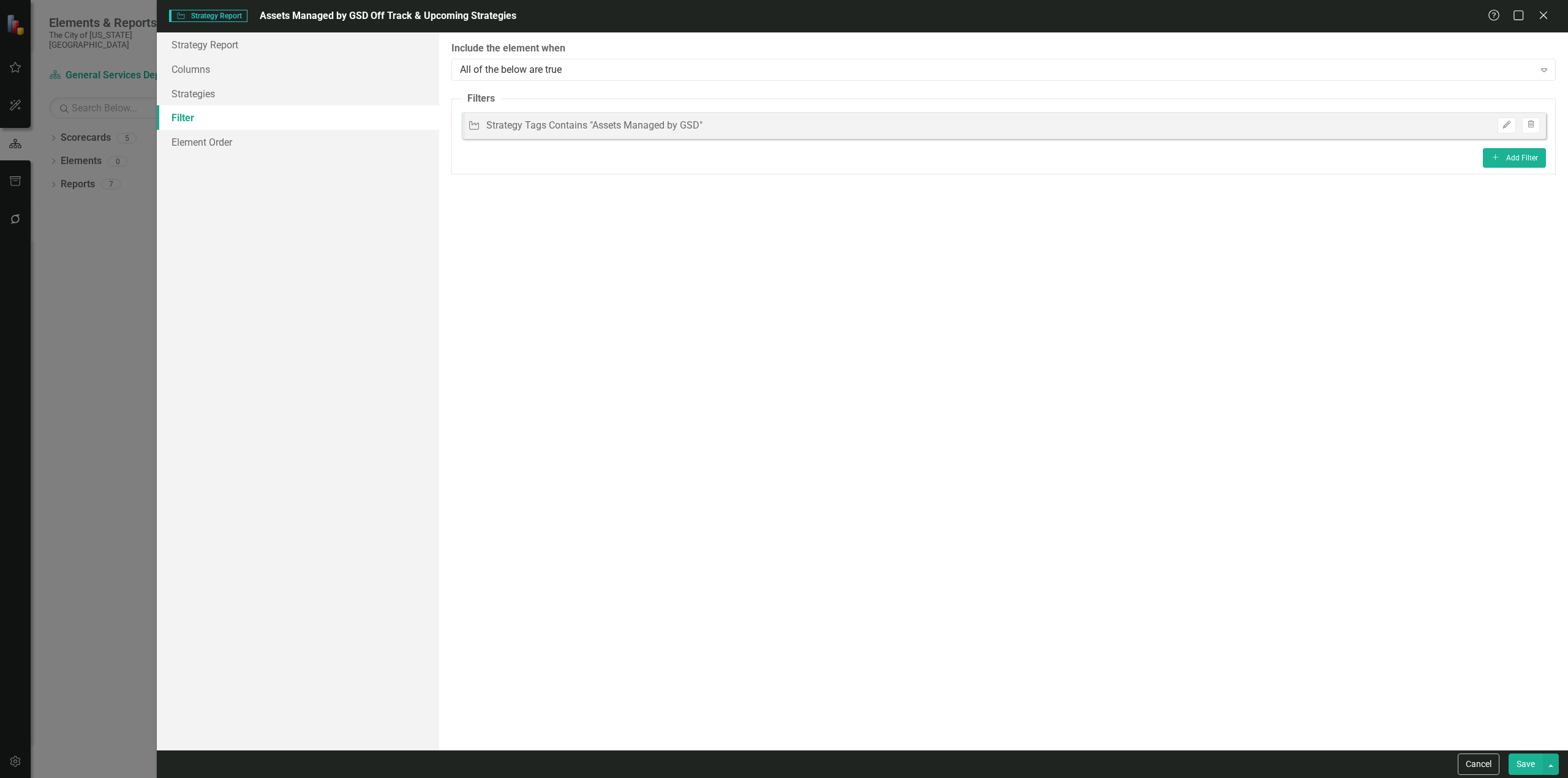
click at [1534, 767] on button "Save" at bounding box center [1526, 764] width 34 height 21
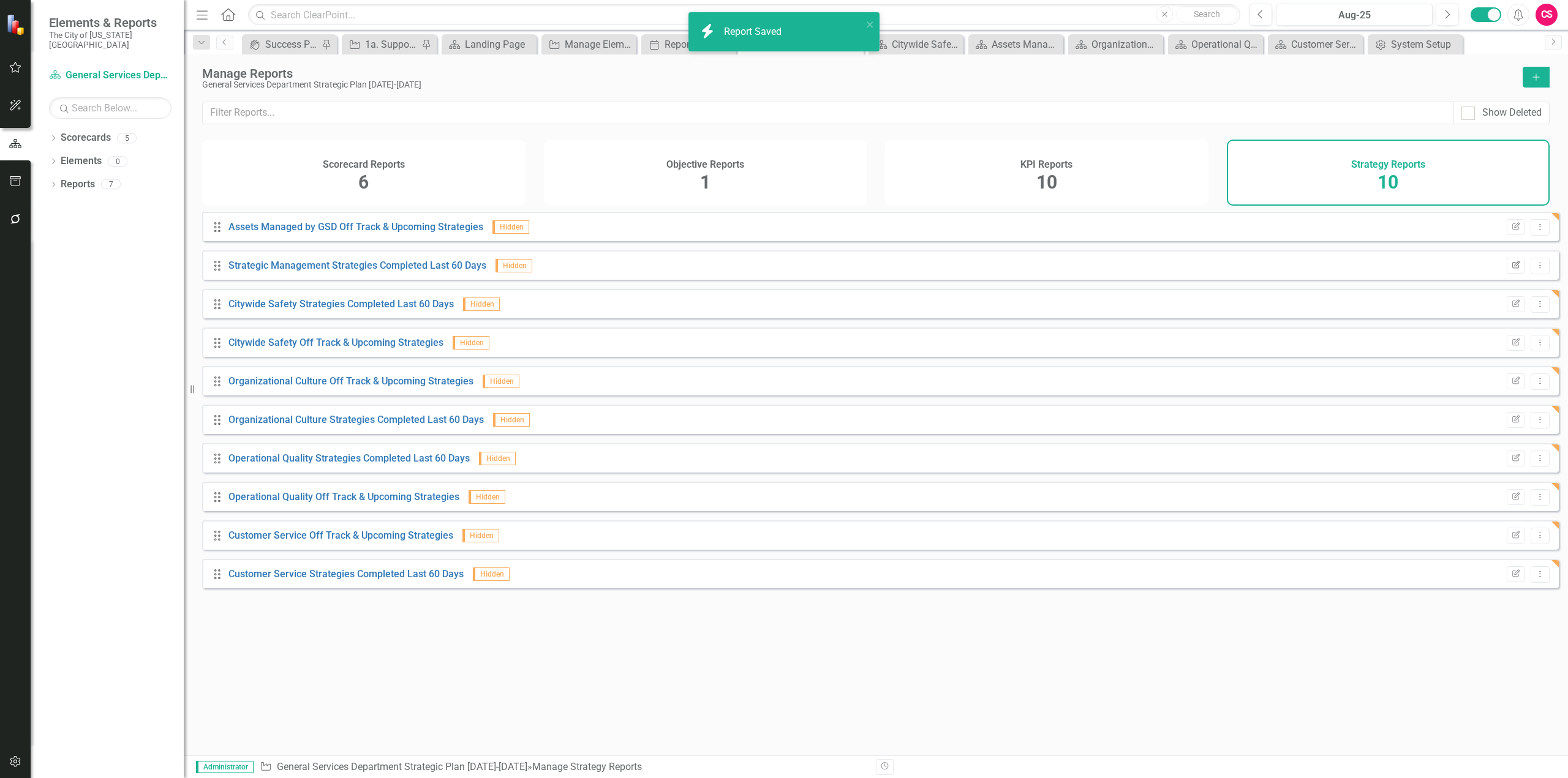
click at [1514, 273] on button "Edit Report" at bounding box center [1516, 266] width 18 height 16
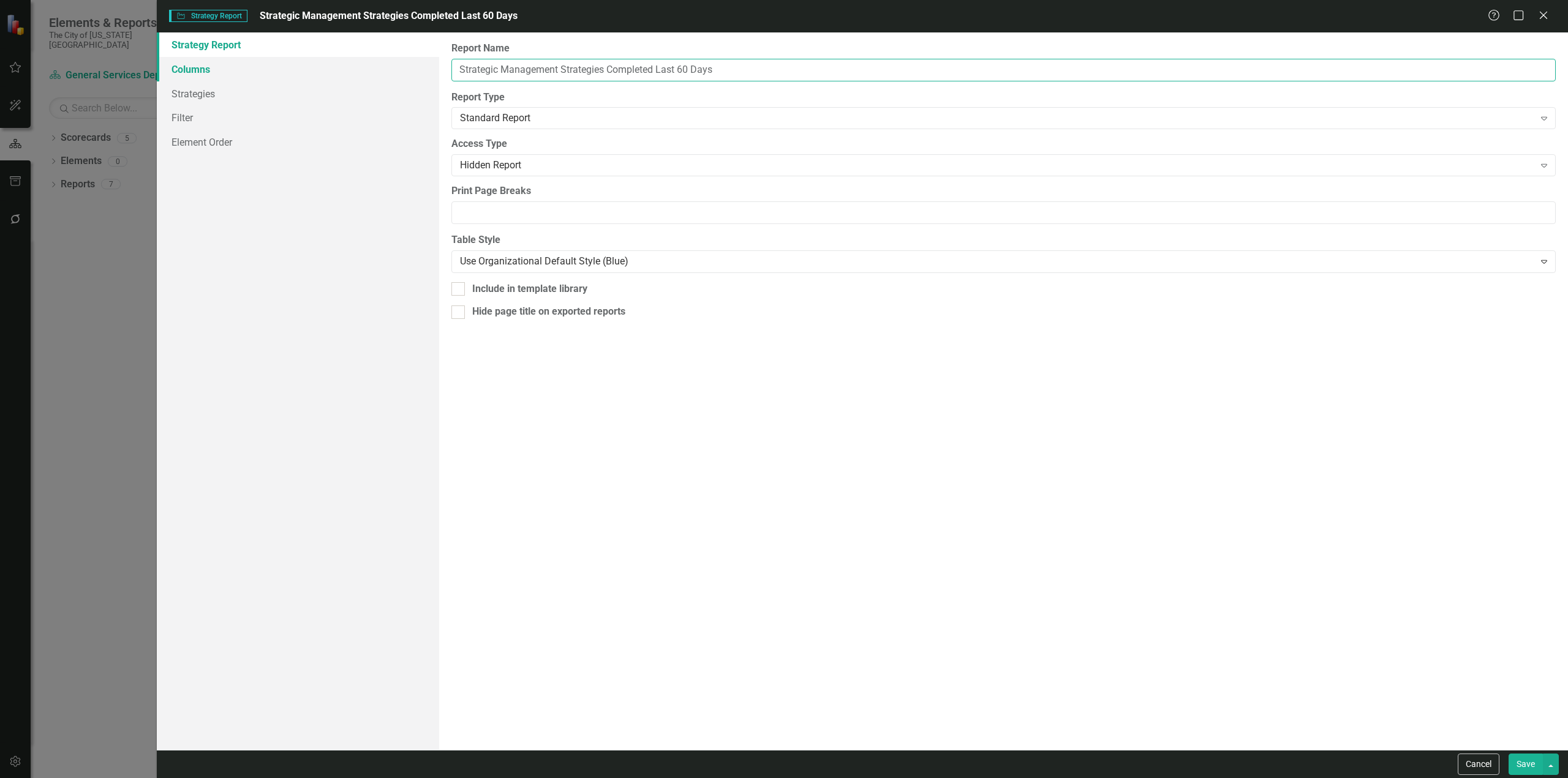
paste input "Assets Managed by GSD"
drag, startPoint x: 558, startPoint y: 68, endPoint x: 364, endPoint y: 62, distance: 194.1
click at [364, 62] on div "Strategy Report Columns Strategies Filter Element Order Report Name Assets Mana…" at bounding box center [862, 391] width 1411 height 718
type input "Assets Managed by GSD Strategies Completed Last 60 Days"
click at [288, 116] on link "Filter" at bounding box center [298, 118] width 282 height 24
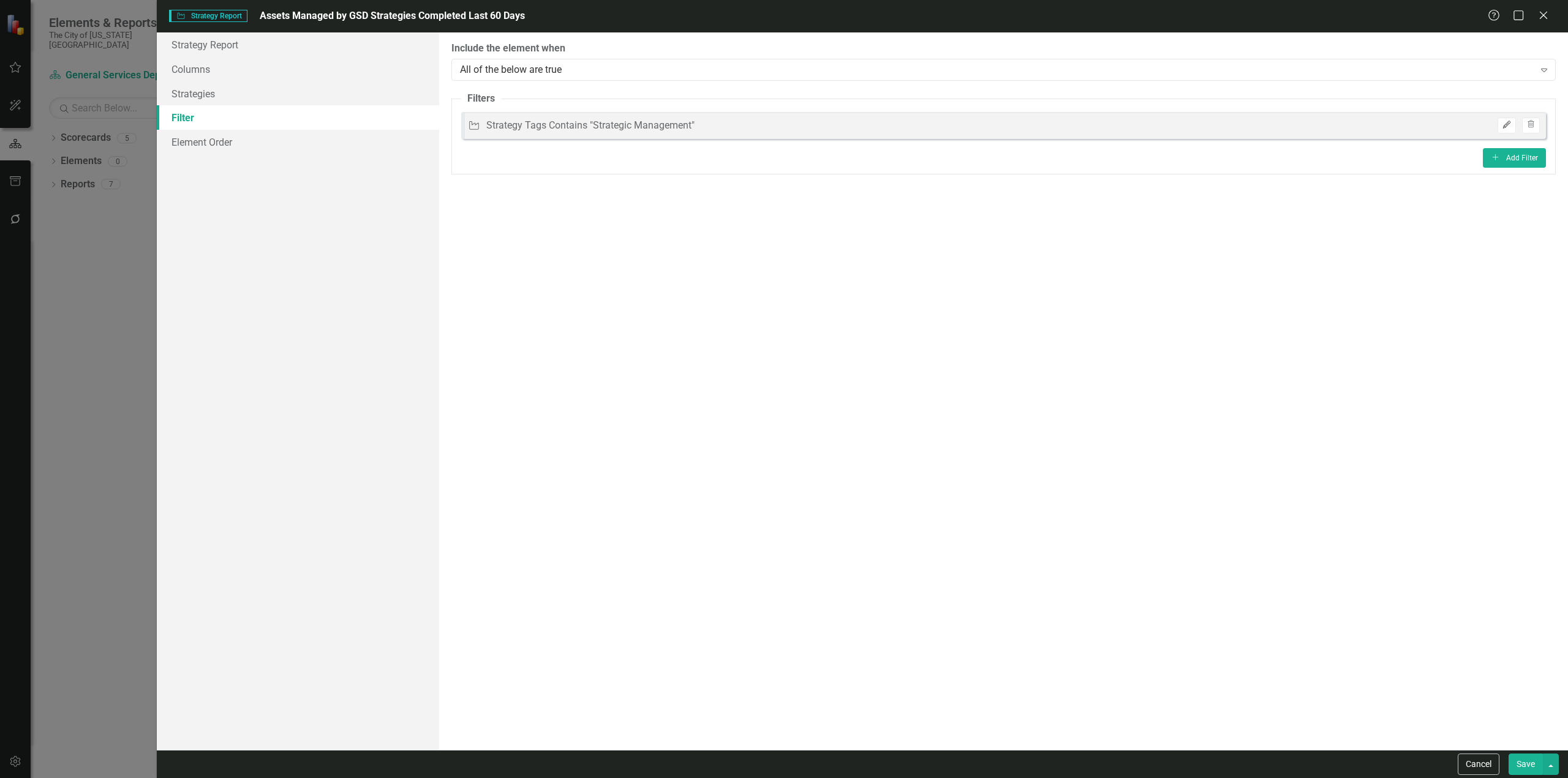
click at [1515, 130] on button "Edit" at bounding box center [1506, 126] width 18 height 16
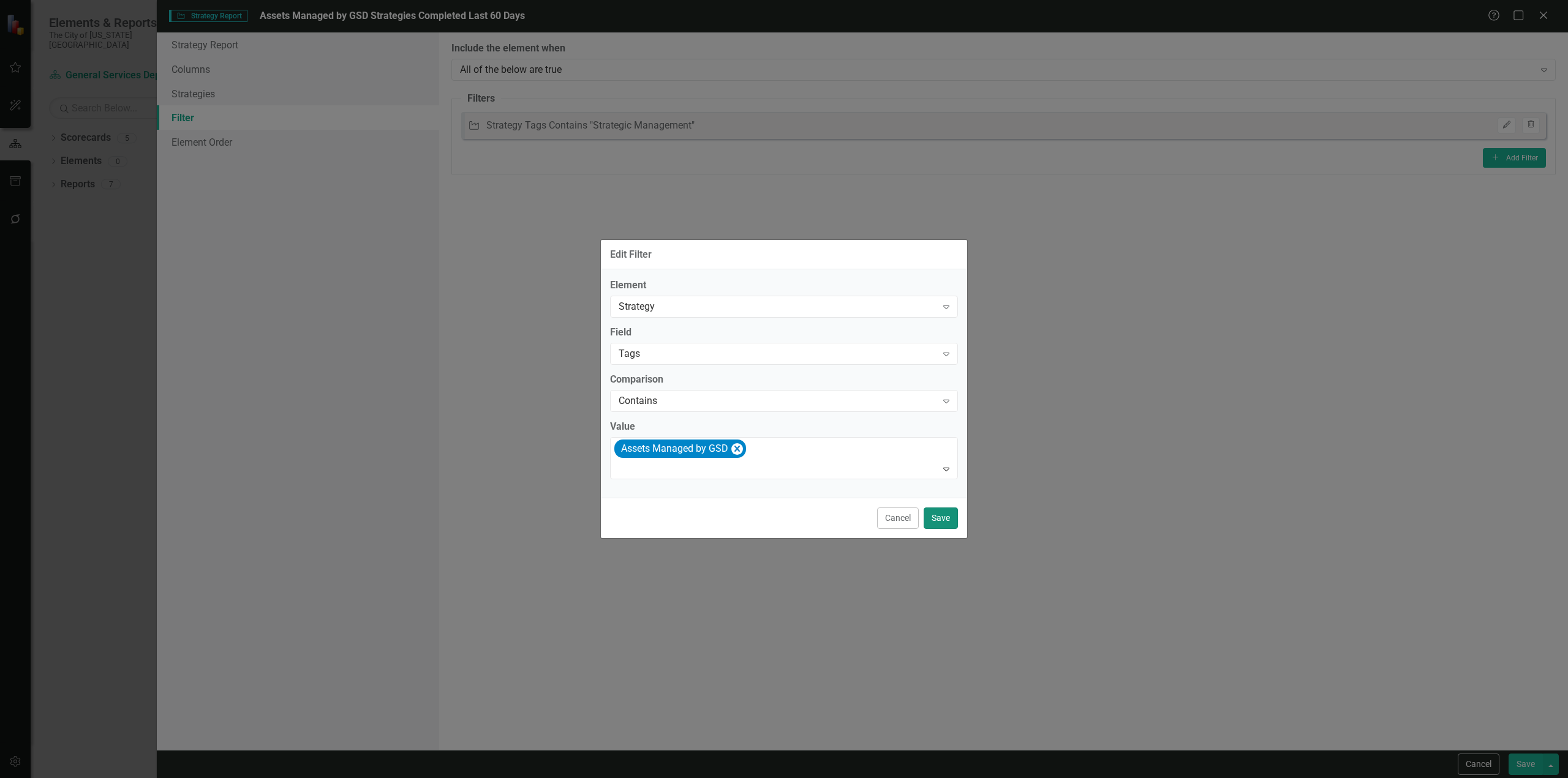
click at [928, 520] on button "Save" at bounding box center [941, 518] width 34 height 21
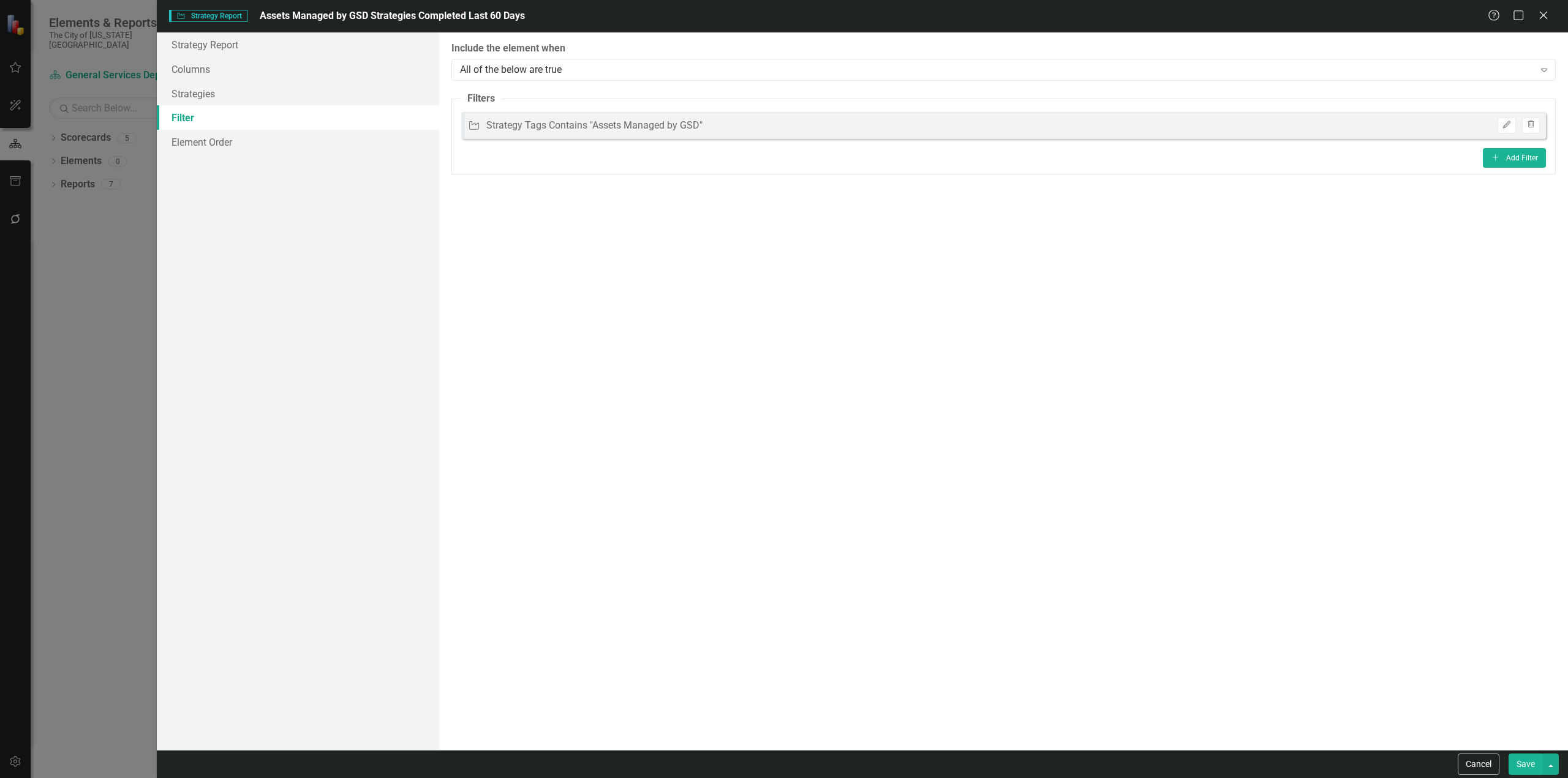
click at [1540, 767] on button "Save" at bounding box center [1526, 764] width 34 height 21
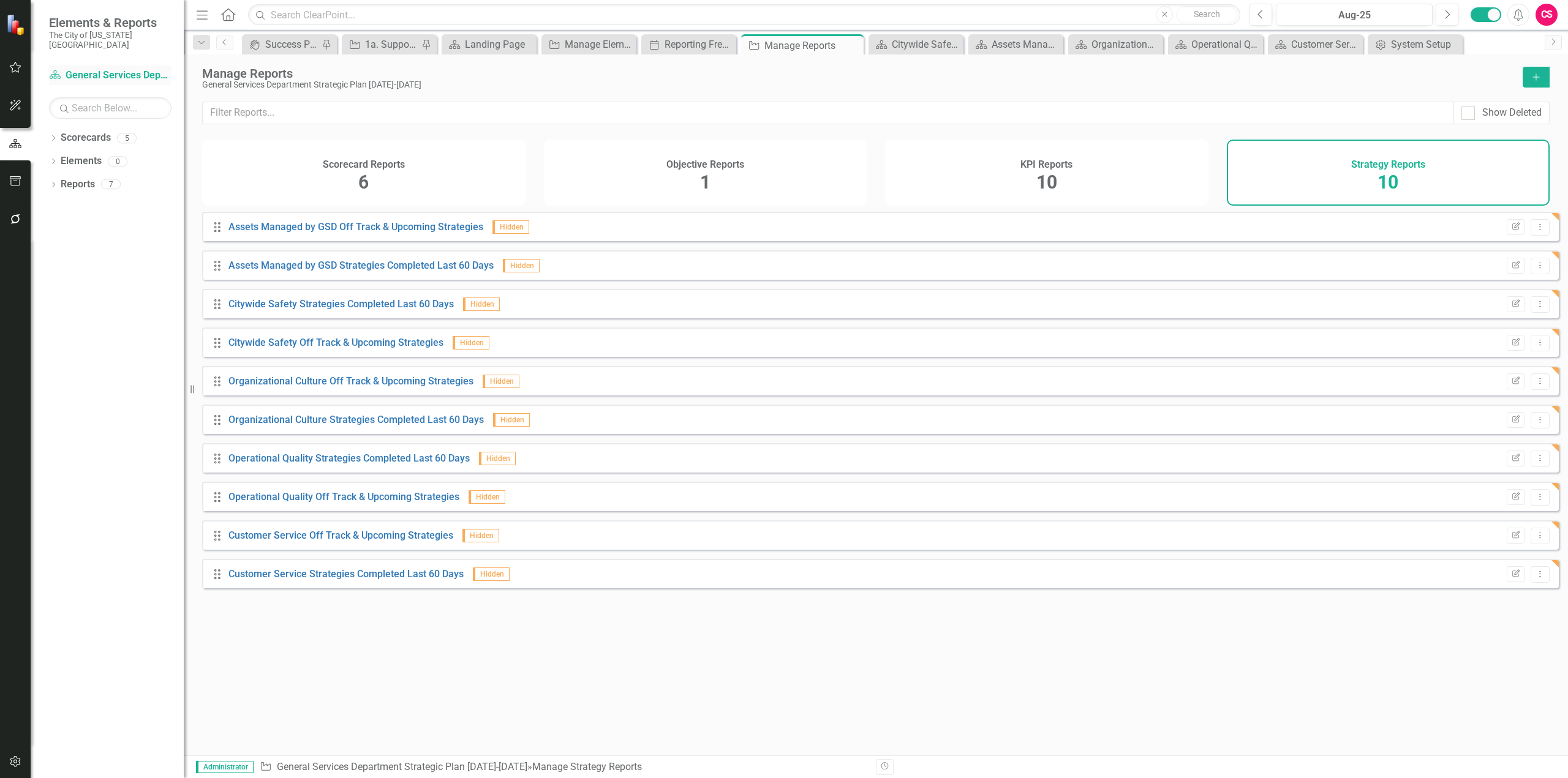
click at [71, 66] on div "Scorecard General Services Department Strategic Plan 2025-2029" at bounding box center [110, 75] width 123 height 20
click at [75, 69] on link "Scorecard General Services Department Strategic Plan 2025-2029" at bounding box center [110, 75] width 123 height 14
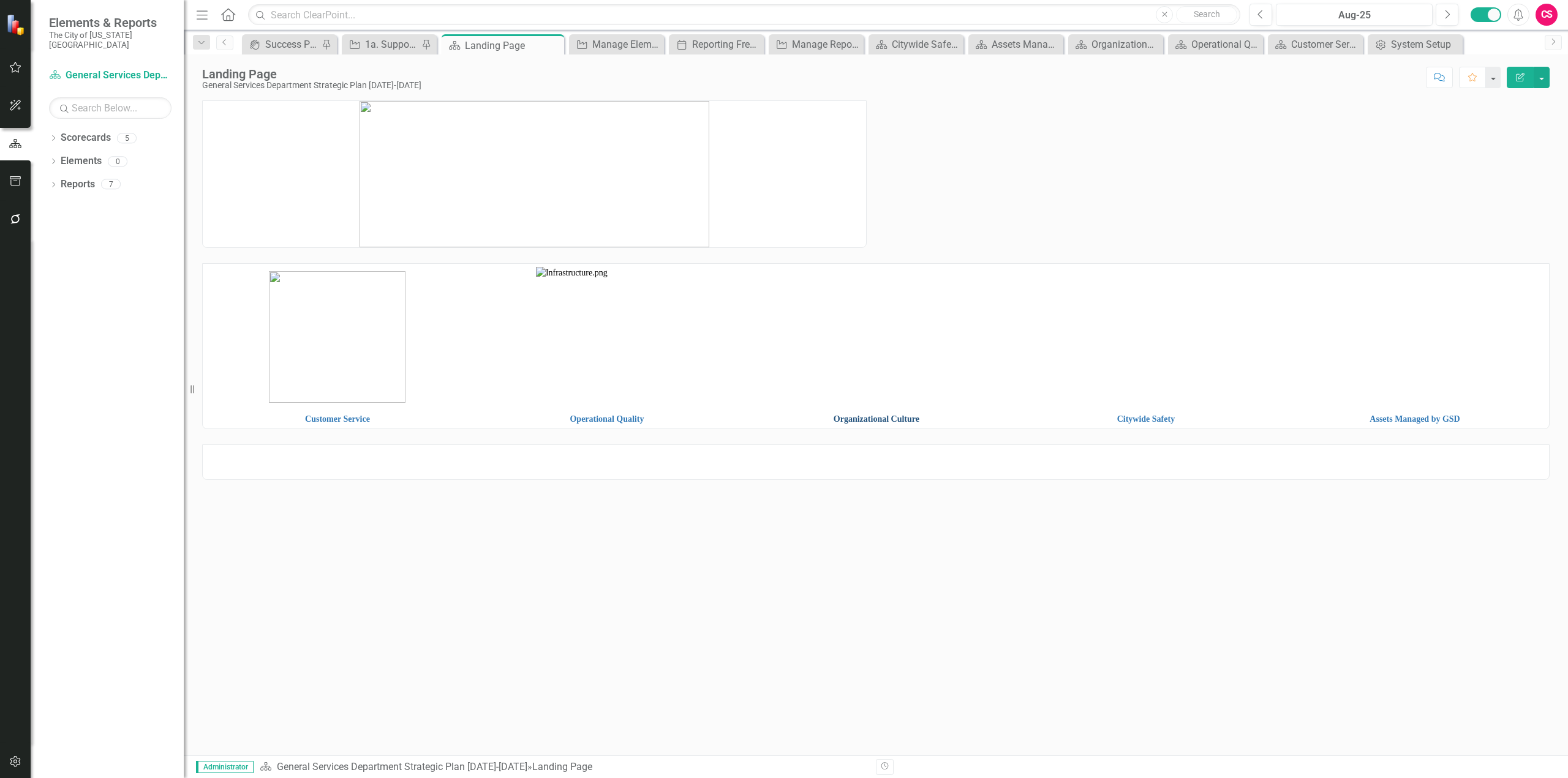
click at [894, 422] on link "Organizational Culture" at bounding box center [877, 419] width 86 height 9
click at [584, 423] on link "Operational Quality" at bounding box center [606, 419] width 74 height 9
click at [343, 421] on link "Customer Service" at bounding box center [338, 419] width 65 height 9
click at [1163, 417] on link "Citywide Safety" at bounding box center [1147, 419] width 58 height 9
click at [17, 760] on icon "button" at bounding box center [15, 762] width 13 height 10
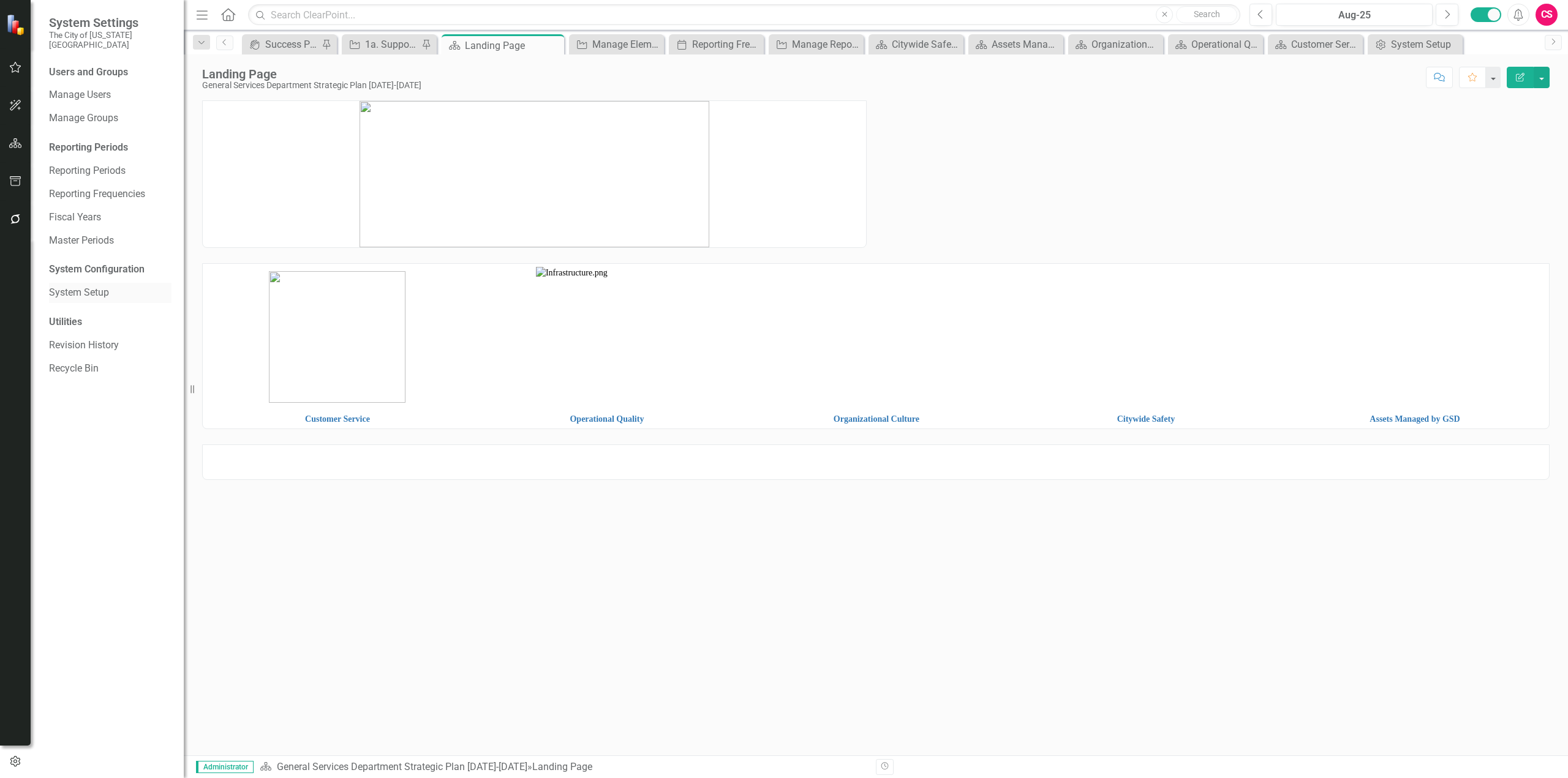
click at [93, 286] on link "System Setup" at bounding box center [110, 292] width 123 height 14
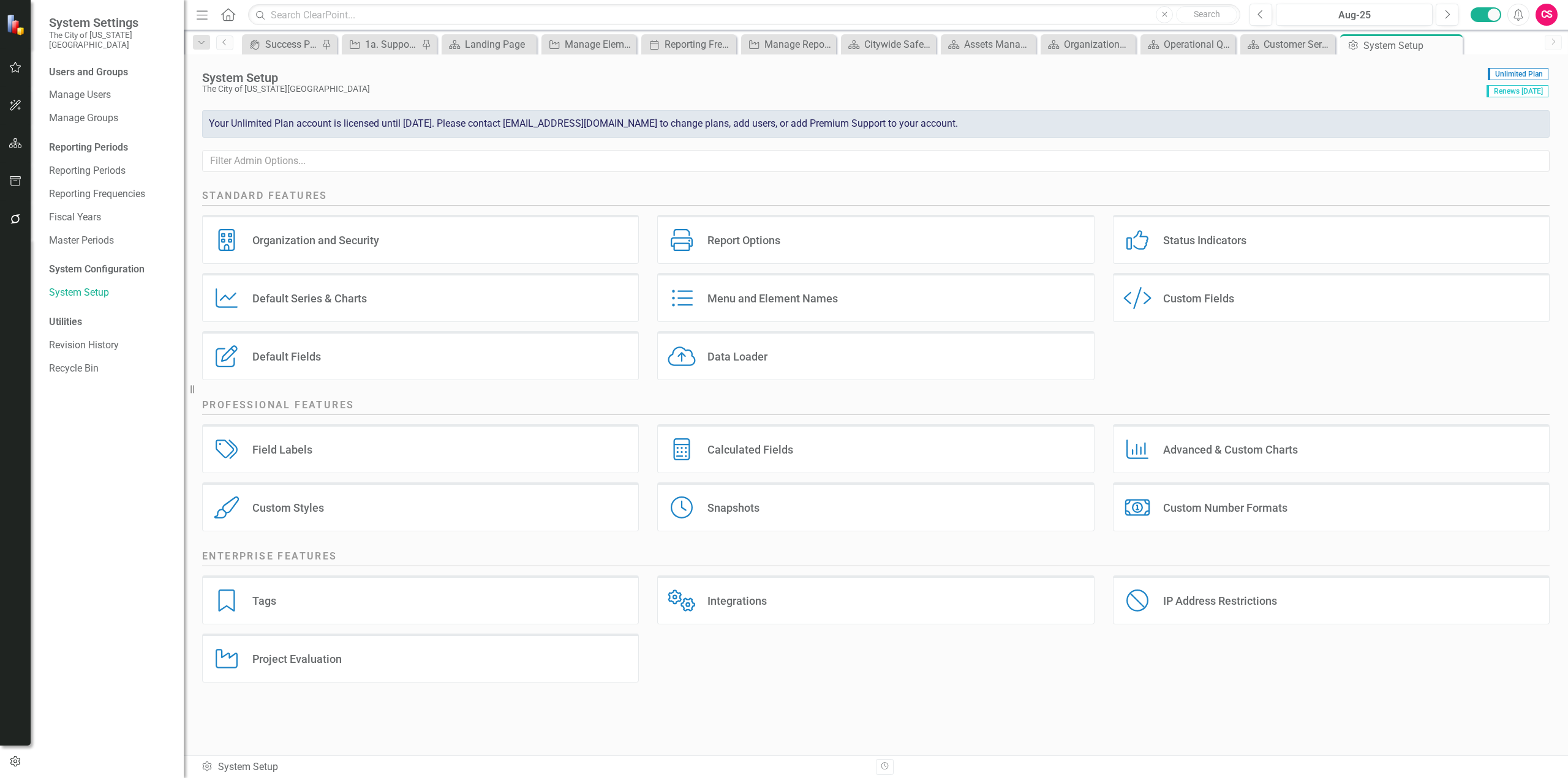
click at [1289, 330] on div "Custom Style Custom Fields" at bounding box center [1331, 303] width 455 height 58
click at [1274, 307] on div "Custom Style Custom Fields" at bounding box center [1331, 298] width 437 height 49
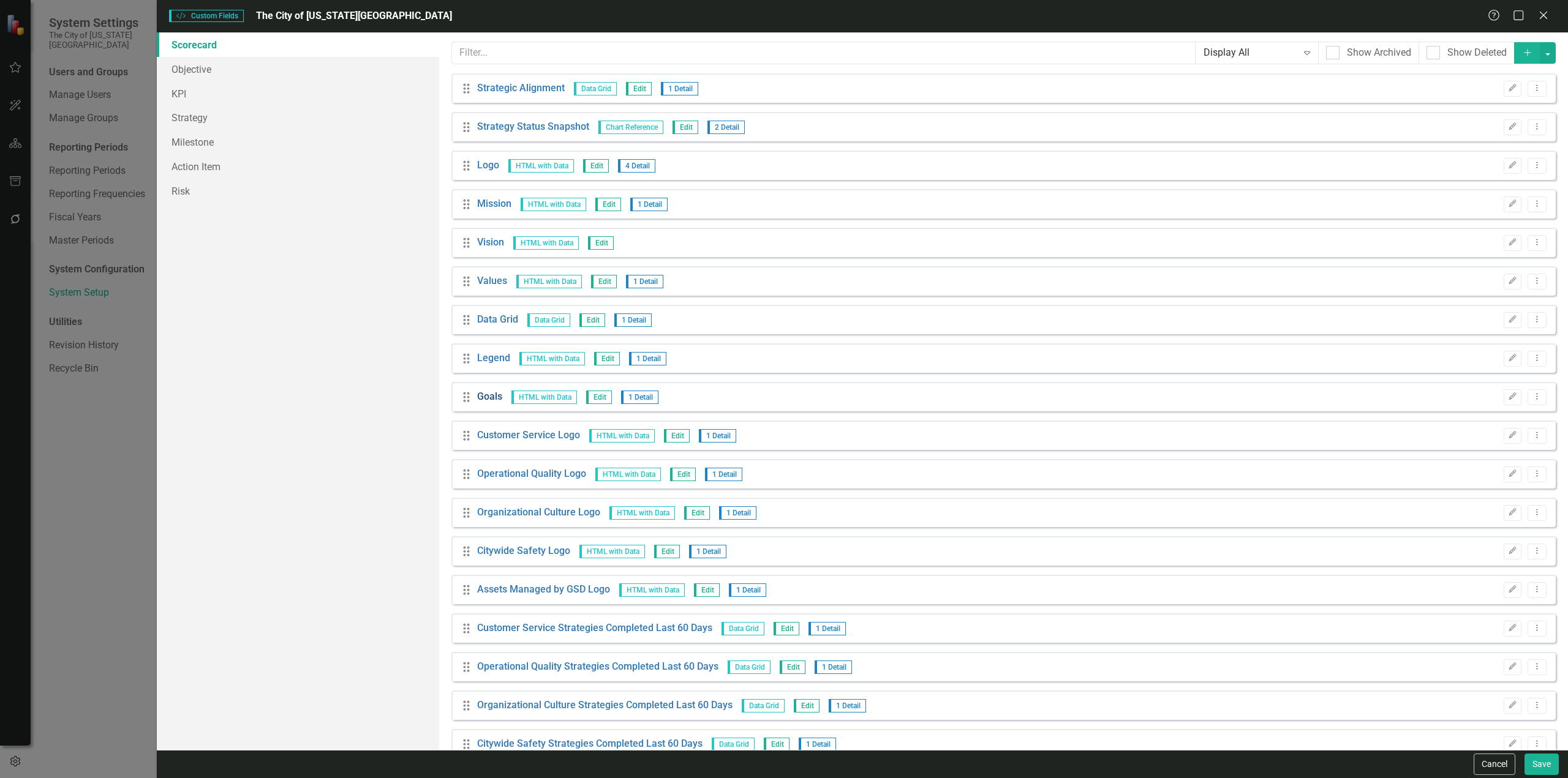
click at [487, 395] on link "Goals" at bounding box center [489, 397] width 25 height 14
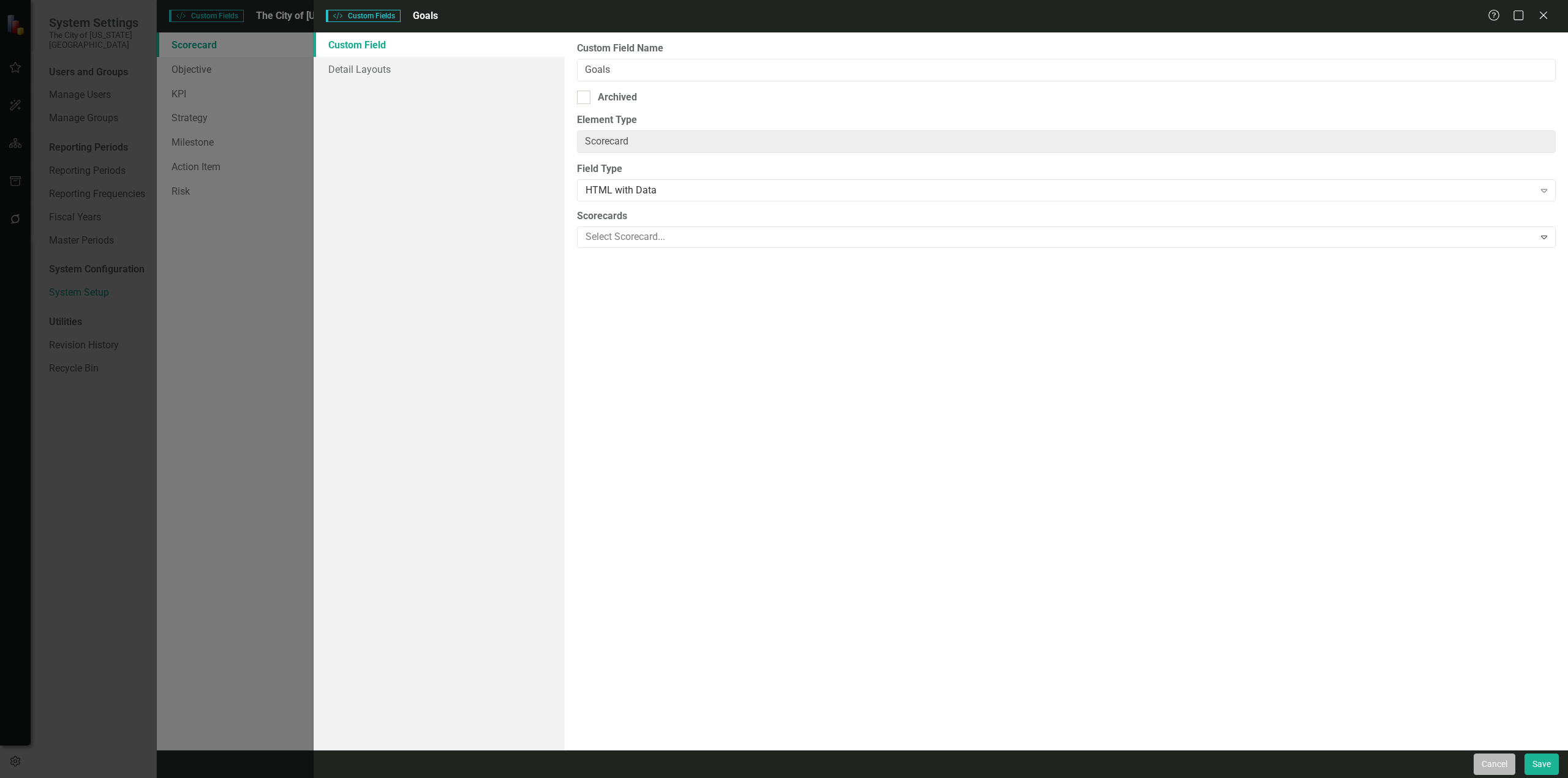
click at [1485, 764] on button "Cancel" at bounding box center [1494, 764] width 41 height 21
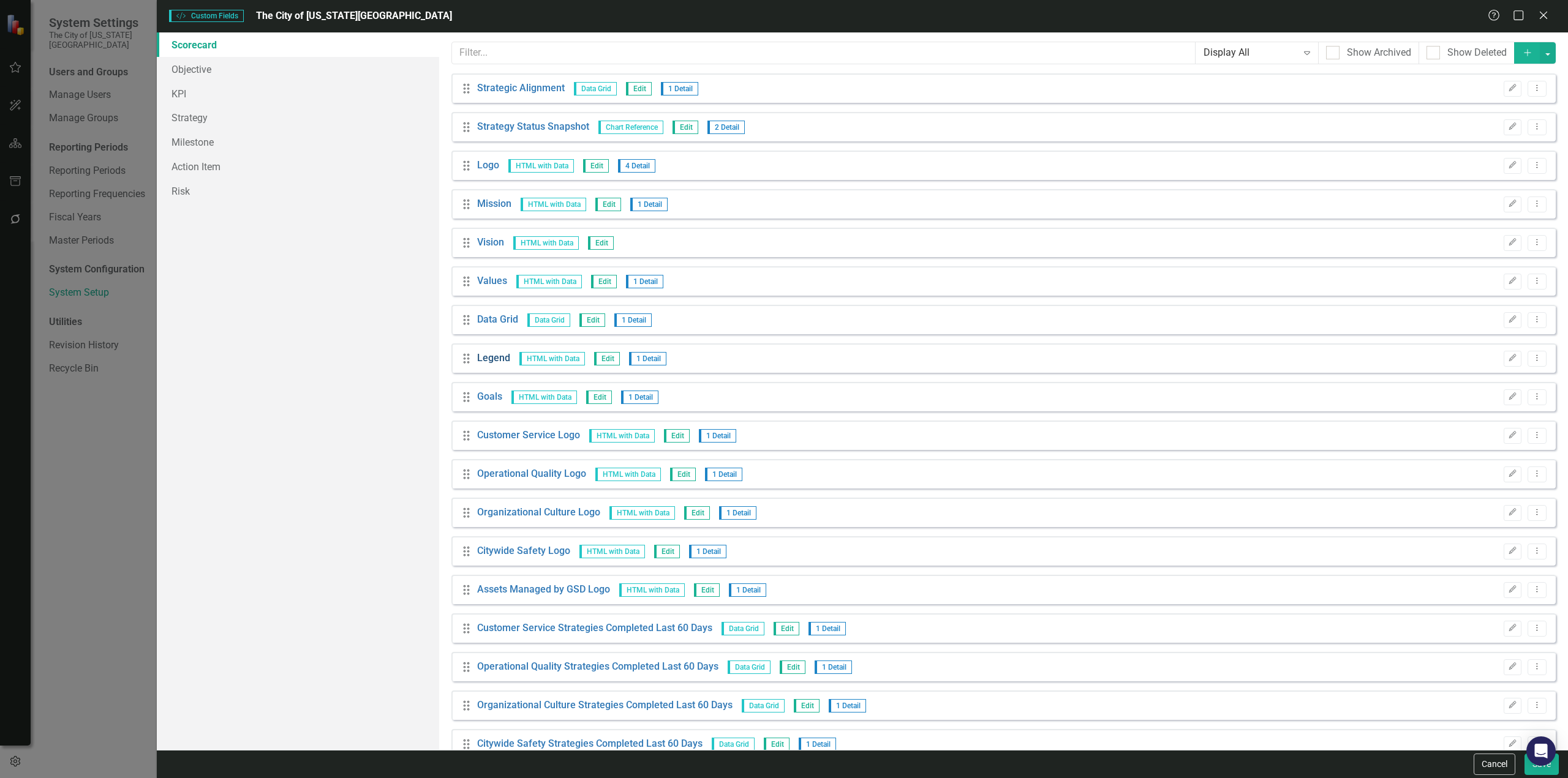
click at [494, 364] on link "Legend" at bounding box center [493, 358] width 33 height 14
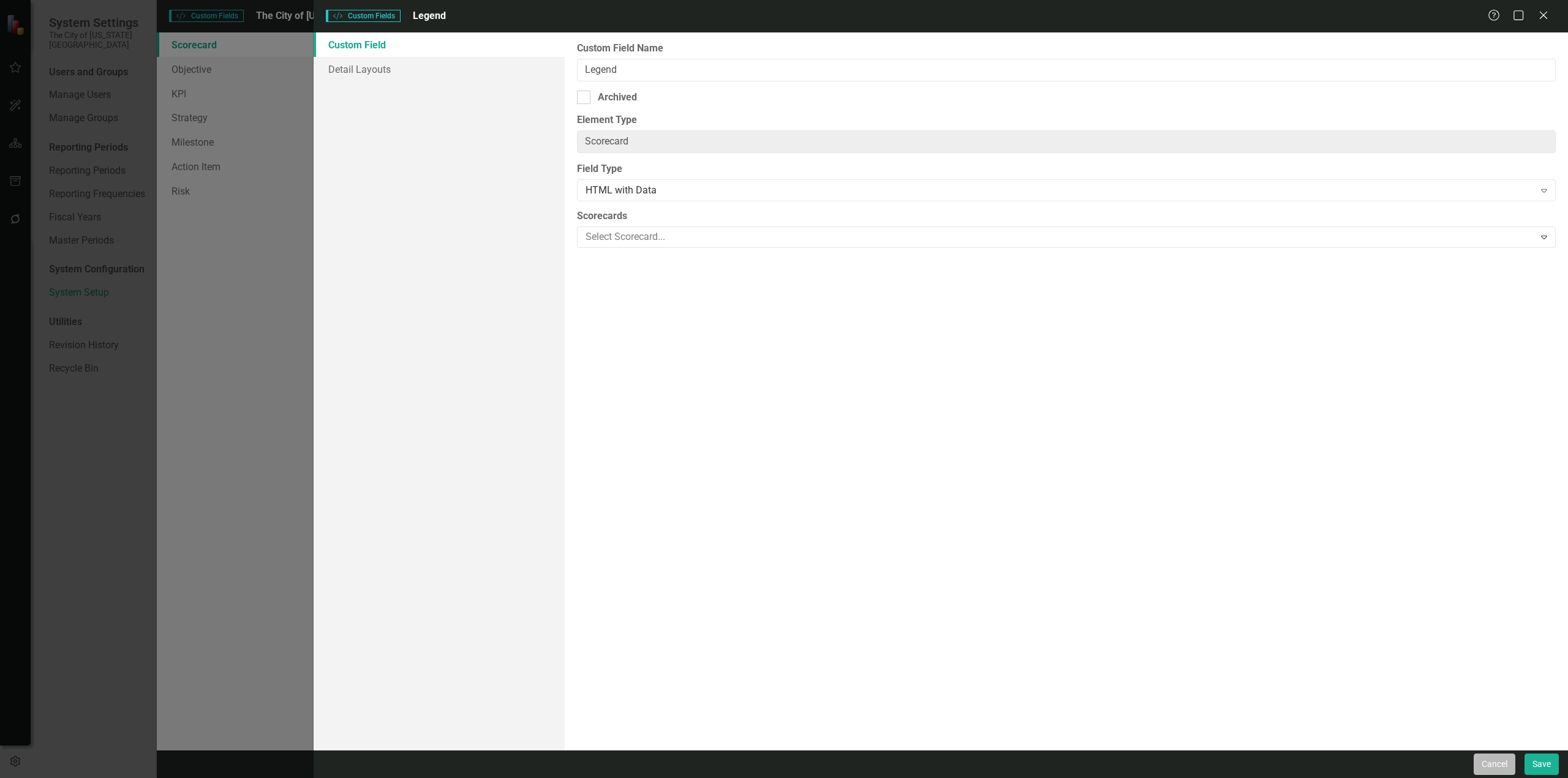
click at [1497, 760] on button "Cancel" at bounding box center [1494, 764] width 41 height 21
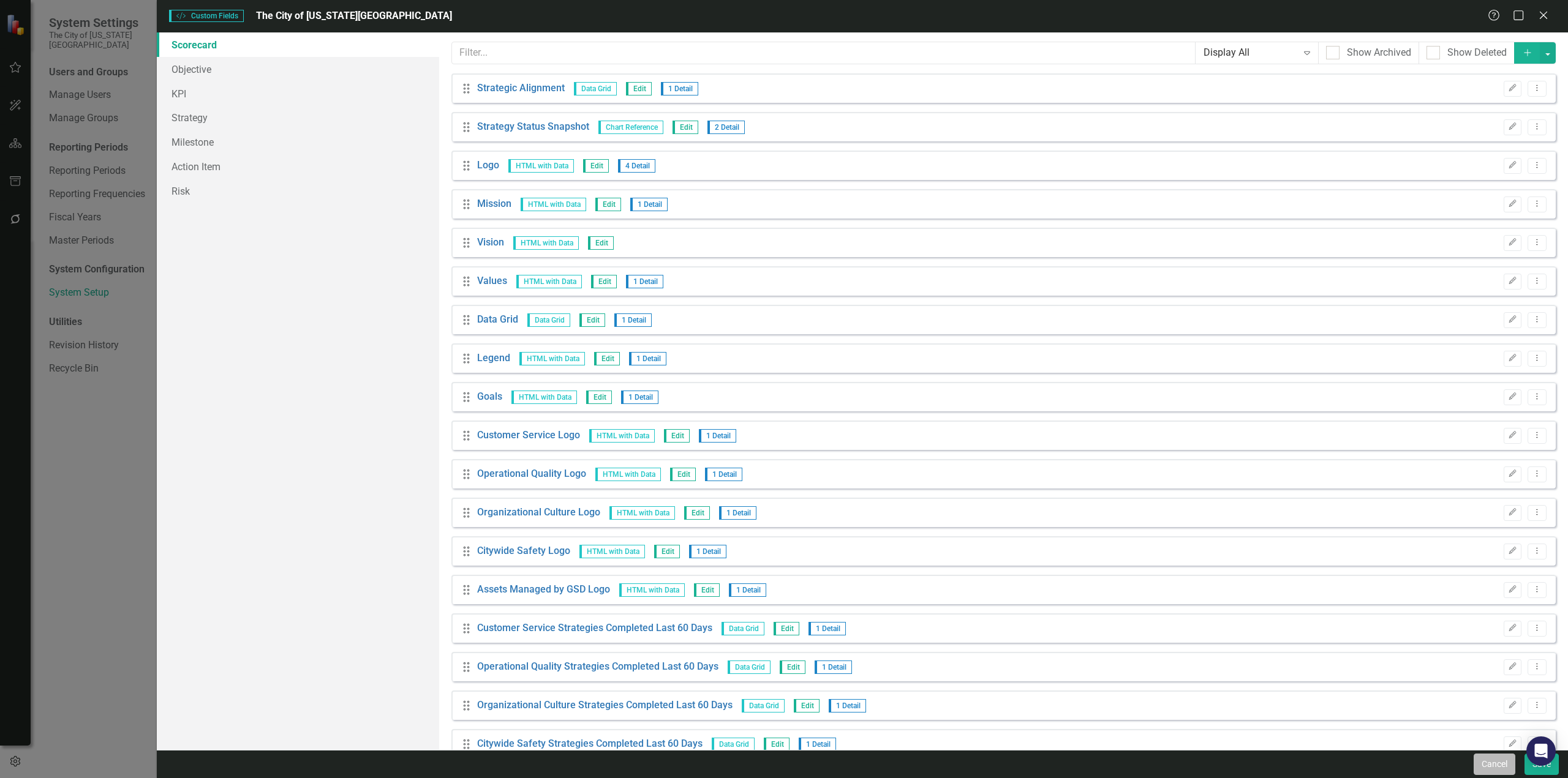
click at [1487, 762] on button "Cancel" at bounding box center [1494, 764] width 41 height 21
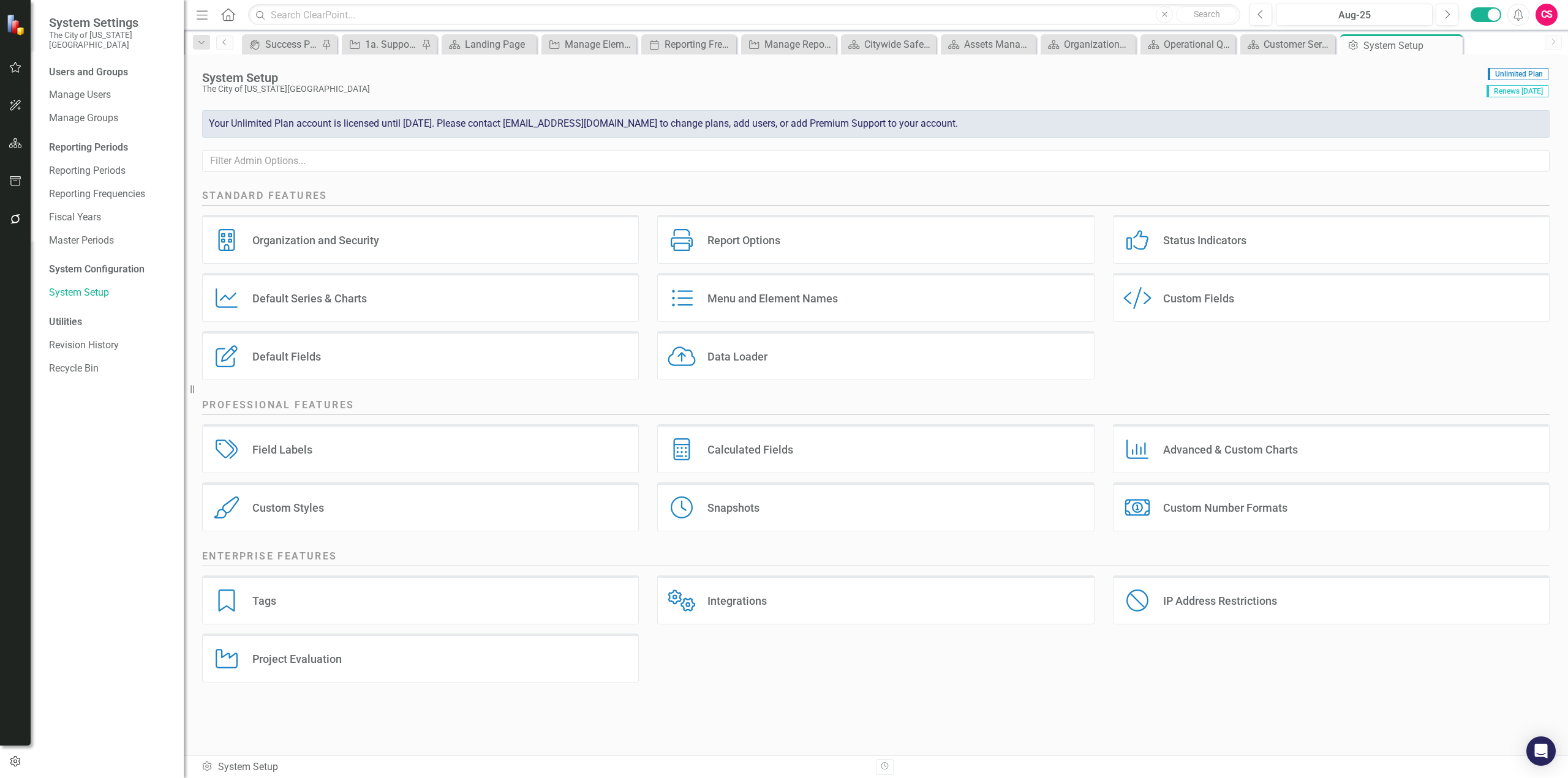
click at [1302, 324] on div "Custom Style Custom Fields" at bounding box center [1331, 303] width 455 height 58
click at [1317, 285] on div "Custom Style Custom Fields" at bounding box center [1331, 298] width 437 height 49
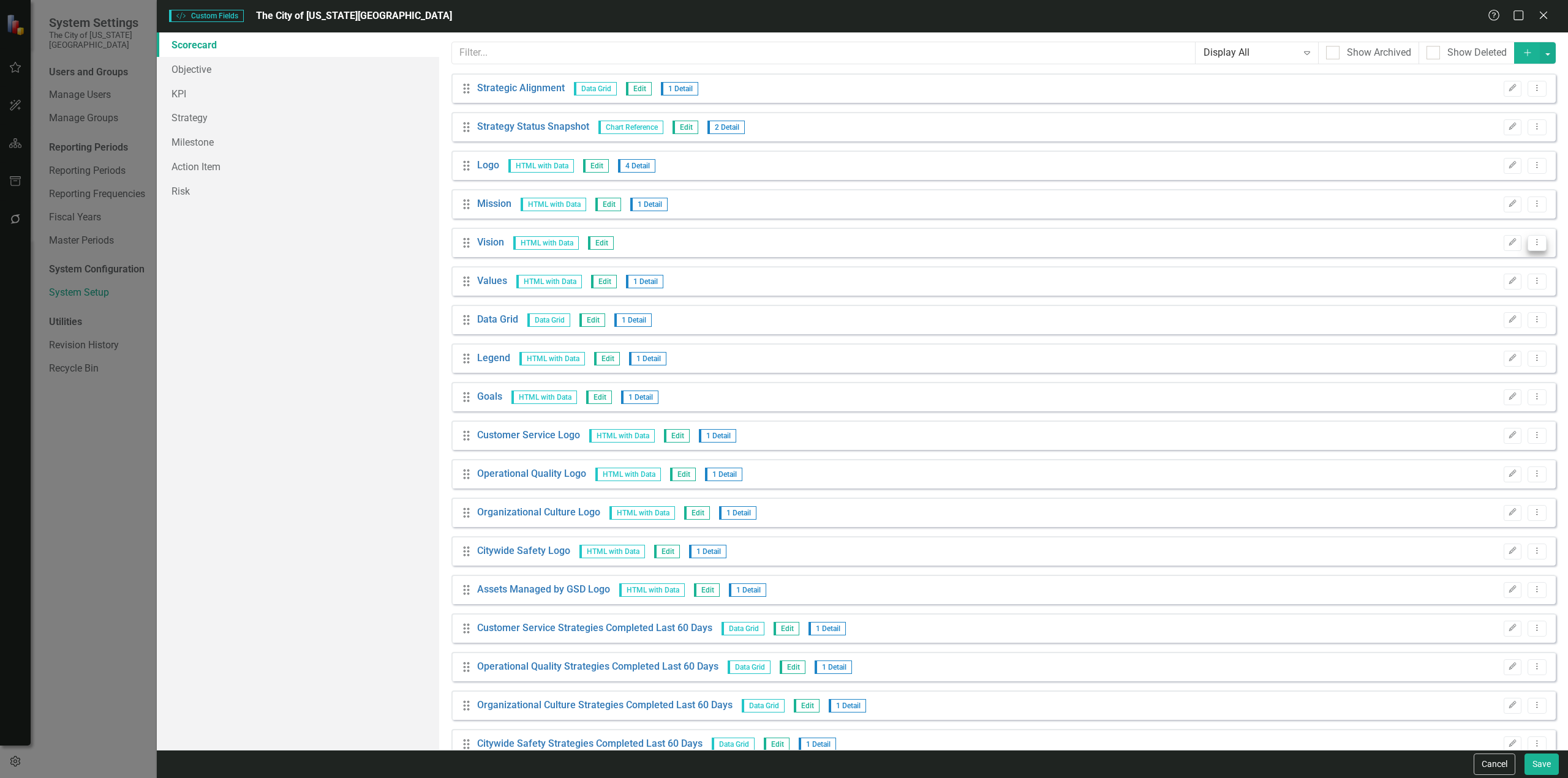
click at [1532, 244] on icon "Dropdown Menu" at bounding box center [1537, 243] width 11 height 8
click at [1479, 311] on link "Trash Delete Custom Field" at bounding box center [1472, 308] width 130 height 23
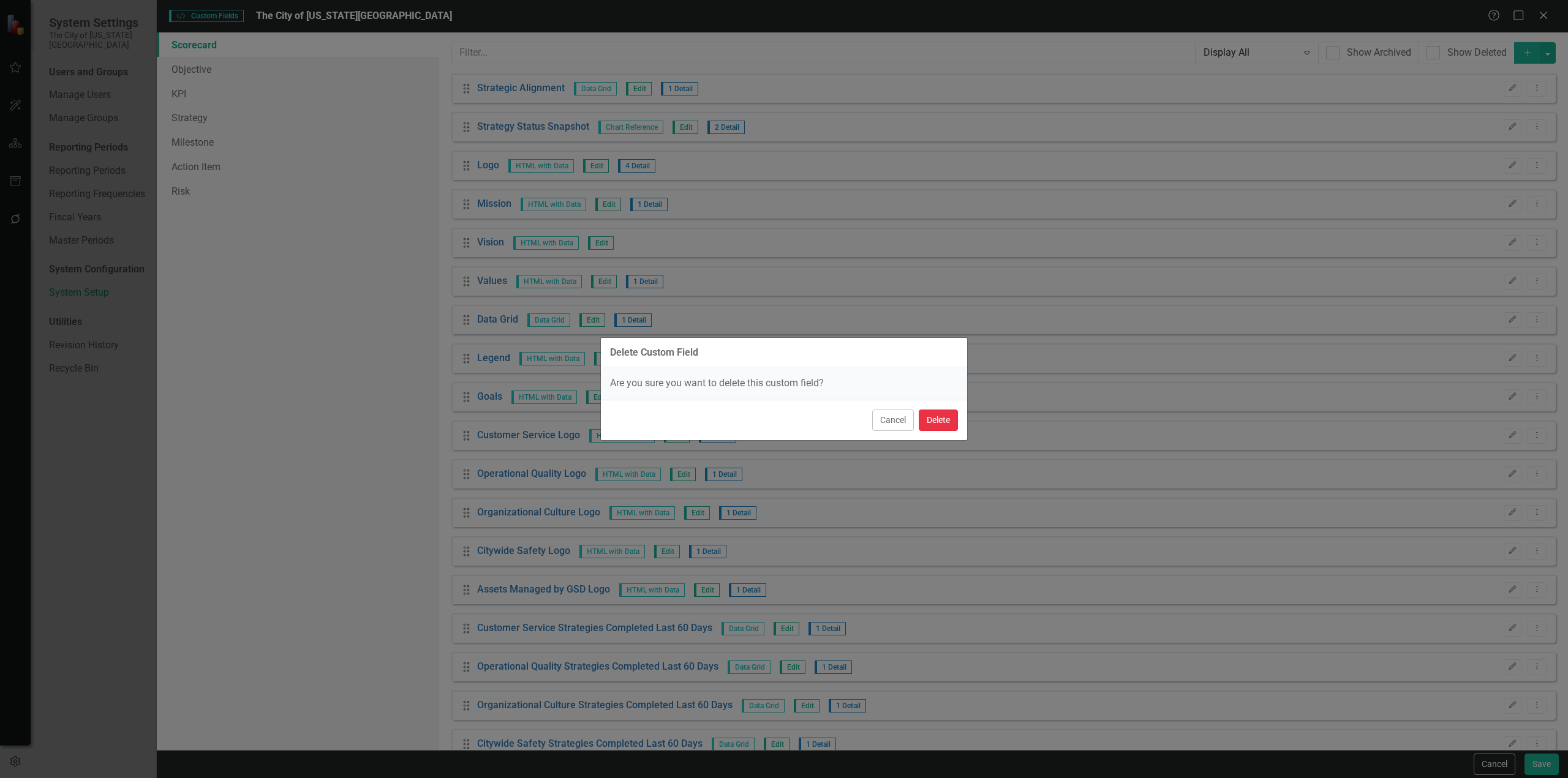
click at [940, 419] on button "Delete" at bounding box center [938, 420] width 39 height 21
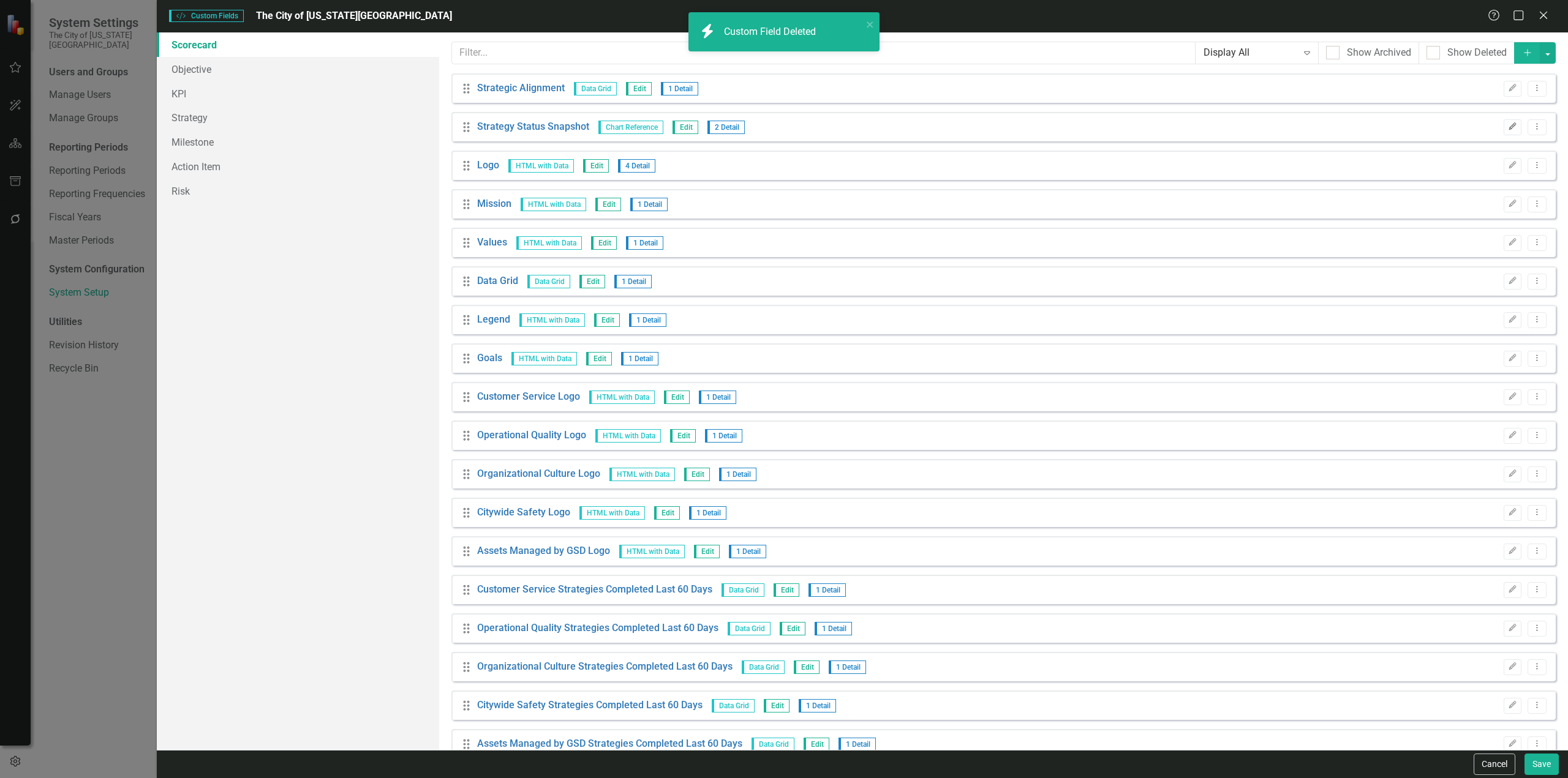
click at [1508, 127] on icon "Edit" at bounding box center [1512, 127] width 9 height 7
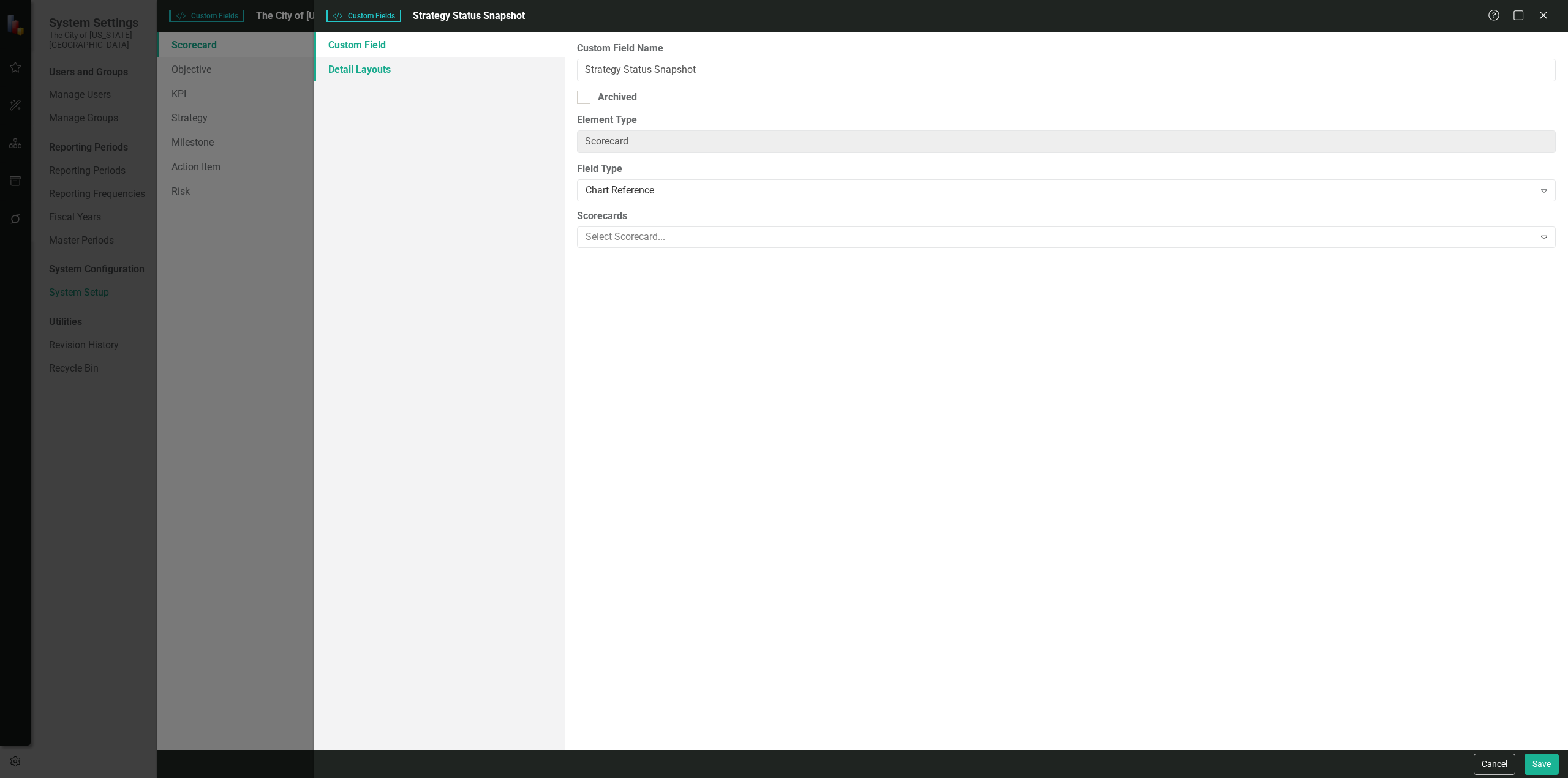
click at [380, 57] on link "Detail Layouts" at bounding box center [438, 69] width 251 height 24
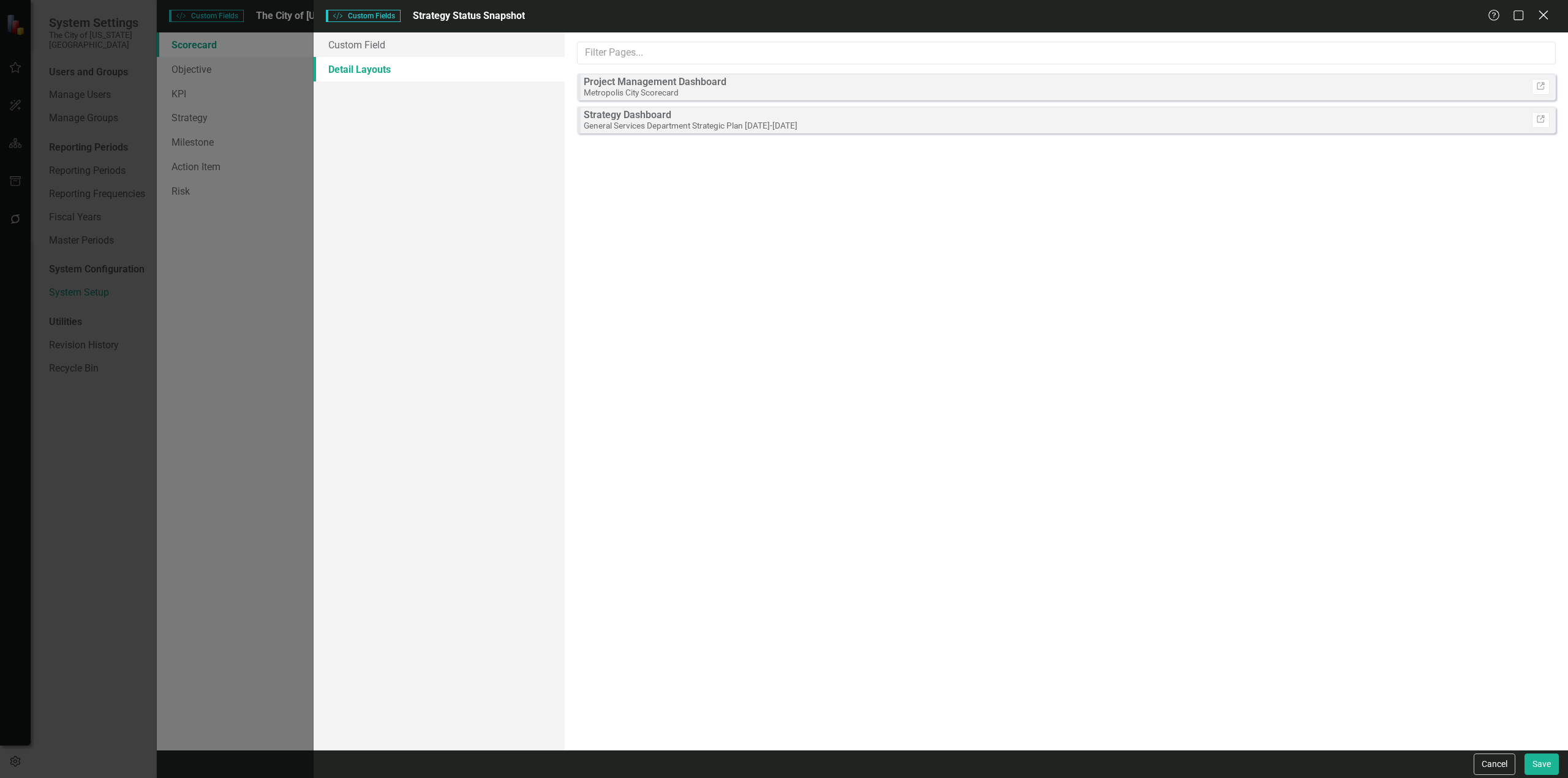
click at [1545, 19] on icon "Close" at bounding box center [1543, 15] width 15 height 11
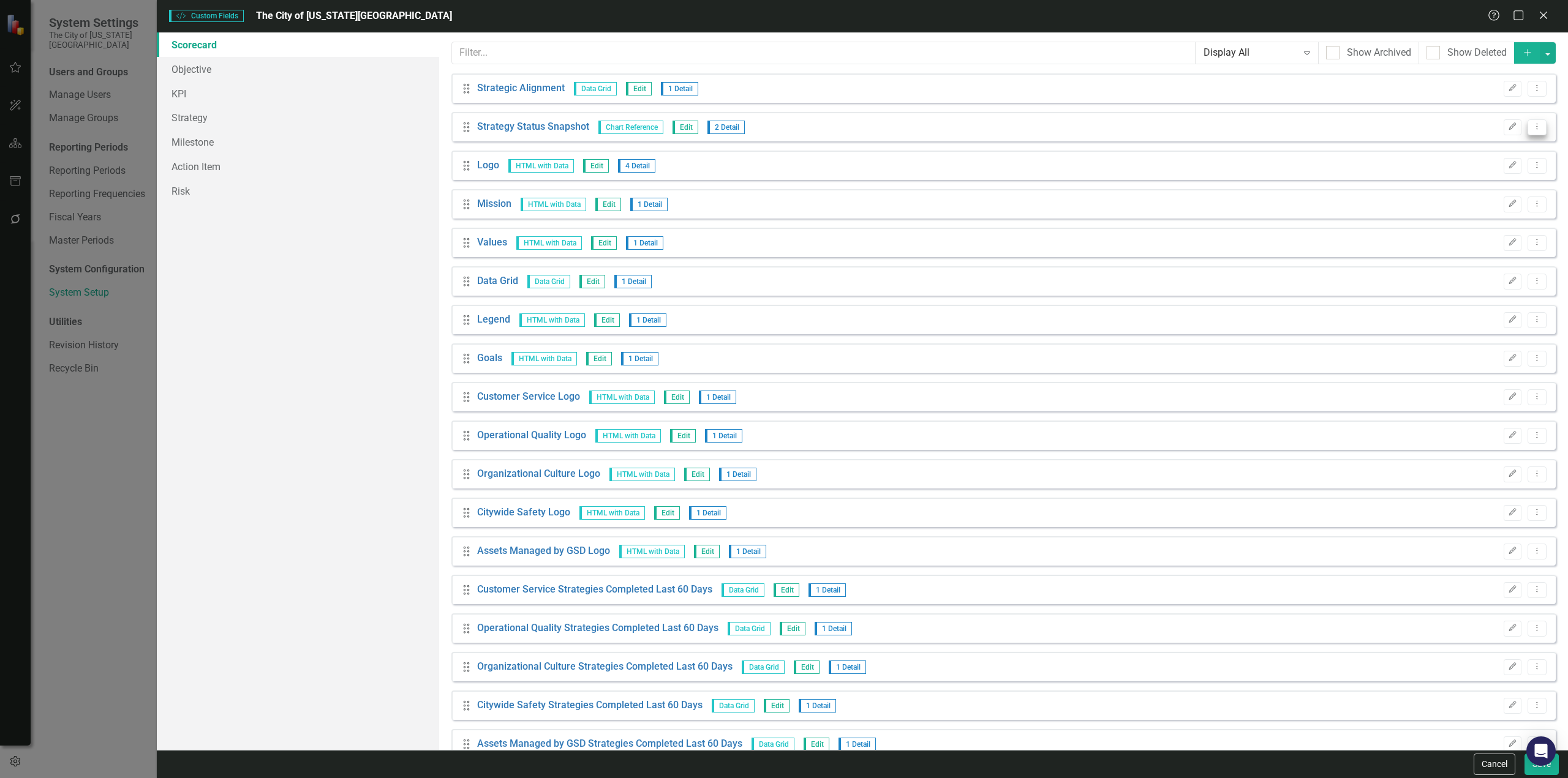
click at [1532, 127] on icon "Dropdown Menu" at bounding box center [1537, 127] width 11 height 8
click at [1474, 192] on link "Trash Delete Custom Field" at bounding box center [1472, 192] width 130 height 23
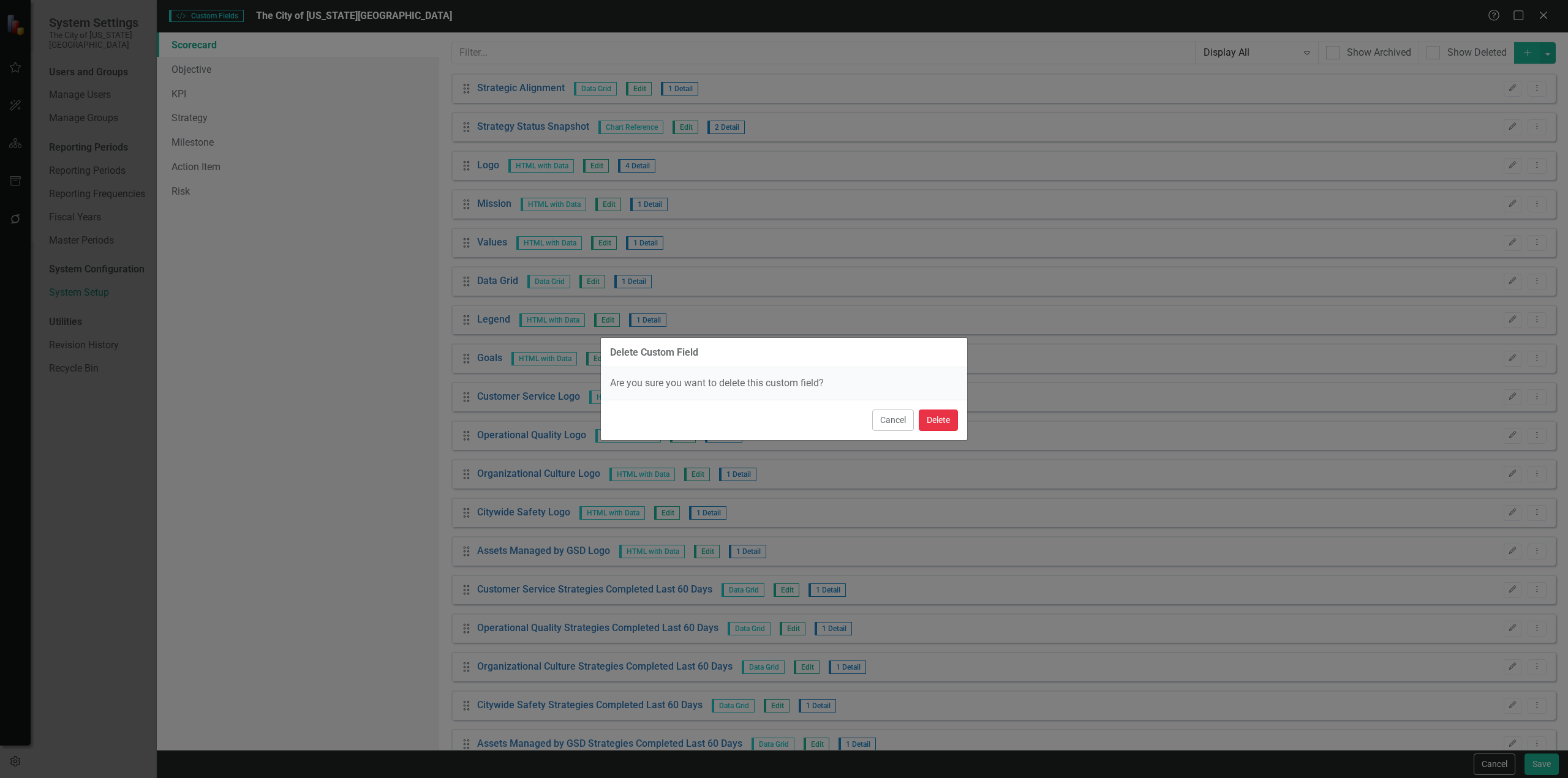
click at [939, 421] on button "Delete" at bounding box center [938, 420] width 39 height 21
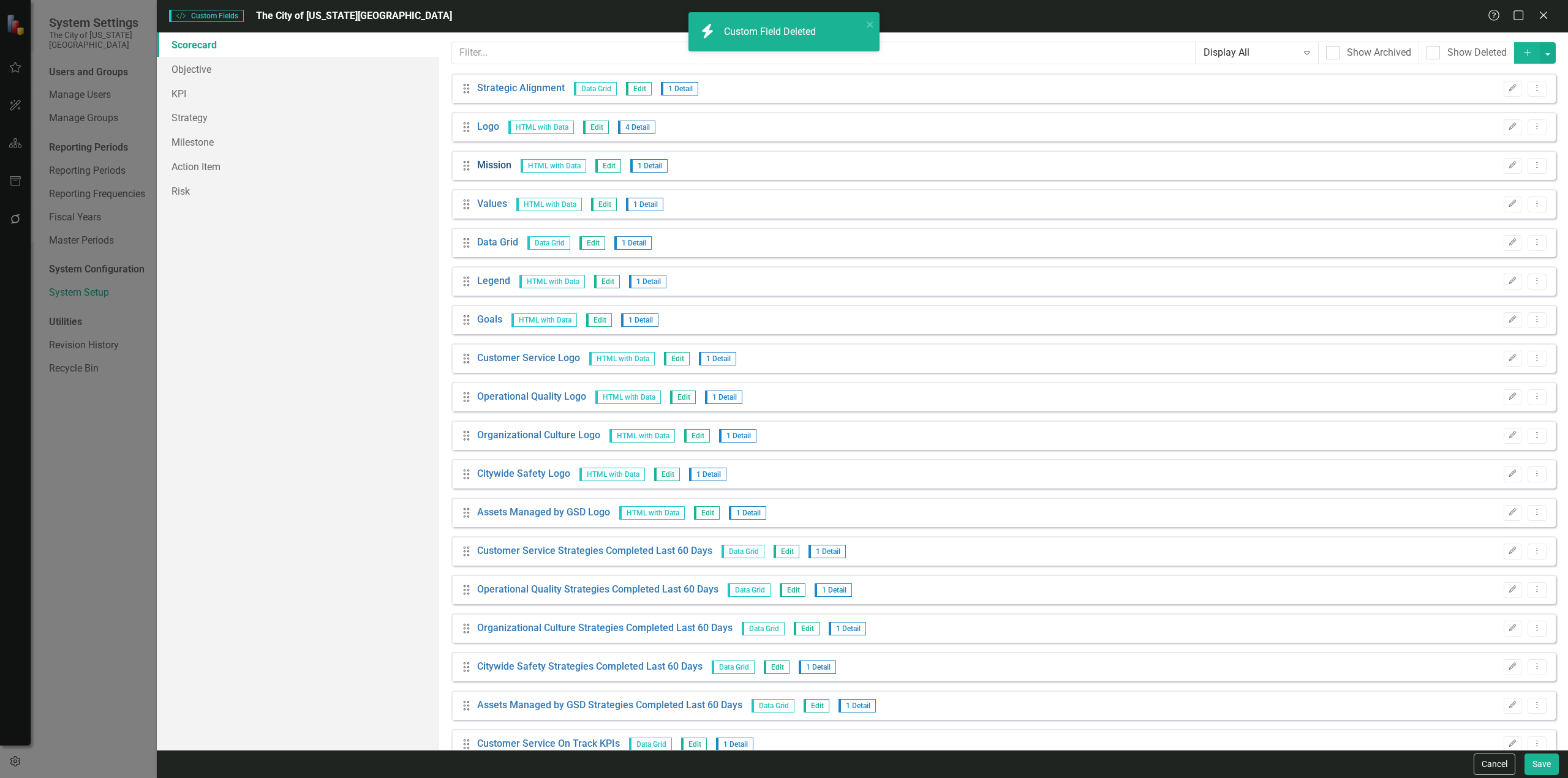
click at [501, 165] on link "Mission" at bounding box center [494, 165] width 34 height 14
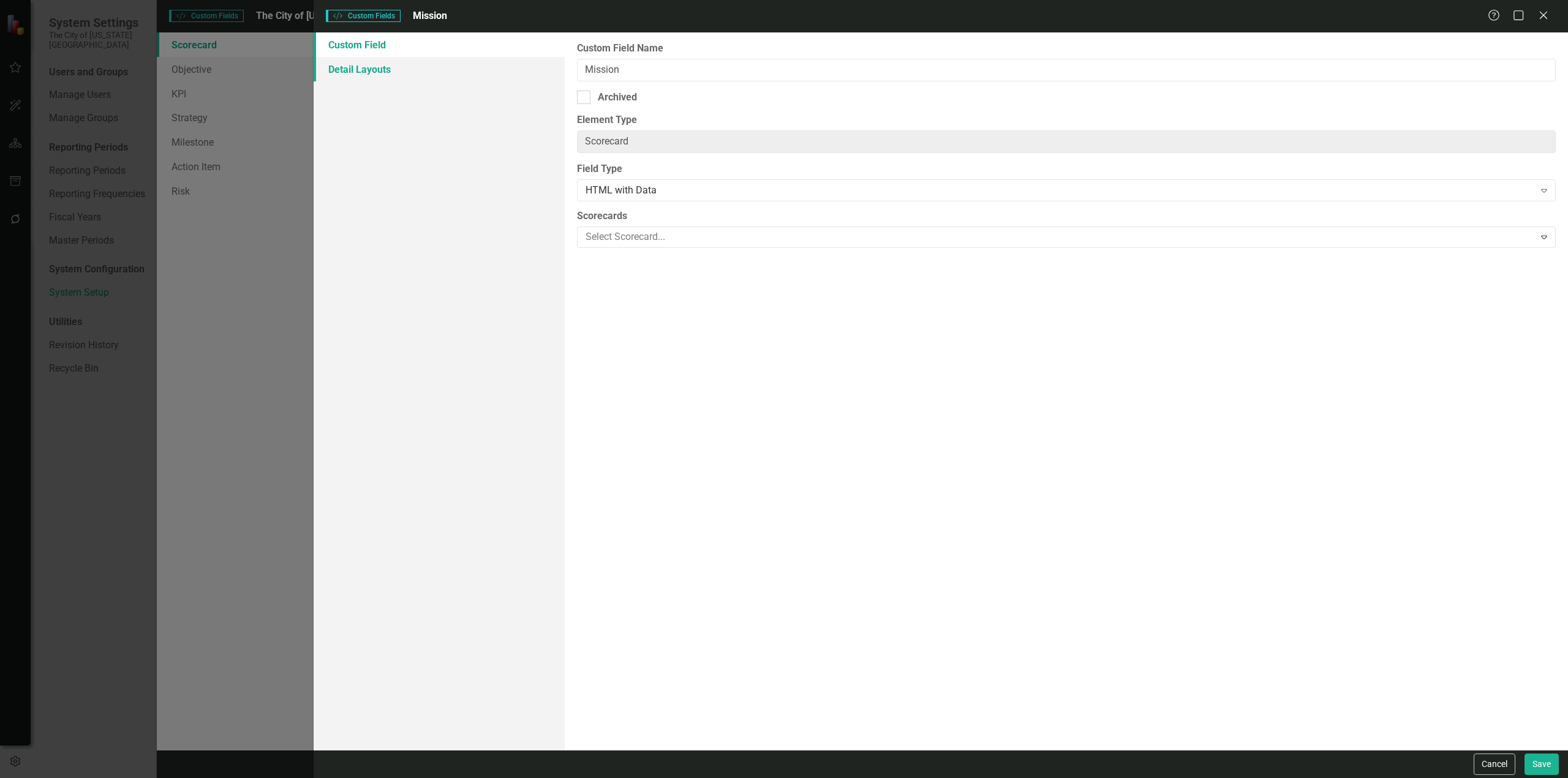
click at [473, 68] on link "Detail Layouts" at bounding box center [438, 69] width 251 height 24
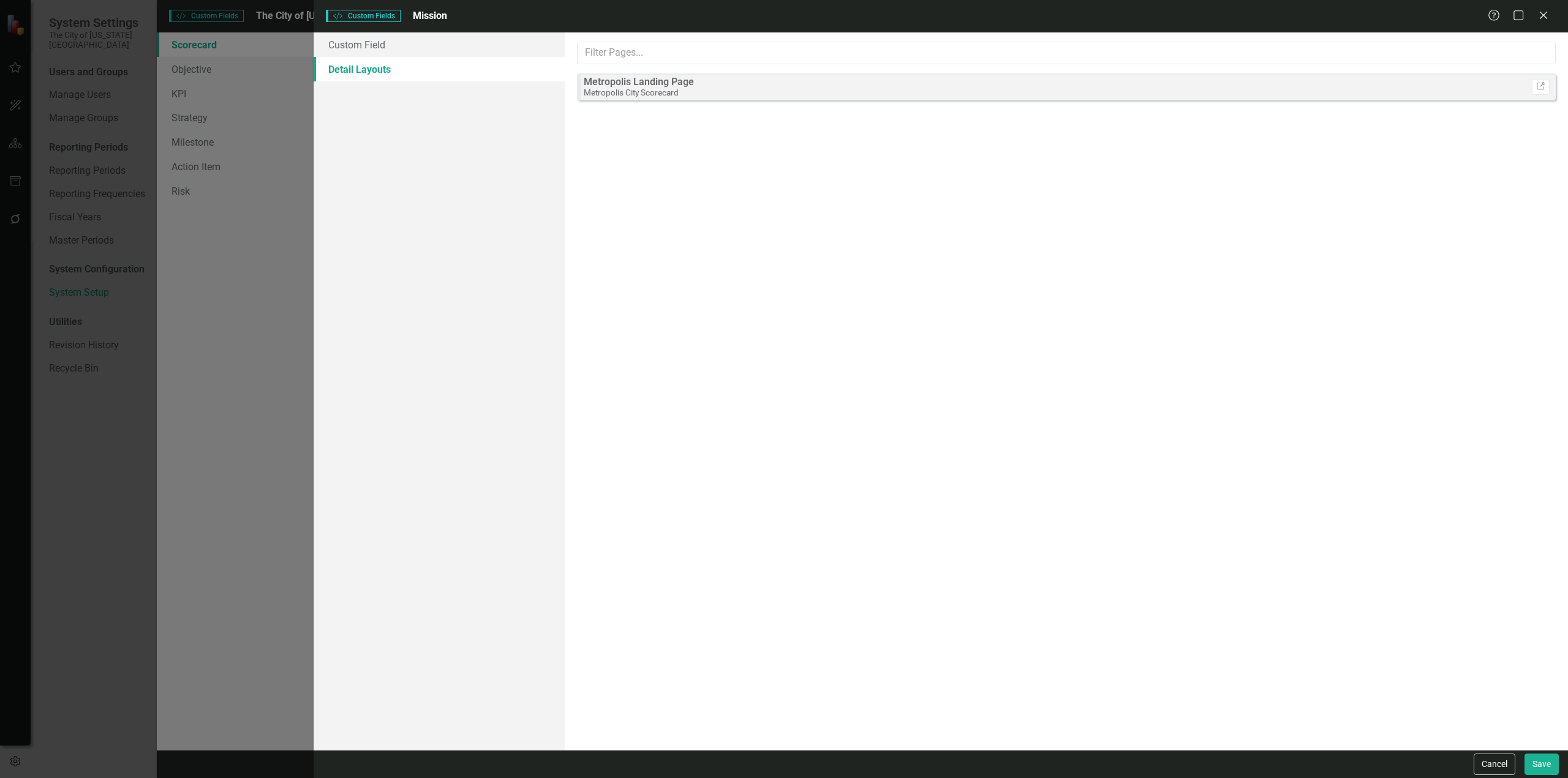
click at [1553, 15] on div "Help Maximize Close" at bounding box center [1522, 15] width 68 height 14
click at [1546, 17] on icon at bounding box center [1543, 15] width 9 height 9
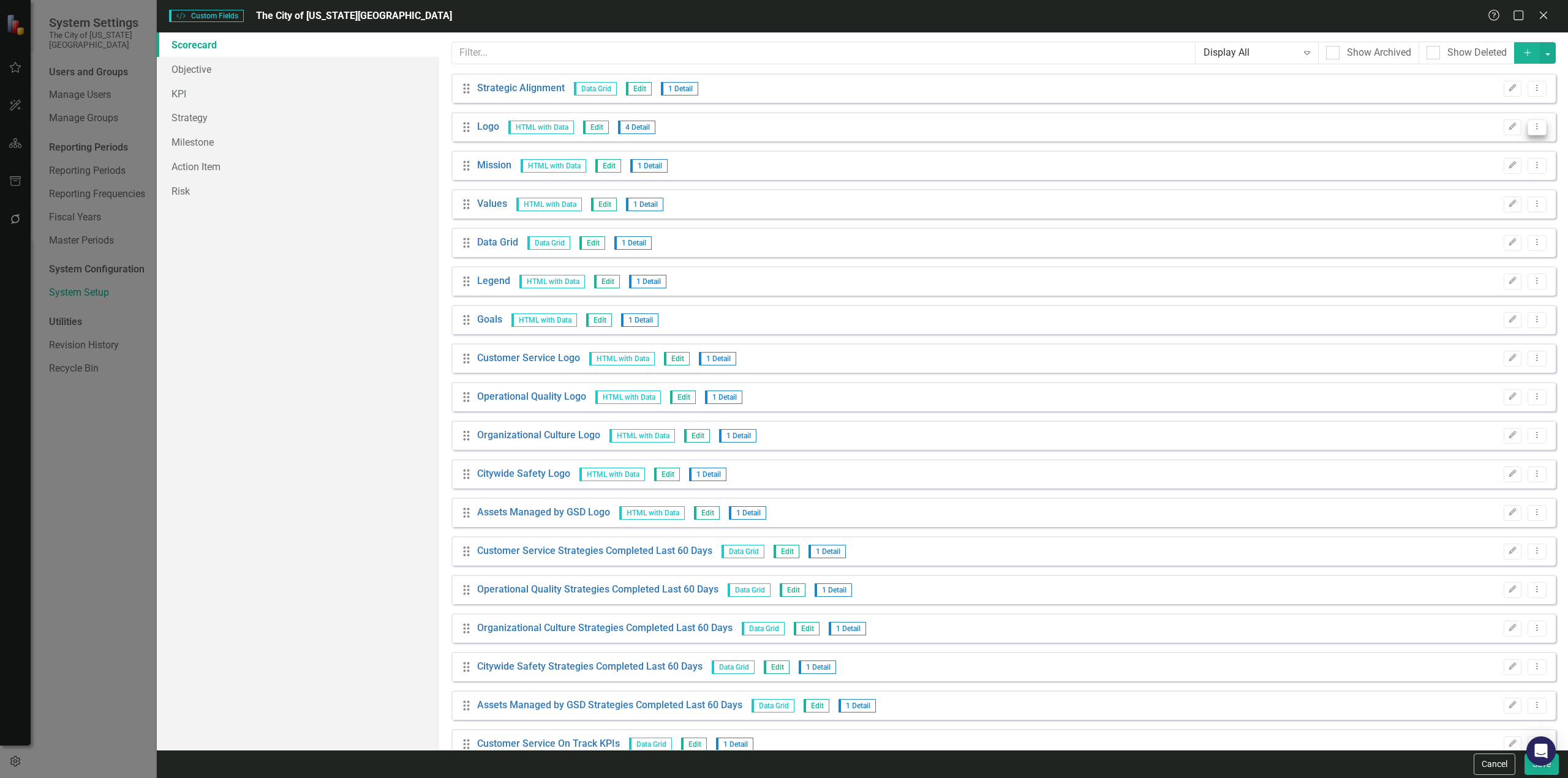
click at [1537, 127] on icon at bounding box center [1538, 127] width 2 height 6
click at [1497, 198] on link "Trash Delete Custom Field" at bounding box center [1472, 192] width 130 height 23
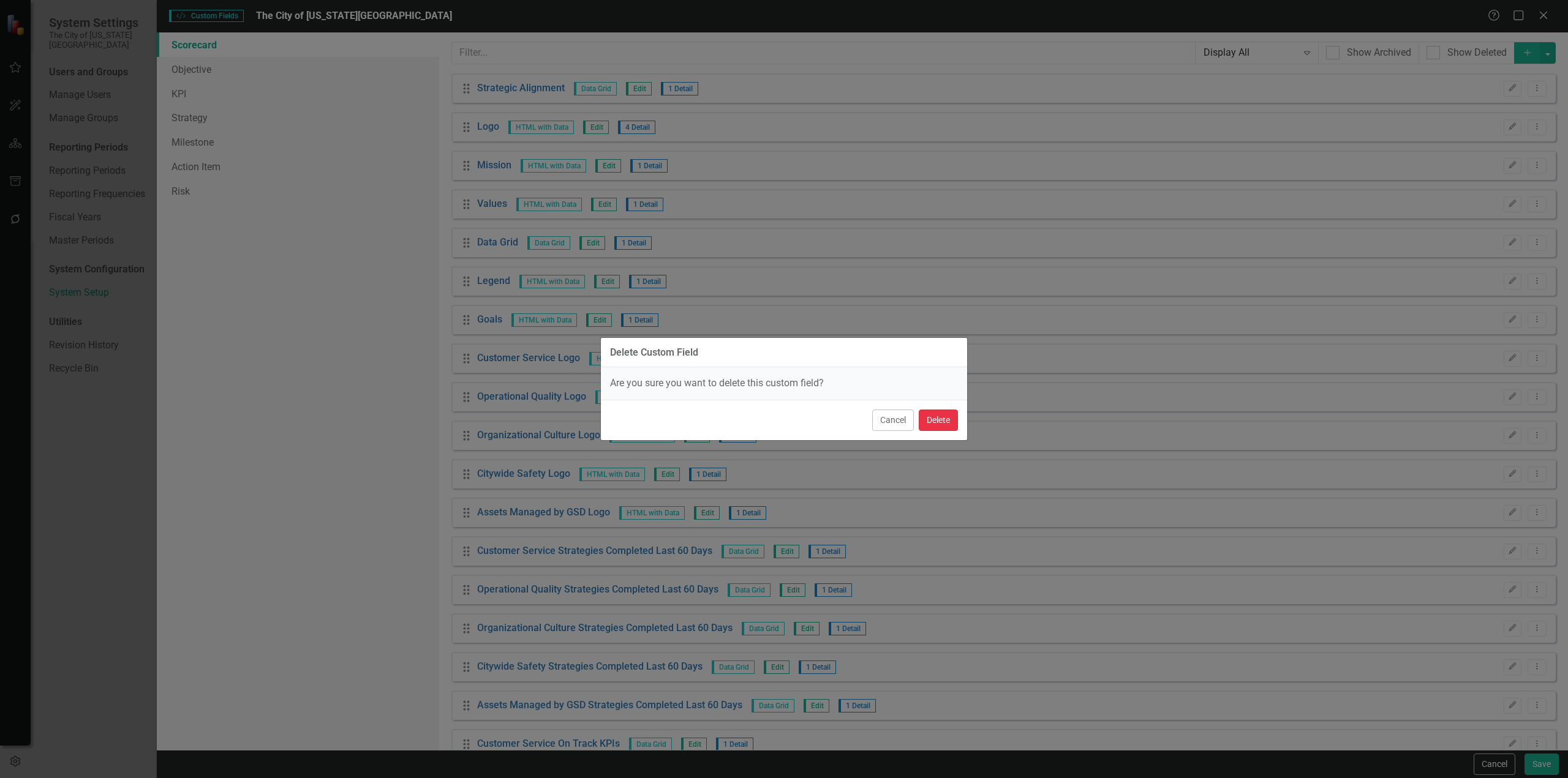
click at [928, 417] on button "Delete" at bounding box center [938, 420] width 39 height 21
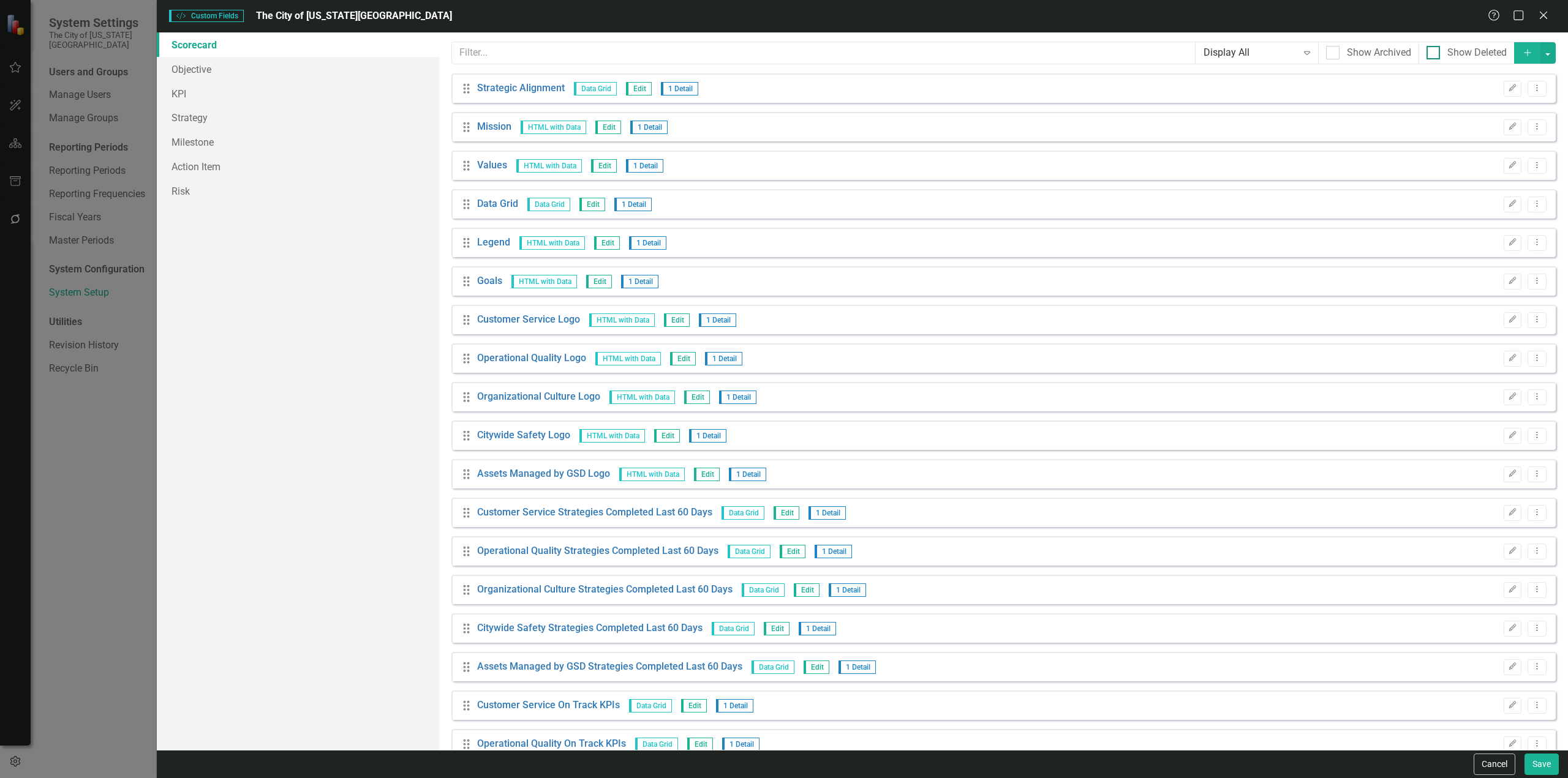
click at [1452, 49] on div "Show Deleted" at bounding box center [1477, 53] width 59 height 14
click at [1435, 49] on input "Show Deleted" at bounding box center [1431, 50] width 8 height 8
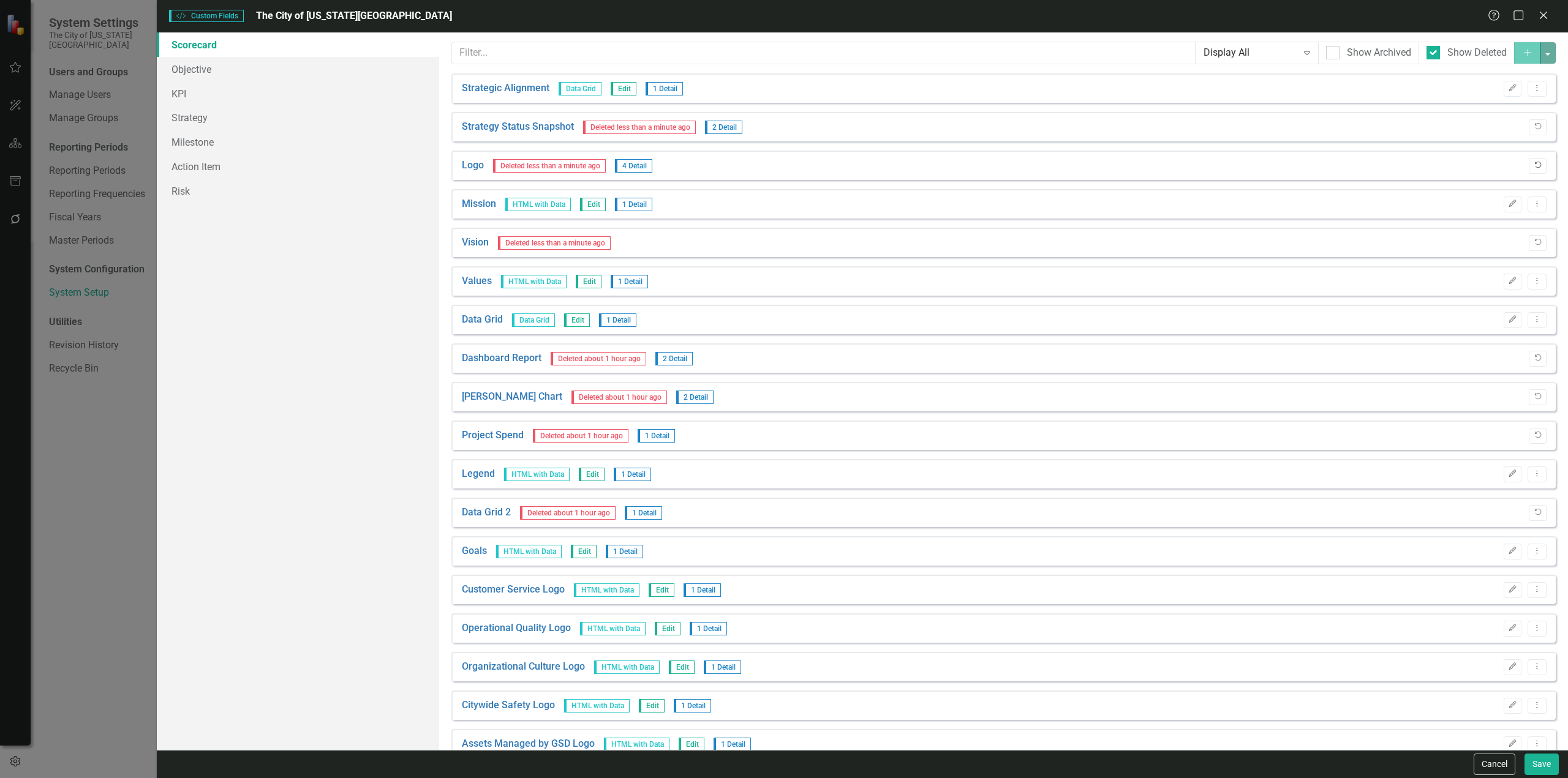
click at [1535, 165] on button "Undelete" at bounding box center [1538, 166] width 18 height 16
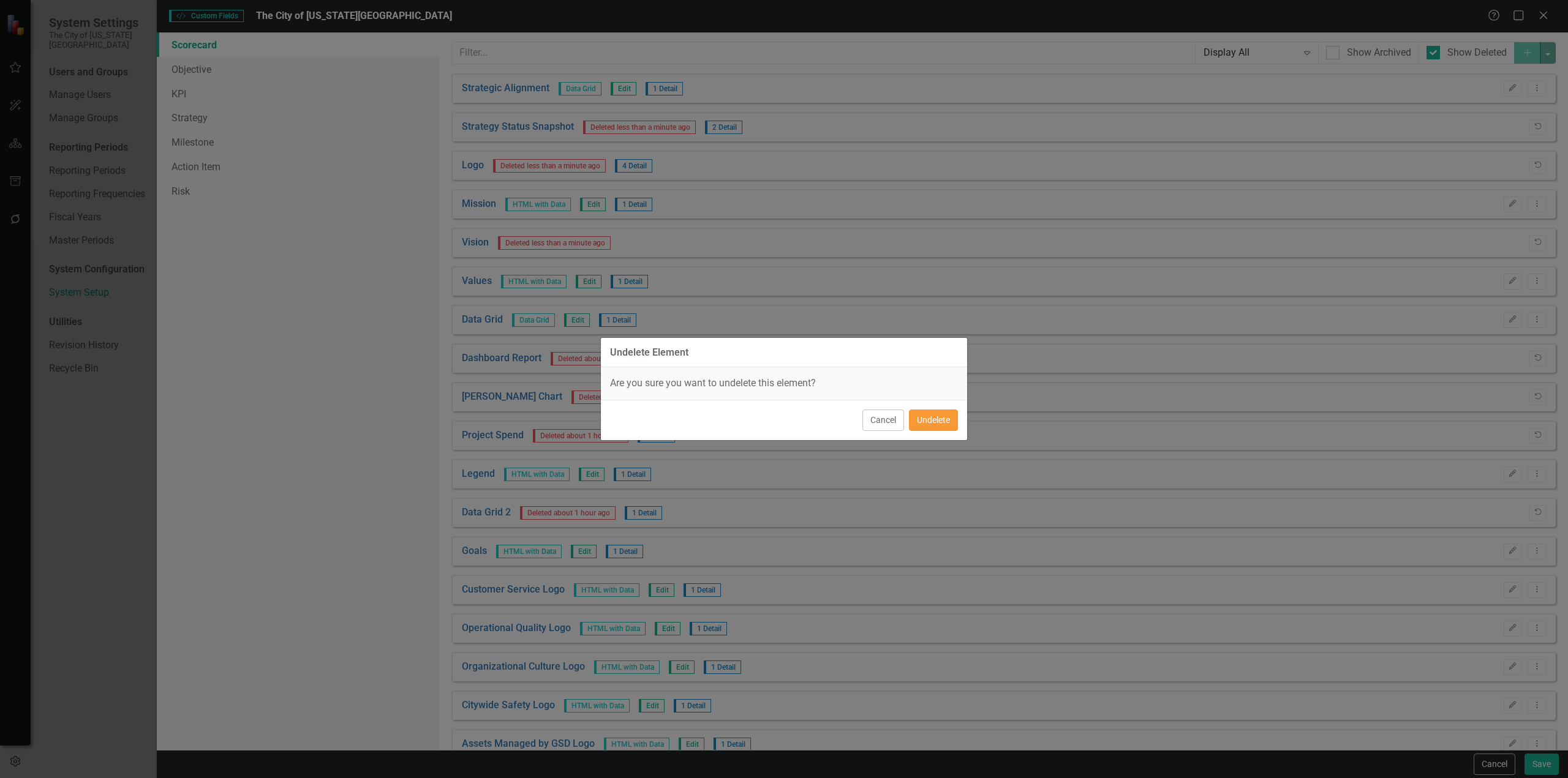
click at [923, 426] on button "Undelete" at bounding box center [933, 420] width 49 height 21
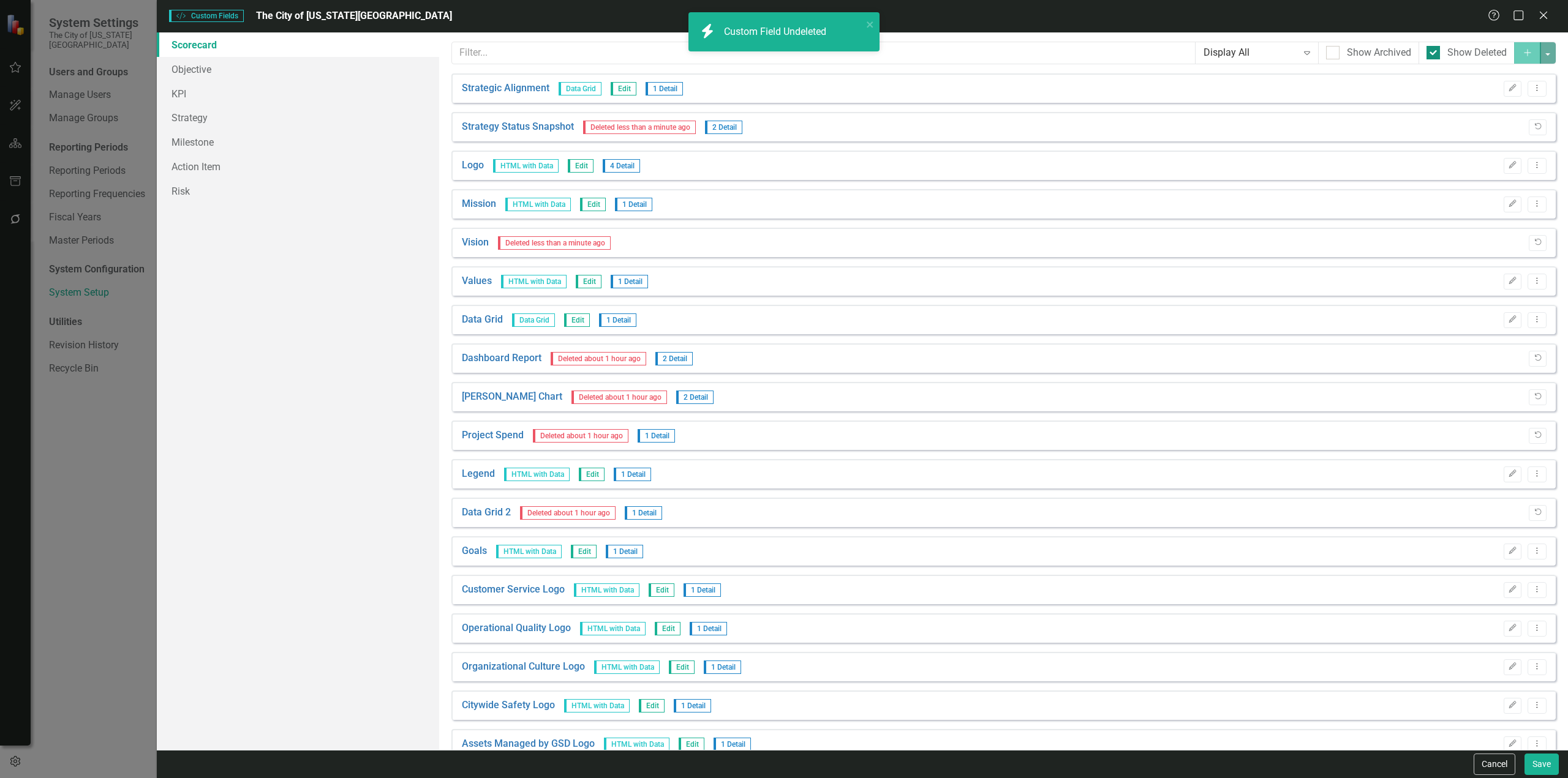
click at [1437, 54] on div "Show Deleted" at bounding box center [1467, 53] width 80 height 14
click at [1435, 54] on input "Show Deleted" at bounding box center [1431, 50] width 8 height 8
checkbox input "false"
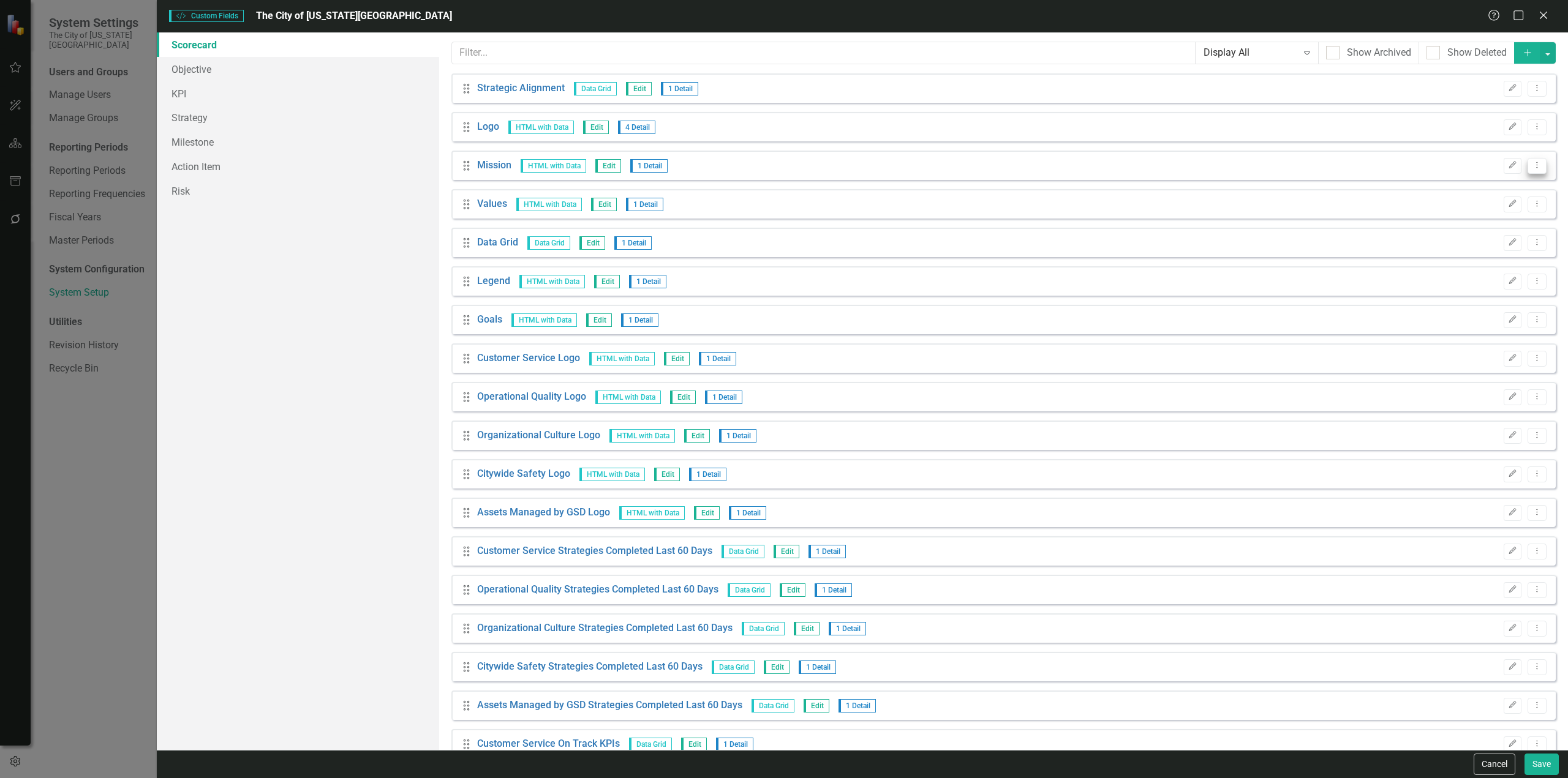
click at [1527, 165] on button "Dropdown Menu" at bounding box center [1536, 166] width 19 height 16
click at [1440, 236] on link "Trash Delete Custom Field" at bounding box center [1472, 231] width 130 height 23
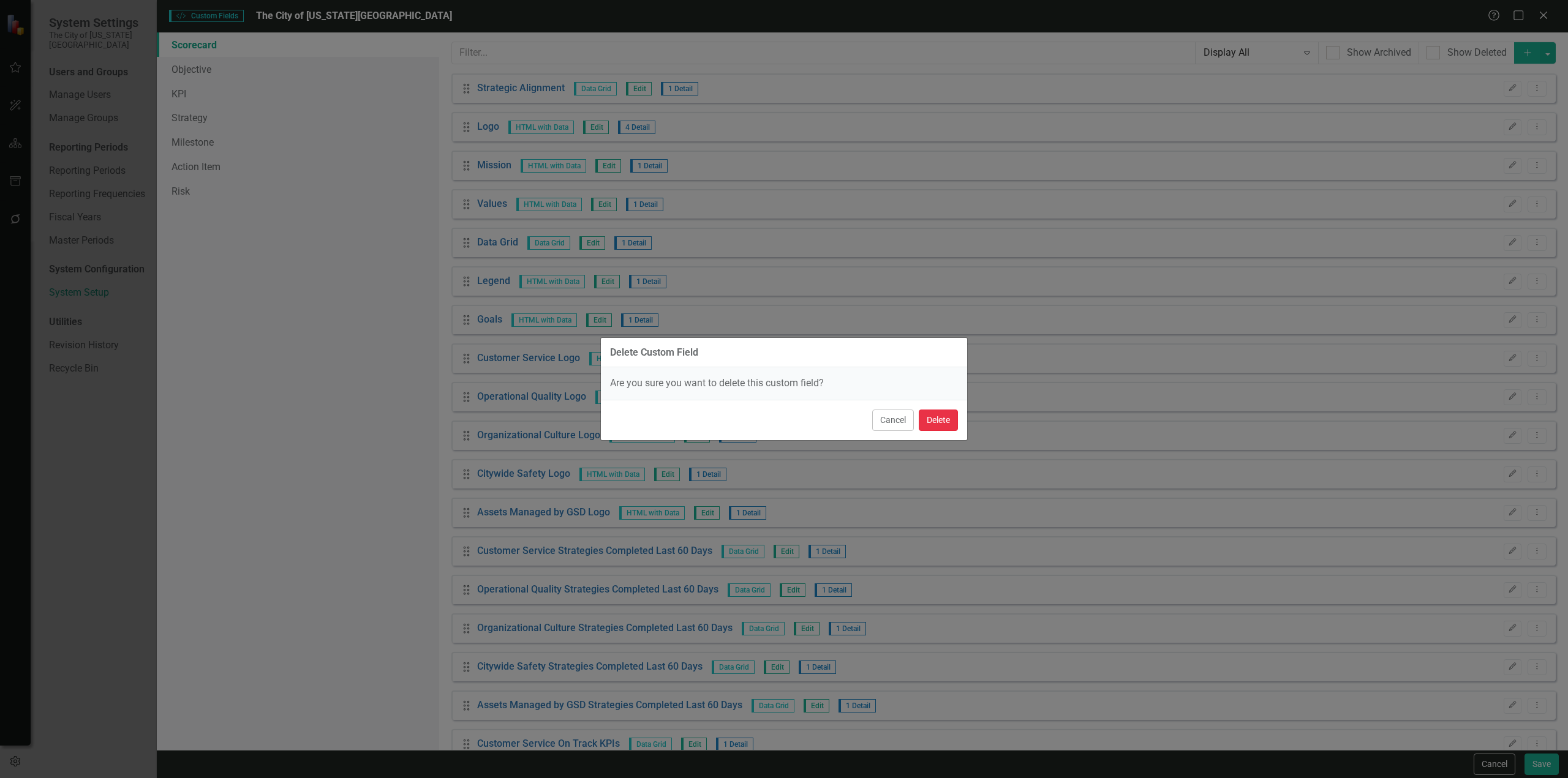
click at [945, 425] on button "Delete" at bounding box center [938, 420] width 39 height 21
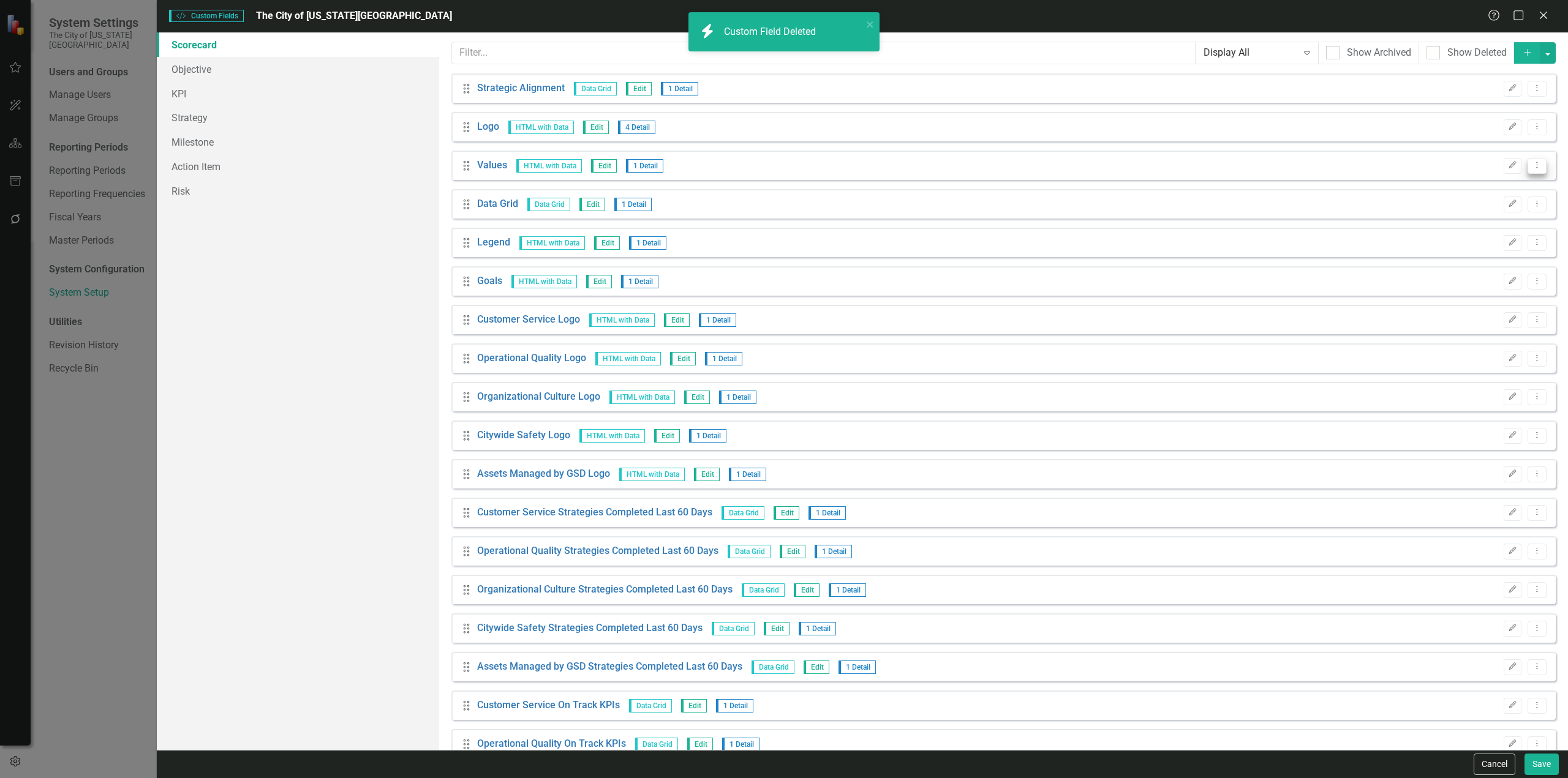
click at [1535, 162] on button "Dropdown Menu" at bounding box center [1536, 166] width 19 height 16
click at [1437, 241] on link "Trash Delete Custom Field" at bounding box center [1472, 231] width 130 height 23
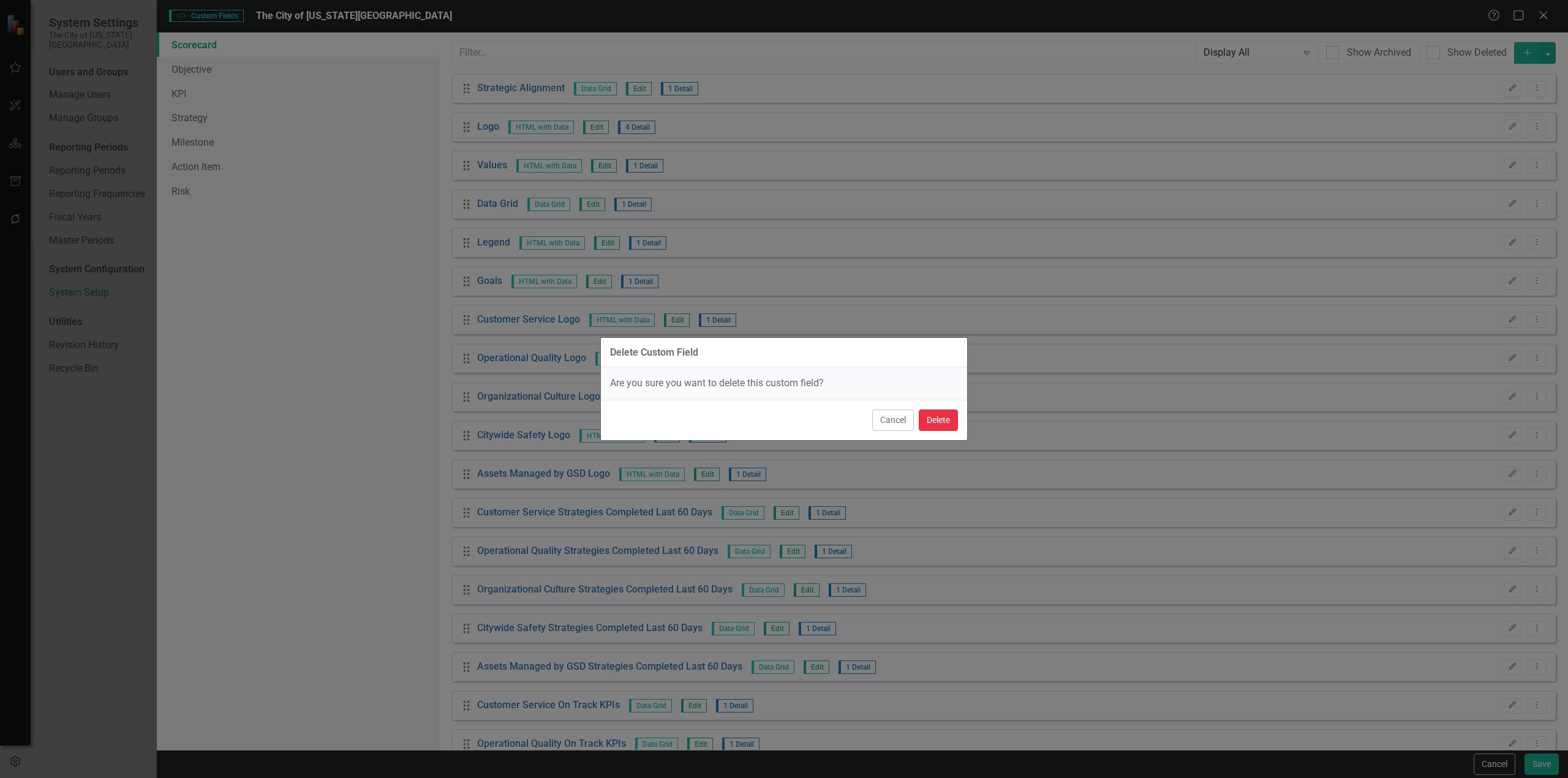
click at [928, 419] on button "Delete" at bounding box center [938, 420] width 39 height 21
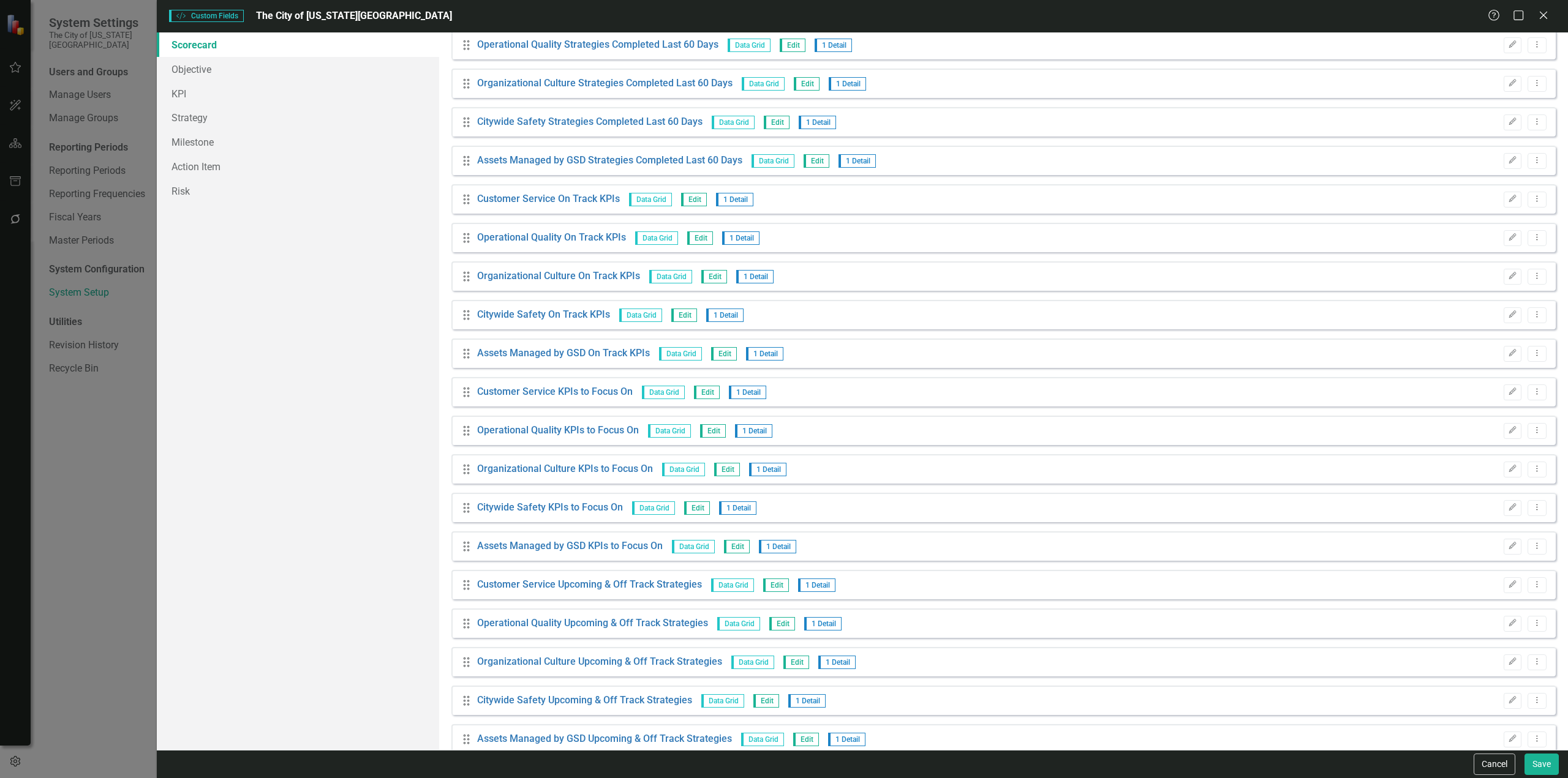
scroll to position [490, 0]
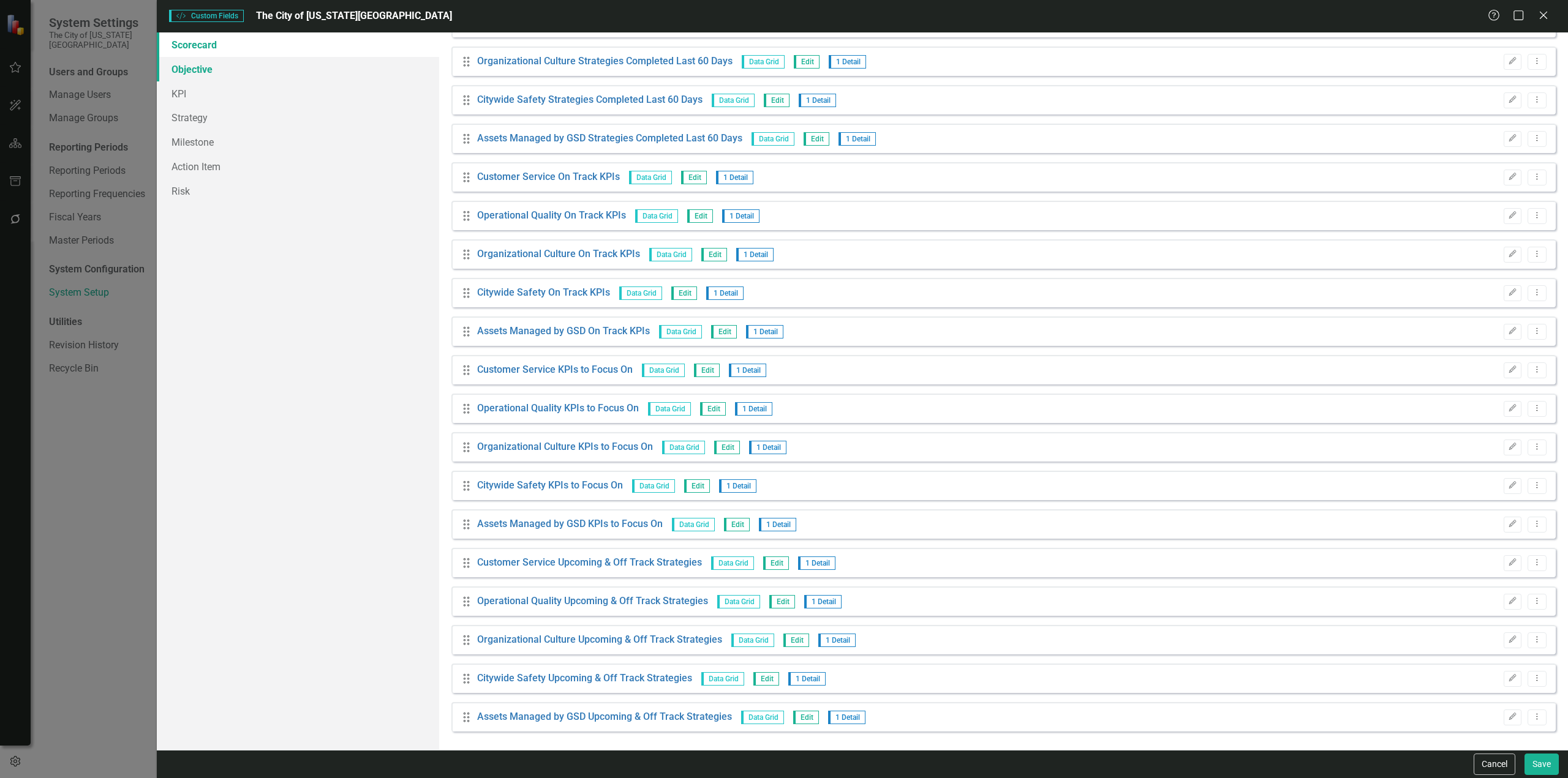
click at [260, 67] on link "Objective" at bounding box center [298, 69] width 282 height 24
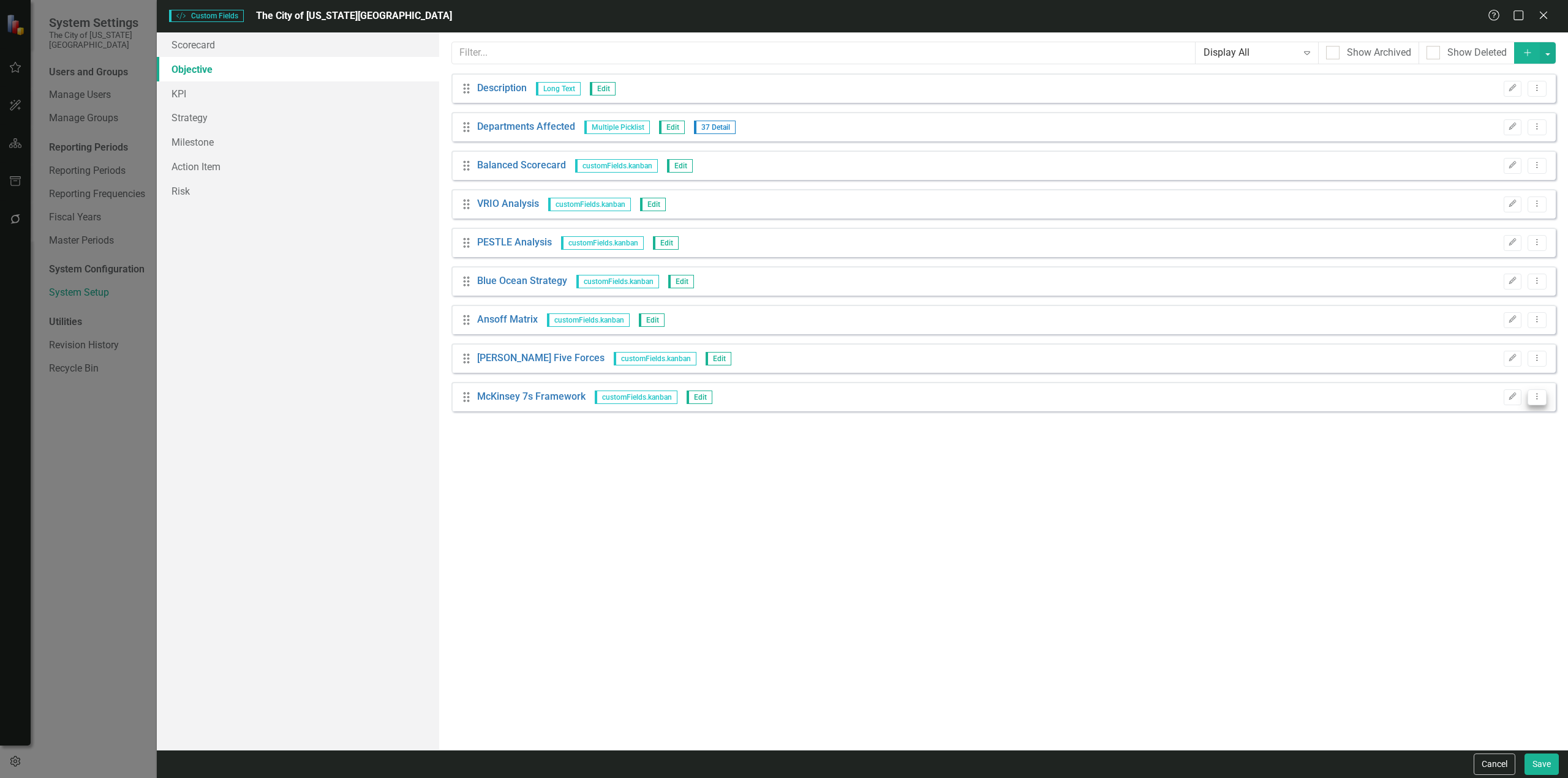
click at [1542, 396] on button "Dropdown Menu" at bounding box center [1536, 398] width 19 height 16
click at [1488, 466] on link "Trash Delete Custom Field" at bounding box center [1481, 462] width 130 height 23
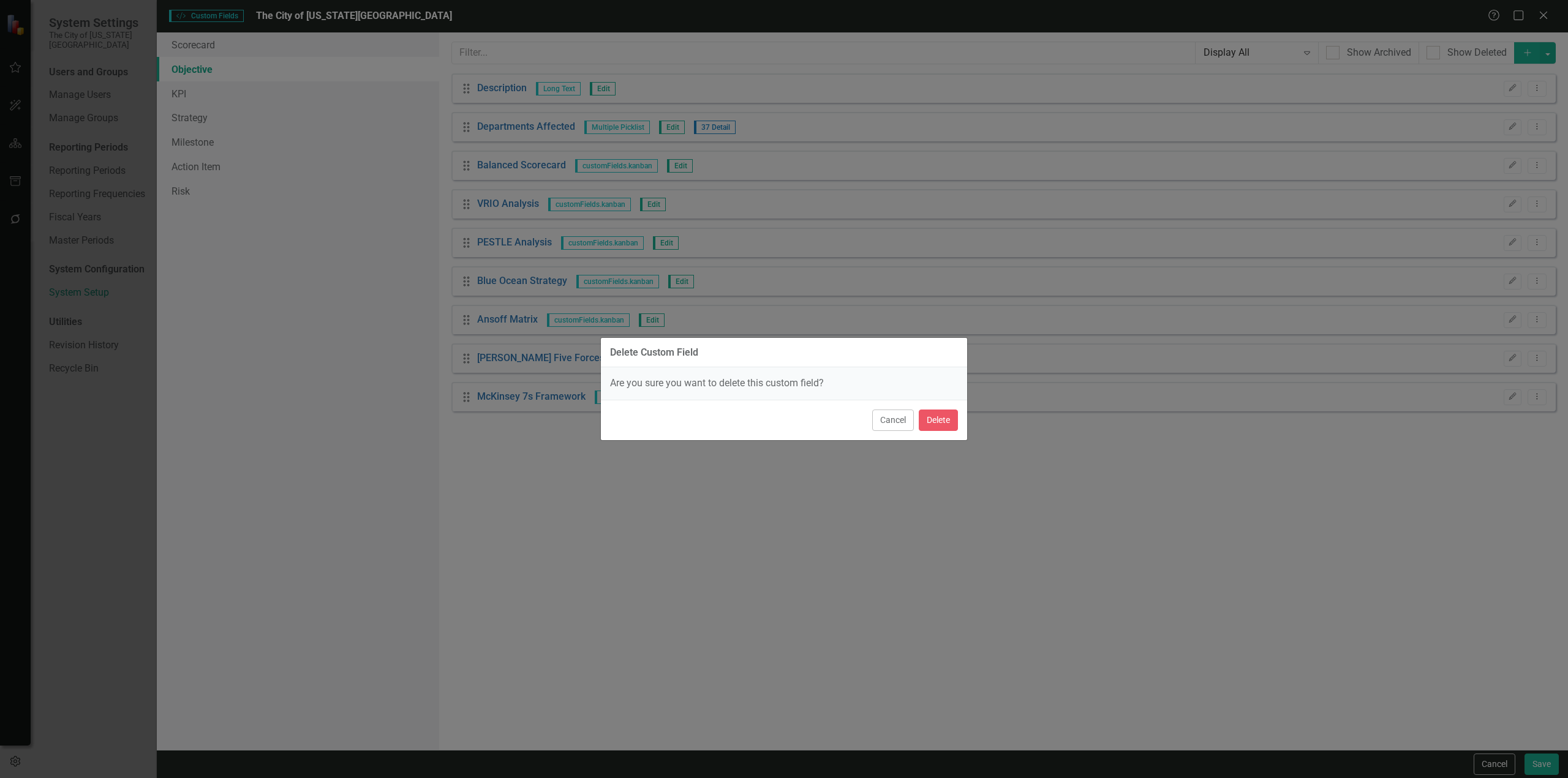
click at [938, 432] on div "Cancel Delete" at bounding box center [783, 420] width 366 height 41
click at [967, 421] on div "Delete Custom Field Are you sure you want to delete this custom field? Cancel D…" at bounding box center [784, 389] width 368 height 104
drag, startPoint x: 953, startPoint y: 423, endPoint x: 1307, endPoint y: 428, distance: 354.0
click at [953, 424] on button "Delete" at bounding box center [938, 420] width 39 height 21
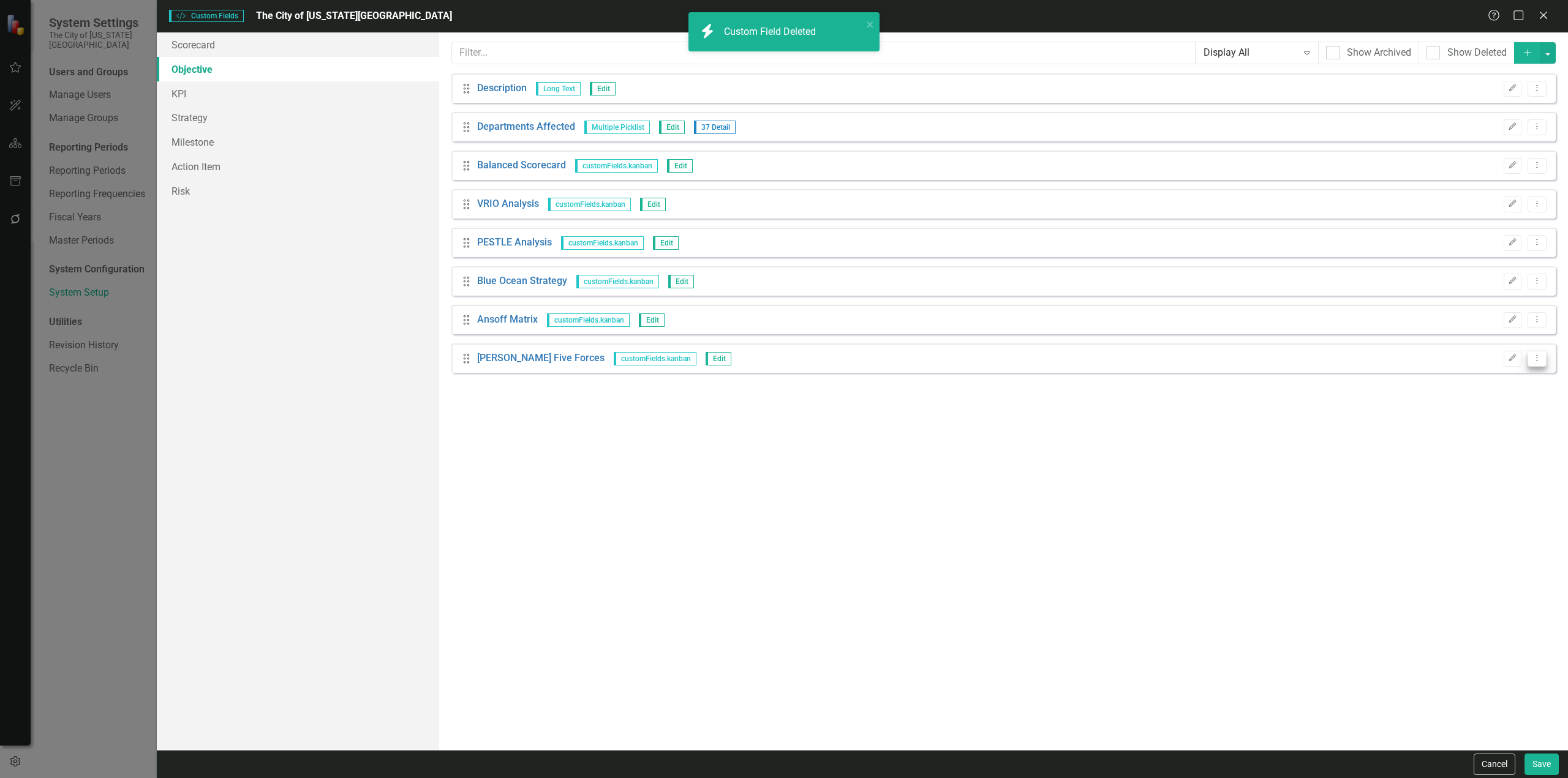
click at [1537, 361] on icon "Dropdown Menu" at bounding box center [1537, 358] width 11 height 8
click at [1428, 423] on icon "Trash" at bounding box center [1428, 423] width 12 height 10
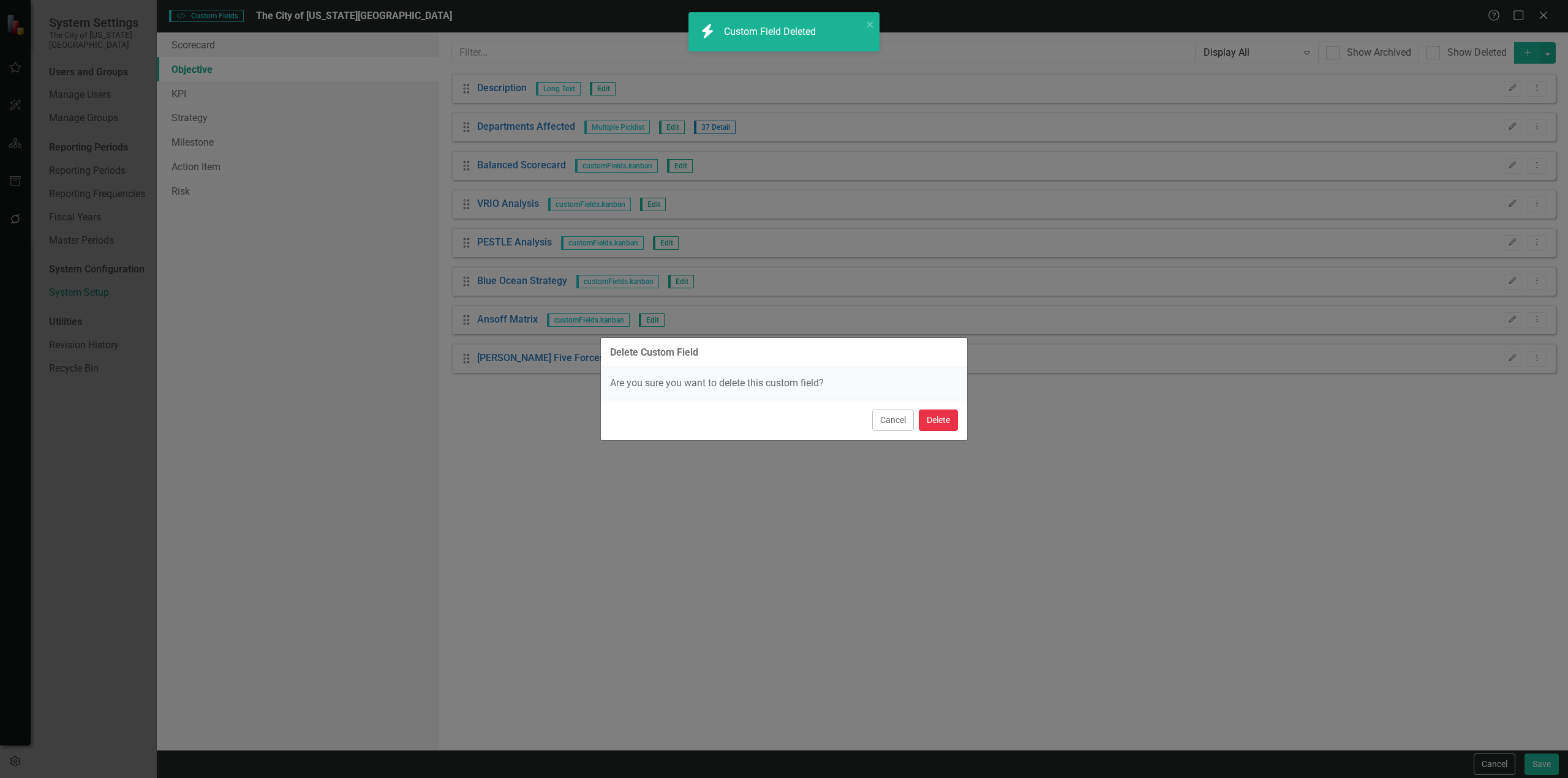
click at [925, 425] on button "Delete" at bounding box center [938, 420] width 39 height 21
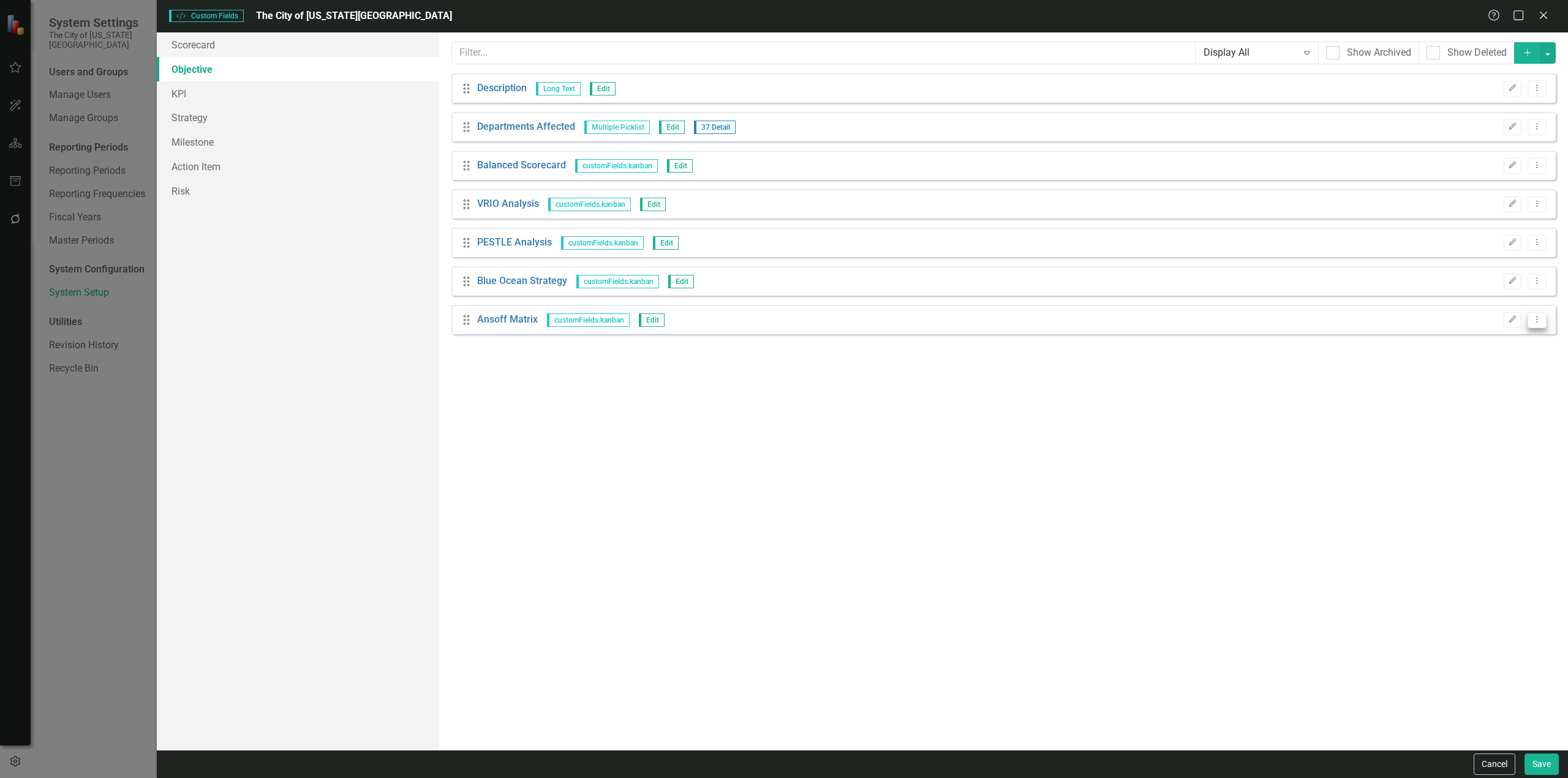
click at [1532, 320] on icon "Dropdown Menu" at bounding box center [1537, 320] width 11 height 8
click at [1482, 389] on link "Trash Delete Custom Field" at bounding box center [1481, 385] width 130 height 23
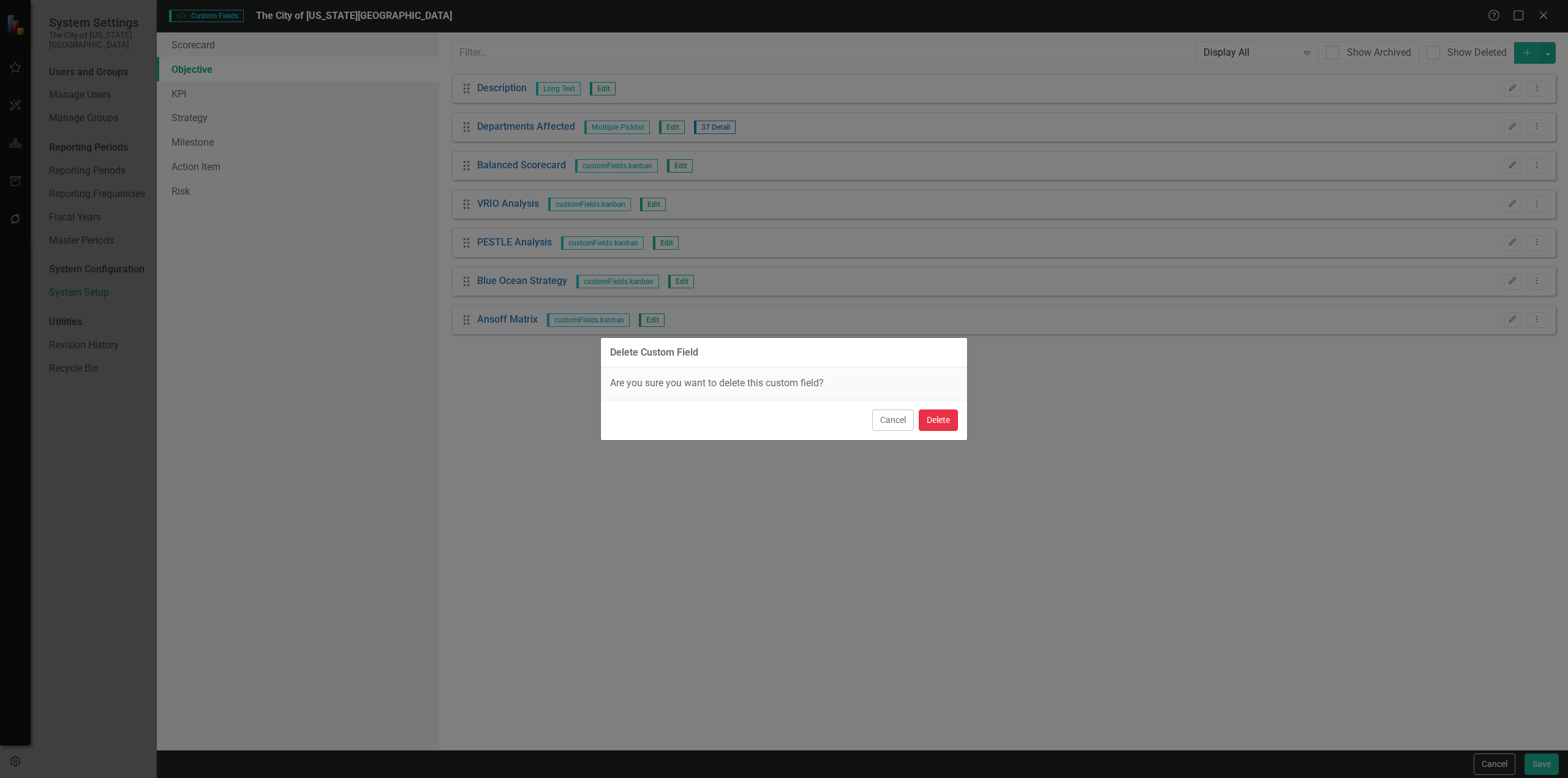
click at [953, 421] on button "Delete" at bounding box center [938, 420] width 39 height 21
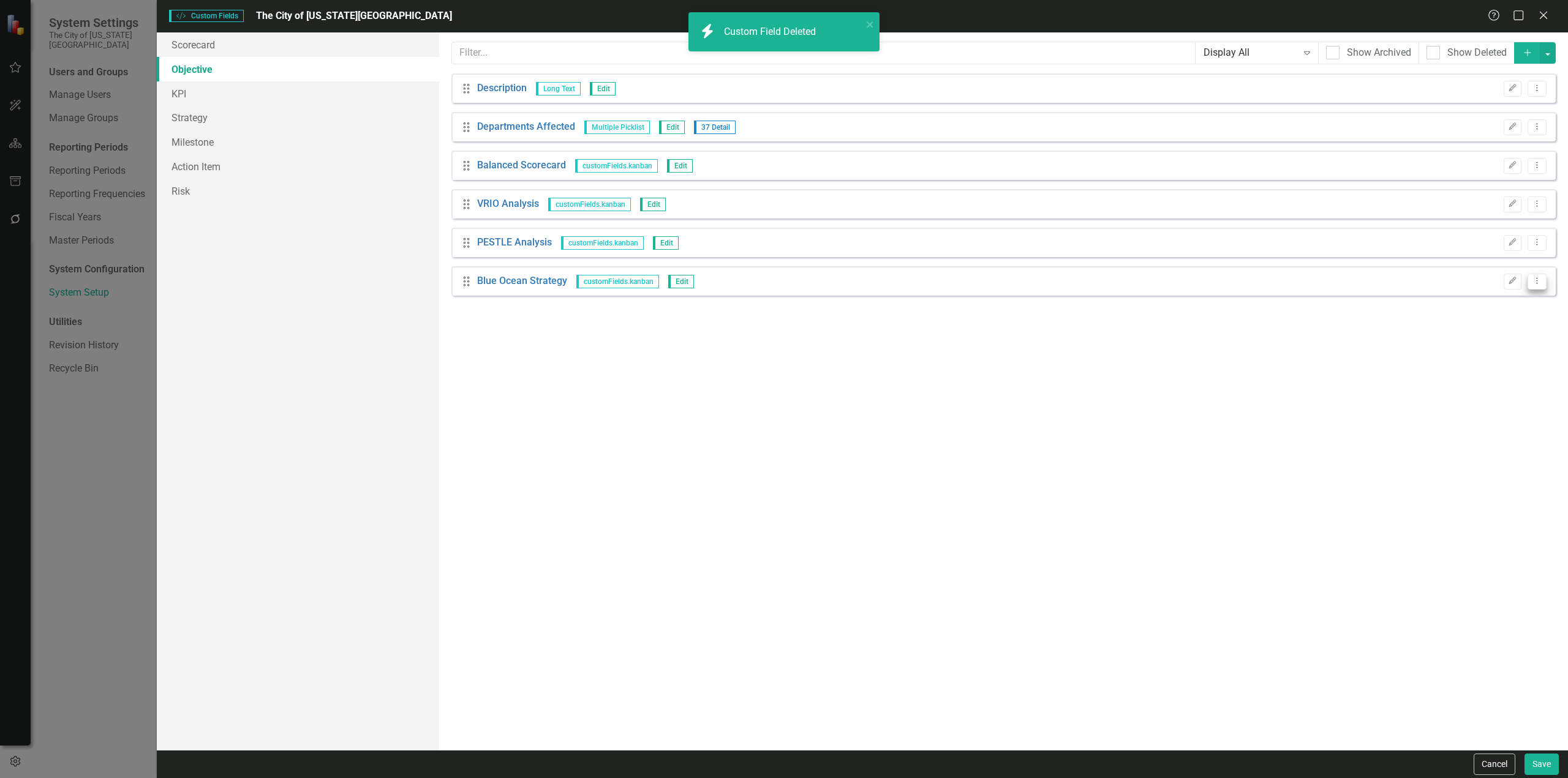
click at [1532, 282] on icon "Dropdown Menu" at bounding box center [1537, 281] width 11 height 8
click at [1445, 341] on link "Trash Delete Custom Field" at bounding box center [1481, 347] width 130 height 23
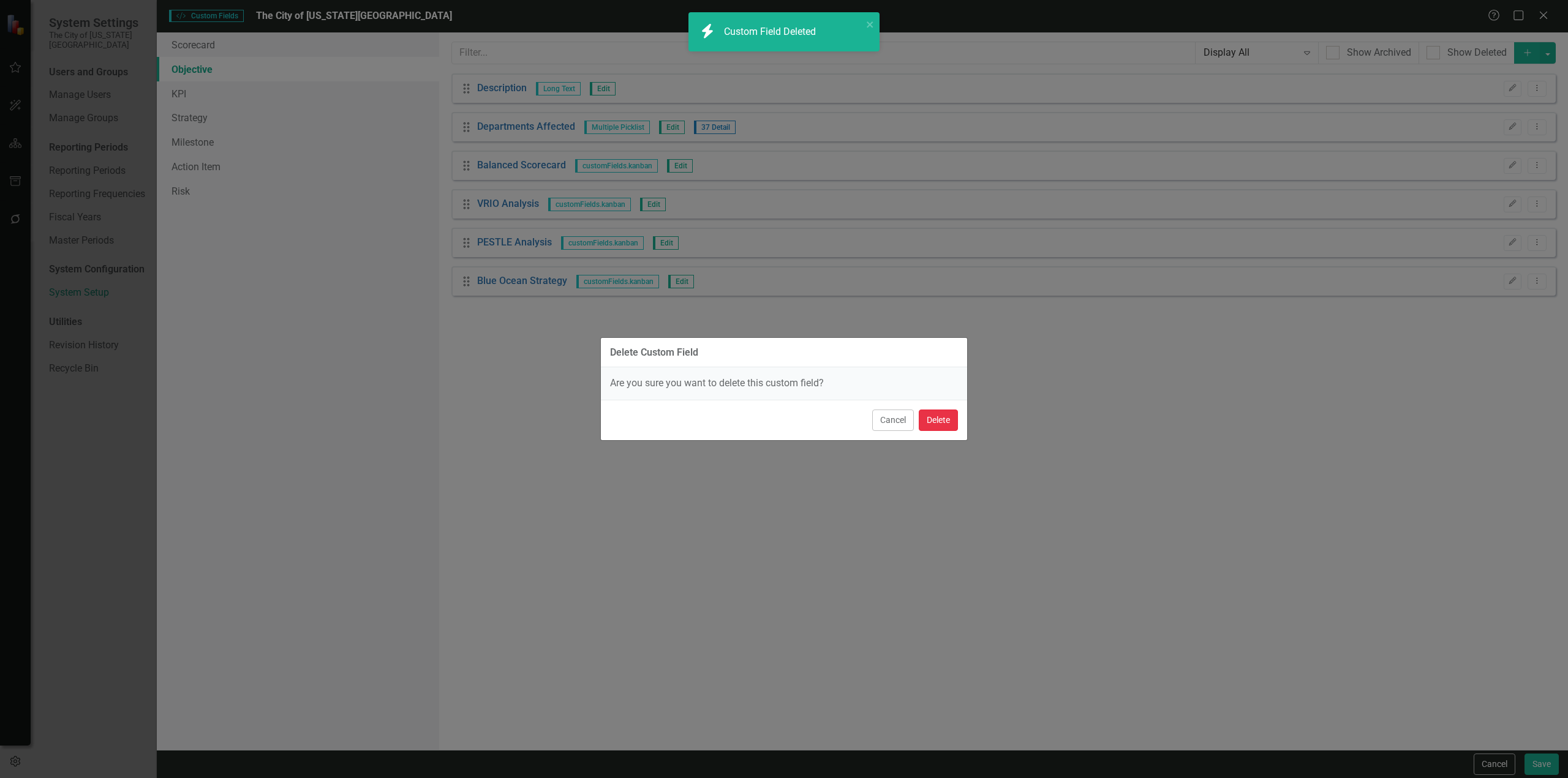
click at [949, 423] on button "Delete" at bounding box center [938, 420] width 39 height 21
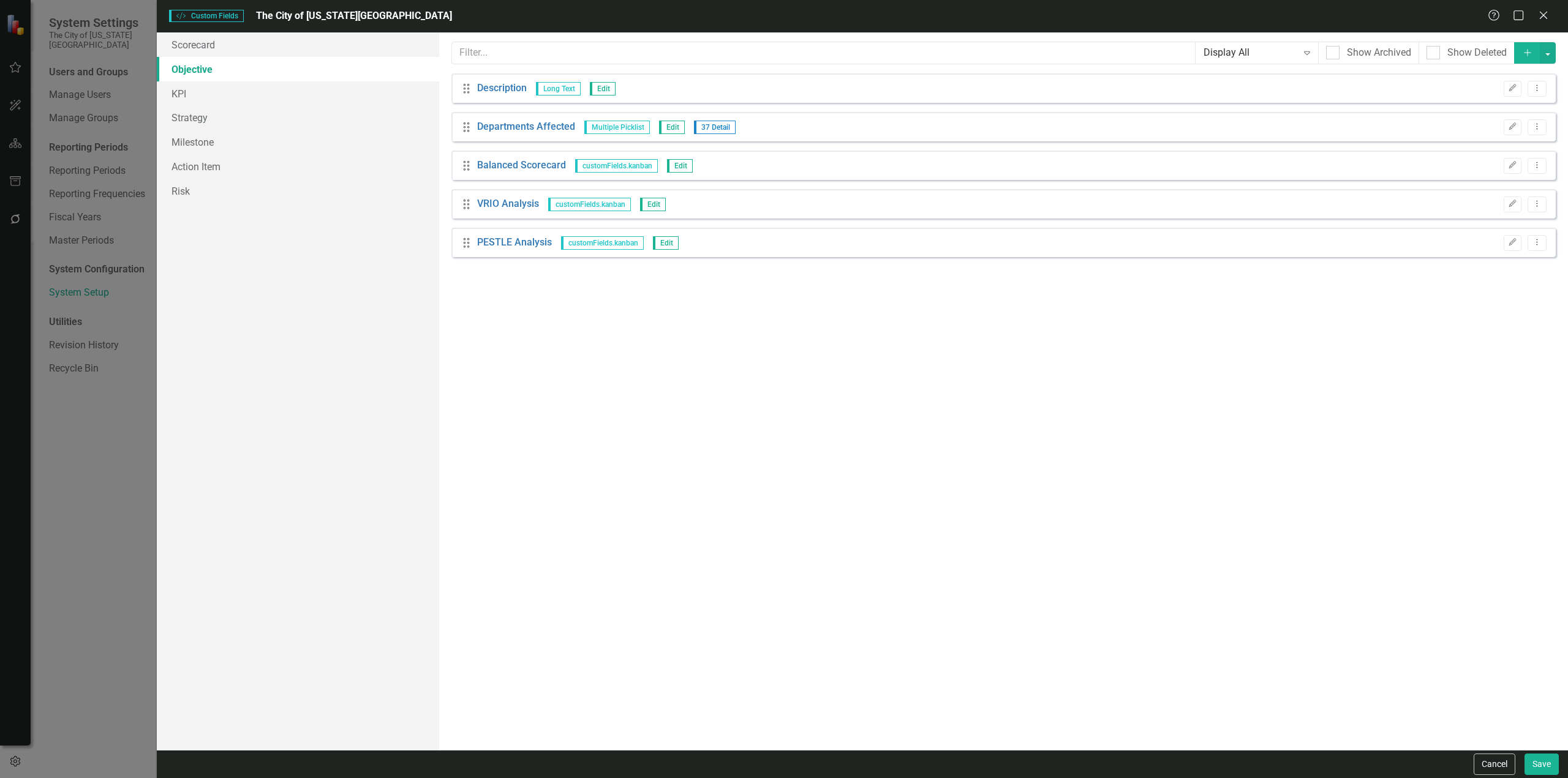
click at [1540, 251] on div "Drag PESTLE Analysis customFields.kanban Edit Edit Dropdown Menu" at bounding box center [1003, 243] width 1105 height 29
click at [1536, 251] on button "Dropdown Menu" at bounding box center [1536, 243] width 19 height 16
click at [1481, 313] on link "Trash Delete Custom Field" at bounding box center [1481, 308] width 130 height 23
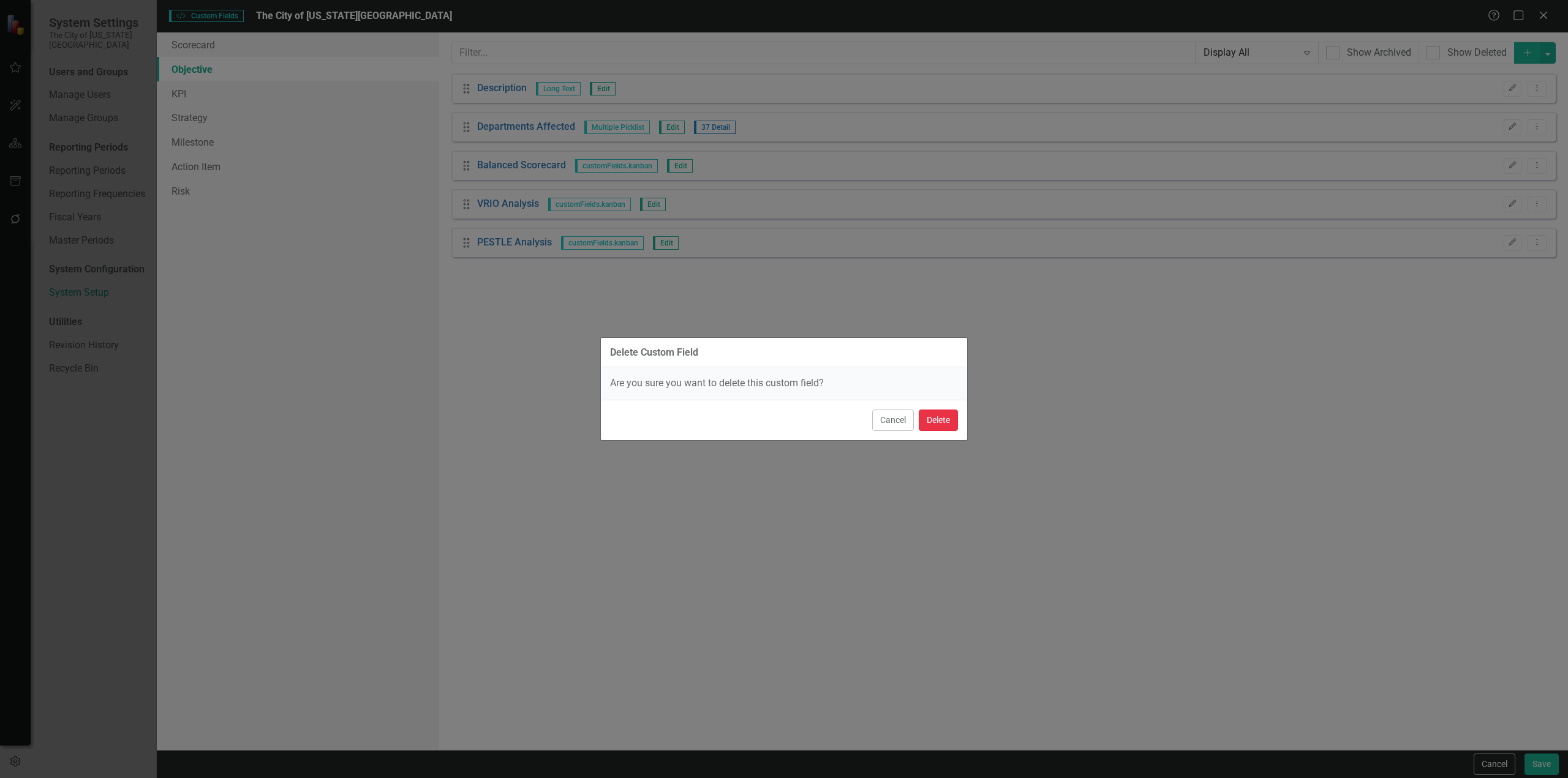
click at [943, 418] on button "Delete" at bounding box center [938, 420] width 39 height 21
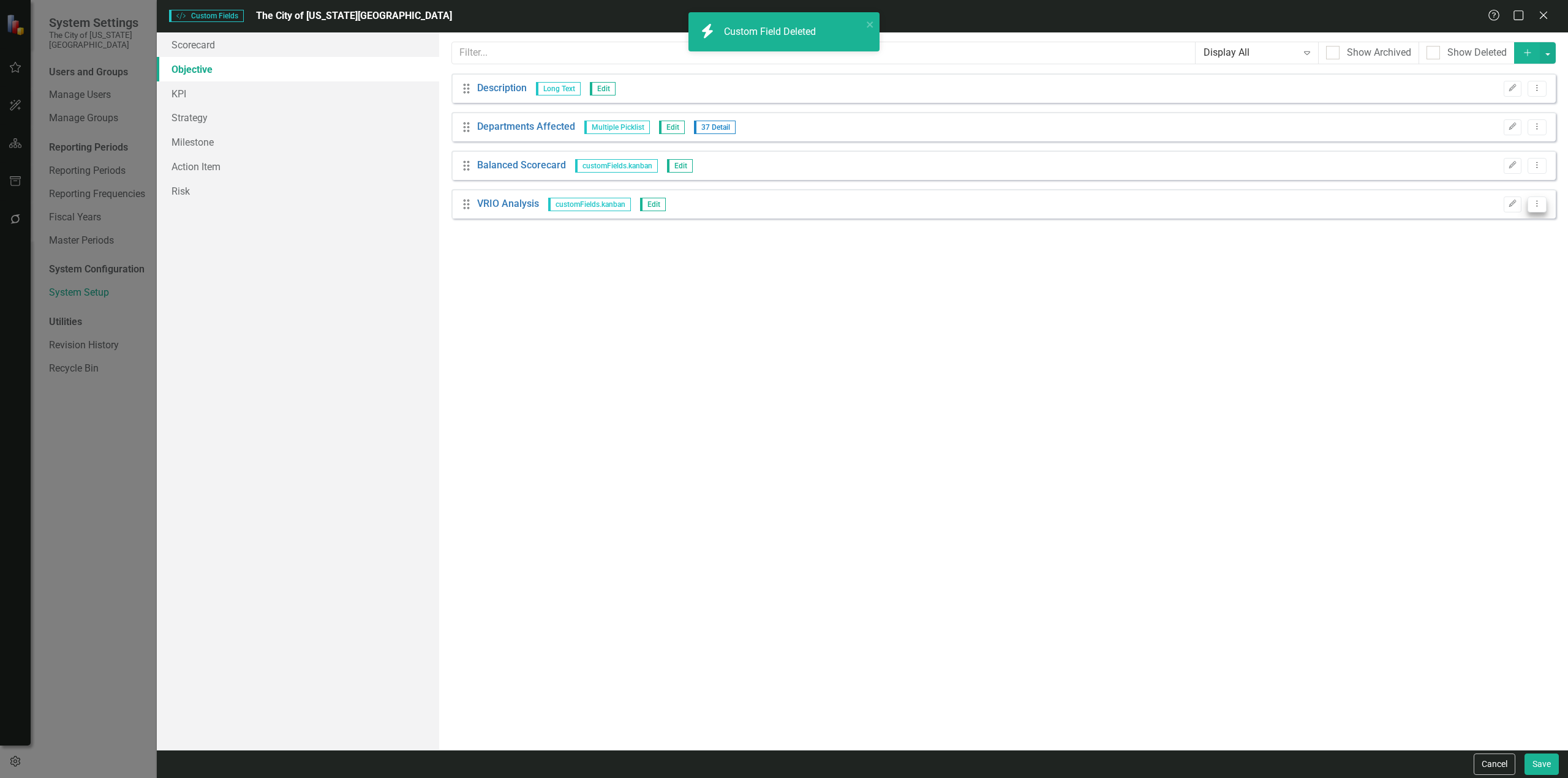
click at [1542, 204] on button "Dropdown Menu" at bounding box center [1536, 204] width 19 height 16
click at [1471, 269] on link "Trash Delete Custom Field" at bounding box center [1481, 270] width 130 height 23
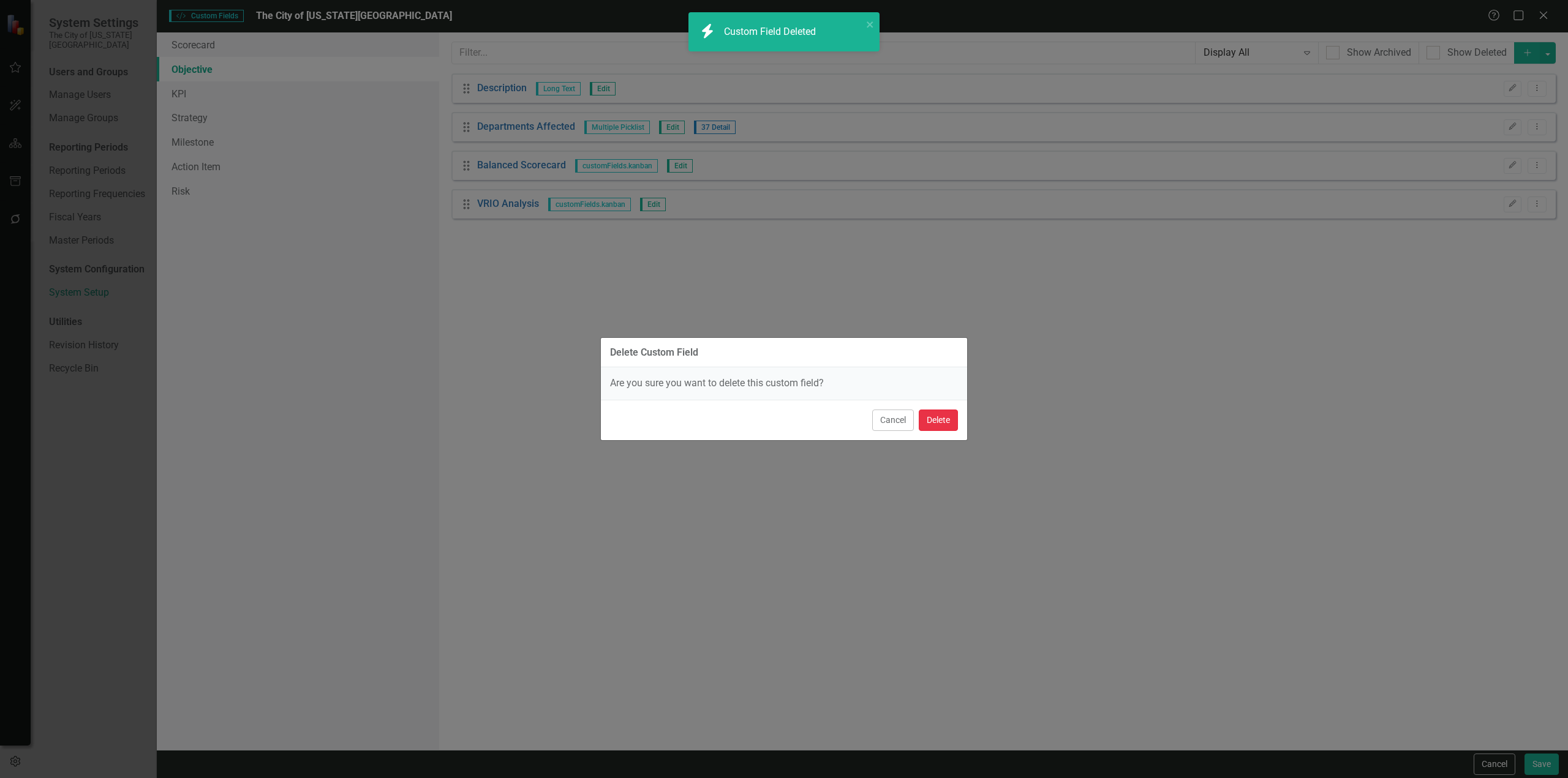
click at [941, 415] on button "Delete" at bounding box center [938, 420] width 39 height 21
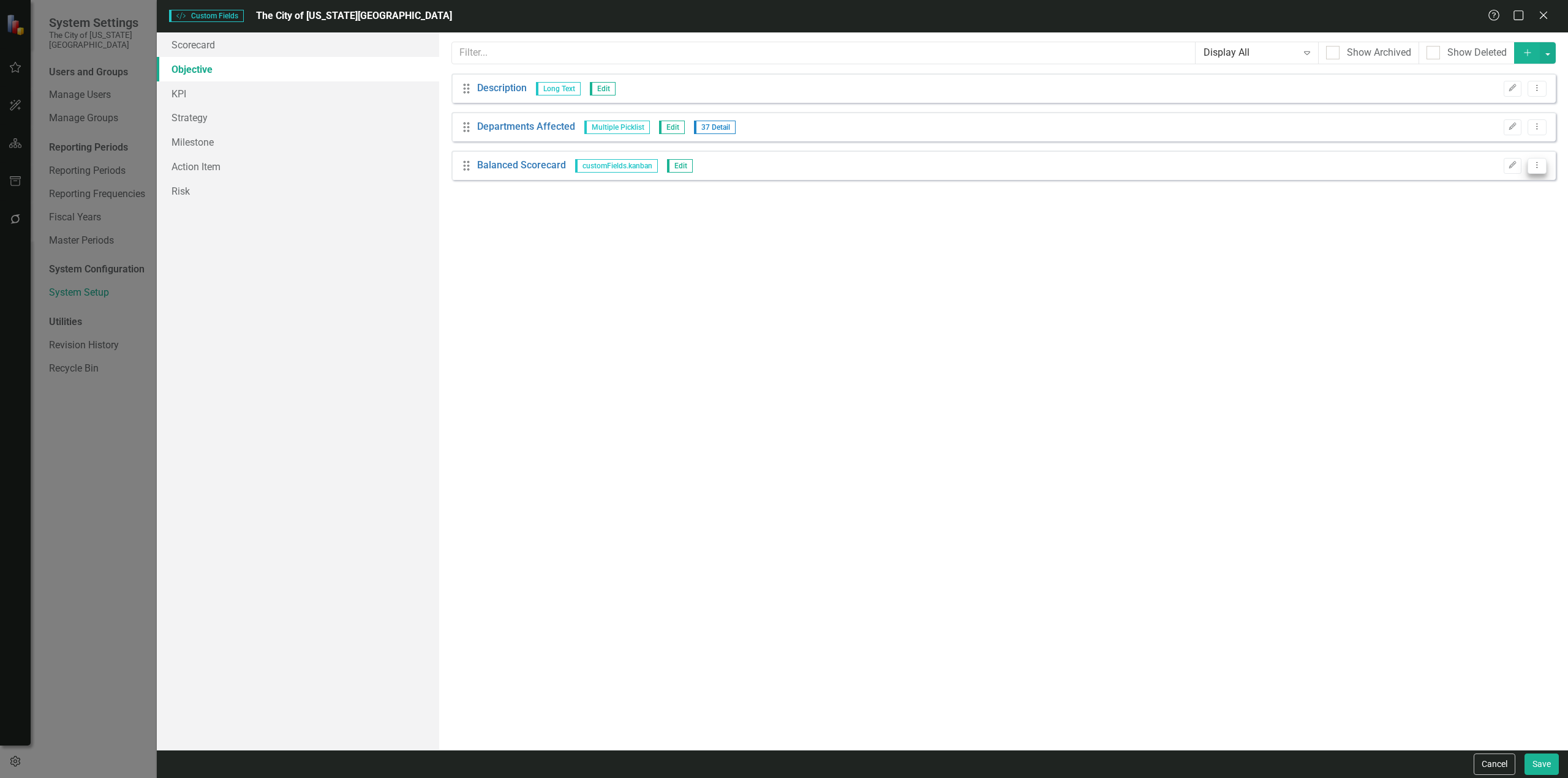
click at [1544, 167] on button "Dropdown Menu" at bounding box center [1536, 166] width 19 height 16
click at [1468, 234] on link "Trash Delete Custom Field" at bounding box center [1481, 231] width 130 height 23
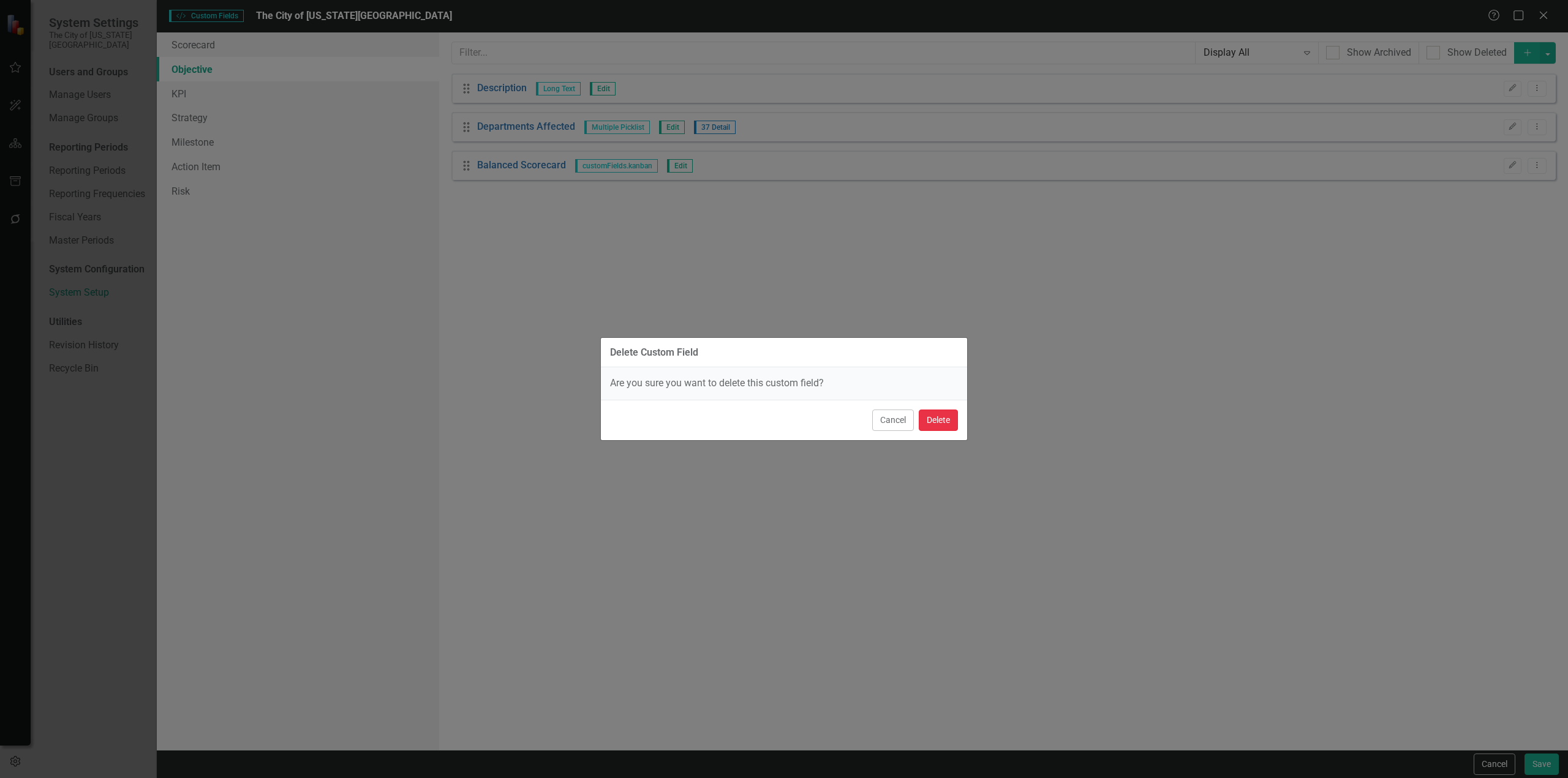
click at [932, 417] on button "Delete" at bounding box center [938, 420] width 39 height 21
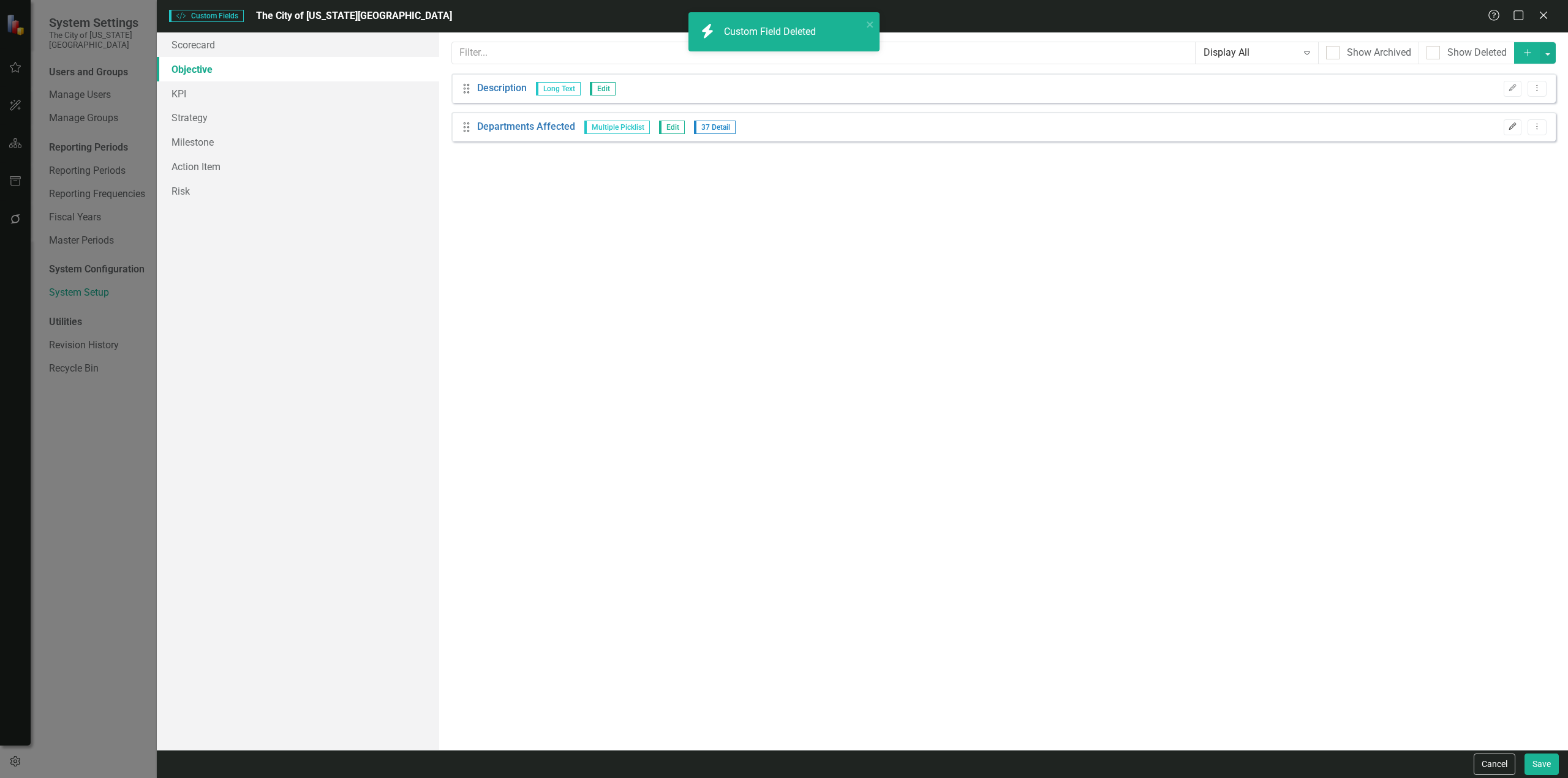
click at [1505, 127] on button "Edit" at bounding box center [1513, 127] width 18 height 16
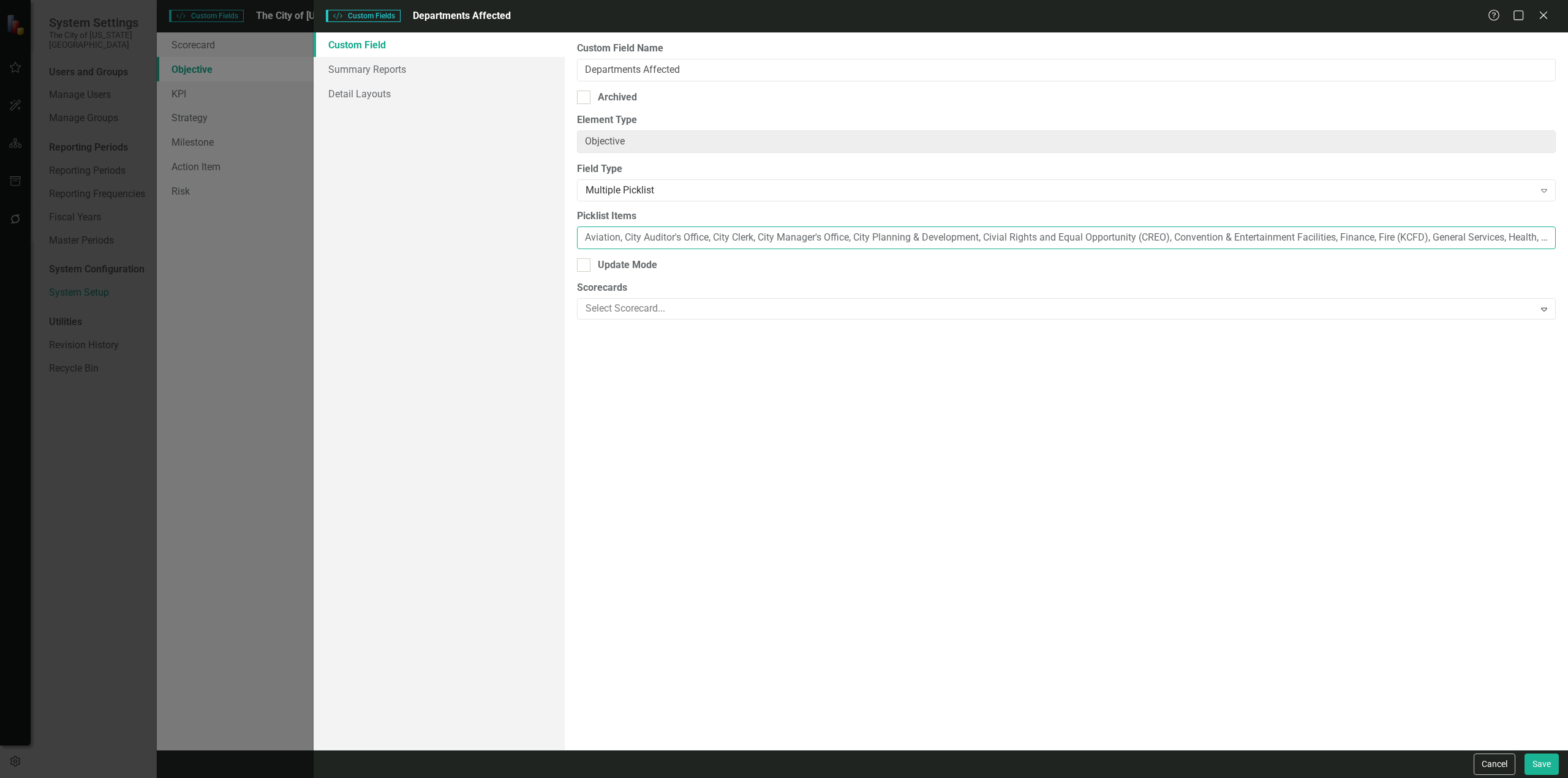
click at [703, 243] on input "Aviation, City Auditor's Office, City Clerk, City Manager's Office, City Planni…" at bounding box center [1066, 238] width 979 height 23
click at [703, 243] on input "Aviation, City Auditor's Office, City Clerk, City Manager's Office, City Planni…" at bounding box center [1066, 238] width 979 height 23
paste input "dmin Services, IT, Procurement, Finance, SMS, CRSM, Fleet, Architecture, Facili…"
type input "Admin Services, IT, Procurement, Finance, SMS, CRSM, Fleet, Architecture, Facil…"
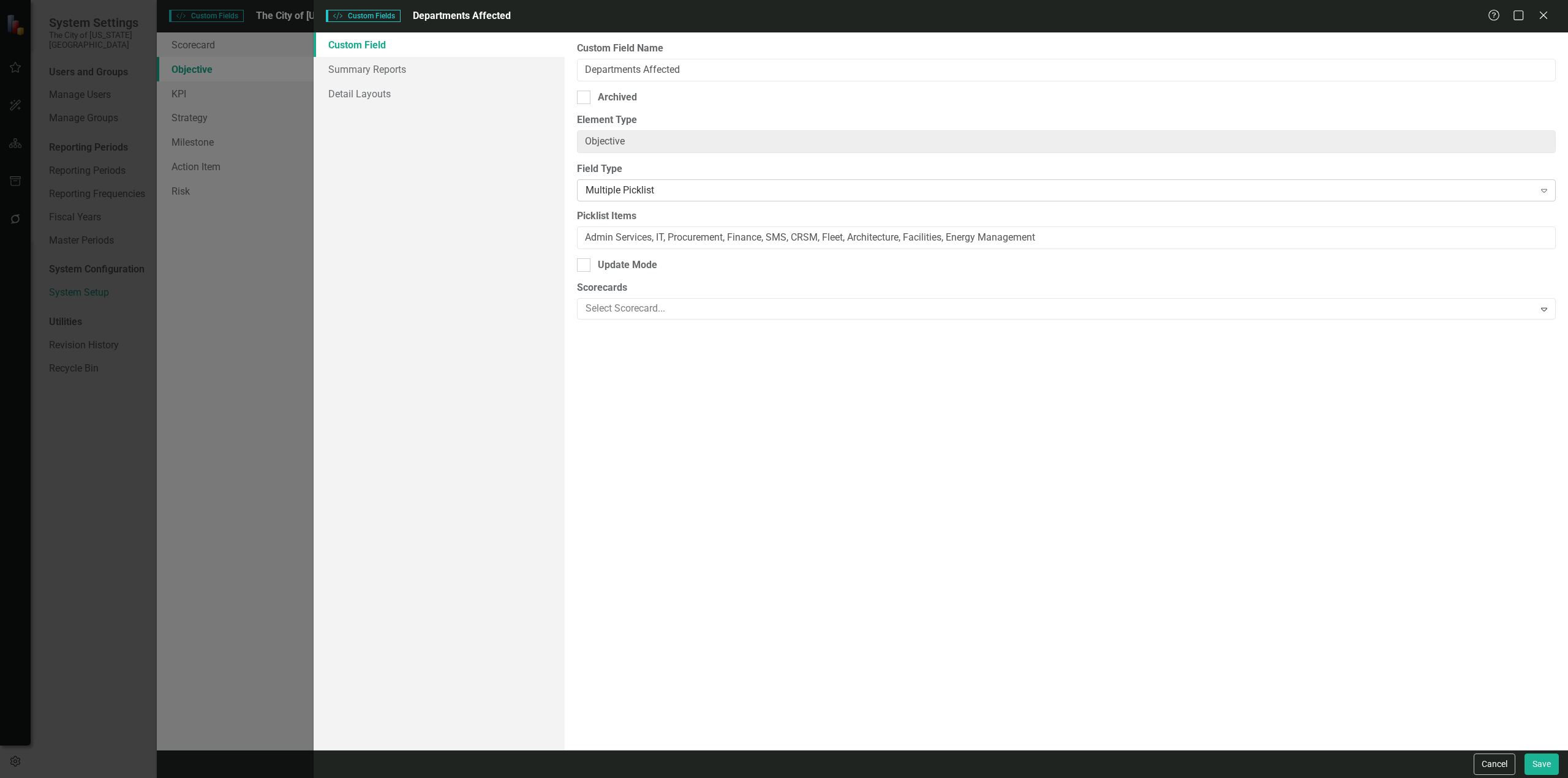
click at [680, 195] on div "Multiple Picklist" at bounding box center [1060, 190] width 949 height 14
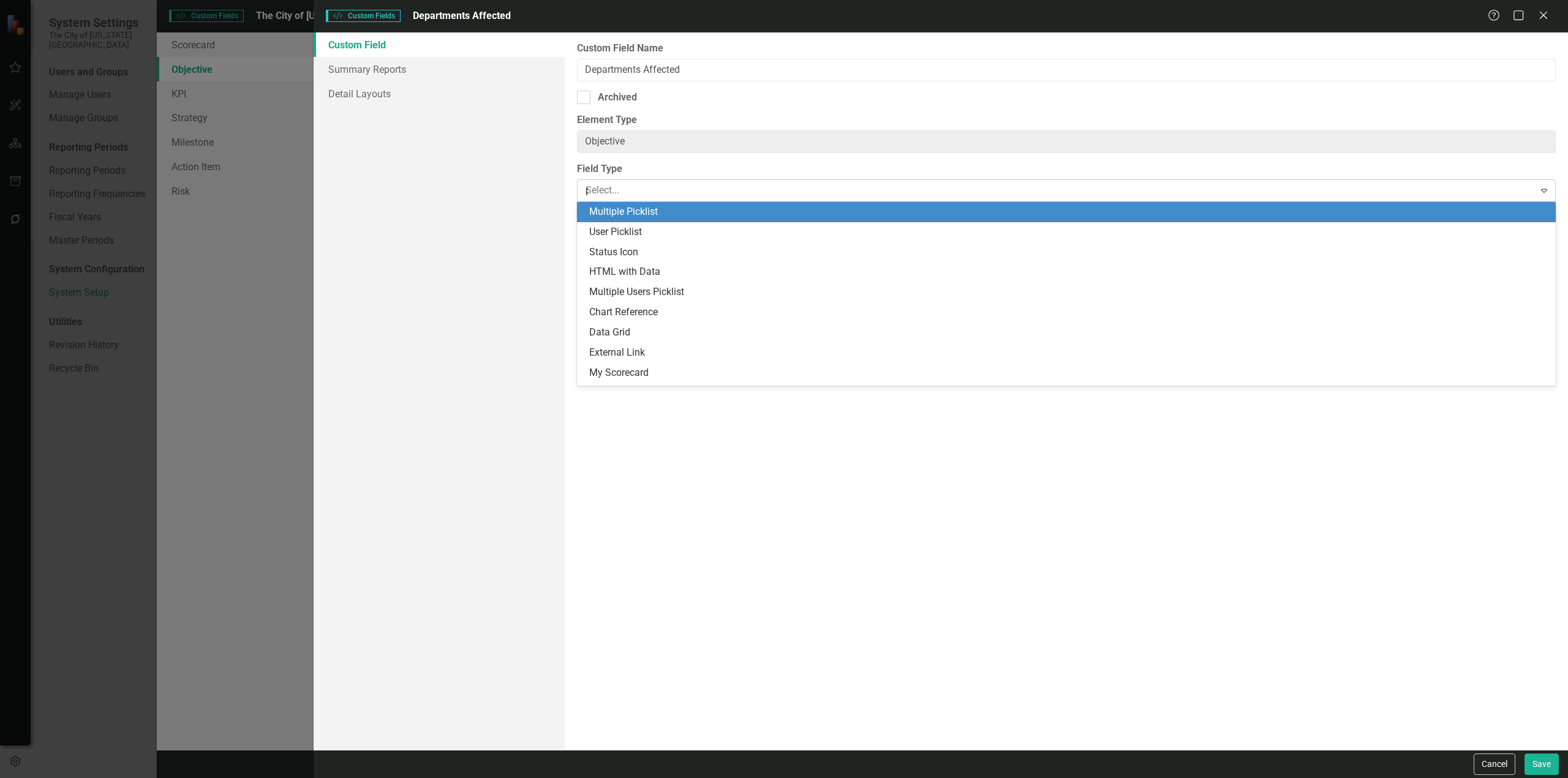
scroll to position [0, 0]
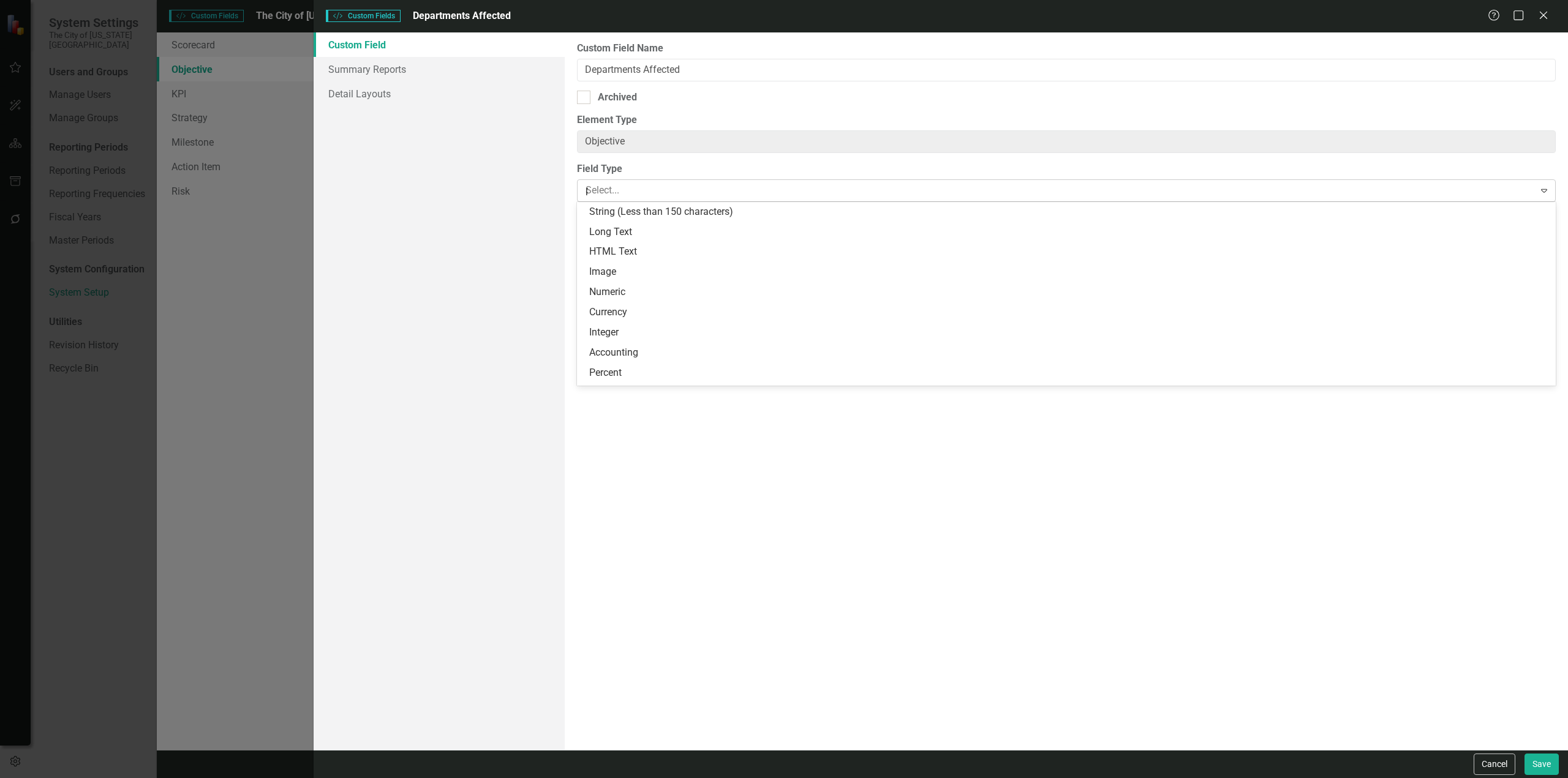
type input "pic"
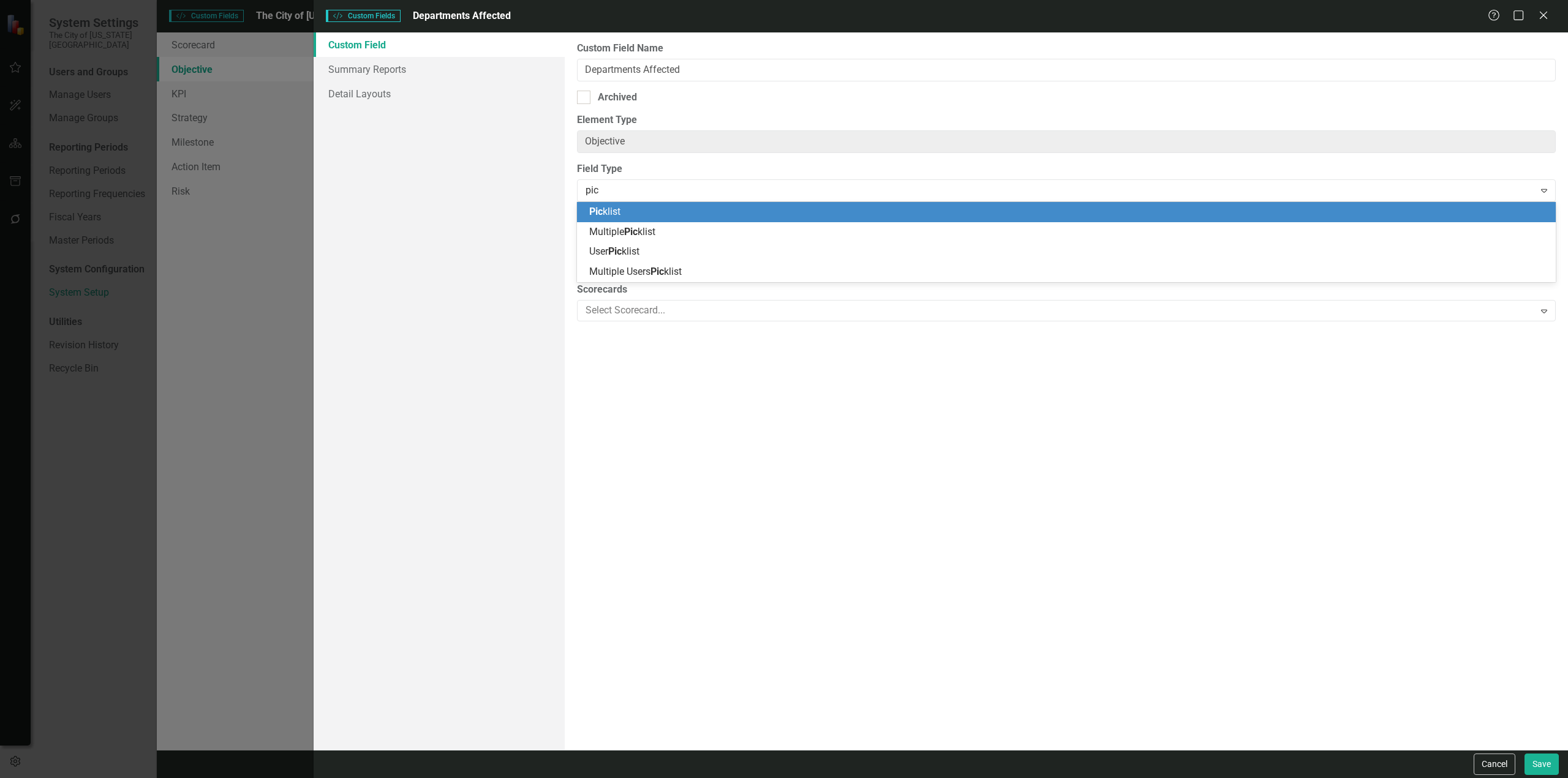
click at [652, 211] on div "Pic klist" at bounding box center [1069, 212] width 959 height 14
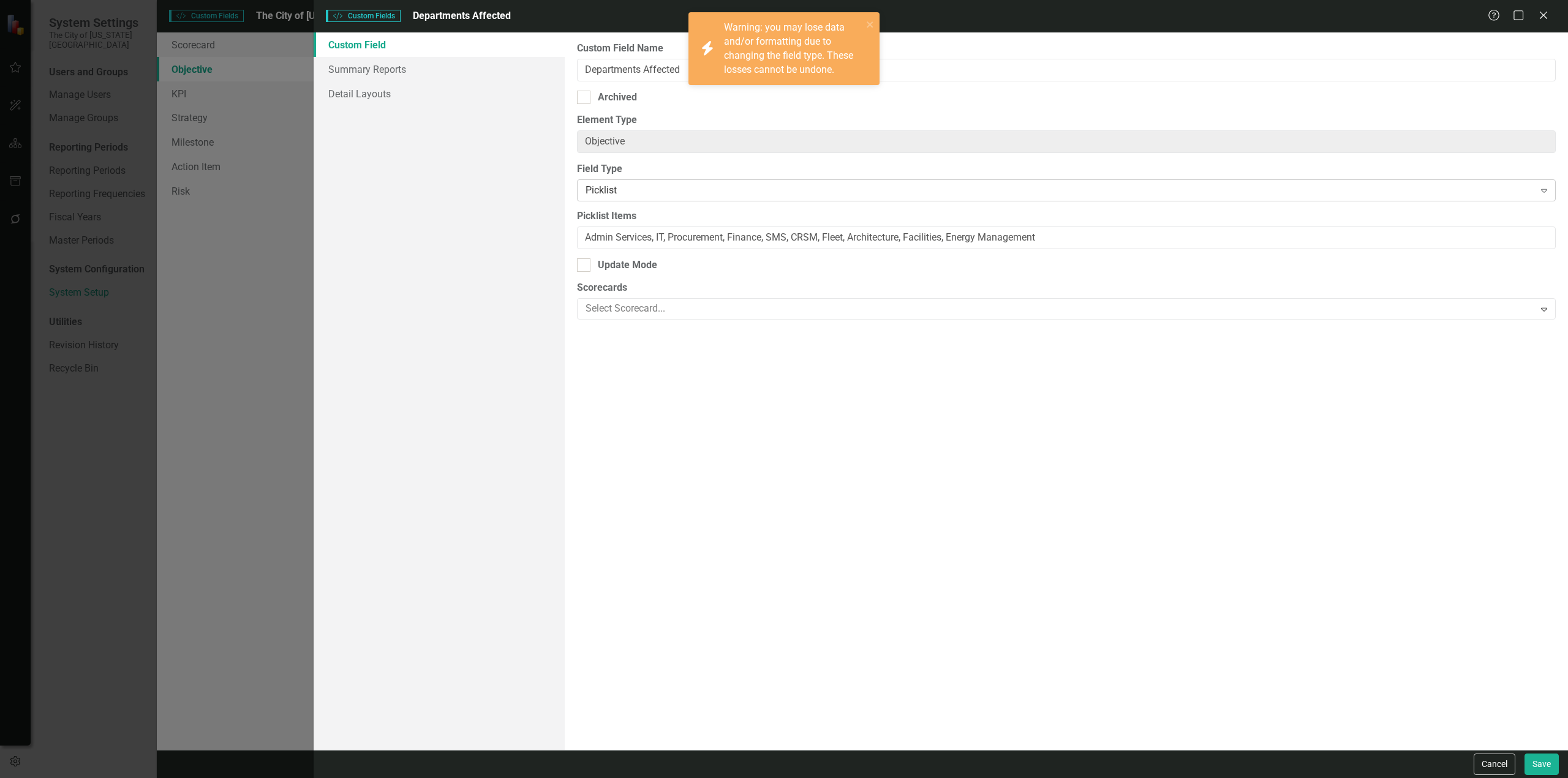
click at [648, 195] on div "Picklist" at bounding box center [1060, 190] width 949 height 14
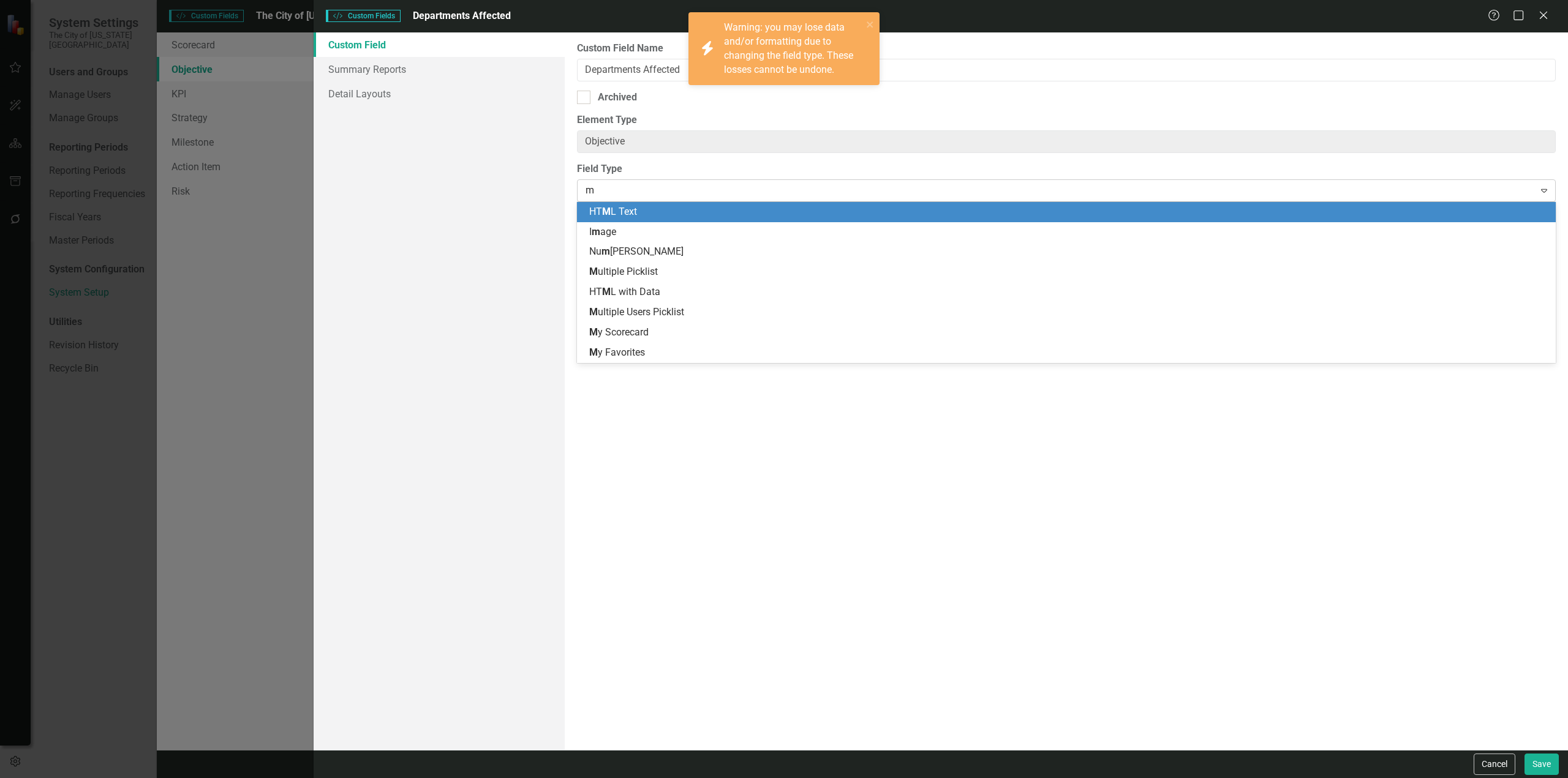
type input "mu"
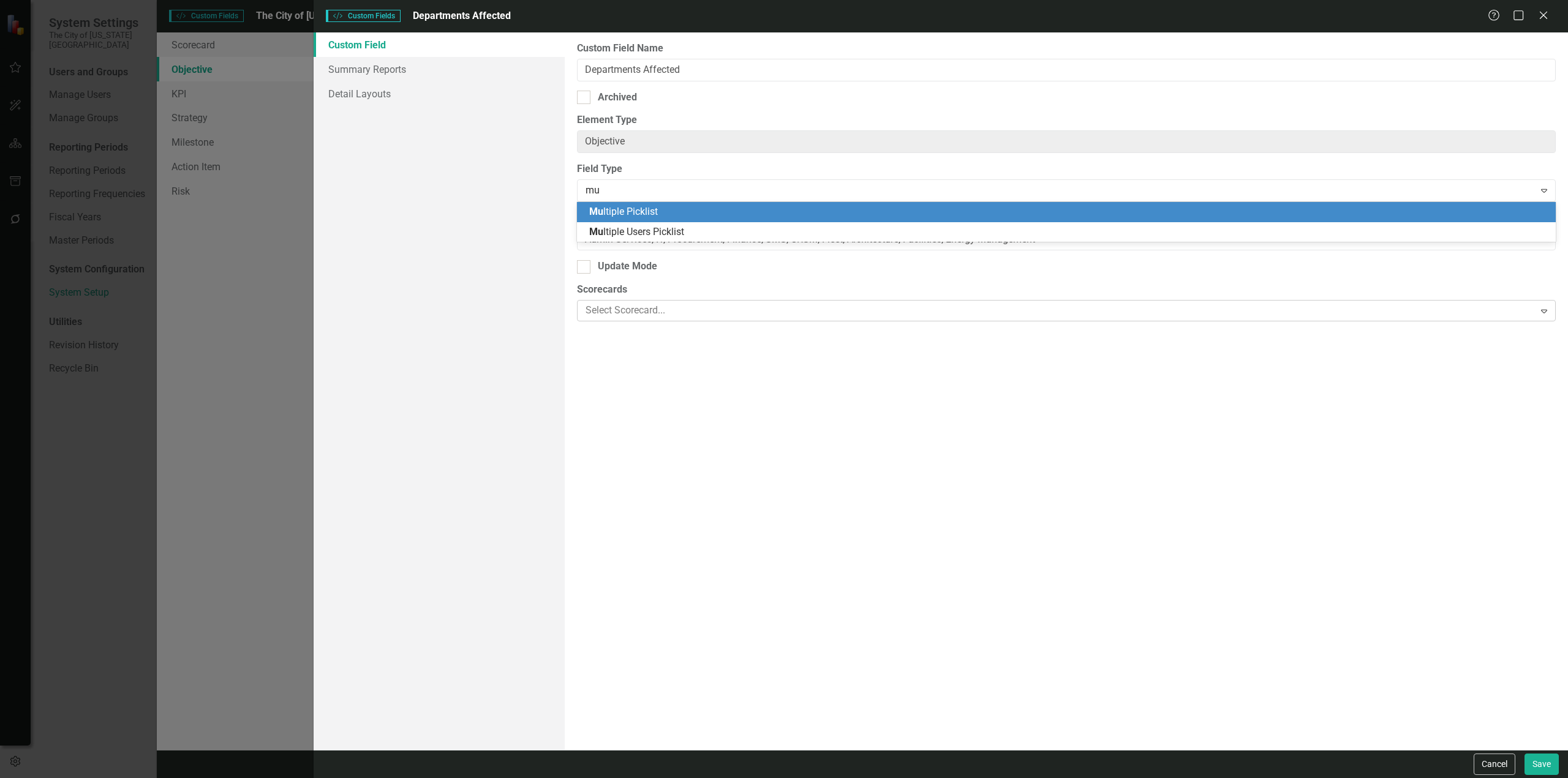
drag, startPoint x: 637, startPoint y: 208, endPoint x: 848, endPoint y: 306, distance: 232.6
click at [637, 209] on span "Mu ltiple Picklist" at bounding box center [623, 212] width 69 height 11
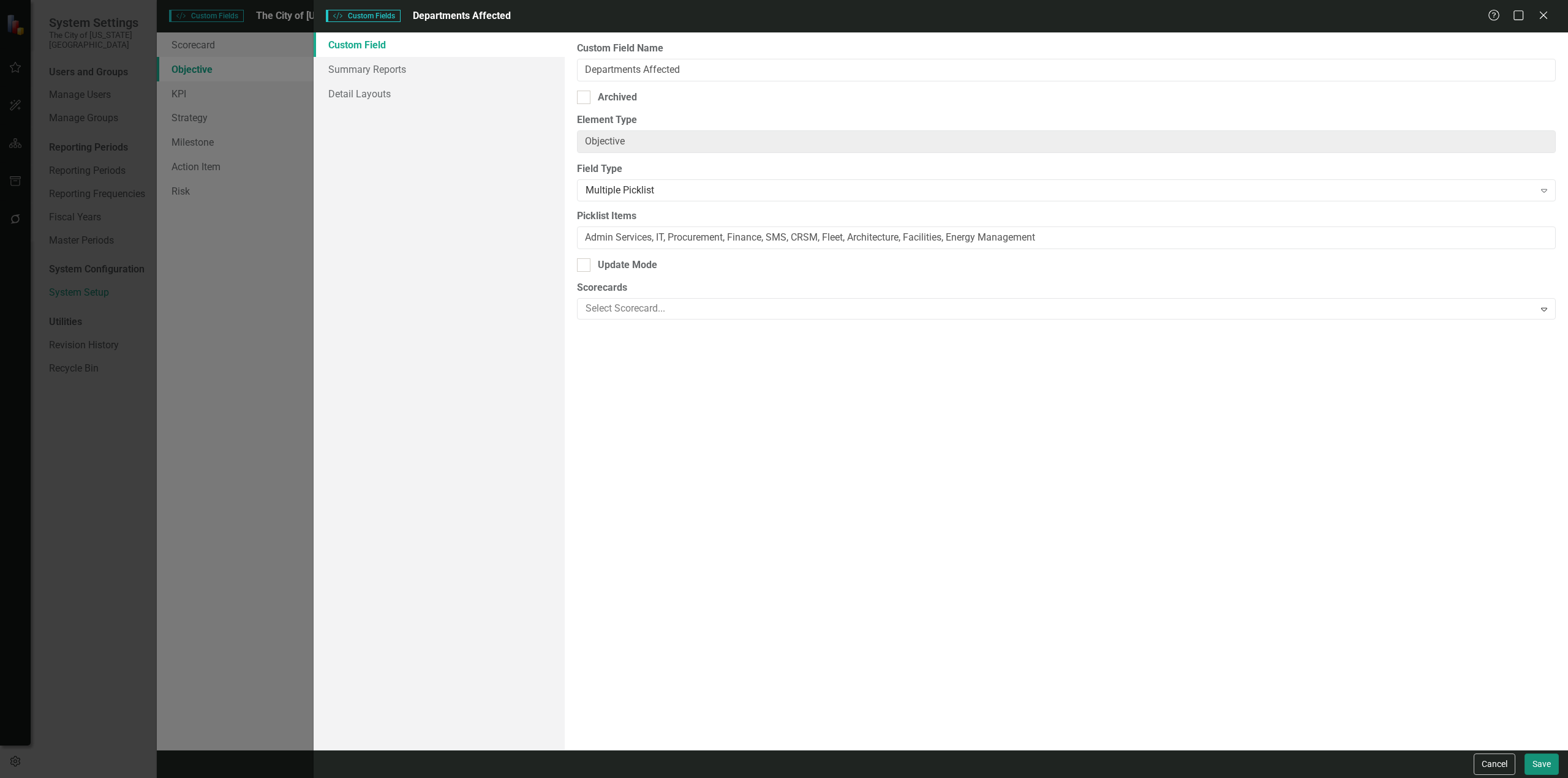
click at [1536, 763] on button "Save" at bounding box center [1542, 764] width 34 height 21
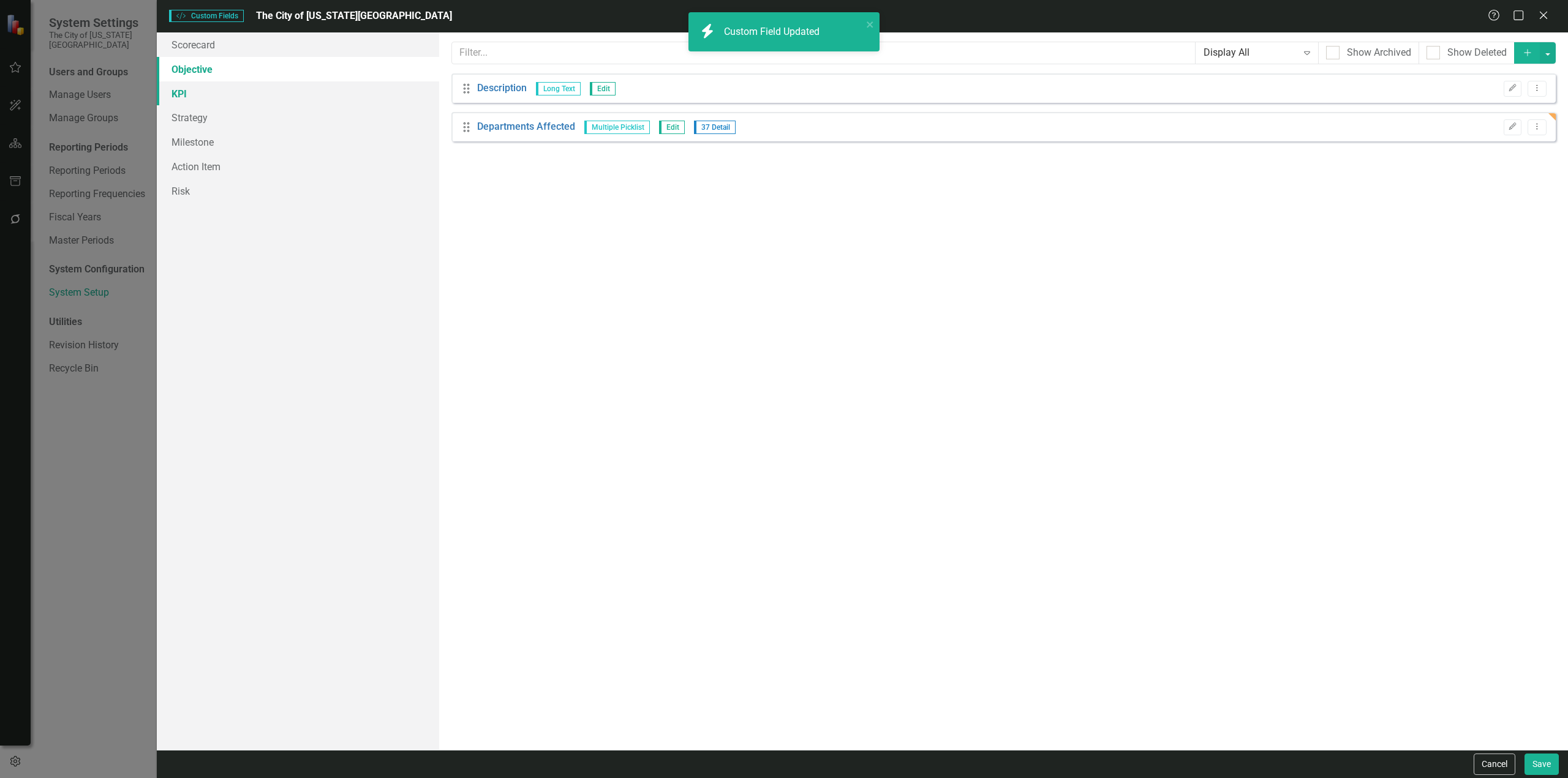
click at [276, 93] on link "KPI" at bounding box center [298, 93] width 282 height 24
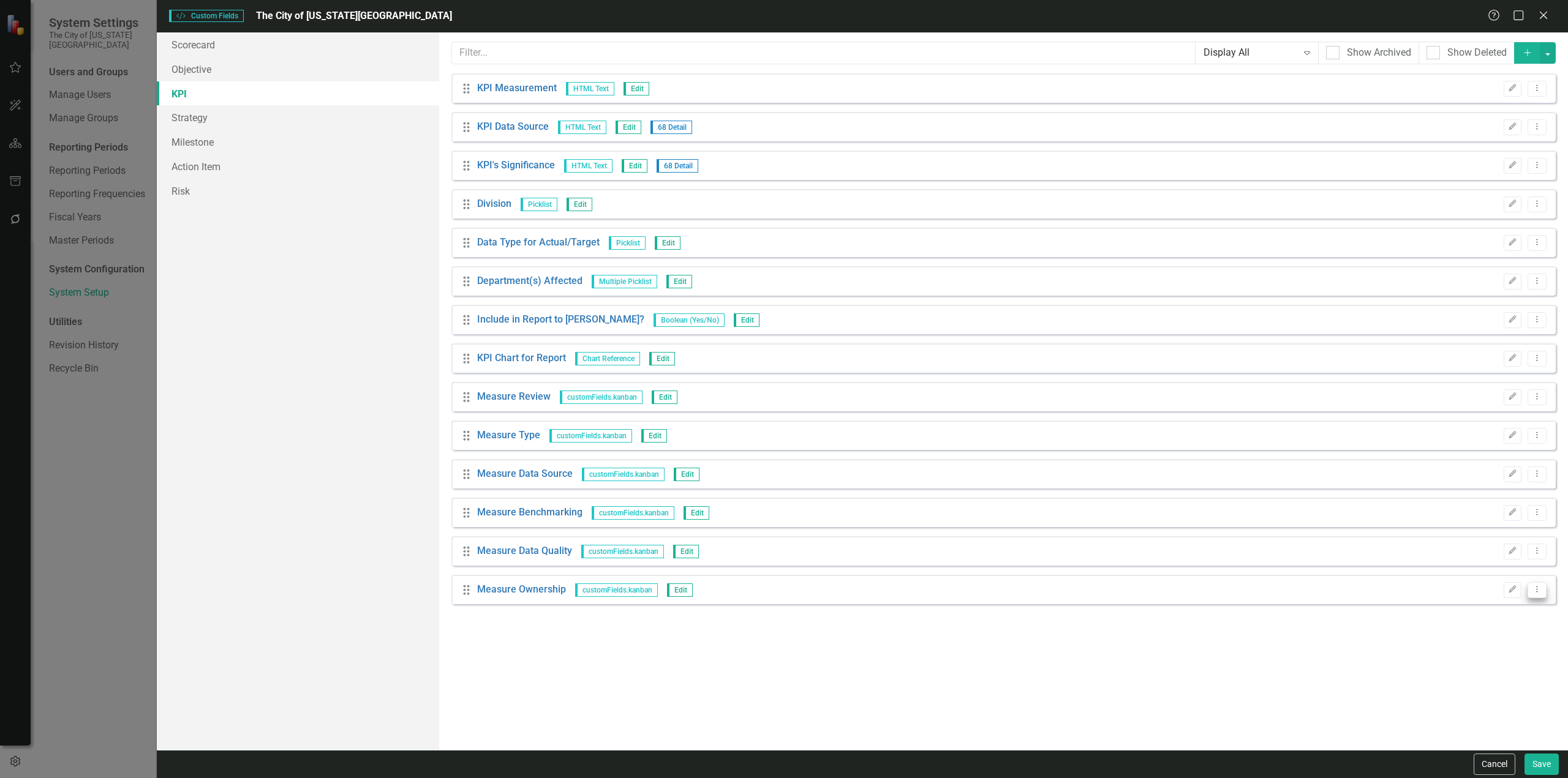
click at [1543, 594] on button "Dropdown Menu" at bounding box center [1536, 591] width 19 height 16
click at [1502, 655] on link "Trash Delete Custom Field" at bounding box center [1481, 655] width 130 height 23
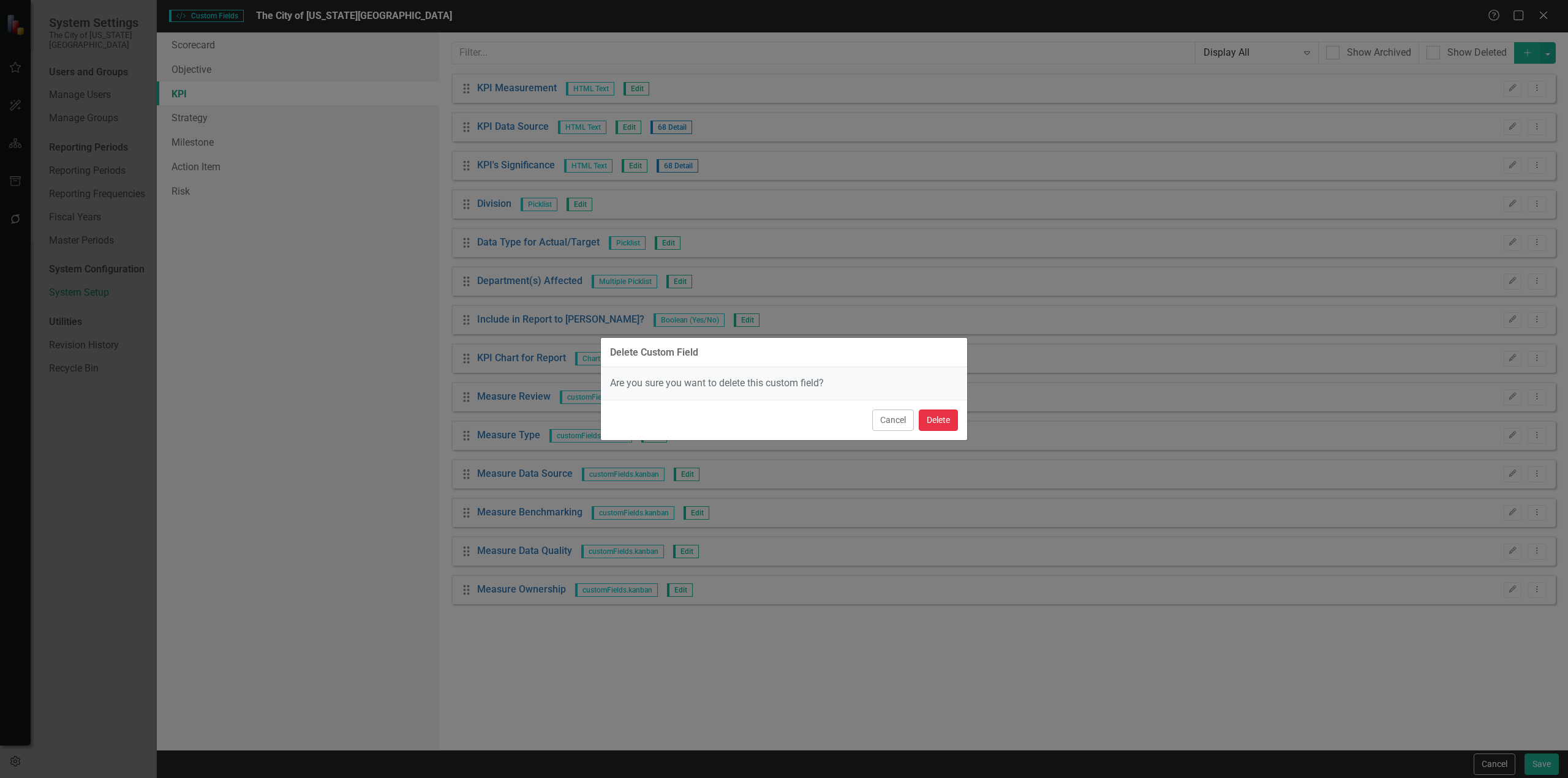
click at [935, 426] on button "Delete" at bounding box center [938, 420] width 39 height 21
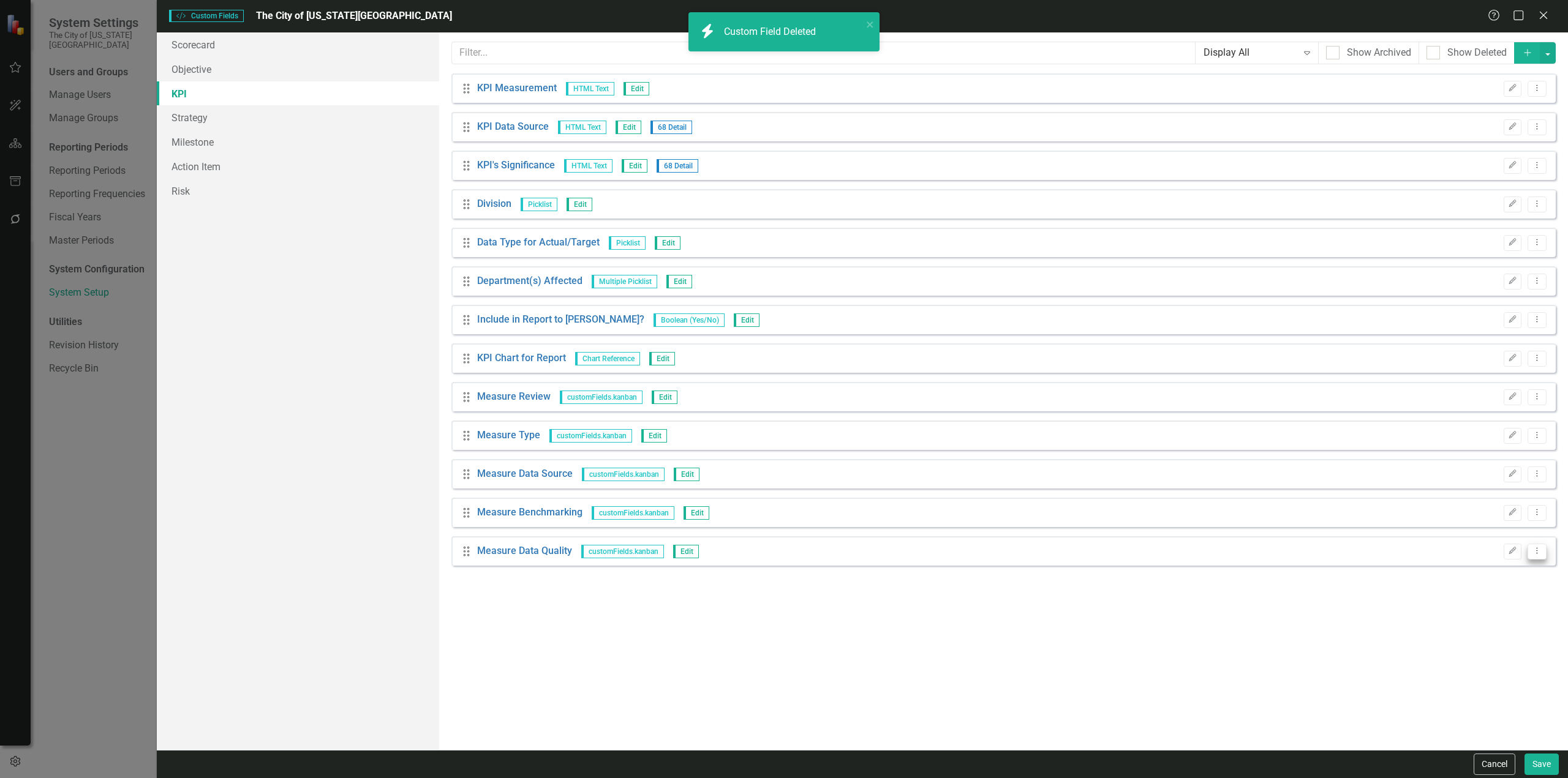
click at [1536, 558] on button "Dropdown Menu" at bounding box center [1536, 552] width 19 height 16
click at [1501, 616] on link "Trash Delete Custom Field" at bounding box center [1481, 617] width 130 height 23
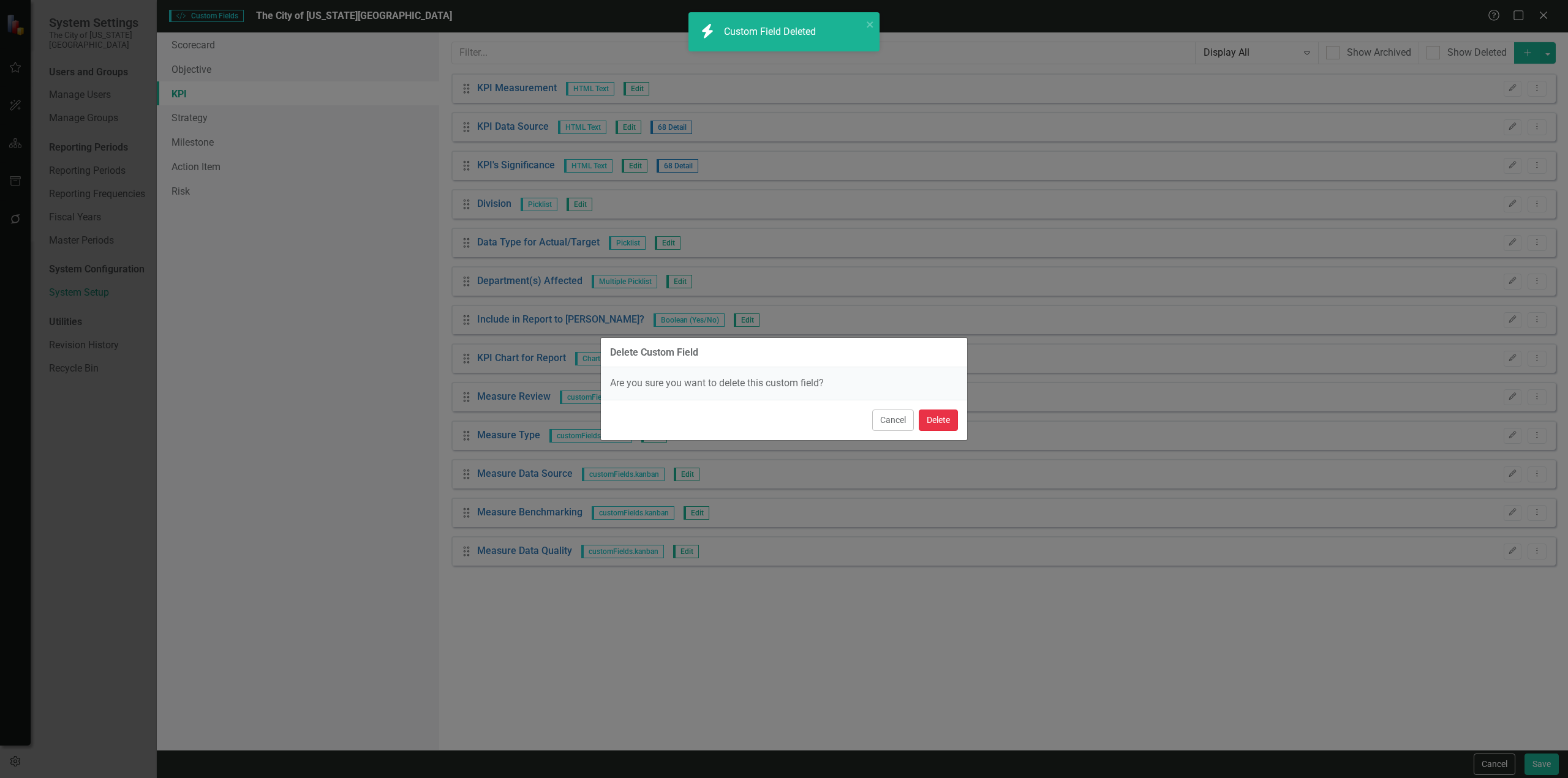
click at [946, 419] on button "Delete" at bounding box center [938, 420] width 39 height 21
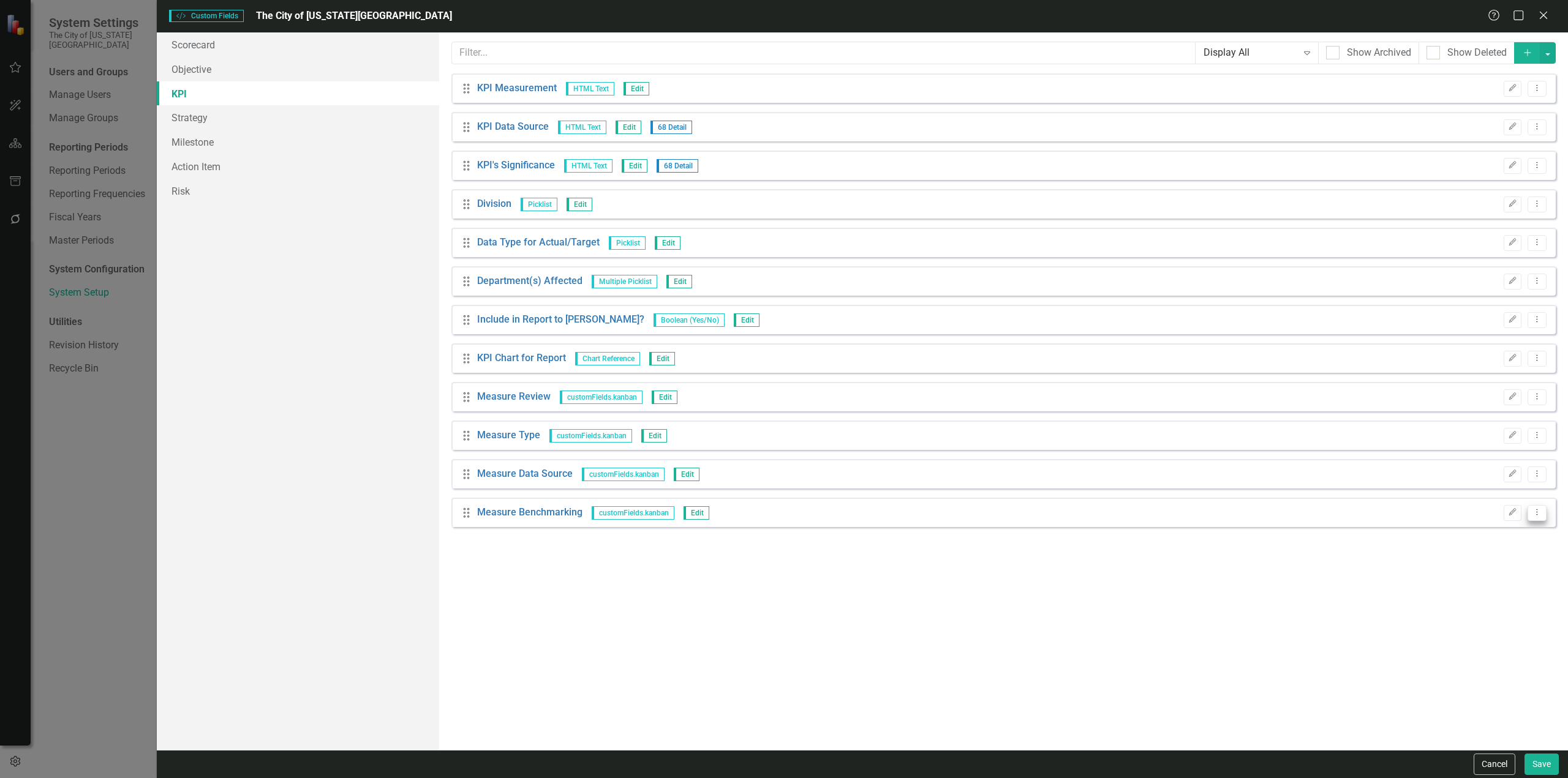
click at [1545, 513] on button "Dropdown Menu" at bounding box center [1536, 514] width 19 height 16
click at [1496, 576] on link "Trash Delete Custom Field" at bounding box center [1481, 578] width 130 height 23
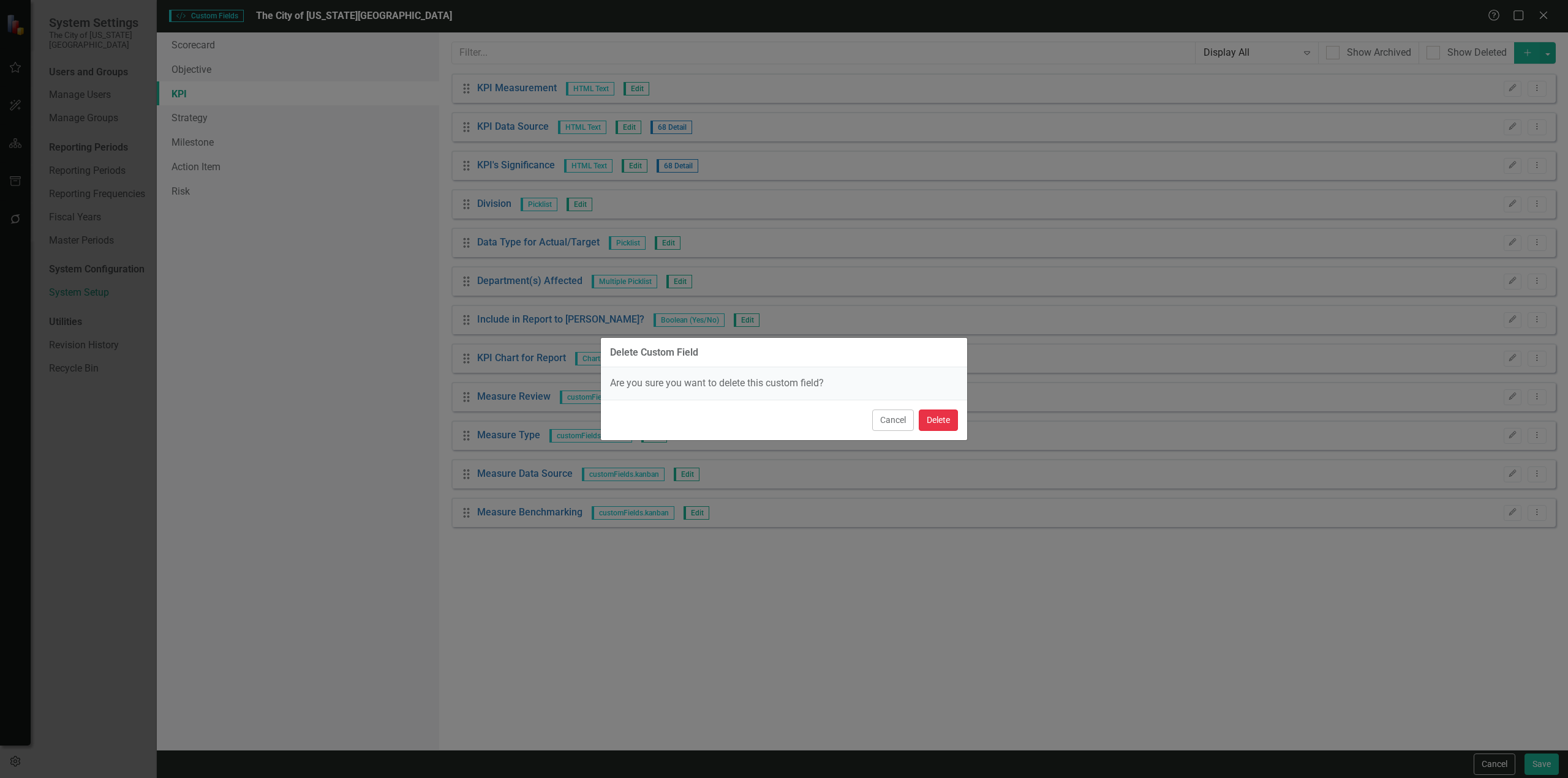
click at [943, 426] on button "Delete" at bounding box center [938, 420] width 39 height 21
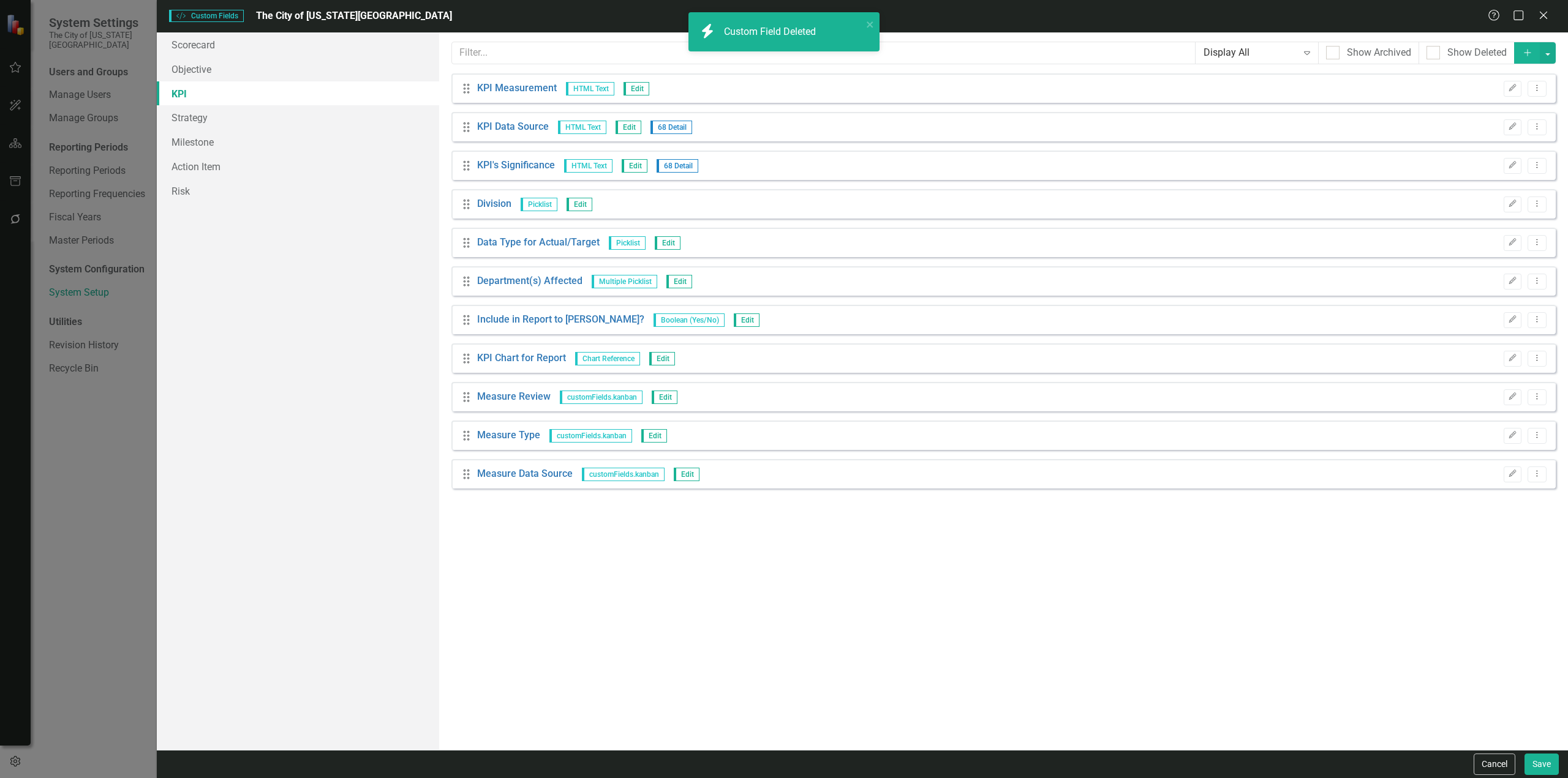
click at [1546, 479] on button "Dropdown Menu" at bounding box center [1536, 475] width 19 height 16
click at [1497, 539] on link "Trash Delete Custom Field" at bounding box center [1481, 539] width 130 height 23
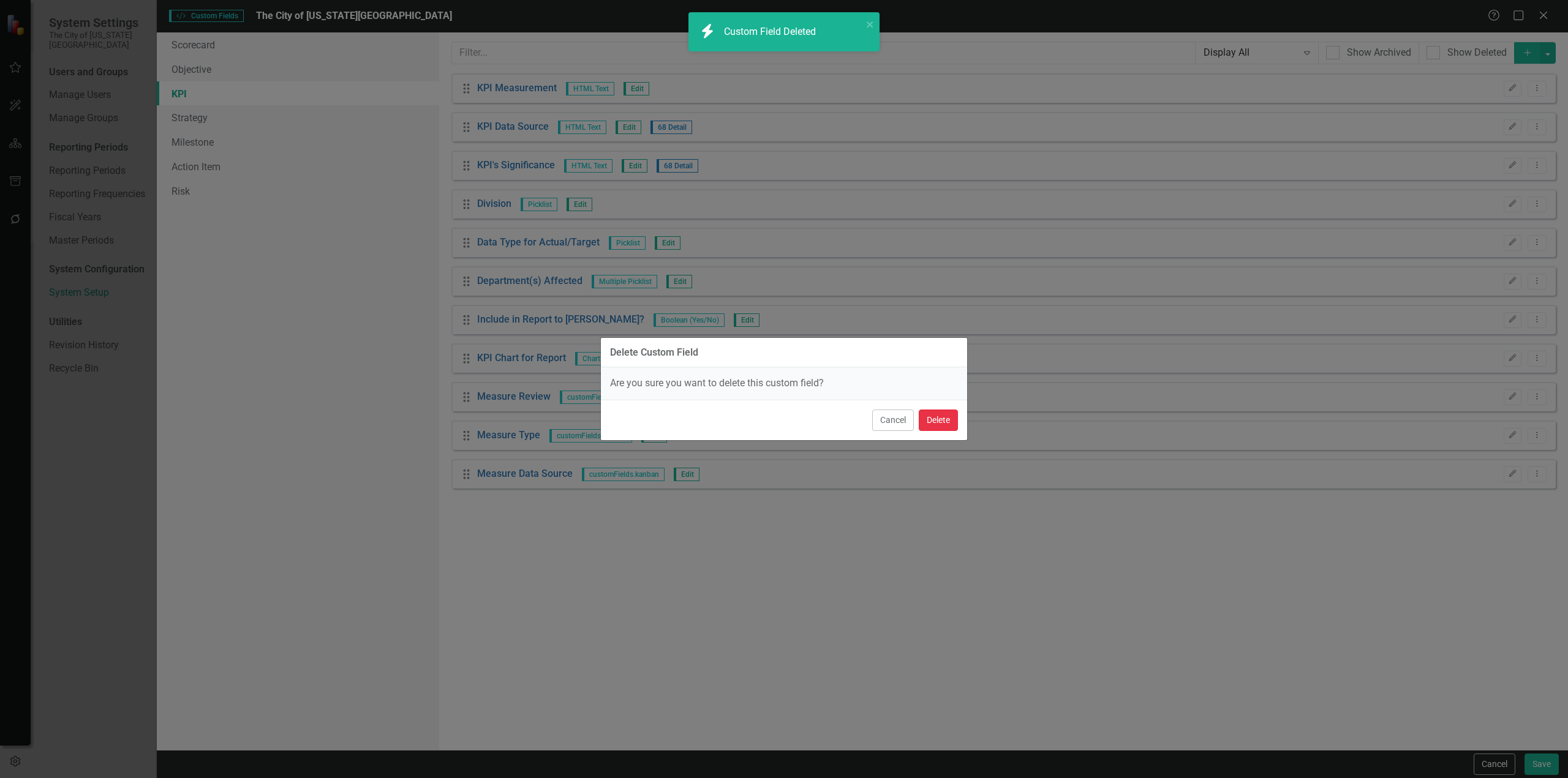
click at [946, 417] on button "Delete" at bounding box center [938, 420] width 39 height 21
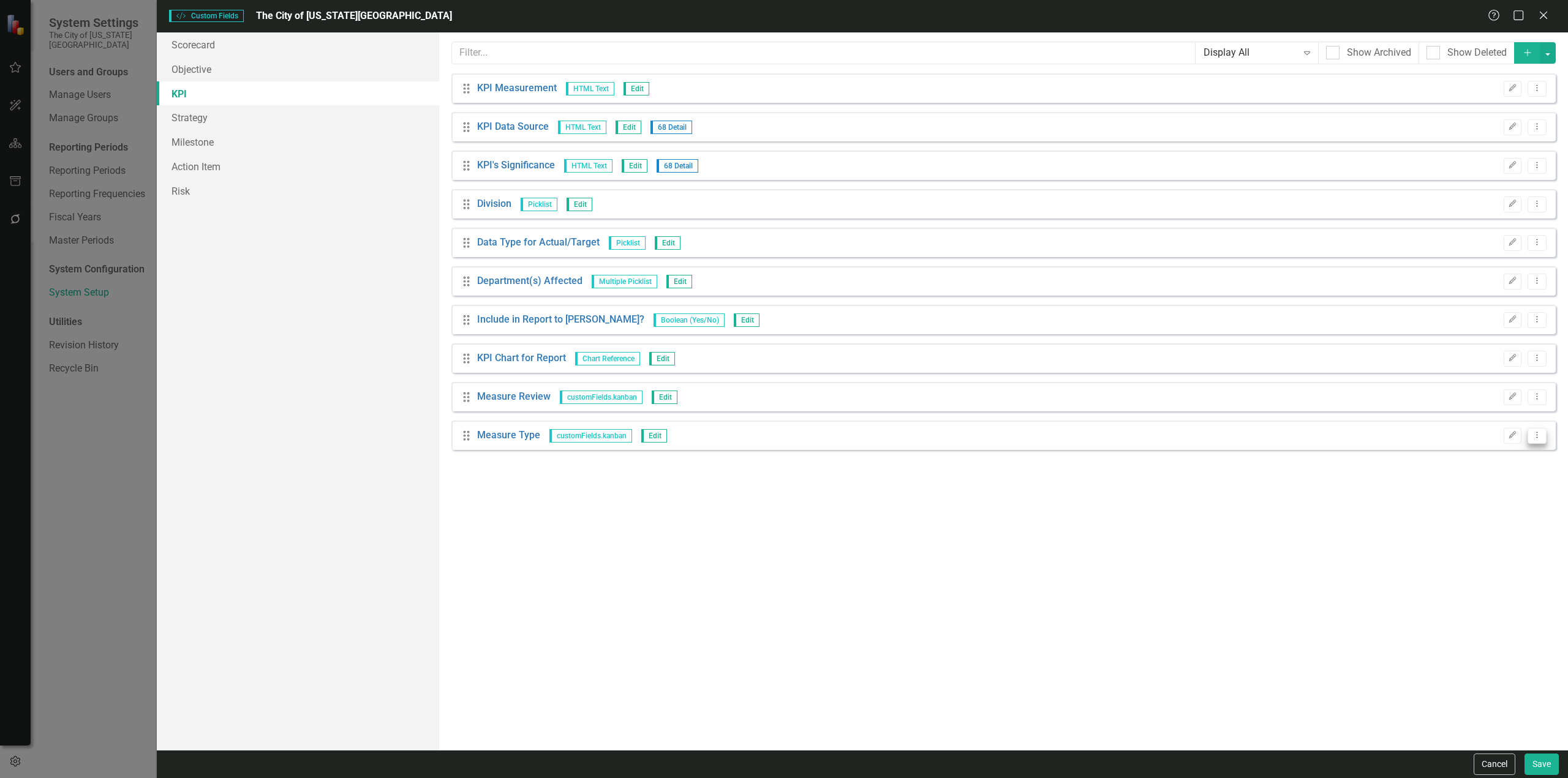
click at [1540, 439] on icon "Dropdown Menu" at bounding box center [1537, 435] width 11 height 8
click at [1456, 513] on div "Custom fields are one of the most powerful features of ClearPoint. With custom …" at bounding box center [1003, 391] width 1129 height 718
click at [1437, 505] on div "Custom fields are one of the most powerful features of ClearPoint. With custom …" at bounding box center [1003, 391] width 1129 height 718
click at [1540, 432] on icon "Dropdown Menu" at bounding box center [1537, 435] width 11 height 8
click at [1505, 494] on link "Trash Delete Custom Field" at bounding box center [1481, 501] width 130 height 23
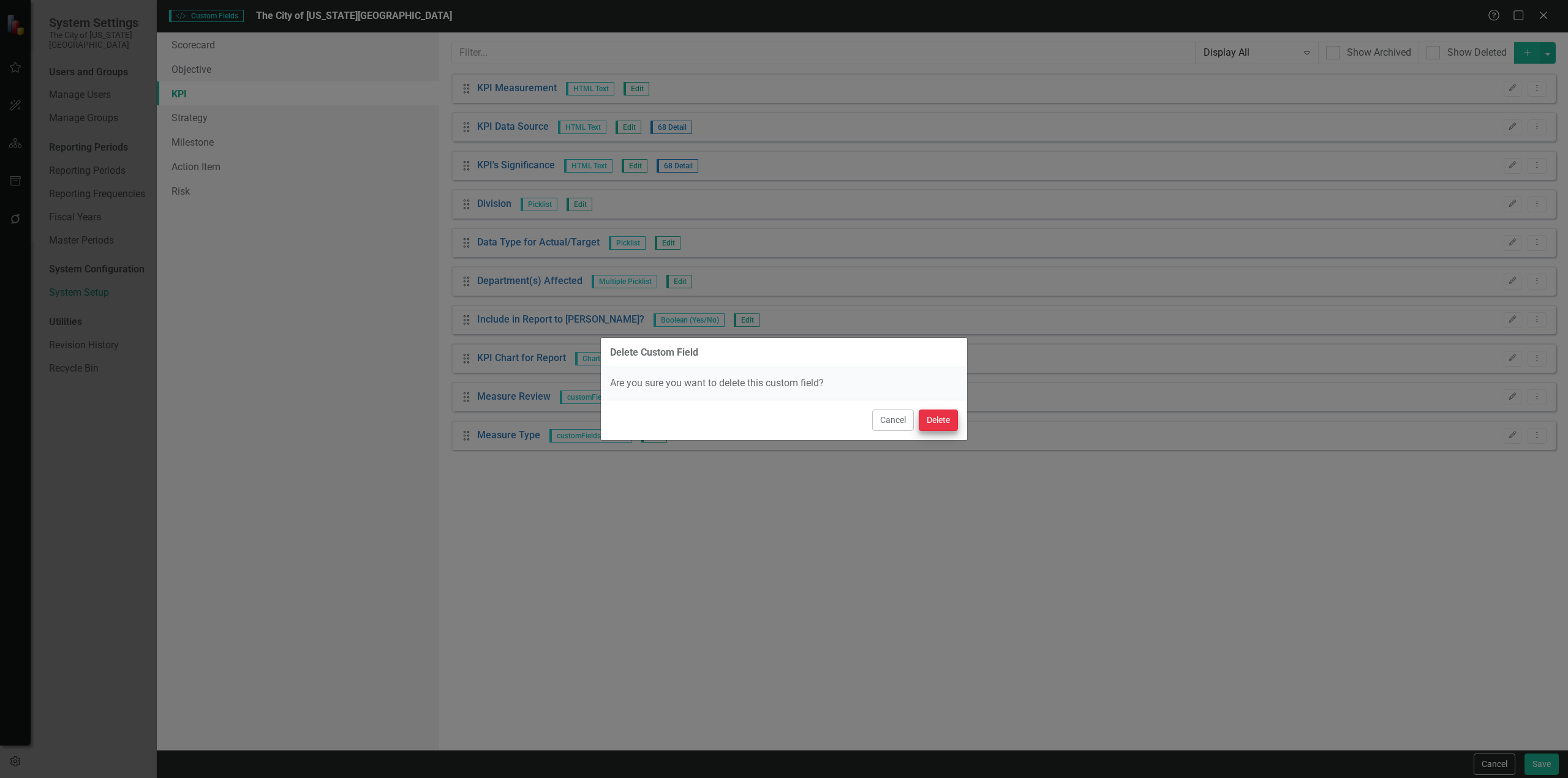
click at [958, 423] on div "Cancel Delete" at bounding box center [783, 420] width 366 height 41
drag, startPoint x: 946, startPoint y: 419, endPoint x: 951, endPoint y: 422, distance: 5.8
click at [946, 419] on button "Delete" at bounding box center [938, 420] width 39 height 21
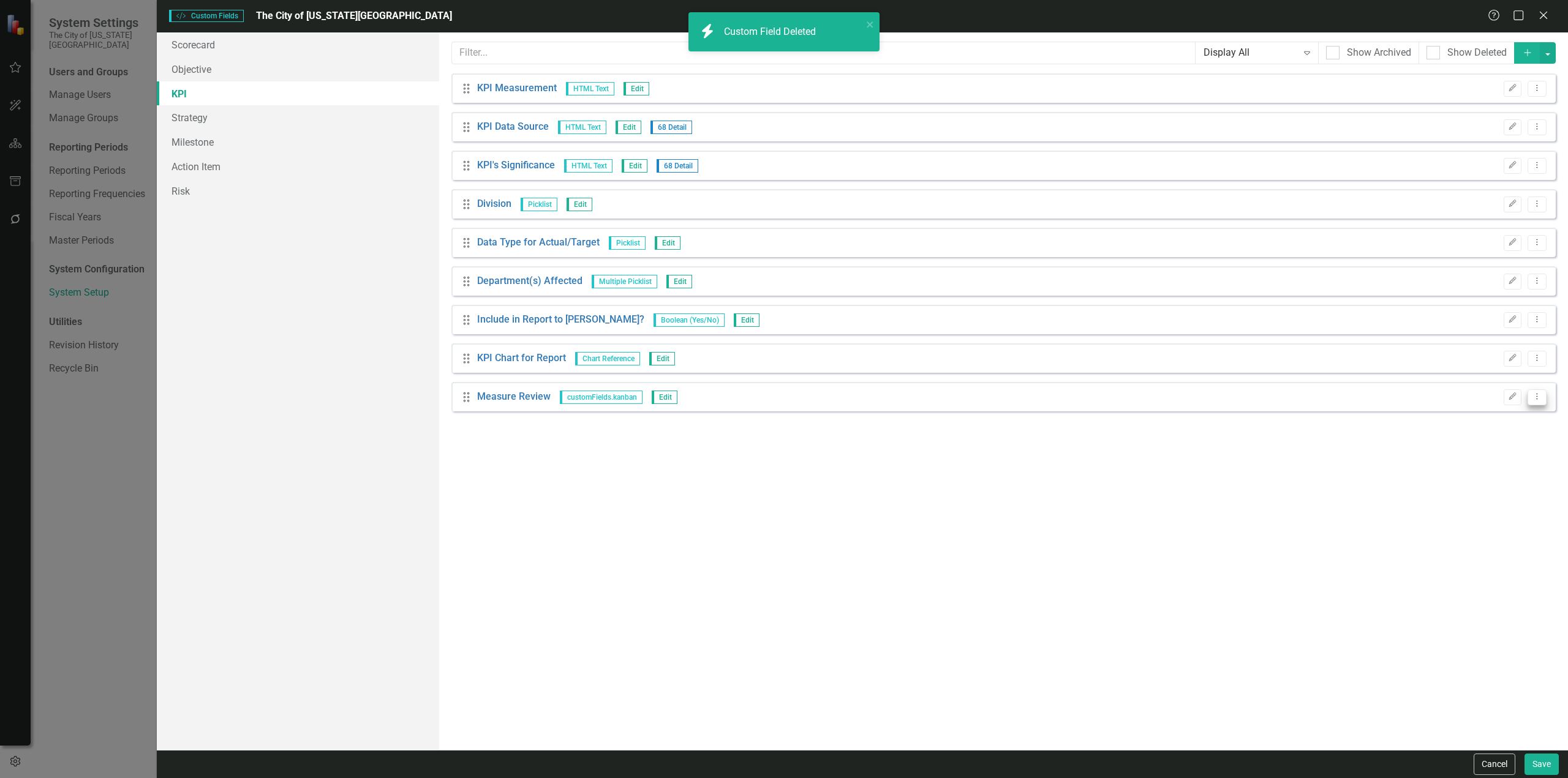
click at [1535, 395] on icon "Dropdown Menu" at bounding box center [1537, 397] width 11 height 8
click at [1459, 458] on link "Trash Delete Custom Field" at bounding box center [1481, 462] width 130 height 23
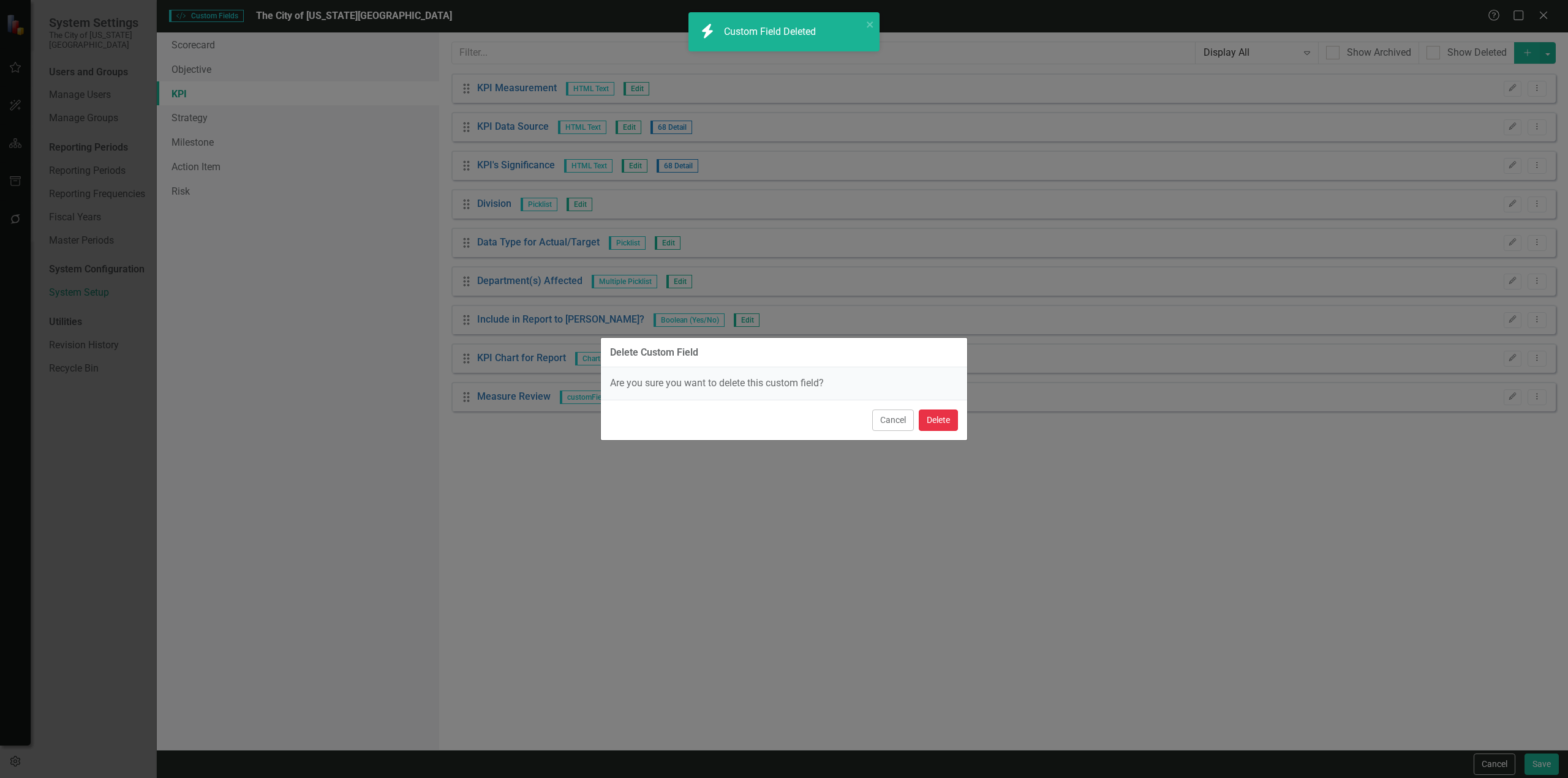
click at [936, 423] on button "Delete" at bounding box center [938, 420] width 39 height 21
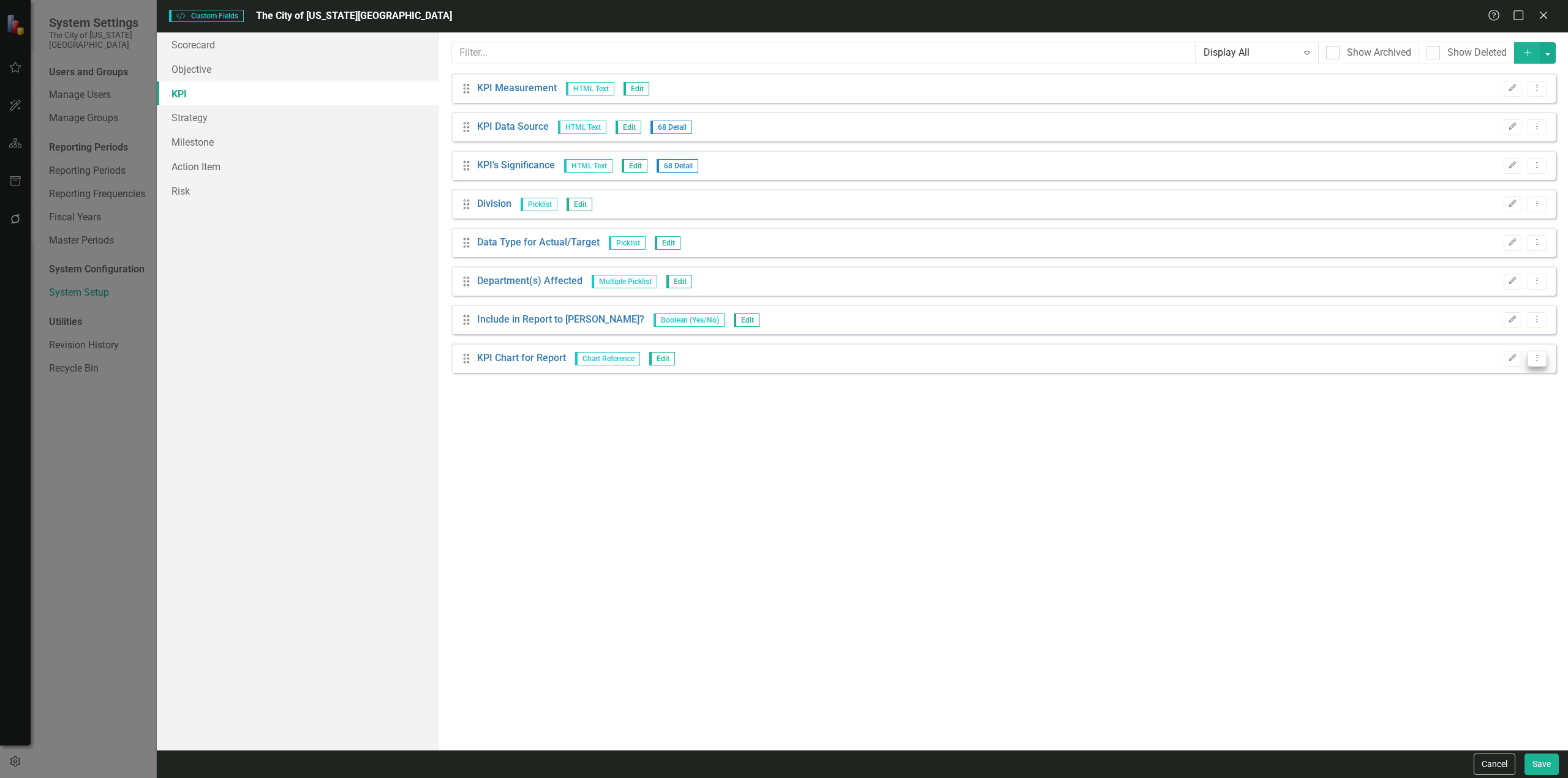
click at [1541, 355] on icon "Dropdown Menu" at bounding box center [1537, 358] width 11 height 8
click at [1502, 416] on link "Trash Delete Custom Field" at bounding box center [1481, 424] width 130 height 23
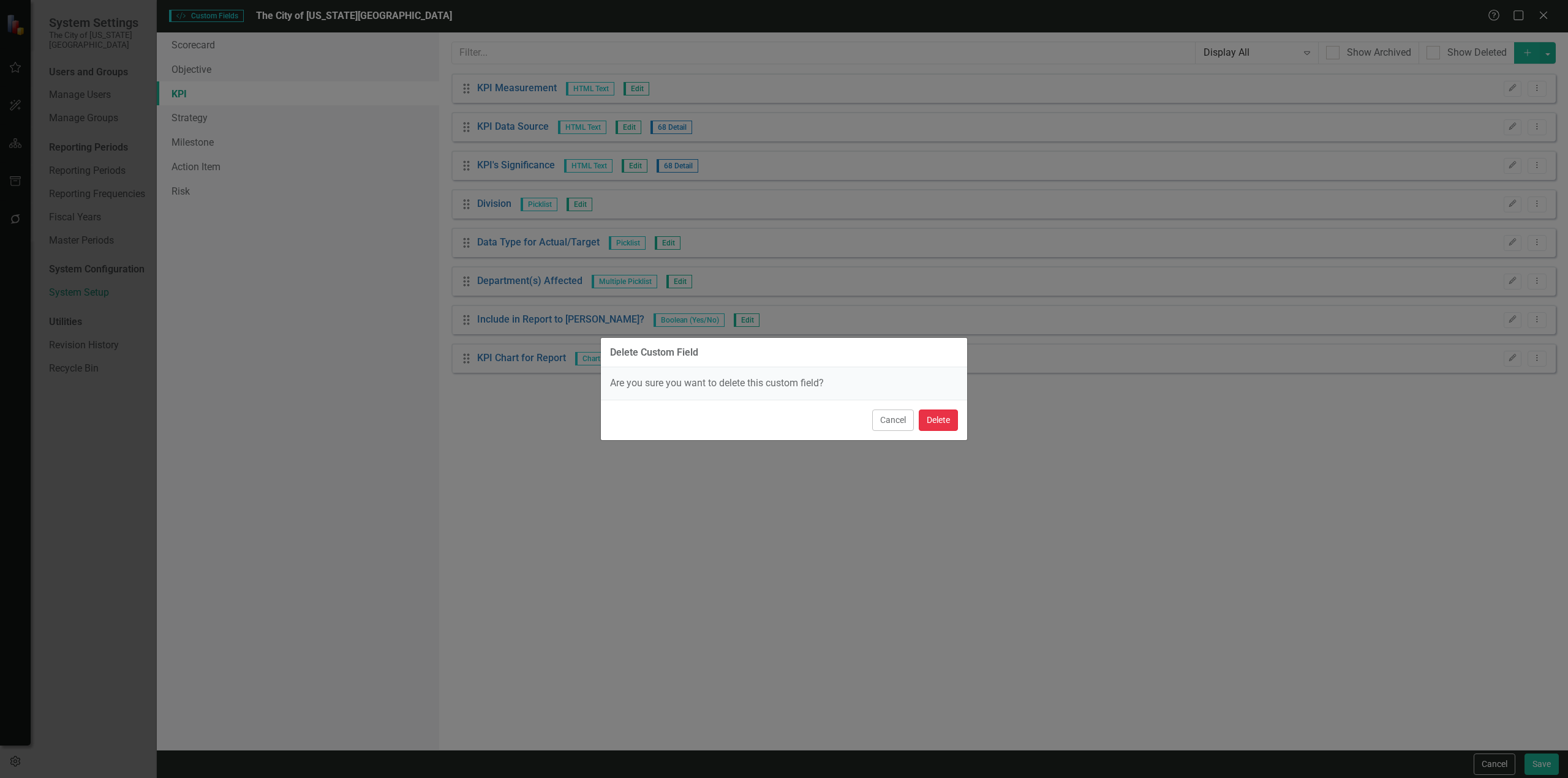
click at [938, 416] on button "Delete" at bounding box center [938, 420] width 39 height 21
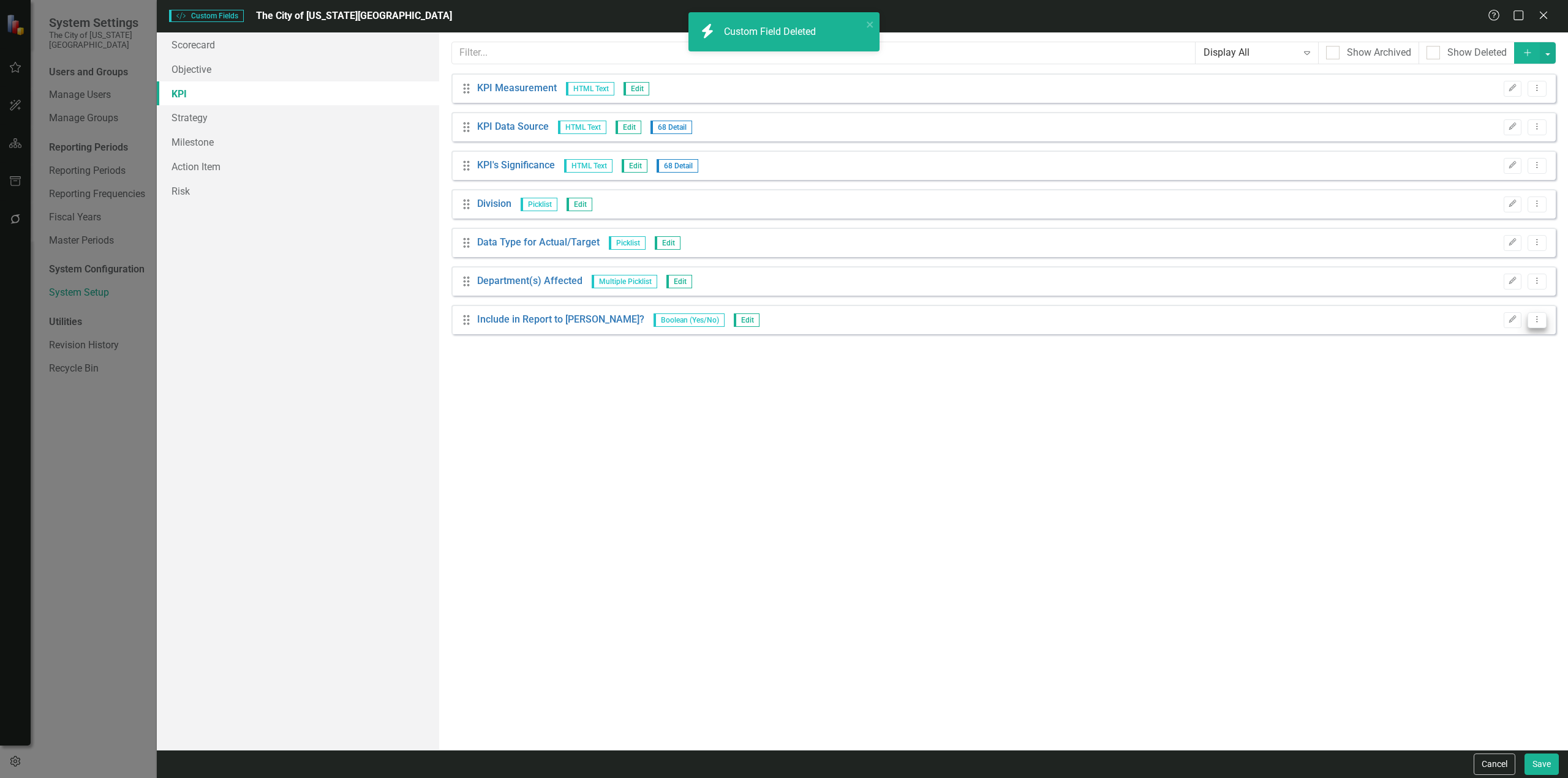
click at [1540, 317] on icon "Dropdown Menu" at bounding box center [1537, 320] width 11 height 8
click at [1483, 388] on link "Trash Delete Custom Field" at bounding box center [1481, 385] width 130 height 23
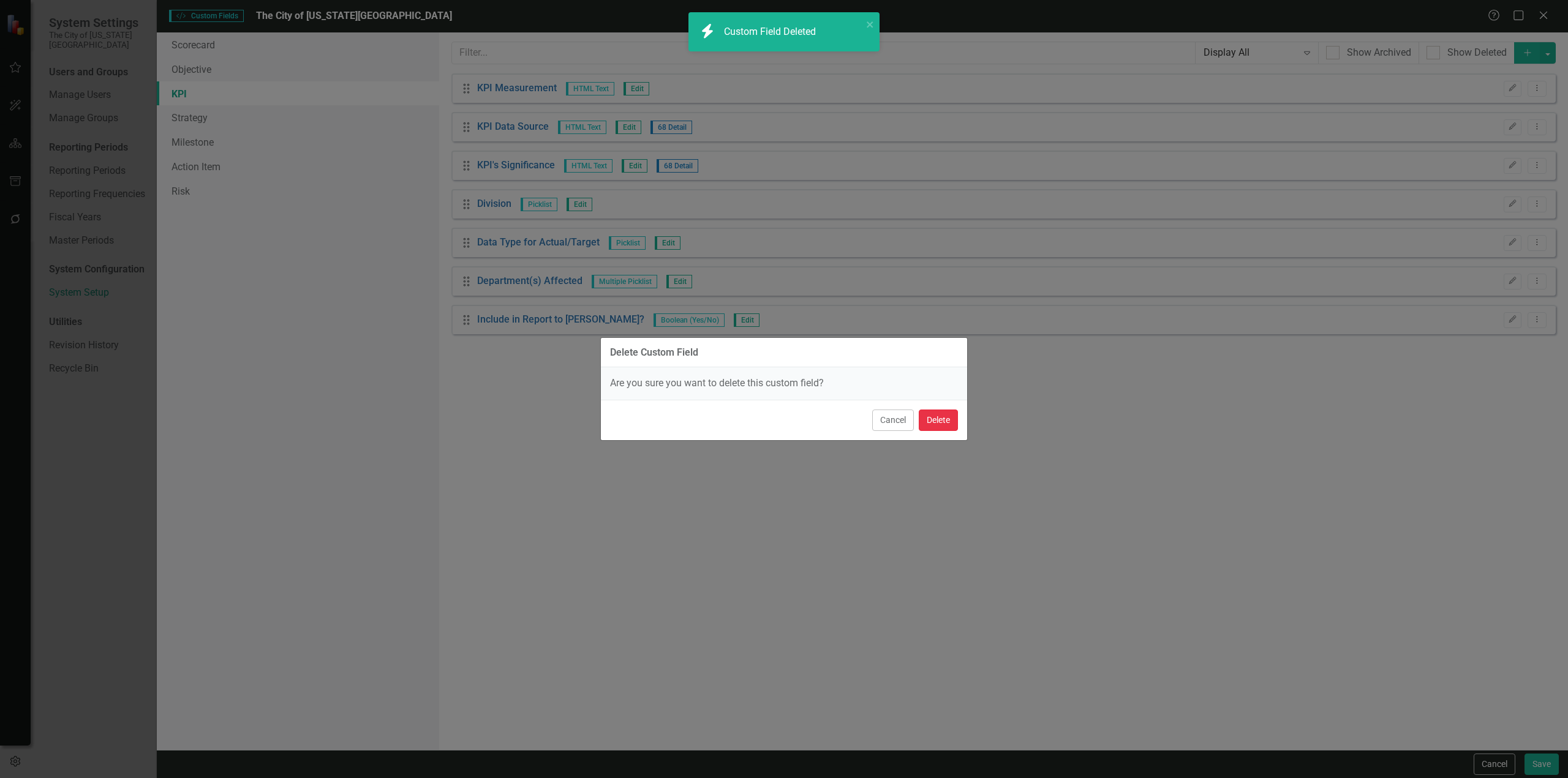
click at [937, 414] on button "Delete" at bounding box center [938, 420] width 39 height 21
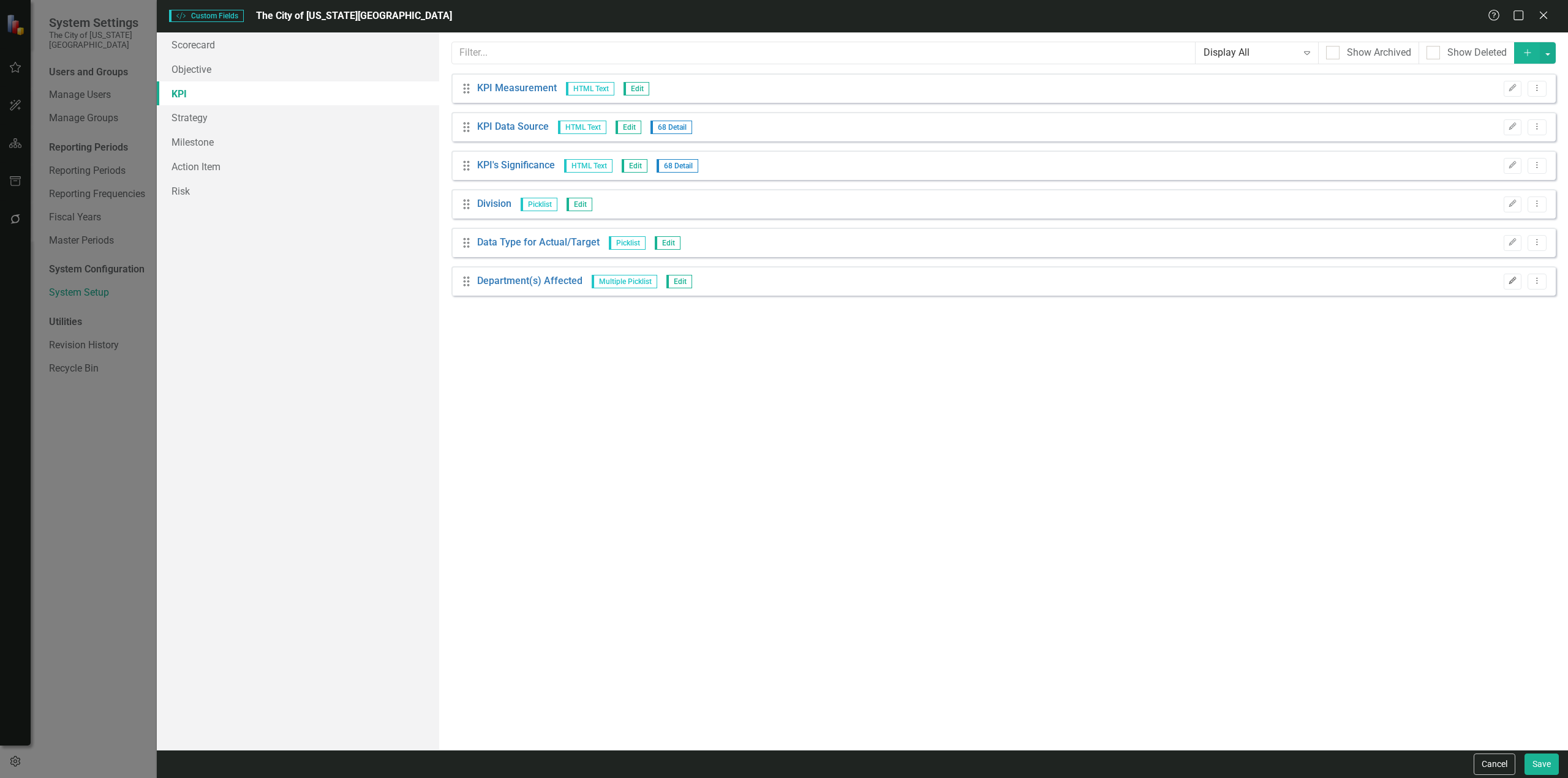
click at [1517, 278] on icon "Edit" at bounding box center [1512, 281] width 9 height 7
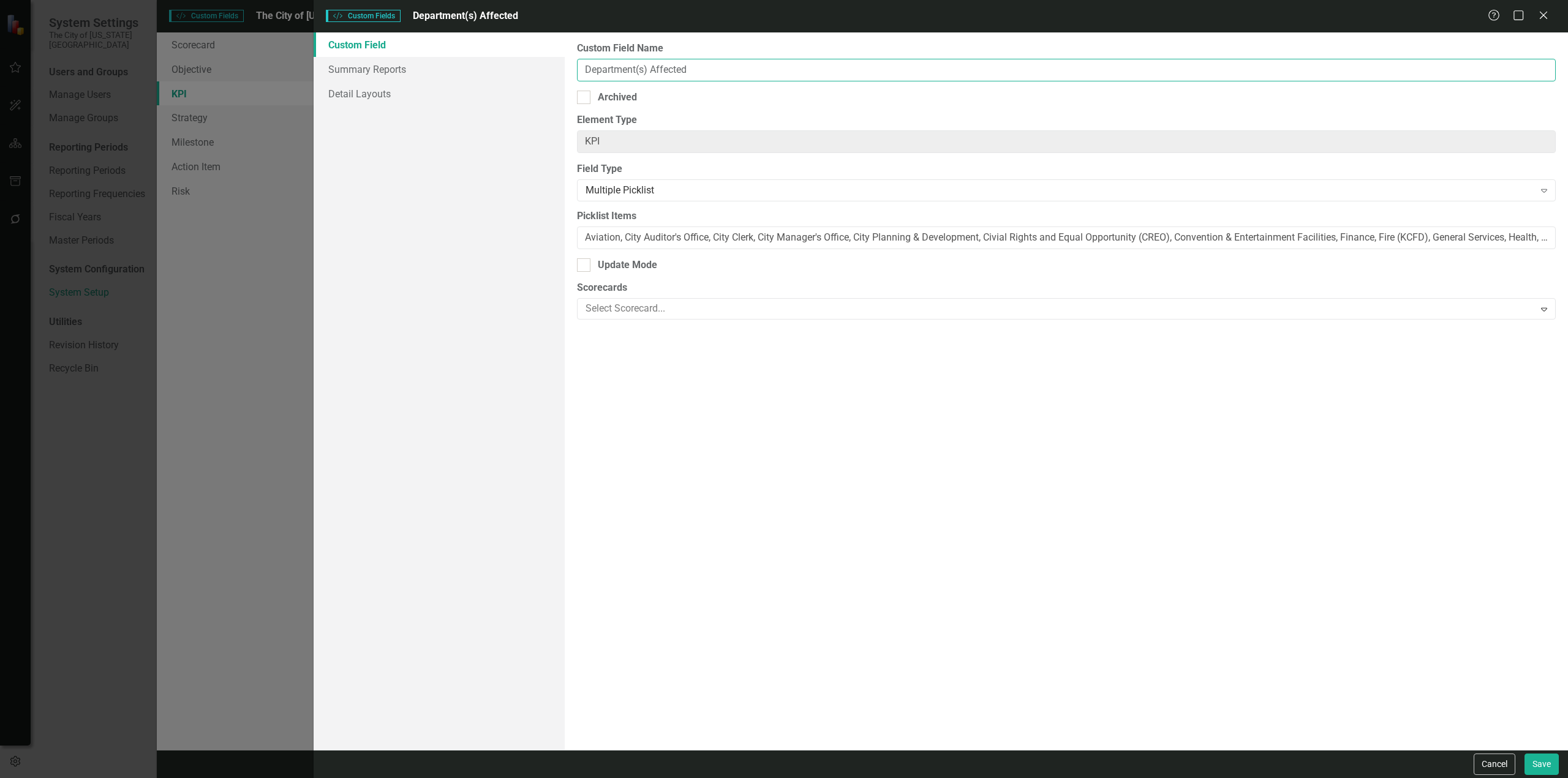
drag, startPoint x: 699, startPoint y: 73, endPoint x: 493, endPoint y: 43, distance: 208.2
click at [493, 43] on div "Custom Field Summary Reports Detail Layouts Custom Field Name Department(s) Aff…" at bounding box center [941, 391] width 1255 height 718
type input "Department"
click at [635, 233] on input "Aviation, City Auditor's Office, City Clerk, City Manager's Office, City Planni…" at bounding box center [1066, 238] width 979 height 23
paste input "dmin Services, IT, Procurement, Finance, SMS, CRSM, Fleet, Architecture, Facili…"
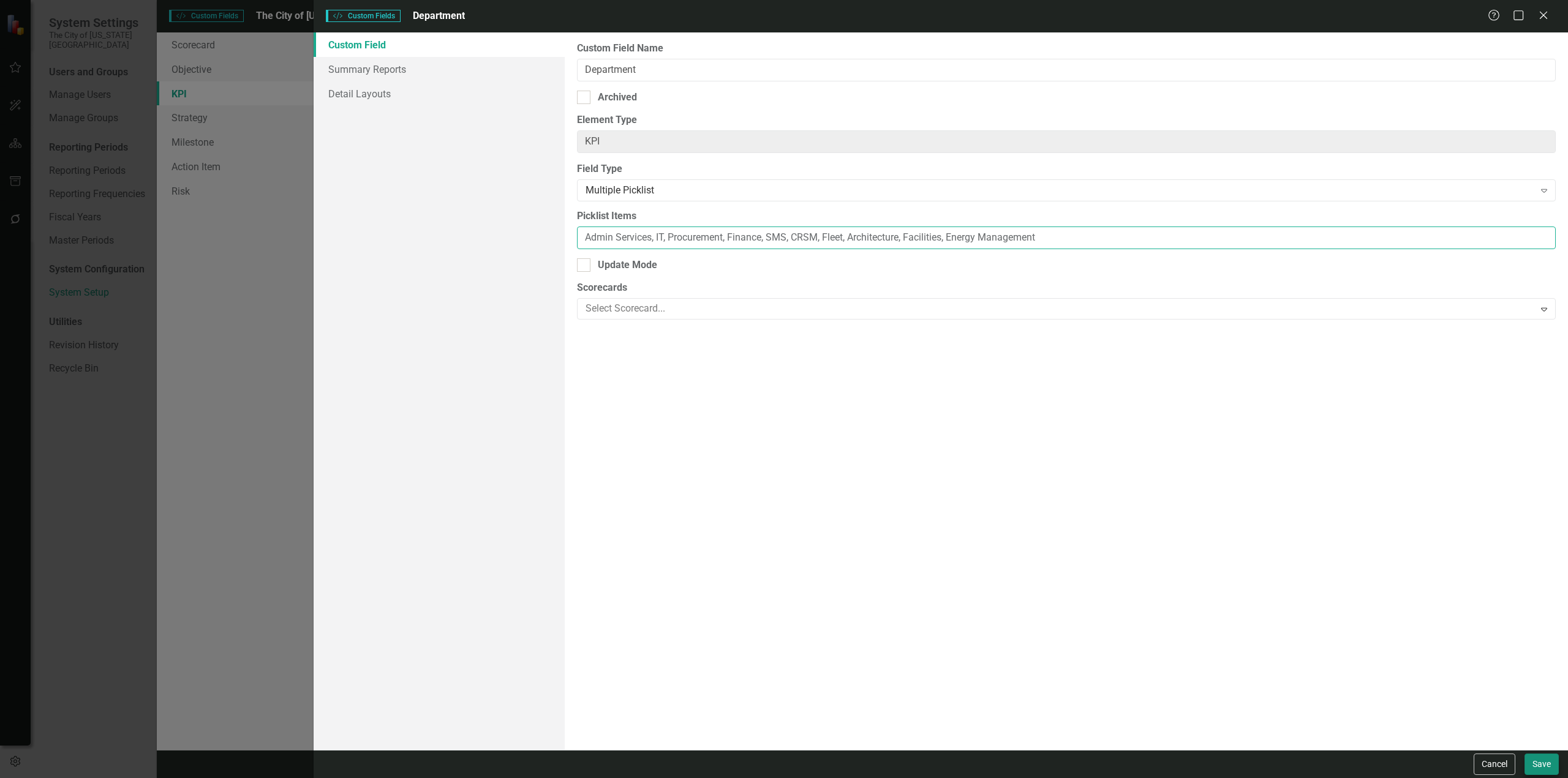
type input "Admin Services, IT, Procurement, Finance, SMS, CRSM, Fleet, Architecture, Facil…"
click at [1544, 764] on button "Save" at bounding box center [1542, 764] width 34 height 21
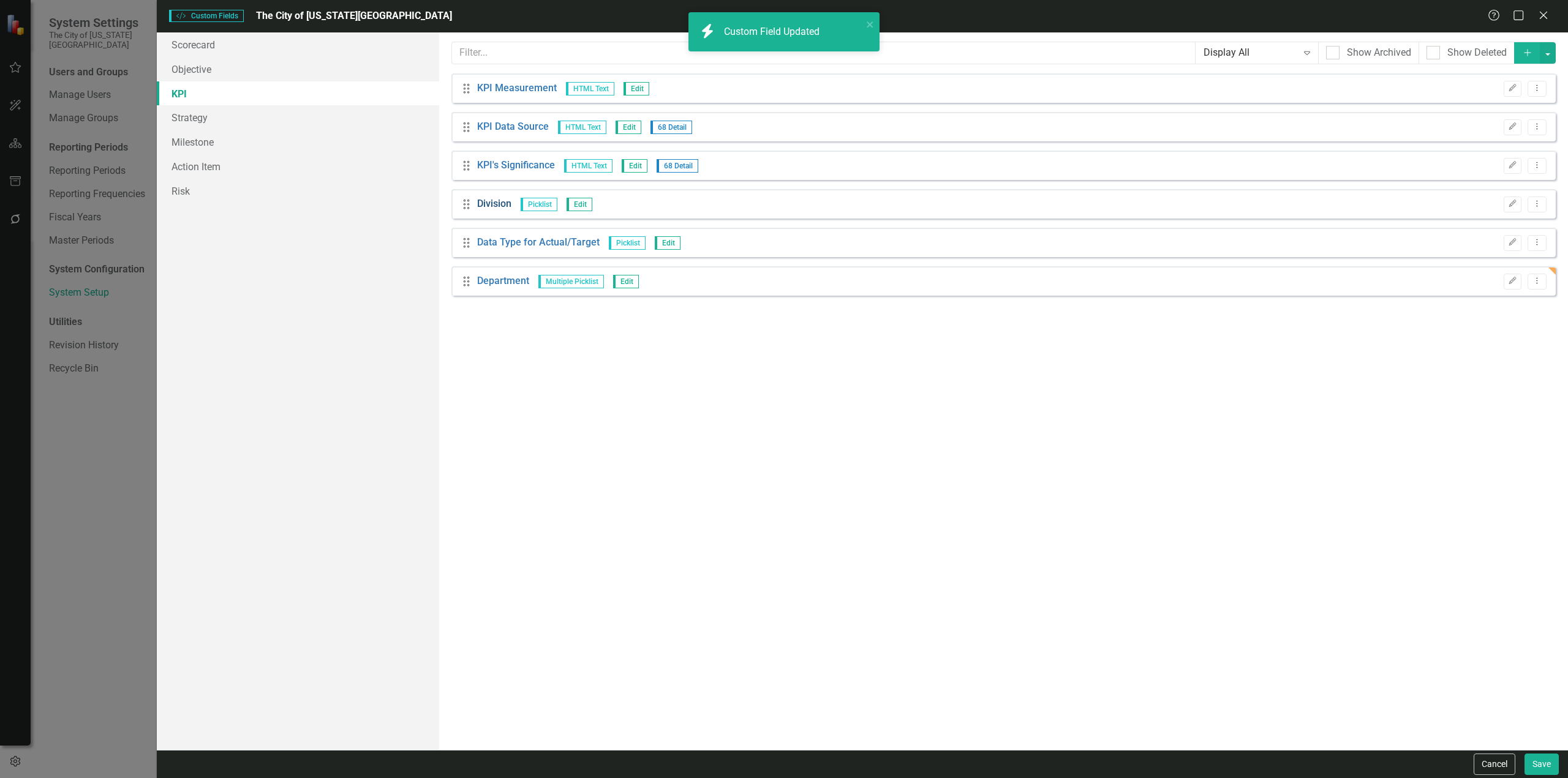
click at [498, 201] on link "Division" at bounding box center [494, 204] width 34 height 14
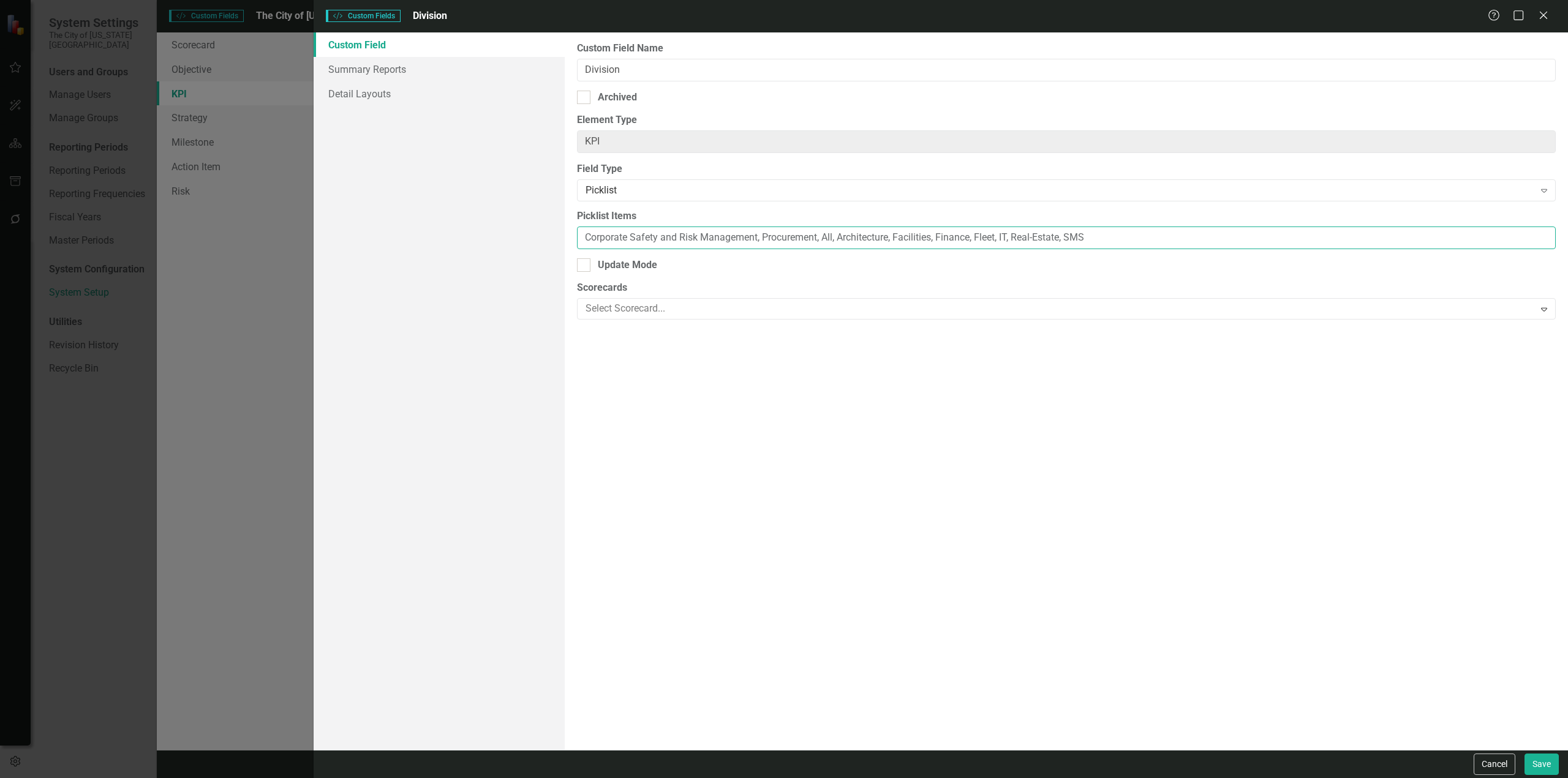
drag, startPoint x: 1115, startPoint y: 234, endPoint x: 403, endPoint y: 211, distance: 712.4
click at [403, 211] on div "Custom Field Summary Reports Detail Layouts Custom Field Name Division Archived…" at bounding box center [941, 391] width 1255 height 718
paste input "Admin Services, IT, Procurement, Finance, SMS, CRSM, Fleet, Architecture, Facil…"
type input "Admin Services, IT, Procurement, Finance, SMS, CRSM, Fleet, Architecture, Facil…"
click at [1566, 773] on div "Cancel Save" at bounding box center [941, 764] width 1255 height 28
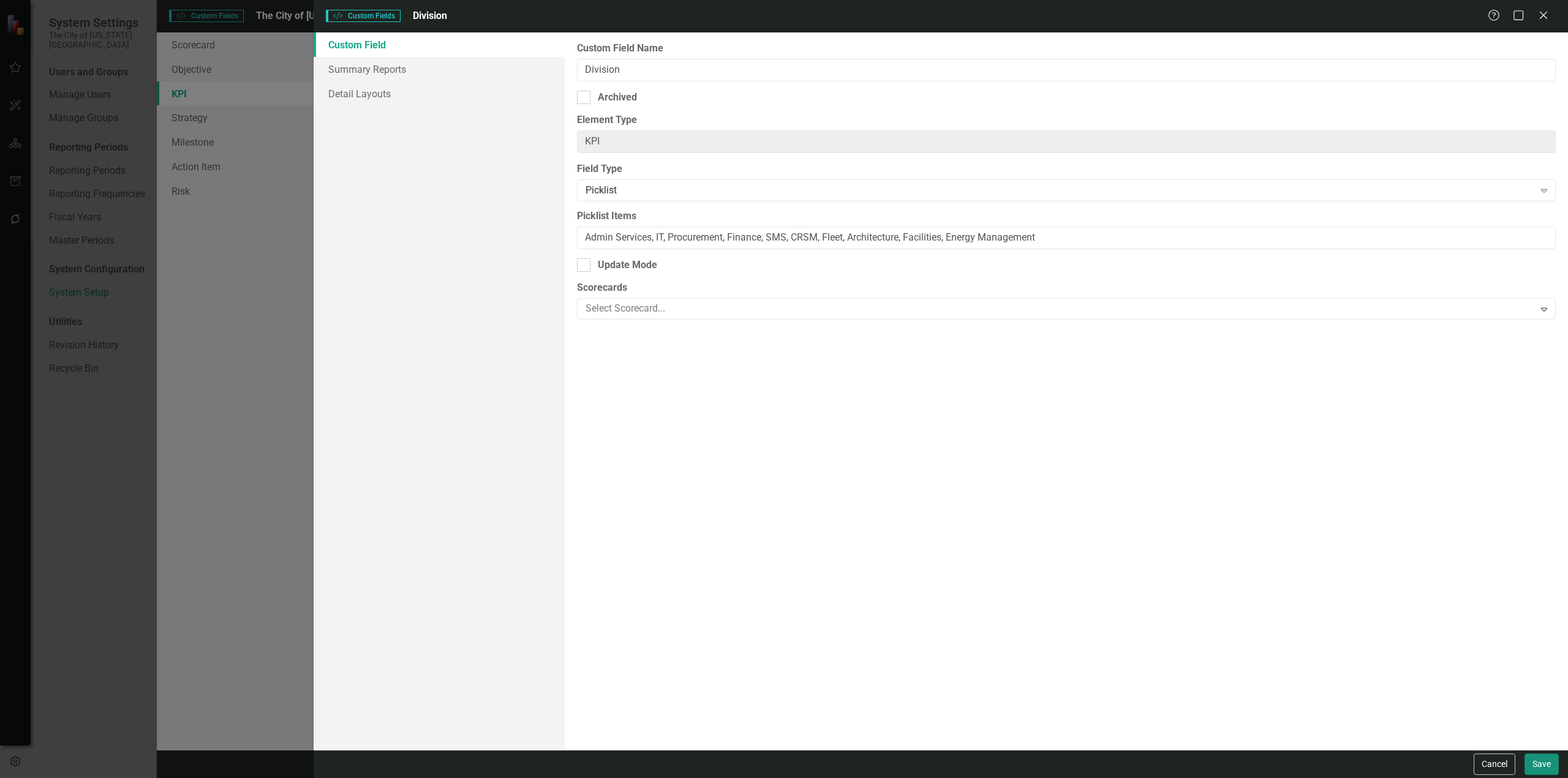
click at [1553, 771] on button "Save" at bounding box center [1542, 764] width 34 height 21
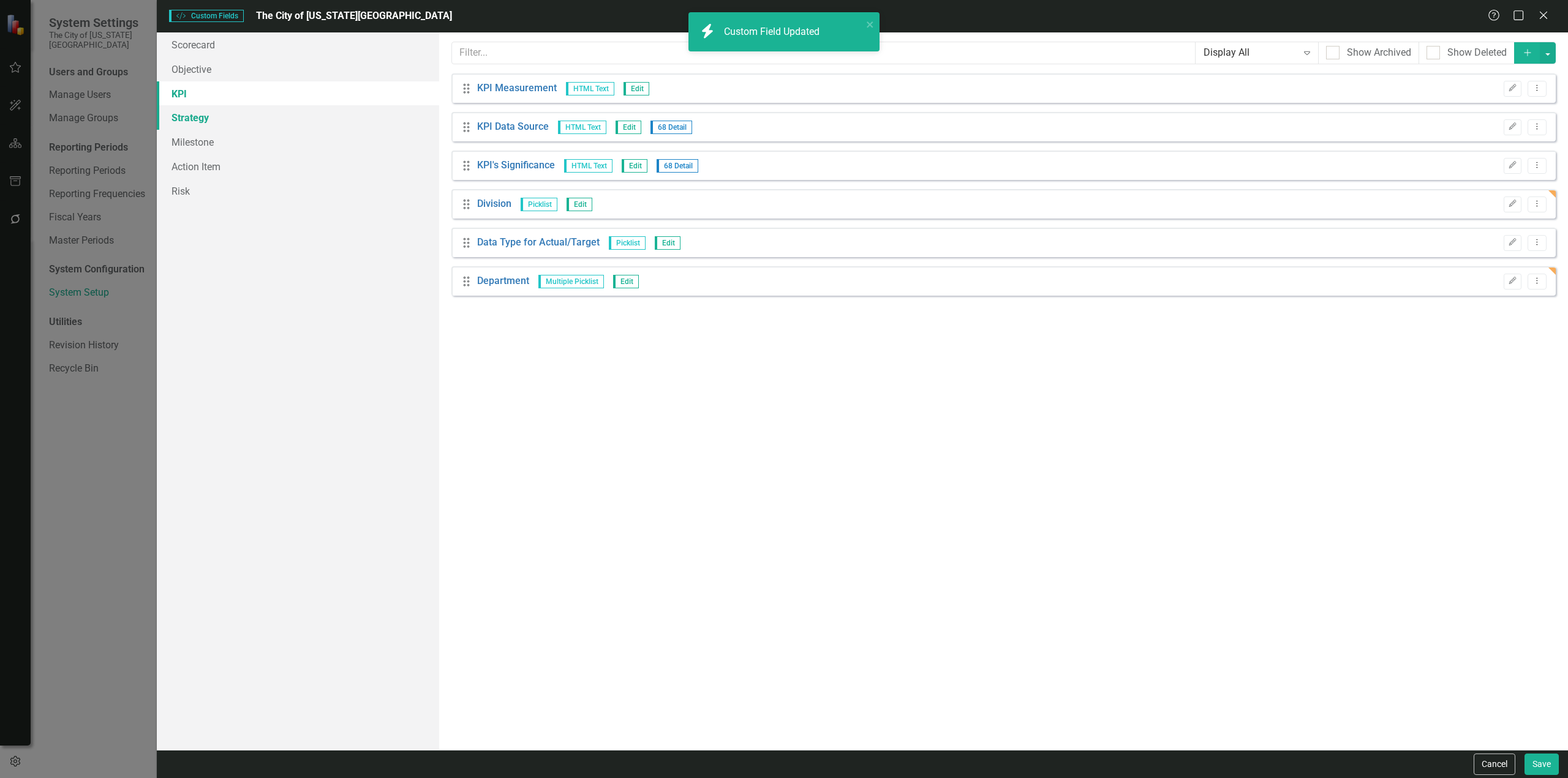
click at [281, 112] on link "Strategy" at bounding box center [298, 118] width 282 height 24
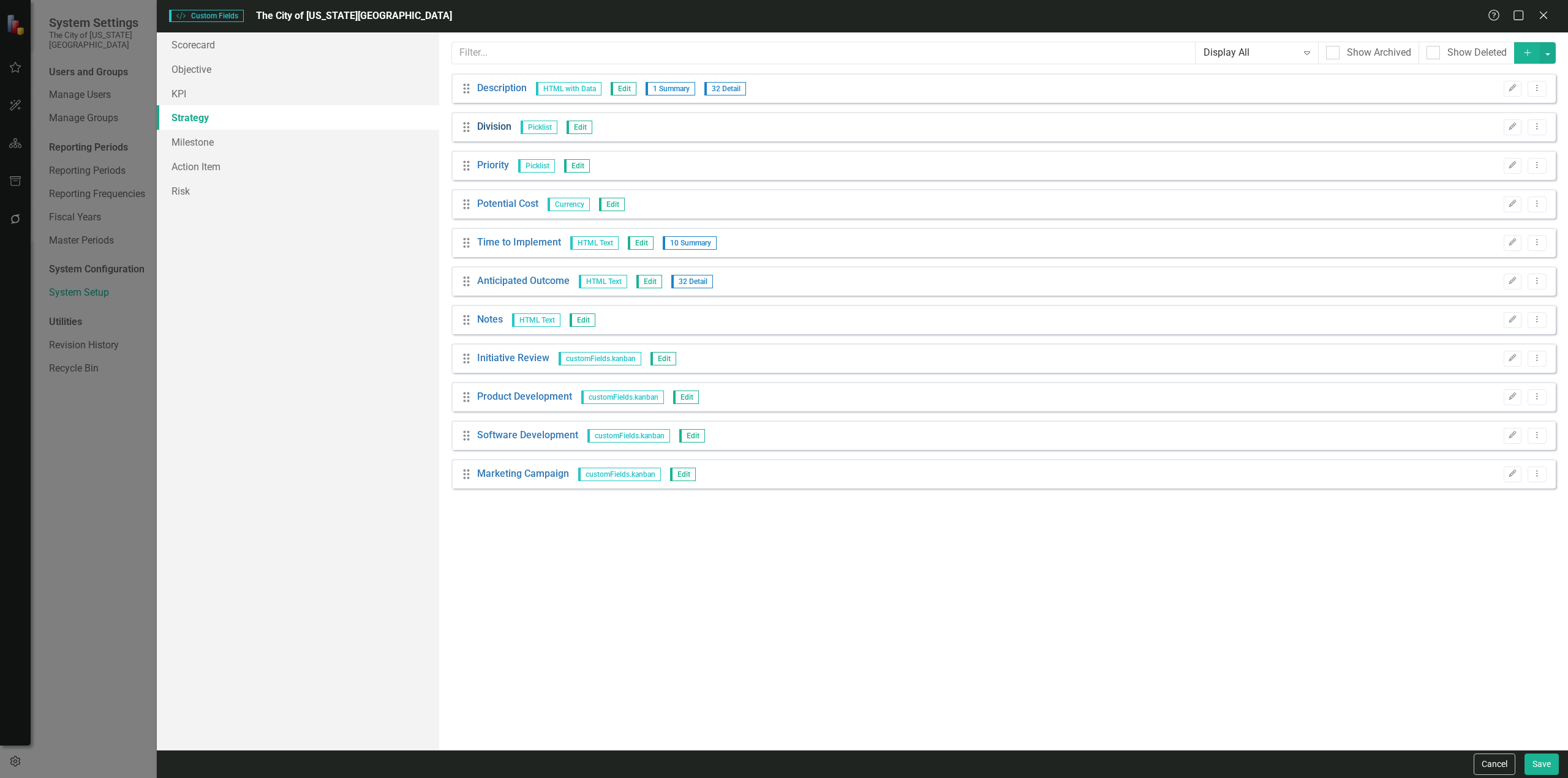
click at [508, 130] on link "Division" at bounding box center [494, 127] width 34 height 14
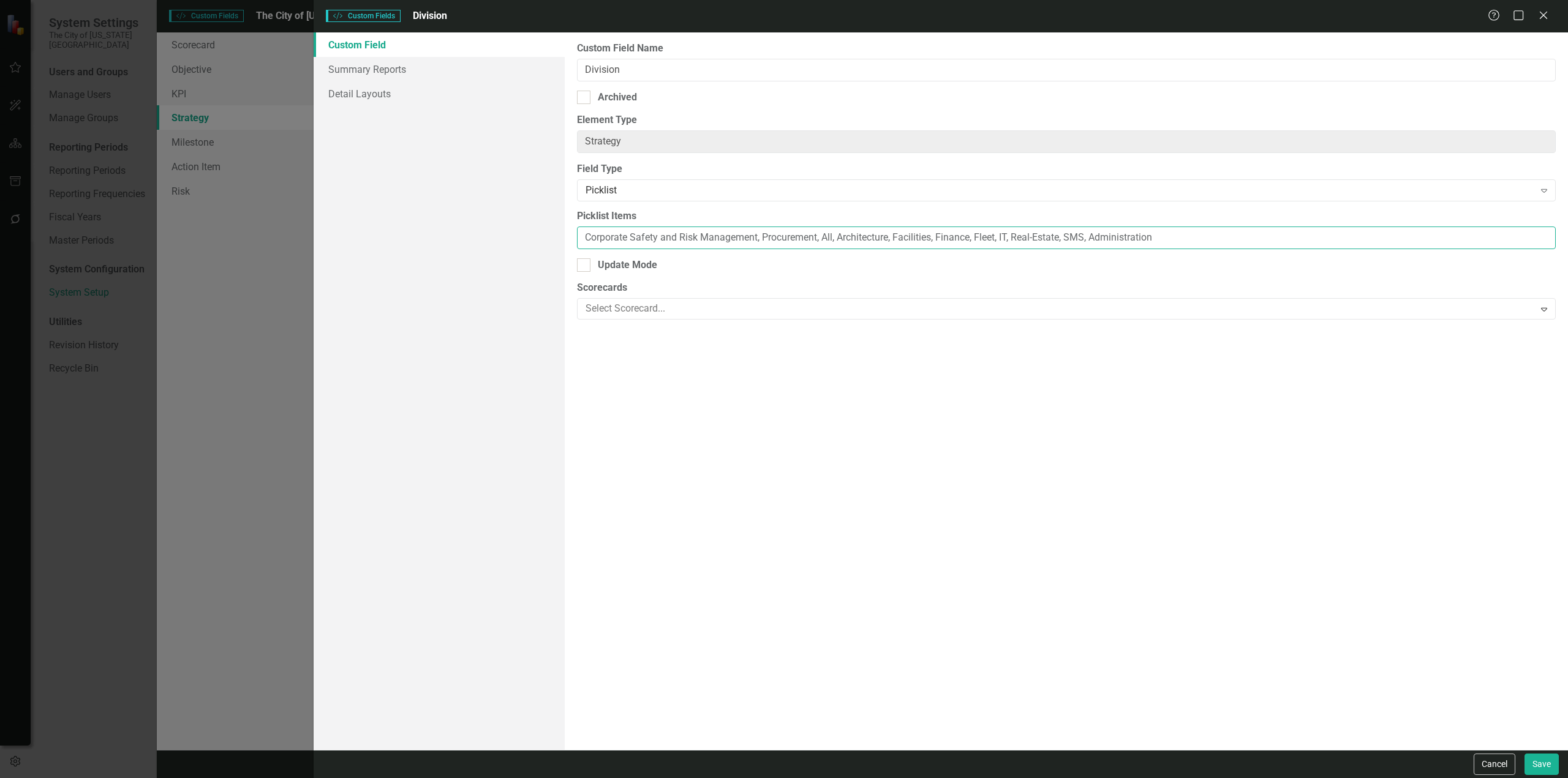
drag, startPoint x: 1151, startPoint y: 240, endPoint x: 274, endPoint y: 256, distance: 877.1
click at [269, 253] on div "Custom Style Custom Fields Division Help Maximize Close Custom Field Summary Re…" at bounding box center [784, 389] width 1568 height 778
paste input "Admin Services, IT, Procurement, Finance, SMS, CRSM, Fleet, Architecture, Facil…"
type input "Admin Services, IT, Procurement, Finance, SMS, CRSM, Fleet, Architecture, Facil…"
click at [1545, 768] on button "Save" at bounding box center [1542, 764] width 34 height 21
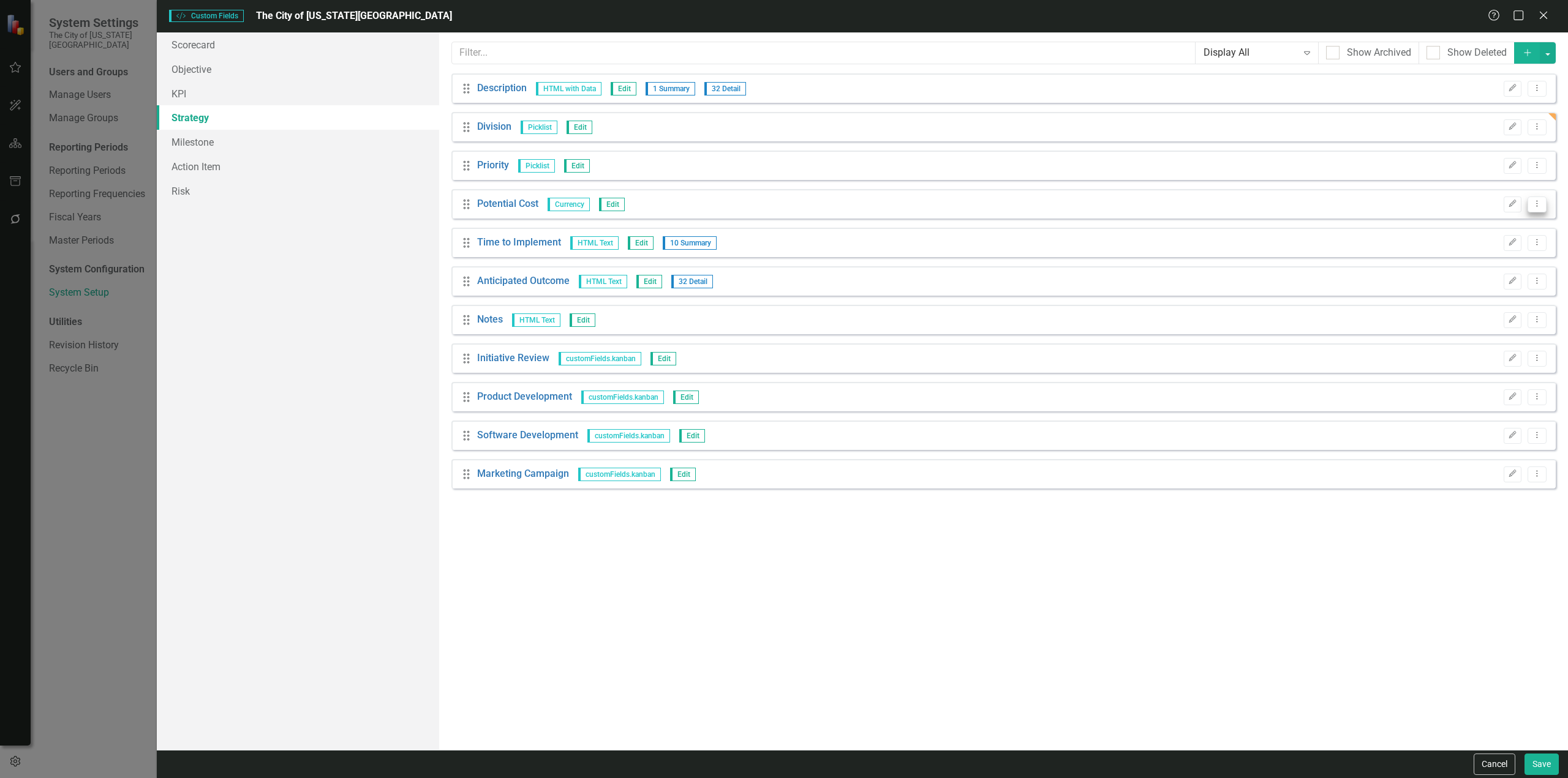
click at [1533, 204] on icon "Dropdown Menu" at bounding box center [1537, 204] width 11 height 8
click at [1458, 278] on link "Trash Delete Custom Field" at bounding box center [1481, 270] width 130 height 23
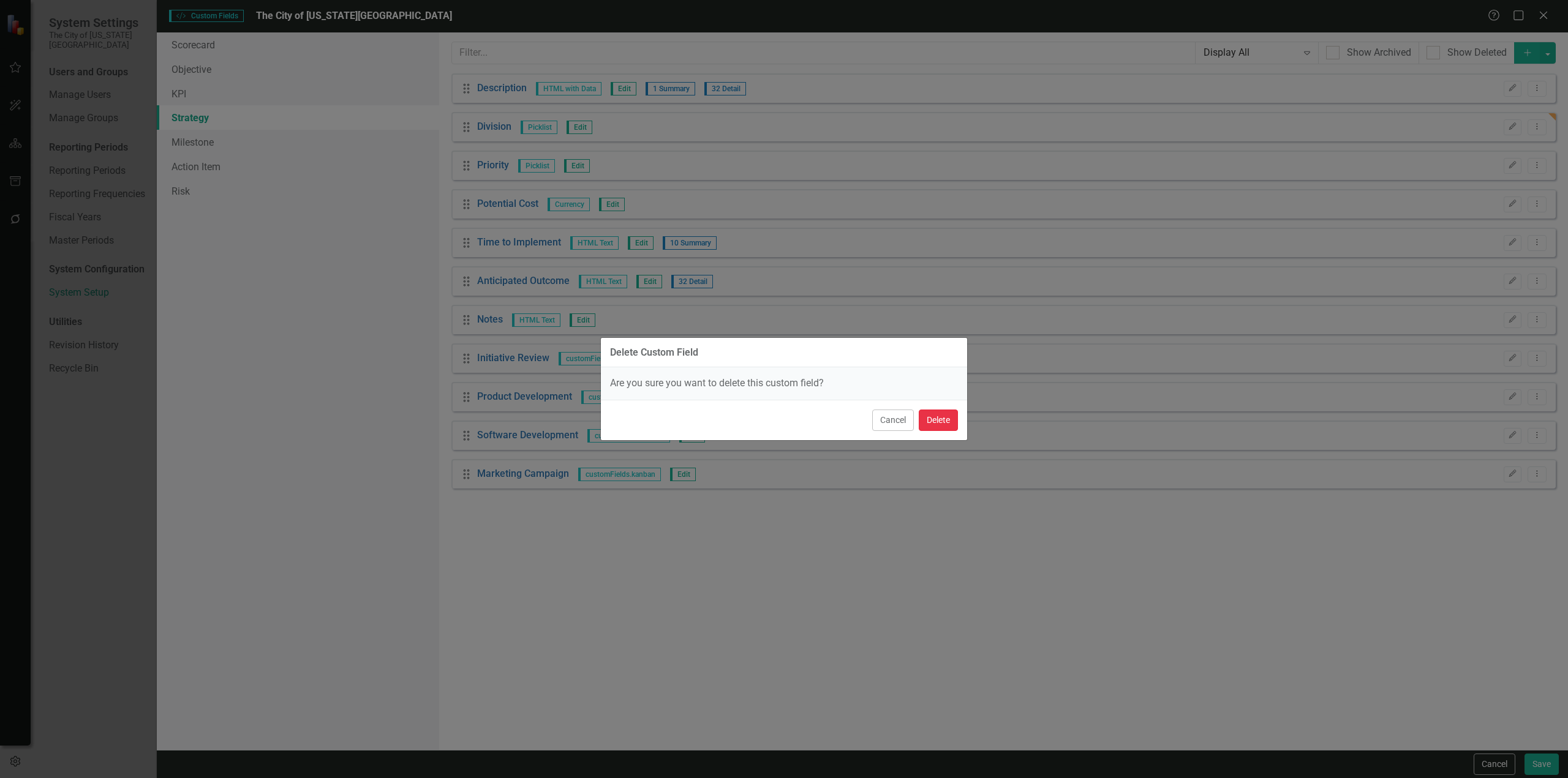
drag, startPoint x: 938, startPoint y: 410, endPoint x: 948, endPoint y: 413, distance: 10.4
click at [939, 410] on button "Delete" at bounding box center [938, 420] width 39 height 21
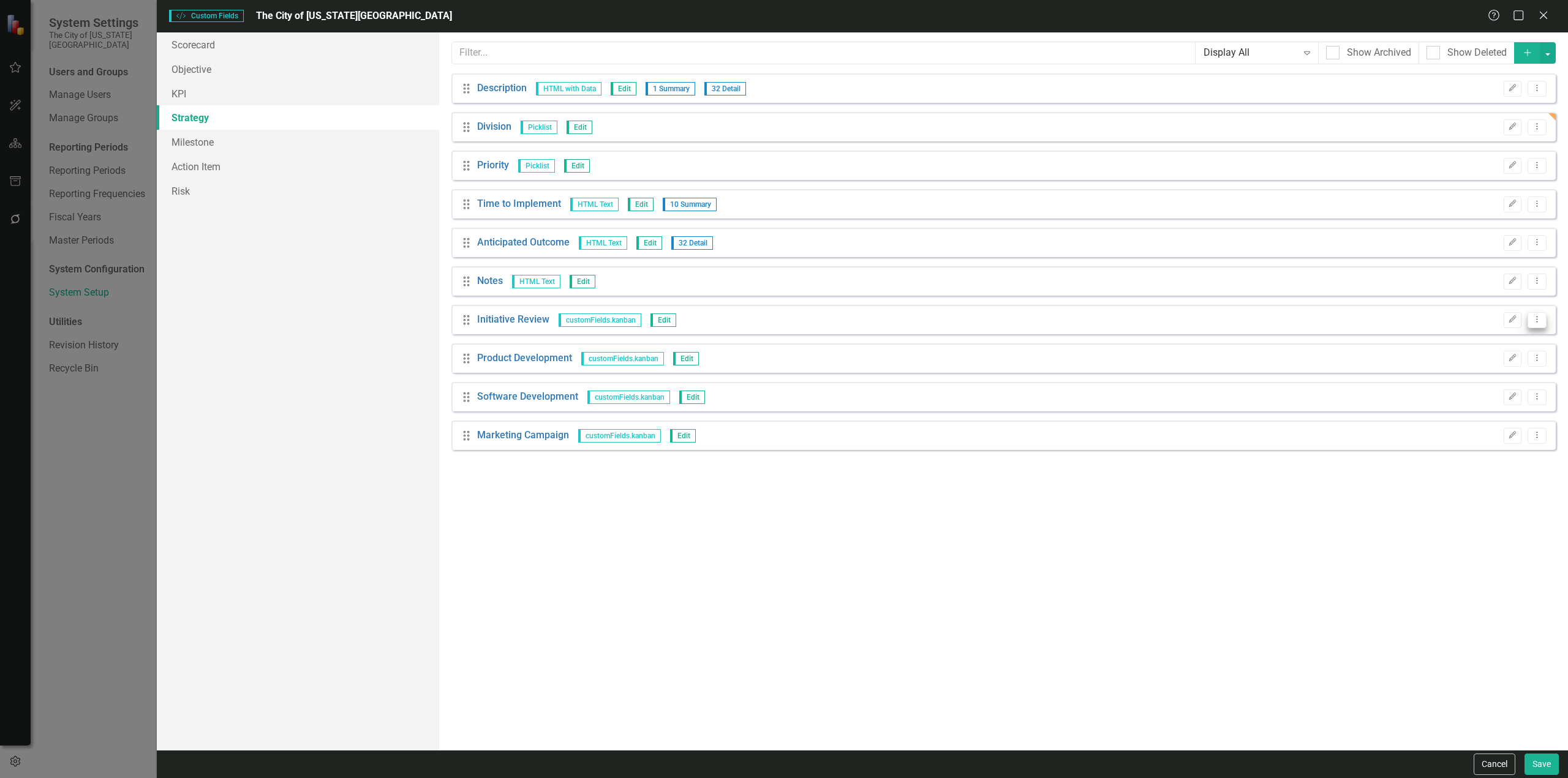
drag, startPoint x: 1545, startPoint y: 314, endPoint x: 1540, endPoint y: 322, distance: 9.4
click at [1544, 314] on button "Dropdown Menu" at bounding box center [1536, 320] width 19 height 16
drag, startPoint x: 1540, startPoint y: 322, endPoint x: 1491, endPoint y: 393, distance: 86.3
click at [1491, 393] on link "Trash Delete Custom Field" at bounding box center [1481, 385] width 130 height 23
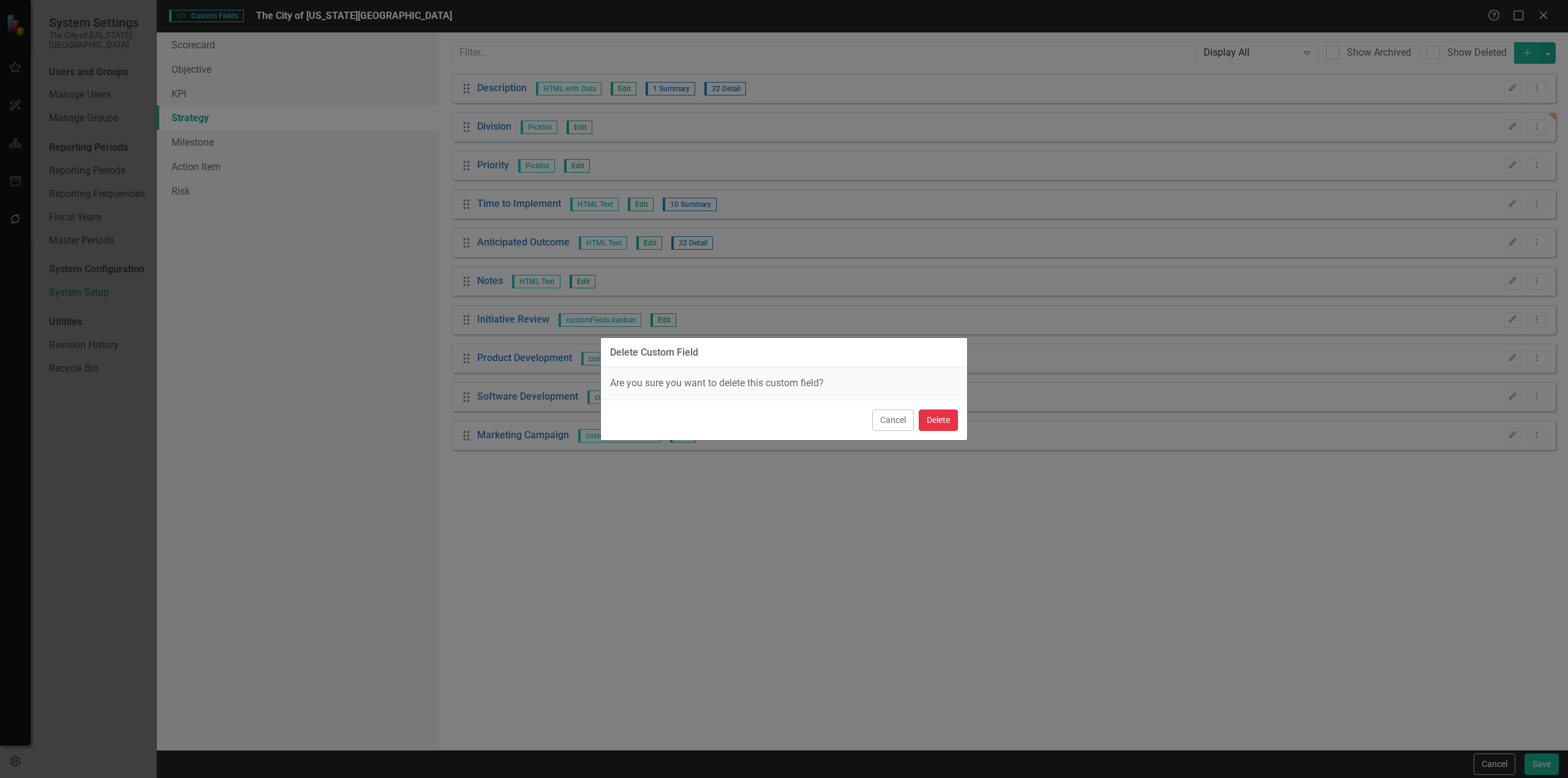
click at [955, 423] on button "Delete" at bounding box center [938, 420] width 39 height 21
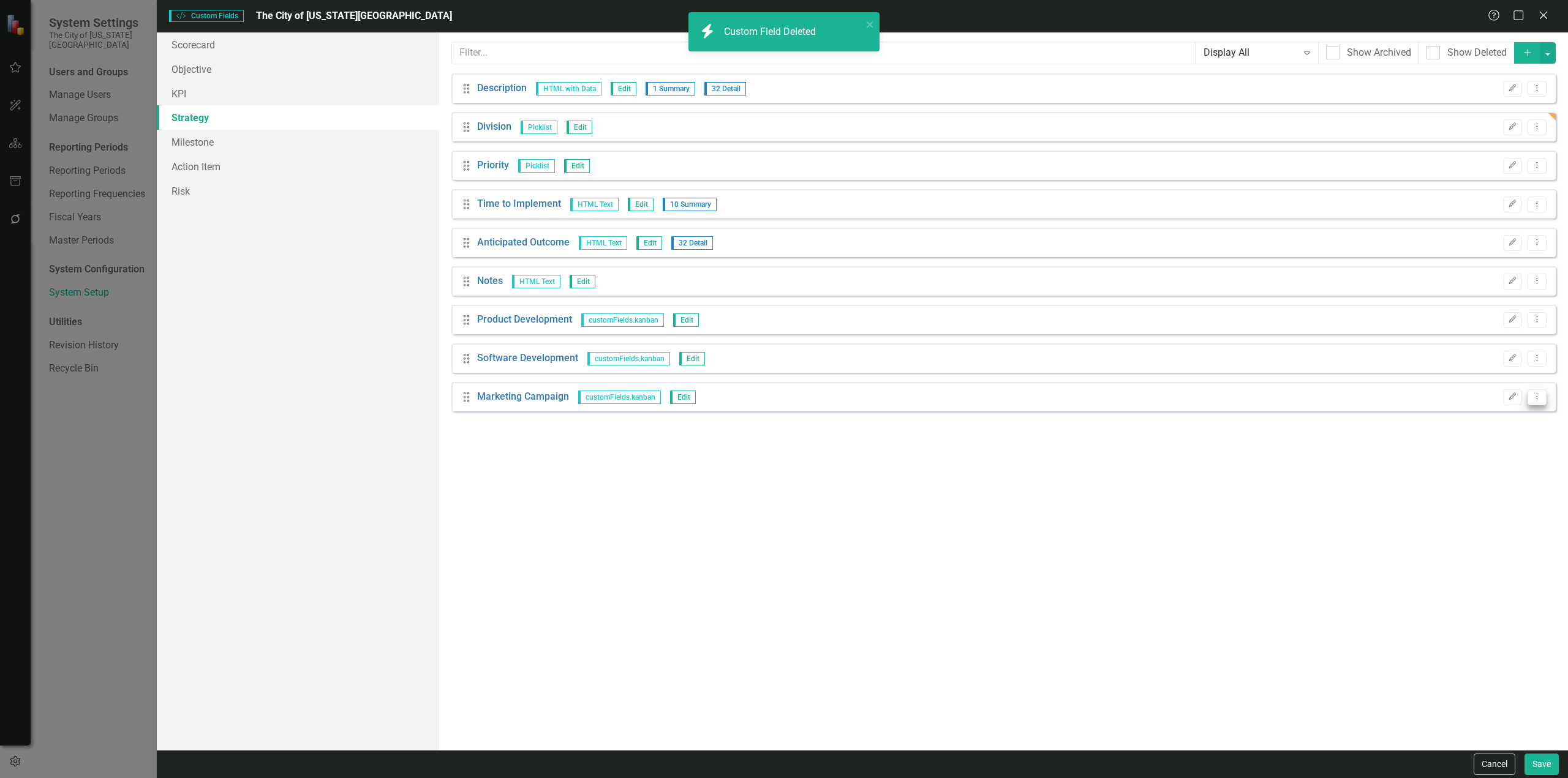
click at [1530, 397] on button "Dropdown Menu" at bounding box center [1536, 398] width 19 height 16
click at [1487, 462] on link "Trash Delete Custom Field" at bounding box center [1481, 462] width 130 height 23
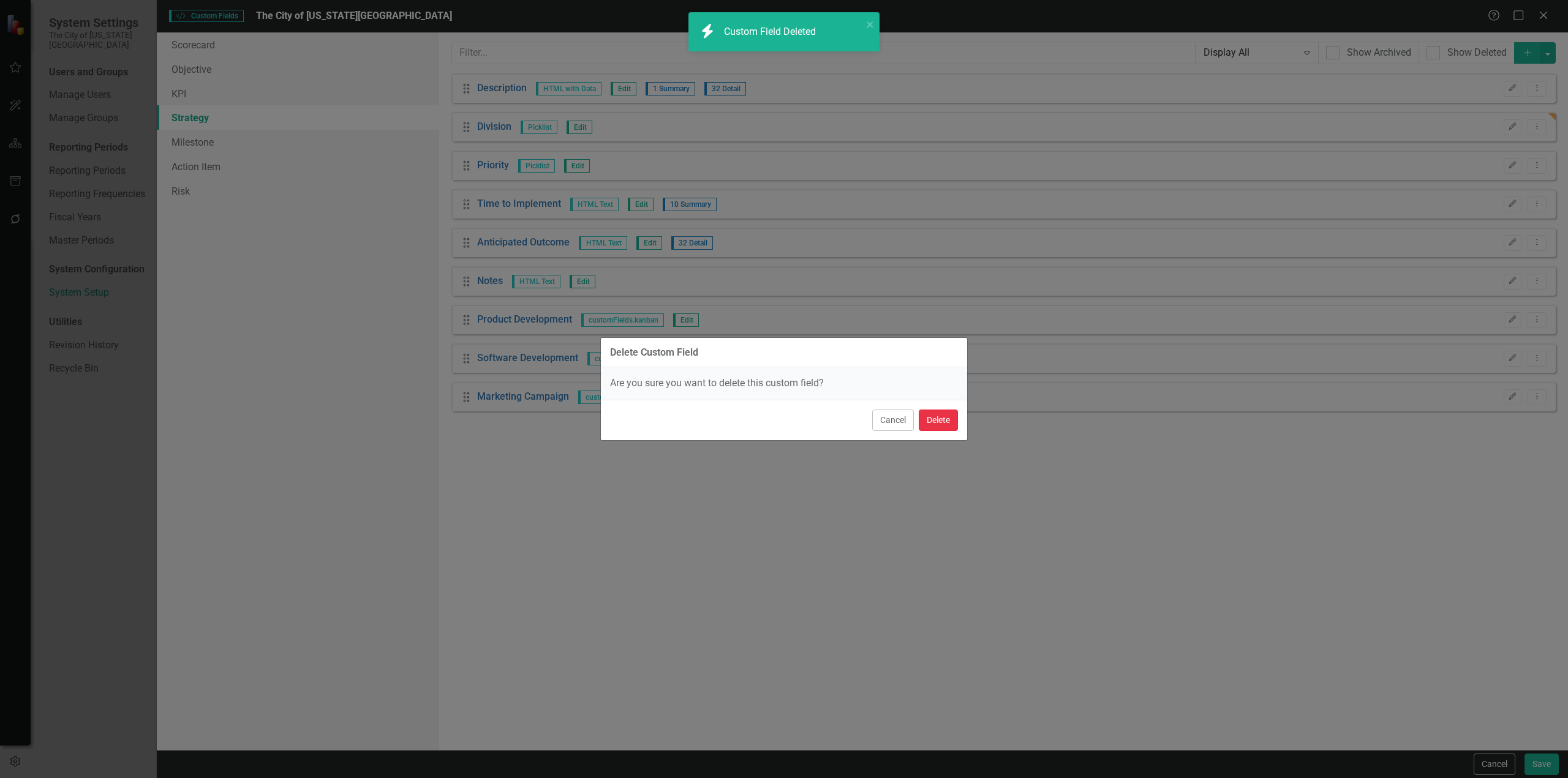
click at [938, 419] on button "Delete" at bounding box center [938, 420] width 39 height 21
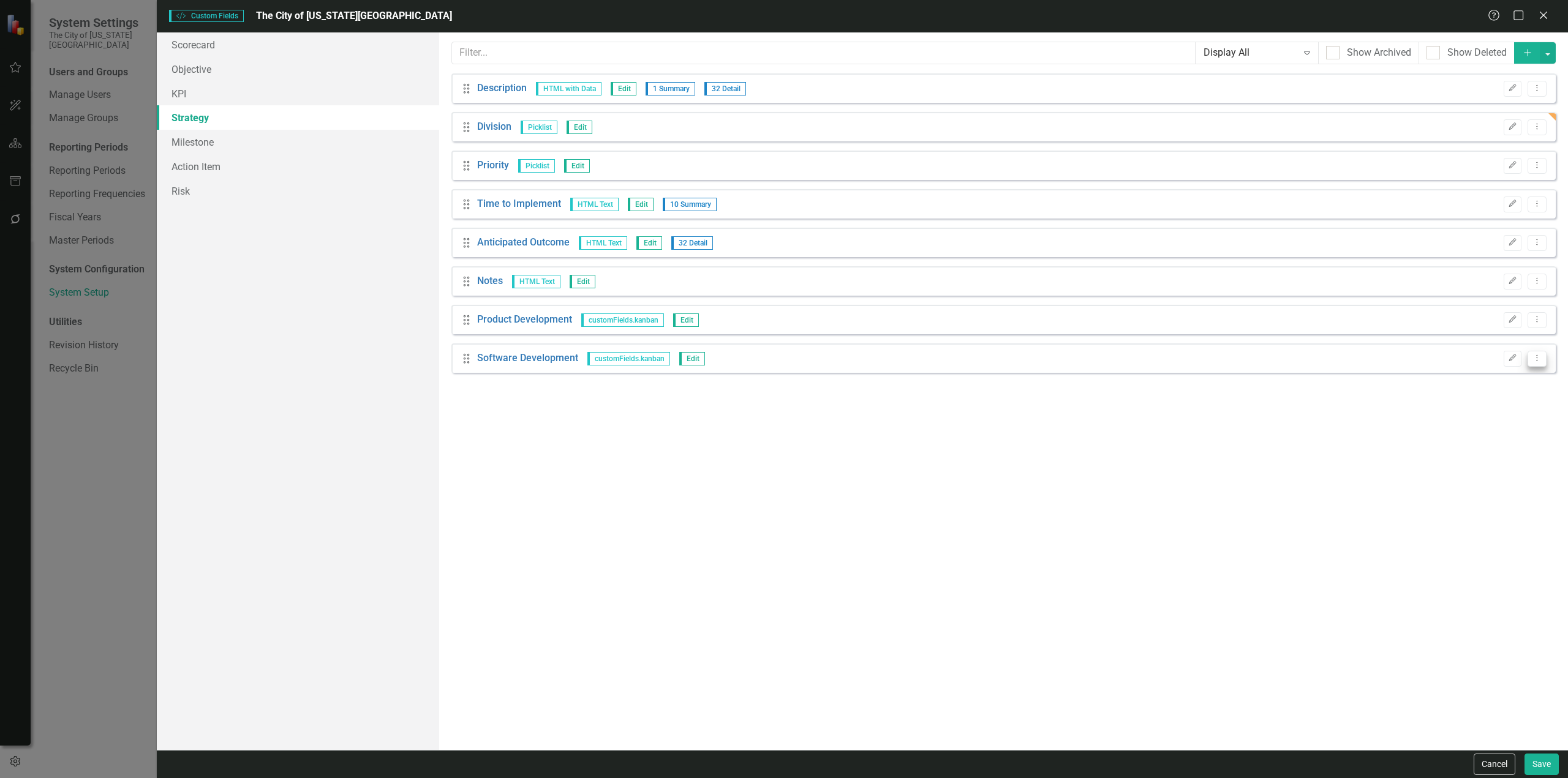
click at [1540, 360] on icon "Dropdown Menu" at bounding box center [1537, 358] width 11 height 8
click at [1467, 421] on link "Trash Delete Custom Field" at bounding box center [1481, 424] width 130 height 23
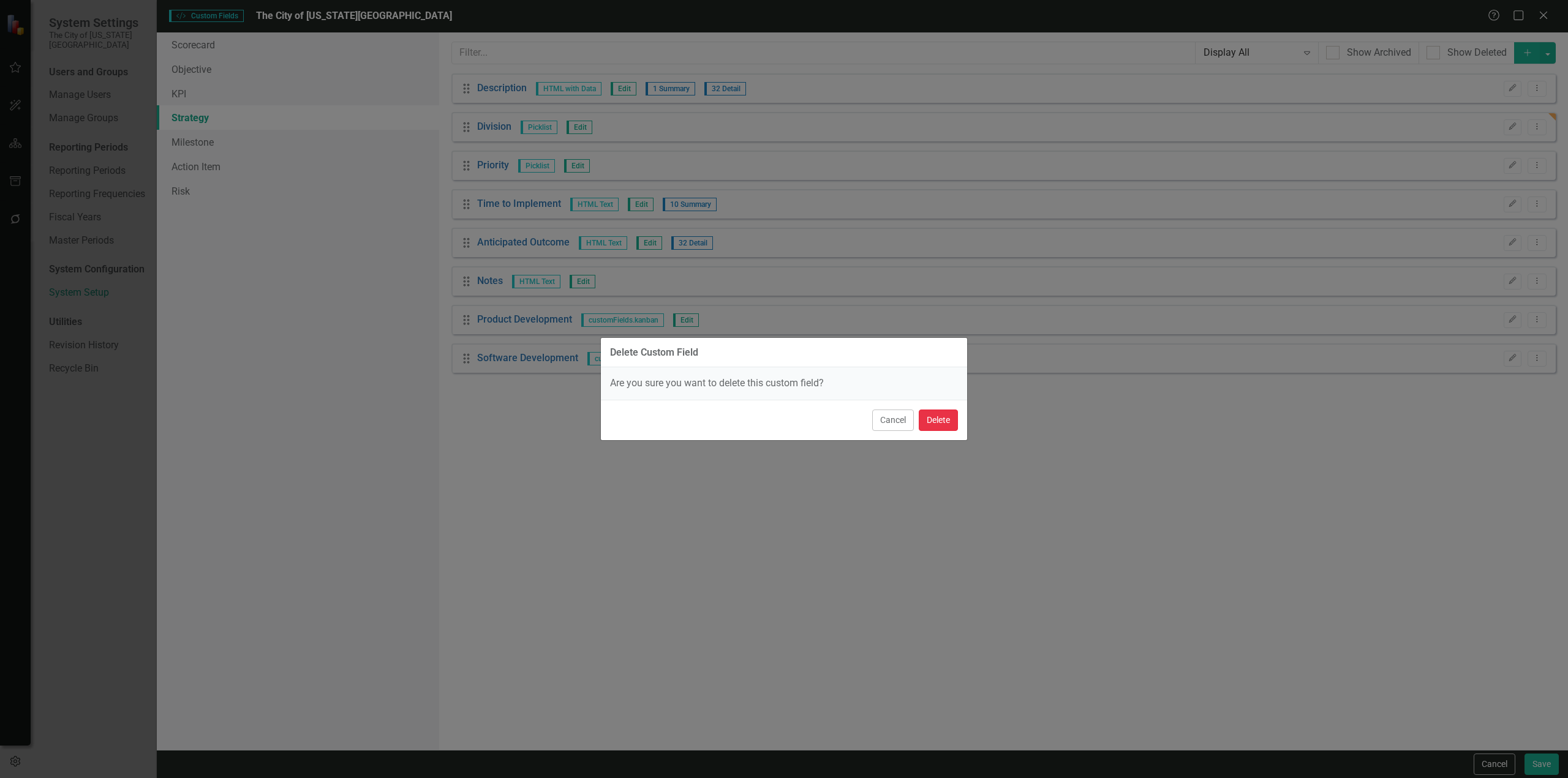
click at [937, 419] on button "Delete" at bounding box center [938, 420] width 39 height 21
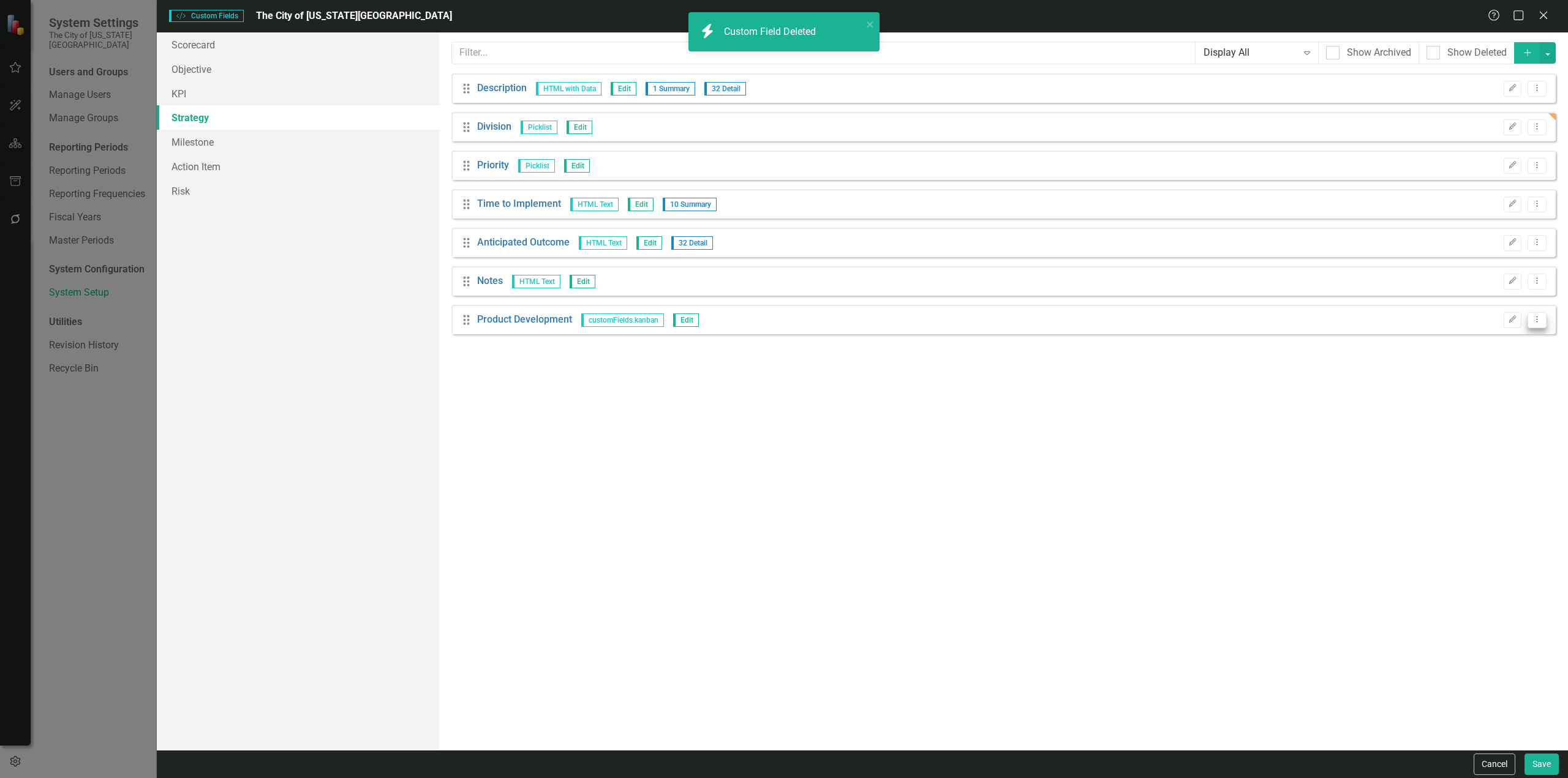
click at [1540, 322] on icon "Dropdown Menu" at bounding box center [1537, 320] width 11 height 8
click at [1499, 382] on link "Trash Delete Custom Field" at bounding box center [1481, 385] width 130 height 23
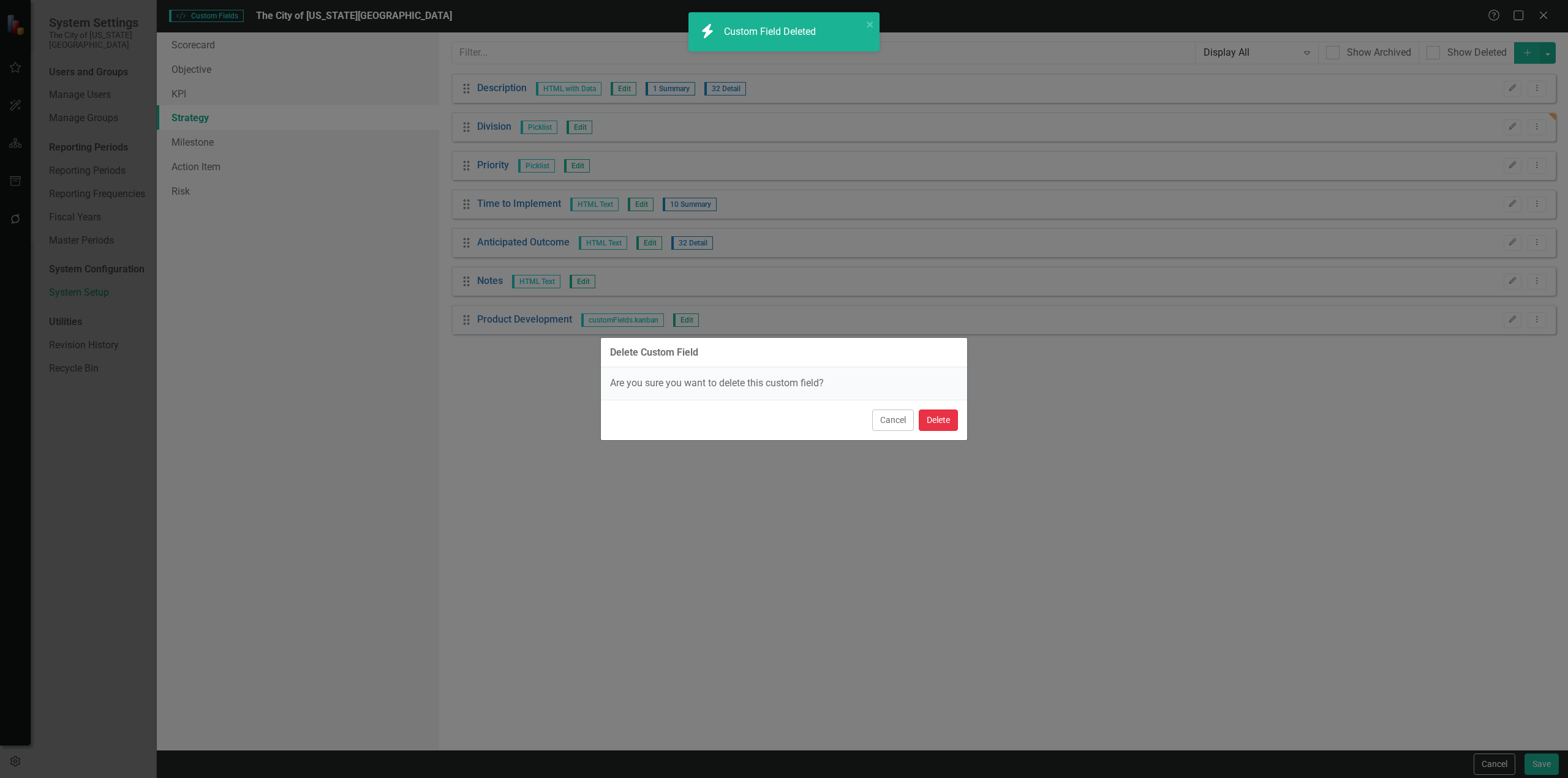
click at [941, 411] on button "Delete" at bounding box center [938, 420] width 39 height 21
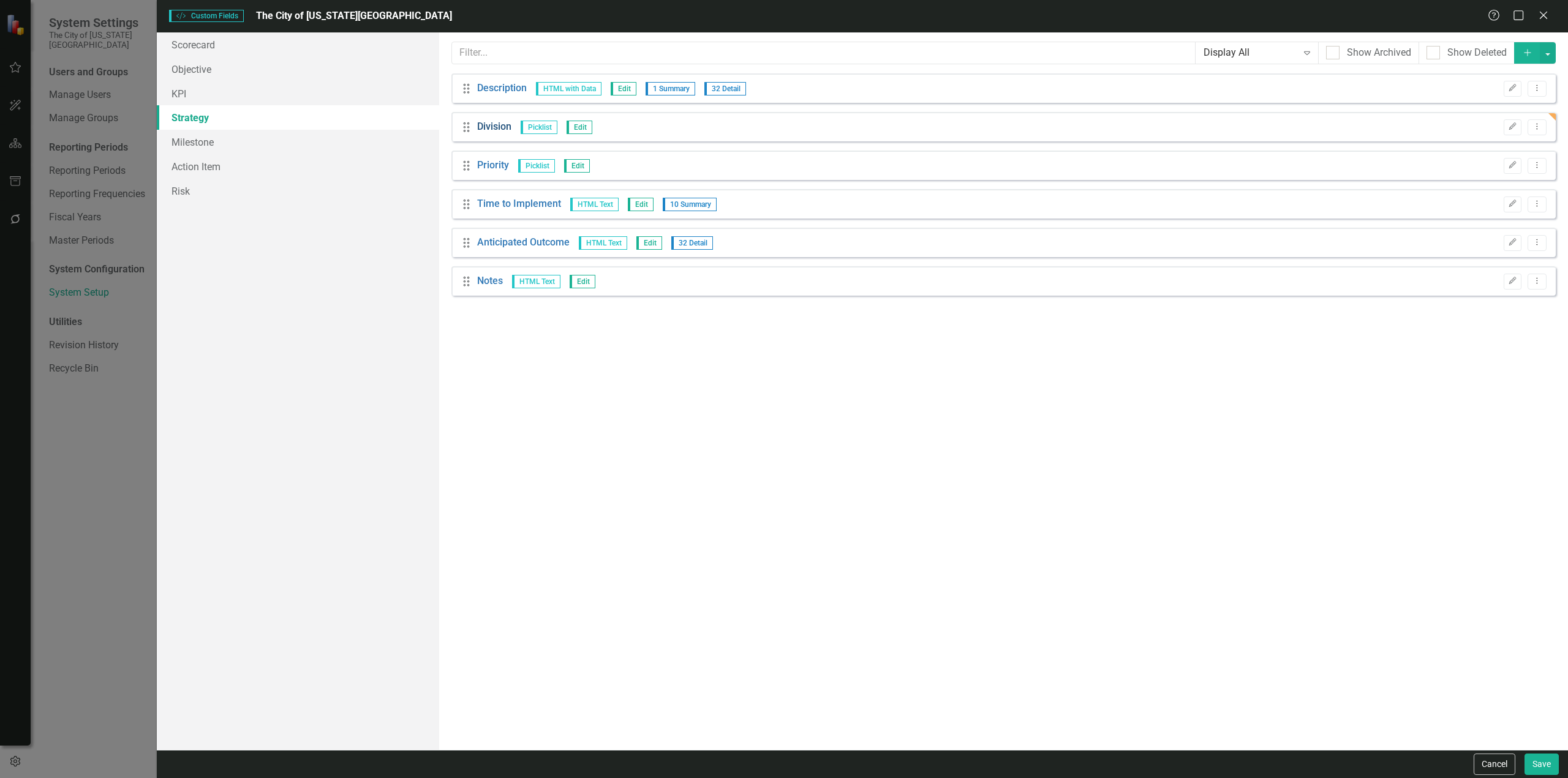
click at [493, 120] on link "Division" at bounding box center [494, 127] width 34 height 14
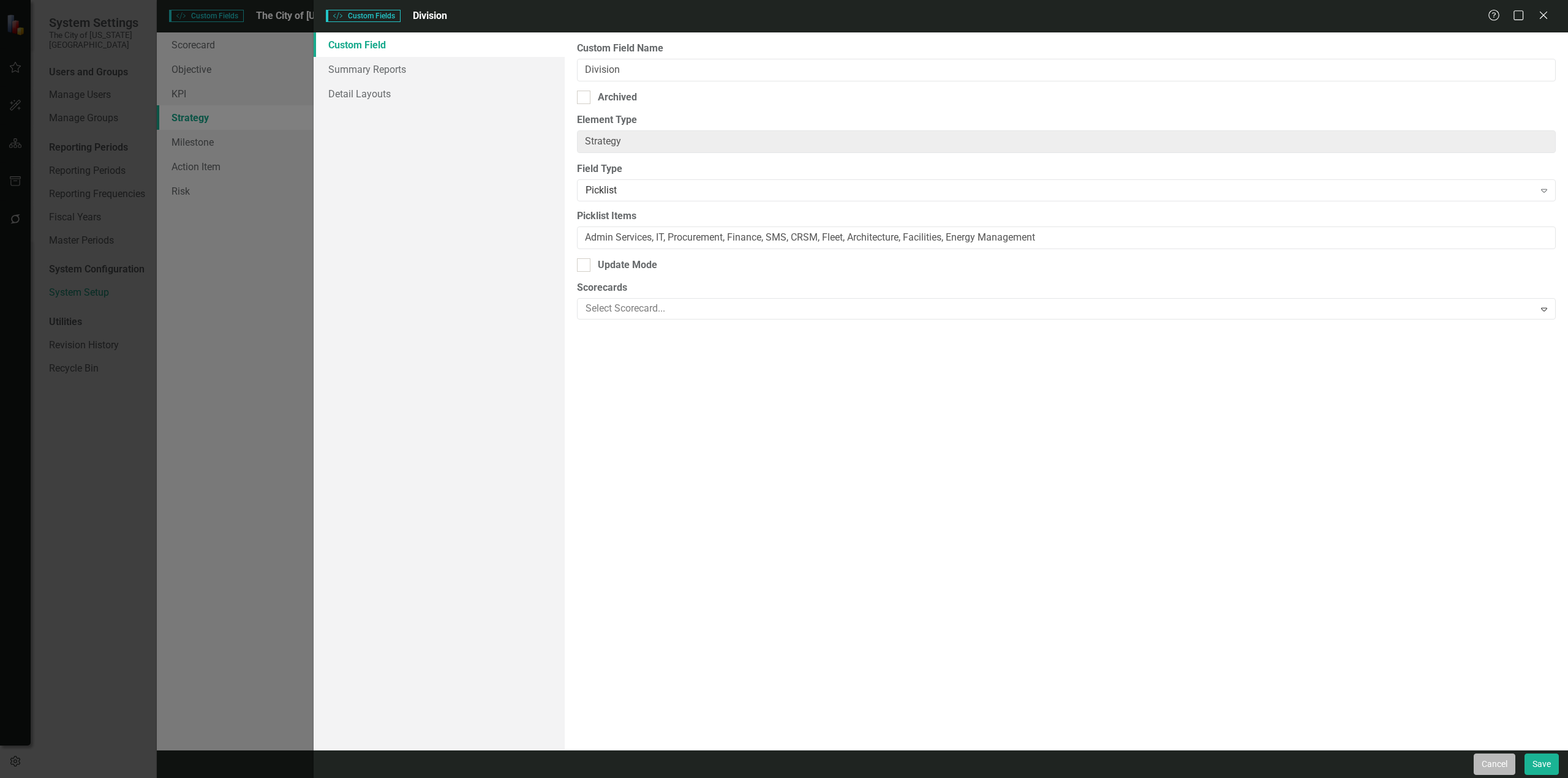
click at [1494, 761] on button "Cancel" at bounding box center [1494, 764] width 41 height 21
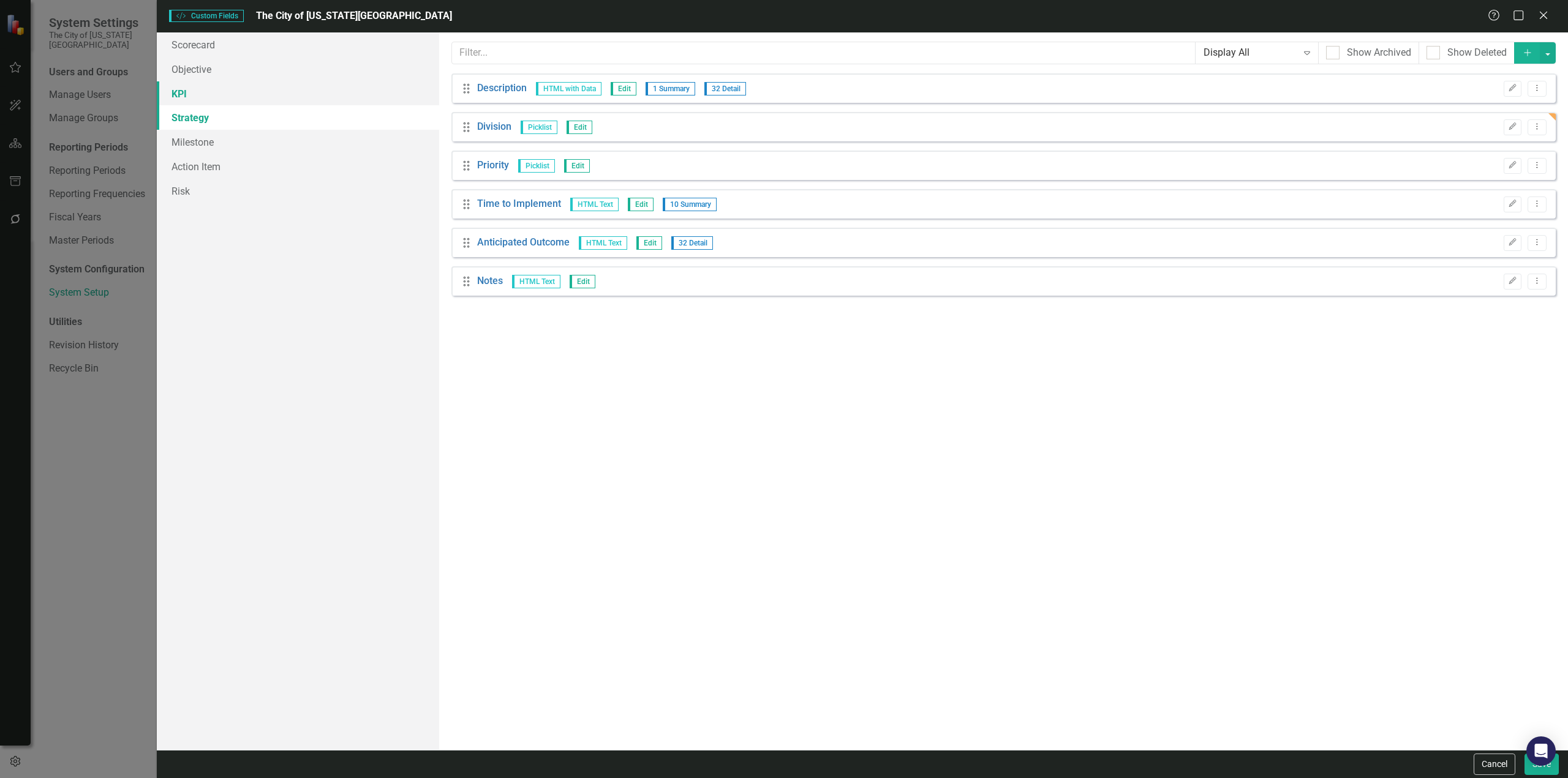
click at [252, 96] on link "KPI" at bounding box center [298, 93] width 282 height 24
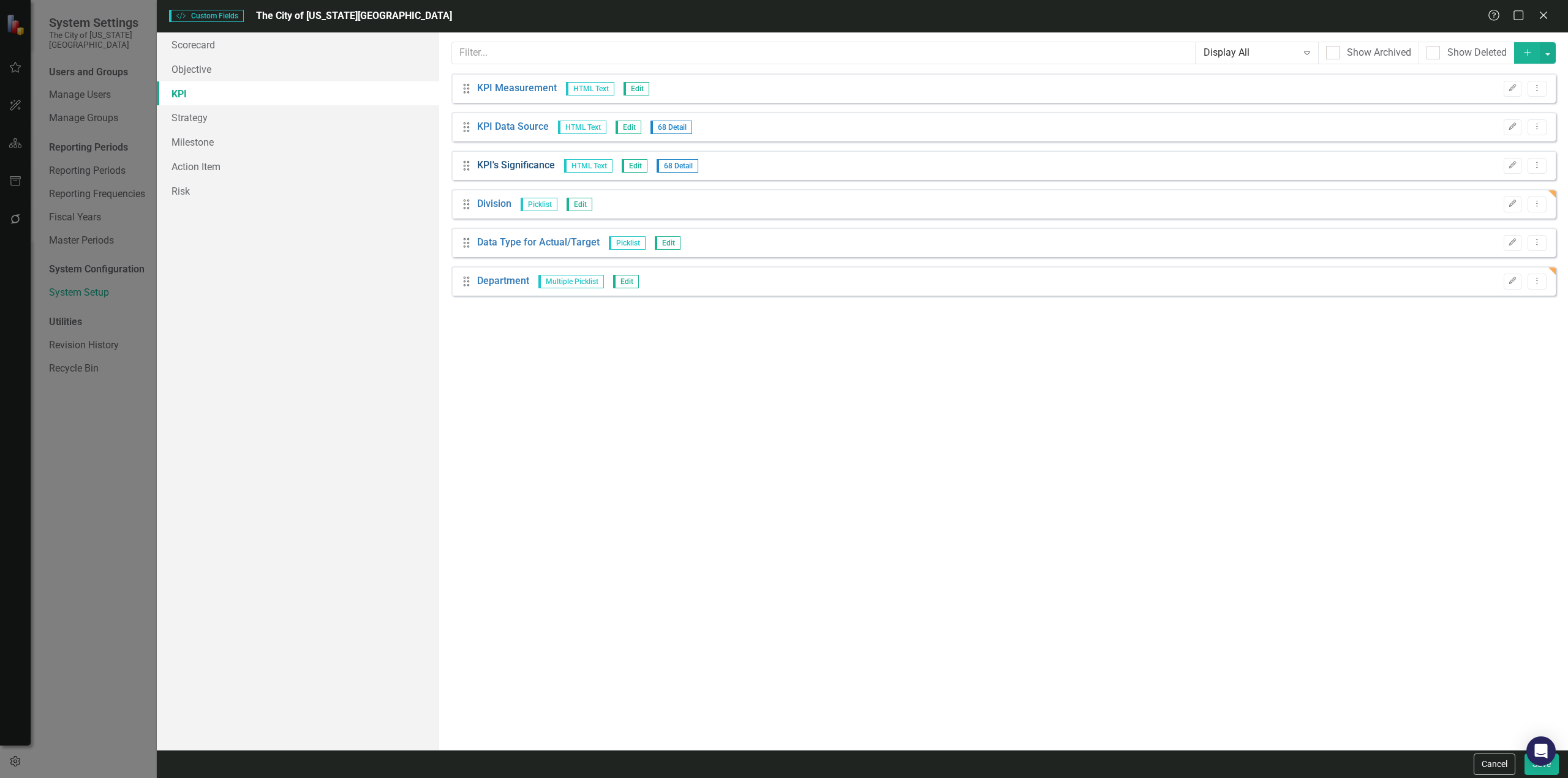
click at [503, 169] on link "KPI's Significance" at bounding box center [516, 165] width 78 height 14
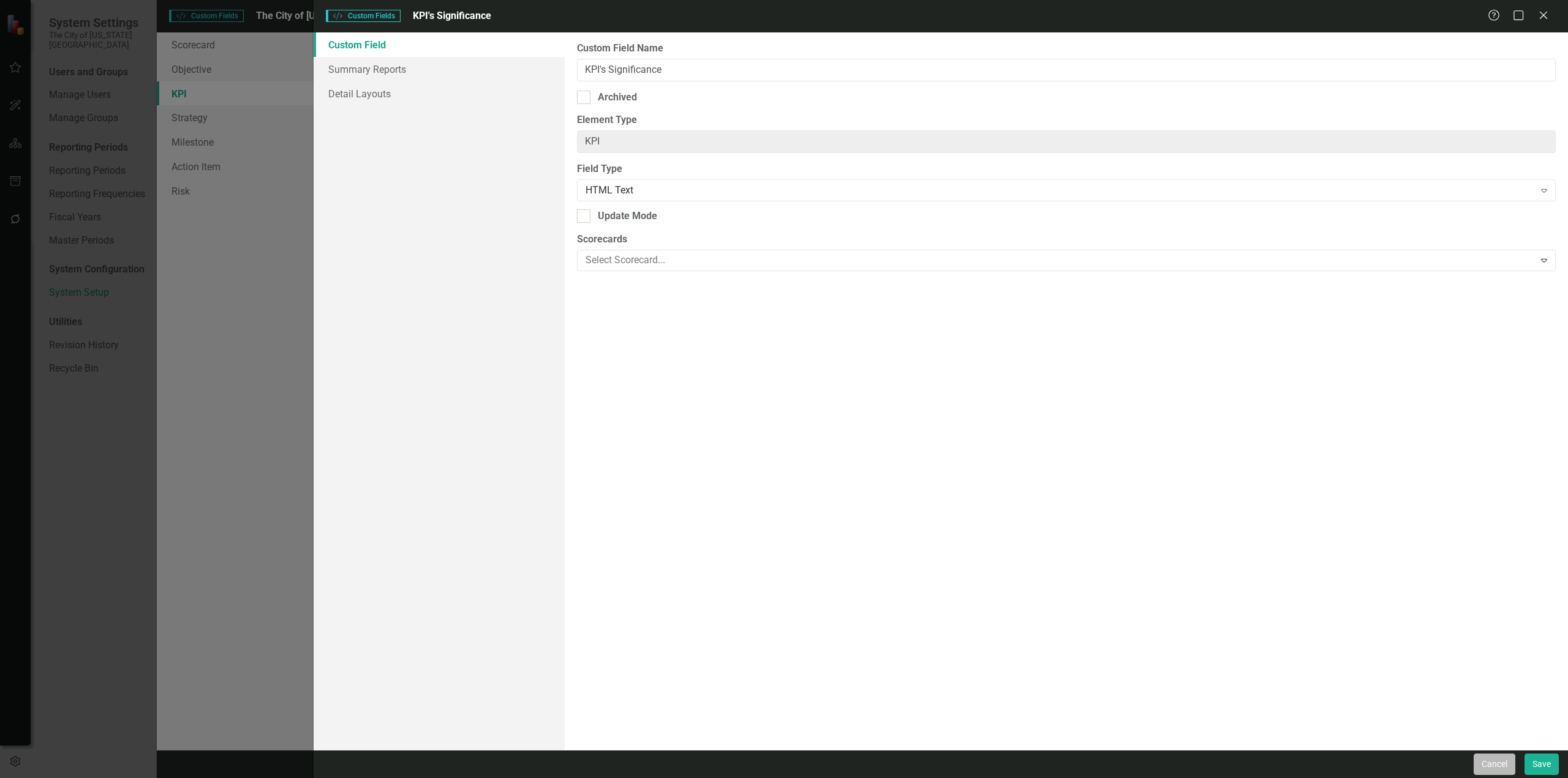
click at [1488, 759] on button "Cancel" at bounding box center [1494, 764] width 41 height 21
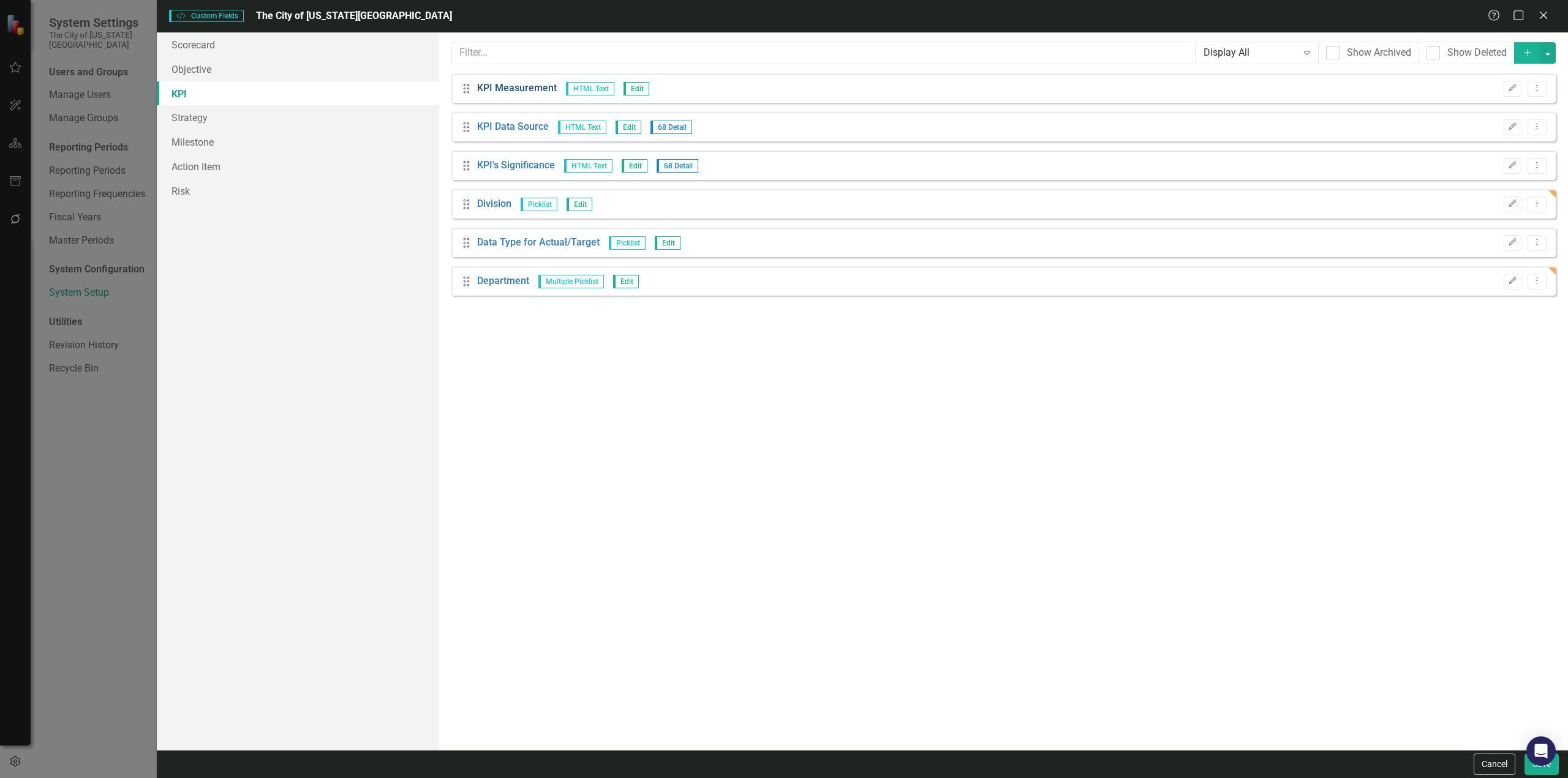
click at [518, 88] on link "KPI Measurement" at bounding box center [517, 88] width 80 height 14
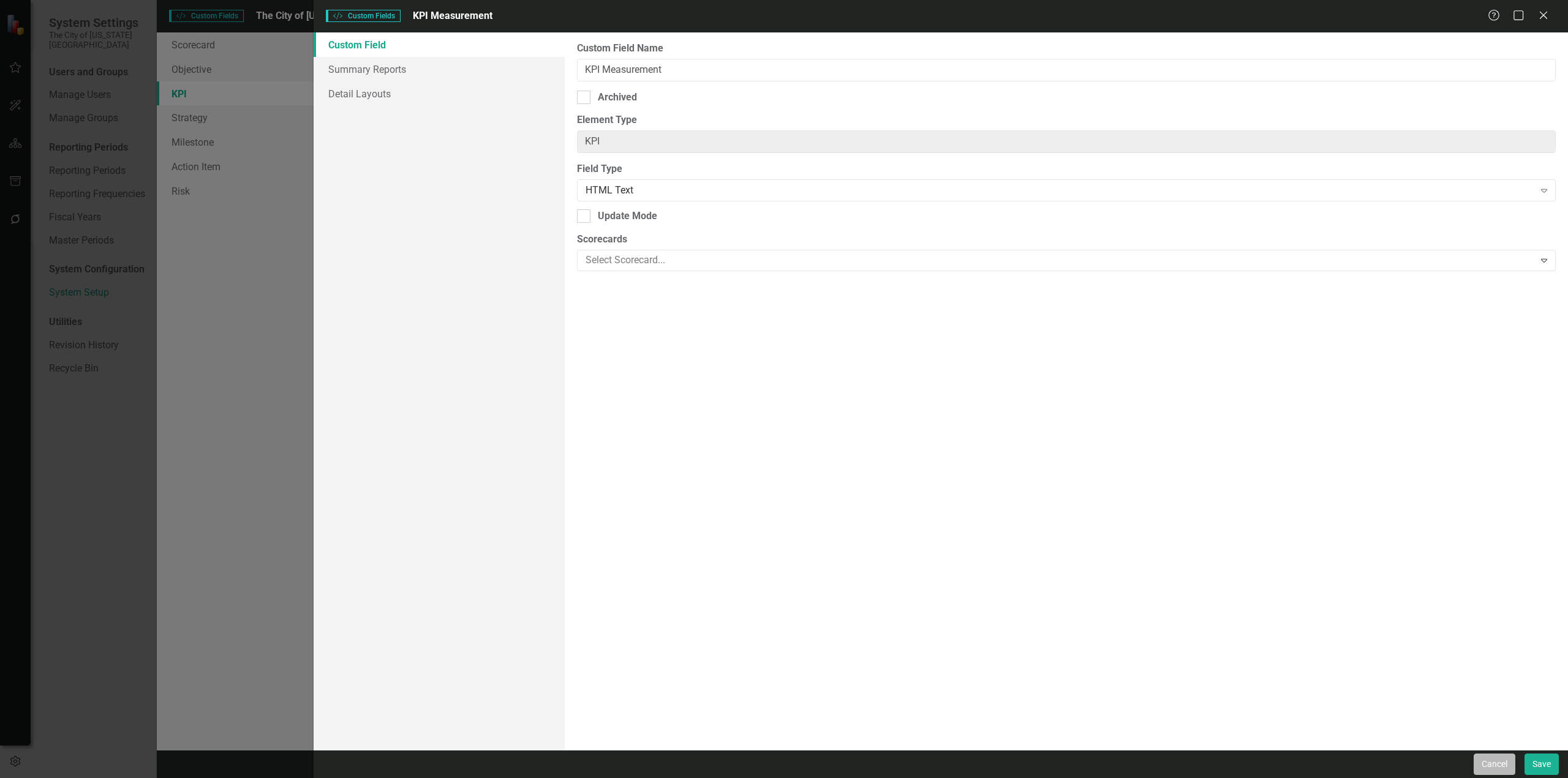
click at [1481, 759] on button "Cancel" at bounding box center [1494, 764] width 41 height 21
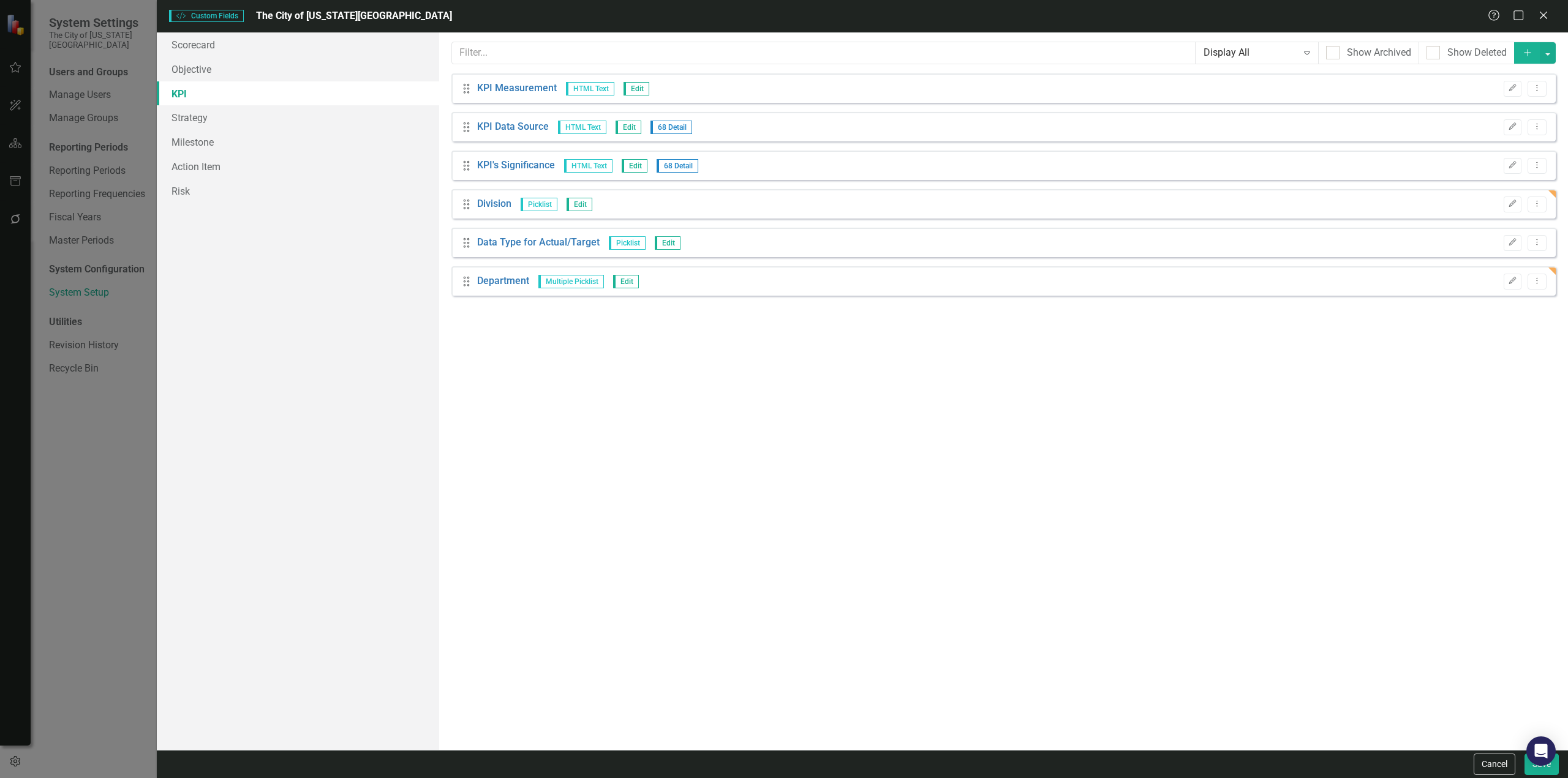
click at [1536, 273] on div "Drag Department Multiple Picklist Edit Edit Dropdown Menu" at bounding box center [1003, 281] width 1105 height 29
click at [1535, 282] on icon "Dropdown Menu" at bounding box center [1537, 281] width 11 height 8
click at [1467, 341] on link "Trash Delete Custom Field" at bounding box center [1481, 347] width 130 height 23
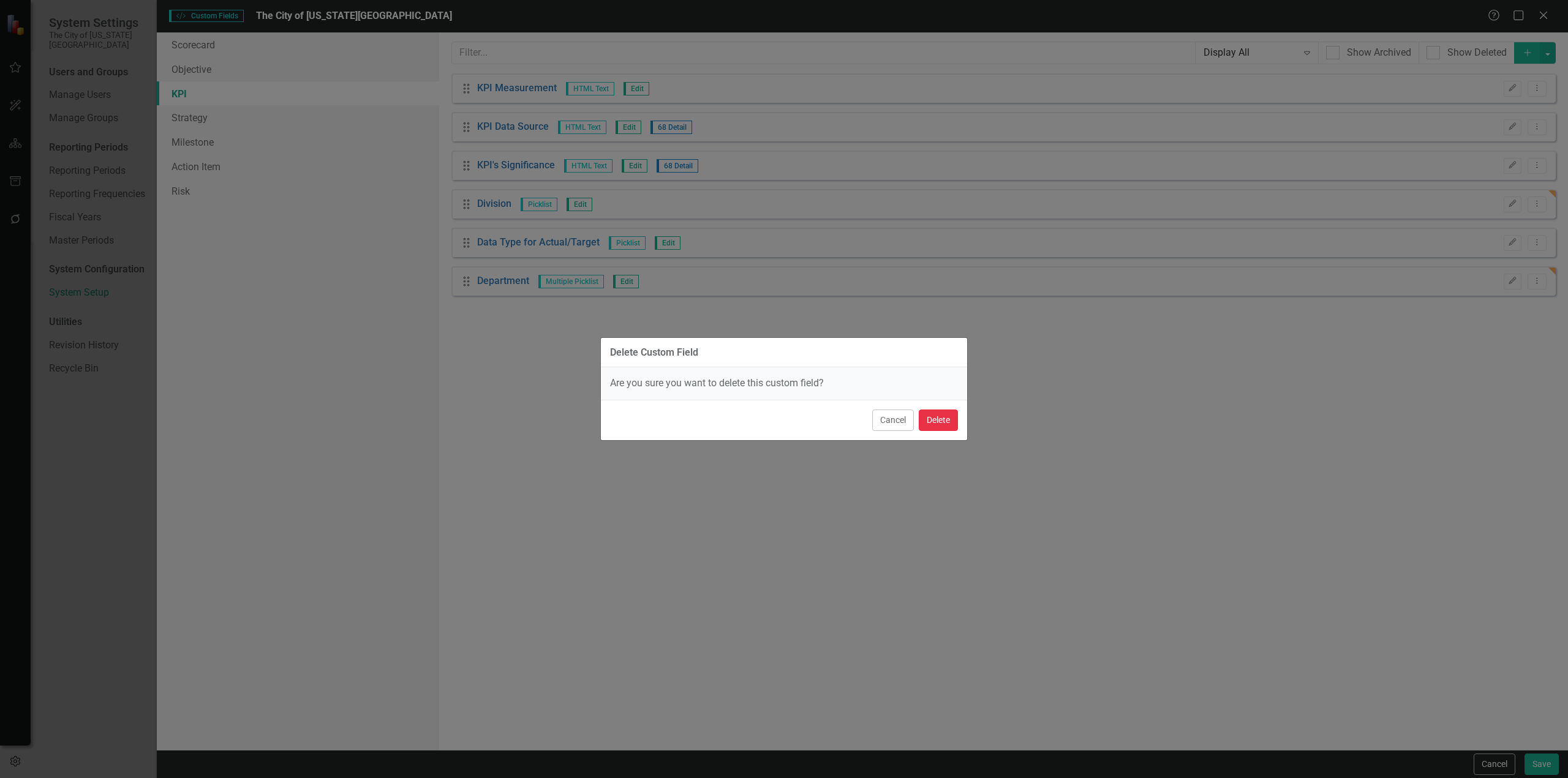
click at [931, 419] on button "Delete" at bounding box center [938, 420] width 39 height 21
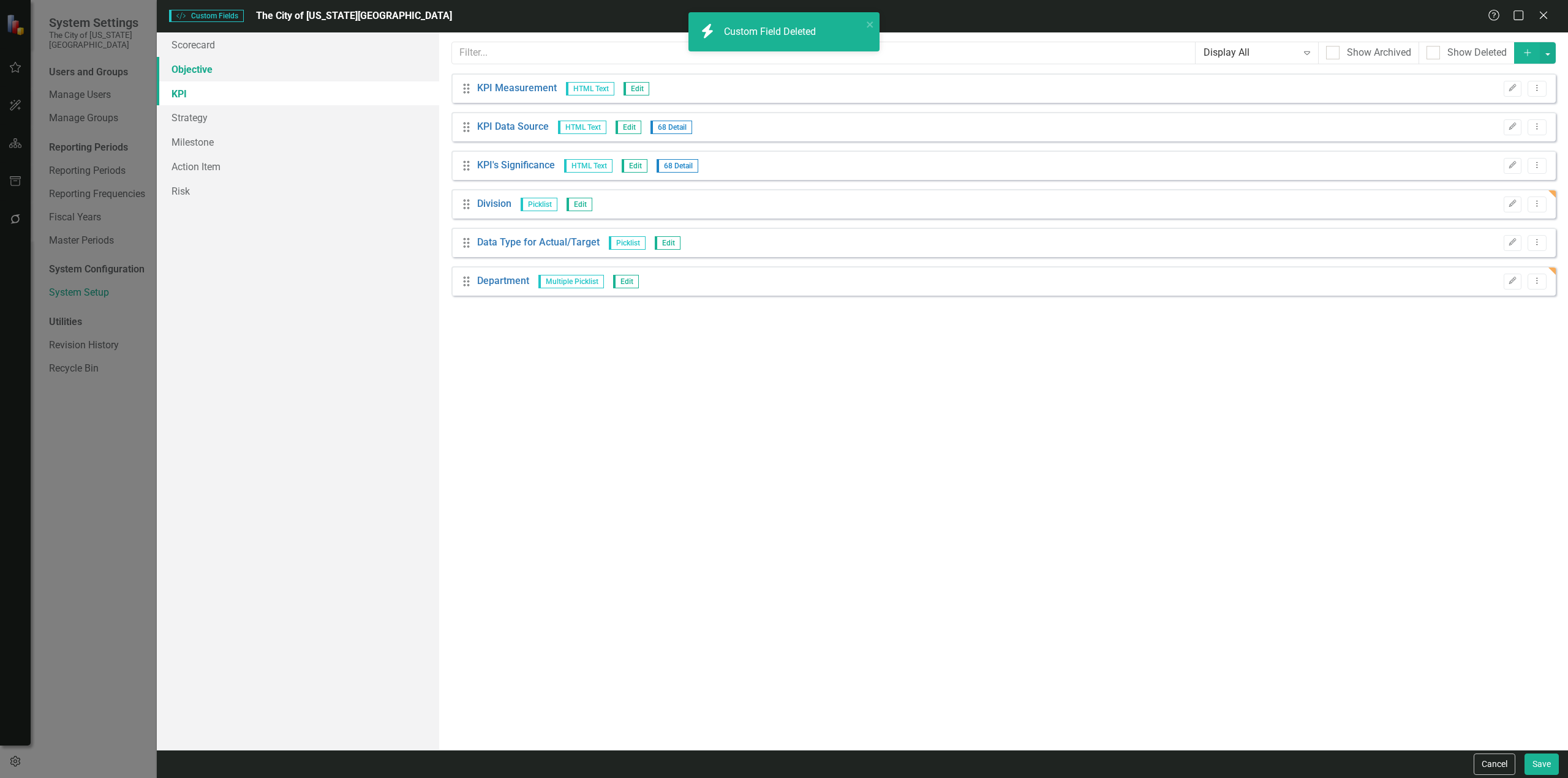
click at [274, 65] on link "Objective" at bounding box center [298, 69] width 282 height 24
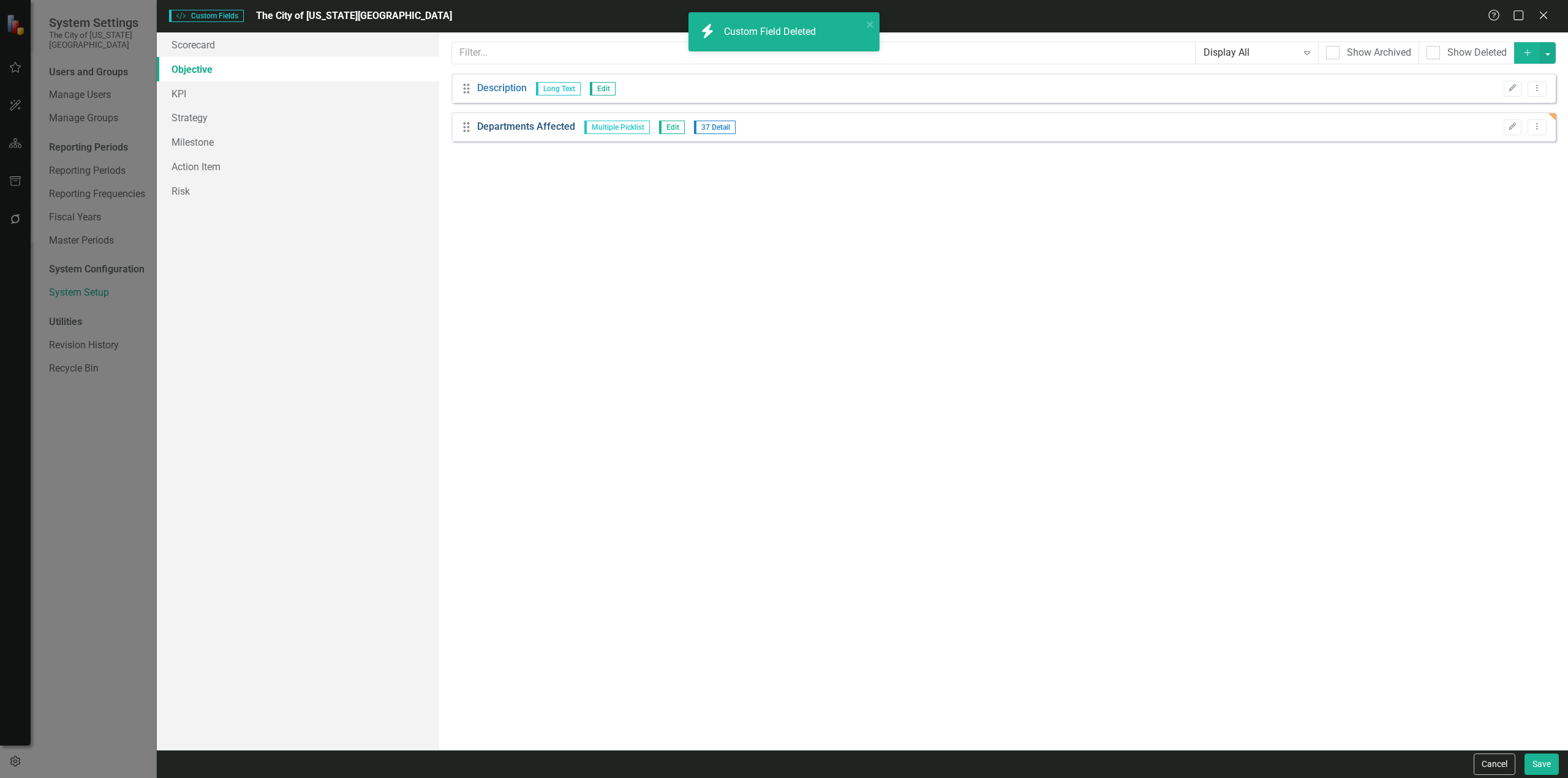
click at [555, 123] on link "Departments Affected" at bounding box center [526, 127] width 98 height 14
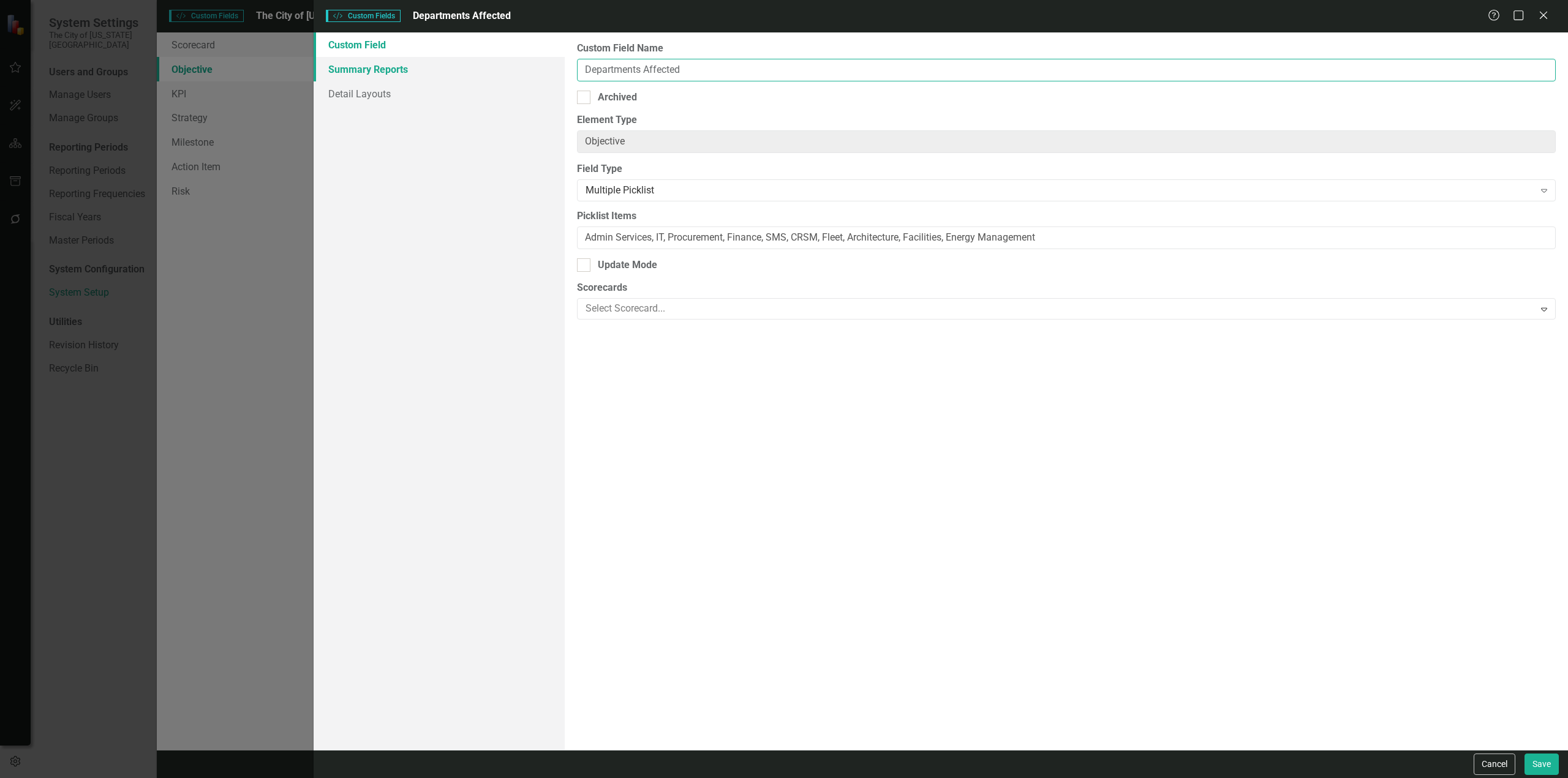
drag, startPoint x: 730, startPoint y: 71, endPoint x: 527, endPoint y: 62, distance: 203.2
click at [527, 62] on div "Custom Field Summary Reports Detail Layouts Custom Field Name Departments Affec…" at bounding box center [941, 391] width 1255 height 718
click at [1495, 767] on button "Cancel" at bounding box center [1494, 764] width 41 height 21
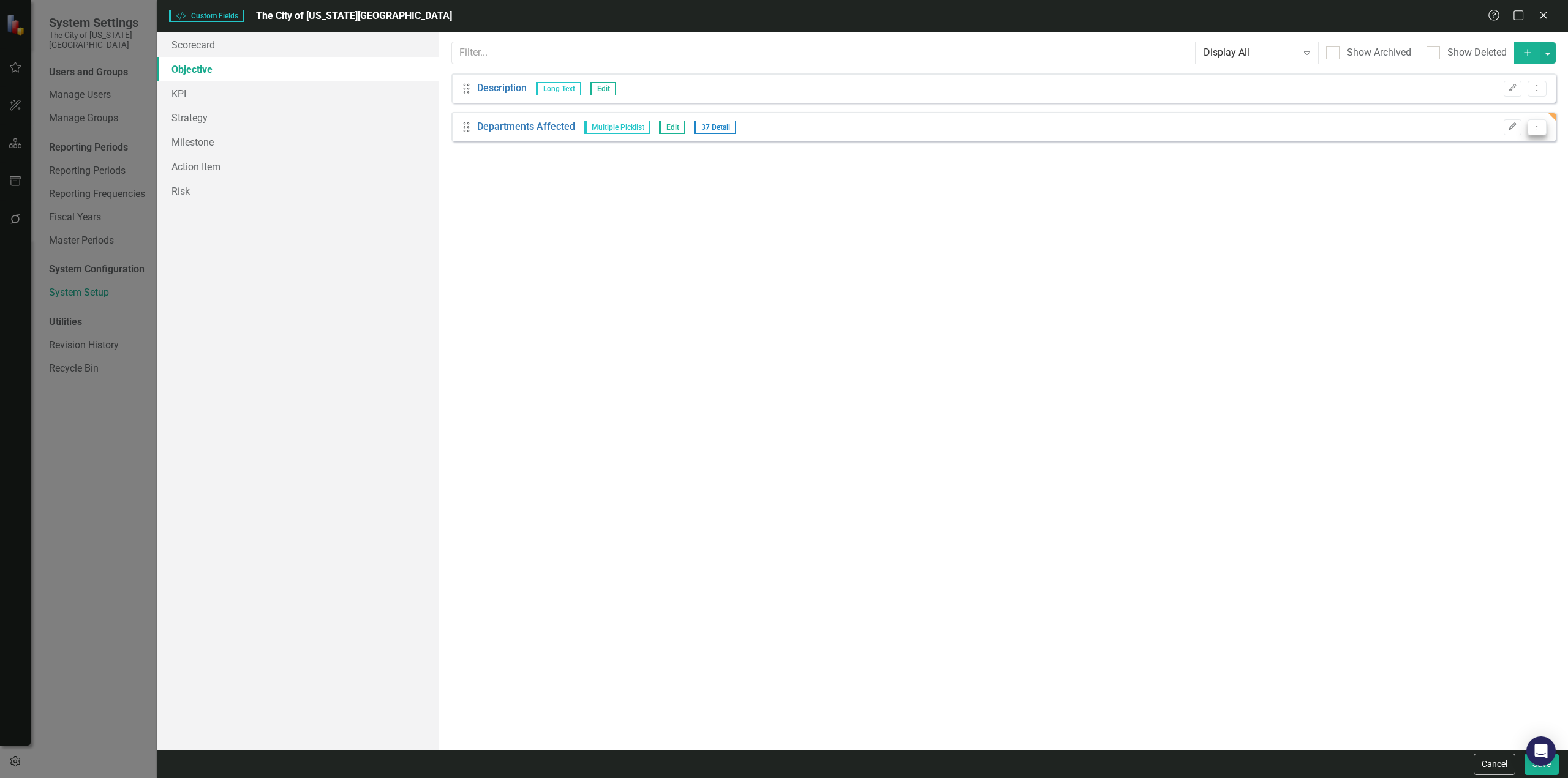
click at [1532, 120] on button "Dropdown Menu" at bounding box center [1536, 127] width 19 height 16
click at [1470, 193] on link "Trash Delete Custom Field" at bounding box center [1481, 192] width 130 height 23
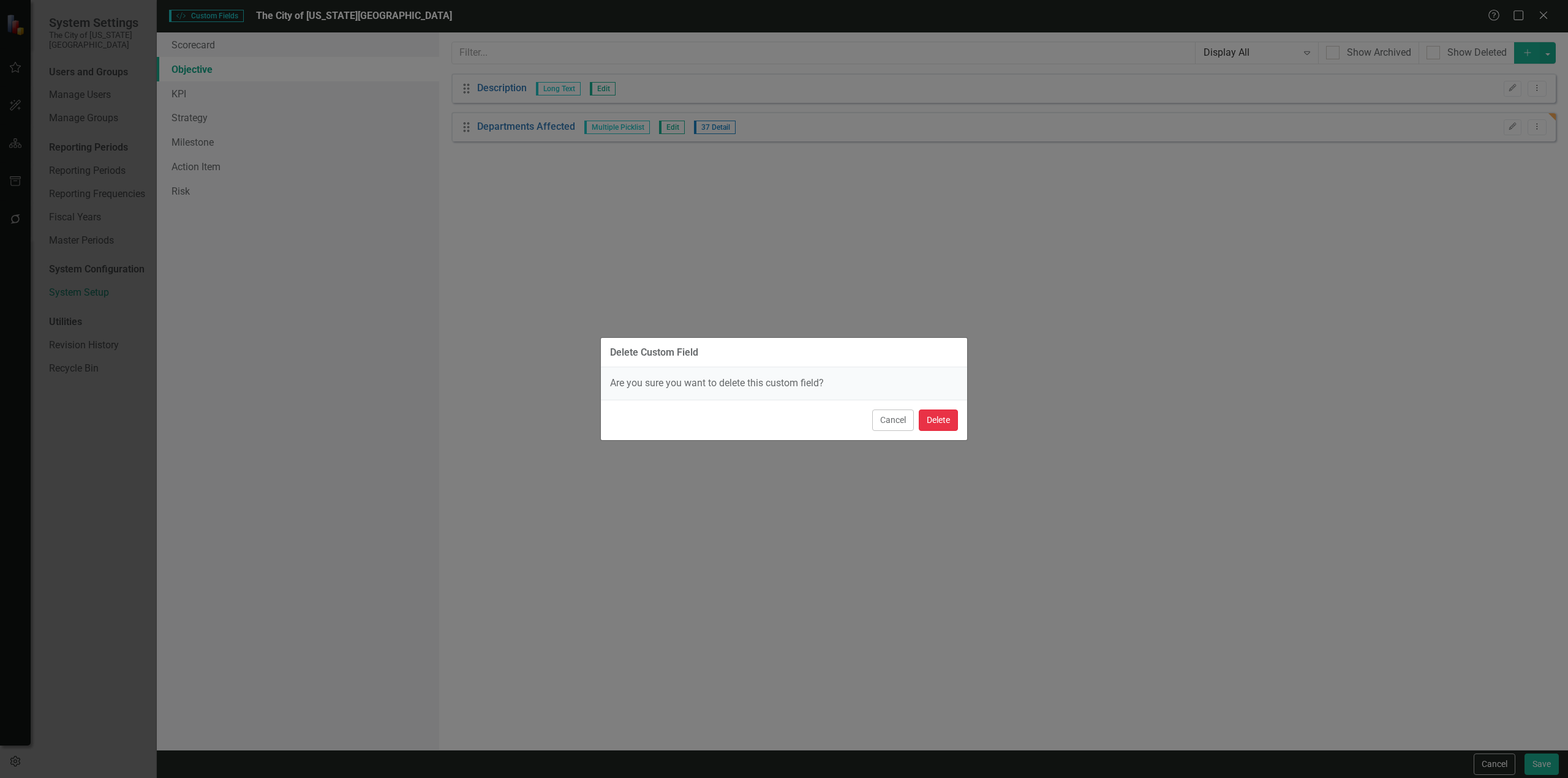
click at [957, 430] on button "Delete" at bounding box center [938, 420] width 39 height 21
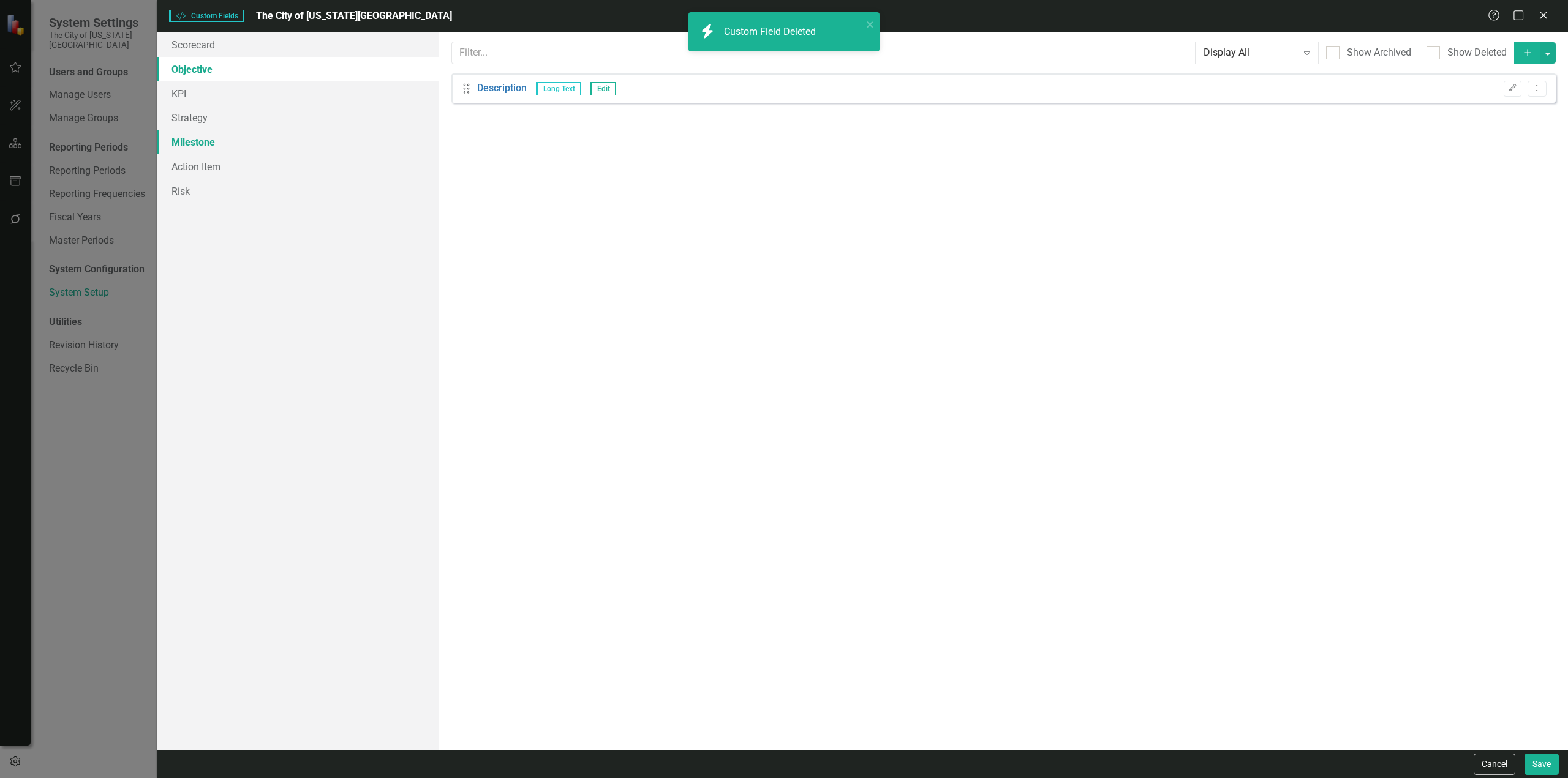
click at [236, 153] on link "Milestone" at bounding box center [298, 142] width 282 height 24
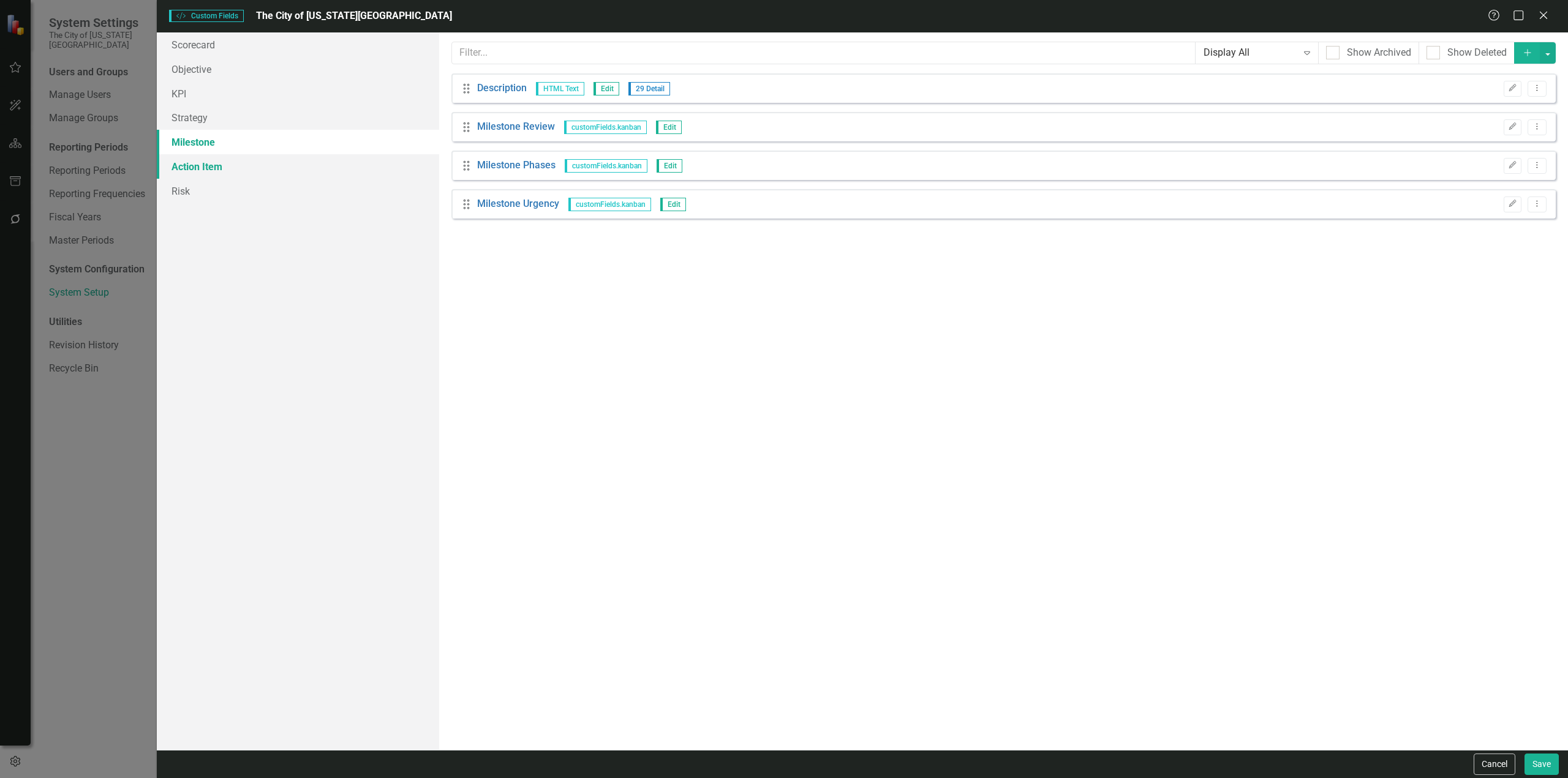
click at [259, 168] on link "Action Item" at bounding box center [298, 166] width 282 height 24
click at [1548, 770] on button "Save" at bounding box center [1542, 764] width 34 height 21
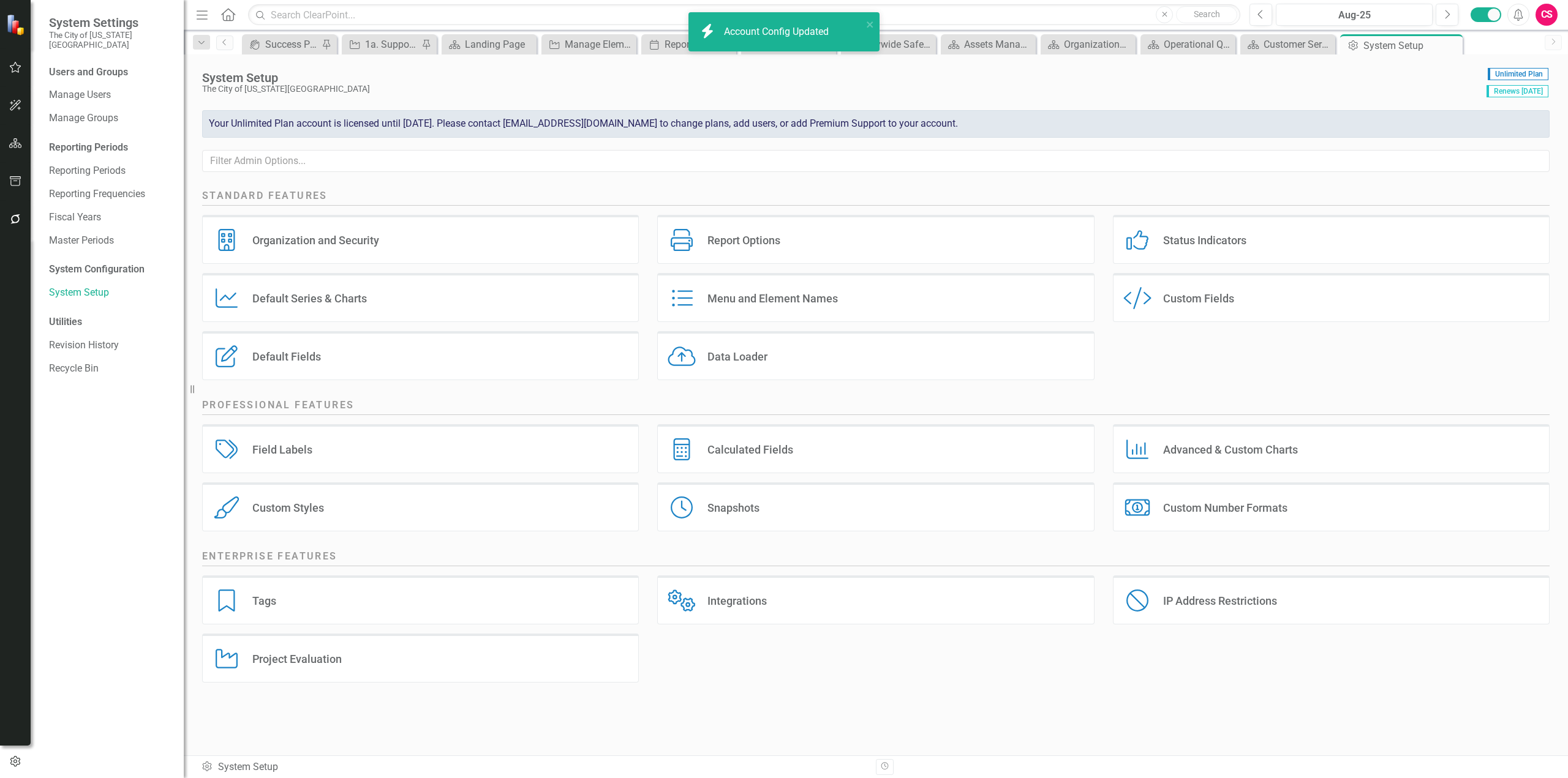
click at [811, 264] on div "Report Options Report Options" at bounding box center [876, 244] width 455 height 58
click at [791, 290] on div "Menu and Element Names Menu and Element Names" at bounding box center [876, 298] width 437 height 49
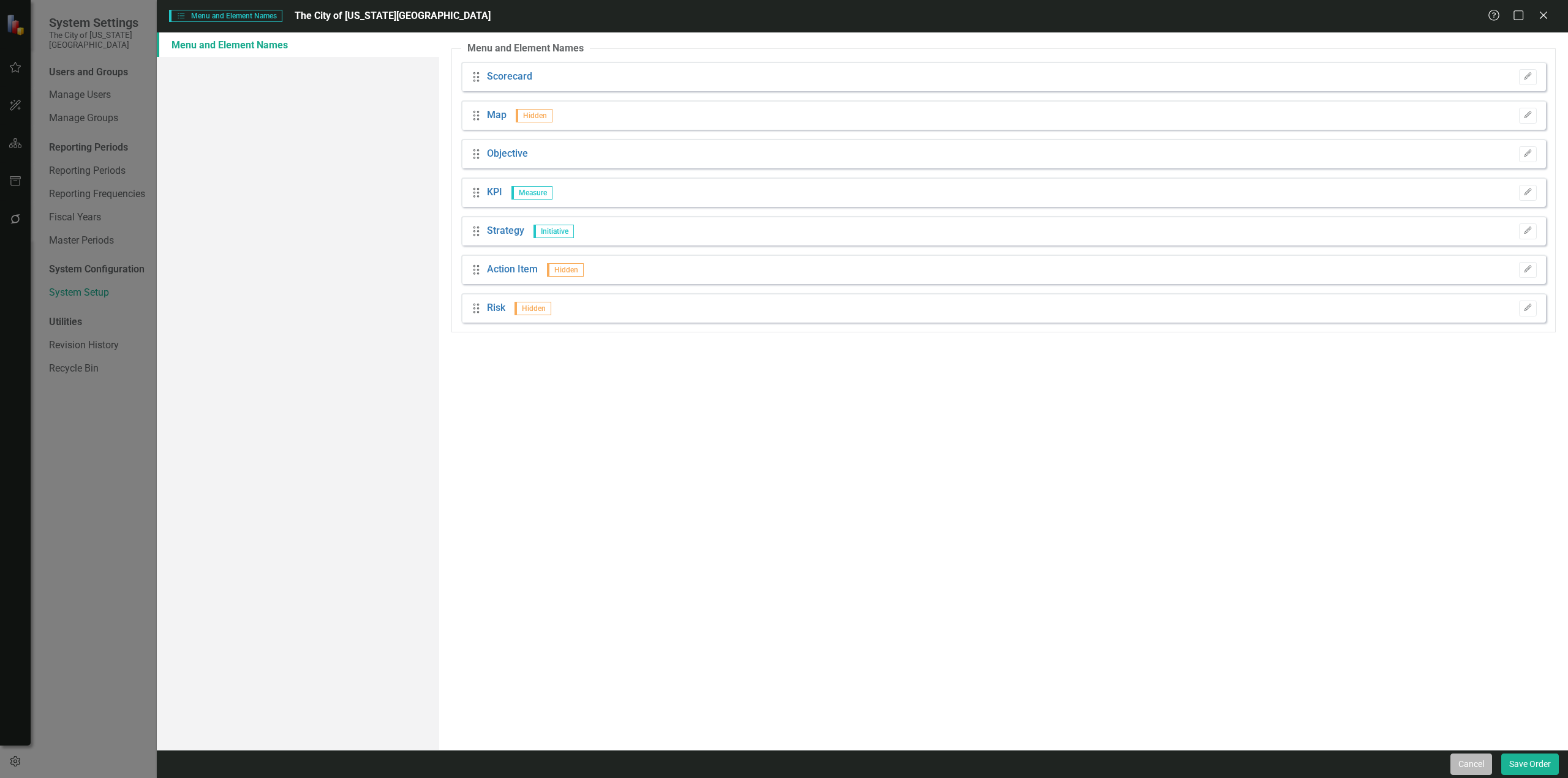
click at [1461, 759] on button "Cancel" at bounding box center [1471, 764] width 41 height 21
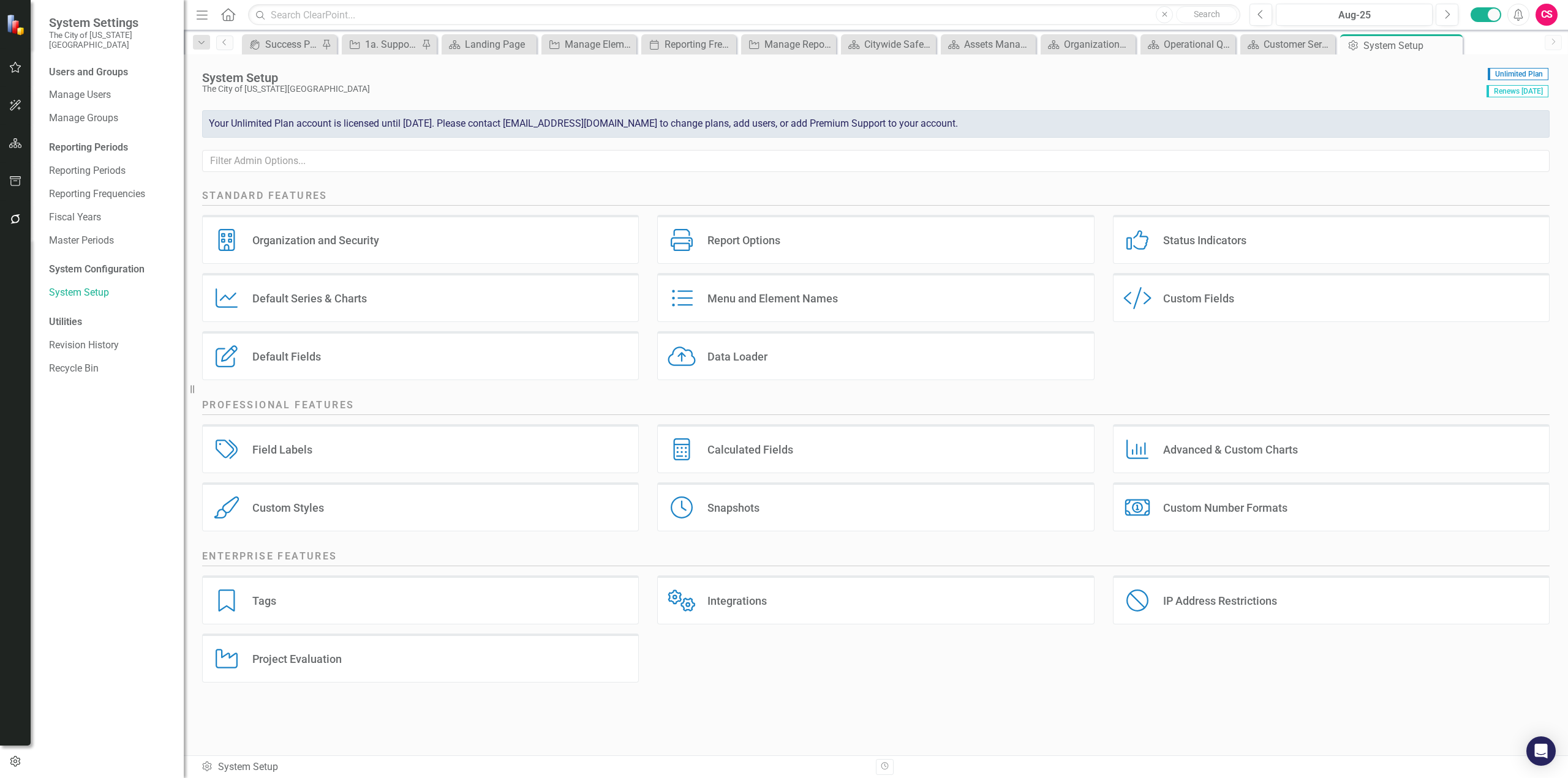
click at [234, 17] on icon "Home" at bounding box center [228, 15] width 16 height 13
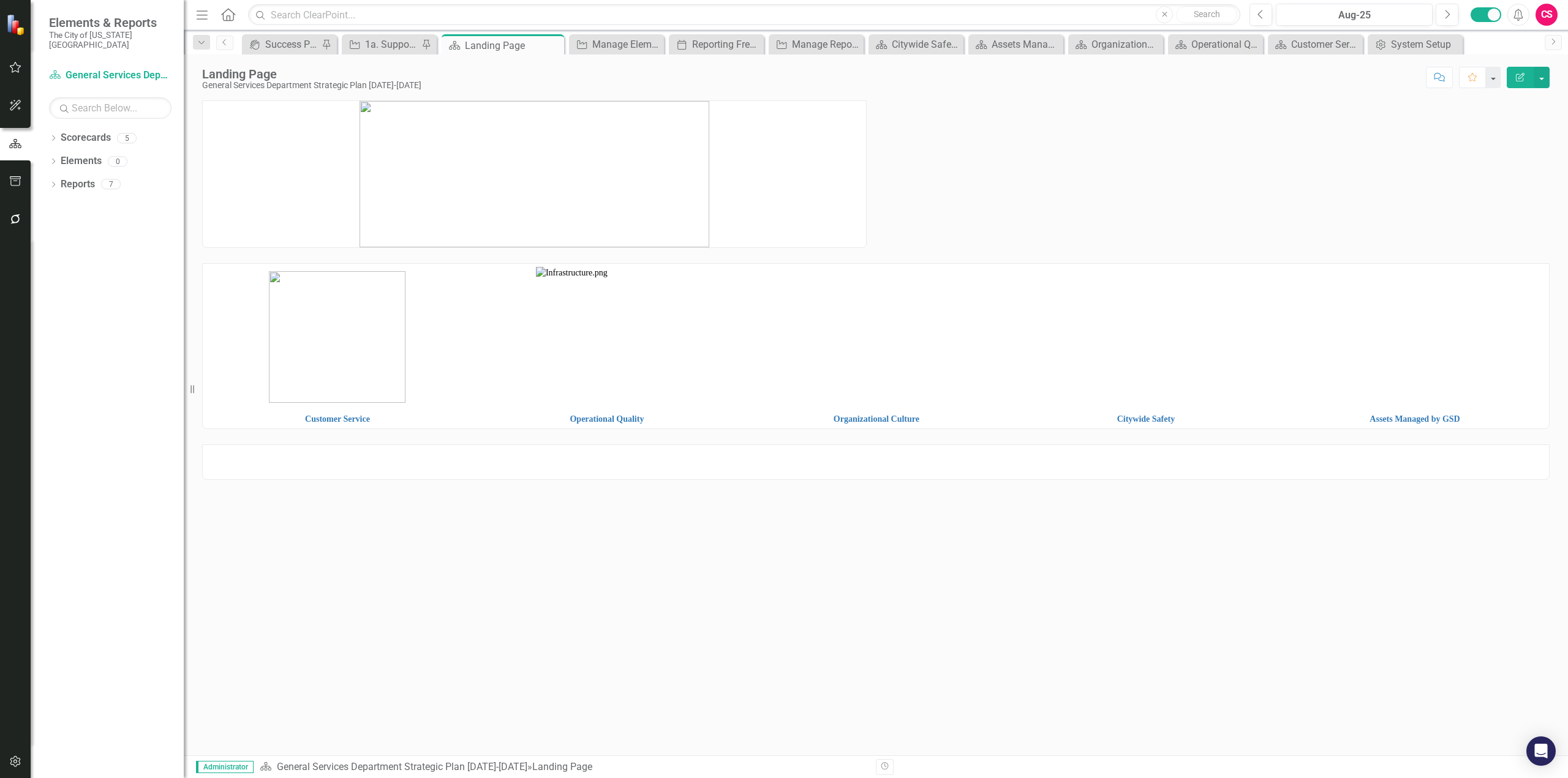
click at [1374, 337] on img at bounding box center [1415, 337] width 262 height 0
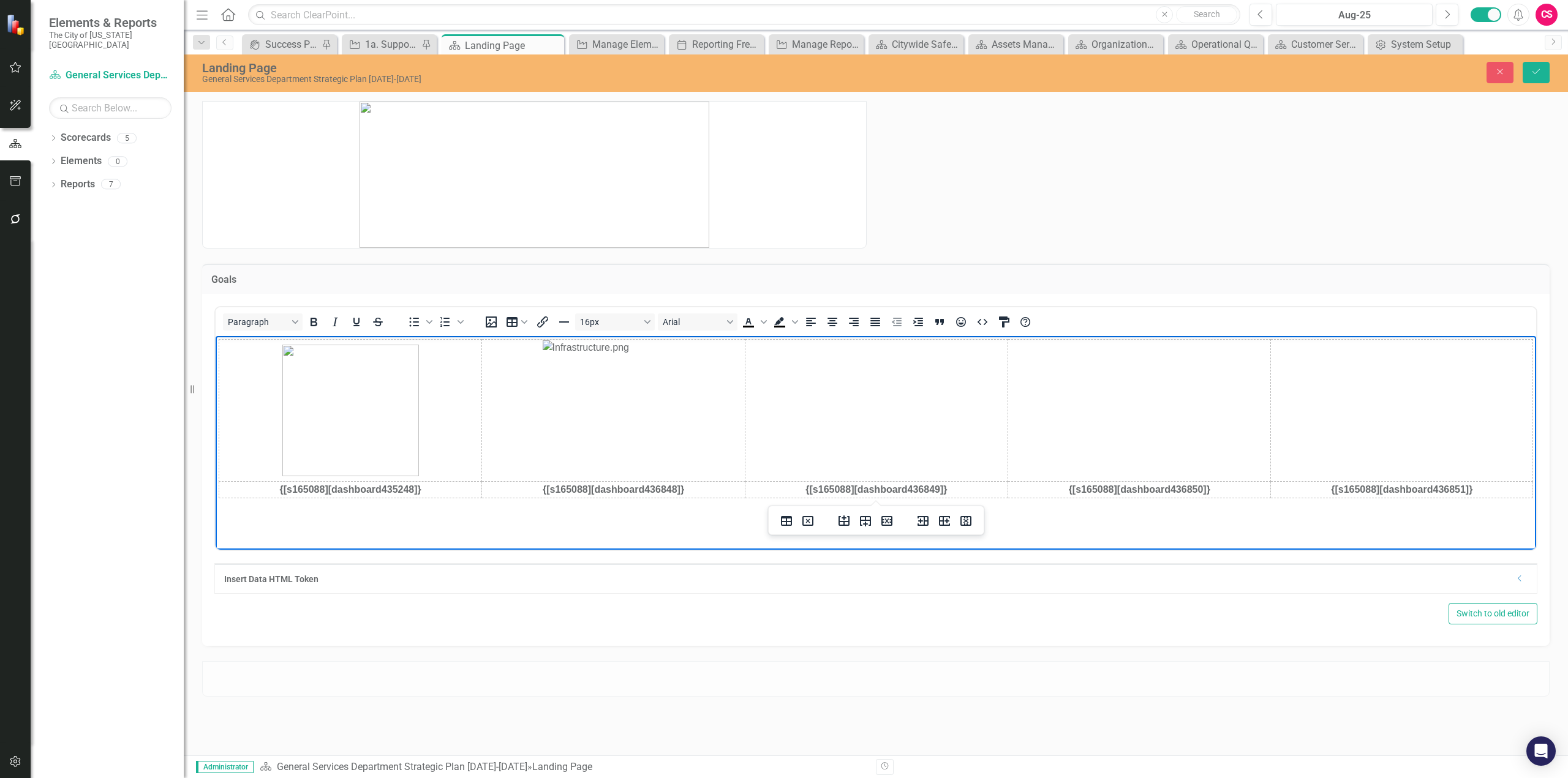
click at [1419, 410] on img "Rich Text Area. Press ALT-0 for help." at bounding box center [1402, 410] width 261 height 0
click at [488, 320] on icon "Insert image" at bounding box center [491, 322] width 15 height 15
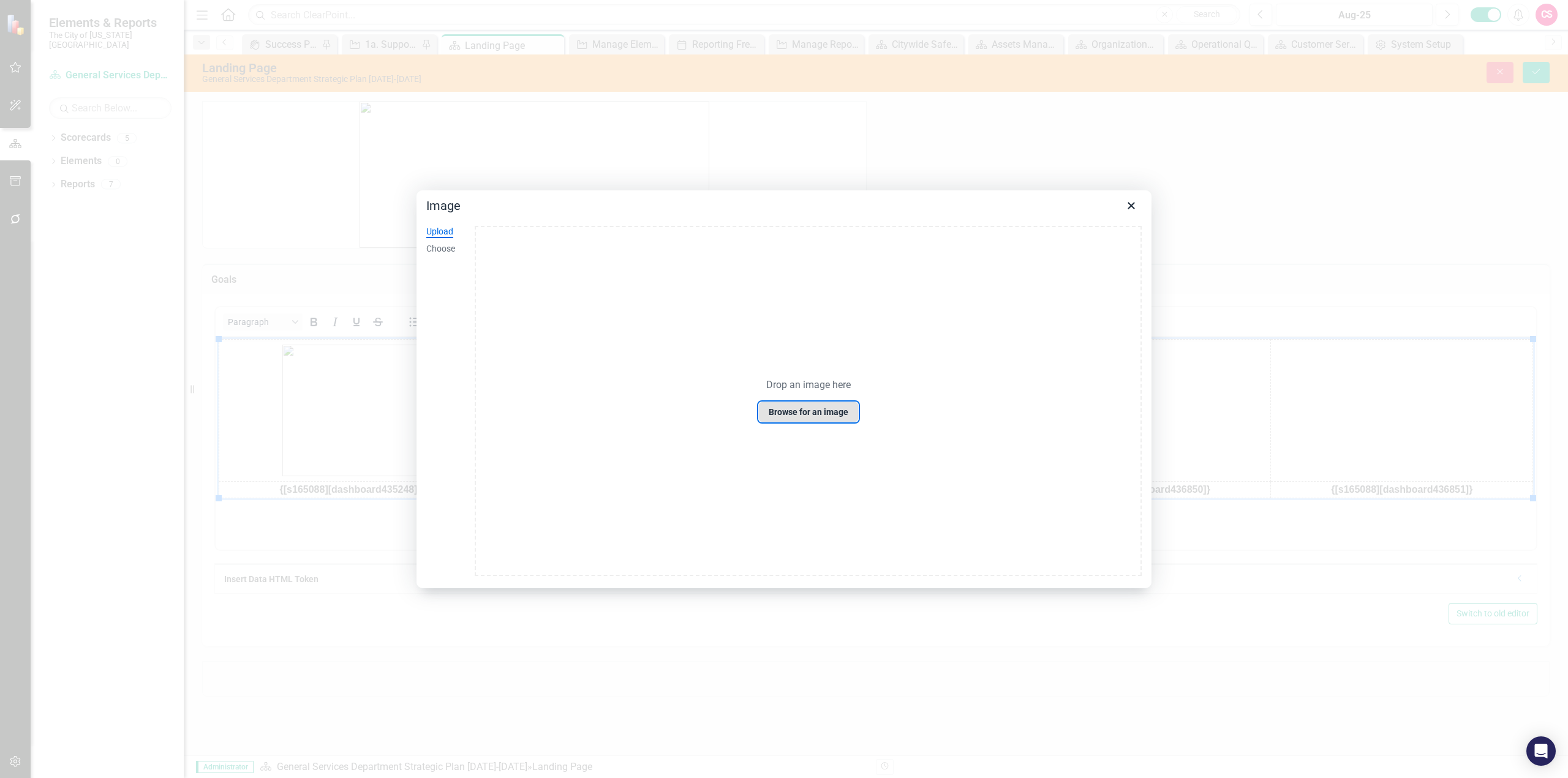
click at [781, 417] on button "Browse for an image" at bounding box center [808, 412] width 101 height 21
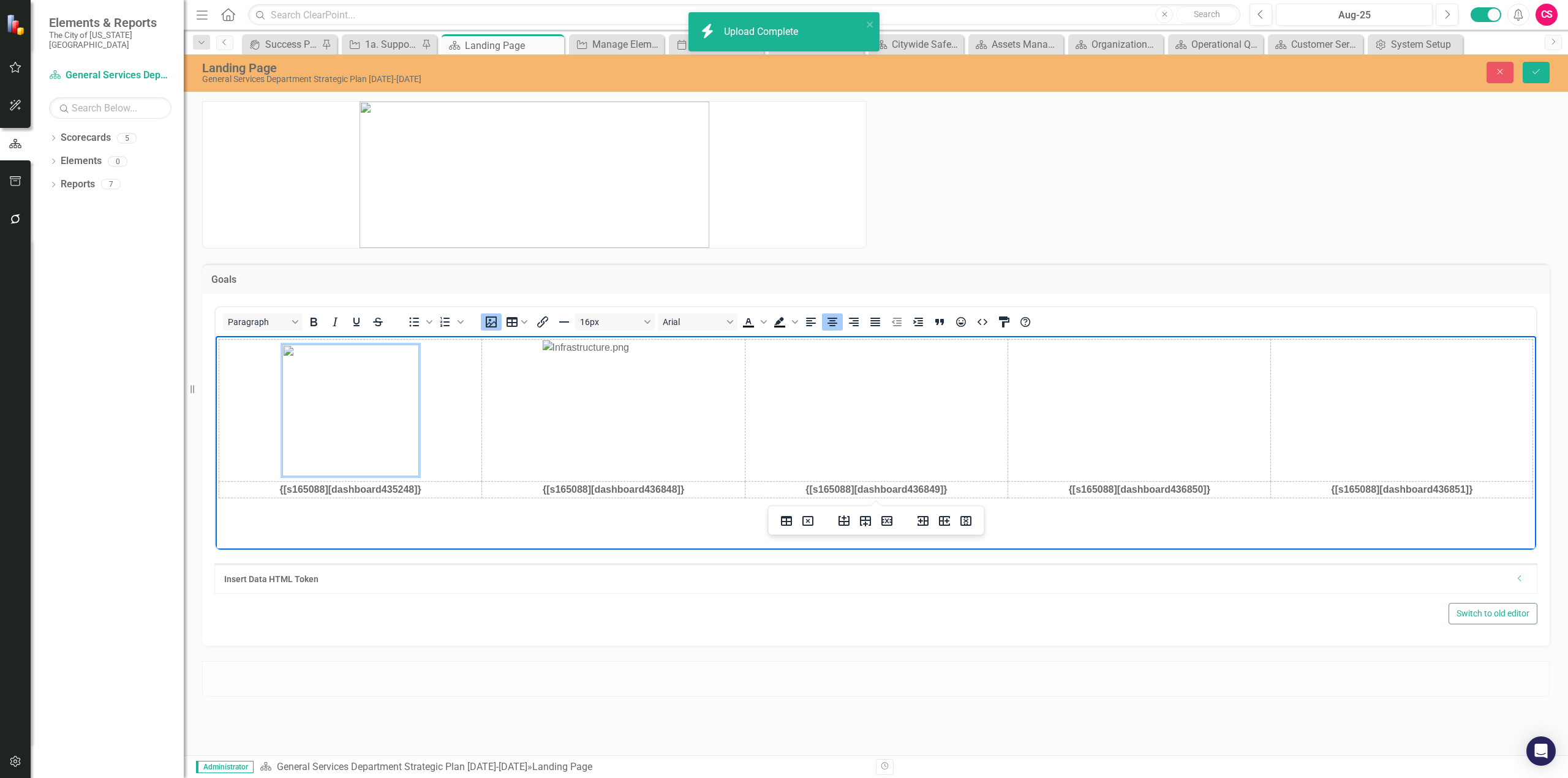
click at [1272, 410] on img "Rich Text Area. Press ALT-0 for help." at bounding box center [1272, 410] width 0 height 0
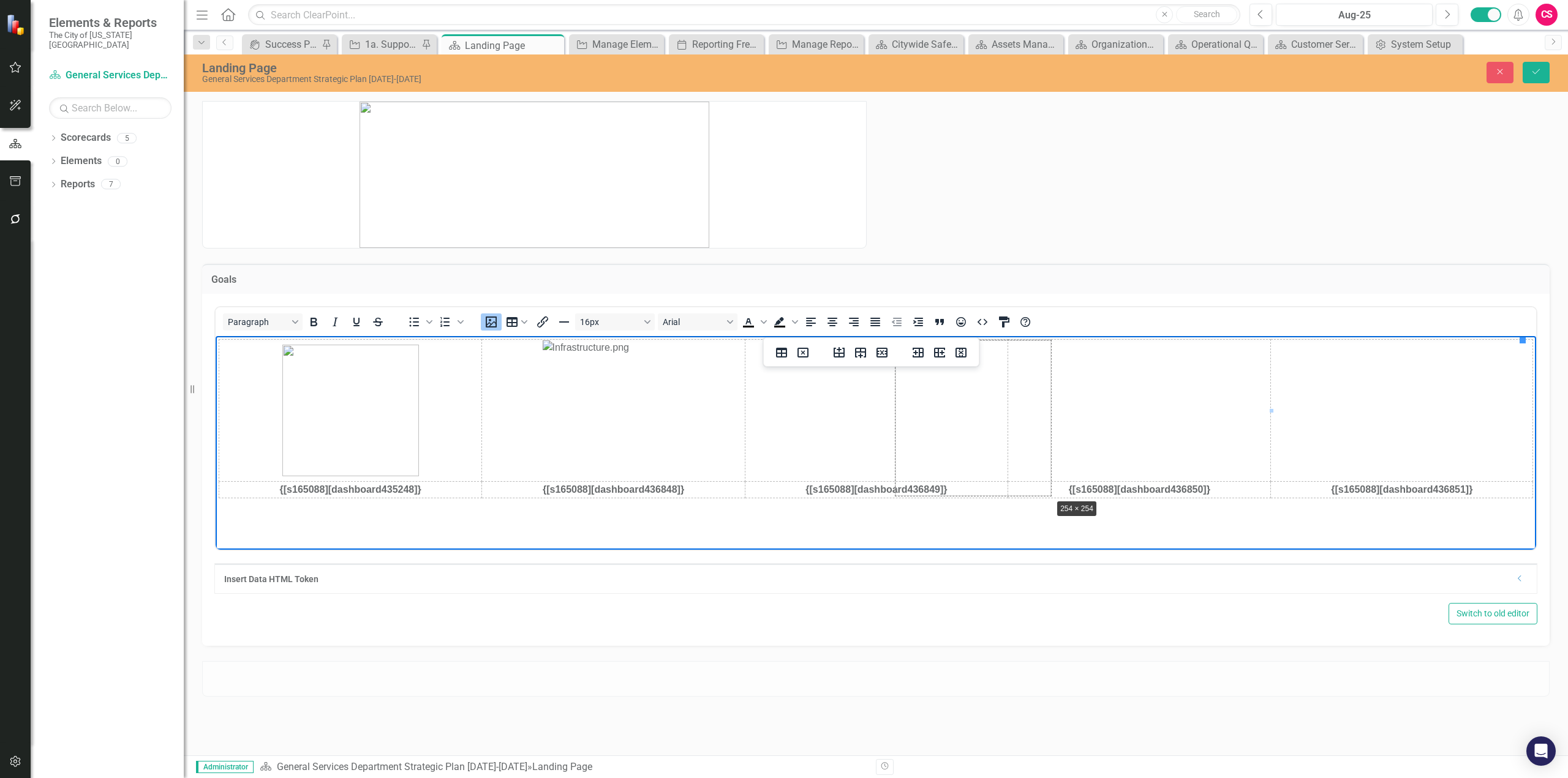
drag, startPoint x: 1522, startPoint y: 341, endPoint x: 1045, endPoint y: 499, distance: 502.5
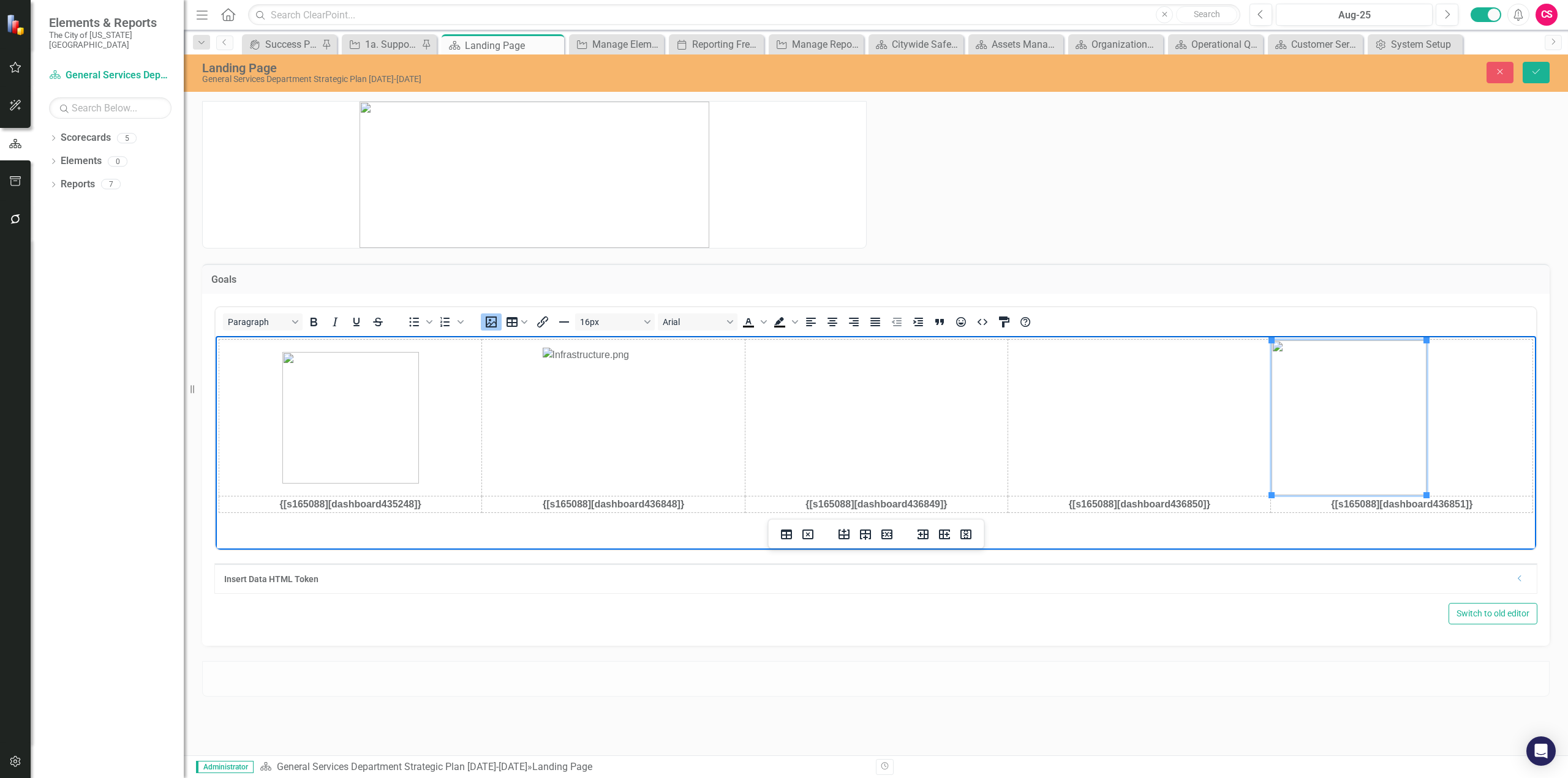
click at [1349, 440] on img "Rich Text Area. Press ALT-0 for help." at bounding box center [1349, 417] width 155 height 155
click at [832, 321] on icon "Align center" at bounding box center [833, 322] width 10 height 9
click at [1480, 498] on td "{[s165088][dashboard436851]}" at bounding box center [1402, 504] width 262 height 16
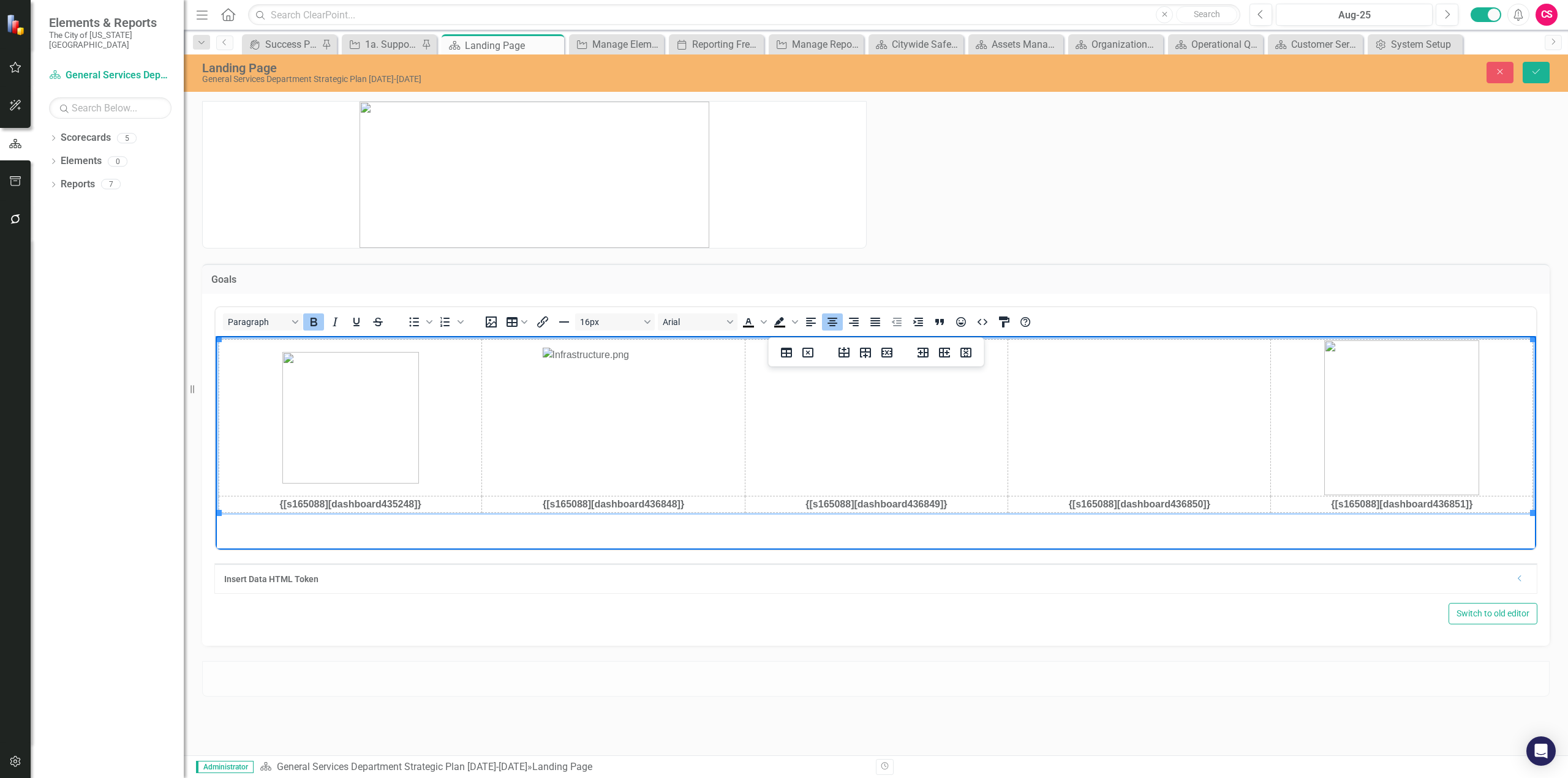
click at [1435, 466] on img "Rich Text Area. Press ALT-0 for help." at bounding box center [1402, 417] width 155 height 155
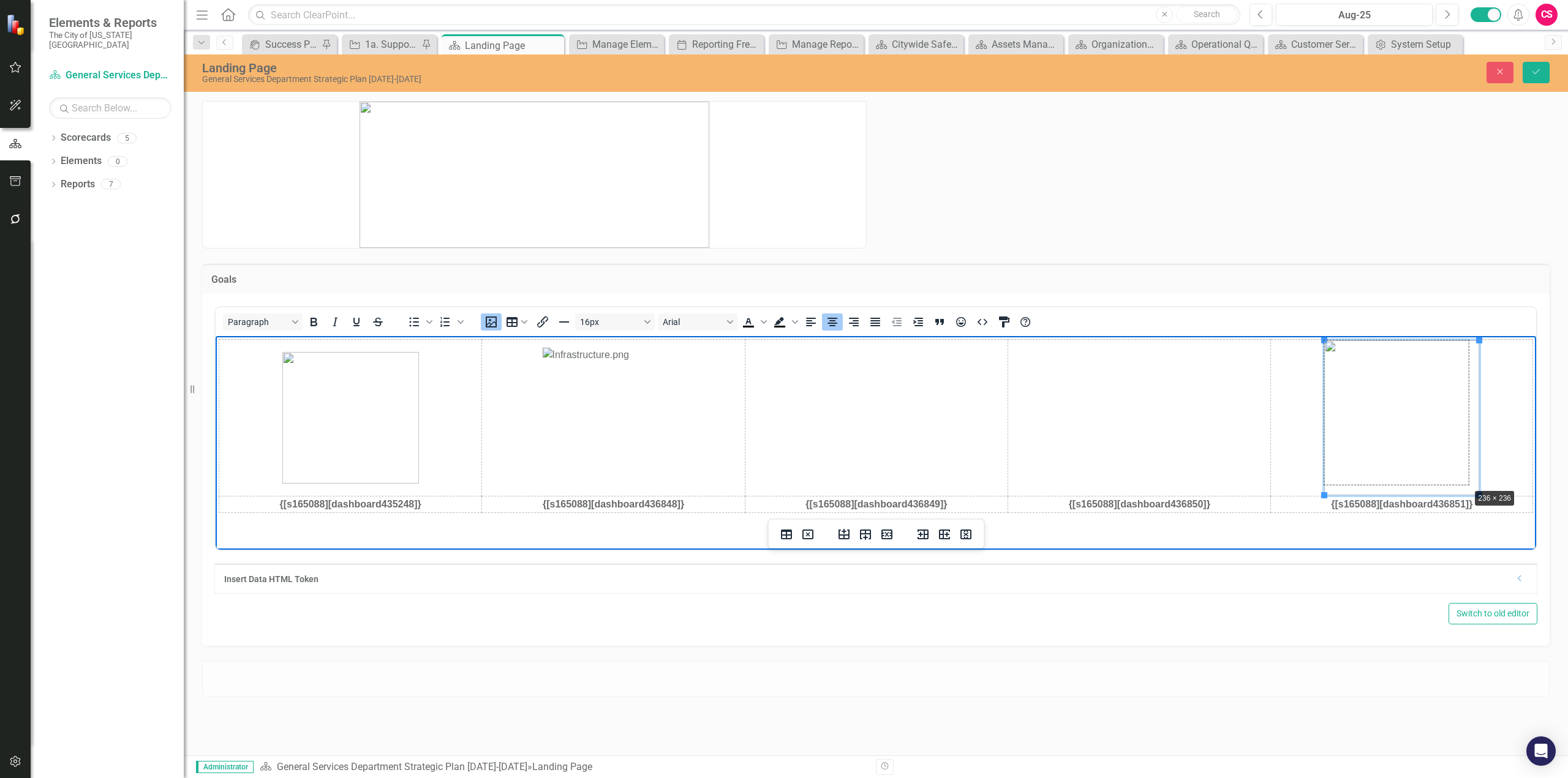
drag, startPoint x: 1479, startPoint y: 492, endPoint x: 1468, endPoint y: 485, distance: 13.0
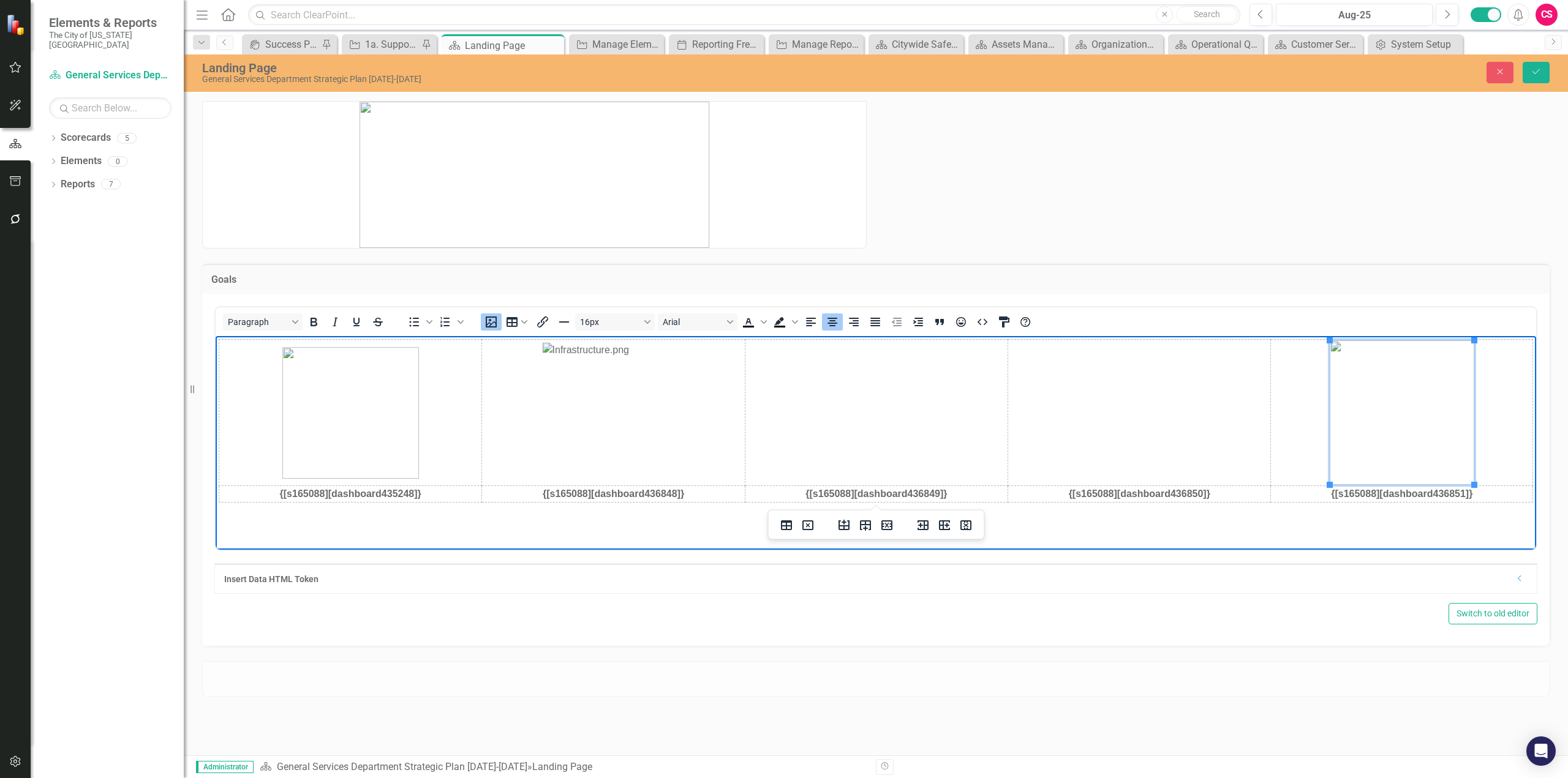
click at [1412, 426] on img "Rich Text Area. Press ALT-0 for help." at bounding box center [1402, 412] width 144 height 144
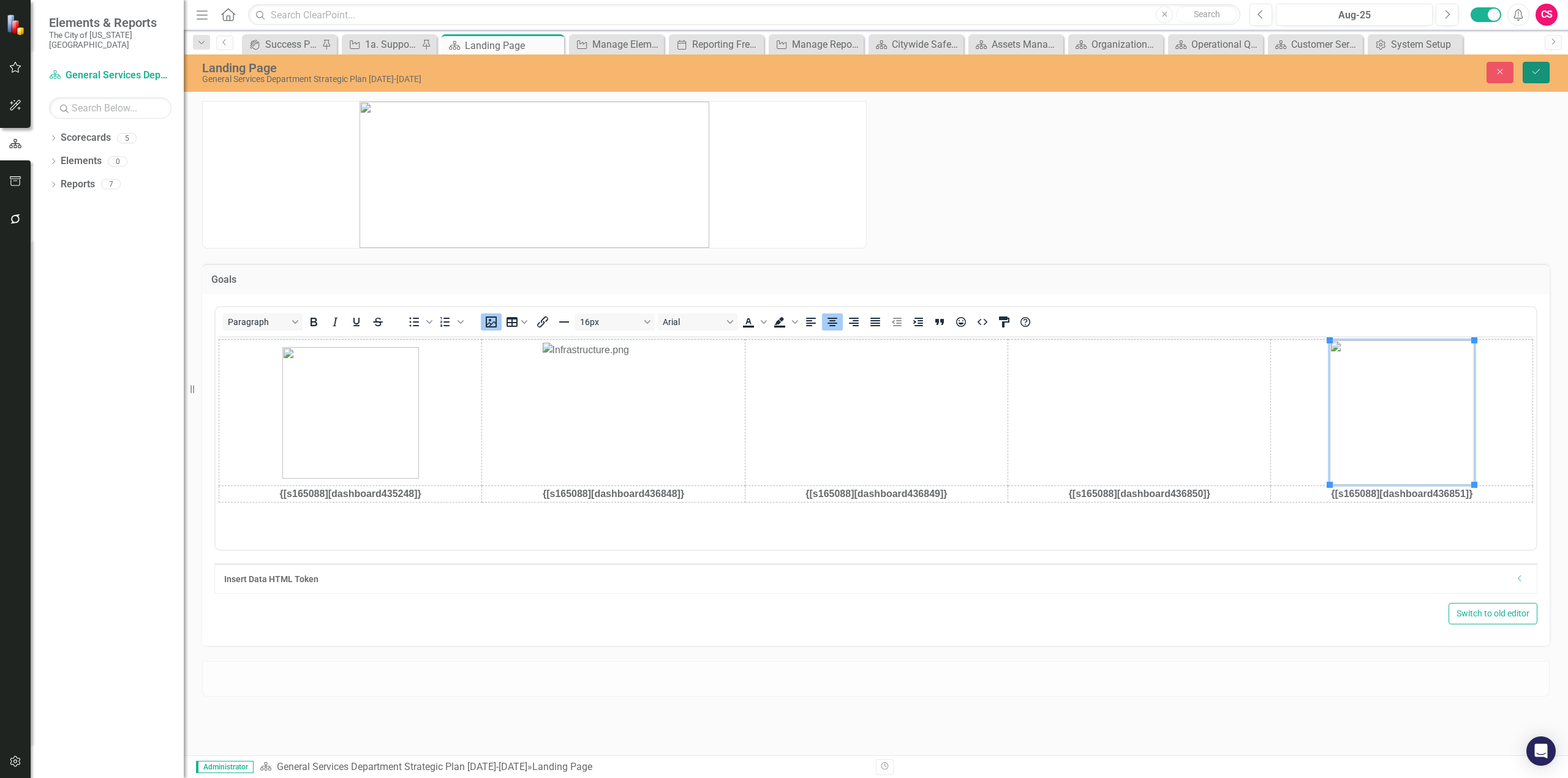
click at [1549, 70] on button "Save" at bounding box center [1536, 72] width 27 height 21
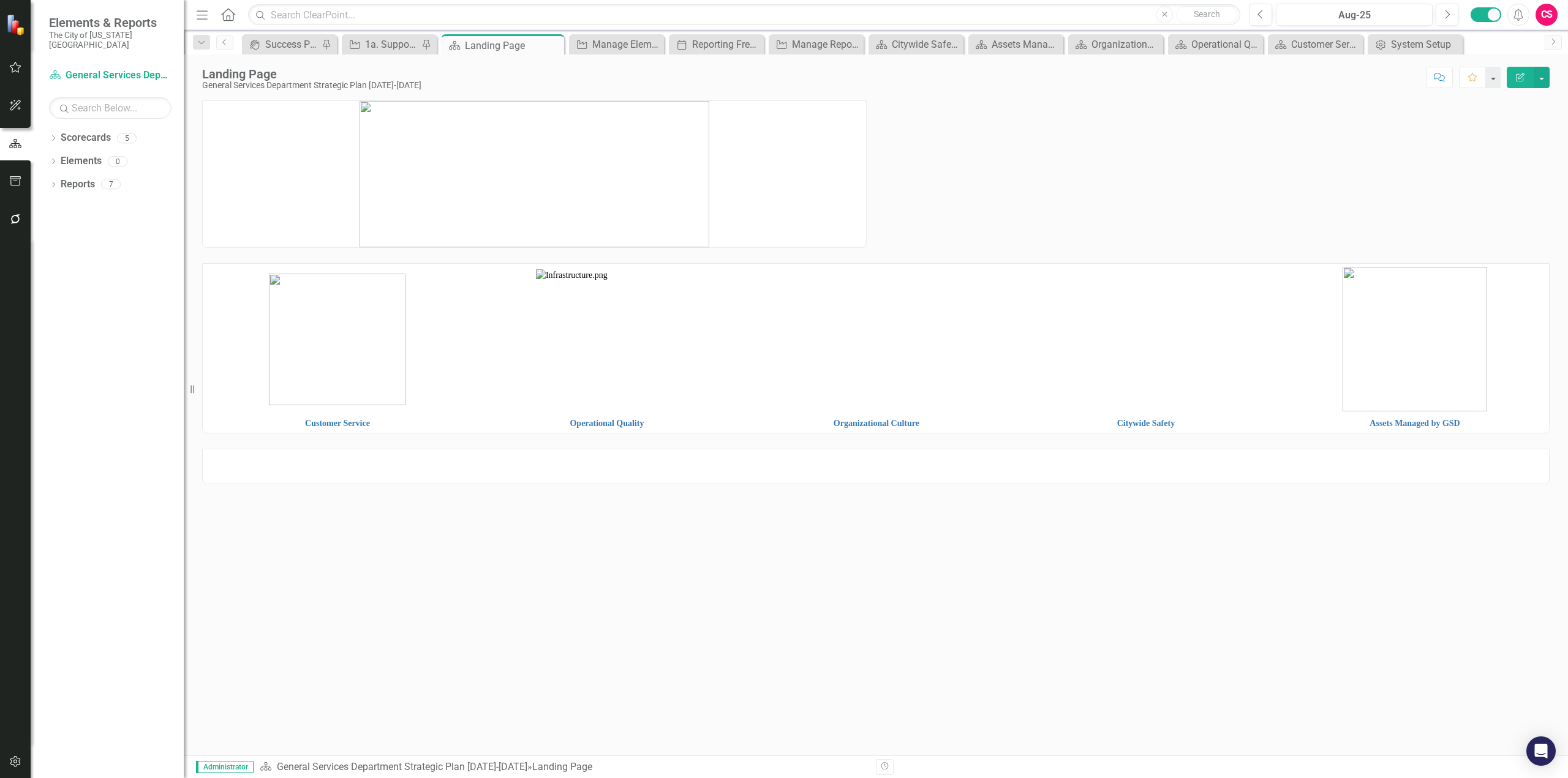
click at [1410, 334] on img at bounding box center [1415, 339] width 144 height 144
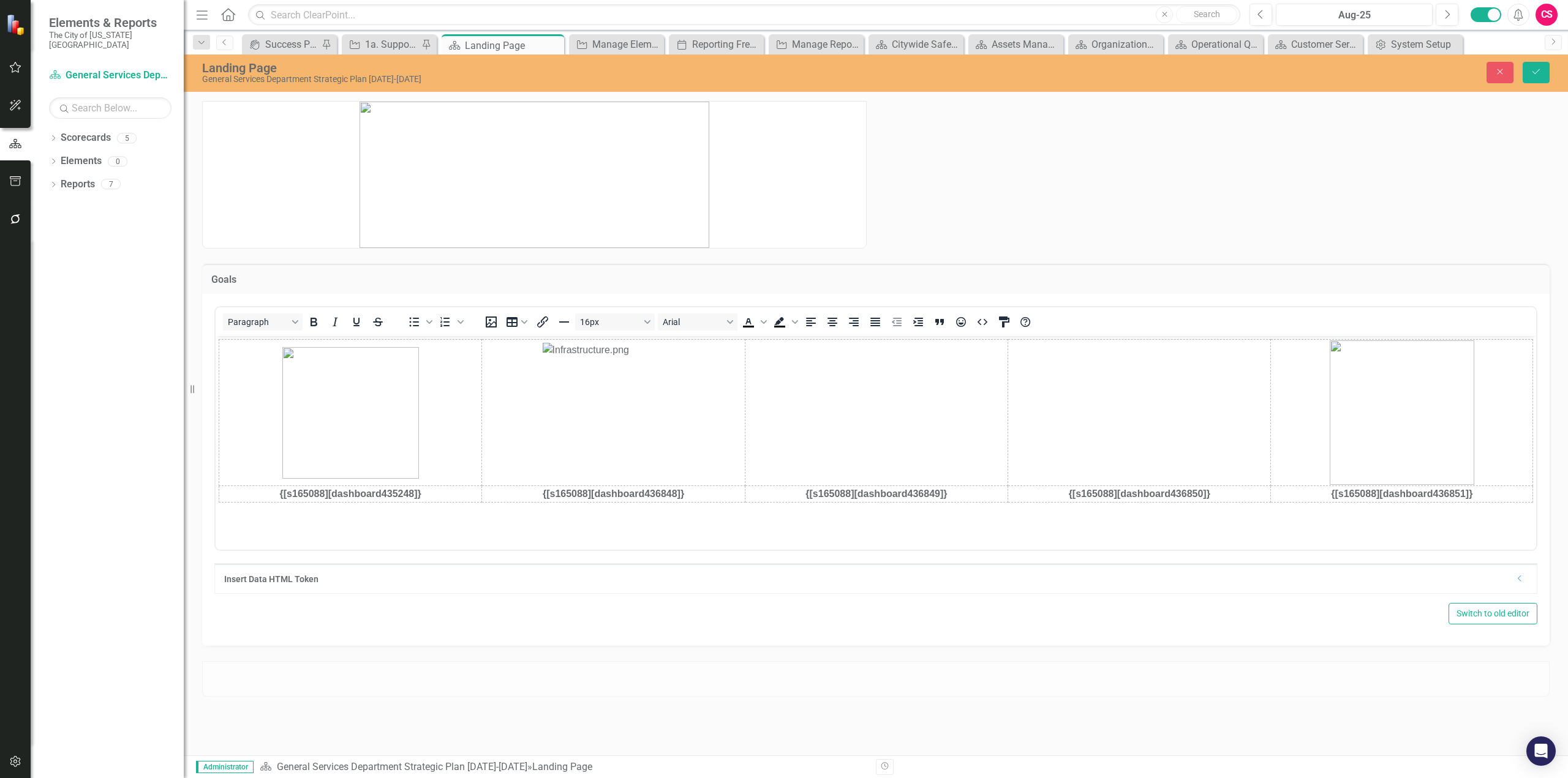
click at [1449, 447] on img "Rich Text Area. Press ALT-0 for help." at bounding box center [1402, 412] width 144 height 144
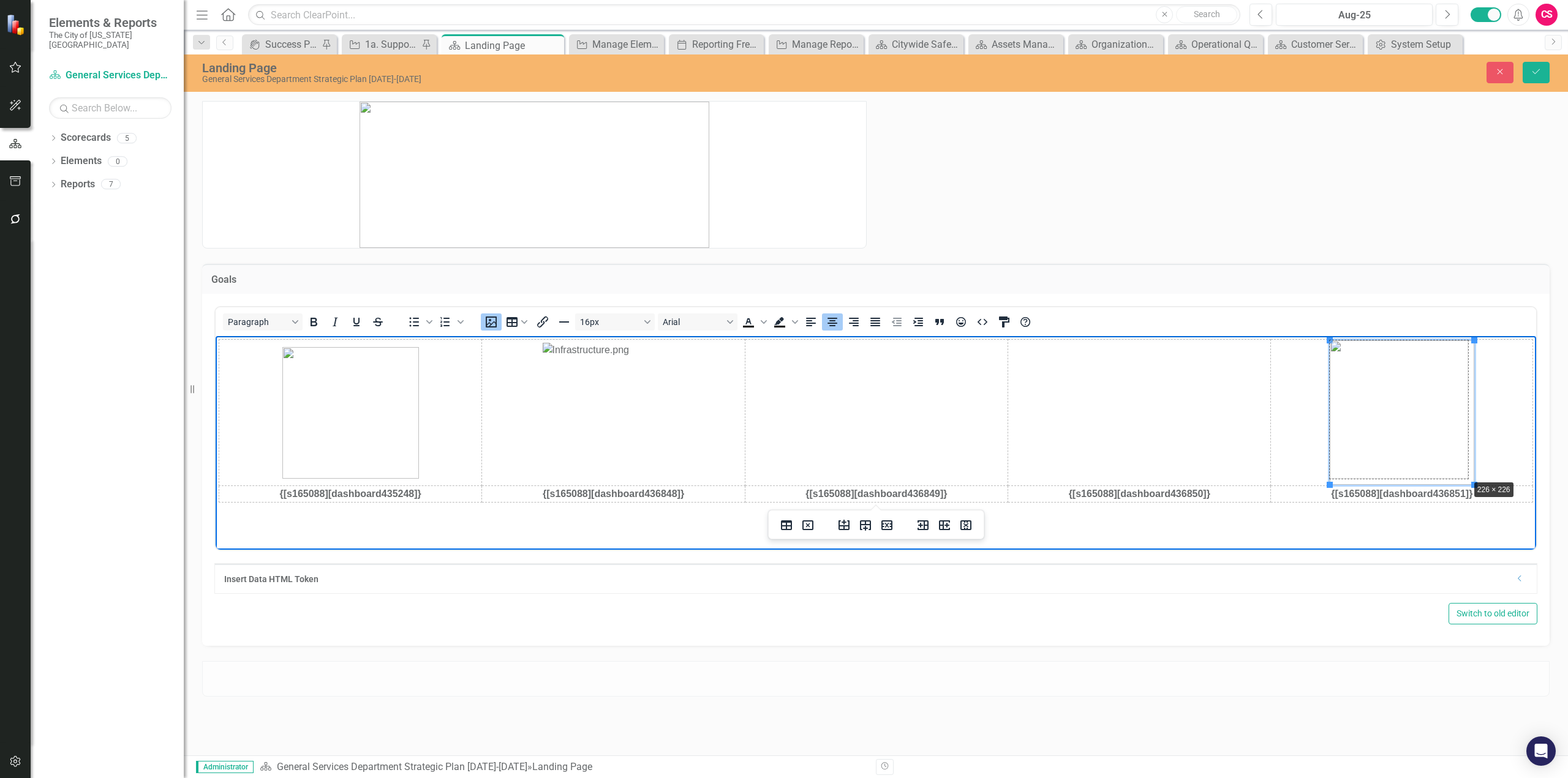
drag, startPoint x: 1474, startPoint y: 484, endPoint x: 1467, endPoint y: 478, distance: 9.2
click at [1542, 62] on button "Save" at bounding box center [1536, 72] width 27 height 21
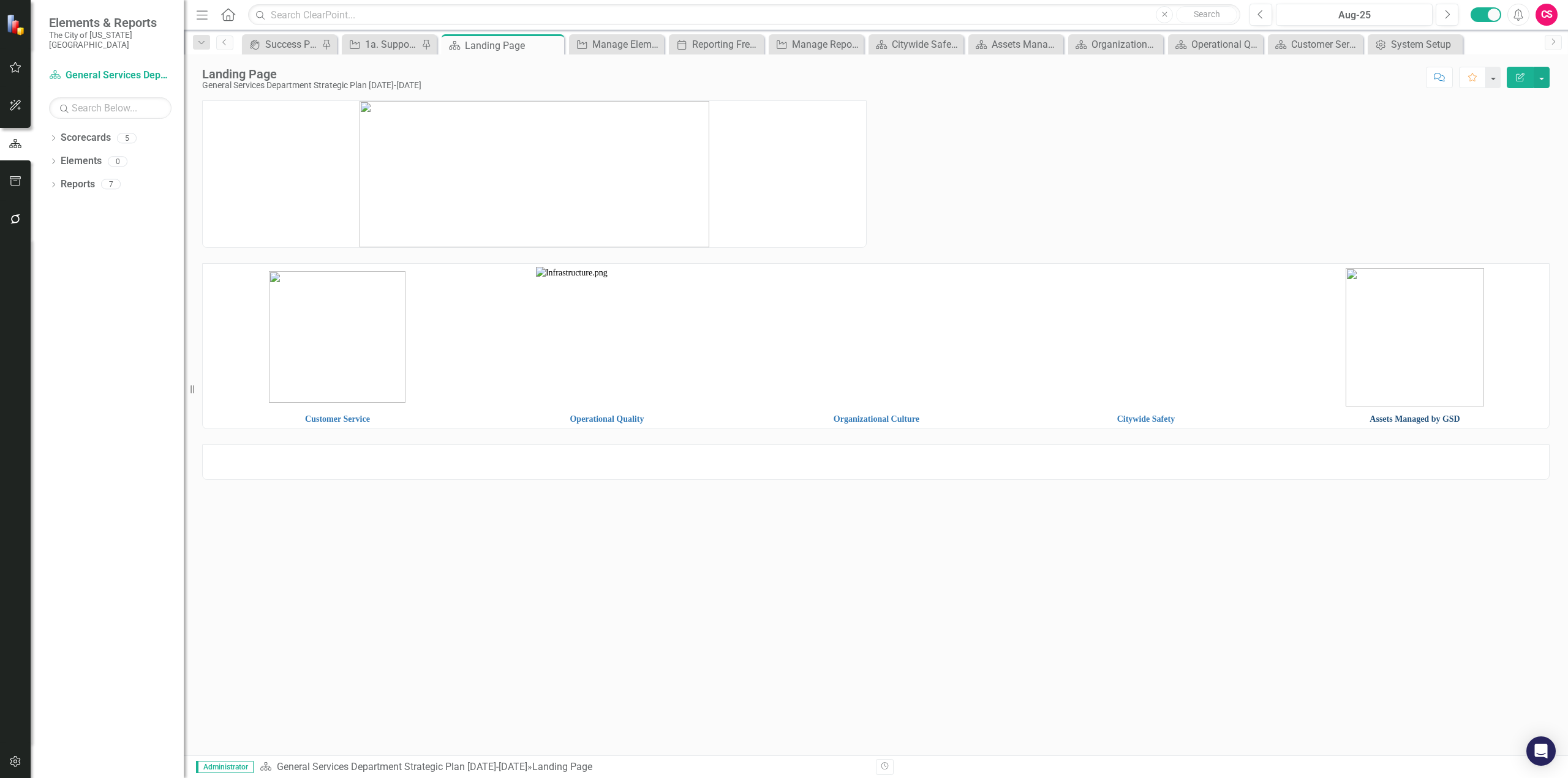
click at [1426, 420] on link "Assets Managed by GSD" at bounding box center [1415, 419] width 90 height 9
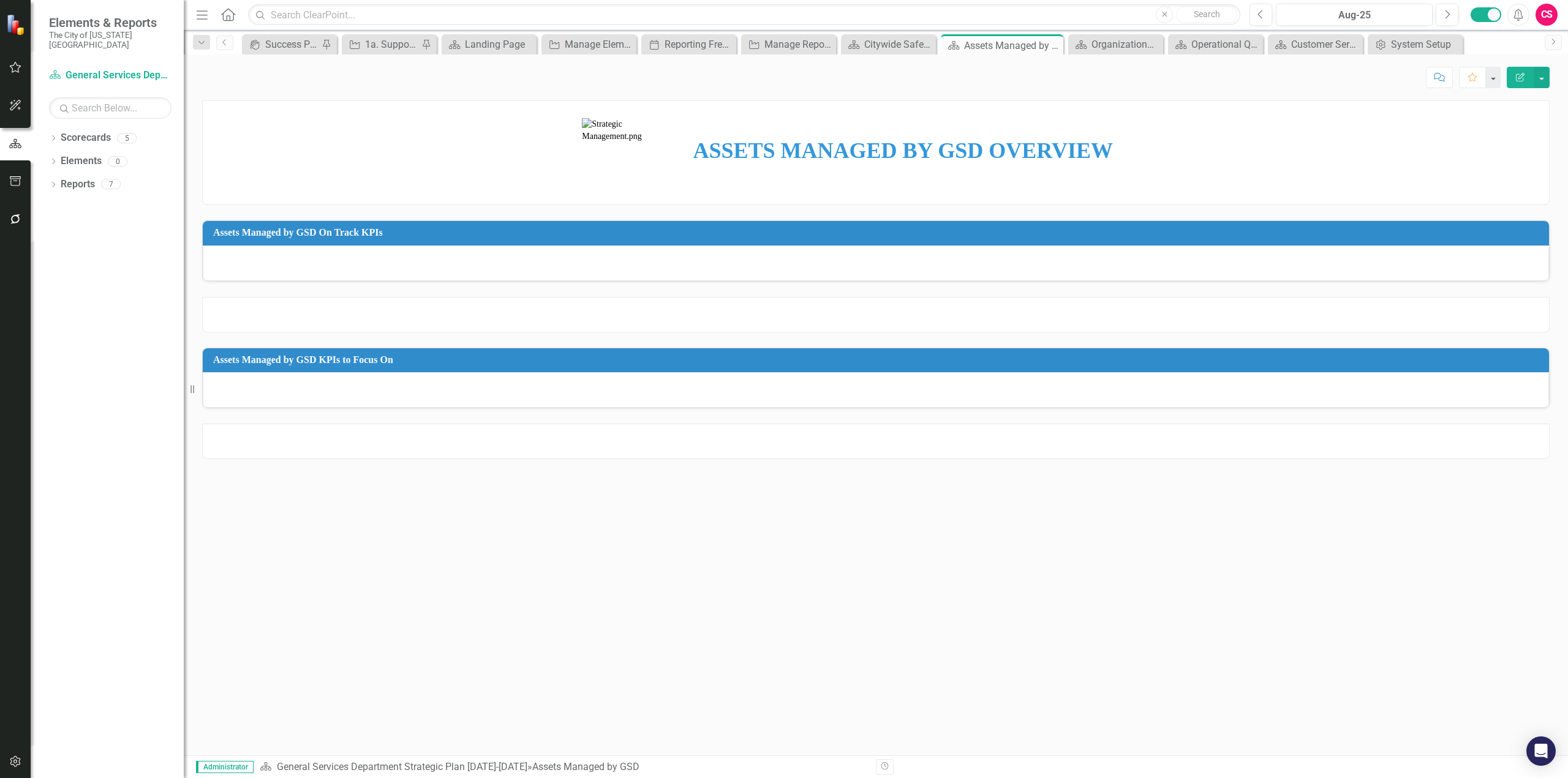
click at [633, 135] on img at bounding box center [617, 153] width 70 height 69
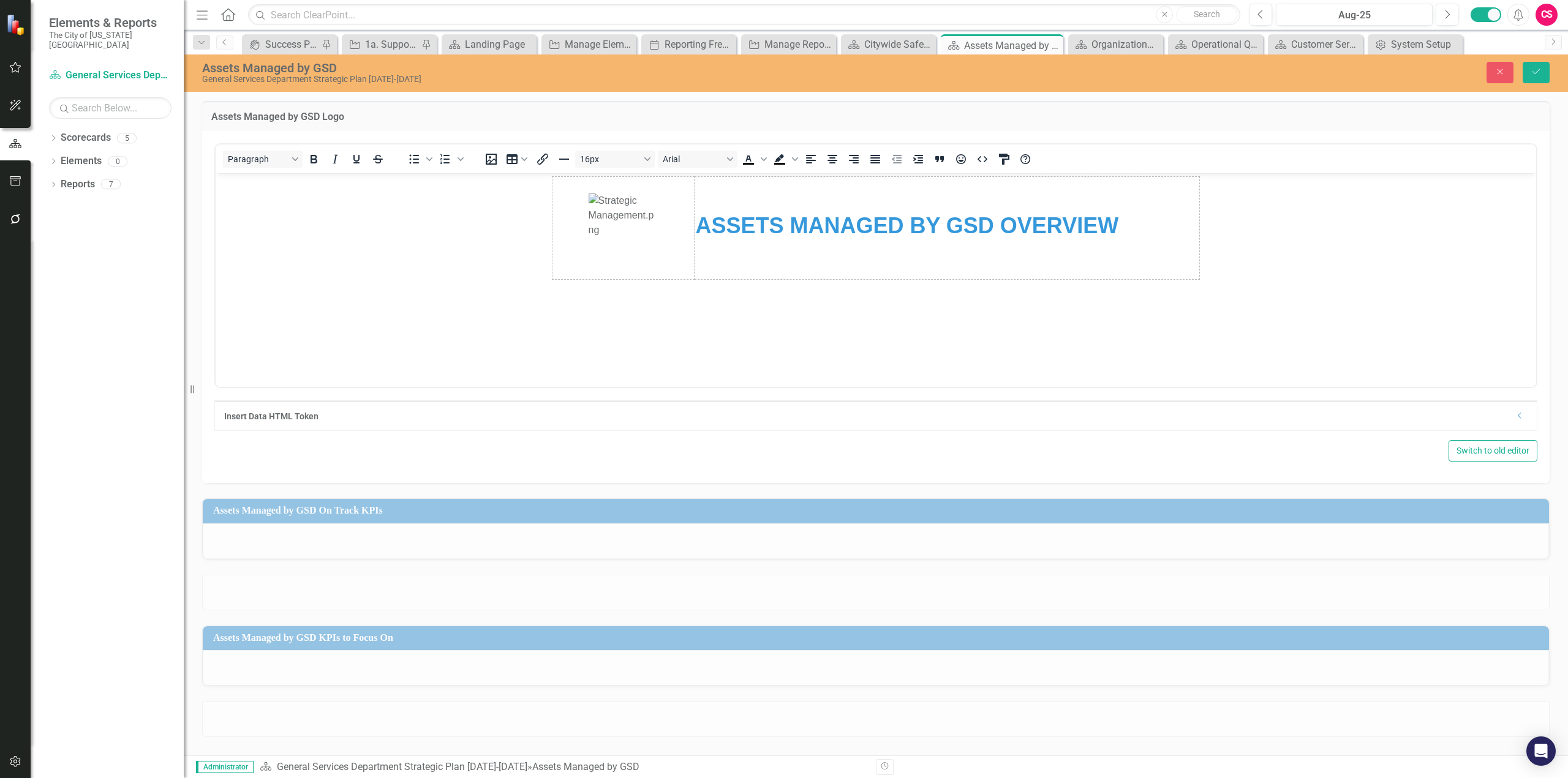
click at [641, 234] on img "Rich Text Area. Press ALT-0 for help." at bounding box center [623, 227] width 70 height 69
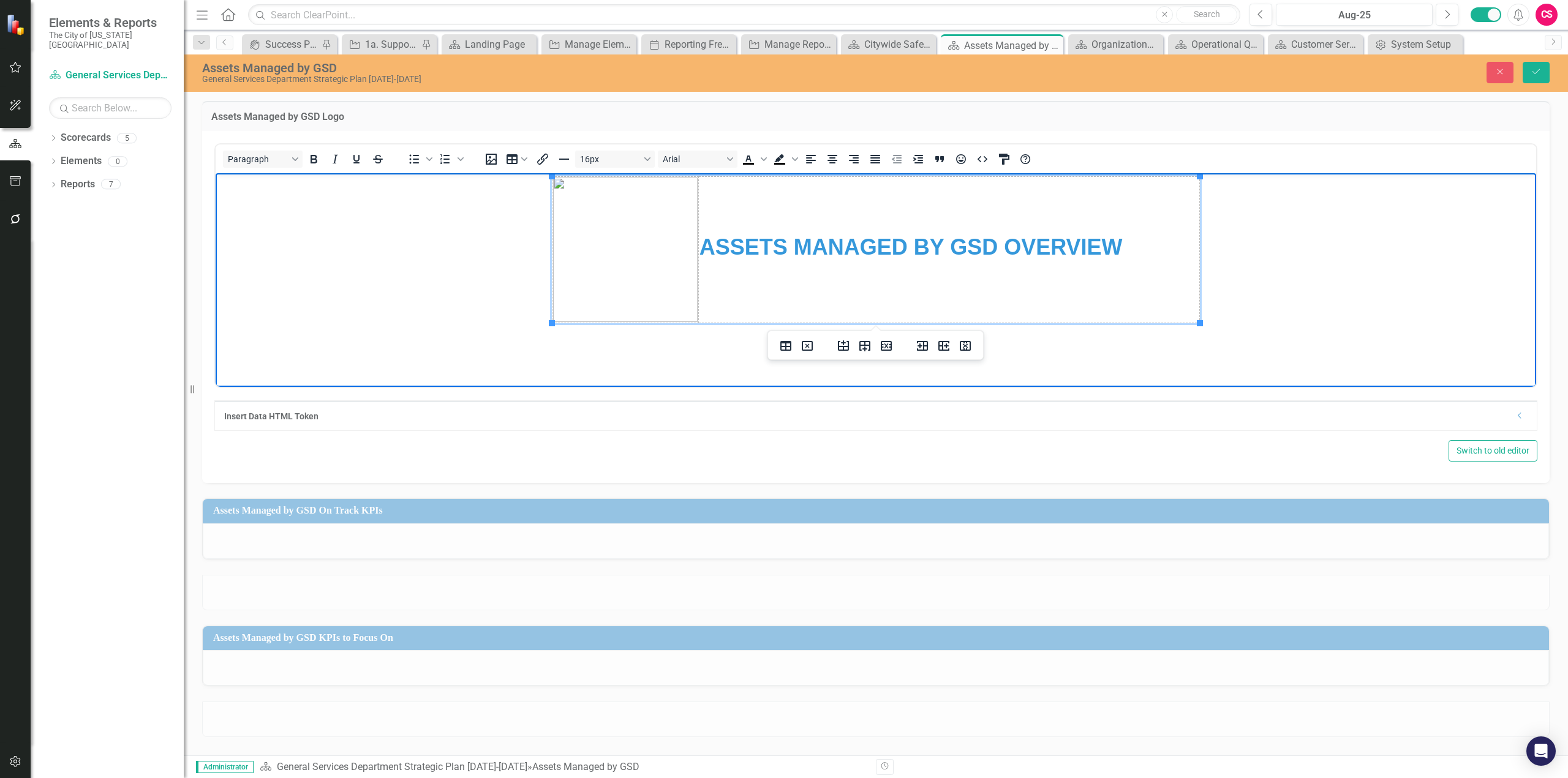
click at [648, 235] on img "Rich Text Area. Press ALT-0 for help." at bounding box center [626, 249] width 144 height 144
drag, startPoint x: 697, startPoint y: 320, endPoint x: 623, endPoint y: 258, distance: 96.5
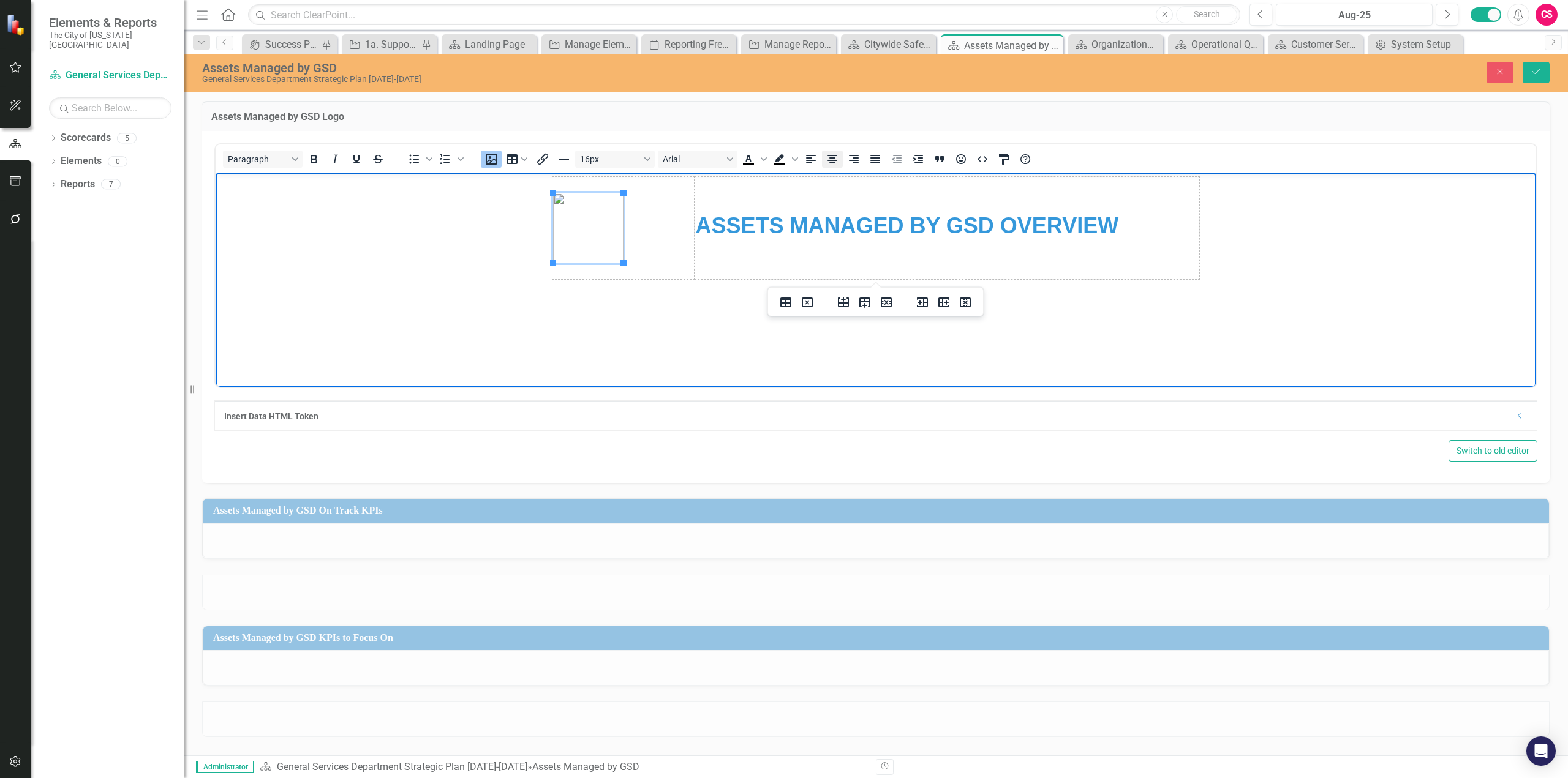
click at [828, 167] on button "Align center" at bounding box center [833, 159] width 21 height 17
click at [1530, 71] on button "Save" at bounding box center [1536, 72] width 27 height 21
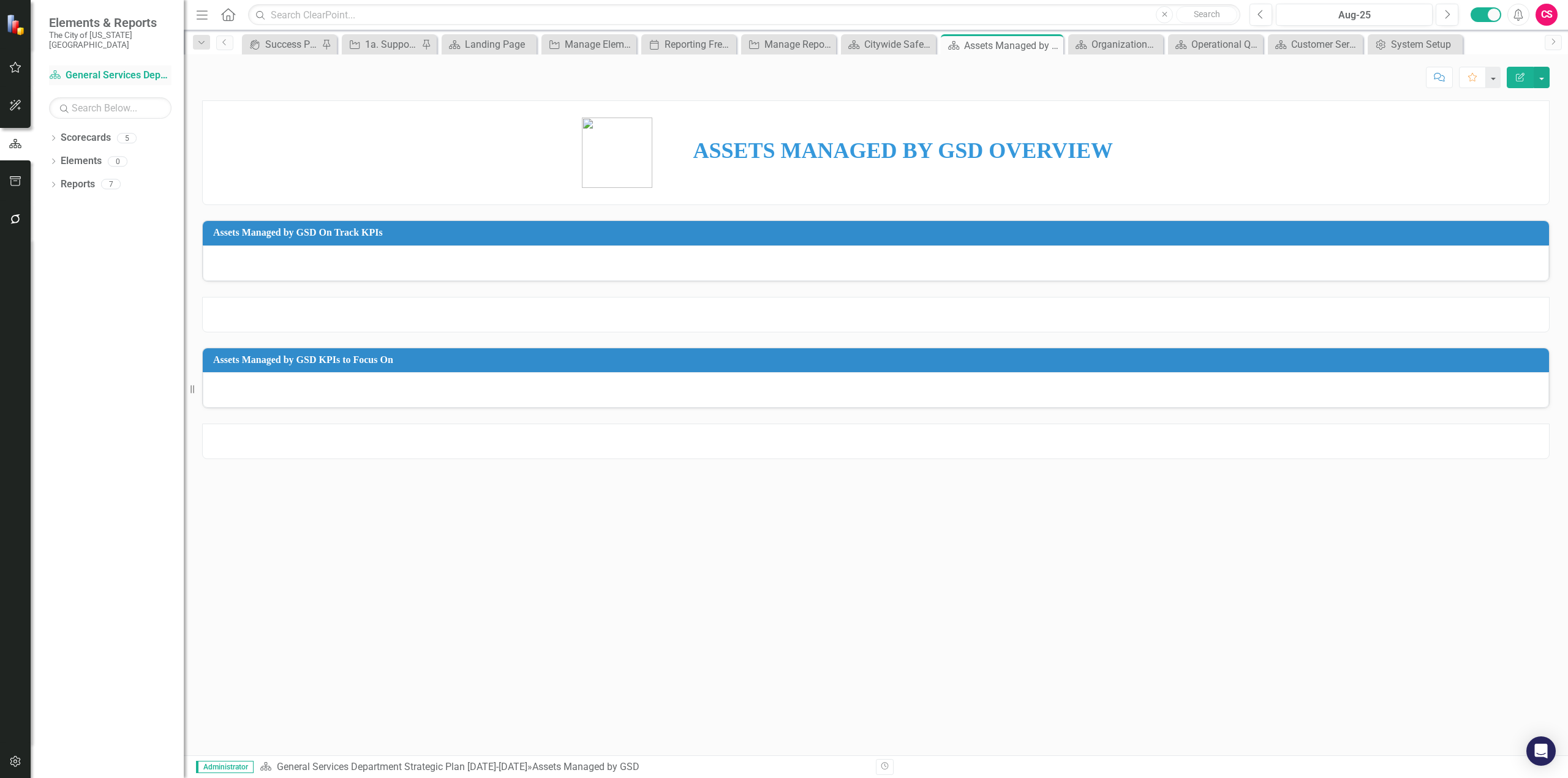
click at [116, 69] on link "Scorecard General Services Department Strategic Plan [DATE]-[DATE]" at bounding box center [110, 75] width 123 height 14
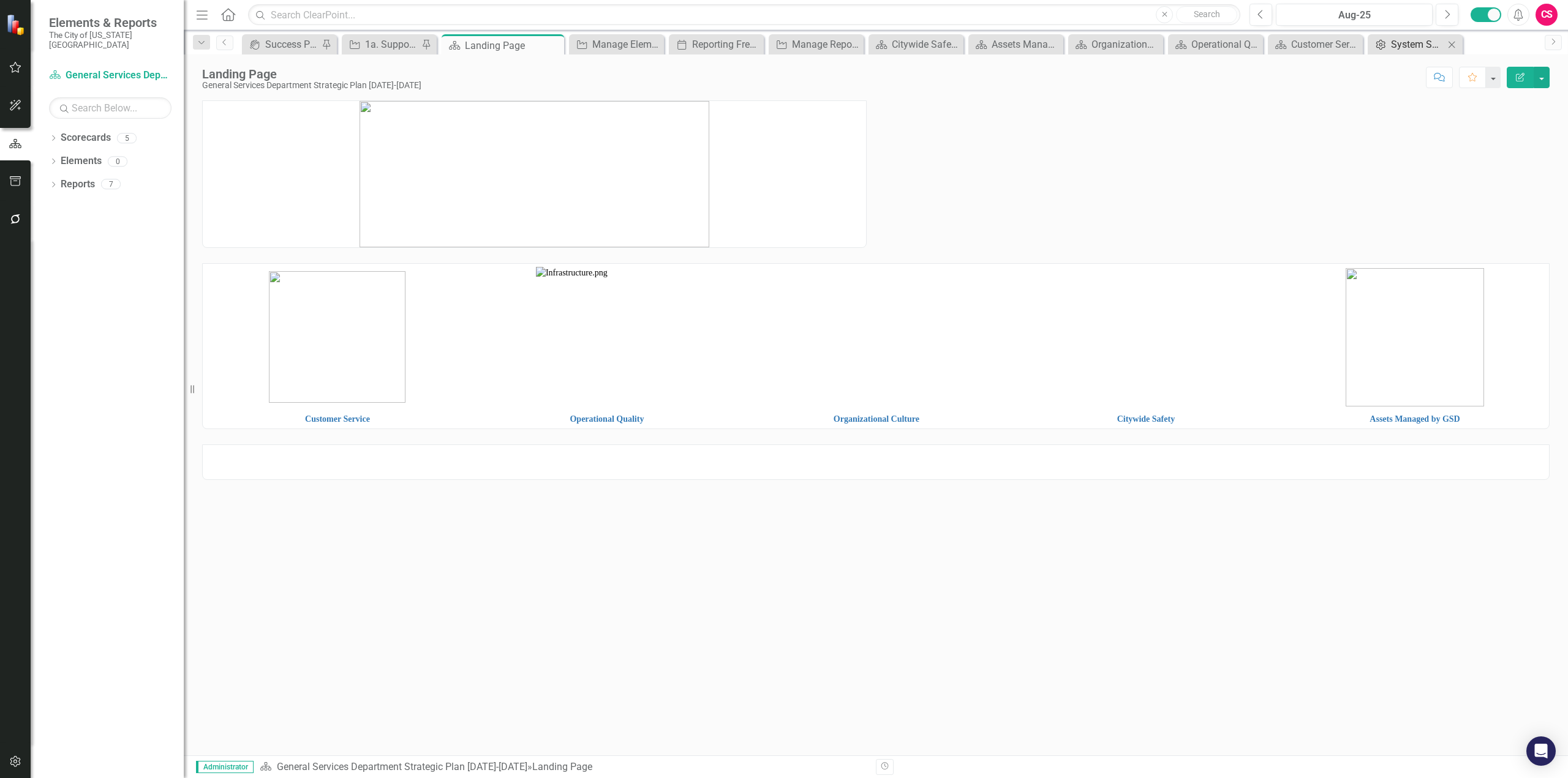
click at [1389, 39] on link "Admin Options System Setup" at bounding box center [1407, 44] width 74 height 15
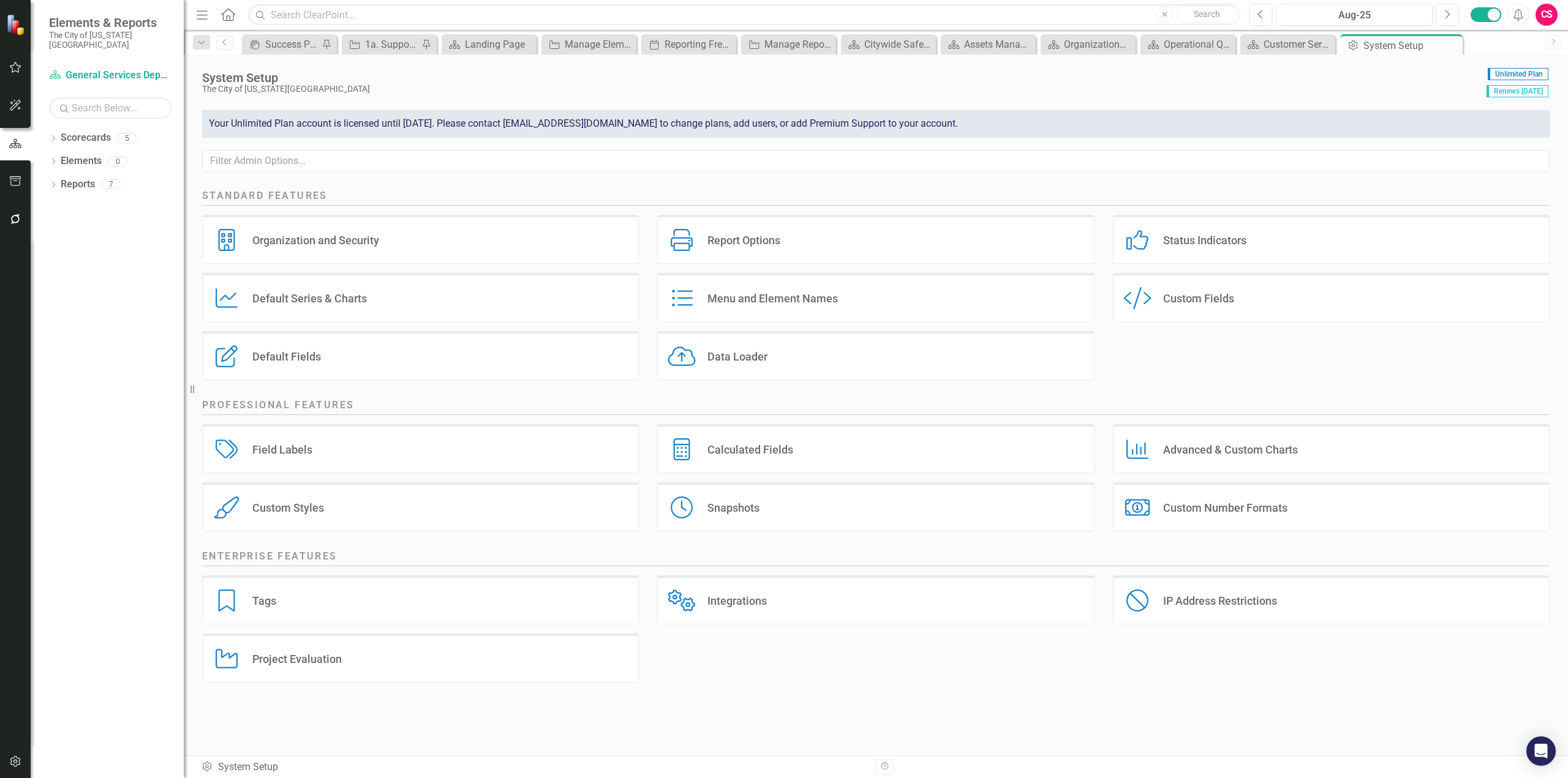
click at [1182, 301] on div "Custom Fields" at bounding box center [1199, 298] width 71 height 14
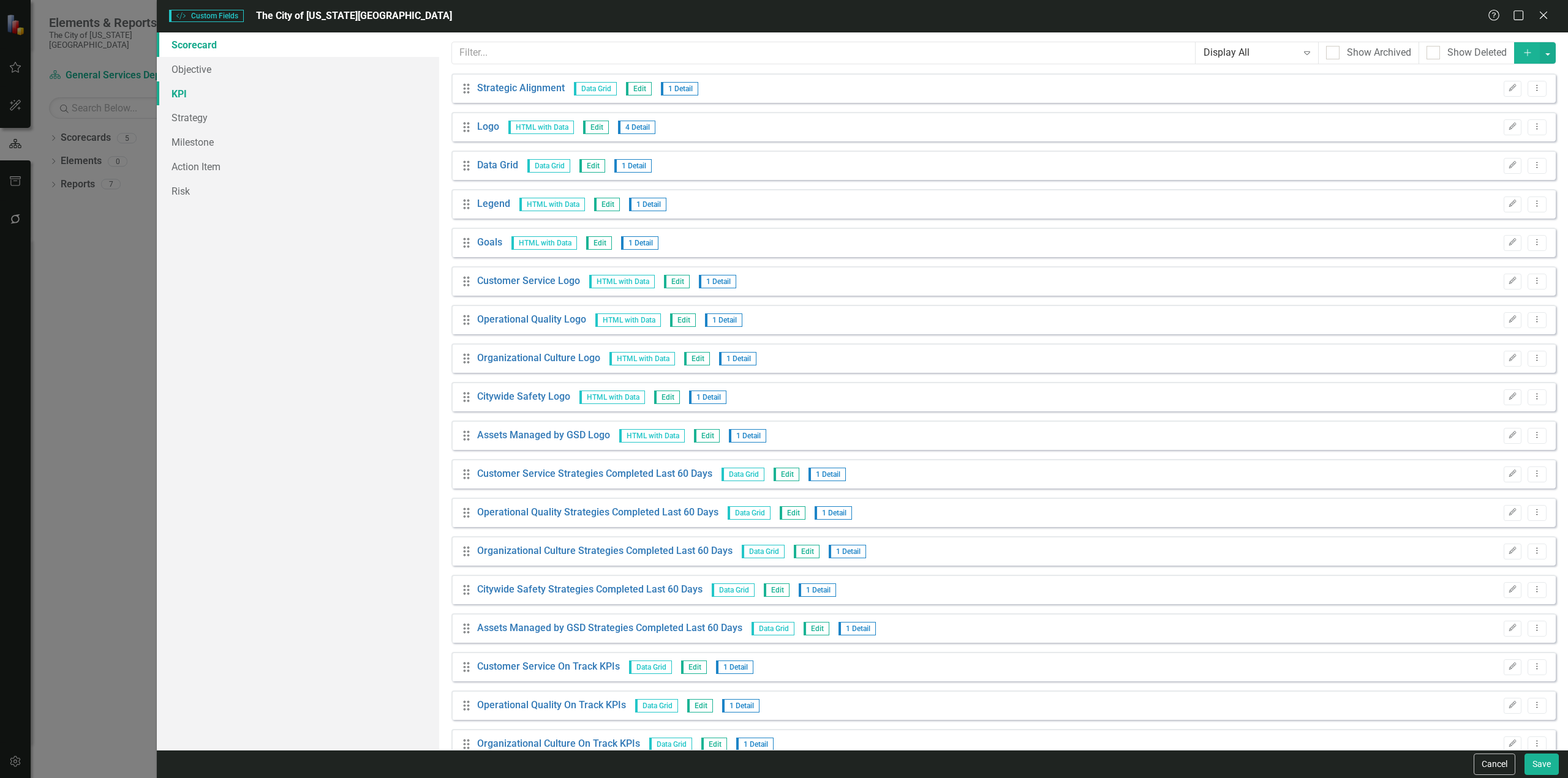
click at [207, 91] on link "KPI" at bounding box center [298, 93] width 282 height 24
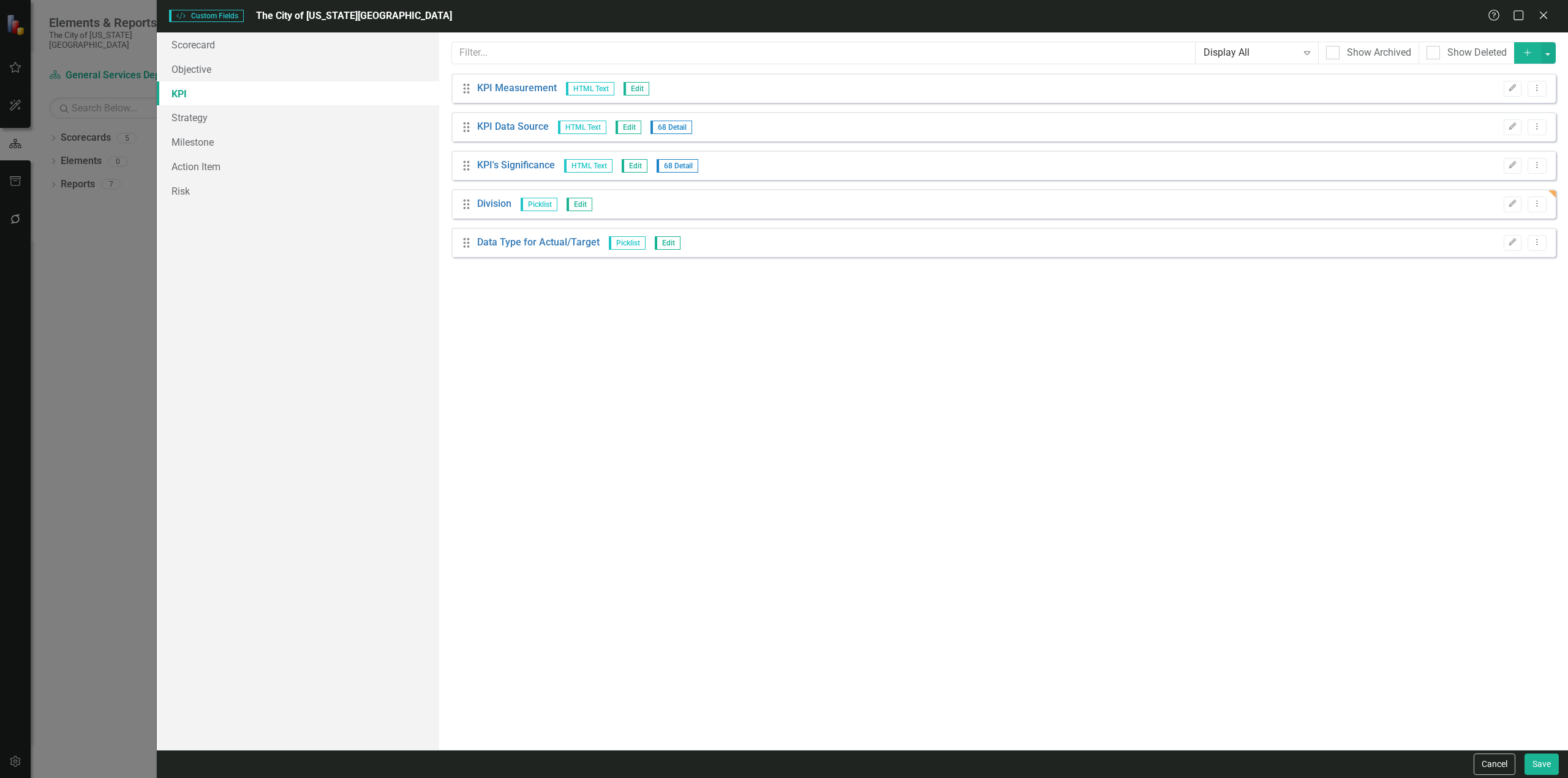
click at [1526, 51] on icon "Add" at bounding box center [1528, 53] width 11 height 9
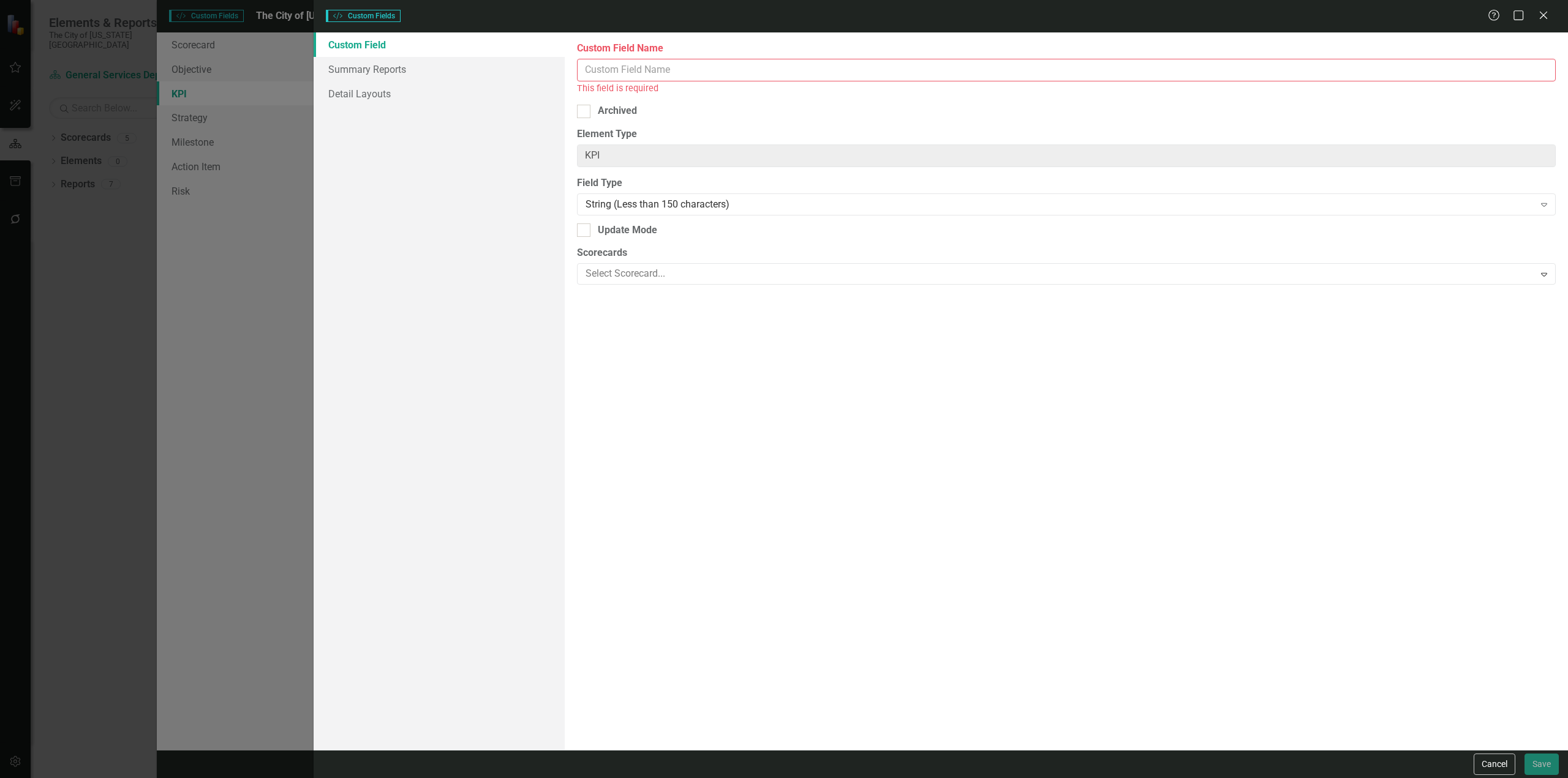
click at [752, 69] on input "Custom Field Name" at bounding box center [1066, 70] width 979 height 23
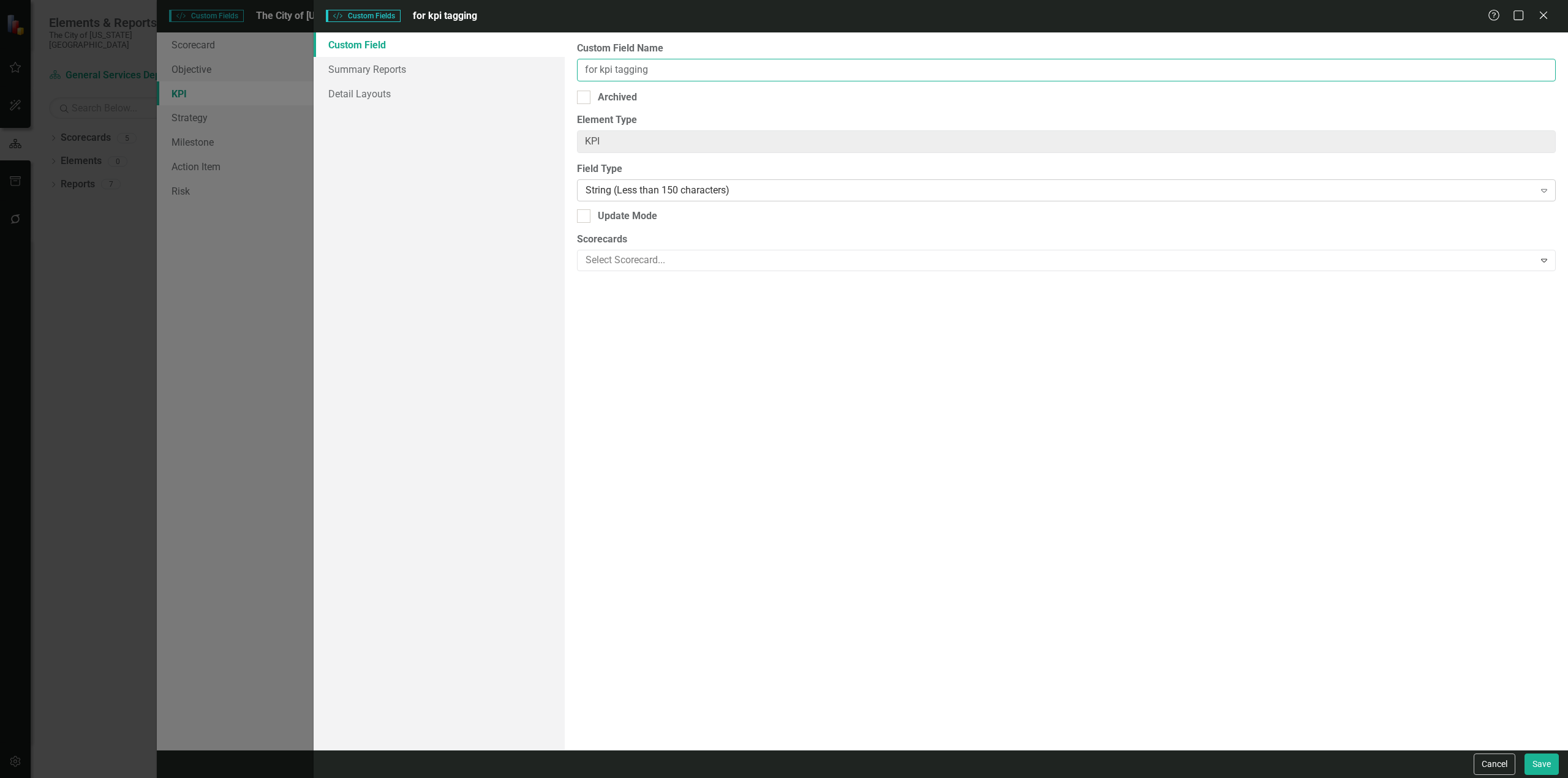
type input "for kpi tagging"
click at [668, 189] on div "String (Less than 150 characters)" at bounding box center [1060, 190] width 949 height 14
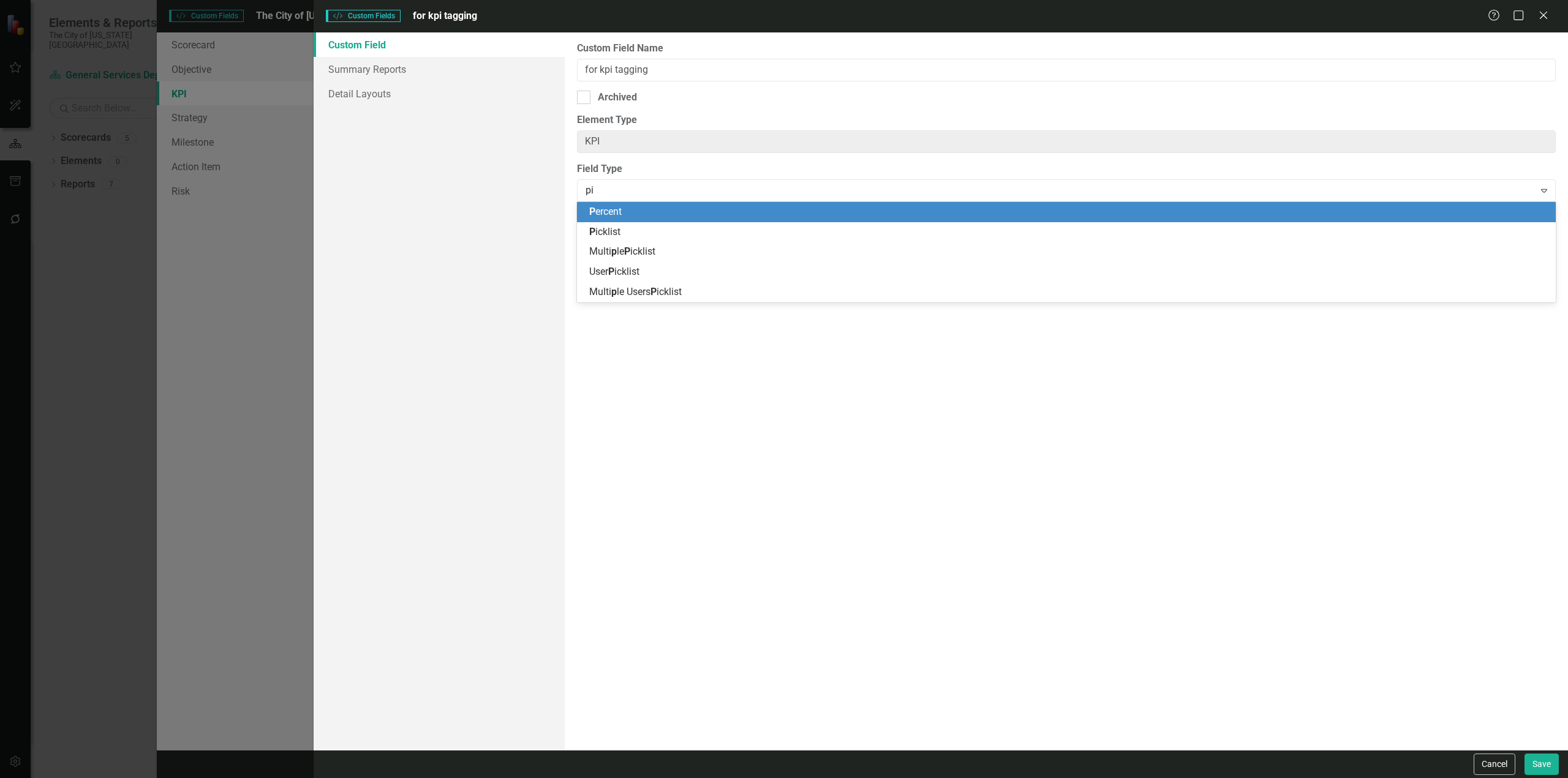
type input "pic"
click at [618, 218] on div "Pic klist" at bounding box center [1069, 212] width 959 height 14
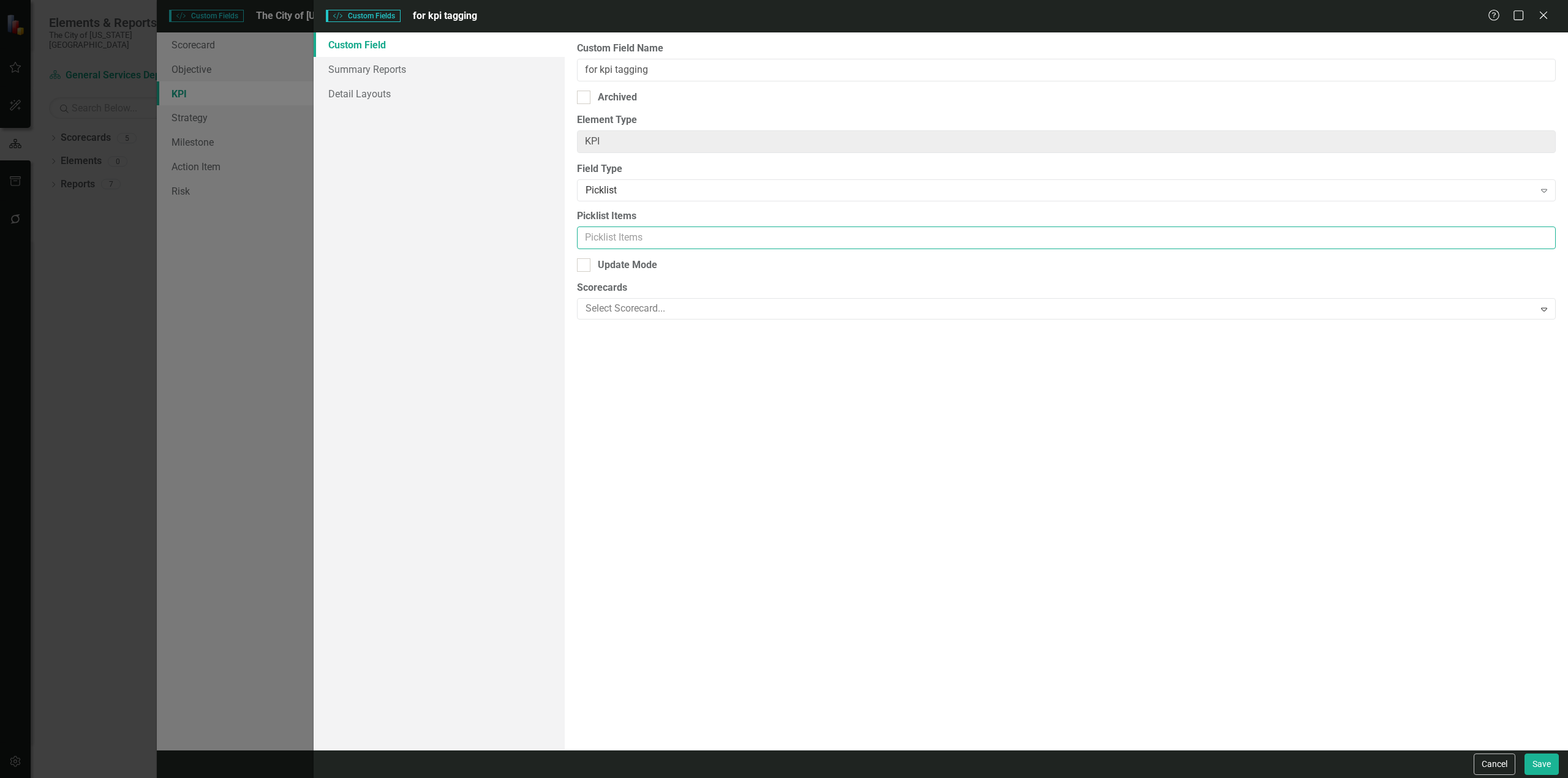
click at [606, 227] on input "Picklist Items" at bounding box center [1066, 238] width 979 height 23
paste input "Customer Service"
paste input "Operational Quality"
paste input "Organizational Culture"
paste input "Assets Managed by GSD"
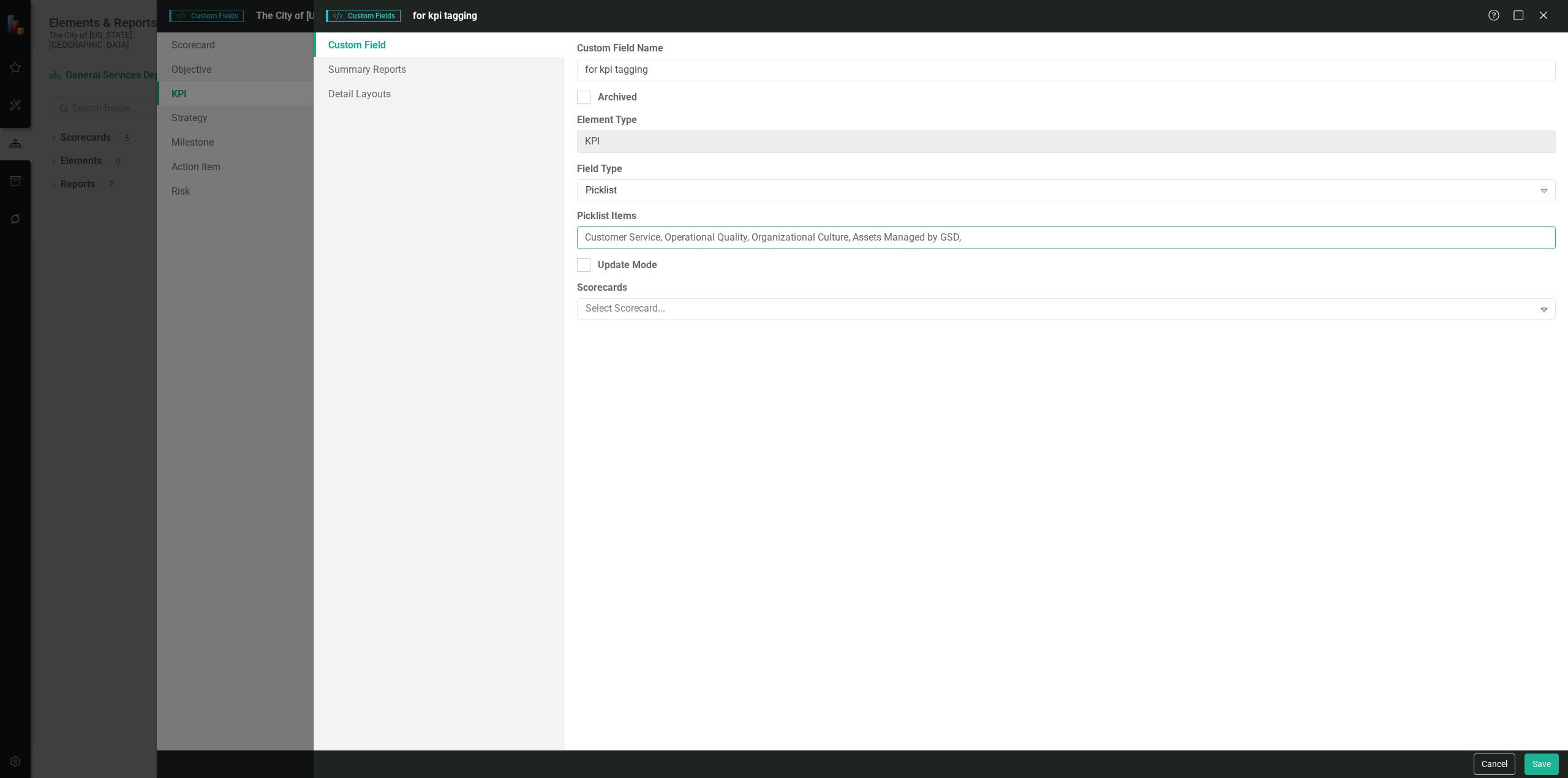
click at [983, 239] on input "Customer Service, Operational Quality, Organizational Culture, Assets Managed b…" at bounding box center [1066, 238] width 979 height 23
paste input "Citywide Safety"
type input "Customer Service, Operational Quality, Organizational Culture, Assets Managed b…"
click at [1544, 773] on button "Save" at bounding box center [1542, 764] width 34 height 21
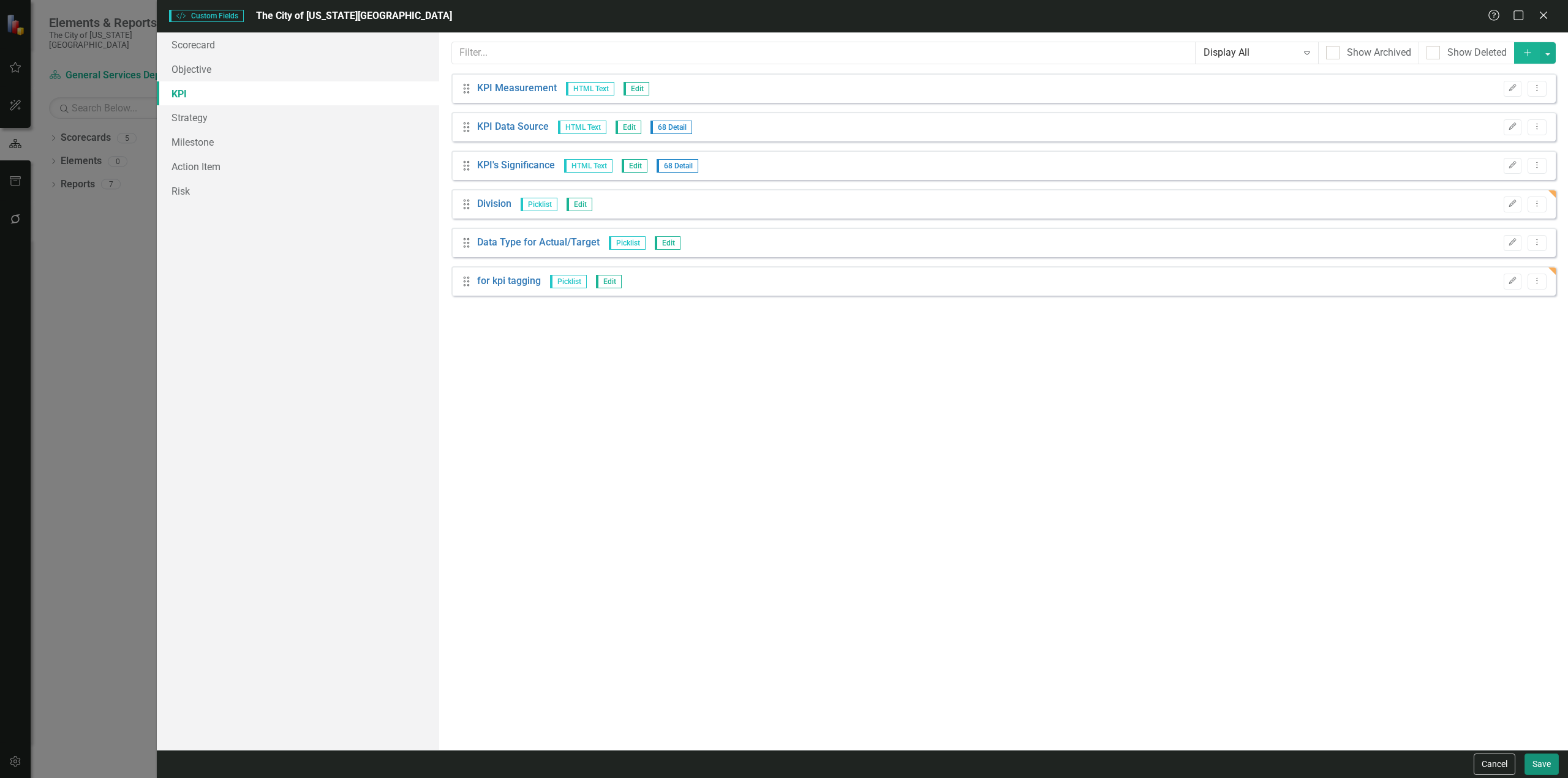
click at [1538, 766] on button "Save" at bounding box center [1542, 764] width 34 height 21
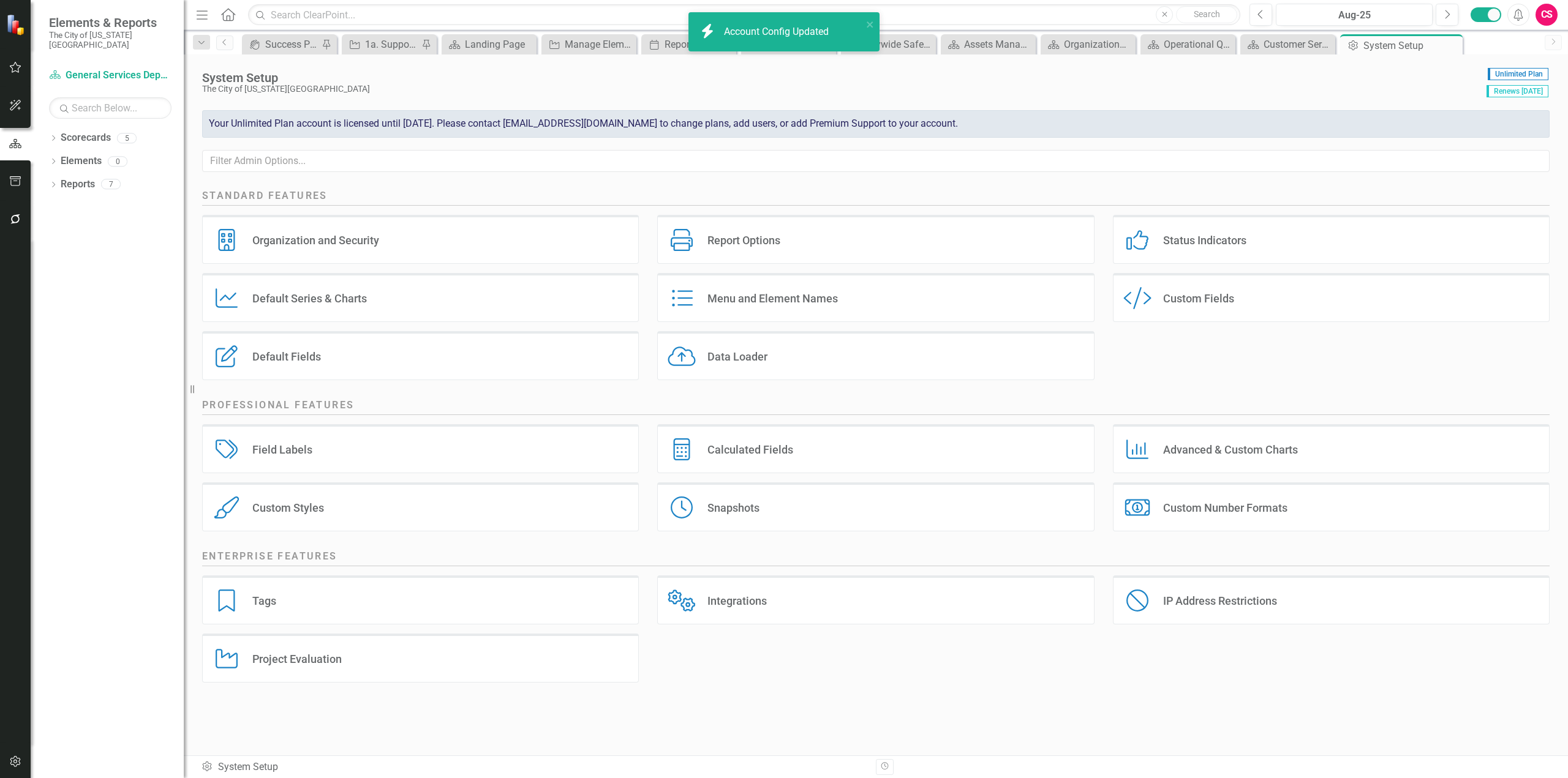
click at [784, 359] on div "Data Loader Data Loader" at bounding box center [876, 355] width 437 height 49
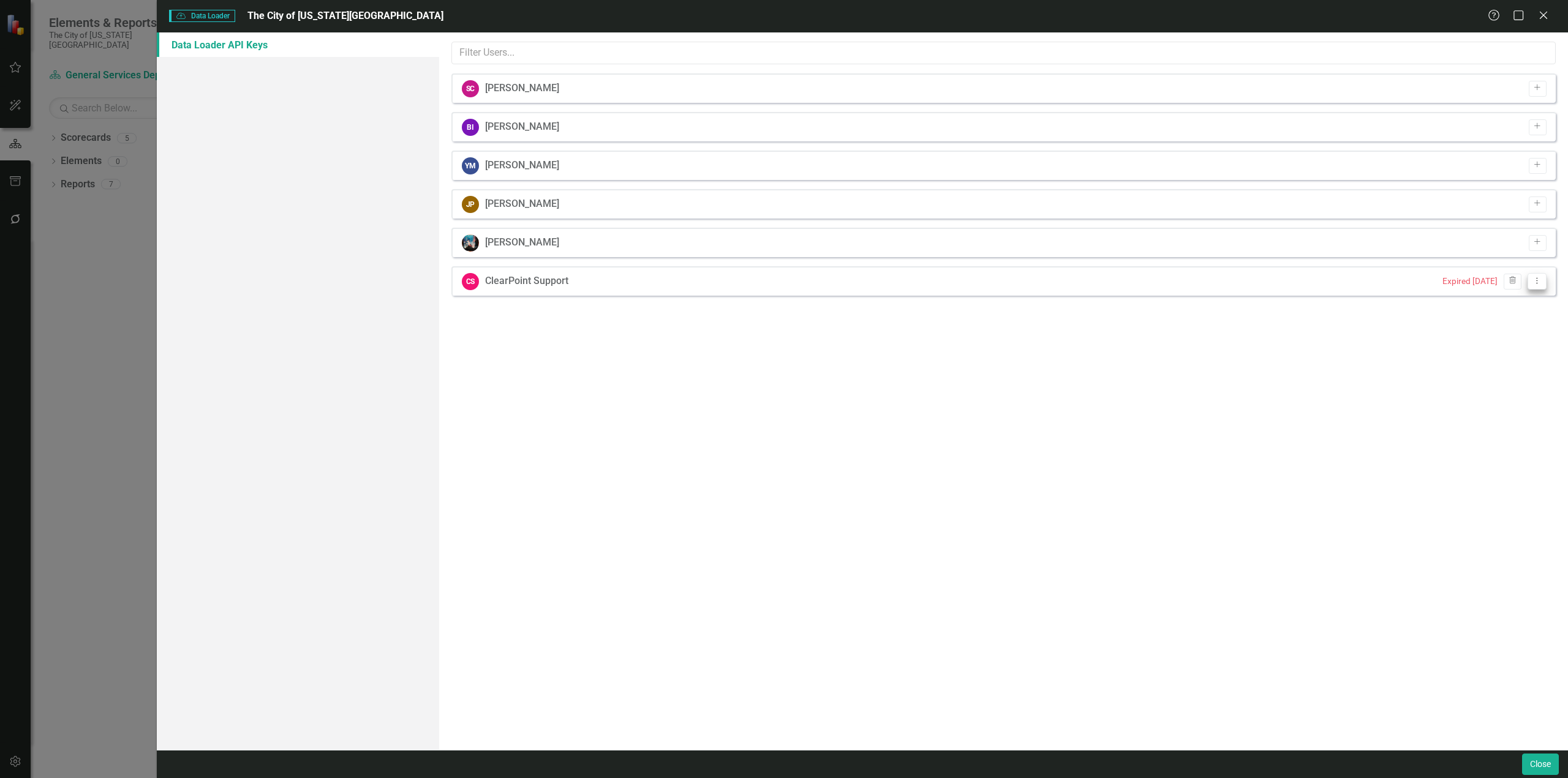
click at [1537, 283] on icon "Dropdown Menu" at bounding box center [1537, 281] width 11 height 8
click at [1501, 327] on link "Edit Edit API Key" at bounding box center [1497, 325] width 97 height 23
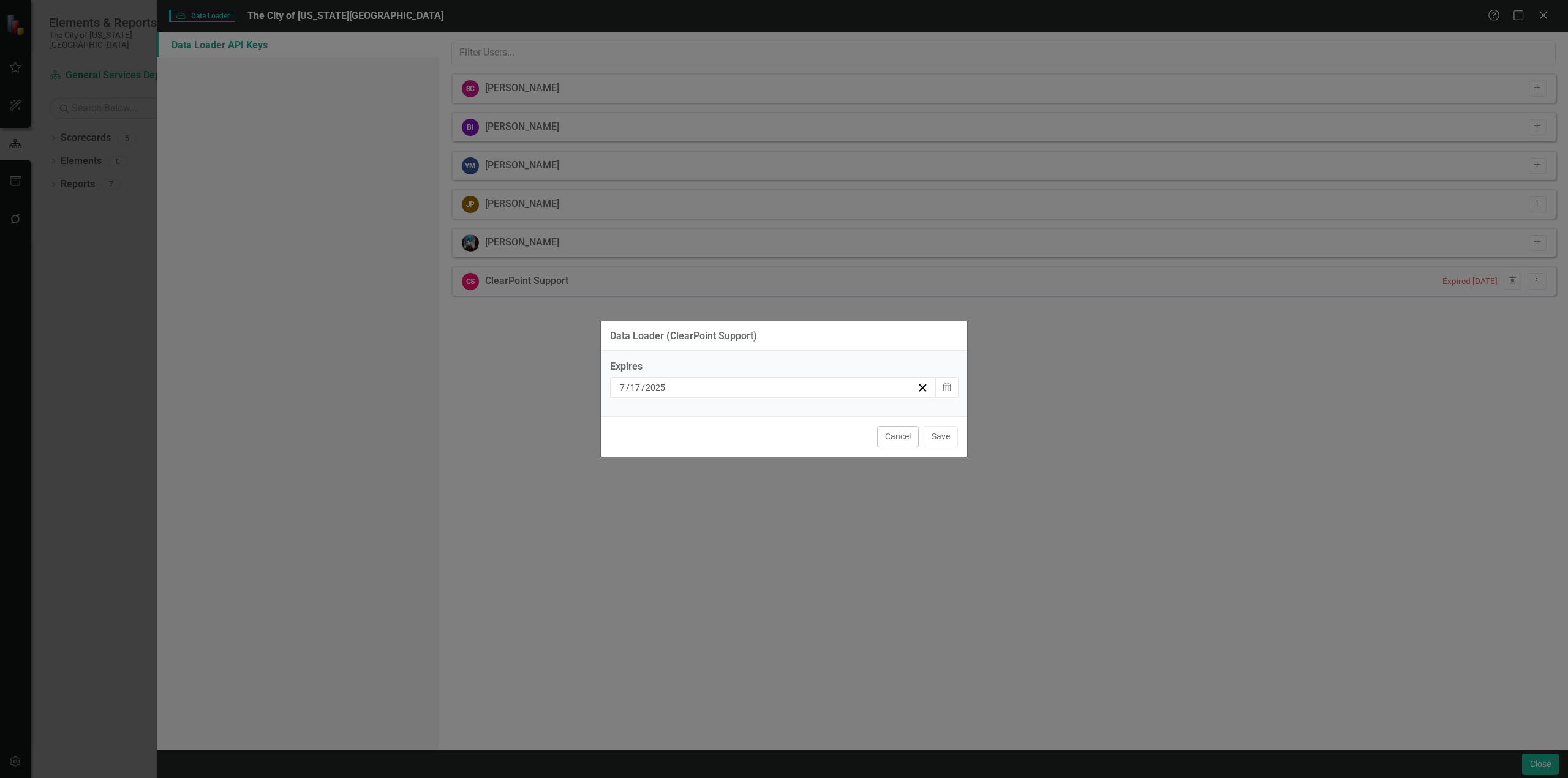
click at [651, 383] on input "2025" at bounding box center [656, 387] width 21 height 12
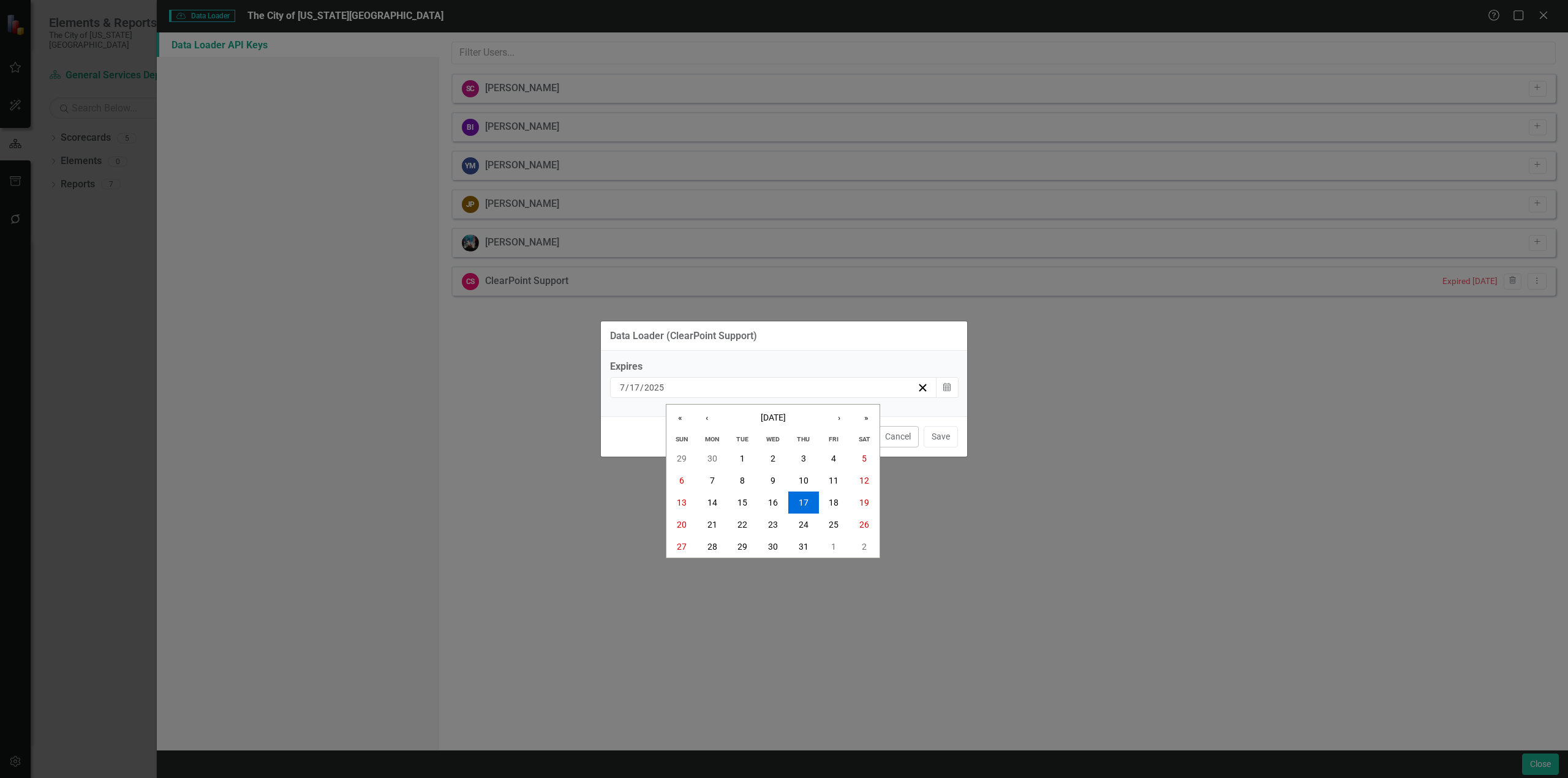
click at [651, 383] on input "2025" at bounding box center [654, 387] width 21 height 12
type input "2035"
click at [938, 431] on button "Save" at bounding box center [941, 436] width 34 height 21
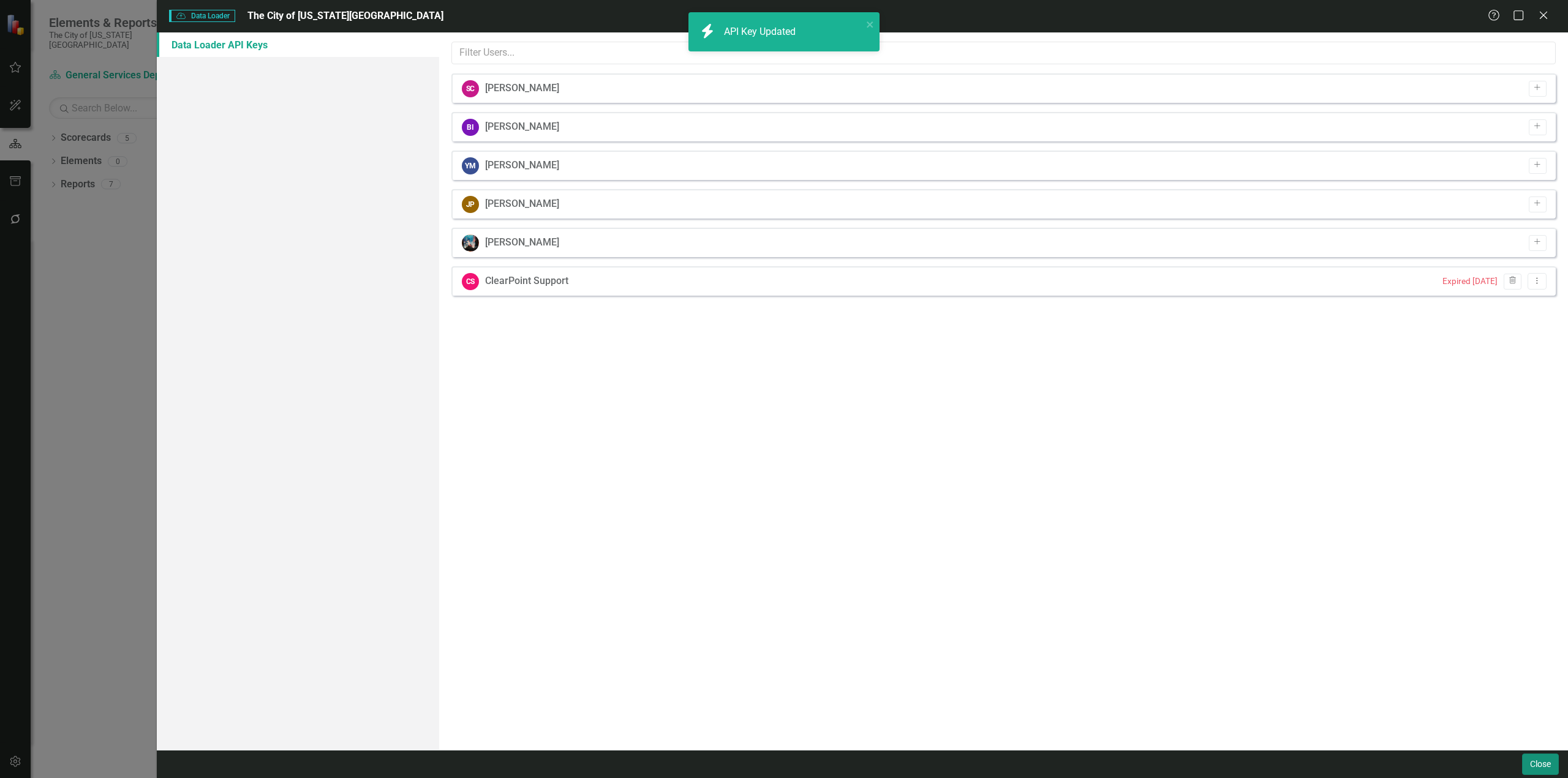
click at [1537, 765] on button "Close" at bounding box center [1540, 764] width 37 height 21
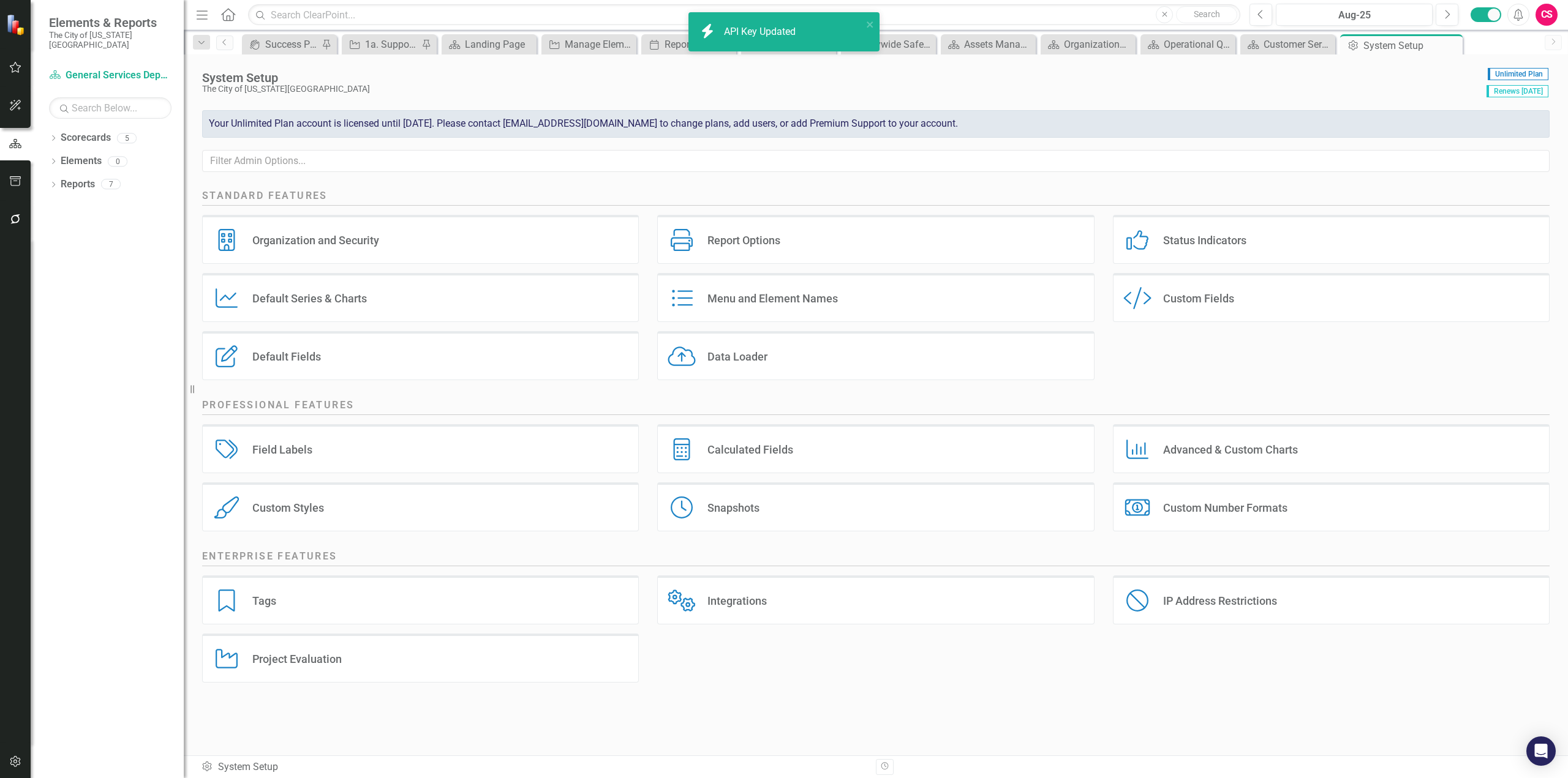
click at [808, 350] on div "Data Loader Data Loader" at bounding box center [876, 355] width 437 height 49
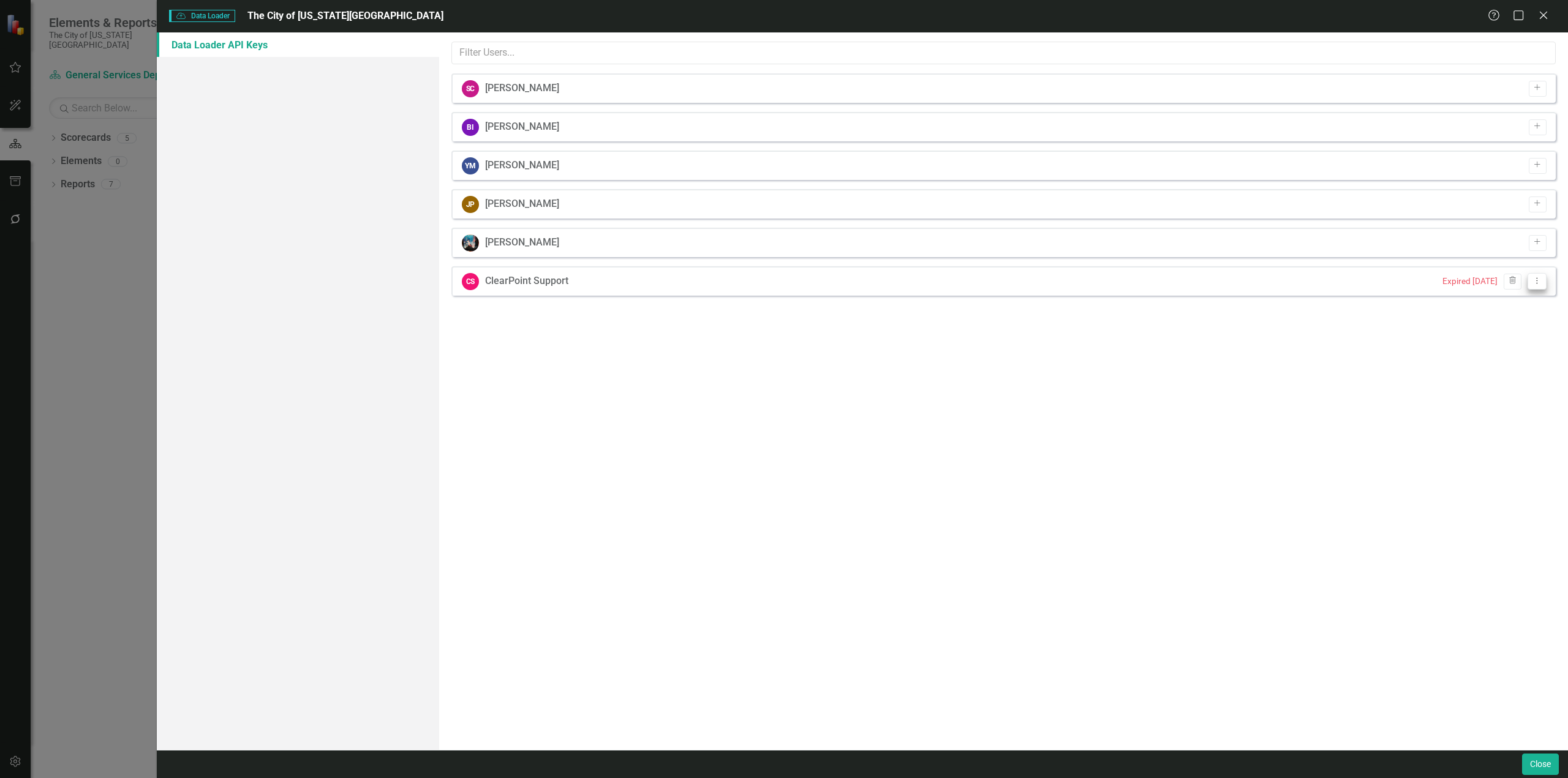
click at [1541, 276] on button "Dropdown Menu" at bounding box center [1536, 282] width 19 height 16
click at [1519, 299] on link "API Key View API Key" at bounding box center [1497, 302] width 97 height 23
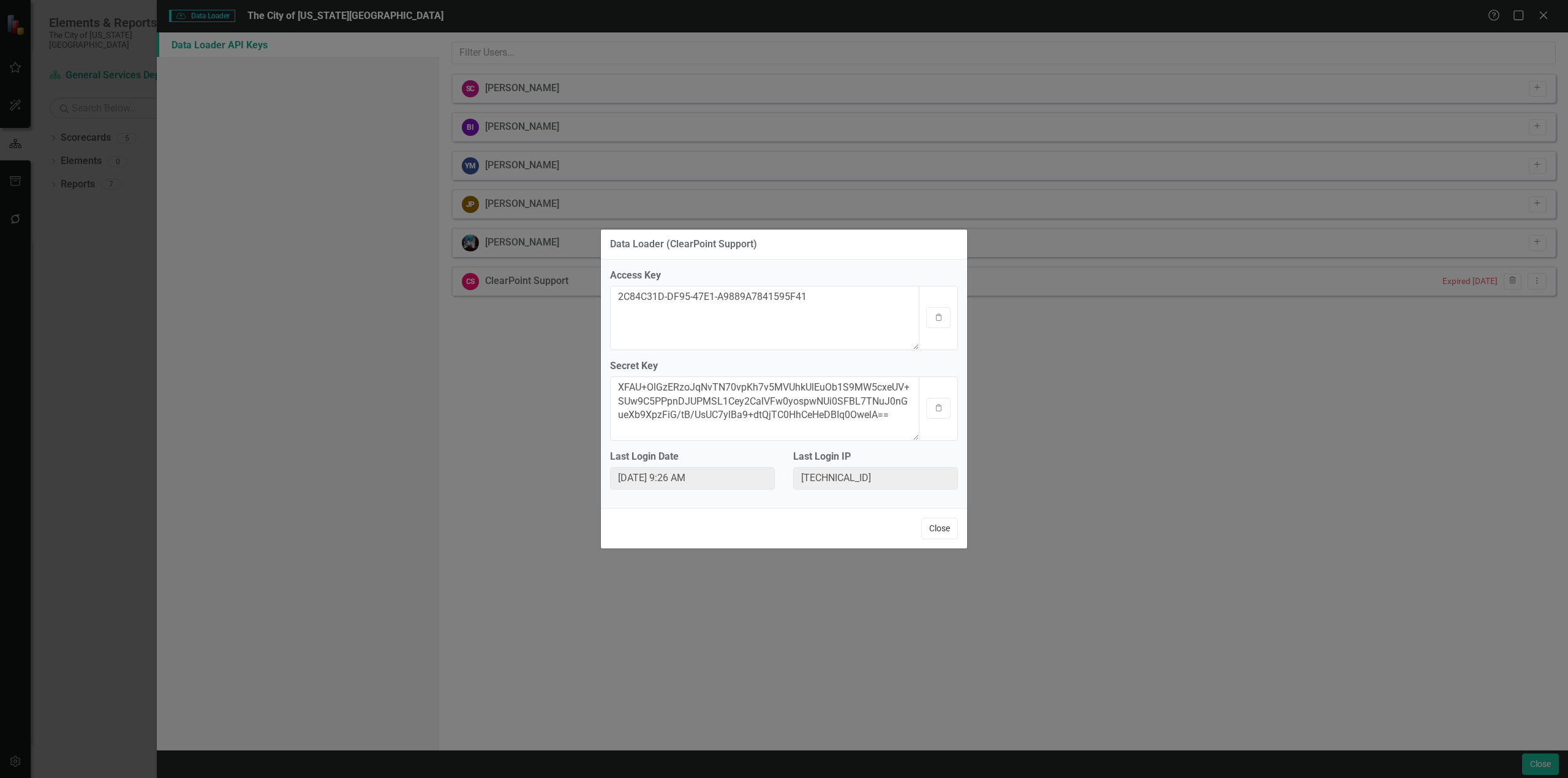
click at [943, 523] on button "Close" at bounding box center [939, 529] width 37 height 21
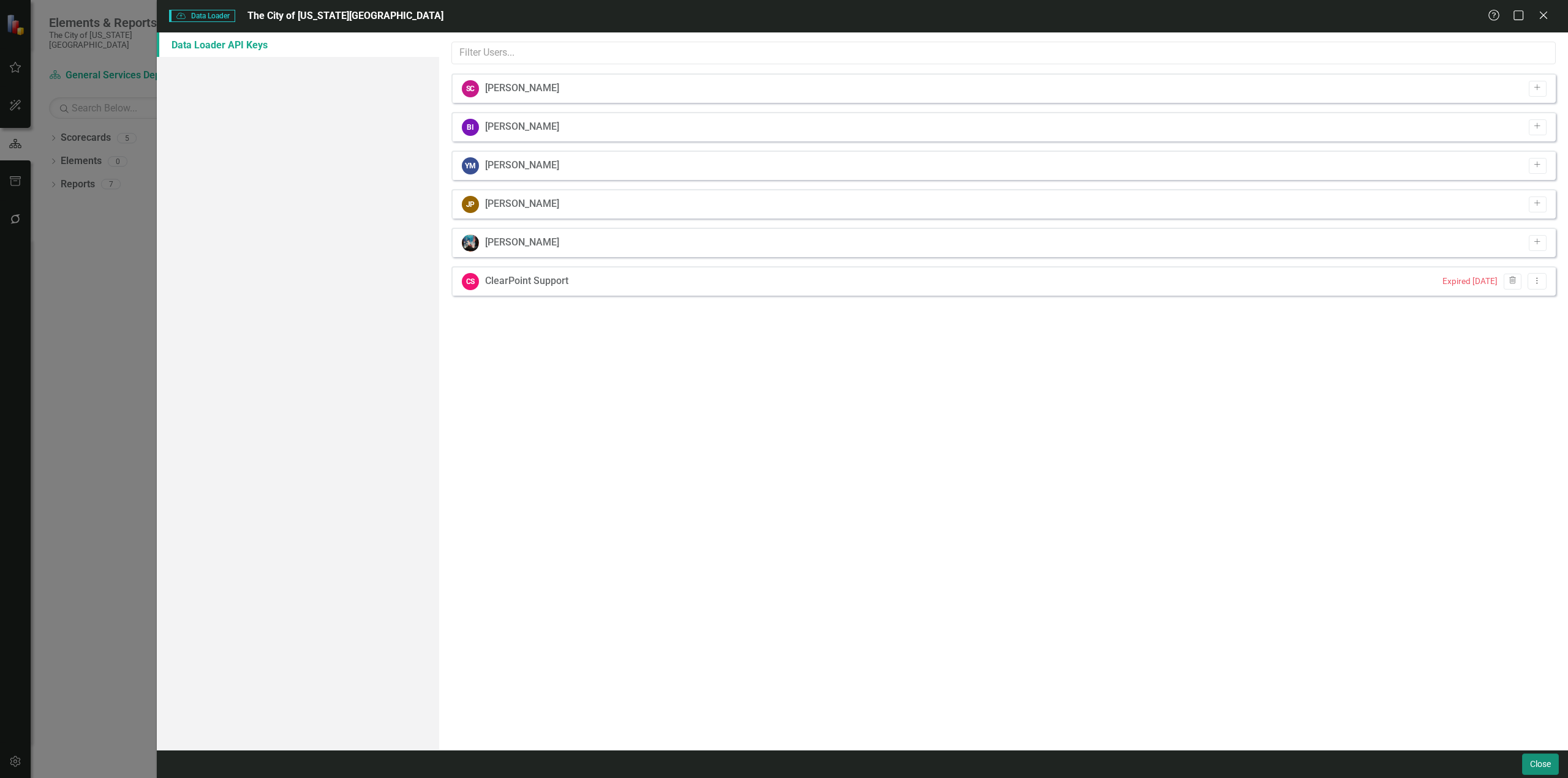
click at [1537, 763] on button "Close" at bounding box center [1540, 764] width 37 height 21
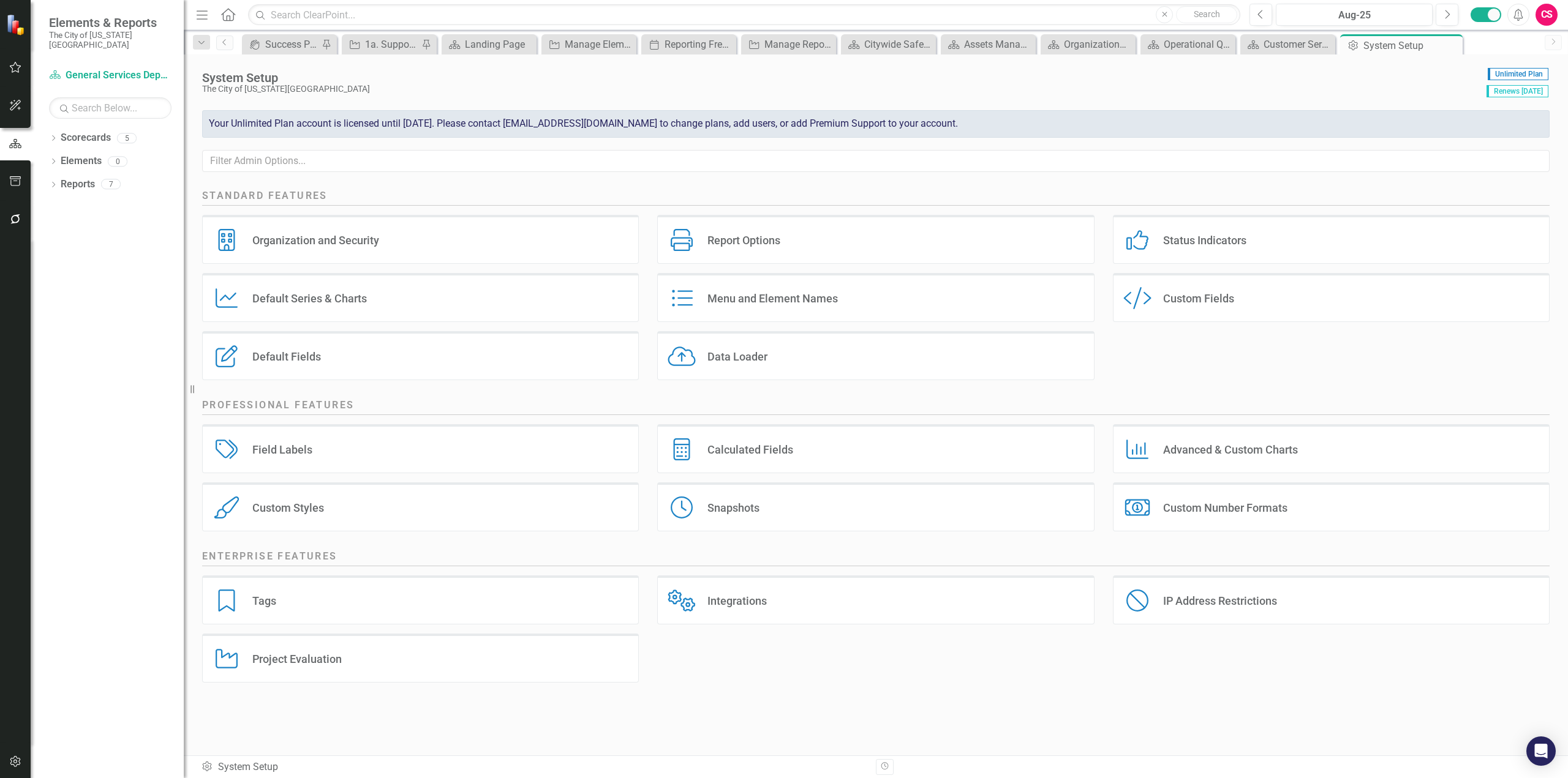
click at [911, 357] on div "Data Loader Data Loader" at bounding box center [876, 355] width 437 height 49
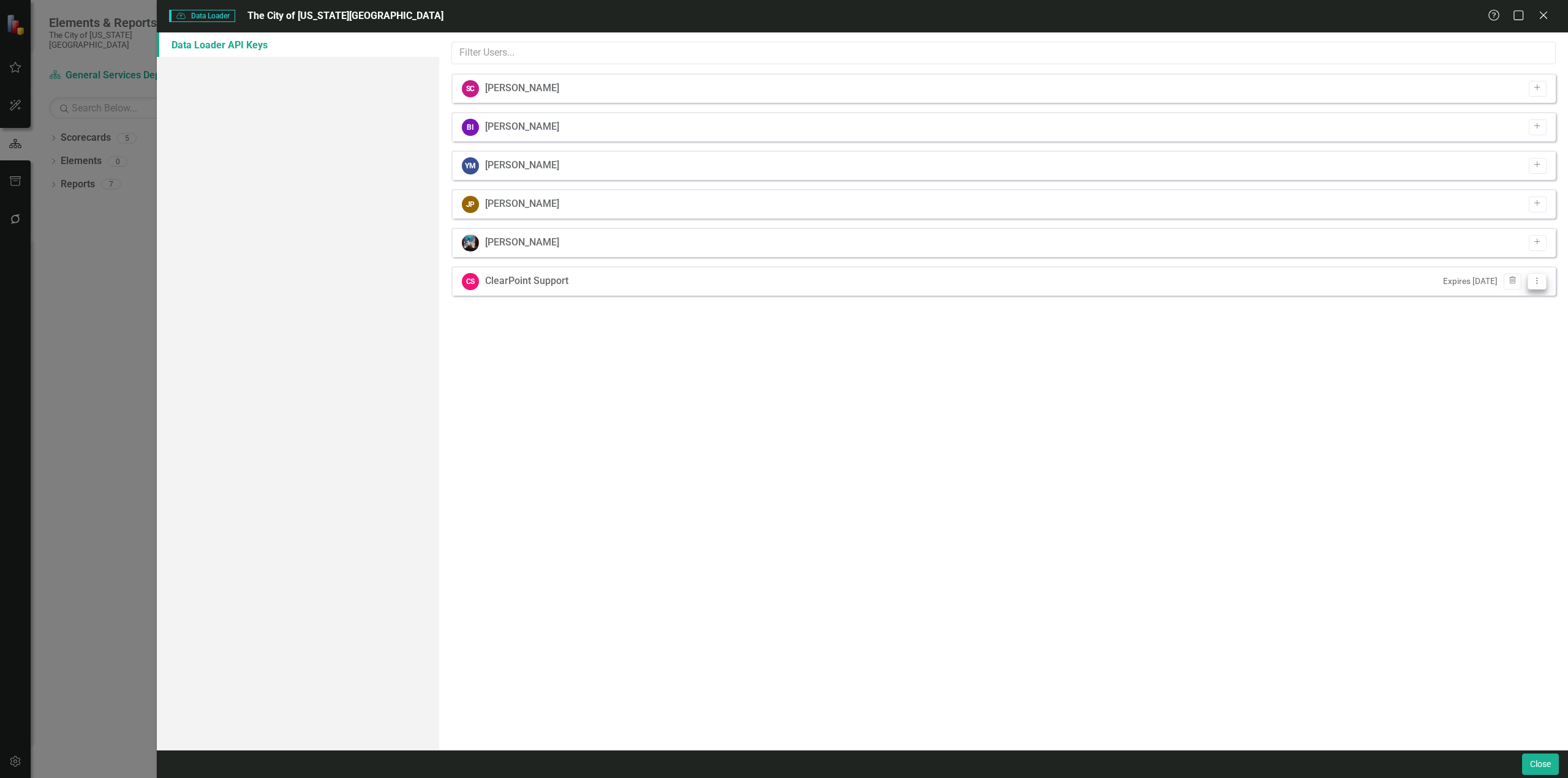
click at [1535, 278] on icon "Dropdown Menu" at bounding box center [1537, 281] width 11 height 8
drag, startPoint x: 1535, startPoint y: 280, endPoint x: 1523, endPoint y: 301, distance: 24.2
click at [1523, 301] on link "API Key View API Key" at bounding box center [1497, 302] width 97 height 23
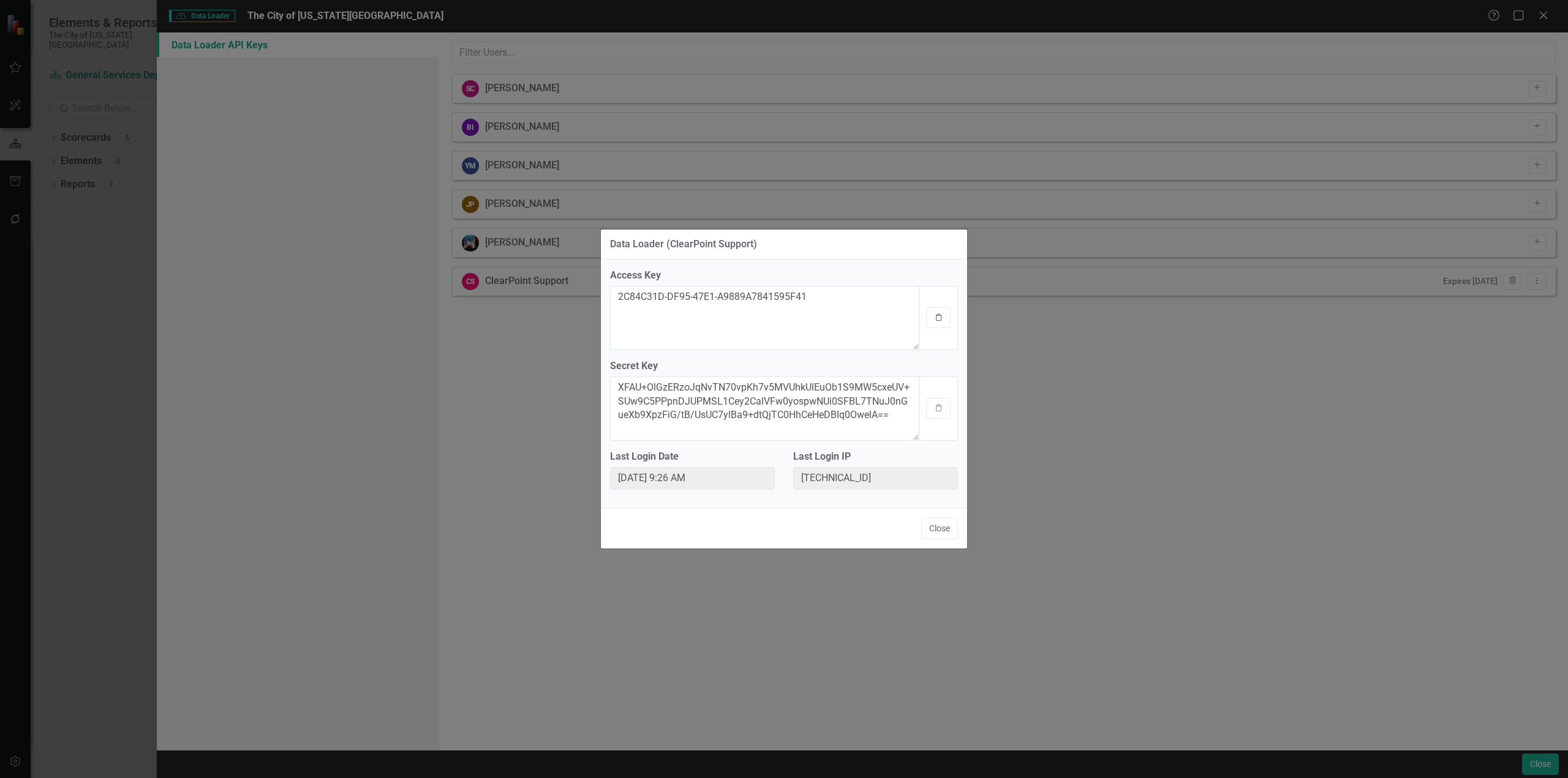
click at [941, 318] on icon "Clipboard" at bounding box center [938, 317] width 9 height 7
click at [946, 316] on button "Clipboard" at bounding box center [938, 318] width 24 height 21
click at [946, 403] on button "Clipboard" at bounding box center [938, 409] width 24 height 21
drag, startPoint x: 931, startPoint y: 311, endPoint x: 836, endPoint y: 326, distance: 96.2
click at [931, 311] on button "Clipboard" at bounding box center [938, 318] width 24 height 21
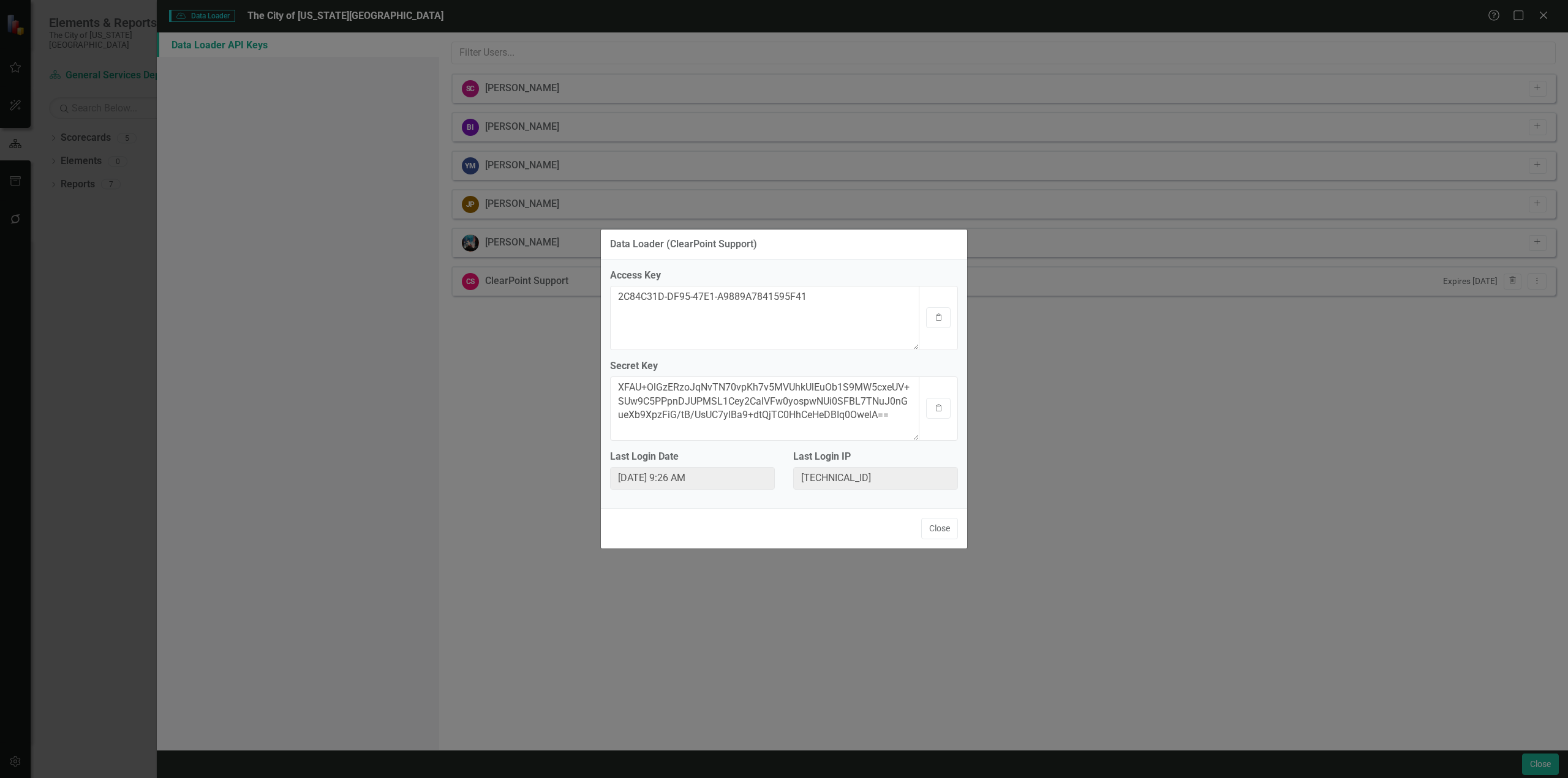
drag, startPoint x: 932, startPoint y: 528, endPoint x: 947, endPoint y: 530, distance: 15.1
click at [935, 528] on button "Close" at bounding box center [939, 529] width 37 height 21
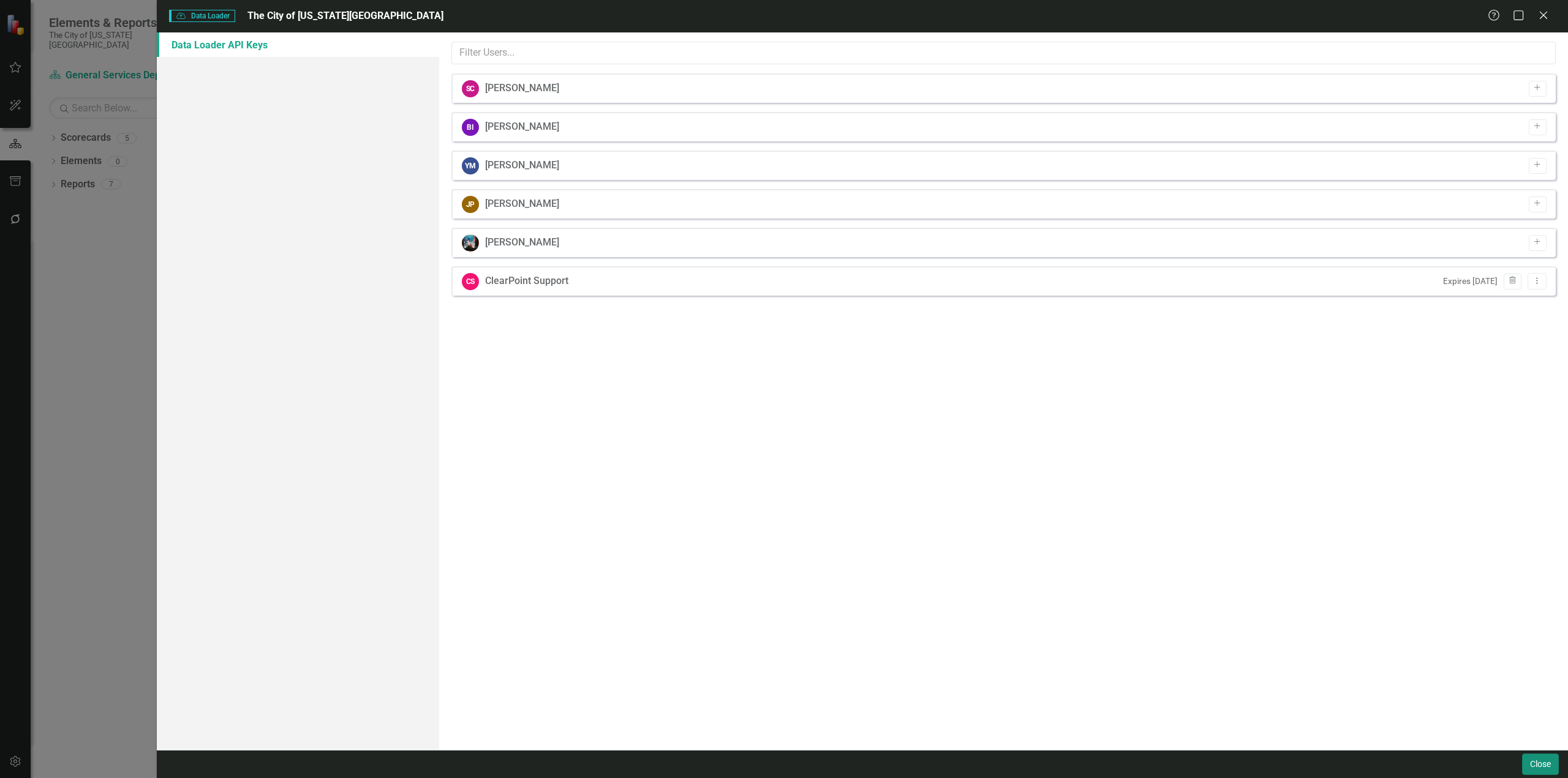
click at [1557, 768] on button "Close" at bounding box center [1540, 764] width 37 height 21
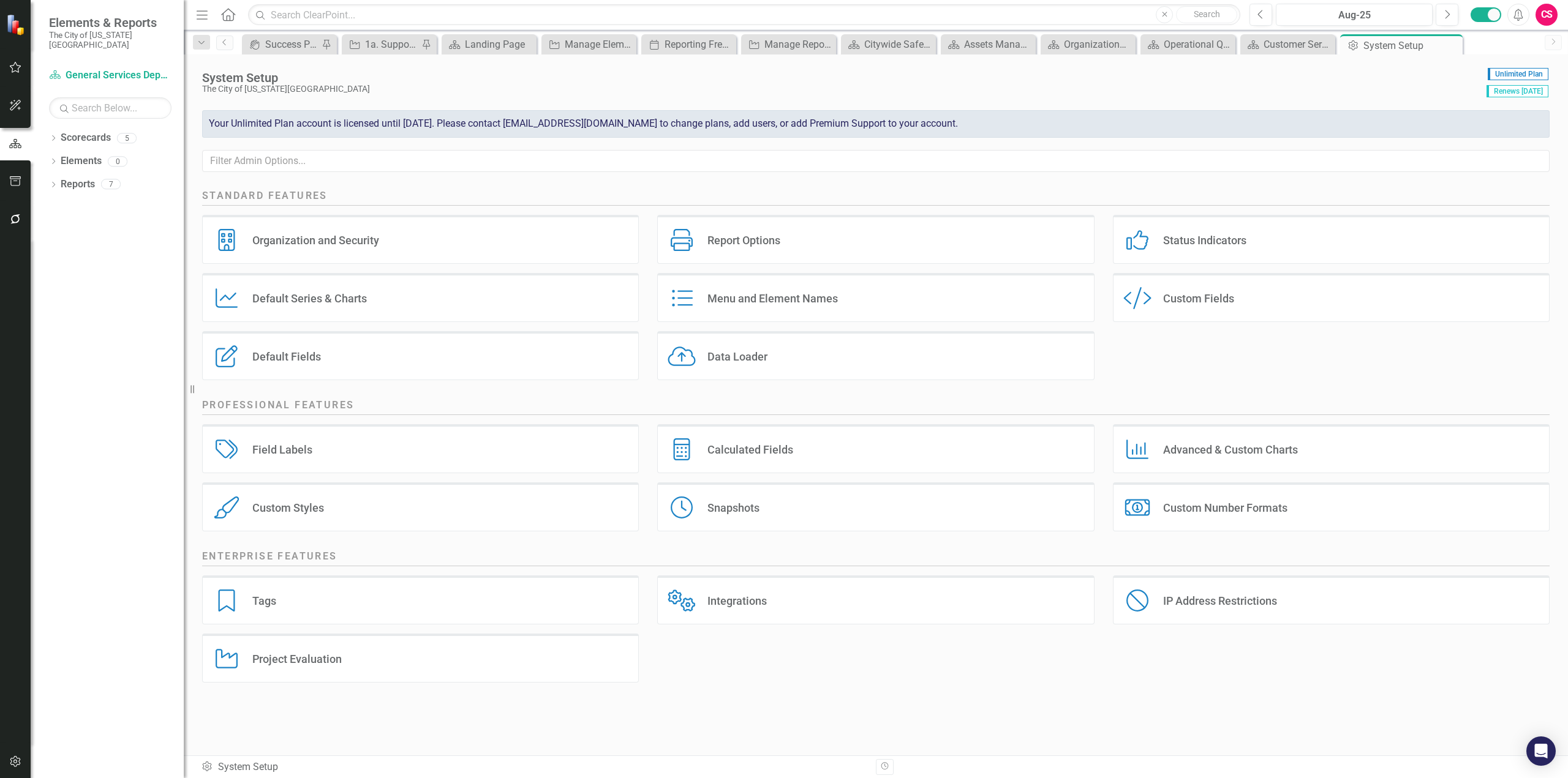
click at [1268, 294] on div "Custom Style Custom Fields" at bounding box center [1331, 298] width 437 height 49
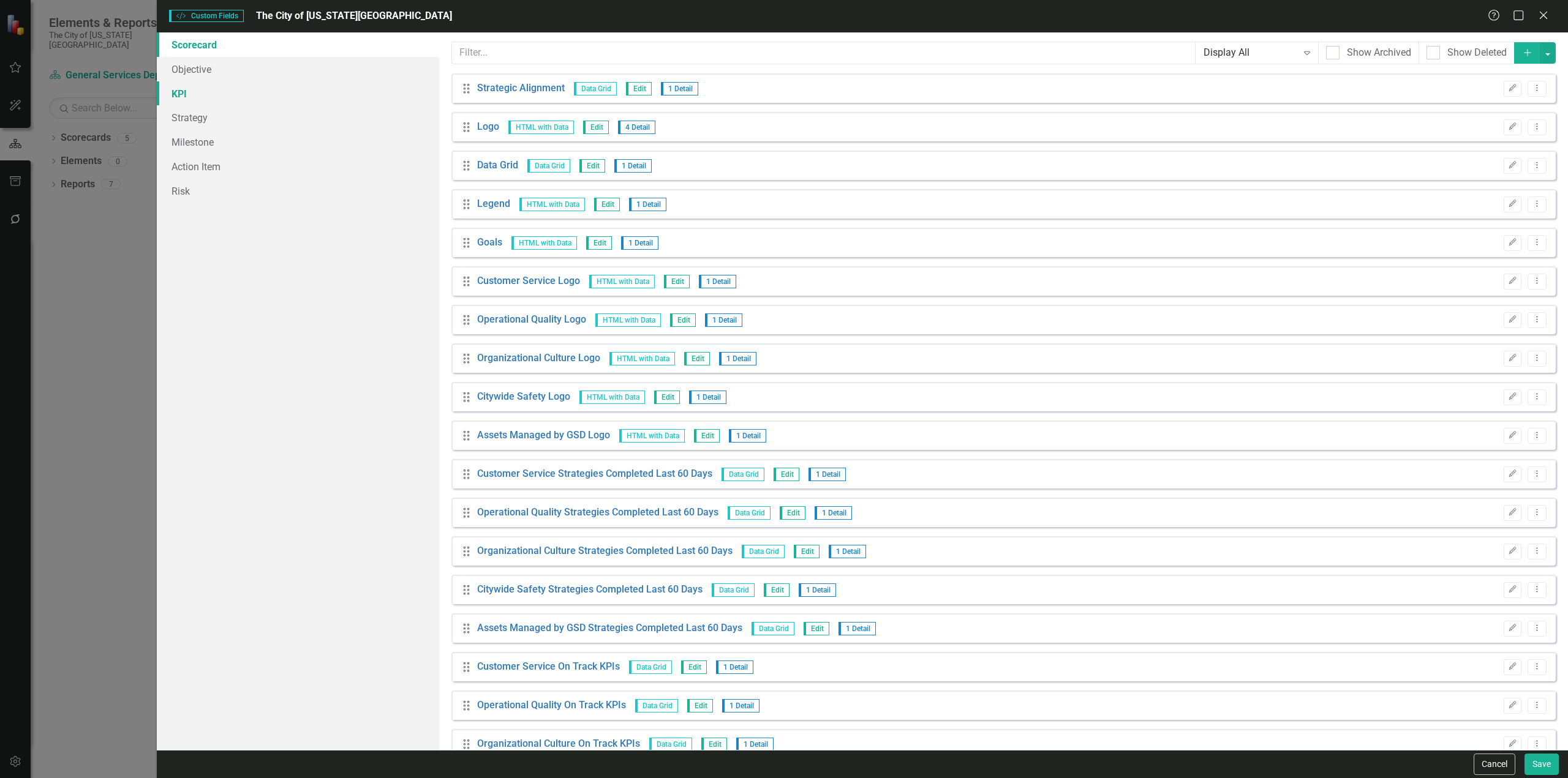
click at [248, 99] on link "KPI" at bounding box center [298, 93] width 282 height 24
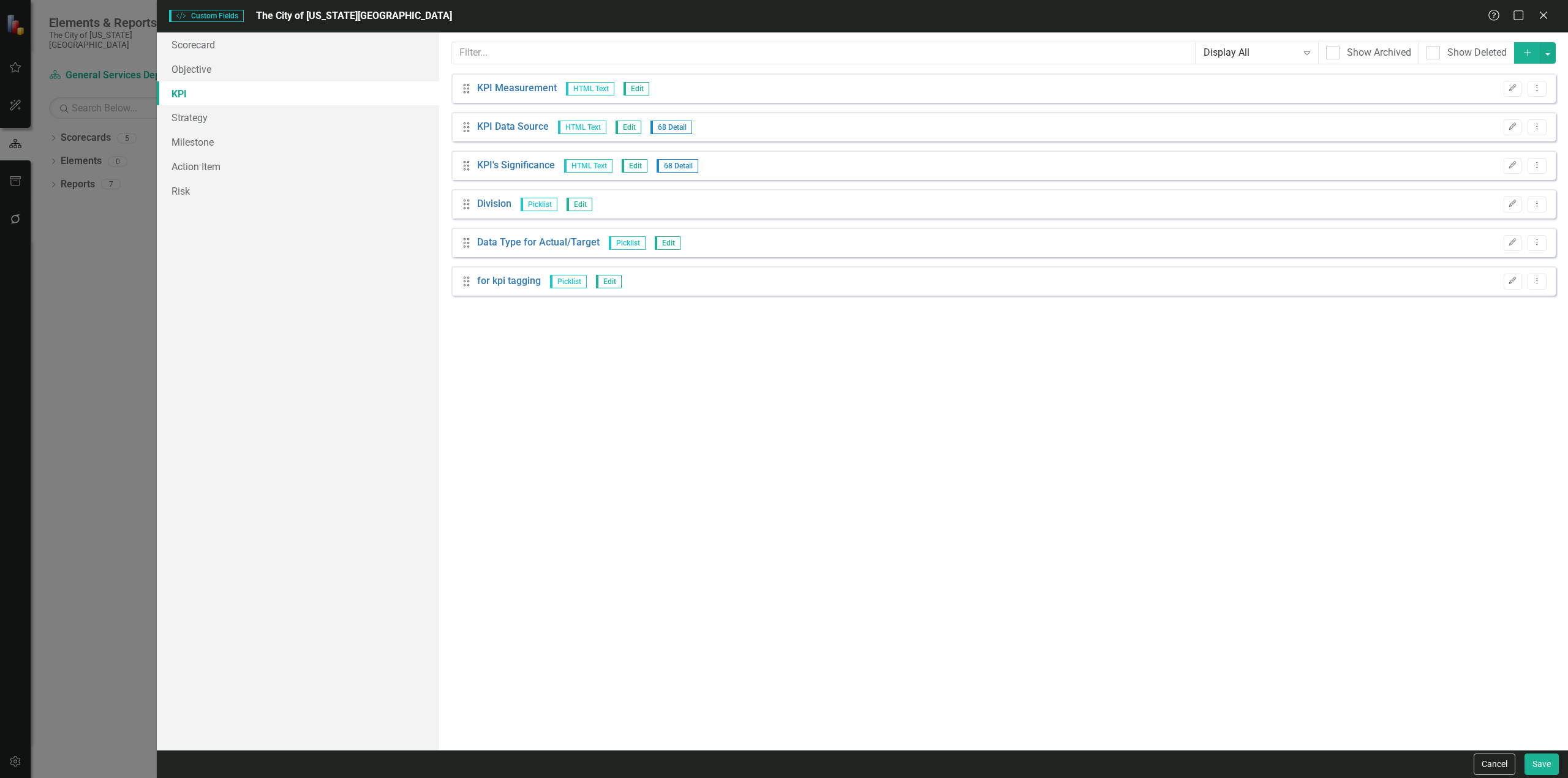
click at [1523, 41] on div "Custom fields are one of the most powerful features of ClearPoint. With custom …" at bounding box center [1003, 391] width 1129 height 718
click at [1523, 53] on icon "Add" at bounding box center [1528, 53] width 11 height 9
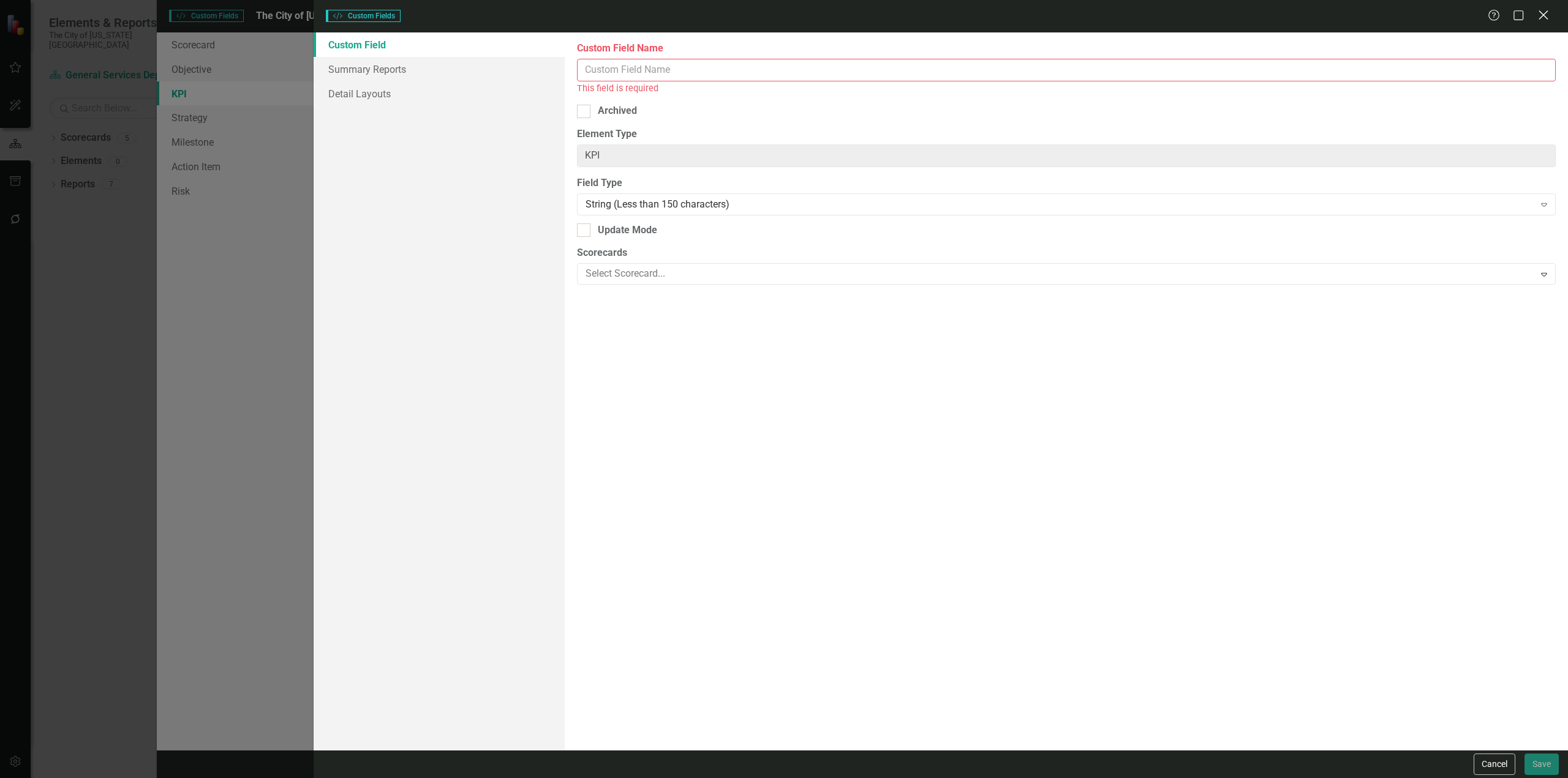
click at [1545, 19] on icon "Close" at bounding box center [1543, 15] width 15 height 11
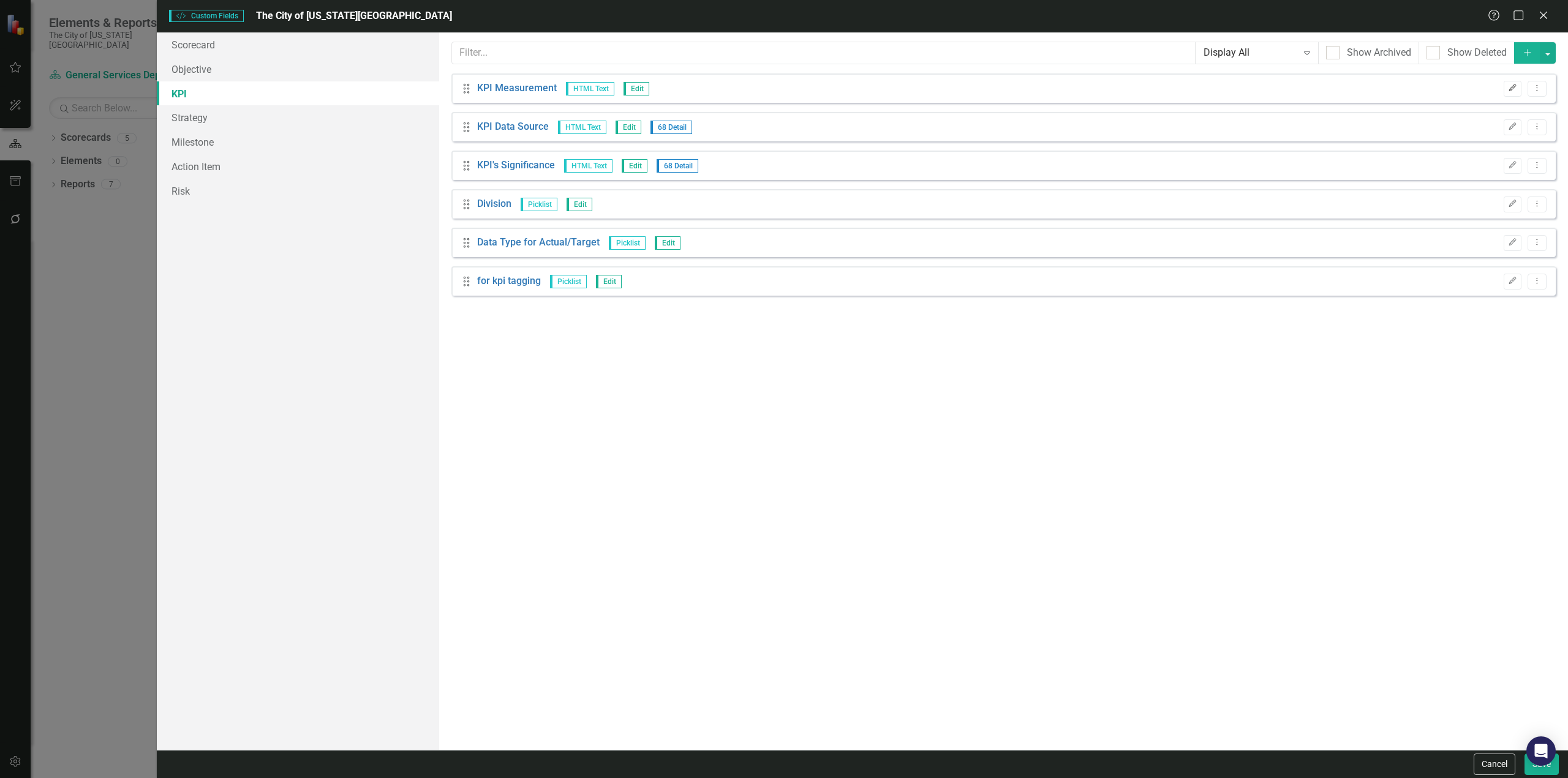
click at [1518, 89] on icon "Edit" at bounding box center [1512, 88] width 9 height 7
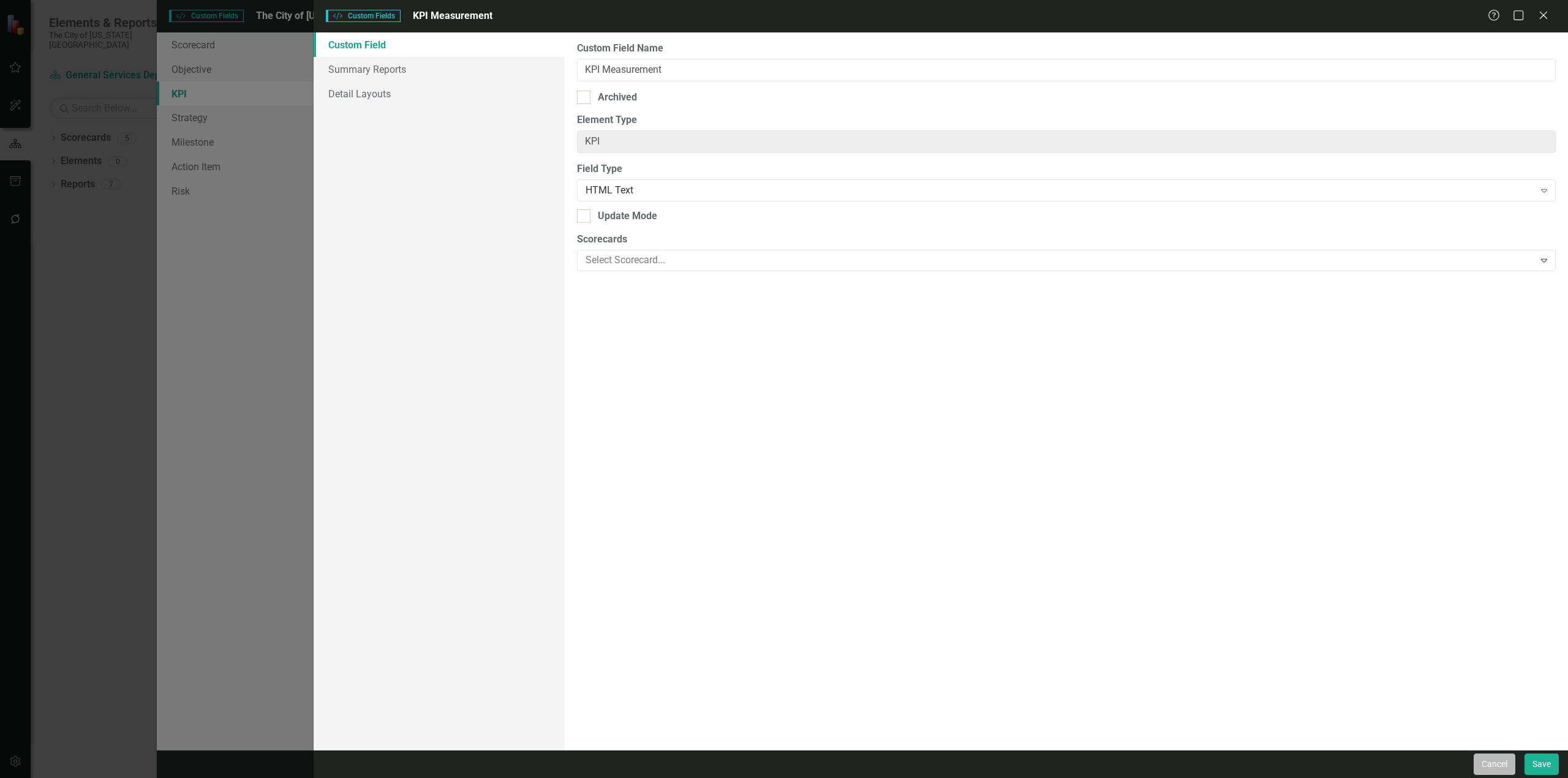
click at [1514, 763] on button "Cancel" at bounding box center [1494, 764] width 41 height 21
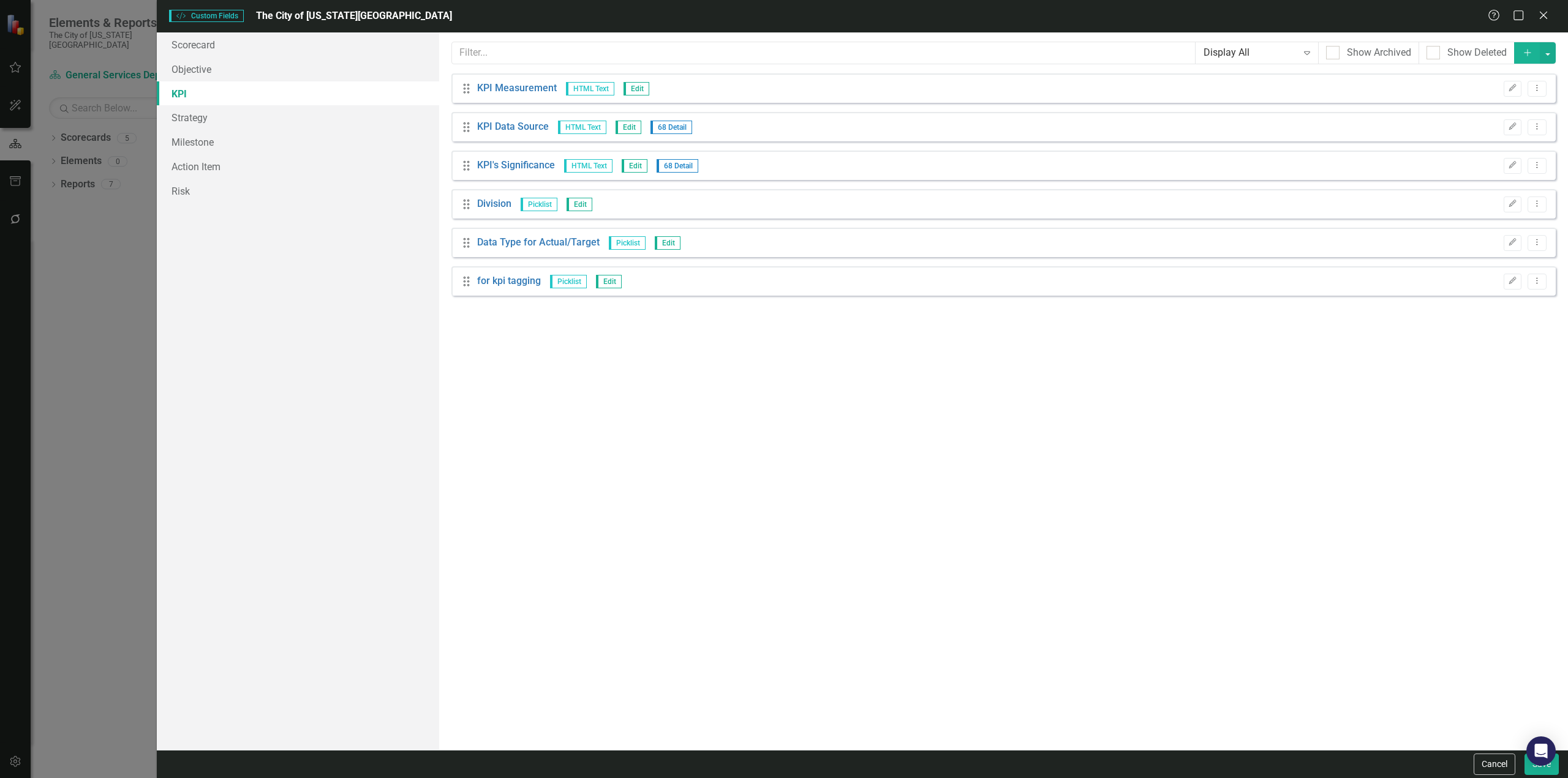
drag, startPoint x: 1502, startPoint y: 773, endPoint x: 1327, endPoint y: 695, distance: 191.6
click at [1502, 773] on button "Cancel" at bounding box center [1494, 764] width 41 height 21
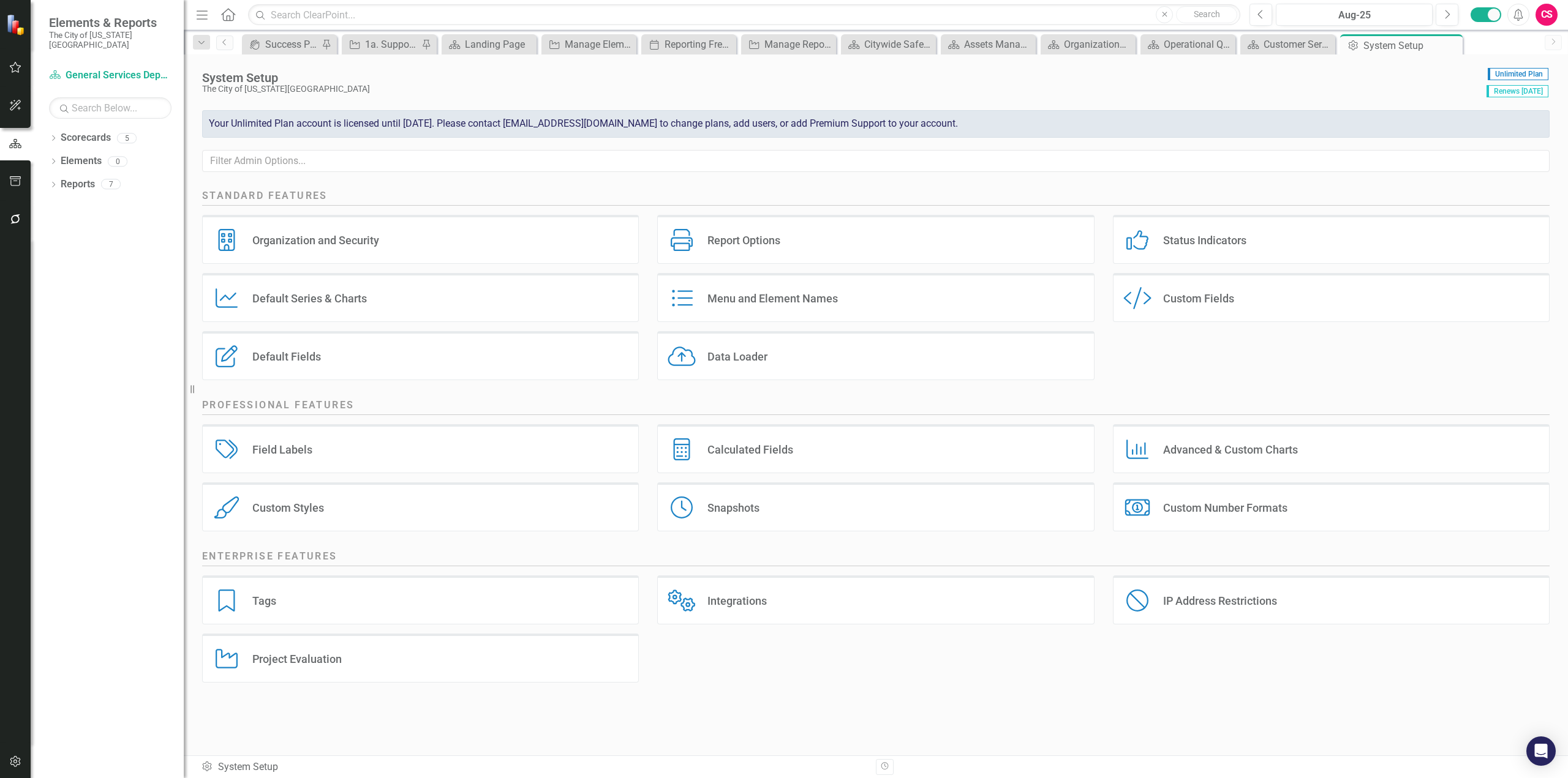
click at [18, 763] on icon "button" at bounding box center [15, 762] width 13 height 10
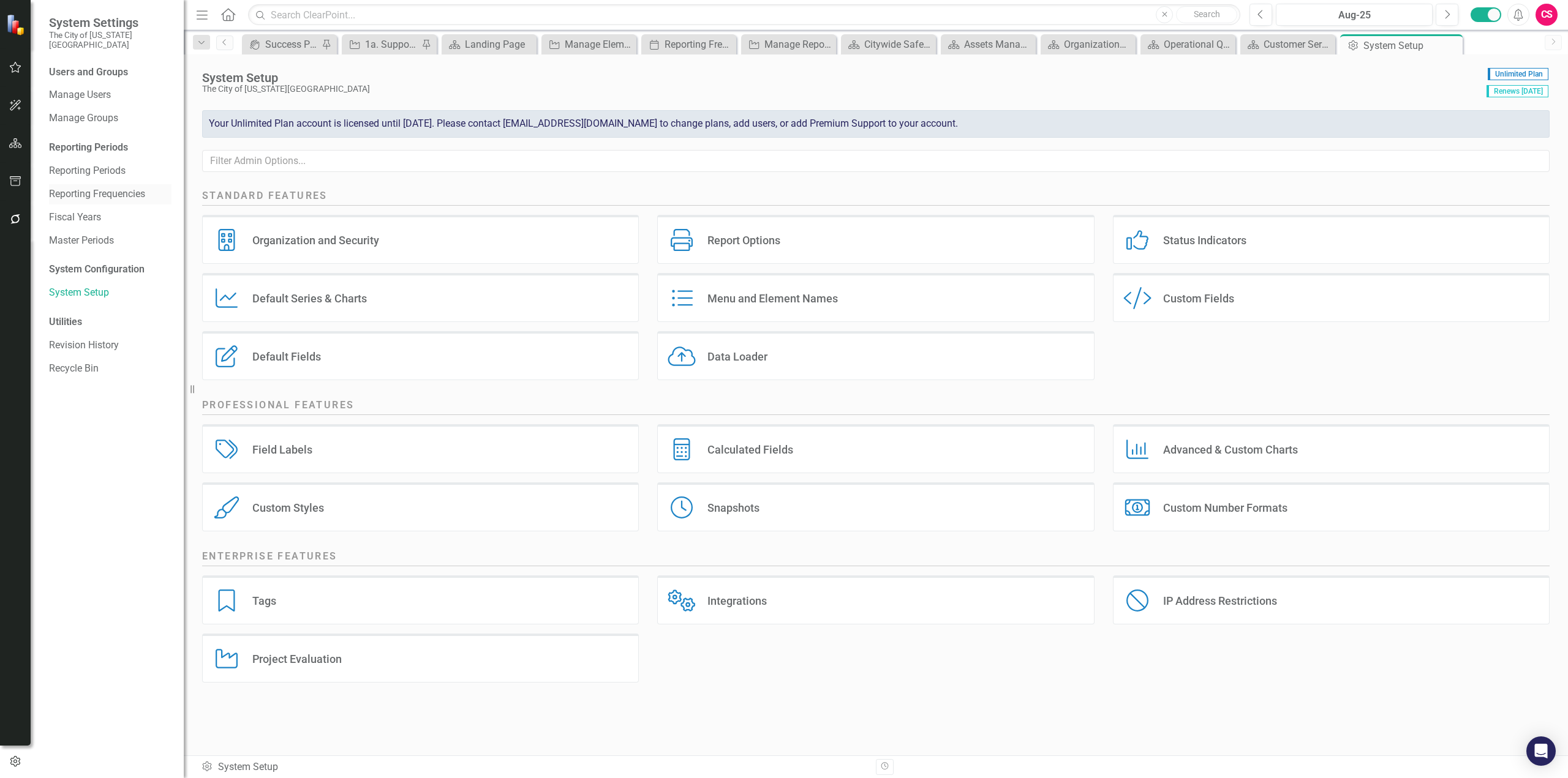
click at [78, 187] on link "Reporting Frequencies" at bounding box center [110, 194] width 123 height 14
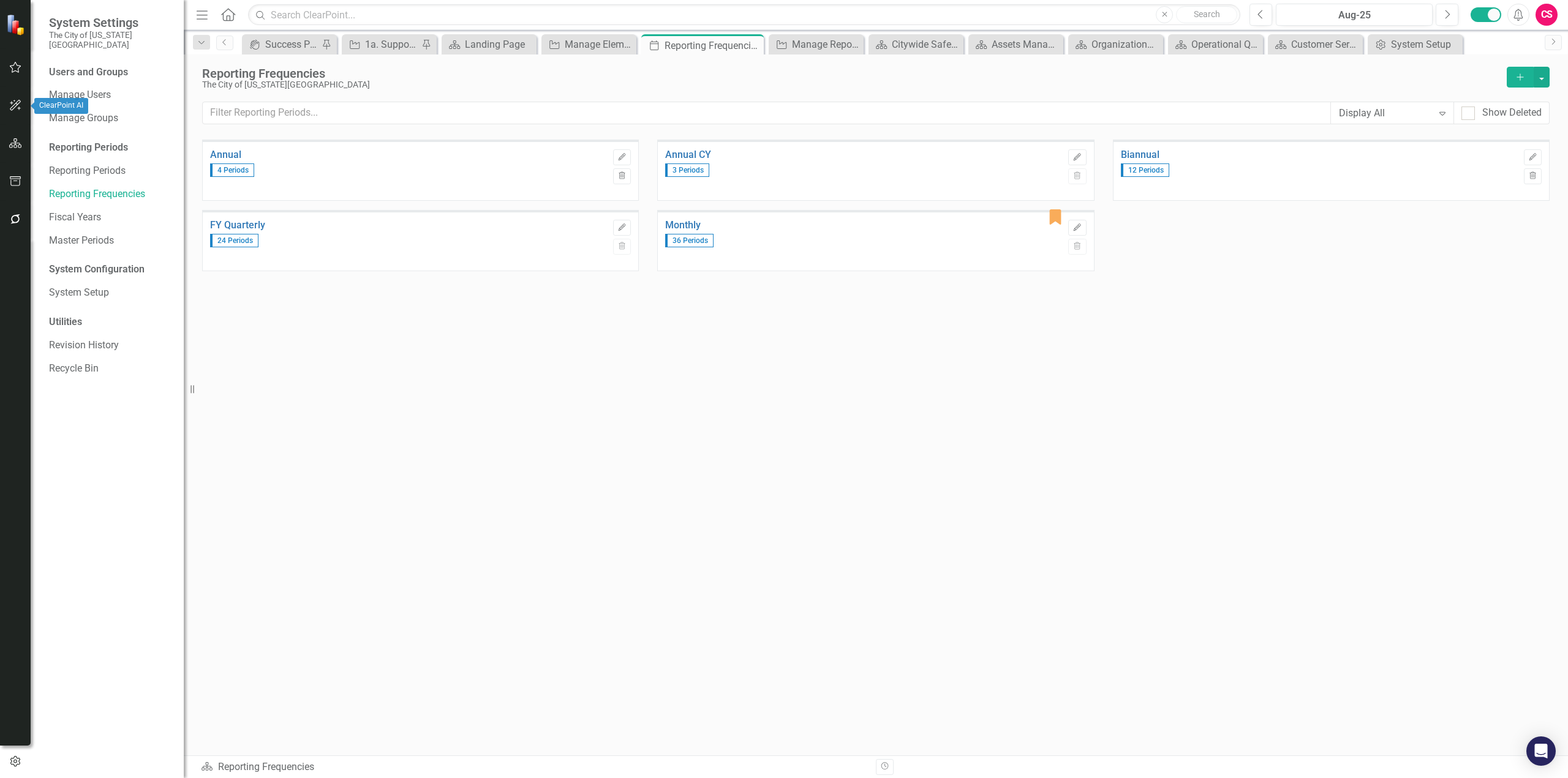
click at [18, 139] on icon "button" at bounding box center [15, 144] width 13 height 10
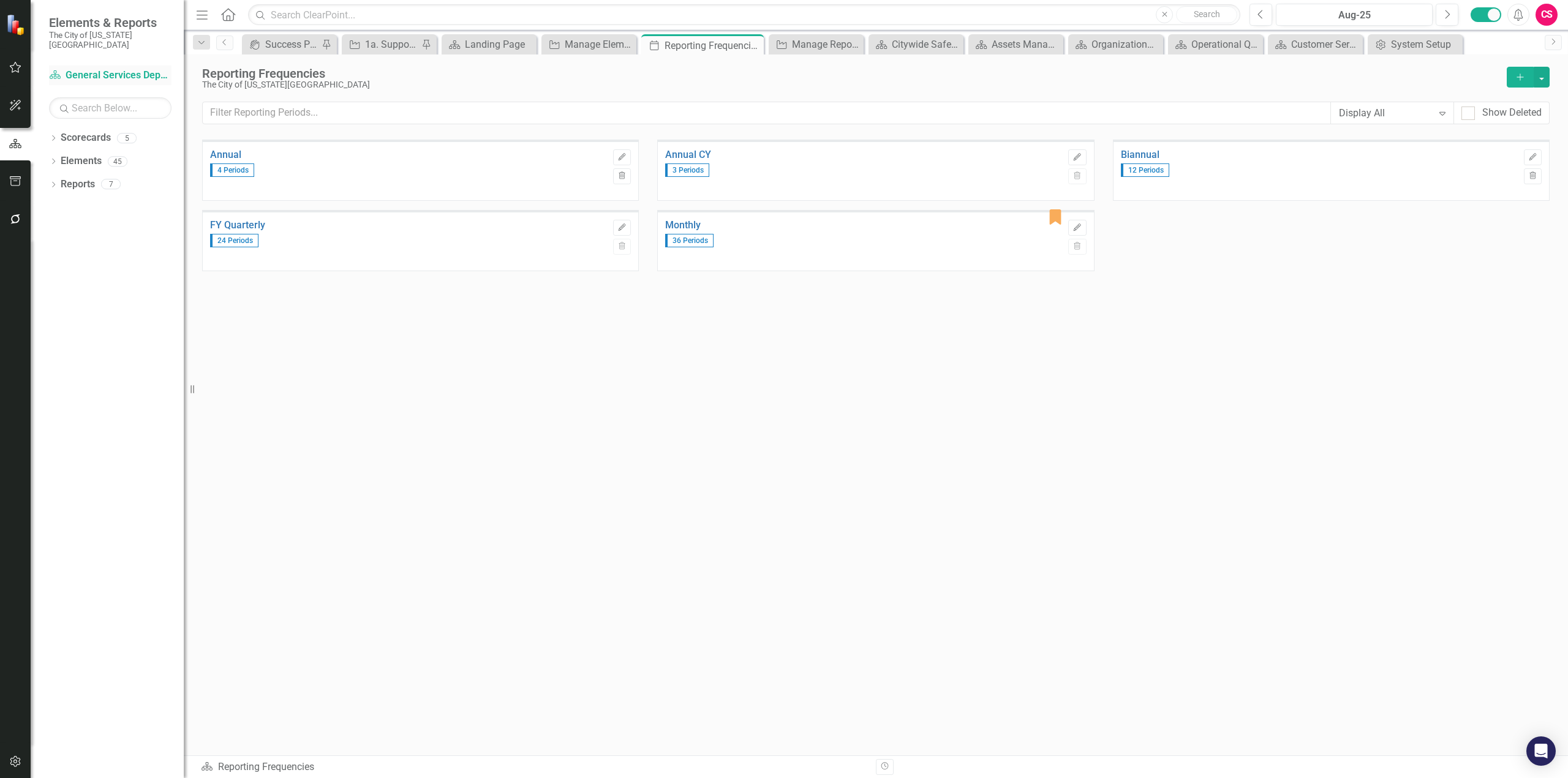
click at [95, 69] on link "Scorecard General Services Department Strategic Plan [DATE]-[DATE]" at bounding box center [110, 75] width 123 height 14
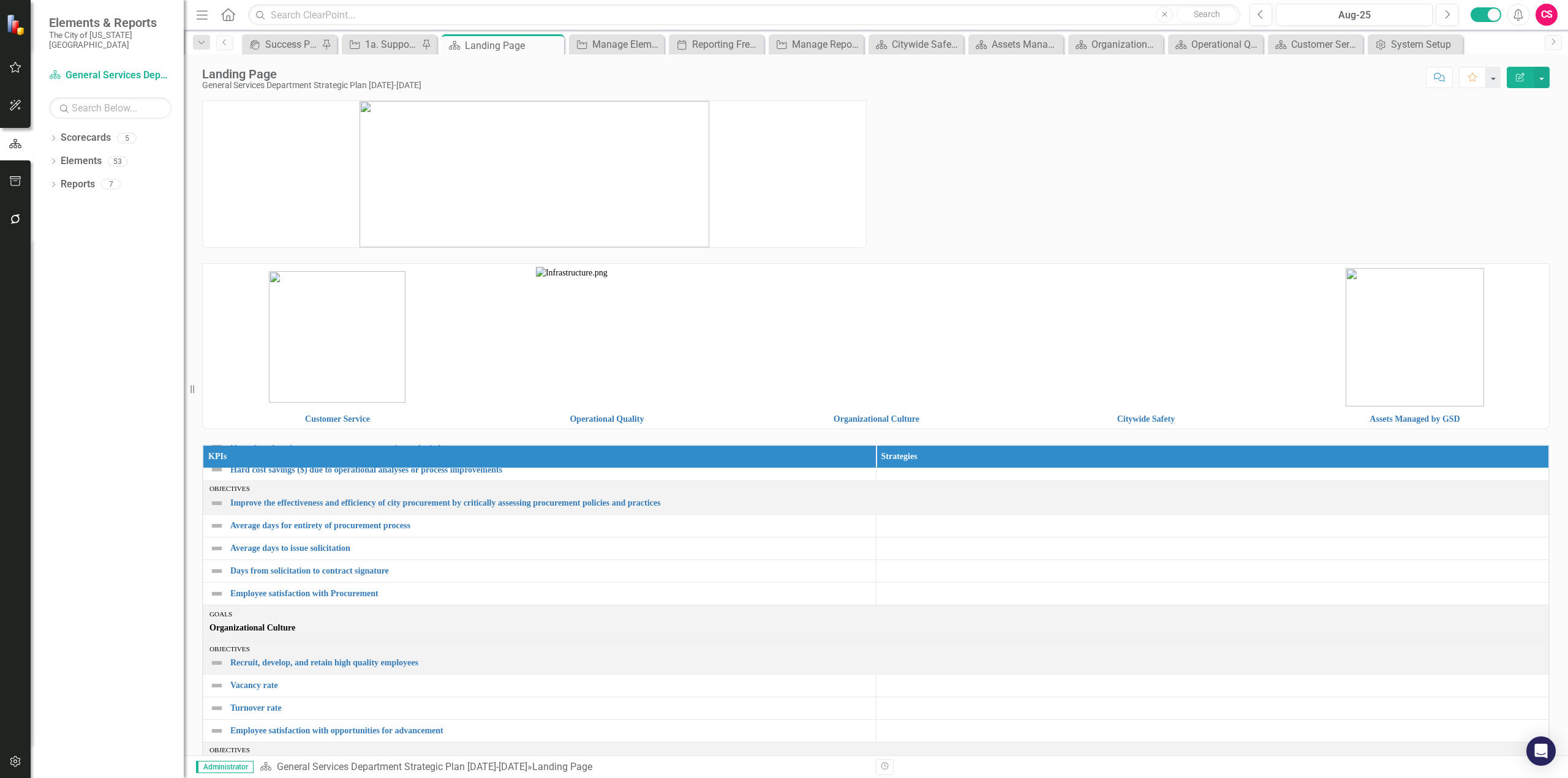
scroll to position [245, 0]
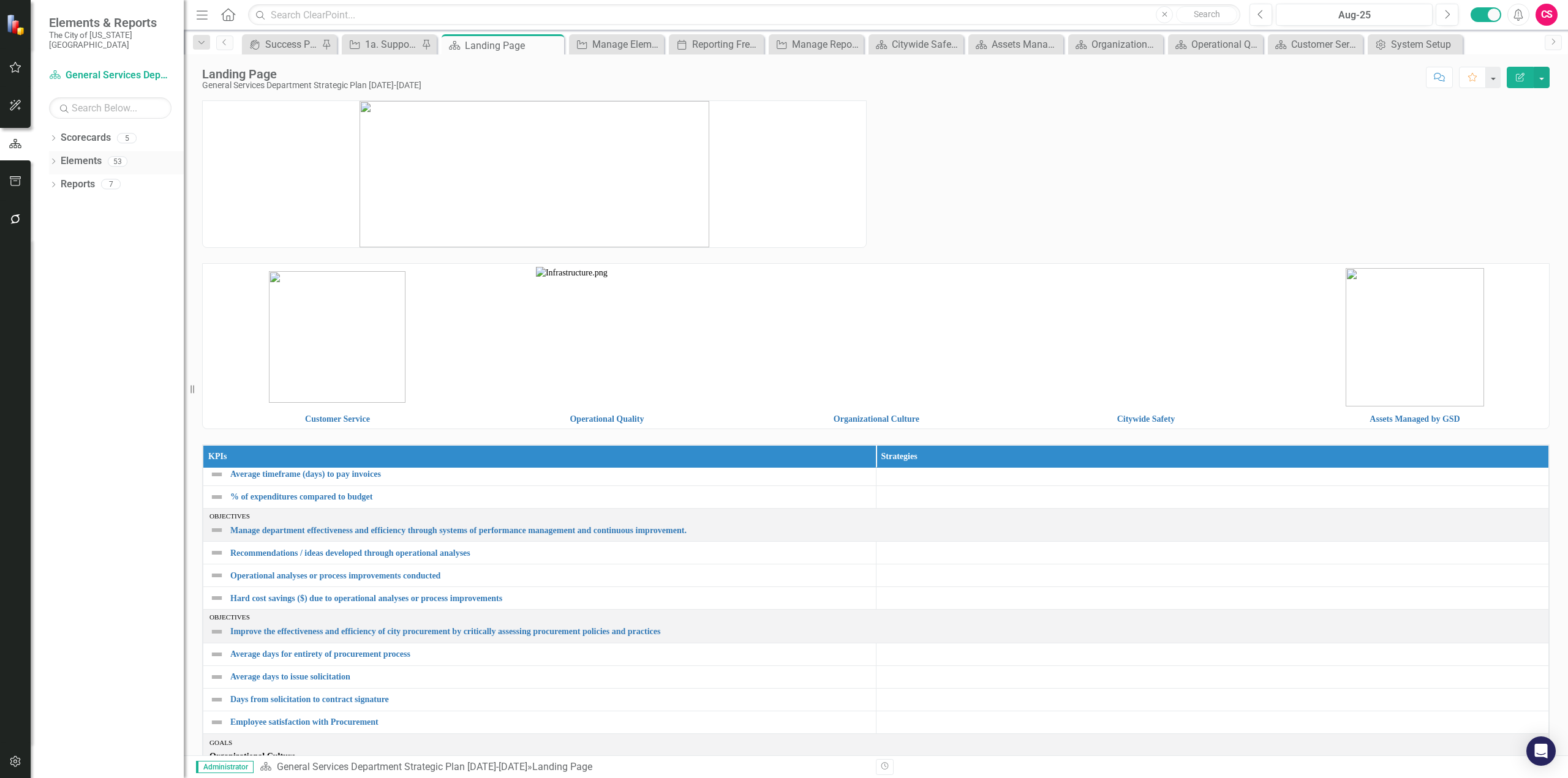
drag, startPoint x: 92, startPoint y: 148, endPoint x: 9, endPoint y: 215, distance: 106.7
click at [92, 154] on link "Elements" at bounding box center [81, 161] width 41 height 14
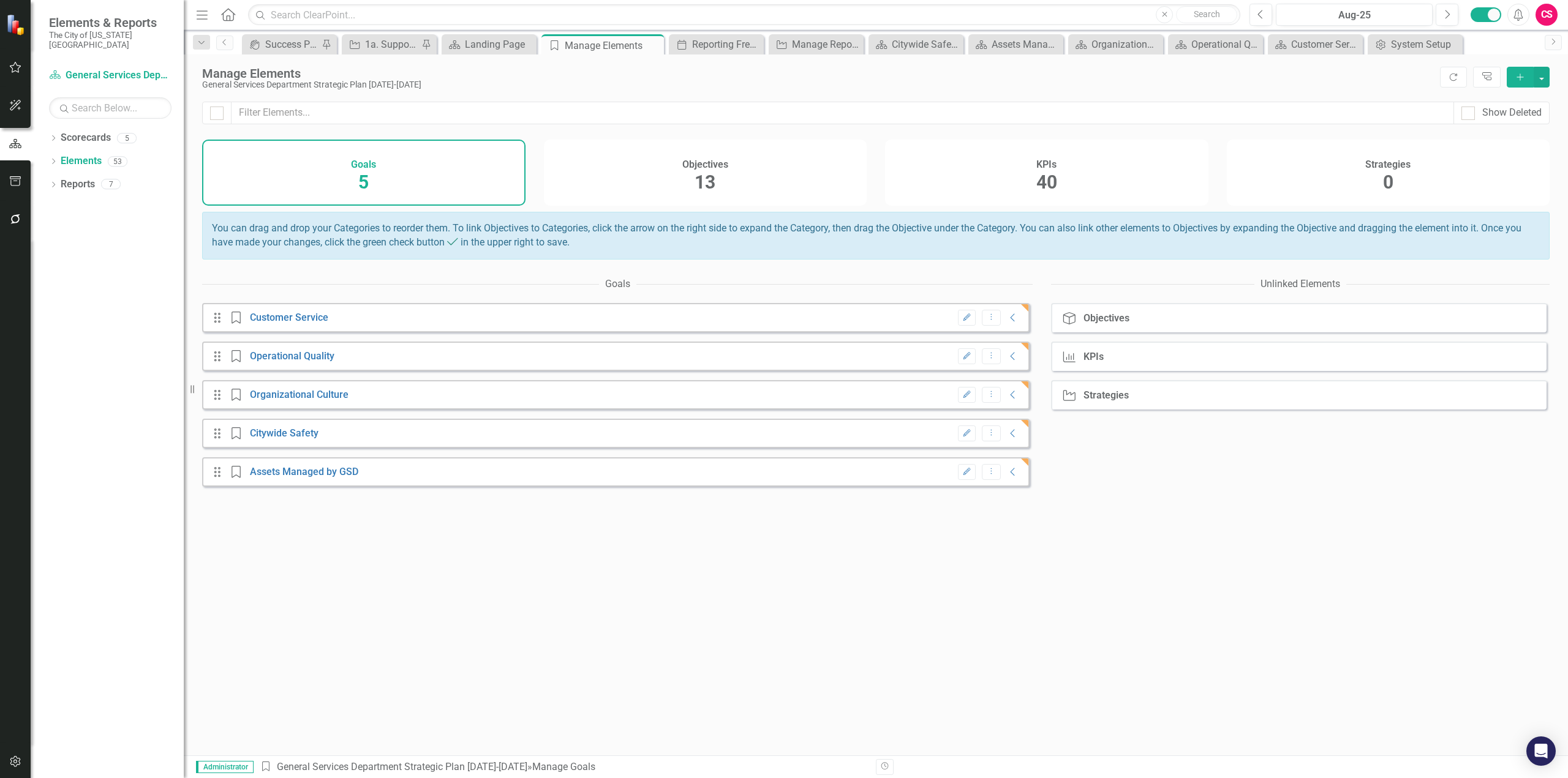
click at [1060, 183] on div "KPIs 40" at bounding box center [1047, 173] width 324 height 67
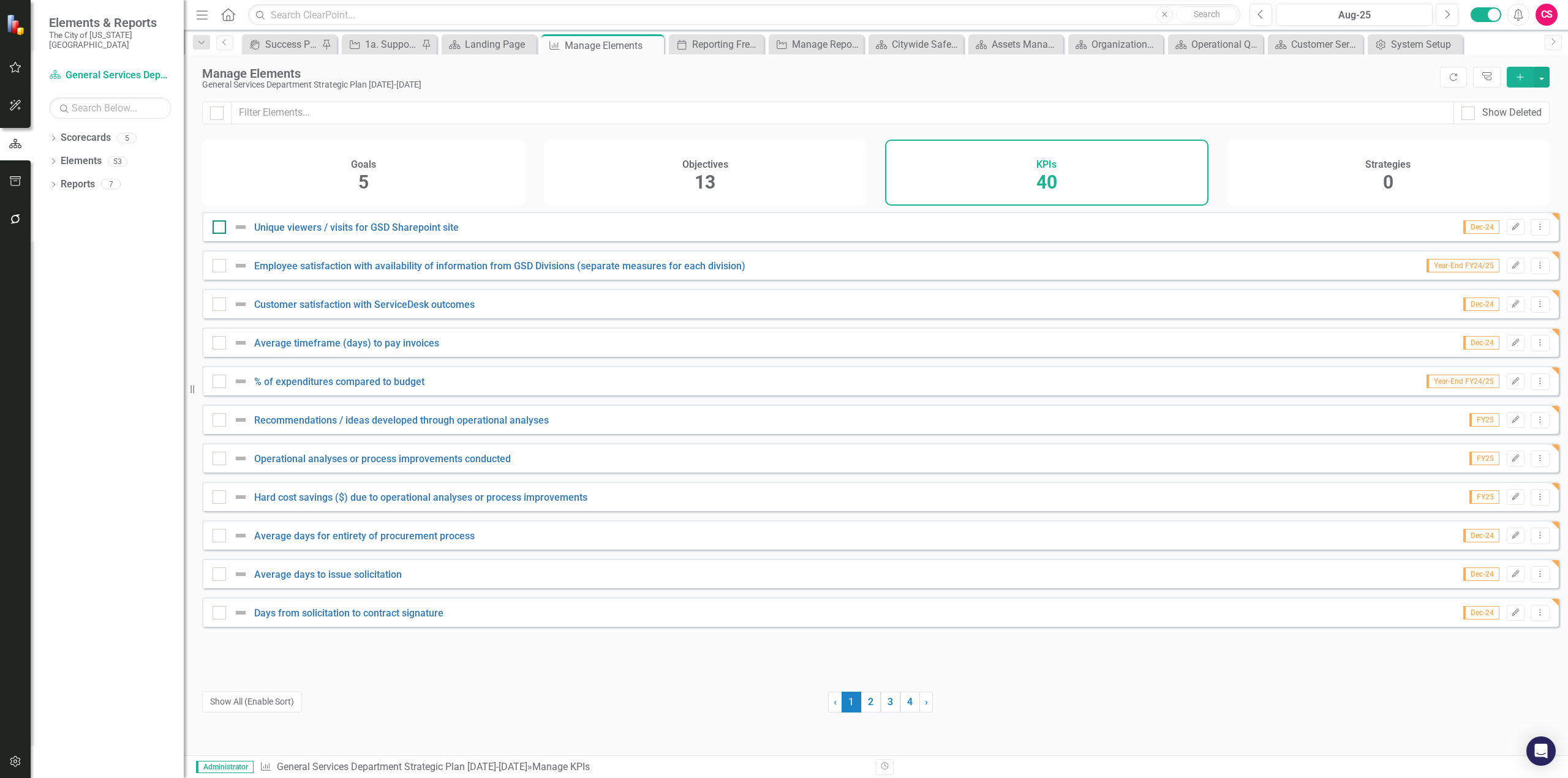
click at [216, 229] on input "checkbox" at bounding box center [217, 225] width 8 height 8
checkbox input "true"
click at [218, 267] on input "checkbox" at bounding box center [217, 263] width 8 height 8
checkbox input "true"
click at [222, 311] on div at bounding box center [219, 304] width 14 height 14
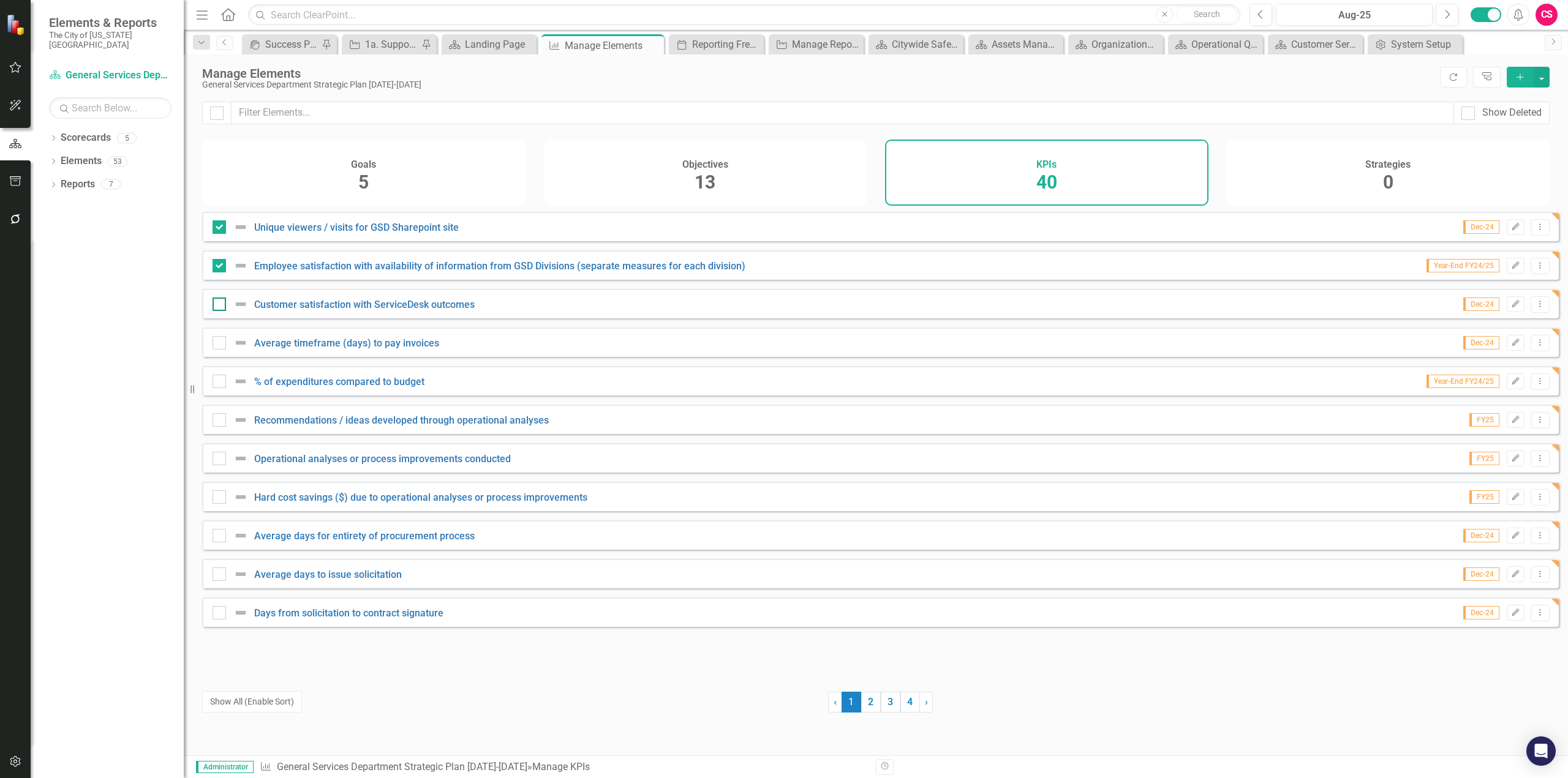
click at [221, 306] on input "checkbox" at bounding box center [217, 302] width 8 height 8
checkbox input "true"
click at [1545, 83] on button "button" at bounding box center [1542, 77] width 16 height 21
click at [1519, 140] on link "Edit Multiple Edit Multiple" at bounding box center [1501, 145] width 97 height 23
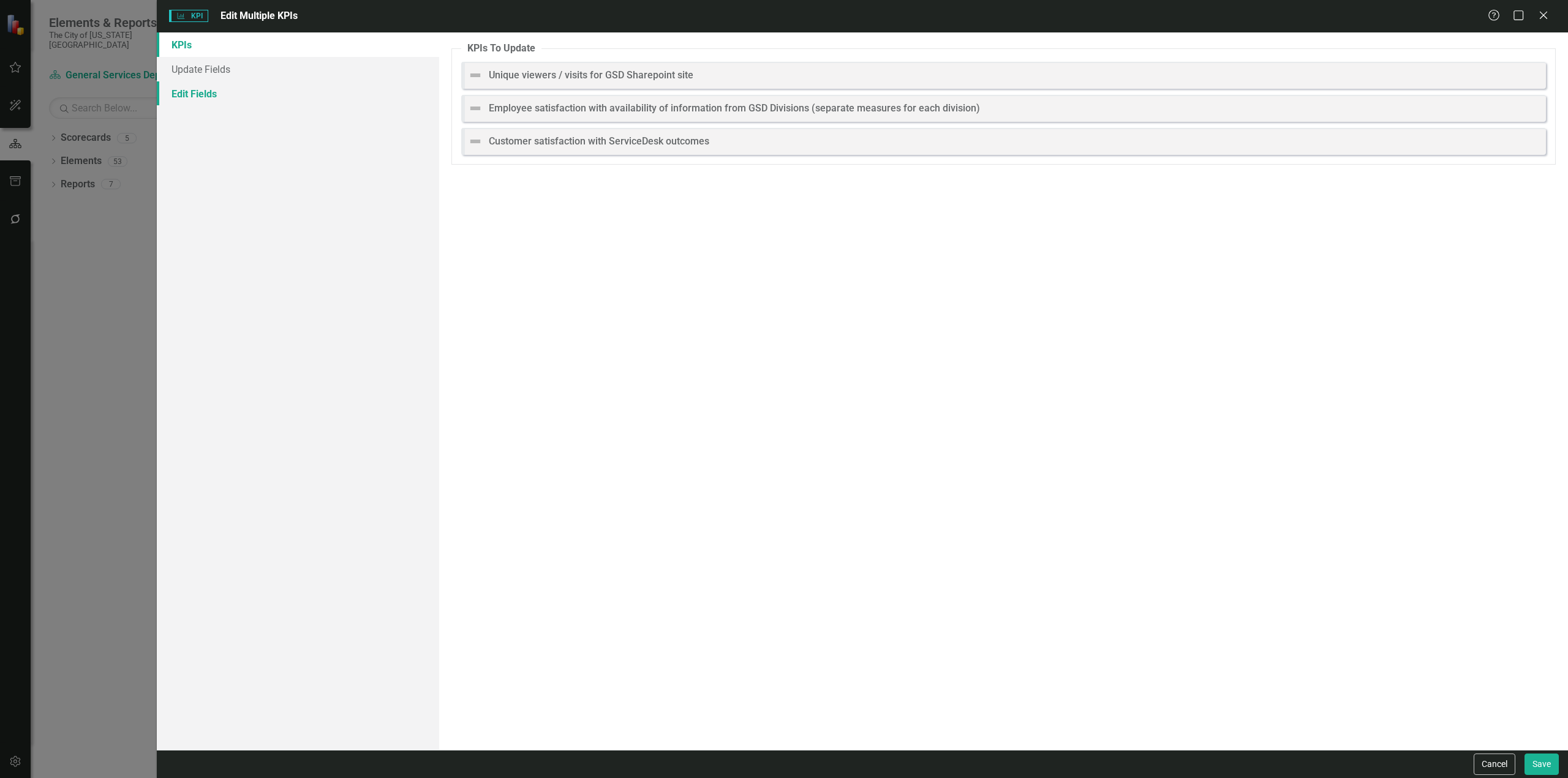
click at [236, 93] on link "Edit Fields" at bounding box center [298, 93] width 282 height 24
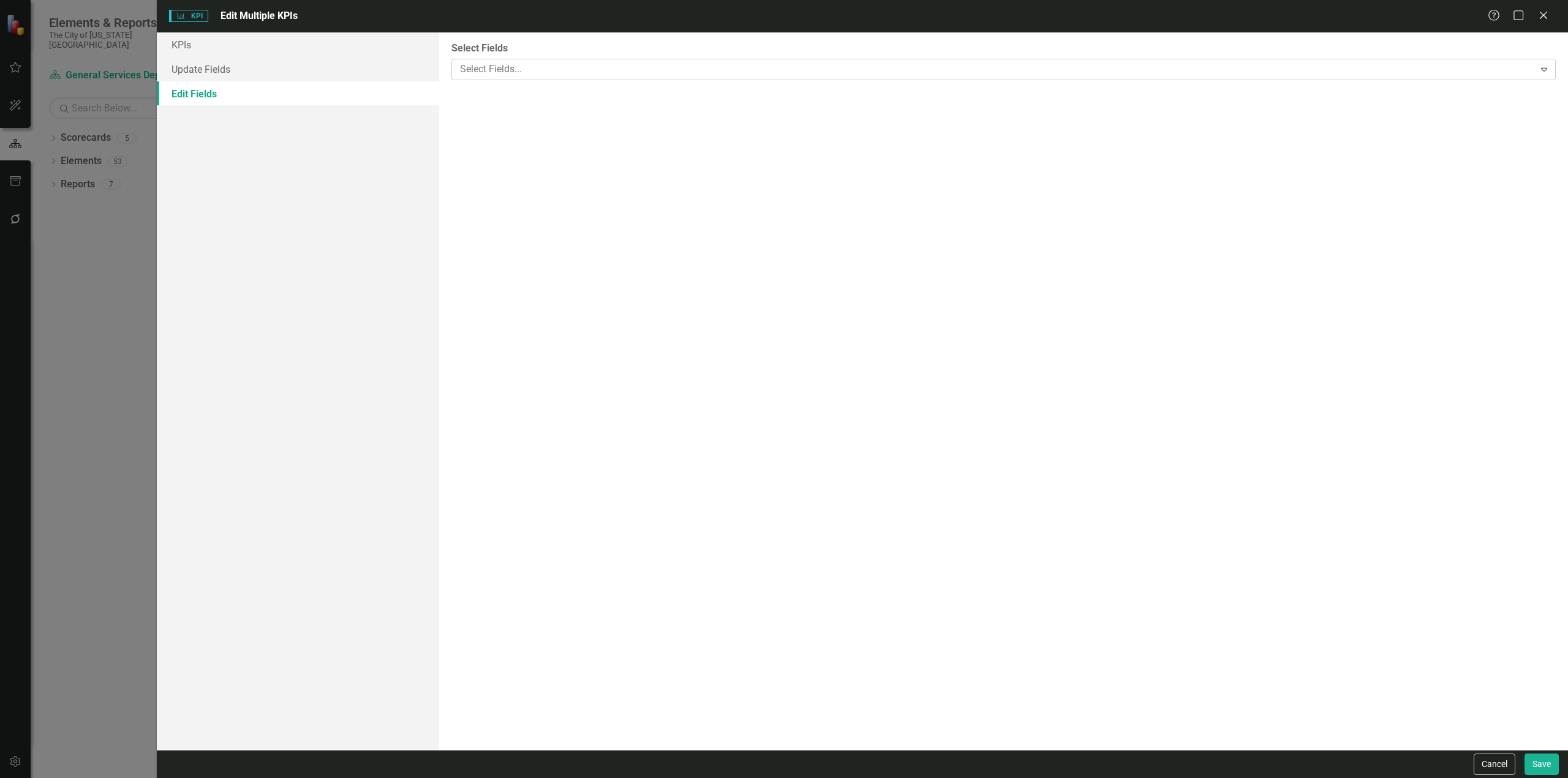
click at [499, 74] on div at bounding box center [995, 69] width 1079 height 16
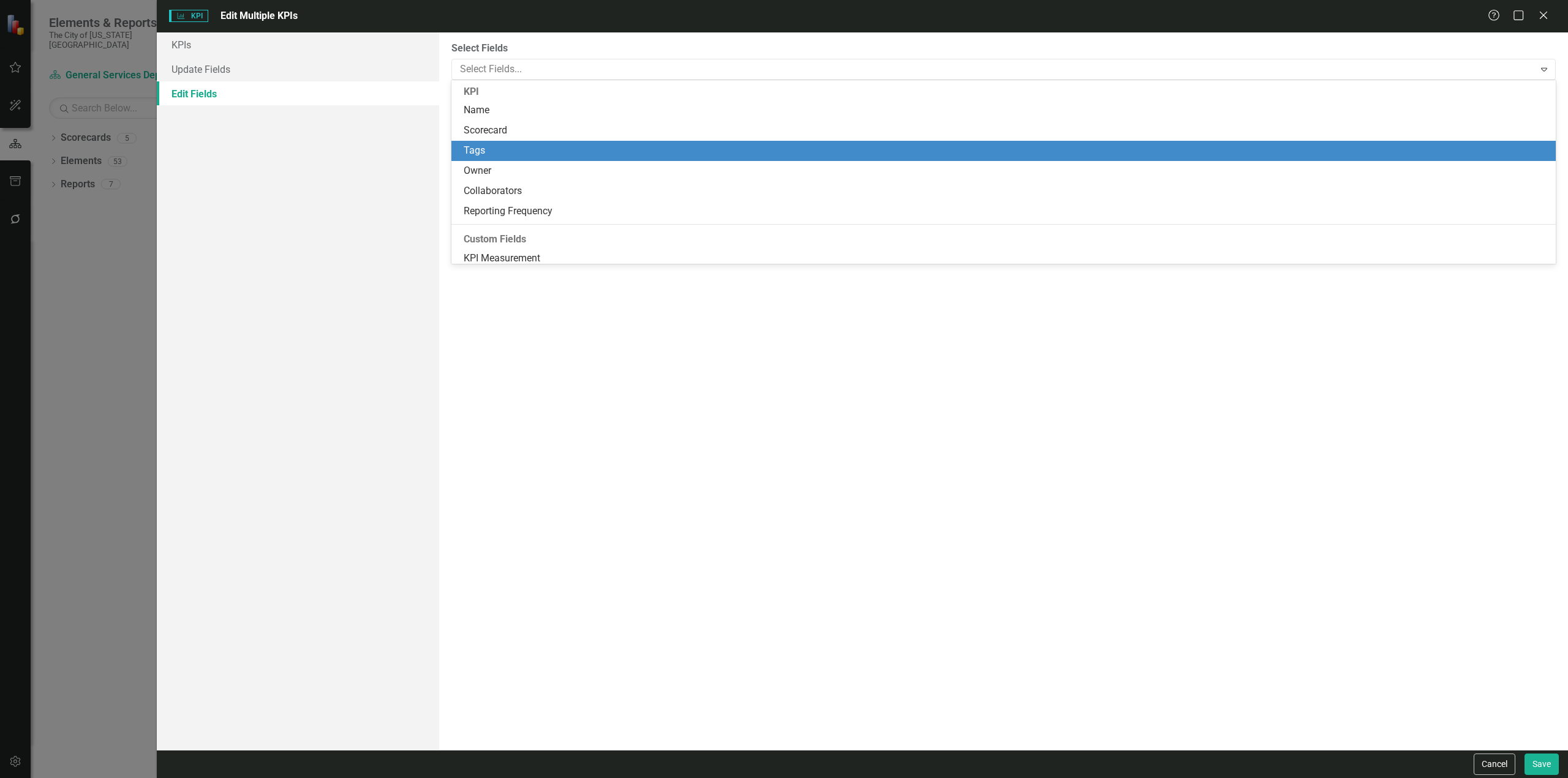
click at [495, 149] on div "Tags" at bounding box center [1006, 150] width 1085 height 14
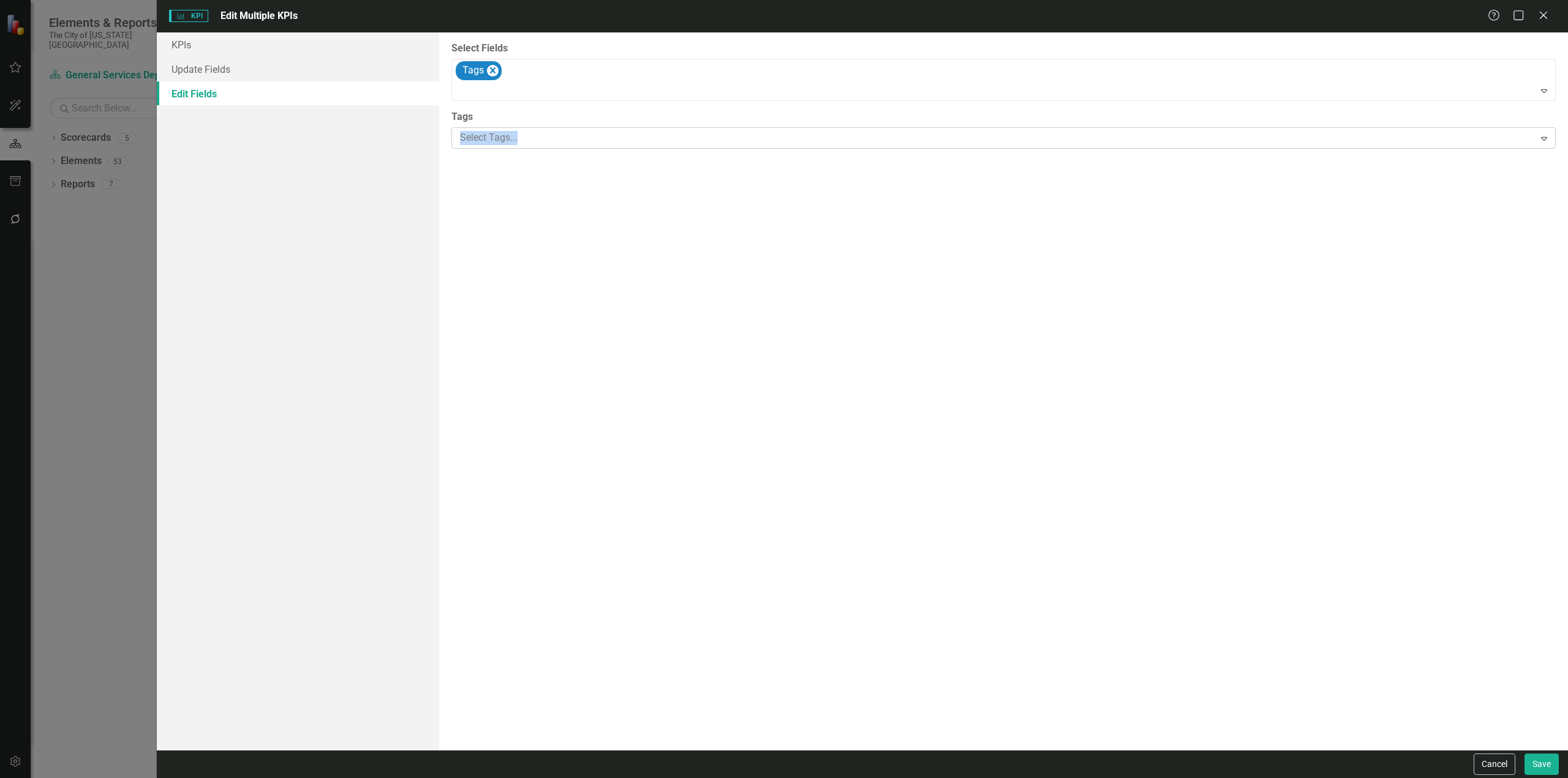
drag, startPoint x: 510, startPoint y: 125, endPoint x: 506, endPoint y: 137, distance: 12.6
click at [510, 125] on div "Tags Select Tags... Expand" at bounding box center [1003, 130] width 1105 height 39
click at [506, 137] on div at bounding box center [995, 138] width 1079 height 16
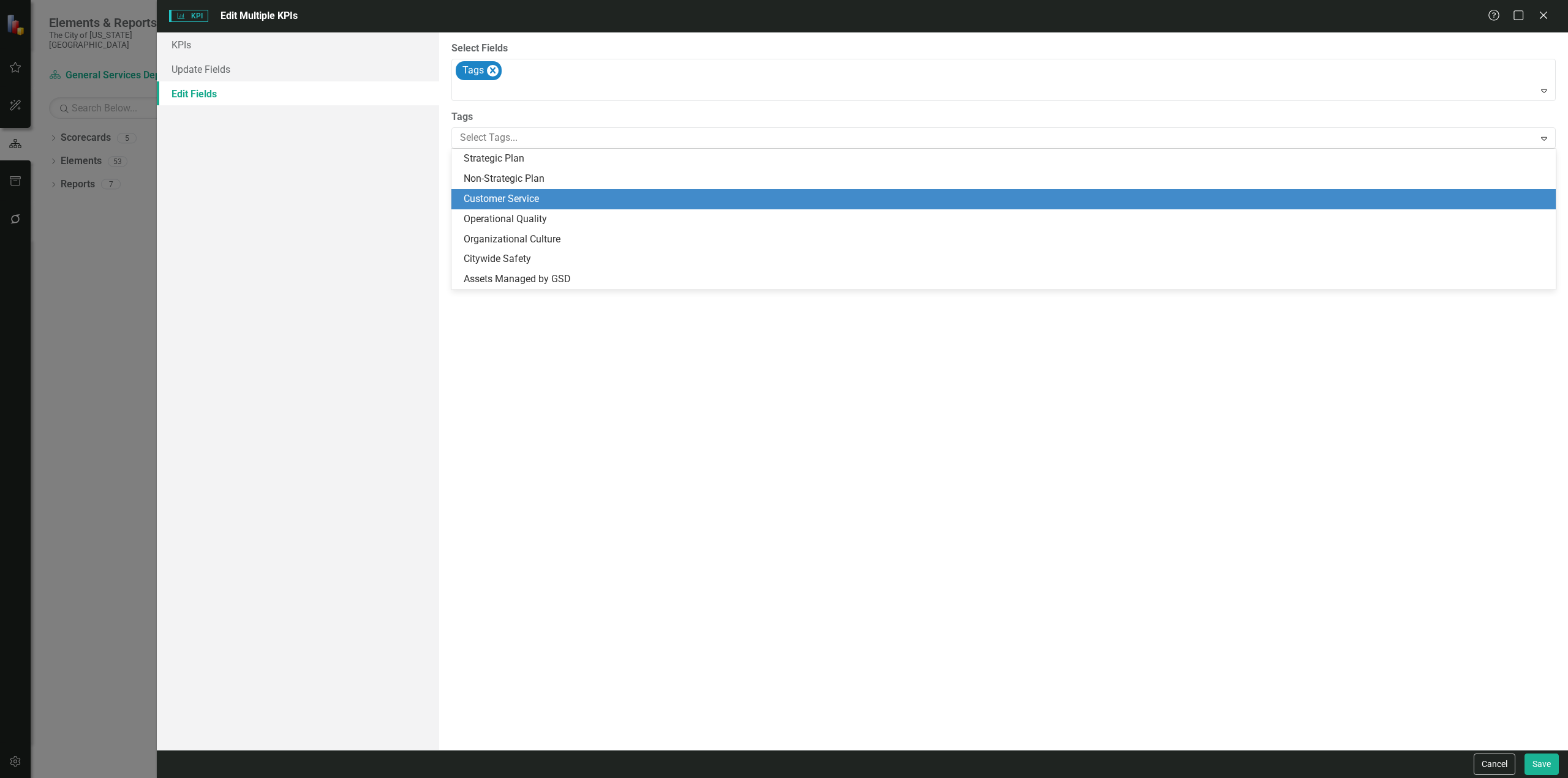
click at [495, 201] on span "Customer Service" at bounding box center [501, 199] width 75 height 11
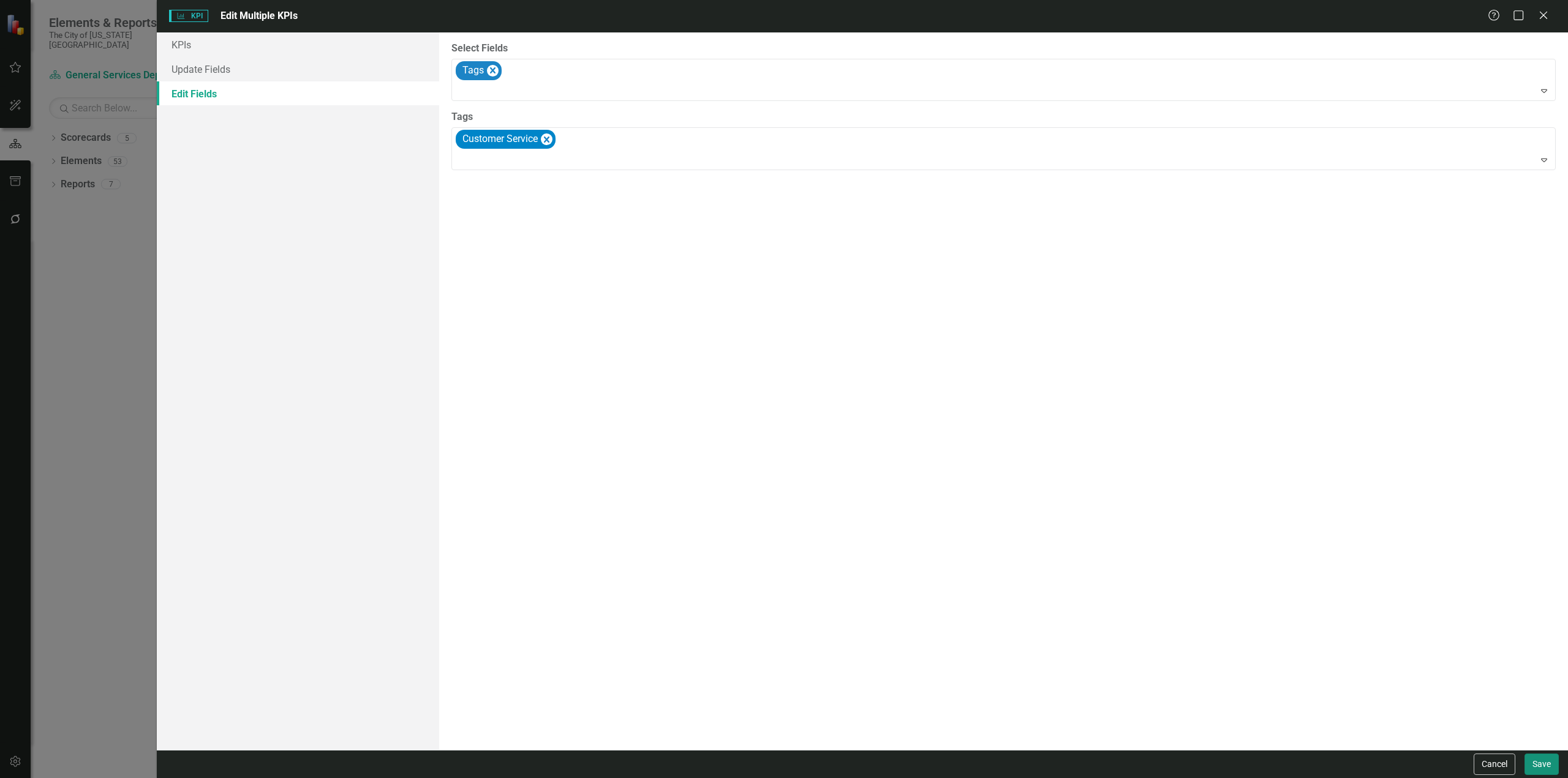
click at [1535, 759] on button "Save" at bounding box center [1542, 764] width 34 height 21
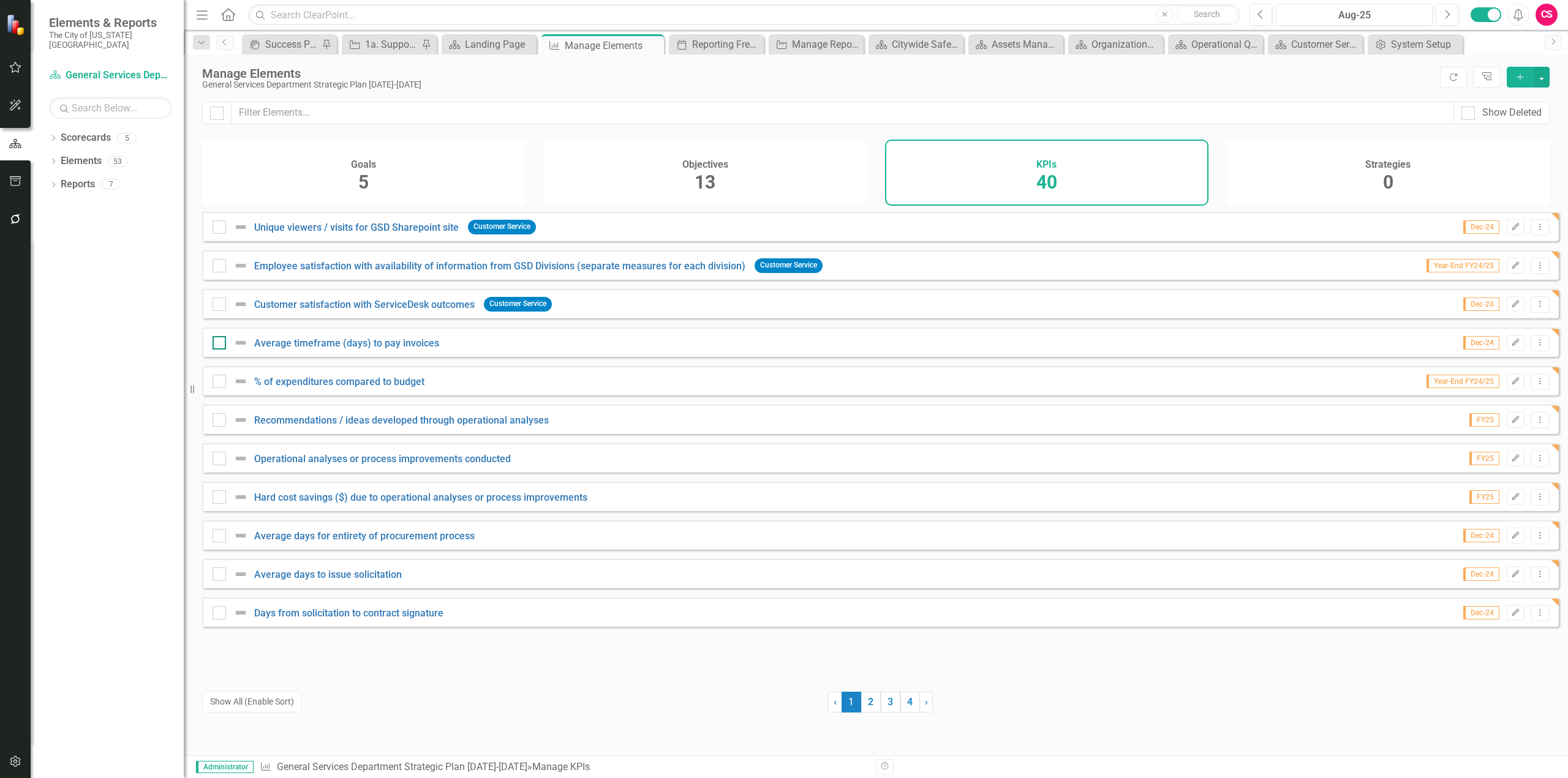
click at [223, 350] on div at bounding box center [219, 342] width 14 height 14
click at [221, 344] on input "checkbox" at bounding box center [217, 340] width 8 height 8
checkbox input "true"
click at [221, 386] on div at bounding box center [219, 381] width 14 height 14
click at [221, 383] on input "checkbox" at bounding box center [217, 379] width 8 height 8
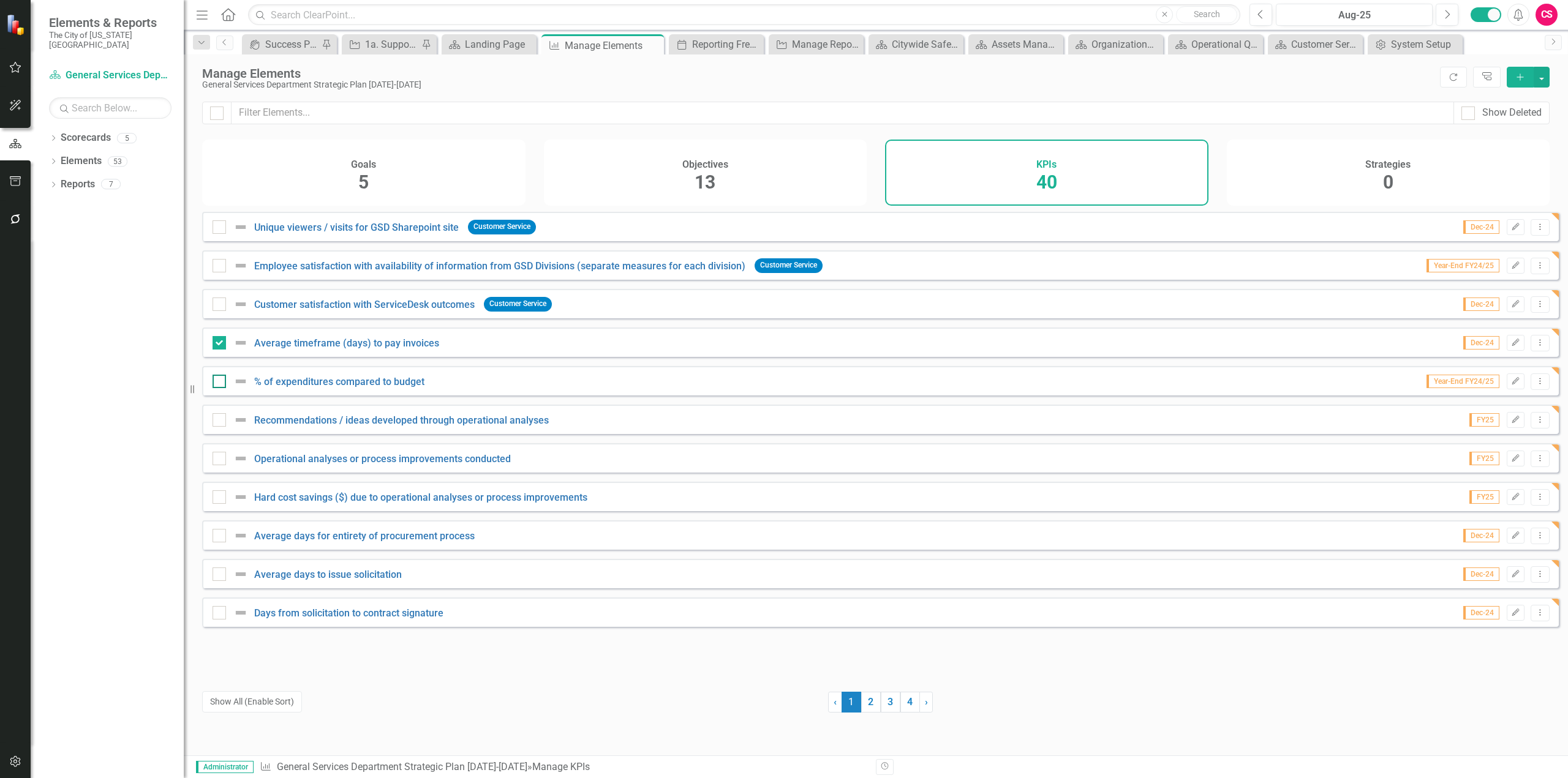
checkbox input "true"
click at [226, 428] on div at bounding box center [233, 420] width 41 height 15
click at [221, 421] on input "checkbox" at bounding box center [217, 417] width 8 height 8
checkbox input "true"
click at [218, 466] on div at bounding box center [219, 458] width 14 height 14
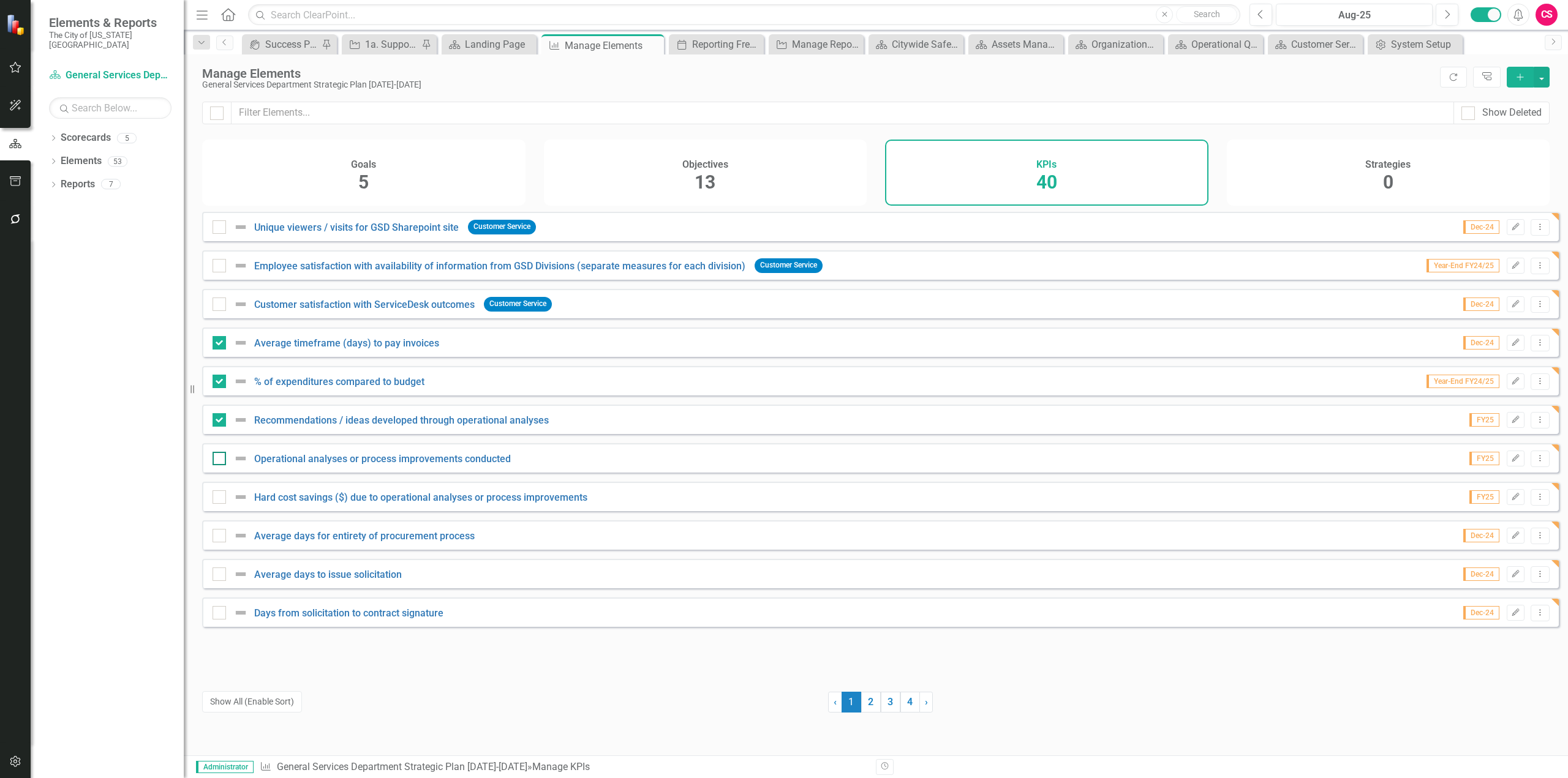
click at [218, 460] on input "checkbox" at bounding box center [217, 456] width 8 height 8
checkbox input "true"
drag, startPoint x: 220, startPoint y: 506, endPoint x: 221, endPoint y: 535, distance: 29.0
click at [220, 498] on input "checkbox" at bounding box center [217, 495] width 8 height 8
checkbox input "true"
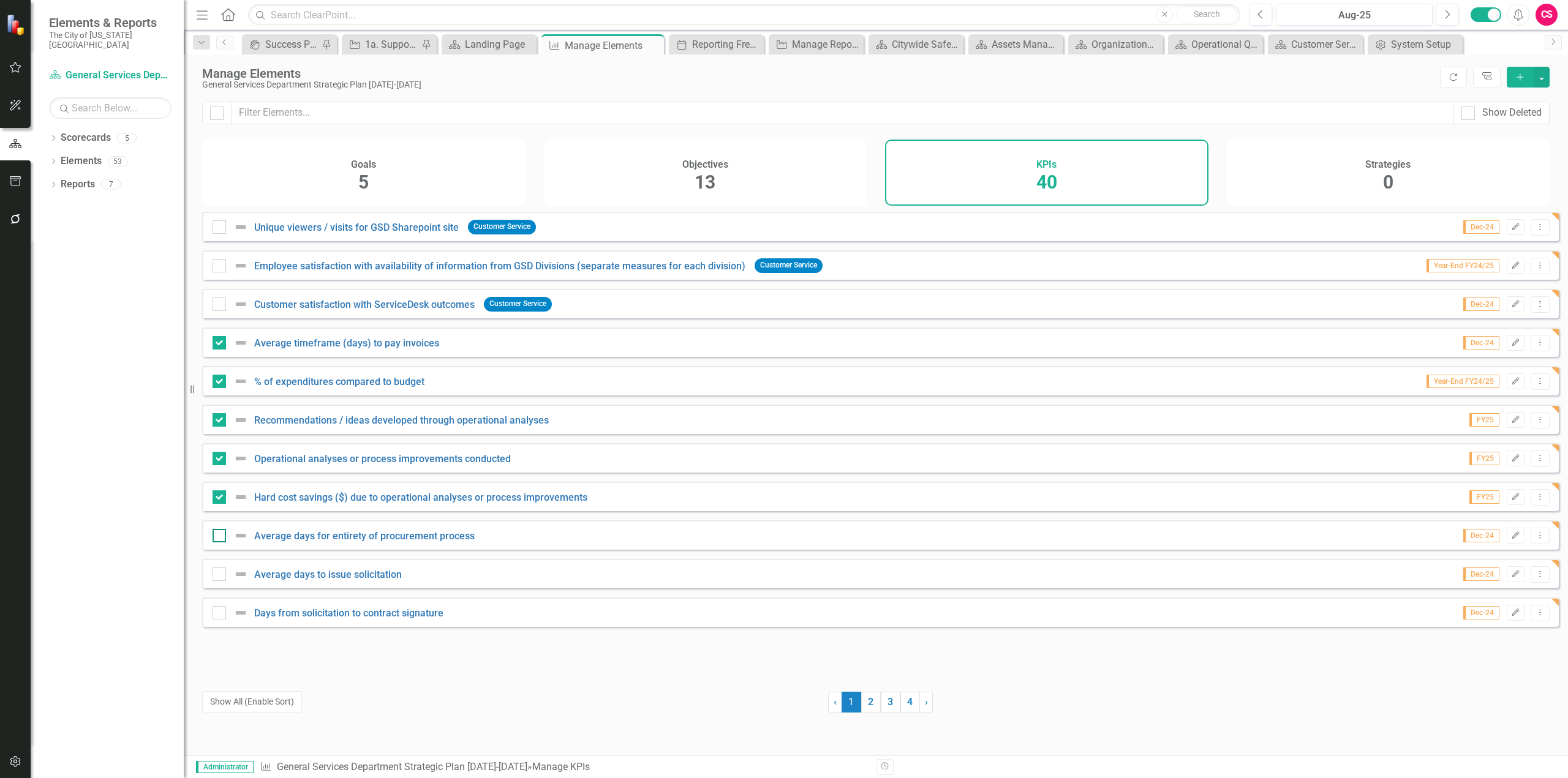
click at [219, 537] on input "checkbox" at bounding box center [217, 533] width 8 height 8
checkbox input "true"
click at [213, 581] on div at bounding box center [219, 574] width 14 height 14
click at [213, 575] on input "checkbox" at bounding box center [217, 572] width 8 height 8
checkbox input "true"
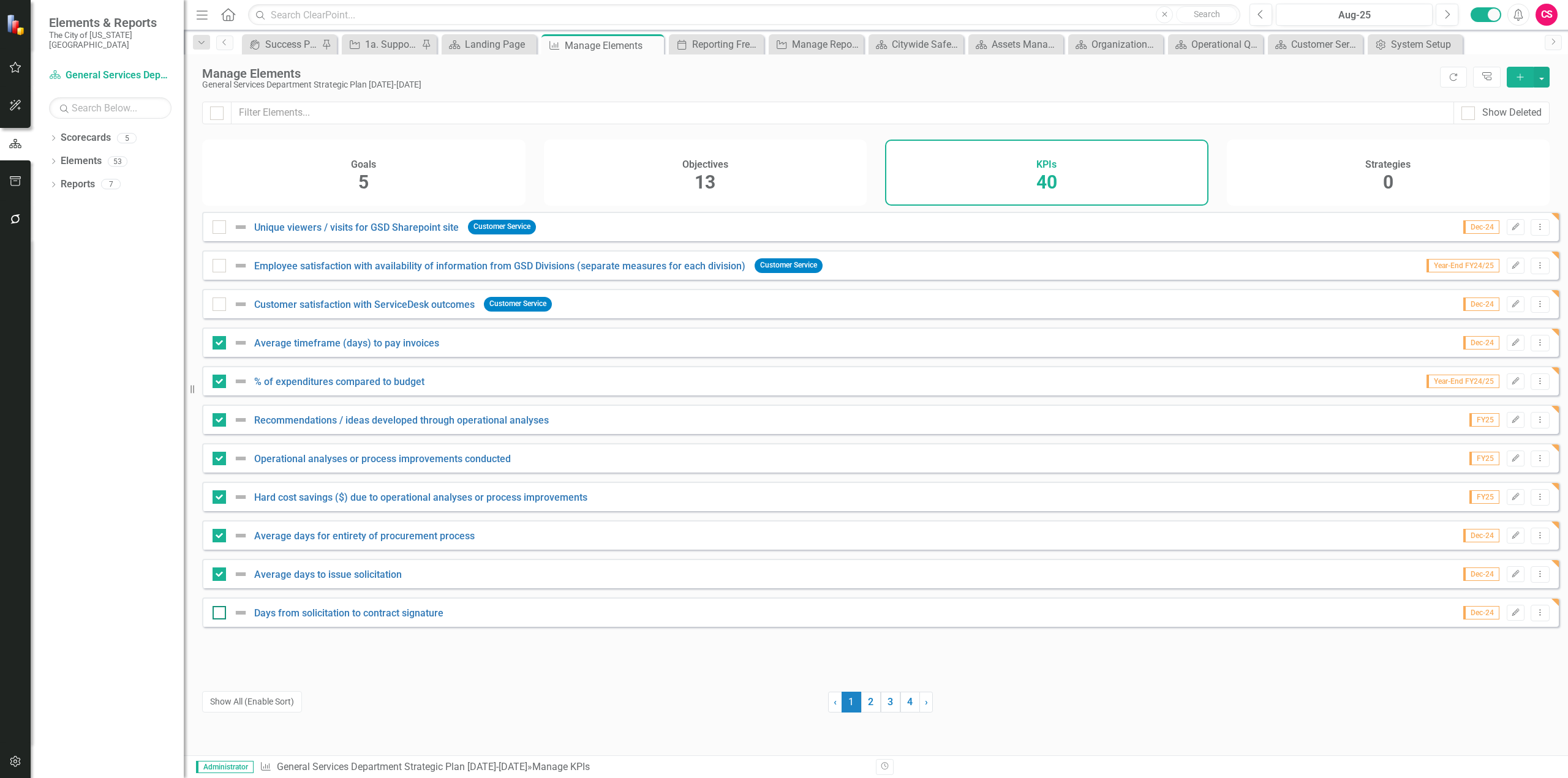
click at [223, 616] on div at bounding box center [219, 613] width 14 height 14
click at [221, 614] on input "checkbox" at bounding box center [217, 610] width 8 height 8
checkbox input "true"
click at [1547, 79] on button "button" at bounding box center [1542, 77] width 16 height 21
click at [1506, 144] on link "Edit Multiple Edit Multiple" at bounding box center [1501, 145] width 97 height 23
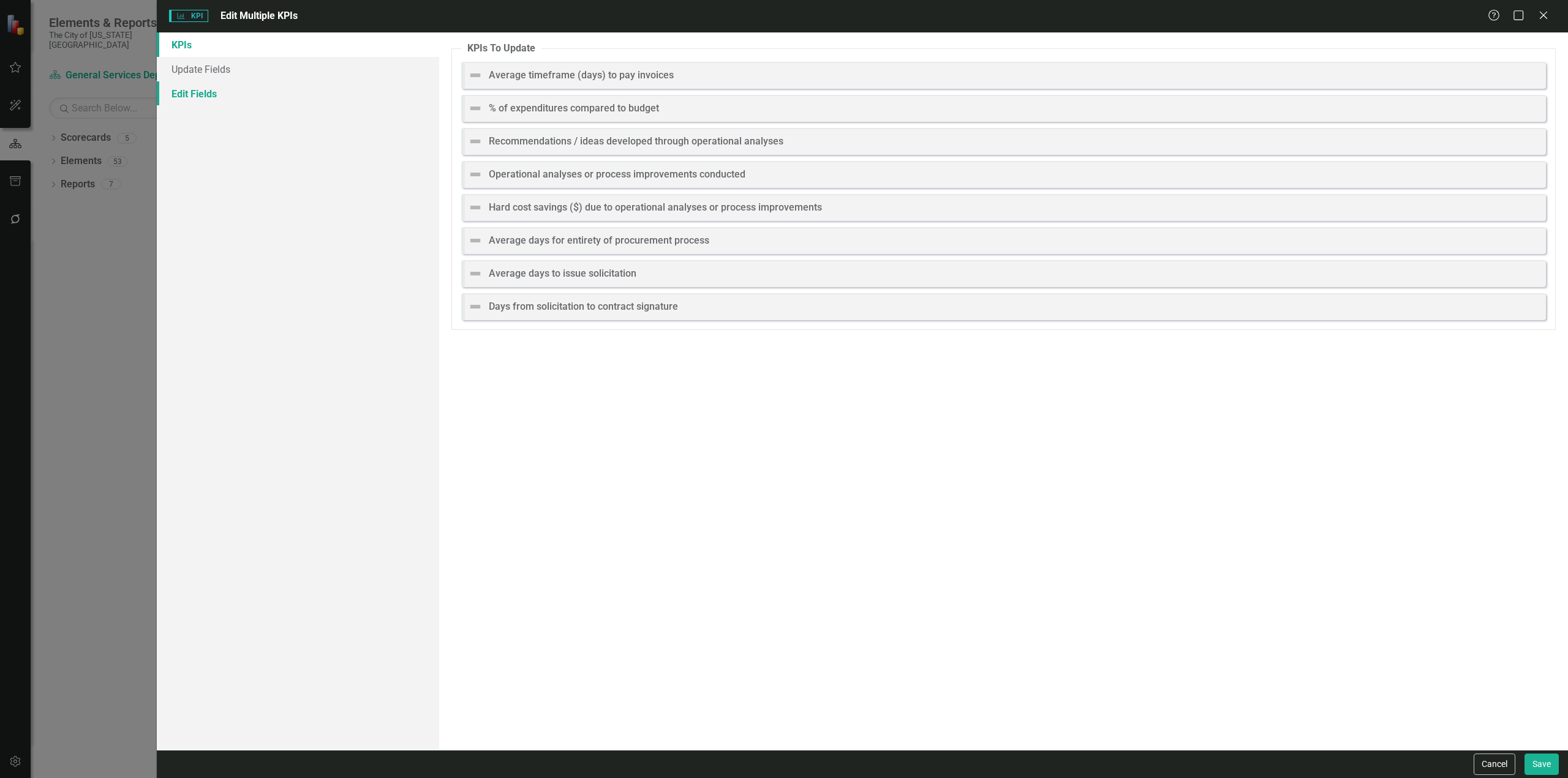
click at [287, 86] on link "Edit Fields" at bounding box center [298, 93] width 282 height 24
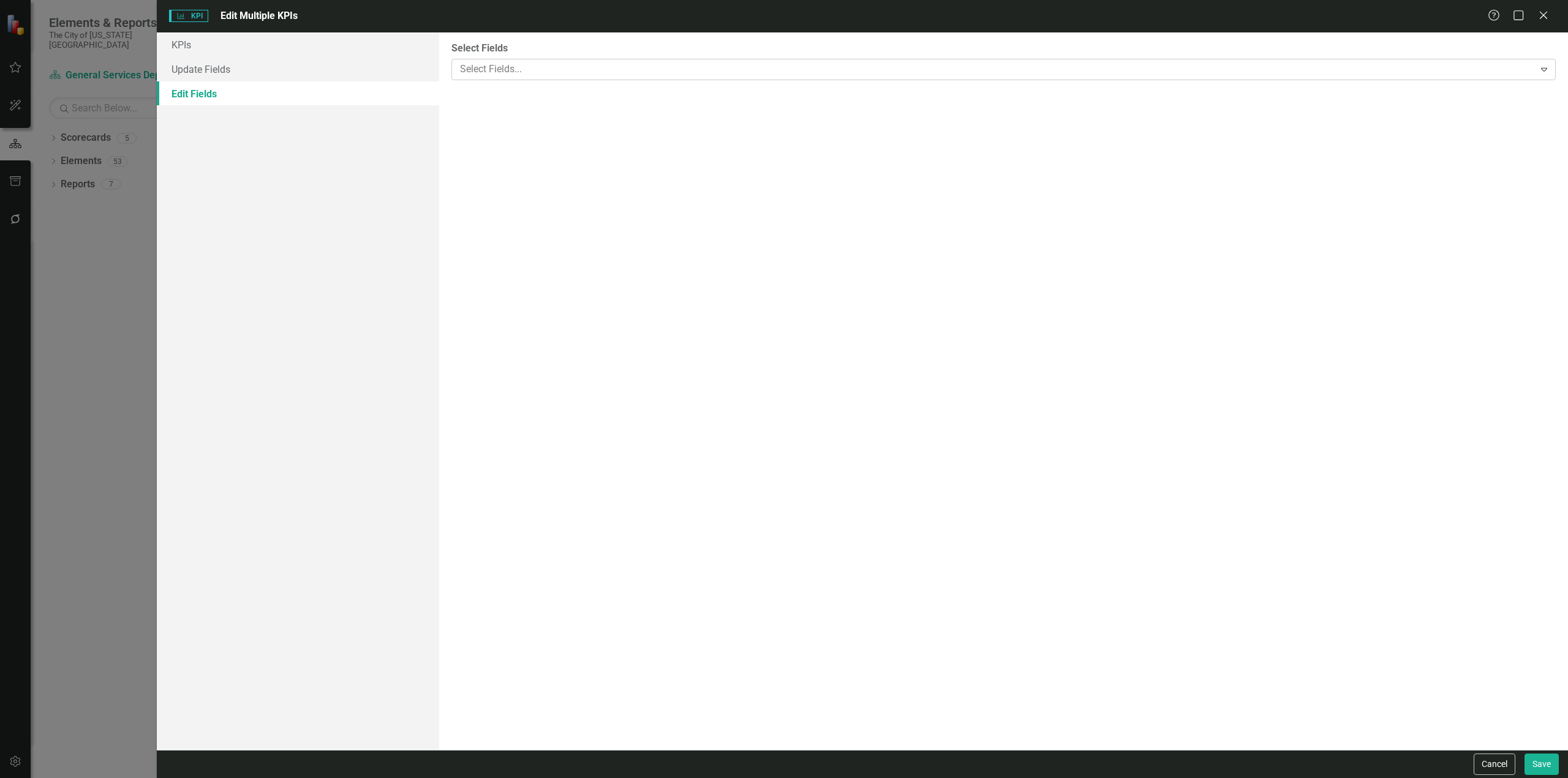
drag, startPoint x: 478, startPoint y: 66, endPoint x: 487, endPoint y: 74, distance: 12.0
click at [480, 66] on div at bounding box center [995, 69] width 1079 height 16
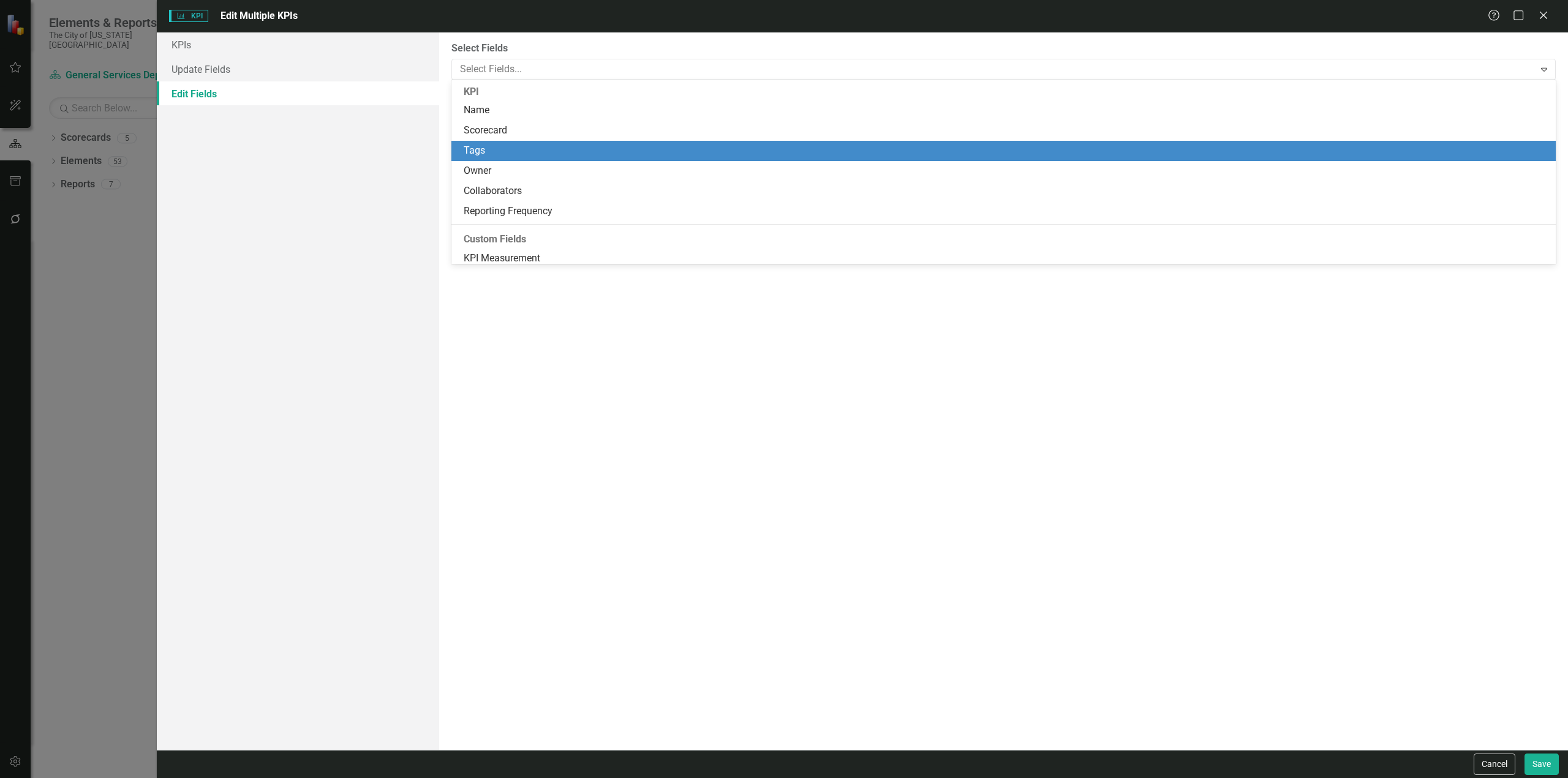
click at [494, 148] on div "Tags" at bounding box center [1006, 150] width 1085 height 14
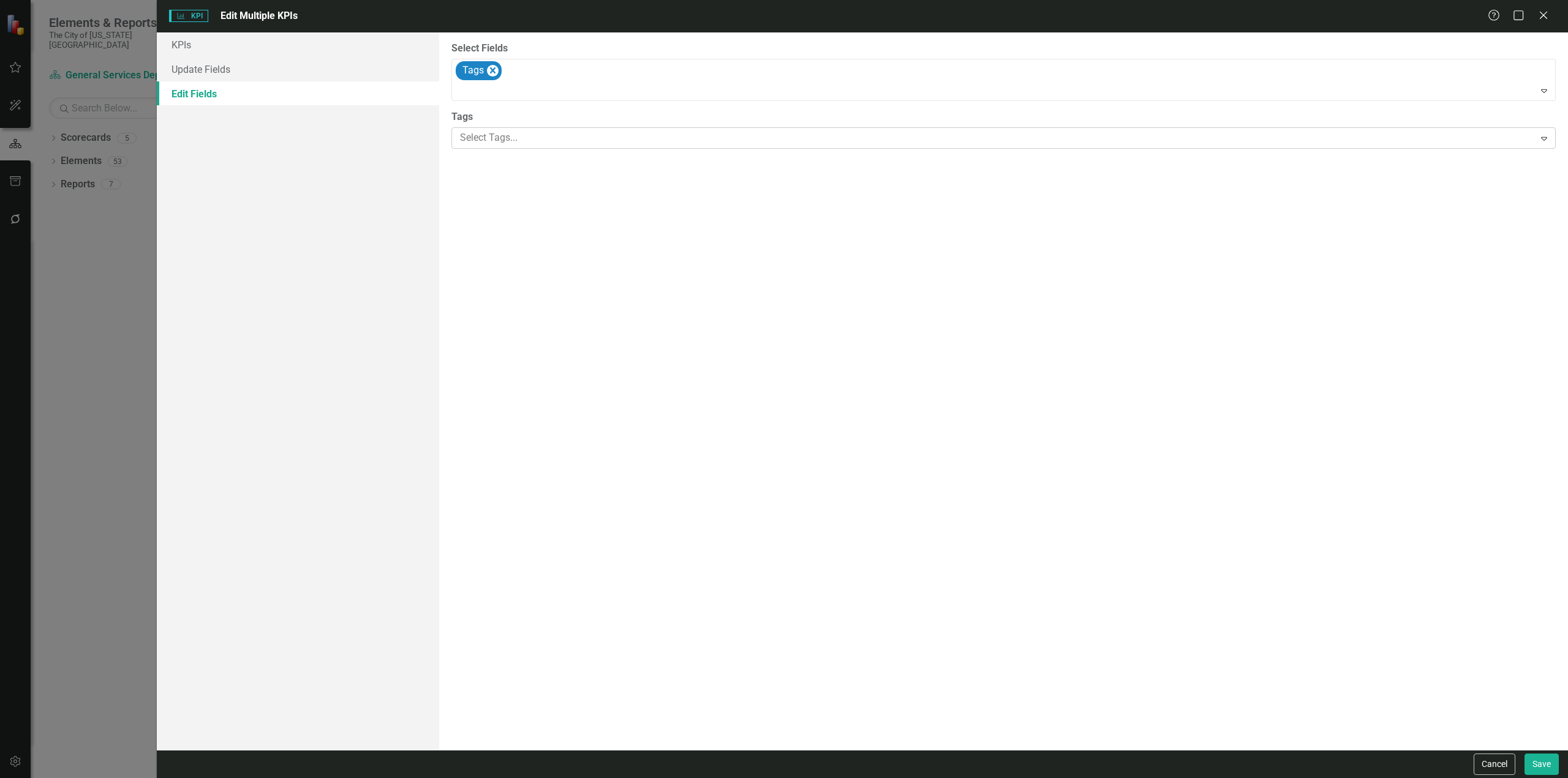
click at [498, 130] on div at bounding box center [995, 138] width 1079 height 16
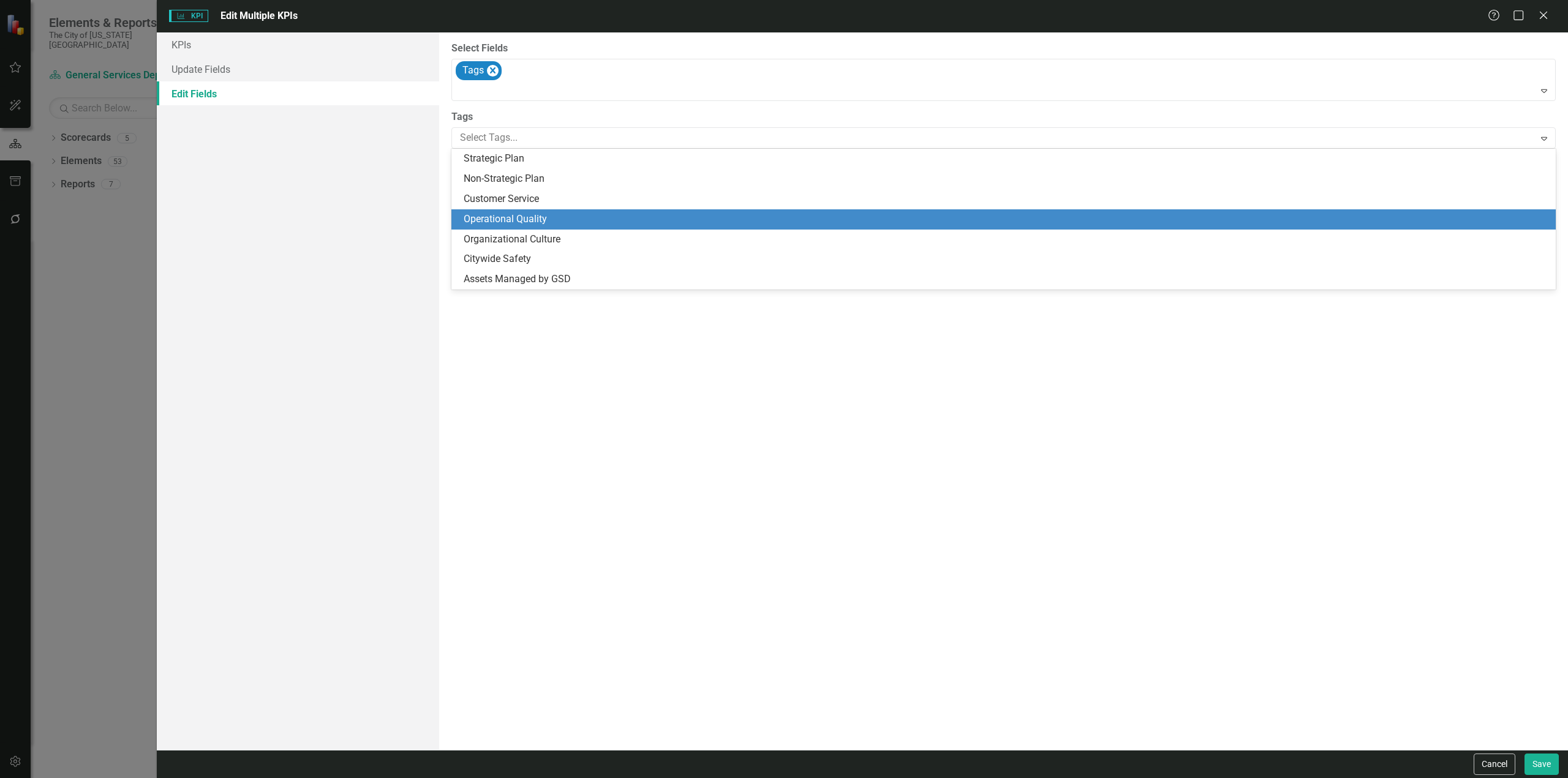
click at [506, 221] on span "Operational Quality" at bounding box center [505, 219] width 84 height 11
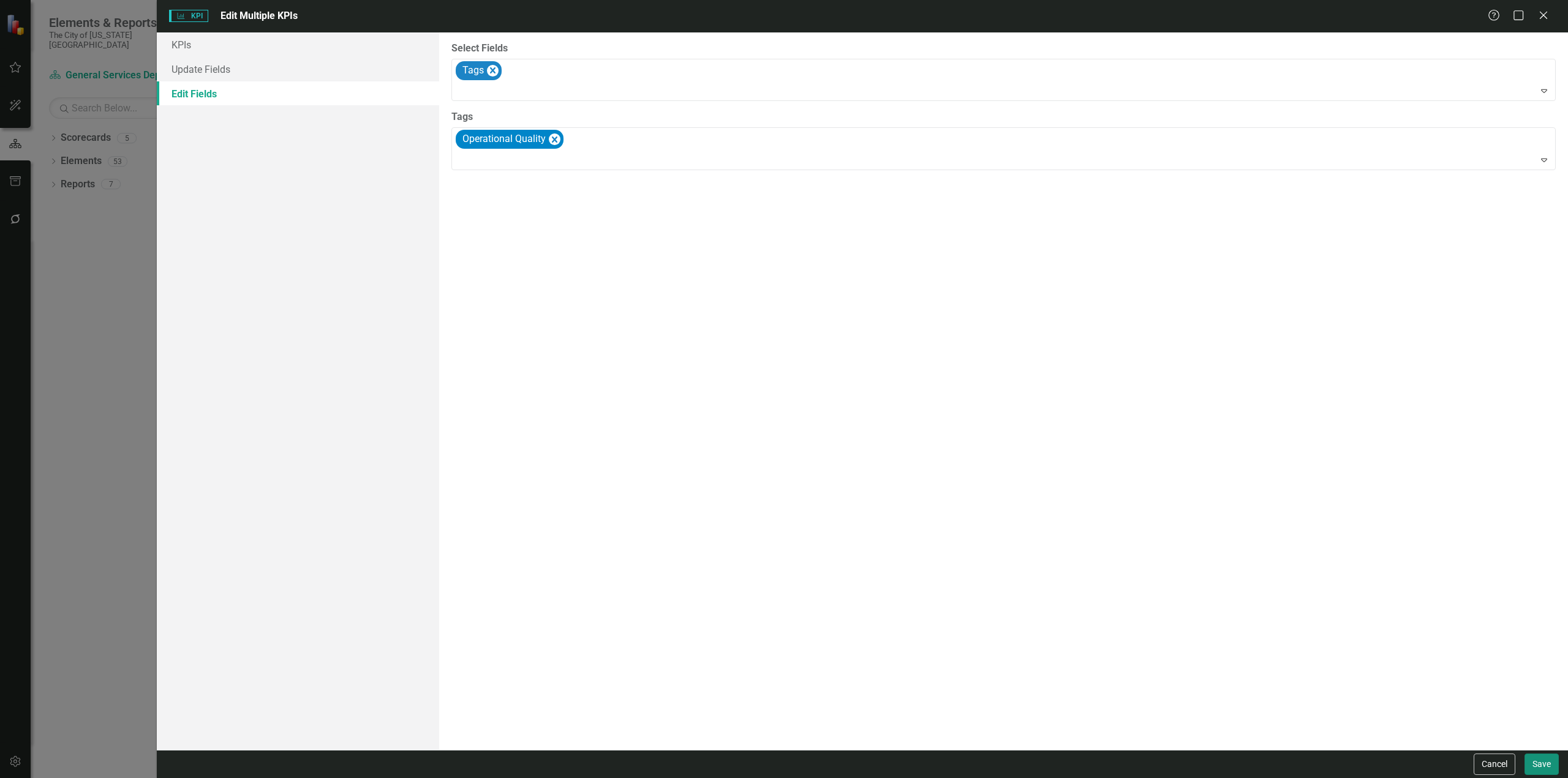
click at [1537, 766] on button "Save" at bounding box center [1542, 764] width 34 height 21
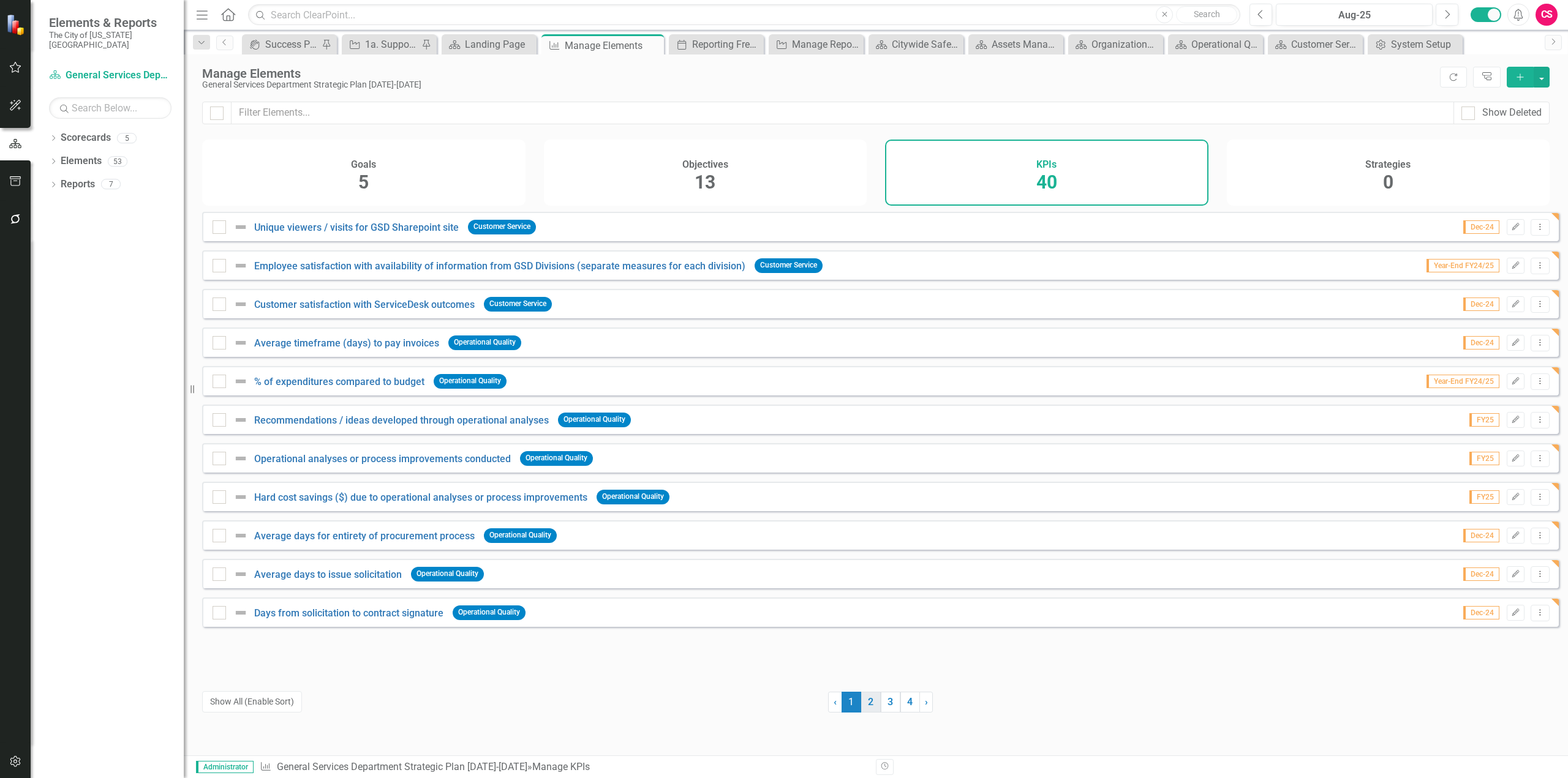
click at [864, 698] on link "2" at bounding box center [871, 703] width 19 height 21
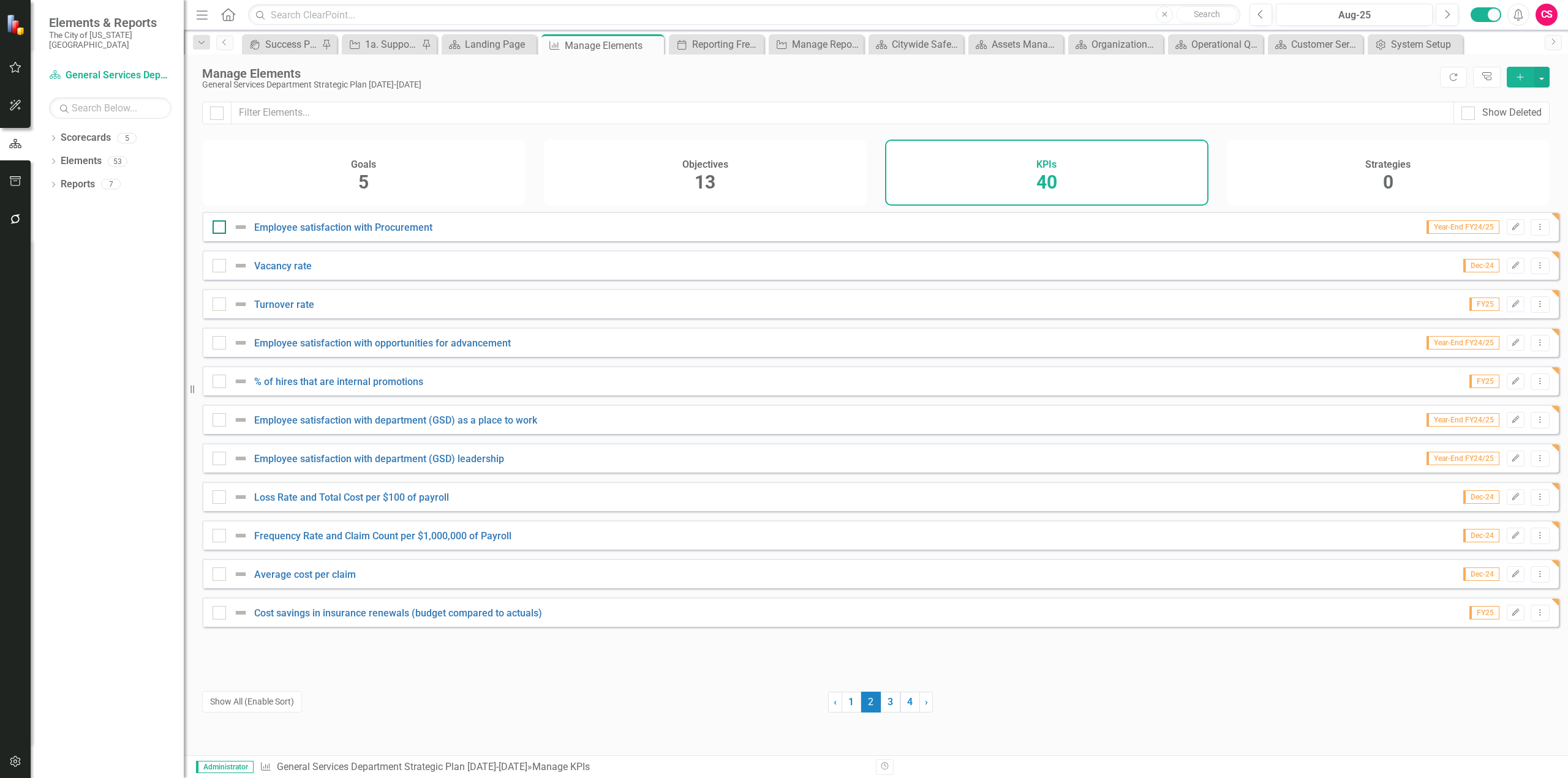
click at [225, 234] on div at bounding box center [219, 227] width 14 height 14
click at [221, 229] on input "checkbox" at bounding box center [217, 225] width 8 height 8
checkbox input "true"
click at [223, 269] on div at bounding box center [219, 265] width 14 height 14
click at [221, 267] on input "checkbox" at bounding box center [217, 263] width 8 height 8
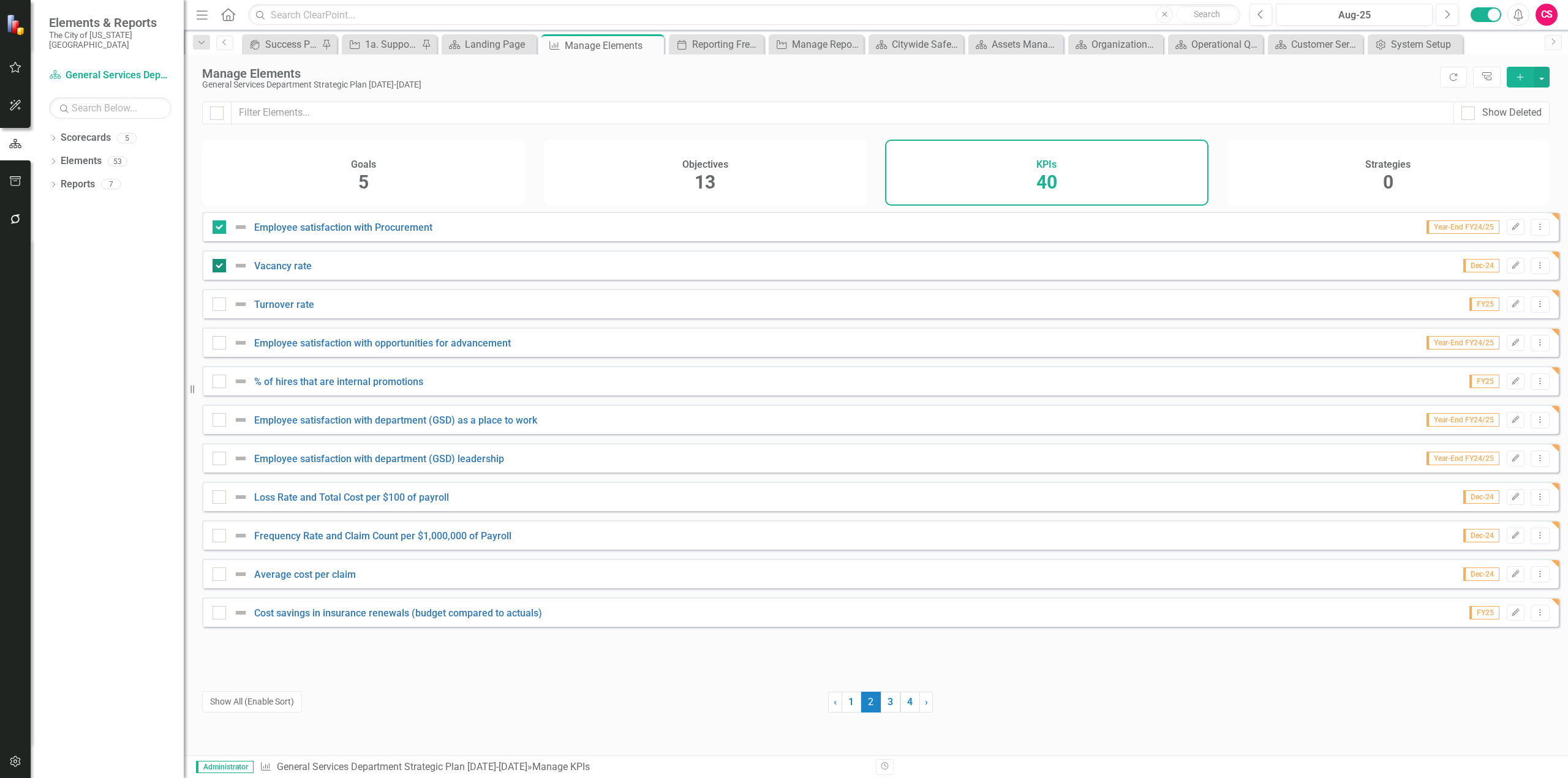
click at [223, 269] on div at bounding box center [219, 265] width 14 height 14
click at [221, 267] on input "checkbox" at bounding box center [217, 263] width 8 height 8
checkbox input "false"
click at [1507, 235] on button "Edit" at bounding box center [1516, 227] width 18 height 16
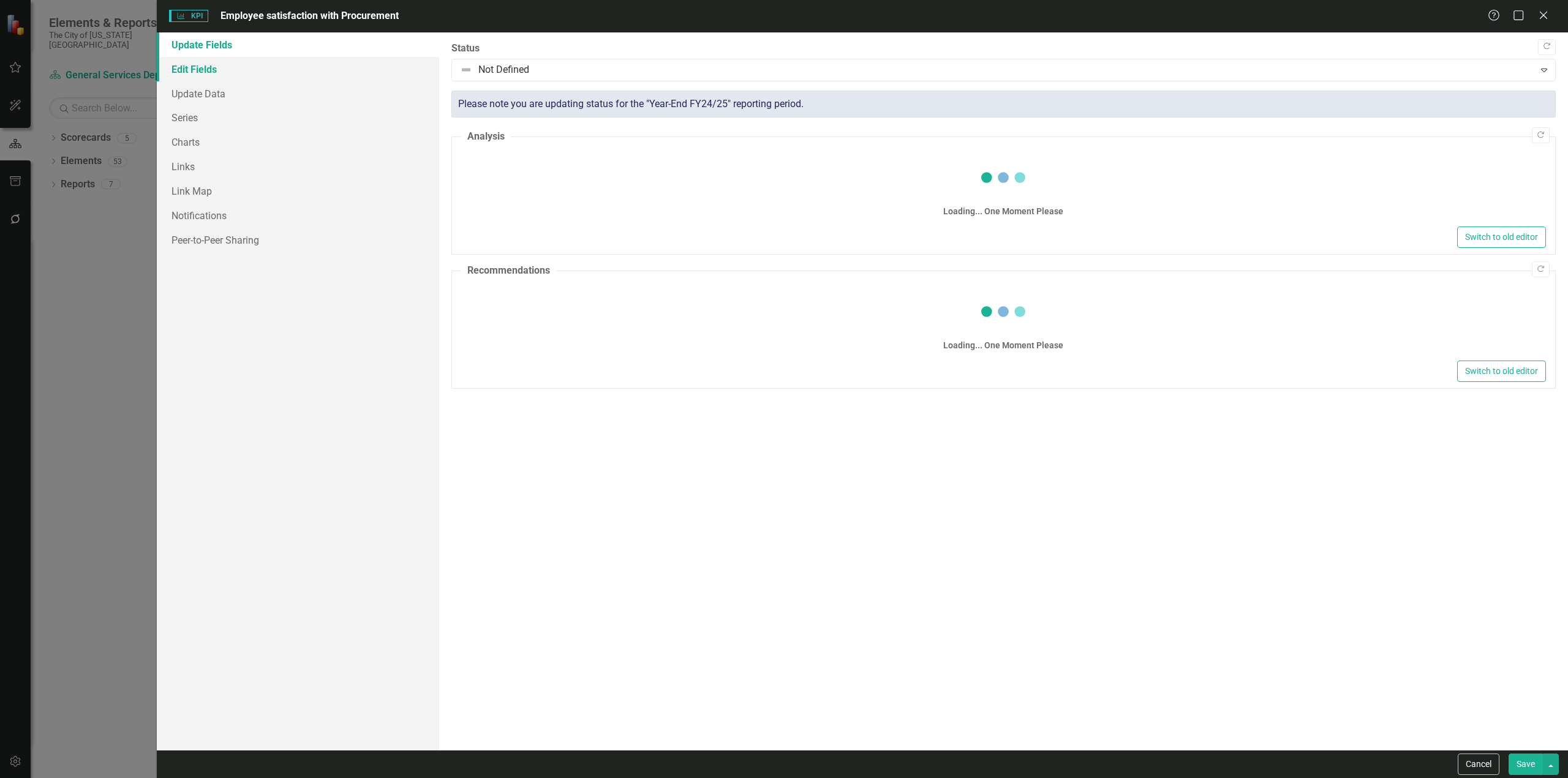
click at [222, 75] on link "Edit Fields" at bounding box center [298, 69] width 282 height 24
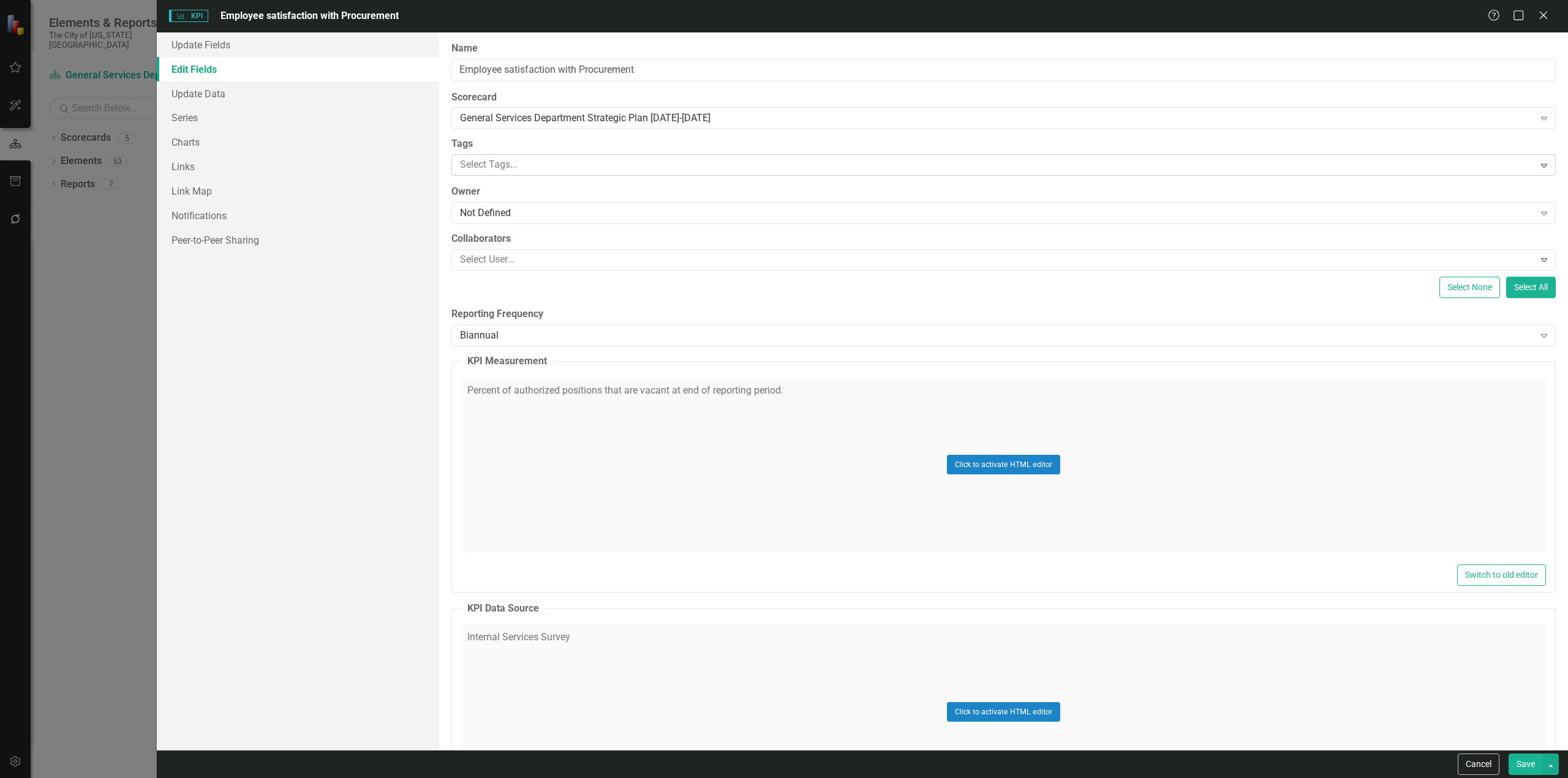
click at [526, 168] on div at bounding box center [995, 165] width 1079 height 16
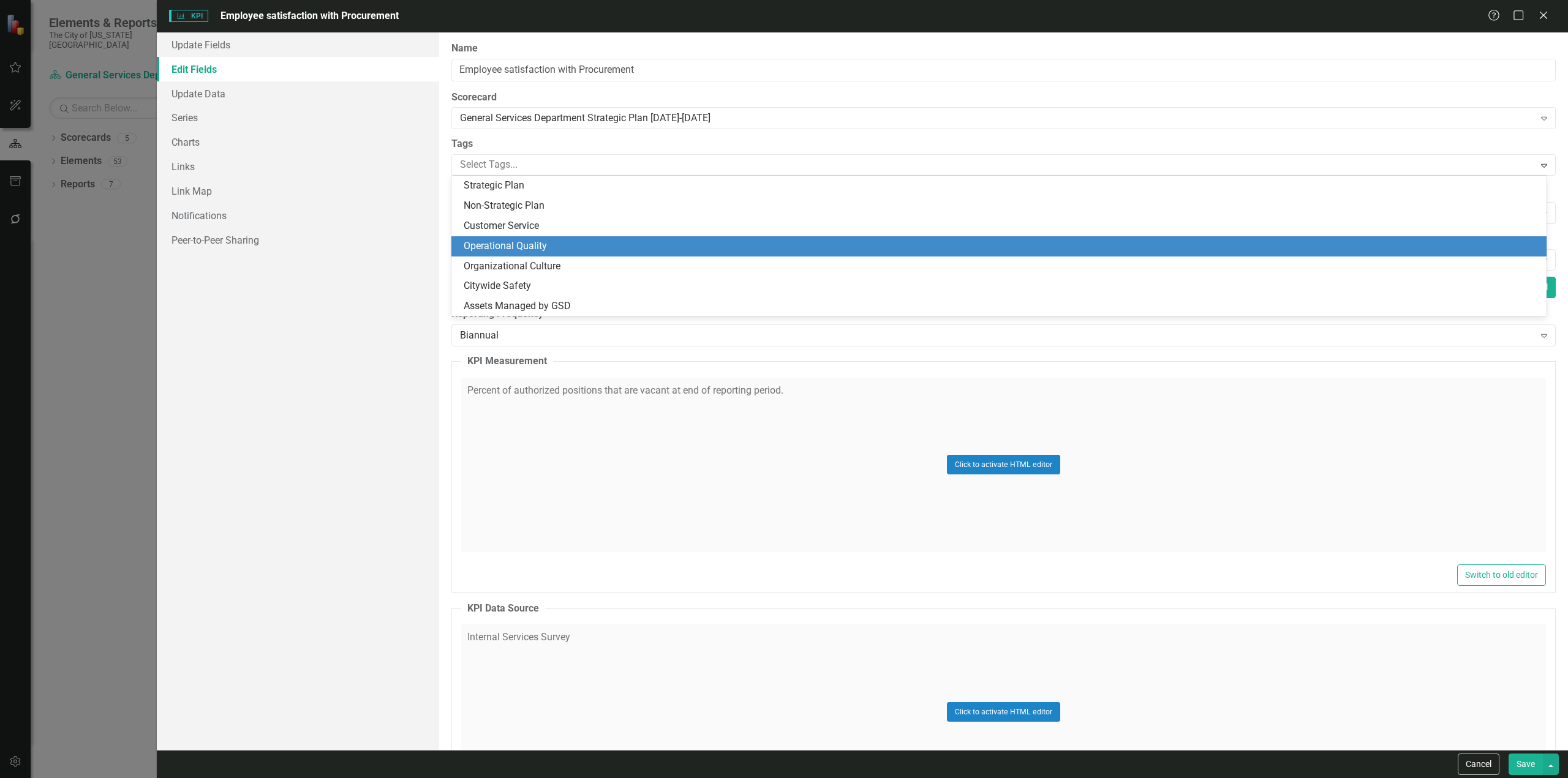
click at [506, 247] on span "Operational Quality" at bounding box center [505, 246] width 84 height 11
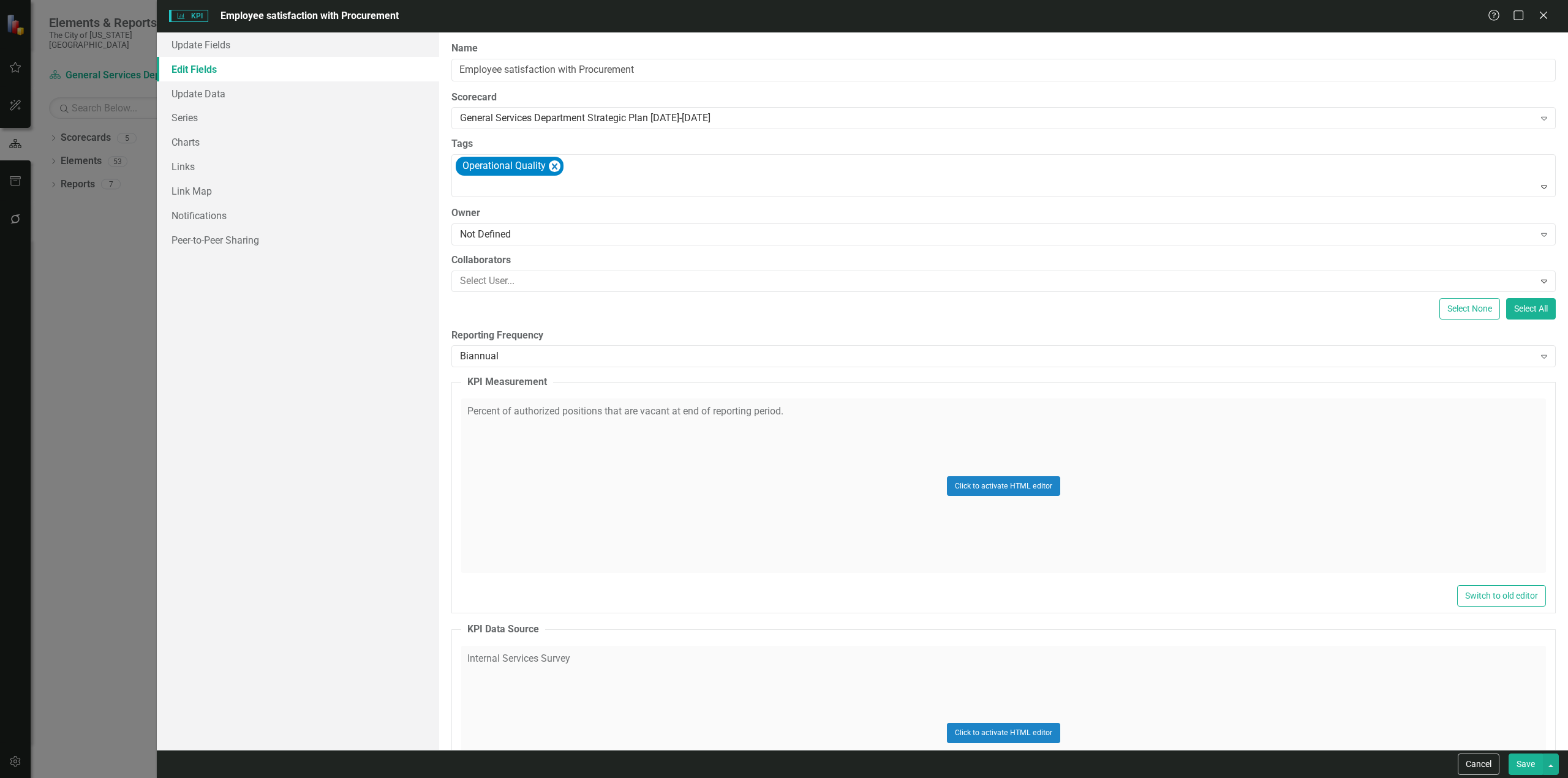
click at [1536, 766] on button "Save" at bounding box center [1526, 764] width 34 height 21
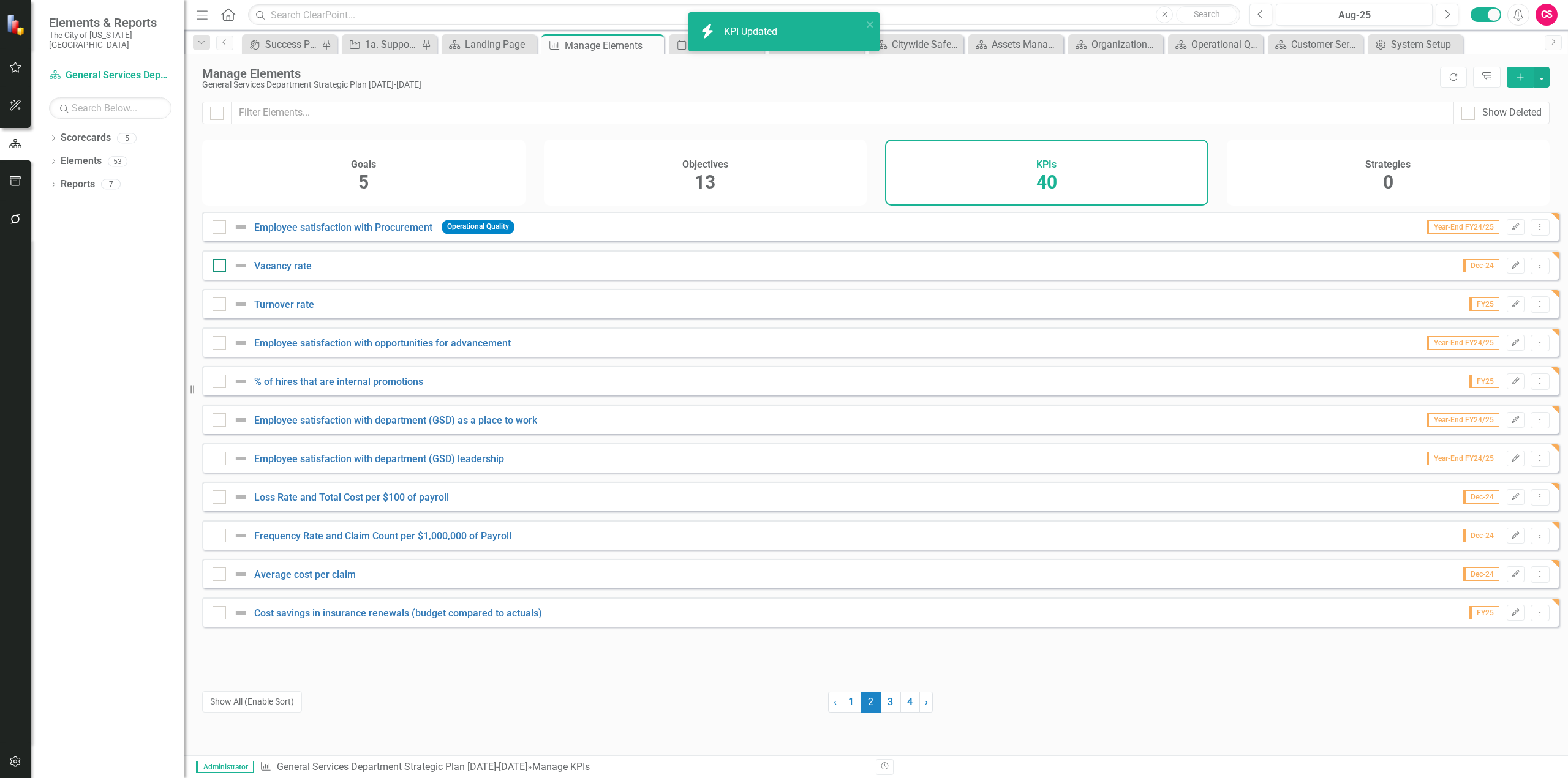
drag, startPoint x: 222, startPoint y: 276, endPoint x: 221, endPoint y: 282, distance: 6.1
click at [222, 273] on div at bounding box center [219, 265] width 14 height 14
click at [221, 267] on input "checkbox" at bounding box center [217, 263] width 8 height 8
checkbox input "true"
click at [218, 311] on div at bounding box center [219, 304] width 14 height 14
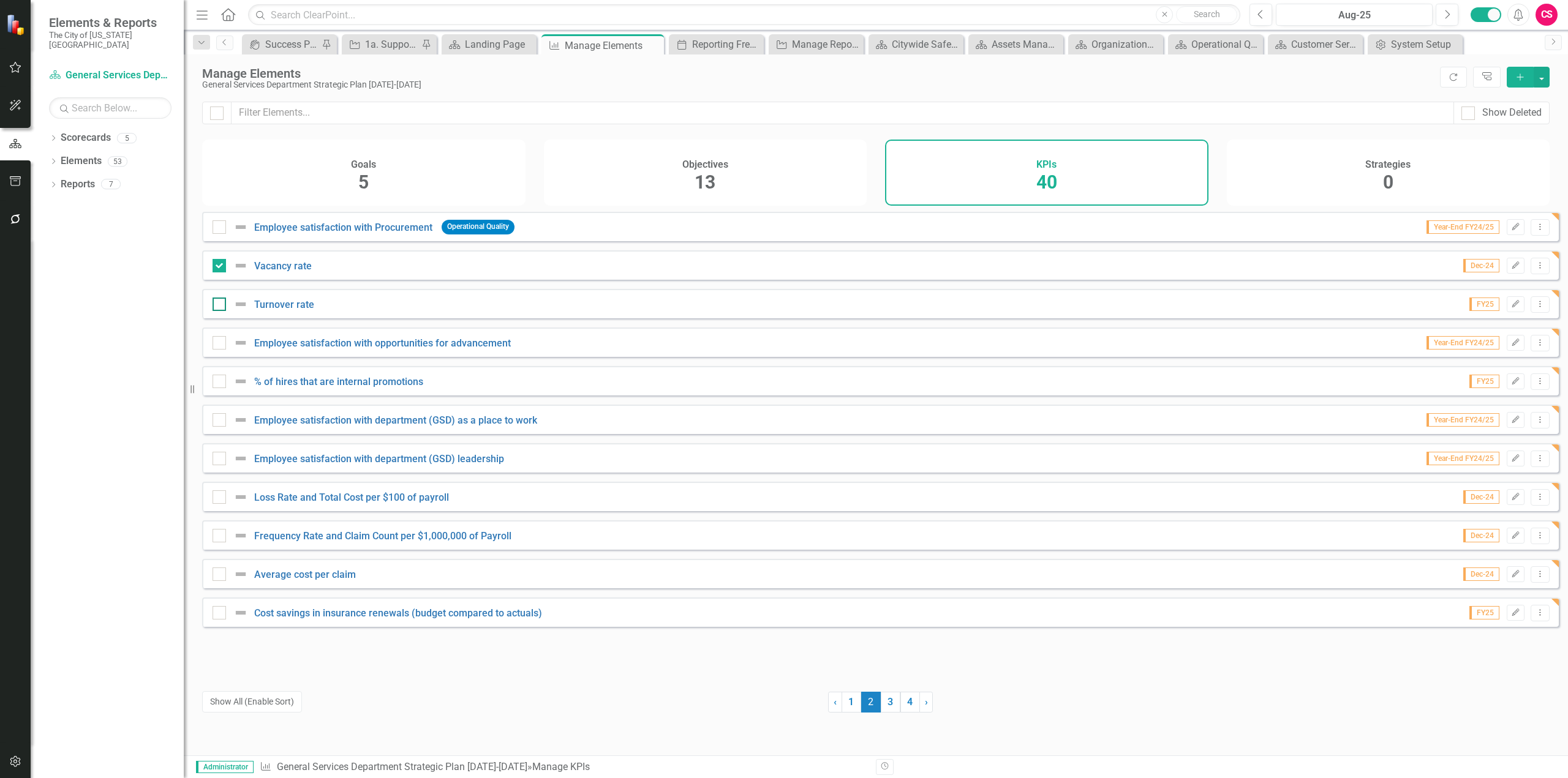
click at [218, 306] on input "checkbox" at bounding box center [217, 302] width 8 height 8
checkbox input "true"
click at [221, 350] on div at bounding box center [219, 342] width 14 height 14
click at [221, 344] on input "checkbox" at bounding box center [217, 340] width 8 height 8
checkbox input "true"
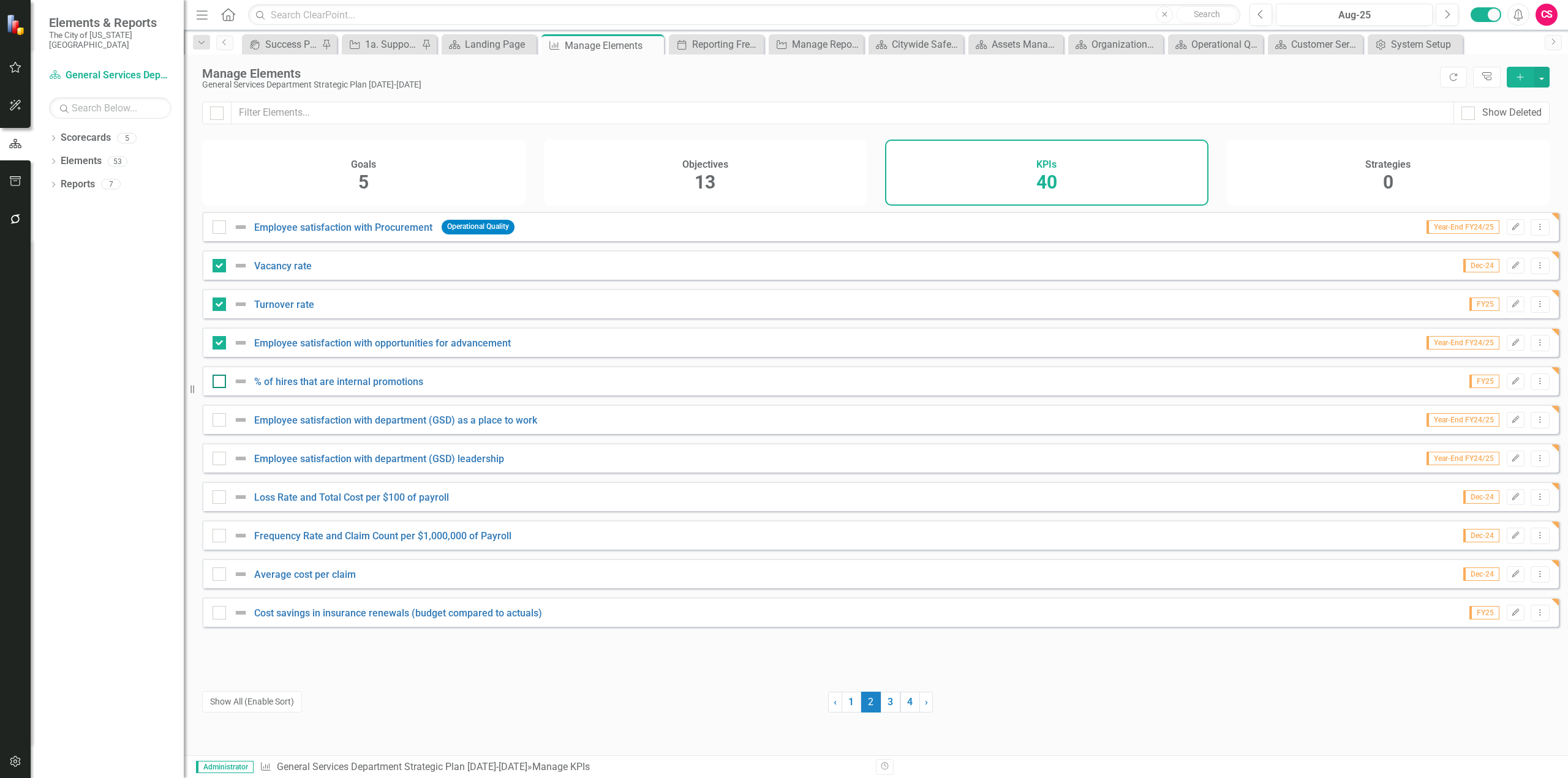
click at [219, 383] on input "checkbox" at bounding box center [217, 379] width 8 height 8
checkbox input "true"
drag, startPoint x: 222, startPoint y: 428, endPoint x: 224, endPoint y: 436, distance: 8.2
click at [222, 427] on div at bounding box center [219, 419] width 14 height 14
click at [221, 421] on input "checkbox" at bounding box center [217, 417] width 8 height 8
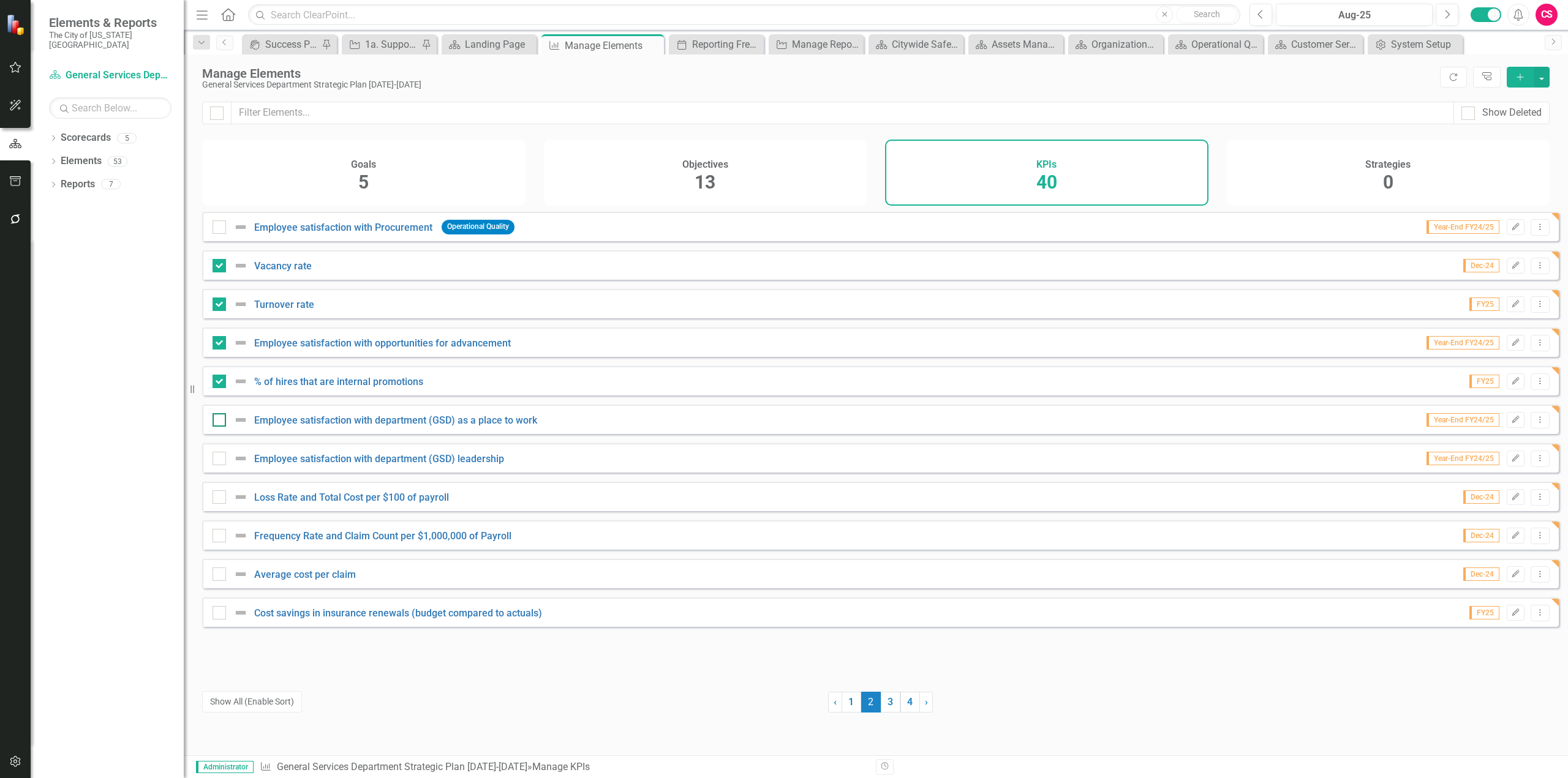
checkbox input "true"
click at [226, 461] on div at bounding box center [233, 458] width 41 height 15
click at [221, 460] on input "checkbox" at bounding box center [217, 456] width 8 height 8
checkbox input "true"
click at [1540, 78] on button "button" at bounding box center [1542, 77] width 16 height 21
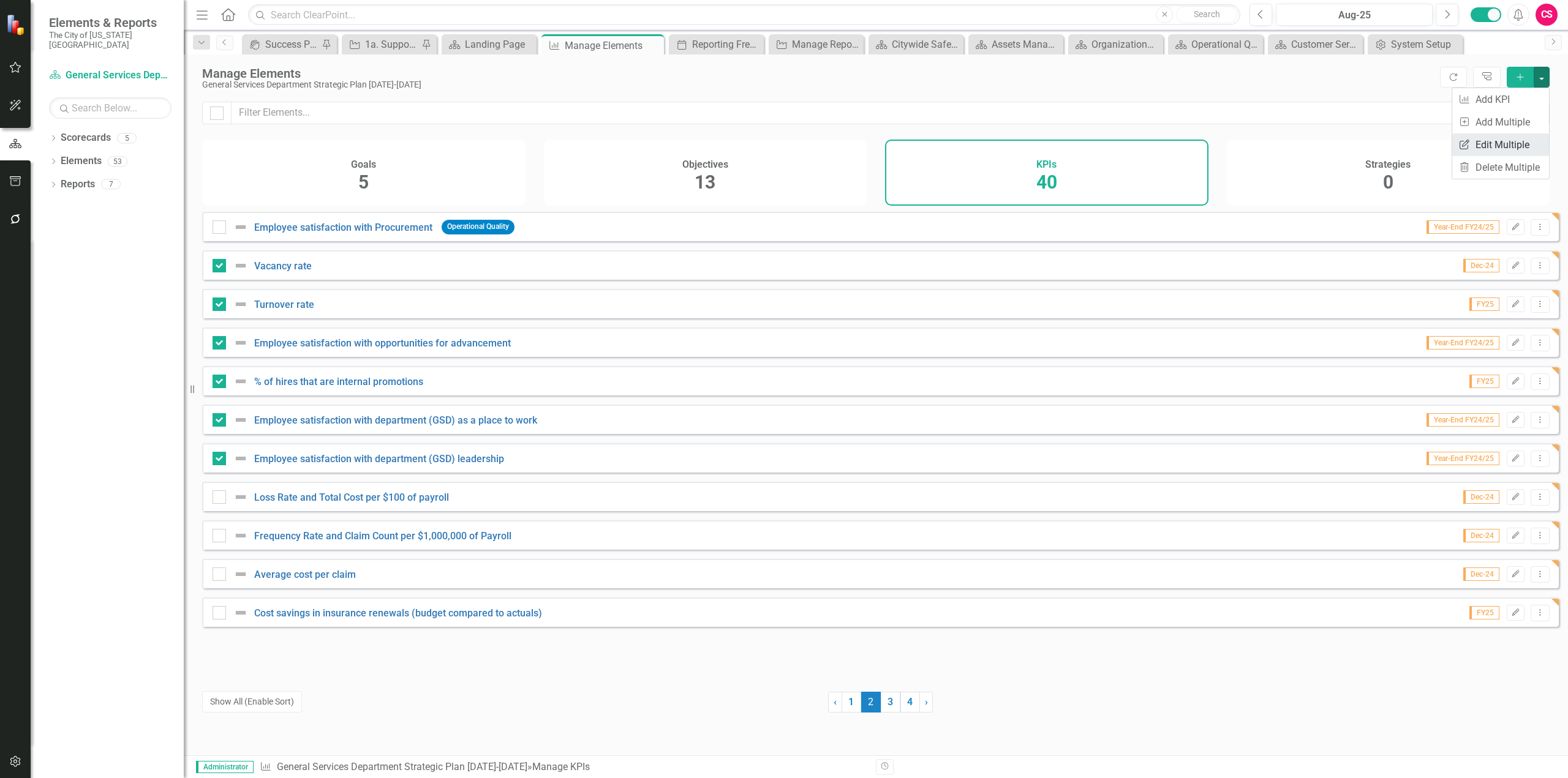
click at [1496, 142] on link "Edit Multiple Edit Multiple" at bounding box center [1501, 145] width 97 height 23
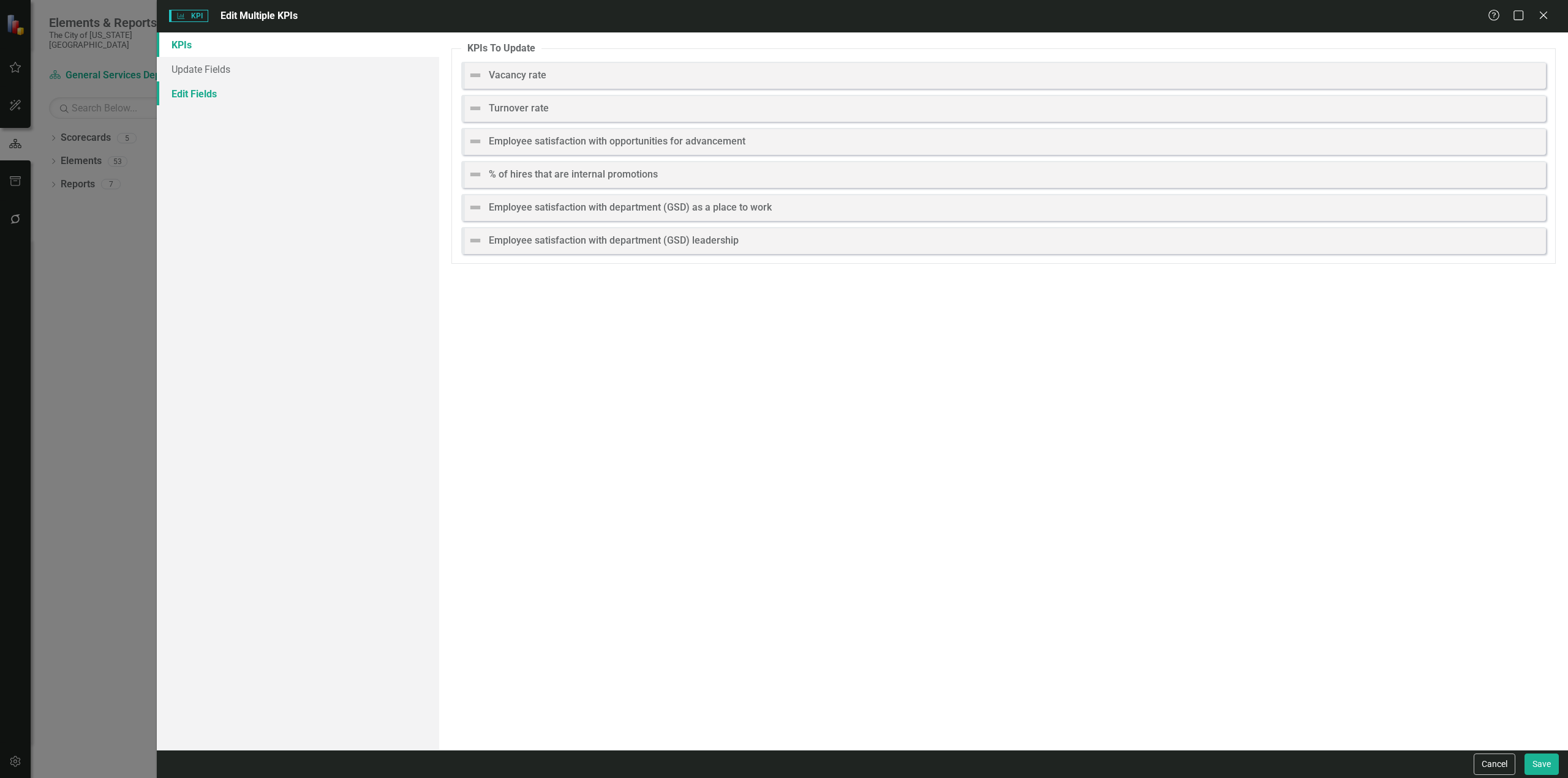
drag, startPoint x: 210, startPoint y: 88, endPoint x: 252, endPoint y: 96, distance: 42.8
click at [211, 88] on link "Edit Fields" at bounding box center [298, 93] width 282 height 24
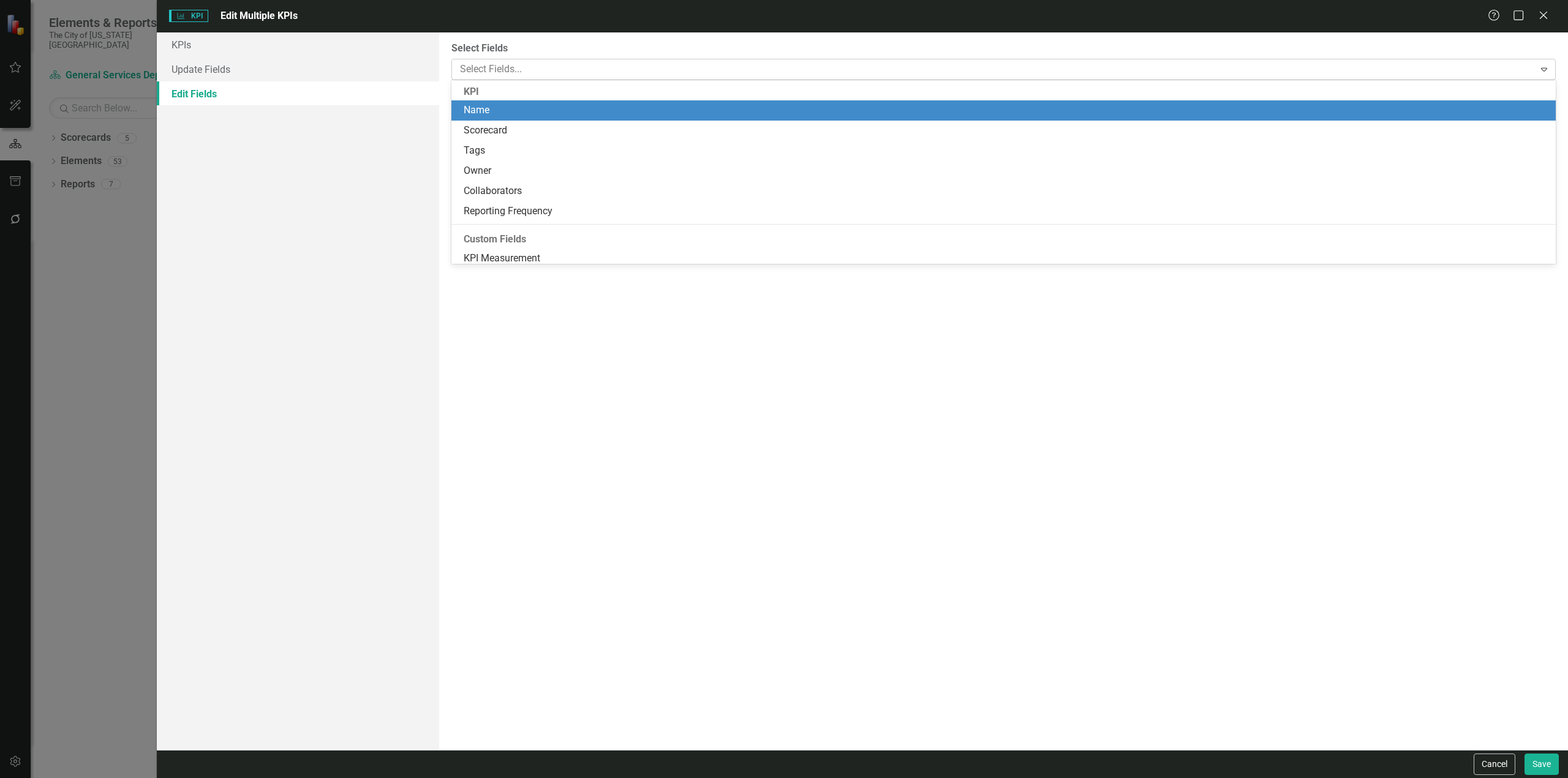
click at [525, 76] on div at bounding box center [995, 69] width 1079 height 16
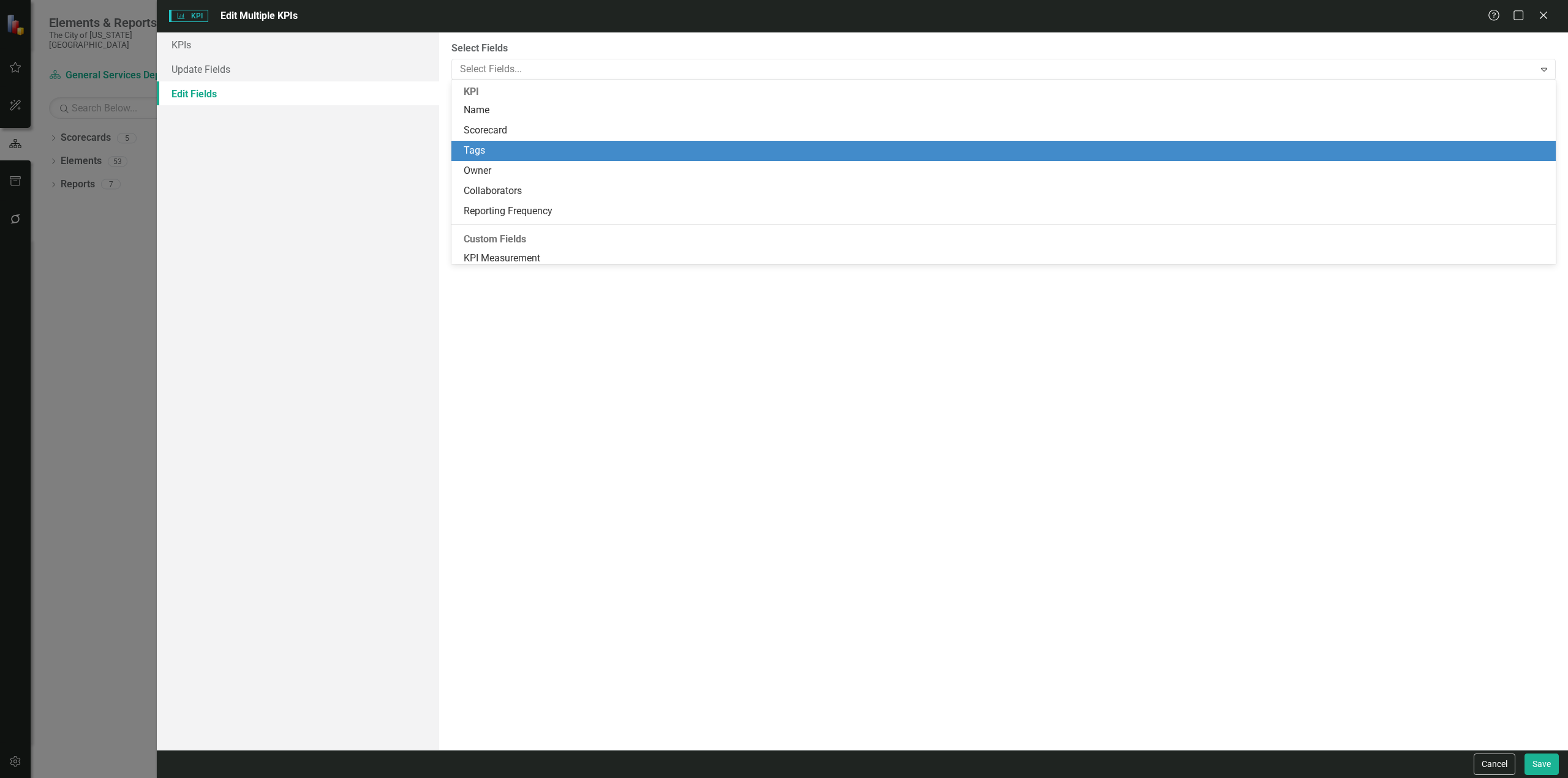
click at [528, 149] on div "Tags" at bounding box center [1006, 150] width 1085 height 14
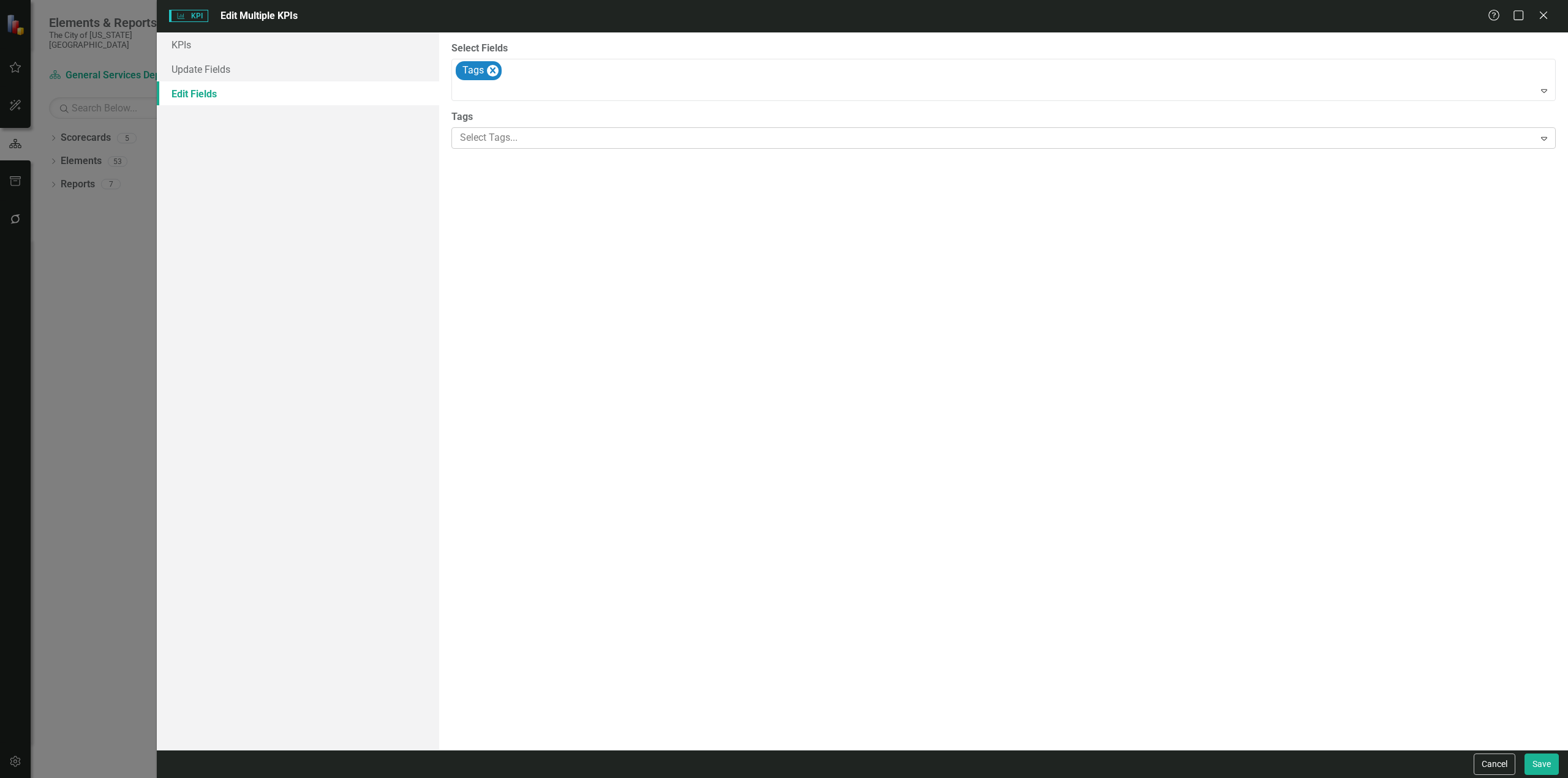
click at [528, 131] on div at bounding box center [995, 138] width 1079 height 16
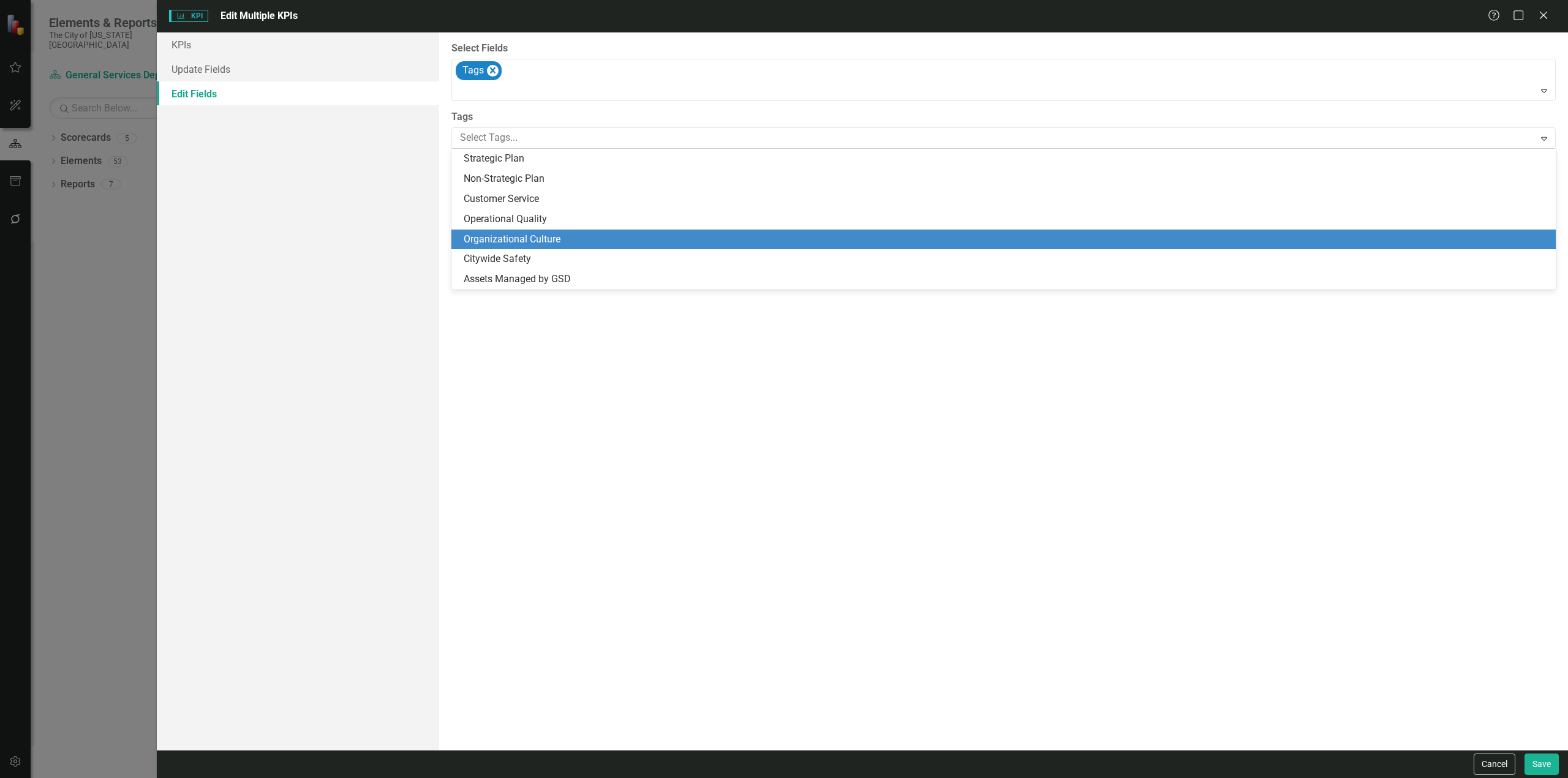
click at [507, 243] on span "Organizational Culture" at bounding box center [511, 239] width 97 height 11
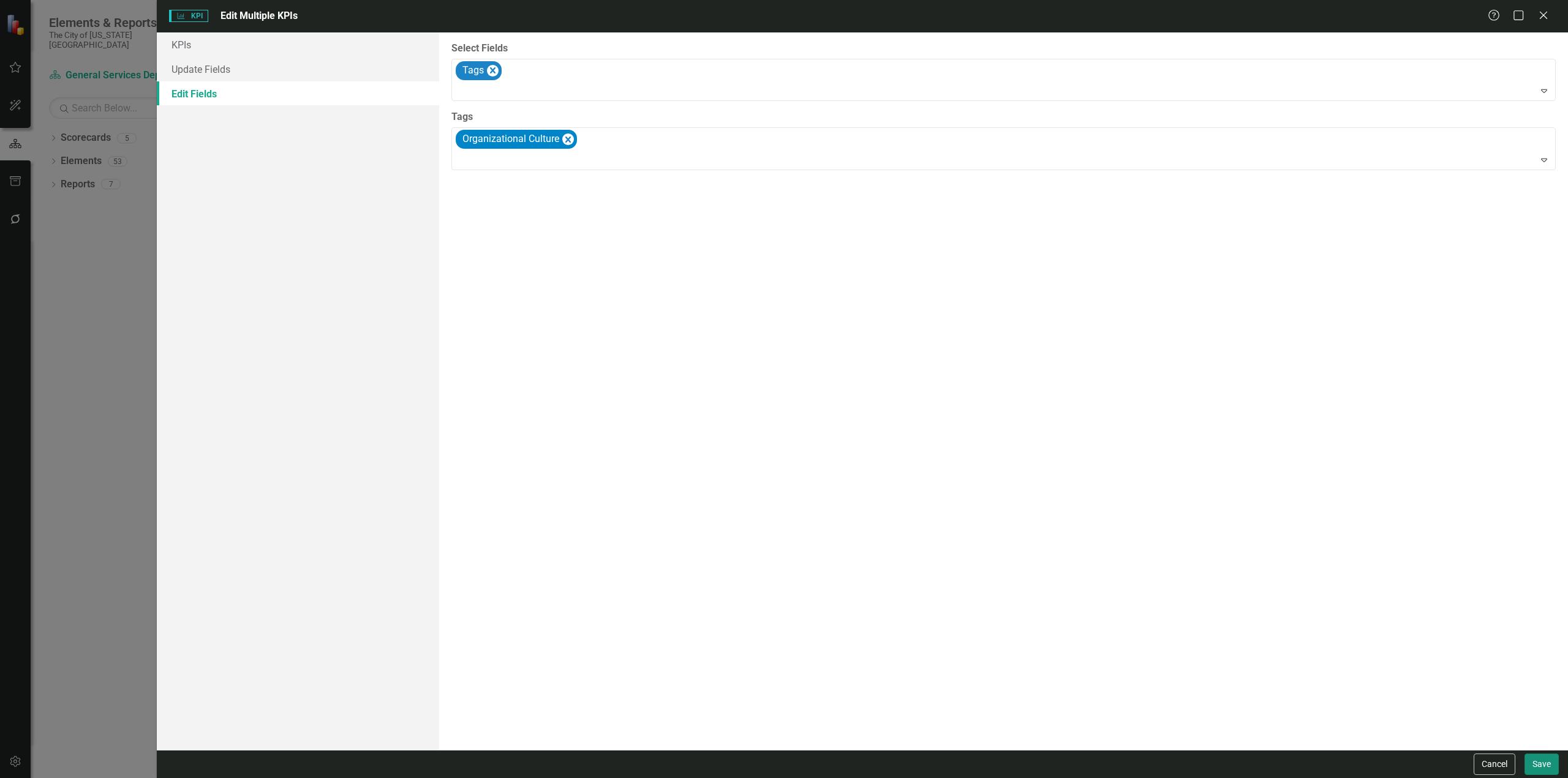
click at [1548, 760] on button "Save" at bounding box center [1542, 764] width 34 height 21
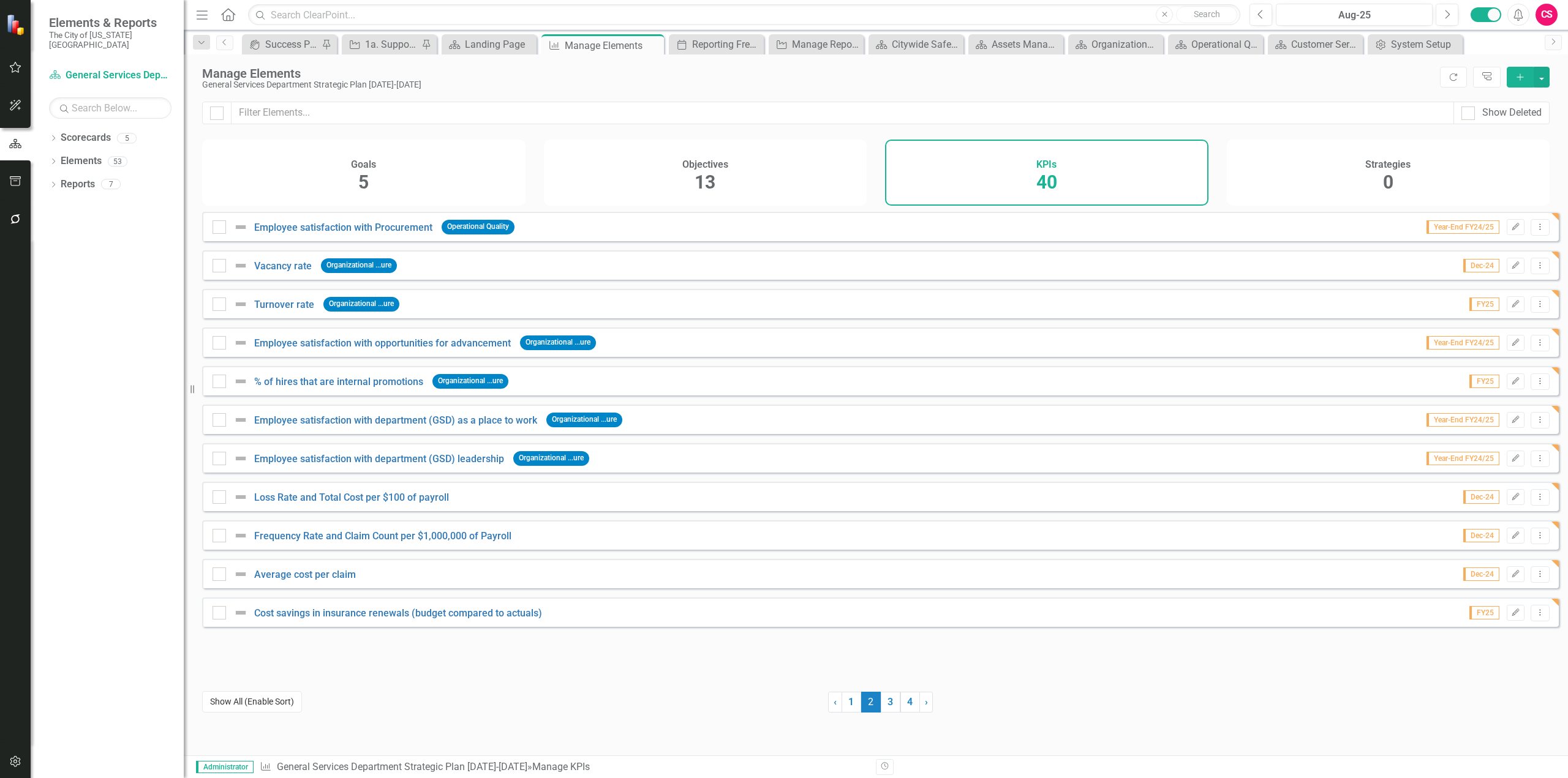
click at [278, 703] on button "Show All (Enable Sort)" at bounding box center [252, 702] width 100 height 21
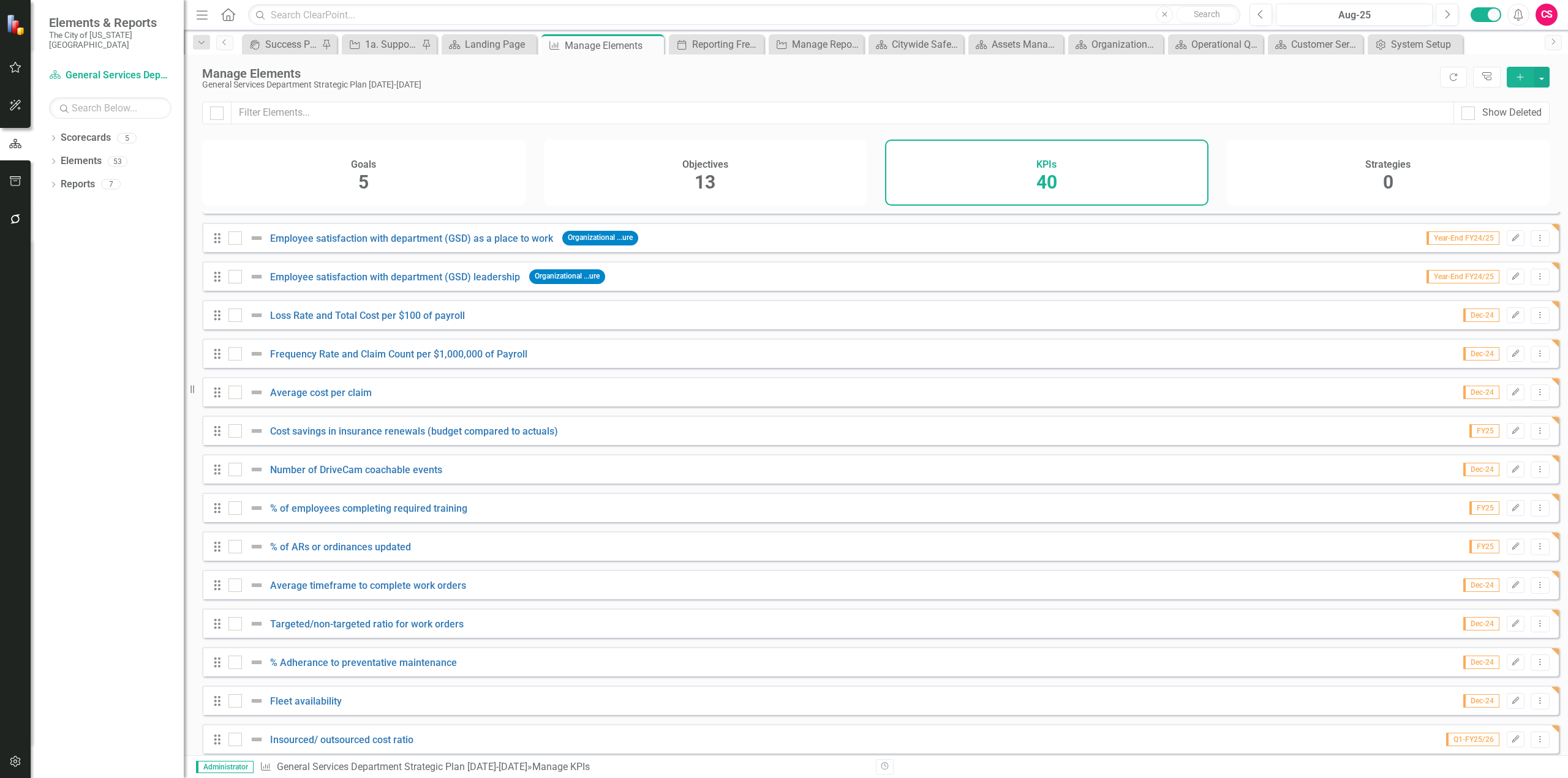
scroll to position [613, 0]
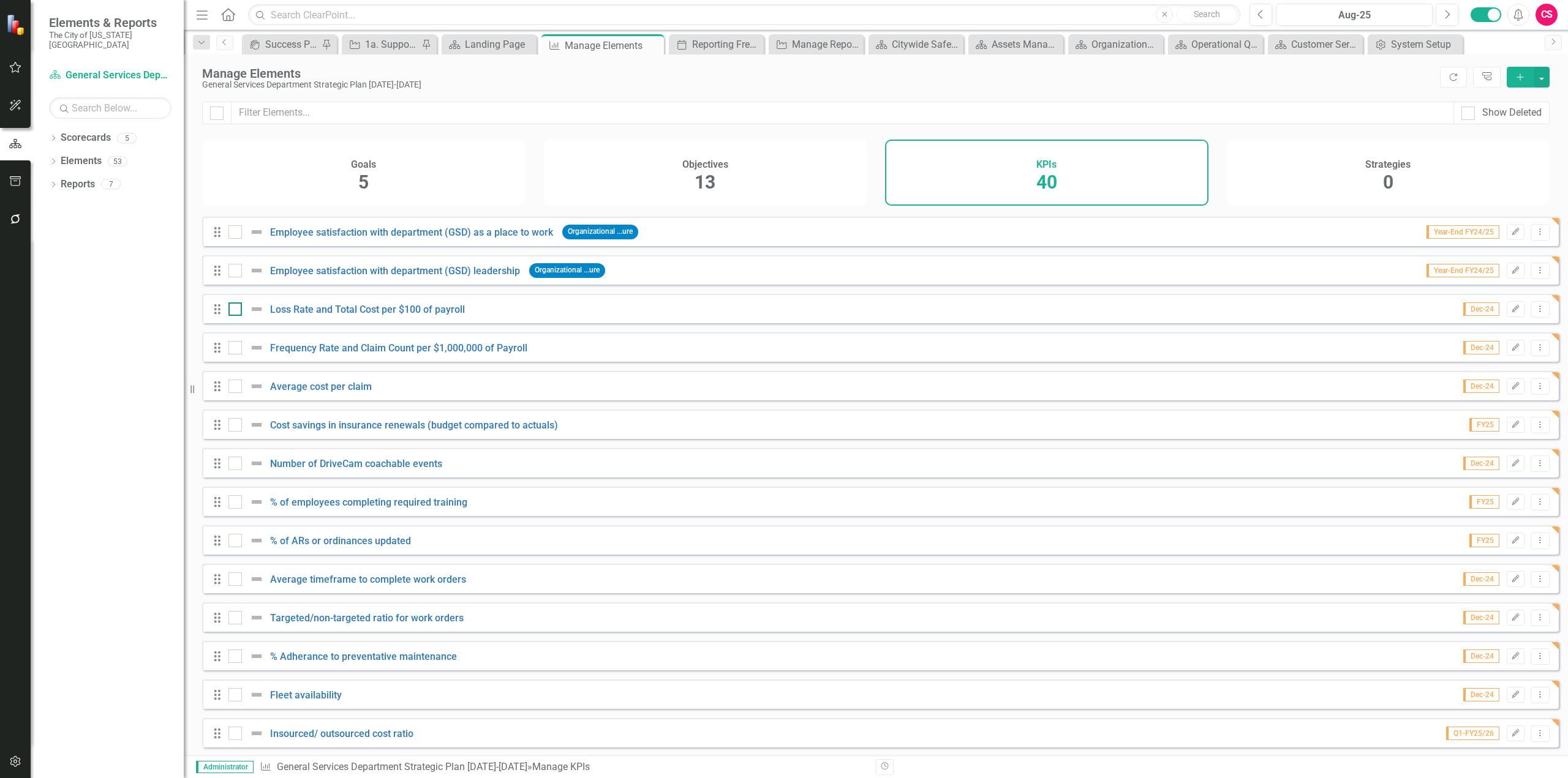
click at [240, 316] on div at bounding box center [235, 309] width 14 height 14
click at [236, 311] on input "checkbox" at bounding box center [233, 307] width 8 height 8
checkbox input "true"
click at [240, 355] on div at bounding box center [235, 347] width 14 height 14
click at [236, 349] on input "checkbox" at bounding box center [233, 345] width 8 height 8
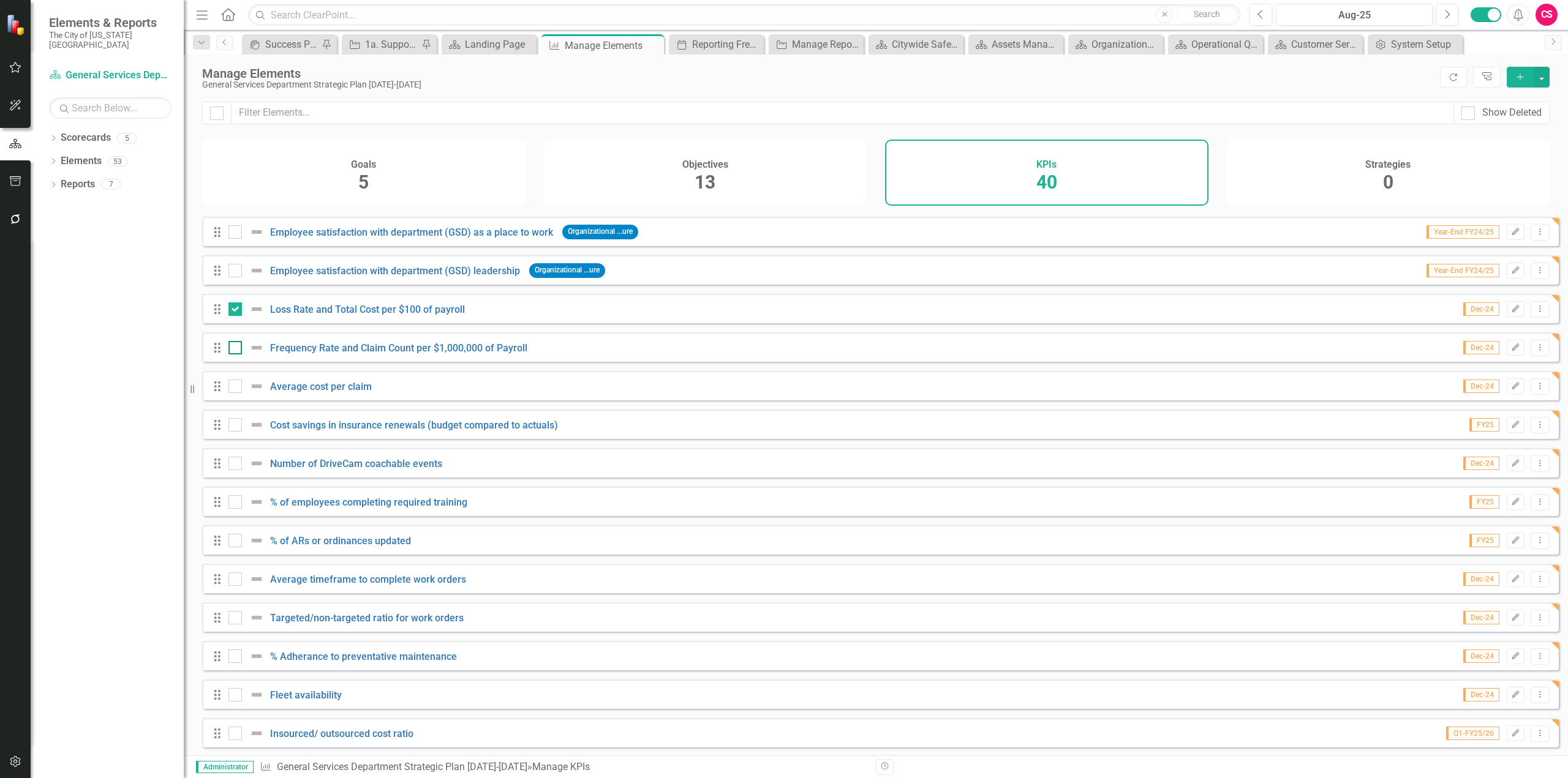
checkbox input "true"
drag, startPoint x: 236, startPoint y: 398, endPoint x: 246, endPoint y: 415, distance: 19.7
click at [238, 393] on div at bounding box center [235, 386] width 14 height 14
click at [236, 388] on input "checkbox" at bounding box center [233, 384] width 8 height 8
checkbox input "true"
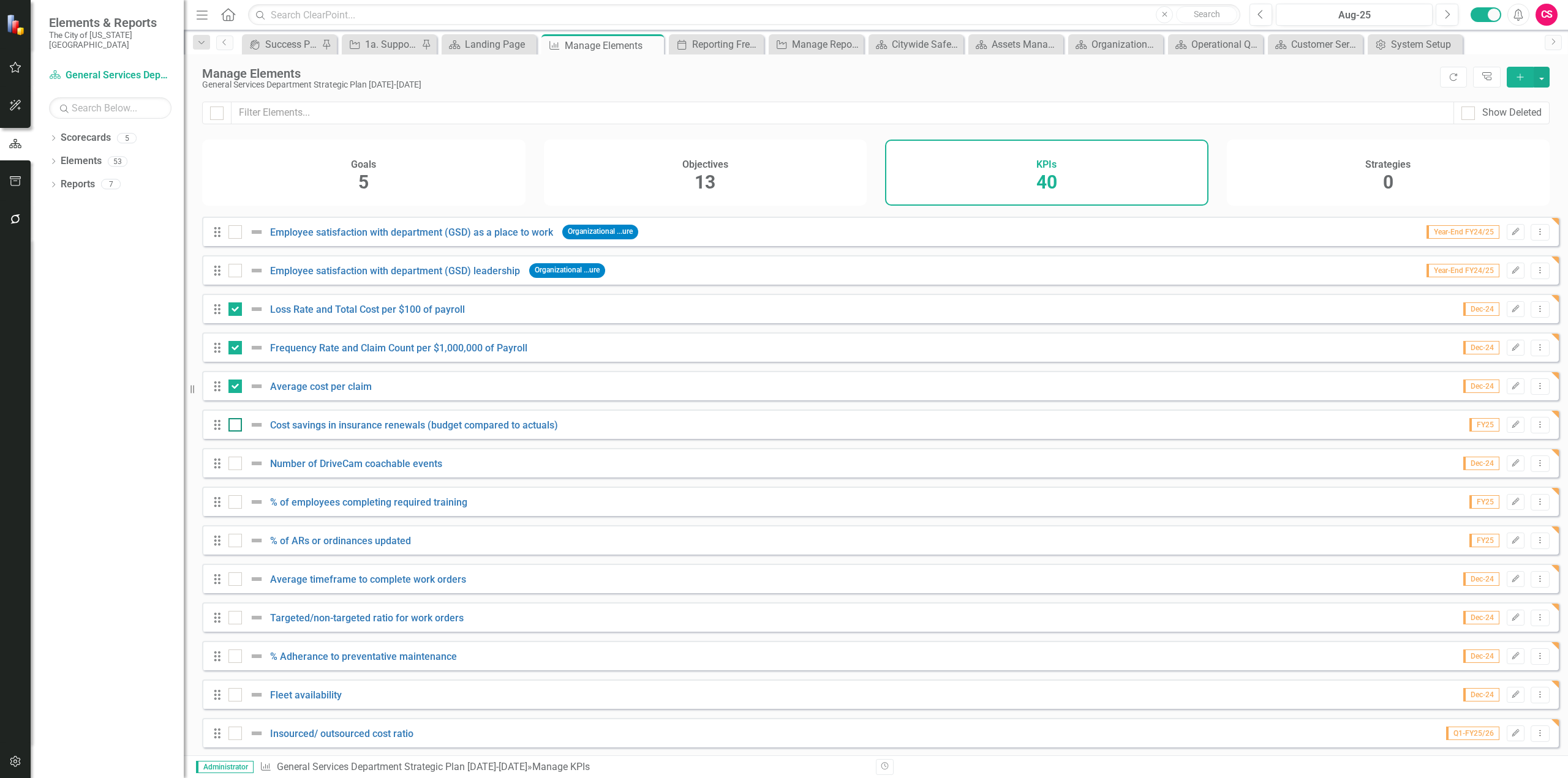
click at [235, 426] on input "checkbox" at bounding box center [233, 423] width 8 height 8
checkbox input "true"
click at [230, 465] on input "checkbox" at bounding box center [233, 461] width 8 height 8
checkbox input "true"
click at [239, 506] on div at bounding box center [235, 502] width 14 height 14
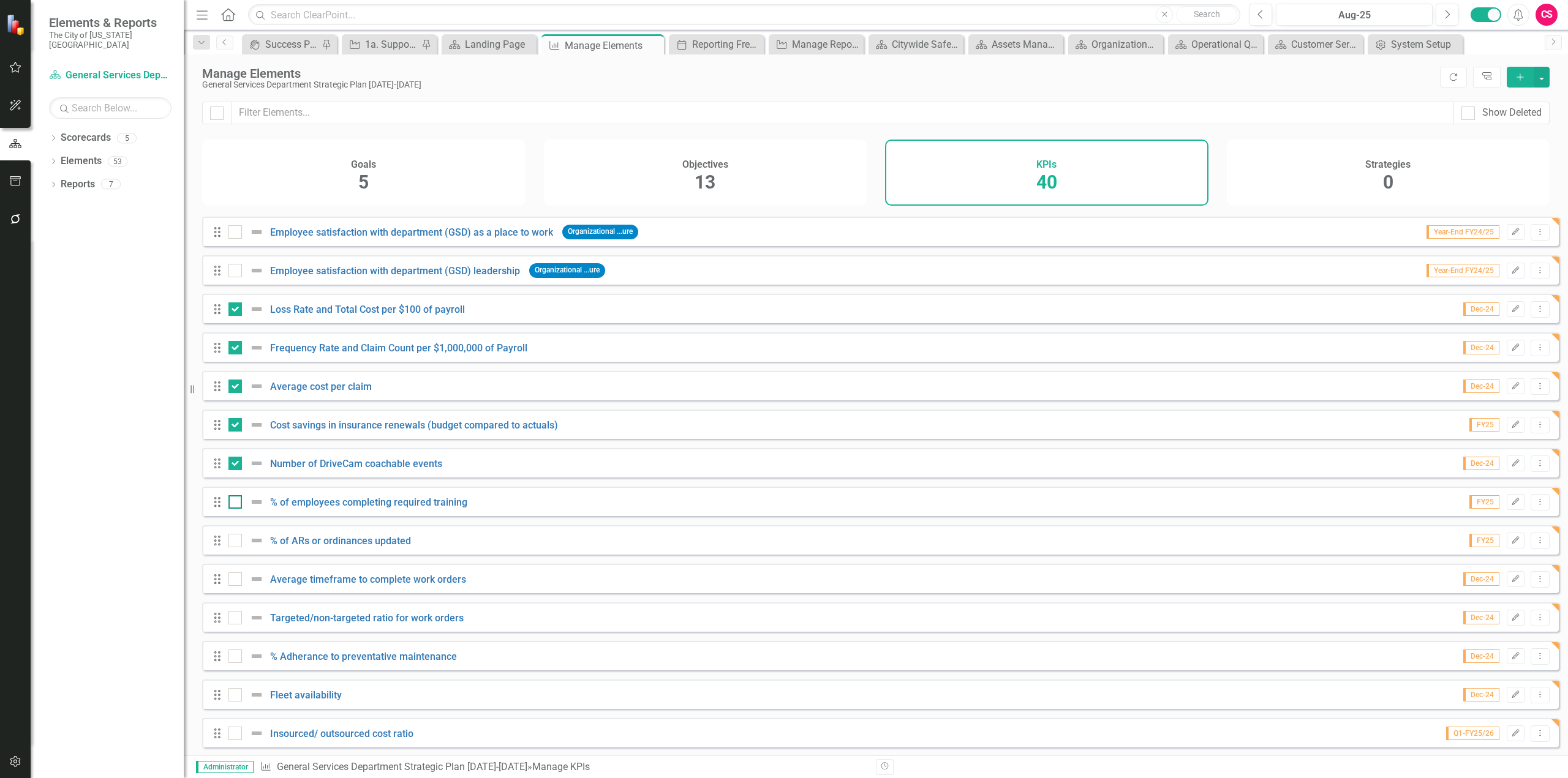
click at [236, 503] on input "checkbox" at bounding box center [233, 500] width 8 height 8
checkbox input "true"
click at [236, 548] on div at bounding box center [235, 540] width 14 height 14
click at [236, 542] on input "checkbox" at bounding box center [233, 538] width 8 height 8
checkbox input "true"
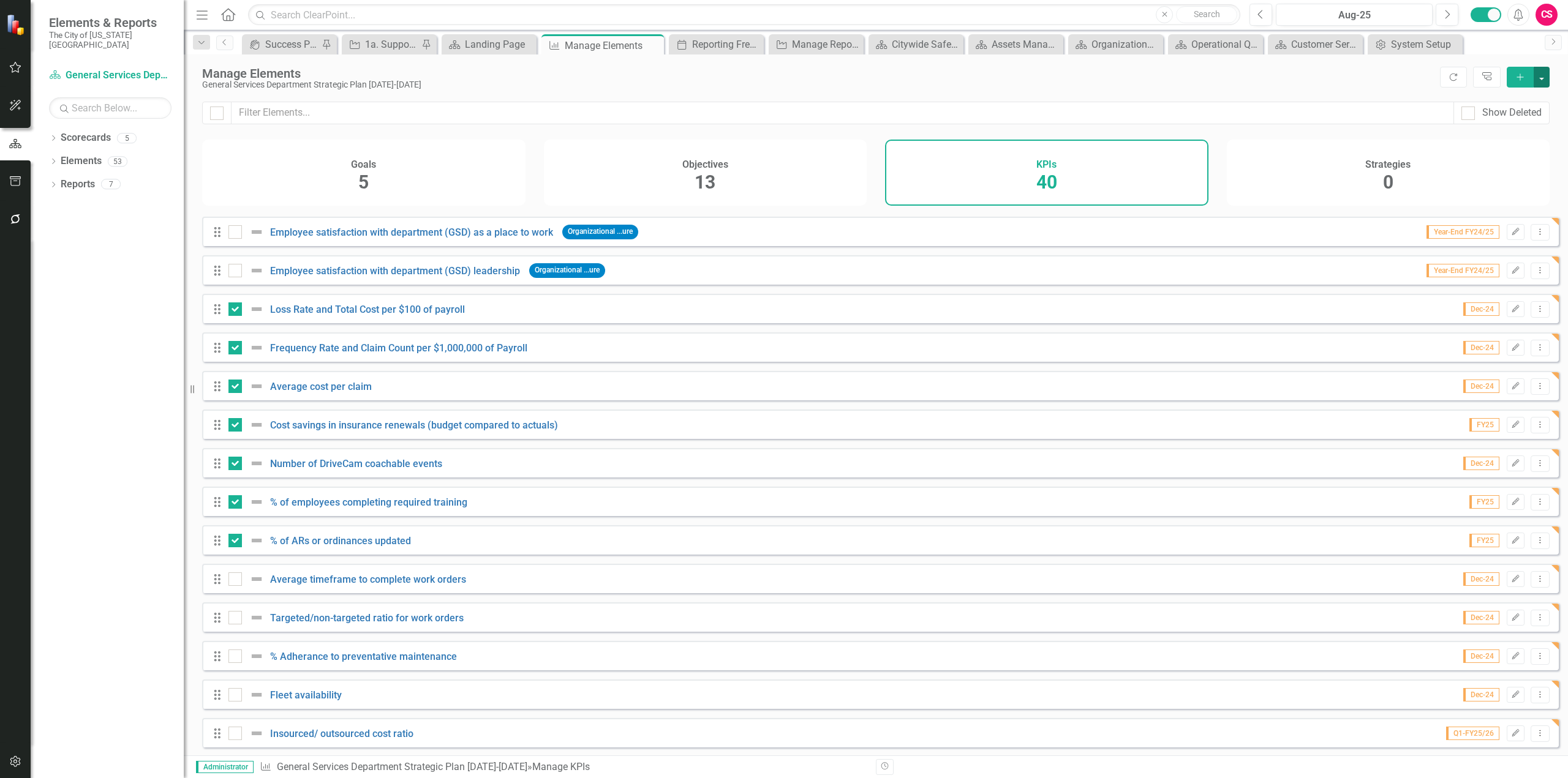
click at [1535, 78] on button "button" at bounding box center [1542, 77] width 16 height 21
click at [1485, 144] on link "Edit Multiple Edit Multiple" at bounding box center [1501, 145] width 97 height 23
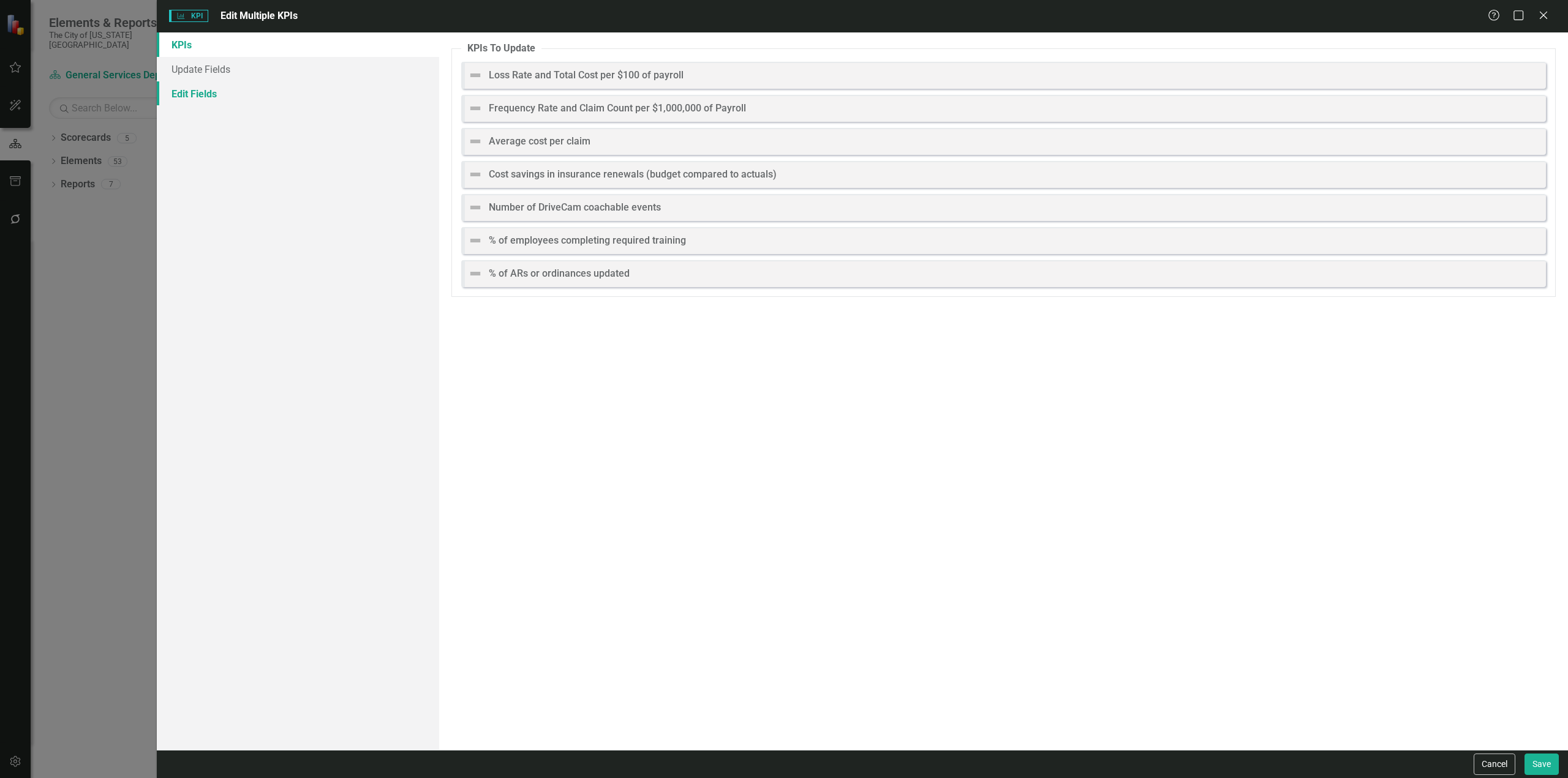
click at [304, 97] on link "Edit Fields" at bounding box center [298, 93] width 282 height 24
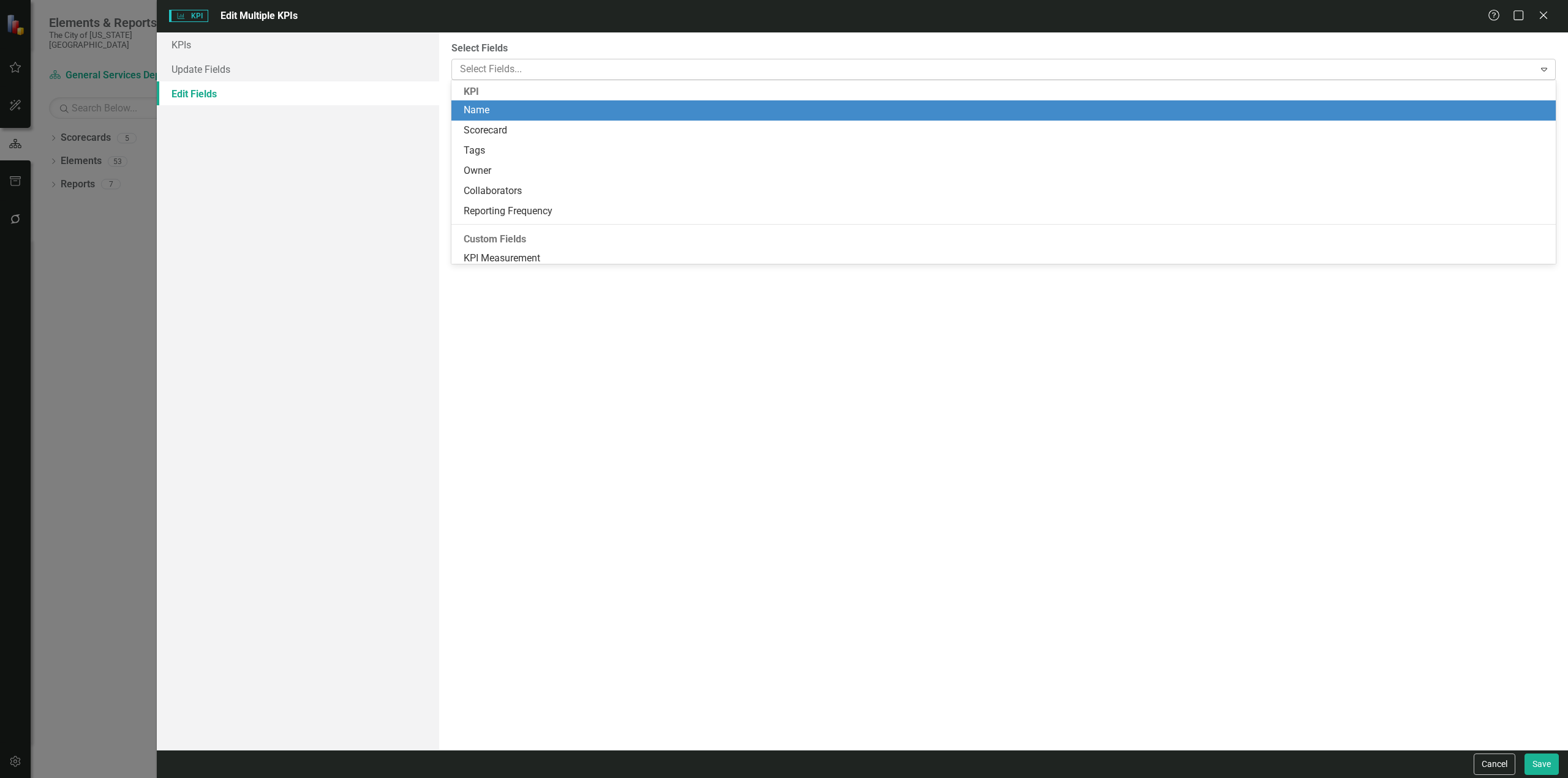
click at [558, 68] on div at bounding box center [995, 69] width 1079 height 16
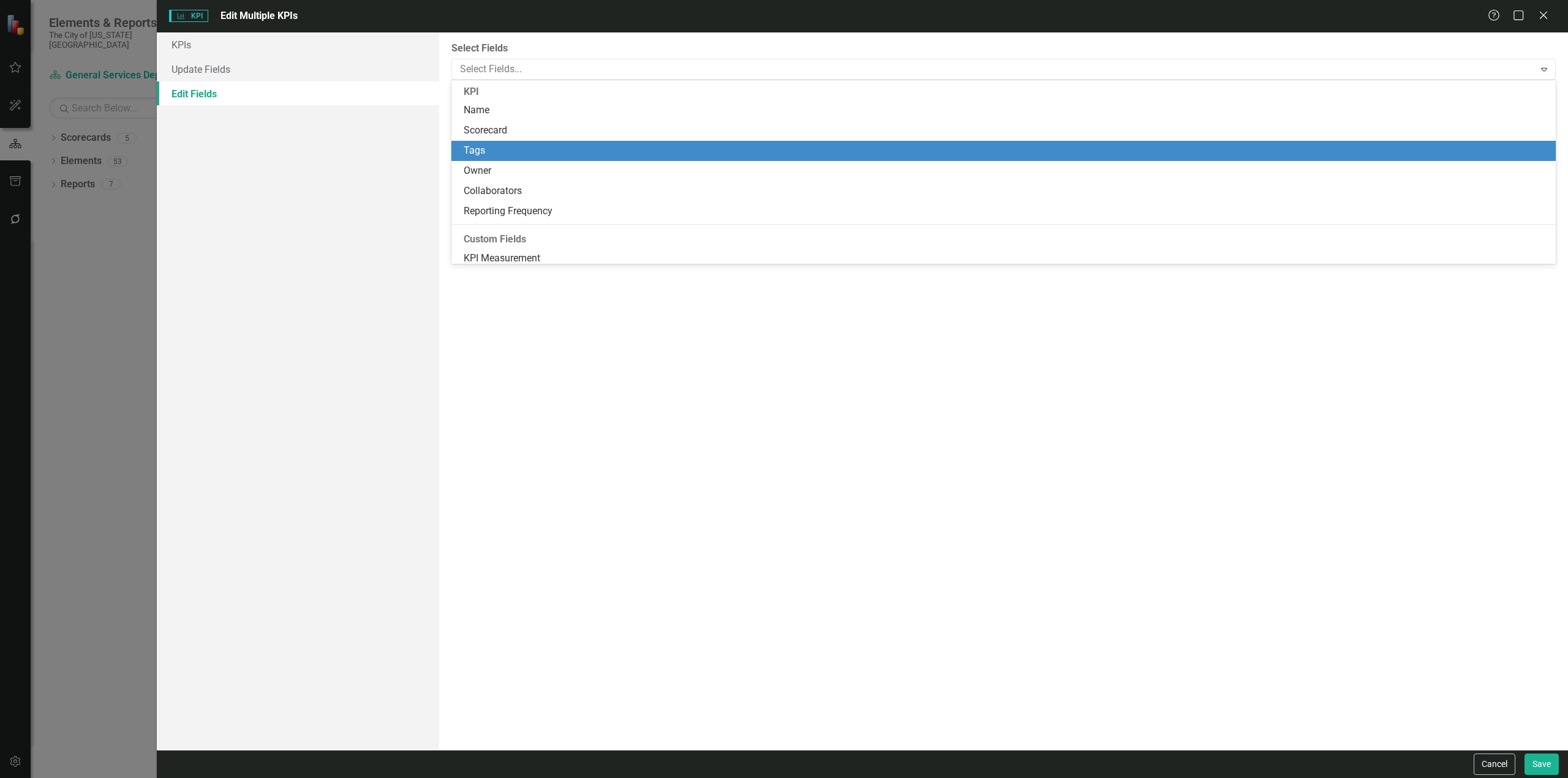
click at [506, 149] on div "Tags" at bounding box center [1006, 150] width 1085 height 14
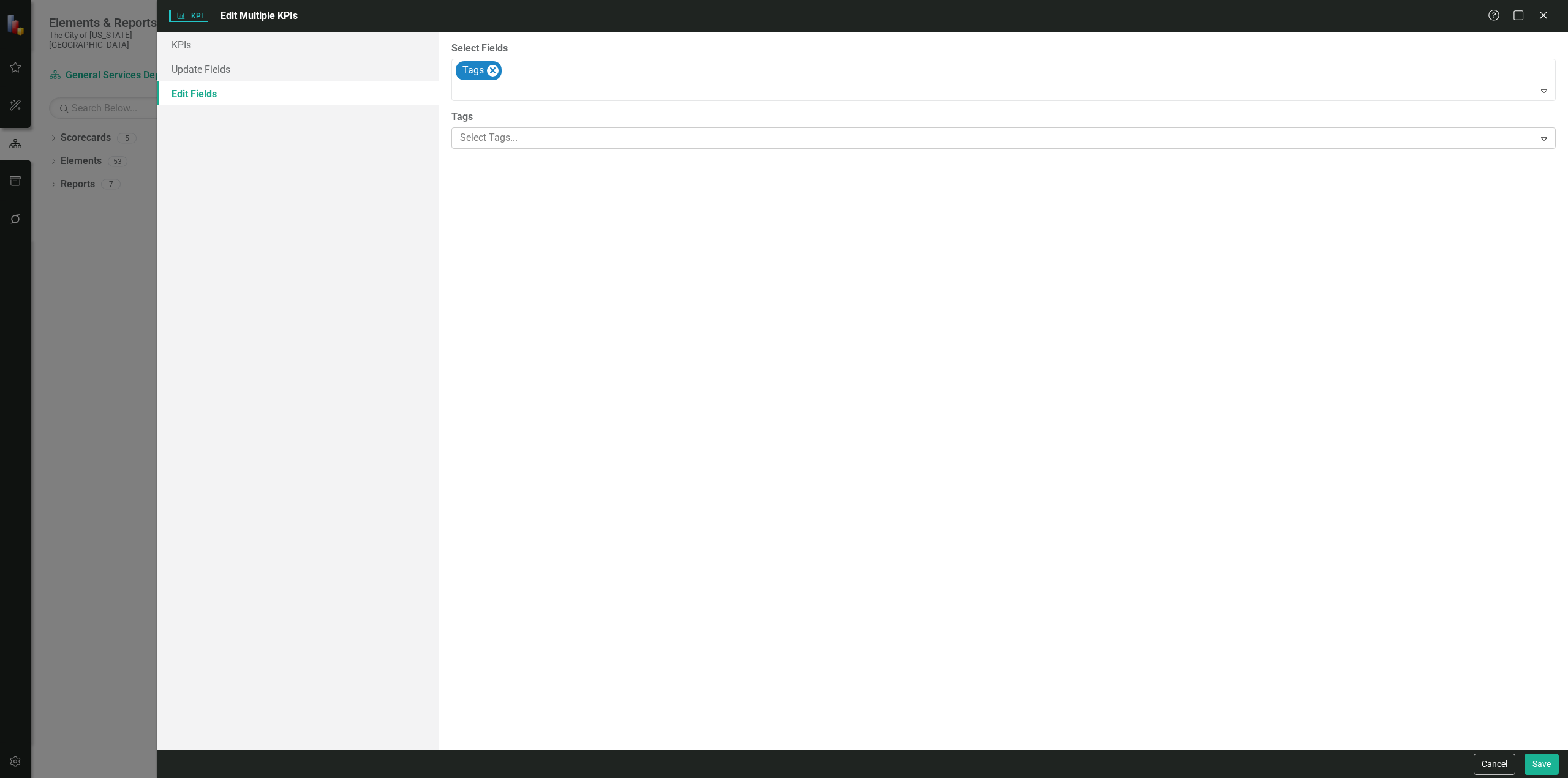
click at [519, 134] on div at bounding box center [995, 138] width 1079 height 16
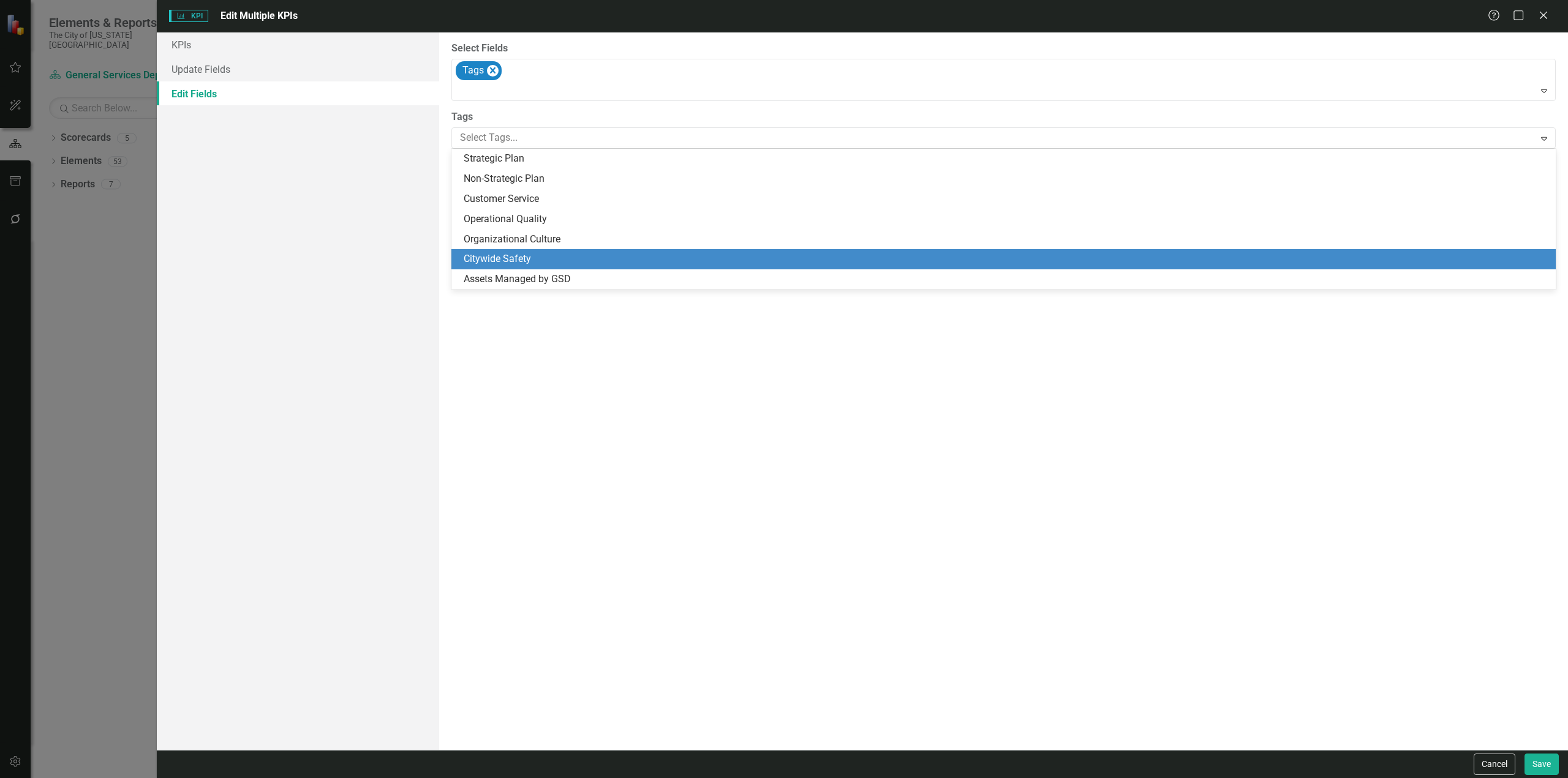
click at [501, 257] on span "Citywide Safety" at bounding box center [497, 259] width 67 height 11
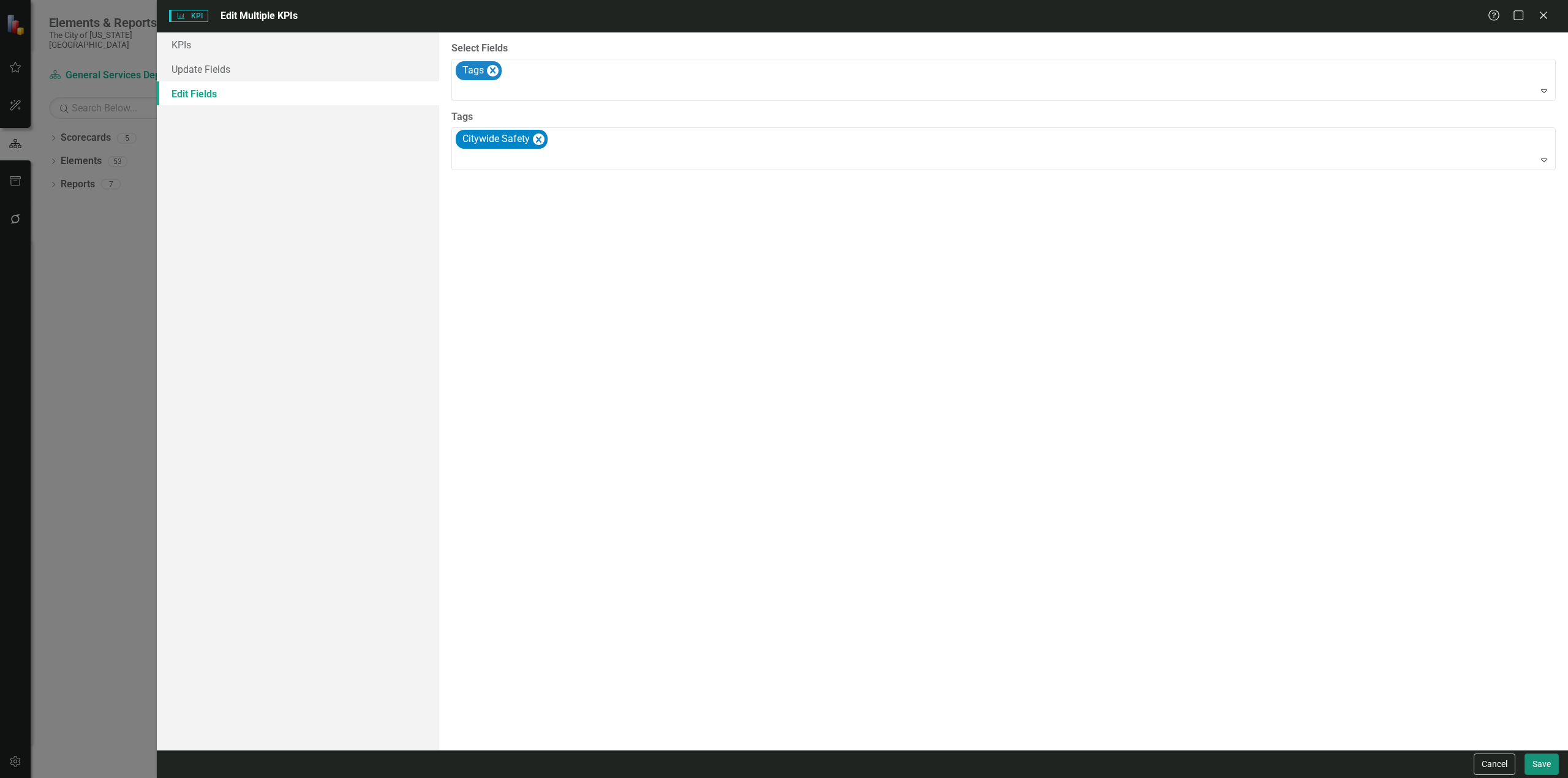
click at [1540, 759] on button "Save" at bounding box center [1542, 764] width 34 height 21
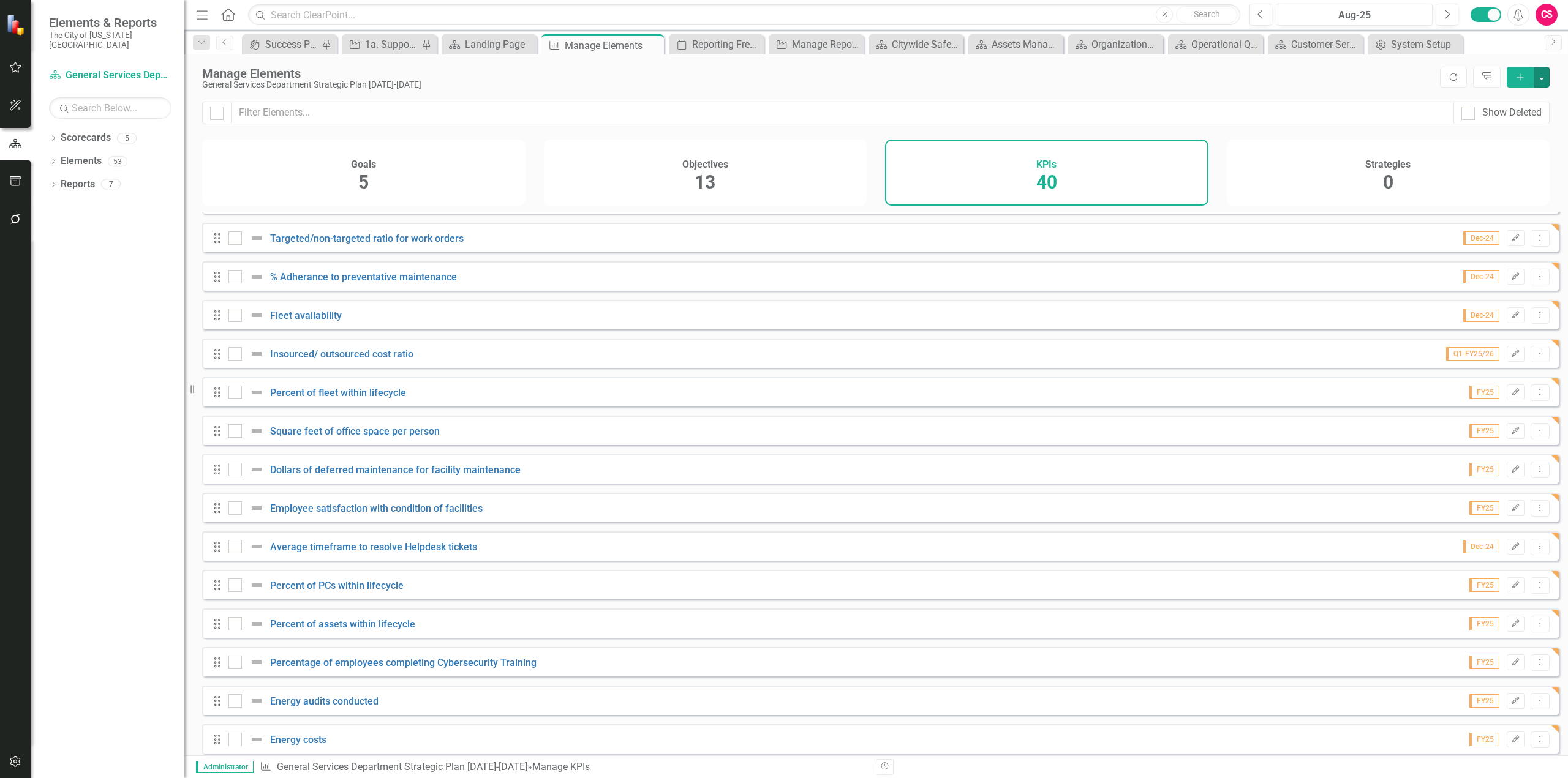
scroll to position [1039, 0]
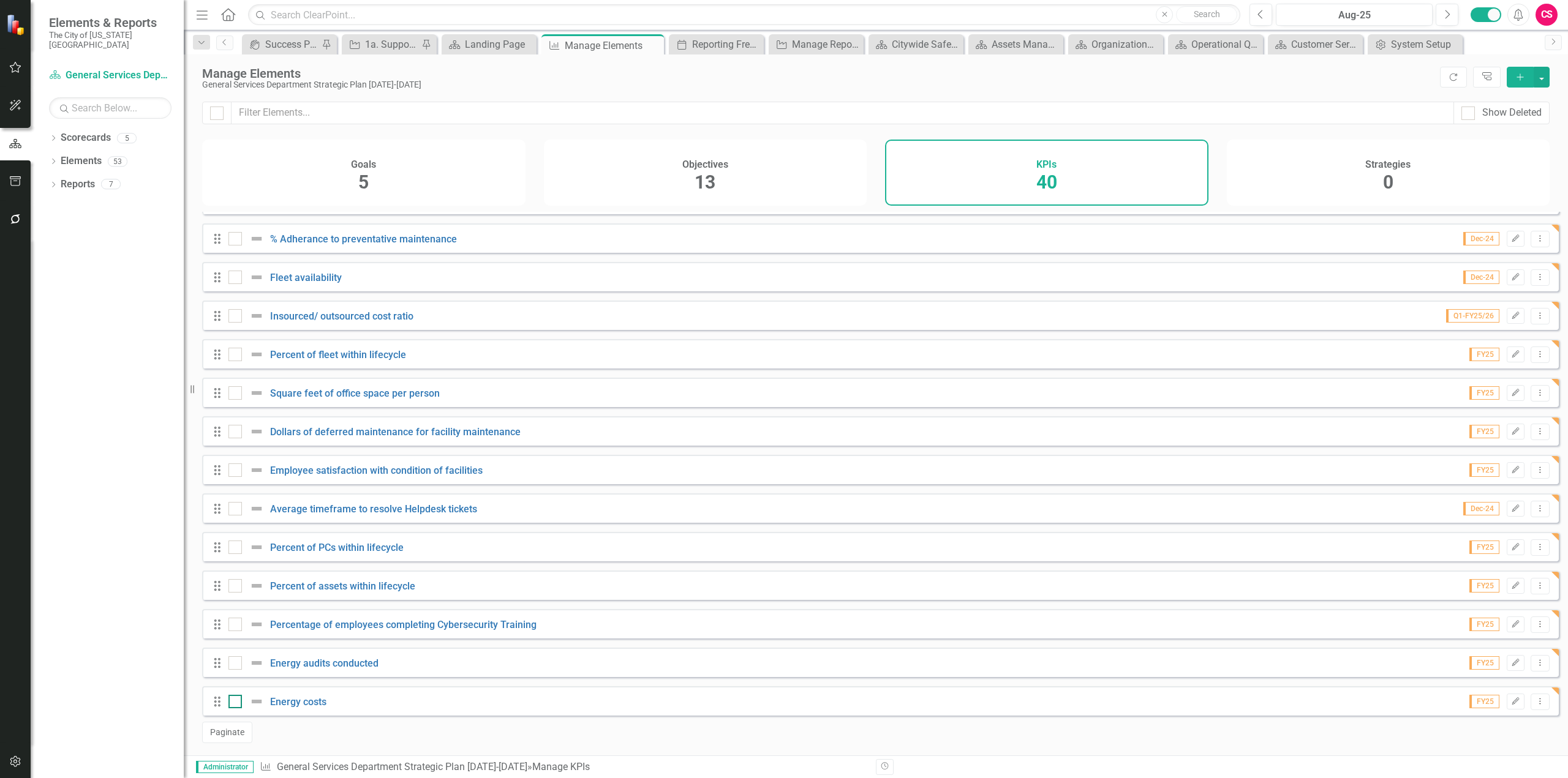
click at [239, 700] on div at bounding box center [235, 702] width 14 height 14
click at [236, 700] on input "checkbox" at bounding box center [233, 699] width 8 height 8
checkbox input "true"
click at [239, 667] on div at bounding box center [235, 663] width 14 height 14
click at [236, 664] on input "checkbox" at bounding box center [233, 660] width 8 height 8
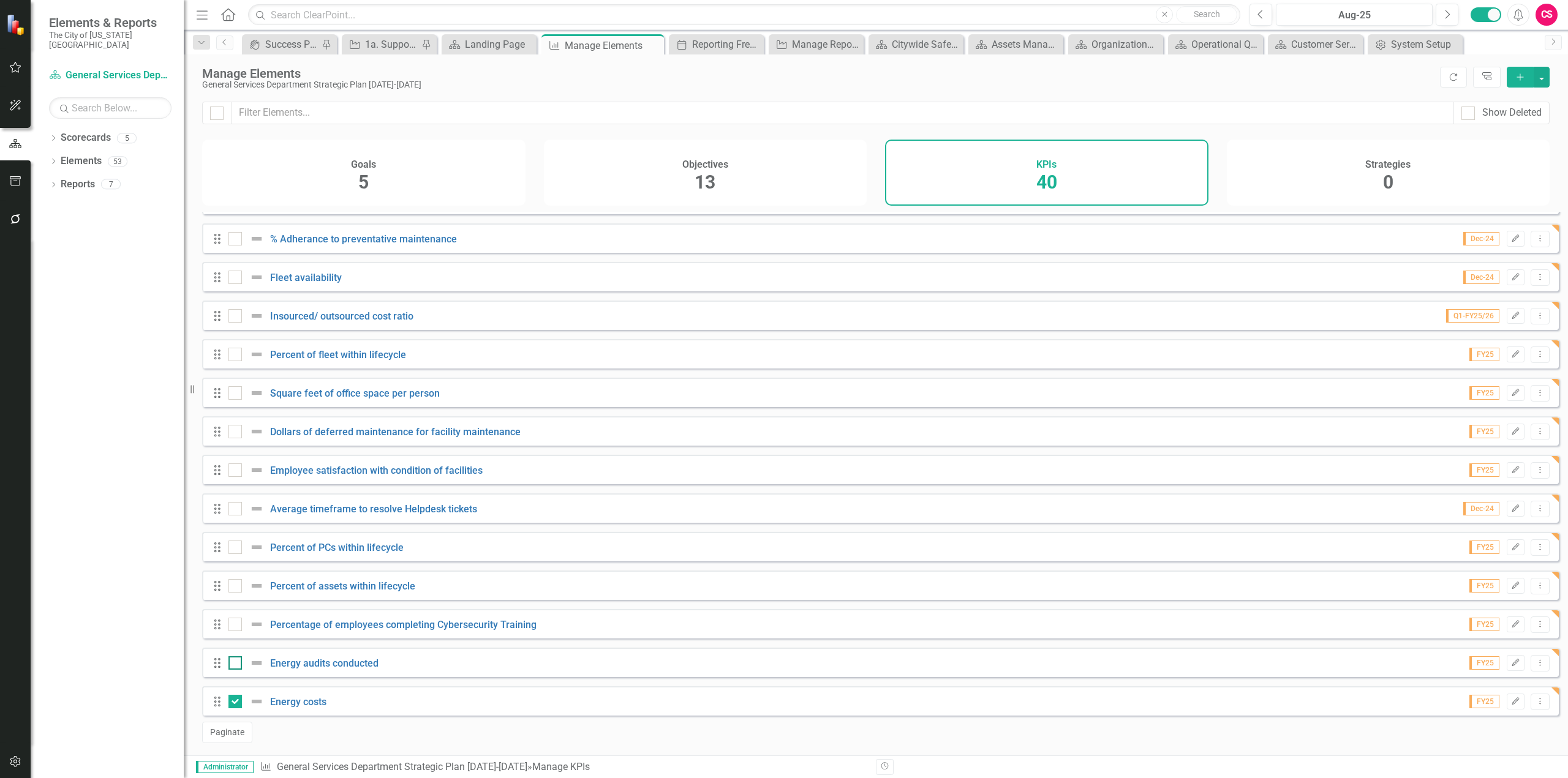
checkbox input "true"
click at [233, 629] on div at bounding box center [235, 625] width 14 height 14
click at [233, 625] on input "checkbox" at bounding box center [233, 622] width 8 height 8
checkbox input "true"
click at [234, 587] on input "checkbox" at bounding box center [233, 583] width 8 height 8
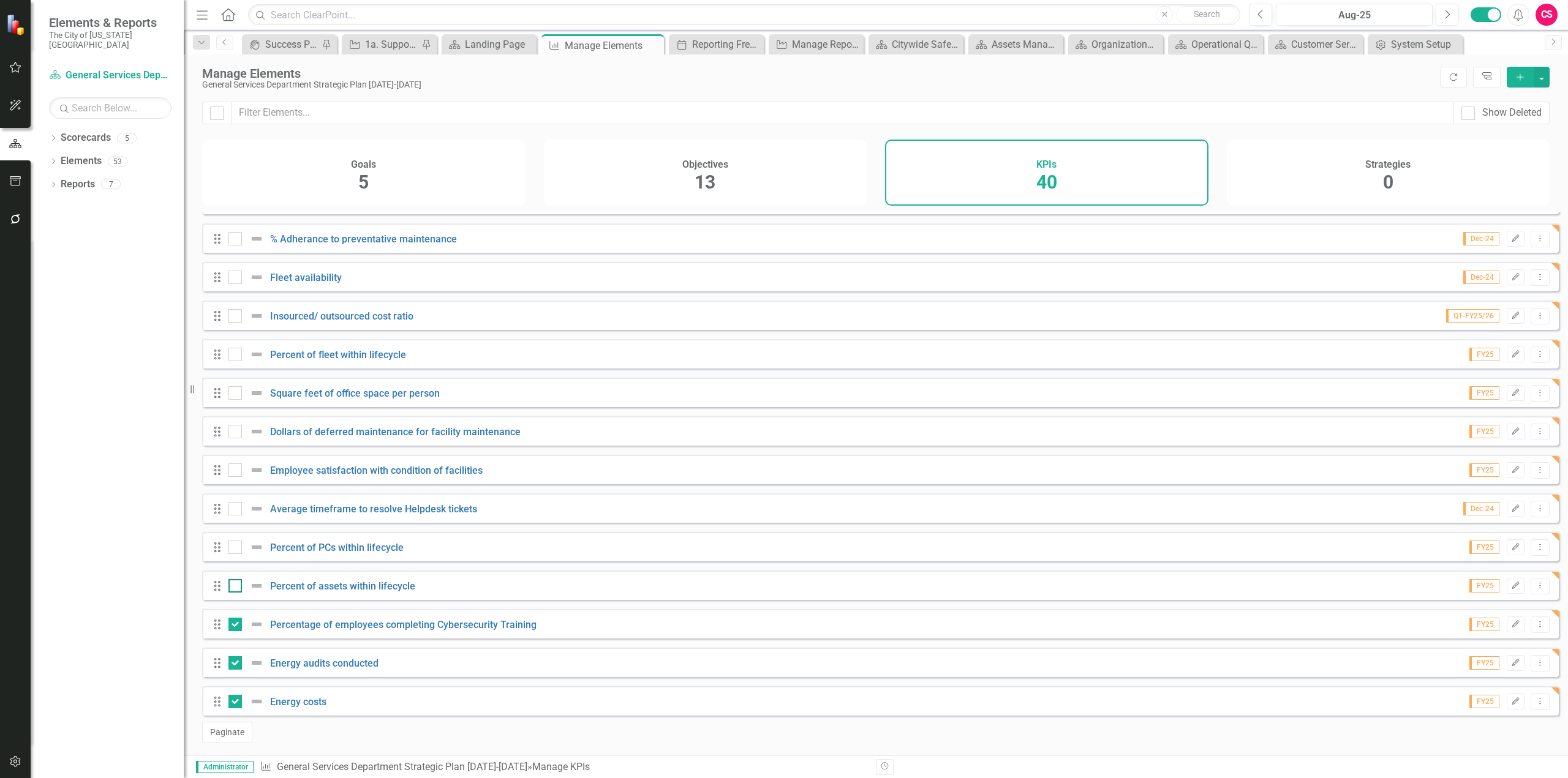
checkbox input "true"
click at [235, 549] on div at bounding box center [235, 547] width 14 height 14
click at [235, 548] on input "checkbox" at bounding box center [233, 544] width 8 height 8
checkbox input "true"
click at [237, 508] on div at bounding box center [235, 509] width 14 height 14
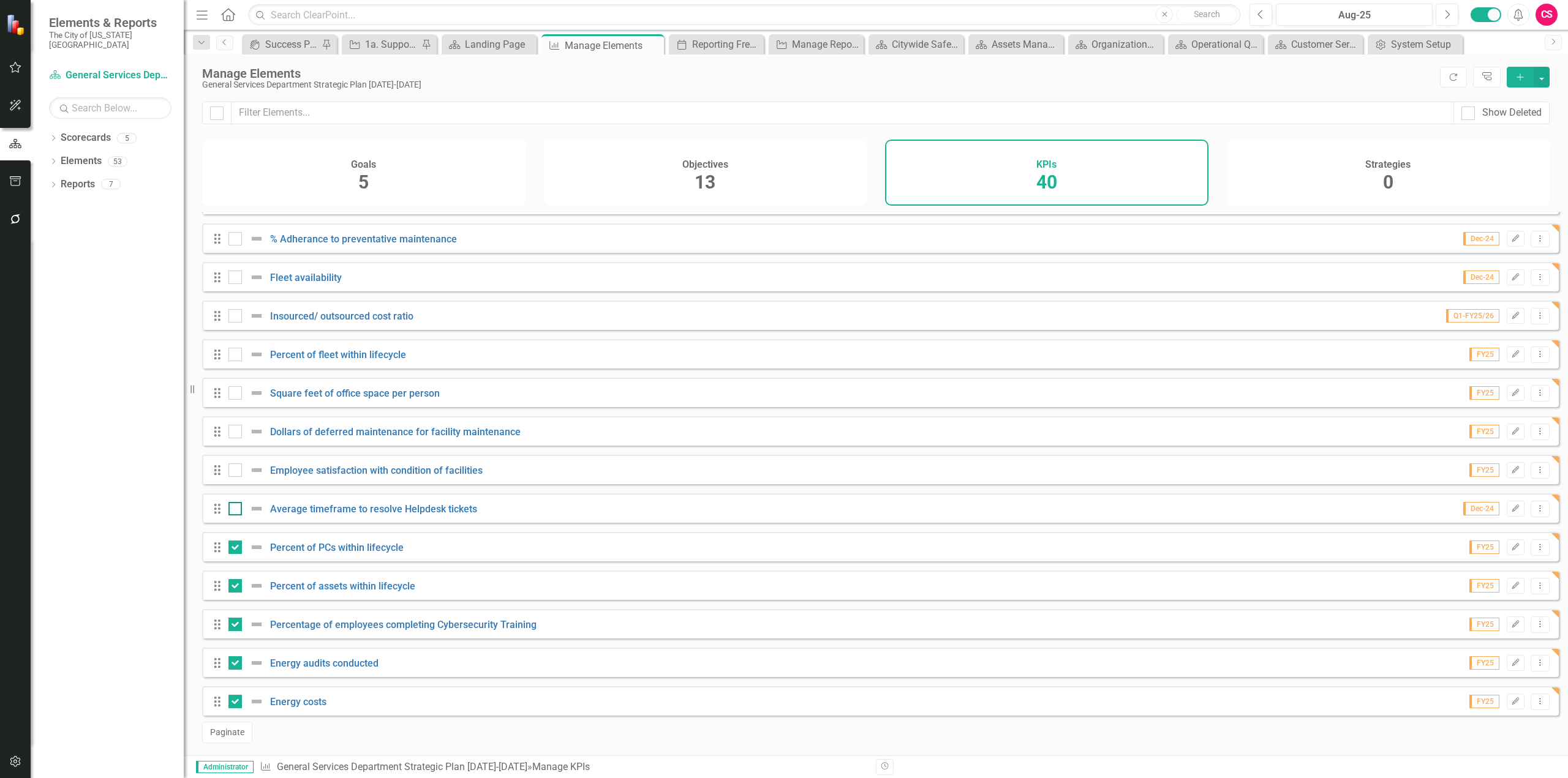
click at [236, 508] on input "checkbox" at bounding box center [233, 506] width 8 height 8
checkbox input "true"
click at [237, 472] on div at bounding box center [235, 470] width 14 height 14
click at [236, 471] on input "checkbox" at bounding box center [233, 467] width 8 height 8
checkbox input "true"
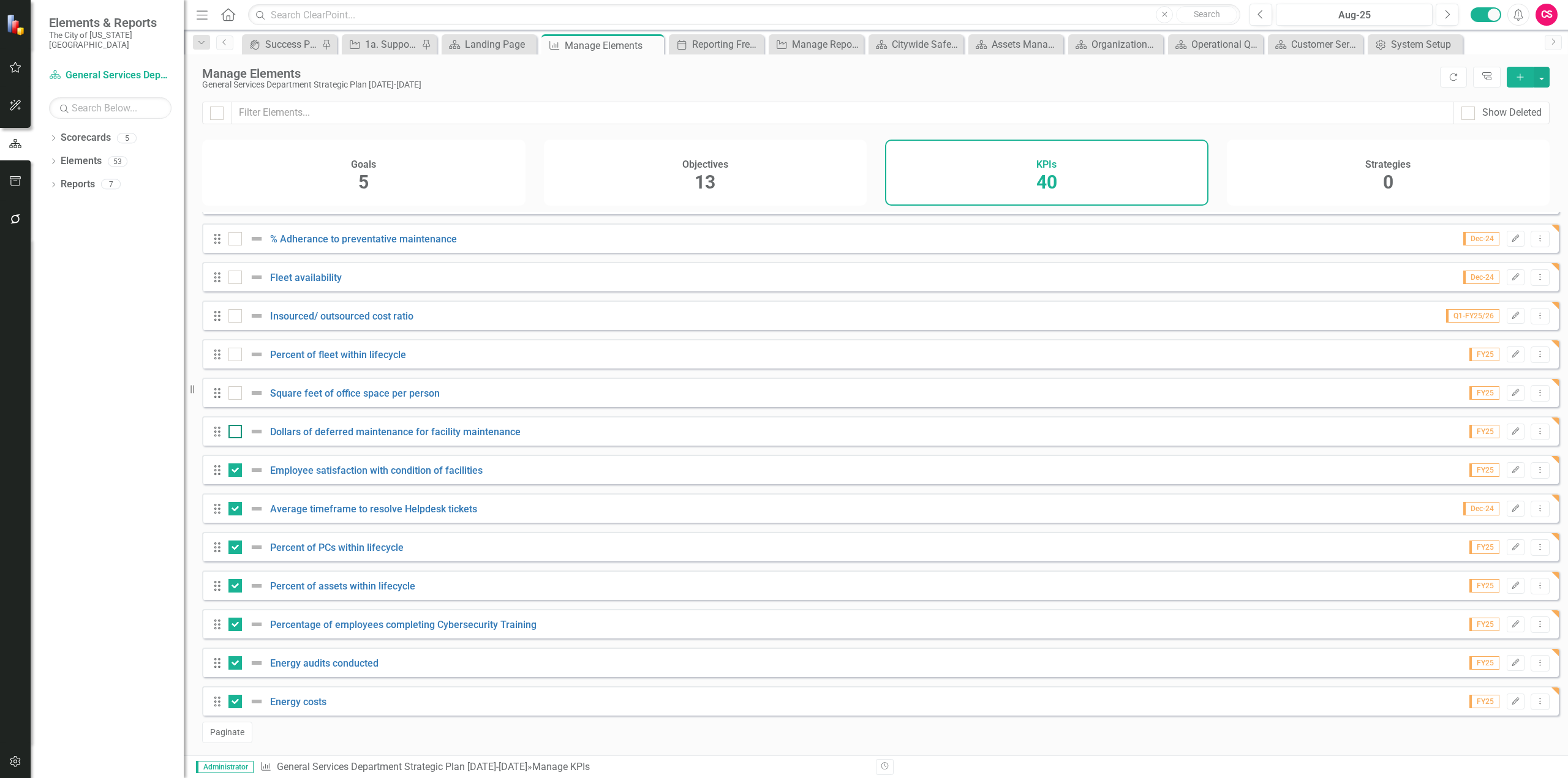
click at [240, 438] on div at bounding box center [235, 432] width 14 height 14
click at [236, 433] on input "checkbox" at bounding box center [233, 429] width 8 height 8
checkbox input "true"
click at [230, 390] on input "checkbox" at bounding box center [233, 390] width 8 height 8
checkbox input "true"
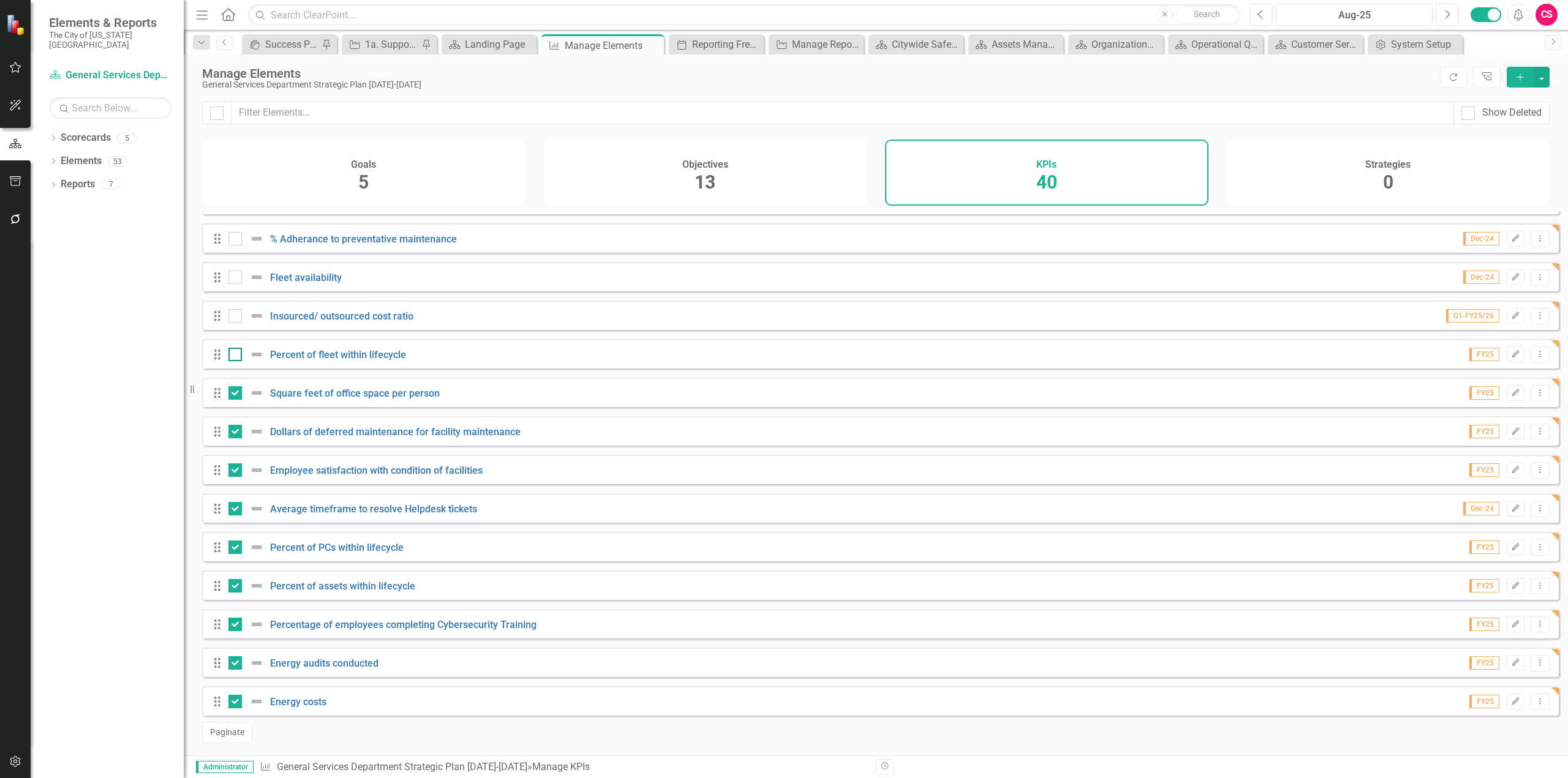
click at [239, 353] on div at bounding box center [235, 355] width 14 height 14
click at [236, 353] on input "checkbox" at bounding box center [233, 352] width 8 height 8
checkbox input "true"
click at [241, 321] on div at bounding box center [235, 316] width 14 height 14
click at [236, 317] on input "checkbox" at bounding box center [233, 313] width 8 height 8
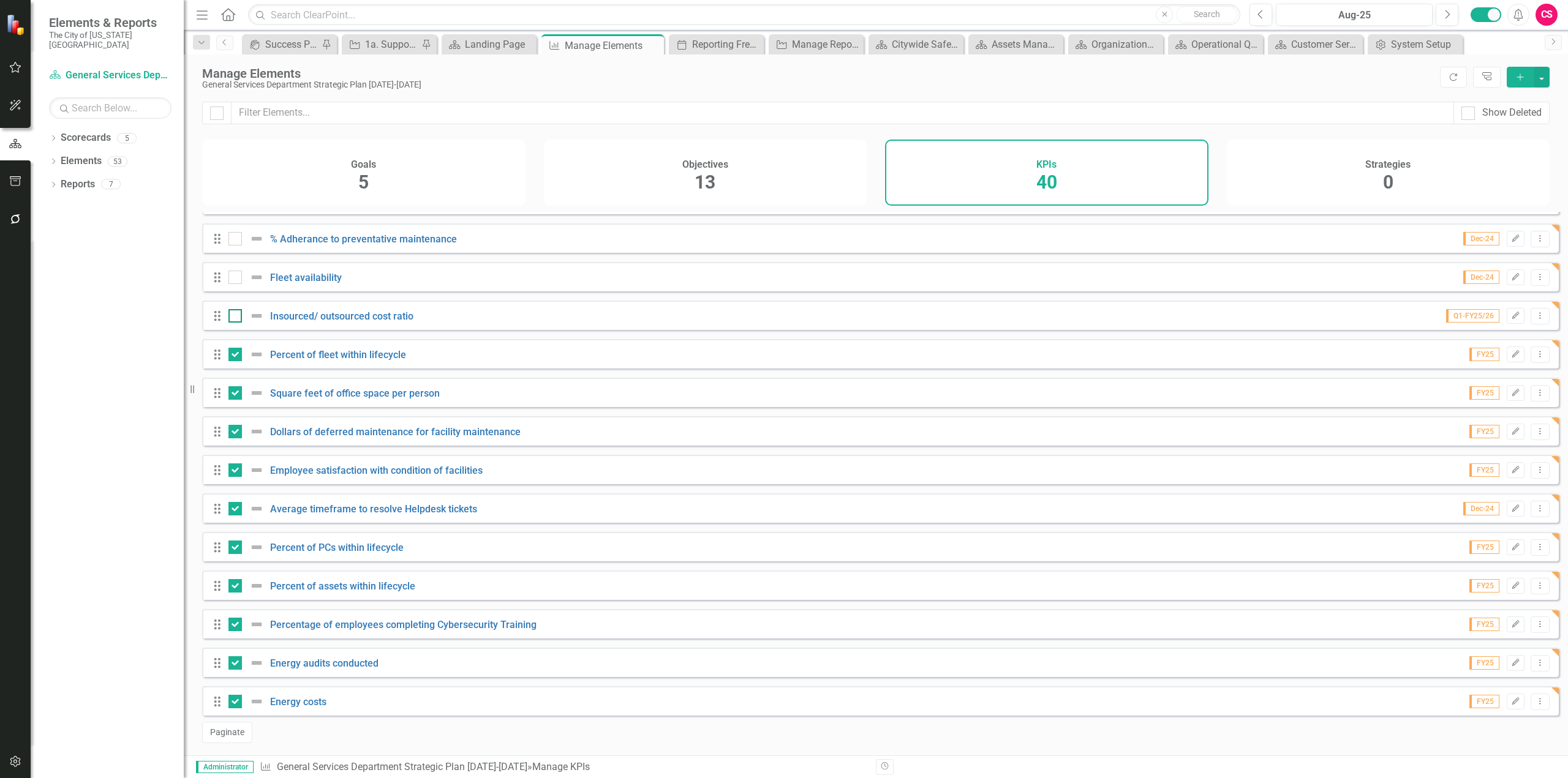
checkbox input "true"
click at [229, 277] on input "checkbox" at bounding box center [233, 275] width 8 height 8
checkbox input "true"
click at [230, 239] on input "checkbox" at bounding box center [233, 236] width 8 height 8
checkbox input "true"
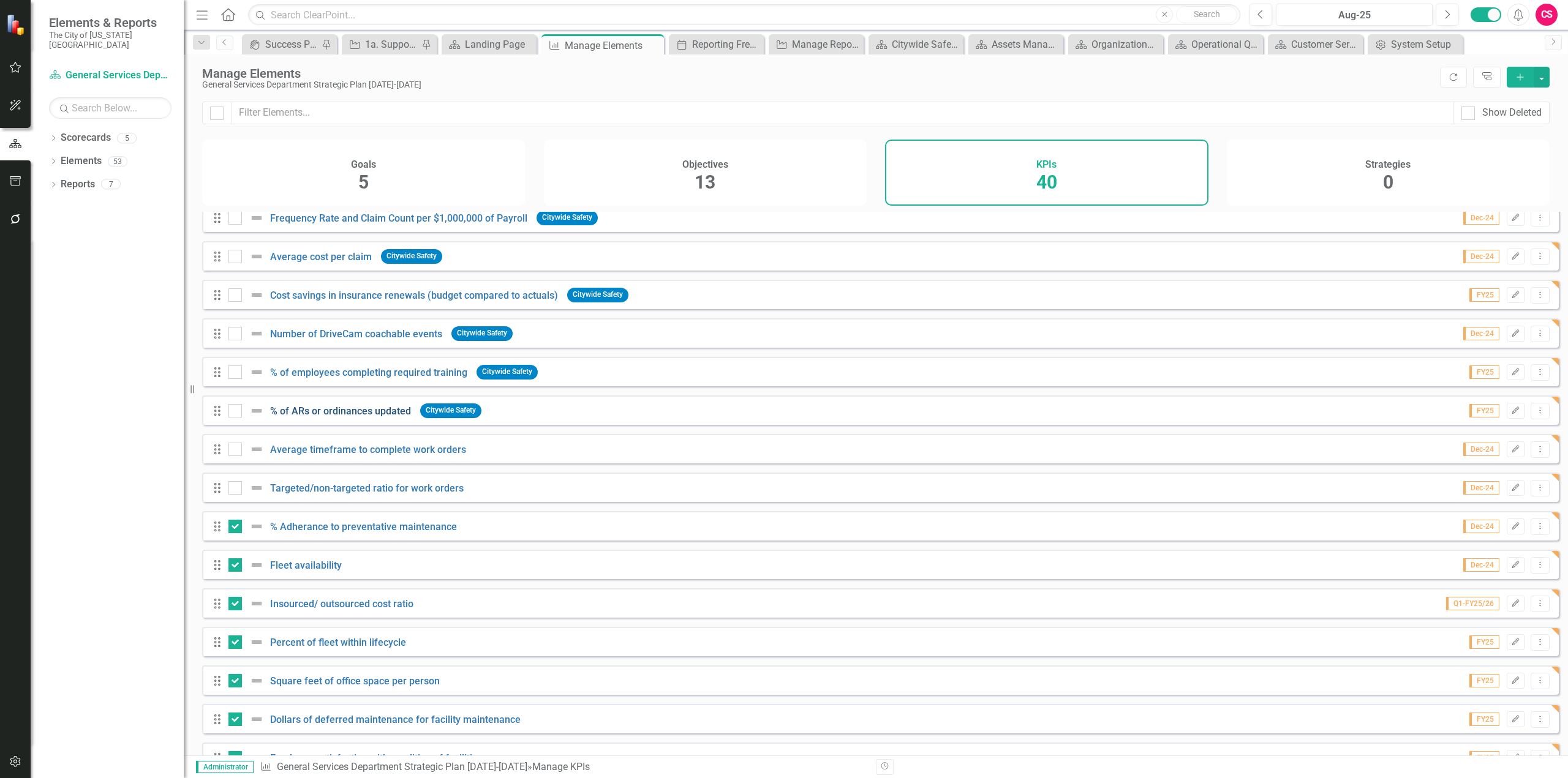
scroll to position [733, 0]
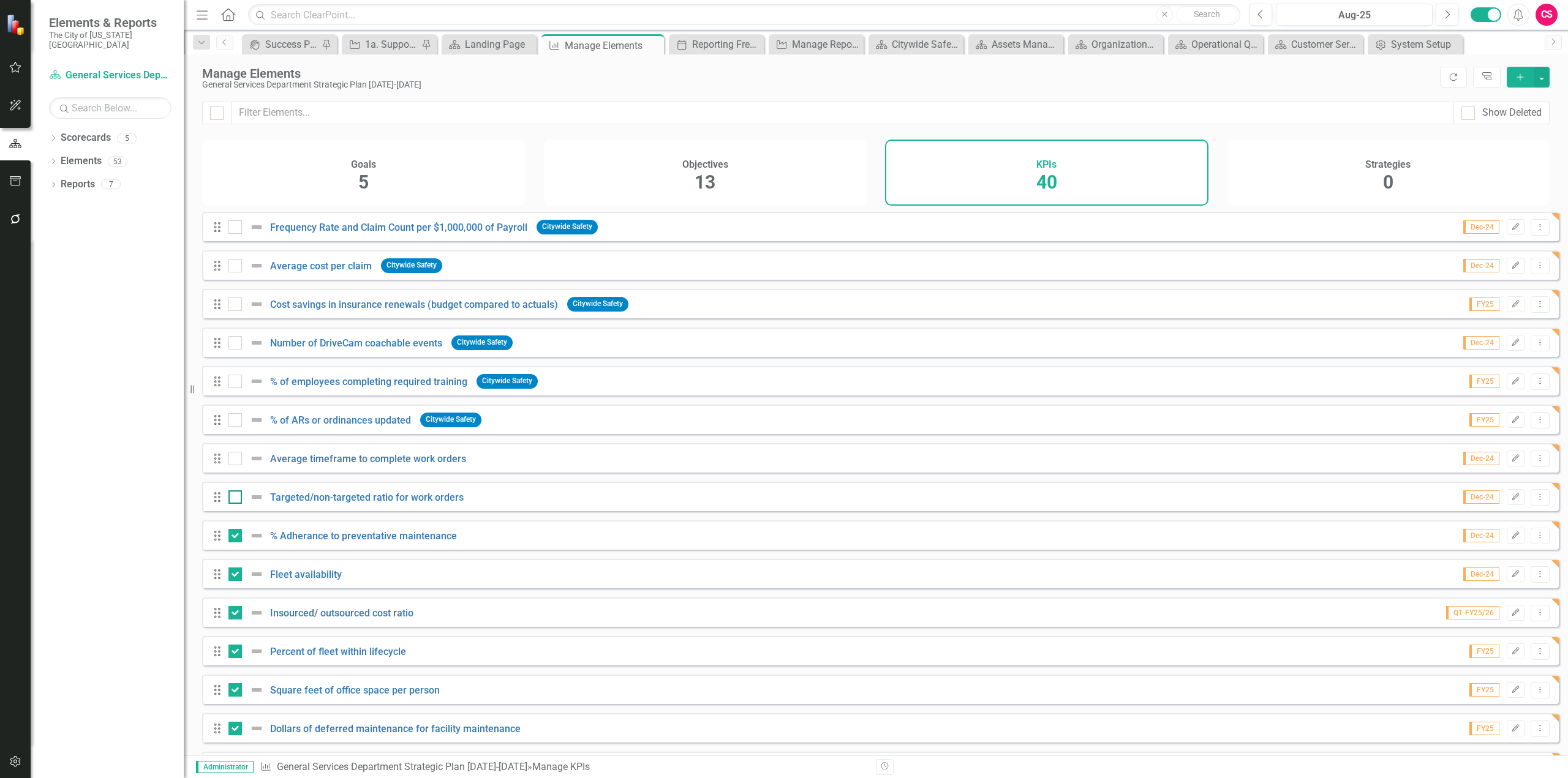
click at [237, 501] on div at bounding box center [235, 497] width 14 height 14
click at [236, 498] on input "checkbox" at bounding box center [233, 495] width 8 height 8
checkbox input "true"
click at [234, 466] on div at bounding box center [235, 458] width 14 height 14
click at [234, 460] on input "checkbox" at bounding box center [233, 456] width 8 height 8
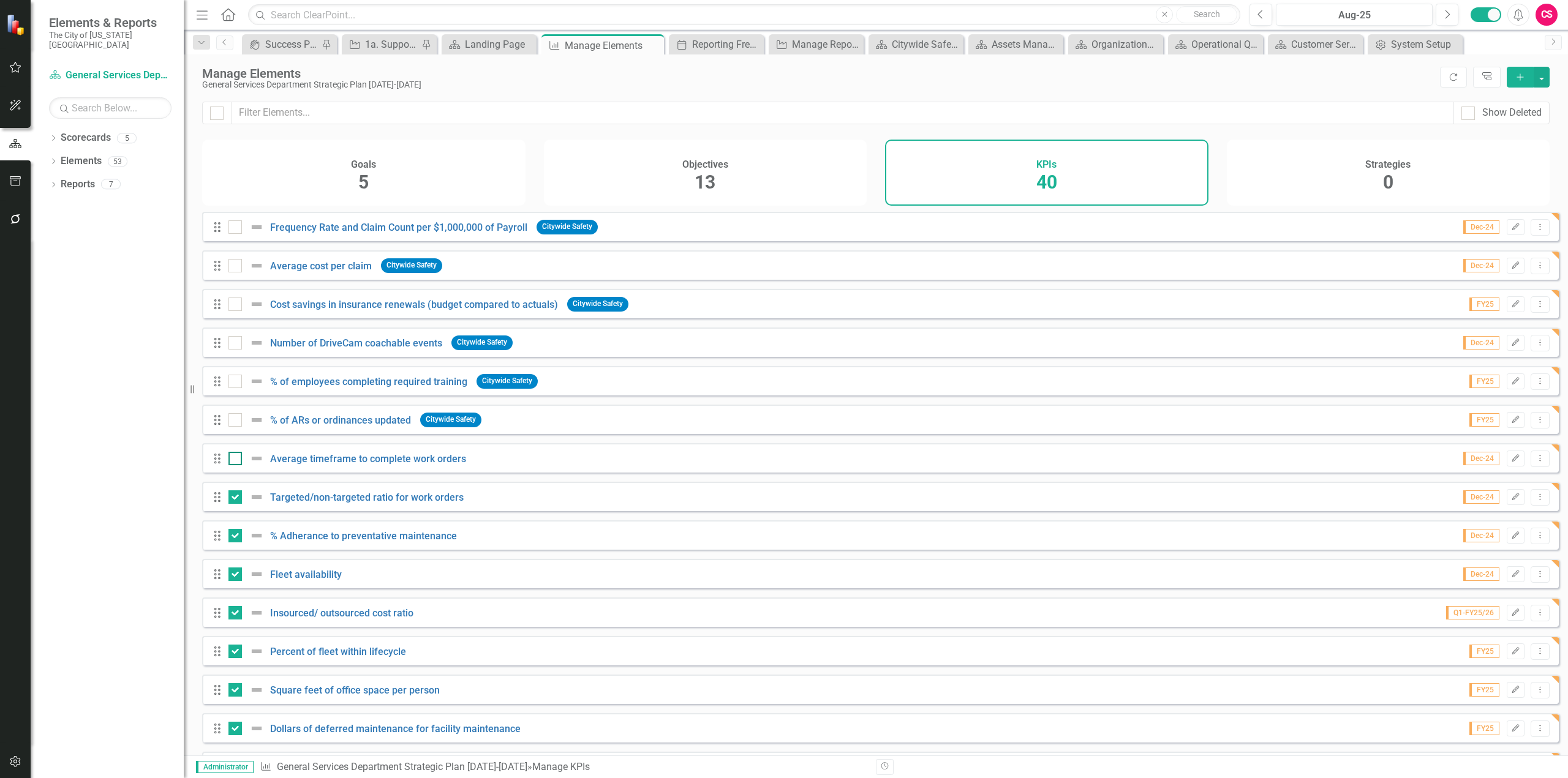
checkbox input "true"
click at [1545, 81] on button "button" at bounding box center [1542, 77] width 16 height 21
click at [1517, 136] on link "Edit Multiple Edit Multiple" at bounding box center [1501, 145] width 97 height 23
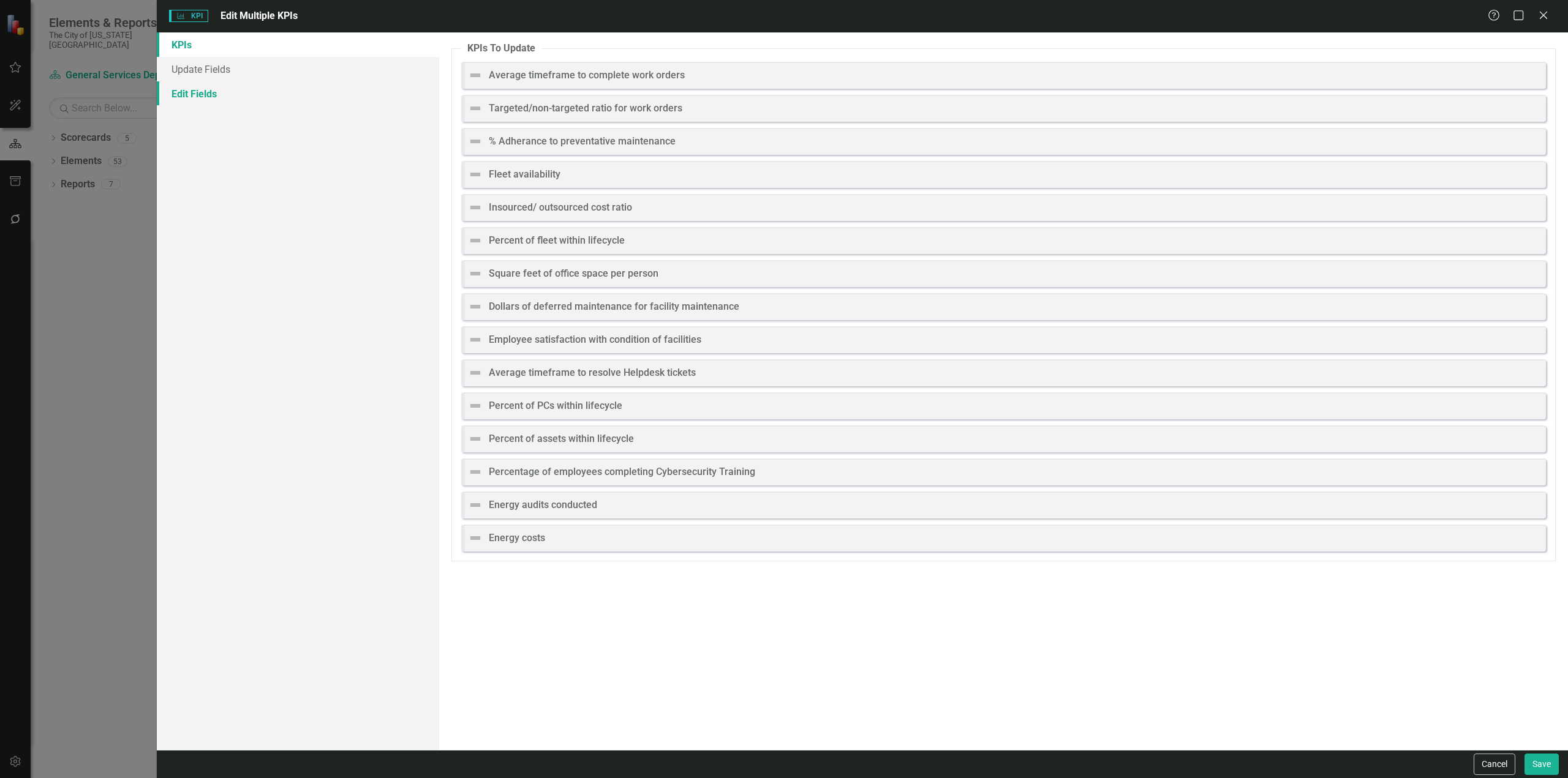
click at [281, 100] on link "Edit Fields" at bounding box center [298, 93] width 282 height 24
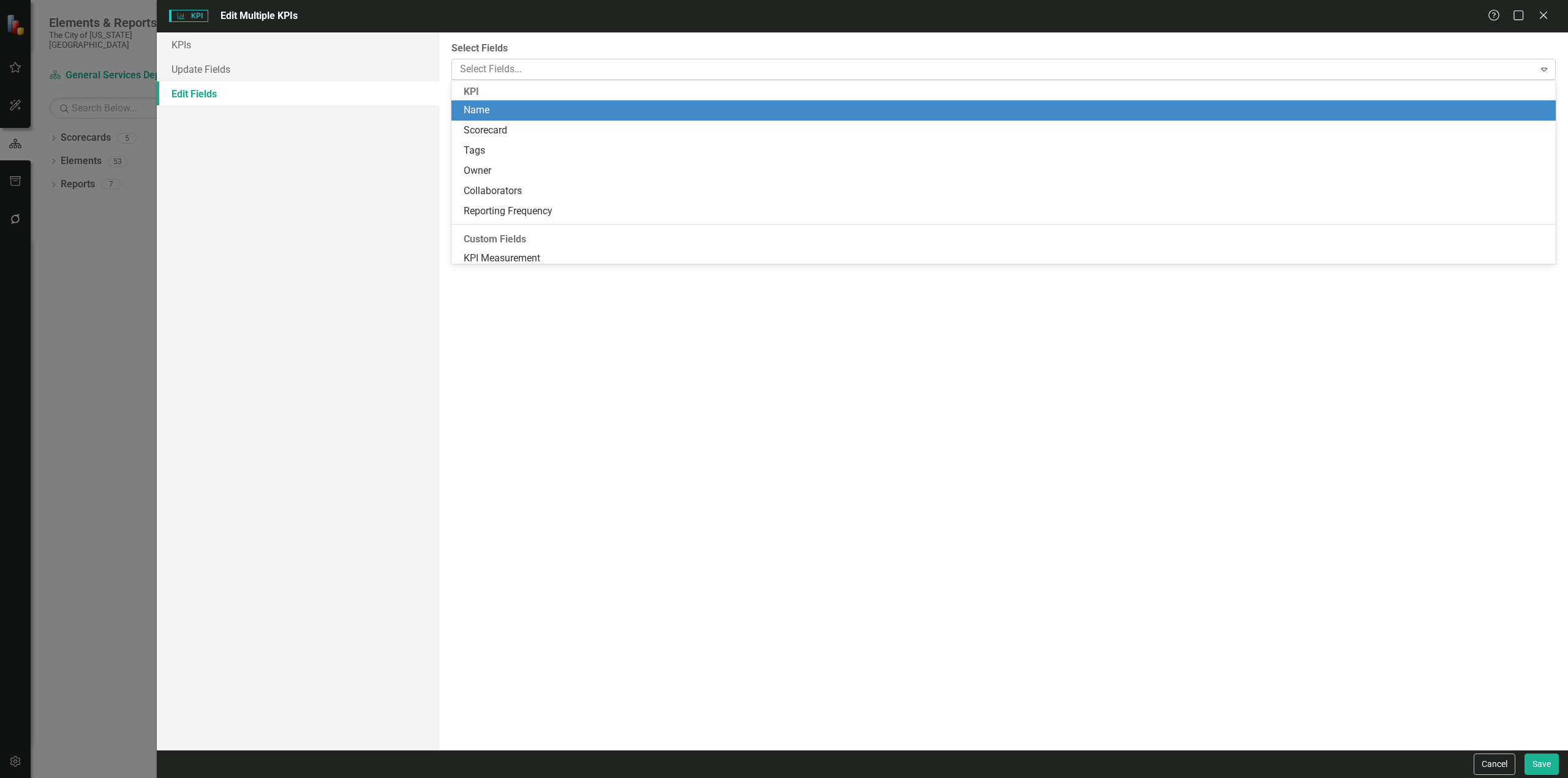
click at [496, 71] on div at bounding box center [995, 69] width 1079 height 16
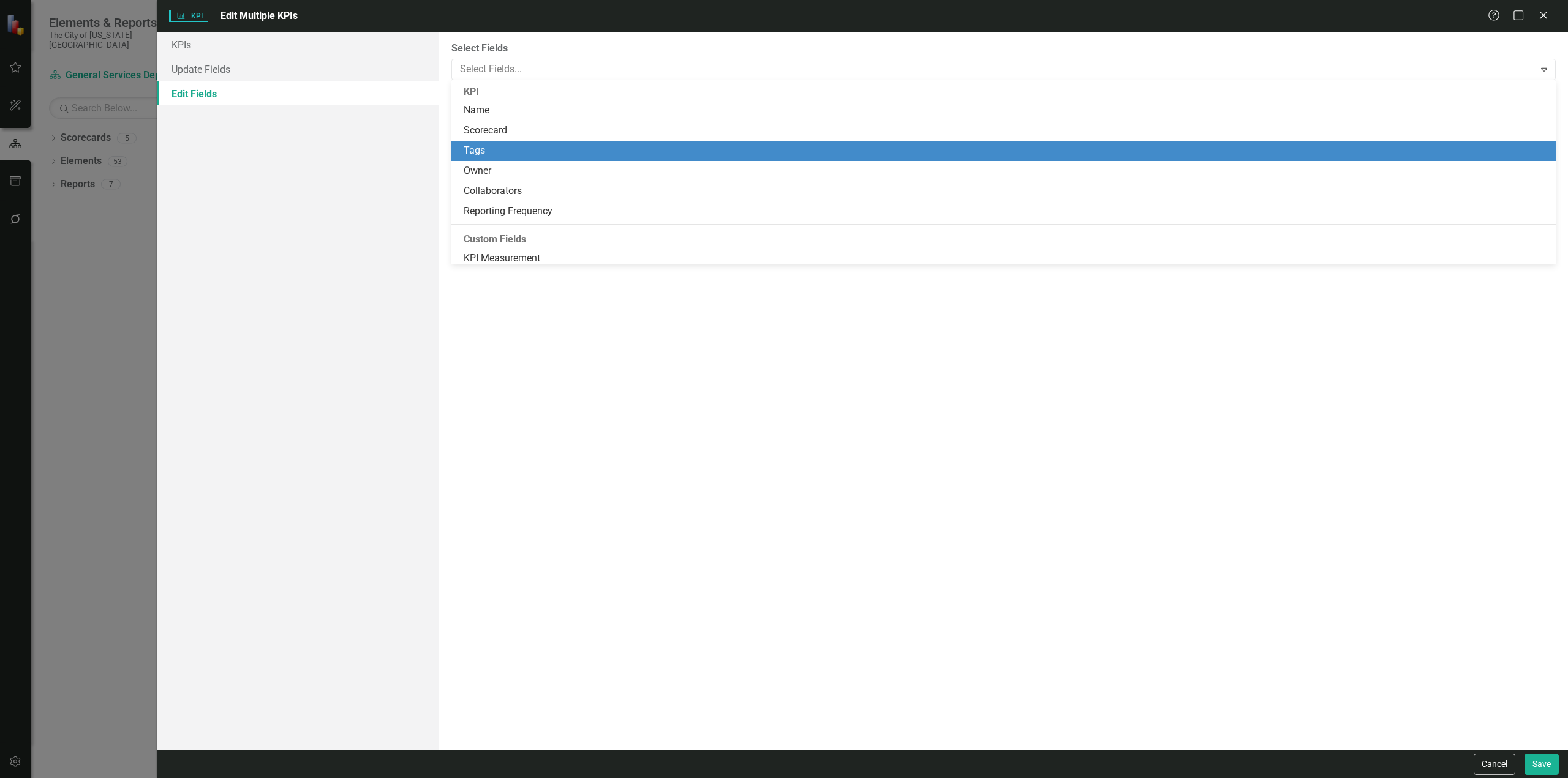
click at [524, 158] on div "Tags" at bounding box center [1003, 151] width 1105 height 20
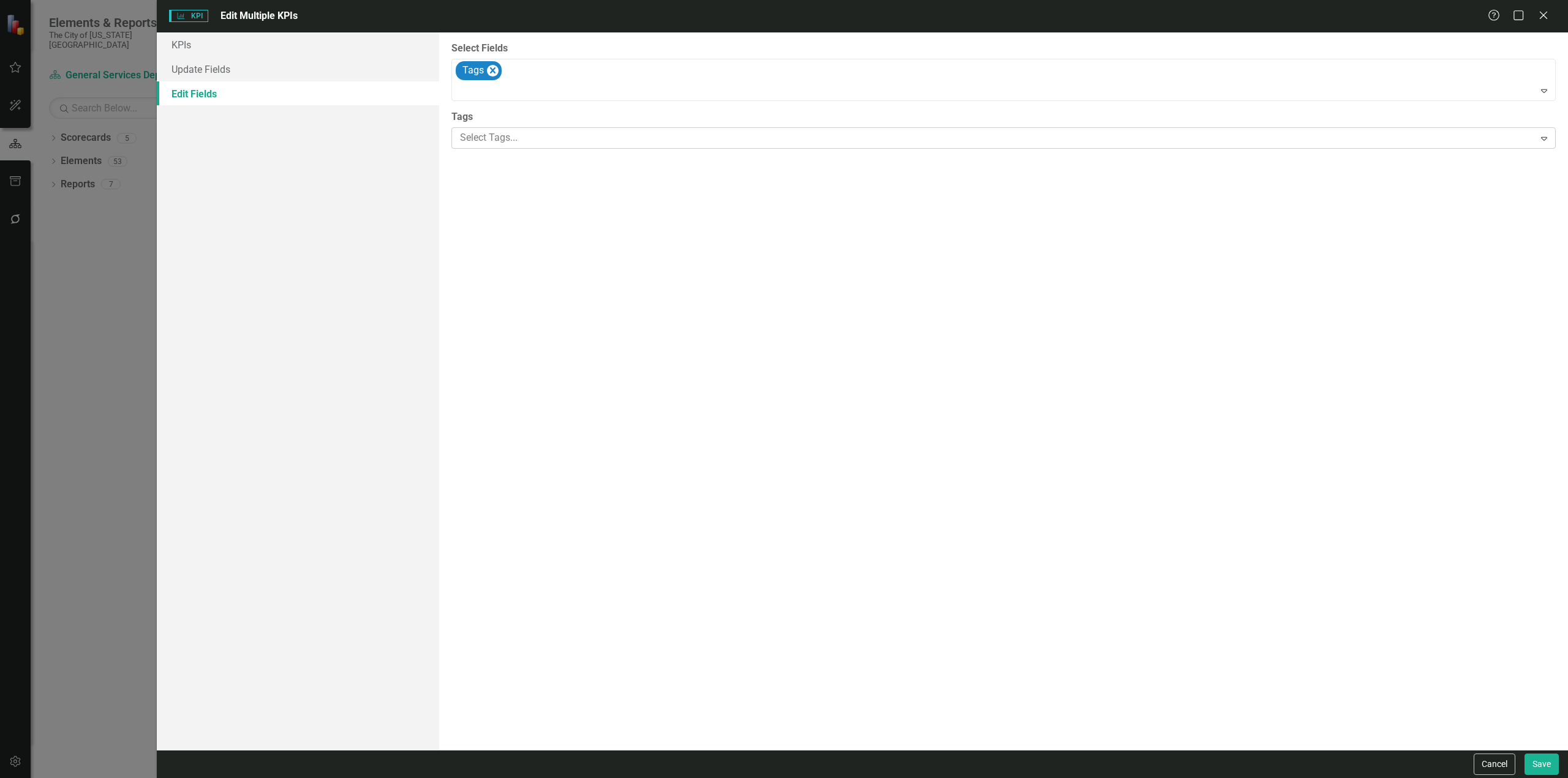
click at [506, 132] on div at bounding box center [995, 138] width 1079 height 16
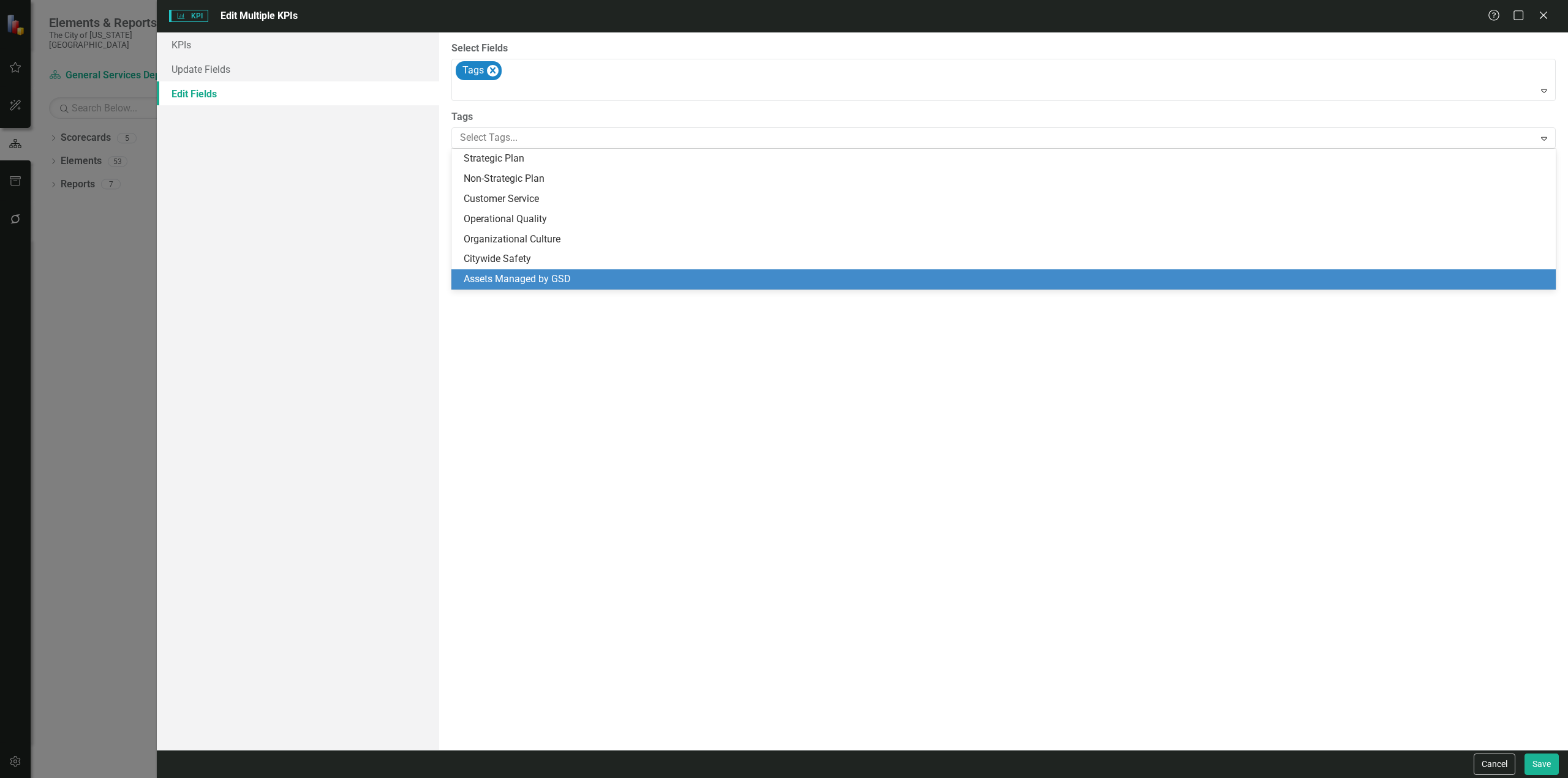
click at [520, 270] on div "Assets Managed by GSD" at bounding box center [1003, 279] width 1105 height 20
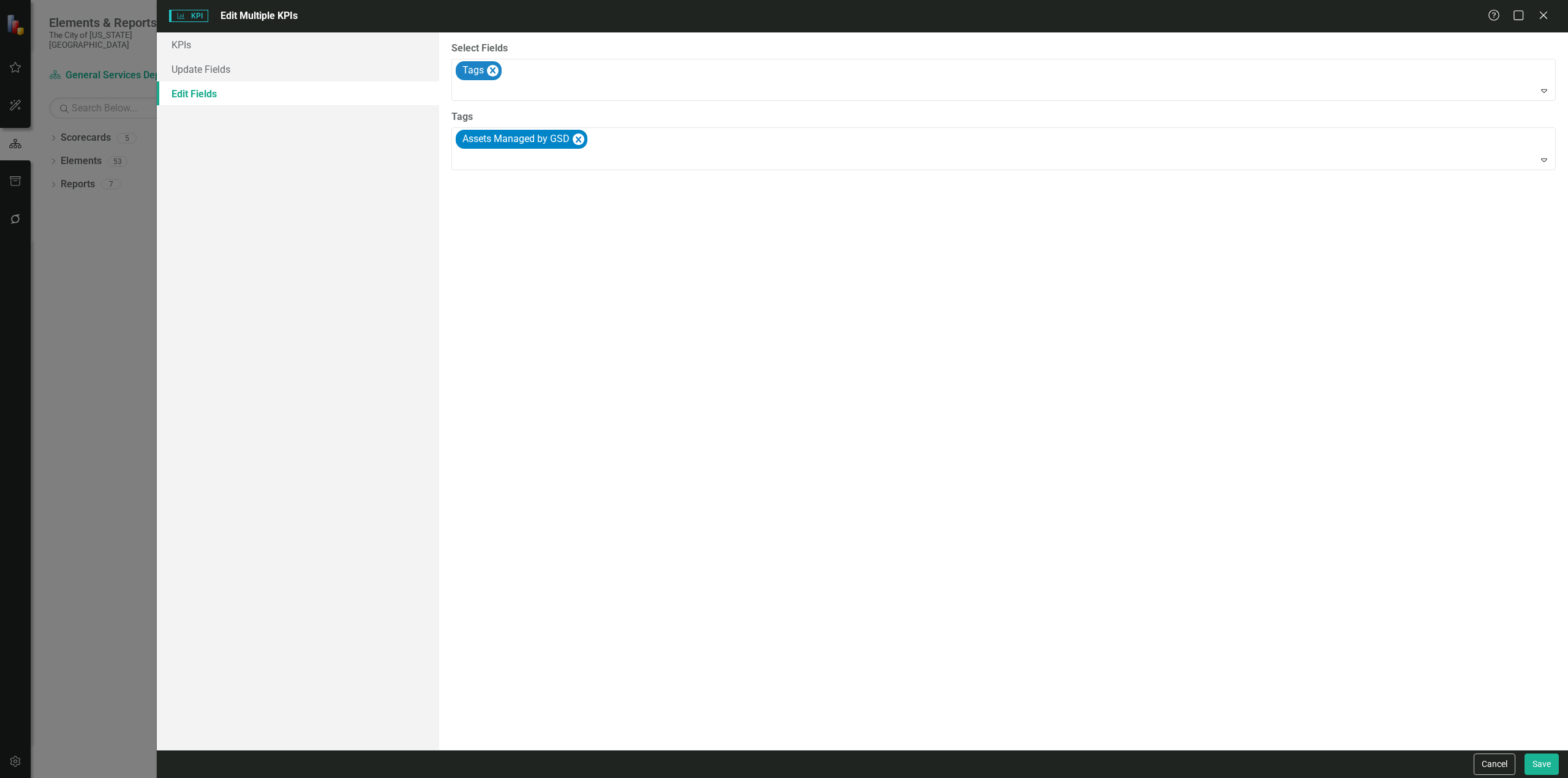
click at [1544, 776] on div "Cancel Save" at bounding box center [862, 764] width 1411 height 28
click at [1540, 767] on button "Save" at bounding box center [1542, 764] width 34 height 21
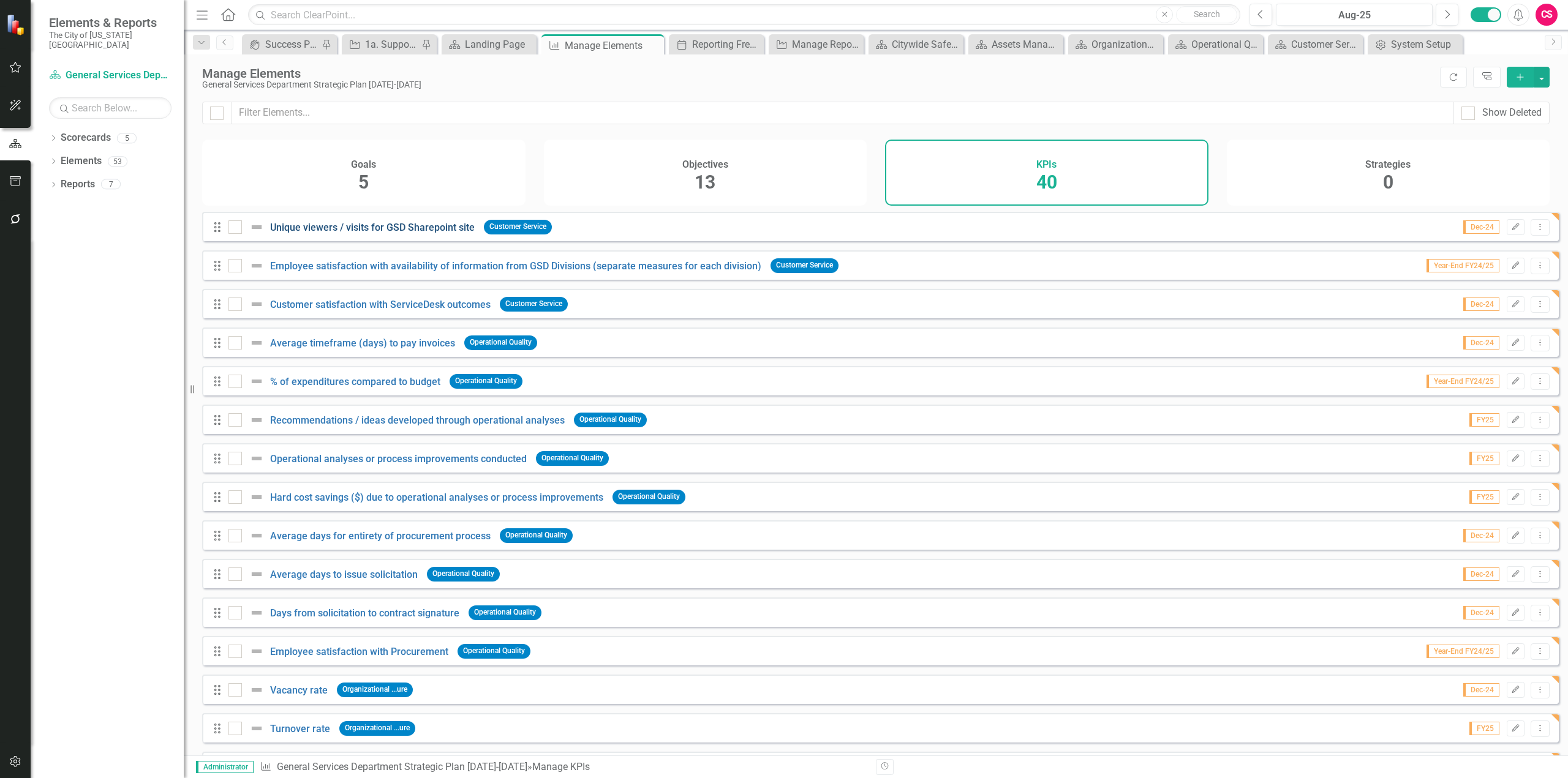
click at [450, 234] on link "Unique viewers / visits for GSD Sharepoint site" at bounding box center [373, 227] width 205 height 11
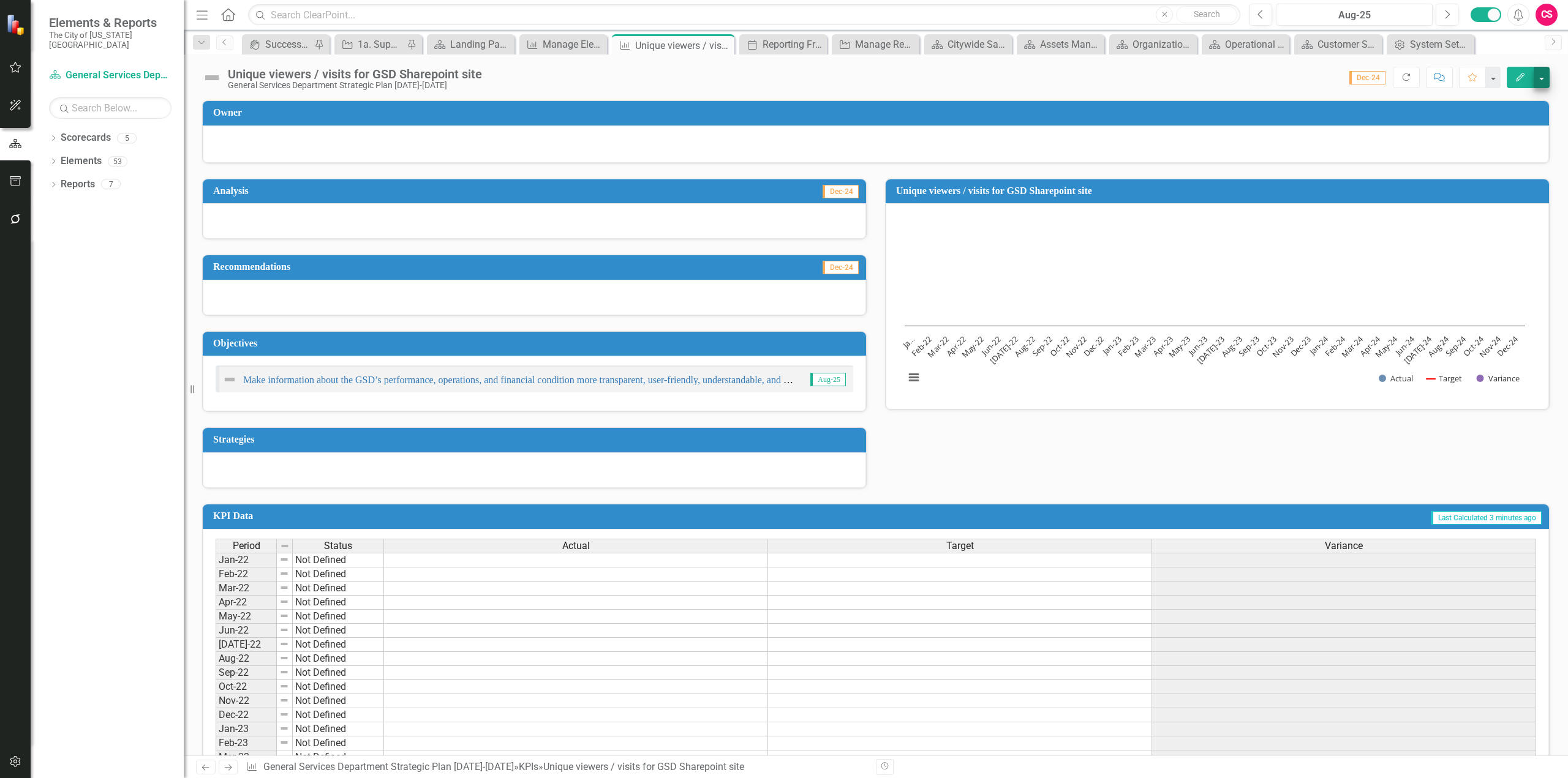
click at [1548, 88] on div "Unique viewers / visits for GSD Sharepoint site General Services Department Str…" at bounding box center [876, 72] width 1385 height 37
click at [1542, 81] on button "button" at bounding box center [1542, 77] width 16 height 21
click at [1508, 125] on link "Edit Report Edit Layout" at bounding box center [1500, 123] width 99 height 23
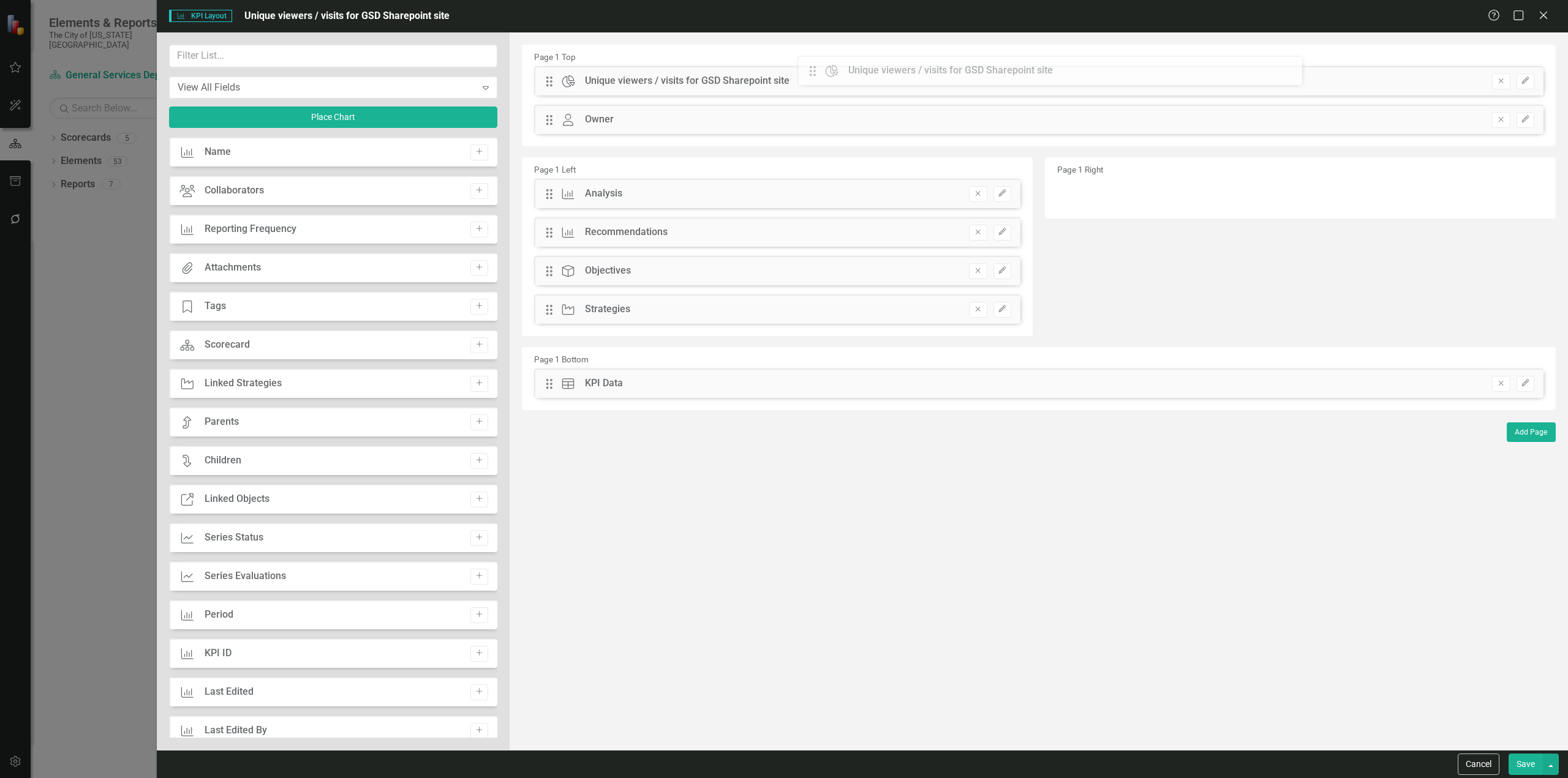
drag, startPoint x: 1075, startPoint y: 155, endPoint x: 775, endPoint y: 139, distance: 300.4
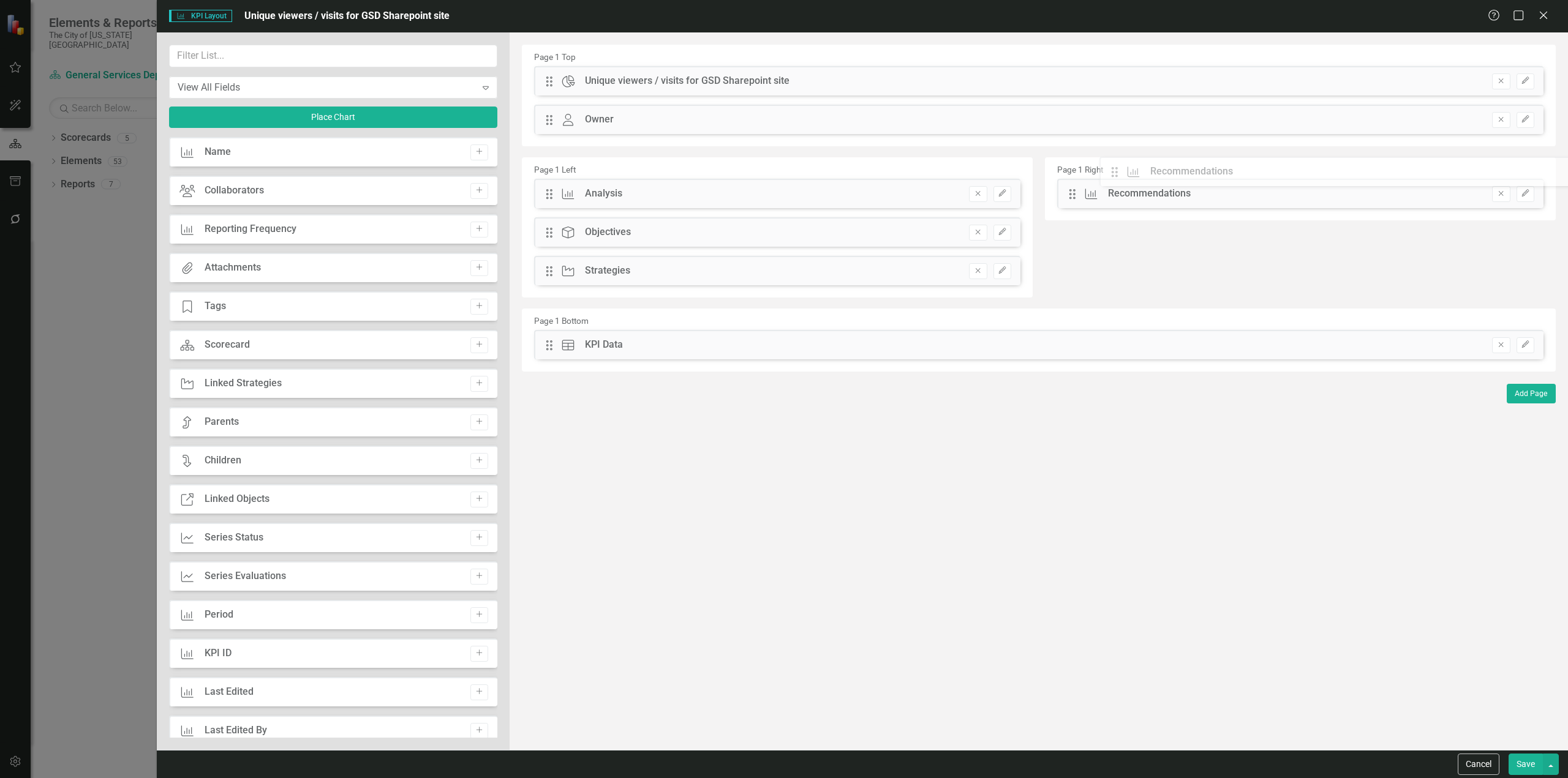
drag, startPoint x: 553, startPoint y: 234, endPoint x: 1077, endPoint y: 174, distance: 527.4
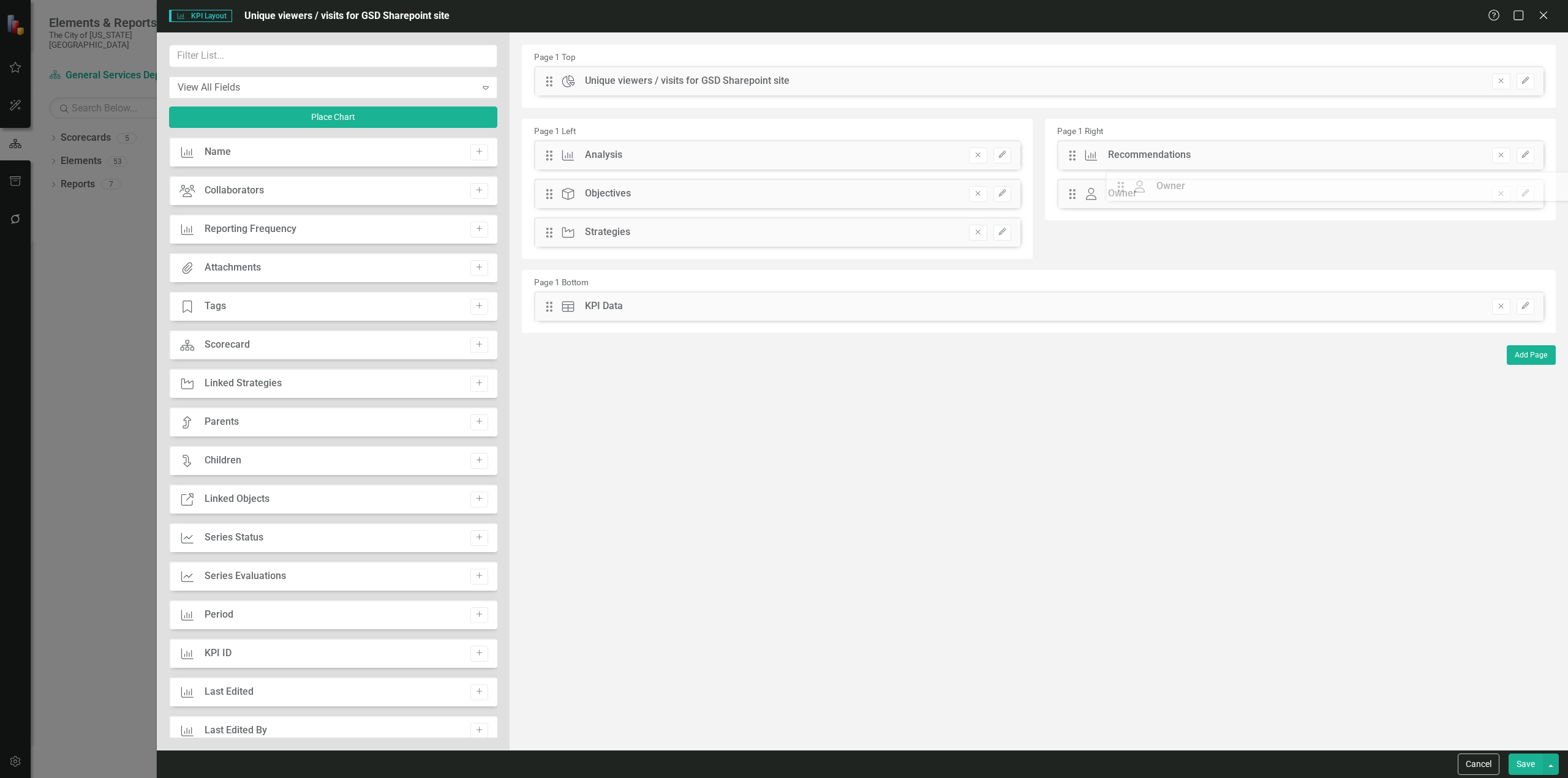
drag, startPoint x: 552, startPoint y: 117, endPoint x: 1033, endPoint y: 204, distance: 488.8
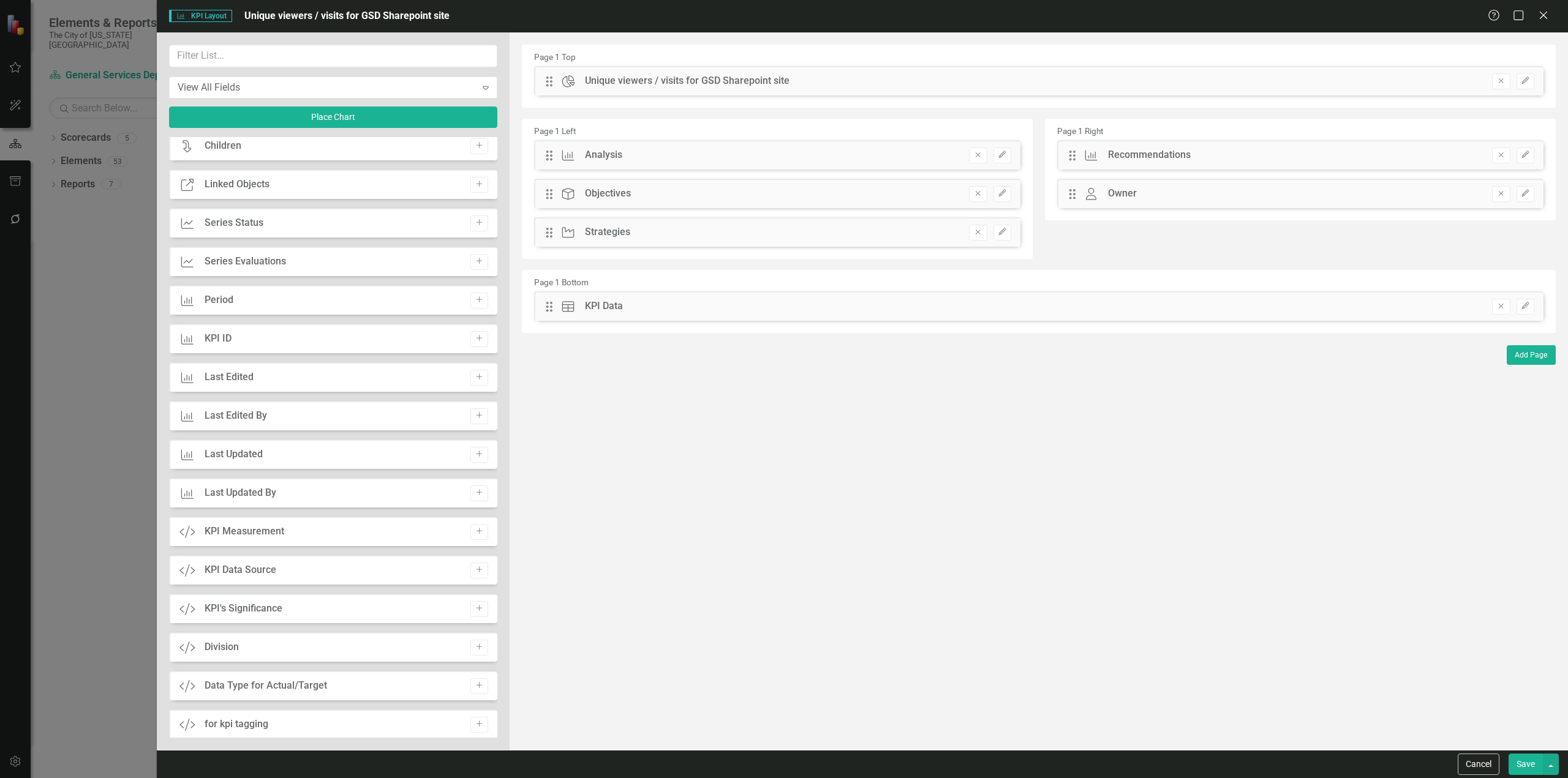
scroll to position [325, 0]
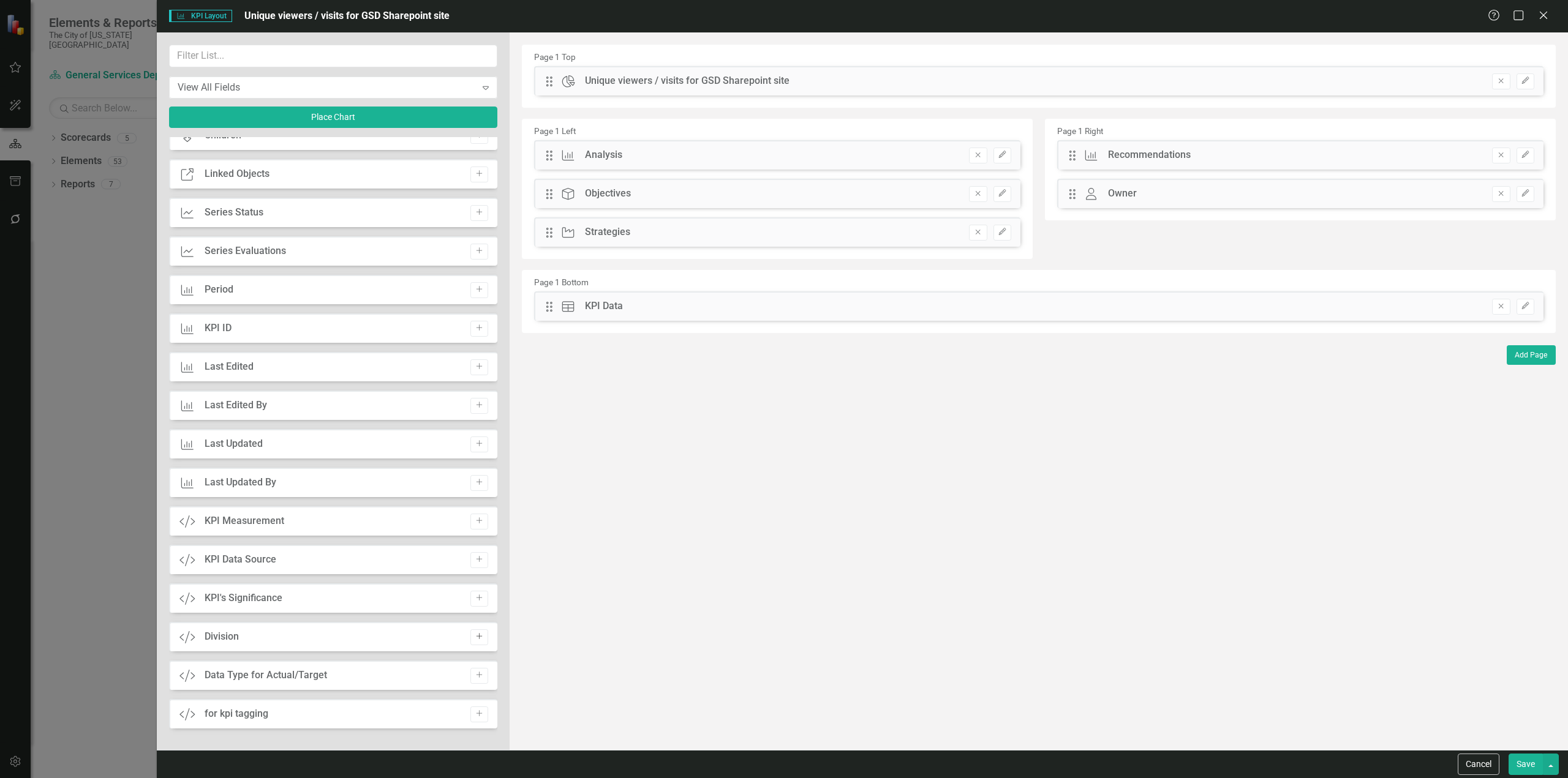
click at [476, 644] on button "Add" at bounding box center [480, 638] width 18 height 16
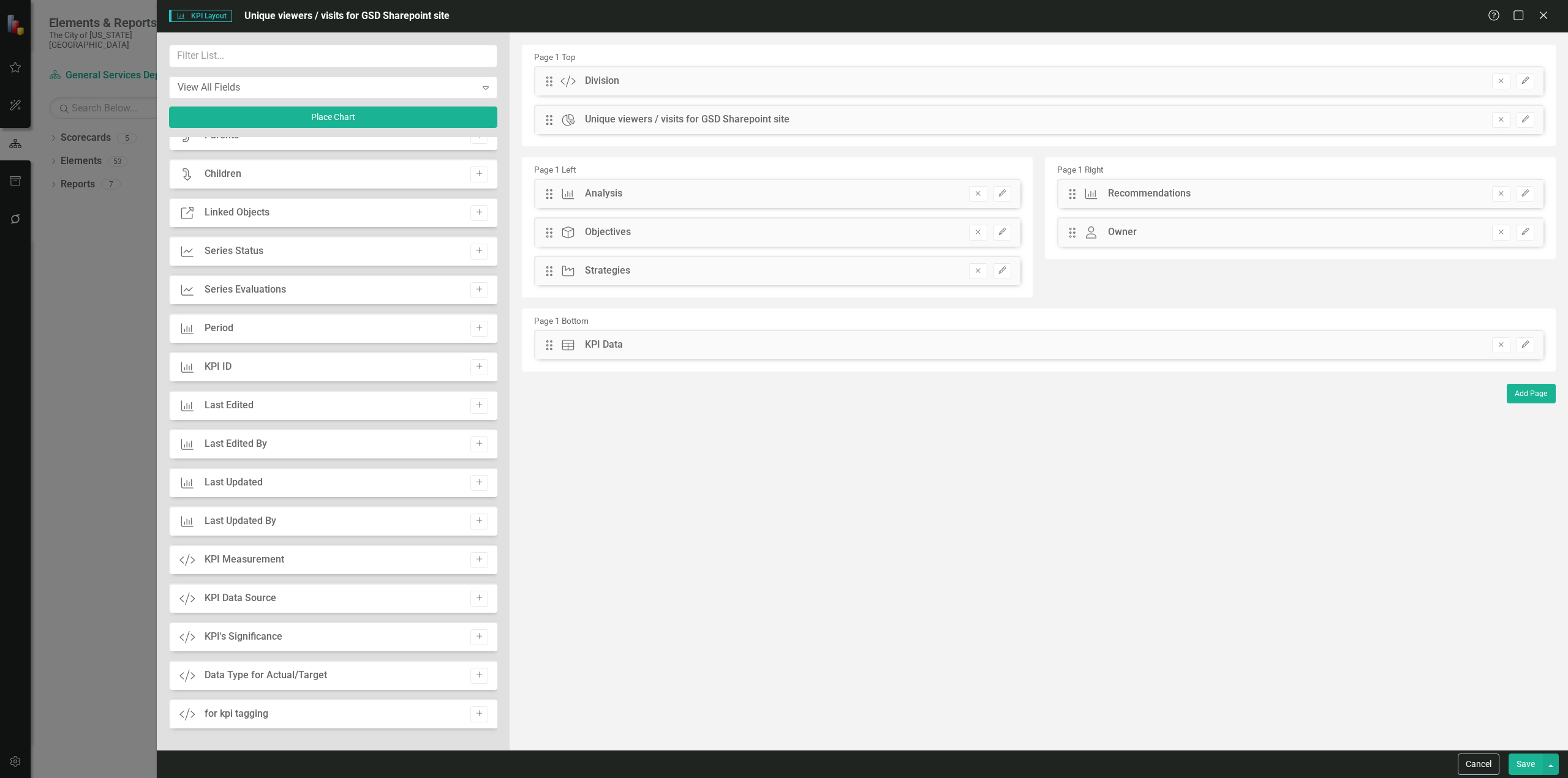
scroll to position [286, 0]
click at [476, 606] on button "Add" at bounding box center [480, 599] width 18 height 16
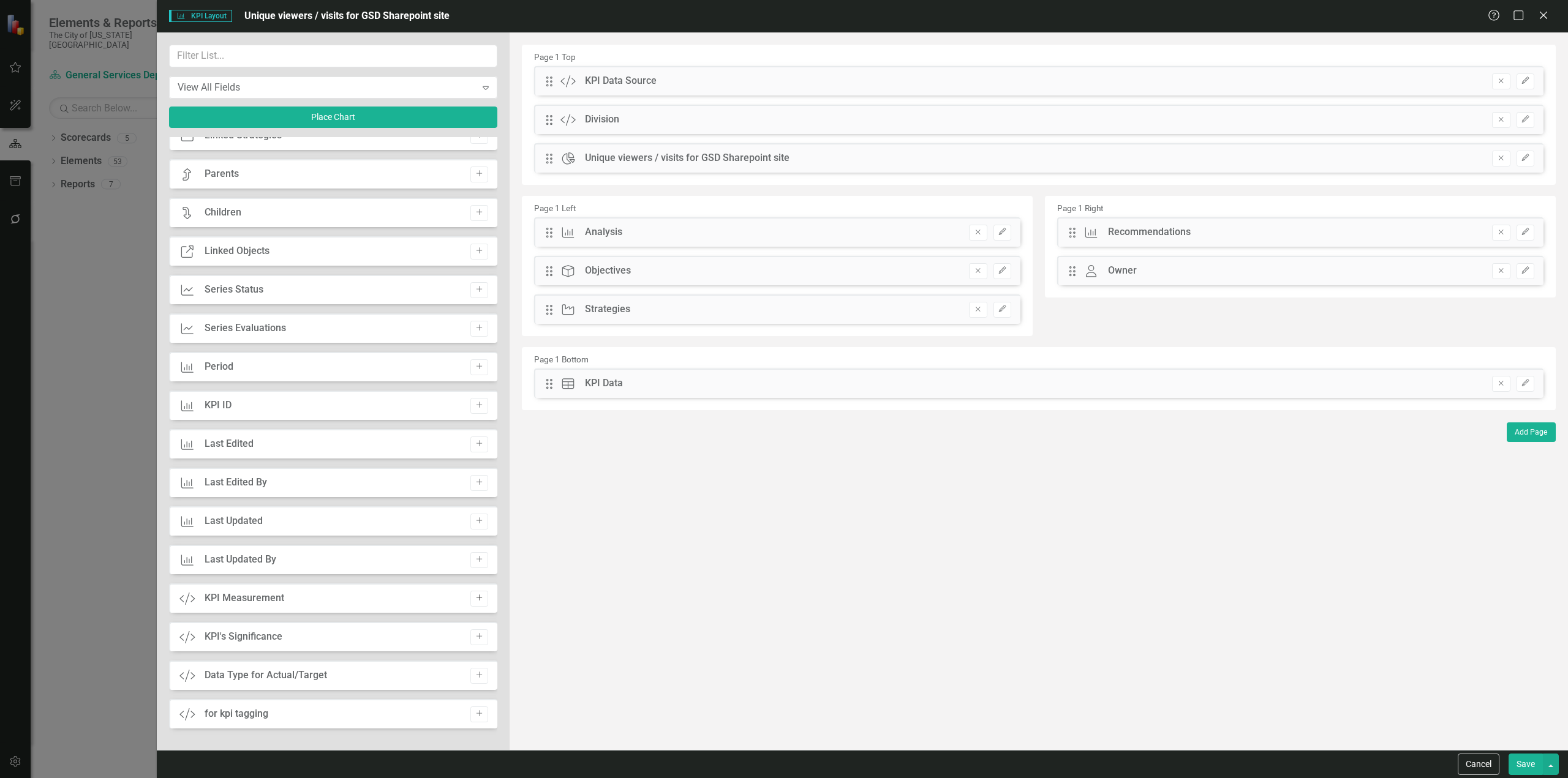
click at [475, 594] on button "Add" at bounding box center [480, 599] width 18 height 16
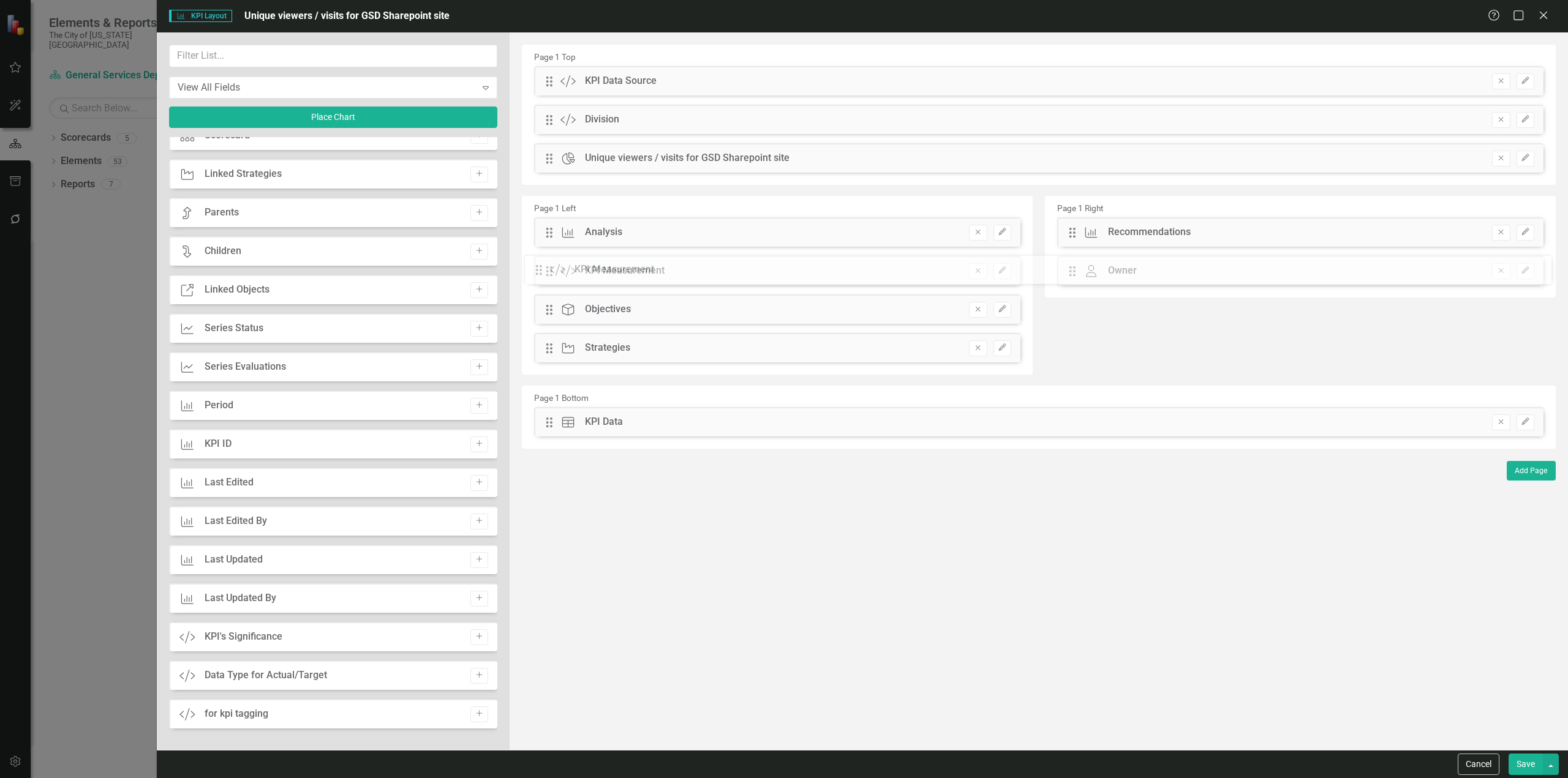
drag, startPoint x: 551, startPoint y: 81, endPoint x: 556, endPoint y: 229, distance: 148.1
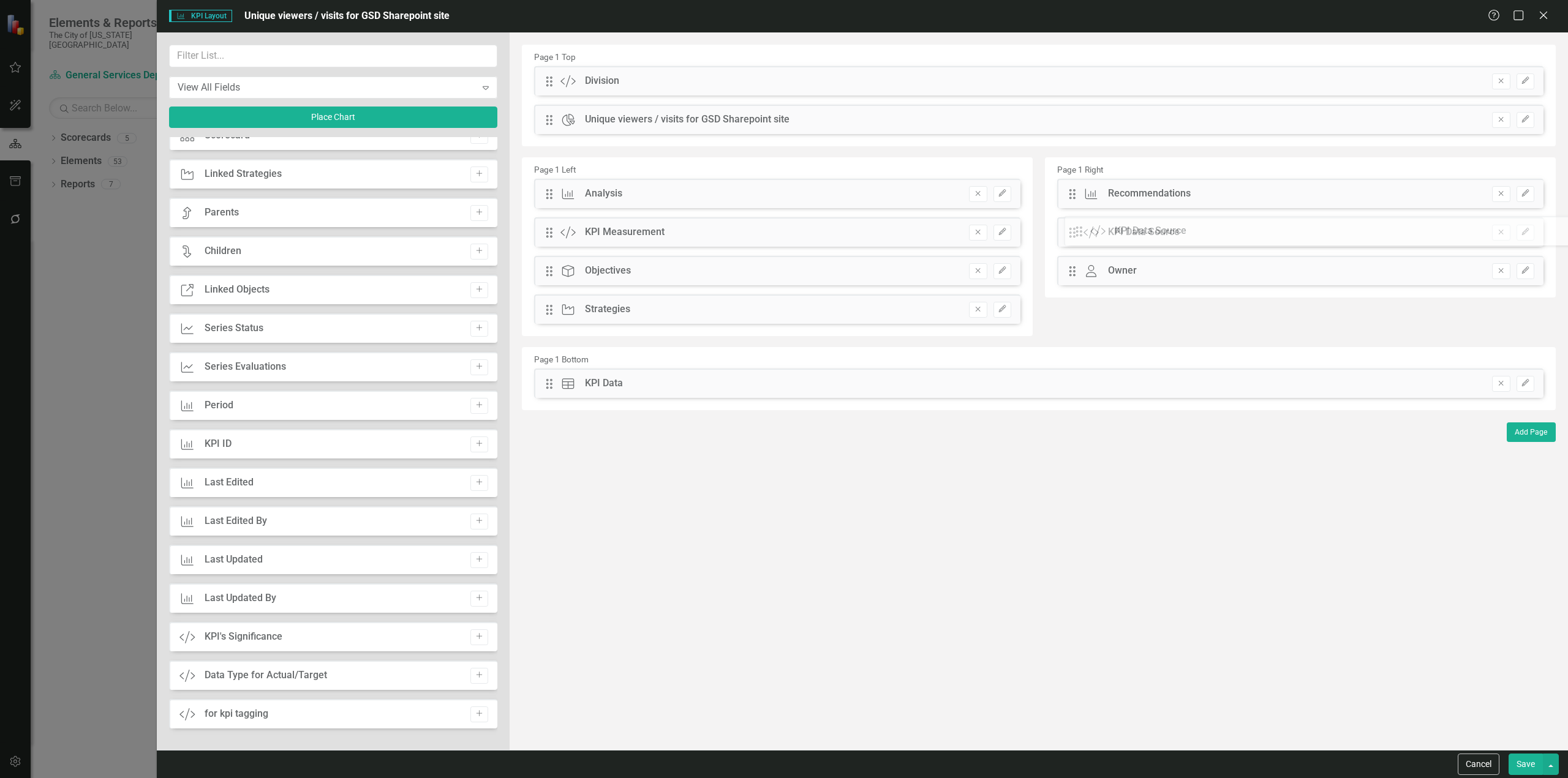
drag, startPoint x: 554, startPoint y: 81, endPoint x: 1096, endPoint y: 234, distance: 563.2
click at [475, 640] on icon "Add" at bounding box center [479, 636] width 9 height 7
drag, startPoint x: 554, startPoint y: 79, endPoint x: 1096, endPoint y: 239, distance: 565.1
click at [1532, 272] on button "Edit" at bounding box center [1526, 272] width 18 height 16
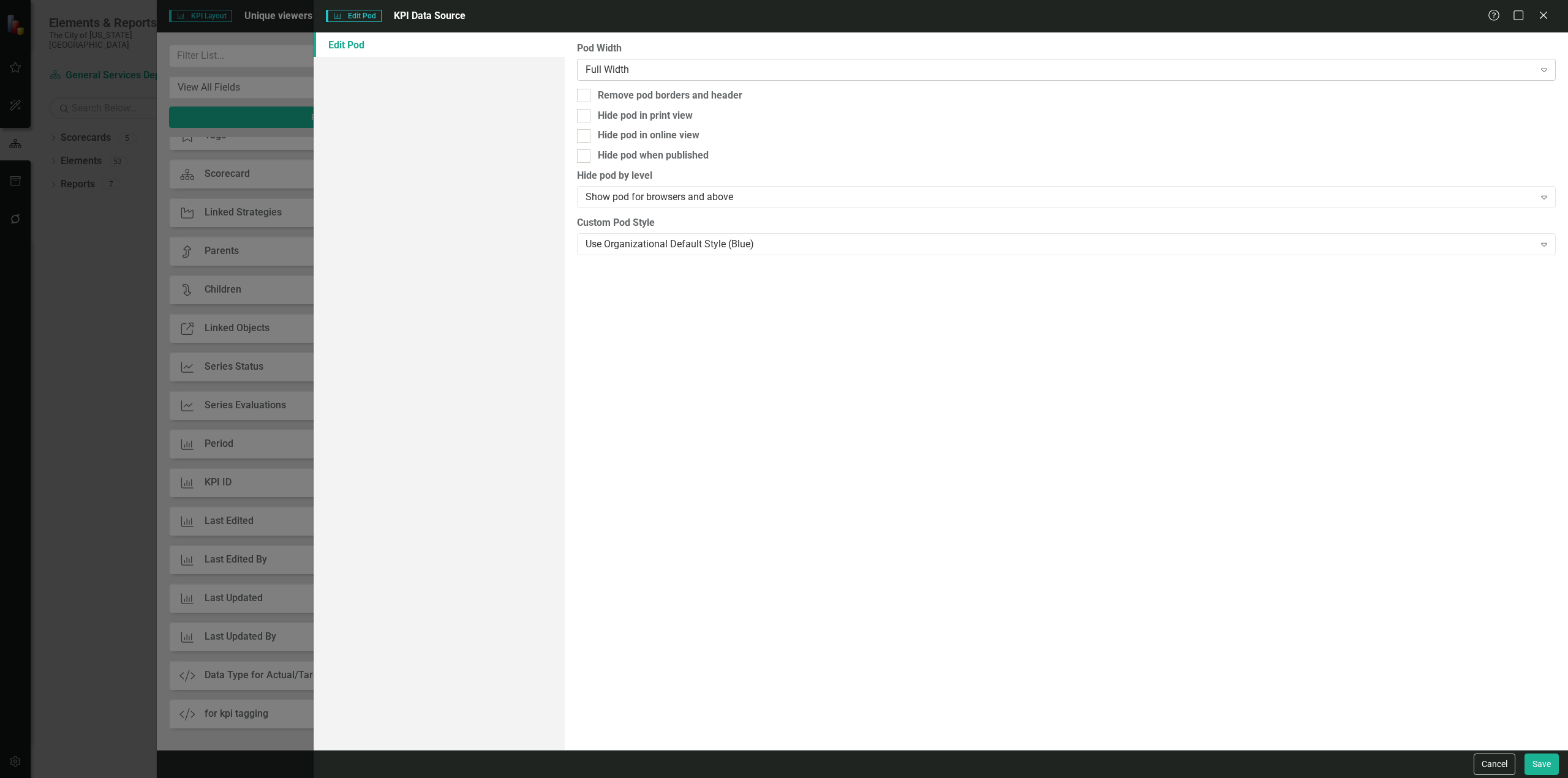
click at [764, 67] on div "Full Width" at bounding box center [1060, 69] width 949 height 14
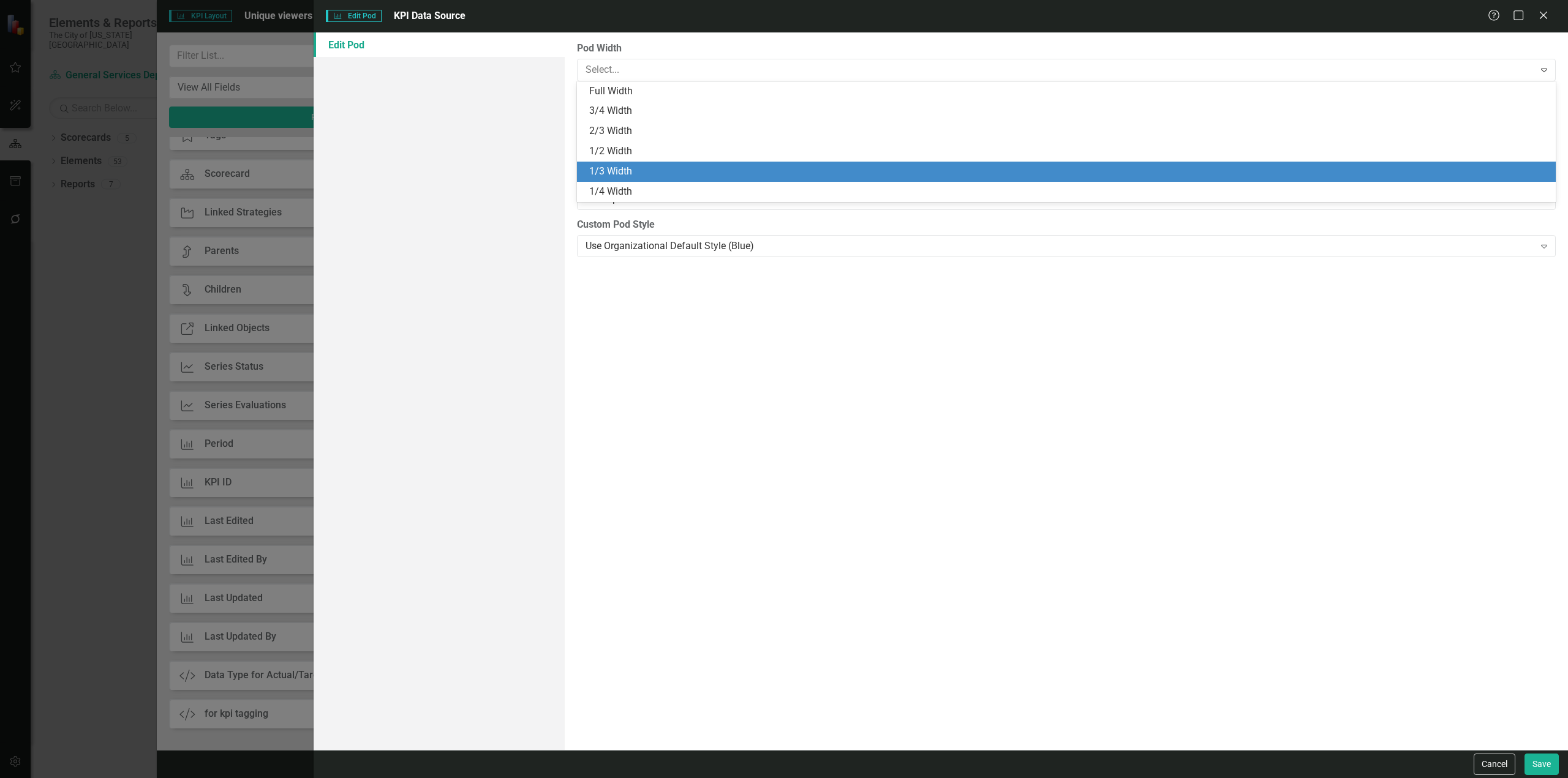
click at [664, 161] on div "1/3 Width" at bounding box center [1066, 171] width 979 height 20
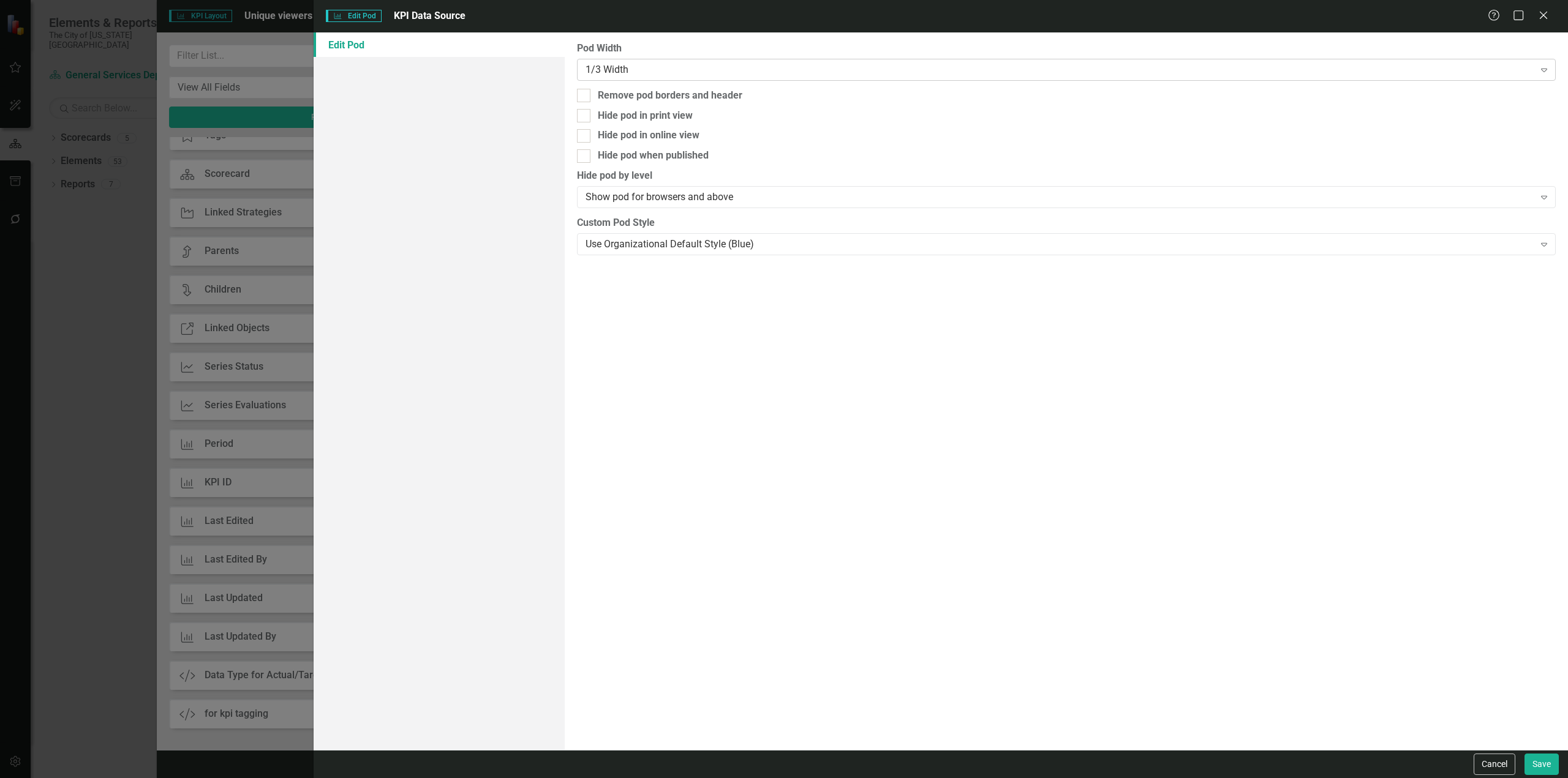
click at [651, 73] on div "1/3 Width" at bounding box center [1060, 69] width 949 height 14
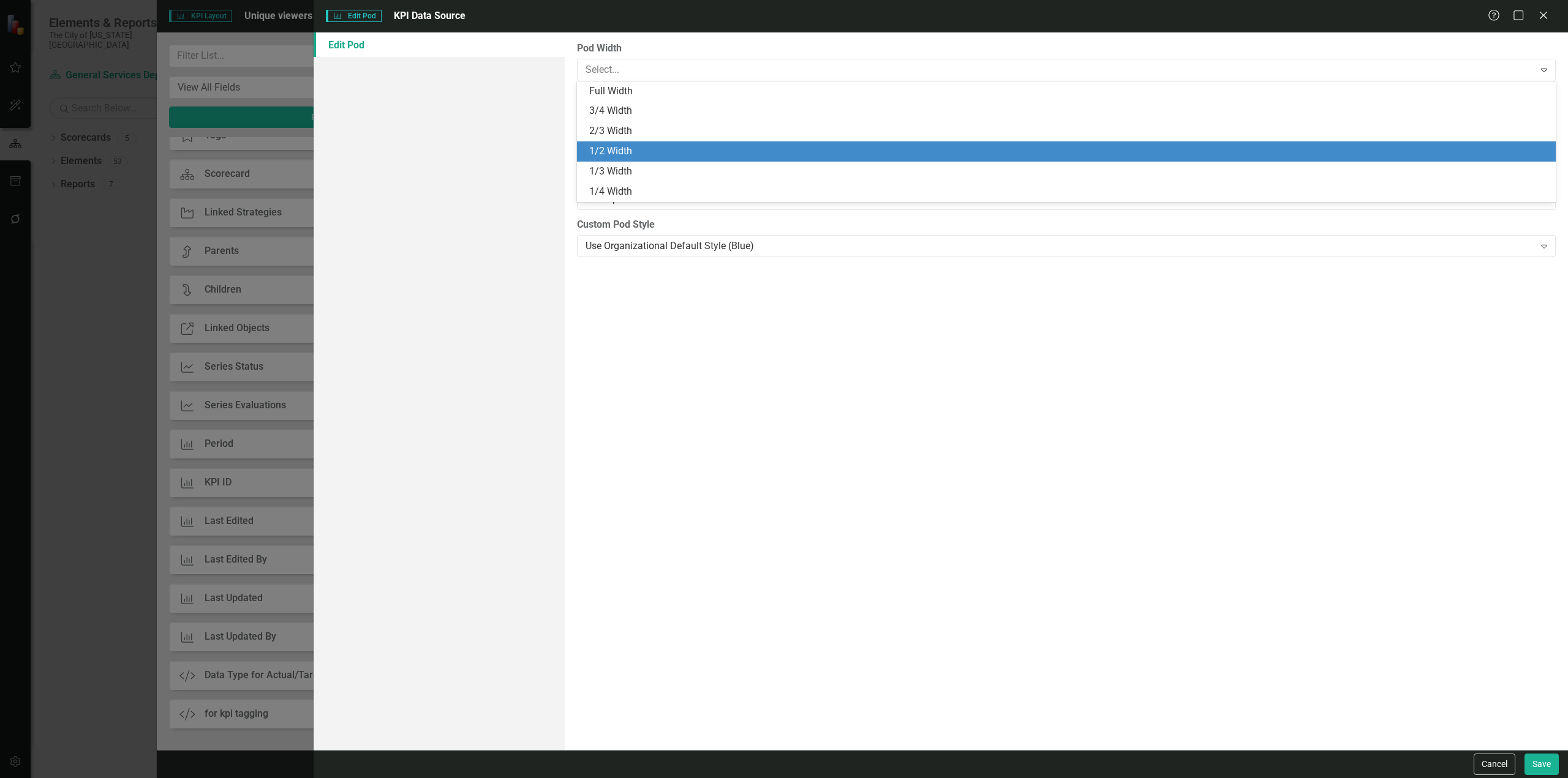
click at [634, 151] on div "1/2 Width" at bounding box center [1069, 151] width 959 height 14
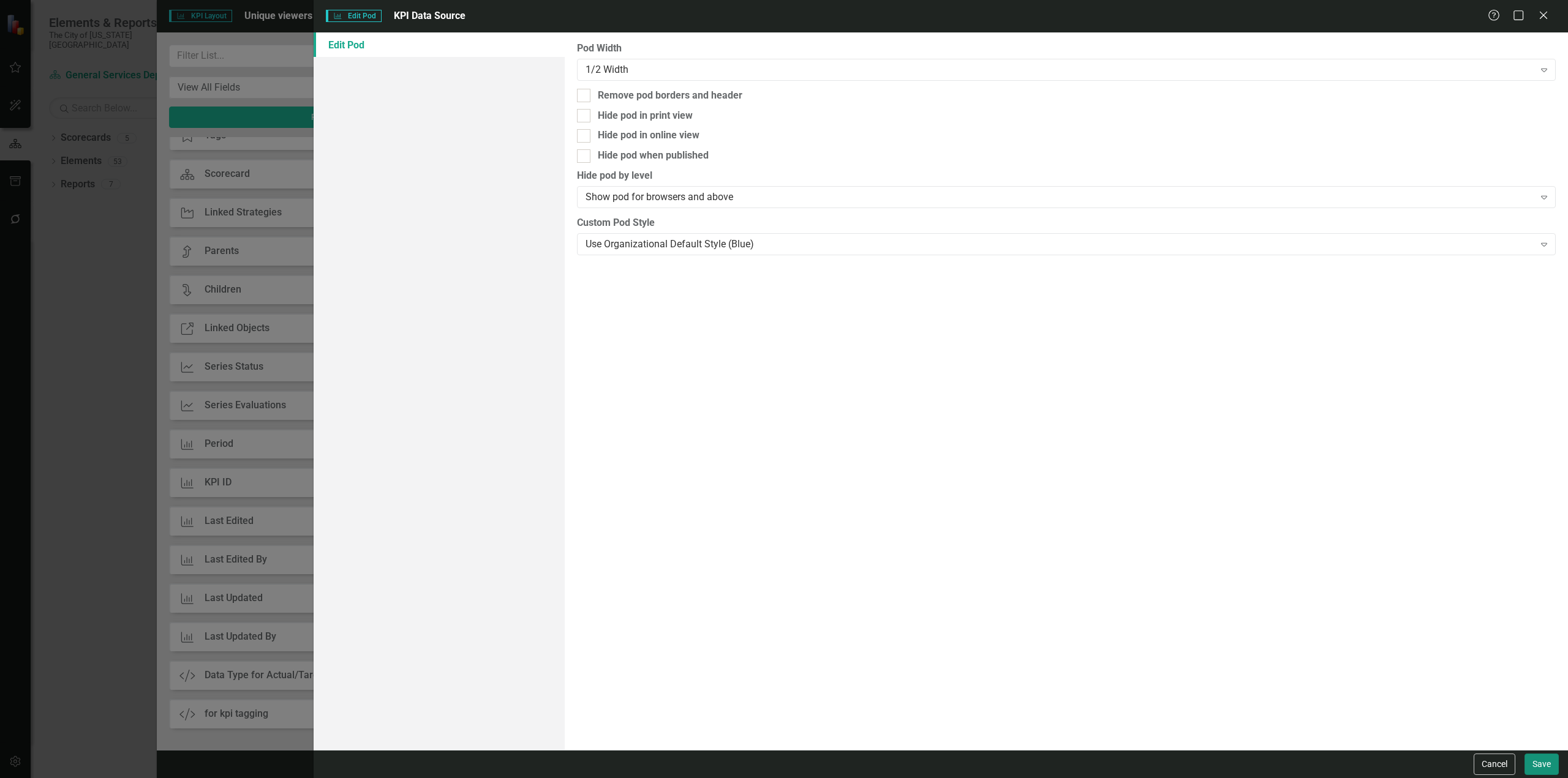
click at [1532, 759] on button "Save" at bounding box center [1542, 764] width 34 height 21
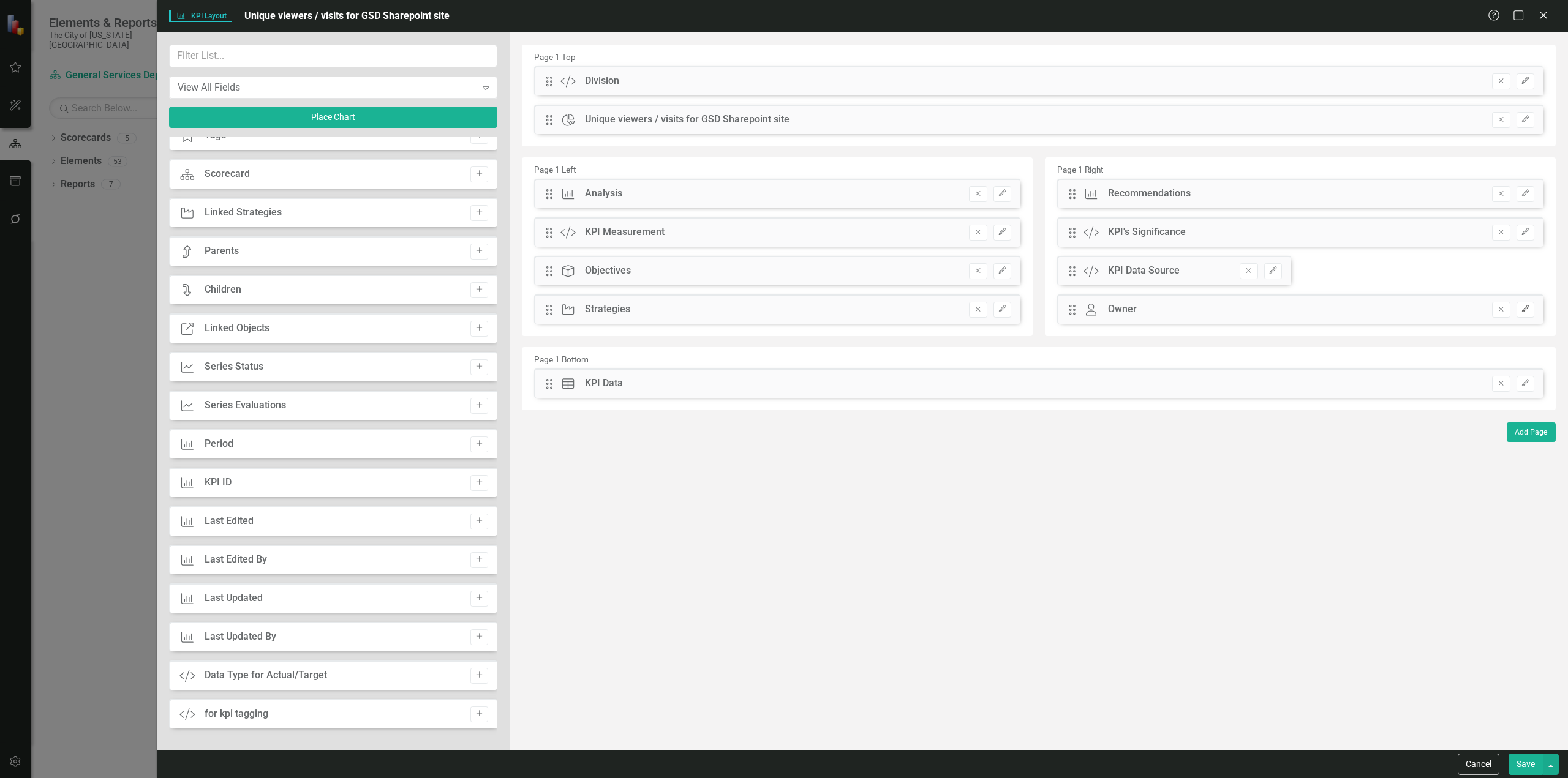
click at [1526, 311] on icon "Edit" at bounding box center [1525, 309] width 9 height 7
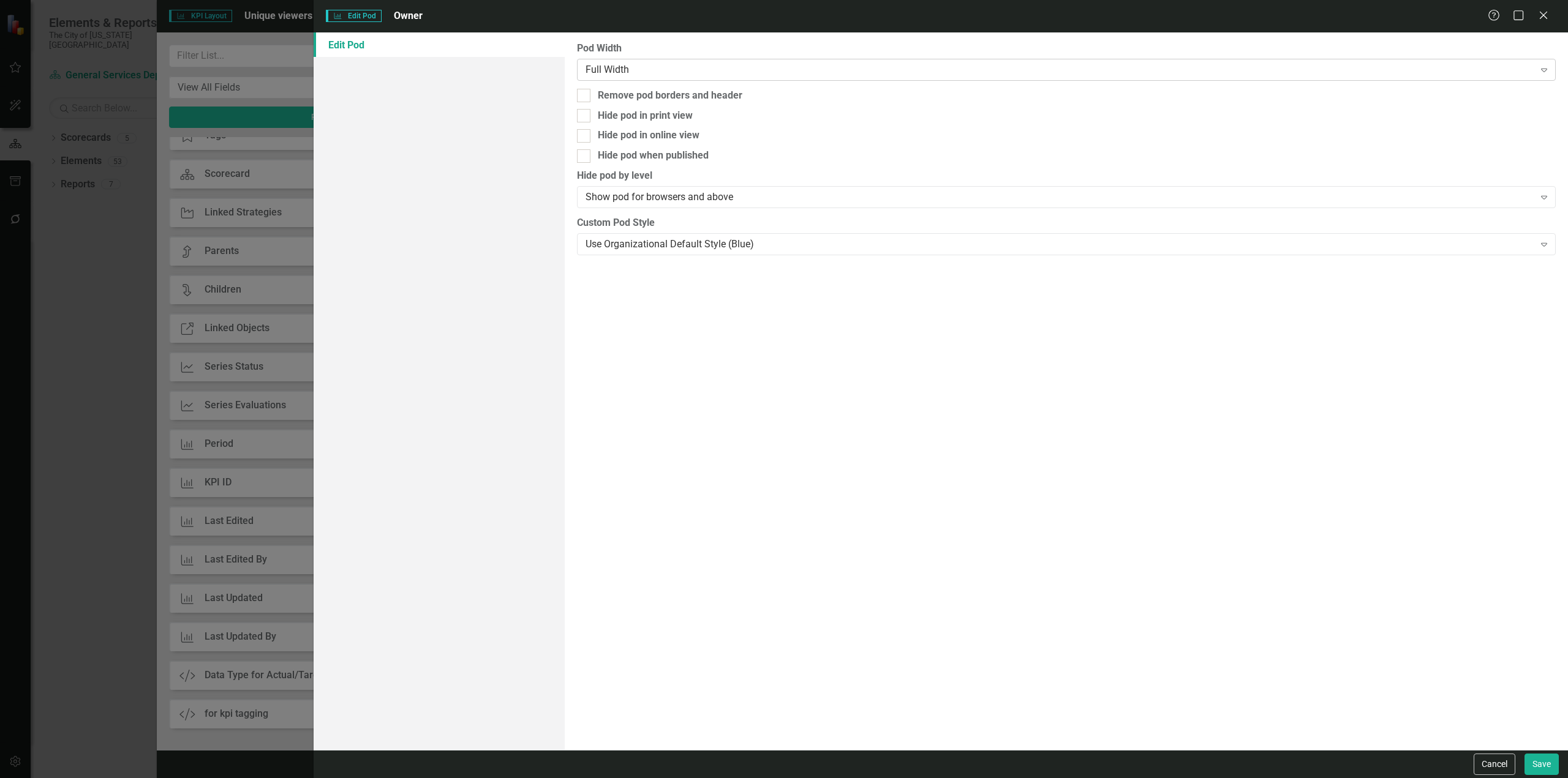
click at [726, 71] on div "Full Width" at bounding box center [1060, 69] width 949 height 14
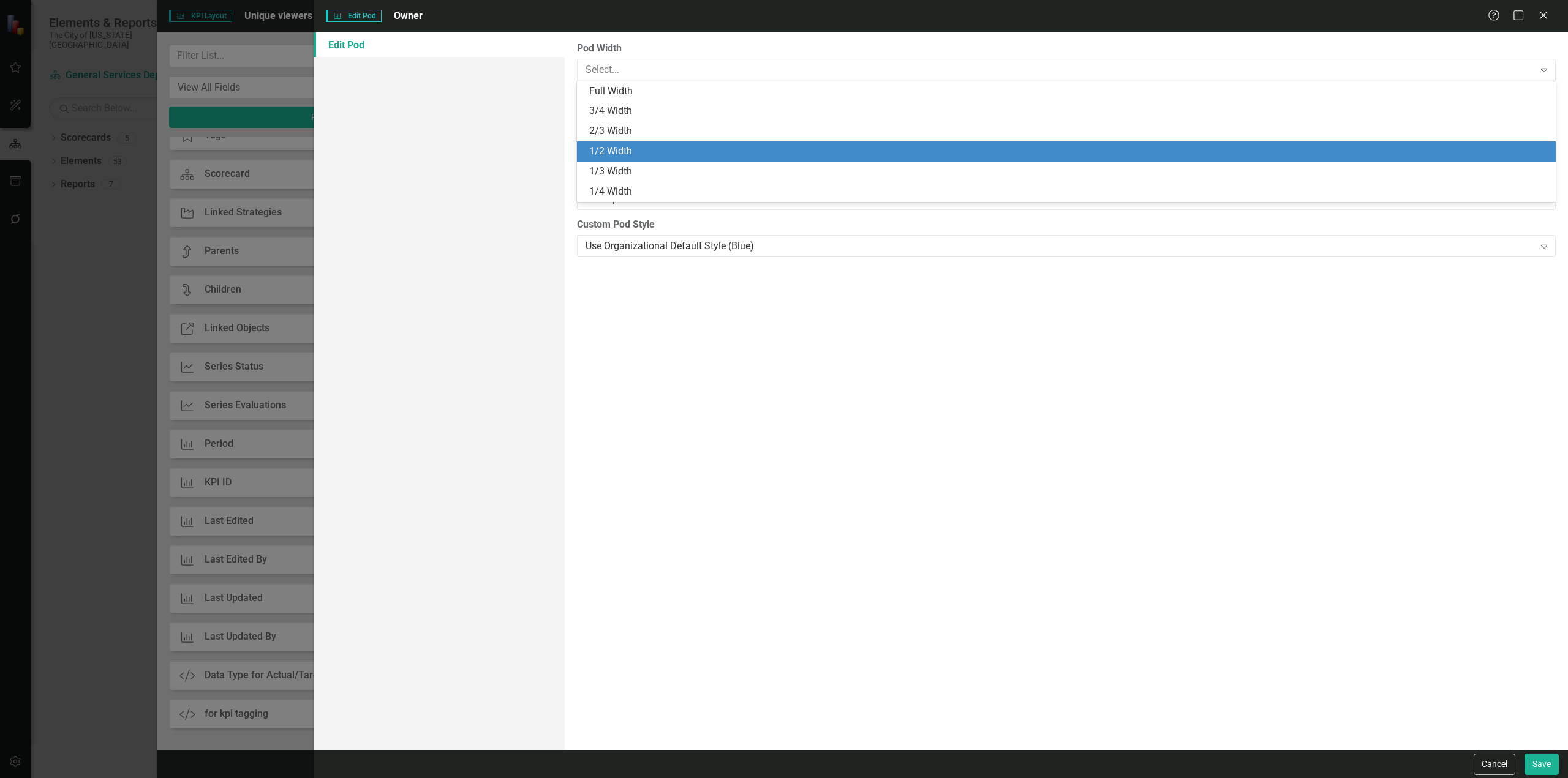
click at [678, 157] on div "1/2 Width" at bounding box center [1069, 151] width 959 height 14
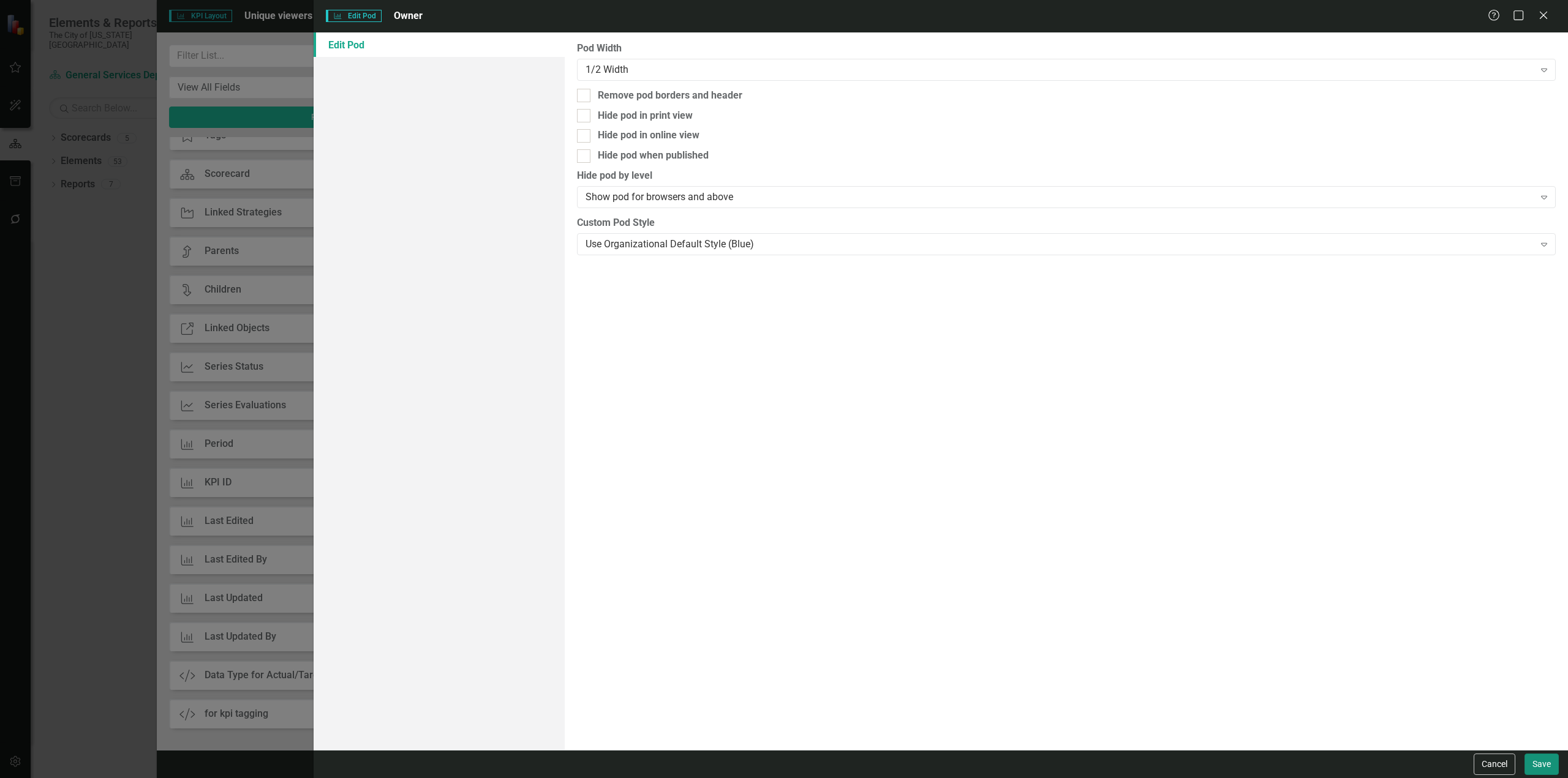
click at [1549, 769] on button "Save" at bounding box center [1542, 764] width 34 height 21
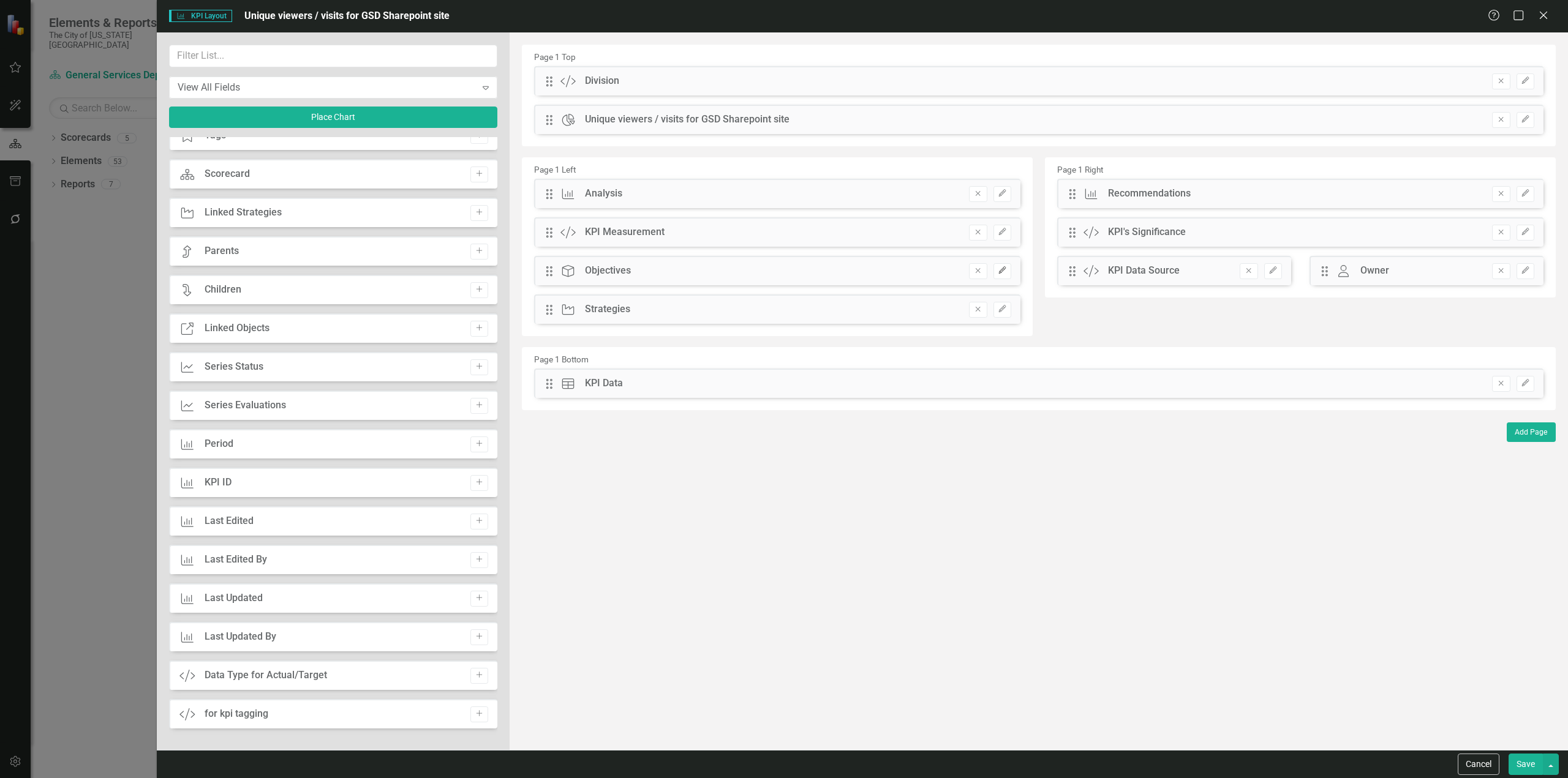
click at [1005, 270] on icon "Edit" at bounding box center [1002, 270] width 9 height 7
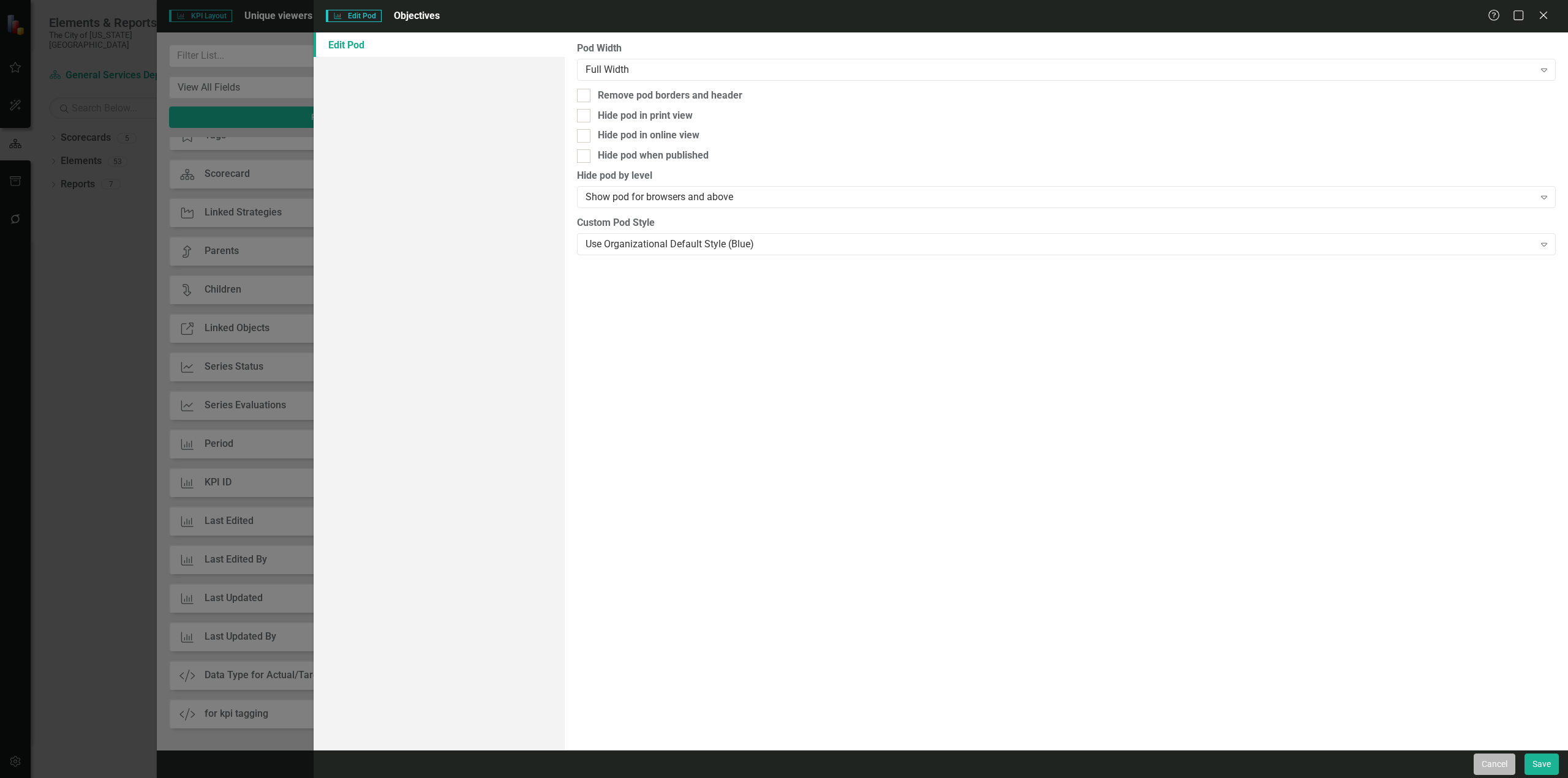
click at [1507, 763] on button "Cancel" at bounding box center [1494, 764] width 41 height 21
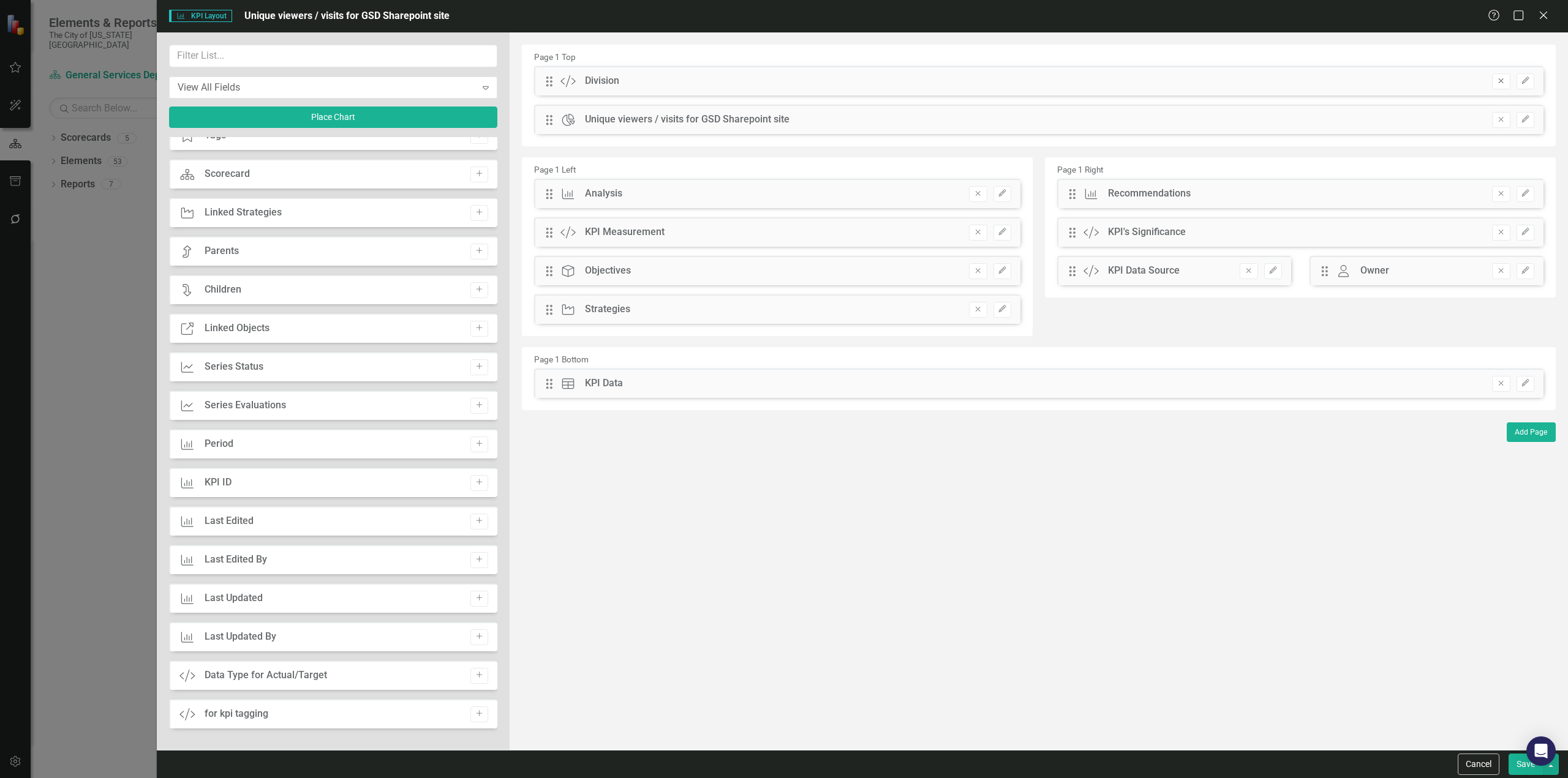
click at [1496, 81] on button "Remove" at bounding box center [1501, 82] width 18 height 16
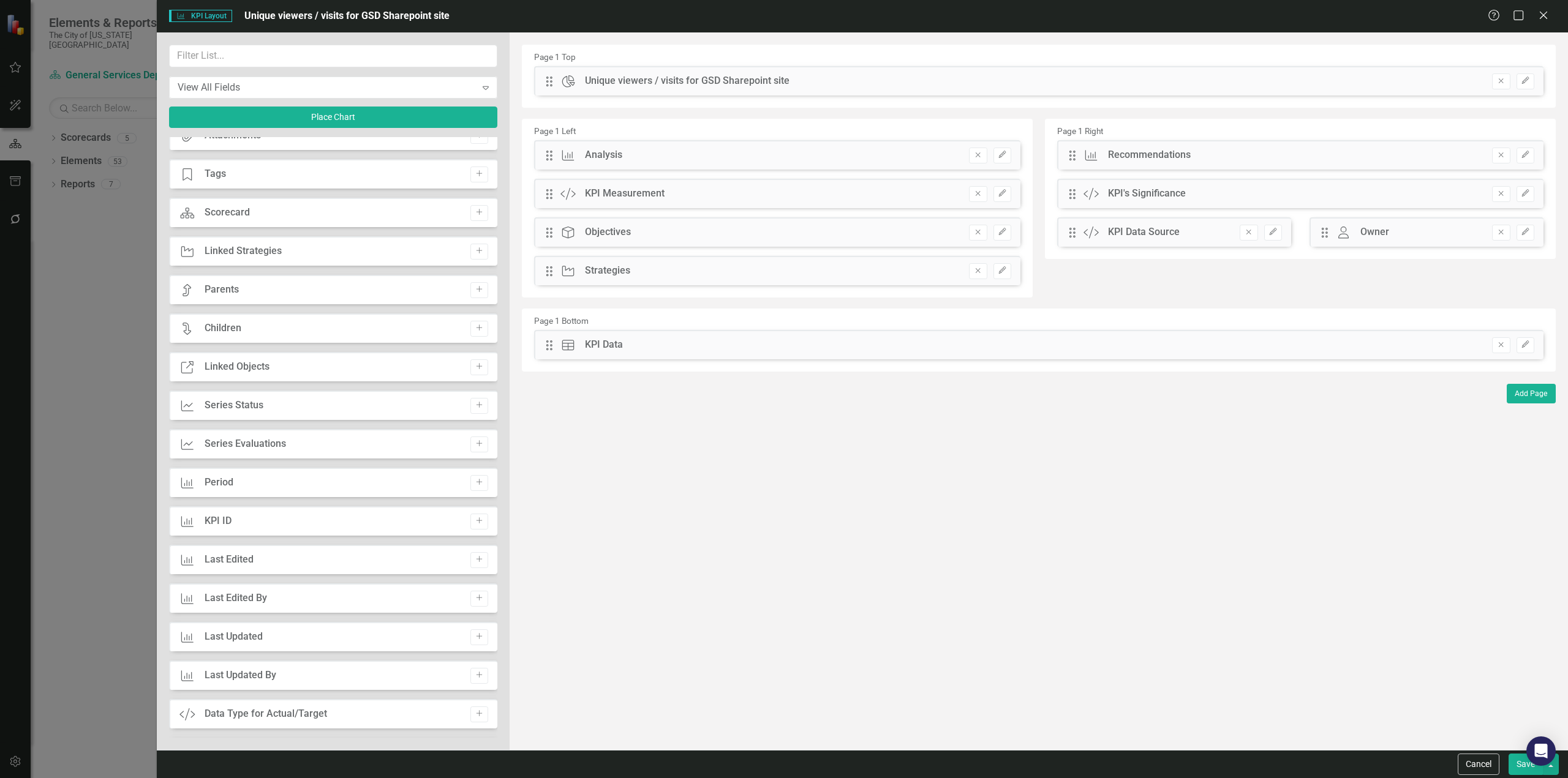
scroll to position [209, 0]
click at [980, 227] on button "Remove" at bounding box center [978, 233] width 18 height 16
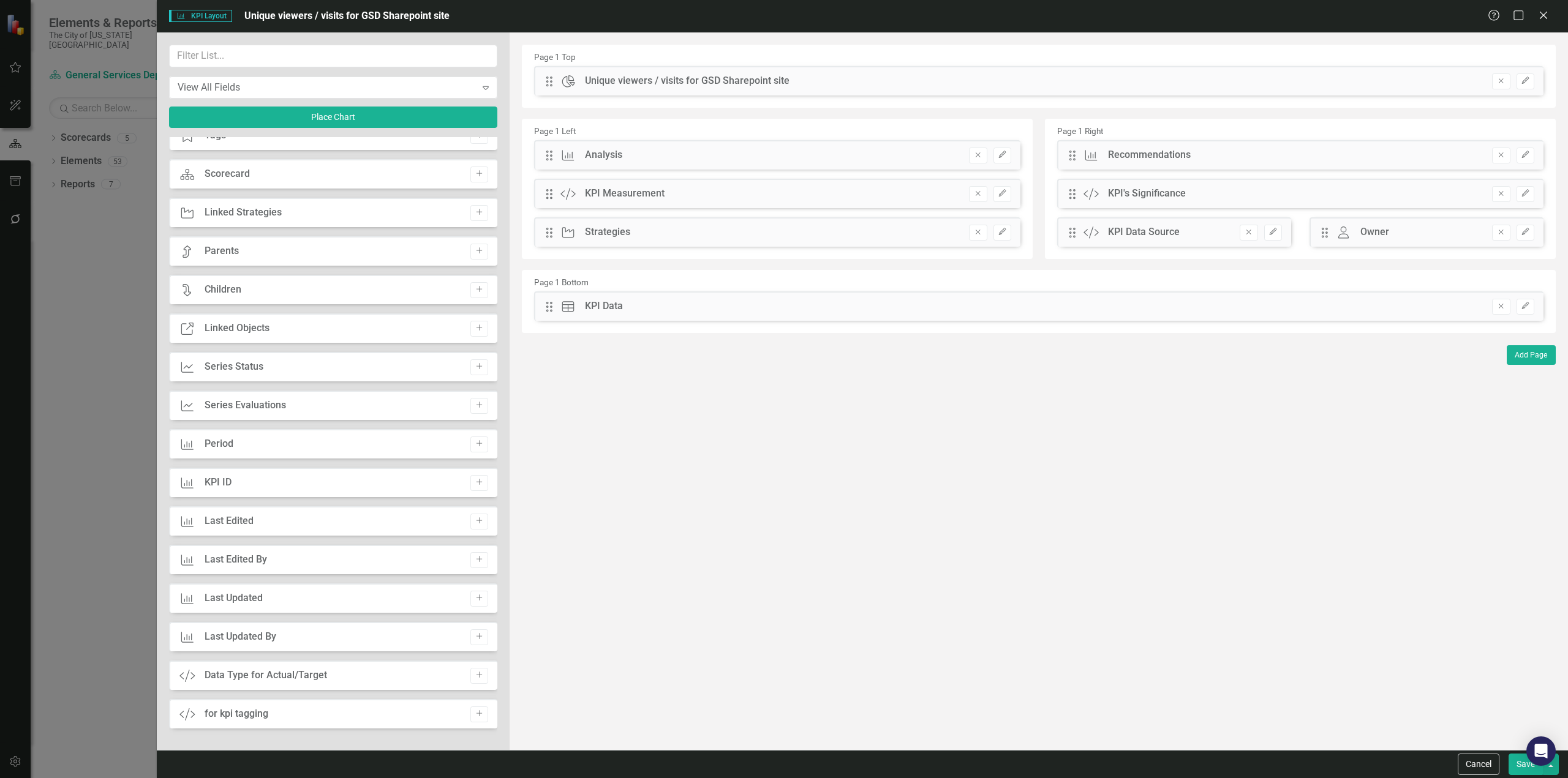
scroll to position [0, 0]
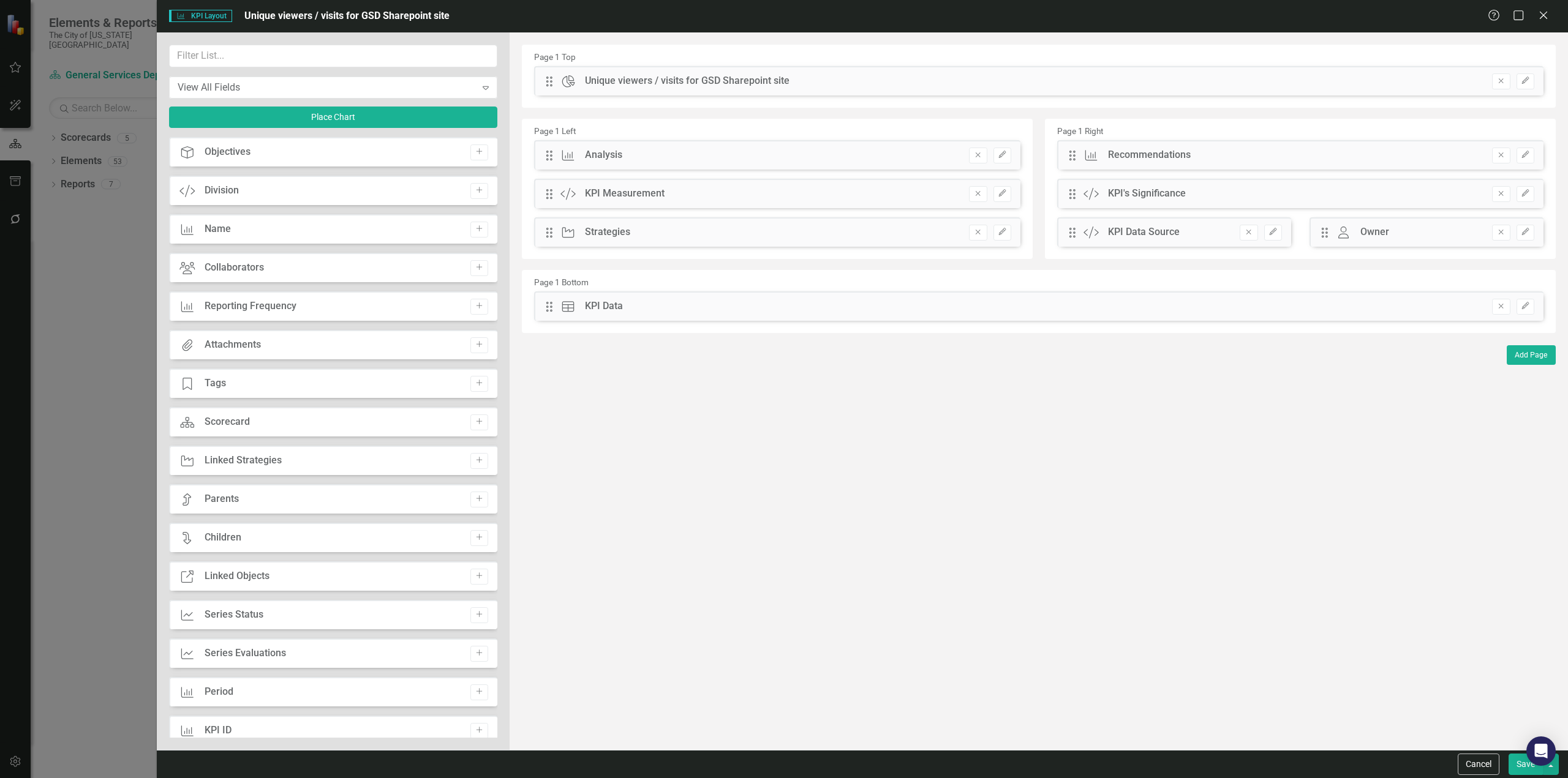
click at [472, 141] on div "Objective Objectives Add" at bounding box center [333, 152] width 329 height 29
click at [475, 148] on icon "Add" at bounding box center [479, 152] width 9 height 7
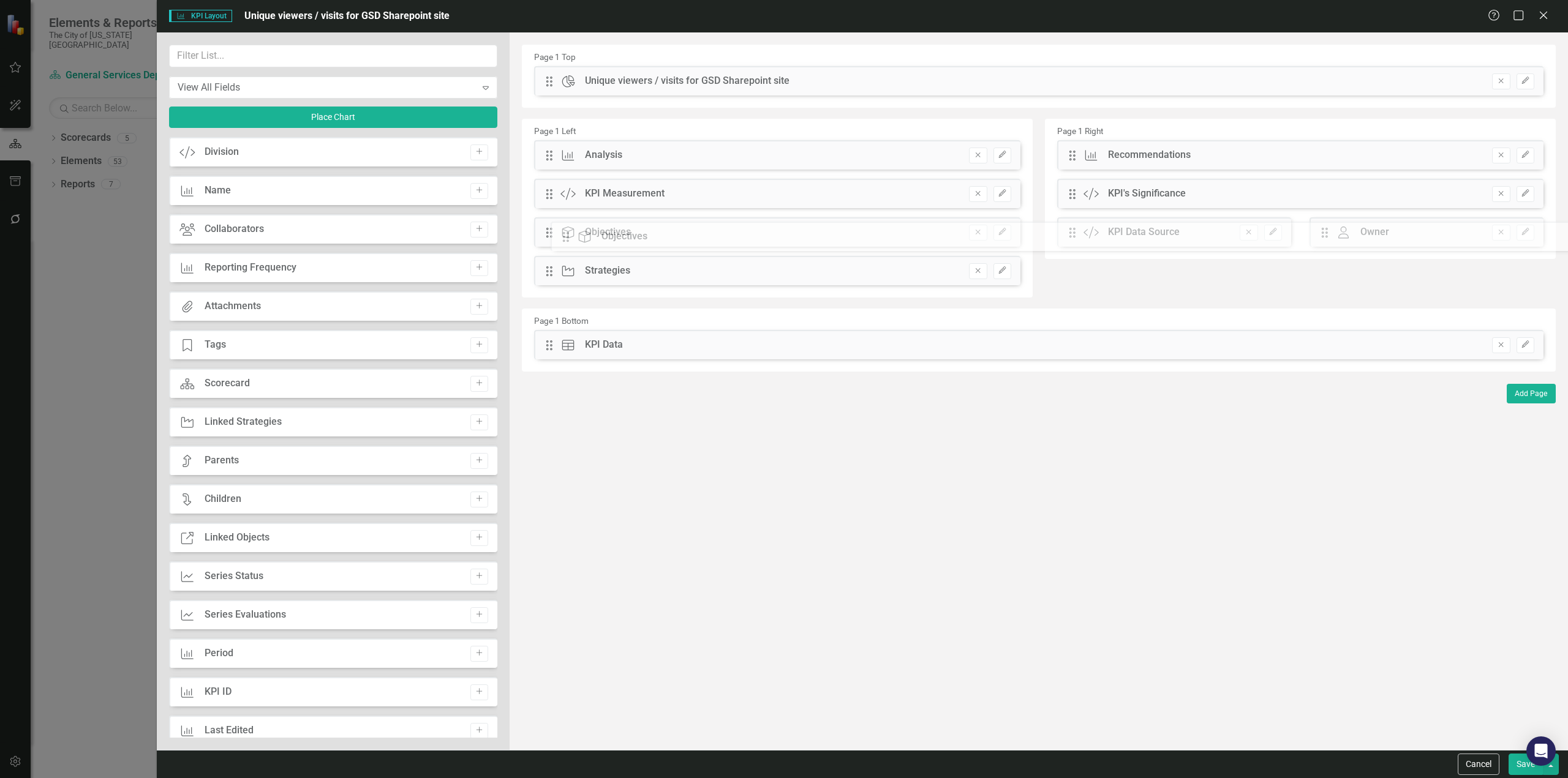
drag, startPoint x: 546, startPoint y: 82, endPoint x: 698, endPoint y: 264, distance: 237.1
click at [1002, 231] on icon "button" at bounding box center [1002, 232] width 7 height 7
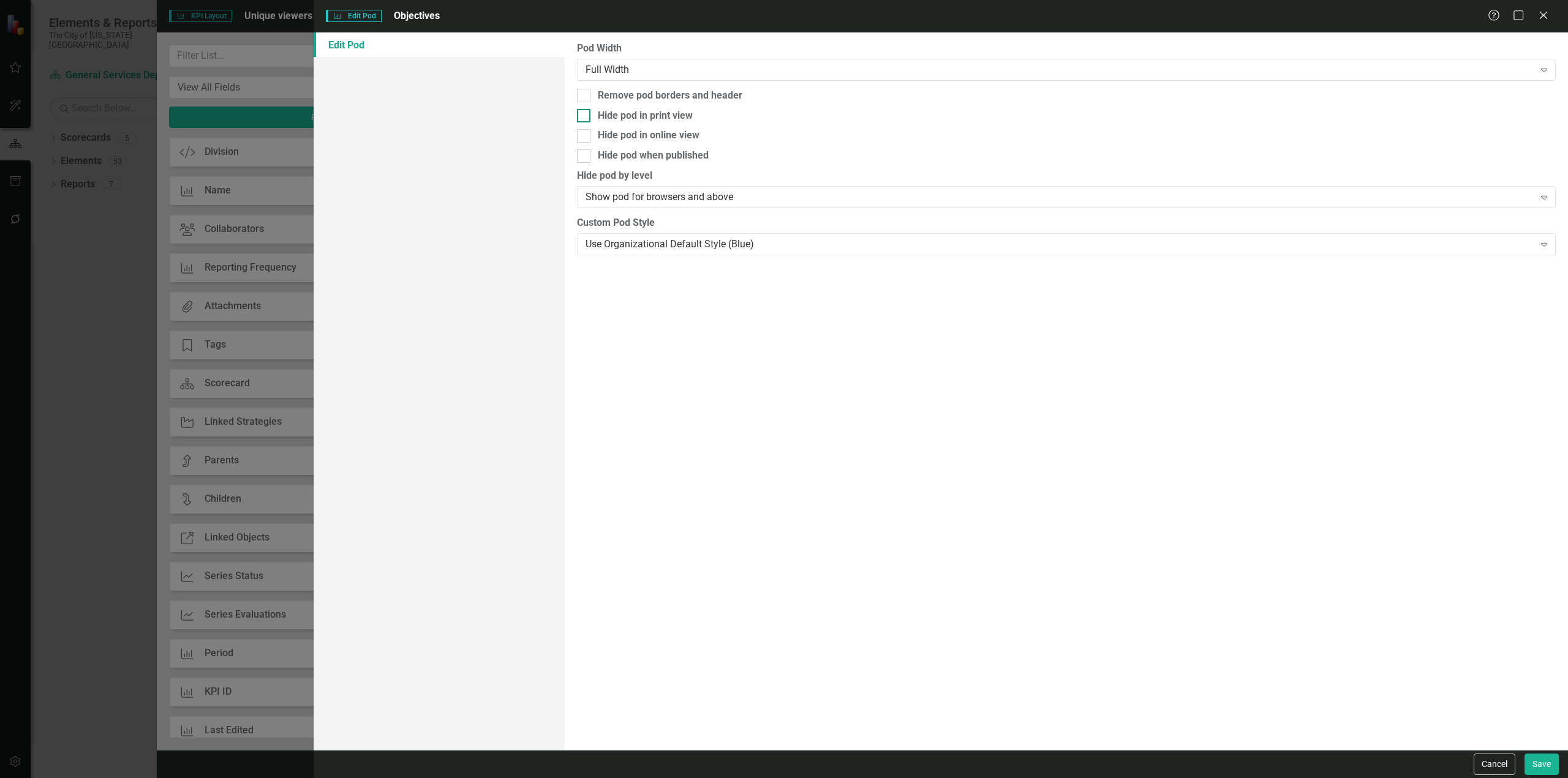
click at [691, 119] on div "Hide pod in print view" at bounding box center [645, 115] width 95 height 14
click at [585, 117] on input "Hide pod in print view" at bounding box center [581, 113] width 8 height 8
checkbox input "true"
click at [676, 156] on div "Hide pod when published" at bounding box center [653, 155] width 111 height 14
click at [585, 156] on input "Hide pod when published" at bounding box center [581, 153] width 8 height 8
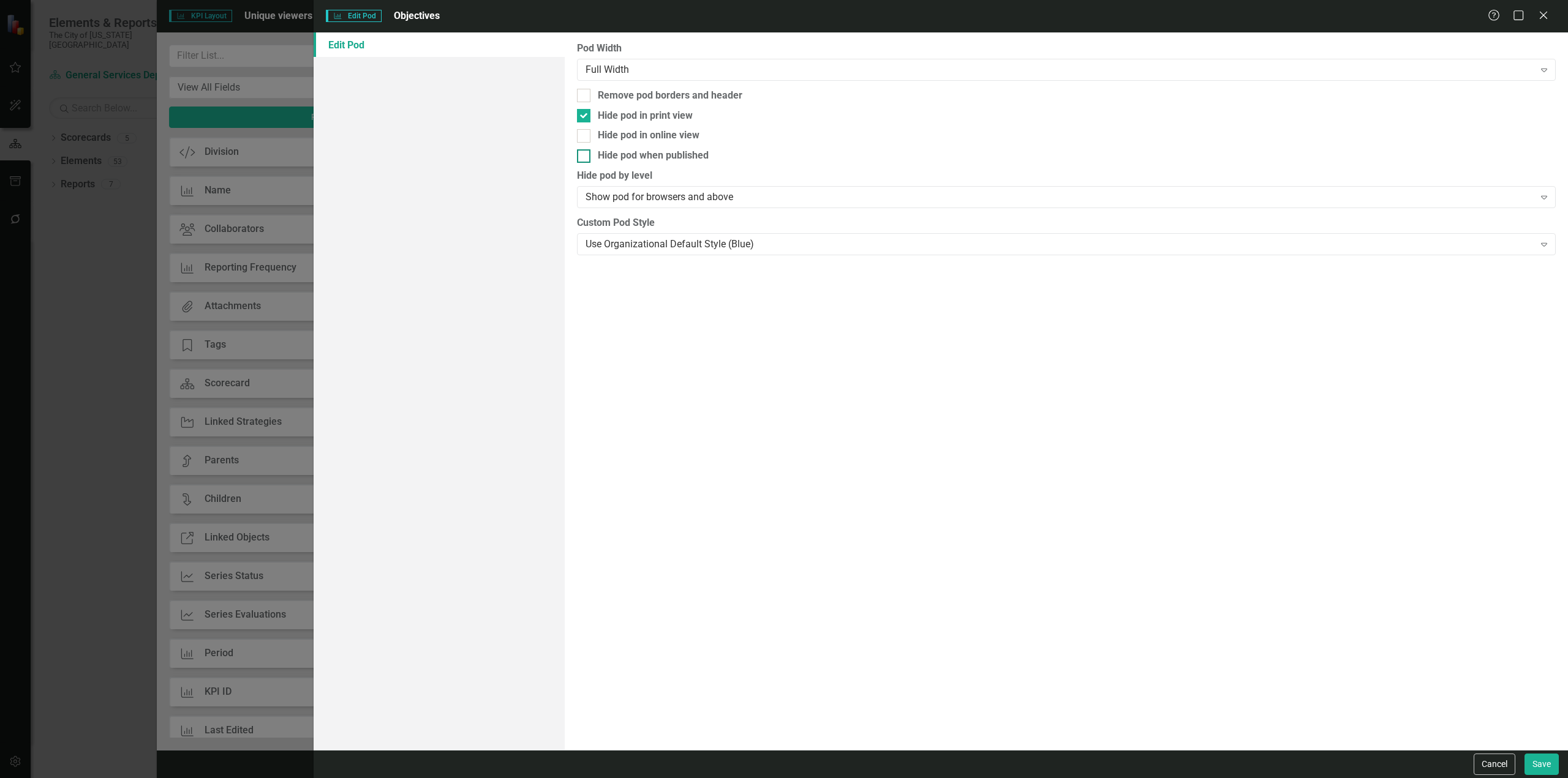
checkbox input "true"
click at [1542, 767] on button "Save" at bounding box center [1542, 764] width 34 height 21
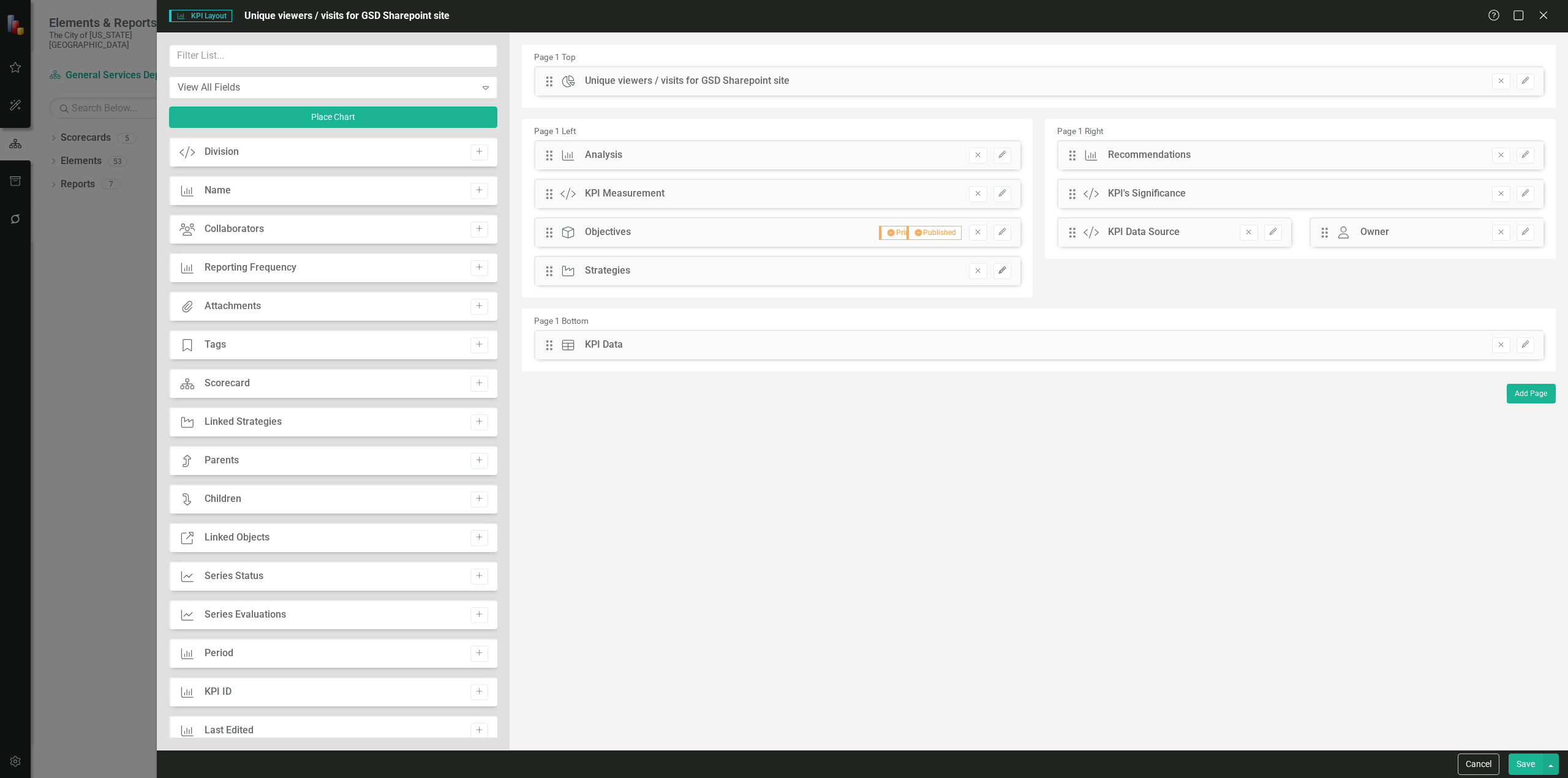
click at [1010, 273] on button "Edit" at bounding box center [1002, 272] width 18 height 16
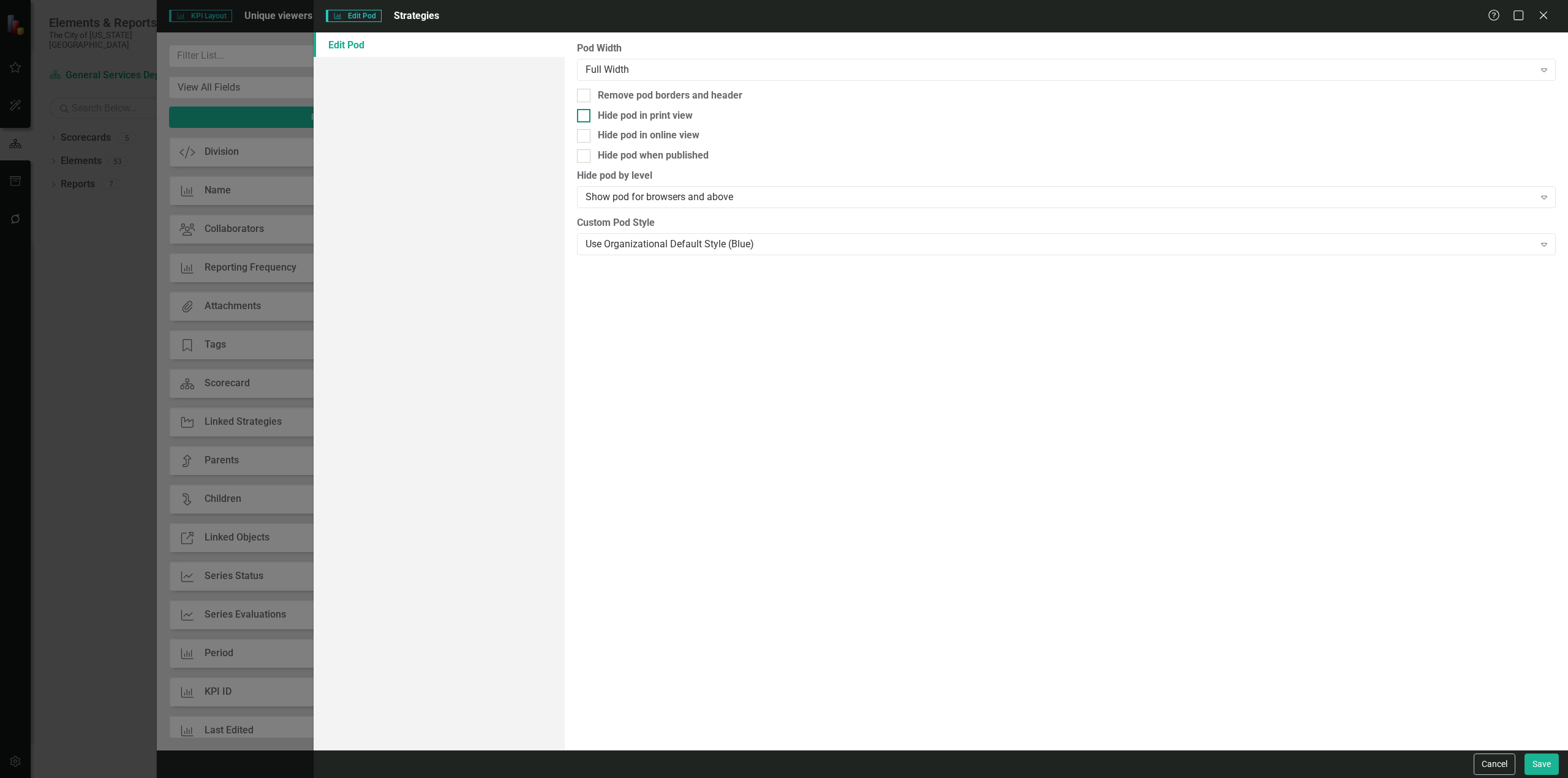
click at [607, 118] on div "Hide pod in print view" at bounding box center [645, 115] width 95 height 14
click at [585, 117] on input "Hide pod in print view" at bounding box center [581, 113] width 8 height 8
checkbox input "true"
click at [618, 153] on div "Hide pod when published" at bounding box center [653, 155] width 111 height 14
click at [585, 153] on input "Hide pod when published" at bounding box center [581, 153] width 8 height 8
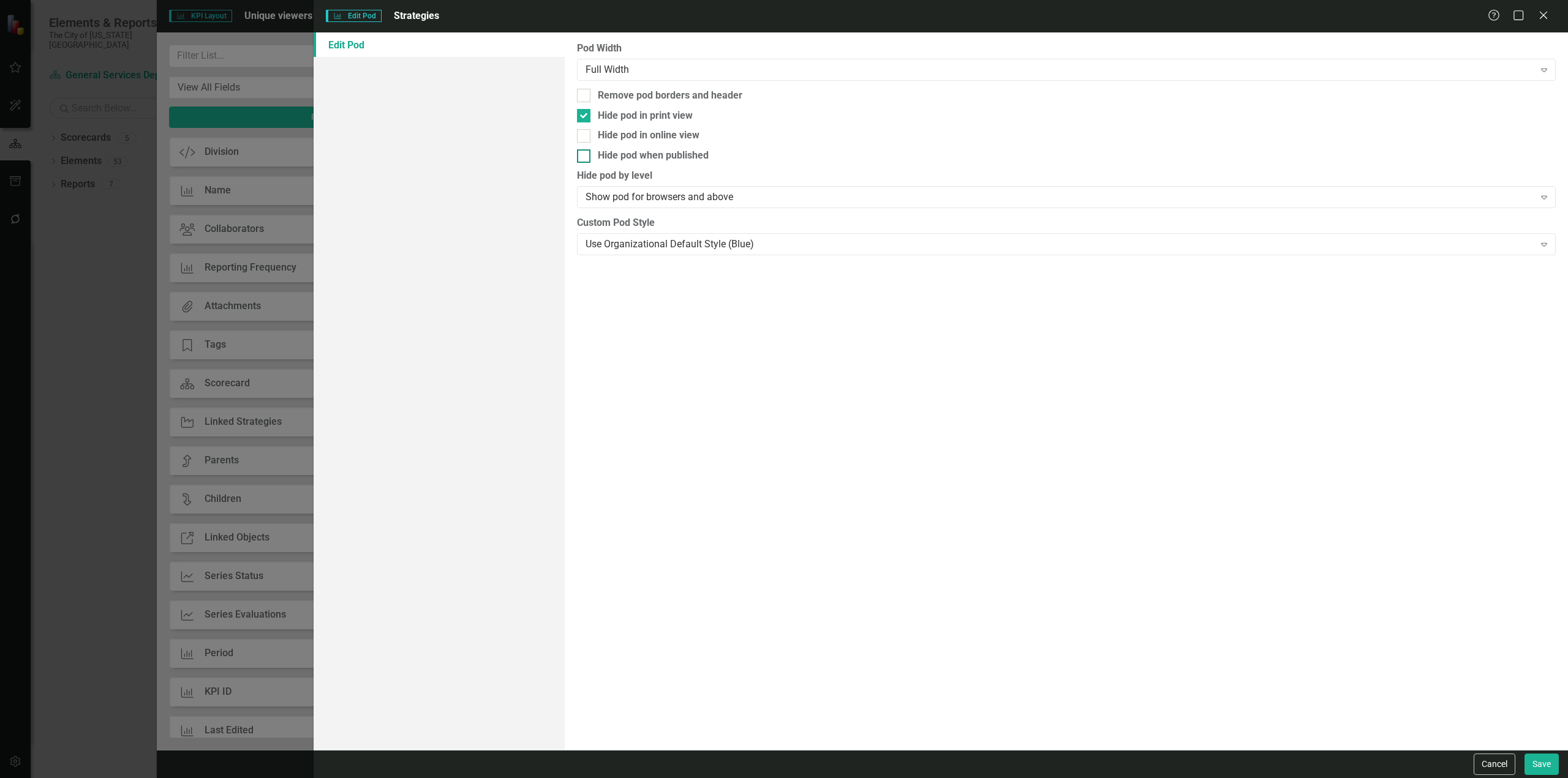
checkbox input "true"
click at [1531, 756] on button "Save" at bounding box center [1542, 764] width 34 height 21
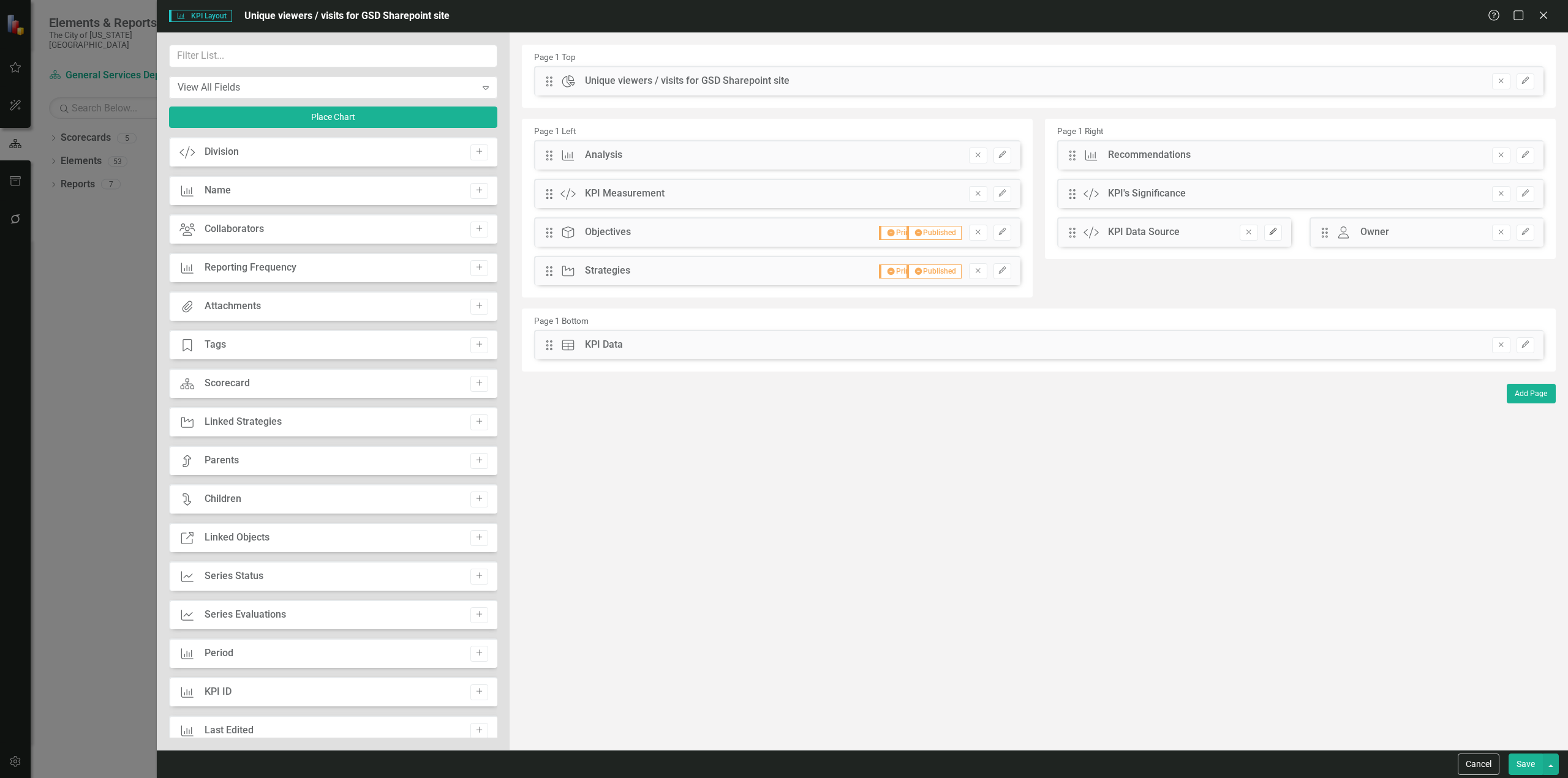
click at [1278, 236] on button "Edit" at bounding box center [1273, 233] width 18 height 16
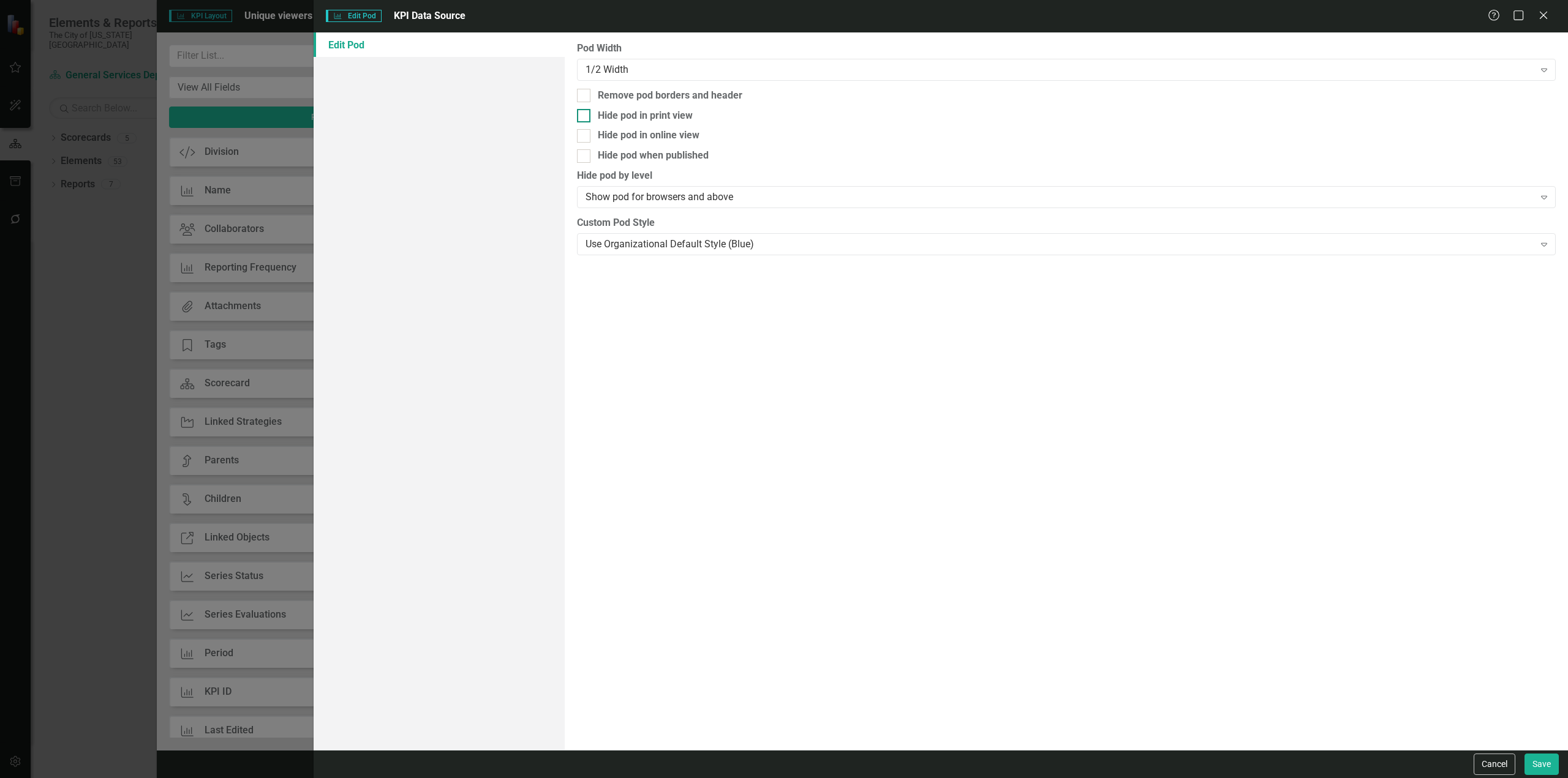
click at [659, 116] on div "Hide pod in print view" at bounding box center [645, 115] width 95 height 14
click at [585, 116] on input "Hide pod in print view" at bounding box center [581, 113] width 8 height 8
checkbox input "true"
drag, startPoint x: 674, startPoint y: 161, endPoint x: 1004, endPoint y: 324, distance: 368.1
click at [674, 161] on div "Hide pod when published" at bounding box center [653, 155] width 111 height 14
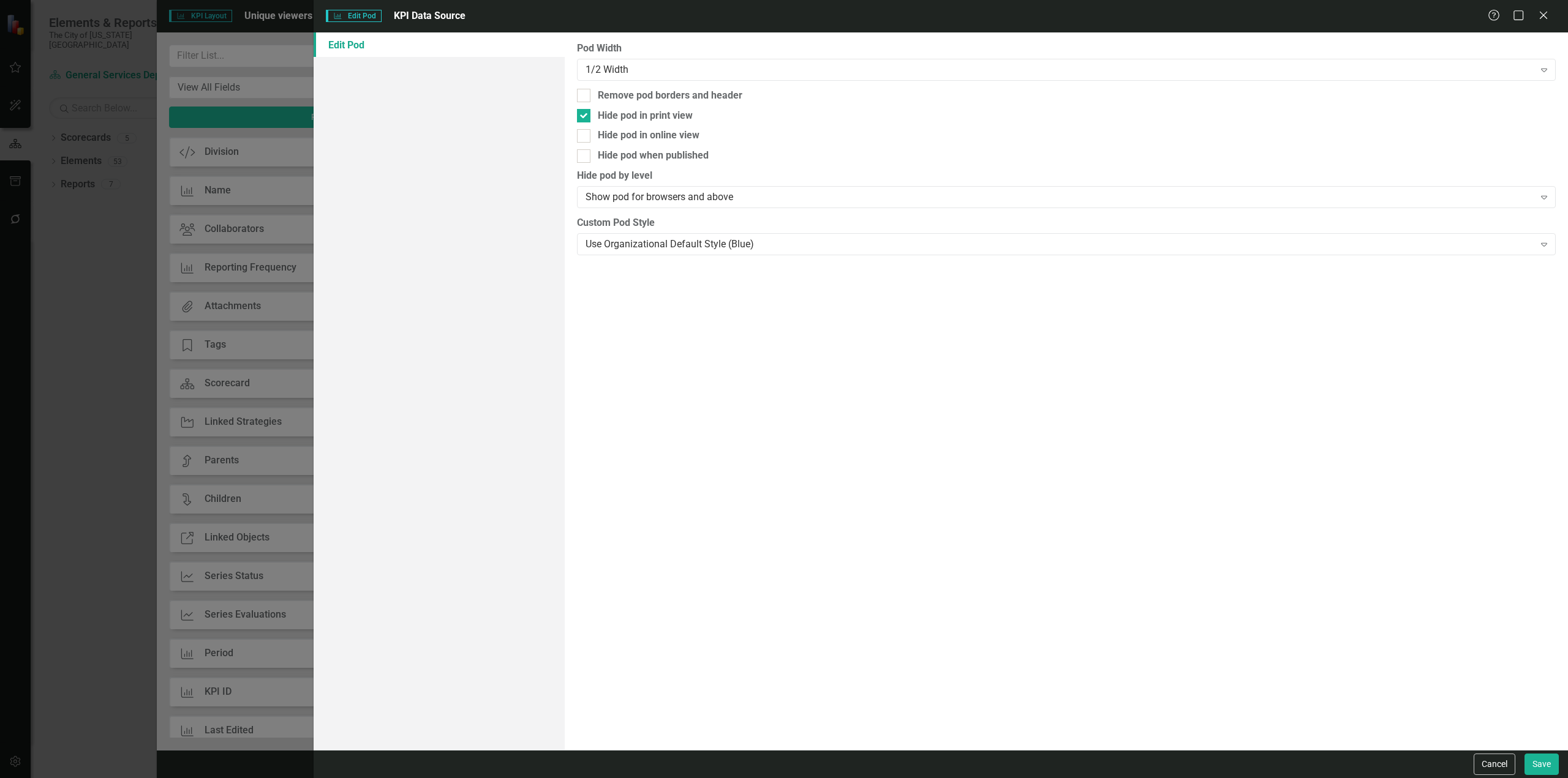
click at [585, 157] on input "Hide pod when published" at bounding box center [581, 153] width 8 height 8
checkbox input "true"
click at [1531, 767] on button "Save" at bounding box center [1542, 764] width 34 height 21
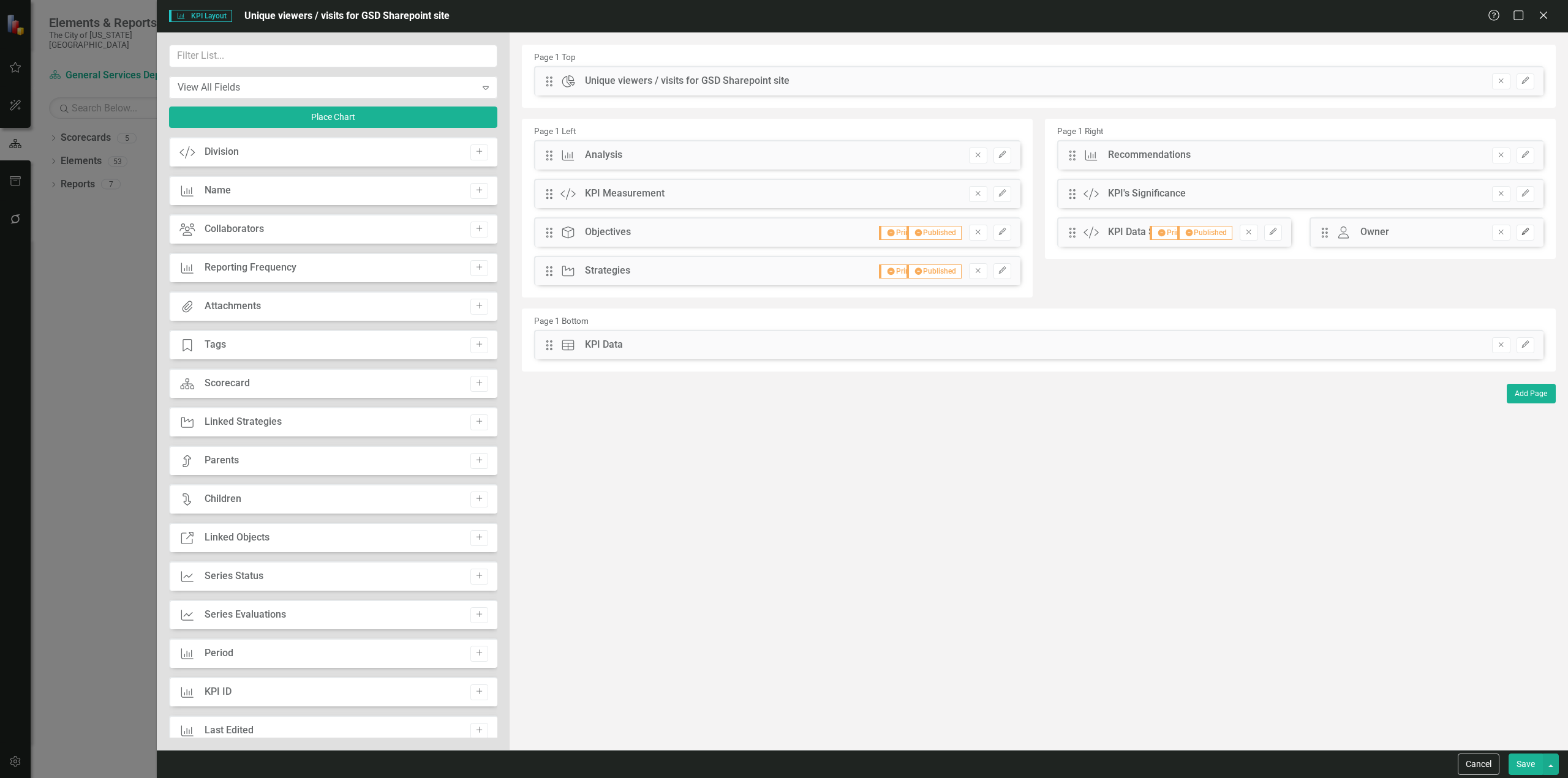
click at [1520, 230] on button "Edit" at bounding box center [1526, 233] width 18 height 16
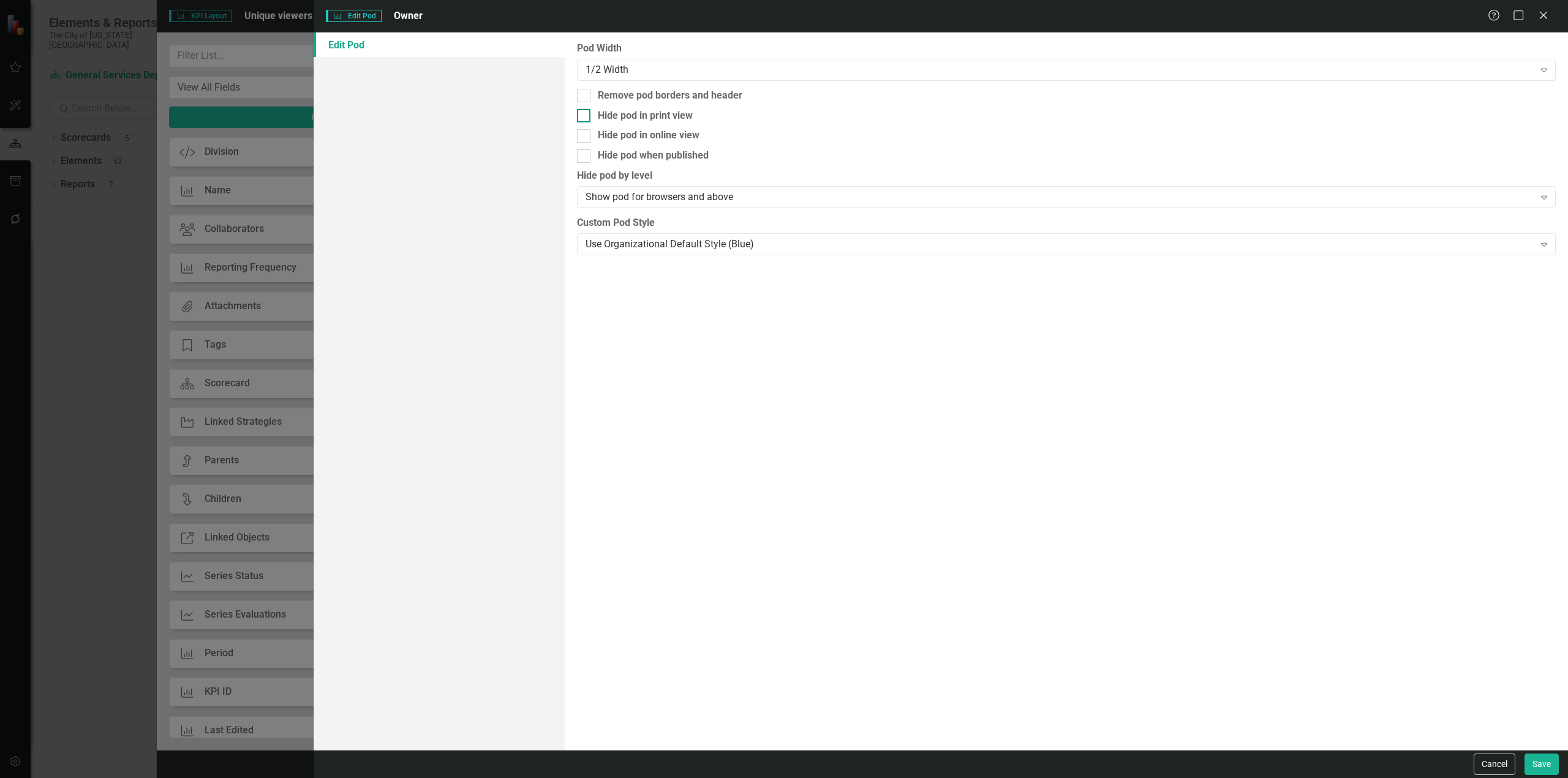
drag, startPoint x: 656, startPoint y: 114, endPoint x: 653, endPoint y: 121, distance: 7.6
click at [656, 114] on div "Hide pod in print view" at bounding box center [645, 115] width 95 height 14
click at [585, 114] on input "Hide pod in print view" at bounding box center [581, 113] width 8 height 8
checkbox input "true"
click at [646, 157] on div "Hide pod when published" at bounding box center [653, 155] width 111 height 14
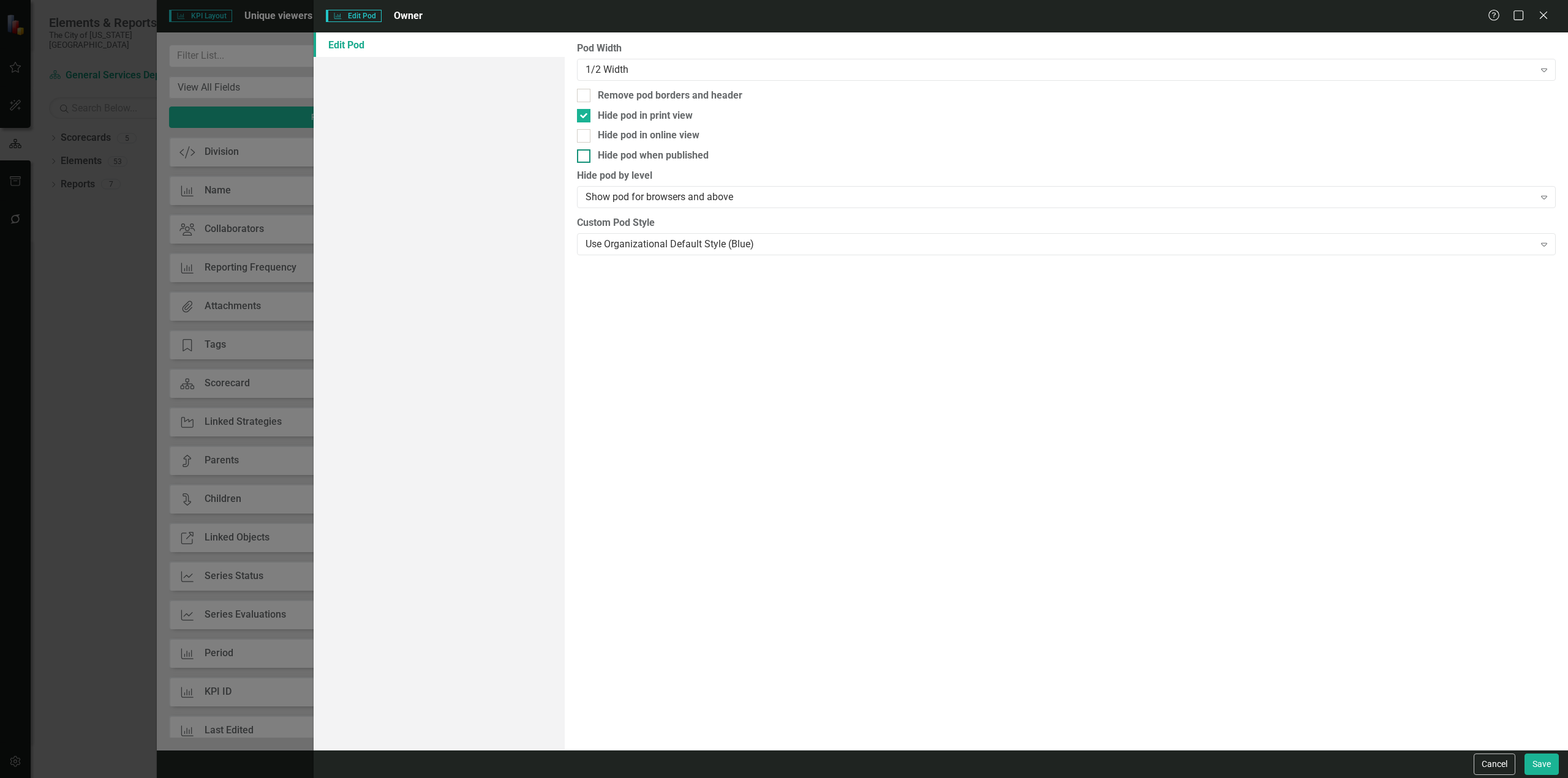
click at [585, 157] on input "Hide pod when published" at bounding box center [581, 153] width 8 height 8
checkbox input "true"
click at [1548, 765] on button "Save" at bounding box center [1542, 764] width 34 height 21
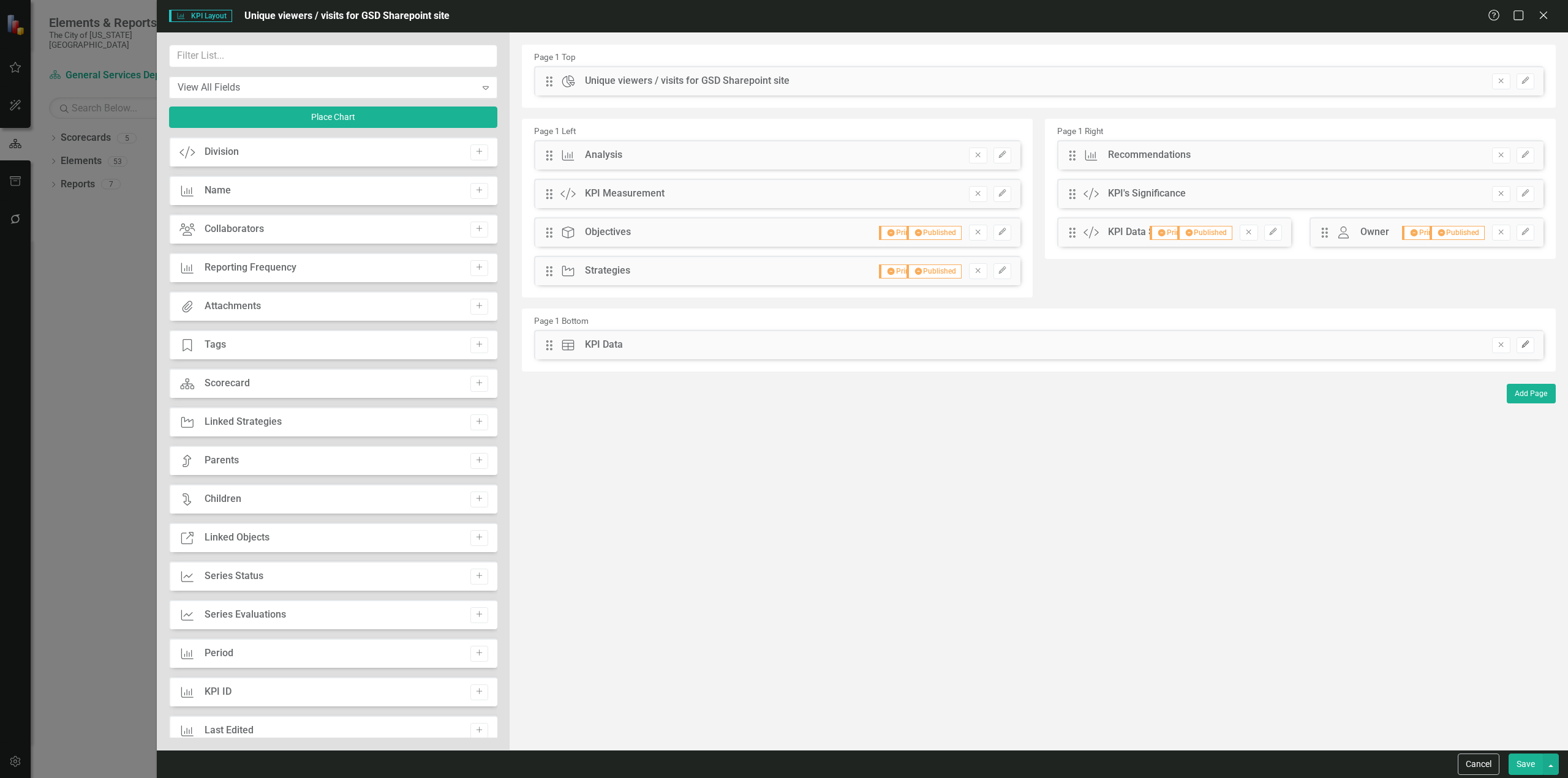
click at [1520, 341] on button "Edit" at bounding box center [1526, 346] width 18 height 16
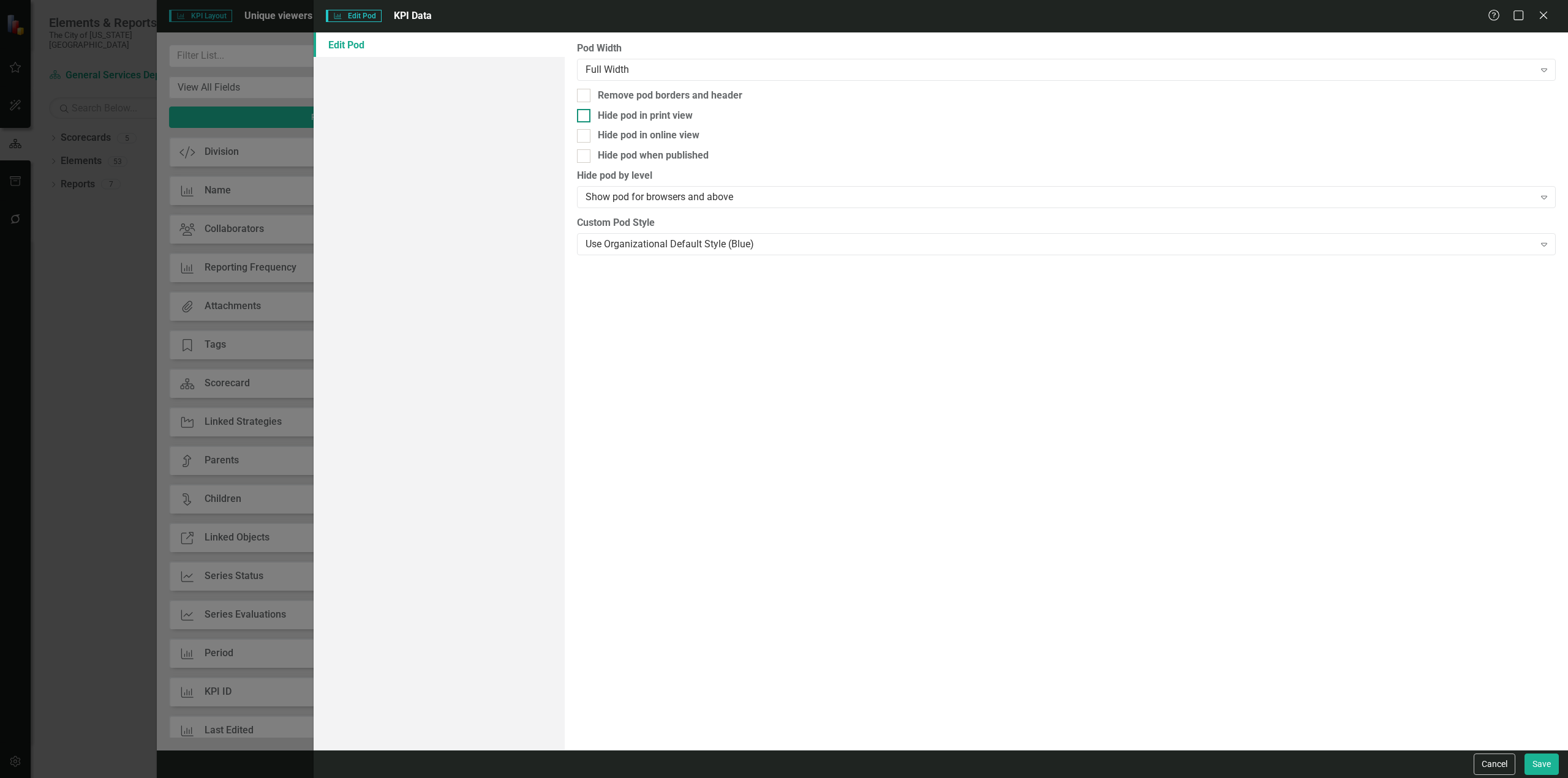
click at [681, 114] on div "Hide pod in print view" at bounding box center [645, 115] width 95 height 14
click at [585, 114] on input "Hide pod in print view" at bounding box center [581, 113] width 8 height 8
checkbox input "true"
drag, startPoint x: 675, startPoint y: 154, endPoint x: 764, endPoint y: 208, distance: 104.1
click at [676, 155] on div "Hide pod when published" at bounding box center [653, 155] width 111 height 14
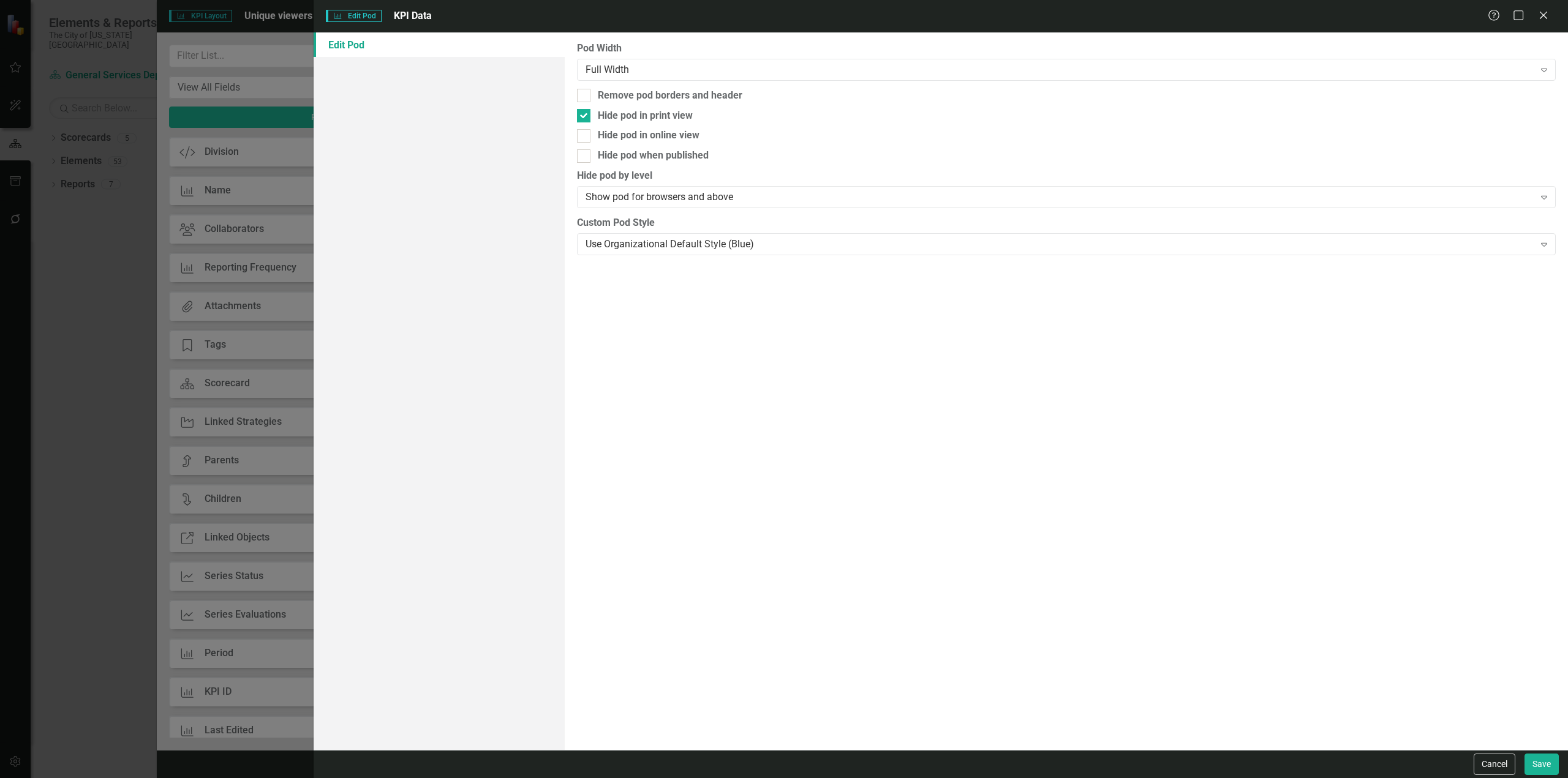
click at [585, 155] on input "Hide pod when published" at bounding box center [581, 153] width 8 height 8
checkbox input "true"
click at [1537, 758] on button "Save" at bounding box center [1542, 764] width 34 height 21
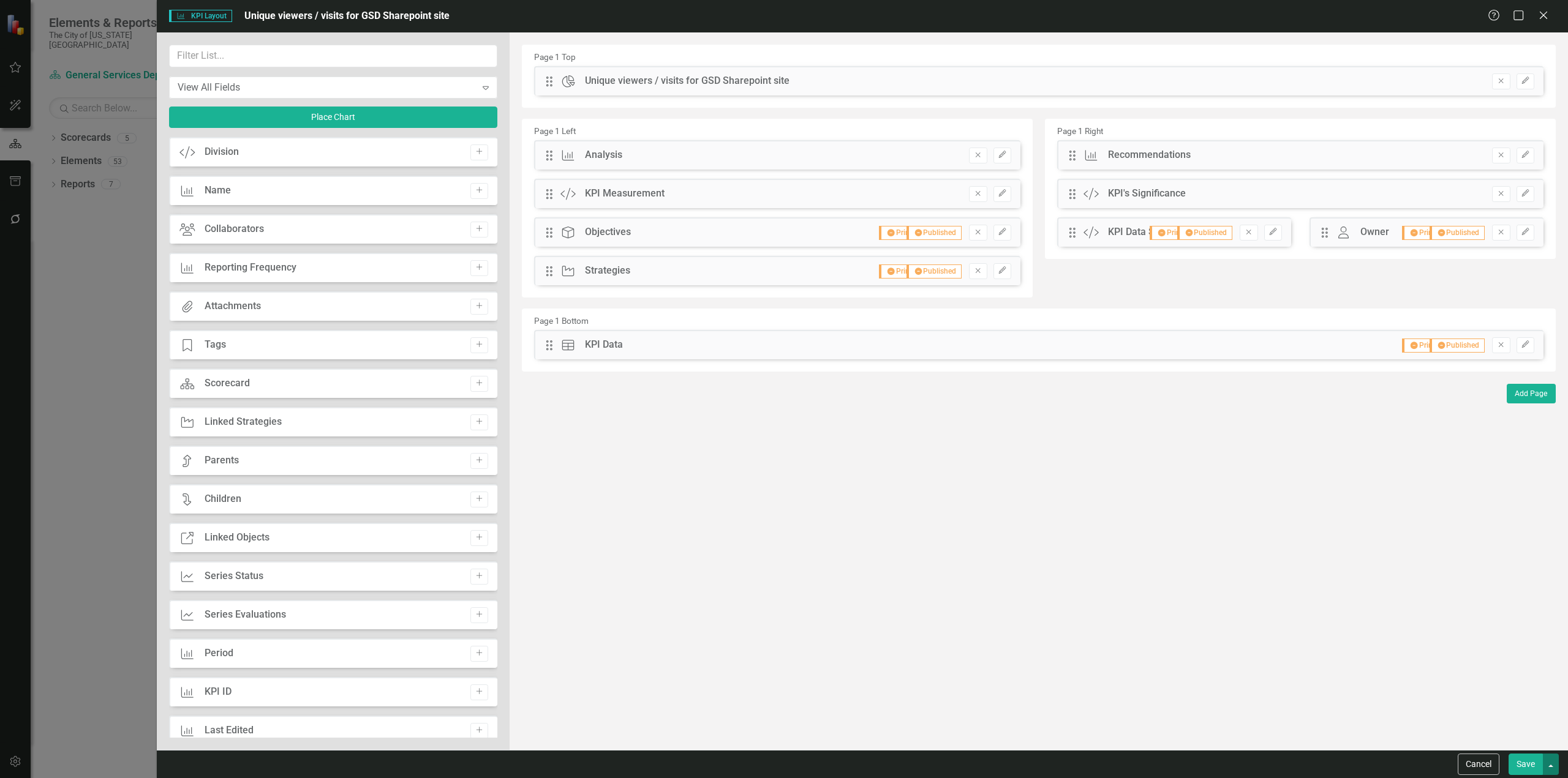
click at [1553, 770] on button "button" at bounding box center [1551, 764] width 16 height 21
click at [1478, 741] on link "Update all KPIs in this account" at bounding box center [1437, 741] width 243 height 23
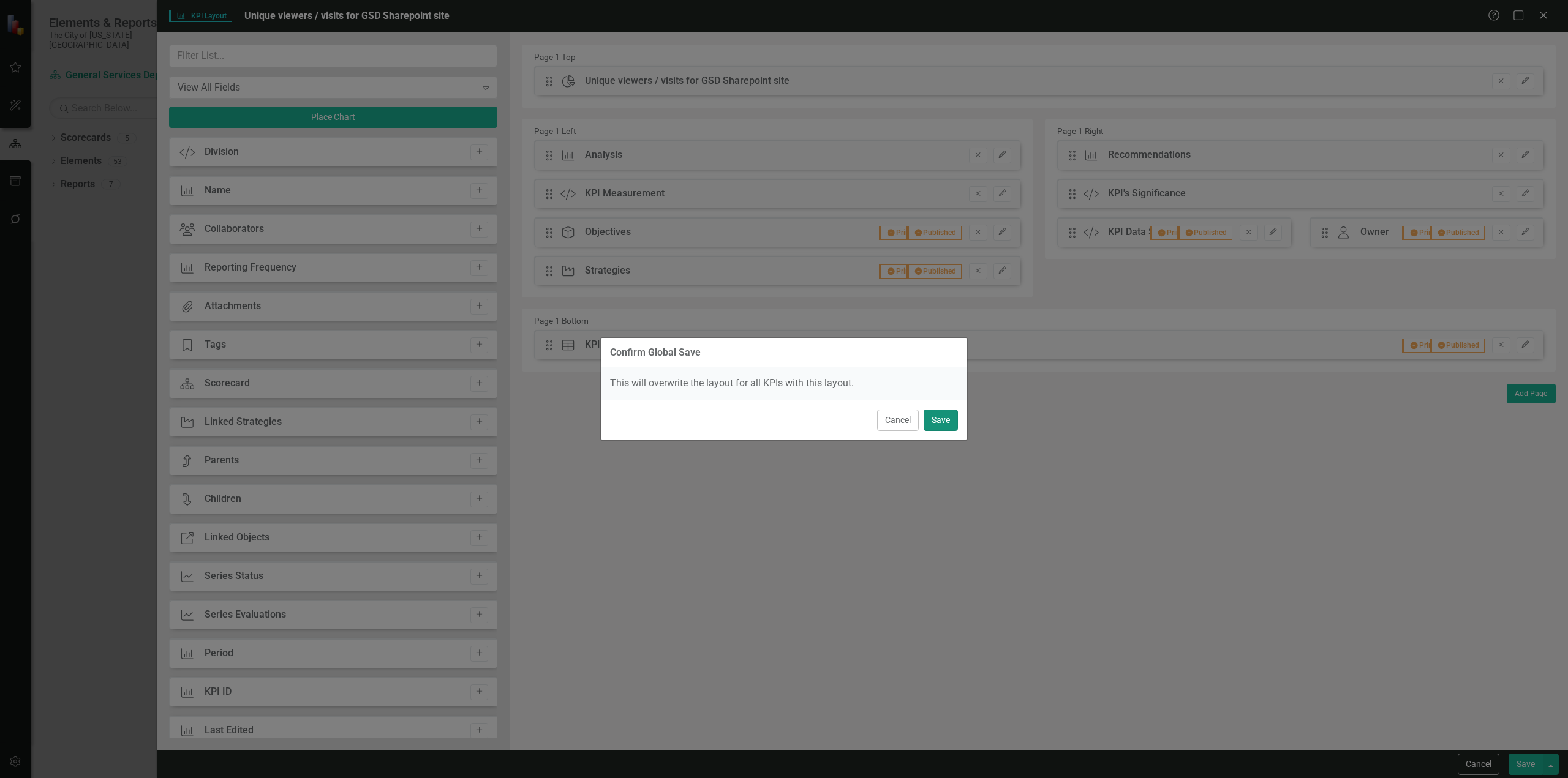
click at [936, 419] on button "Save" at bounding box center [941, 420] width 34 height 21
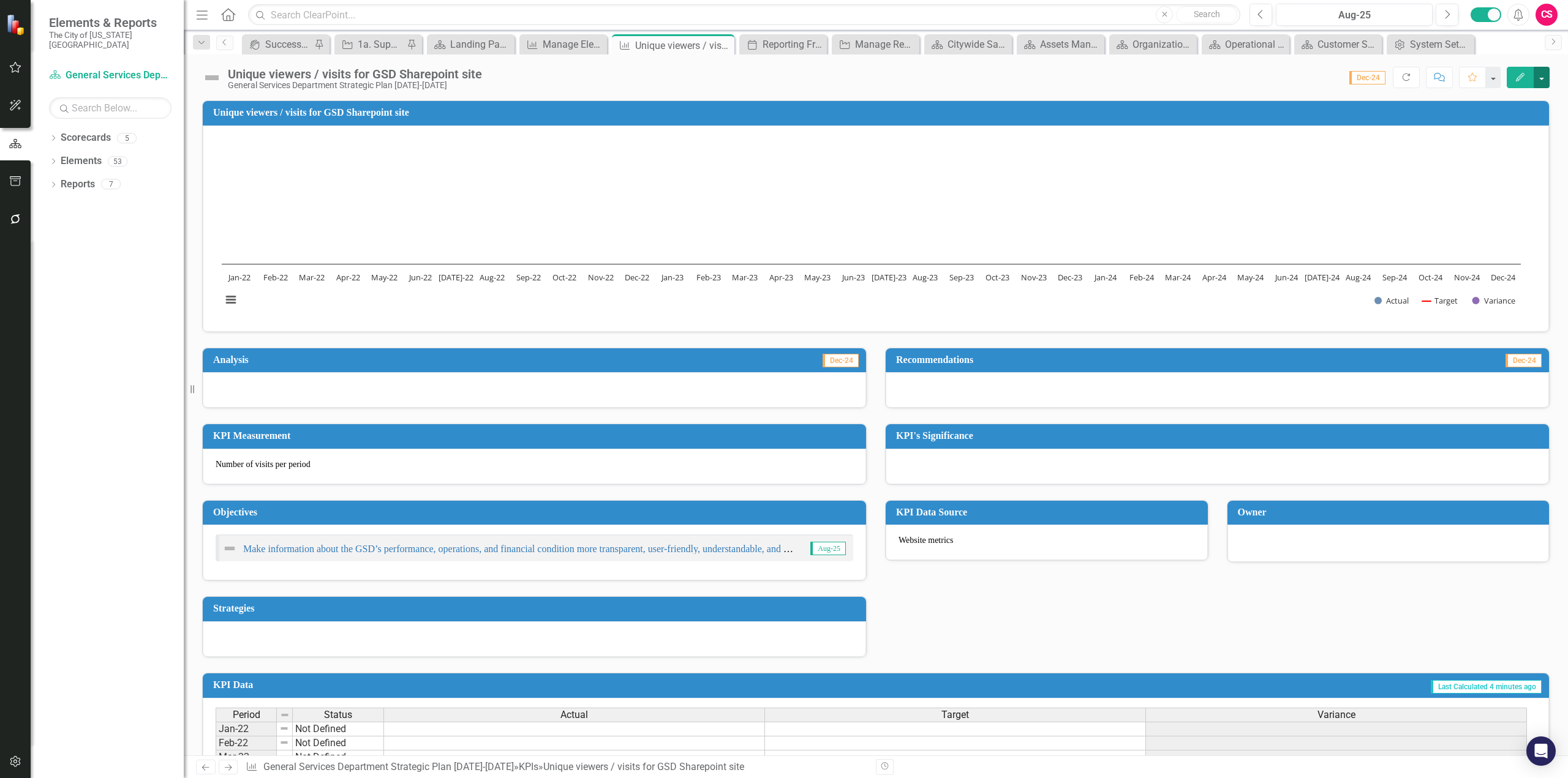
click at [1539, 83] on button "button" at bounding box center [1542, 77] width 16 height 21
click at [1498, 120] on link "Edit Report Edit Layout" at bounding box center [1500, 123] width 99 height 23
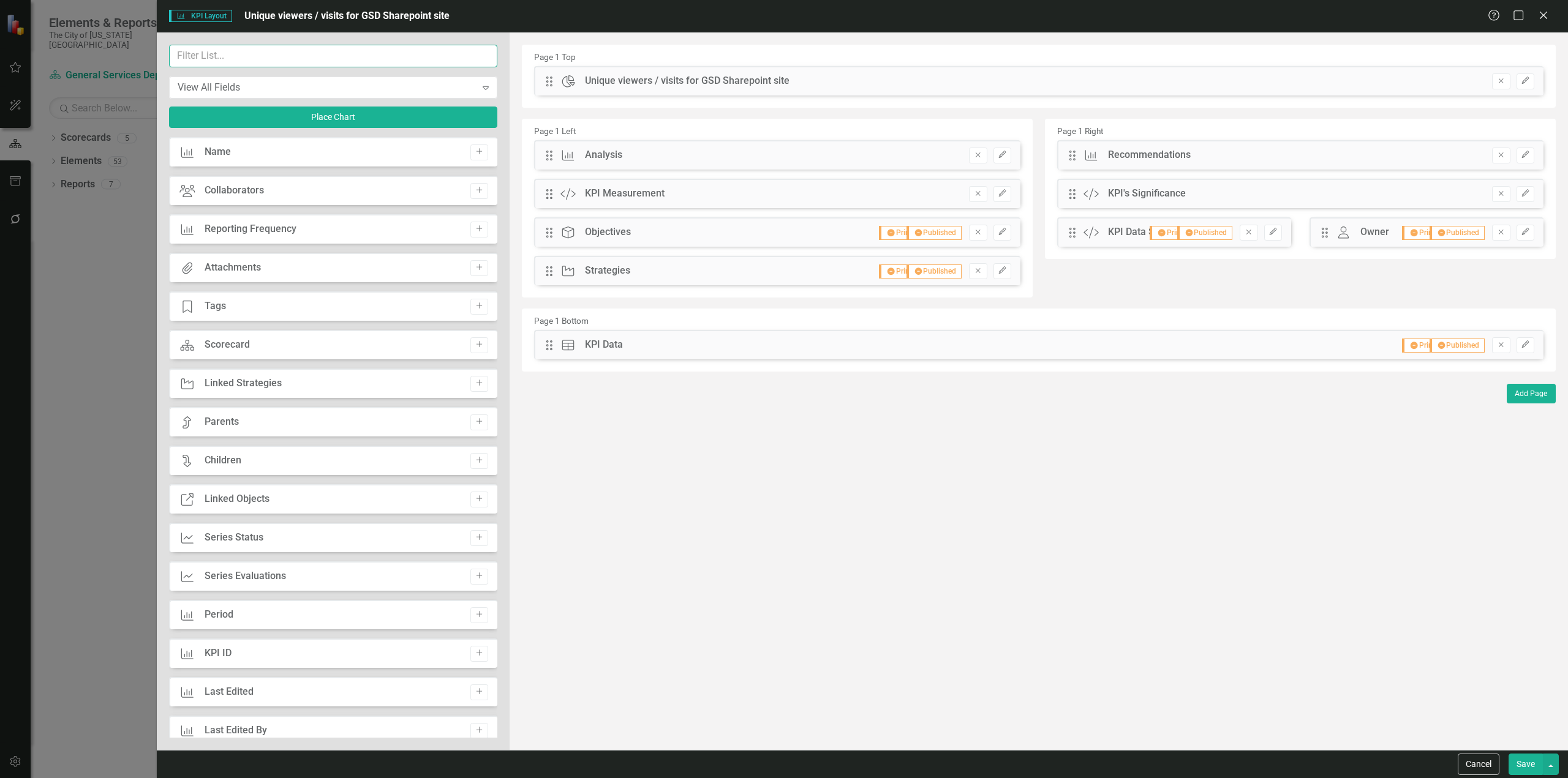
click at [296, 45] on input "text" at bounding box center [333, 56] width 329 height 23
click at [484, 311] on button "Add" at bounding box center [480, 307] width 18 height 16
drag, startPoint x: 546, startPoint y: 80, endPoint x: 1117, endPoint y: 237, distance: 592.2
click at [1527, 232] on icon "Edit" at bounding box center [1525, 232] width 9 height 7
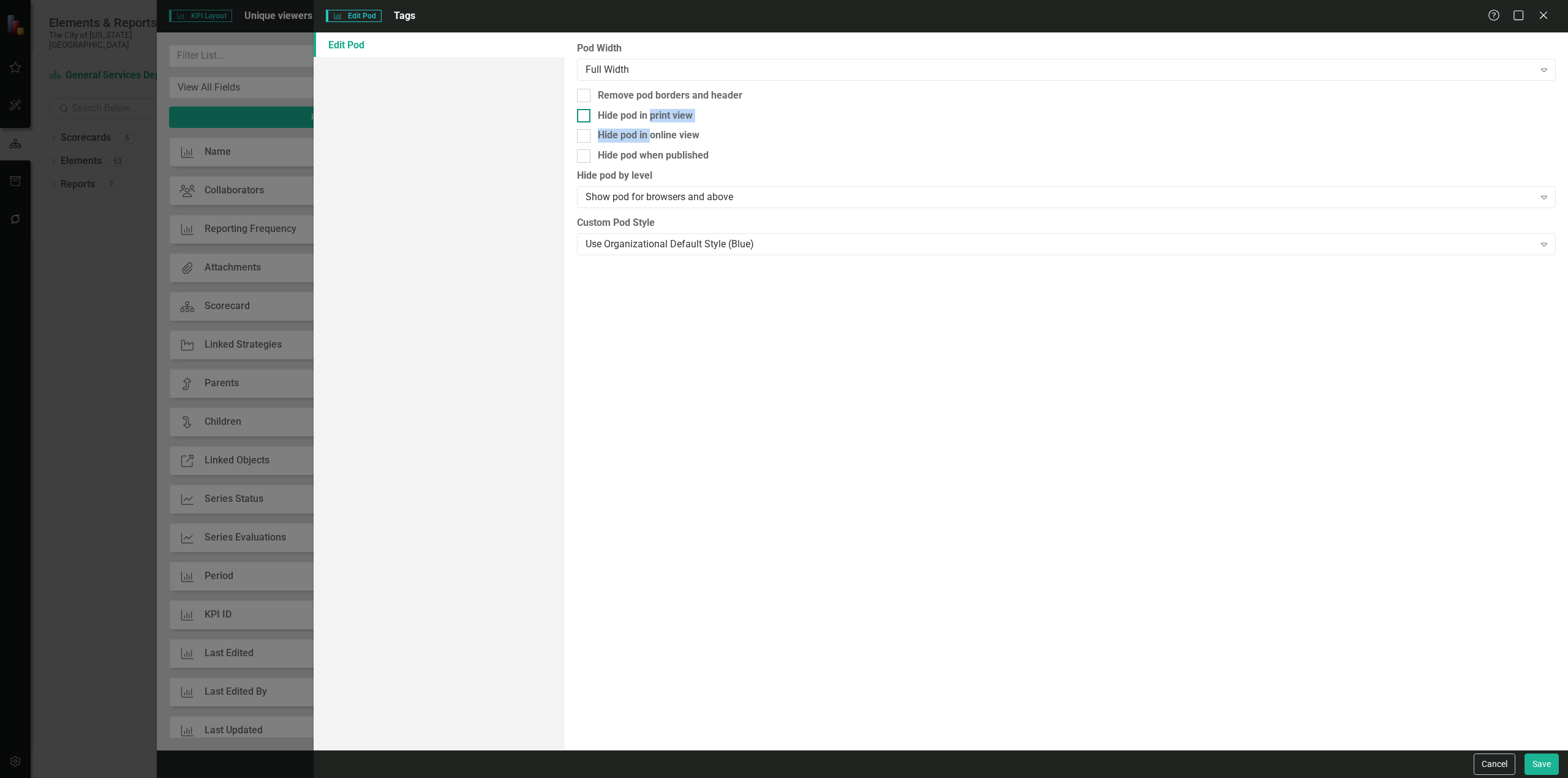
click at [653, 123] on div "Pod Width Full Width Expand Remove pod borders and header Hide pod in print vie…" at bounding box center [1066, 391] width 1003 height 718
click at [646, 118] on div "Hide pod in print view" at bounding box center [645, 115] width 95 height 14
click at [585, 117] on input "Hide pod in print view" at bounding box center [581, 113] width 8 height 8
checkbox input "true"
click at [645, 156] on div "Hide pod when published" at bounding box center [653, 155] width 111 height 14
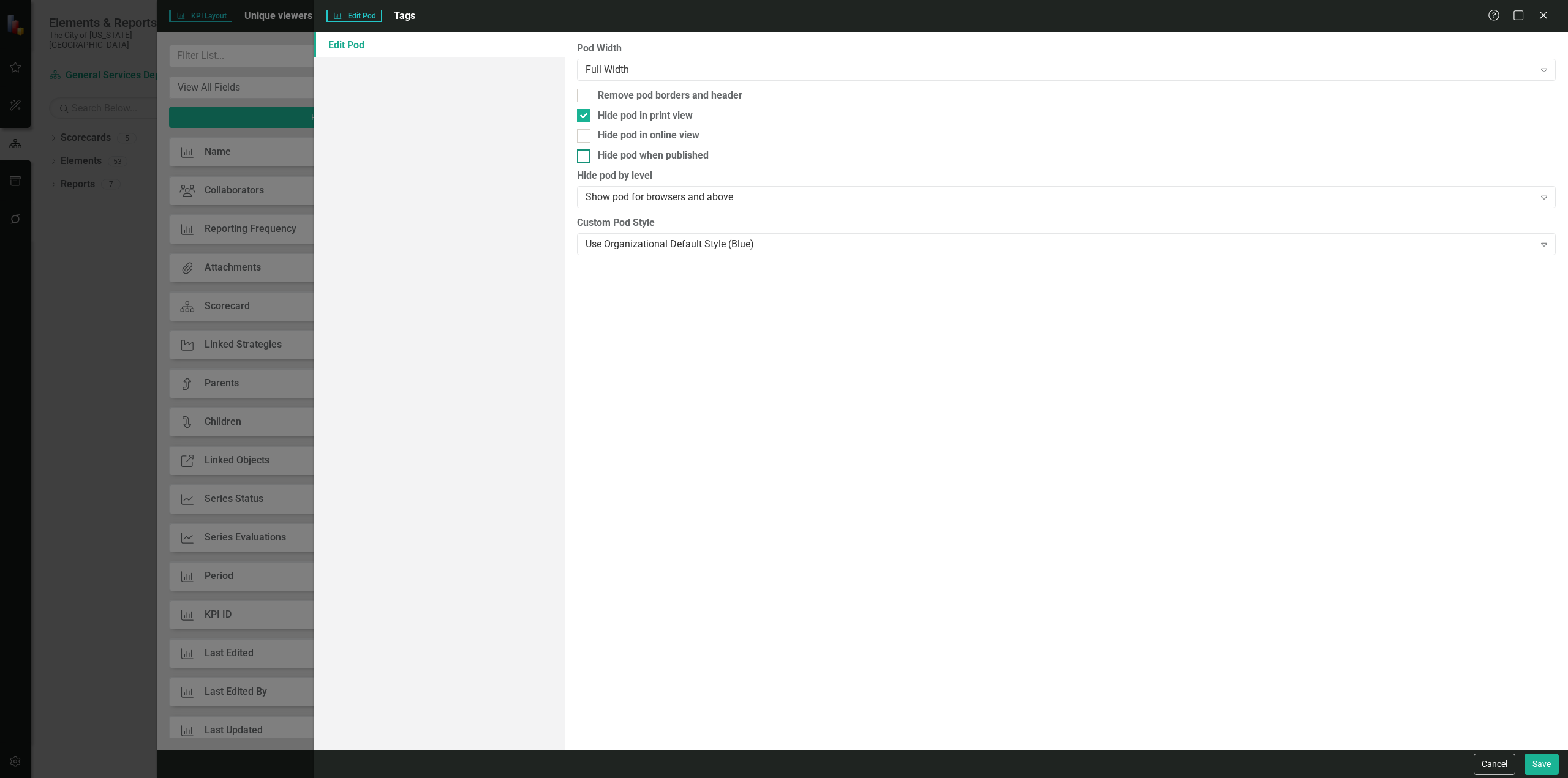
click at [585, 156] on input "Hide pod when published" at bounding box center [581, 153] width 8 height 8
checkbox input "true"
click at [674, 72] on div "Full Width" at bounding box center [1060, 69] width 949 height 14
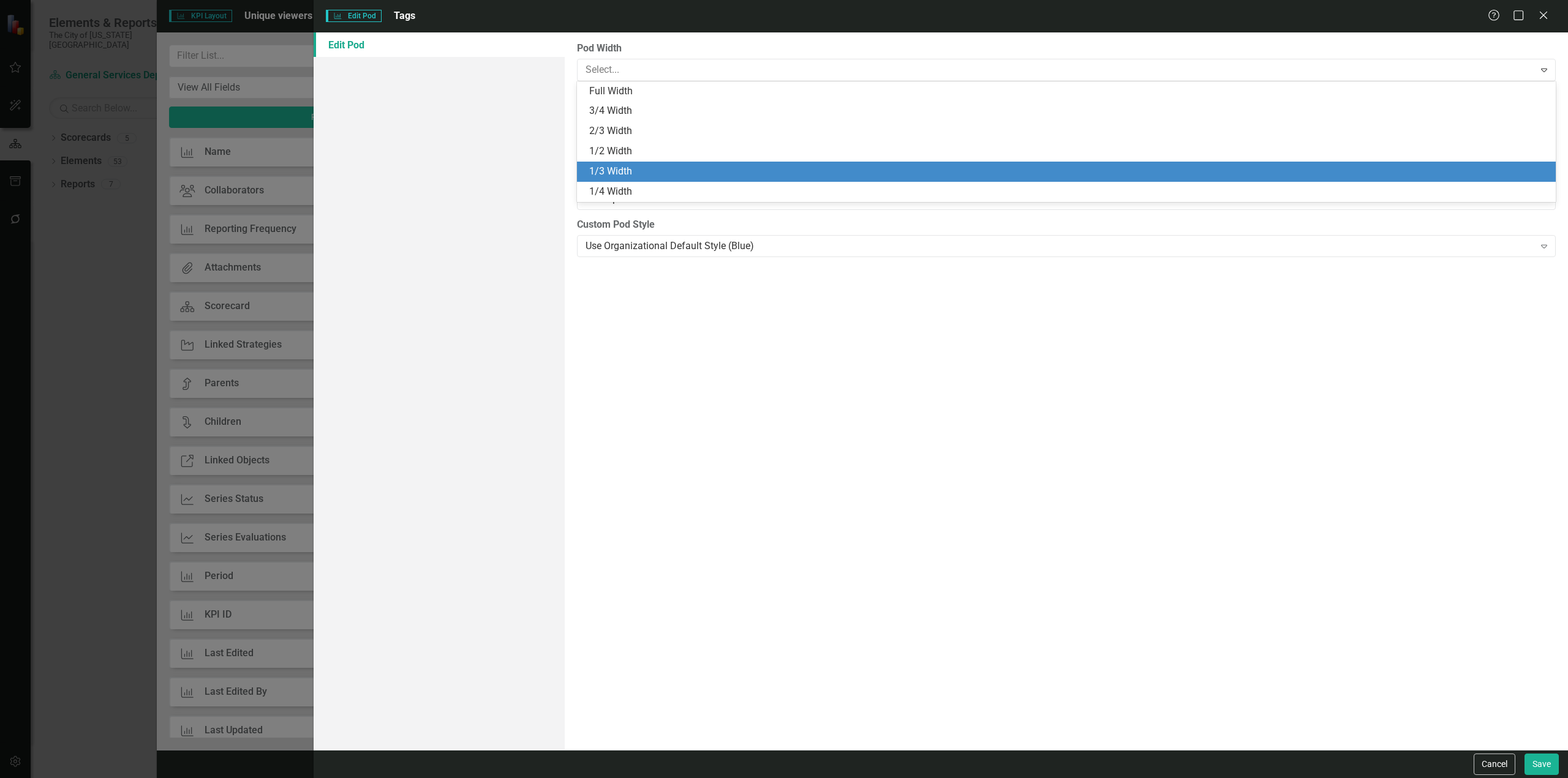
click at [656, 167] on div "1/3 Width" at bounding box center [1069, 171] width 959 height 14
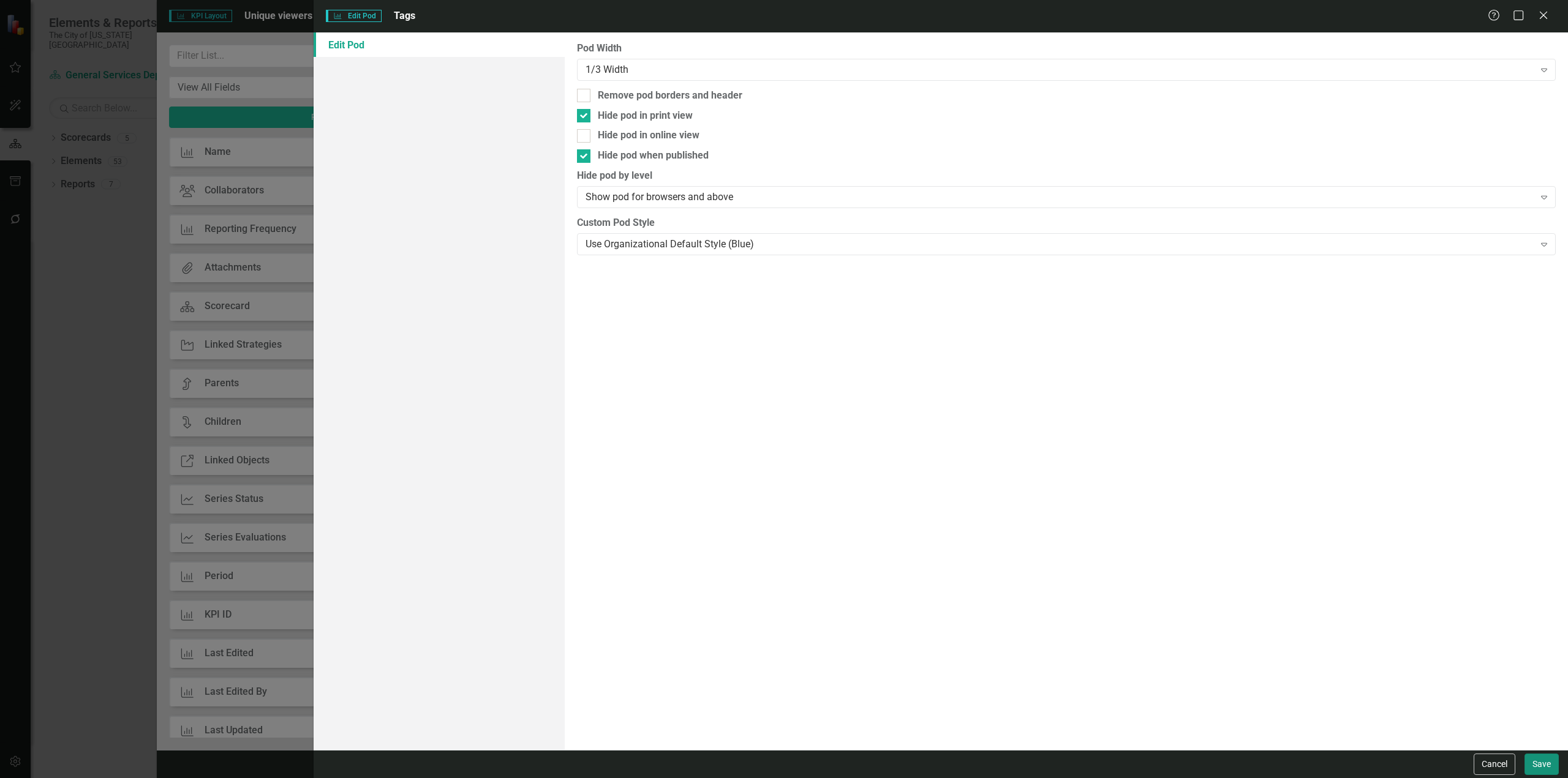
click at [1553, 767] on button "Save" at bounding box center [1542, 764] width 34 height 21
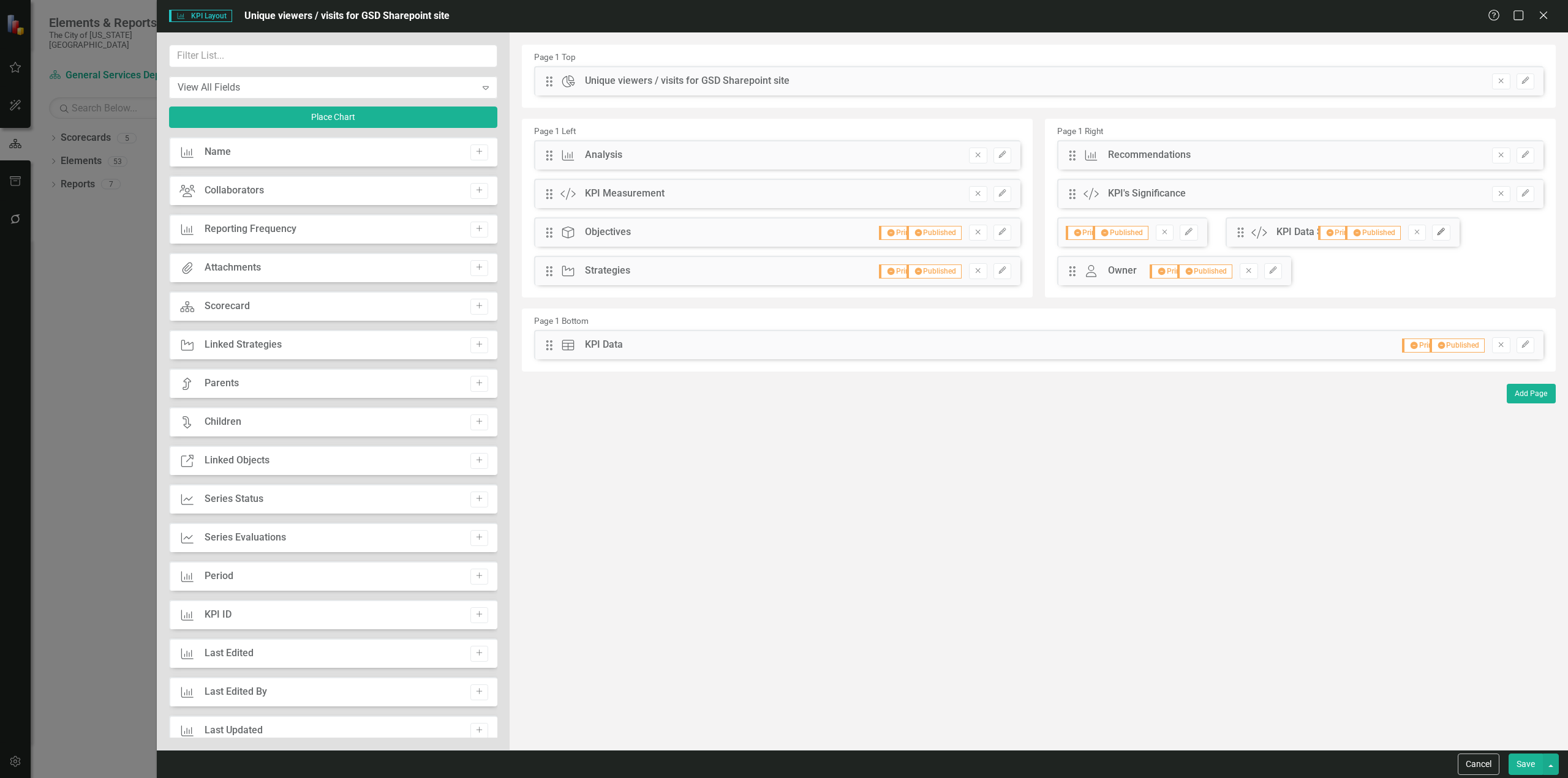
click at [1443, 231] on icon "Edit" at bounding box center [1441, 232] width 9 height 7
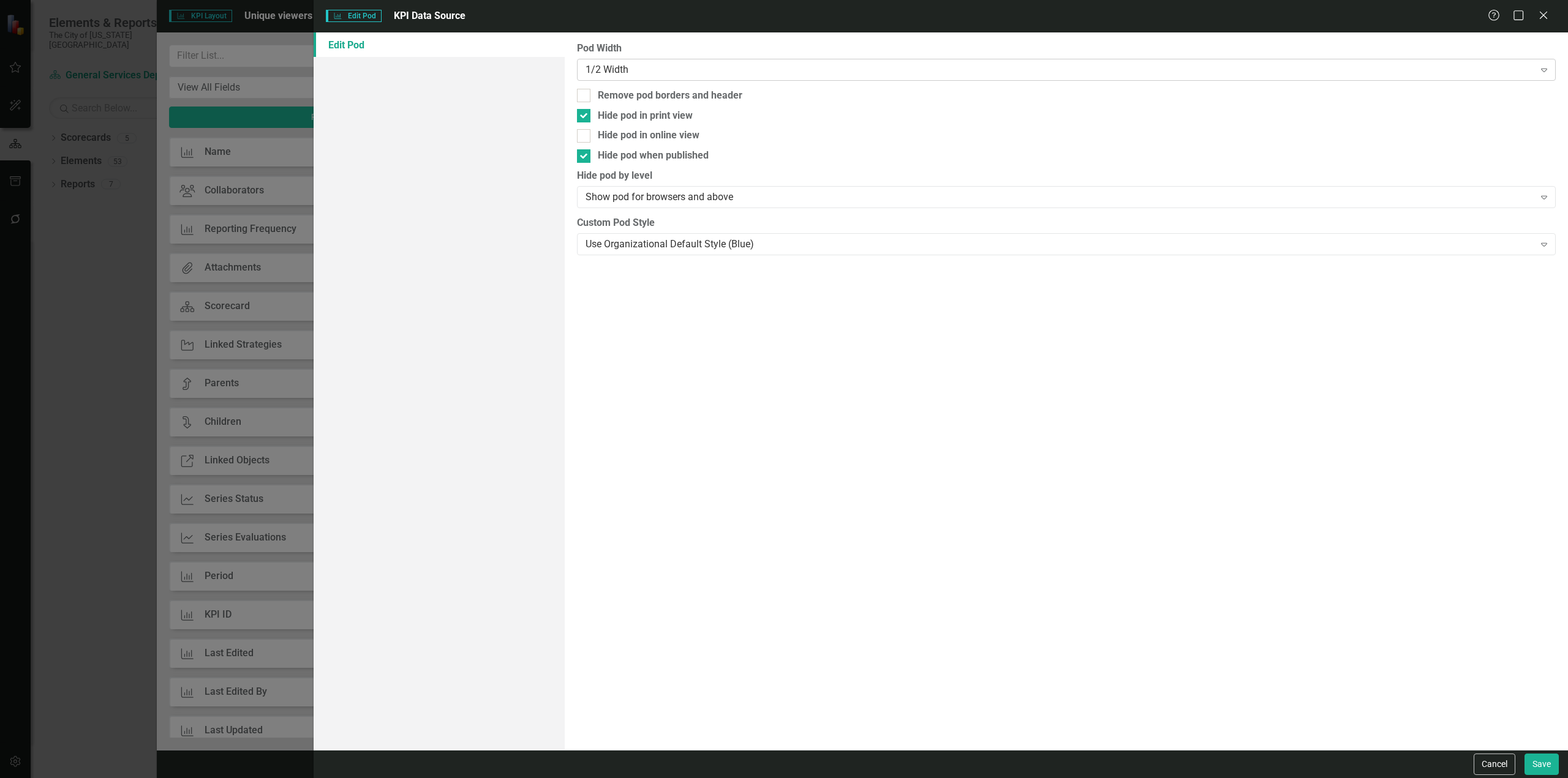
click at [694, 67] on div "1/2 Width" at bounding box center [1060, 69] width 949 height 14
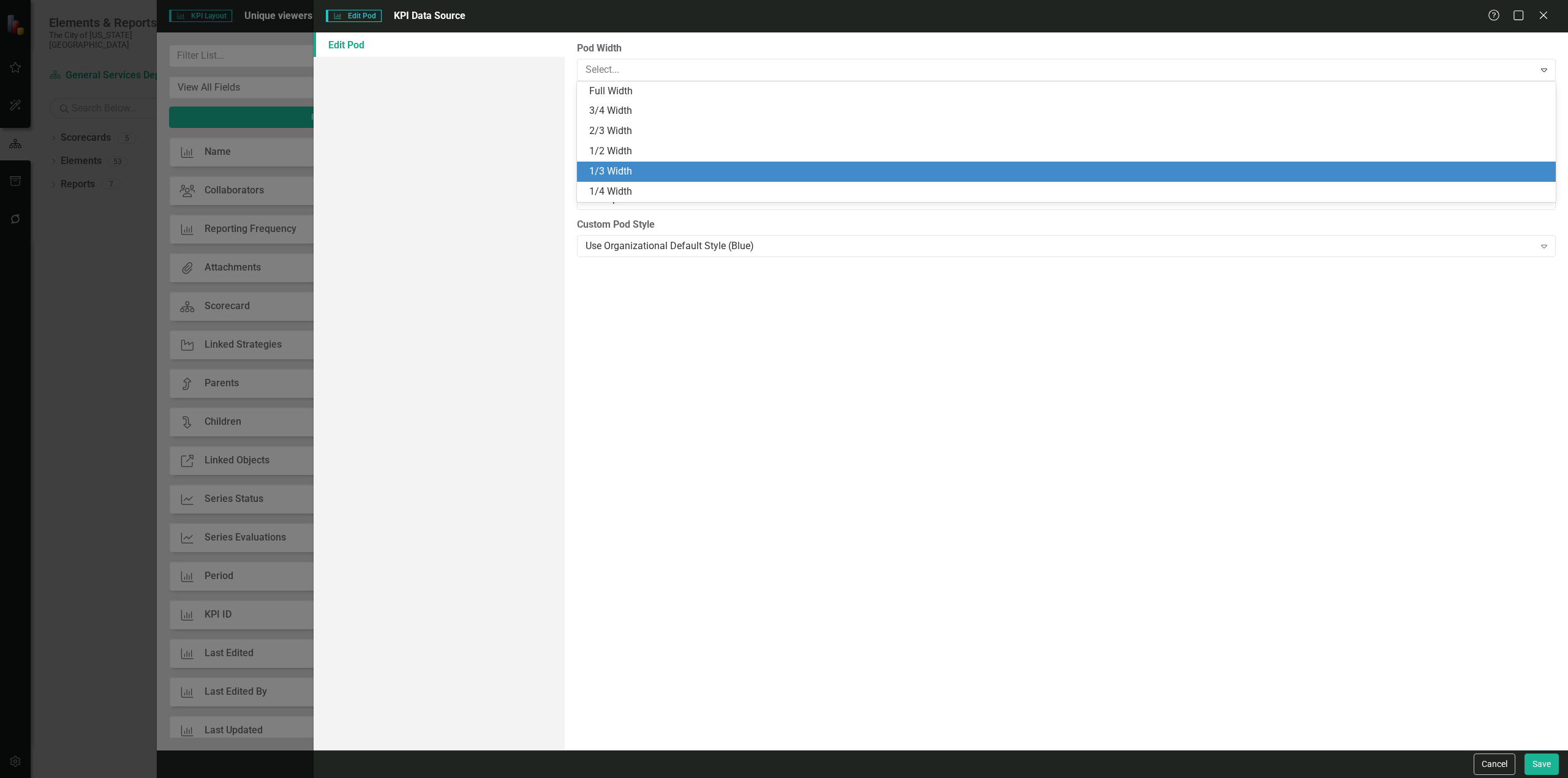
click at [635, 164] on div "1/3 Width" at bounding box center [1066, 171] width 979 height 20
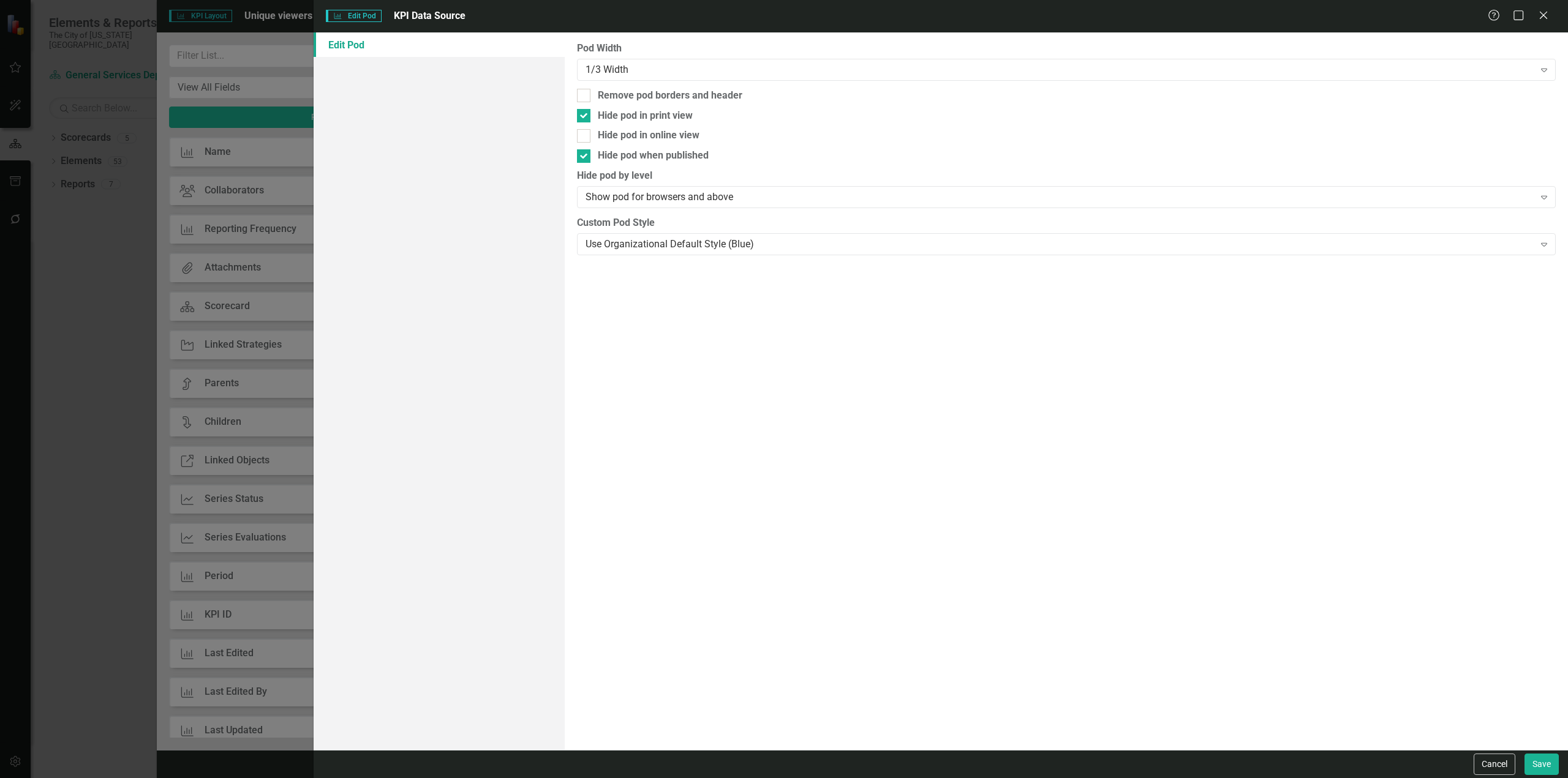
click at [1523, 763] on div "Cancel Save" at bounding box center [1514, 764] width 88 height 21
click at [1525, 765] on button "Save" at bounding box center [1542, 764] width 34 height 21
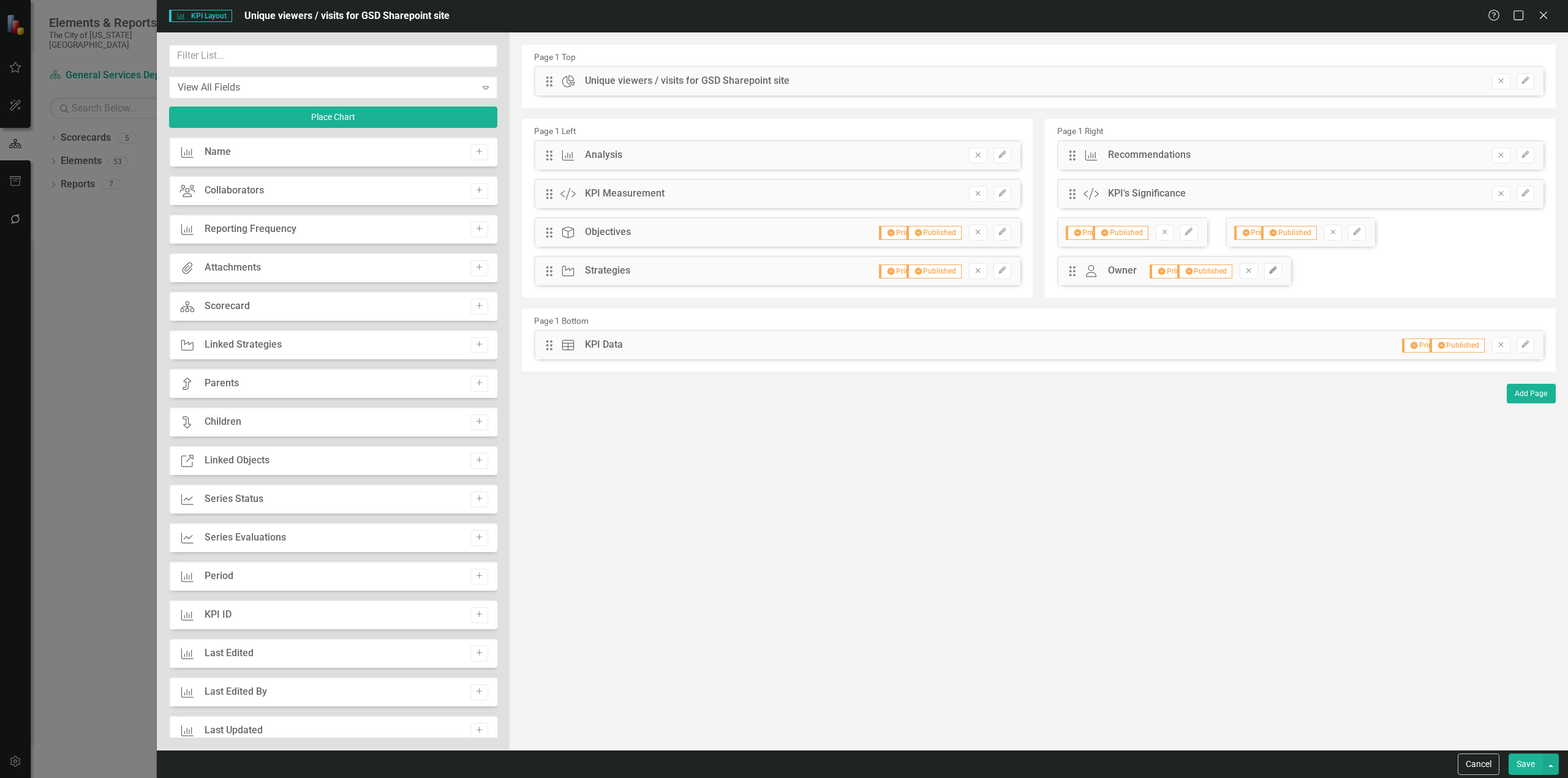
click at [1279, 273] on button "Edit" at bounding box center [1273, 272] width 18 height 16
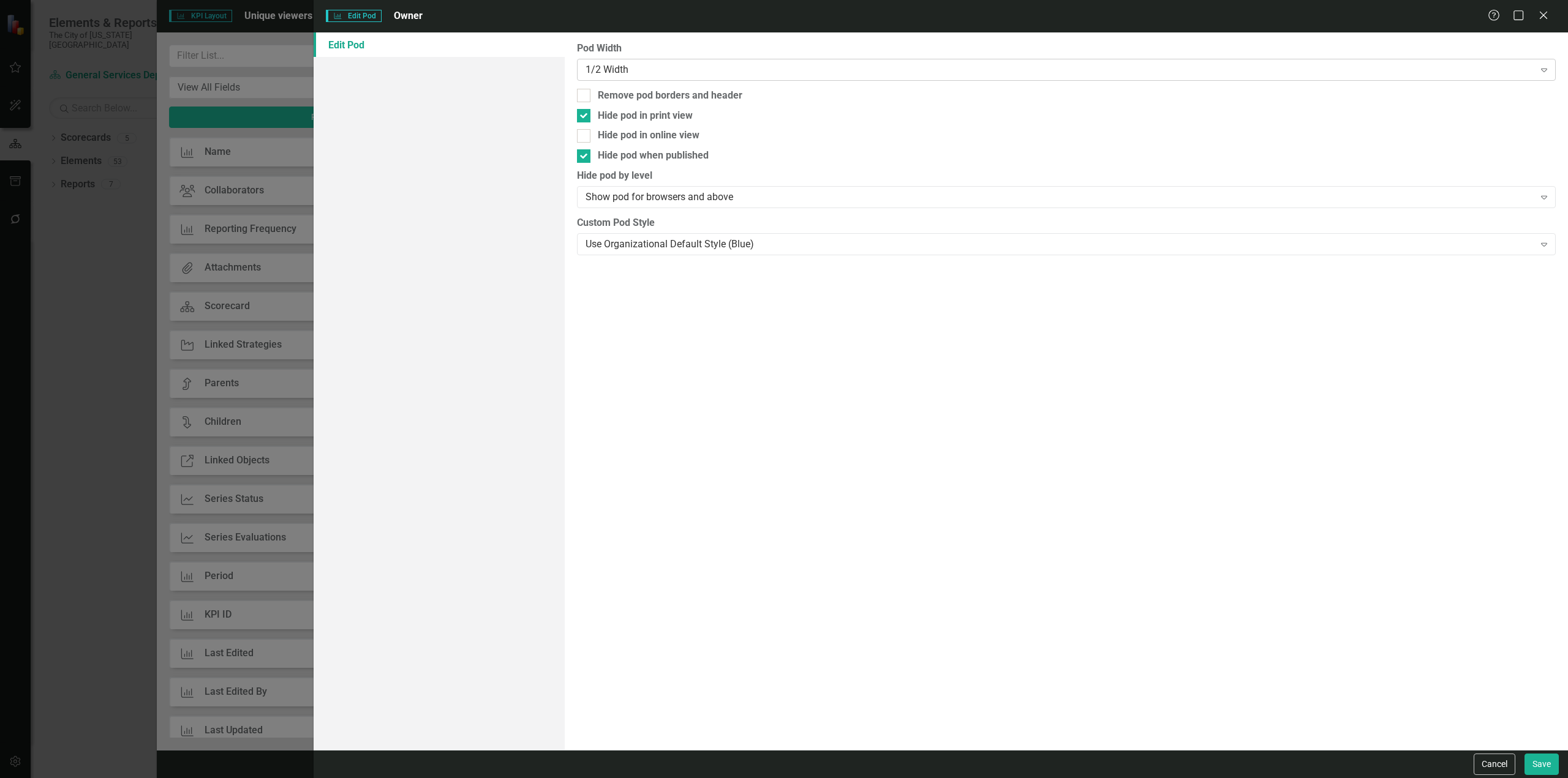
click at [646, 59] on div "1/2 Width Expand" at bounding box center [1066, 69] width 979 height 22
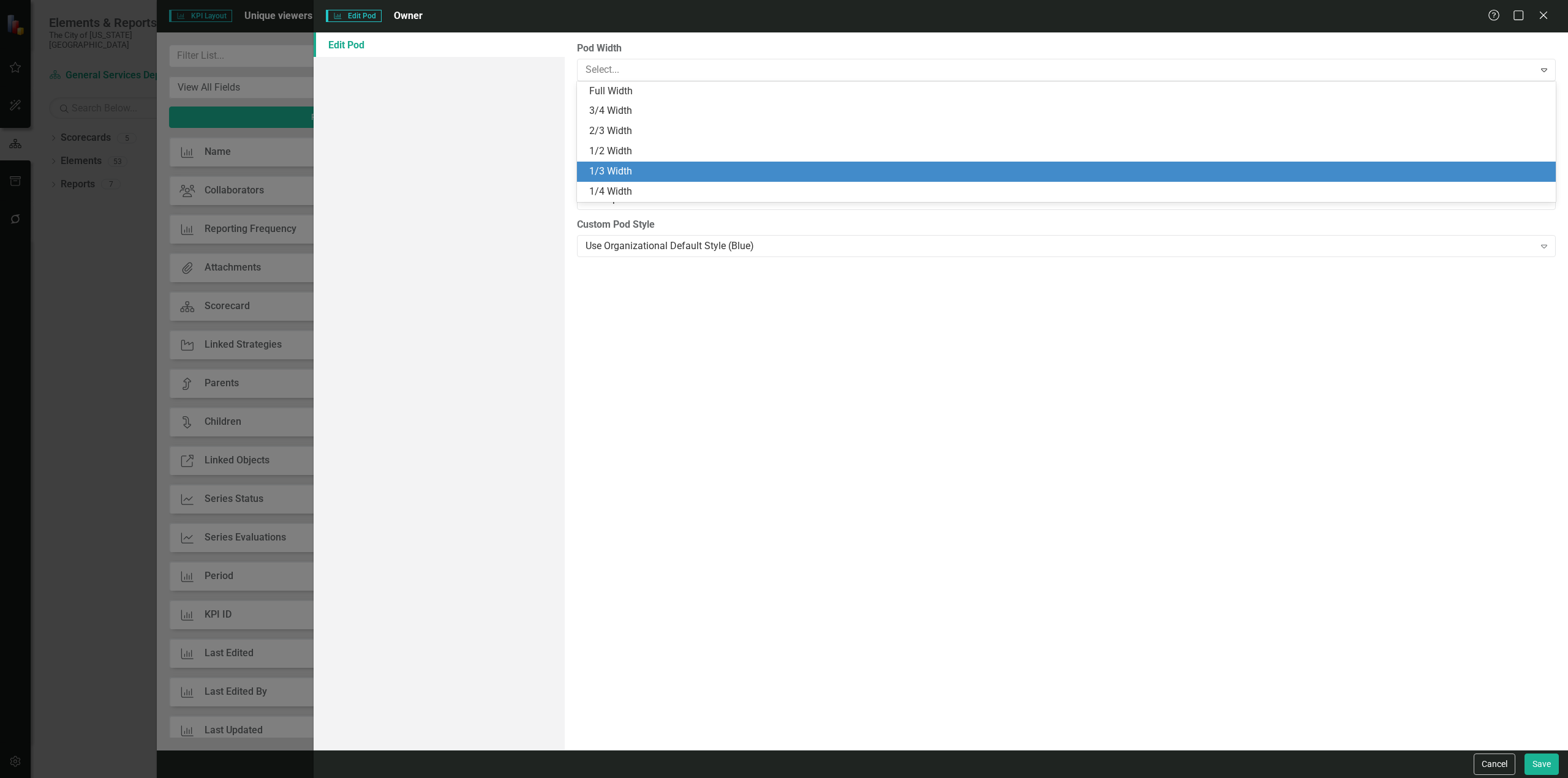
click at [614, 168] on div "1/3 Width" at bounding box center [1069, 171] width 959 height 14
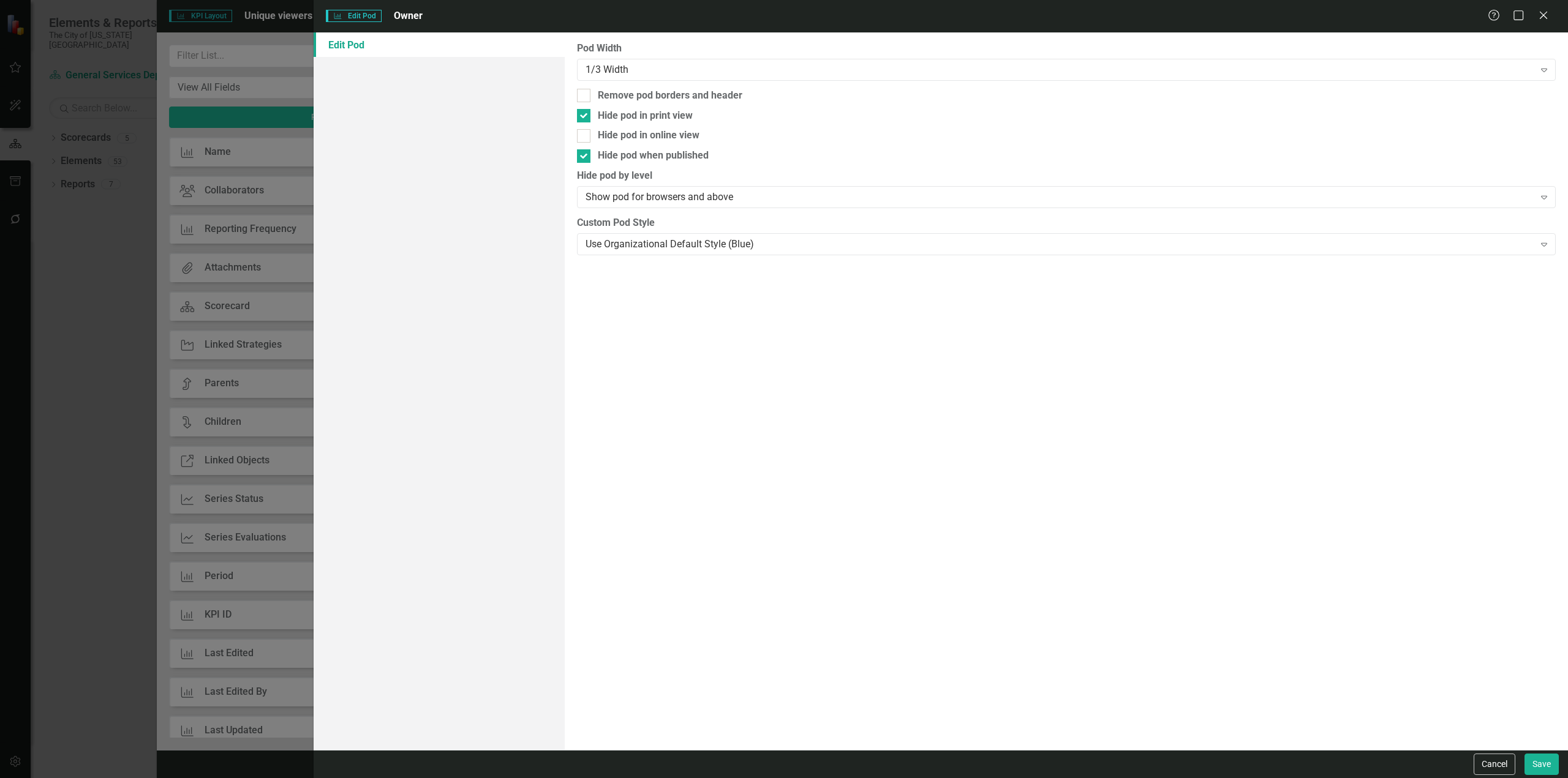
click at [1561, 767] on div "Cancel Save" at bounding box center [941, 764] width 1255 height 28
click at [1559, 768] on div "Cancel Save" at bounding box center [941, 764] width 1255 height 28
click at [1553, 769] on button "Save" at bounding box center [1542, 764] width 34 height 21
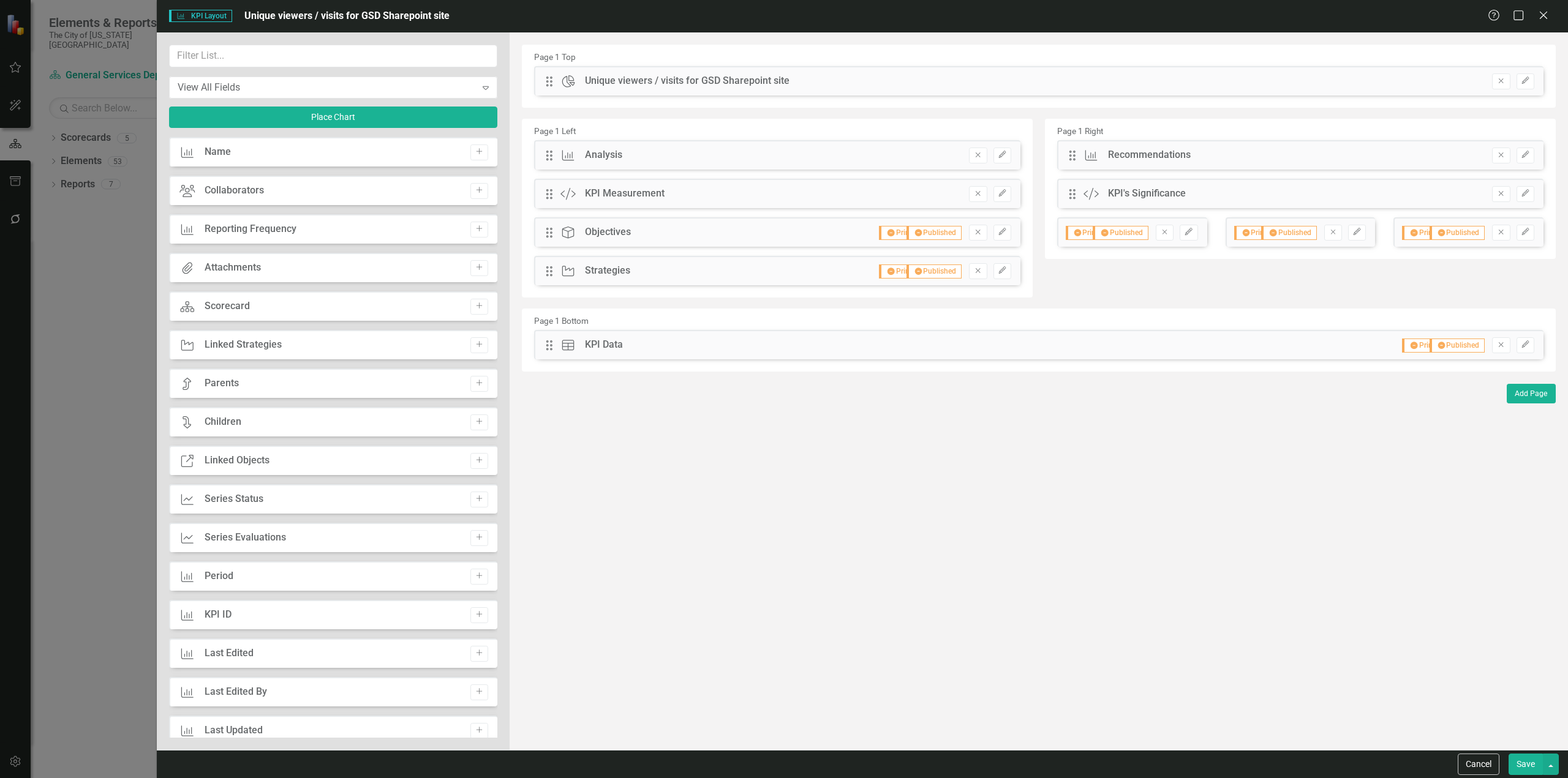
click at [1536, 770] on button "Save" at bounding box center [1526, 764] width 34 height 21
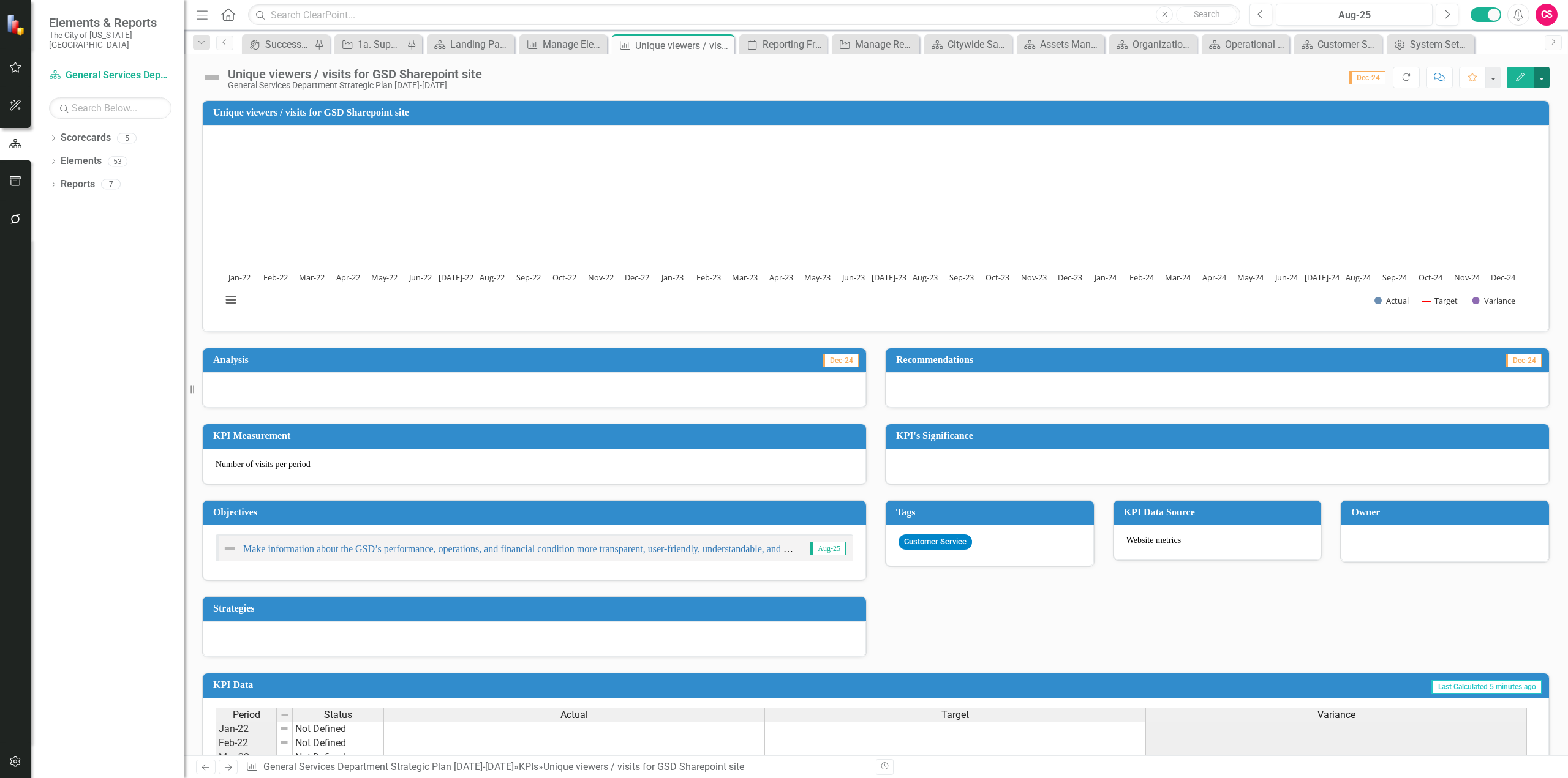
click at [1541, 70] on button "button" at bounding box center [1542, 77] width 16 height 21
click at [1493, 119] on link "Edit Report Edit Layout" at bounding box center [1500, 123] width 99 height 23
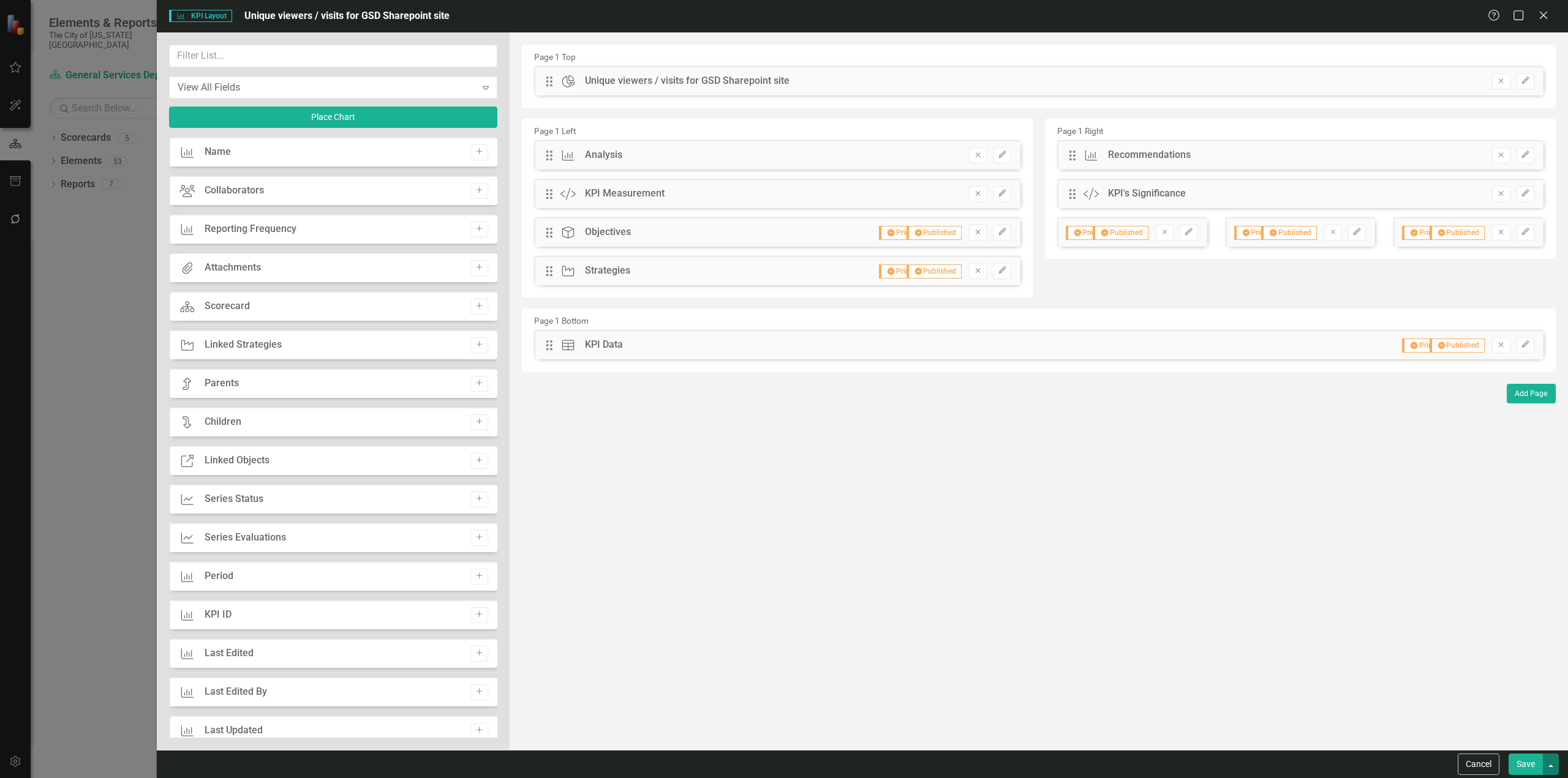
click at [1554, 755] on button "button" at bounding box center [1551, 764] width 16 height 21
click at [1447, 737] on link "Update all KPIs in this account" at bounding box center [1437, 741] width 243 height 23
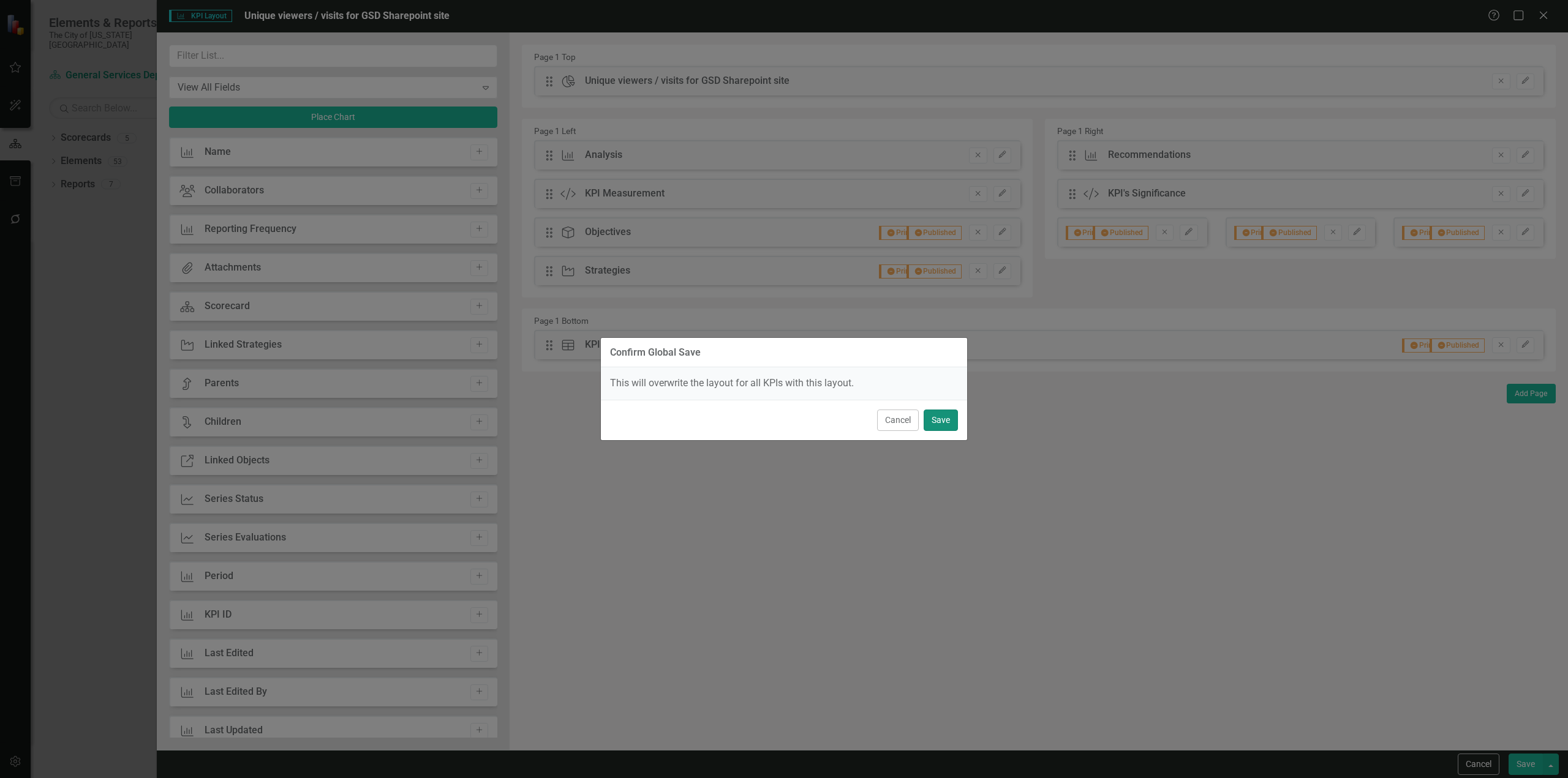
click at [941, 420] on button "Save" at bounding box center [941, 420] width 34 height 21
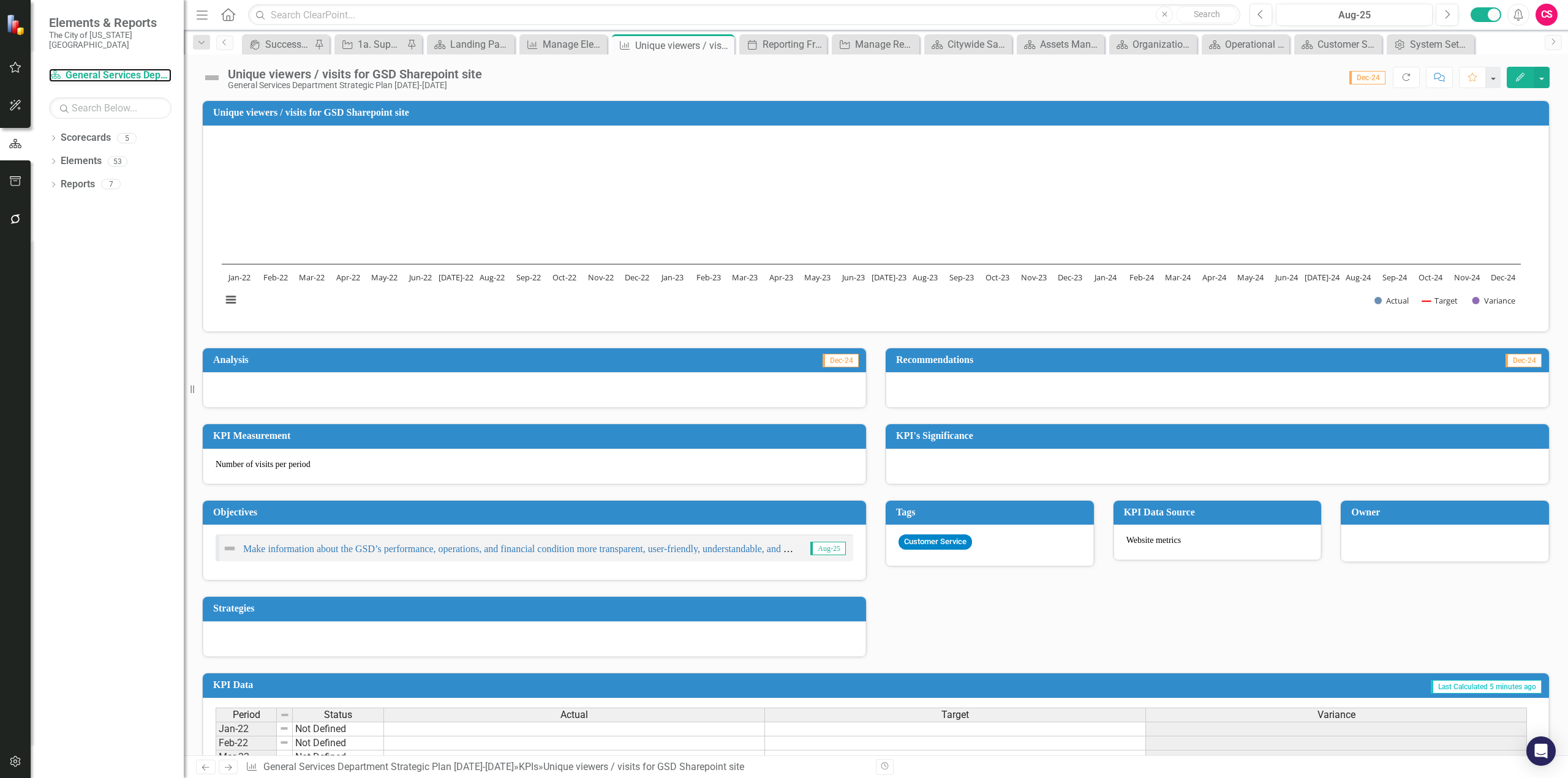
click at [76, 66] on div "Scorecard General Services Department Strategic Plan 2025-2029" at bounding box center [110, 75] width 123 height 20
click at [99, 156] on link "Elements" at bounding box center [81, 161] width 41 height 14
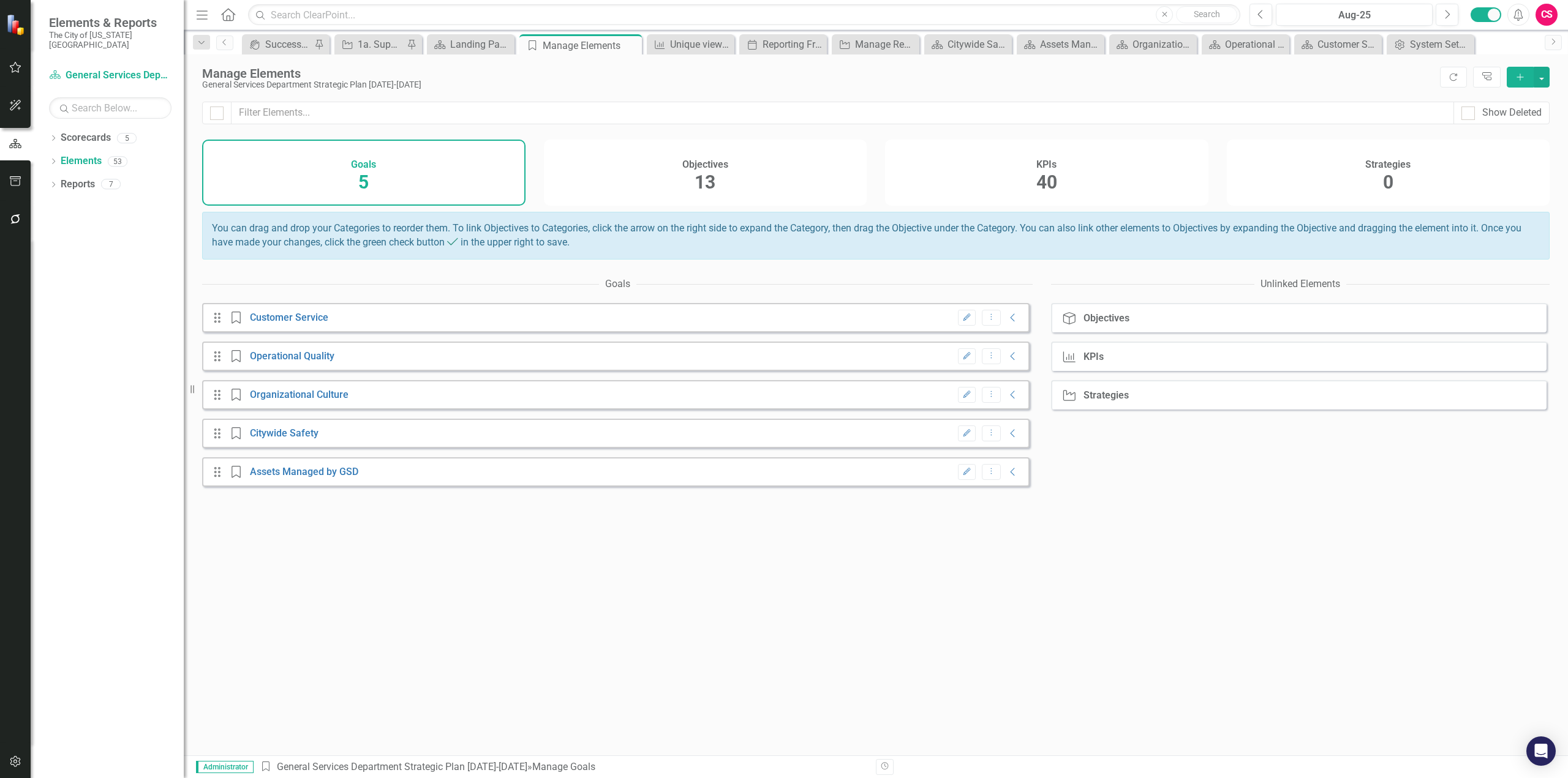
click at [1040, 179] on span "40" at bounding box center [1047, 182] width 21 height 21
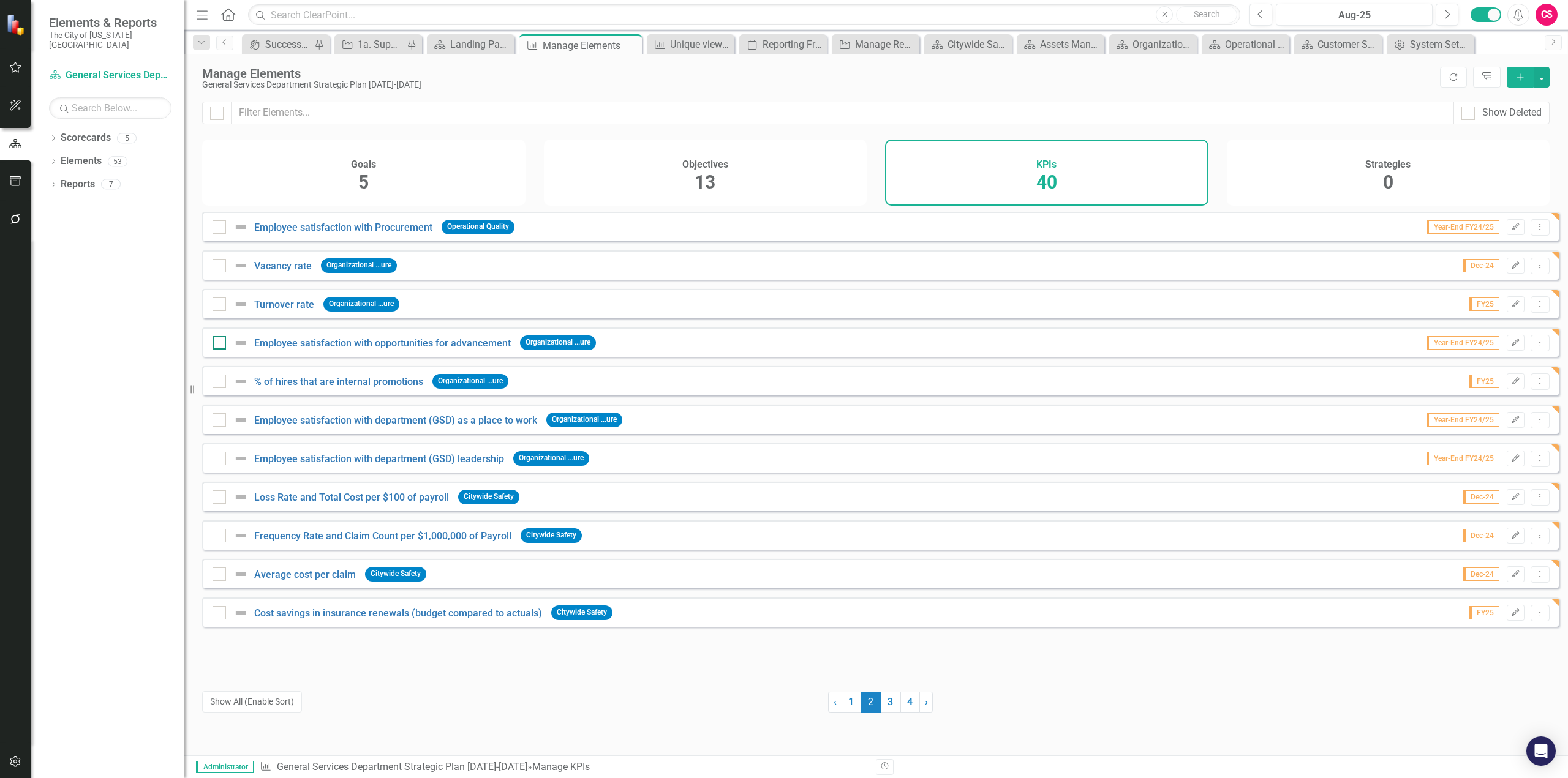
click at [221, 350] on div at bounding box center [219, 342] width 14 height 14
click at [221, 344] on input "checkbox" at bounding box center [217, 340] width 8 height 8
checkbox input "true"
click at [213, 389] on div at bounding box center [219, 381] width 14 height 14
click at [213, 383] on input "checkbox" at bounding box center [217, 379] width 8 height 8
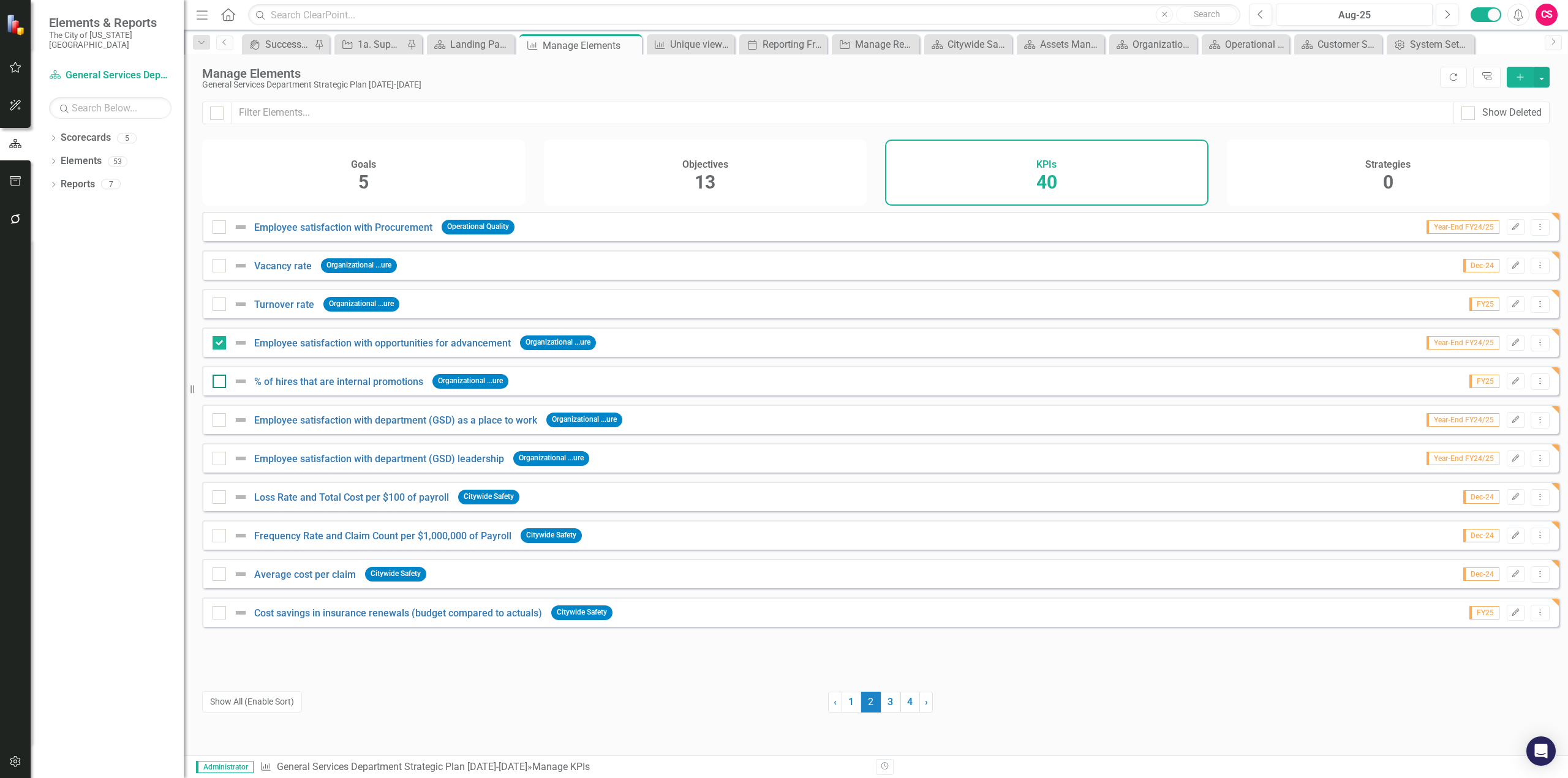
checkbox input "true"
drag, startPoint x: 218, startPoint y: 423, endPoint x: 738, endPoint y: 435, distance: 520.1
click at [218, 421] on input "checkbox" at bounding box center [217, 417] width 8 height 8
checkbox input "true"
click at [1535, 74] on button "button" at bounding box center [1542, 77] width 16 height 21
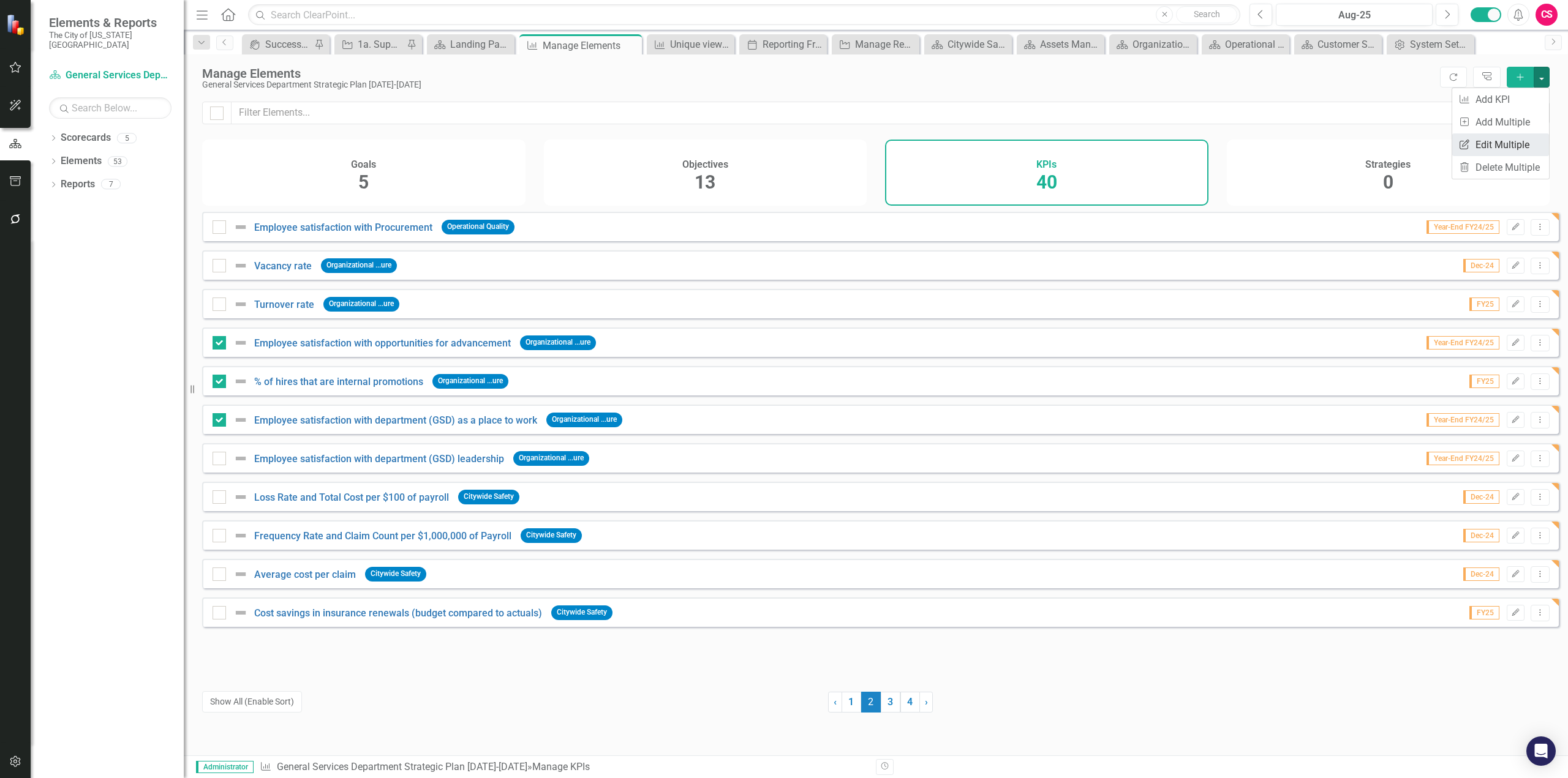
click at [1498, 142] on link "Edit Multiple Edit Multiple" at bounding box center [1501, 145] width 97 height 23
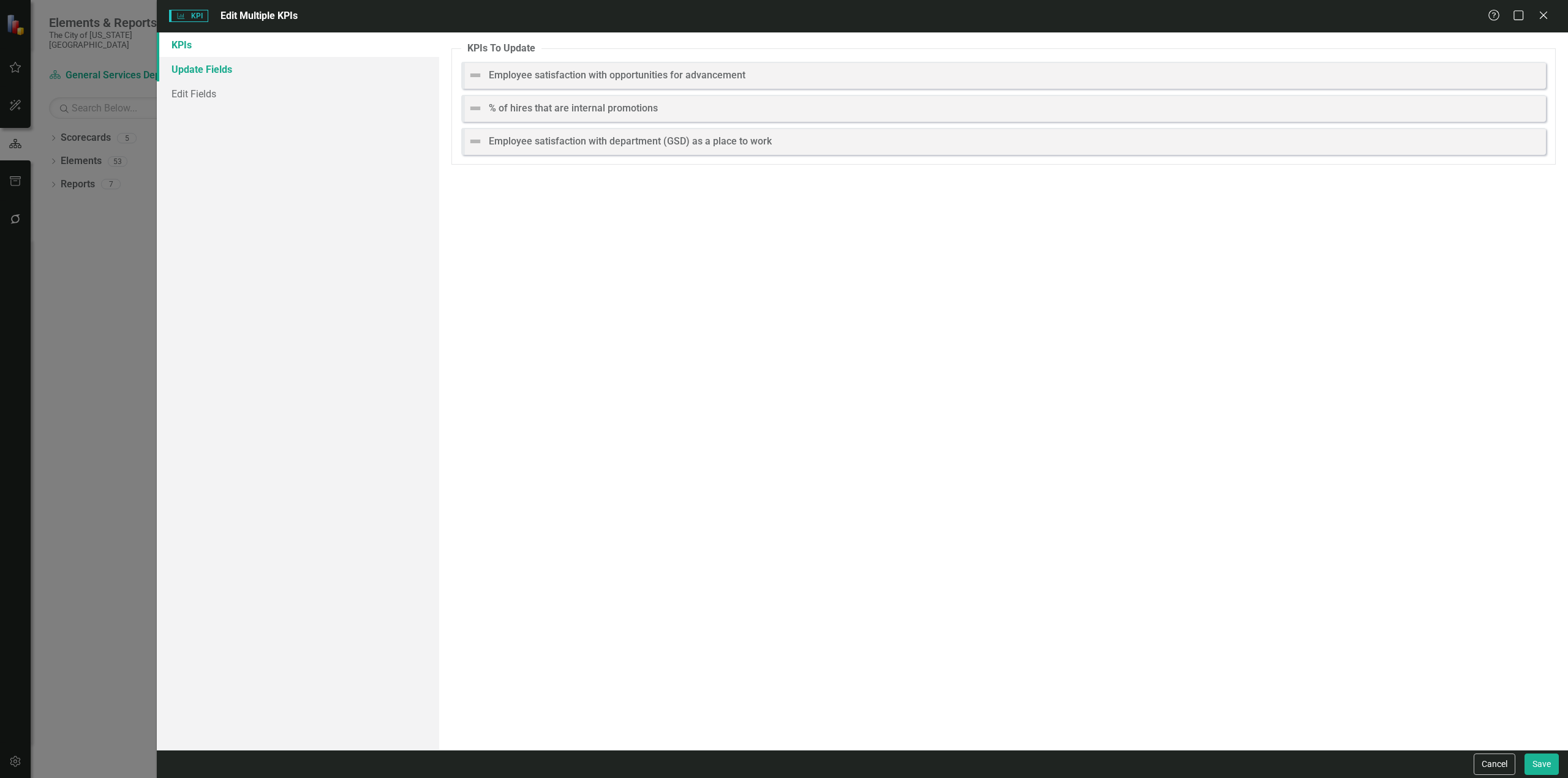
click at [265, 69] on link "Update Fields" at bounding box center [298, 69] width 282 height 24
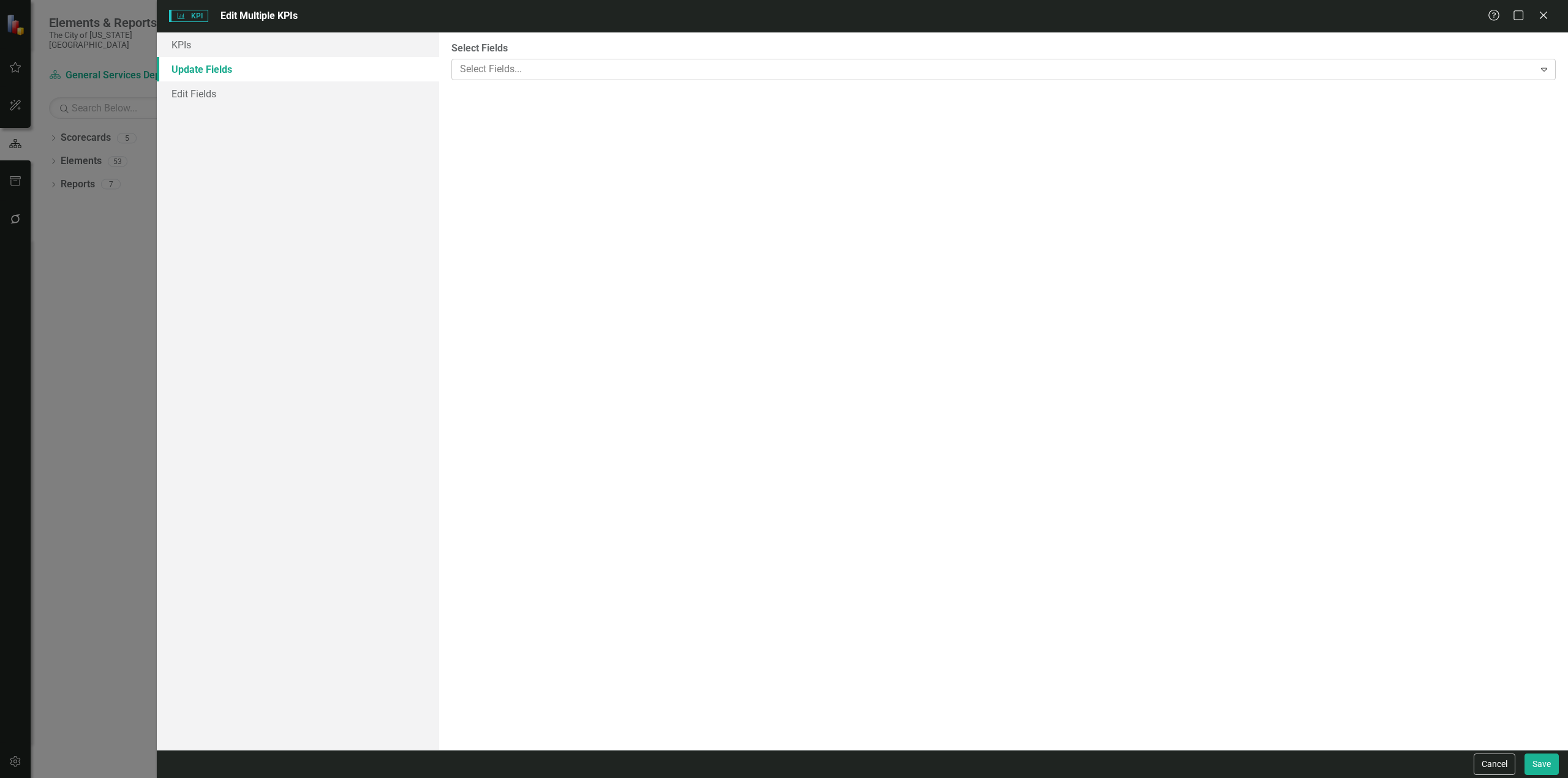
click at [549, 71] on div at bounding box center [995, 69] width 1079 height 16
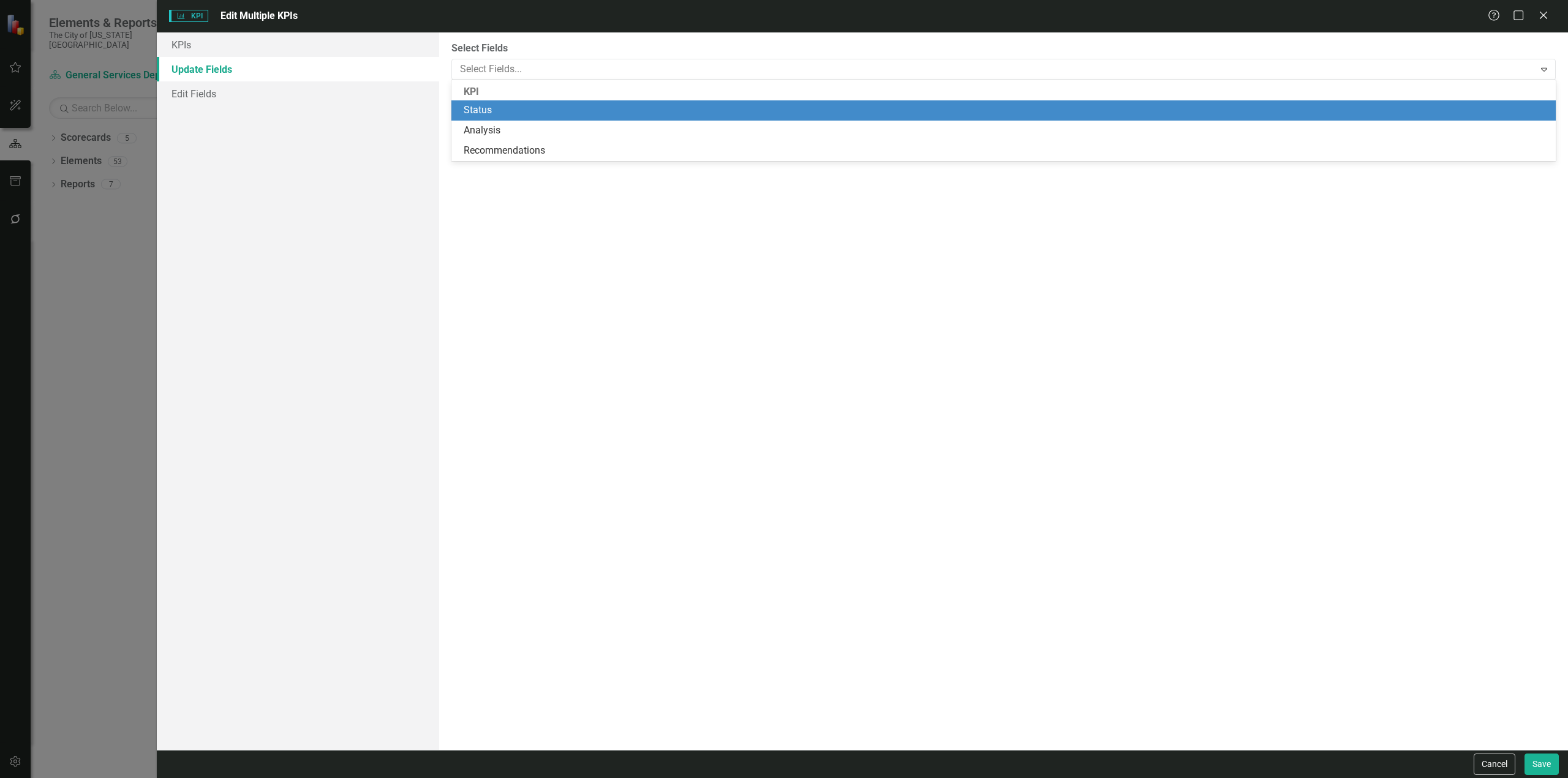
click at [515, 116] on div "Status" at bounding box center [1006, 110] width 1085 height 14
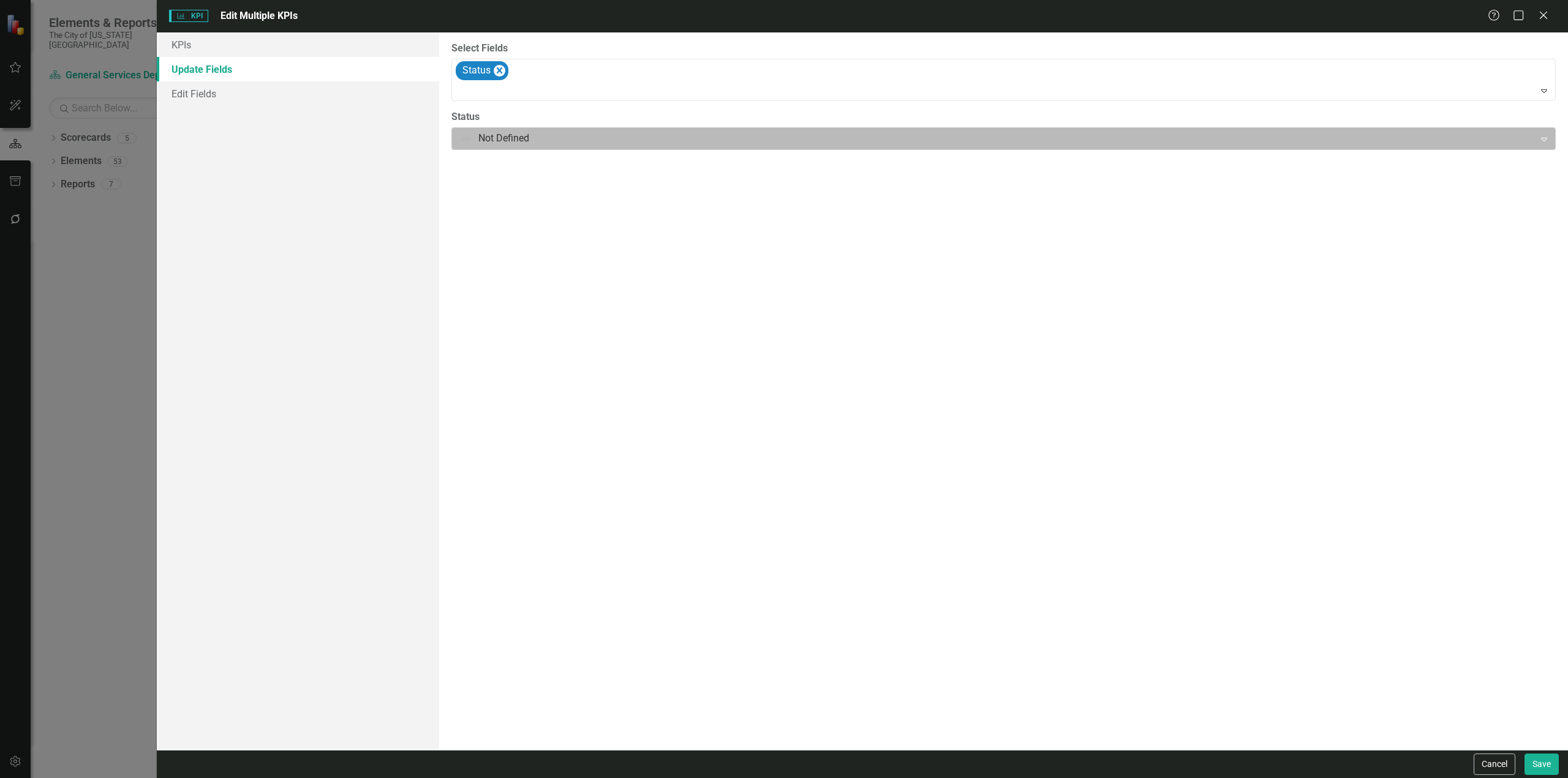
click at [510, 133] on div at bounding box center [993, 139] width 1067 height 16
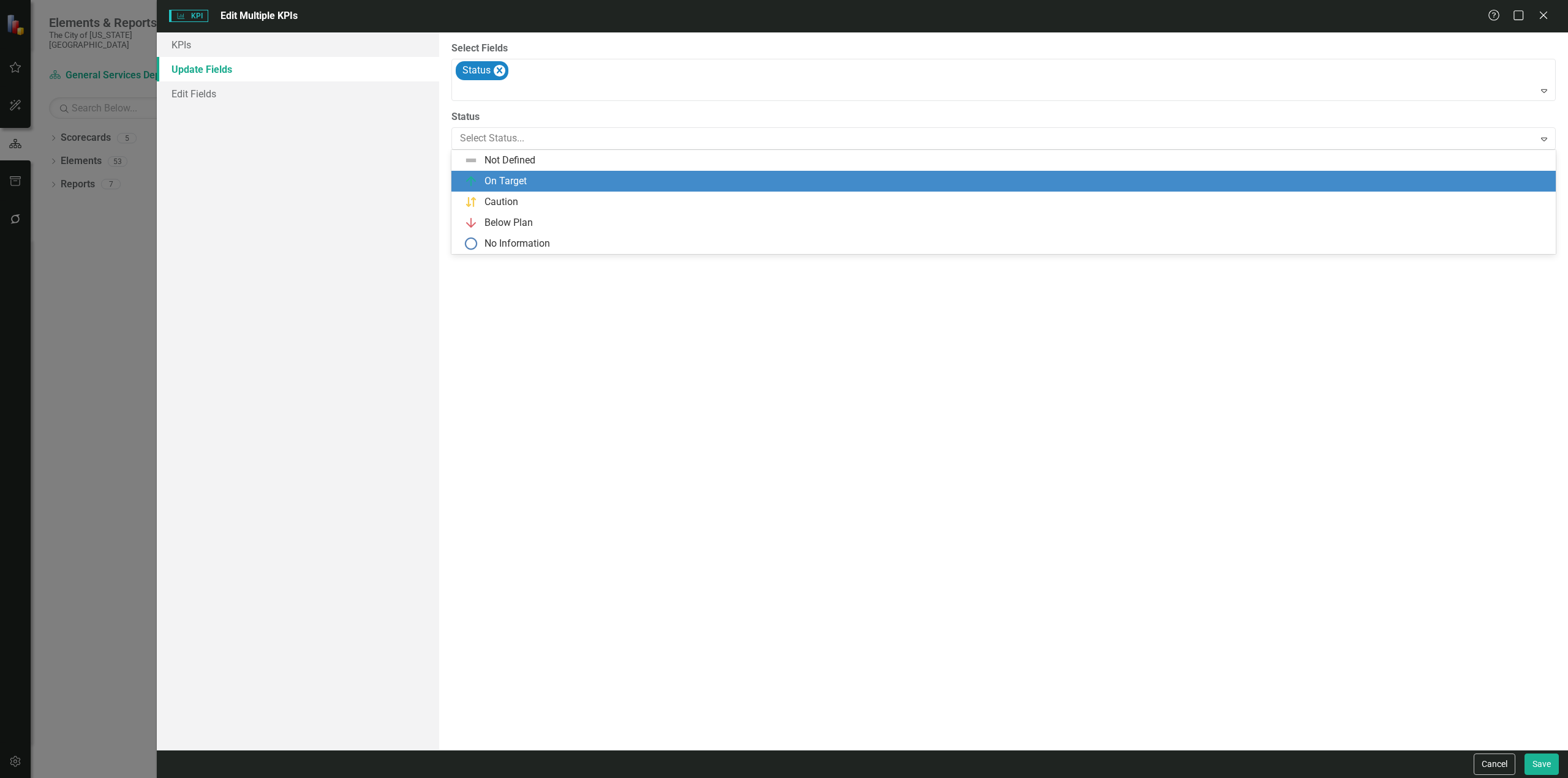
click at [501, 178] on div "On Target" at bounding box center [506, 181] width 42 height 14
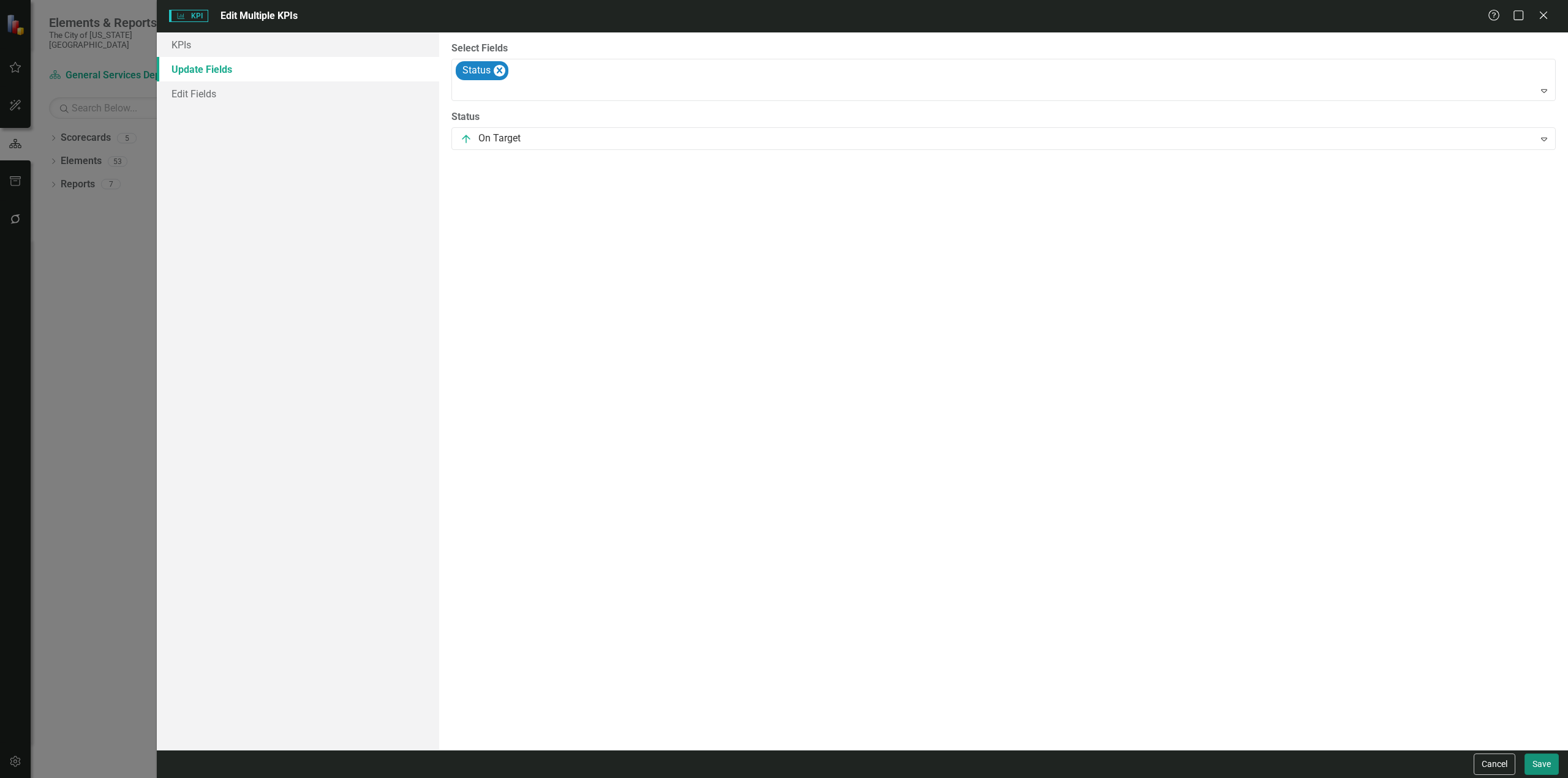
click at [1552, 770] on button "Save" at bounding box center [1542, 764] width 34 height 21
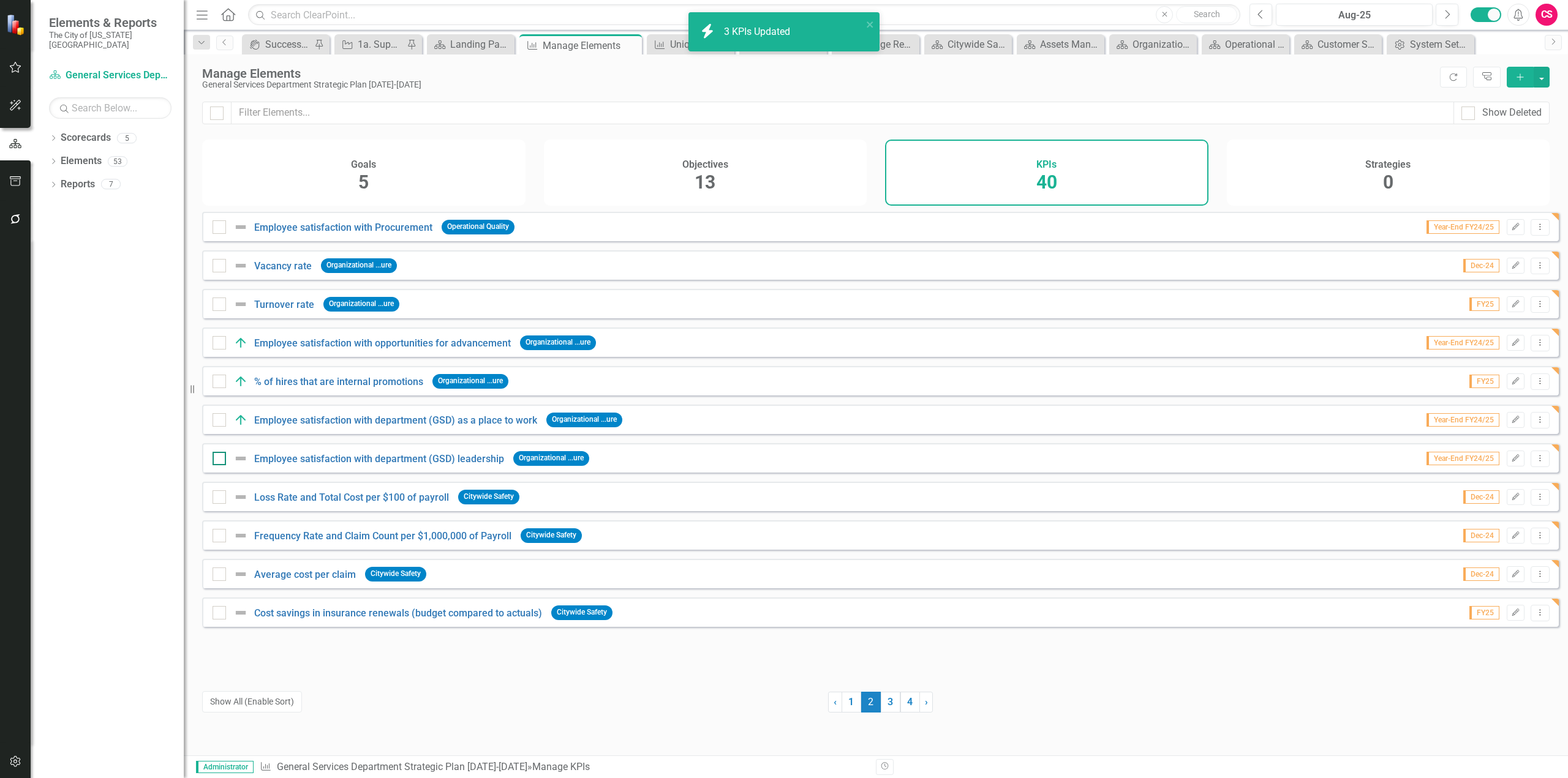
click at [214, 460] on input "checkbox" at bounding box center [217, 456] width 8 height 8
checkbox input "true"
click at [217, 504] on div at bounding box center [219, 497] width 14 height 14
click at [217, 498] on input "checkbox" at bounding box center [217, 495] width 8 height 8
checkbox input "true"
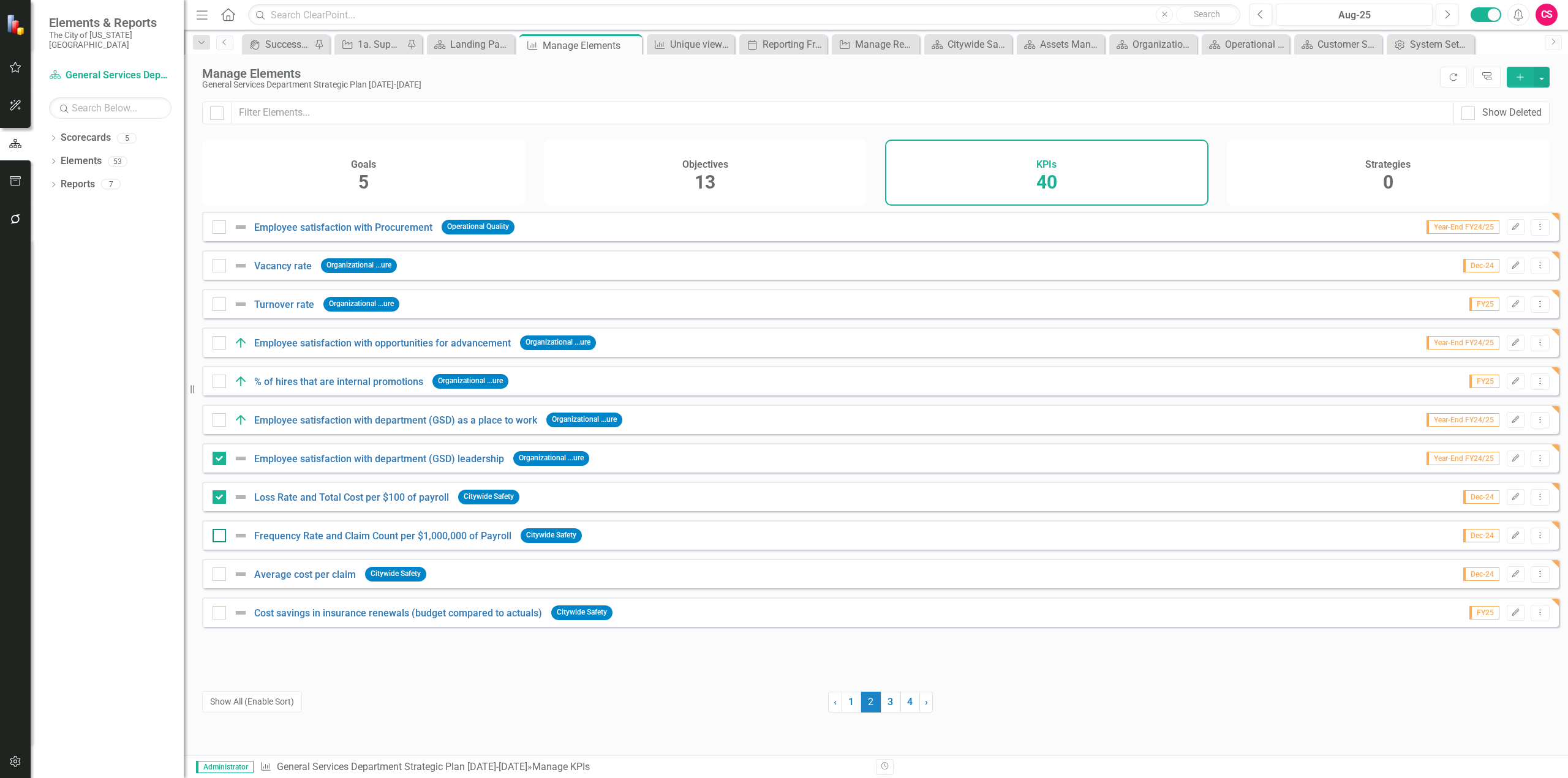
click at [223, 543] on div at bounding box center [219, 535] width 14 height 14
click at [221, 537] on input "checkbox" at bounding box center [217, 533] width 8 height 8
click at [222, 539] on div at bounding box center [219, 535] width 14 height 14
click at [221, 537] on input "checkbox" at bounding box center [217, 533] width 8 height 8
checkbox input "false"
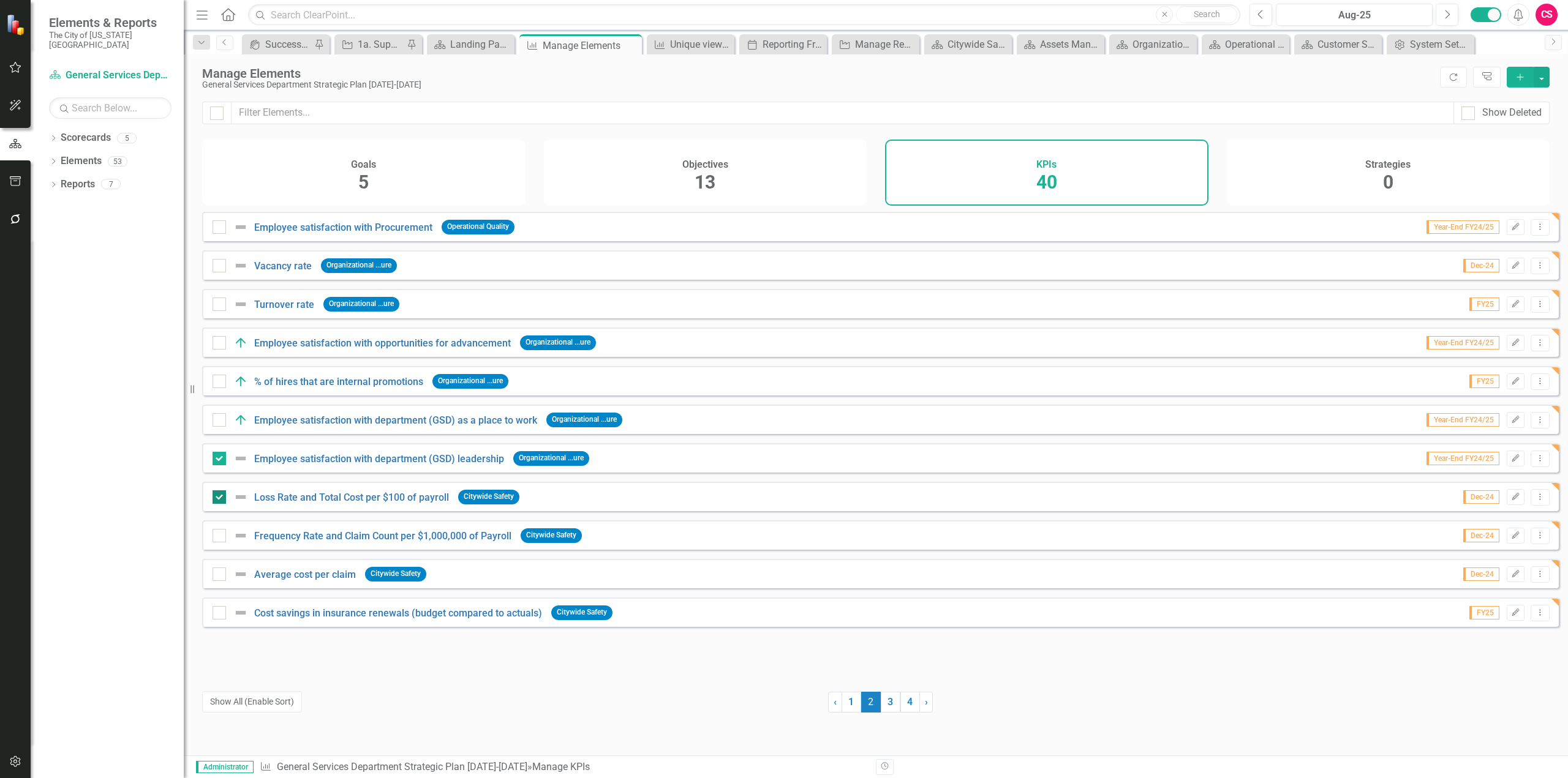
click at [218, 504] on div at bounding box center [219, 497] width 14 height 14
click at [218, 498] on input "checkbox" at bounding box center [217, 495] width 8 height 8
checkbox input "false"
click at [216, 421] on input "checkbox" at bounding box center [217, 417] width 8 height 8
checkbox input "true"
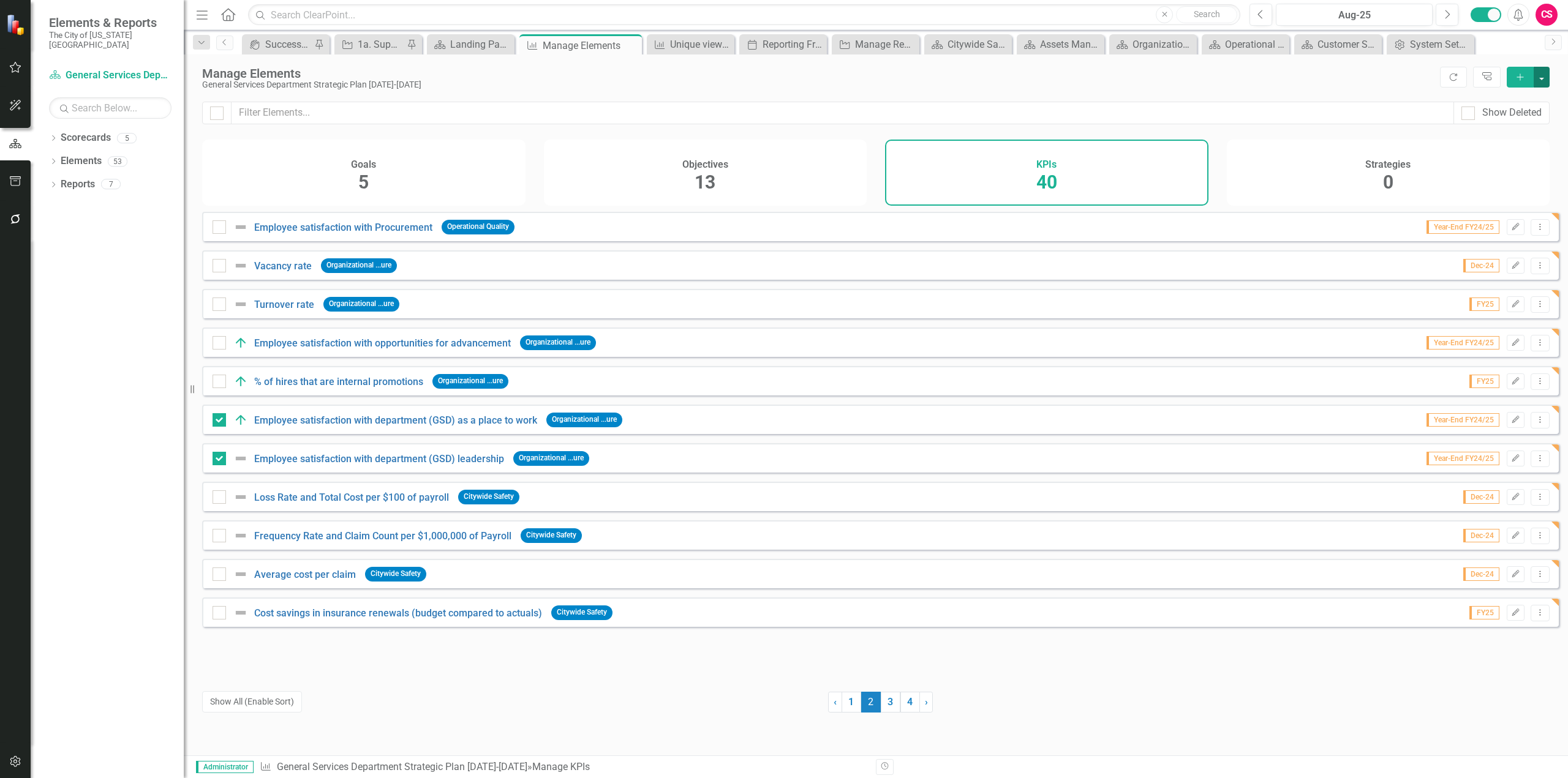
click at [1537, 81] on button "button" at bounding box center [1542, 77] width 16 height 21
click at [1494, 148] on link "Edit Multiple Edit Multiple" at bounding box center [1501, 145] width 97 height 23
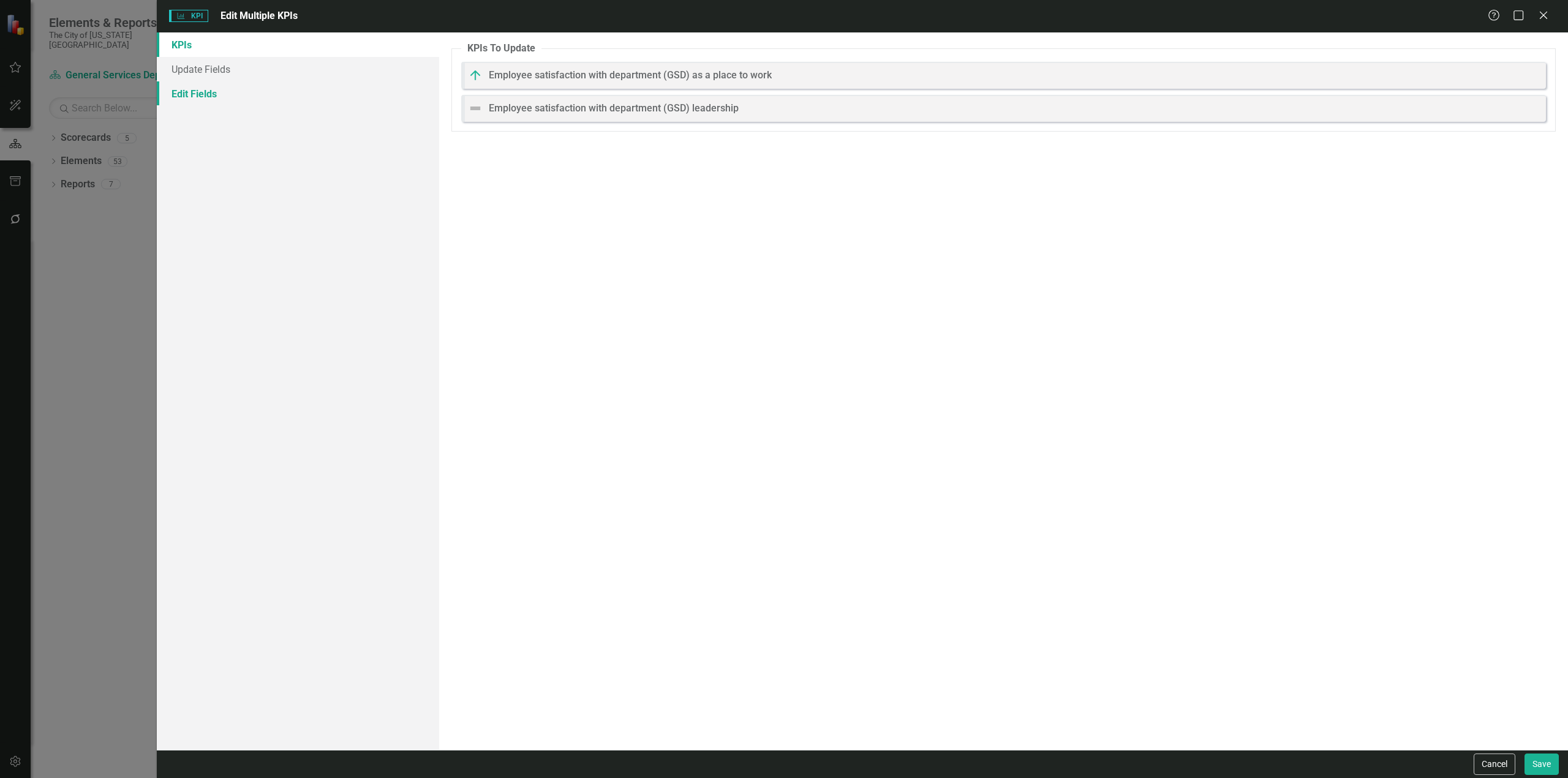
click at [206, 101] on link "Edit Fields" at bounding box center [298, 93] width 282 height 24
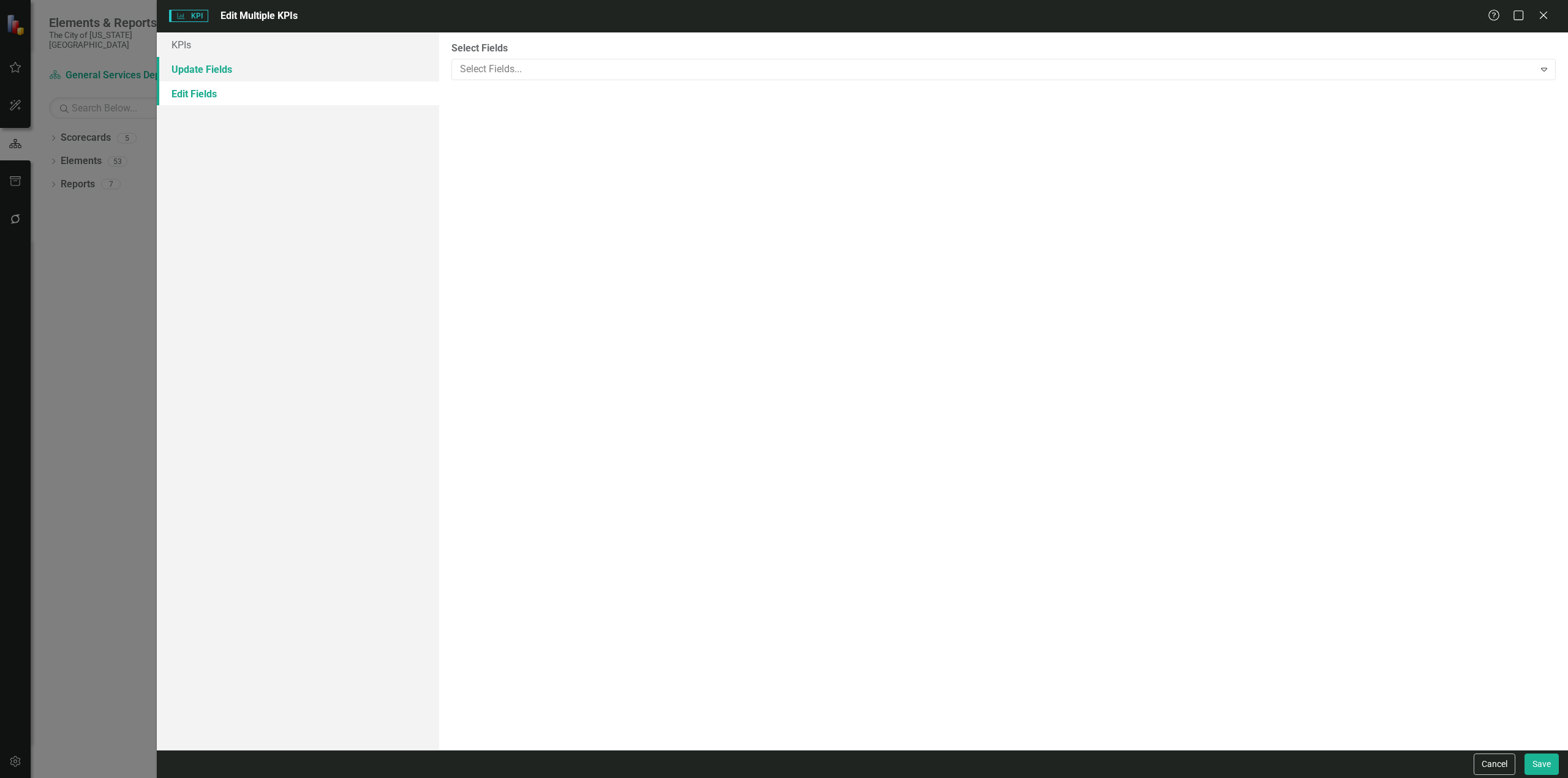
drag, startPoint x: 288, startPoint y: 77, endPoint x: 429, endPoint y: 71, distance: 141.1
click at [290, 78] on link "Update Fields" at bounding box center [298, 69] width 282 height 24
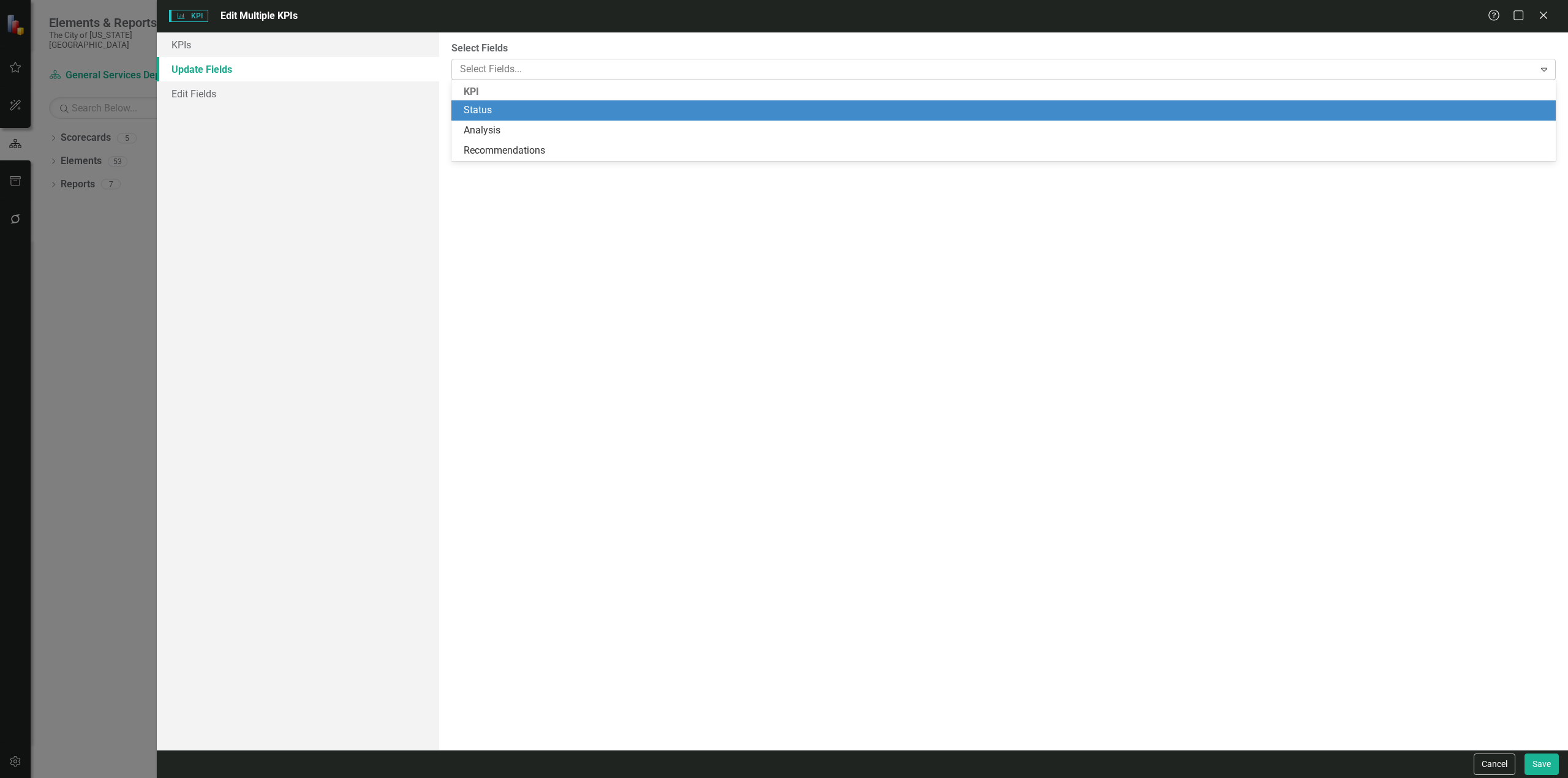
click at [512, 67] on div at bounding box center [995, 69] width 1079 height 16
click at [498, 114] on div "Status" at bounding box center [1006, 110] width 1085 height 14
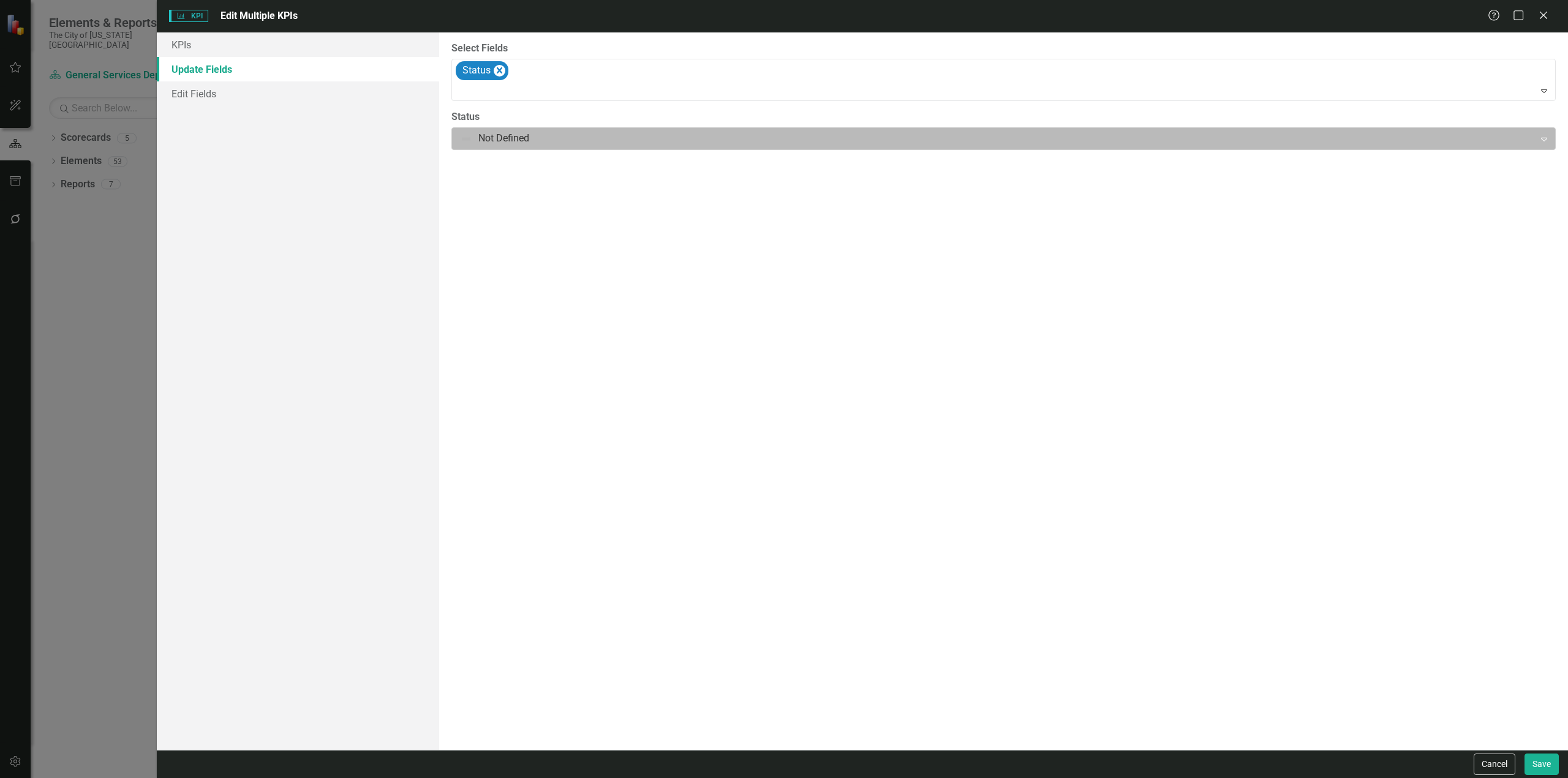
click at [506, 128] on div "Not Defined" at bounding box center [993, 139] width 1079 height 21
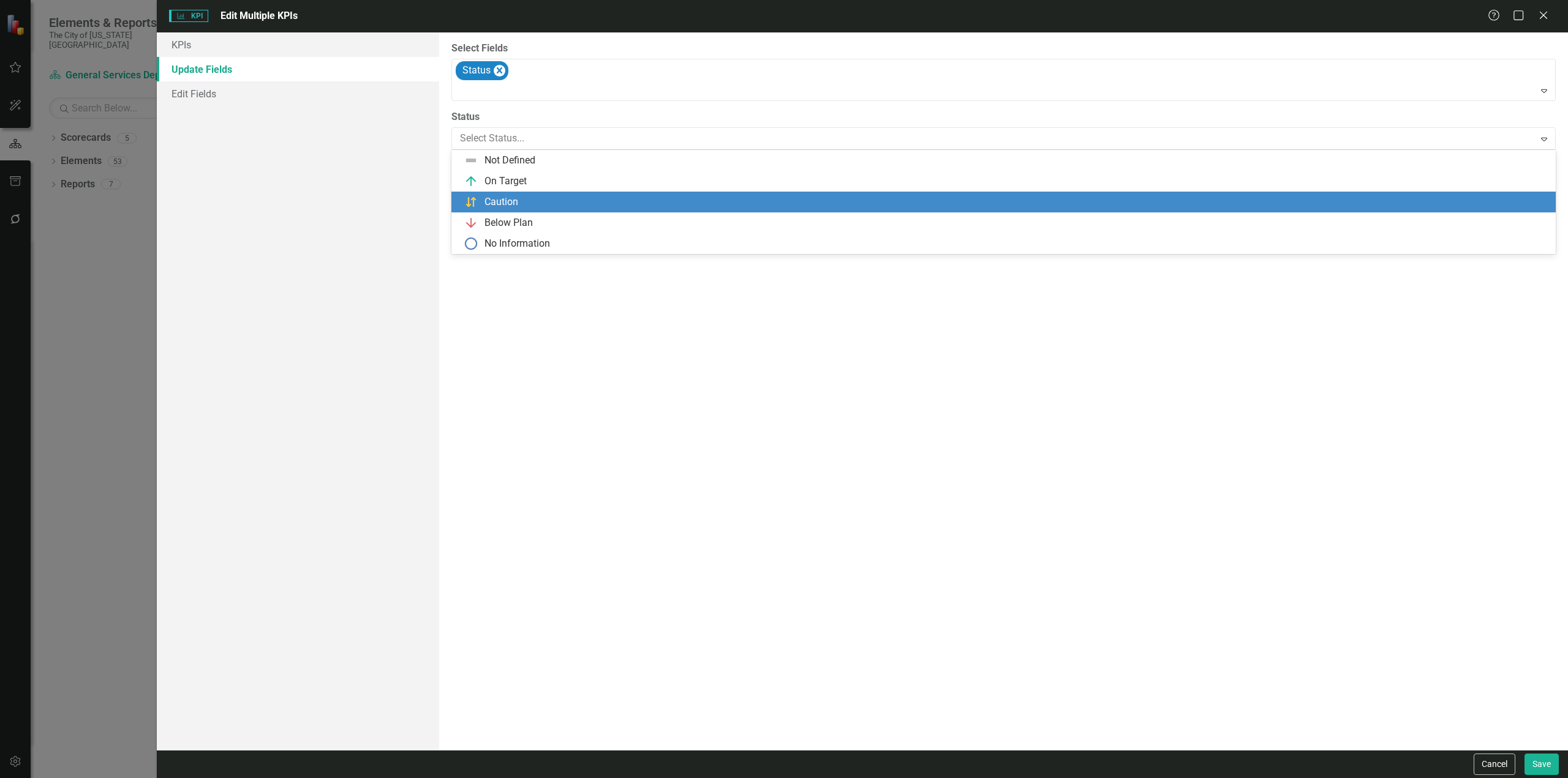
click at [515, 204] on div "Caution" at bounding box center [502, 202] width 34 height 14
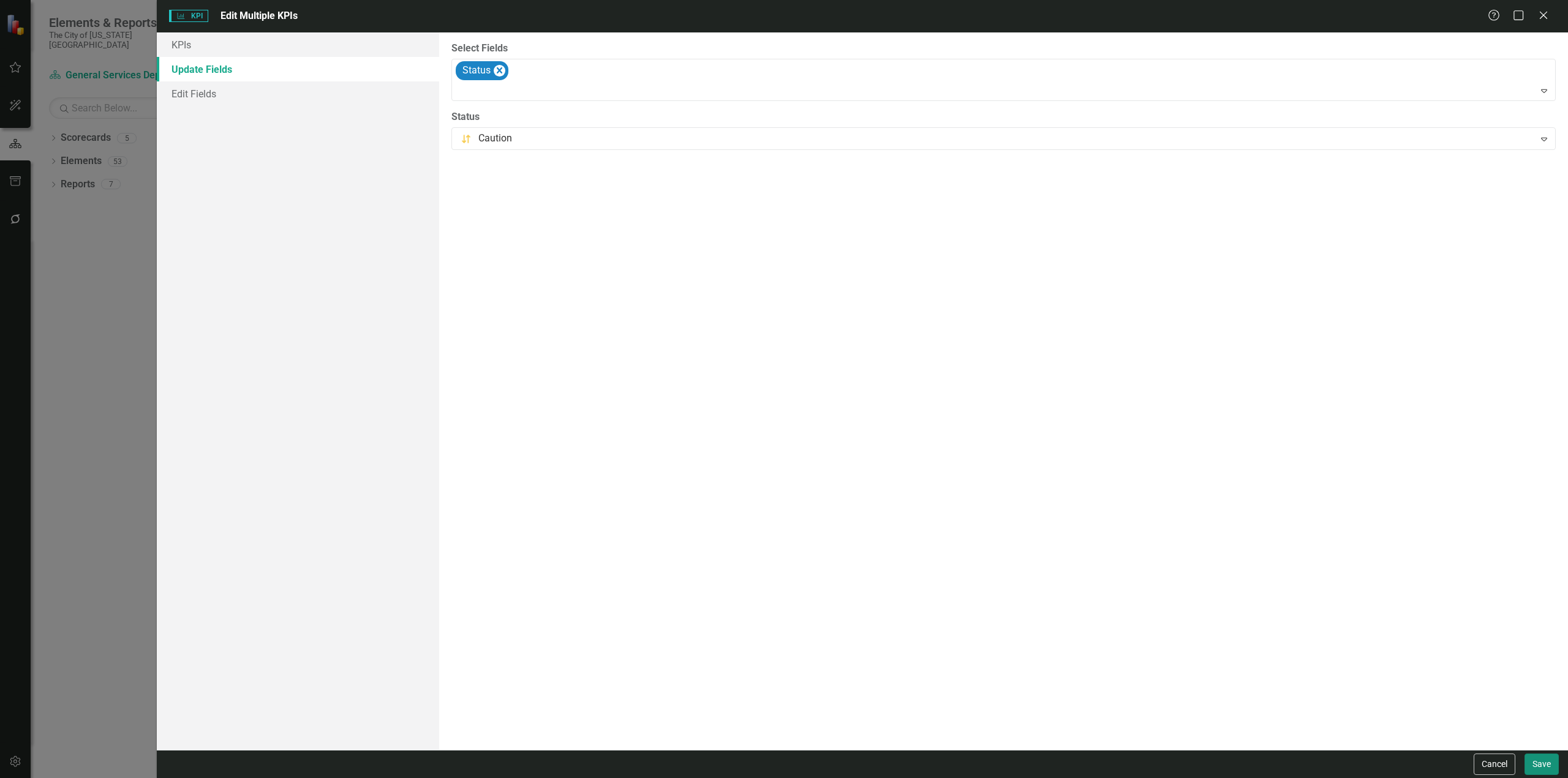
click at [1545, 767] on button "Save" at bounding box center [1542, 764] width 34 height 21
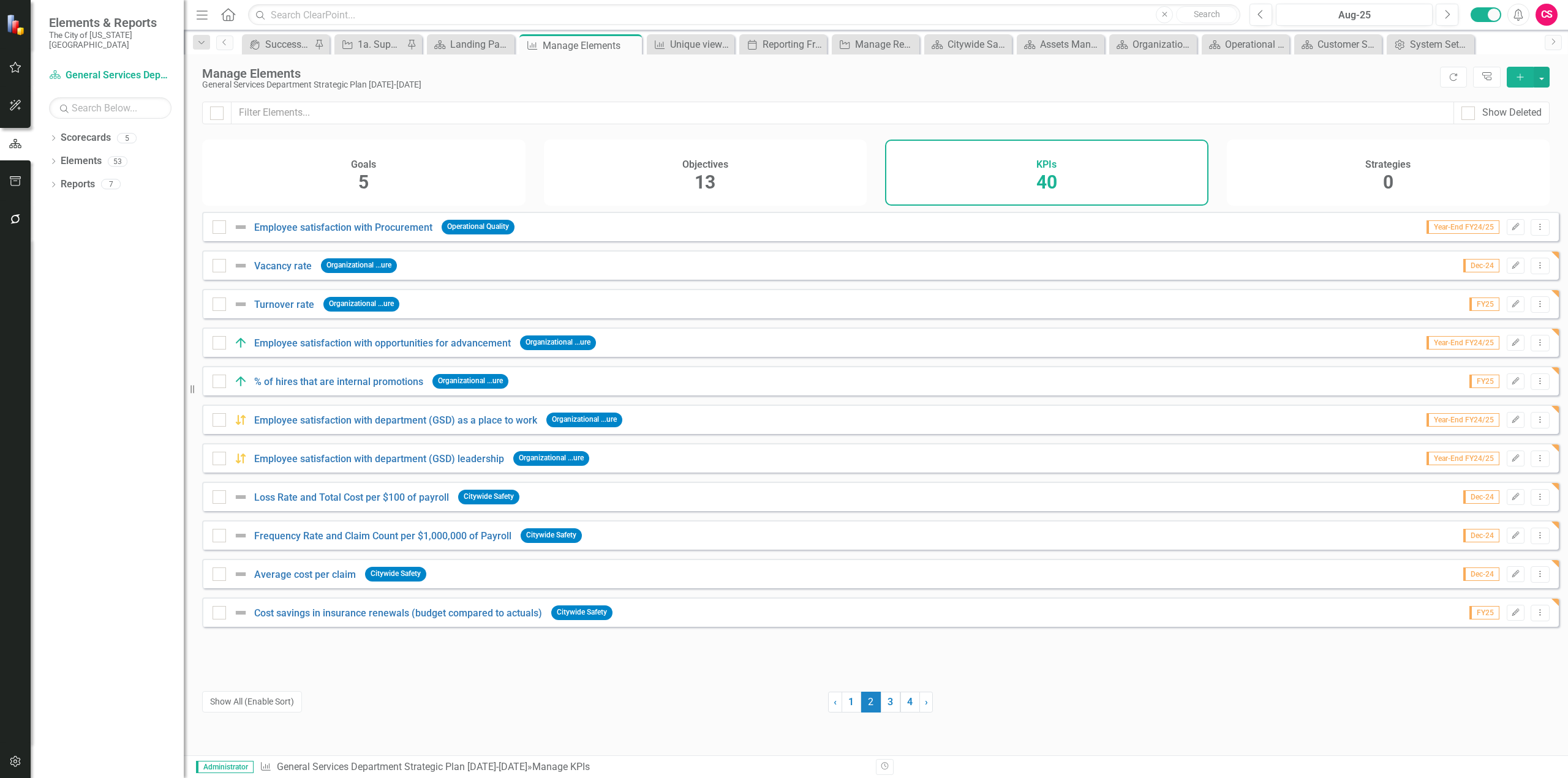
drag, startPoint x: 1340, startPoint y: 156, endPoint x: 1548, endPoint y: 96, distance: 216.5
click at [1340, 156] on div "Strategies 0" at bounding box center [1389, 173] width 324 height 67
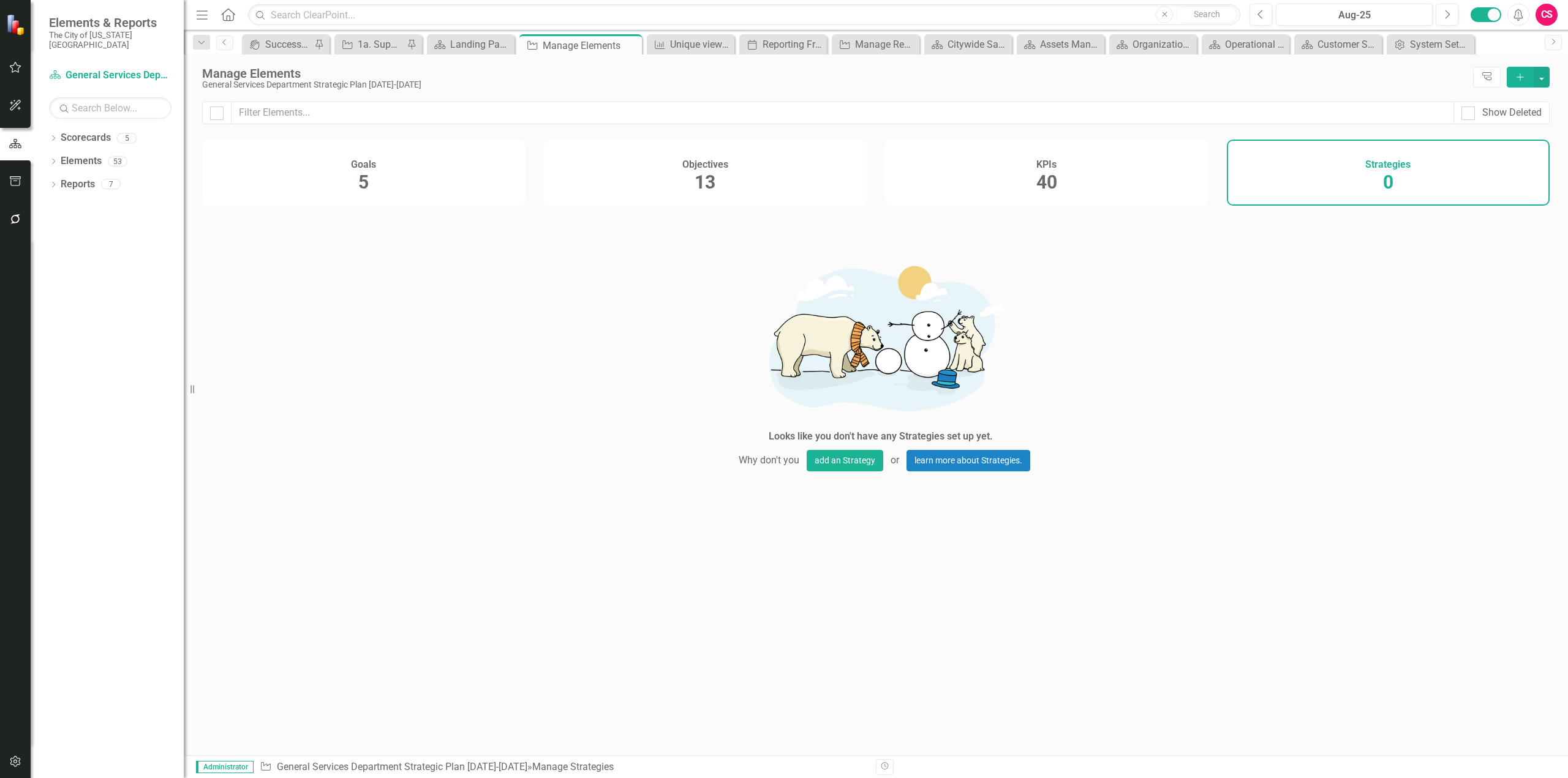
click at [1525, 84] on button "Add" at bounding box center [1520, 77] width 27 height 21
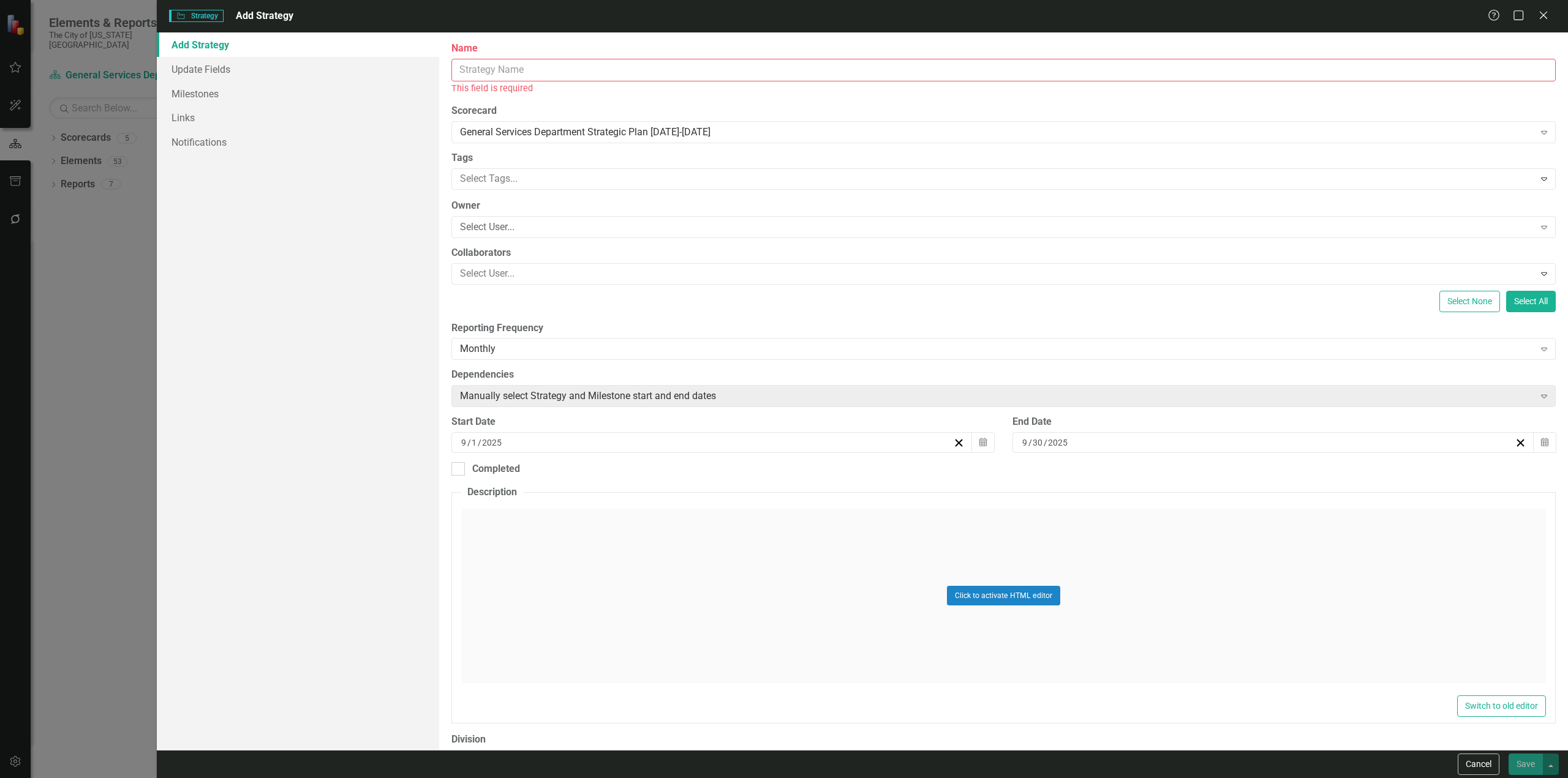
click at [601, 67] on input "Name" at bounding box center [1003, 70] width 1105 height 23
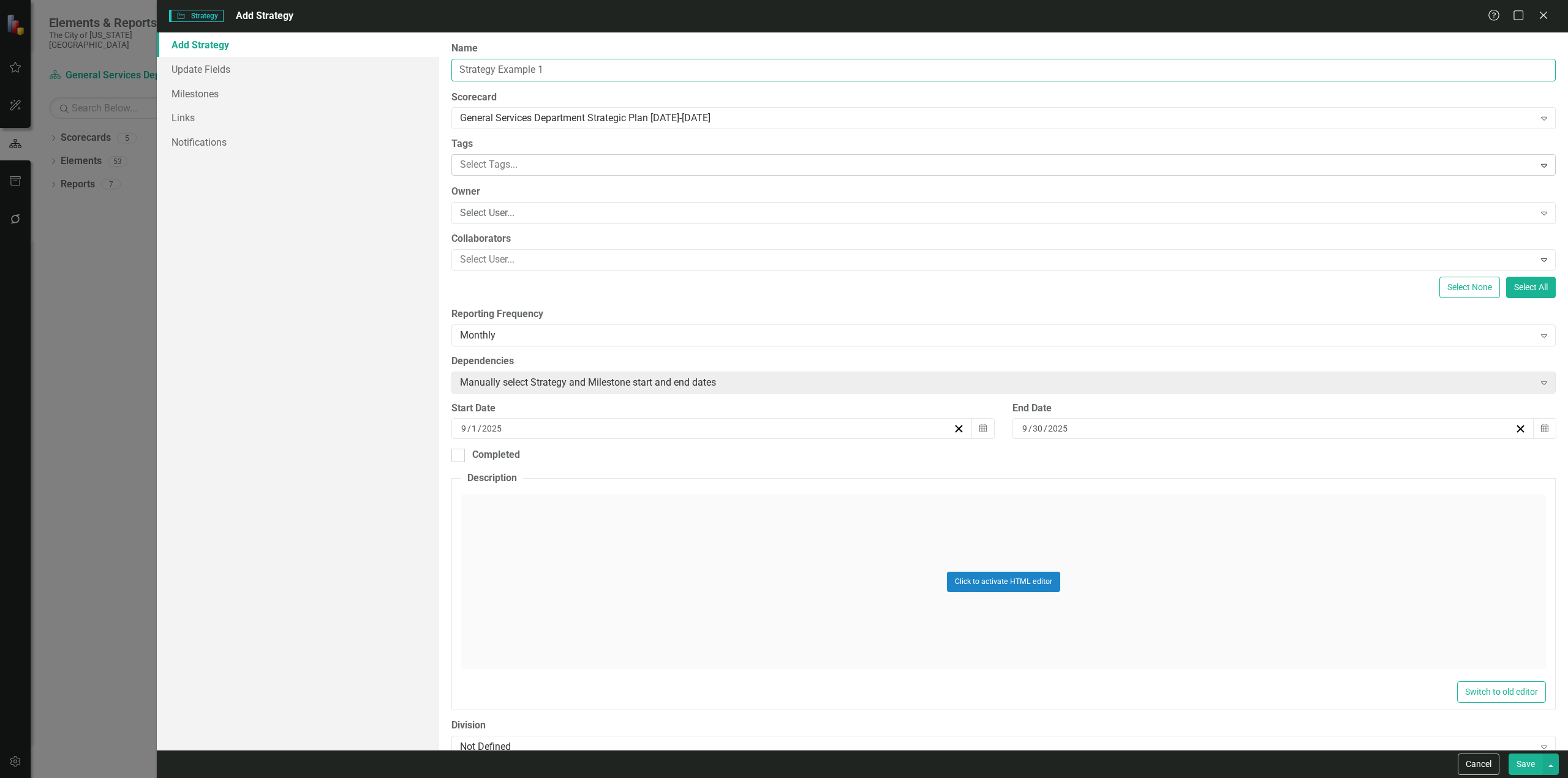
type input "Strategy Example 1"
click at [564, 159] on div at bounding box center [995, 165] width 1079 height 16
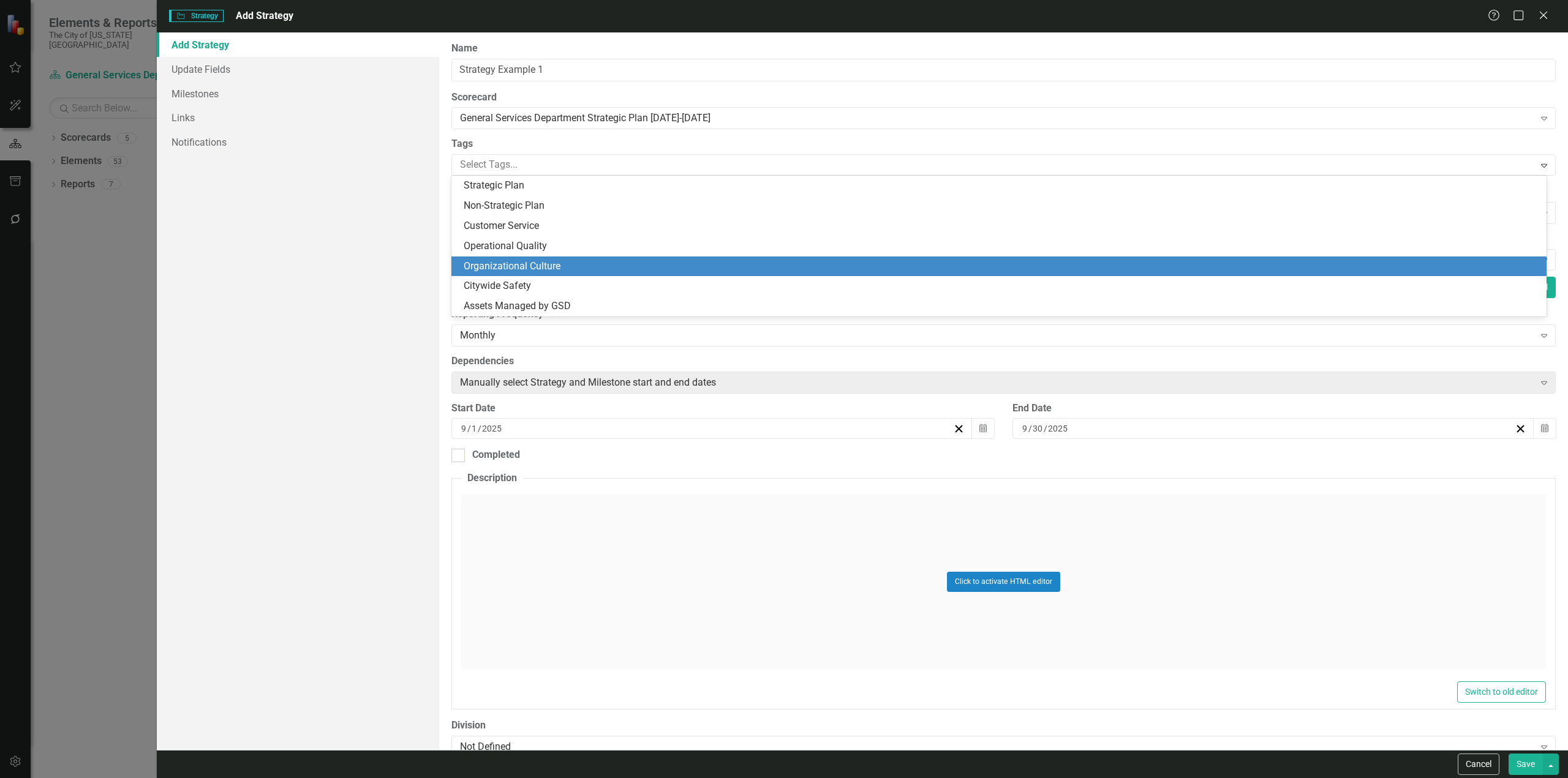
click at [514, 267] on span "Organizational Culture" at bounding box center [511, 266] width 97 height 11
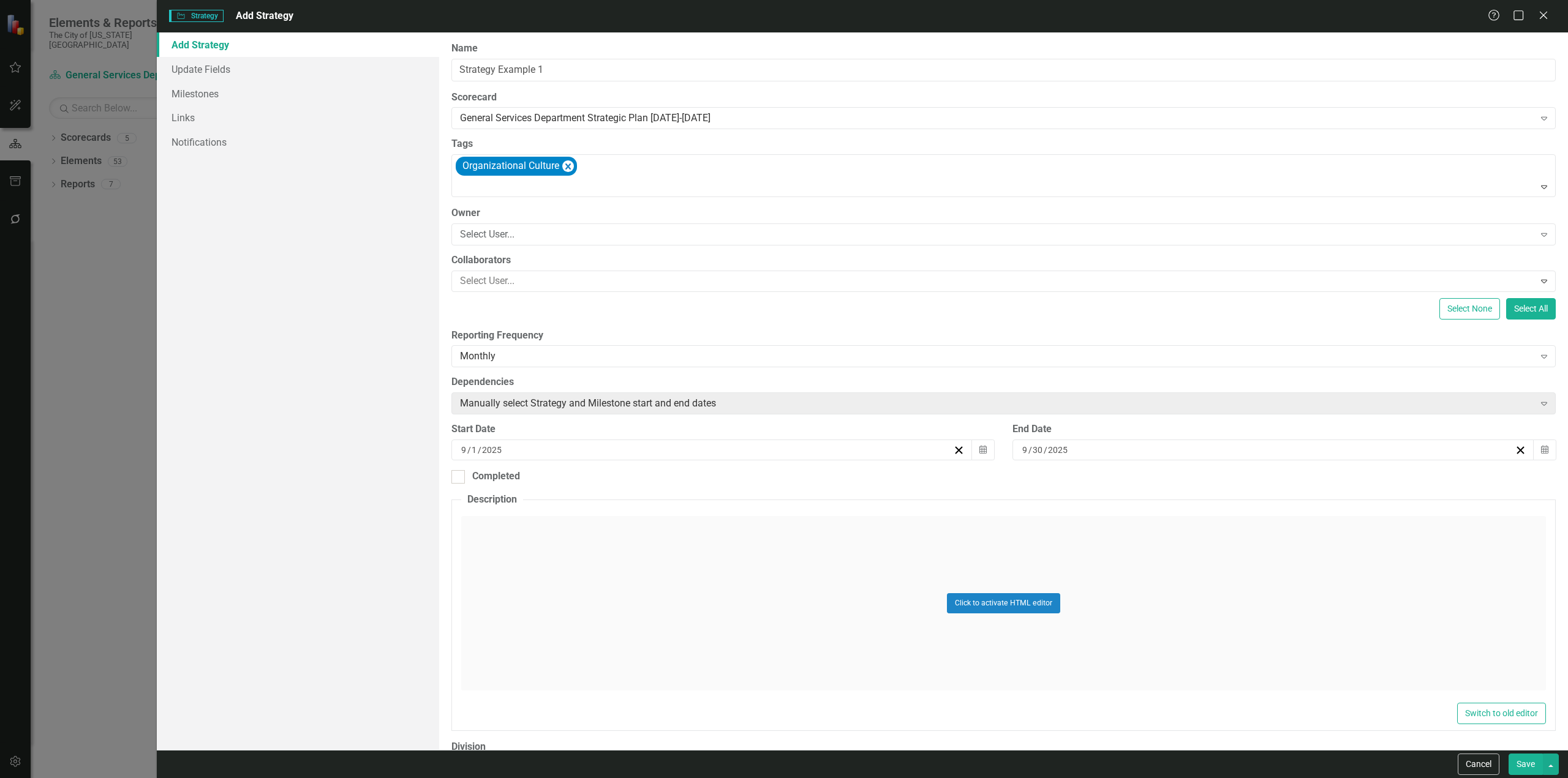
click at [1529, 774] on button "Save" at bounding box center [1526, 764] width 34 height 21
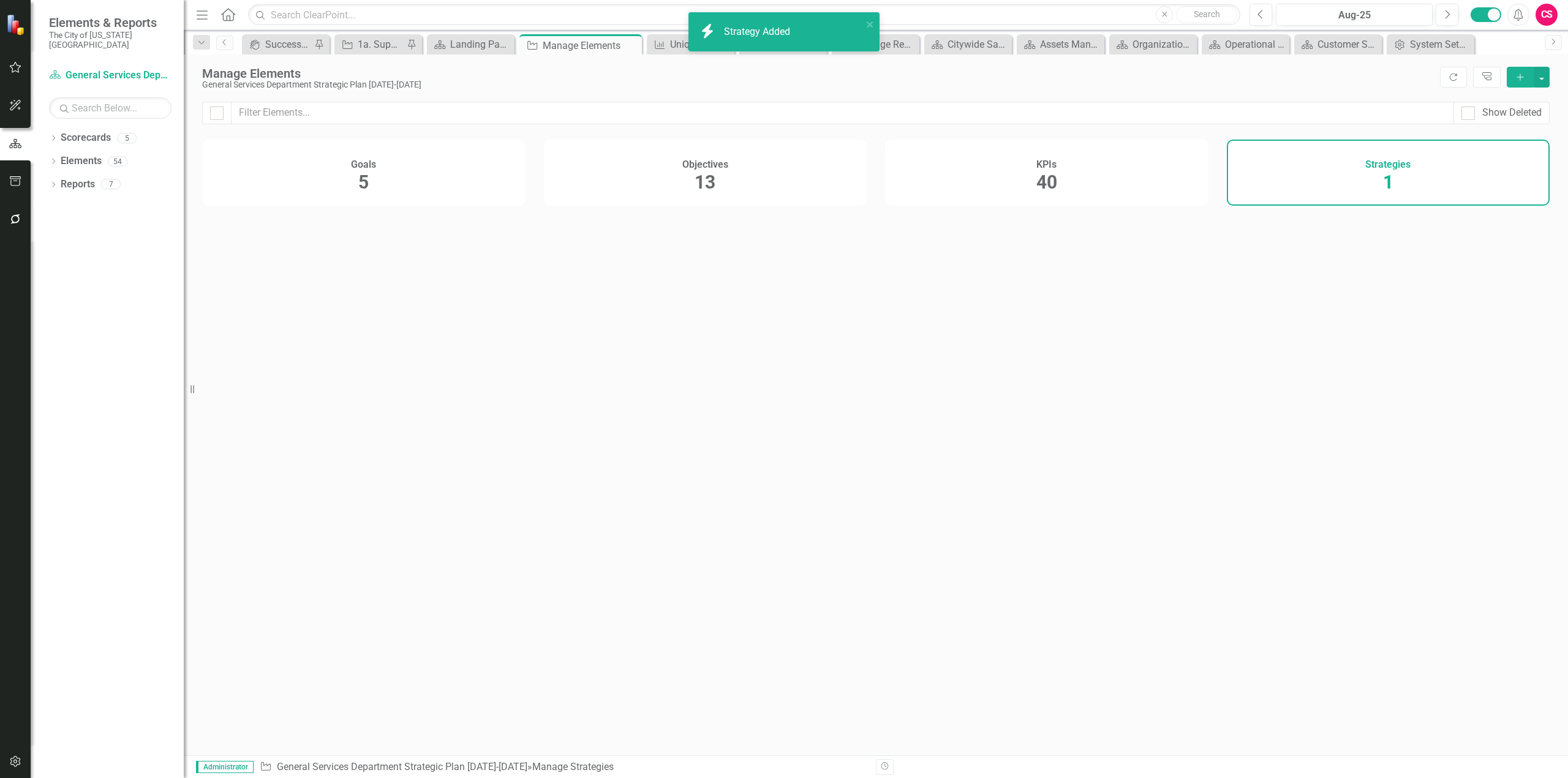
checkbox input "false"
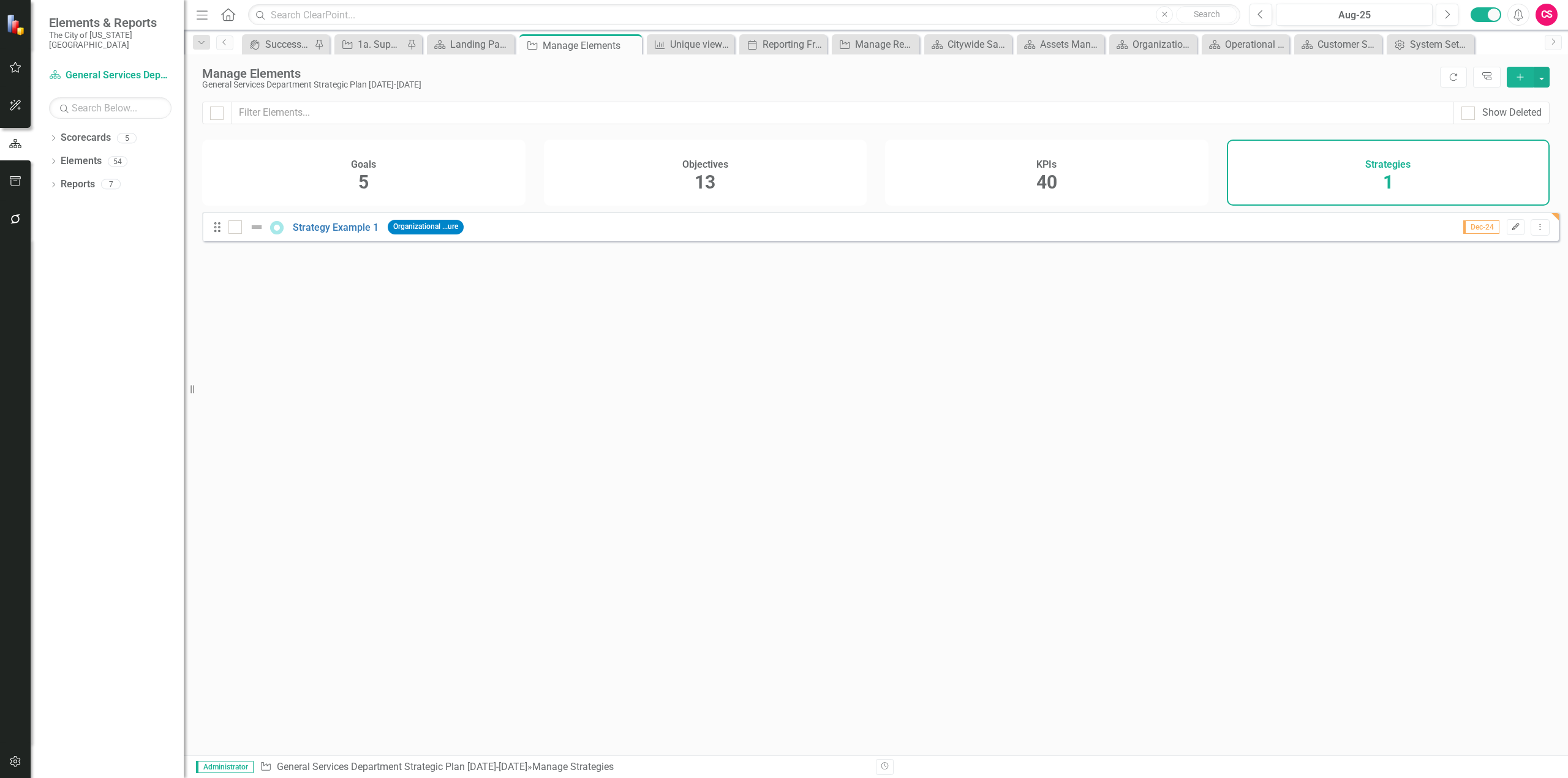
click at [1512, 233] on button "Edit" at bounding box center [1516, 227] width 18 height 16
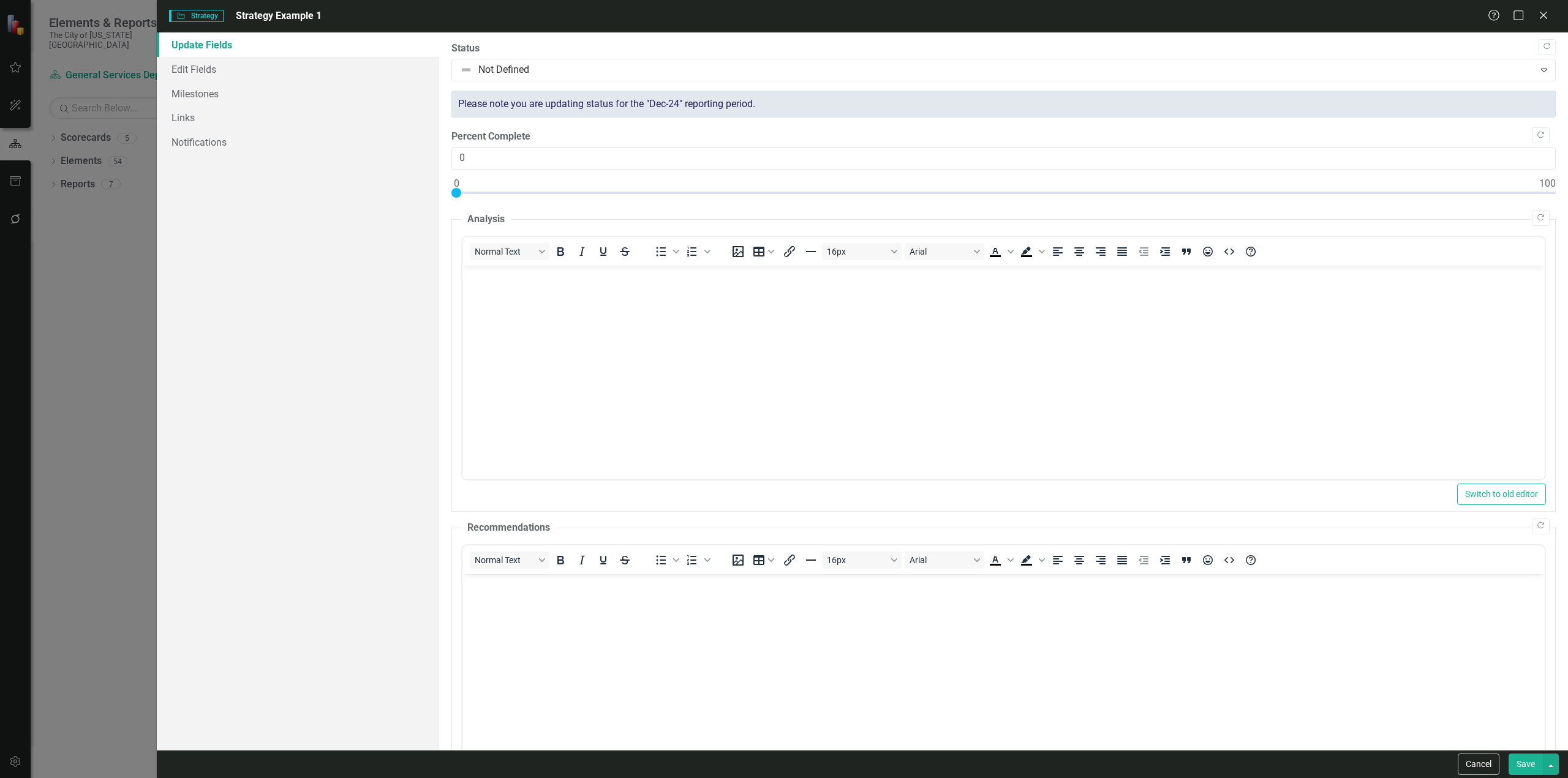
click at [278, 55] on link "Update Fields" at bounding box center [298, 45] width 282 height 24
click at [277, 70] on link "Edit Fields" at bounding box center [298, 69] width 282 height 24
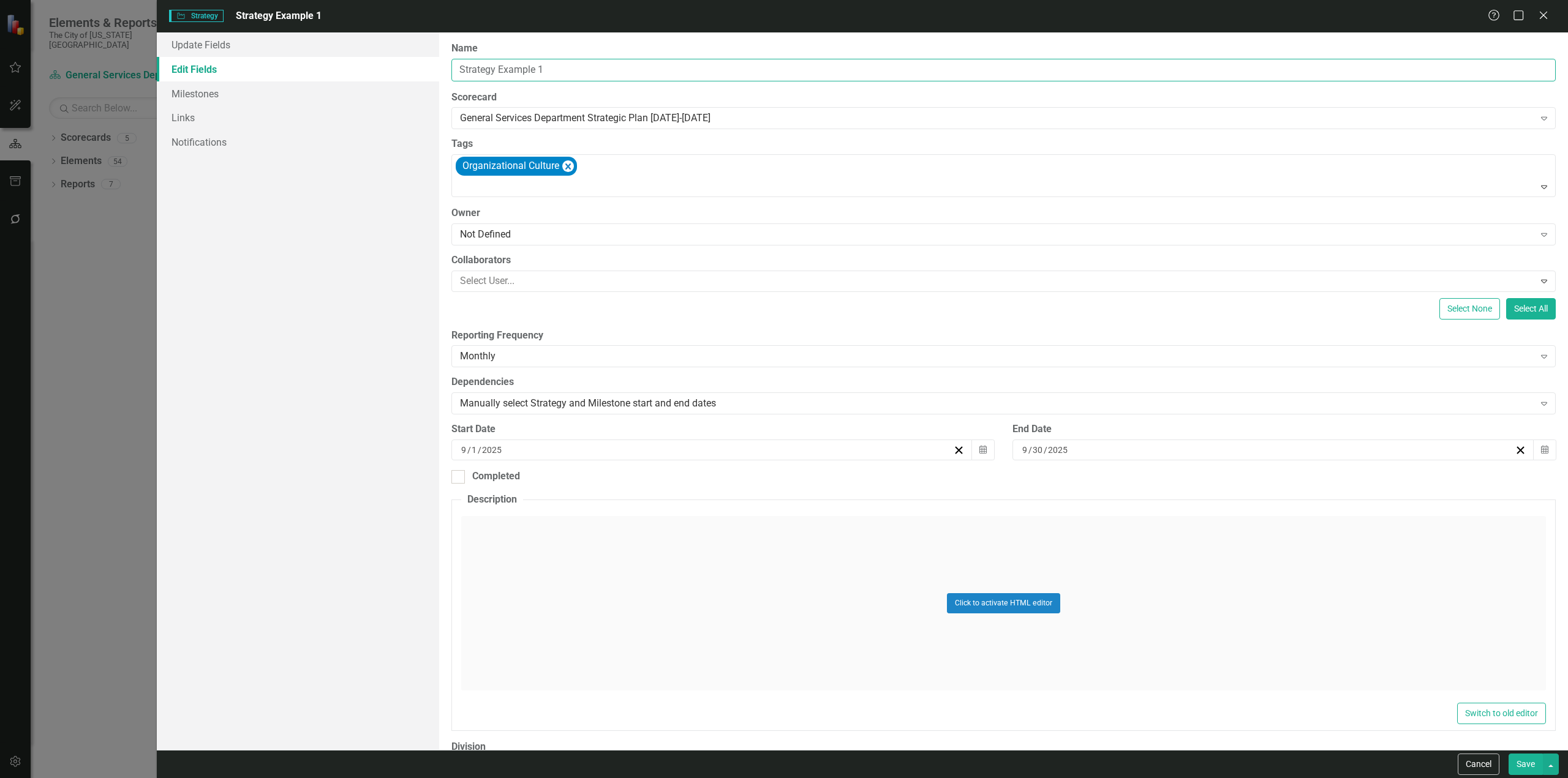
click at [522, 69] on input "Strategy Example 1" at bounding box center [1003, 70] width 1105 height 23
click at [356, 137] on link "Notifications" at bounding box center [298, 142] width 282 height 24
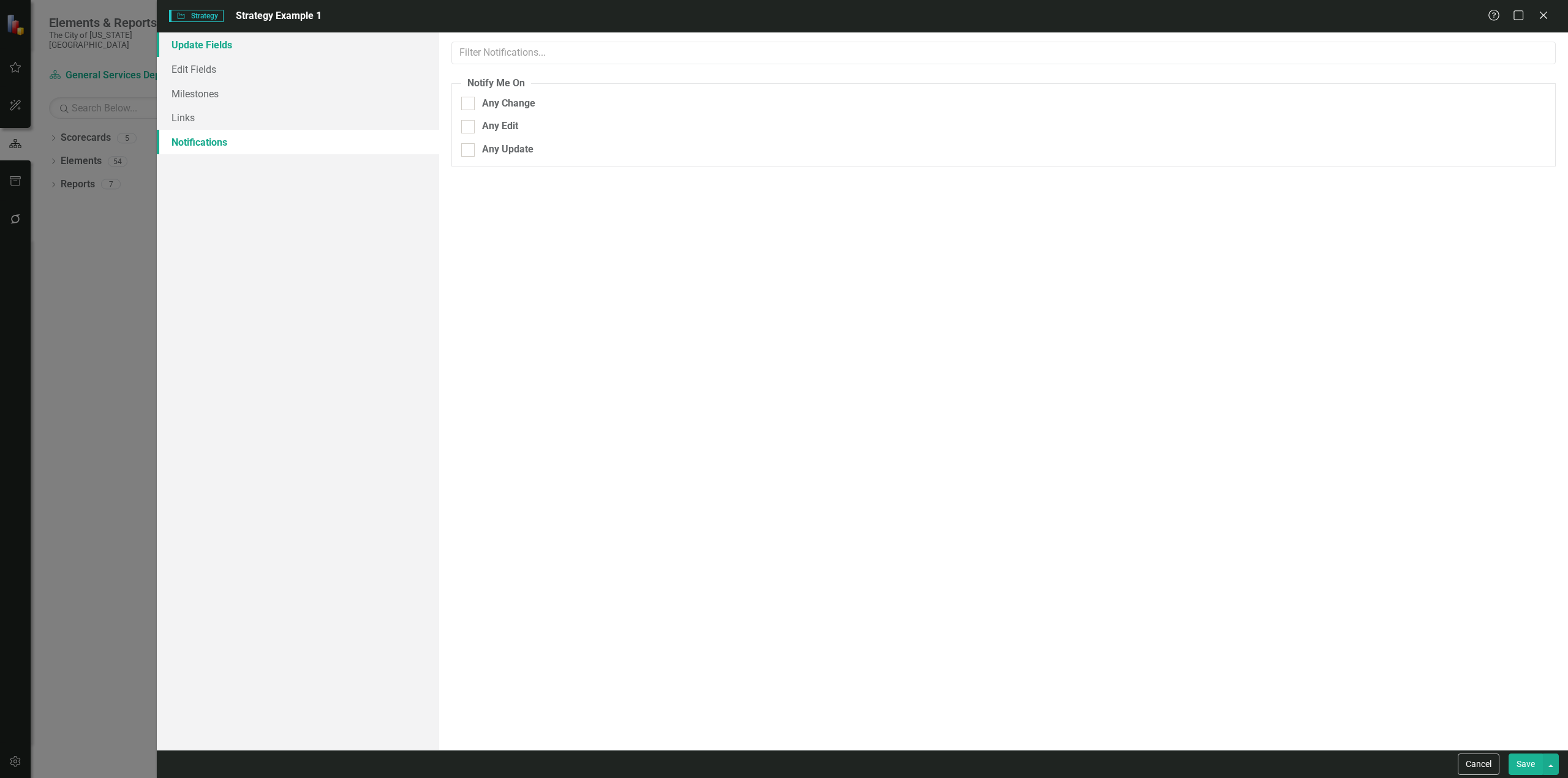
click at [297, 41] on link "Update Fields" at bounding box center [298, 45] width 282 height 24
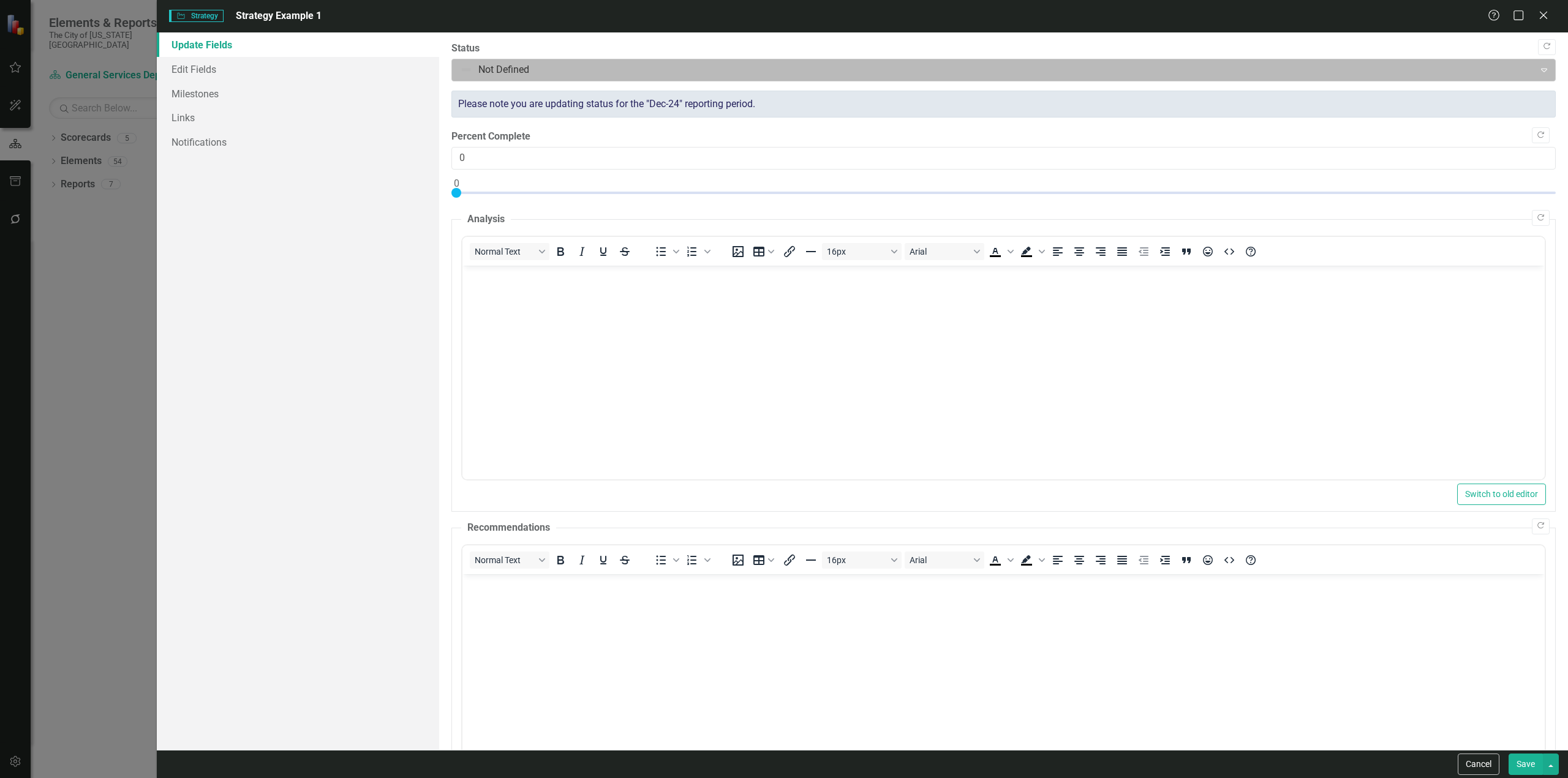
click at [502, 74] on div at bounding box center [993, 70] width 1067 height 16
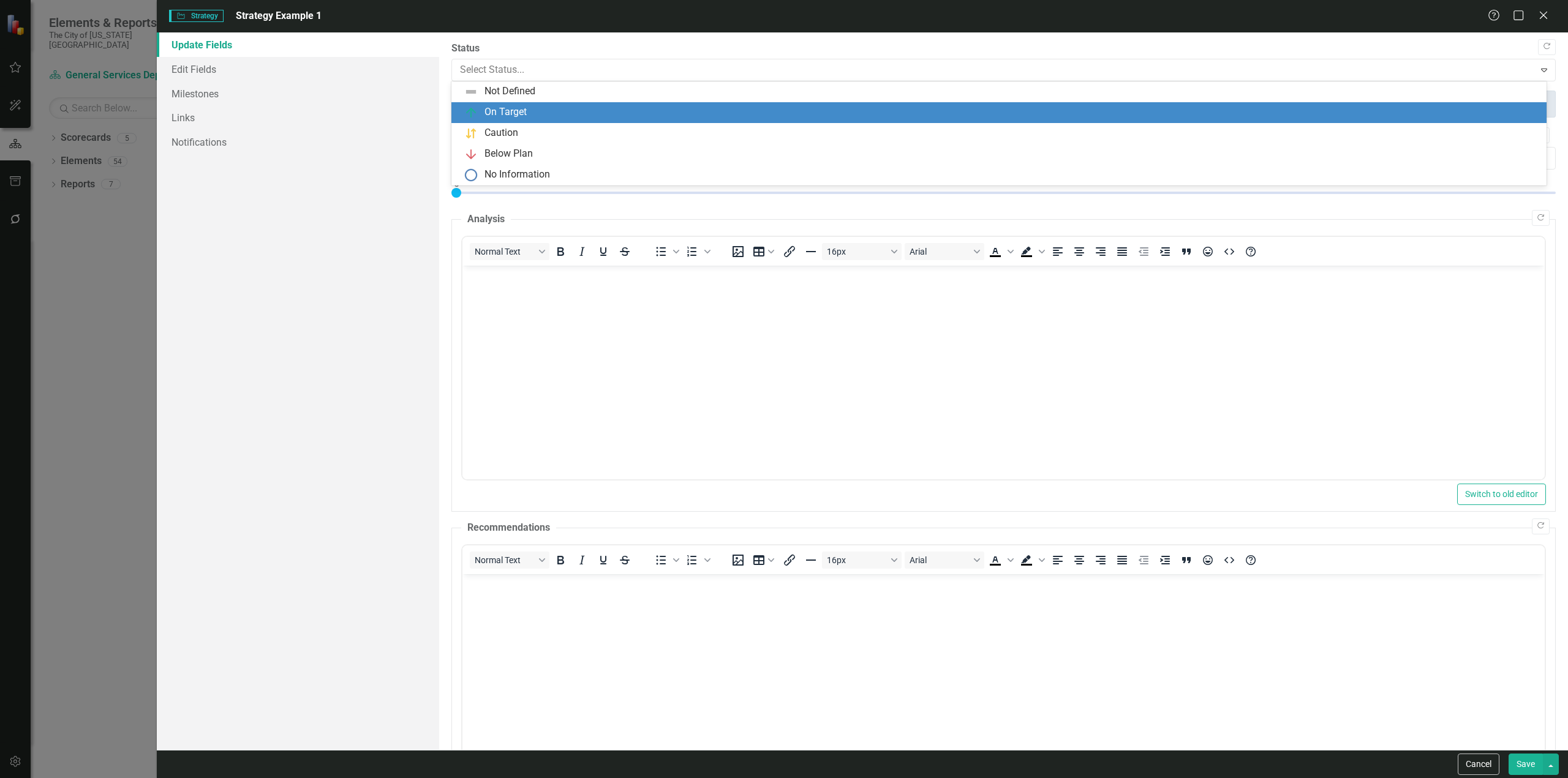
click at [492, 109] on div "On Target" at bounding box center [506, 112] width 42 height 14
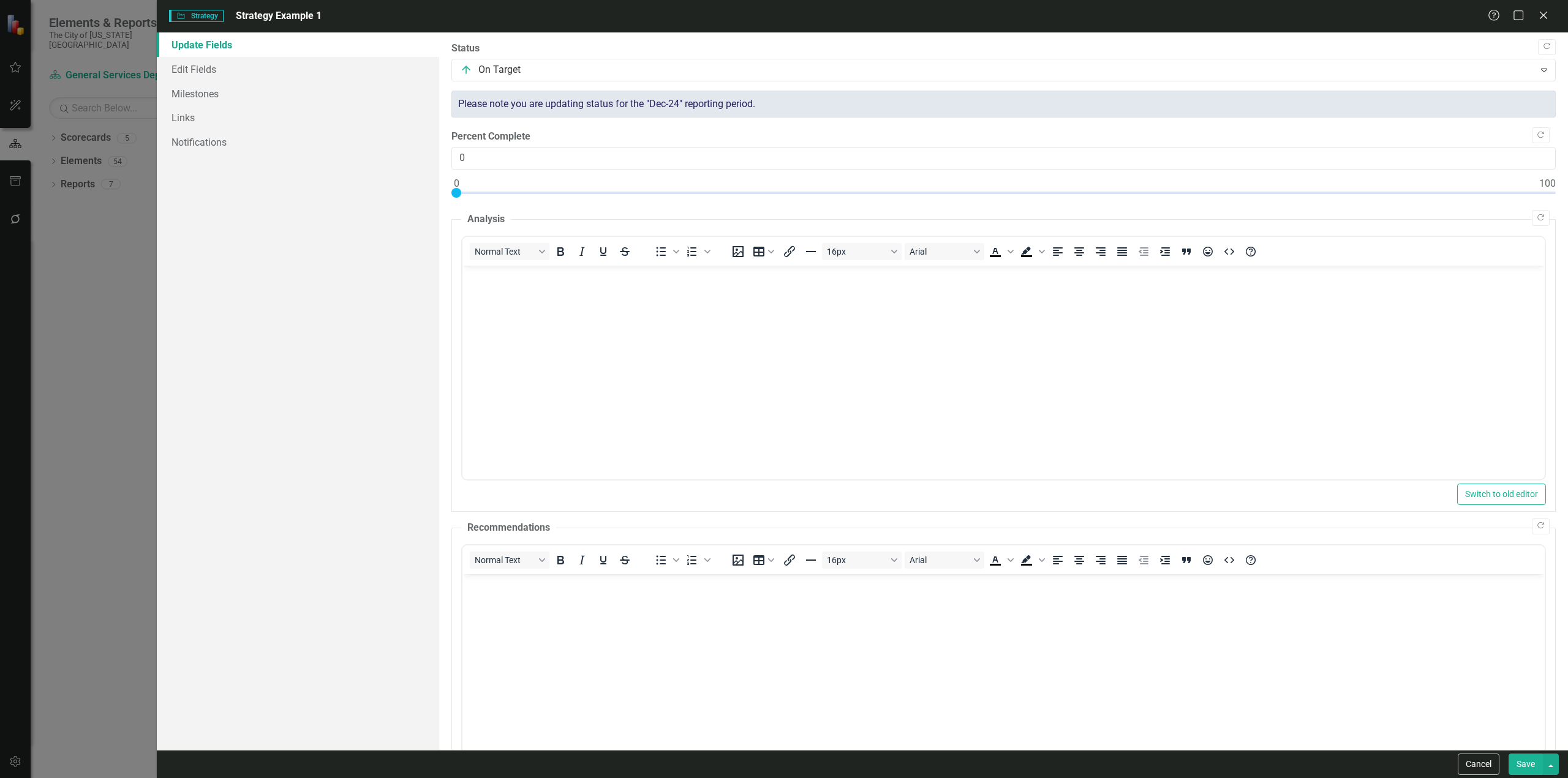
click at [1539, 776] on div "Cancel Save" at bounding box center [862, 764] width 1411 height 28
click at [1527, 761] on button "Save" at bounding box center [1526, 764] width 34 height 21
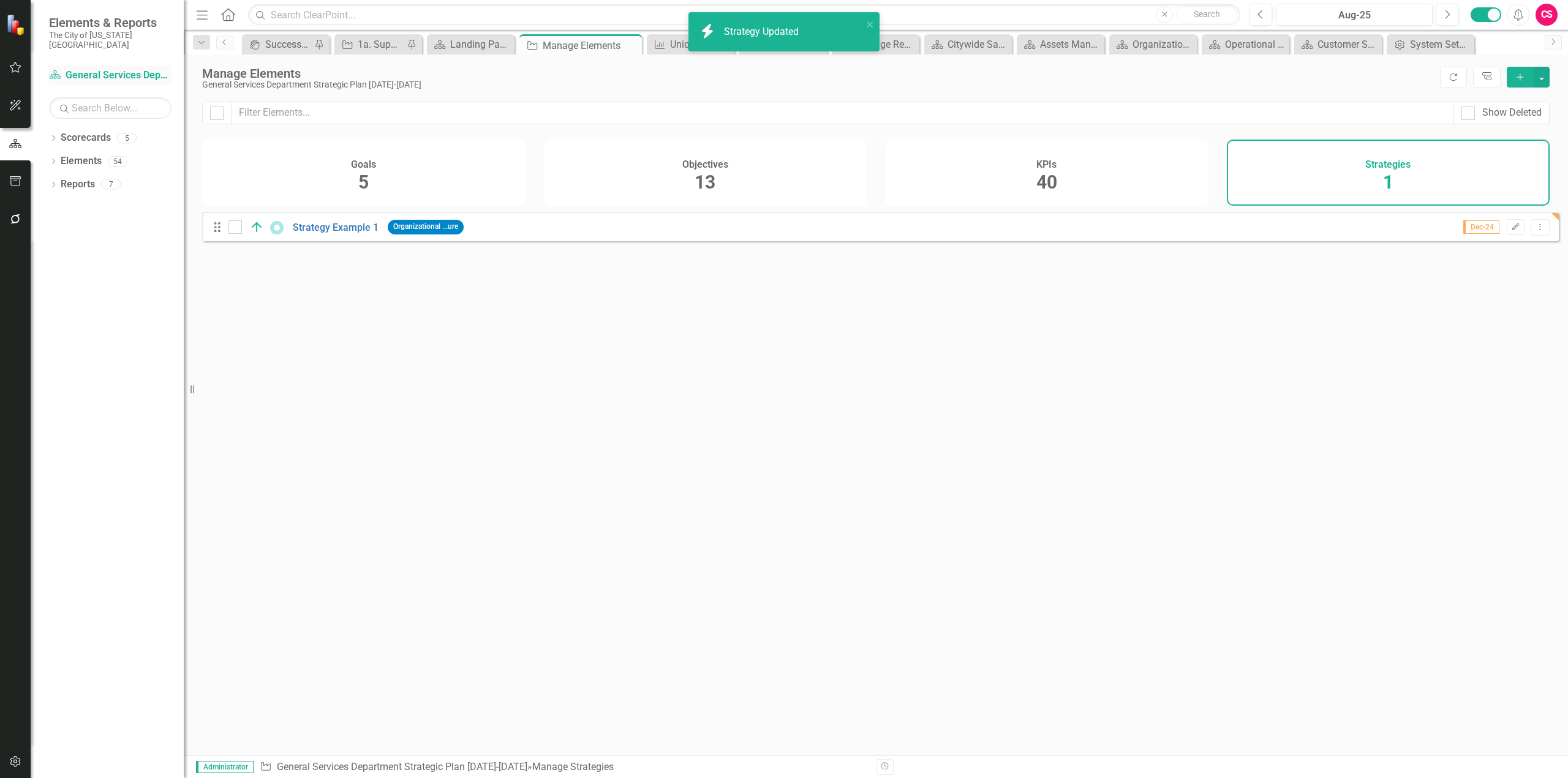
click at [79, 69] on link "Scorecard General Services Department Strategic Plan 2025-2029" at bounding box center [110, 75] width 123 height 14
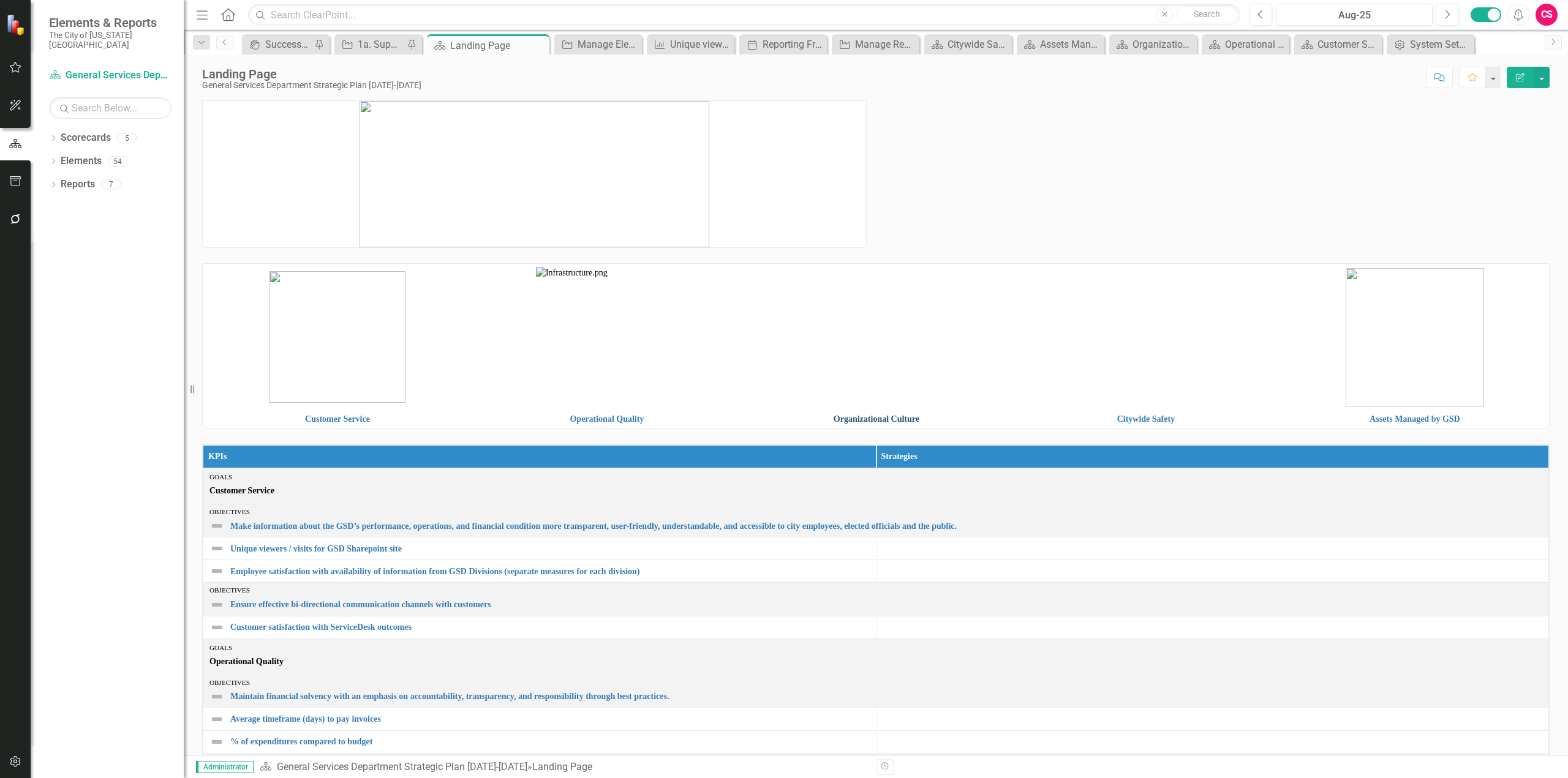
click at [901, 423] on link "Organizational Culture" at bounding box center [877, 419] width 86 height 9
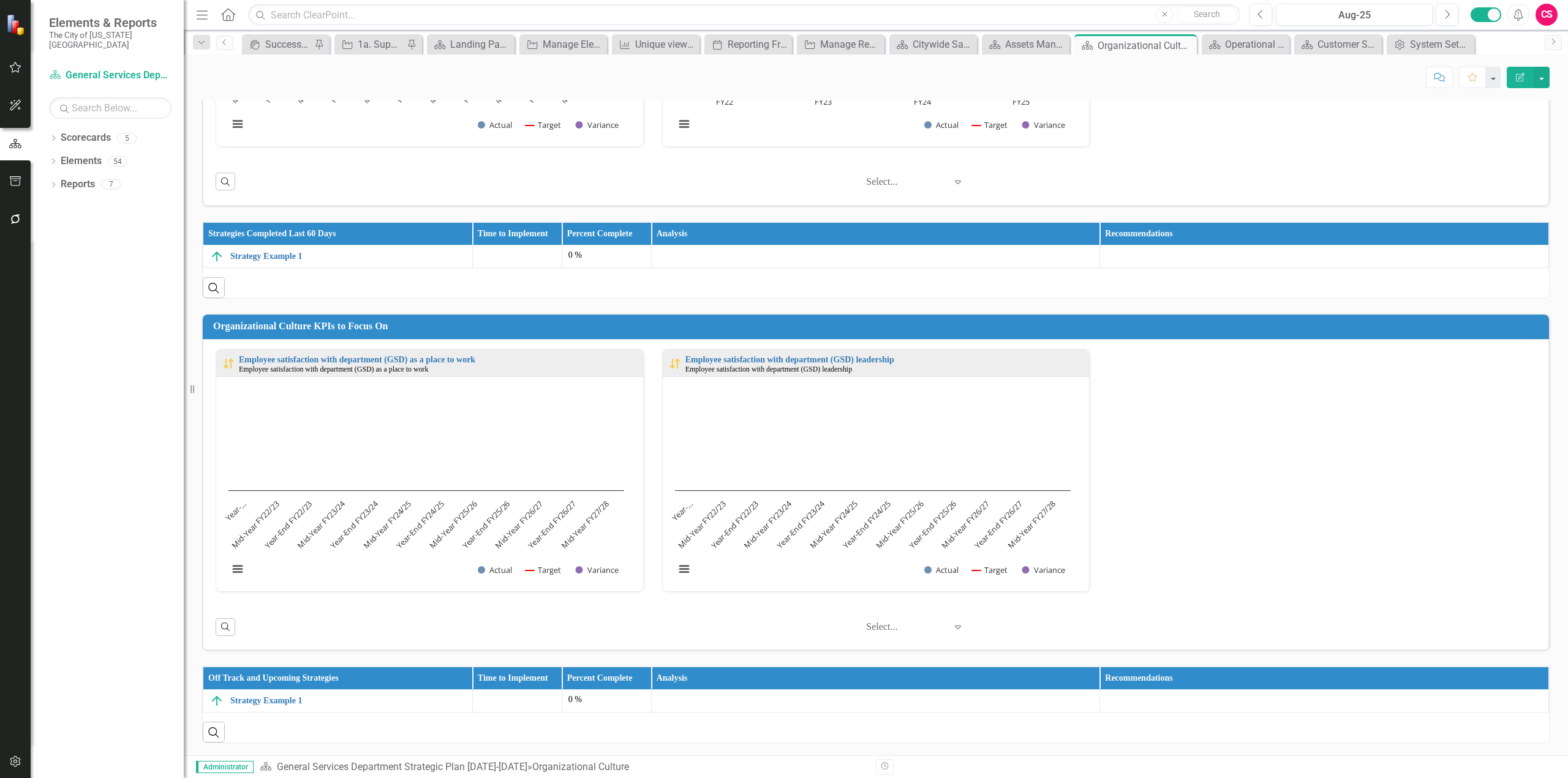
scroll to position [1, 0]
click at [15, 227] on button "button" at bounding box center [15, 220] width 28 height 26
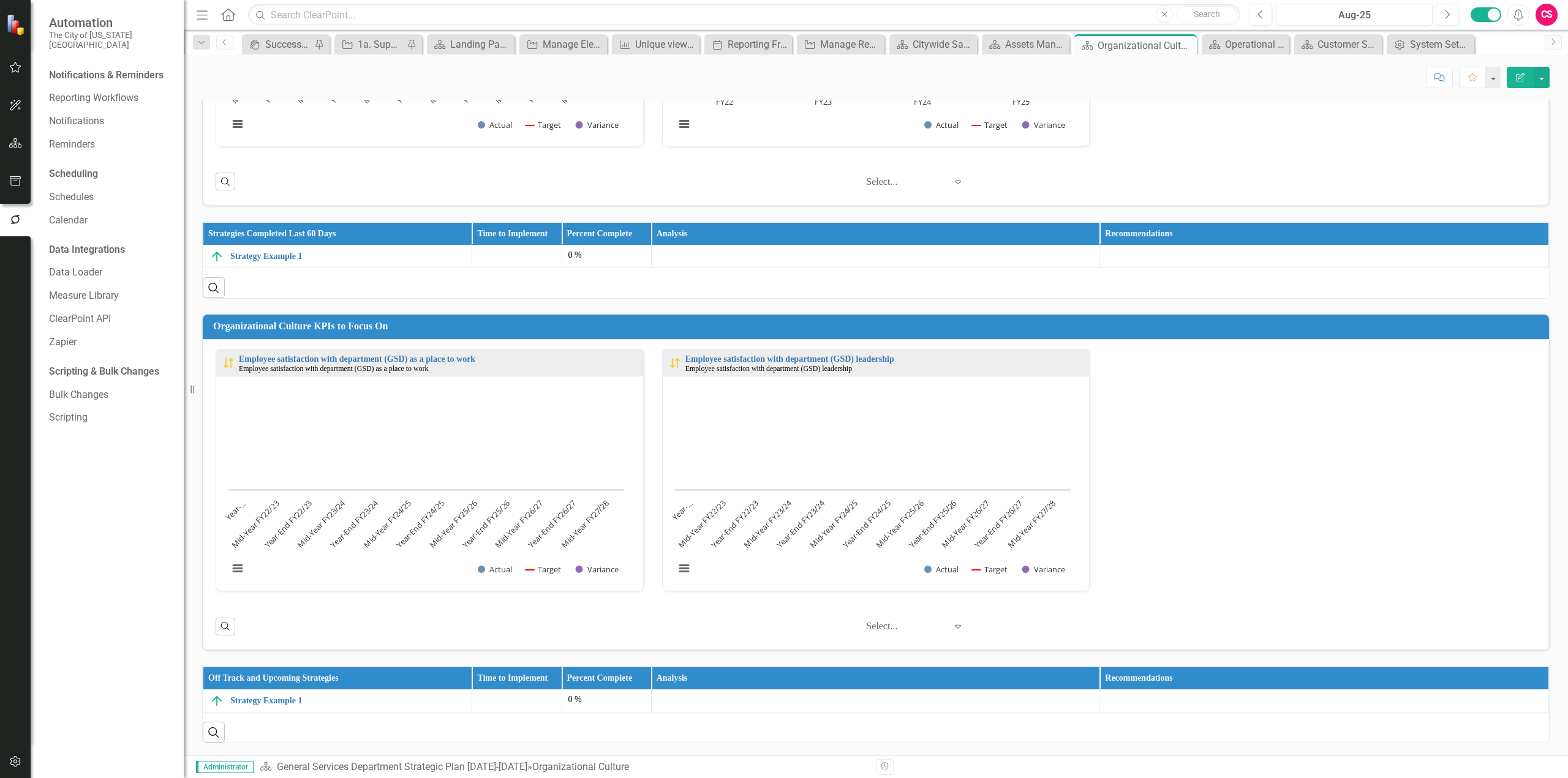
scroll to position [350, 0]
click at [76, 390] on link "Bulk Changes" at bounding box center [110, 395] width 123 height 14
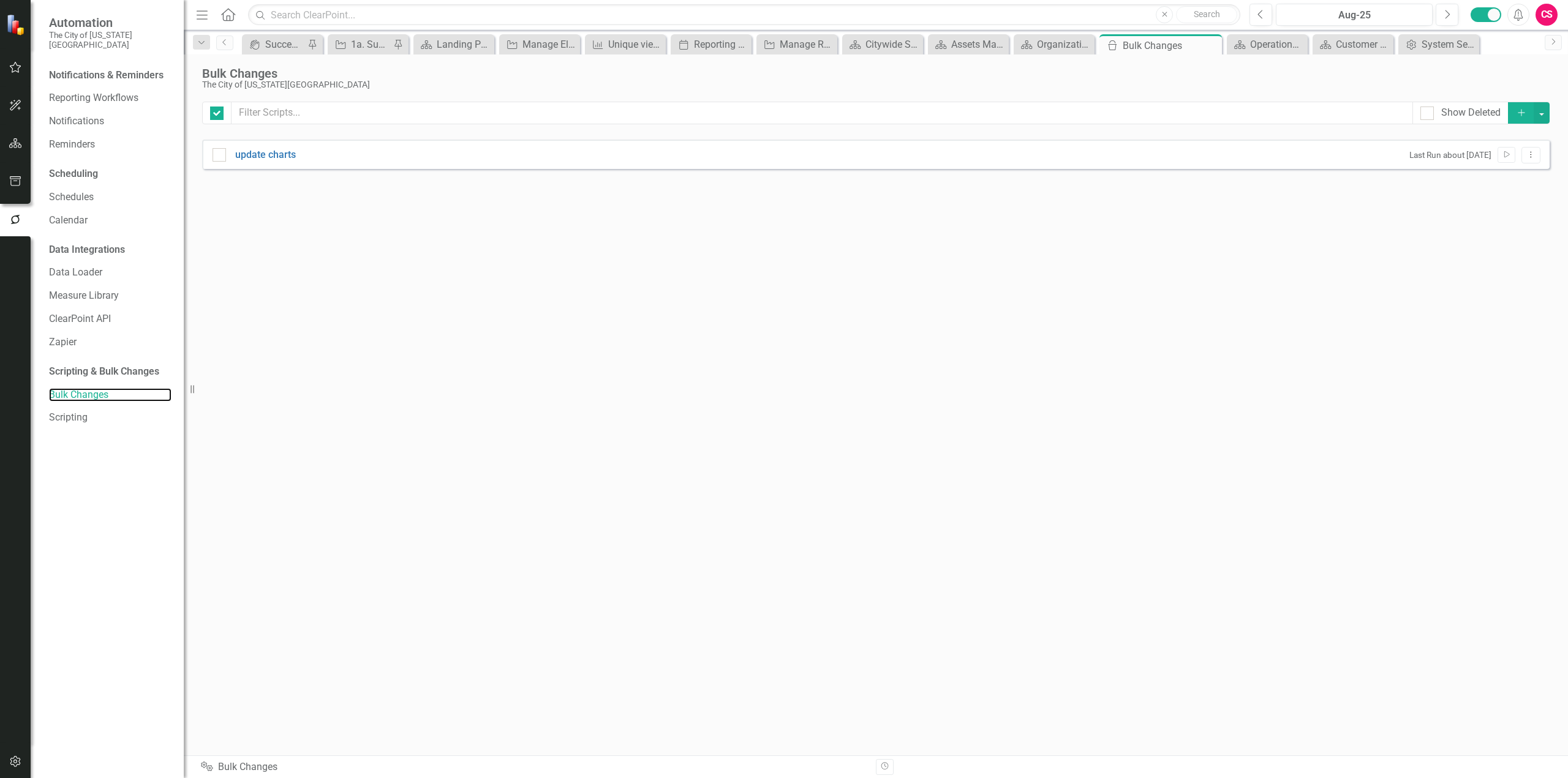
checkbox input "false"
click at [1536, 156] on icon "Dropdown Menu" at bounding box center [1531, 155] width 11 height 8
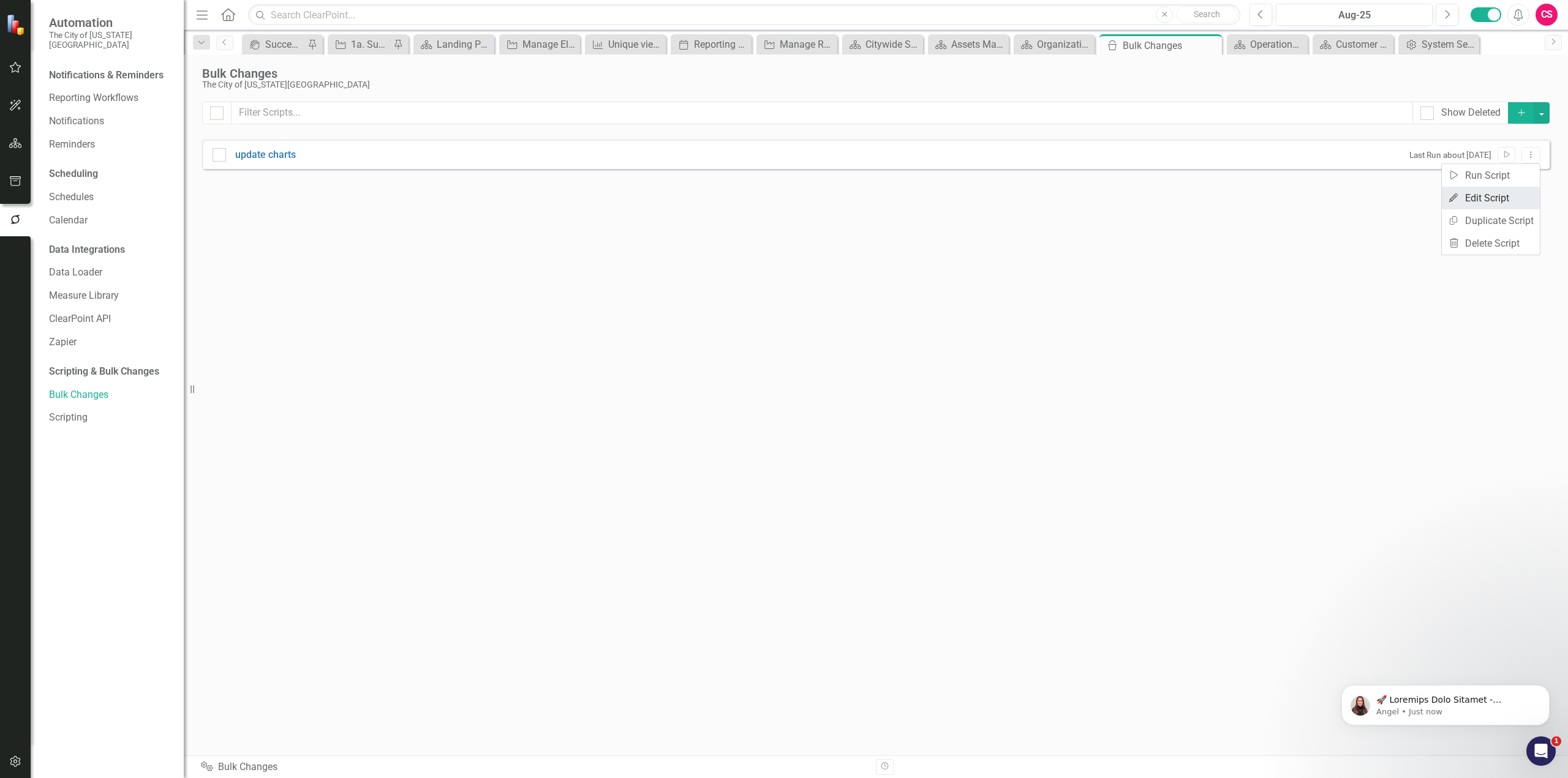
click at [1495, 204] on link "Edit Edit Script" at bounding box center [1491, 198] width 98 height 23
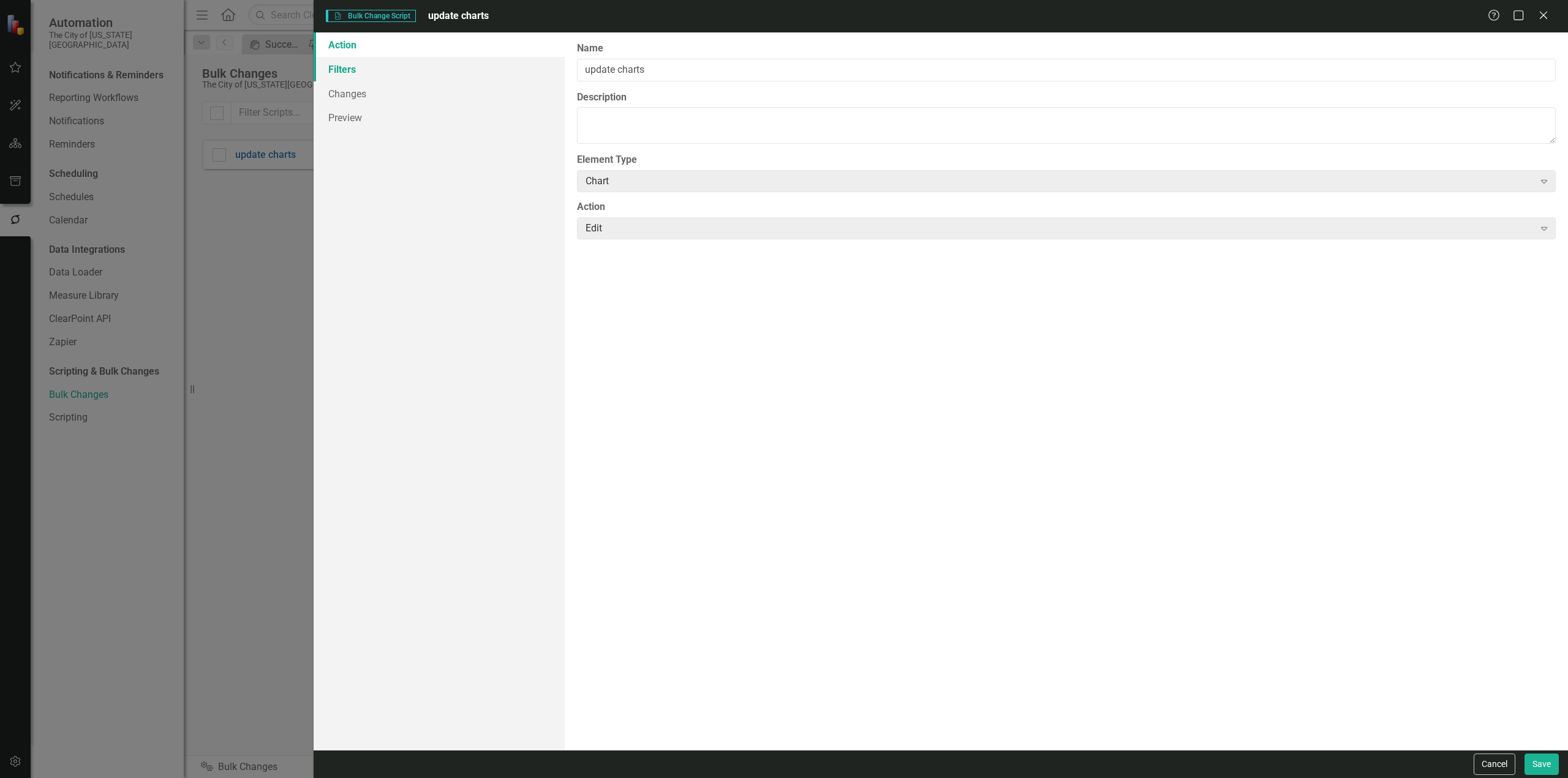
click at [362, 67] on link "Filters" at bounding box center [438, 69] width 251 height 24
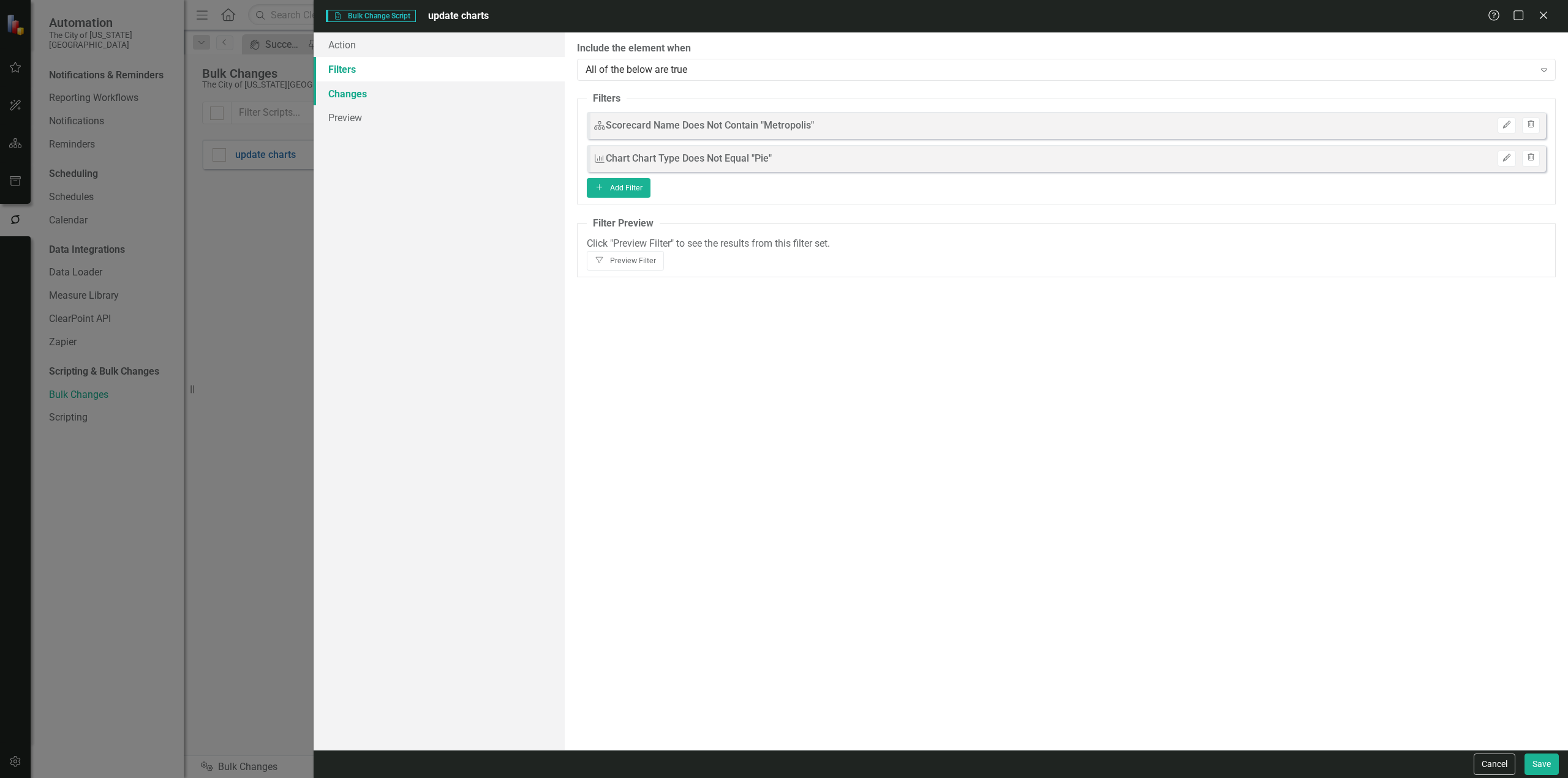
click at [342, 90] on link "Changes" at bounding box center [438, 93] width 251 height 24
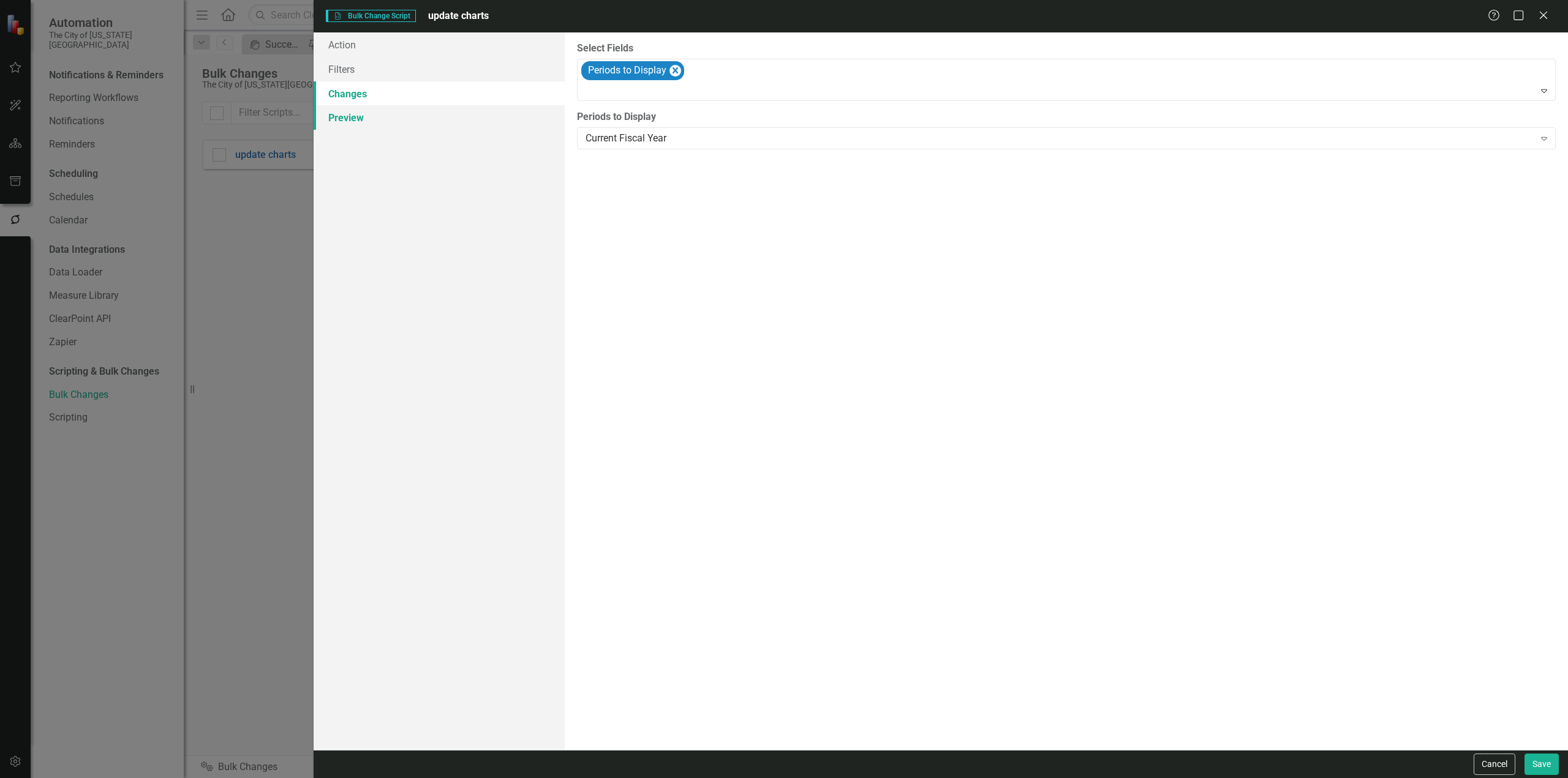
click at [340, 117] on link "Preview" at bounding box center [438, 118] width 251 height 24
